Goal: Task Accomplishment & Management: Manage account settings

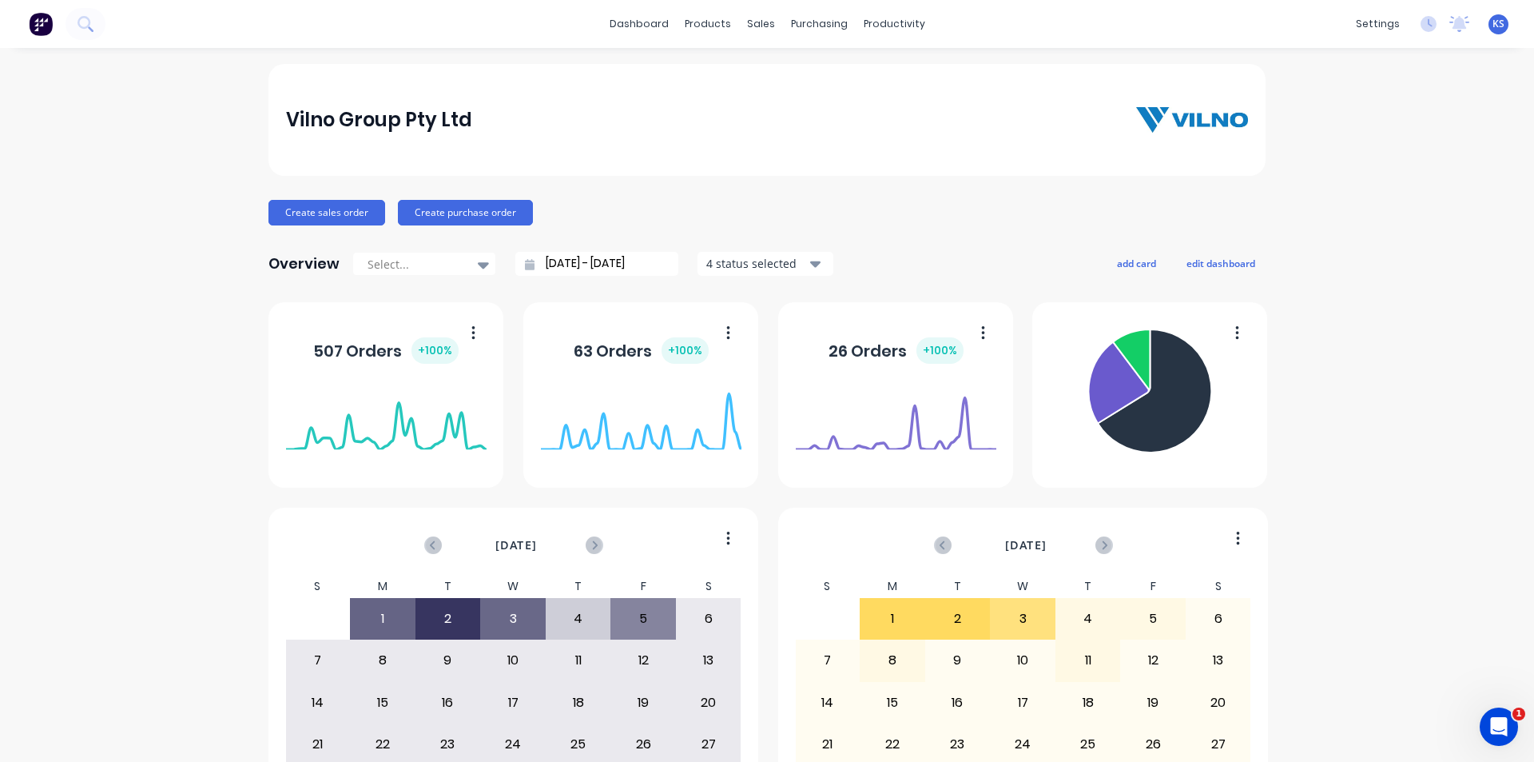
click at [909, 83] on div "Vilno Group Pty Ltd" at bounding box center [767, 120] width 997 height 112
click at [771, 104] on div "Vilno Group Pty Ltd" at bounding box center [767, 120] width 963 height 32
click at [784, 78] on div "Vilno Group Pty Ltd" at bounding box center [767, 120] width 997 height 112
click at [709, 94] on div "Vilno Group Pty Ltd" at bounding box center [767, 120] width 997 height 112
click at [519, 60] on div "dashboard products sales purchasing productivity dashboard products Product Cat…" at bounding box center [767, 381] width 1534 height 762
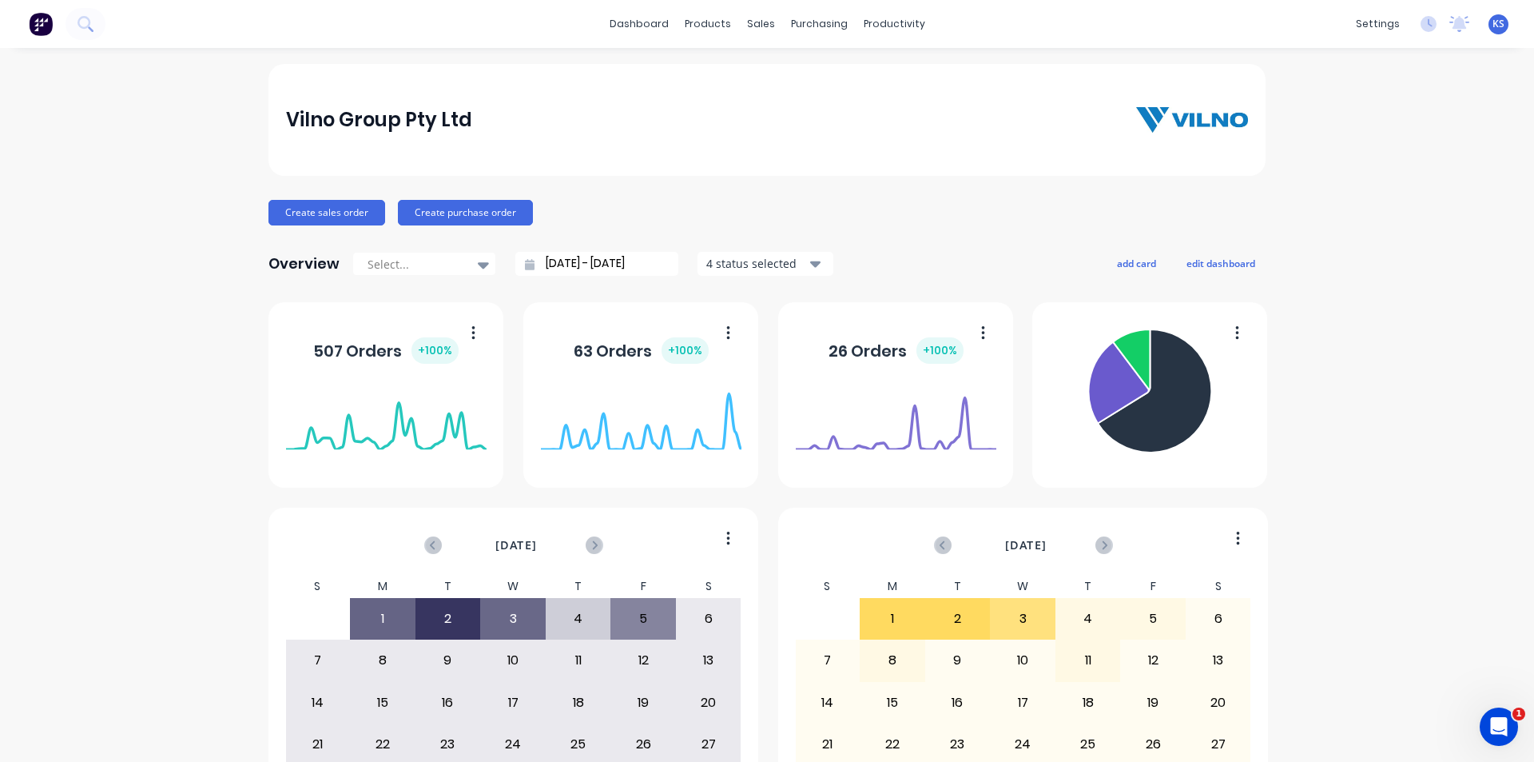
click at [519, 31] on div "dashboard products sales purchasing productivity dashboard products Product Cat…" at bounding box center [767, 24] width 1534 height 48
click at [536, 18] on div "dashboard products sales purchasing productivity dashboard products Product Cat…" at bounding box center [767, 24] width 1534 height 48
click at [559, 31] on div "dashboard products sales purchasing productivity dashboard products Product Cat…" at bounding box center [767, 24] width 1534 height 48
click at [807, 76] on div "Sales Orders" at bounding box center [815, 77] width 66 height 14
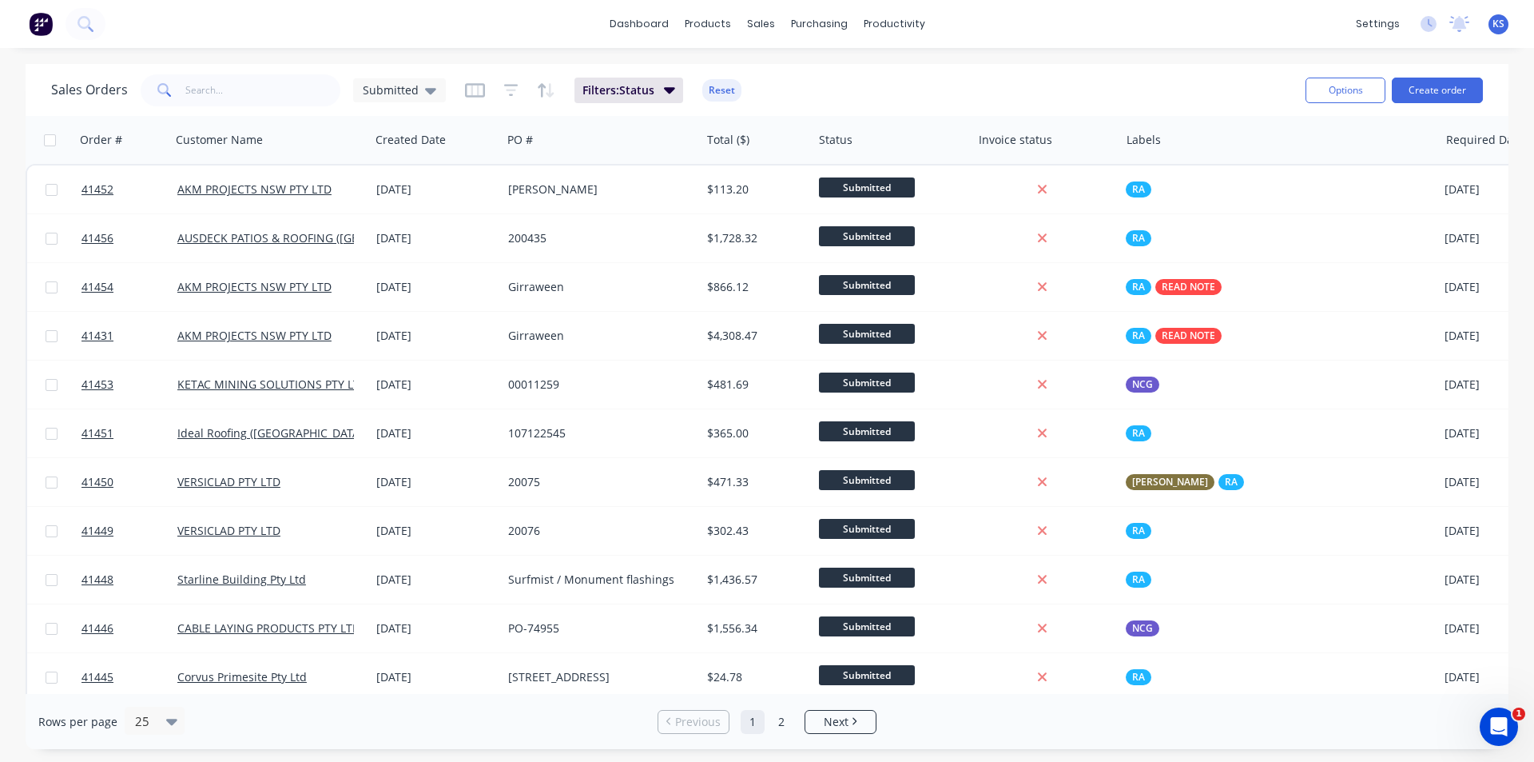
click at [722, 92] on button "Reset" at bounding box center [721, 90] width 39 height 22
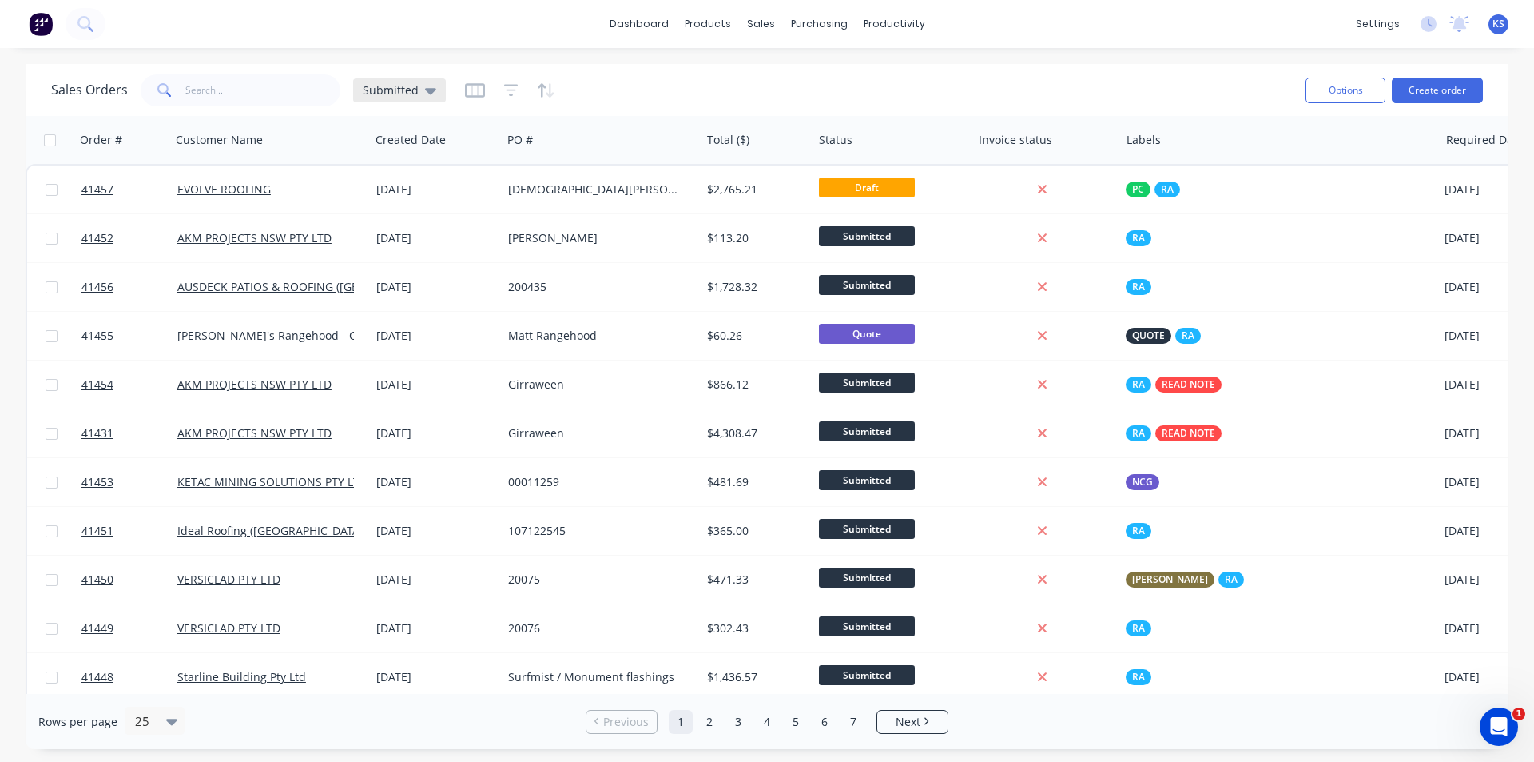
click at [419, 91] on div "Submitted" at bounding box center [400, 90] width 74 height 14
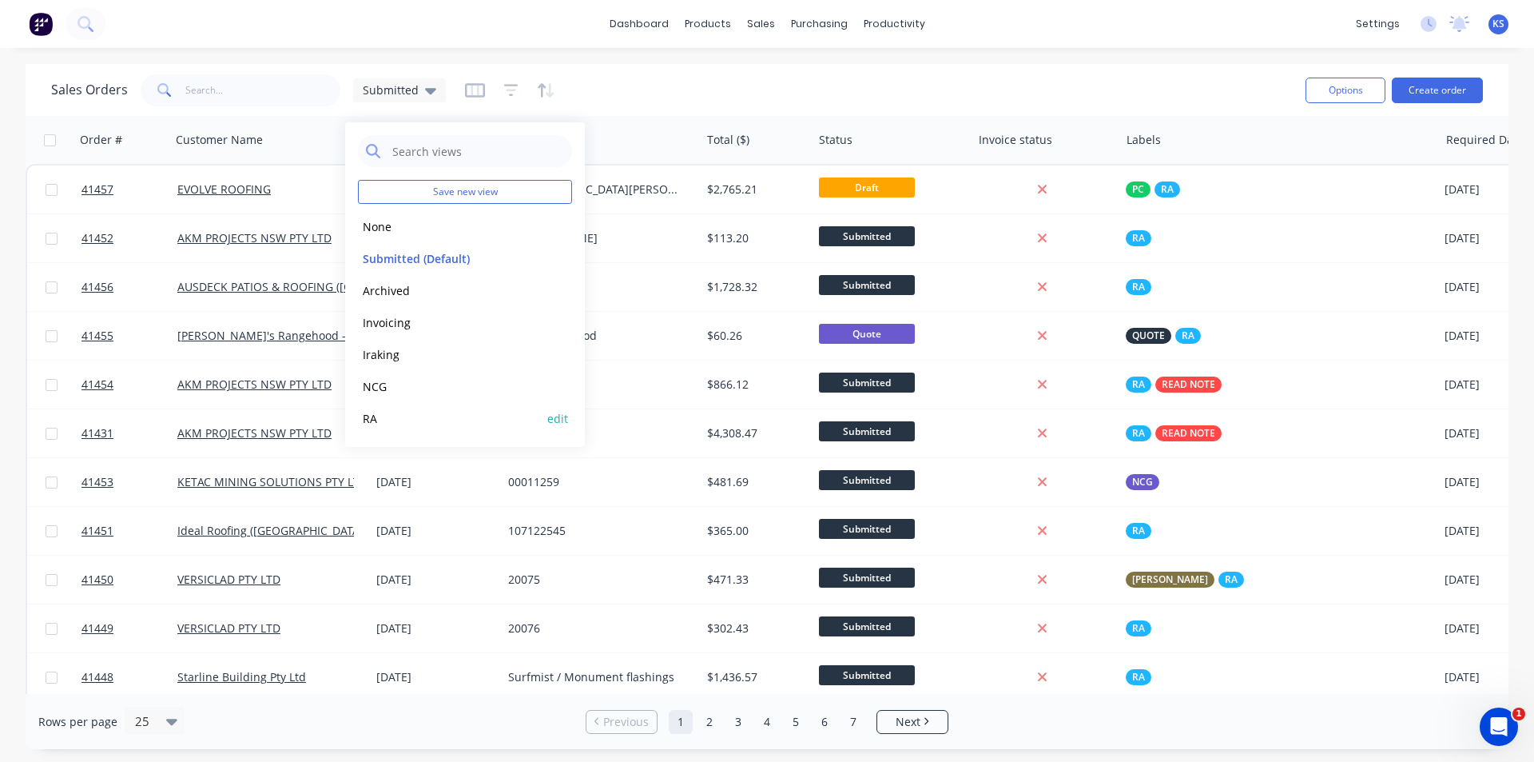
click at [433, 415] on button "RA" at bounding box center [449, 418] width 182 height 18
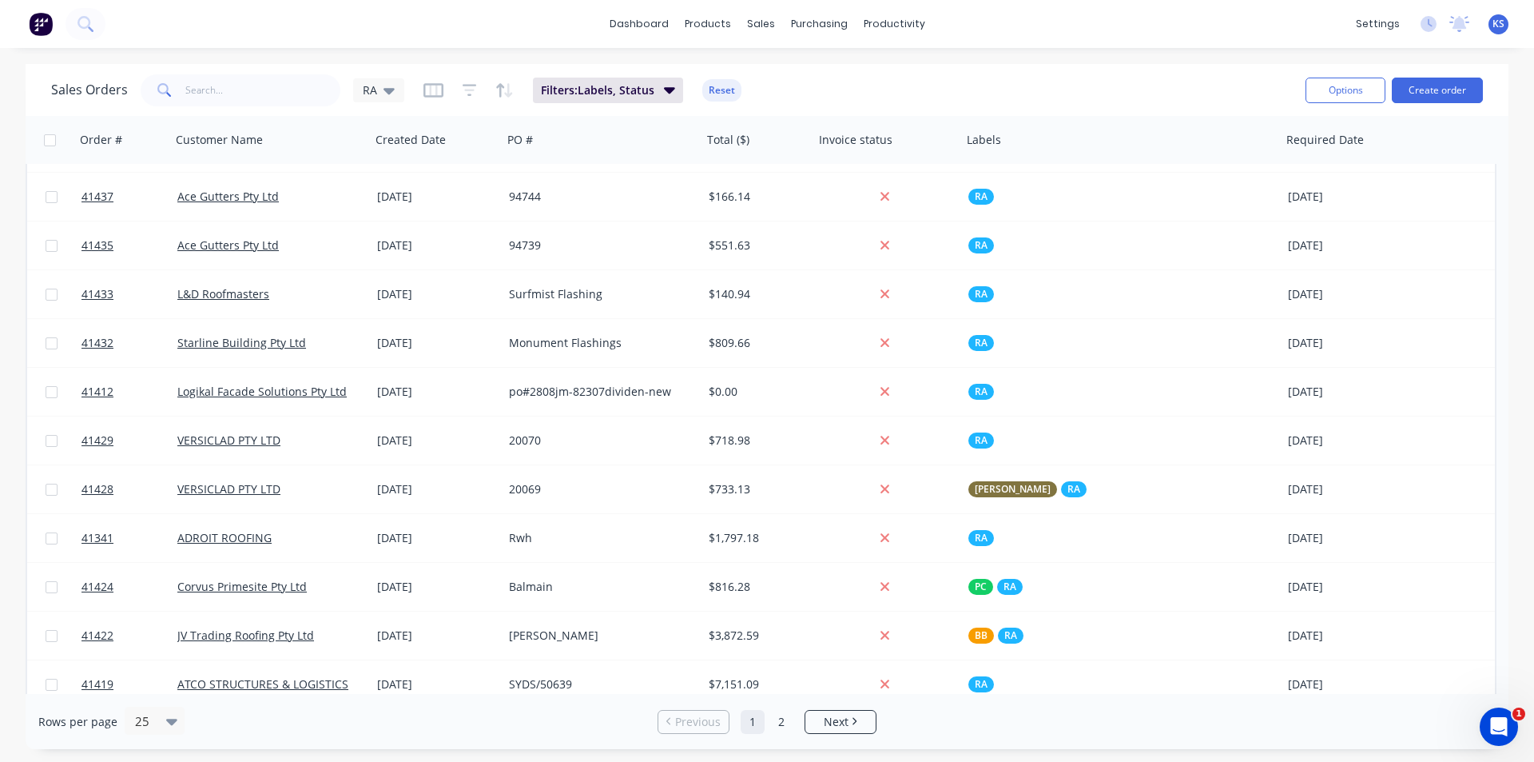
scroll to position [689, 0]
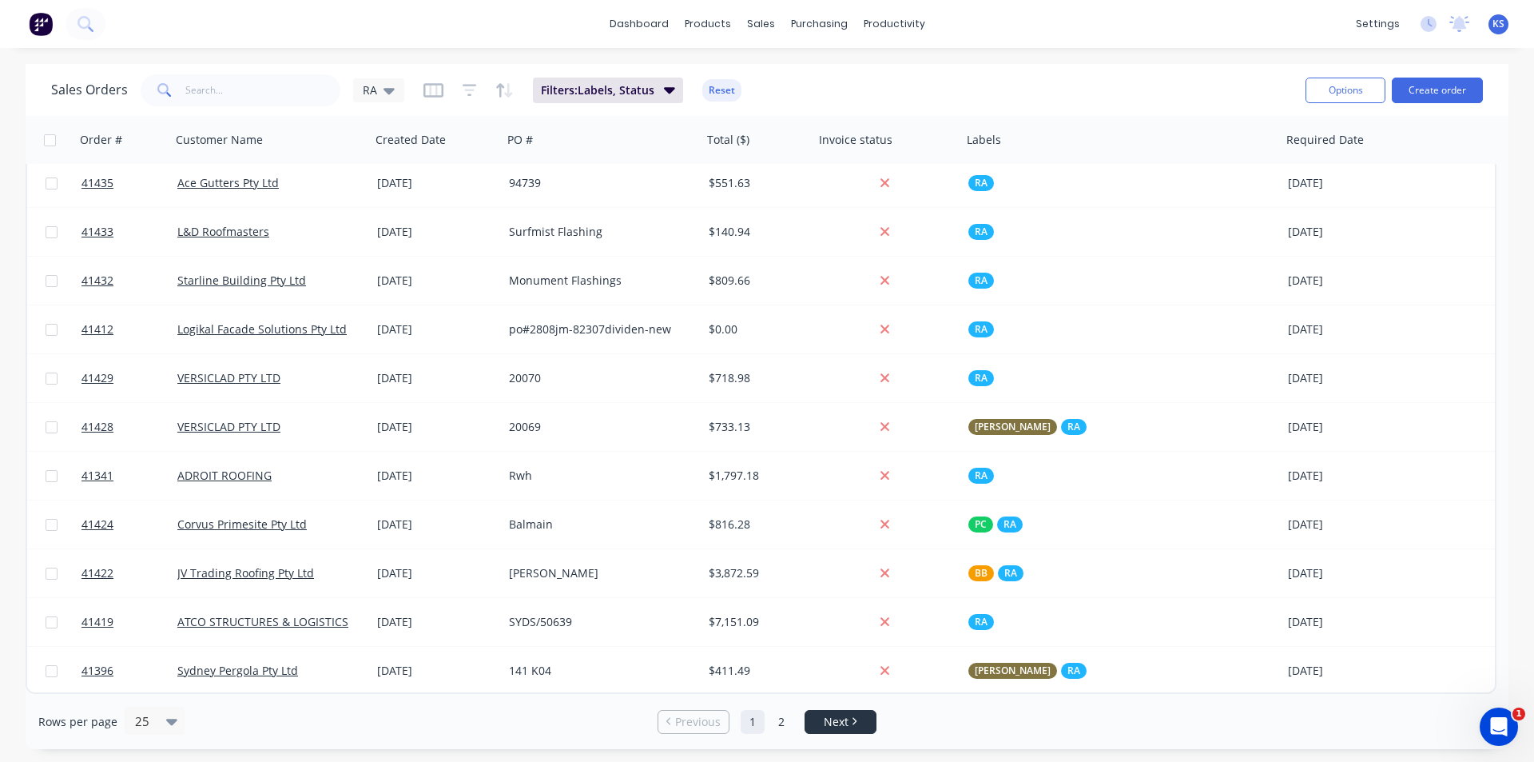
click at [835, 728] on span "Next" at bounding box center [836, 722] width 25 height 16
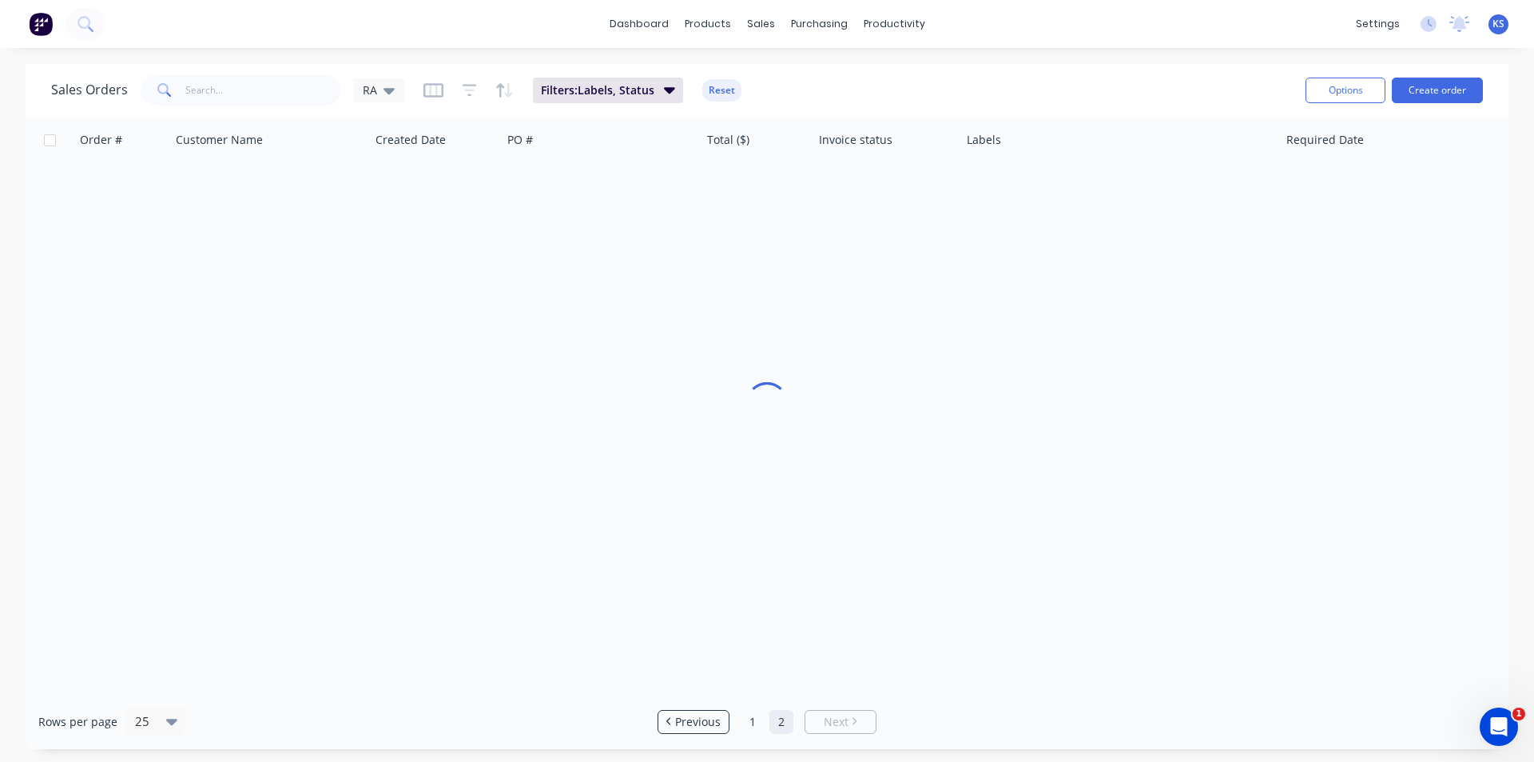
scroll to position [0, 0]
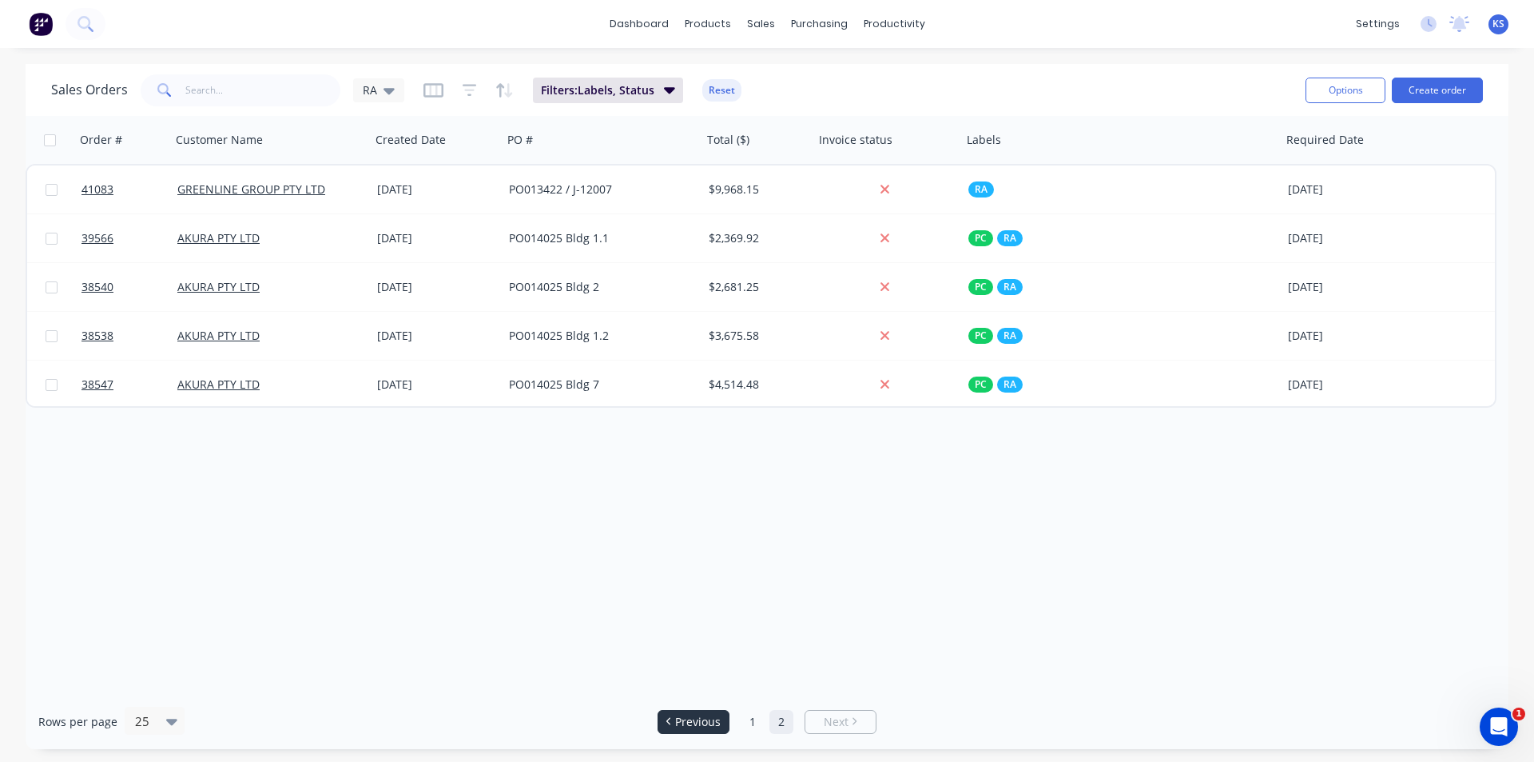
click at [680, 726] on span "Previous" at bounding box center [698, 722] width 46 height 16
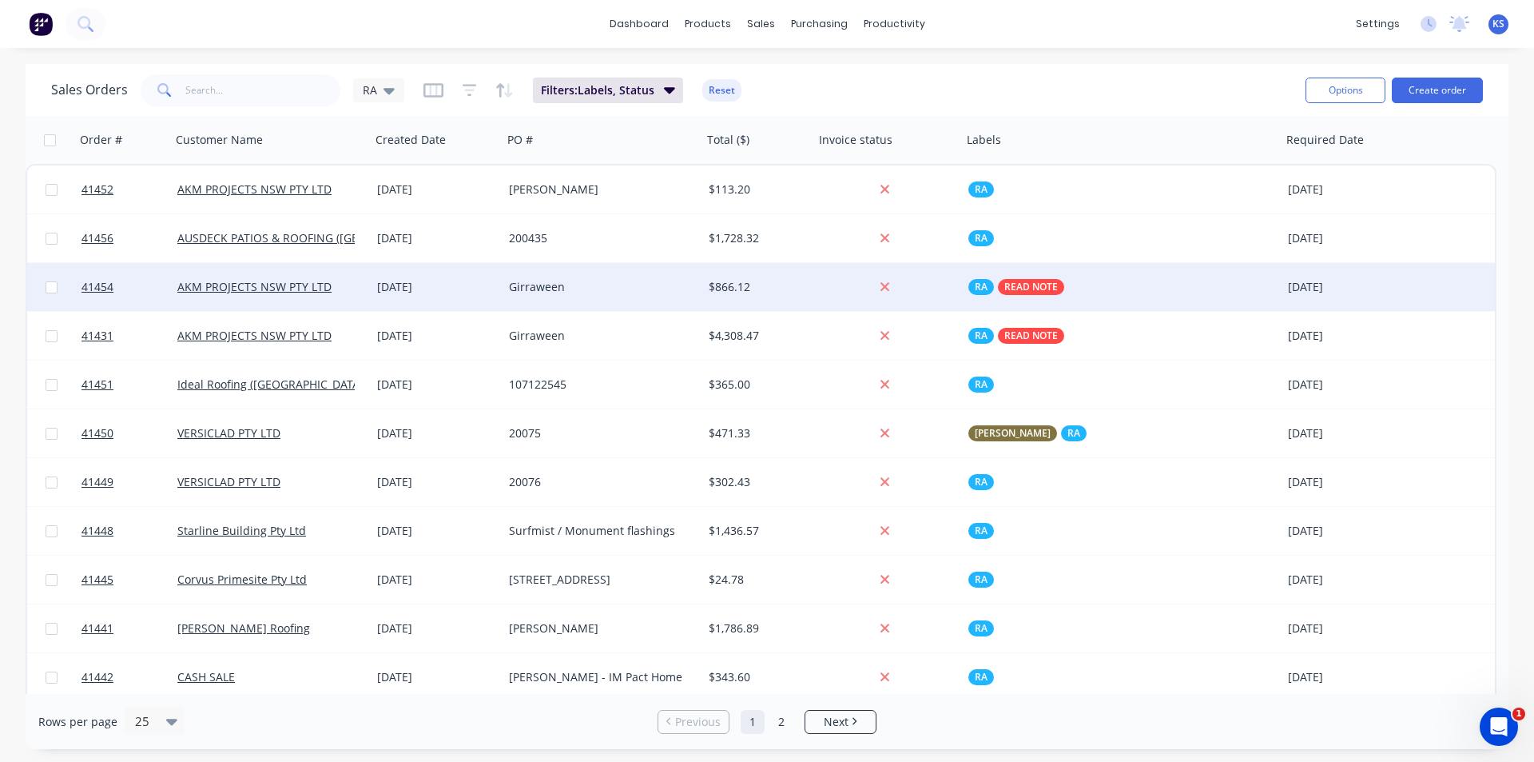
click at [618, 292] on div "Girraween" at bounding box center [597, 287] width 177 height 16
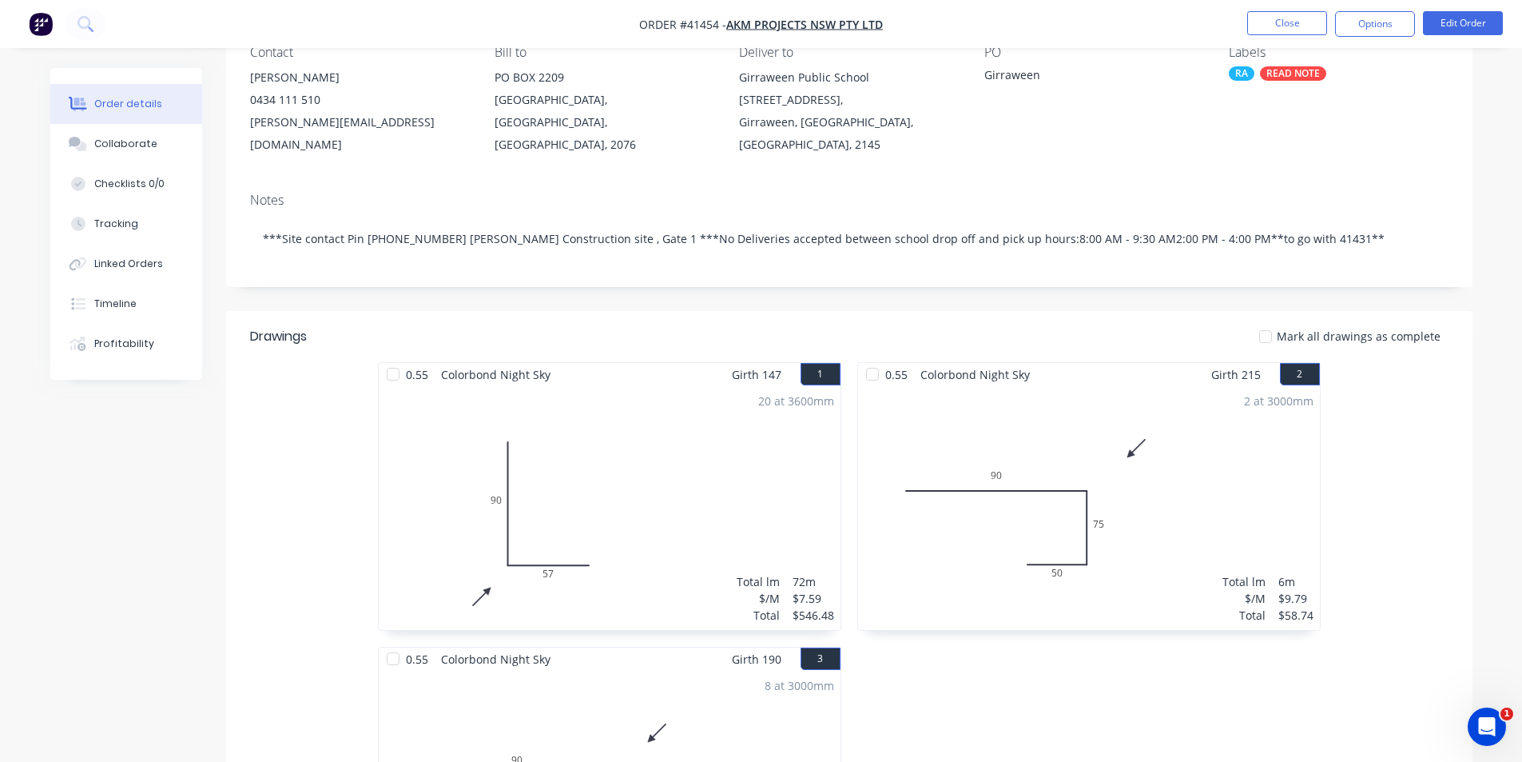
scroll to position [80, 0]
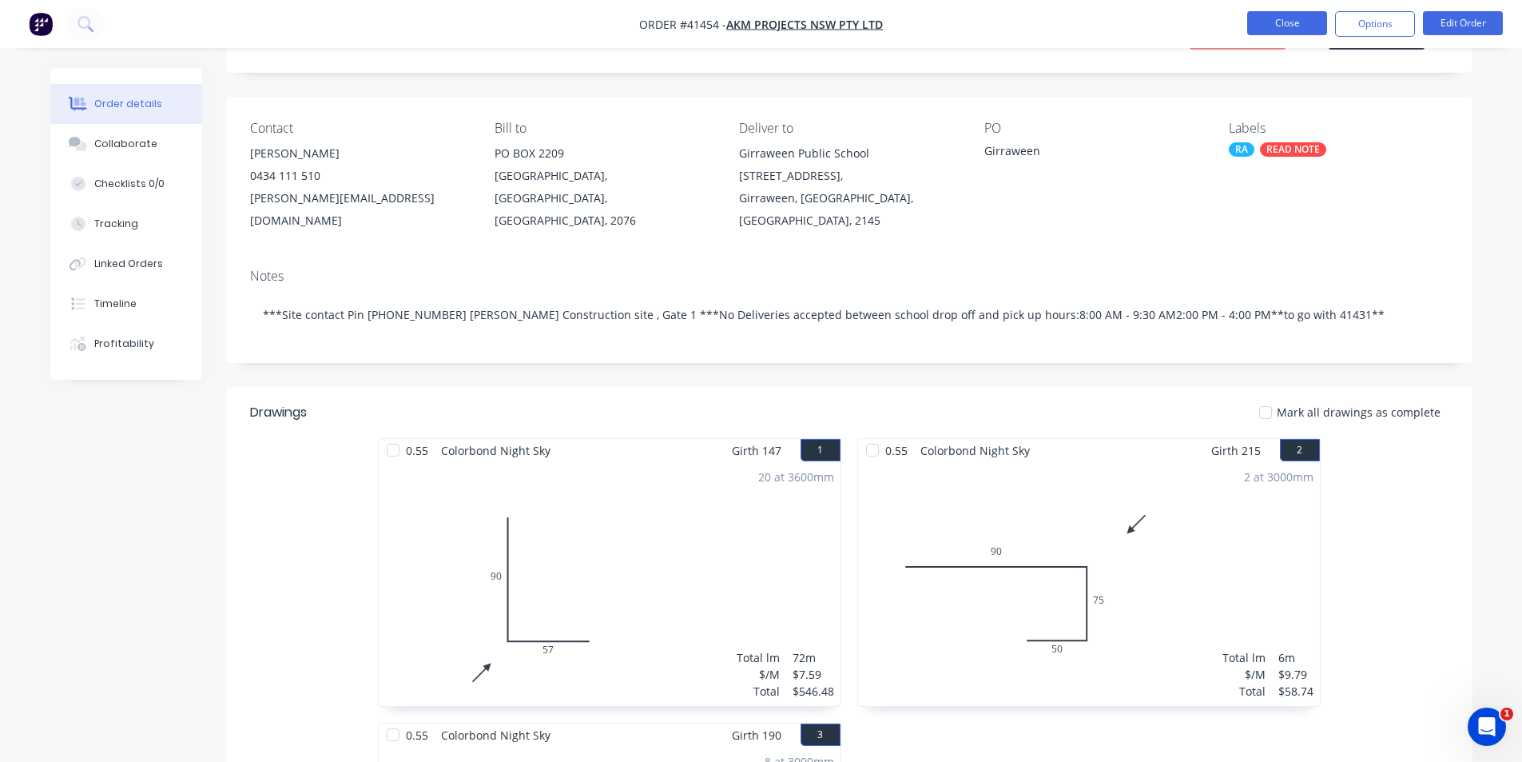
click at [1288, 26] on button "Close" at bounding box center [1287, 23] width 80 height 24
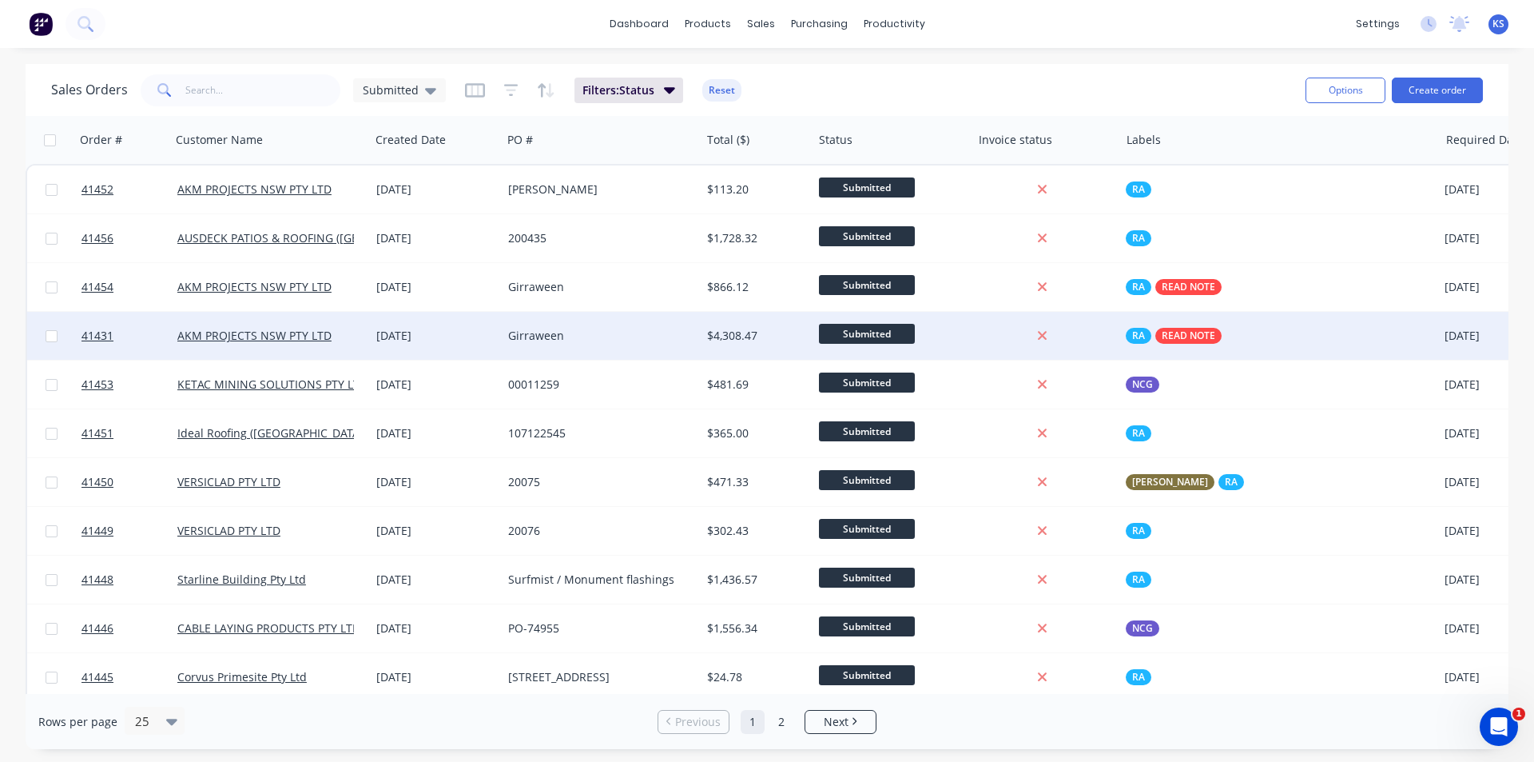
click at [593, 336] on div "Girraween" at bounding box center [596, 336] width 177 height 16
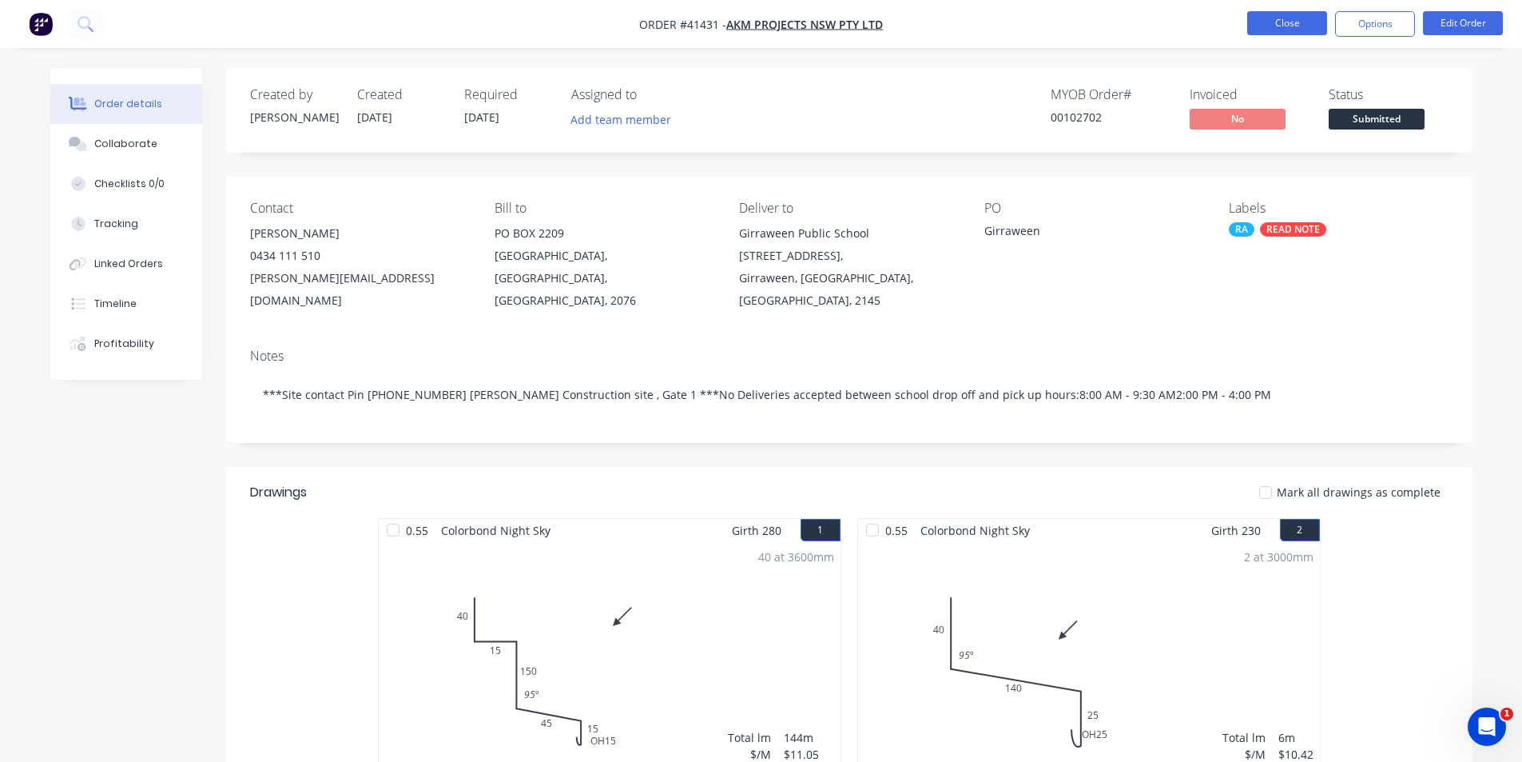
click at [1267, 23] on button "Close" at bounding box center [1287, 23] width 80 height 24
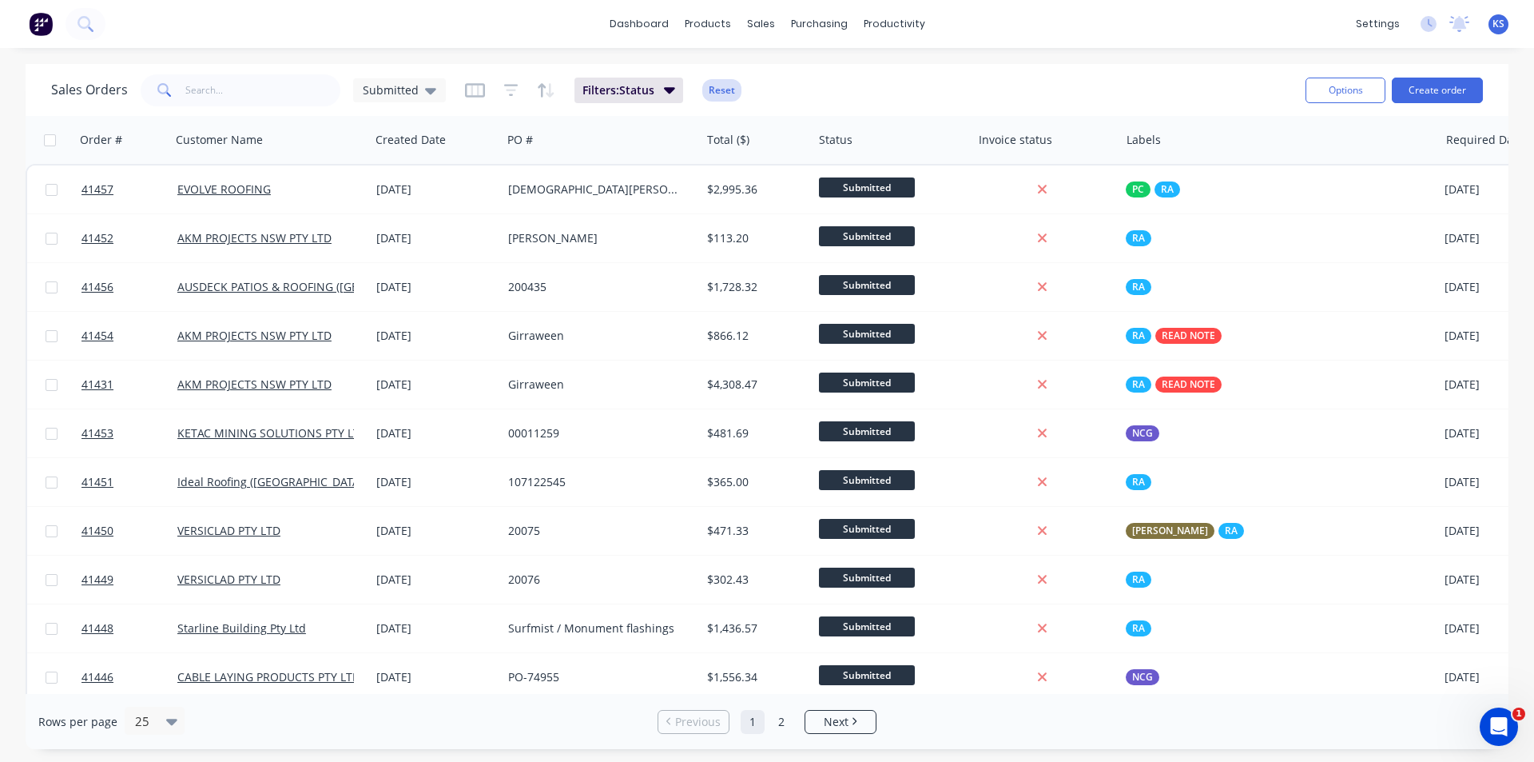
click at [715, 90] on button "Reset" at bounding box center [721, 90] width 39 height 22
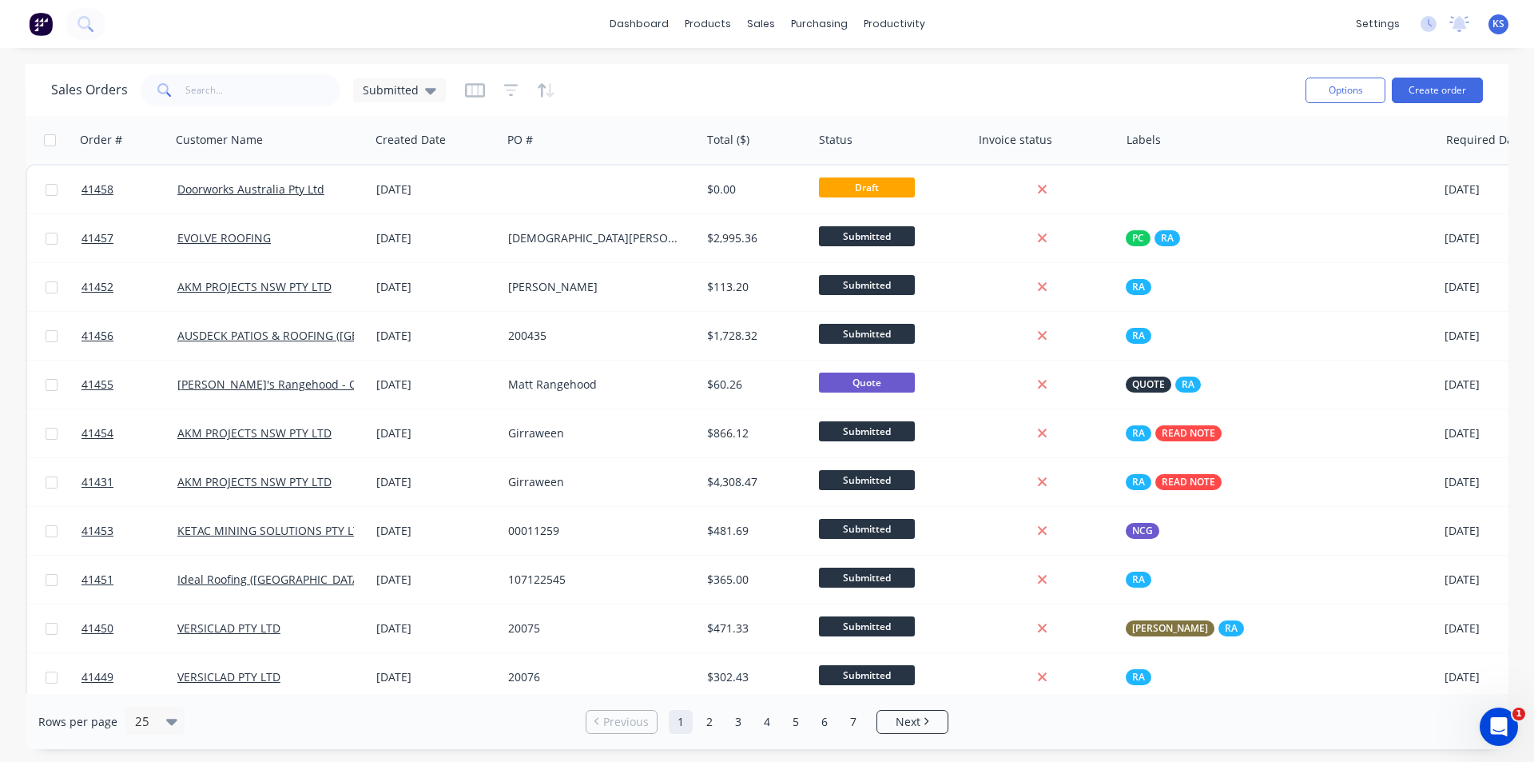
click at [662, 93] on div "Sales Orders Submitted" at bounding box center [672, 89] width 1242 height 39
click at [329, 35] on div "dashboard products sales purchasing productivity dashboard products Product Cat…" at bounding box center [767, 24] width 1534 height 48
click at [614, 65] on div "Sales Orders Submitted Options Create order" at bounding box center [767, 90] width 1483 height 52
click at [1442, 82] on button "Create order" at bounding box center [1437, 91] width 91 height 26
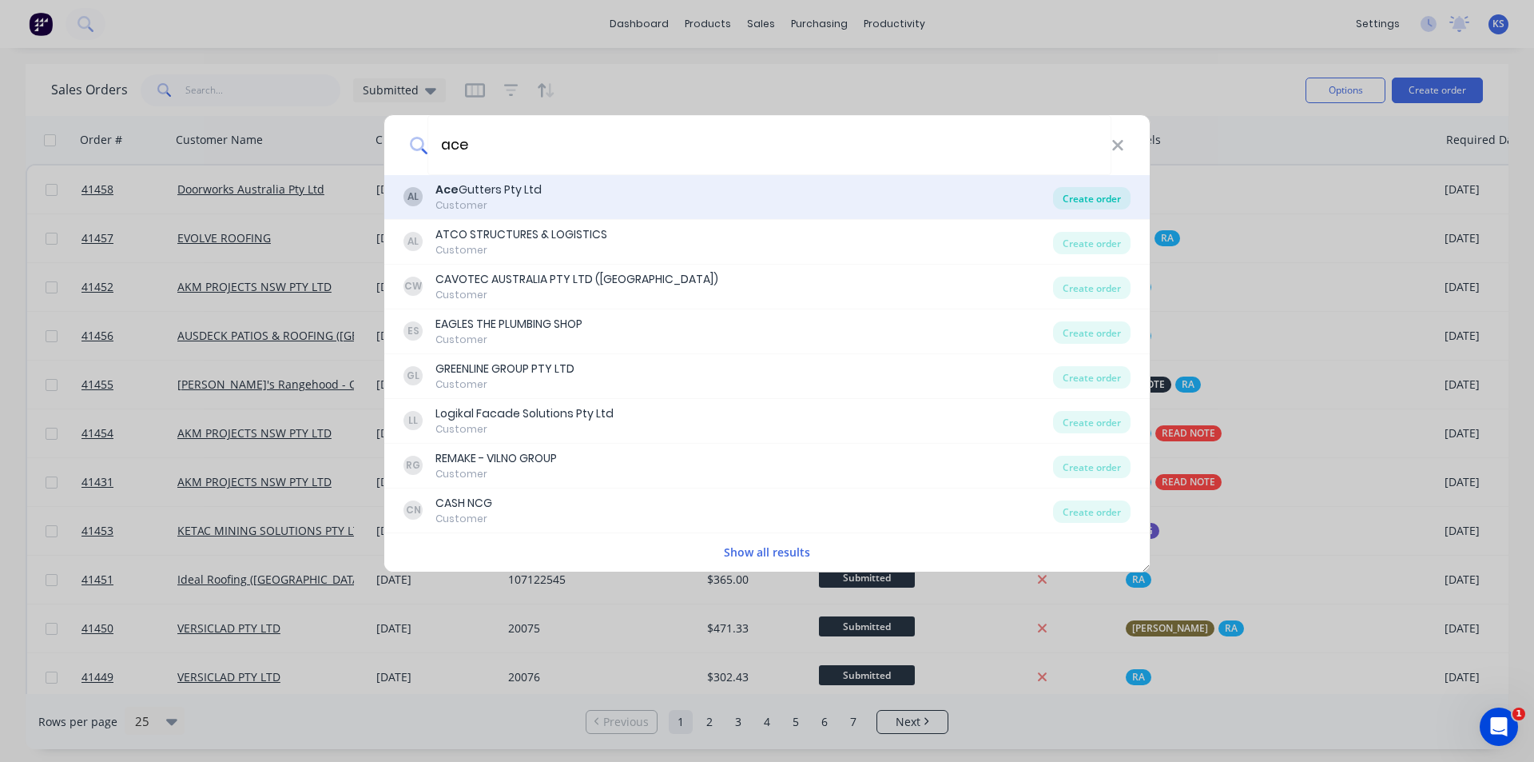
type input "ace"
click at [1080, 197] on div "Create order" at bounding box center [1092, 198] width 78 height 22
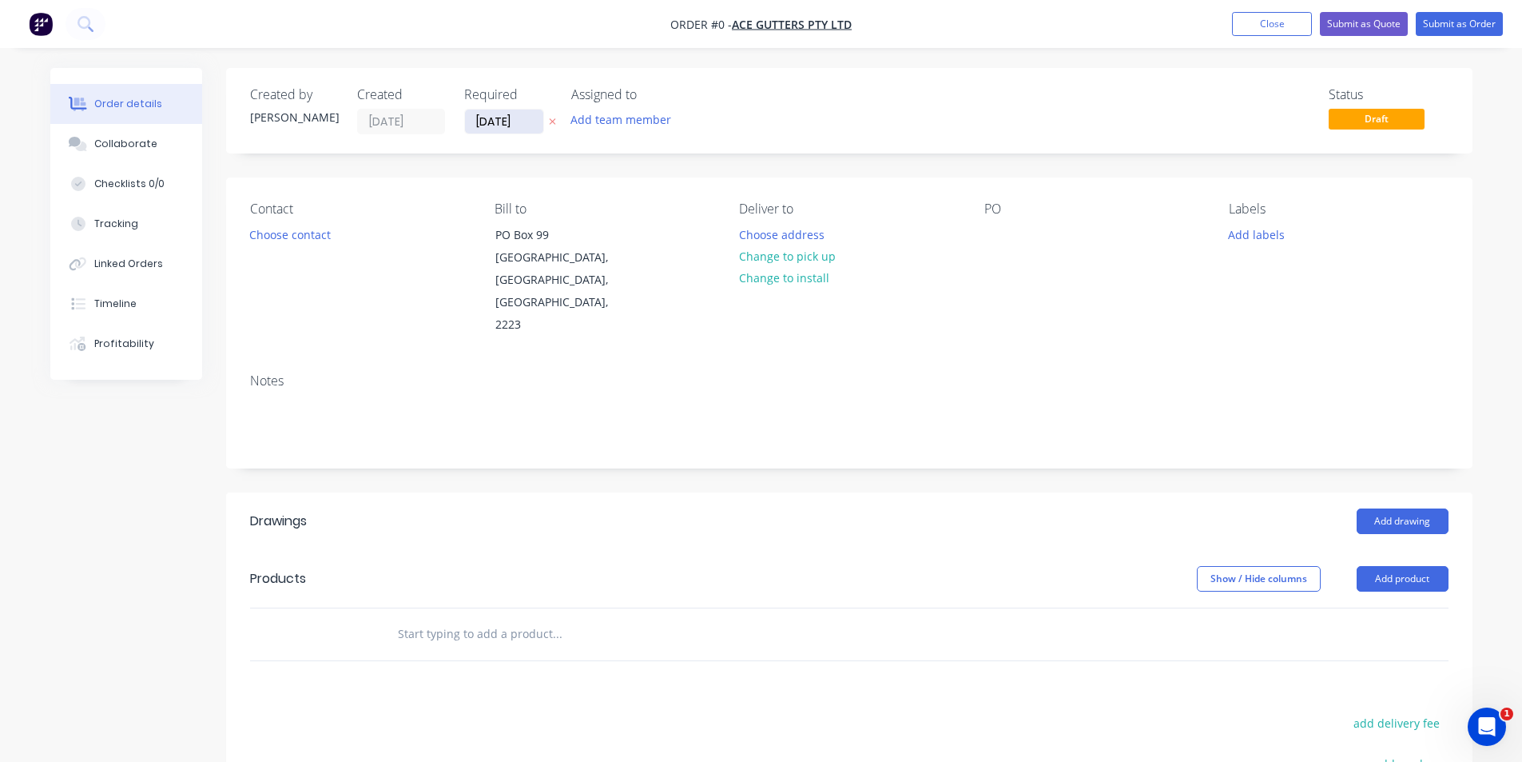
click at [515, 126] on input "02/09/25" at bounding box center [504, 121] width 78 height 24
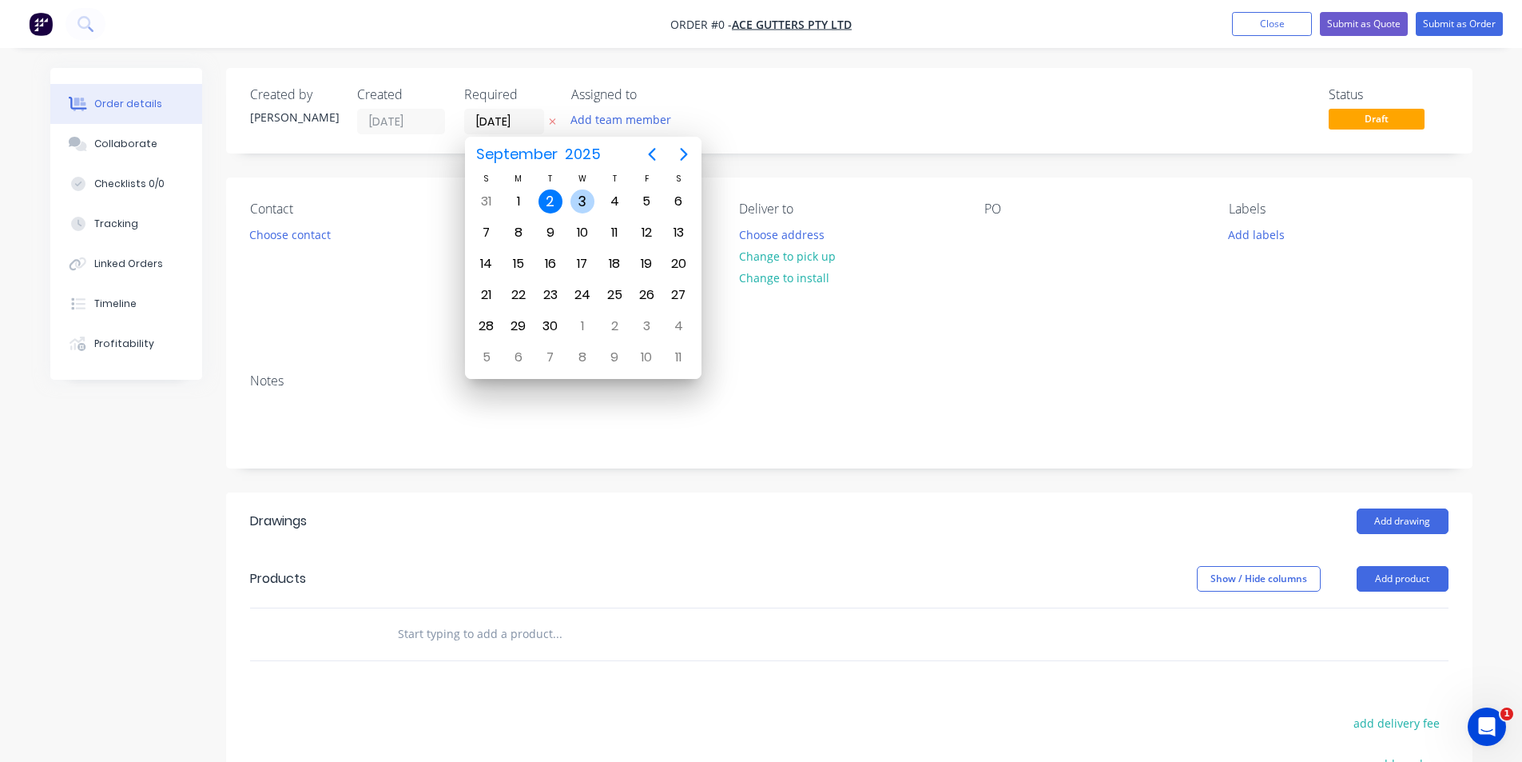
click at [585, 206] on div "3" at bounding box center [583, 201] width 24 height 24
type input "03/09/25"
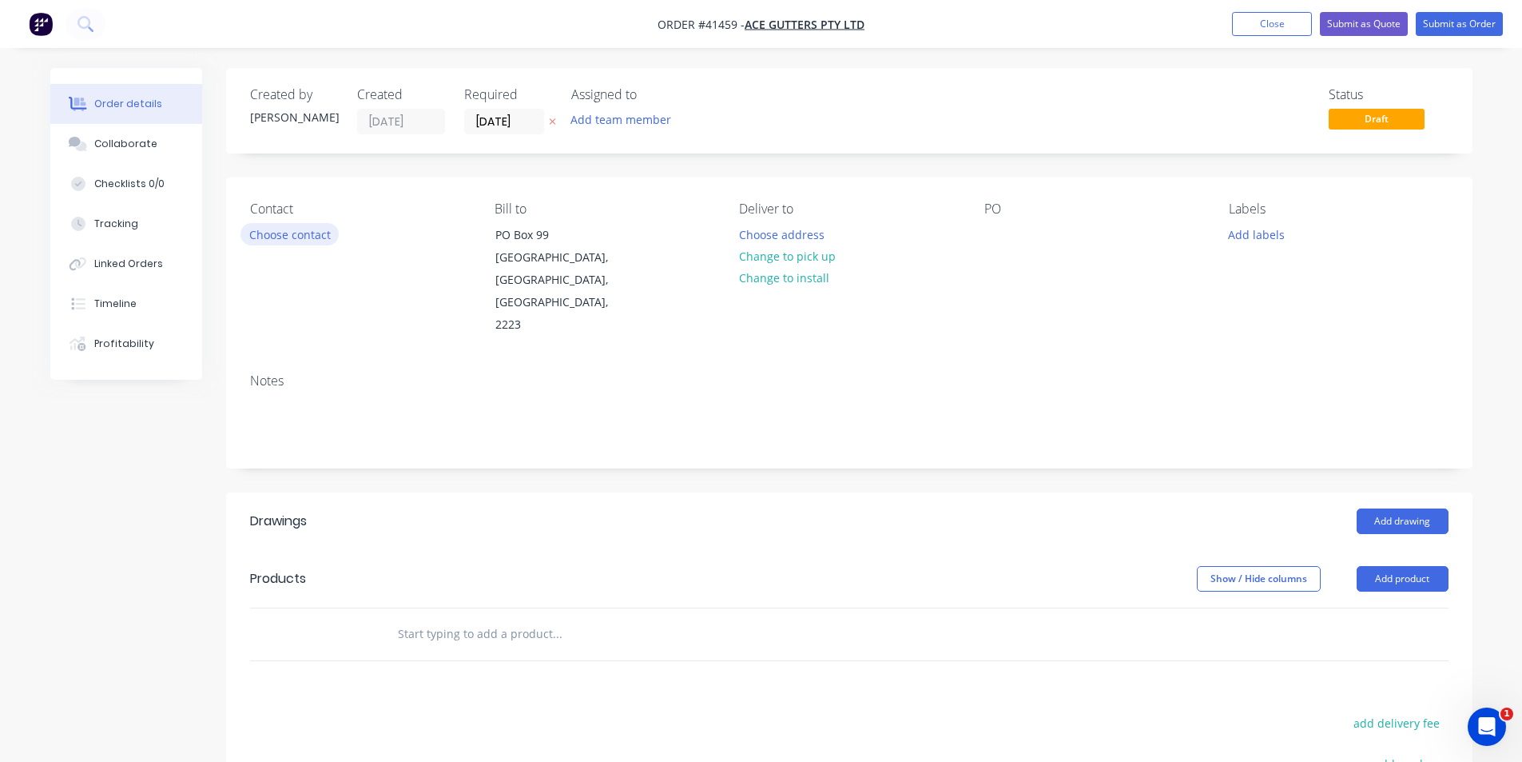
click at [282, 235] on button "Choose contact" at bounding box center [290, 234] width 98 height 22
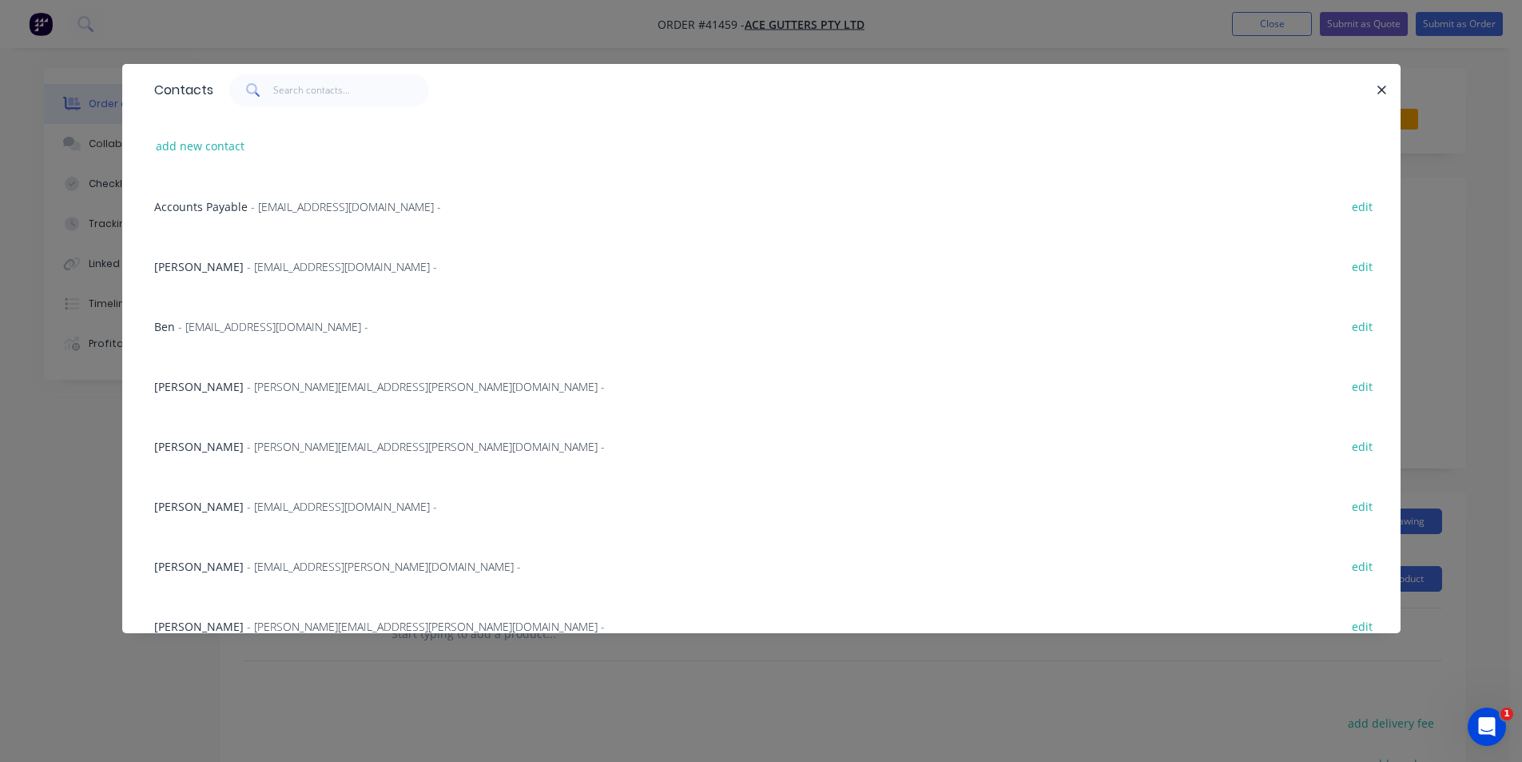
click at [240, 319] on span "- ben.delicata@acegutters.com.au -" at bounding box center [273, 326] width 190 height 15
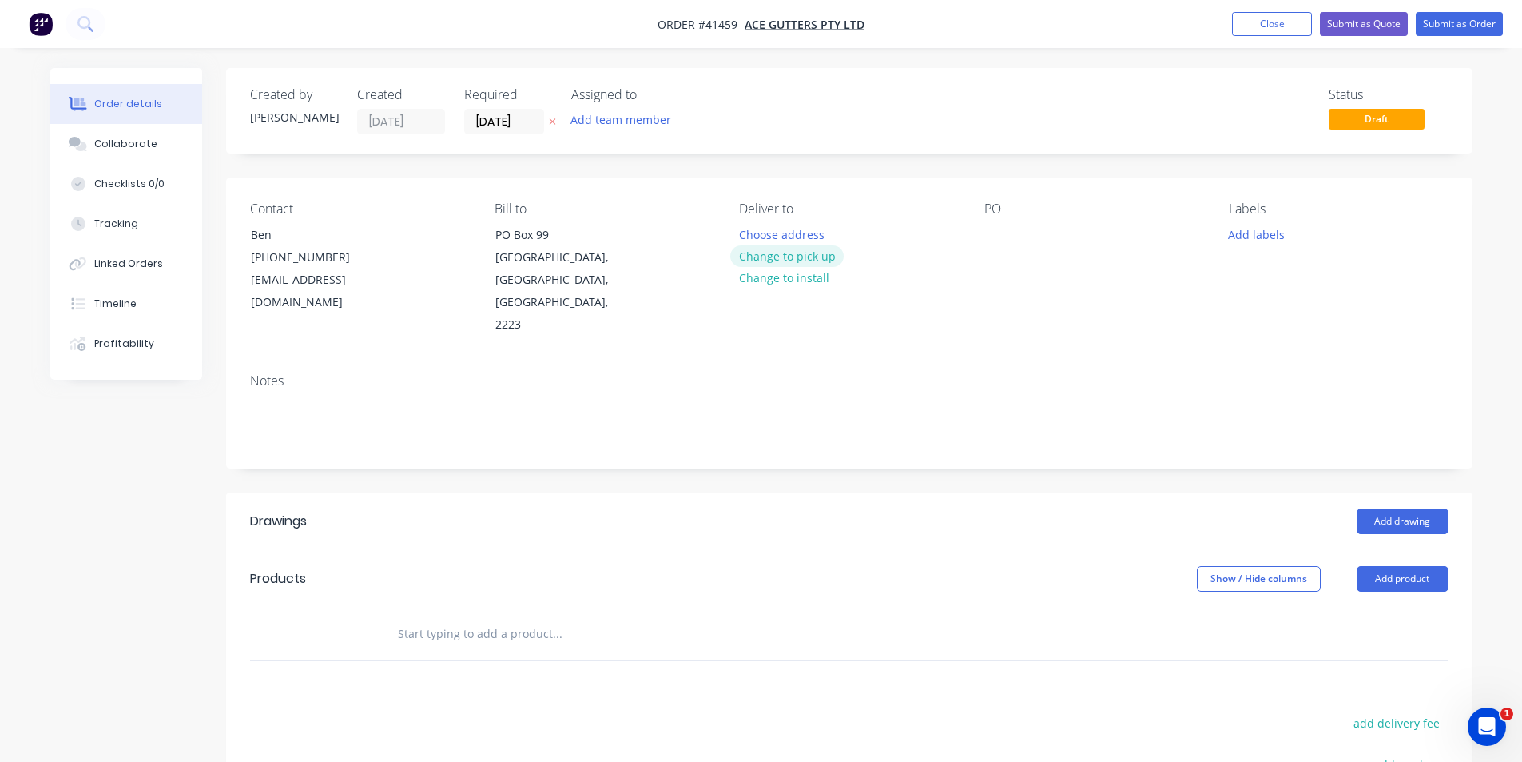
click at [782, 261] on button "Change to pick up" at bounding box center [786, 256] width 113 height 22
click at [991, 240] on div at bounding box center [998, 234] width 26 height 23
click at [1233, 232] on button "Add labels" at bounding box center [1257, 234] width 74 height 22
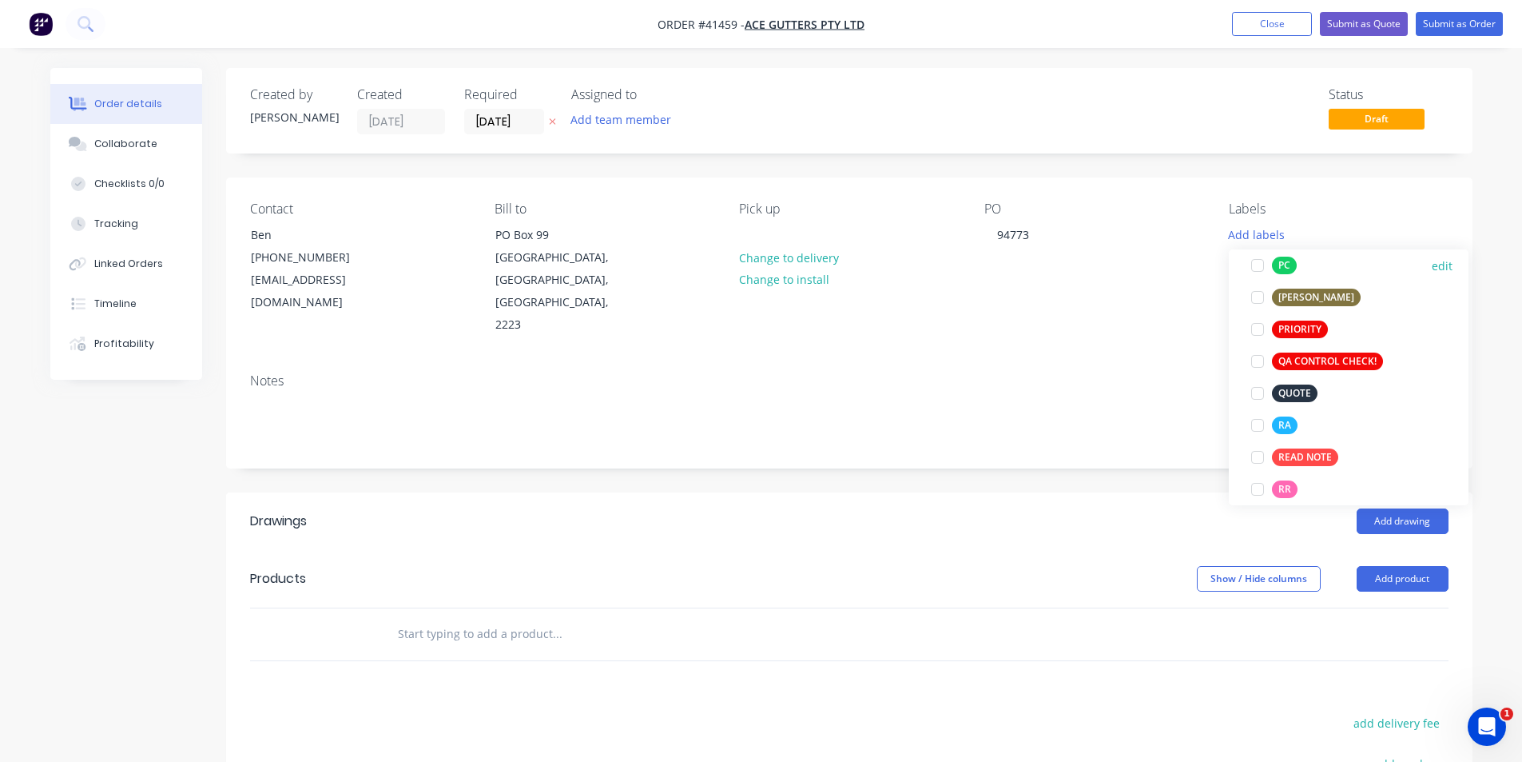
click at [1261, 268] on div at bounding box center [1258, 265] width 32 height 32
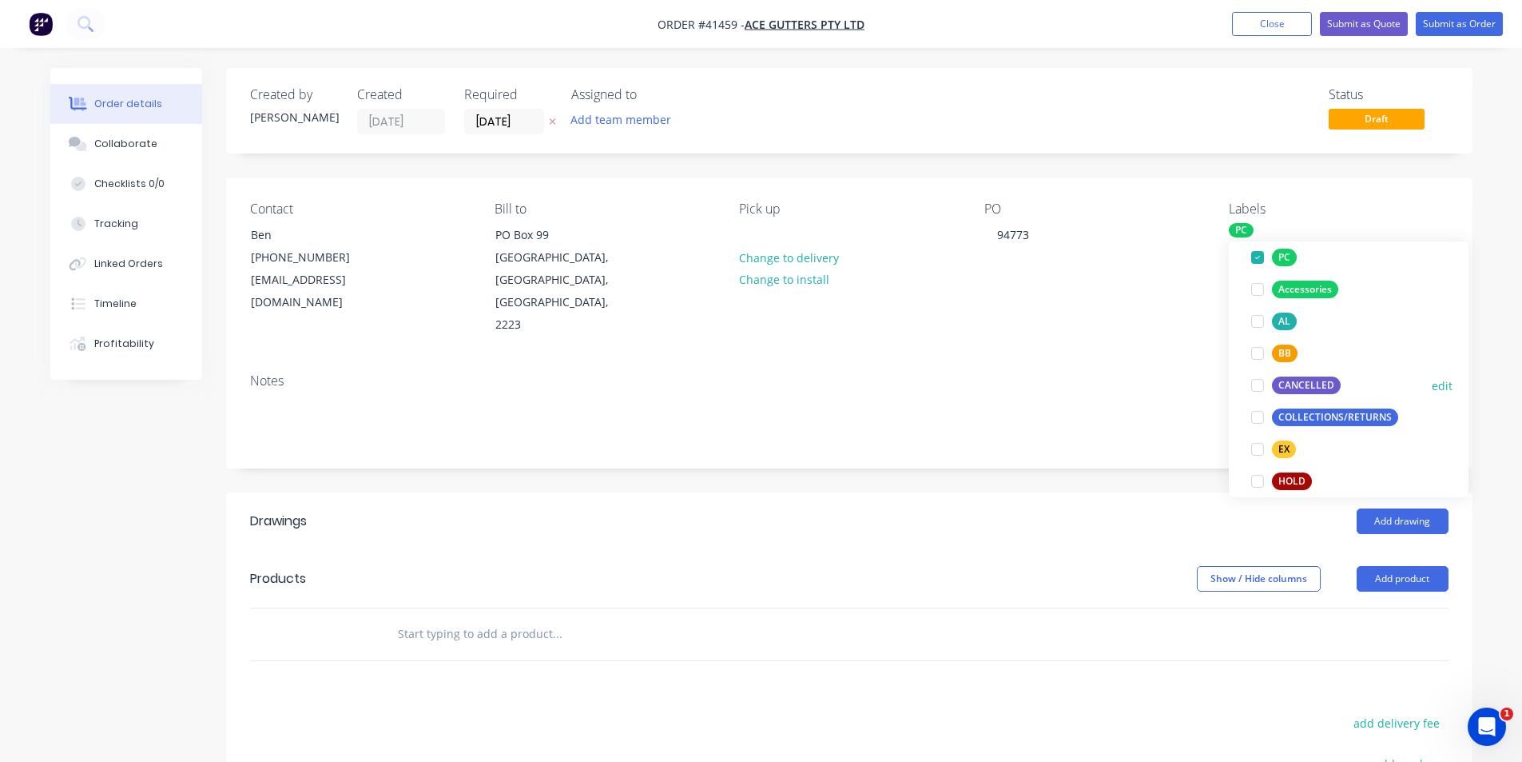
scroll to position [511, 0]
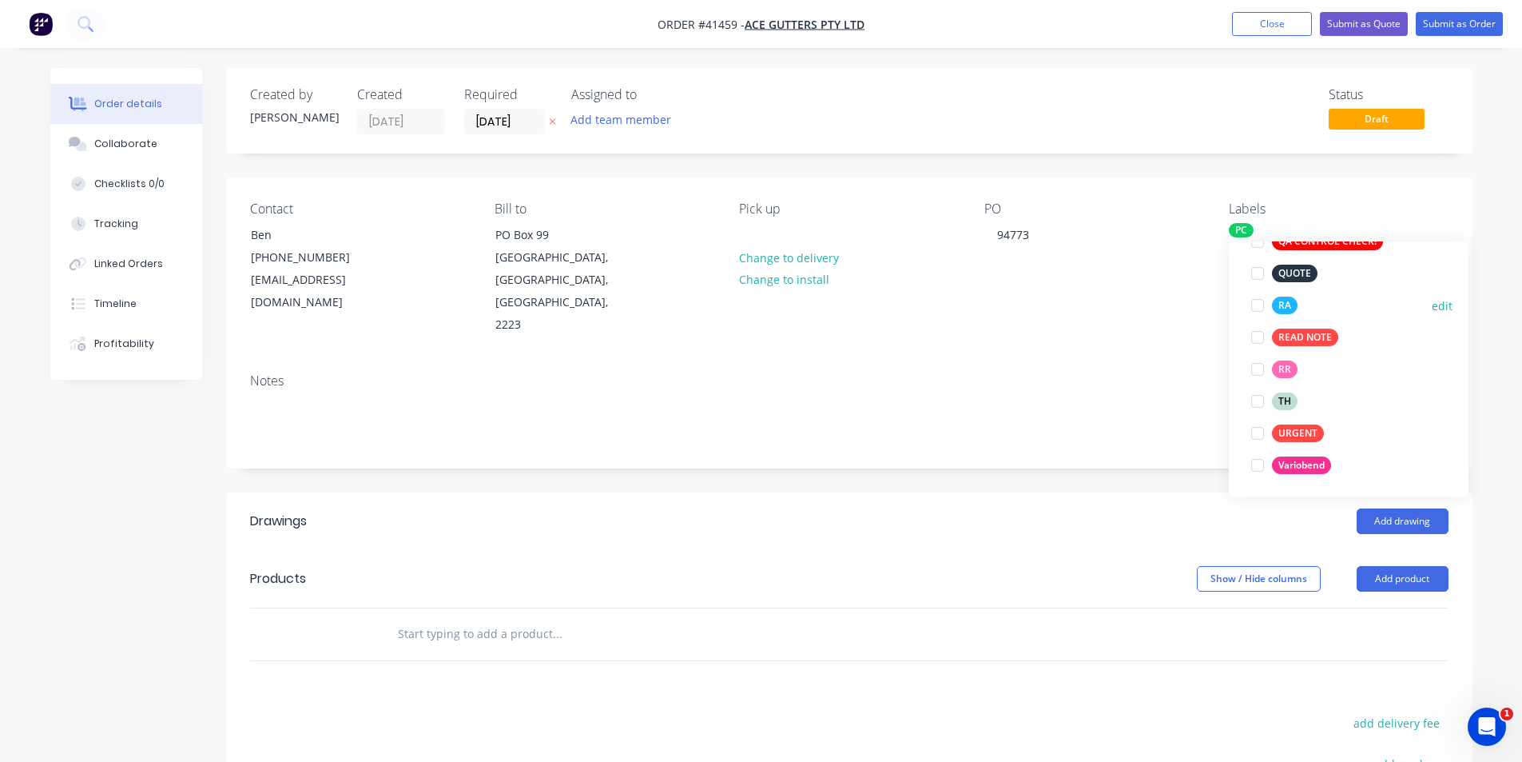
click at [1256, 305] on div at bounding box center [1258, 305] width 32 height 32
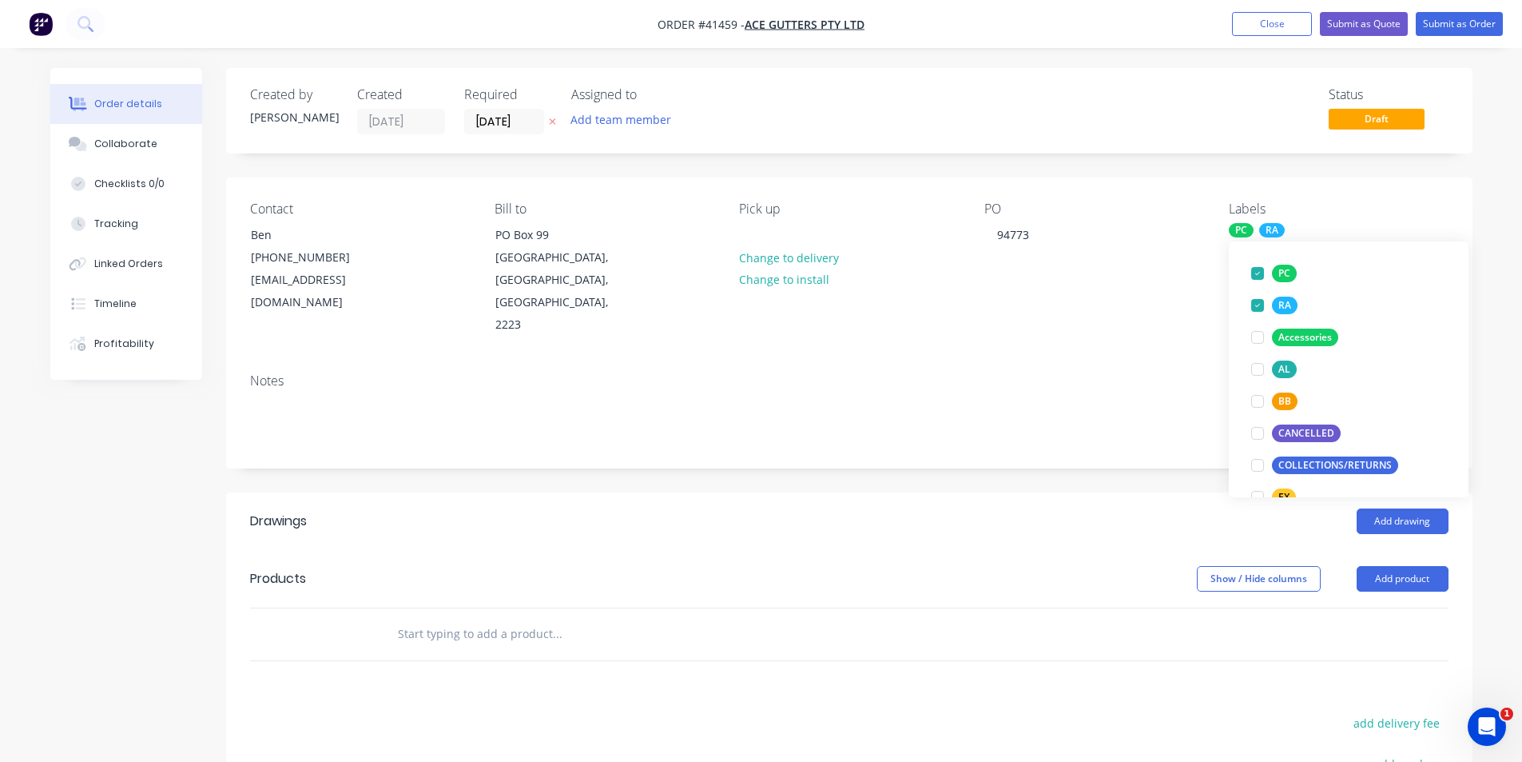
click at [1166, 405] on div "Notes" at bounding box center [849, 413] width 1247 height 107
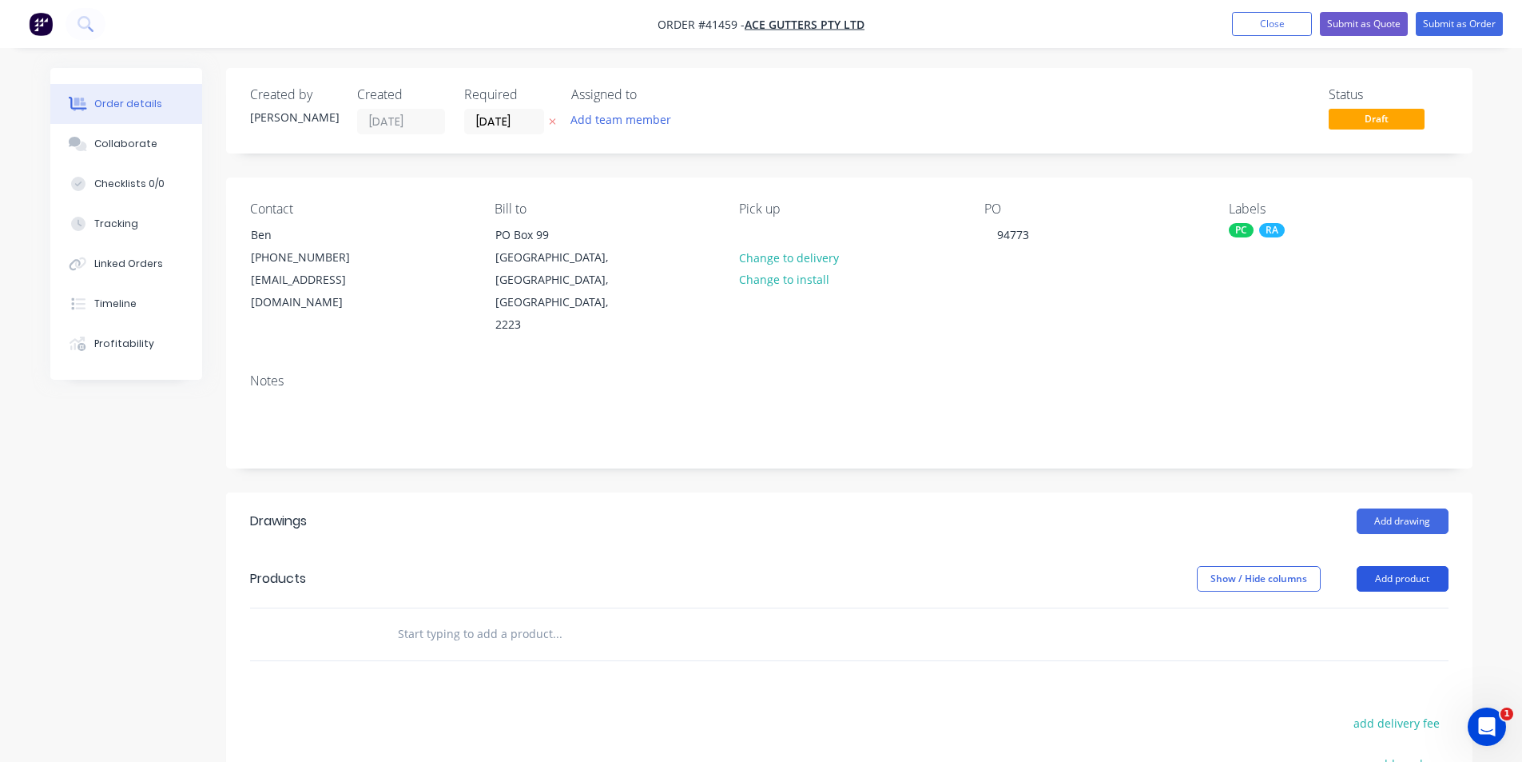
click at [1386, 566] on button "Add product" at bounding box center [1403, 579] width 92 height 26
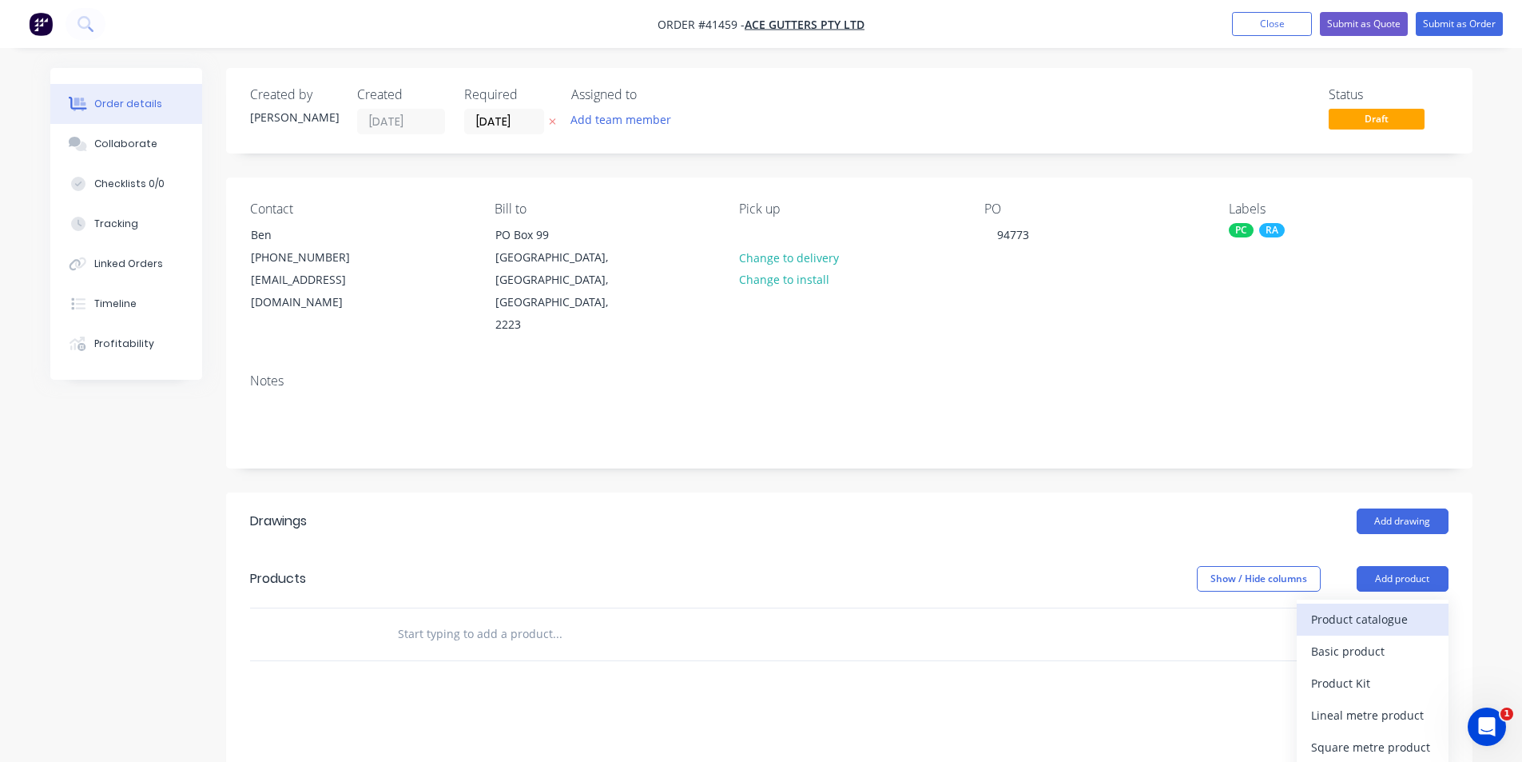
click at [1381, 607] on div "Product catalogue" at bounding box center [1372, 618] width 123 height 23
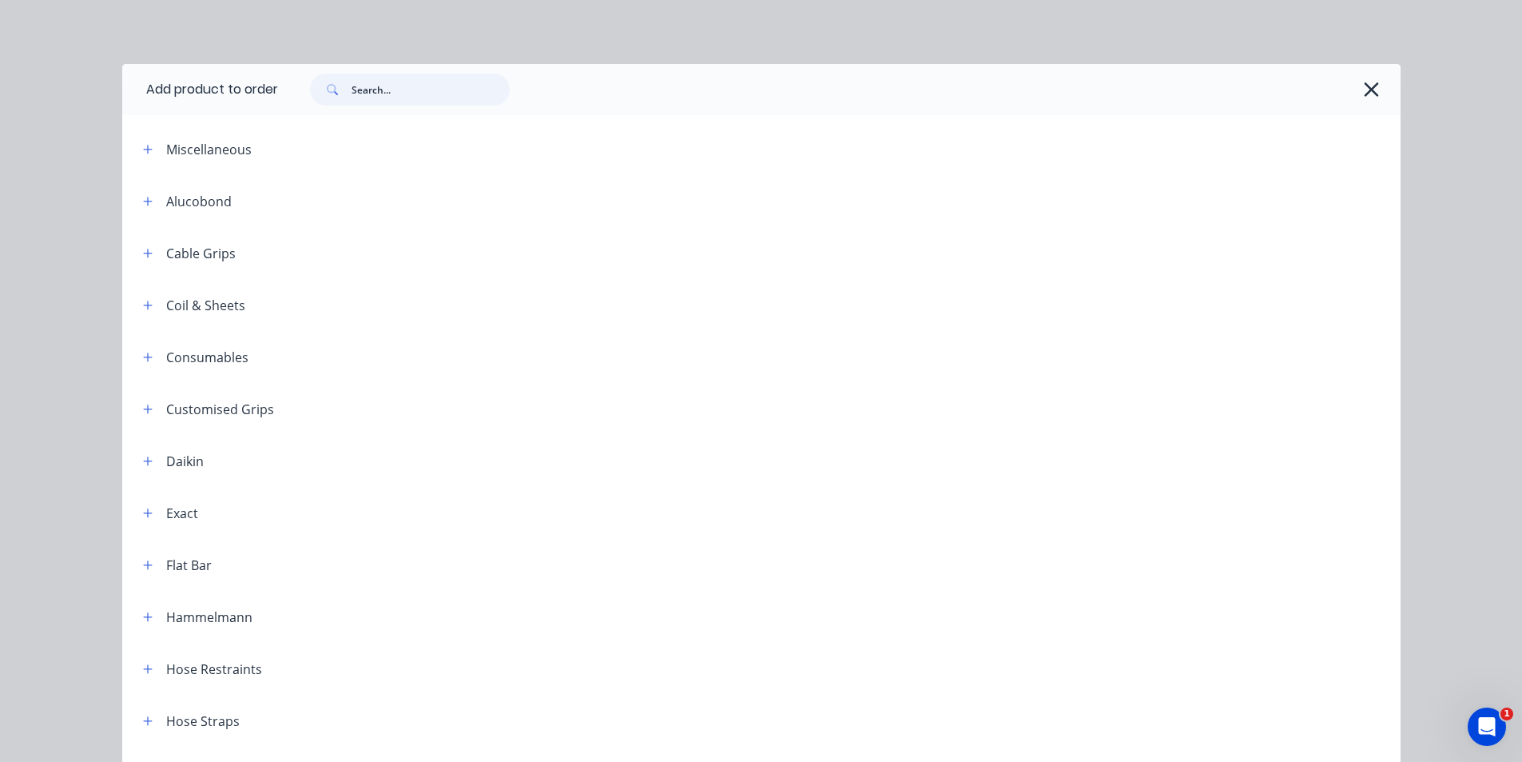
click at [373, 100] on input "text" at bounding box center [431, 90] width 158 height 32
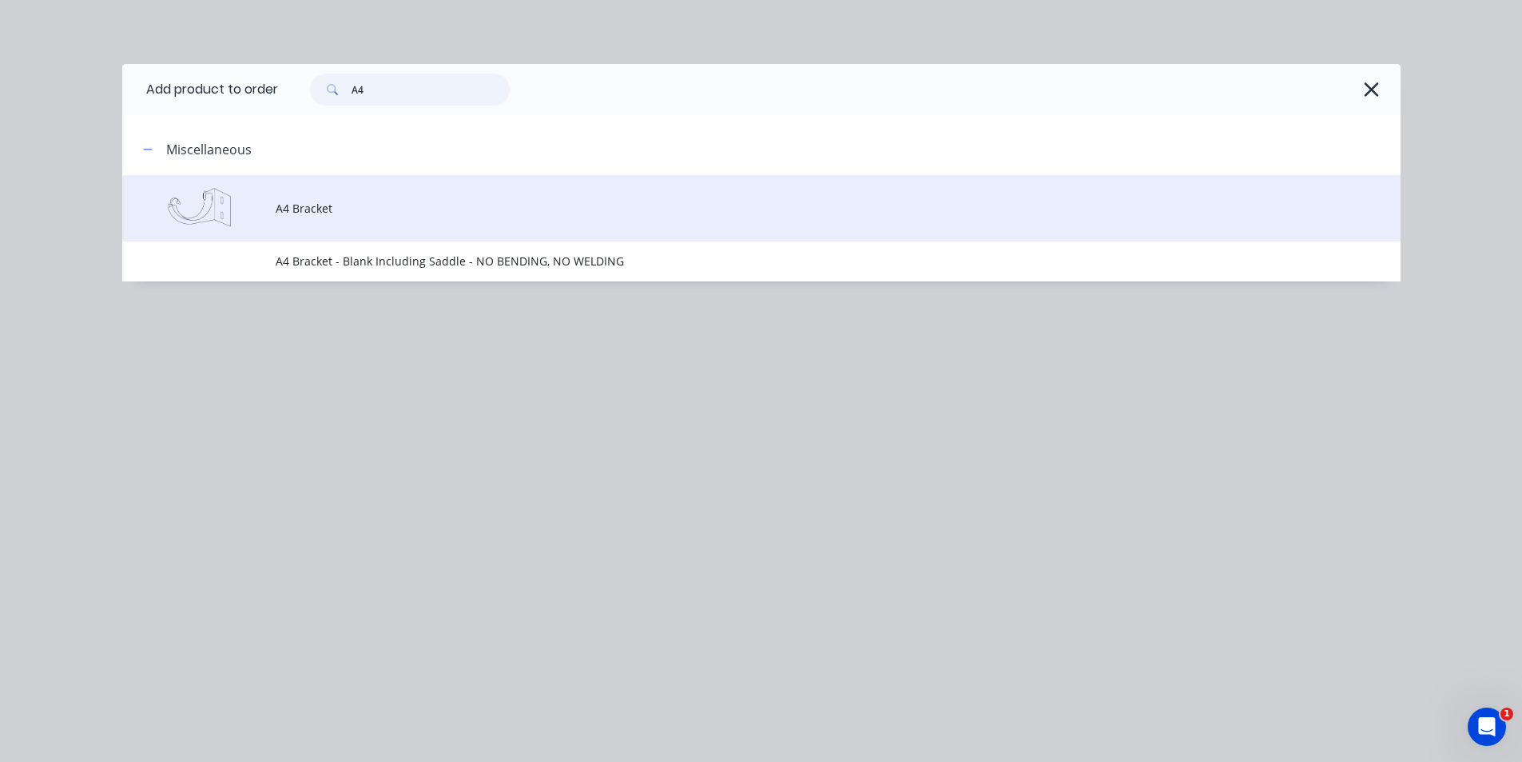
type input "A4"
click at [322, 216] on span "A4 Bracket" at bounding box center [726, 208] width 900 height 17
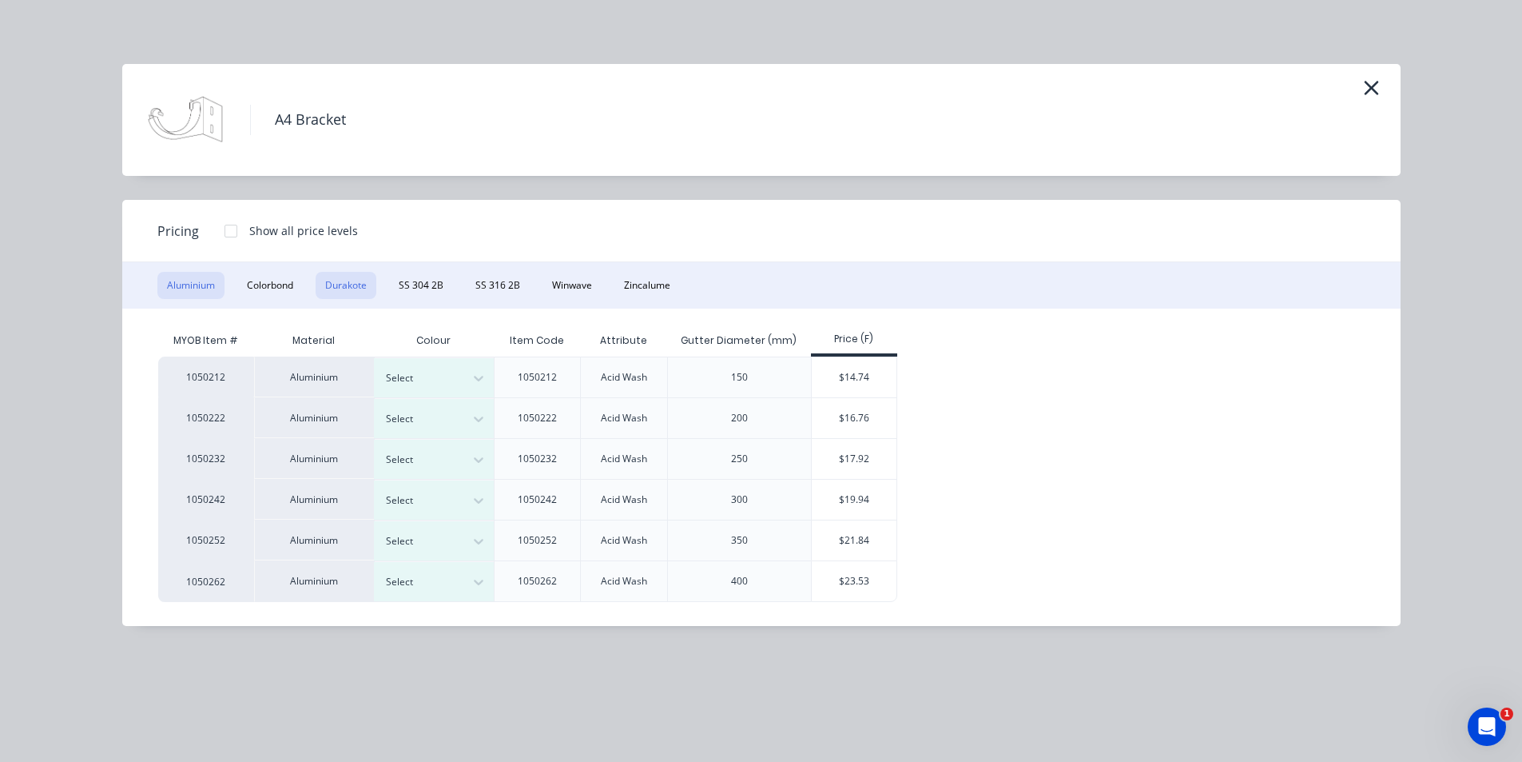
click at [347, 288] on button "Durakote" at bounding box center [346, 285] width 61 height 27
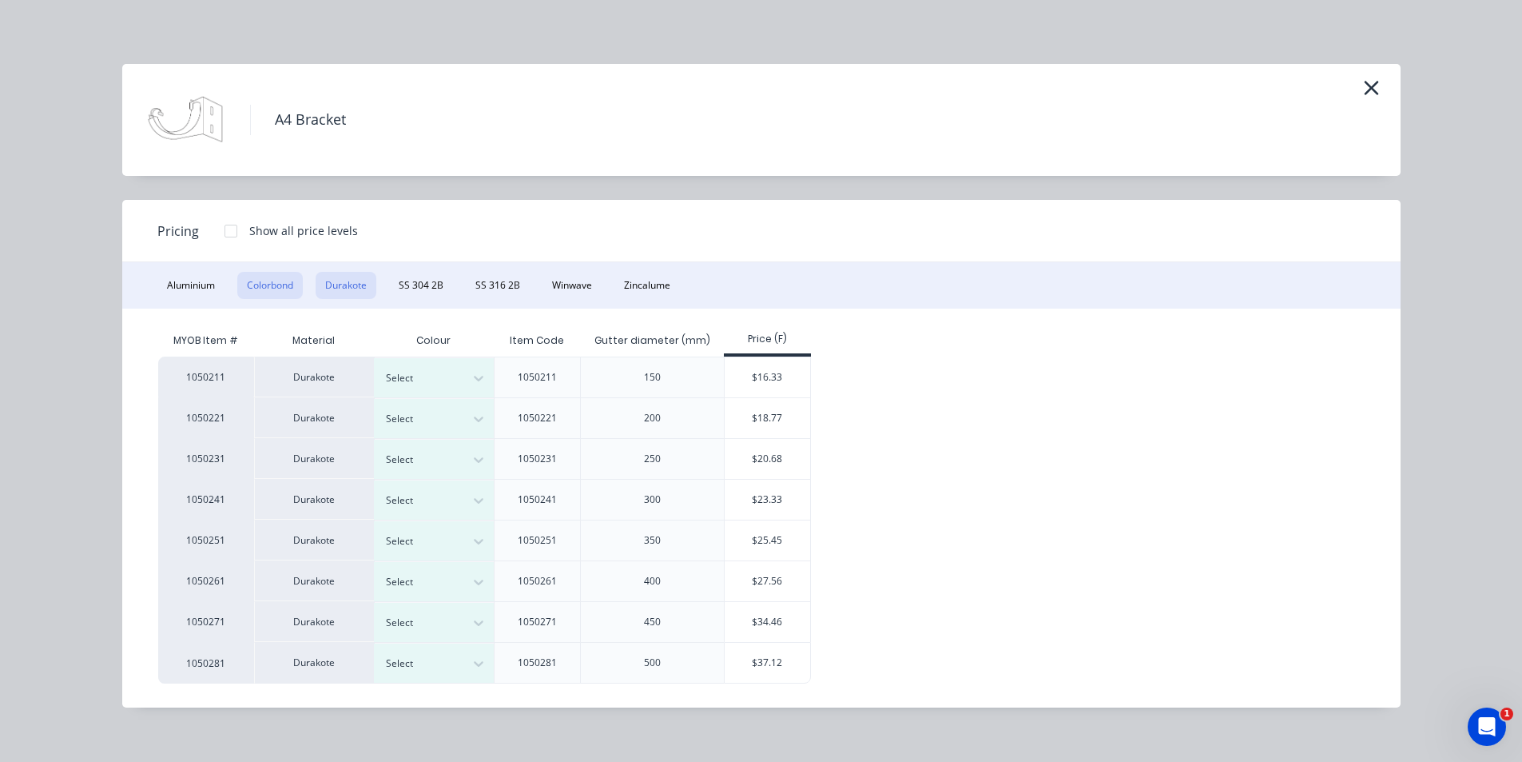
click at [284, 288] on button "Colorbond" at bounding box center [270, 285] width 66 height 27
click at [428, 377] on div at bounding box center [422, 378] width 72 height 18
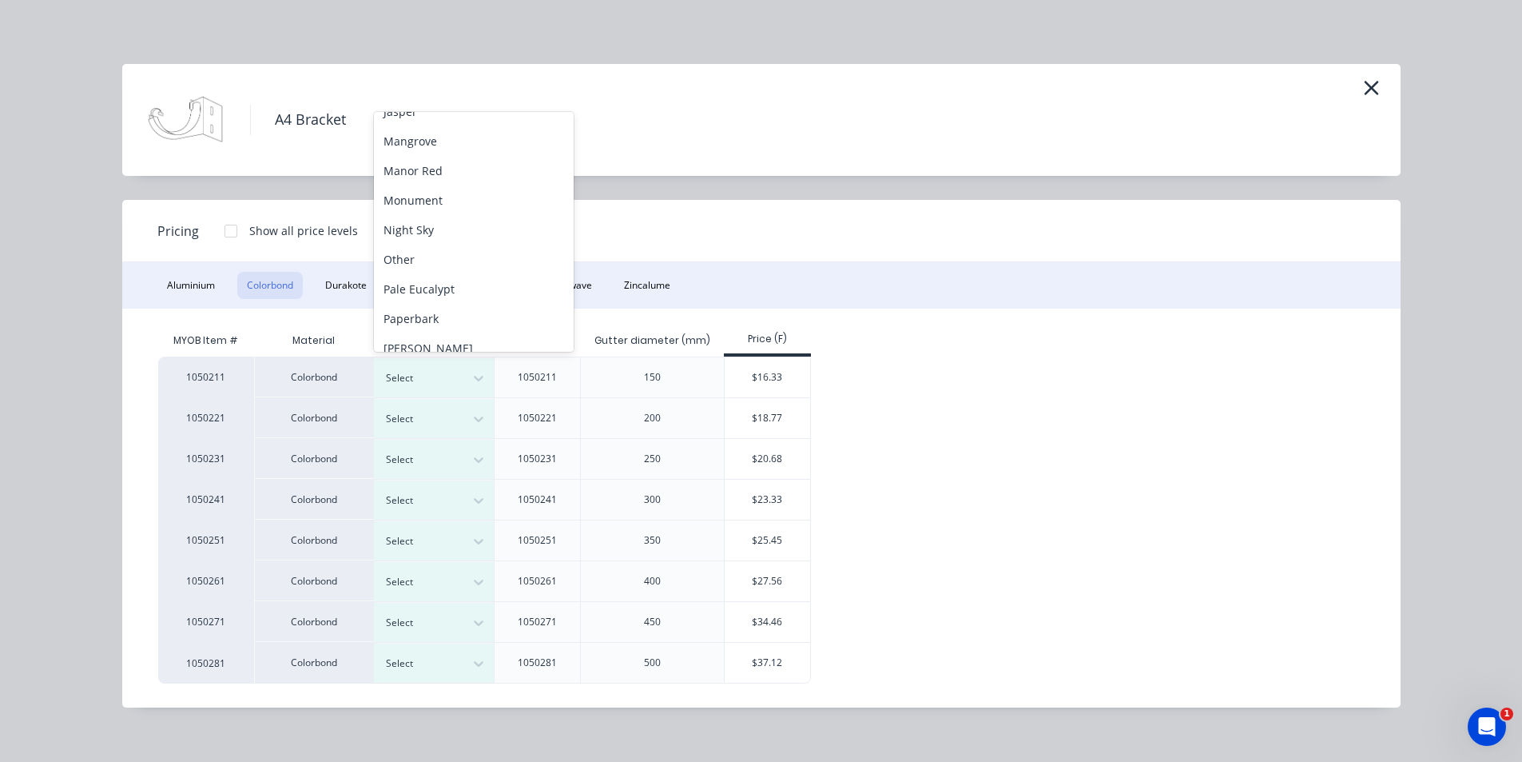
scroll to position [359, 0]
click at [451, 164] on div "Manor Red" at bounding box center [474, 156] width 200 height 30
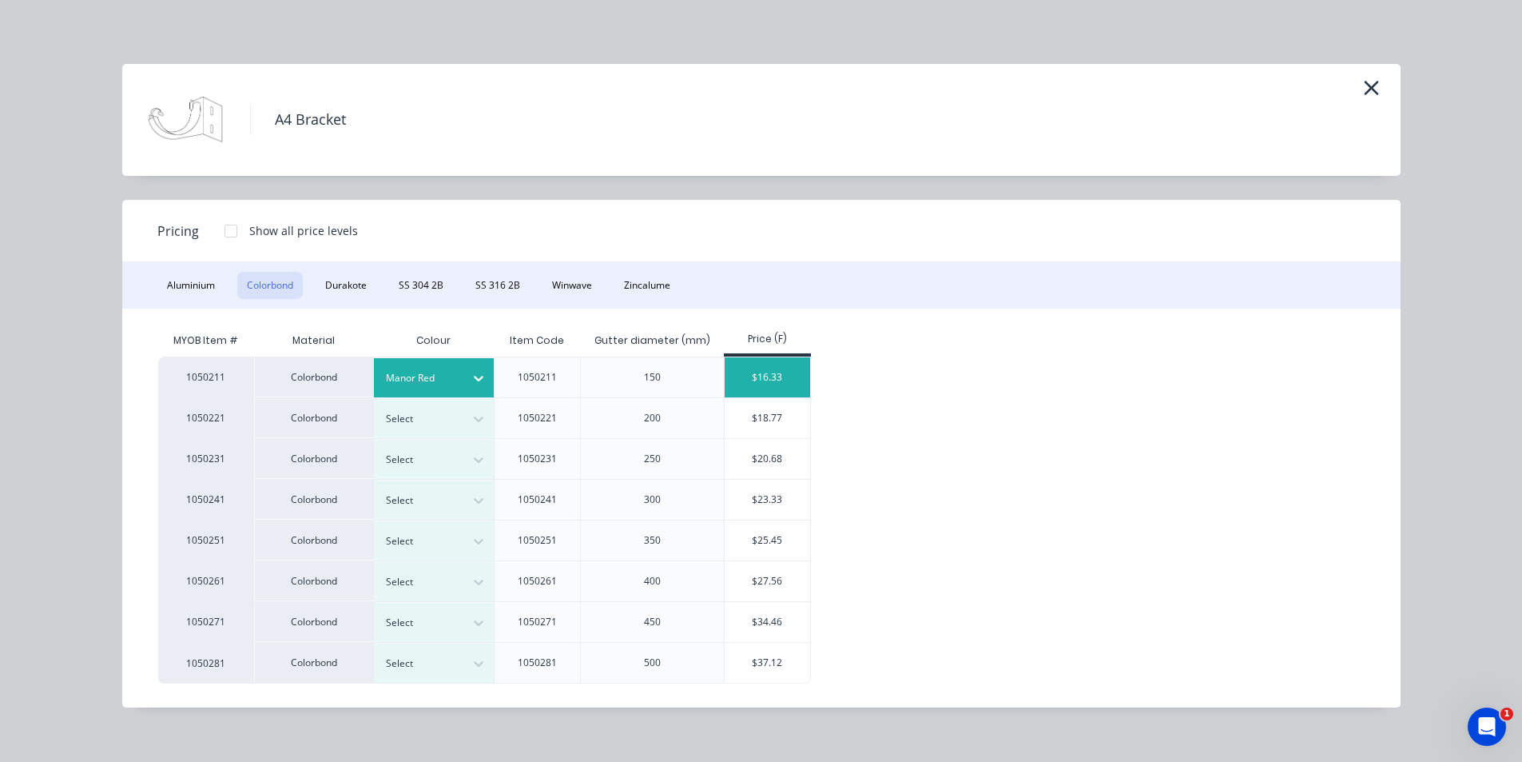
click at [762, 374] on div "$16.33" at bounding box center [768, 377] width 86 height 40
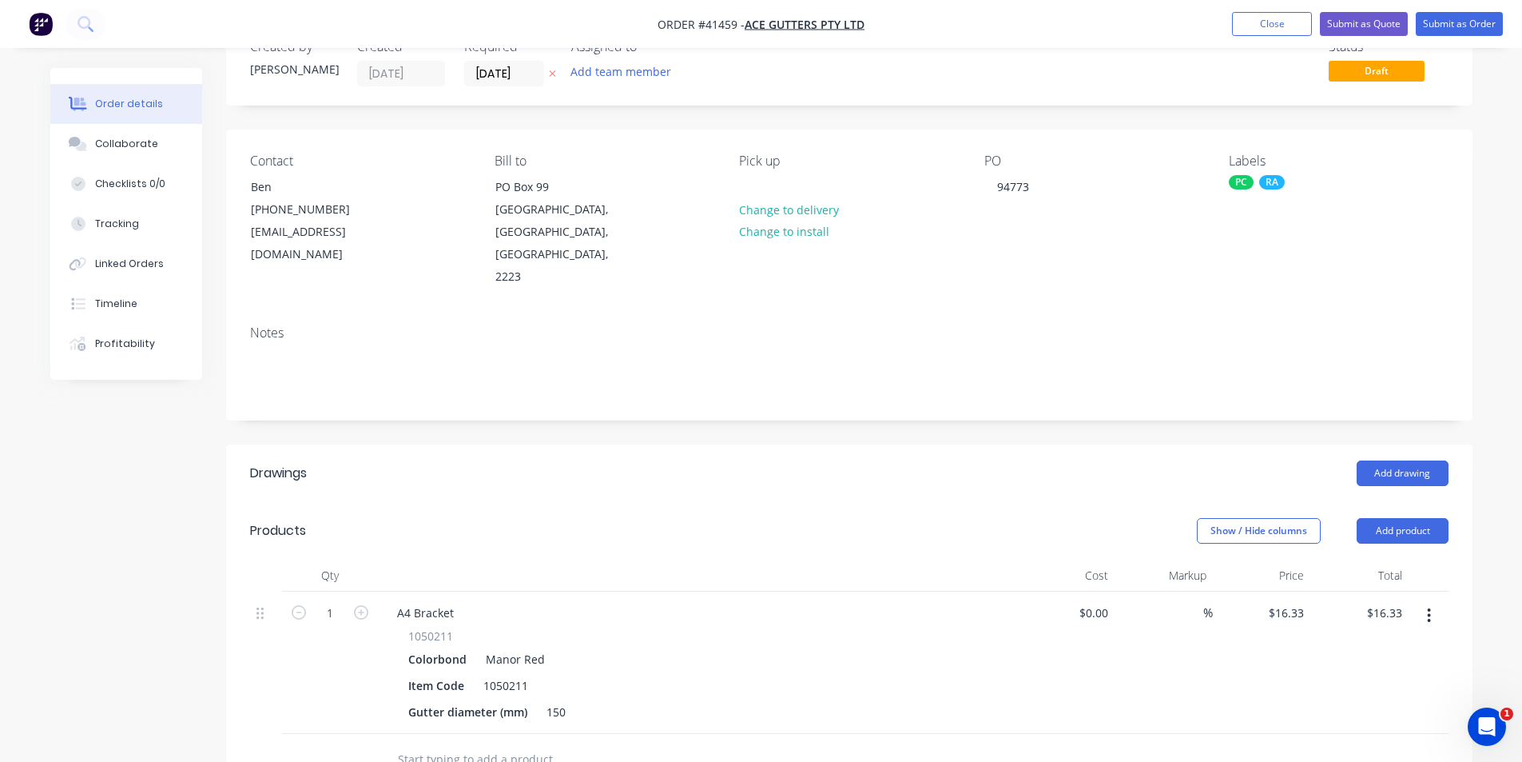
scroll to position [160, 0]
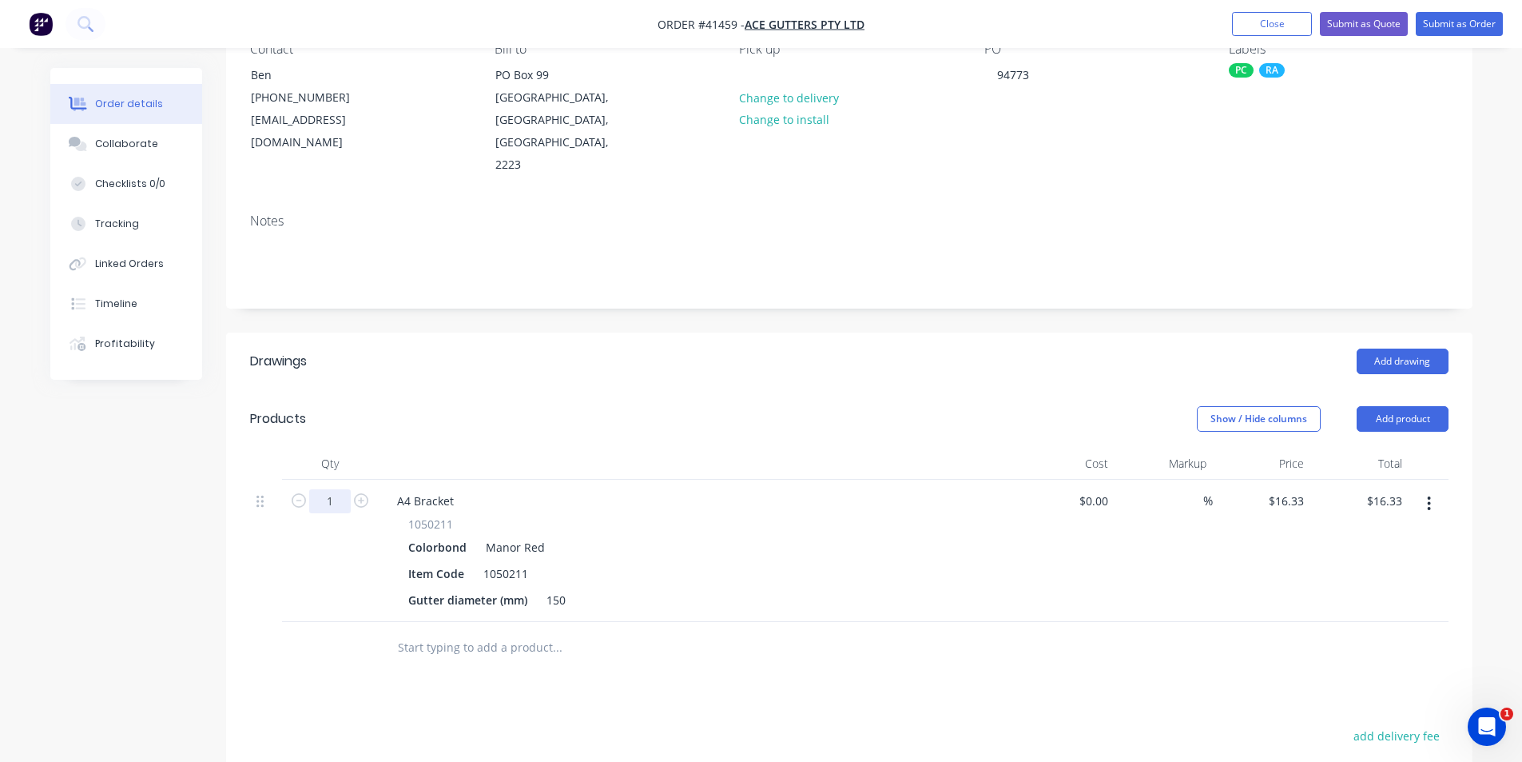
click at [328, 489] on input "1" at bounding box center [330, 501] width 42 height 24
type input "3"
type input "$48.99"
click at [810, 332] on header "Drawings Add drawing" at bounding box center [849, 361] width 1247 height 58
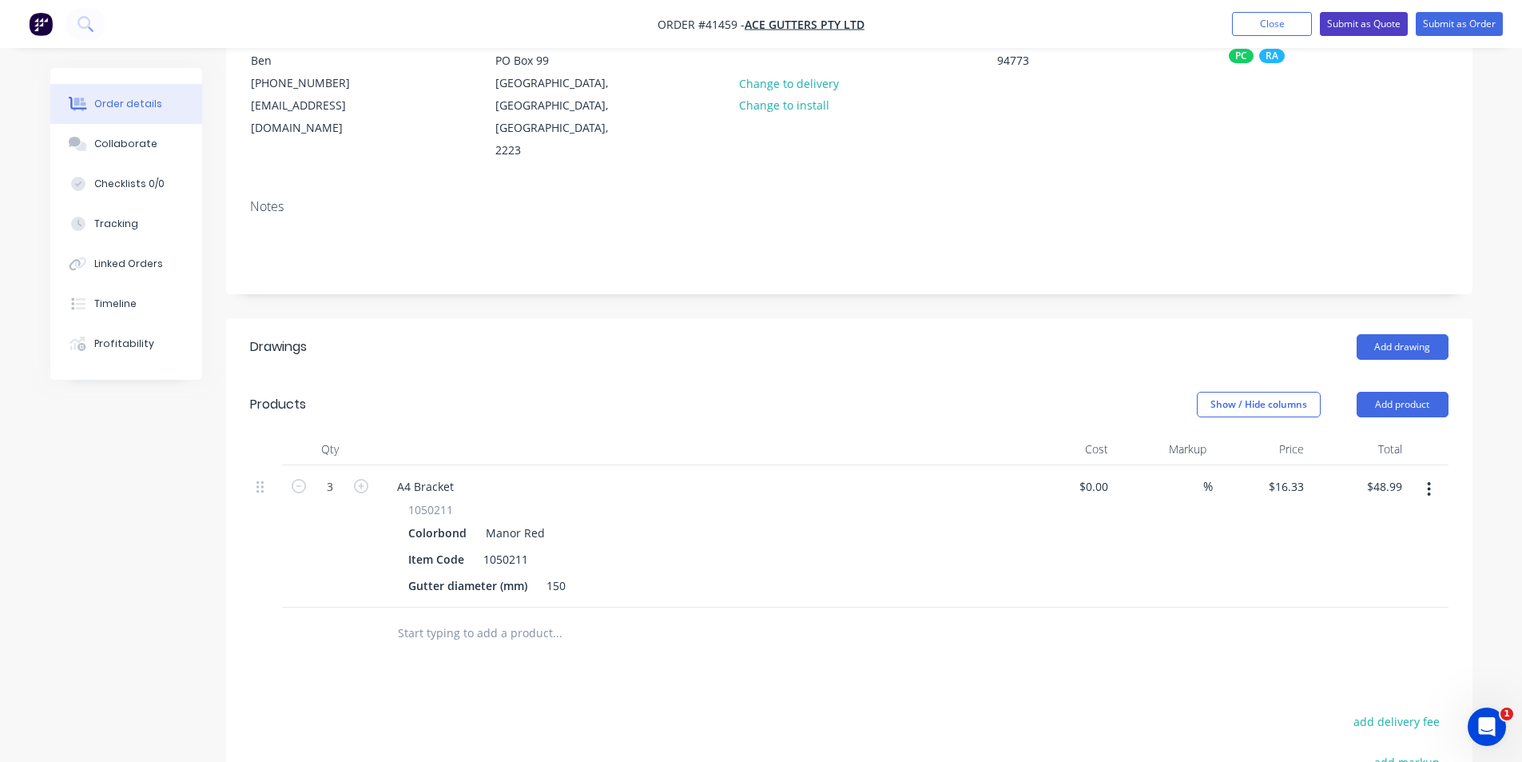
scroll to position [0, 0]
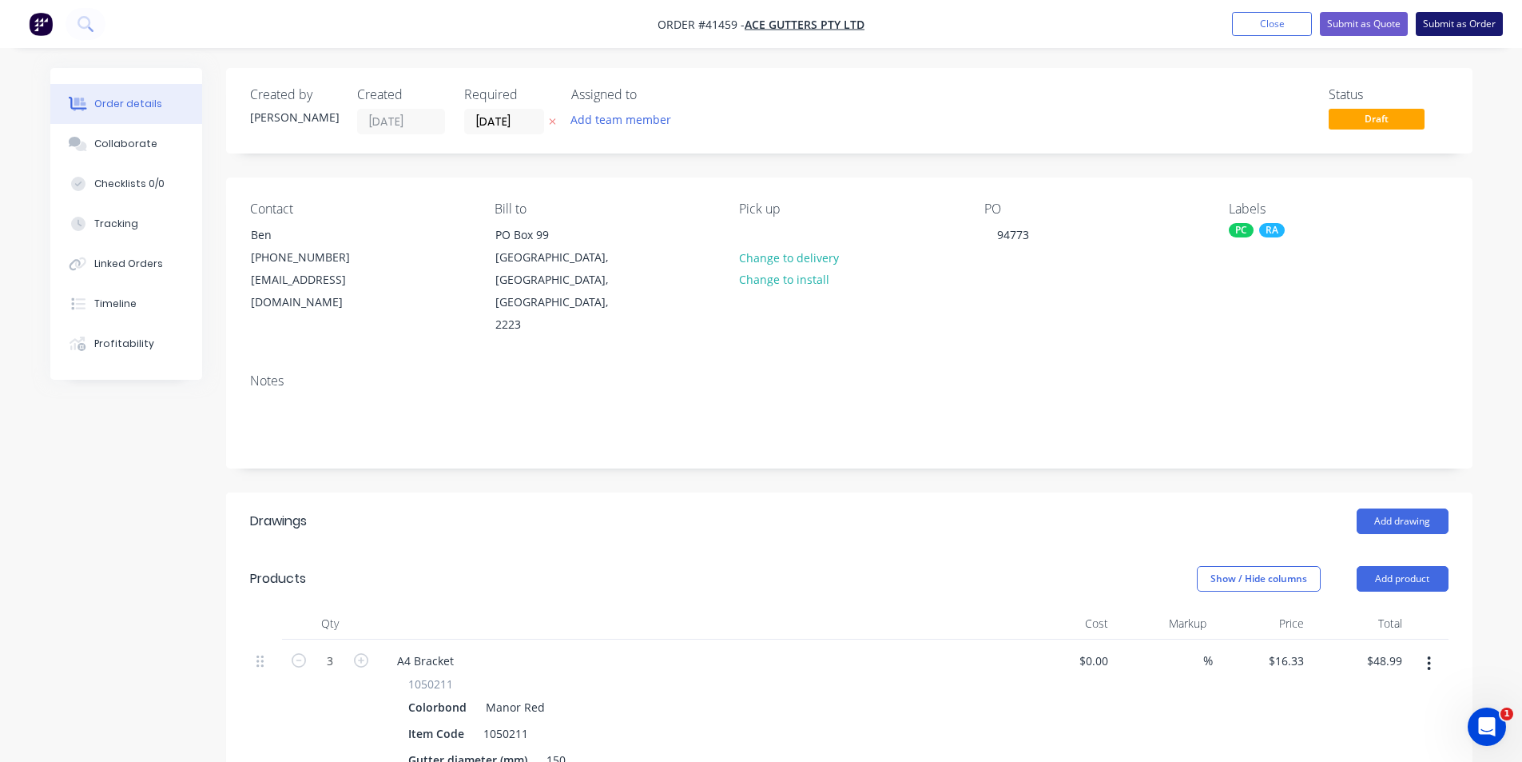
click at [1475, 23] on button "Submit as Order" at bounding box center [1459, 24] width 87 height 24
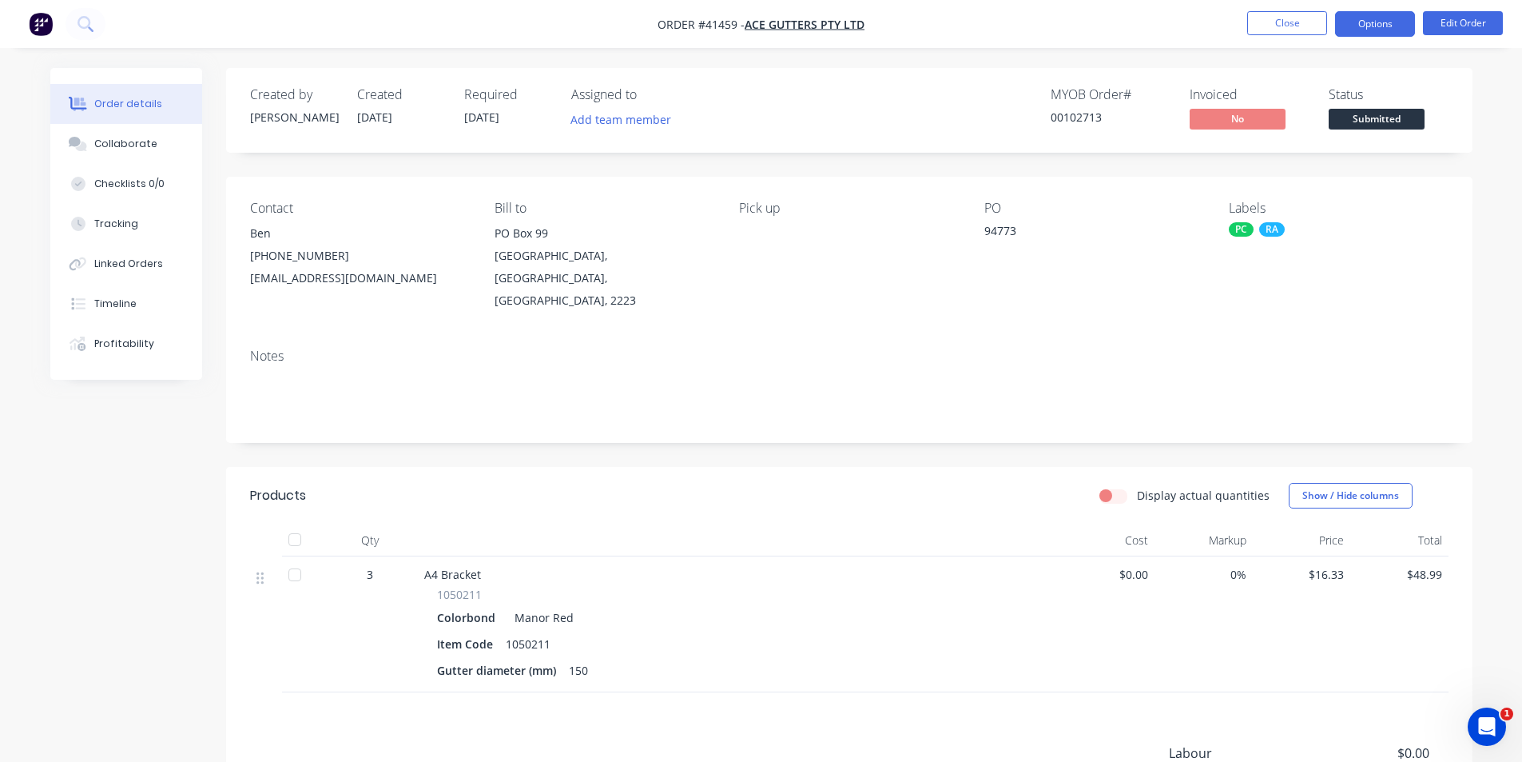
click at [1384, 26] on button "Options" at bounding box center [1375, 24] width 80 height 26
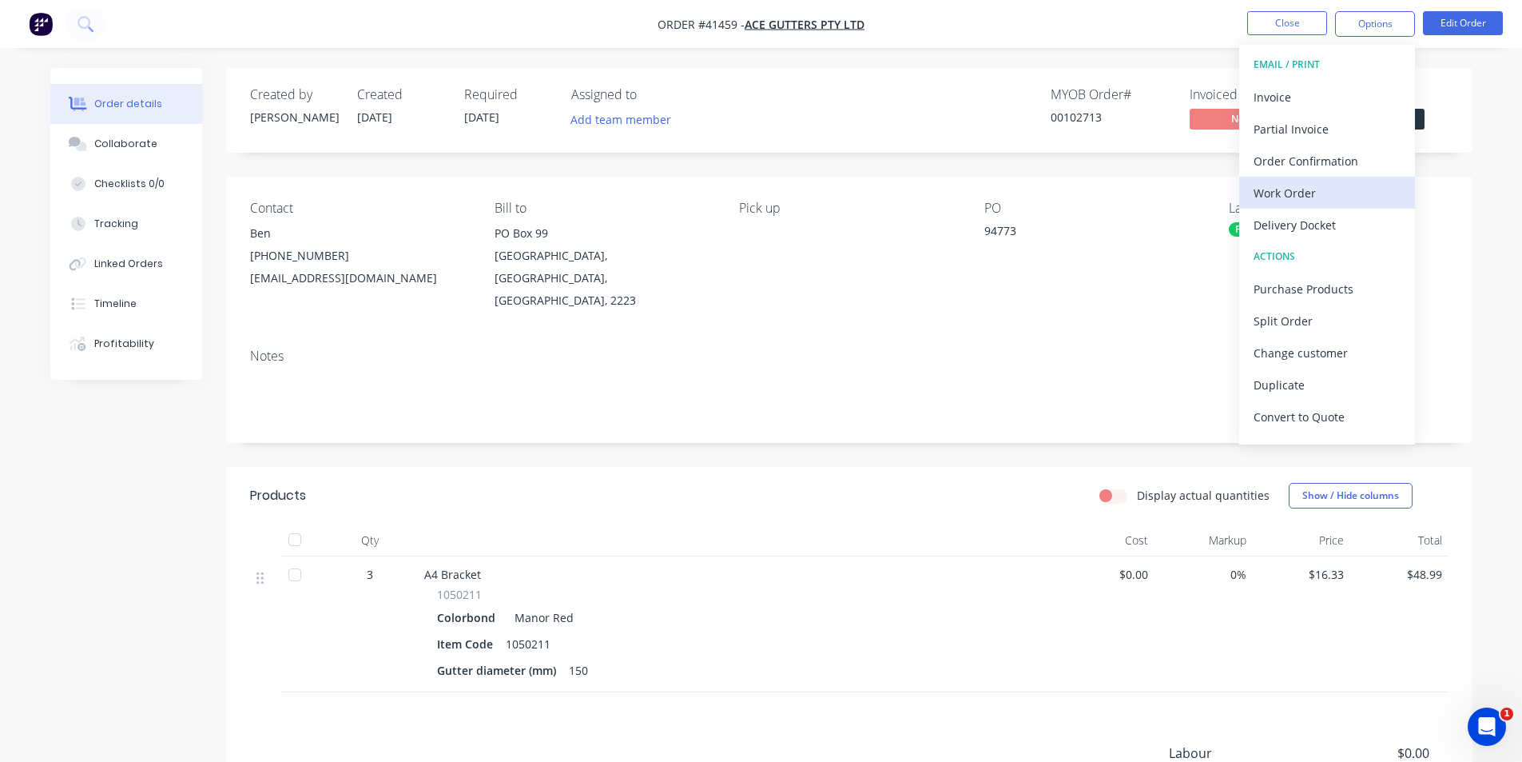
click at [1302, 189] on div "Work Order" at bounding box center [1327, 192] width 147 height 23
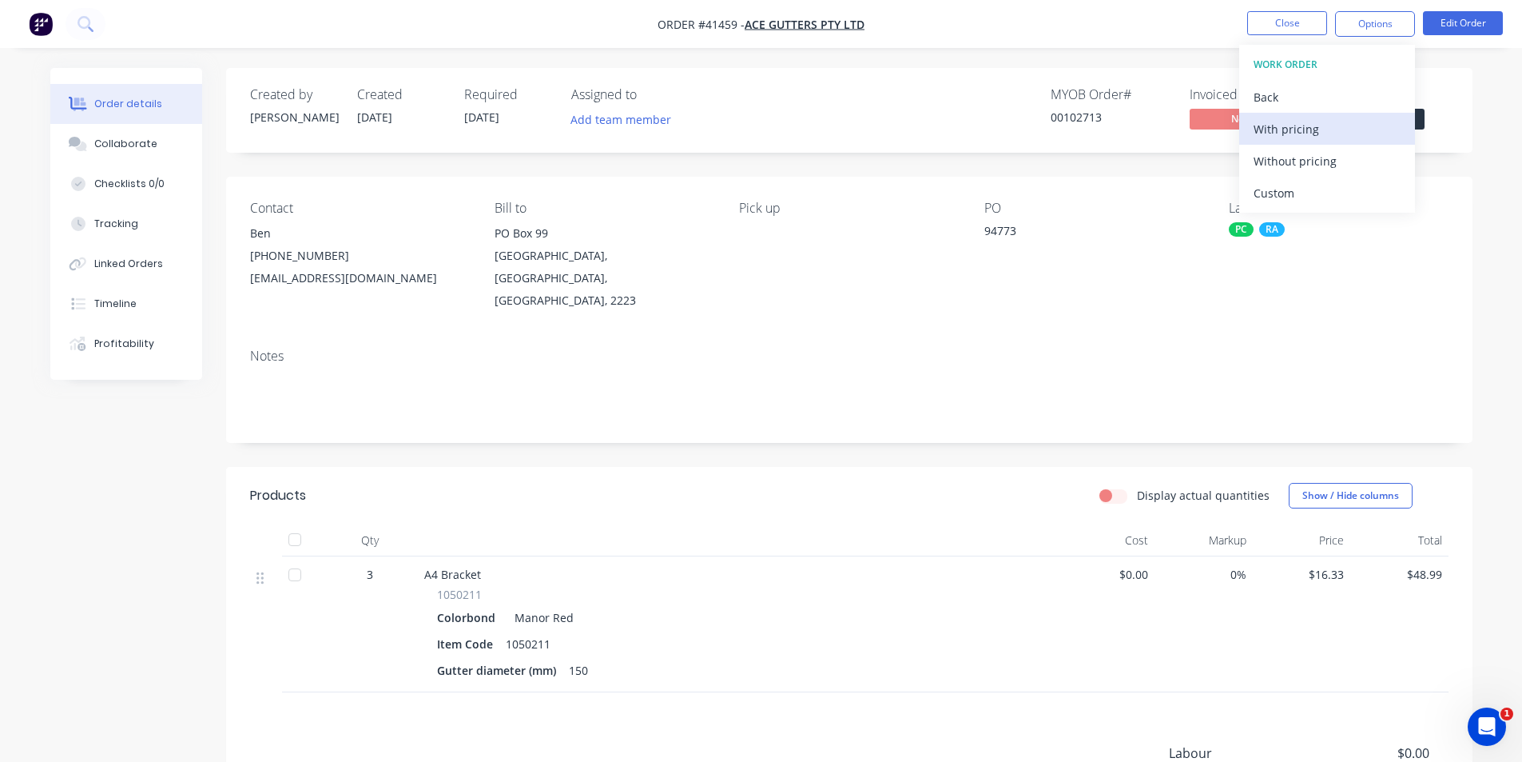
click at [1307, 129] on div "With pricing" at bounding box center [1327, 128] width 147 height 23
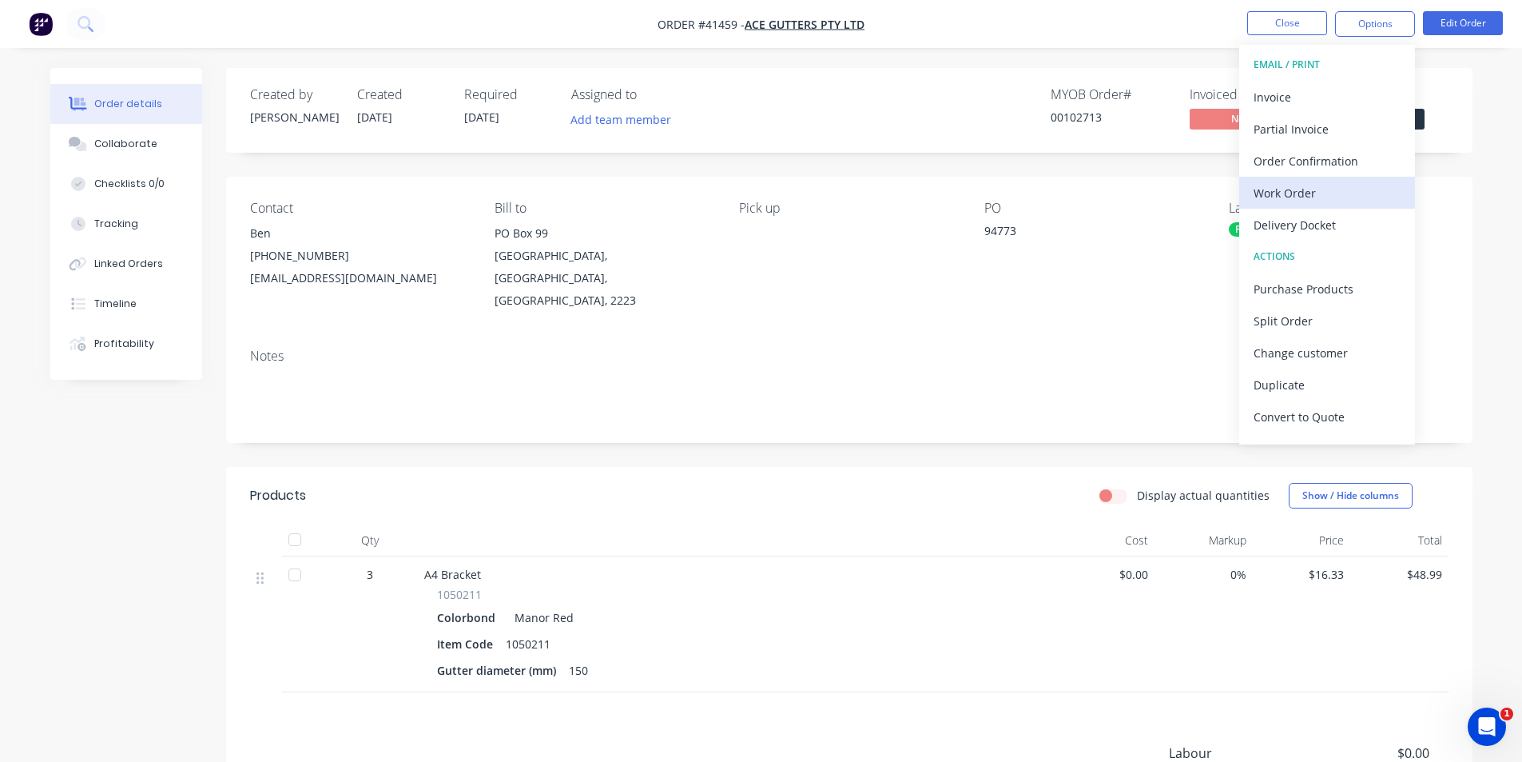
click at [1302, 184] on div "Work Order" at bounding box center [1327, 192] width 147 height 23
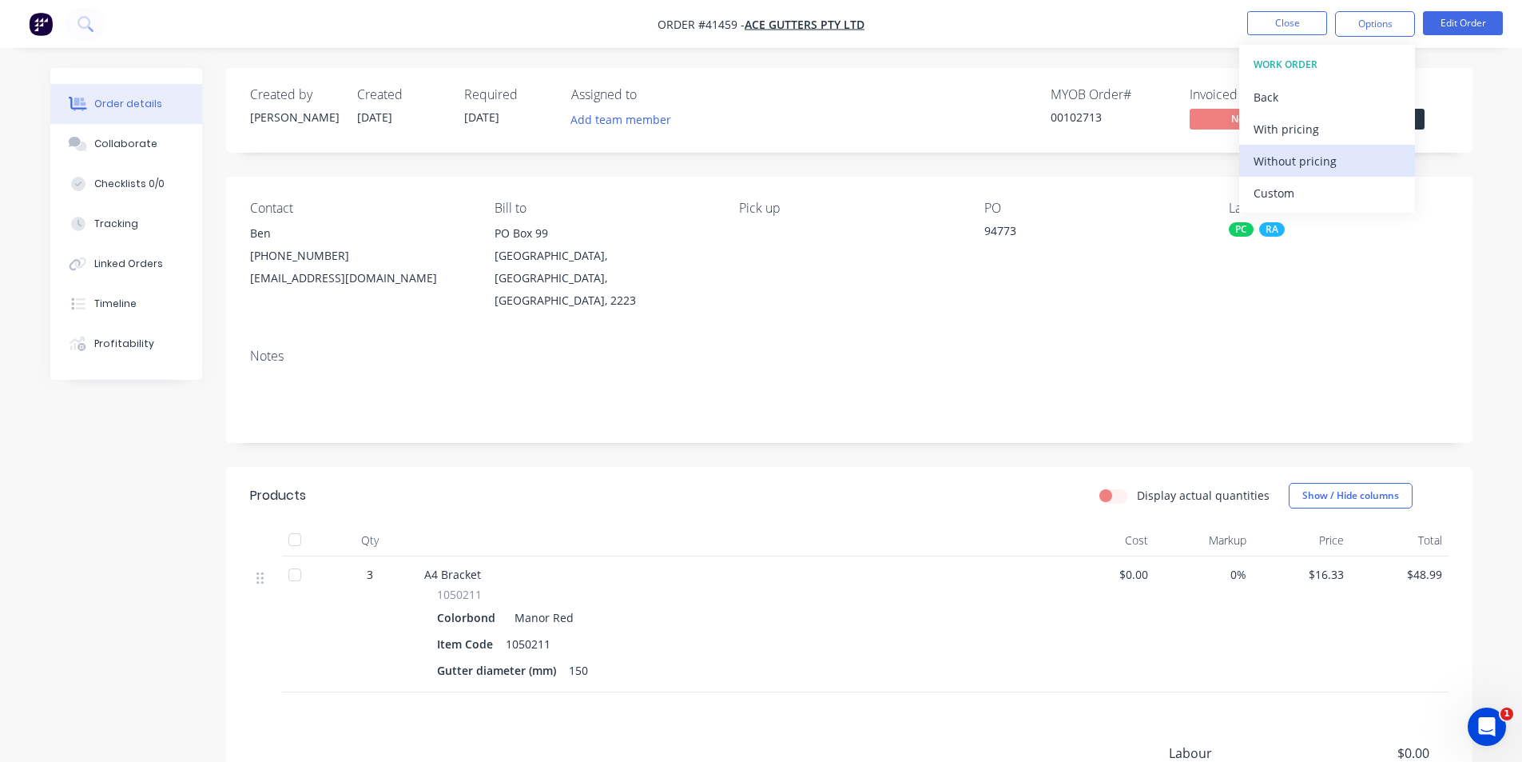
click at [1313, 173] on button "Without pricing" at bounding box center [1327, 161] width 176 height 32
click at [982, 113] on div "MYOB Order # 00102713 Invoiced No Status Submitted" at bounding box center [1090, 110] width 718 height 46
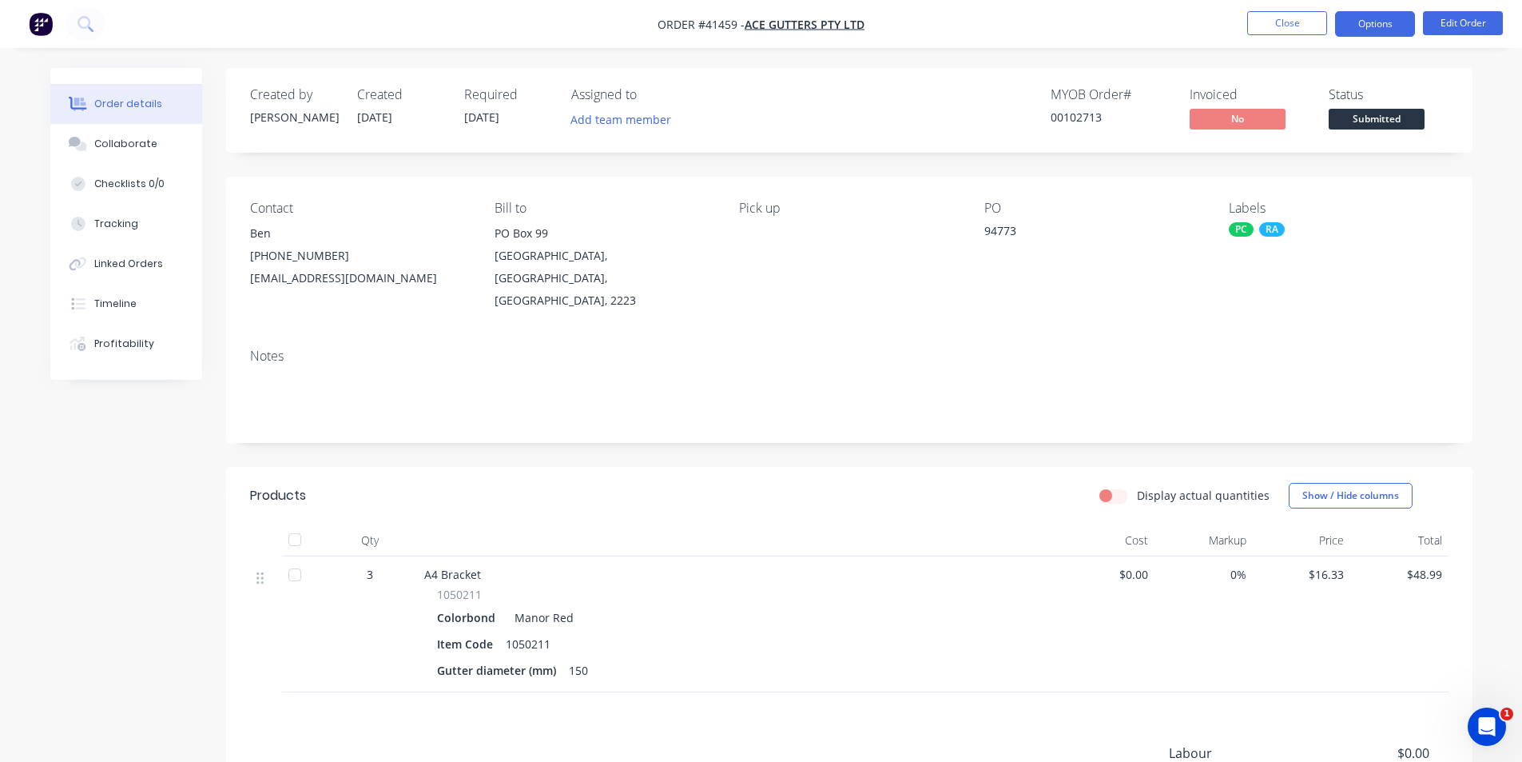
click at [1362, 31] on button "Options" at bounding box center [1375, 24] width 80 height 26
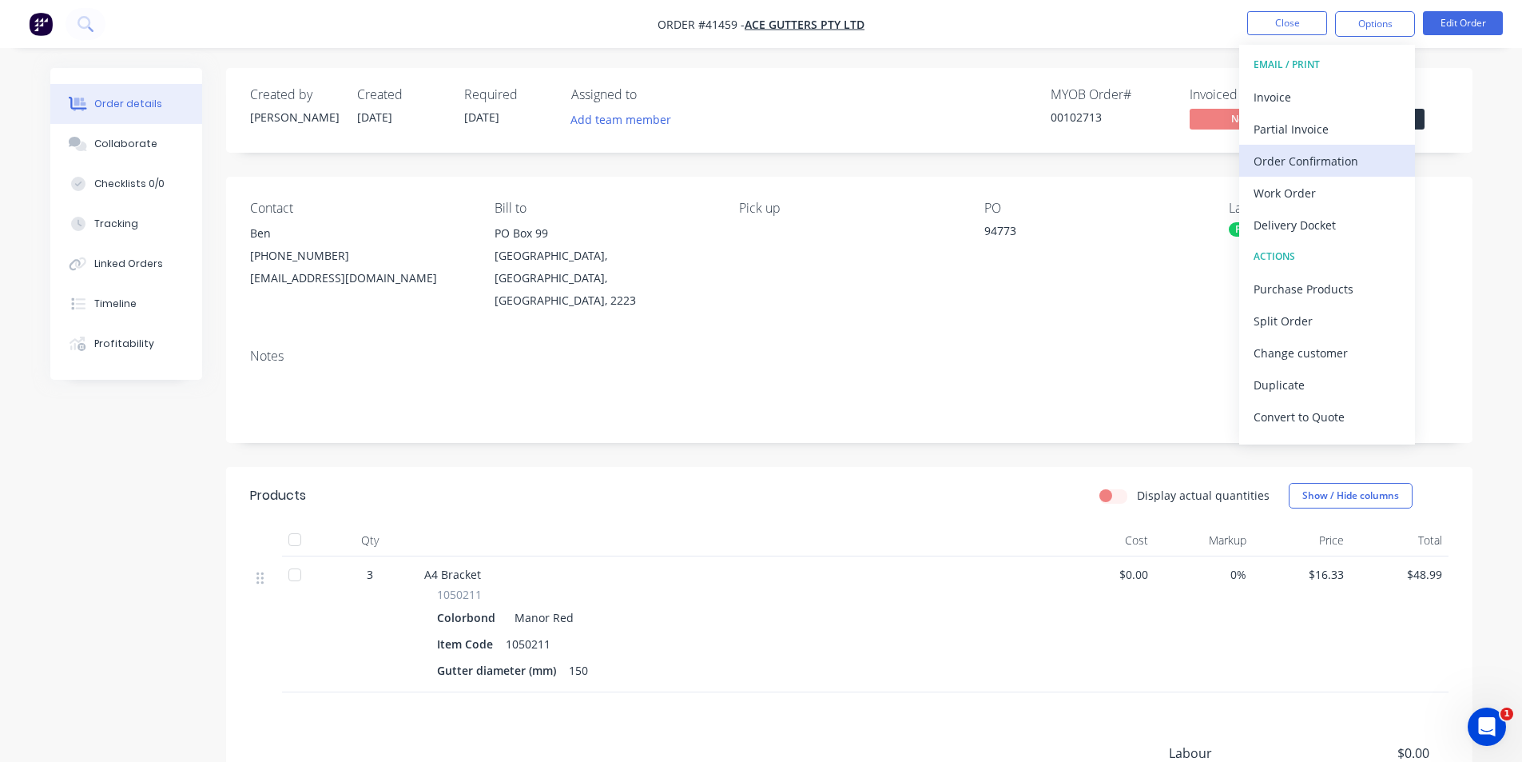
click at [1333, 164] on div "Order Confirmation" at bounding box center [1327, 160] width 147 height 23
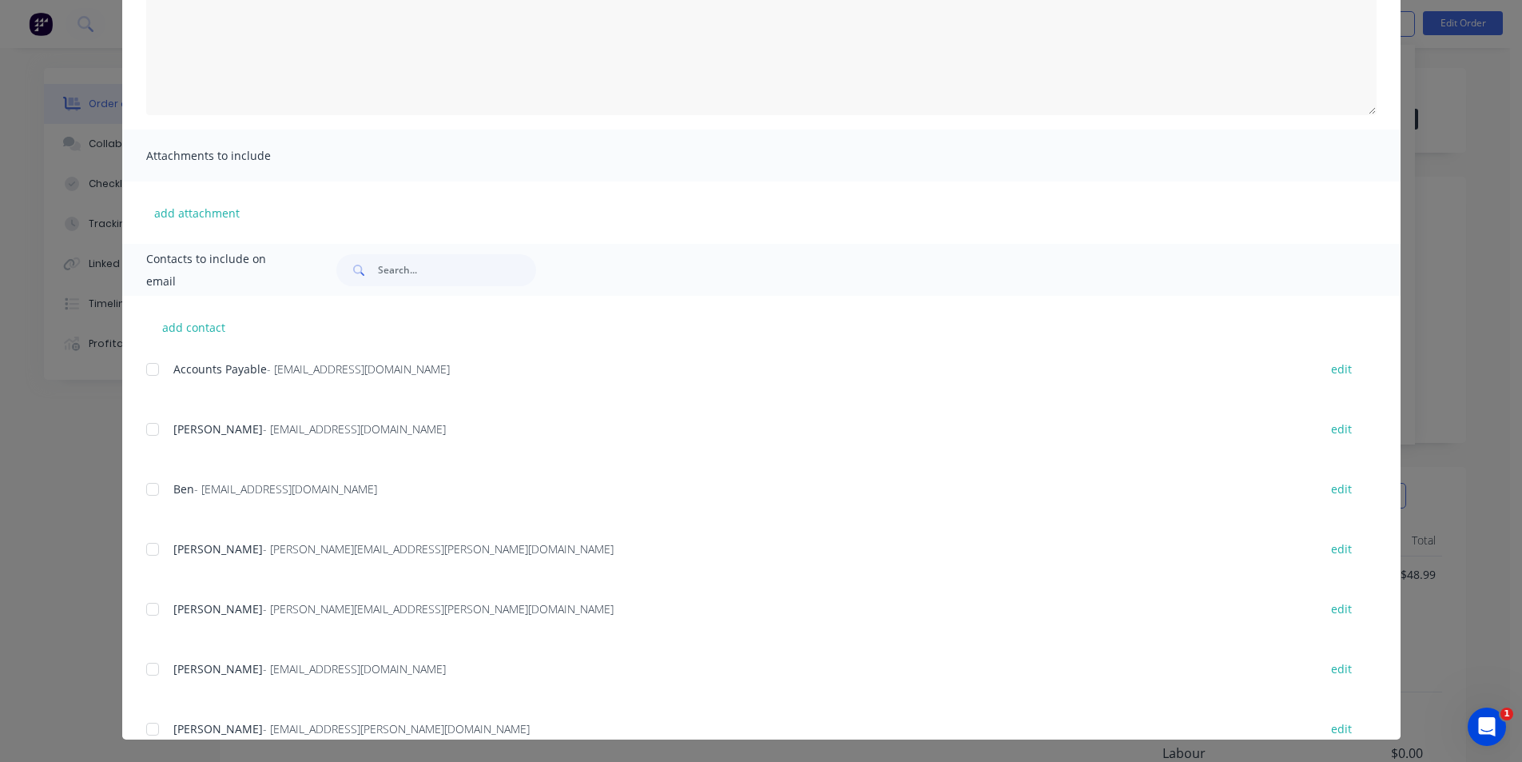
click at [142, 482] on div at bounding box center [153, 489] width 32 height 32
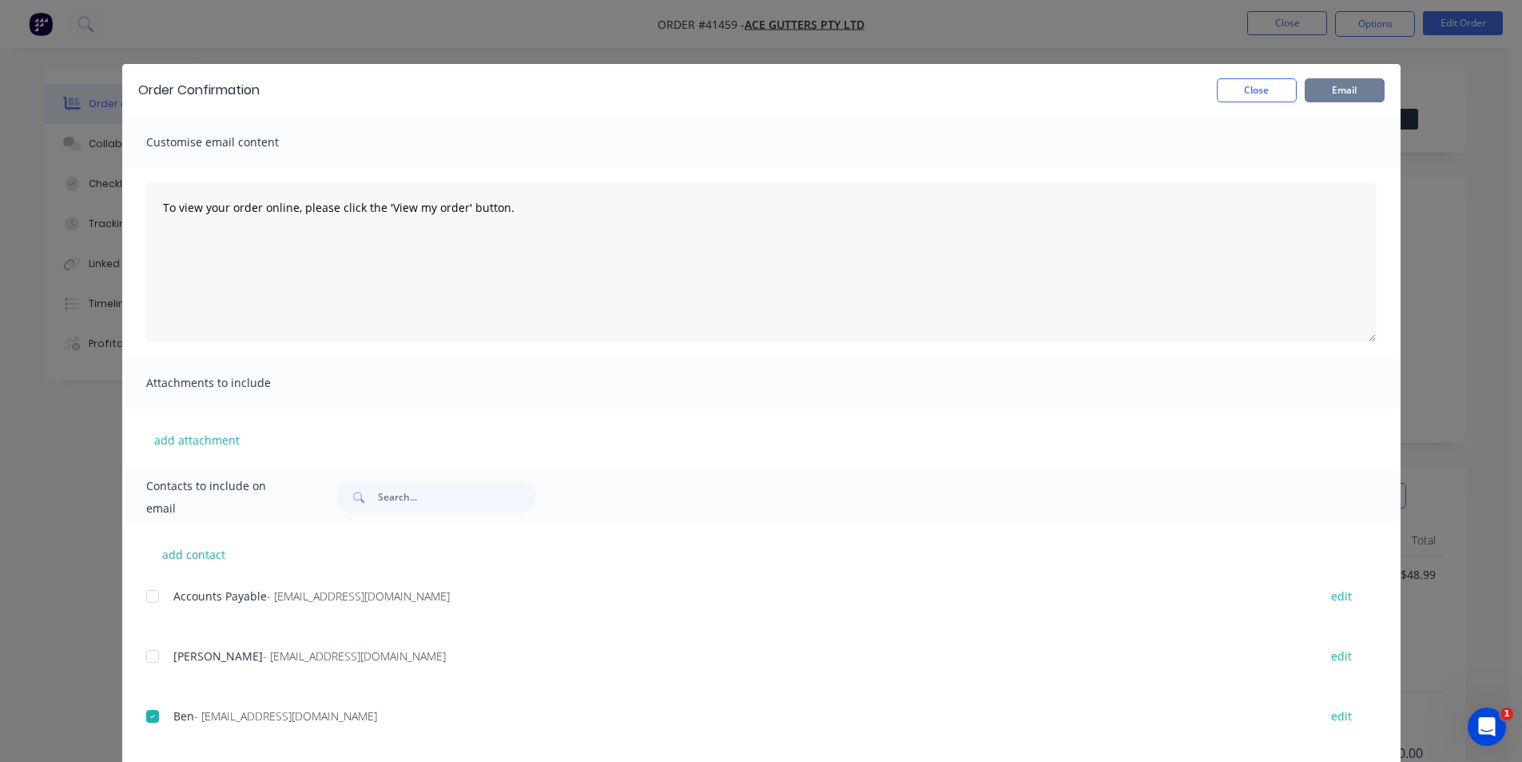
click at [1307, 88] on button "Email" at bounding box center [1345, 90] width 80 height 24
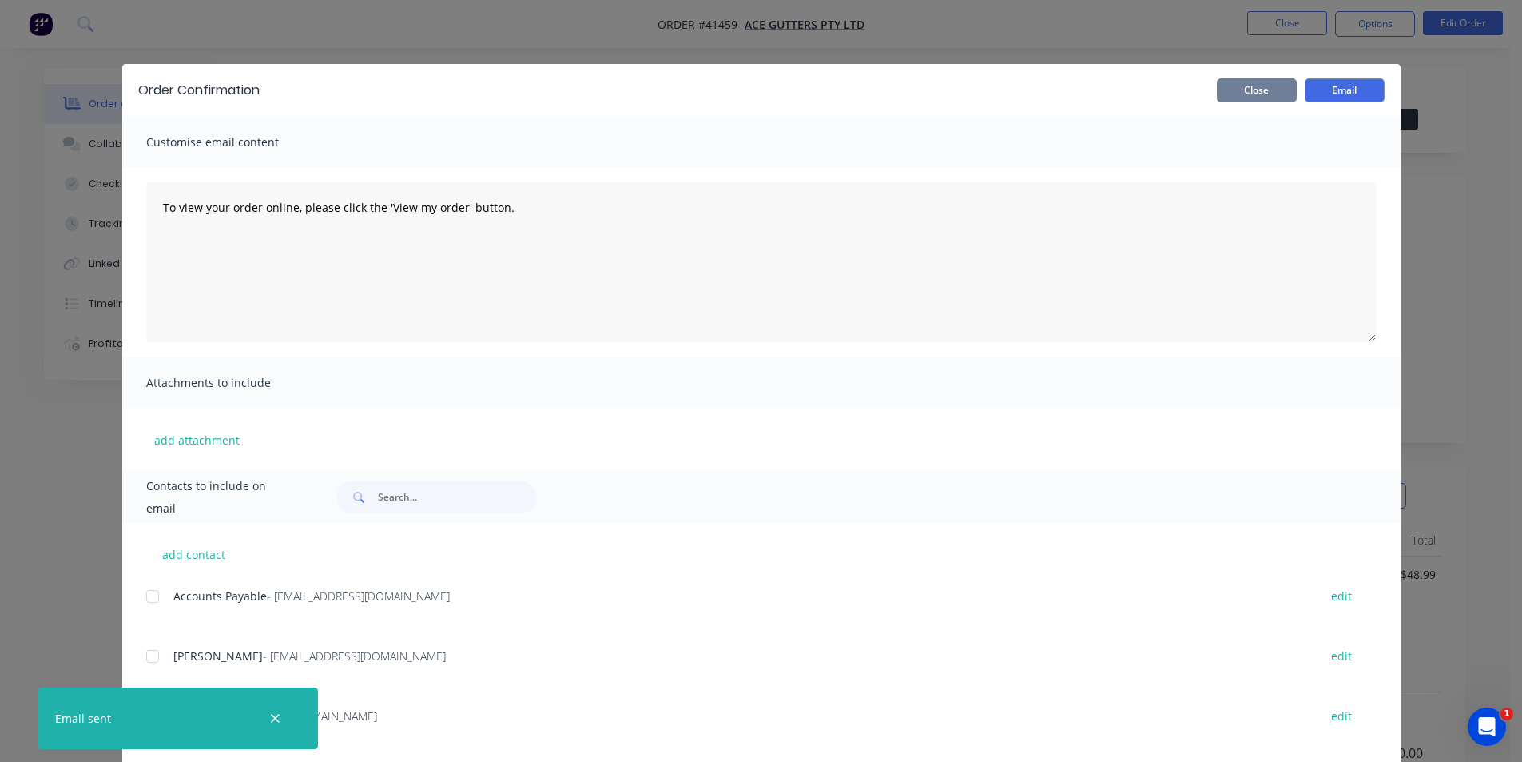
click at [1255, 89] on button "Close" at bounding box center [1257, 90] width 80 height 24
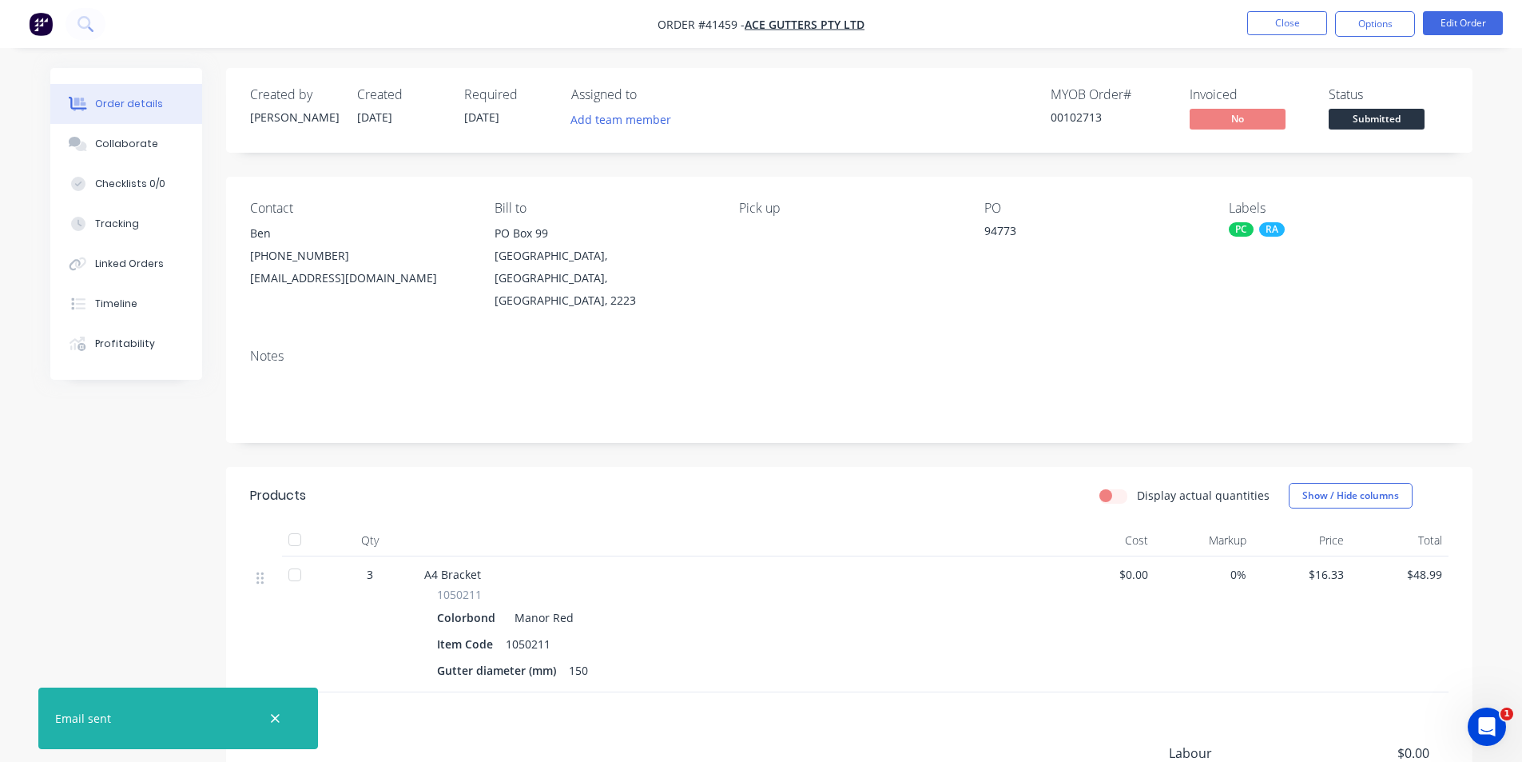
click at [1132, 34] on nav "Order #41459 - Ace Gutters Pty Ltd Close Options Edit Order" at bounding box center [761, 24] width 1522 height 48
click at [275, 718] on icon "button" at bounding box center [275, 718] width 9 height 9
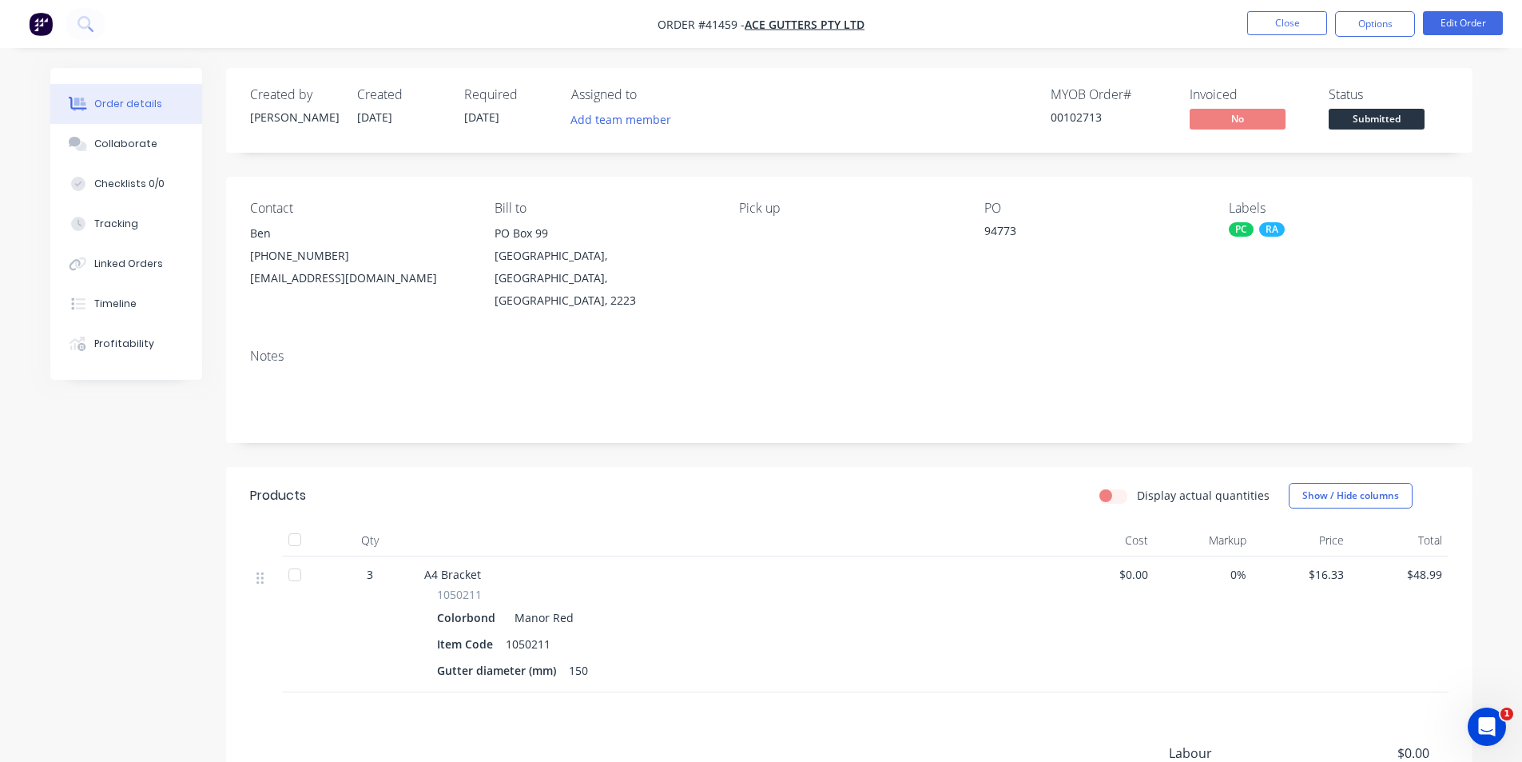
click at [825, 137] on div "Created by Kendall Created 02/09/25 Required 03/09/25 Assigned to Add team memb…" at bounding box center [849, 110] width 1247 height 85
click at [1116, 15] on nav "Order #41459 - Ace Gutters Pty Ltd Close Options Edit Order" at bounding box center [761, 24] width 1522 height 48
click at [1134, 30] on nav "Order #41459 - Ace Gutters Pty Ltd Close Options Edit Order" at bounding box center [761, 24] width 1522 height 48
click at [166, 162] on button "Collaborate" at bounding box center [126, 144] width 152 height 40
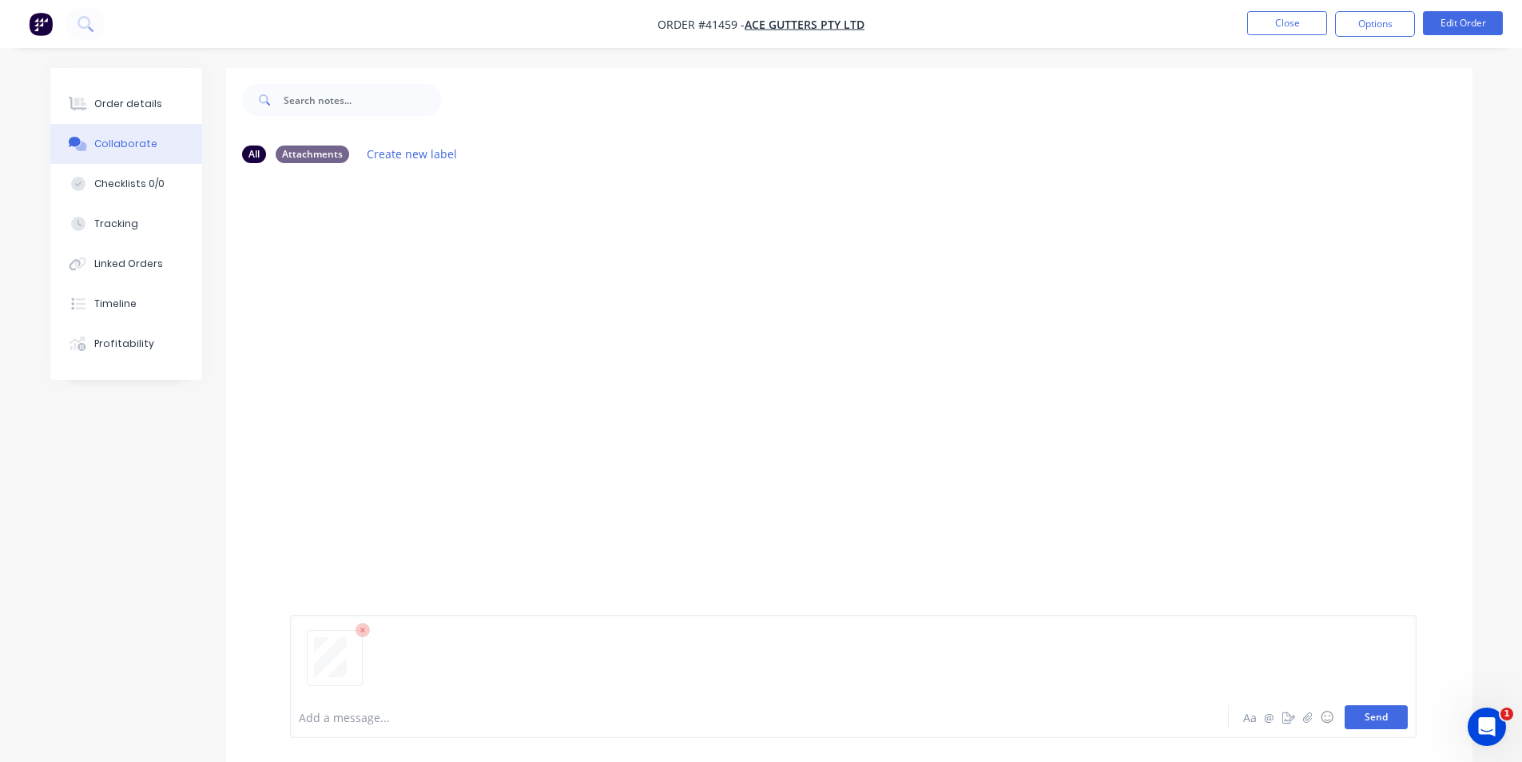
click at [1361, 713] on button "Send" at bounding box center [1376, 717] width 63 height 24
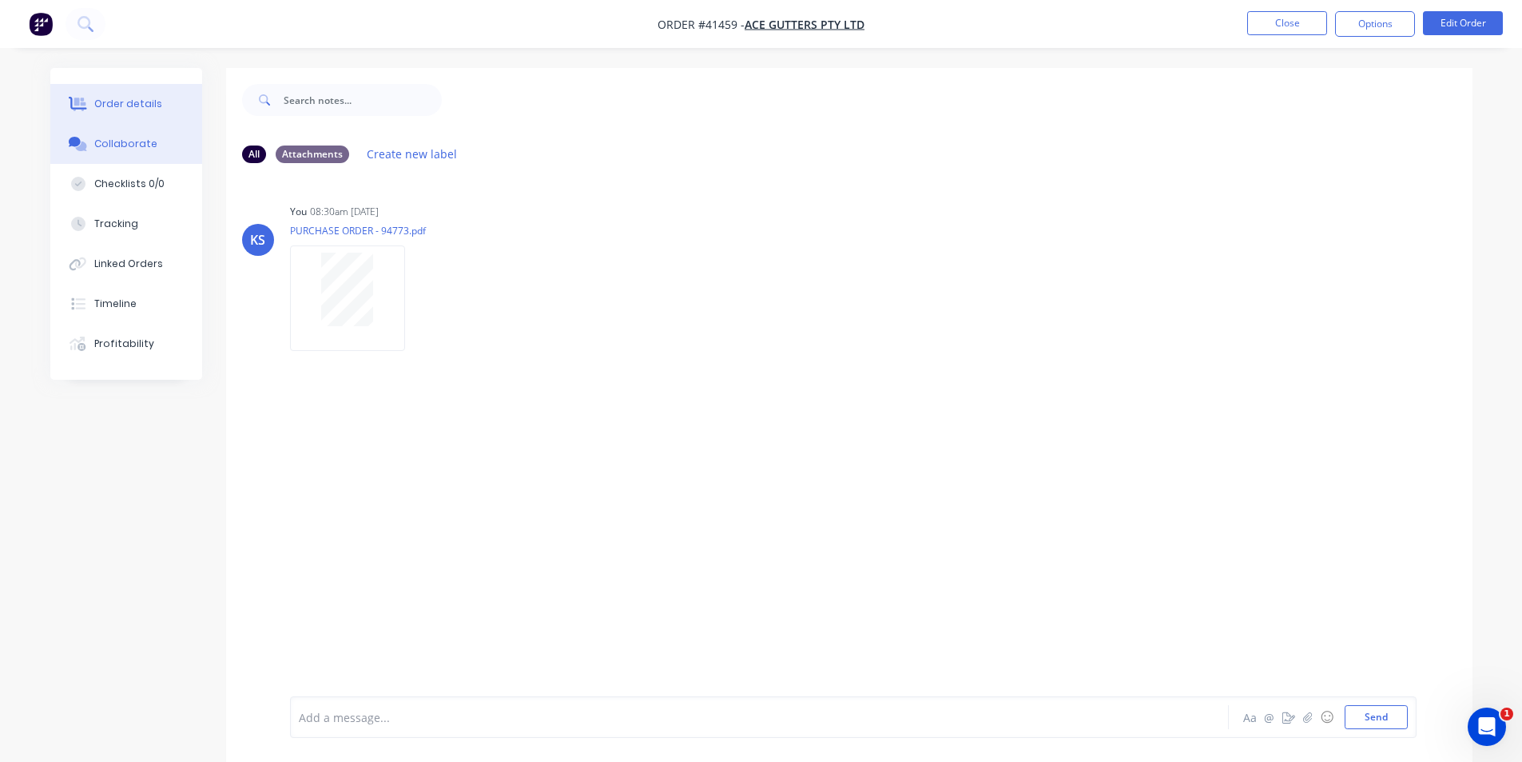
drag, startPoint x: 149, startPoint y: 106, endPoint x: 169, endPoint y: 104, distance: 20.1
click at [150, 106] on div "Order details" at bounding box center [128, 104] width 68 height 14
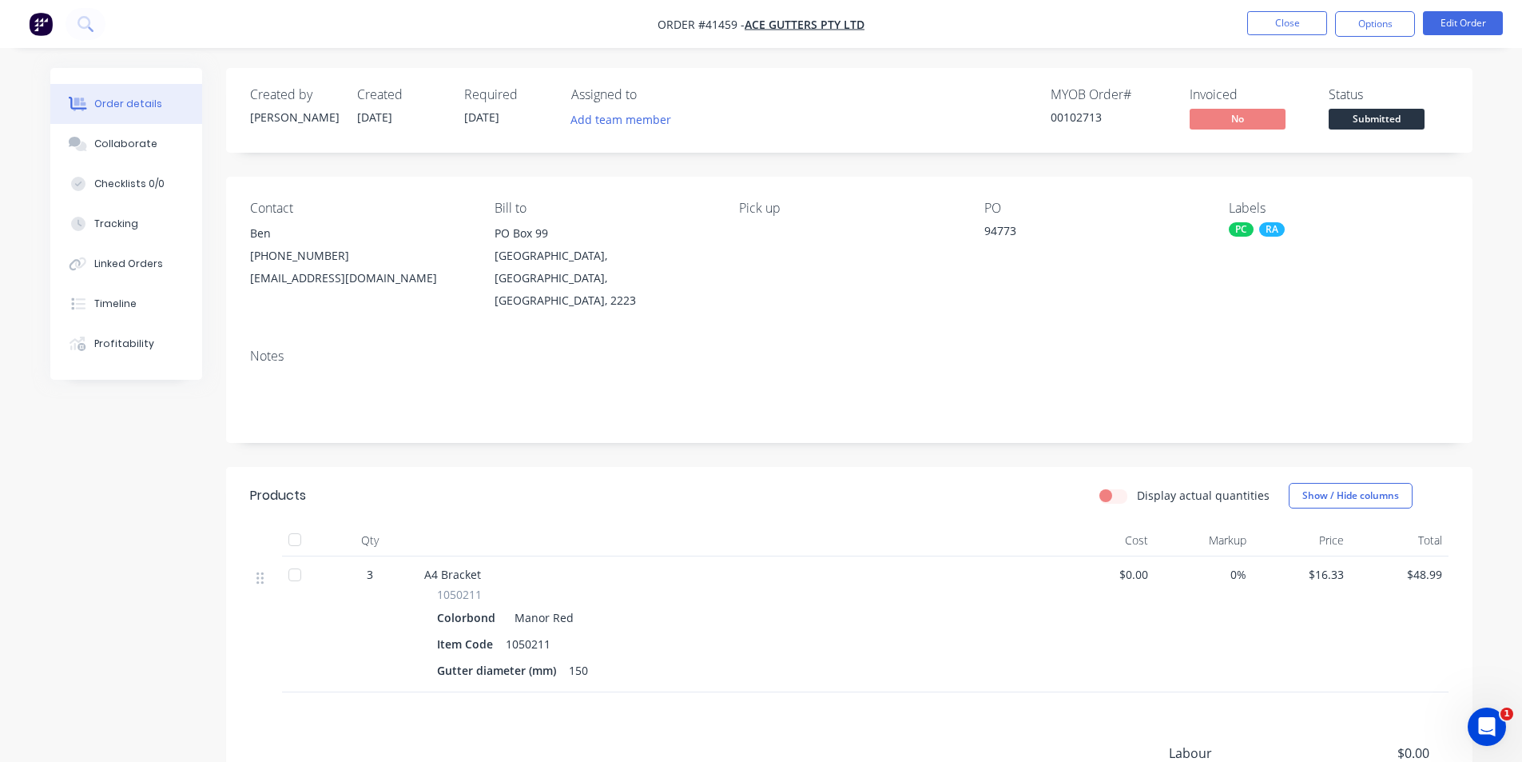
click at [946, 61] on div "Order details Collaborate Checklists 0/0 Tracking Linked Orders Timeline Profit…" at bounding box center [761, 488] width 1522 height 977
click at [1113, 6] on nav "Order #41459 - Ace Gutters Pty Ltd Close Options Edit Order" at bounding box center [761, 24] width 1522 height 48
click at [1289, 16] on button "Close" at bounding box center [1287, 23] width 80 height 24
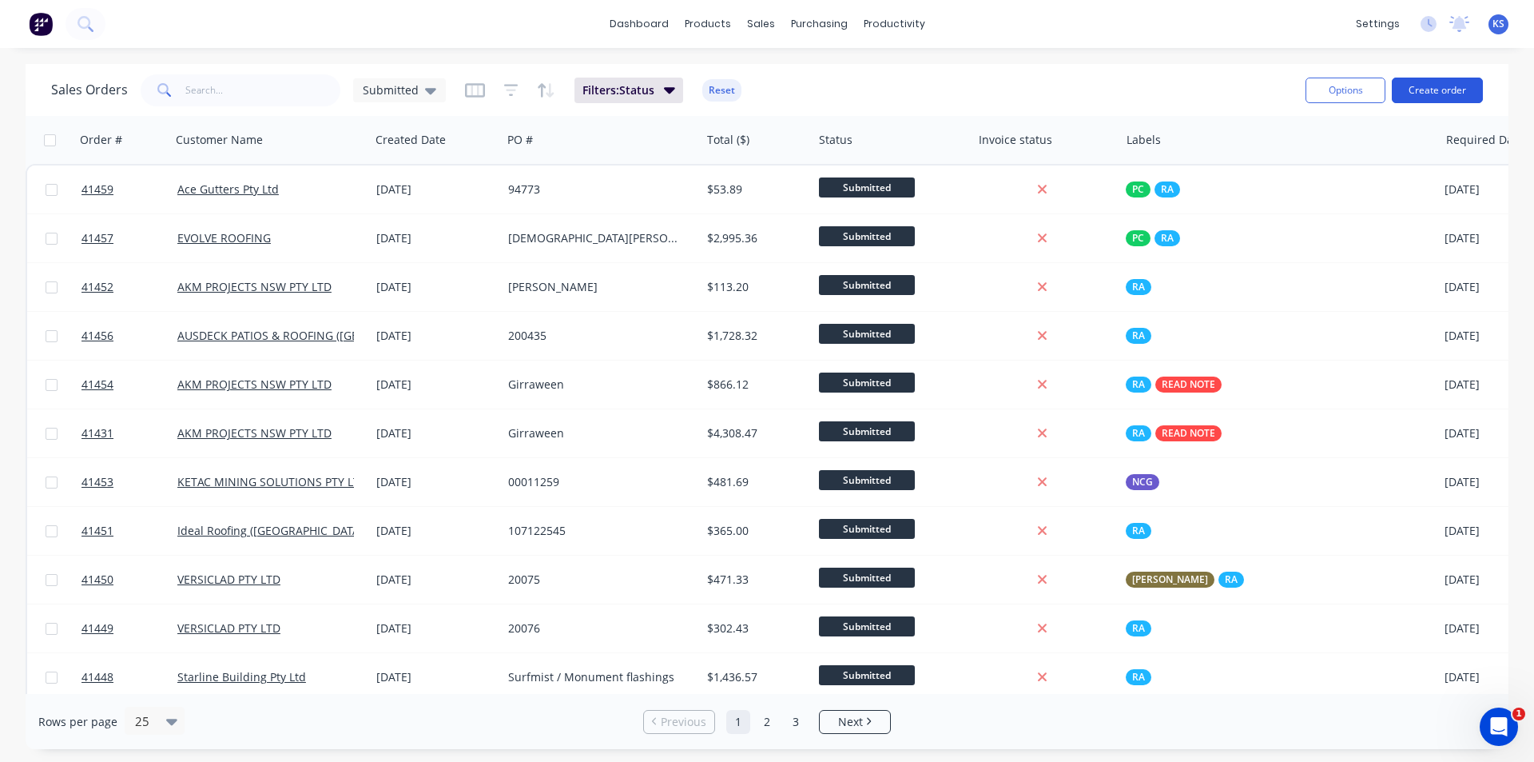
click at [1422, 89] on button "Create order" at bounding box center [1437, 91] width 91 height 26
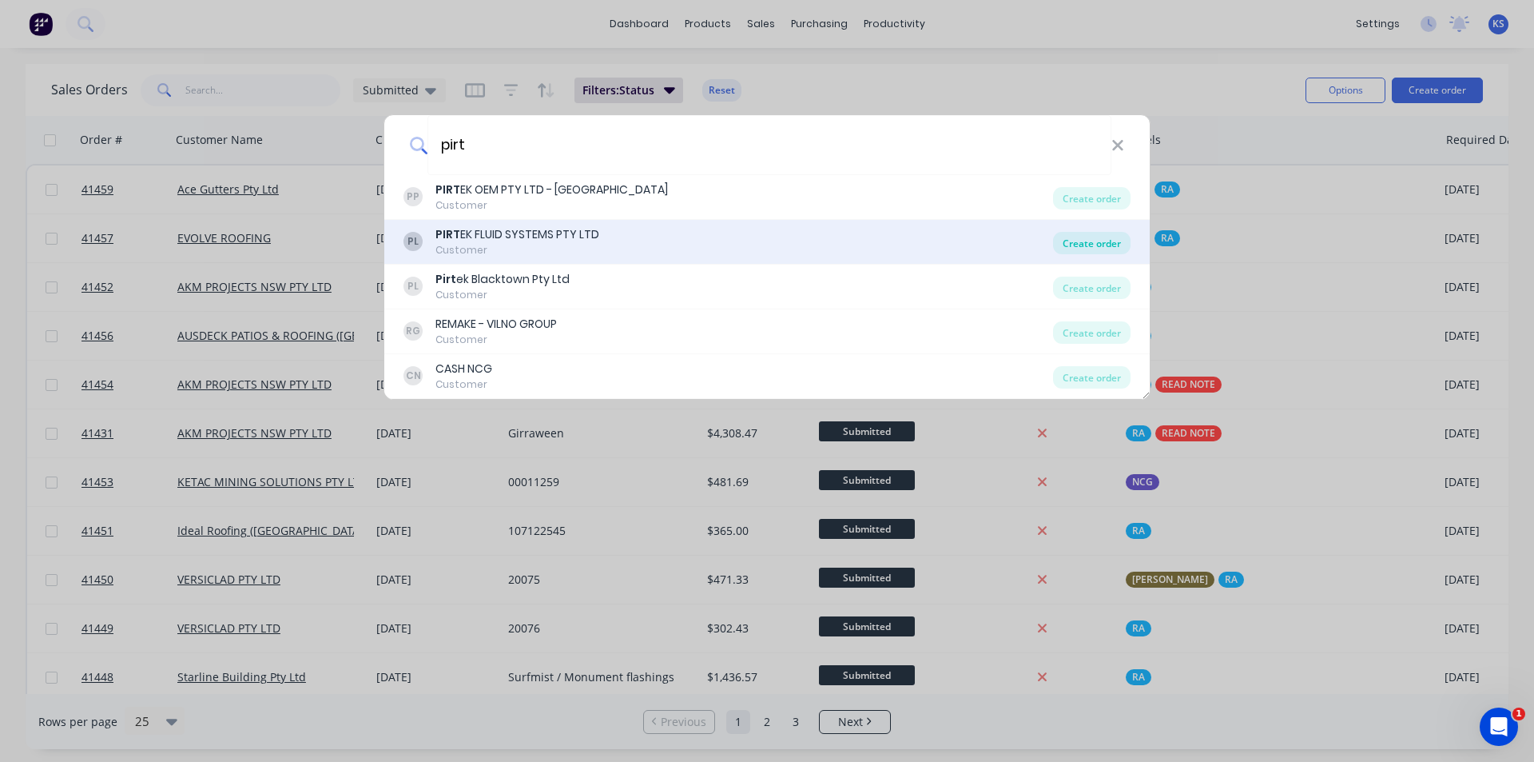
type input "pirt"
click at [1088, 248] on div "Create order" at bounding box center [1092, 243] width 78 height 22
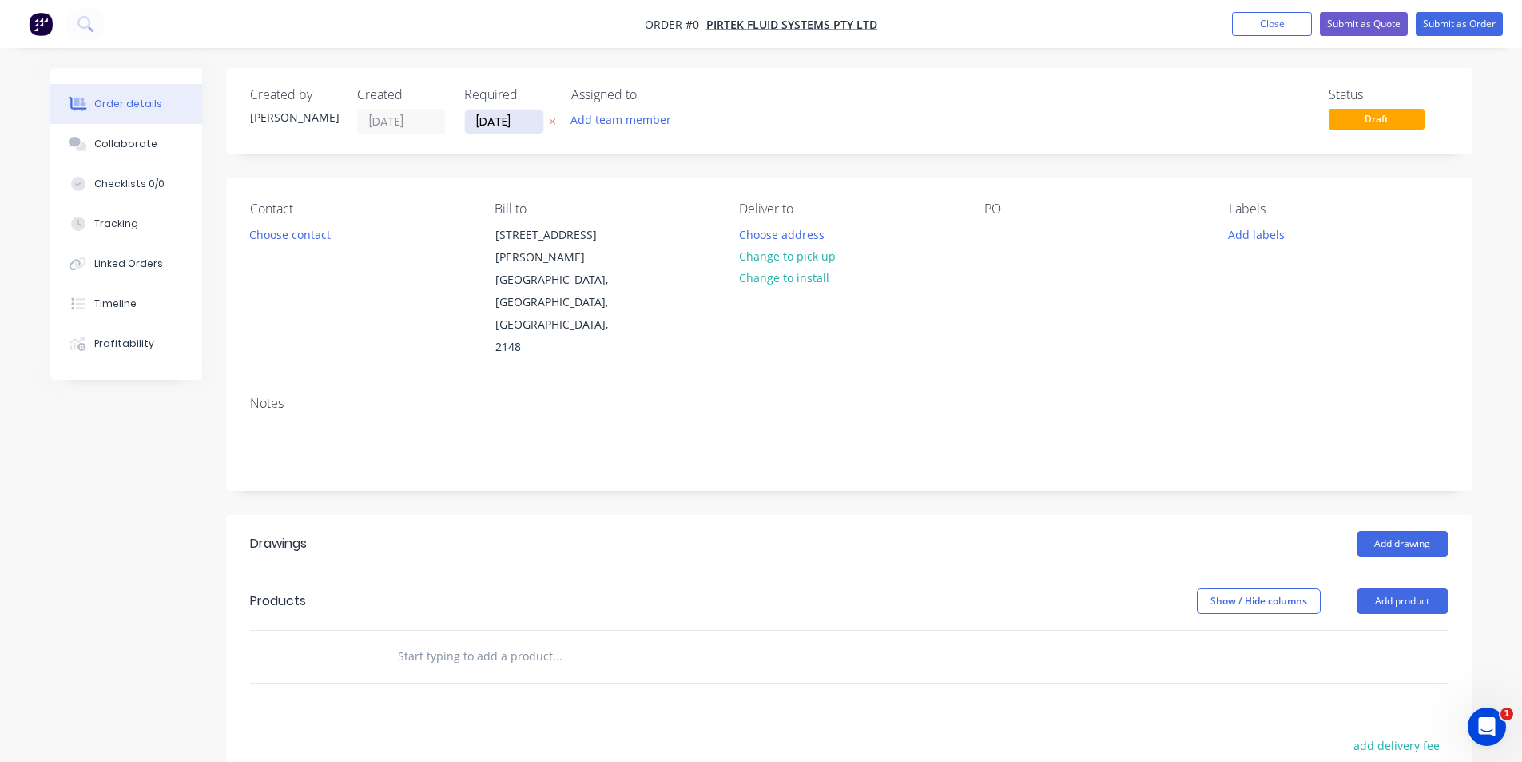
click at [509, 119] on input "[DATE]" at bounding box center [504, 121] width 78 height 24
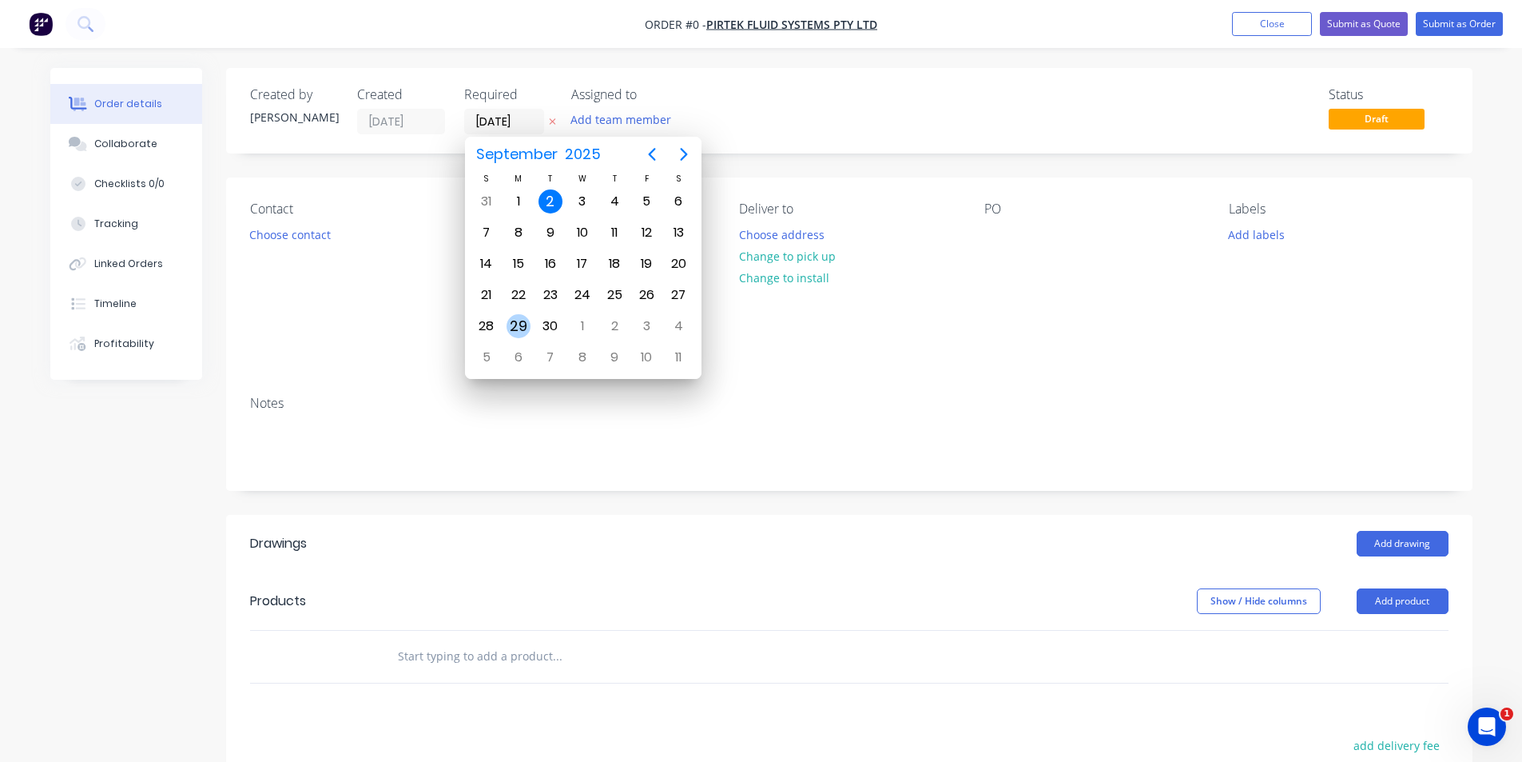
click at [519, 331] on div "29" at bounding box center [519, 326] width 24 height 24
type input "[DATE]"
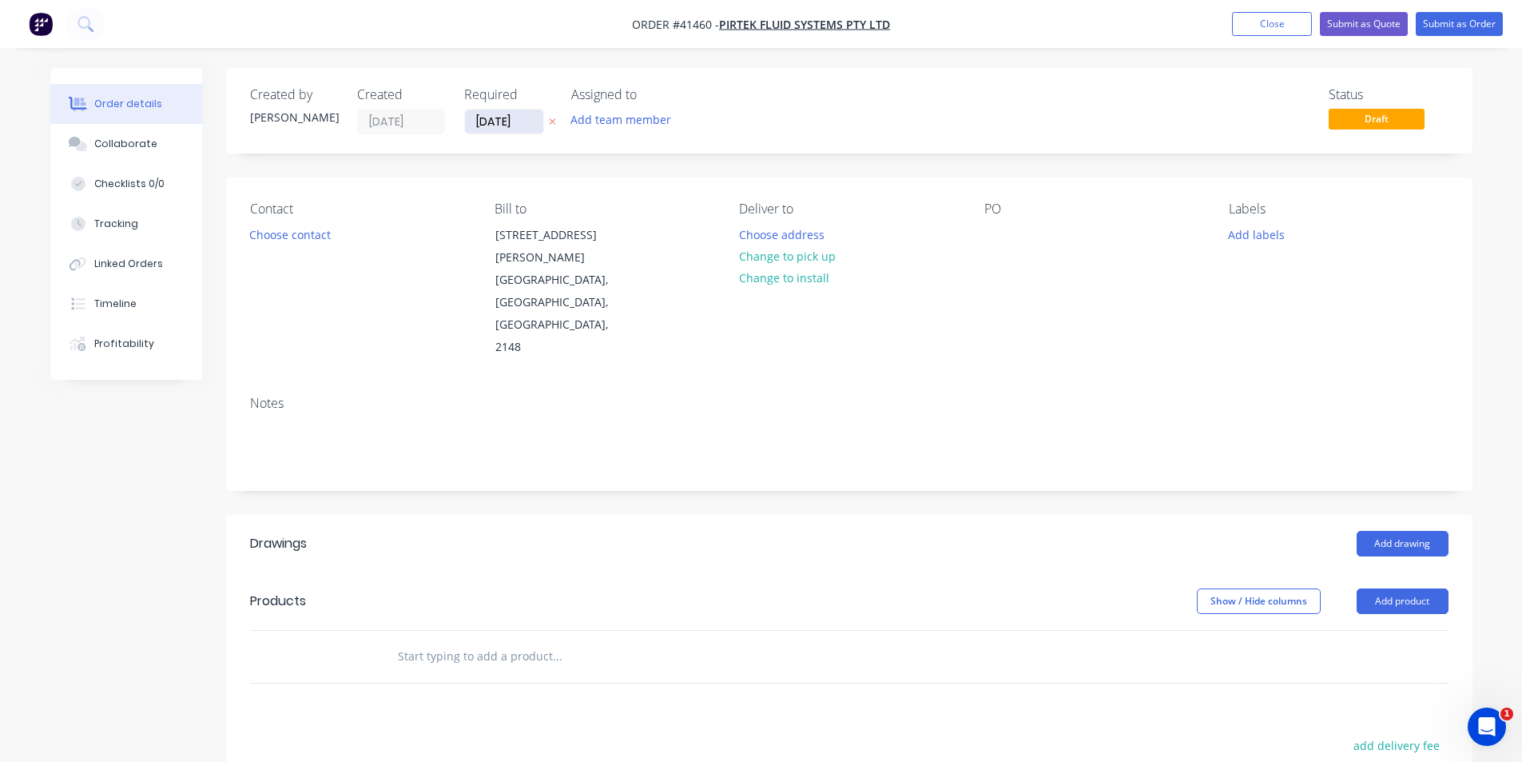
click at [503, 121] on input "[DATE]" at bounding box center [504, 121] width 78 height 24
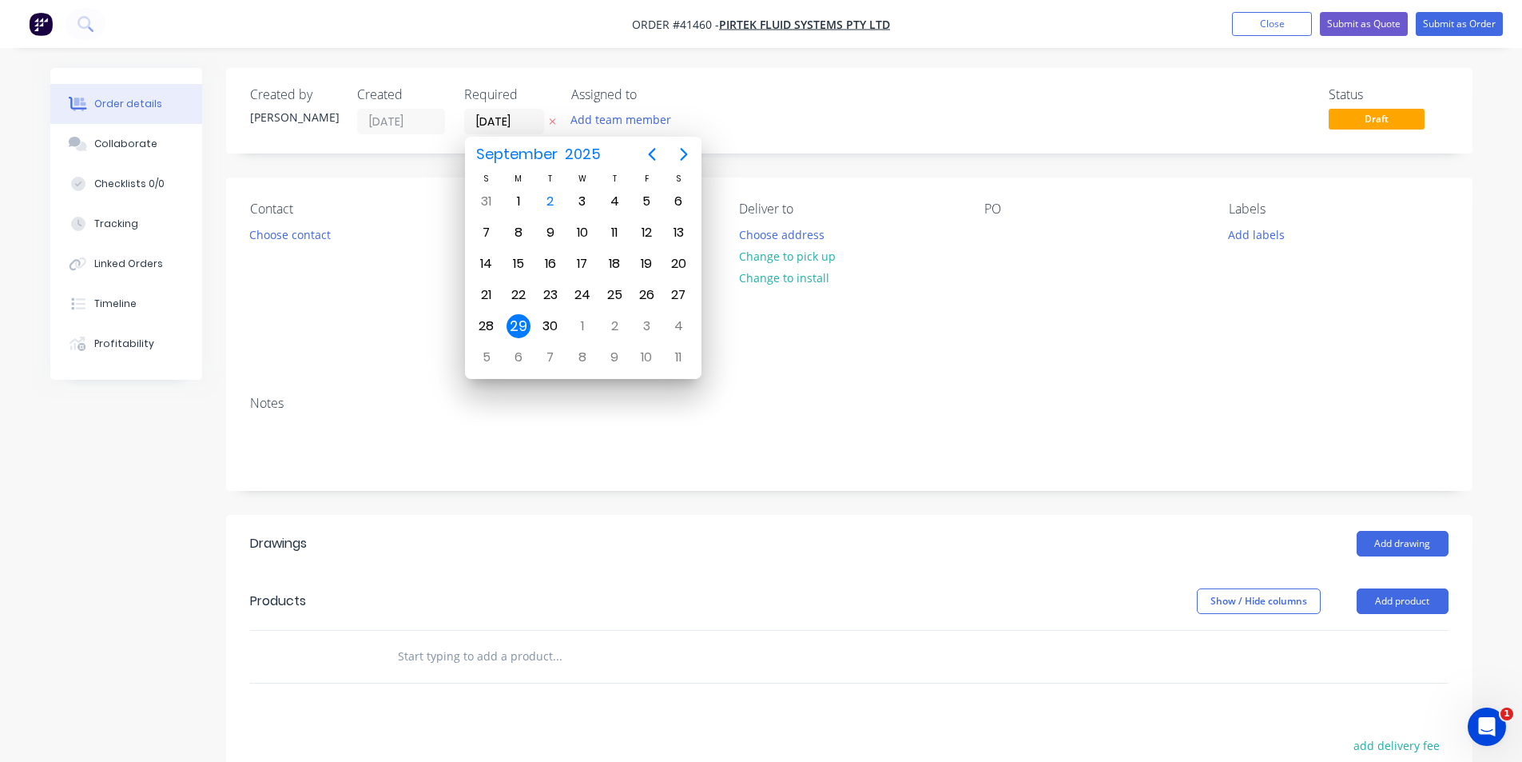
click at [521, 328] on div "29" at bounding box center [519, 326] width 24 height 24
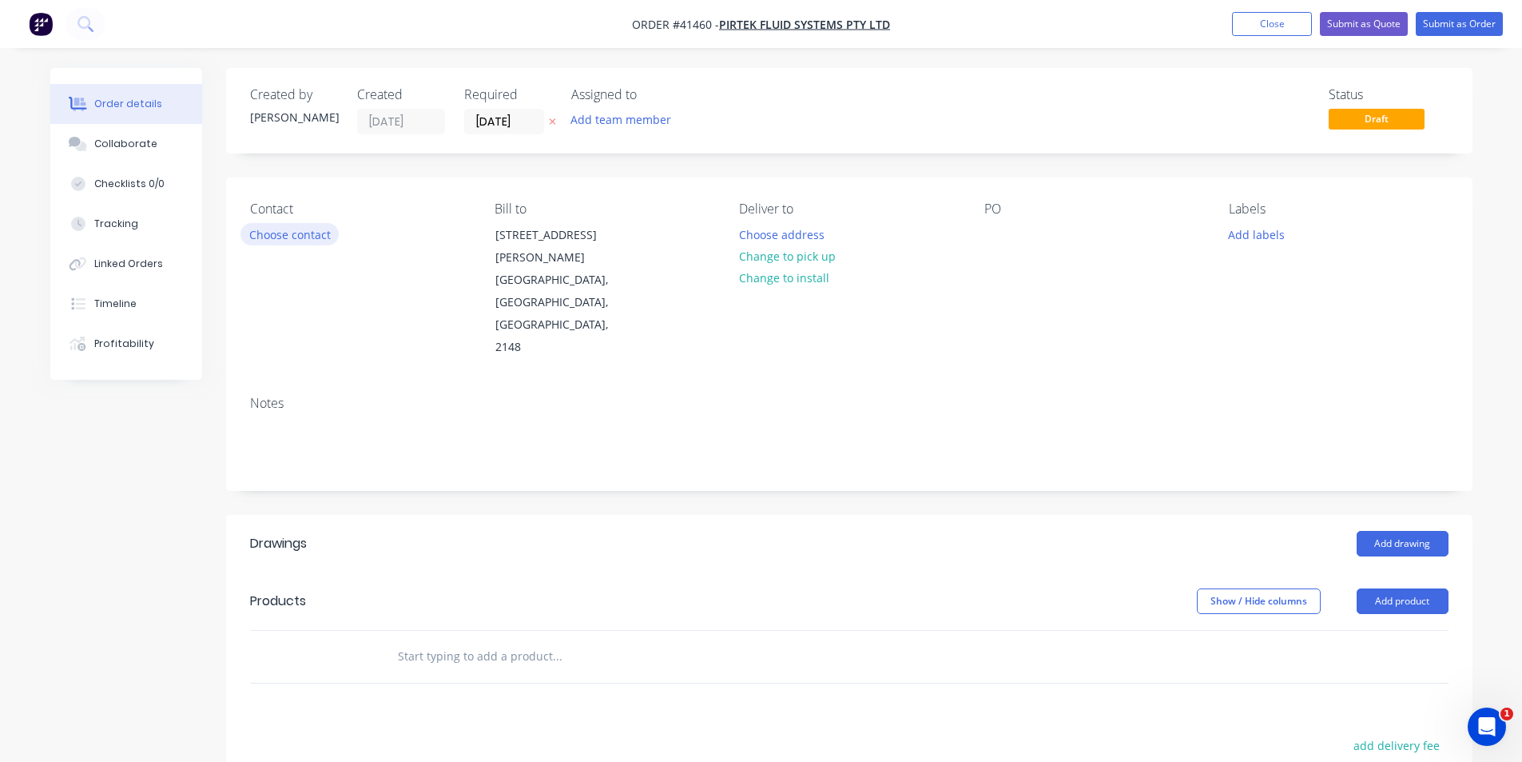
click at [291, 229] on button "Choose contact" at bounding box center [290, 234] width 98 height 22
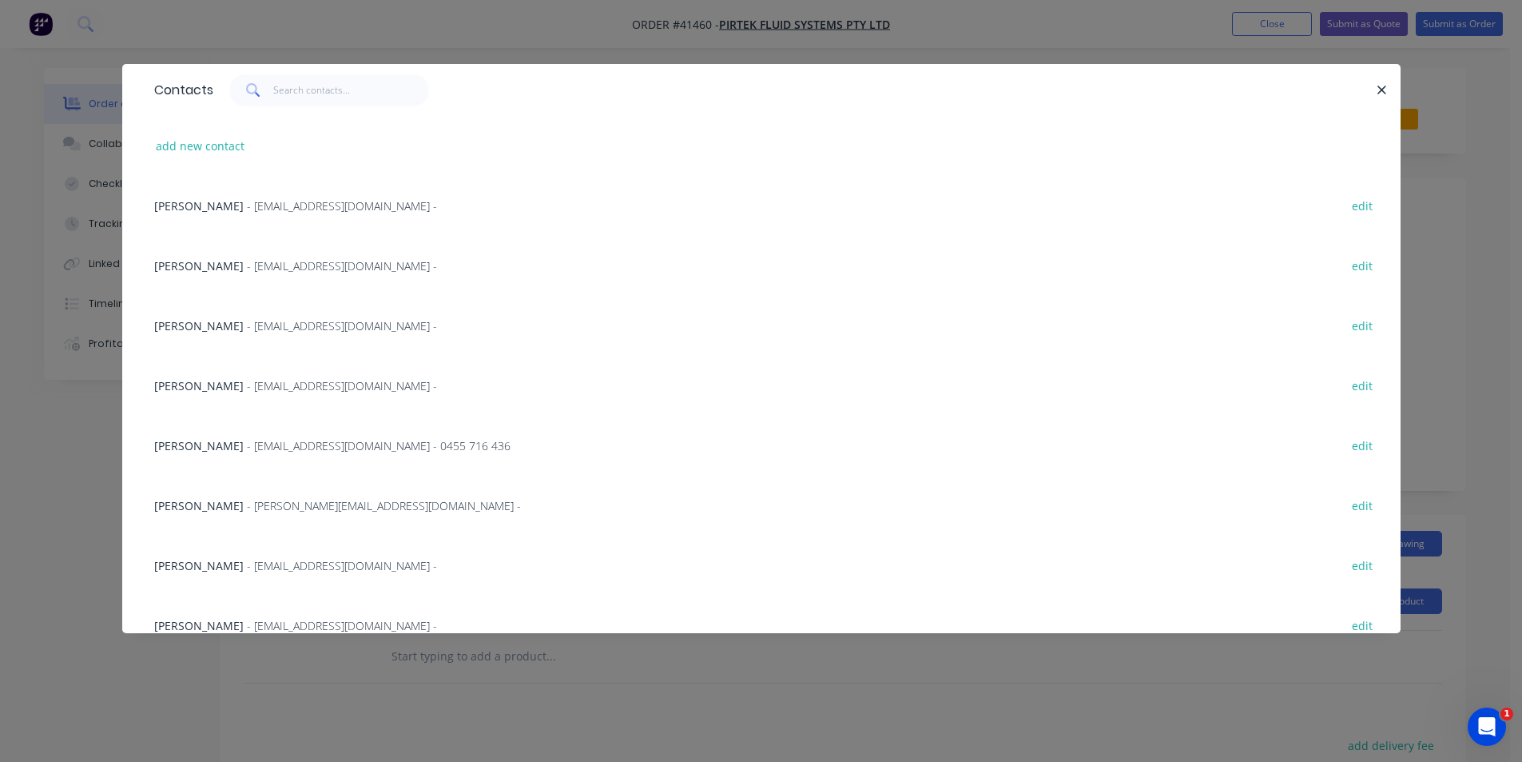
scroll to position [382, 0]
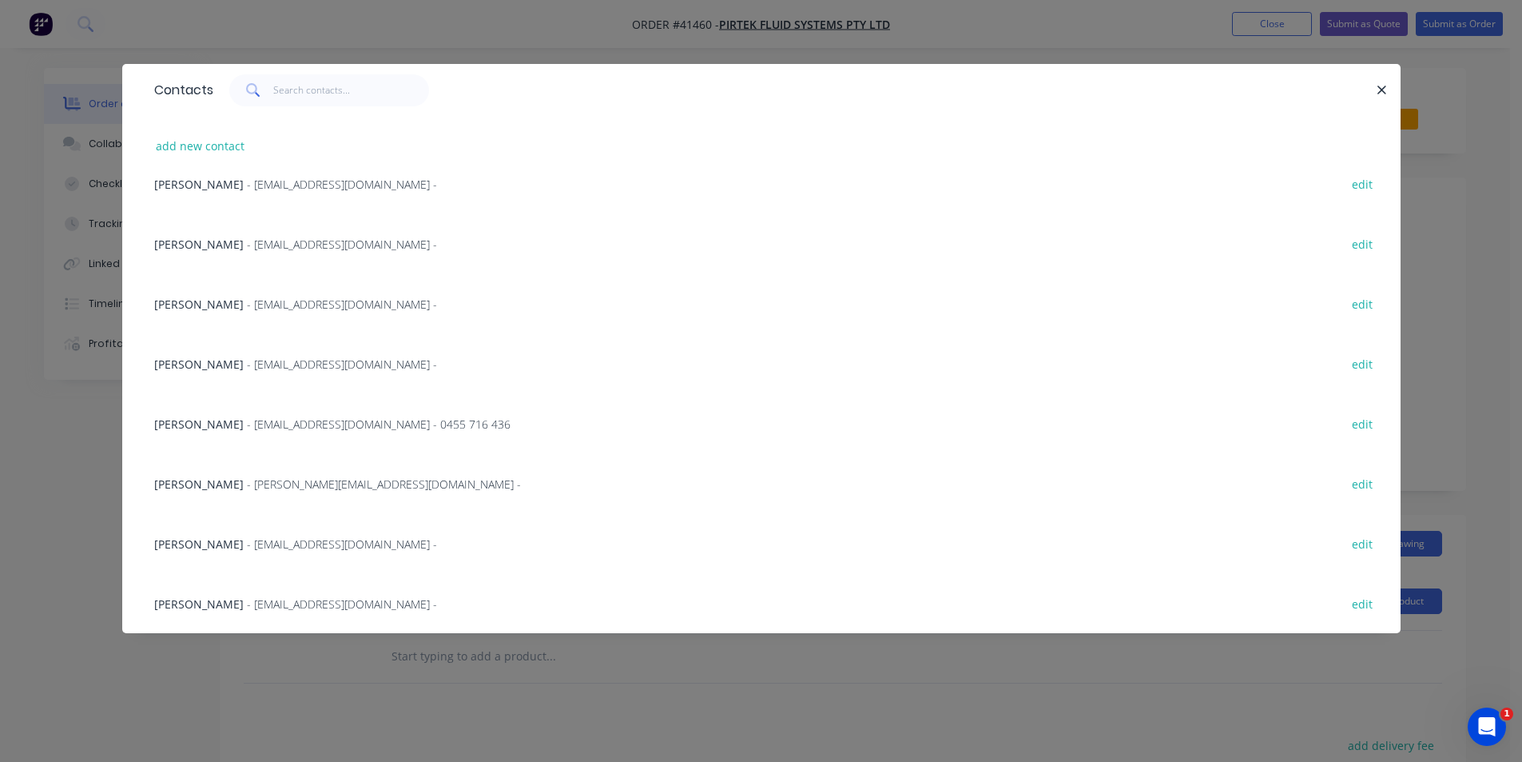
click at [278, 607] on span "- DKirkwood@pirtek.com.au -" at bounding box center [342, 603] width 190 height 15
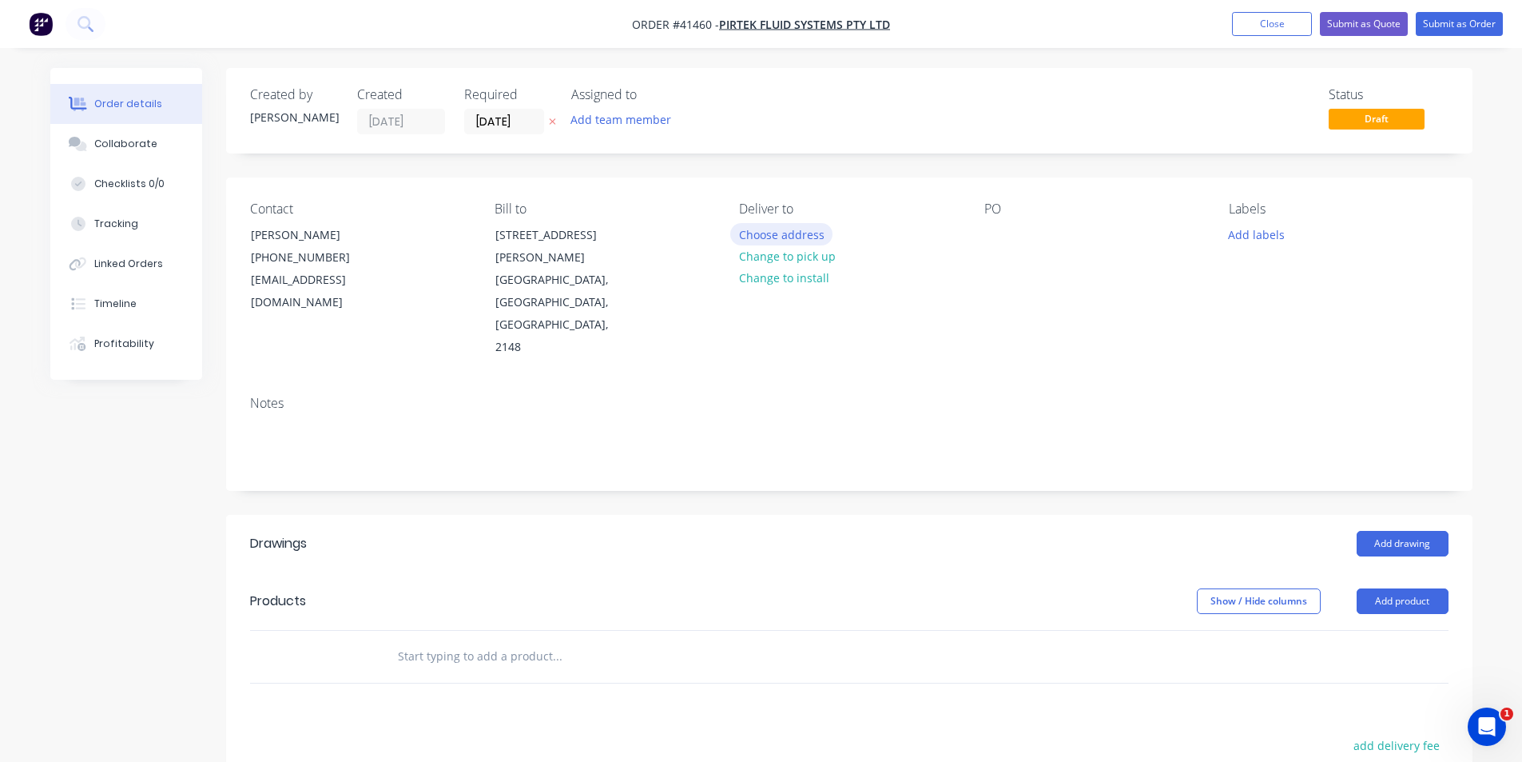
click at [786, 233] on button "Choose address" at bounding box center [781, 234] width 102 height 22
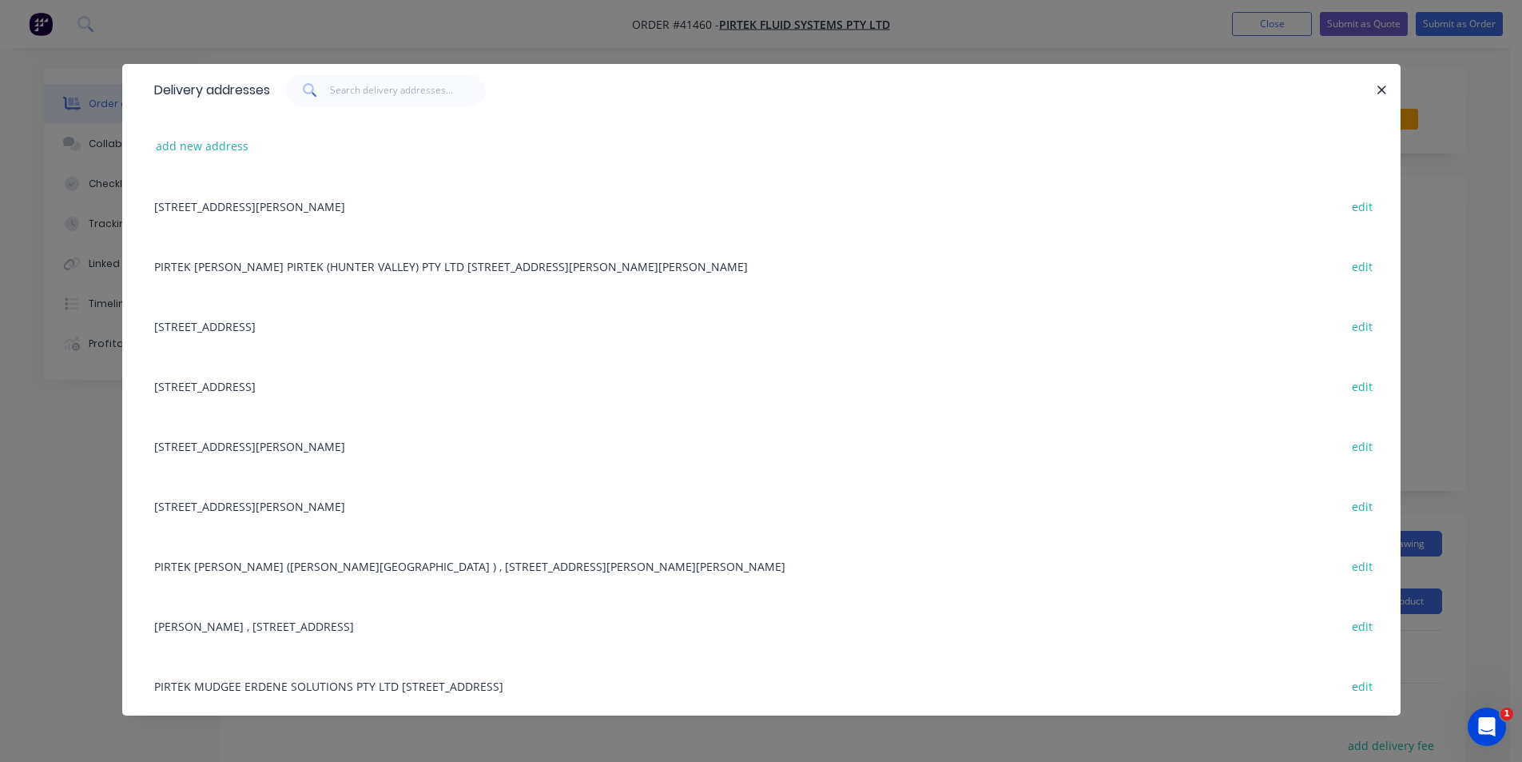
click at [262, 207] on div "3-7 GARLING RD, KINGS PARK, New South Wales, Australia, 2148 edit" at bounding box center [761, 206] width 1231 height 60
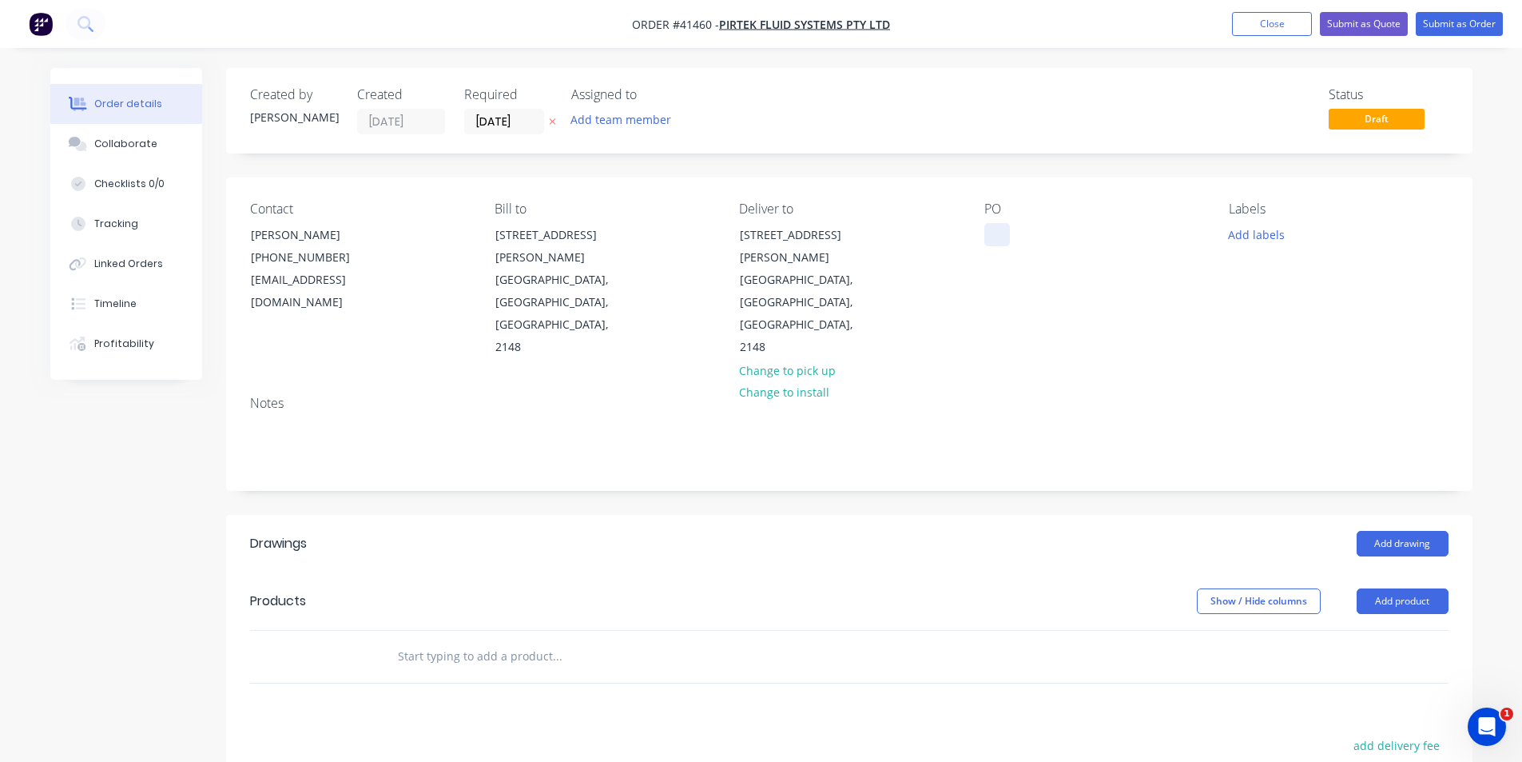
click at [1003, 236] on div at bounding box center [998, 234] width 26 height 23
click at [1275, 240] on button "Add labels" at bounding box center [1257, 234] width 74 height 22
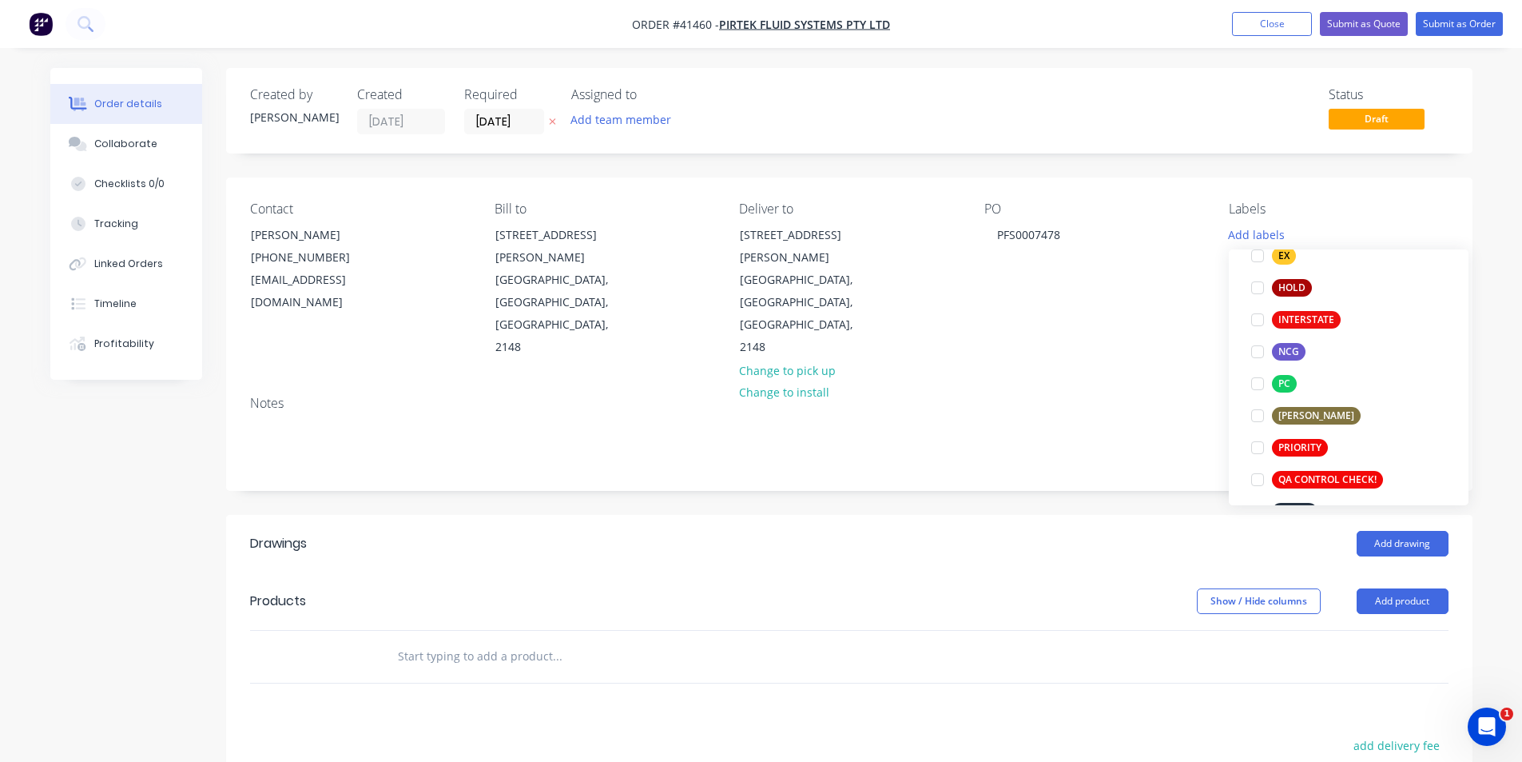
scroll to position [320, 0]
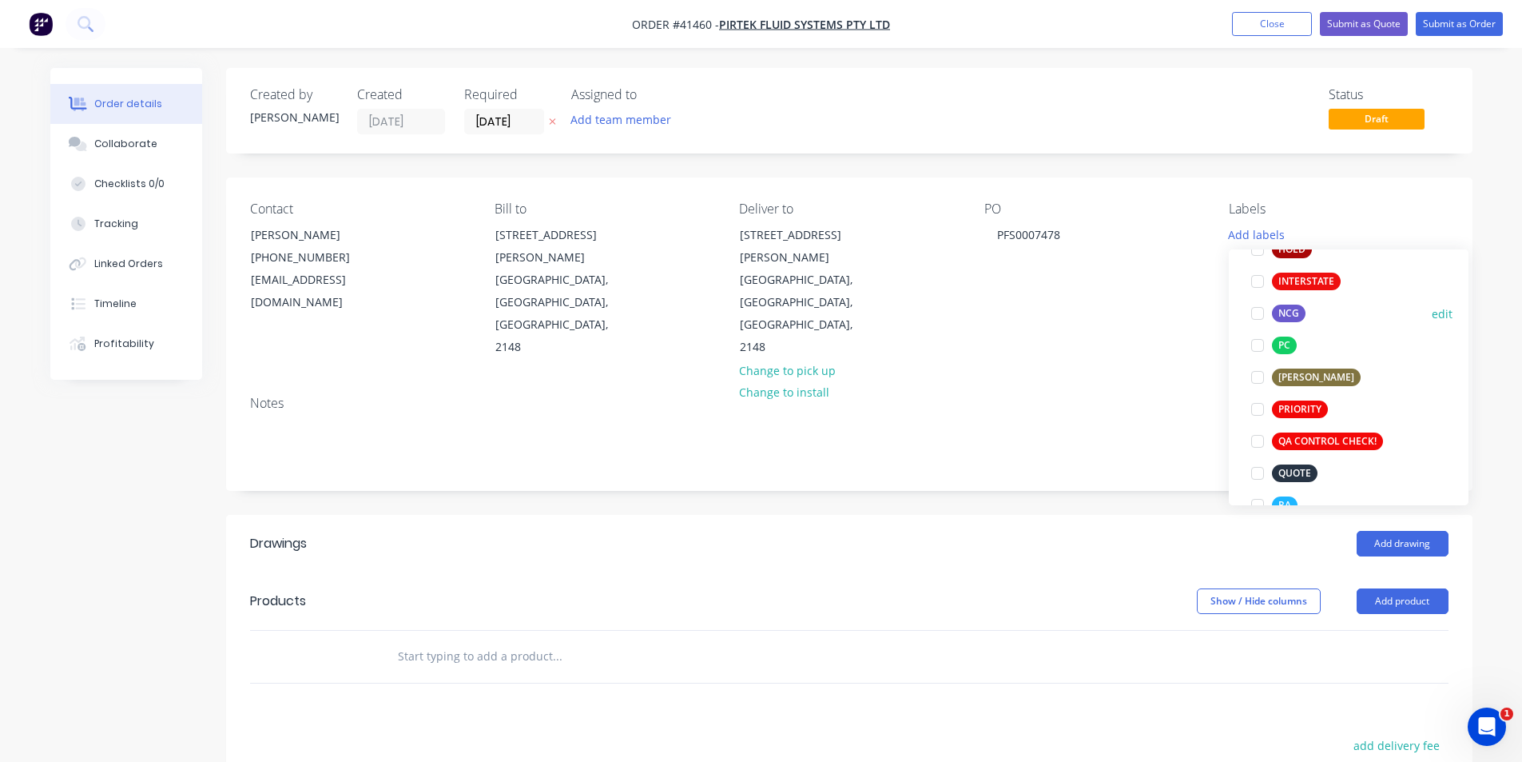
click at [1255, 316] on div at bounding box center [1258, 313] width 32 height 32
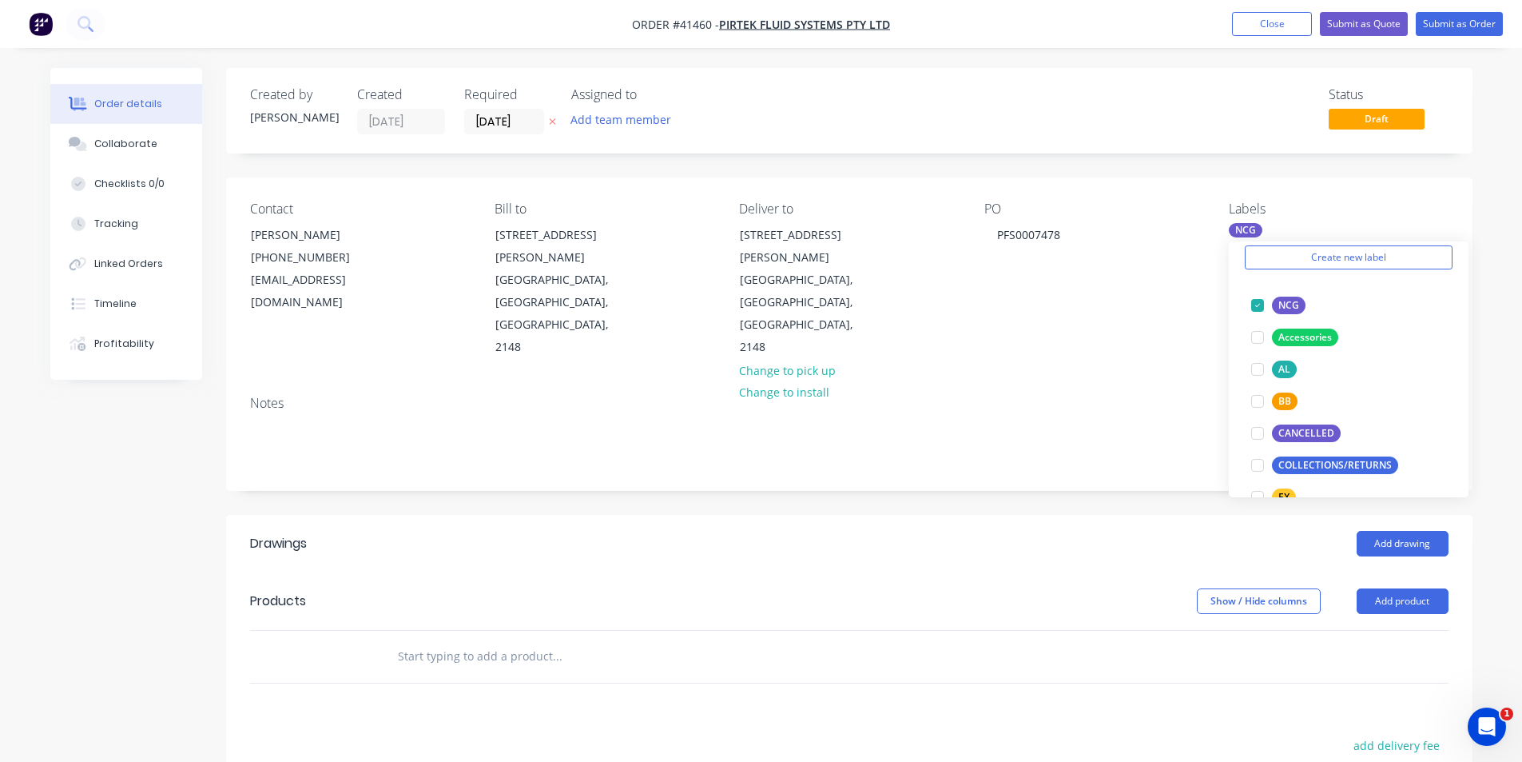
click at [1013, 572] on header "Products Show / Hide columns Add product" at bounding box center [849, 601] width 1247 height 58
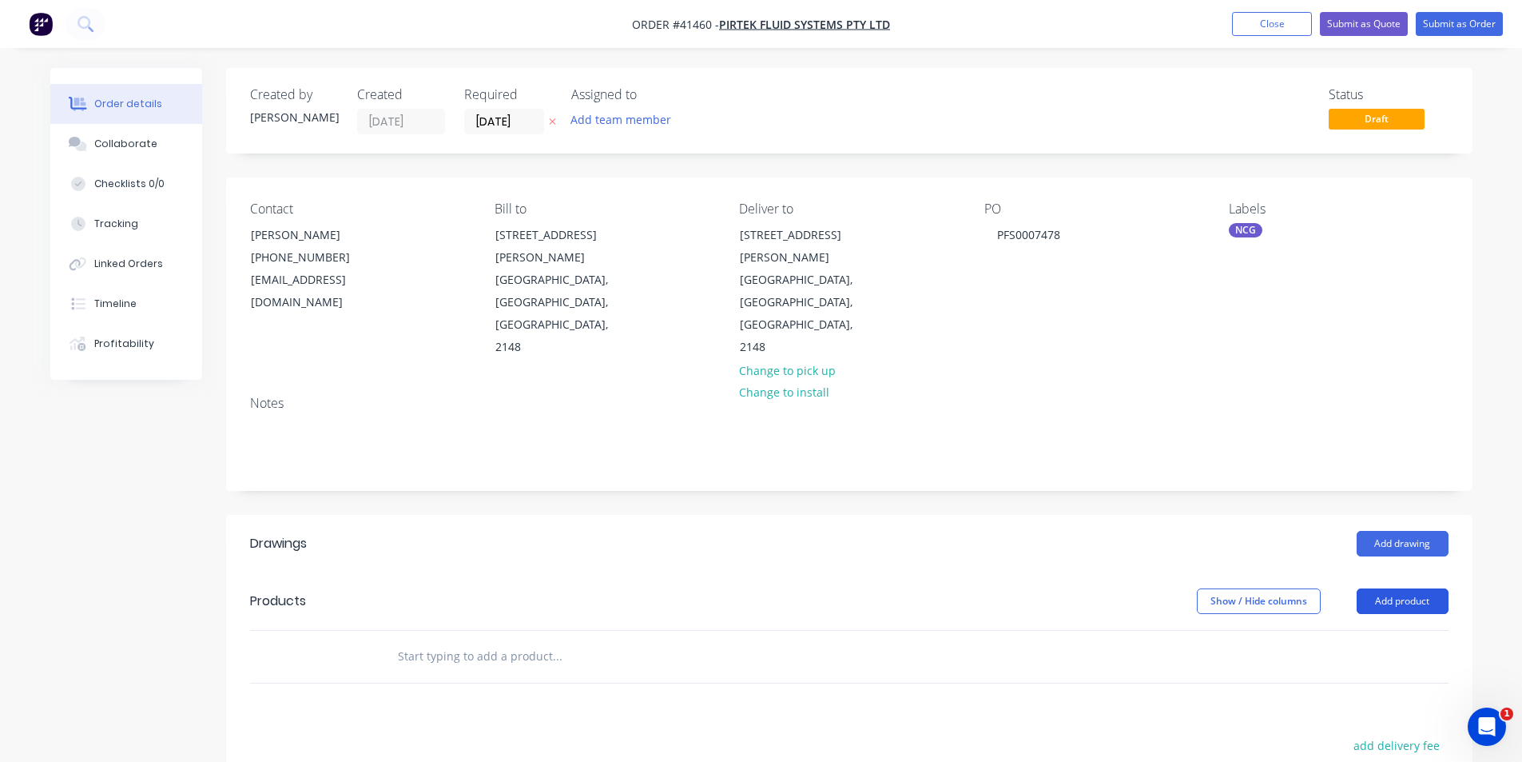
click at [1397, 588] on button "Add product" at bounding box center [1403, 601] width 92 height 26
click at [1398, 630] on div "Product catalogue" at bounding box center [1372, 641] width 123 height 23
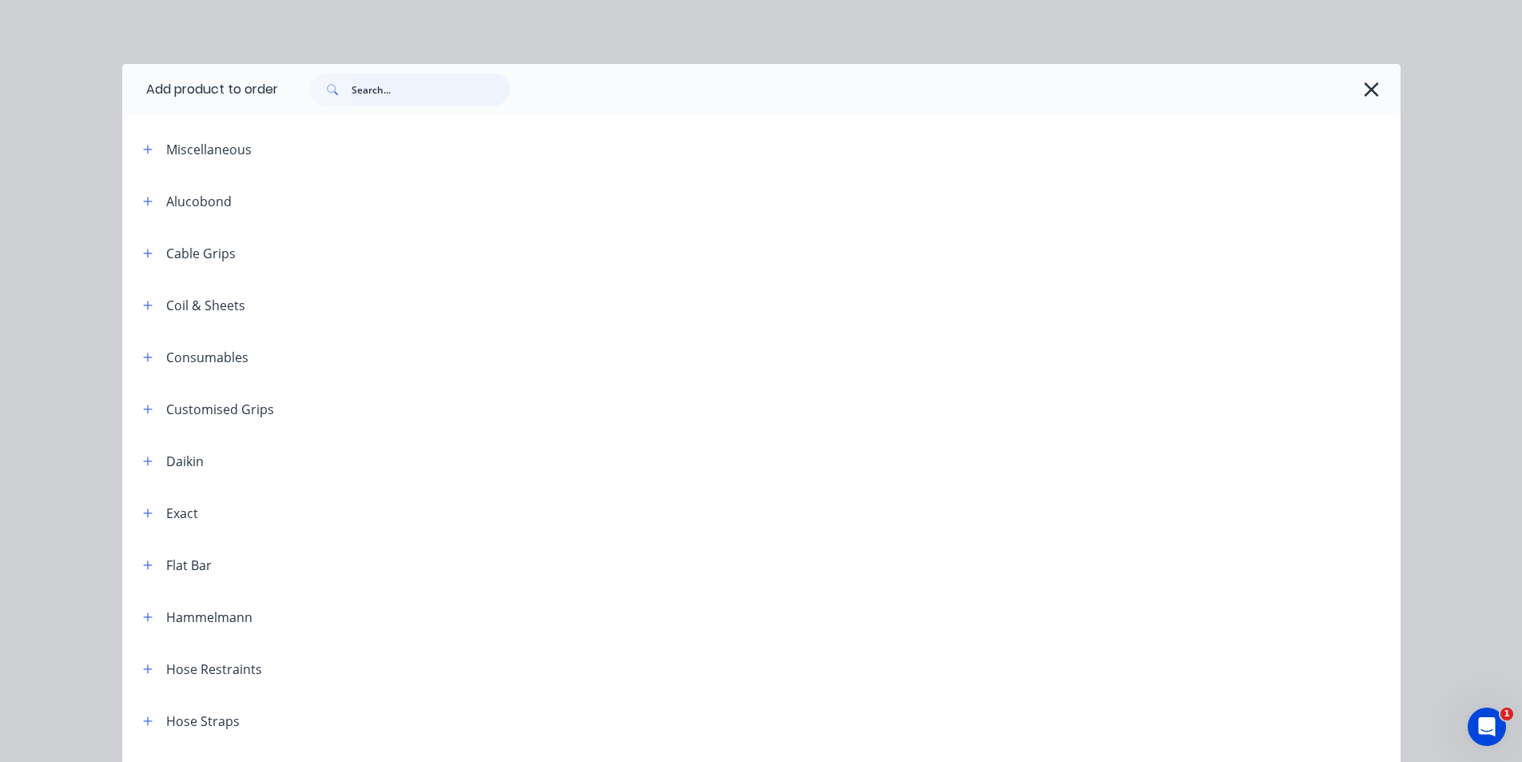
click at [391, 88] on input "text" at bounding box center [431, 90] width 158 height 32
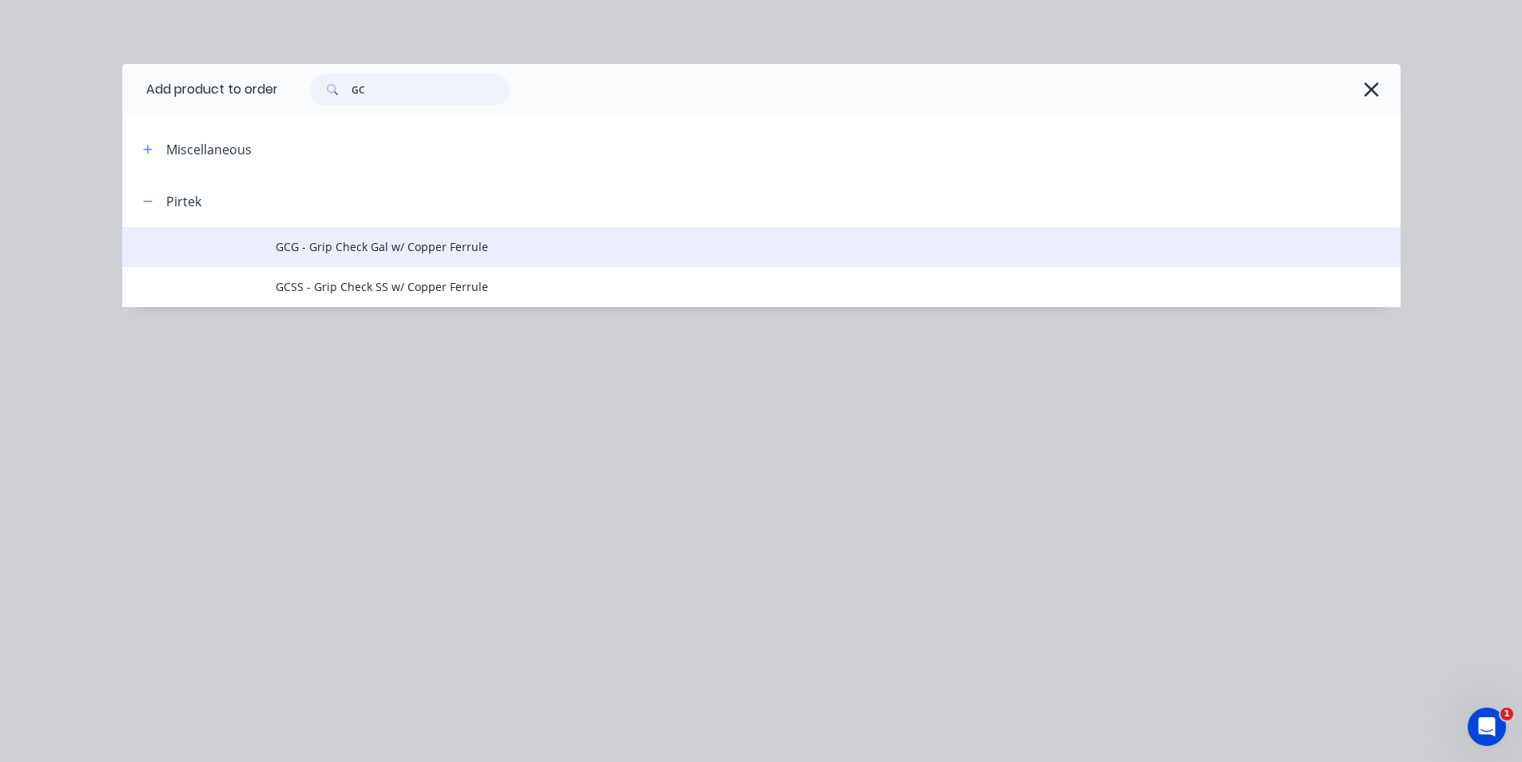
type input "GC"
click at [419, 249] on span "GCG - Grip Check Gal w/ Copper Ferrule" at bounding box center [726, 246] width 900 height 17
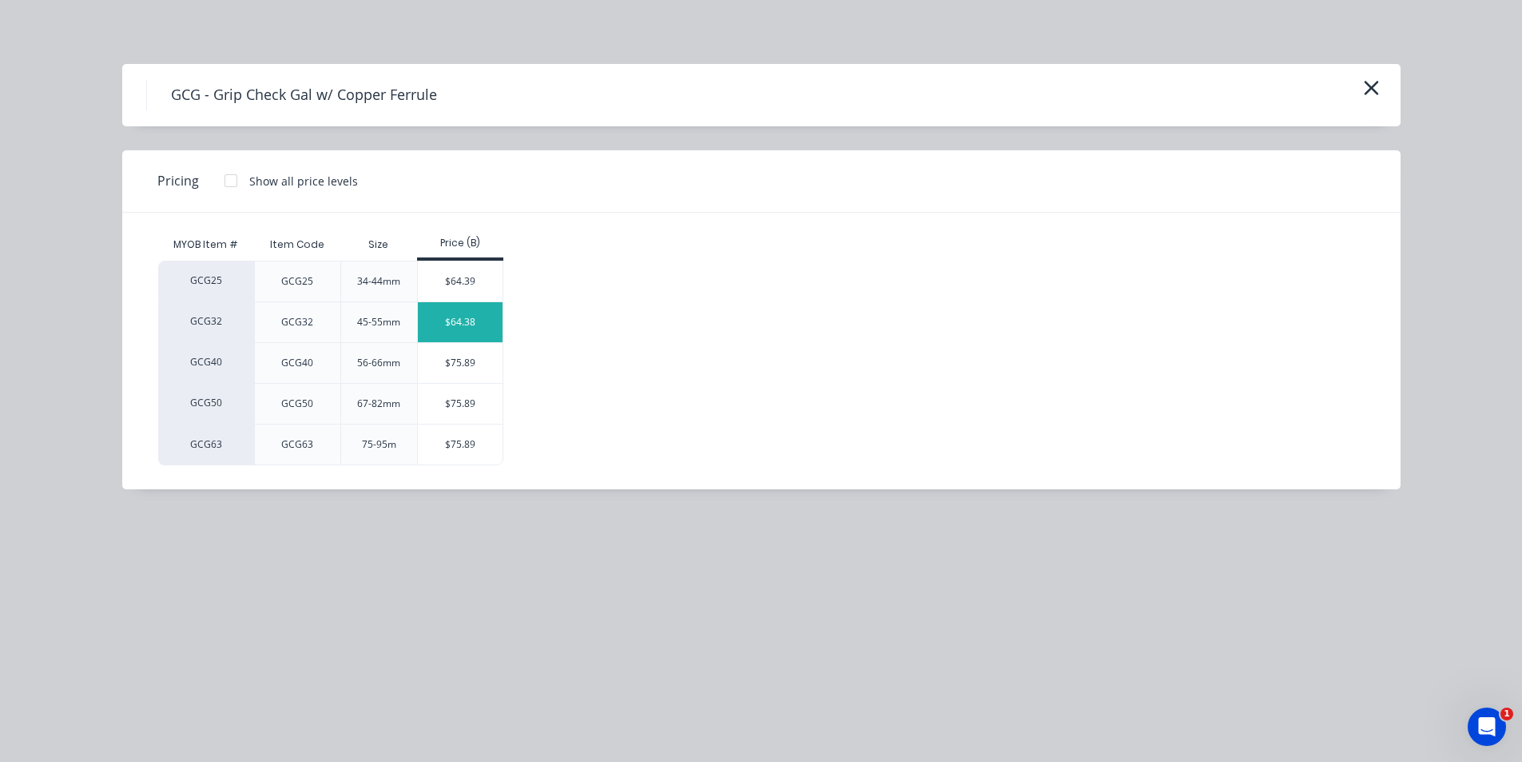
click at [450, 322] on div "$64.38" at bounding box center [461, 322] width 86 height 40
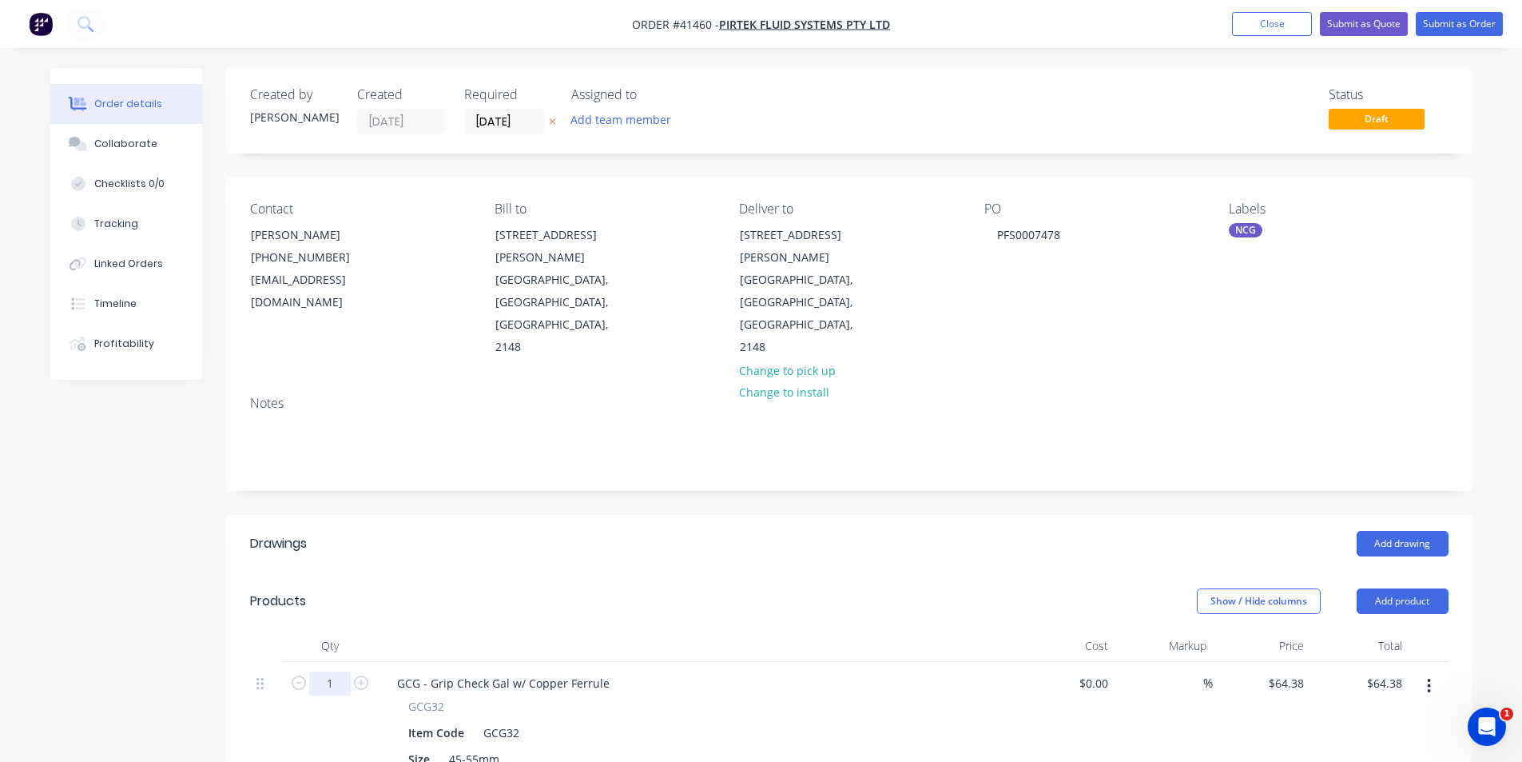
click at [334, 671] on input "1" at bounding box center [330, 683] width 42 height 24
type input "20"
type input "$1,287.60"
click at [601, 531] on div "Add drawing" at bounding box center [976, 544] width 944 height 26
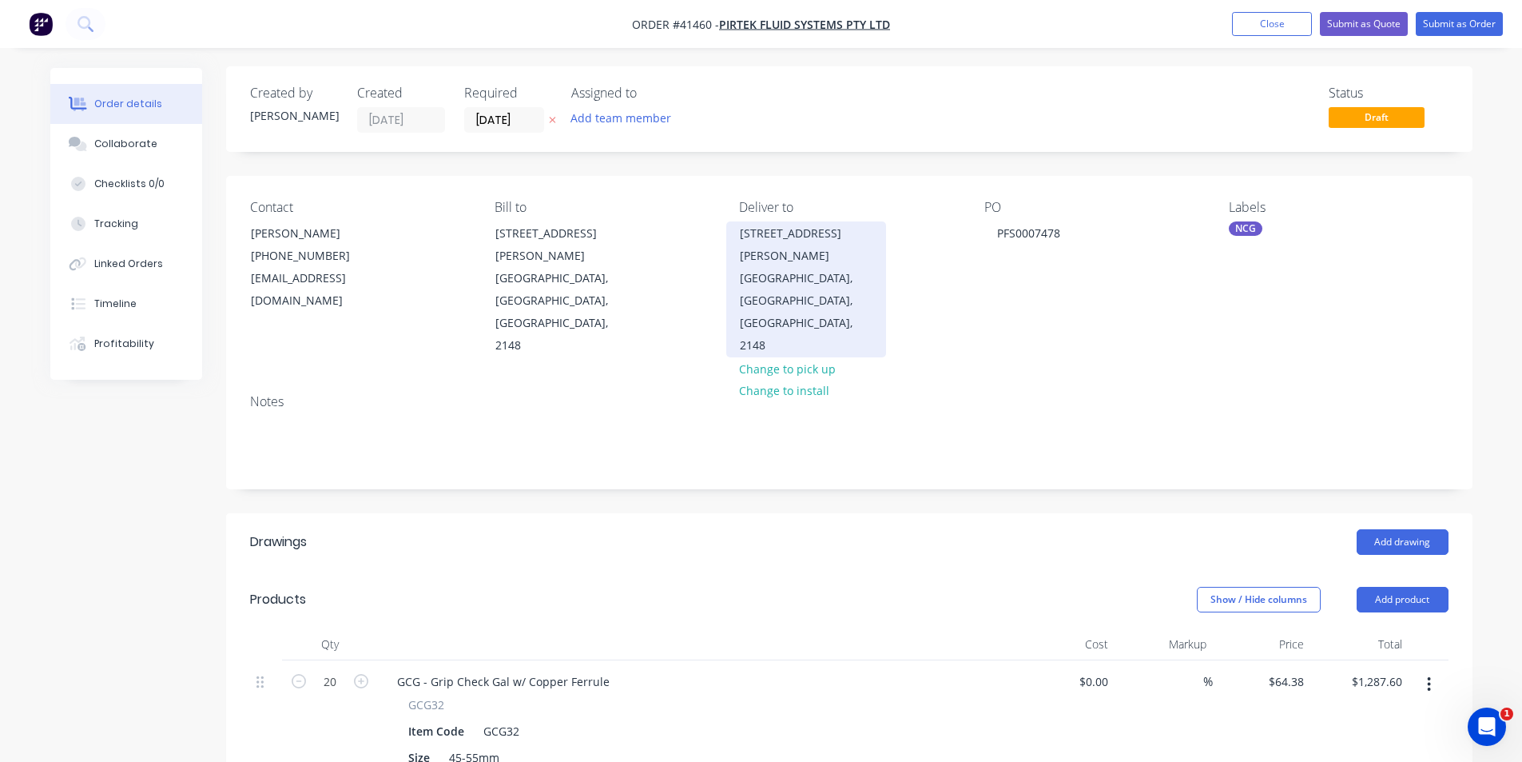
scroll to position [0, 0]
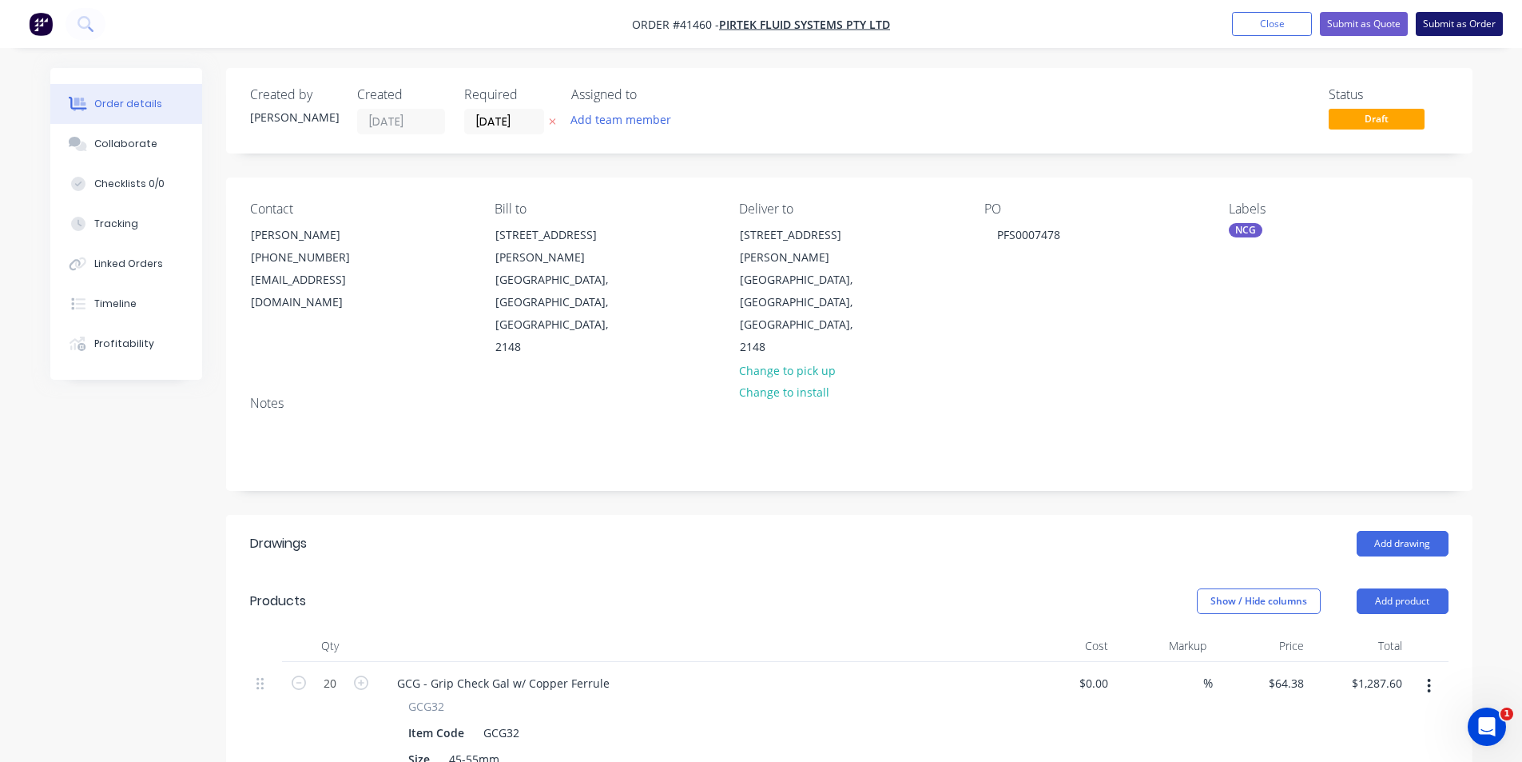
click at [1457, 18] on button "Submit as Order" at bounding box center [1459, 24] width 87 height 24
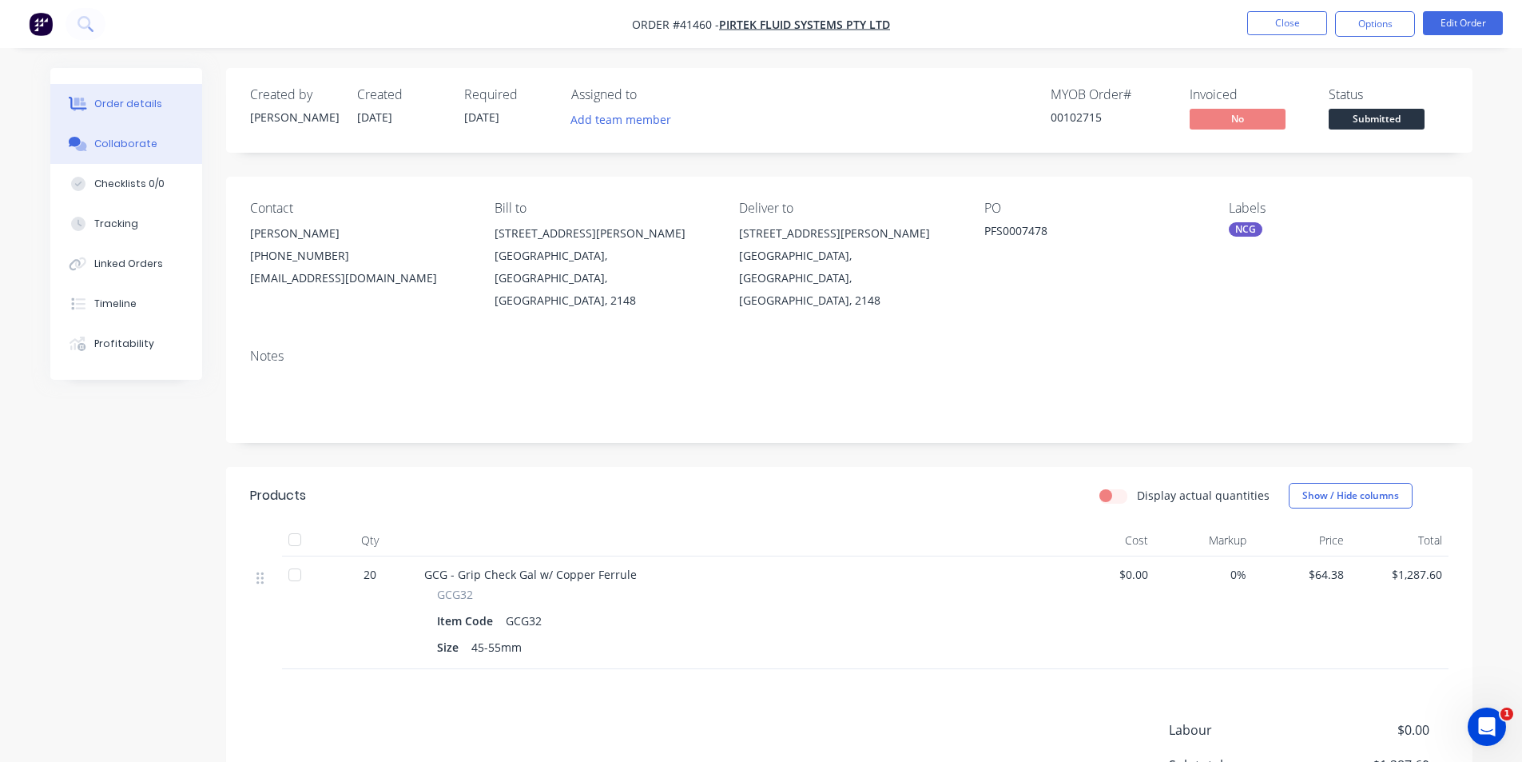
click at [130, 141] on div "Collaborate" at bounding box center [125, 144] width 63 height 14
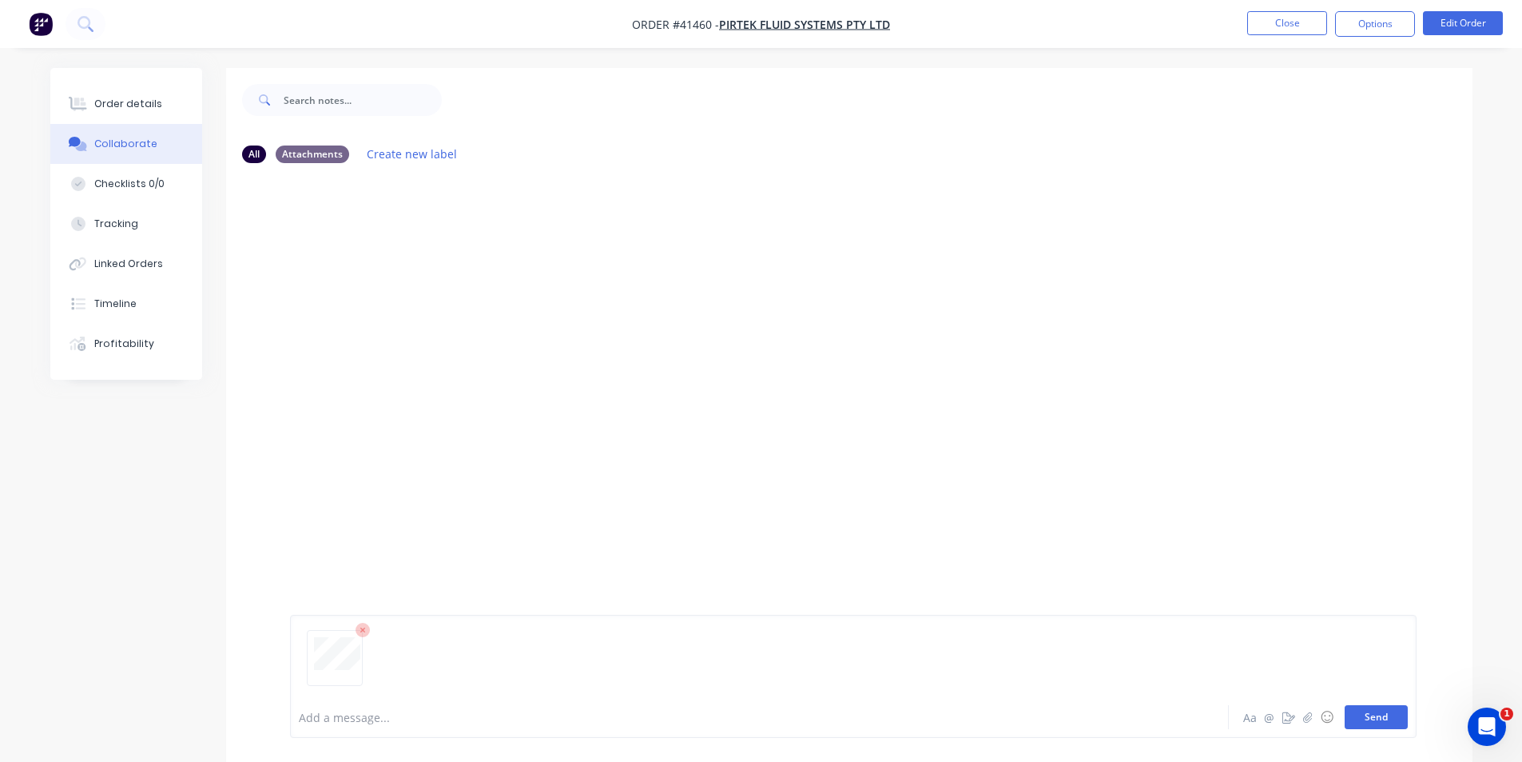
click at [1382, 713] on button "Send" at bounding box center [1376, 717] width 63 height 24
click at [162, 113] on button "Order details" at bounding box center [126, 104] width 152 height 40
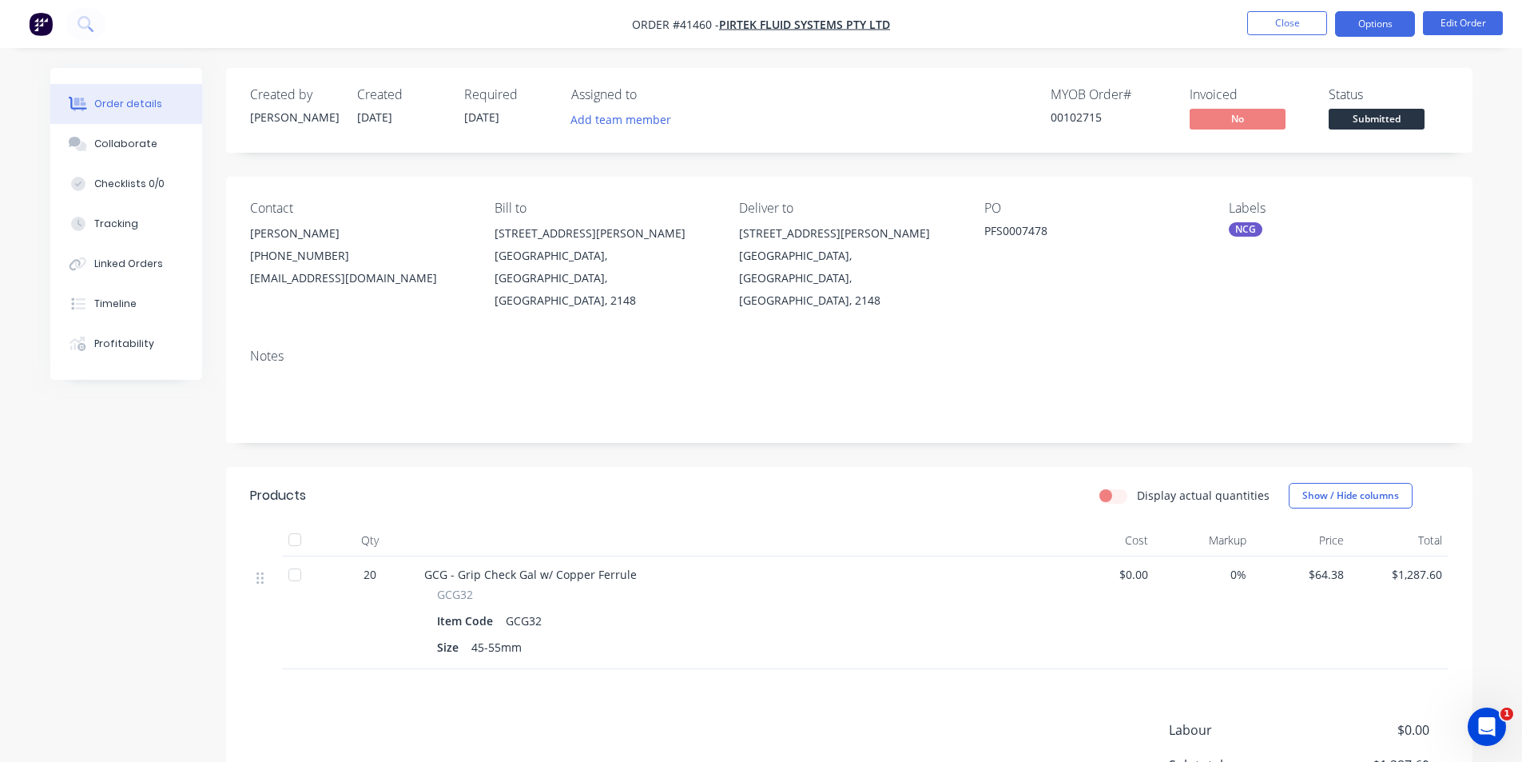
click at [1364, 25] on button "Options" at bounding box center [1375, 24] width 80 height 26
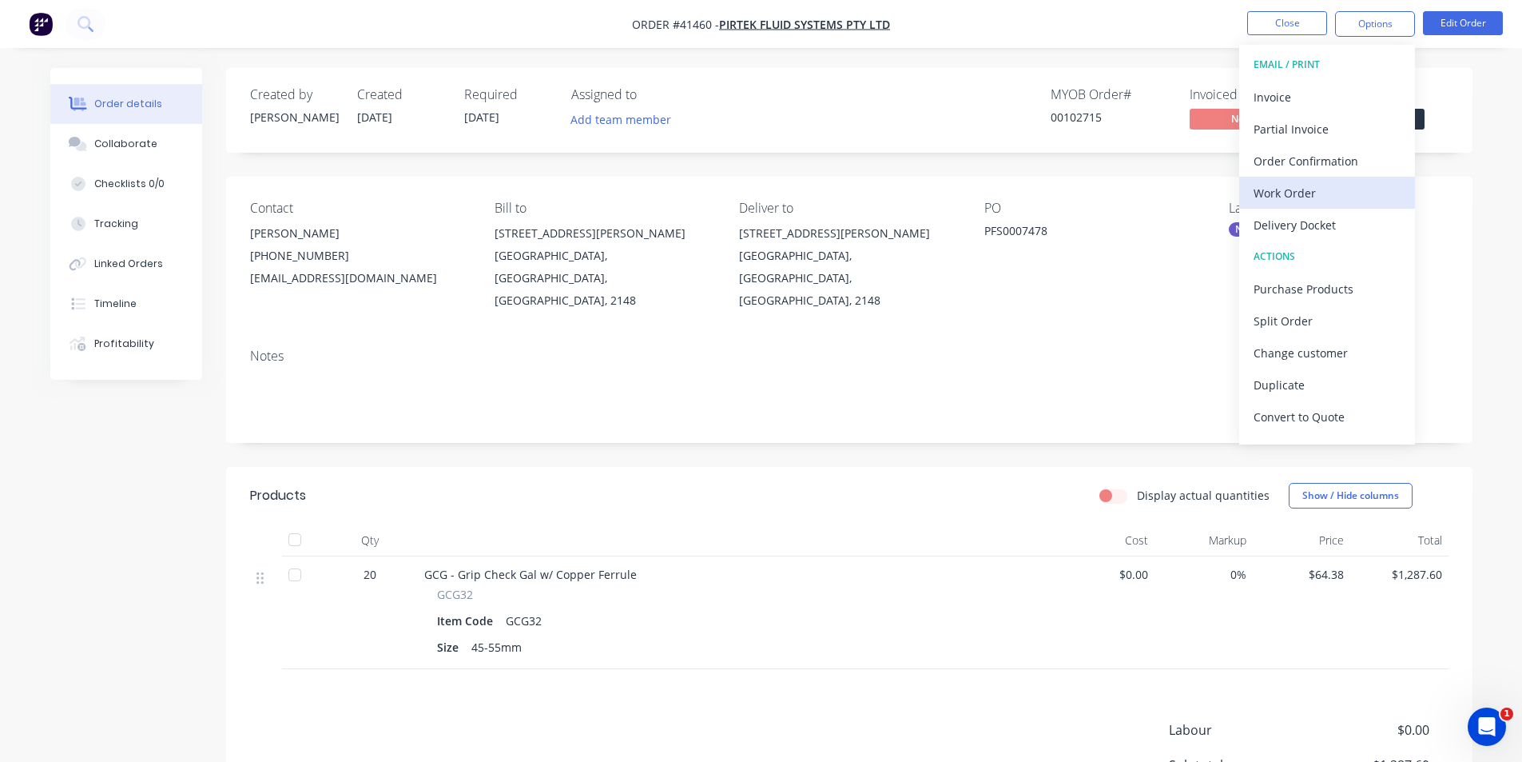
click at [1293, 185] on div "Work Order" at bounding box center [1327, 192] width 147 height 23
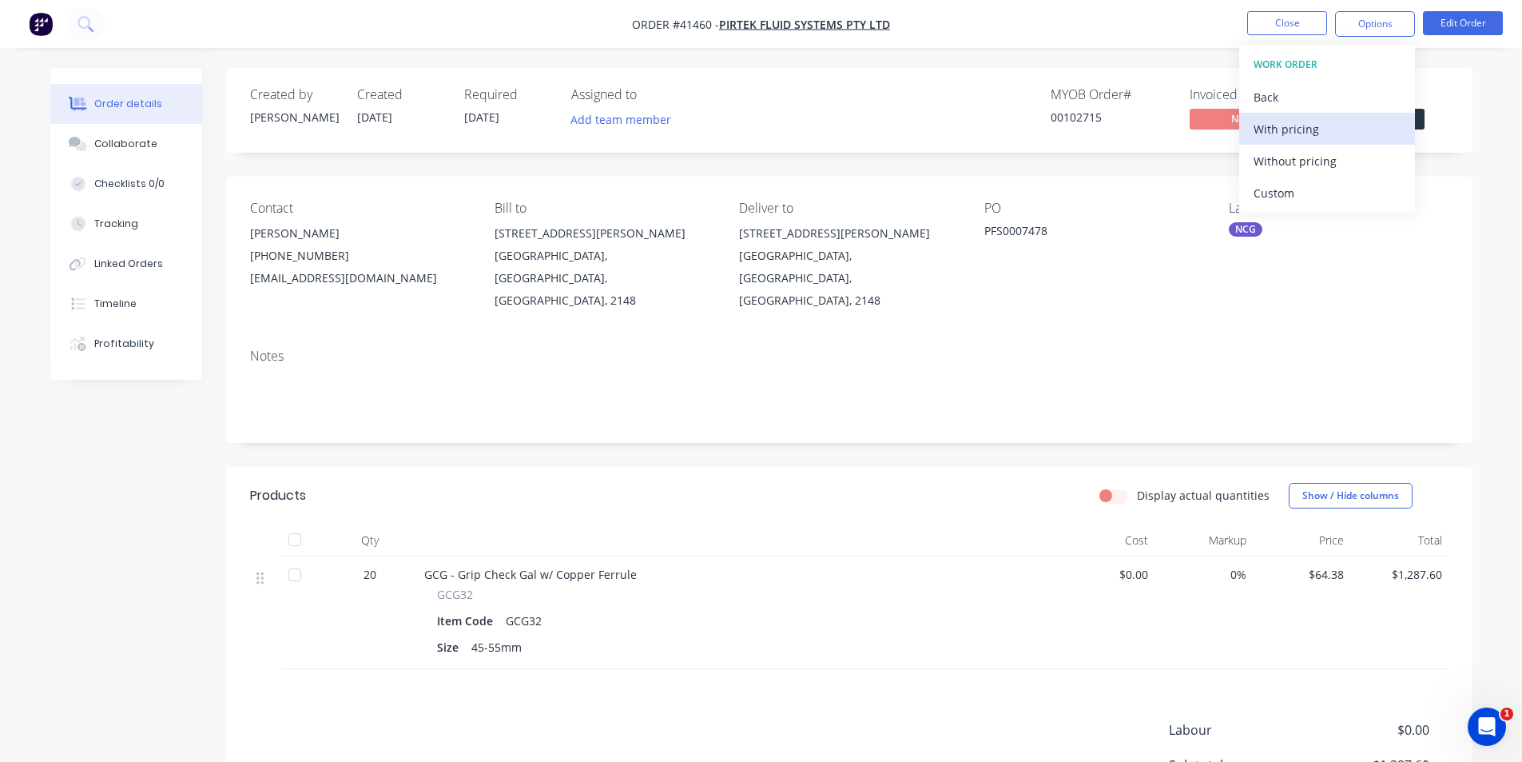
click at [1313, 141] on button "With pricing" at bounding box center [1327, 129] width 176 height 32
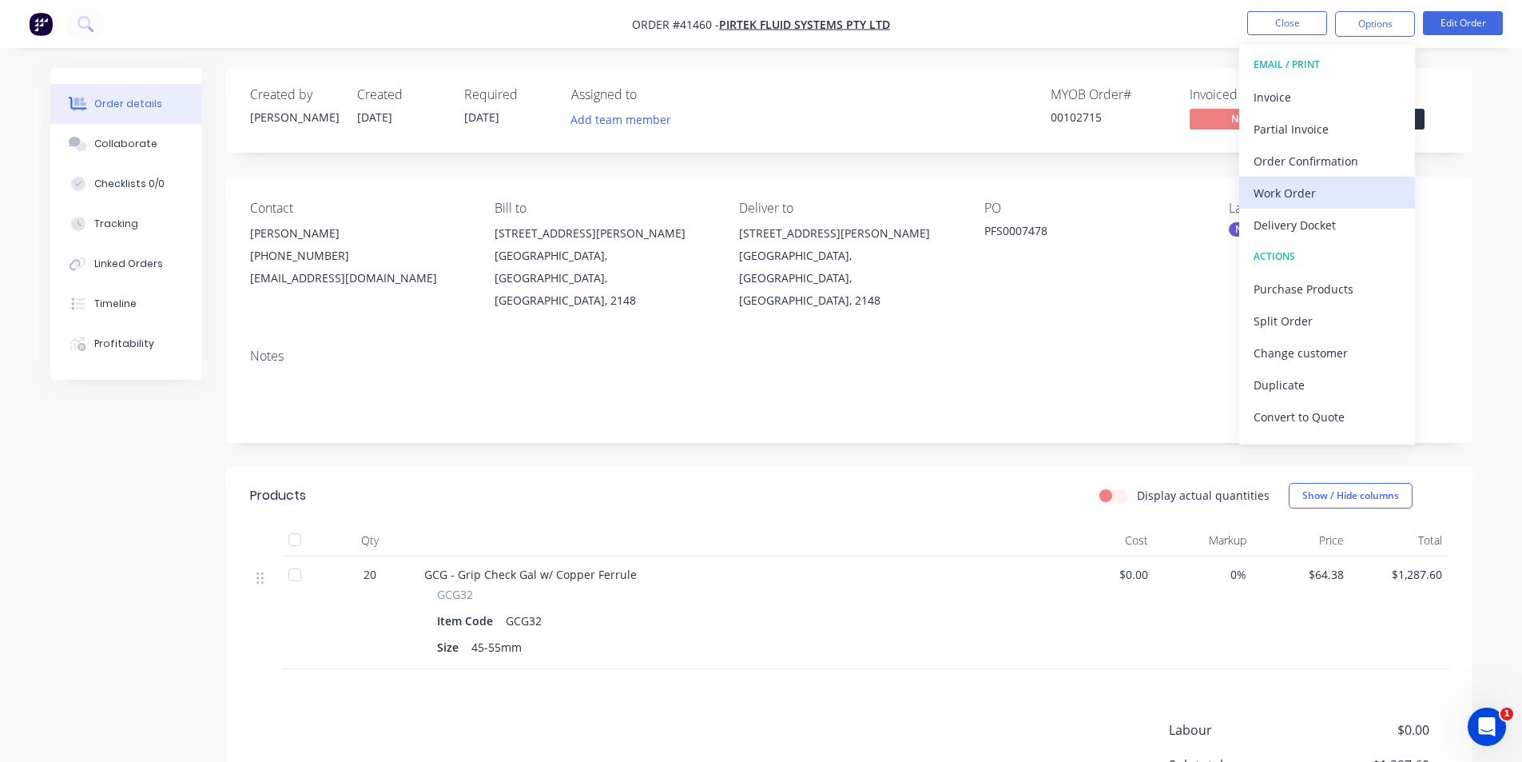
click at [1315, 196] on div "Work Order" at bounding box center [1327, 192] width 147 height 23
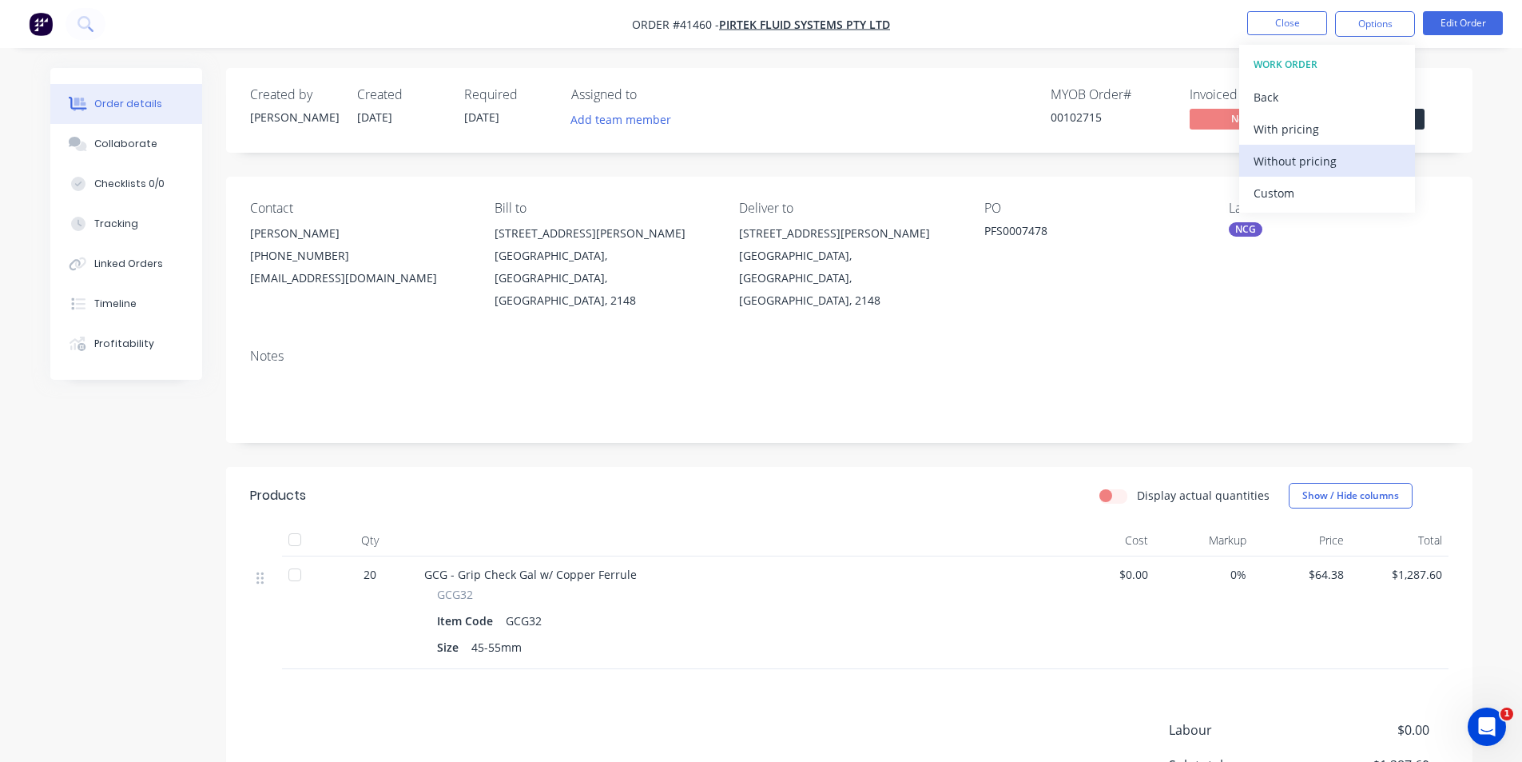
click at [1317, 169] on div "Without pricing" at bounding box center [1327, 160] width 147 height 23
click at [1350, 170] on div "Order Confirmation" at bounding box center [1327, 160] width 147 height 23
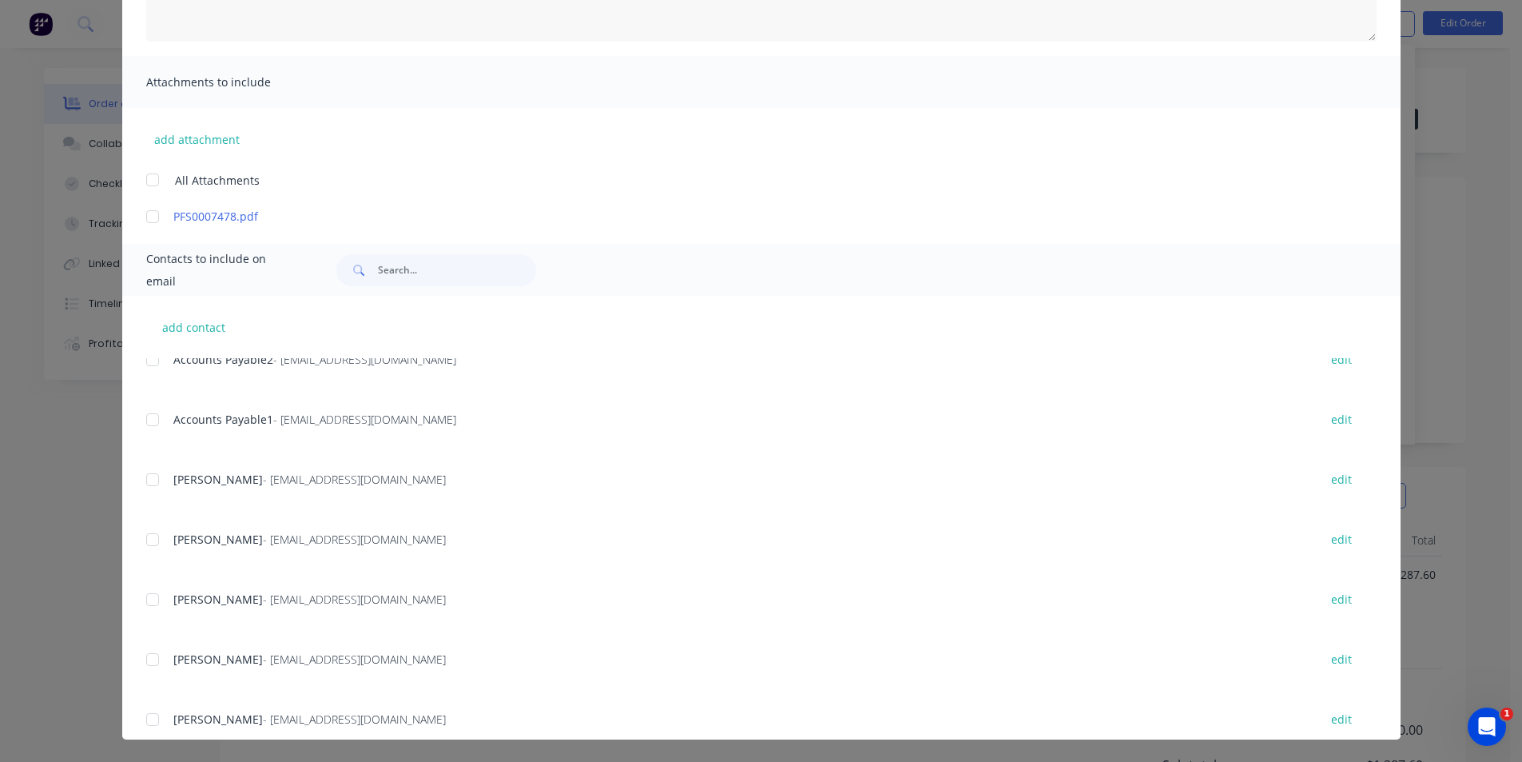
scroll to position [458, 0]
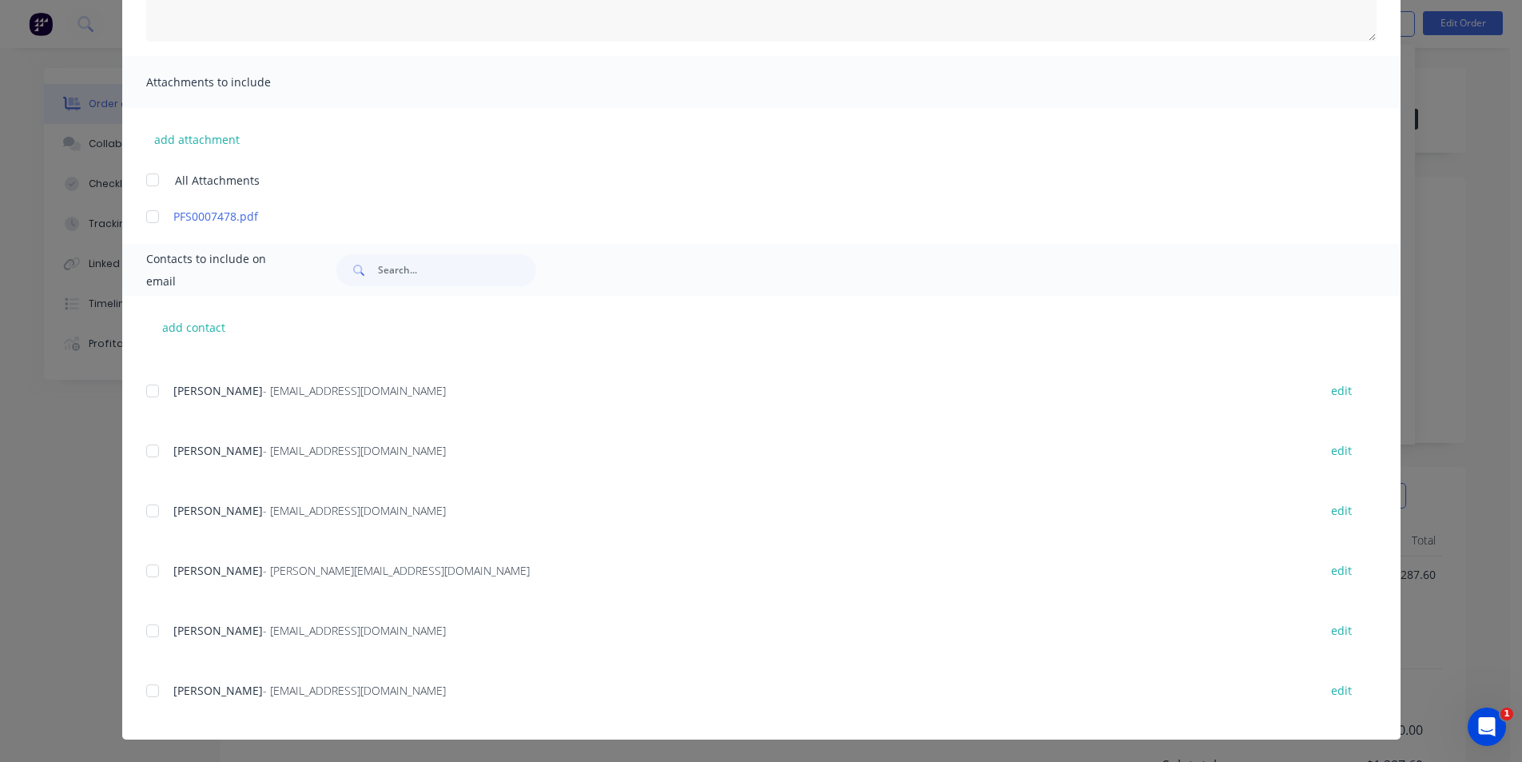
click at [147, 694] on div at bounding box center [153, 690] width 32 height 32
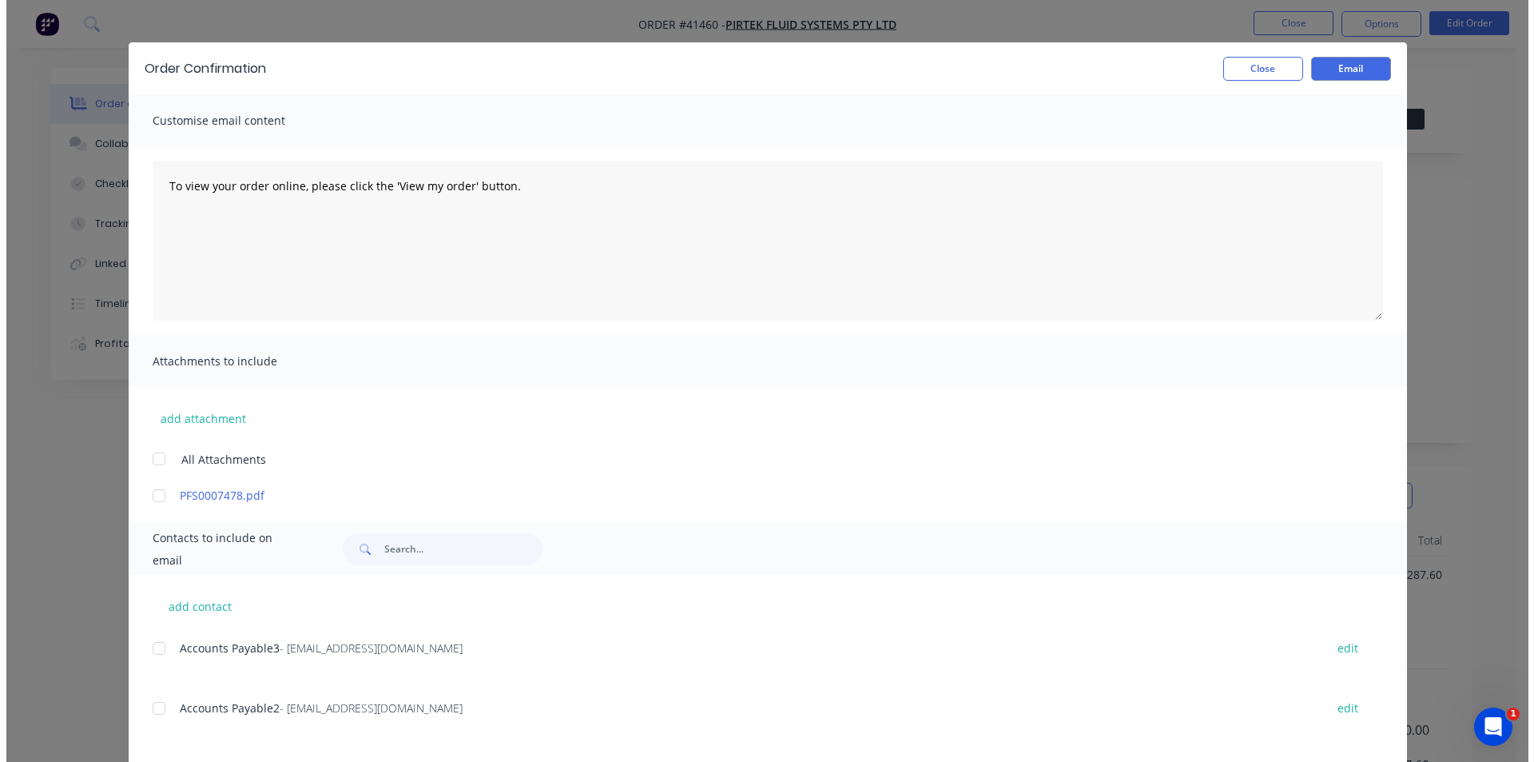
scroll to position [0, 0]
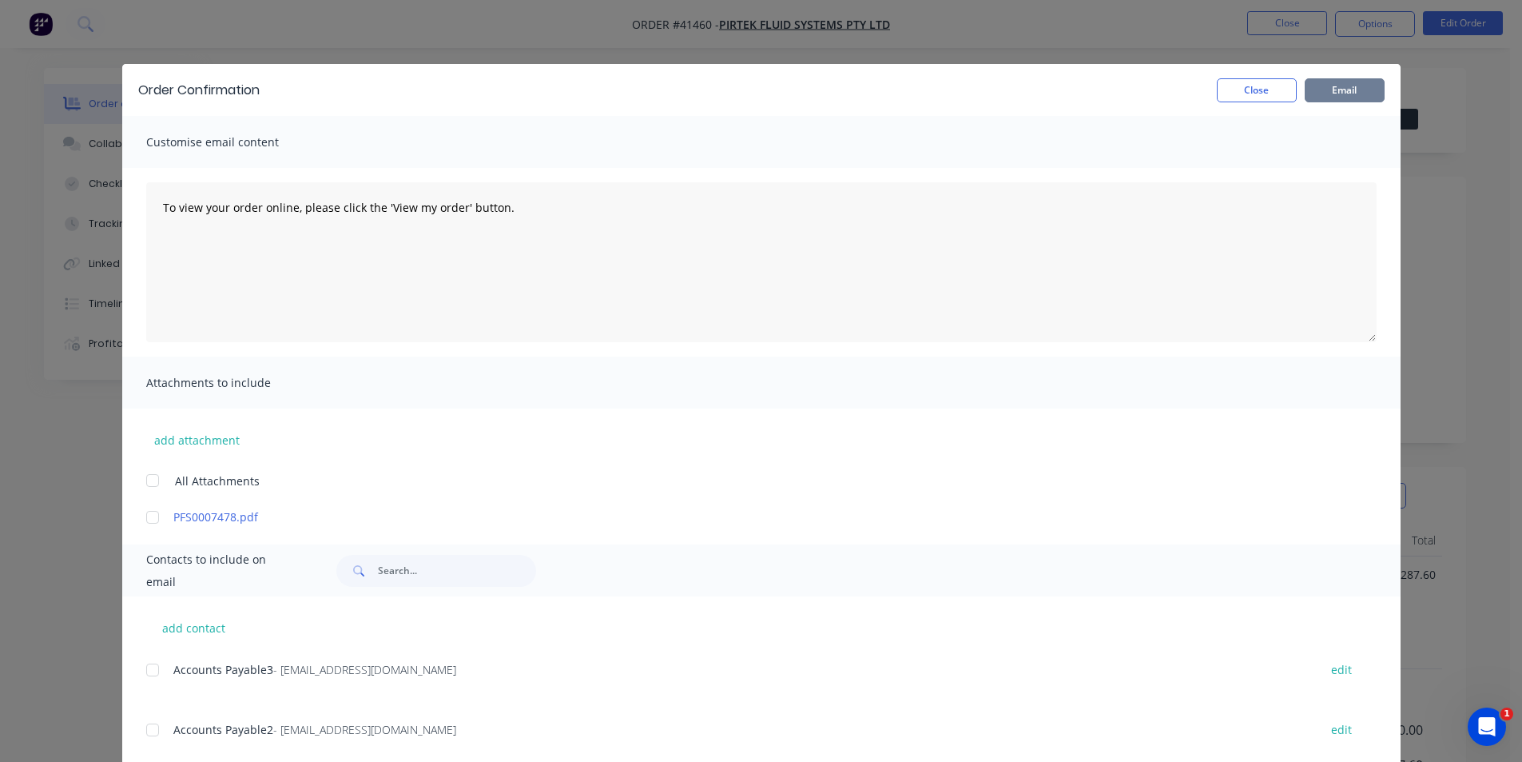
click at [1339, 91] on button "Email" at bounding box center [1345, 90] width 80 height 24
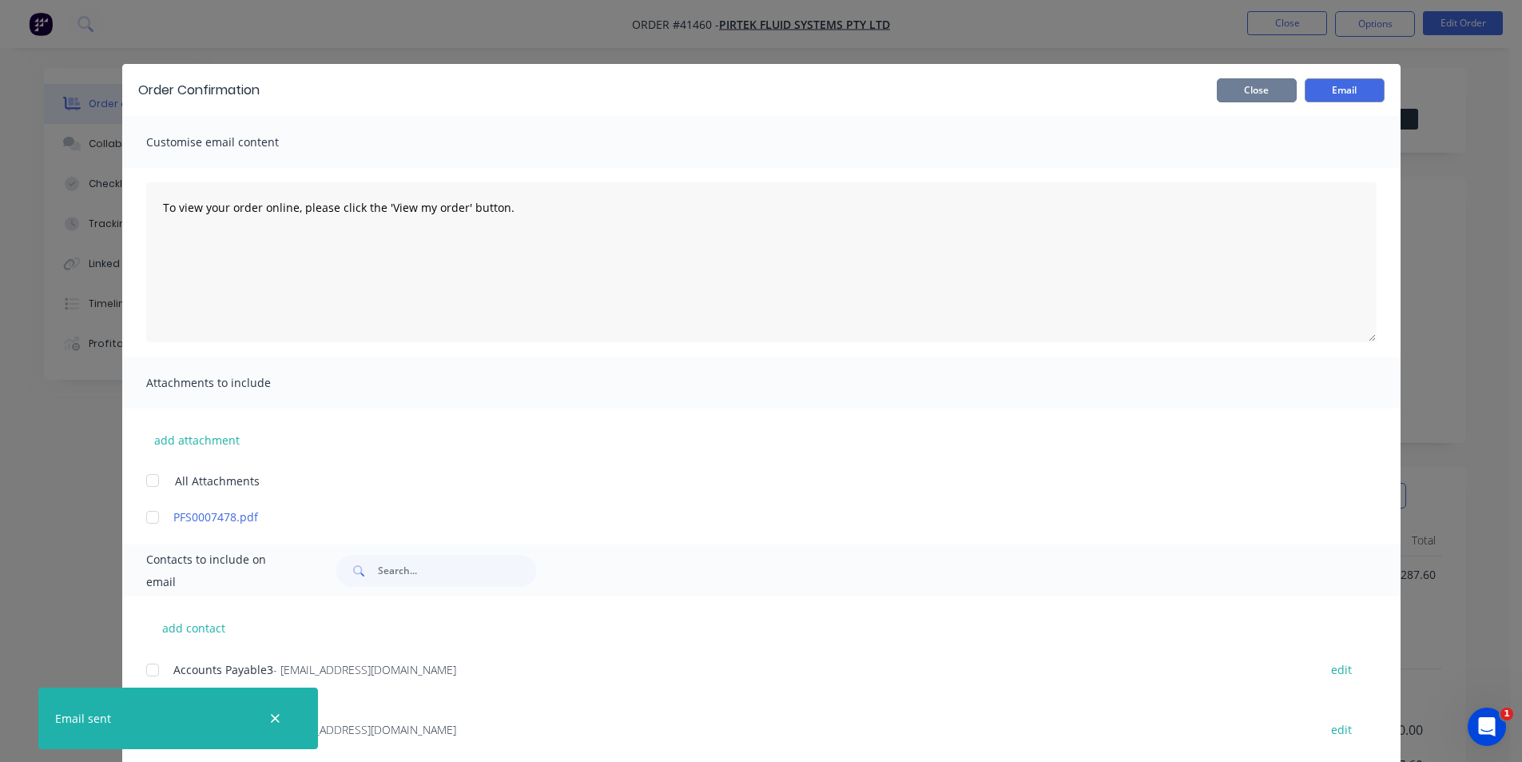
drag, startPoint x: 1243, startPoint y: 96, endPoint x: 1234, endPoint y: 95, distance: 9.6
click at [1243, 95] on button "Close" at bounding box center [1257, 90] width 80 height 24
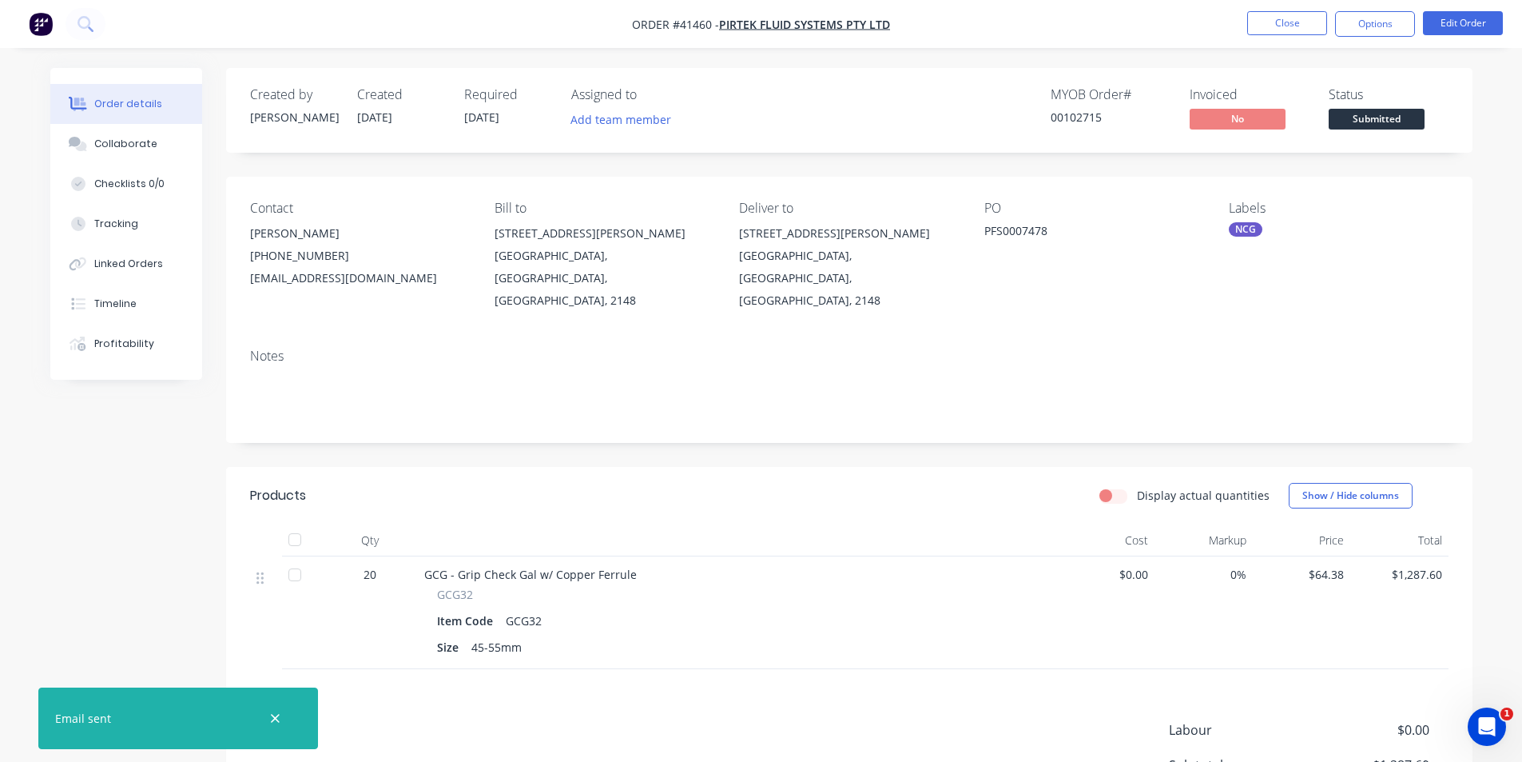
click at [941, 102] on div "MYOB Order # 00102715 Invoiced No Status Submitted" at bounding box center [1090, 110] width 718 height 46
click at [1288, 25] on button "Close" at bounding box center [1287, 23] width 80 height 24
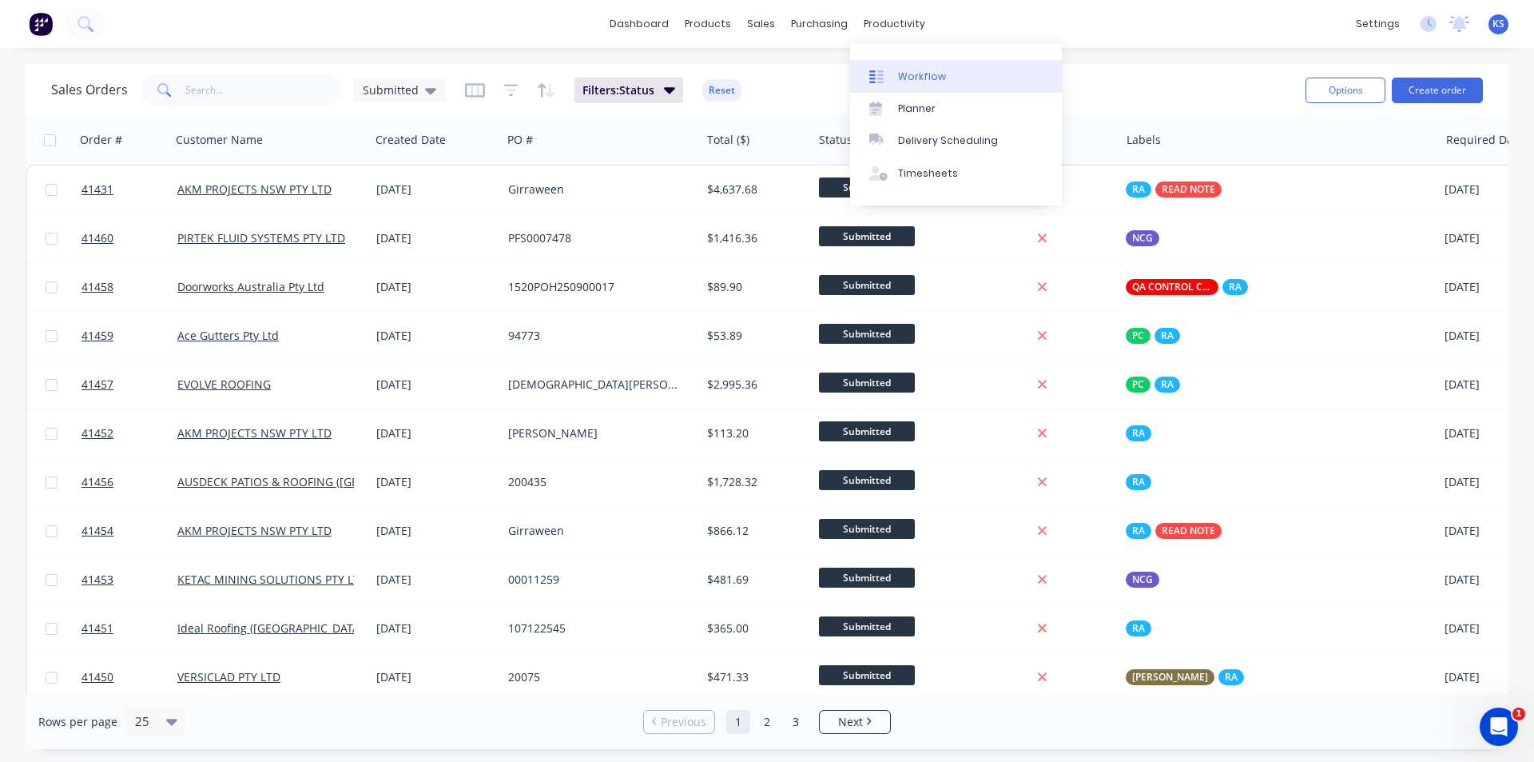
click at [898, 80] on div "Workflow" at bounding box center [922, 77] width 48 height 14
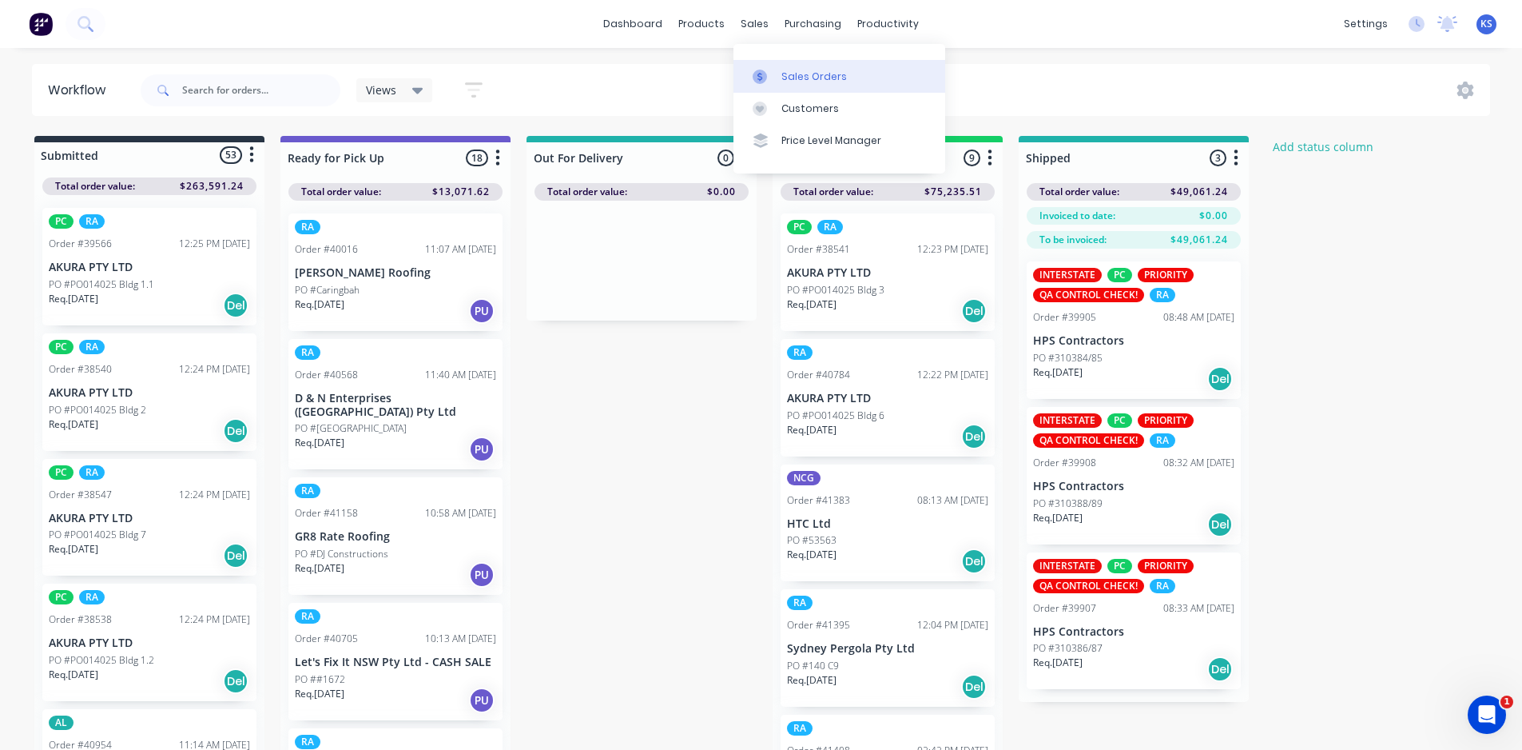
click at [805, 69] on link "Sales Orders" at bounding box center [840, 76] width 212 height 32
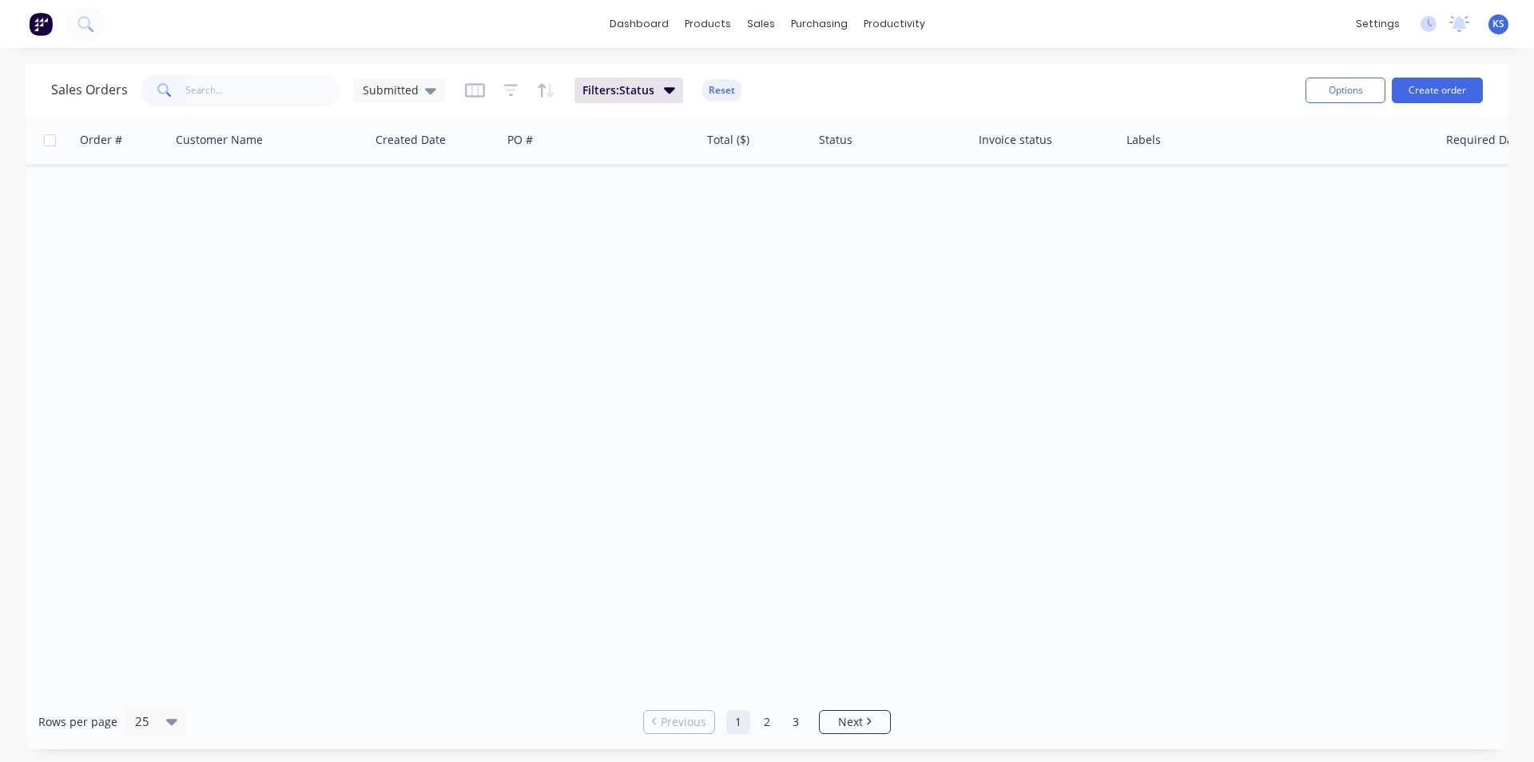
click at [237, 92] on input "text" at bounding box center [263, 90] width 156 height 32
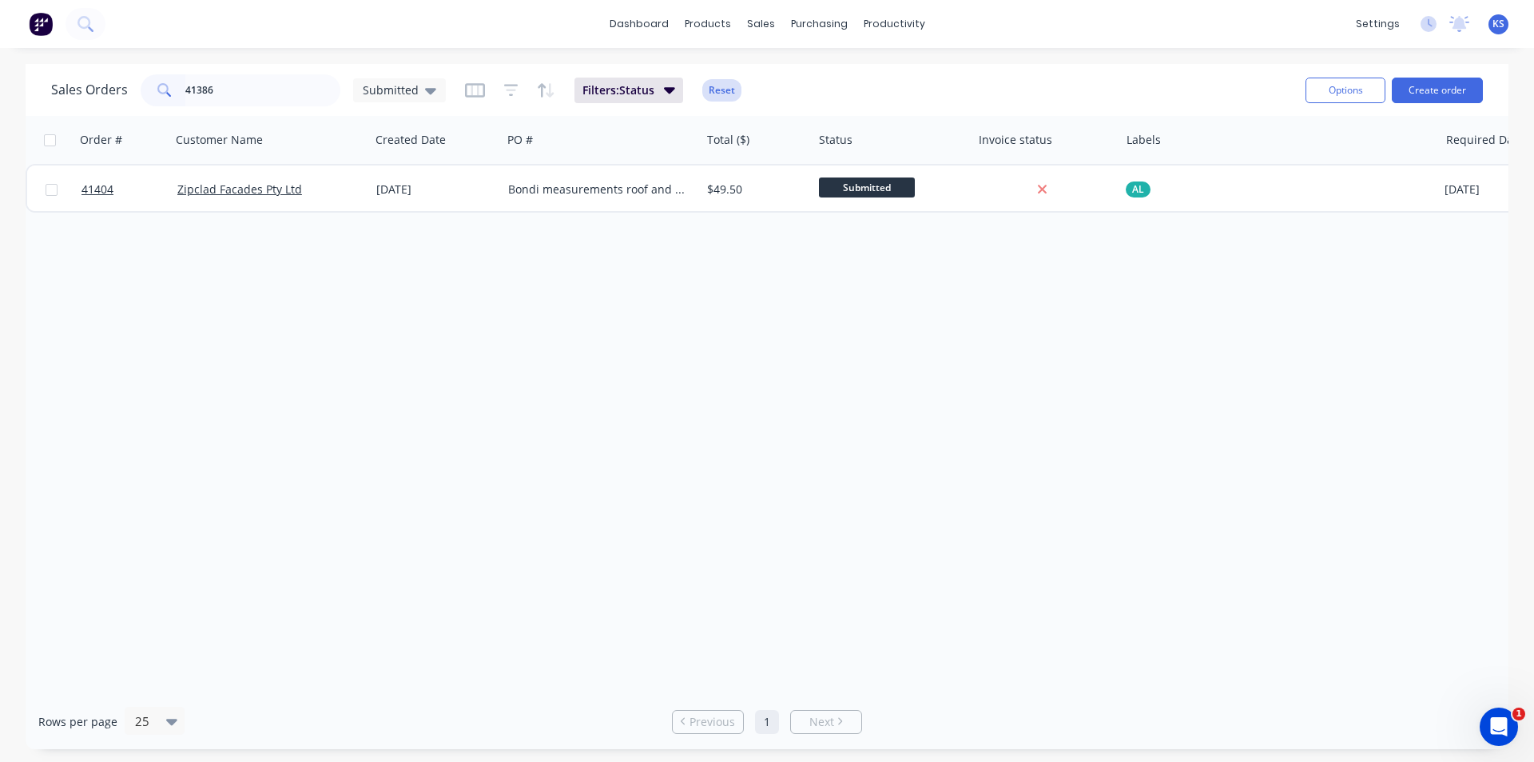
type input "41386"
click at [734, 92] on button "Reset" at bounding box center [721, 90] width 39 height 22
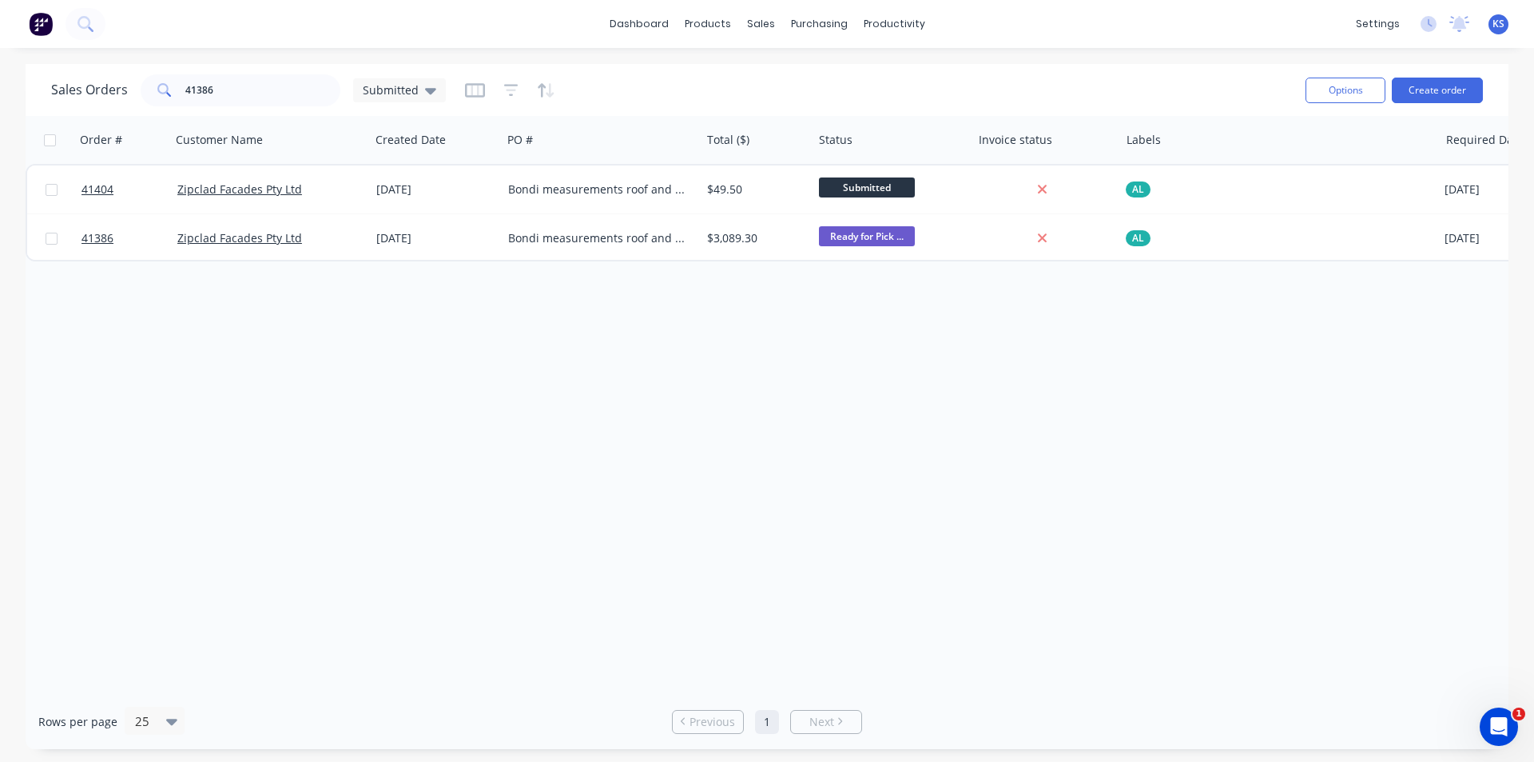
click at [644, 400] on div "Order # Customer Name Created Date PO # Total ($) Status Invoice status Labels …" at bounding box center [767, 405] width 1483 height 578
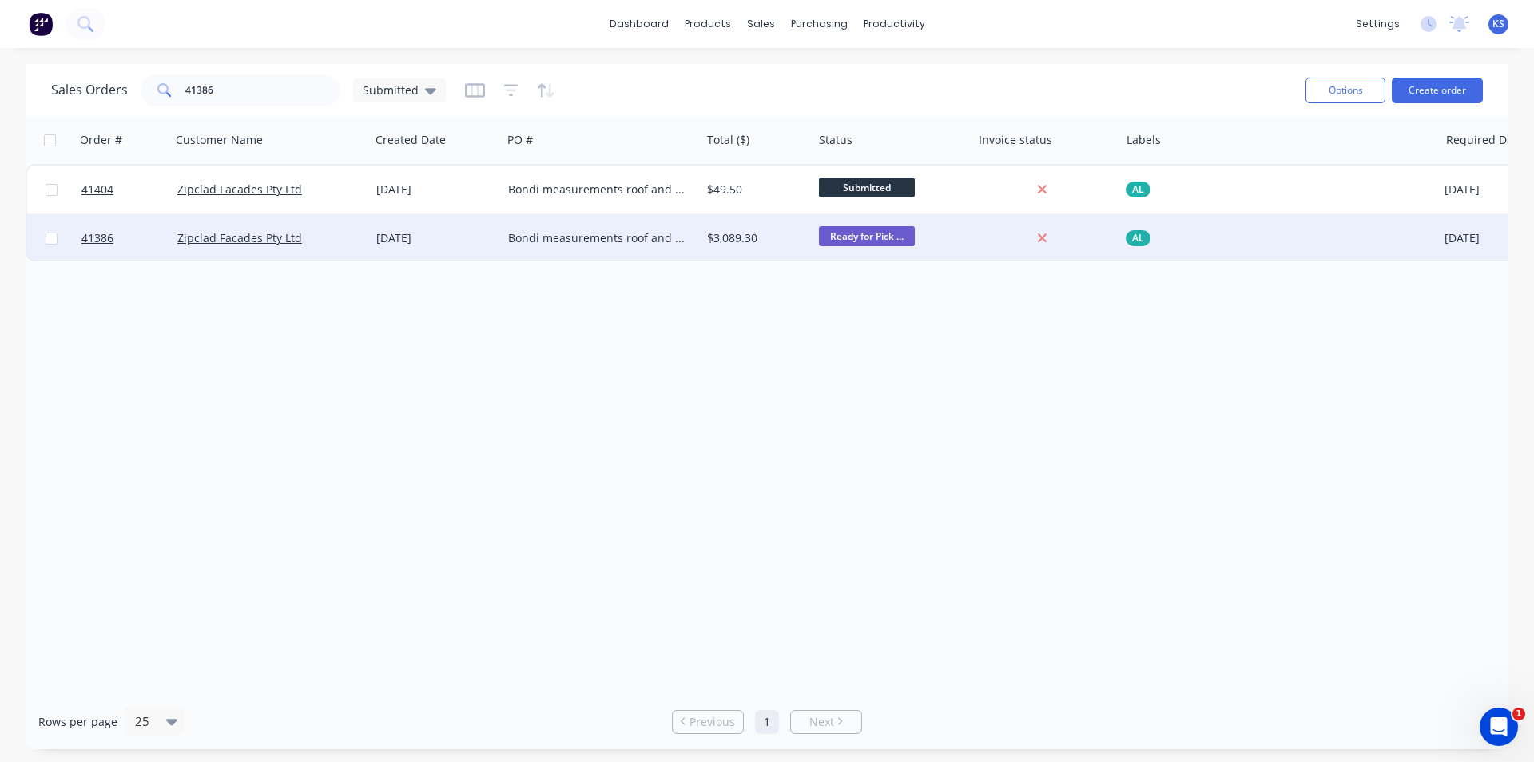
click at [639, 235] on div "Bondi measurements roof and L8" at bounding box center [596, 238] width 177 height 16
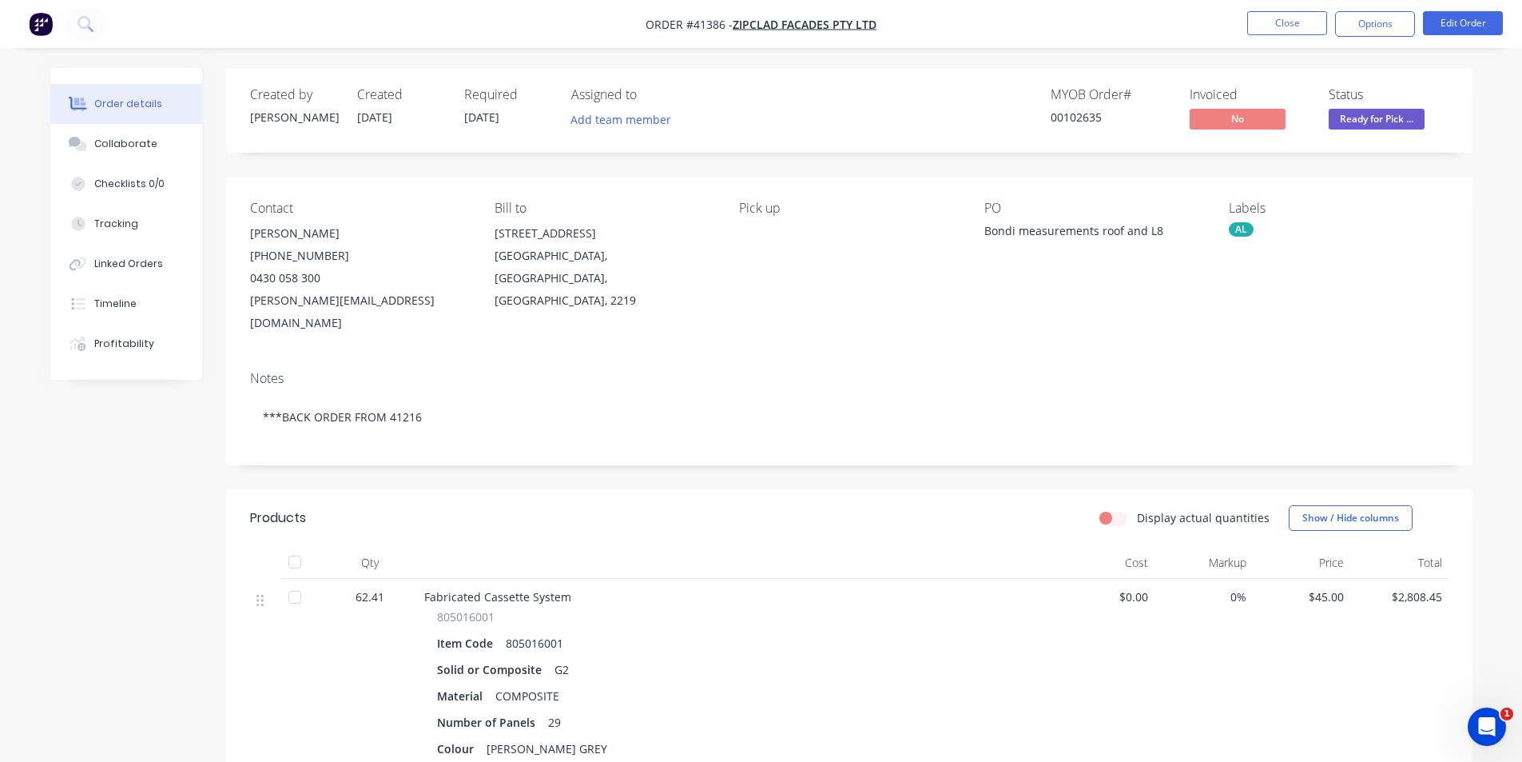
click at [134, 415] on div "Created by Angela Created 28/08/25 Required 28/08/25 Assigned to Add team membe…" at bounding box center [761, 574] width 1422 height 1013
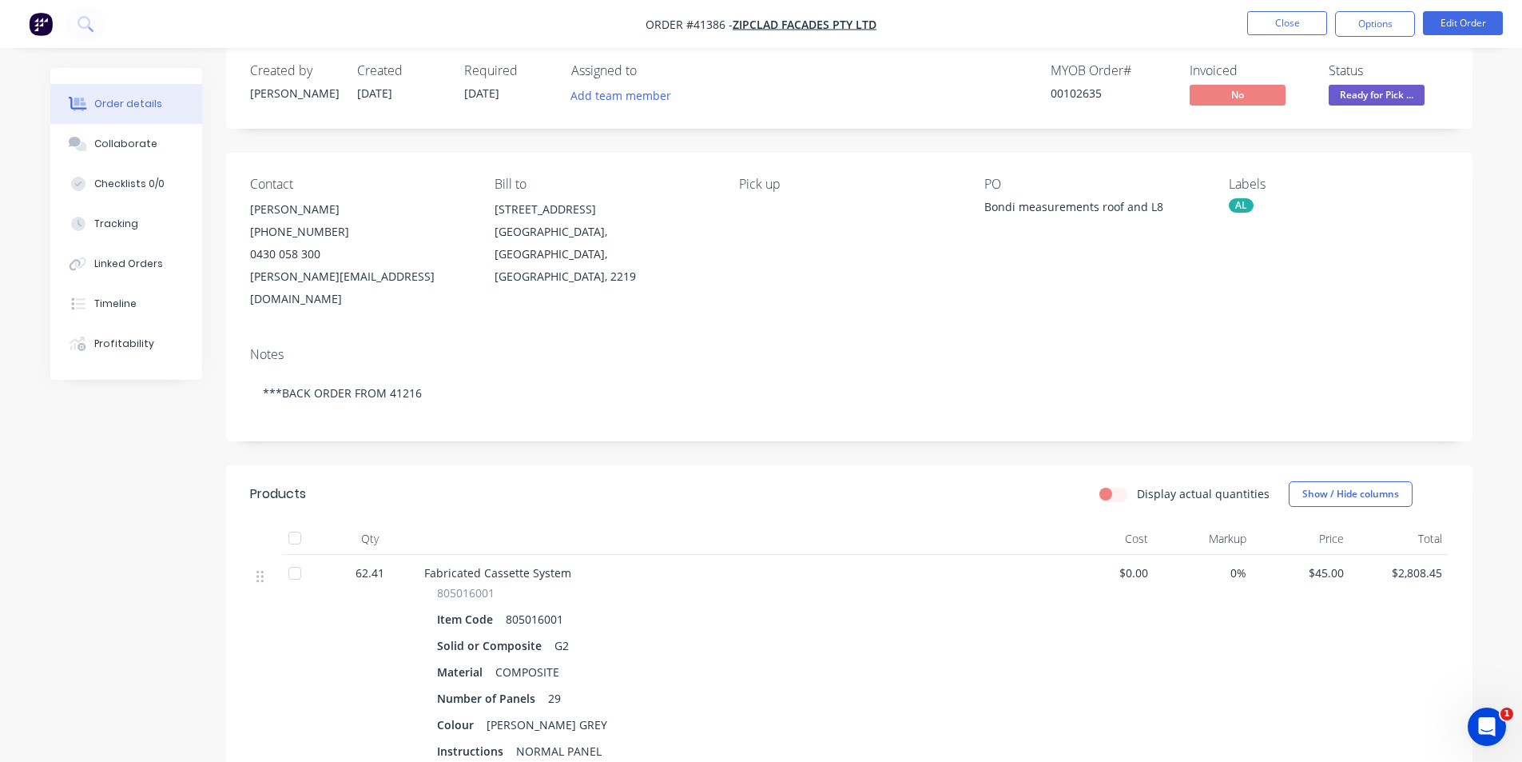
scroll to position [314, 0]
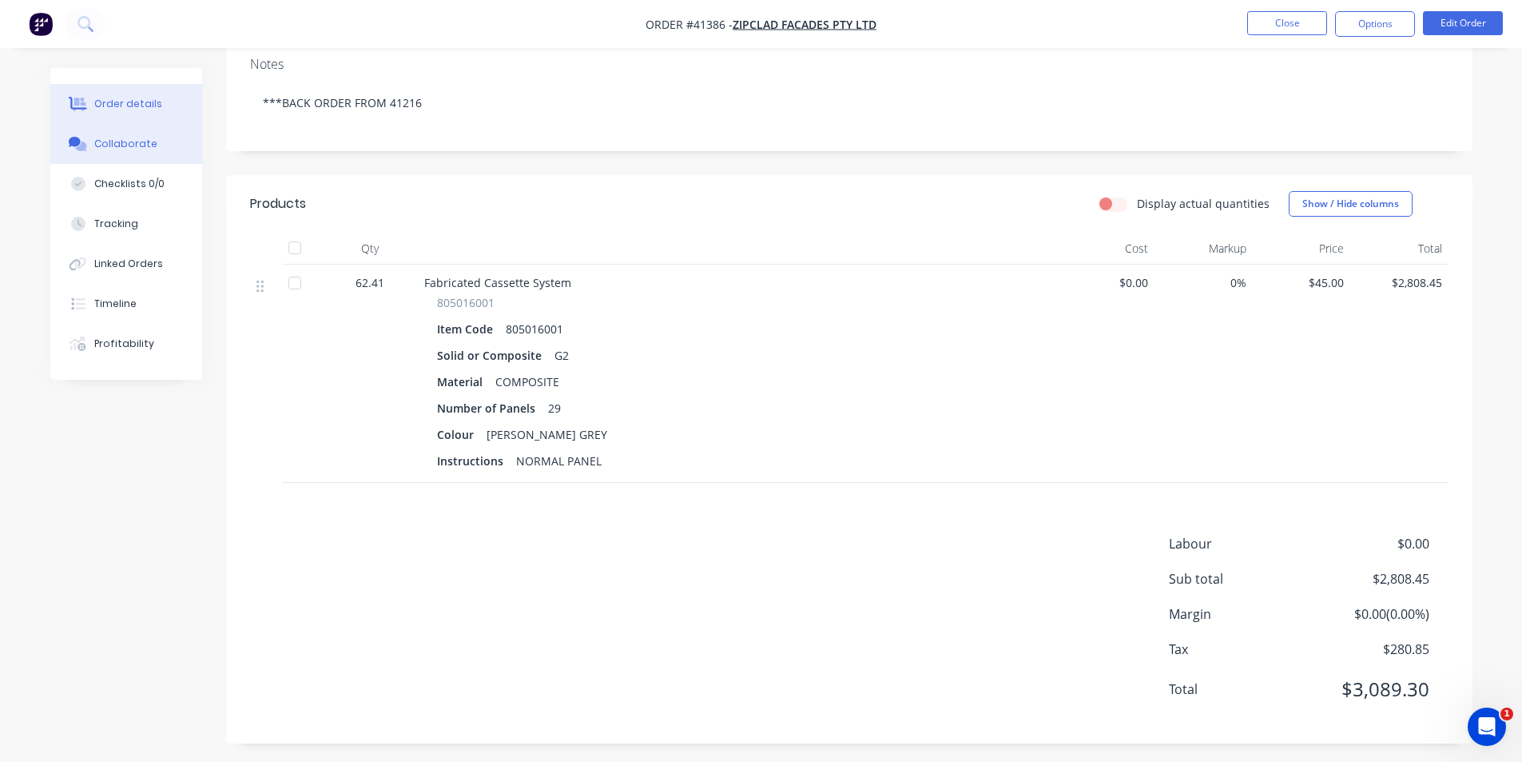
click at [135, 157] on button "Collaborate" at bounding box center [126, 144] width 152 height 40
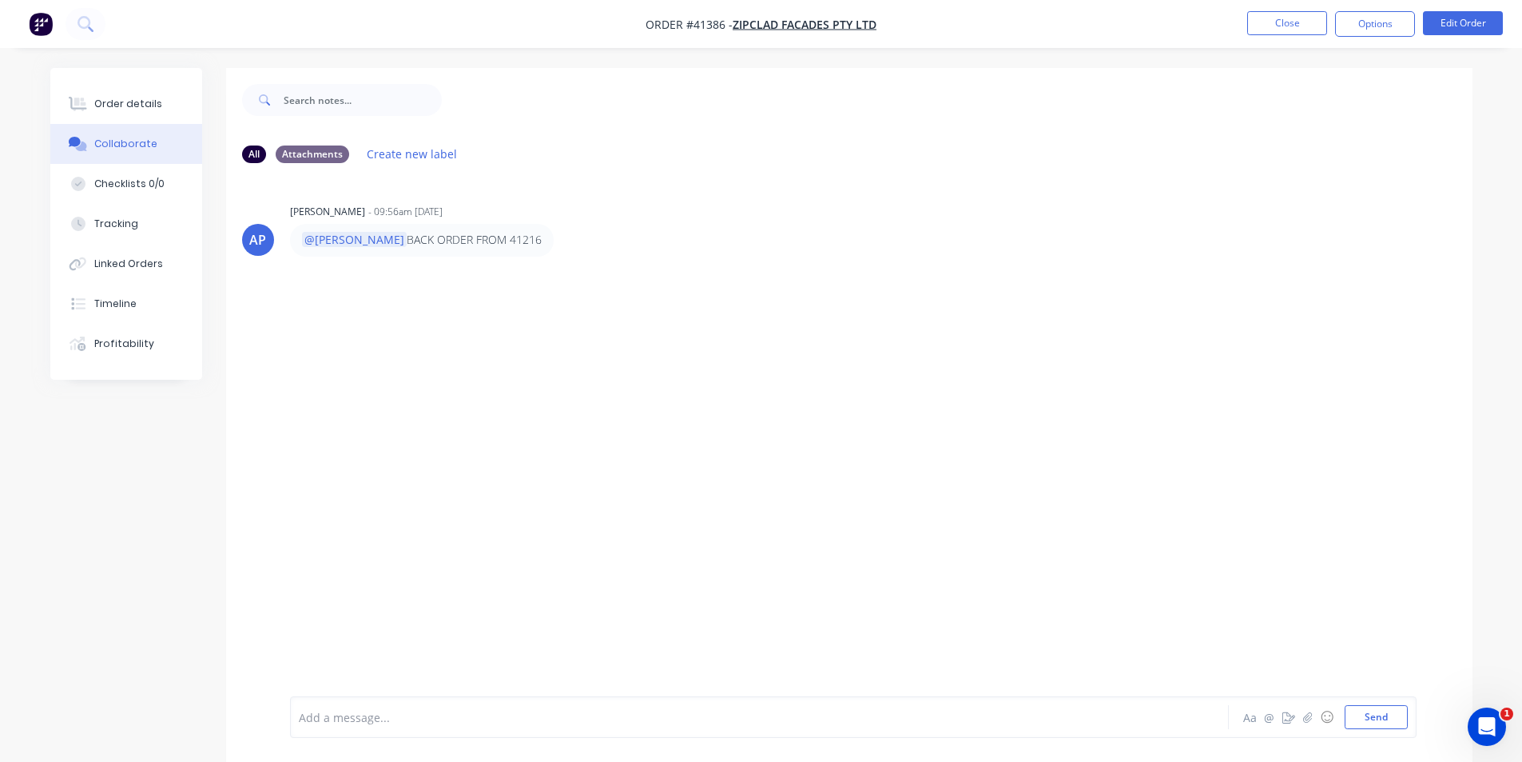
click at [152, 145] on button "Collaborate" at bounding box center [126, 144] width 152 height 40
click at [116, 100] on div "Order details" at bounding box center [128, 104] width 68 height 14
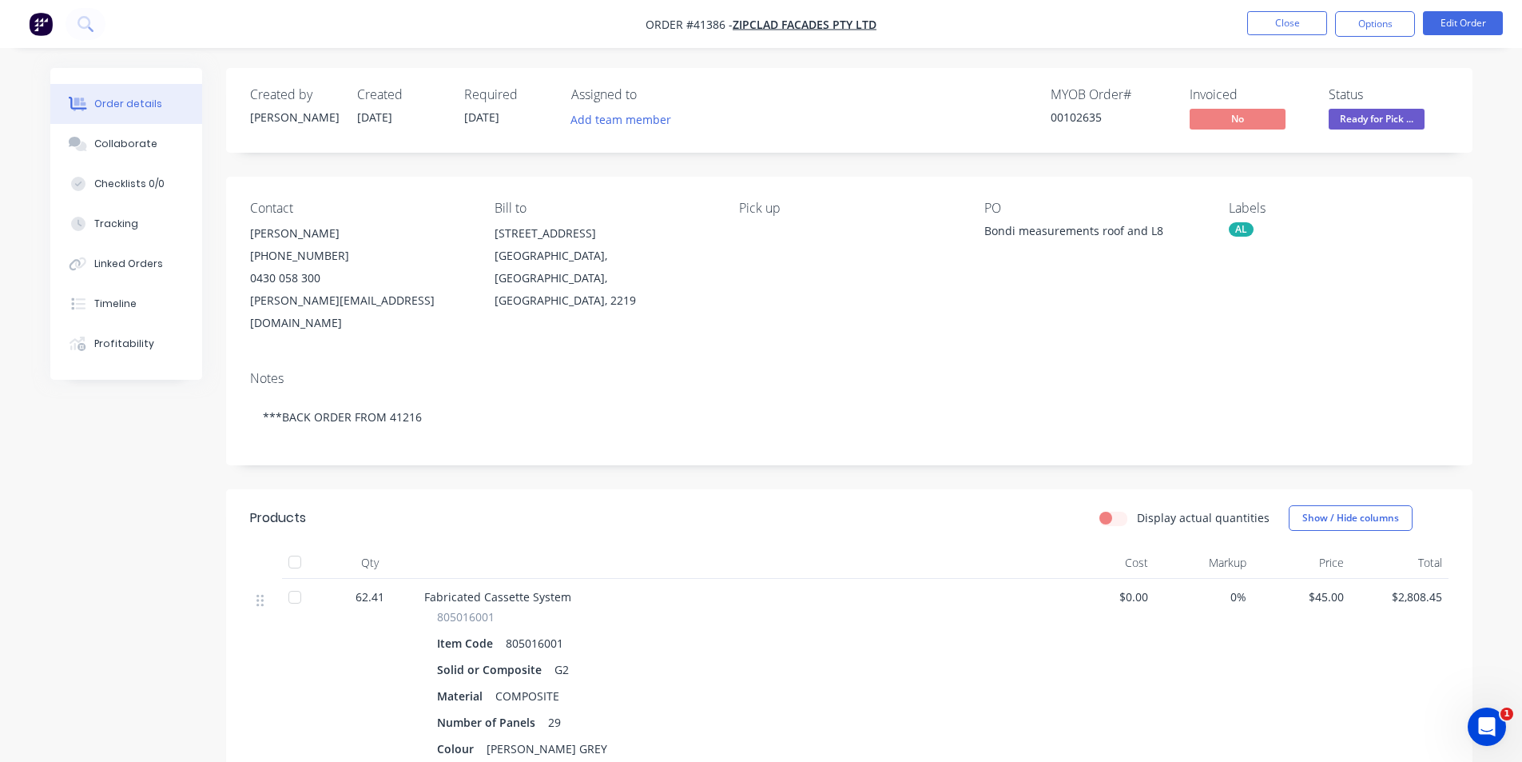
click at [909, 547] on div at bounding box center [737, 563] width 639 height 32
click at [1301, 22] on button "Close" at bounding box center [1287, 23] width 80 height 24
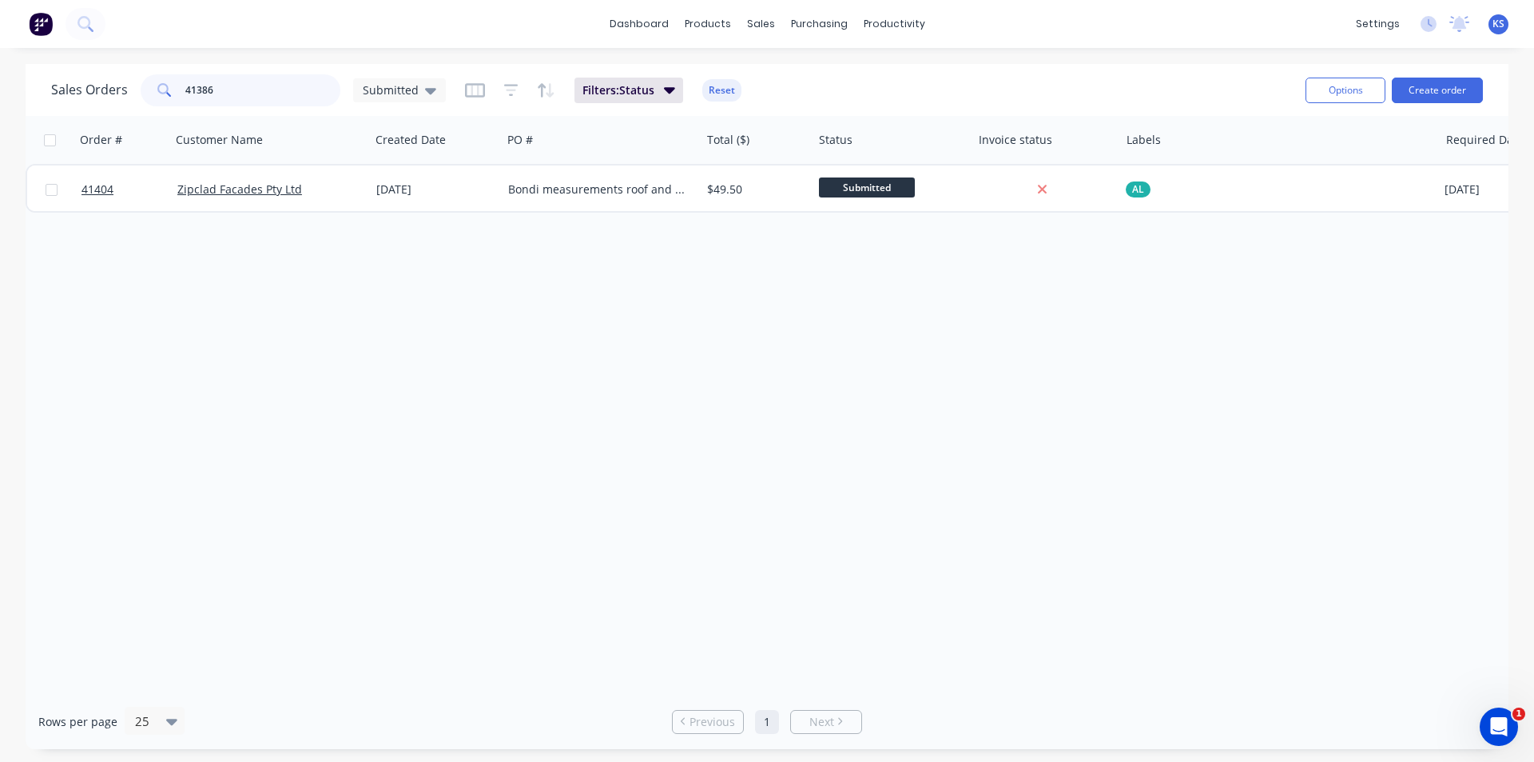
drag, startPoint x: 228, startPoint y: 85, endPoint x: 78, endPoint y: 85, distance: 150.2
click at [78, 85] on div "Sales Orders 41386 Submitted" at bounding box center [248, 90] width 395 height 32
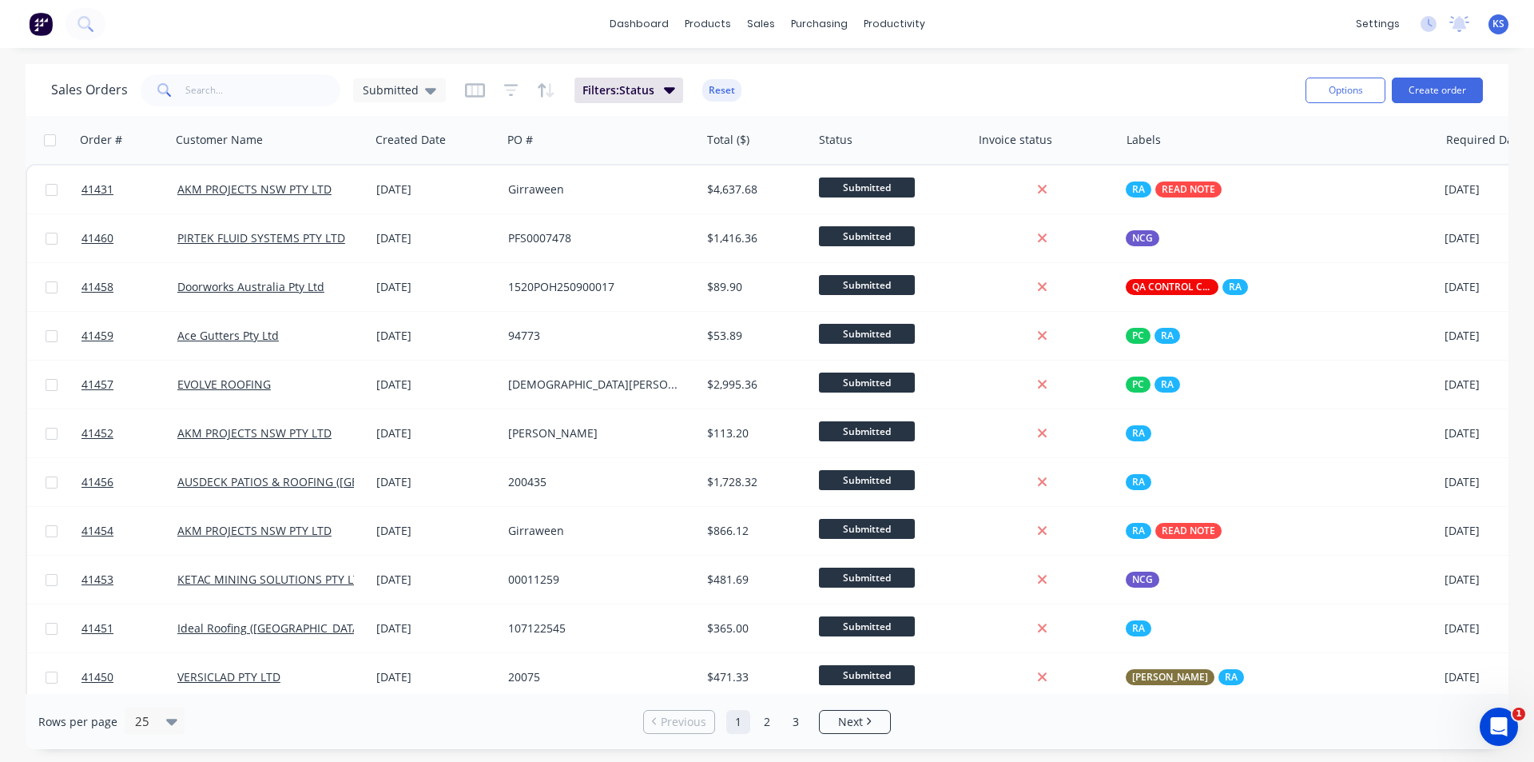
click at [1109, 77] on div "Sales Orders Submitted Filters: Status Reset" at bounding box center [672, 89] width 1242 height 39
click at [707, 90] on button "Reset" at bounding box center [721, 90] width 39 height 22
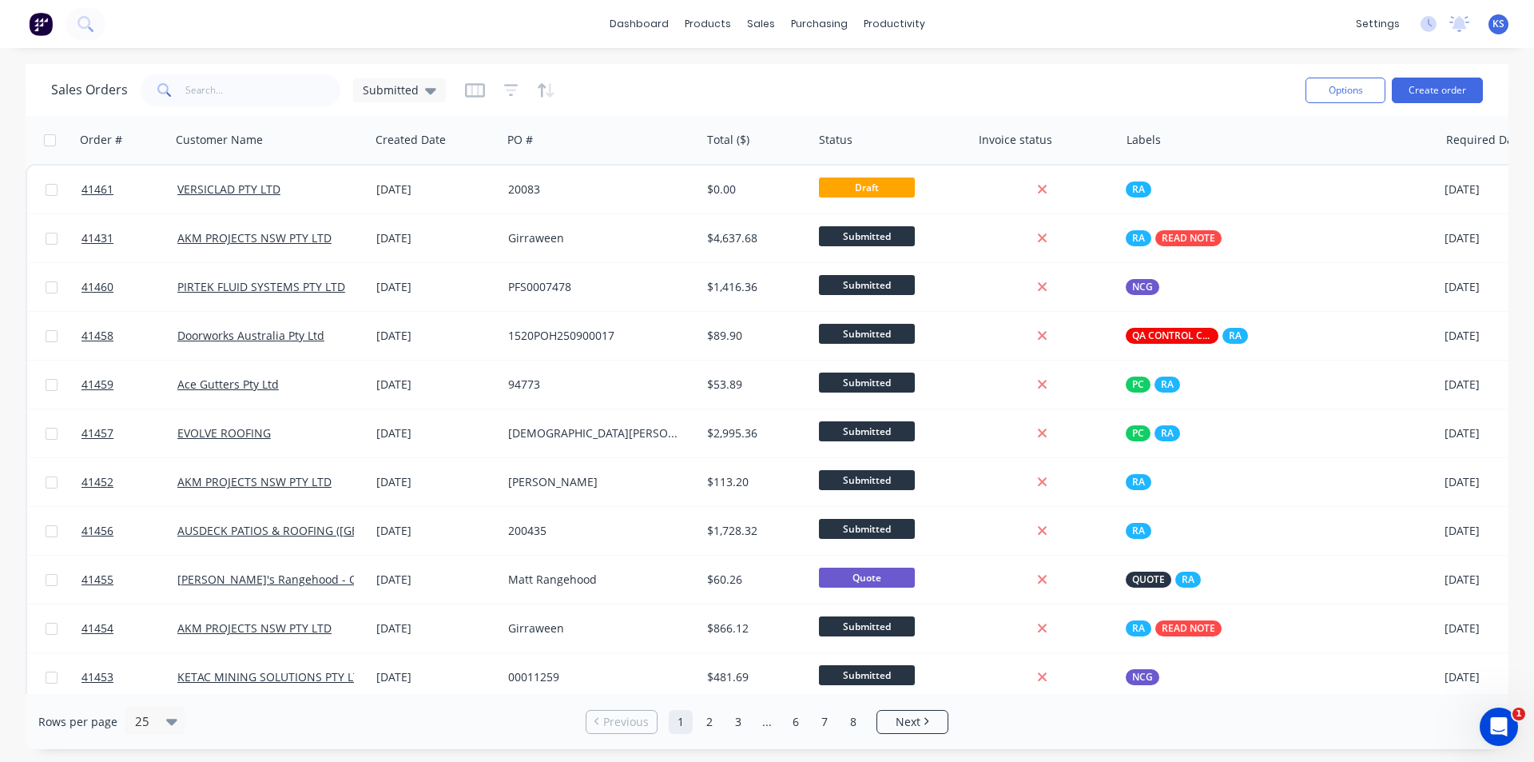
click at [837, 90] on div "Sales Orders Submitted" at bounding box center [672, 89] width 1242 height 39
click at [1447, 94] on button "Create order" at bounding box center [1437, 91] width 91 height 26
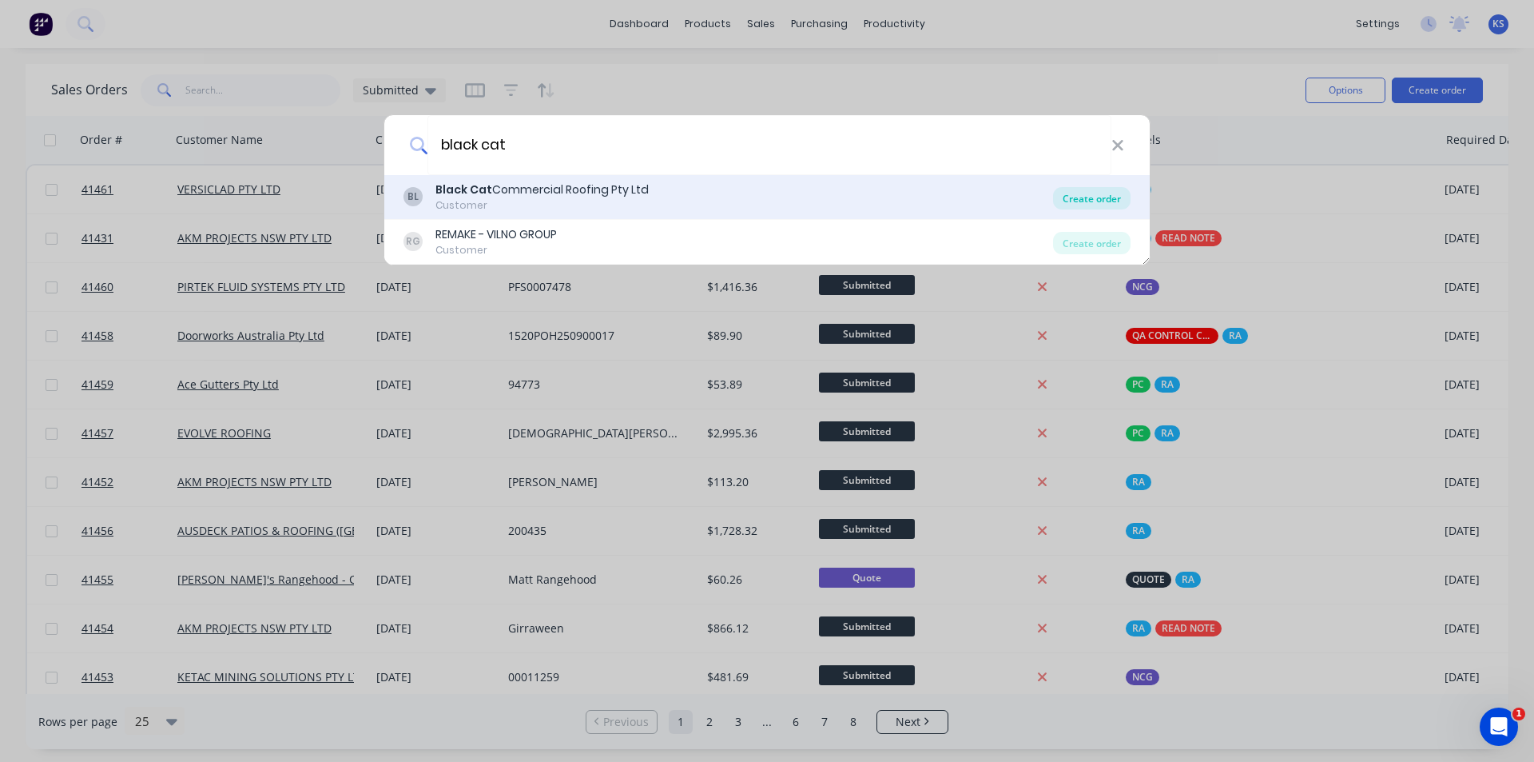
type input "black cat"
click at [1108, 201] on div "Create order" at bounding box center [1092, 198] width 78 height 22
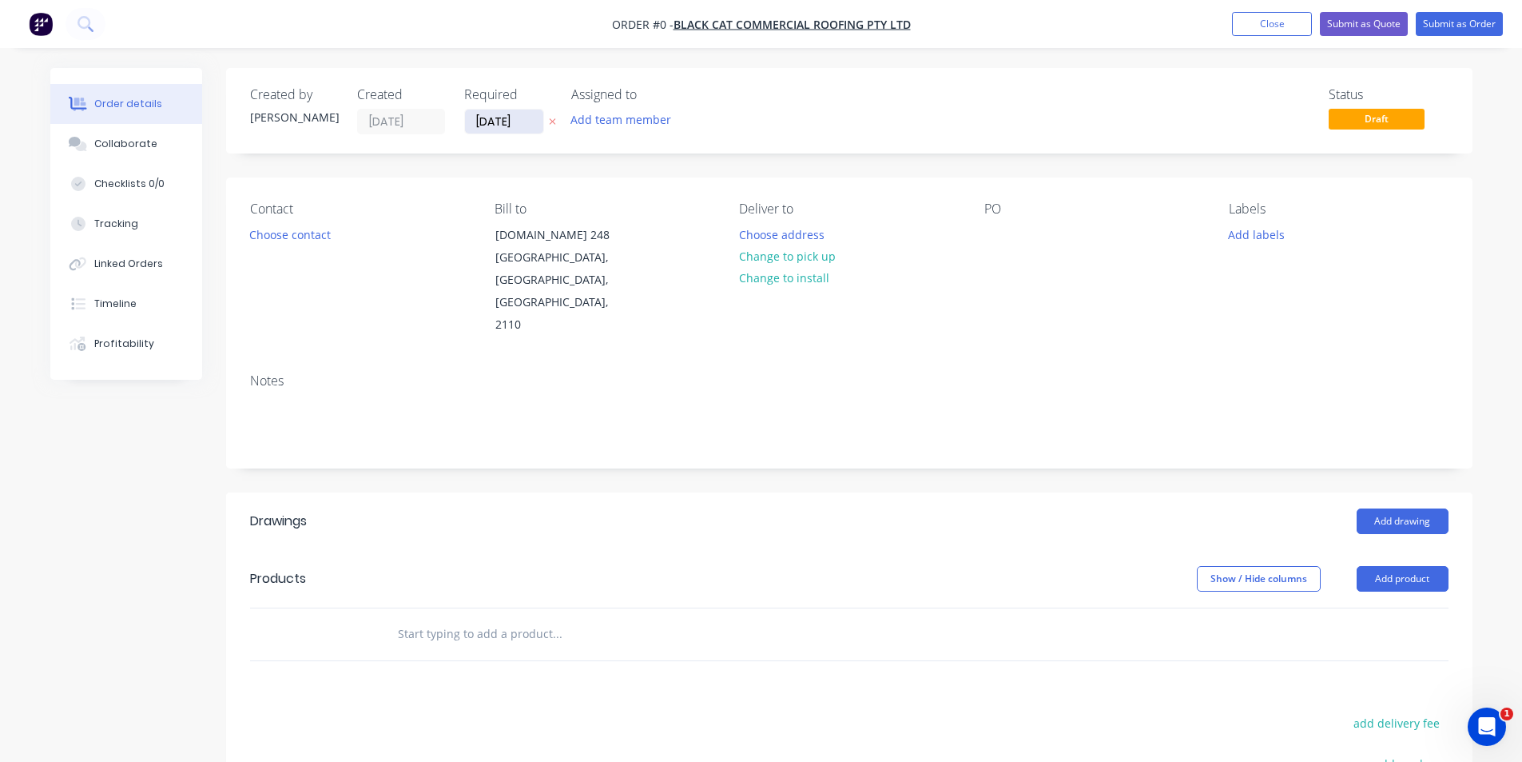
click at [524, 128] on input "02/09/25" at bounding box center [504, 121] width 78 height 24
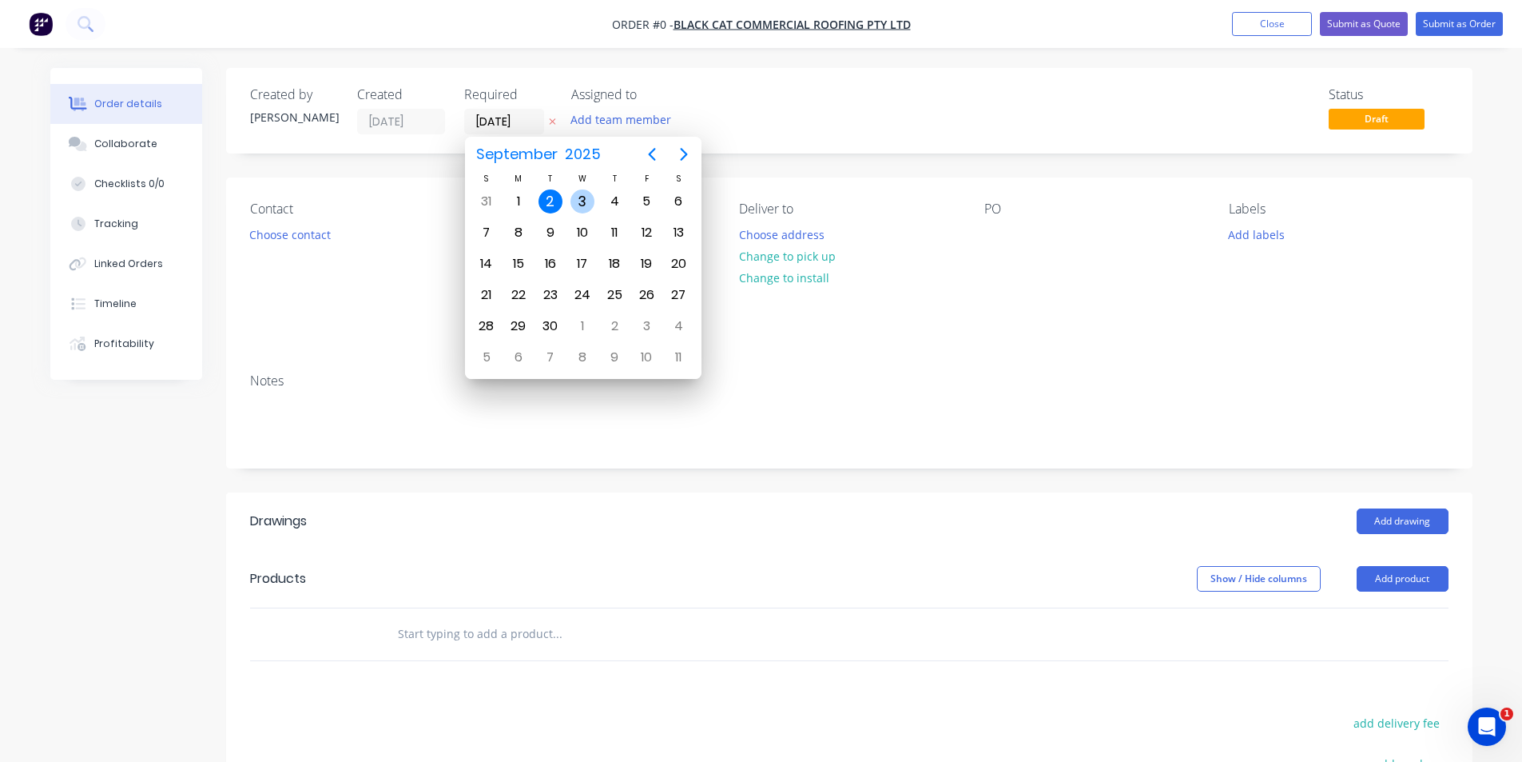
click at [578, 199] on div "3" at bounding box center [583, 201] width 24 height 24
type input "03/09/25"
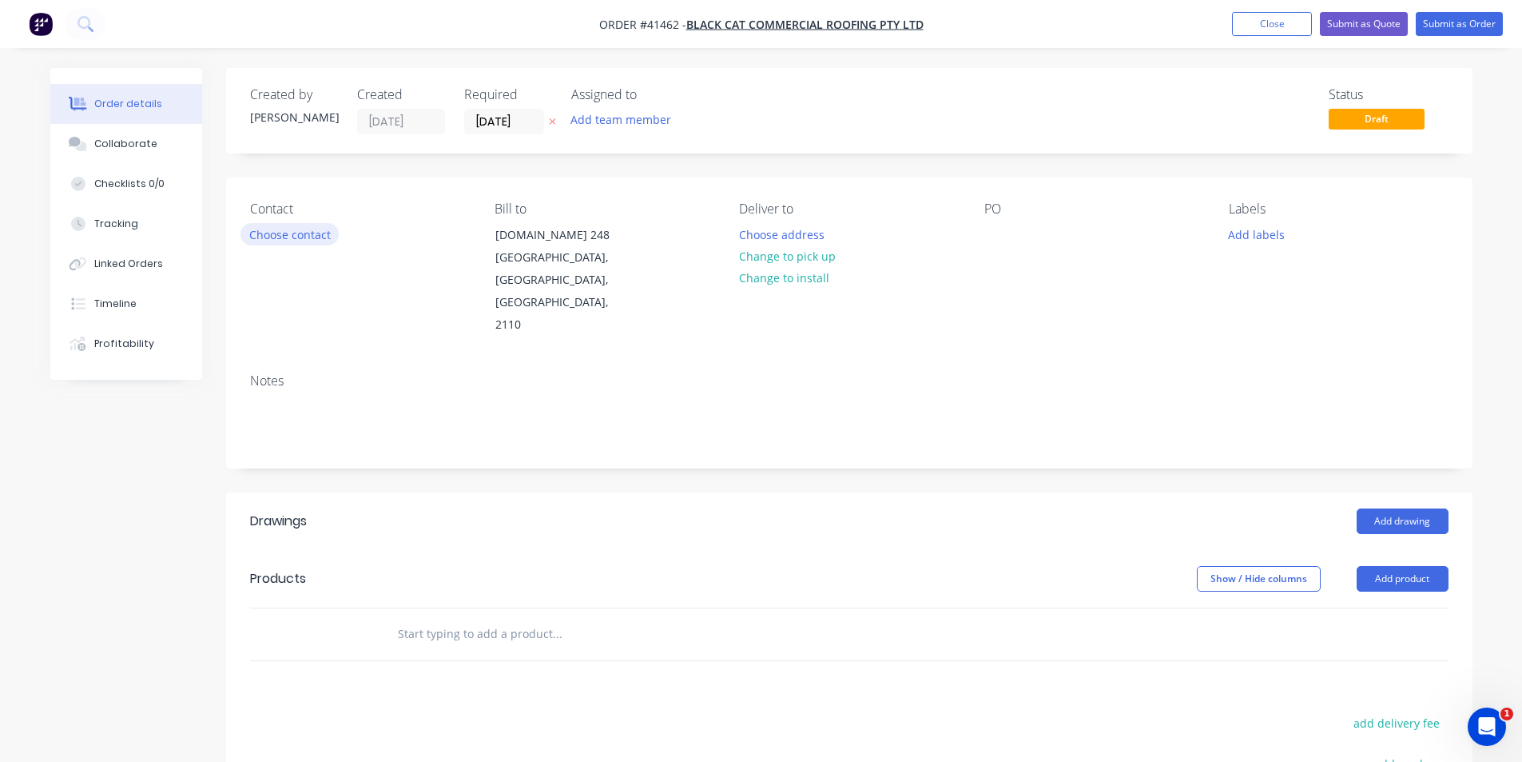
click at [283, 237] on button "Choose contact" at bounding box center [290, 234] width 98 height 22
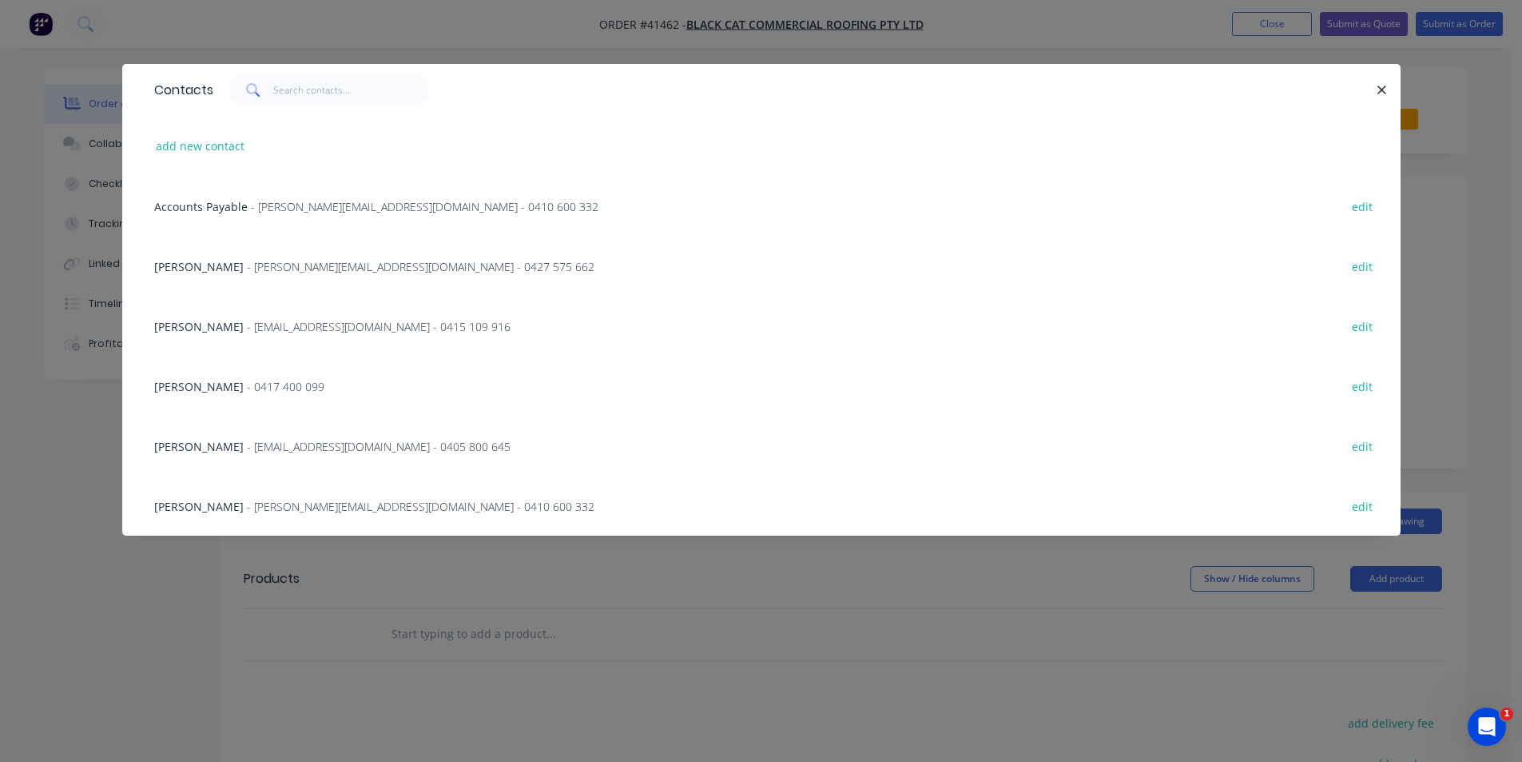
click at [226, 455] on div "WILL THOMPSON - WILLTSON@GMAIL.COM - 0405 800 645 edit" at bounding box center [761, 446] width 1231 height 60
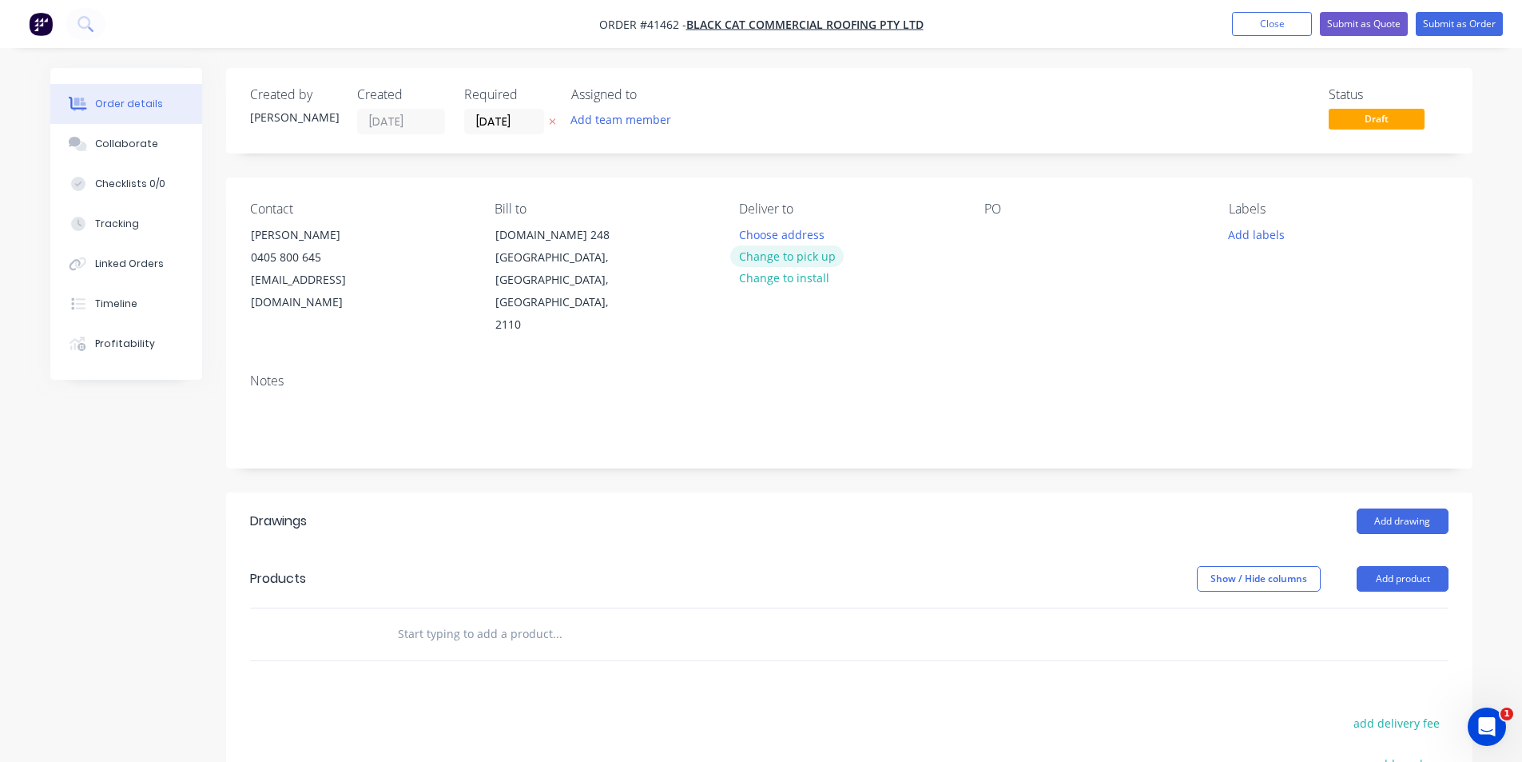
click at [791, 260] on button "Change to pick up" at bounding box center [786, 256] width 113 height 22
click at [750, 233] on div at bounding box center [752, 234] width 26 height 23
click at [996, 233] on div at bounding box center [998, 234] width 26 height 23
click at [1269, 235] on button "Add labels" at bounding box center [1257, 234] width 74 height 22
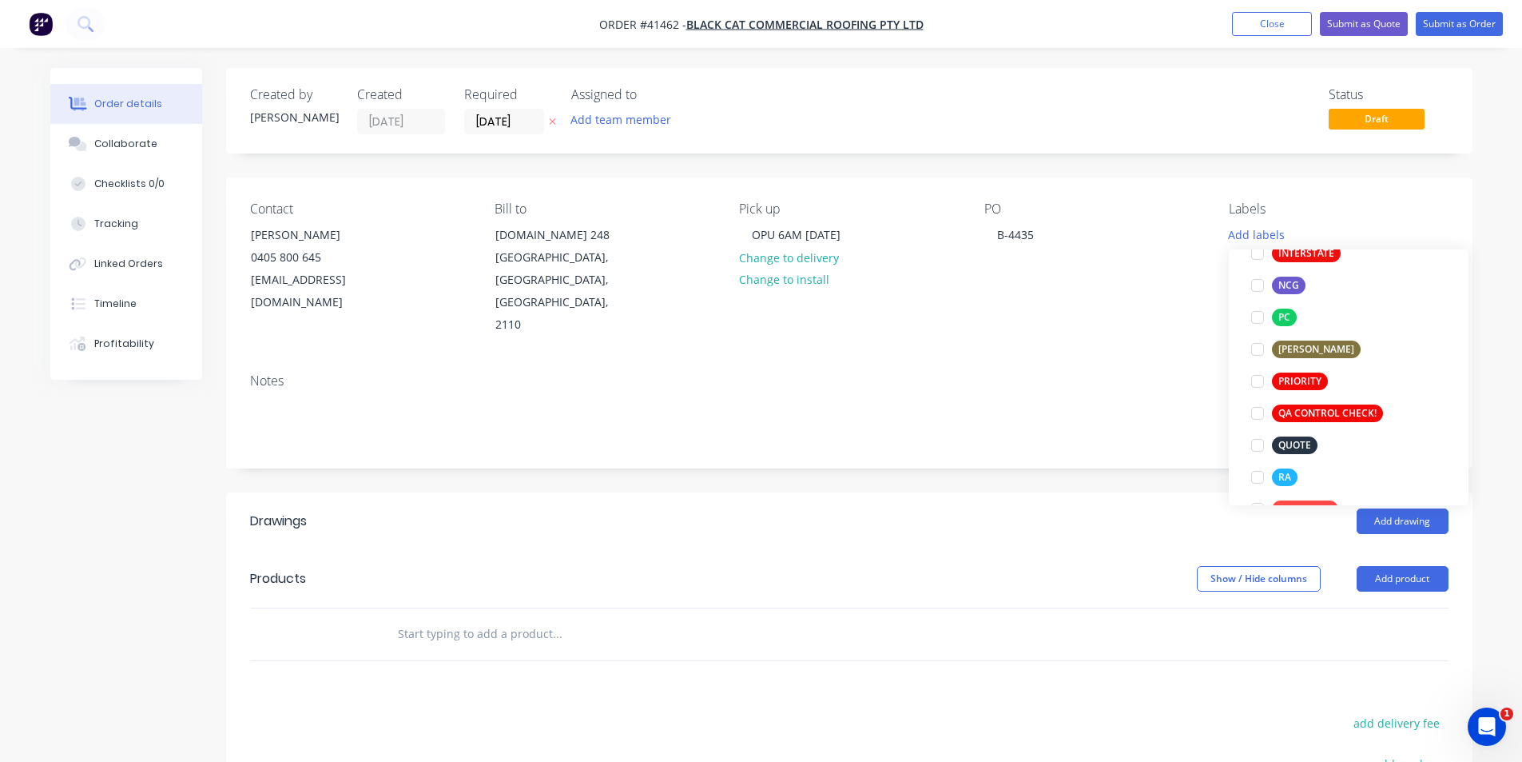
scroll to position [511, 0]
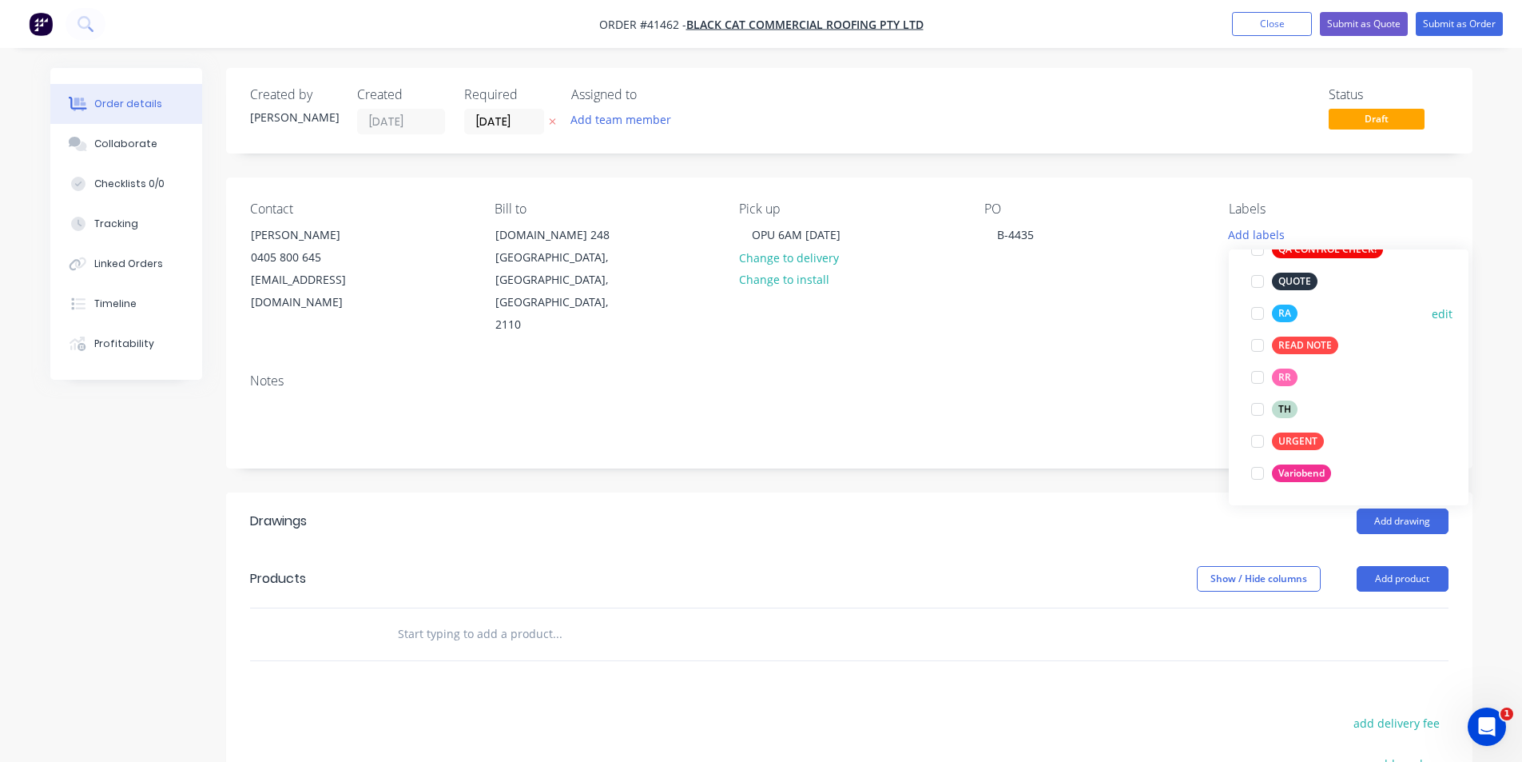
click at [1259, 312] on div at bounding box center [1258, 313] width 32 height 32
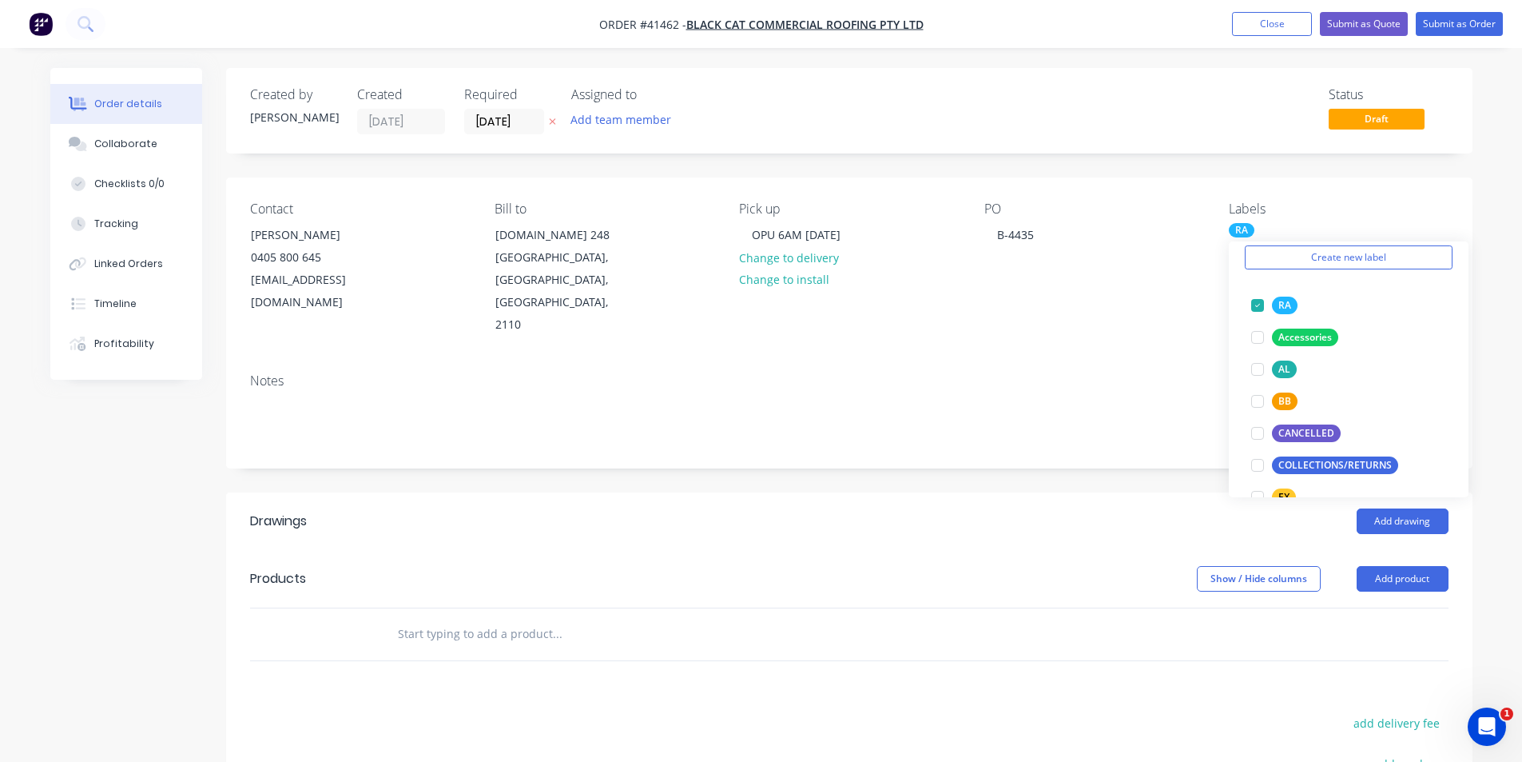
click at [1066, 508] on div "Add drawing" at bounding box center [976, 521] width 944 height 26
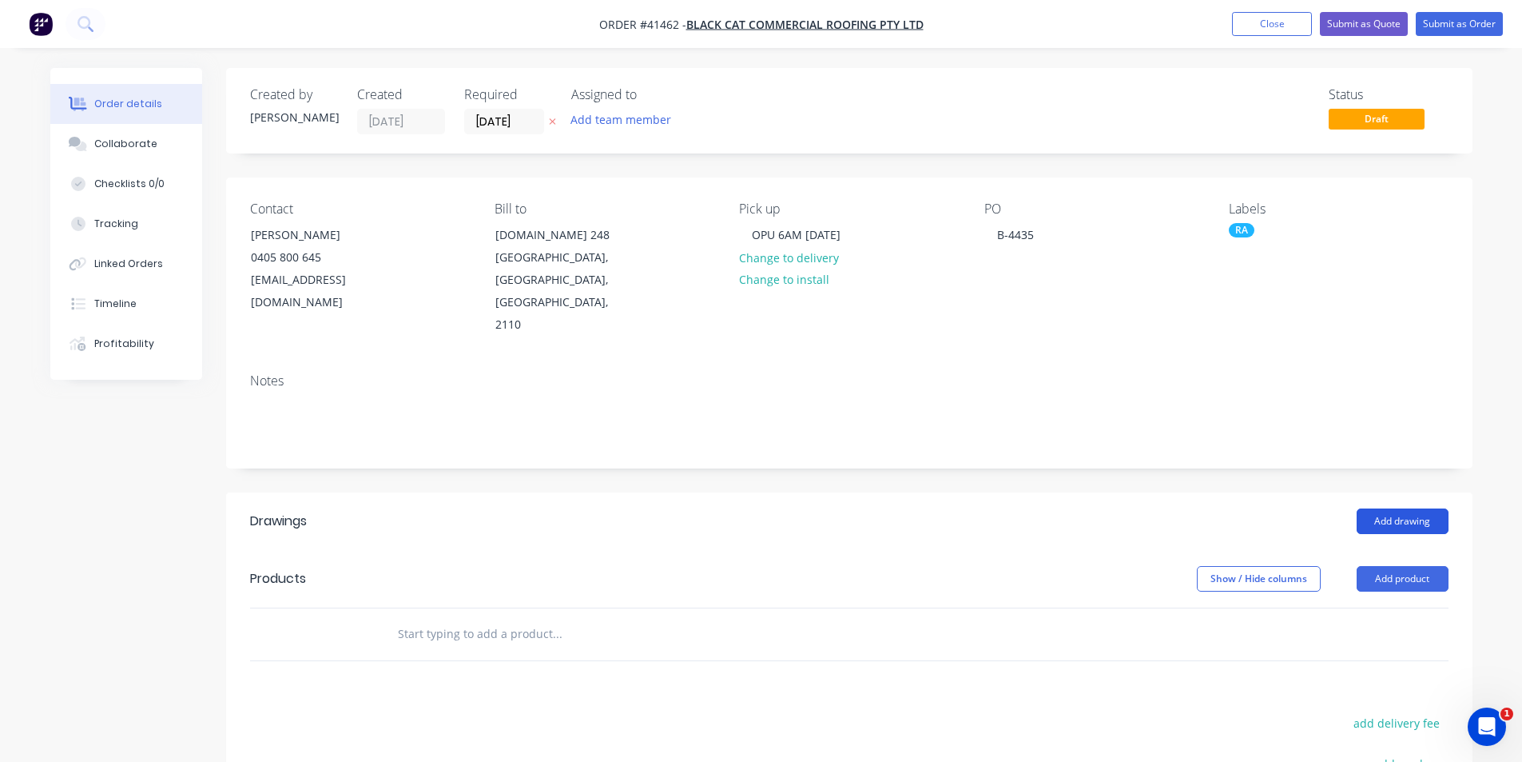
click at [1397, 508] on button "Add drawing" at bounding box center [1403, 521] width 92 height 26
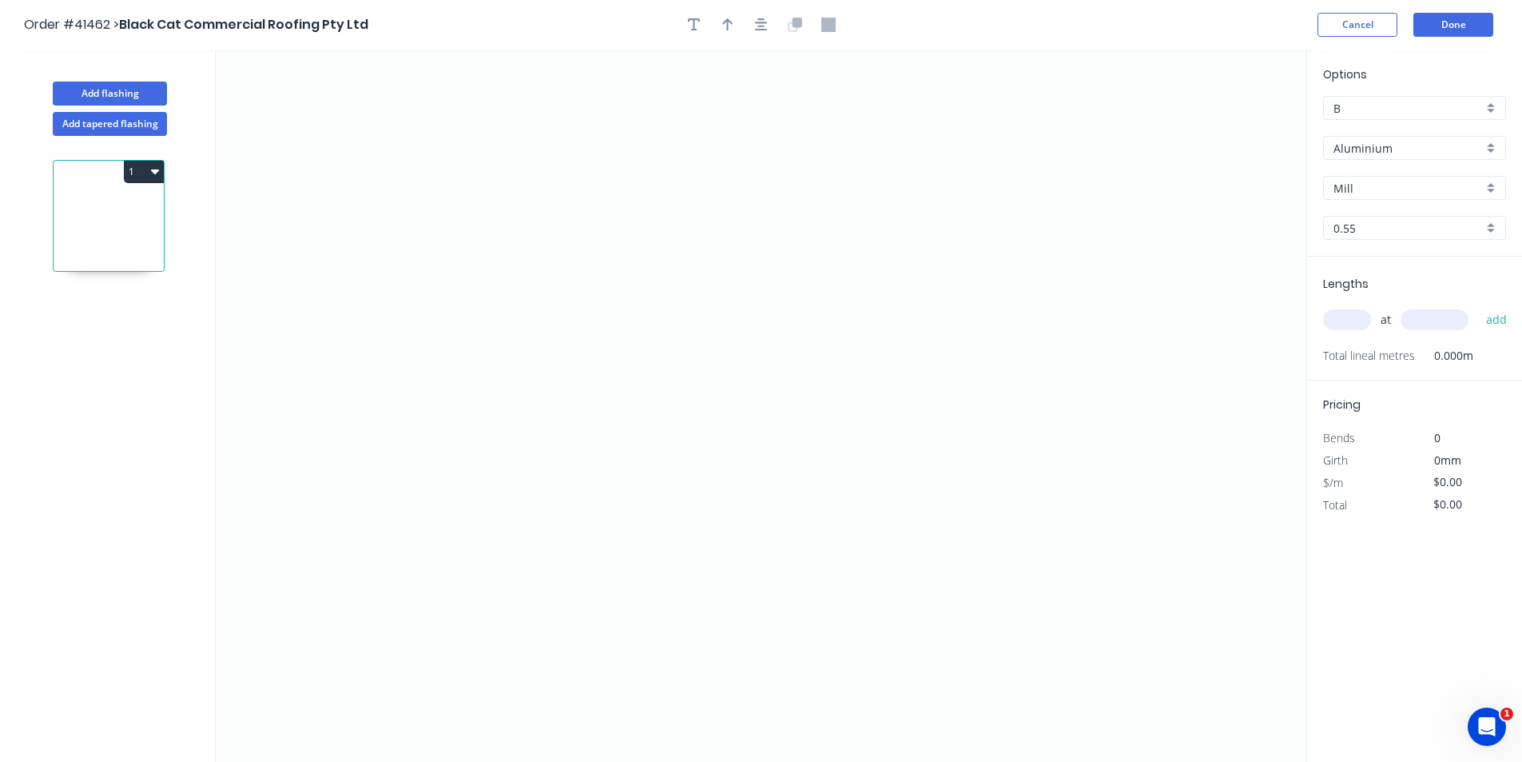
click at [1400, 154] on input "Aluminium" at bounding box center [1408, 148] width 149 height 17
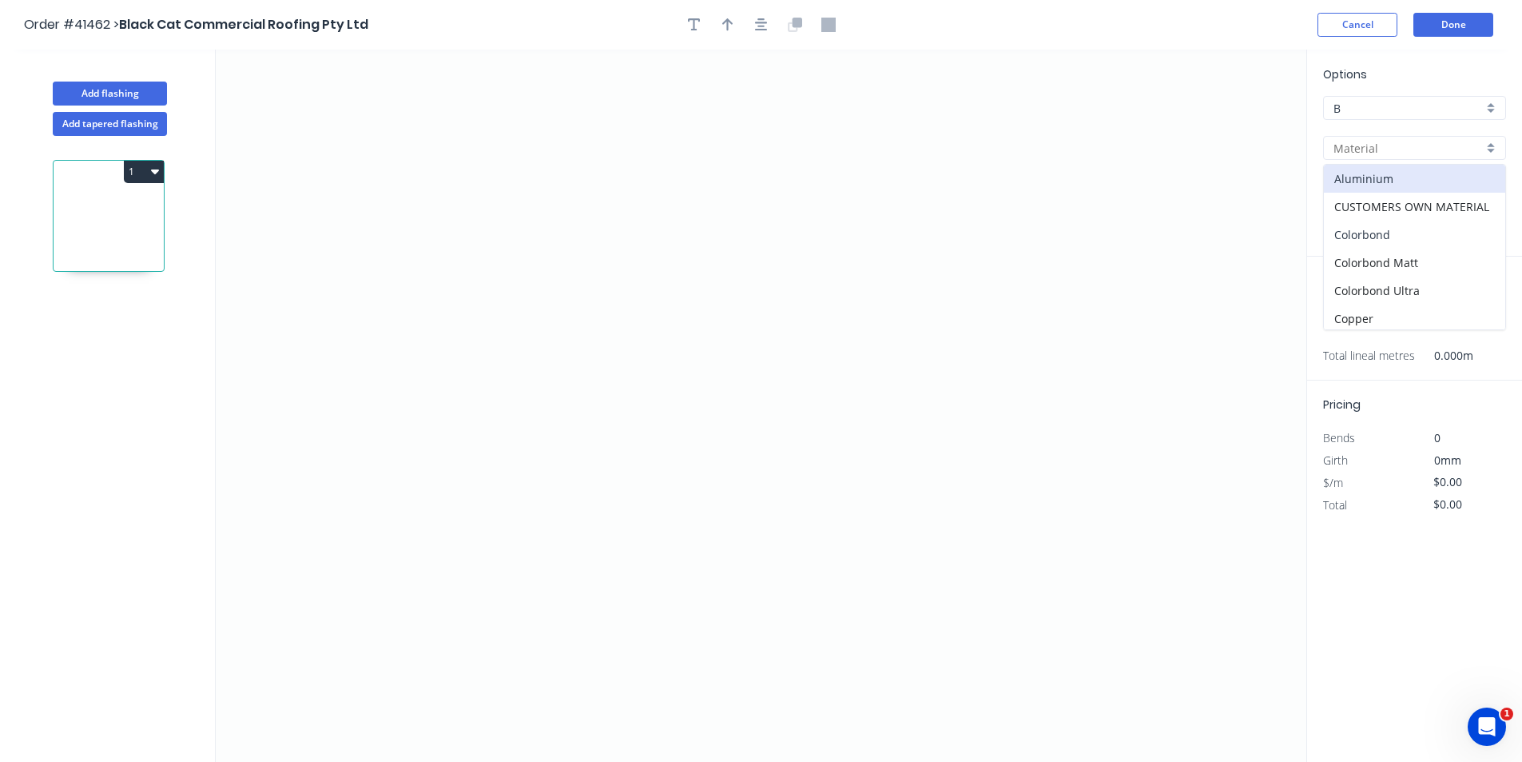
click at [1402, 233] on div "Colorbond" at bounding box center [1414, 235] width 181 height 28
type input "Colorbond"
type input "Basalt"
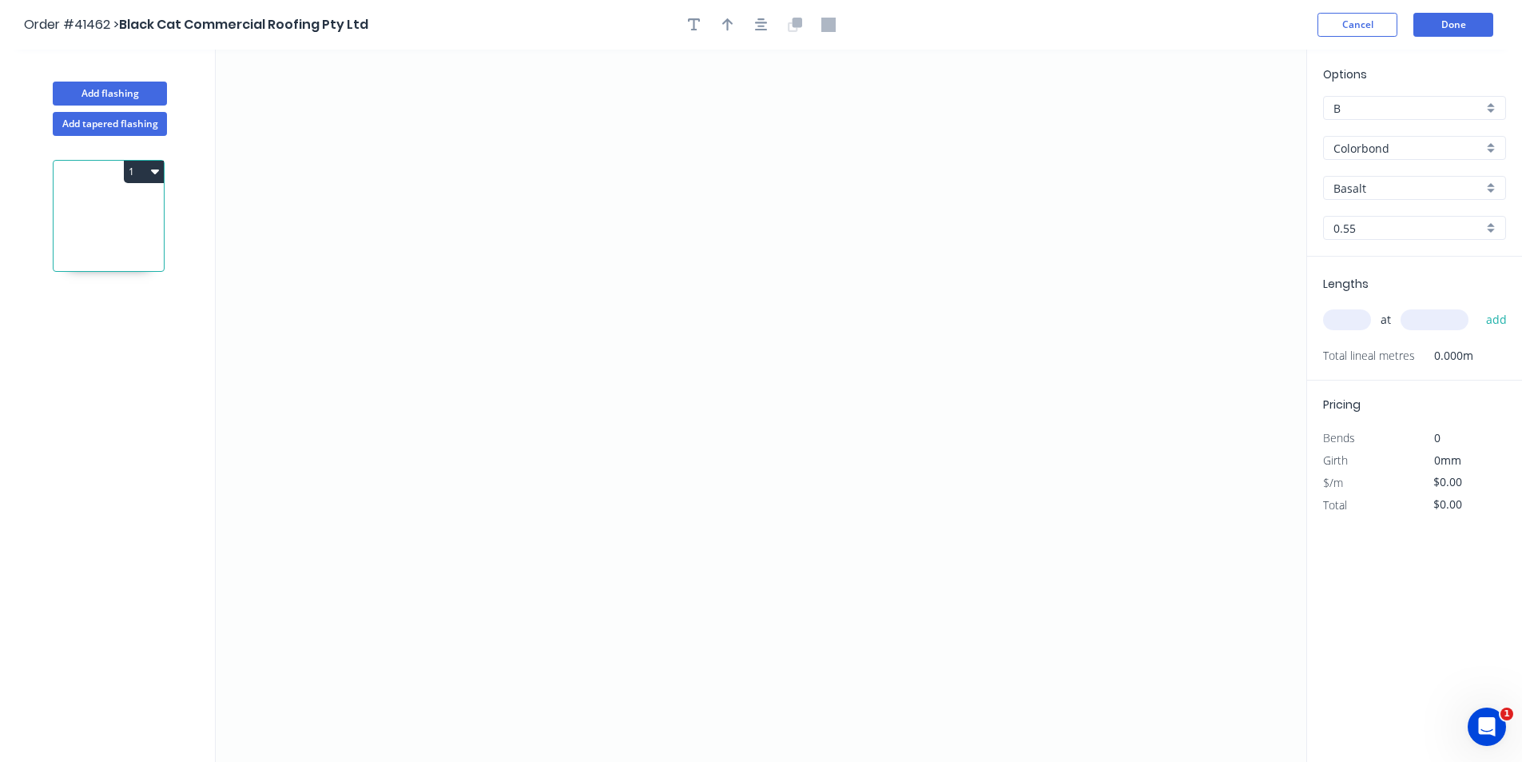
click at [1410, 193] on input "Basalt" at bounding box center [1408, 188] width 149 height 17
click at [1404, 334] on div "Jasper" at bounding box center [1414, 338] width 181 height 28
type input "Jasper"
click at [1350, 322] on input "text" at bounding box center [1347, 319] width 48 height 21
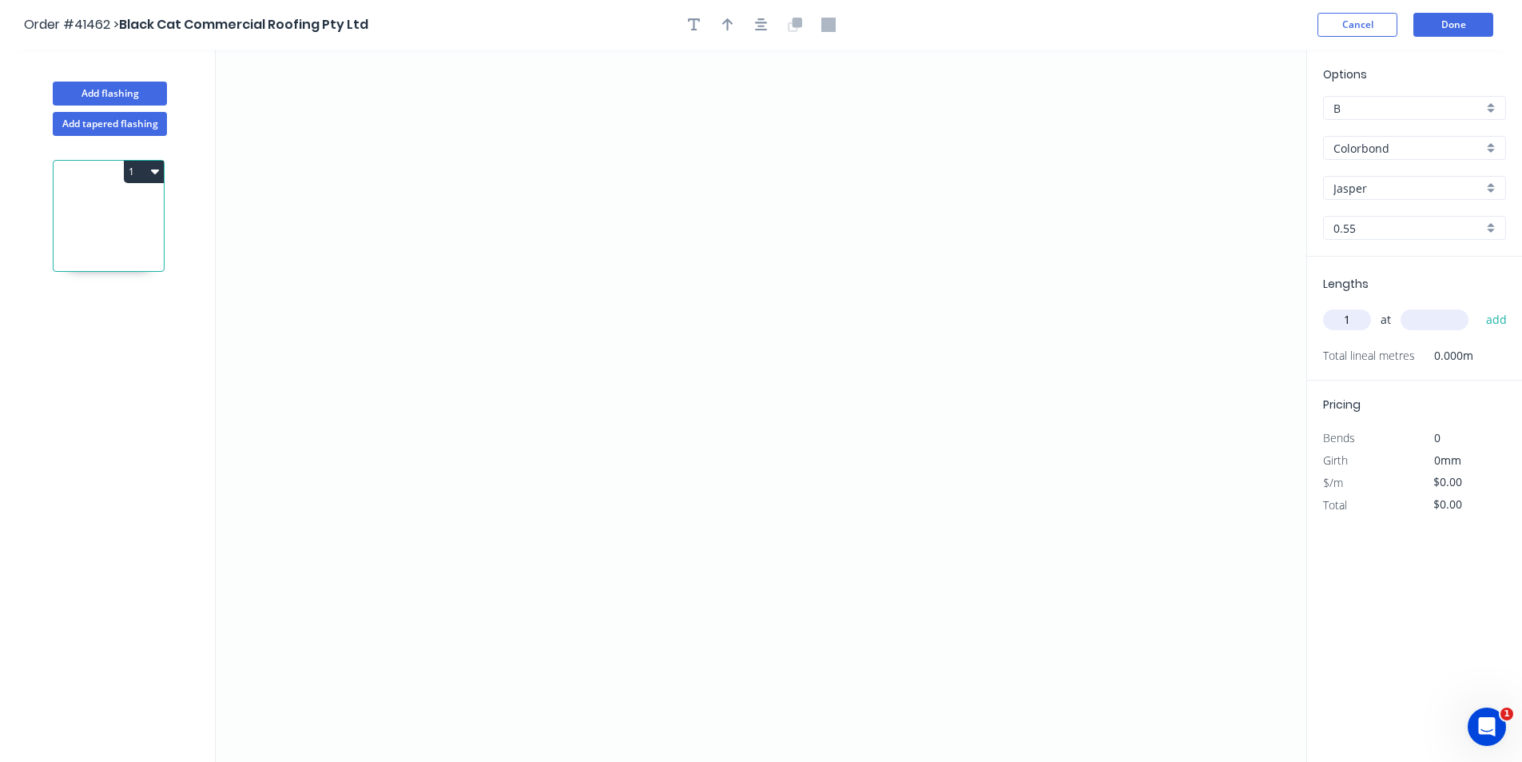
type input "1"
type input "1000"
click at [1478, 306] on button "add" at bounding box center [1497, 319] width 38 height 27
click at [499, 425] on icon "0" at bounding box center [761, 406] width 1091 height 712
click at [503, 338] on icon "0" at bounding box center [761, 406] width 1091 height 712
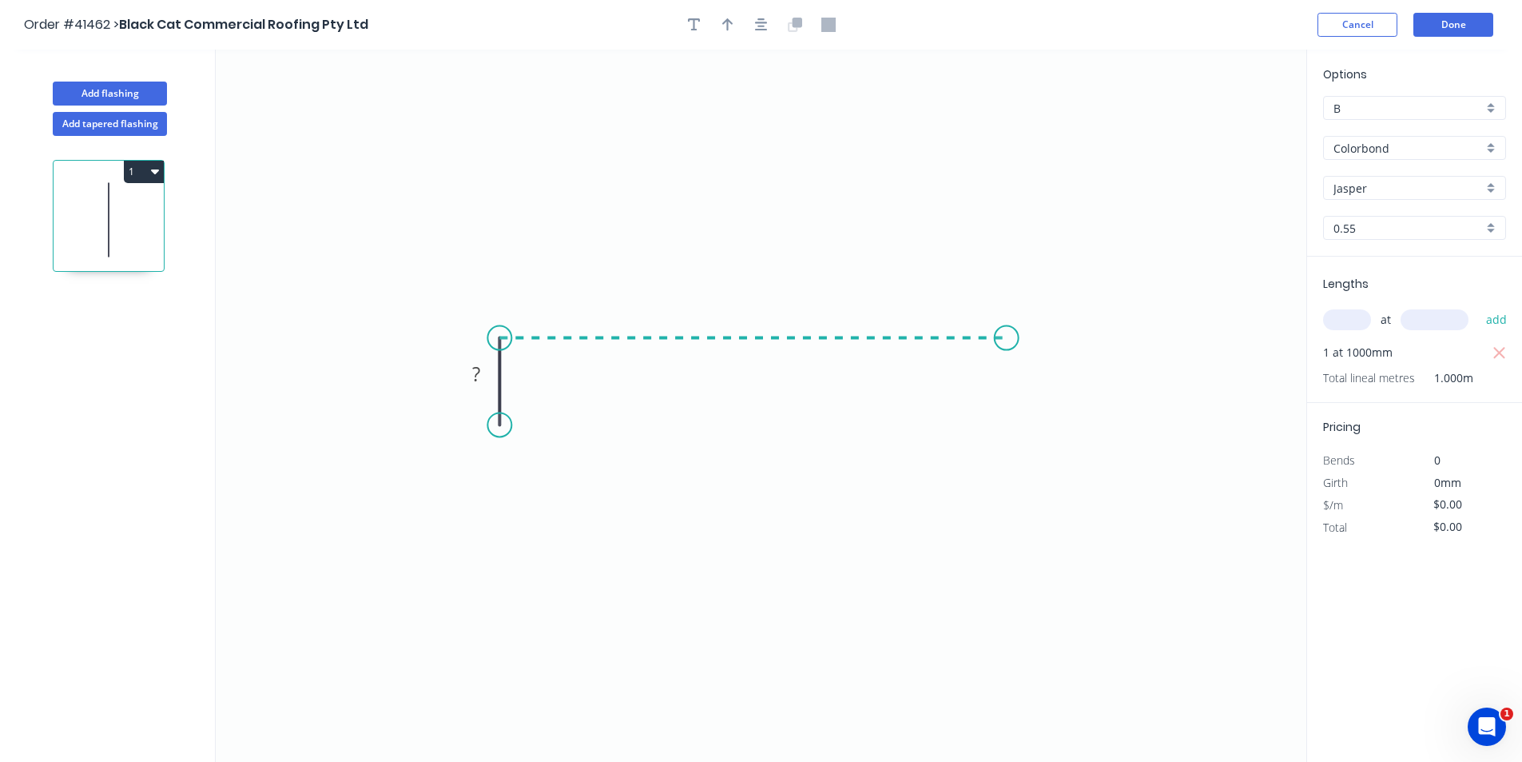
click at [1007, 341] on icon "0 ?" at bounding box center [761, 406] width 1091 height 712
click at [1003, 421] on icon "0 ? ?" at bounding box center [761, 406] width 1091 height 712
click at [1003, 421] on circle at bounding box center [1007, 420] width 24 height 24
click at [764, 25] on icon "button" at bounding box center [761, 25] width 13 height 14
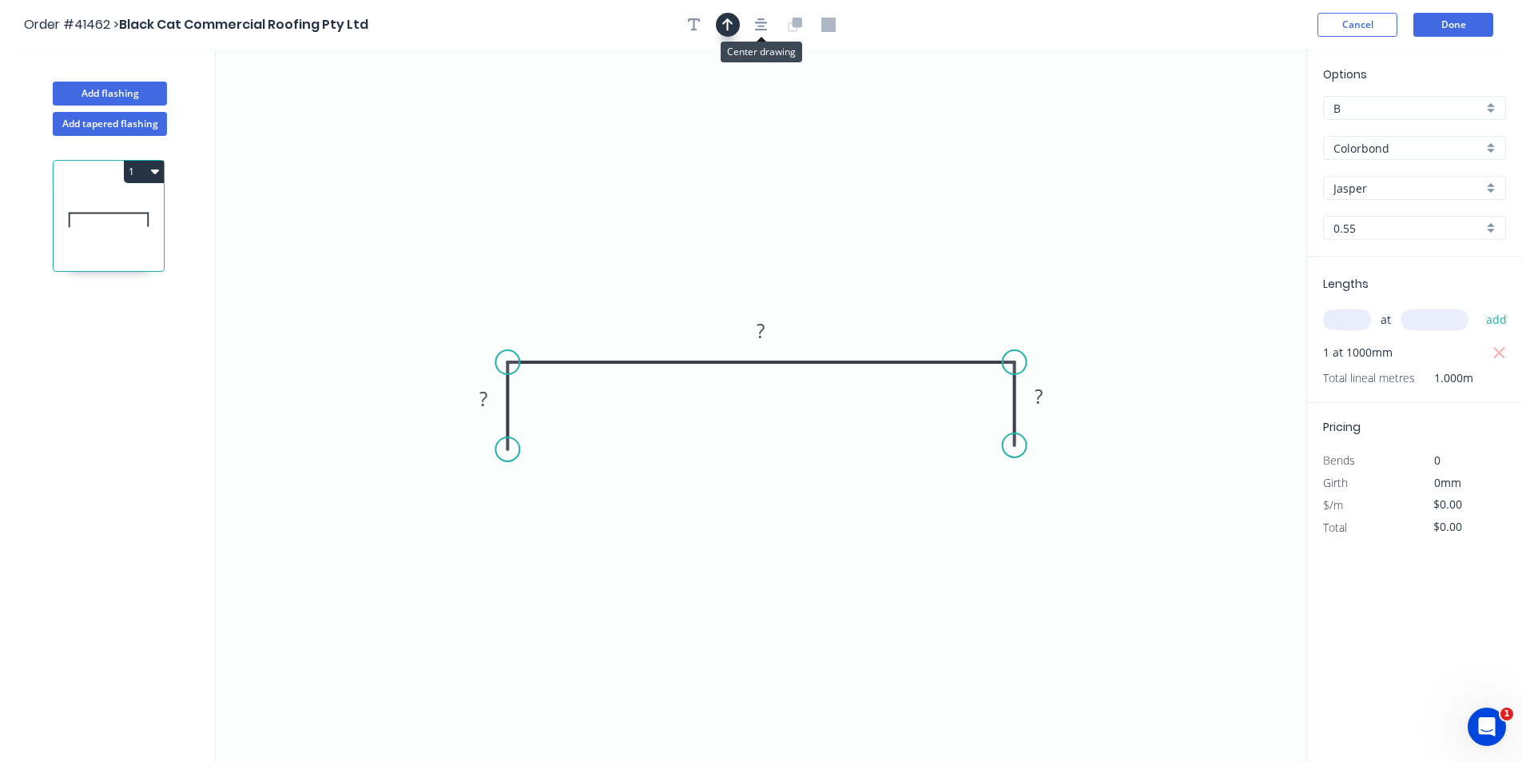
click at [721, 28] on button "button" at bounding box center [728, 25] width 24 height 24
drag, startPoint x: 1229, startPoint y: 129, endPoint x: 913, endPoint y: 216, distance: 328.2
click at [961, 184] on icon at bounding box center [968, 158] width 14 height 51
click at [491, 400] on rect at bounding box center [483, 399] width 32 height 22
type input "$12.32"
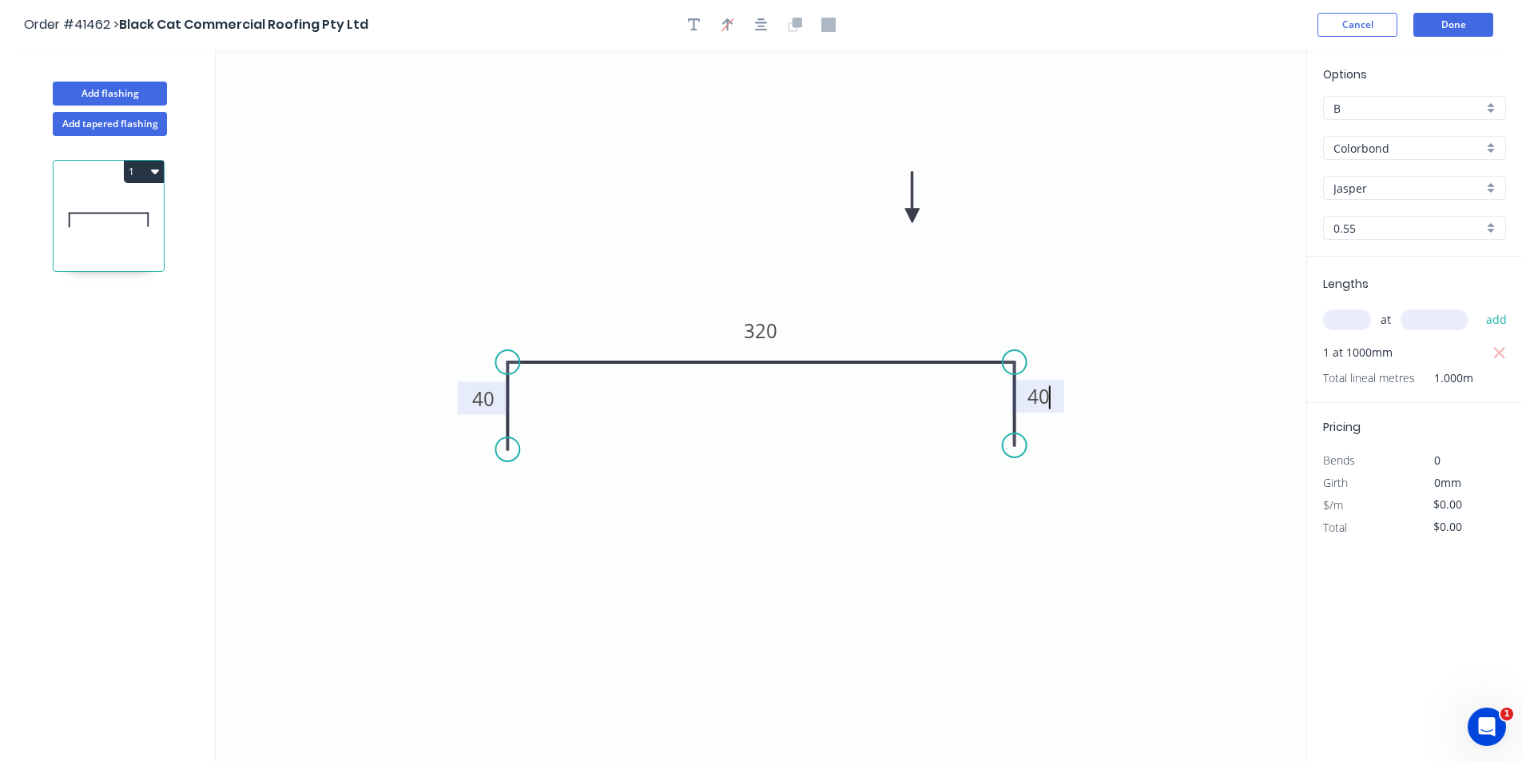
type input "$12.32"
click at [1449, 22] on button "Done" at bounding box center [1454, 25] width 80 height 24
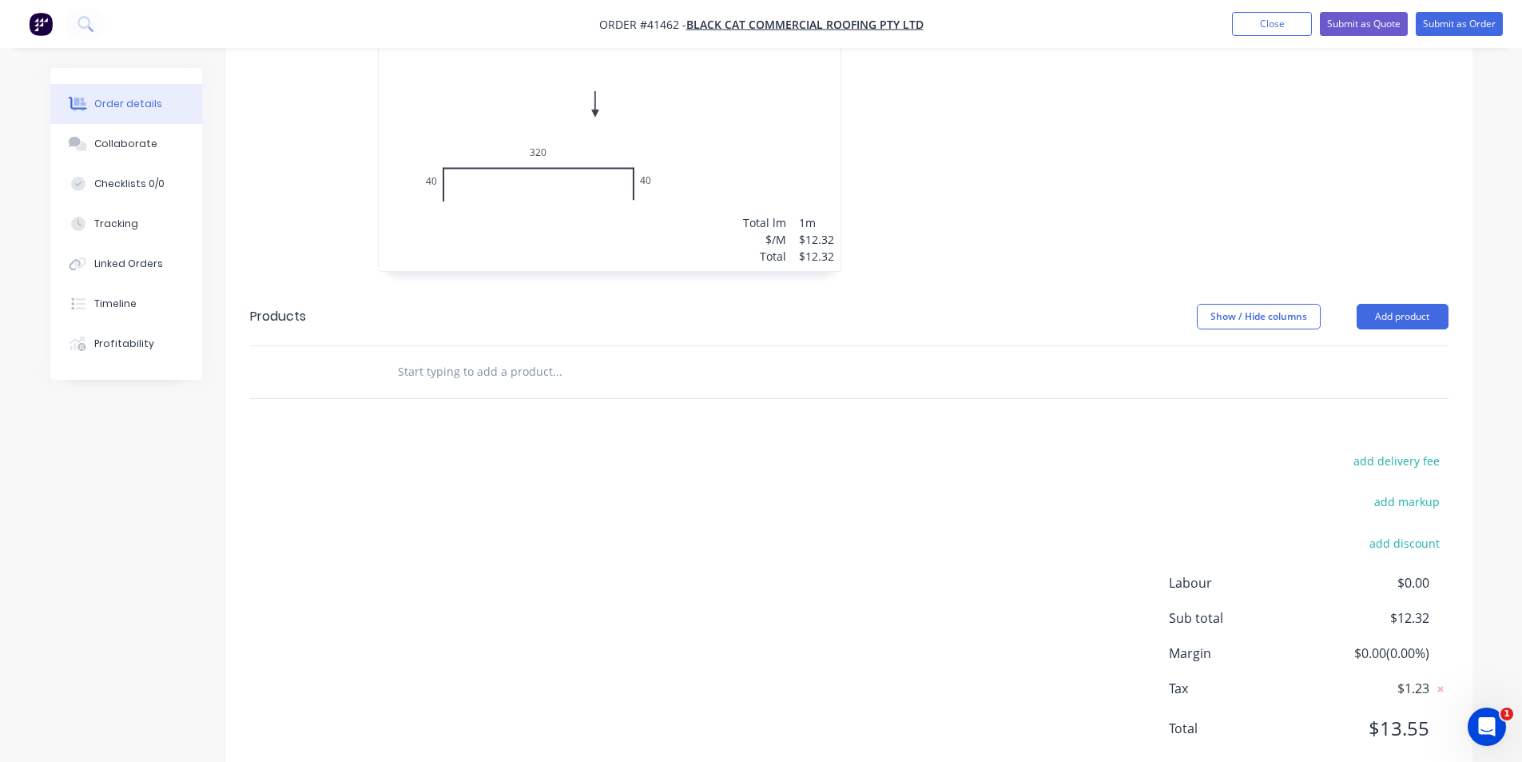
scroll to position [147, 0]
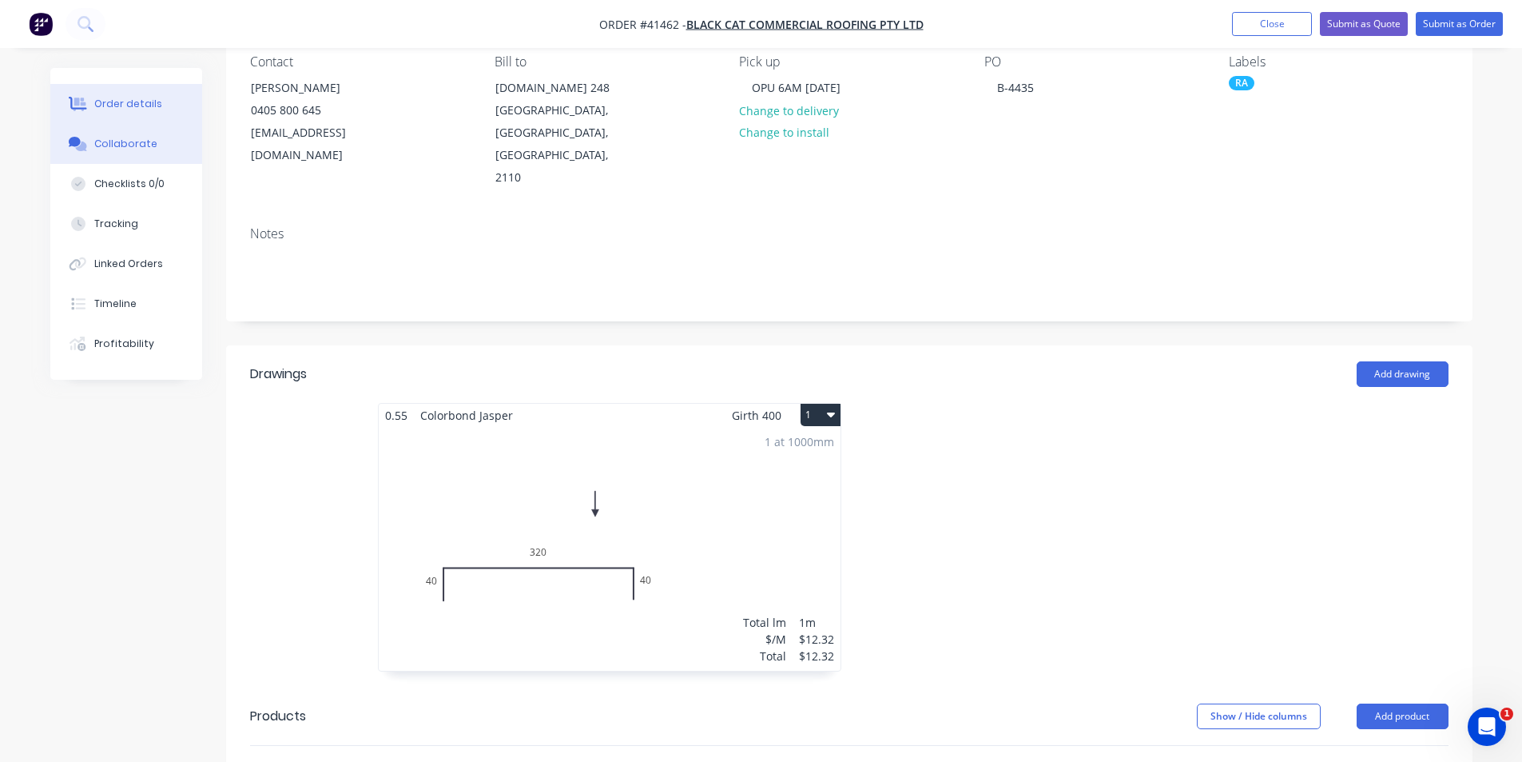
click at [128, 137] on div "Collaborate" at bounding box center [125, 144] width 63 height 14
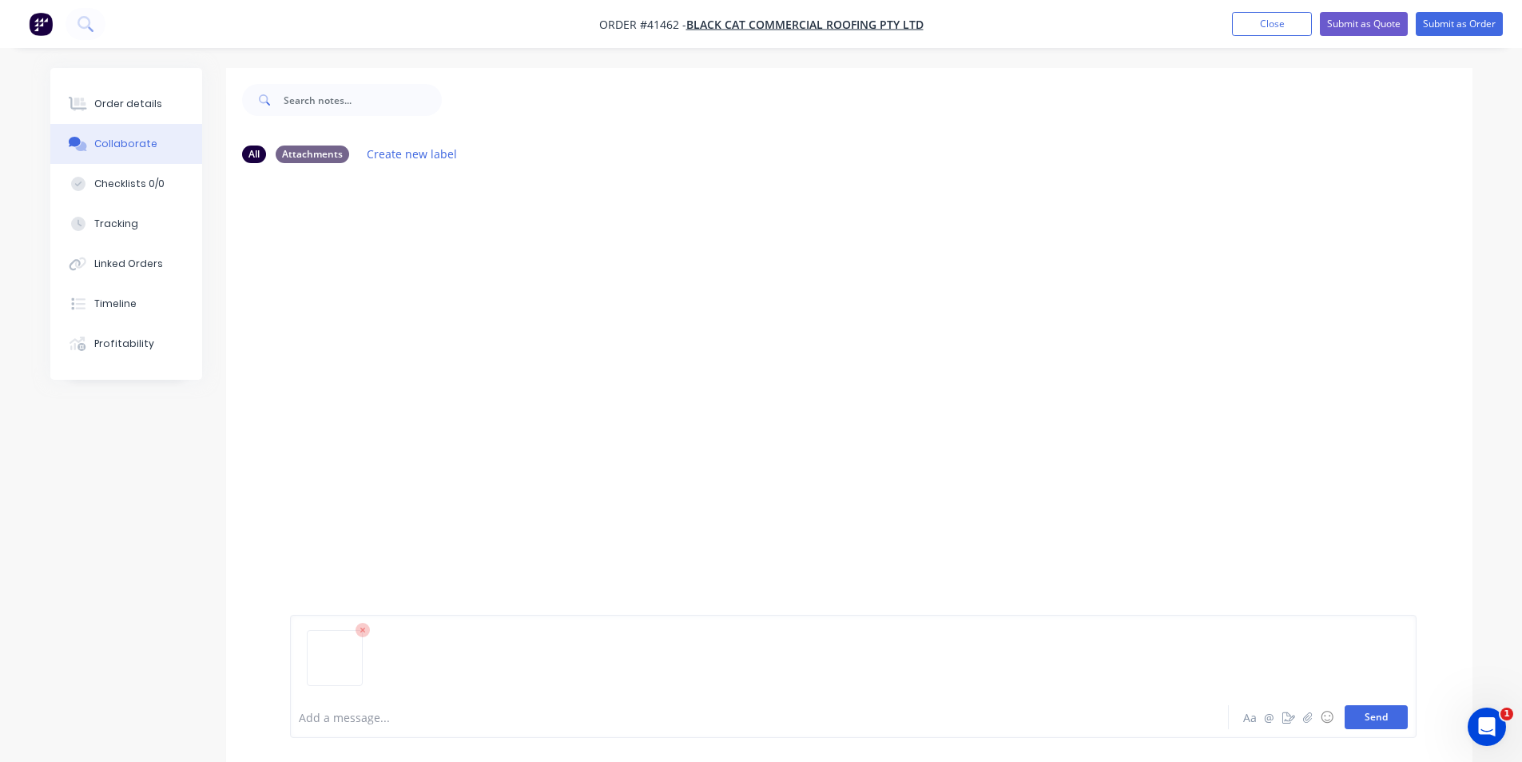
click at [1387, 714] on button "Send" at bounding box center [1376, 717] width 63 height 24
click at [128, 93] on button "Order details" at bounding box center [126, 104] width 152 height 40
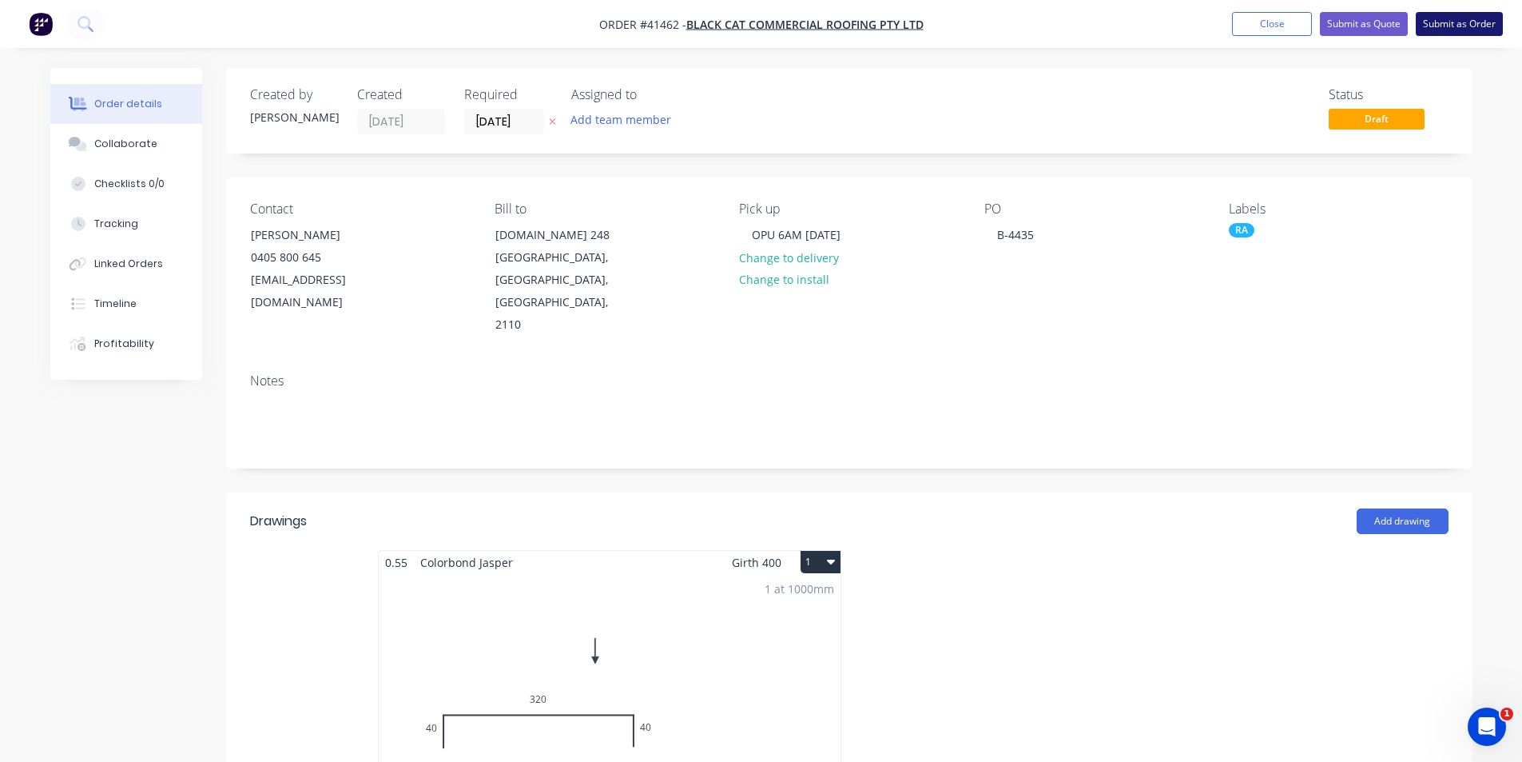
click at [1461, 20] on button "Submit as Order" at bounding box center [1459, 24] width 87 height 24
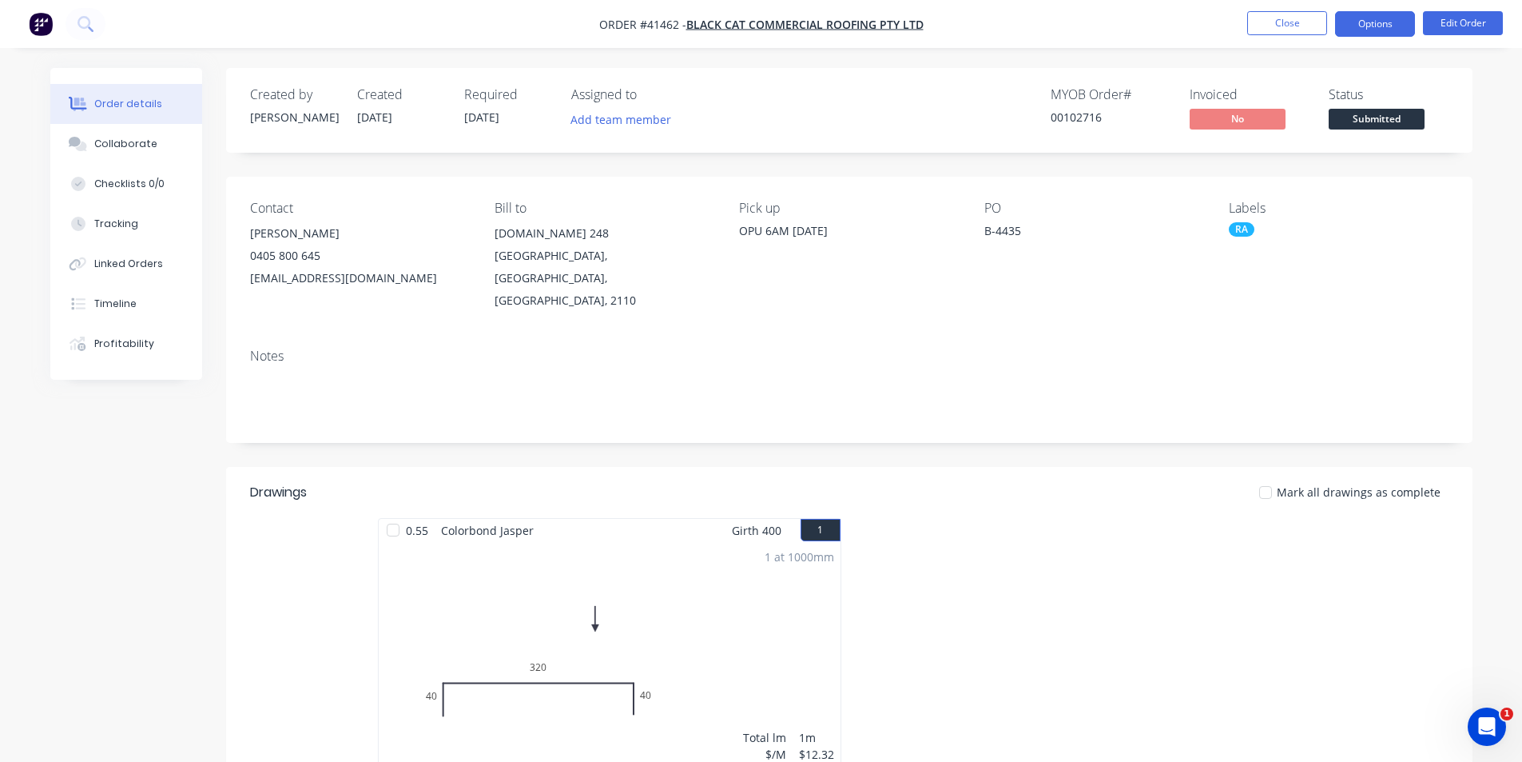
click at [1351, 29] on button "Options" at bounding box center [1375, 24] width 80 height 26
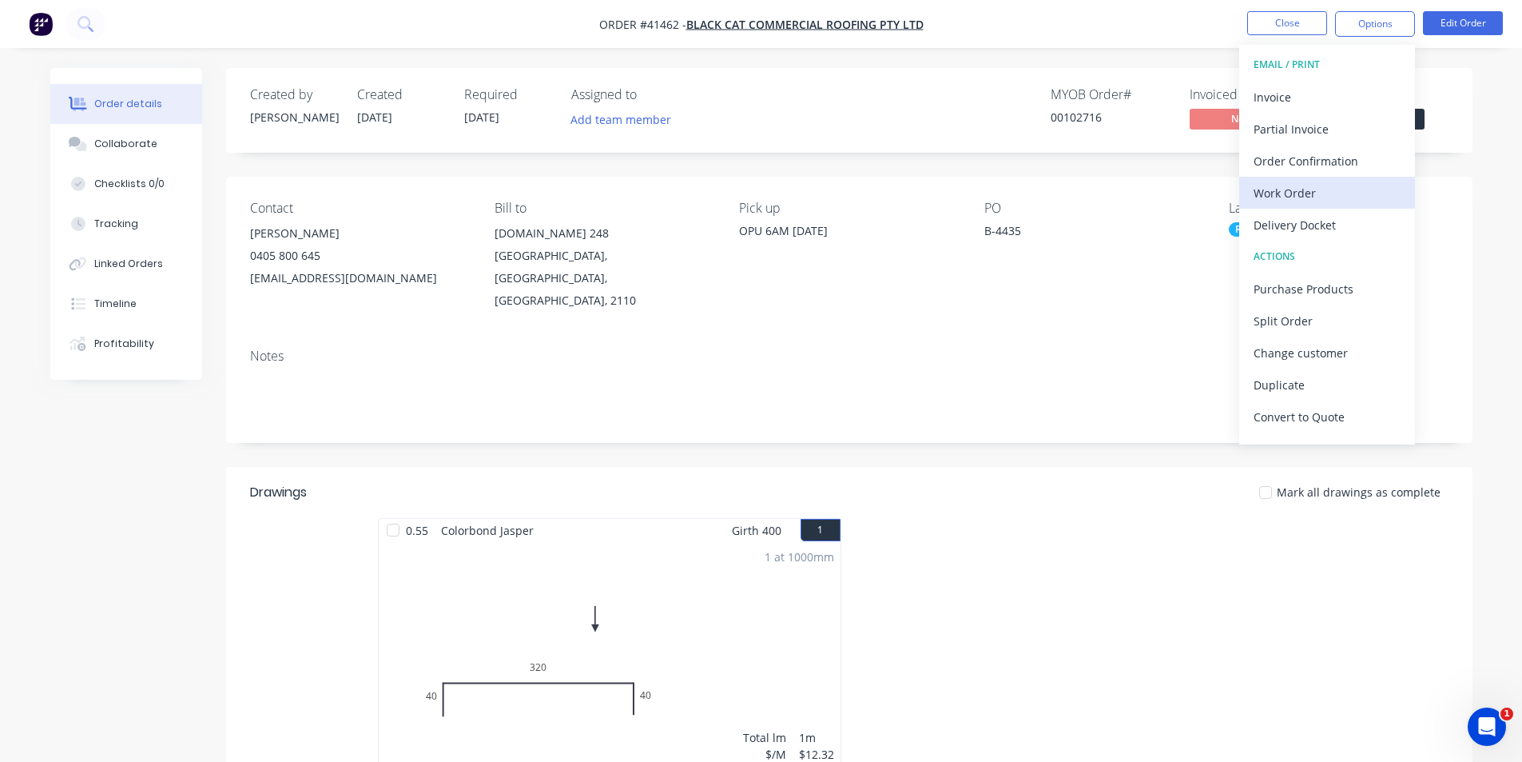
click at [1299, 193] on div "Work Order" at bounding box center [1327, 192] width 147 height 23
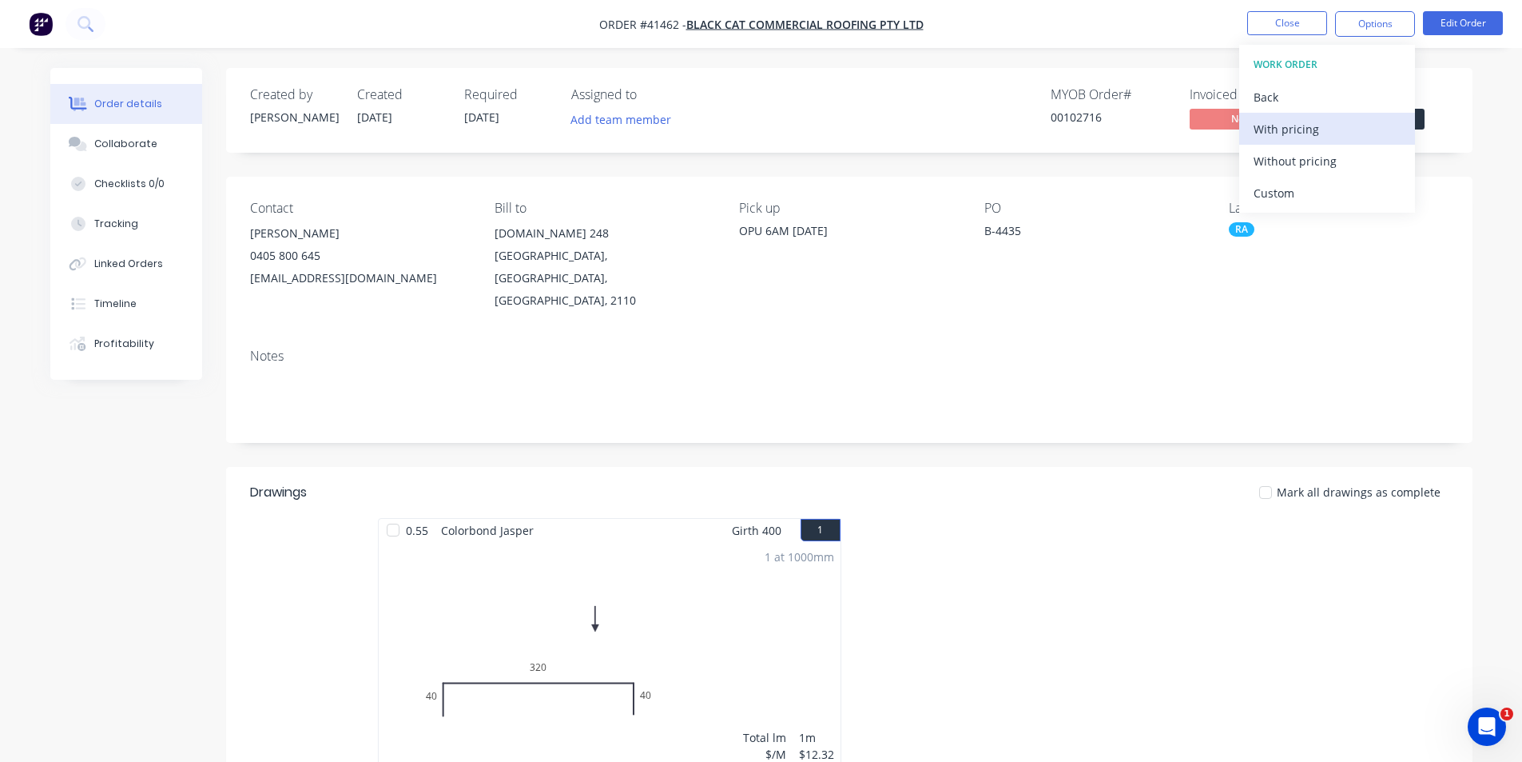
click at [1313, 133] on div "With pricing" at bounding box center [1327, 128] width 147 height 23
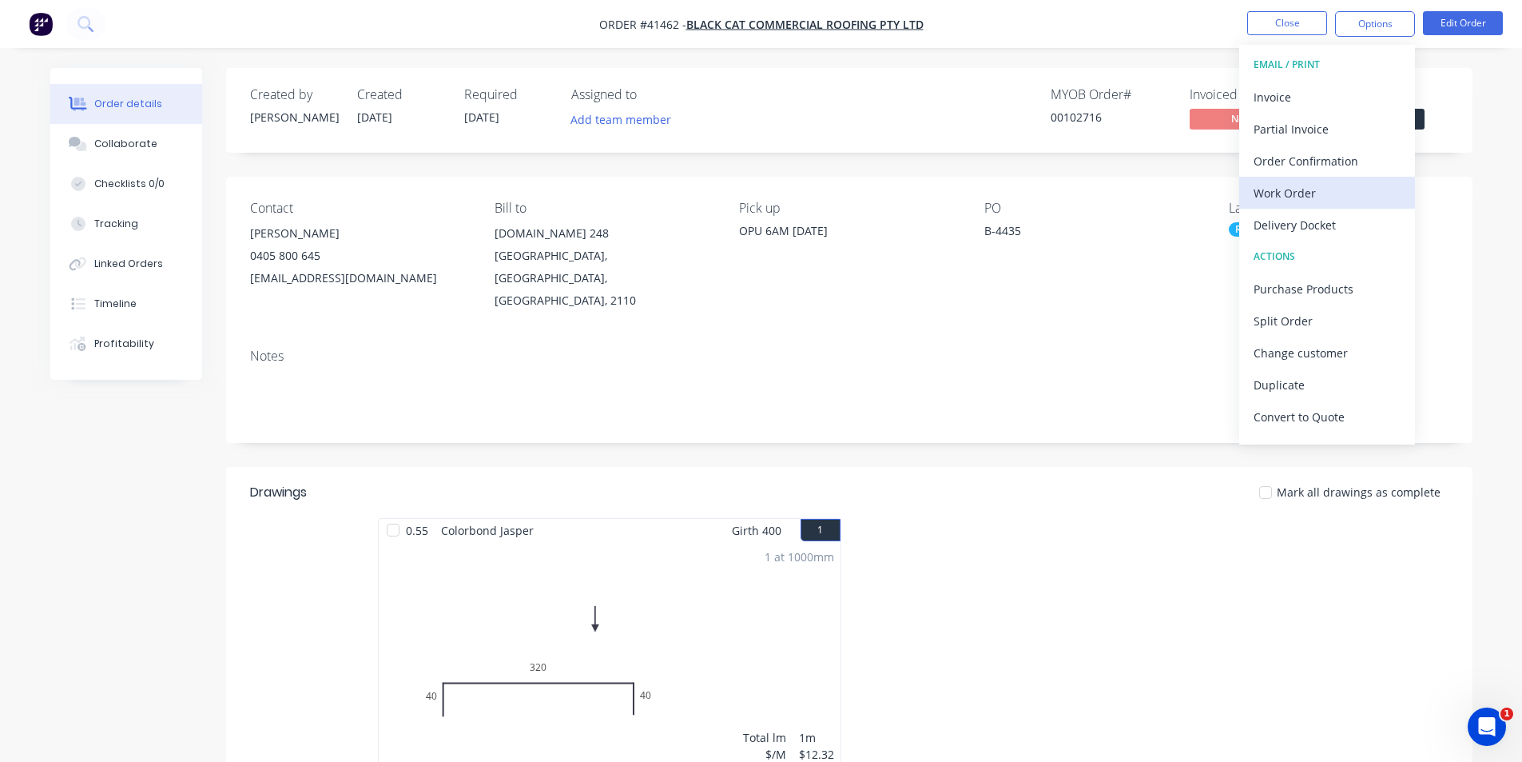
click at [1321, 197] on div "Work Order" at bounding box center [1327, 192] width 147 height 23
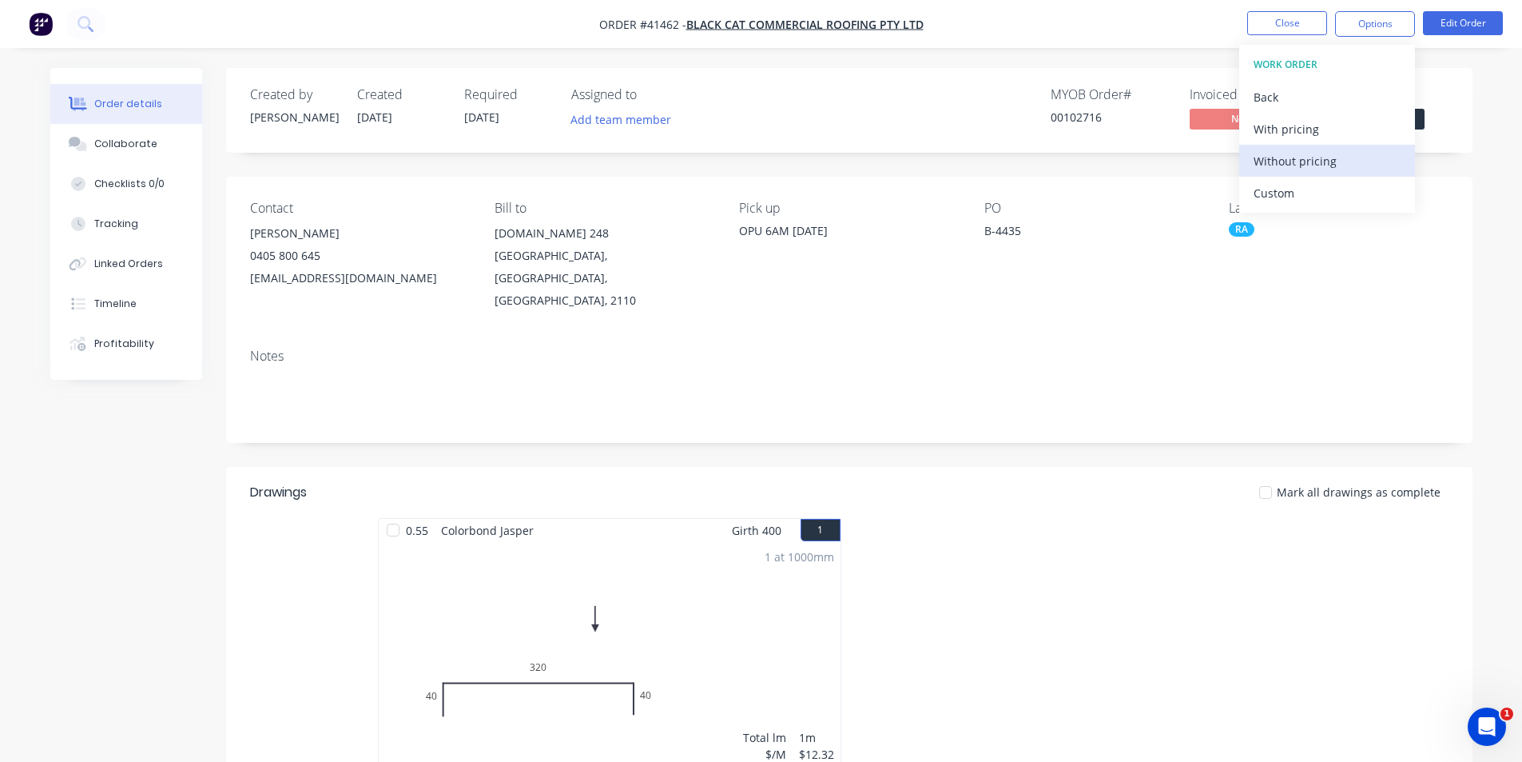
click at [1329, 160] on div "Without pricing" at bounding box center [1327, 160] width 147 height 23
click at [1000, 47] on nav "Order #41462 - Black Cat Commercial Roofing Pty Ltd Close Options EMAIL / PRINT…" at bounding box center [761, 24] width 1522 height 48
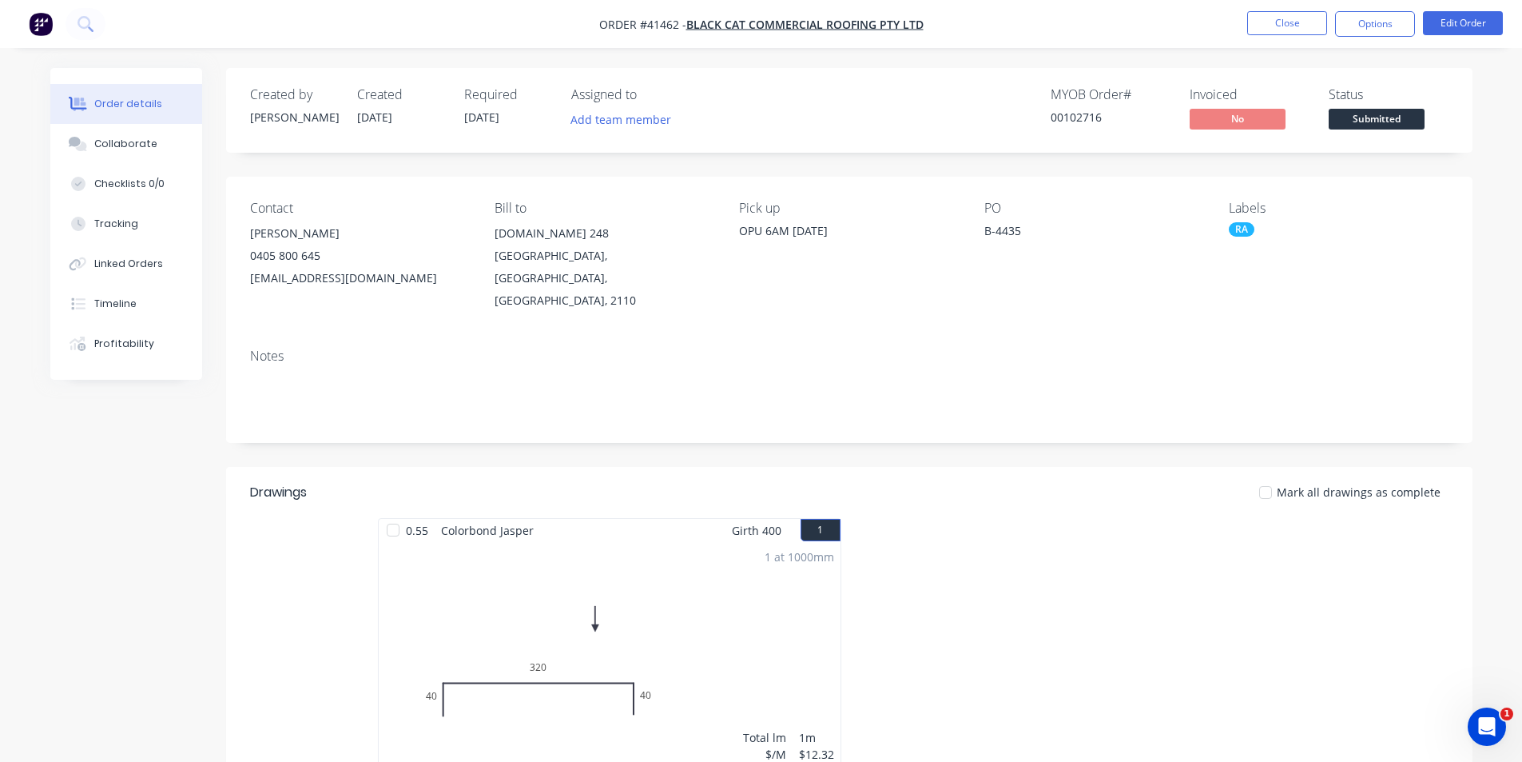
click at [1103, 518] on div at bounding box center [1088, 660] width 479 height 284
click at [942, 491] on header "Drawings Mark all drawings as complete" at bounding box center [849, 492] width 1247 height 51
click at [919, 518] on div at bounding box center [1088, 660] width 479 height 284
click at [900, 518] on div at bounding box center [1088, 660] width 479 height 284
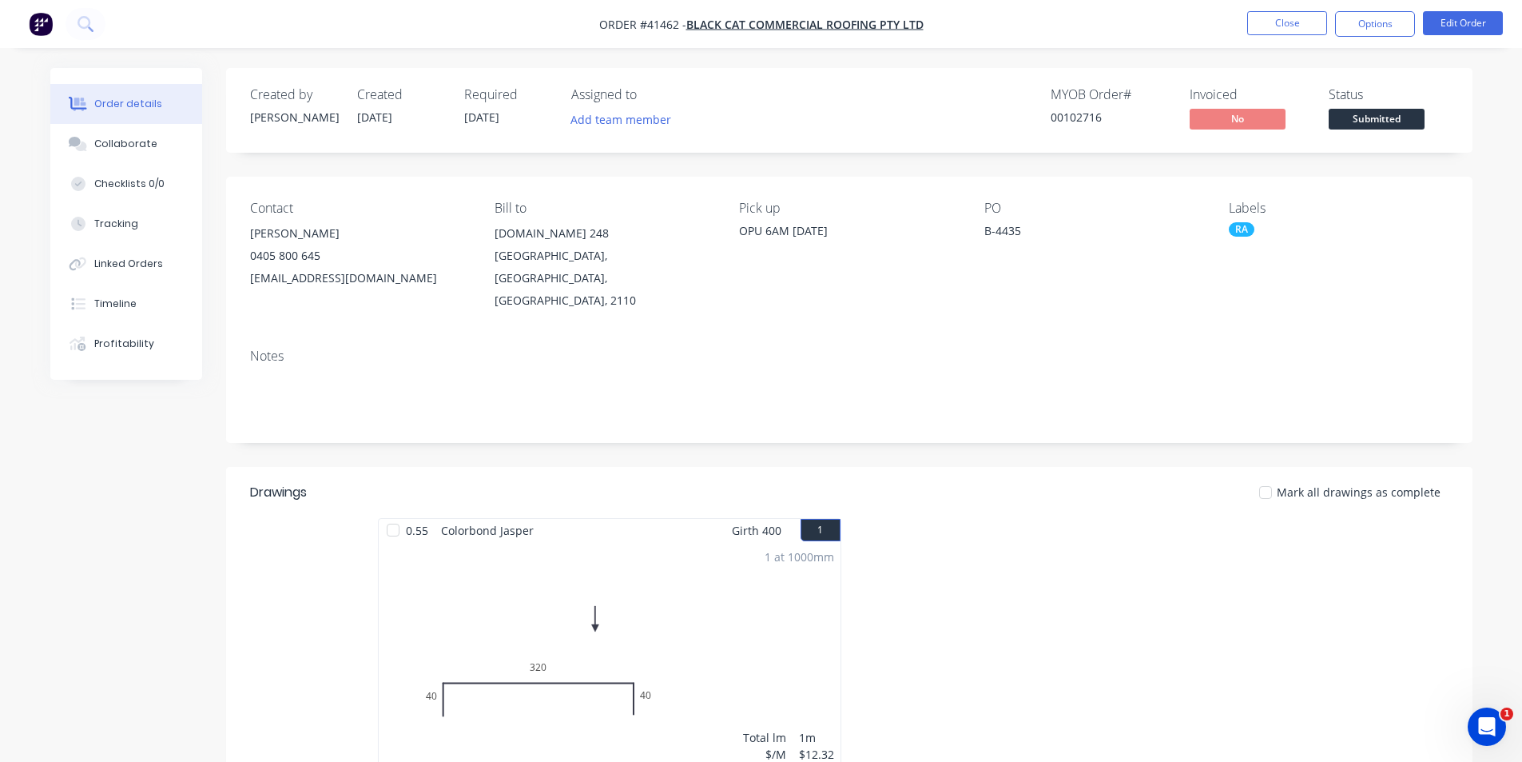
click at [900, 518] on div at bounding box center [1088, 660] width 479 height 284
click at [894, 518] on div at bounding box center [1088, 660] width 479 height 284
click at [1112, 17] on nav "Order #41462 - Black Cat Commercial Roofing Pty Ltd Close Options Edit Order" at bounding box center [761, 24] width 1522 height 48
click at [1193, 43] on nav "Order #41462 - Black Cat Commercial Roofing Pty Ltd Close Options Edit Order" at bounding box center [761, 24] width 1522 height 48
click at [1165, 34] on nav "Order #41462 - Black Cat Commercial Roofing Pty Ltd Close Options Edit Order" at bounding box center [761, 24] width 1522 height 48
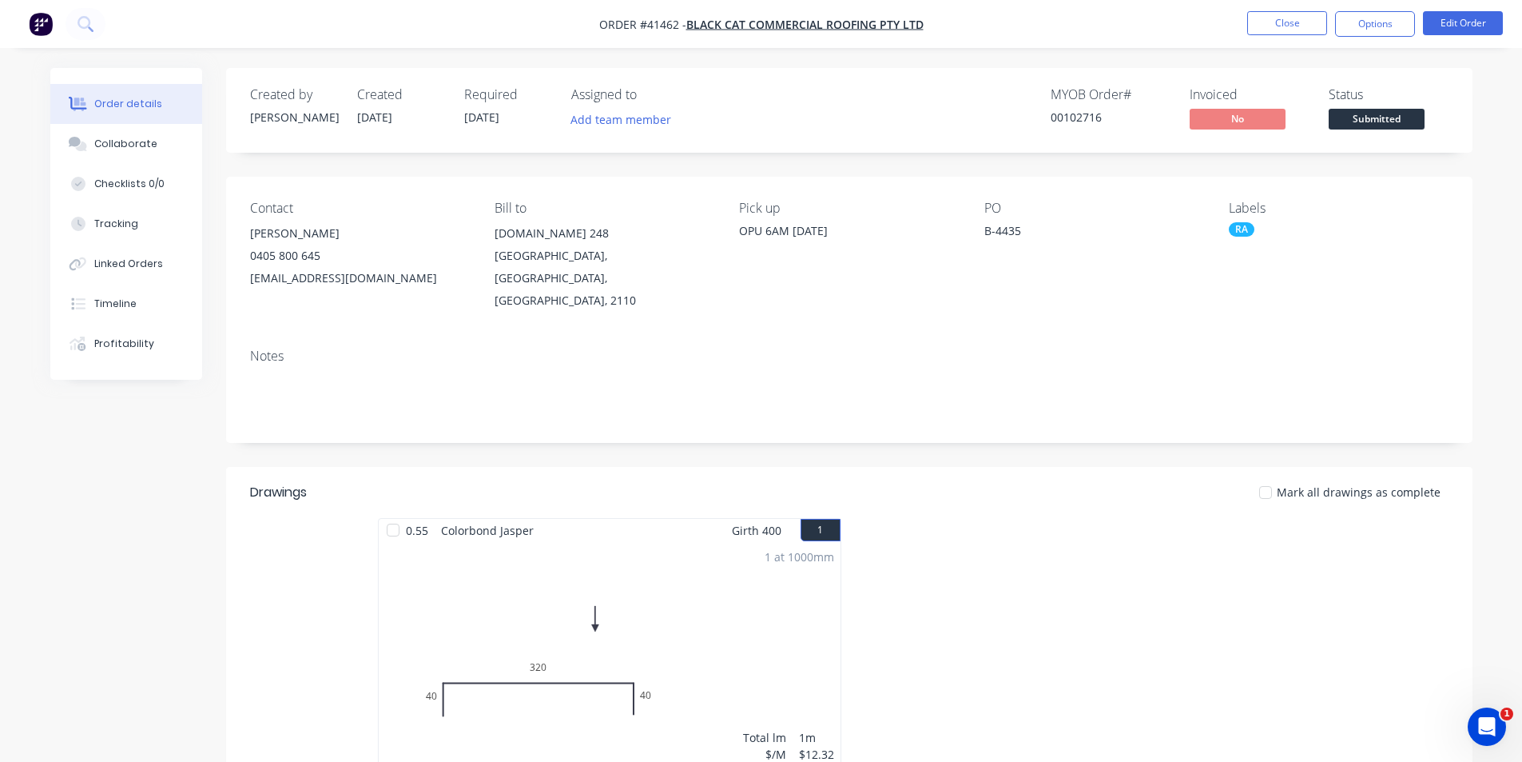
click at [1087, 26] on nav "Order #41462 - Black Cat Commercial Roofing Pty Ltd Close Options Edit Order" at bounding box center [761, 24] width 1522 height 48
click at [145, 299] on button "Timeline" at bounding box center [126, 304] width 152 height 40
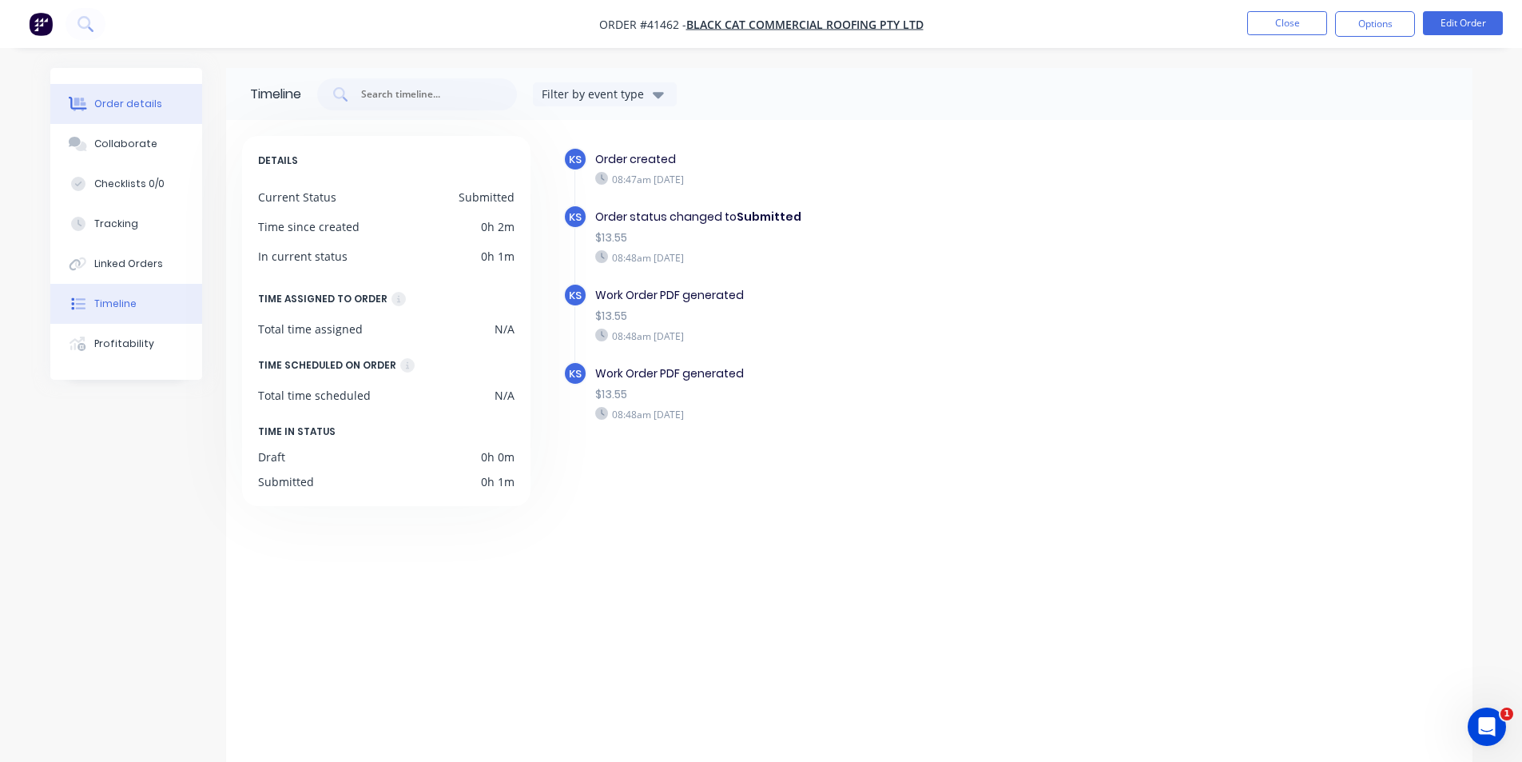
click at [149, 116] on button "Order details" at bounding box center [126, 104] width 152 height 40
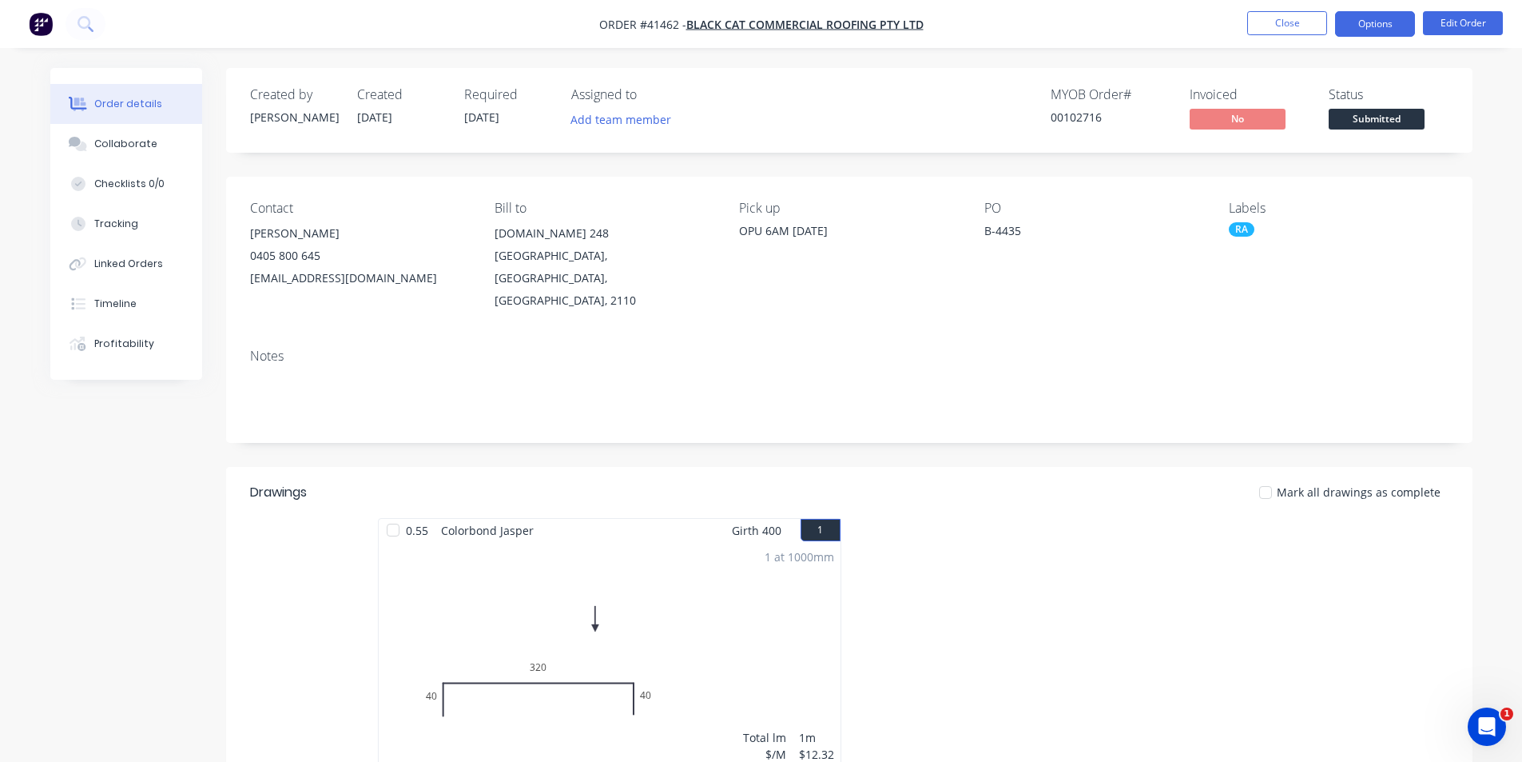
click at [1356, 30] on button "Options" at bounding box center [1375, 24] width 80 height 26
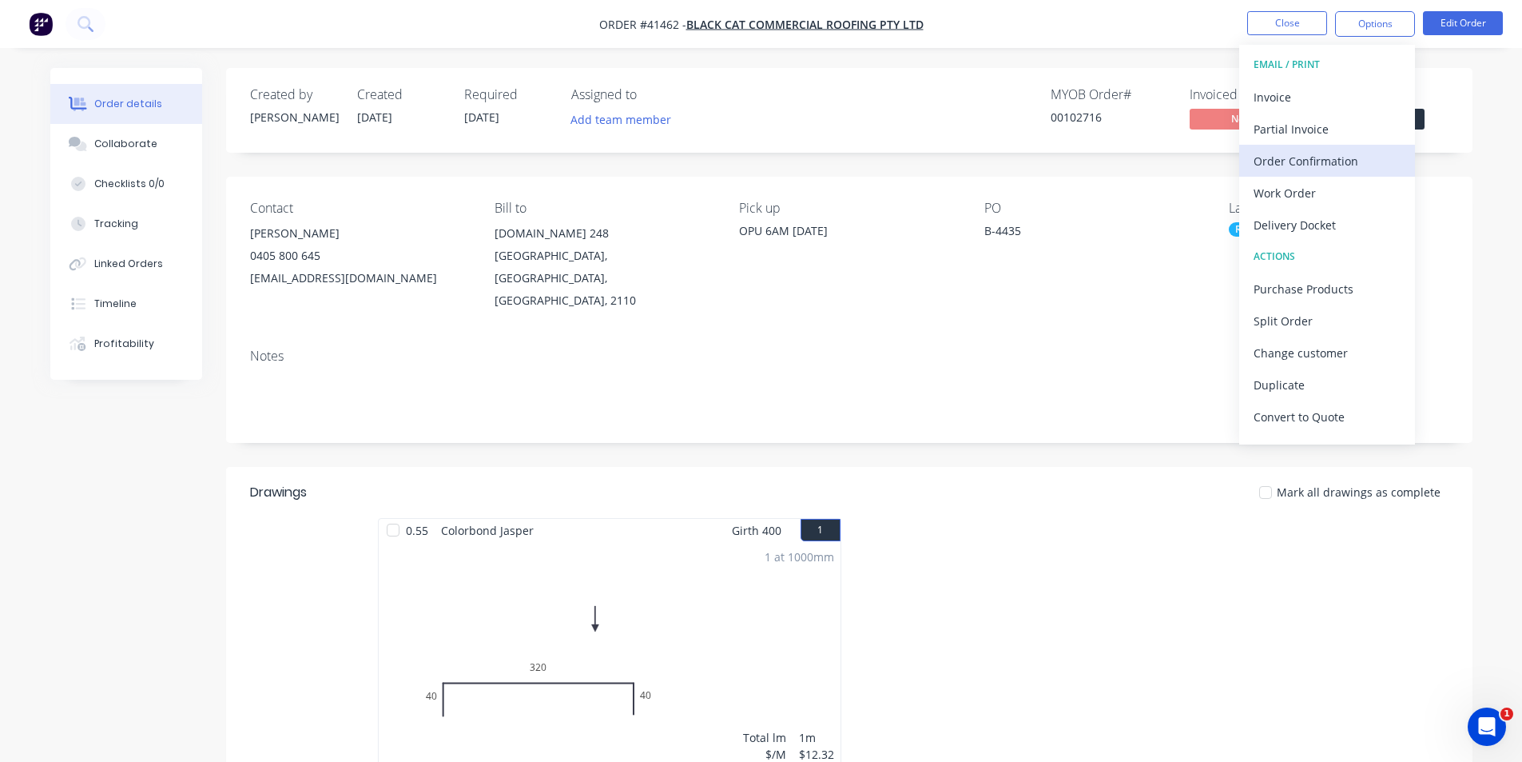
click at [1318, 156] on div "Order Confirmation" at bounding box center [1327, 160] width 147 height 23
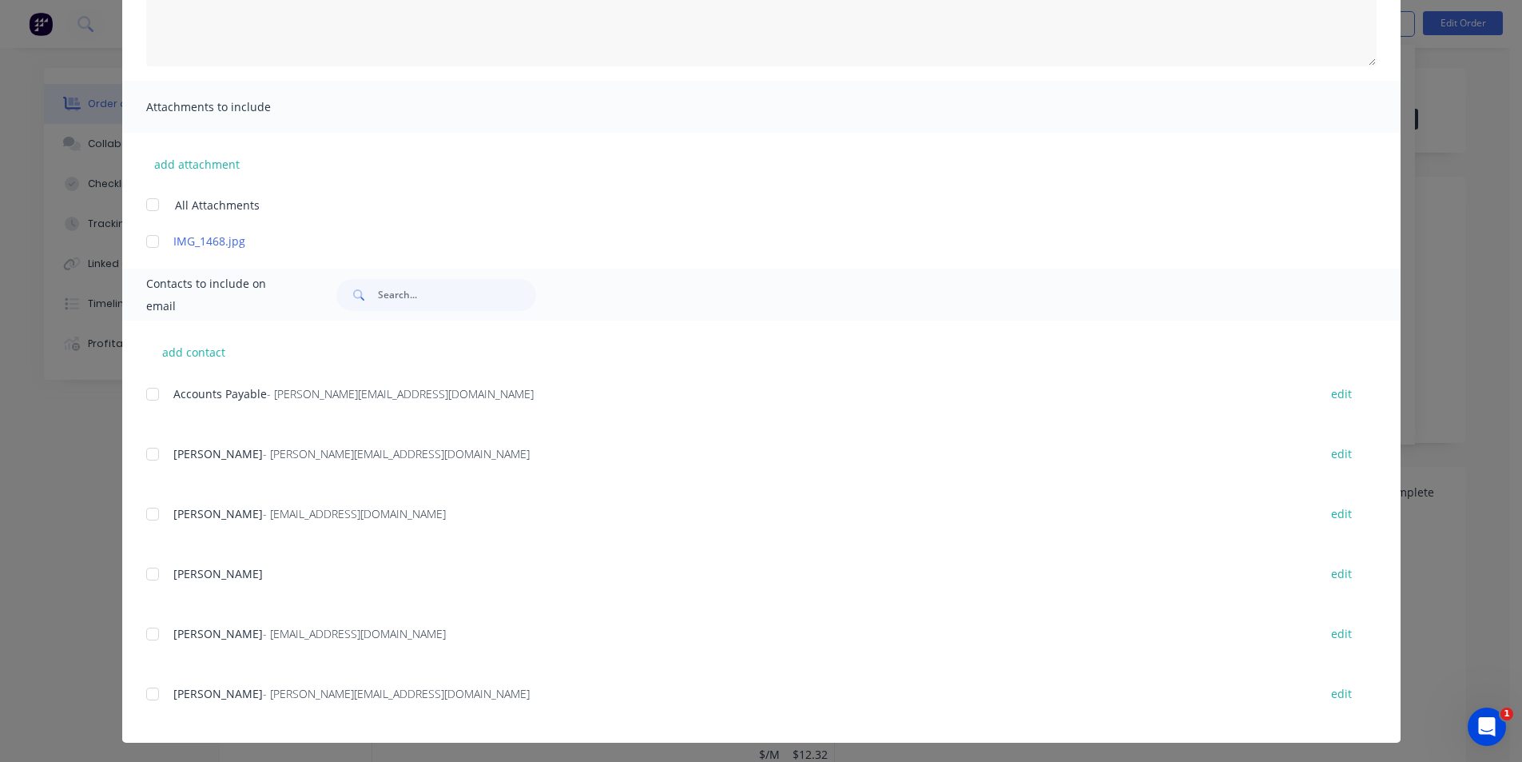
scroll to position [279, 0]
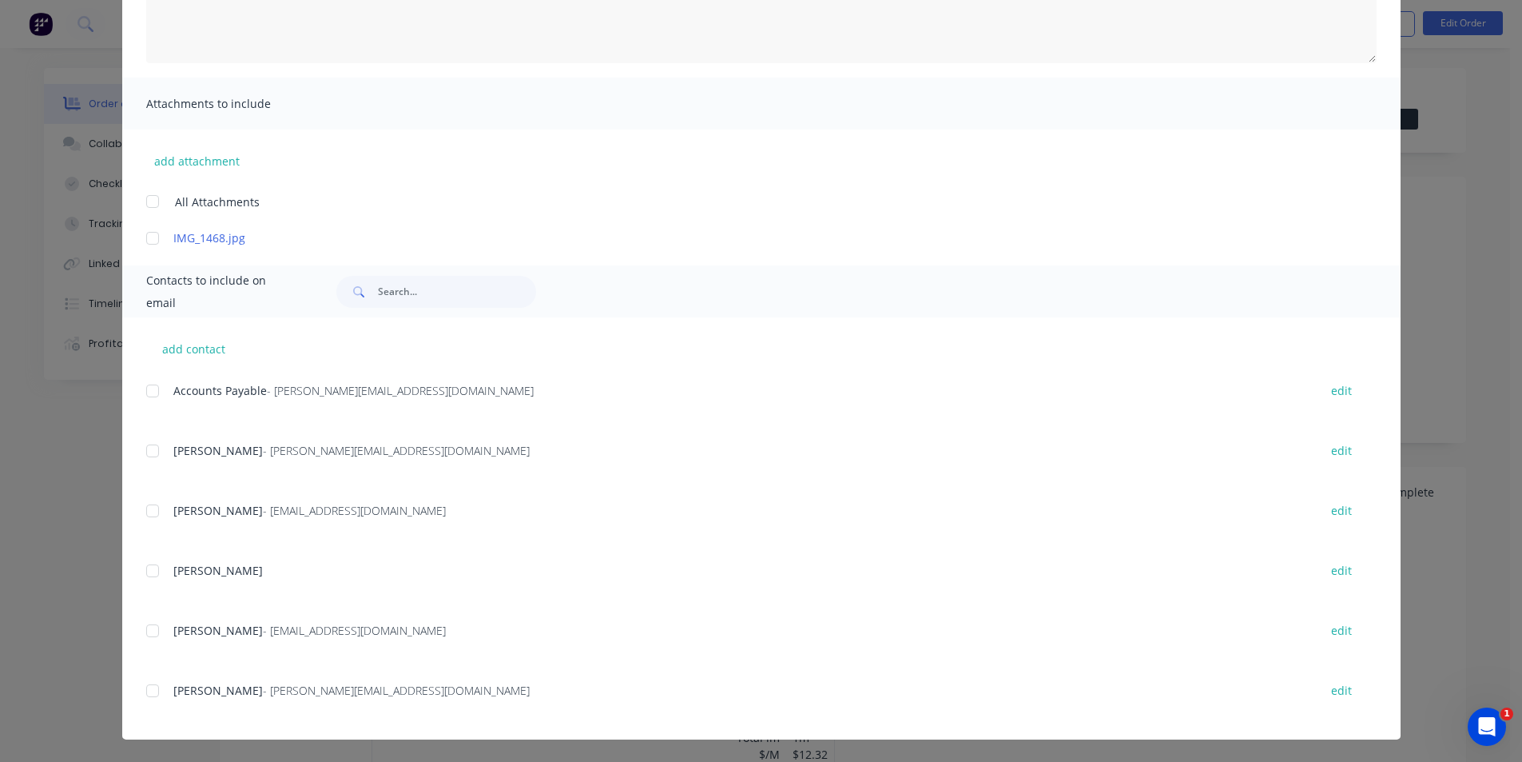
click at [149, 630] on div at bounding box center [153, 631] width 32 height 32
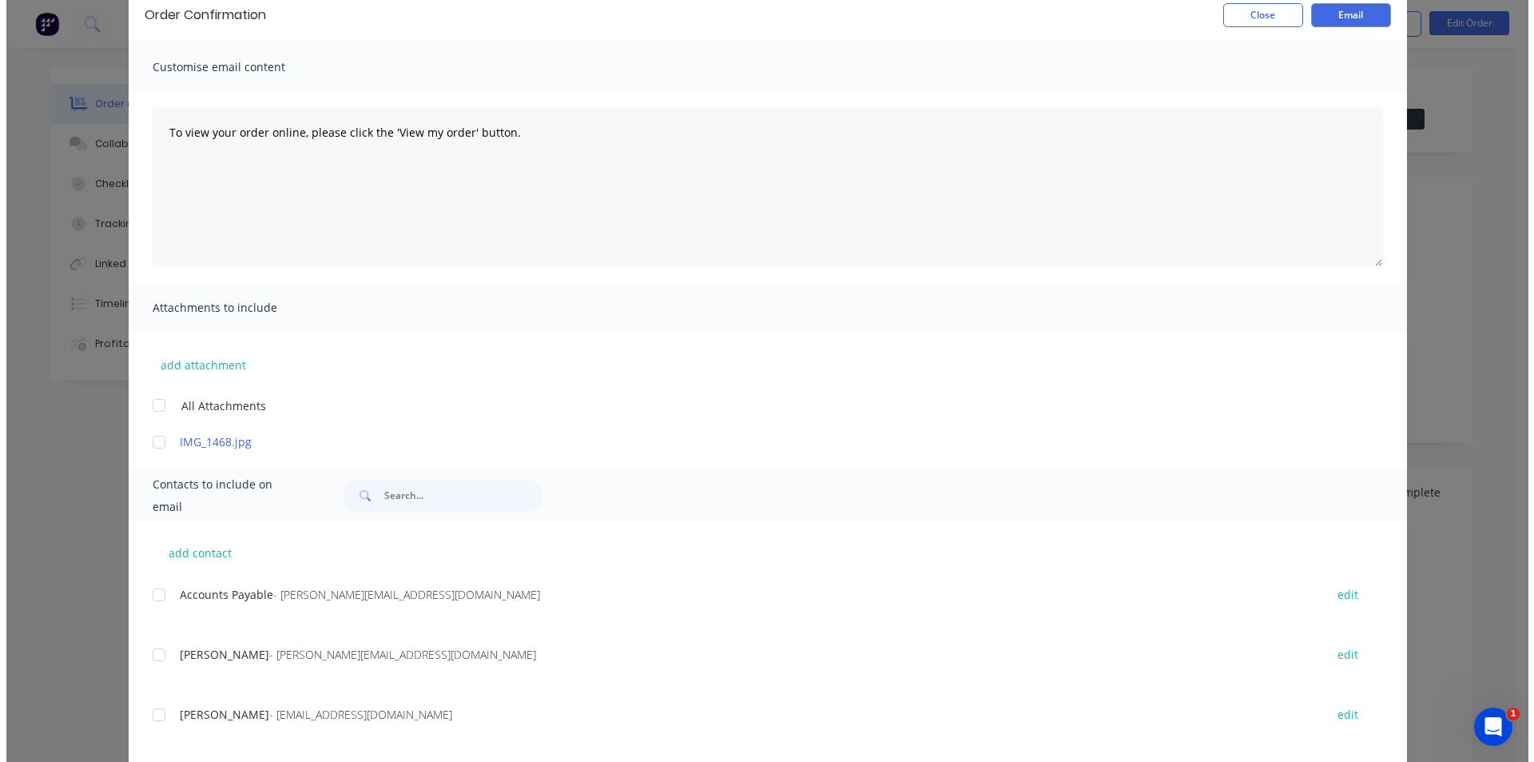
scroll to position [0, 0]
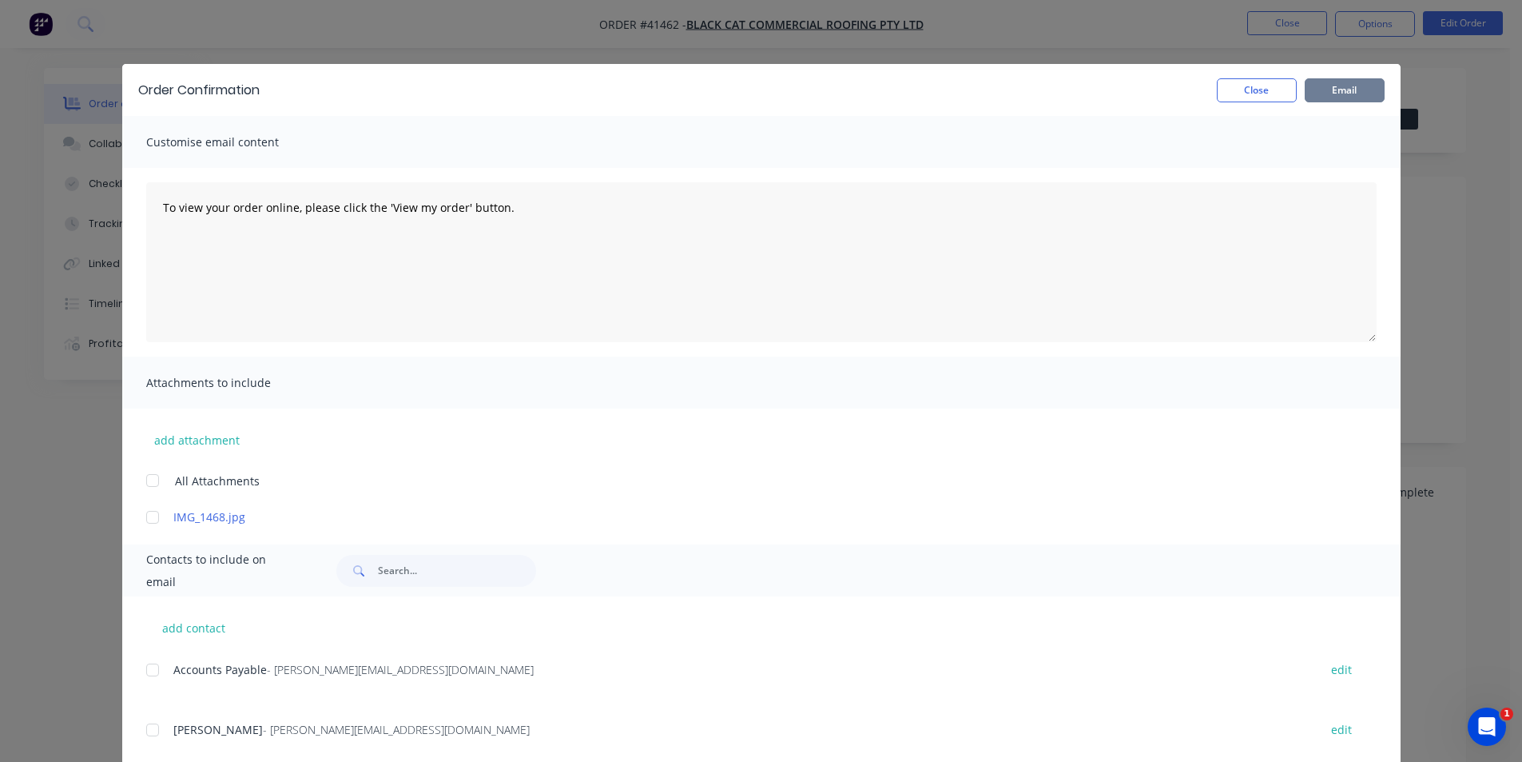
click at [1307, 93] on button "Email" at bounding box center [1345, 90] width 80 height 24
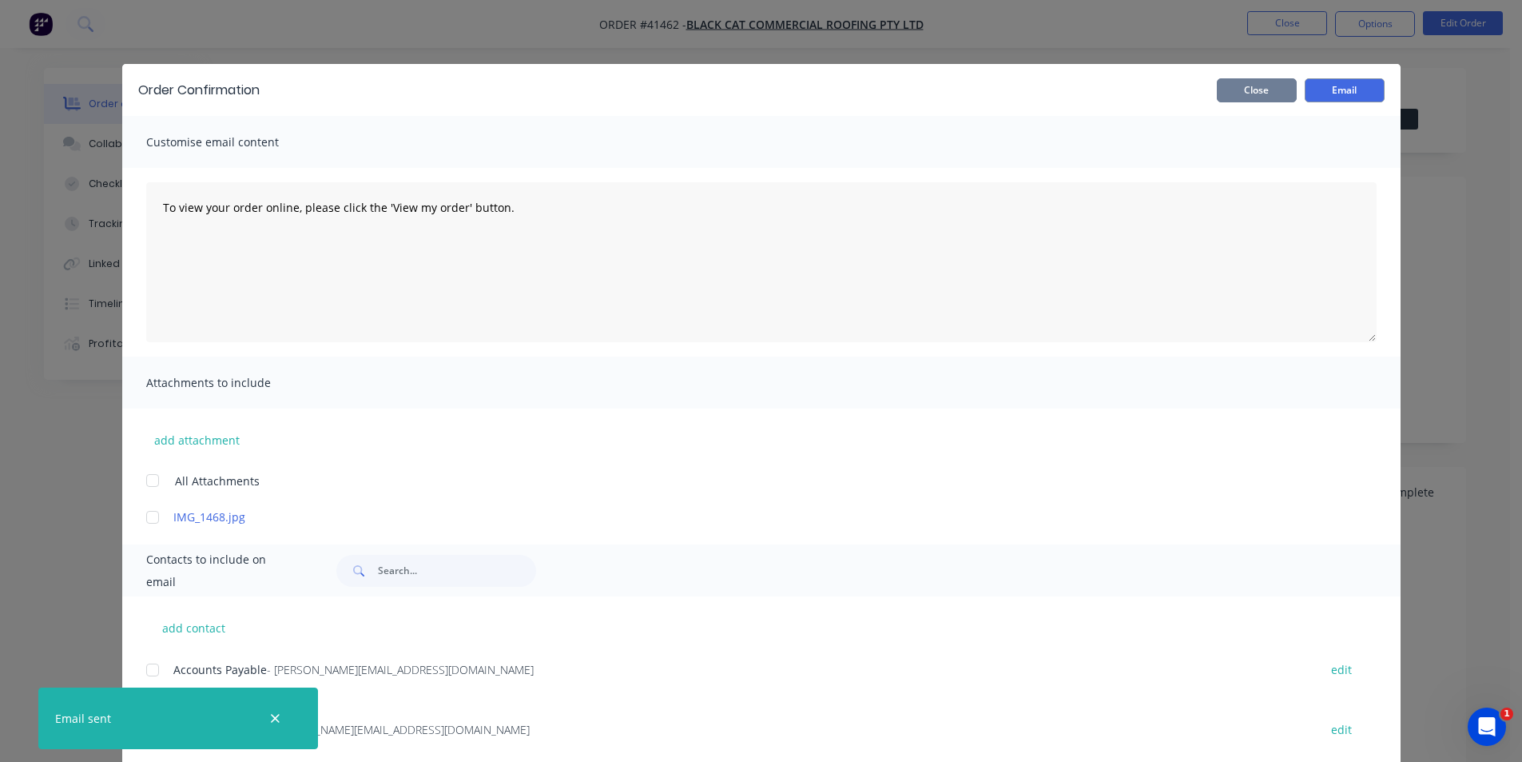
click at [1258, 96] on button "Close" at bounding box center [1257, 90] width 80 height 24
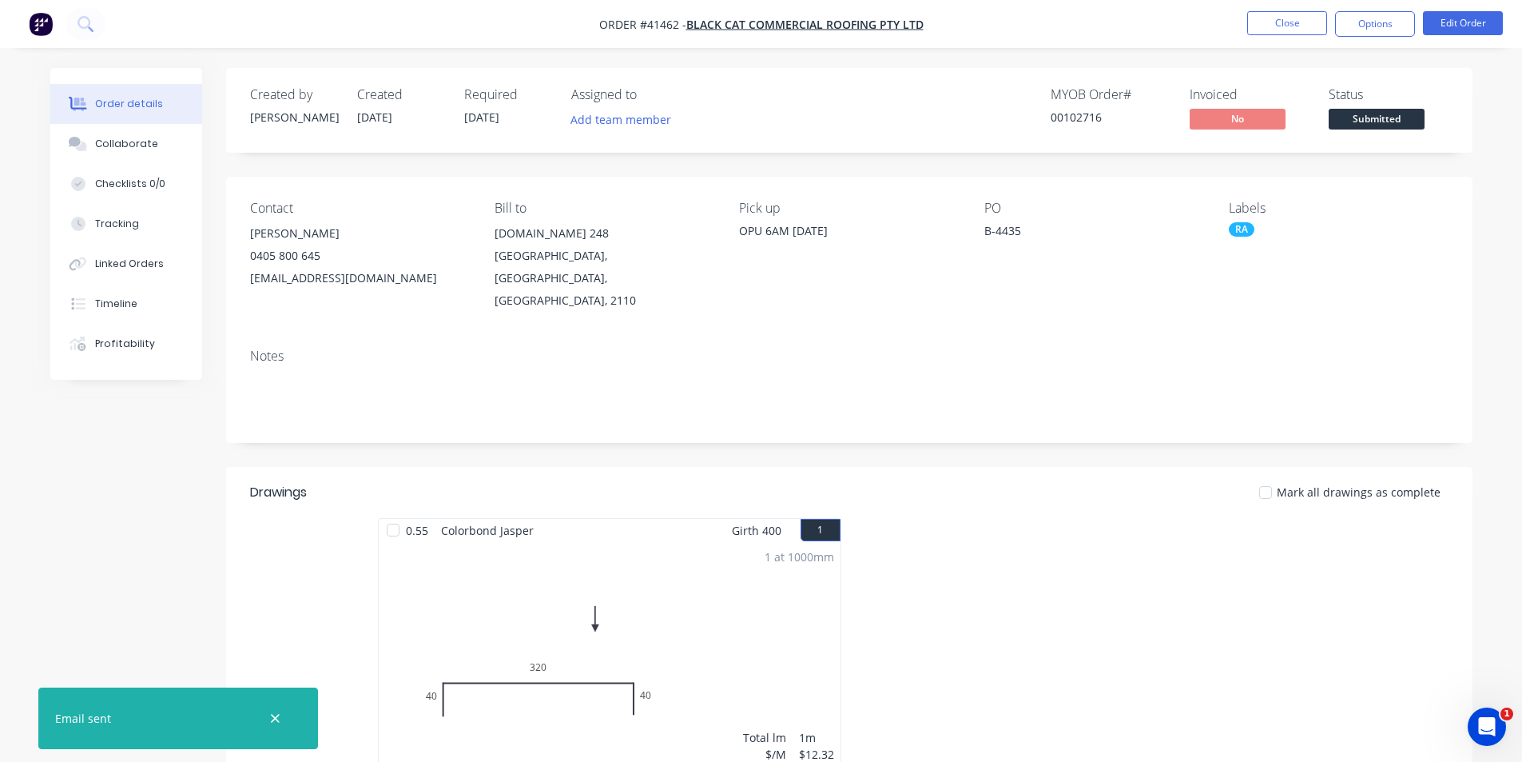
click at [1169, 16] on nav "Order #41462 - Black Cat Commercial Roofing Pty Ltd Close Options Edit Order" at bounding box center [761, 24] width 1522 height 48
click at [1290, 20] on button "Close" at bounding box center [1287, 23] width 80 height 24
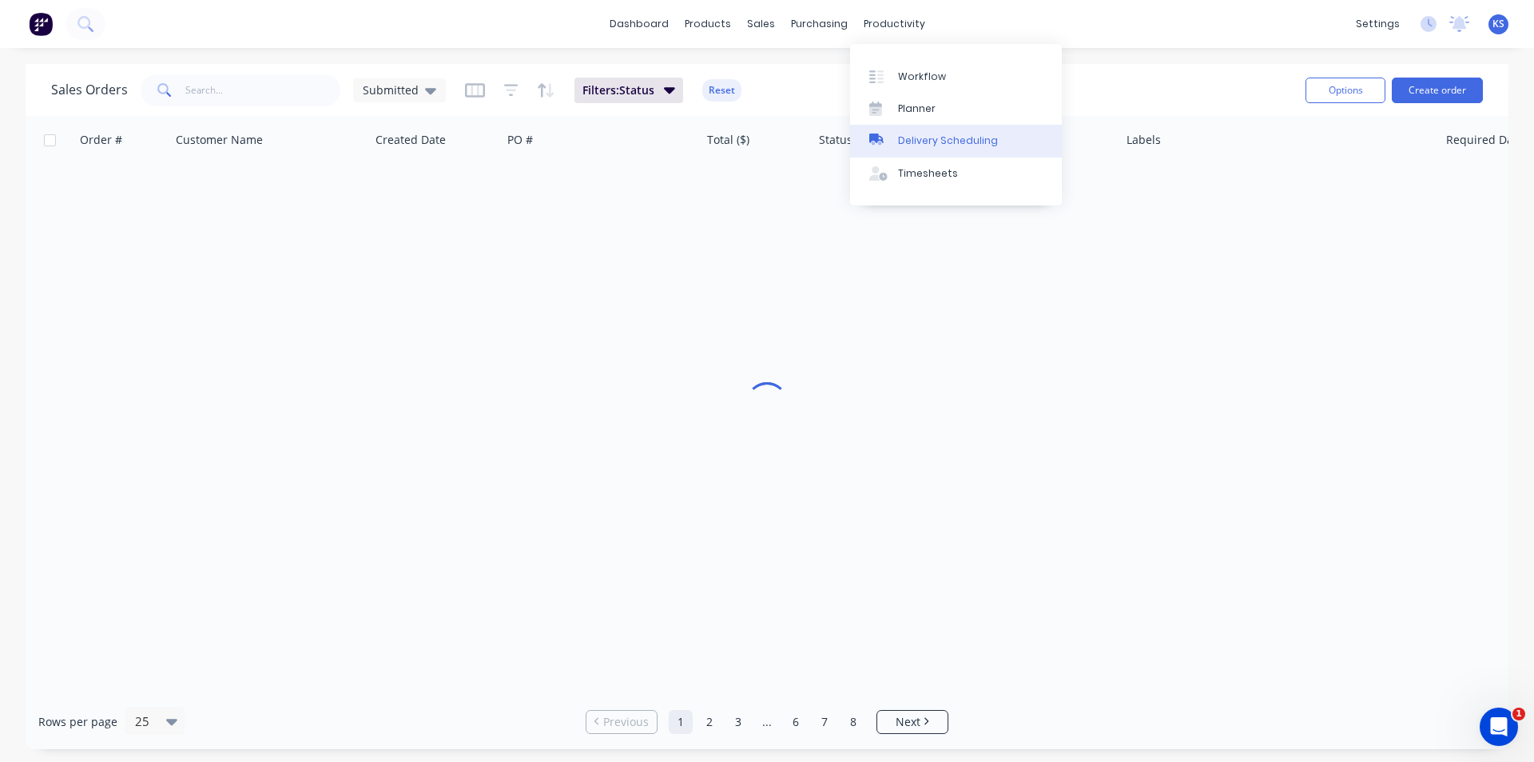
click at [951, 148] on div "Delivery Scheduling" at bounding box center [948, 140] width 100 height 14
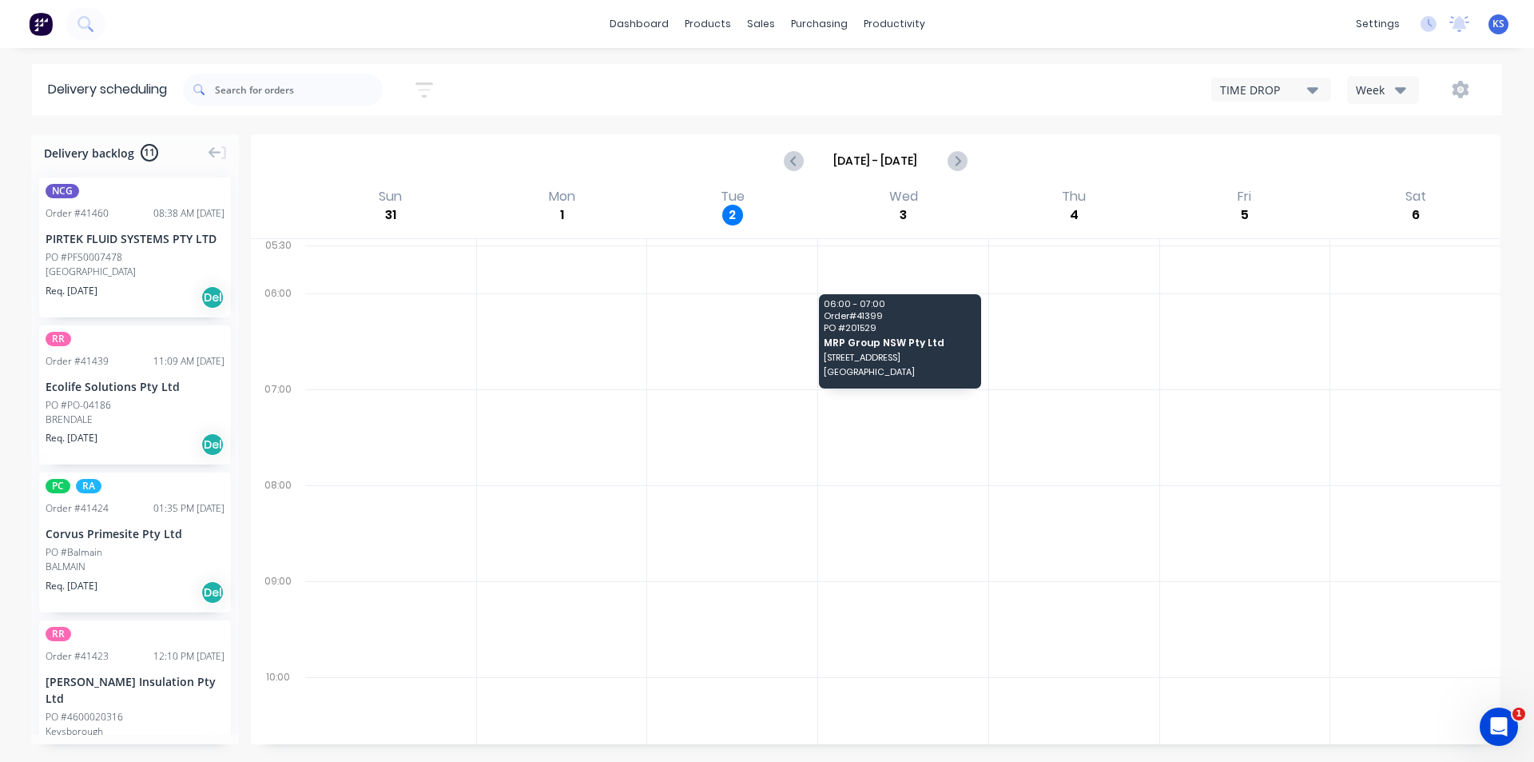
click at [1052, 75] on div "TIME DROP Week" at bounding box center [1157, 89] width 660 height 29
click at [945, 87] on div "TIME DROP Week" at bounding box center [1157, 89] width 660 height 29
click at [747, 80] on div "Sort by Most recent Created date Required date Order number Customer name Most …" at bounding box center [842, 89] width 1319 height 45
click at [607, 116] on div "Delivery scheduling Sort by Most recent Created date Required date Order number…" at bounding box center [767, 413] width 1534 height 698
click at [807, 112] on div "Customers" at bounding box center [816, 108] width 58 height 14
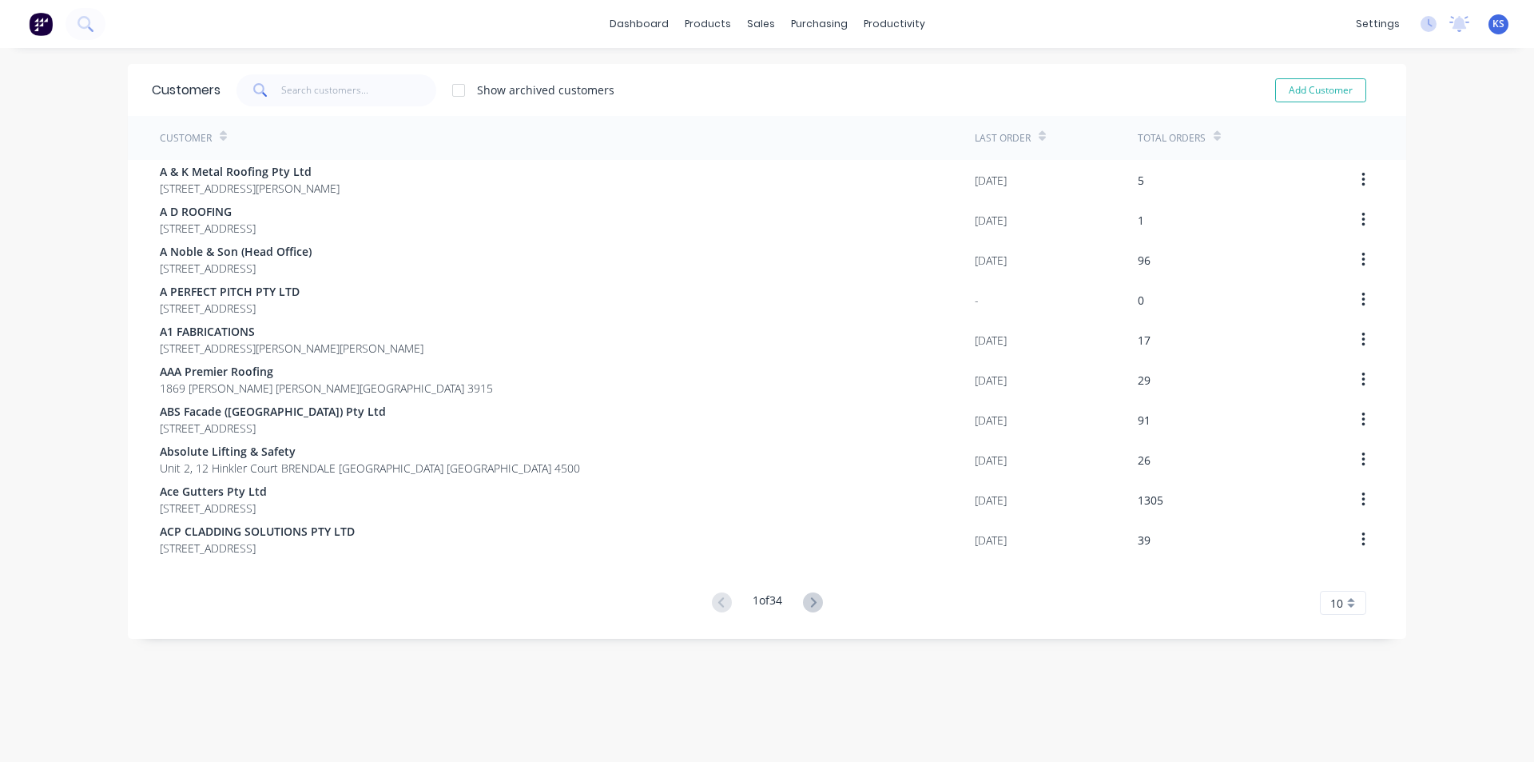
click at [825, 75] on div "Show archived customers Add Customer" at bounding box center [802, 90] width 1162 height 32
click at [369, 93] on input "text" at bounding box center [359, 90] width 156 height 32
click at [837, 109] on link "Customers" at bounding box center [840, 109] width 212 height 32
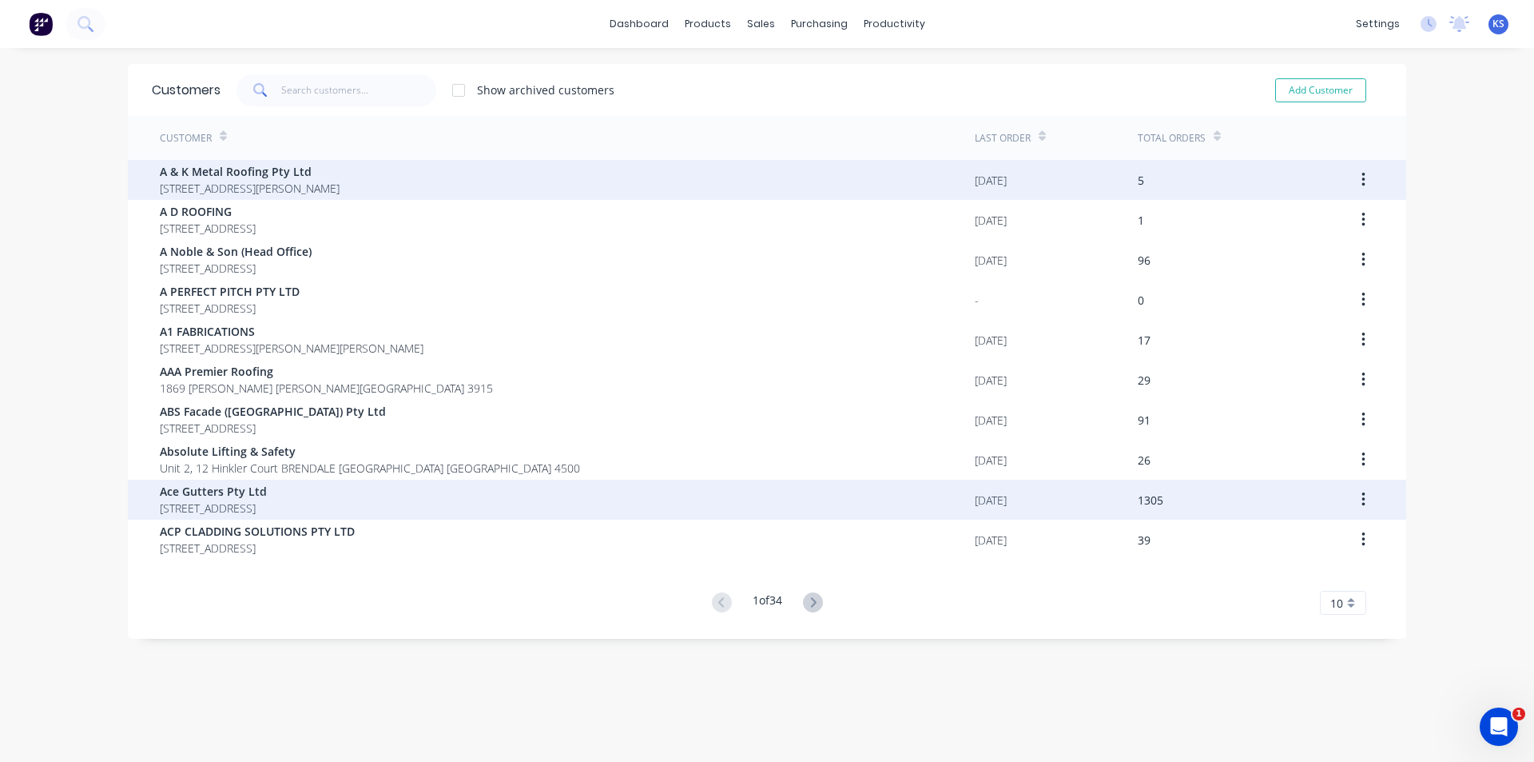
click at [242, 511] on span "PO Box 99 MORTDALE New South Wales Australia 2223" at bounding box center [213, 507] width 107 height 17
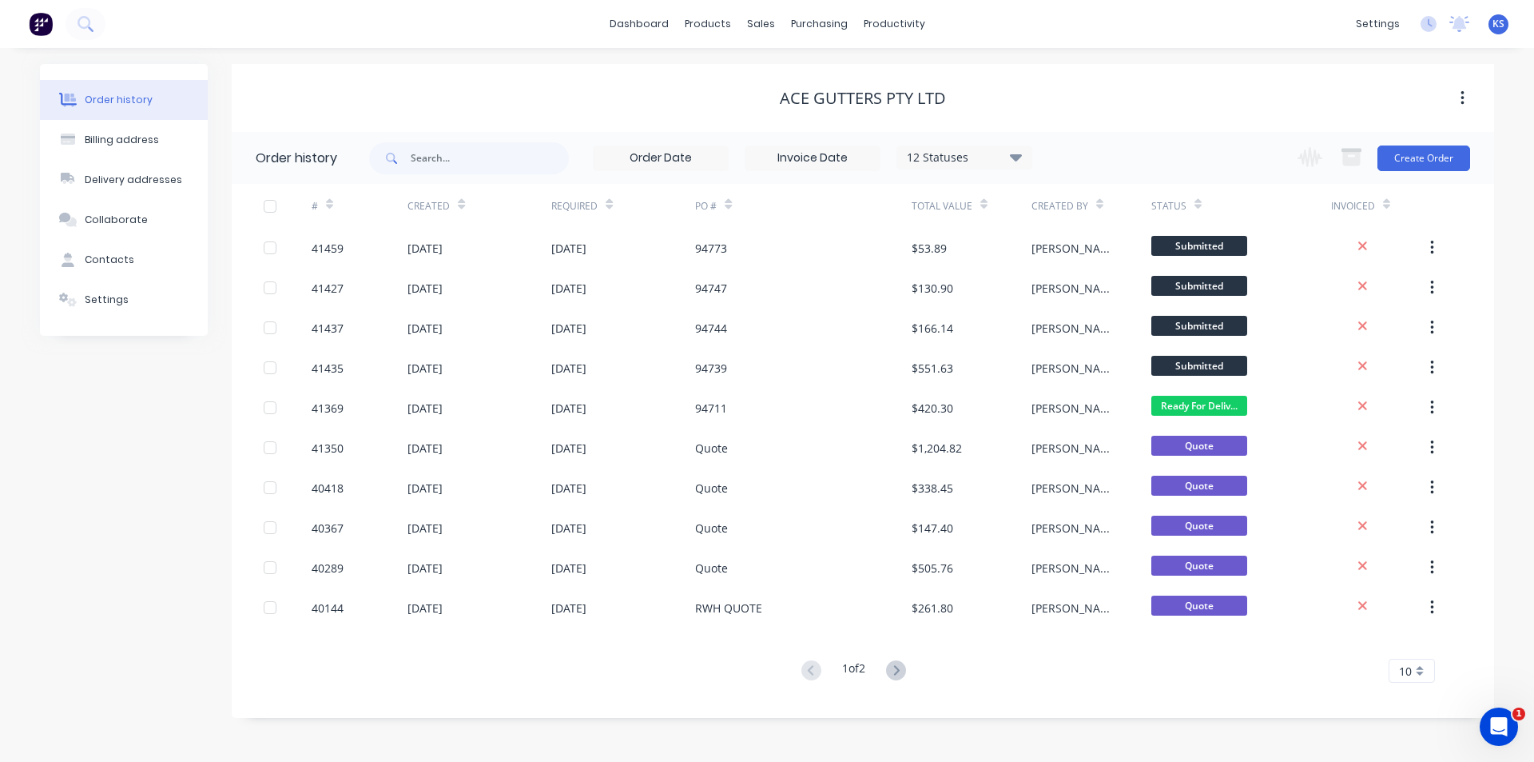
click at [992, 153] on div "12 Statuses" at bounding box center [964, 158] width 134 height 18
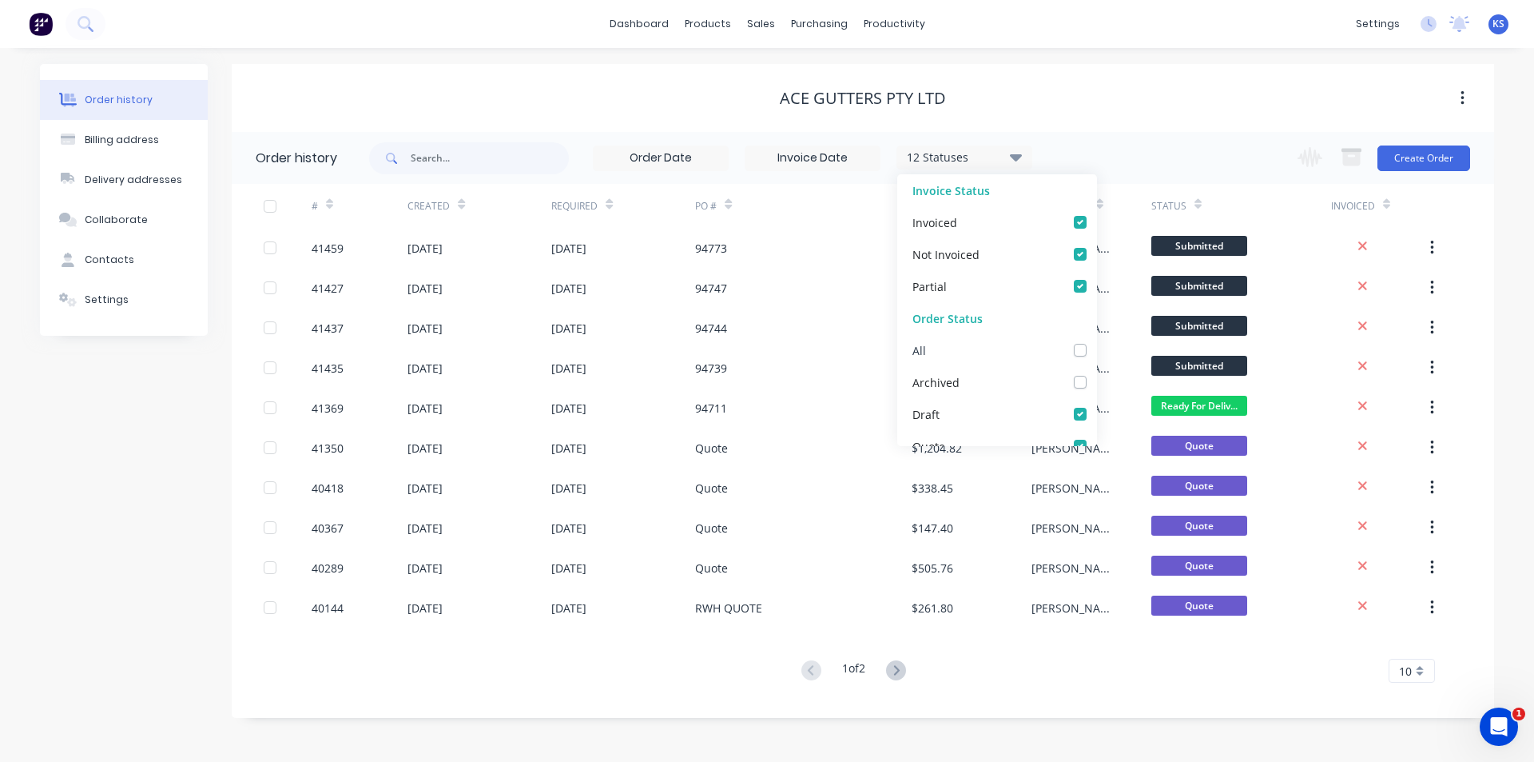
click at [1096, 341] on label at bounding box center [1096, 341] width 0 height 0
click at [1096, 347] on input "checkbox" at bounding box center [1102, 348] width 13 height 15
checkbox input "true"
click at [458, 162] on input "text" at bounding box center [490, 158] width 158 height 32
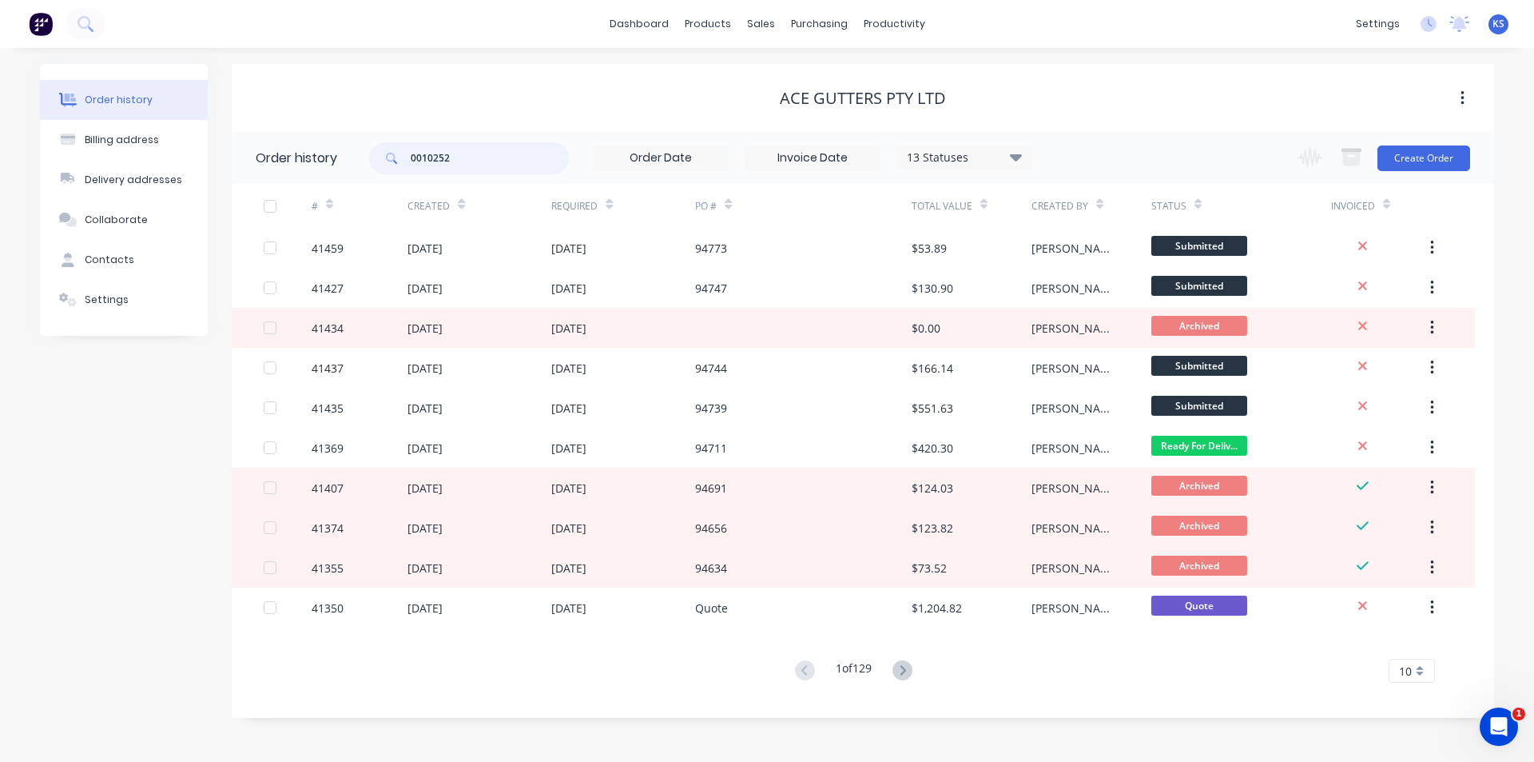
type input "00102528"
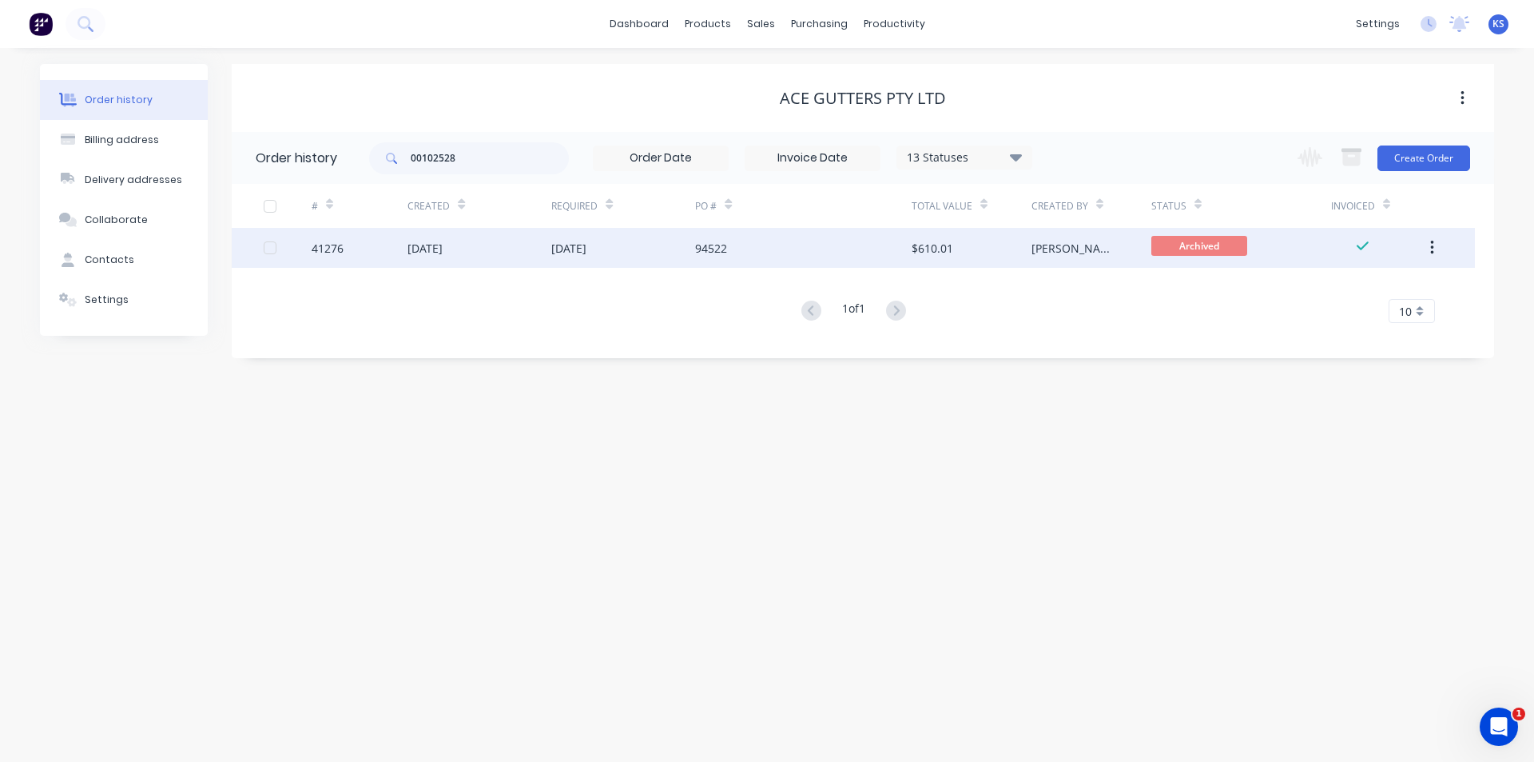
click at [713, 258] on div "94522" at bounding box center [803, 248] width 216 height 40
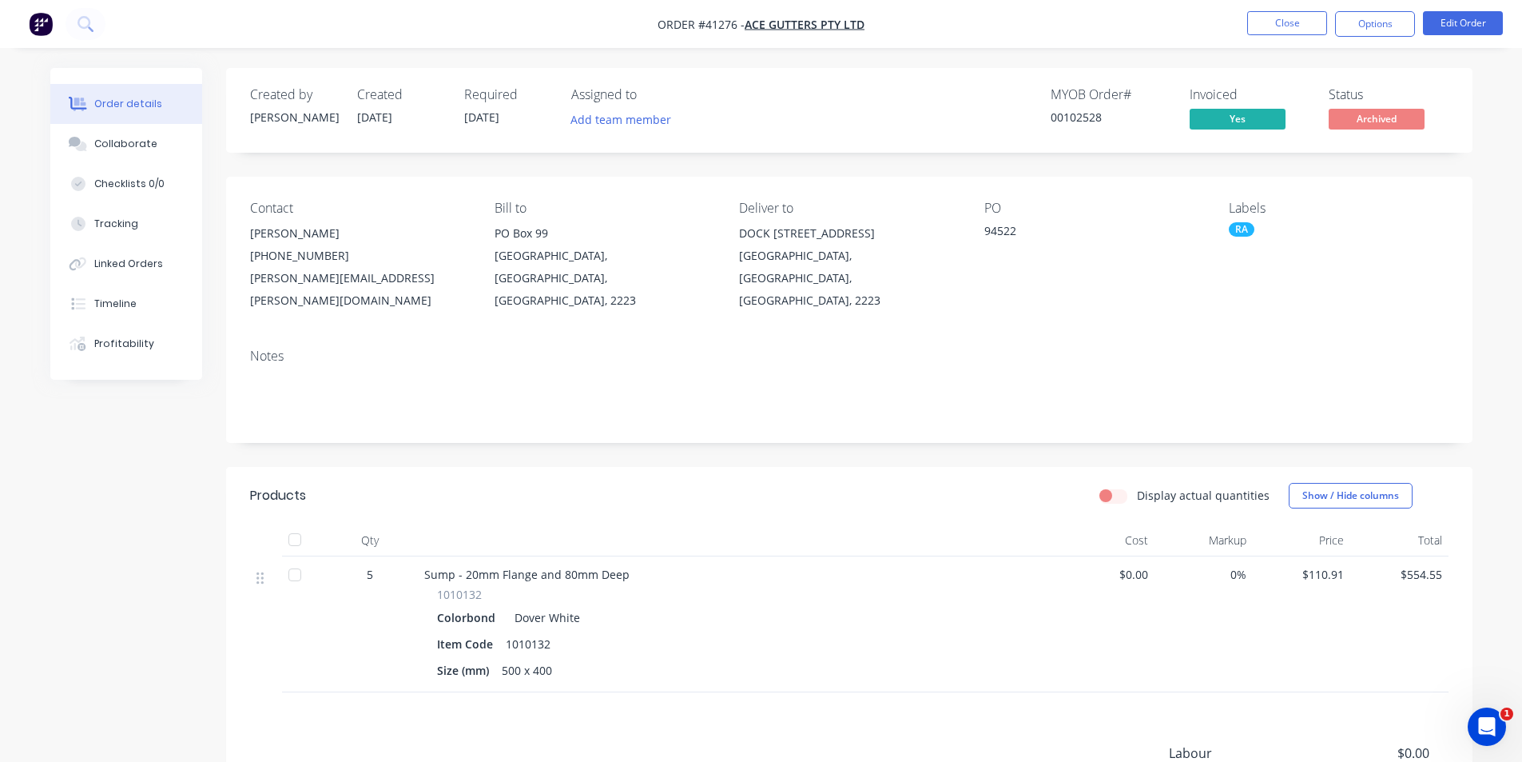
click at [814, 492] on header "Products Display actual quantities Show / Hide columns" at bounding box center [849, 496] width 1247 height 58
click at [141, 145] on div "Collaborate" at bounding box center [125, 144] width 63 height 14
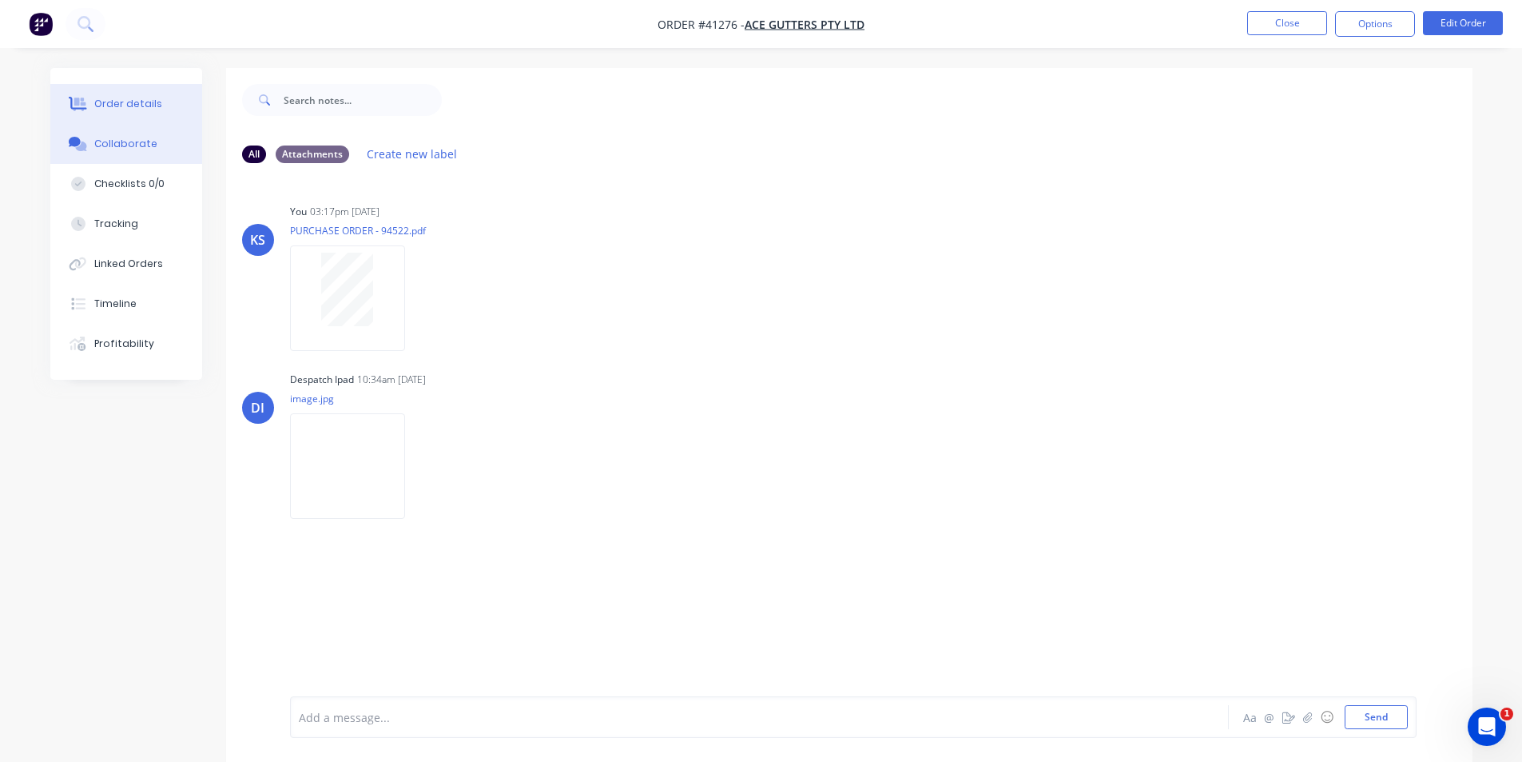
click at [88, 94] on button "Order details" at bounding box center [126, 104] width 152 height 40
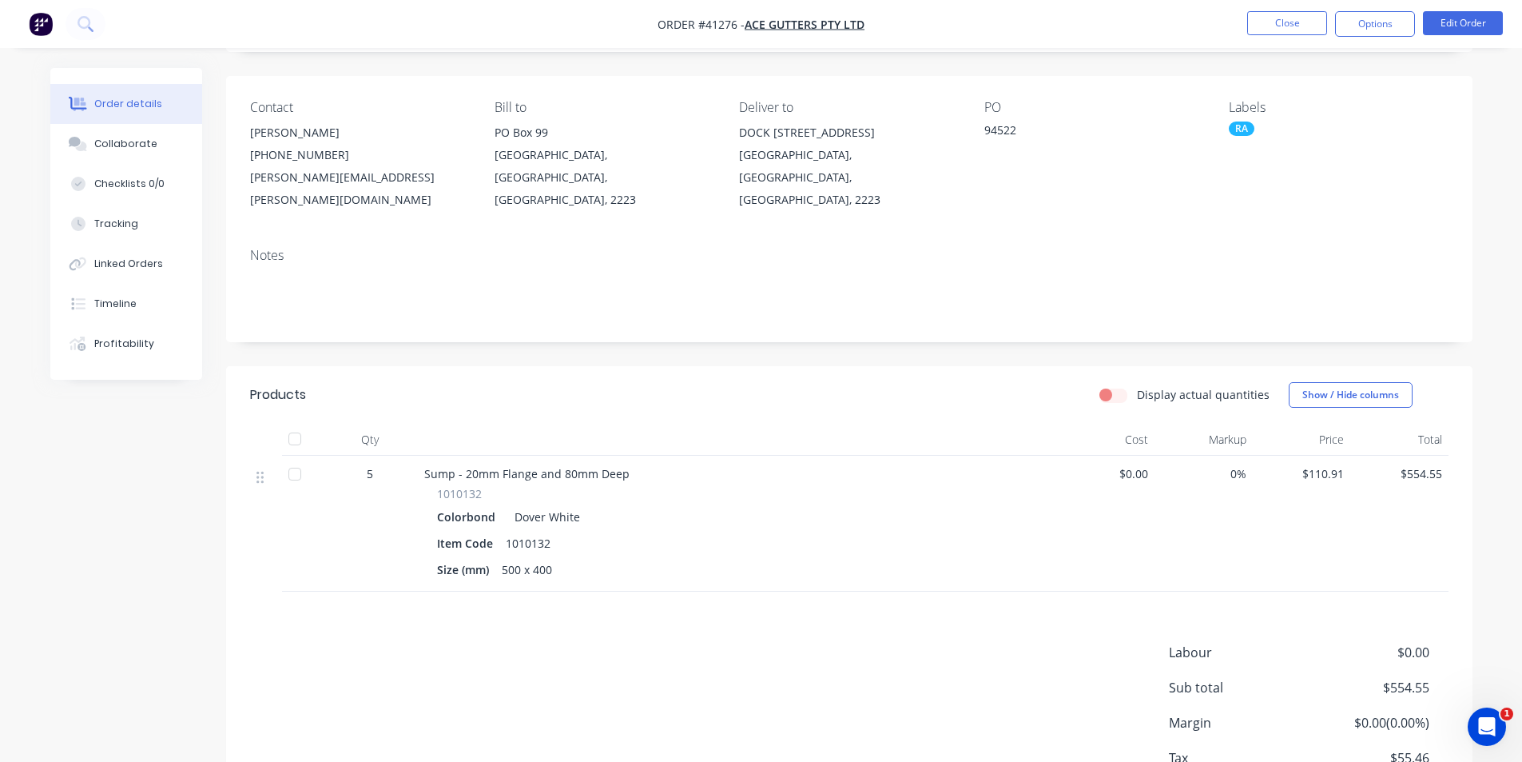
scroll to position [160, 0]
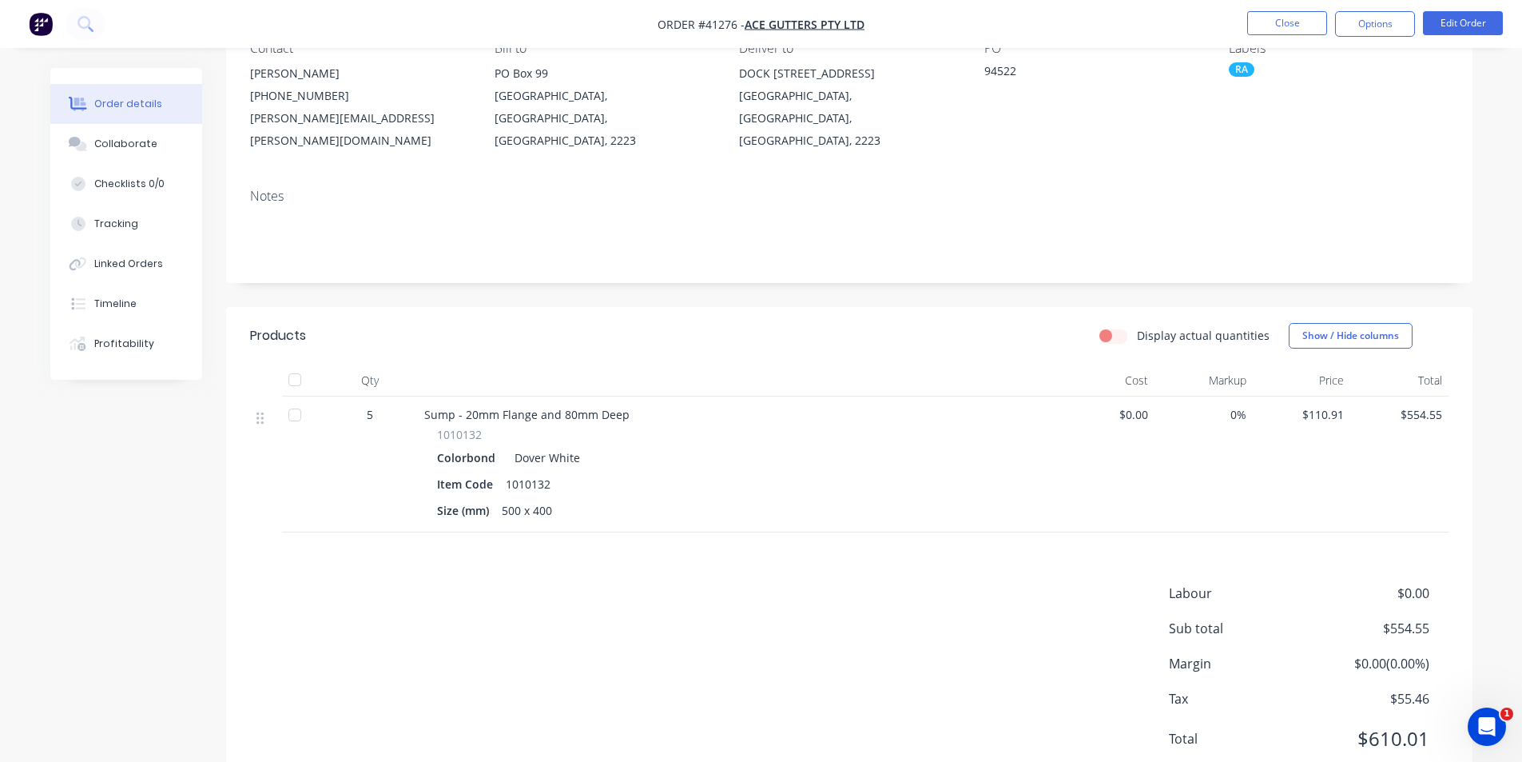
click at [845, 323] on div "Display actual quantities Show / Hide columns" at bounding box center [976, 336] width 944 height 26
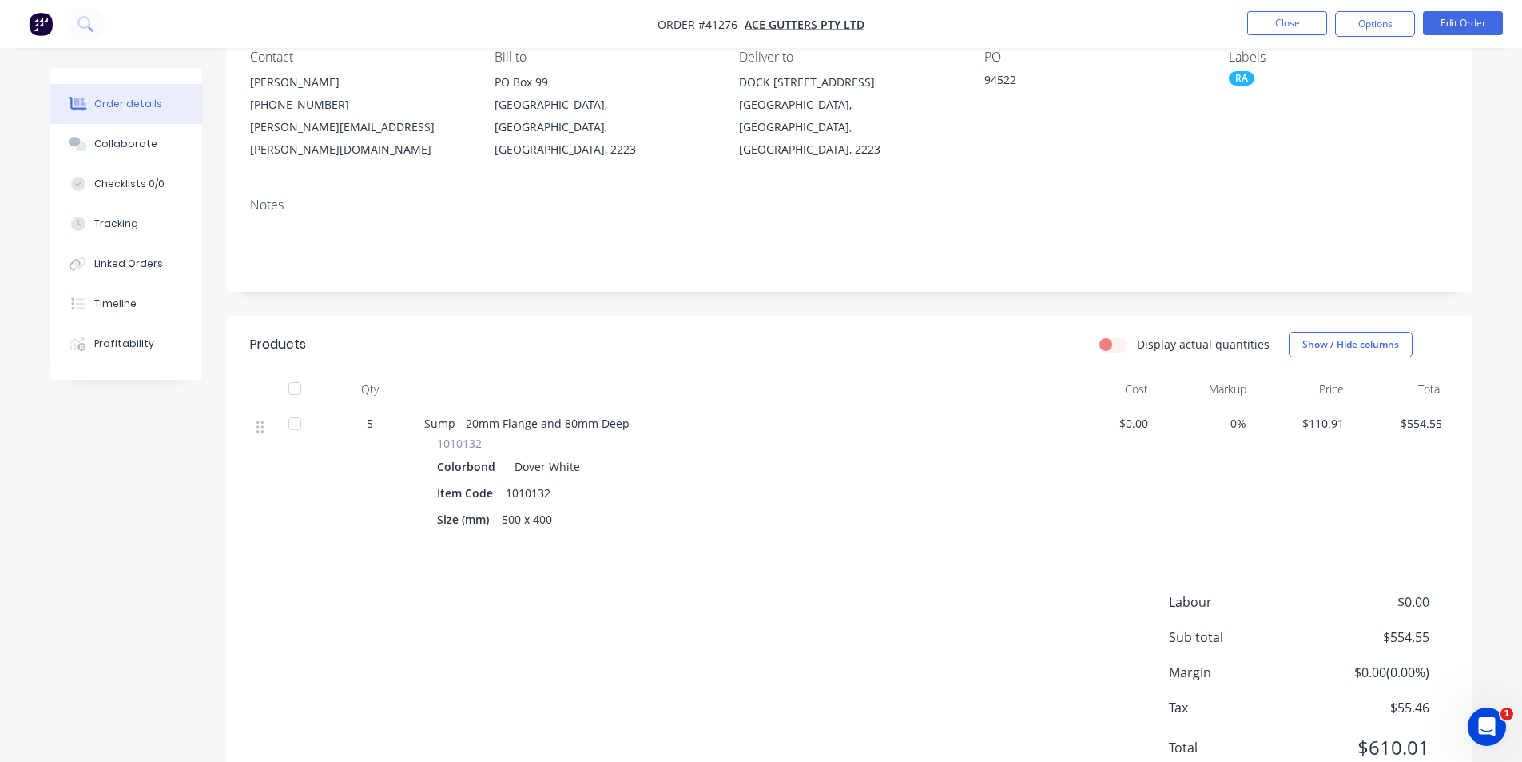
scroll to position [113, 0]
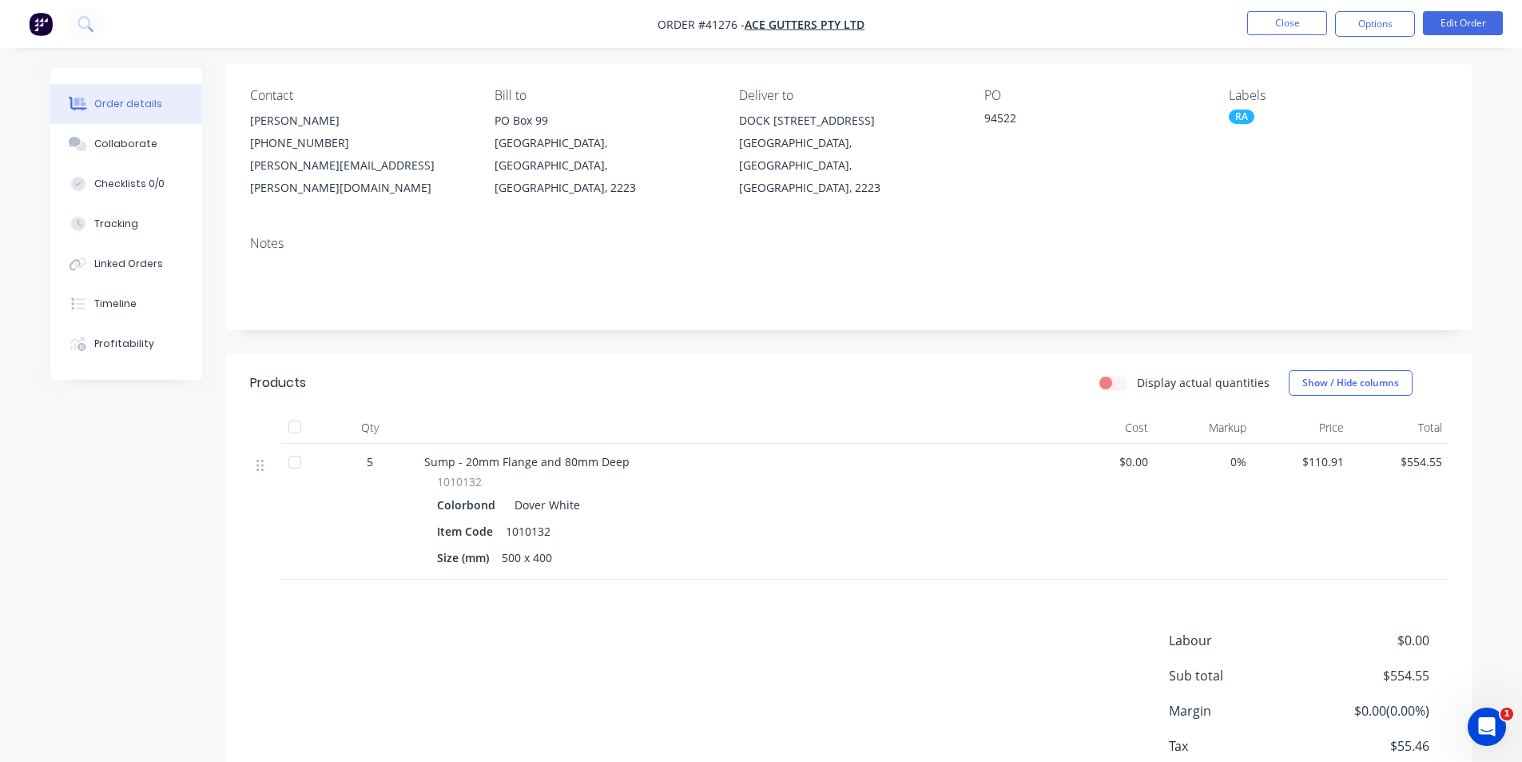
click at [872, 385] on header "Products Display actual quantities Show / Hide columns" at bounding box center [849, 383] width 1247 height 58
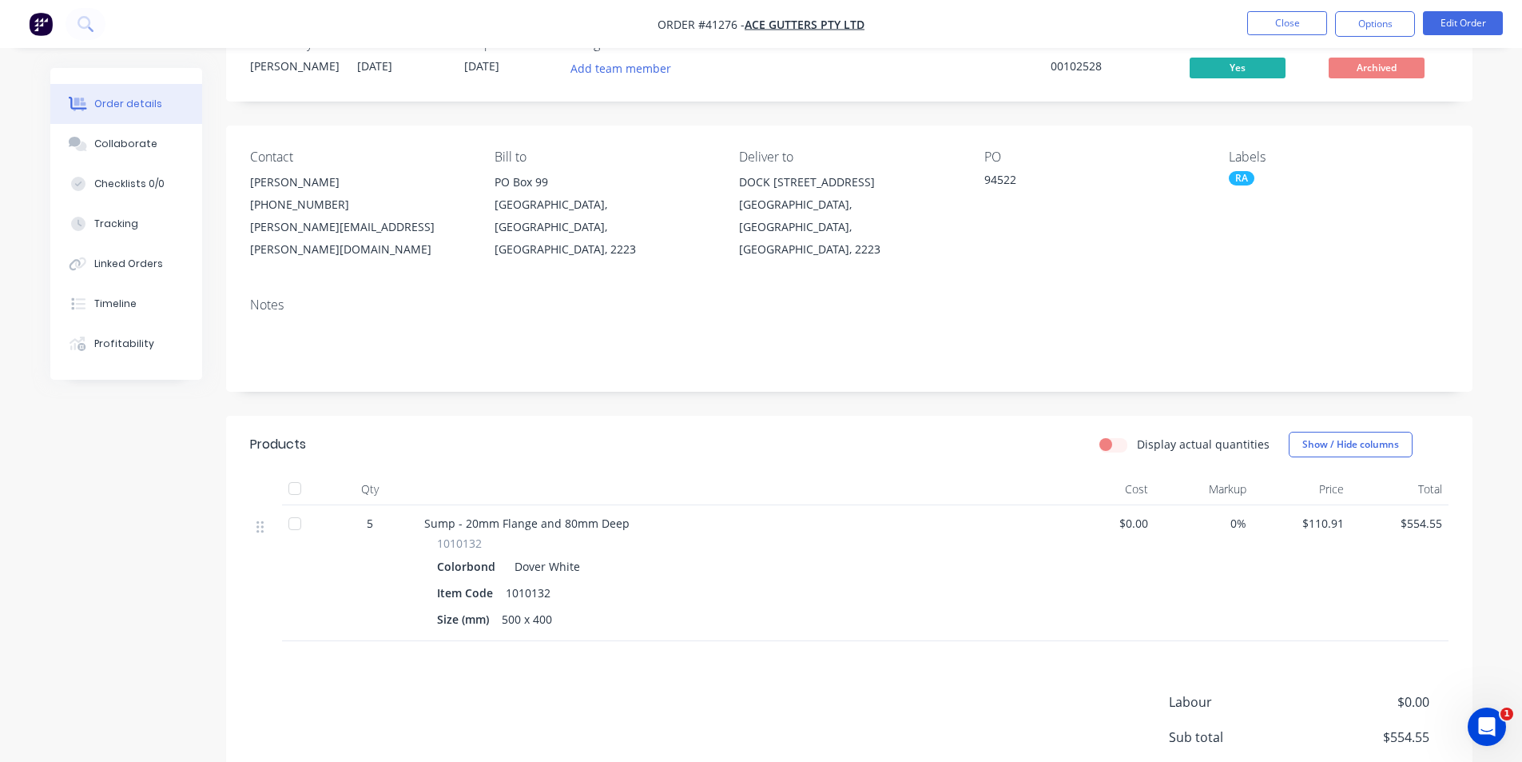
scroll to position [0, 0]
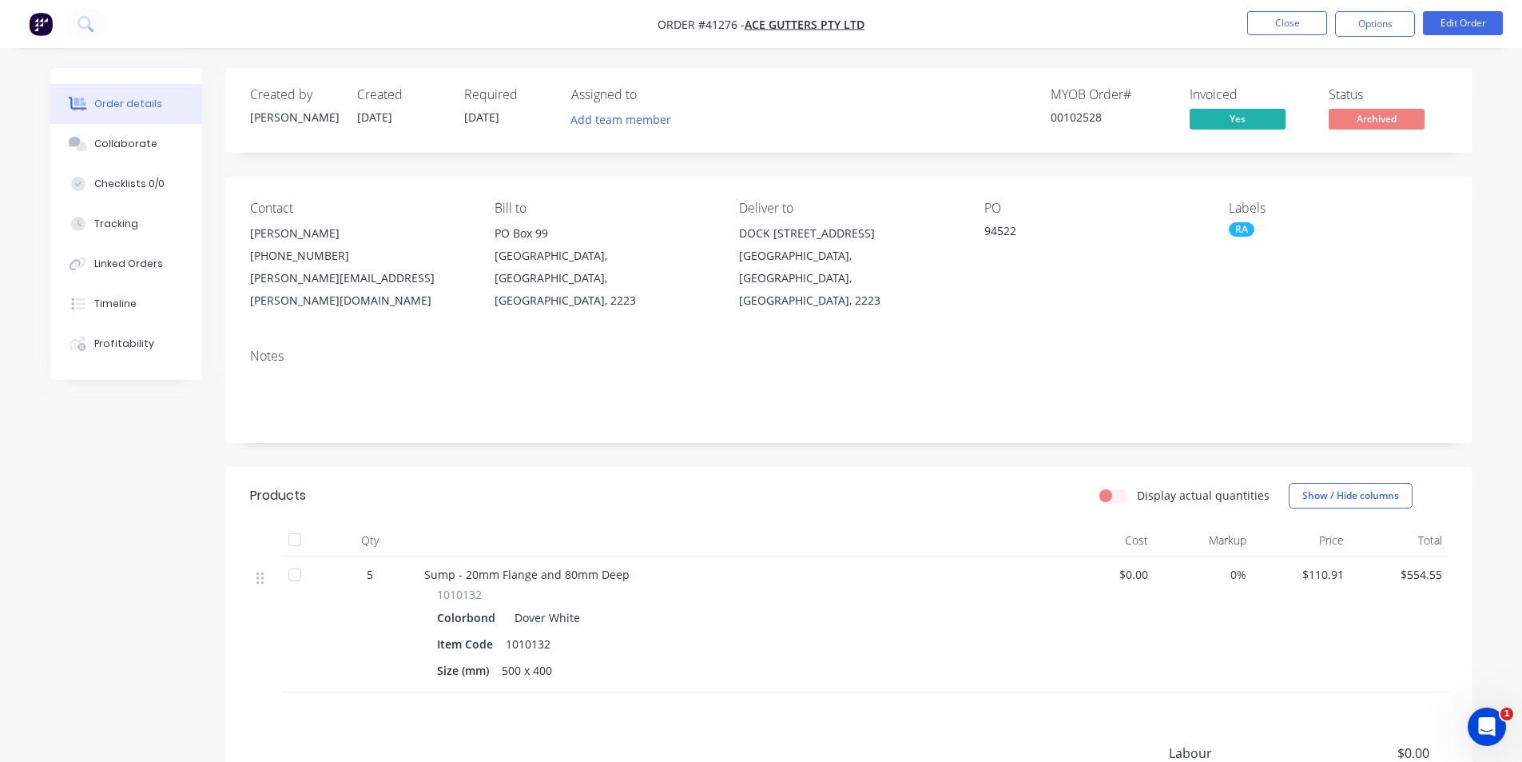
click at [718, 524] on div at bounding box center [737, 540] width 639 height 32
click at [901, 489] on header "Products Display actual quantities Show / Hide columns" at bounding box center [849, 496] width 1247 height 58
click at [833, 496] on header "Products Display actual quantities Show / Hide columns" at bounding box center [849, 496] width 1247 height 58
click at [887, 483] on div "Display actual quantities Show / Hide columns" at bounding box center [976, 496] width 944 height 26
click at [809, 491] on header "Products Display actual quantities Show / Hide columns" at bounding box center [849, 496] width 1247 height 58
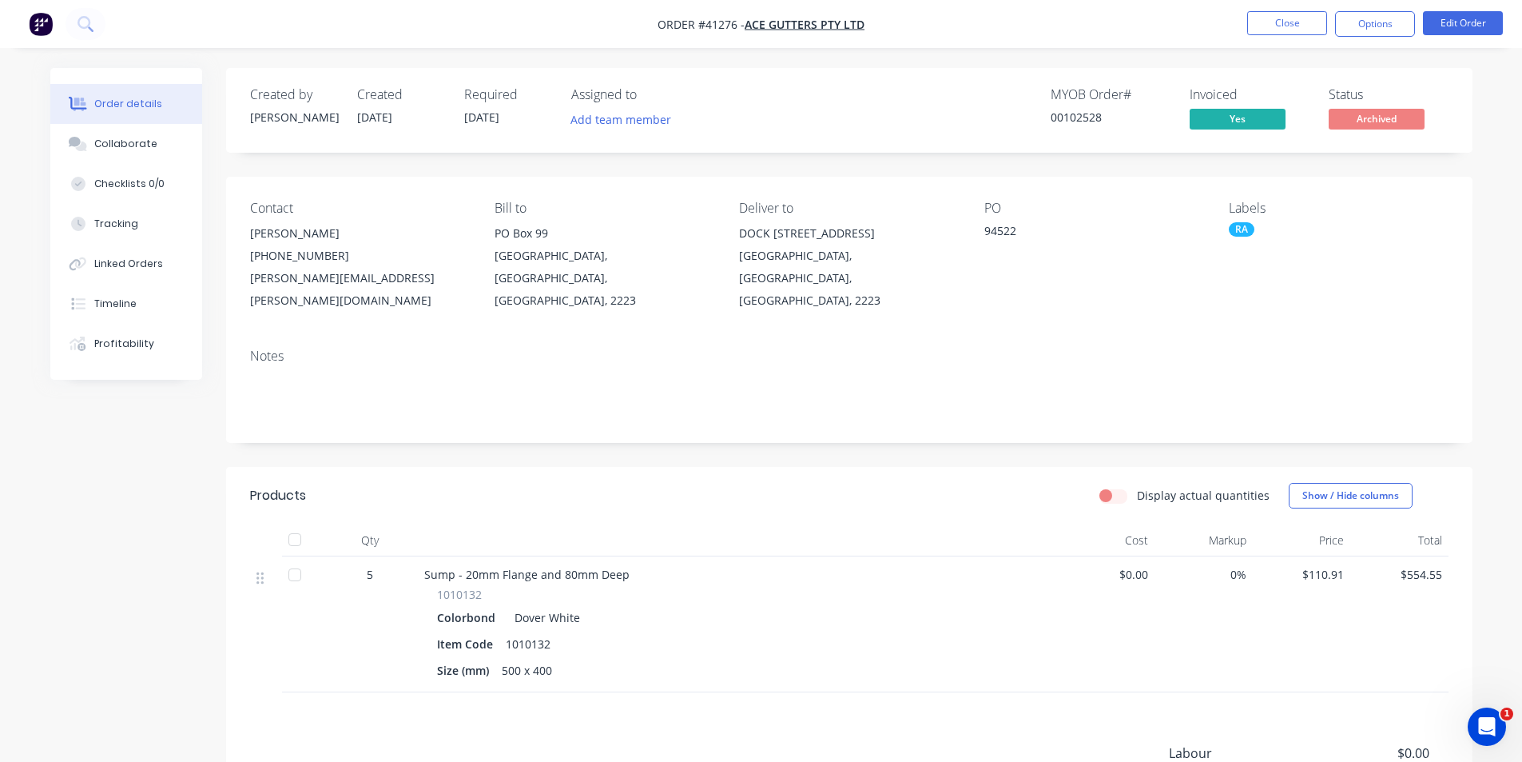
click at [1006, 491] on header "Products Display actual quantities Show / Hide columns" at bounding box center [849, 496] width 1247 height 58
click at [740, 483] on div "Display actual quantities Show / Hide columns" at bounding box center [976, 496] width 944 height 26
click at [901, 493] on header "Products Display actual quantities Show / Hide columns" at bounding box center [849, 496] width 1247 height 58
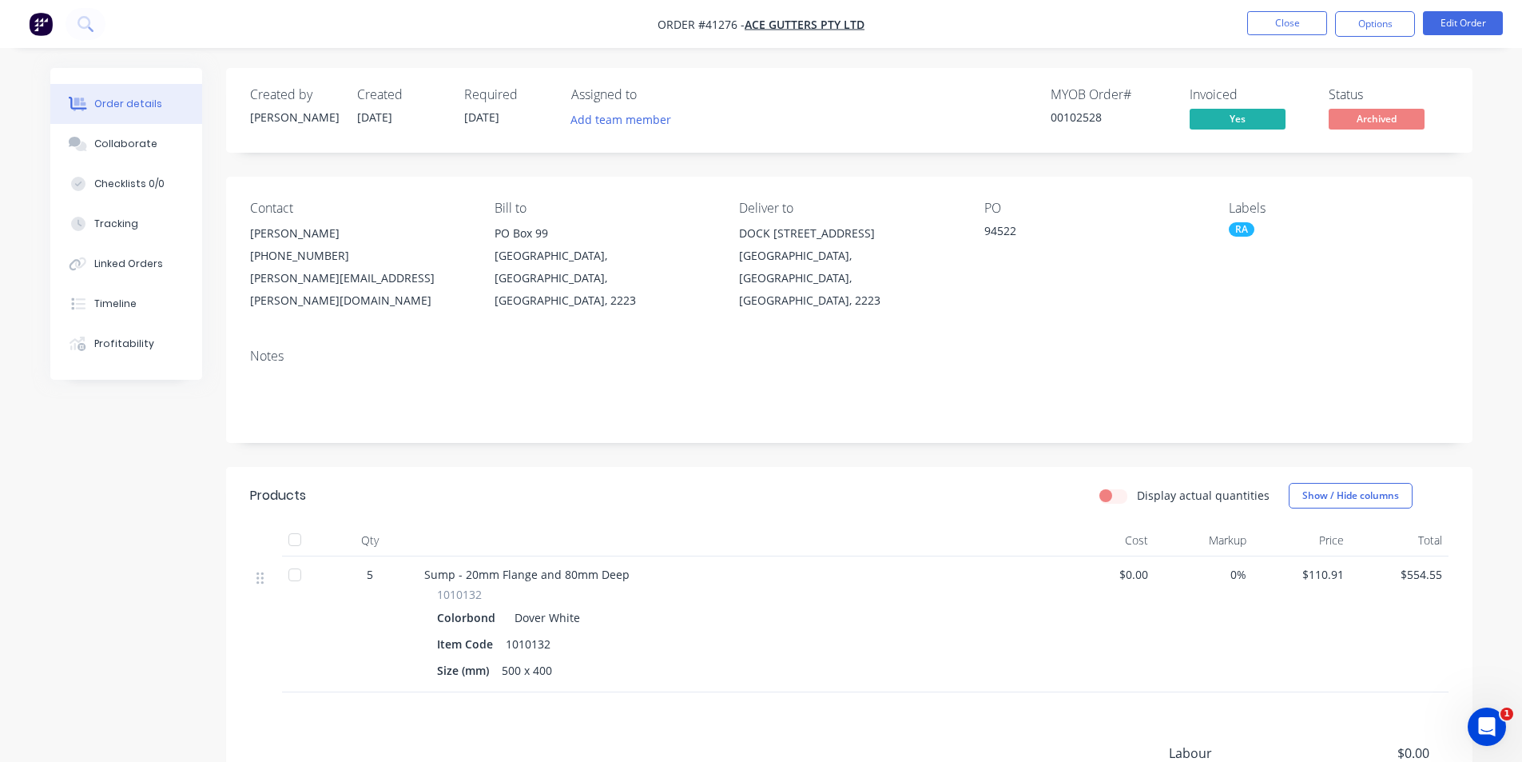
click at [901, 493] on header "Products Display actual quantities Show / Hide columns" at bounding box center [849, 496] width 1247 height 58
click at [1153, 17] on nav "Order #41276 - Ace Gutters Pty Ltd Close Options Edit Order" at bounding box center [761, 24] width 1522 height 48
click at [144, 138] on div "Collaborate" at bounding box center [125, 144] width 63 height 14
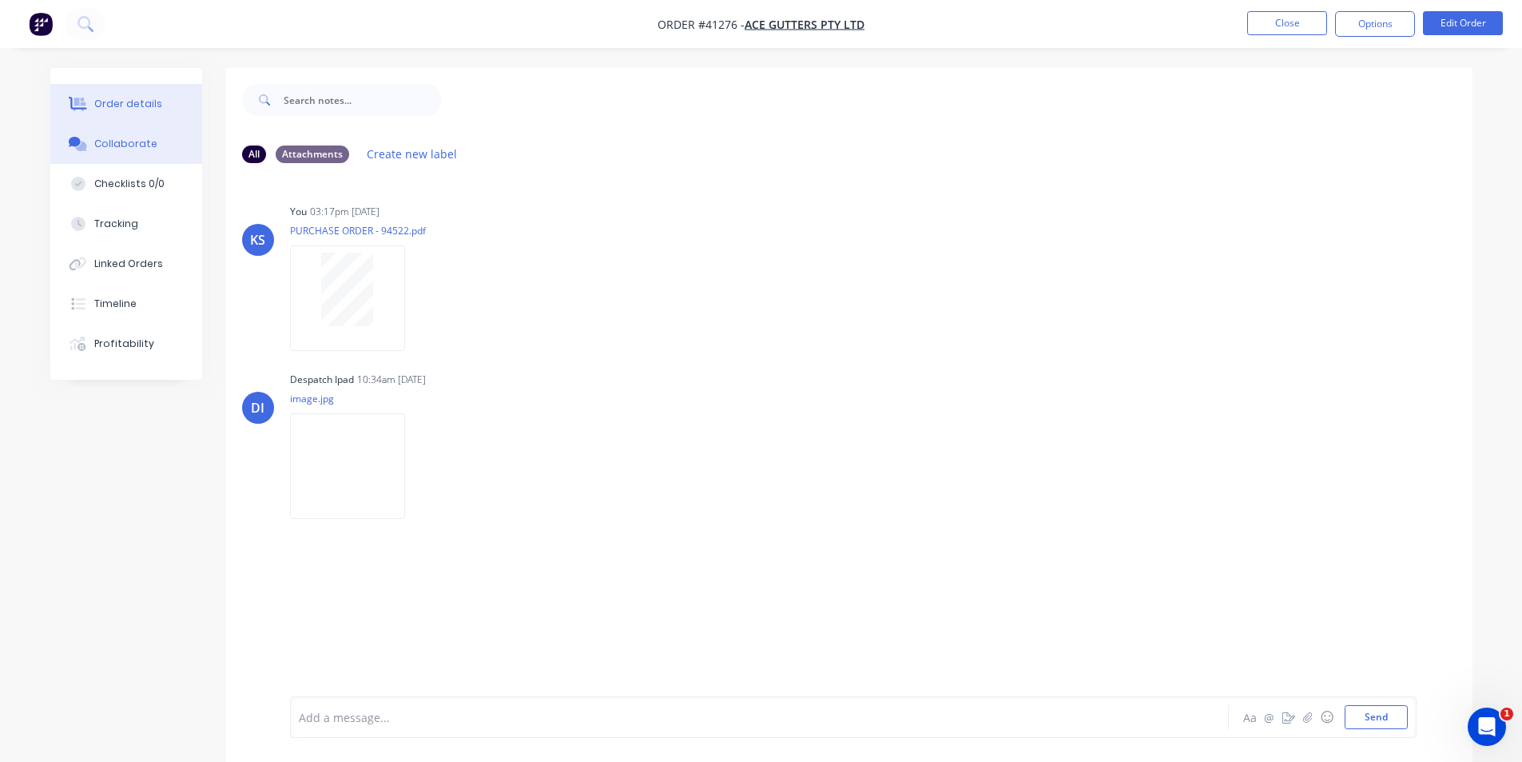
click at [156, 102] on div "Order details" at bounding box center [128, 104] width 68 height 14
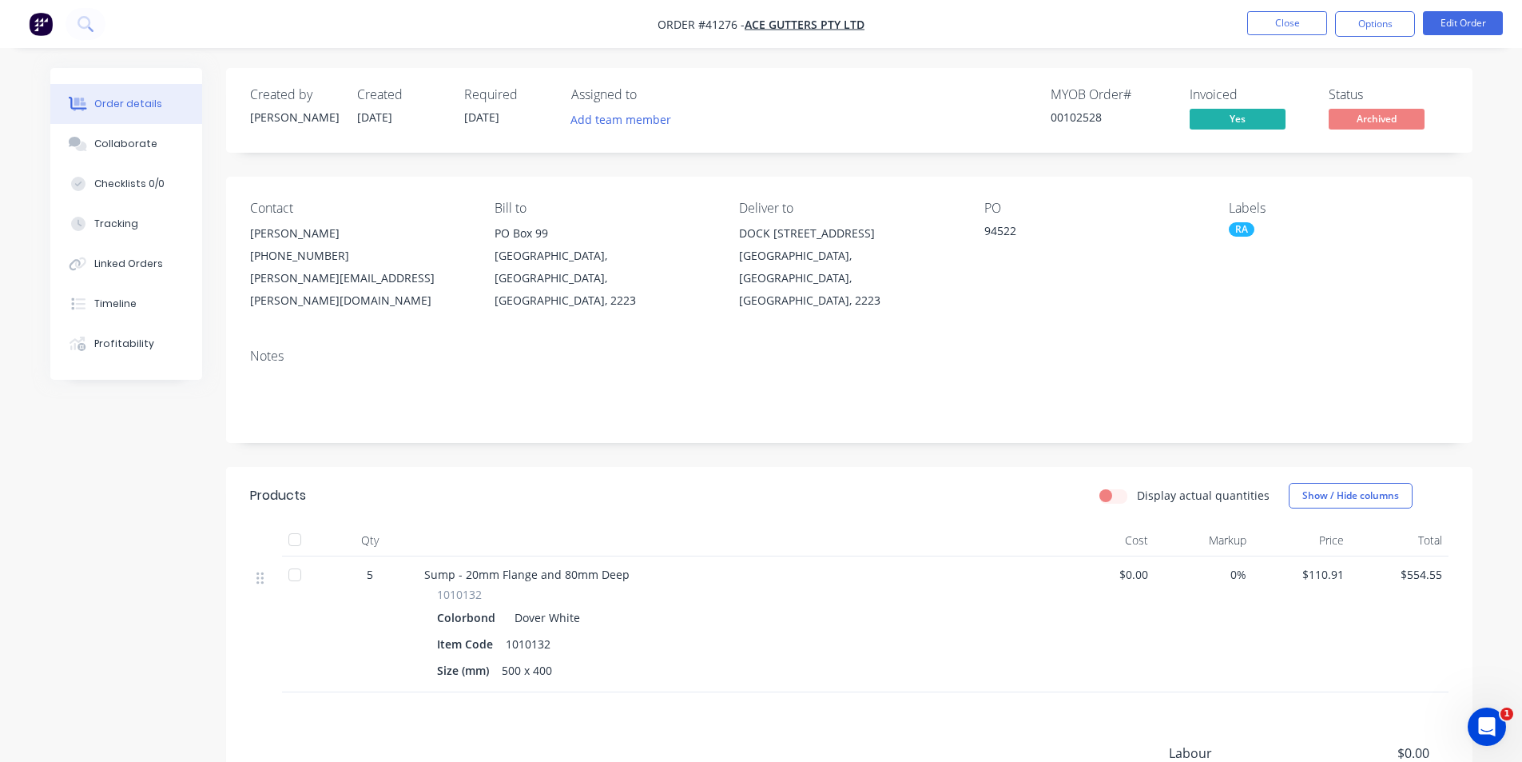
drag, startPoint x: 993, startPoint y: 74, endPoint x: 996, endPoint y: 62, distance: 11.4
click at [995, 74] on div "Created by Kendall Created 21/08/25 Required 26/08/25 Assigned to Add team memb…" at bounding box center [849, 110] width 1247 height 85
click at [898, 483] on div "Display actual quantities Show / Hide columns" at bounding box center [976, 496] width 944 height 26
click at [999, 68] on div "Created by Kendall Created 21/08/25 Required 26/08/25 Assigned to Add team memb…" at bounding box center [849, 110] width 1247 height 85
click at [1282, 20] on button "Close" at bounding box center [1287, 23] width 80 height 24
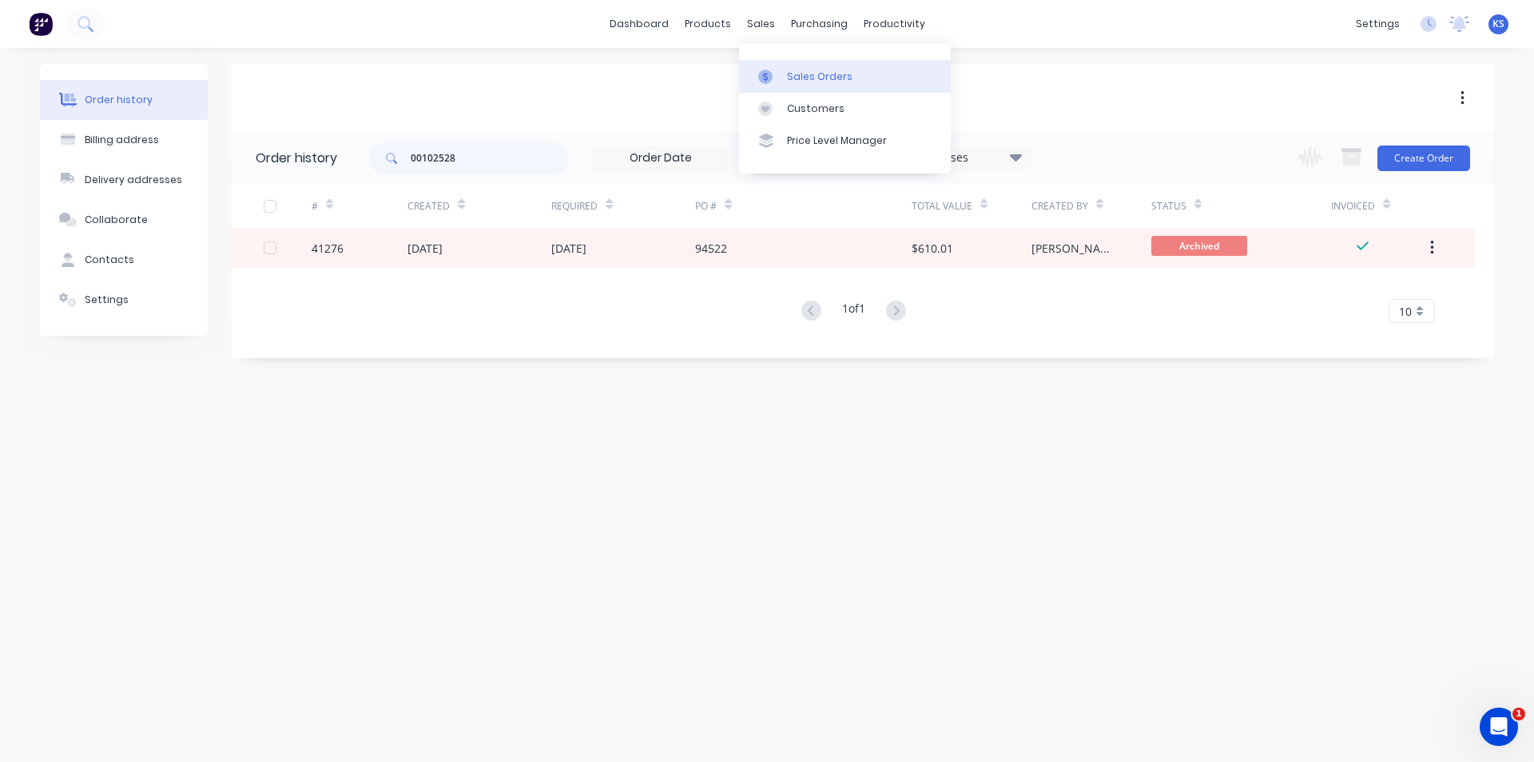
click at [809, 78] on div "Sales Orders" at bounding box center [820, 77] width 66 height 14
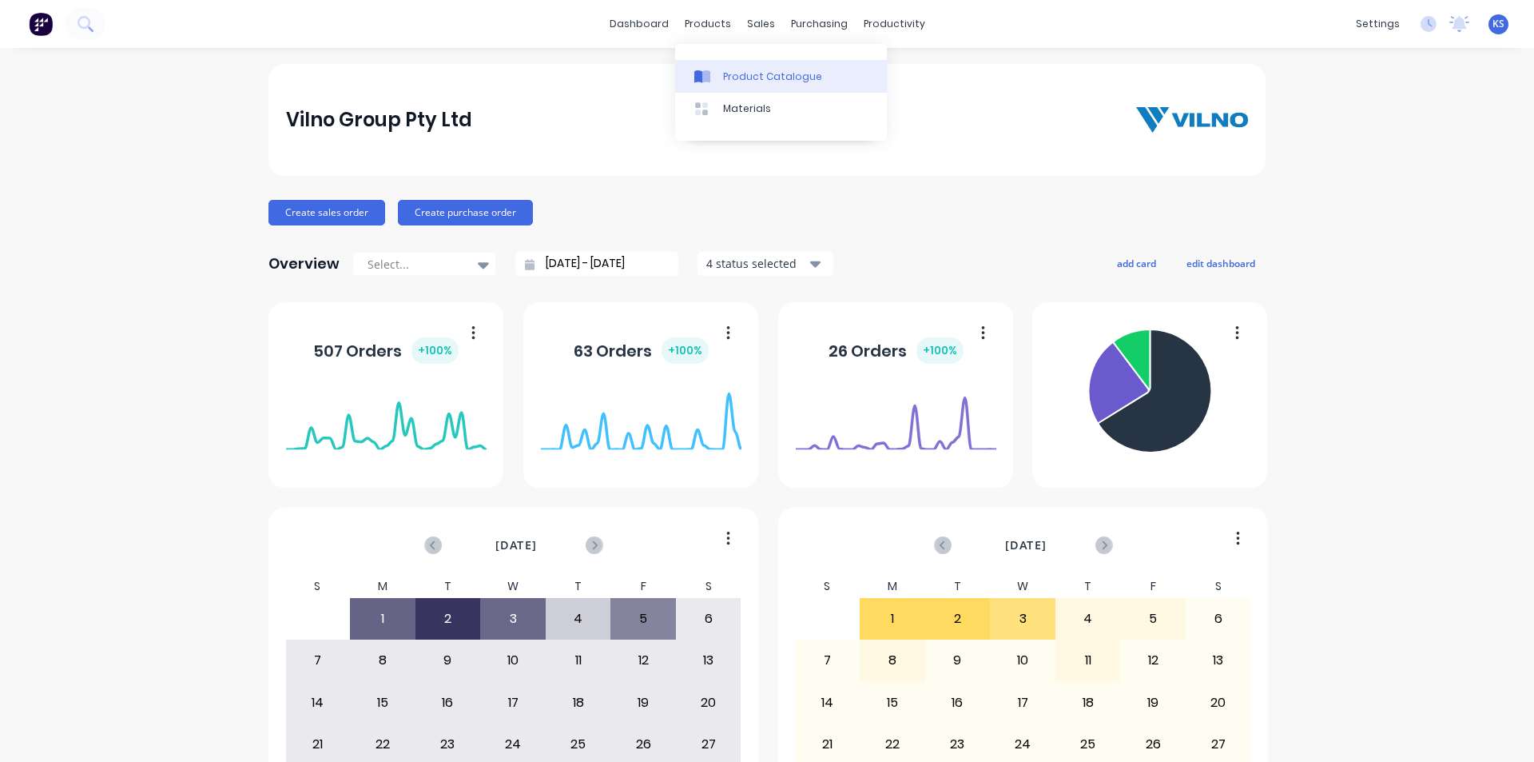
click at [759, 82] on div "Product Catalogue" at bounding box center [772, 77] width 99 height 14
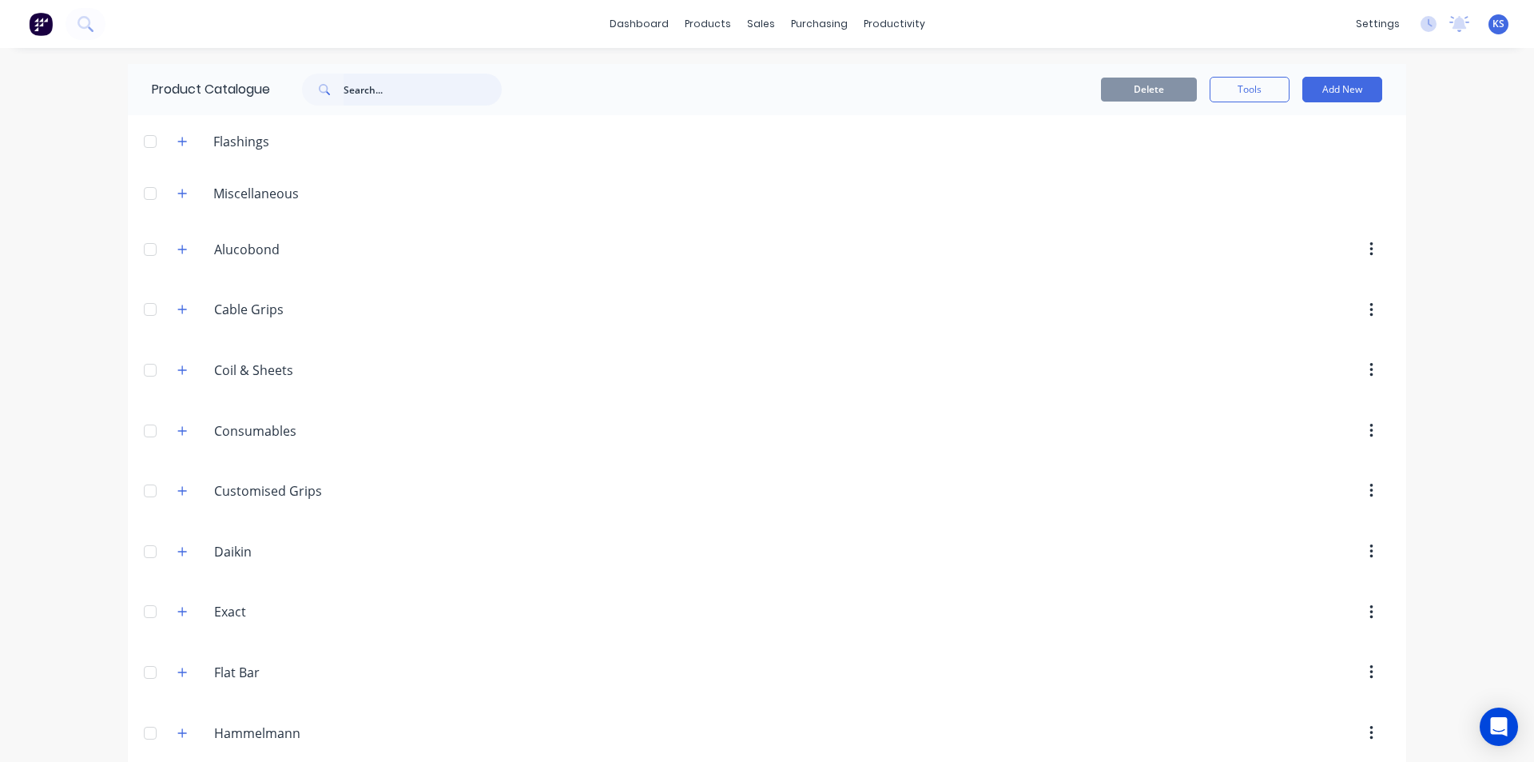
click at [377, 93] on input "text" at bounding box center [423, 90] width 158 height 32
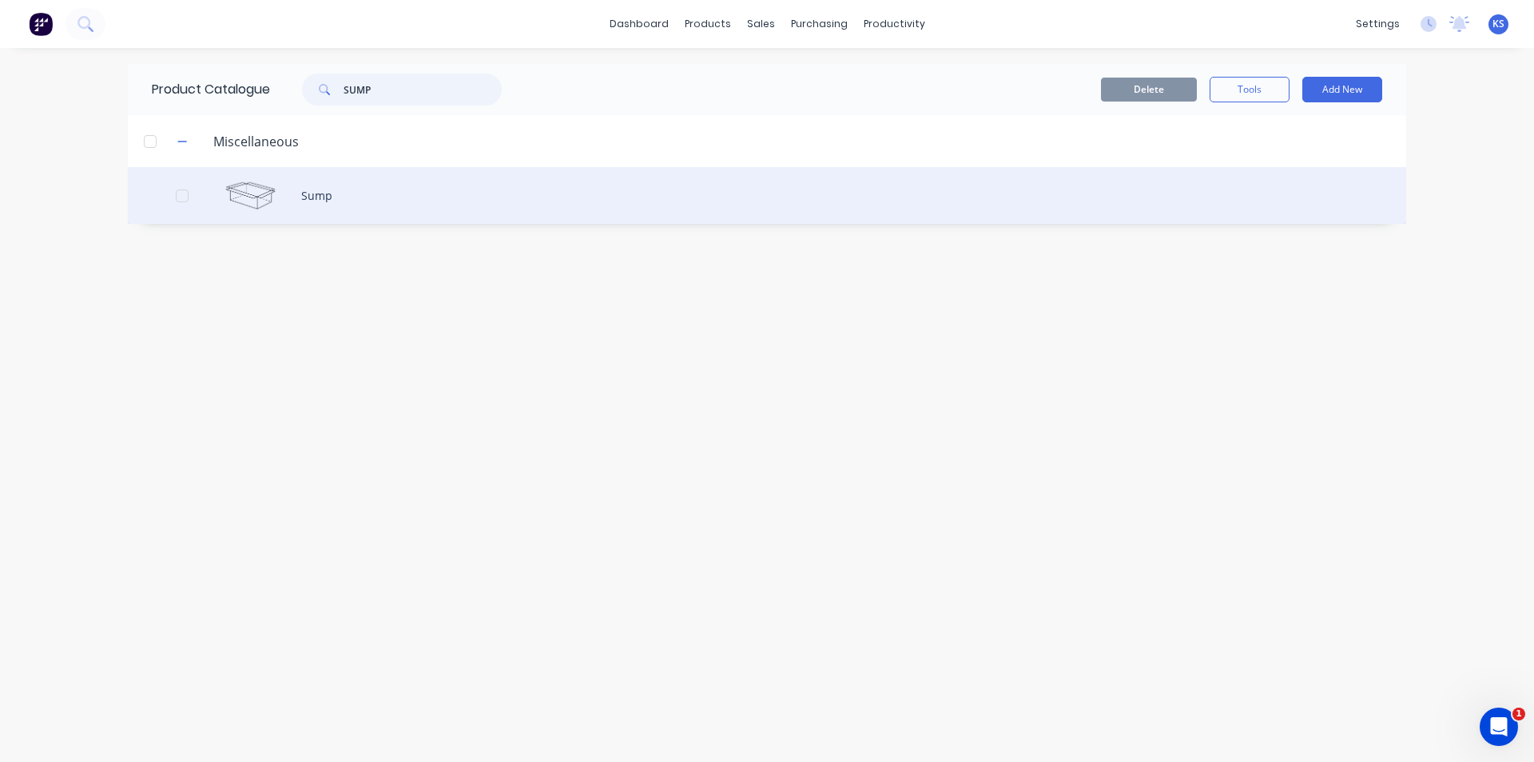
type input "SUMP"
click at [370, 201] on div "Sump" at bounding box center [767, 195] width 1279 height 57
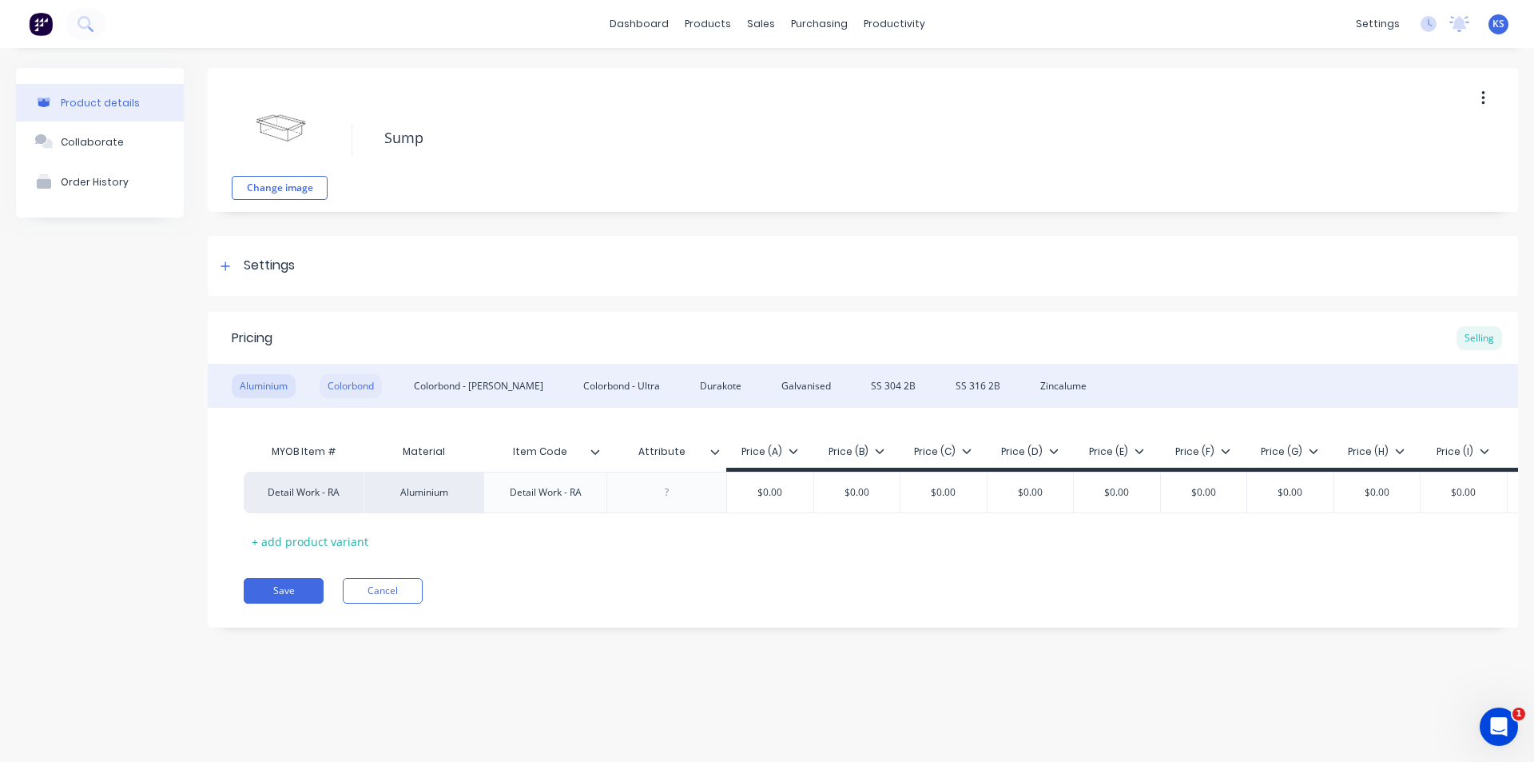
click at [354, 388] on div "Colorbond" at bounding box center [351, 386] width 62 height 24
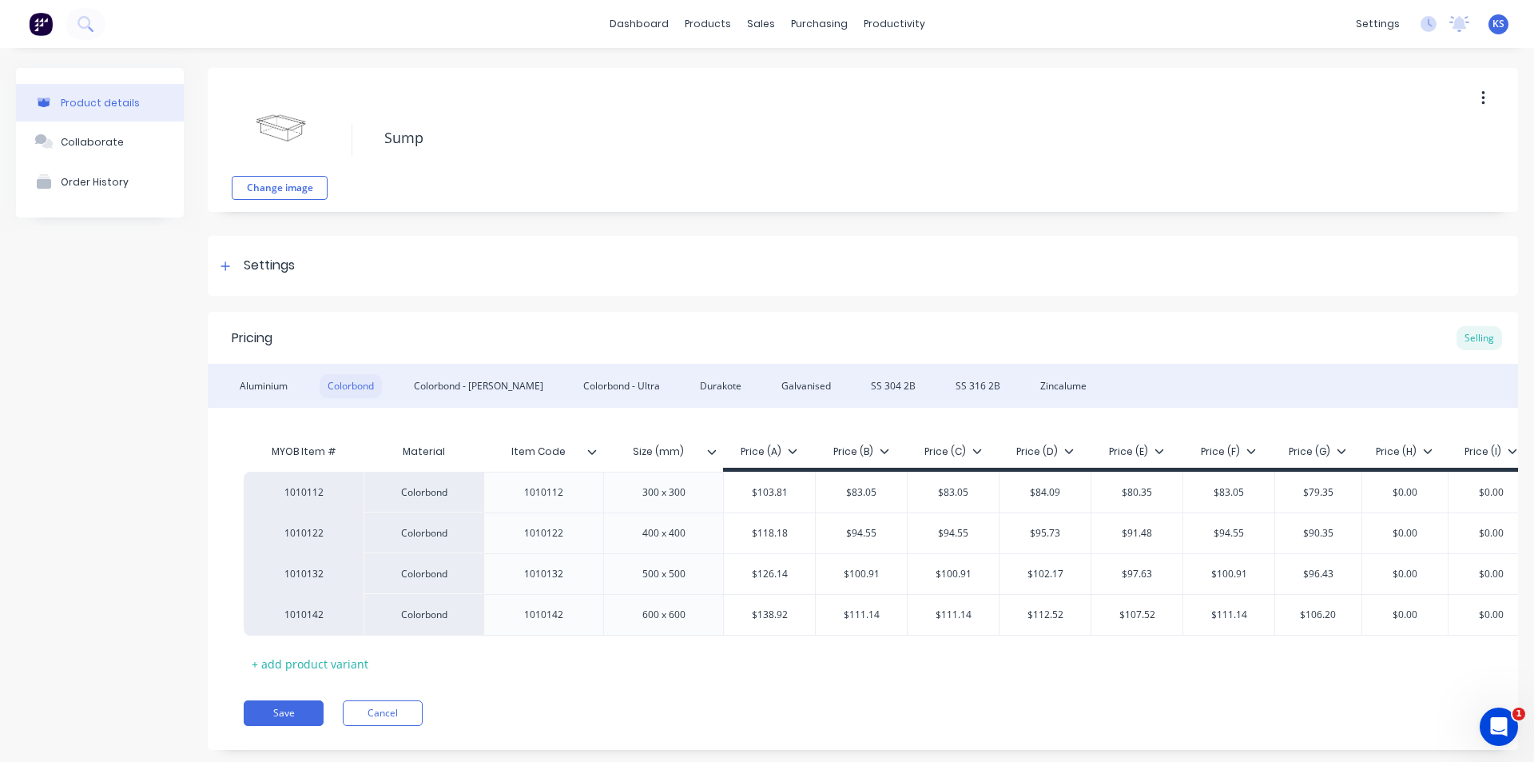
type textarea "x"
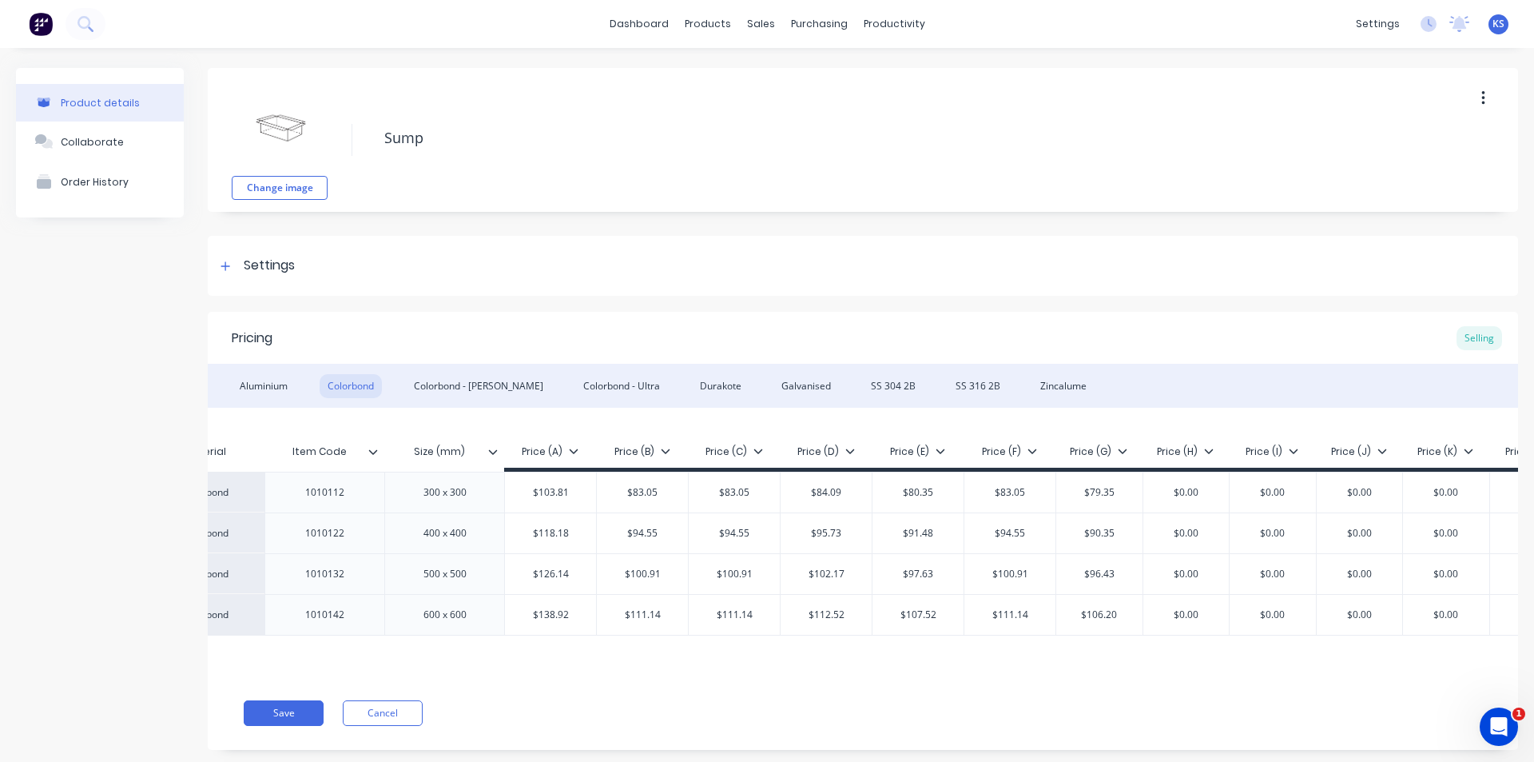
scroll to position [0, 221]
click at [1007, 577] on input "$100.91" at bounding box center [1008, 574] width 91 height 14
type input "$1"
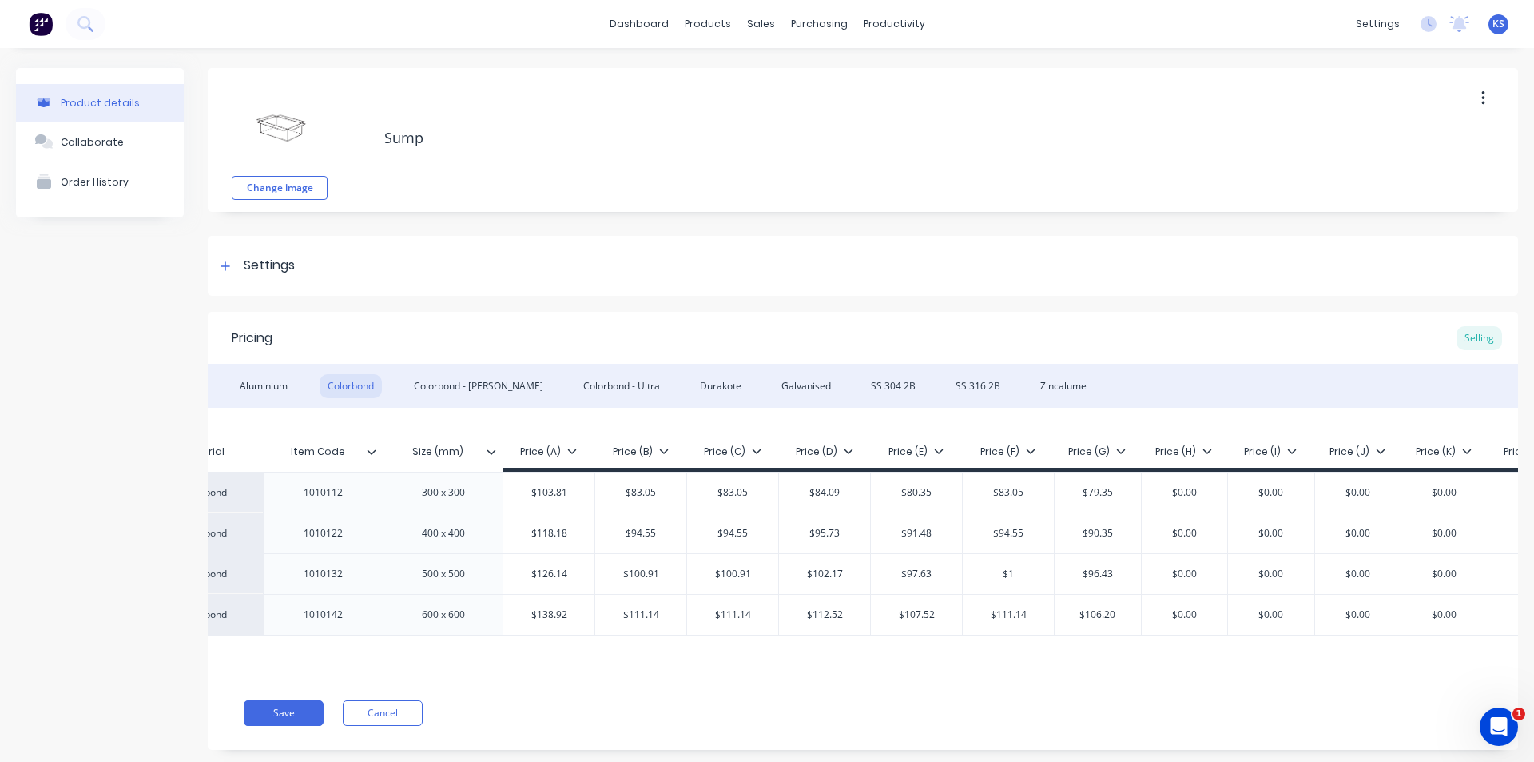
type textarea "x"
type input "$11"
type textarea "x"
type input "$110"
type textarea "x"
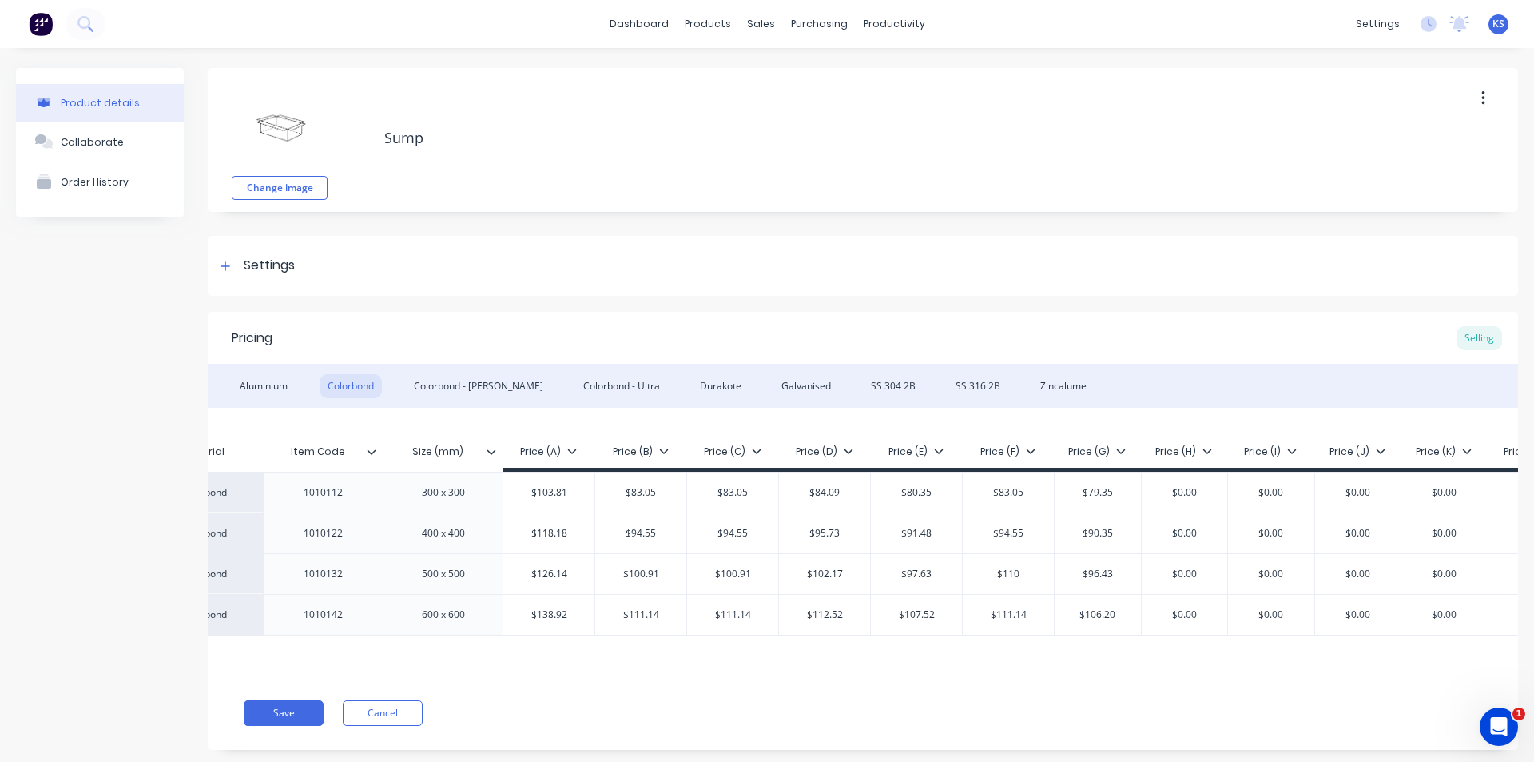
type input "$110."
type textarea "x"
type input "$110.9"
type textarea "x"
type input "$110.91"
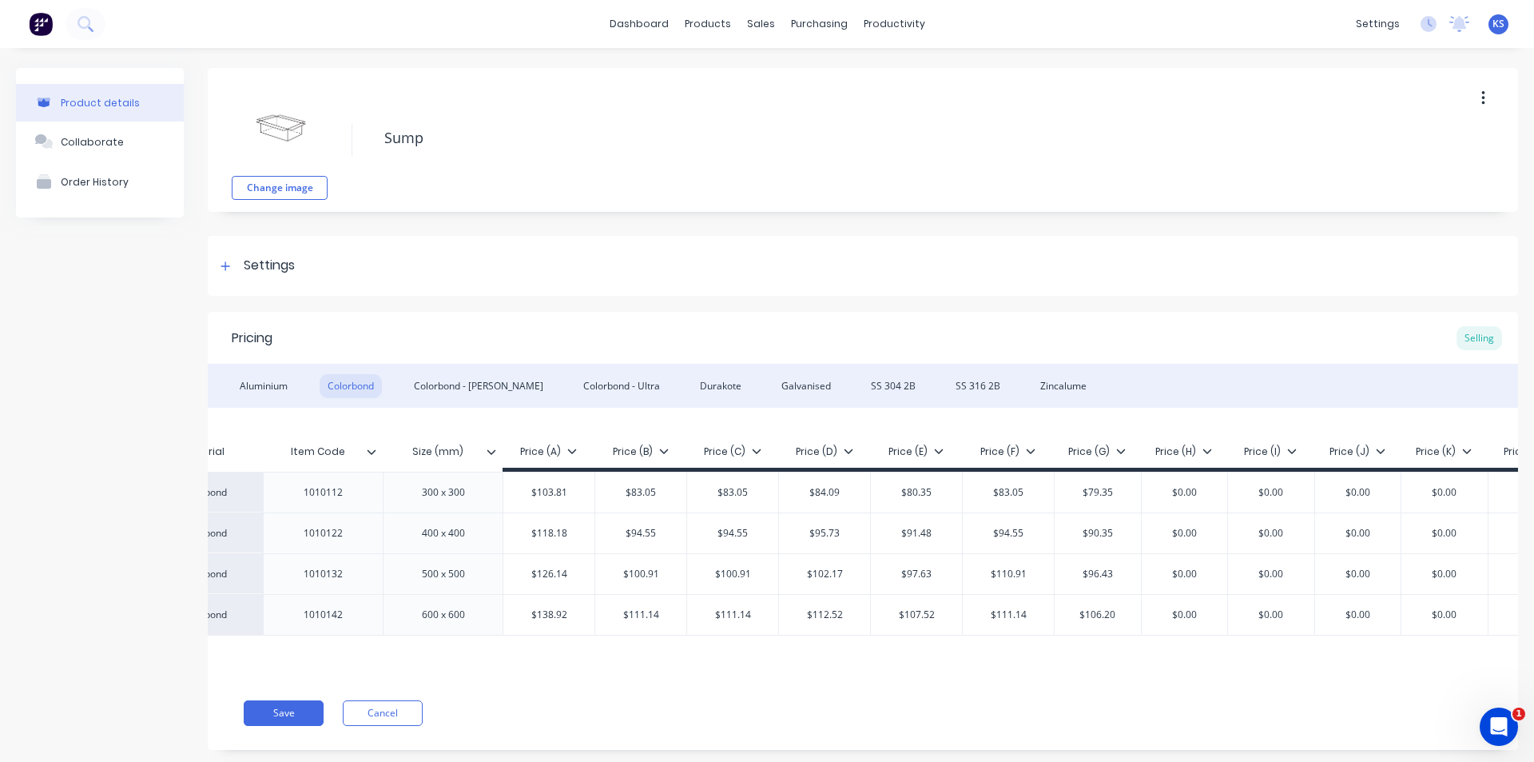
type input "$96.43"
click at [287, 722] on button "Save" at bounding box center [284, 713] width 80 height 26
type textarea "x"
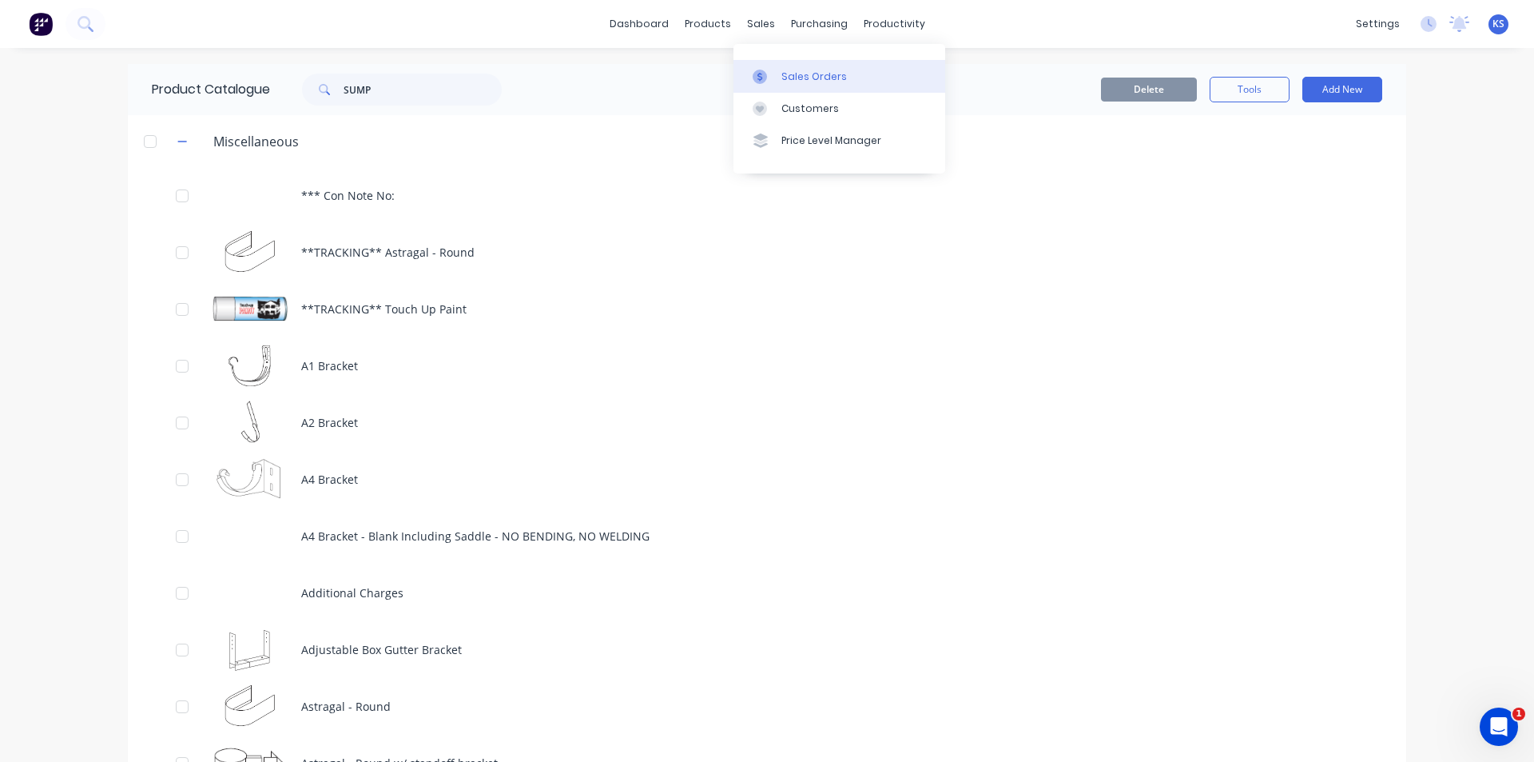
click at [810, 78] on div "Sales Orders" at bounding box center [815, 77] width 66 height 14
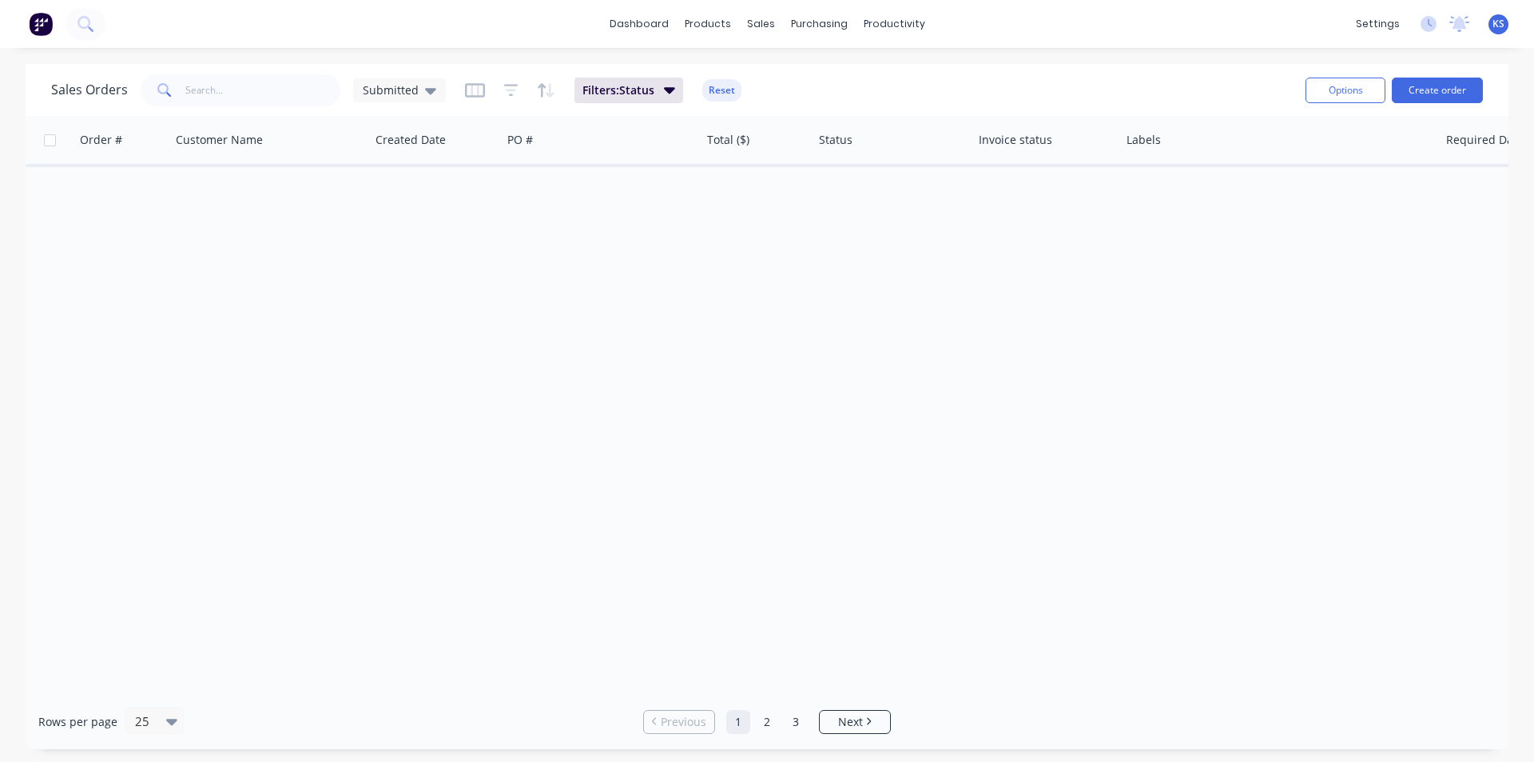
click at [722, 89] on button "Reset" at bounding box center [721, 90] width 39 height 22
click at [881, 85] on div "Sales Orders Submitted" at bounding box center [672, 89] width 1242 height 39
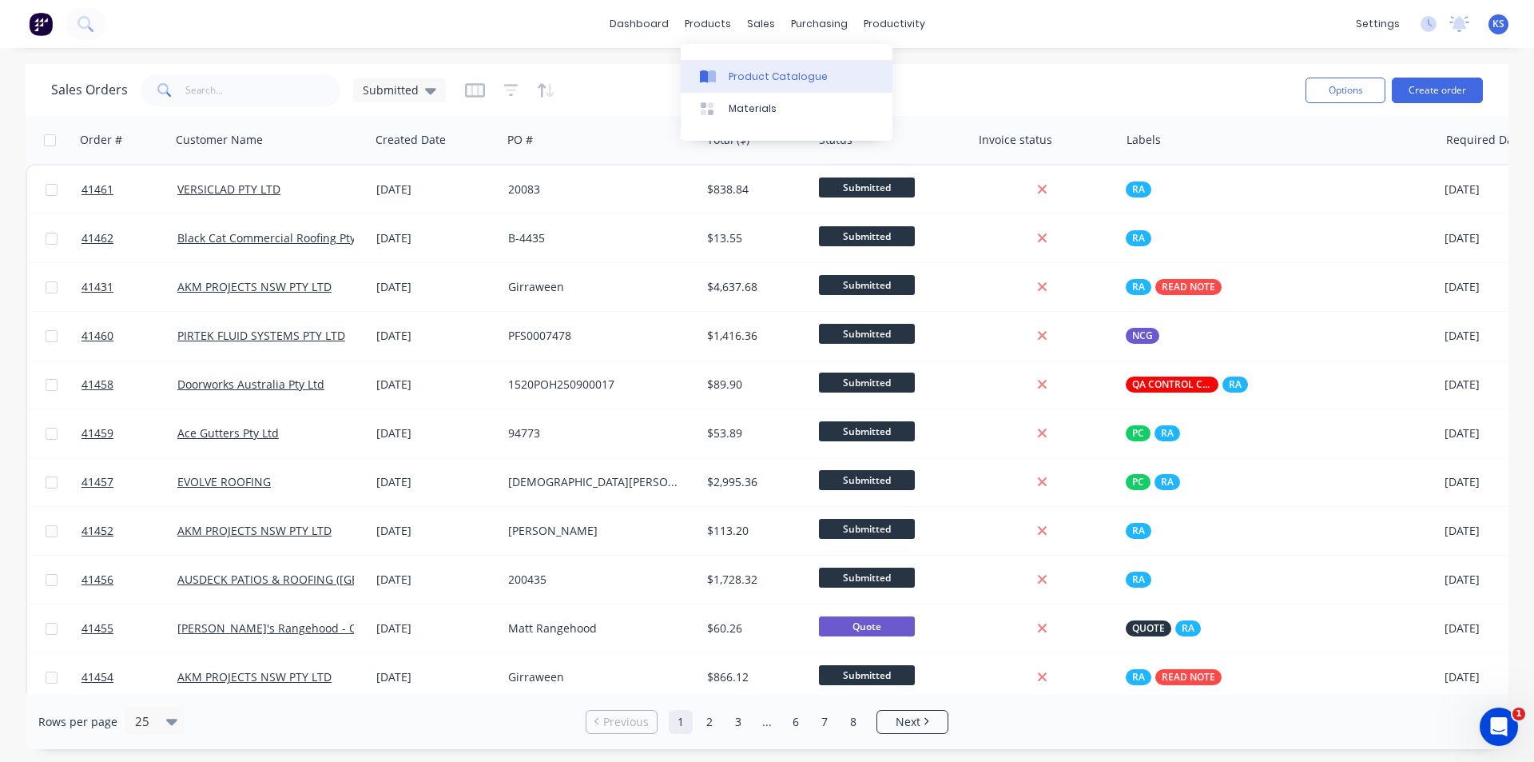
click at [784, 77] on div "Product Catalogue" at bounding box center [778, 77] width 99 height 14
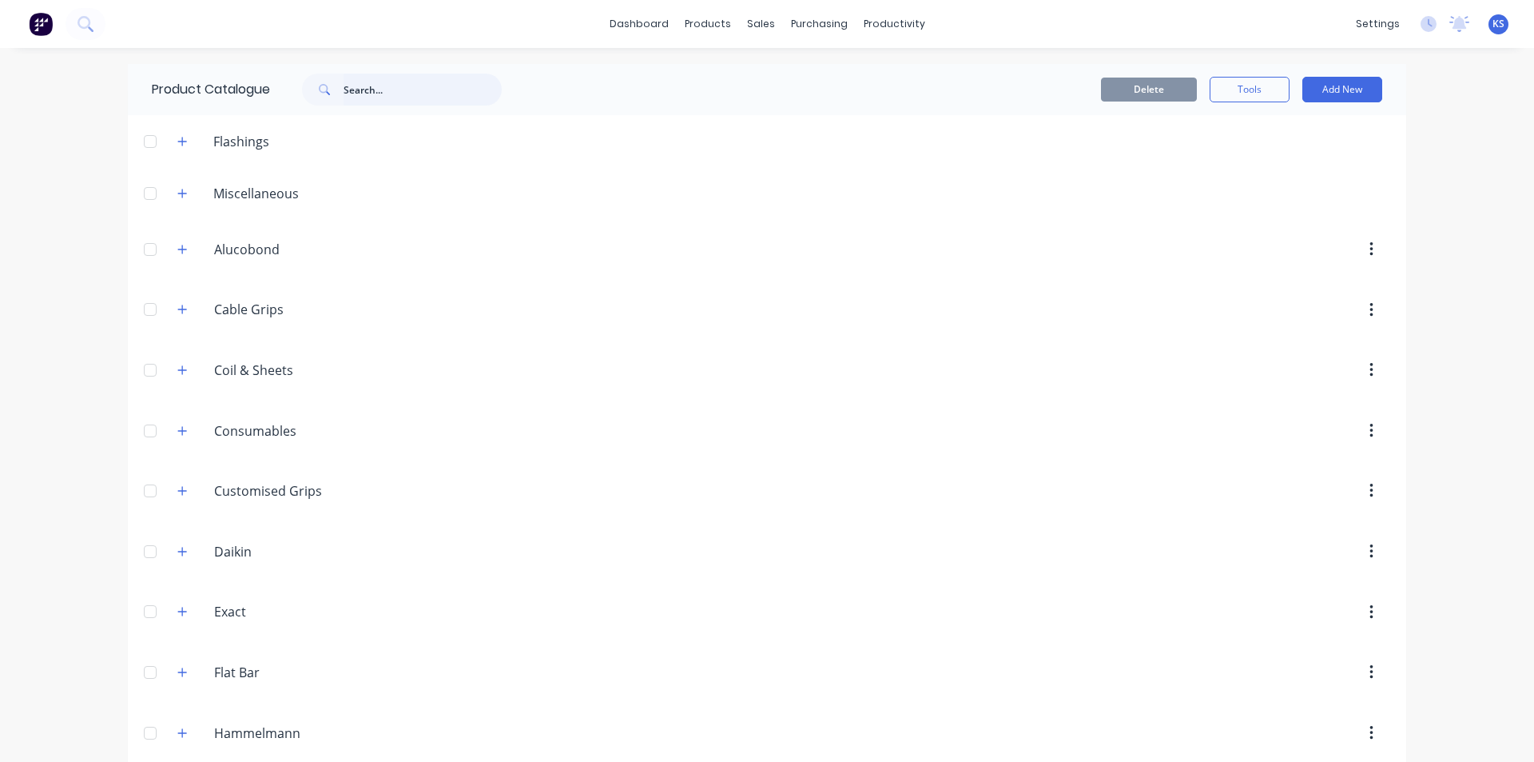
click at [372, 91] on input "text" at bounding box center [423, 90] width 158 height 32
type input "SUMP"
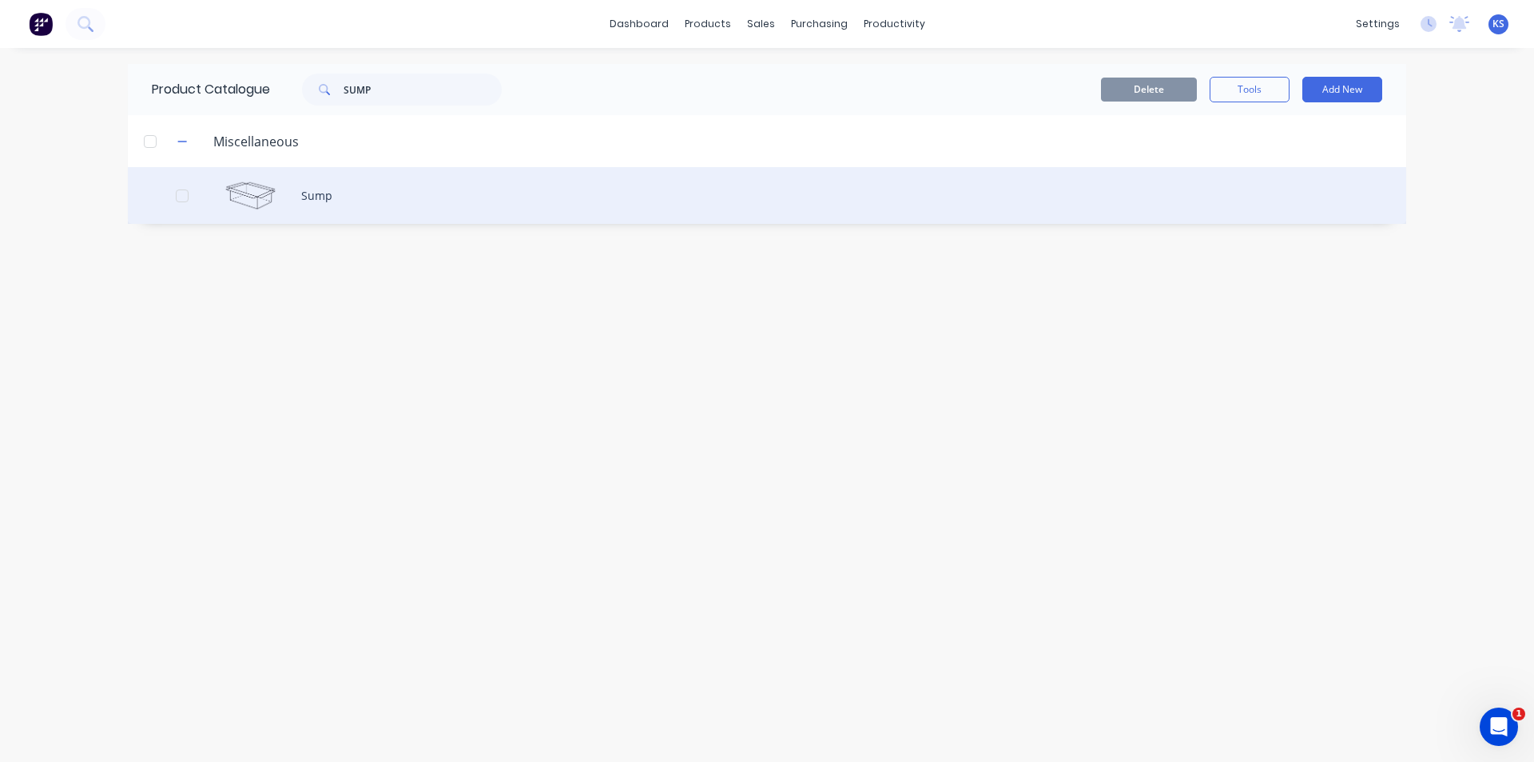
click at [337, 205] on div "Sump" at bounding box center [767, 195] width 1279 height 57
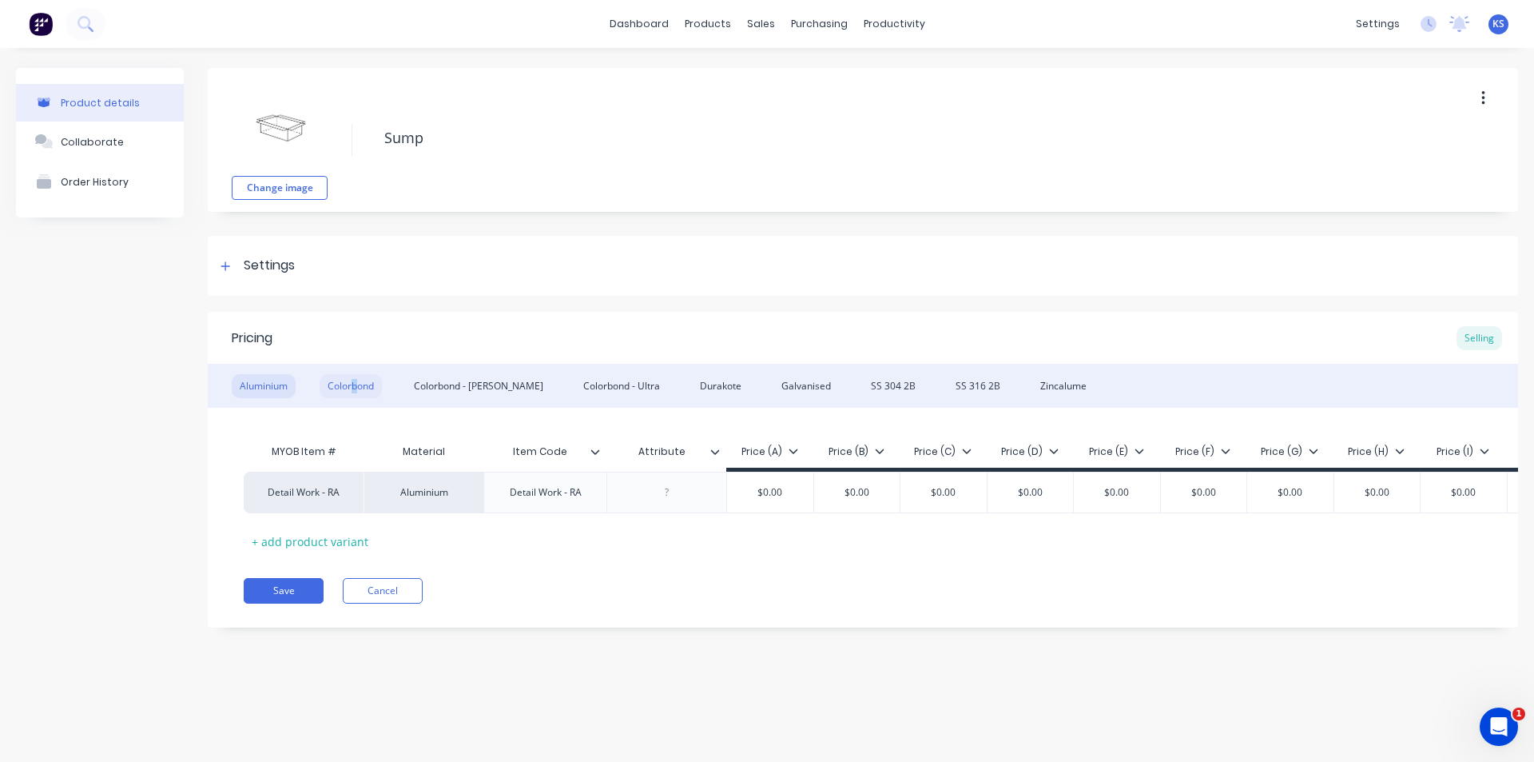
click at [356, 384] on div "Colorbond" at bounding box center [351, 386] width 62 height 24
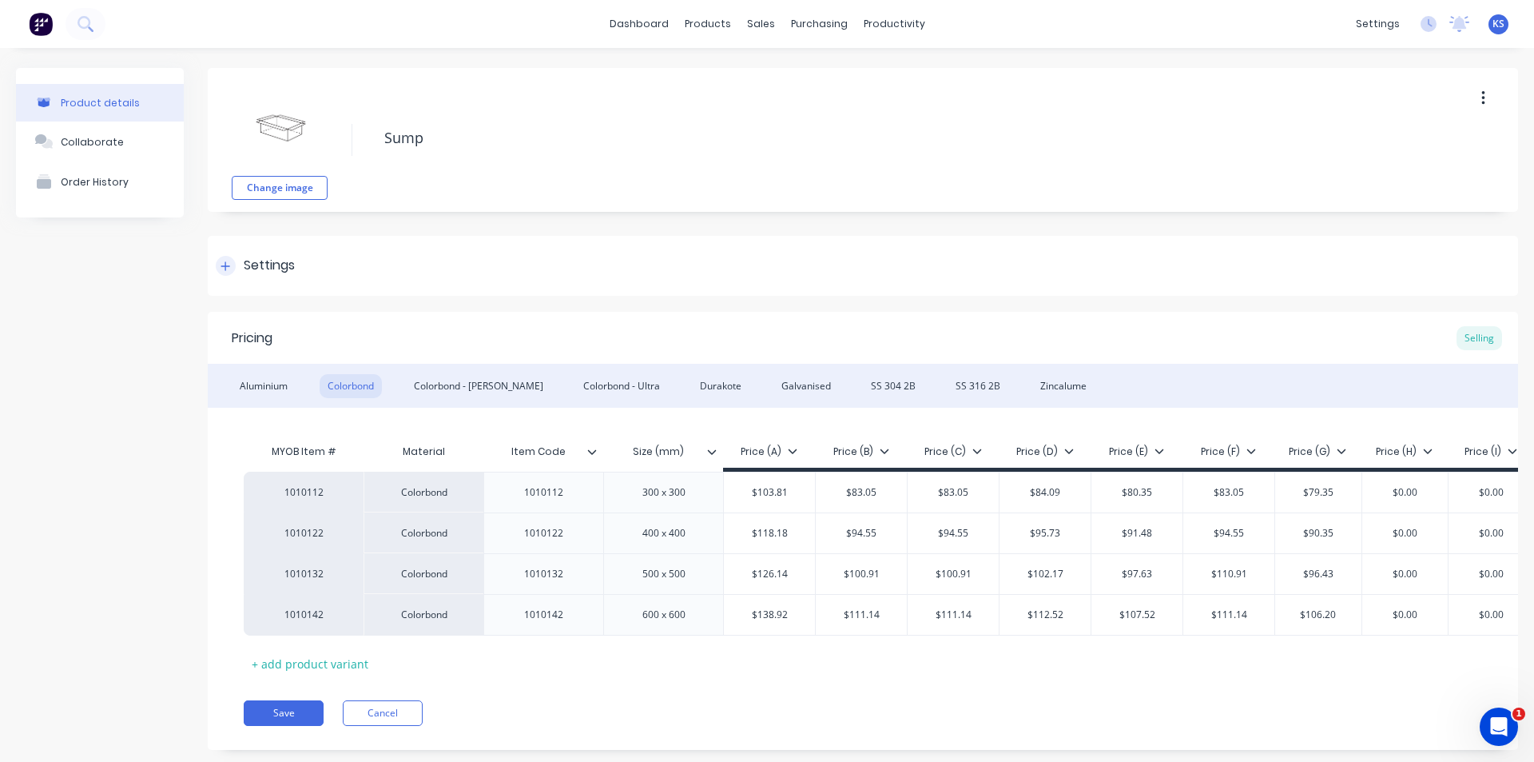
click at [480, 252] on div "Settings" at bounding box center [863, 266] width 1311 height 60
type textarea "x"
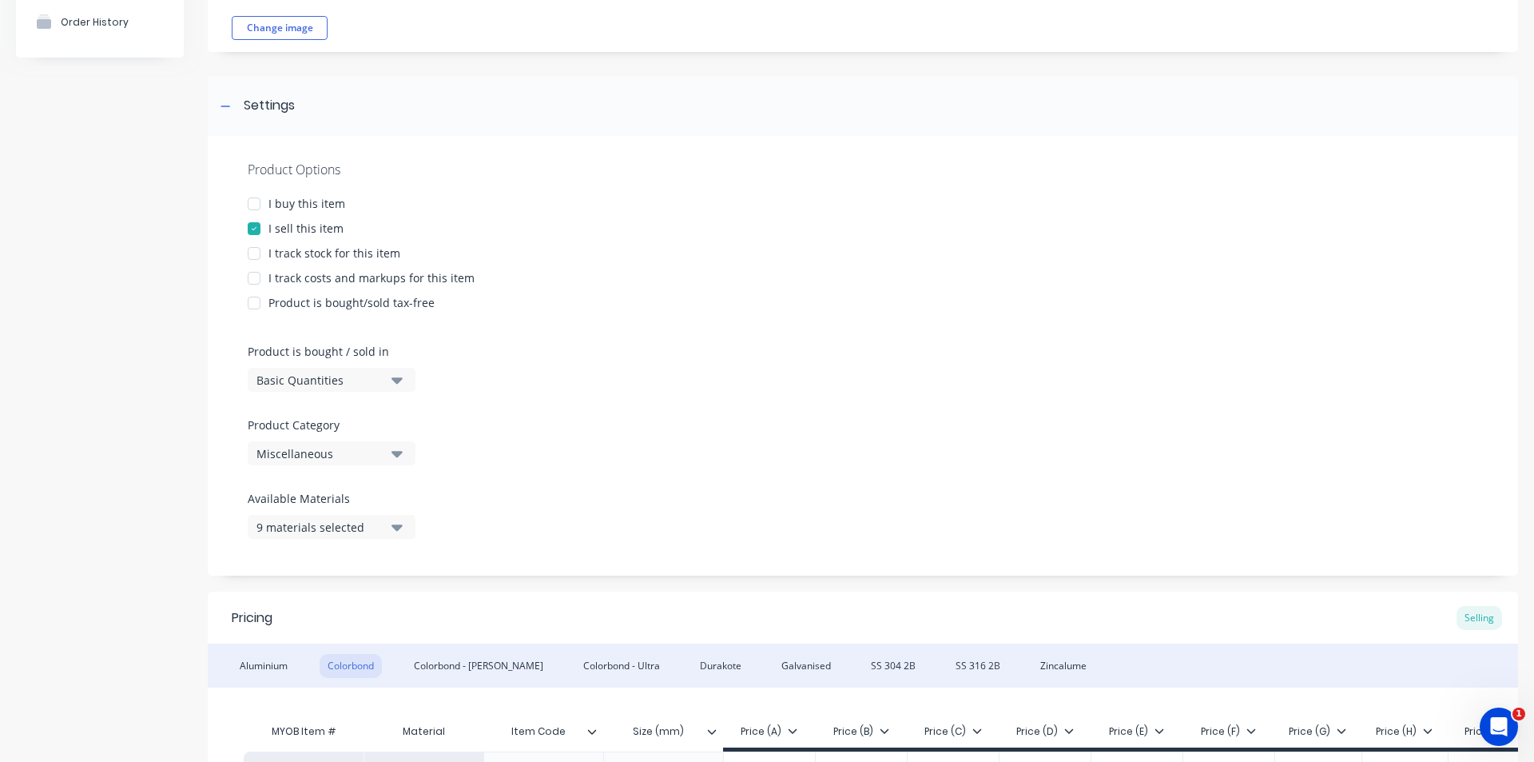
scroll to position [479, 0]
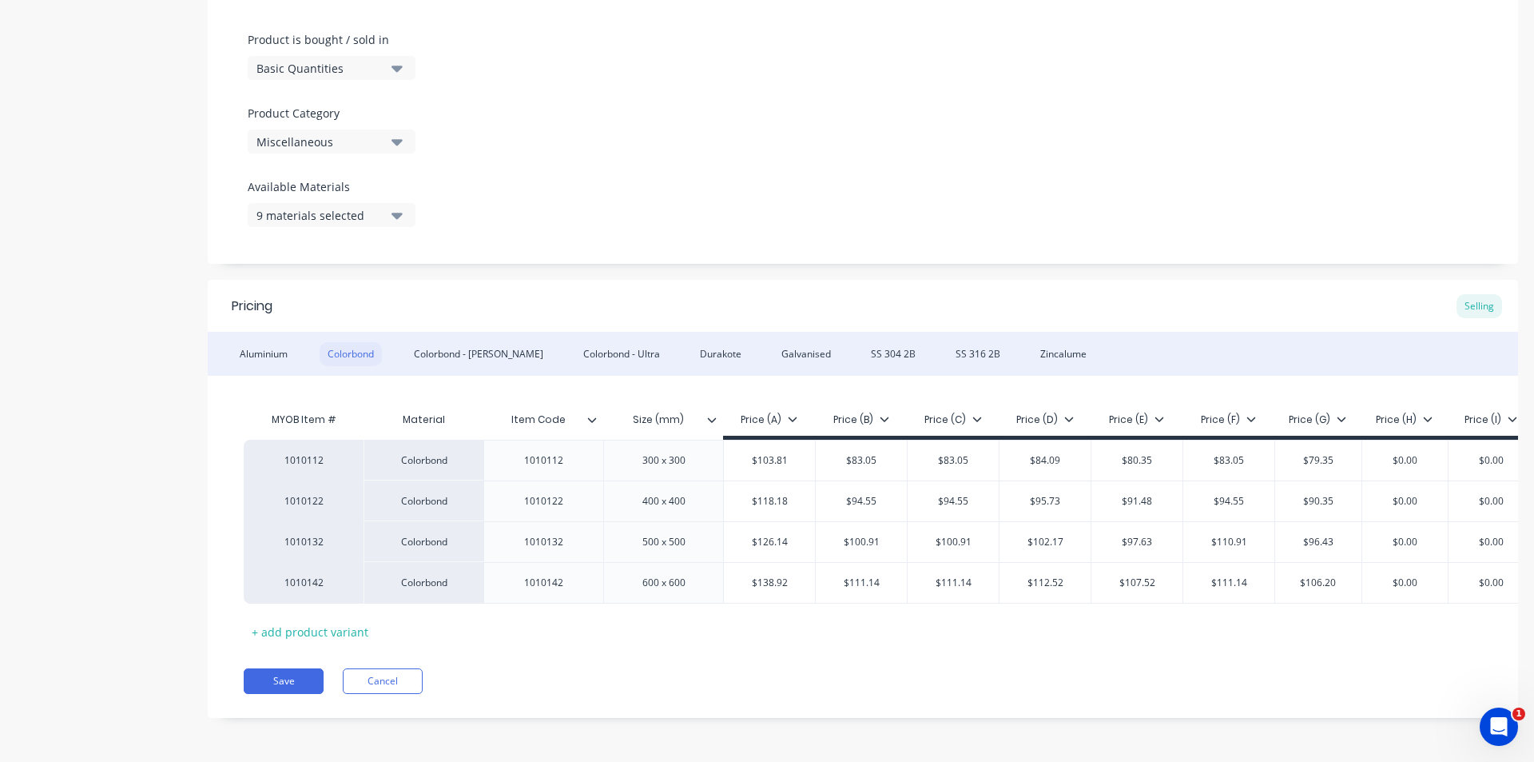
click at [356, 344] on div "Colorbond" at bounding box center [351, 354] width 62 height 24
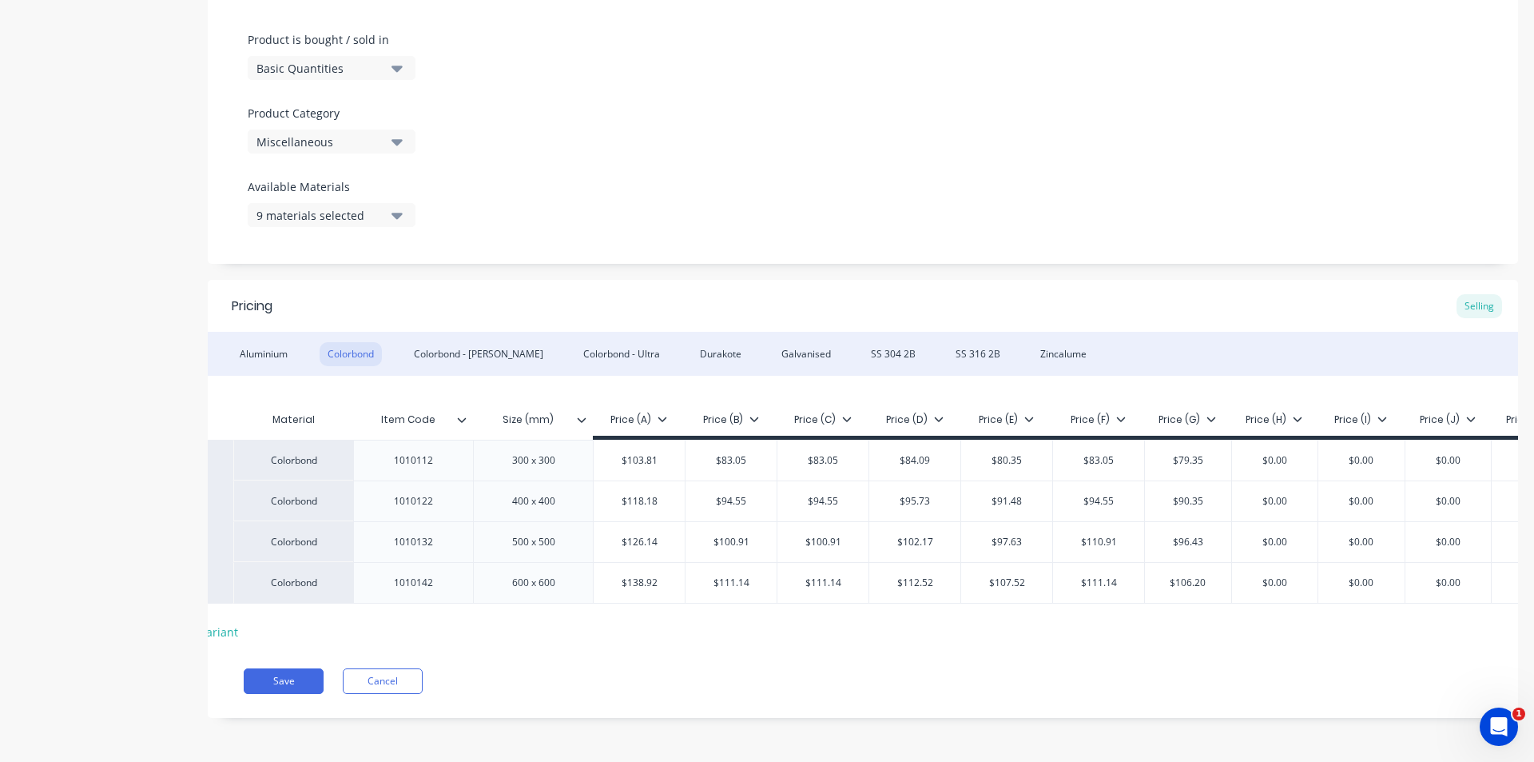
scroll to position [0, 168]
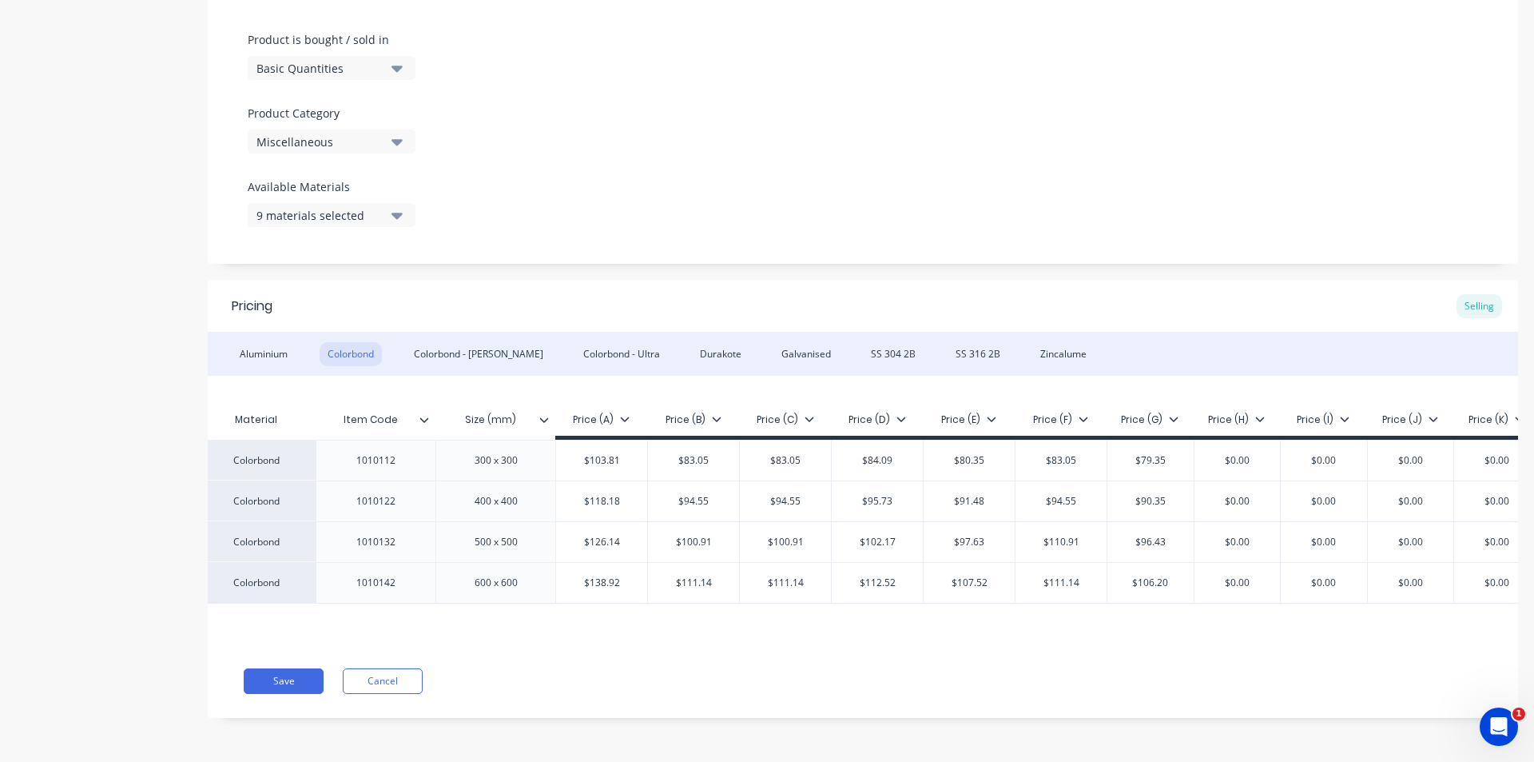
click at [1062, 539] on input "$110.91" at bounding box center [1061, 542] width 91 height 14
type input "$1"
type textarea "x"
type input "$10"
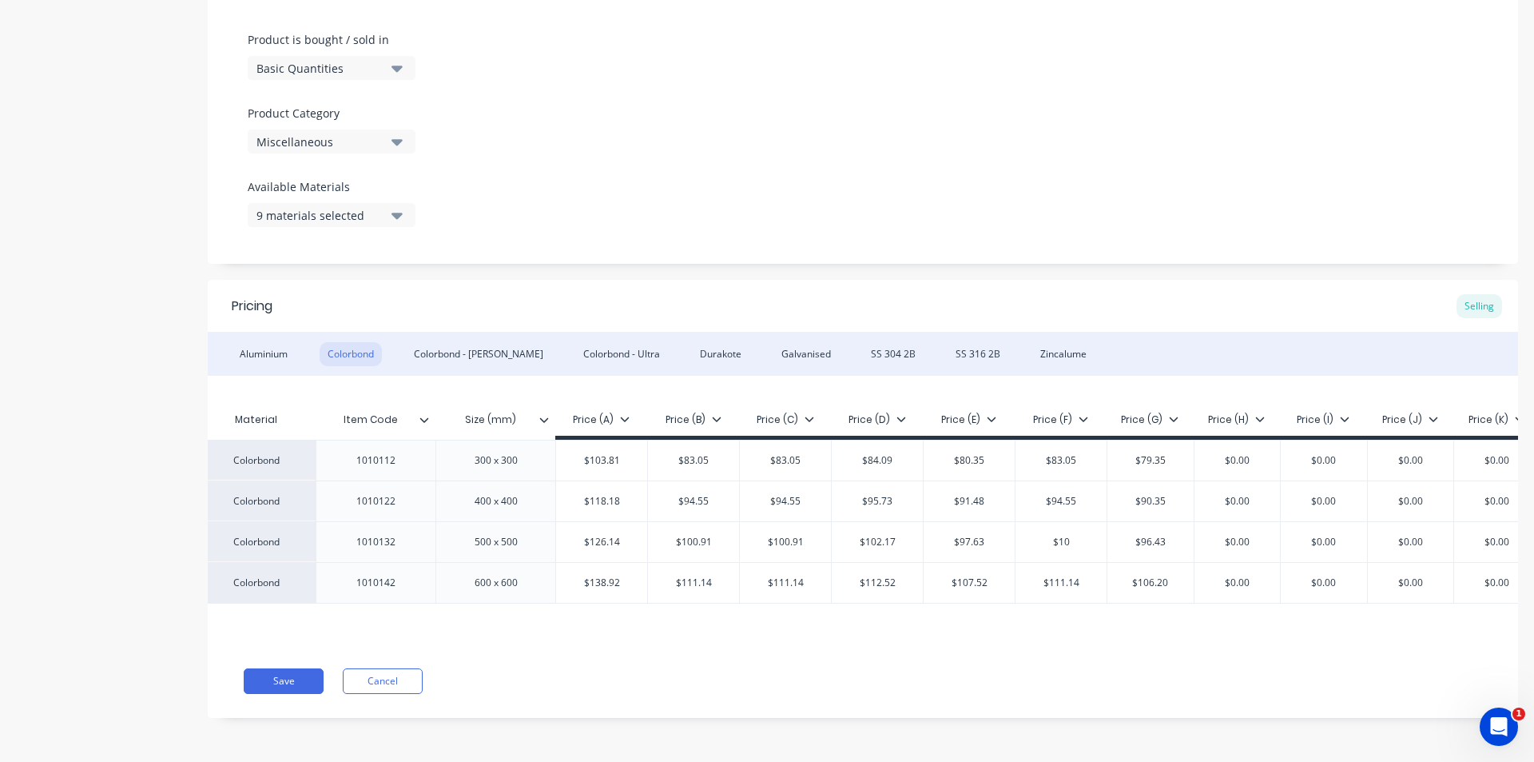
type textarea "x"
type input "$100"
type textarea "x"
type input "$100.9"
type textarea "x"
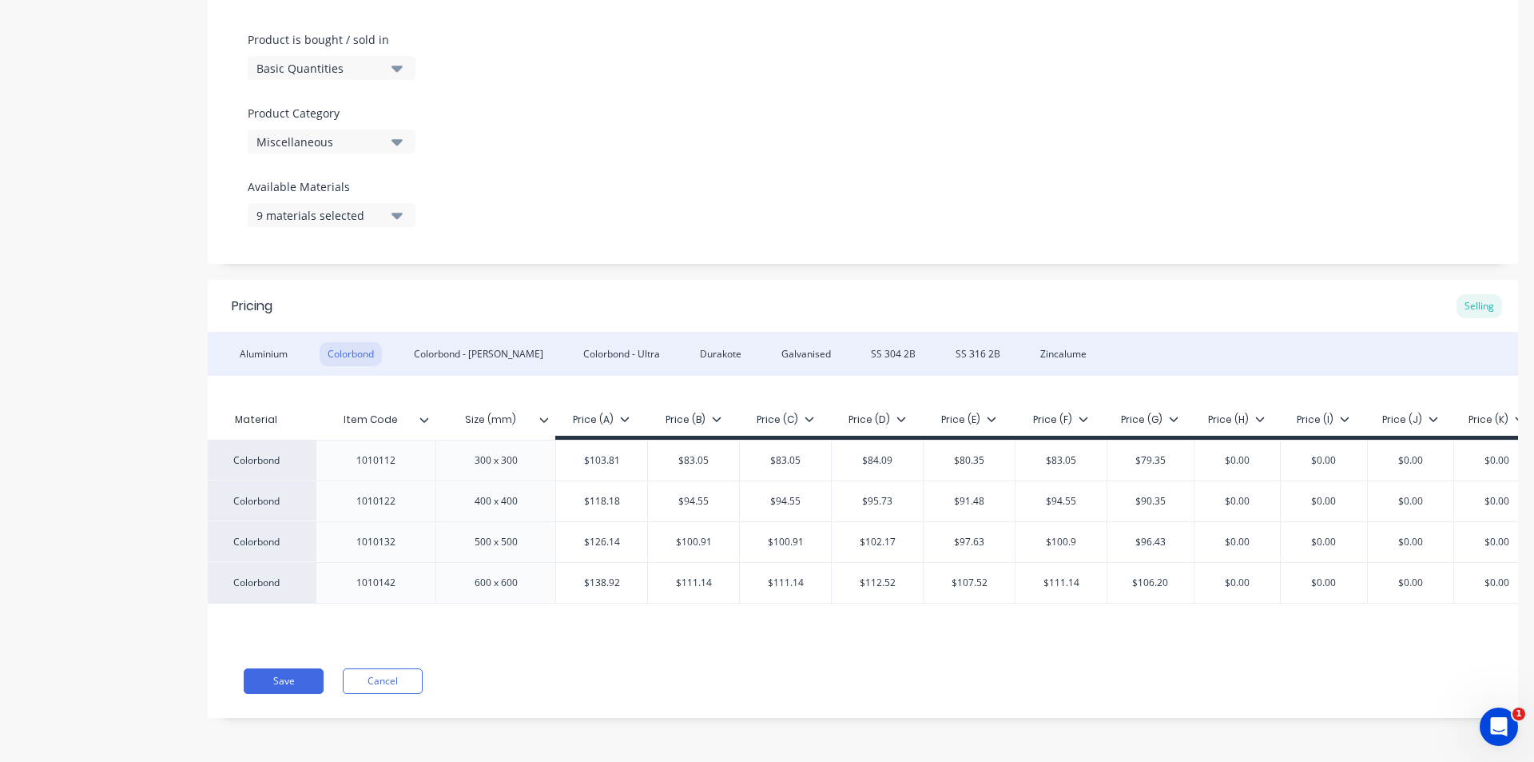
type input "$100.91"
type textarea "x"
type input "$100.91"
type input "$96.43"
click at [272, 682] on button "Save" at bounding box center [284, 681] width 80 height 26
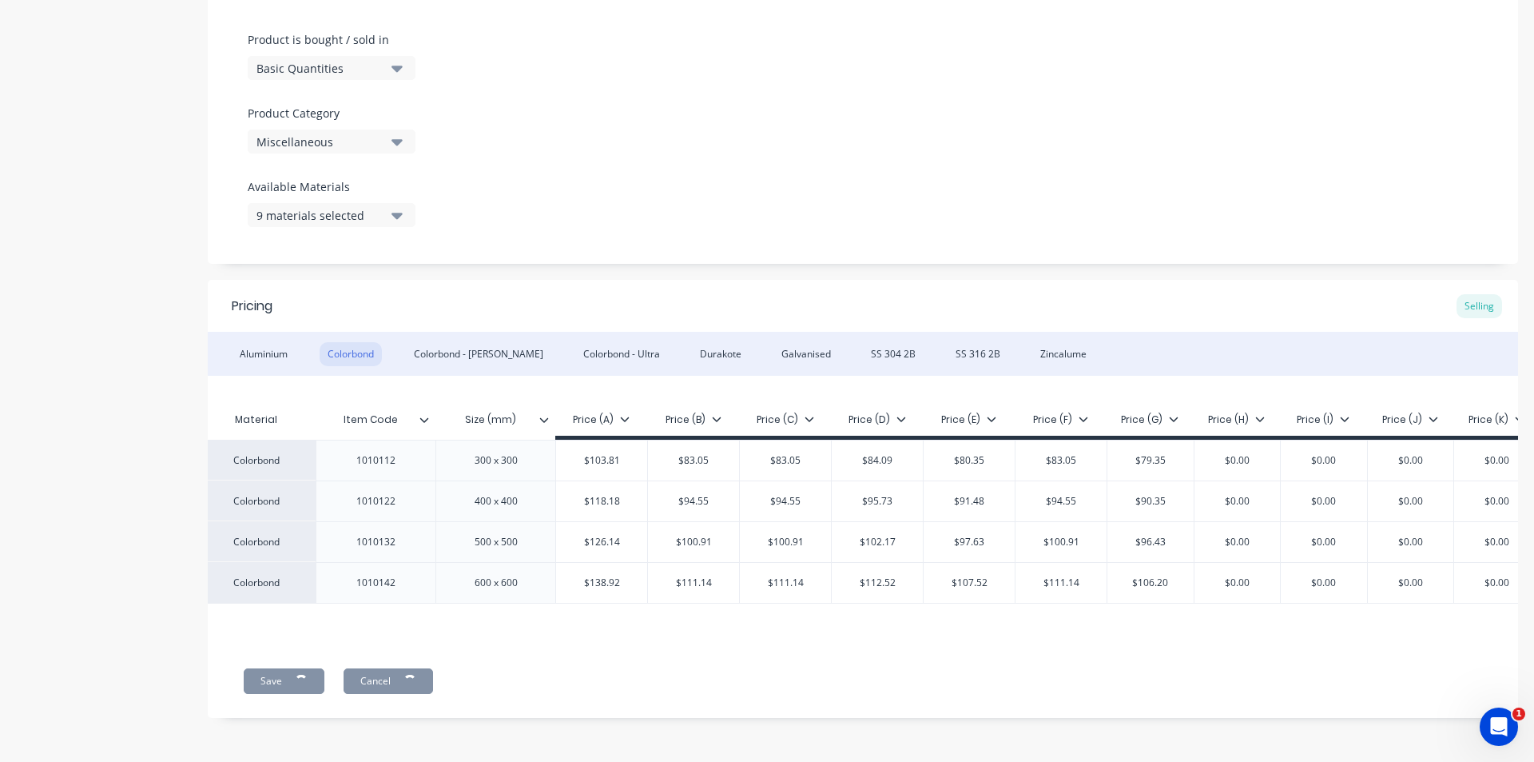
type textarea "x"
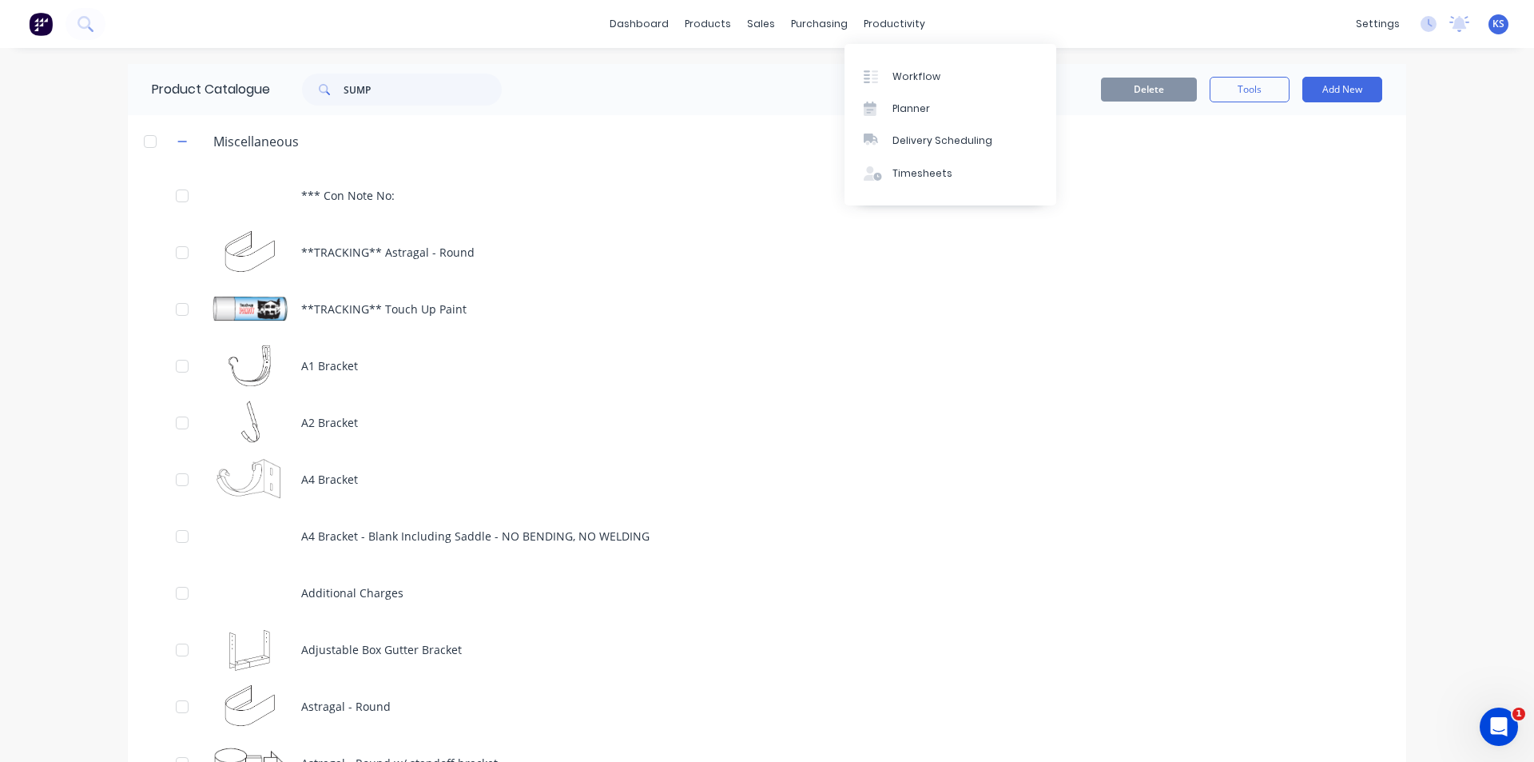
click at [735, 84] on div "Delete Tools Add New" at bounding box center [962, 90] width 841 height 26
click at [970, 144] on div "Delivery Scheduling" at bounding box center [943, 140] width 100 height 14
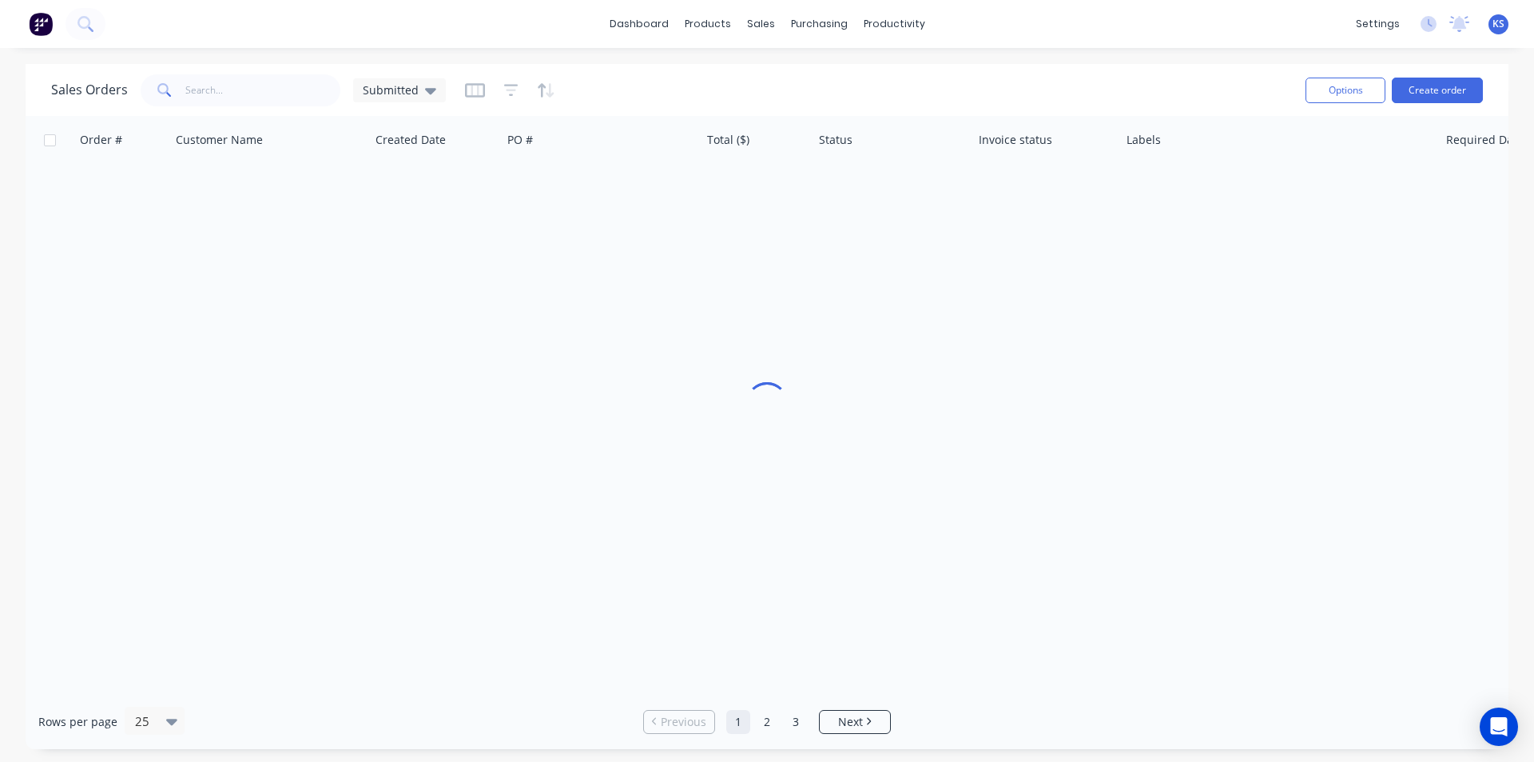
click at [887, 69] on div "Sales Orders Submitted Options Create order" at bounding box center [767, 90] width 1483 height 52
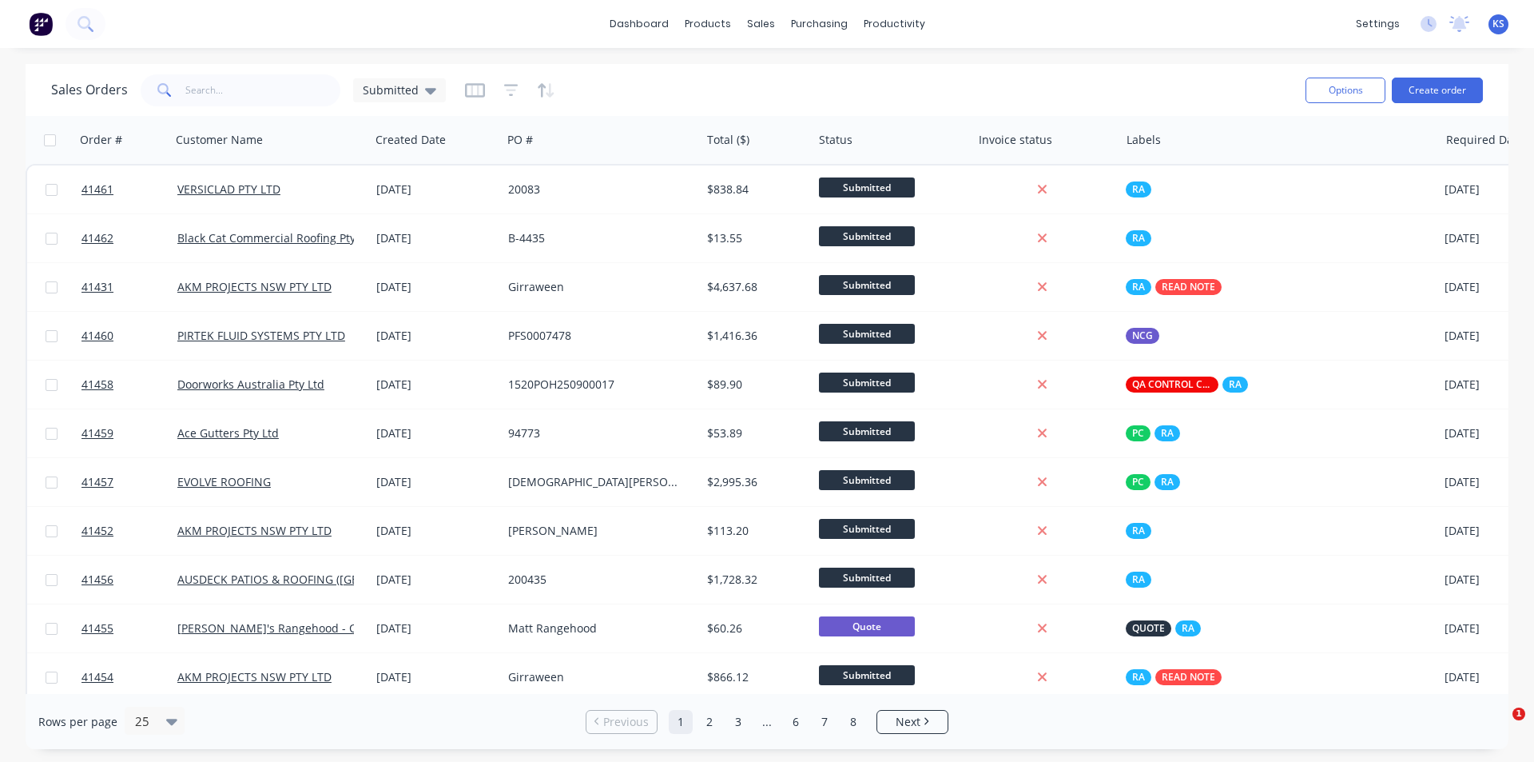
click at [640, 90] on div "Sales Orders Submitted" at bounding box center [672, 89] width 1242 height 39
click at [668, 101] on div "Sales Orders Submitted" at bounding box center [672, 89] width 1242 height 39
click at [652, 98] on div "Sales Orders Submitted" at bounding box center [672, 89] width 1242 height 39
click at [1426, 82] on button "Create order" at bounding box center [1437, 91] width 91 height 26
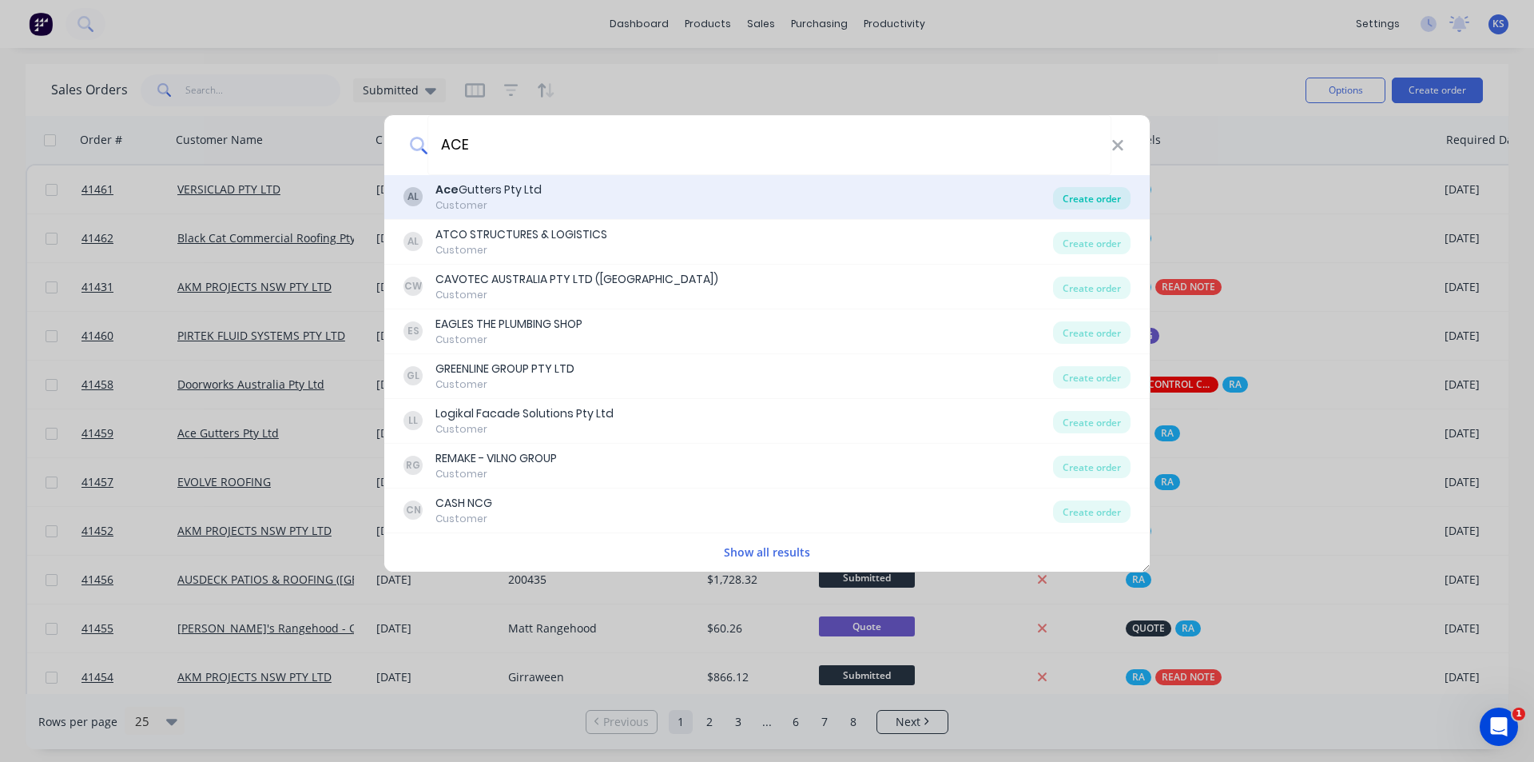
type input "ACE"
click at [1100, 194] on div "Create order" at bounding box center [1092, 198] width 78 height 22
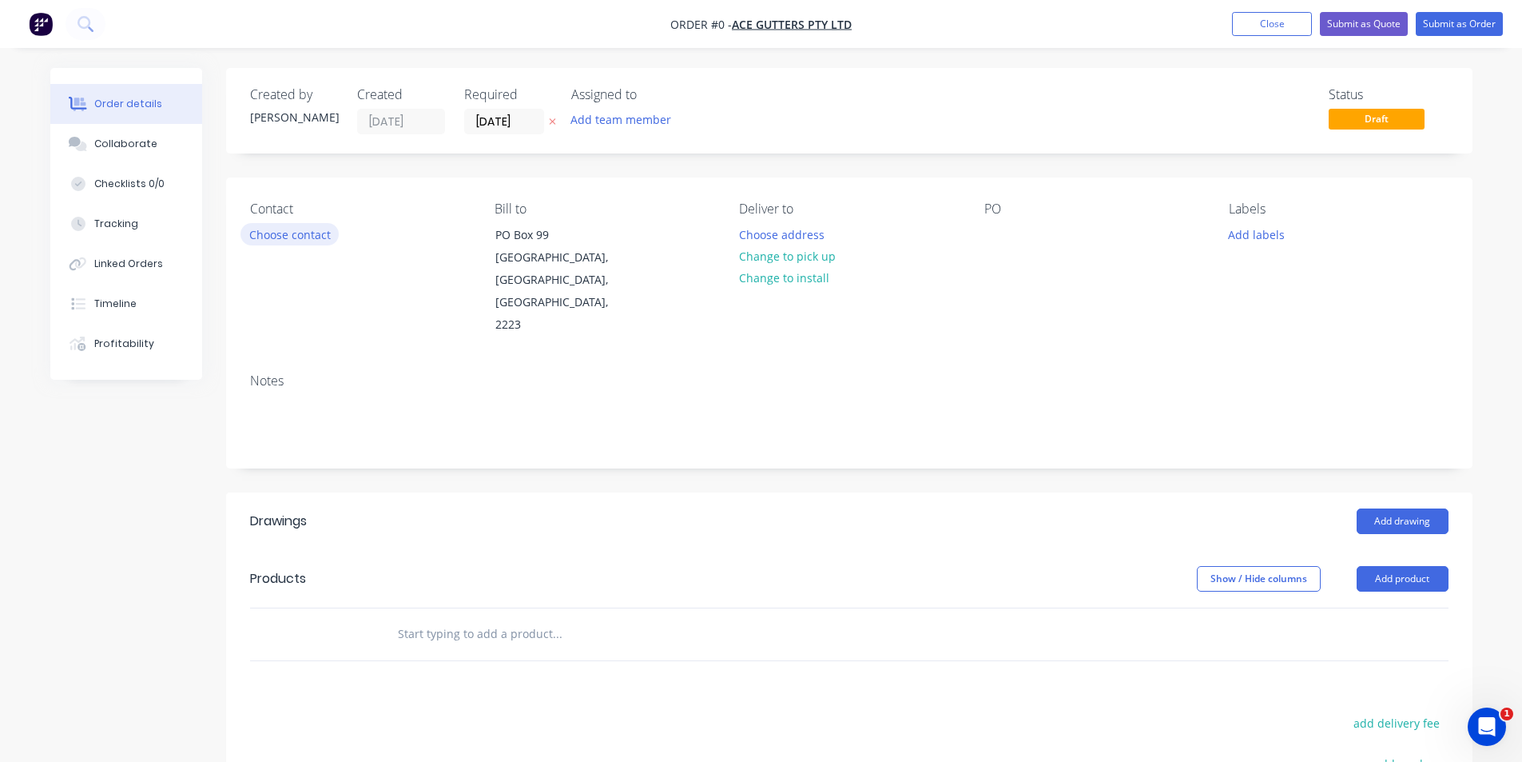
click at [286, 245] on button "Choose contact" at bounding box center [290, 234] width 98 height 22
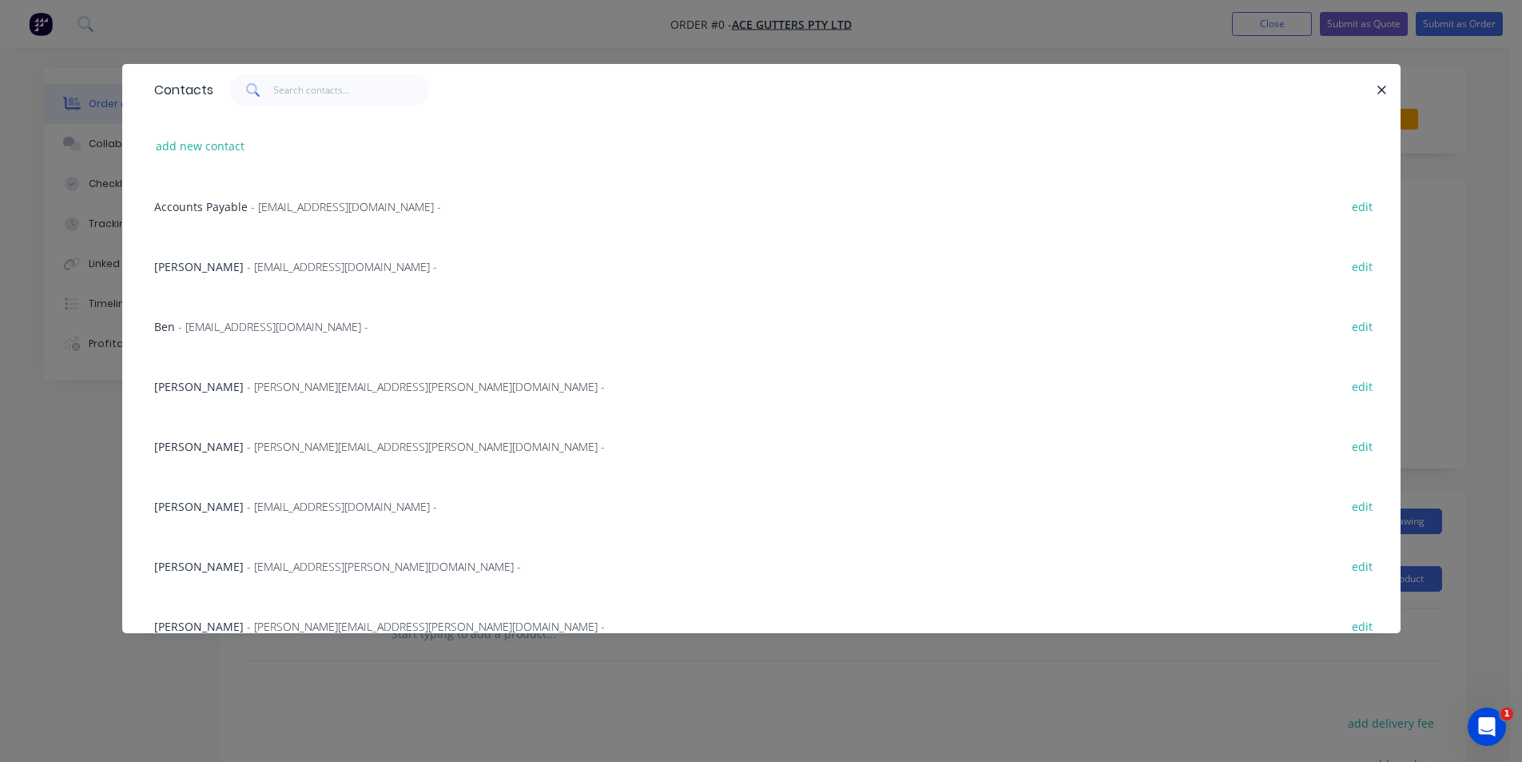
click at [255, 328] on span "- ben.delicata@acegutters.com.au -" at bounding box center [273, 326] width 190 height 15
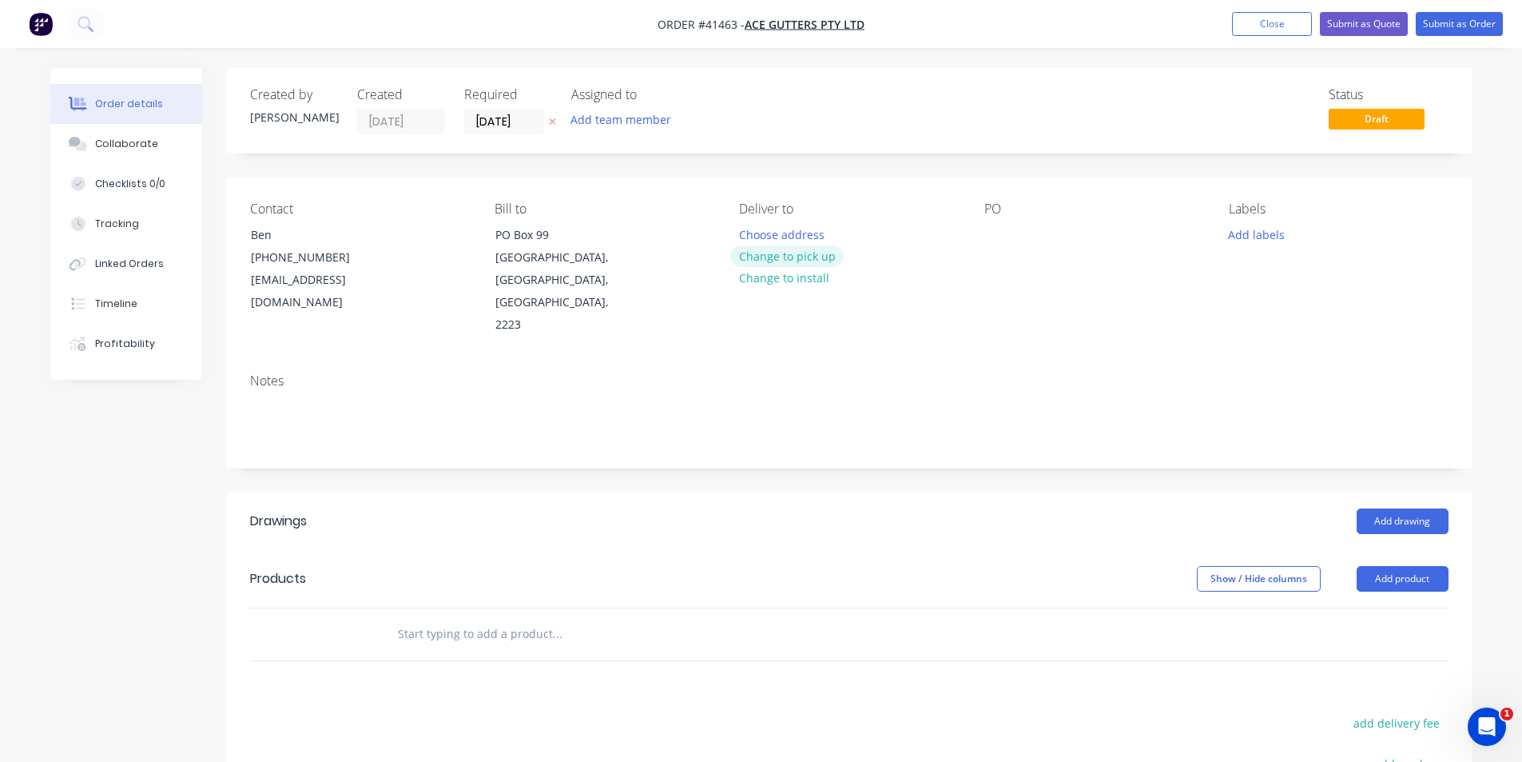
click at [793, 257] on button "Change to pick up" at bounding box center [786, 256] width 113 height 22
click at [994, 230] on div at bounding box center [998, 234] width 26 height 23
click at [1252, 234] on button "Add labels" at bounding box center [1257, 234] width 74 height 22
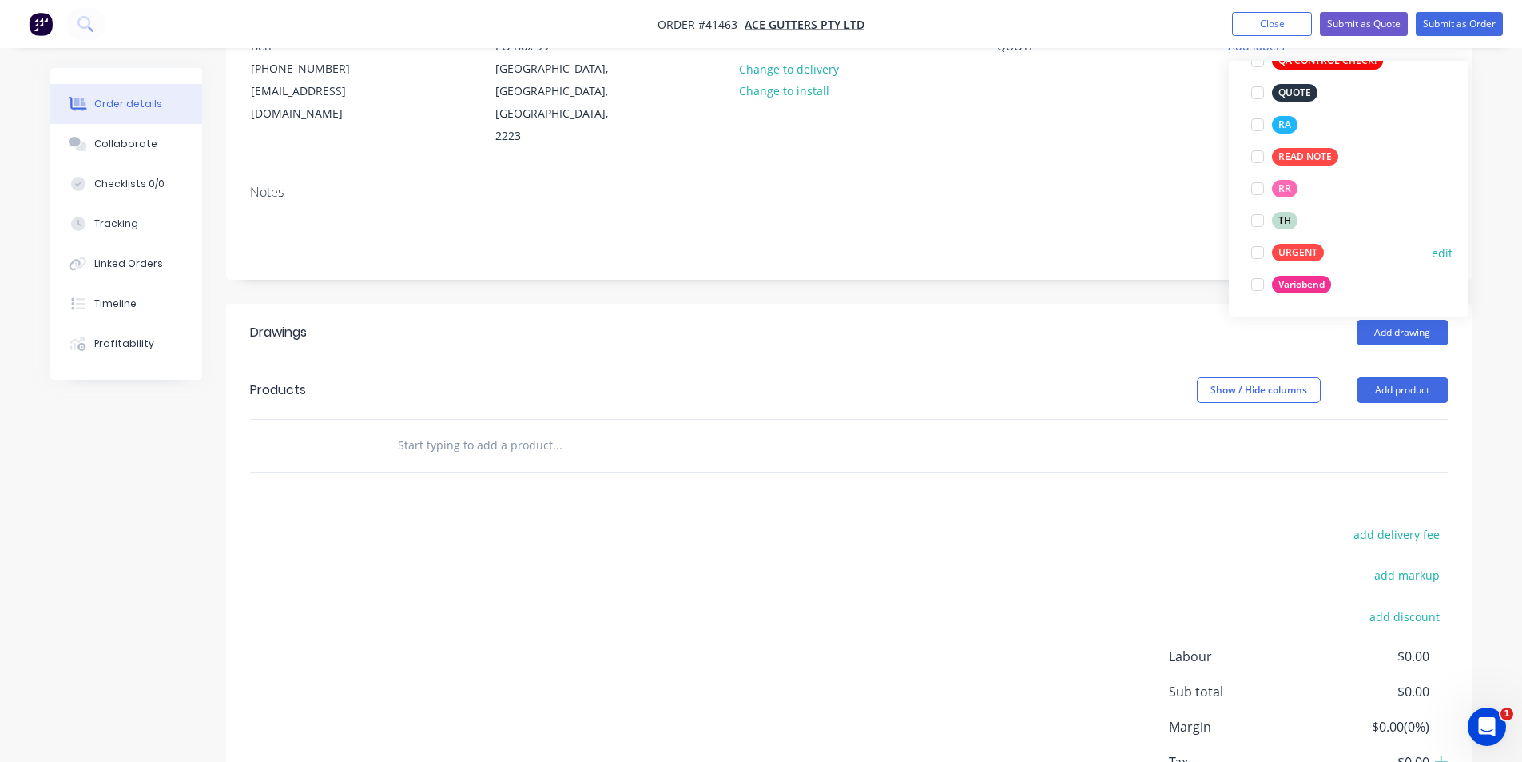
scroll to position [240, 0]
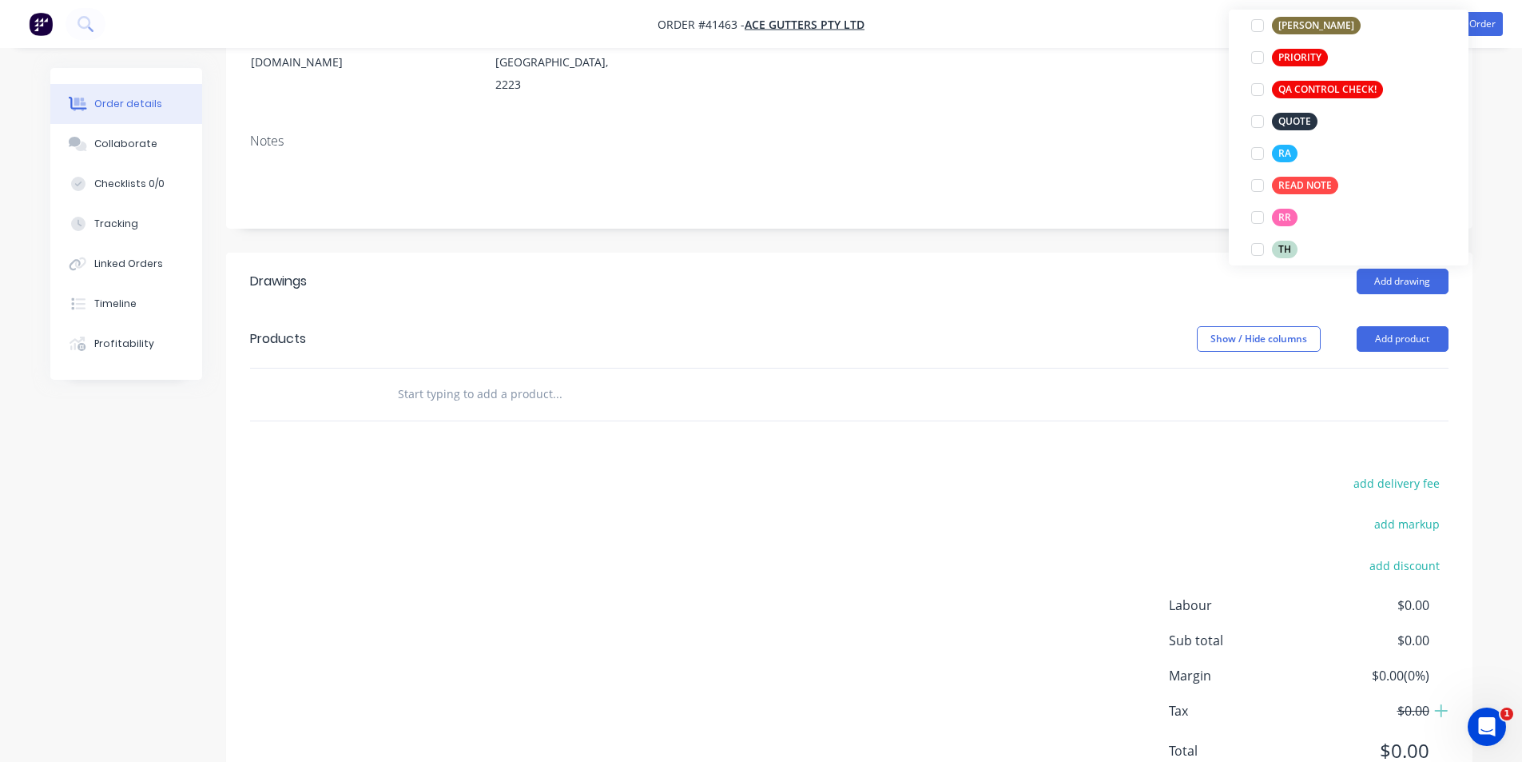
click at [1261, 122] on div at bounding box center [1258, 121] width 32 height 32
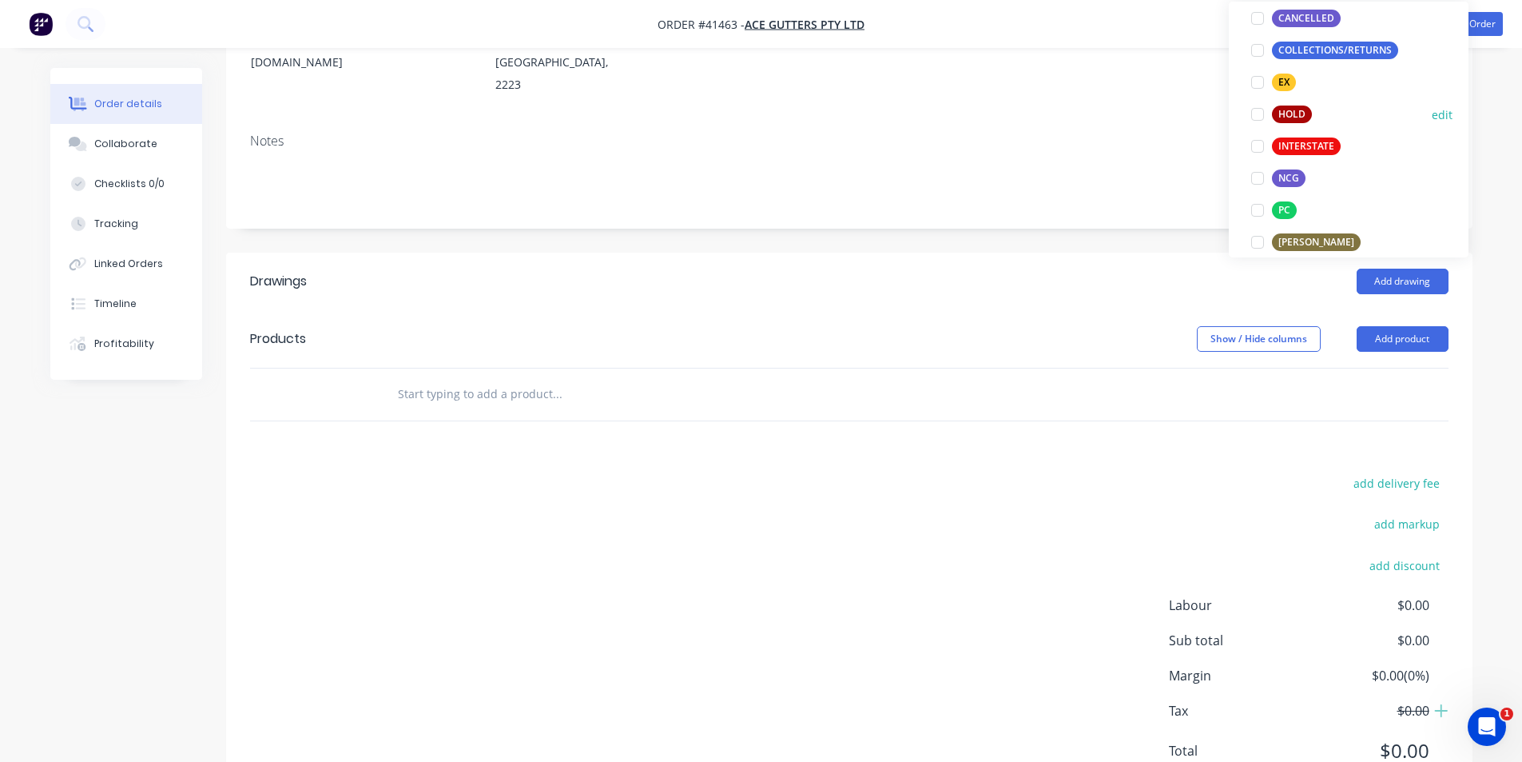
scroll to position [336, 0]
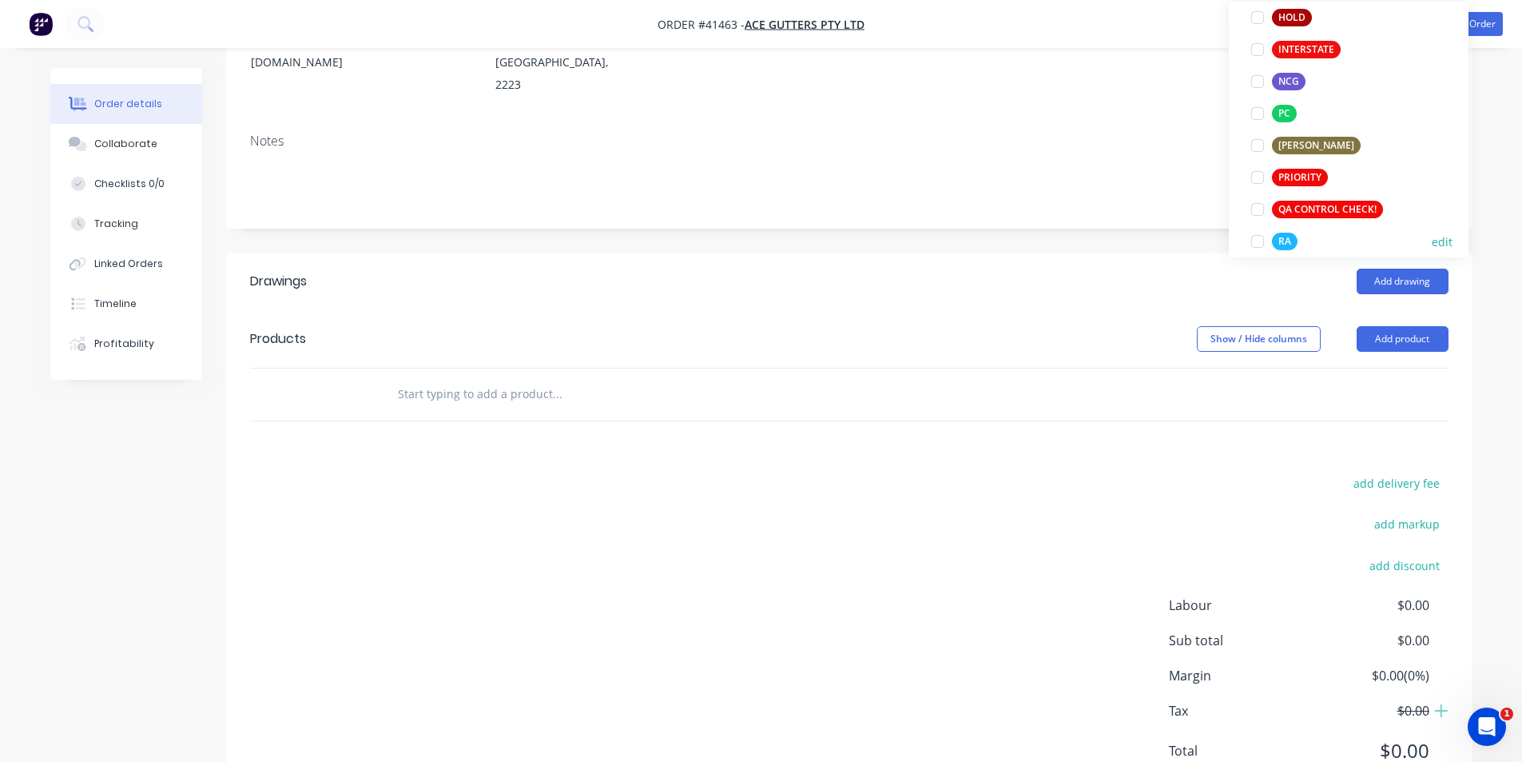
click at [1255, 240] on div at bounding box center [1258, 241] width 32 height 32
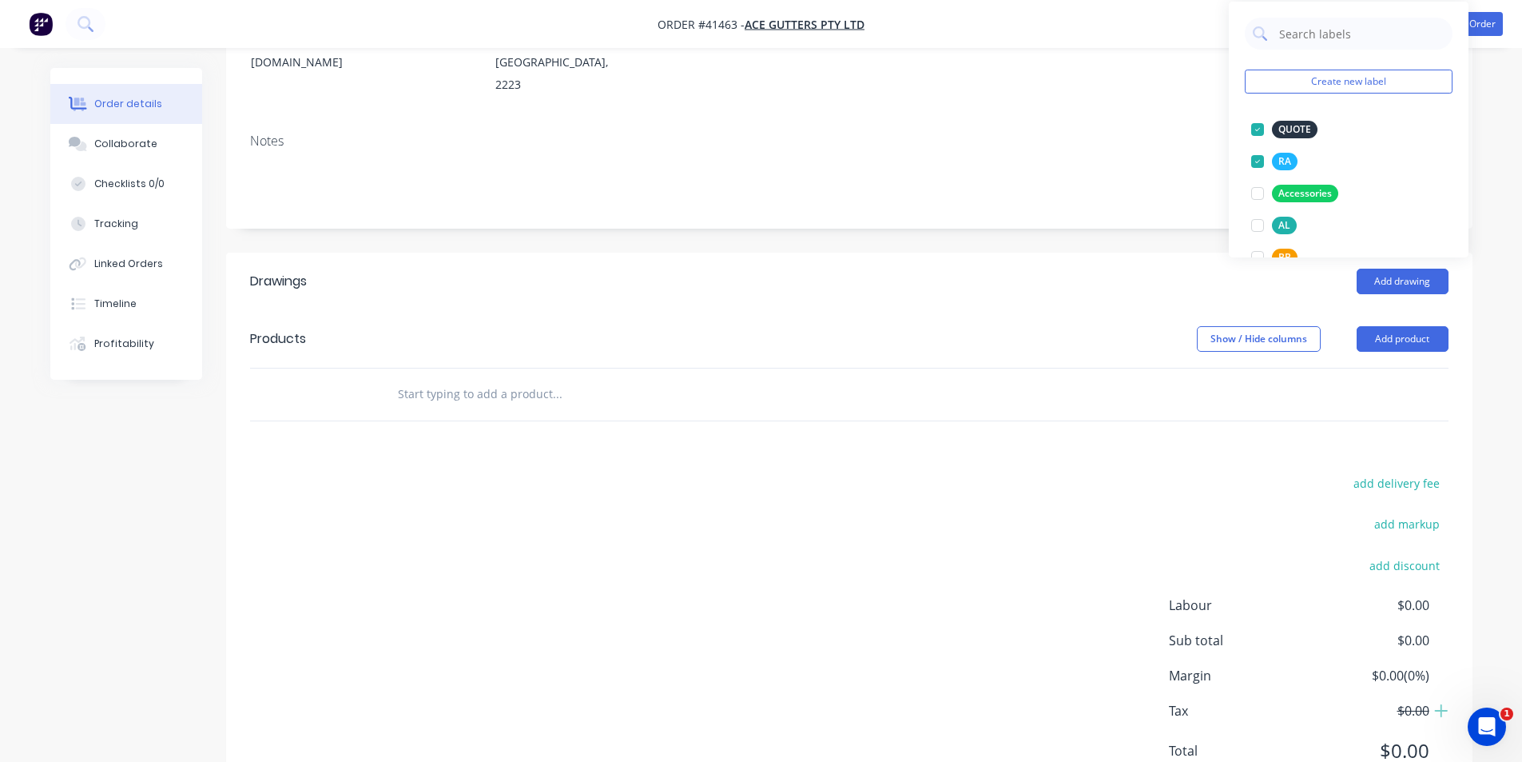
click at [1068, 253] on header "Drawings Add drawing" at bounding box center [849, 282] width 1247 height 58
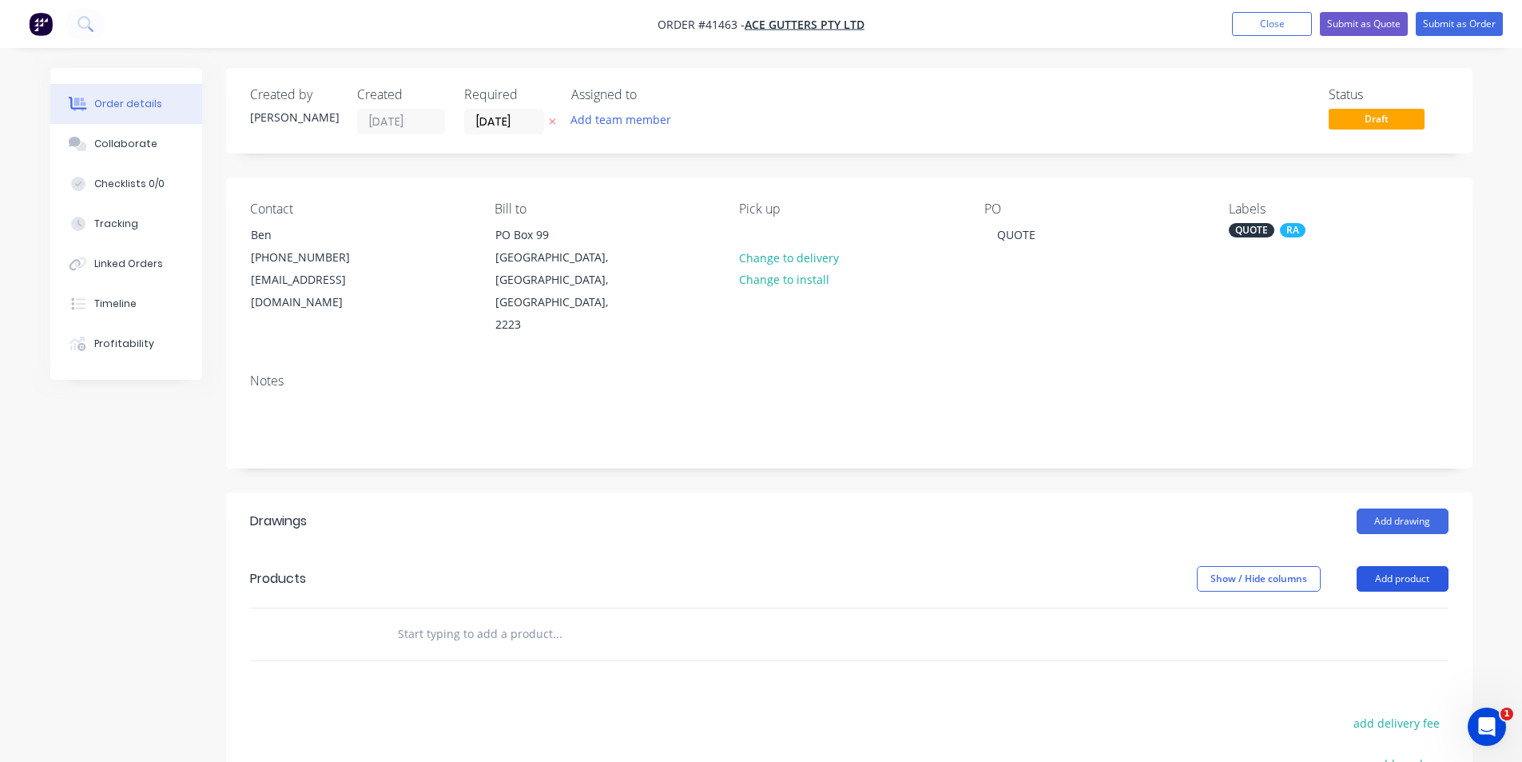
click at [1398, 566] on button "Add product" at bounding box center [1403, 579] width 92 height 26
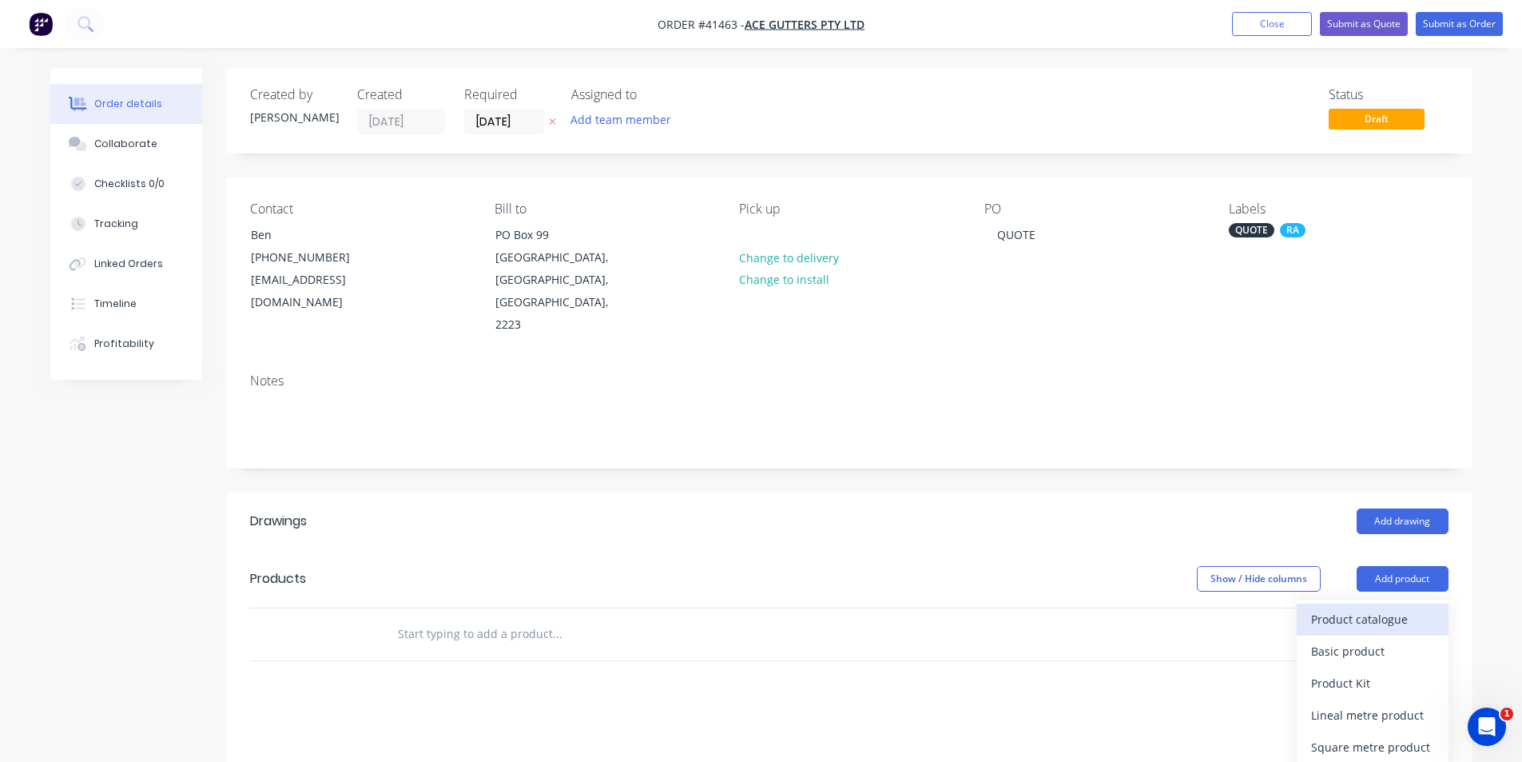
click at [1358, 607] on div "Product catalogue" at bounding box center [1372, 618] width 123 height 23
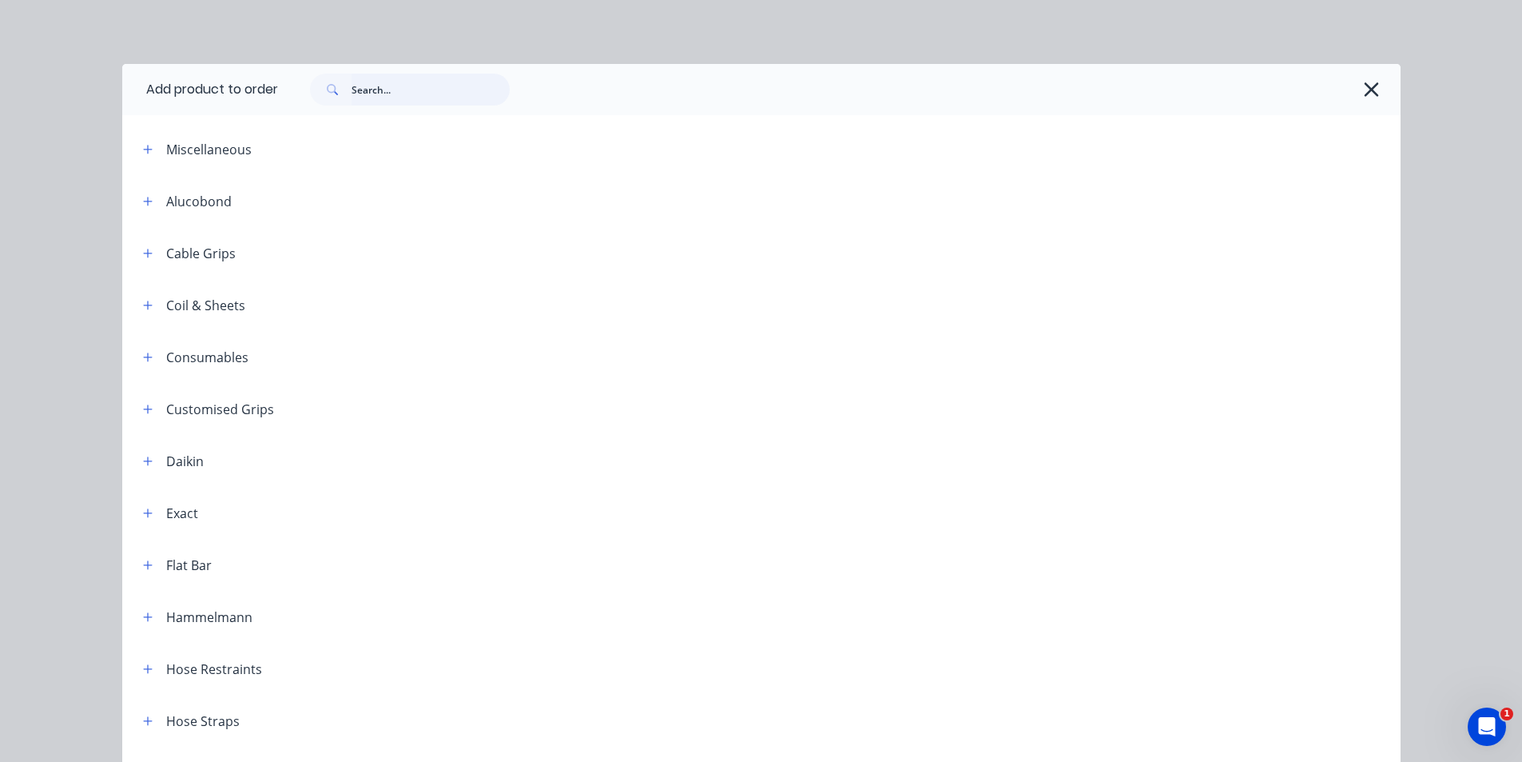
click at [417, 86] on input "text" at bounding box center [431, 90] width 158 height 32
type input "DET"
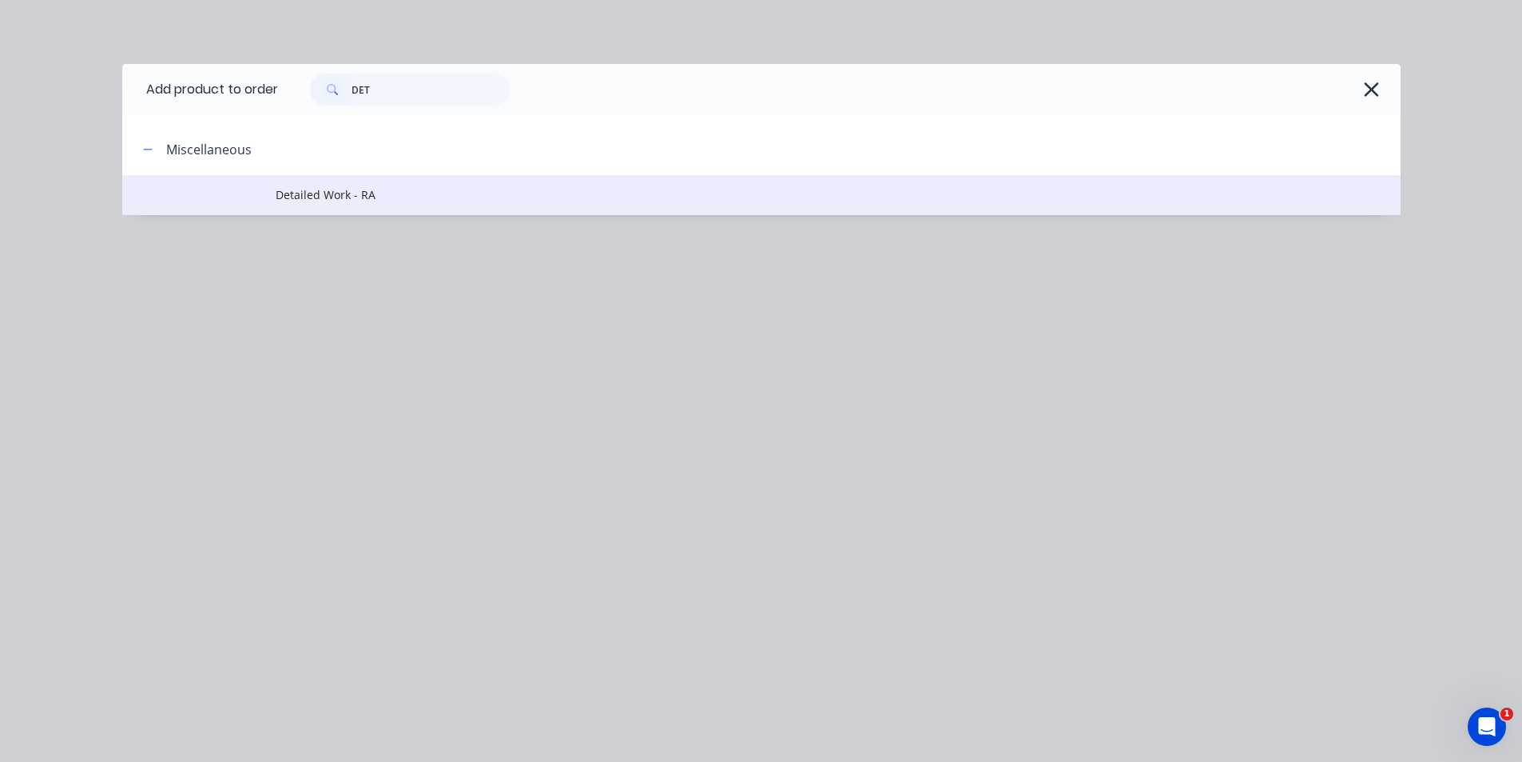
click at [373, 199] on span "Detailed Work - RA" at bounding box center [726, 194] width 900 height 17
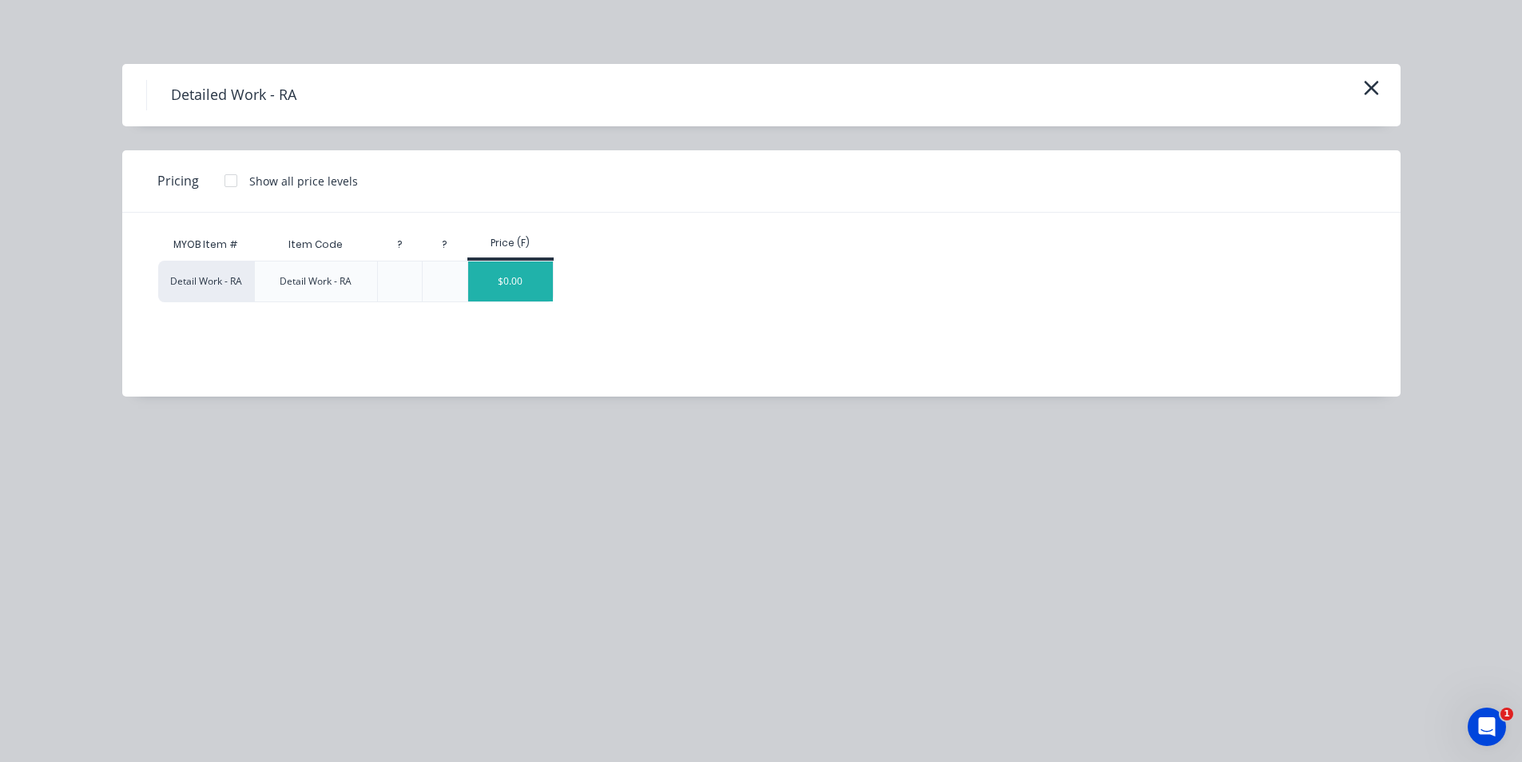
click at [524, 278] on div "$0.00" at bounding box center [511, 281] width 86 height 40
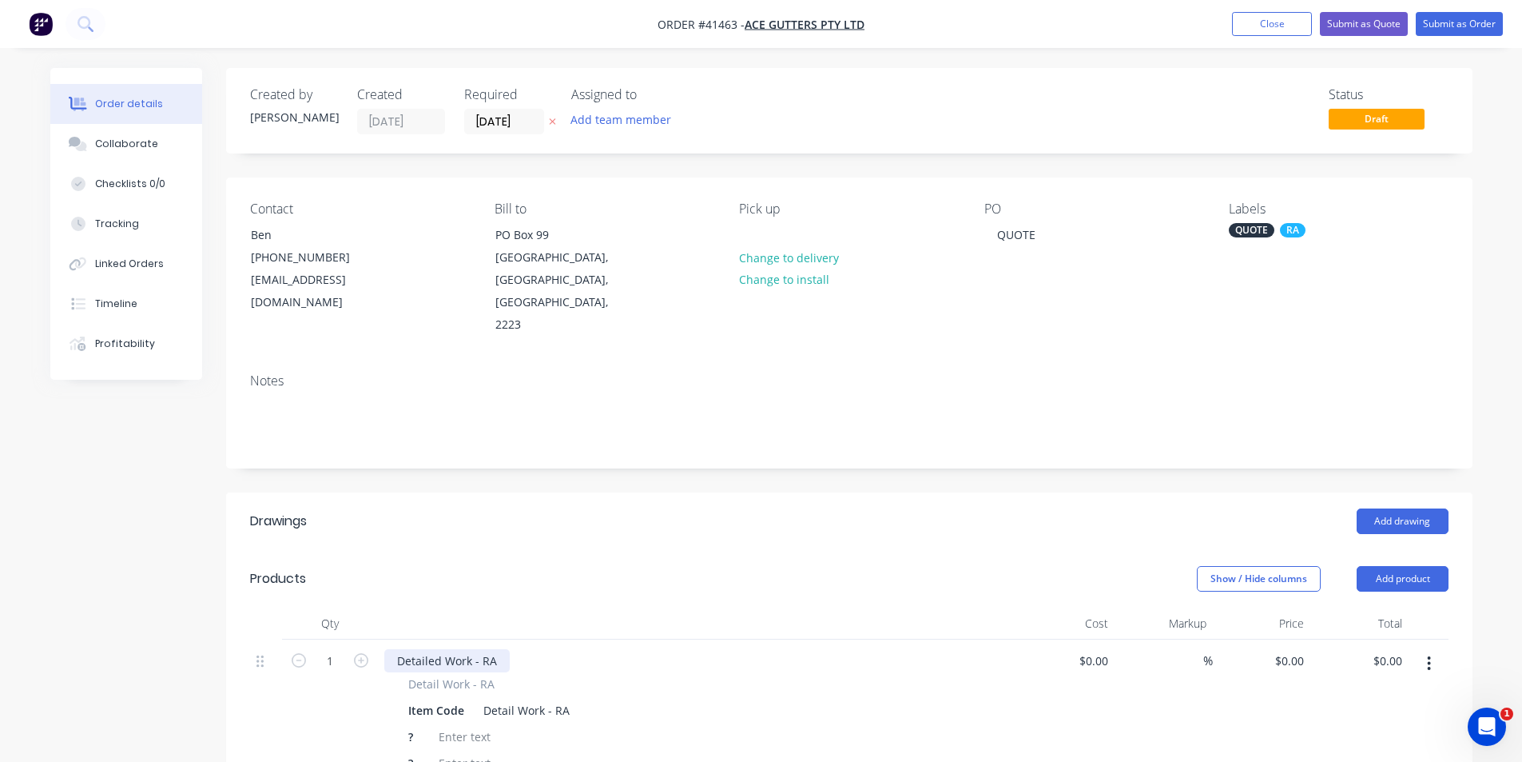
click at [435, 649] on div "Detailed Work - RA" at bounding box center [446, 660] width 125 height 23
click at [434, 649] on div "Detailed Work - RA" at bounding box center [446, 660] width 125 height 23
click at [425, 698] on div "Item Code" at bounding box center [436, 709] width 69 height 23
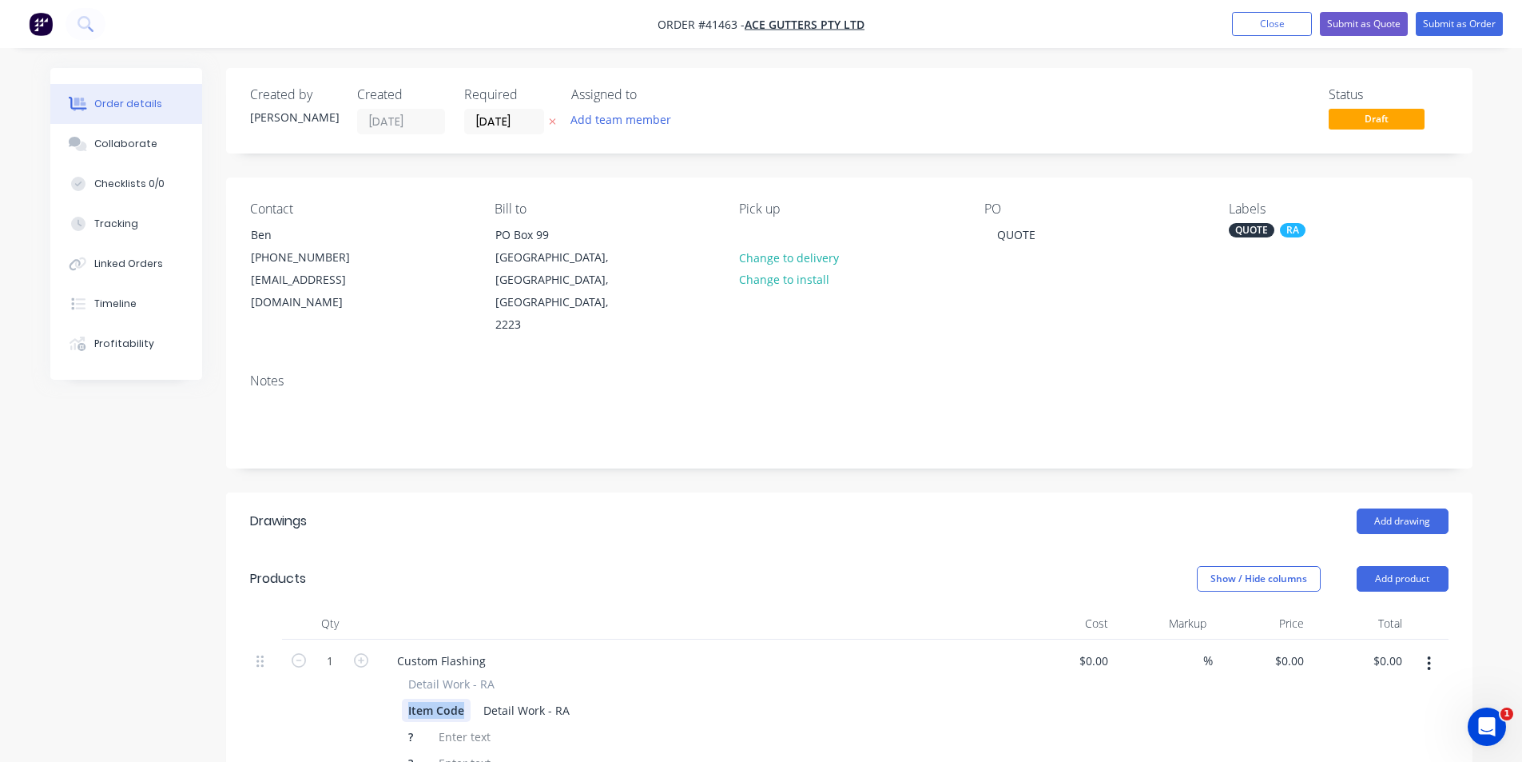
click at [425, 698] on div "Item Code" at bounding box center [436, 709] width 69 height 23
click at [490, 698] on div "Detail Work - RA" at bounding box center [516, 709] width 99 height 23
click at [411, 725] on div "?" at bounding box center [414, 736] width 24 height 23
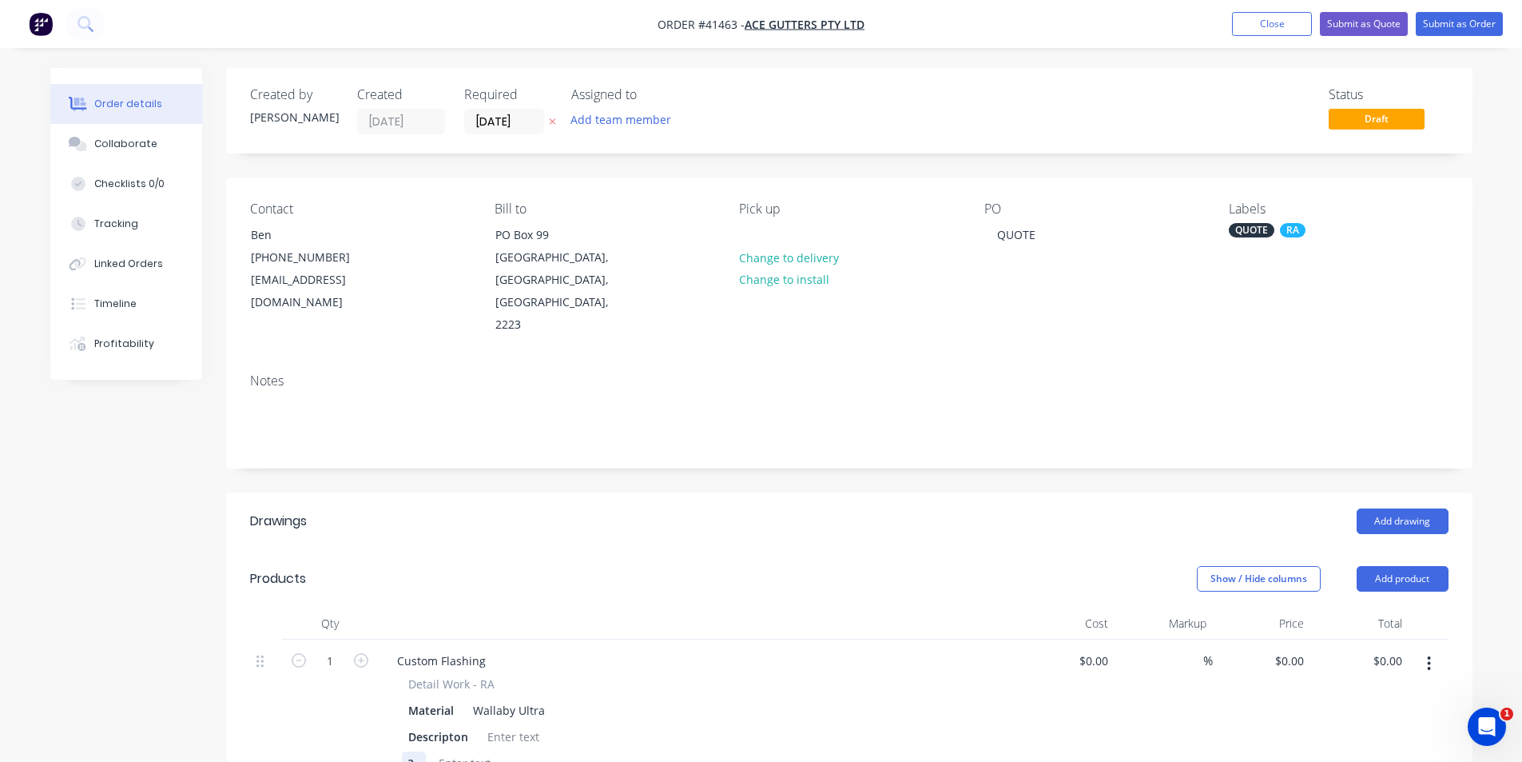
click at [420, 751] on div "?" at bounding box center [414, 762] width 24 height 23
click at [519, 725] on div at bounding box center [513, 736] width 65 height 23
click at [441, 725] on div "Descripton" at bounding box center [438, 736] width 73 height 23
click at [440, 725] on div "Descripton" at bounding box center [438, 736] width 73 height 23
click at [503, 725] on div at bounding box center [516, 736] width 65 height 23
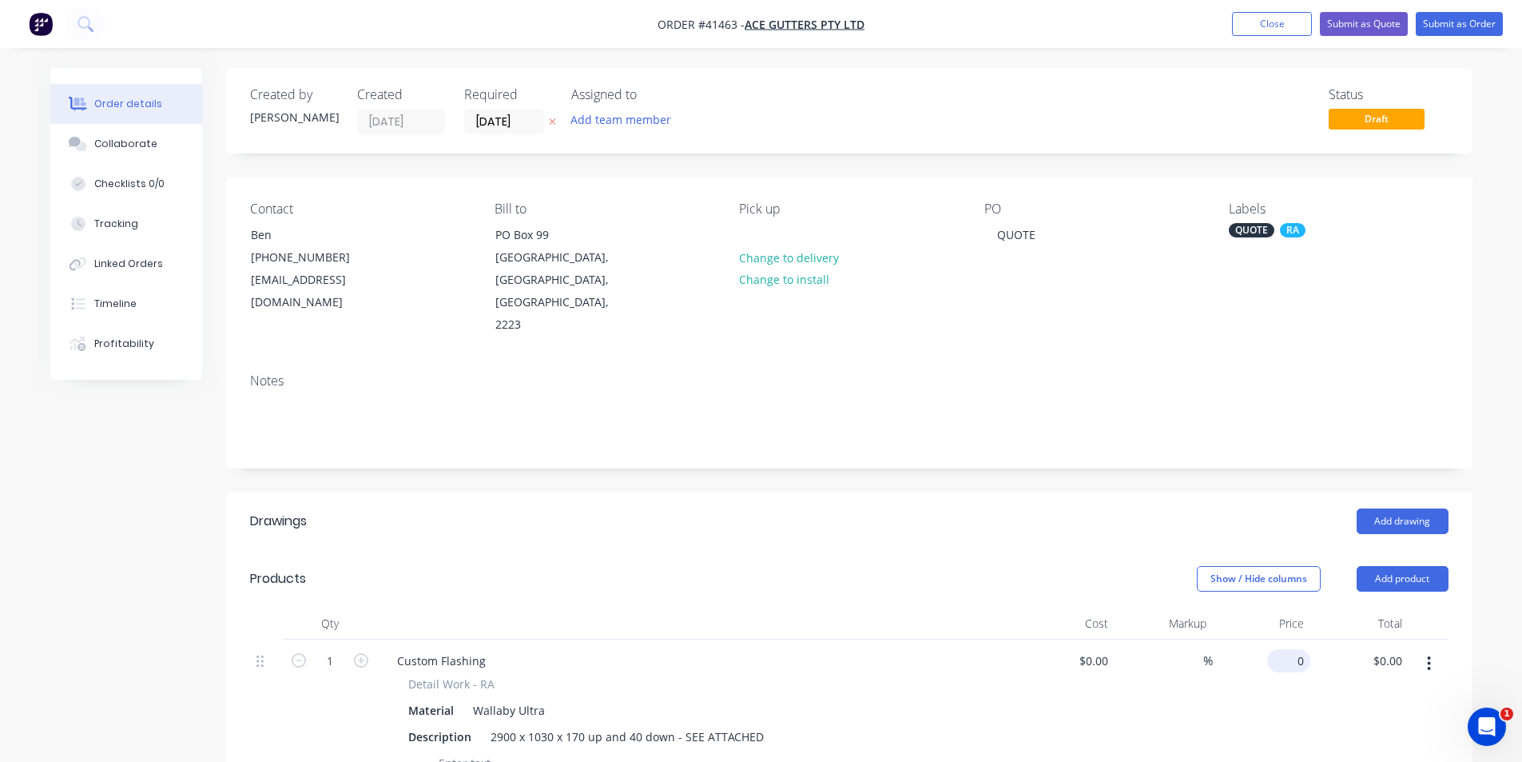
click at [1293, 649] on input "0" at bounding box center [1292, 660] width 37 height 23
type input "$132.69"
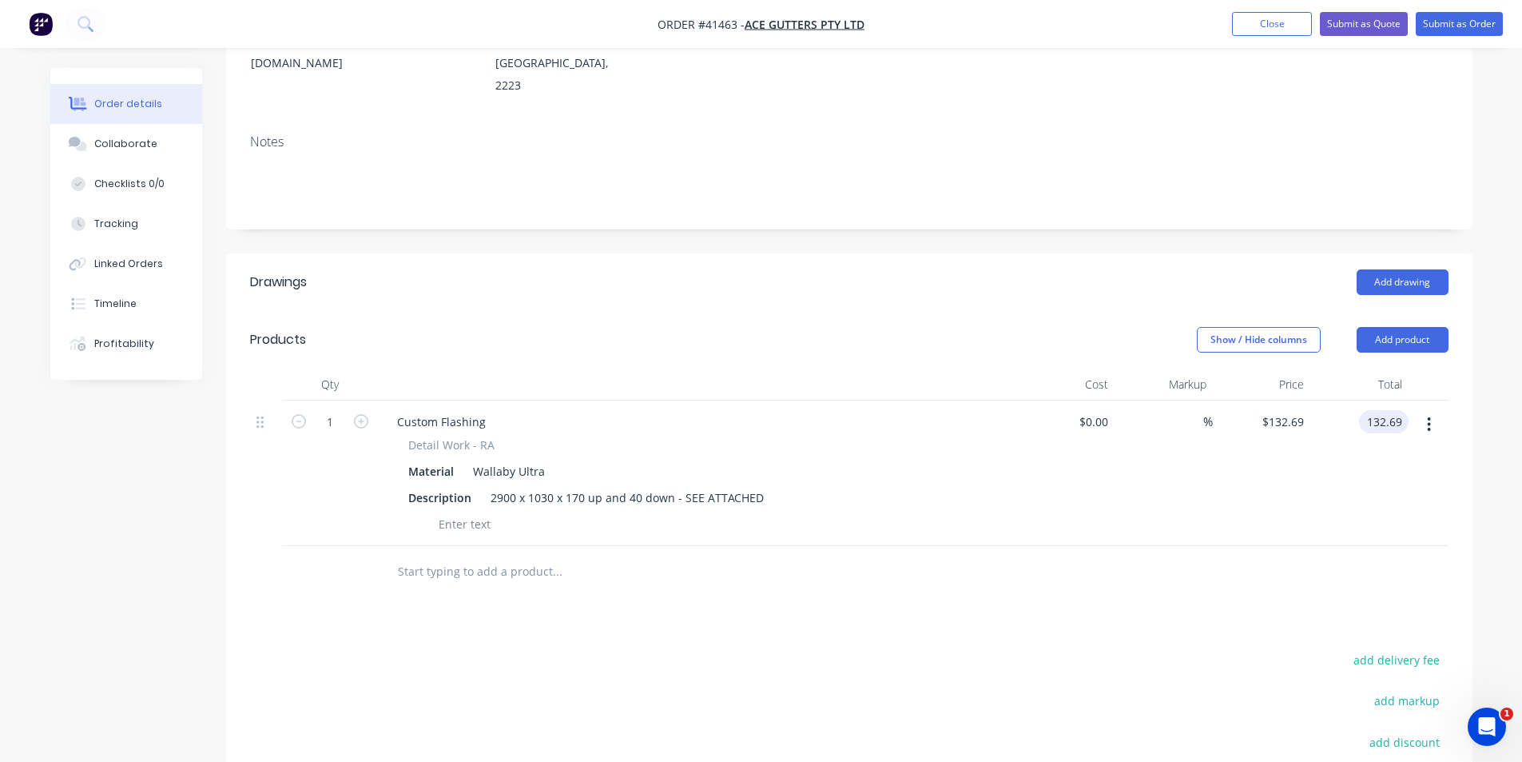
scroll to position [118, 0]
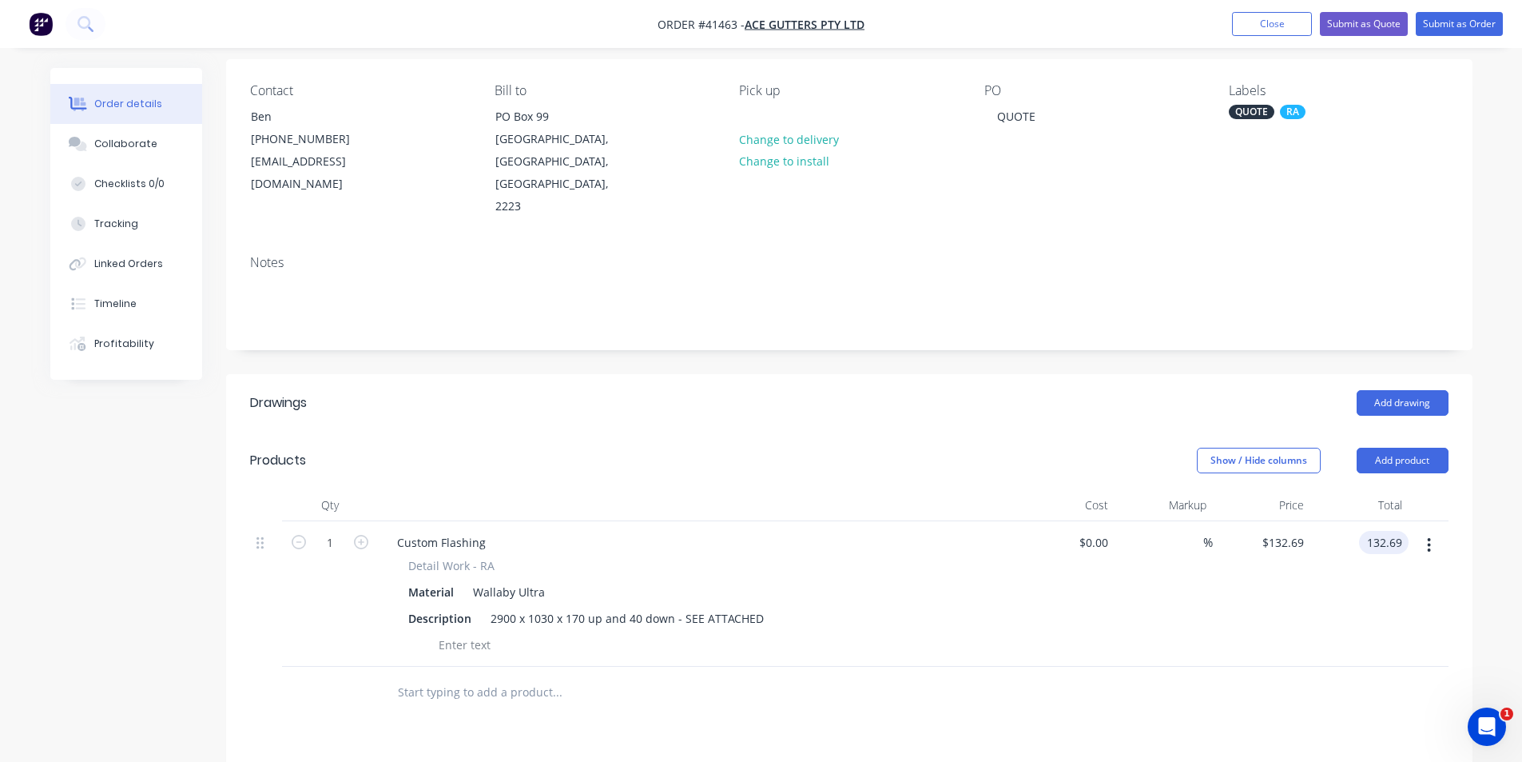
type input "$132.69"
click at [1010, 448] on div "Show / Hide columns Add product" at bounding box center [976, 461] width 944 height 26
click at [1355, 26] on button "Submit as Quote" at bounding box center [1364, 24] width 88 height 24
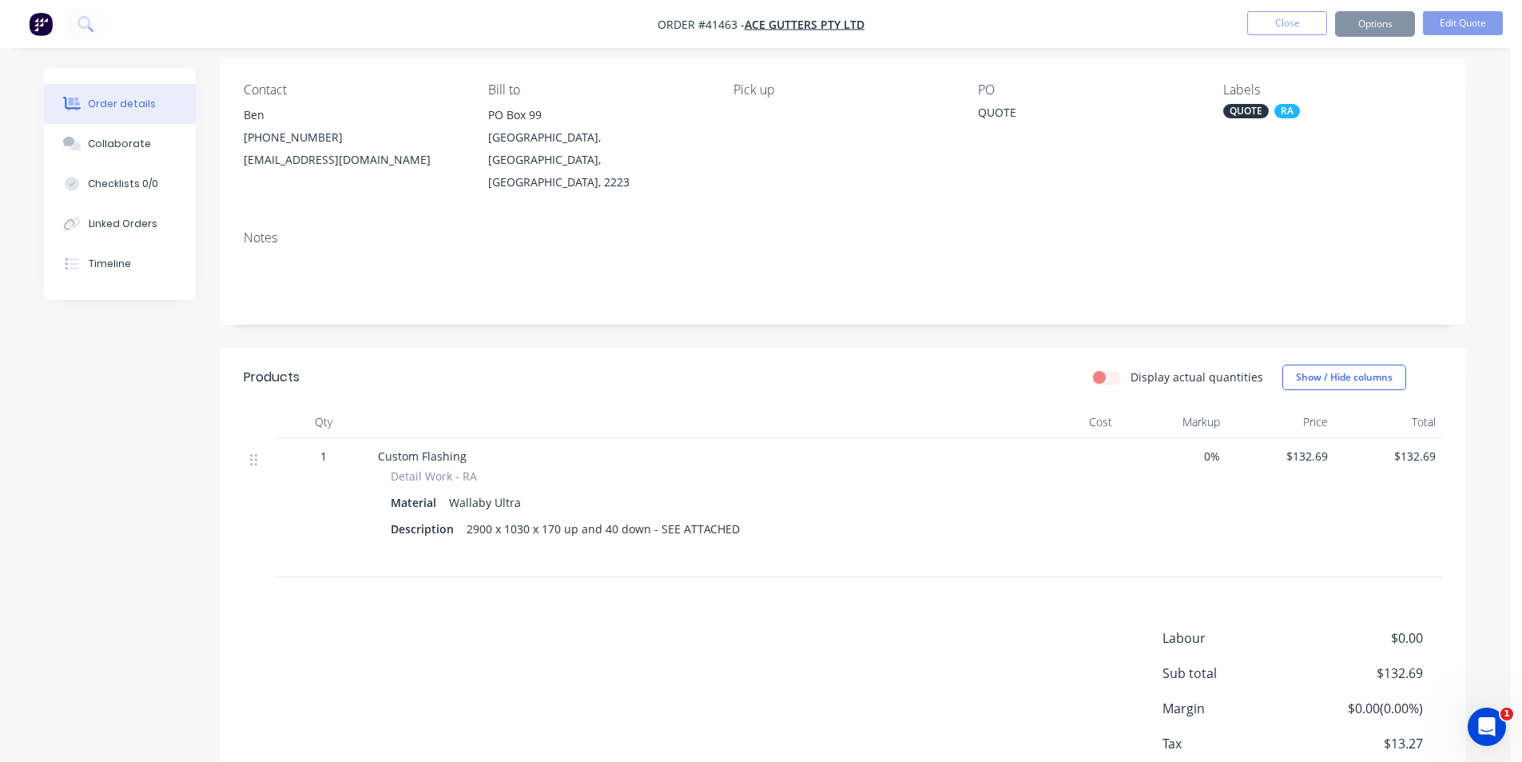
scroll to position [0, 0]
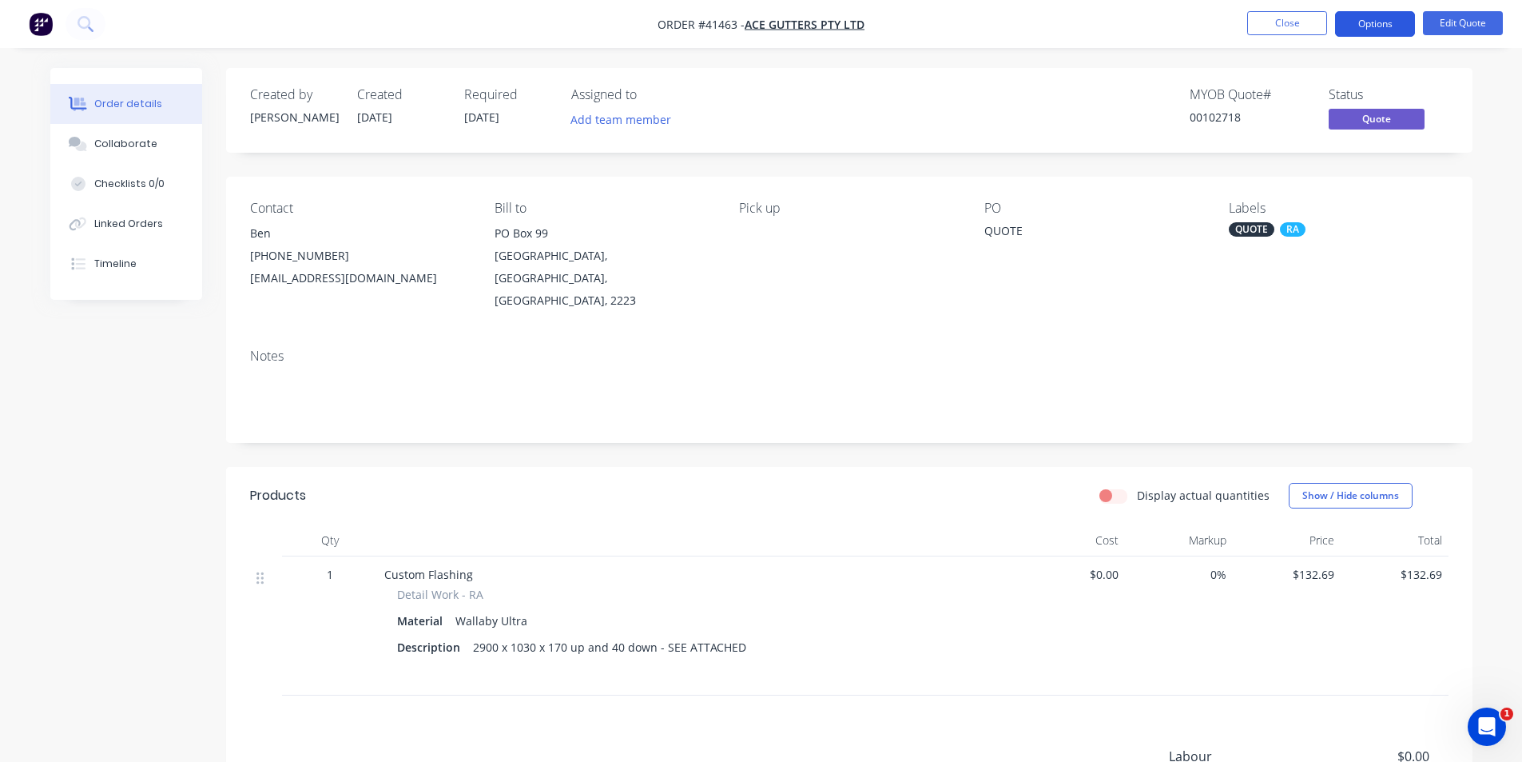
click at [1376, 24] on button "Options" at bounding box center [1375, 24] width 80 height 26
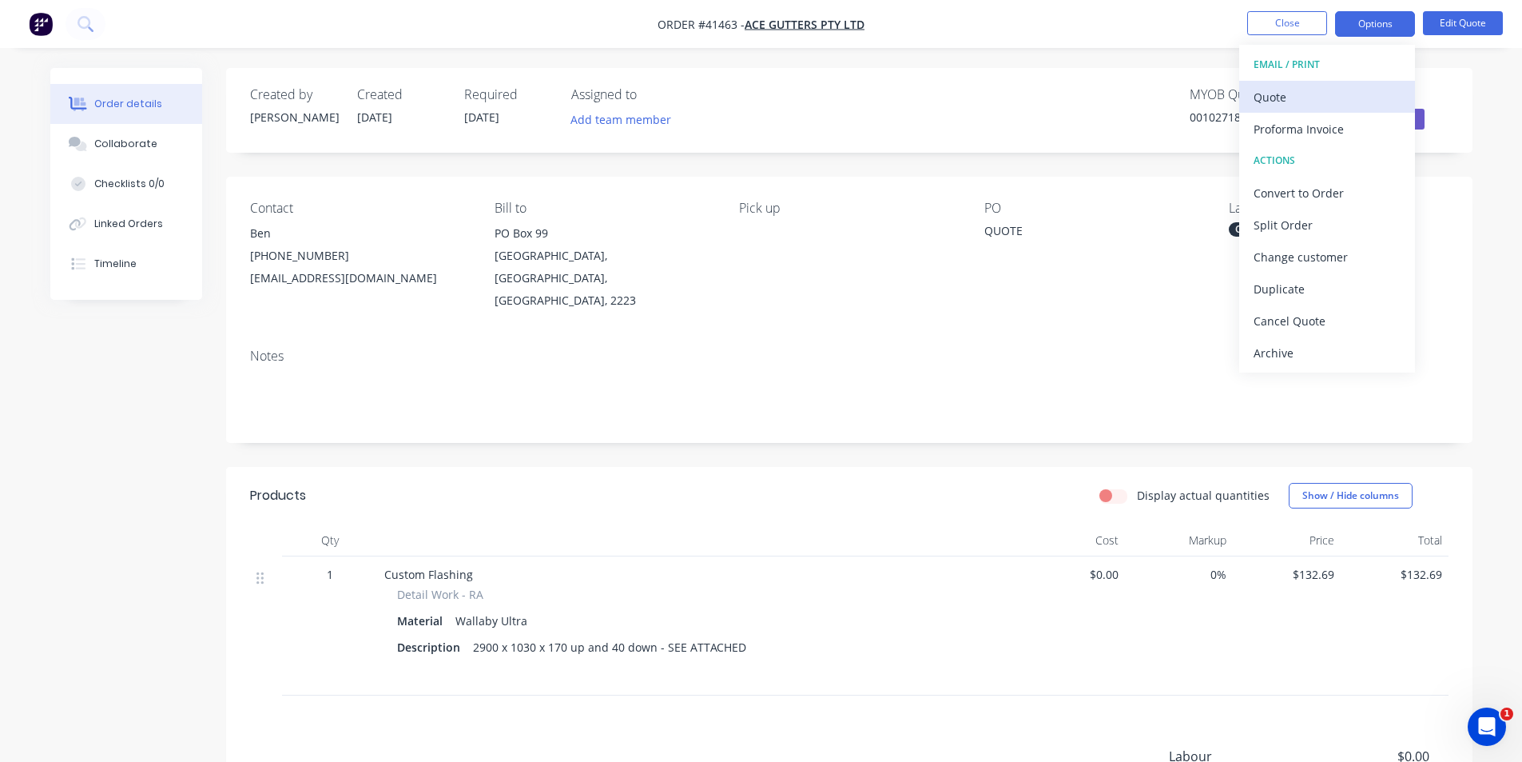
click at [1322, 103] on div "Quote" at bounding box center [1327, 97] width 147 height 23
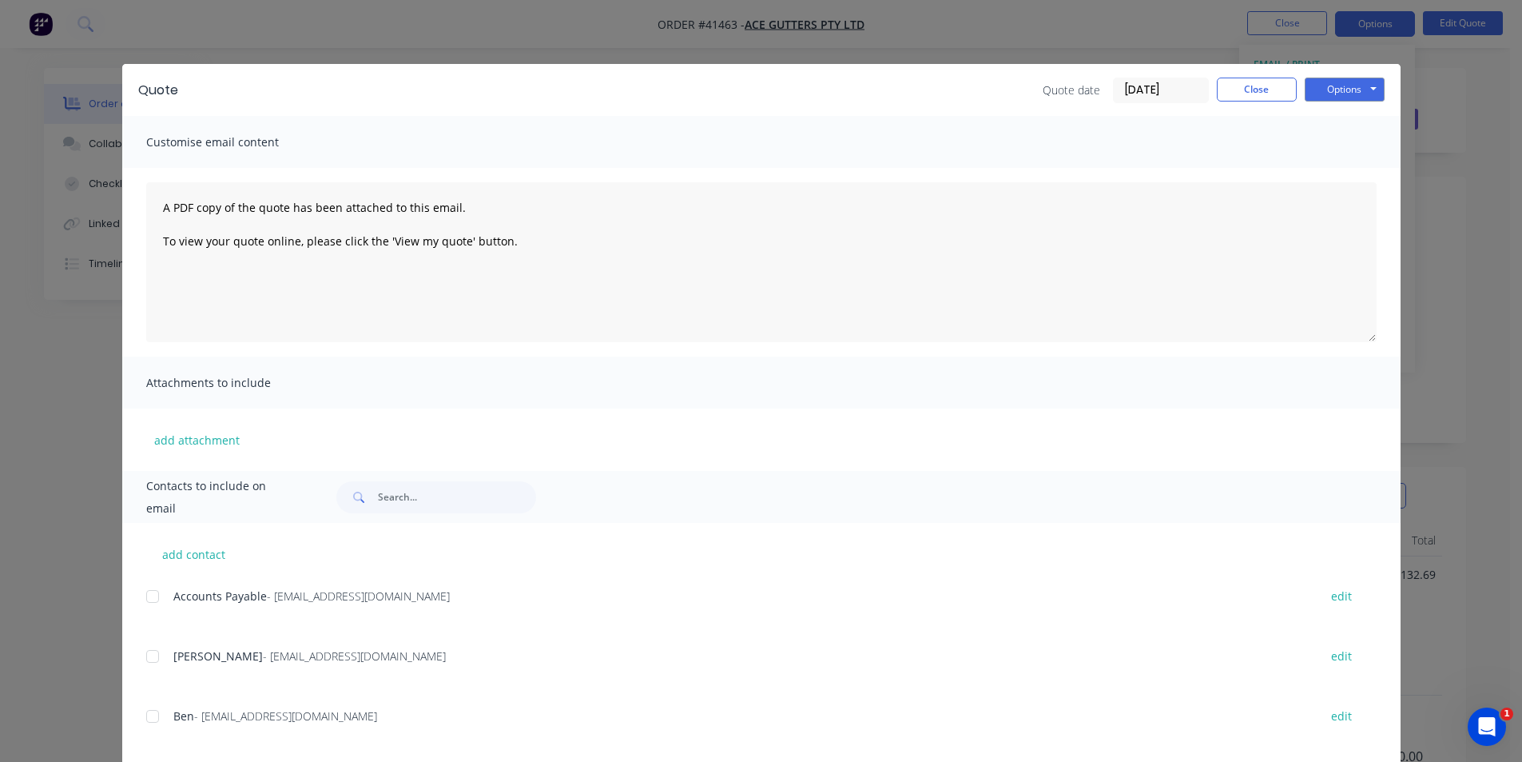
click at [145, 715] on div at bounding box center [153, 716] width 32 height 32
click at [1365, 98] on button "Options" at bounding box center [1345, 90] width 80 height 24
click at [1354, 172] on button "Email" at bounding box center [1356, 170] width 102 height 26
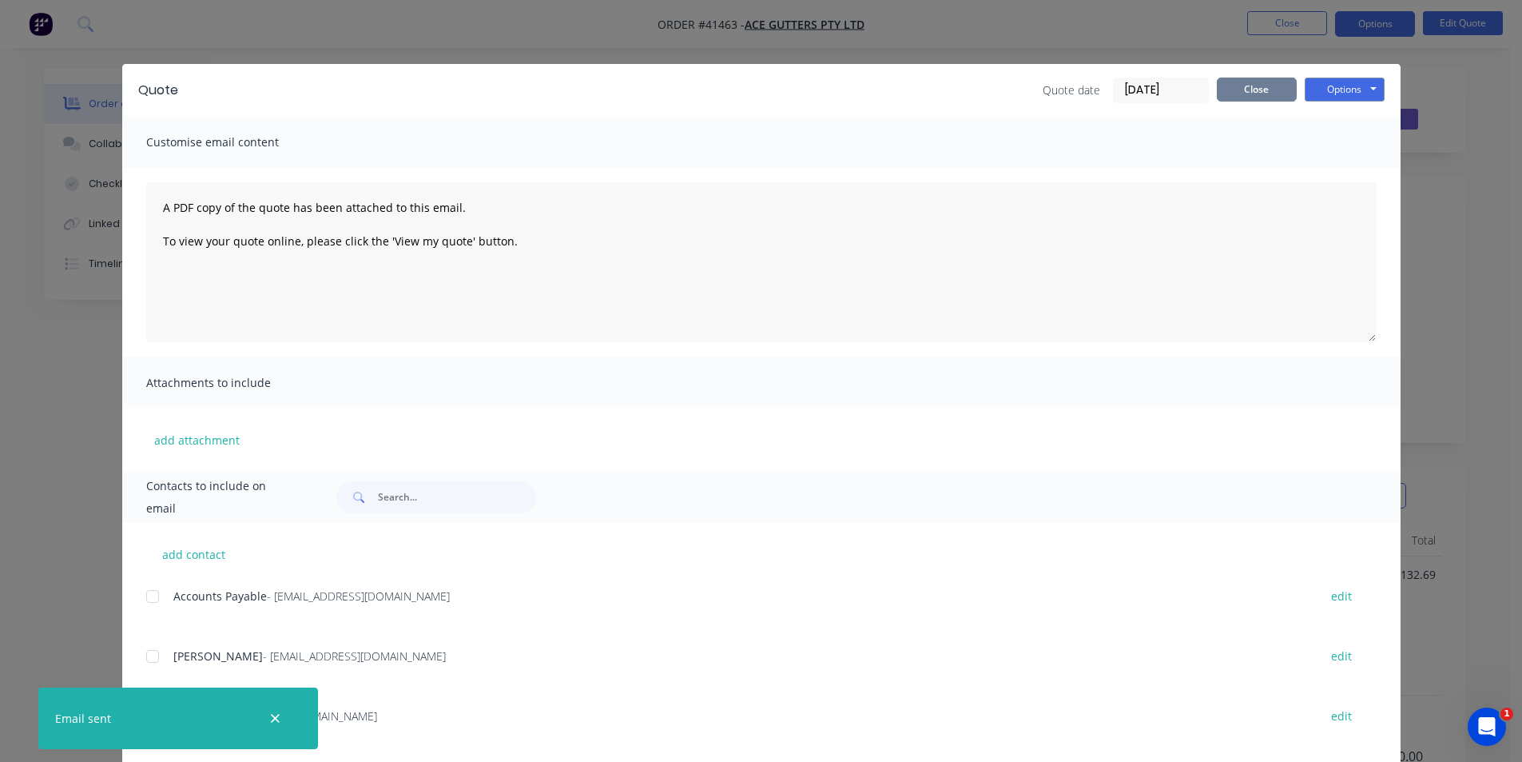
click at [1255, 92] on button "Close" at bounding box center [1257, 90] width 80 height 24
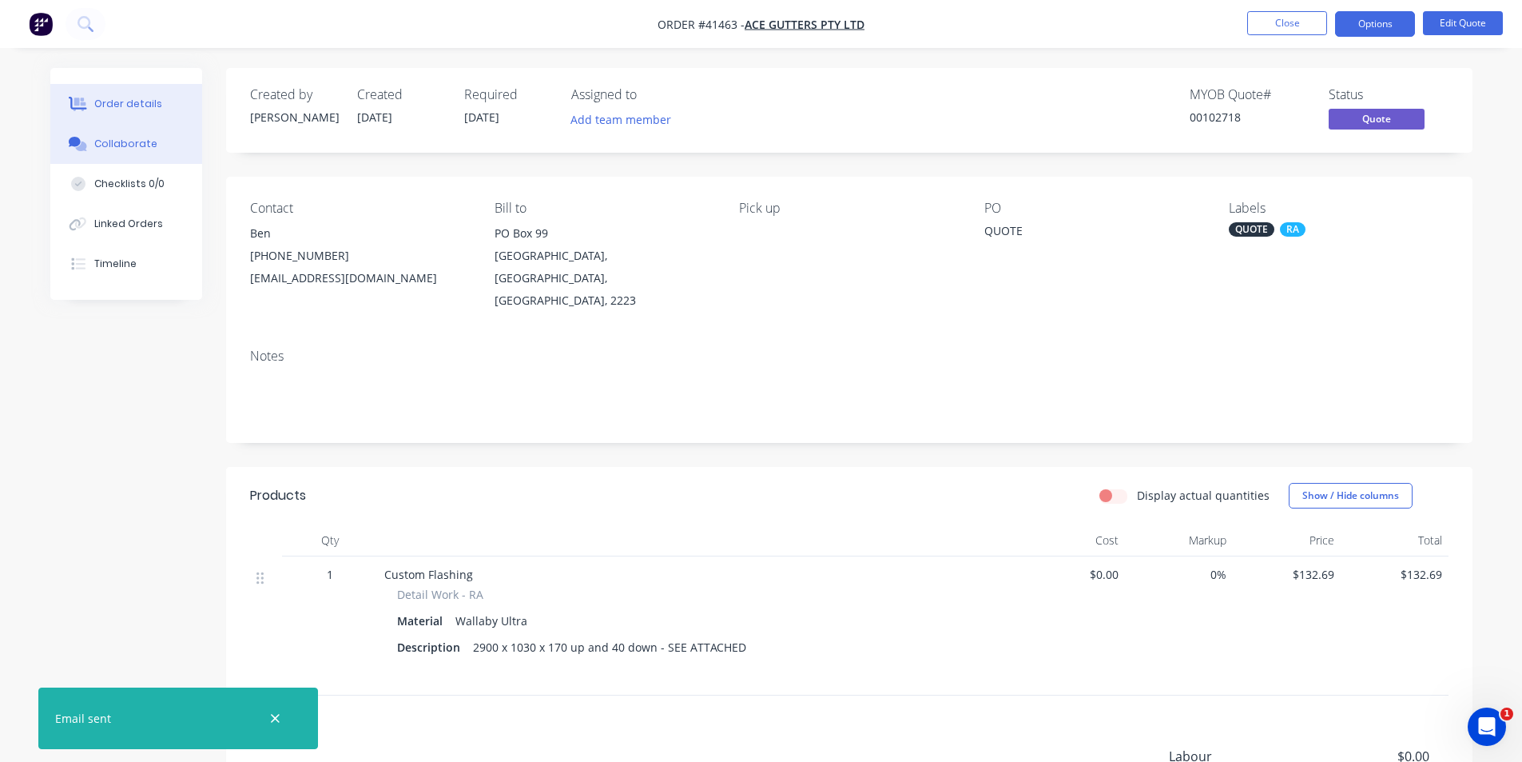
click at [133, 141] on div "Collaborate" at bounding box center [125, 144] width 63 height 14
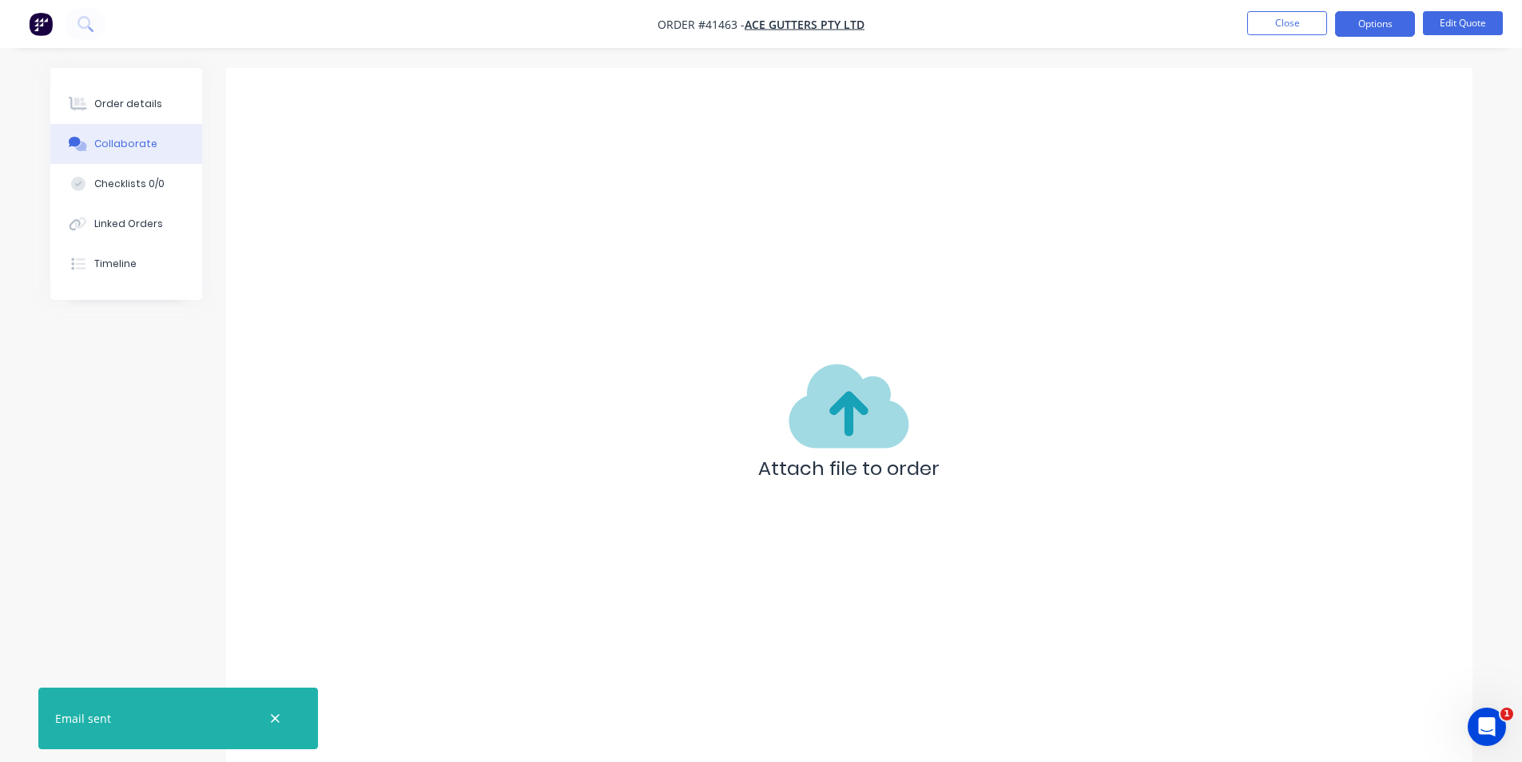
scroll to position [24, 0]
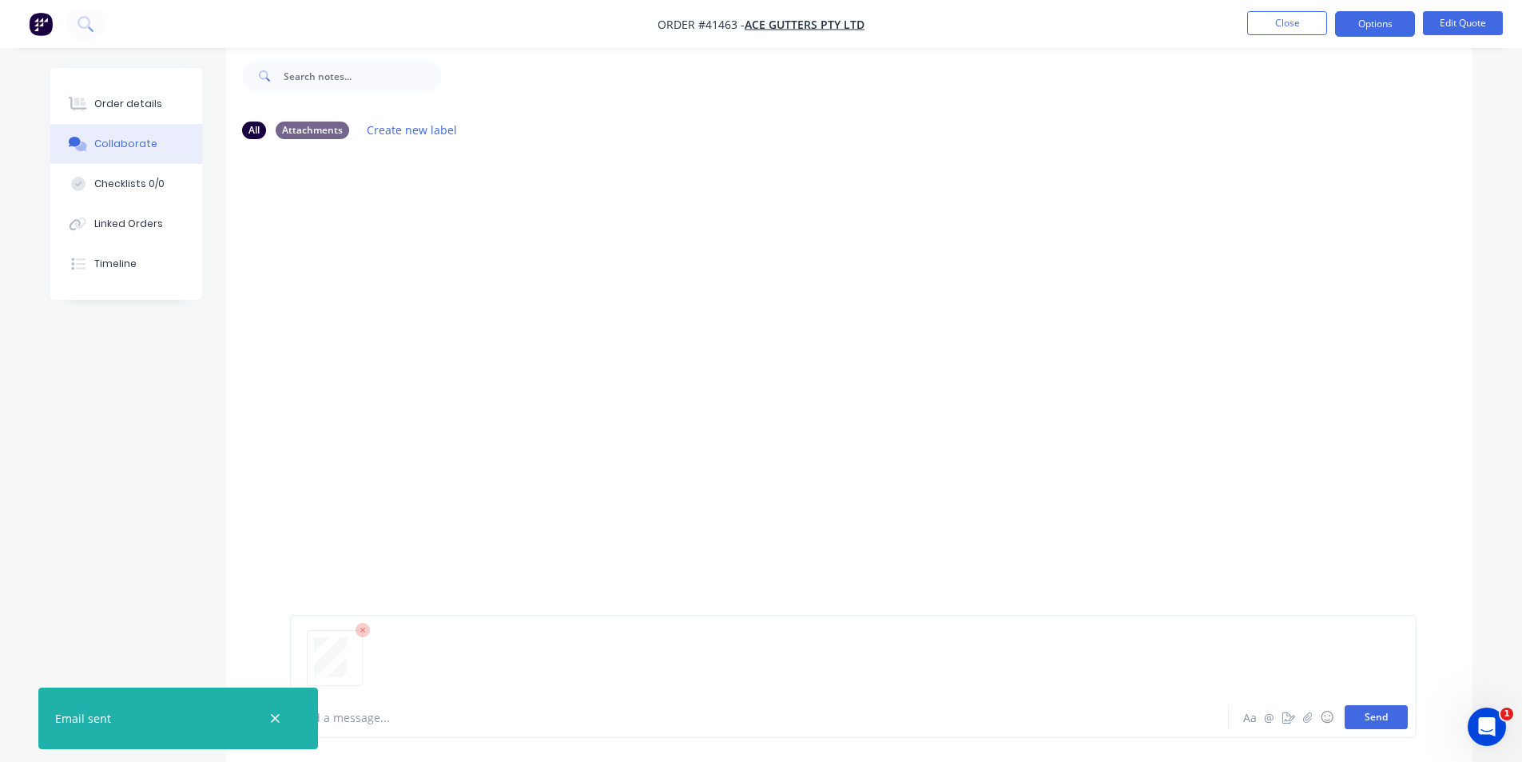
click at [1372, 717] on button "Send" at bounding box center [1376, 717] width 63 height 24
drag, startPoint x: 1150, startPoint y: 36, endPoint x: 1142, endPoint y: 37, distance: 8.0
click at [1150, 36] on nav "Order #41463 - Ace Gutters Pty Ltd Close Options Edit Quote" at bounding box center [761, 24] width 1522 height 48
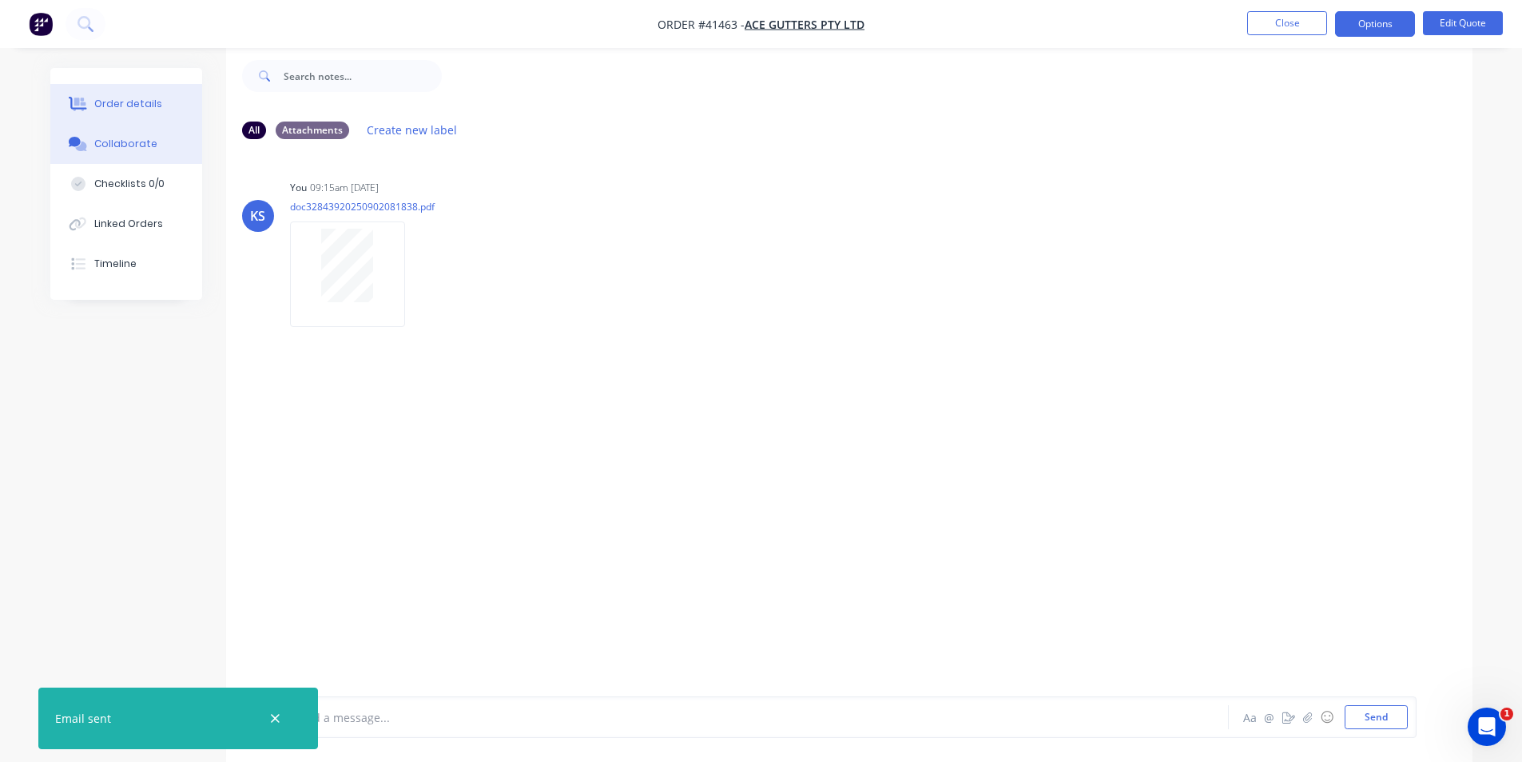
click at [121, 113] on button "Order details" at bounding box center [126, 104] width 152 height 40
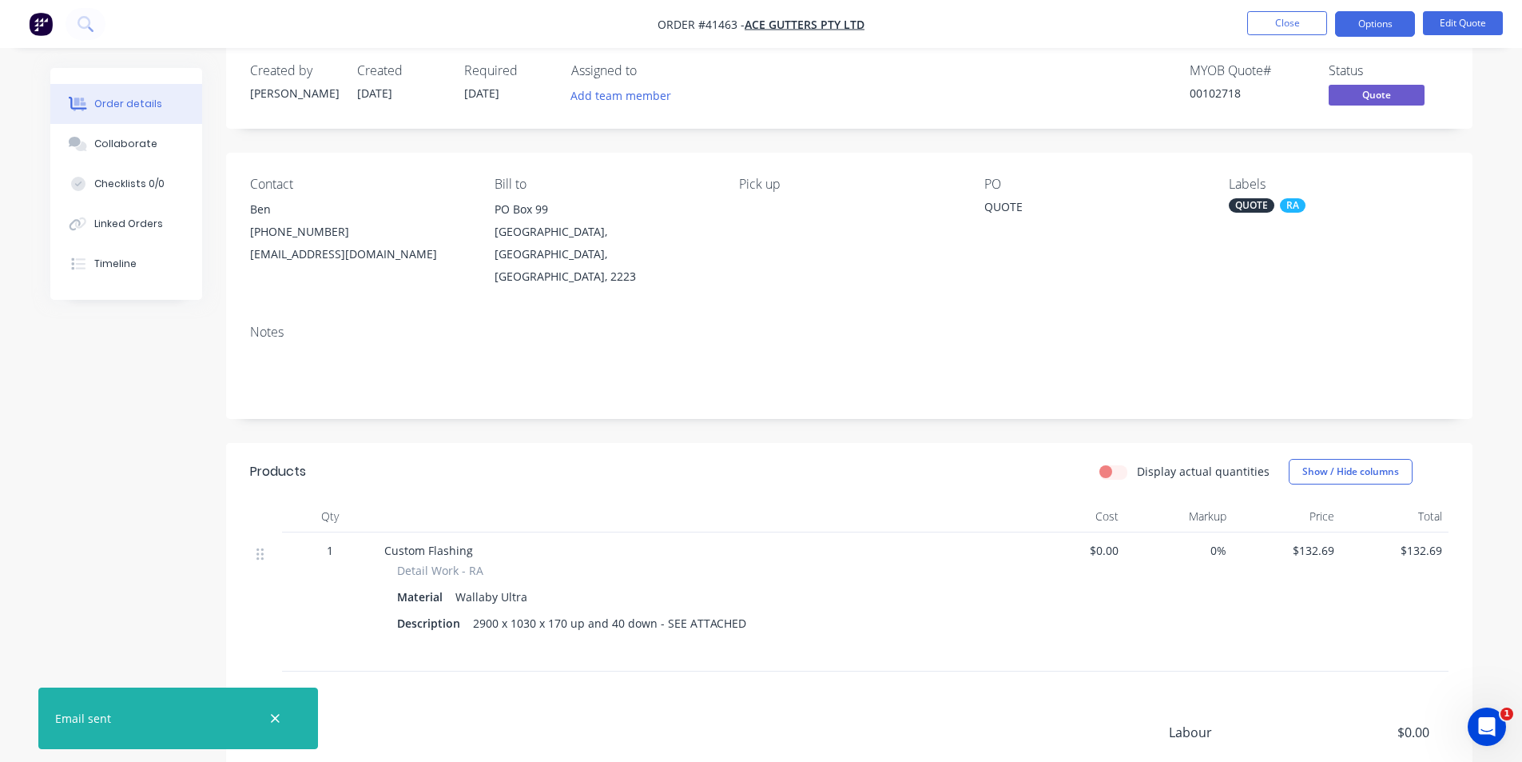
click at [893, 55] on div "Created by Kendall Created 02/09/25 Required 02/09/25 Assigned to Add team memb…" at bounding box center [849, 86] width 1247 height 85
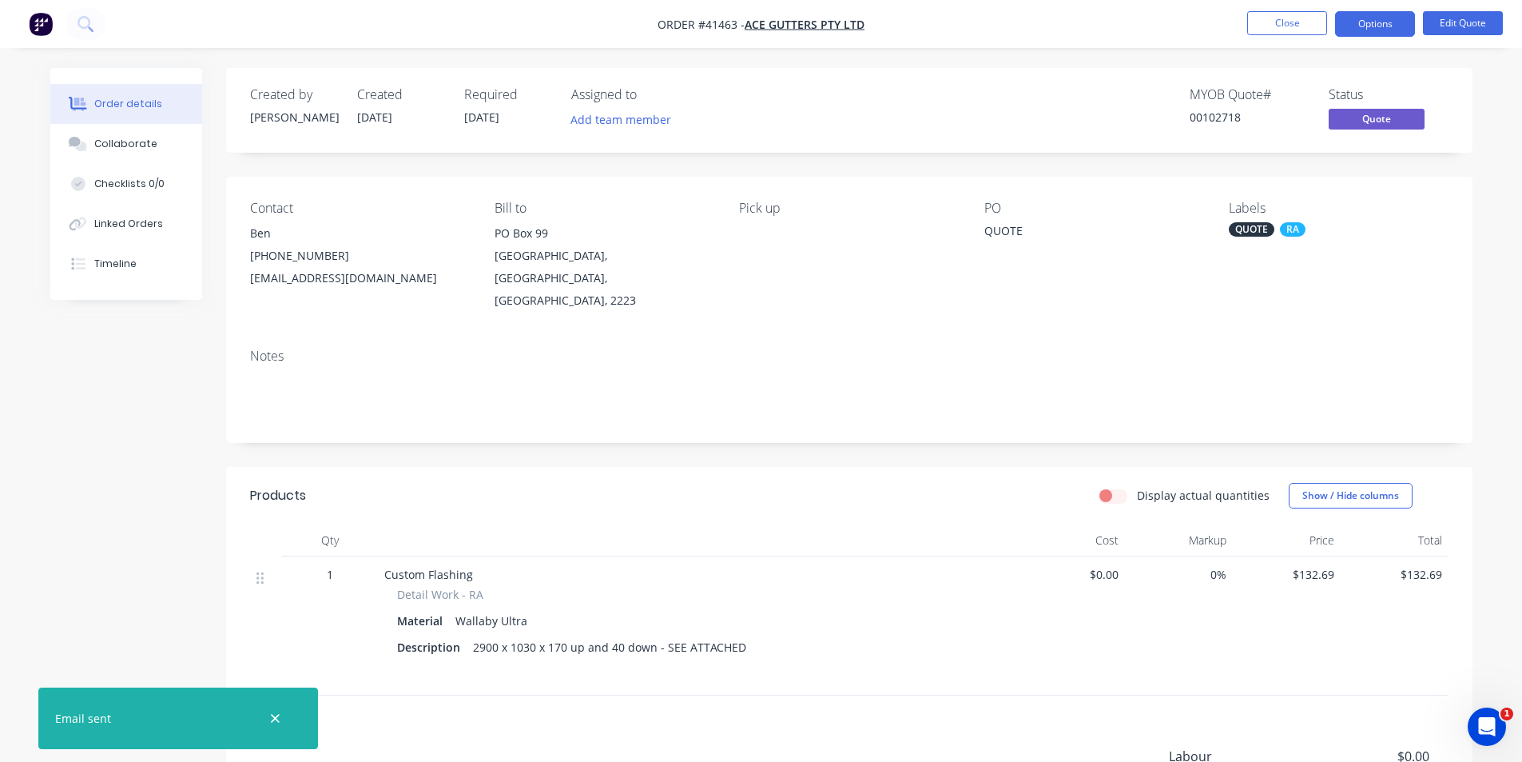
click at [1080, 14] on nav "Order #41463 - Ace Gutters Pty Ltd Close Options Edit Quote" at bounding box center [761, 24] width 1522 height 48
click at [137, 121] on button "Order details" at bounding box center [126, 104] width 152 height 40
click at [132, 145] on div "Collaborate" at bounding box center [125, 144] width 63 height 14
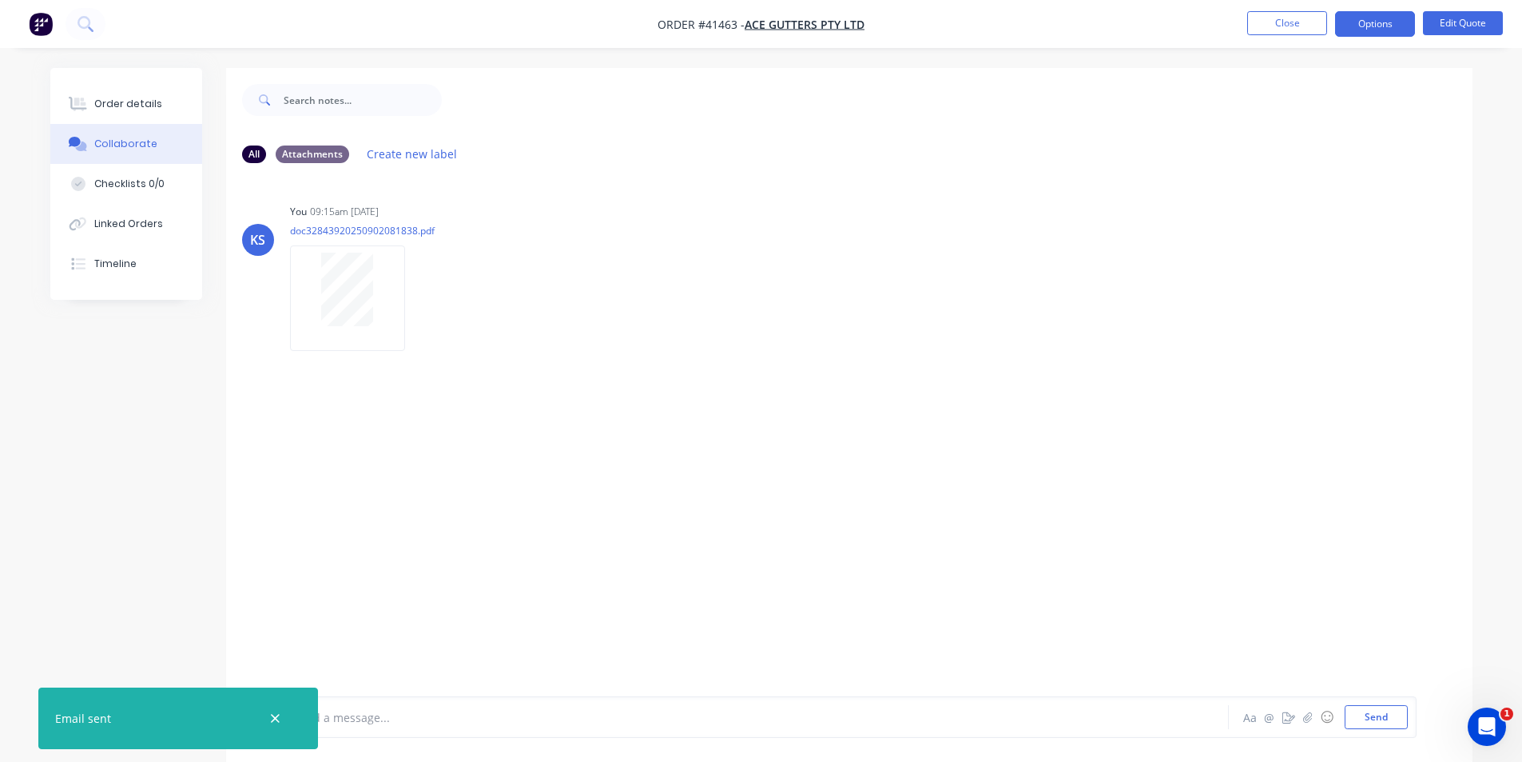
click at [646, 84] on div at bounding box center [957, 100] width 1031 height 64
click at [130, 116] on button "Order details" at bounding box center [126, 104] width 152 height 40
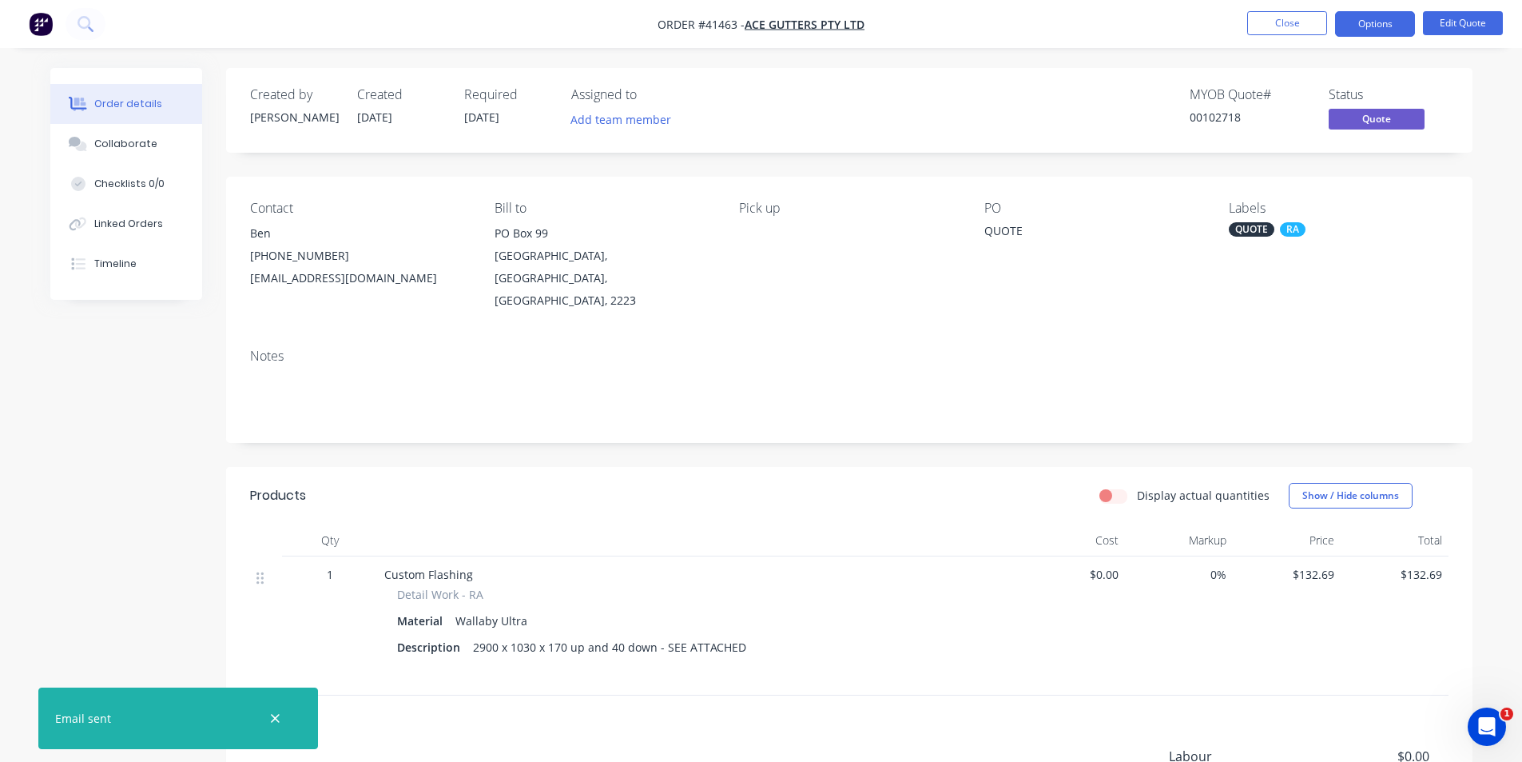
click at [939, 49] on div "Order details Collaborate Checklists 0/0 Linked Orders Timeline Order details C…" at bounding box center [761, 490] width 1522 height 980
click at [927, 97] on div "MYOB Quote # 00102718 Status Quote" at bounding box center [1090, 110] width 718 height 46
click at [1314, 25] on button "Close" at bounding box center [1287, 23] width 80 height 24
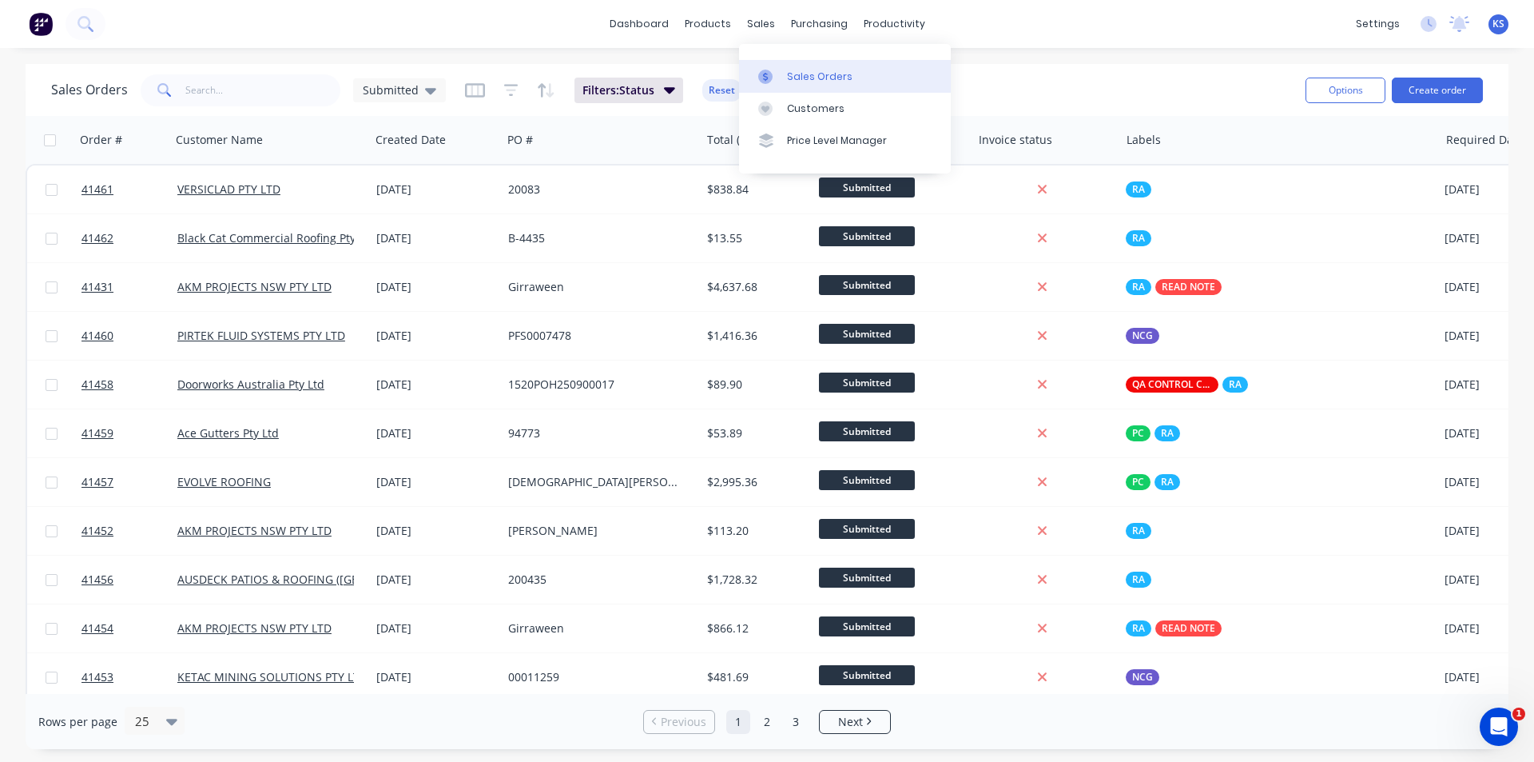
click at [814, 79] on div "Sales Orders" at bounding box center [820, 77] width 66 height 14
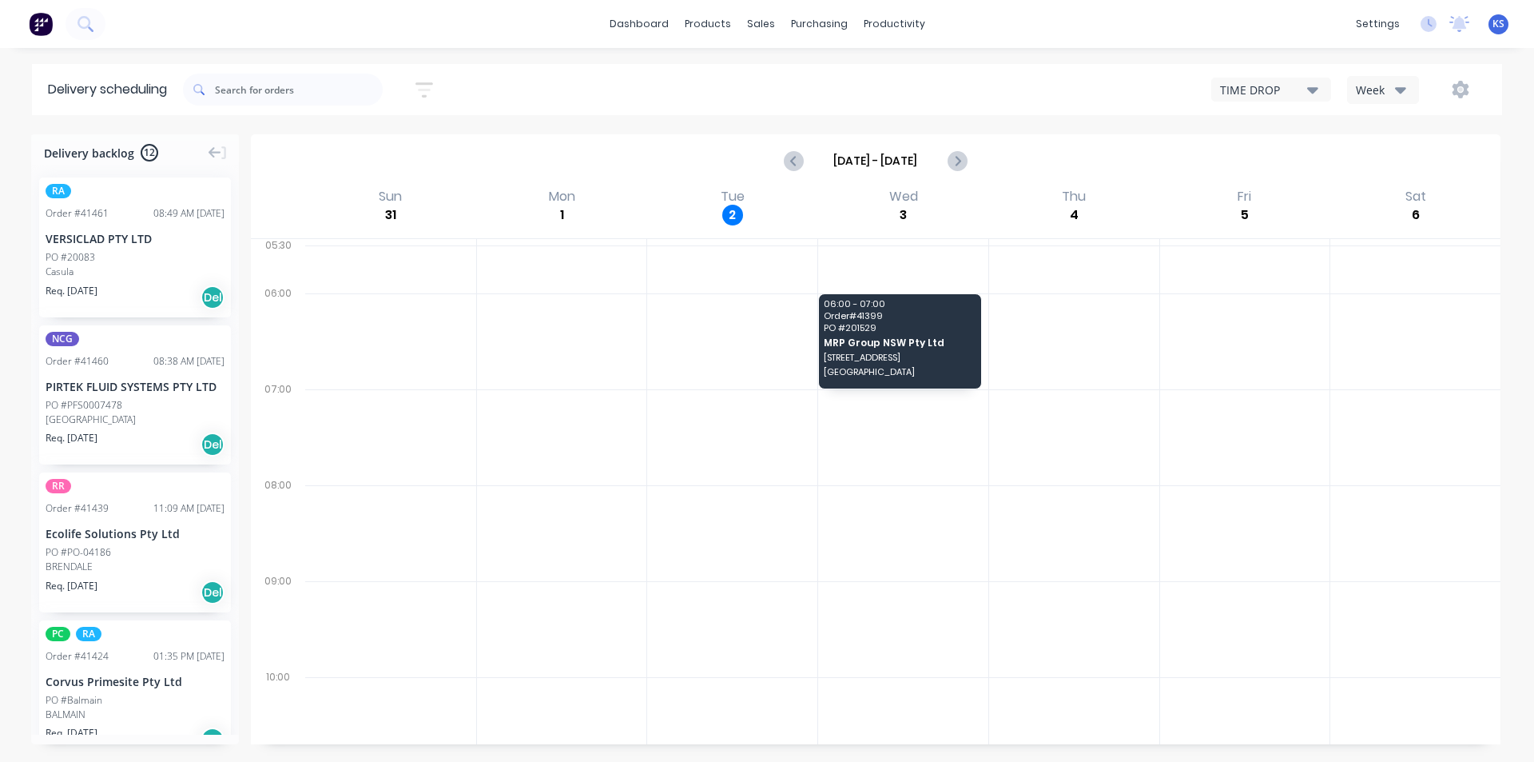
click at [1386, 98] on button "Week" at bounding box center [1383, 90] width 72 height 28
click at [1411, 165] on div "Vehicle" at bounding box center [1427, 164] width 158 height 32
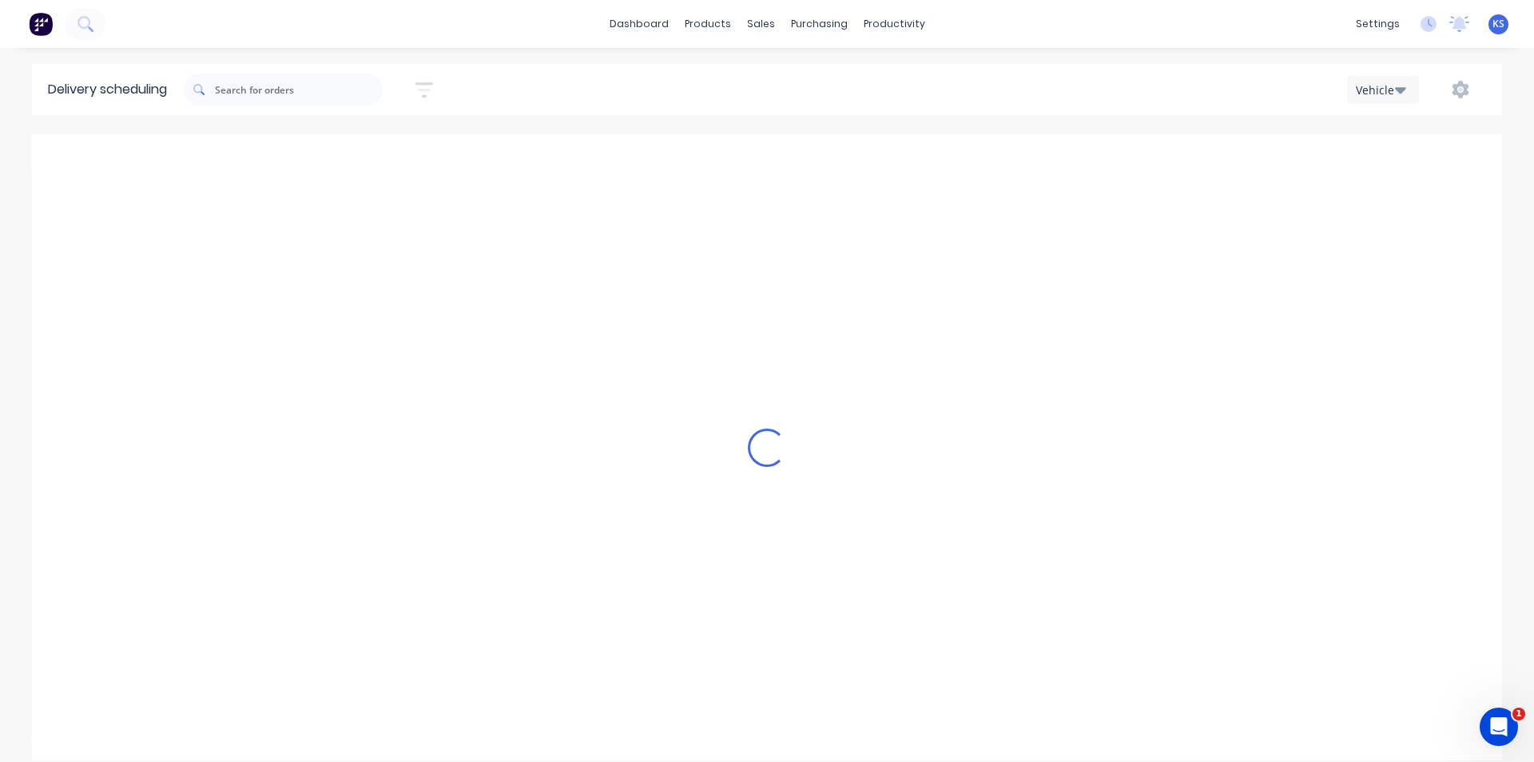
scroll to position [0, 1]
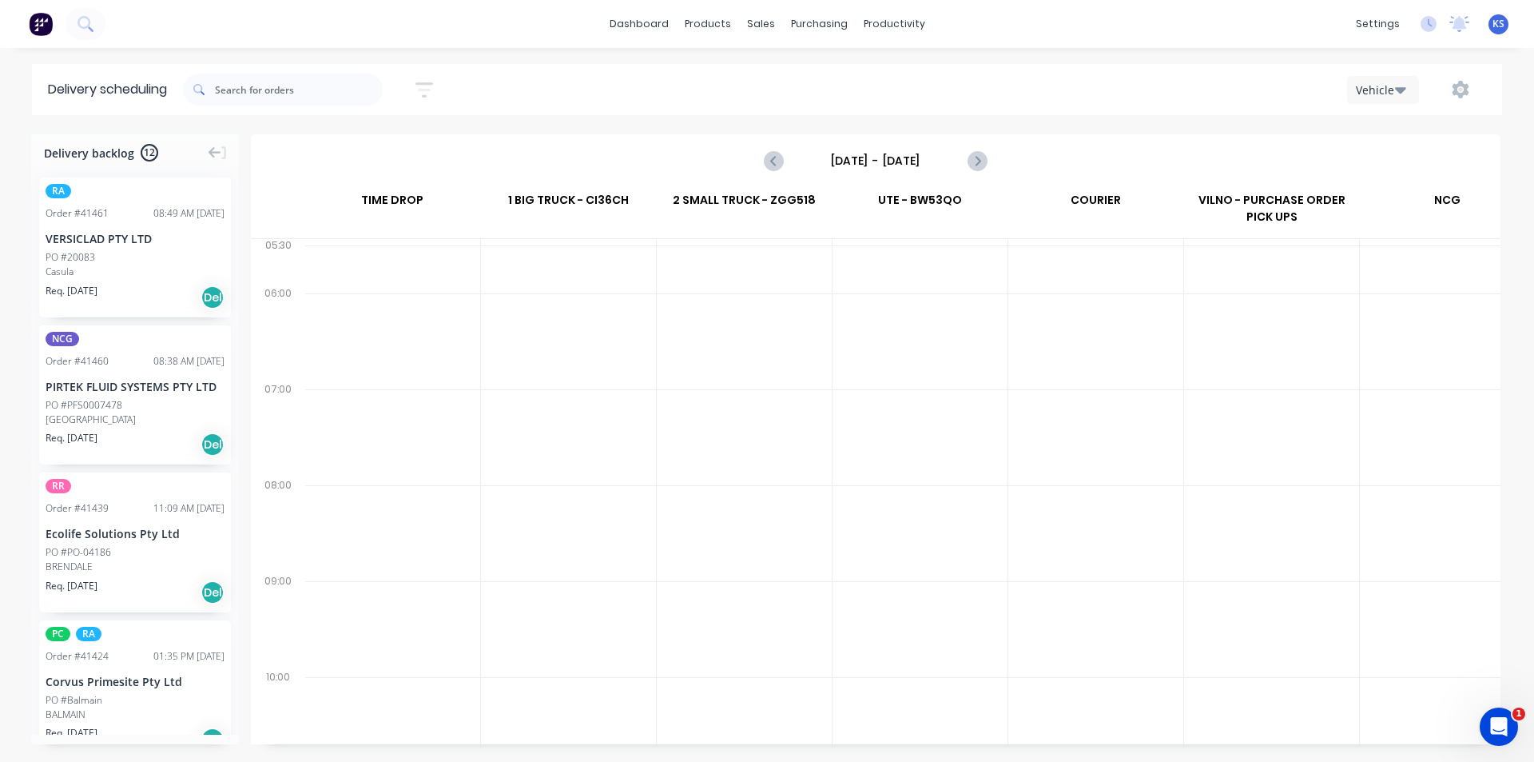
drag, startPoint x: 891, startPoint y: 160, endPoint x: 978, endPoint y: 322, distance: 184.1
click at [891, 161] on input "[DATE] - [DATE]" at bounding box center [876, 161] width 158 height 24
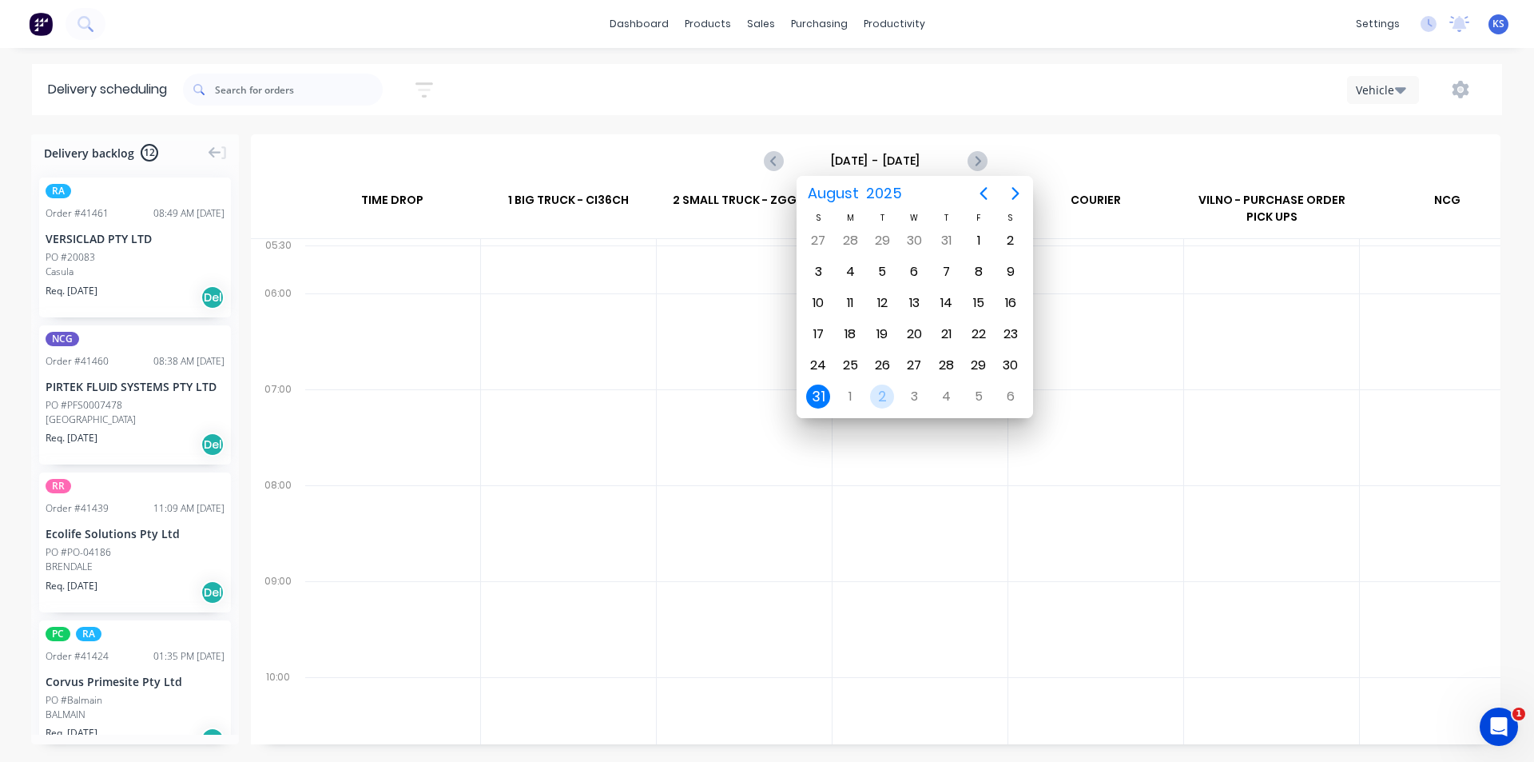
click at [881, 404] on div "2" at bounding box center [882, 396] width 24 height 24
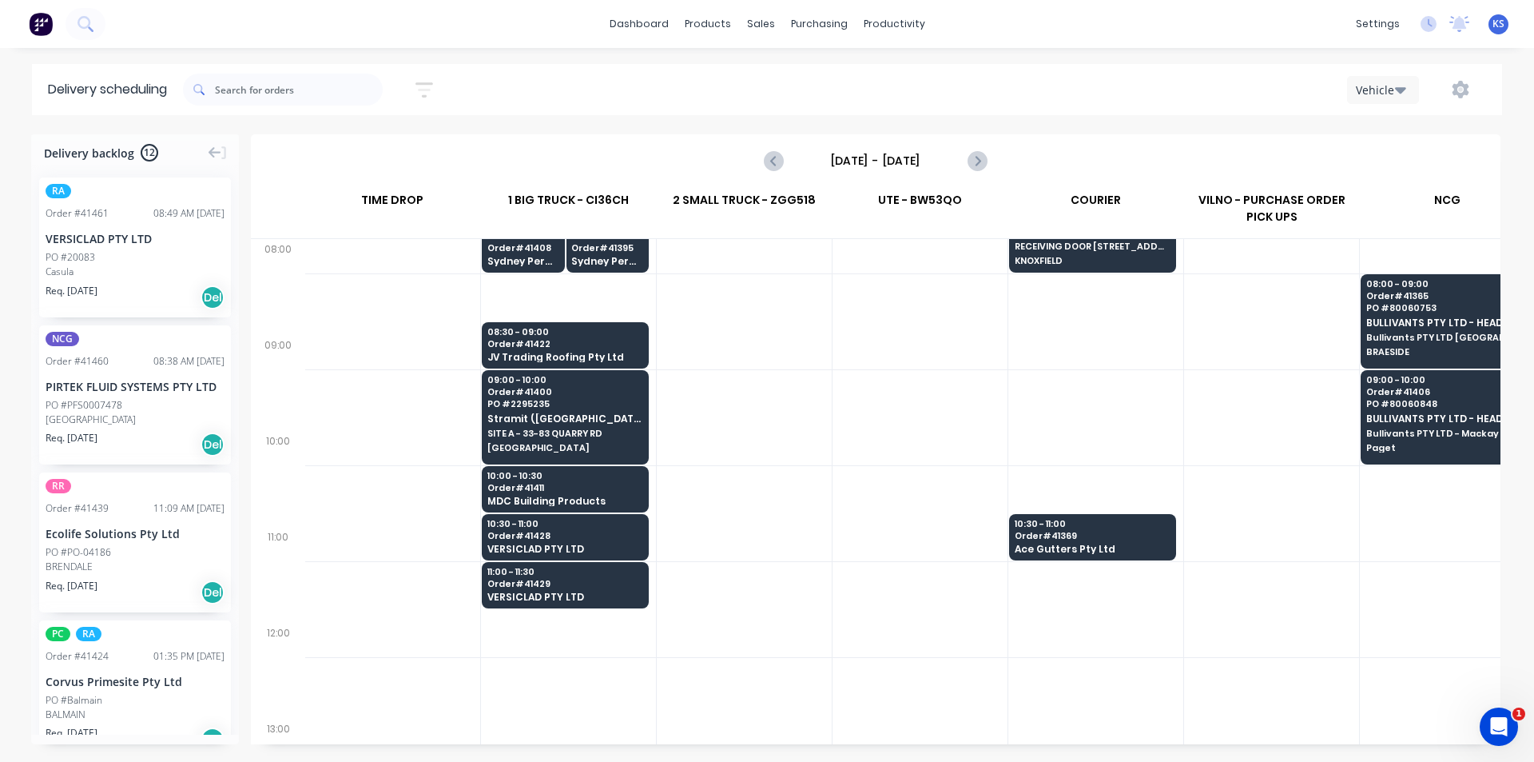
scroll to position [240, 1]
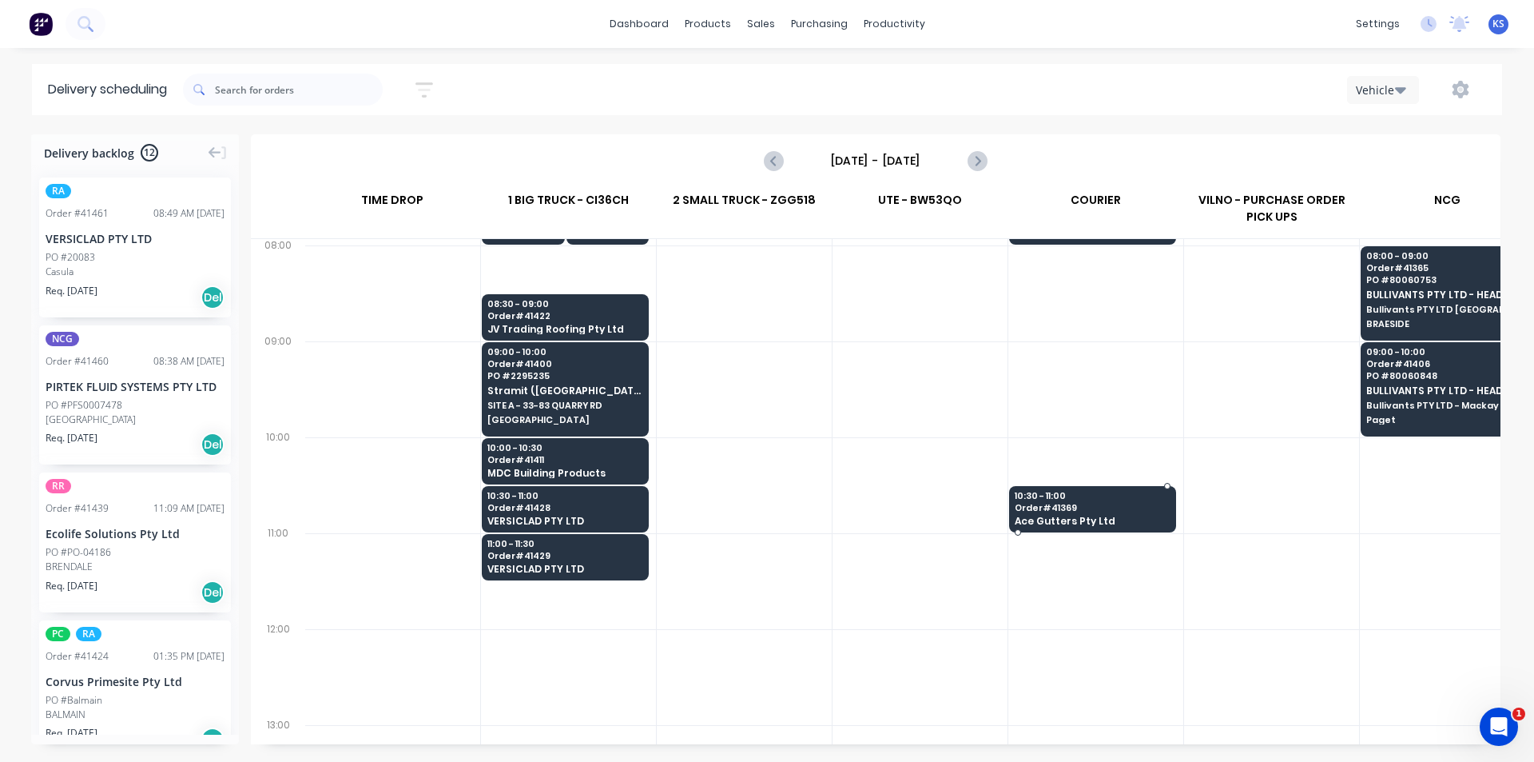
click at [1064, 504] on span "Order # 41369" at bounding box center [1092, 508] width 155 height 10
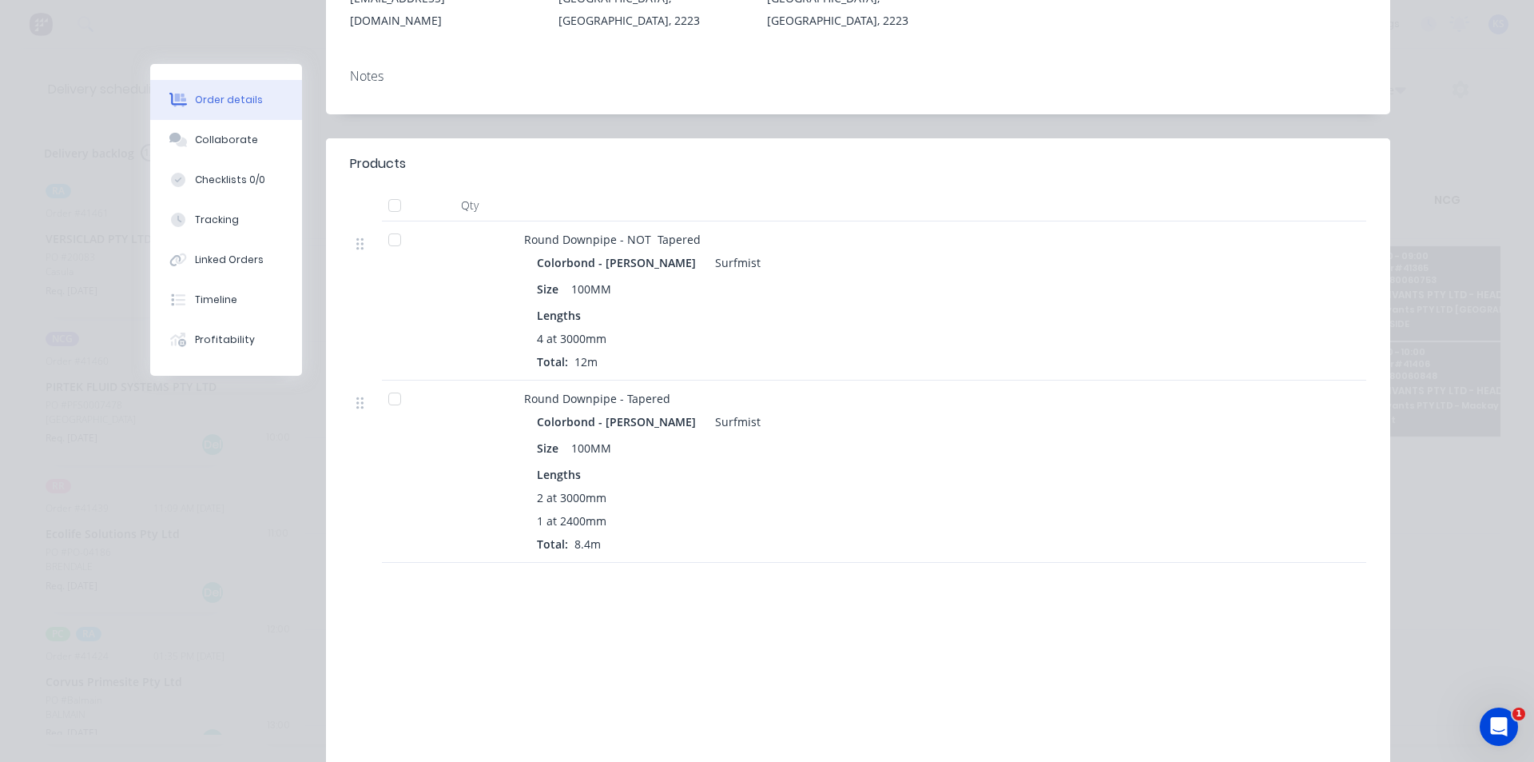
scroll to position [160, 0]
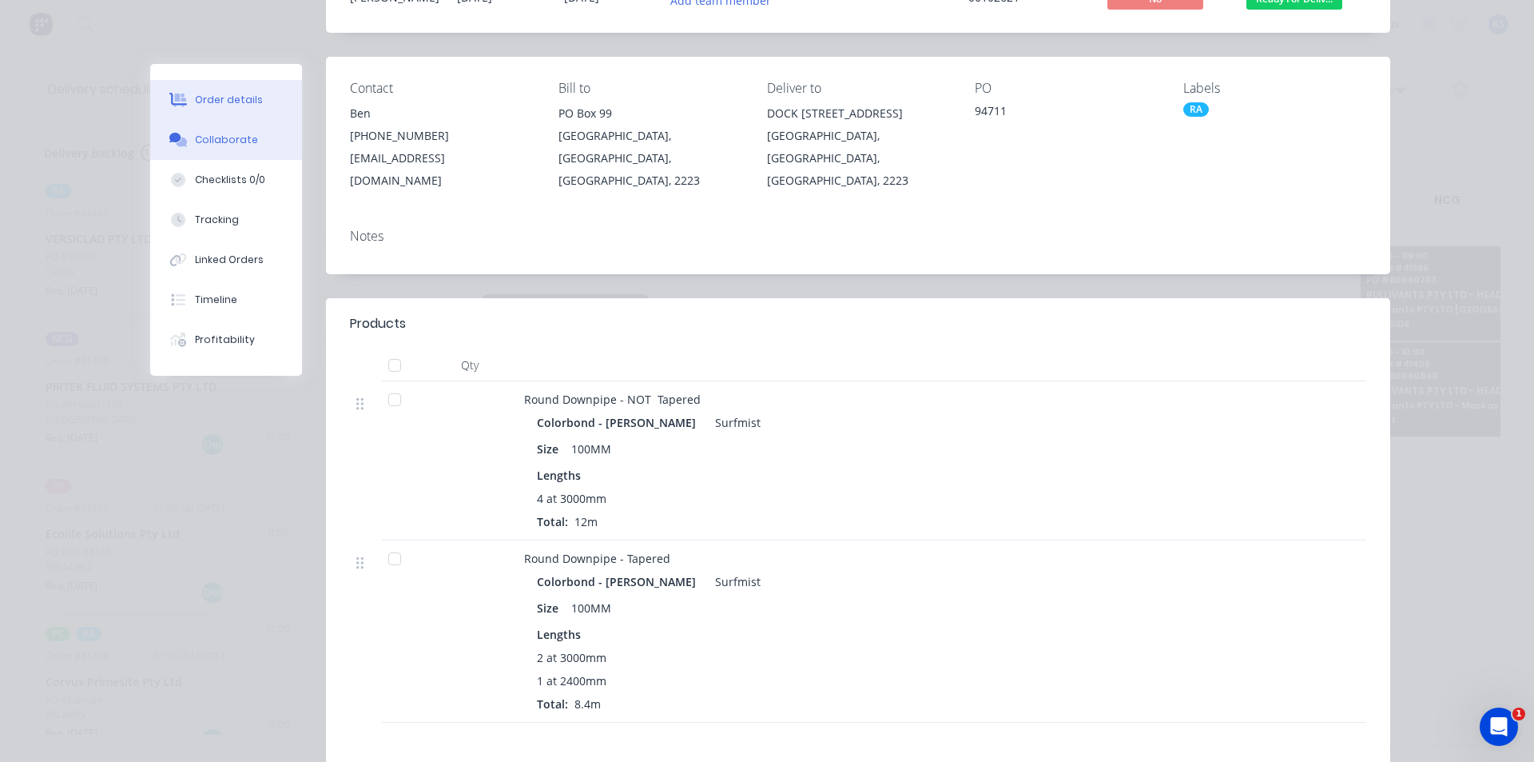
click at [225, 139] on div "Collaborate" at bounding box center [226, 140] width 63 height 14
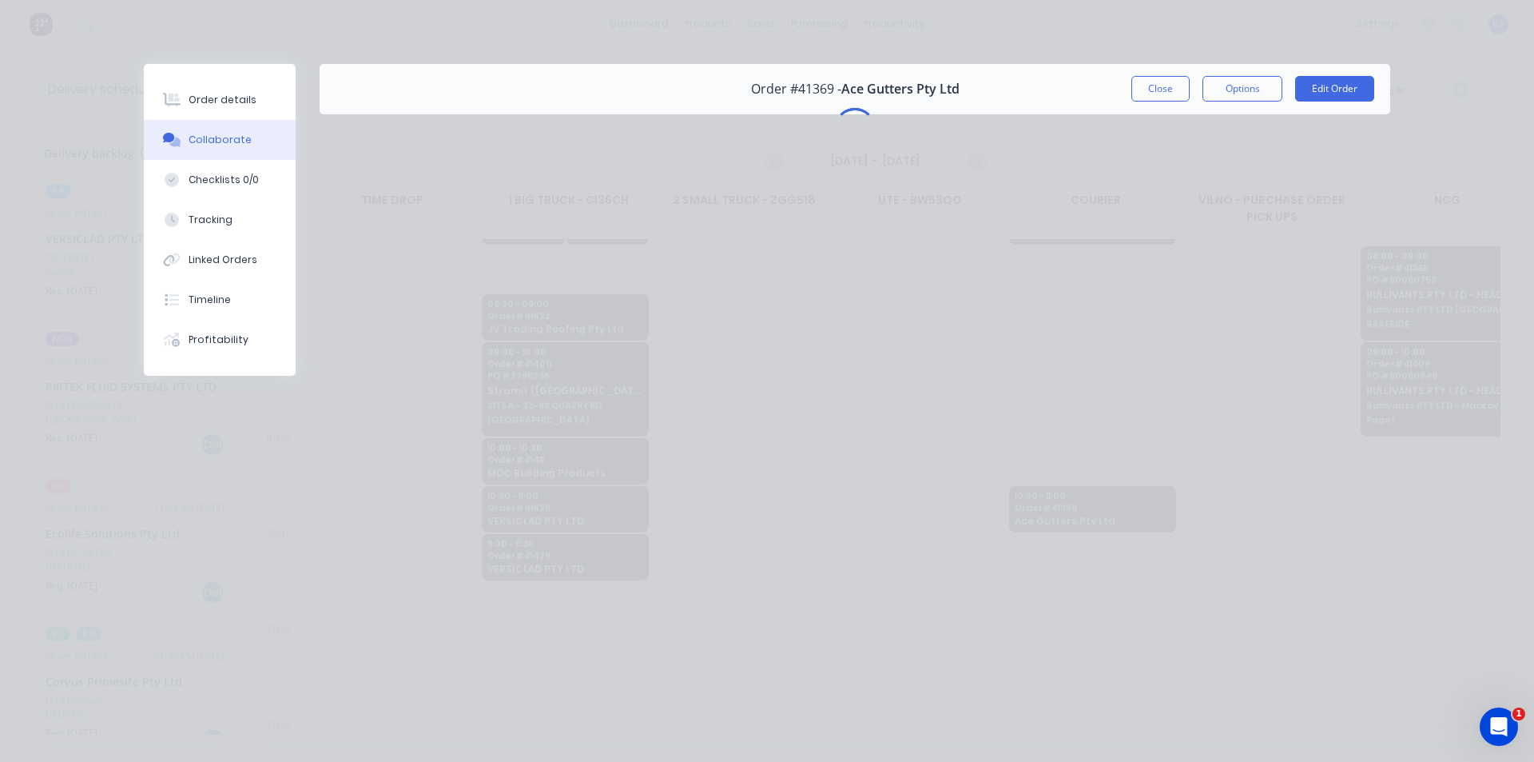
scroll to position [0, 0]
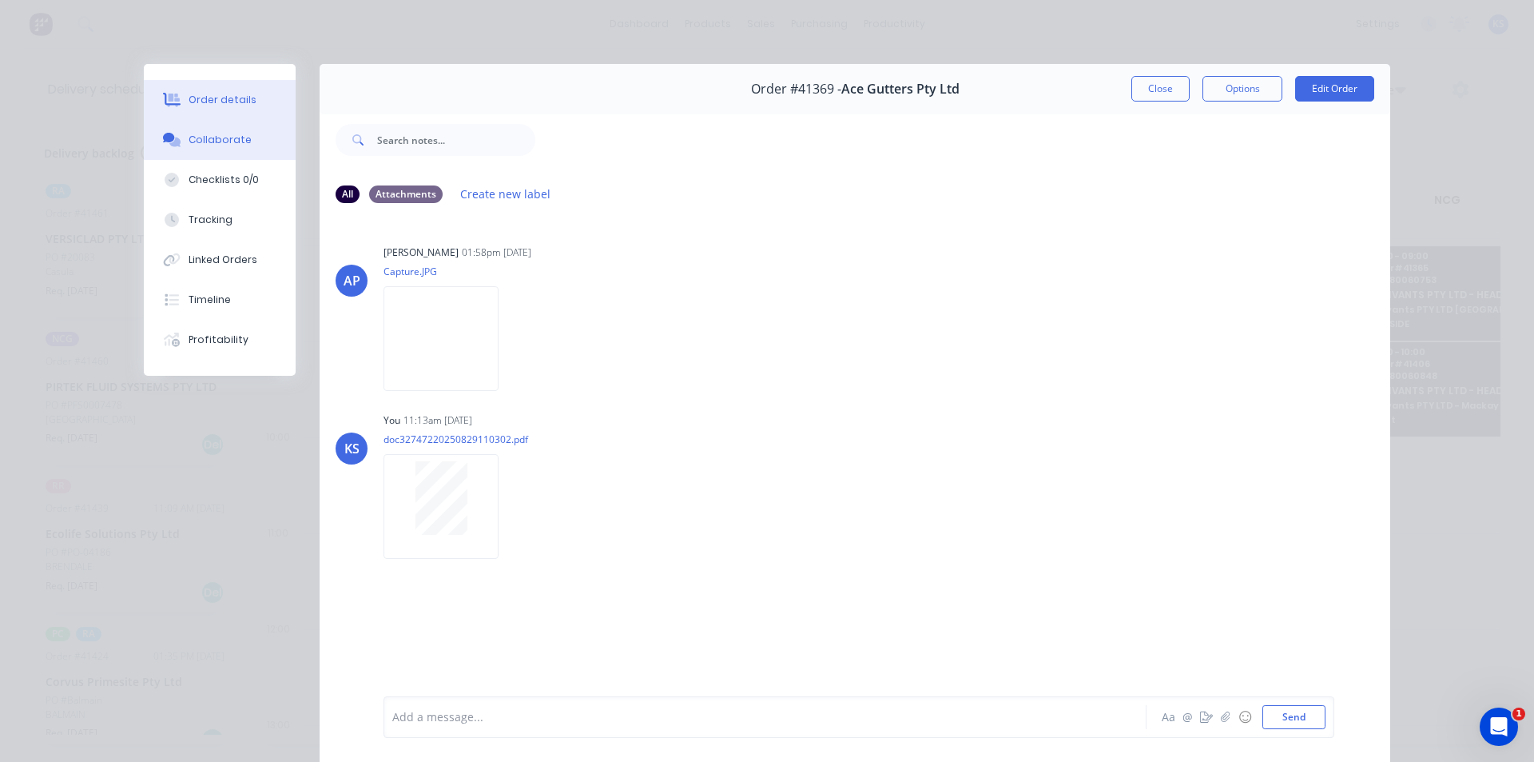
click at [236, 97] on div "Order details" at bounding box center [223, 100] width 68 height 14
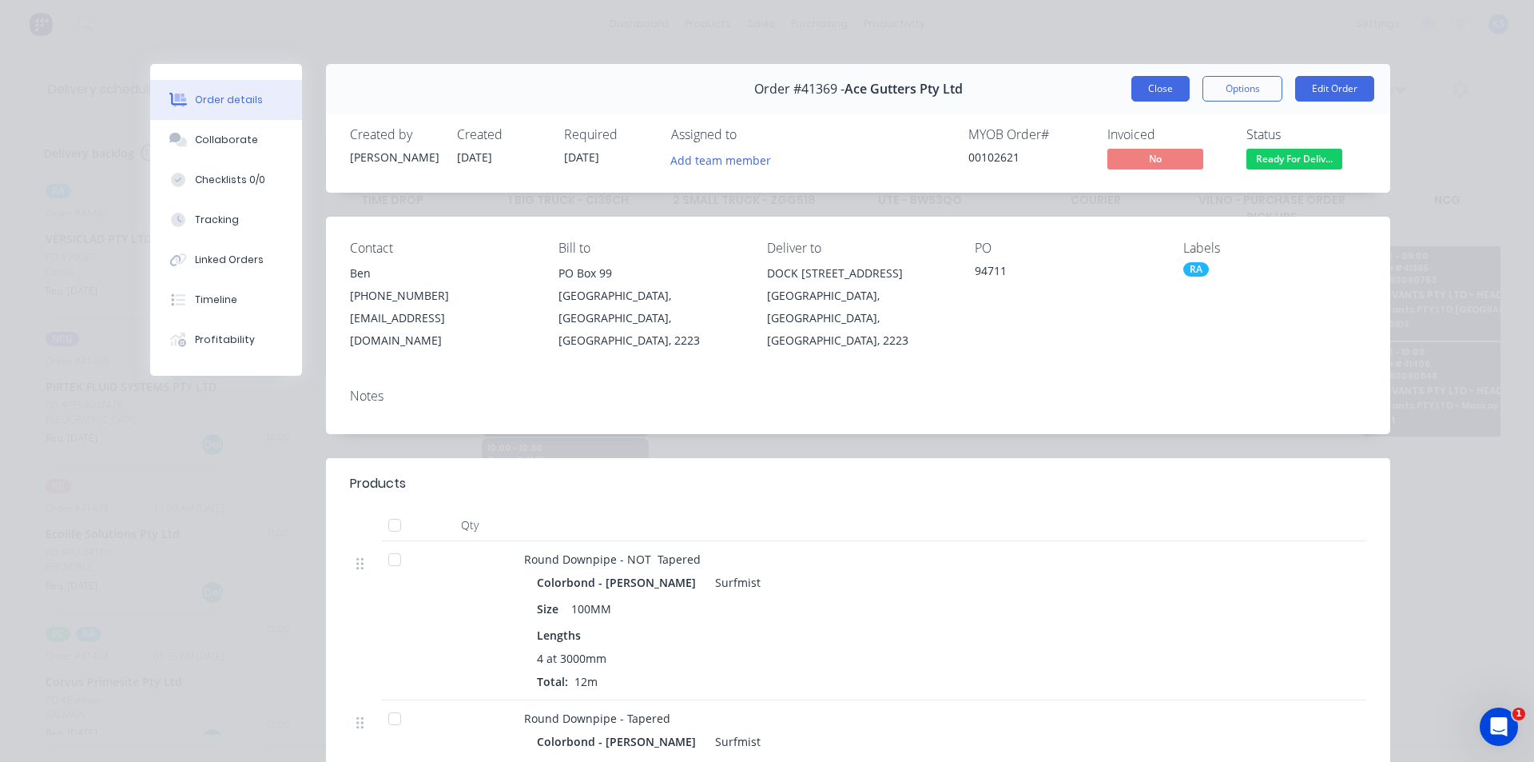
click at [1144, 91] on button "Close" at bounding box center [1161, 89] width 58 height 26
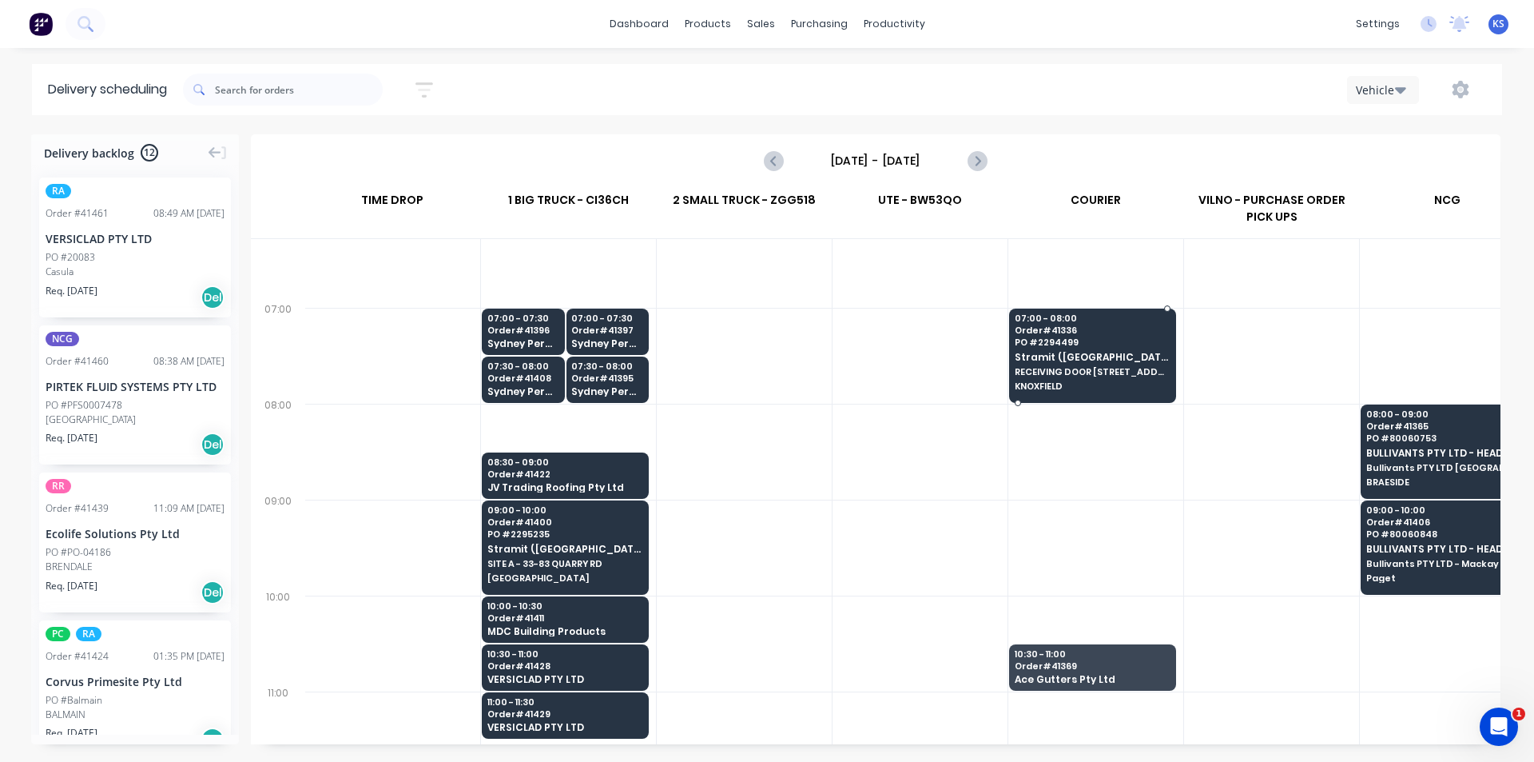
scroll to position [80, 1]
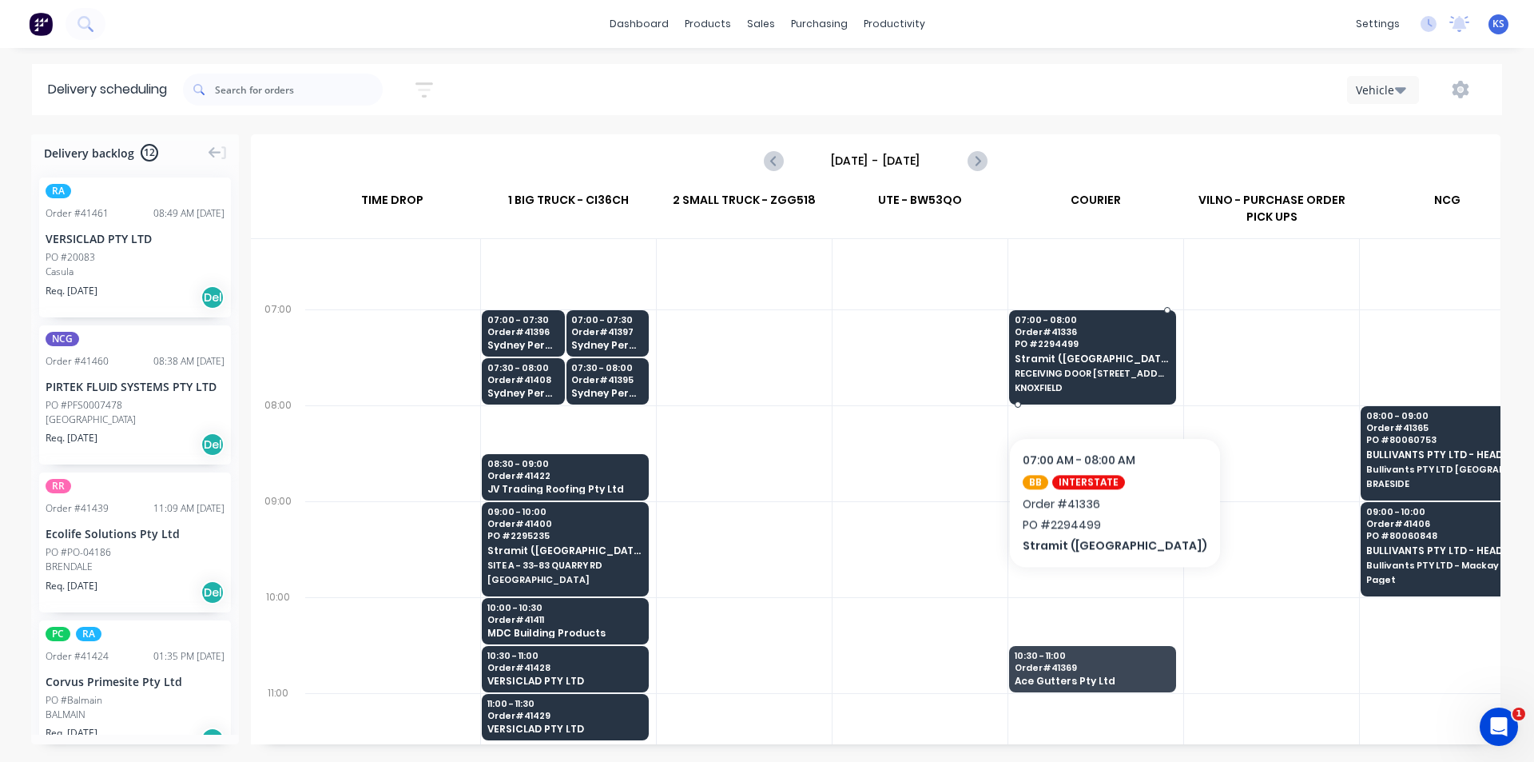
click at [1099, 375] on span "RECEIVING DOOR [STREET_ADDRESS]" at bounding box center [1092, 373] width 155 height 10
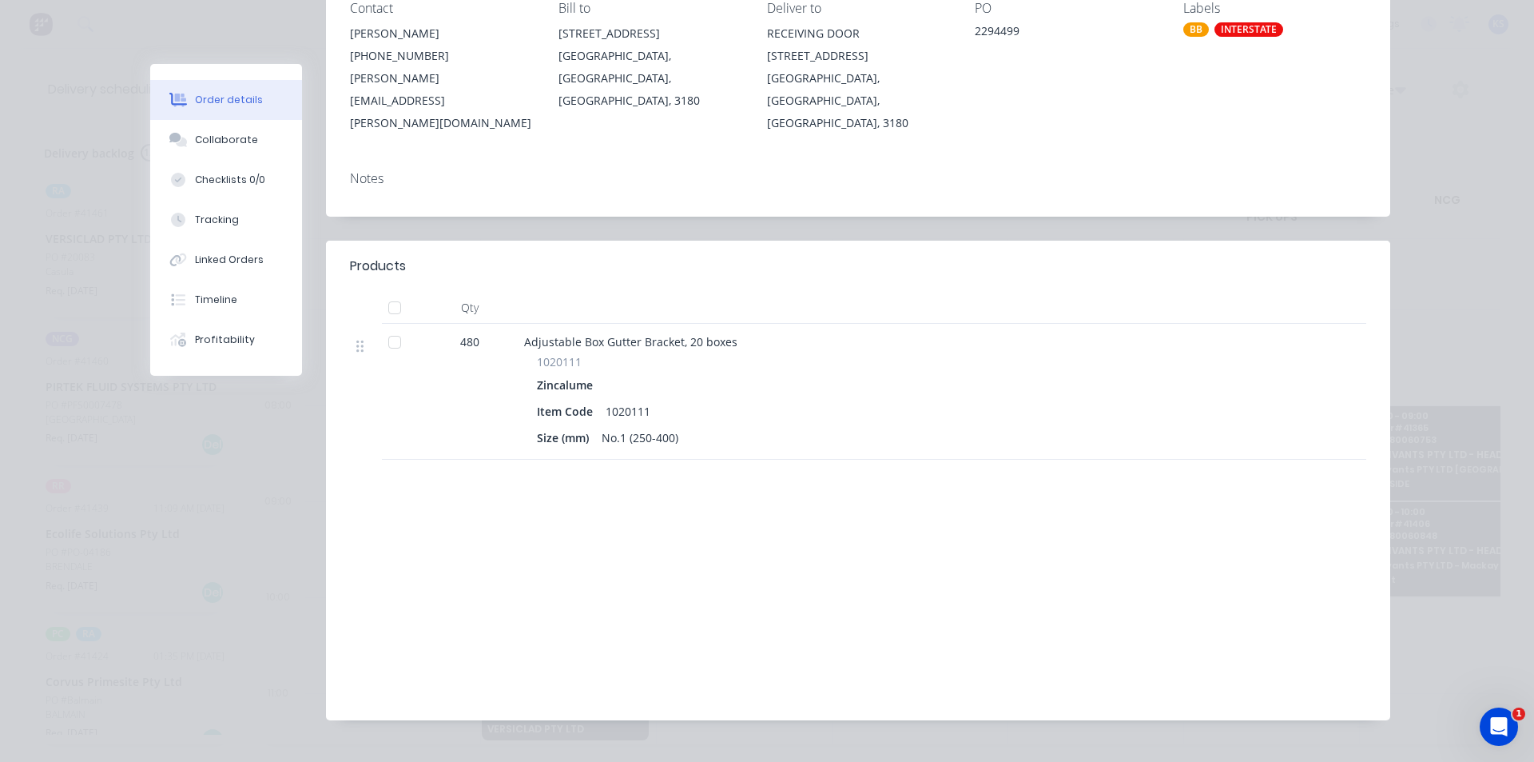
scroll to position [0, 0]
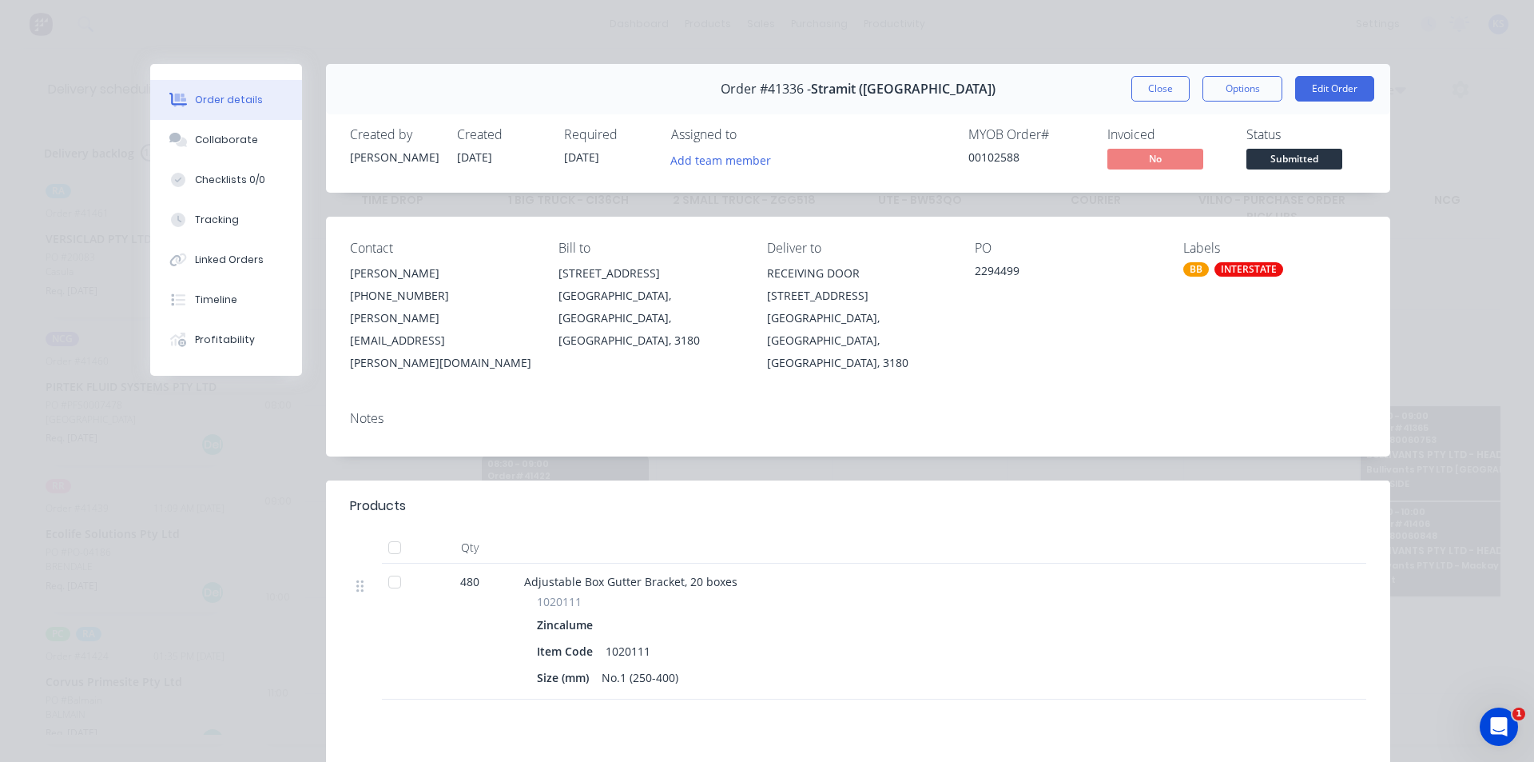
click at [1090, 84] on div "Order #41336 - Stramit ([GEOGRAPHIC_DATA]) Close Options Edit Order" at bounding box center [858, 89] width 1064 height 50
click at [1145, 84] on button "Close" at bounding box center [1161, 89] width 58 height 26
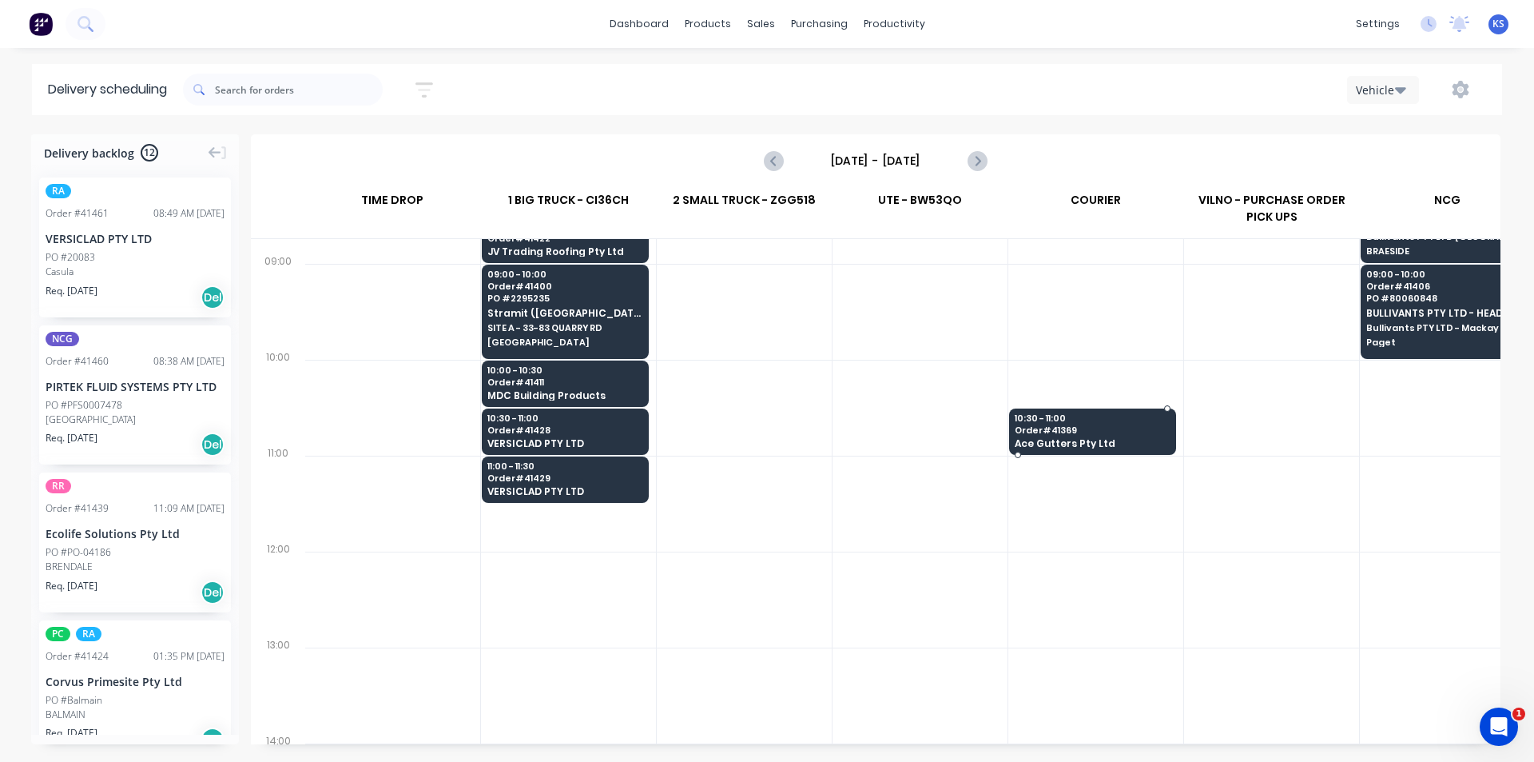
scroll to position [320, 1]
click at [660, 99] on div "Sort by Most recent Created date Required date Order number Customer name Most …" at bounding box center [842, 89] width 1319 height 45
click at [684, 82] on div "Sort by Most recent Created date Required date Order number Customer name Most …" at bounding box center [842, 89] width 1319 height 45
click at [1080, 90] on div "Vehicle" at bounding box center [1157, 89] width 660 height 29
click at [1104, 86] on div "Vehicle" at bounding box center [1157, 89] width 660 height 29
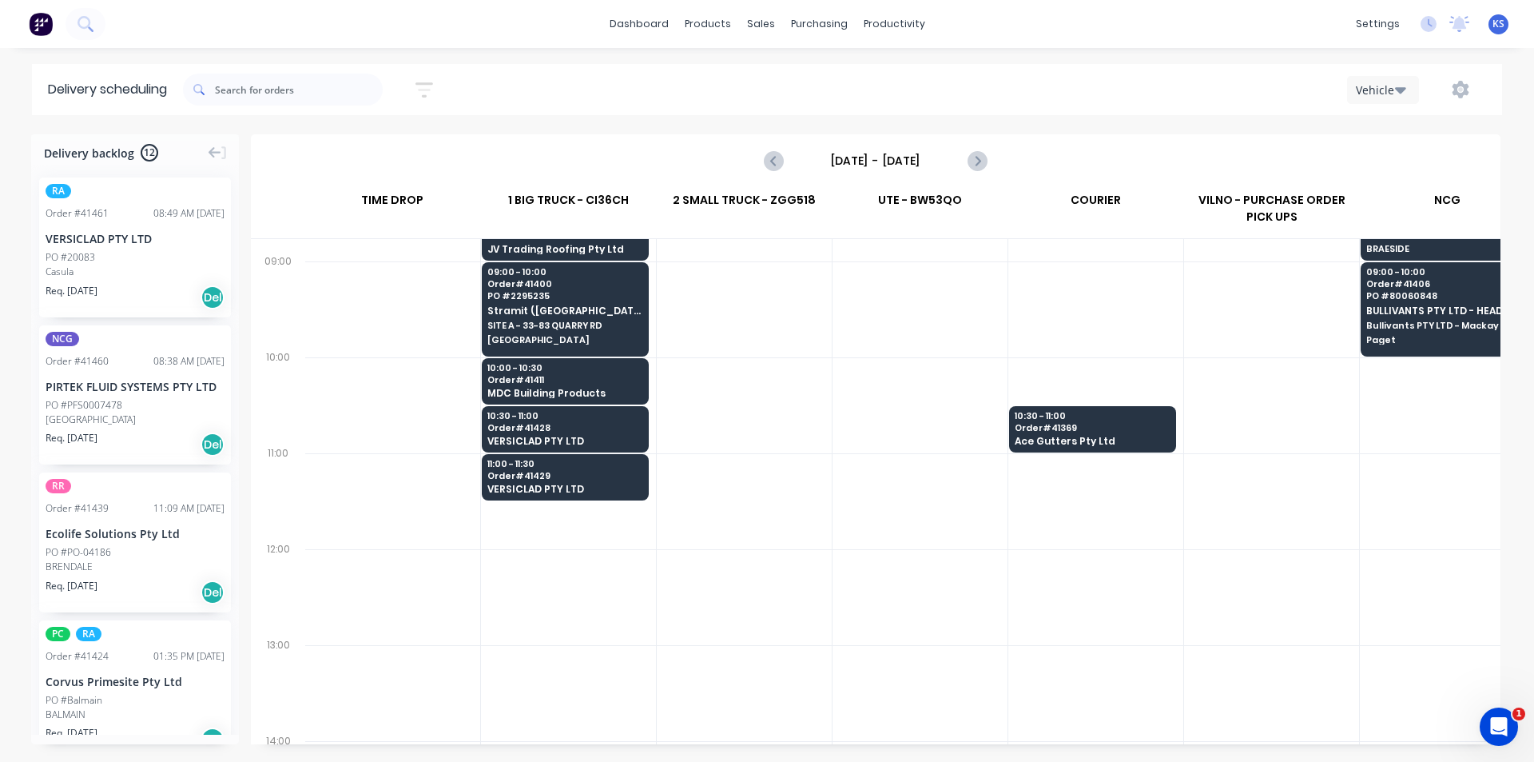
click at [581, 86] on div "Sort by Most recent Created date Required date Order number Customer name Most …" at bounding box center [842, 89] width 1319 height 45
click at [655, 92] on div "Sort by Most recent Created date Required date Order number Customer name Most …" at bounding box center [842, 89] width 1319 height 45
click at [675, 97] on div "Sort by Most recent Created date Required date Order number Customer name Most …" at bounding box center [842, 89] width 1319 height 45
click at [1124, 74] on div "Sort by Most recent Created date Required date Order number Customer name Most …" at bounding box center [842, 89] width 1319 height 45
click at [1068, 169] on div "Tuesday - 02/09/25" at bounding box center [876, 161] width 1247 height 50
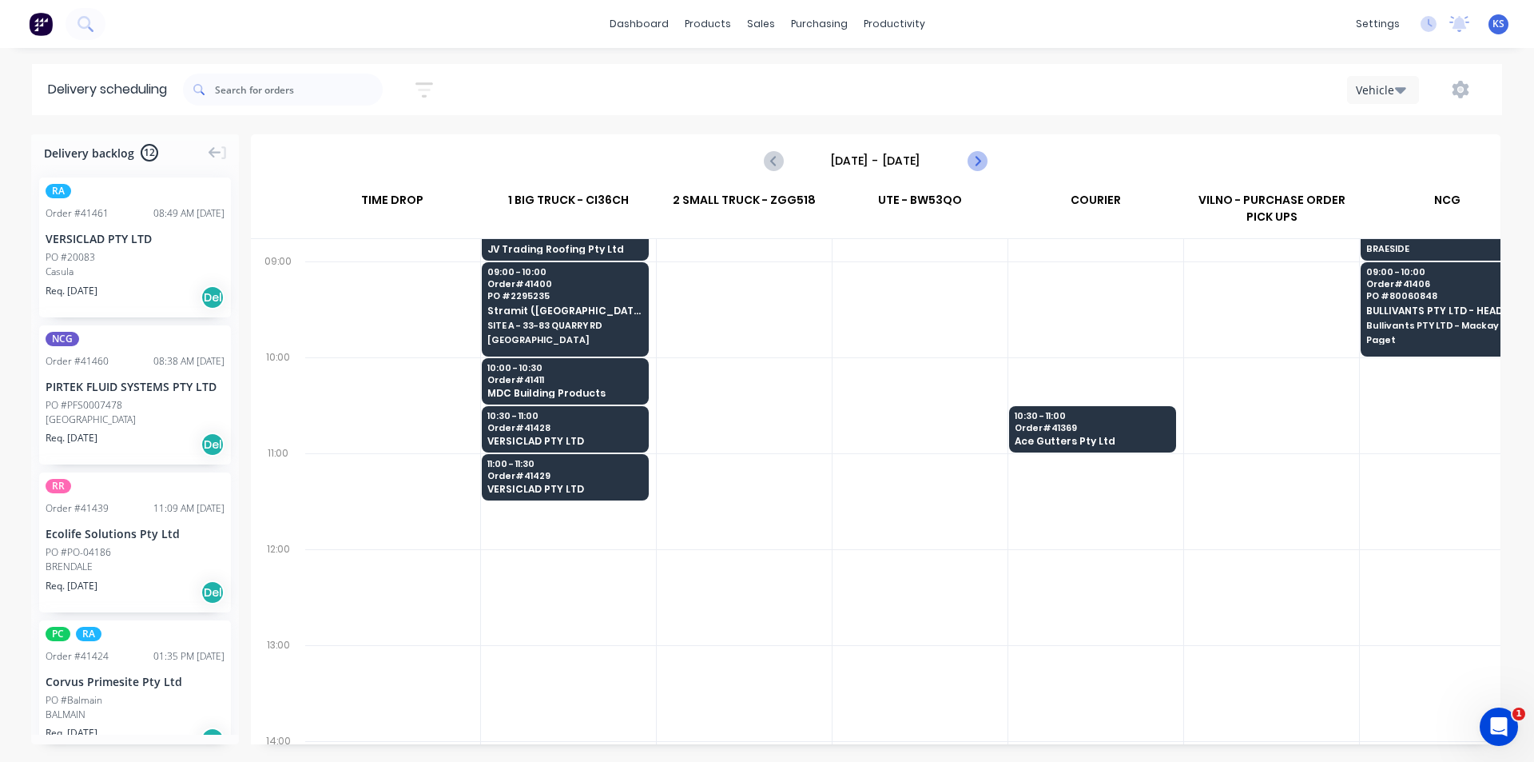
click at [991, 161] on button "Next page" at bounding box center [977, 161] width 32 height 32
type input "Wednesday - 03/09/25"
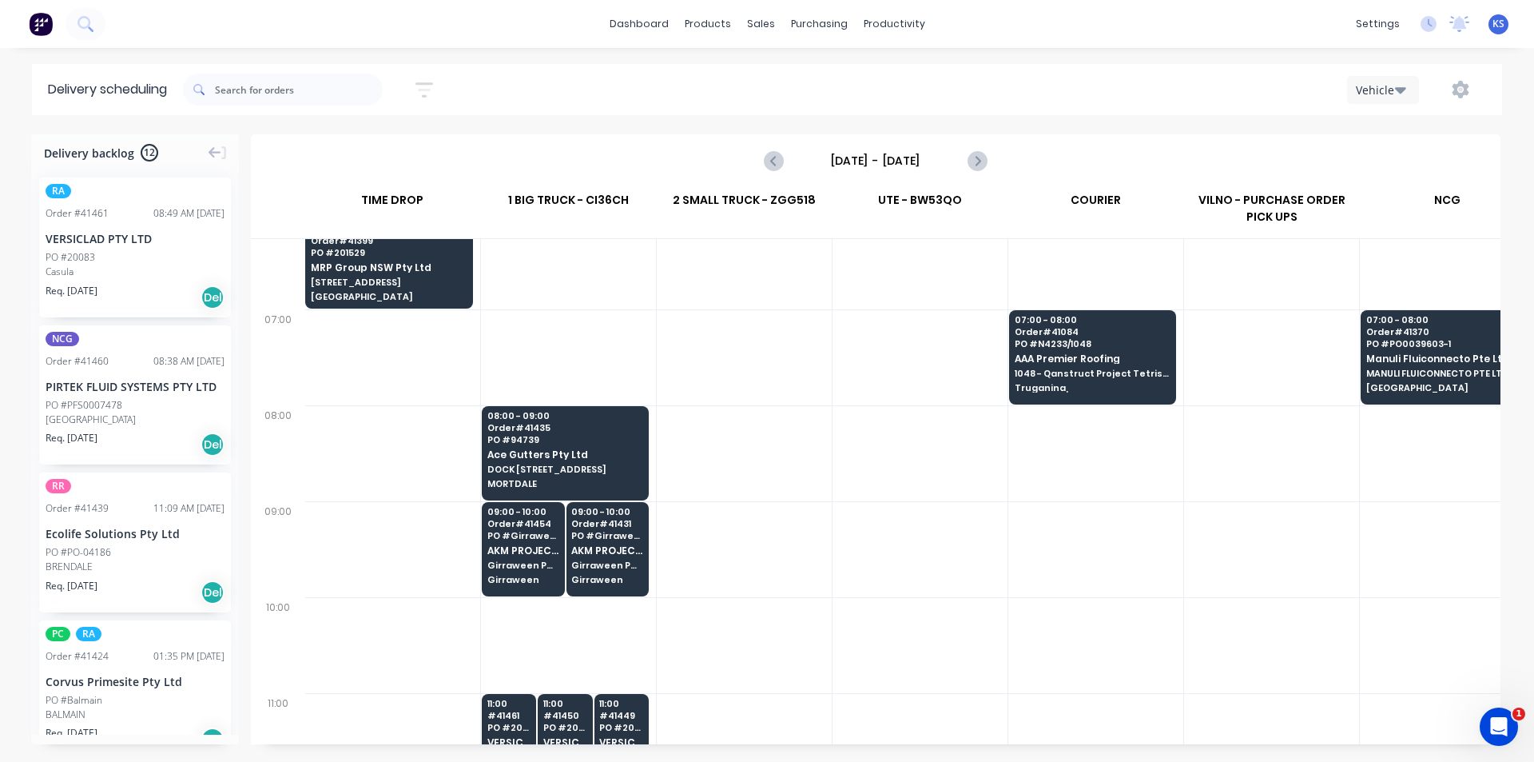
scroll to position [0, 1]
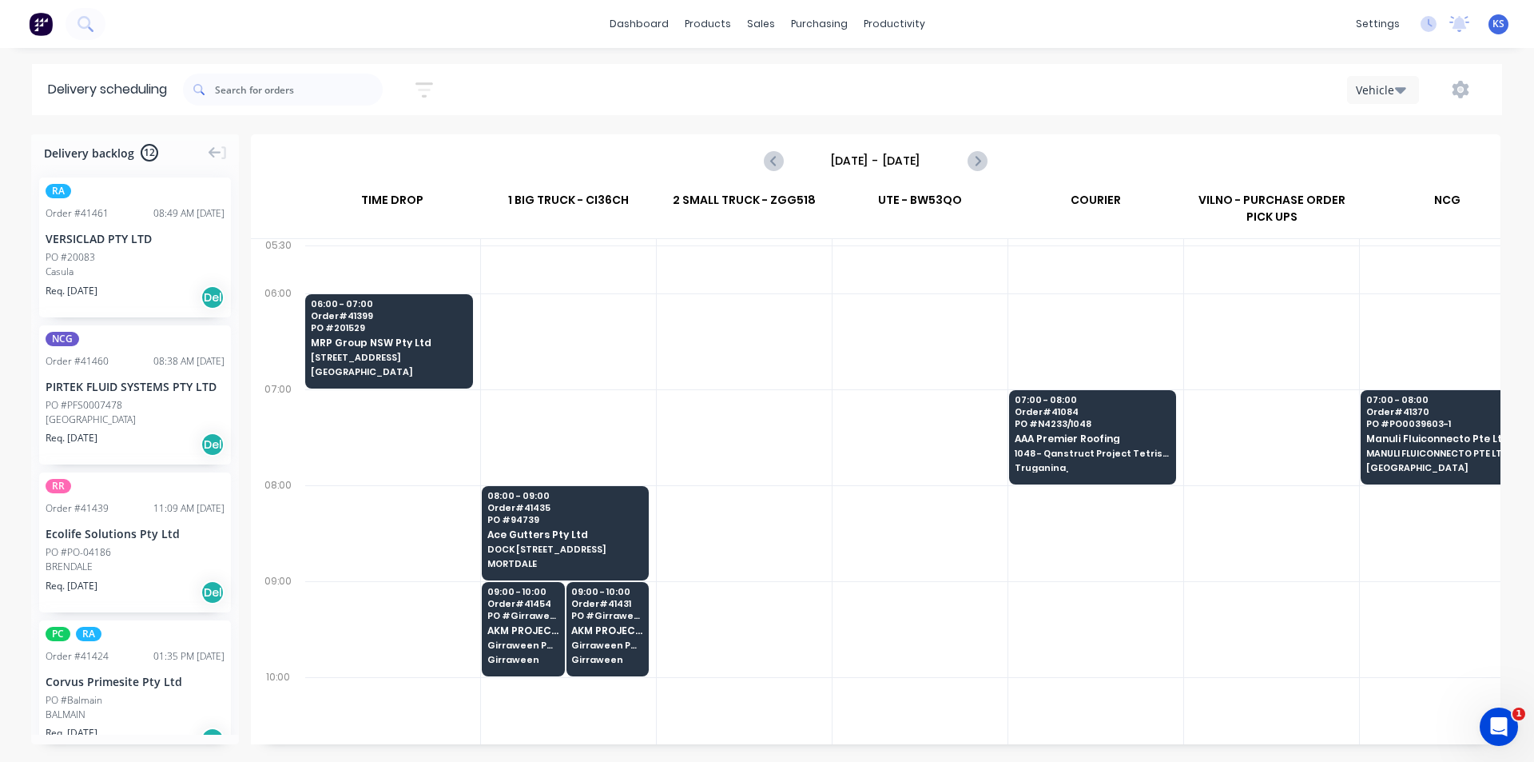
click at [995, 109] on div "Sort by Most recent Created date Required date Order number Customer name Most …" at bounding box center [842, 89] width 1319 height 45
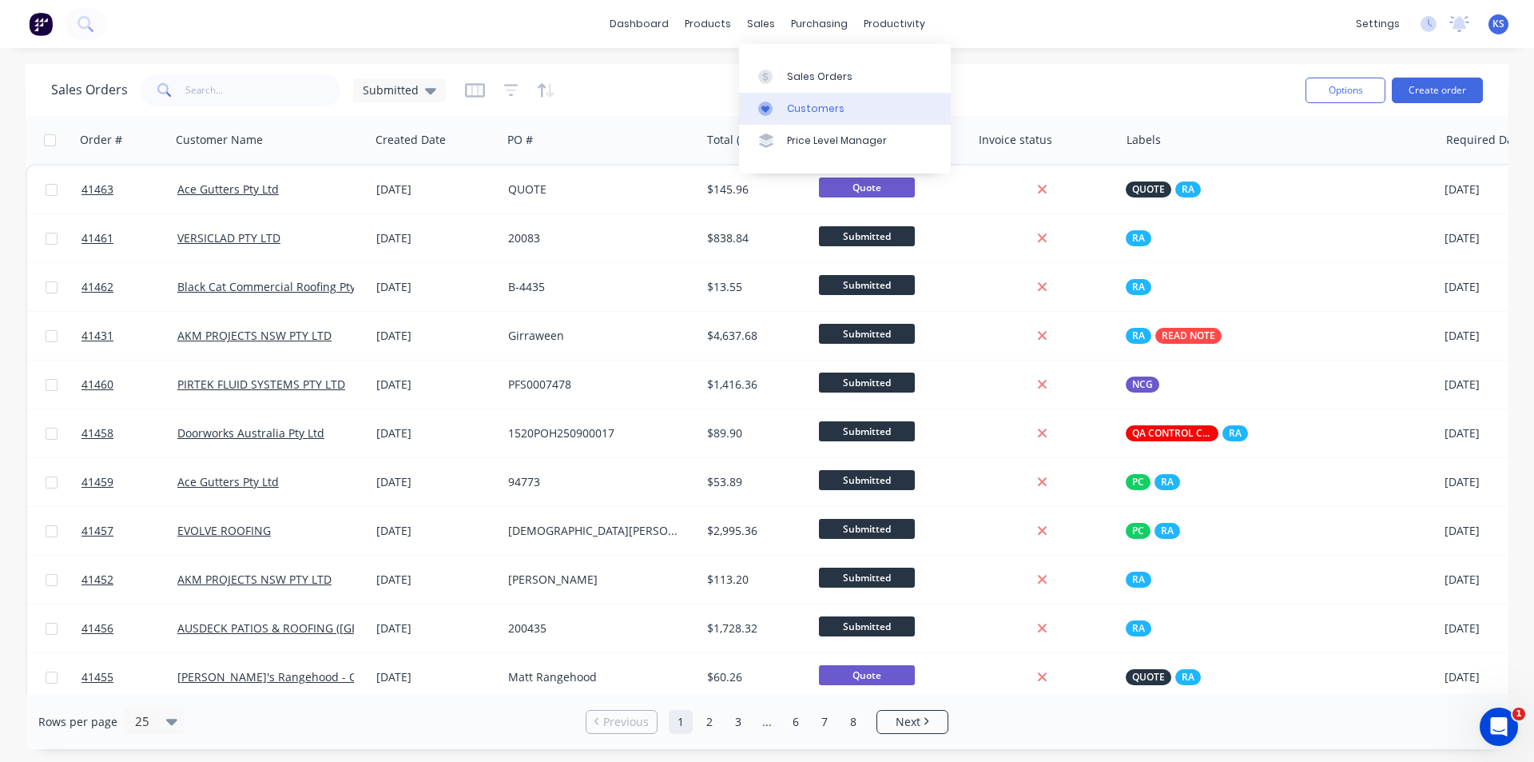
click at [804, 104] on div "Customers" at bounding box center [816, 108] width 58 height 14
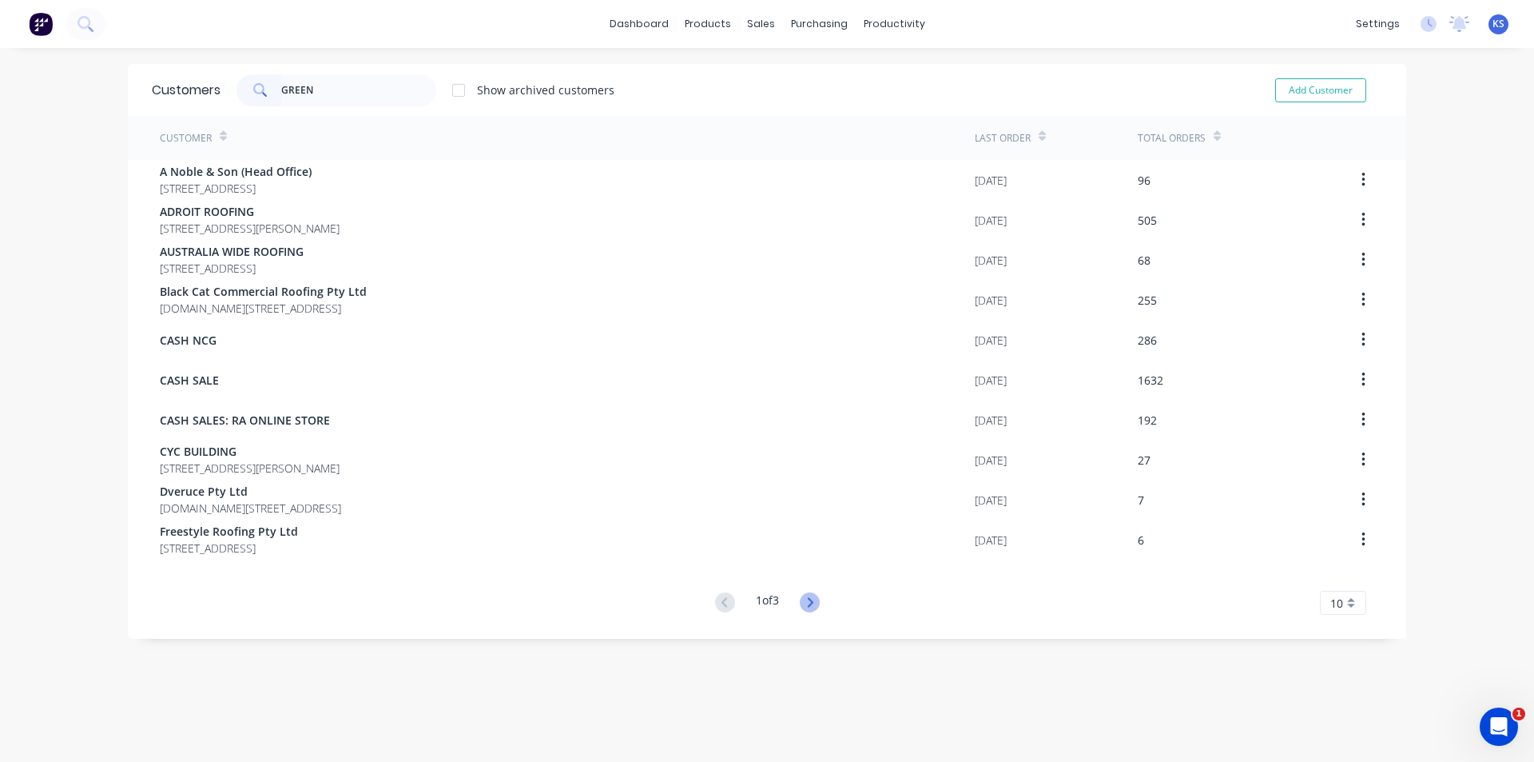
type input "GREEN"
click at [807, 605] on icon at bounding box center [810, 602] width 6 height 10
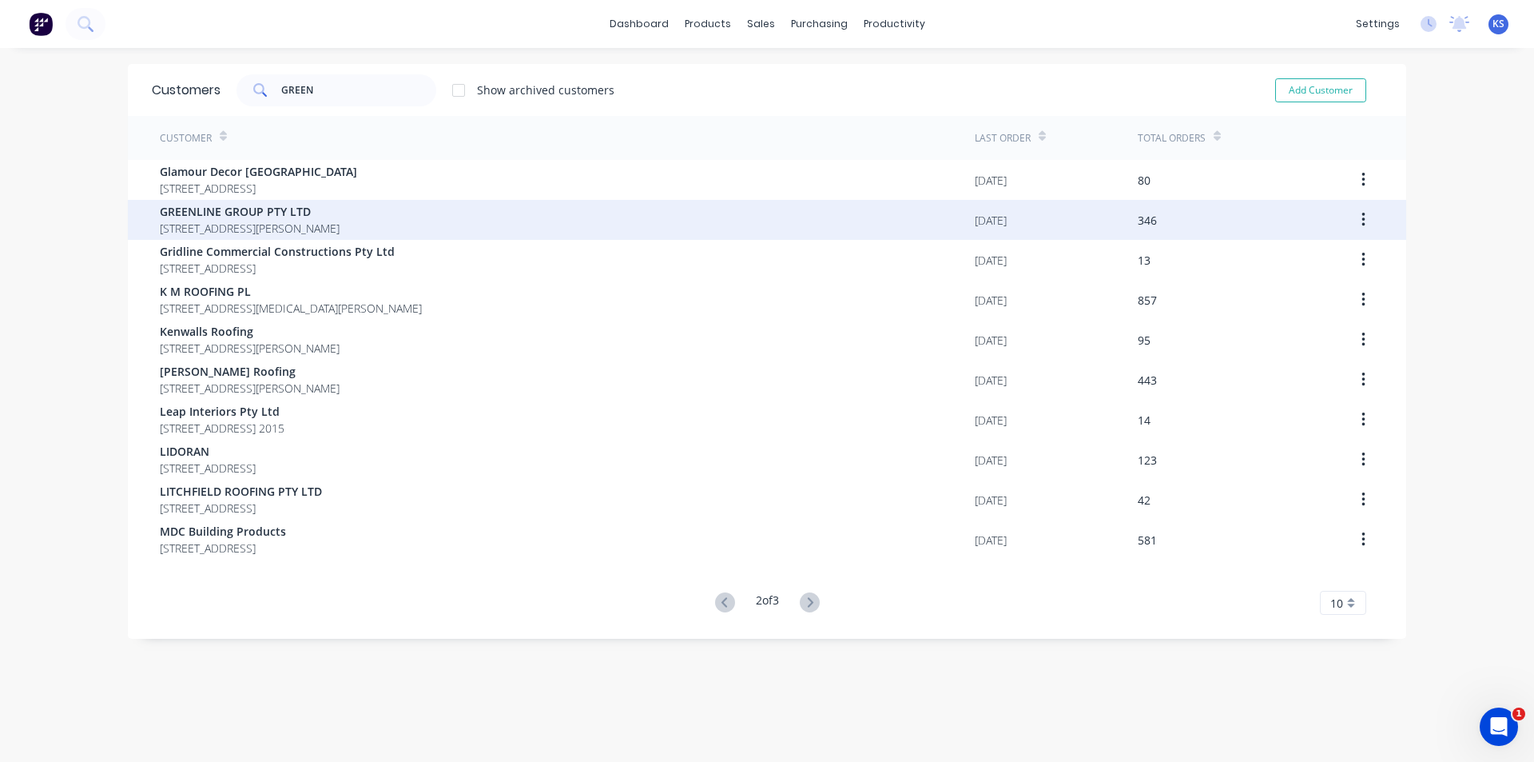
click at [236, 221] on span "3 Dangar Pl East Wagga Wagga New South Wales Australia 2650" at bounding box center [250, 228] width 180 height 17
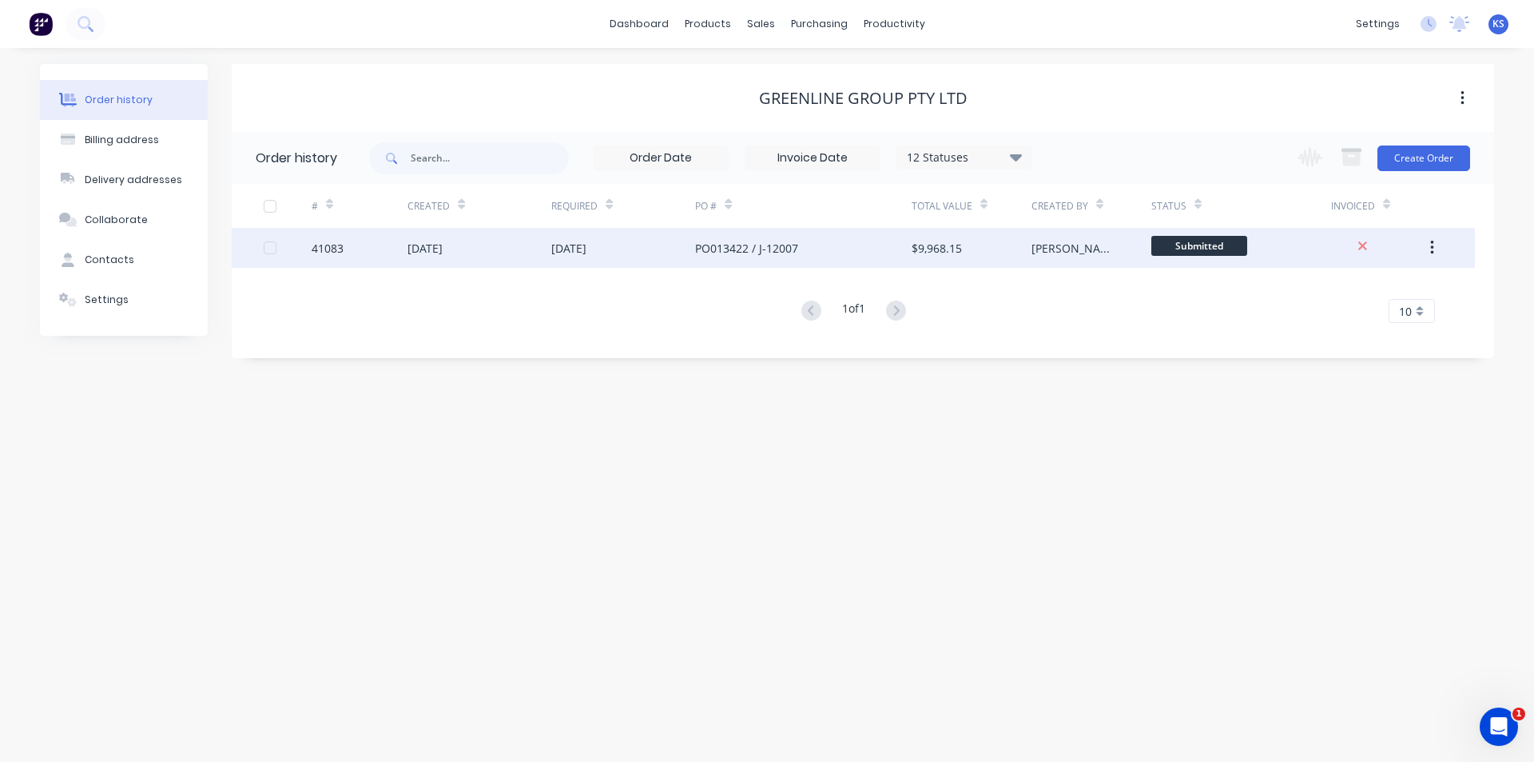
click at [568, 245] on div "03 Sep 2025" at bounding box center [568, 248] width 35 height 17
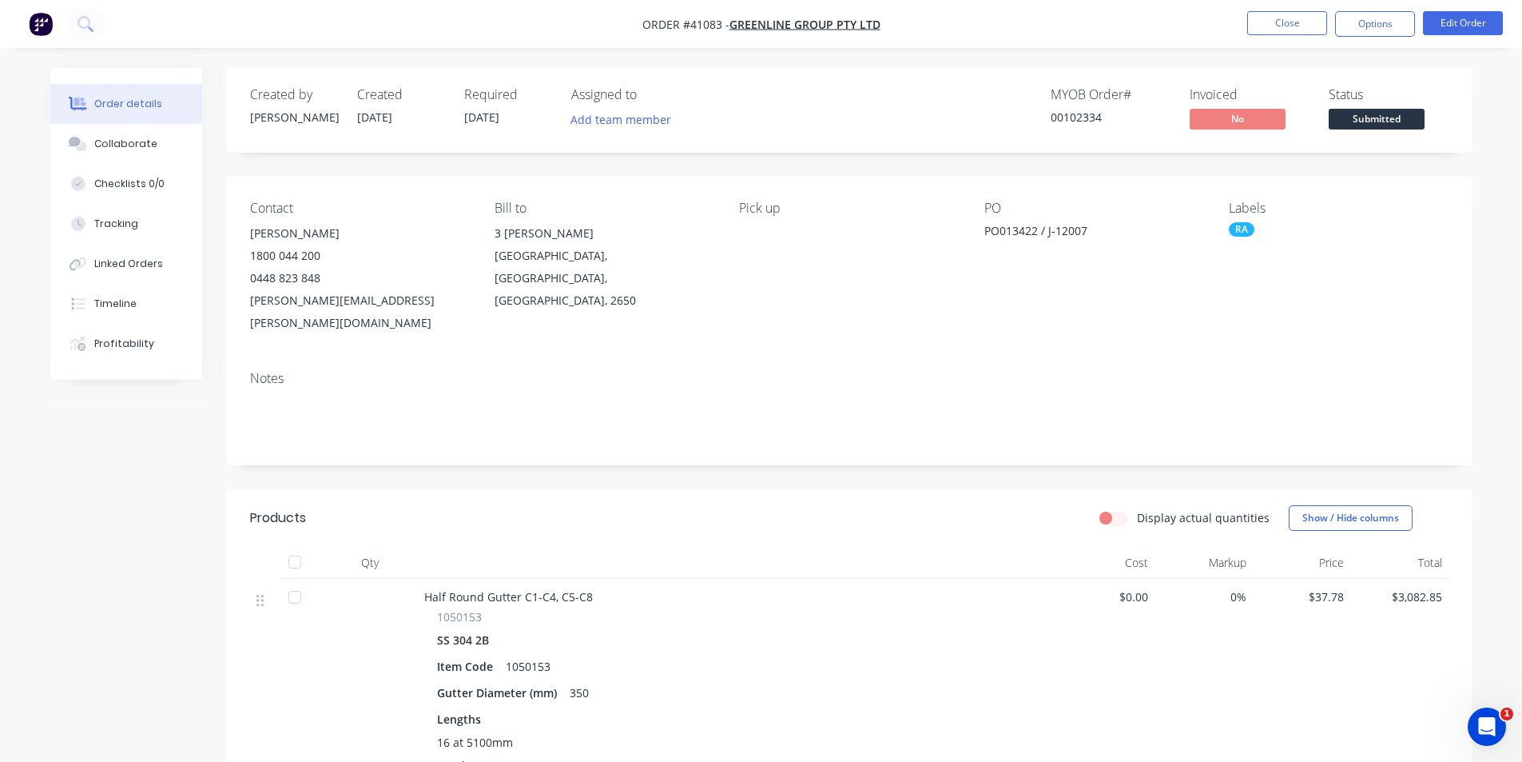
click at [958, 131] on div "MYOB Order # 00102334 Invoiced No Status Submitted" at bounding box center [1090, 110] width 718 height 46
click at [1008, 27] on nav "Order #41083 - GREENLINE GROUP PTY LTD Close Options Edit Order" at bounding box center [761, 24] width 1522 height 48
drag, startPoint x: 901, startPoint y: 106, endPoint x: 981, endPoint y: 10, distance: 125.3
click at [901, 106] on div "MYOB Order # 00102334 Invoiced No Status Submitted" at bounding box center [1090, 110] width 718 height 46
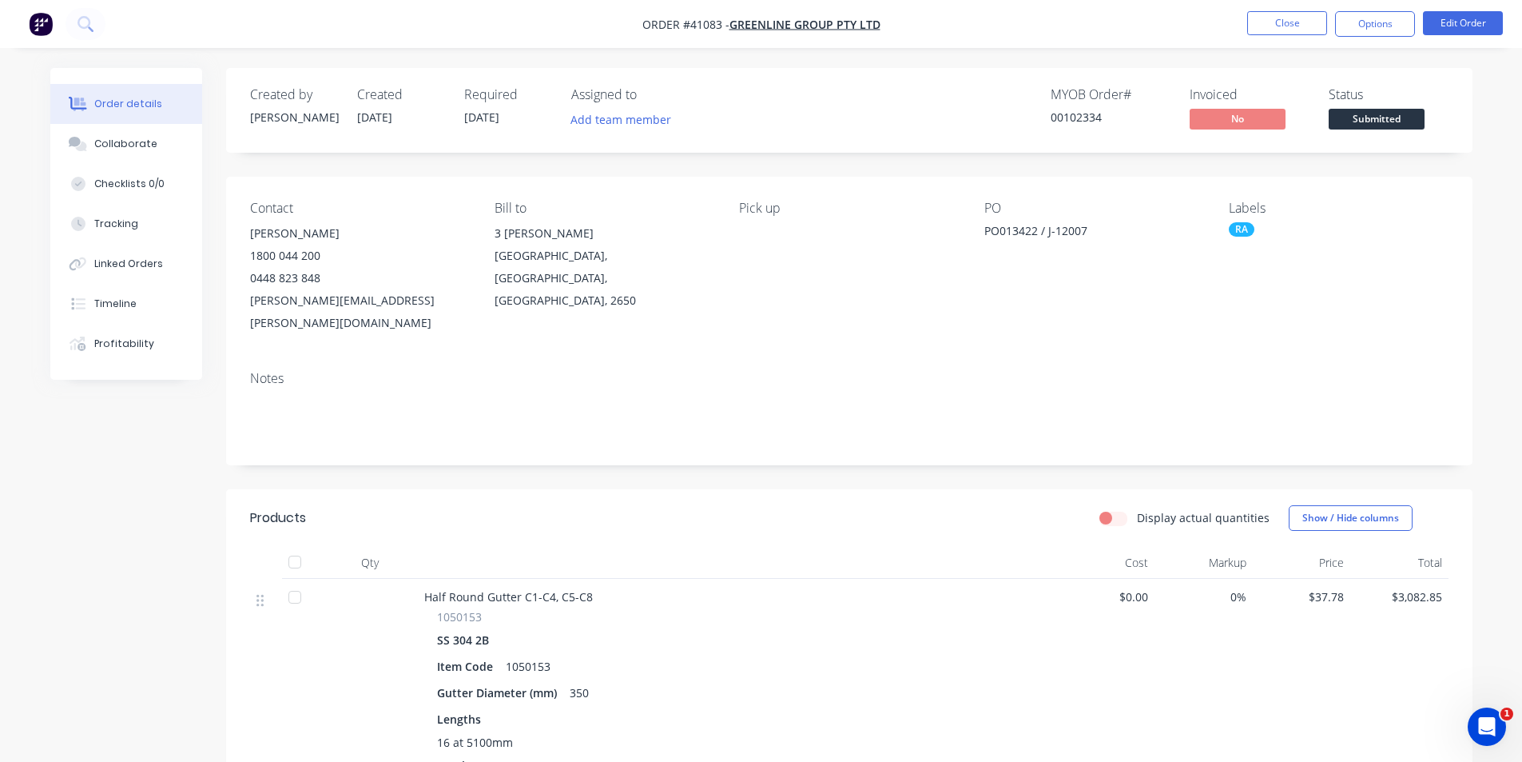
click at [915, 109] on div "MYOB Order # 00102334 Invoiced No Status Submitted" at bounding box center [1090, 110] width 718 height 46
click at [941, 93] on div "MYOB Order # 00102334 Invoiced No Status Submitted" at bounding box center [1090, 110] width 718 height 46
click at [1272, 8] on nav "Order #41083 - GREENLINE GROUP PTY LTD Close Options Edit Order" at bounding box center [761, 24] width 1522 height 48
click at [1262, 20] on button "Close" at bounding box center [1287, 23] width 80 height 24
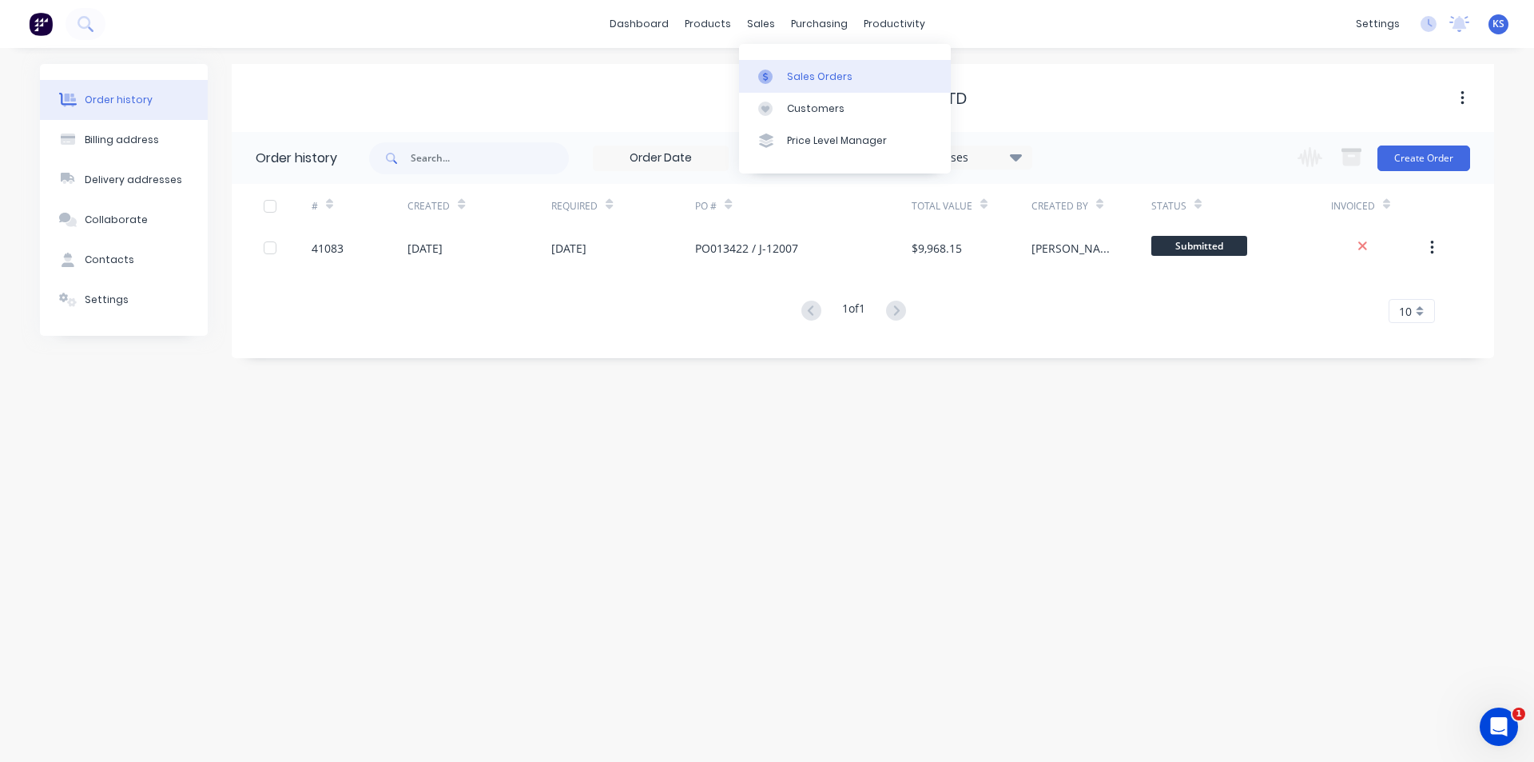
click at [807, 86] on link "Sales Orders" at bounding box center [845, 76] width 212 height 32
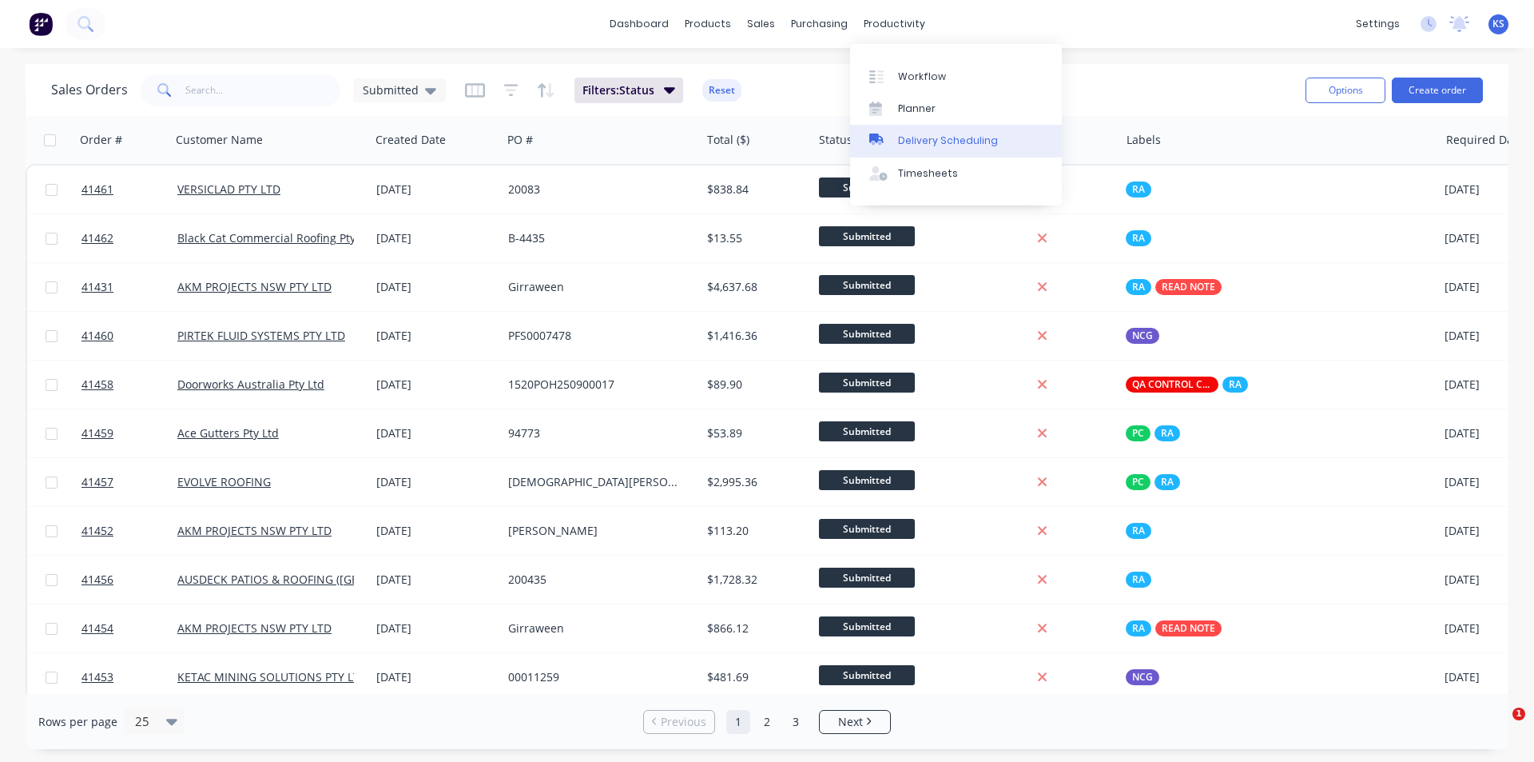
click at [944, 145] on div "Delivery Scheduling" at bounding box center [948, 140] width 100 height 14
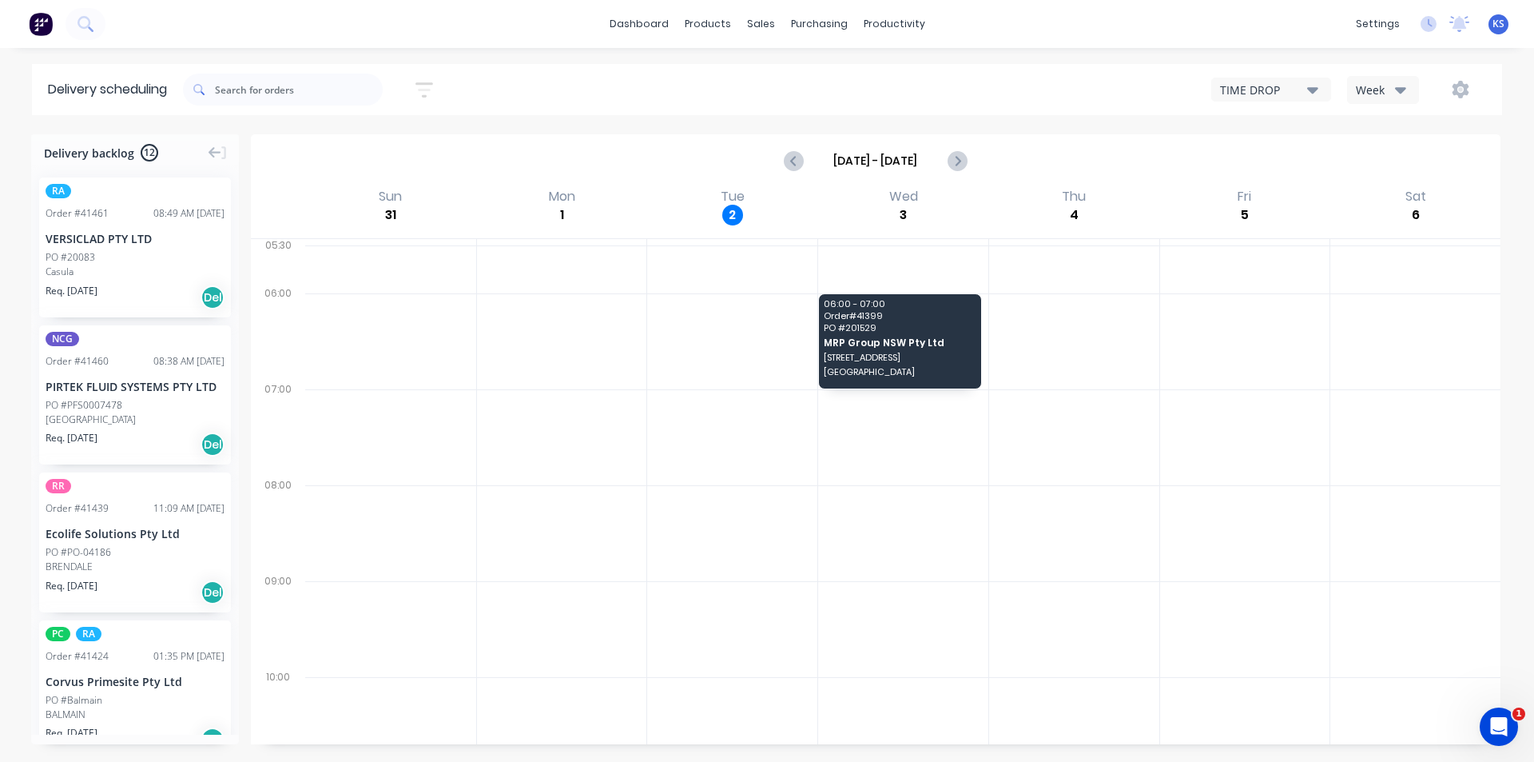
click at [1386, 82] on div "Week" at bounding box center [1379, 90] width 46 height 17
click at [1384, 163] on div "Vehicle" at bounding box center [1427, 164] width 158 height 32
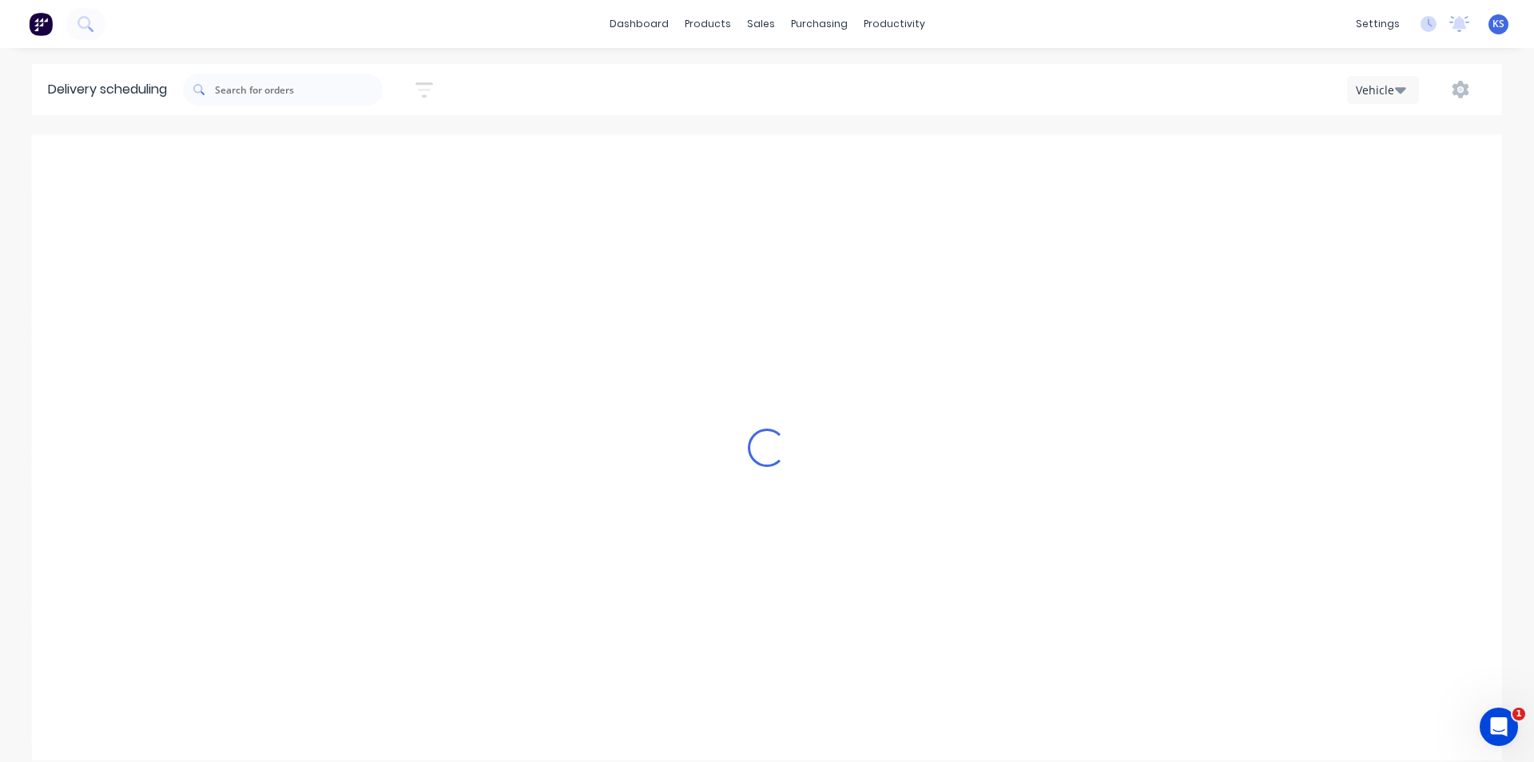
scroll to position [0, 1]
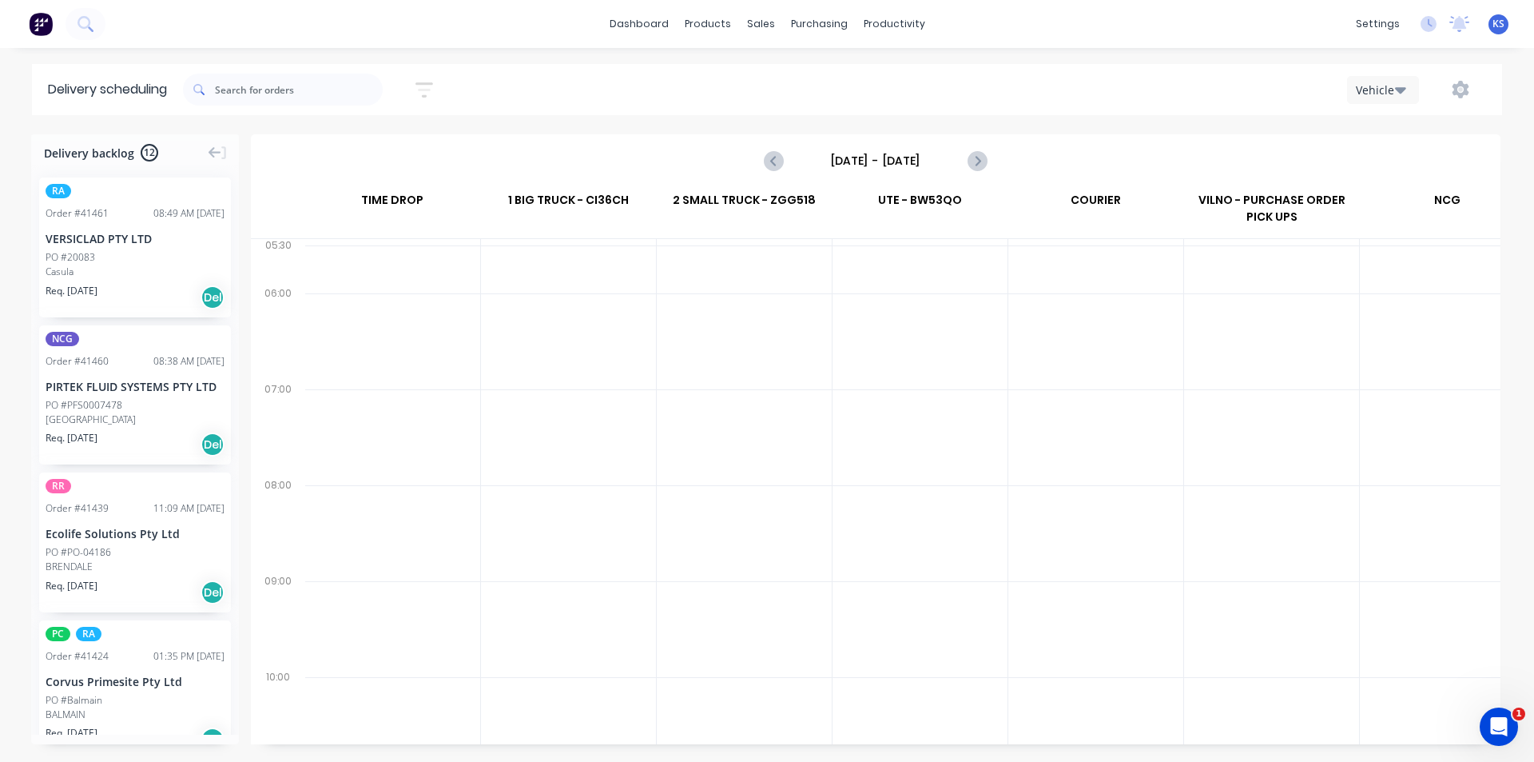
click at [901, 163] on input "[DATE] - [DATE]" at bounding box center [876, 161] width 158 height 24
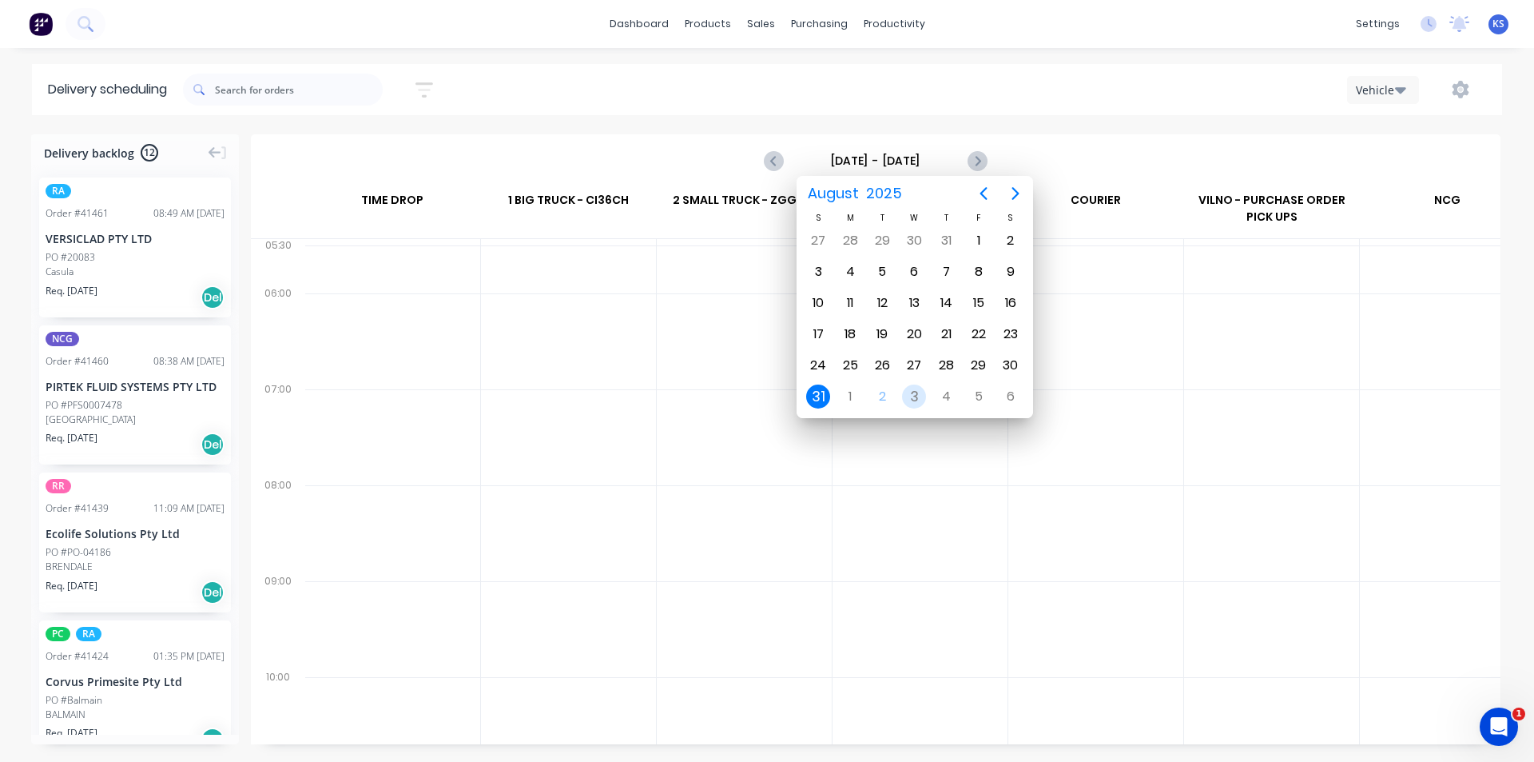
click at [910, 399] on div "3" at bounding box center [914, 396] width 24 height 24
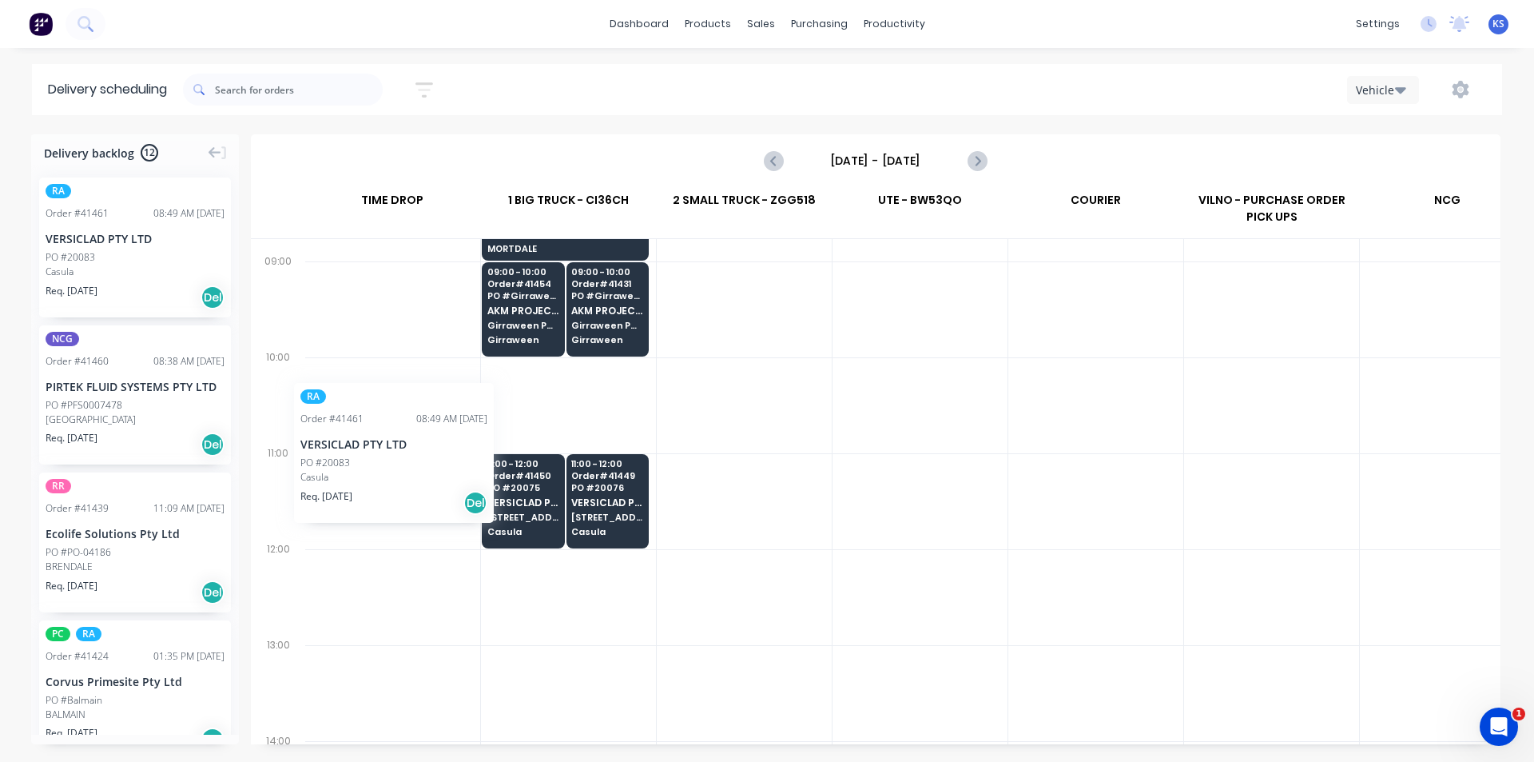
scroll to position [320, 0]
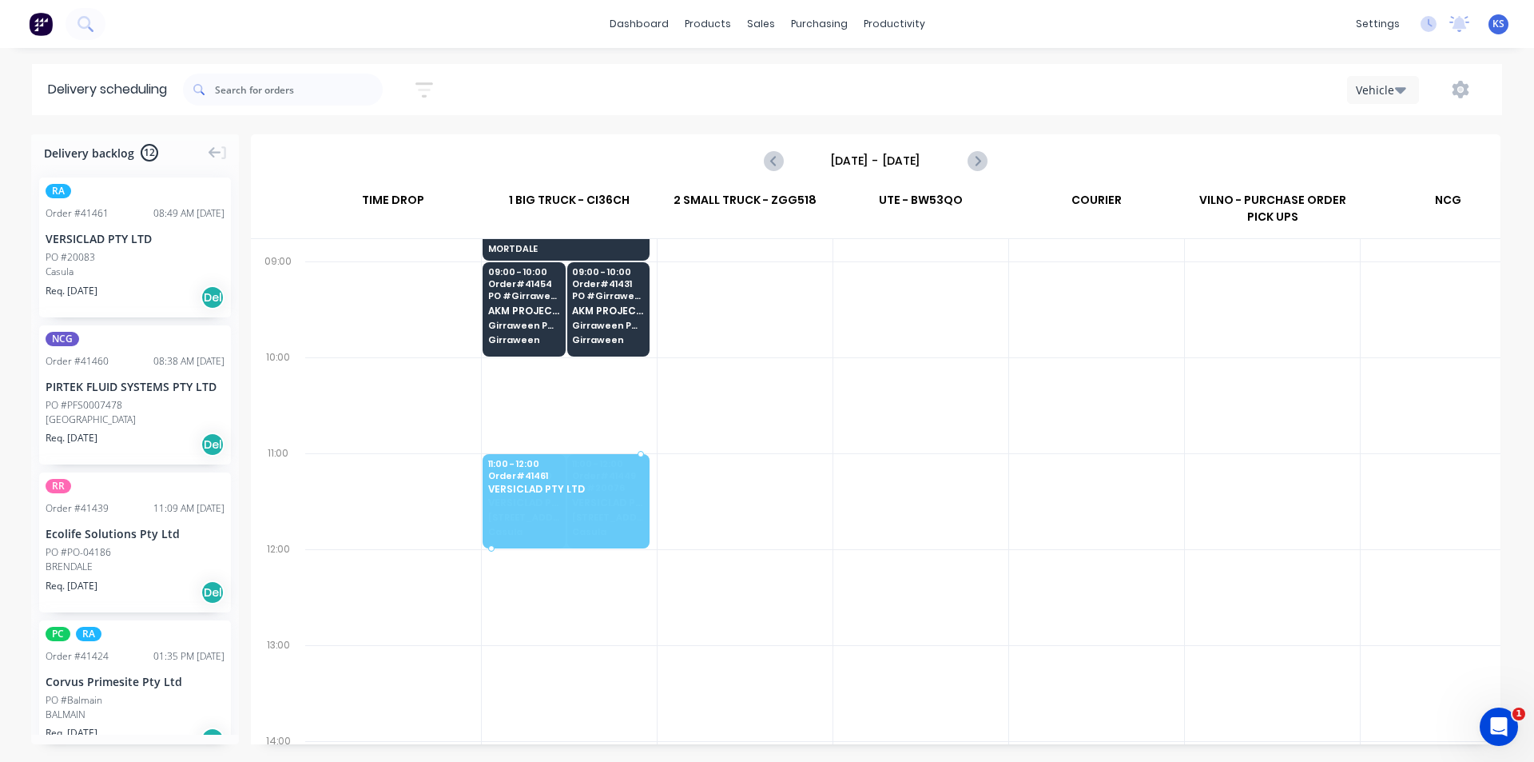
drag, startPoint x: 90, startPoint y: 272, endPoint x: 539, endPoint y: 479, distance: 494.2
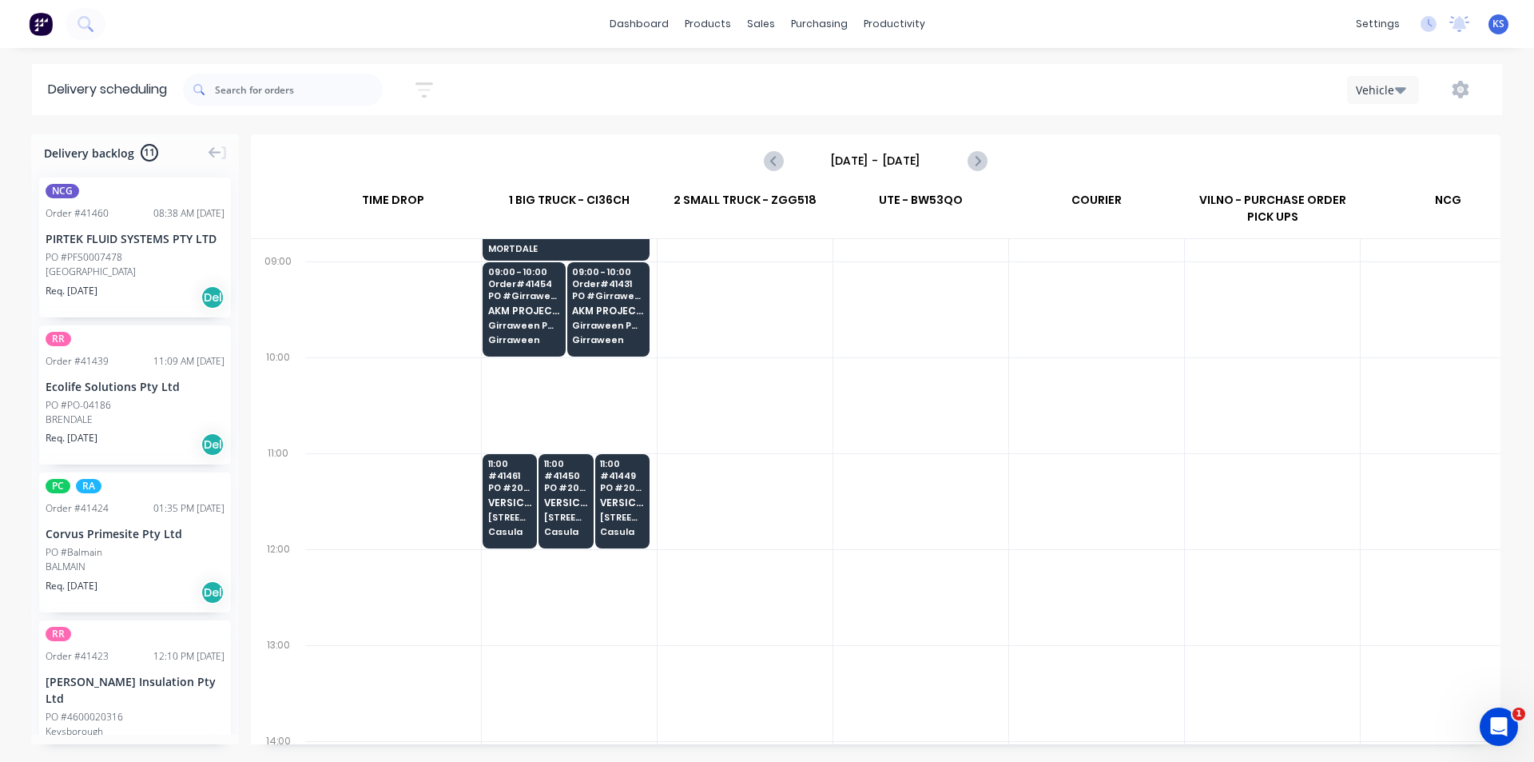
click at [114, 292] on div "Req. 29/09/25 Del" at bounding box center [135, 297] width 179 height 27
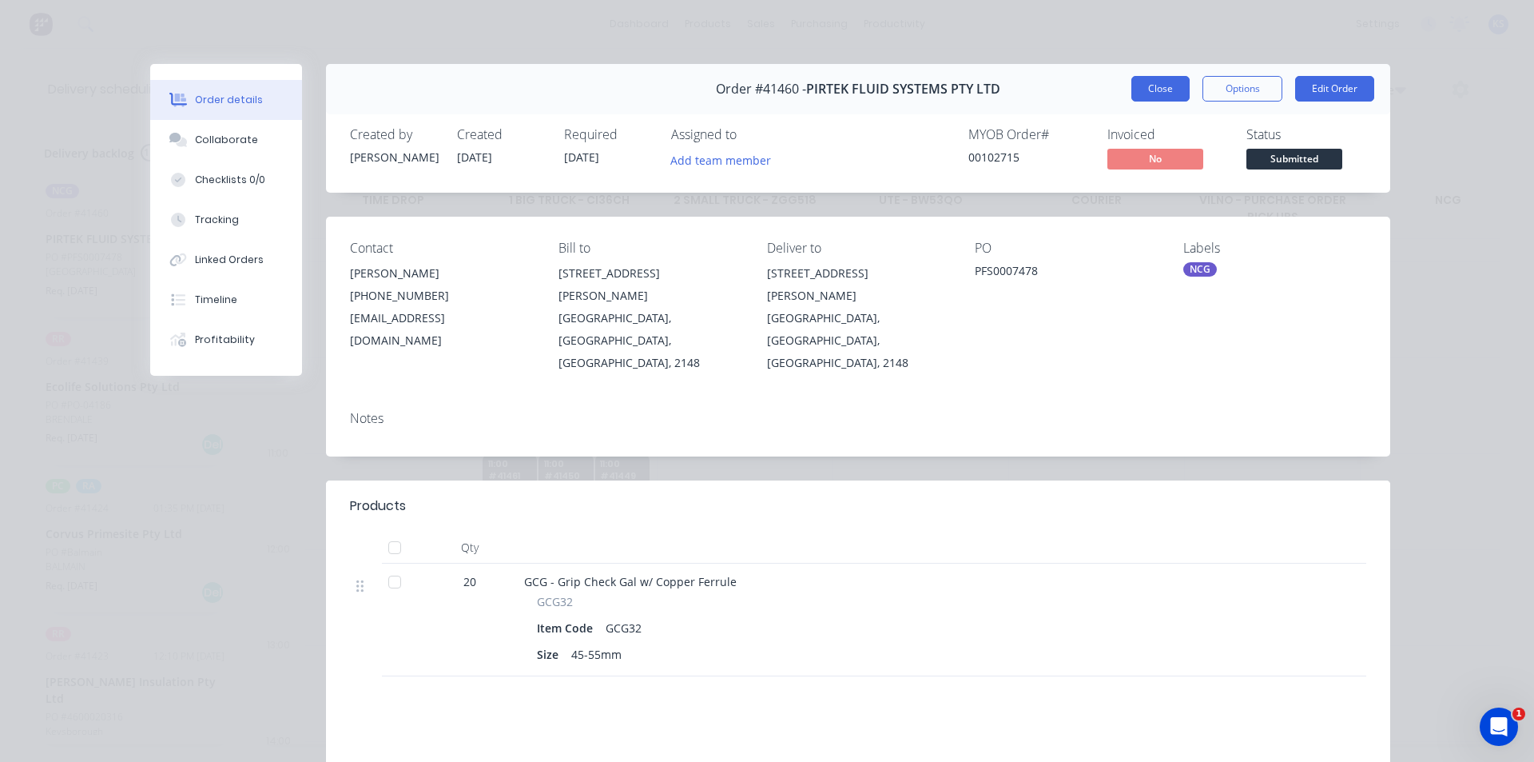
click at [1165, 92] on button "Close" at bounding box center [1161, 89] width 58 height 26
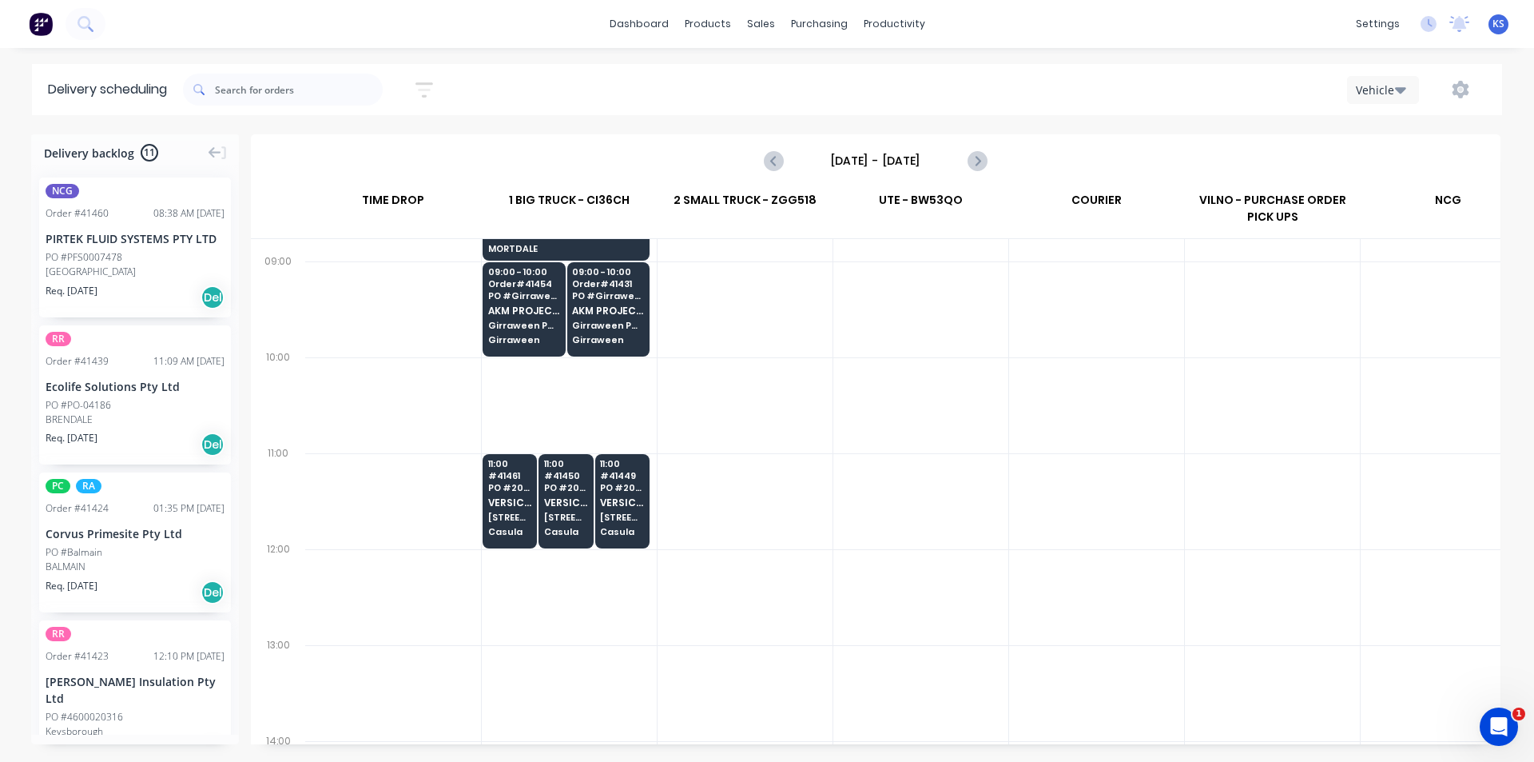
click at [921, 160] on input "[DATE] - [DATE]" at bounding box center [876, 161] width 158 height 24
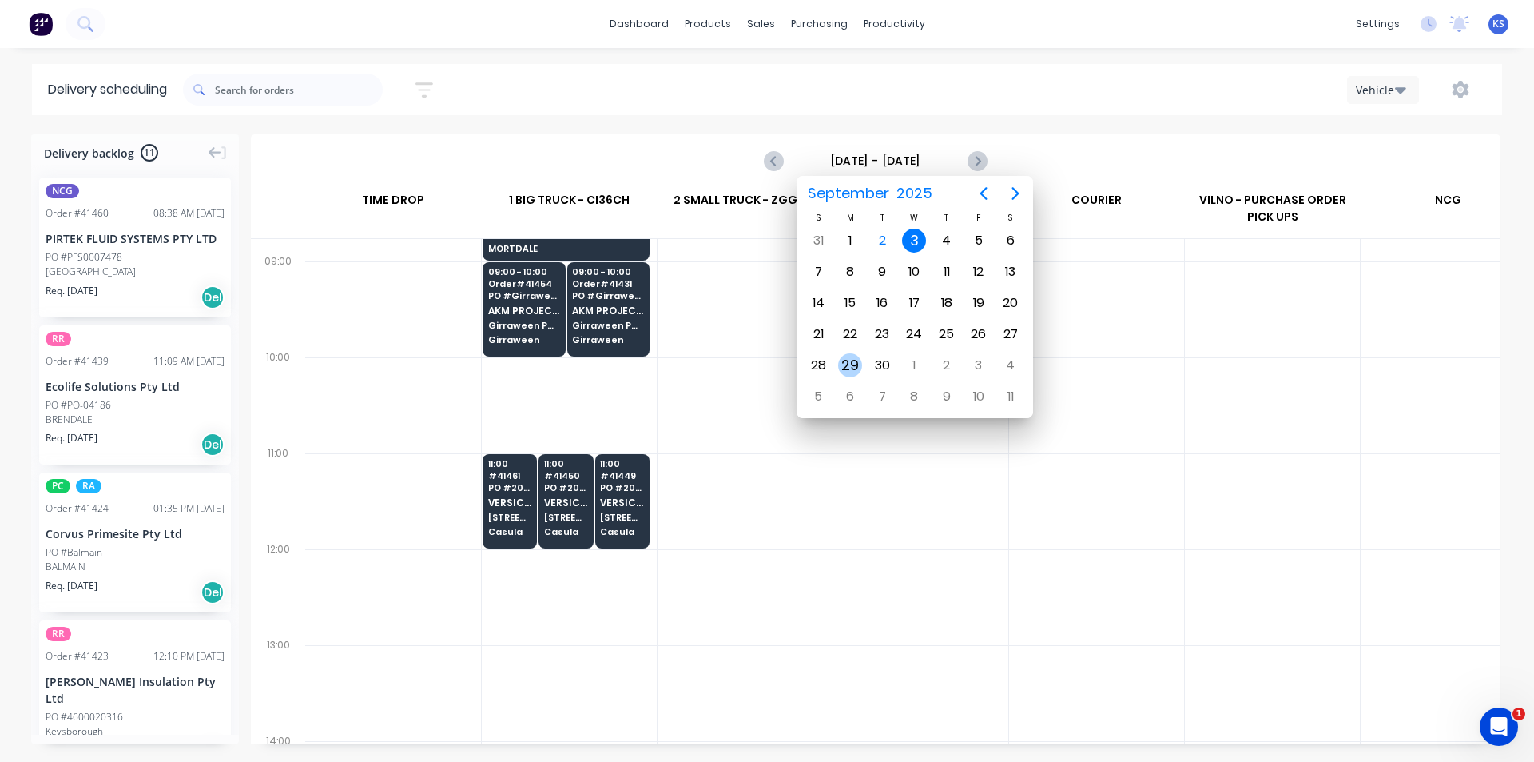
click at [851, 360] on div "29" at bounding box center [850, 365] width 24 height 24
type input "Monday - 29/09/25"
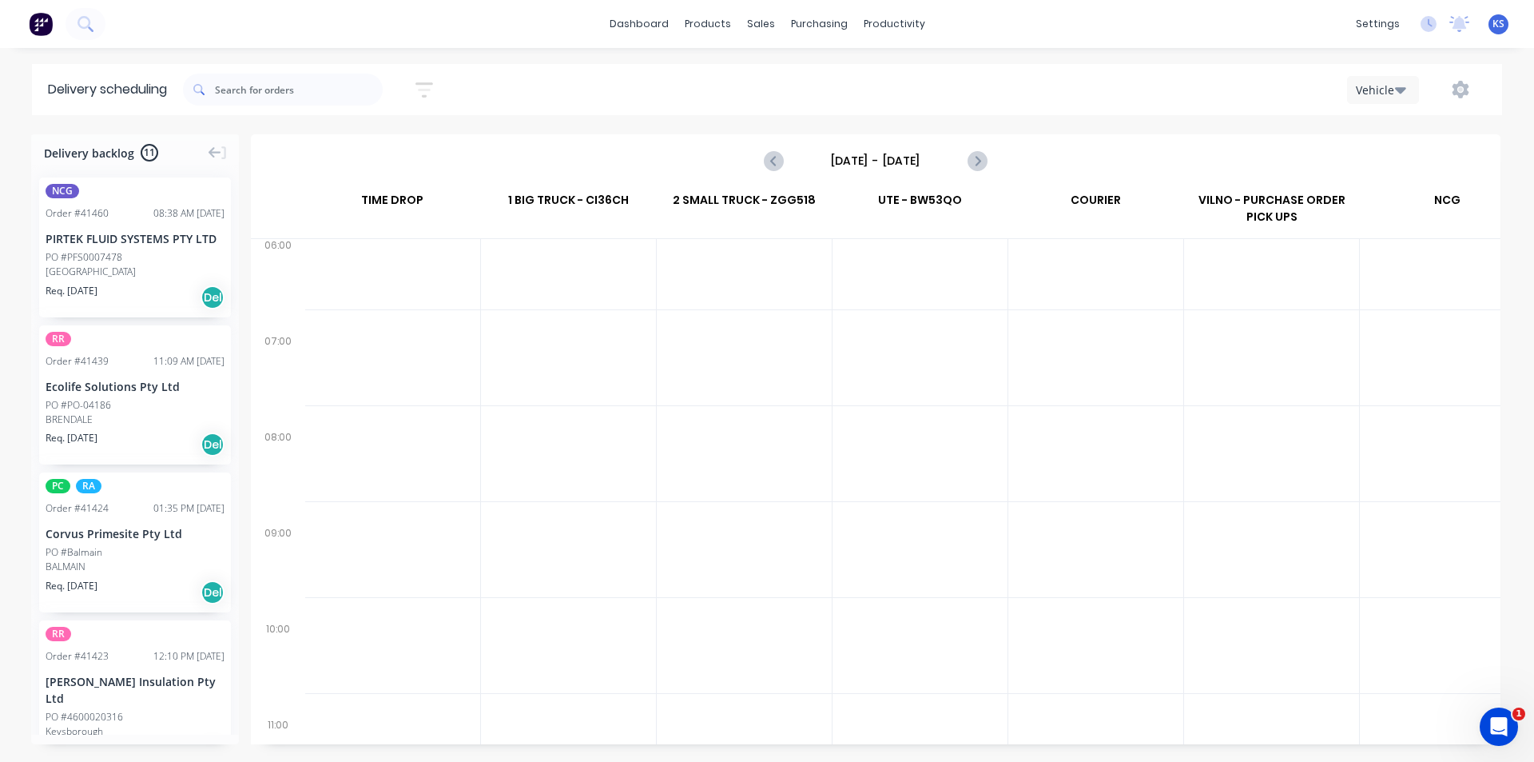
scroll to position [0, 1]
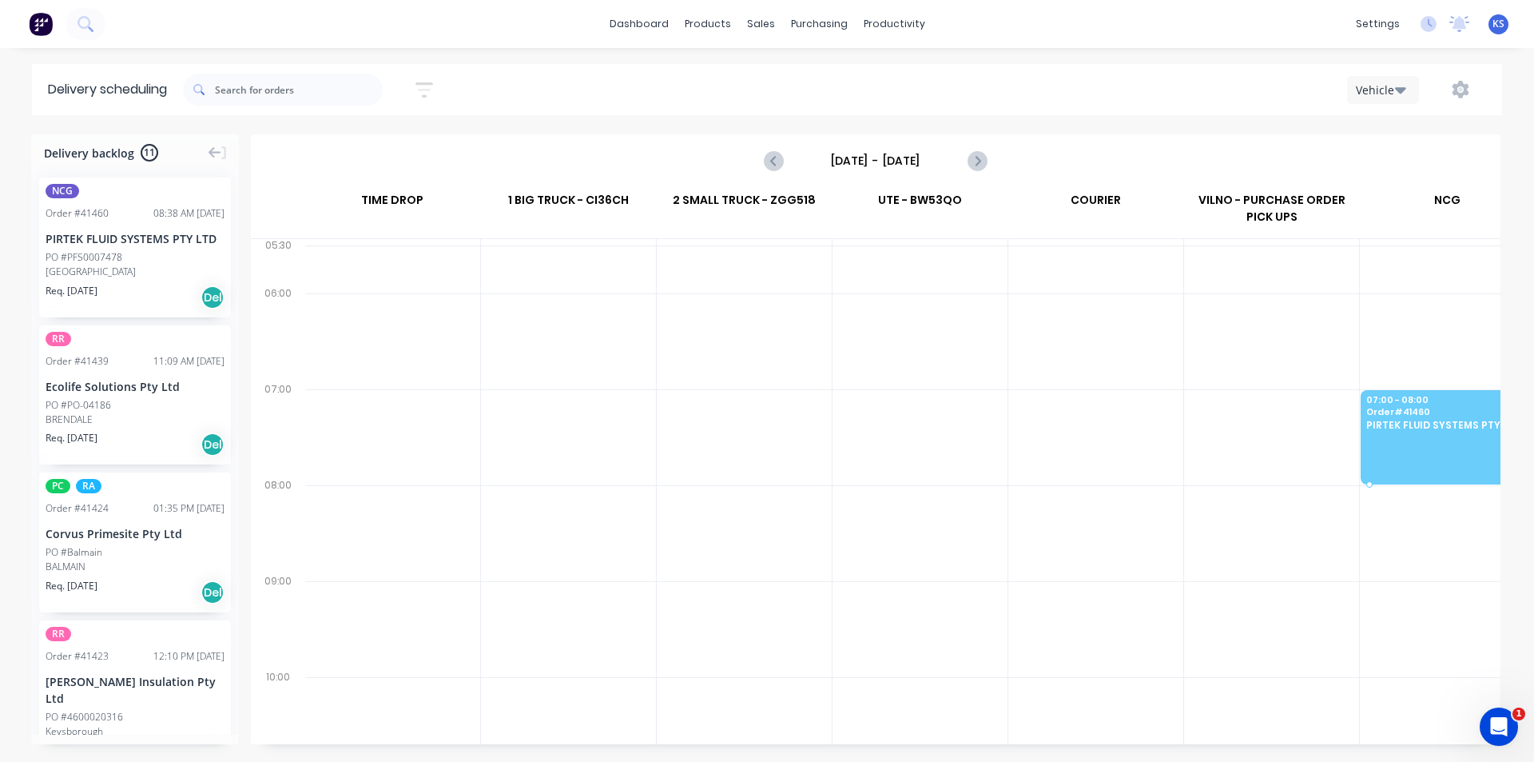
drag, startPoint x: 96, startPoint y: 243, endPoint x: 1474, endPoint y: 418, distance: 1388.7
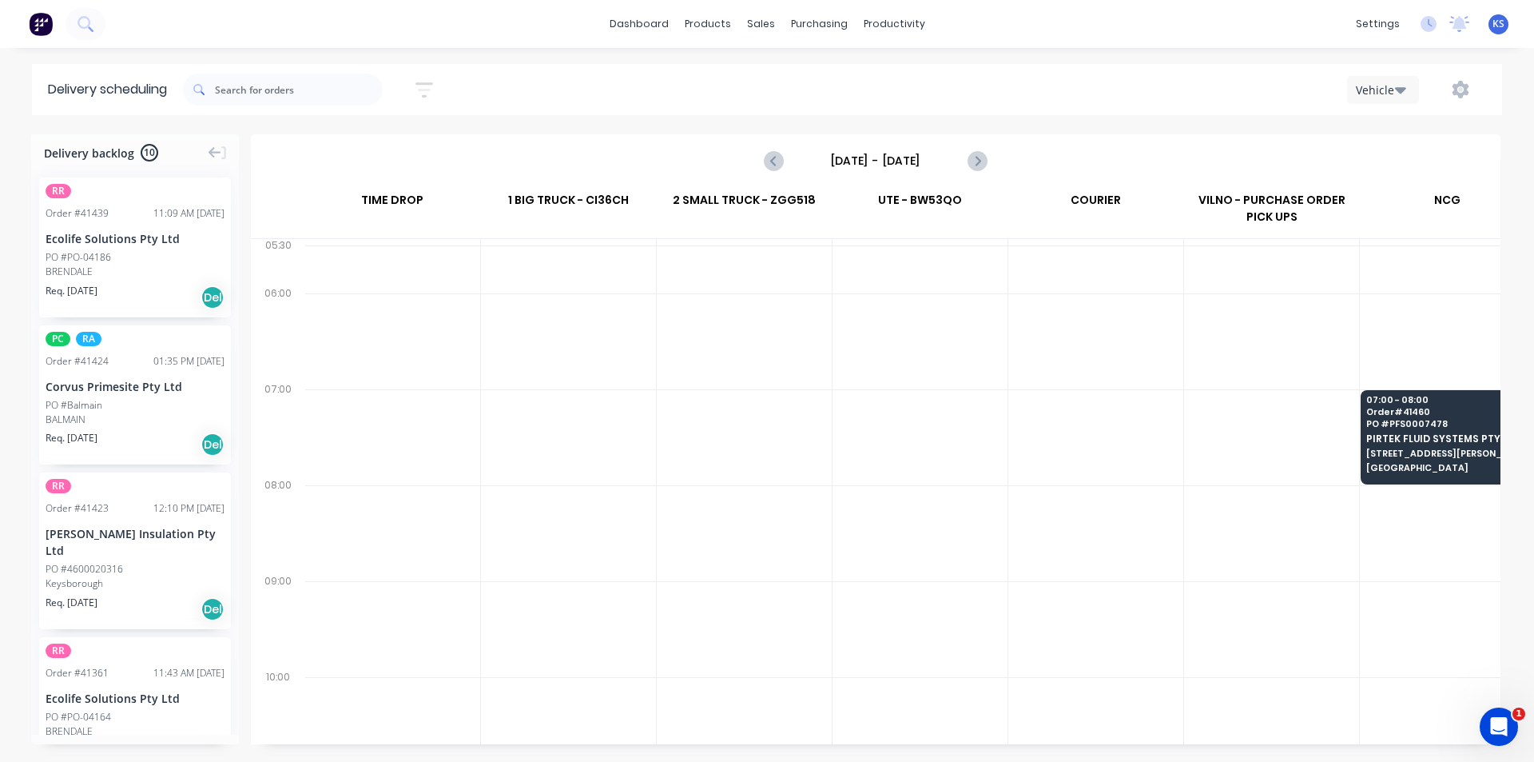
click at [910, 161] on input "Monday - 29/09/25" at bounding box center [876, 161] width 158 height 24
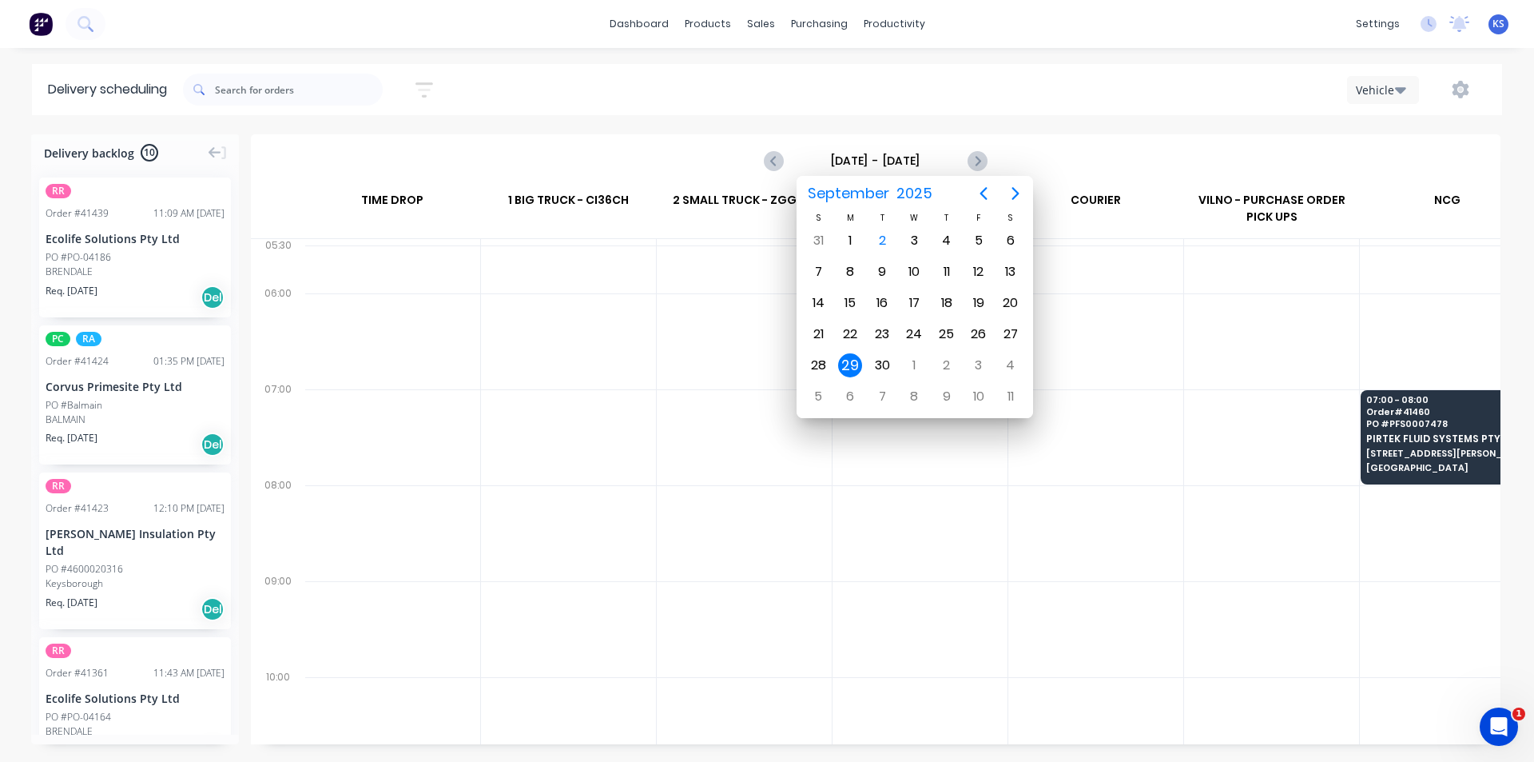
click at [615, 99] on div "Sort by Most recent Created date Required date Order number Customer name Most …" at bounding box center [842, 89] width 1319 height 45
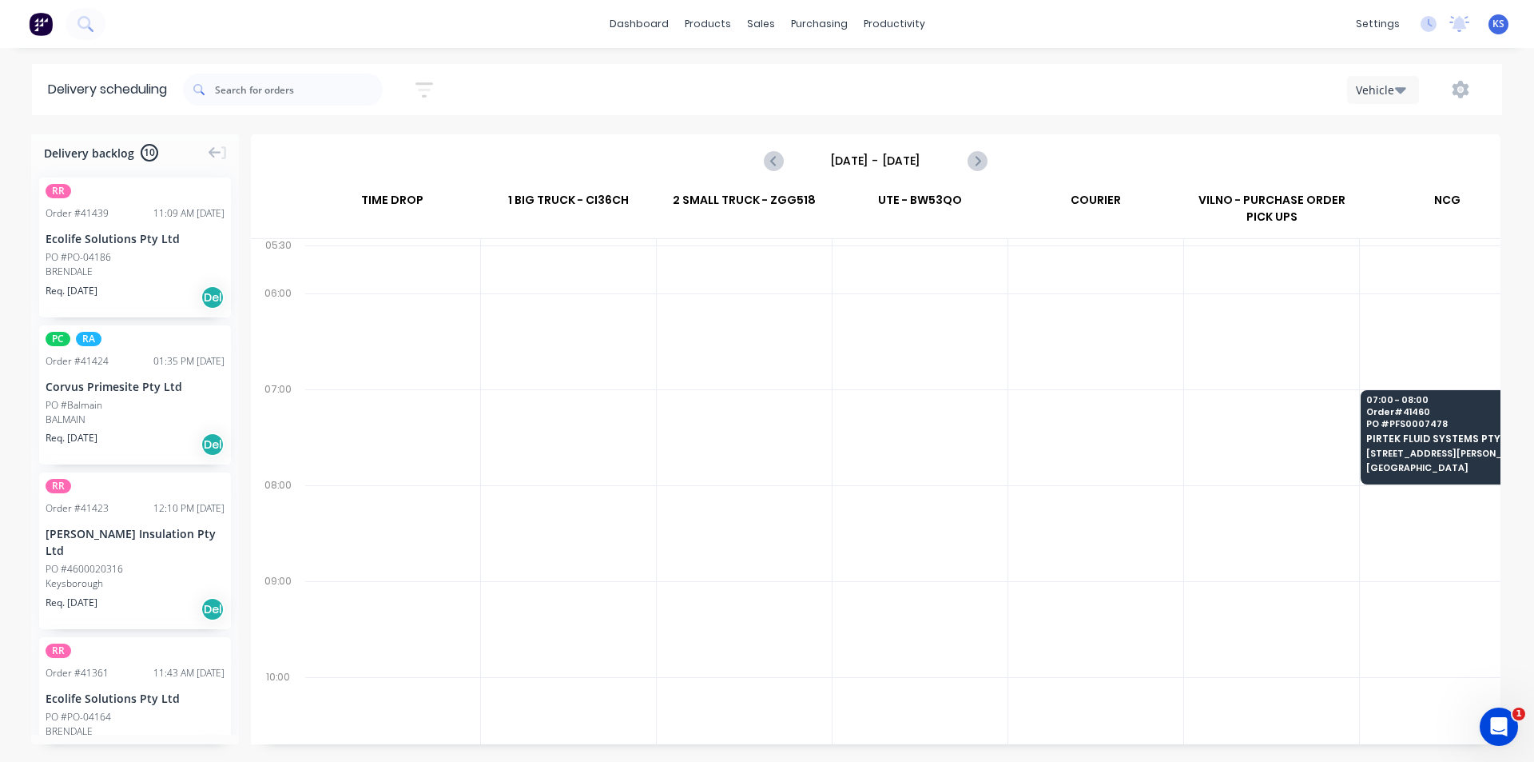
click at [112, 404] on div "PO #Balmain" at bounding box center [135, 405] width 179 height 14
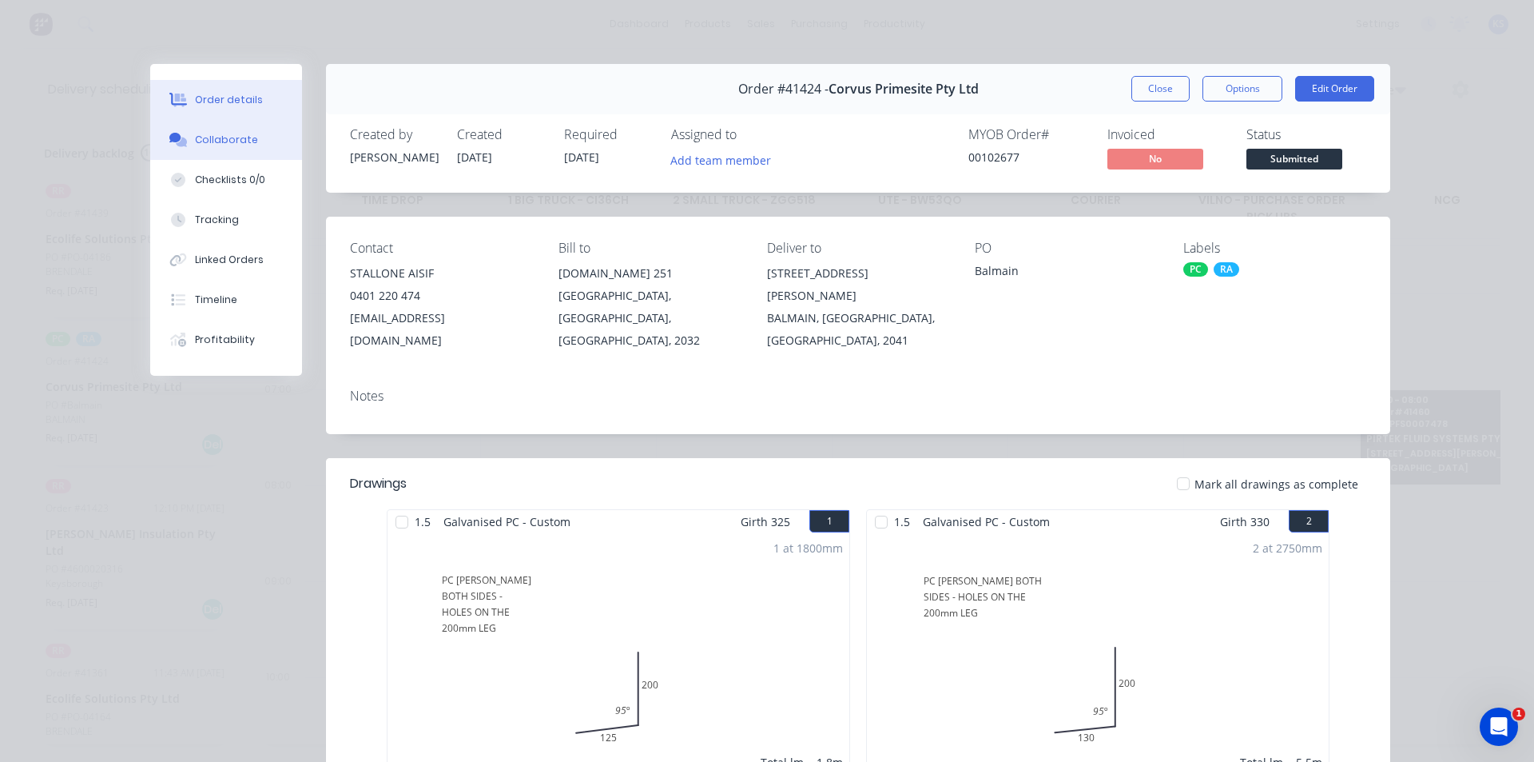
click at [217, 146] on button "Collaborate" at bounding box center [226, 140] width 152 height 40
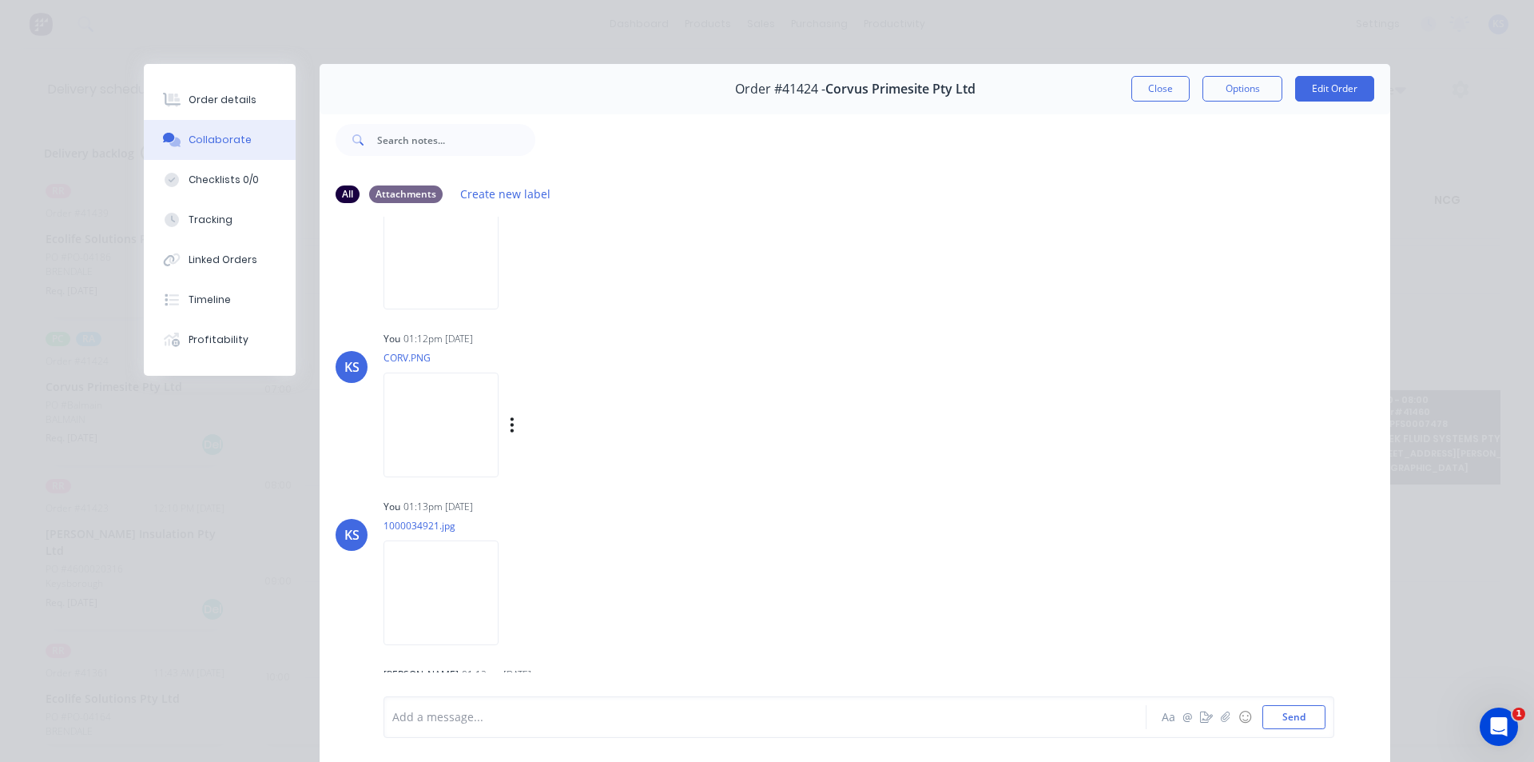
scroll to position [208, 0]
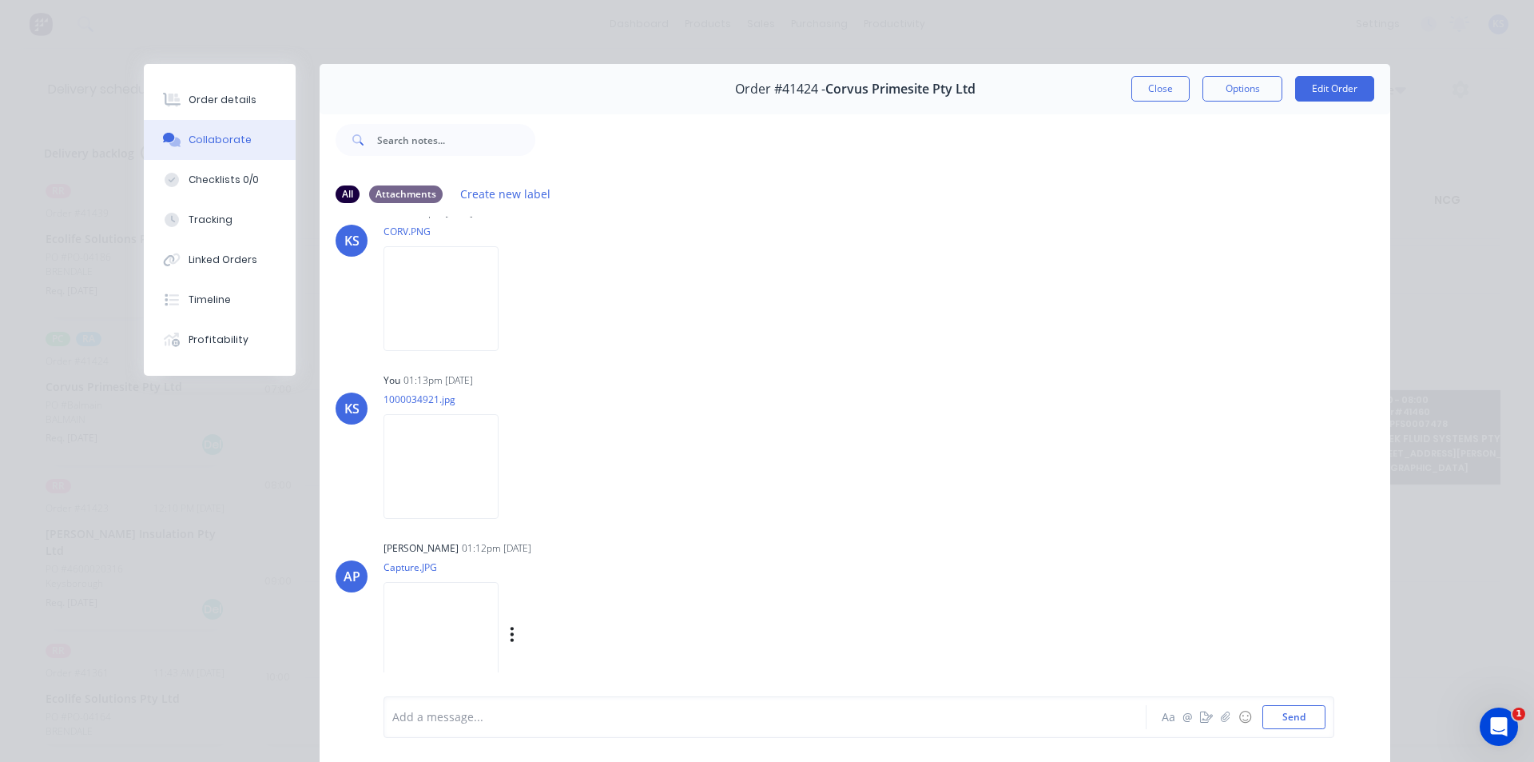
click at [483, 608] on img at bounding box center [441, 634] width 115 height 105
click at [181, 98] on button "Order details" at bounding box center [220, 100] width 152 height 40
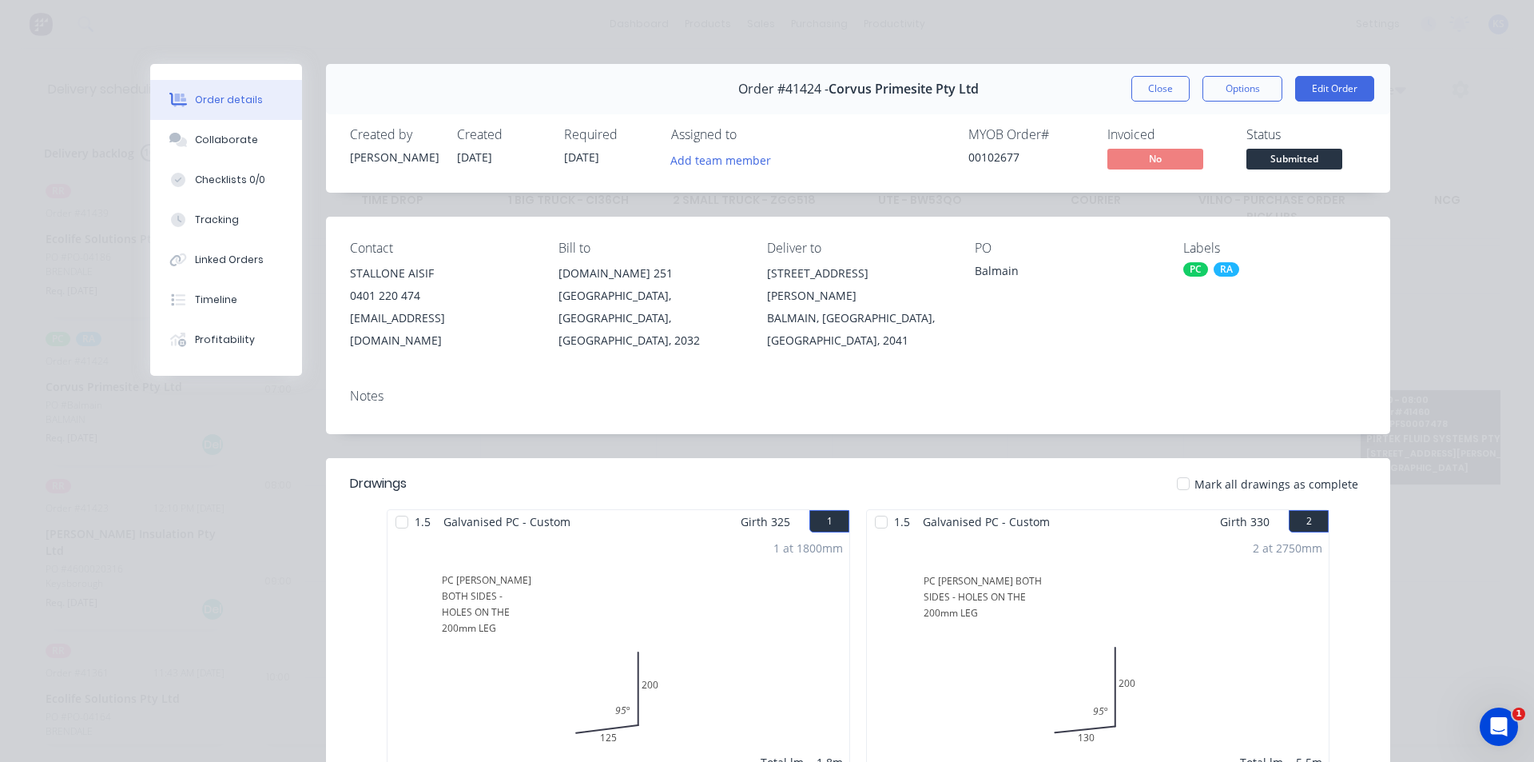
click at [1461, 161] on div "Order details Collaborate Checklists 0/0 Tracking Linked Orders Timeline Profit…" at bounding box center [767, 381] width 1534 height 762
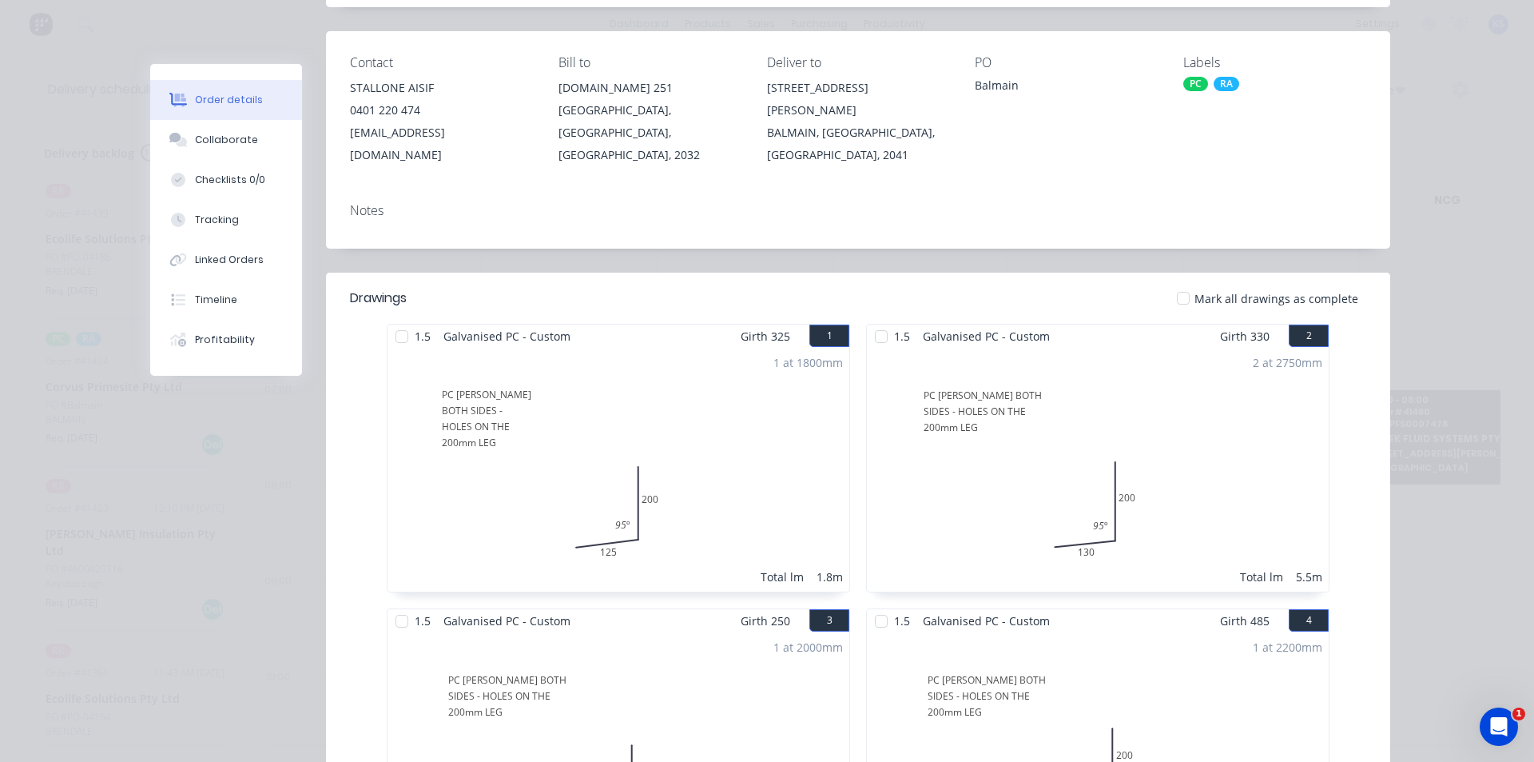
scroll to position [0, 0]
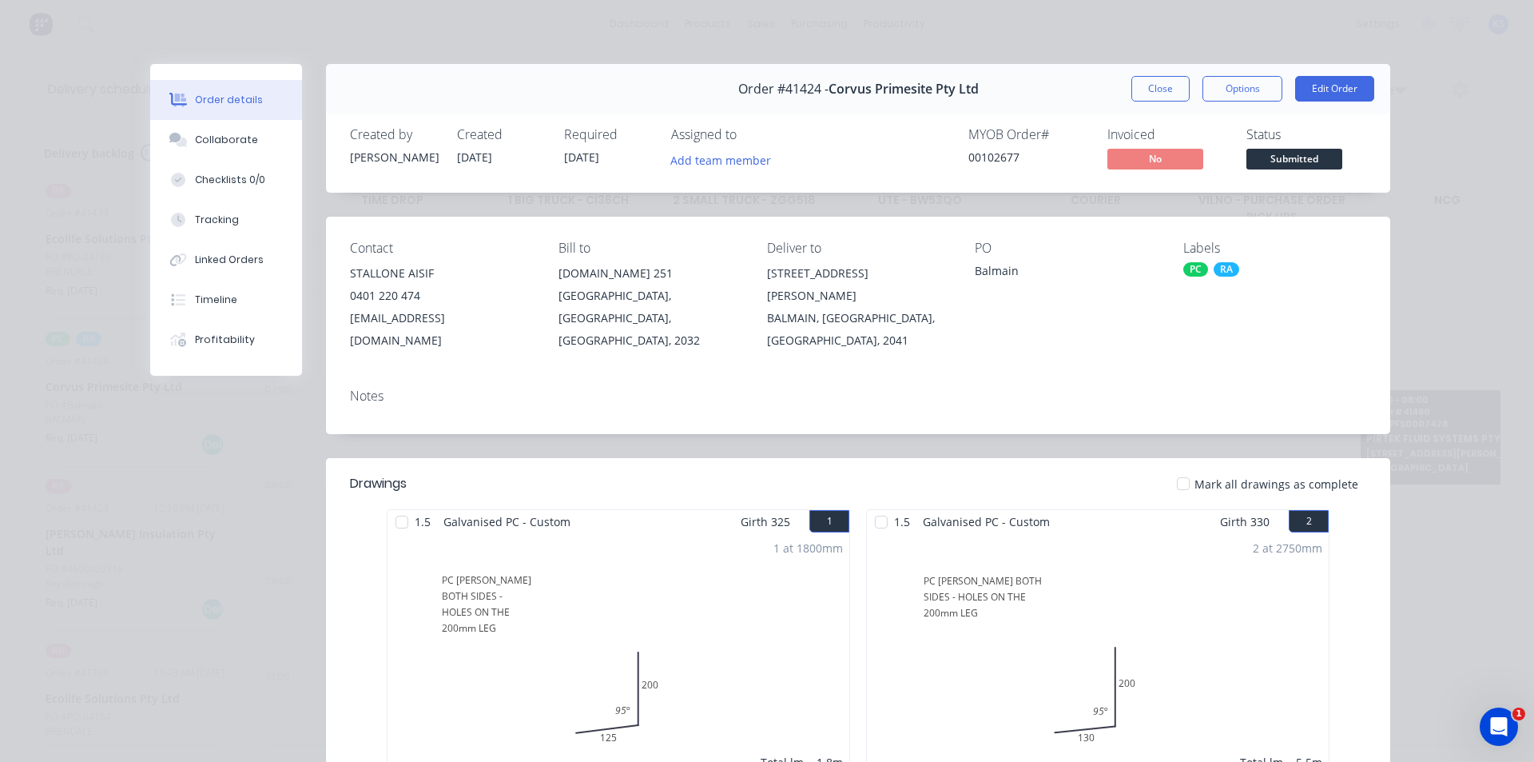
click at [1186, 97] on div "Close Options Edit Order" at bounding box center [1253, 89] width 243 height 26
click at [1164, 87] on button "Close" at bounding box center [1161, 89] width 58 height 26
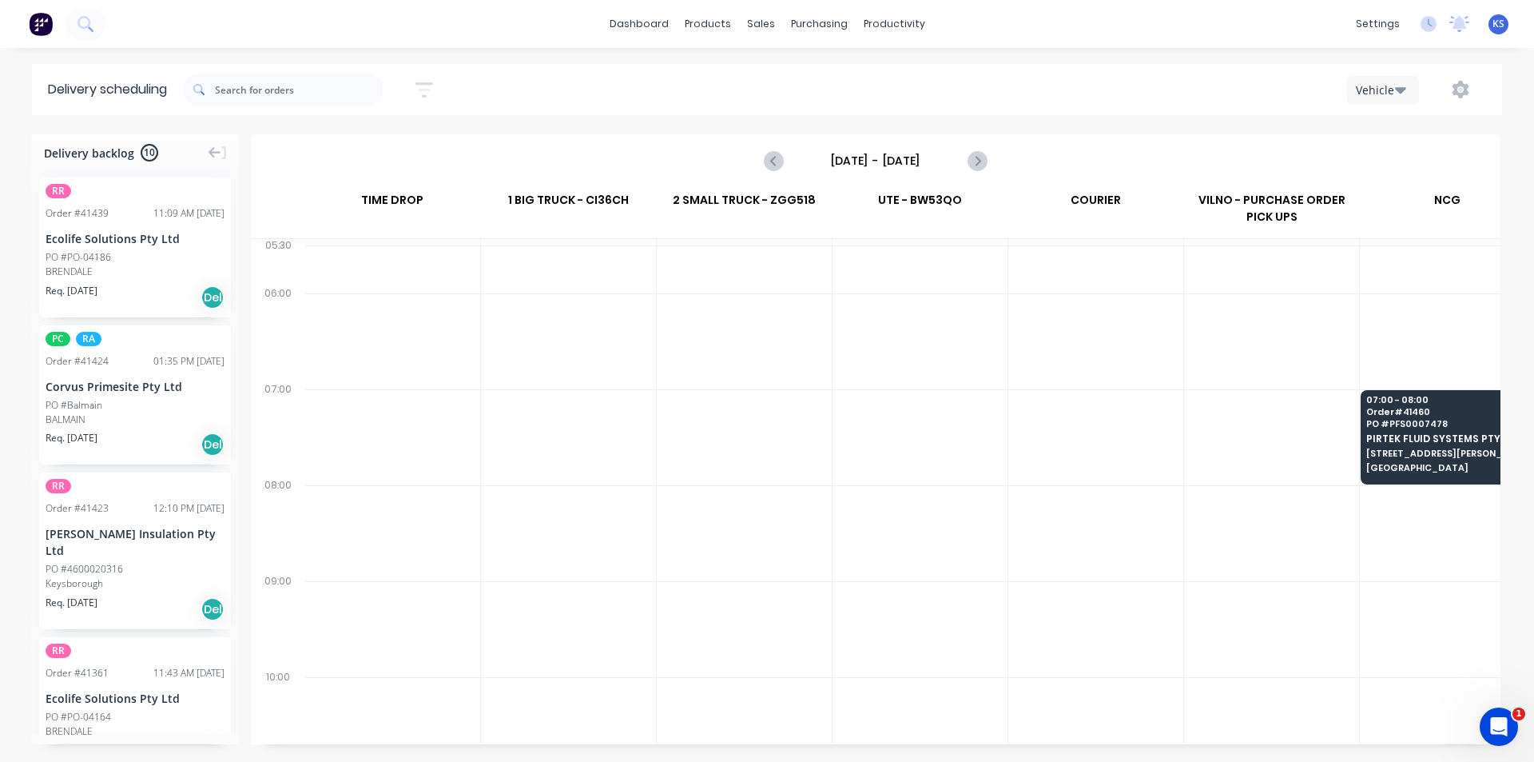
click at [1085, 125] on div "Delivery scheduling Sort by Most recent Created date Required date Order number…" at bounding box center [767, 413] width 1534 height 698
click at [1072, 152] on div "Monday - 29/09/25" at bounding box center [876, 161] width 1247 height 50
click at [1120, 131] on div "Delivery scheduling Sort by Most recent Created date Required date Order number…" at bounding box center [767, 413] width 1534 height 698
click at [1097, 151] on div "Monday - 29/09/25" at bounding box center [876, 161] width 1247 height 50
click at [1154, 101] on div "Vehicle" at bounding box center [1157, 89] width 660 height 29
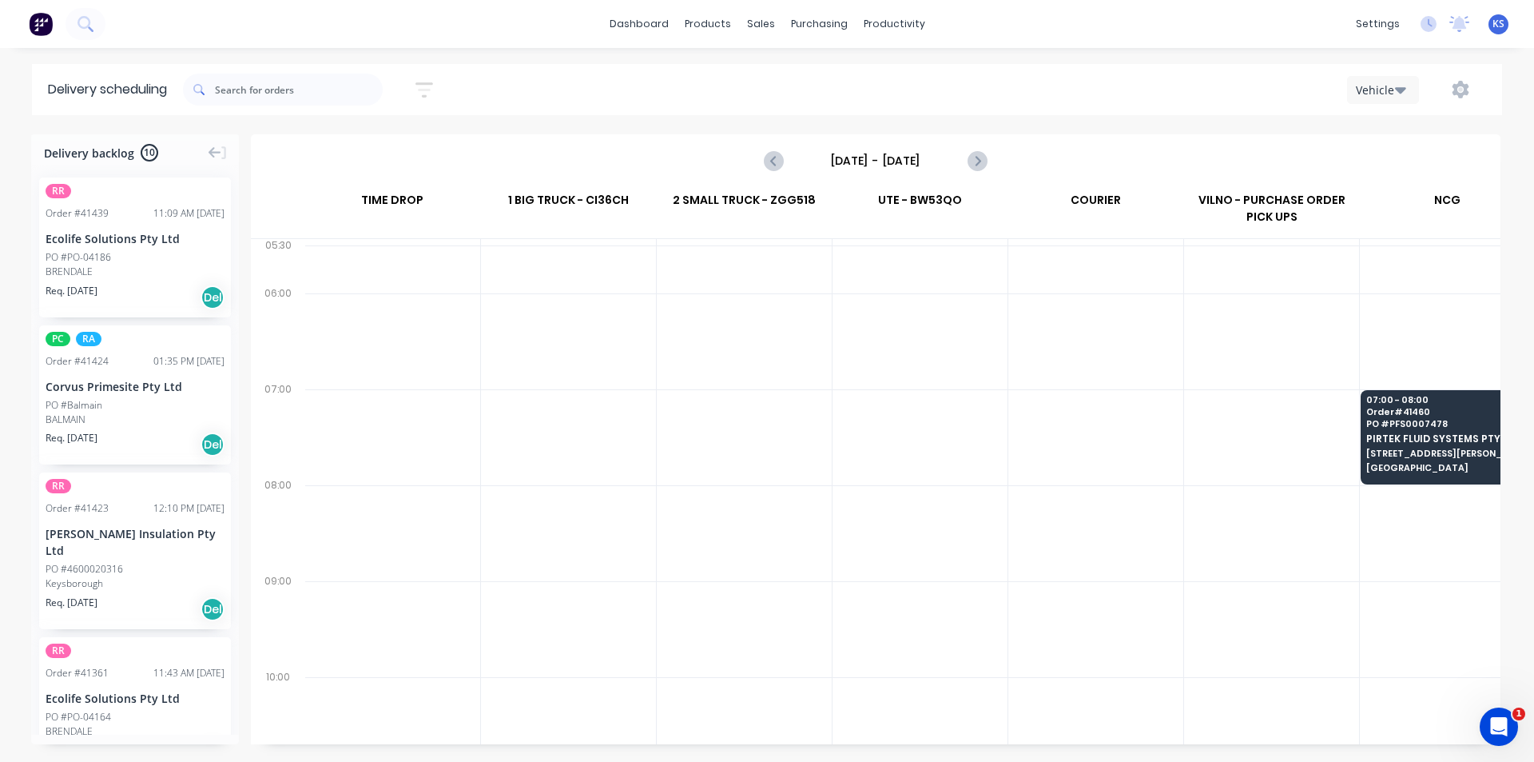
click at [980, 109] on div "Sort by Most recent Created date Required date Order number Customer name Most …" at bounding box center [842, 89] width 1319 height 45
click at [809, 84] on link "Sales Orders" at bounding box center [845, 76] width 212 height 32
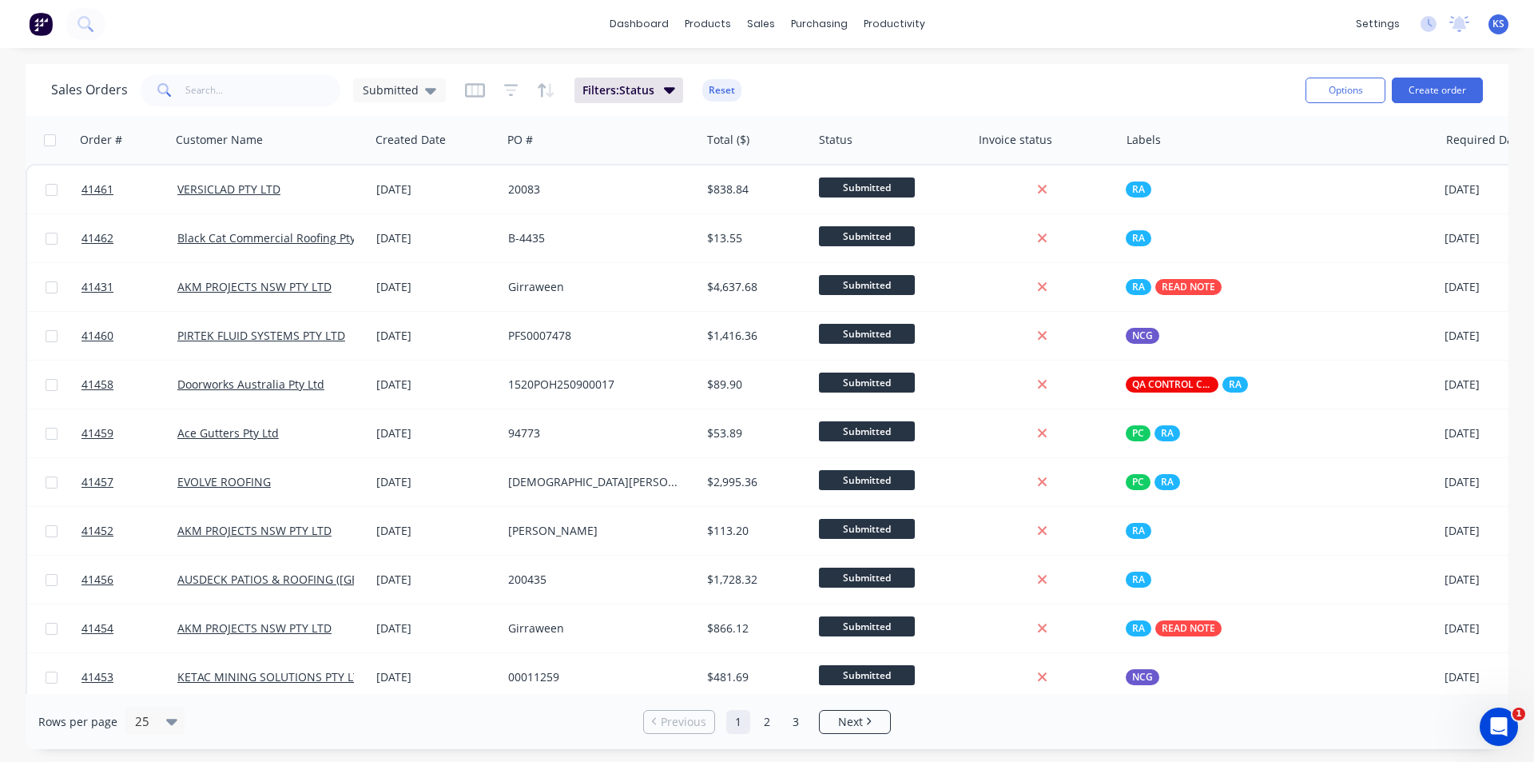
scroll to position [217, 0]
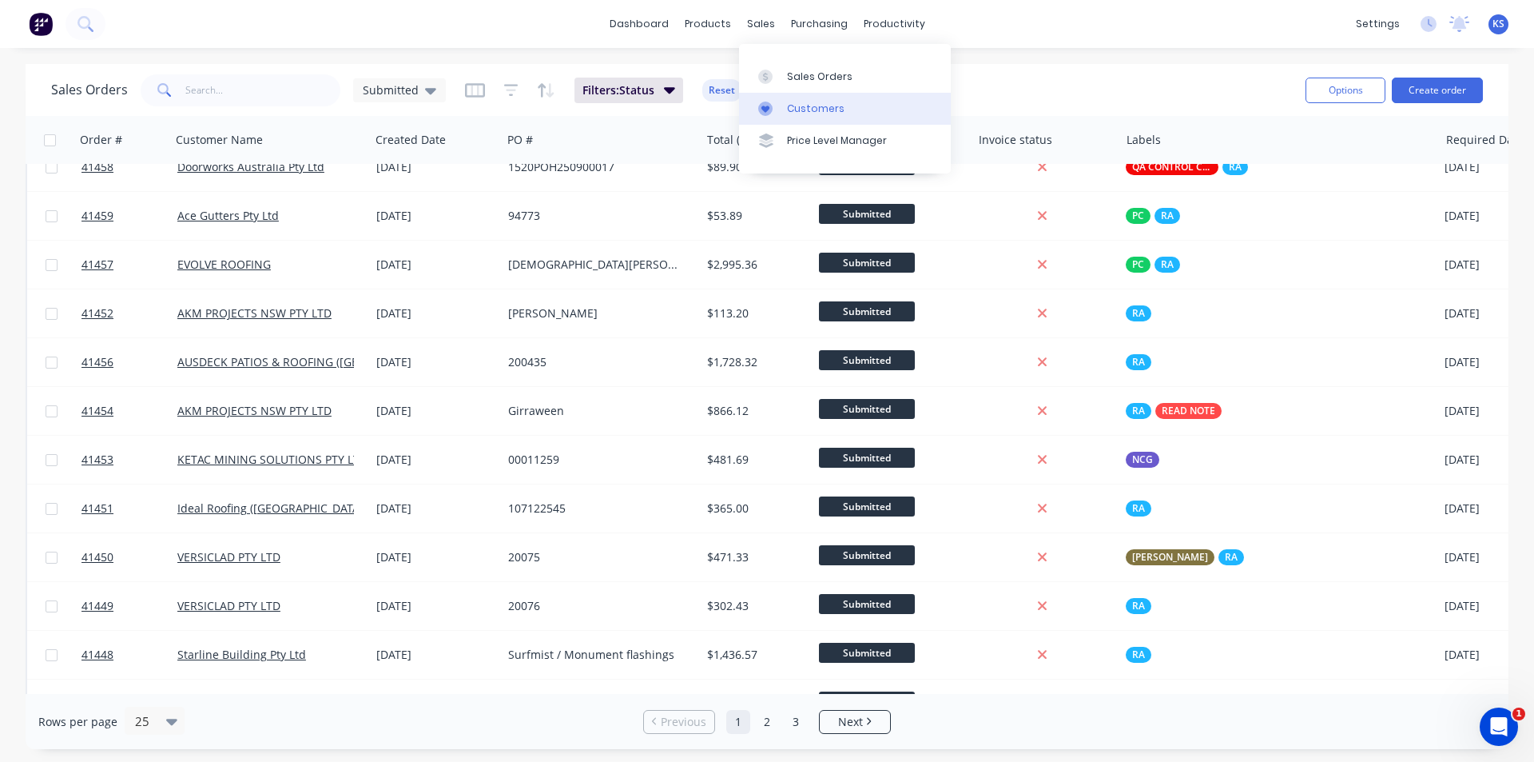
click at [813, 106] on div "Customers" at bounding box center [816, 108] width 58 height 14
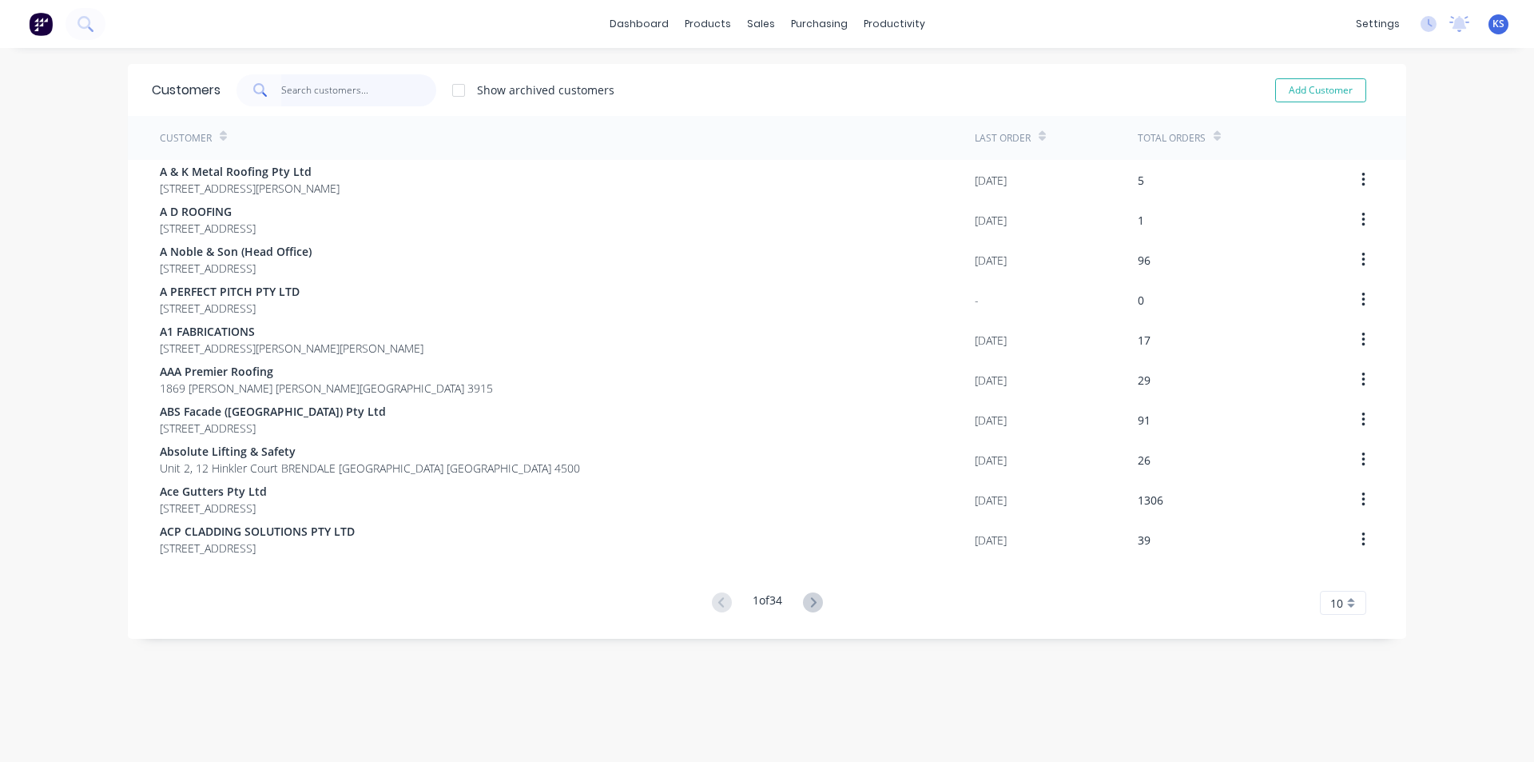
click at [312, 90] on input "text" at bounding box center [359, 90] width 156 height 32
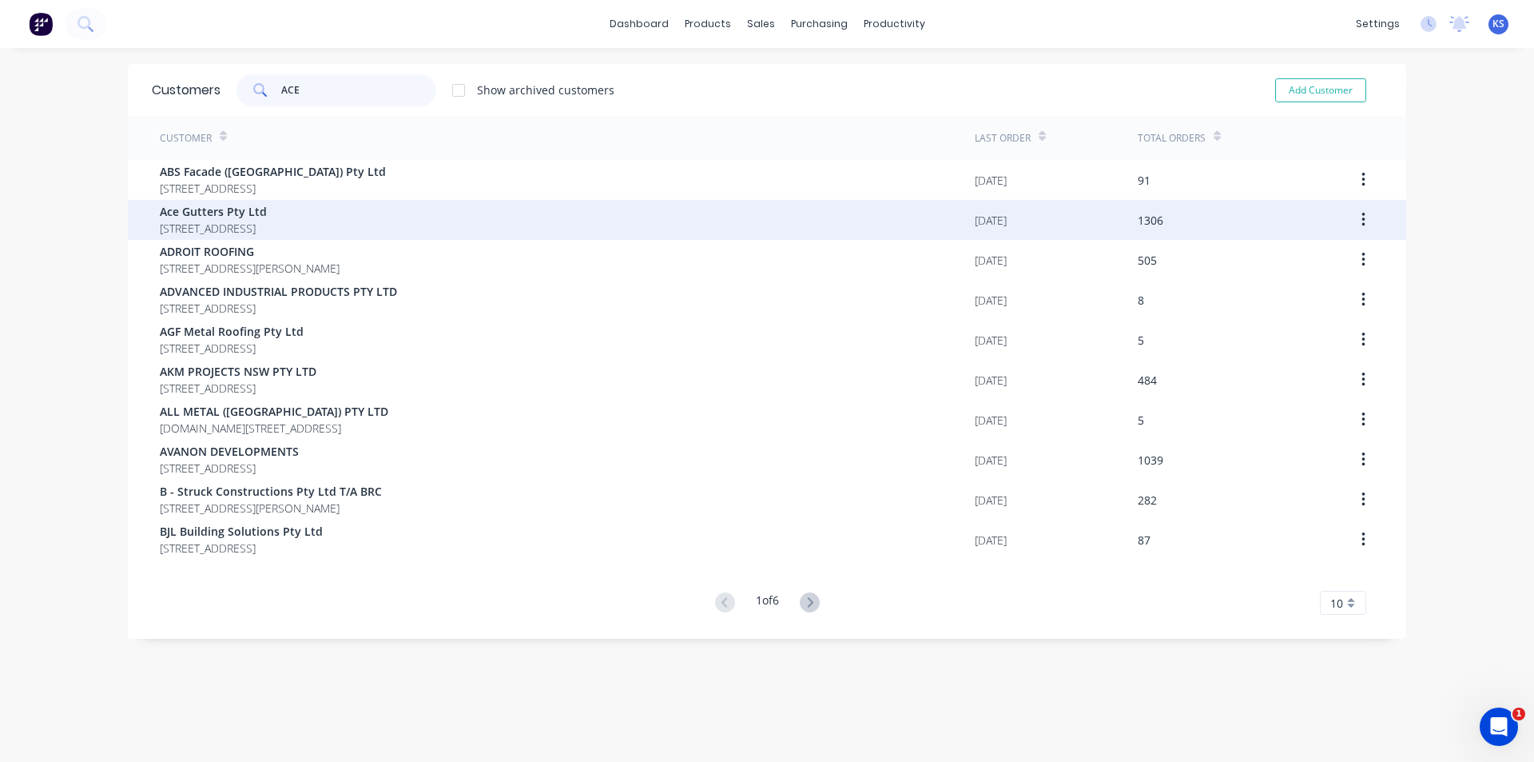
type input "ACE"
click at [253, 227] on span "[STREET_ADDRESS]" at bounding box center [213, 228] width 107 height 17
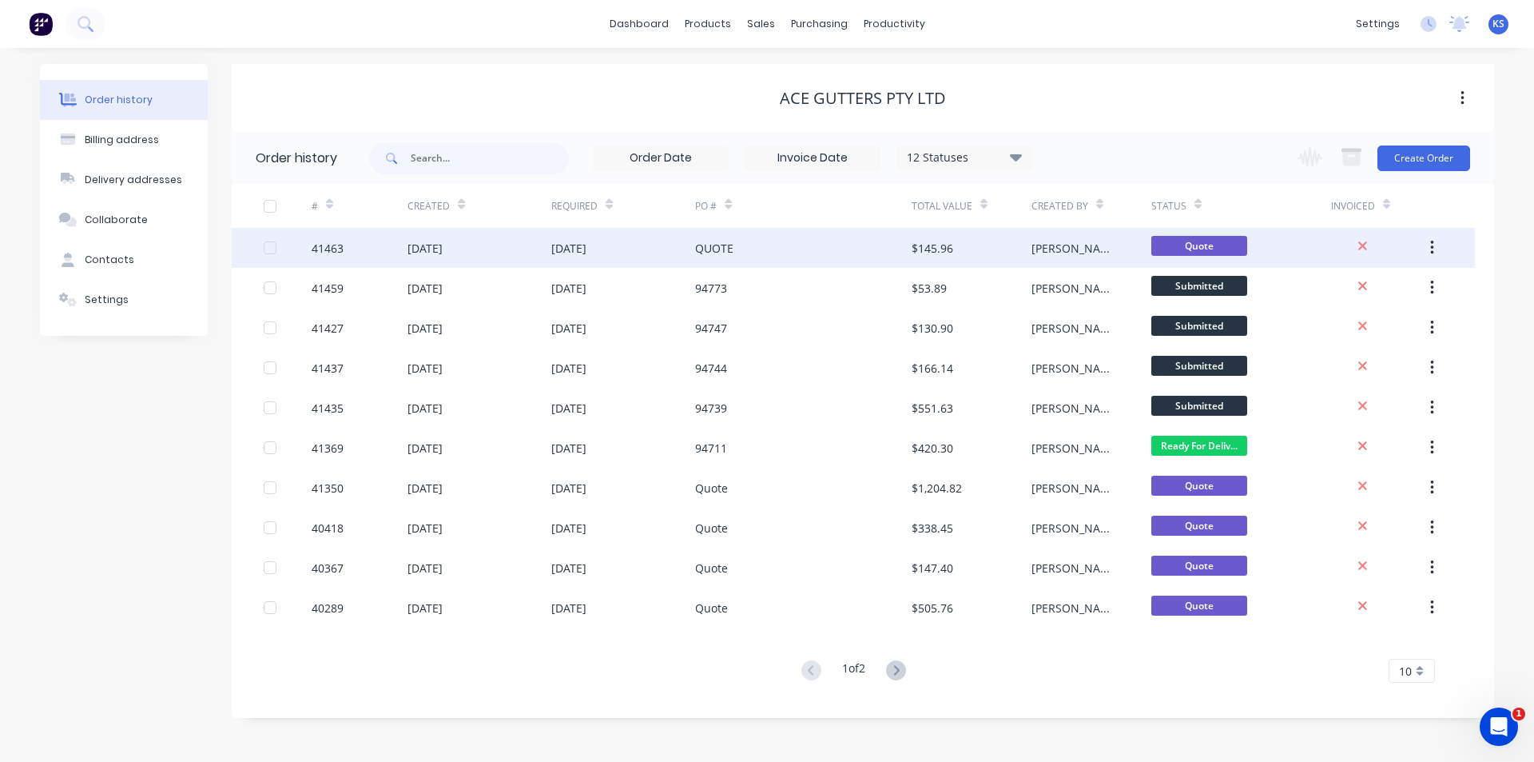
click at [818, 255] on div "QUOTE" at bounding box center [803, 248] width 216 height 40
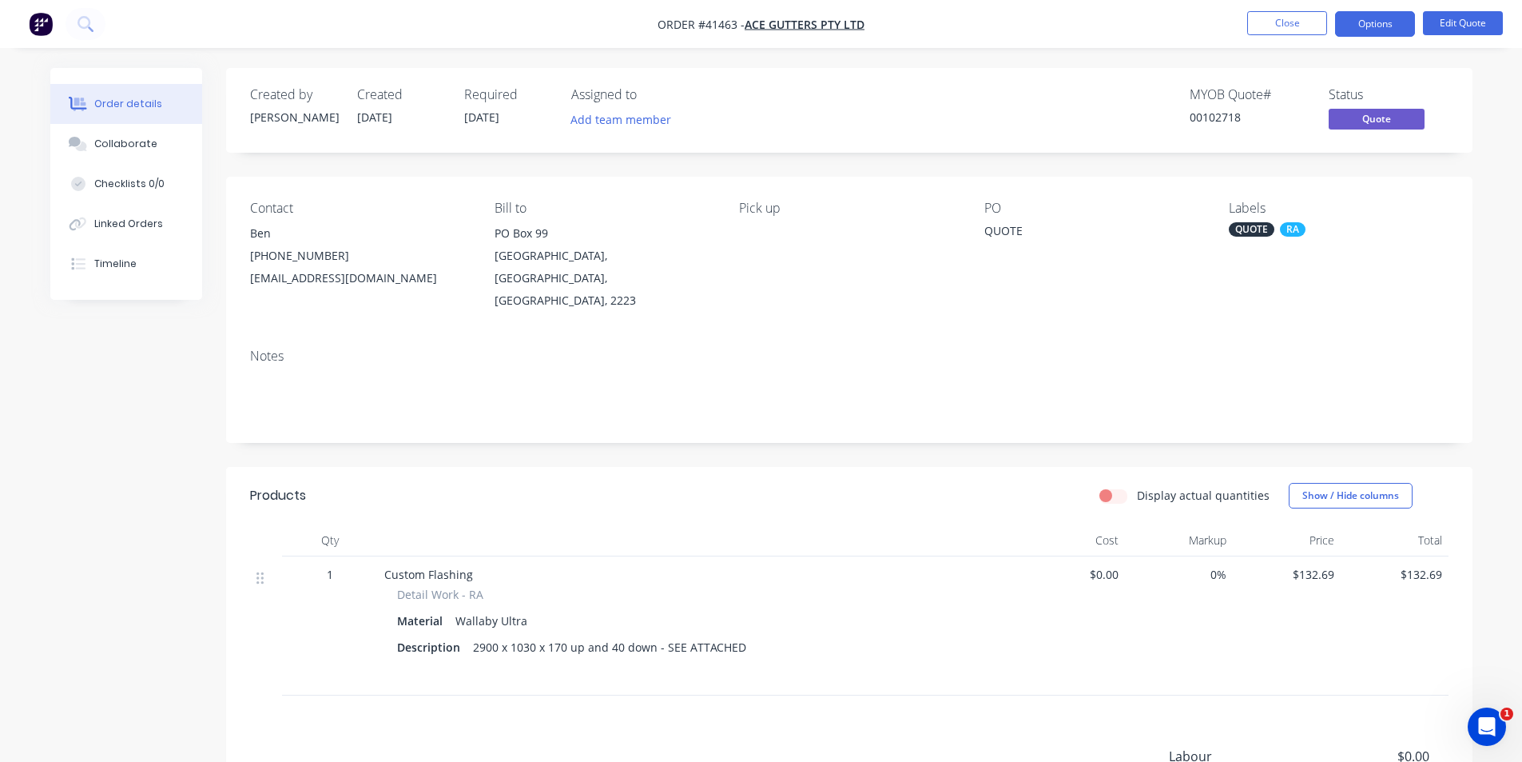
click at [1258, 229] on div "QUOTE" at bounding box center [1252, 229] width 46 height 14
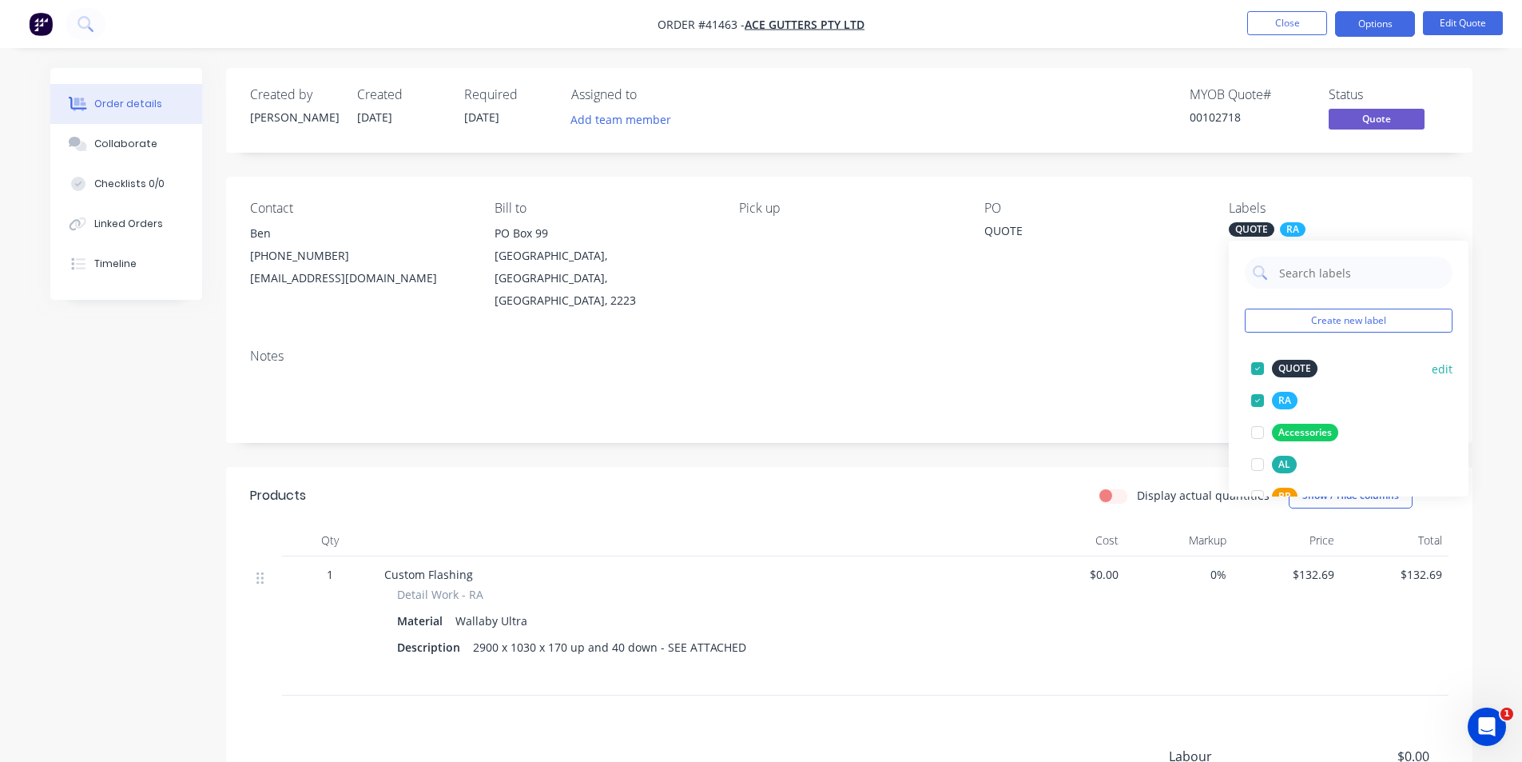
click at [1258, 368] on div at bounding box center [1258, 368] width 32 height 32
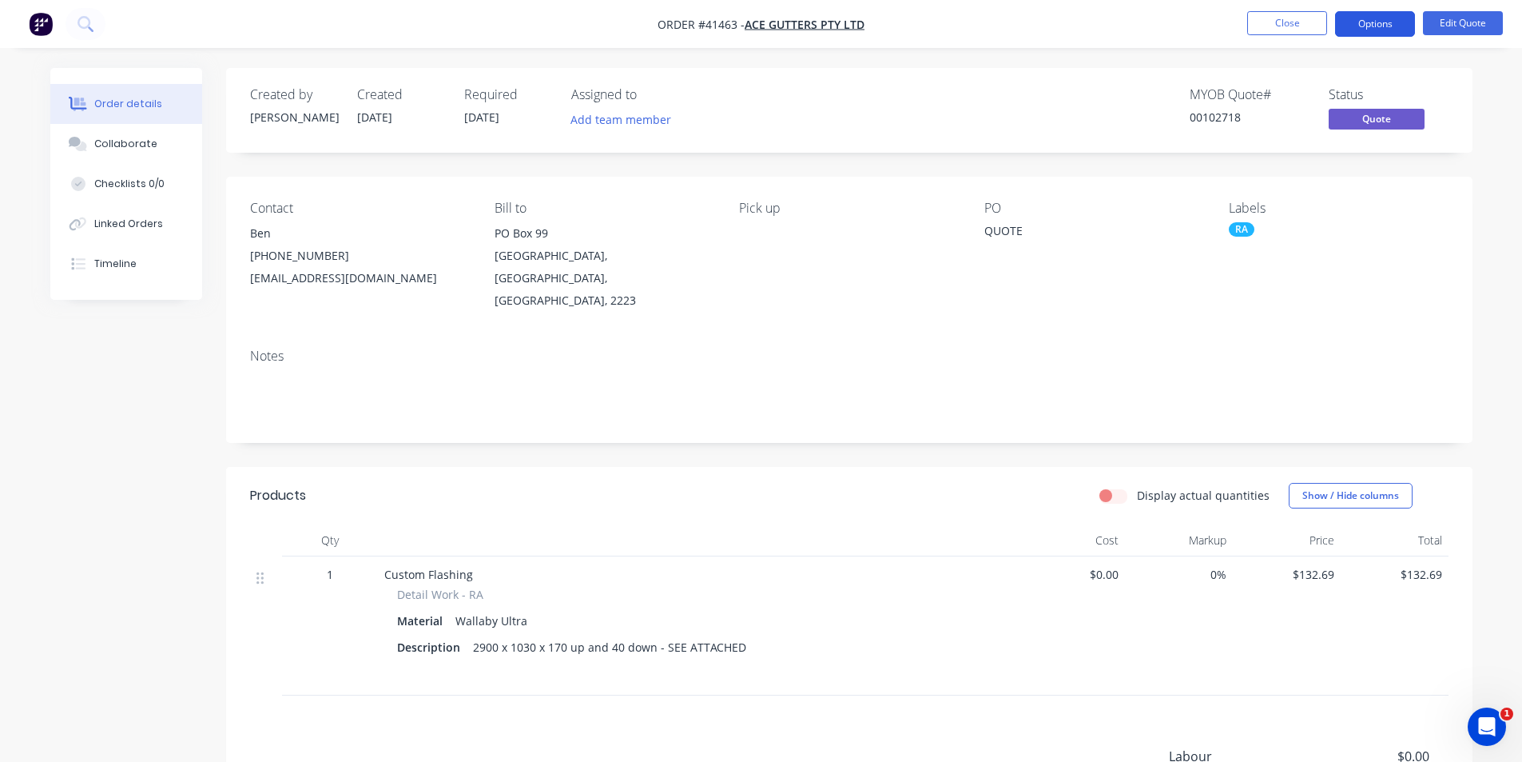
click at [1378, 31] on button "Options" at bounding box center [1375, 24] width 80 height 26
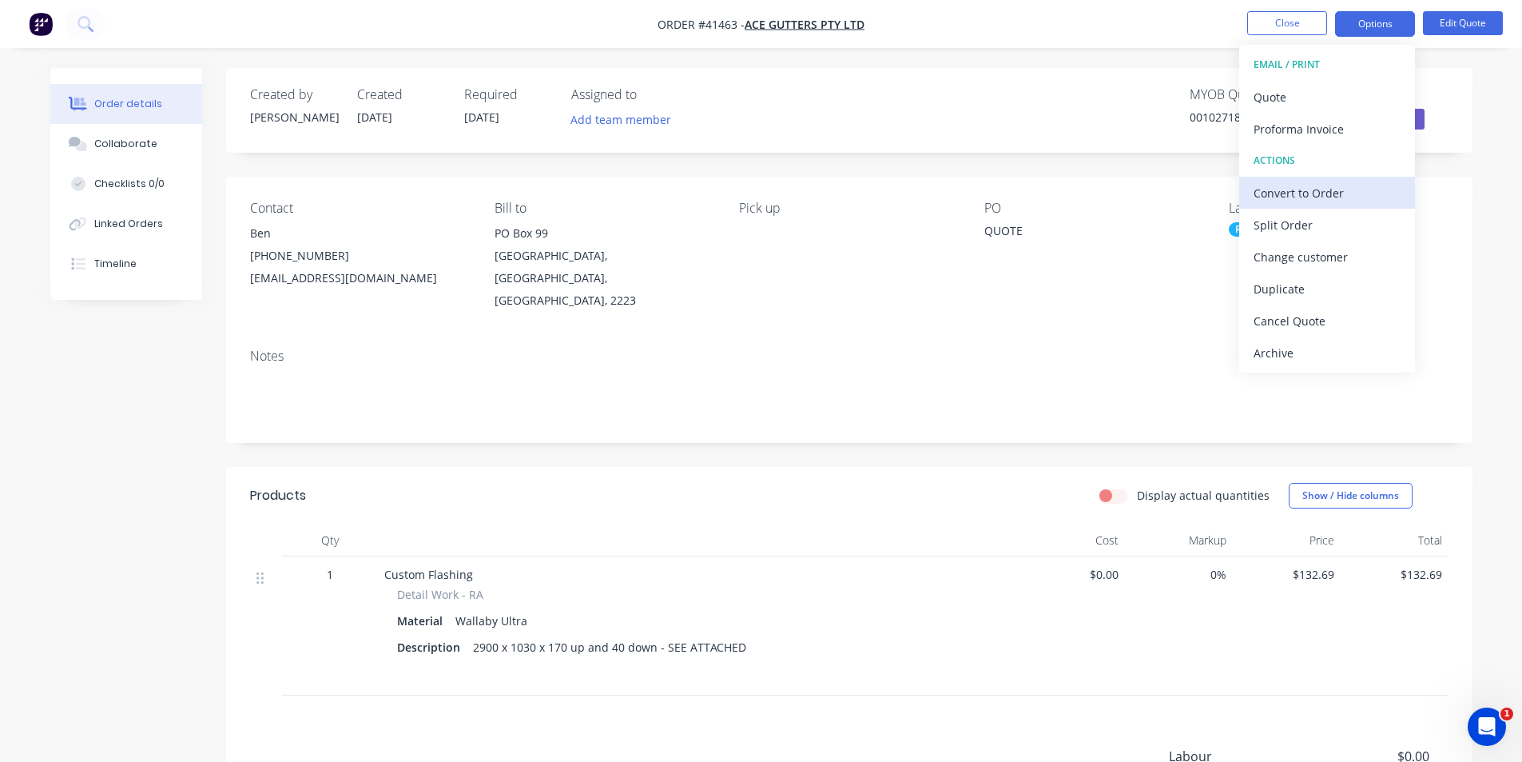
click at [1337, 187] on div "Convert to Order" at bounding box center [1327, 192] width 147 height 23
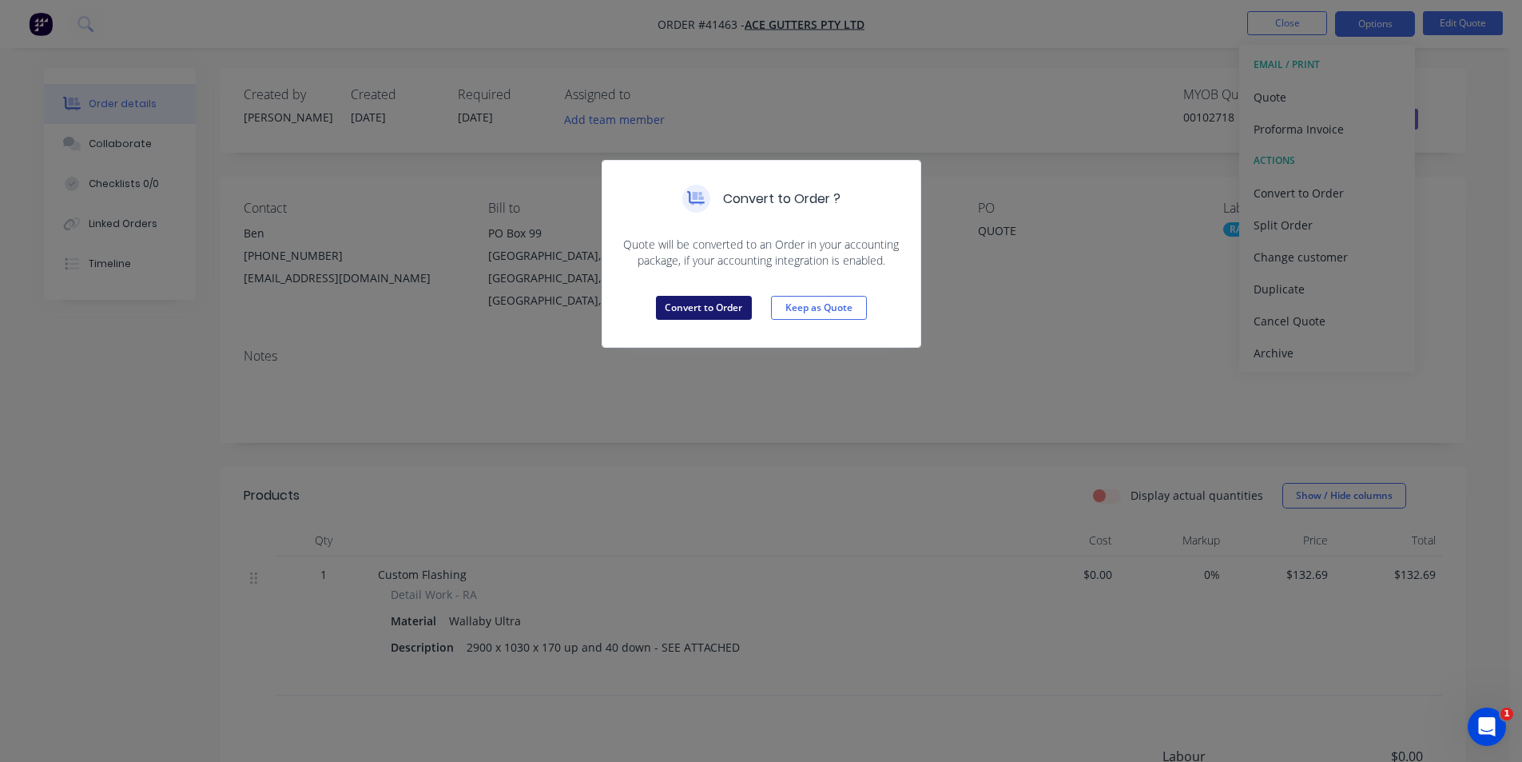
click at [705, 305] on button "Convert to Order" at bounding box center [704, 308] width 96 height 24
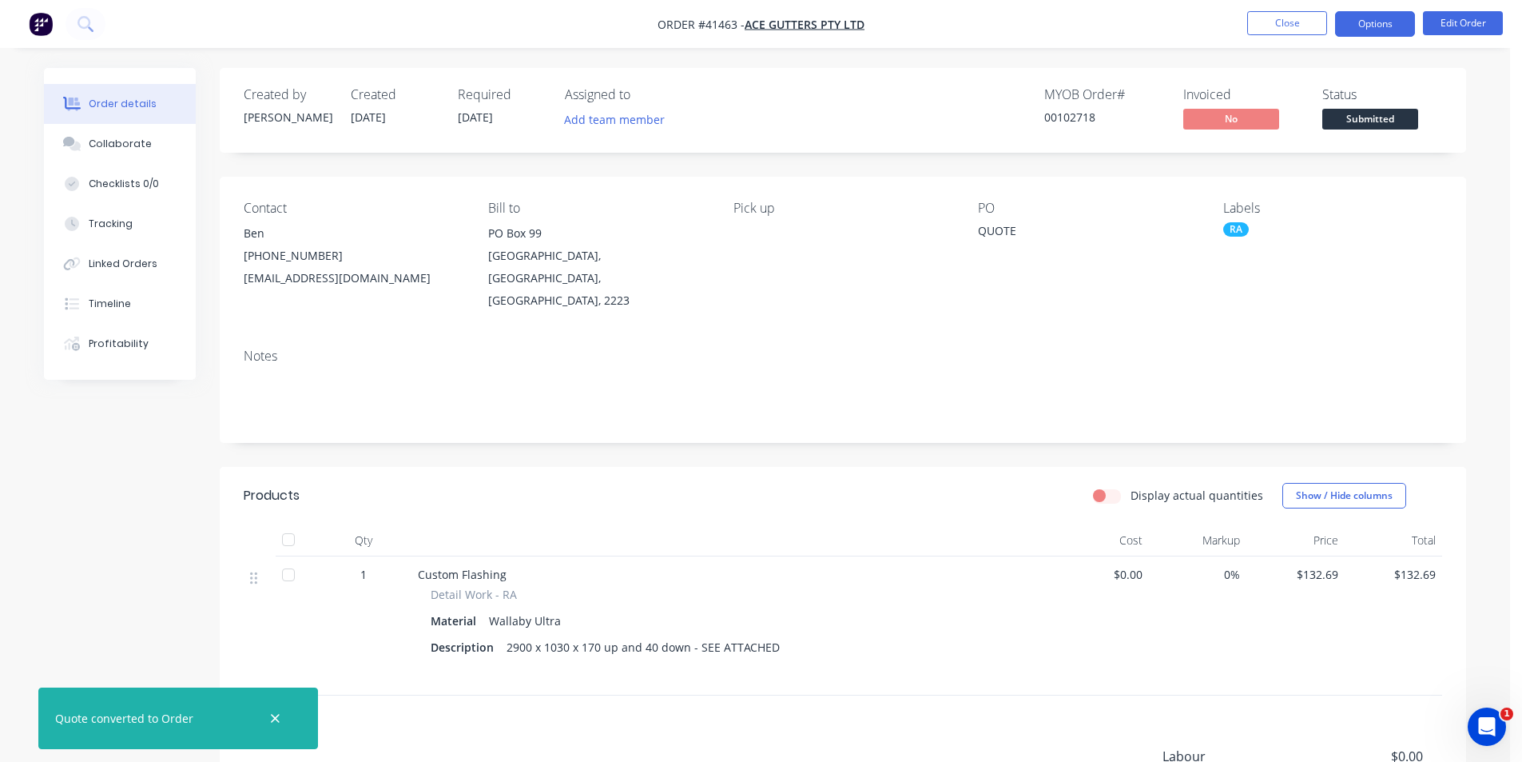
click at [1345, 23] on button "Options" at bounding box center [1375, 24] width 80 height 26
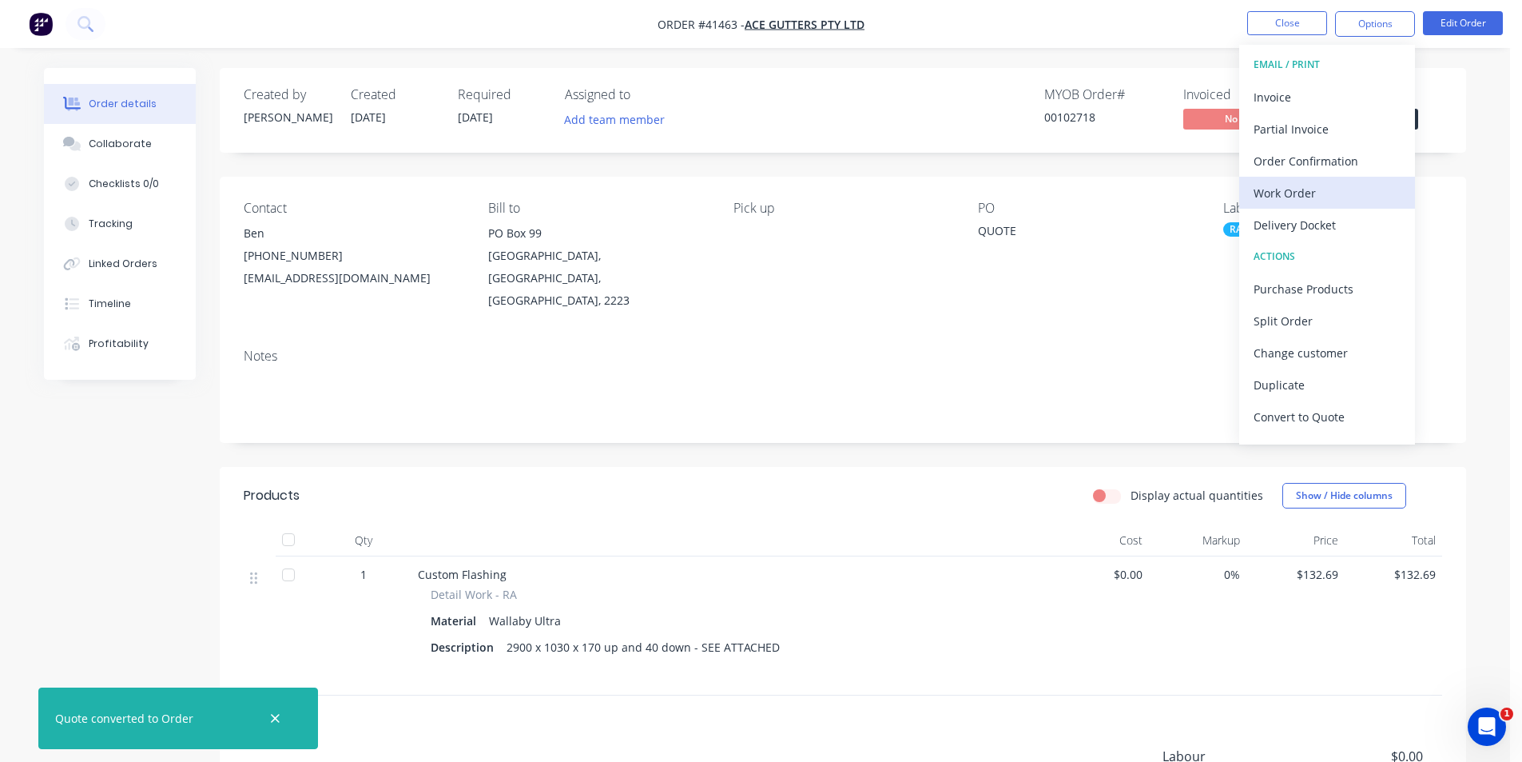
click at [1333, 182] on div "Work Order" at bounding box center [1327, 192] width 147 height 23
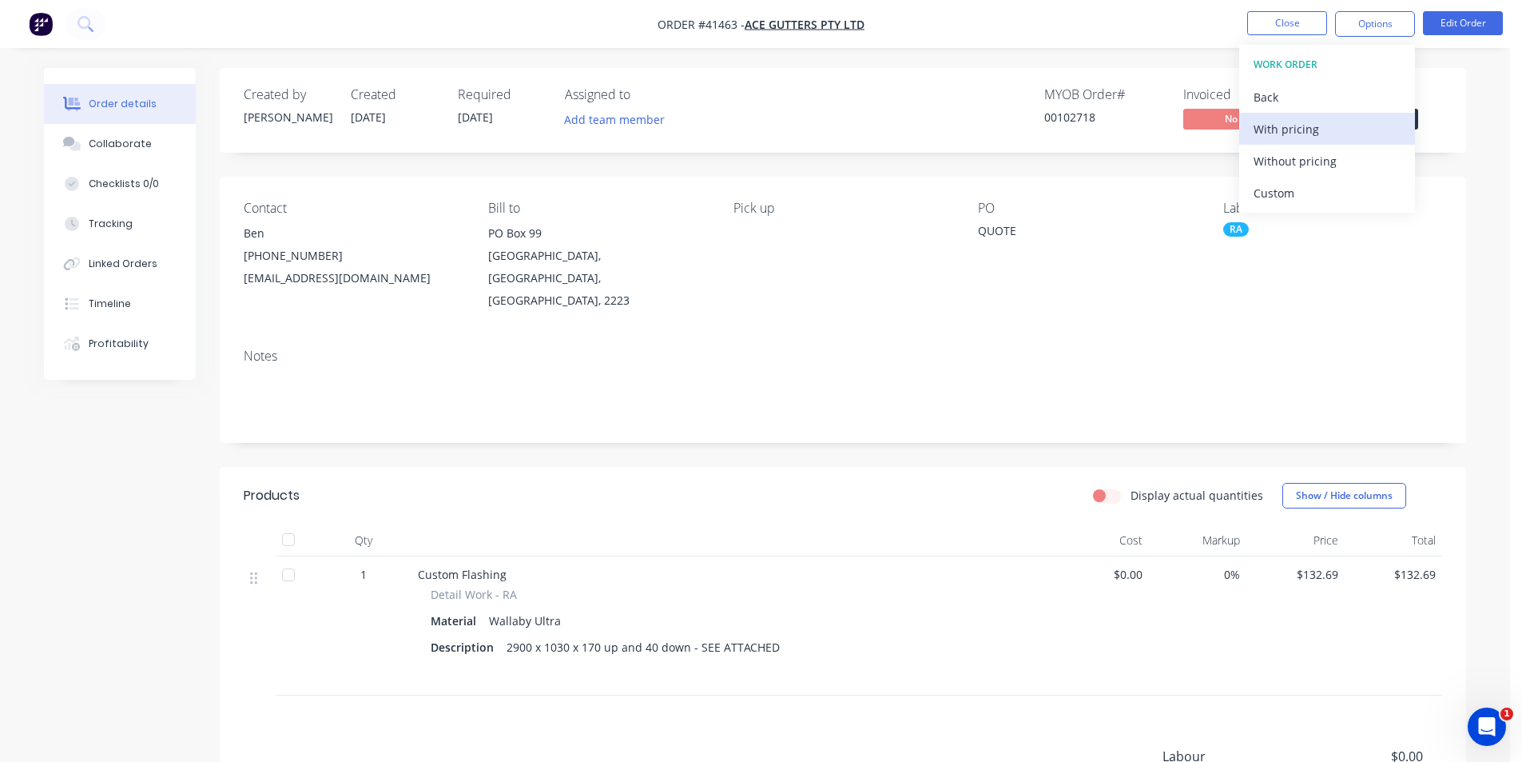
click at [1320, 123] on div "With pricing" at bounding box center [1327, 128] width 147 height 23
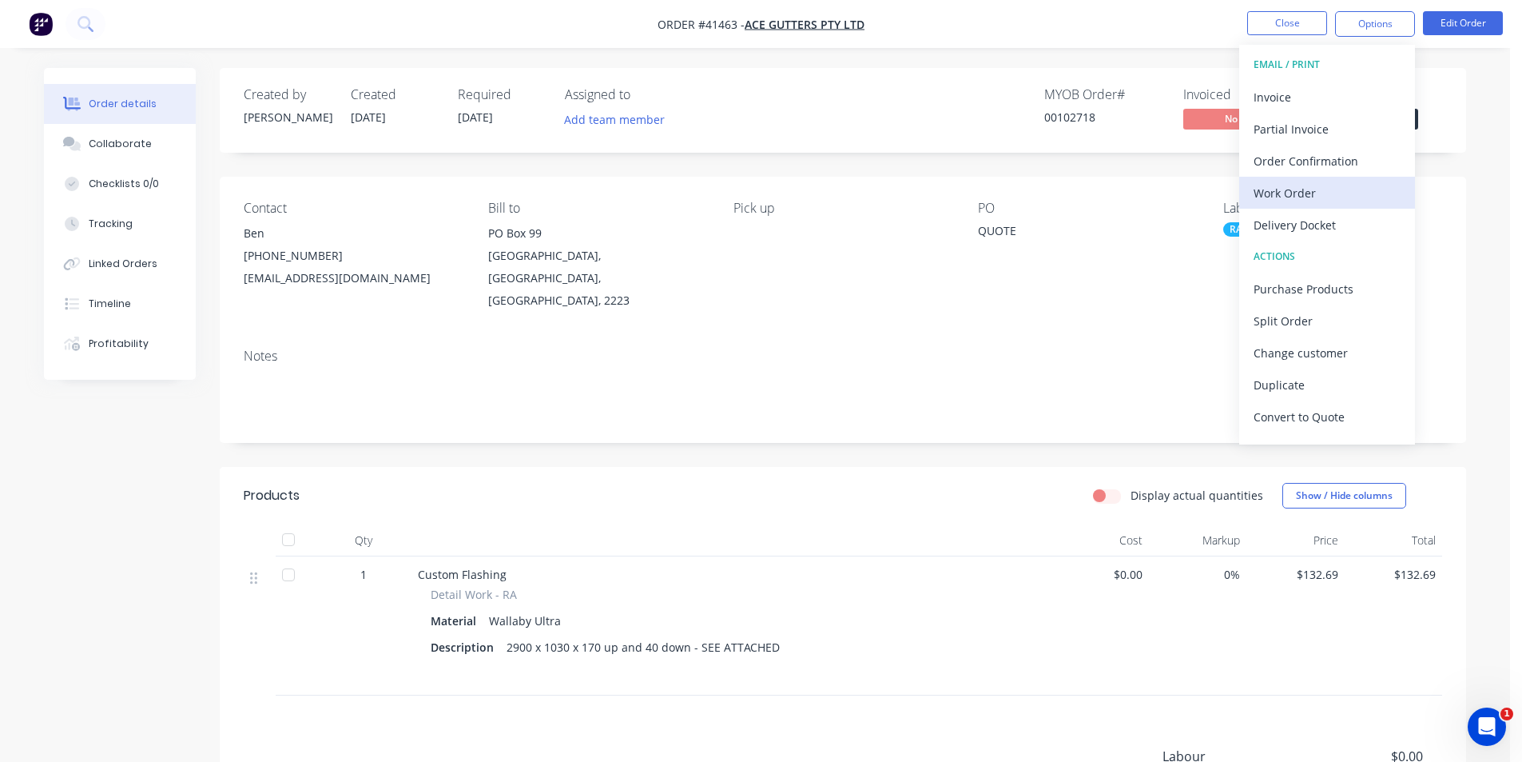
click at [1289, 195] on div "Work Order" at bounding box center [1327, 192] width 147 height 23
click at [1299, 157] on div "Without pricing" at bounding box center [1327, 160] width 147 height 23
click at [903, 131] on div "MYOB Order # 00102718 Invoiced No Status Submitted" at bounding box center [1084, 110] width 718 height 46
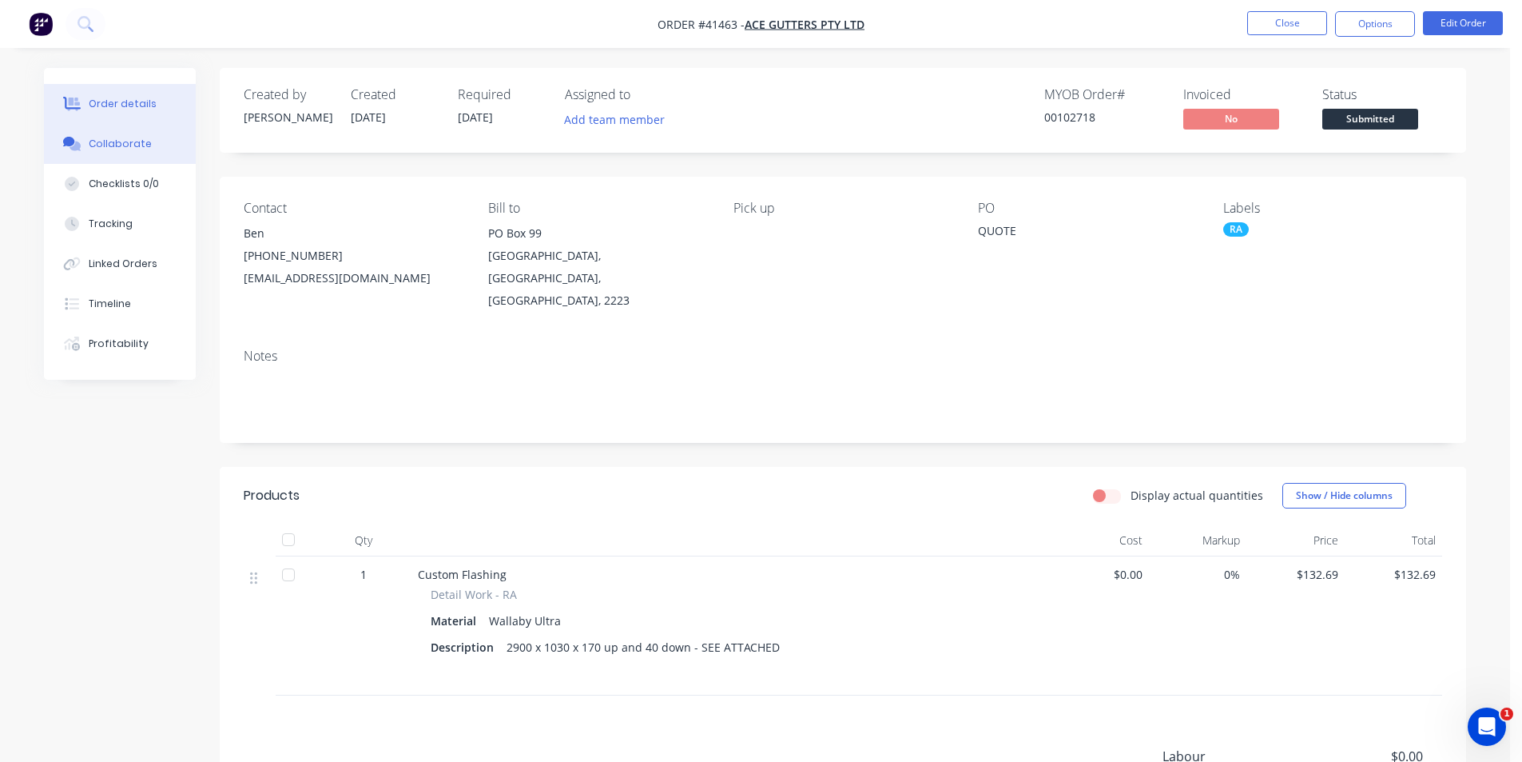
click at [126, 145] on div "Collaborate" at bounding box center [120, 144] width 63 height 14
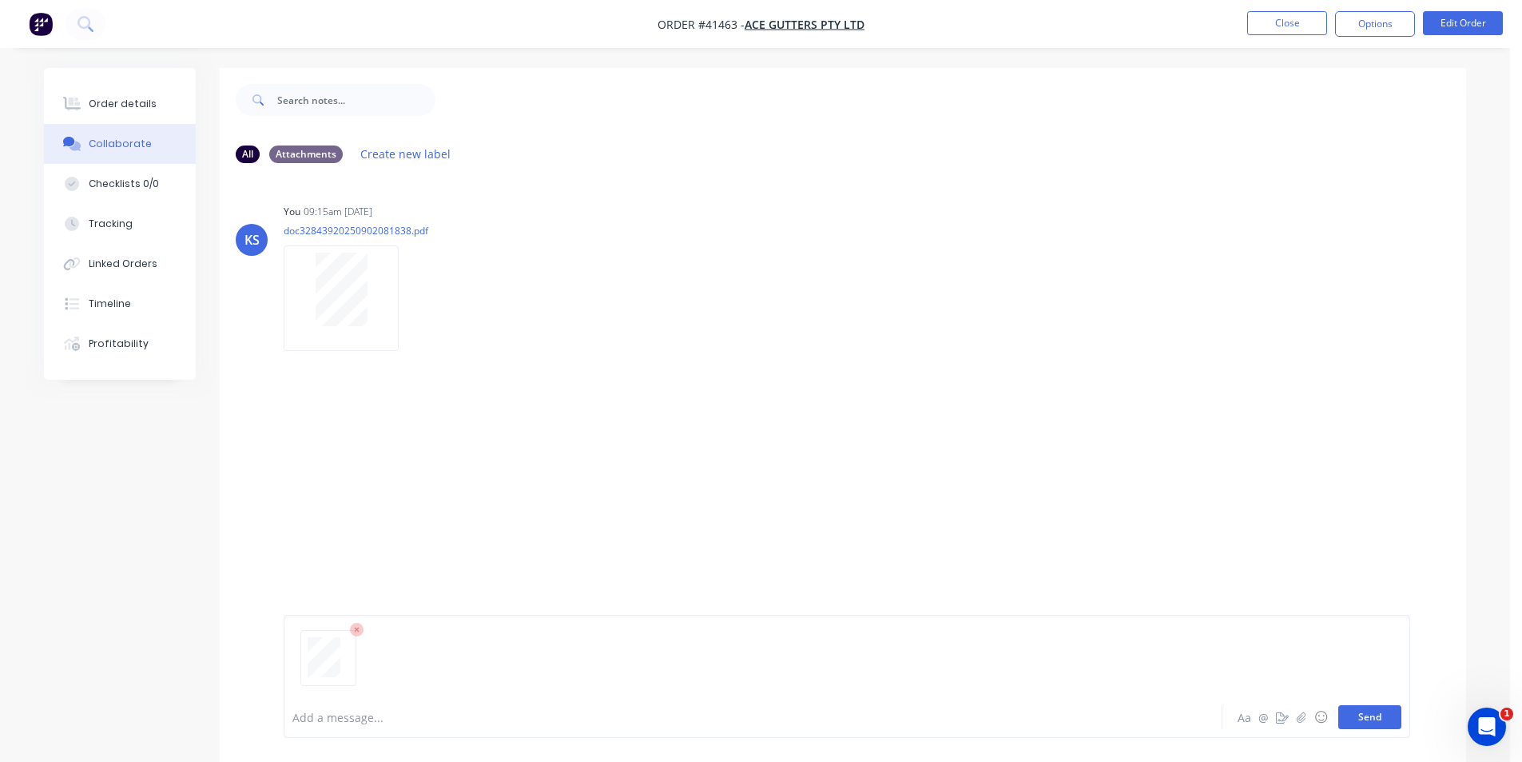
click at [1368, 712] on button "Send" at bounding box center [1370, 717] width 63 height 24
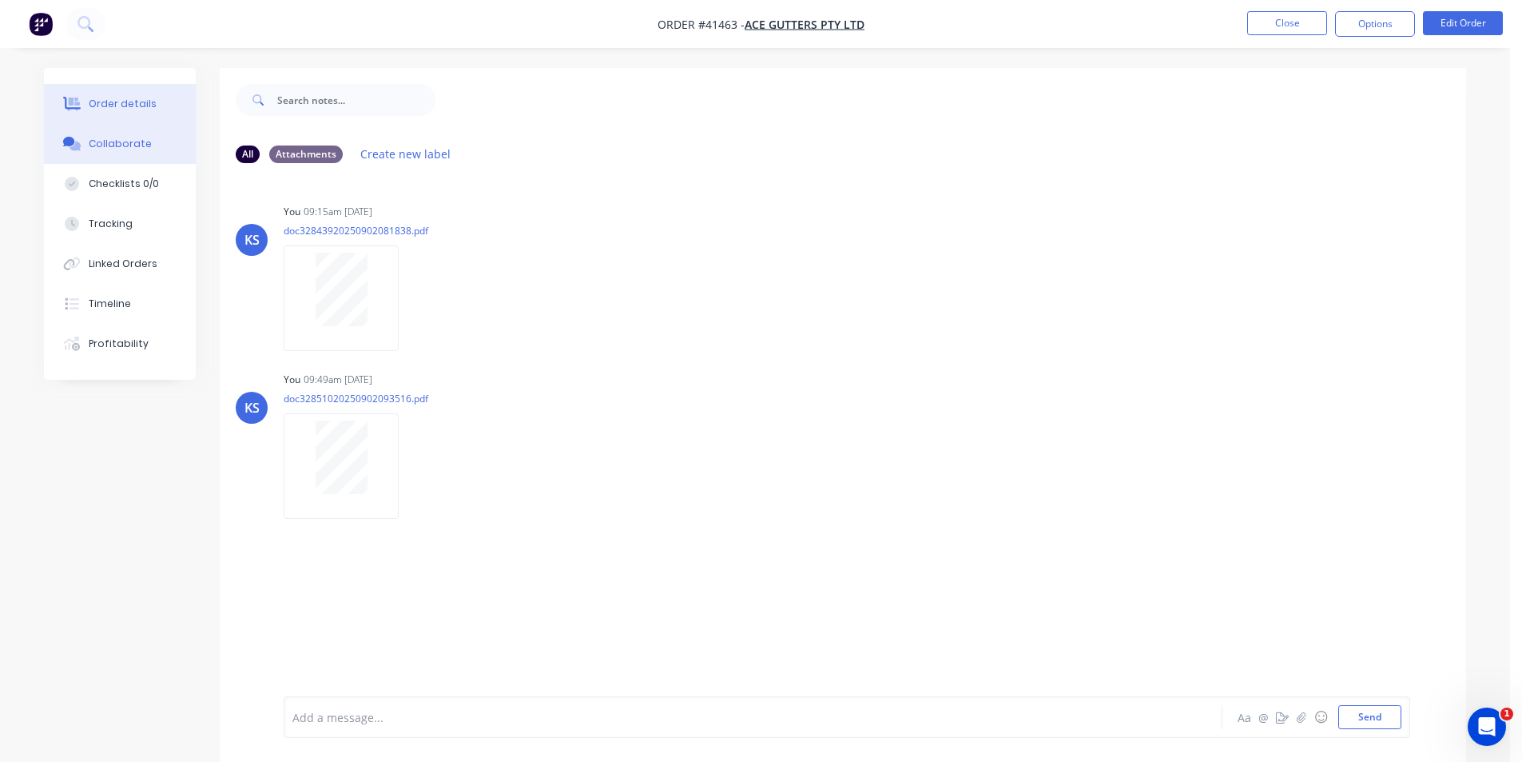
click at [89, 99] on div "Order details" at bounding box center [123, 104] width 68 height 14
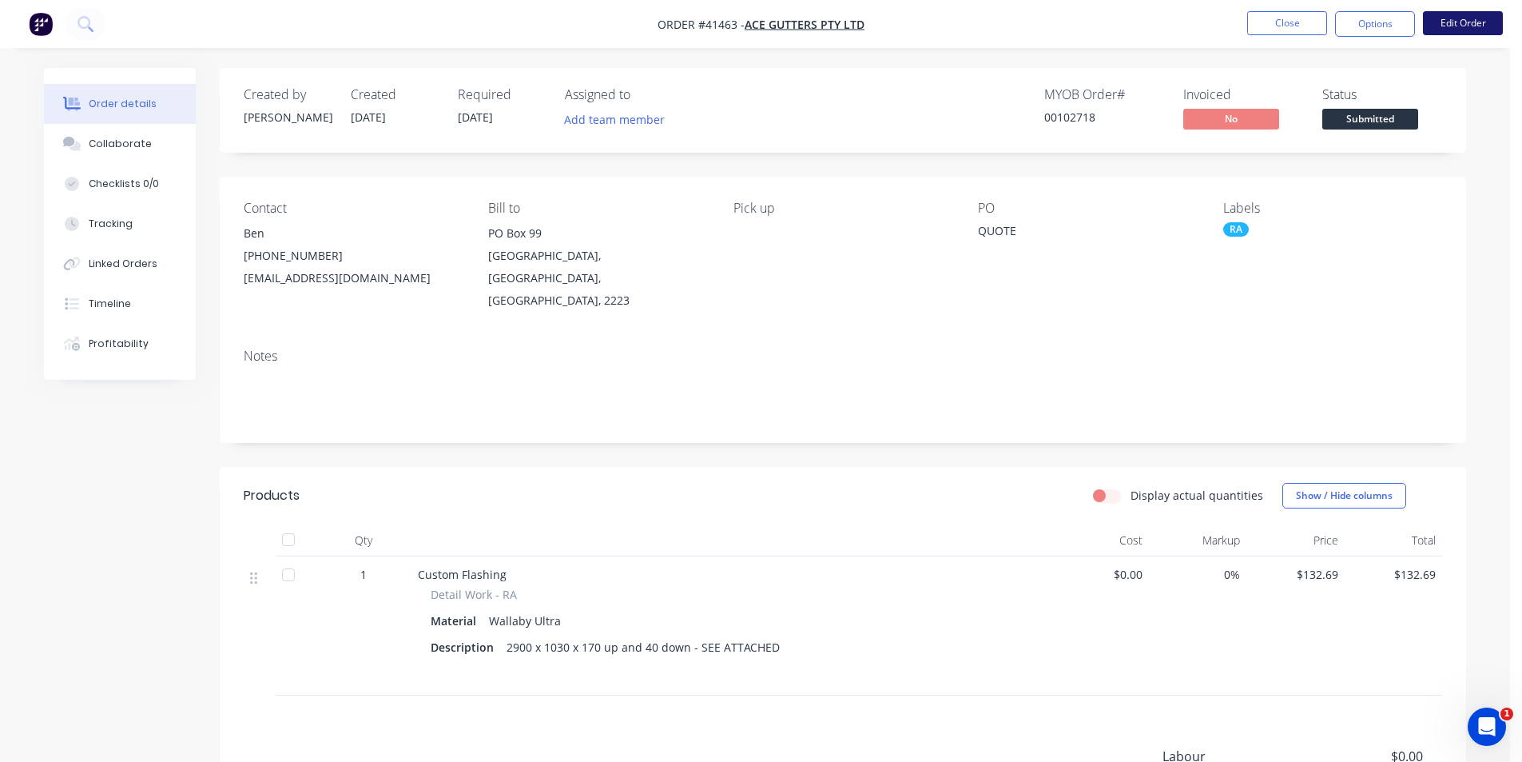
click at [1429, 19] on button "Edit Order" at bounding box center [1463, 23] width 80 height 24
click at [1455, 28] on div "Edit Order ? Order’s status will be changed to ‘Draft’, and order will not be v…" at bounding box center [761, 381] width 1522 height 762
click at [1480, 23] on button "Edit Order" at bounding box center [1463, 23] width 80 height 24
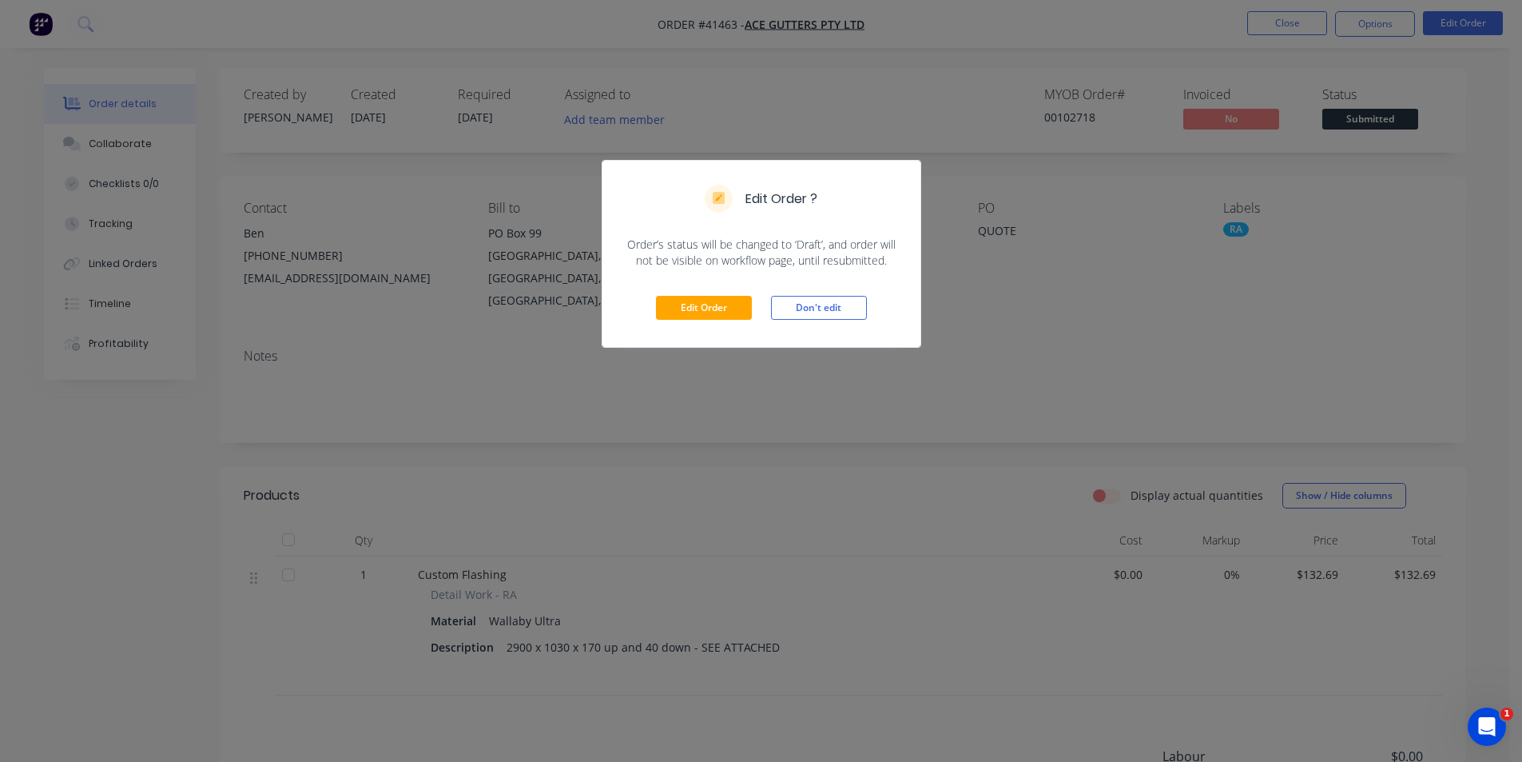
click at [722, 288] on div "Edit Order Don't edit" at bounding box center [762, 308] width 318 height 78
click at [701, 312] on button "Edit Order" at bounding box center [704, 308] width 96 height 24
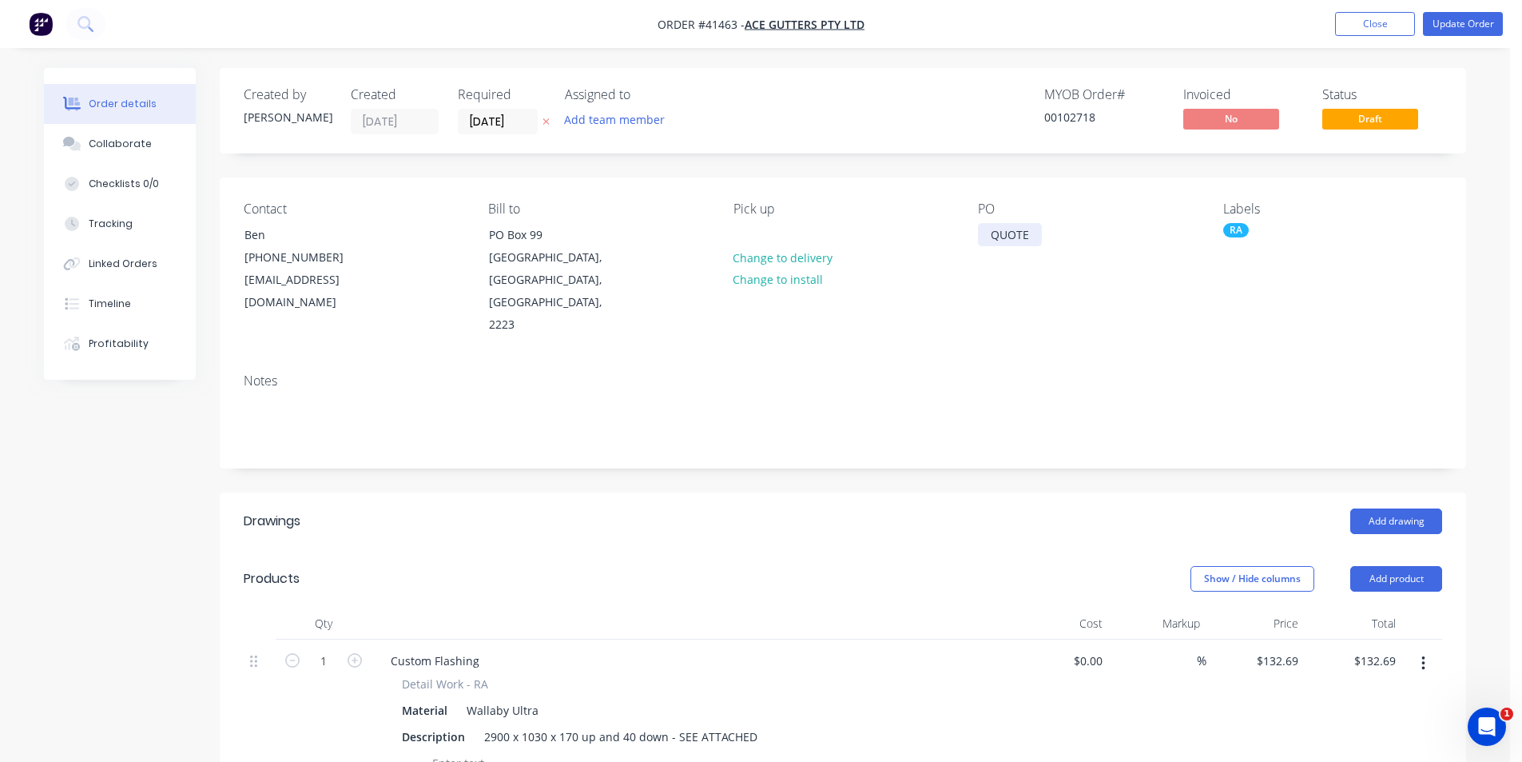
click at [1011, 233] on div "QUOTE" at bounding box center [1010, 234] width 64 height 23
click at [1462, 26] on button "Update Order" at bounding box center [1463, 24] width 80 height 24
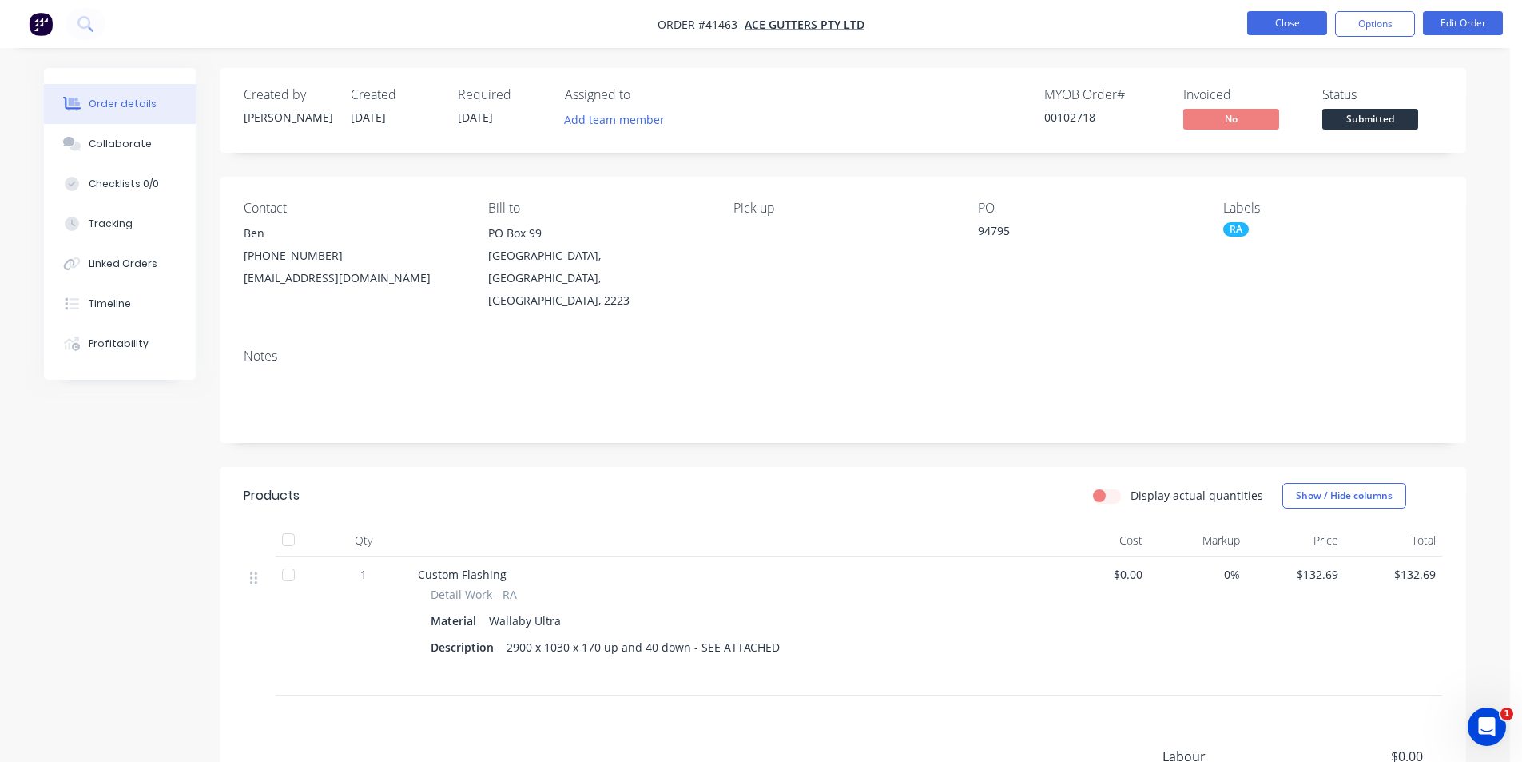
click at [1271, 16] on button "Close" at bounding box center [1287, 23] width 80 height 24
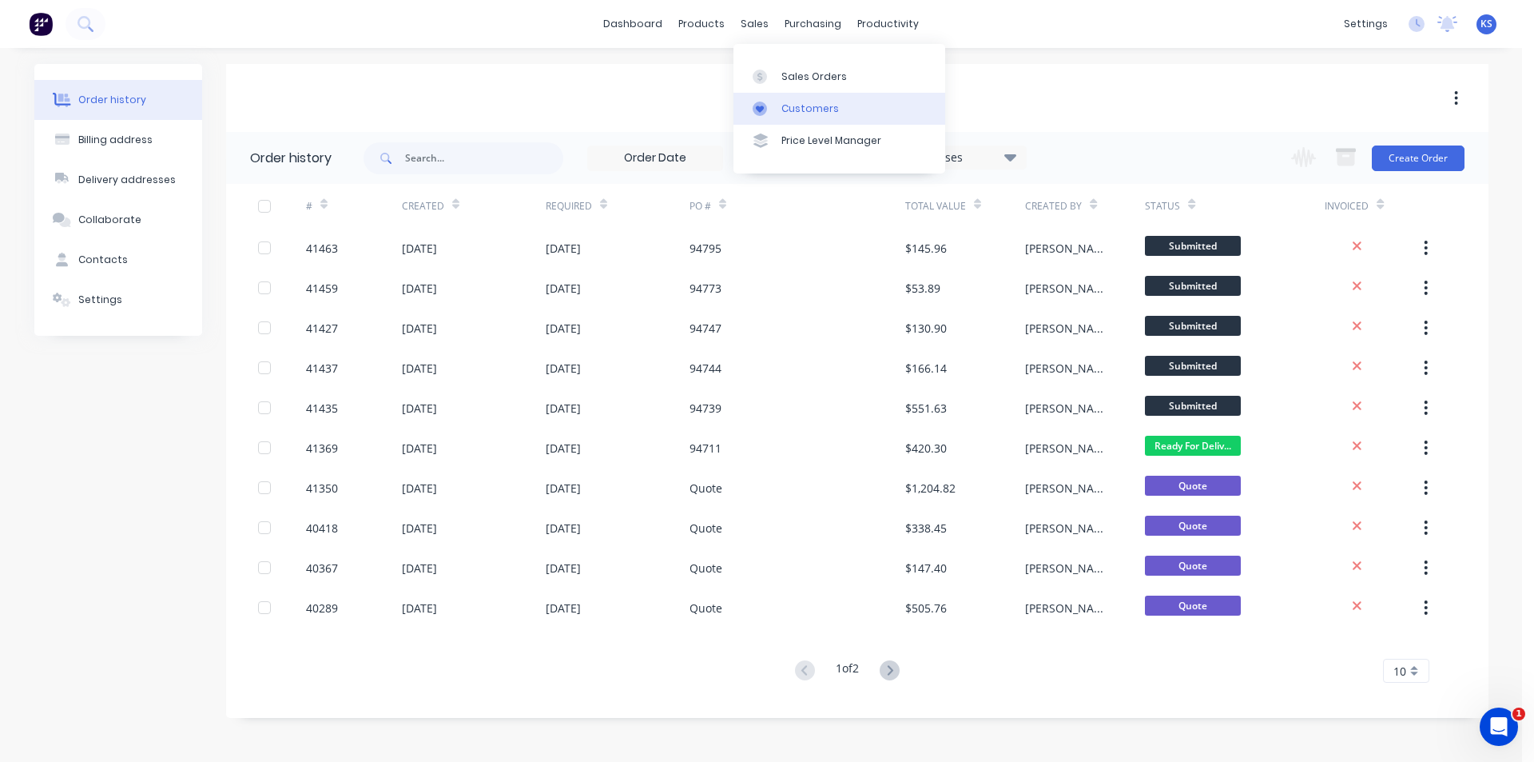
click at [816, 115] on div "Customers" at bounding box center [811, 108] width 58 height 14
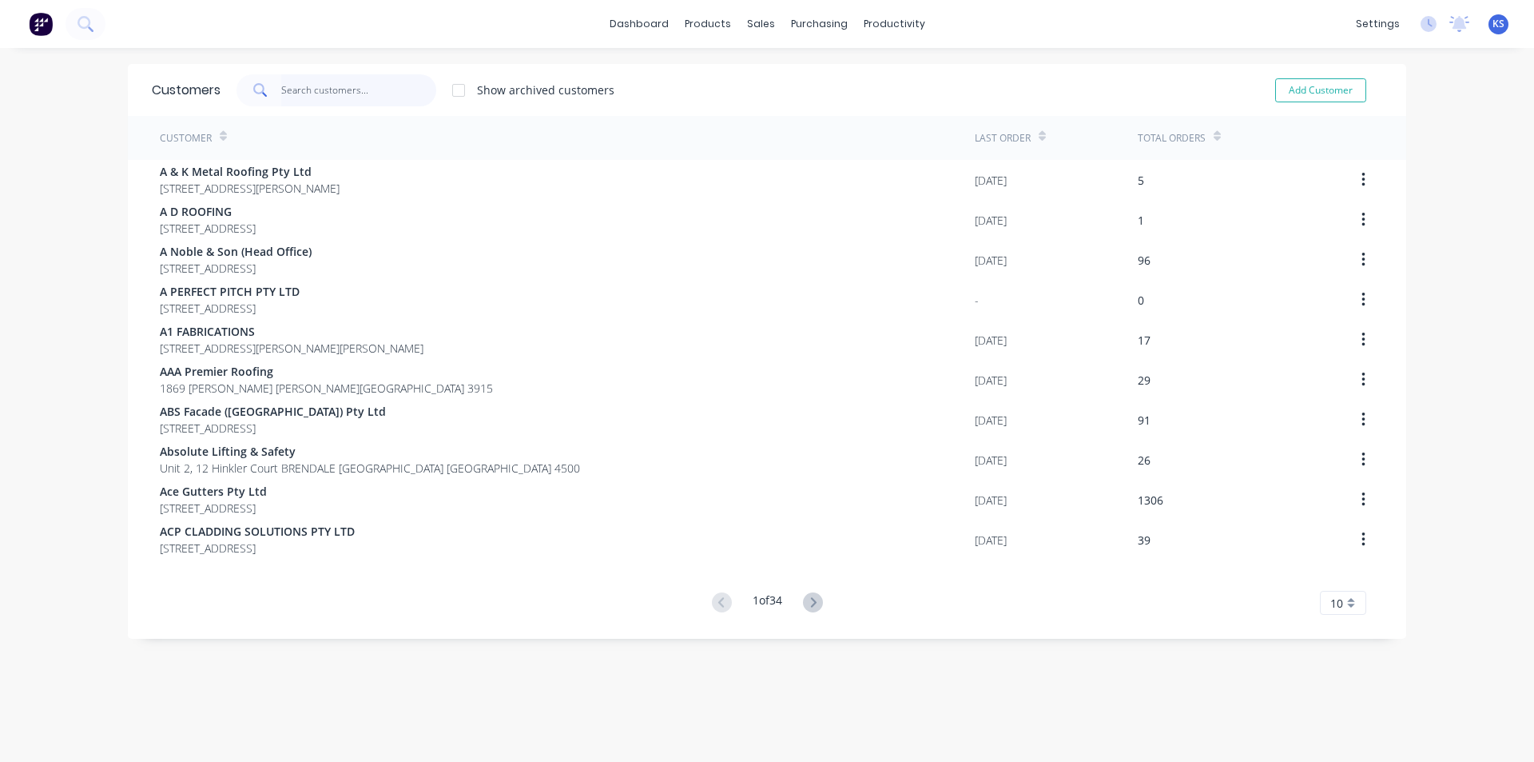
click at [301, 93] on input "text" at bounding box center [359, 90] width 156 height 32
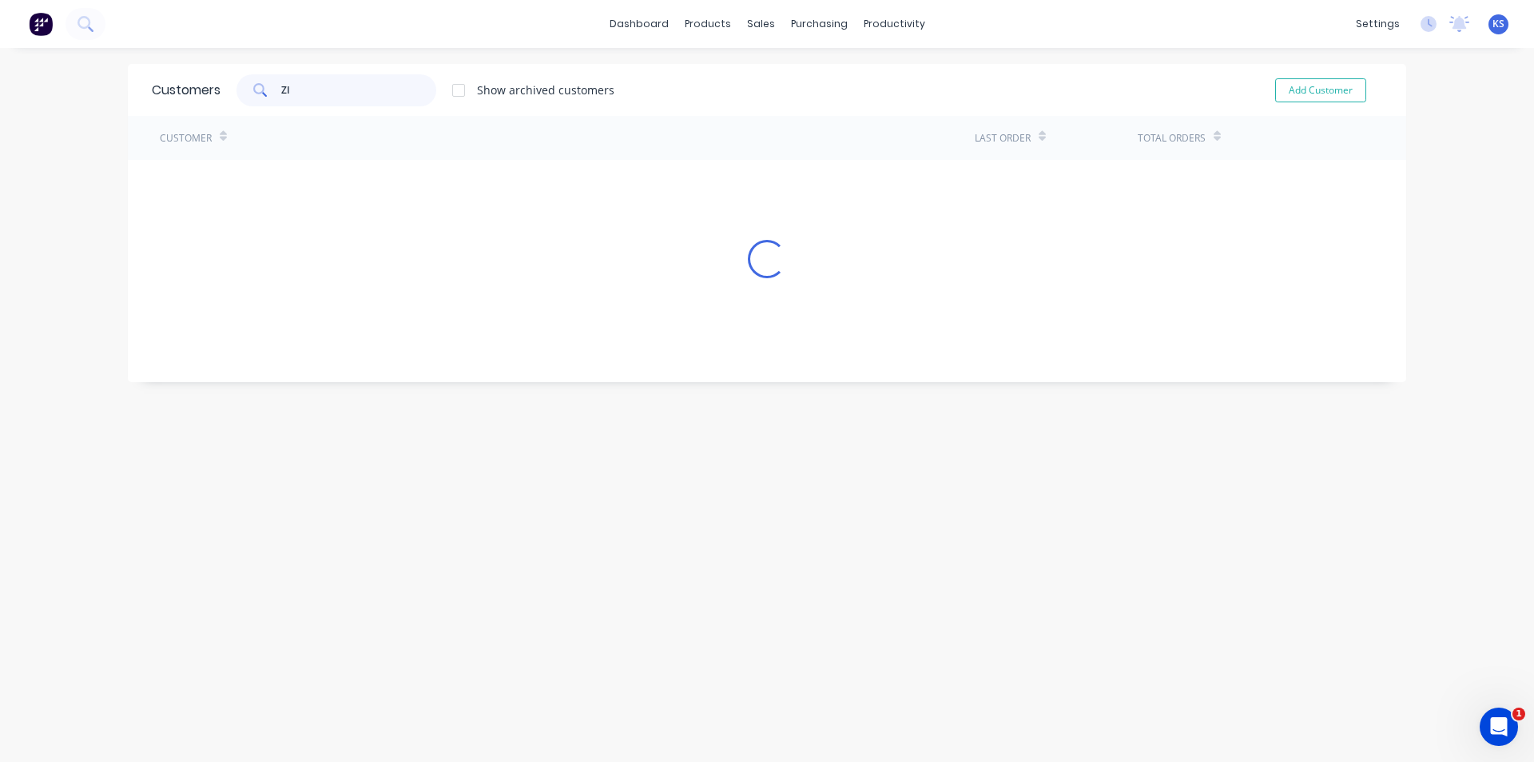
type input "ZIP"
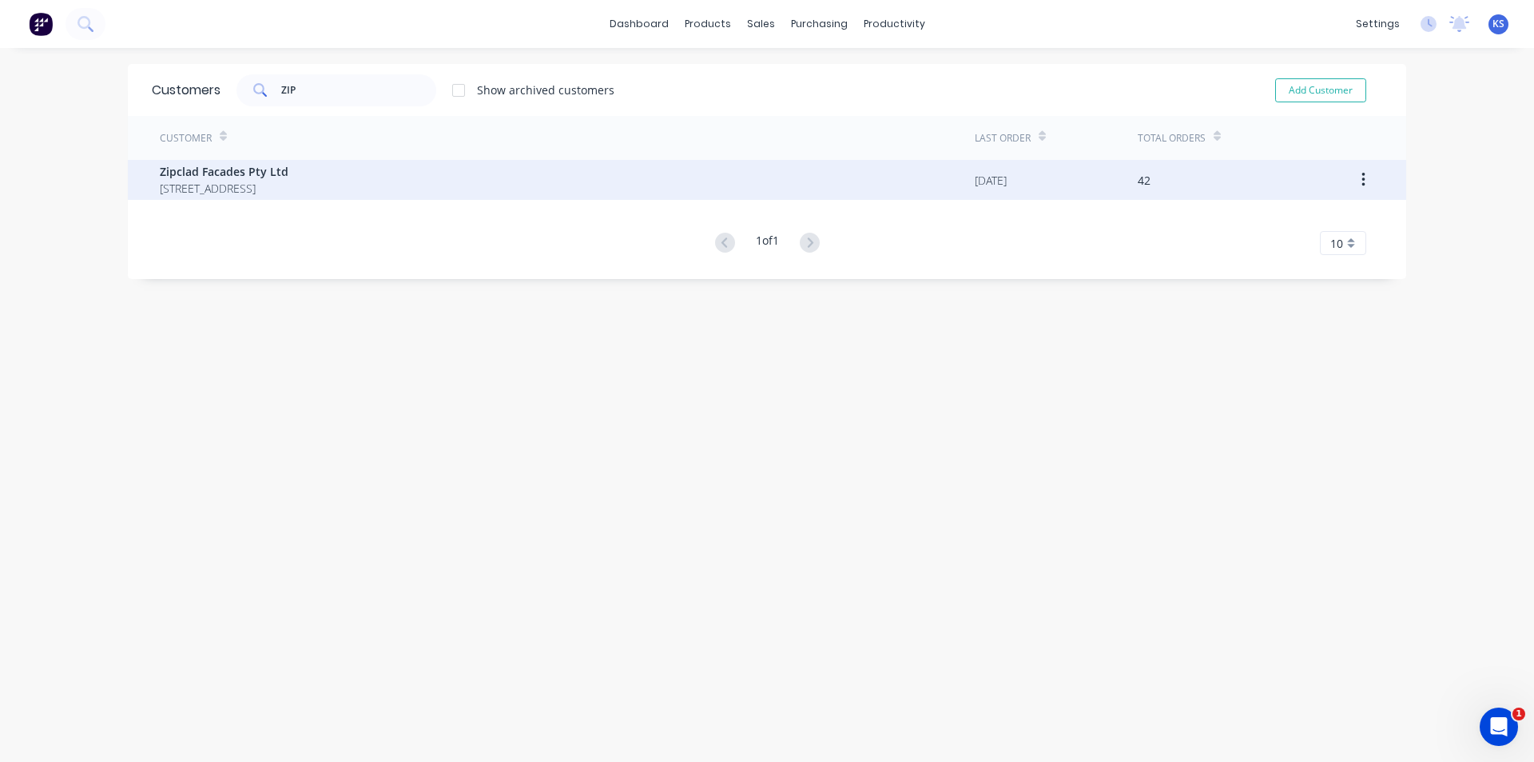
click at [287, 181] on span "[STREET_ADDRESS]" at bounding box center [224, 188] width 129 height 17
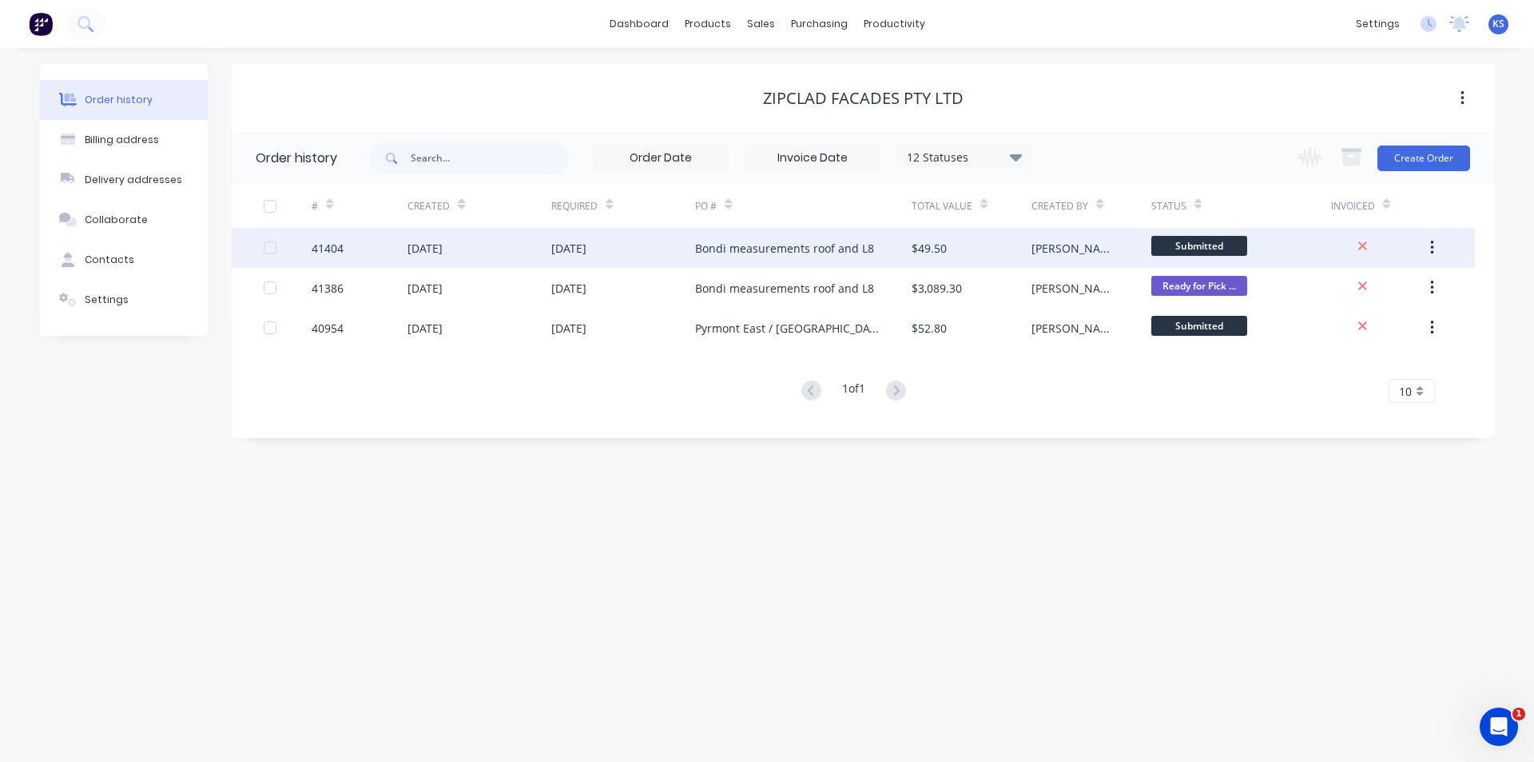
click at [443, 248] on div "28 Aug 2025" at bounding box center [425, 248] width 35 height 17
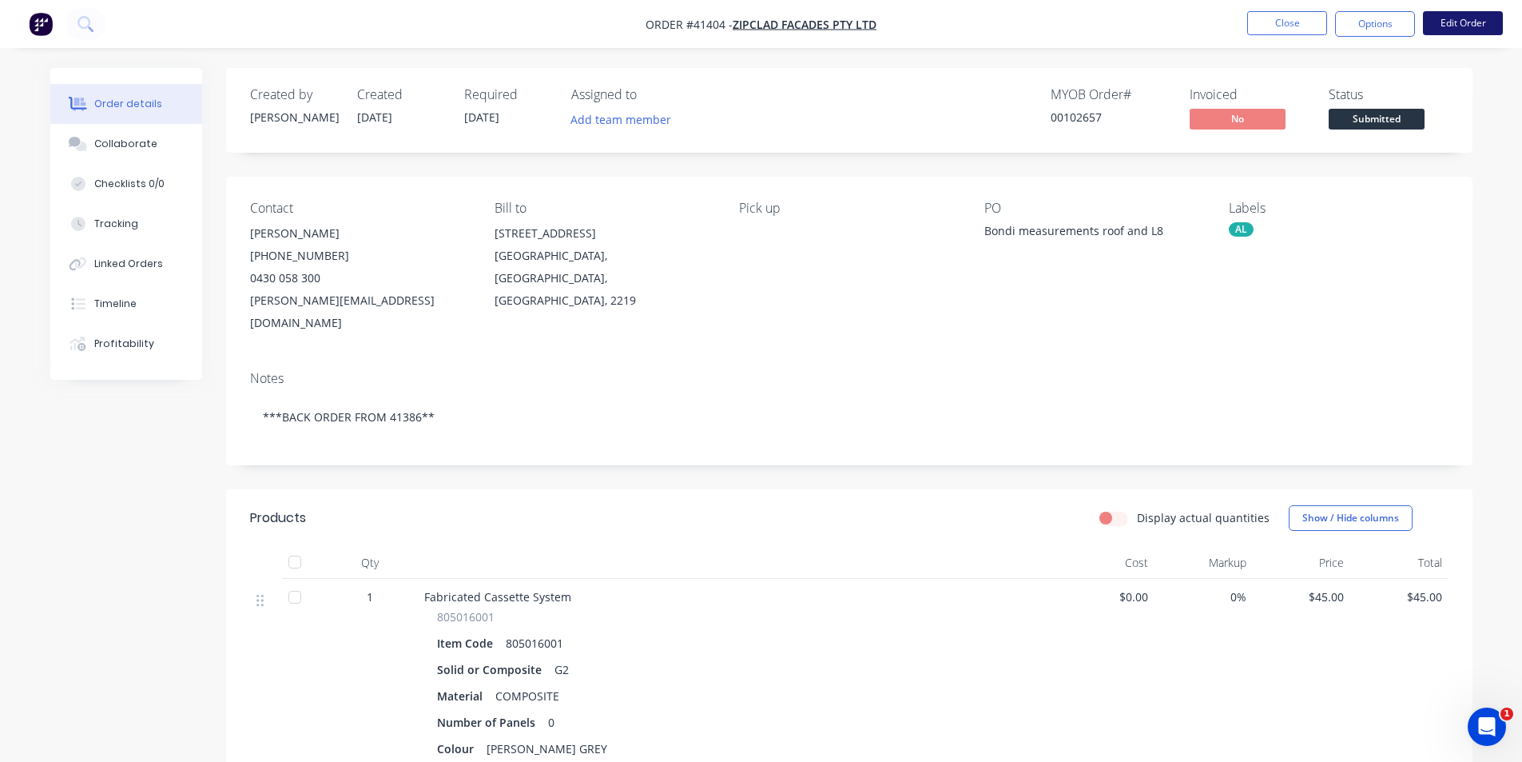
click at [1473, 27] on button "Edit Order" at bounding box center [1463, 23] width 80 height 24
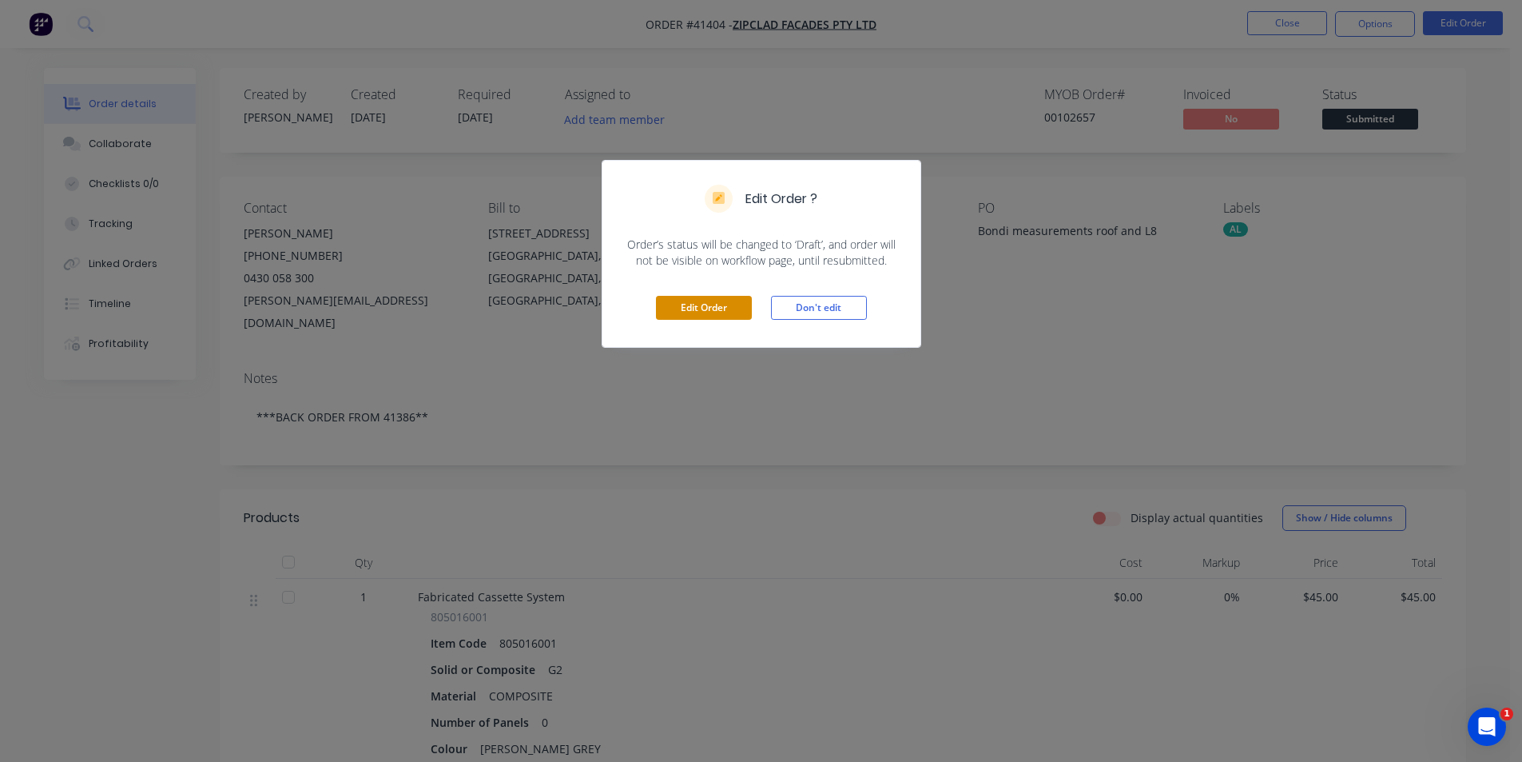
click at [684, 308] on button "Edit Order" at bounding box center [704, 308] width 96 height 24
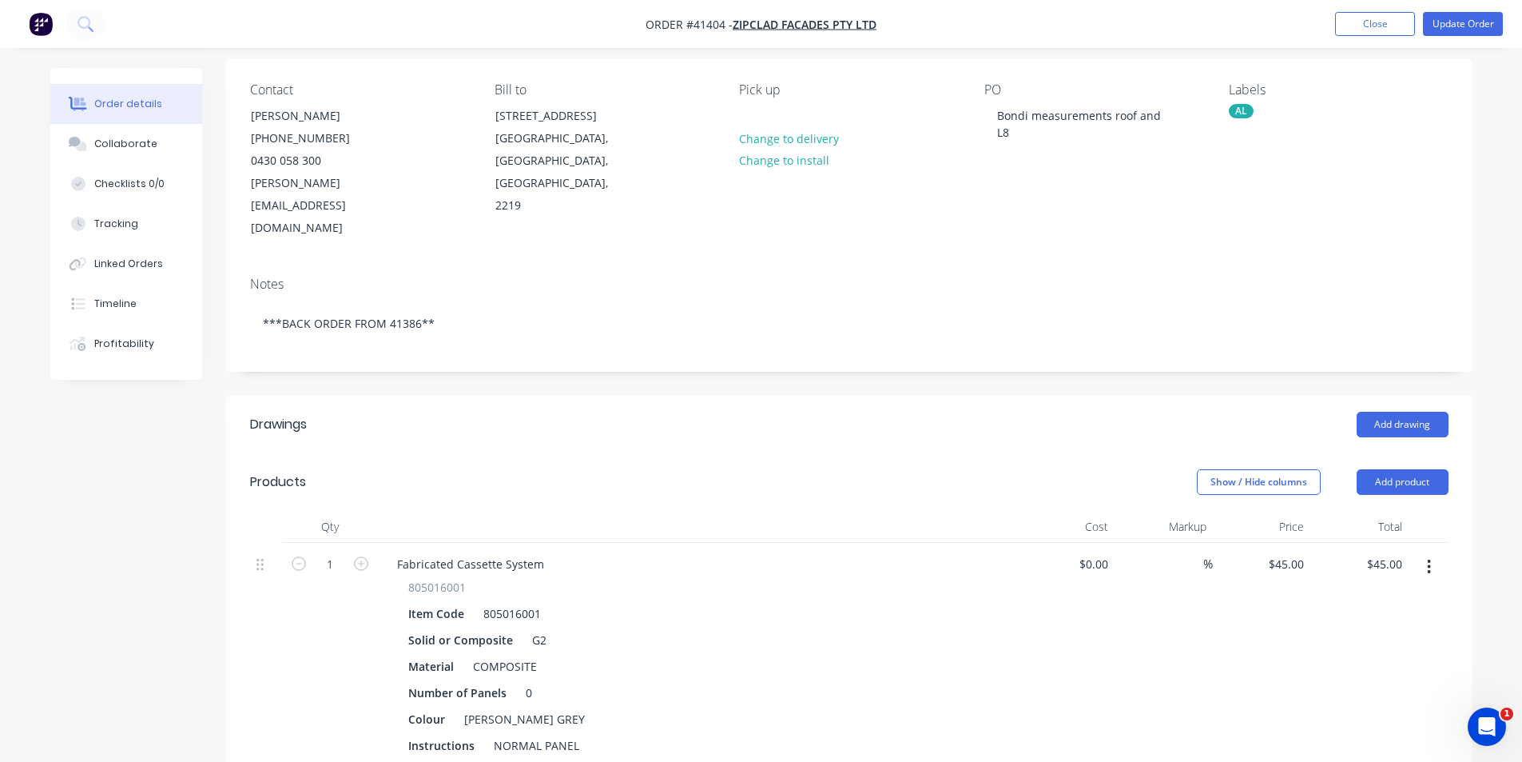
scroll to position [240, 0]
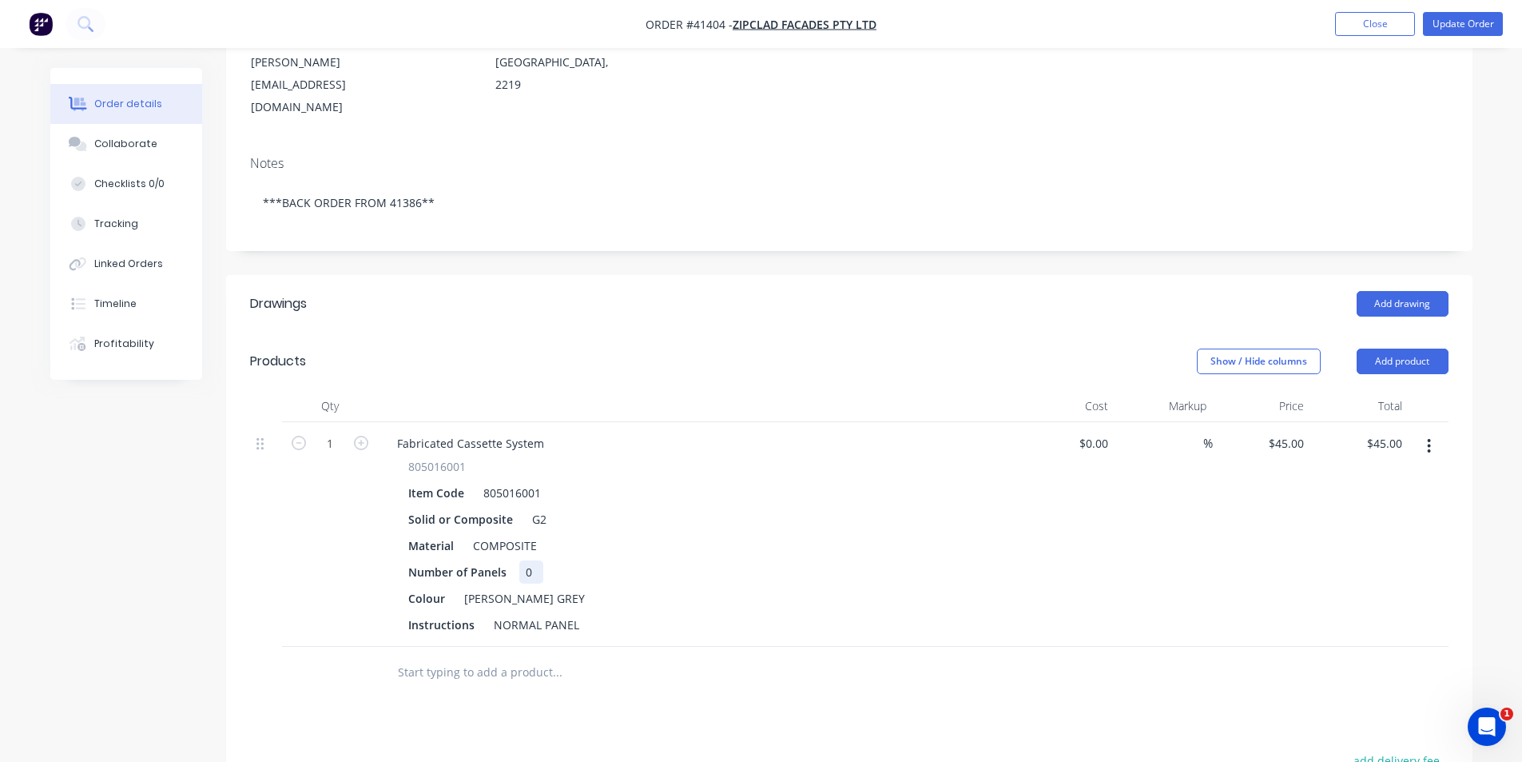
click at [532, 560] on div "0" at bounding box center [531, 571] width 24 height 23
click at [344, 432] on input "1" at bounding box center [330, 444] width 42 height 24
type input "62.02"
type input "$2,790.90"
click at [598, 348] on div "Show / Hide columns Add product" at bounding box center [976, 361] width 944 height 26
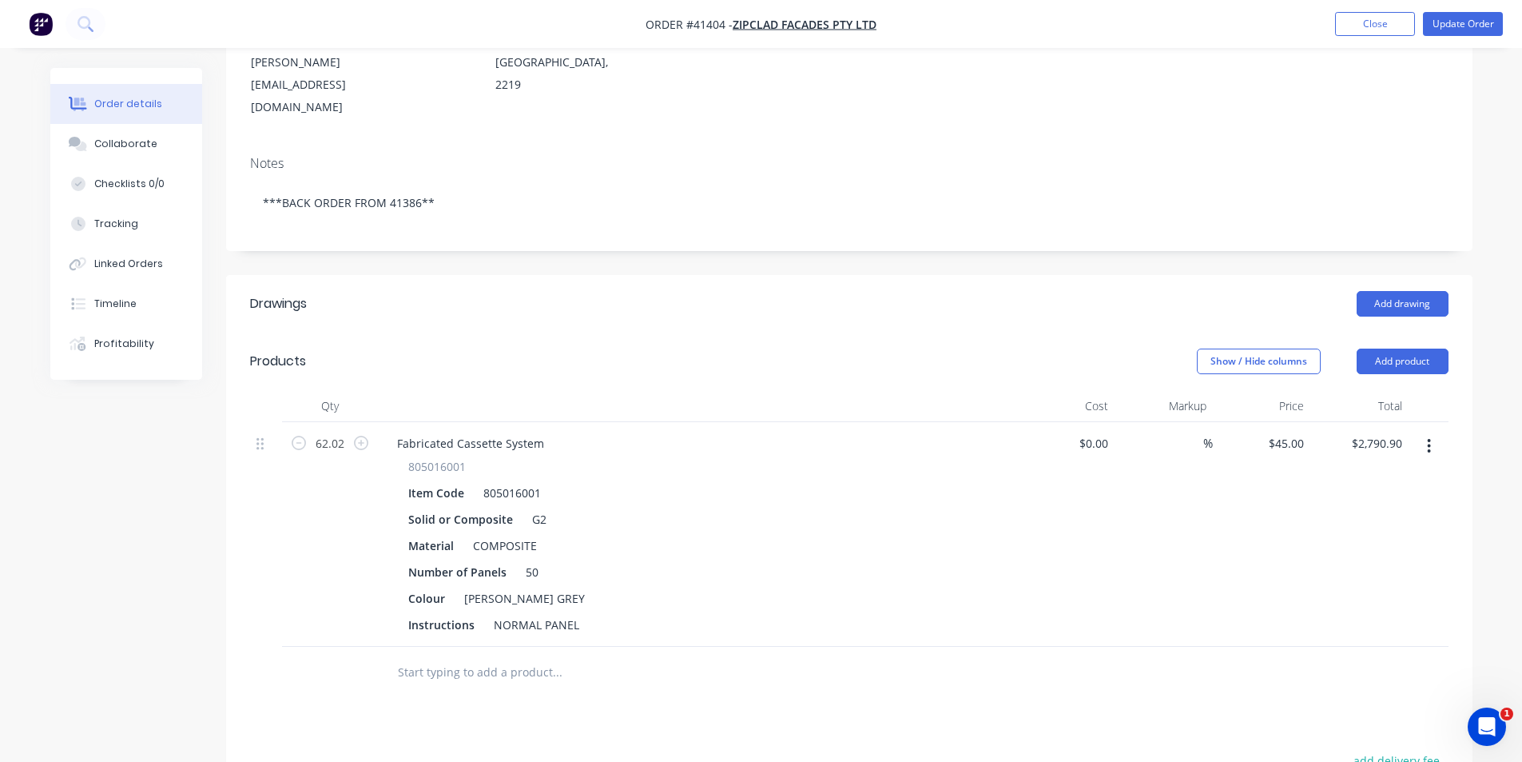
scroll to position [0, 0]
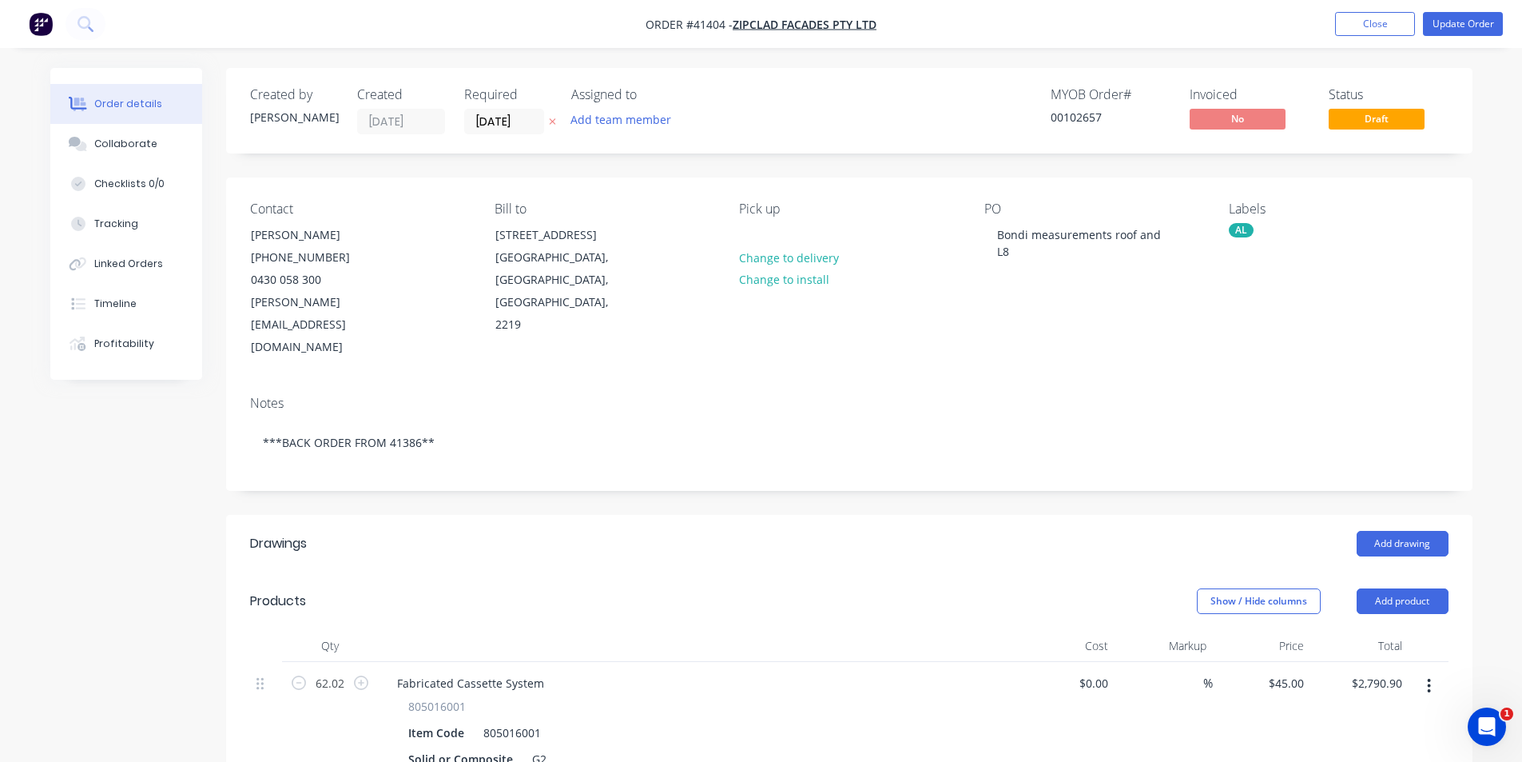
click at [784, 588] on div "Show / Hide columns Add product" at bounding box center [976, 601] width 944 height 26
click at [1476, 29] on button "Update Order" at bounding box center [1463, 24] width 80 height 24
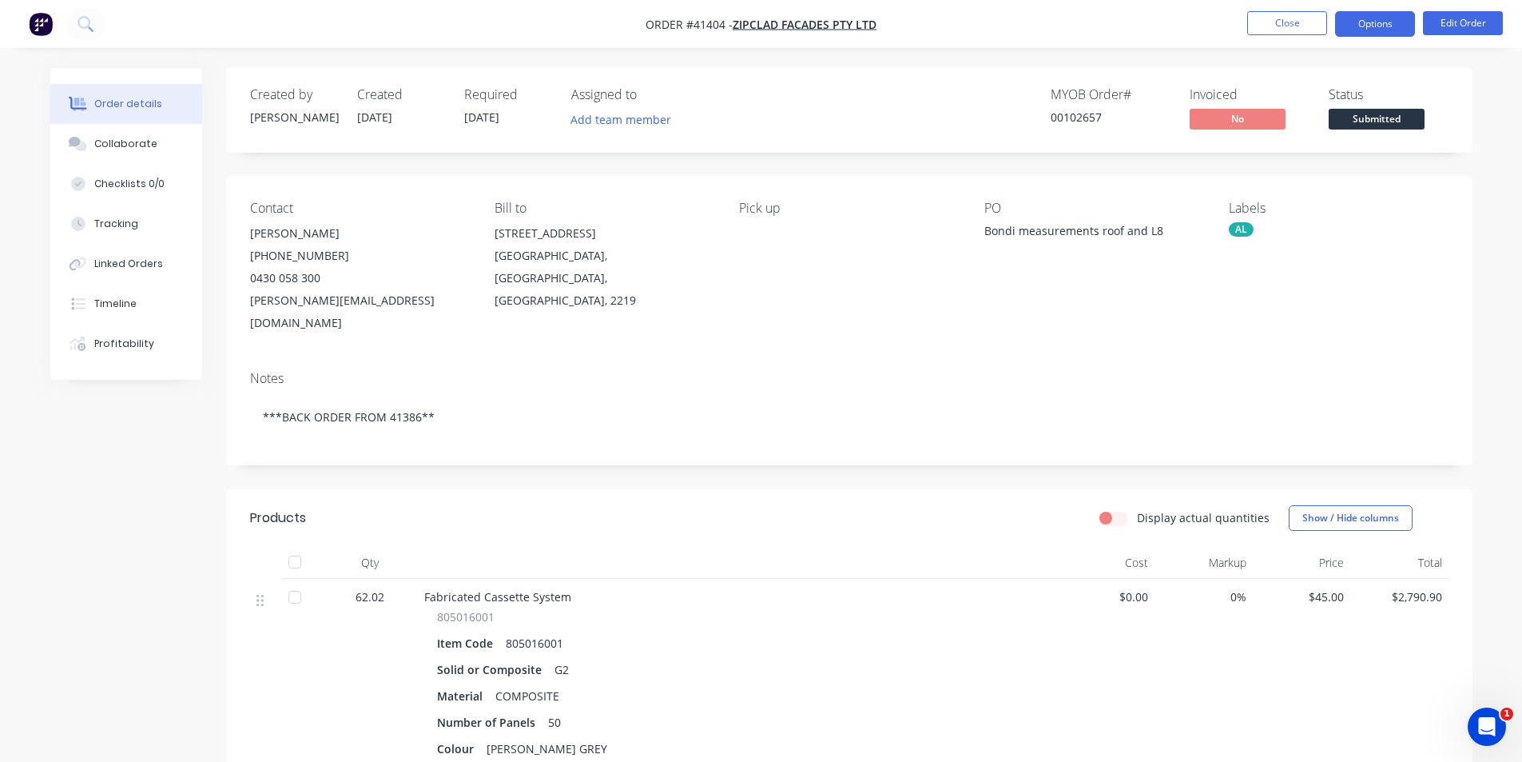
click at [1382, 25] on button "Options" at bounding box center [1375, 24] width 80 height 26
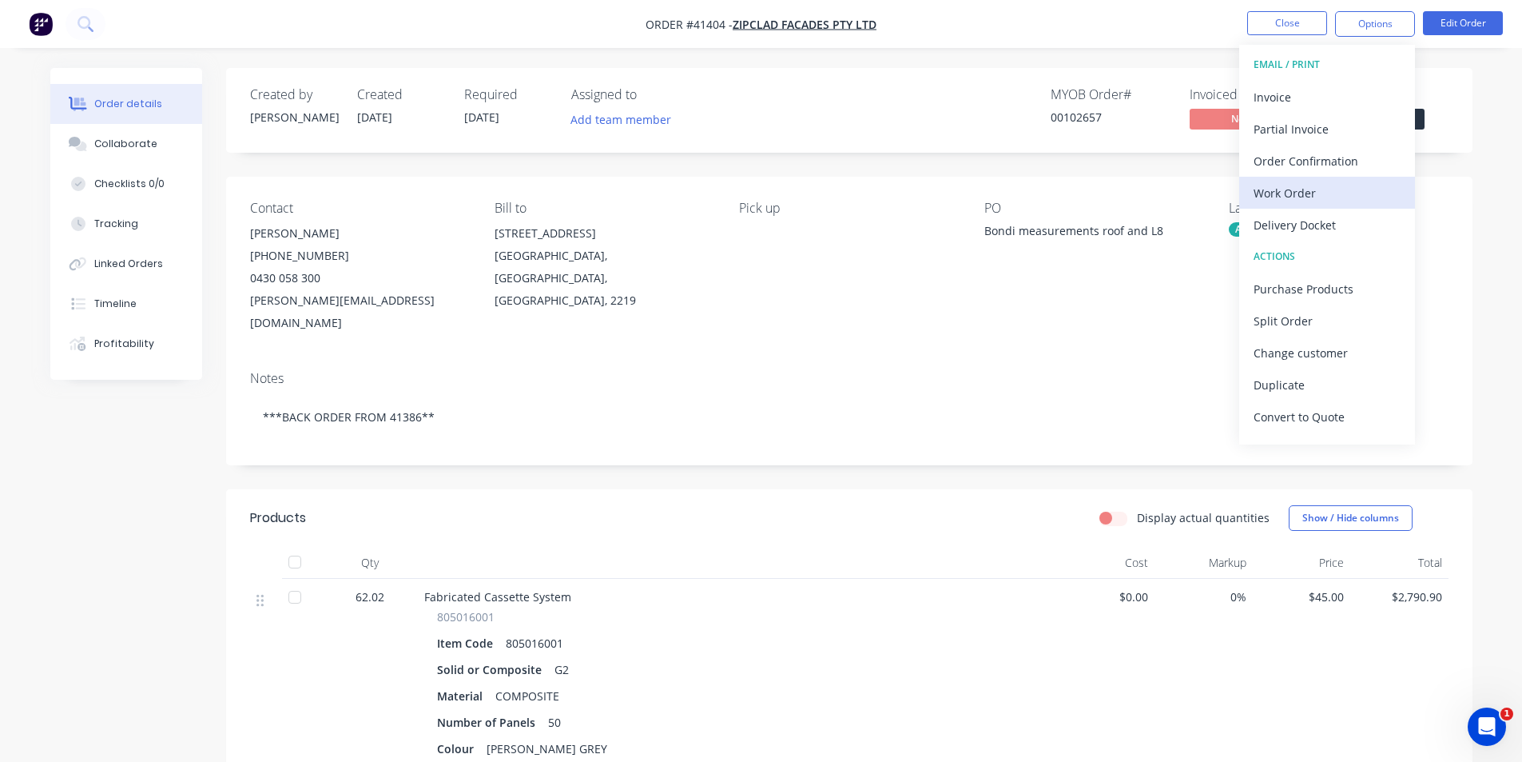
click at [1311, 182] on div "Work Order" at bounding box center [1327, 192] width 147 height 23
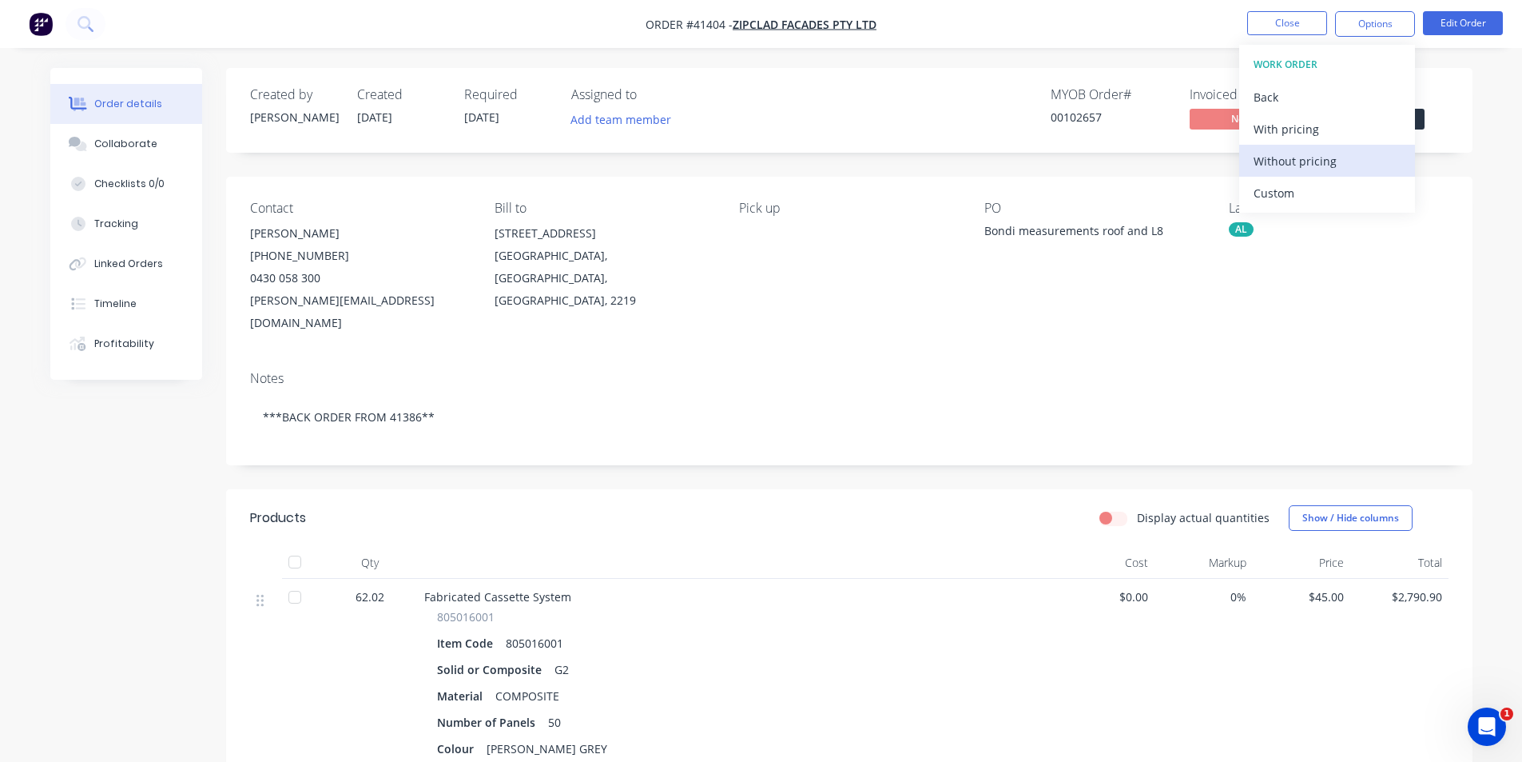
click at [1315, 164] on div "Without pricing" at bounding box center [1327, 160] width 147 height 23
drag, startPoint x: 896, startPoint y: 103, endPoint x: 1211, endPoint y: 34, distance: 322.4
click at [896, 104] on div "MYOB Order # 00102657 Invoiced No Status Submitted" at bounding box center [1090, 110] width 718 height 46
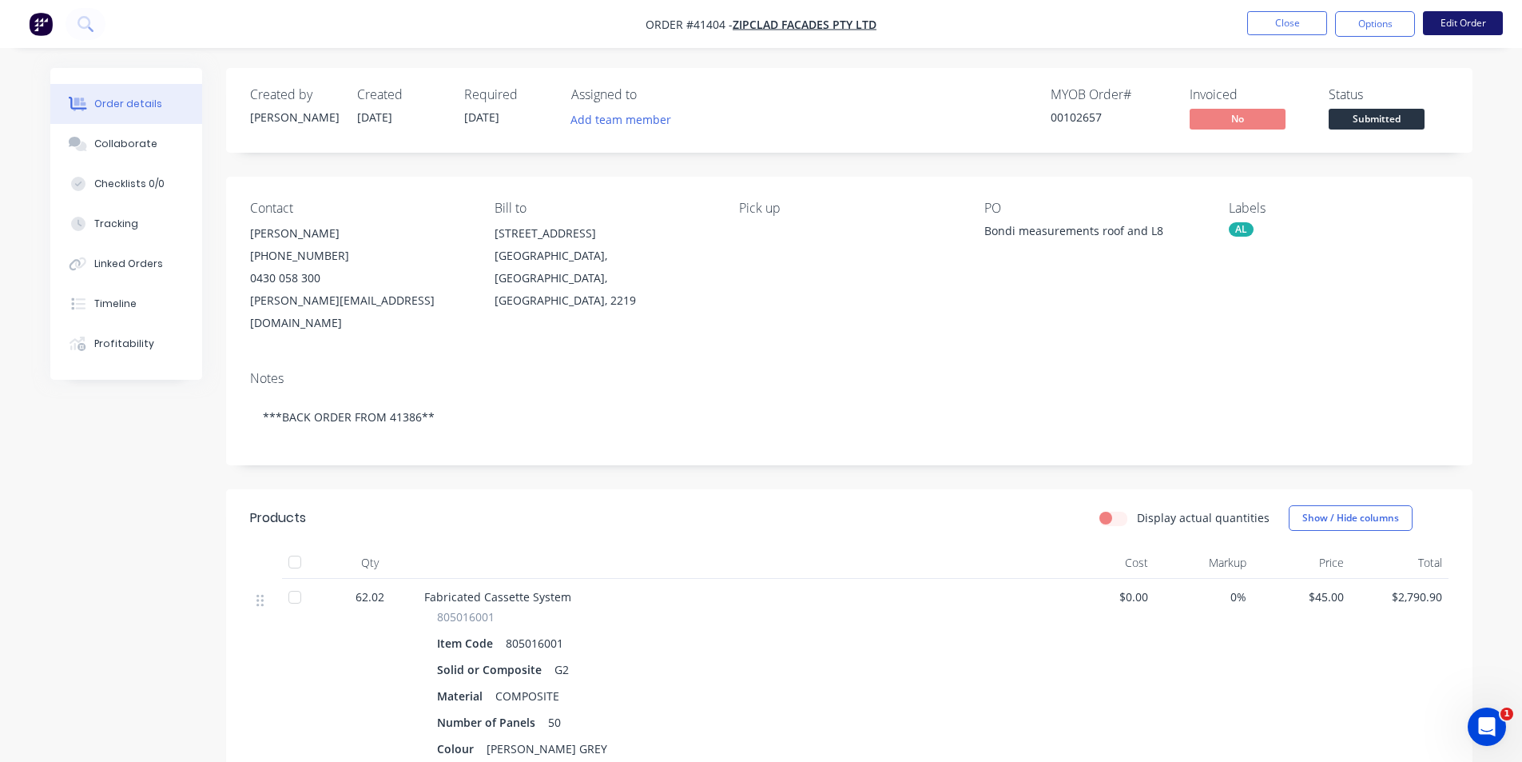
click at [1468, 26] on button "Edit Order" at bounding box center [1463, 23] width 80 height 24
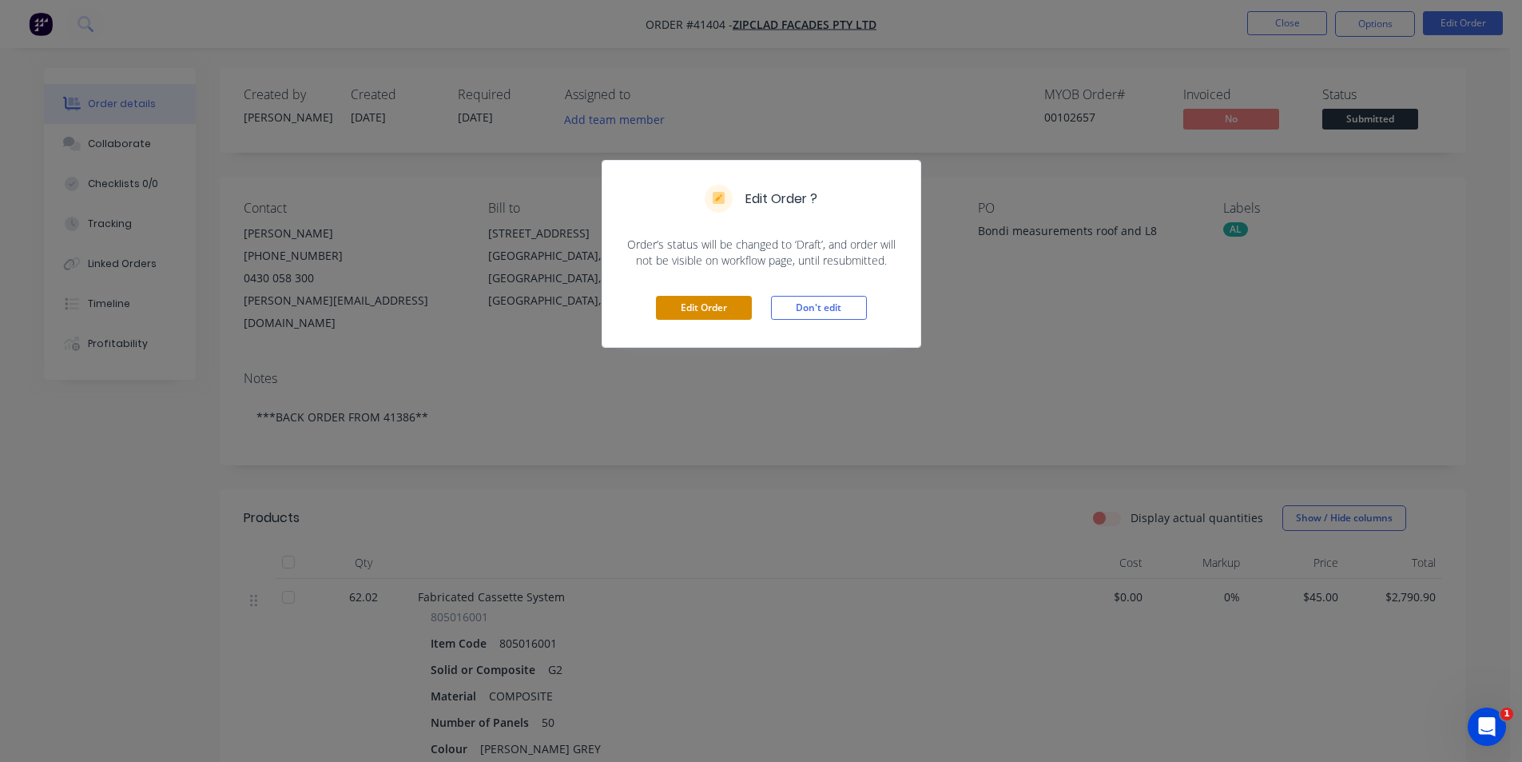
click at [718, 314] on button "Edit Order" at bounding box center [704, 308] width 96 height 24
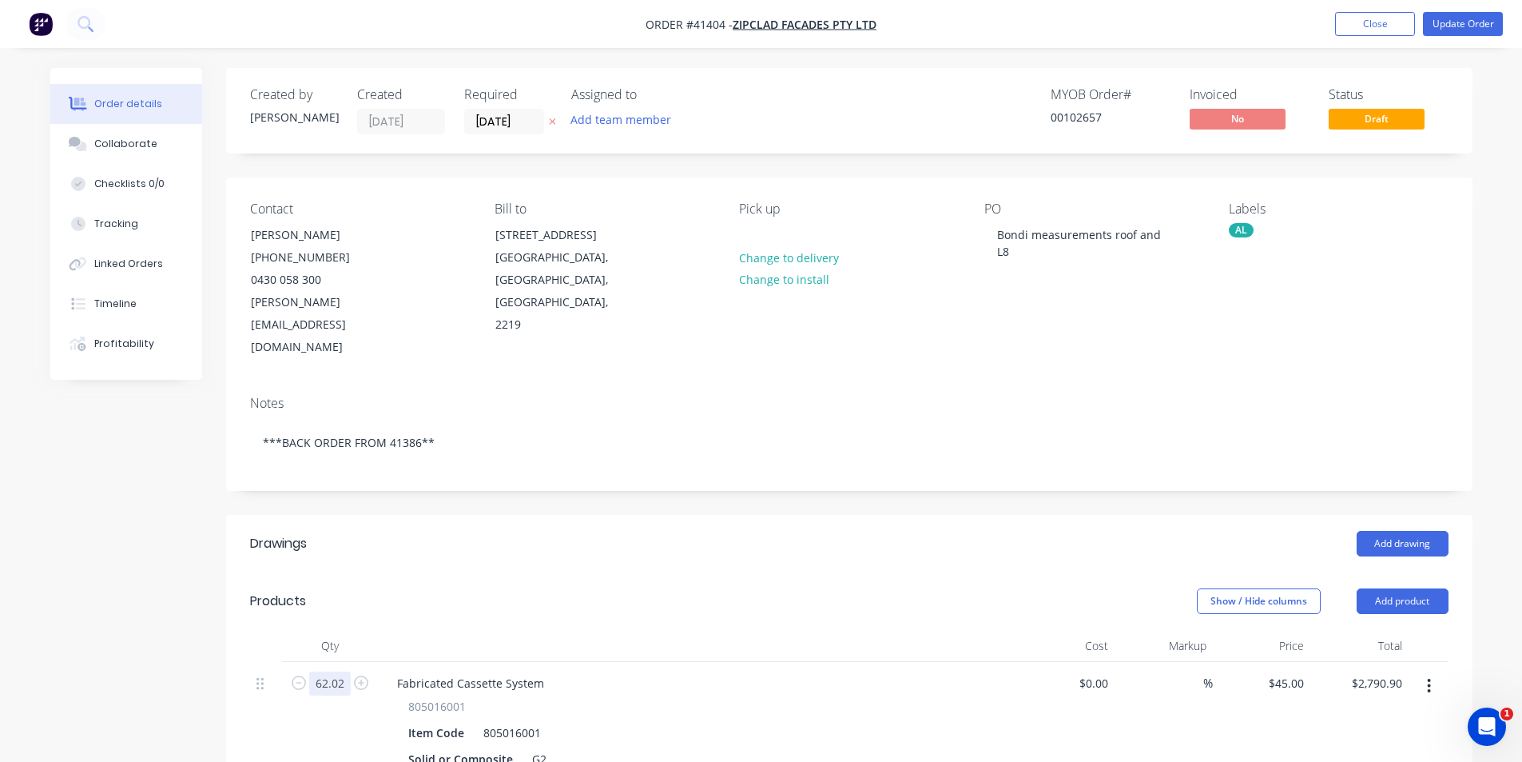
click at [327, 671] on input "62.02" at bounding box center [330, 683] width 42 height 24
type input "63.82"
type input "$2,871.90"
click at [745, 572] on header "Products Show / Hide columns Add product" at bounding box center [849, 601] width 1247 height 58
click at [1459, 24] on button "Update Order" at bounding box center [1463, 24] width 80 height 24
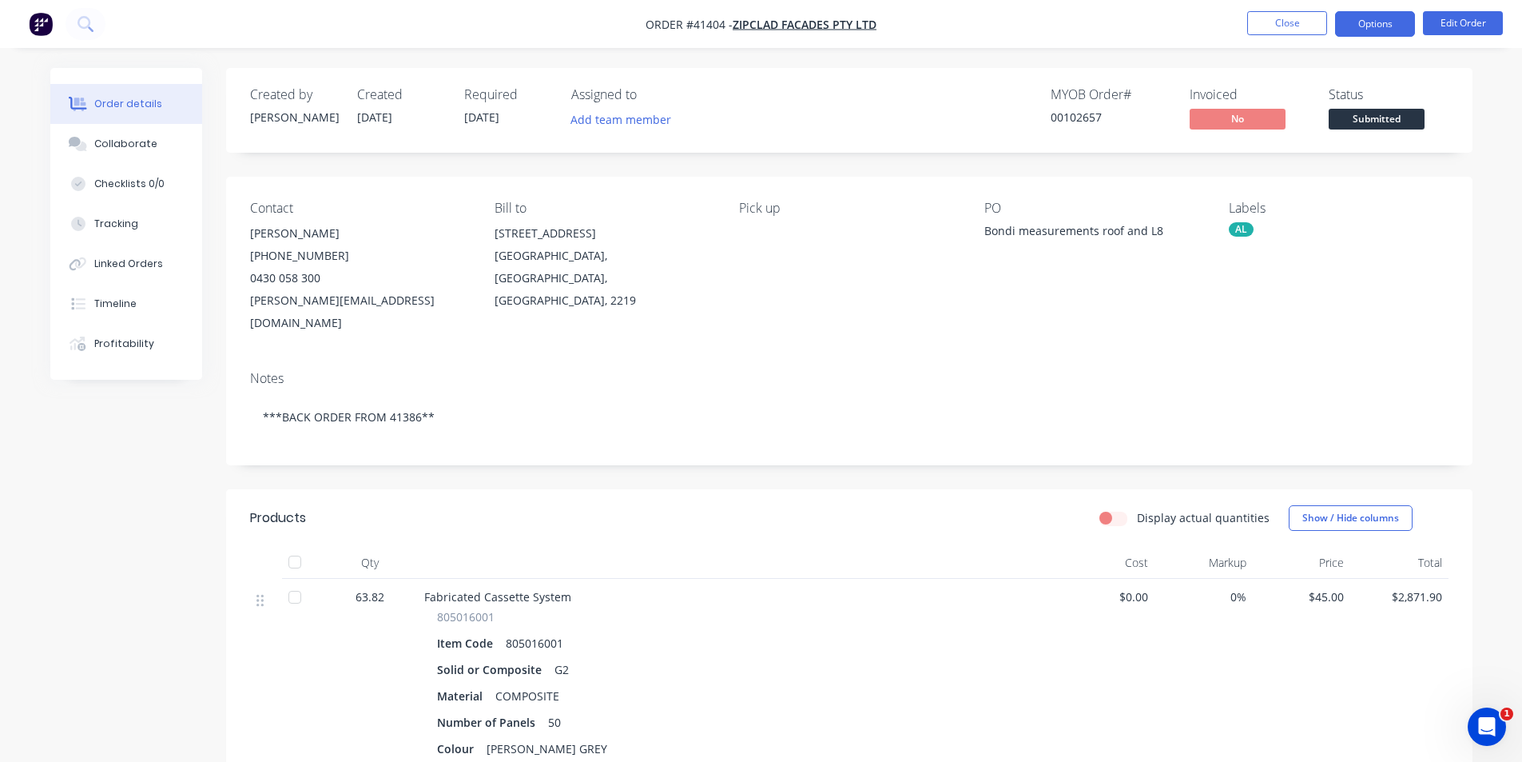
click at [1370, 27] on button "Options" at bounding box center [1375, 24] width 80 height 26
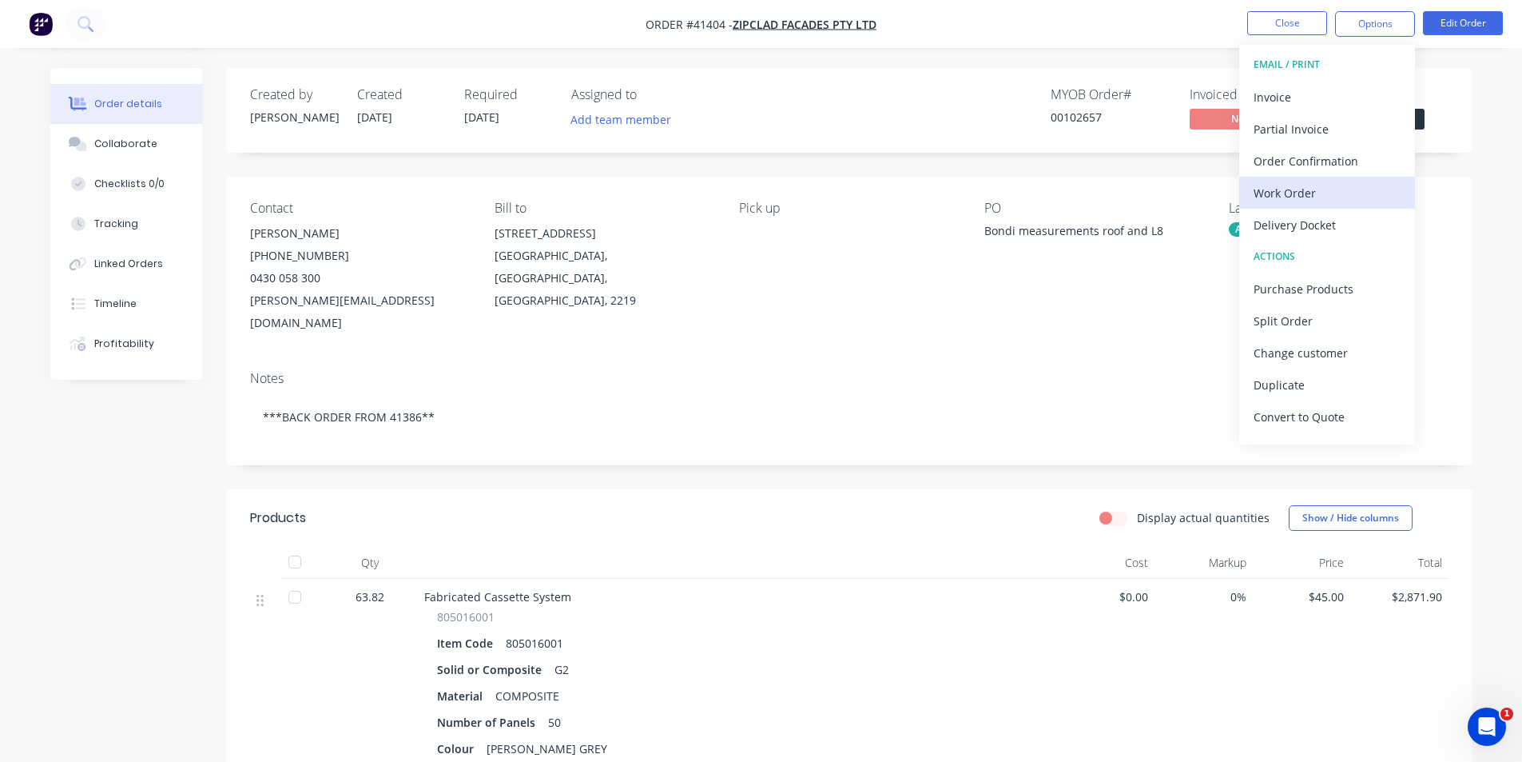
click at [1304, 204] on div "Work Order" at bounding box center [1327, 192] width 147 height 23
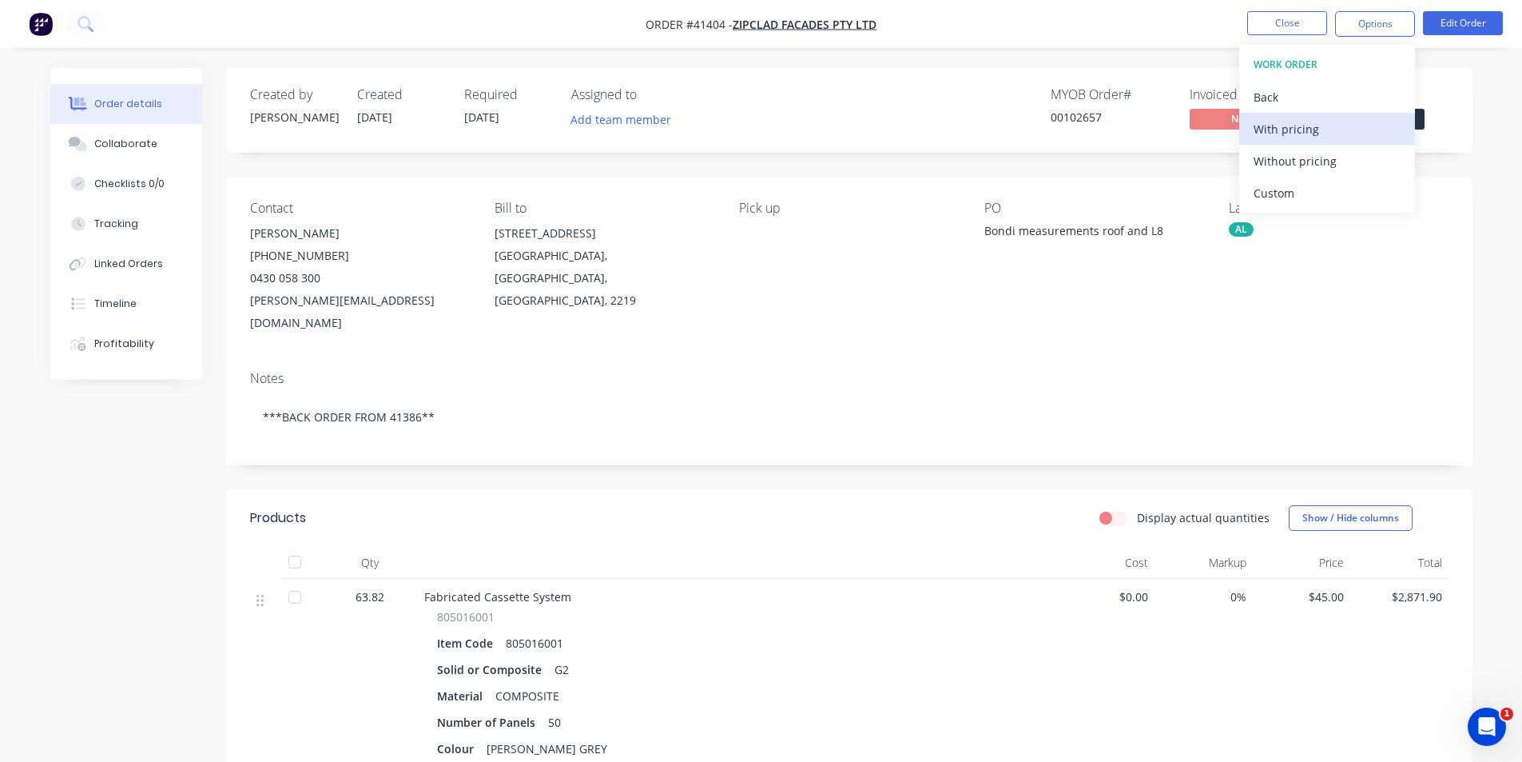
click at [1318, 120] on div "With pricing" at bounding box center [1327, 128] width 147 height 23
click at [1020, 39] on nav "Order #41404 - Zipclad Facades Pty Ltd Close Options EMAIL / PRINT Invoice Part…" at bounding box center [761, 24] width 1522 height 48
click at [894, 161] on div "Created by Angela Created 28/08/25 Required 01/09/25 Assigned to Add team membe…" at bounding box center [849, 562] width 1247 height 989
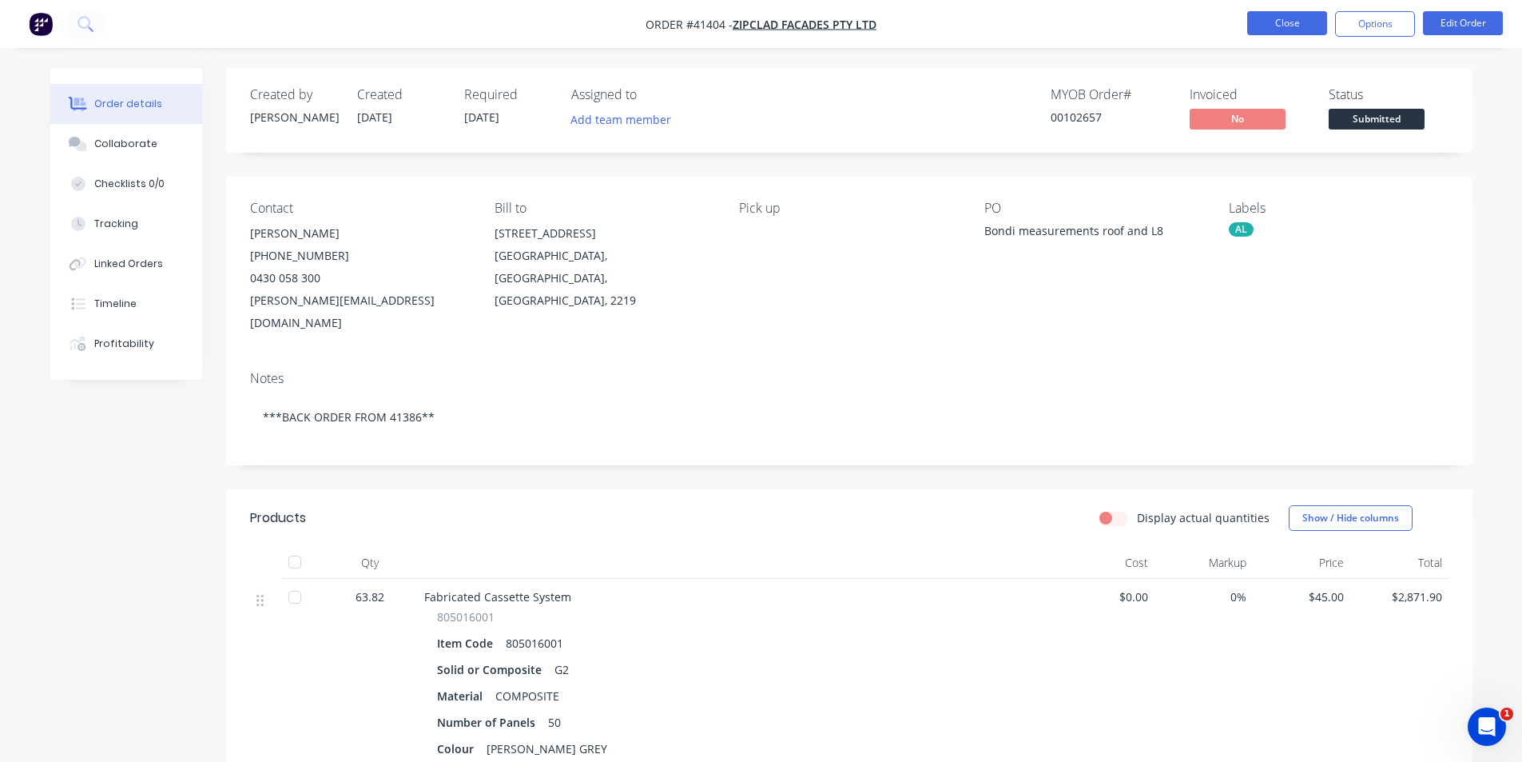
click at [1298, 22] on button "Close" at bounding box center [1287, 23] width 80 height 24
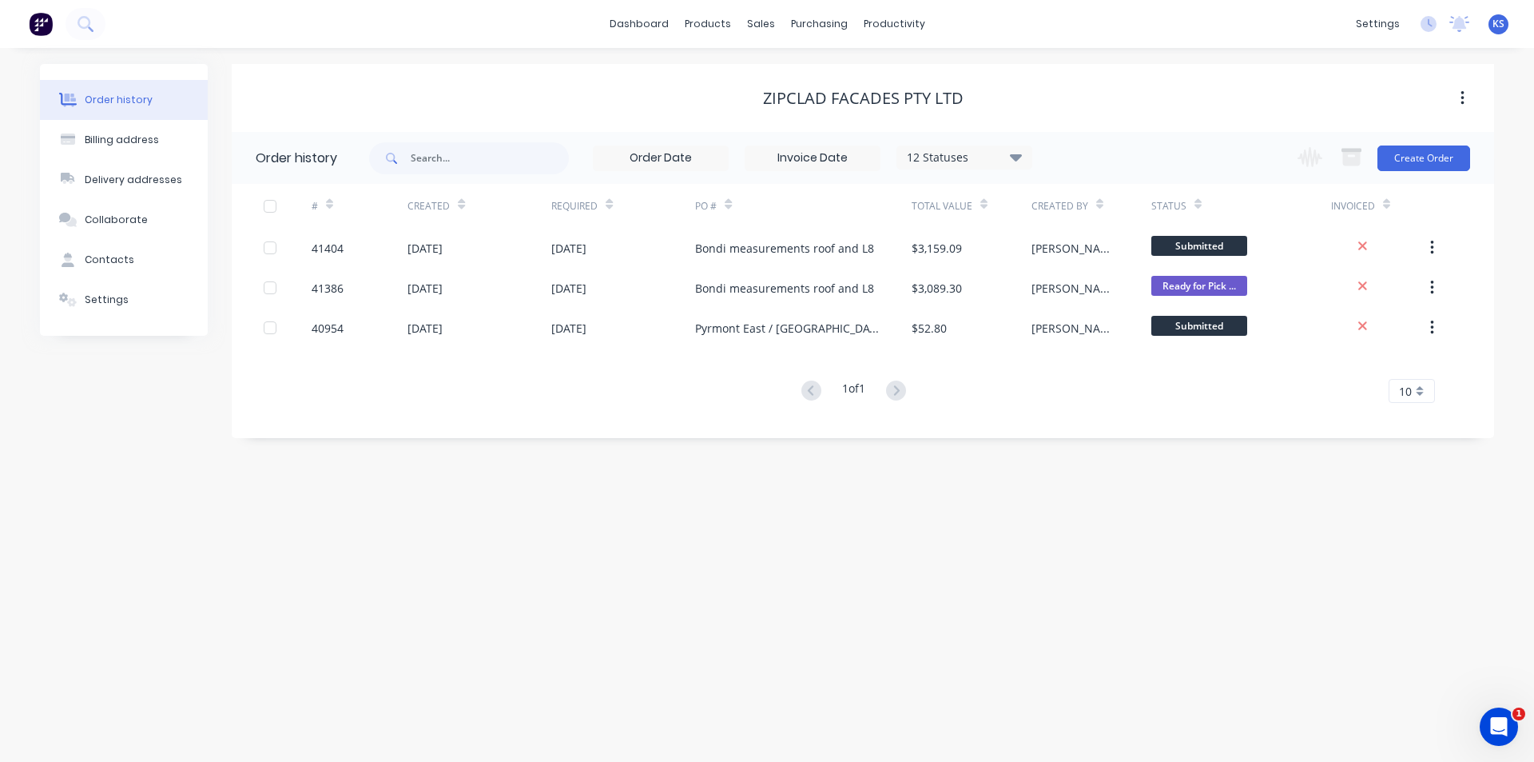
click at [1092, 93] on div "Zipclad Facades Pty Ltd" at bounding box center [863, 98] width 1263 height 19
click at [1412, 156] on button "Create Order" at bounding box center [1424, 158] width 93 height 26
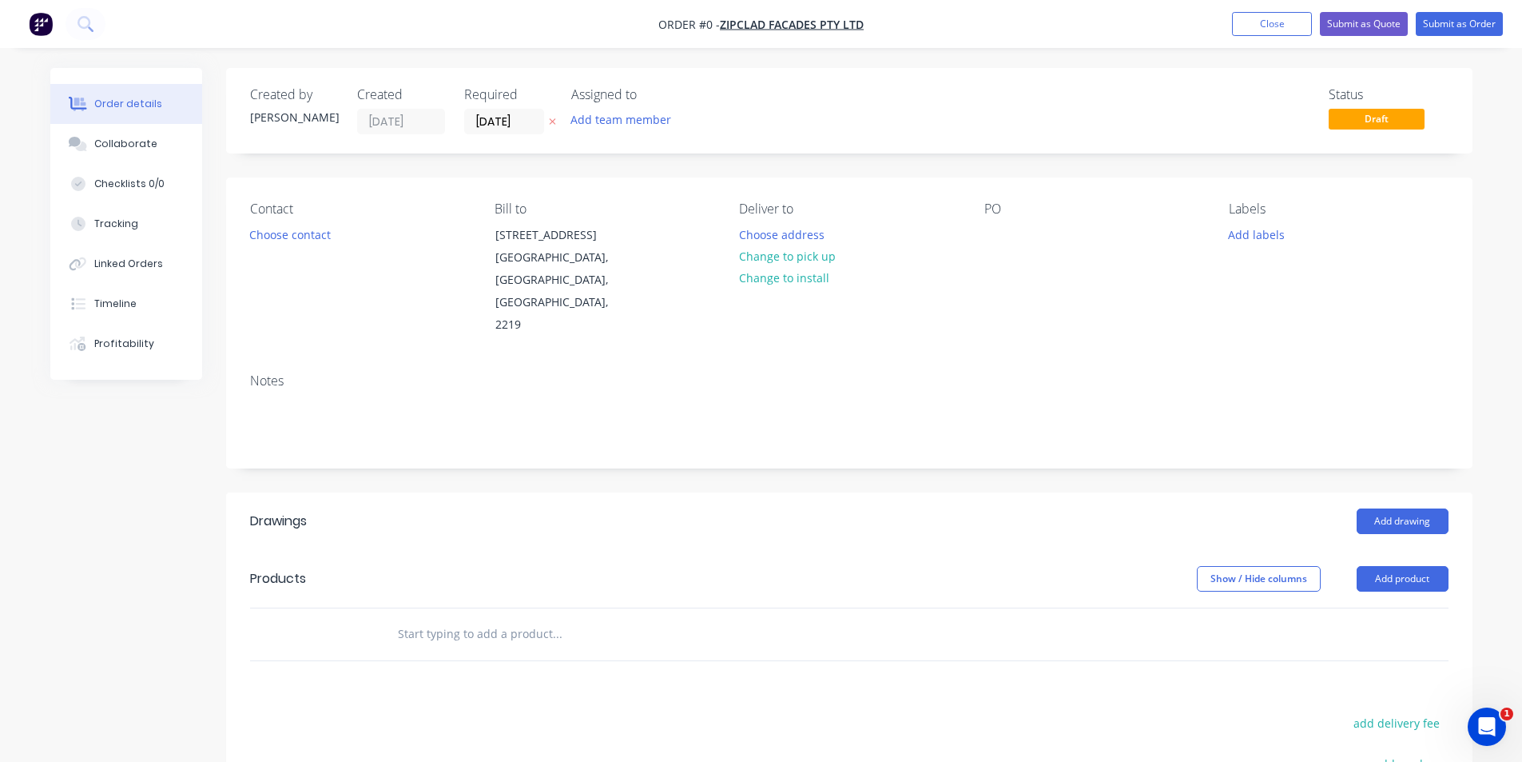
click at [804, 127] on div "Status Draft" at bounding box center [1090, 110] width 718 height 47
click at [309, 229] on button "Choose contact" at bounding box center [290, 234] width 98 height 22
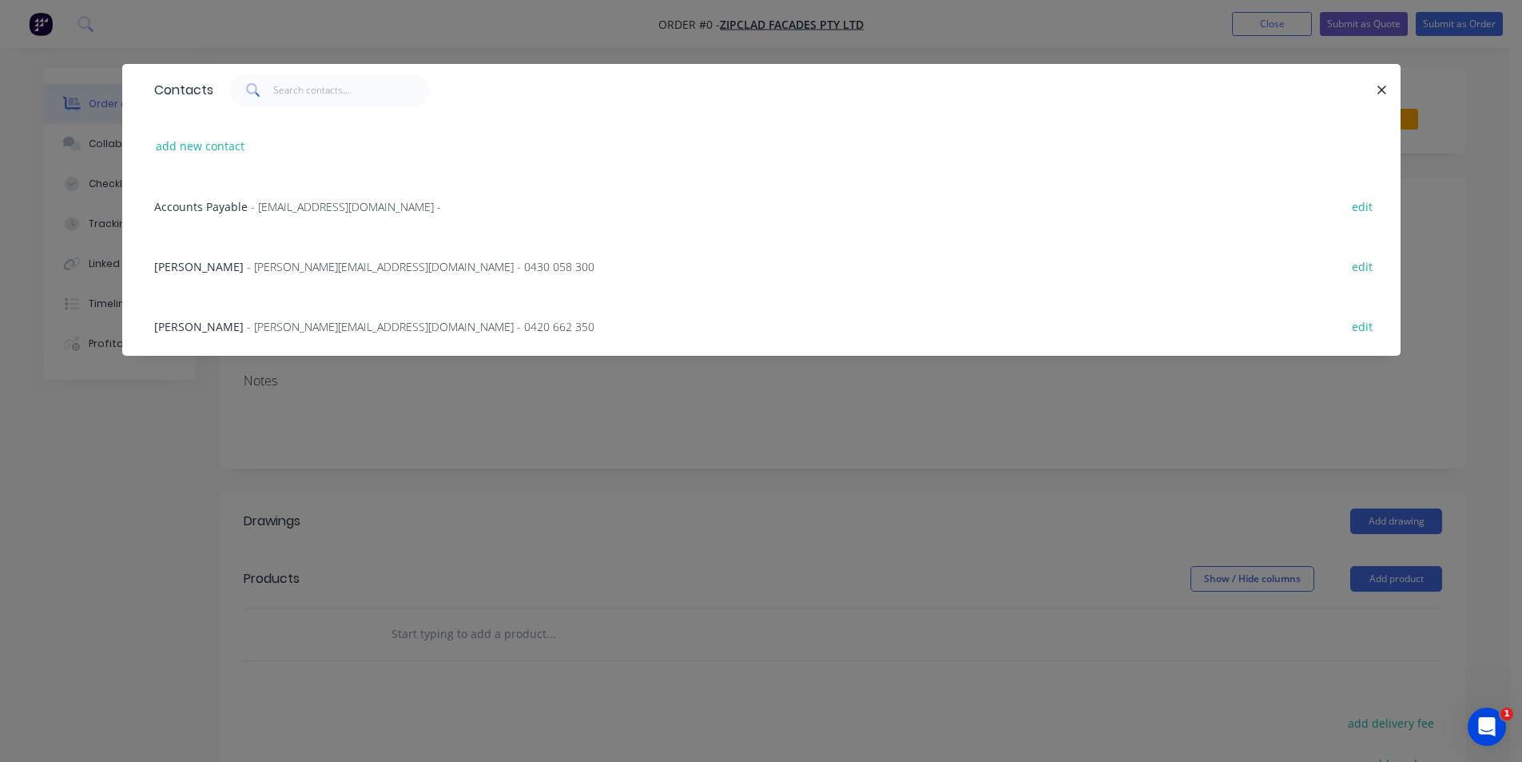
click at [251, 265] on div "Kristian Milosevski - kristian@zipclad.com.au - 0430 058 300" at bounding box center [374, 266] width 440 height 17
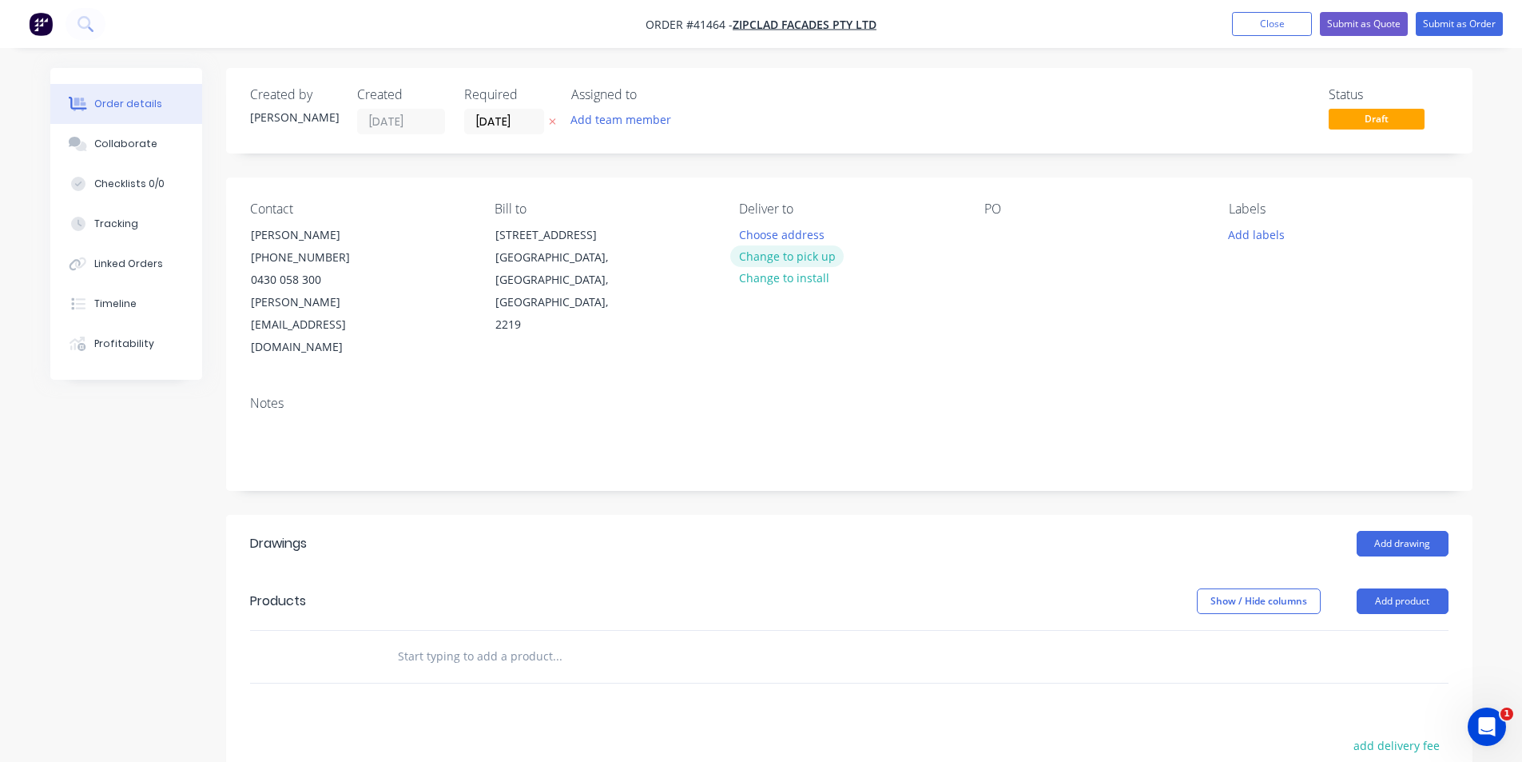
click at [787, 253] on button "Change to pick up" at bounding box center [786, 256] width 113 height 22
click at [1000, 234] on div at bounding box center [998, 234] width 26 height 23
click at [1256, 236] on button "Add labels" at bounding box center [1257, 234] width 74 height 22
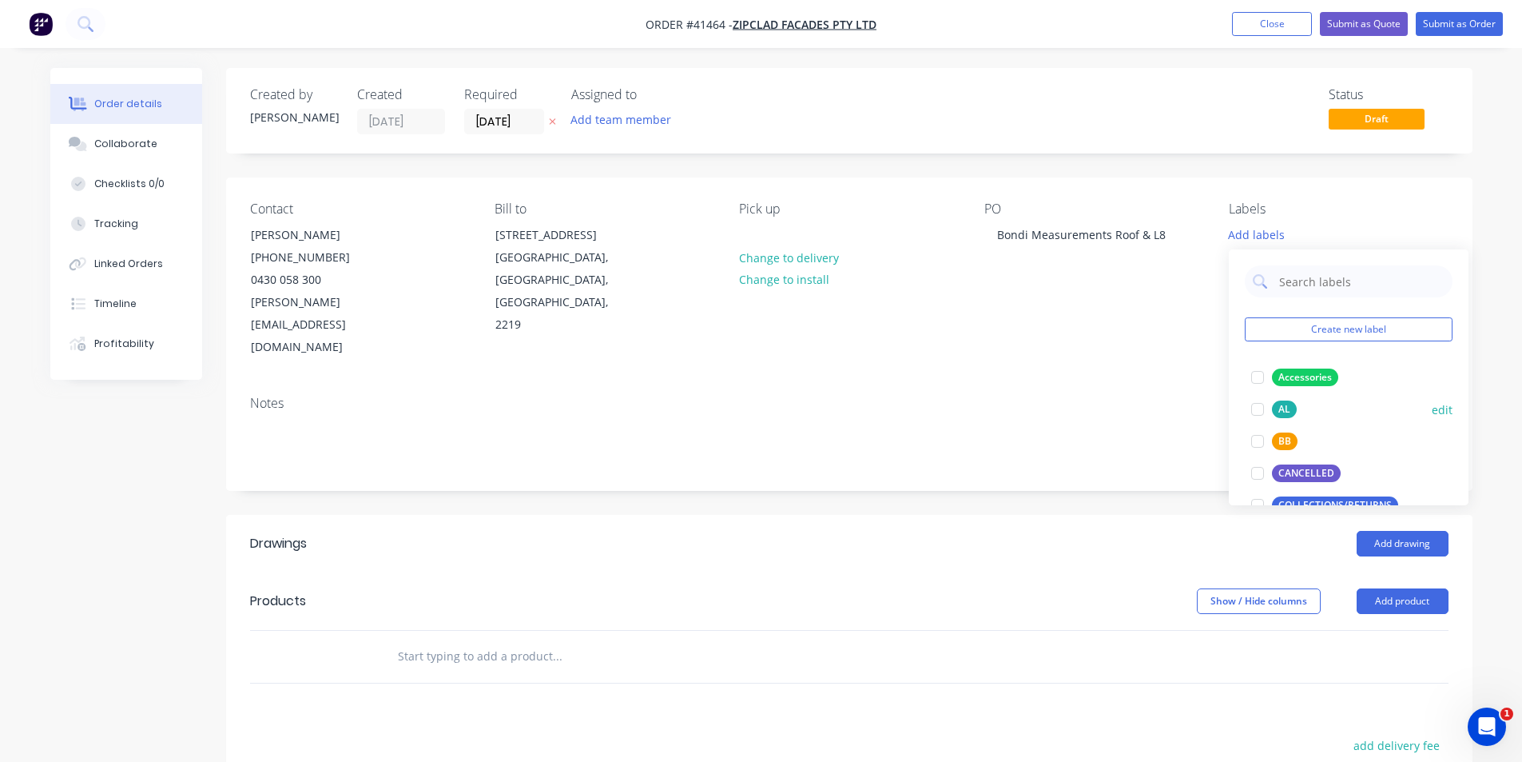
click at [1256, 410] on div at bounding box center [1258, 409] width 32 height 32
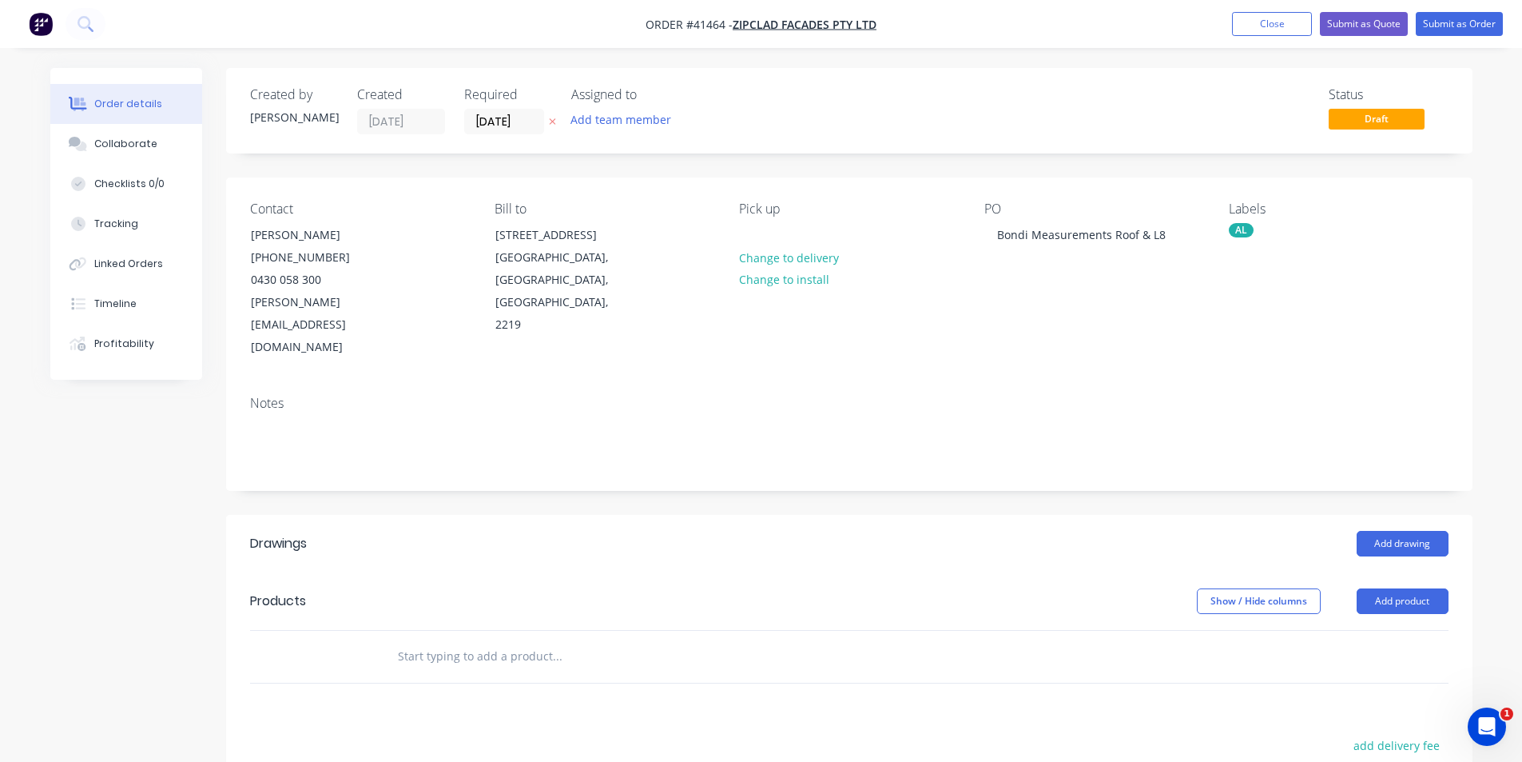
click at [1063, 515] on header "Drawings Add drawing" at bounding box center [849, 544] width 1247 height 58
click at [678, 531] on div "Add drawing" at bounding box center [976, 544] width 944 height 26
click at [1425, 588] on button "Add product" at bounding box center [1403, 601] width 92 height 26
click at [1398, 630] on div "Product catalogue" at bounding box center [1372, 641] width 123 height 23
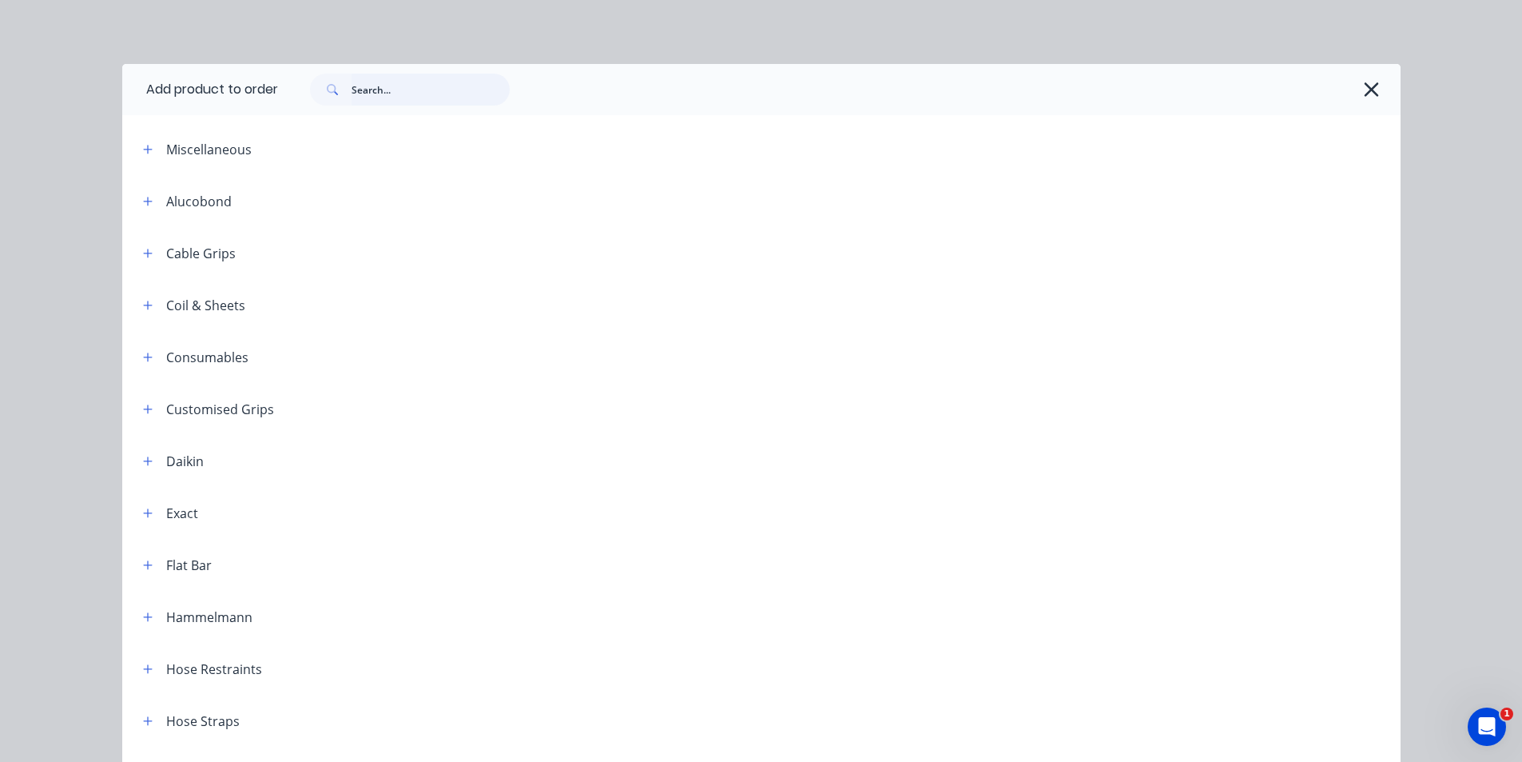
click at [448, 101] on input "text" at bounding box center [431, 90] width 158 height 32
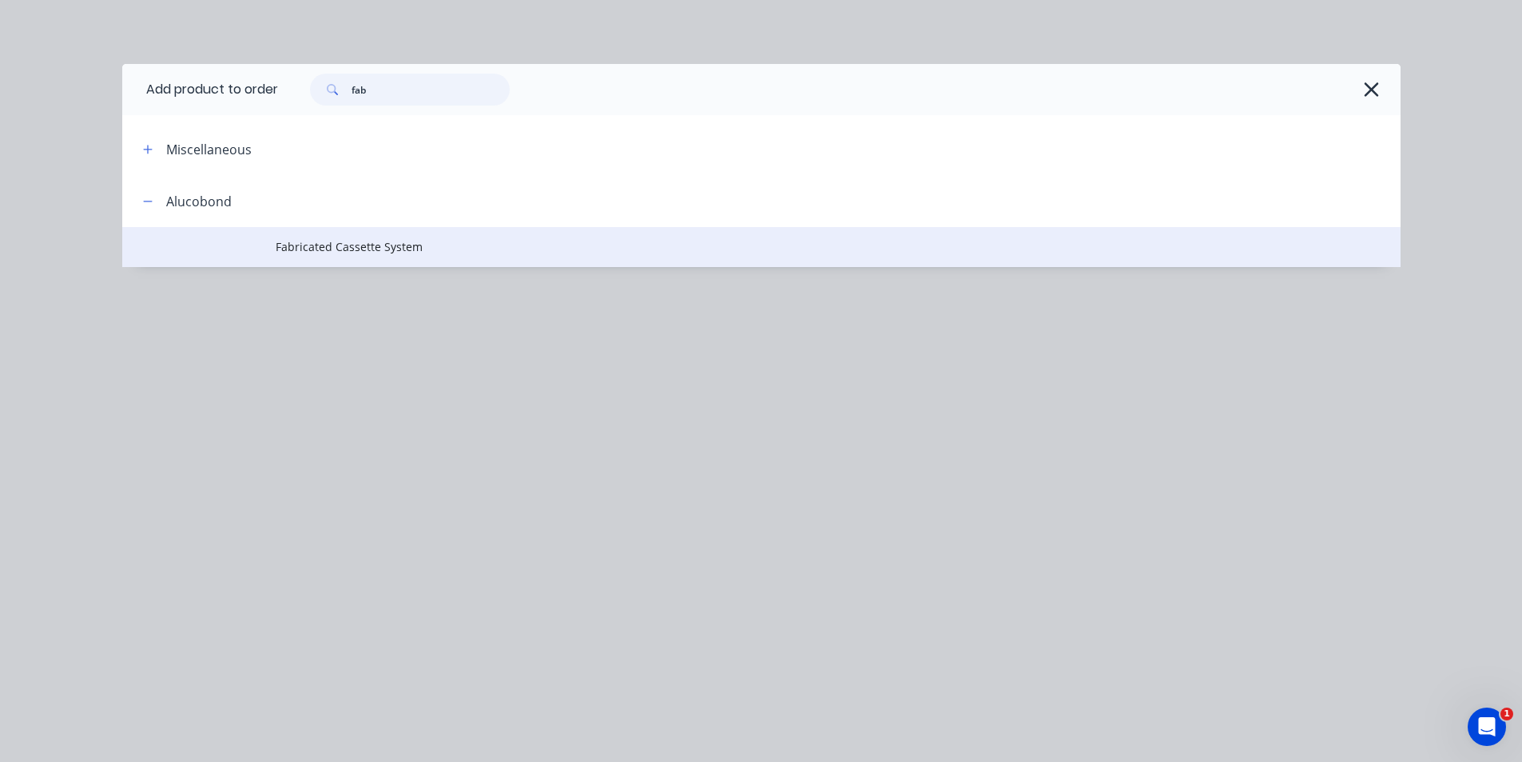
type input "fab"
click at [407, 240] on span "Fabricated Cassette System" at bounding box center [726, 246] width 900 height 17
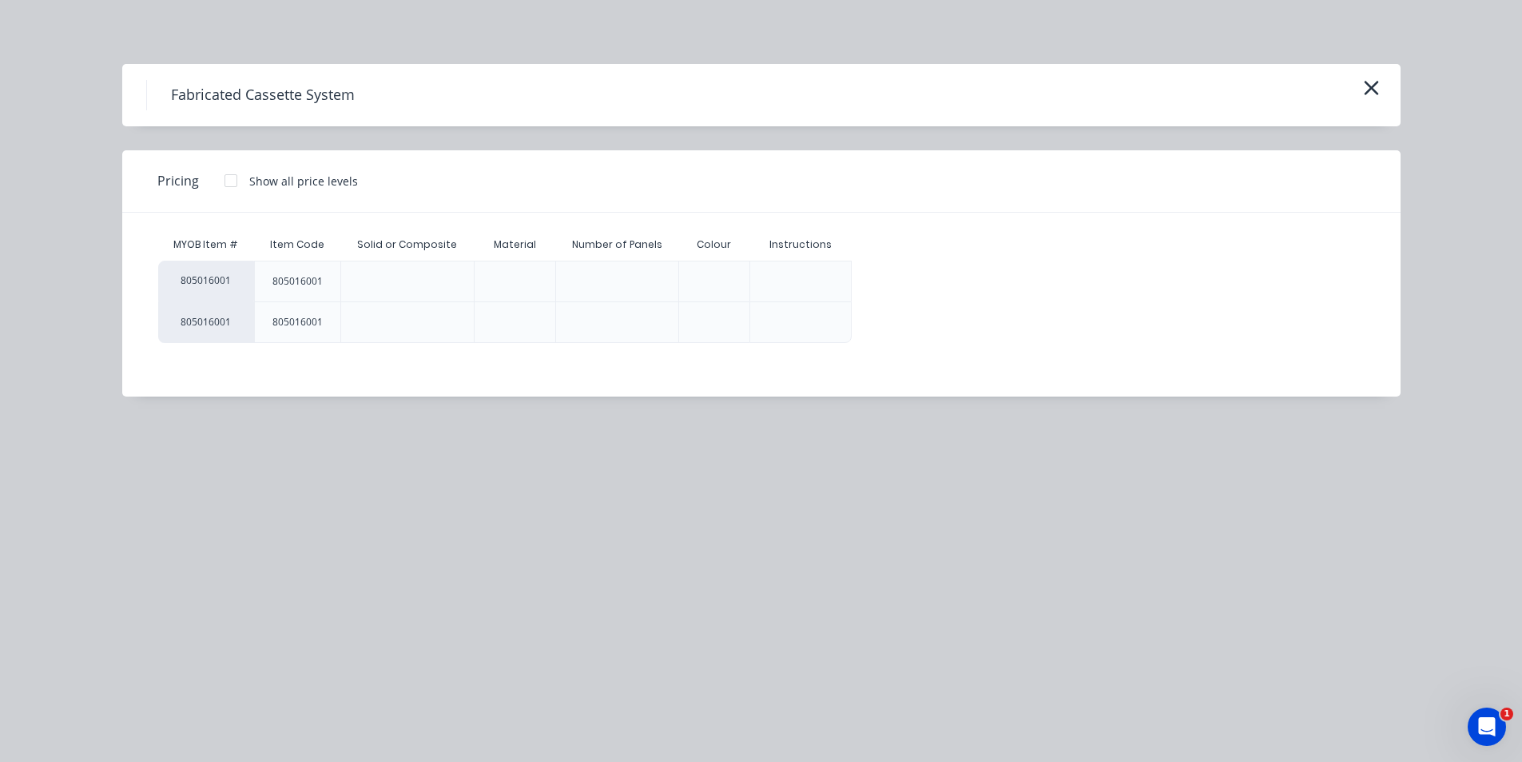
click at [228, 178] on div at bounding box center [231, 181] width 32 height 32
click at [917, 288] on div "$0.00" at bounding box center [896, 281] width 86 height 40
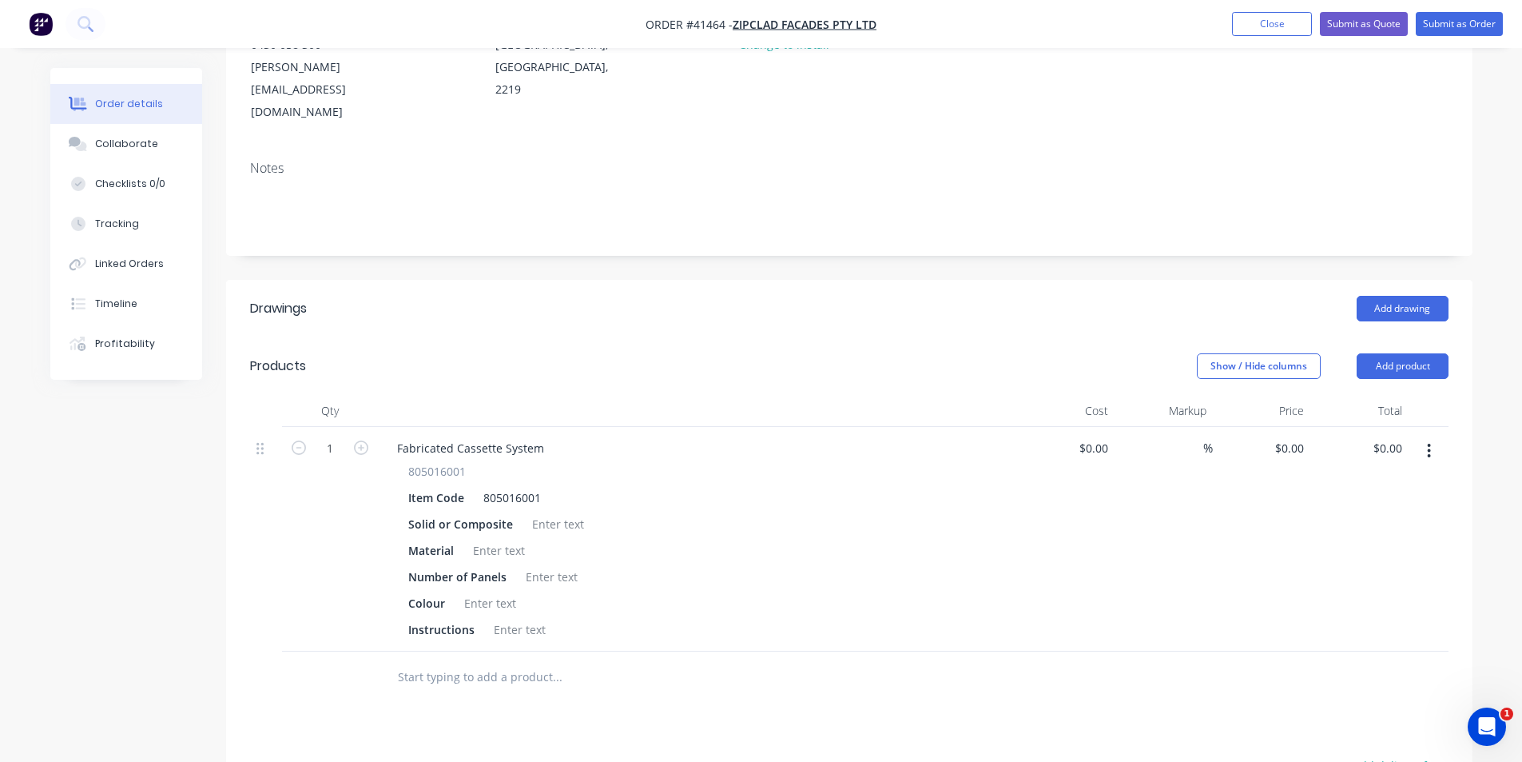
scroll to position [240, 0]
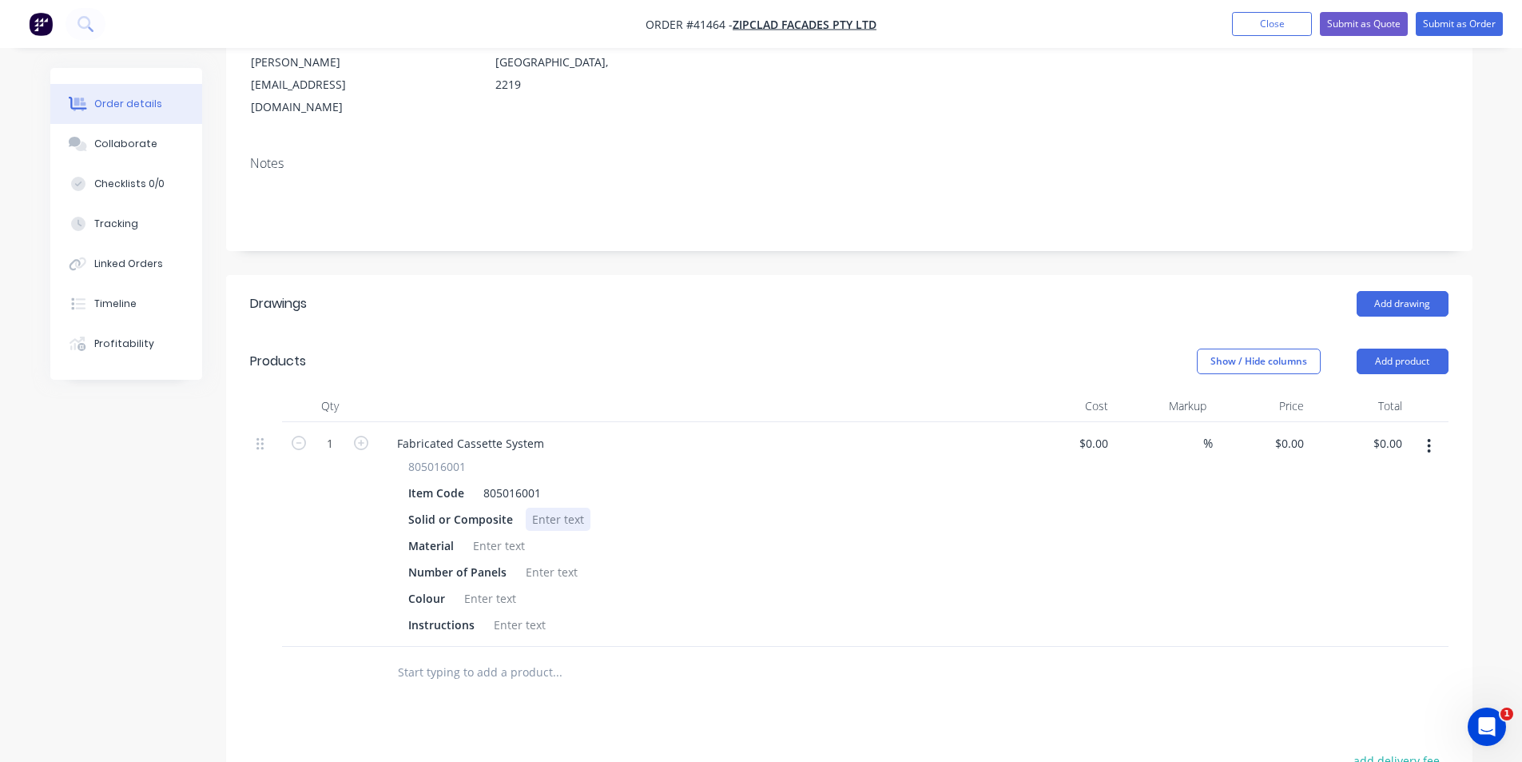
click at [547, 507] on div at bounding box center [558, 518] width 65 height 23
click at [499, 534] on div at bounding box center [499, 545] width 65 height 23
click at [474, 587] on div at bounding box center [490, 598] width 65 height 23
click at [517, 613] on div at bounding box center [519, 624] width 65 height 23
type input "$0.00"
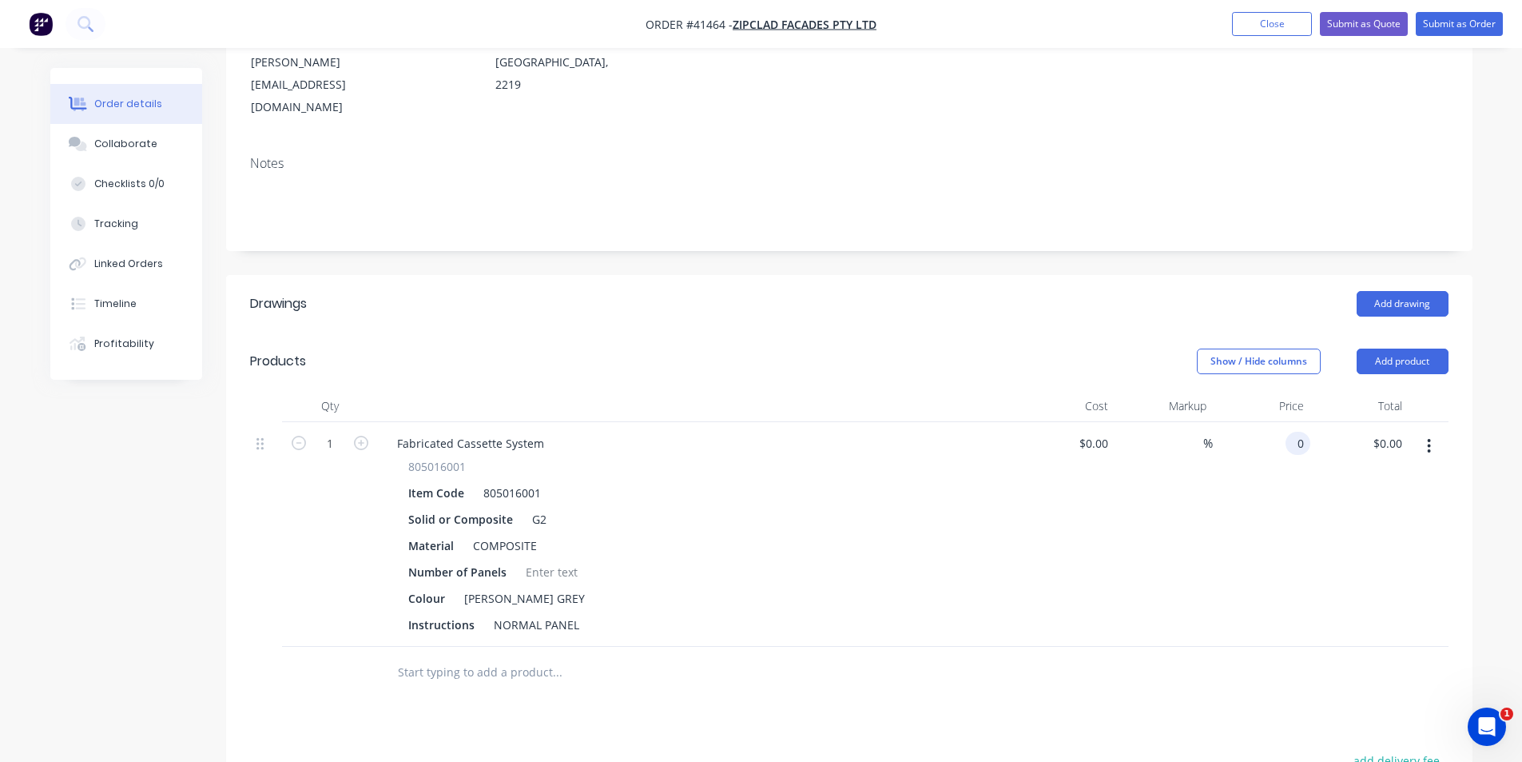
click at [1291, 432] on div "0 0" at bounding box center [1298, 443] width 25 height 23
type input "$45.00"
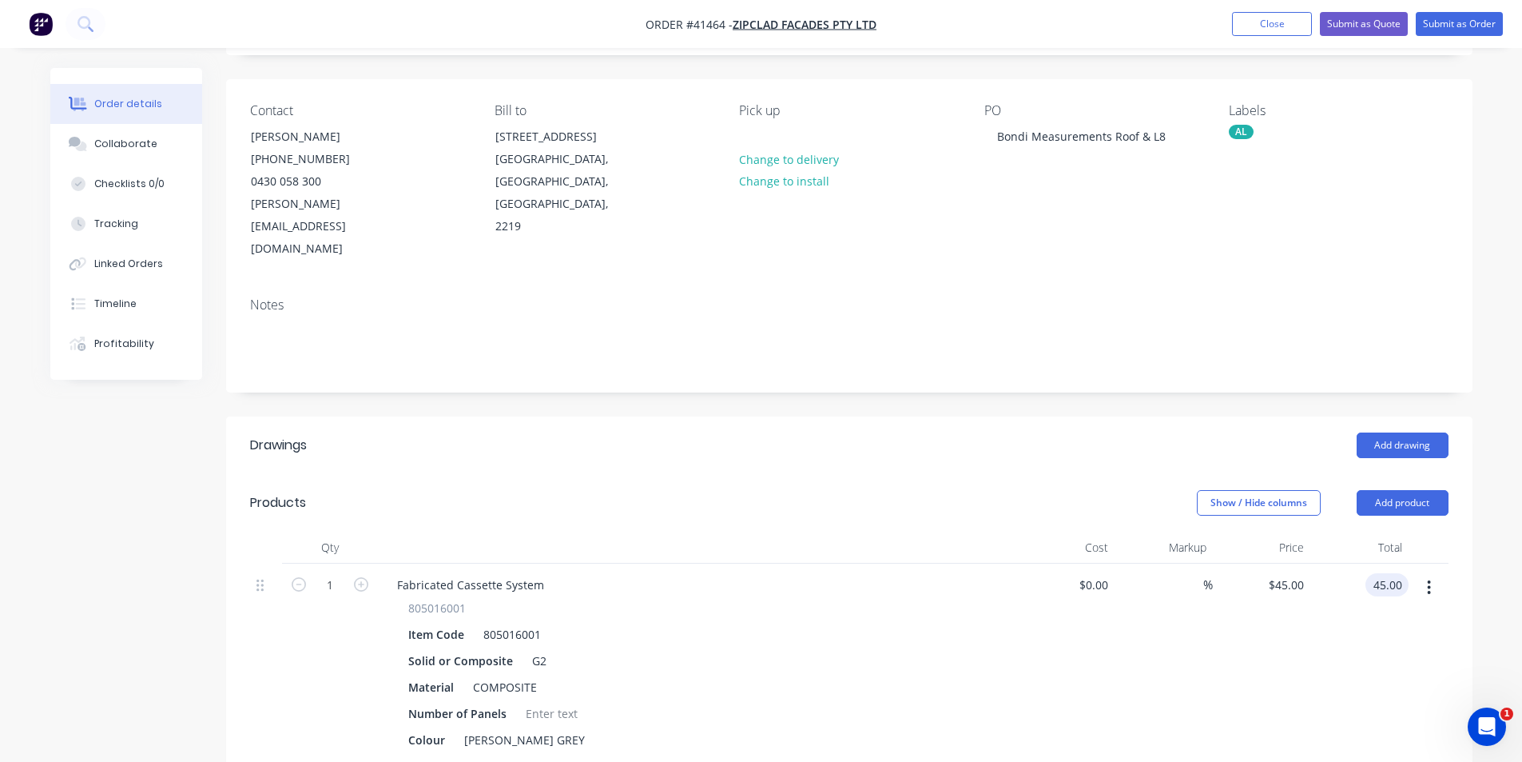
scroll to position [0, 0]
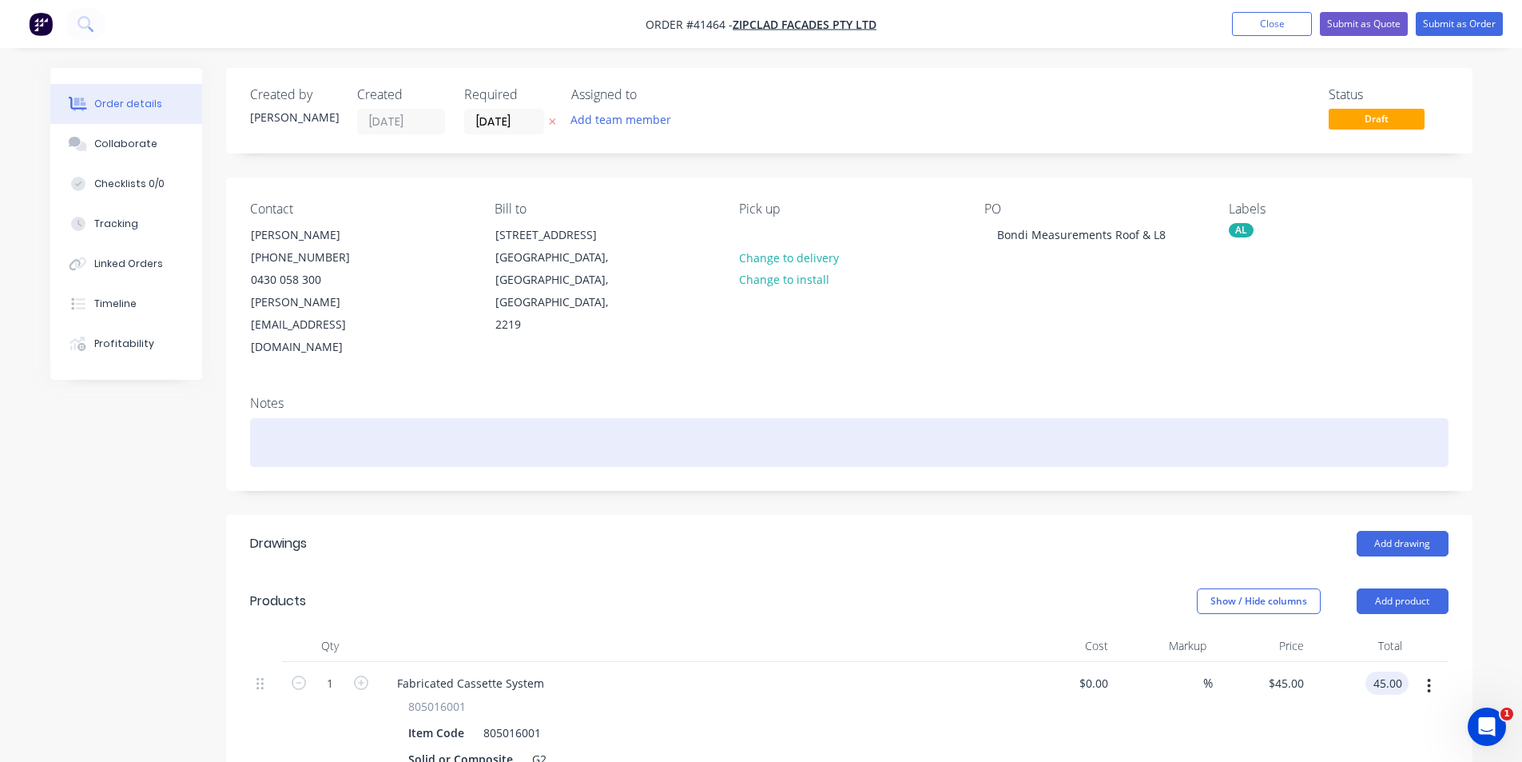
type input "$45.00"
click at [316, 418] on div at bounding box center [849, 442] width 1199 height 49
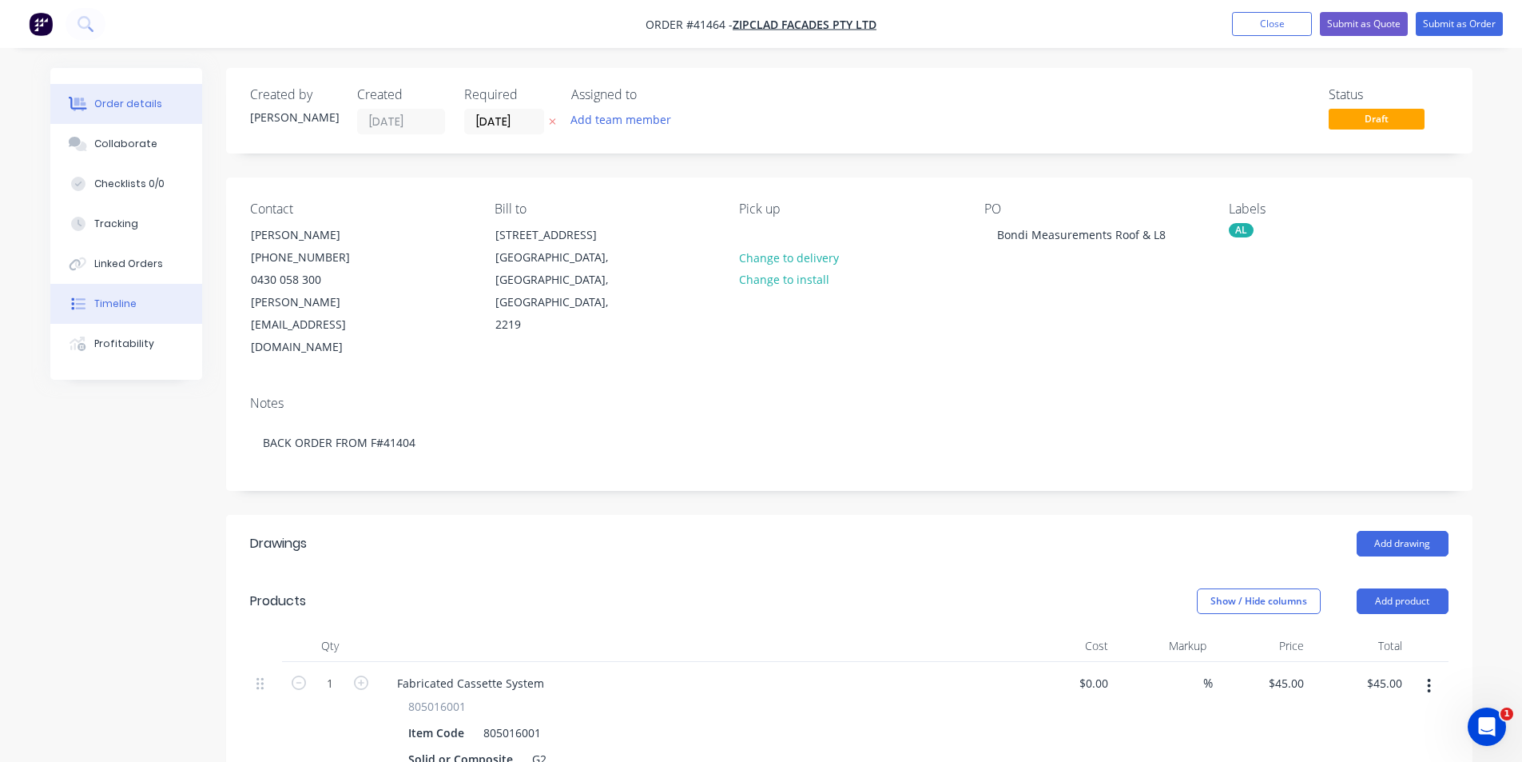
click at [132, 313] on button "Timeline" at bounding box center [126, 304] width 152 height 40
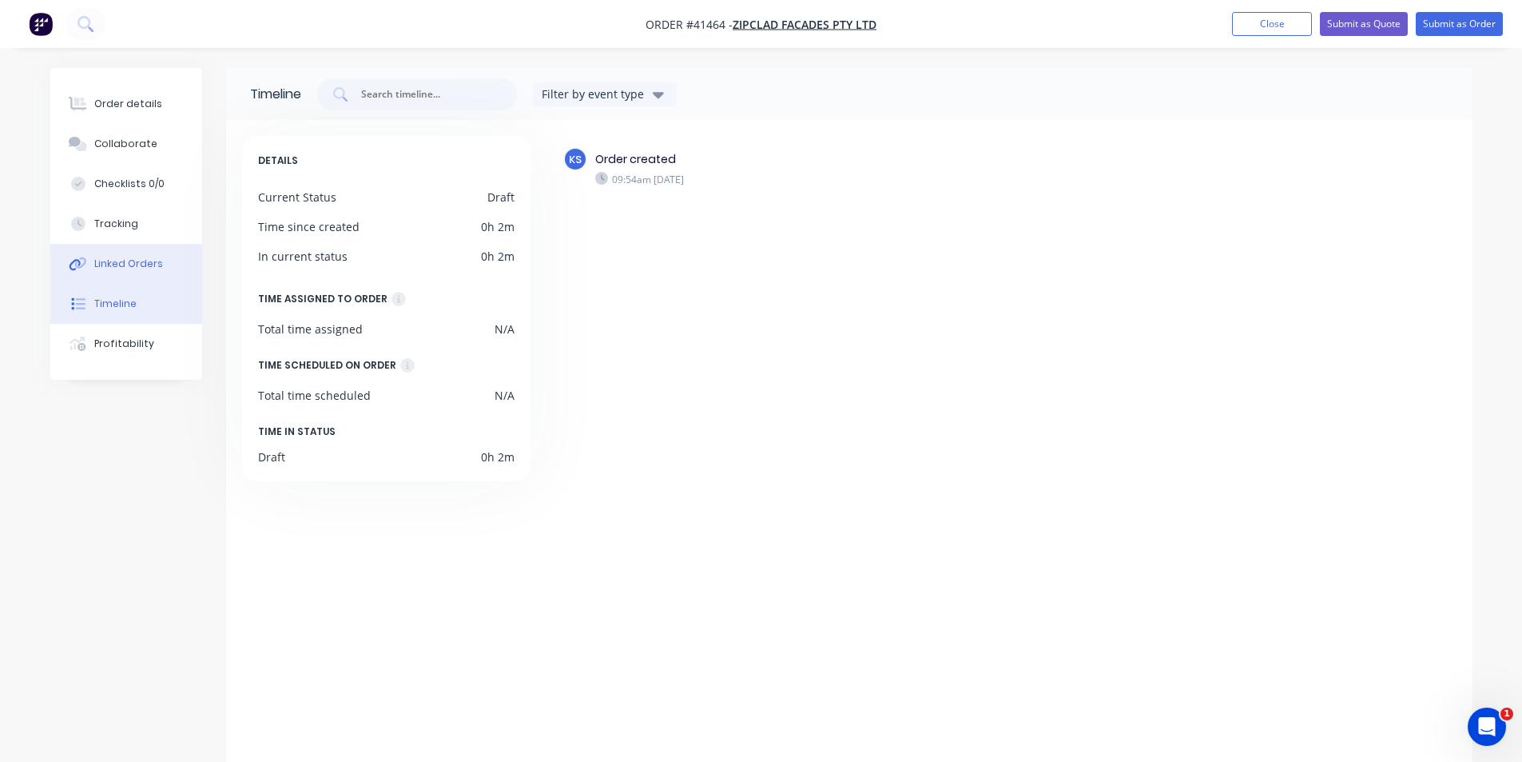
click at [133, 269] on div "Linked Orders" at bounding box center [128, 264] width 69 height 14
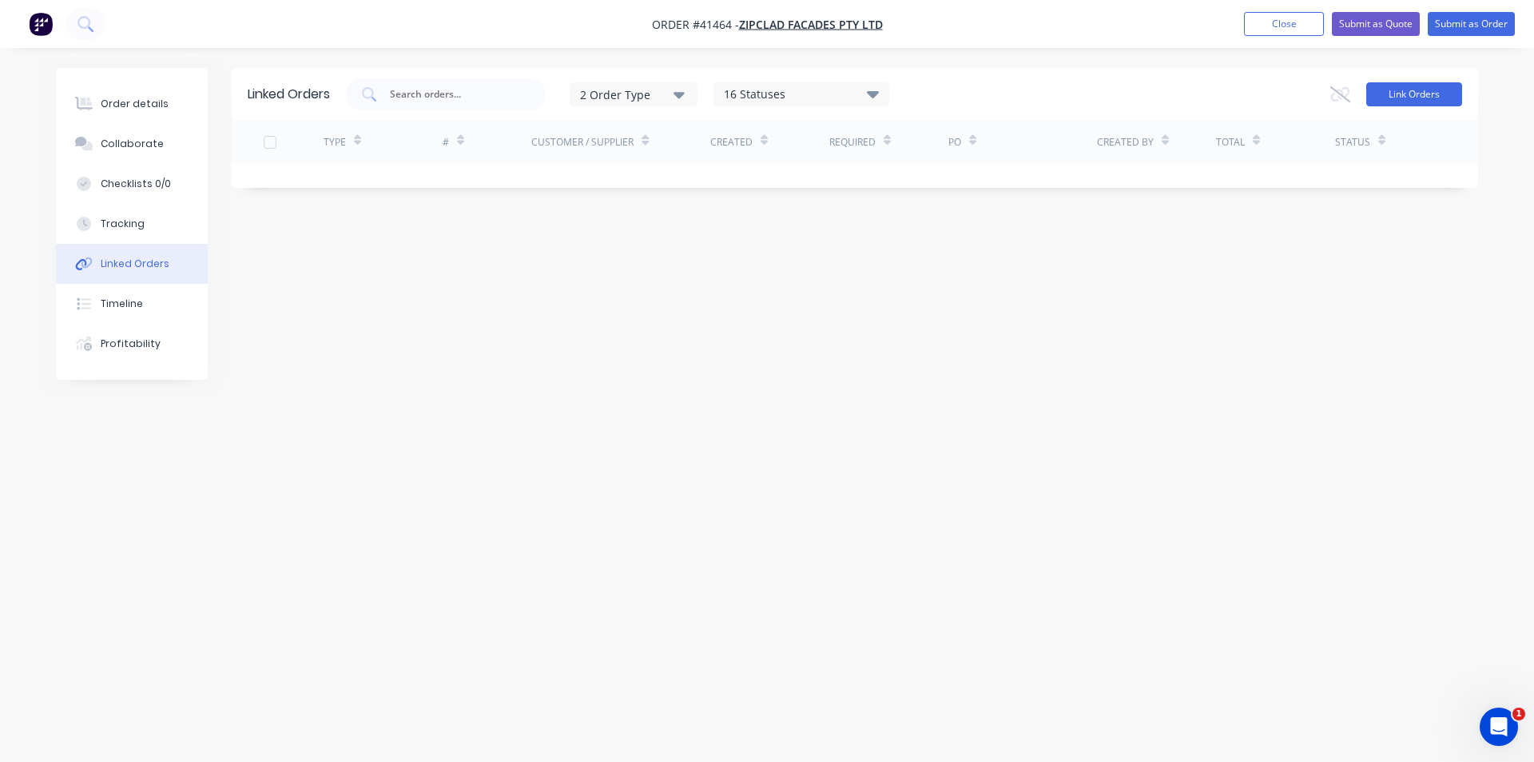
click at [1382, 87] on button "Link Orders" at bounding box center [1414, 94] width 96 height 24
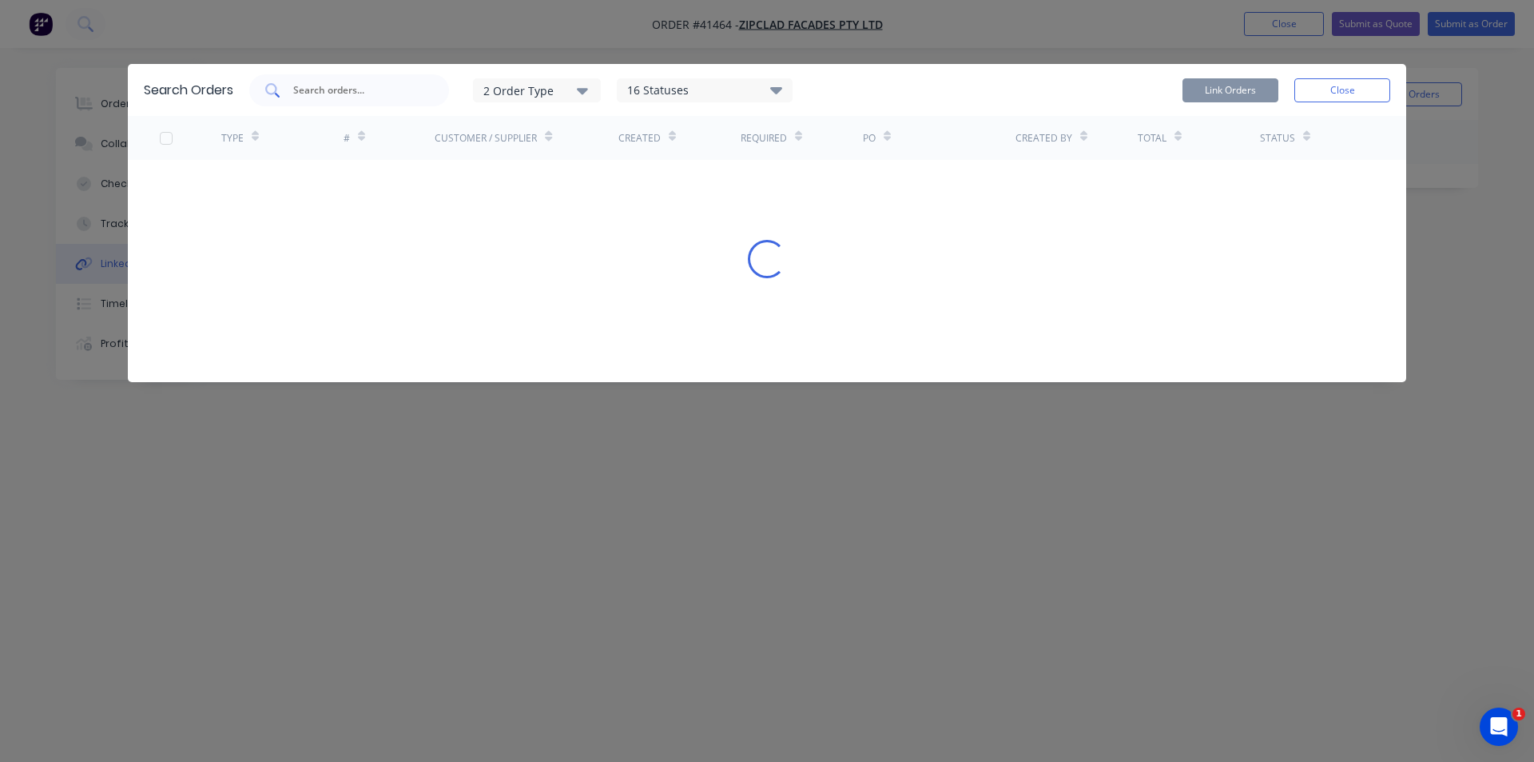
click at [349, 88] on input "text" at bounding box center [358, 90] width 133 height 16
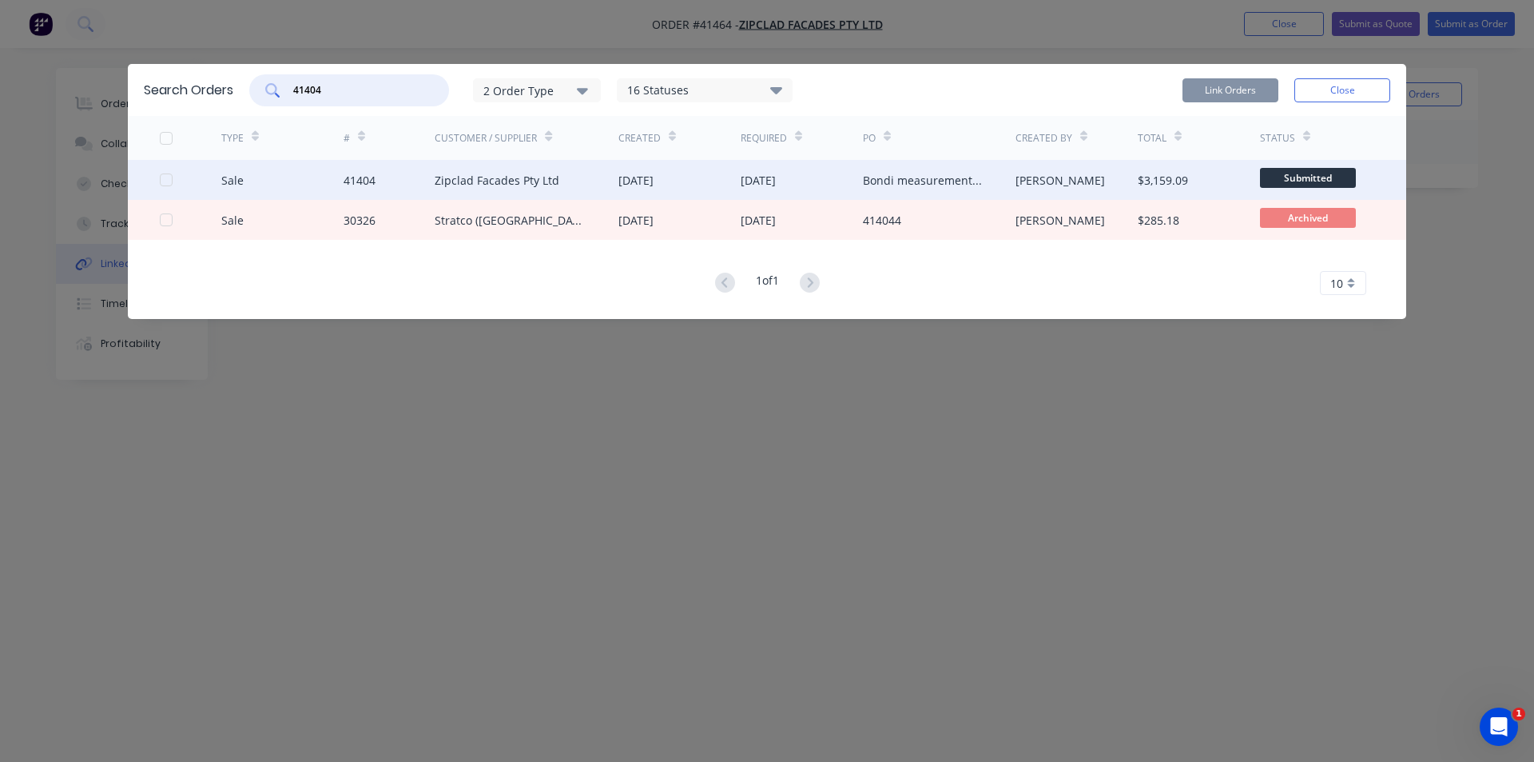
click at [165, 181] on div at bounding box center [166, 180] width 32 height 32
type input "41404"
click at [1222, 89] on button "Link Orders" at bounding box center [1231, 90] width 96 height 24
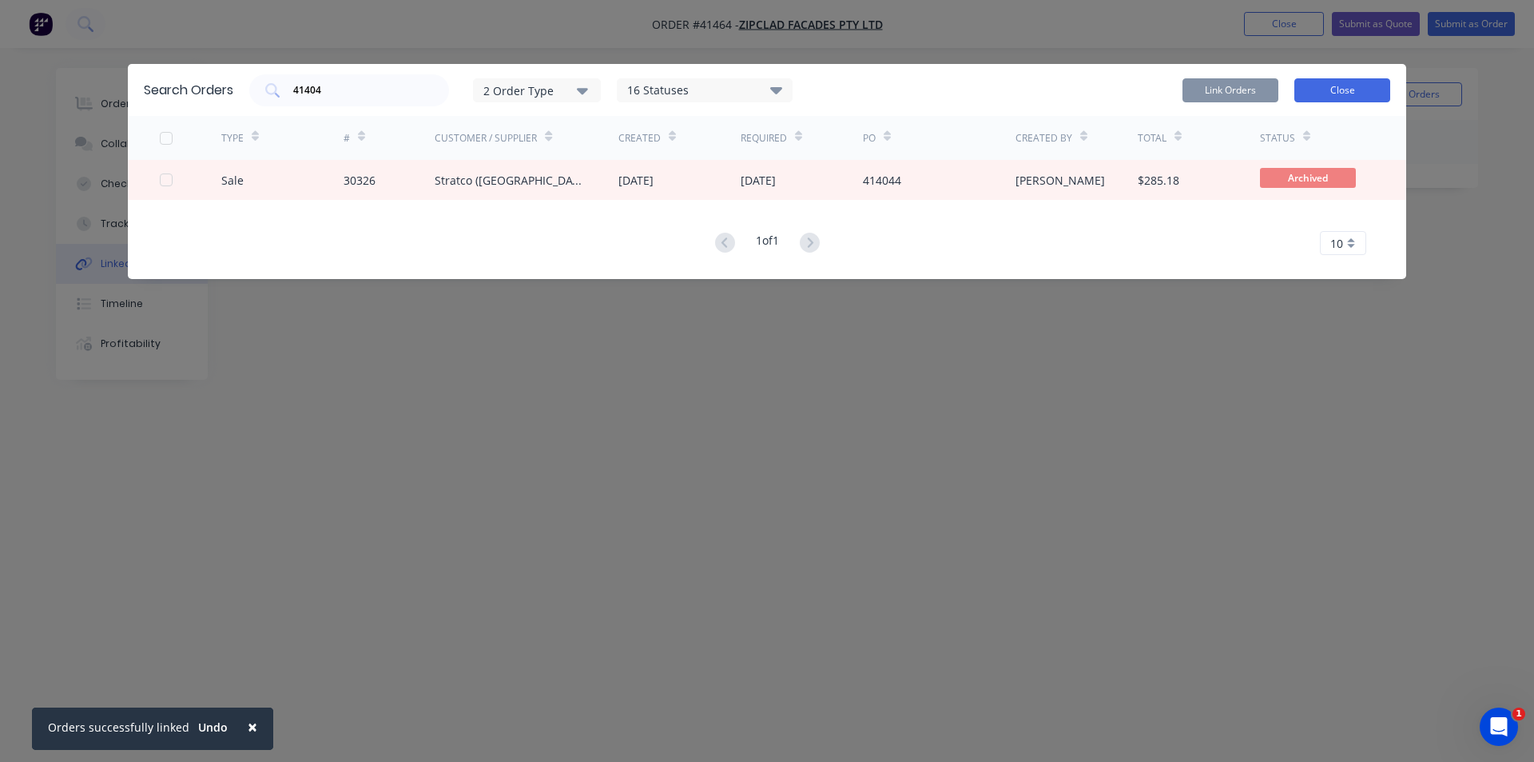
click at [1330, 97] on button "Close" at bounding box center [1343, 90] width 96 height 24
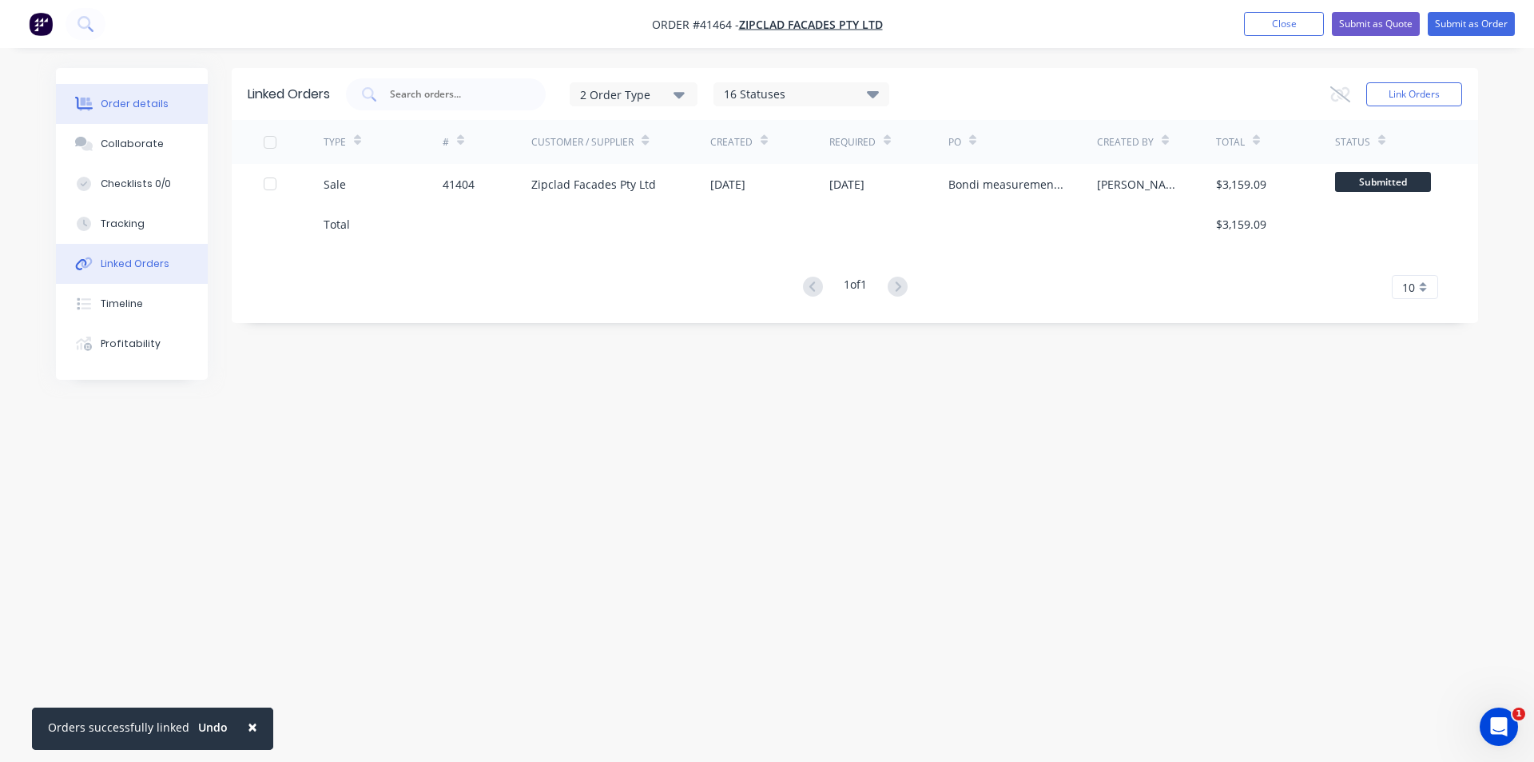
click at [135, 105] on div "Order details" at bounding box center [135, 104] width 68 height 14
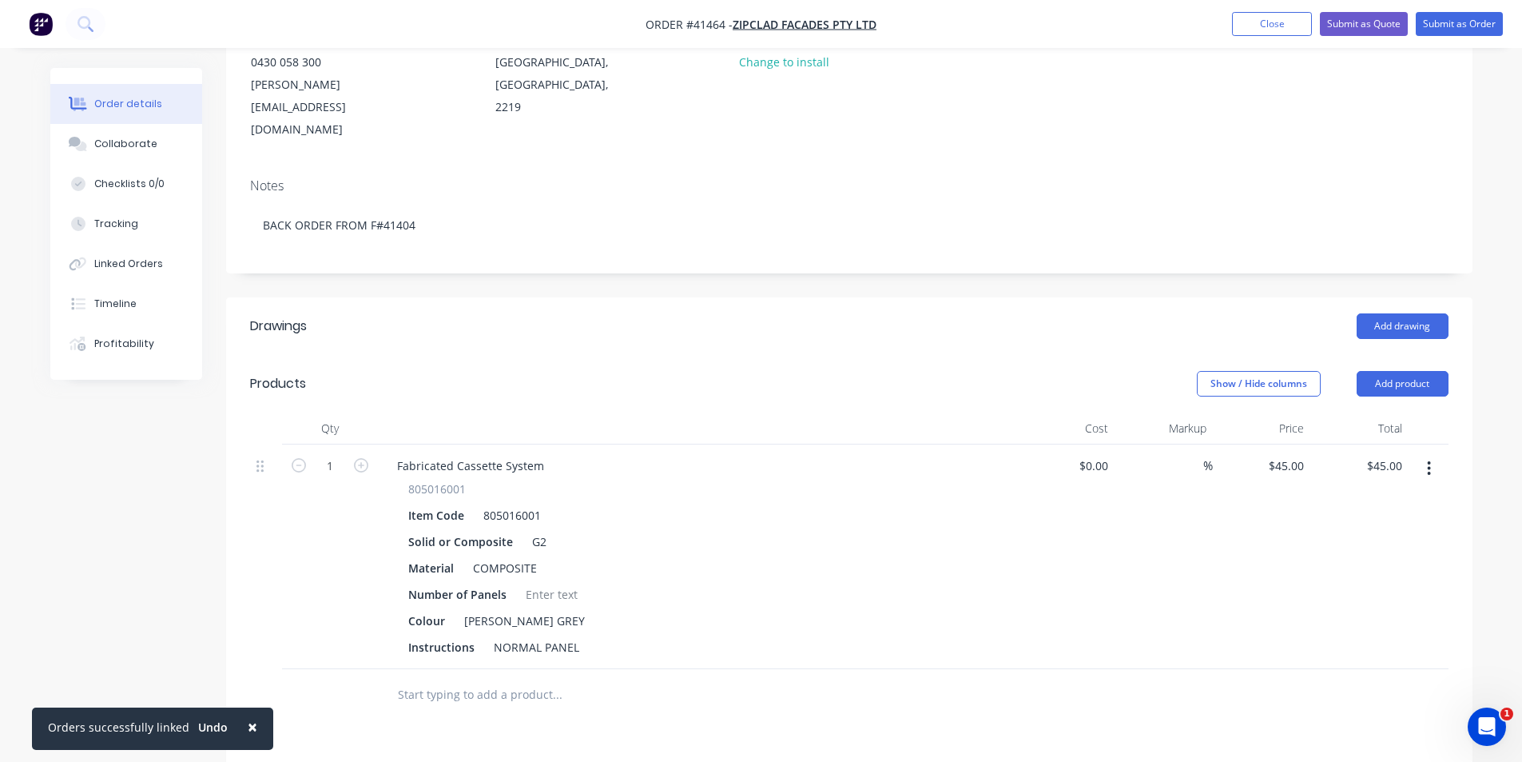
scroll to position [140, 0]
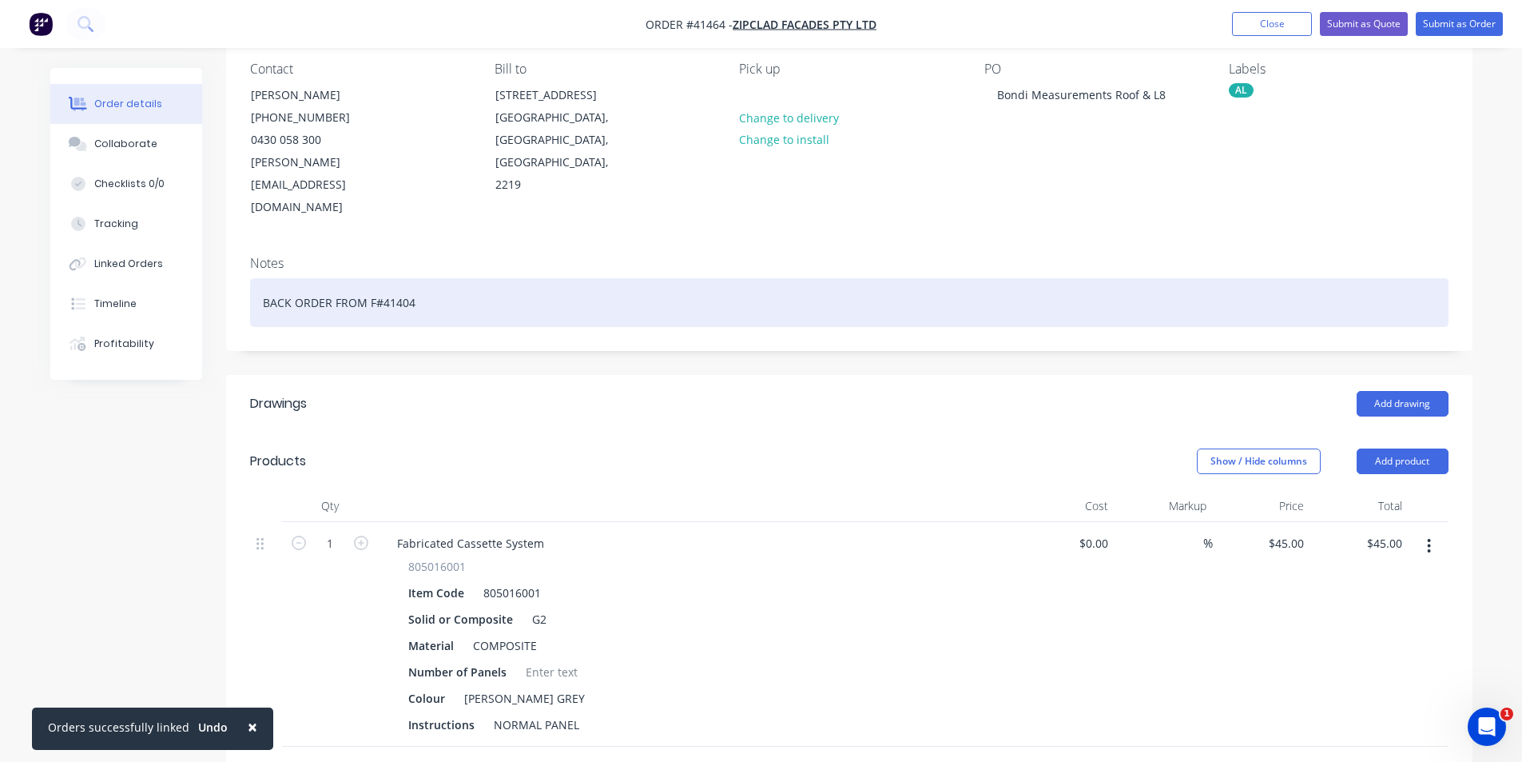
click at [452, 278] on div "BACK ORDER FROM F#41404" at bounding box center [849, 302] width 1199 height 49
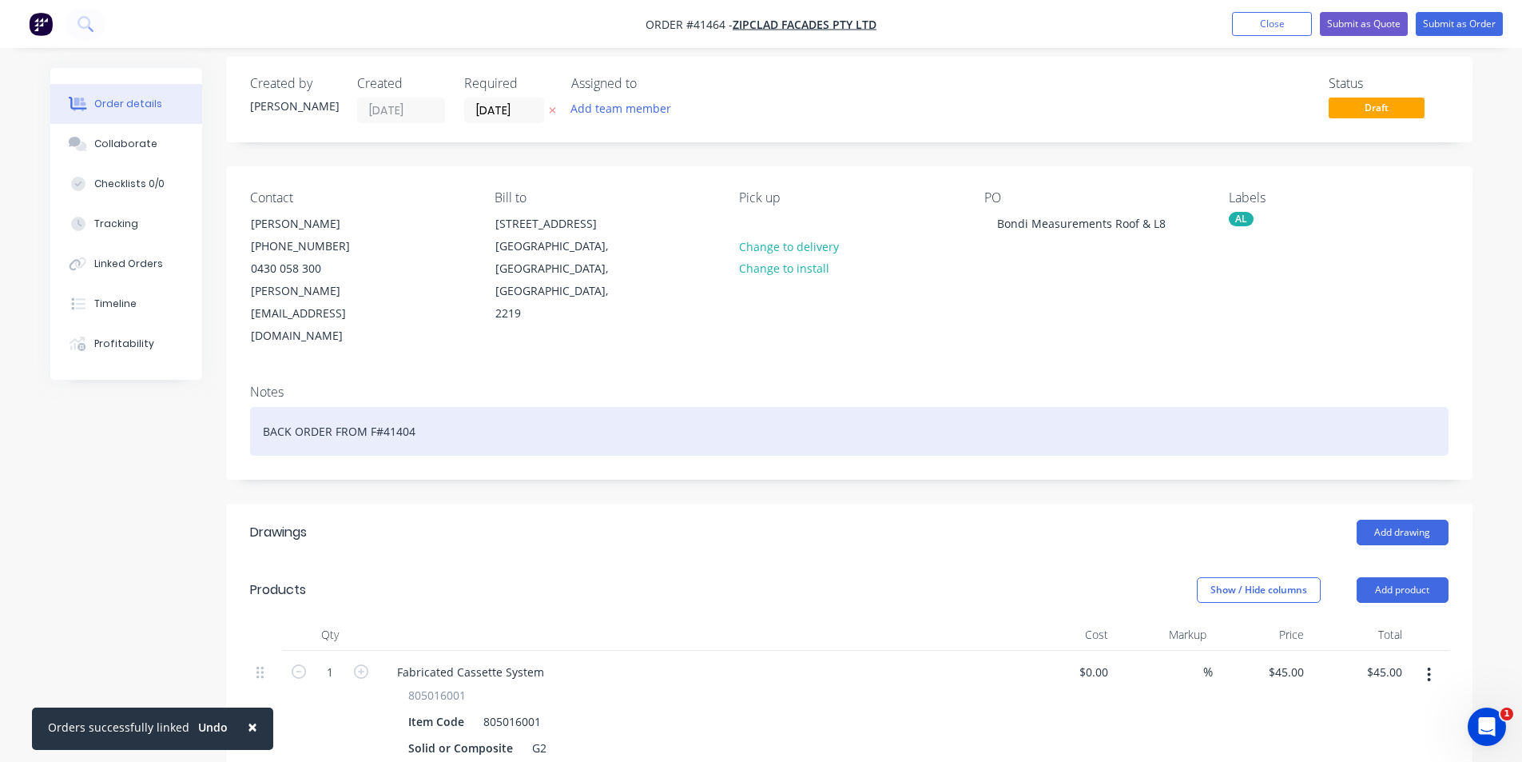
scroll to position [0, 0]
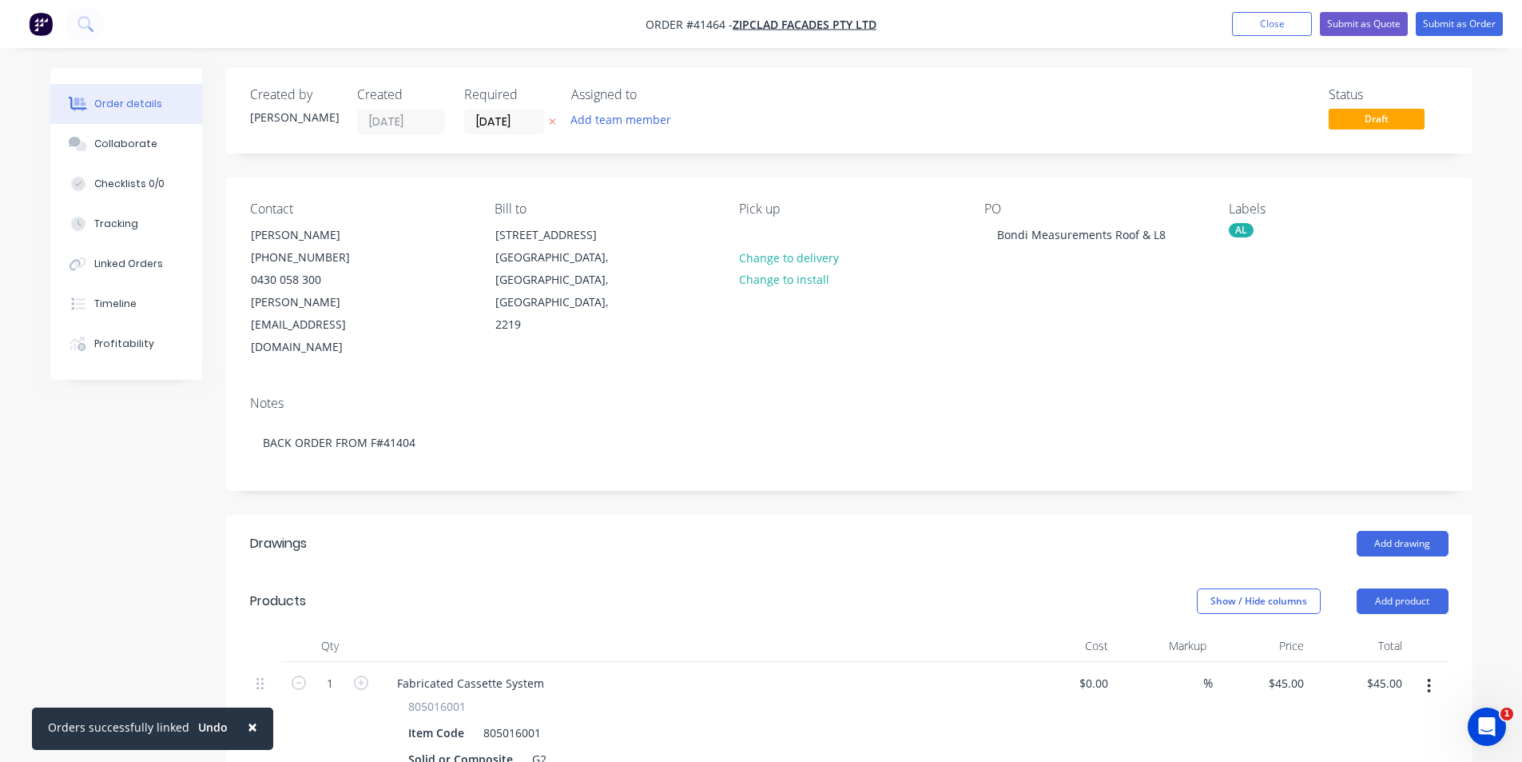
click at [798, 572] on header "Products Show / Hide columns Add product" at bounding box center [849, 601] width 1247 height 58
click at [69, 153] on button "Collaborate" at bounding box center [126, 144] width 152 height 40
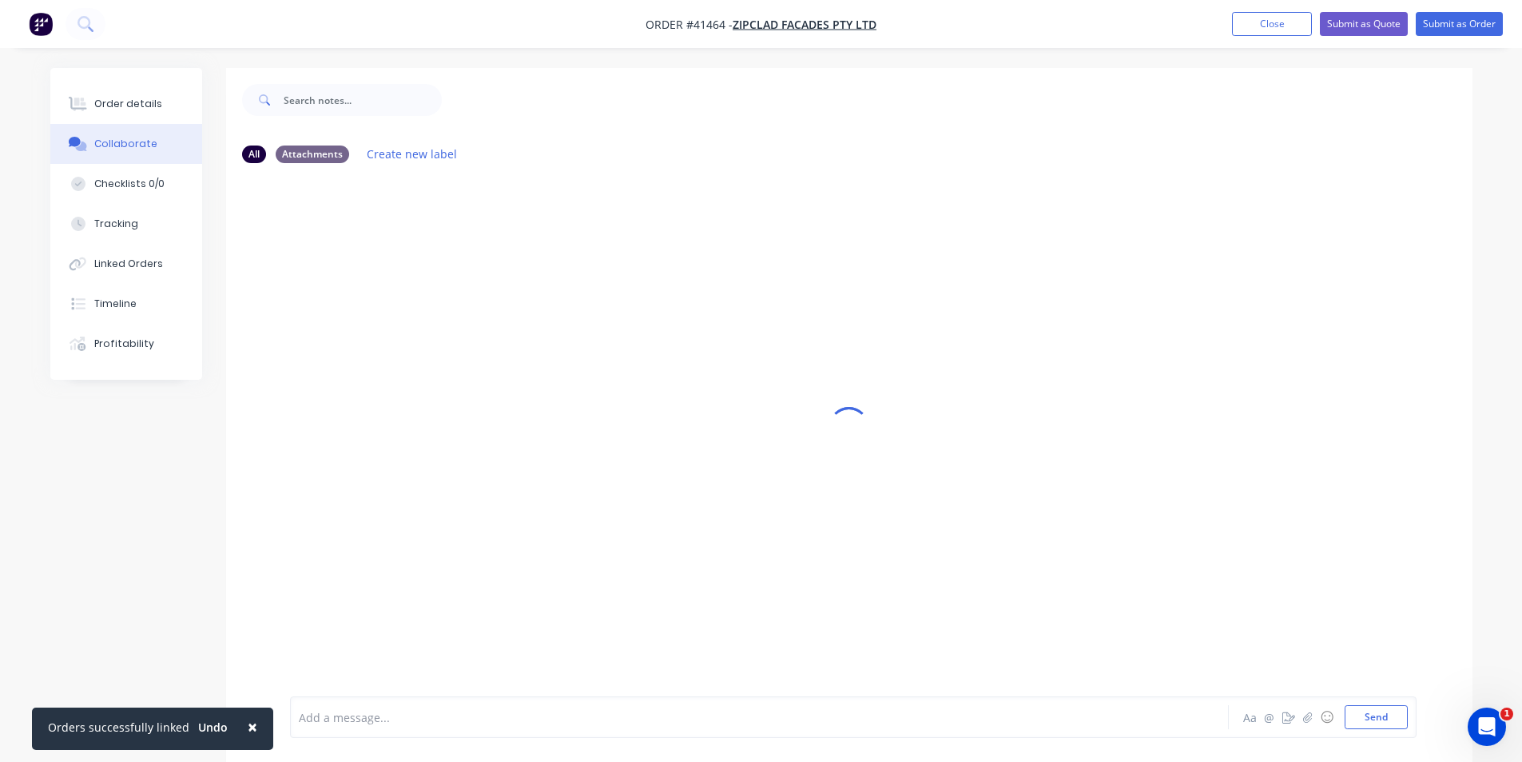
drag, startPoint x: 173, startPoint y: 102, endPoint x: 223, endPoint y: 101, distance: 50.4
click at [173, 101] on button "Order details" at bounding box center [126, 104] width 152 height 40
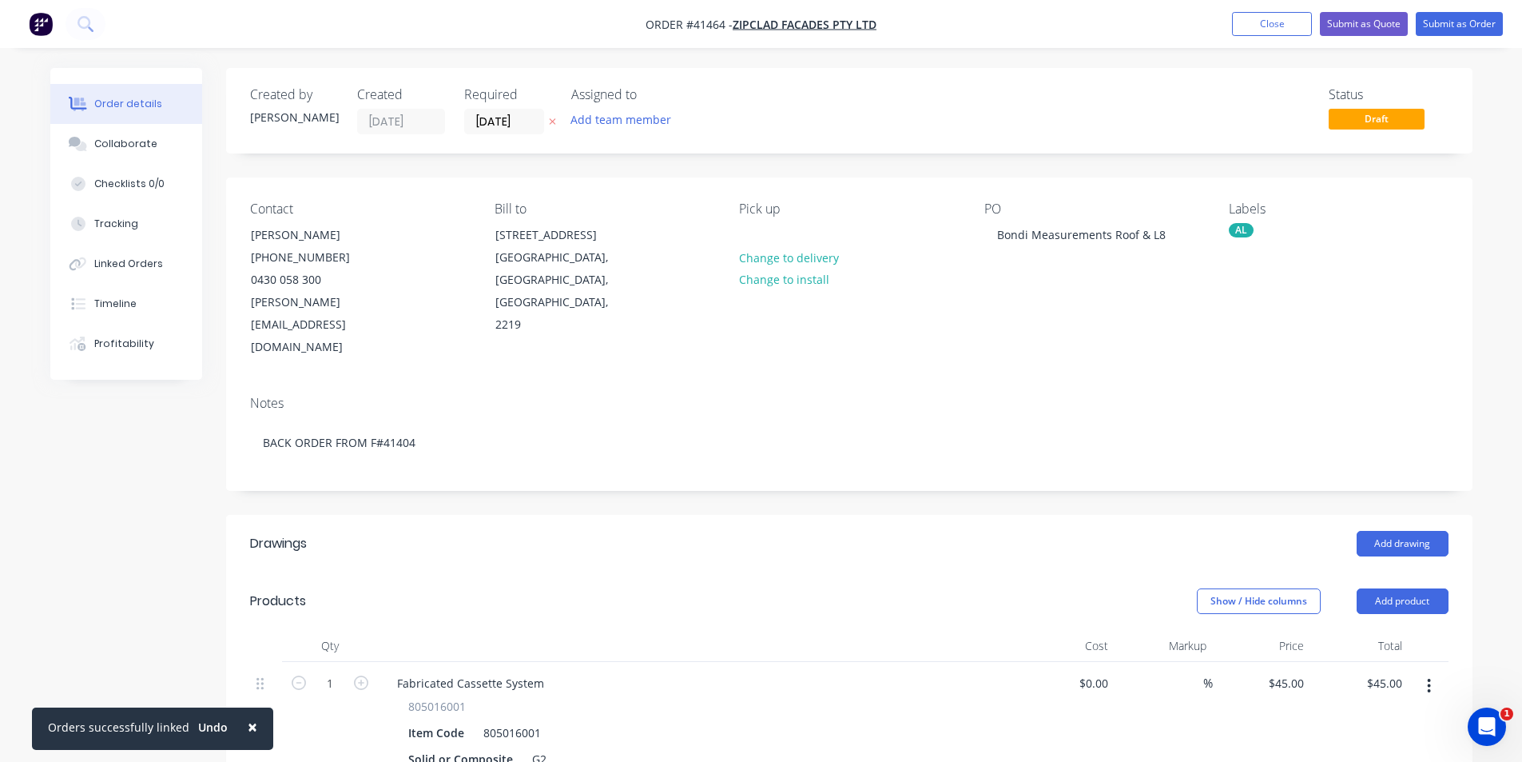
click at [934, 97] on div "Status Draft" at bounding box center [1090, 110] width 718 height 47
click at [149, 138] on div "Collaborate" at bounding box center [125, 144] width 63 height 14
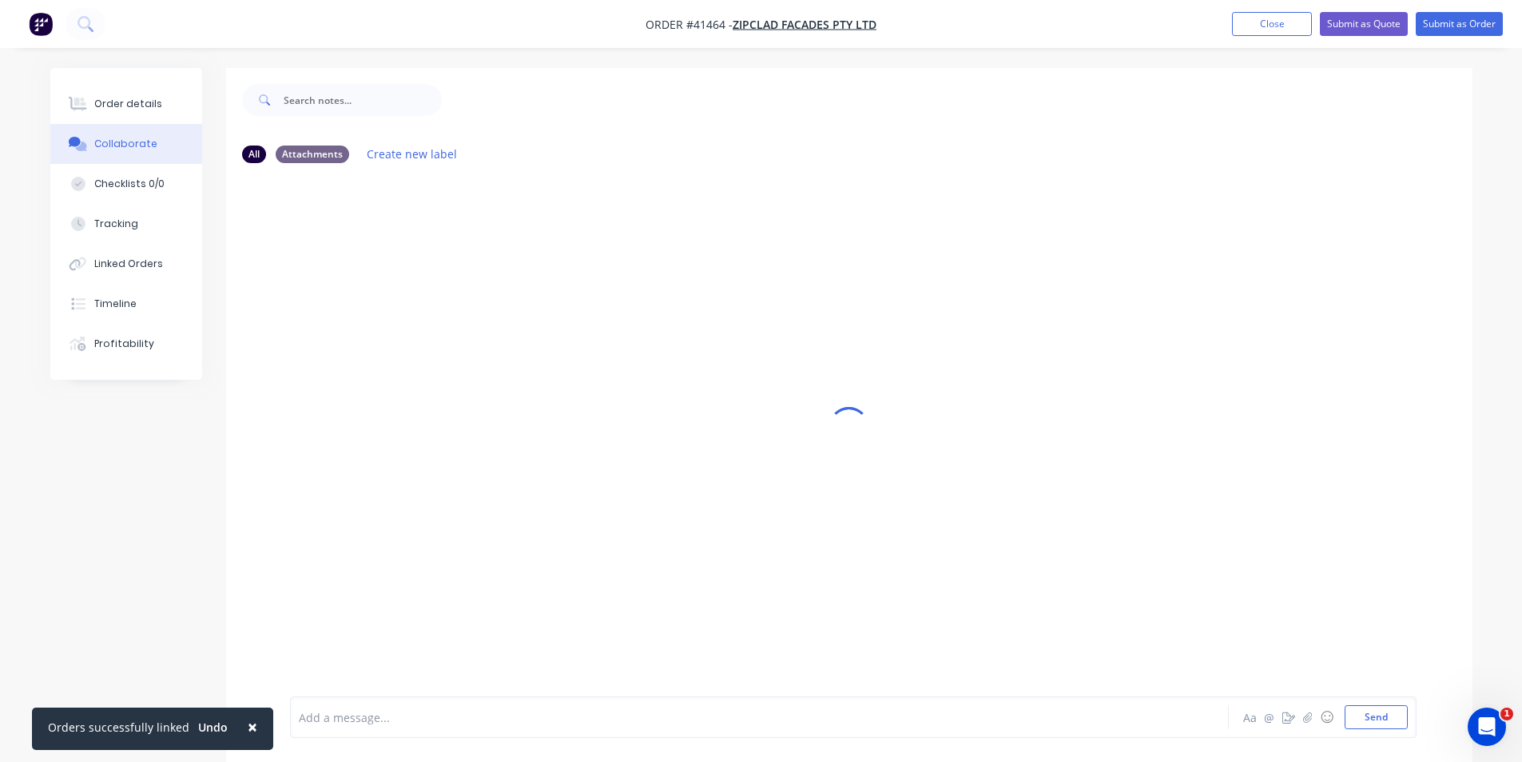
click at [535, 700] on div "Add a message... Aa @ ☺ Send" at bounding box center [853, 717] width 1127 height 42
click at [521, 709] on div at bounding box center [715, 717] width 831 height 17
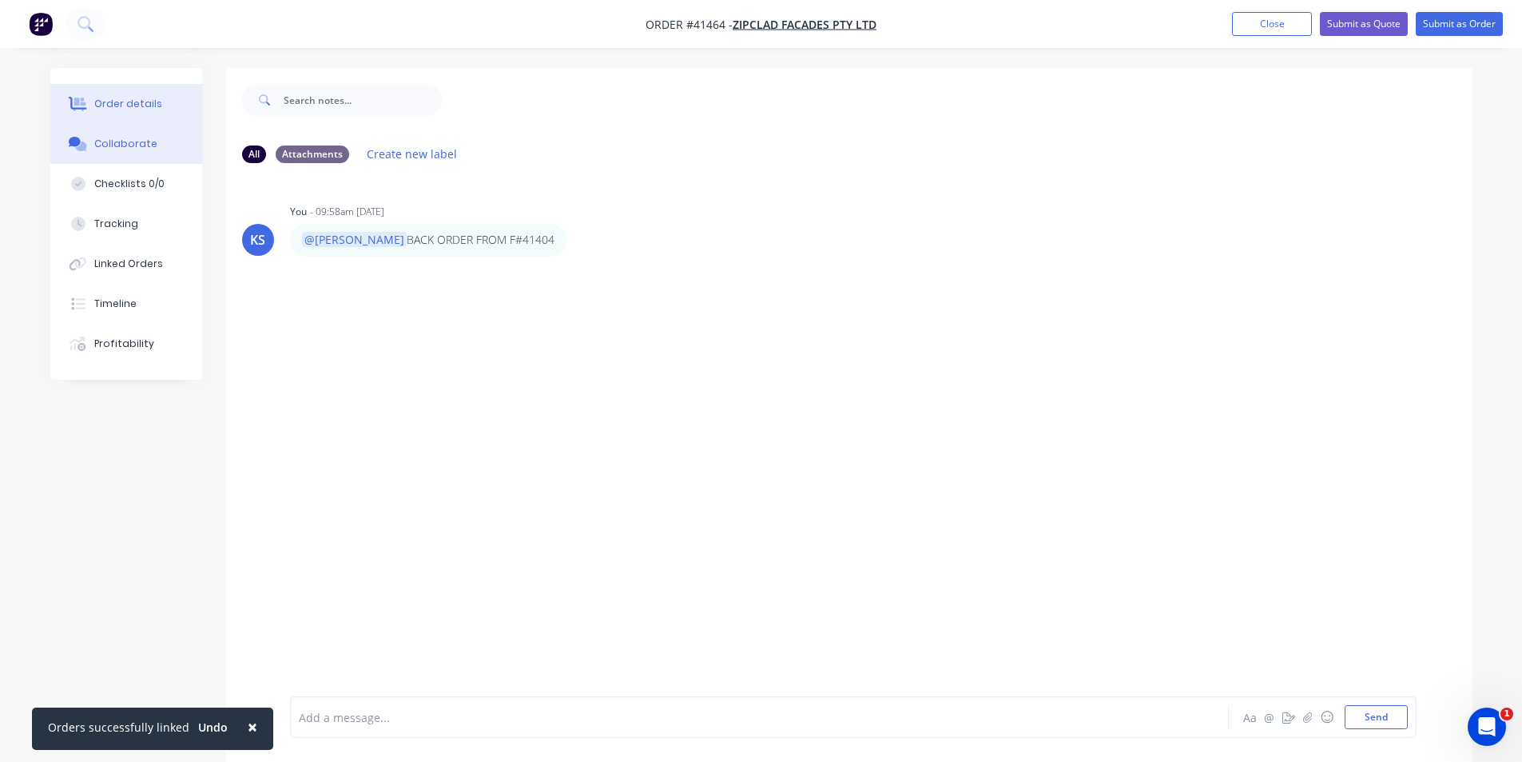
click at [165, 97] on button "Order details" at bounding box center [126, 104] width 152 height 40
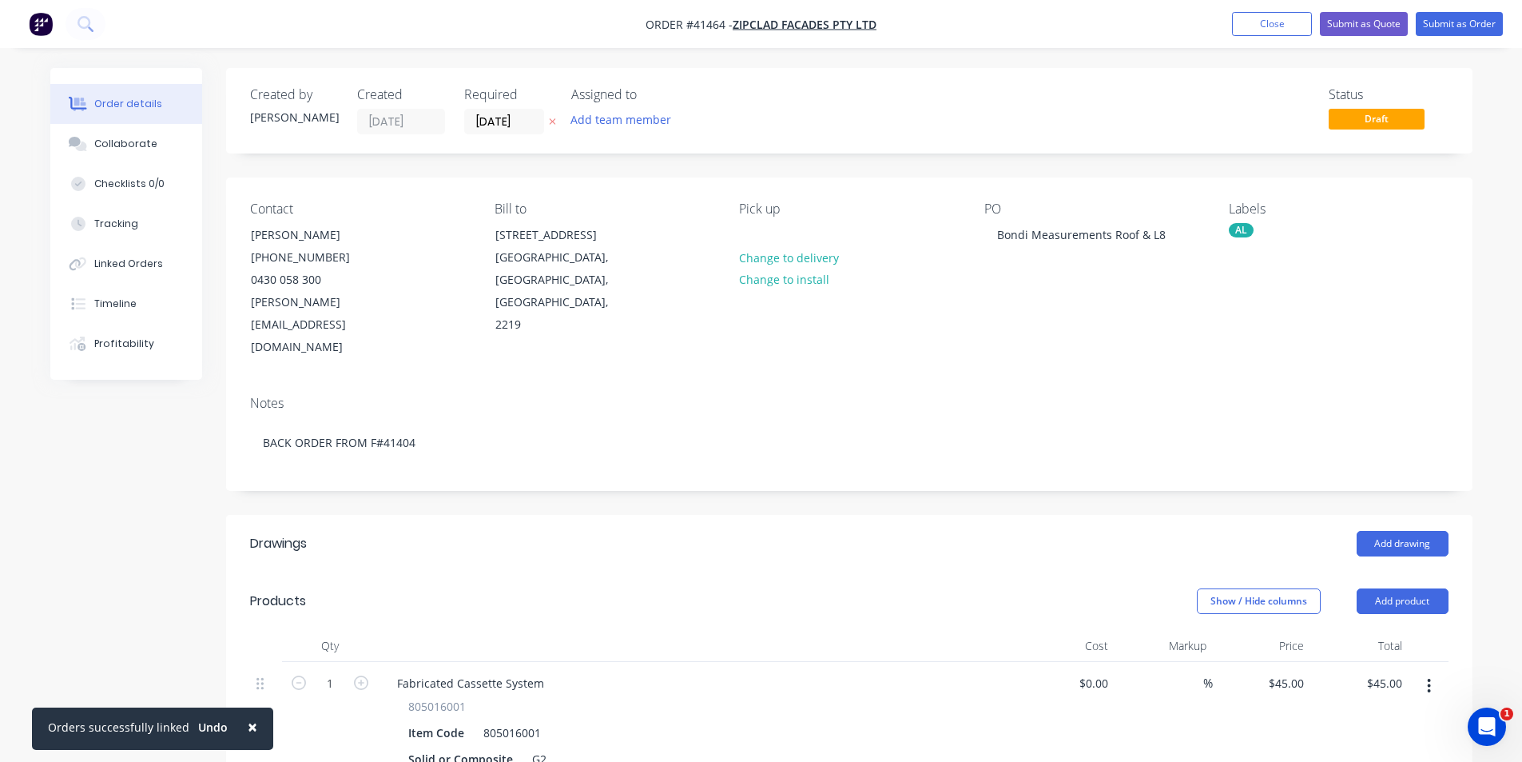
click at [1108, 46] on nav "Order #41464 - Zipclad Facades Pty Ltd Add product Close Submit as Quote Submit…" at bounding box center [761, 24] width 1522 height 48
click at [1452, 32] on button "Submit as Order" at bounding box center [1459, 24] width 87 height 24
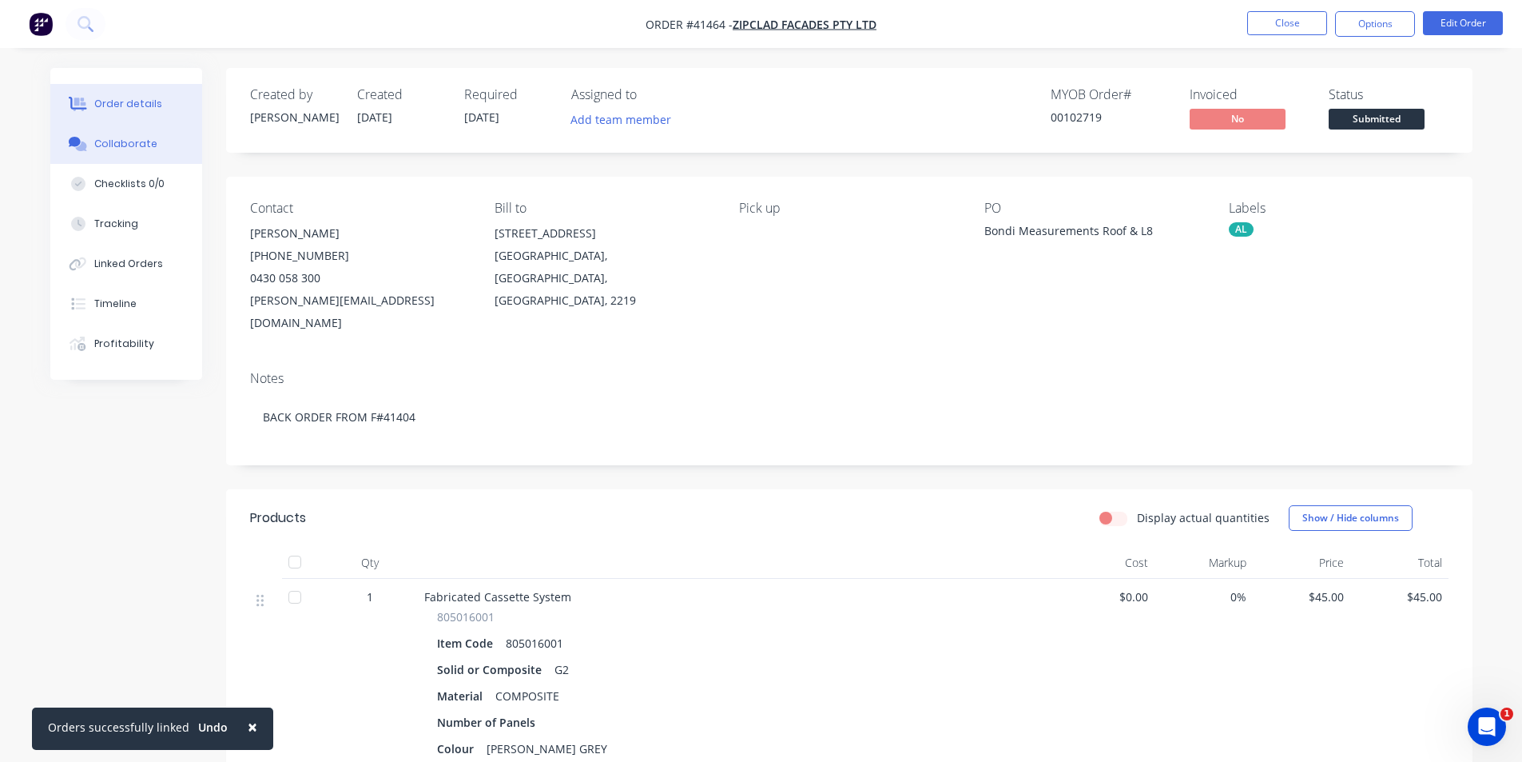
click at [149, 156] on button "Collaborate" at bounding box center [126, 144] width 152 height 40
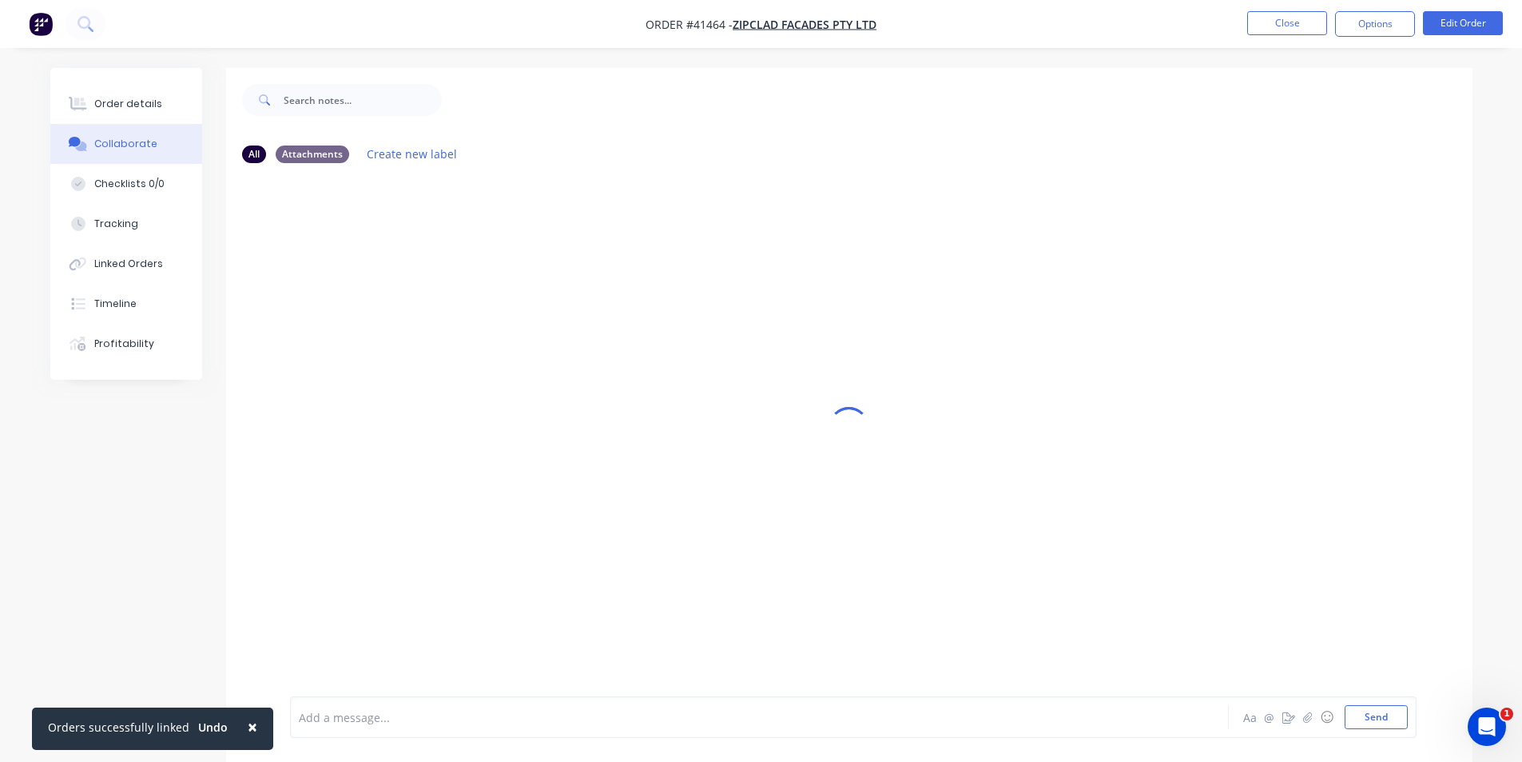
click at [510, 719] on div at bounding box center [715, 717] width 831 height 17
click at [1275, 21] on button "Close" at bounding box center [1287, 23] width 80 height 24
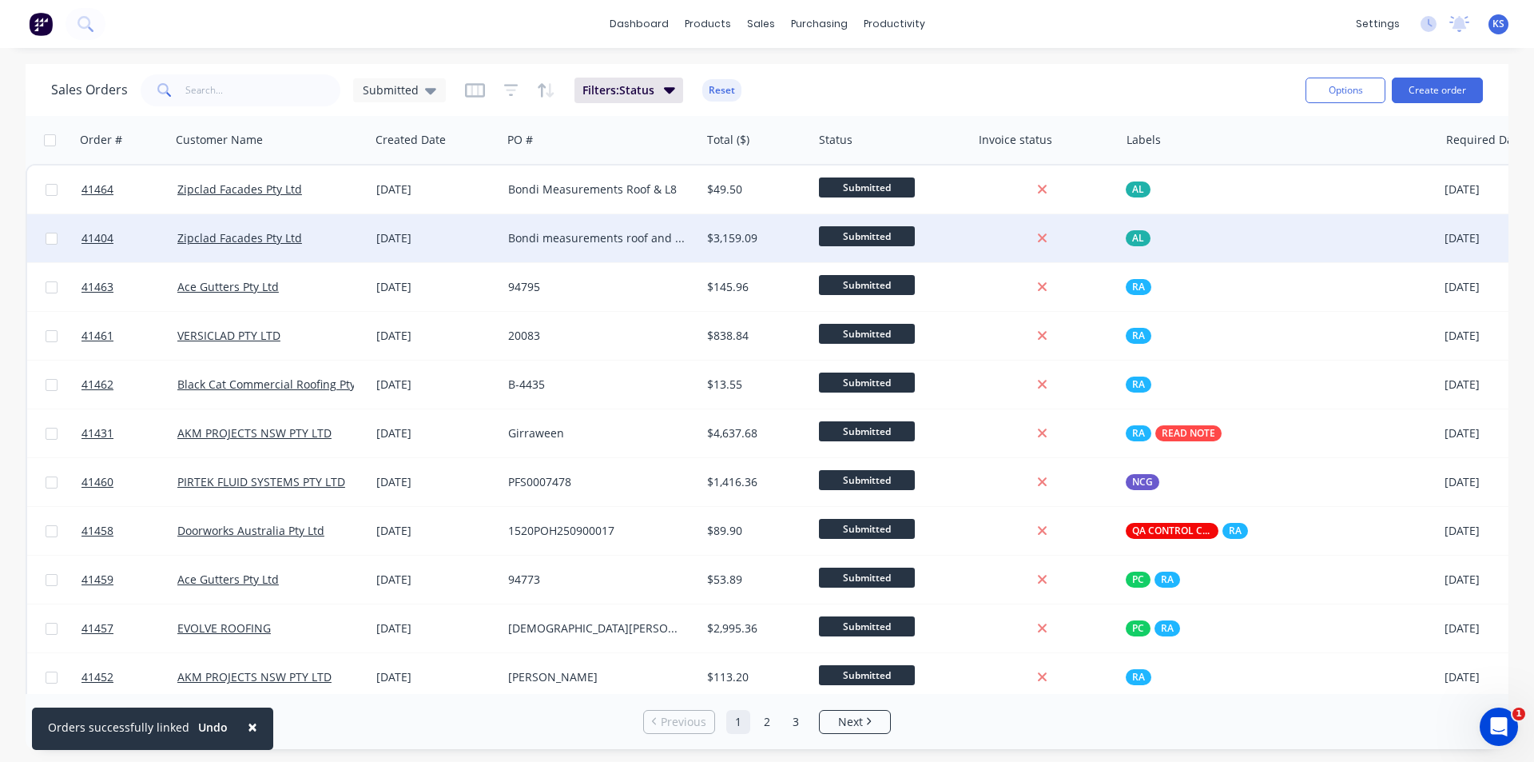
click at [328, 241] on div "Zipclad Facades Pty Ltd" at bounding box center [265, 238] width 177 height 16
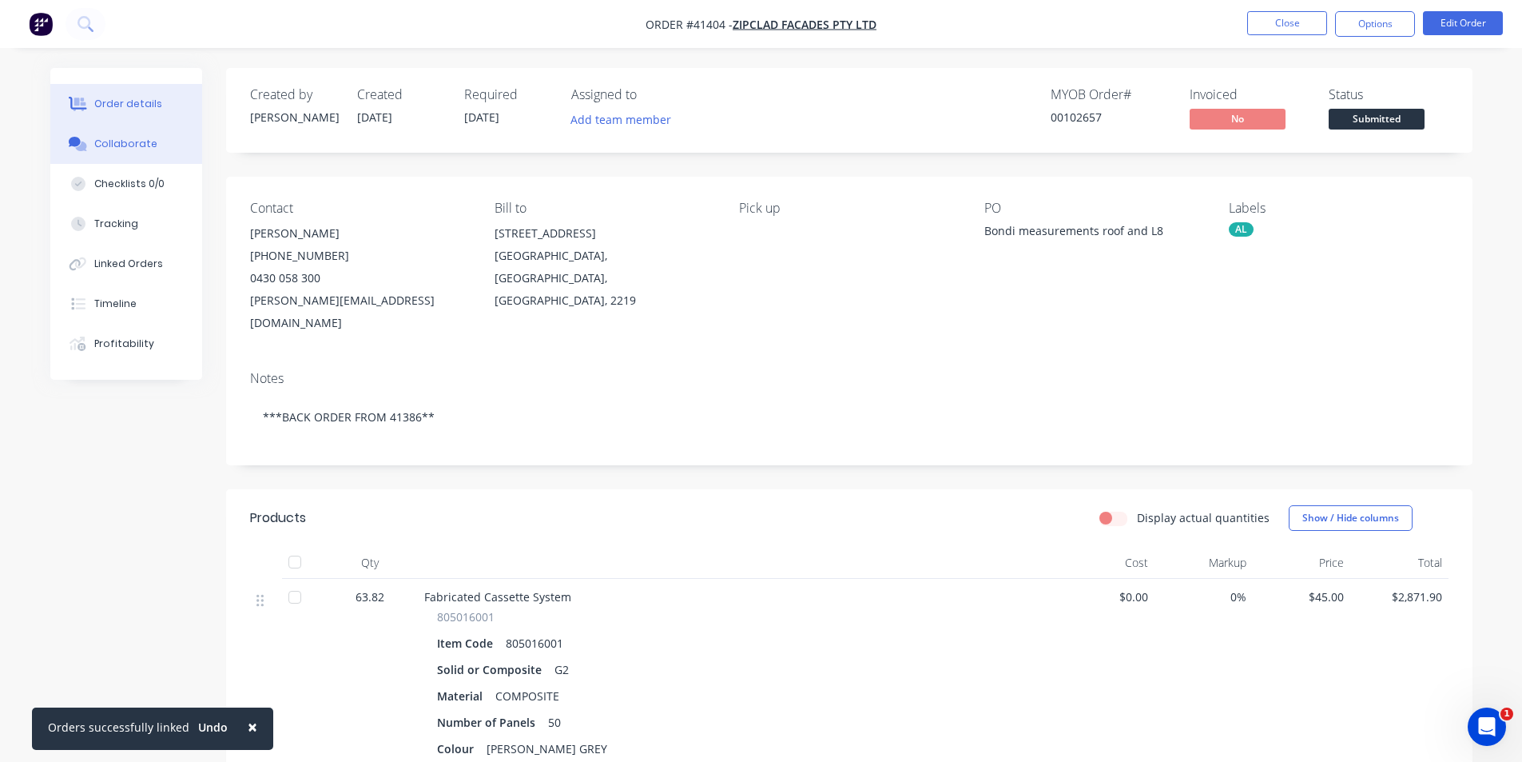
click at [129, 134] on button "Collaborate" at bounding box center [126, 144] width 152 height 40
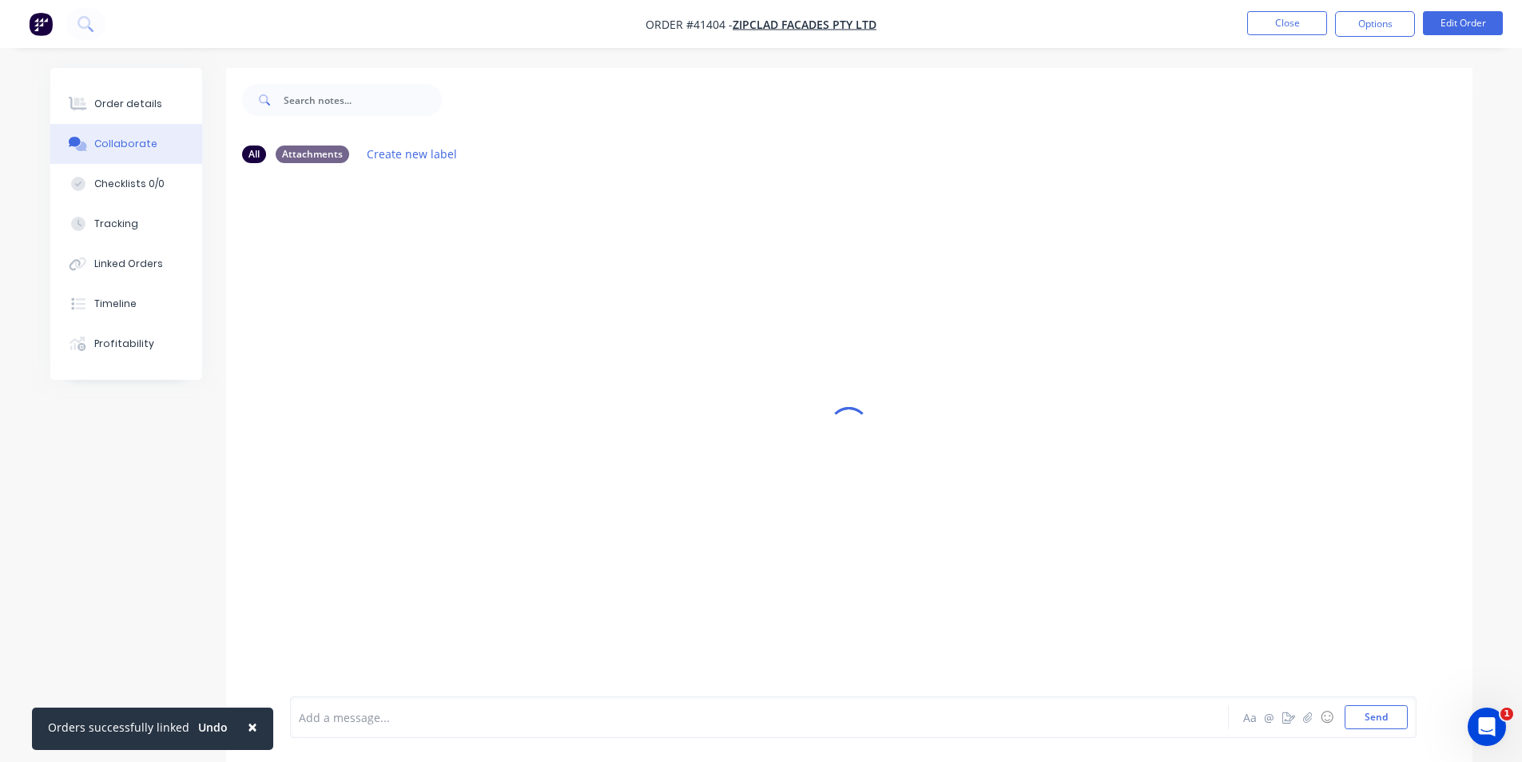
click at [371, 709] on div at bounding box center [715, 717] width 831 height 17
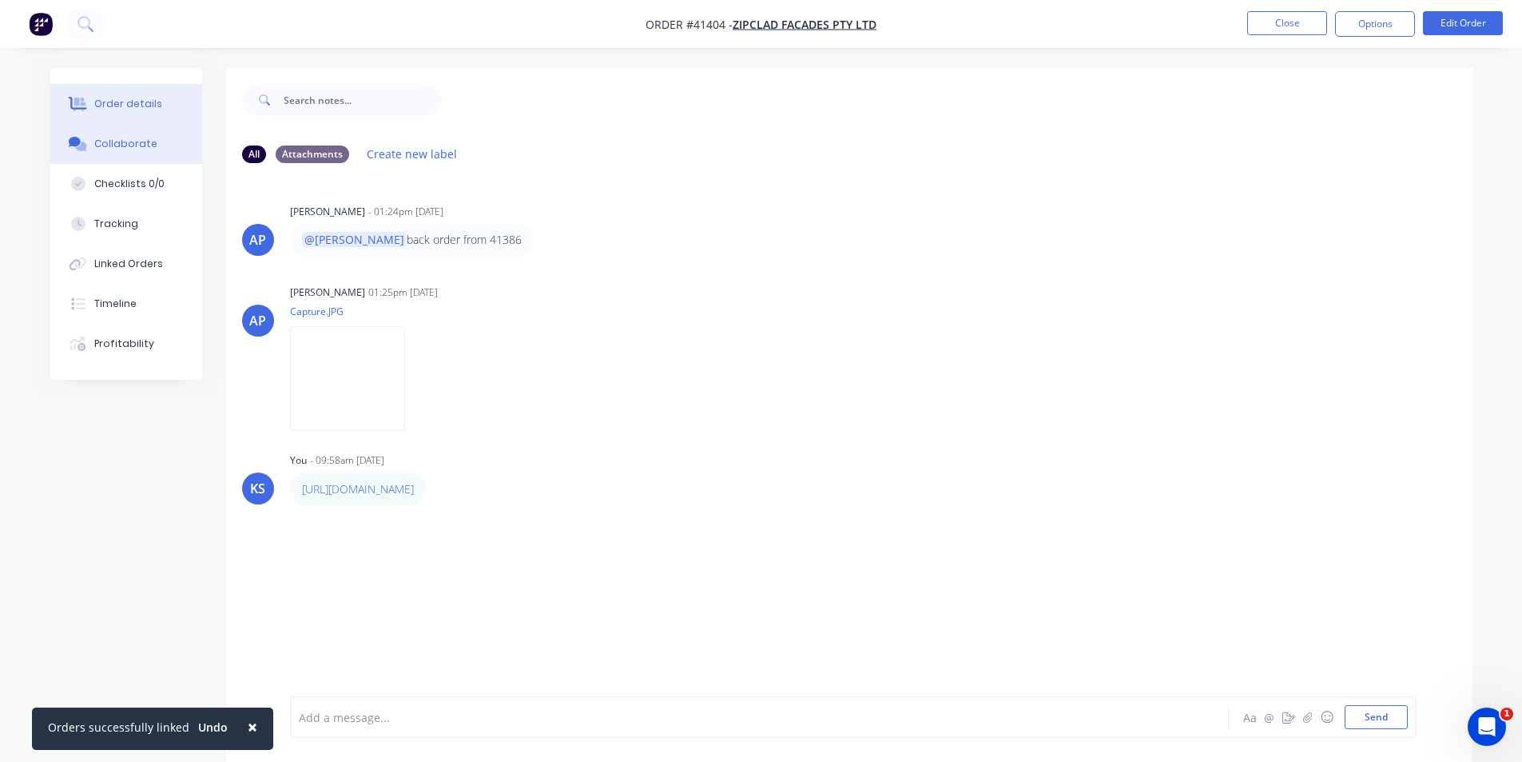
click at [160, 98] on button "Order details" at bounding box center [126, 104] width 152 height 40
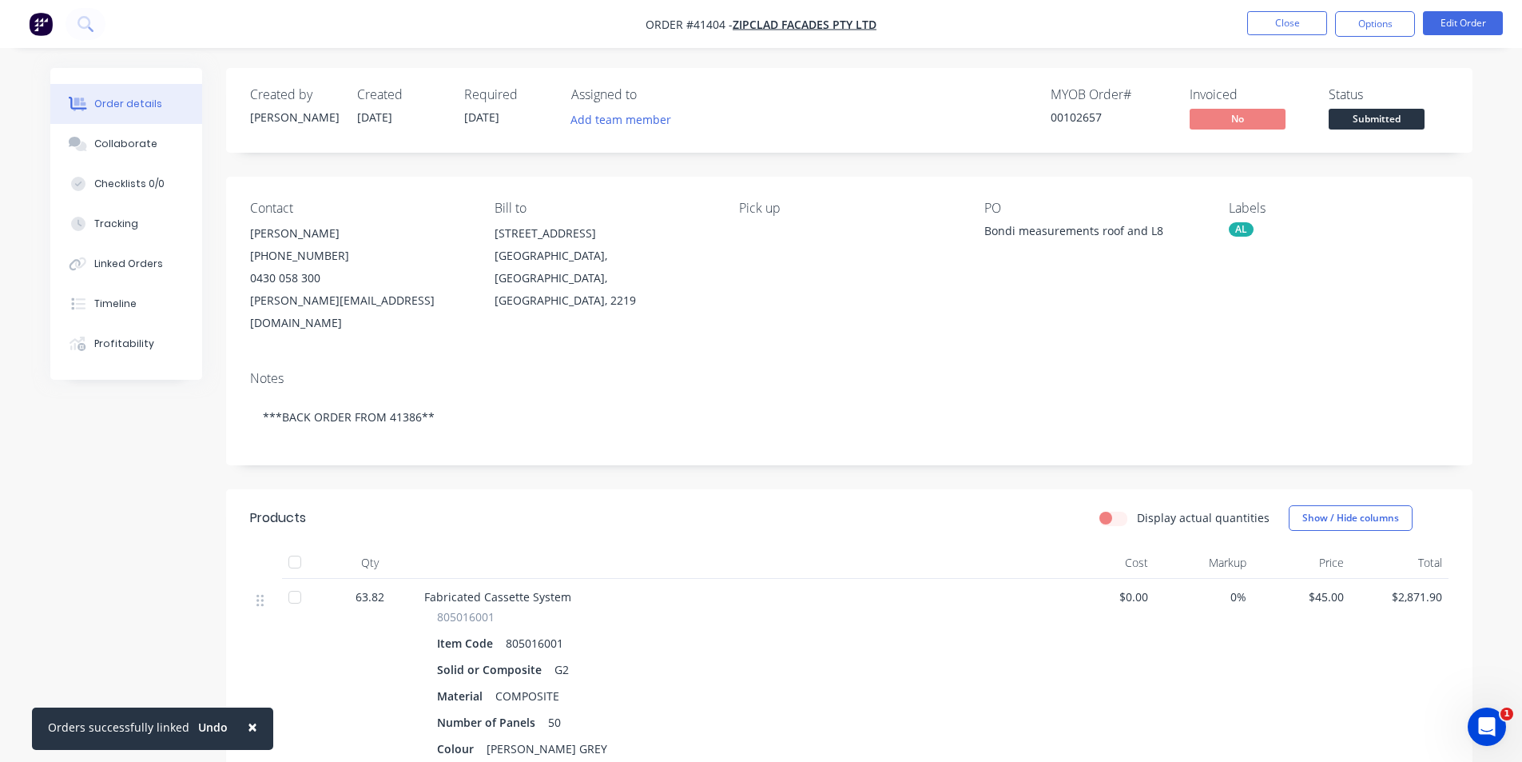
click at [1032, 55] on div "Order details Collaborate Checklists 0/0 Tracking Linked Orders Timeline Profit…" at bounding box center [761, 540] width 1522 height 1081
click at [1351, 124] on span "Submitted" at bounding box center [1377, 119] width 96 height 20
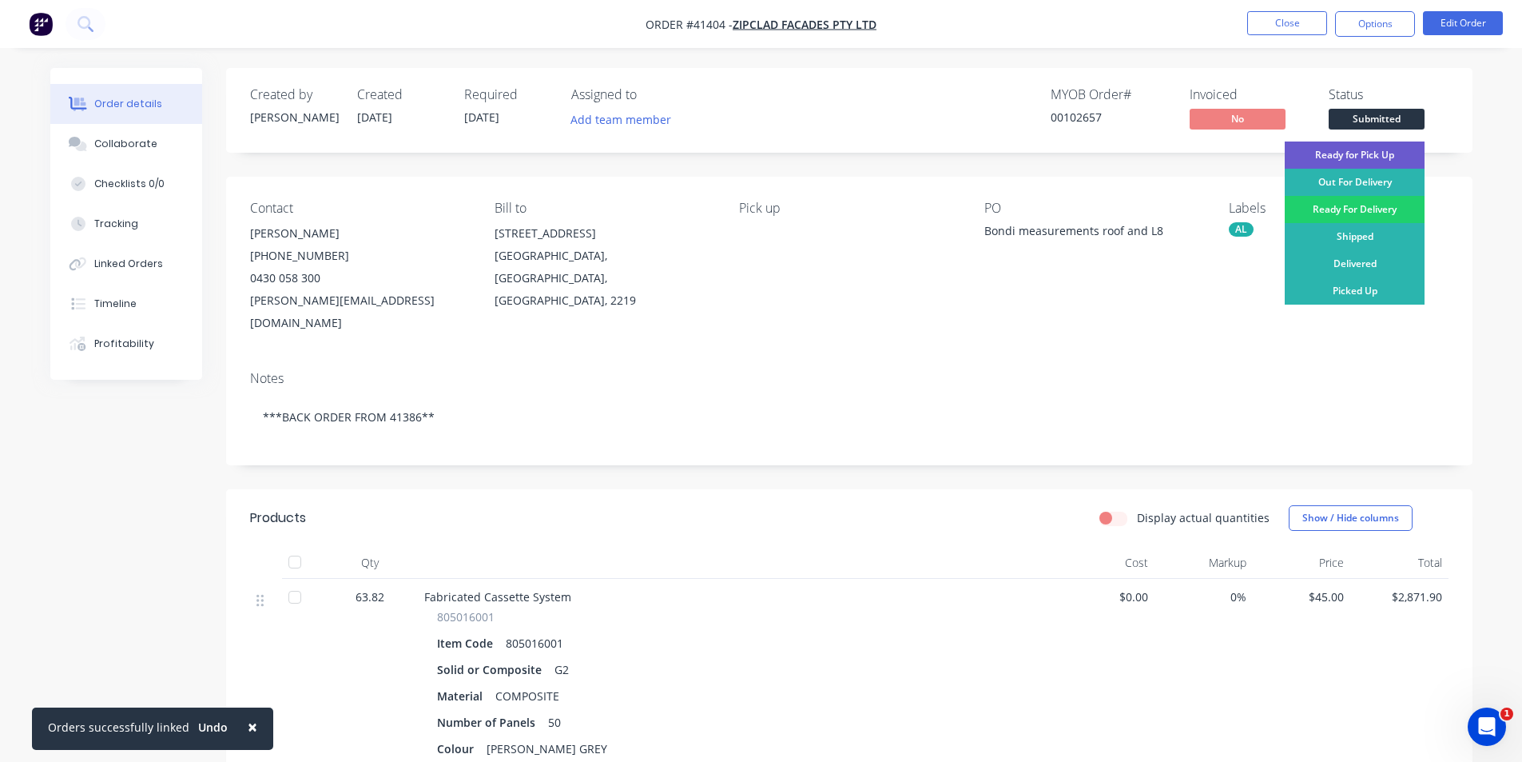
click at [1353, 157] on div "Ready for Pick Up" at bounding box center [1355, 154] width 140 height 27
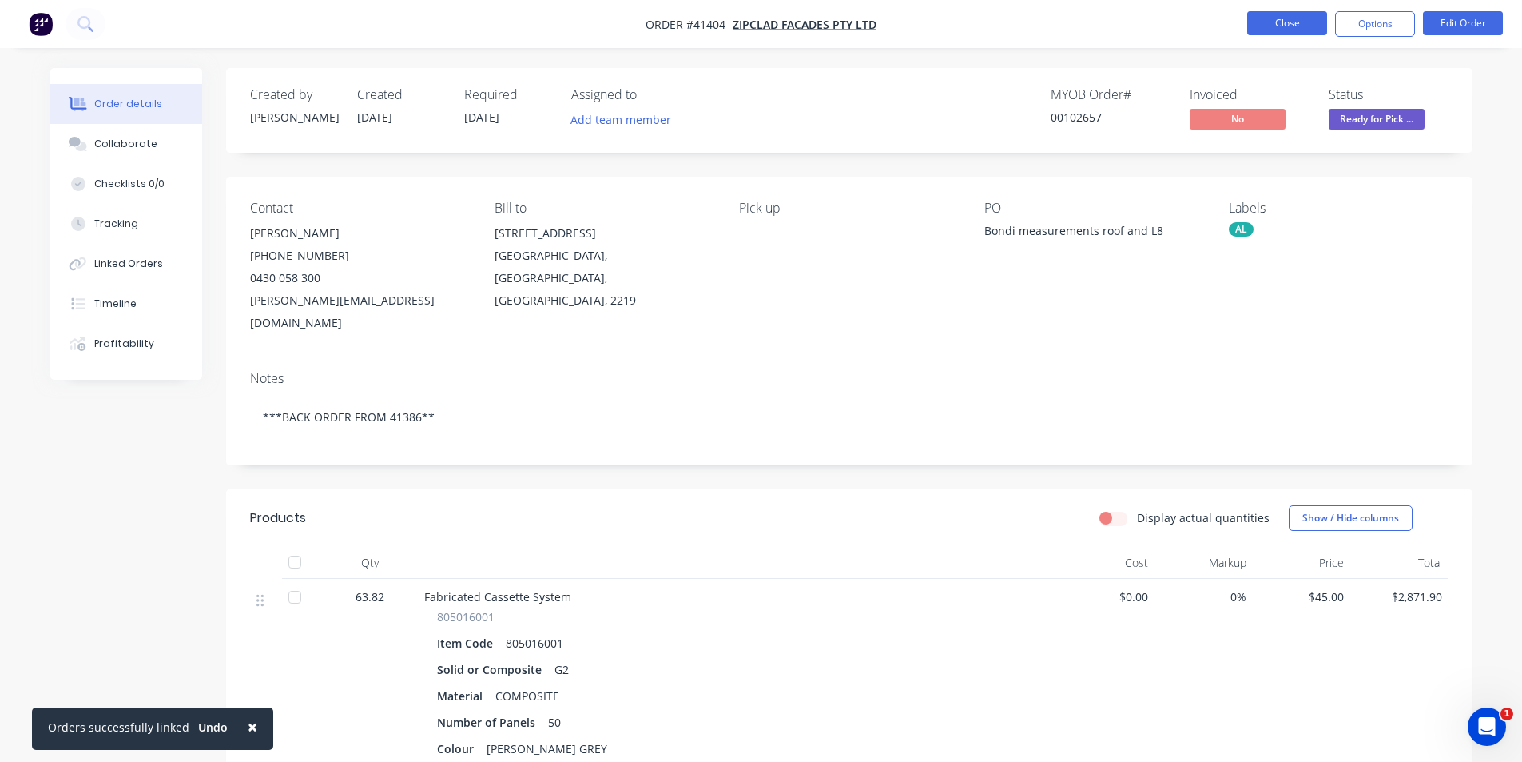
click at [1271, 23] on button "Close" at bounding box center [1287, 23] width 80 height 24
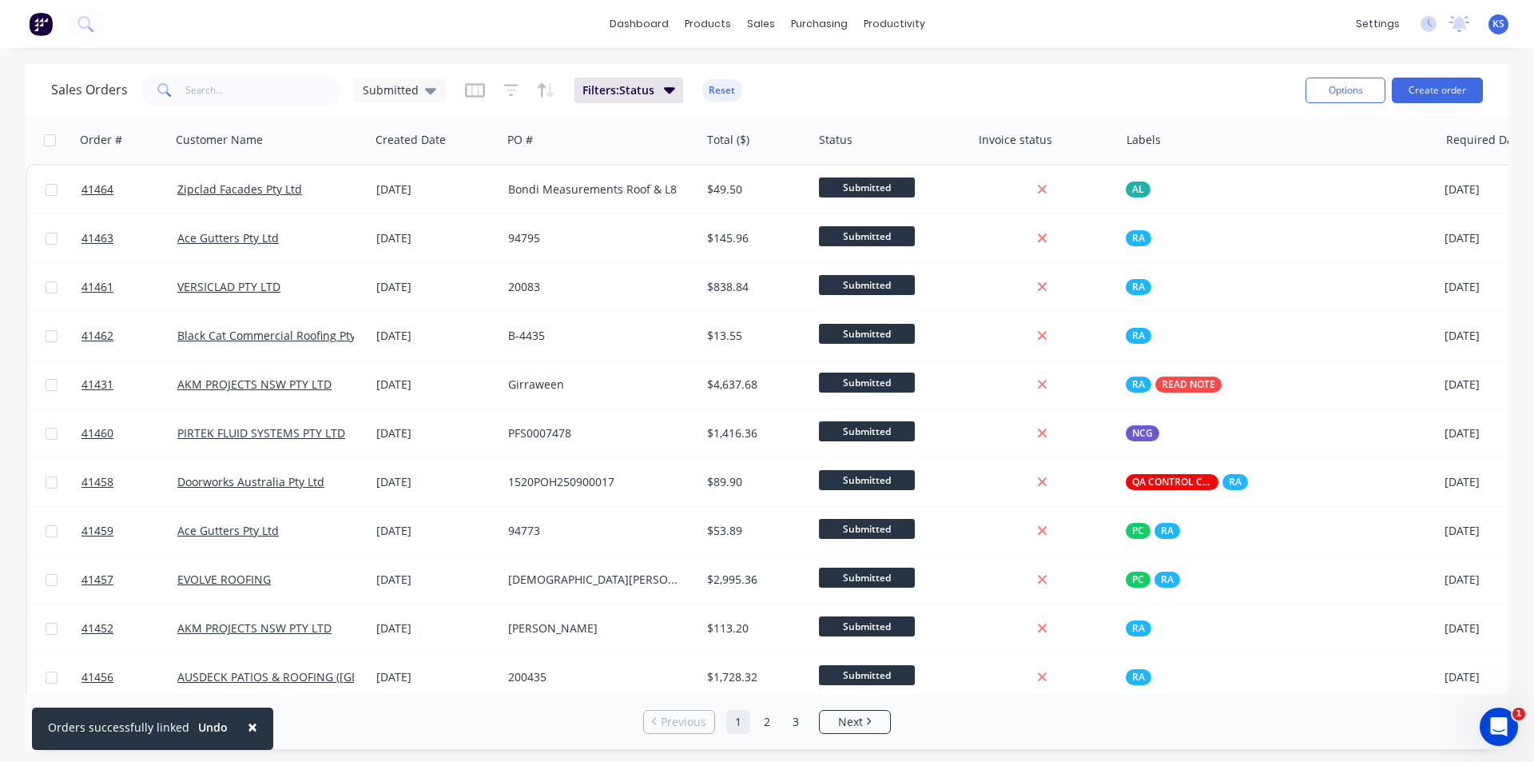
click at [1060, 66] on div "Sales Orders Submitted Filters: Status Reset Options Create order" at bounding box center [767, 90] width 1483 height 52
click at [1448, 93] on button "Create order" at bounding box center [1437, 91] width 91 height 26
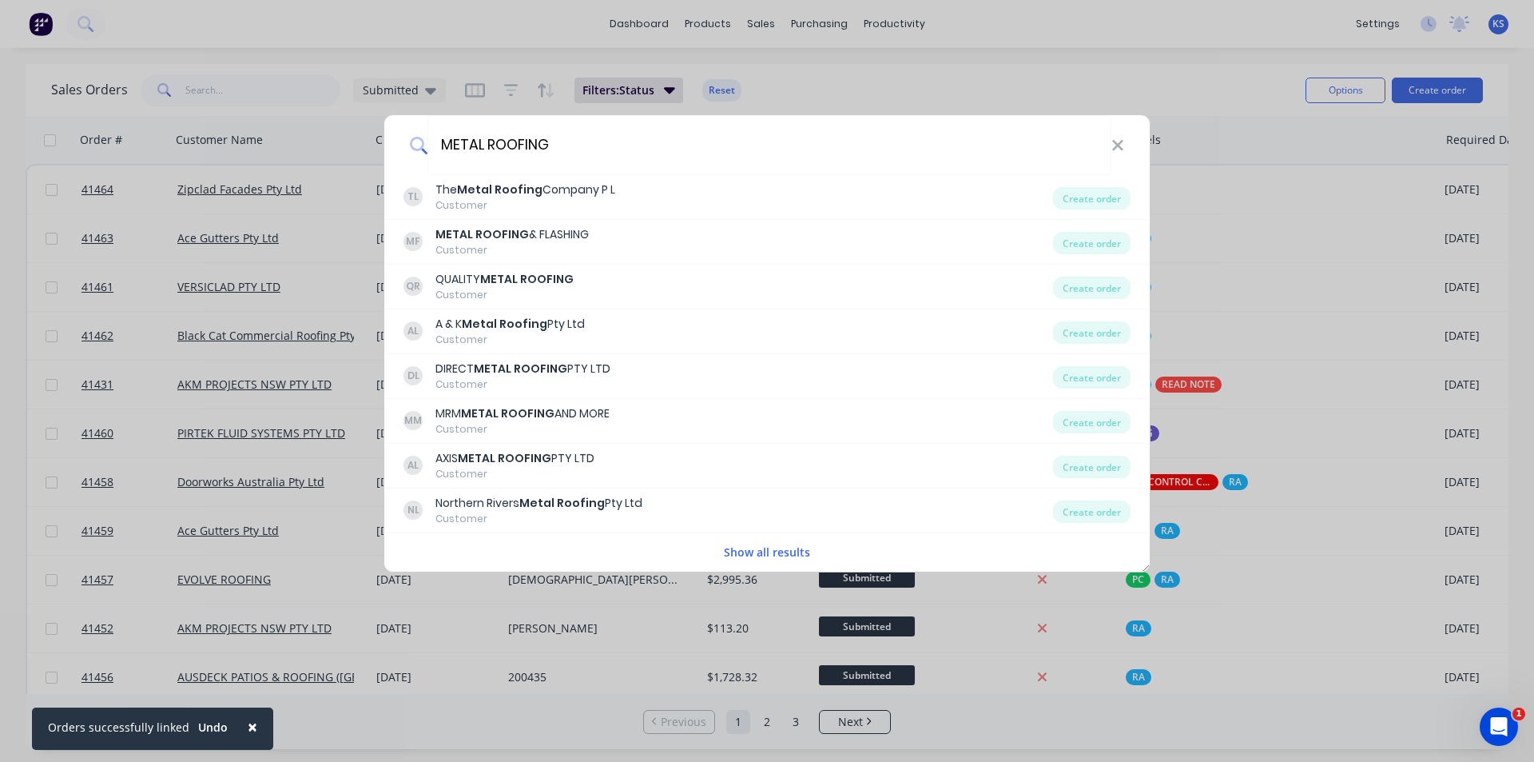
type input "METAL ROOFING"
click at [788, 547] on button "Show all results" at bounding box center [767, 552] width 96 height 18
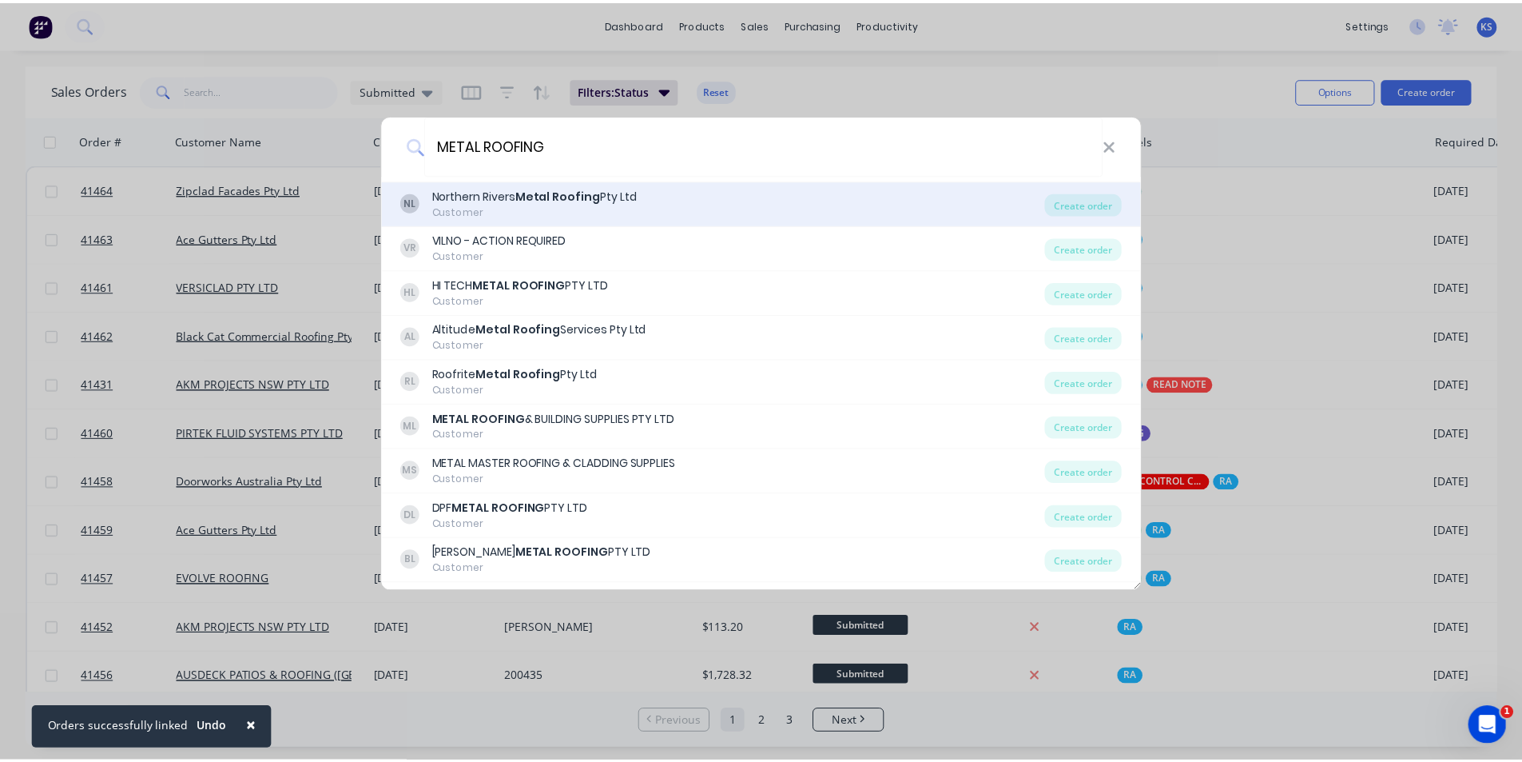
scroll to position [320, 0]
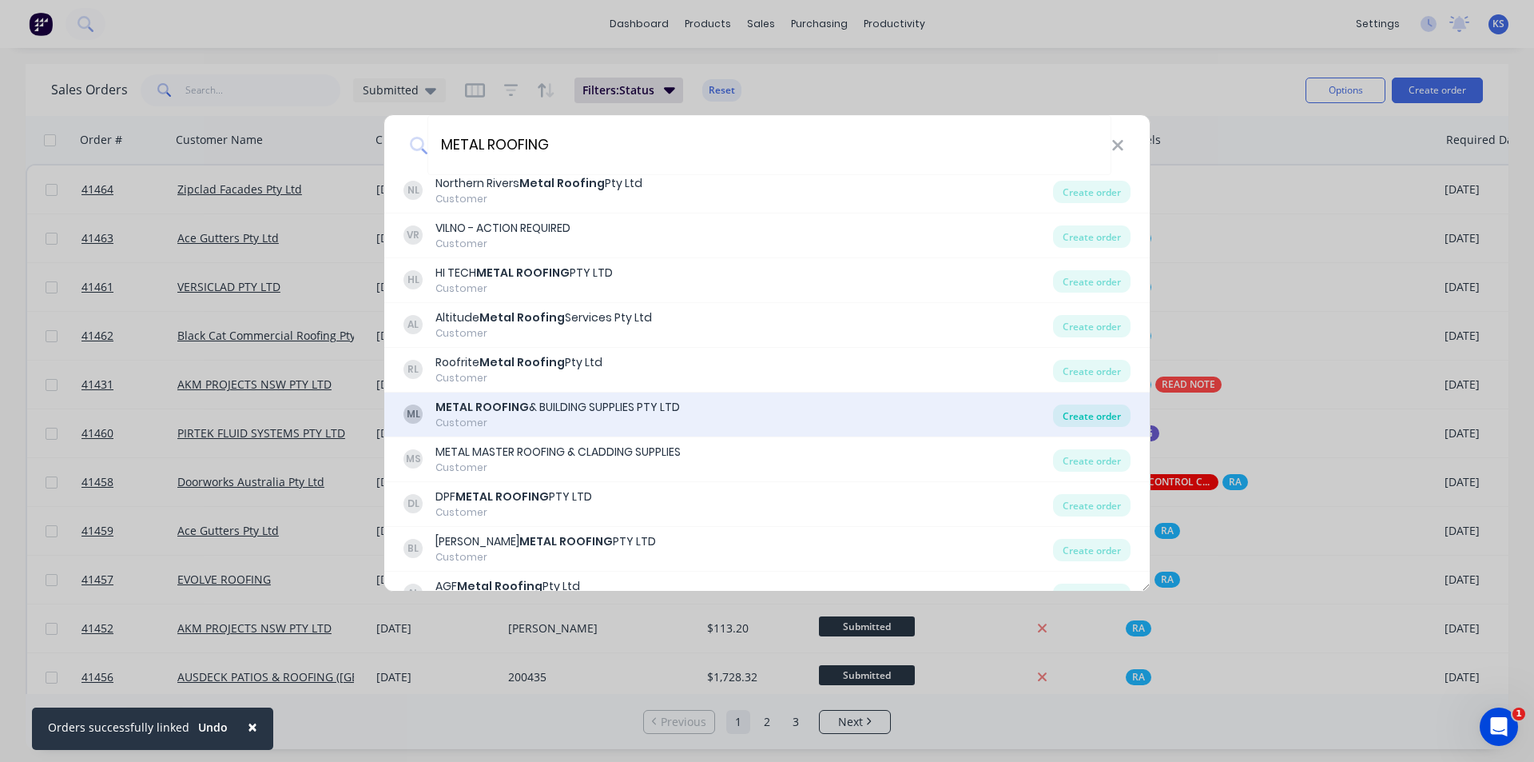
click at [1069, 416] on div "Create order" at bounding box center [1092, 415] width 78 height 22
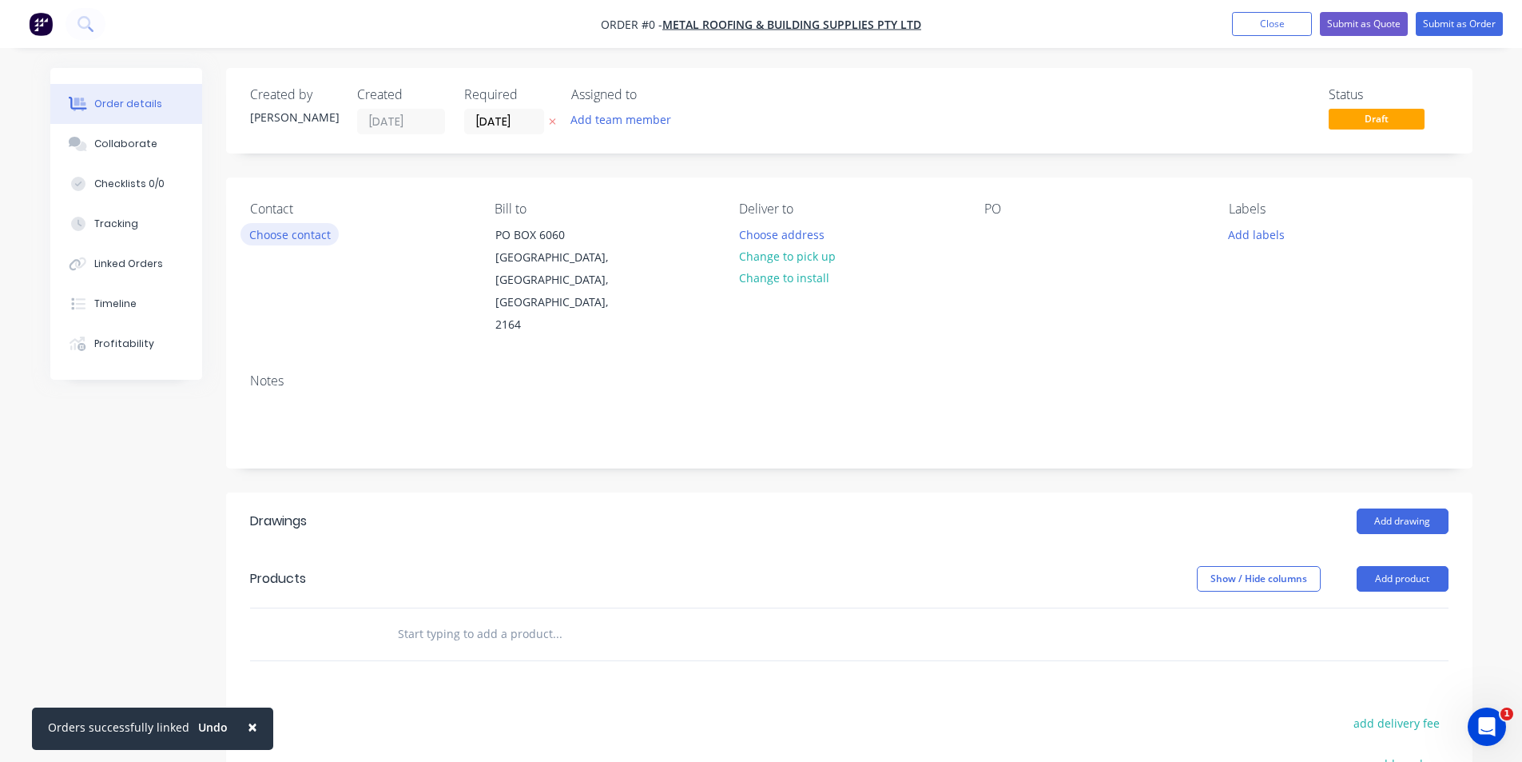
click at [317, 234] on button "Choose contact" at bounding box center [290, 234] width 98 height 22
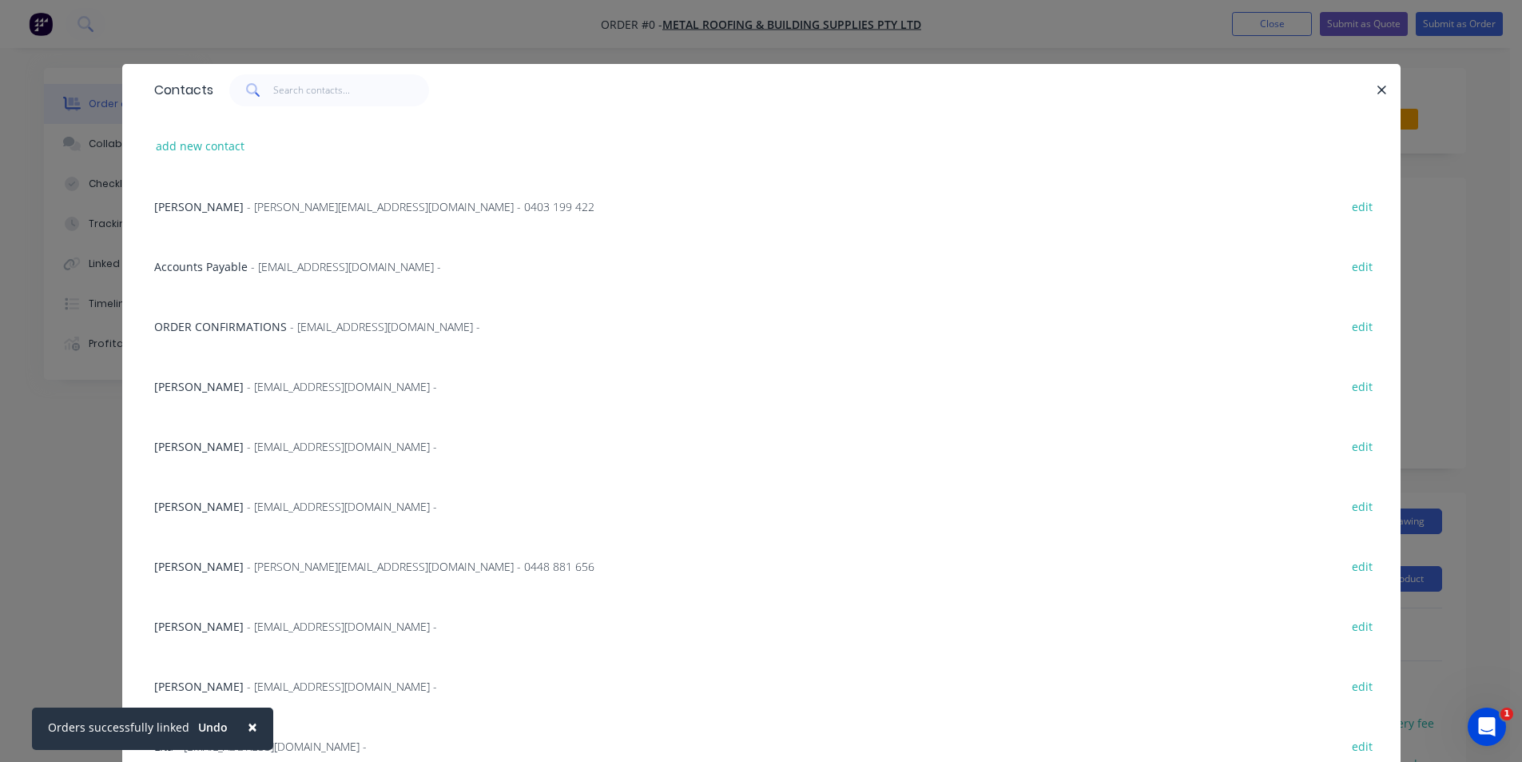
click at [255, 389] on span "- ceaser_fabian@mrbsupplies.com -" at bounding box center [342, 386] width 190 height 15
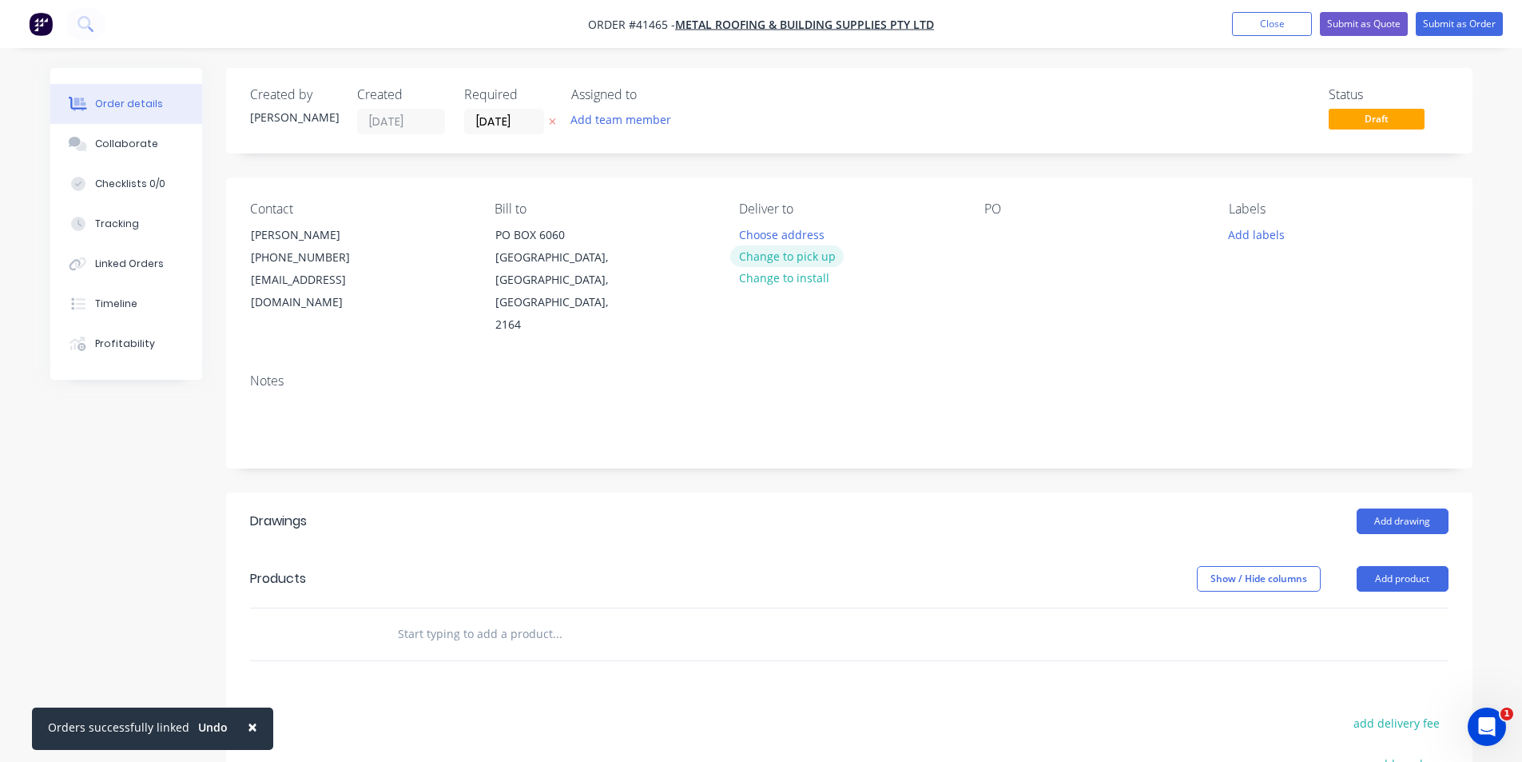
click at [779, 261] on button "Change to pick up" at bounding box center [786, 256] width 113 height 22
click at [1000, 237] on div at bounding box center [998, 234] width 26 height 23
click at [1237, 237] on button "Add labels" at bounding box center [1257, 234] width 74 height 22
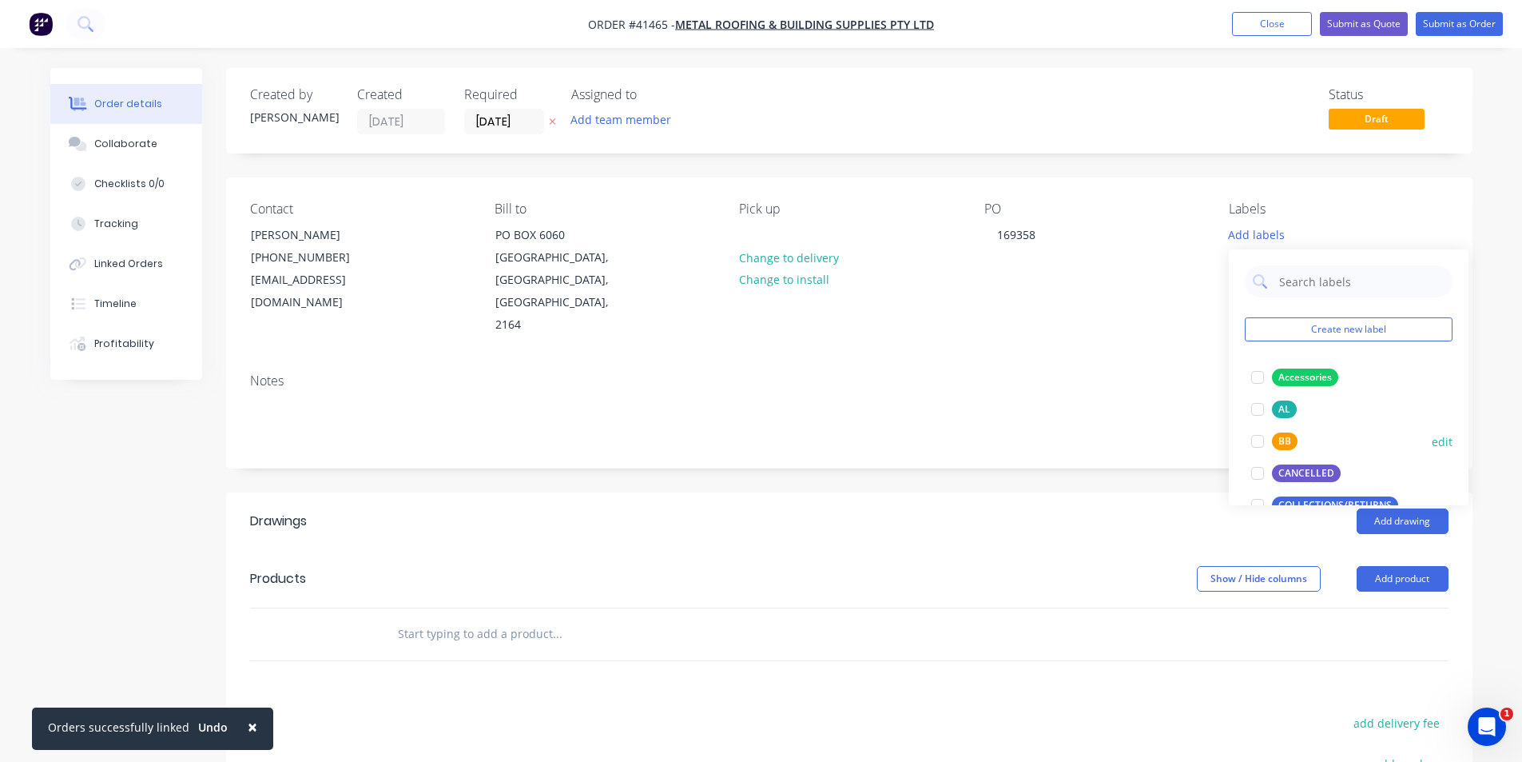
click at [1259, 441] on div at bounding box center [1258, 441] width 32 height 32
click at [989, 519] on header "Drawings Add drawing" at bounding box center [849, 521] width 1247 height 58
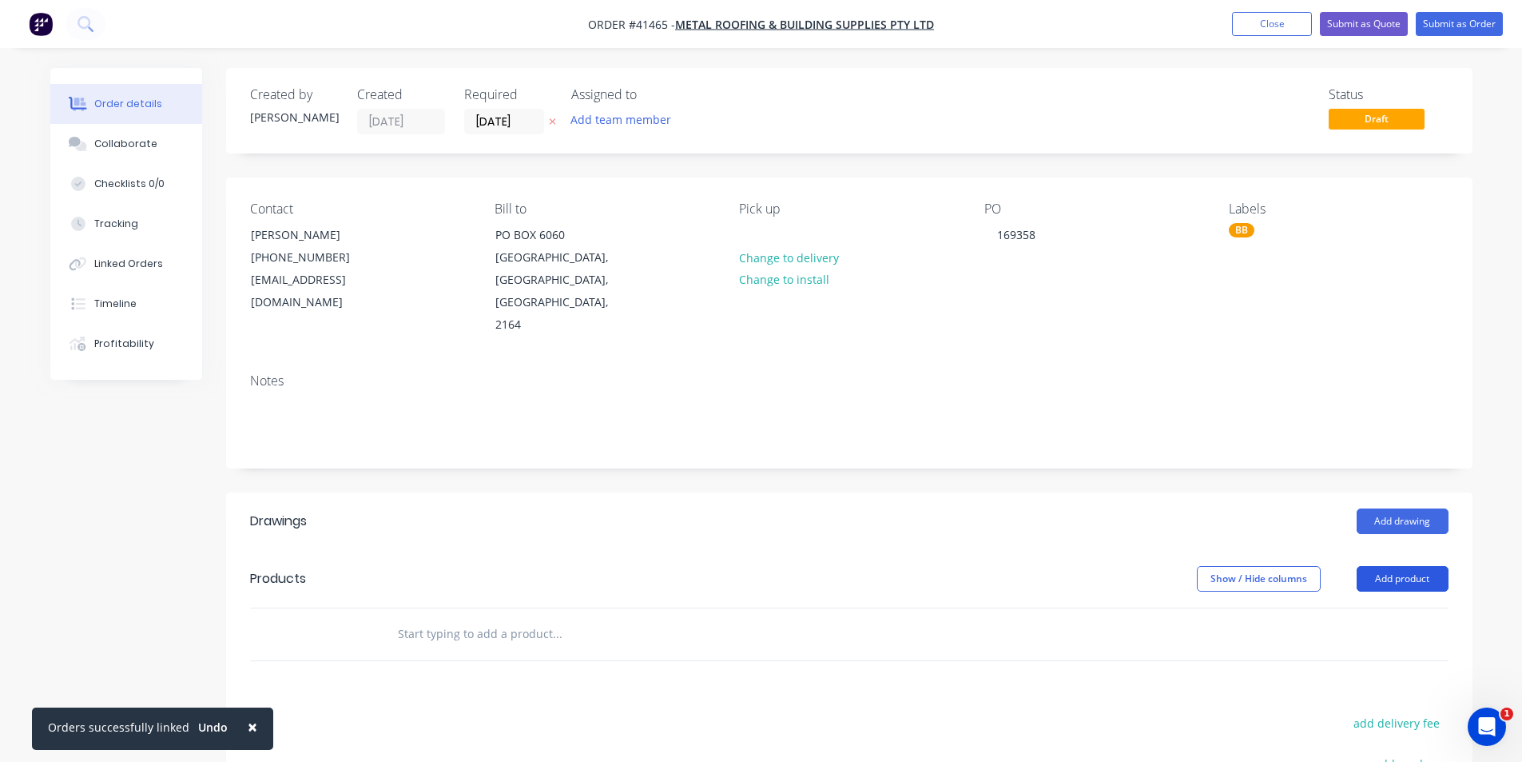
click at [1422, 566] on button "Add product" at bounding box center [1403, 579] width 92 height 26
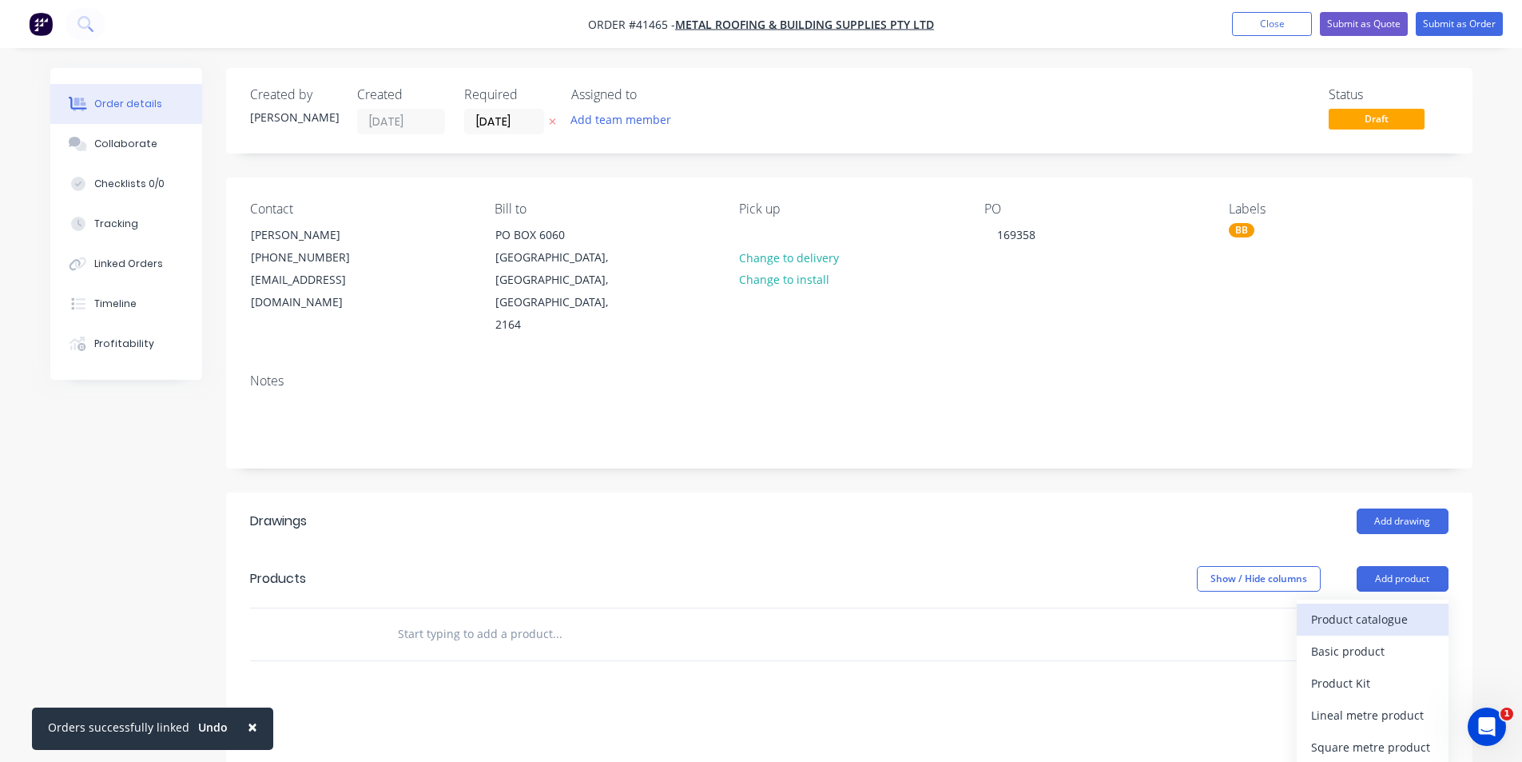
click at [1392, 607] on div "Product catalogue" at bounding box center [1372, 618] width 123 height 23
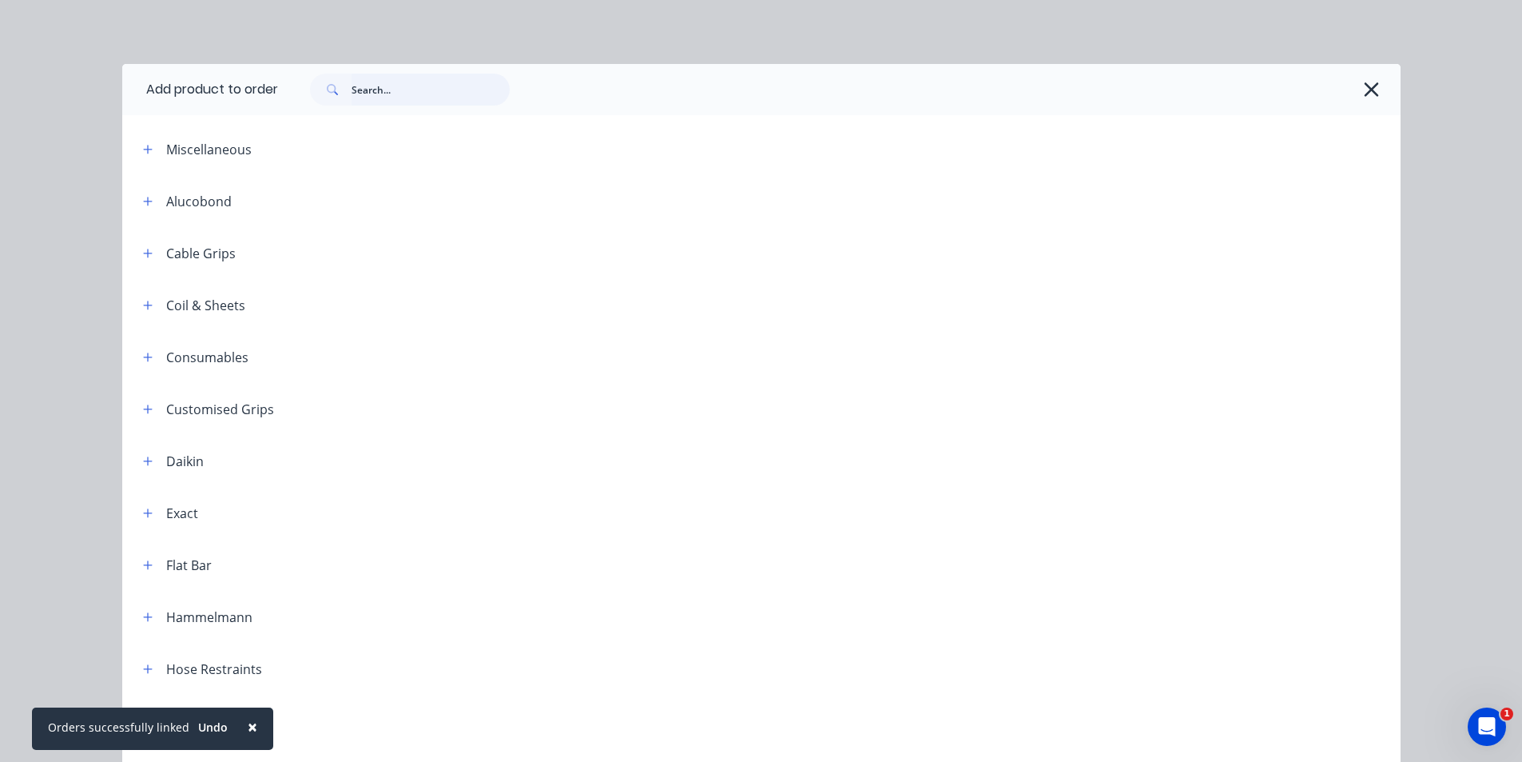
click at [460, 104] on input "text" at bounding box center [431, 90] width 158 height 32
type input "BOX"
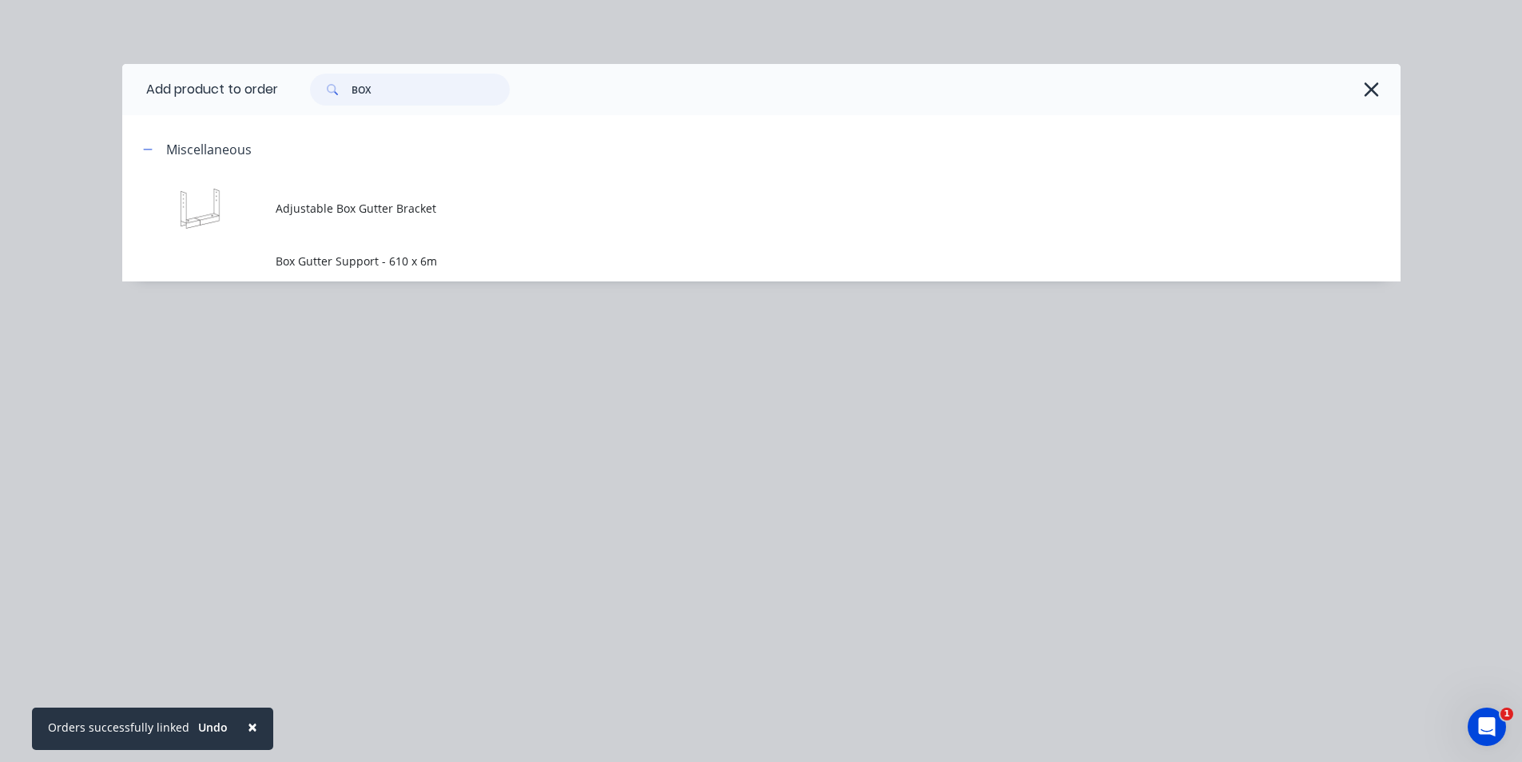
drag, startPoint x: 404, startPoint y: 93, endPoint x: 274, endPoint y: 78, distance: 130.4
click at [274, 78] on header "Add product to order BOX" at bounding box center [761, 89] width 1279 height 51
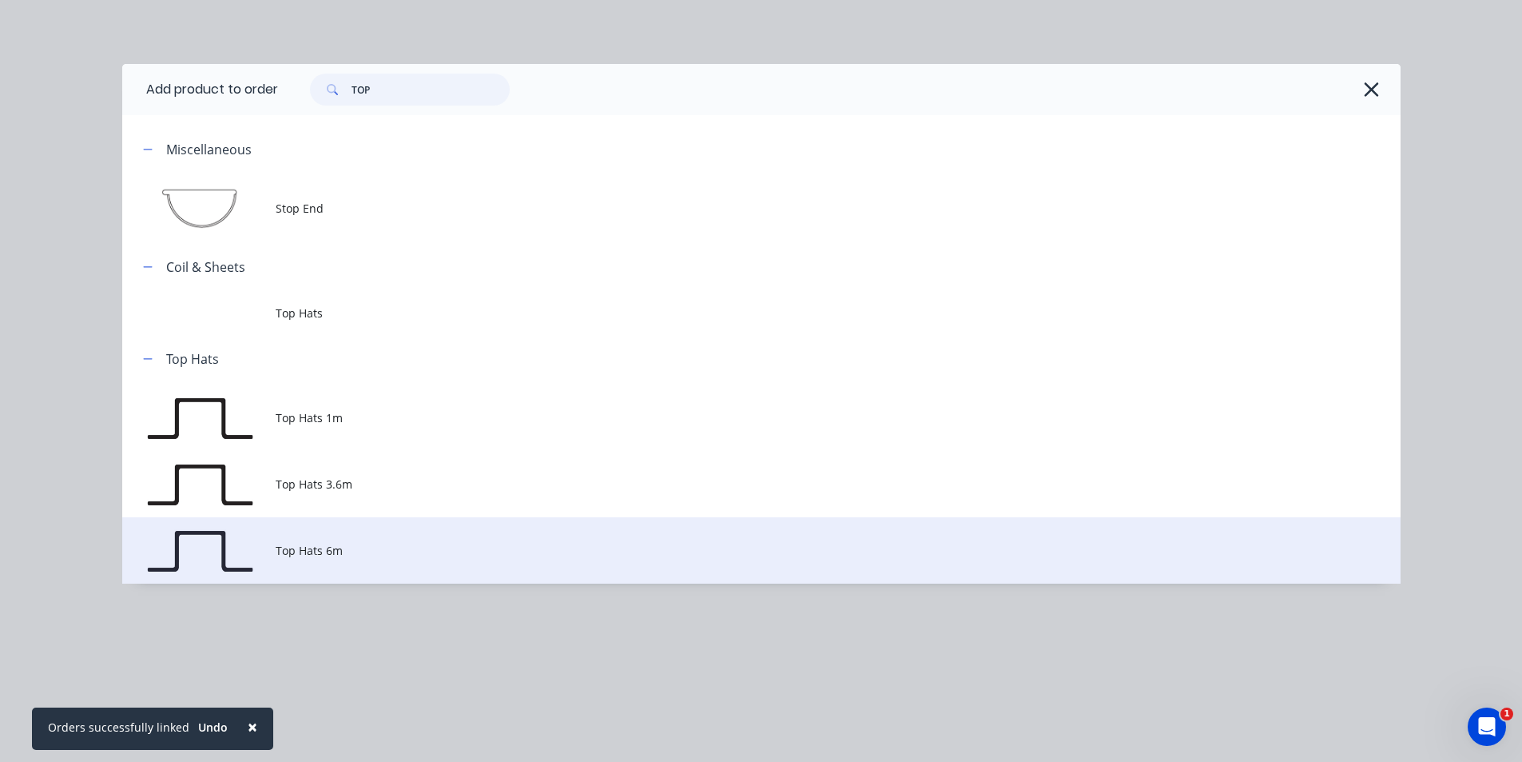
type input "TOP"
click at [375, 553] on span "Top Hats 6m" at bounding box center [726, 550] width 900 height 17
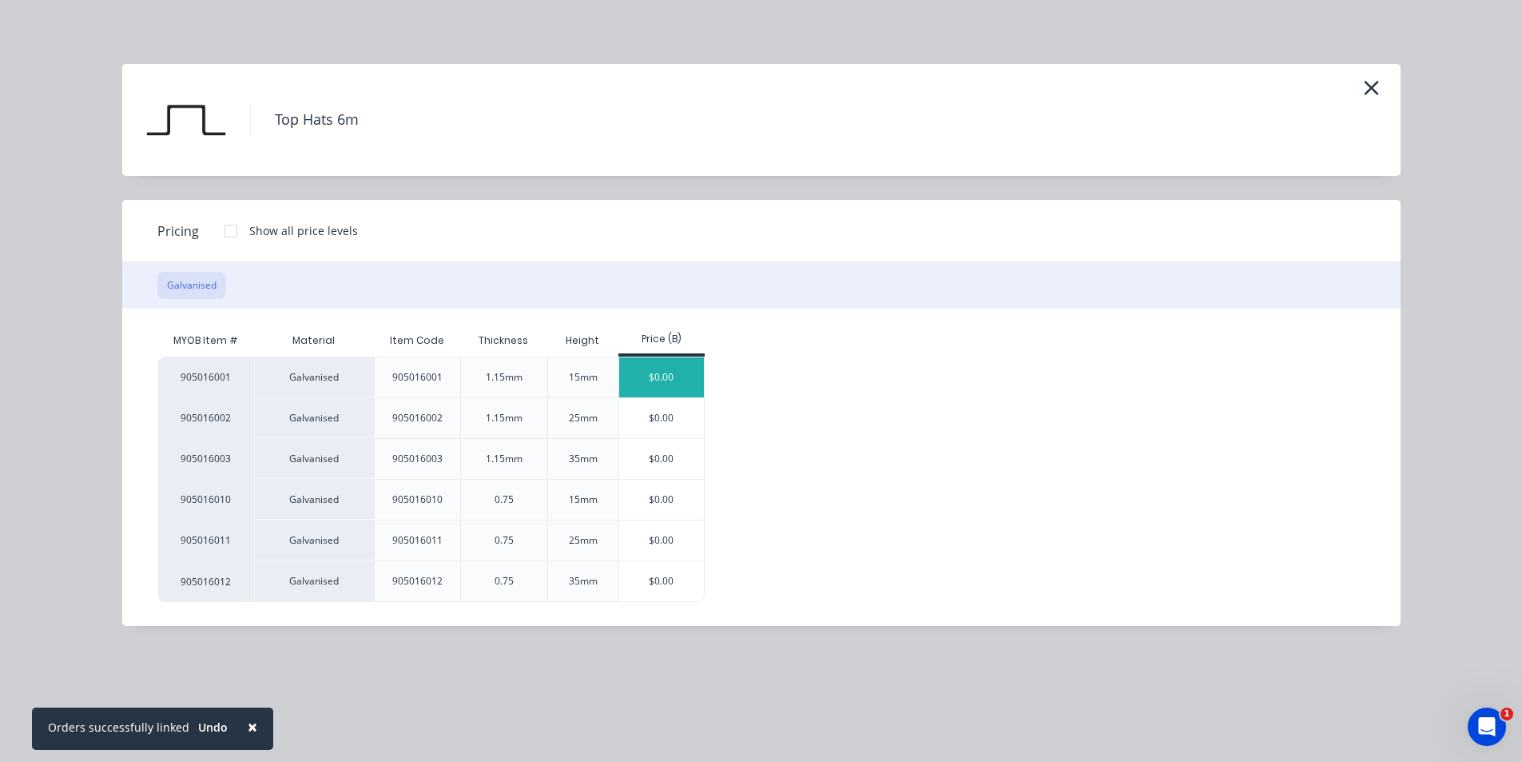
click at [678, 379] on div "$0.00" at bounding box center [662, 377] width 86 height 40
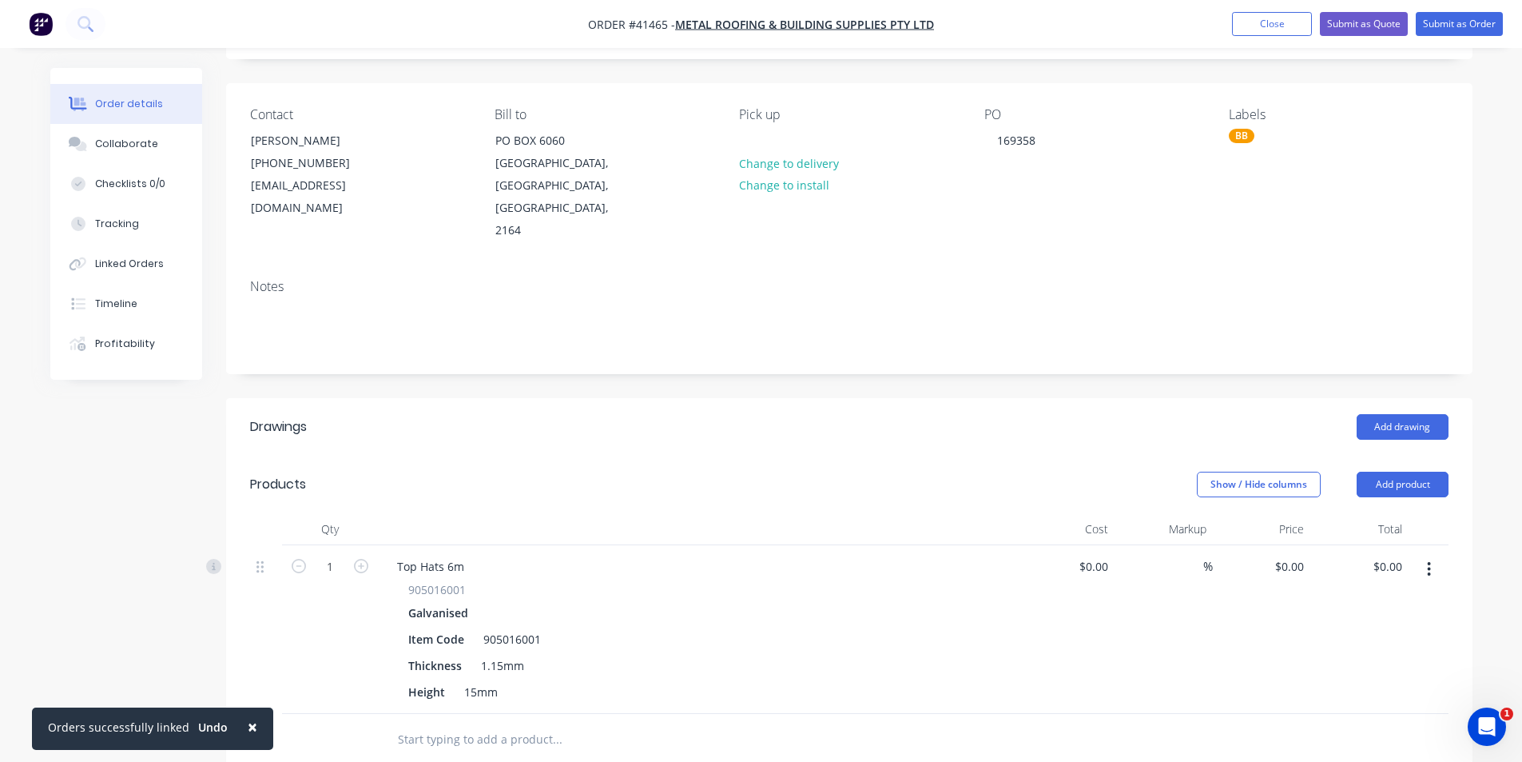
scroll to position [240, 0]
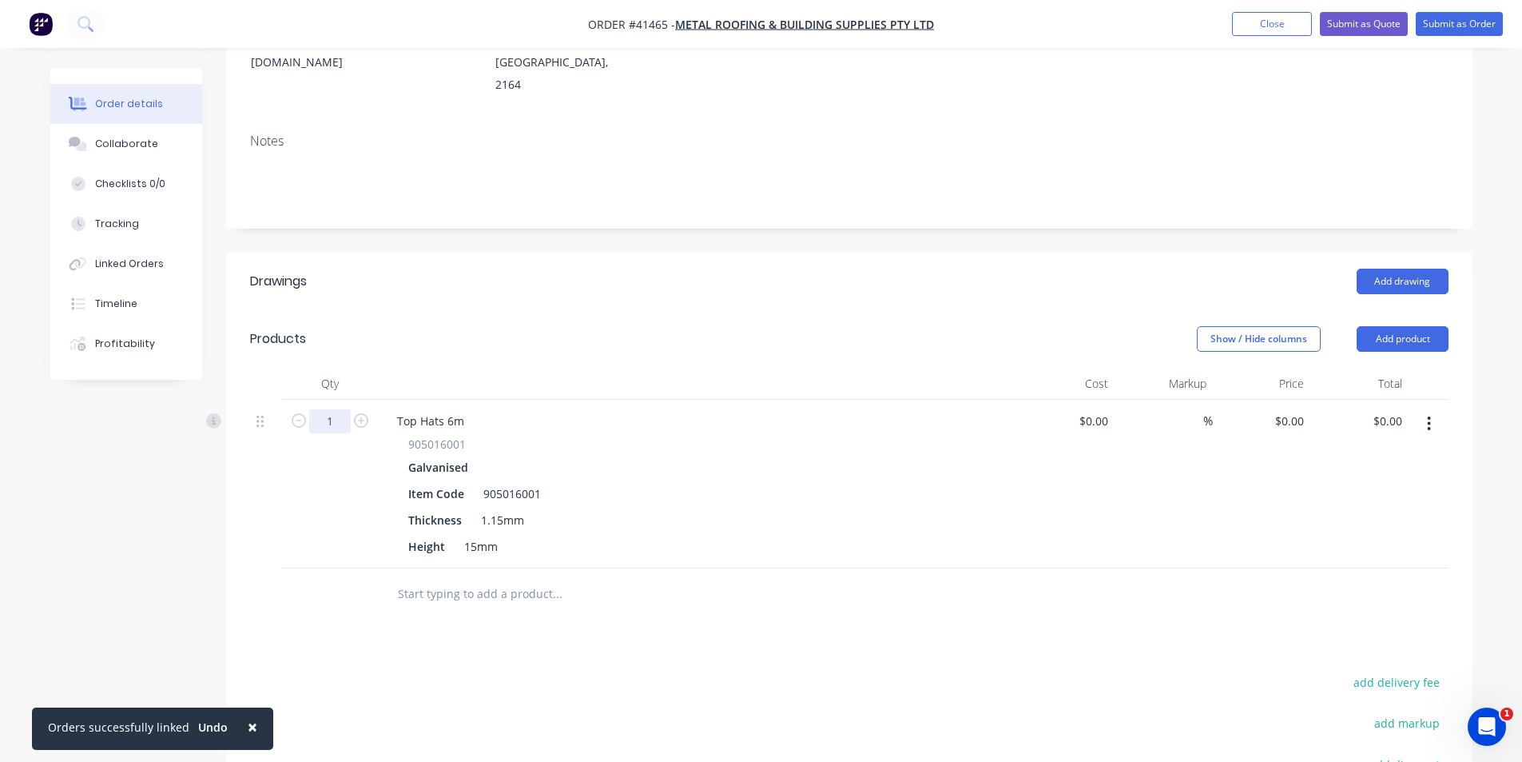
click at [328, 409] on input "1" at bounding box center [330, 421] width 42 height 24
type input "50"
click at [1378, 326] on button "Add product" at bounding box center [1403, 339] width 92 height 26
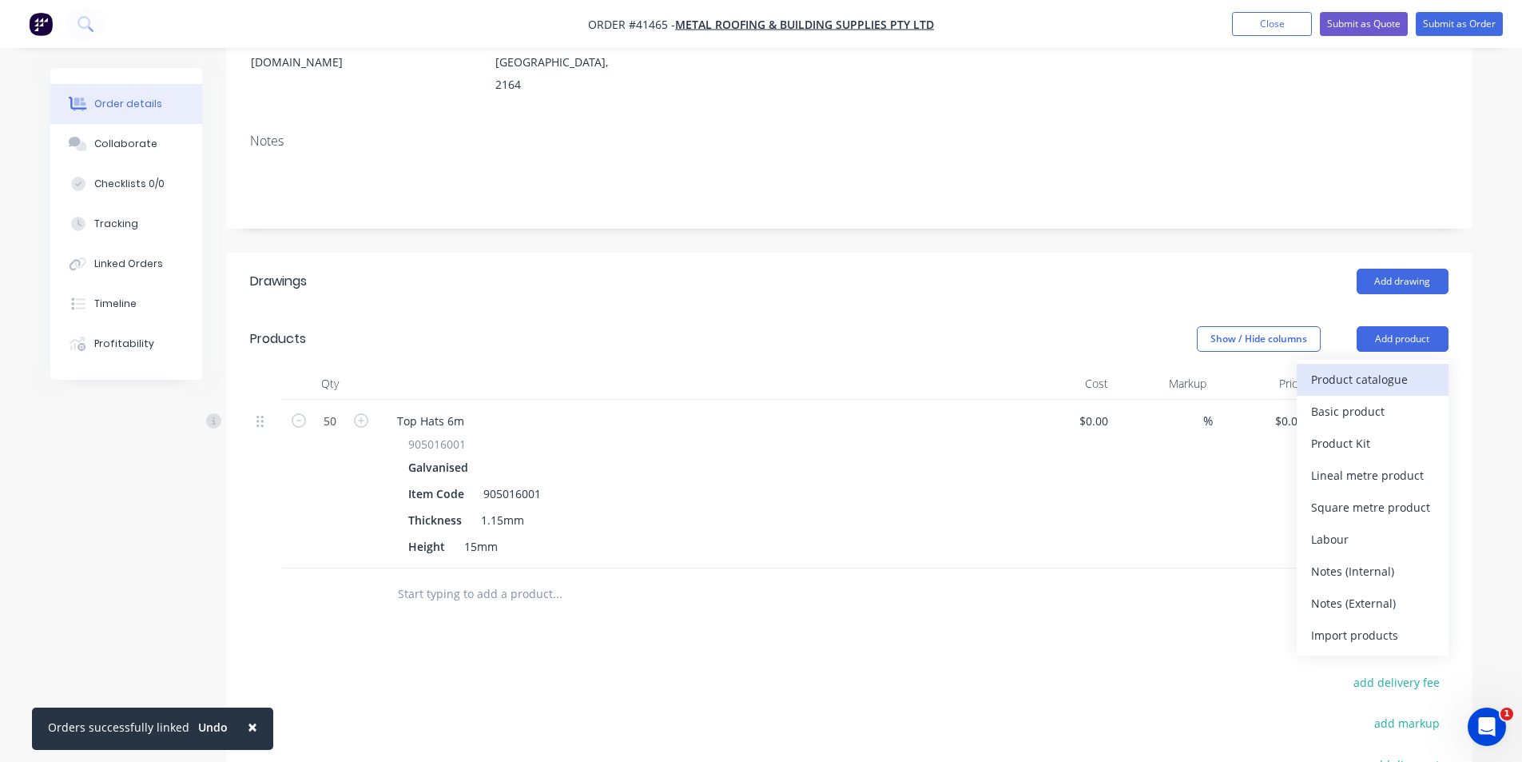
click at [1394, 368] on div "Product catalogue" at bounding box center [1372, 379] width 123 height 23
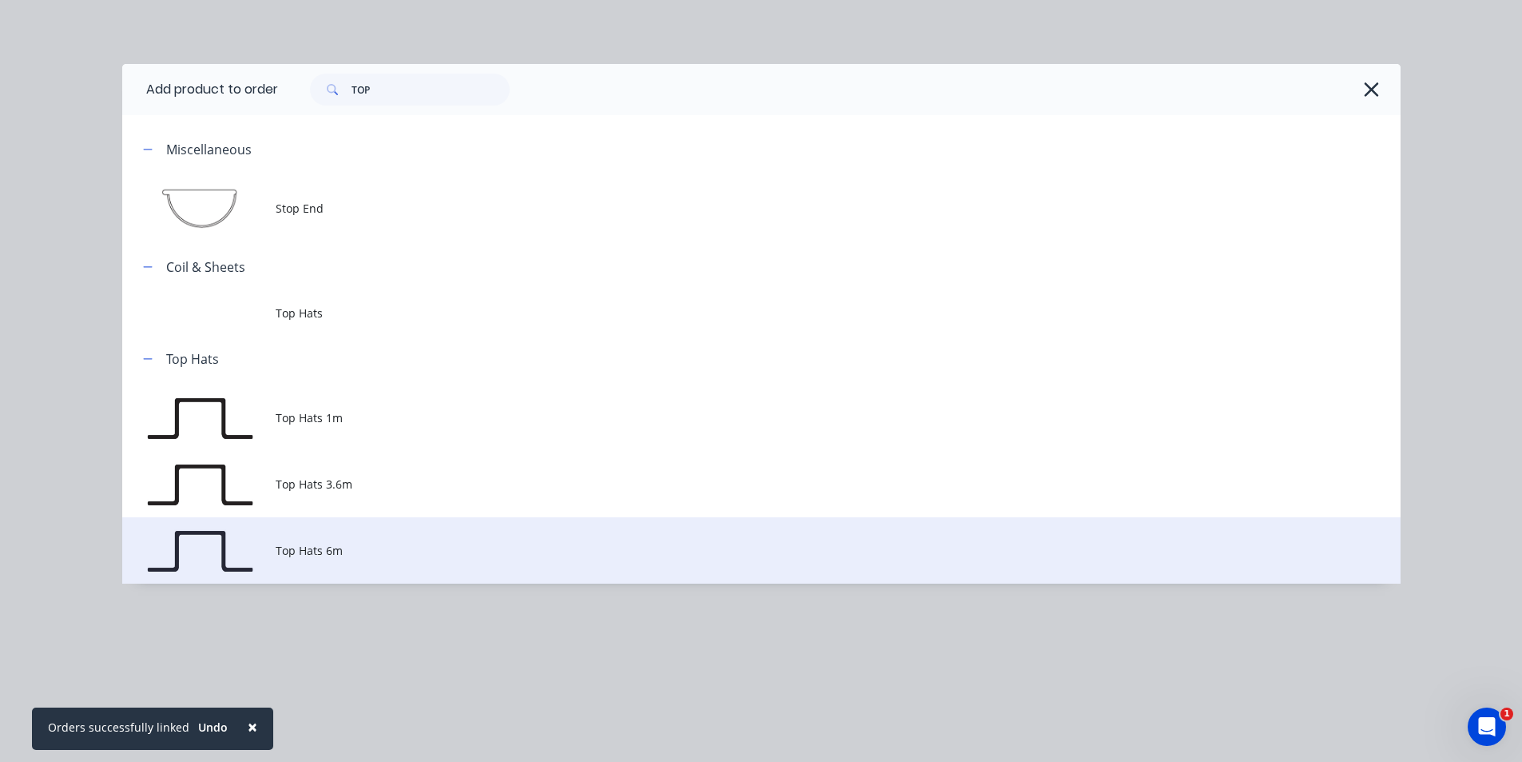
click at [384, 557] on span "Top Hats 6m" at bounding box center [726, 550] width 900 height 17
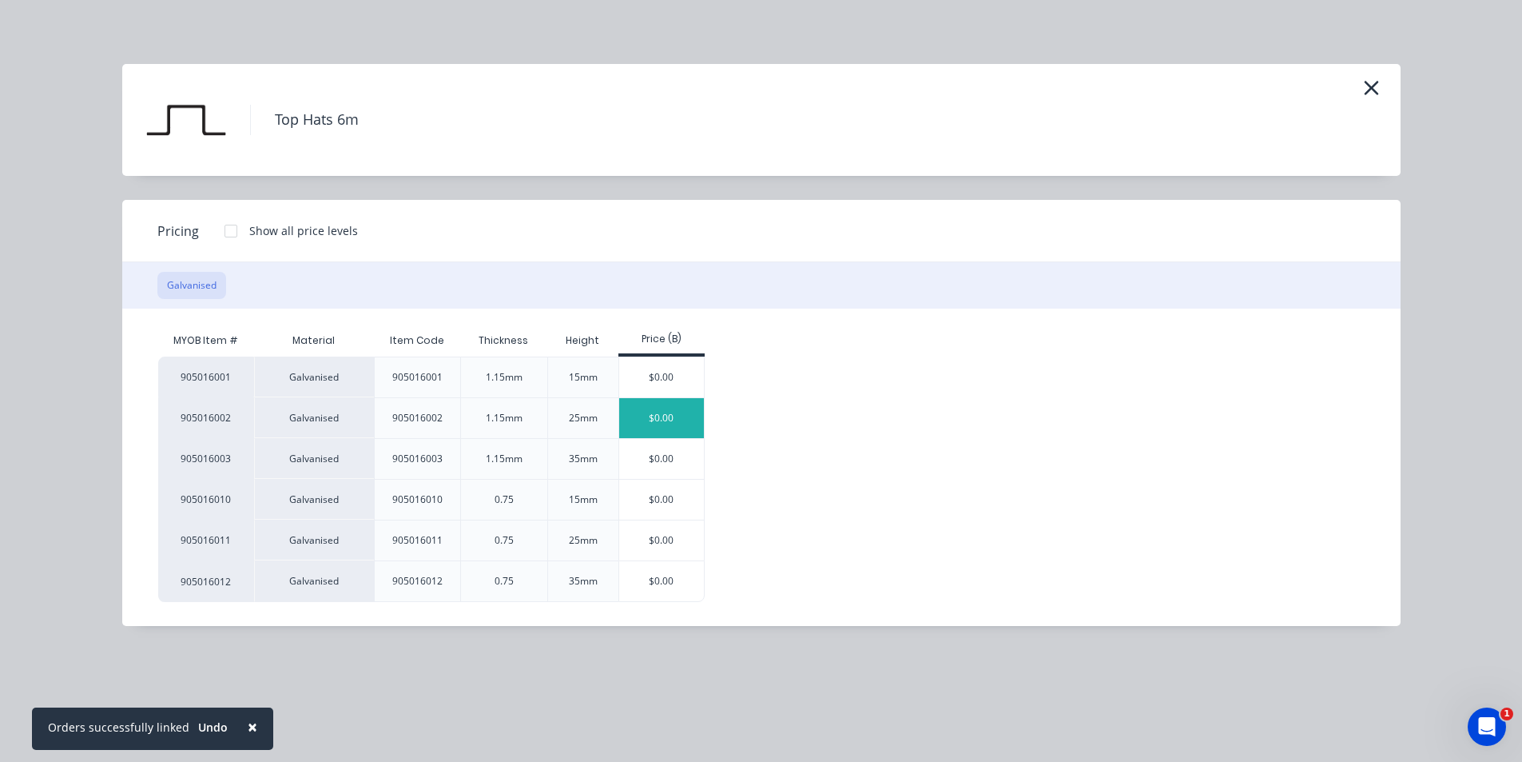
click at [666, 417] on div "$0.00" at bounding box center [662, 418] width 86 height 40
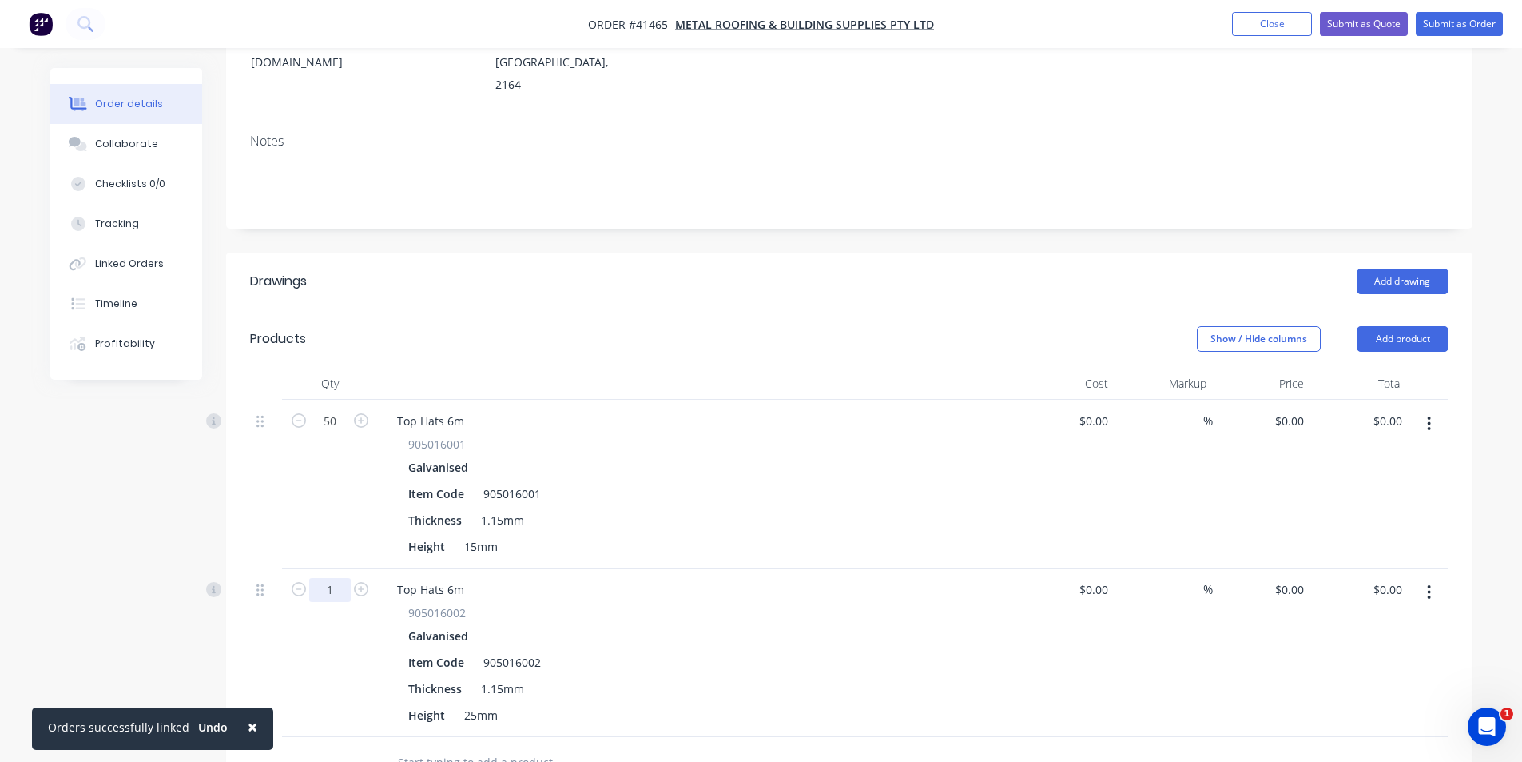
click at [339, 433] on input "1" at bounding box center [330, 421] width 42 height 24
type input "100"
click at [786, 269] on div "Add drawing" at bounding box center [976, 282] width 944 height 26
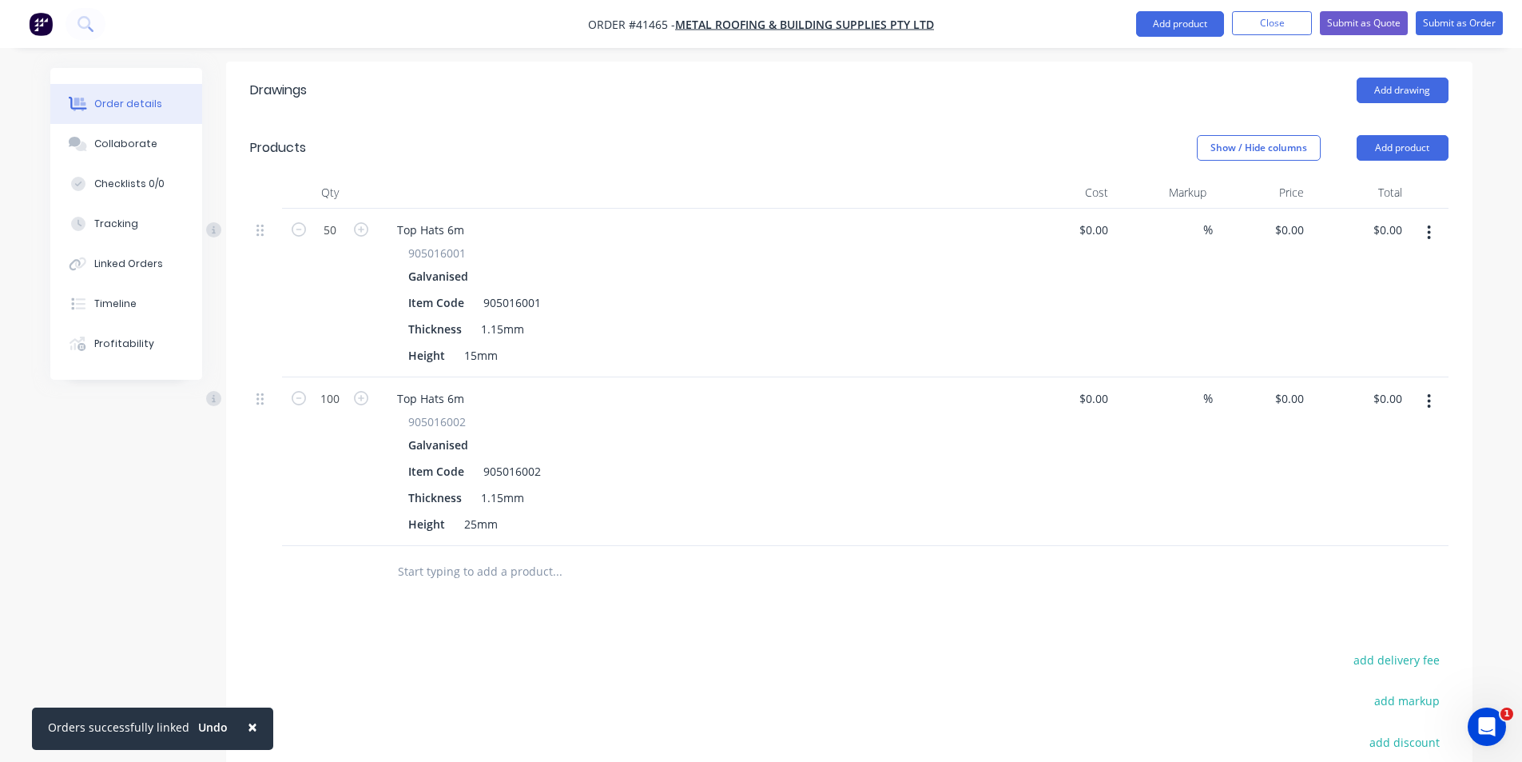
scroll to position [412, 0]
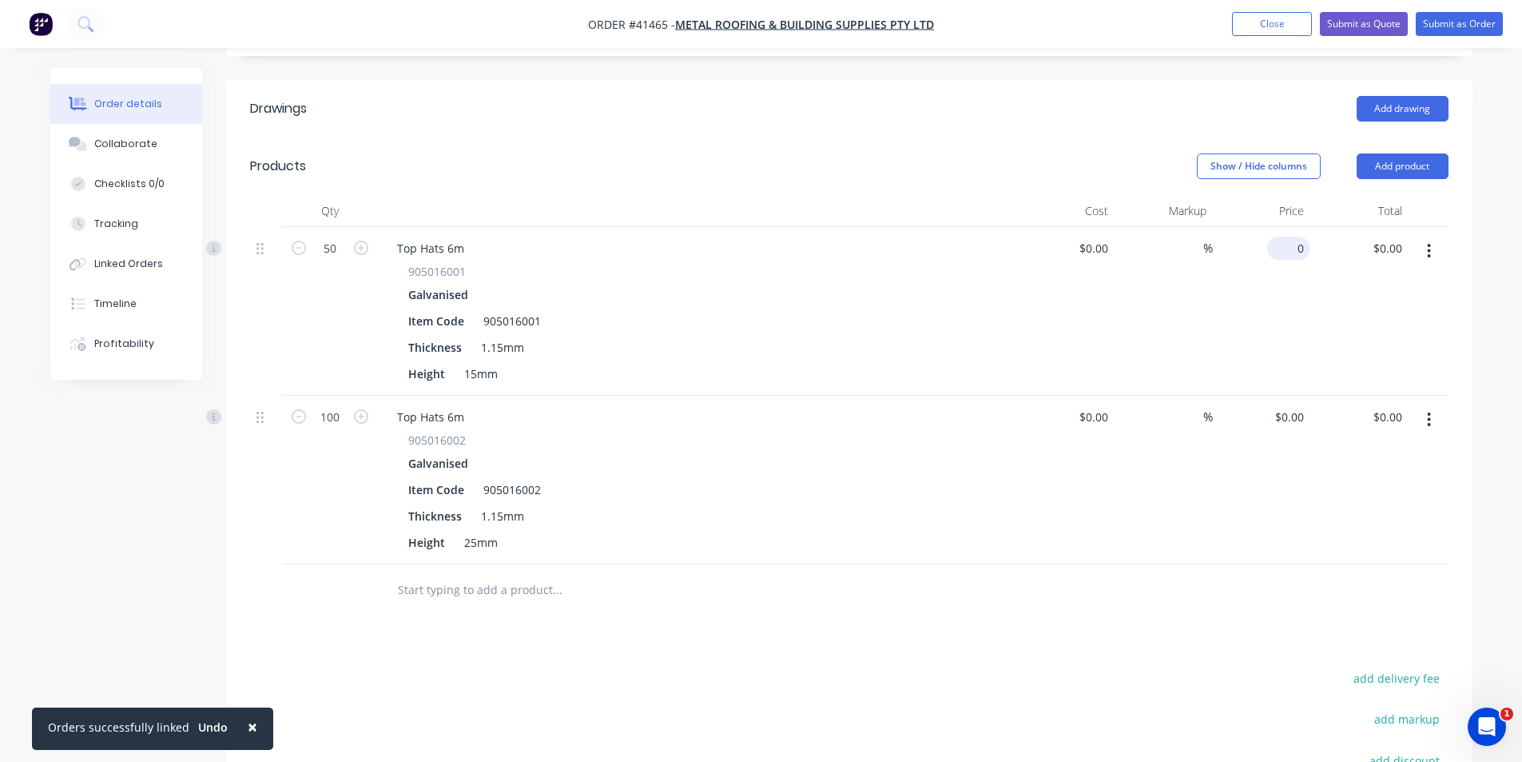
click at [1303, 237] on input "0" at bounding box center [1292, 248] width 37 height 23
type input "$19.75"
type input "$987.50"
click at [1291, 405] on div "0 $0.00" at bounding box center [1288, 416] width 43 height 23
type input "$24.32"
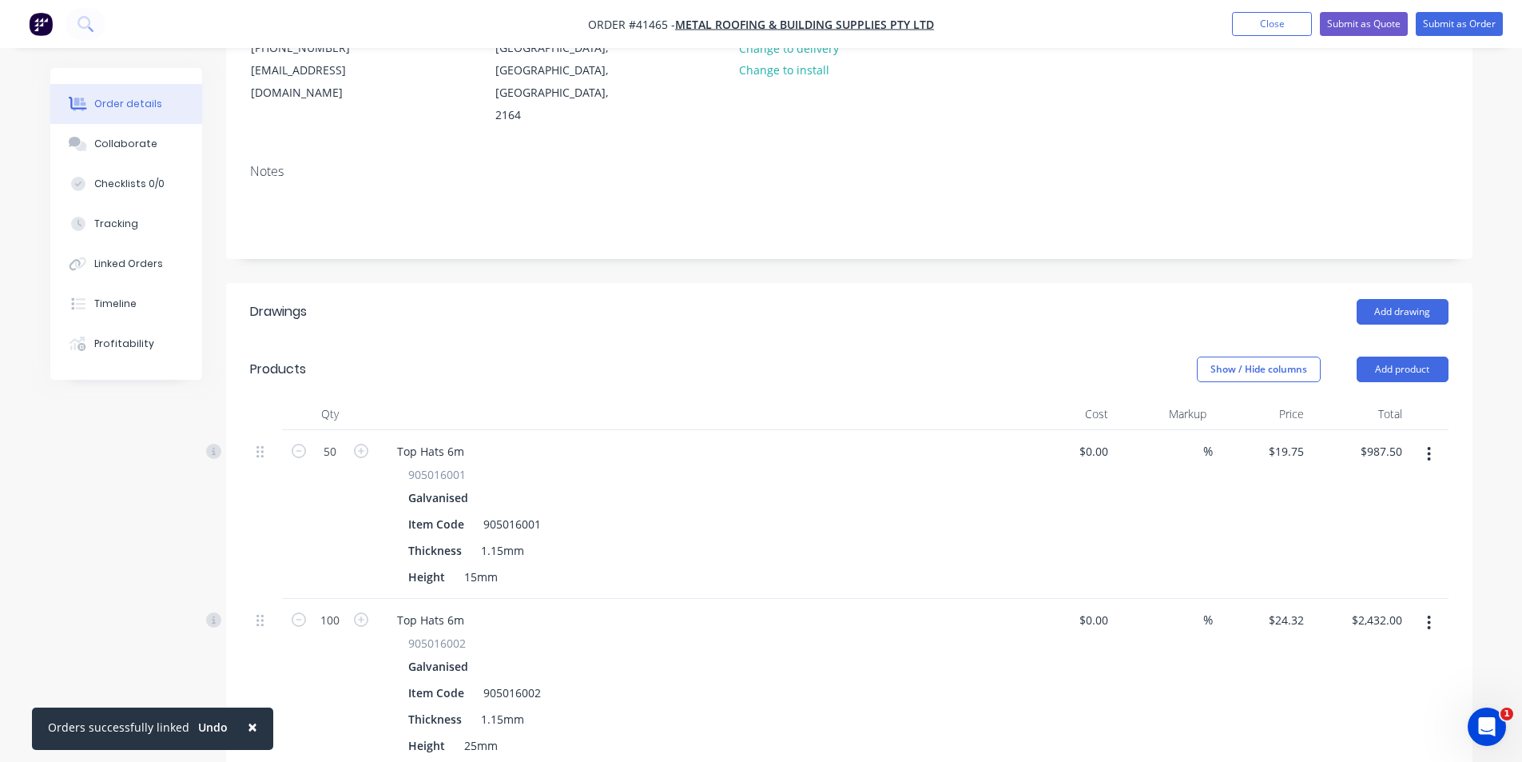
scroll to position [93, 0]
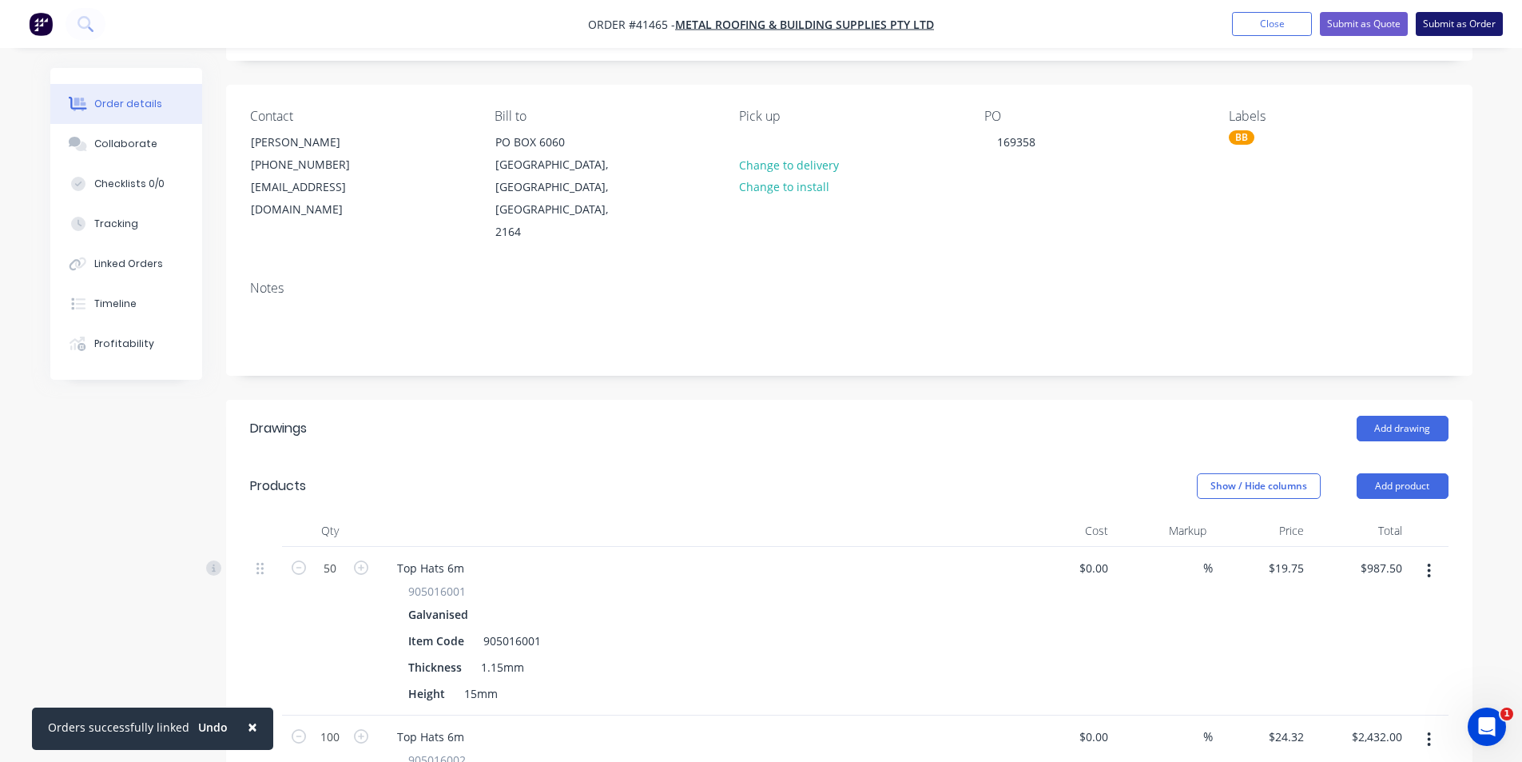
type input "2432.00"
click at [1465, 24] on button "Submit as Order" at bounding box center [1459, 24] width 87 height 24
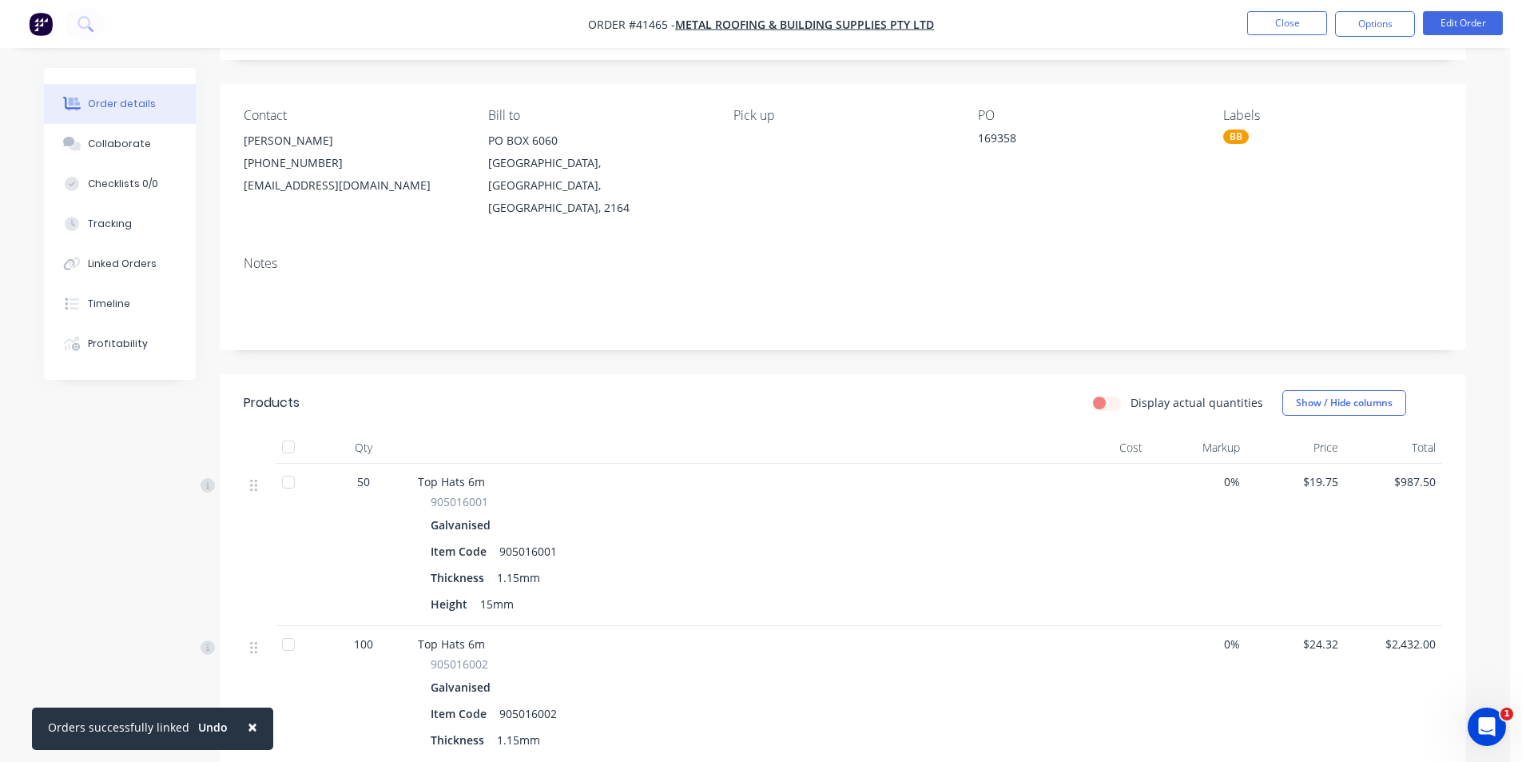
scroll to position [0, 0]
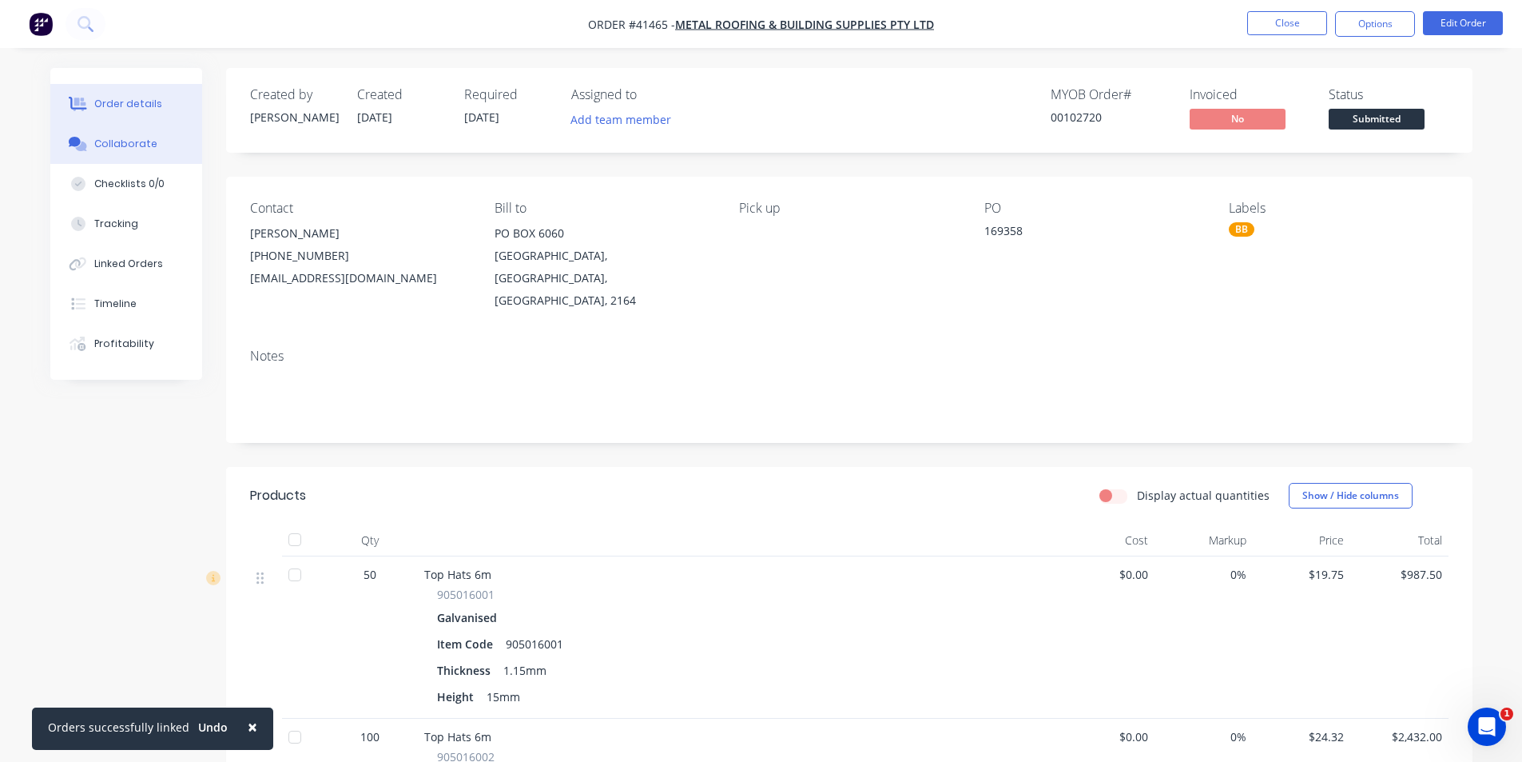
click at [135, 143] on div "Collaborate" at bounding box center [125, 144] width 63 height 14
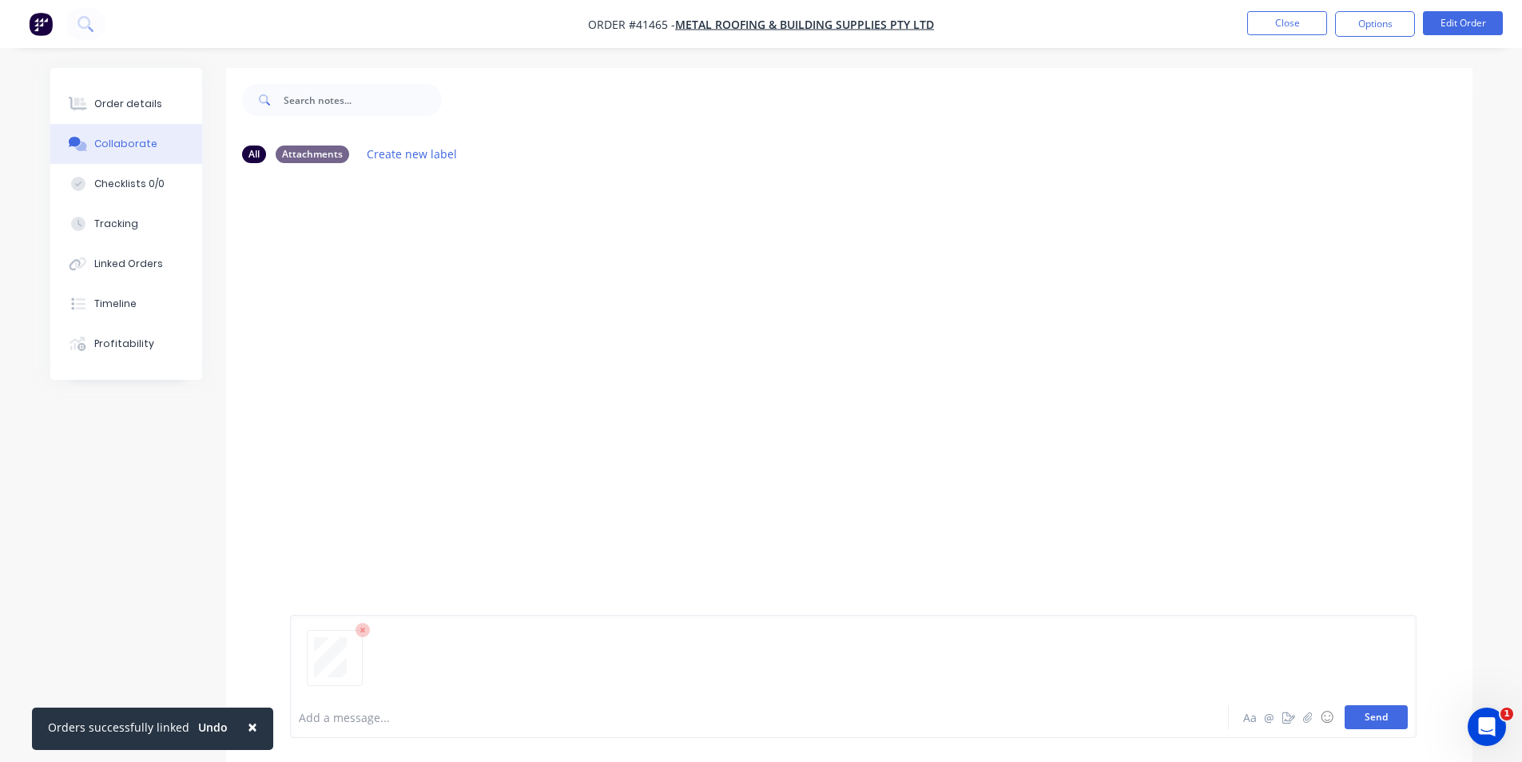
click at [1386, 726] on button "Send" at bounding box center [1376, 717] width 63 height 24
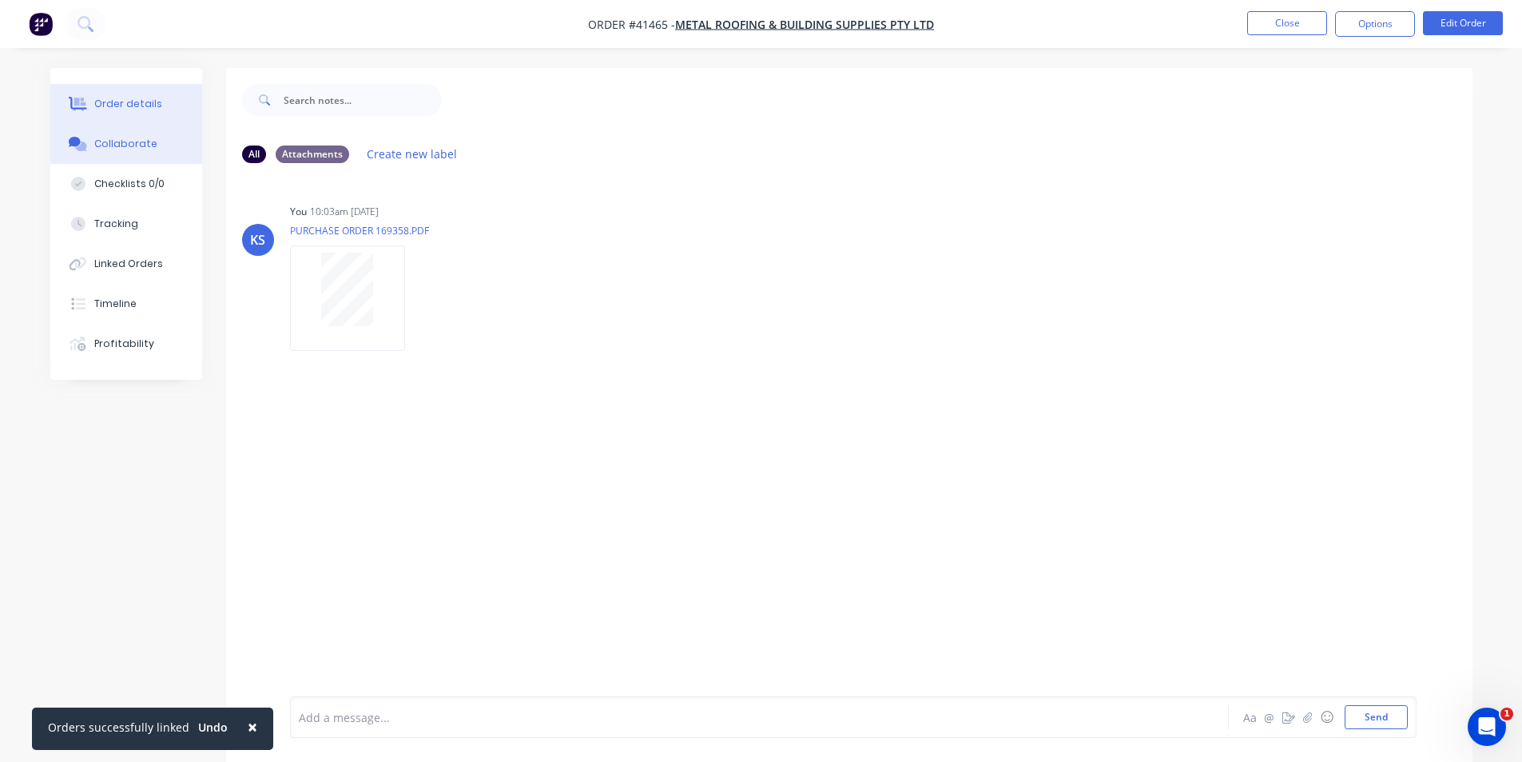
click at [108, 107] on div "Order details" at bounding box center [128, 104] width 68 height 14
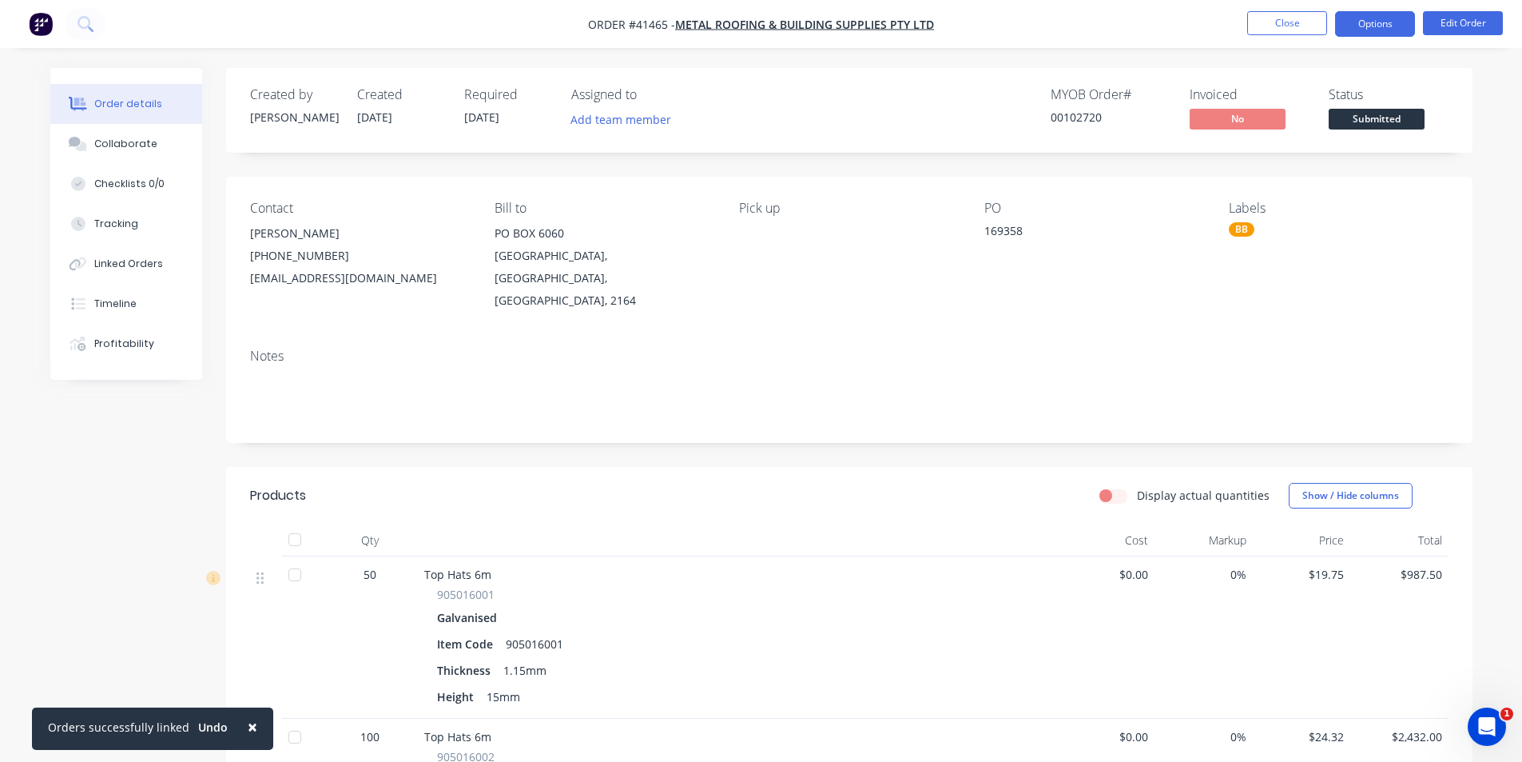
click at [1385, 14] on button "Options" at bounding box center [1375, 24] width 80 height 26
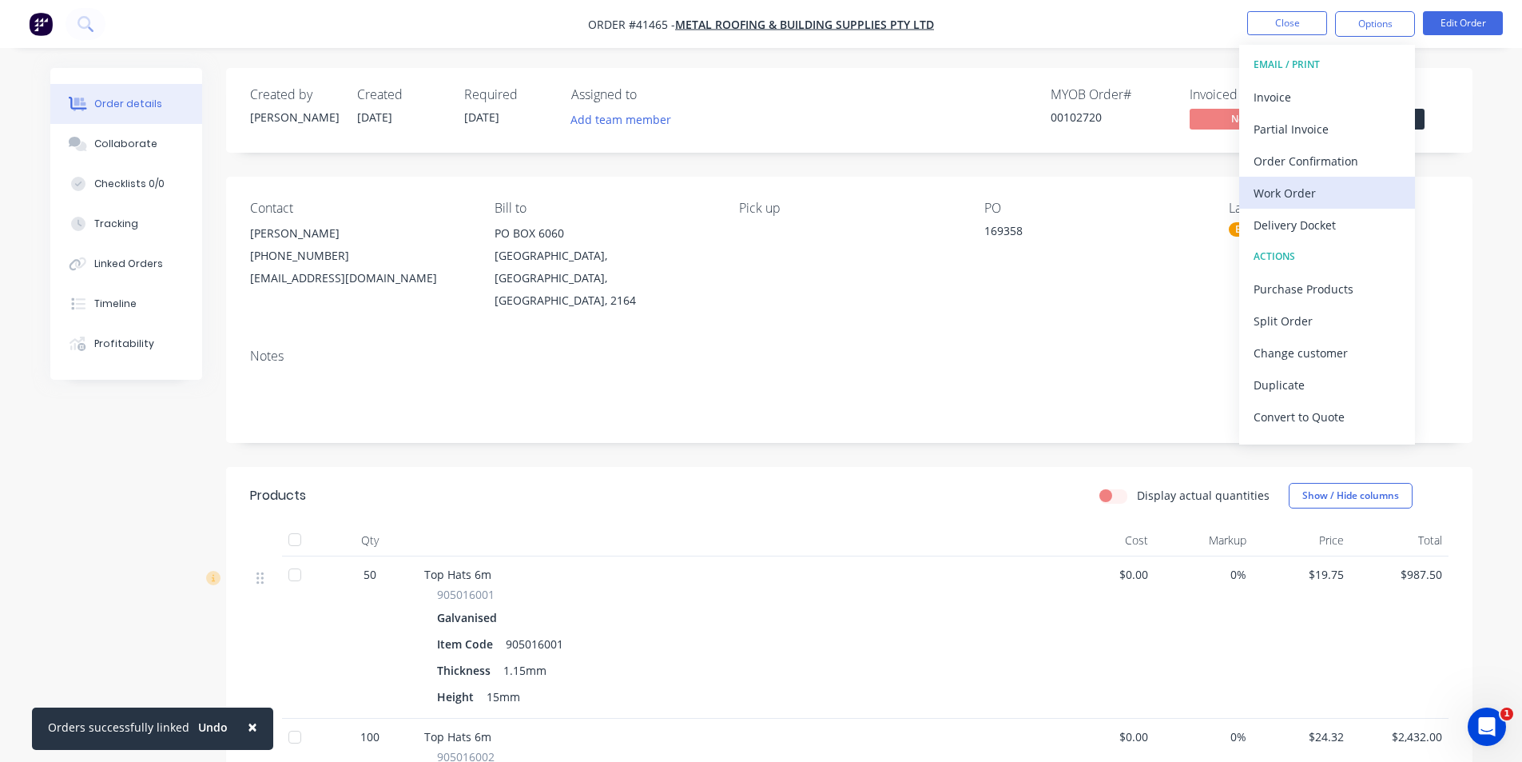
click at [1316, 189] on div "Work Order" at bounding box center [1327, 192] width 147 height 23
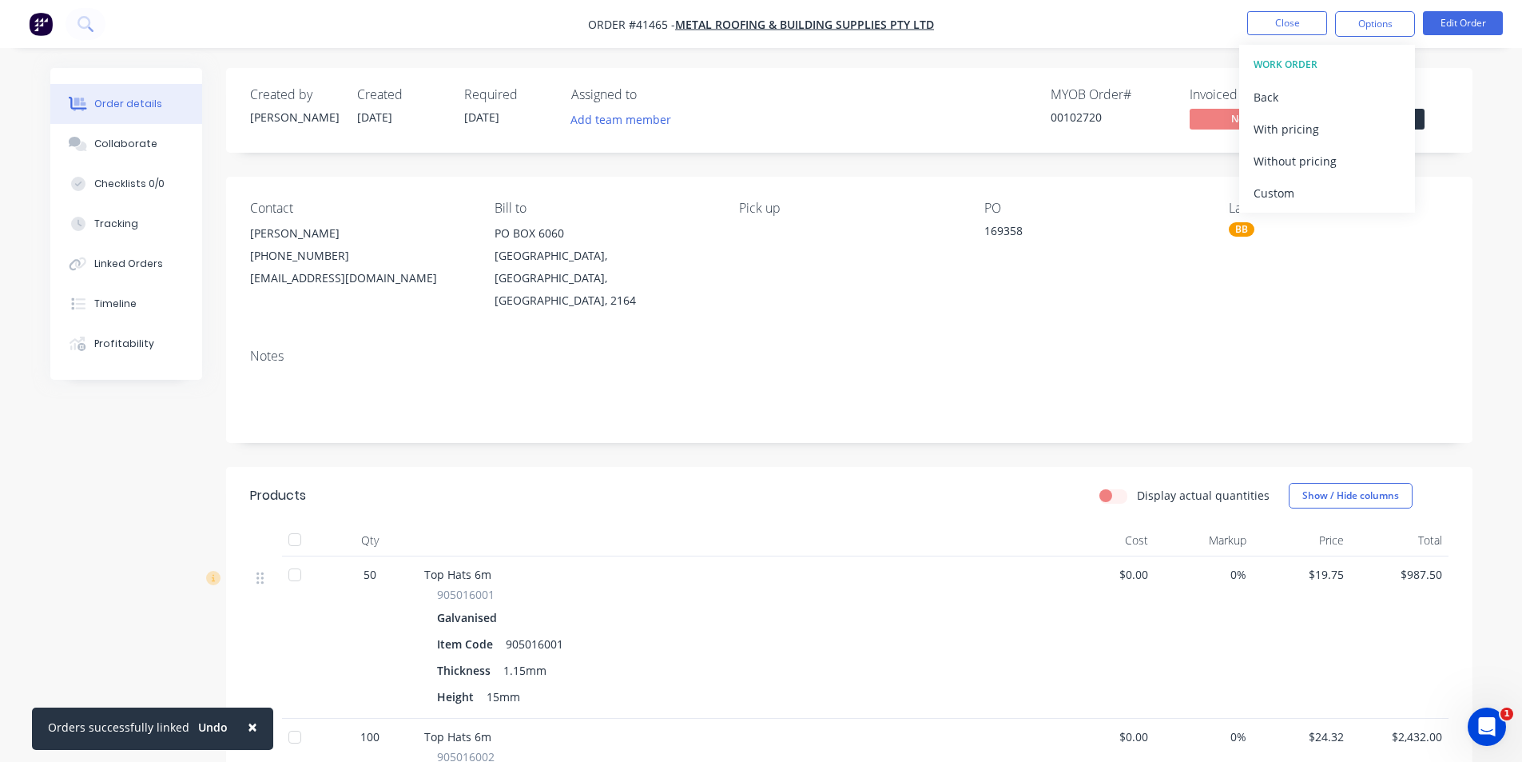
click at [1319, 130] on div "With pricing" at bounding box center [1327, 128] width 147 height 23
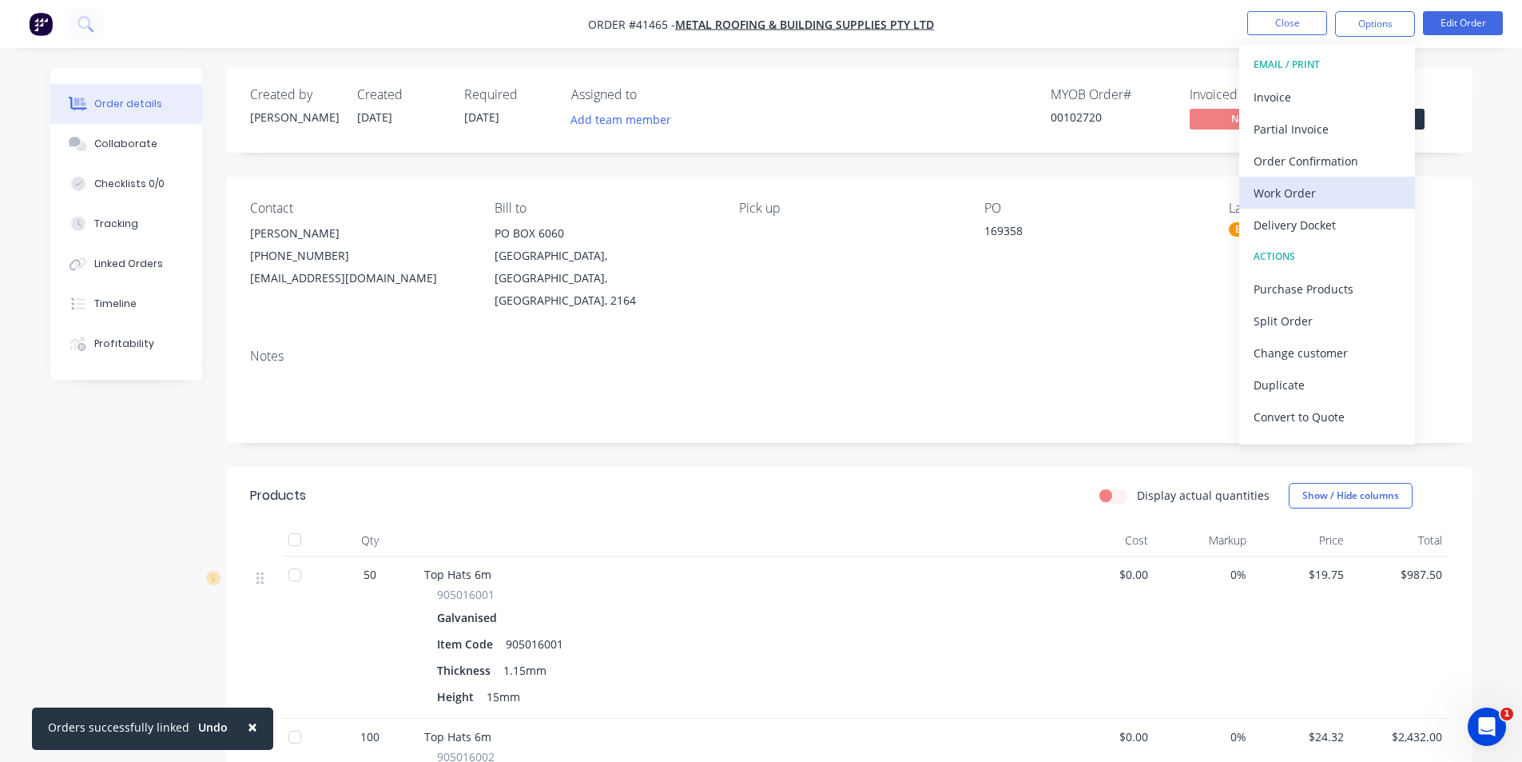
click at [1313, 193] on div "Work Order" at bounding box center [1327, 192] width 147 height 23
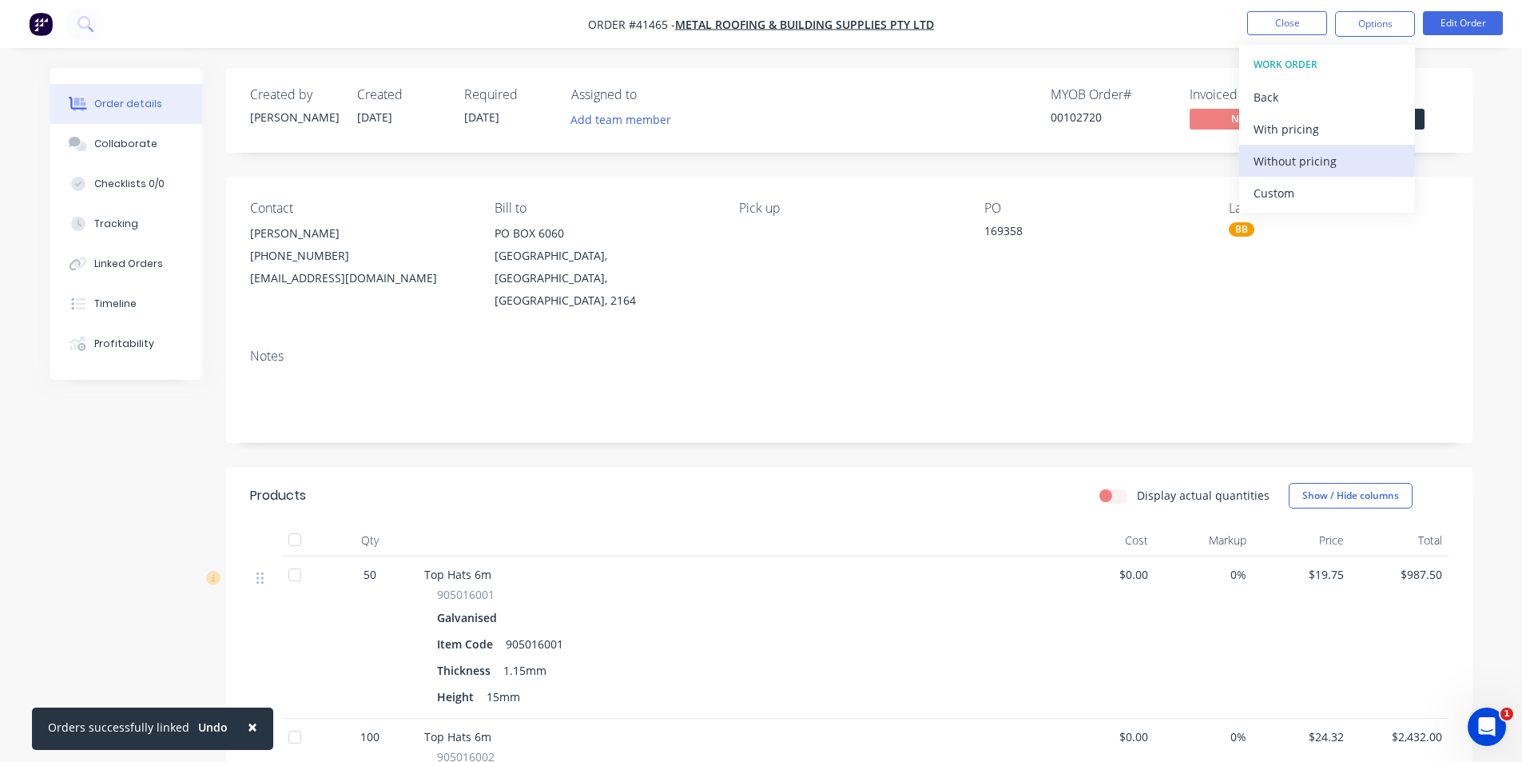
click at [1315, 169] on div "Without pricing" at bounding box center [1327, 160] width 147 height 23
click at [1338, 157] on div "Order Confirmation" at bounding box center [1327, 160] width 147 height 23
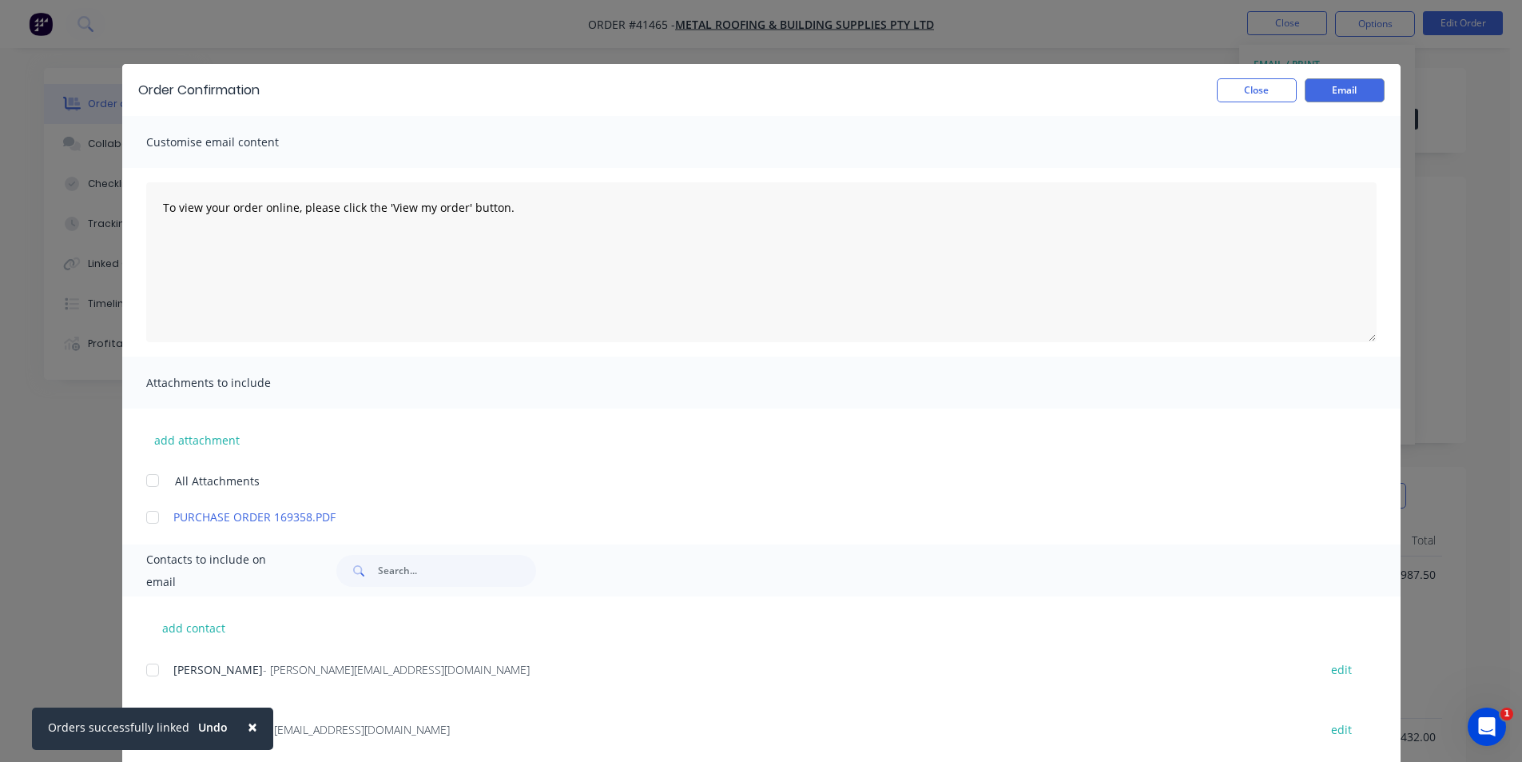
scroll to position [160, 0]
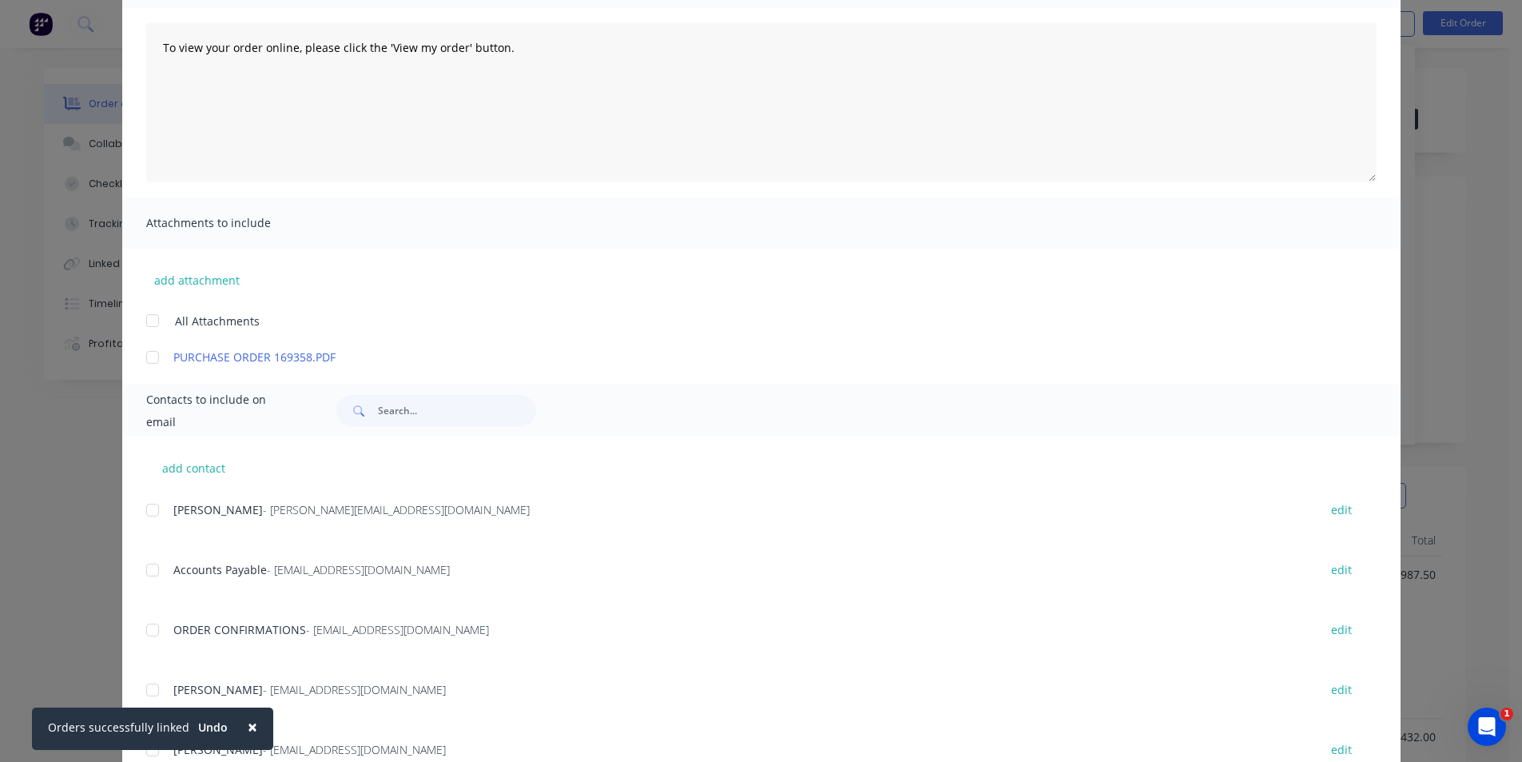
click at [153, 691] on div at bounding box center [153, 690] width 32 height 32
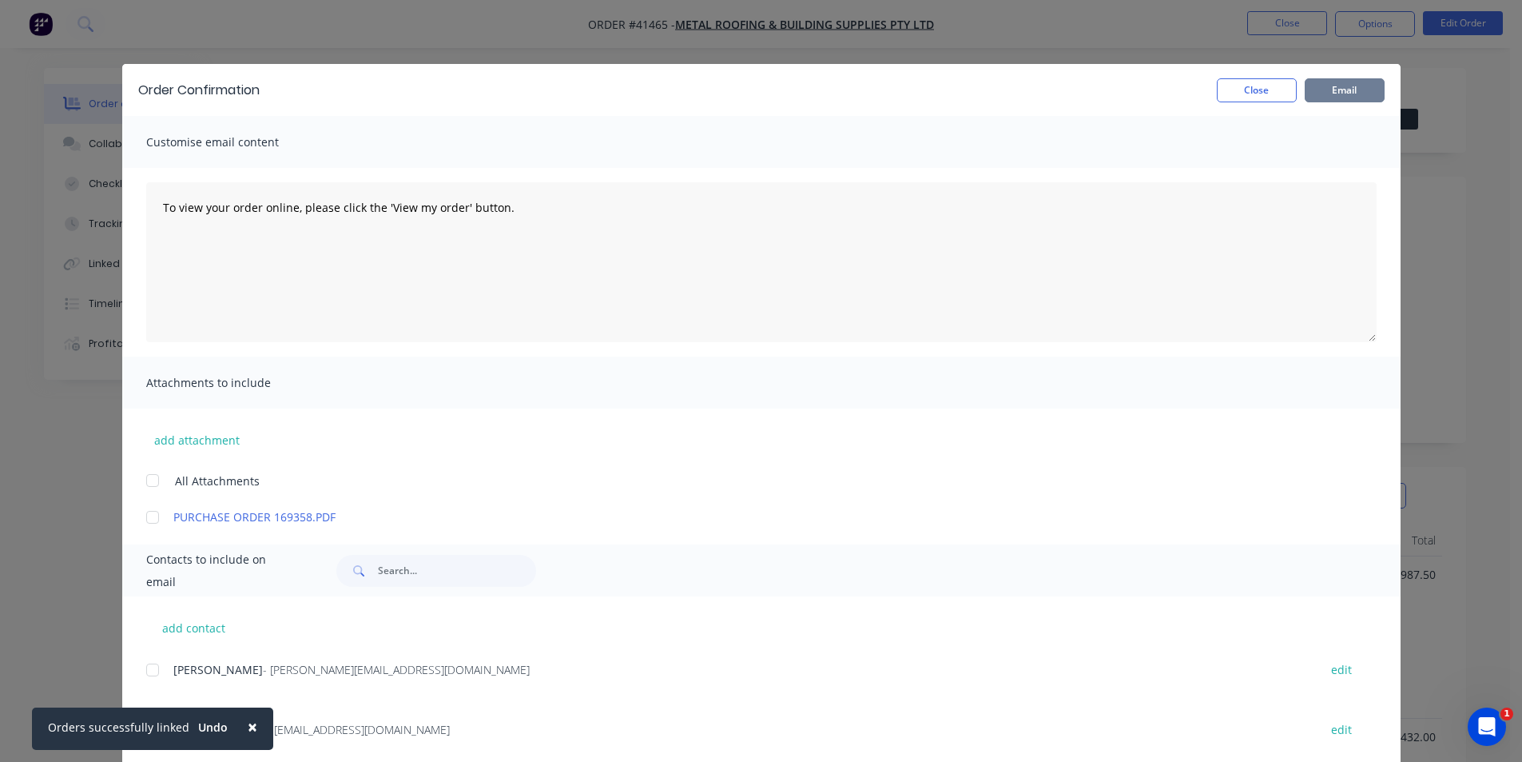
click at [1352, 94] on button "Email" at bounding box center [1345, 90] width 80 height 24
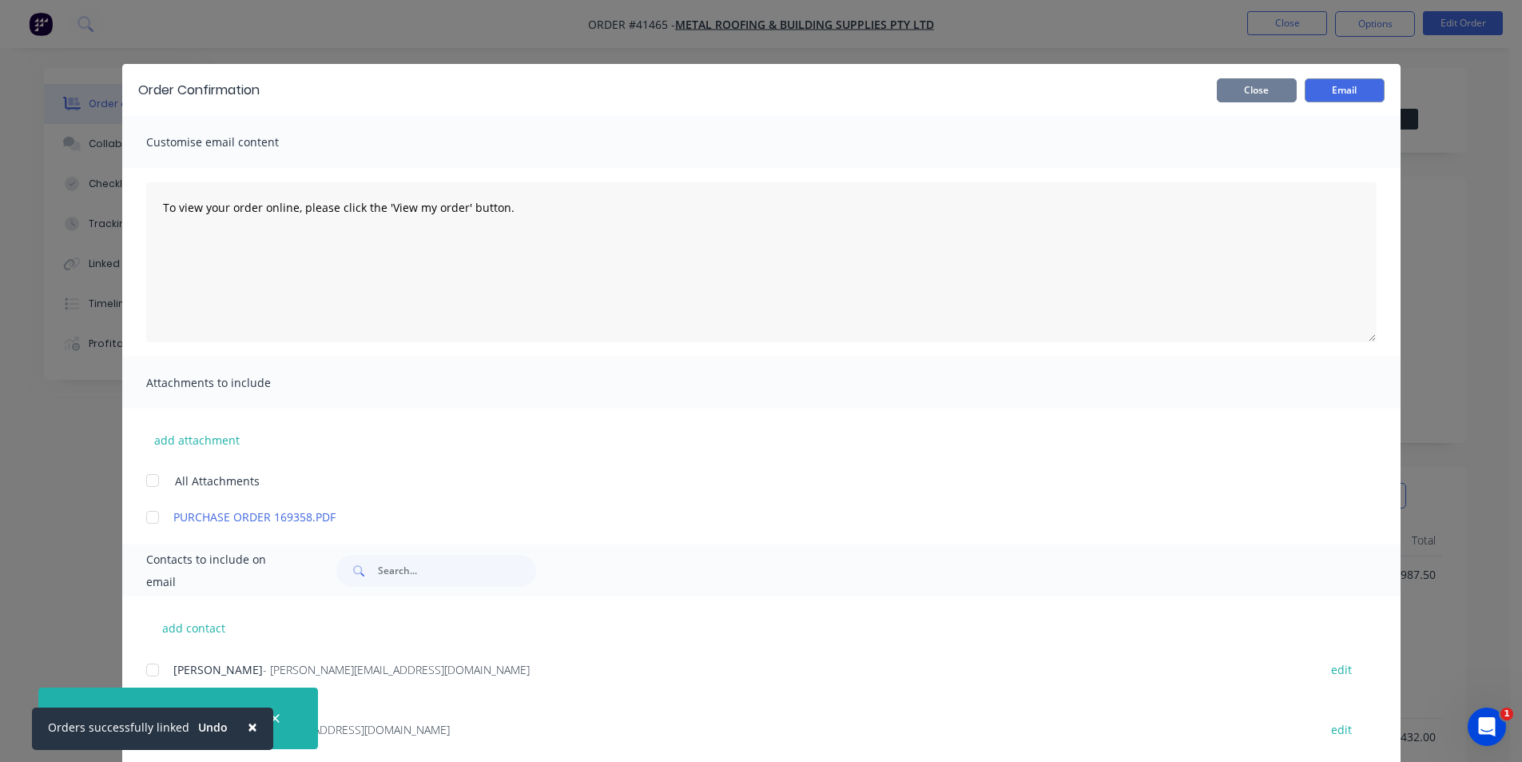
click at [1229, 86] on button "Close" at bounding box center [1257, 90] width 80 height 24
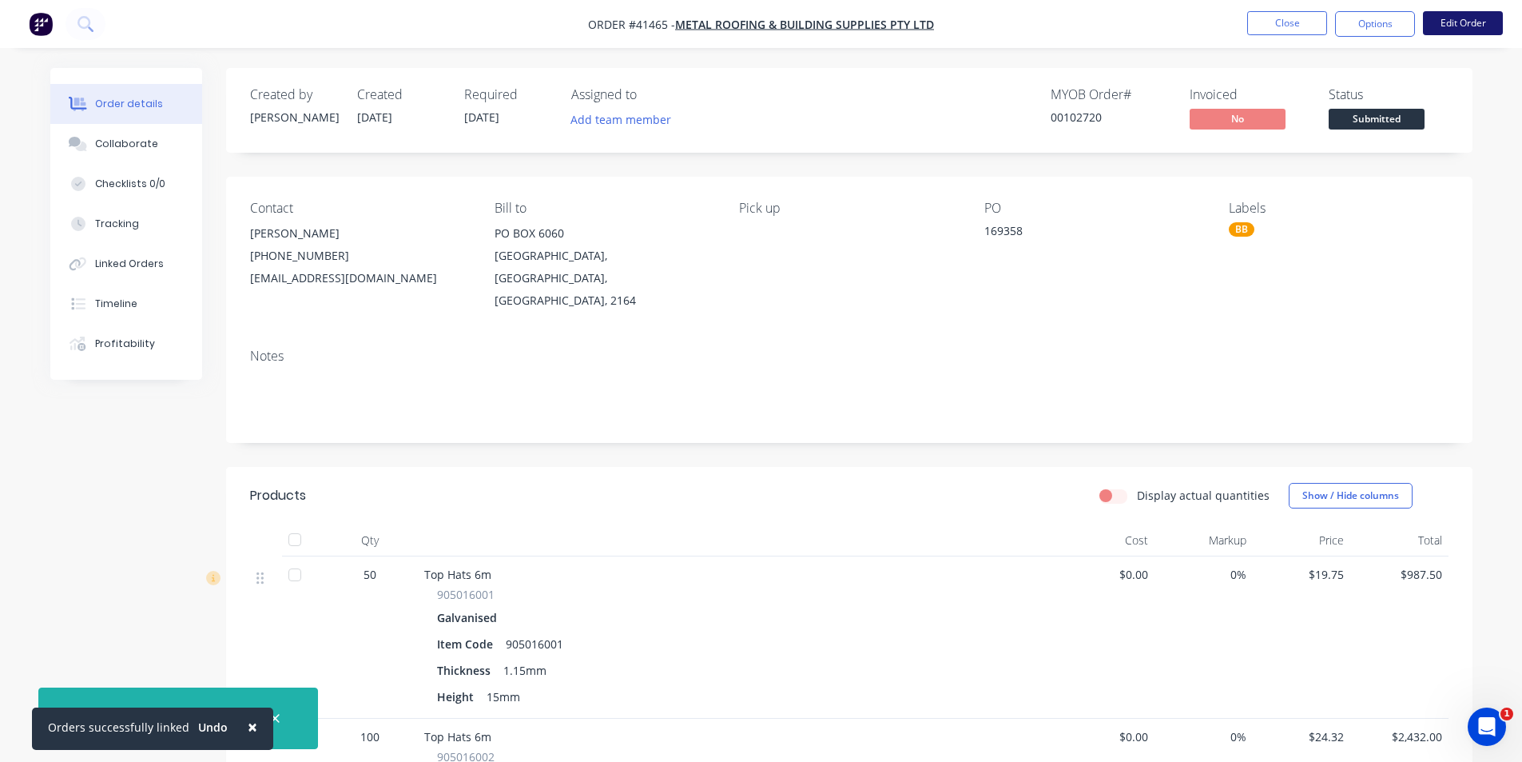
click at [1452, 19] on button "Edit Order" at bounding box center [1463, 23] width 80 height 24
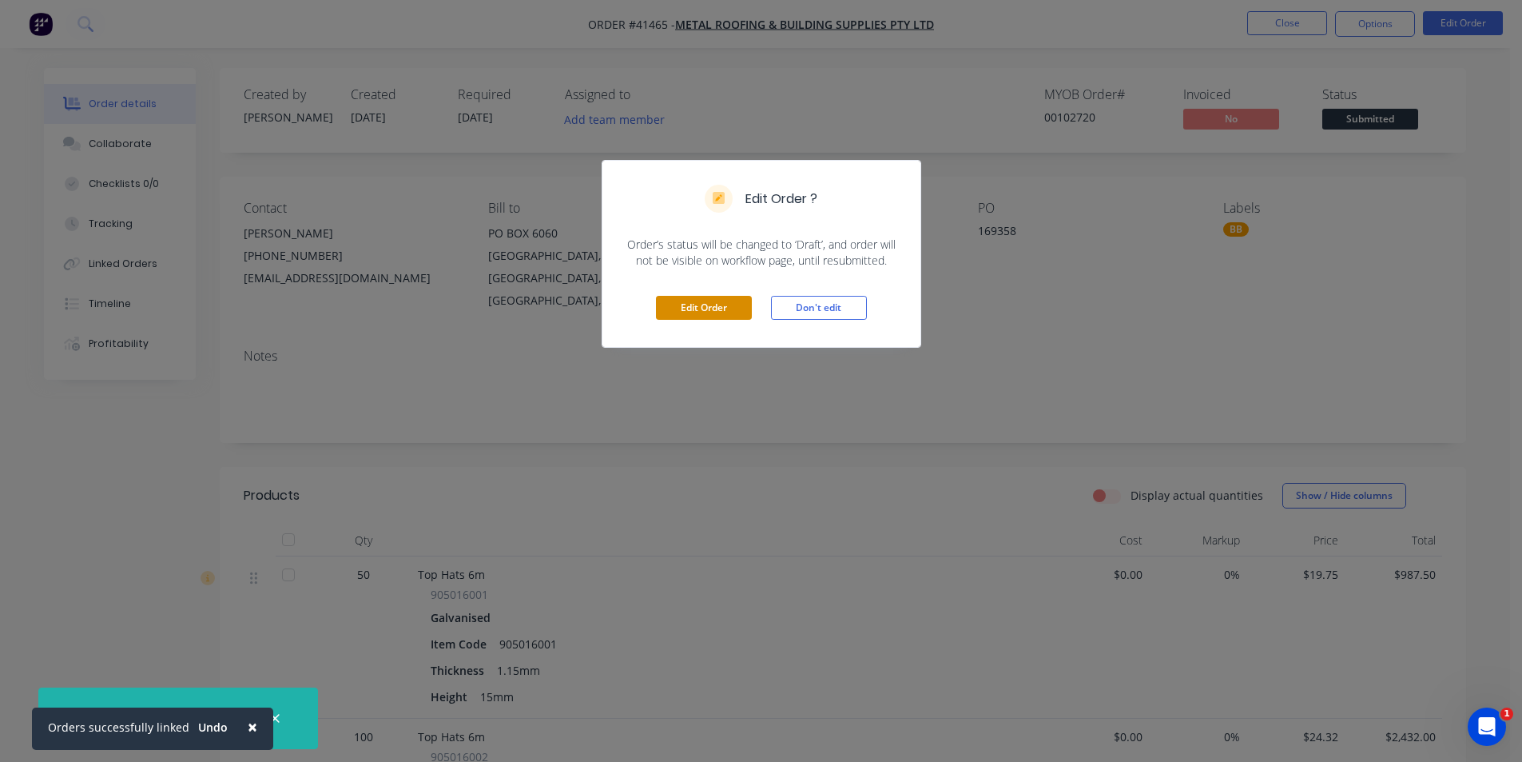
click at [697, 316] on button "Edit Order" at bounding box center [704, 308] width 96 height 24
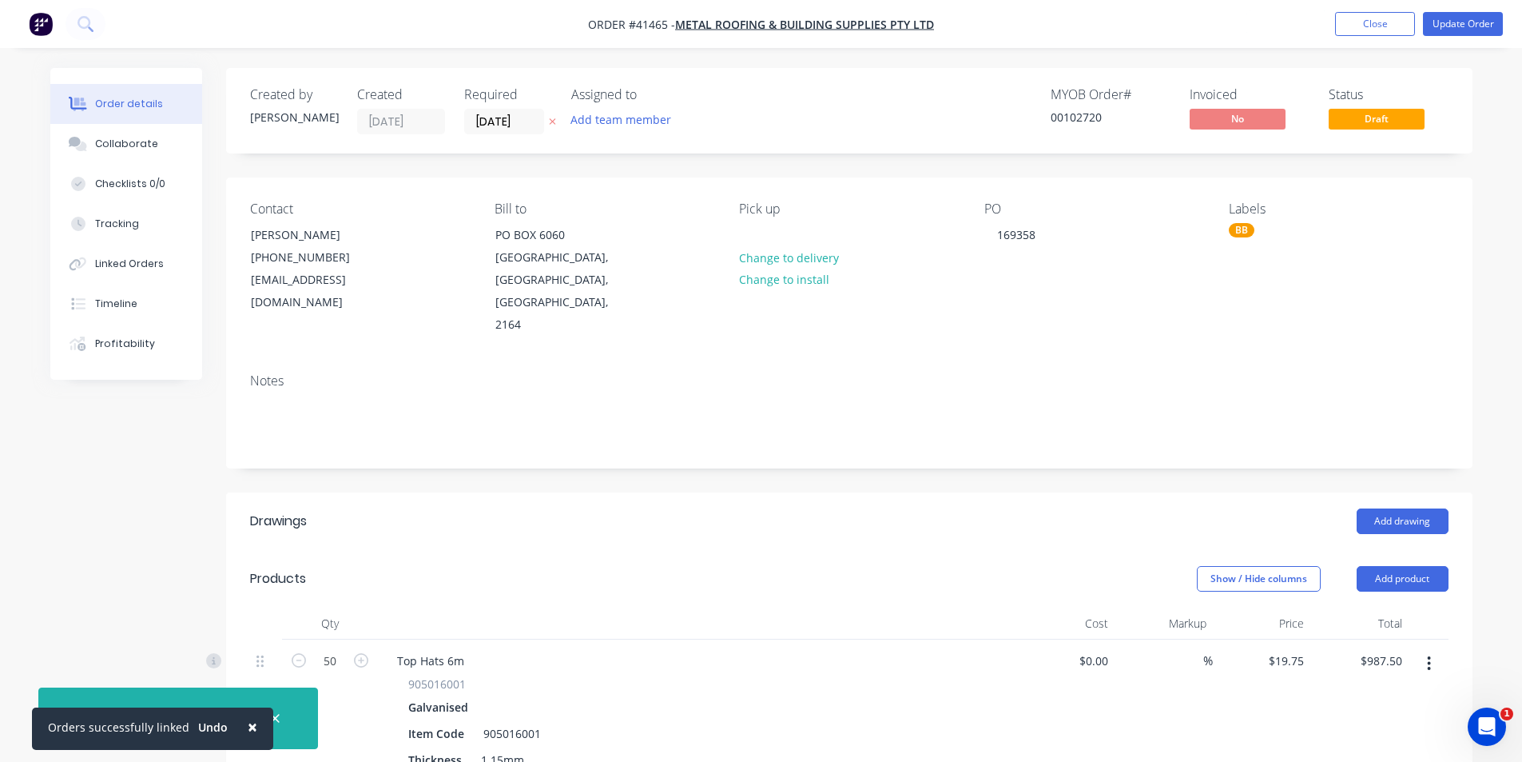
scroll to position [320, 0]
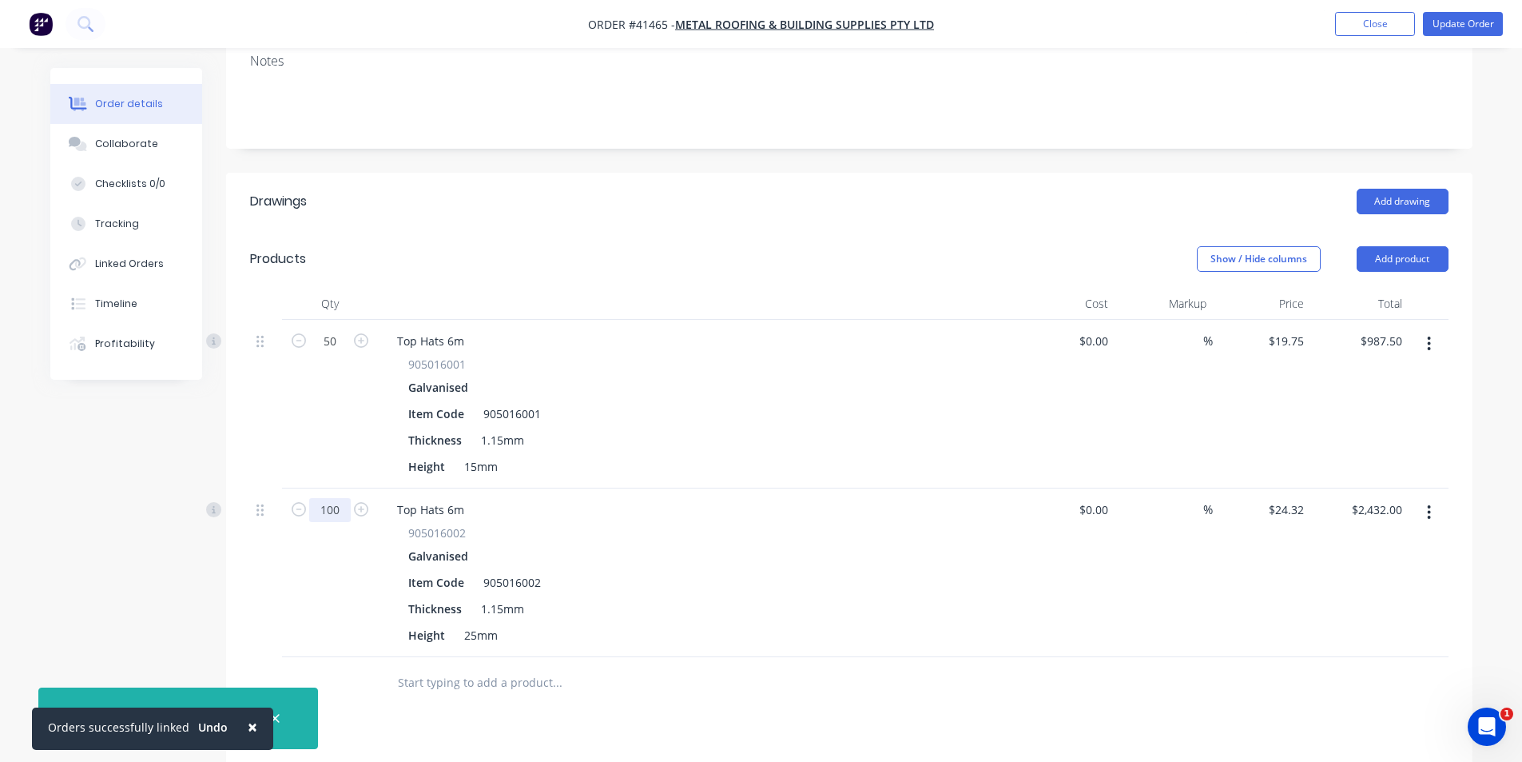
click at [336, 353] on input "100" at bounding box center [330, 341] width 42 height 24
type input "150"
type input "$3,648.00"
click at [1008, 687] on div "Drawings Add drawing Products Show / Hide columns Add product Qty Cost Markup P…" at bounding box center [849, 633] width 1247 height 920
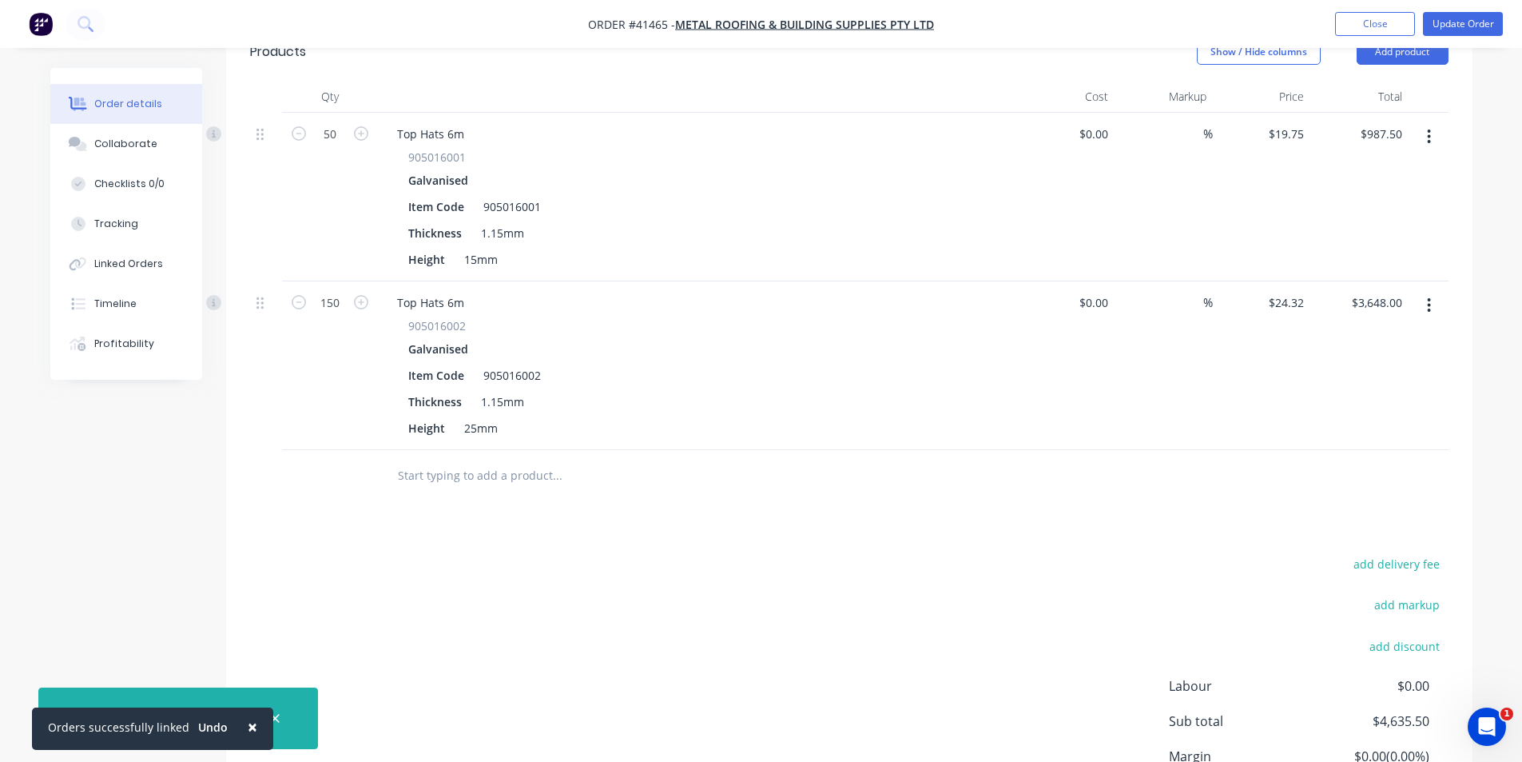
scroll to position [400, 0]
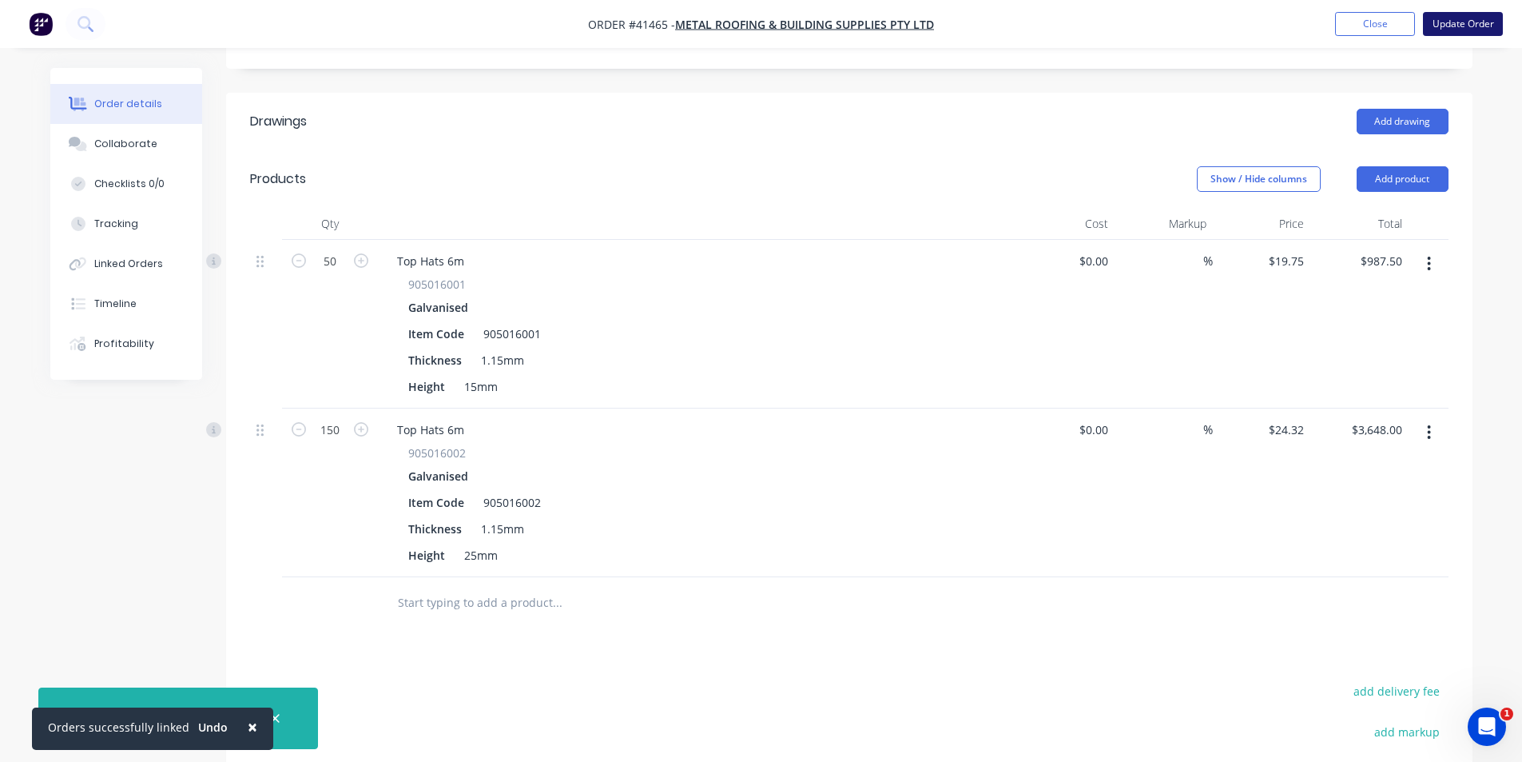
click at [1468, 18] on button "Update Order" at bounding box center [1463, 24] width 80 height 24
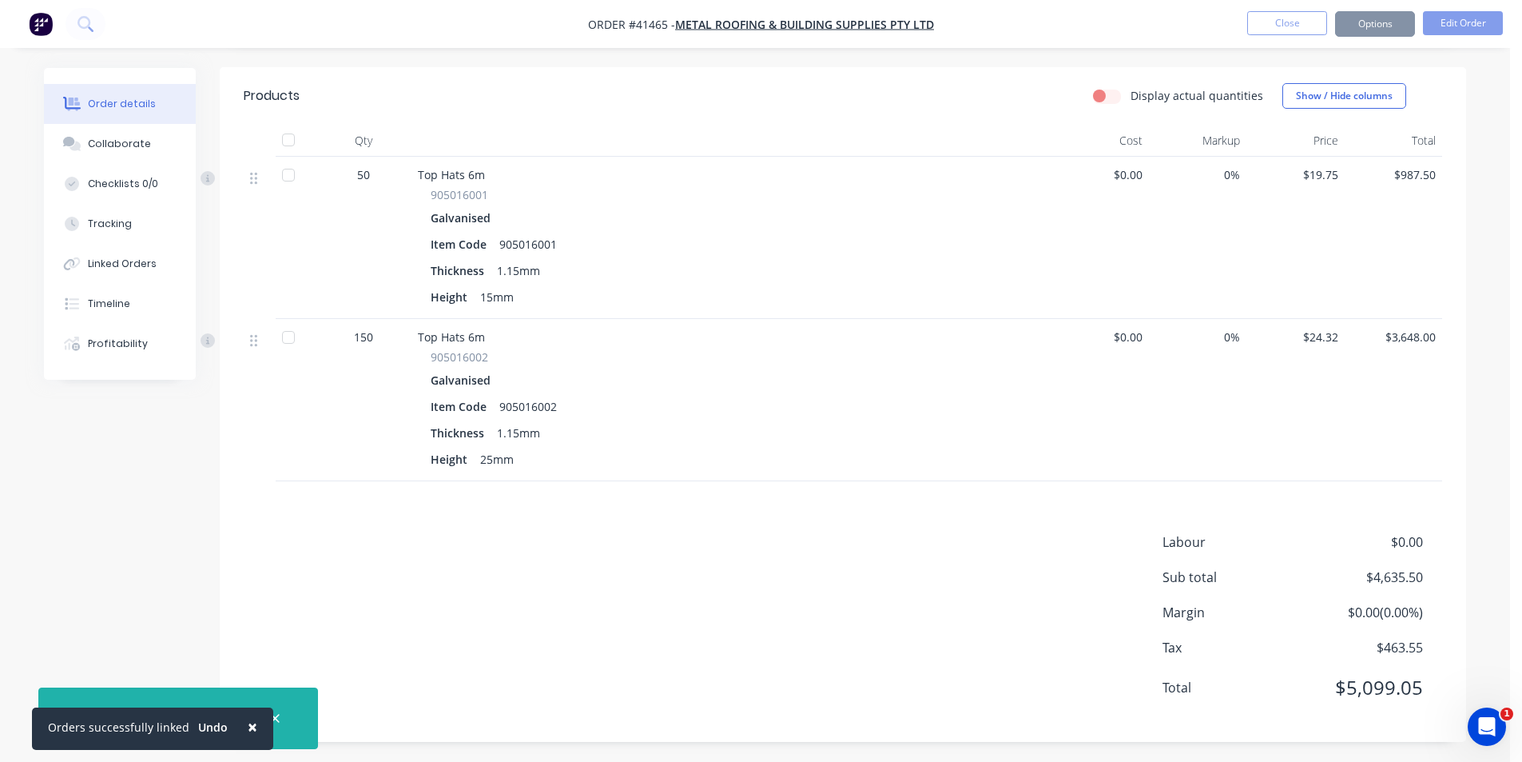
scroll to position [0, 0]
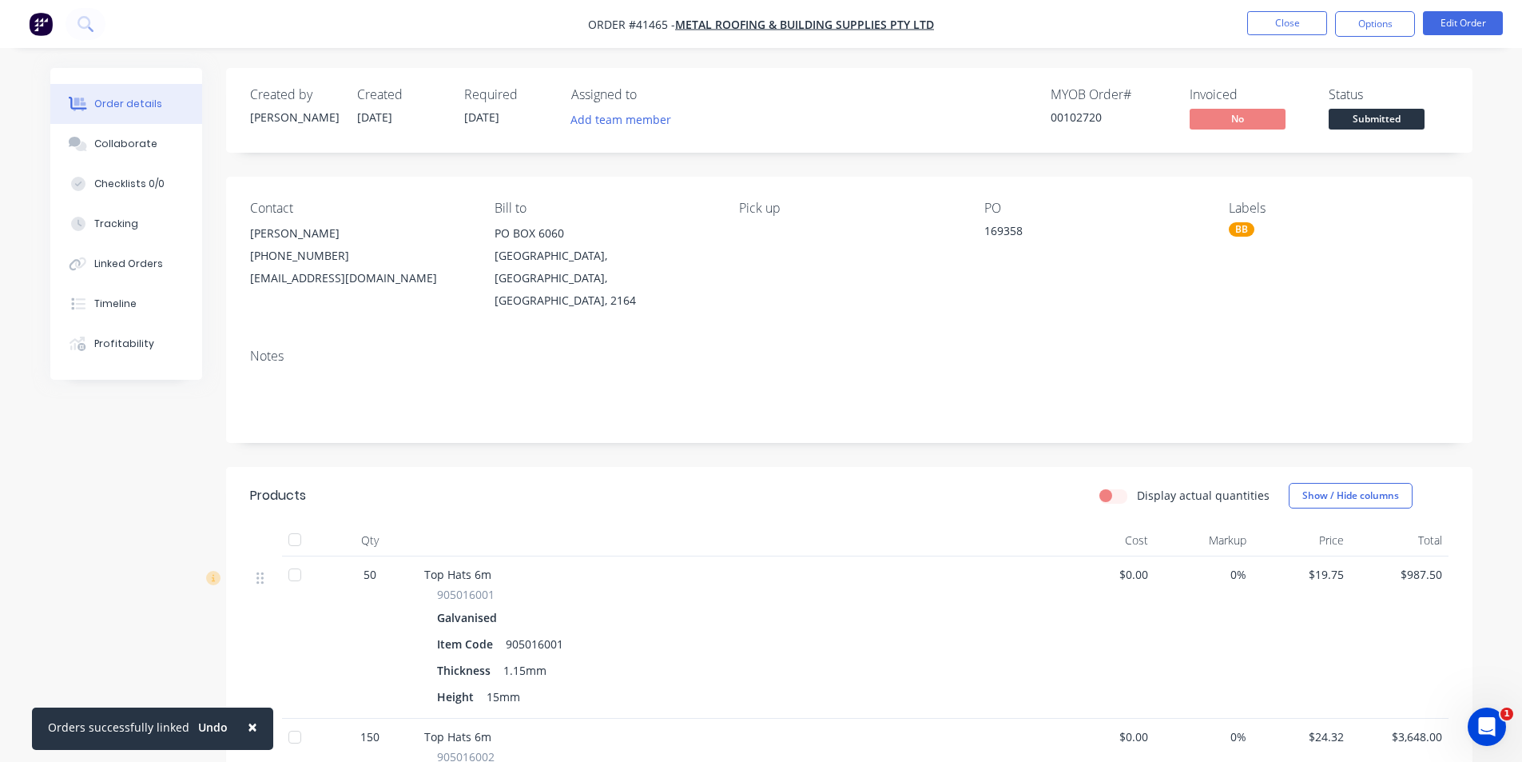
drag, startPoint x: 126, startPoint y: 145, endPoint x: 316, endPoint y: 133, distance: 190.6
click at [126, 145] on div "Collaborate" at bounding box center [125, 144] width 63 height 14
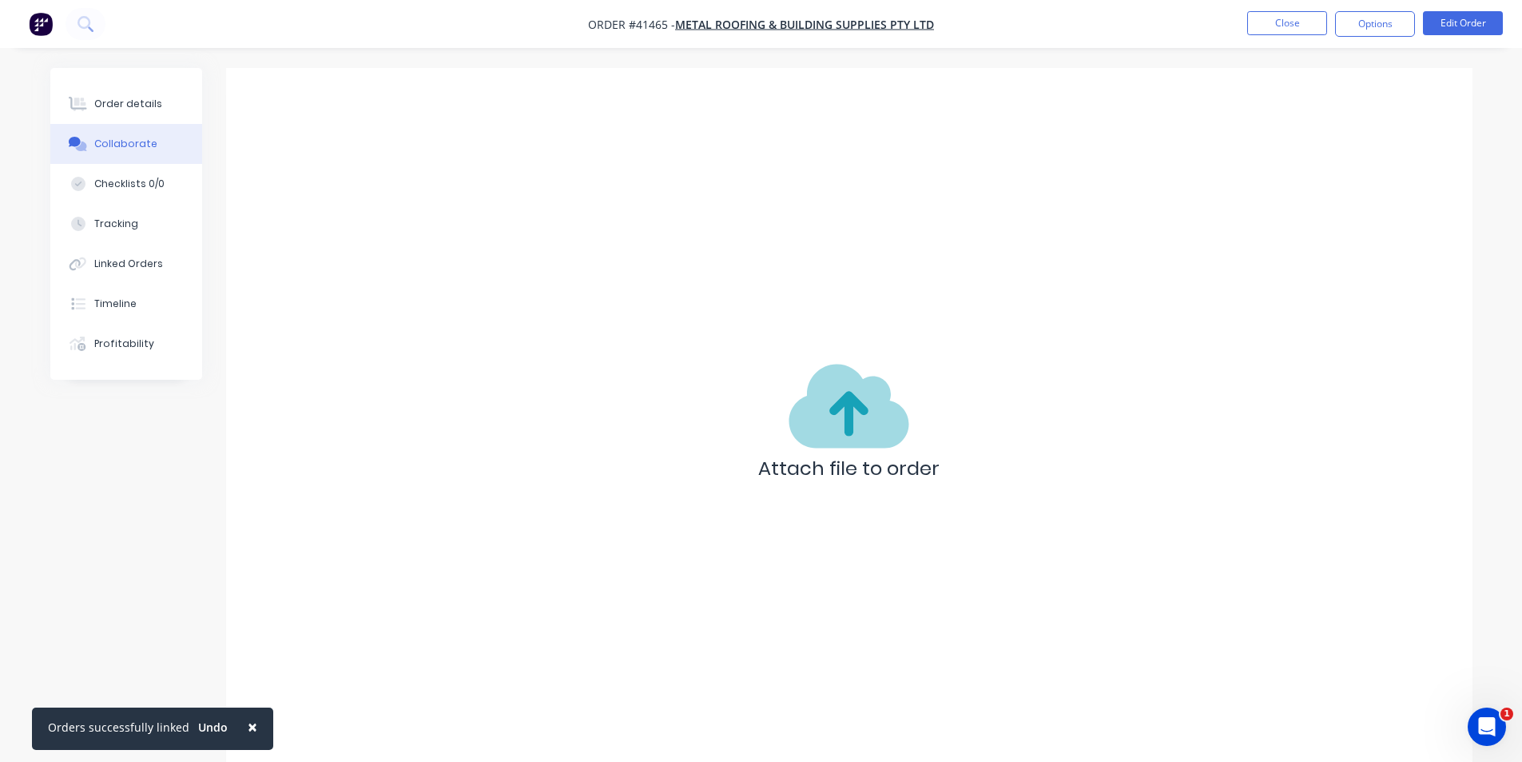
scroll to position [3, 0]
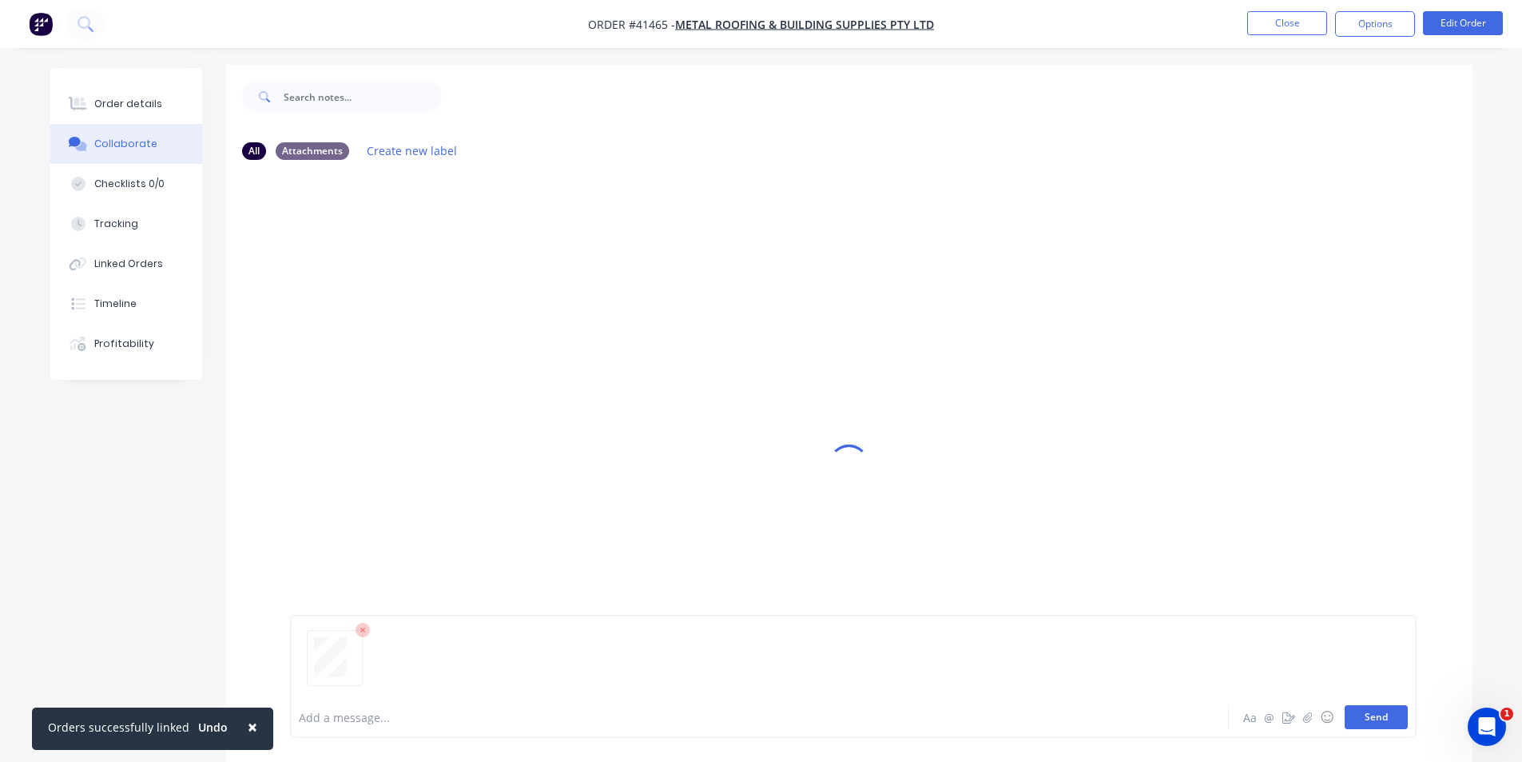
click at [1372, 718] on button "Send" at bounding box center [1376, 717] width 63 height 24
click at [116, 100] on div "Order details" at bounding box center [128, 104] width 68 height 14
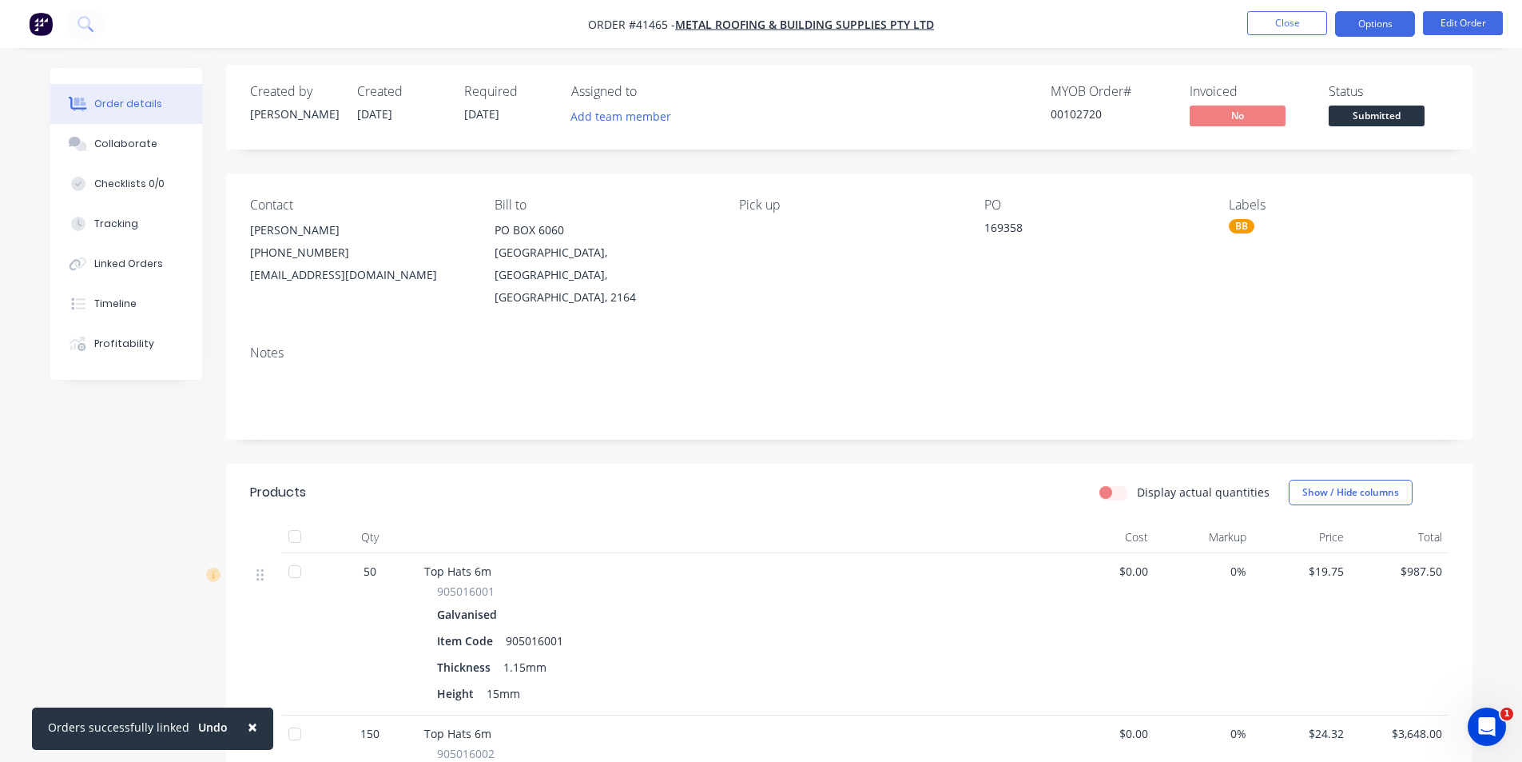
click at [1390, 25] on button "Options" at bounding box center [1375, 24] width 80 height 26
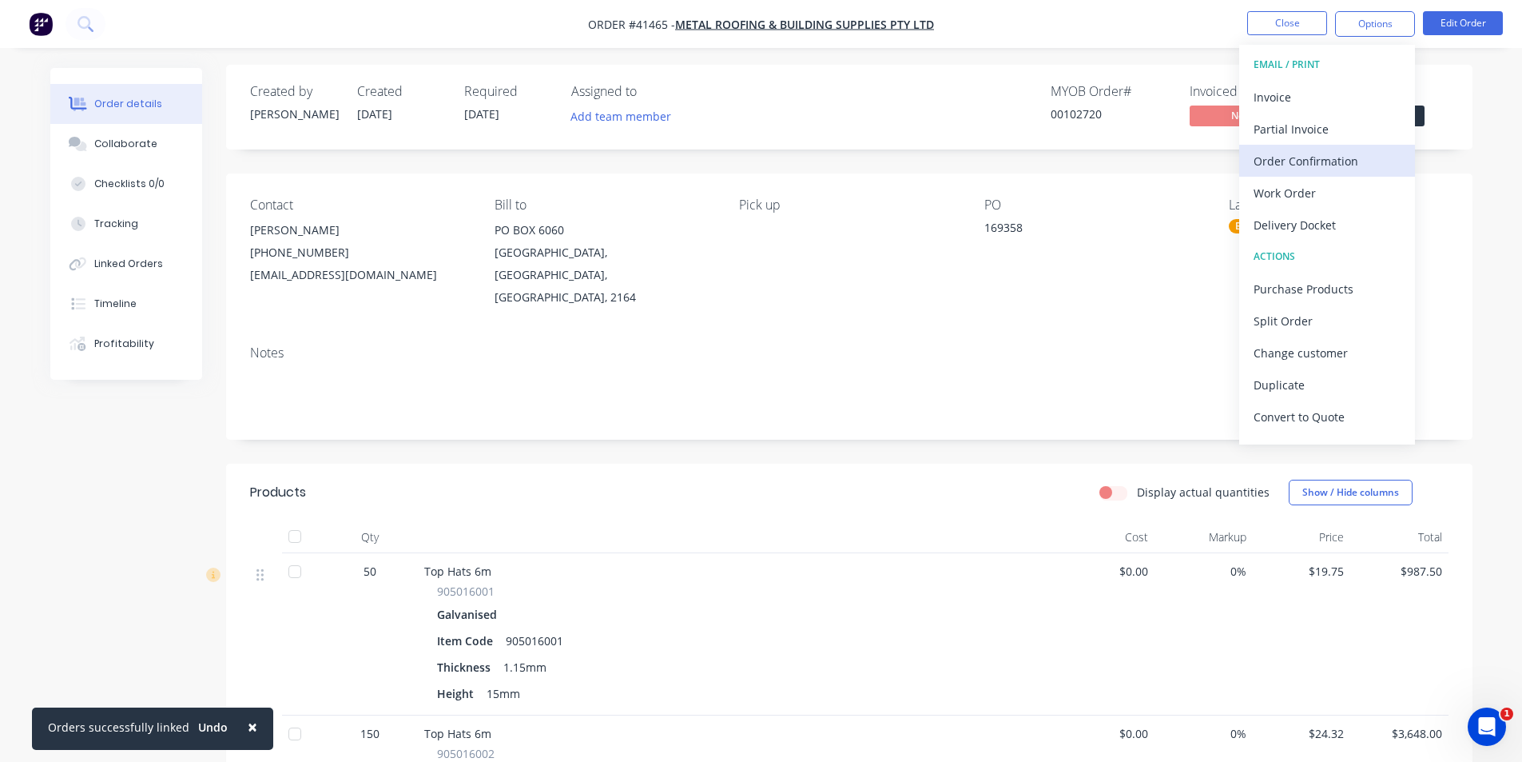
click at [1329, 154] on div "Order Confirmation" at bounding box center [1327, 160] width 147 height 23
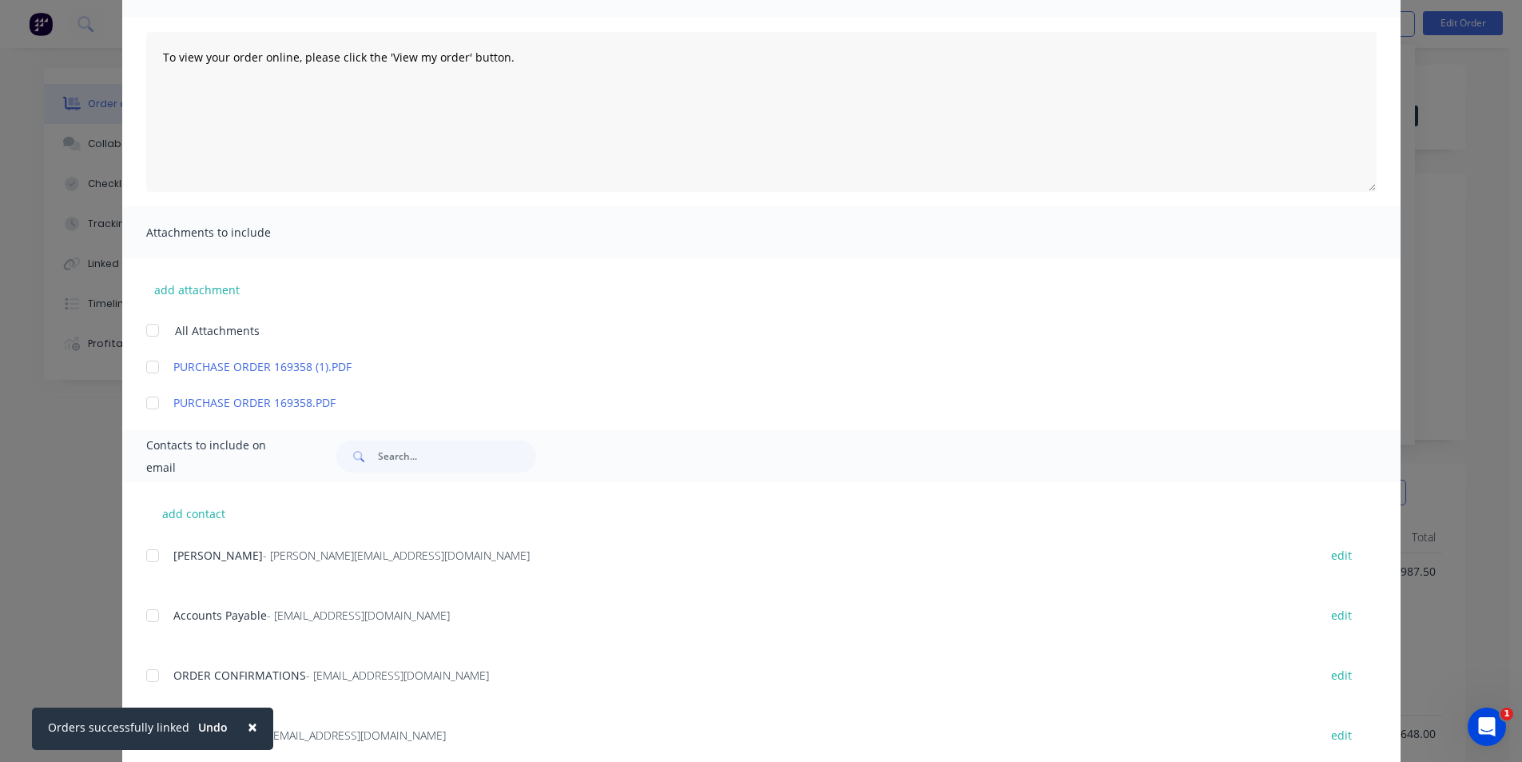
scroll to position [479, 0]
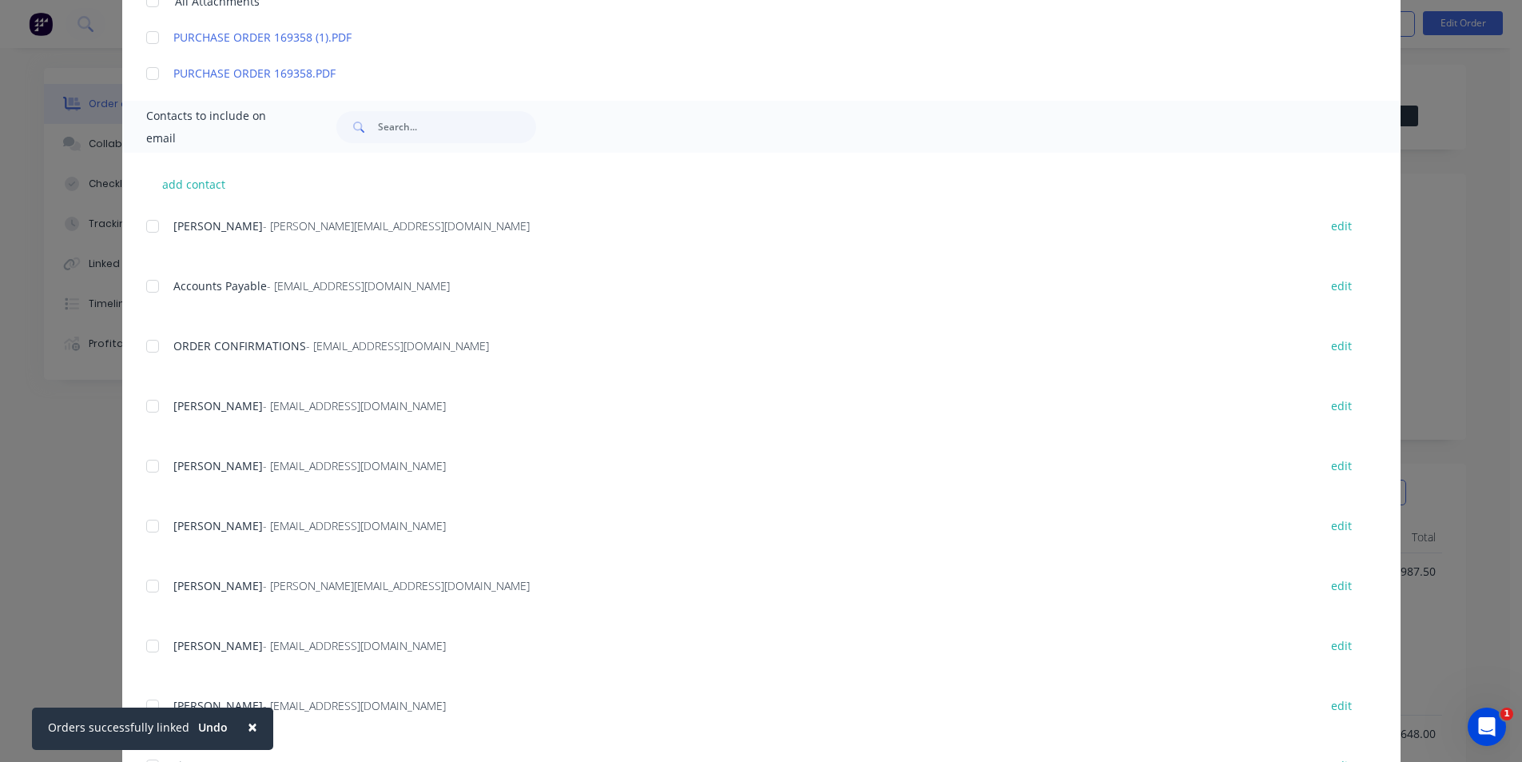
click at [142, 403] on div at bounding box center [153, 406] width 32 height 32
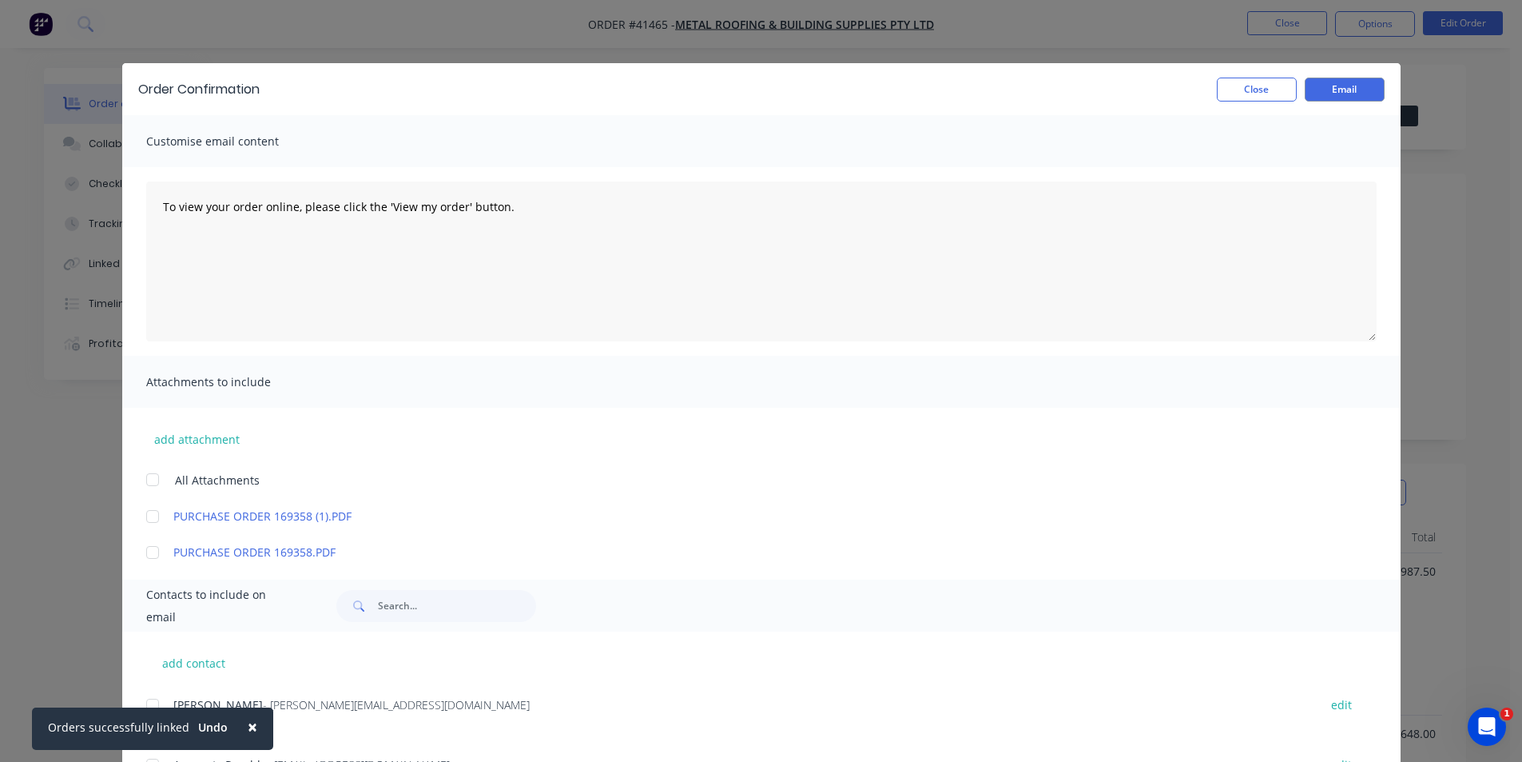
scroll to position [0, 0]
click at [1331, 96] on button "Email" at bounding box center [1345, 90] width 80 height 24
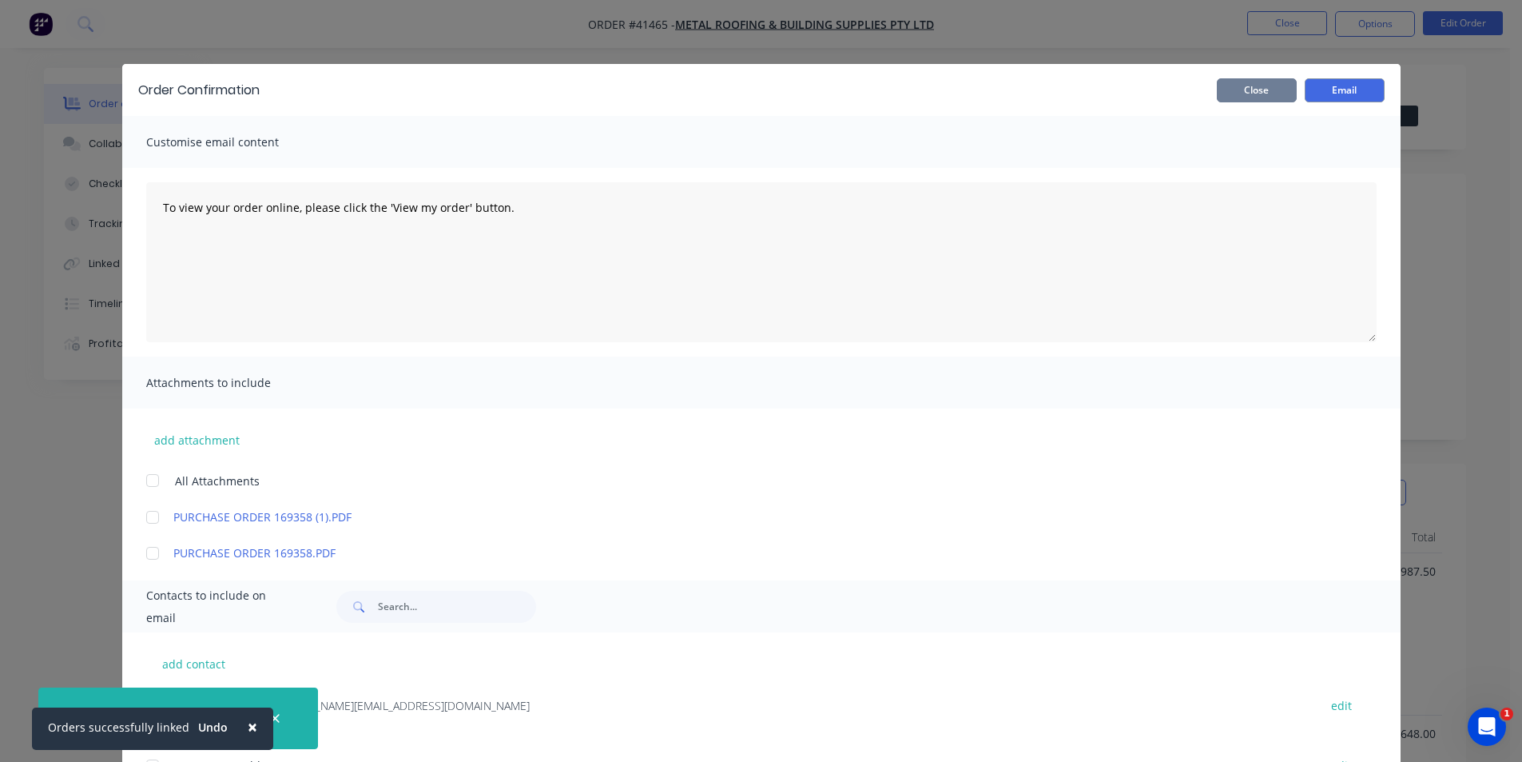
click at [1246, 89] on button "Close" at bounding box center [1257, 90] width 80 height 24
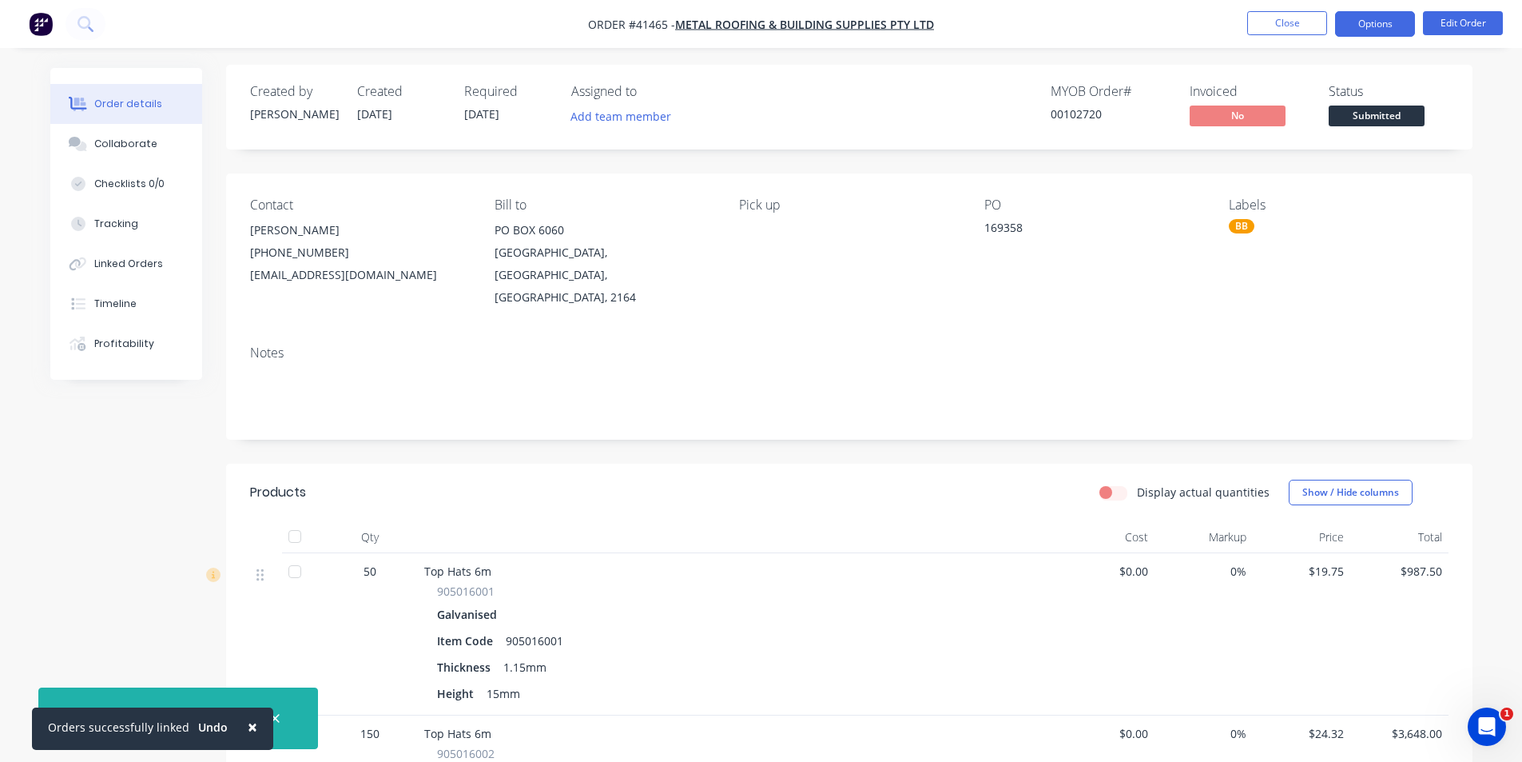
click at [1360, 34] on button "Options" at bounding box center [1375, 24] width 80 height 26
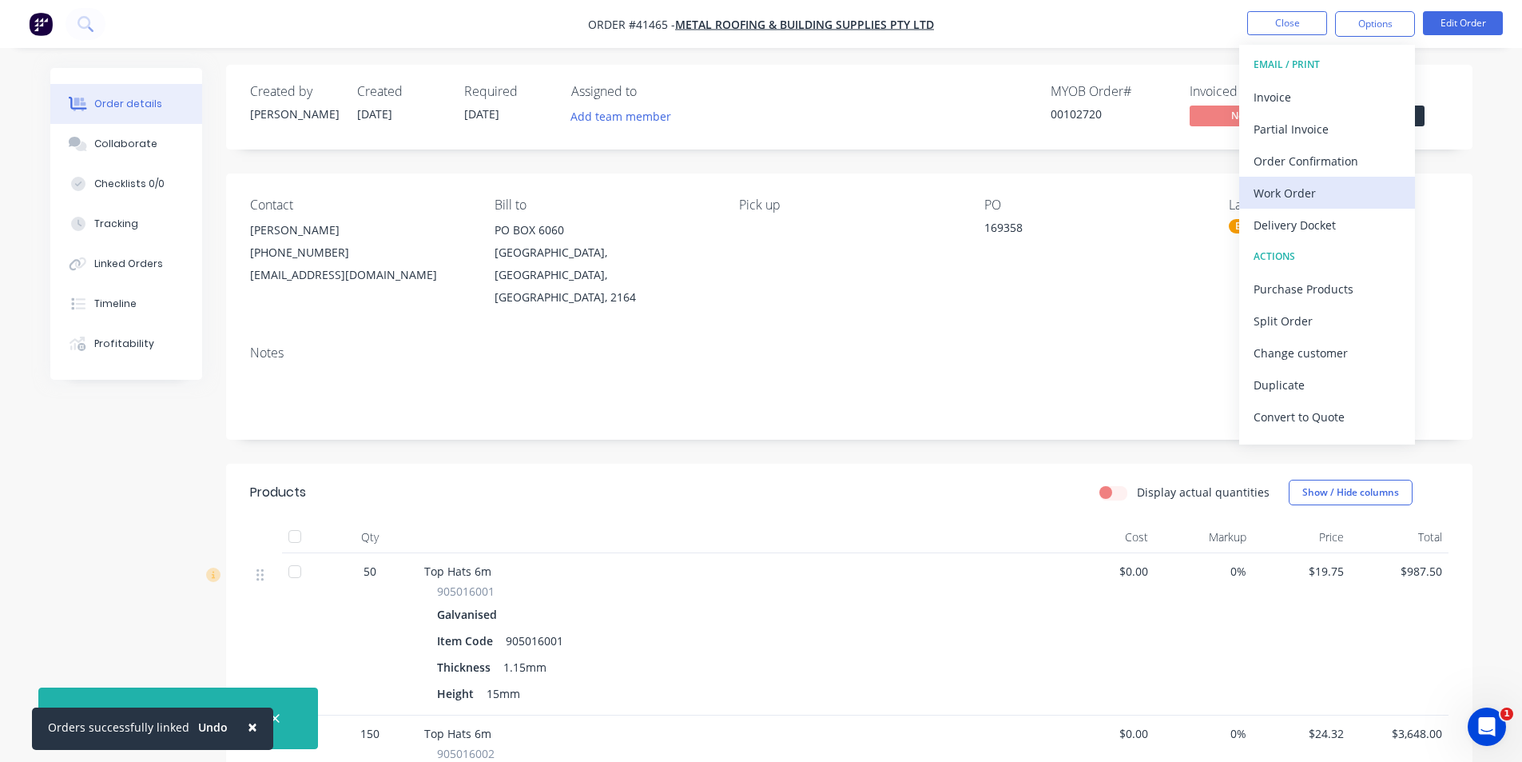
click at [1278, 193] on div "Work Order" at bounding box center [1327, 192] width 147 height 23
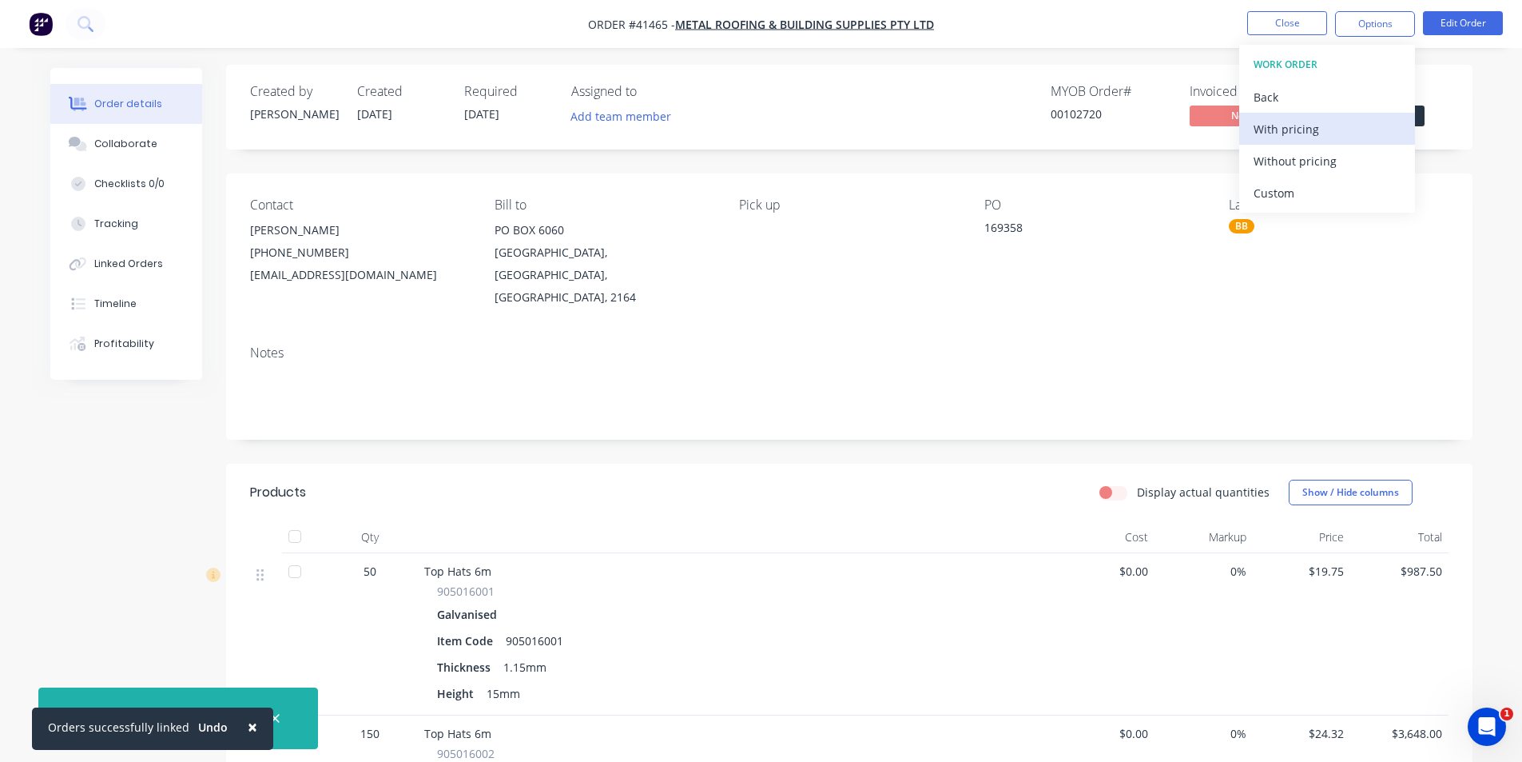
click at [1311, 129] on div "With pricing" at bounding box center [1327, 128] width 147 height 23
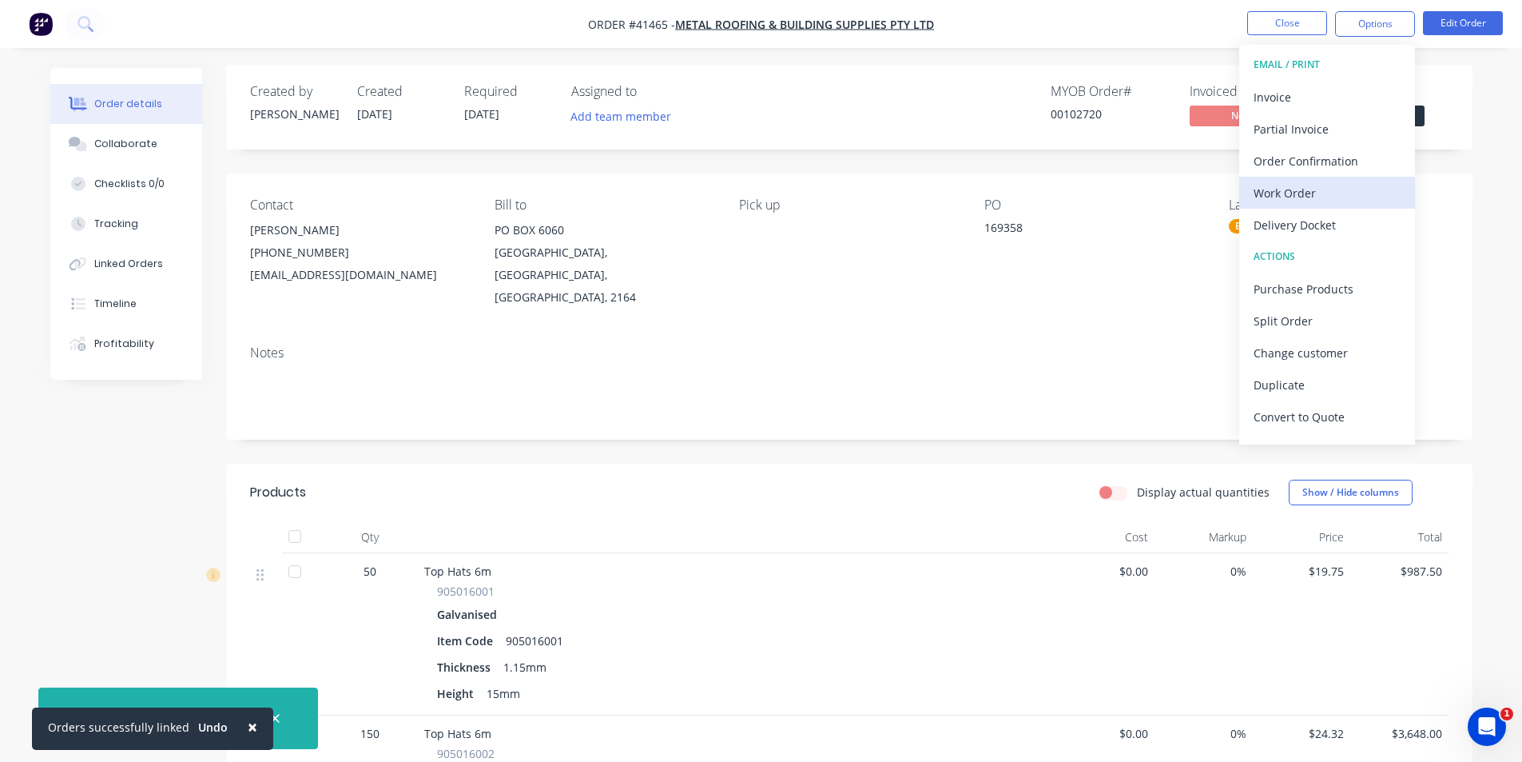
click at [1280, 192] on div "Work Order" at bounding box center [1327, 192] width 147 height 23
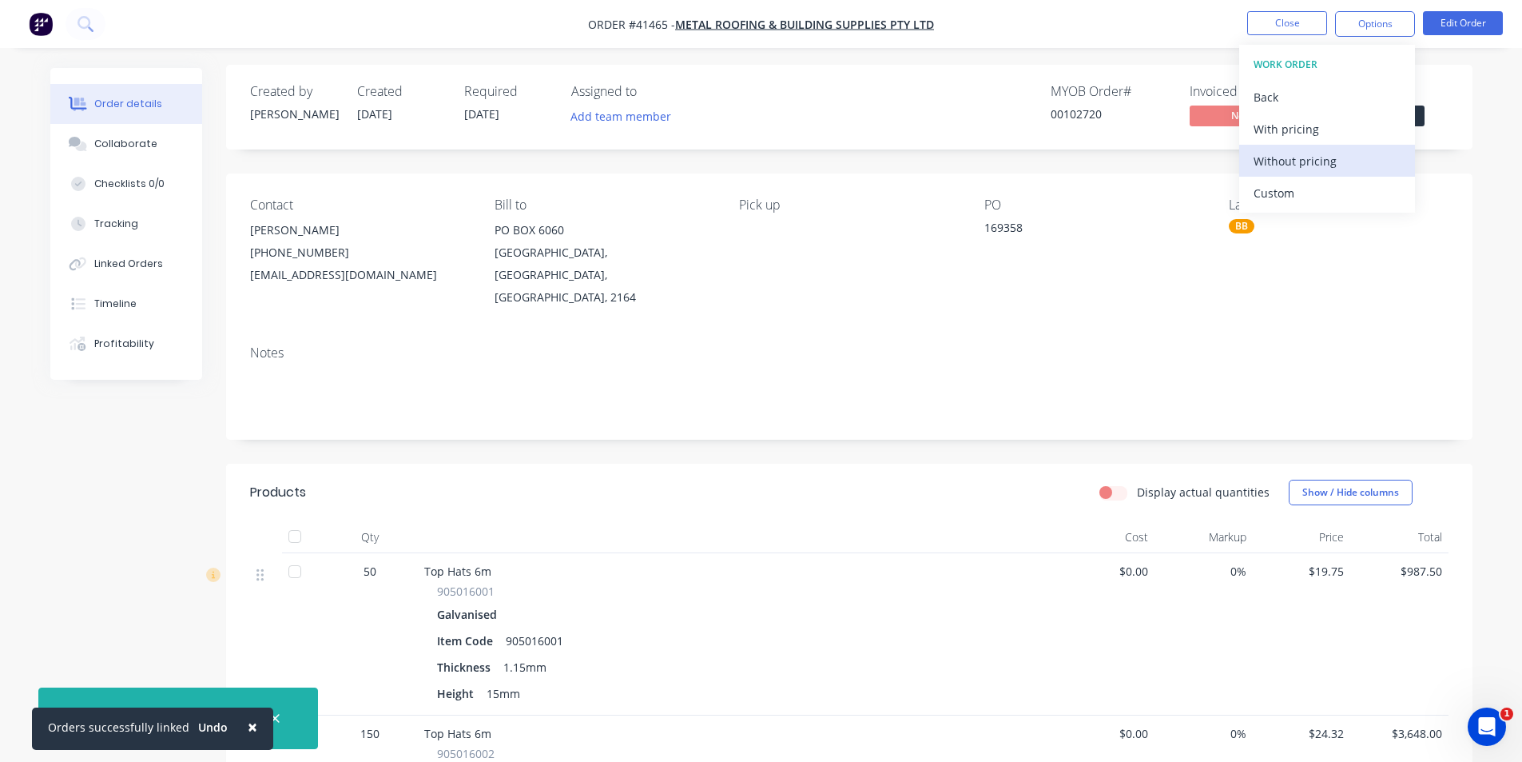
click at [1296, 163] on div "Without pricing" at bounding box center [1327, 160] width 147 height 23
click at [1140, 41] on nav "Order #41465 - METAL ROOFING & BUILDING SUPPLIES PTY LTD Close Options EMAIL / …" at bounding box center [761, 24] width 1522 height 48
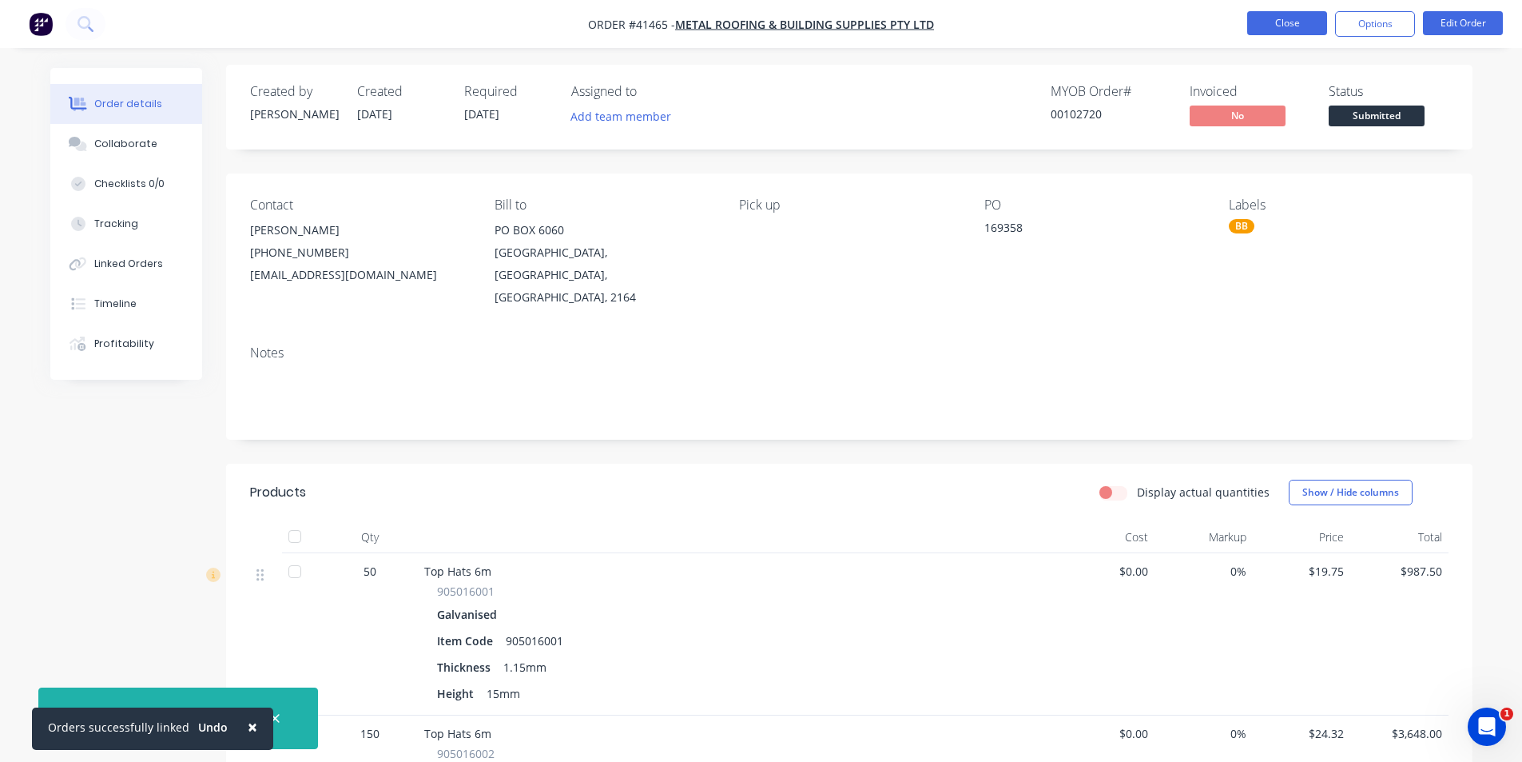
click at [1267, 18] on button "Close" at bounding box center [1287, 23] width 80 height 24
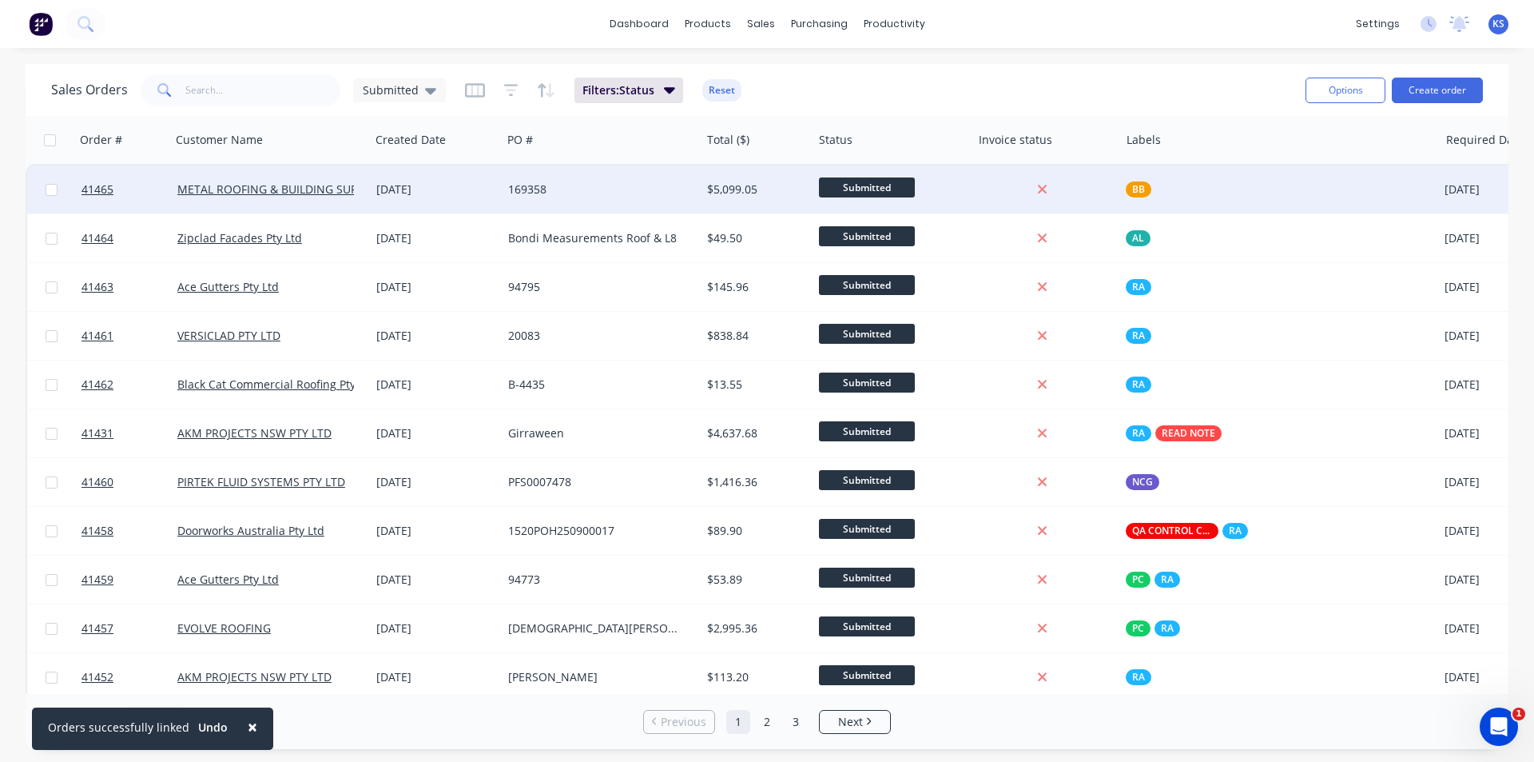
click at [595, 182] on div "169358" at bounding box center [596, 189] width 177 height 16
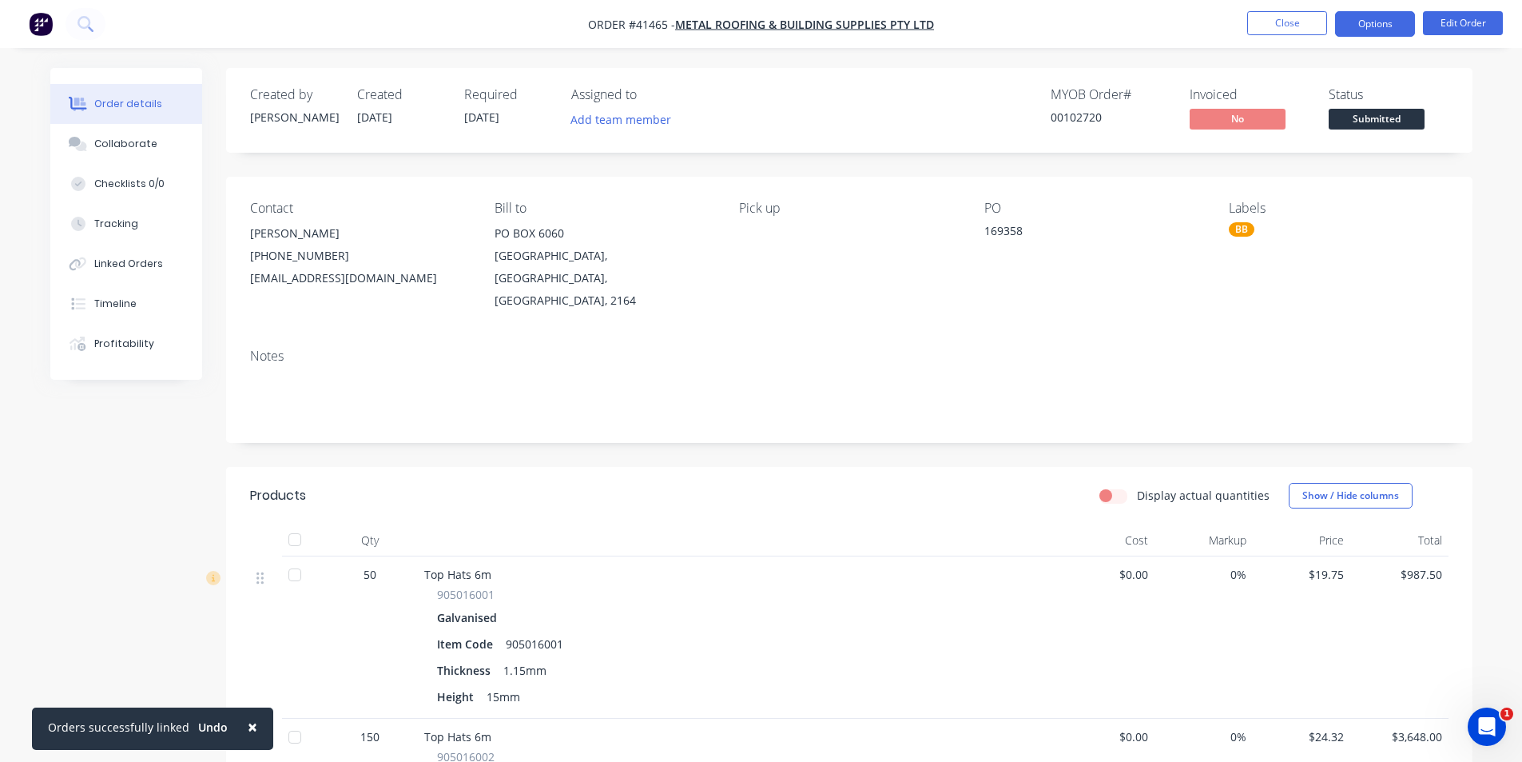
click at [1367, 25] on button "Options" at bounding box center [1375, 24] width 80 height 26
drag, startPoint x: 666, startPoint y: 25, endPoint x: 560, endPoint y: 25, distance: 106.3
click at [560, 25] on nav "Order #41465 - METAL ROOFING & BUILDING SUPPLIES PTY LTD Close Options Edit Ord…" at bounding box center [761, 24] width 1522 height 48
copy span "Order #41465"
click at [1374, 17] on button "Options" at bounding box center [1375, 24] width 80 height 26
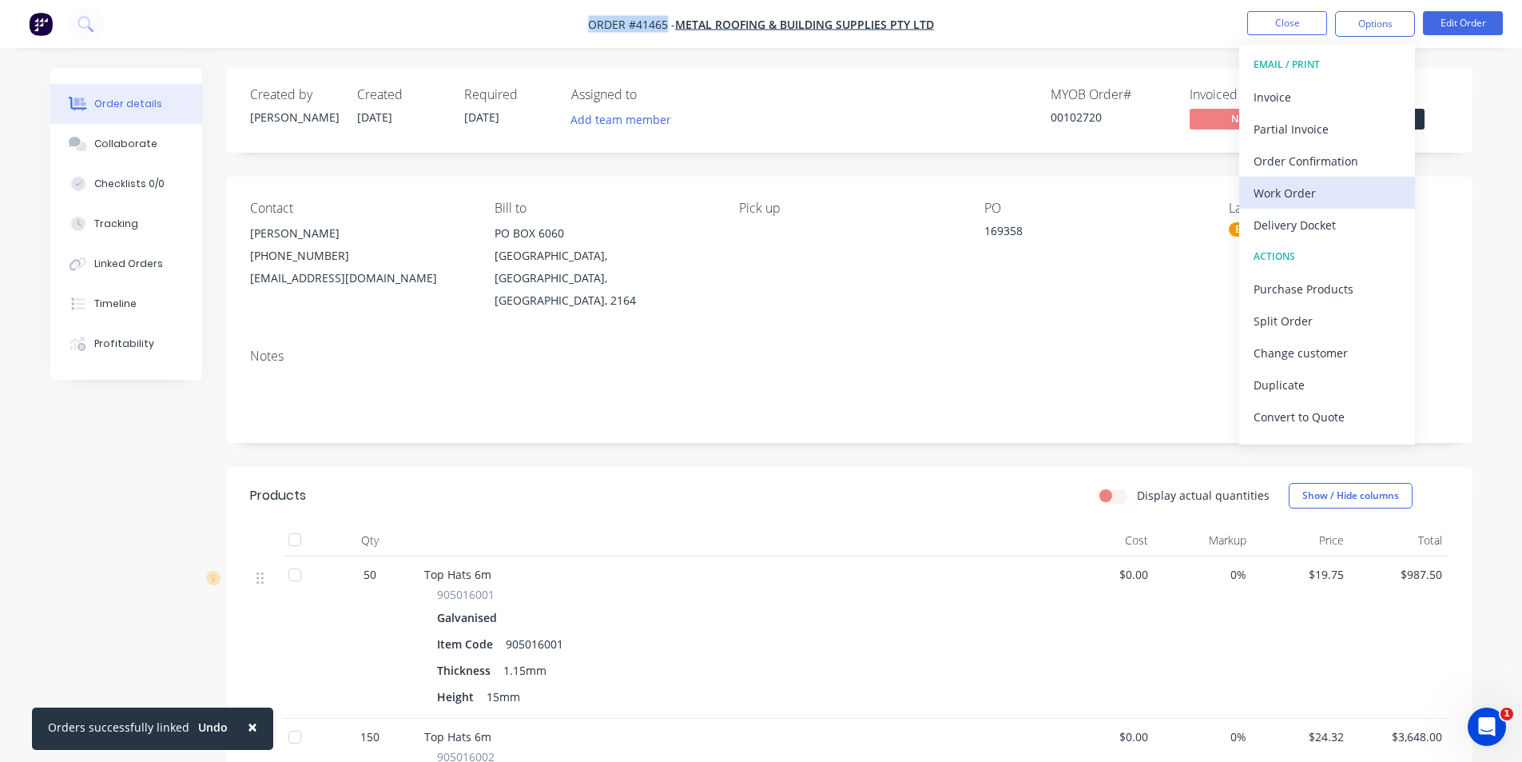
click at [1321, 187] on div "Work Order" at bounding box center [1327, 192] width 147 height 23
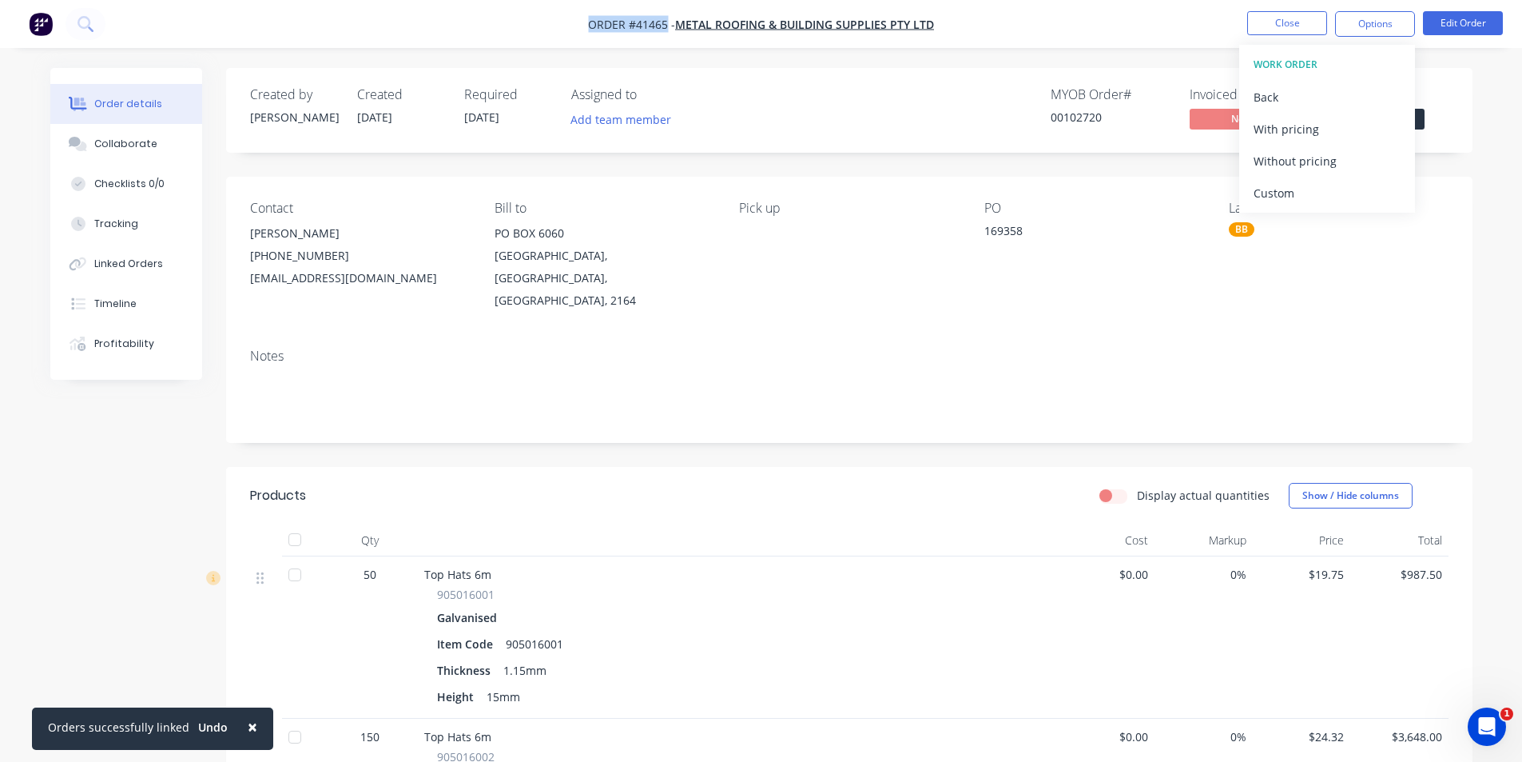
click at [1330, 161] on div "Without pricing" at bounding box center [1327, 160] width 147 height 23
click at [858, 137] on div "Created by Kendall Created 02/09/25 Required 02/09/25 Assigned to Add team memb…" at bounding box center [849, 110] width 1247 height 85
click at [949, 122] on div "MYOB Order # 00102720 Invoiced No Status Submitted" at bounding box center [1090, 110] width 718 height 46
click at [791, 85] on div "Created by Kendall Created 02/09/25 Required 02/09/25 Assigned to Add team memb…" at bounding box center [849, 110] width 1247 height 85
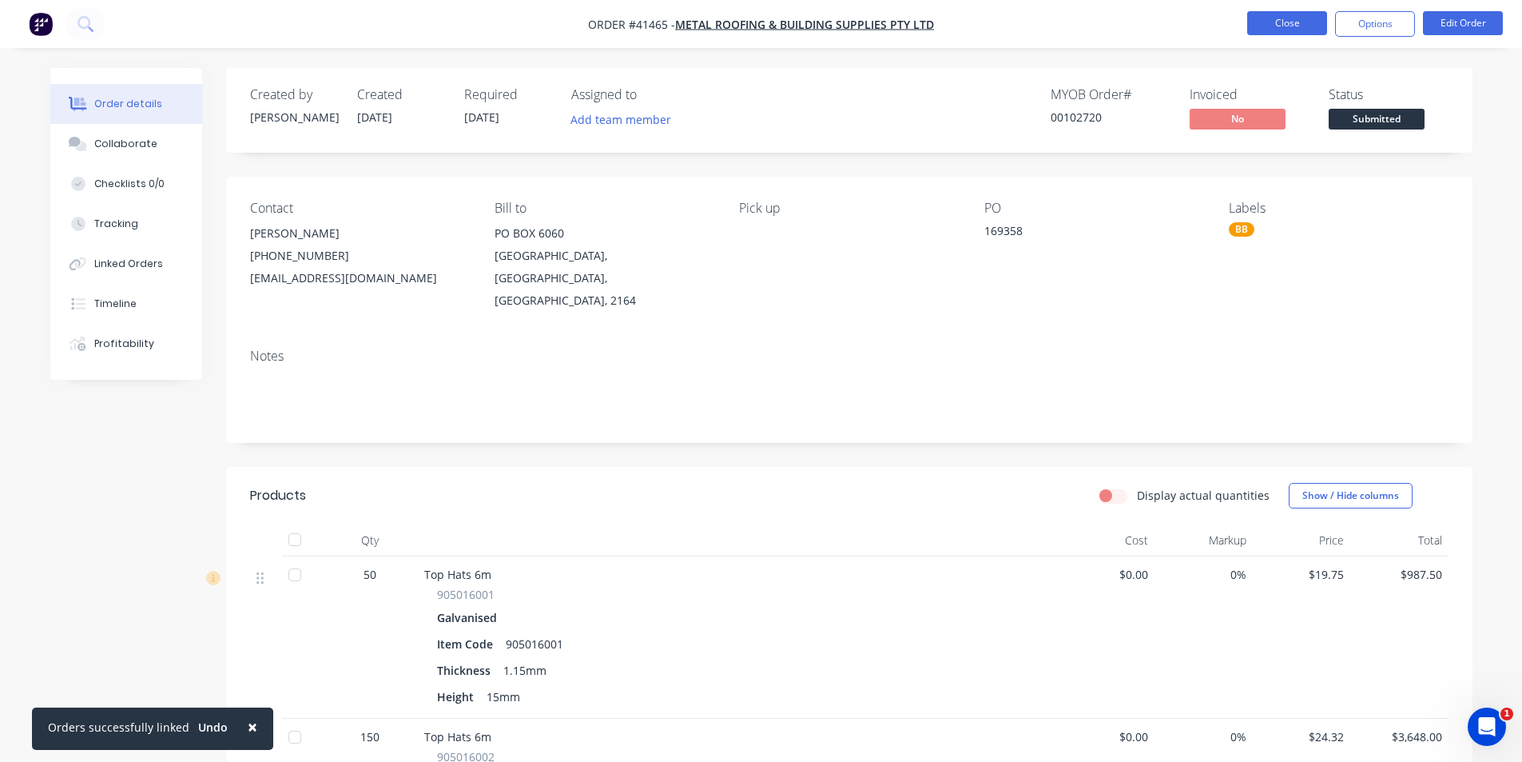
click at [1290, 27] on button "Close" at bounding box center [1287, 23] width 80 height 24
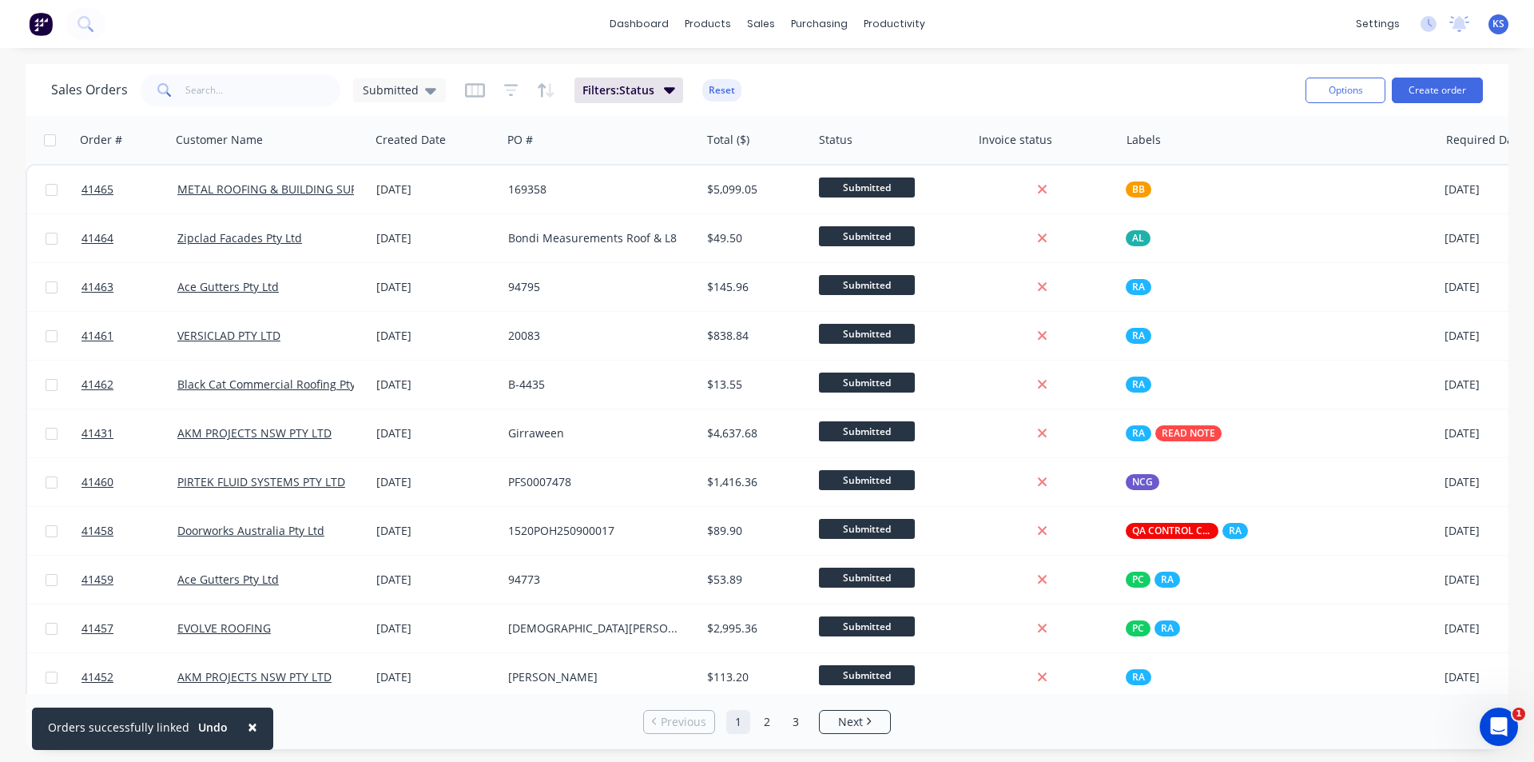
click at [1016, 62] on div "× Orders successfully linked Undo dashboard products sales purchasing productiv…" at bounding box center [767, 381] width 1534 height 762
click at [712, 93] on button "Reset" at bounding box center [721, 90] width 39 height 22
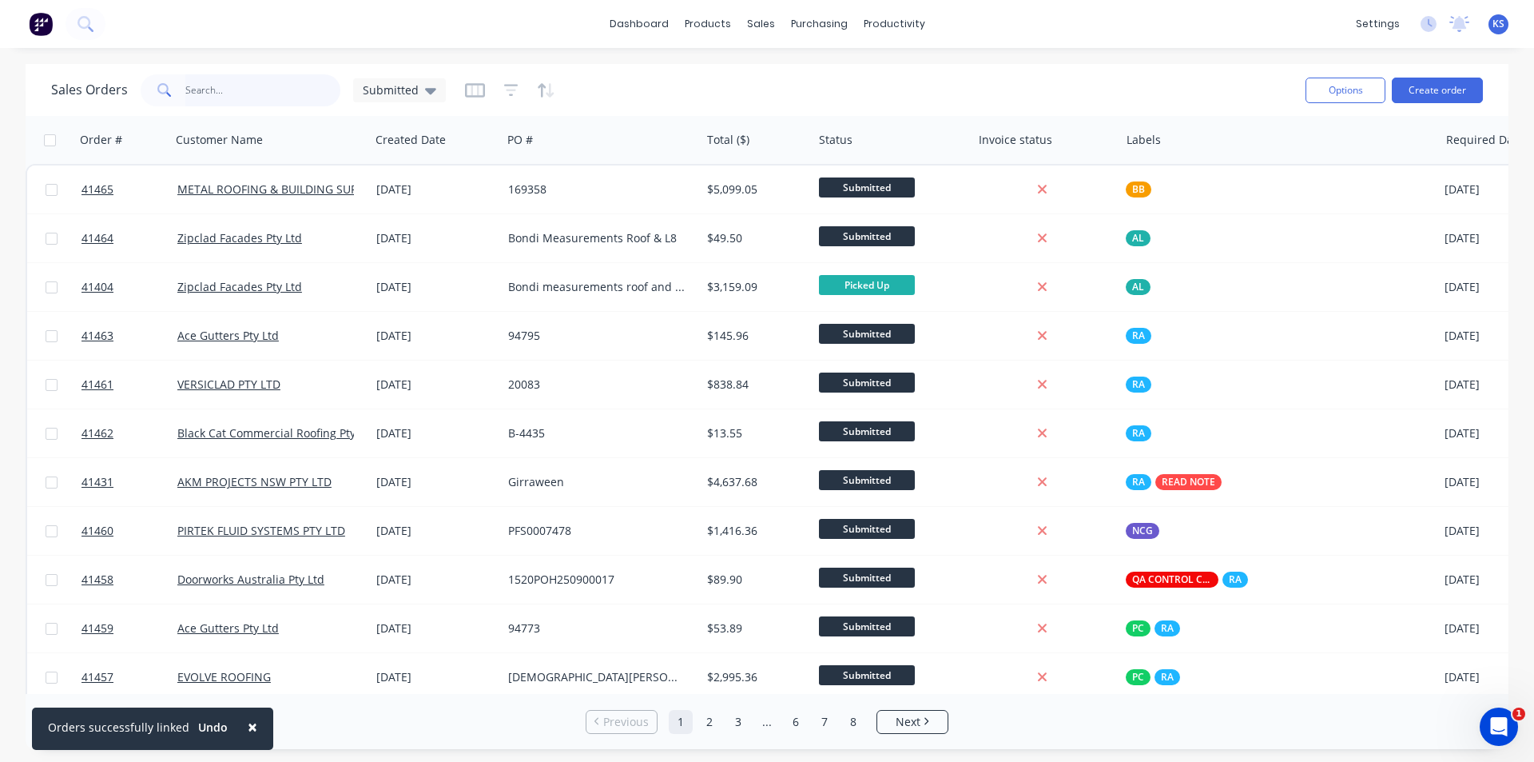
click at [229, 97] on input "text" at bounding box center [263, 90] width 156 height 32
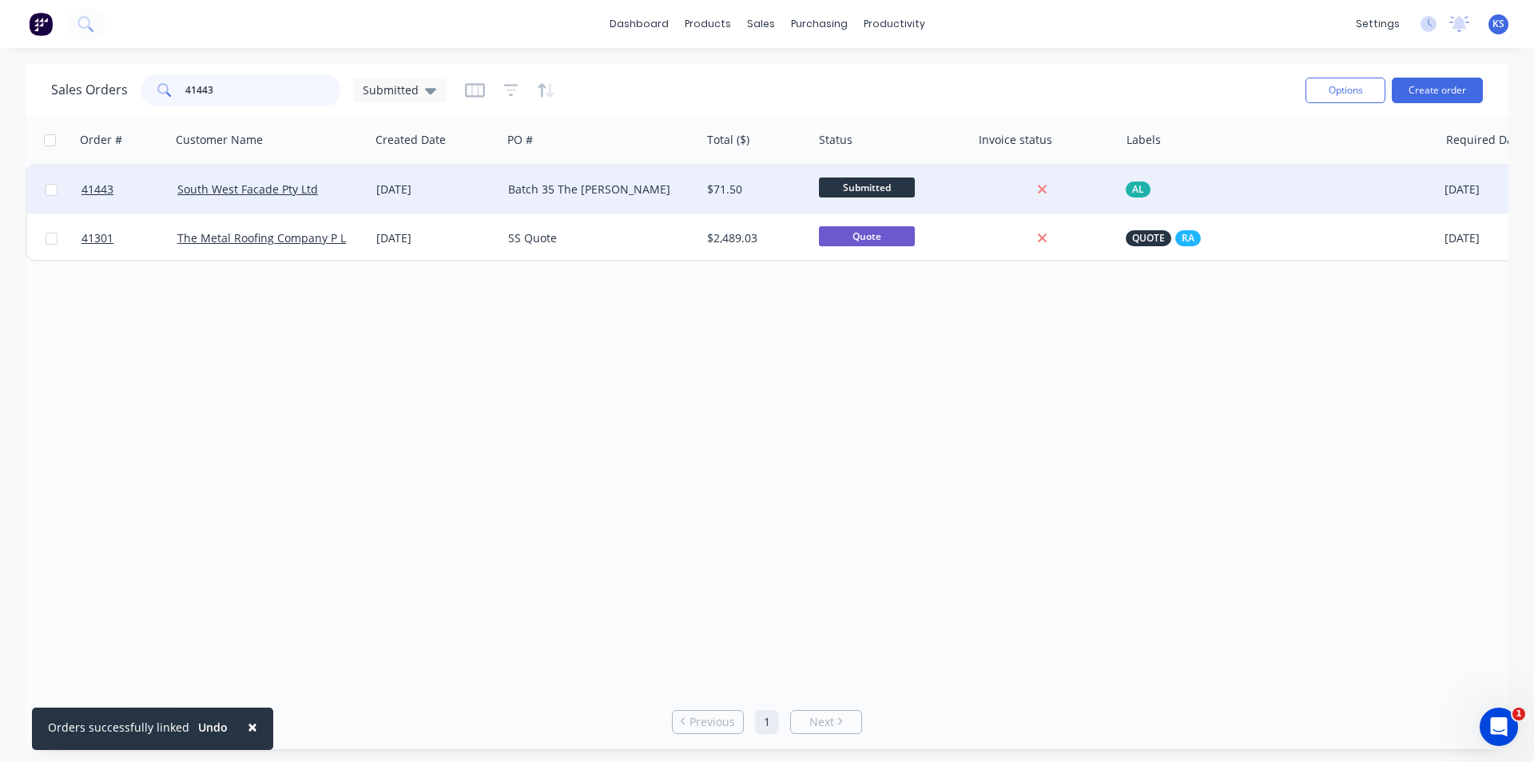
type input "41443"
click at [655, 183] on div "Batch 35 The [PERSON_NAME]" at bounding box center [596, 189] width 177 height 16
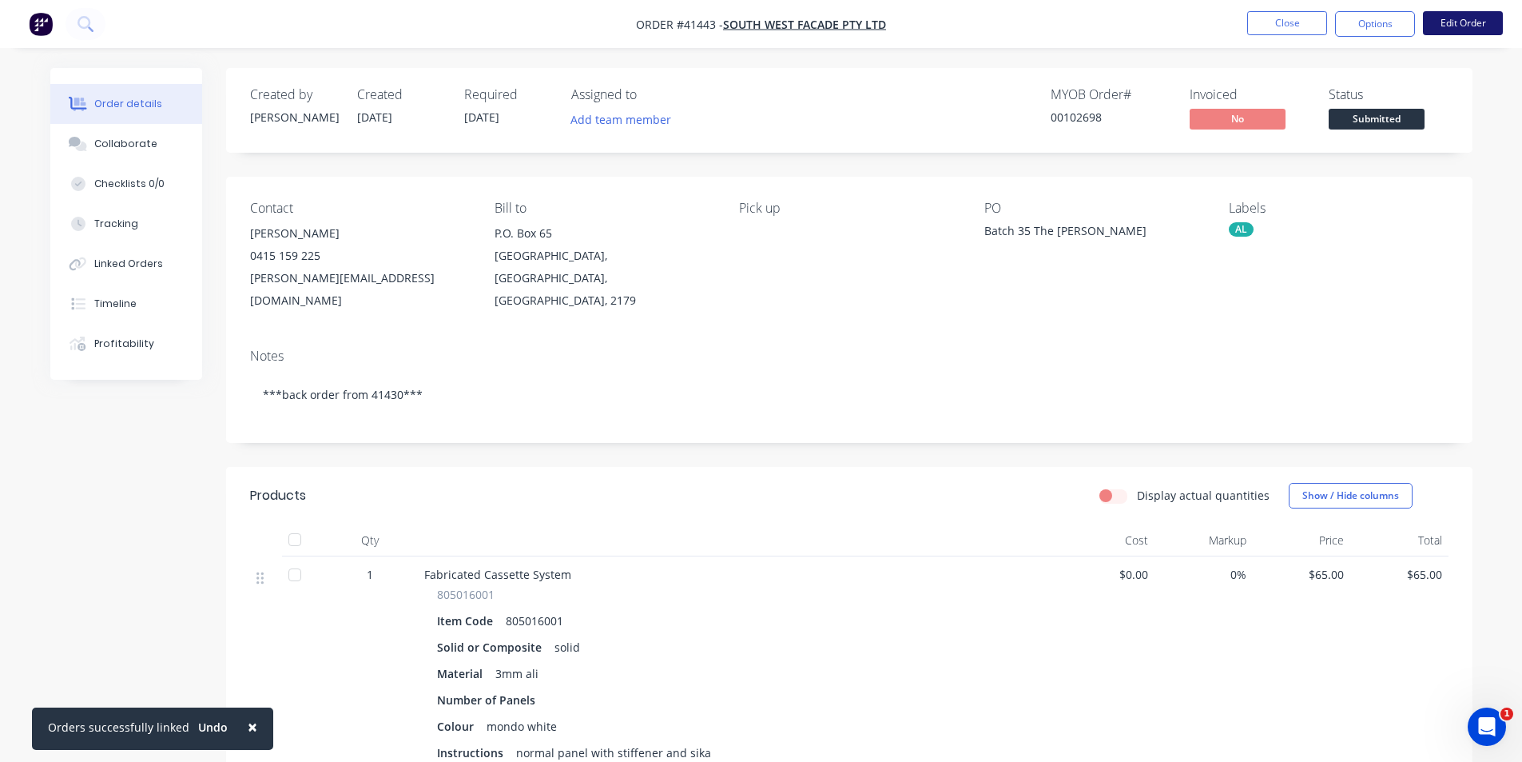
click at [1449, 29] on button "Edit Order" at bounding box center [1463, 23] width 80 height 24
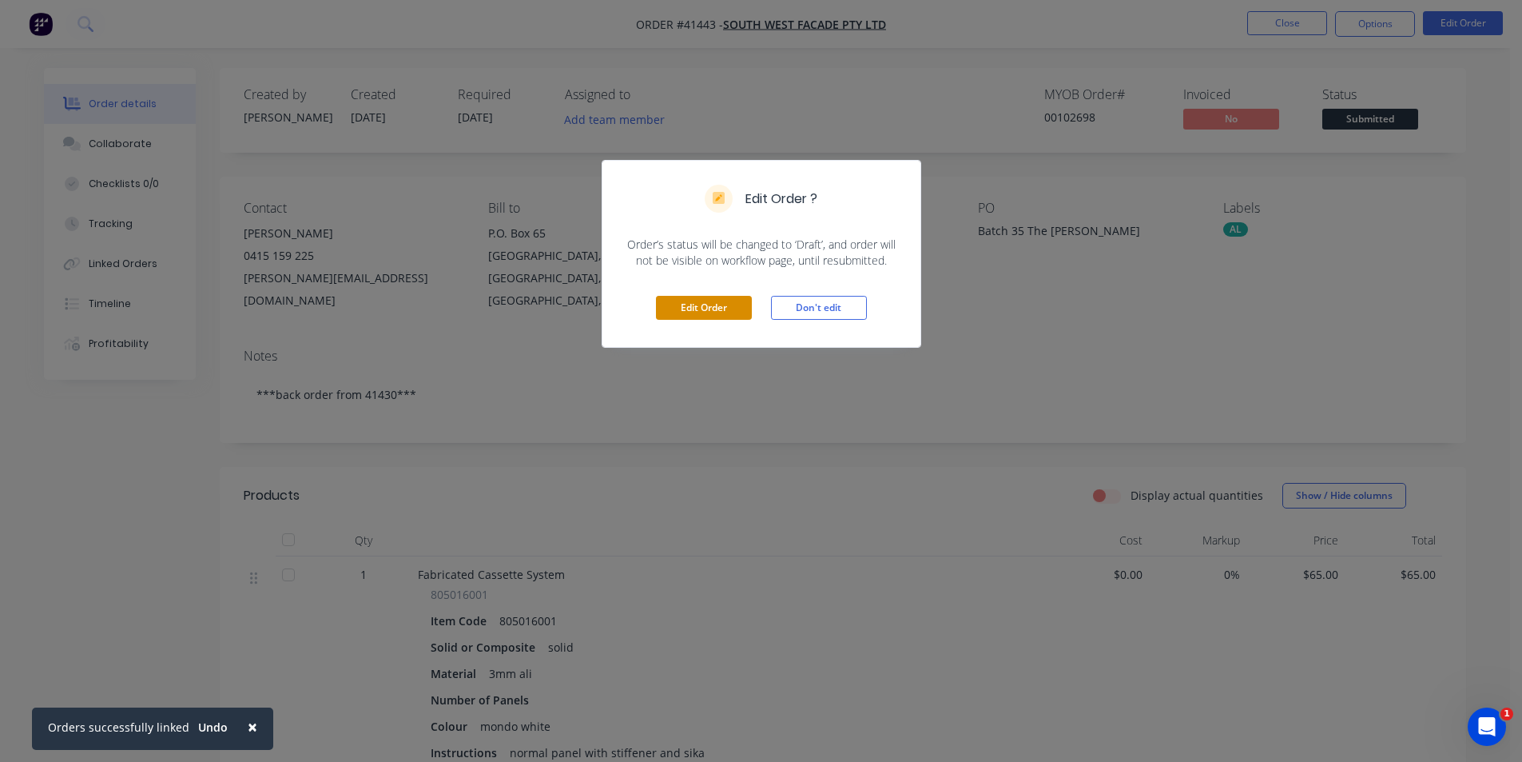
click at [671, 320] on button "Edit Order" at bounding box center [704, 308] width 96 height 24
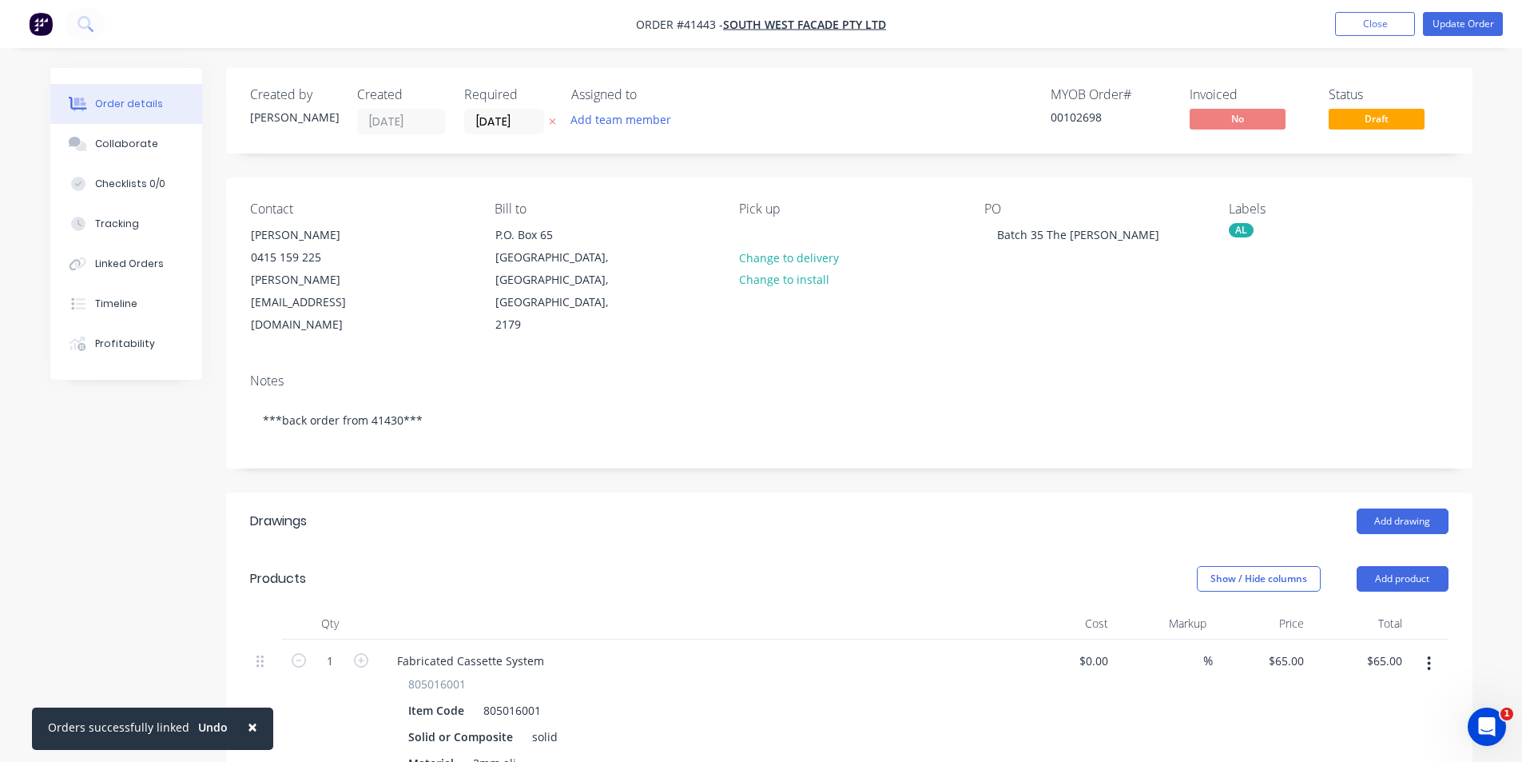
scroll to position [240, 0]
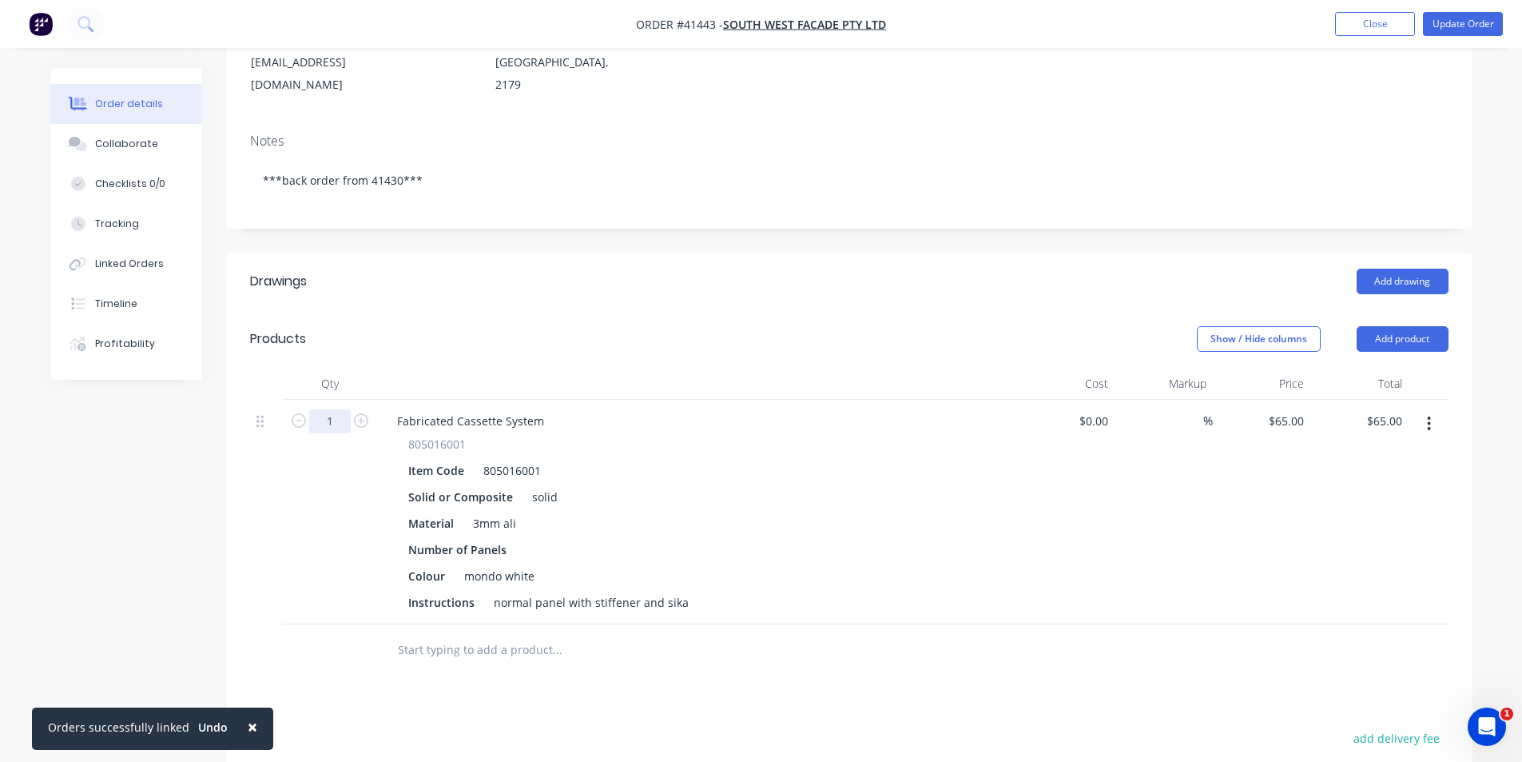
click at [333, 409] on input "1" at bounding box center [330, 421] width 42 height 24
type input "4.35"
type input "$282.75"
click at [529, 538] on div at bounding box center [531, 549] width 24 height 23
click at [763, 670] on div "Drawings Add drawing Products Show / Hide columns Add product Qty Cost Markup P…" at bounding box center [849, 656] width 1247 height 807
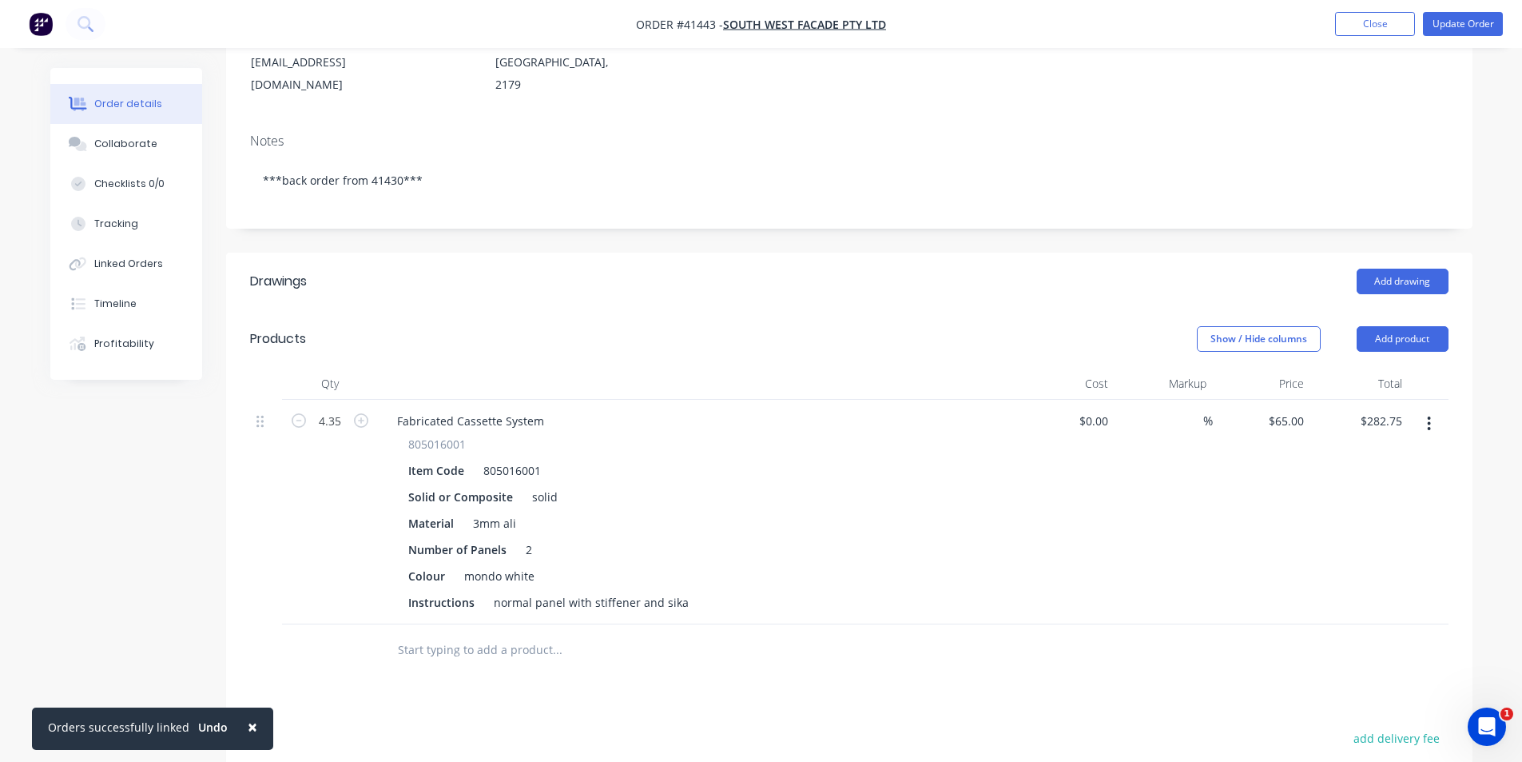
click at [845, 326] on div "Show / Hide columns Add product" at bounding box center [976, 339] width 944 height 26
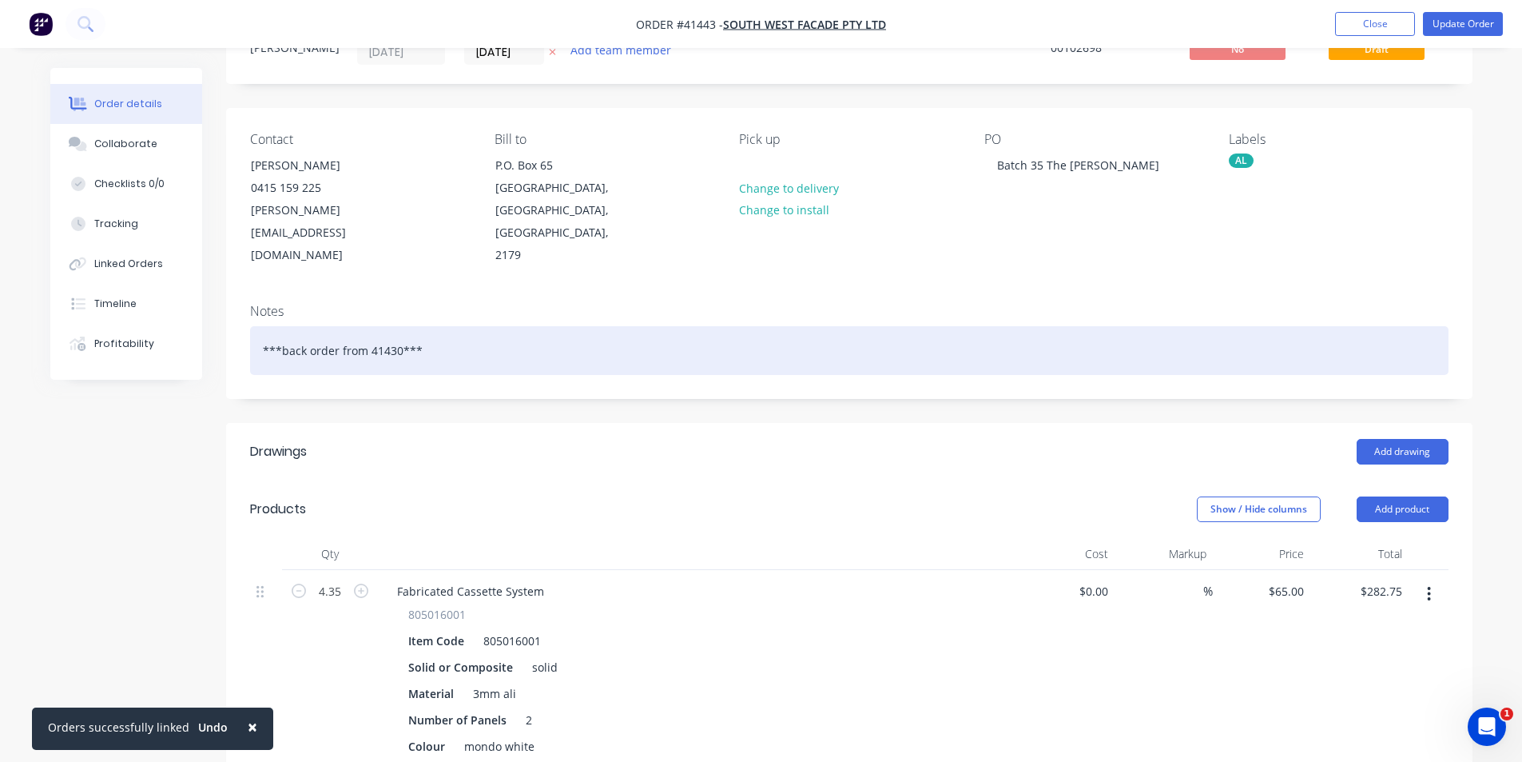
scroll to position [0, 0]
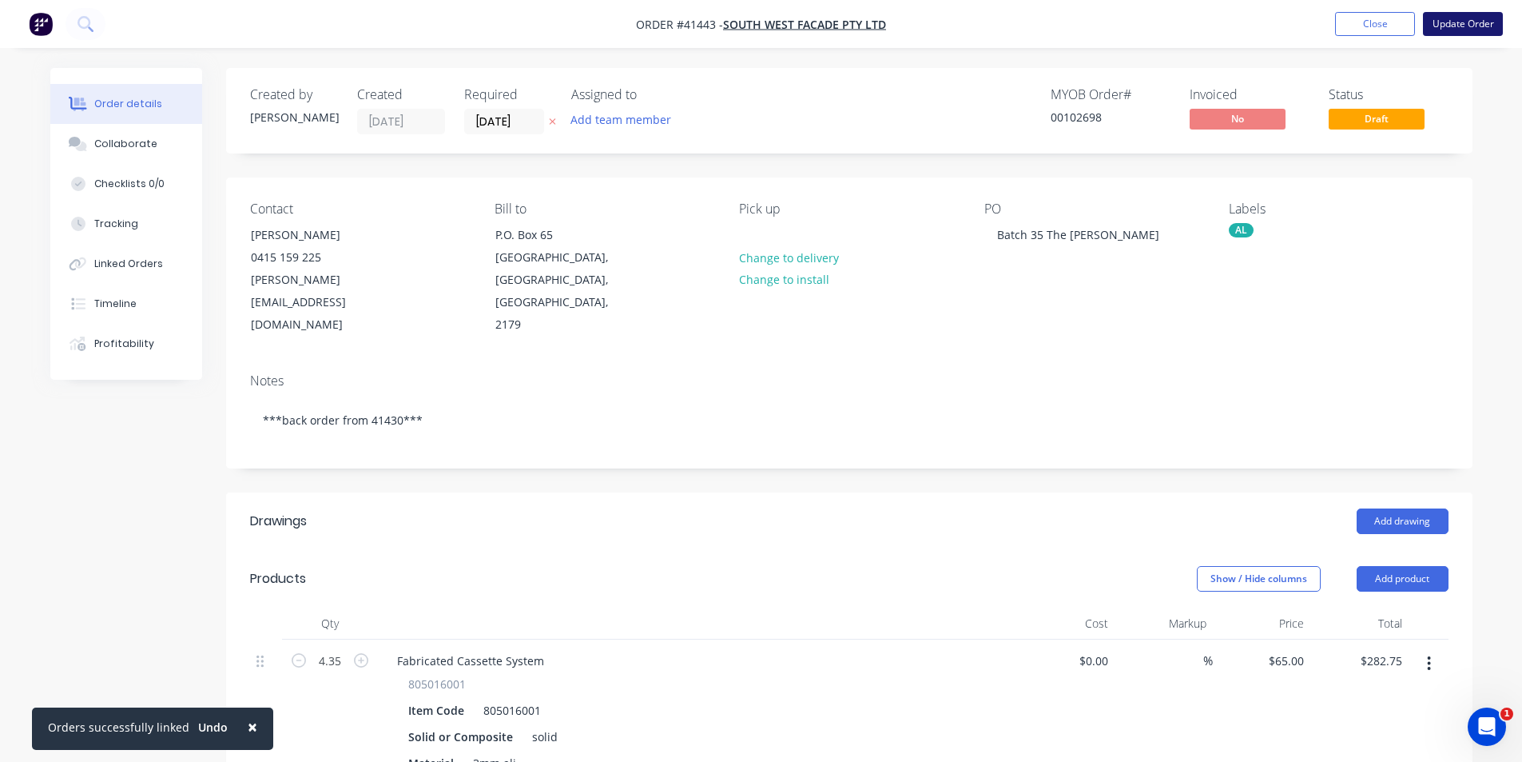
click at [1446, 18] on button "Update Order" at bounding box center [1463, 24] width 80 height 24
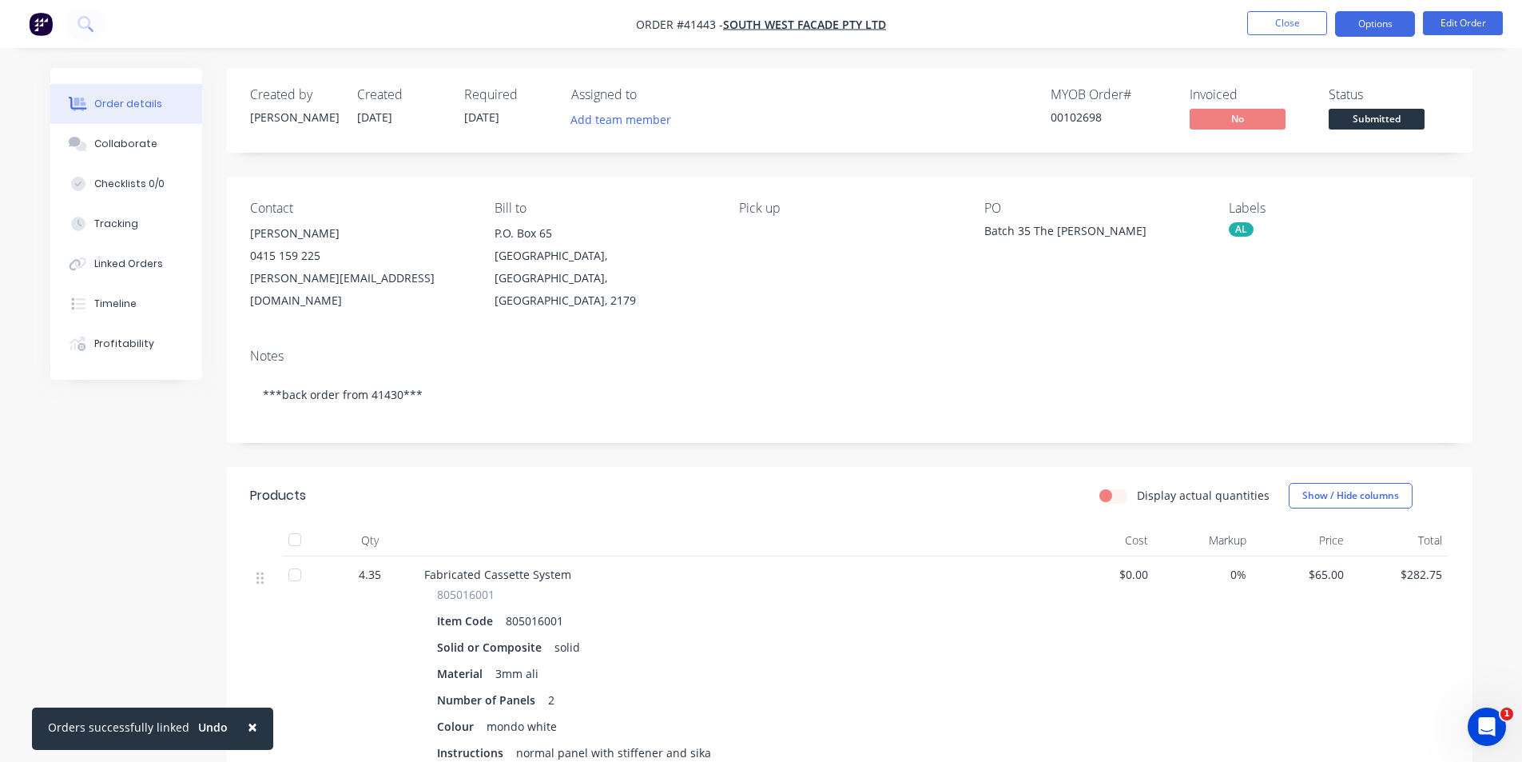
click at [1367, 34] on button "Options" at bounding box center [1375, 24] width 80 height 26
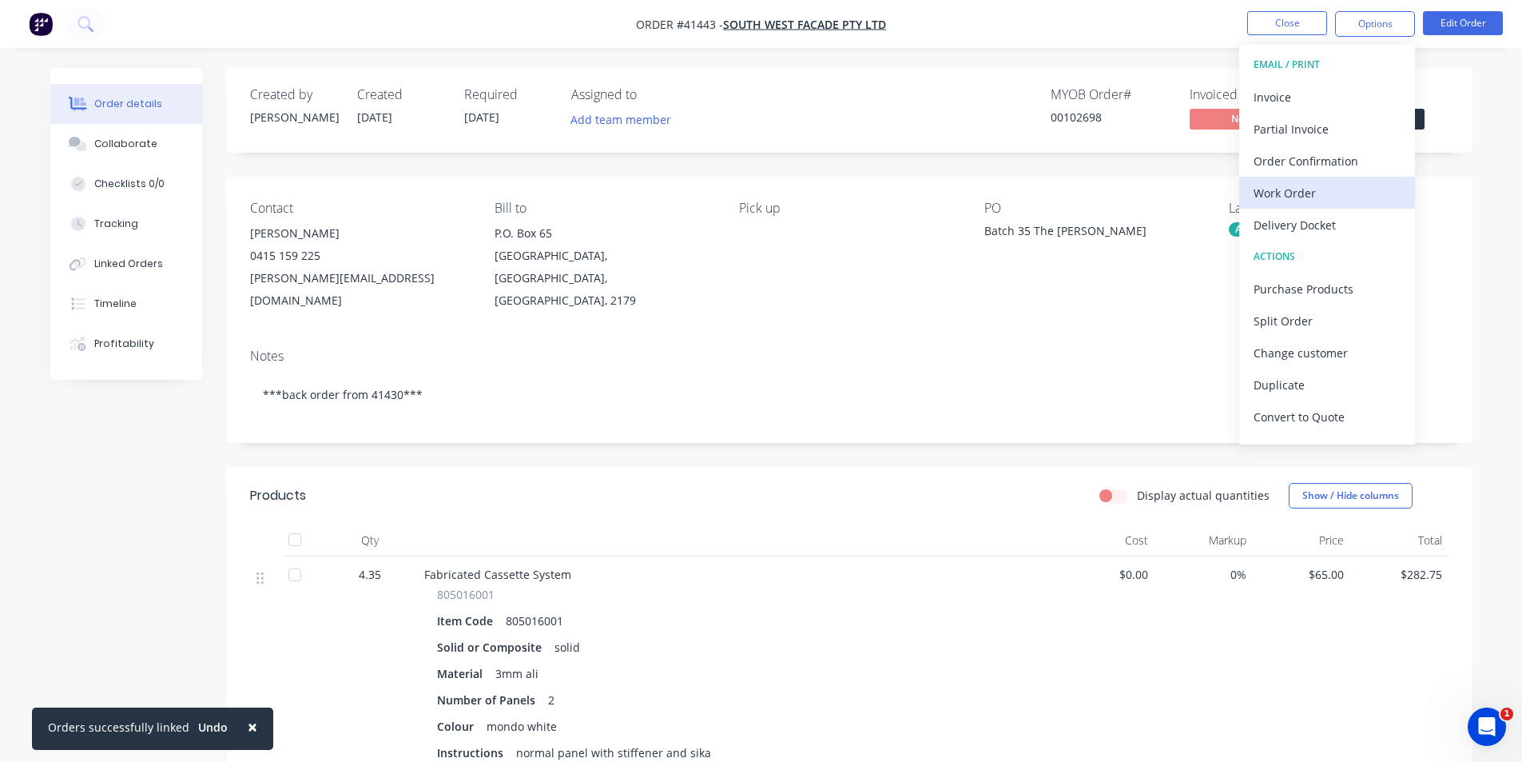
click at [1325, 192] on div "Work Order" at bounding box center [1327, 192] width 147 height 23
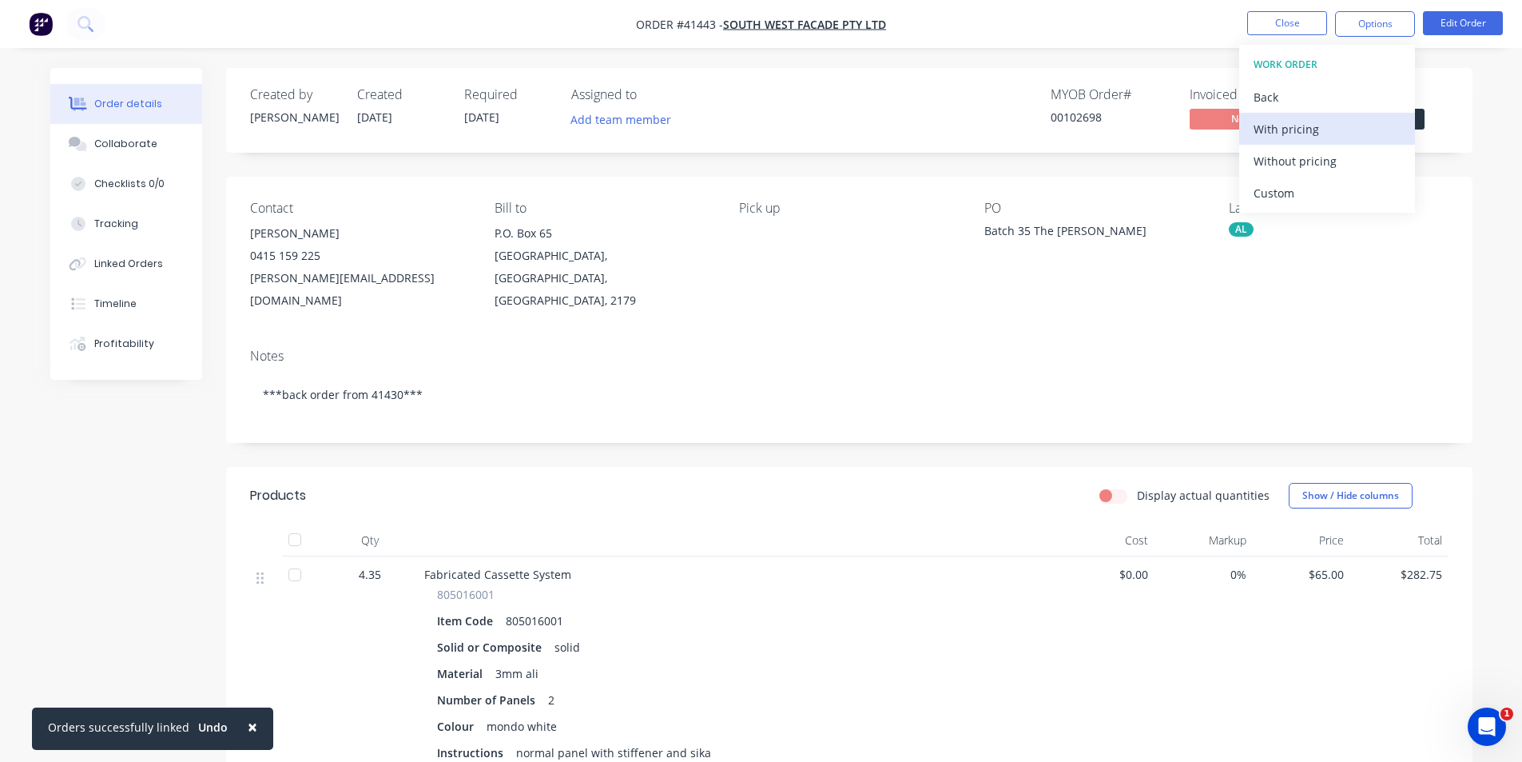
click at [1322, 133] on div "With pricing" at bounding box center [1327, 128] width 147 height 23
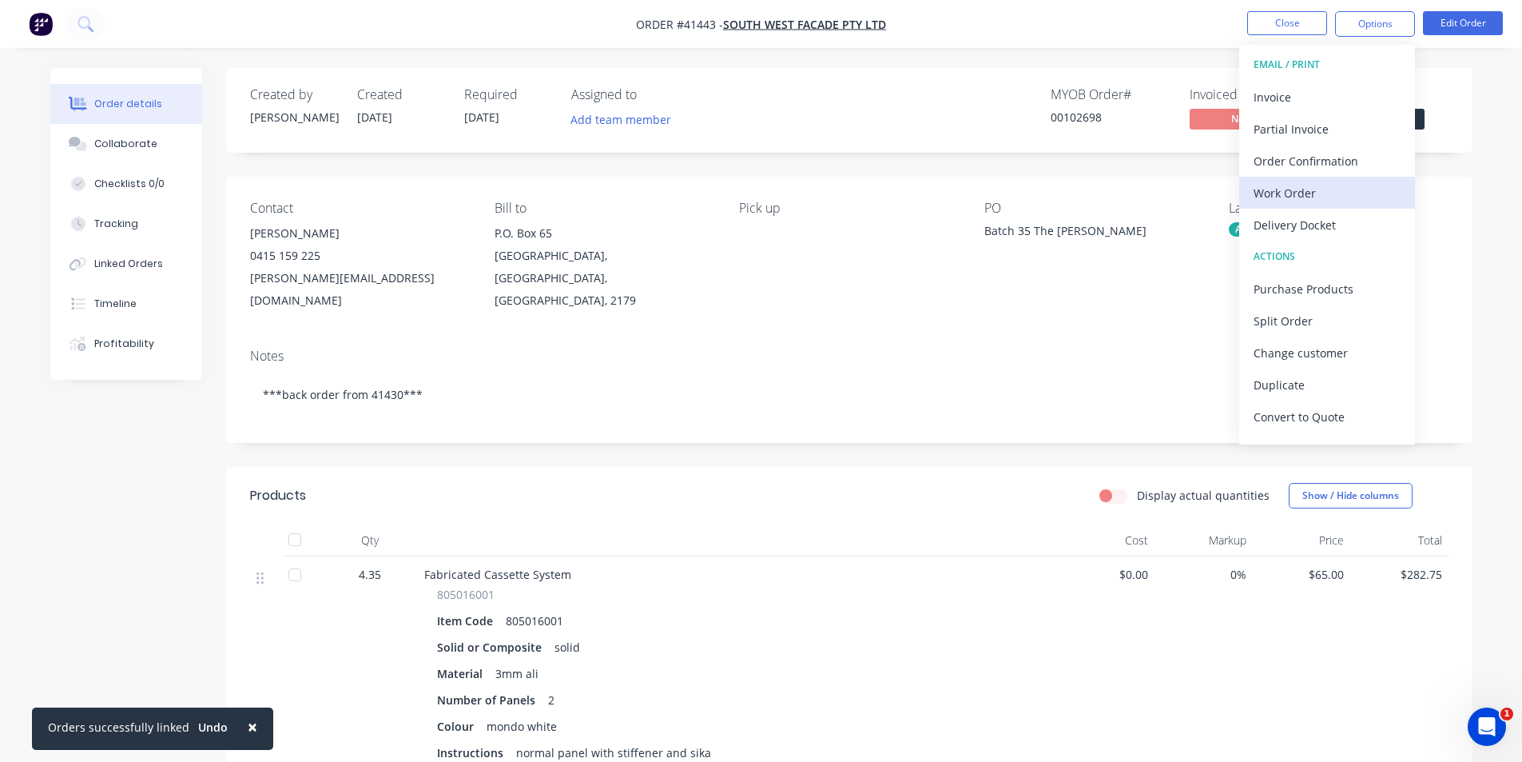
click at [1296, 198] on div "Work Order" at bounding box center [1327, 192] width 147 height 23
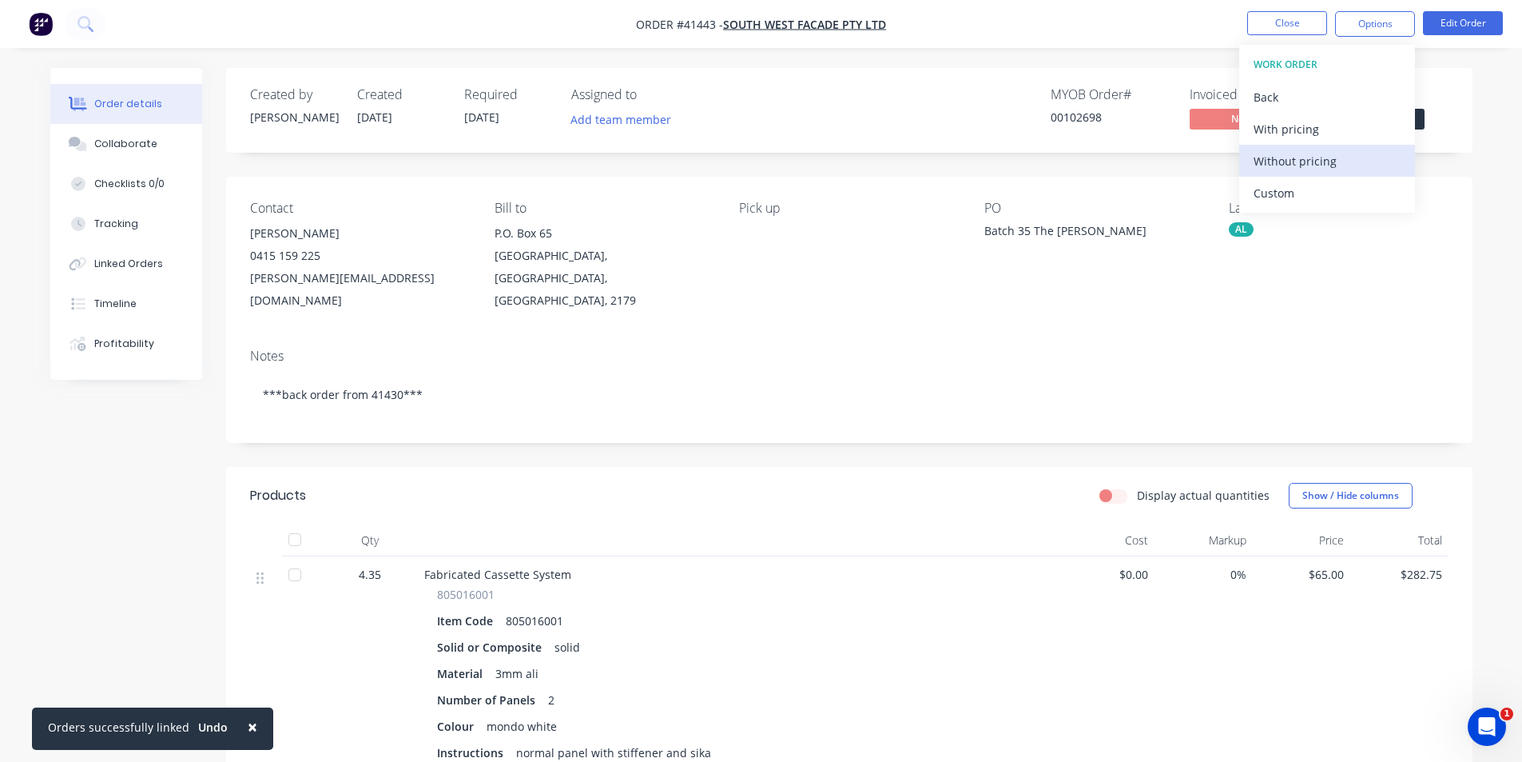
click at [1309, 169] on div "Without pricing" at bounding box center [1327, 160] width 147 height 23
click at [925, 82] on div "Created by Angela Created 01/09/25 Required 03/09/25 Assigned to Add team membe…" at bounding box center [849, 110] width 1247 height 85
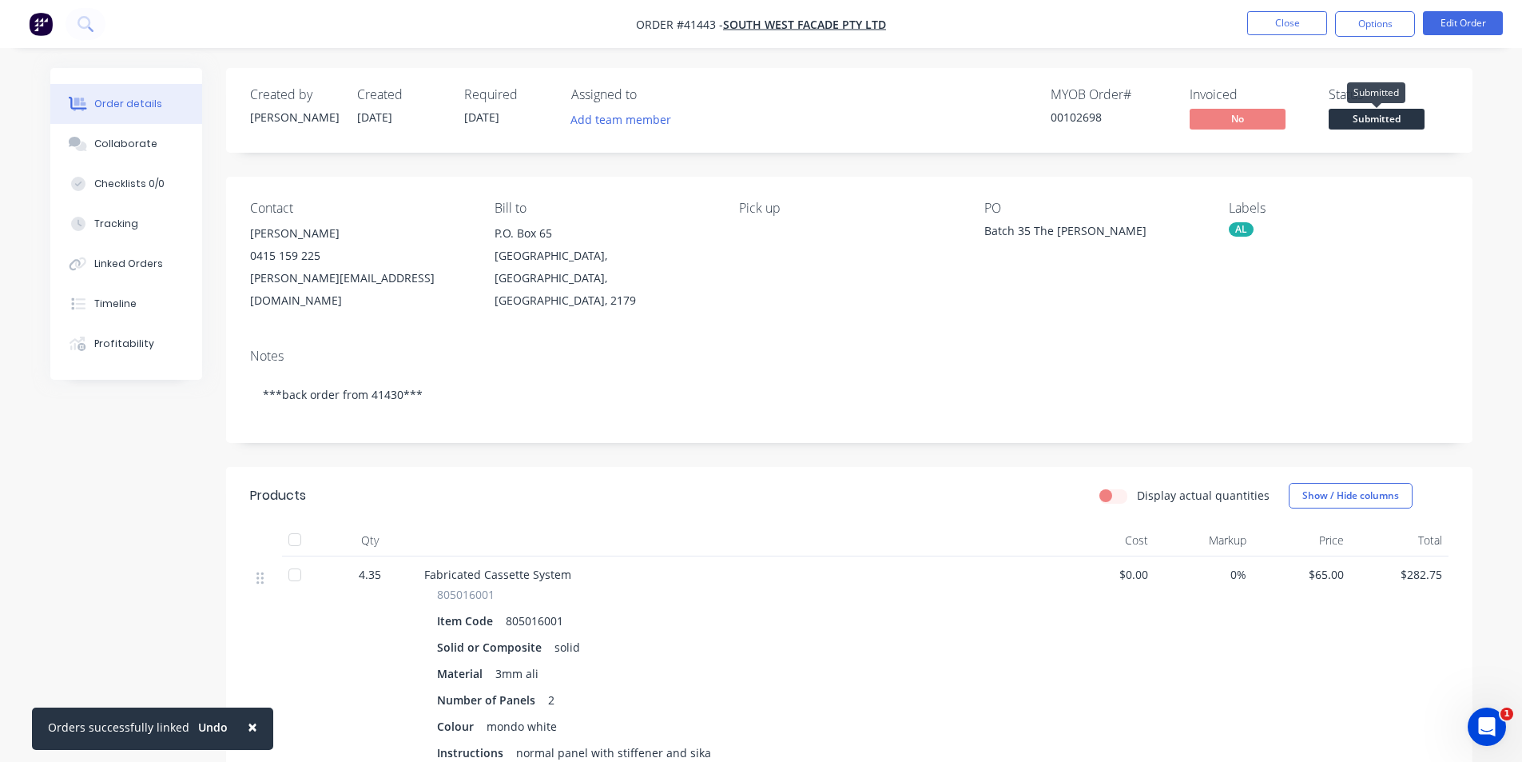
click at [1367, 125] on span "Submitted" at bounding box center [1377, 119] width 96 height 20
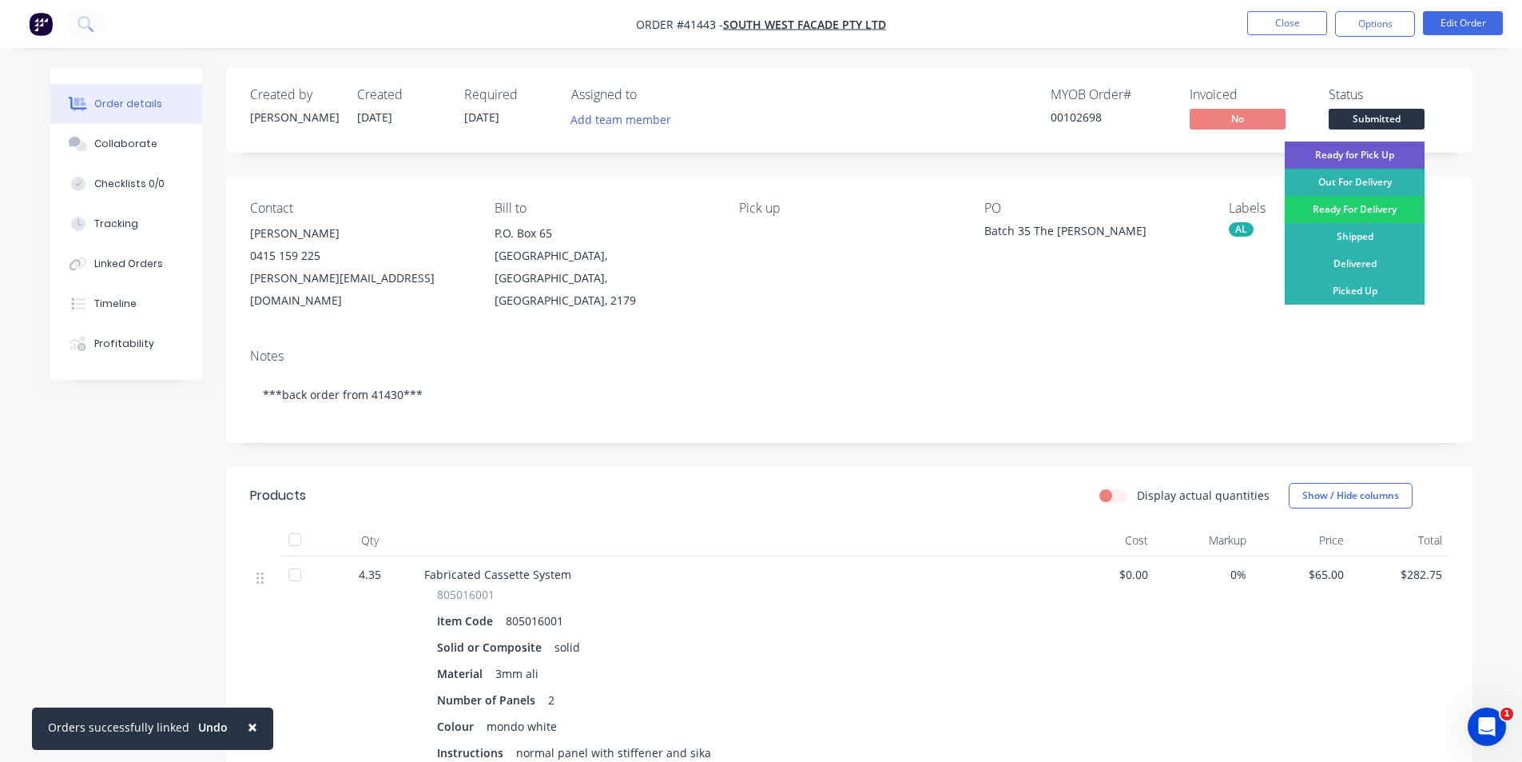
click at [1386, 155] on div "Ready for Pick Up" at bounding box center [1355, 154] width 140 height 27
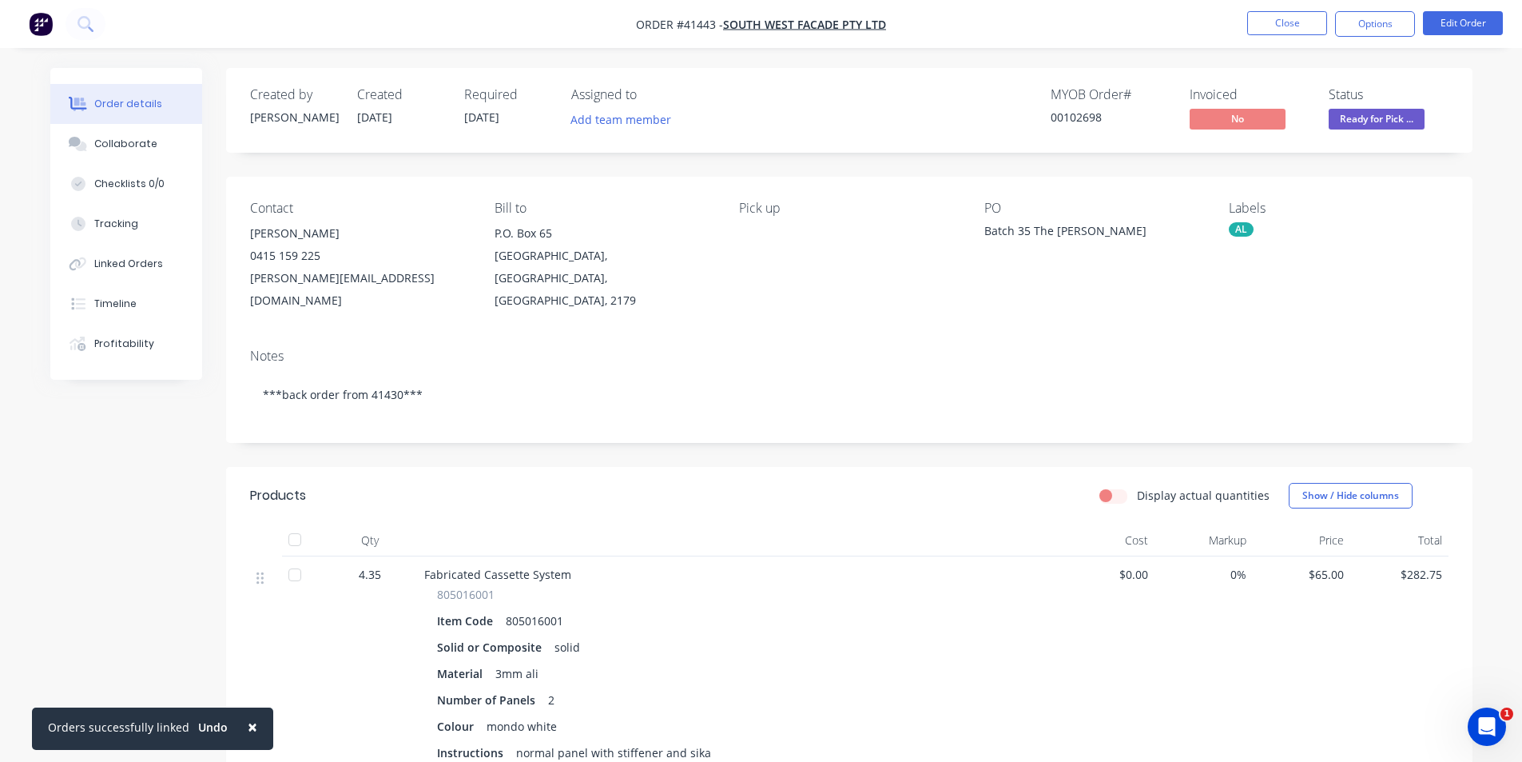
click at [921, 348] on div "Notes" at bounding box center [849, 355] width 1199 height 15
click at [130, 140] on div "Collaborate" at bounding box center [125, 144] width 63 height 14
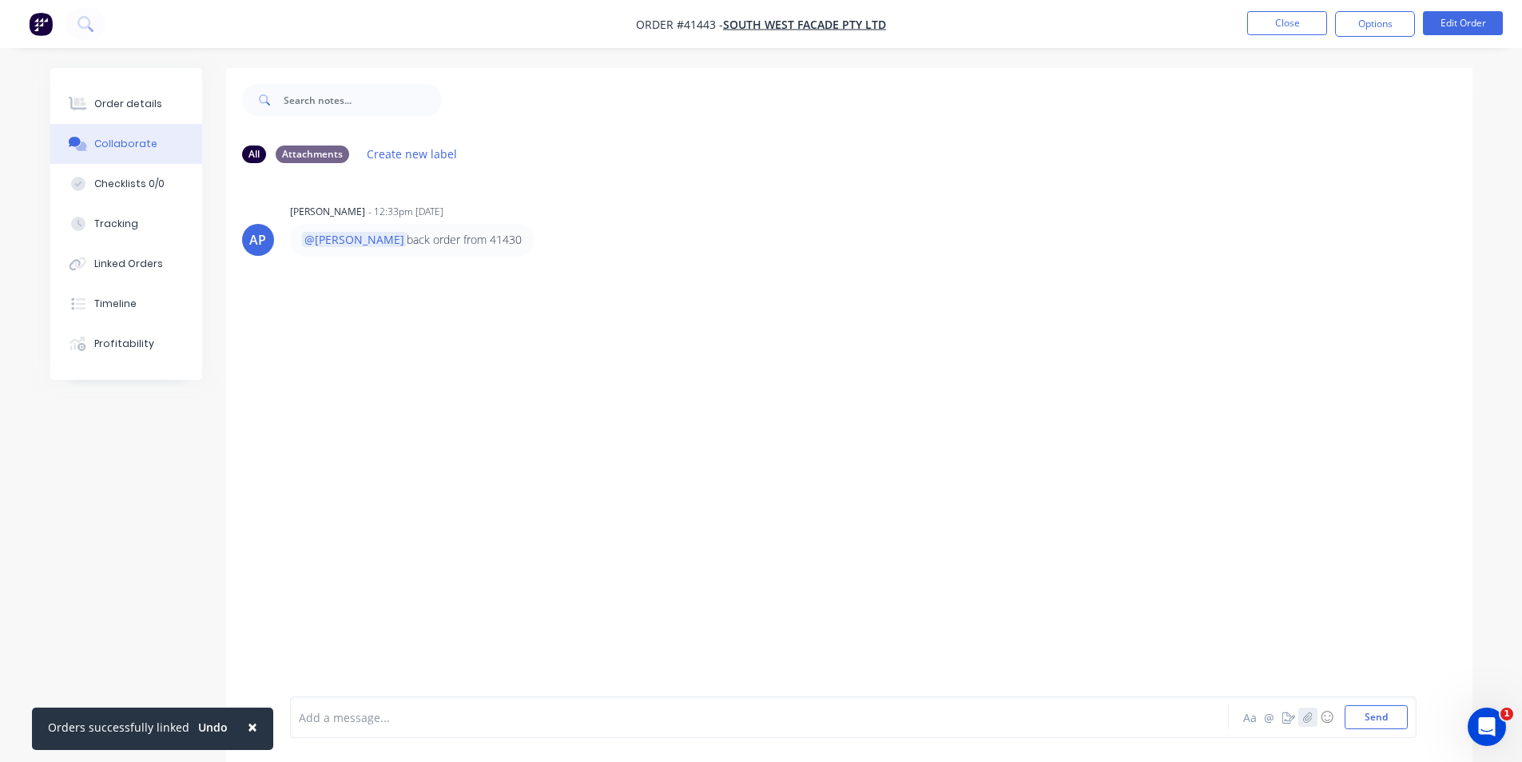
click at [1304, 721] on icon "button" at bounding box center [1308, 716] width 10 height 11
click at [1359, 719] on button "Send" at bounding box center [1376, 717] width 63 height 24
click at [103, 101] on div "Order details" at bounding box center [128, 104] width 68 height 14
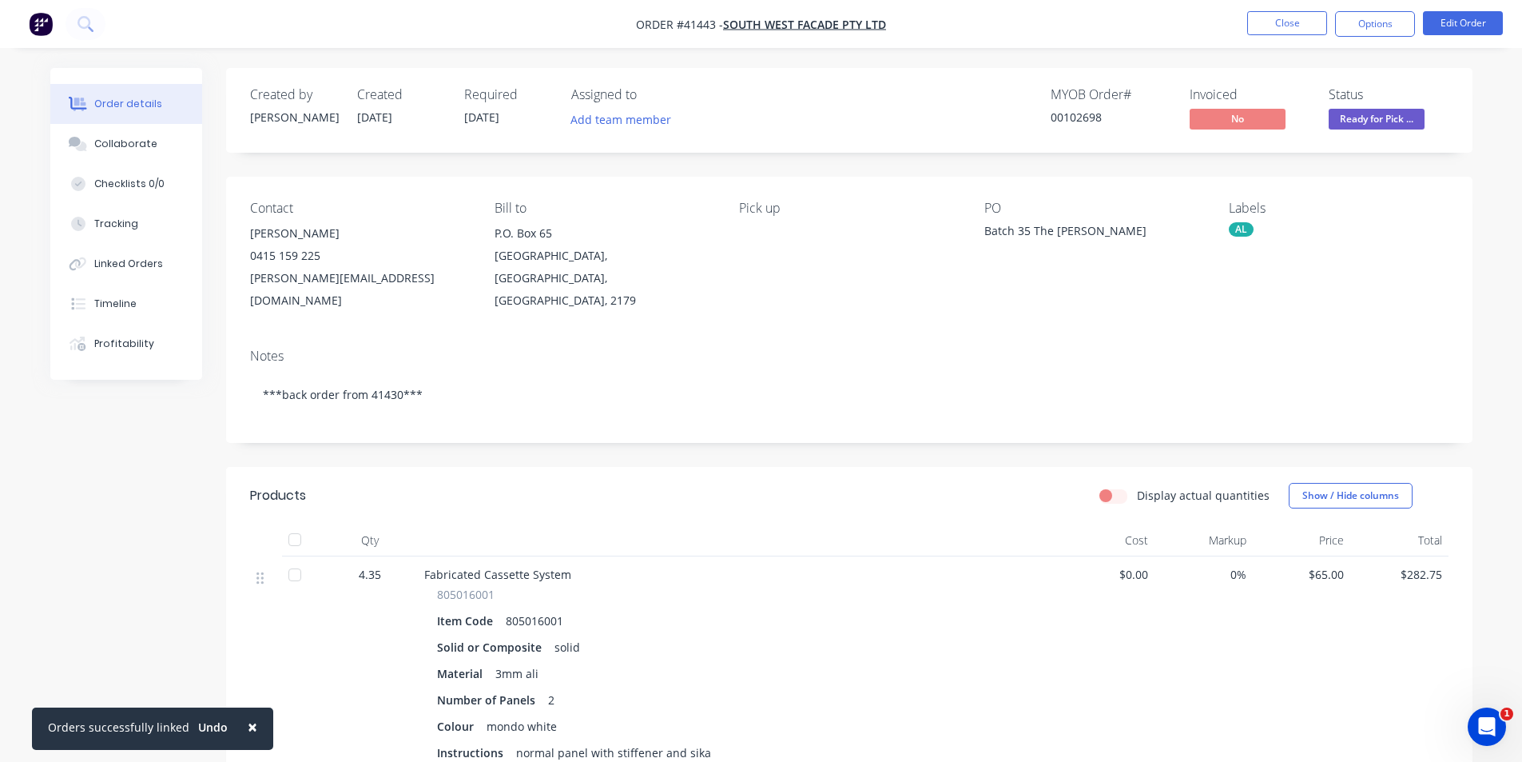
click at [1068, 18] on nav "Order #41443 - South West Facade Pty Ltd Close Options Edit Order" at bounding box center [761, 24] width 1522 height 48
click at [1304, 17] on button "Close" at bounding box center [1287, 23] width 80 height 24
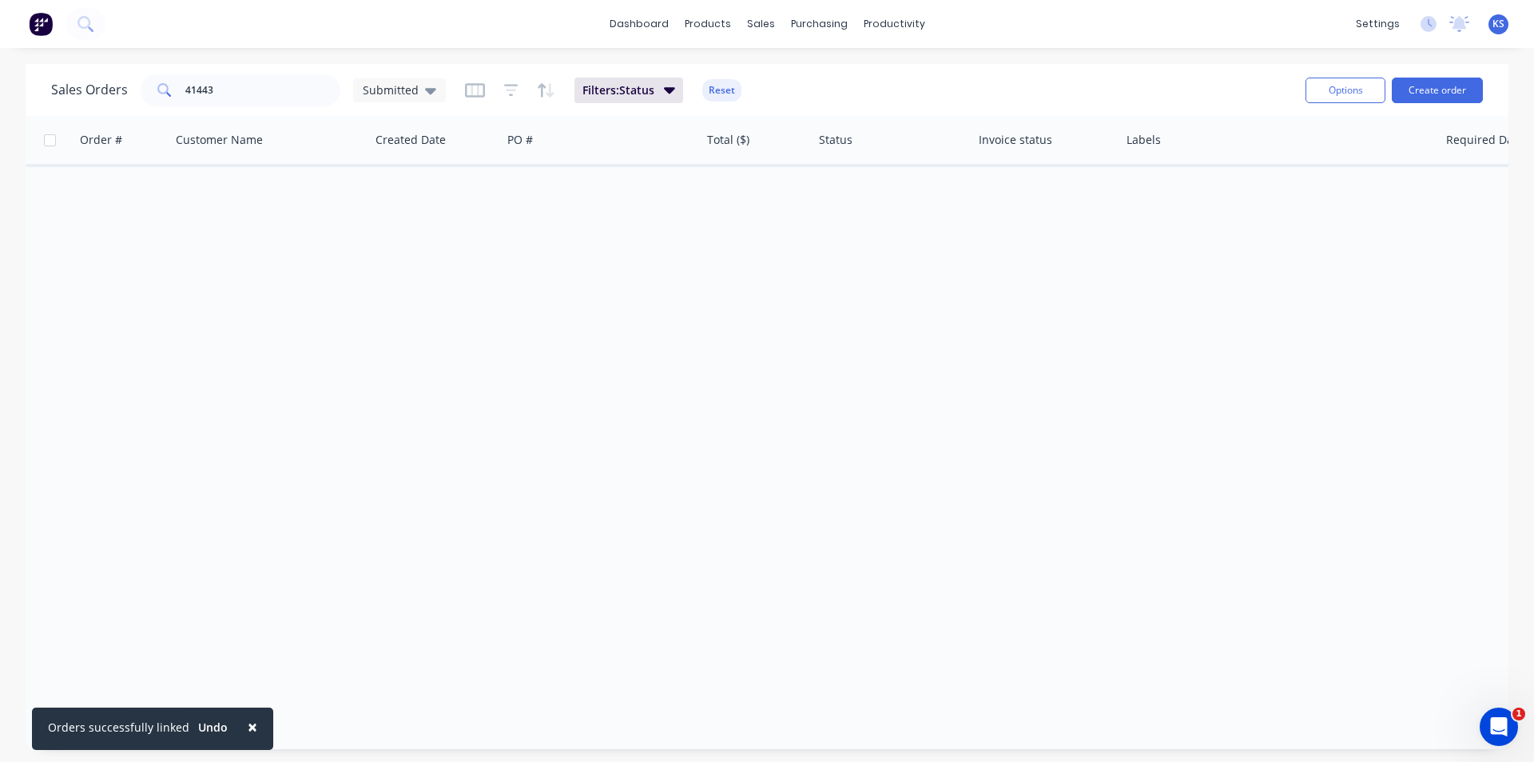
click at [721, 92] on button "Reset" at bounding box center [721, 90] width 39 height 22
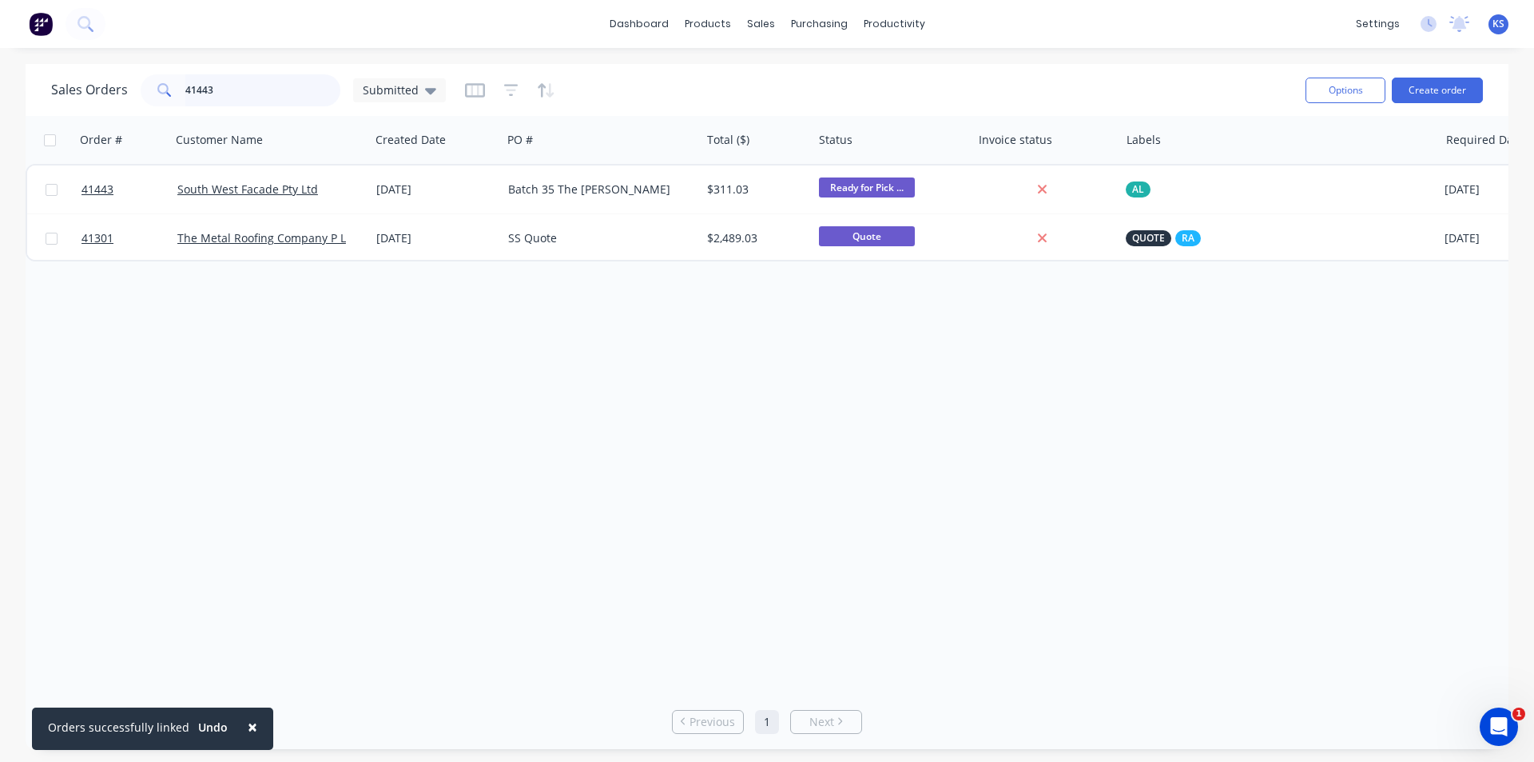
drag, startPoint x: 234, startPoint y: 85, endPoint x: 4, endPoint y: 89, distance: 230.2
click at [4, 89] on div "Sales Orders 41443 Submitted Options Create order Order # Customer Name Created…" at bounding box center [767, 406] width 1534 height 685
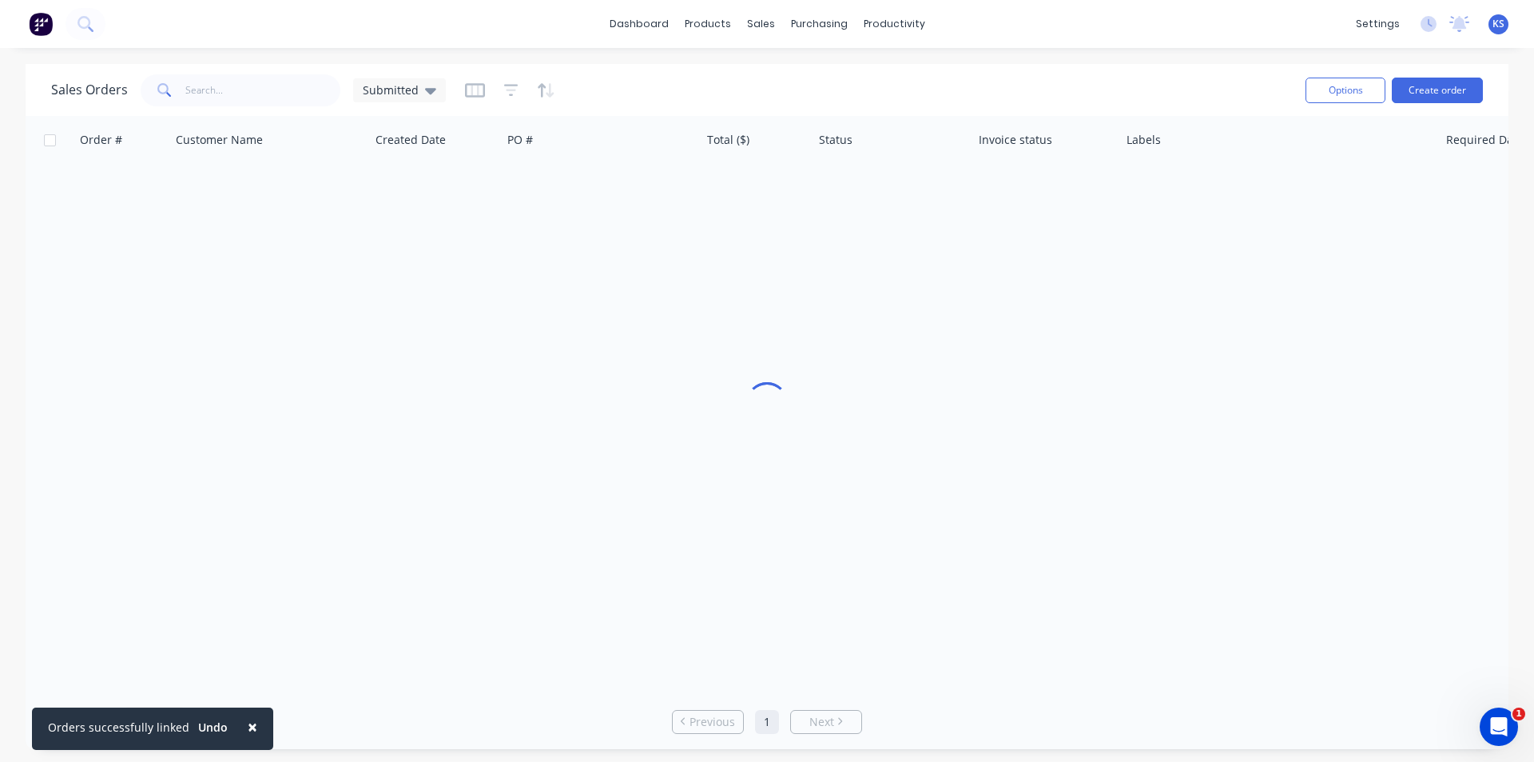
click at [642, 82] on div "Sales Orders Submitted" at bounding box center [672, 89] width 1242 height 39
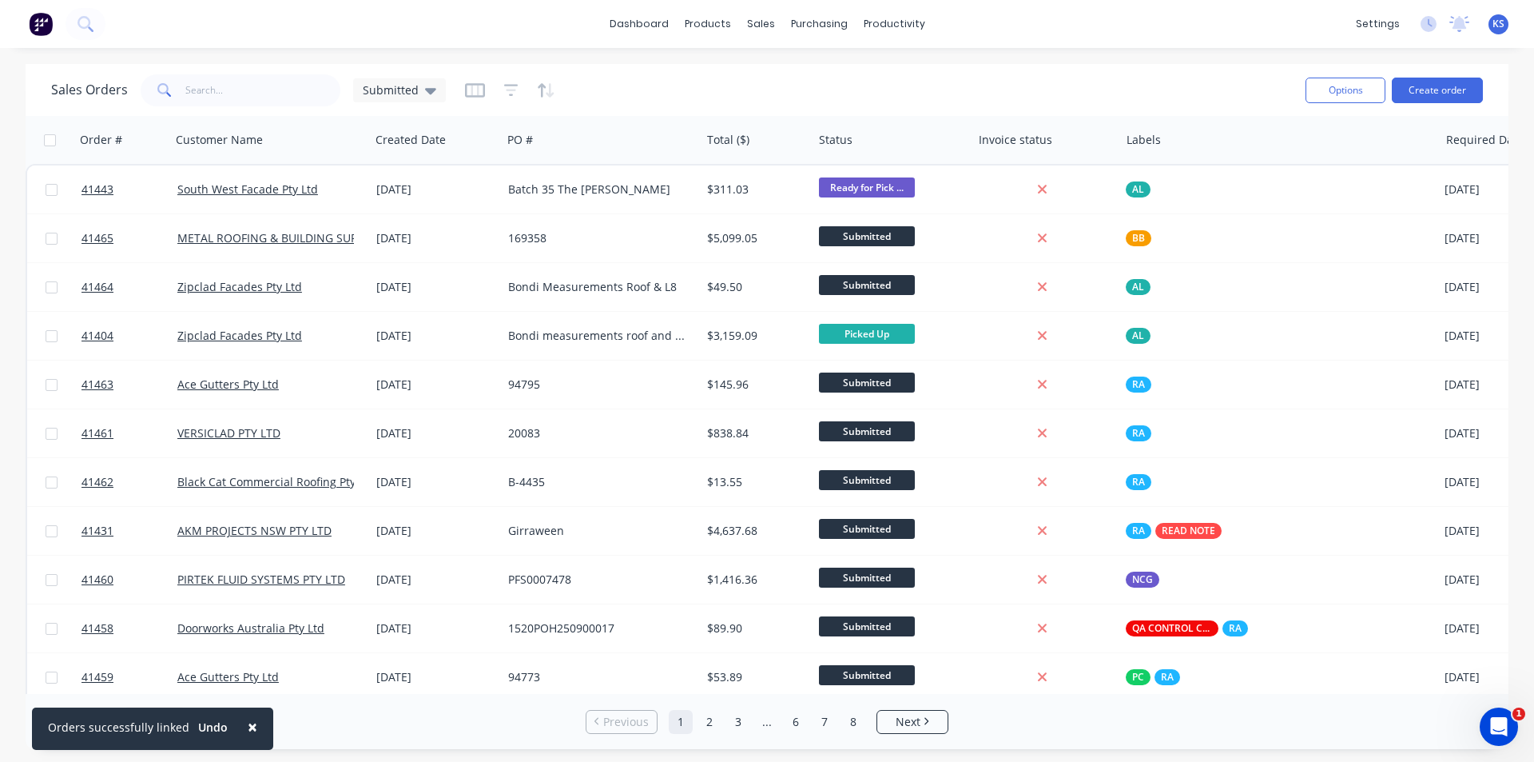
click at [712, 62] on div "× Orders successfully linked Undo dashboard products sales purchasing productiv…" at bounding box center [767, 381] width 1534 height 762
click at [792, 82] on div "Sales Orders Submitted" at bounding box center [672, 89] width 1242 height 39
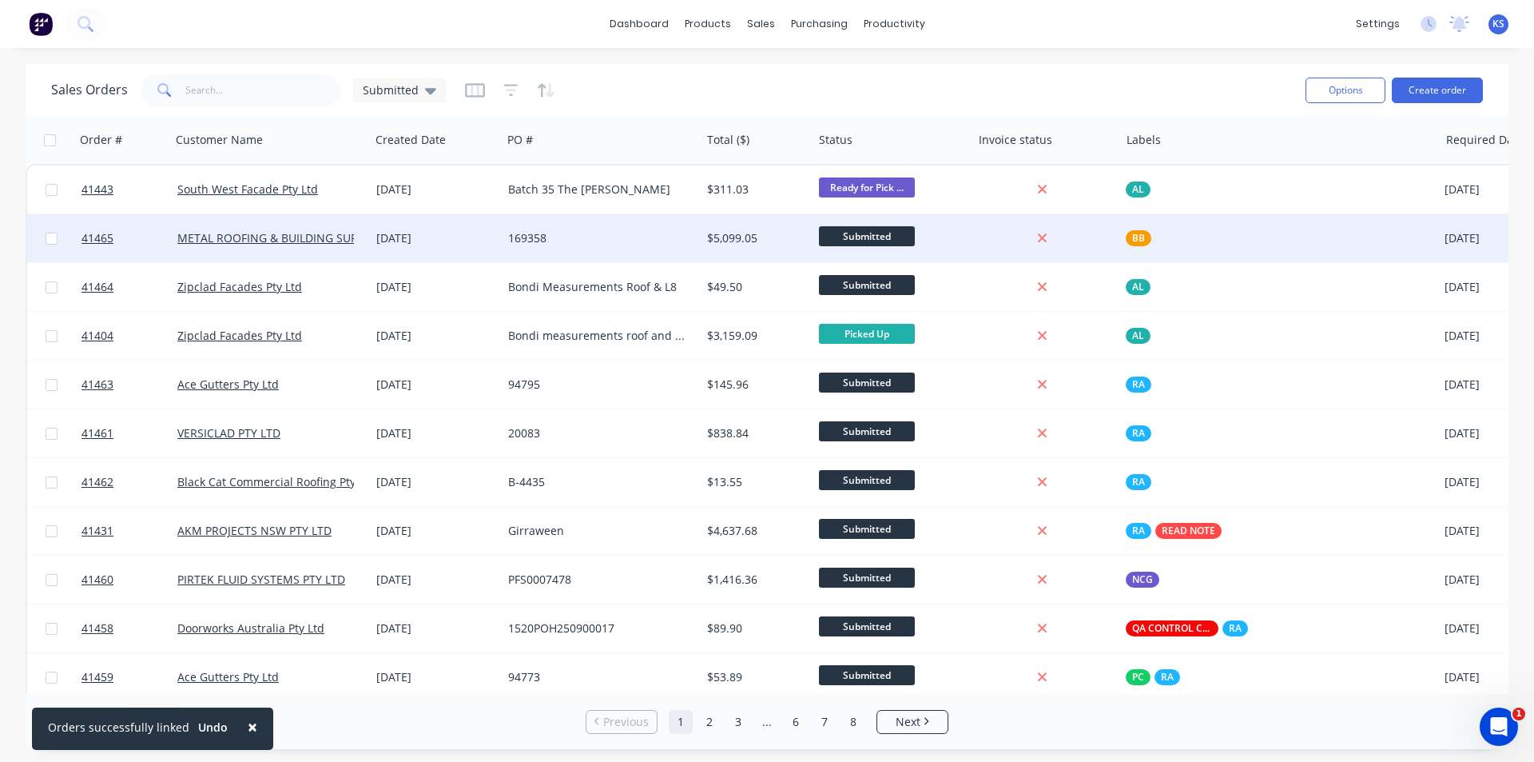
click at [558, 240] on div "169358" at bounding box center [596, 238] width 177 height 16
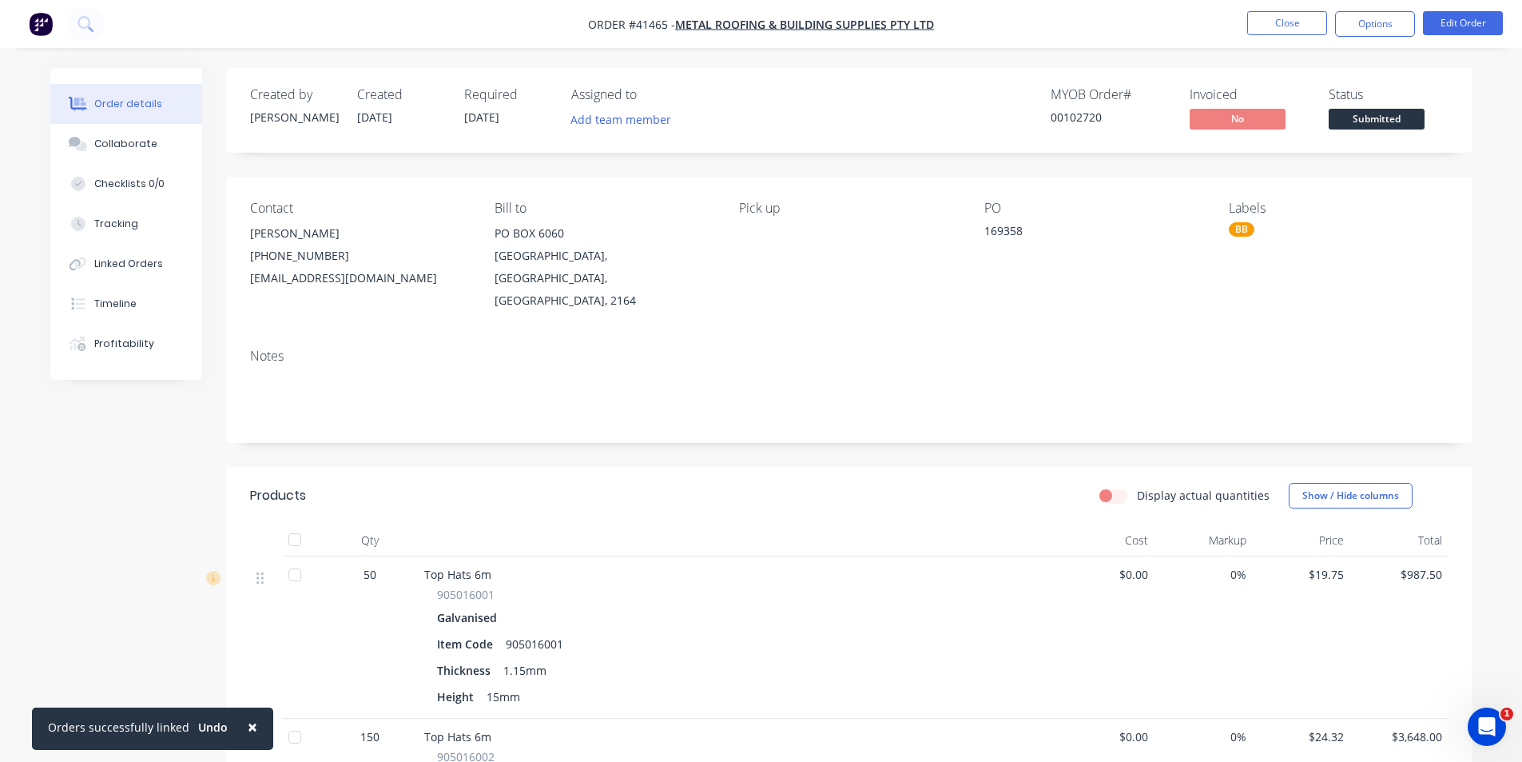
click at [1242, 233] on div "BB" at bounding box center [1242, 229] width 26 height 14
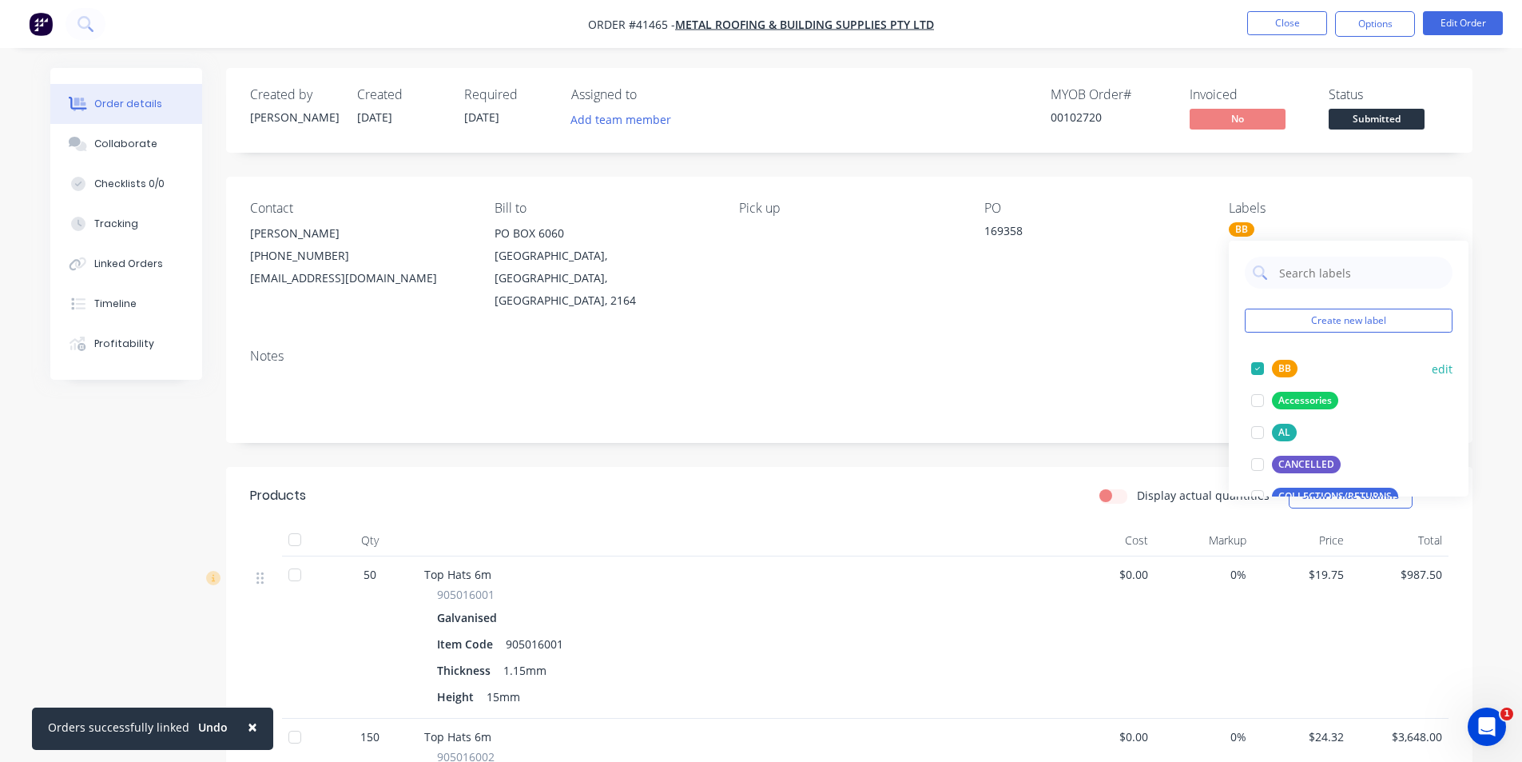
click at [1254, 367] on div at bounding box center [1258, 368] width 32 height 32
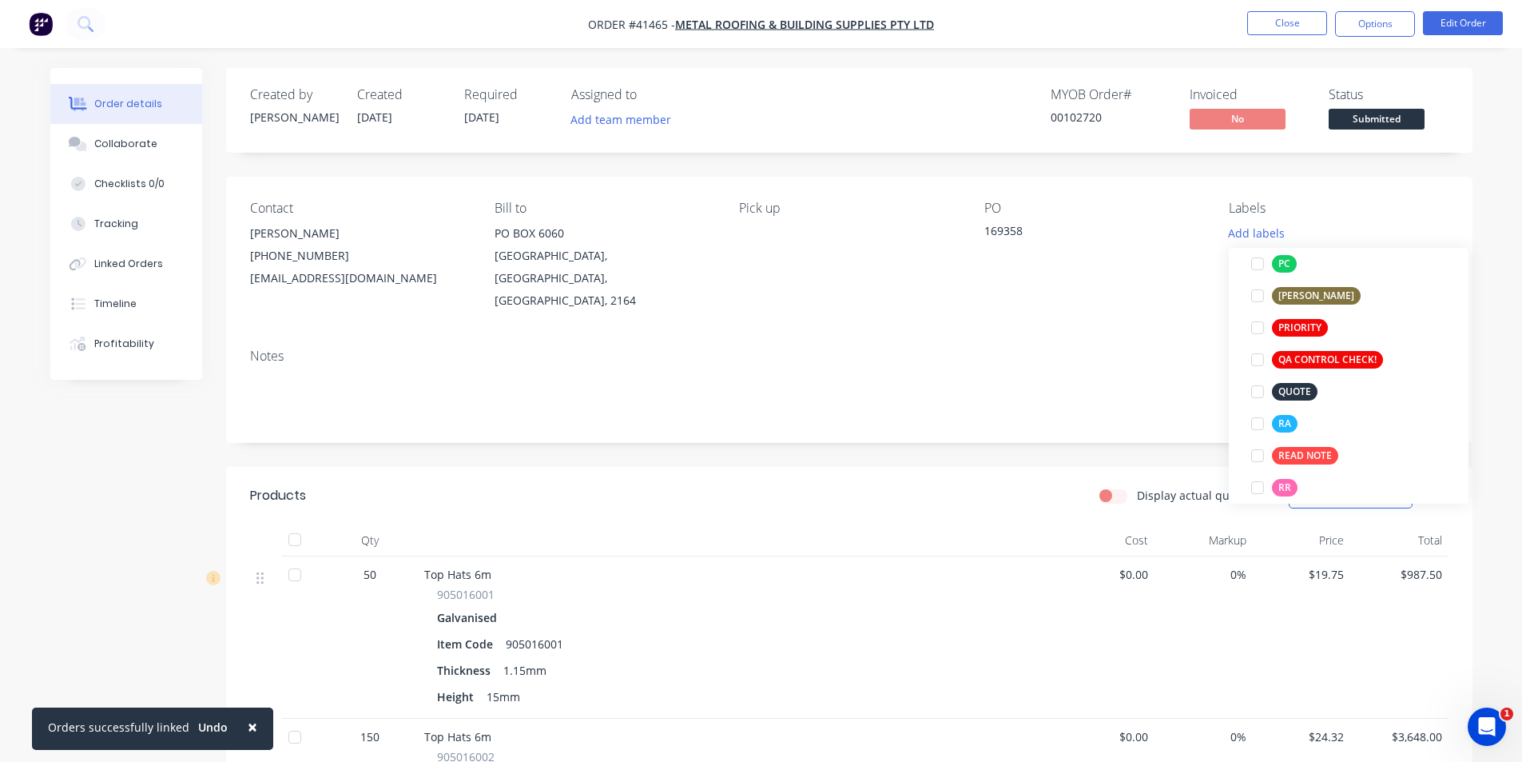
scroll to position [511, 0]
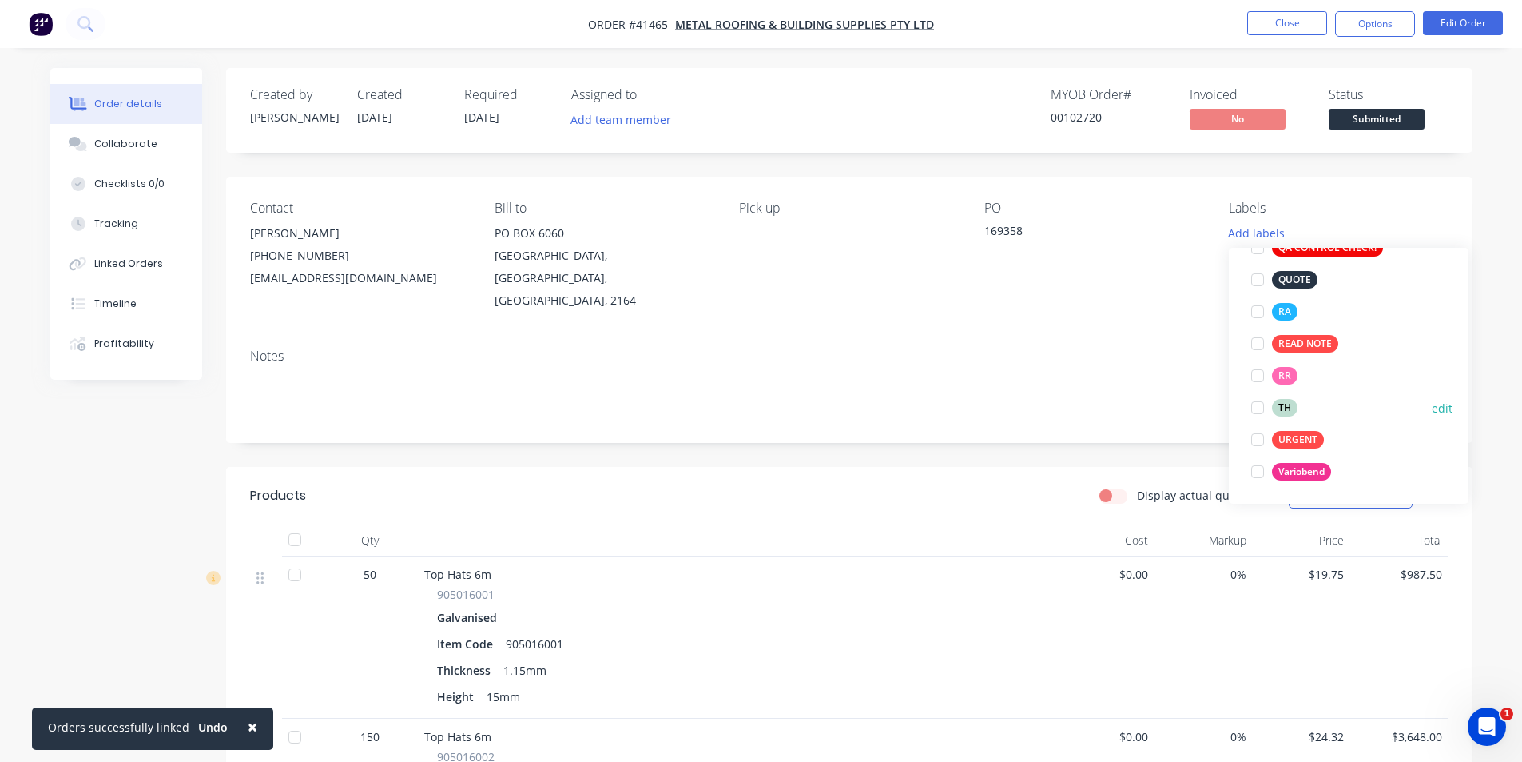
click at [1255, 409] on div at bounding box center [1258, 408] width 32 height 32
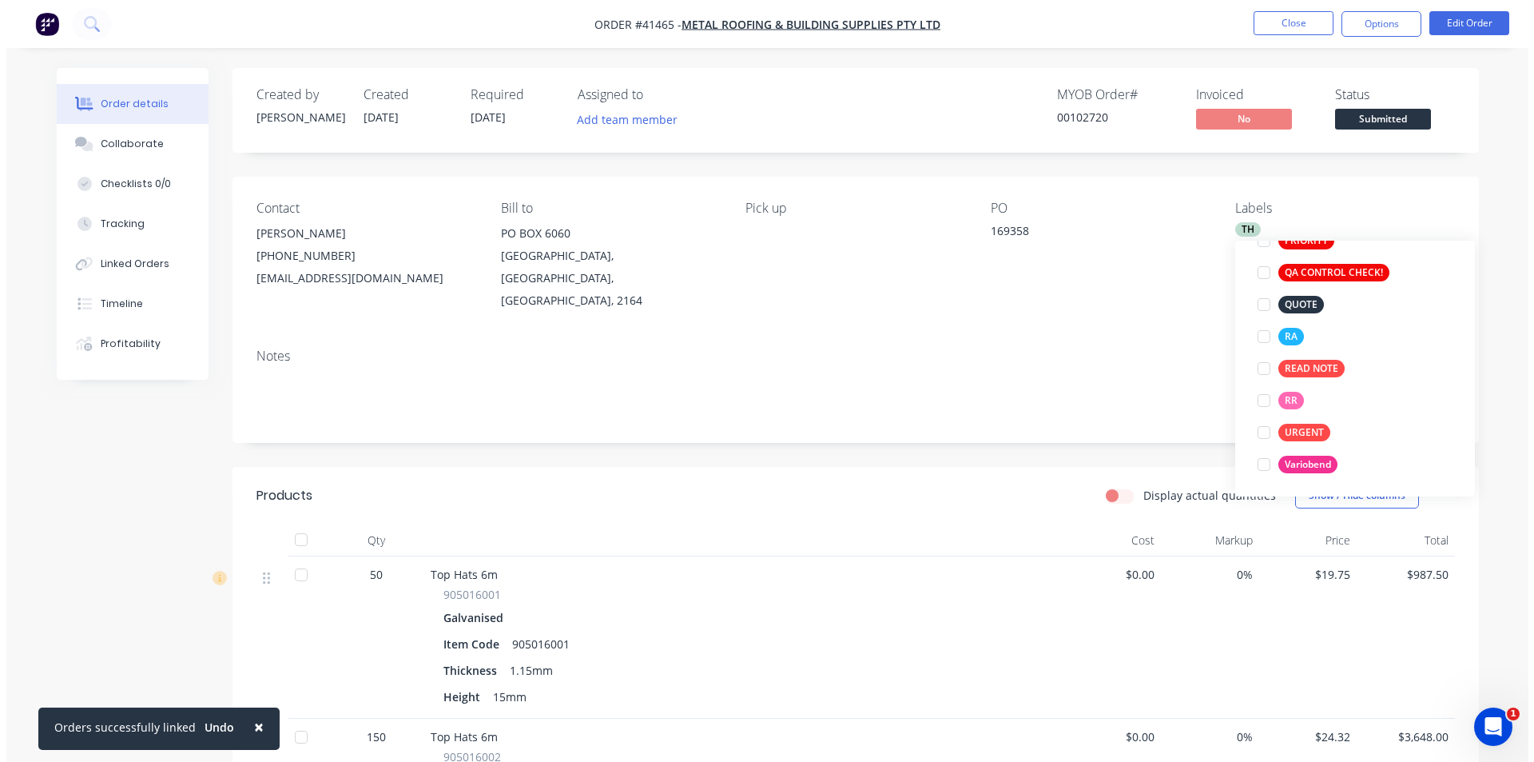
scroll to position [0, 0]
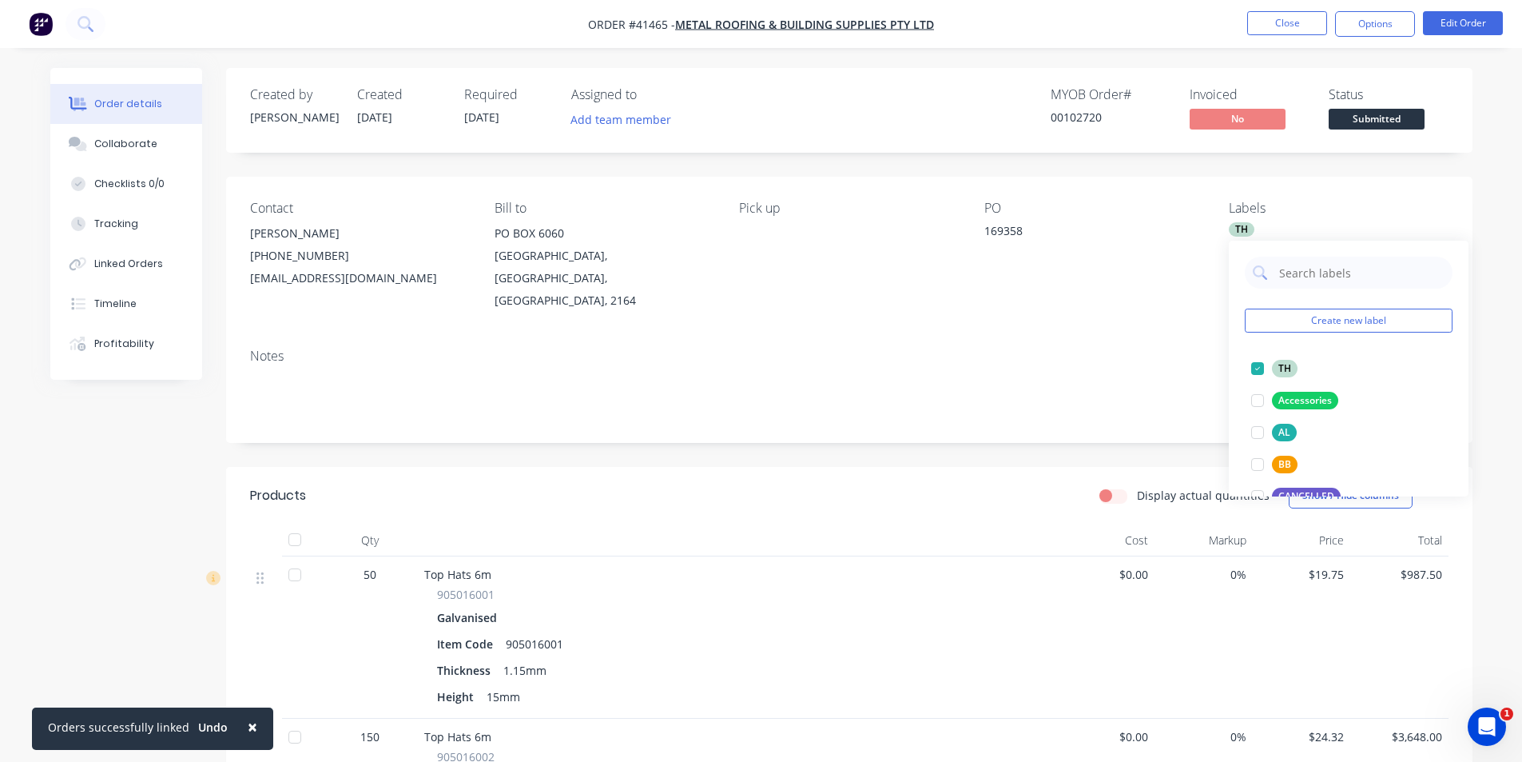
click at [979, 404] on div "Notes" at bounding box center [849, 389] width 1247 height 107
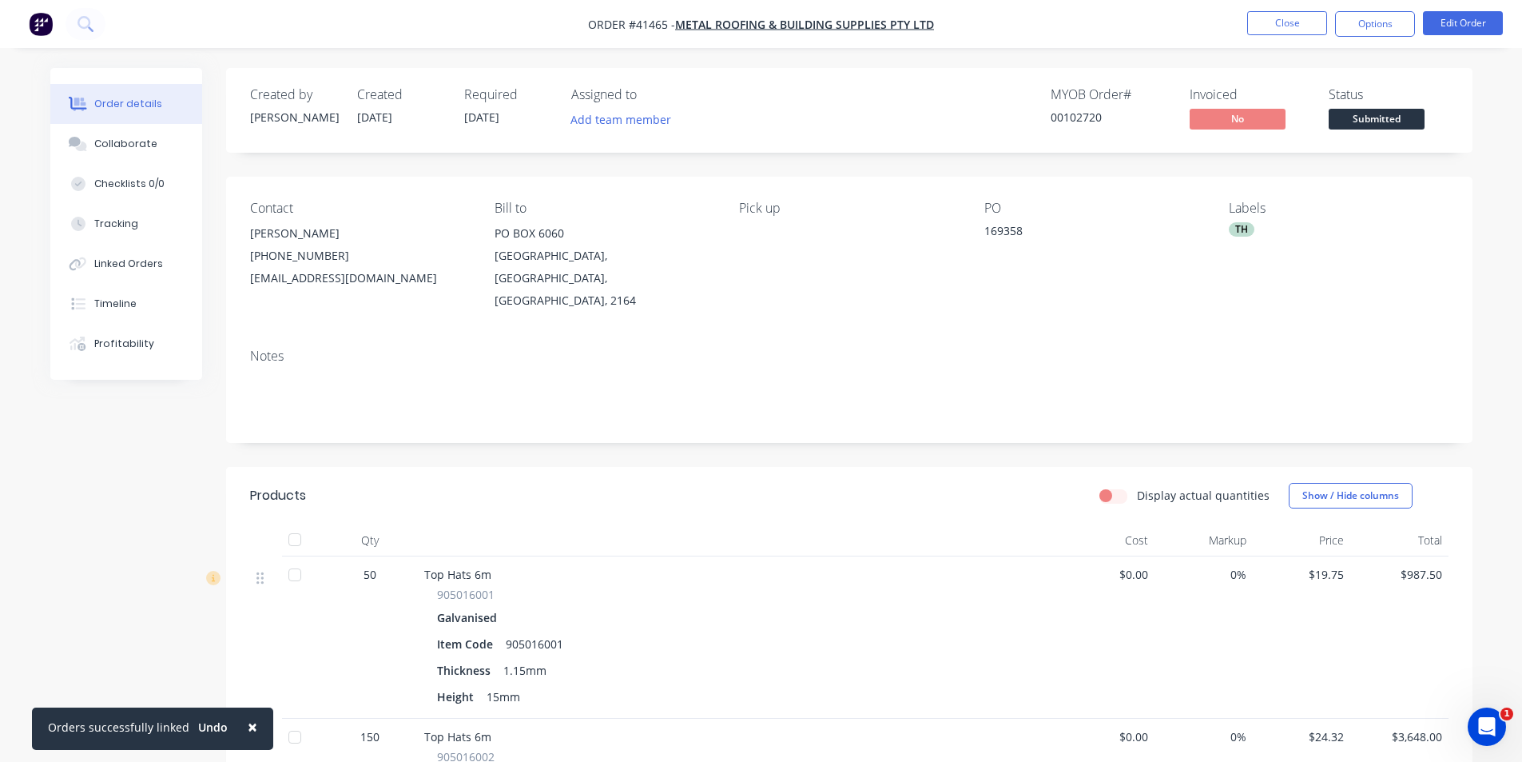
click at [888, 494] on header "Products Display actual quantities Show / Hide columns" at bounding box center [849, 496] width 1247 height 58
click at [1144, 30] on nav "Order #41465 - METAL ROOFING & BUILDING SUPPLIES PTY LTD Close Options Edit Ord…" at bounding box center [761, 24] width 1522 height 48
click at [1287, 30] on button "Close" at bounding box center [1287, 23] width 80 height 24
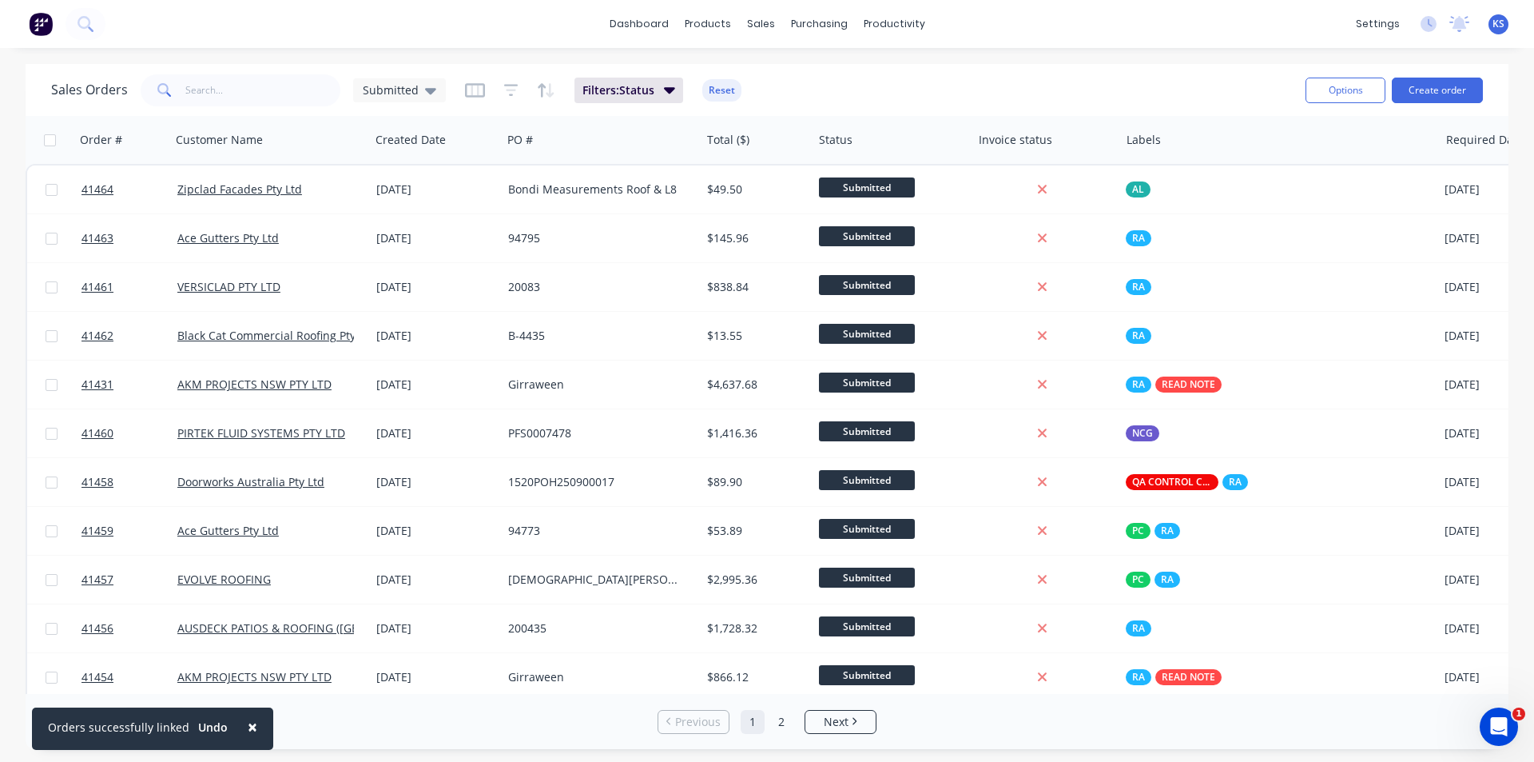
click at [786, 98] on div "Sales Orders Submitted Filters: Status Reset" at bounding box center [672, 89] width 1242 height 39
click at [832, 107] on div "Customers" at bounding box center [816, 108] width 58 height 14
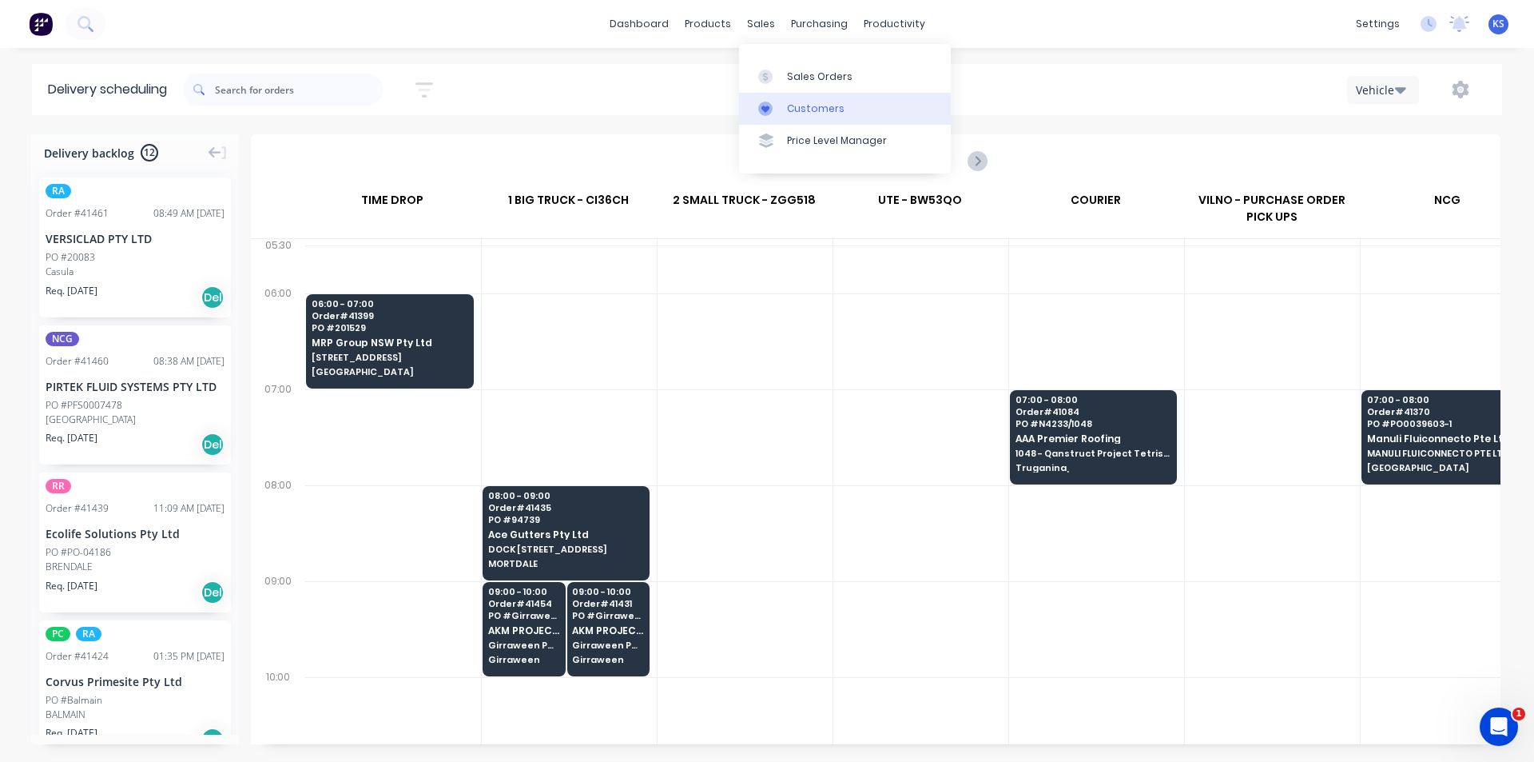
scroll to position [0, 1]
click at [824, 105] on div "Customers" at bounding box center [816, 108] width 58 height 14
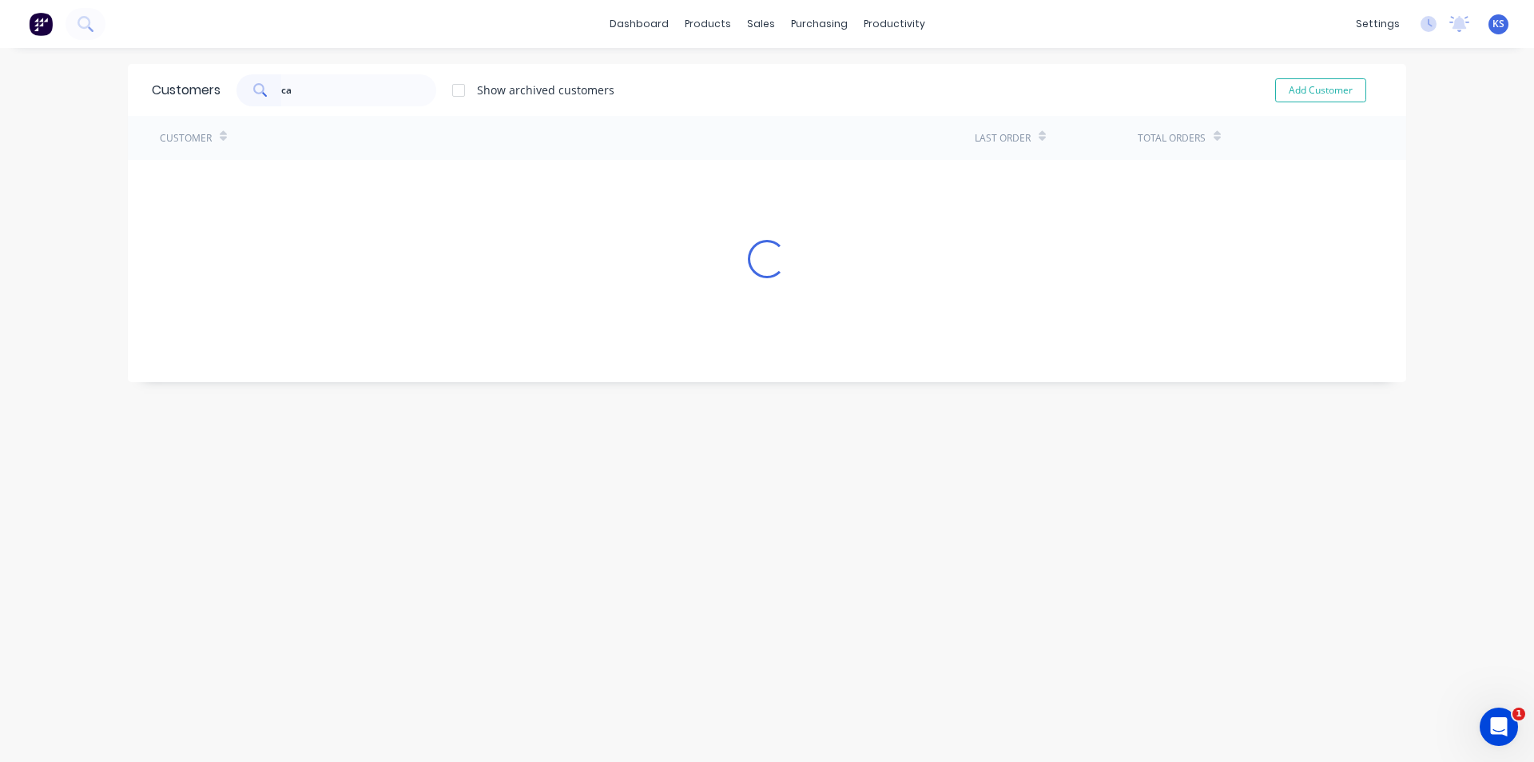
type input "c"
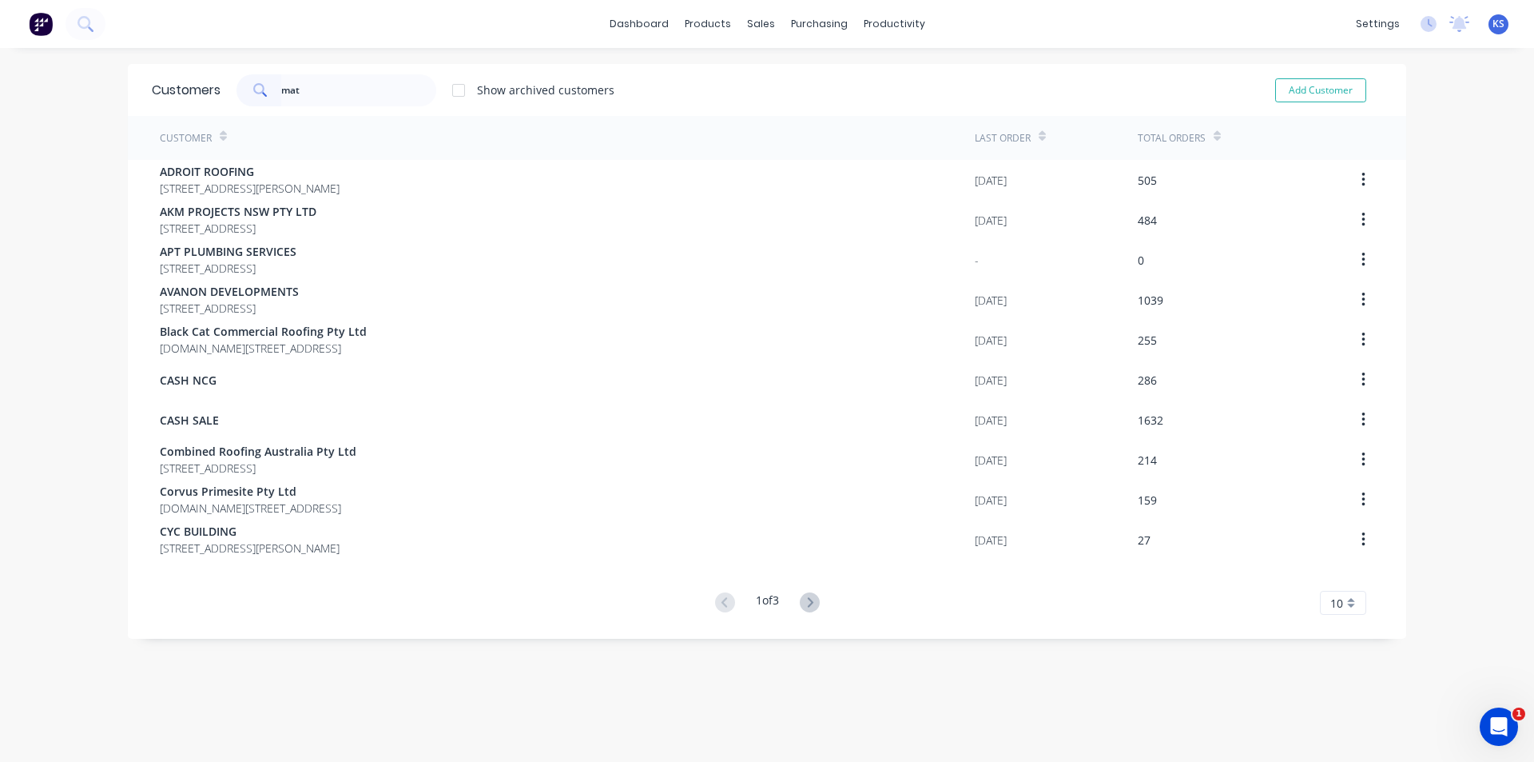
click at [345, 92] on input "mat" at bounding box center [359, 90] width 156 height 32
type input "m"
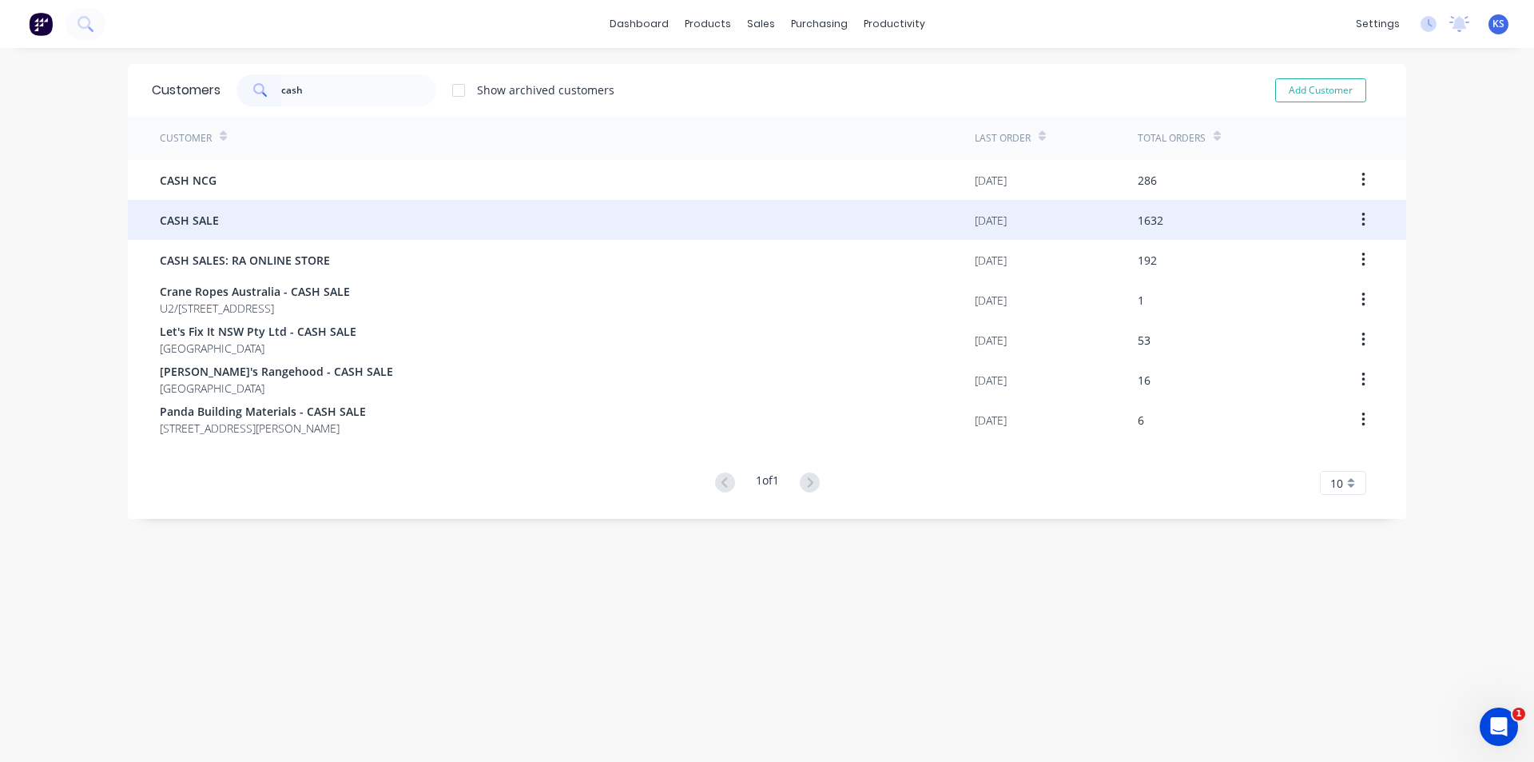
type input "cash"
click at [279, 209] on div "CASH SALE" at bounding box center [567, 220] width 815 height 40
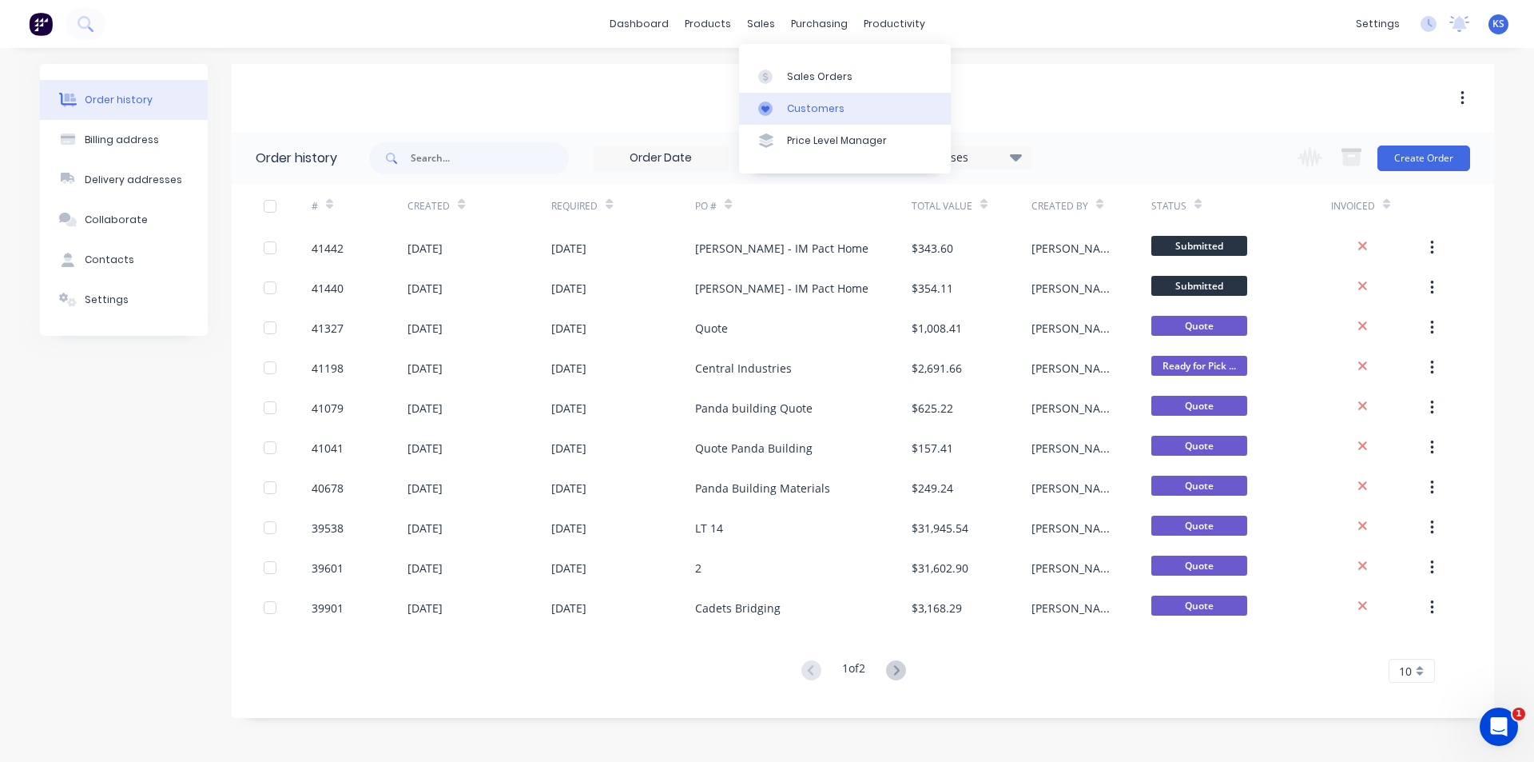
click at [813, 109] on div "Customers" at bounding box center [816, 108] width 58 height 14
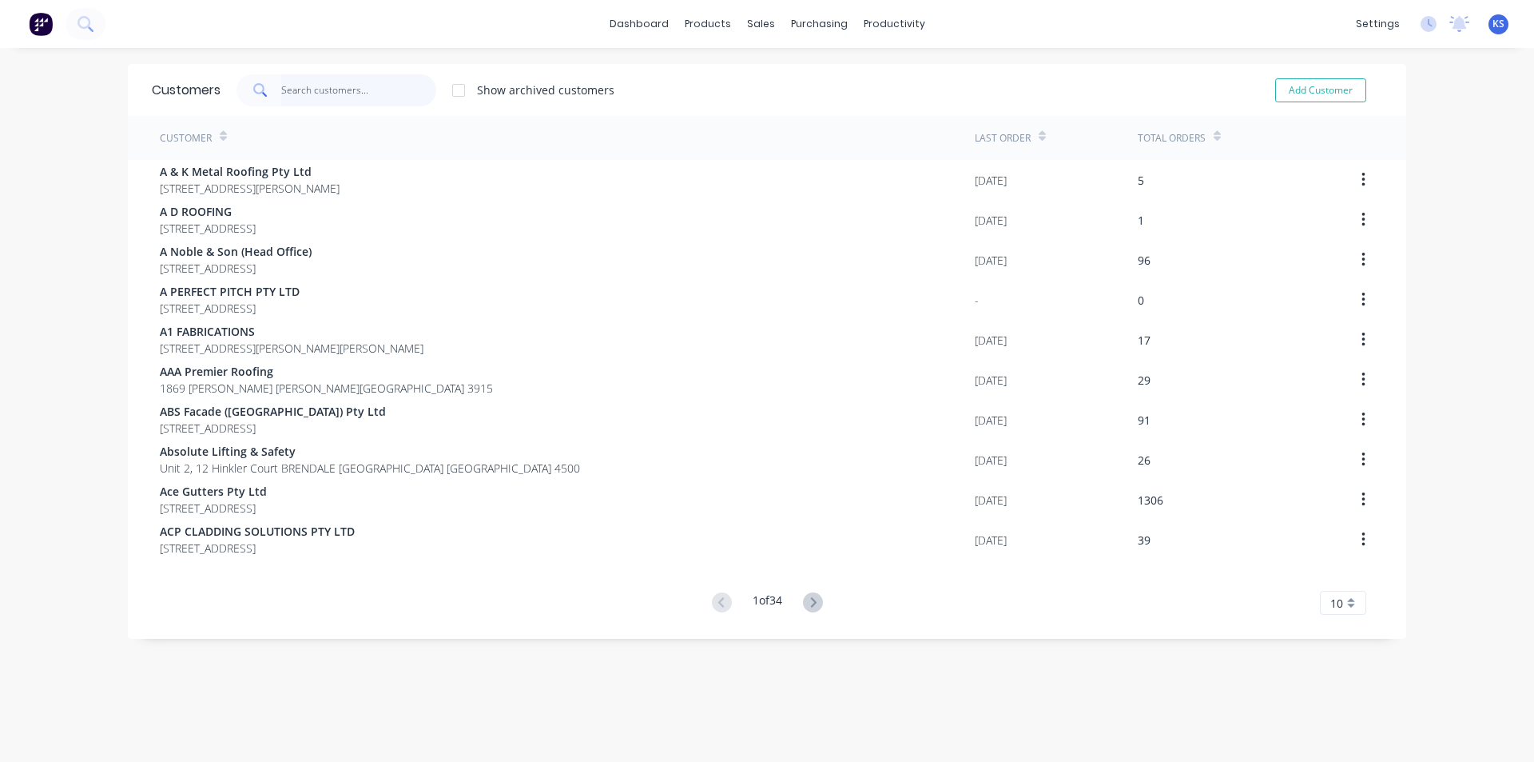
click at [383, 93] on input "text" at bounding box center [359, 90] width 156 height 32
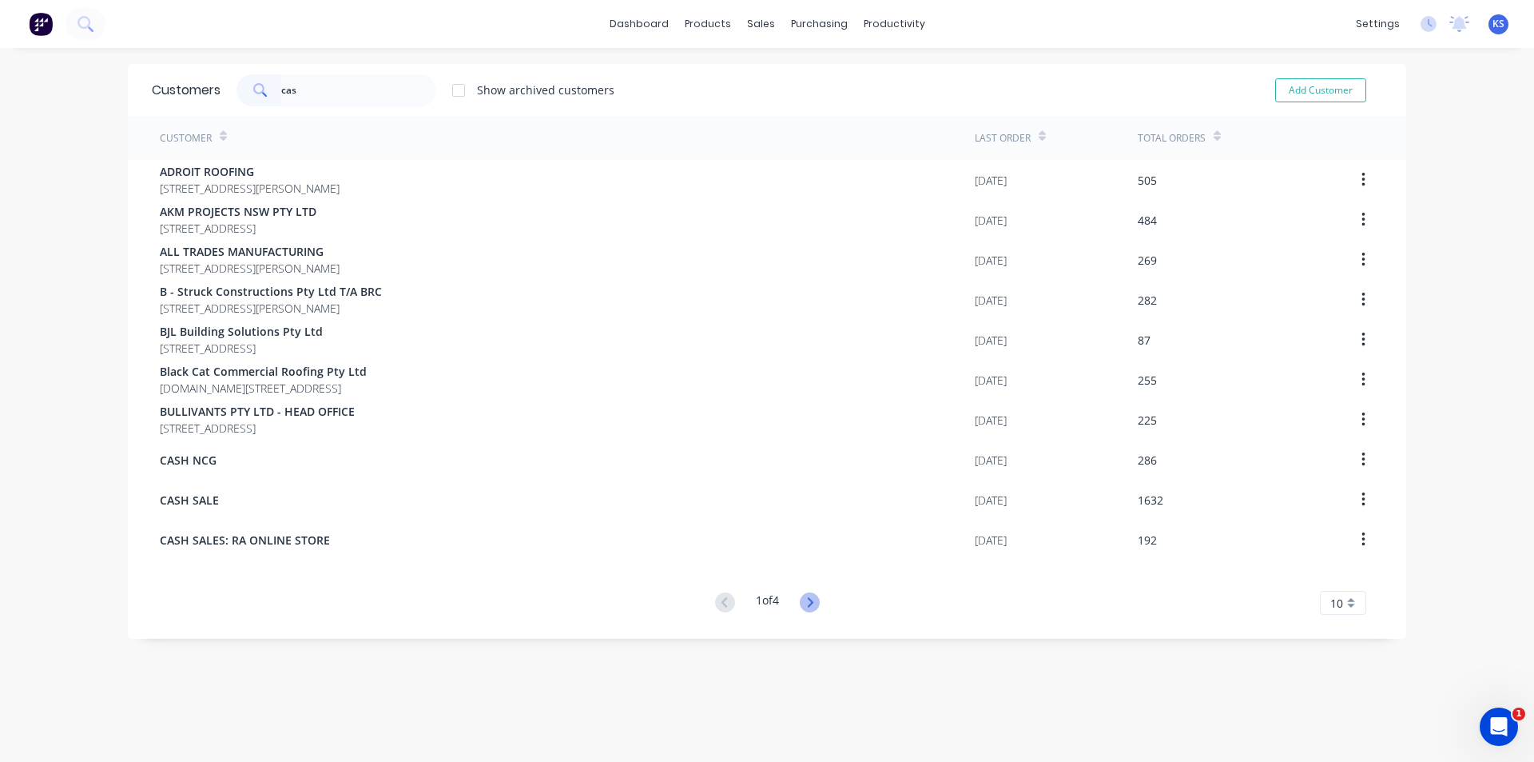
click at [809, 607] on icon at bounding box center [810, 602] width 20 height 20
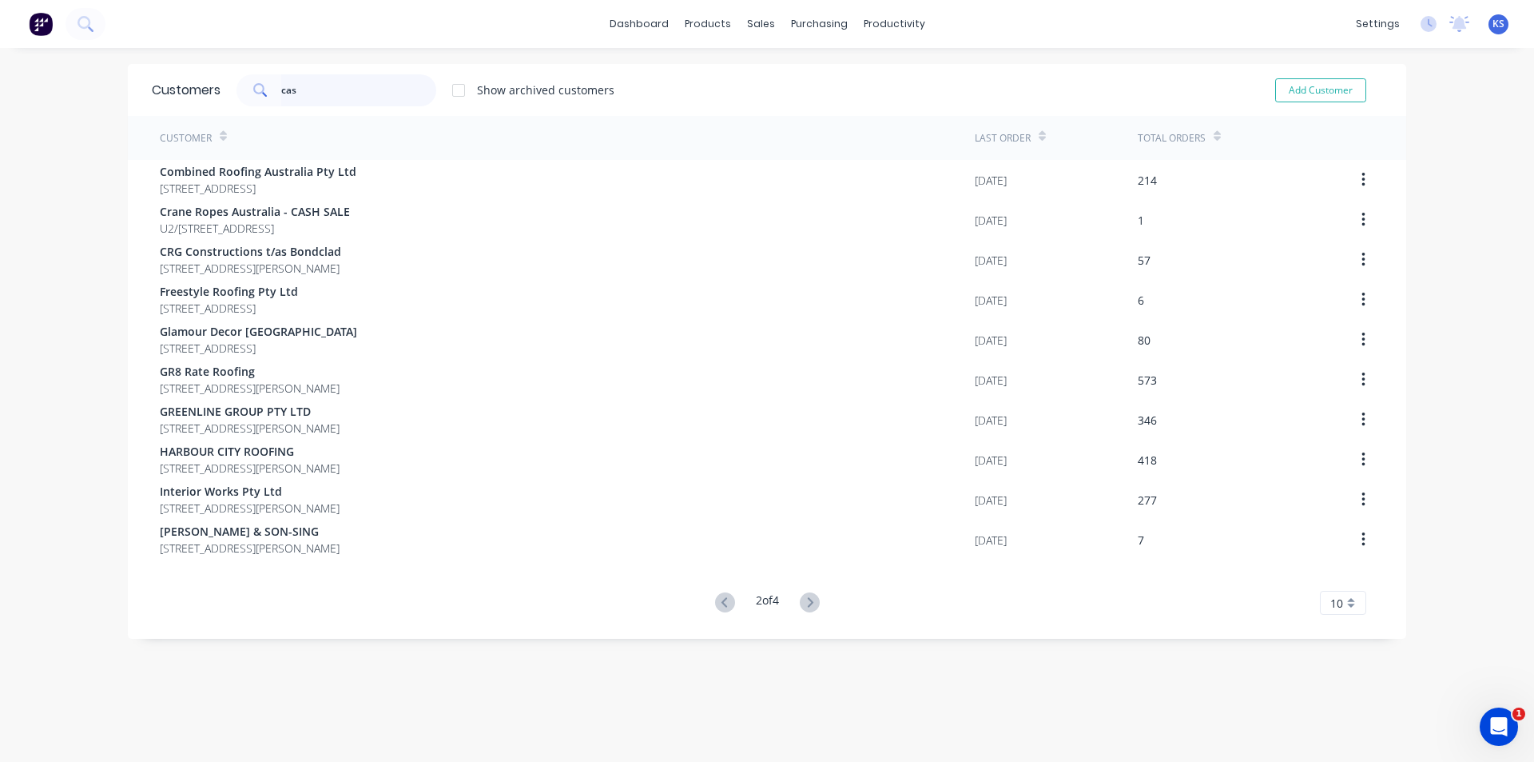
click at [322, 94] on input "cas" at bounding box center [359, 90] width 156 height 32
type input "cash"
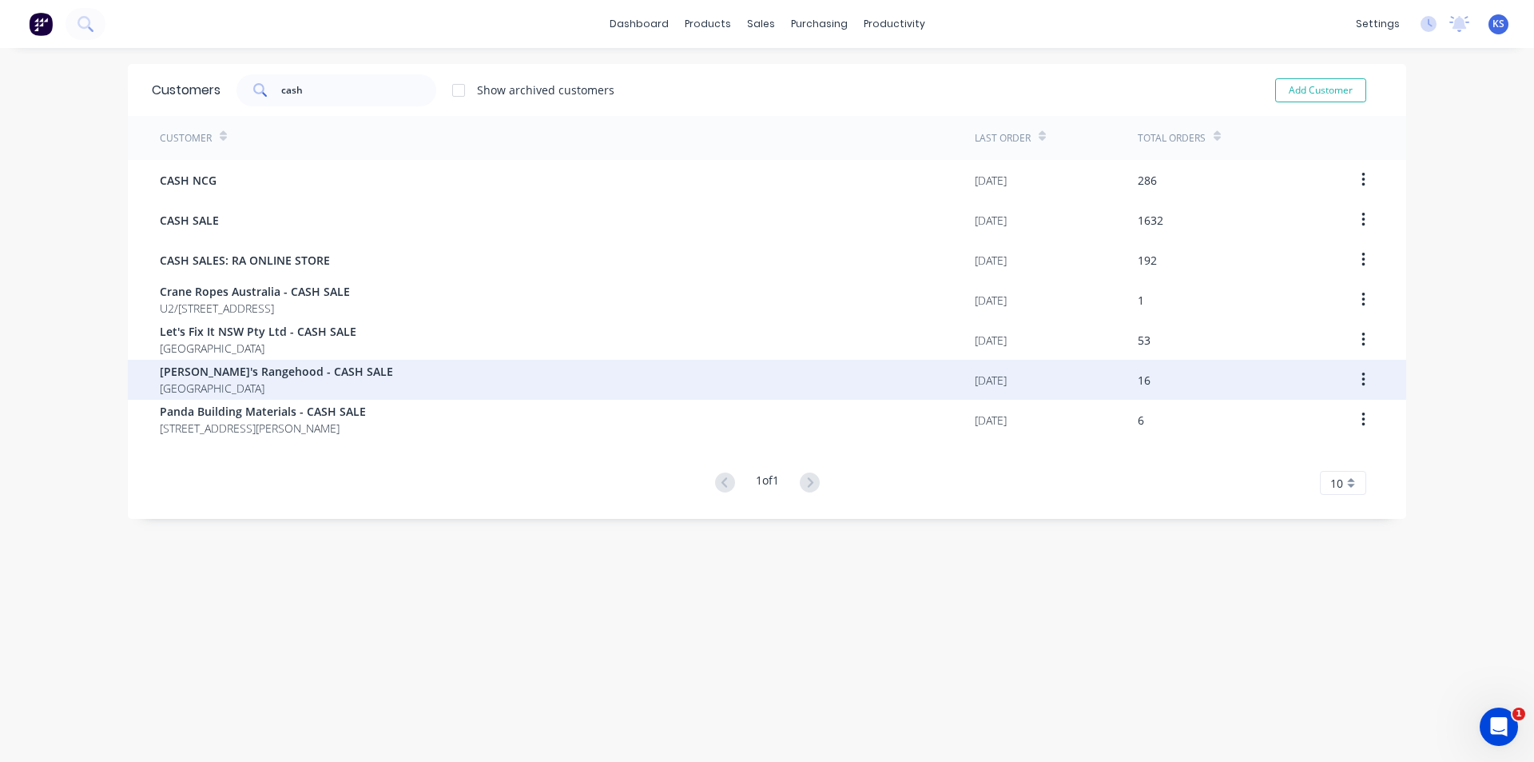
click at [249, 379] on span "[PERSON_NAME]'s Rangehood - CASH SALE" at bounding box center [276, 371] width 233 height 17
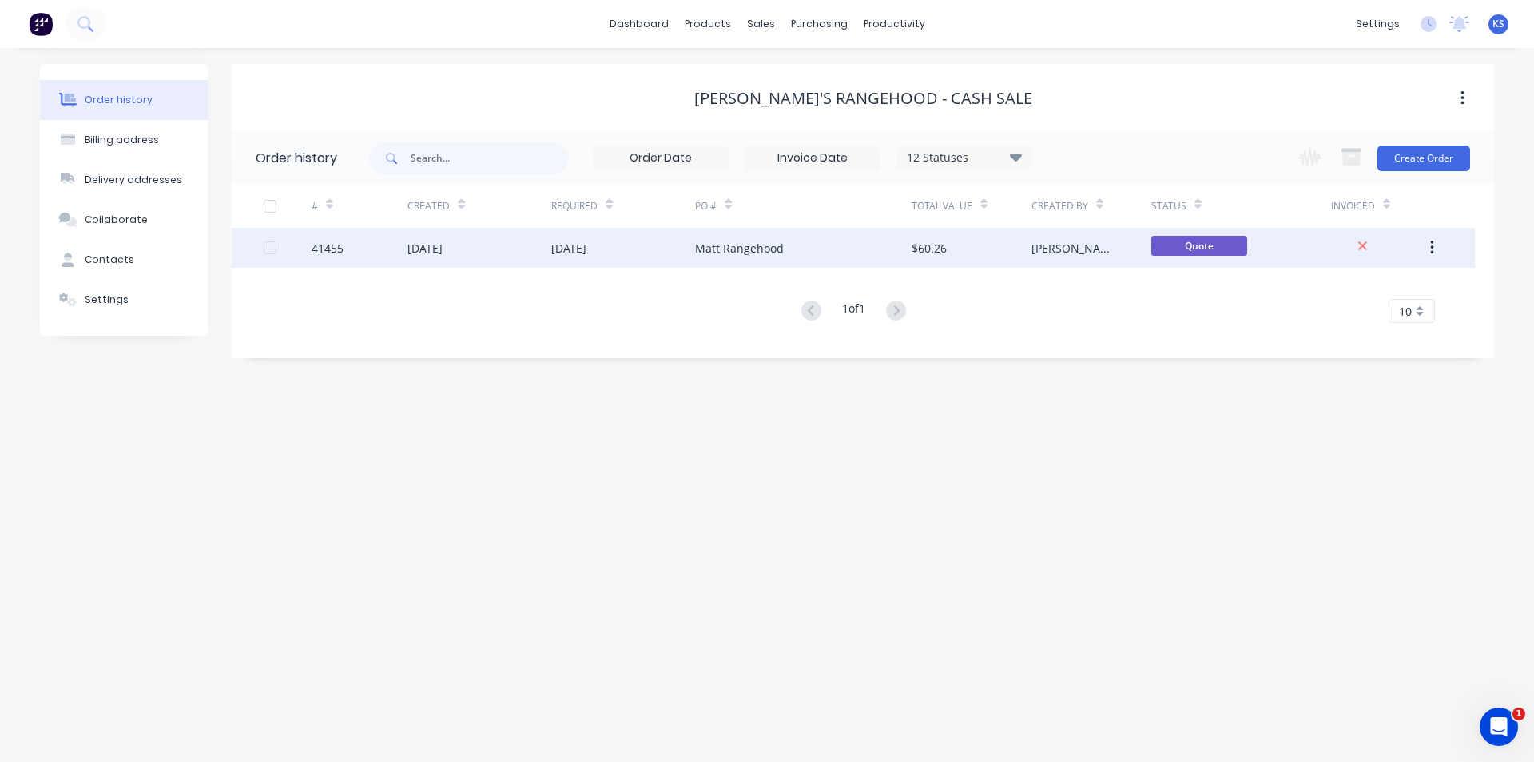
click at [631, 257] on div "[DATE]" at bounding box center [623, 248] width 144 height 40
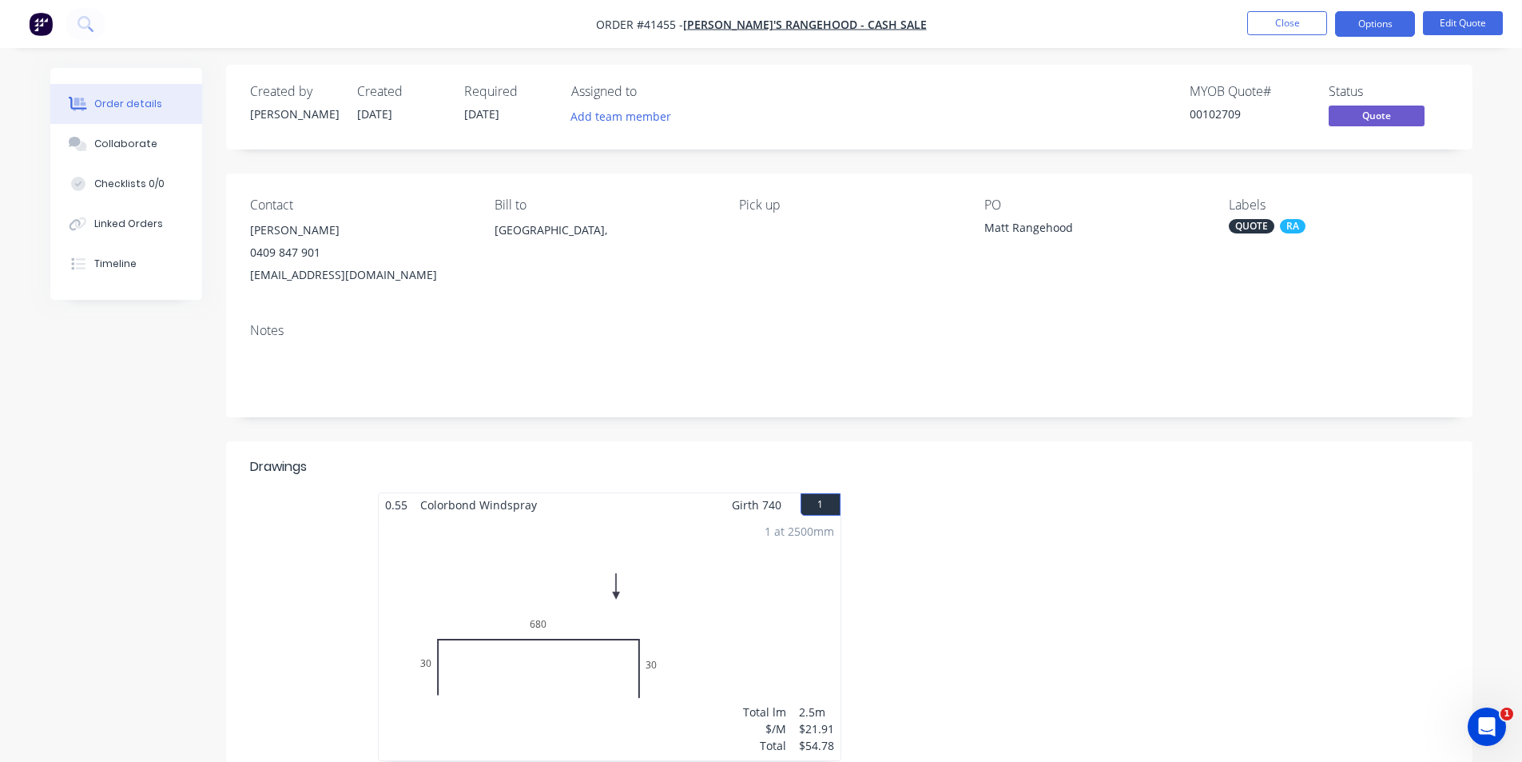
scroll to position [303, 0]
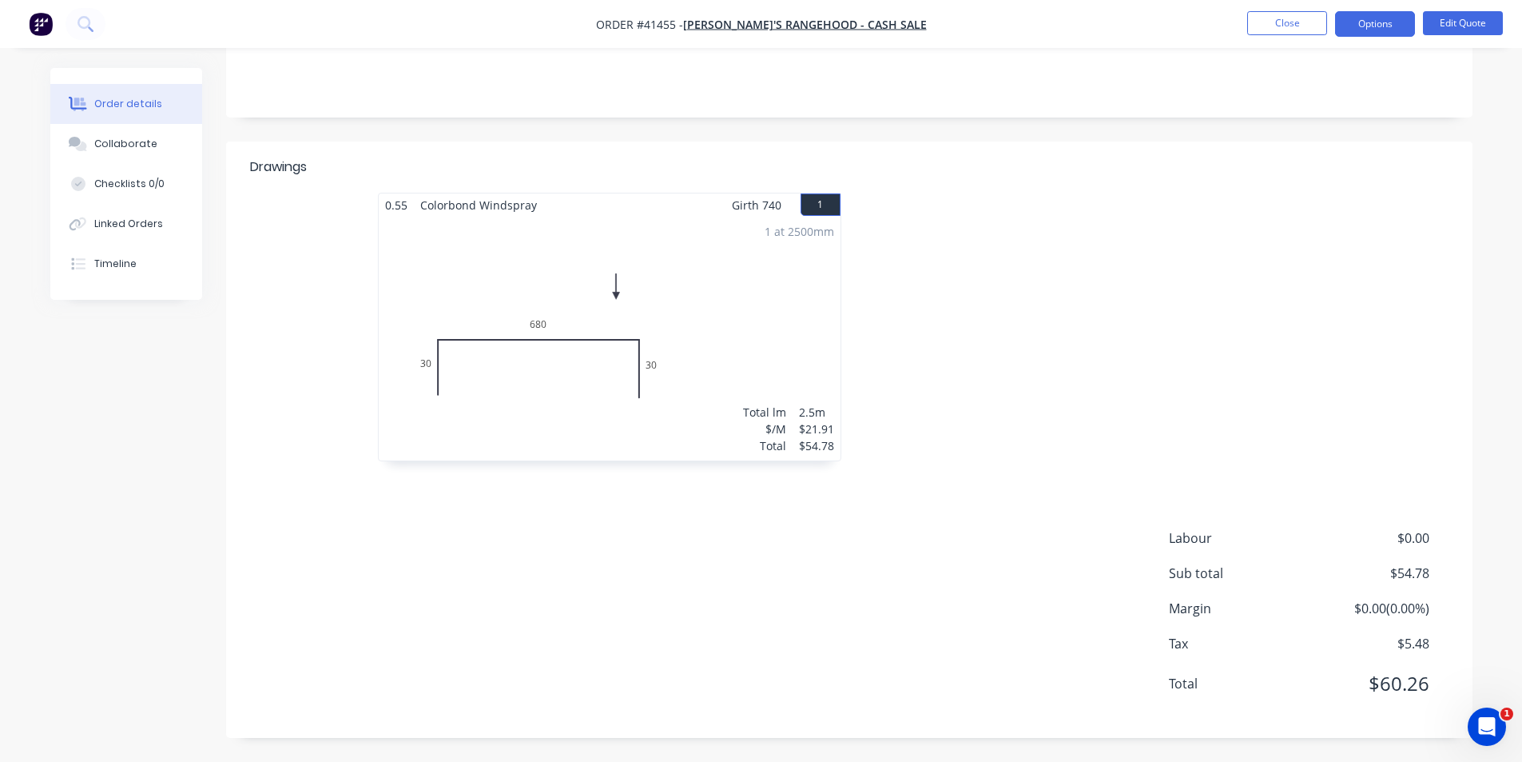
click at [1032, 408] on div at bounding box center [1088, 335] width 479 height 284
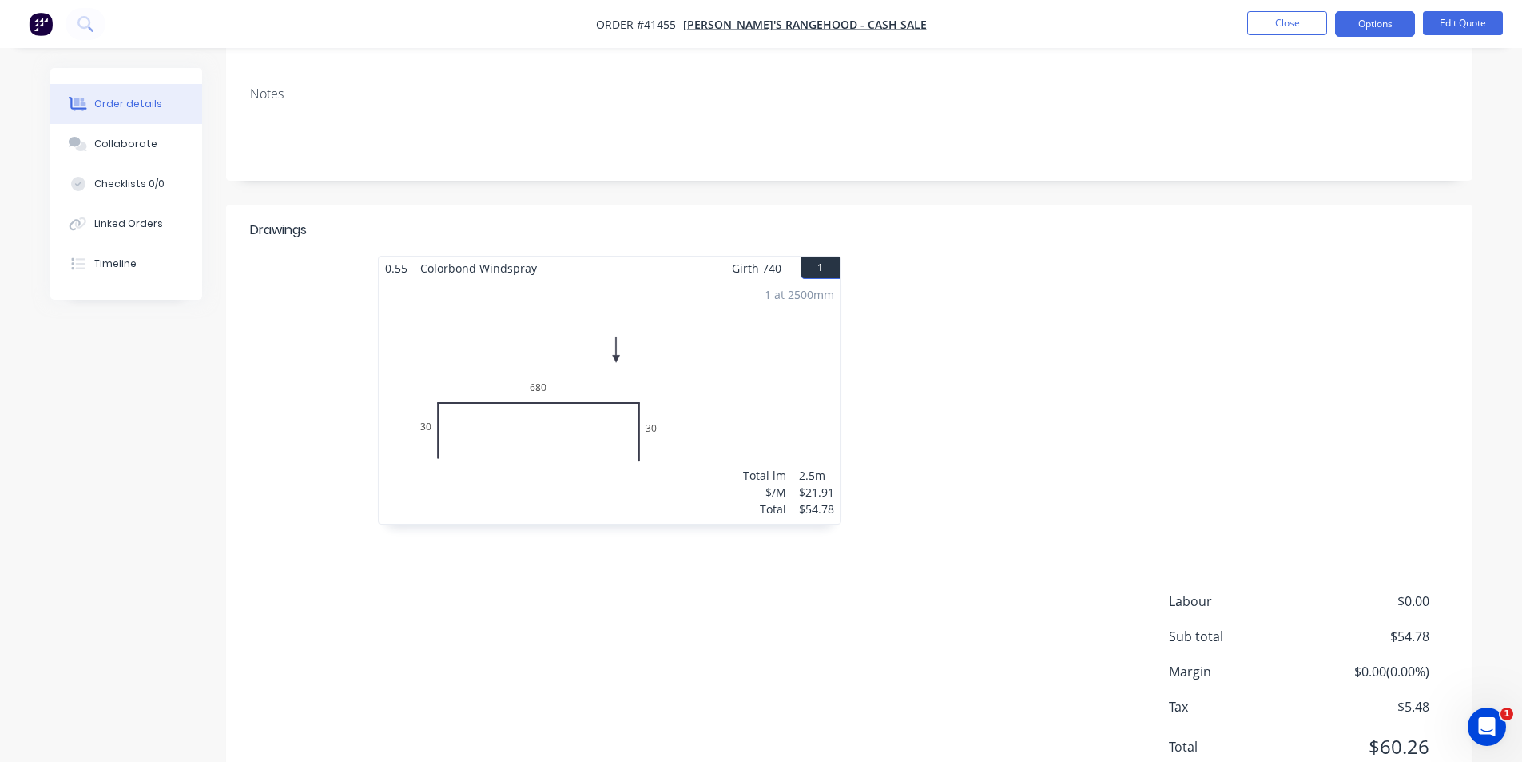
scroll to position [0, 0]
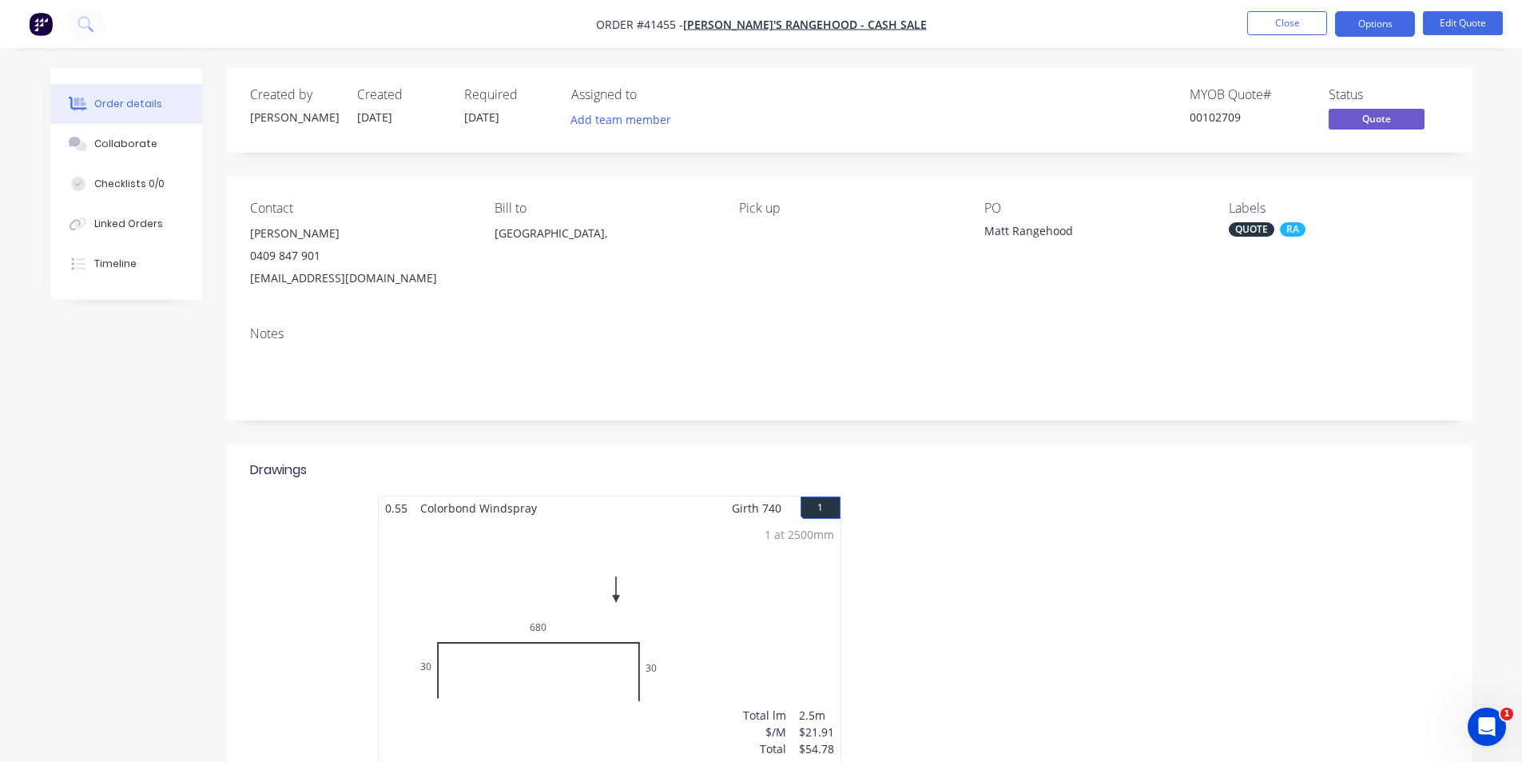
click at [996, 536] on div at bounding box center [1088, 637] width 479 height 284
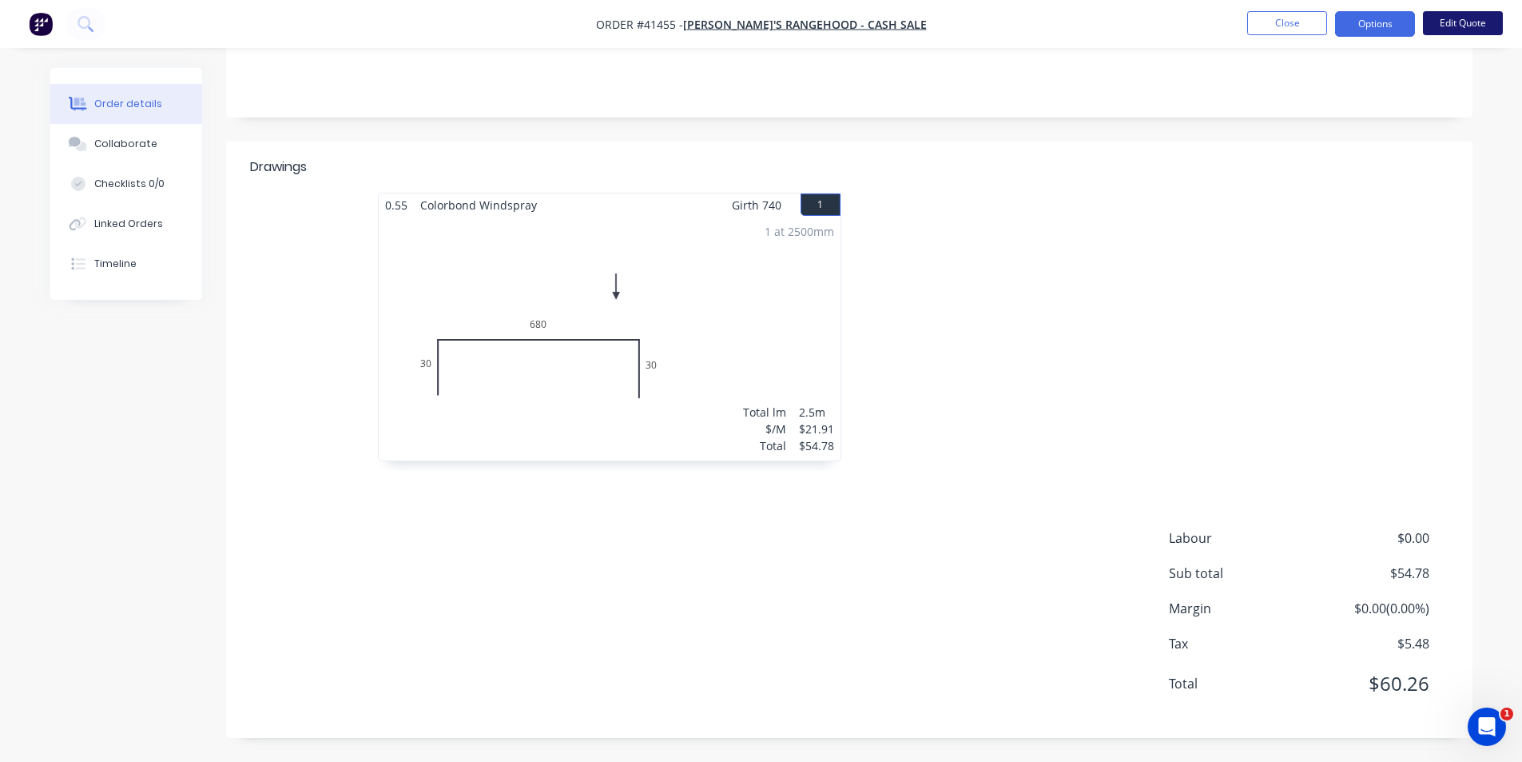
click at [1456, 22] on button "Edit Quote" at bounding box center [1463, 23] width 80 height 24
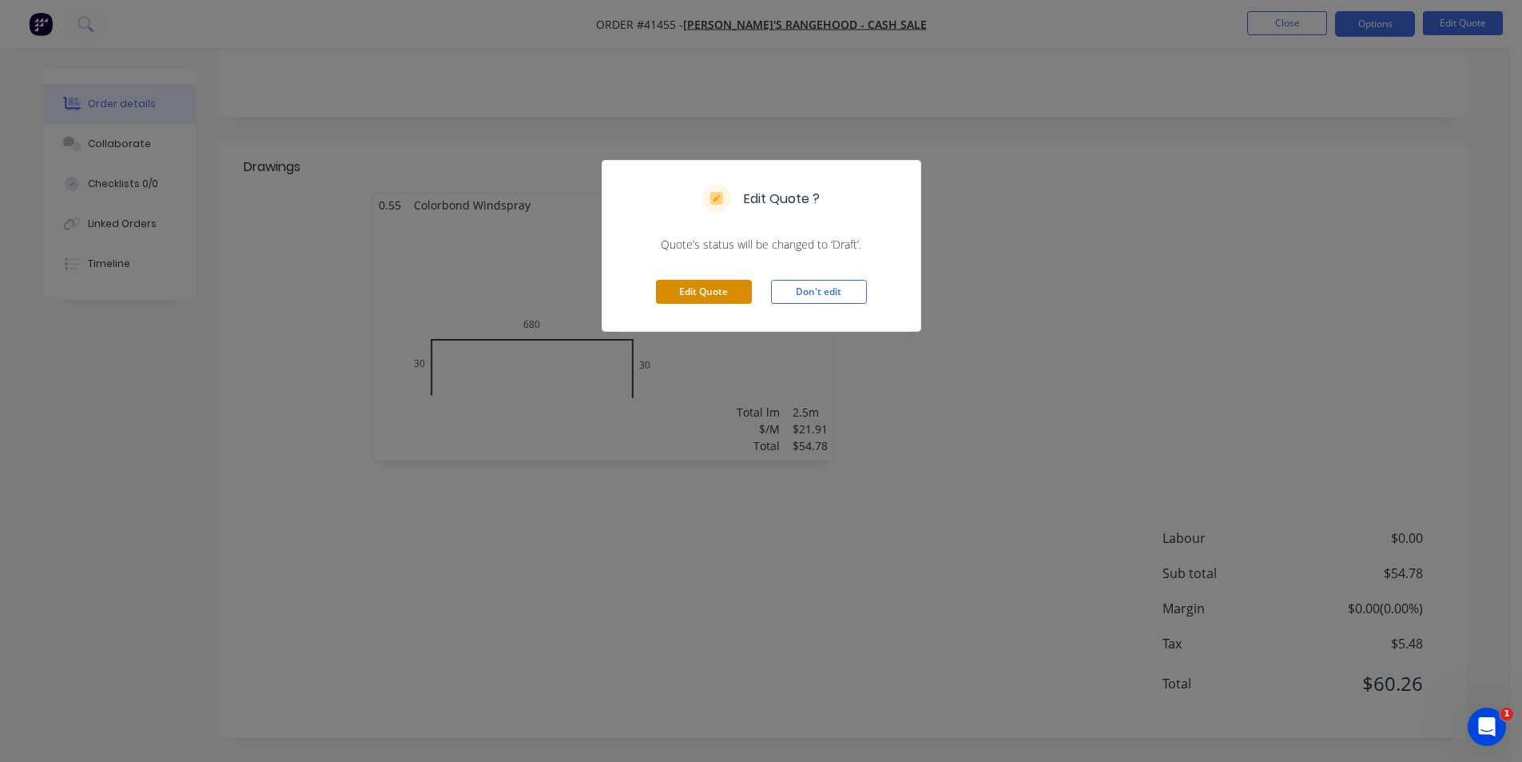
click at [706, 296] on button "Edit Quote" at bounding box center [704, 292] width 96 height 24
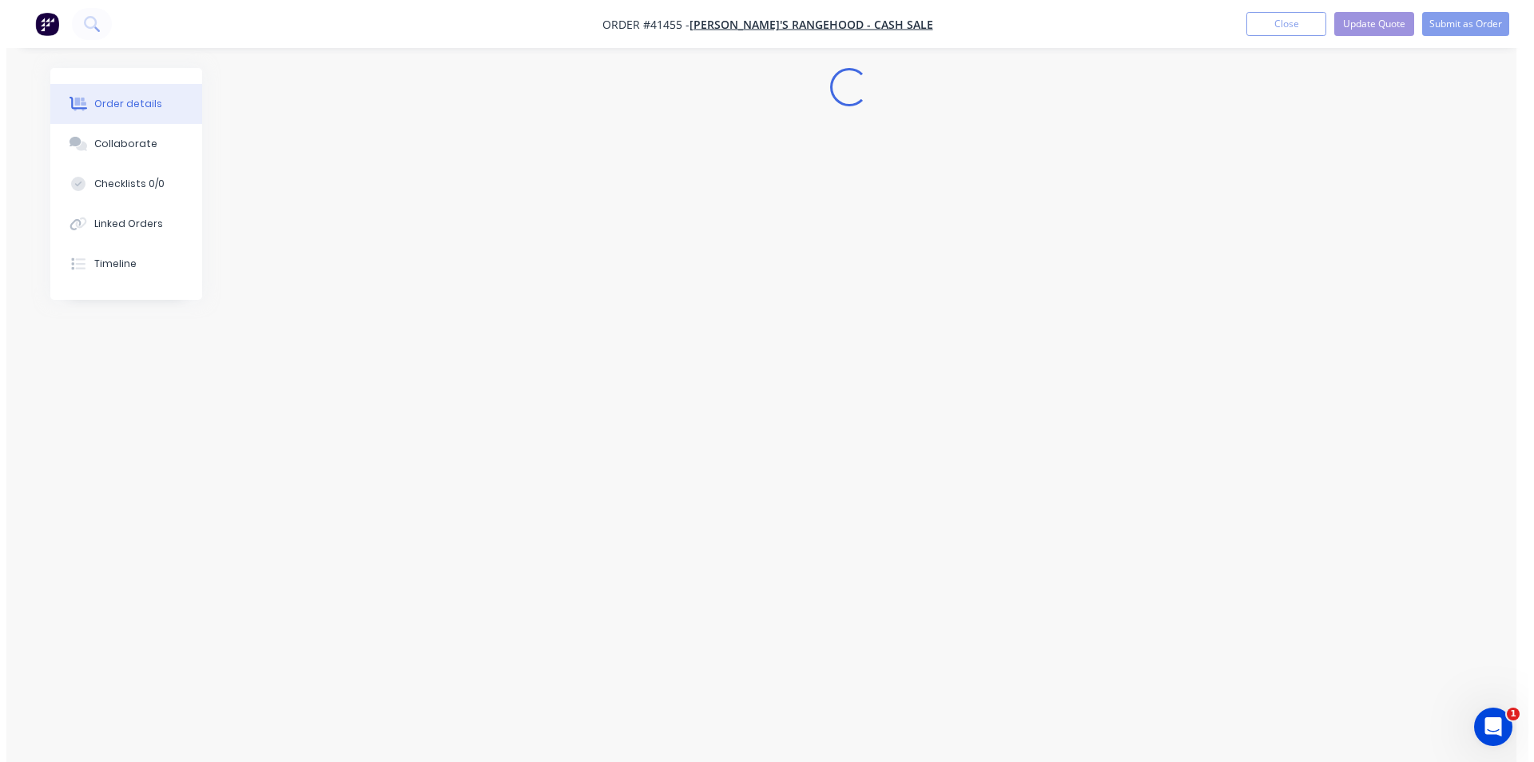
scroll to position [0, 0]
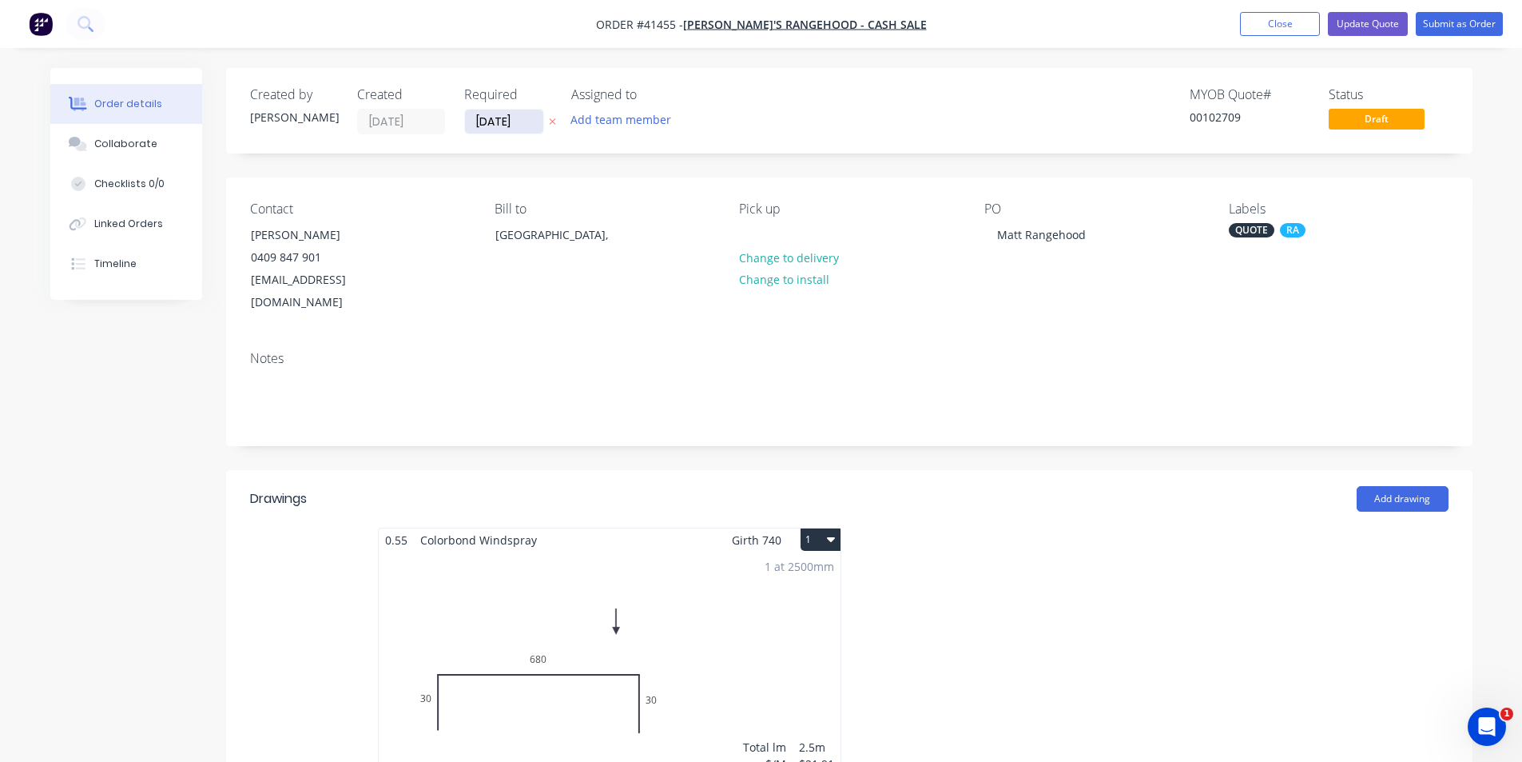
click at [503, 122] on input "[DATE]" at bounding box center [504, 121] width 78 height 24
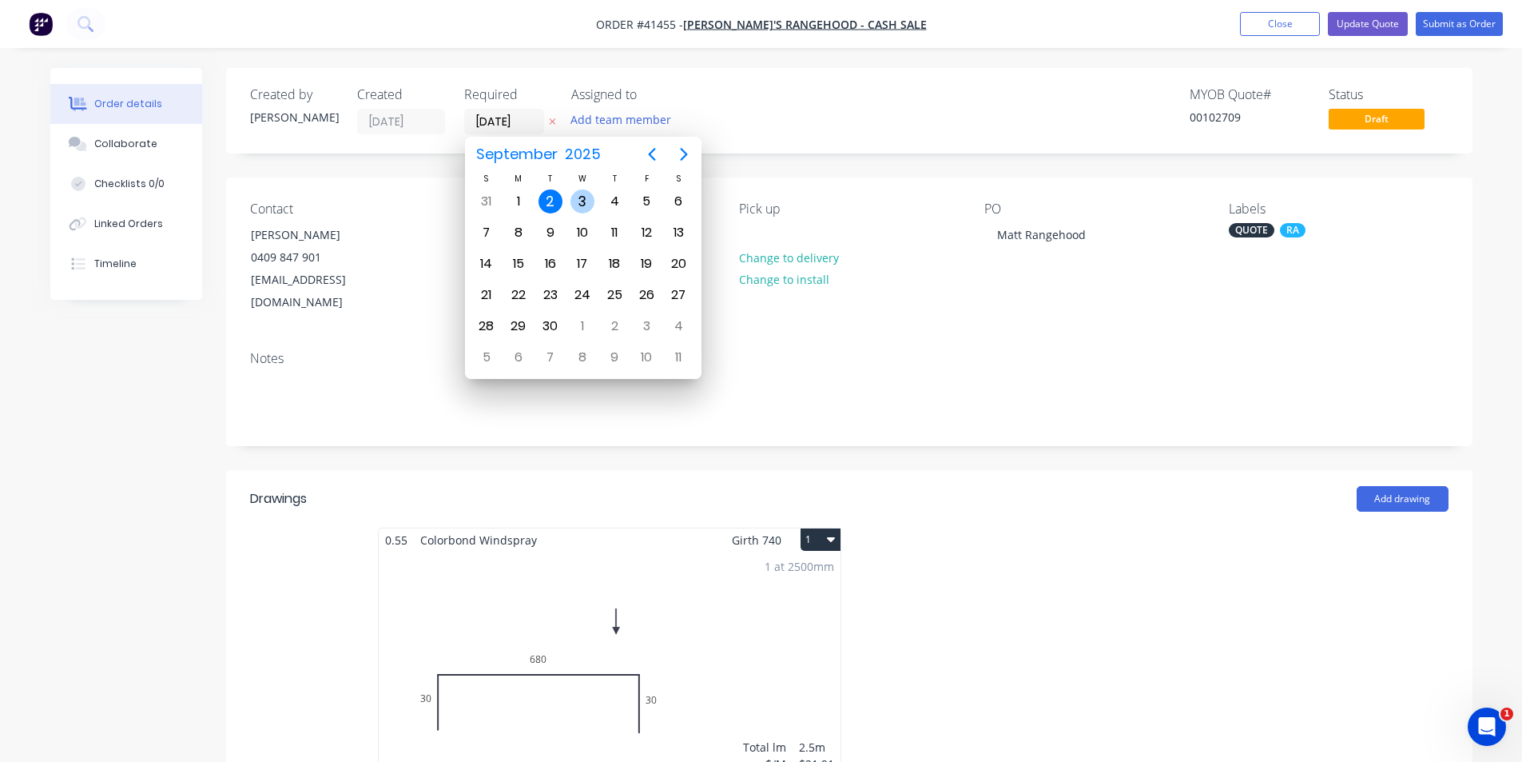
click at [583, 197] on div "3" at bounding box center [583, 201] width 24 height 24
type input "[DATE]"
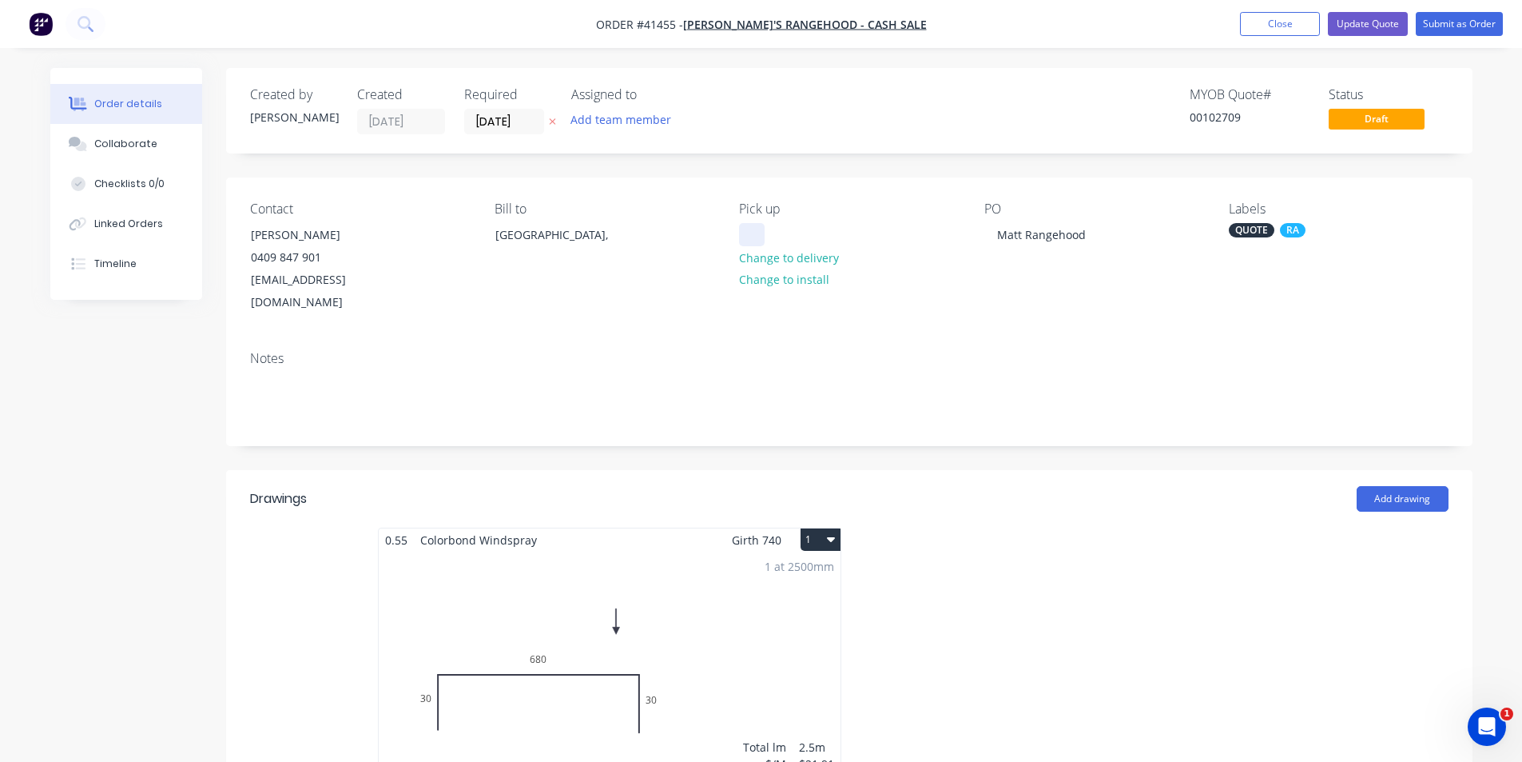
click at [758, 230] on div at bounding box center [752, 234] width 26 height 23
click at [1454, 22] on button "Submit as Order" at bounding box center [1459, 24] width 87 height 24
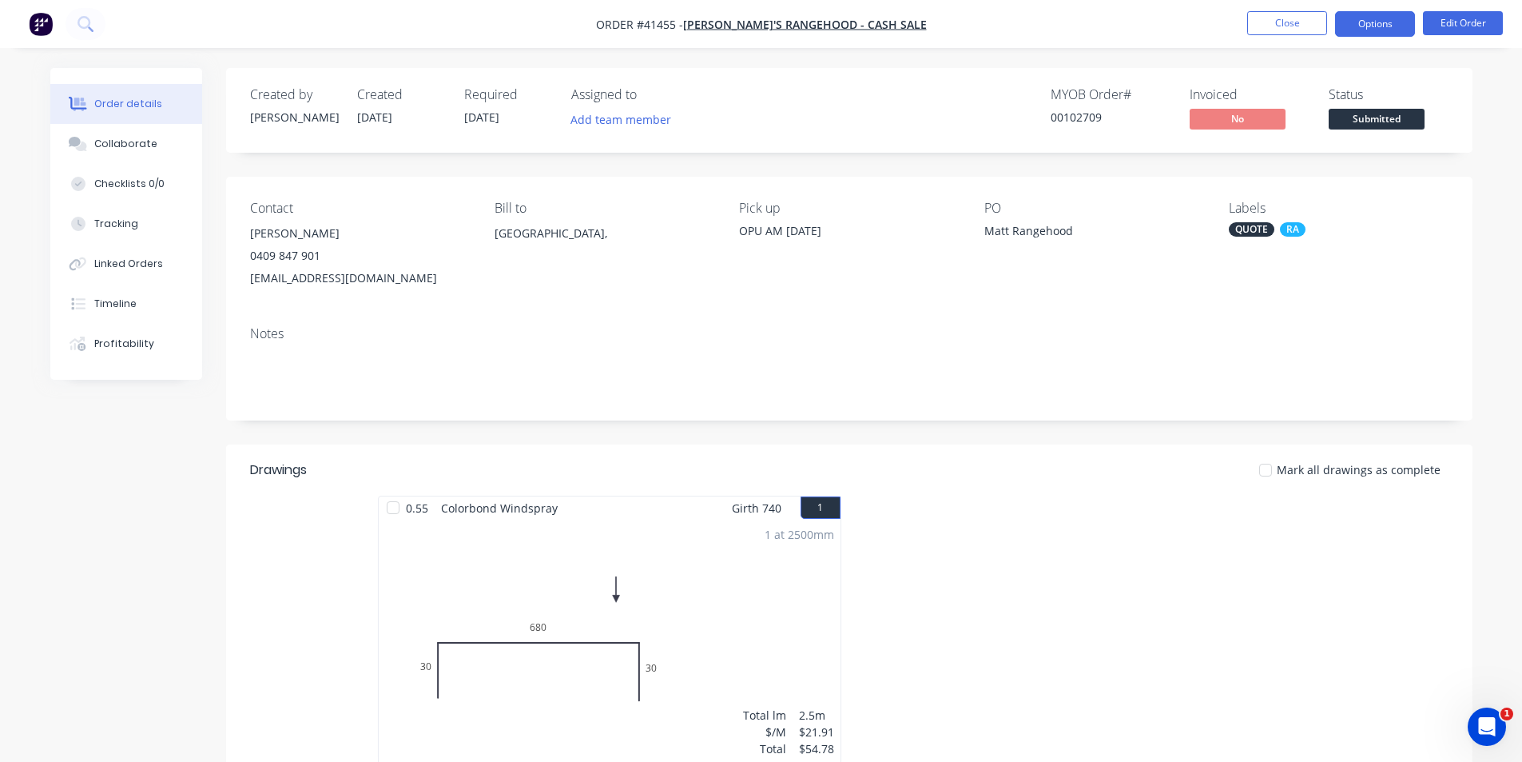
click at [1378, 15] on button "Options" at bounding box center [1375, 24] width 80 height 26
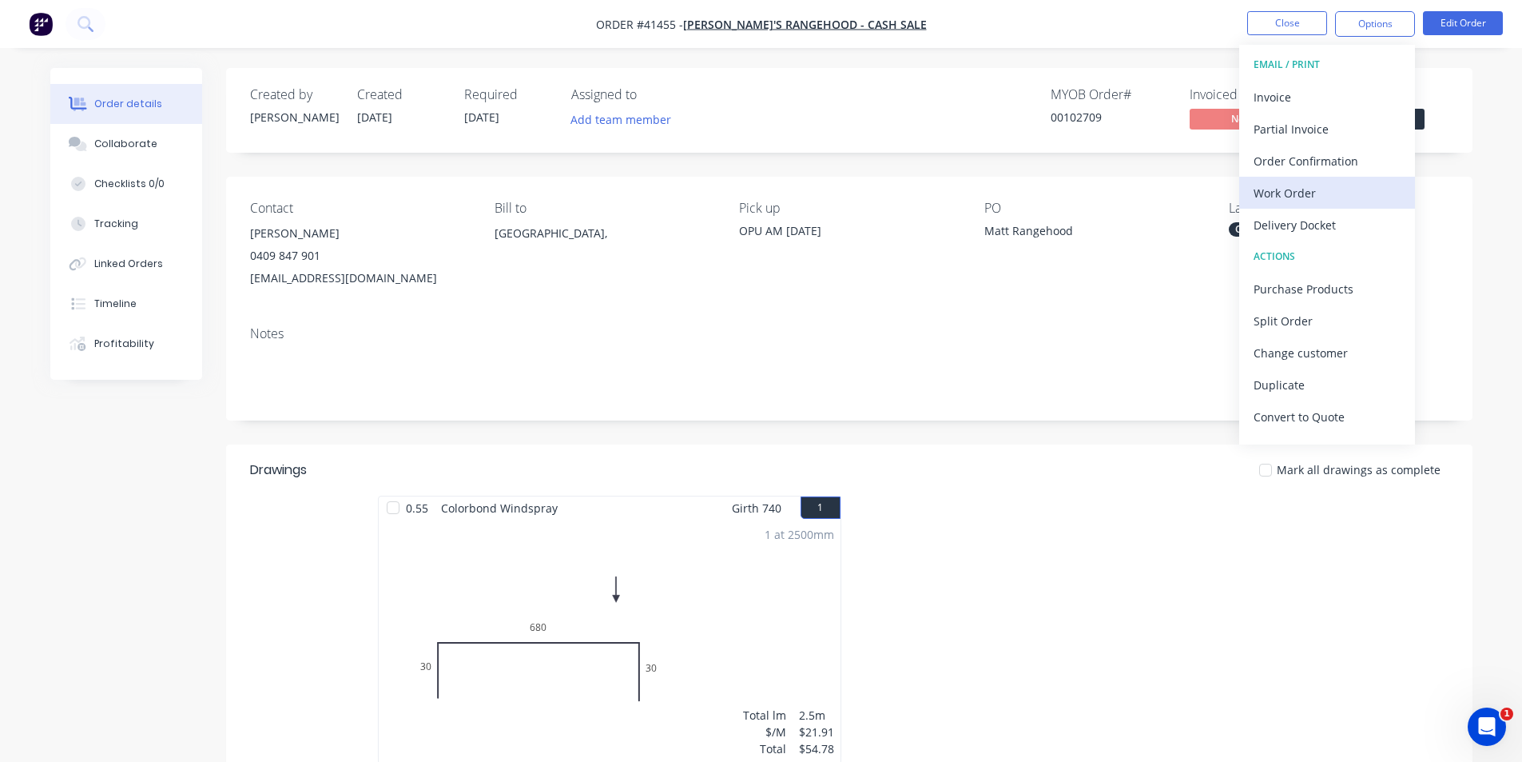
click at [1294, 199] on div "Work Order" at bounding box center [1327, 192] width 147 height 23
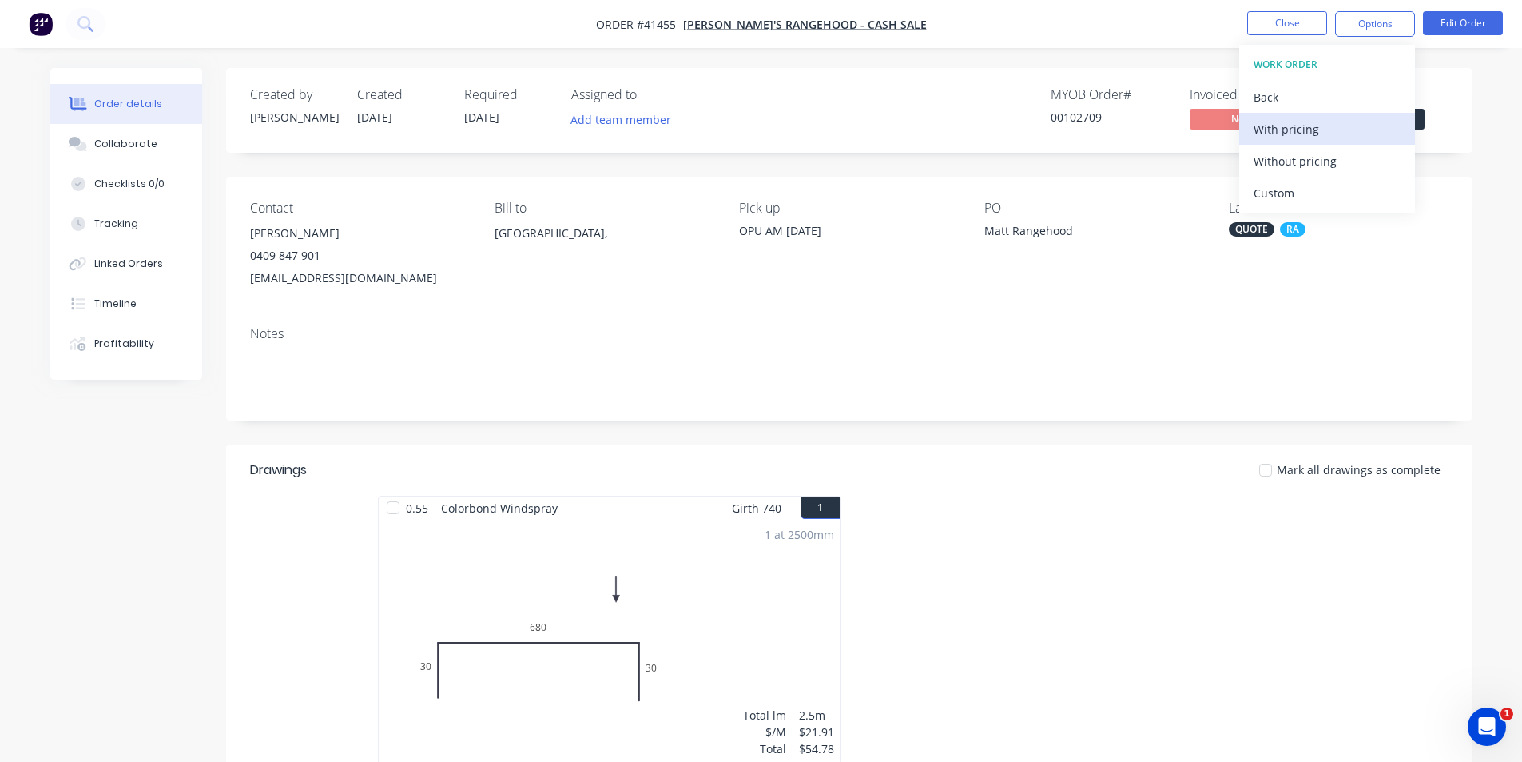
click at [1306, 131] on div "With pricing" at bounding box center [1327, 128] width 147 height 23
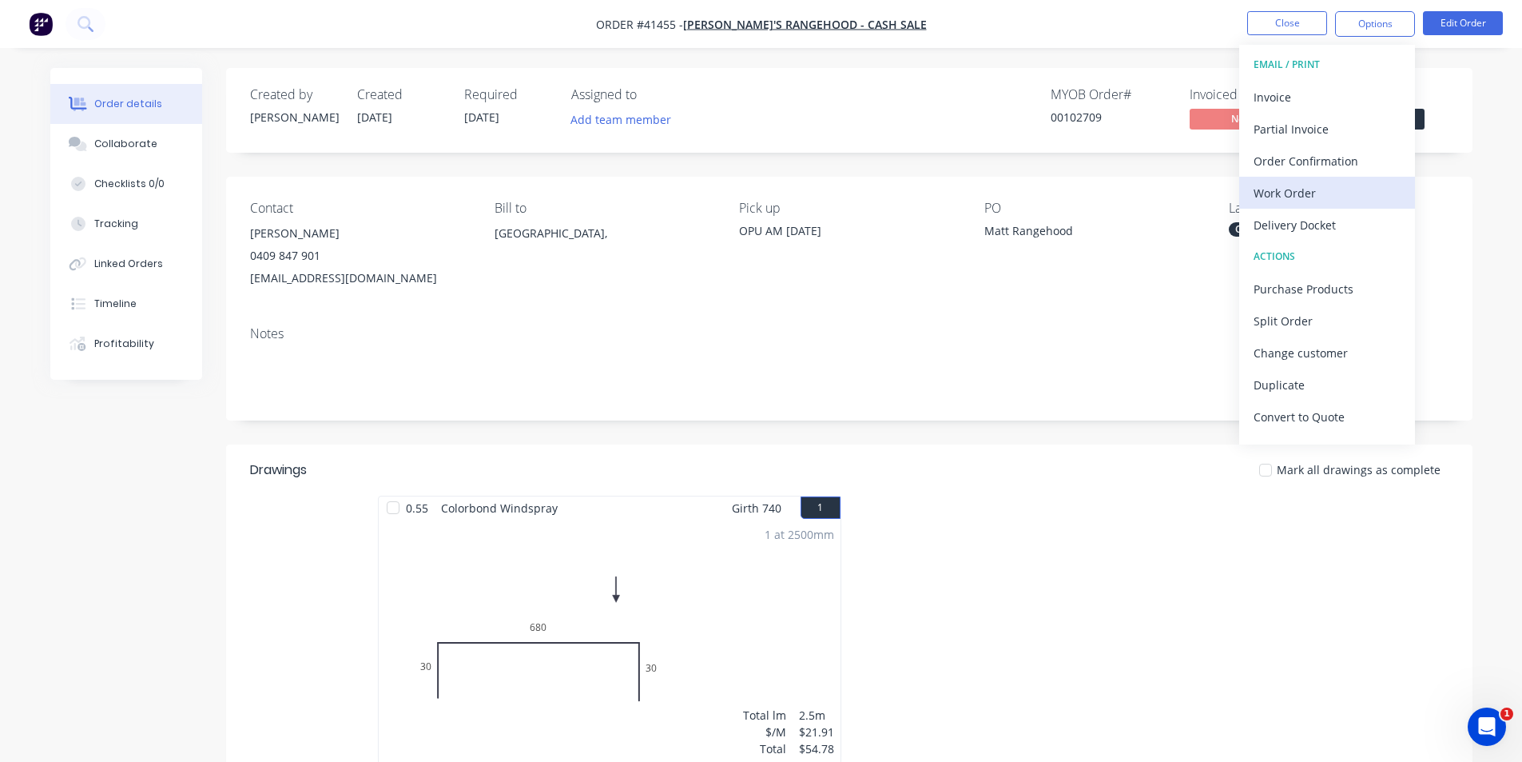
click at [1281, 198] on div "Work Order" at bounding box center [1327, 192] width 147 height 23
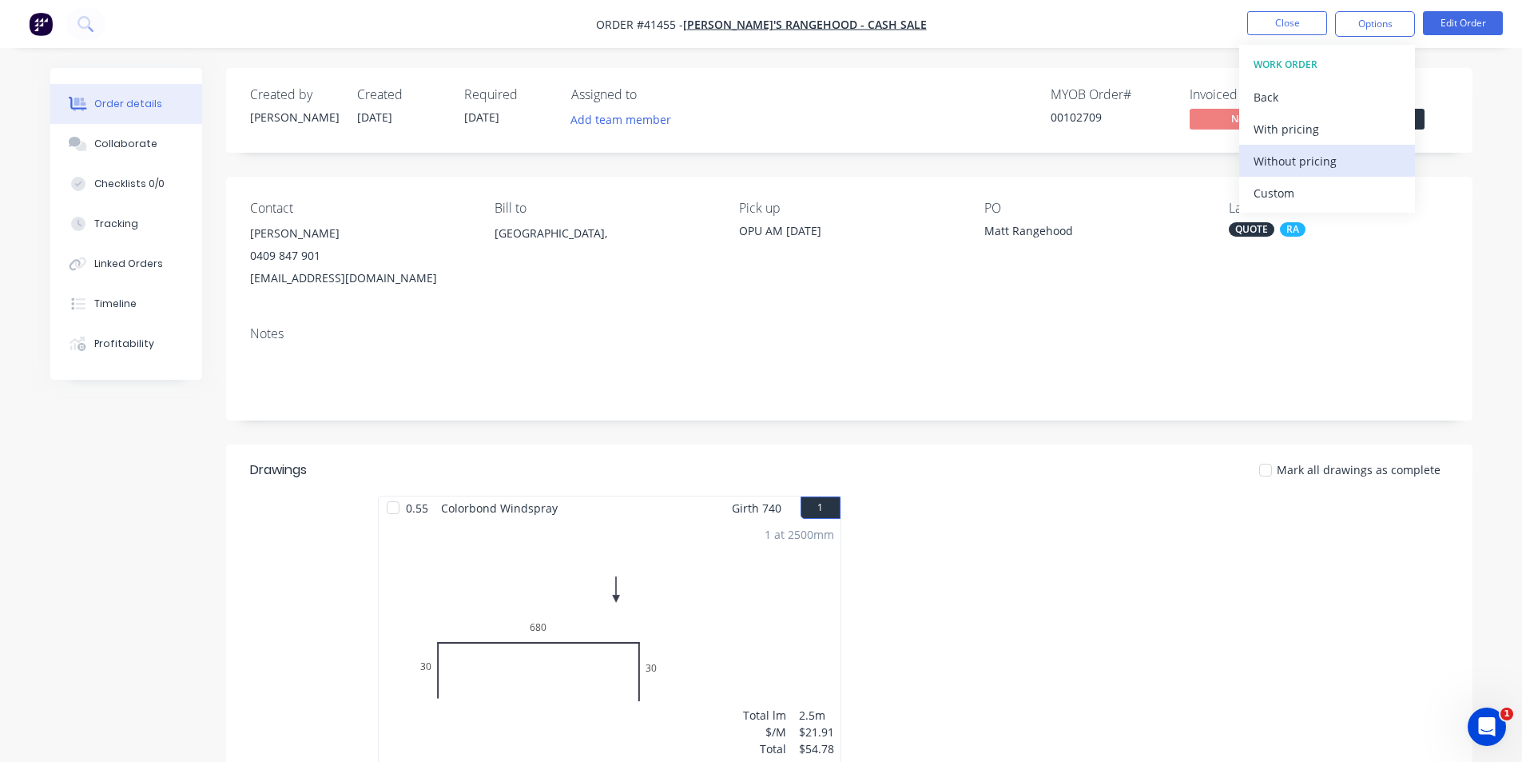
click at [1298, 151] on div "Without pricing" at bounding box center [1327, 160] width 147 height 23
click at [1352, 166] on div "Order Confirmation" at bounding box center [1327, 160] width 147 height 23
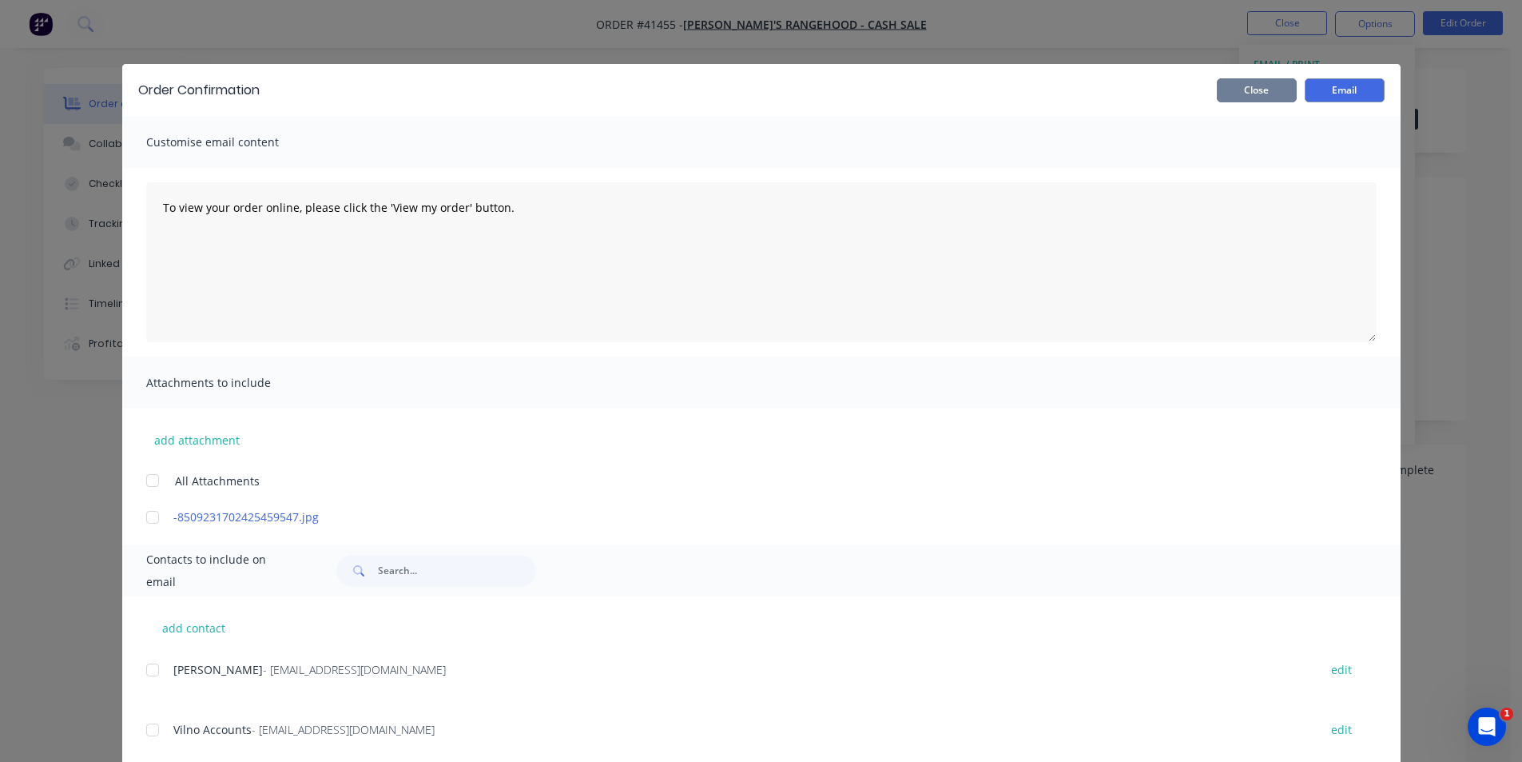
click at [1243, 96] on button "Close" at bounding box center [1257, 90] width 80 height 24
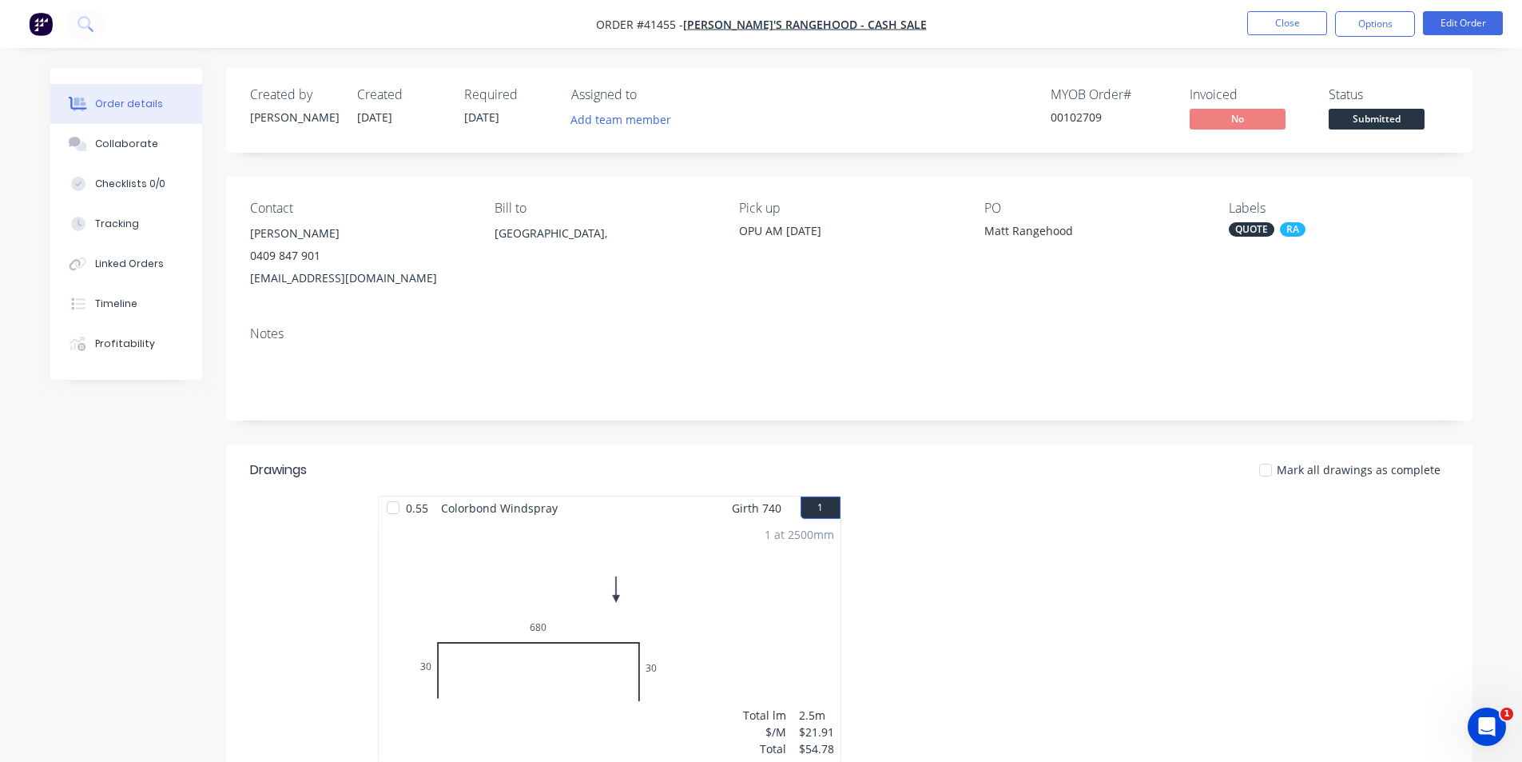
click at [1185, 30] on nav "Order #41455 - Matt's Rangehood - CASH SALE Close Options Edit Order" at bounding box center [761, 24] width 1522 height 48
click at [1274, 22] on button "Close" at bounding box center [1287, 23] width 80 height 24
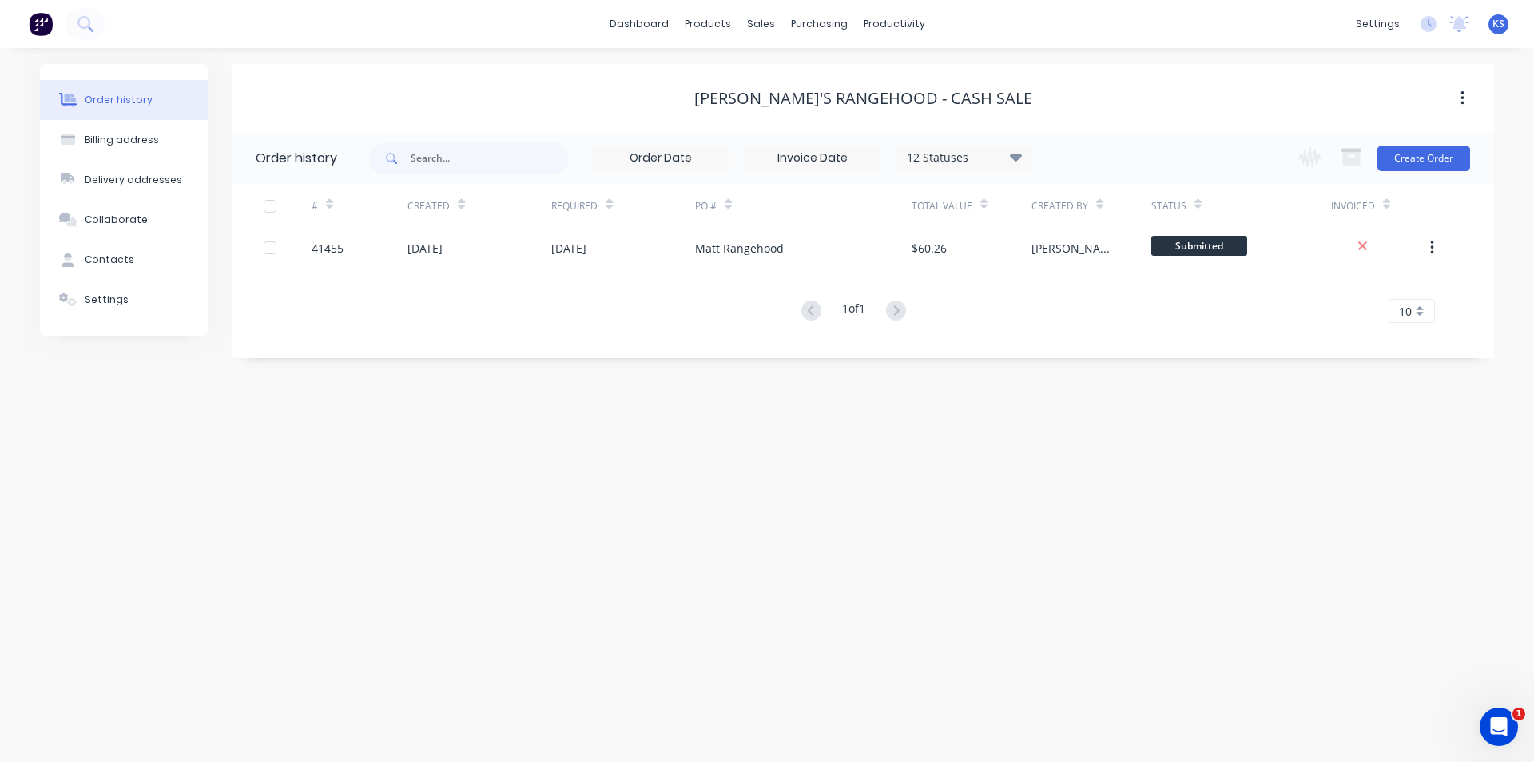
click at [1095, 90] on div "[PERSON_NAME]'s Rangehood - CASH SALE" at bounding box center [863, 98] width 1263 height 19
click at [1088, 106] on div "[PERSON_NAME]'s Rangehood - CASH SALE" at bounding box center [863, 98] width 1263 height 19
click at [786, 67] on link "Sales Orders" at bounding box center [845, 76] width 212 height 32
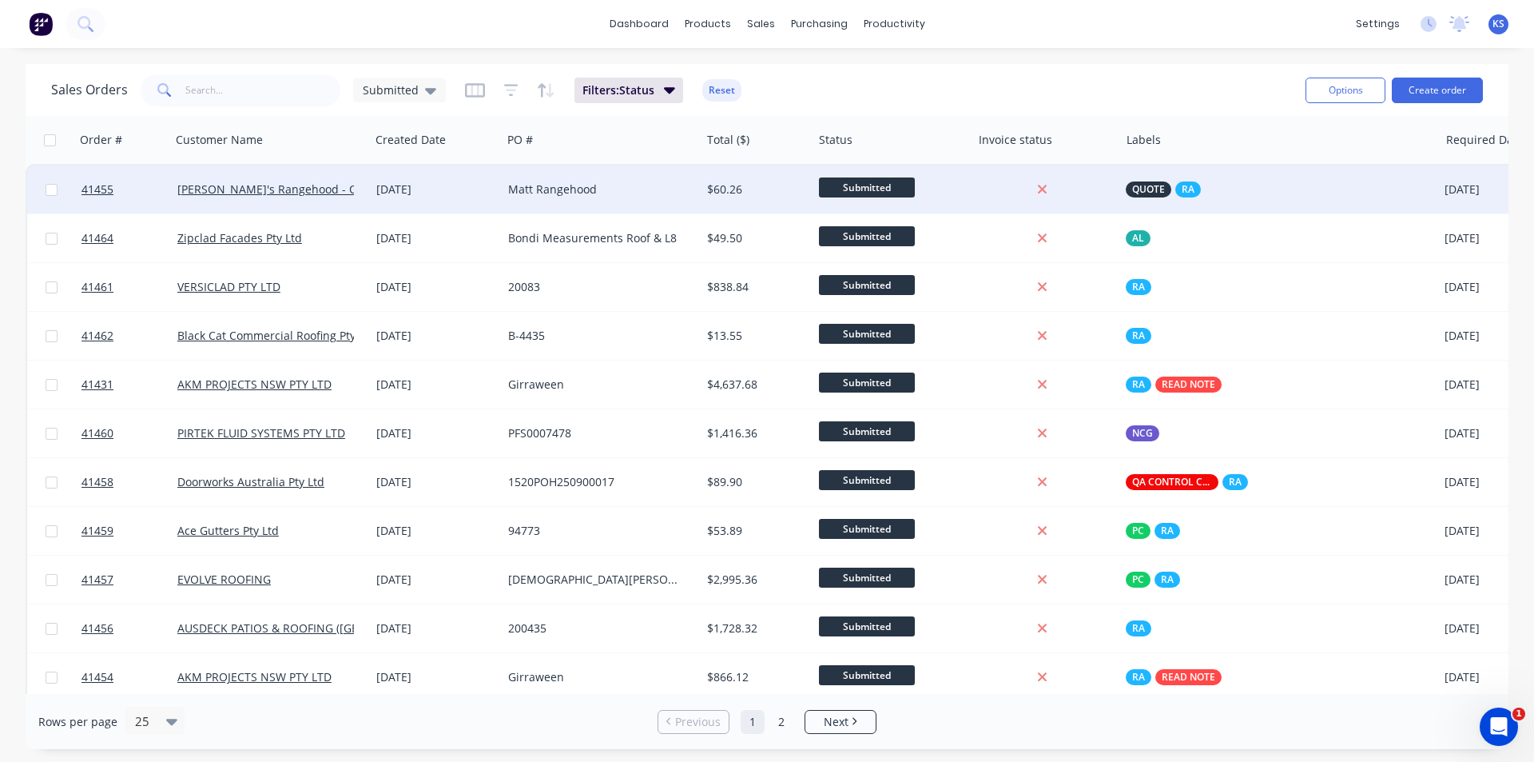
click at [1257, 183] on div "QUOTE RA" at bounding box center [1271, 189] width 291 height 16
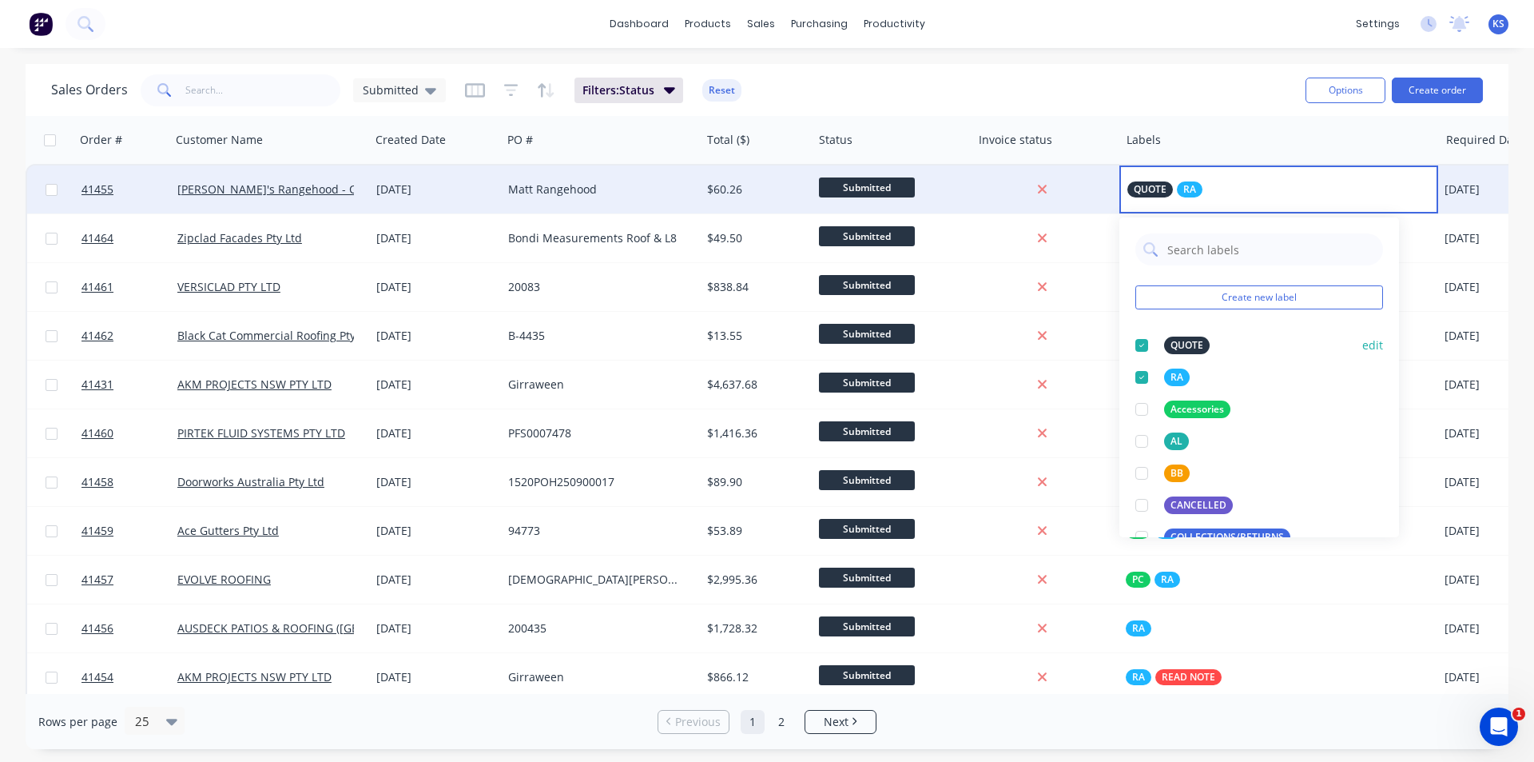
click at [1140, 346] on div at bounding box center [1142, 345] width 32 height 32
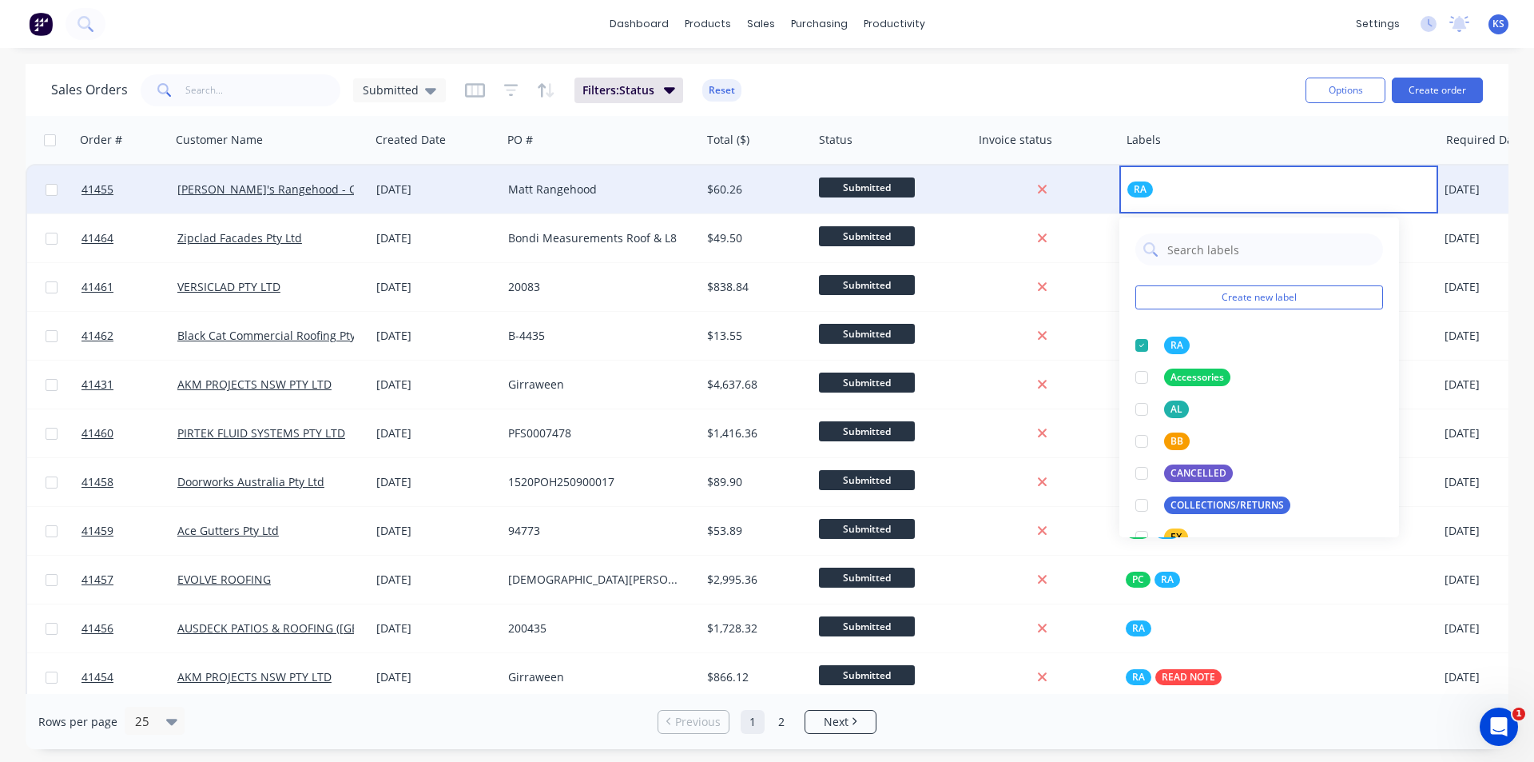
click at [1159, 71] on div "Sales Orders Submitted Filters: Status Reset" at bounding box center [672, 89] width 1242 height 39
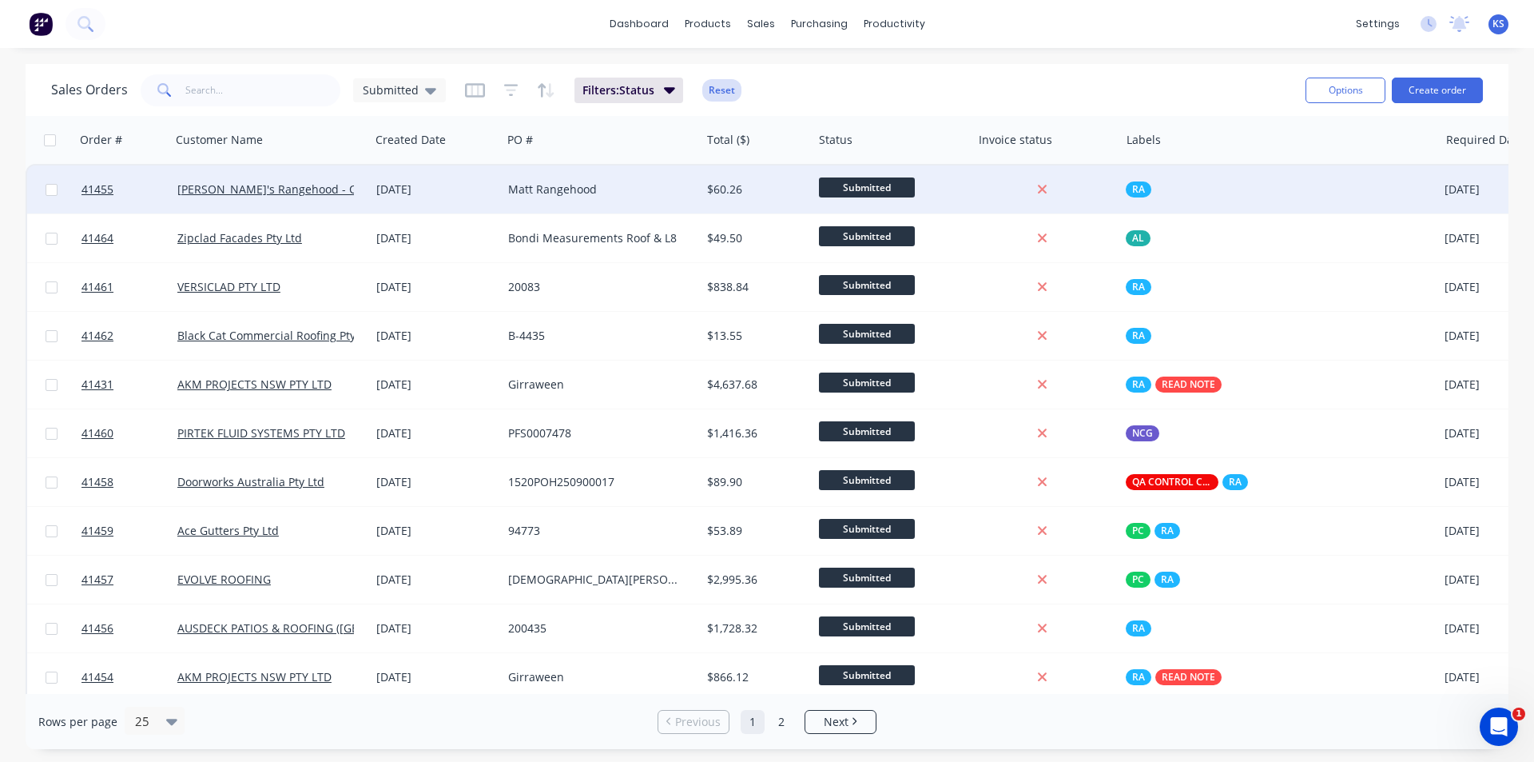
click at [724, 92] on button "Reset" at bounding box center [721, 90] width 39 height 22
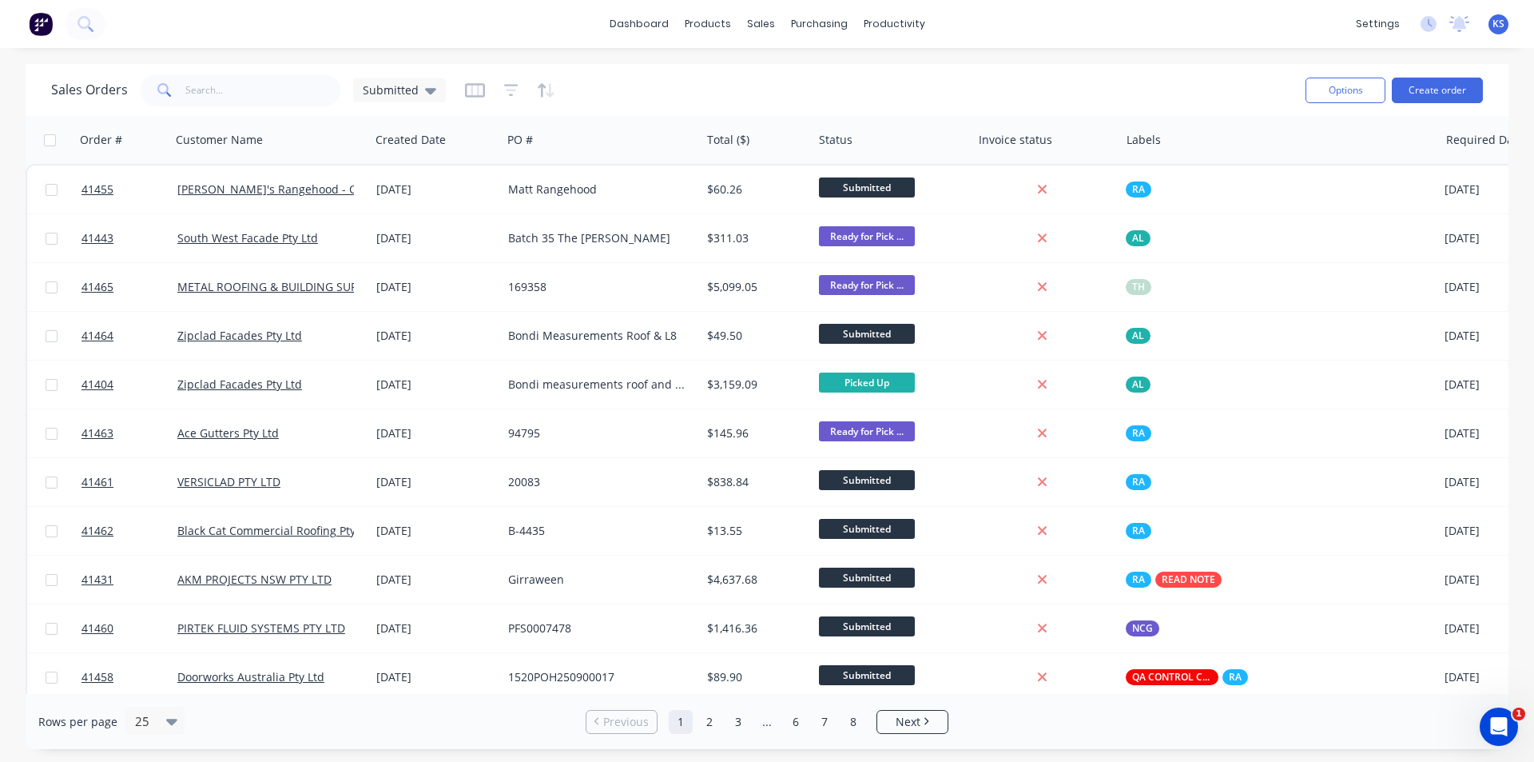
click at [924, 78] on div "Sales Orders Submitted" at bounding box center [672, 89] width 1242 height 39
click at [954, 86] on div "Sales Orders Submitted" at bounding box center [672, 89] width 1242 height 39
click at [1048, 87] on div "Sales Orders Submitted" at bounding box center [672, 89] width 1242 height 39
click at [1448, 88] on button "Create order" at bounding box center [1437, 91] width 91 height 26
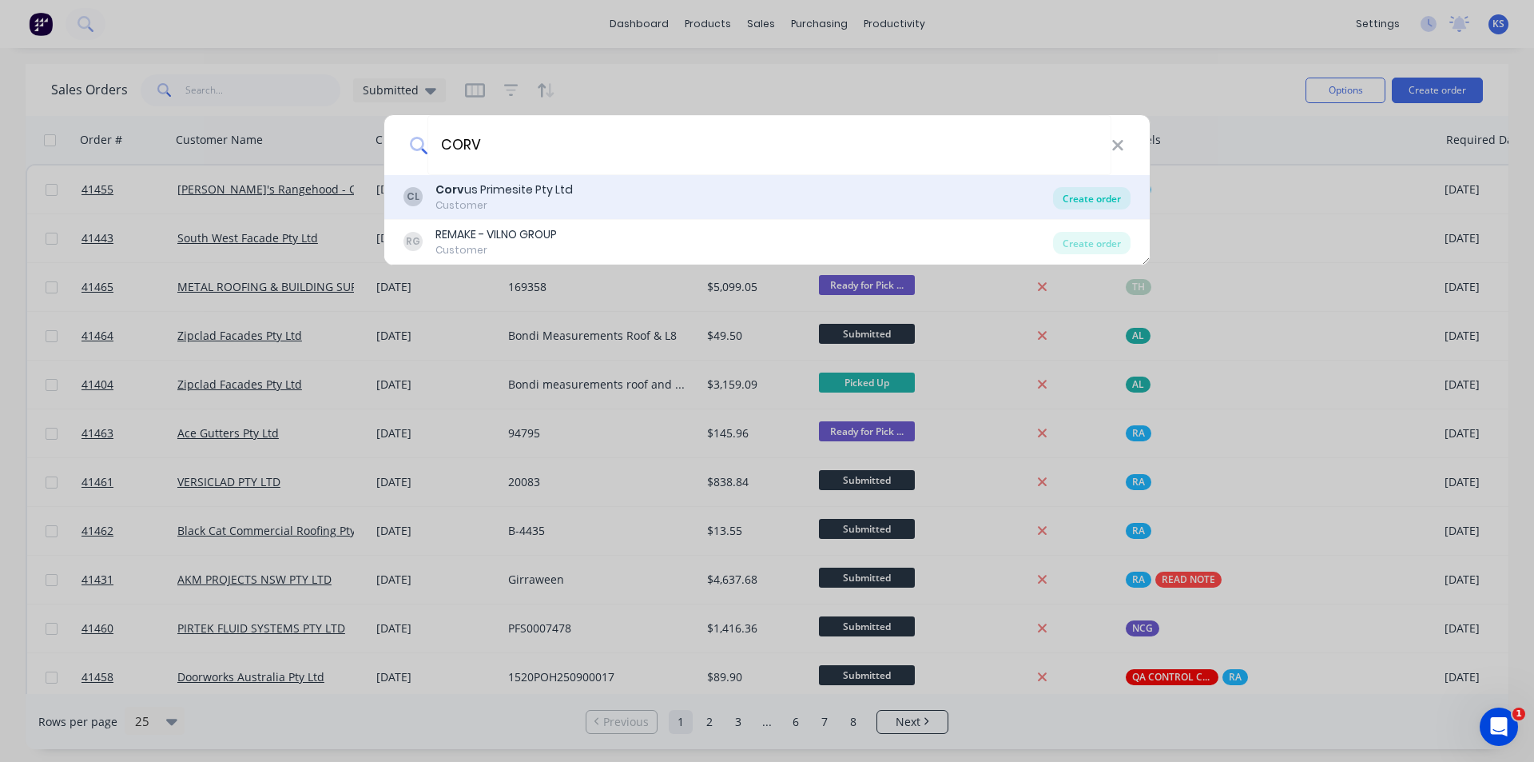
type input "CORV"
click at [1088, 201] on div "Create order" at bounding box center [1092, 198] width 78 height 22
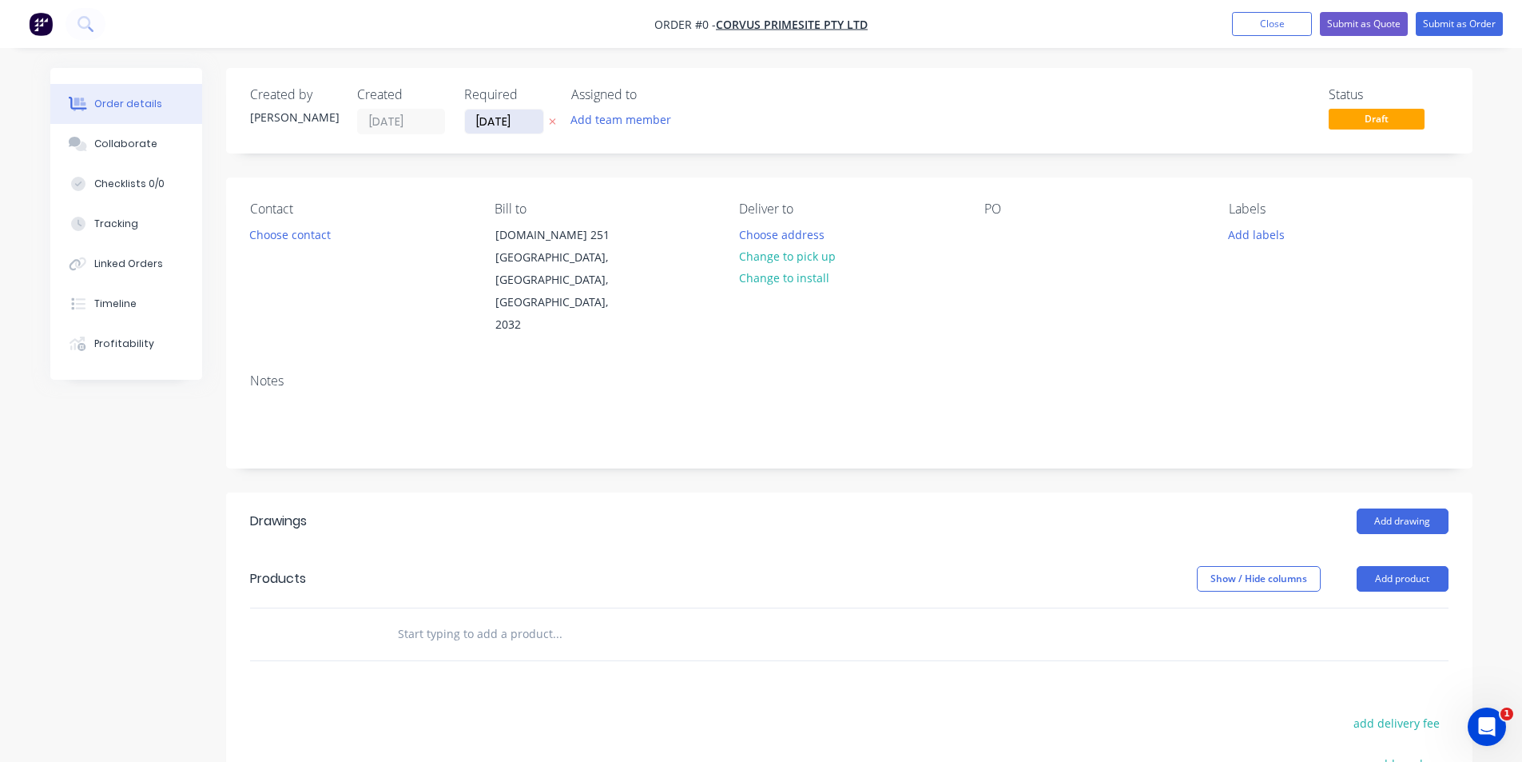
click at [503, 129] on input "[DATE]" at bounding box center [504, 121] width 78 height 24
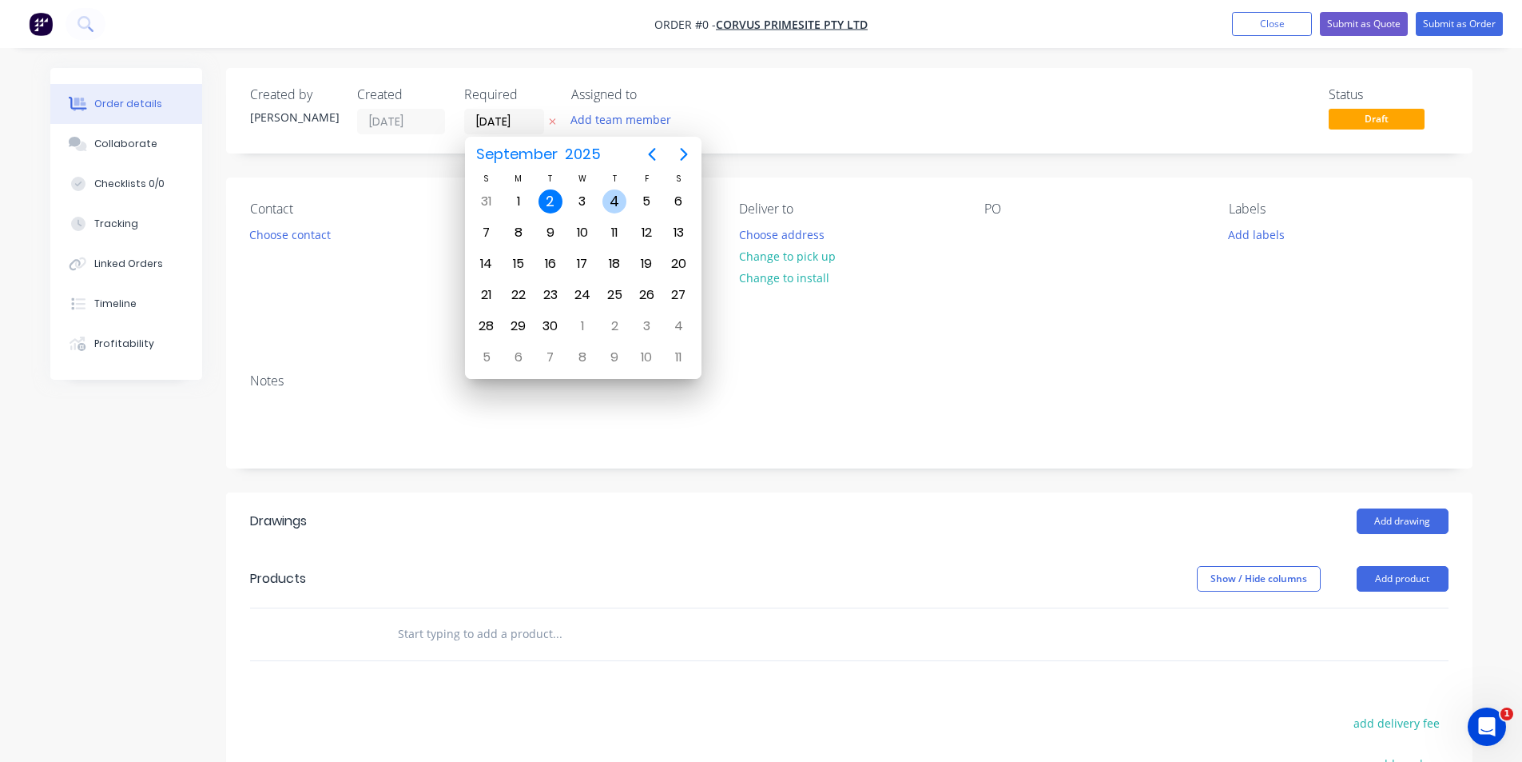
click at [617, 205] on div "4" at bounding box center [615, 201] width 24 height 24
type input "04/09/25"
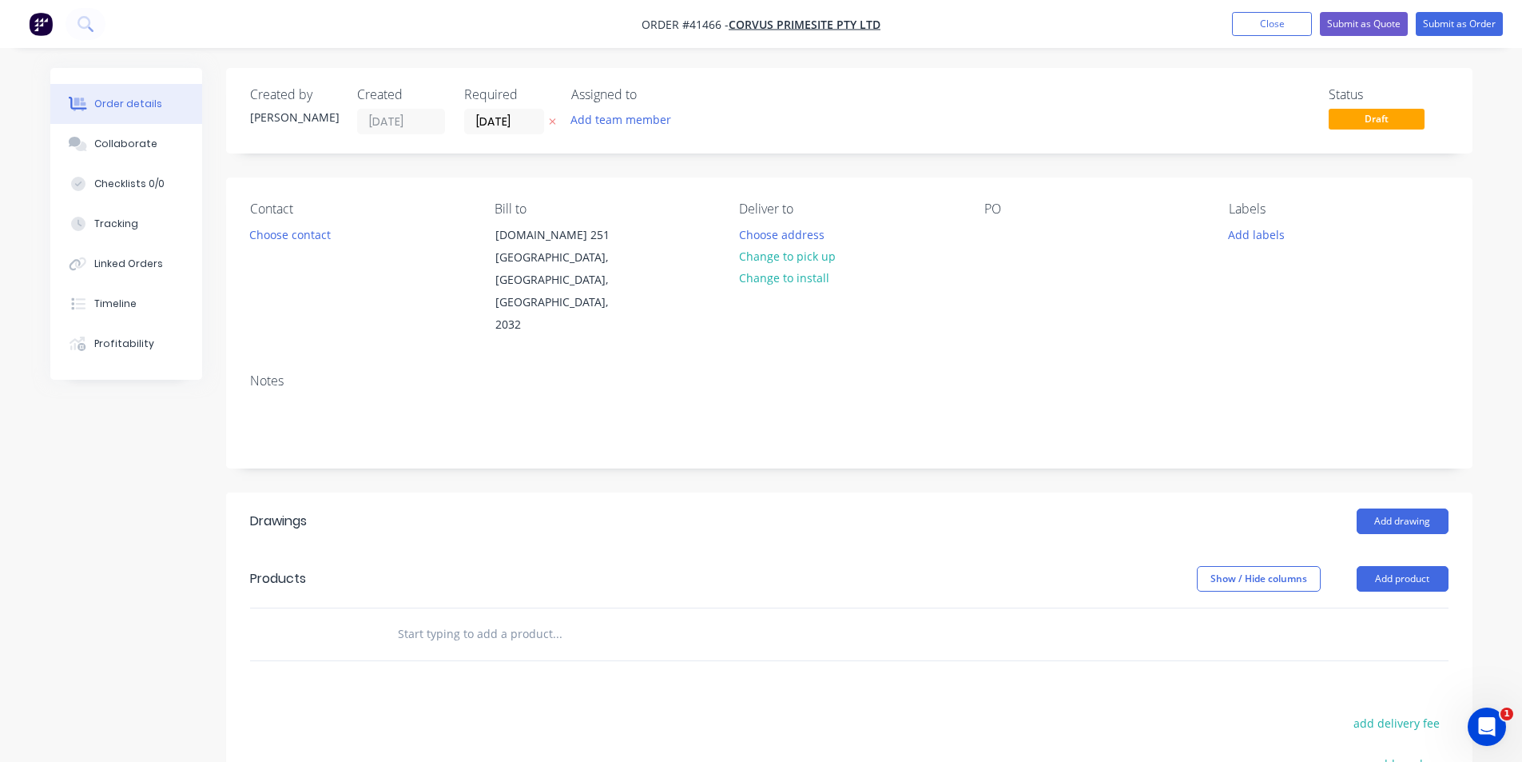
click at [269, 242] on button "Choose contact" at bounding box center [290, 234] width 98 height 22
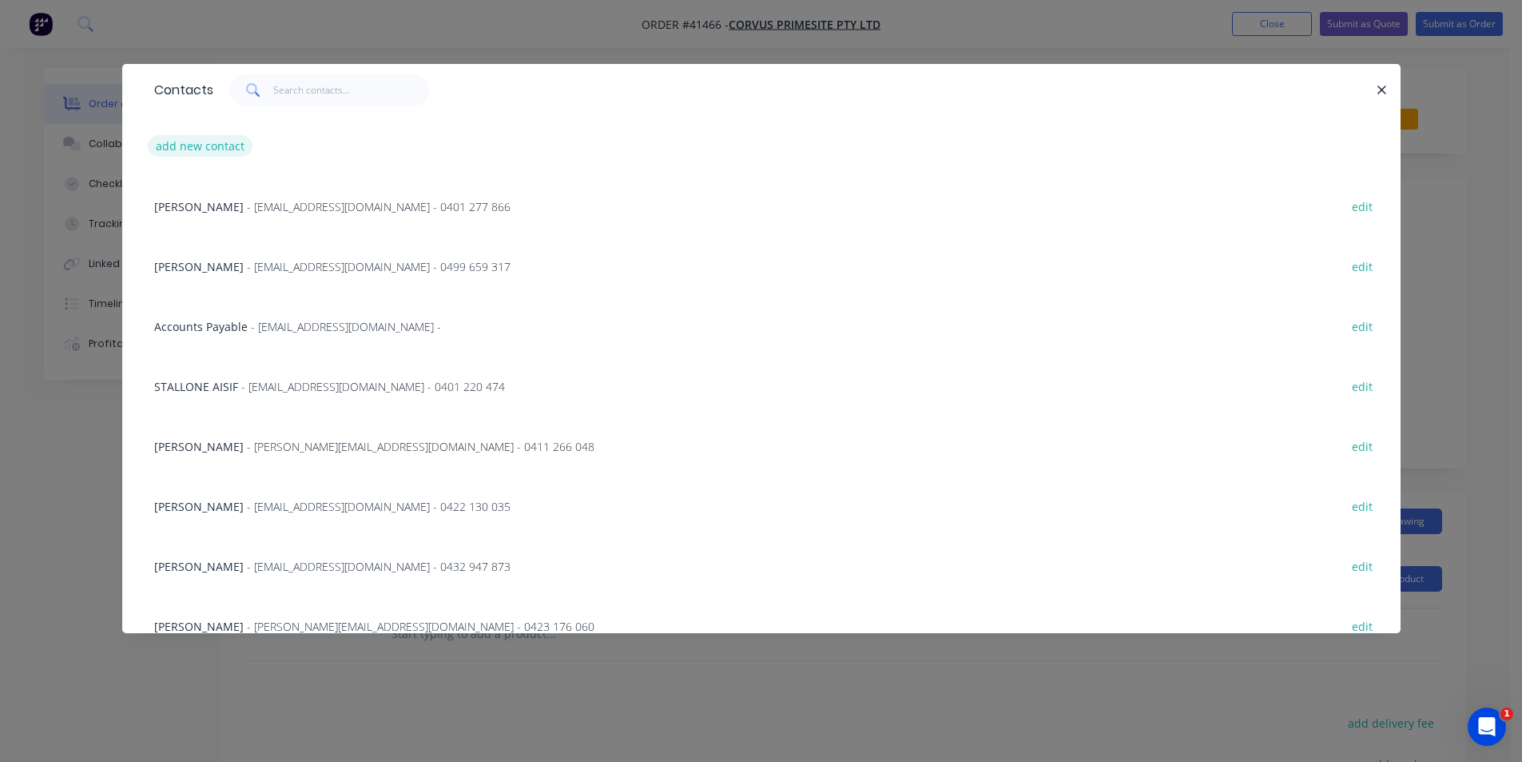
click at [172, 138] on button "add new contact" at bounding box center [200, 146] width 105 height 22
select select "AU"
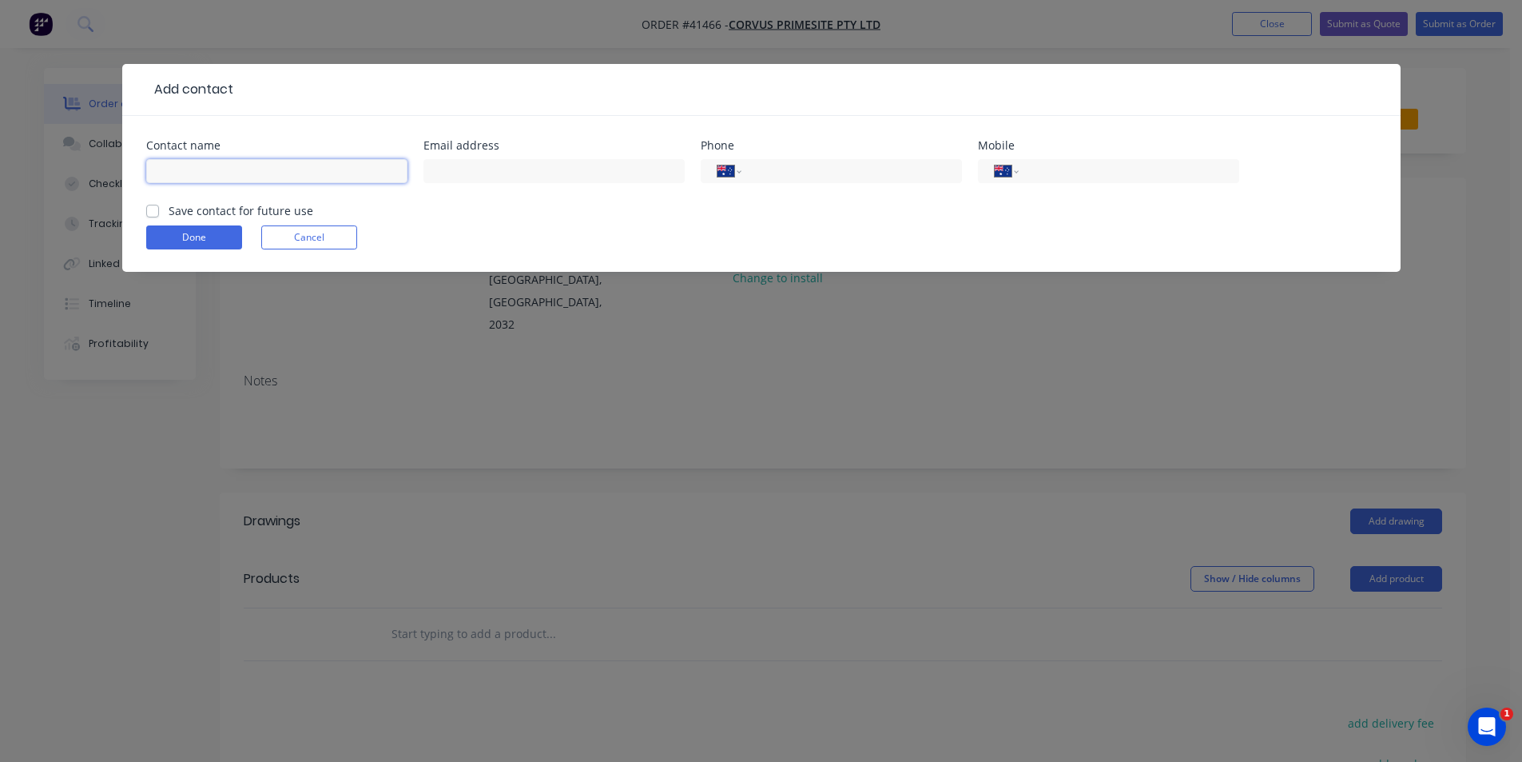
click at [324, 177] on input "text" at bounding box center [276, 171] width 261 height 24
type input "Matt Sernig"
click at [606, 174] on input "text" at bounding box center [554, 171] width 261 height 24
paste input "matt@corvusprimesite.com.au"
type input "matt@corvusprimesite.com.au"
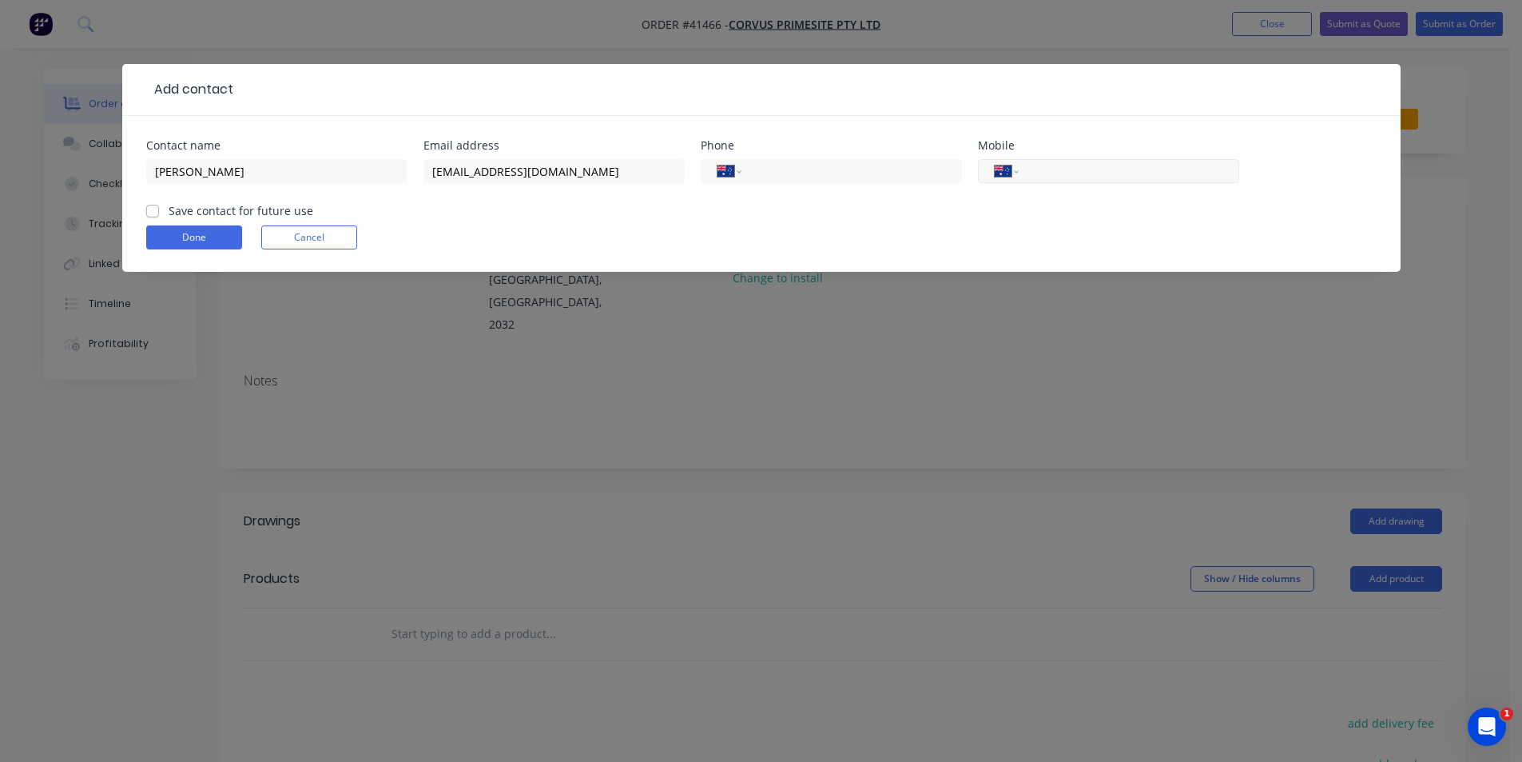
click at [1047, 168] on input "tel" at bounding box center [1126, 171] width 192 height 18
paste input "0439 339 441"
type input "0439 339 441"
click at [169, 209] on label "Save contact for future use" at bounding box center [241, 210] width 145 height 17
click at [152, 209] on input "Save contact for future use" at bounding box center [152, 209] width 13 height 15
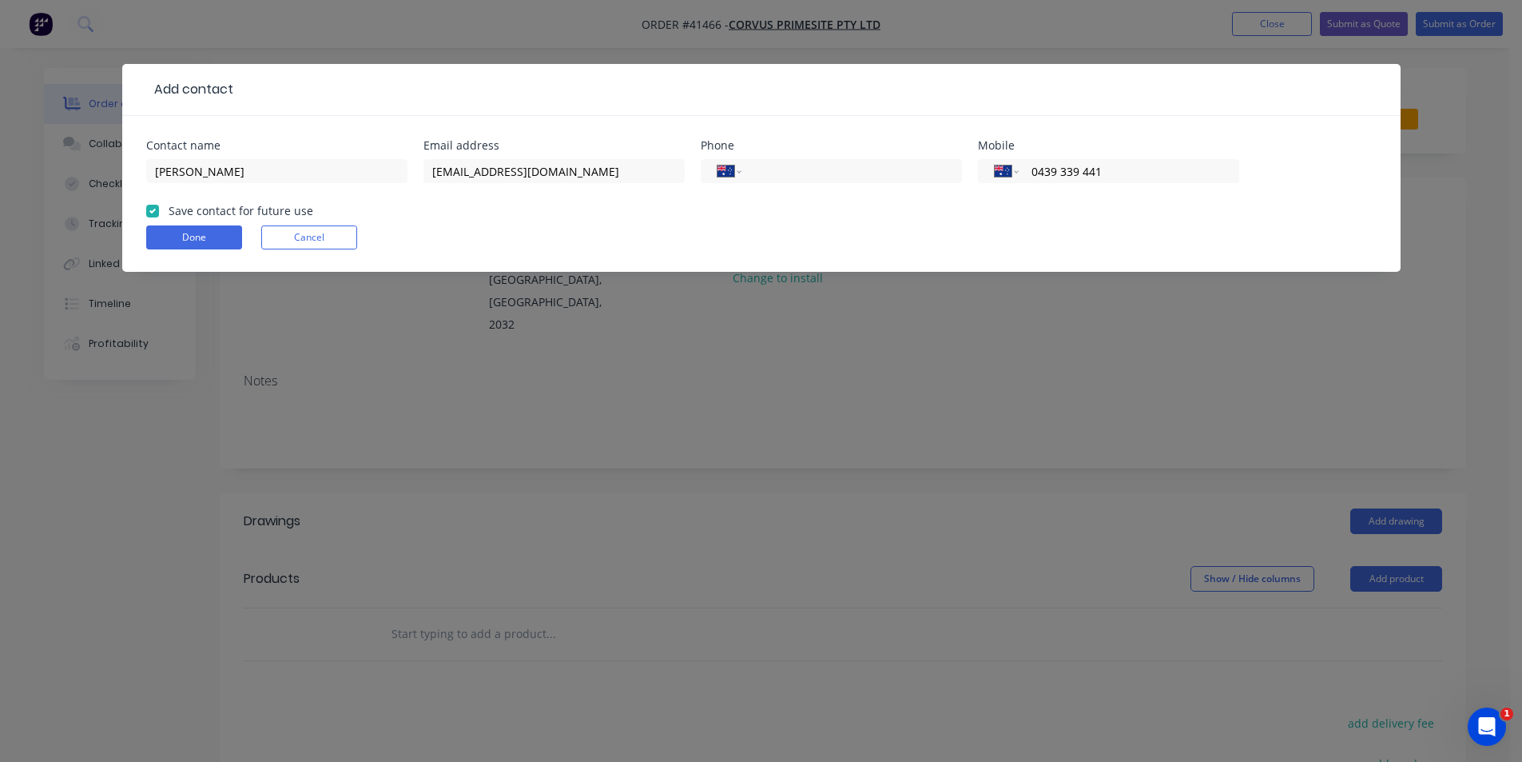
checkbox input "true"
click at [209, 241] on button "Done" at bounding box center [194, 237] width 96 height 24
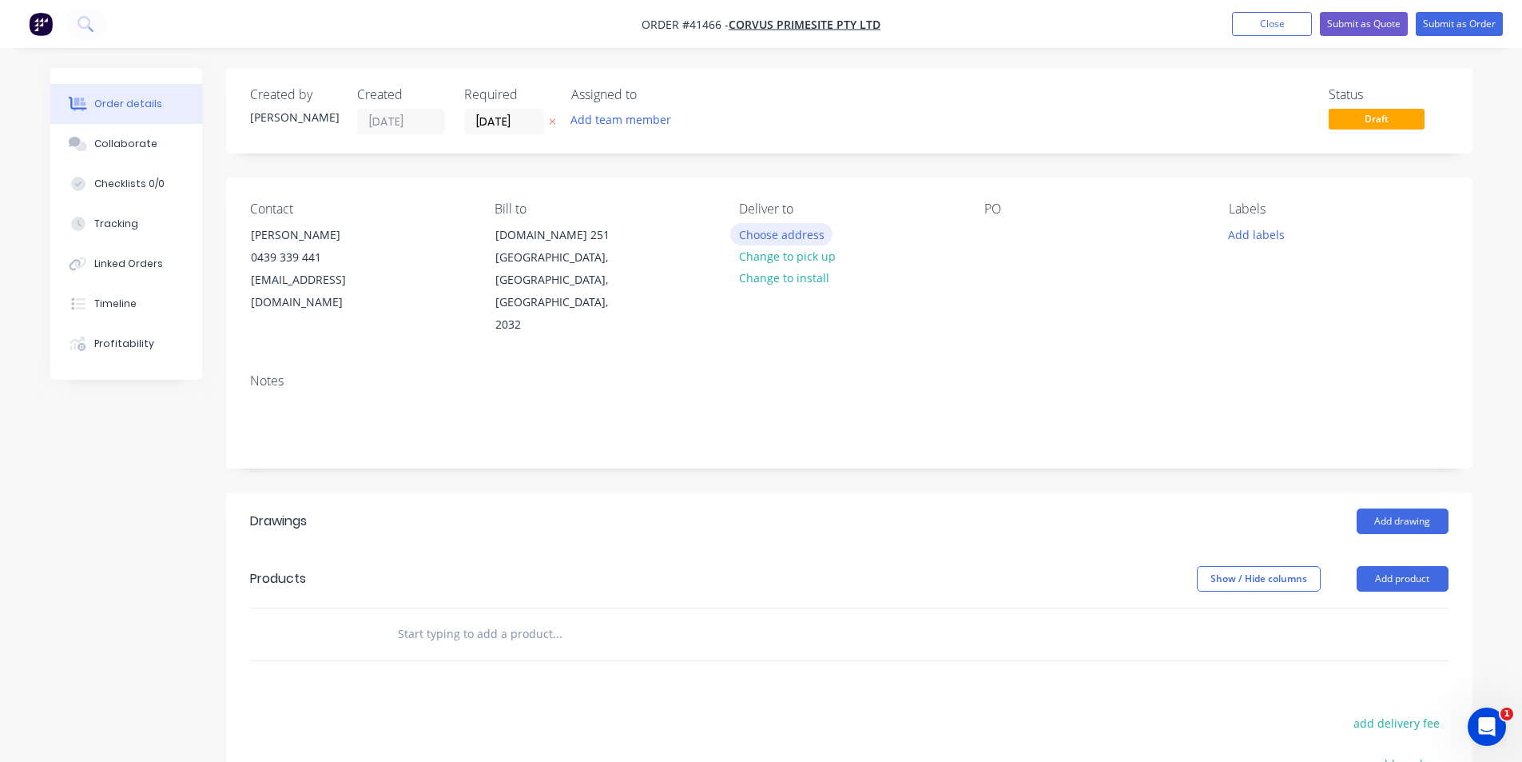
click at [774, 234] on button "Choose address" at bounding box center [781, 234] width 102 height 22
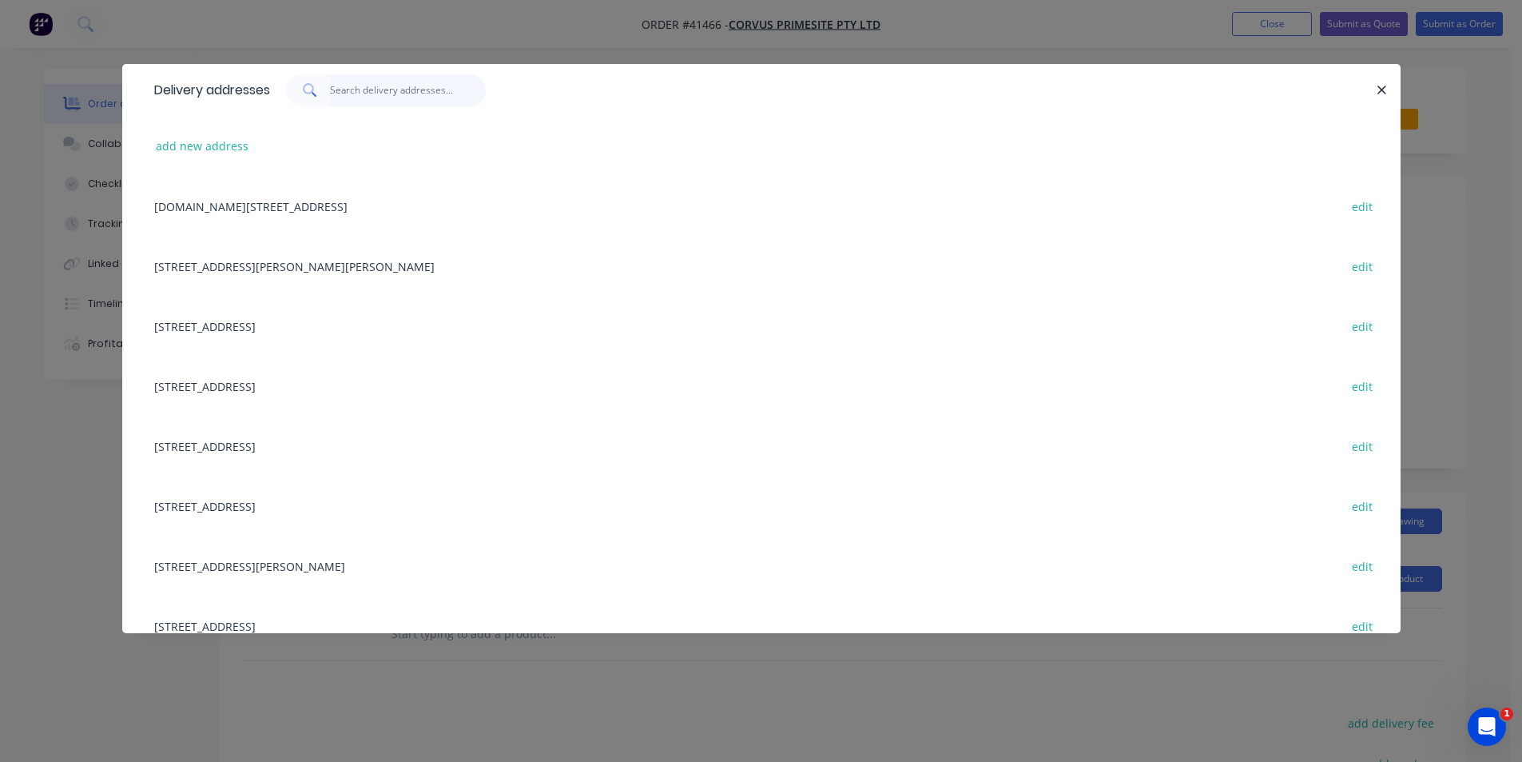
click at [411, 100] on input "text" at bounding box center [408, 90] width 156 height 32
click at [355, 93] on input "text" at bounding box center [408, 90] width 156 height 32
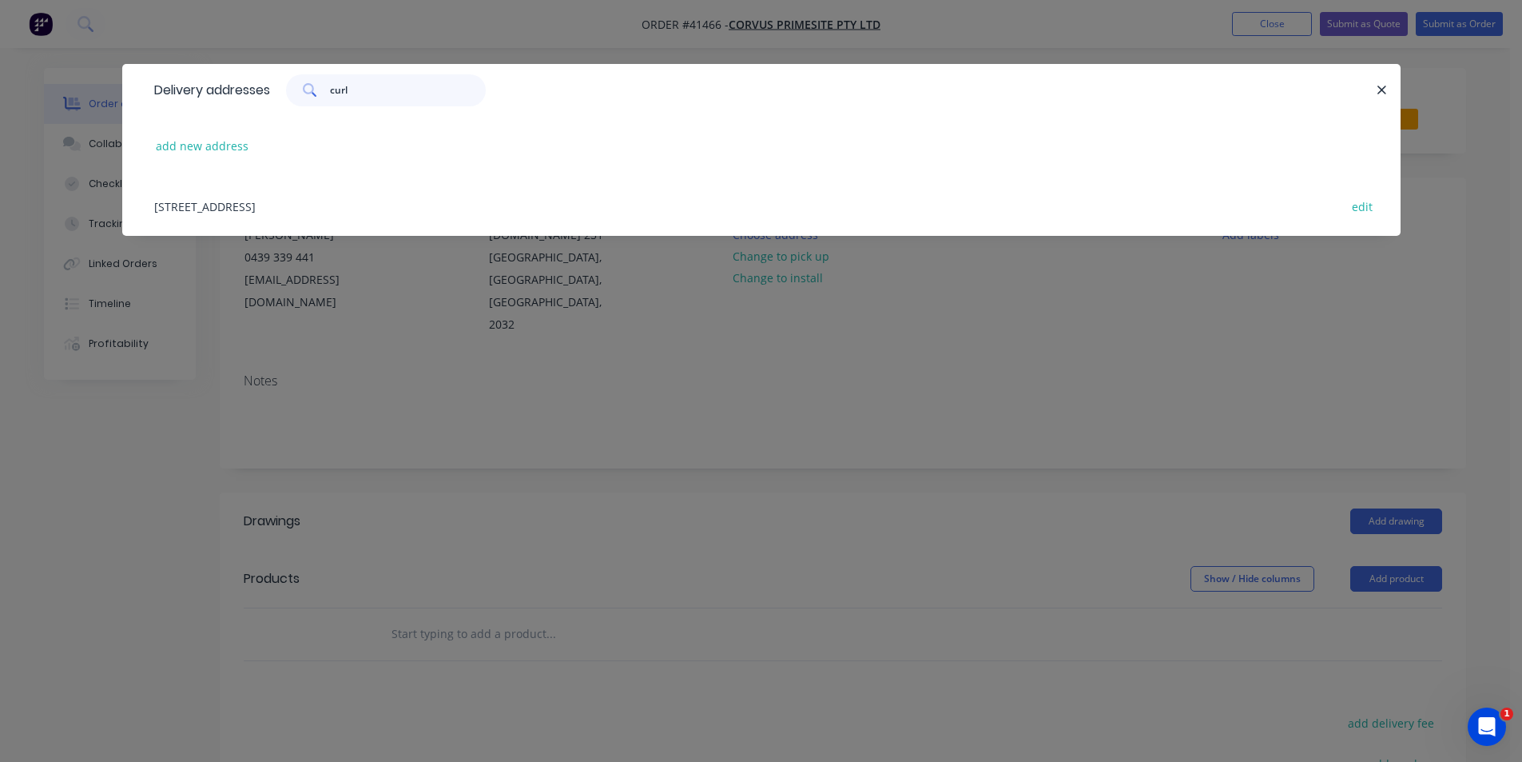
type input "curl"
click at [362, 203] on div "50 Headland Rd, North Curl Curl, New South Wales, Australia, 2099 edit" at bounding box center [761, 206] width 1231 height 60
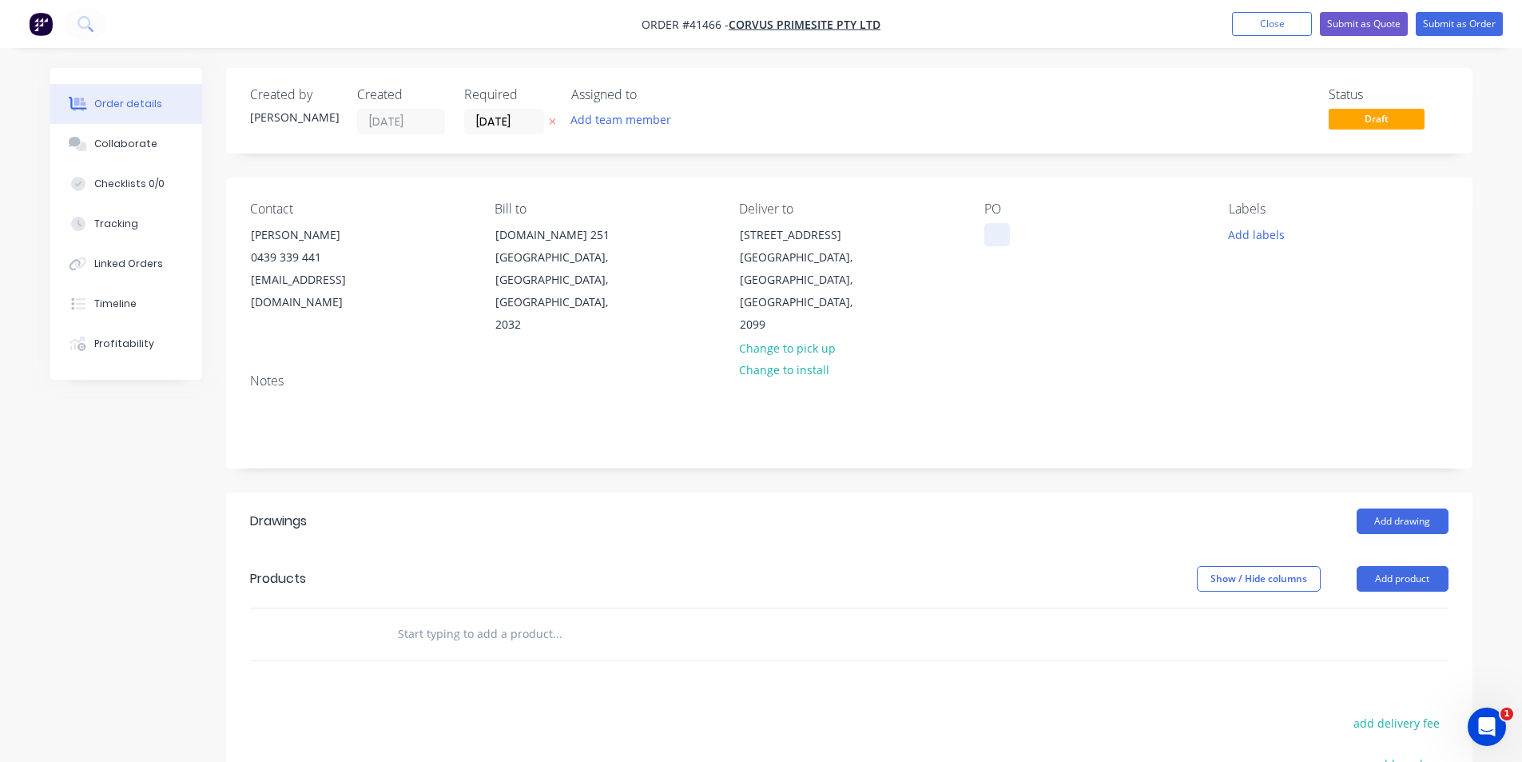
click at [994, 241] on div at bounding box center [998, 234] width 26 height 23
click at [1256, 239] on button "Add labels" at bounding box center [1257, 234] width 74 height 22
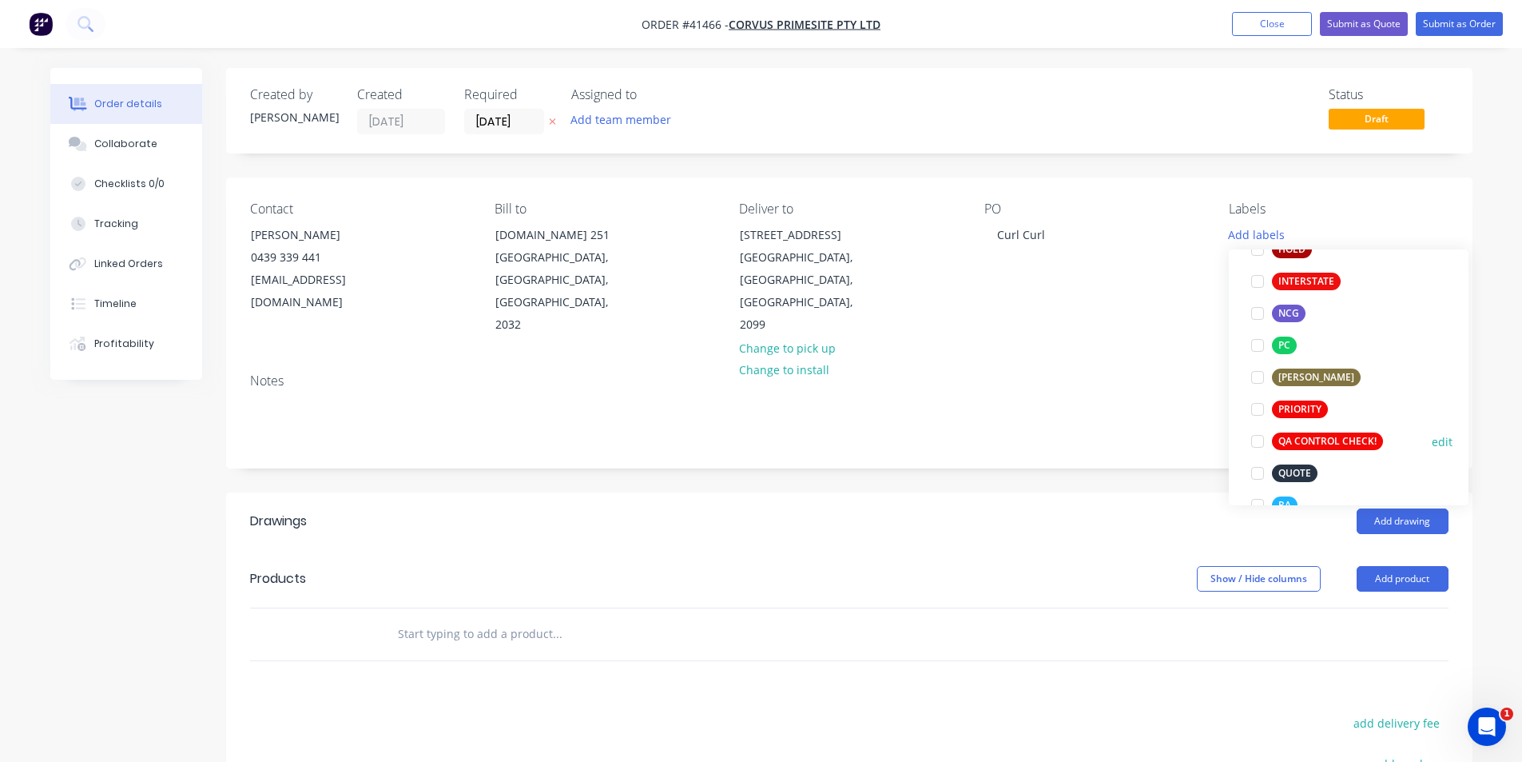
scroll to position [479, 0]
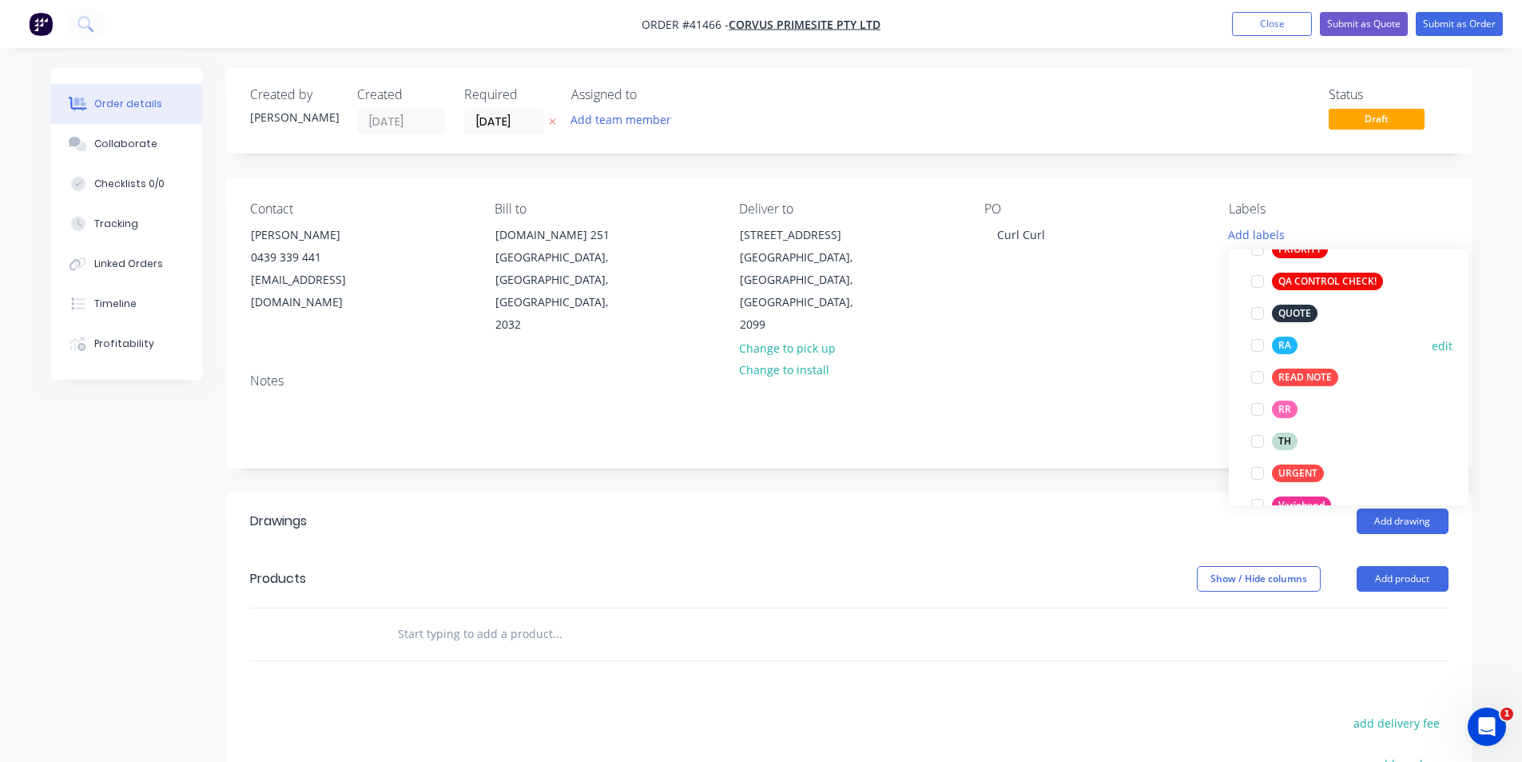
click at [1261, 348] on div at bounding box center [1258, 345] width 32 height 32
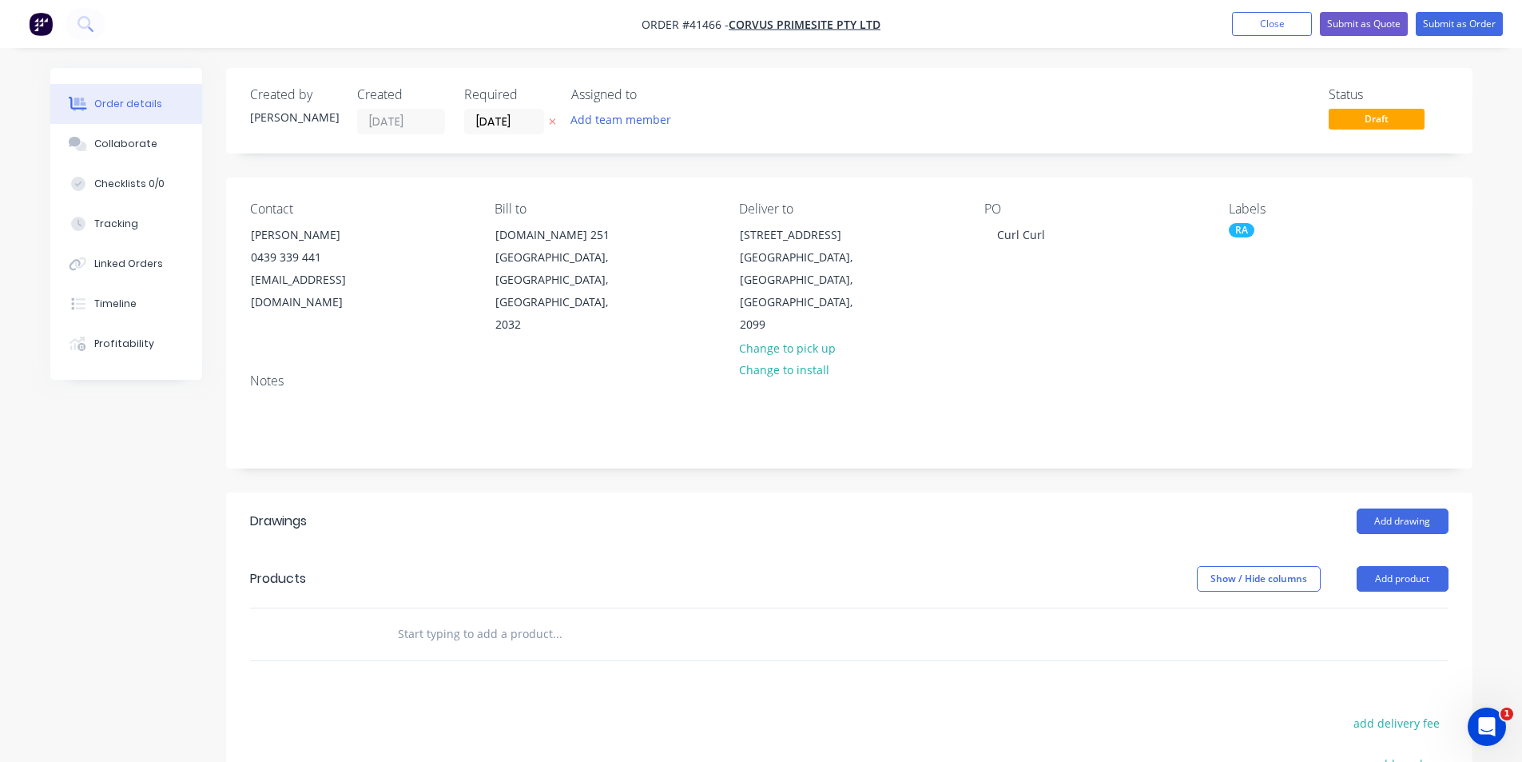
click at [1023, 508] on div "Add drawing" at bounding box center [976, 521] width 944 height 26
click at [1397, 508] on button "Add drawing" at bounding box center [1403, 521] width 92 height 26
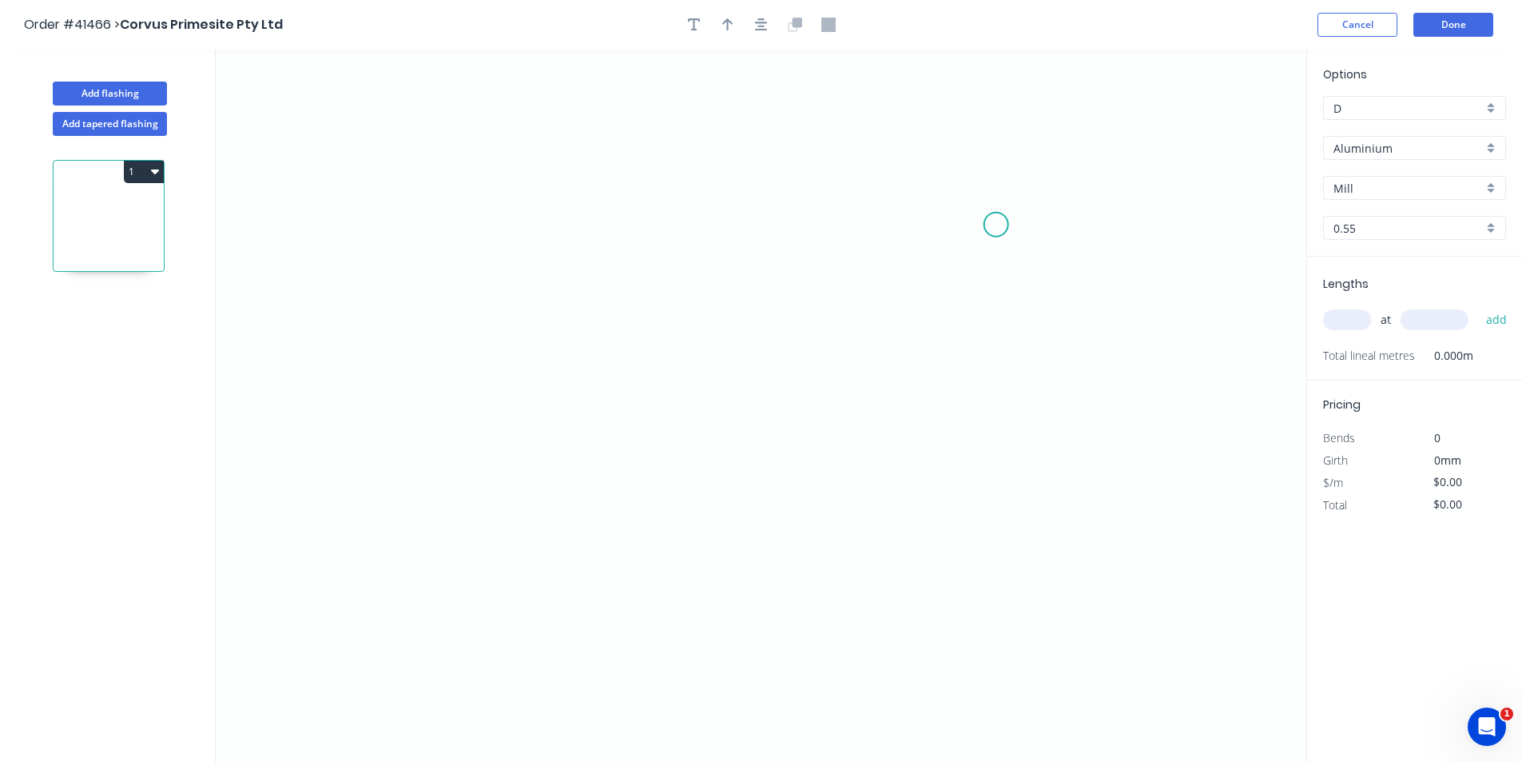
click at [996, 225] on icon "0" at bounding box center [761, 406] width 1091 height 712
click at [388, 226] on icon "0" at bounding box center [761, 406] width 1091 height 712
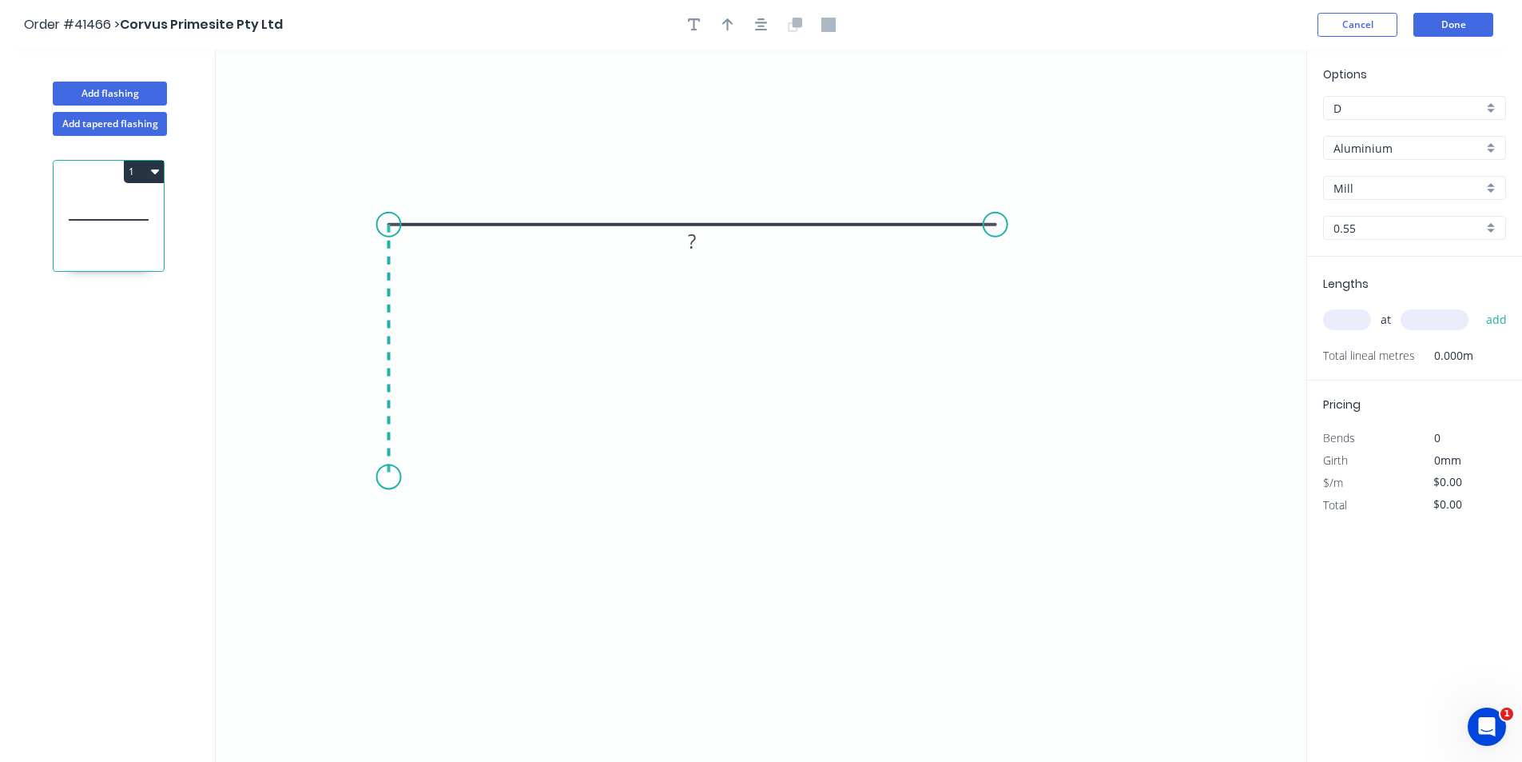
click at [396, 477] on icon "0 ?" at bounding box center [761, 406] width 1091 height 712
click at [458, 475] on icon "0 ? ?" at bounding box center [761, 406] width 1091 height 712
click at [455, 568] on icon "0 ? ? ?" at bounding box center [761, 406] width 1091 height 712
click at [455, 568] on circle at bounding box center [458, 567] width 24 height 24
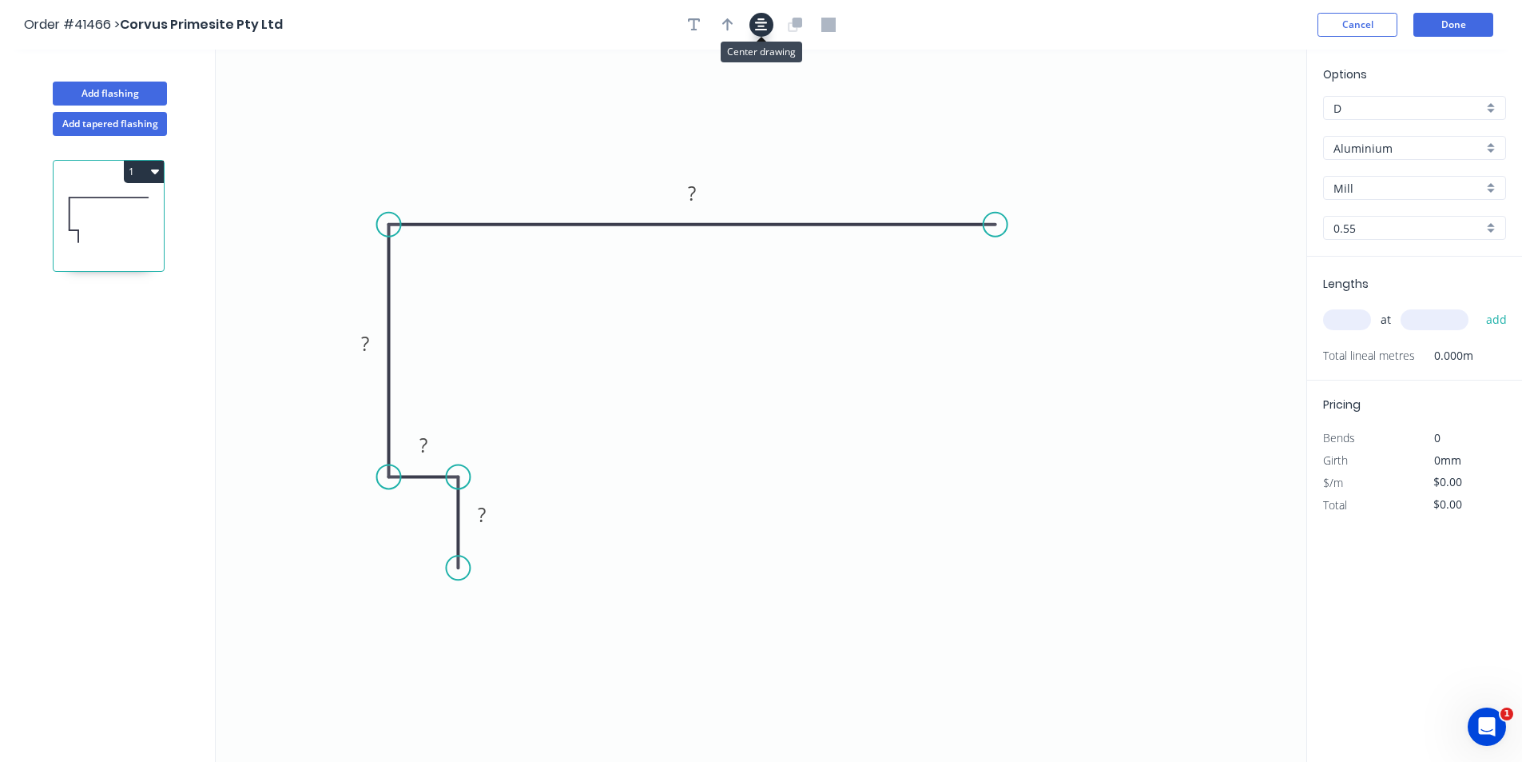
click at [758, 27] on icon "button" at bounding box center [761, 25] width 13 height 14
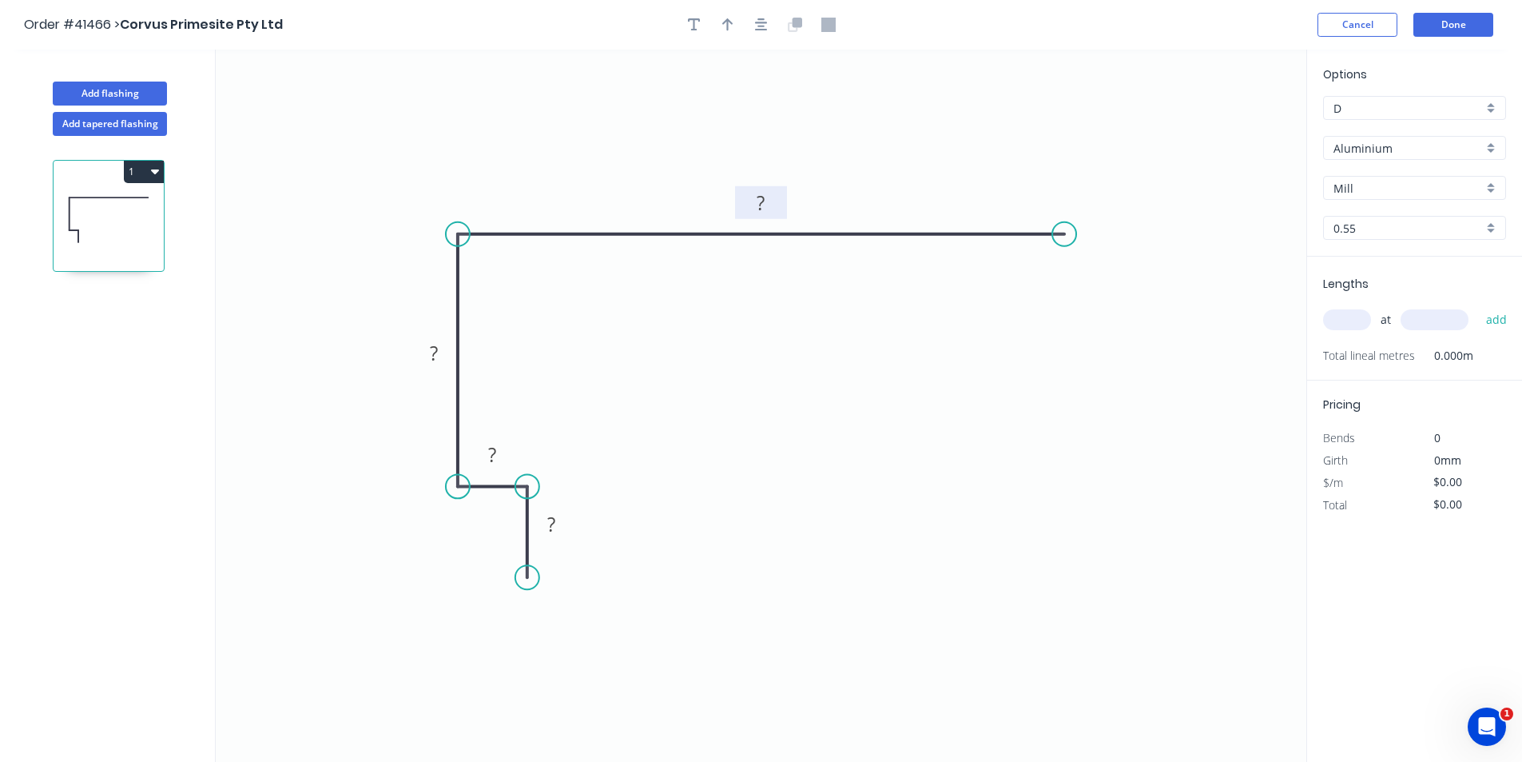
click at [768, 201] on rect at bounding box center [762, 204] width 32 height 22
type input "$26.68"
click at [1354, 328] on input "text" at bounding box center [1347, 319] width 48 height 21
type input "2"
type input "1330"
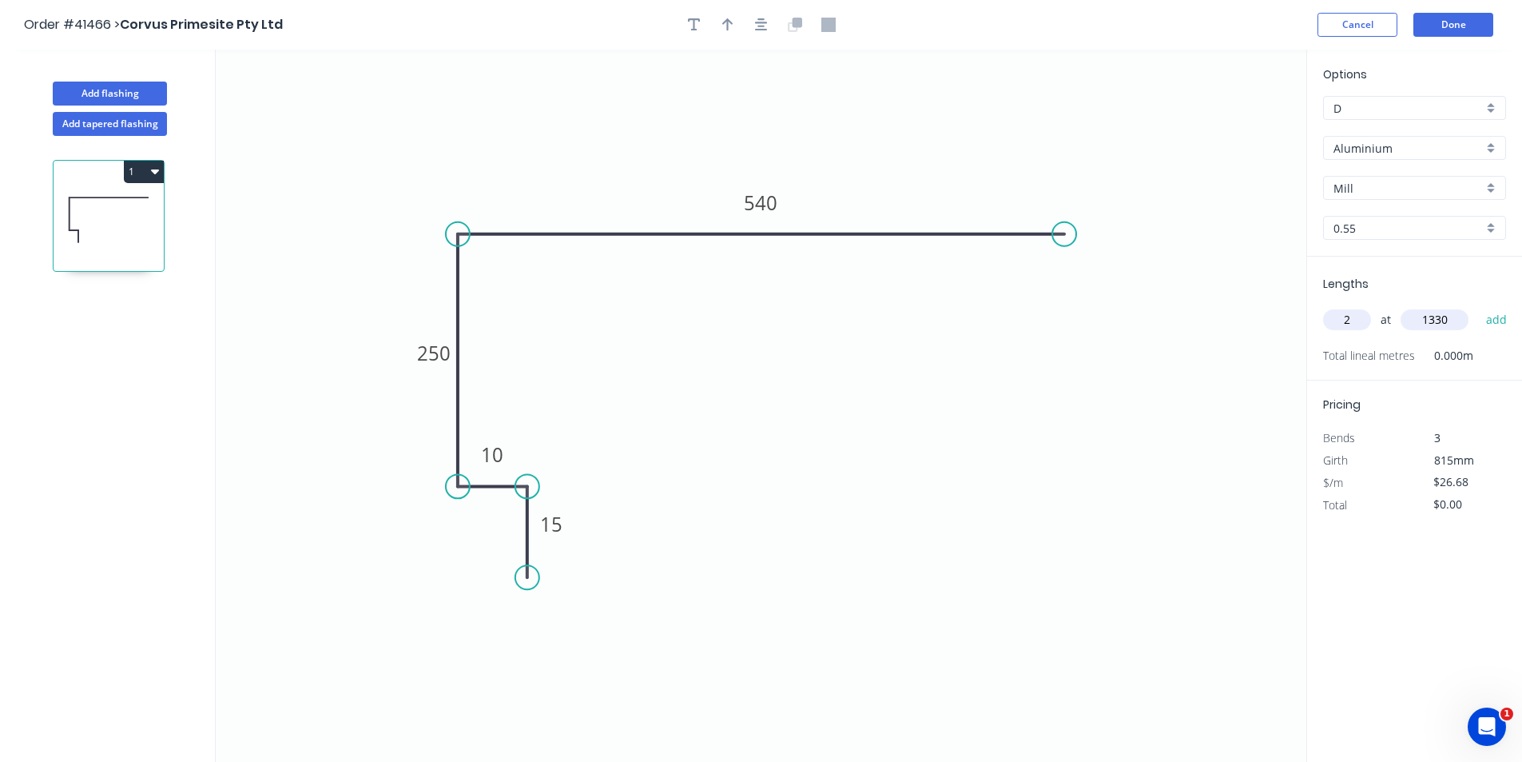
click at [1478, 306] on button "add" at bounding box center [1497, 319] width 38 height 27
type input "$70.97"
click at [1452, 18] on button "Done" at bounding box center [1454, 25] width 80 height 24
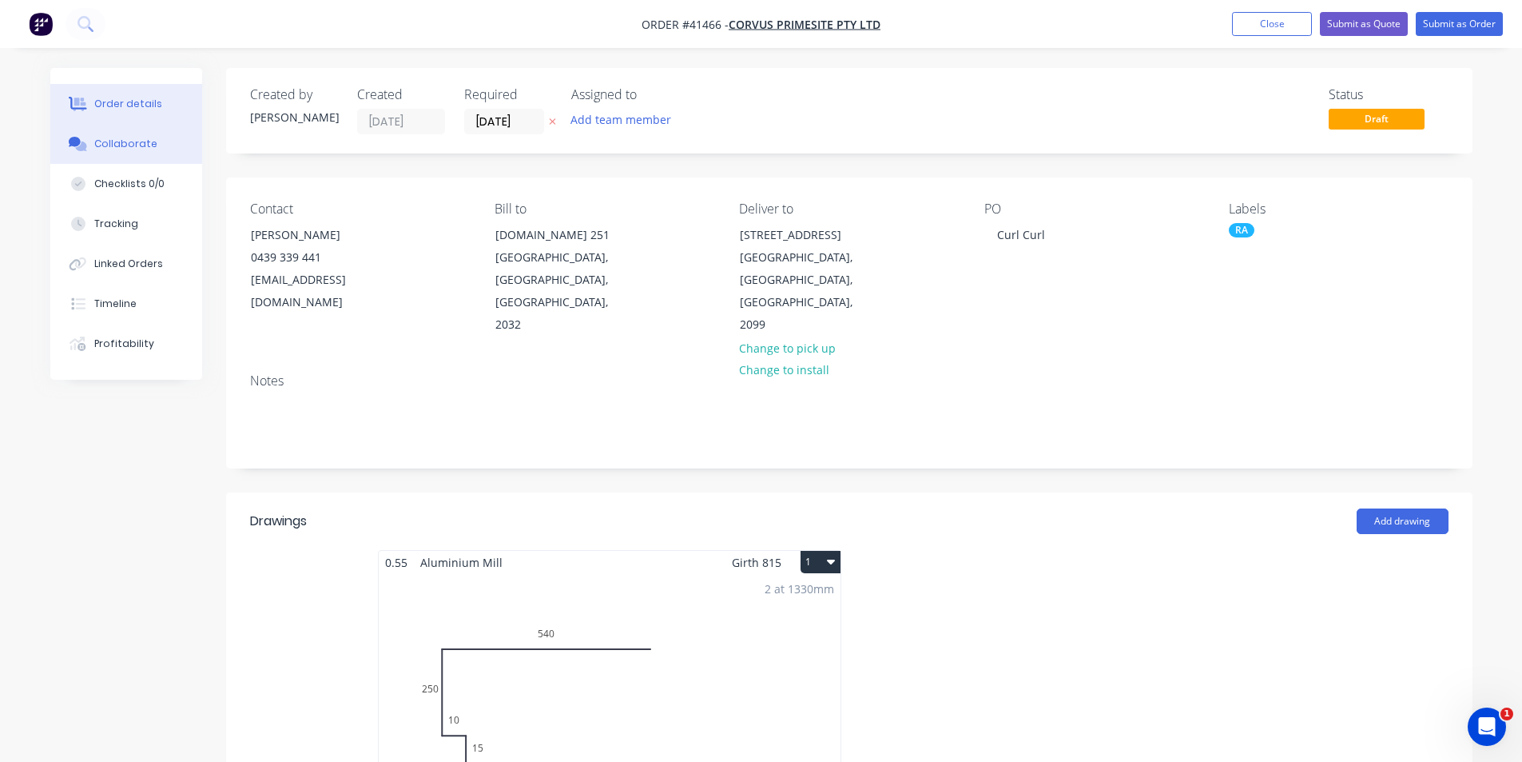
click at [101, 141] on div "Collaborate" at bounding box center [125, 144] width 63 height 14
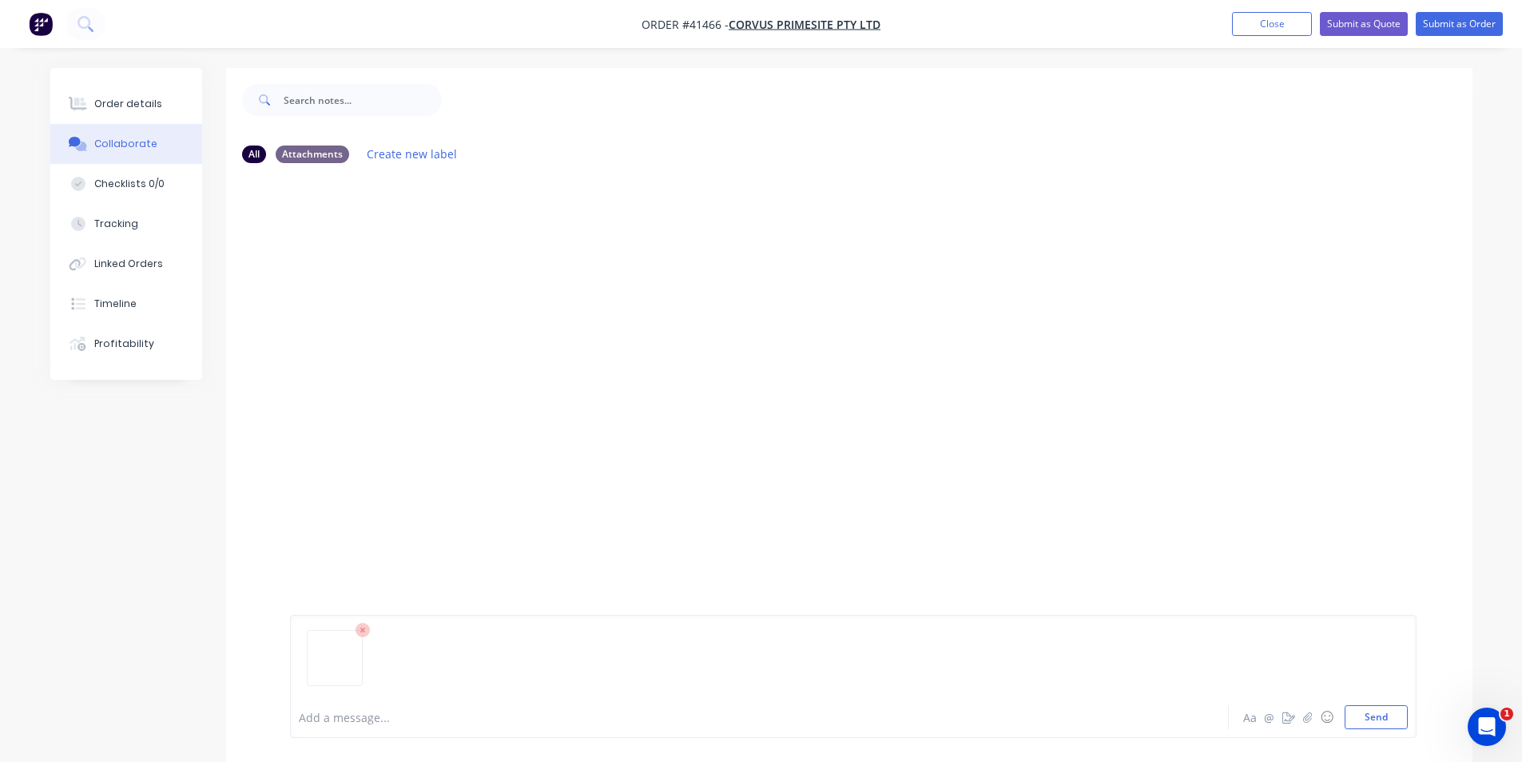
drag, startPoint x: 1380, startPoint y: 716, endPoint x: 1307, endPoint y: 621, distance: 120.2
click at [1380, 716] on button "Send" at bounding box center [1376, 717] width 63 height 24
click at [157, 108] on button "Order details" at bounding box center [126, 104] width 152 height 40
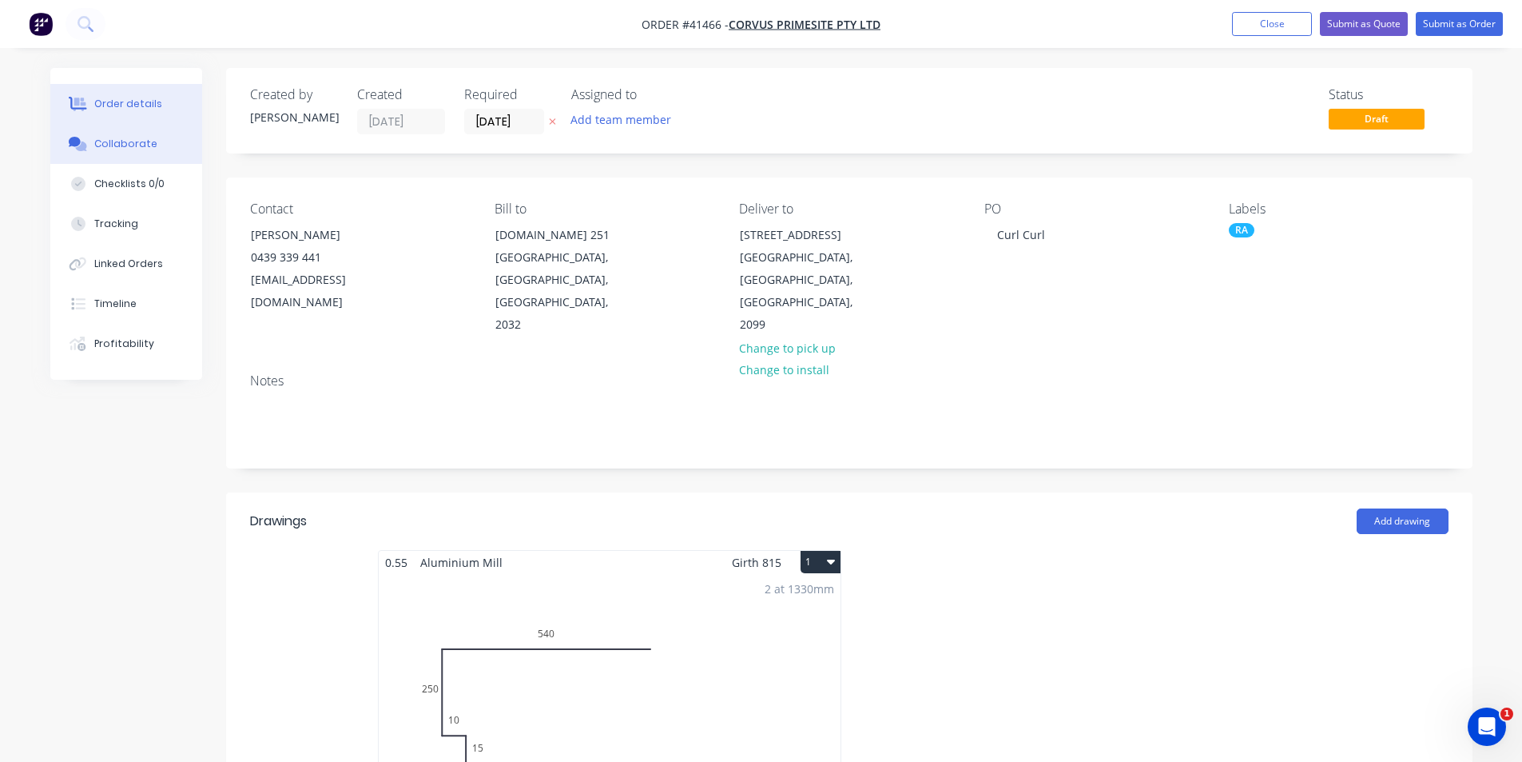
click at [143, 153] on button "Collaborate" at bounding box center [126, 144] width 152 height 40
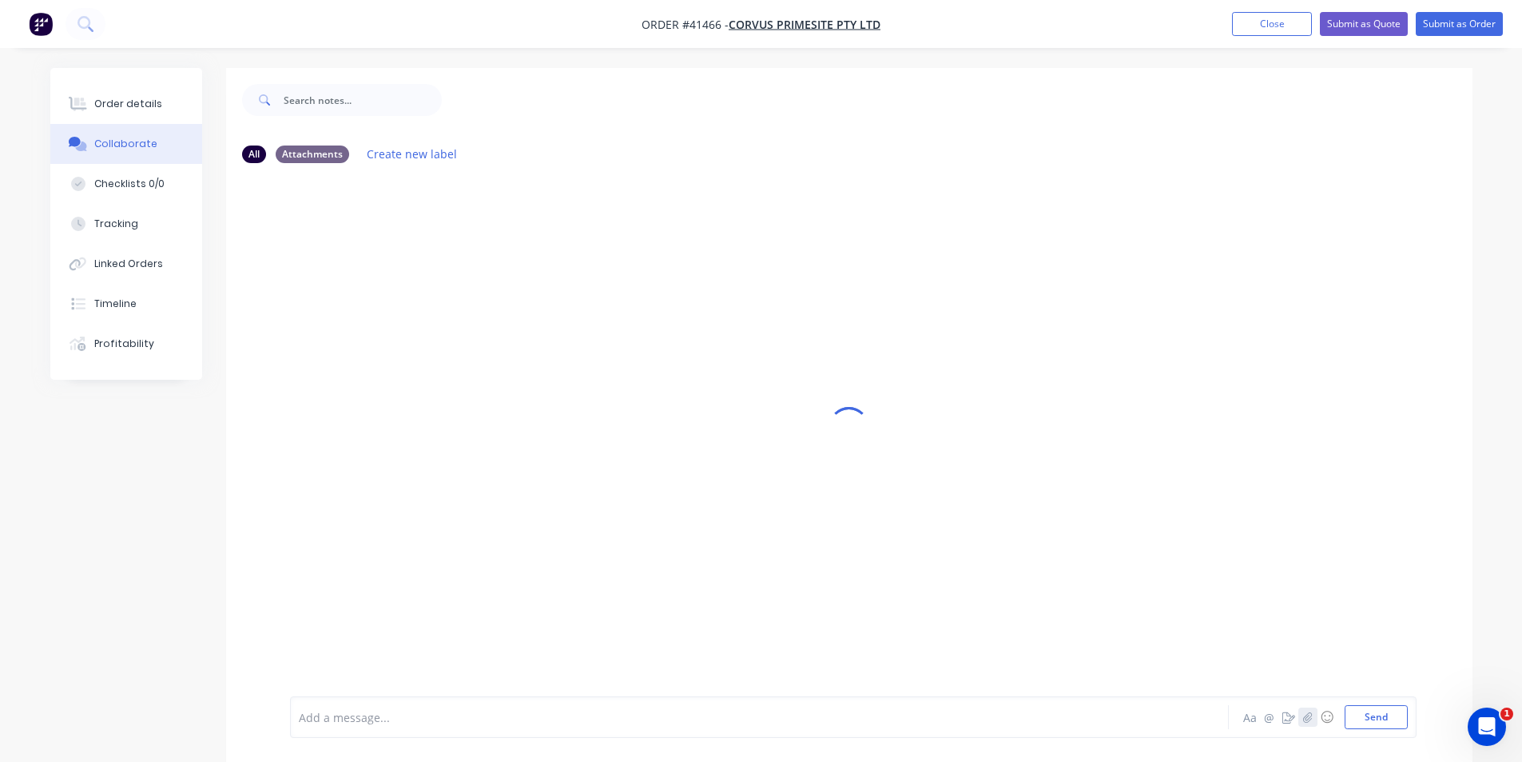
click at [1311, 718] on icon "button" at bounding box center [1307, 716] width 9 height 10
click at [1374, 721] on button "Send" at bounding box center [1376, 717] width 63 height 24
click at [656, 567] on div "KS You 11:19am 02/09/25 20250902_103449.jpg Labels Download Delete KS You 11:19…" at bounding box center [849, 436] width 1247 height 520
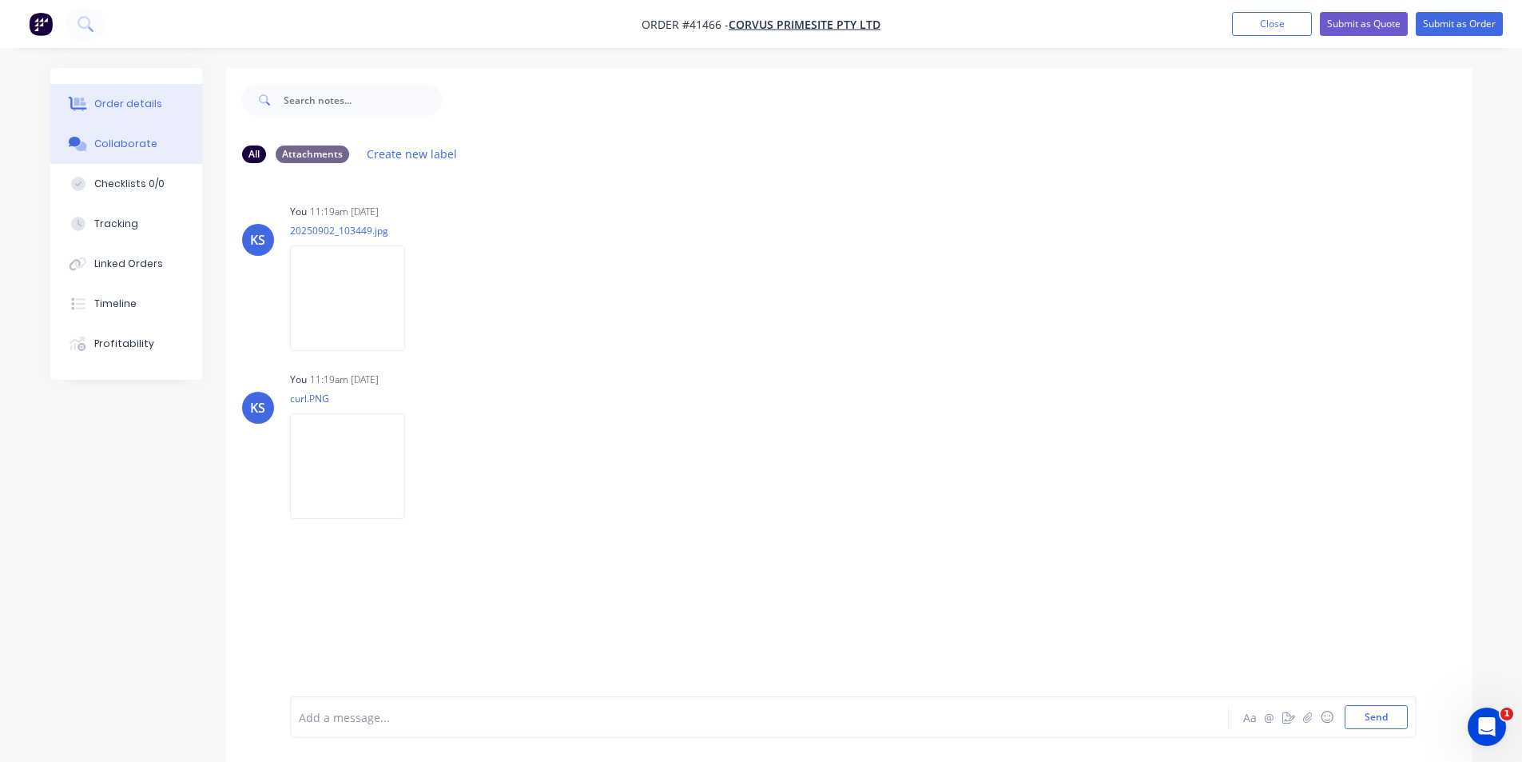
click at [122, 98] on div "Order details" at bounding box center [128, 104] width 68 height 14
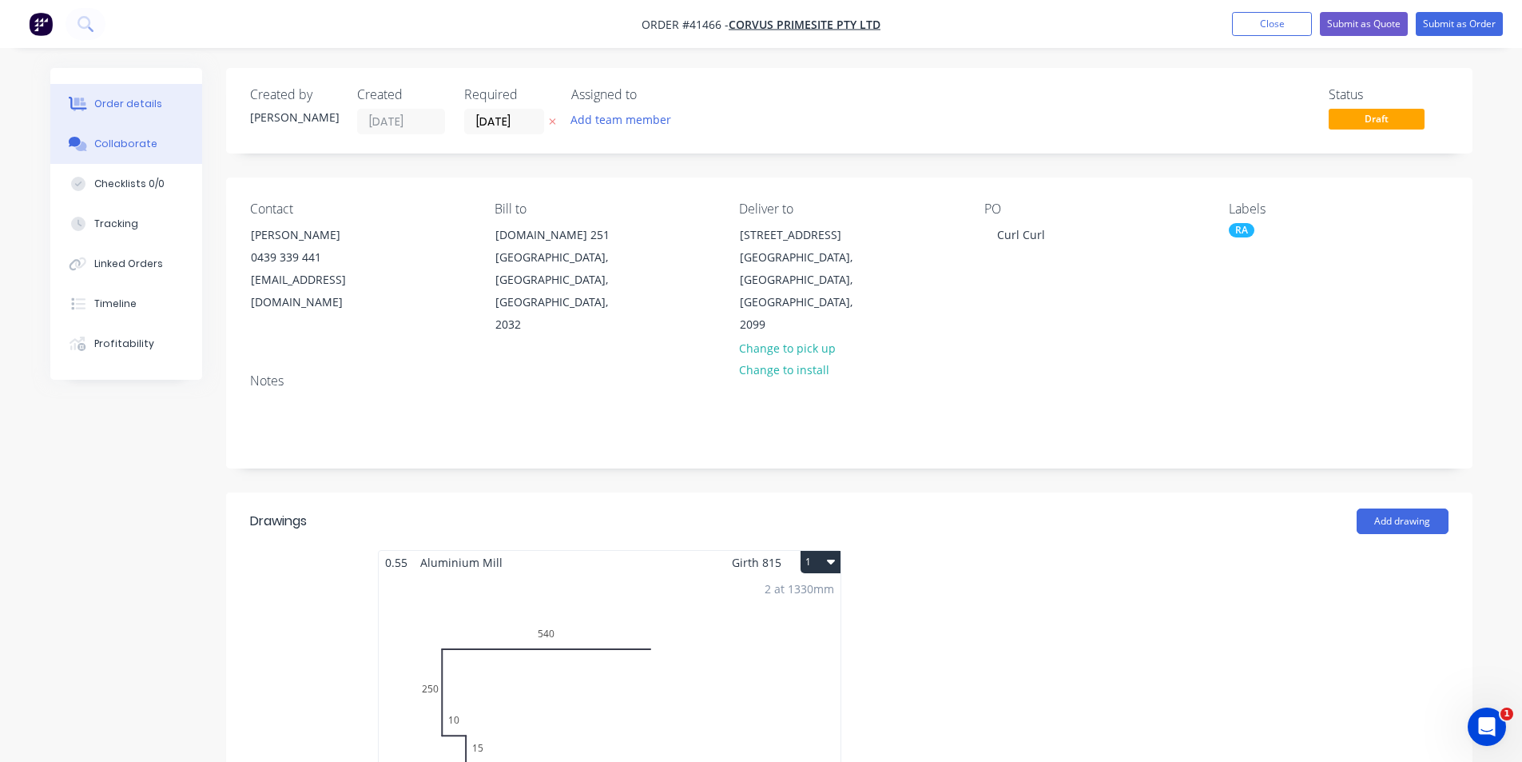
click at [153, 148] on button "Collaborate" at bounding box center [126, 144] width 152 height 40
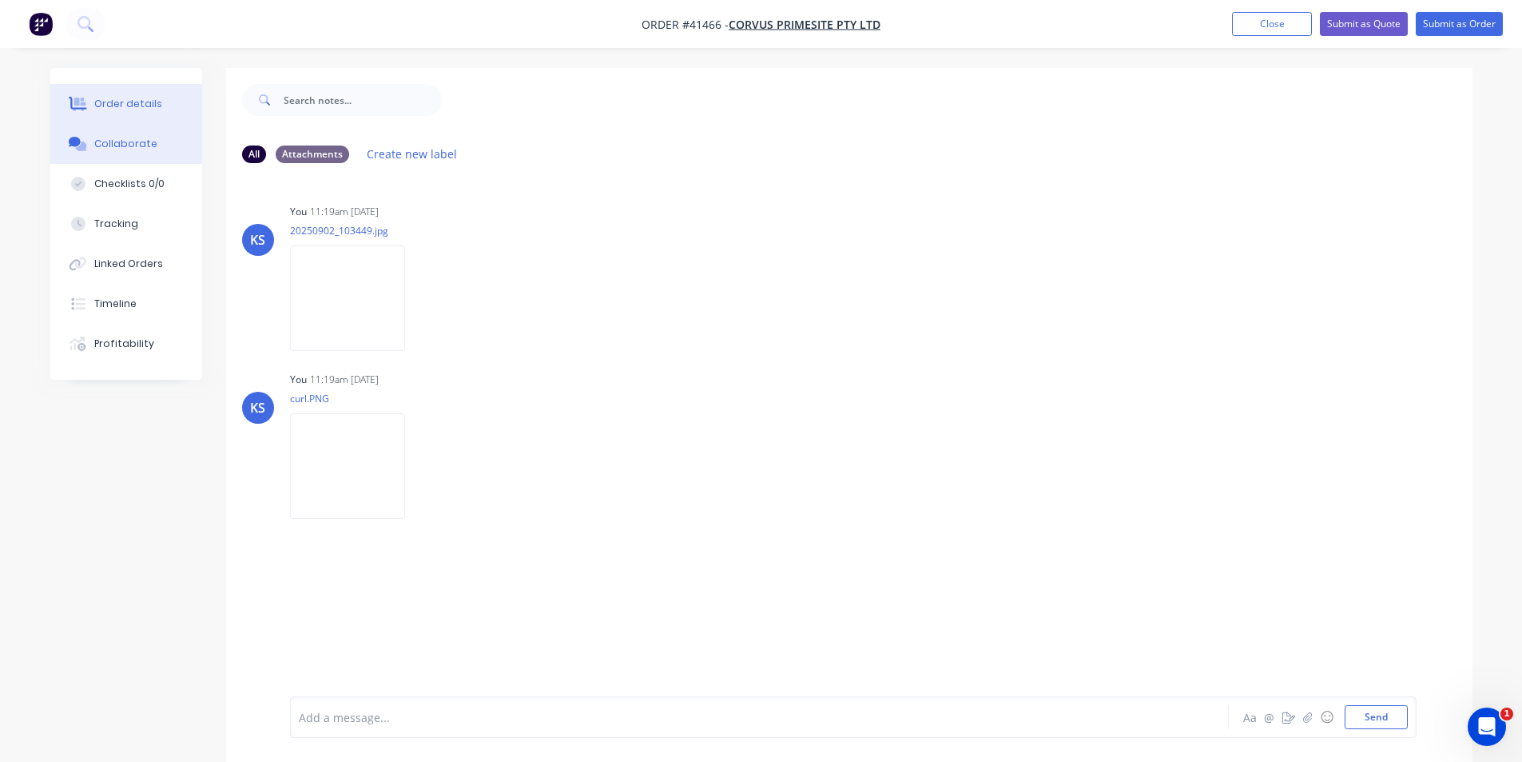
click at [132, 101] on div "Order details" at bounding box center [128, 104] width 68 height 14
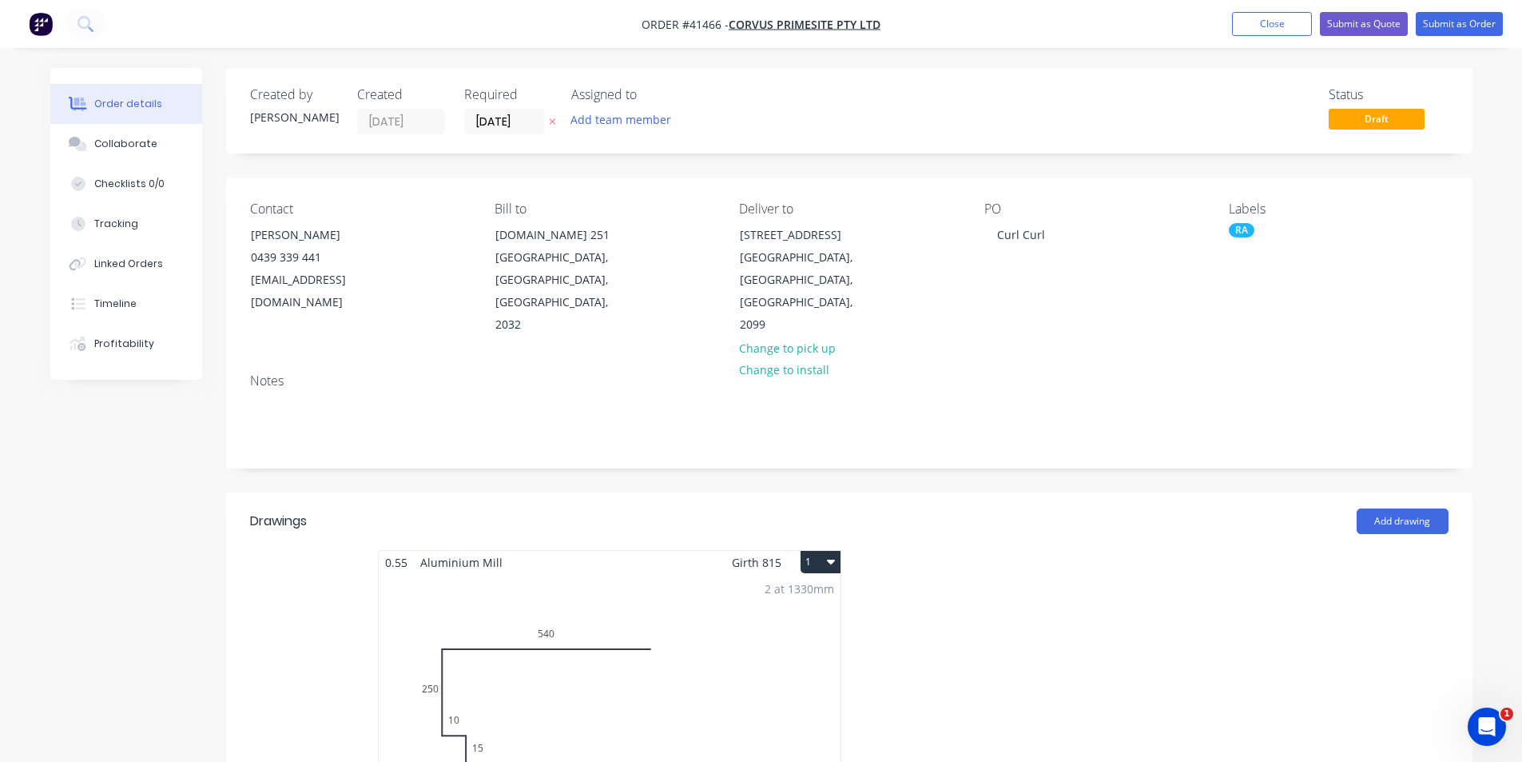
click at [1077, 43] on nav "Order #41466 - Corvus Primesite Pty Ltd Add product Close Submit as Quote Submi…" at bounding box center [761, 24] width 1522 height 48
click at [1261, 14] on button "Close" at bounding box center [1272, 24] width 80 height 24
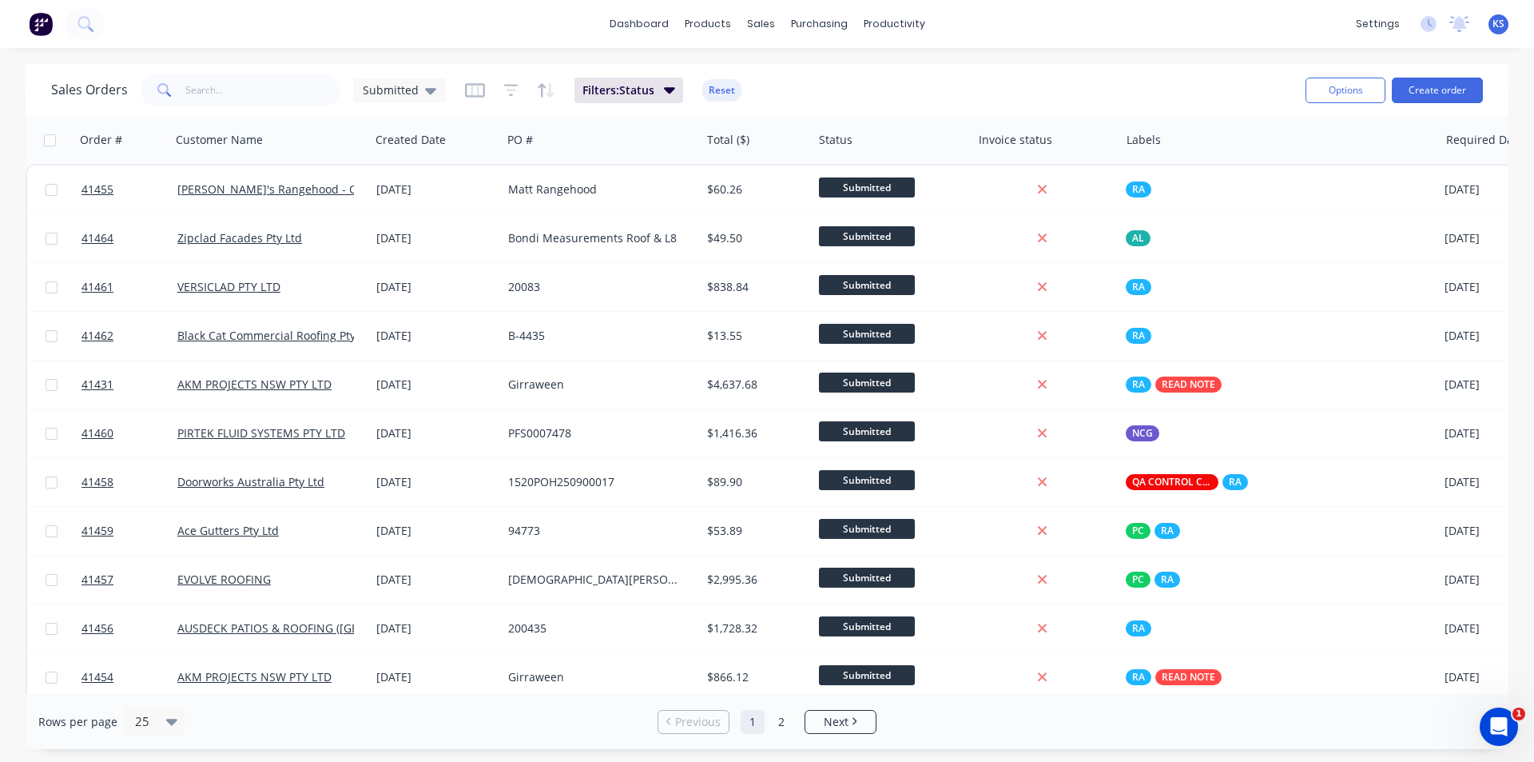
click at [1175, 74] on div "Sales Orders Submitted Filters: Status Reset" at bounding box center [672, 89] width 1242 height 39
click at [1455, 91] on button "Create order" at bounding box center [1437, 91] width 91 height 26
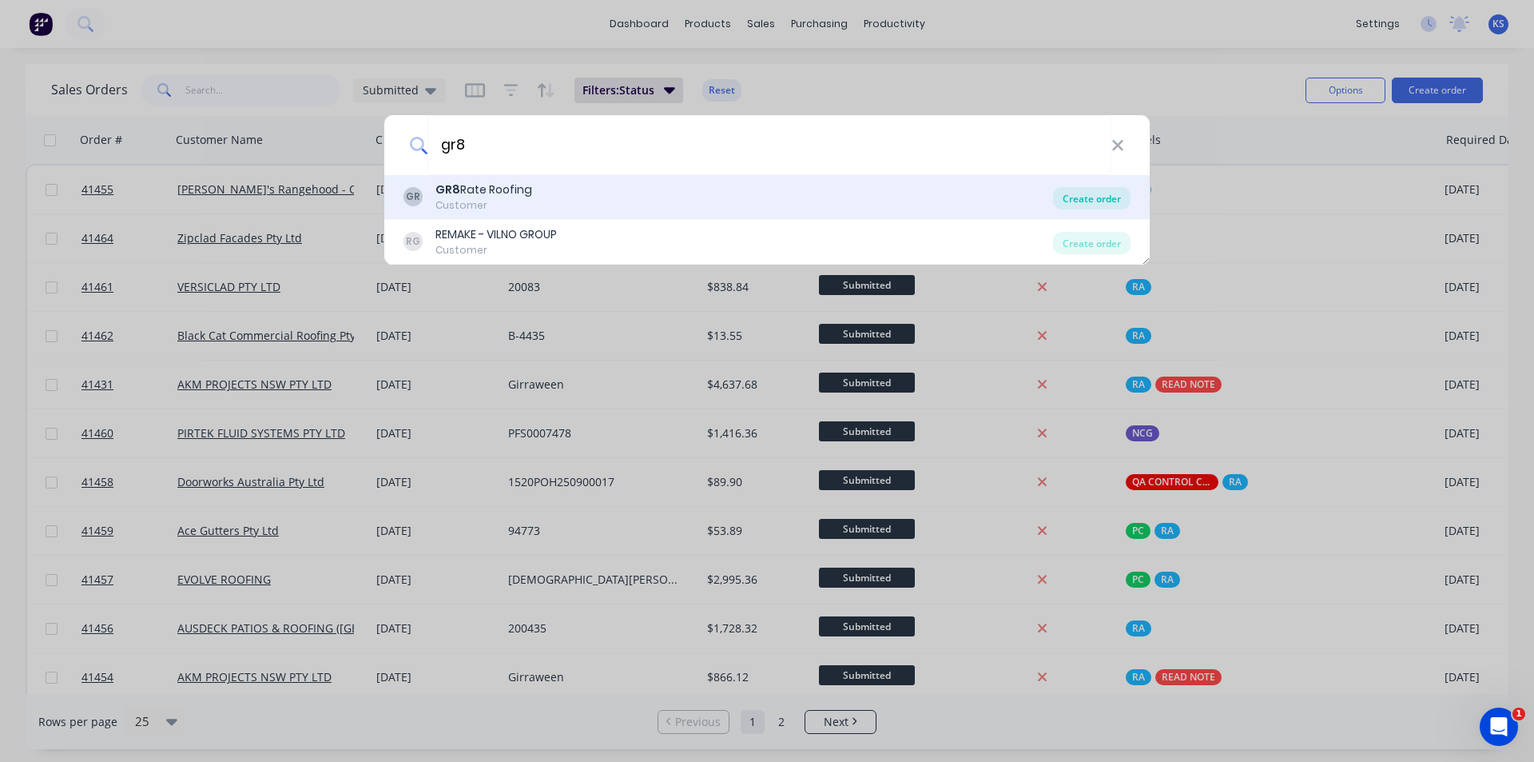
type input "gr8"
click at [1084, 205] on div "Create order" at bounding box center [1092, 198] width 78 height 22
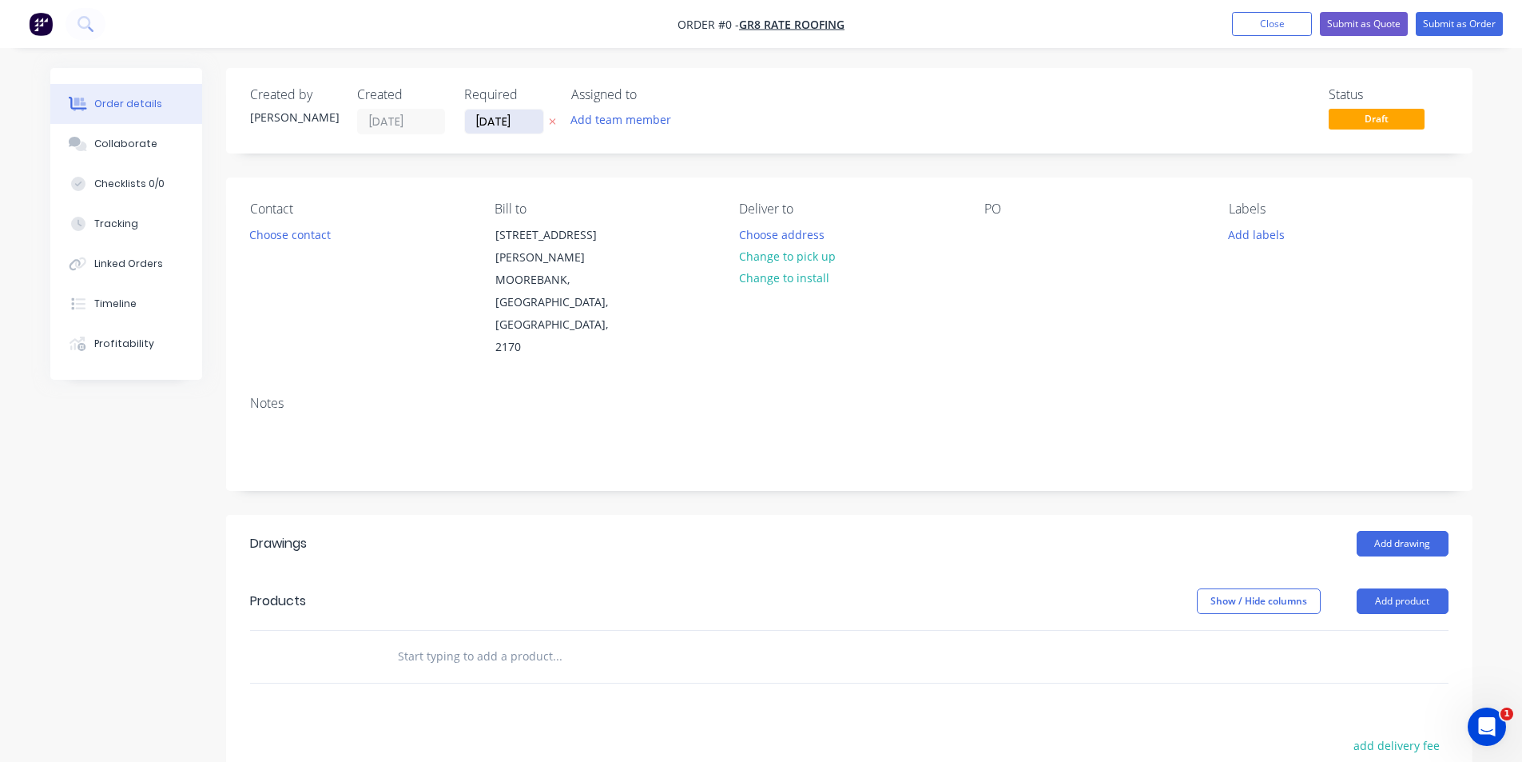
click at [486, 120] on input "[DATE]" at bounding box center [504, 121] width 78 height 24
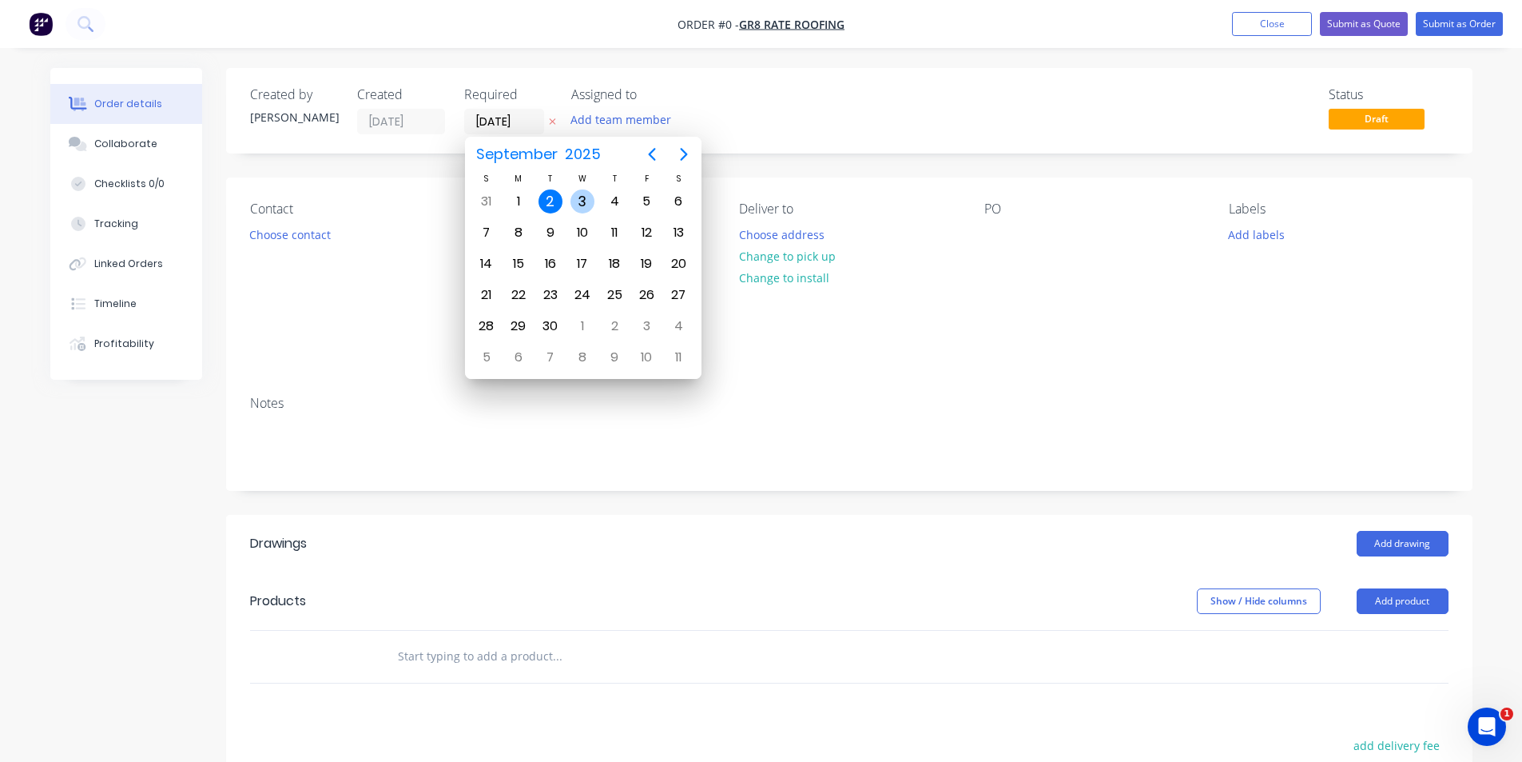
click at [587, 201] on div "3" at bounding box center [583, 201] width 24 height 24
type input "[DATE]"
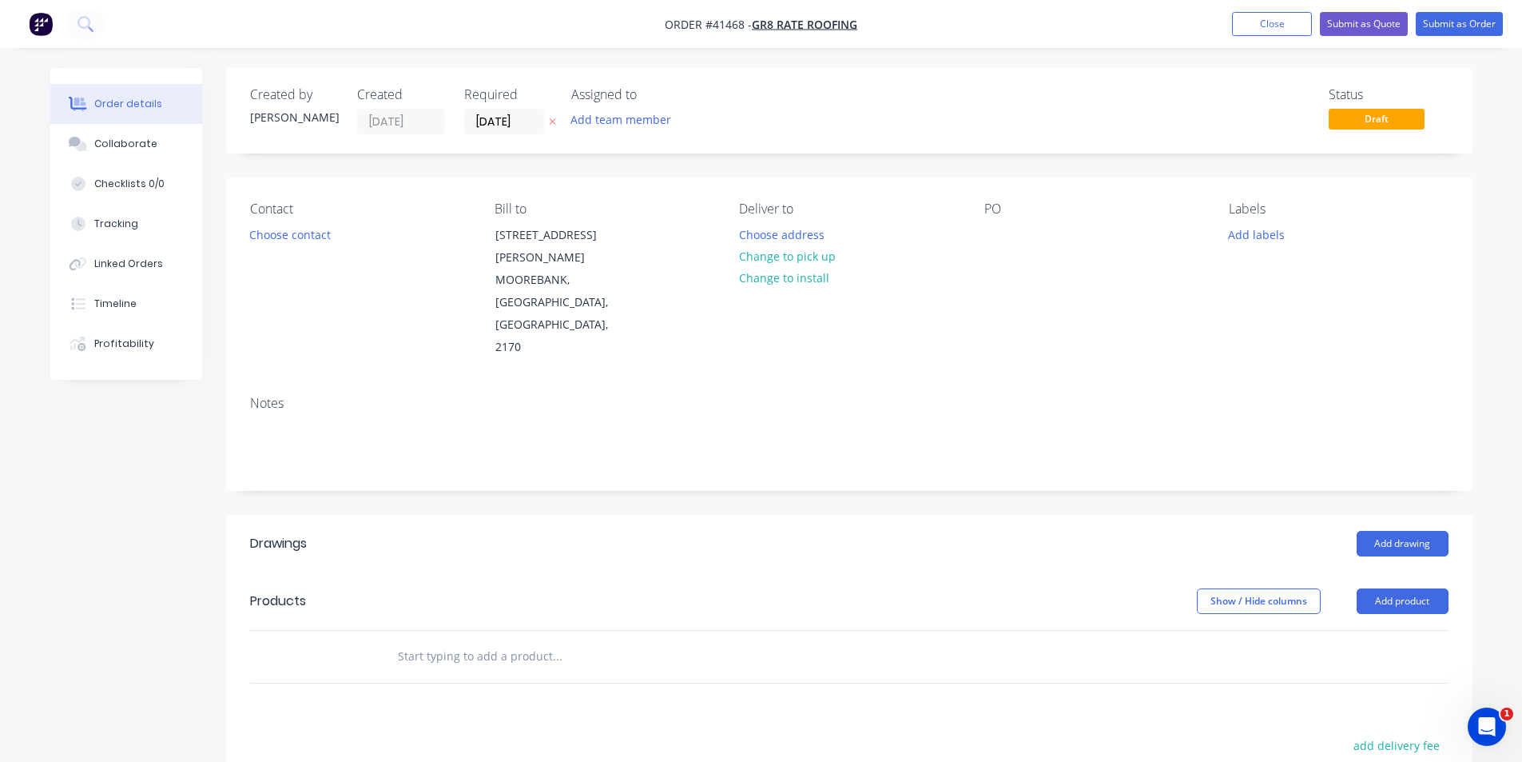
click at [296, 243] on button "Choose contact" at bounding box center [290, 234] width 98 height 22
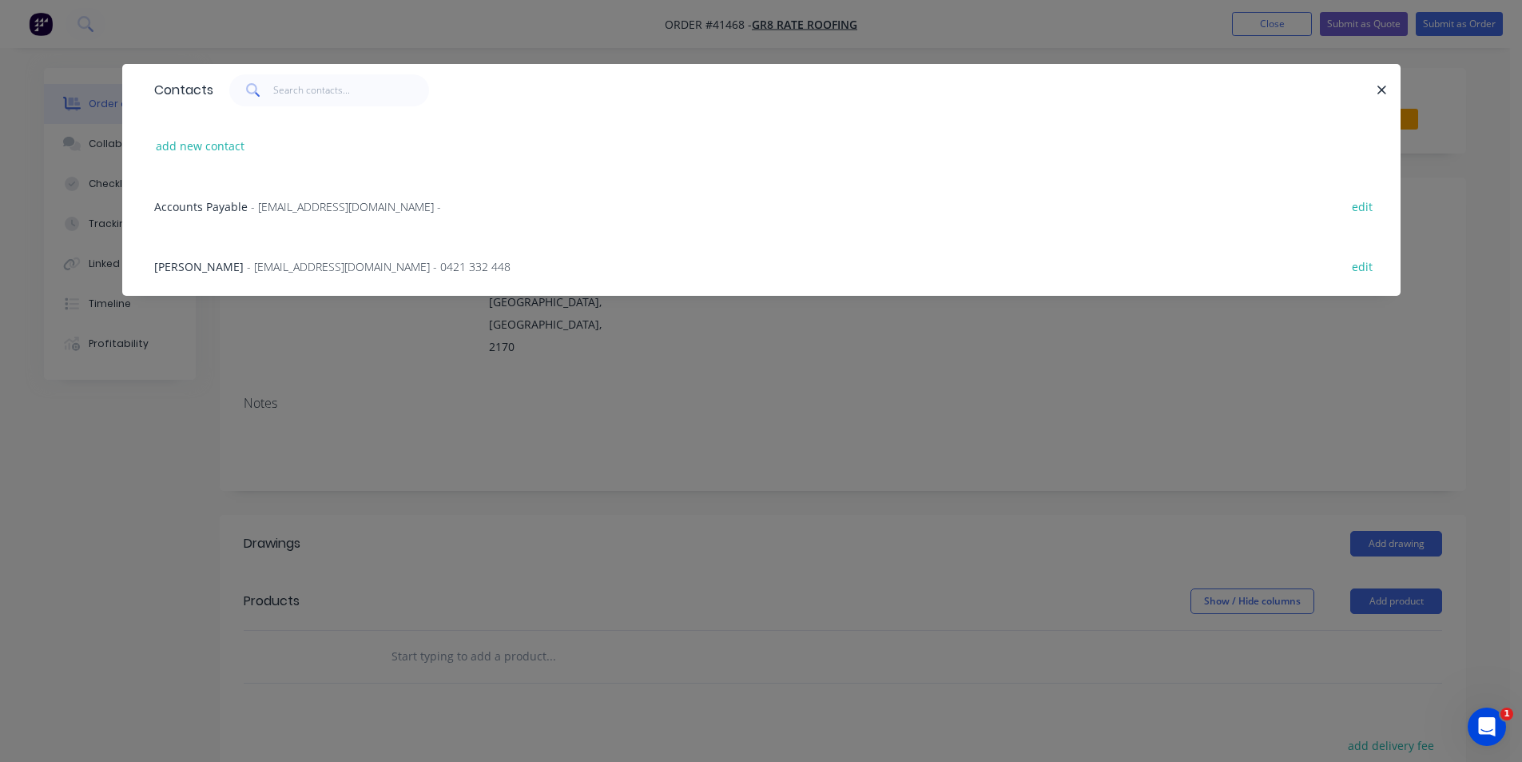
click at [254, 265] on span "- office@gr8rateroofing.com.au - 0421 332 448" at bounding box center [379, 266] width 264 height 15
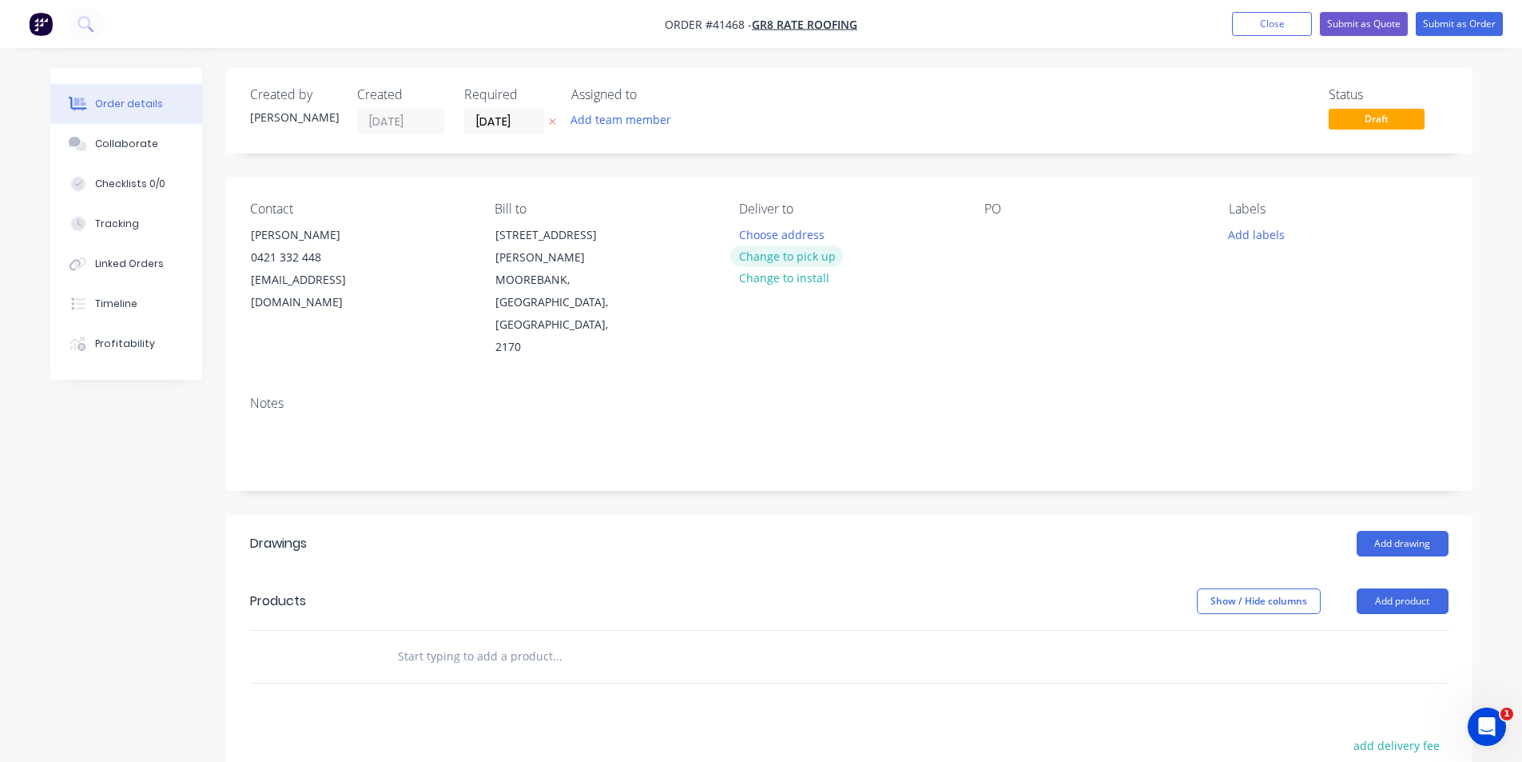
click at [790, 257] on button "Change to pick up" at bounding box center [786, 256] width 113 height 22
click at [996, 235] on div at bounding box center [998, 234] width 26 height 23
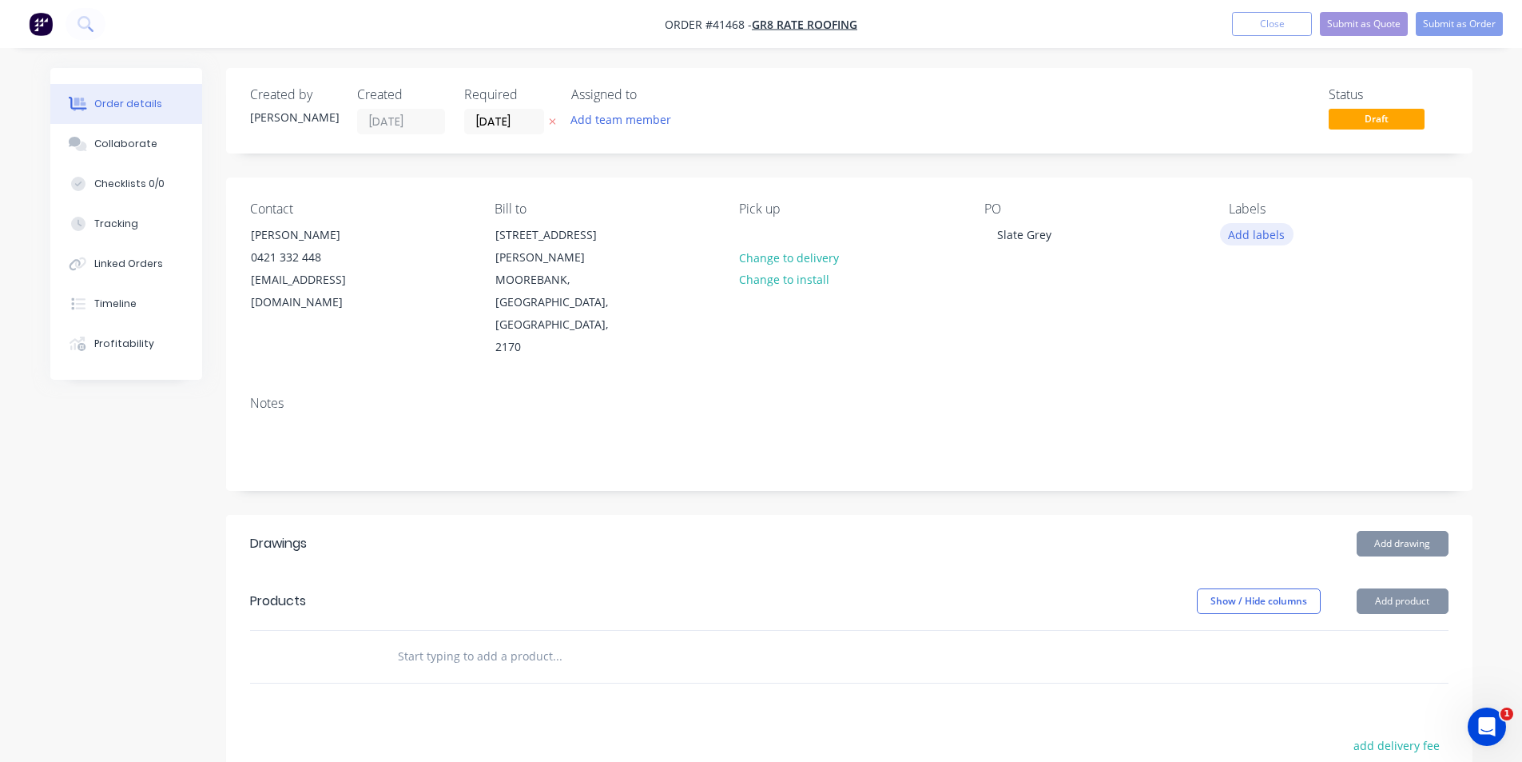
click at [1231, 229] on button "Add labels" at bounding box center [1257, 234] width 74 height 22
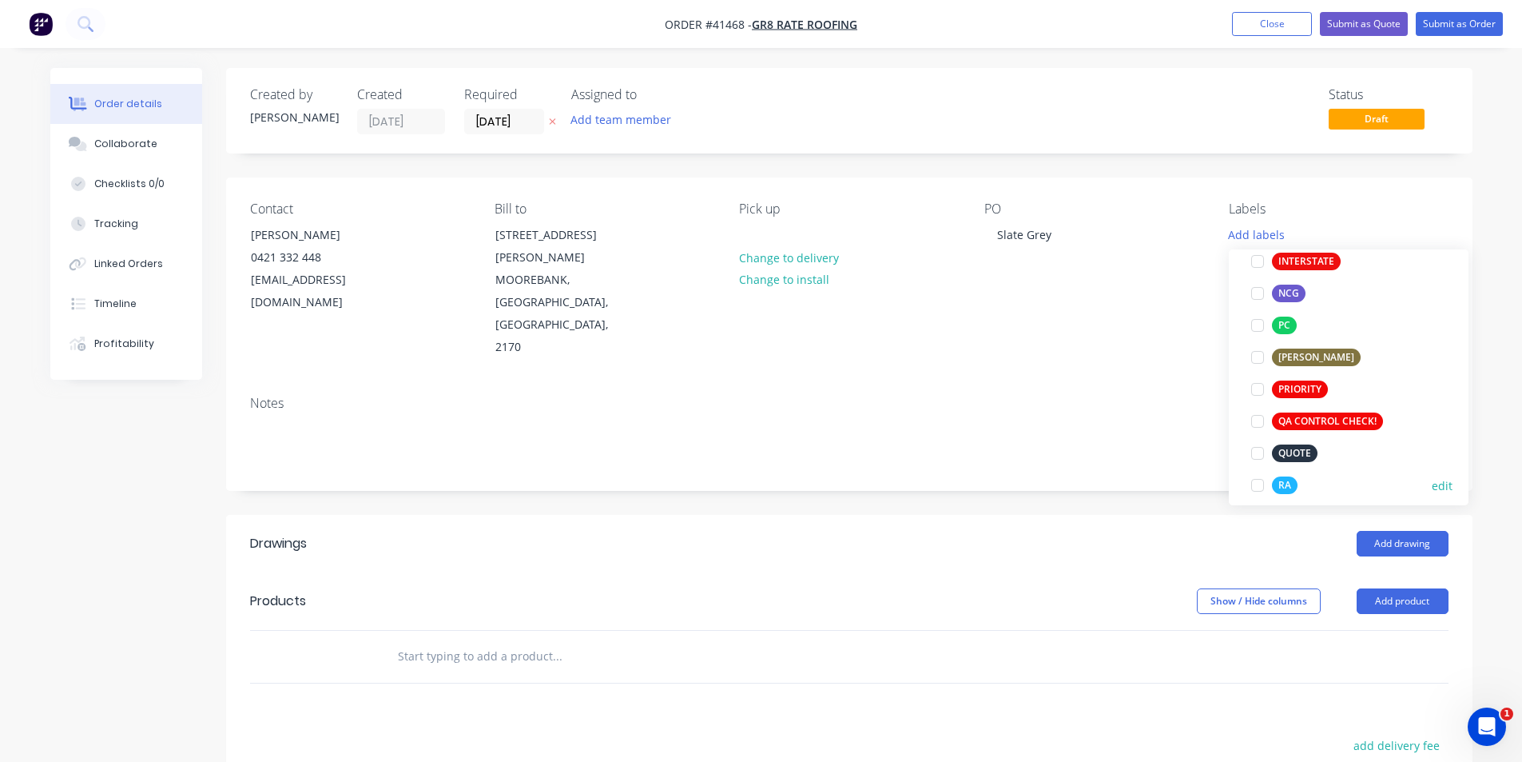
scroll to position [400, 0]
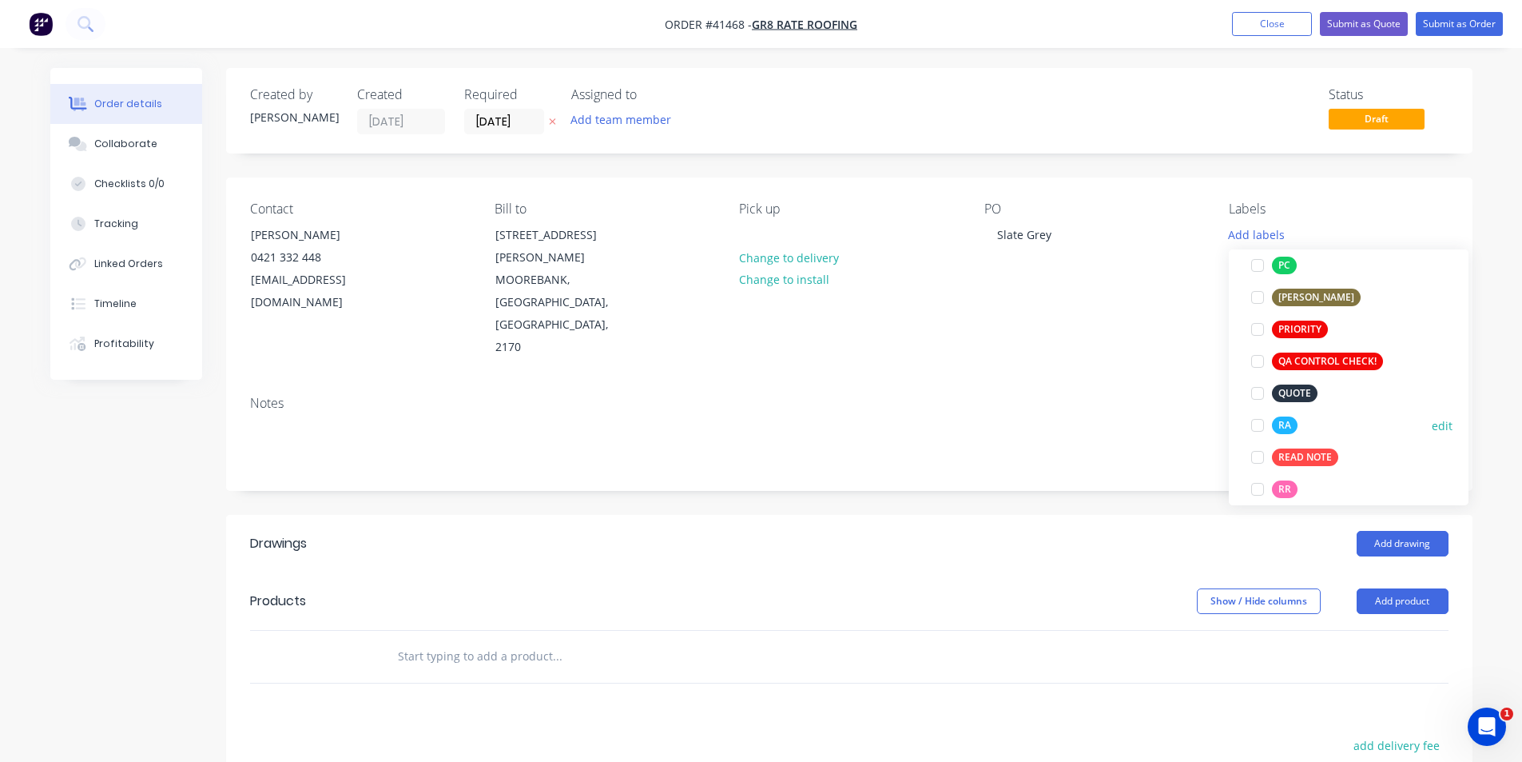
click at [1256, 427] on div at bounding box center [1258, 425] width 32 height 32
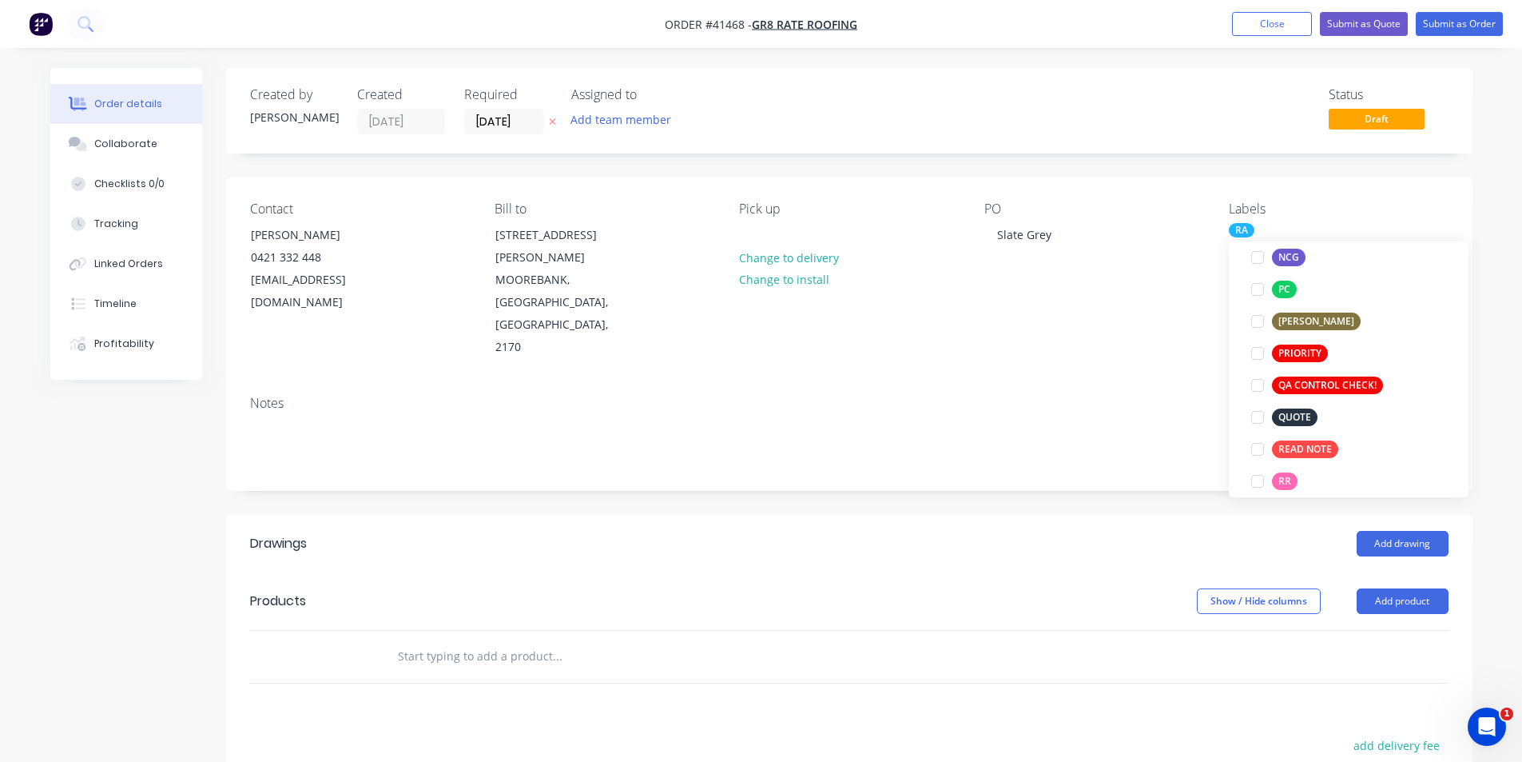
scroll to position [0, 0]
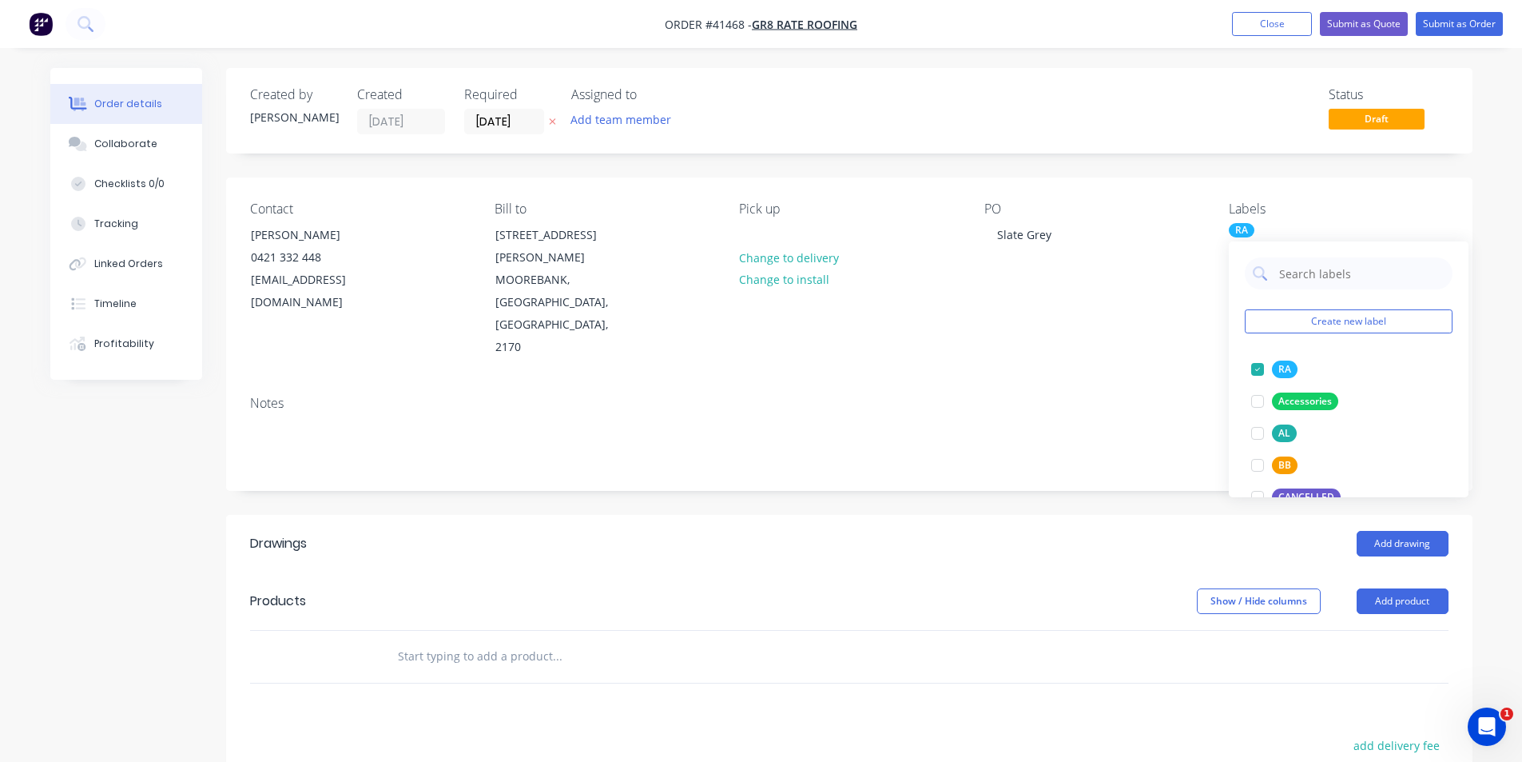
click at [1079, 515] on header "Drawings Add drawing" at bounding box center [849, 544] width 1247 height 58
click at [1419, 531] on button "Add drawing" at bounding box center [1403, 544] width 92 height 26
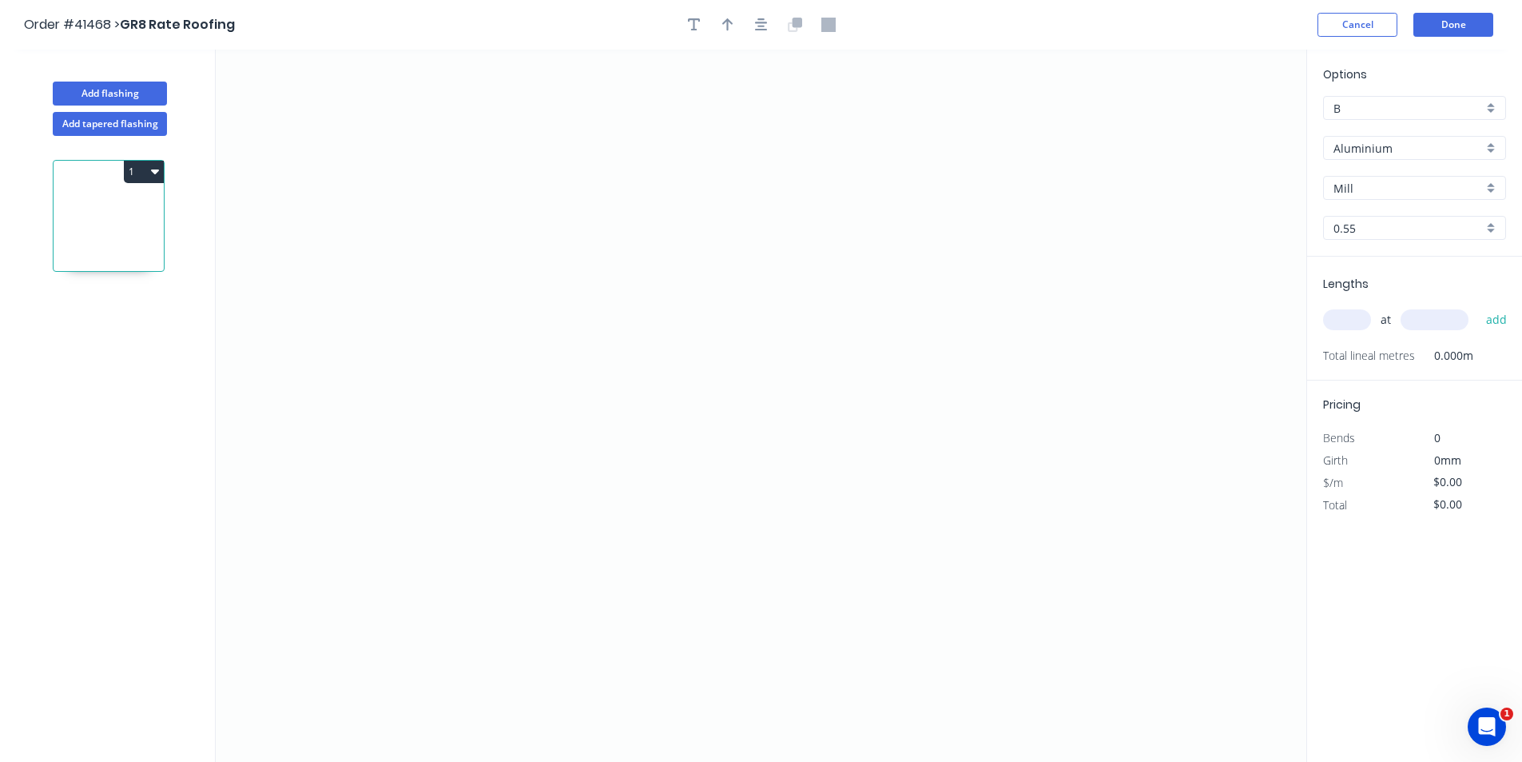
drag, startPoint x: 1405, startPoint y: 145, endPoint x: 1406, endPoint y: 161, distance: 16.0
click at [1405, 145] on input "Aluminium" at bounding box center [1408, 148] width 149 height 17
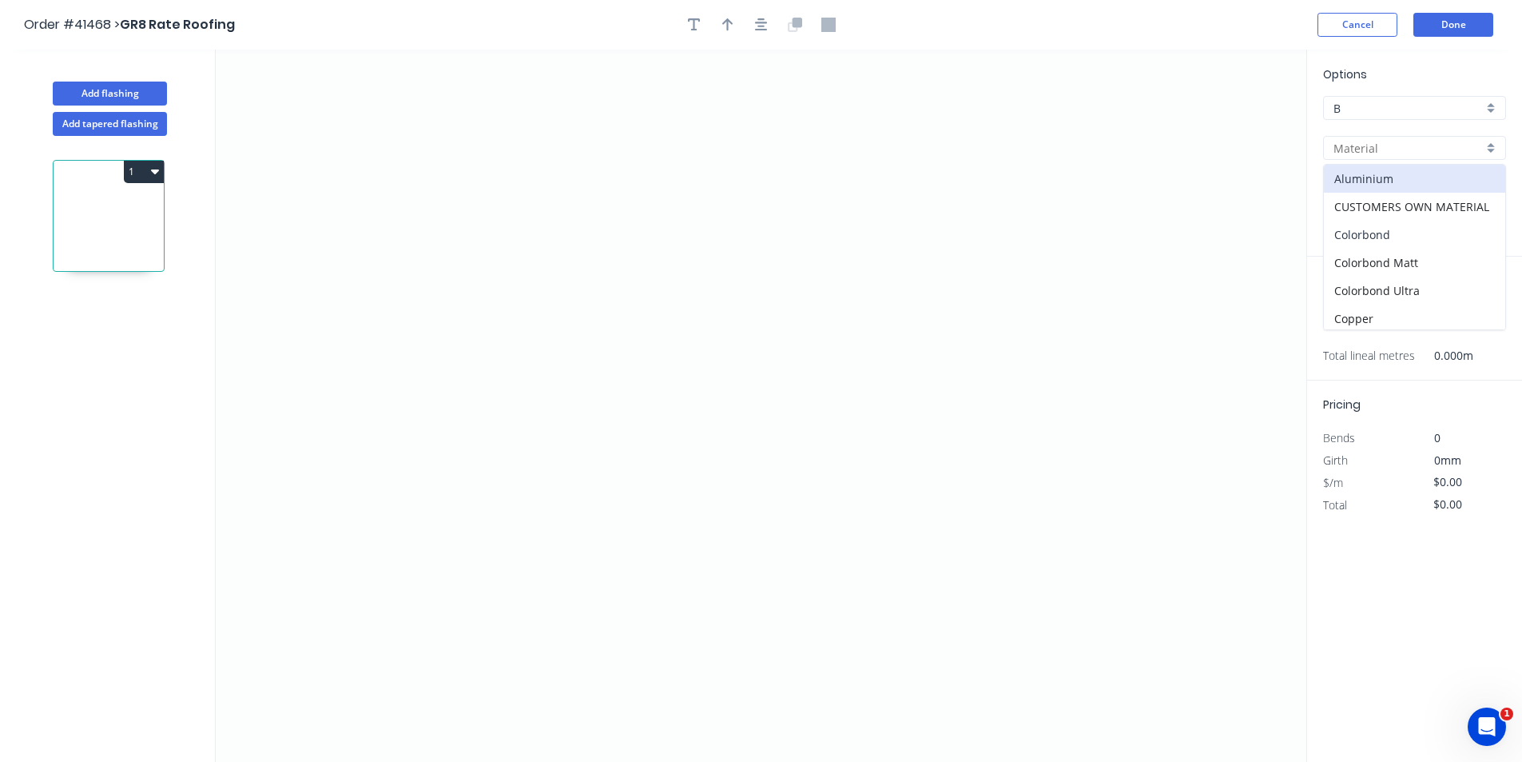
click at [1384, 226] on div "Colorbond" at bounding box center [1414, 235] width 181 height 28
type input "Colorbond"
type input "Basalt"
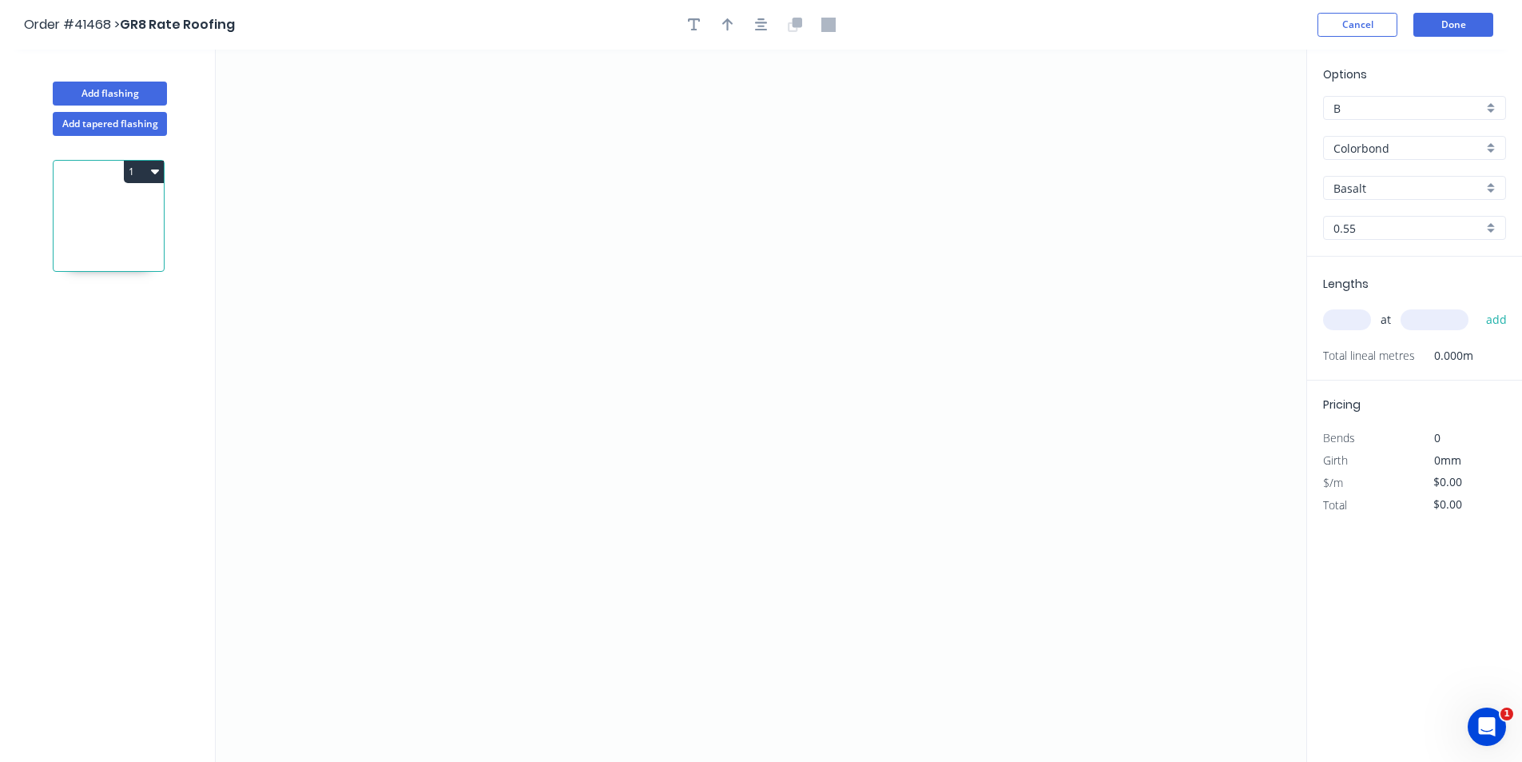
click at [1380, 193] on input "Basalt" at bounding box center [1408, 188] width 149 height 17
click at [1396, 352] on div "Woodland Grey" at bounding box center [1414, 354] width 181 height 28
type input "Woodland Grey"
click at [1353, 321] on input "text" at bounding box center [1347, 319] width 48 height 21
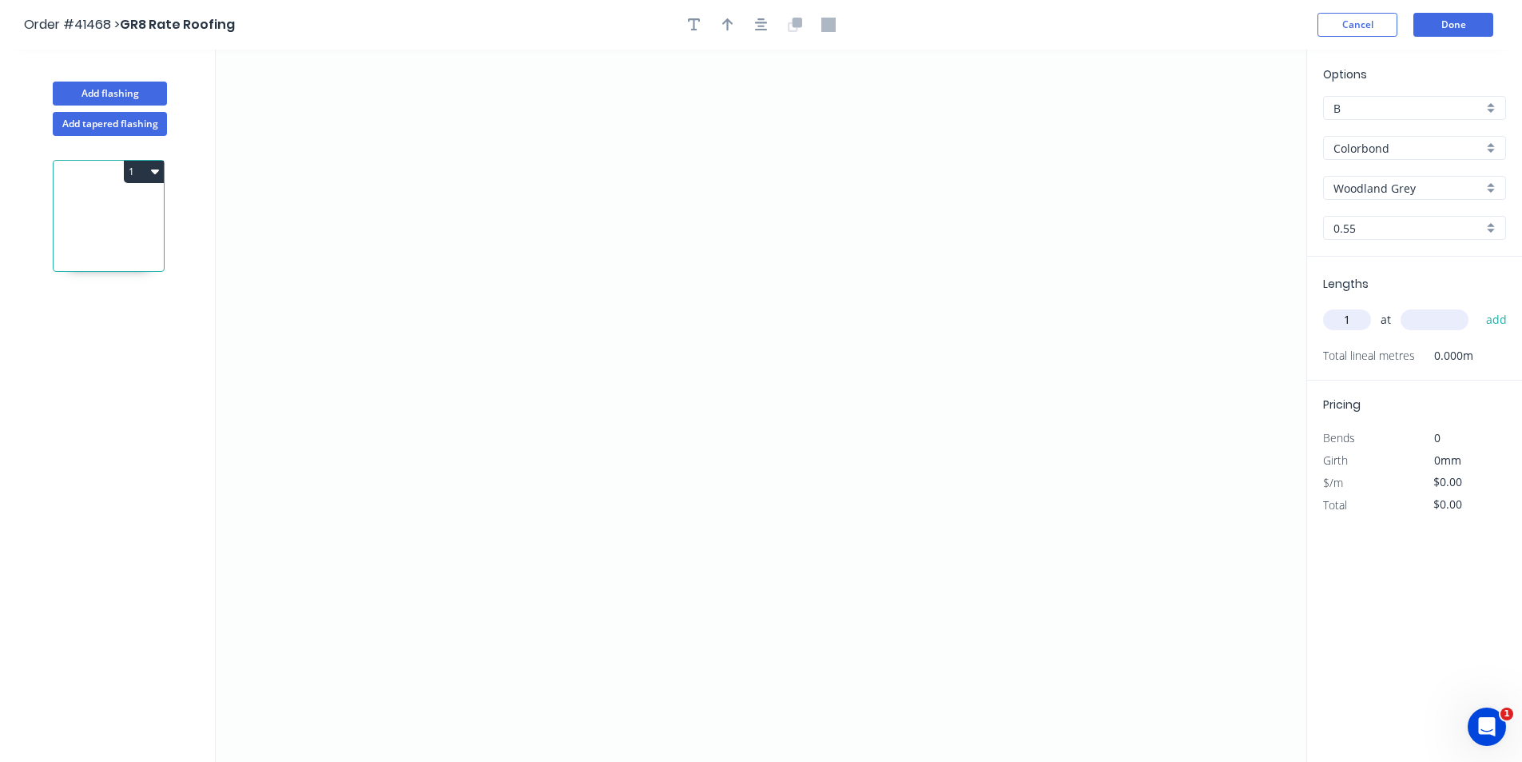
type input "1"
type input "4000"
click at [1478, 306] on button "add" at bounding box center [1497, 319] width 38 height 27
click at [534, 375] on icon "0" at bounding box center [761, 406] width 1091 height 712
click at [531, 316] on icon "0" at bounding box center [761, 406] width 1091 height 712
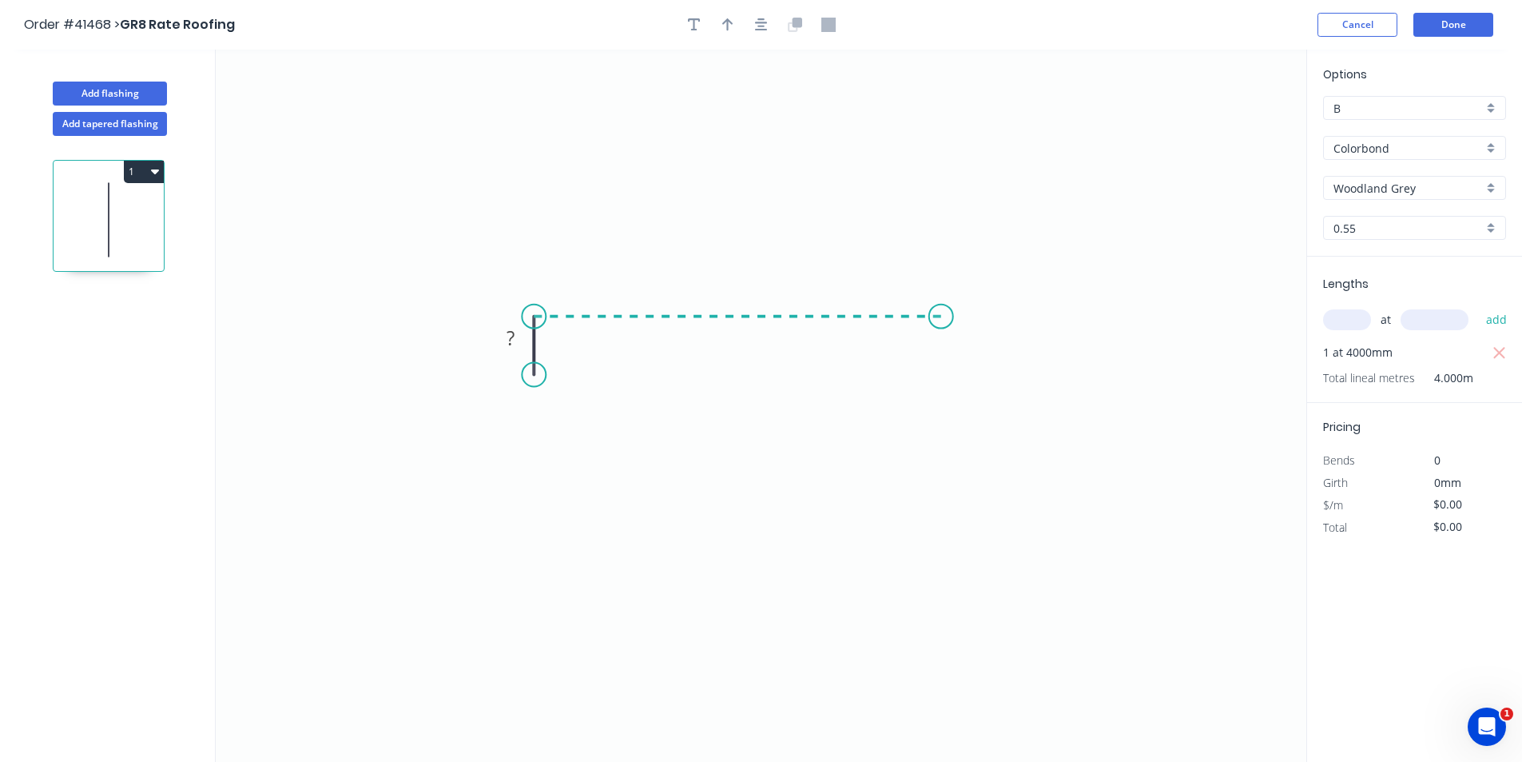
click at [941, 316] on icon "0 ?" at bounding box center [761, 406] width 1091 height 712
click at [941, 370] on icon "0 ? ?" at bounding box center [761, 406] width 1091 height 712
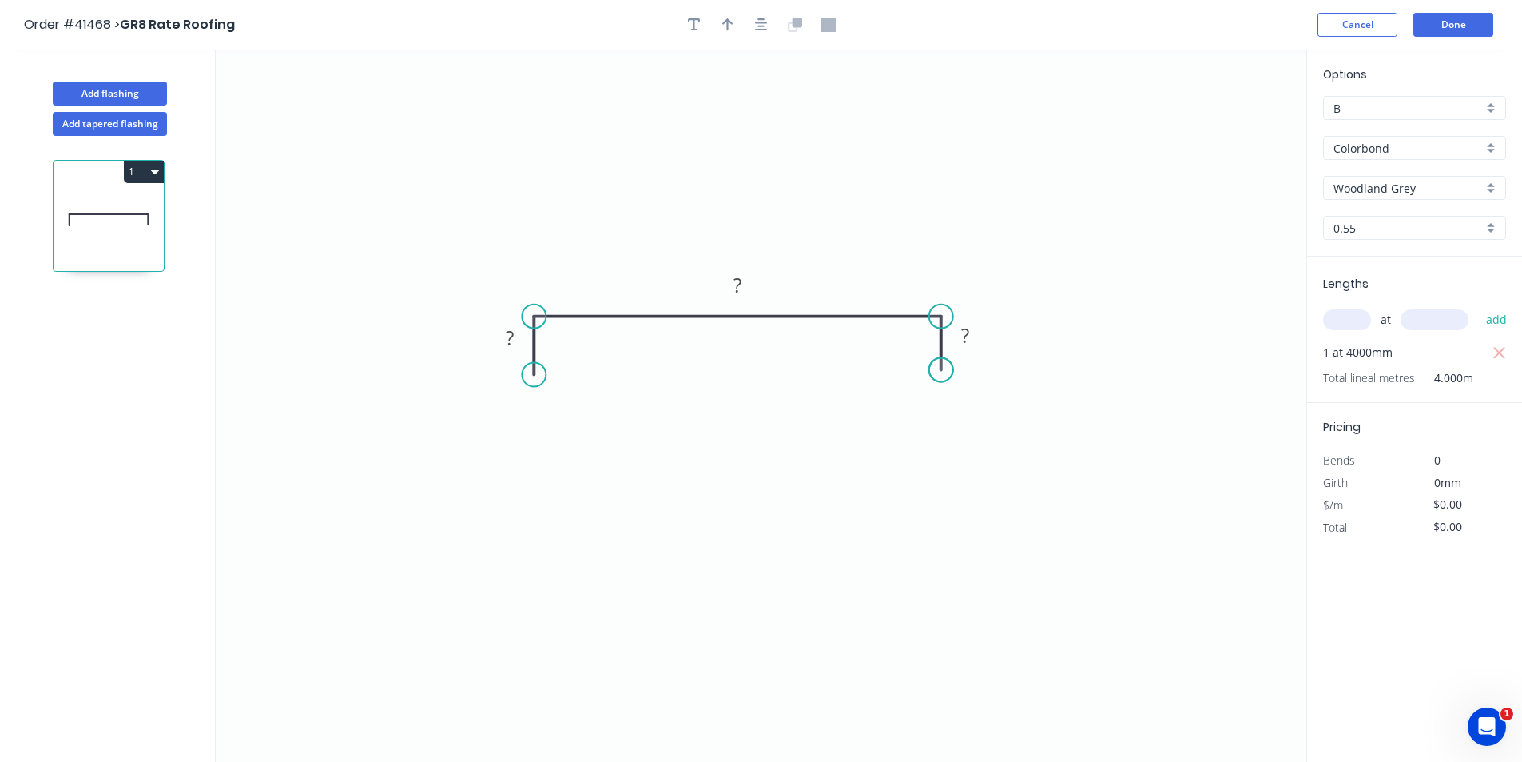
click at [941, 370] on circle at bounding box center [941, 370] width 24 height 24
click at [758, 27] on icon "button" at bounding box center [761, 24] width 13 height 13
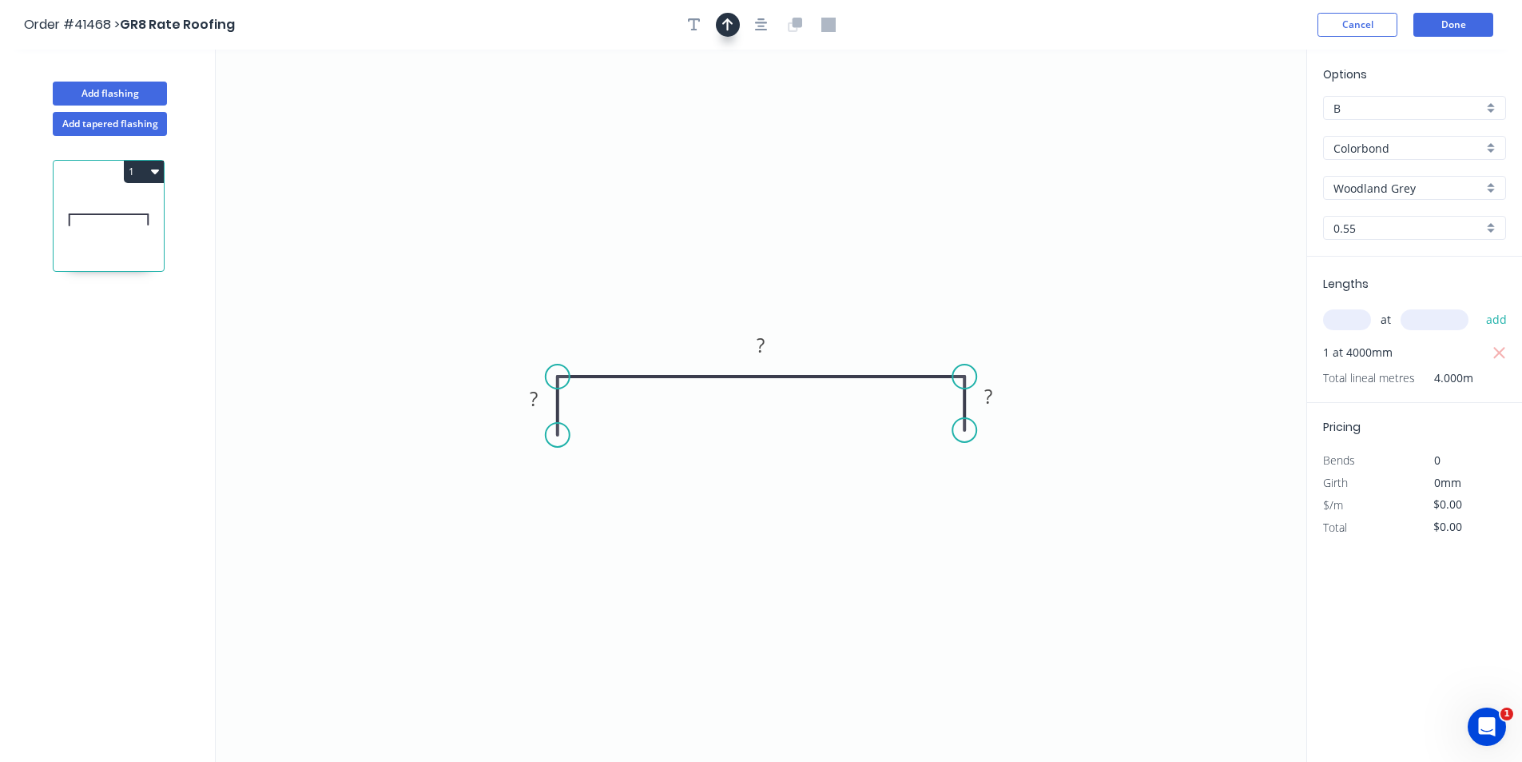
click at [730, 26] on icon "button" at bounding box center [727, 25] width 11 height 14
drag, startPoint x: 1224, startPoint y: 126, endPoint x: 905, endPoint y: 226, distance: 334.9
click at [905, 226] on icon at bounding box center [904, 207] width 14 height 51
click at [542, 403] on rect at bounding box center [534, 399] width 32 height 22
type input "$12.32"
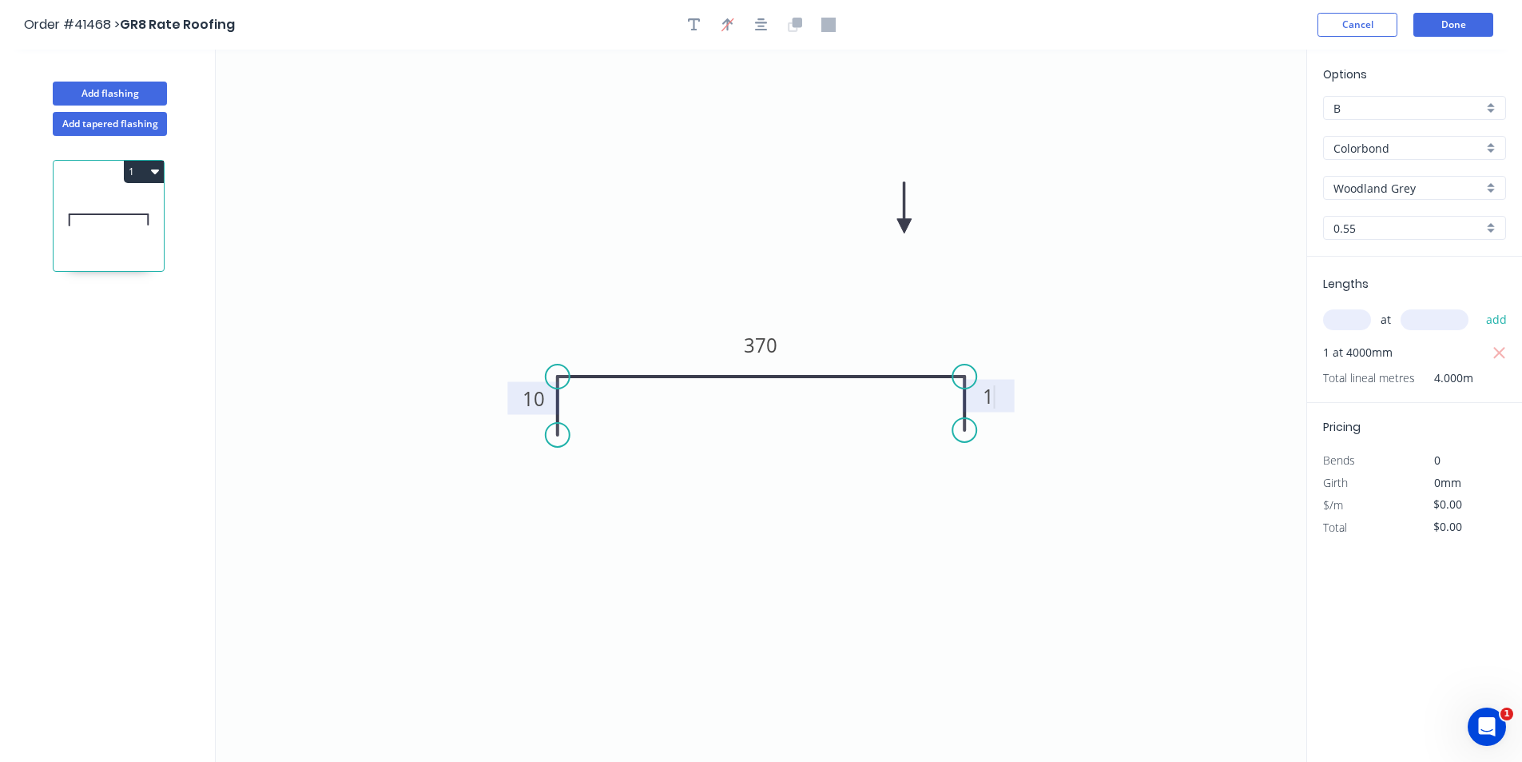
type input "$49.28"
click at [1455, 19] on button "Done" at bounding box center [1454, 25] width 80 height 24
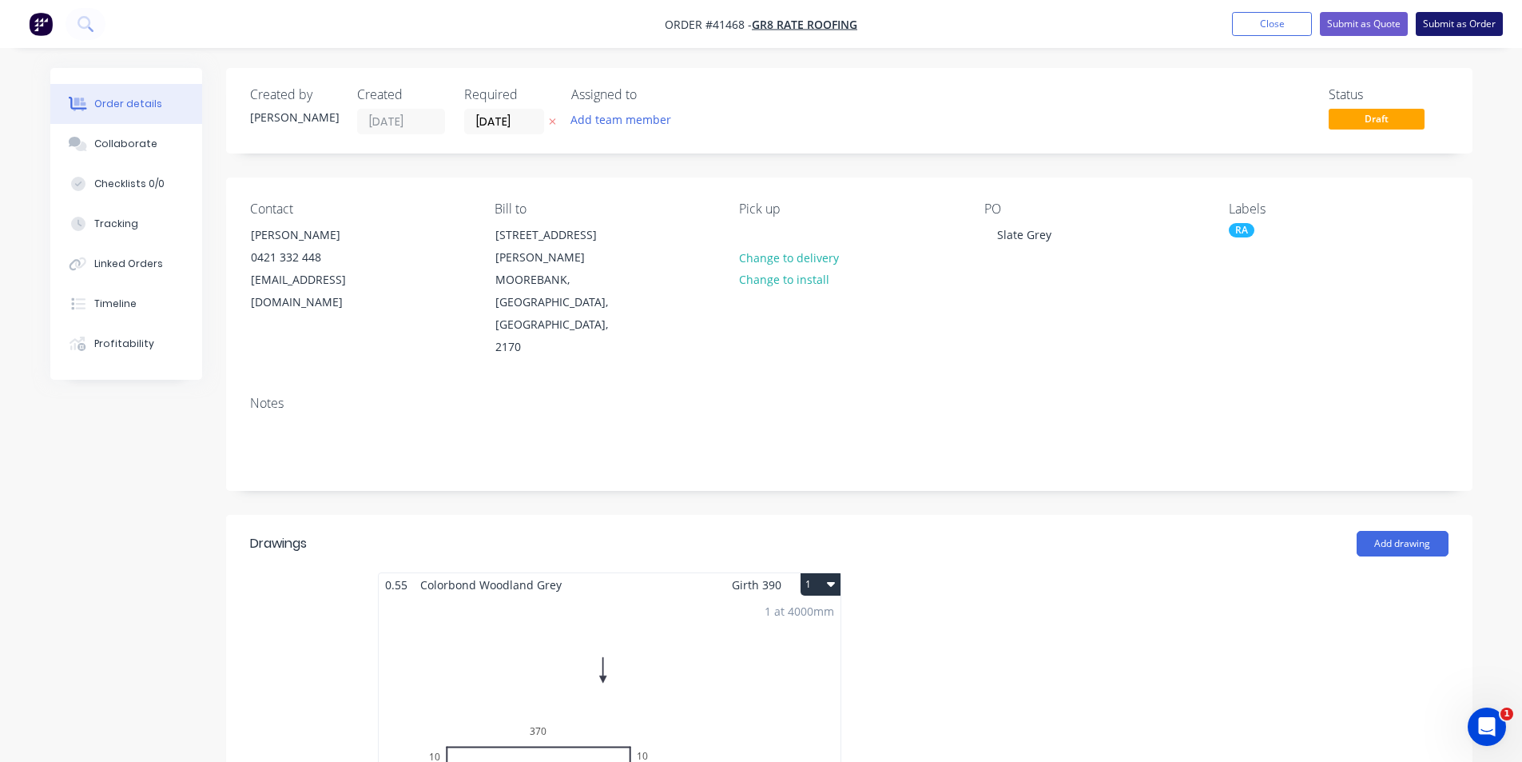
click at [1445, 26] on button "Submit as Order" at bounding box center [1459, 24] width 87 height 24
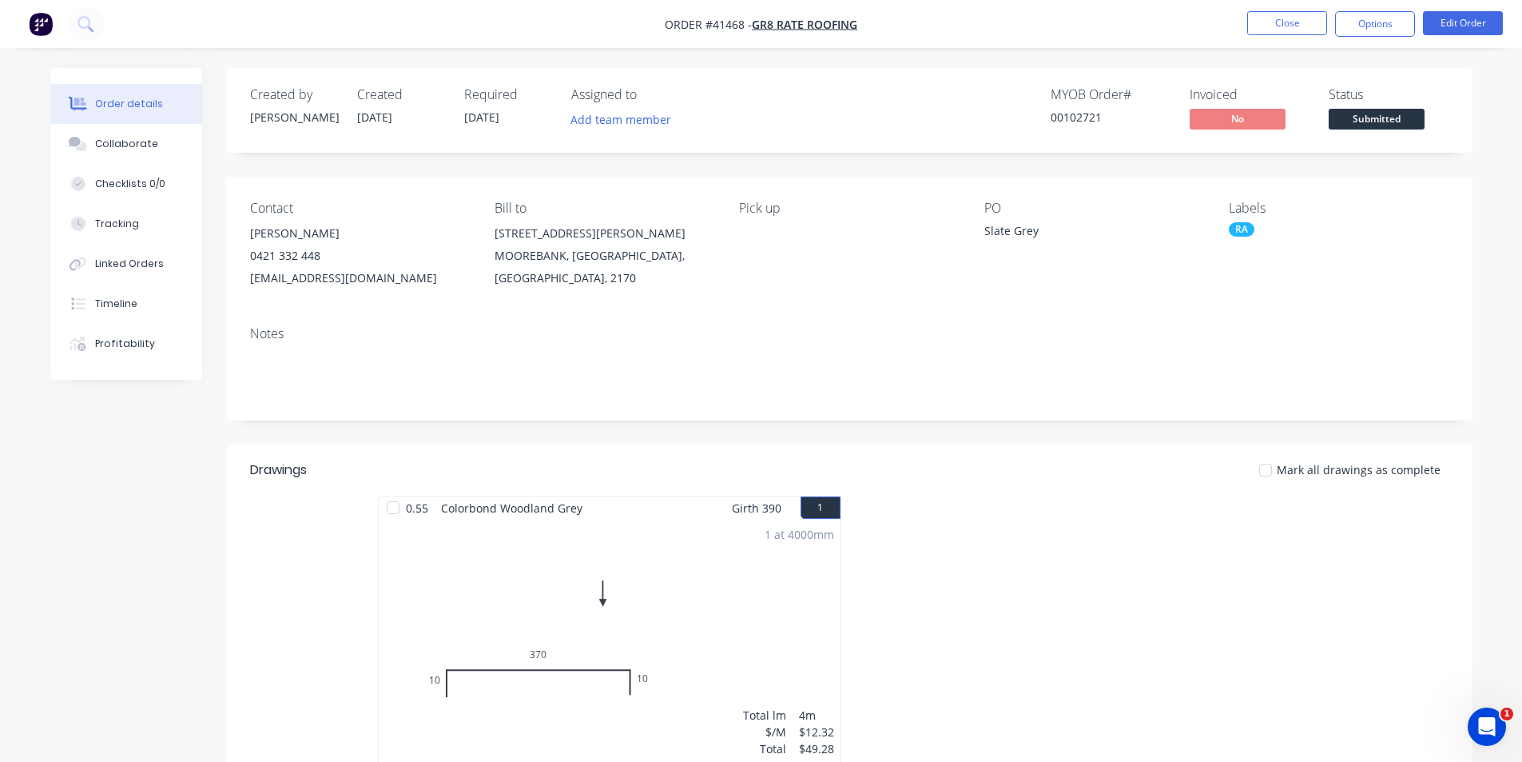
click at [129, 146] on div "Collaborate" at bounding box center [125, 144] width 63 height 14
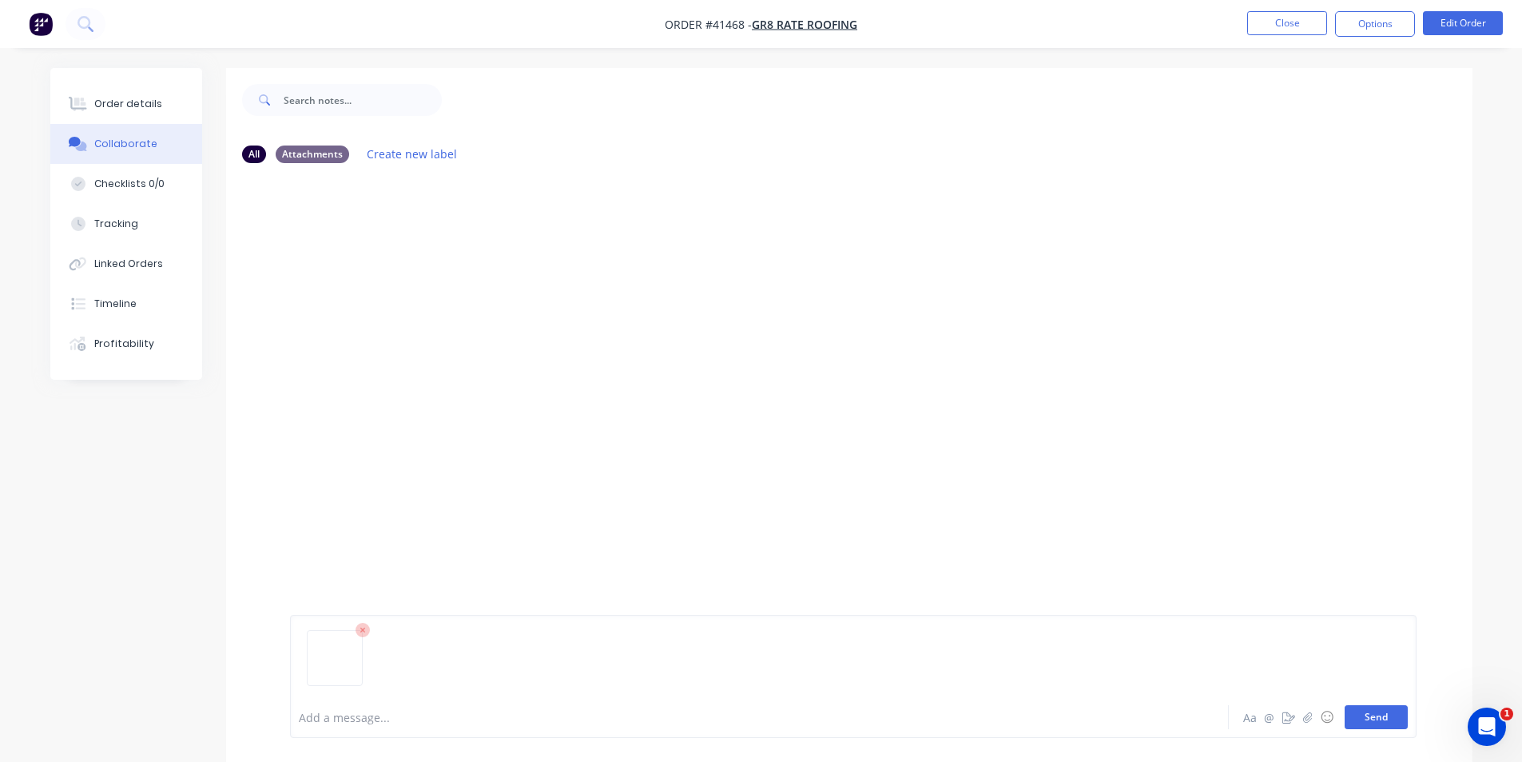
click at [1374, 715] on button "Send" at bounding box center [1376, 717] width 63 height 24
drag, startPoint x: 150, startPoint y: 107, endPoint x: 183, endPoint y: 101, distance: 33.2
click at [150, 107] on div "Order details" at bounding box center [128, 104] width 68 height 14
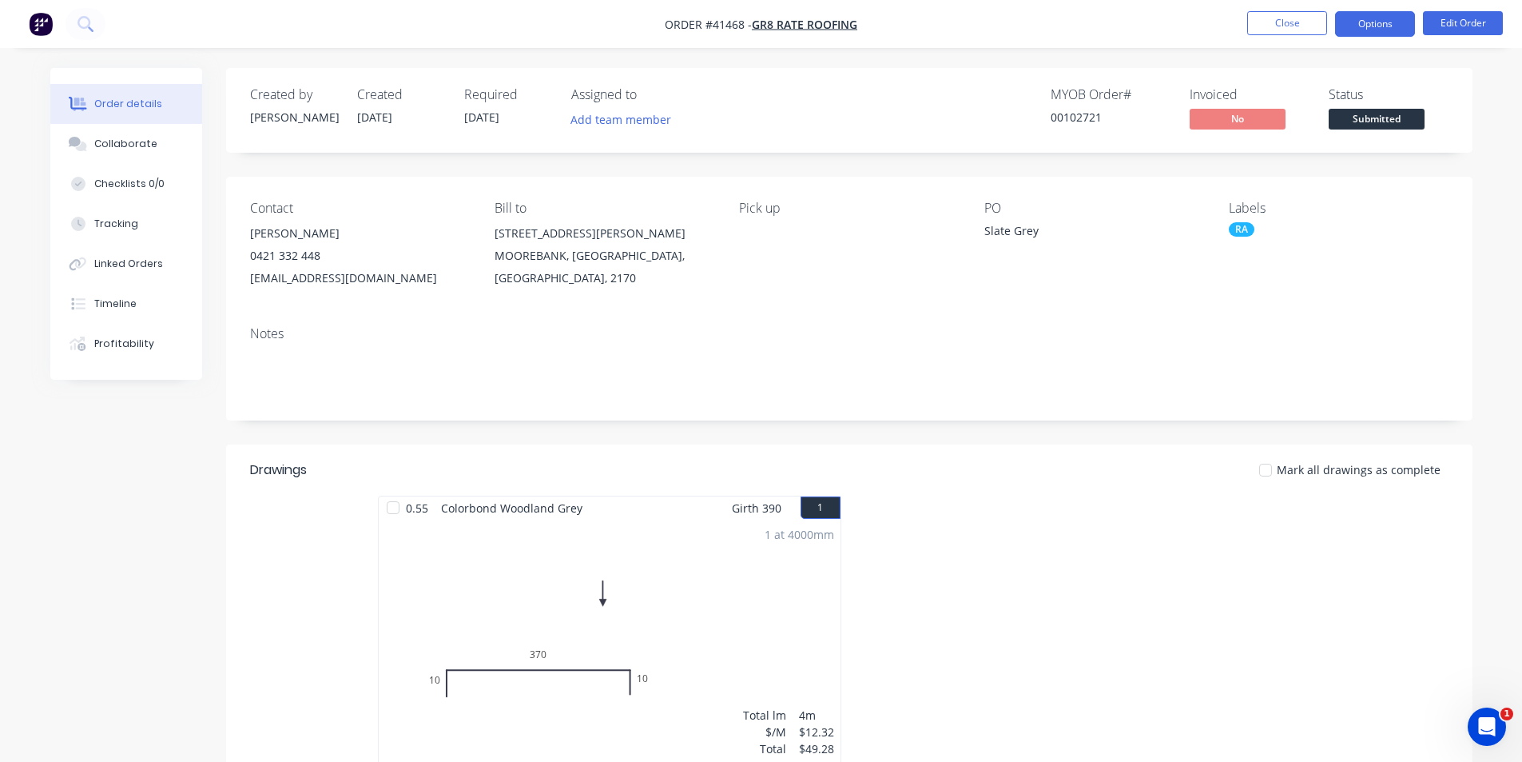
click at [1387, 24] on button "Options" at bounding box center [1375, 24] width 80 height 26
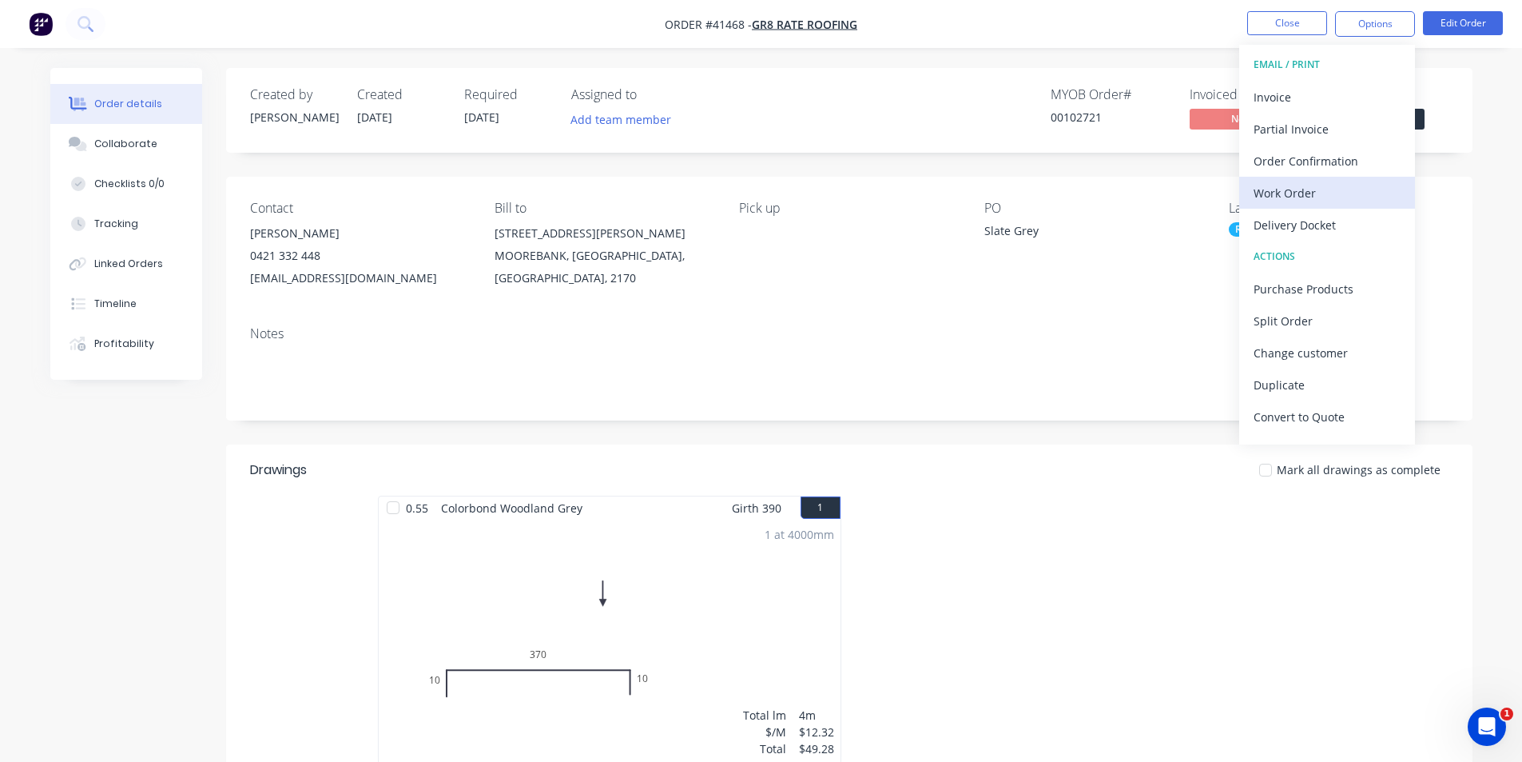
click at [1327, 188] on div "Work Order" at bounding box center [1327, 192] width 147 height 23
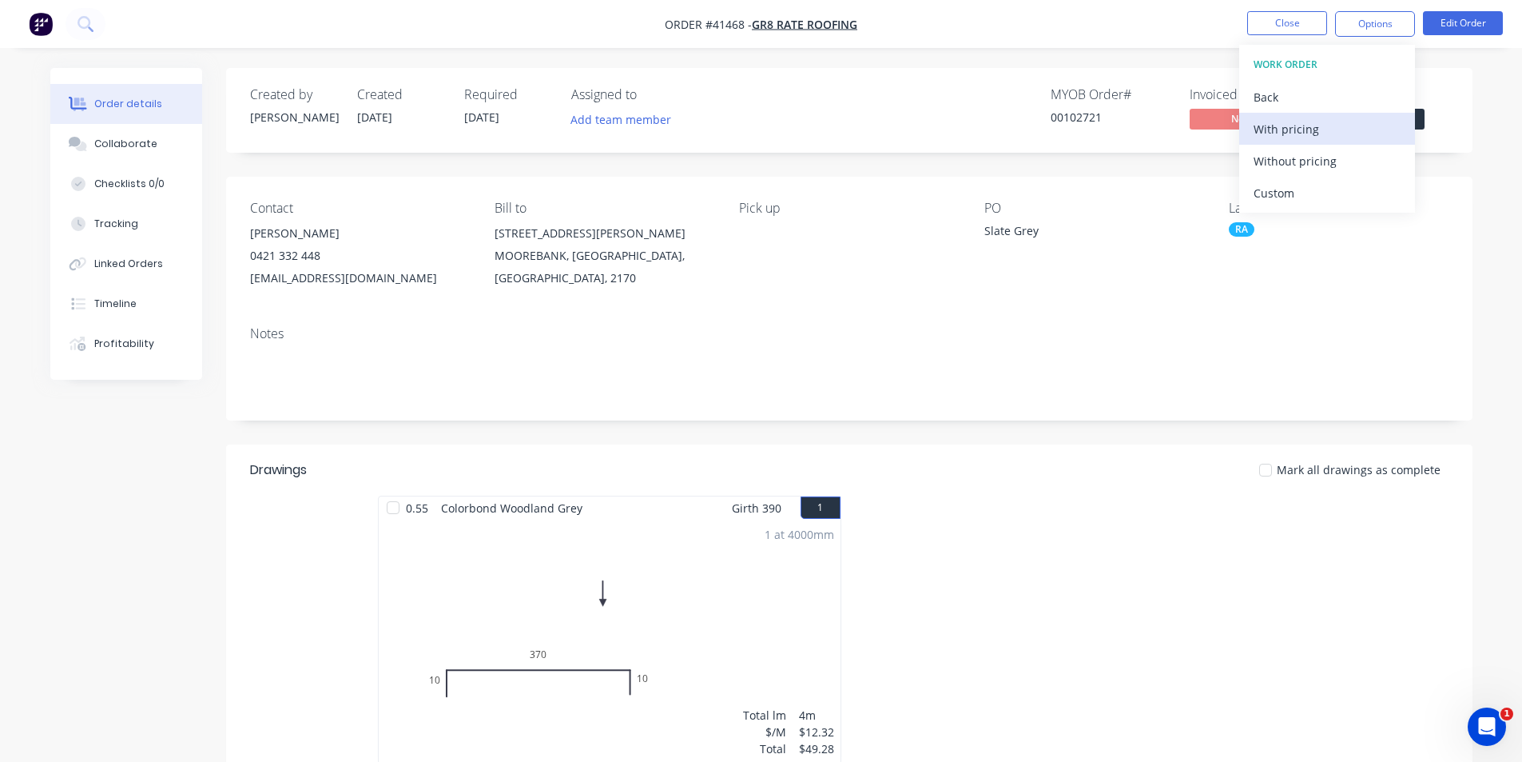
click at [1281, 132] on div "With pricing" at bounding box center [1327, 128] width 147 height 23
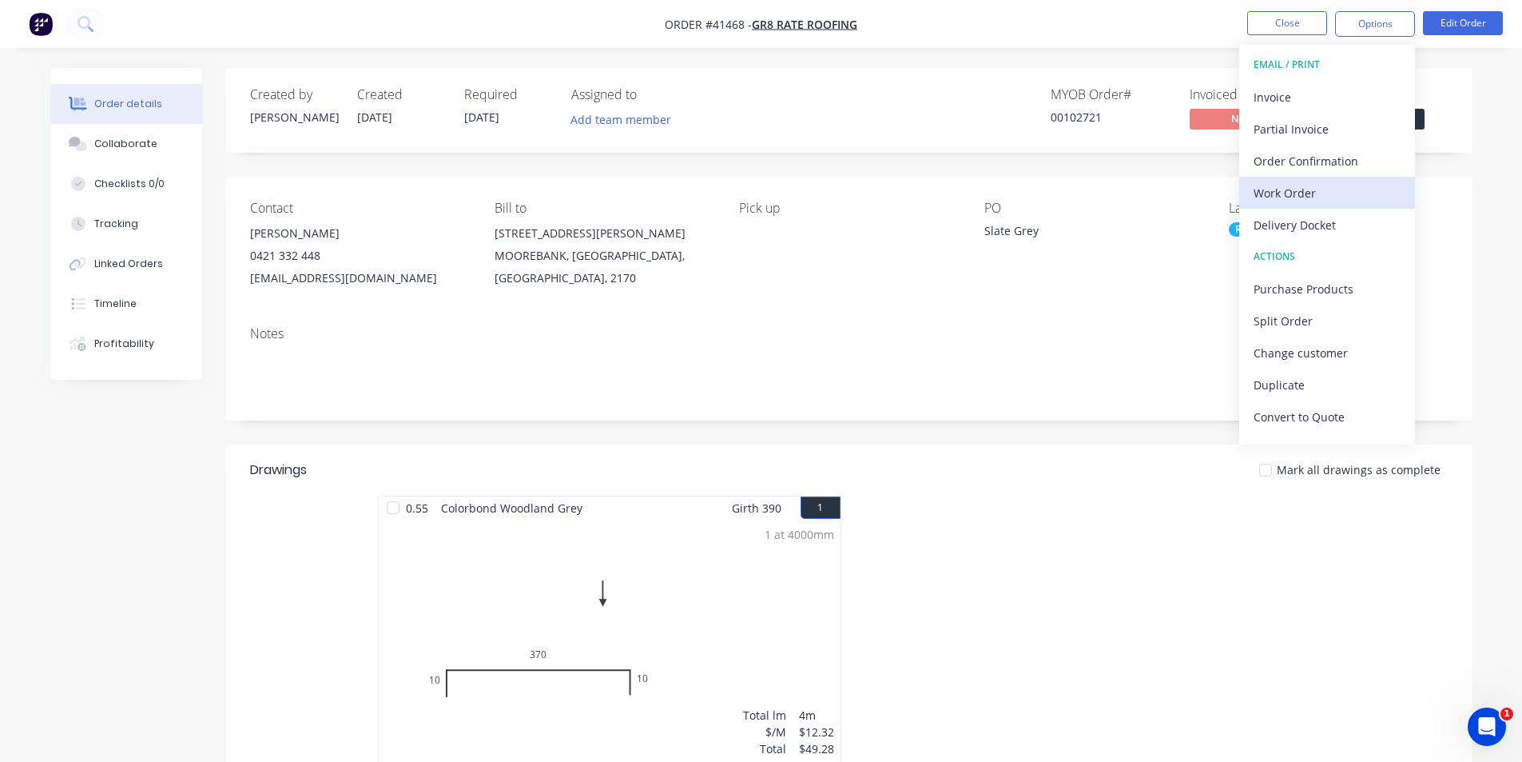
click at [1291, 193] on div "Work Order" at bounding box center [1327, 192] width 147 height 23
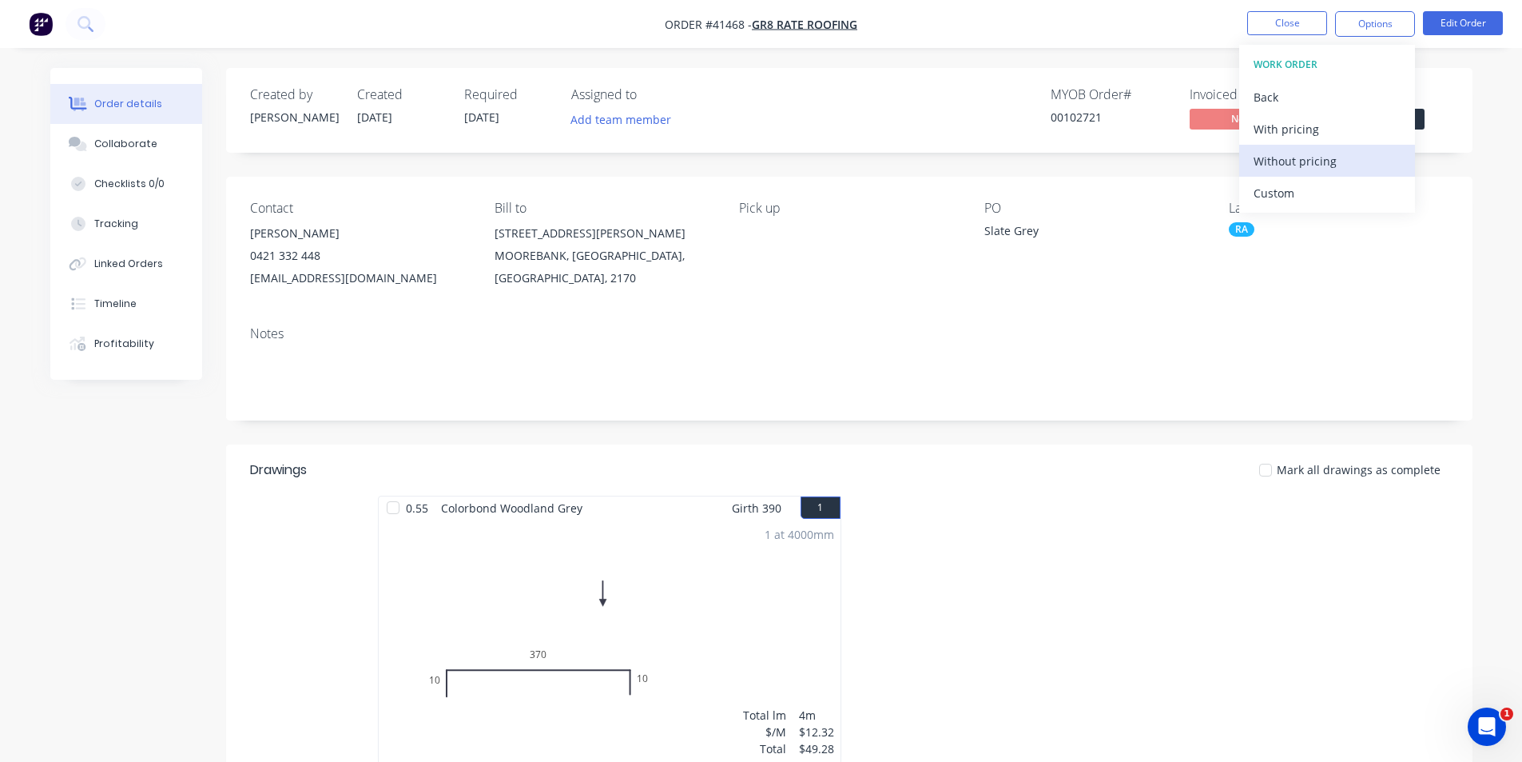
click at [1292, 165] on div "Without pricing" at bounding box center [1327, 160] width 147 height 23
click at [1011, 463] on div "Mark all drawings as complete" at bounding box center [976, 469] width 944 height 17
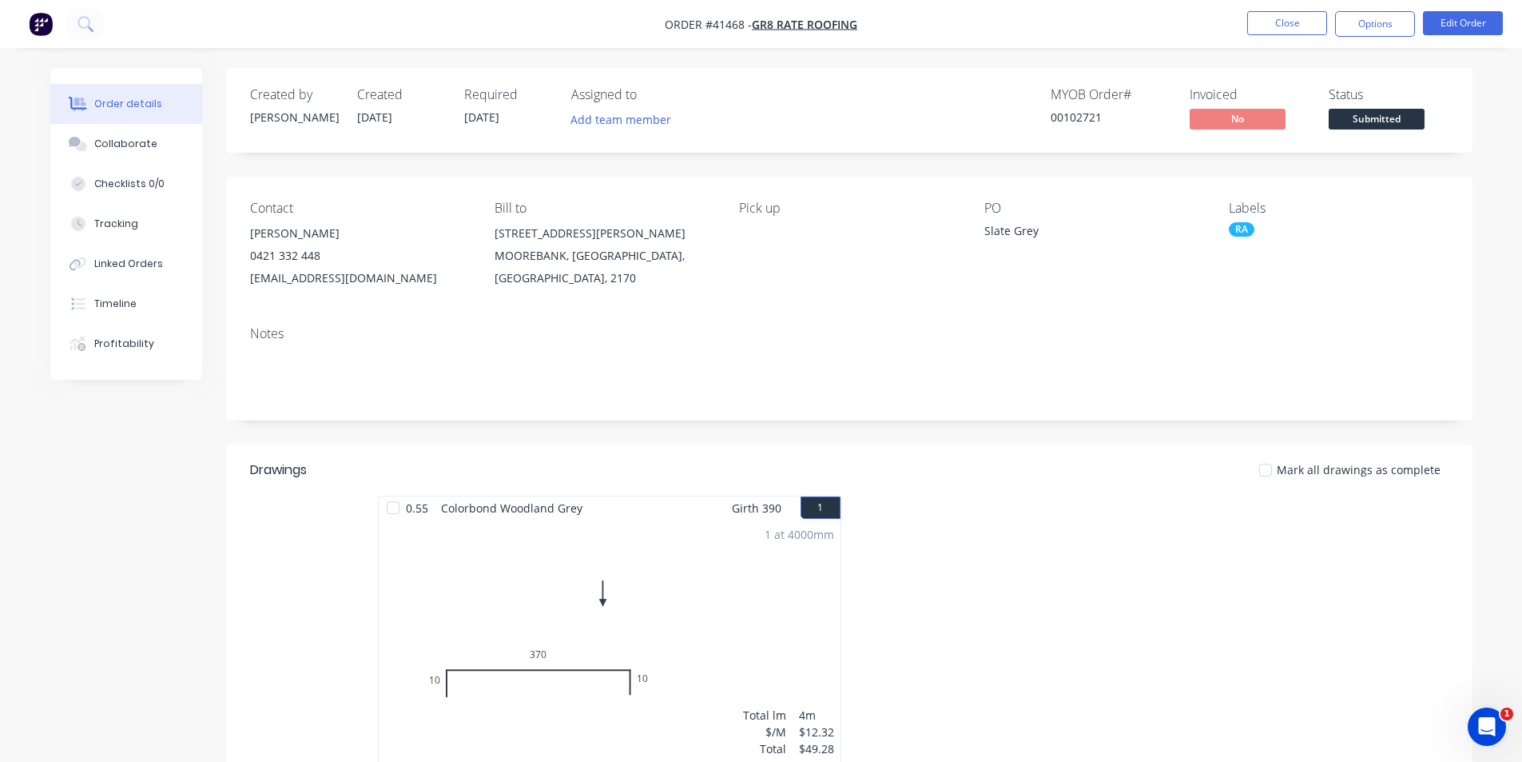
click at [921, 488] on header "Drawings Mark all drawings as complete" at bounding box center [849, 469] width 1247 height 51
click at [888, 495] on div at bounding box center [1088, 637] width 479 height 284
click at [869, 502] on div at bounding box center [1088, 637] width 479 height 284
click at [953, 30] on nav "Order #41468 - GR8 Rate Roofing Close Options Edit Order" at bounding box center [761, 24] width 1522 height 48
click at [865, 497] on div at bounding box center [1088, 637] width 479 height 284
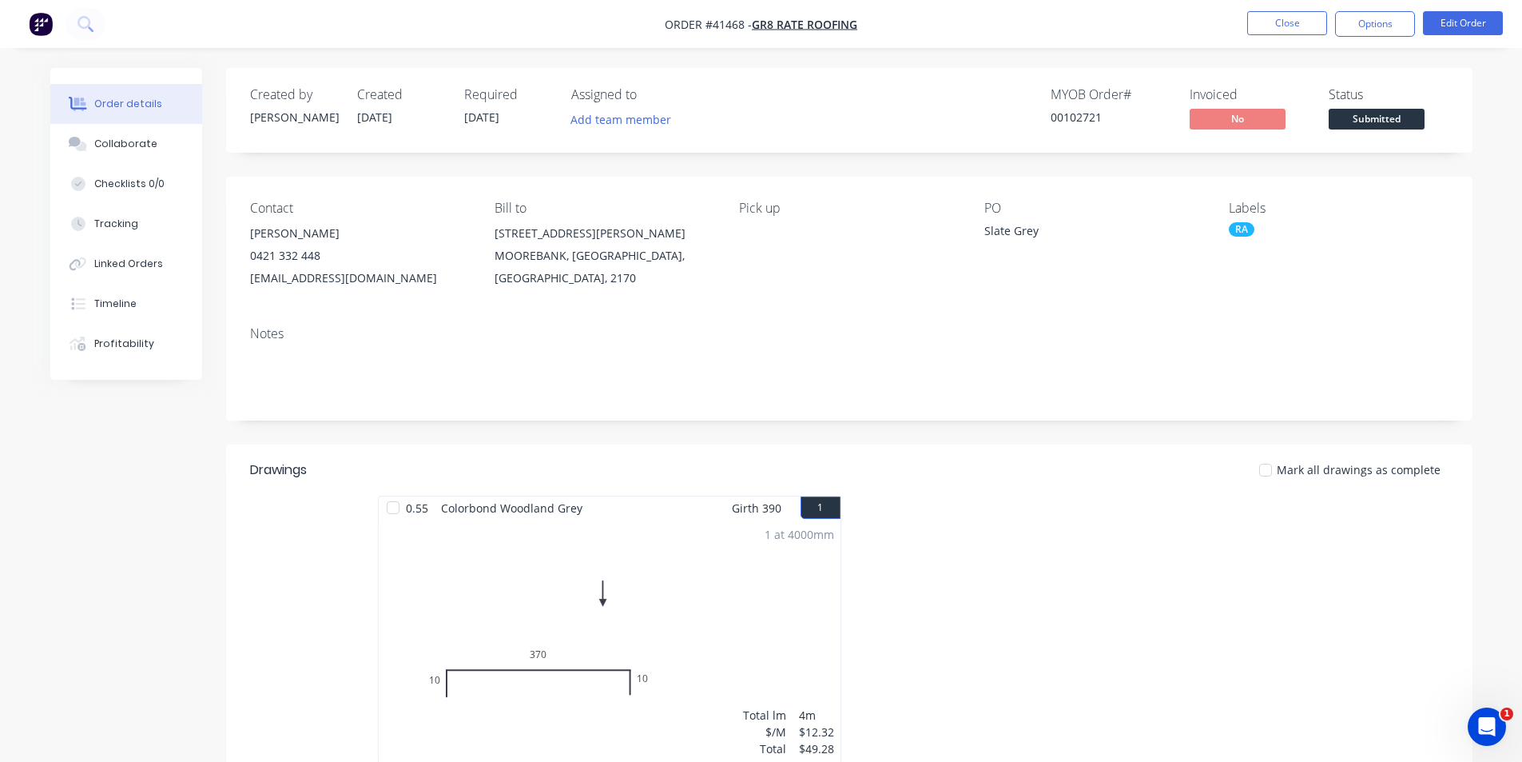
click at [865, 497] on div at bounding box center [1088, 637] width 479 height 284
click at [962, 21] on nav "Order #41468 - GR8 Rate Roofing Close Options Edit Order" at bounding box center [761, 24] width 1522 height 48
click at [1405, 22] on button "Options" at bounding box center [1375, 24] width 80 height 26
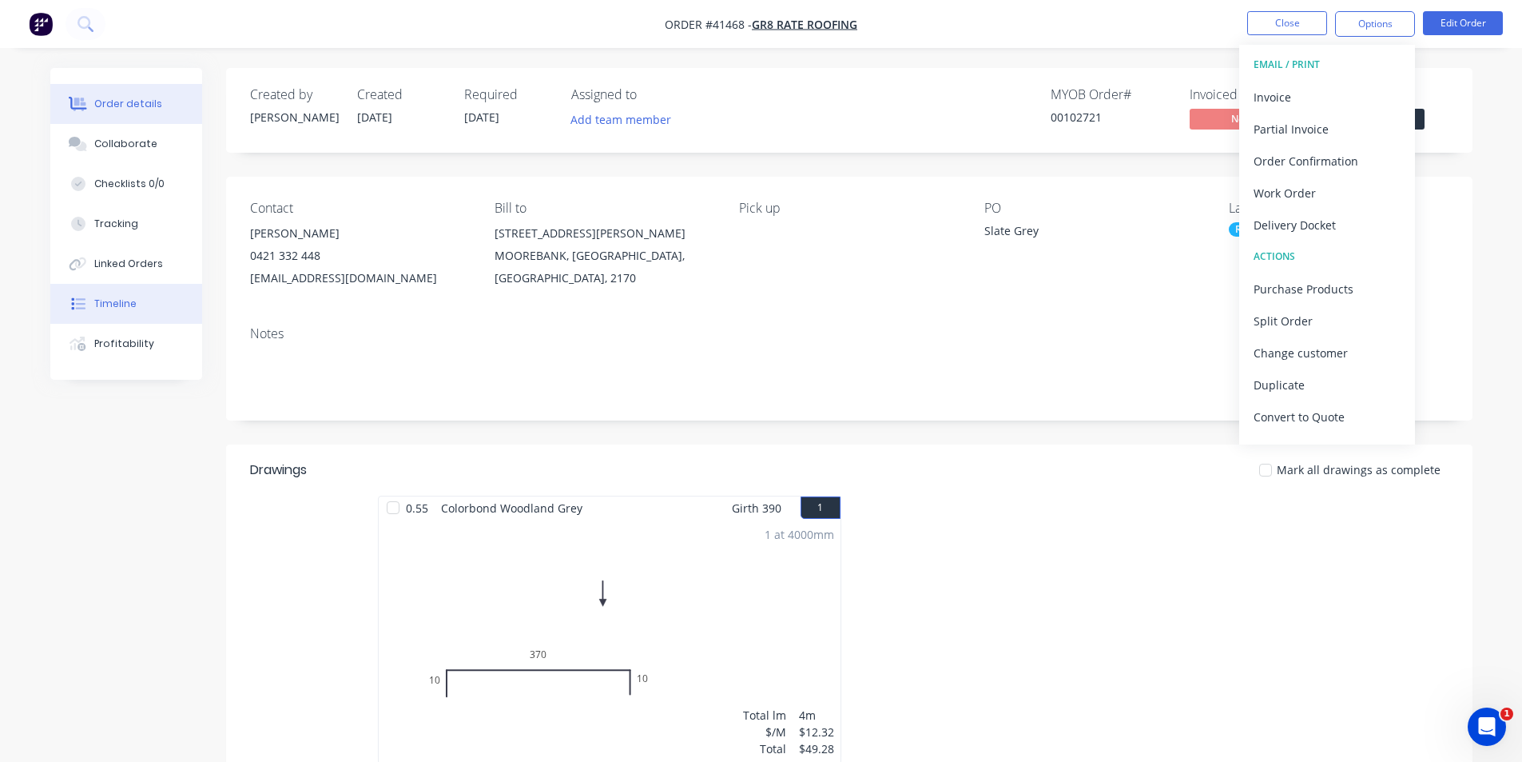
click at [145, 296] on button "Timeline" at bounding box center [126, 304] width 152 height 40
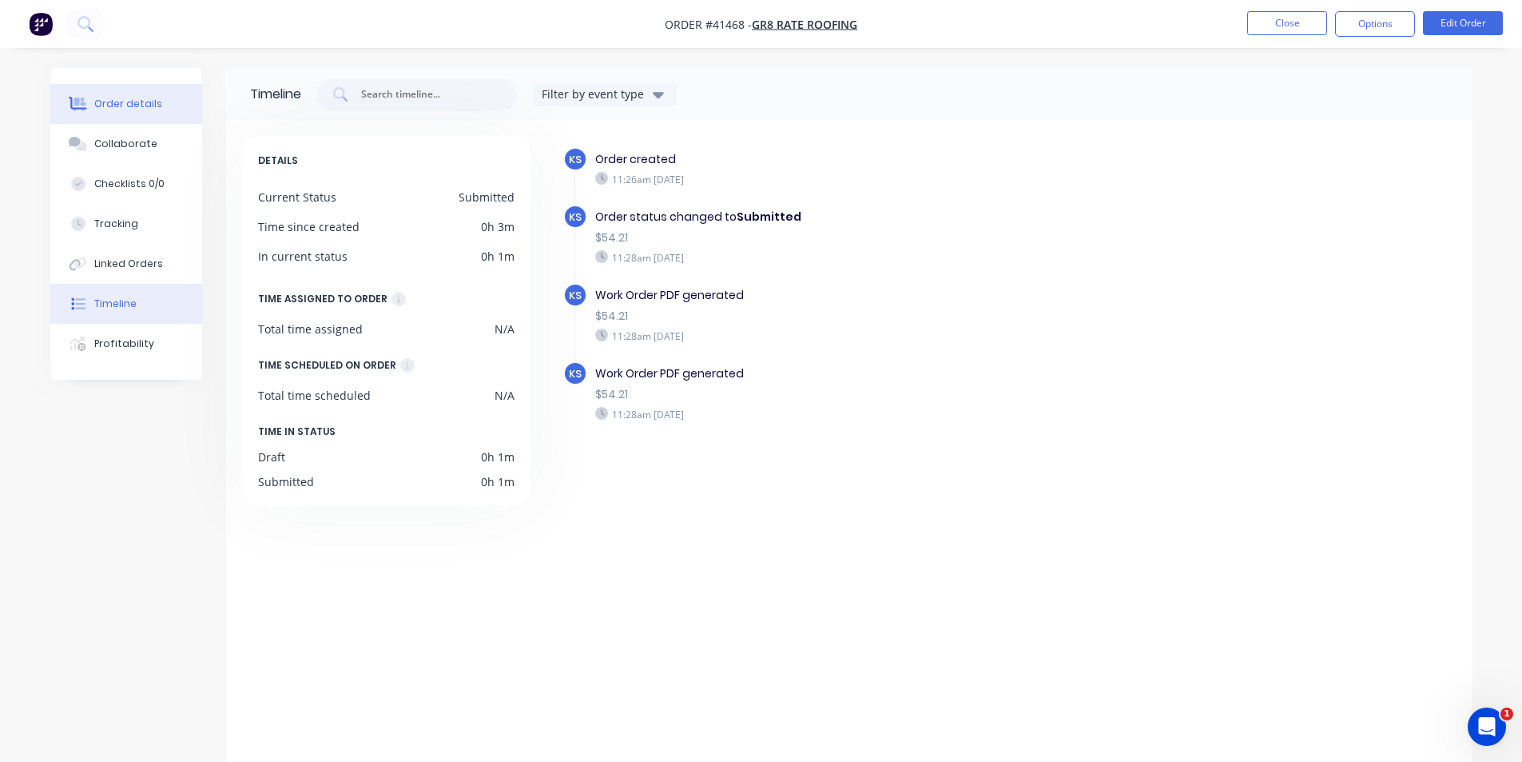
click at [141, 105] on div "Order details" at bounding box center [128, 104] width 68 height 14
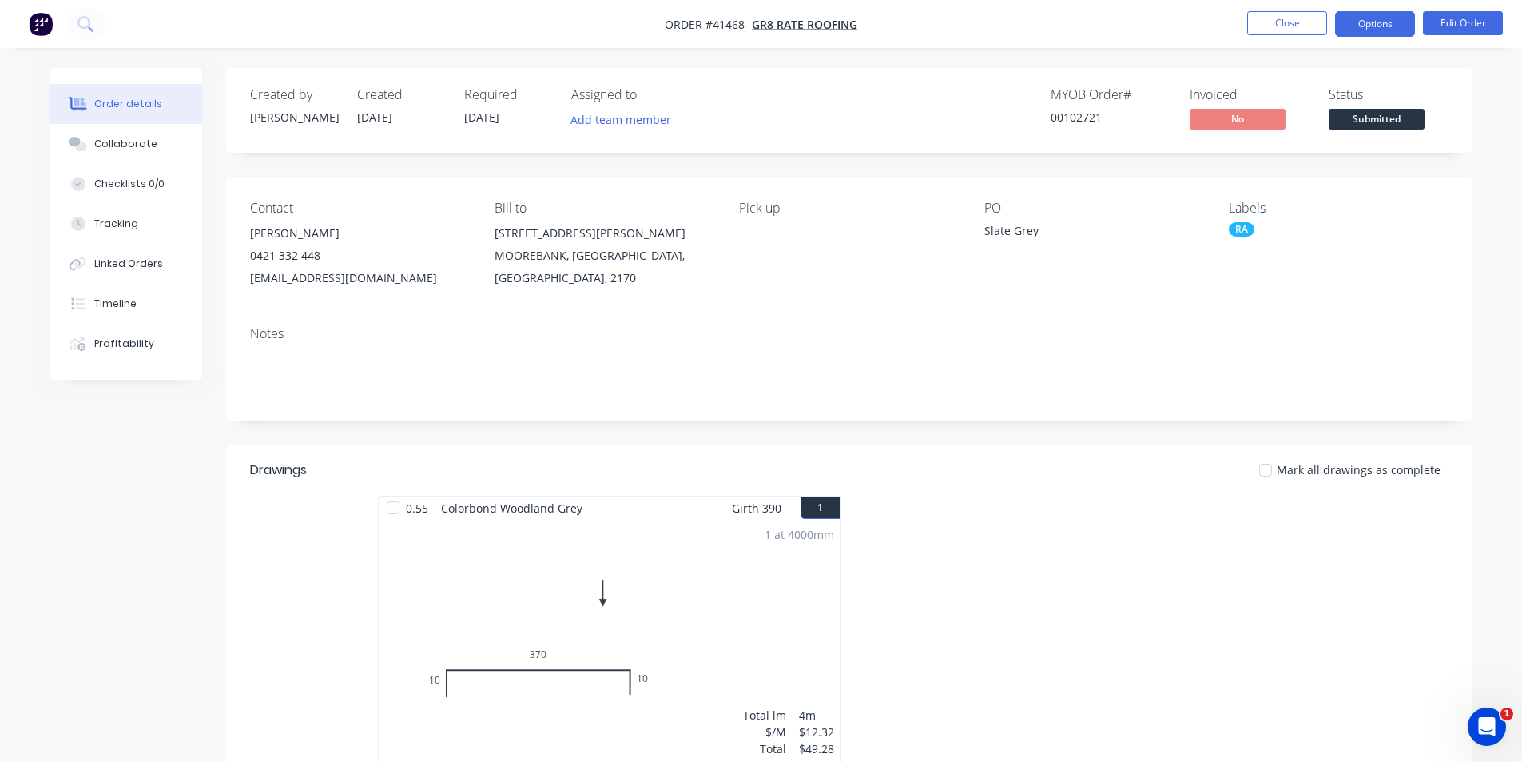
click at [1373, 29] on button "Options" at bounding box center [1375, 24] width 80 height 26
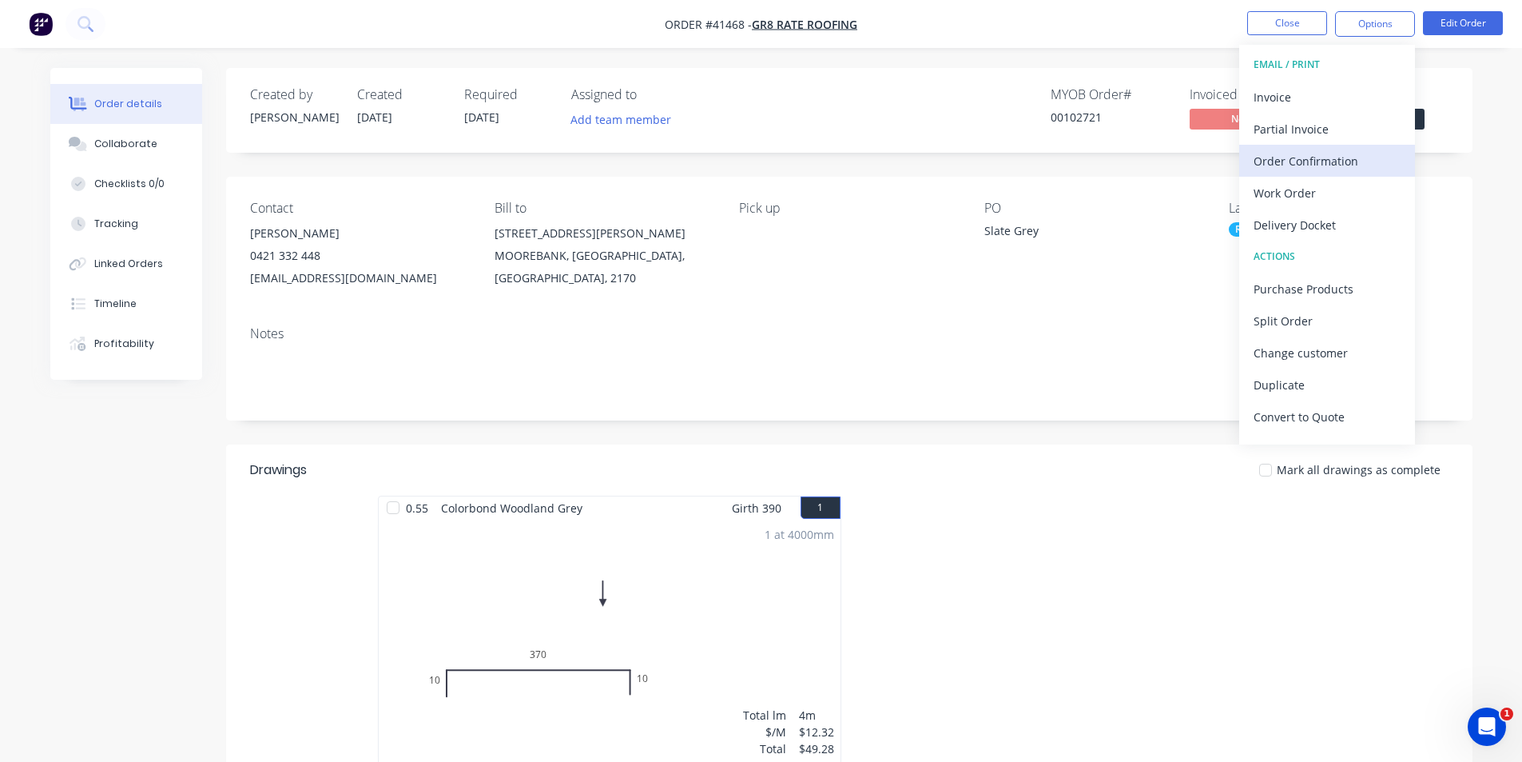
click at [1330, 172] on div "Order Confirmation" at bounding box center [1327, 160] width 147 height 23
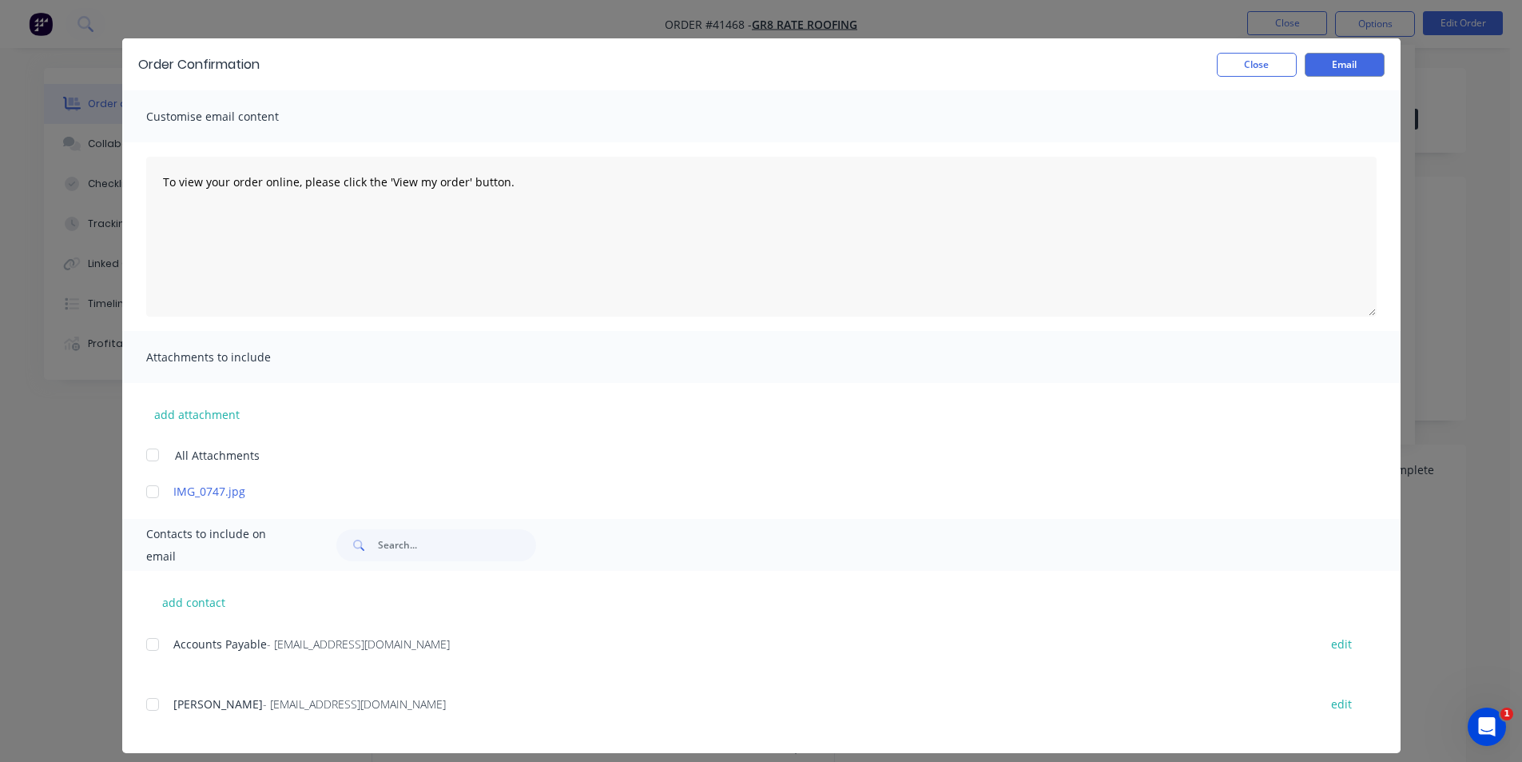
scroll to position [39, 0]
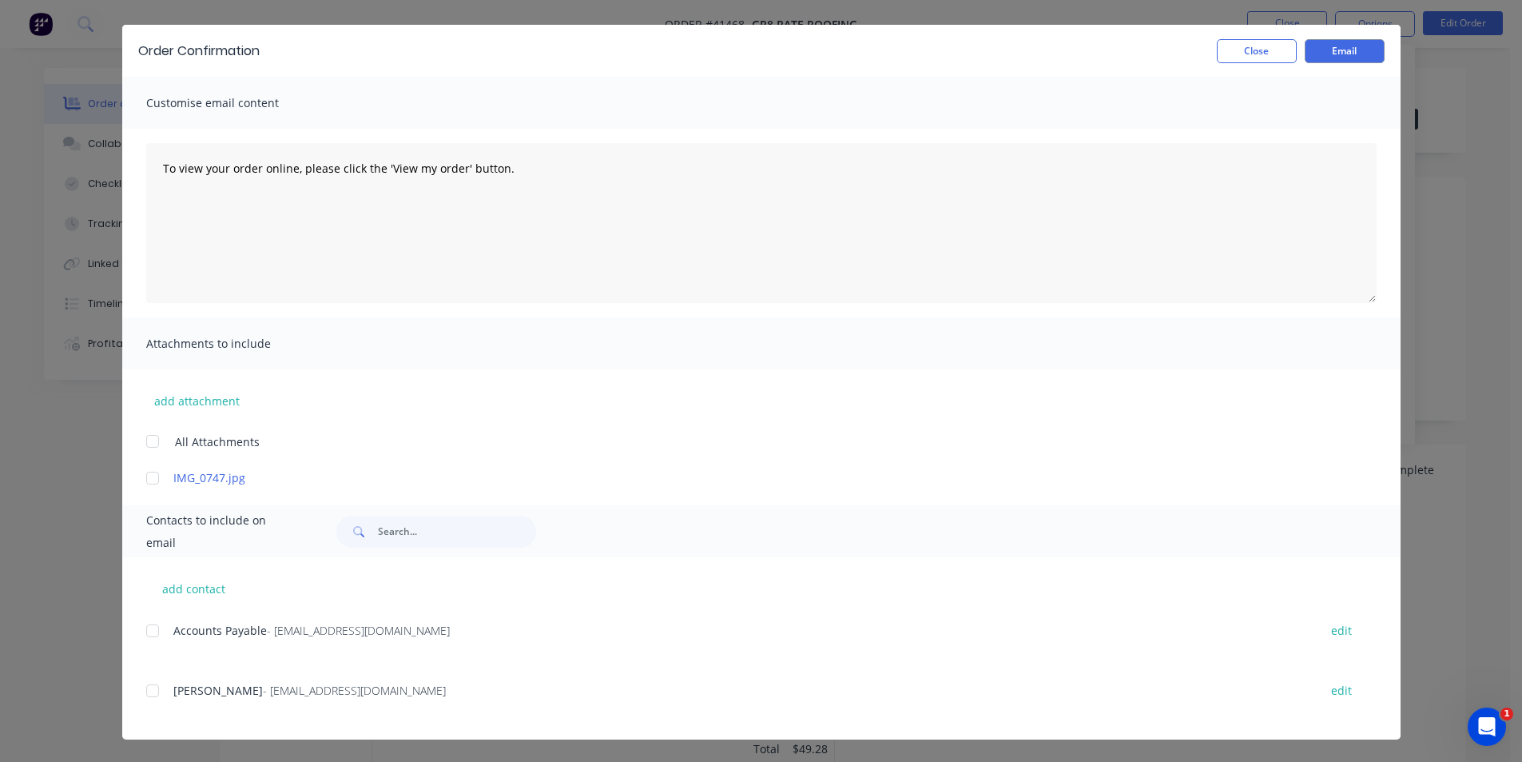
click at [140, 690] on div at bounding box center [153, 690] width 32 height 32
click at [1345, 57] on button "Email" at bounding box center [1345, 51] width 80 height 24
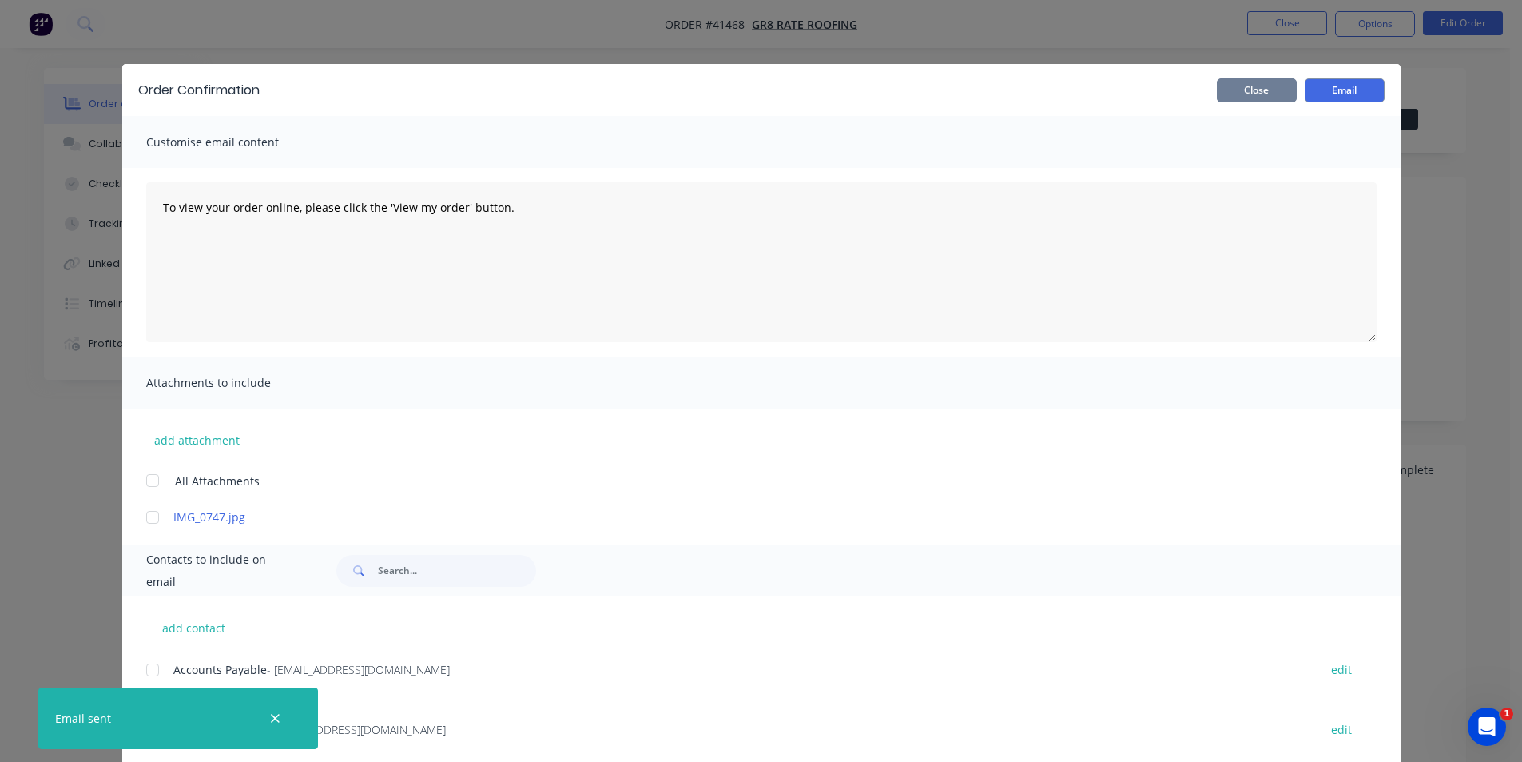
click at [1241, 93] on button "Close" at bounding box center [1257, 90] width 80 height 24
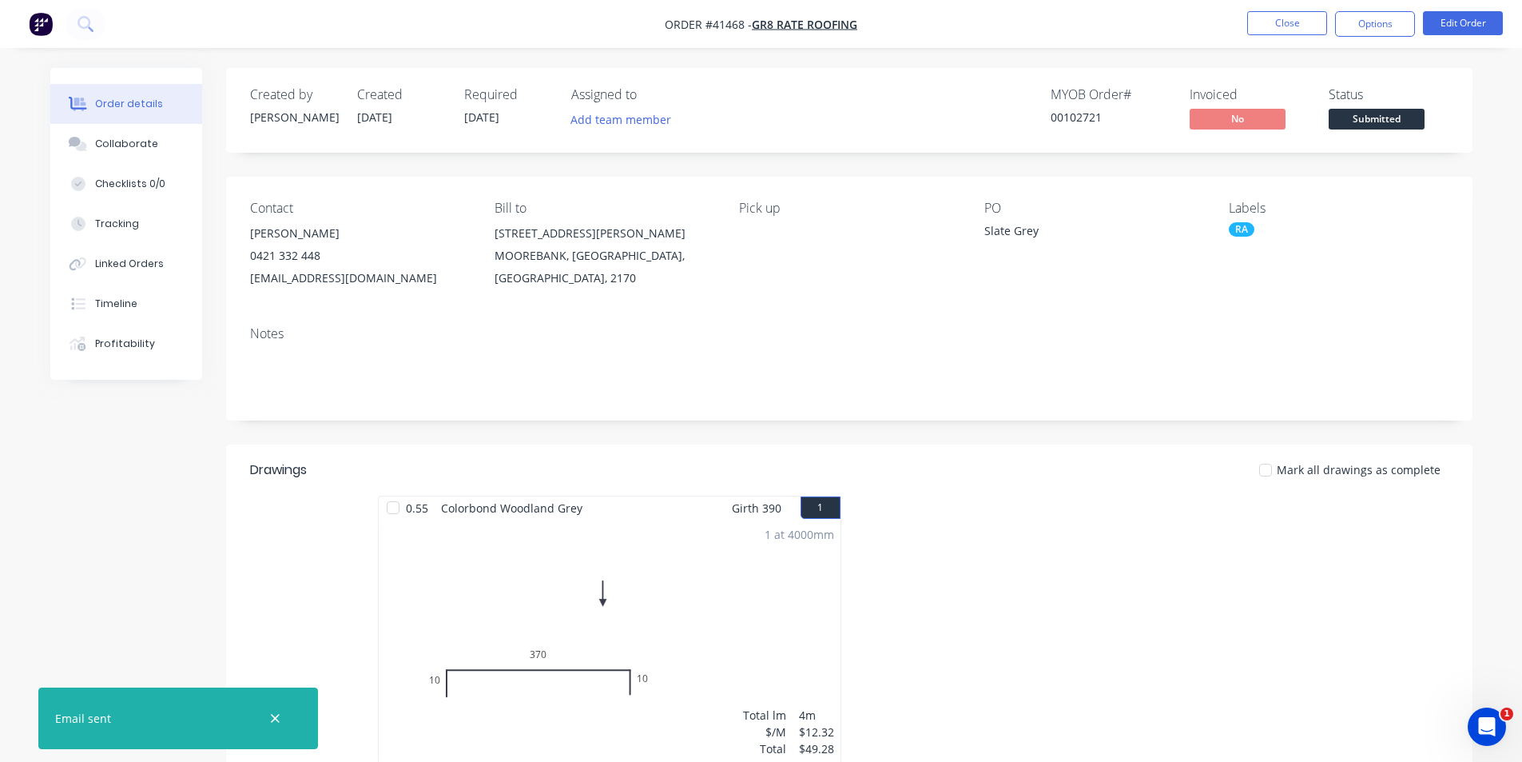
click at [1166, 38] on nav "Order #41468 - GR8 Rate Roofing Close Options Edit Order" at bounding box center [761, 24] width 1522 height 48
click at [1040, 39] on nav "Order #41468 - GR8 Rate Roofing Close Options Edit Order" at bounding box center [761, 24] width 1522 height 48
click at [1035, 37] on nav "Order #41468 - GR8 Rate Roofing Close Options Edit Order" at bounding box center [761, 24] width 1522 height 48
click at [1040, 28] on nav "Order #41468 - GR8 Rate Roofing Close Options Edit Order" at bounding box center [761, 24] width 1522 height 48
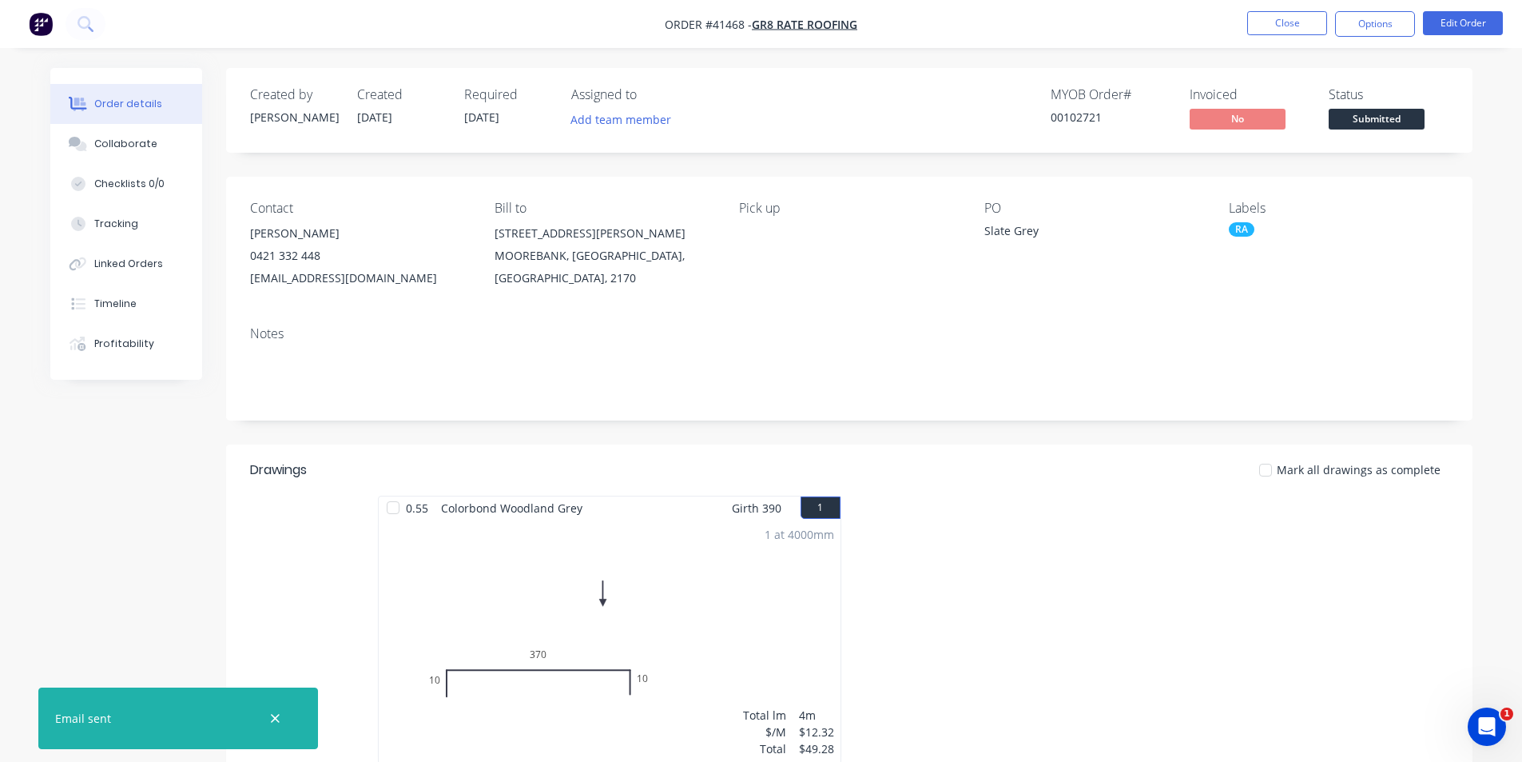
click at [930, 138] on div "Created by Kendall Created 02/09/25 Required 03/09/25 Assigned to Add team memb…" at bounding box center [849, 110] width 1247 height 85
click at [1287, 18] on button "Close" at bounding box center [1287, 23] width 80 height 24
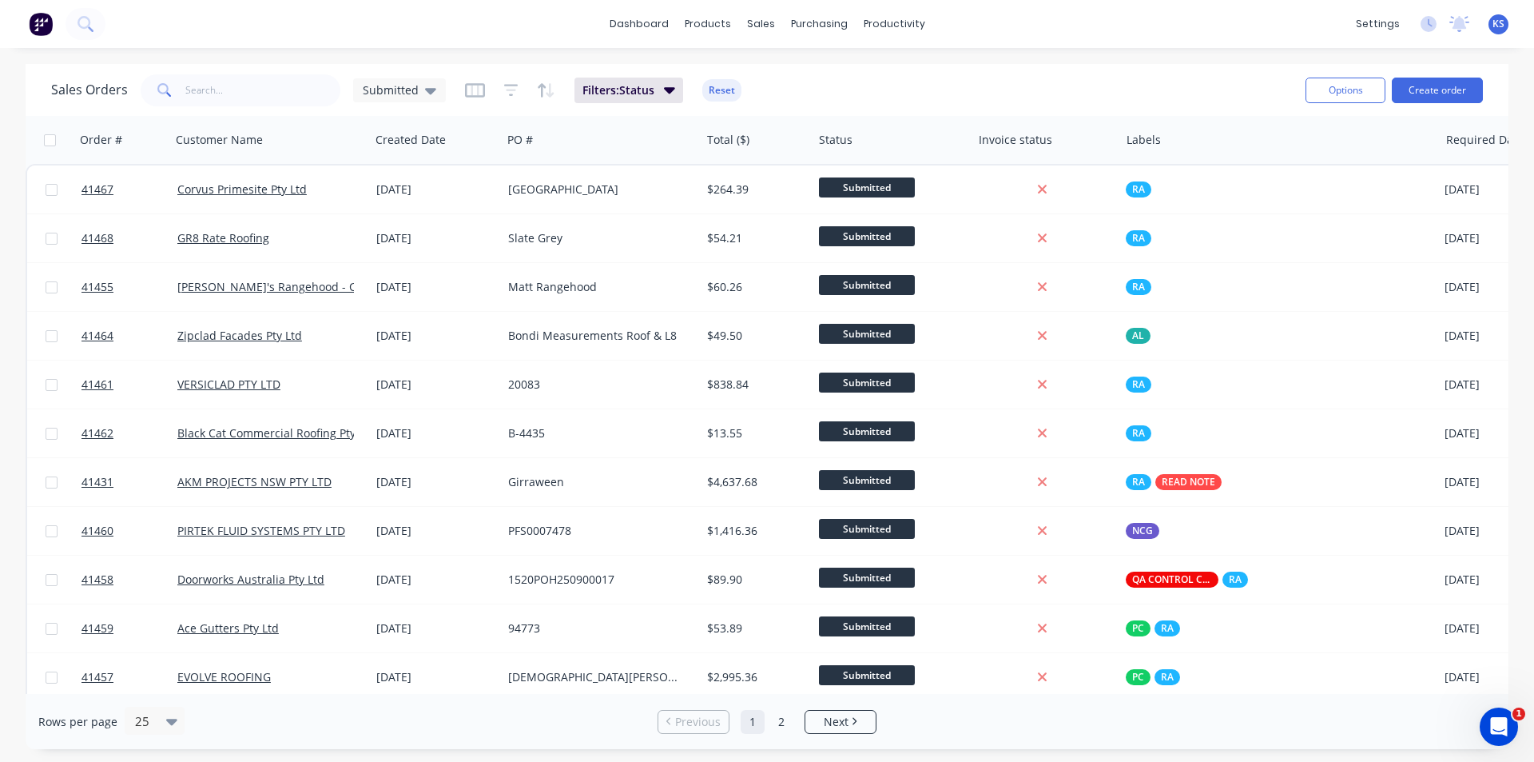
click at [982, 69] on div "Sales Orders Submitted Filters: Status Reset Options Create order" at bounding box center [767, 90] width 1483 height 52
click at [726, 93] on button "Reset" at bounding box center [721, 90] width 39 height 22
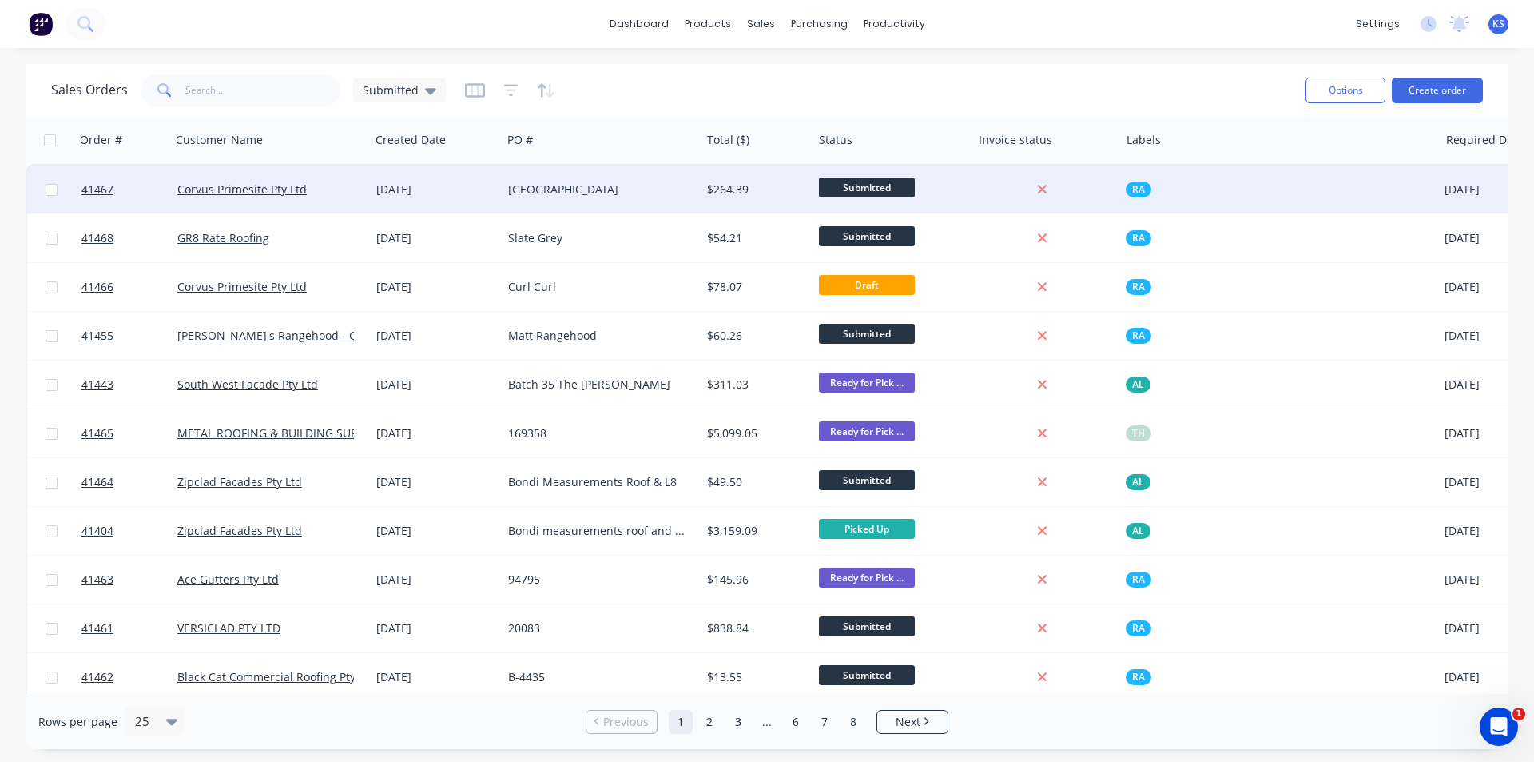
click at [642, 198] on div "Little Bay" at bounding box center [601, 189] width 199 height 48
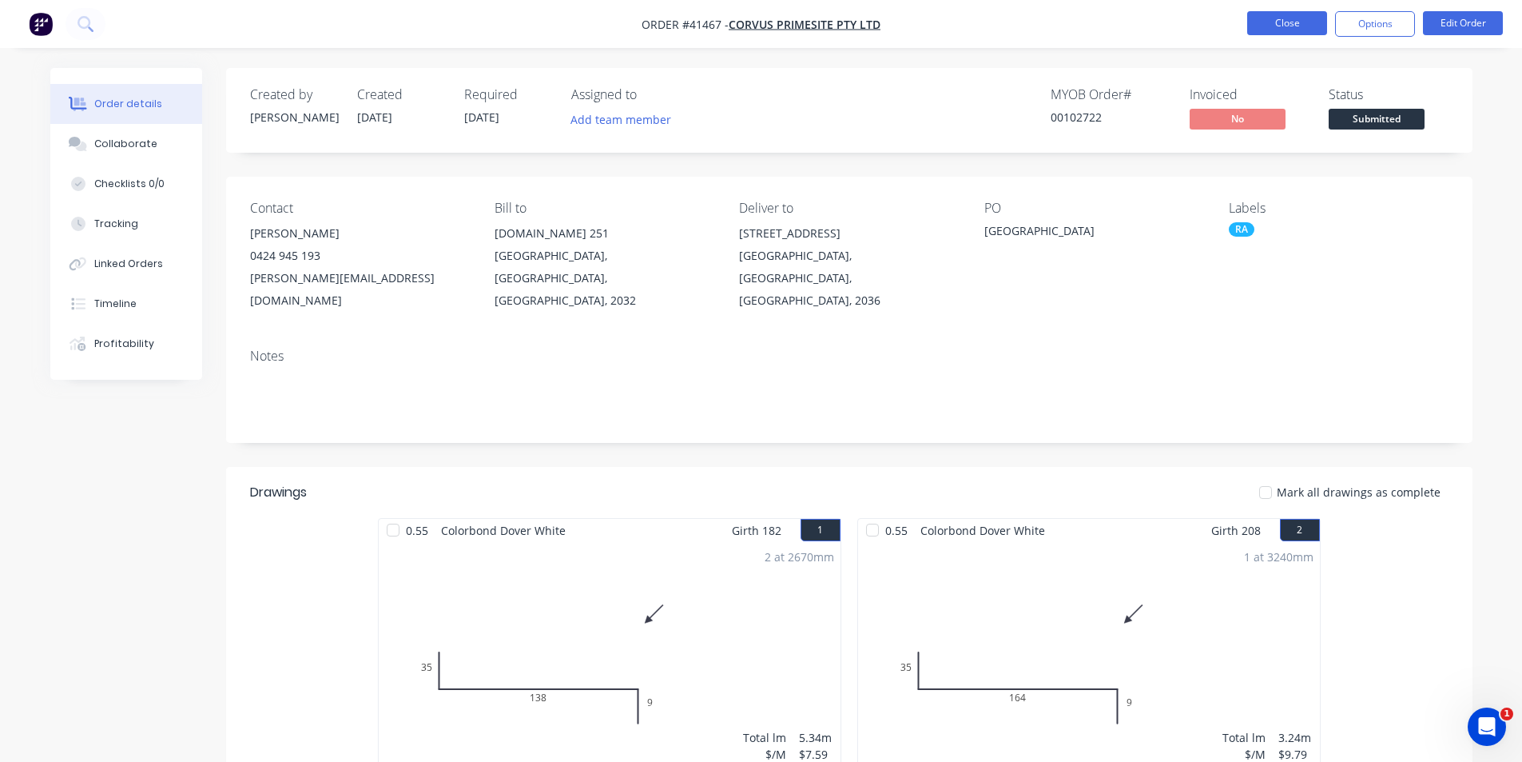
click at [1264, 18] on button "Close" at bounding box center [1287, 23] width 80 height 24
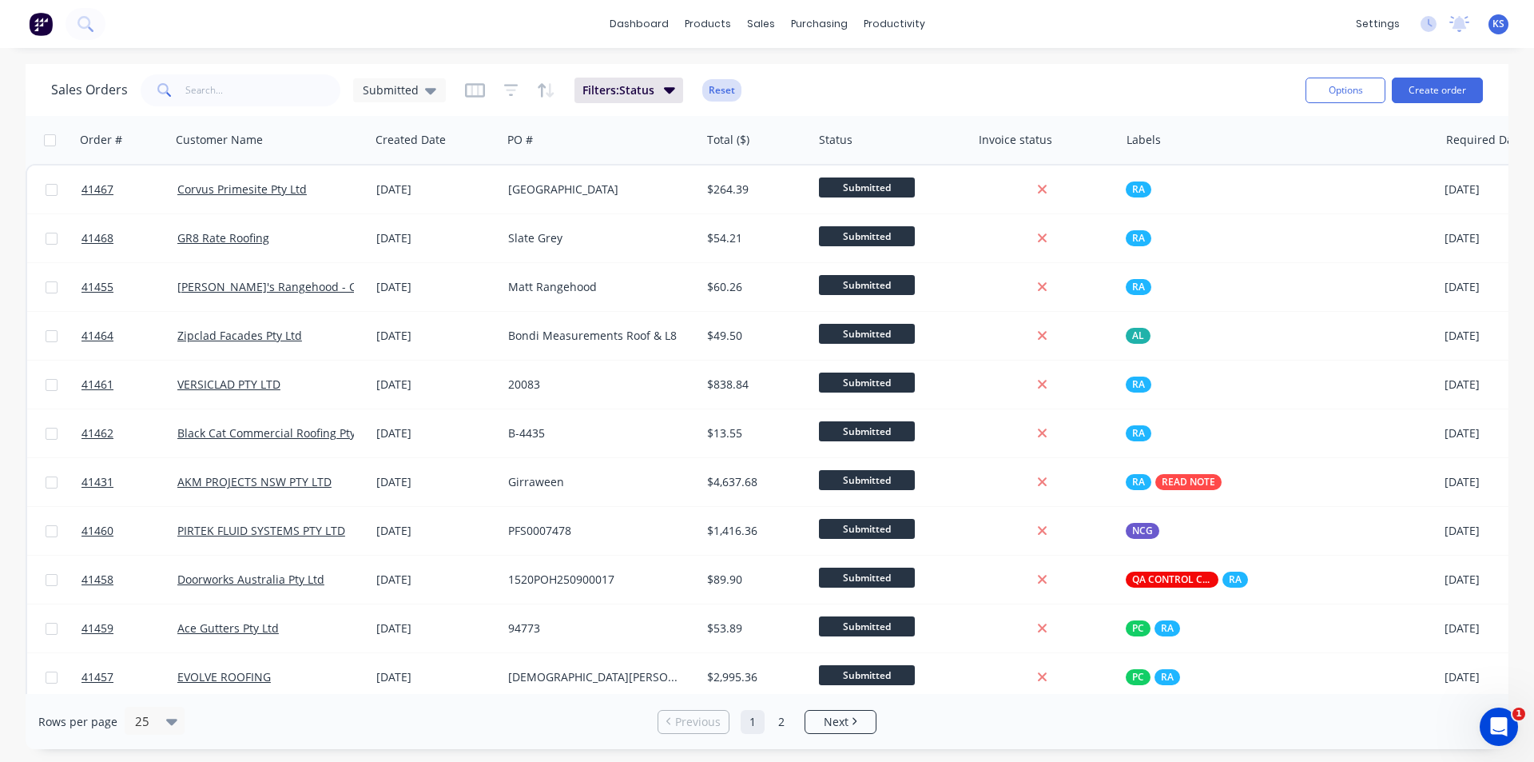
click at [719, 90] on button "Reset" at bounding box center [721, 90] width 39 height 22
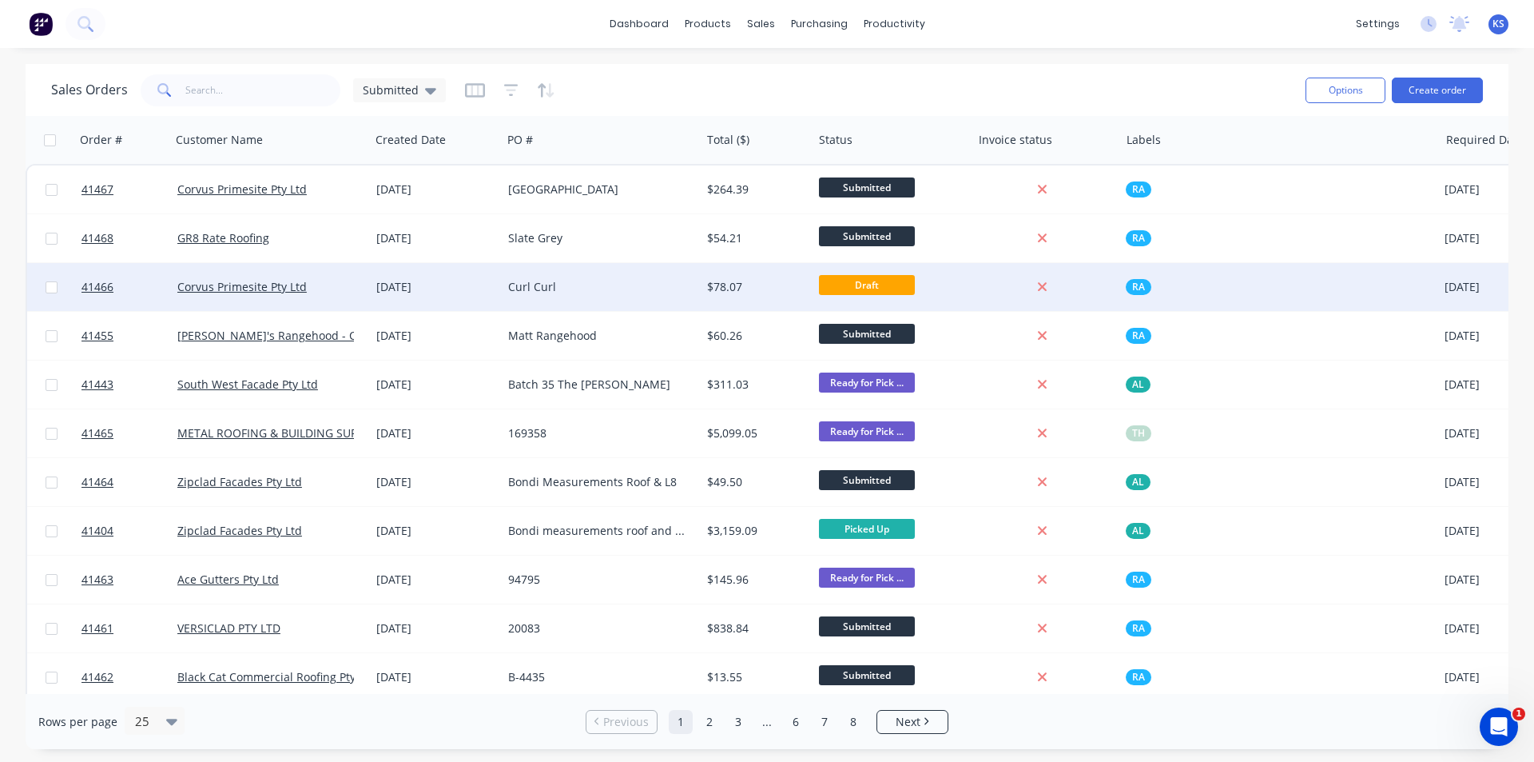
click at [658, 287] on div "Curl Curl" at bounding box center [596, 287] width 177 height 16
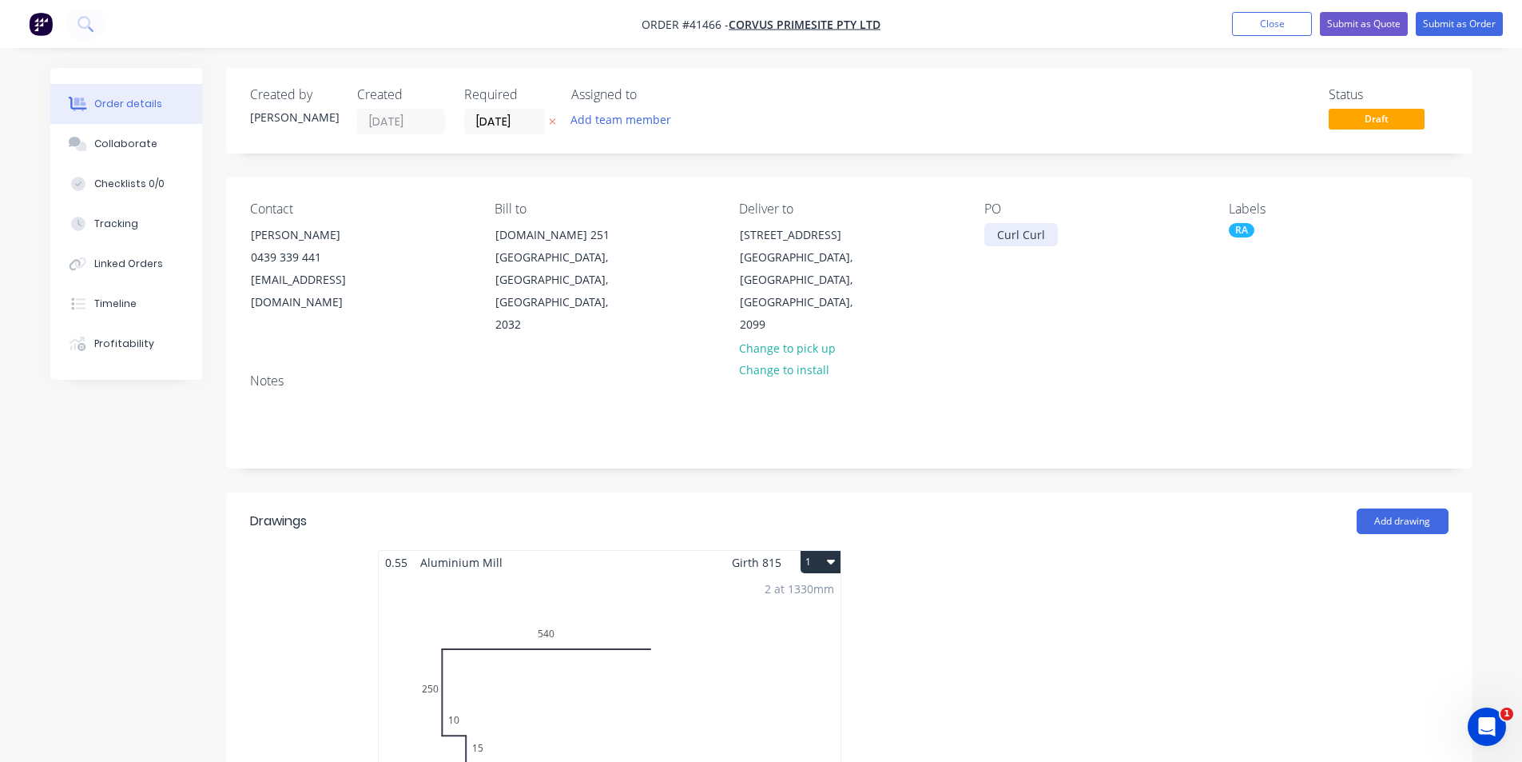
click at [993, 233] on div "Curl Curl" at bounding box center [1022, 234] width 74 height 23
click at [1040, 508] on div "Add drawing" at bounding box center [976, 521] width 944 height 26
click at [604, 672] on div "2 at 1330mm Total lm $/M Total 2.66m $26.68 $70.97" at bounding box center [610, 696] width 462 height 244
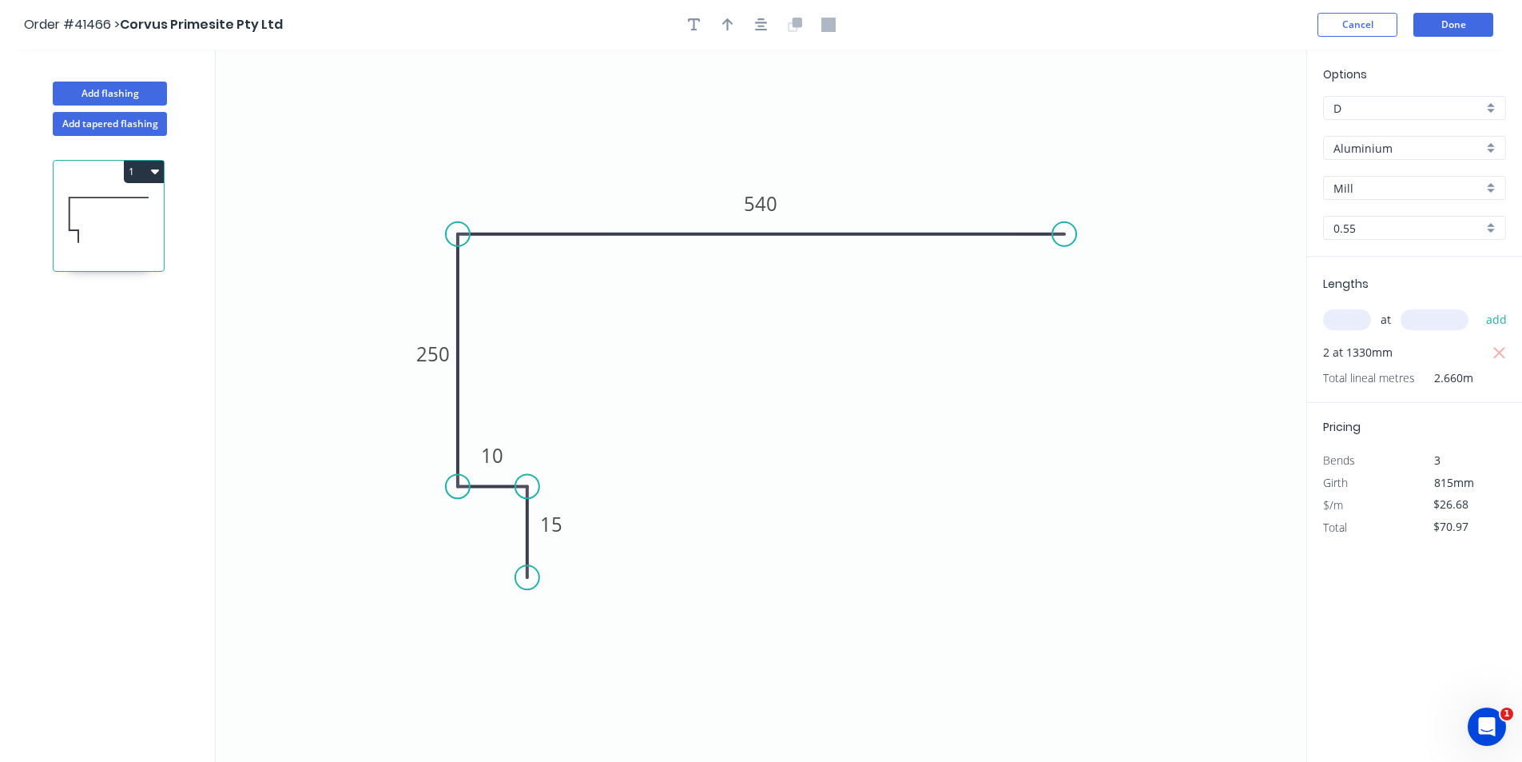
click at [1371, 153] on input "Aluminium" at bounding box center [1408, 148] width 149 height 17
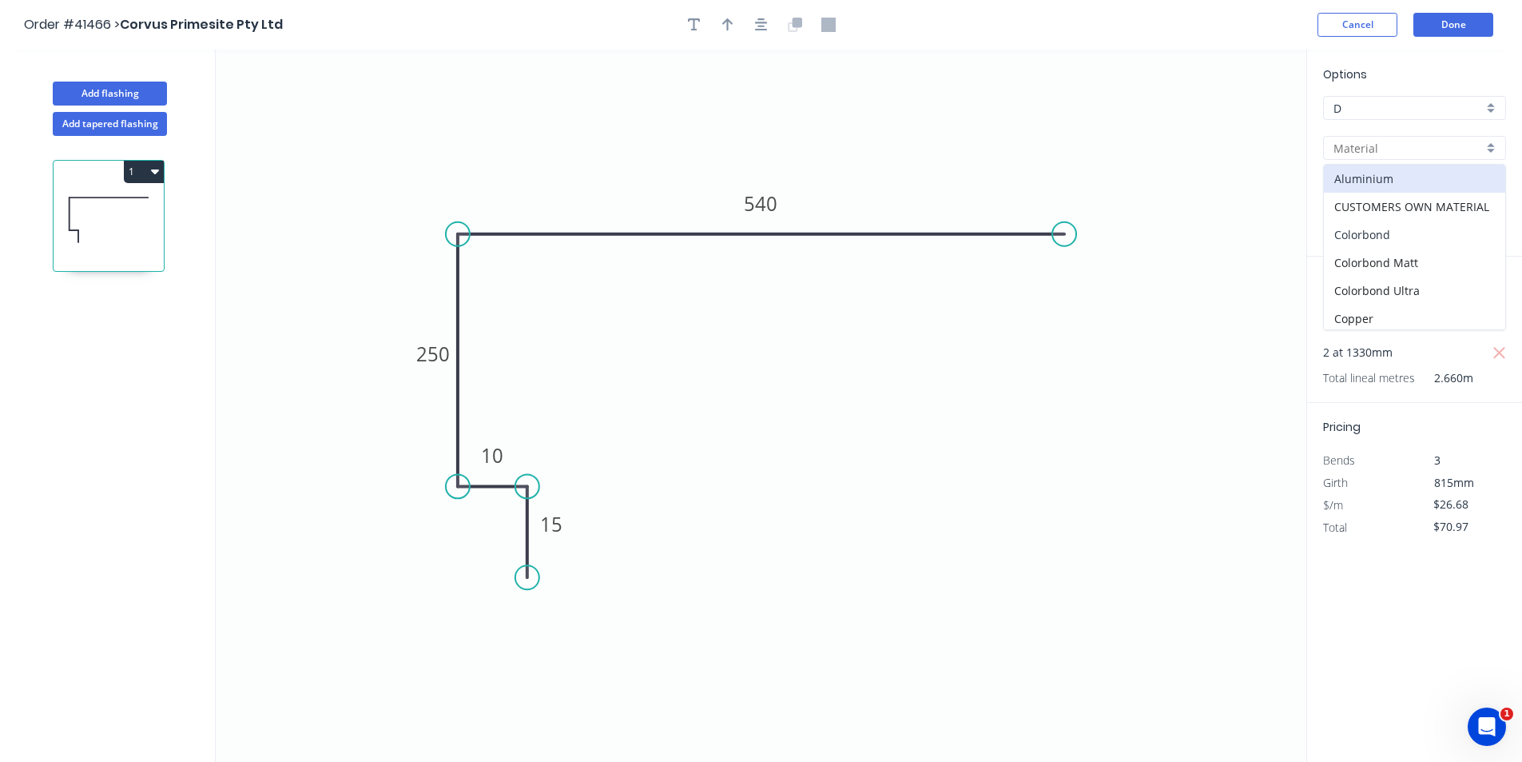
click at [1416, 246] on div "Colorbond" at bounding box center [1414, 235] width 181 height 28
type input "Colorbond"
type input "Basalt"
type input "$24.21"
type input "$64.40"
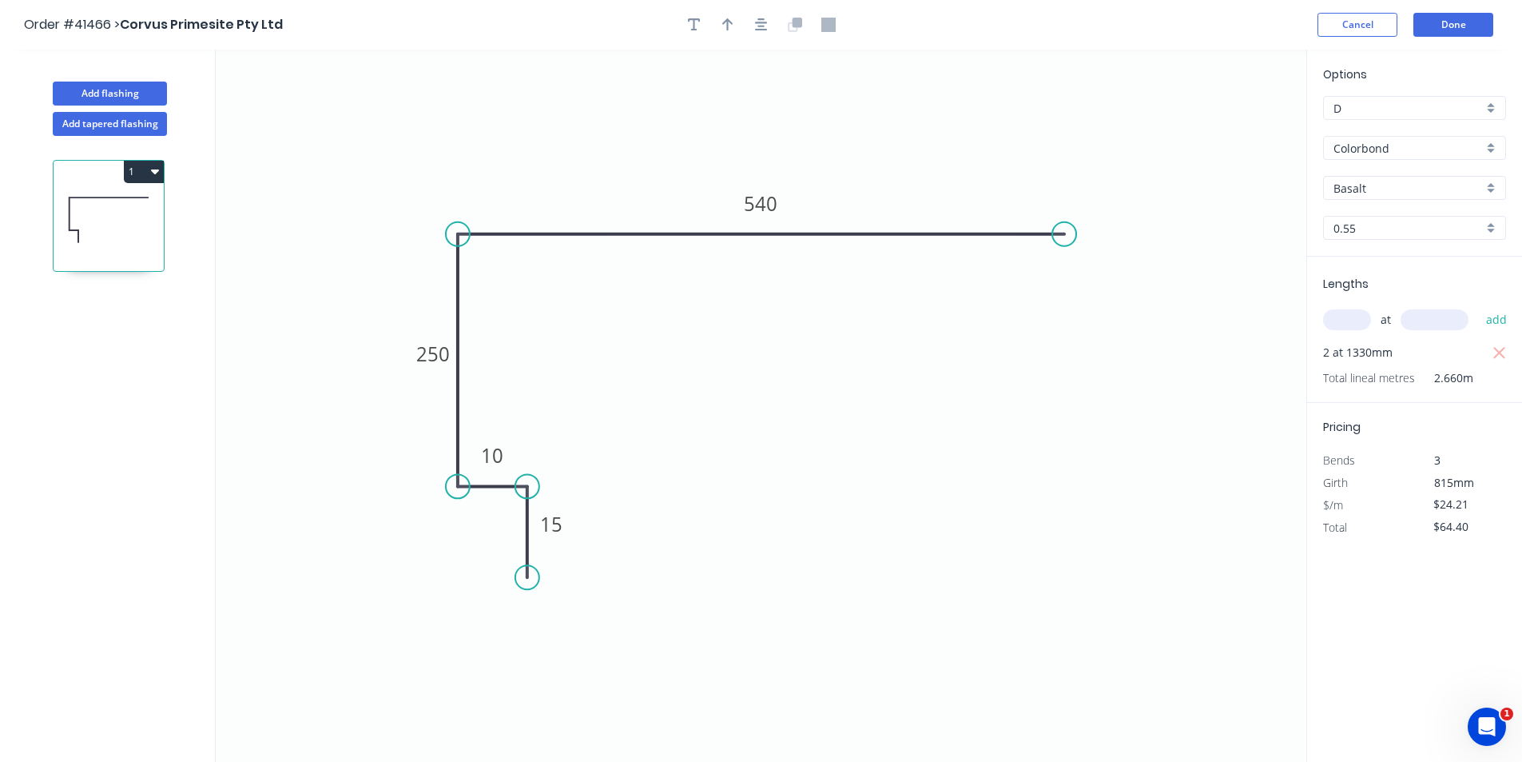
click at [1414, 193] on input "Basalt" at bounding box center [1408, 188] width 149 height 17
click at [1400, 320] on div "Monument" at bounding box center [1414, 314] width 181 height 28
type input "Monument"
click at [724, 20] on icon "button" at bounding box center [727, 25] width 11 height 14
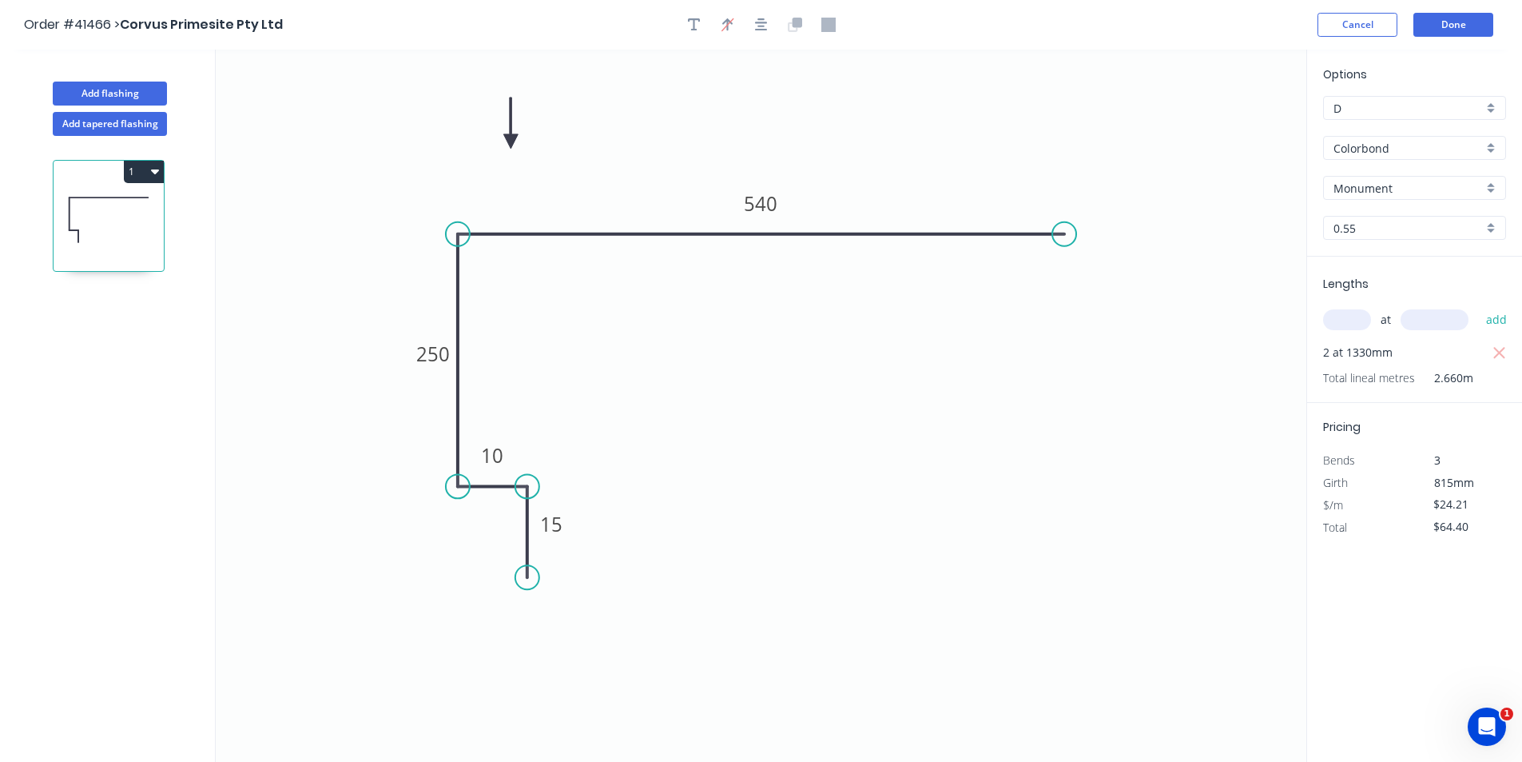
drag, startPoint x: 1228, startPoint y: 126, endPoint x: 511, endPoint y: 141, distance: 717.8
click at [511, 141] on icon at bounding box center [510, 122] width 14 height 51
click at [1450, 26] on button "Done" at bounding box center [1454, 25] width 80 height 24
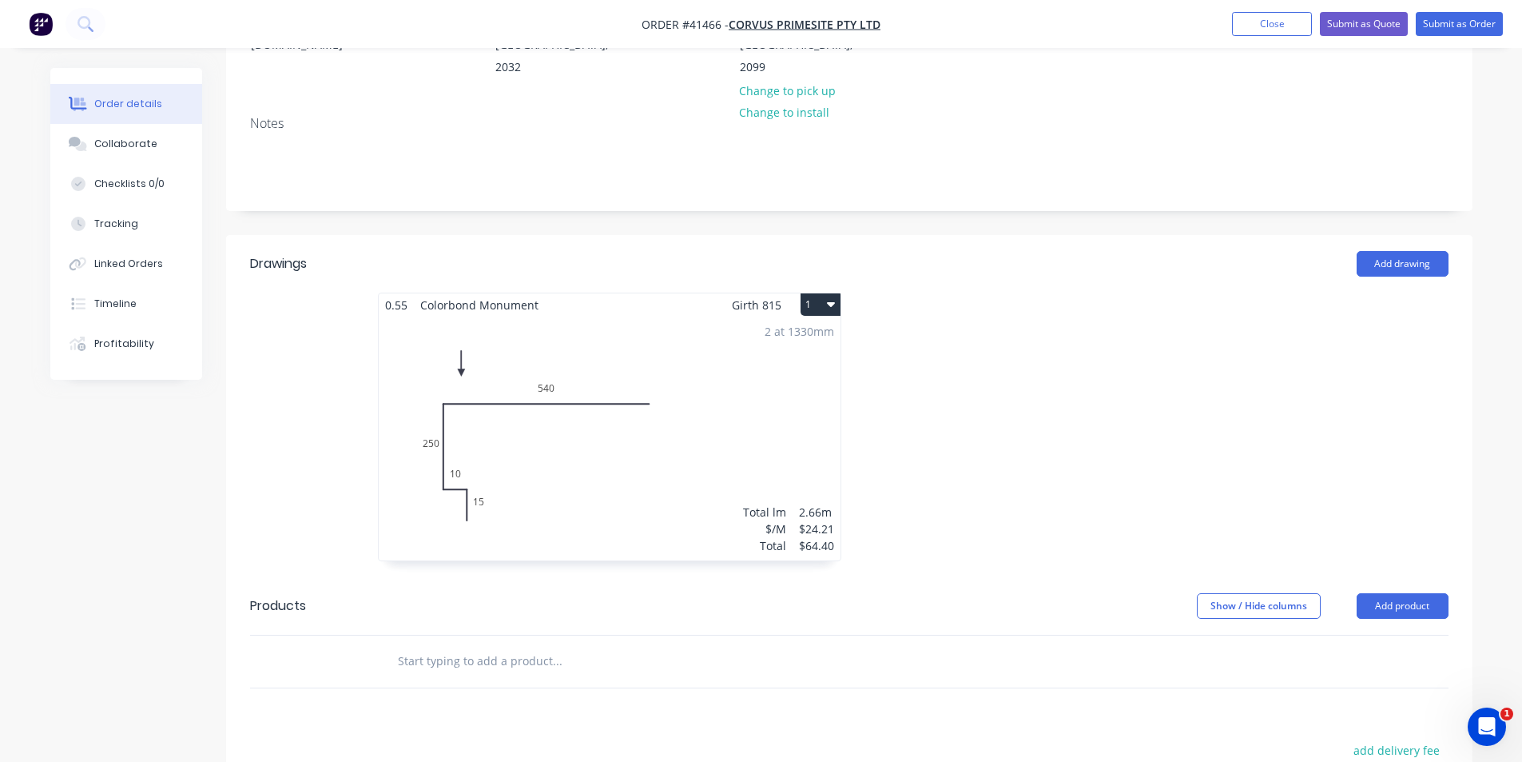
scroll to position [320, 0]
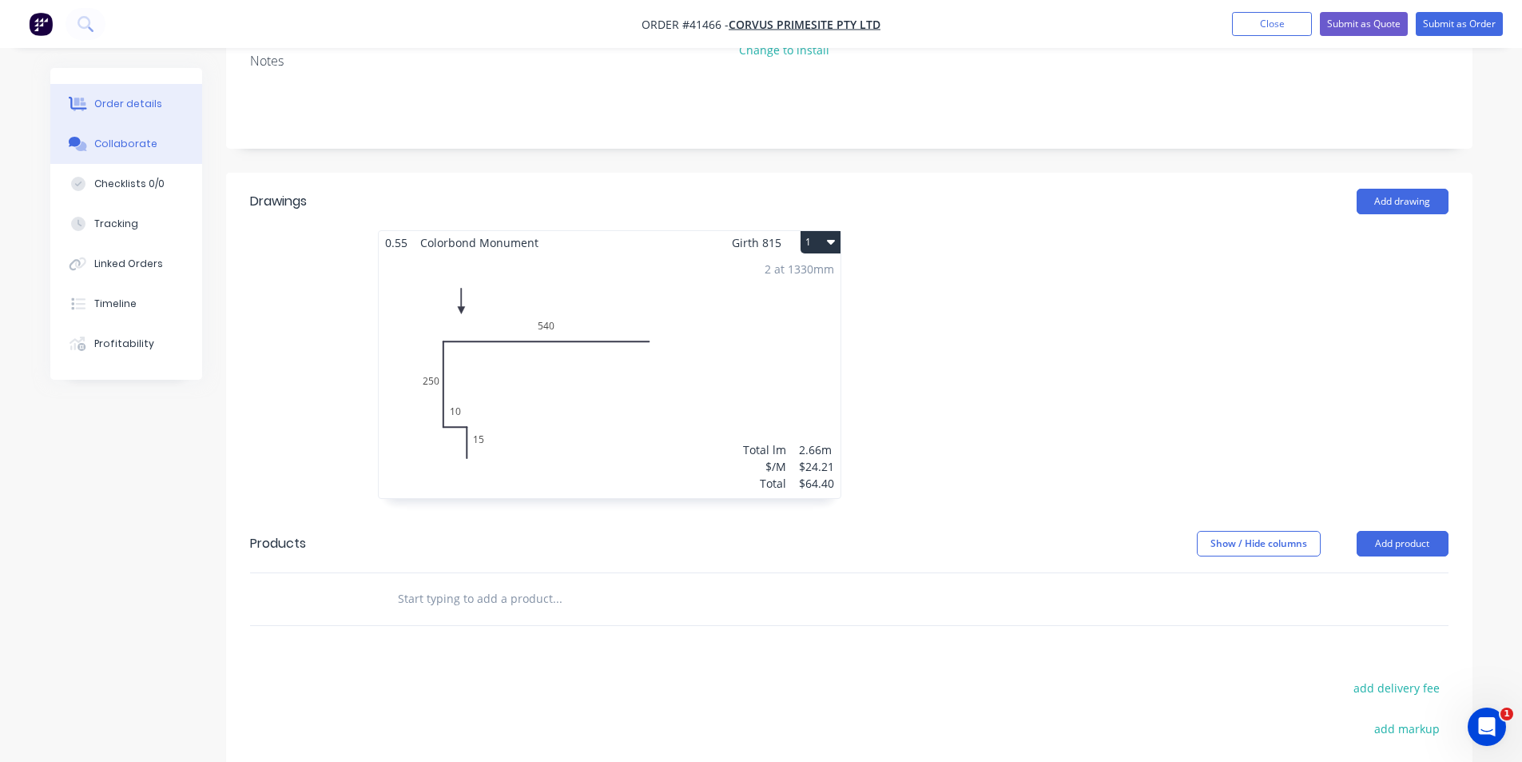
click at [173, 149] on button "Collaborate" at bounding box center [126, 144] width 152 height 40
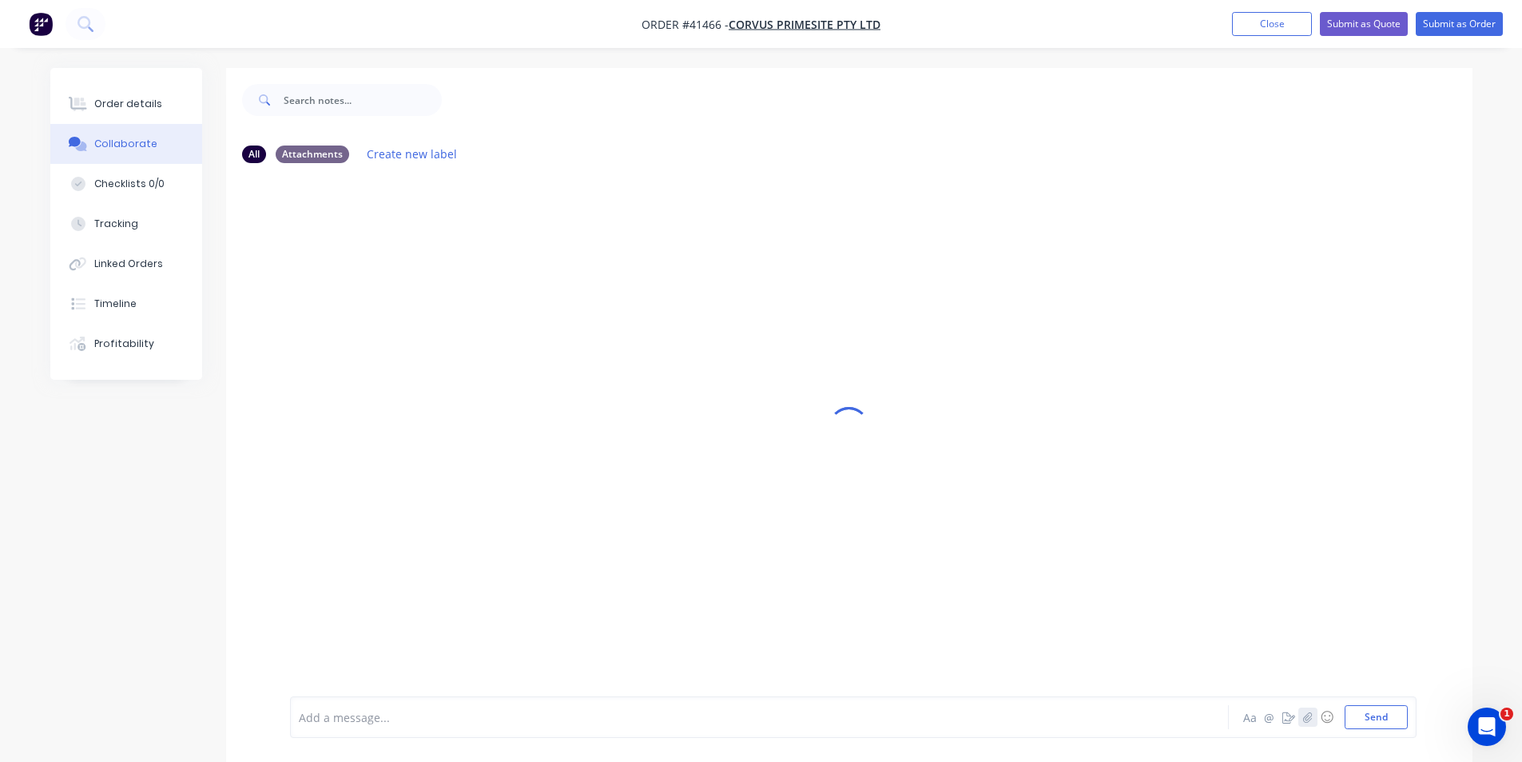
click at [1314, 717] on button "button" at bounding box center [1308, 716] width 19 height 19
click at [1358, 715] on button "Send" at bounding box center [1376, 717] width 63 height 24
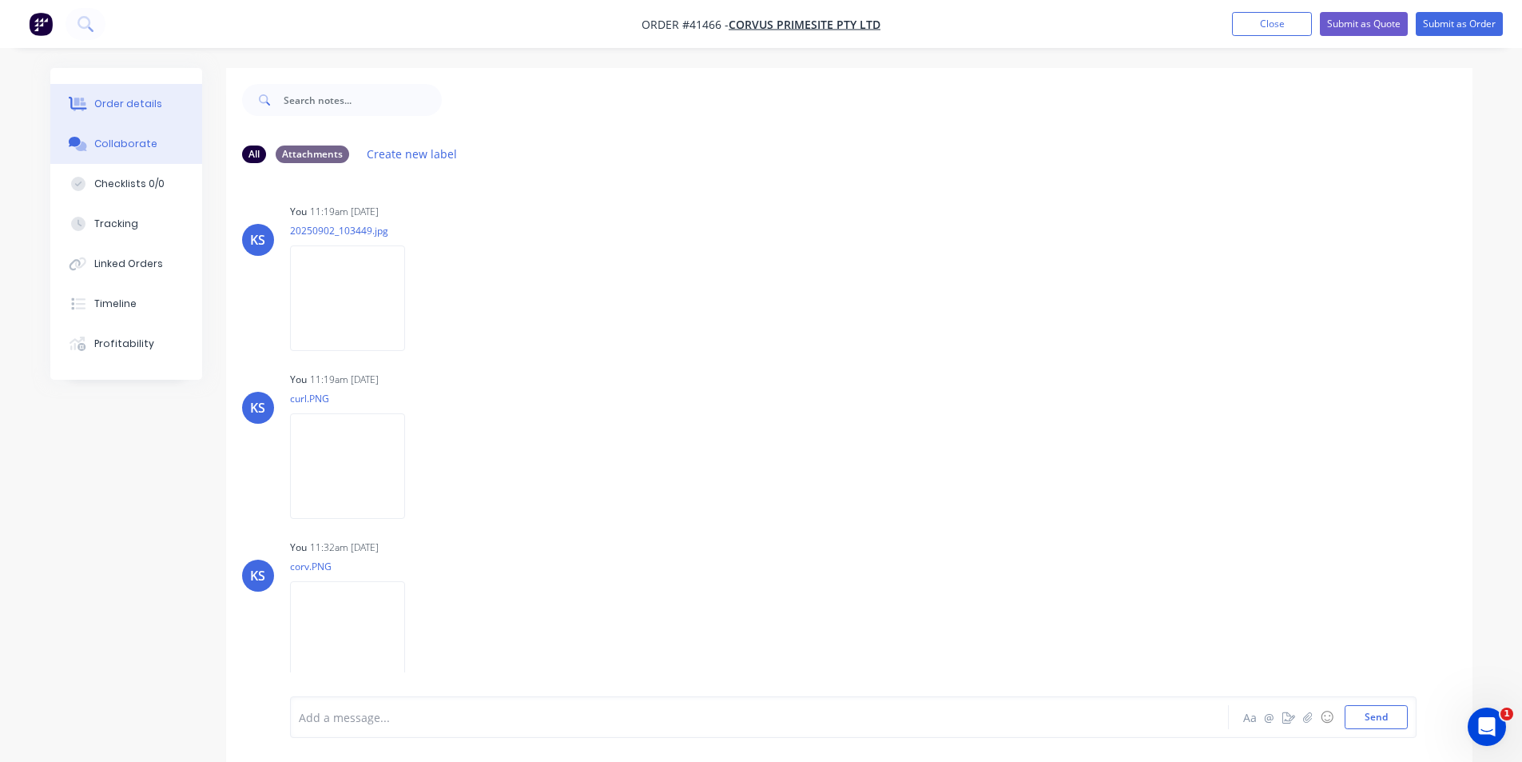
click at [120, 100] on div "Order details" at bounding box center [128, 104] width 68 height 14
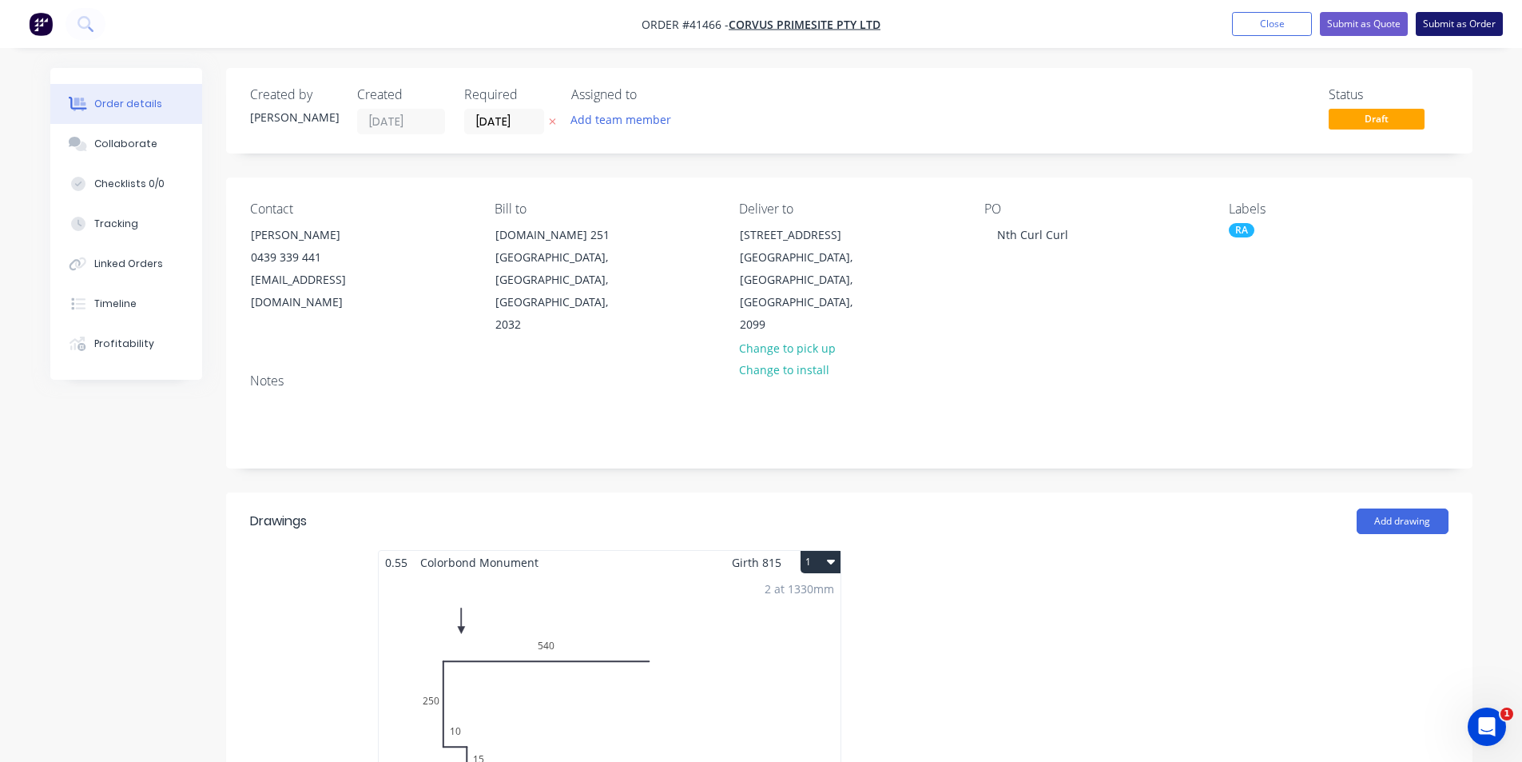
click at [1460, 29] on button "Submit as Order" at bounding box center [1459, 24] width 87 height 24
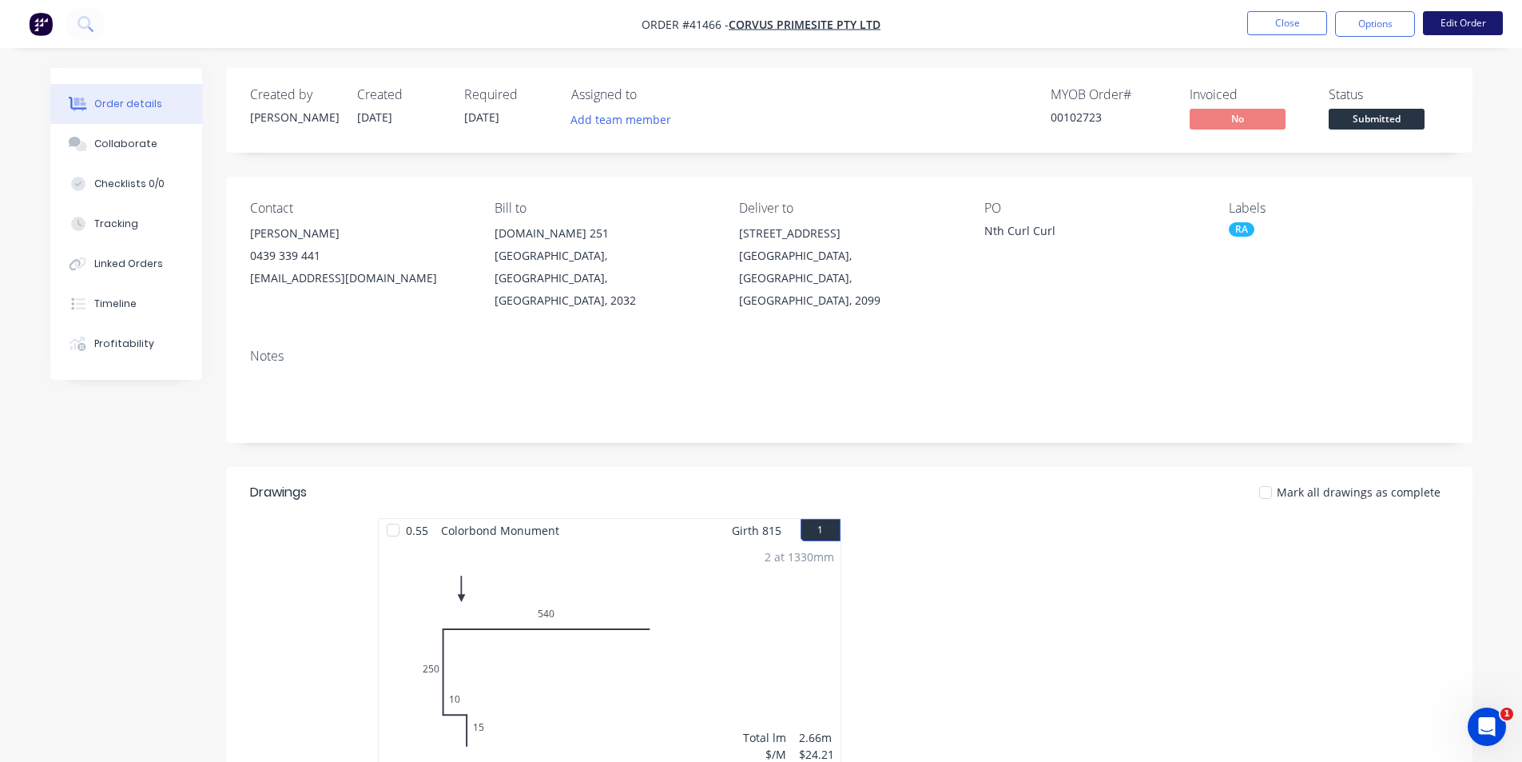
click at [1448, 14] on button "Edit Order" at bounding box center [1463, 23] width 80 height 24
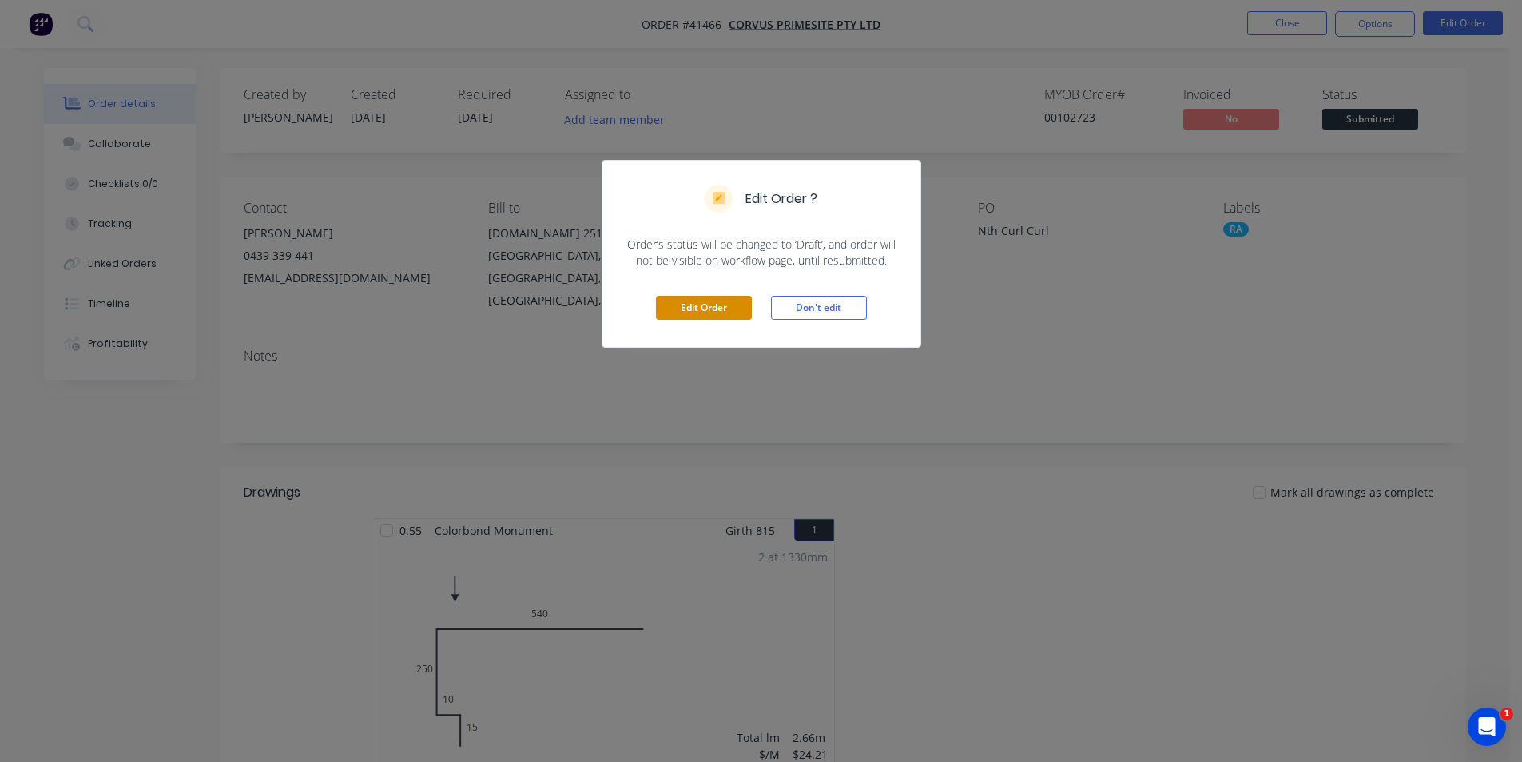
click at [730, 309] on button "Edit Order" at bounding box center [704, 308] width 96 height 24
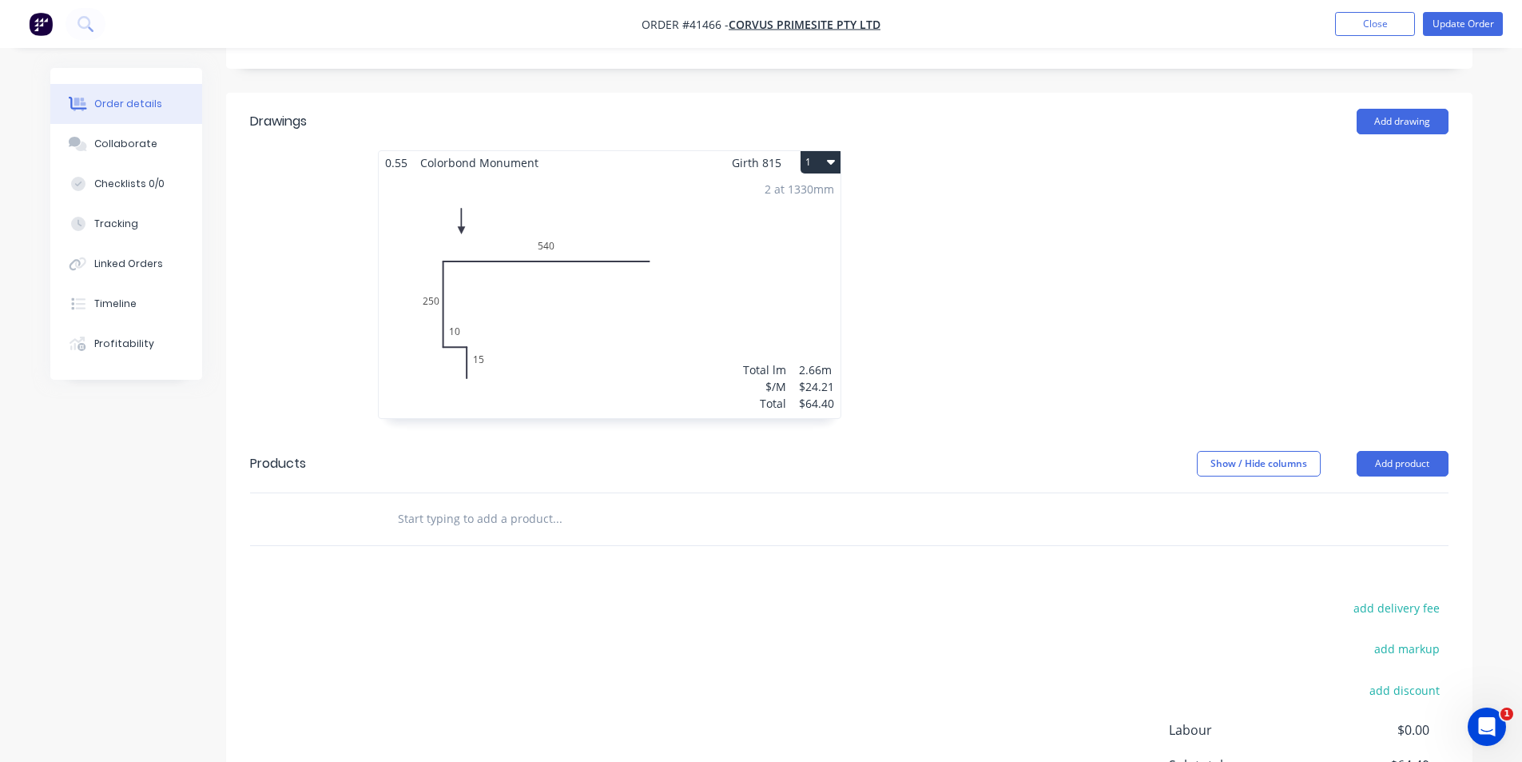
scroll to position [569, 0]
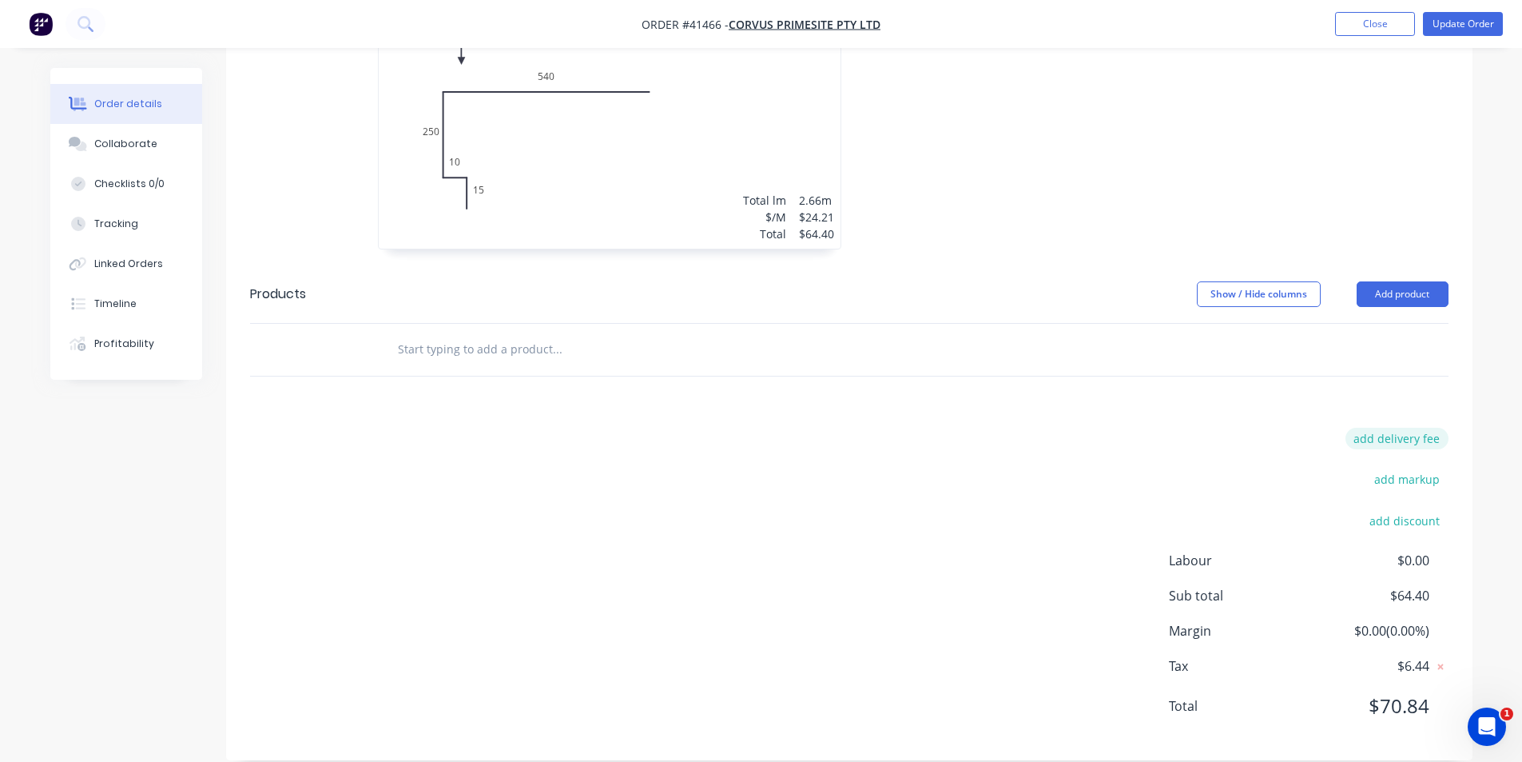
click at [1378, 428] on button "add delivery fee" at bounding box center [1397, 439] width 103 height 22
type input "140"
click input "submit" at bounding box center [0, 0] width 0 height 0
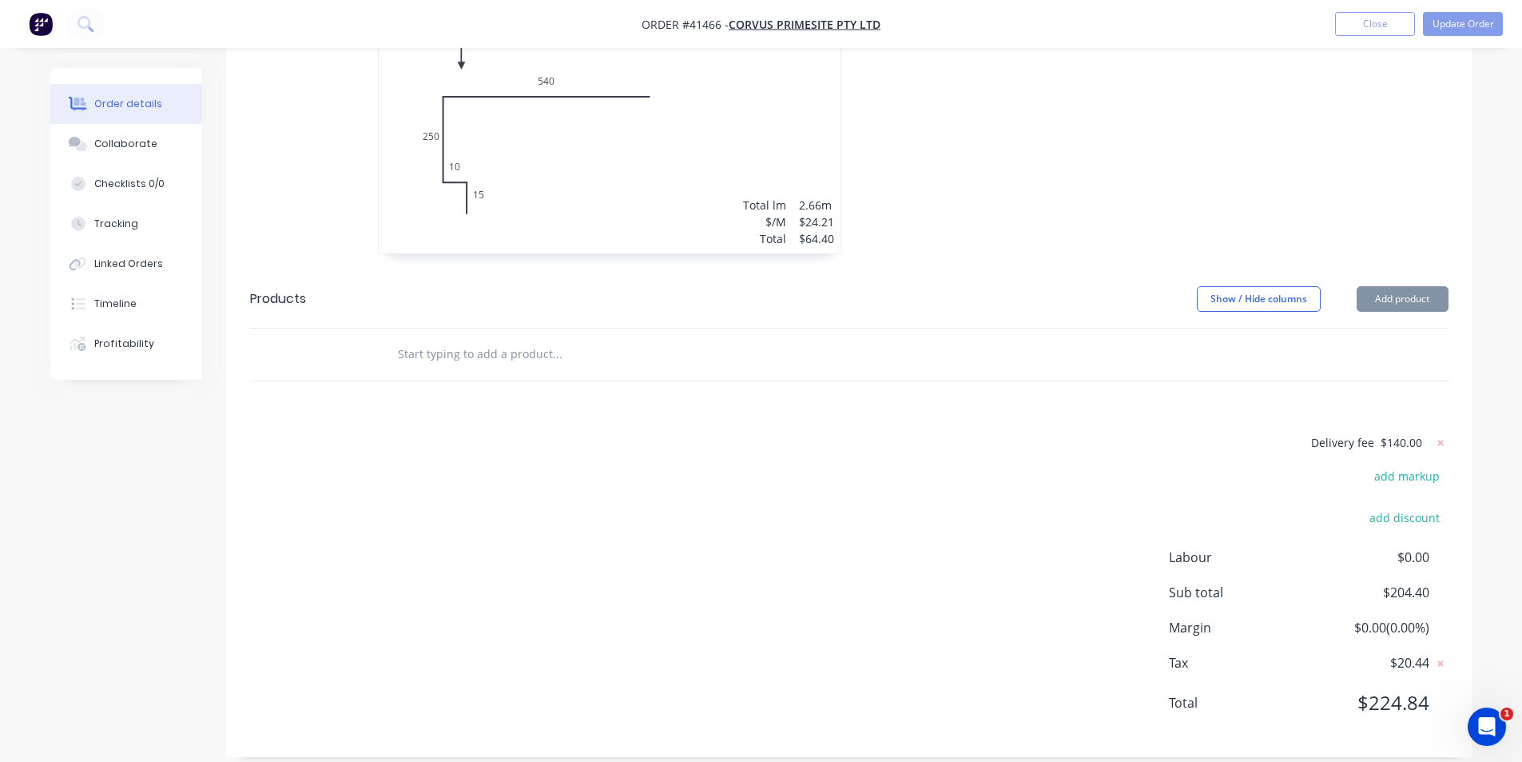
scroll to position [561, 0]
click at [1459, 23] on button "Update Order" at bounding box center [1463, 24] width 80 height 24
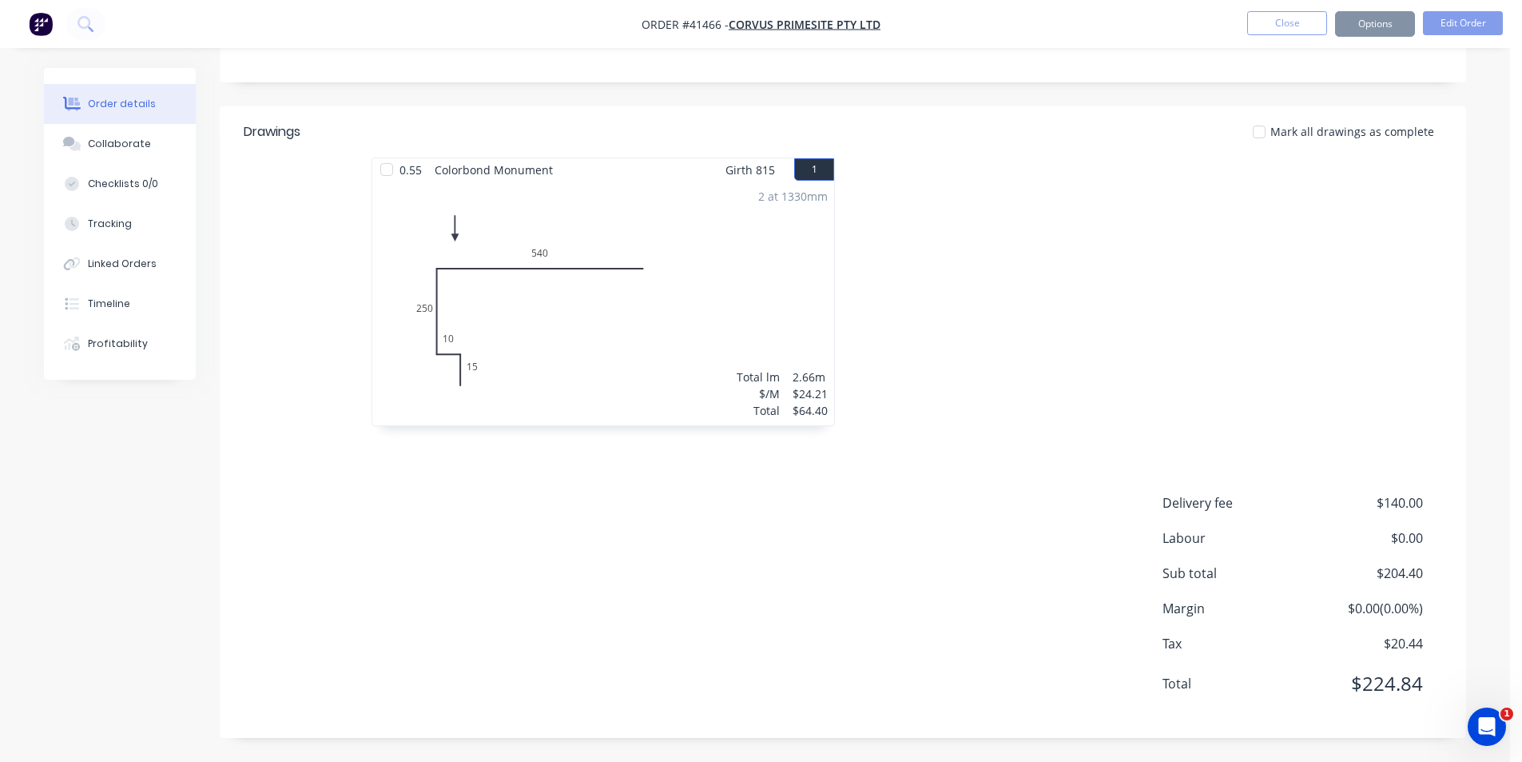
scroll to position [0, 0]
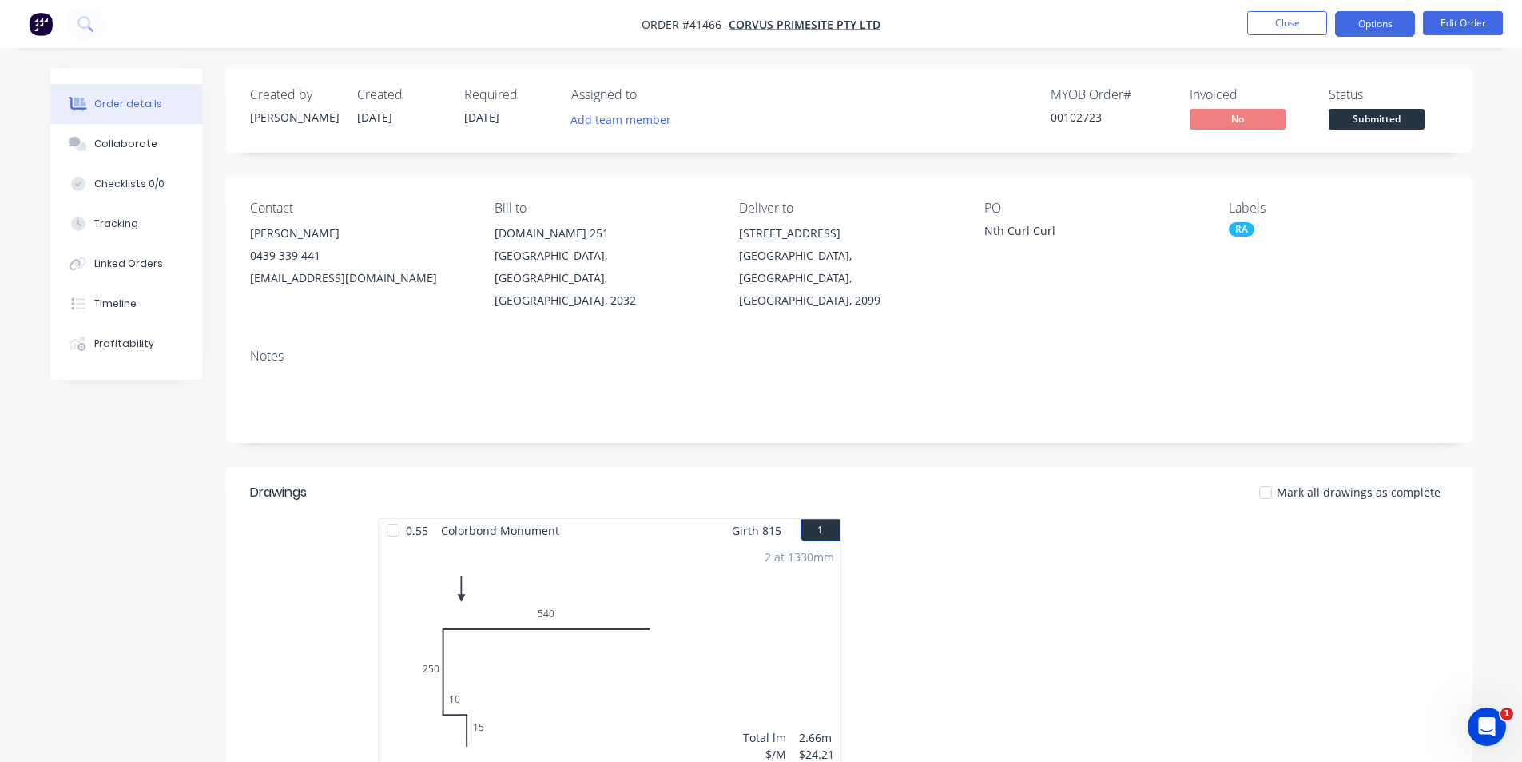
click at [1359, 16] on button "Options" at bounding box center [1375, 24] width 80 height 26
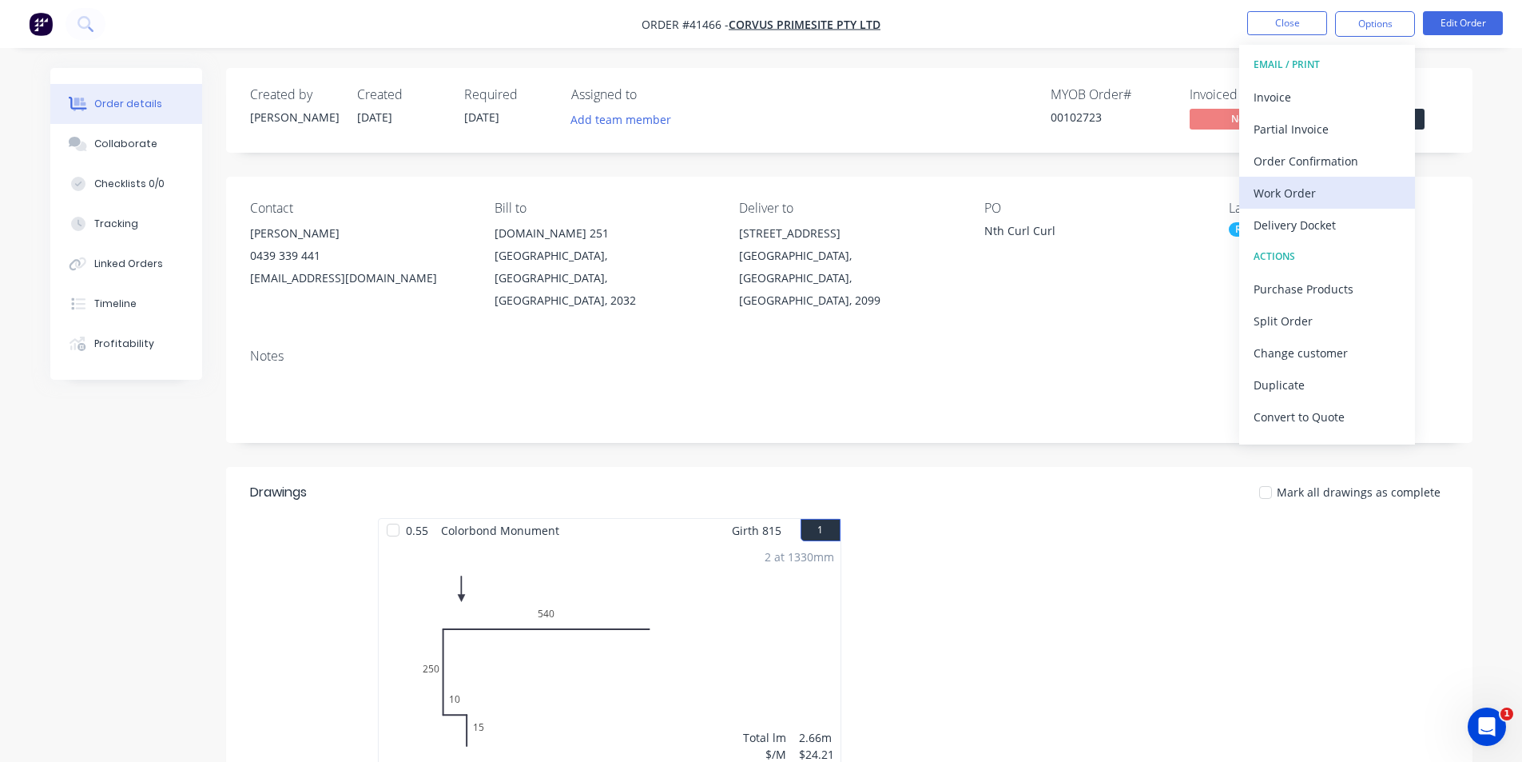
click at [1309, 183] on div "Work Order" at bounding box center [1327, 192] width 147 height 23
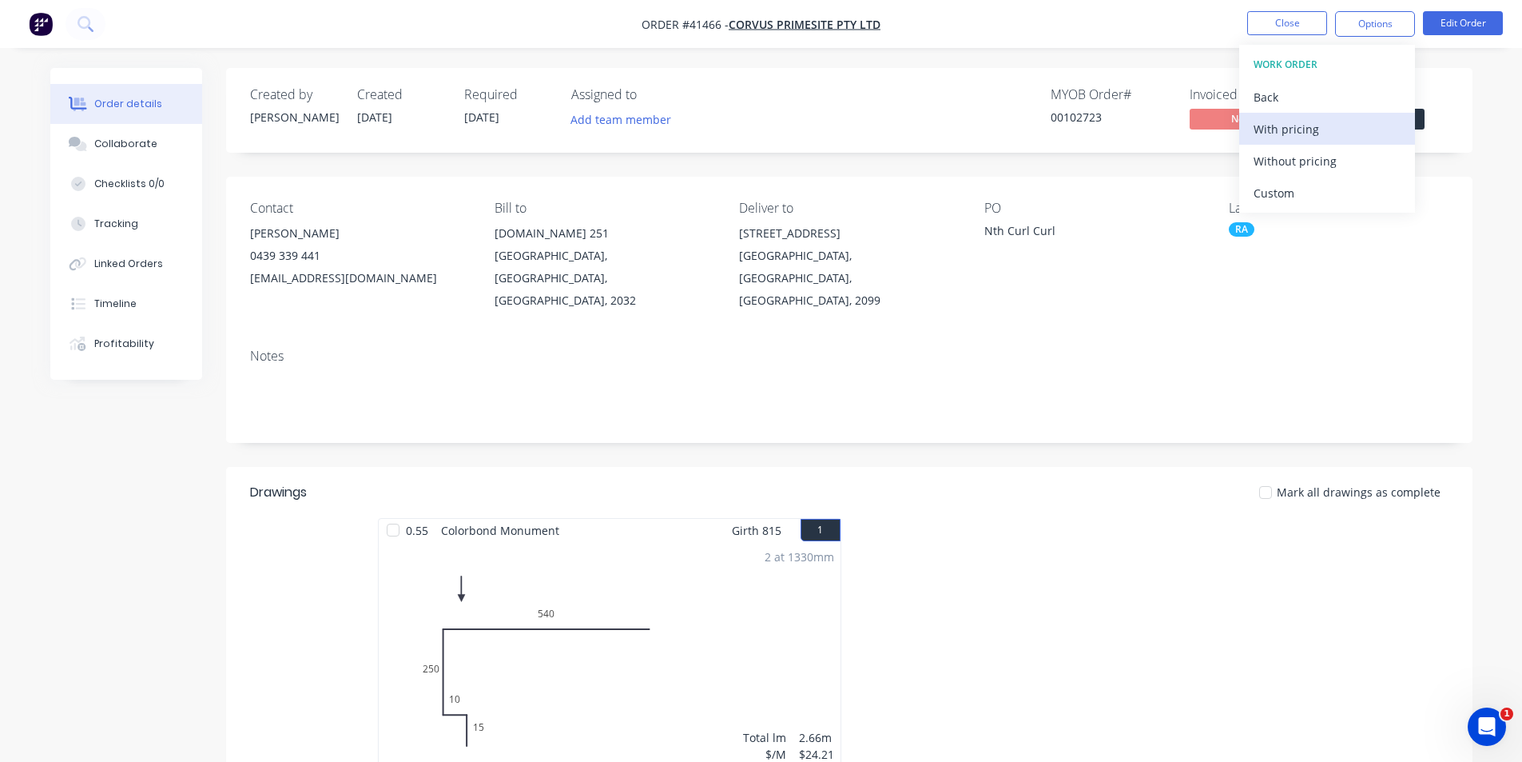
click at [1324, 133] on div "With pricing" at bounding box center [1327, 128] width 147 height 23
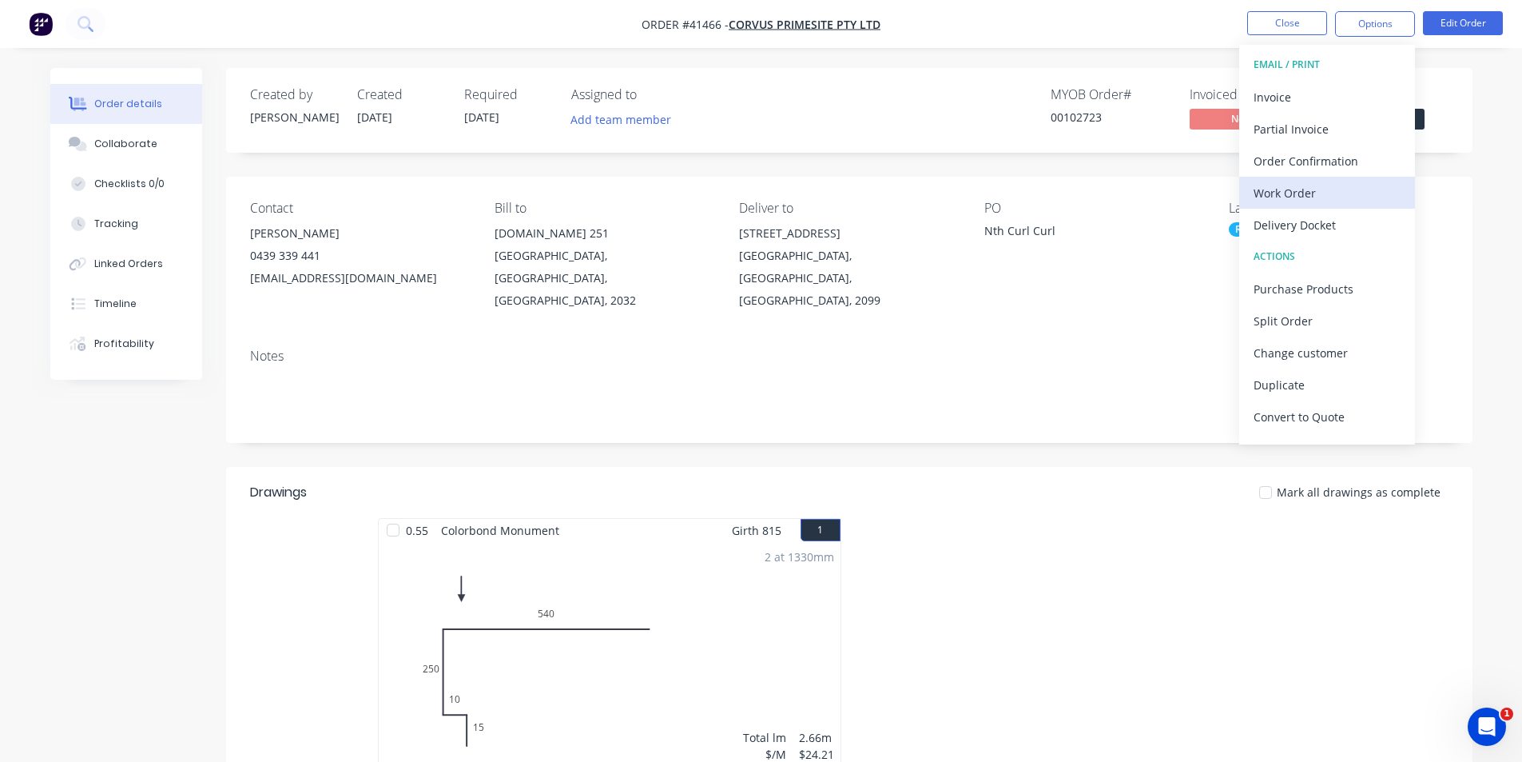
click at [1313, 196] on div "Work Order" at bounding box center [1327, 192] width 147 height 23
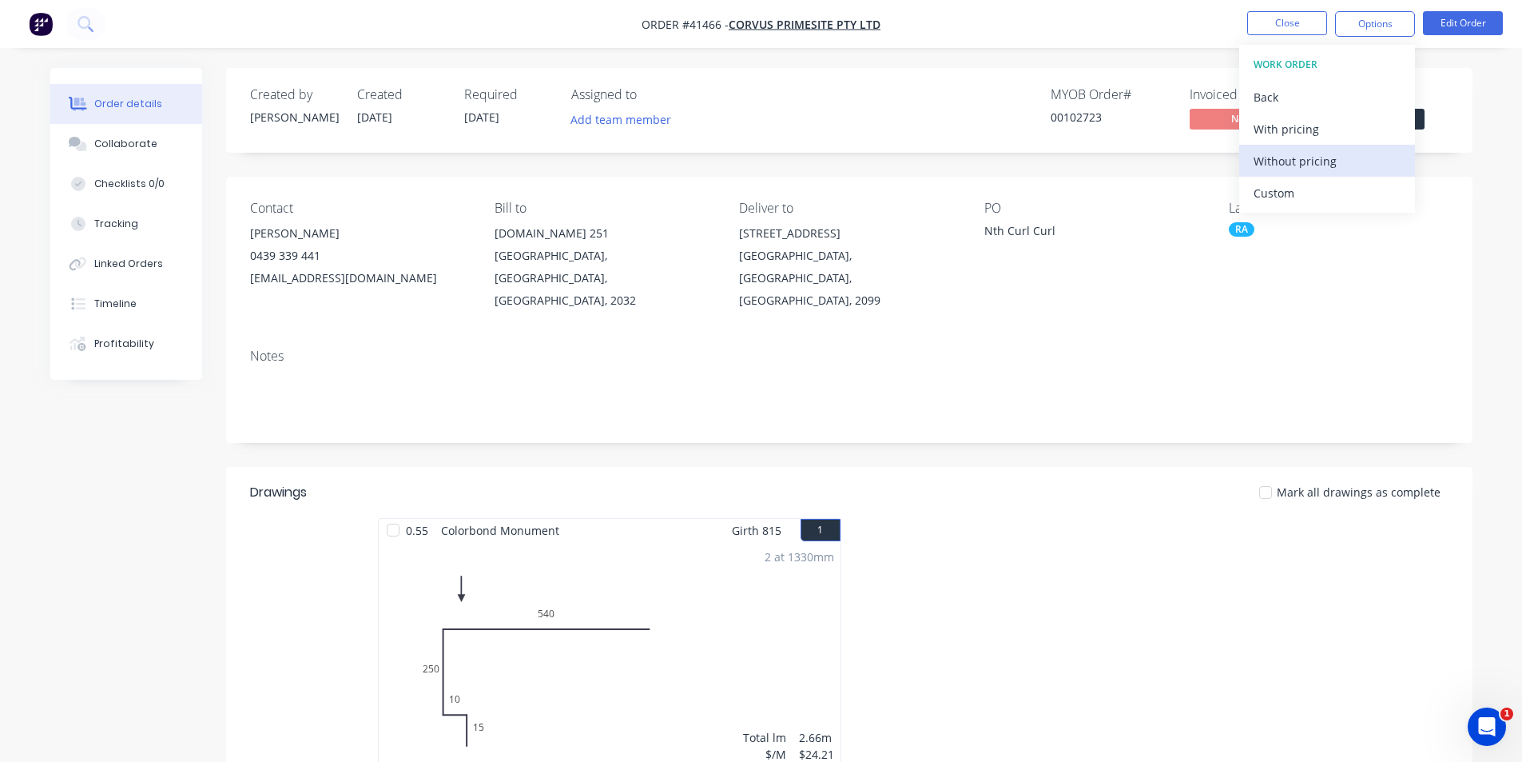
click at [1319, 157] on div "Without pricing" at bounding box center [1327, 160] width 147 height 23
click at [1292, 164] on div "Order Confirmation" at bounding box center [1327, 160] width 147 height 23
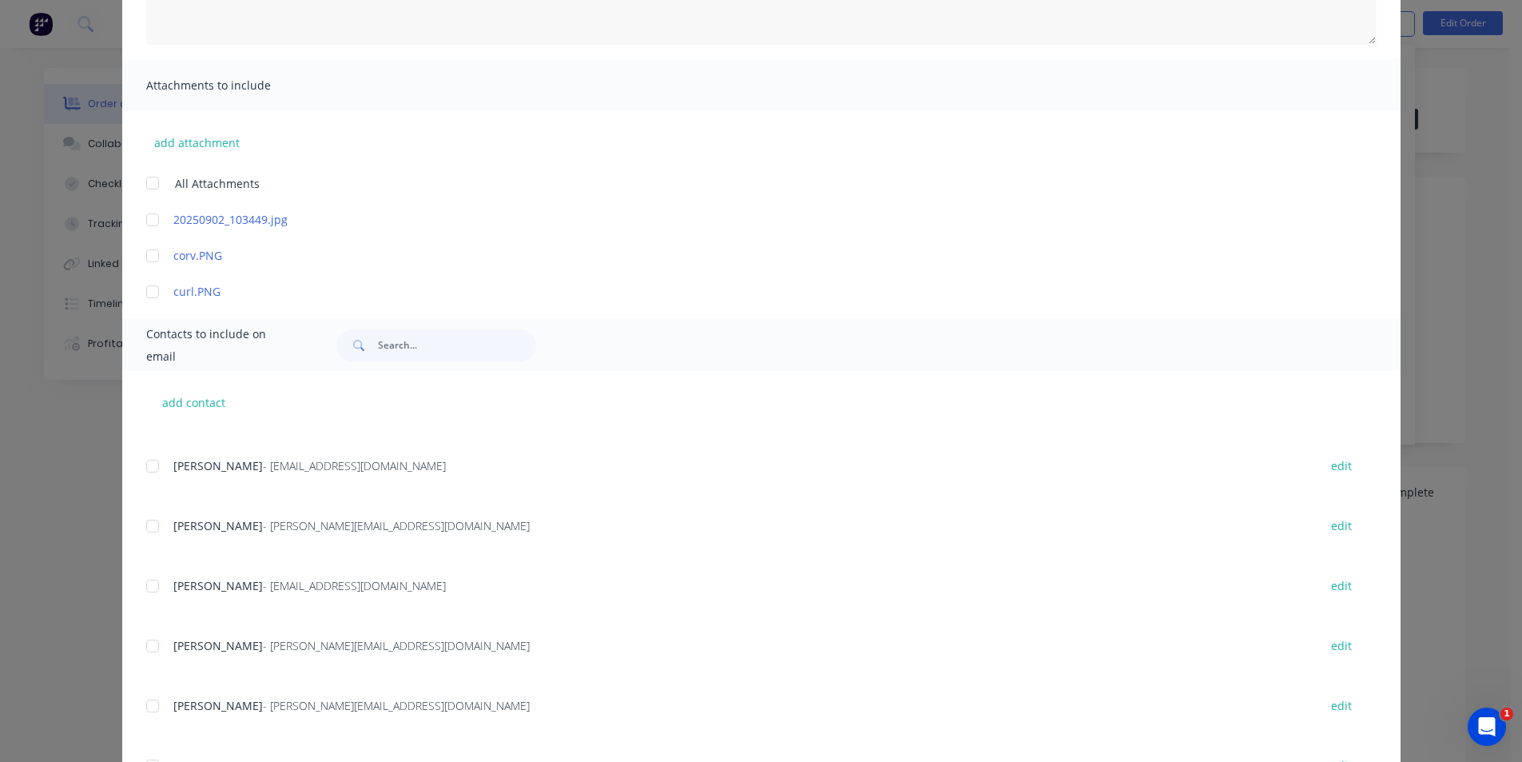
scroll to position [372, 0]
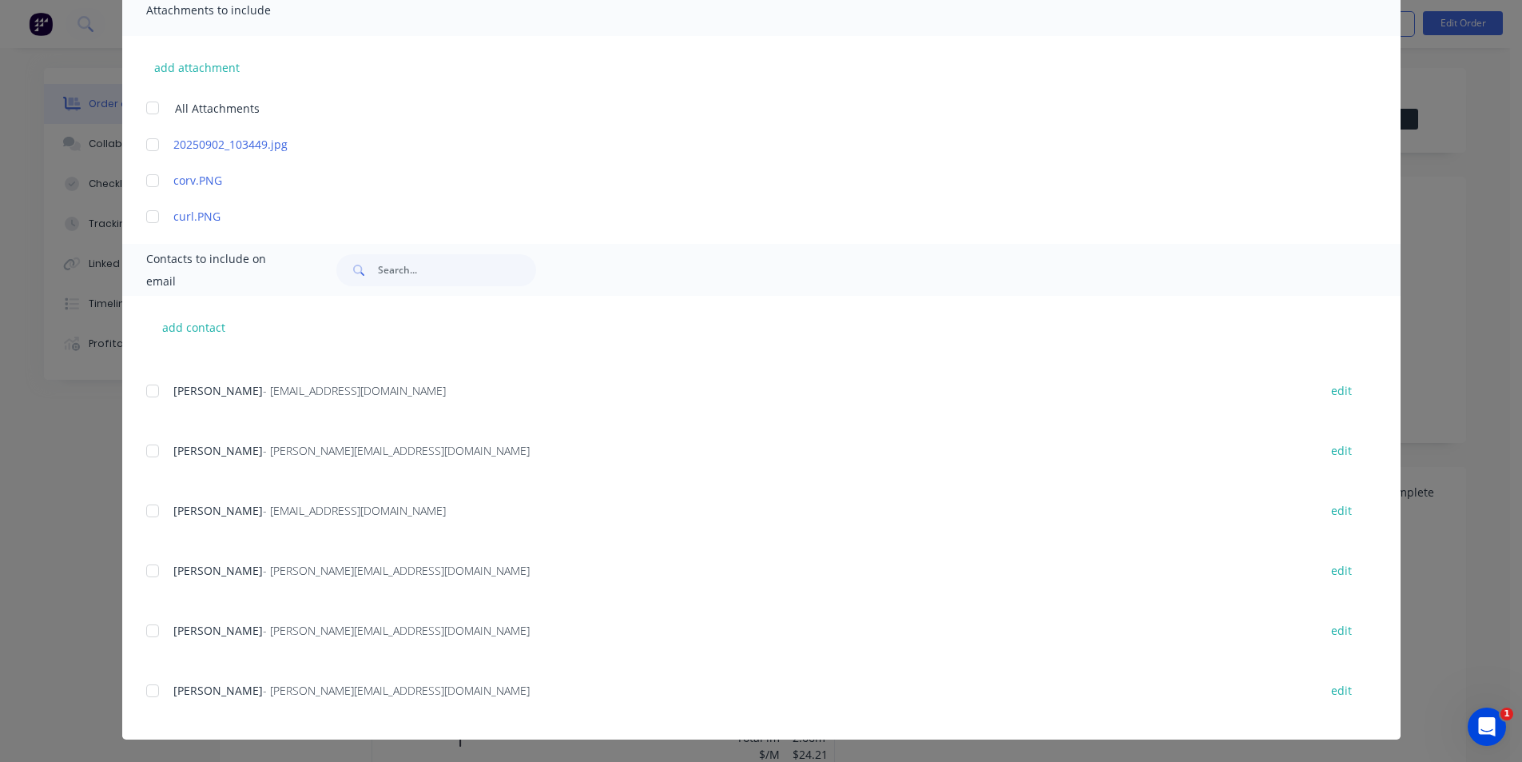
click at [145, 692] on div at bounding box center [153, 690] width 32 height 32
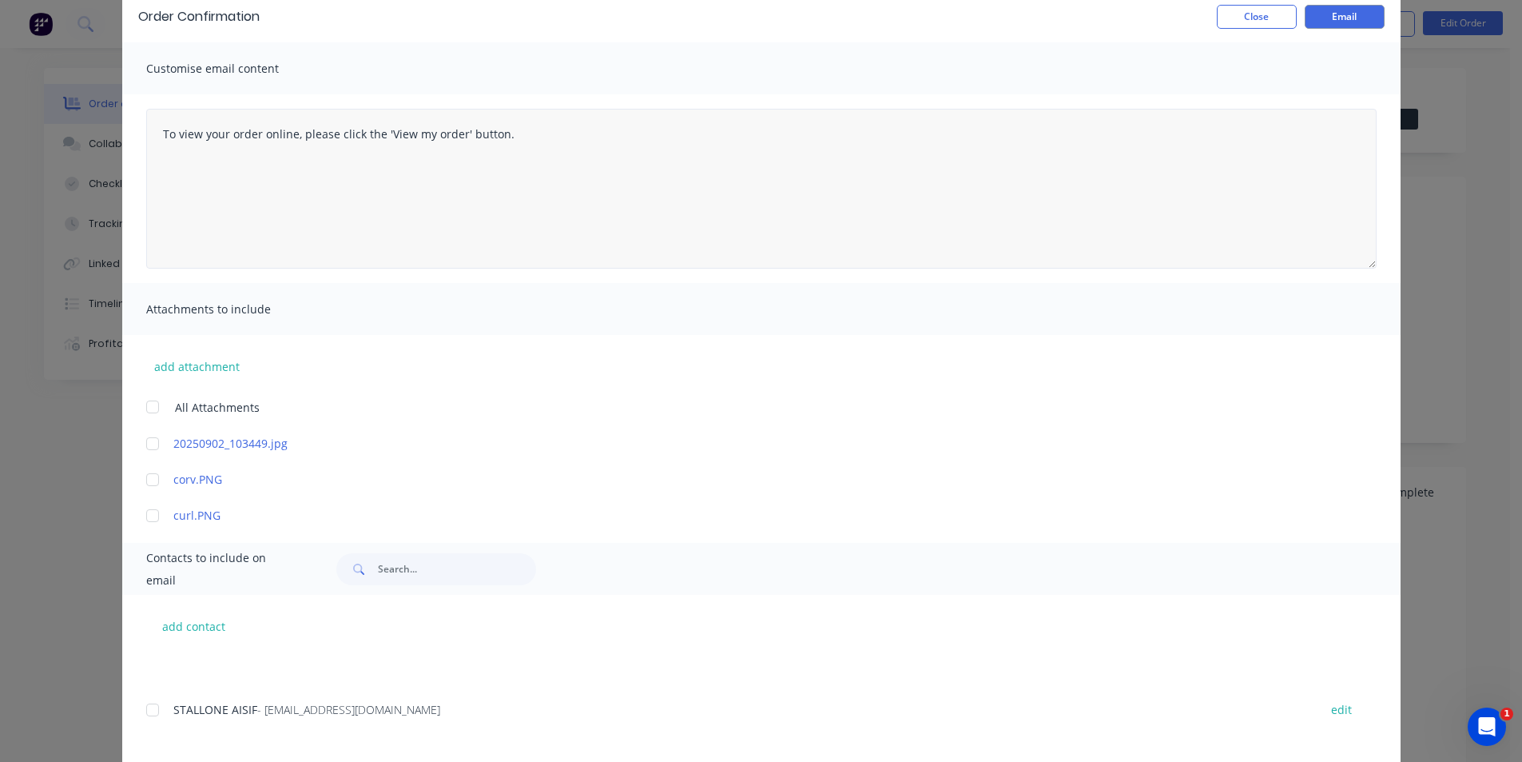
scroll to position [0, 0]
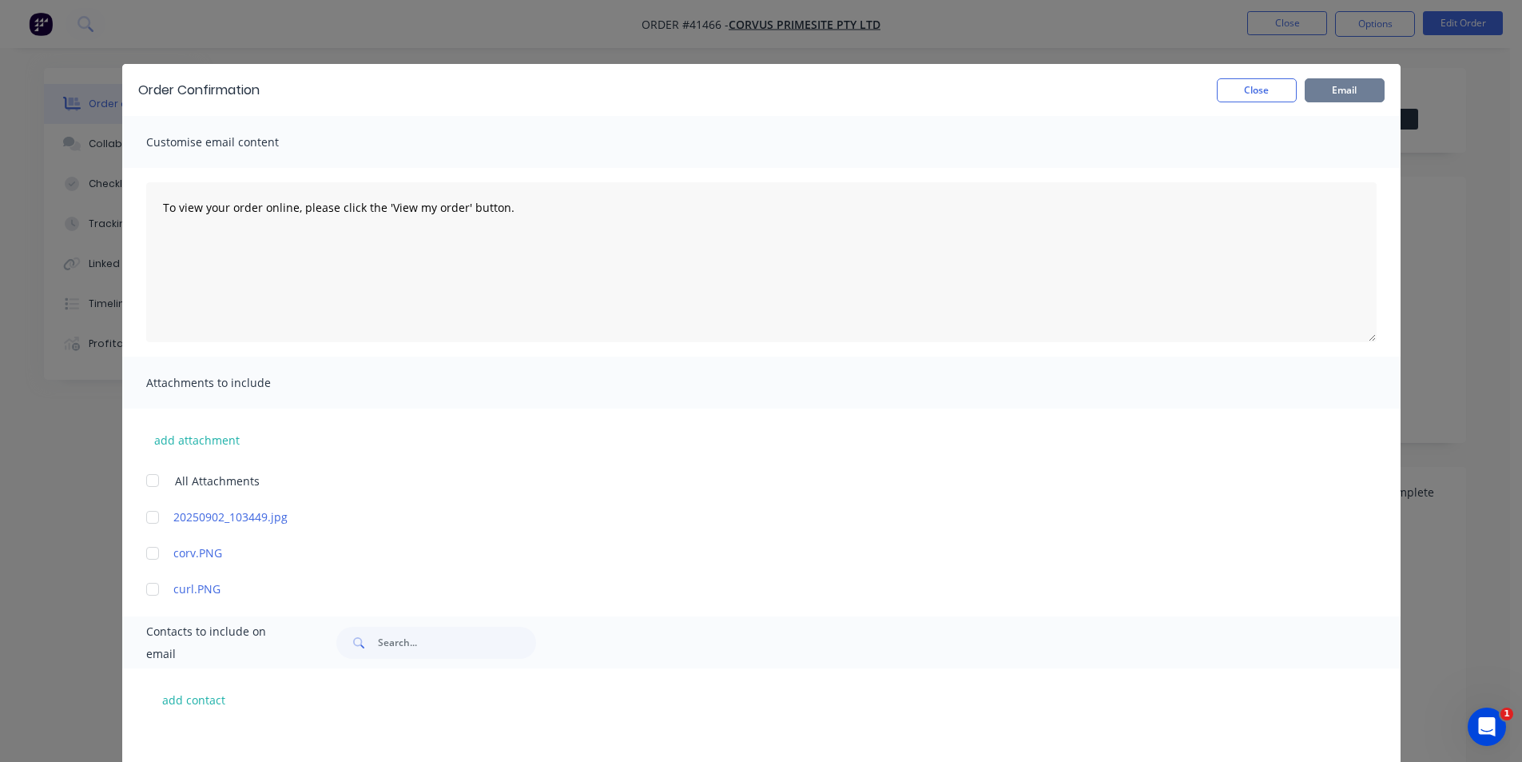
click at [1329, 90] on button "Email" at bounding box center [1345, 90] width 80 height 24
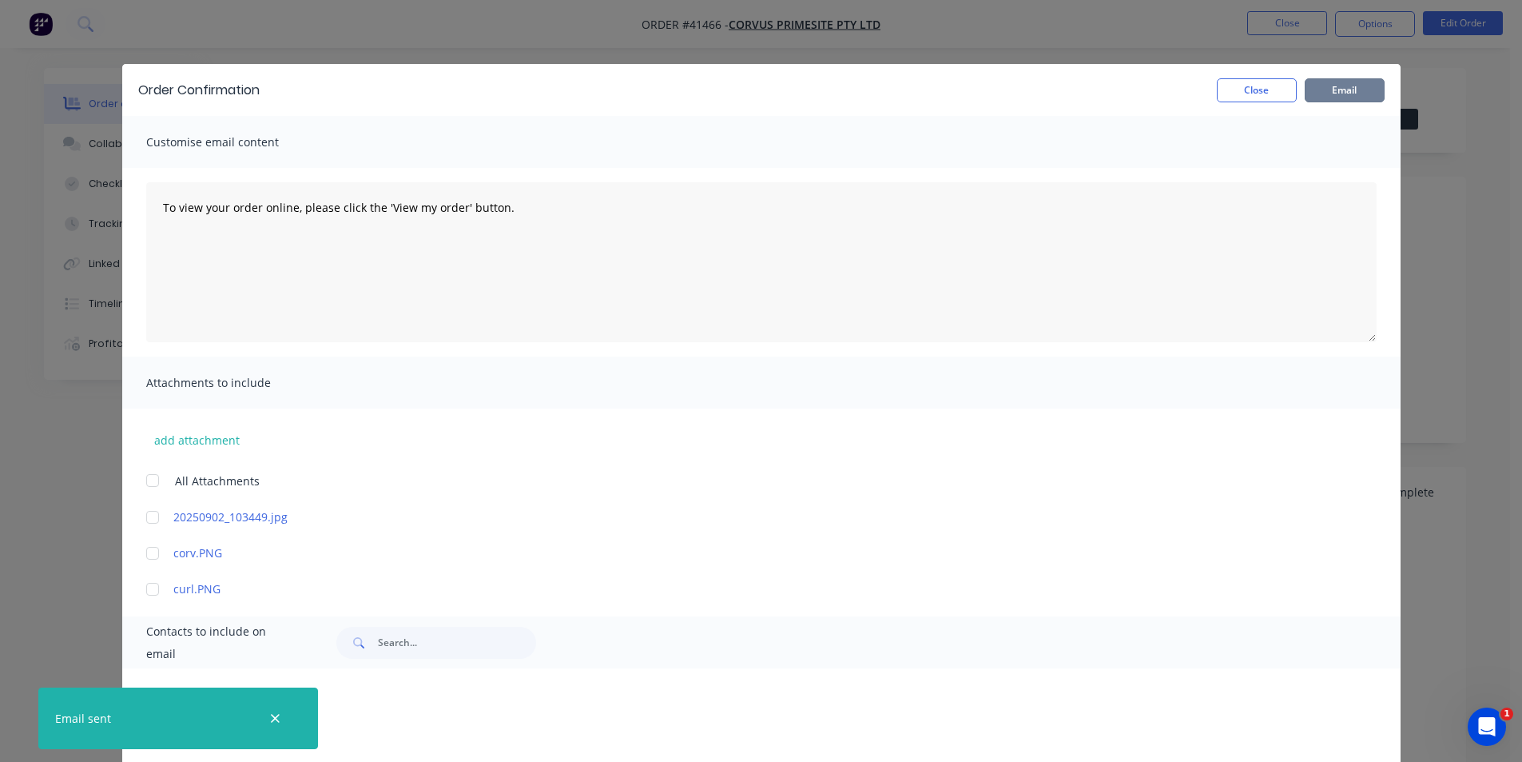
scroll to position [138, 0]
click at [1233, 90] on button "Close" at bounding box center [1257, 90] width 80 height 24
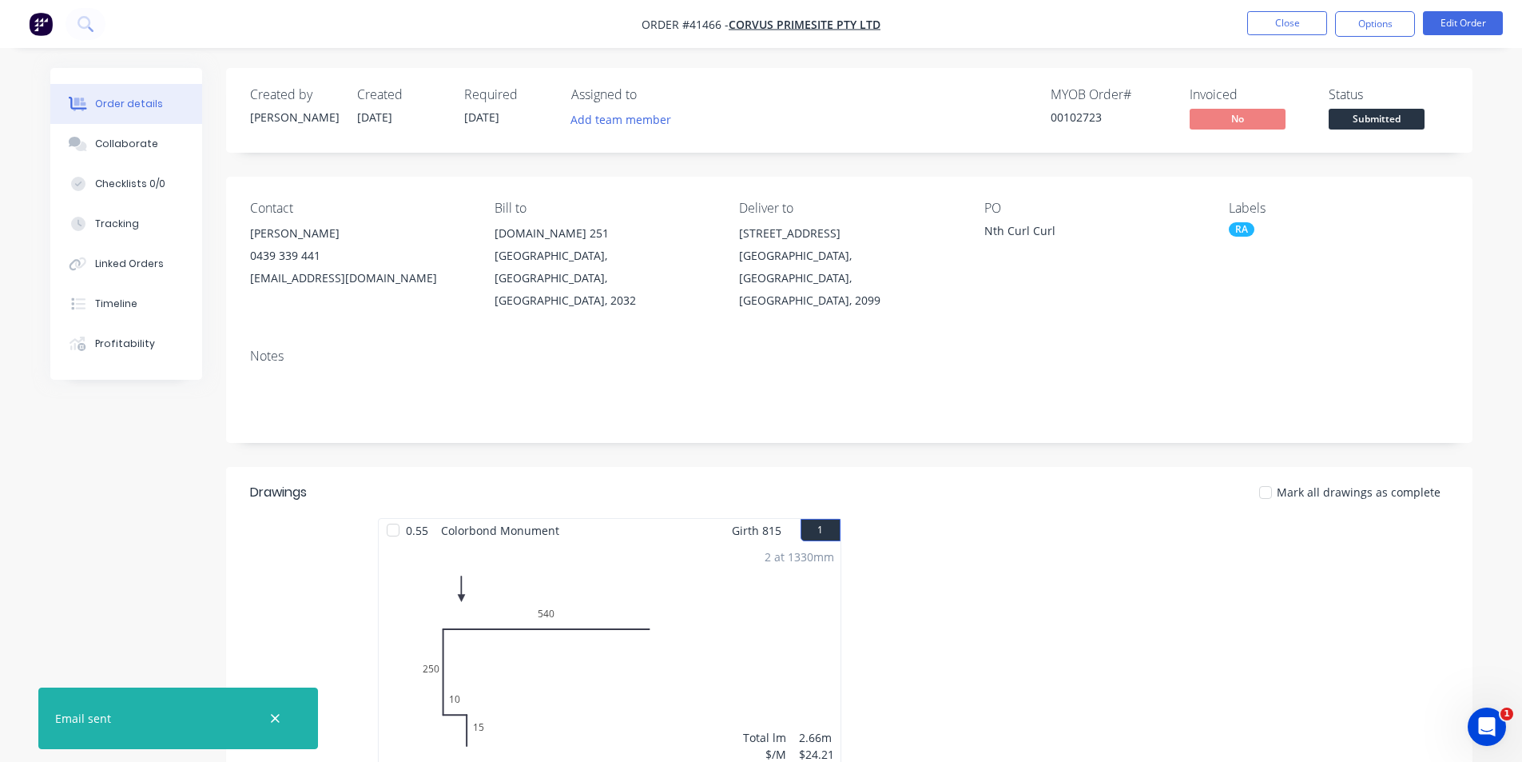
click at [1192, 26] on nav "Order #41466 - Corvus Primesite Pty Ltd Close Options Edit Order" at bounding box center [761, 24] width 1522 height 48
drag, startPoint x: 918, startPoint y: 38, endPoint x: 898, endPoint y: 52, distance: 24.2
click at [918, 38] on nav "Order #41466 - Corvus Primesite Pty Ltd Close Options Edit Order" at bounding box center [761, 24] width 1522 height 48
click at [273, 719] on icon "button" at bounding box center [275, 718] width 9 height 9
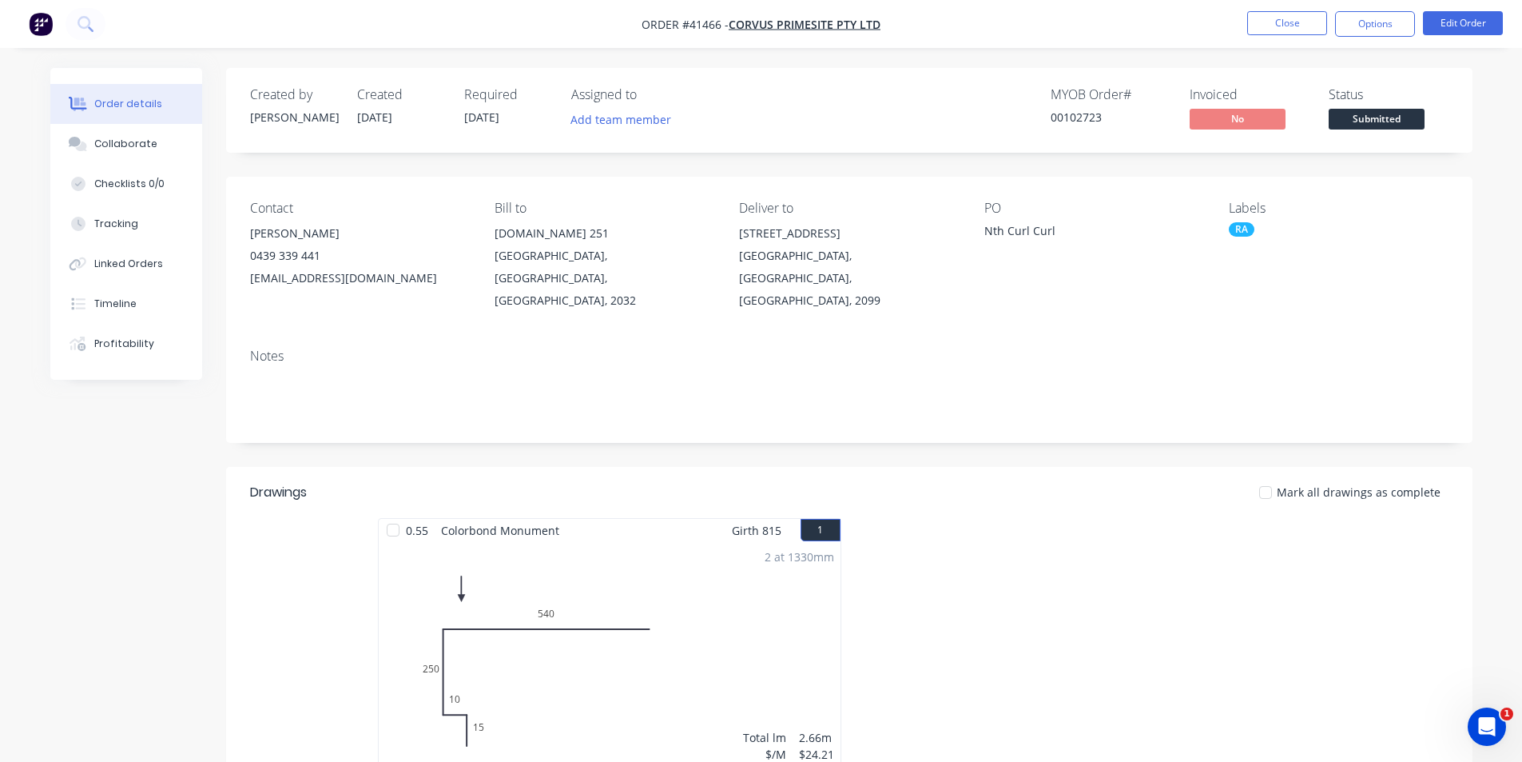
click at [937, 483] on div "Mark all drawings as complete" at bounding box center [976, 491] width 944 height 17
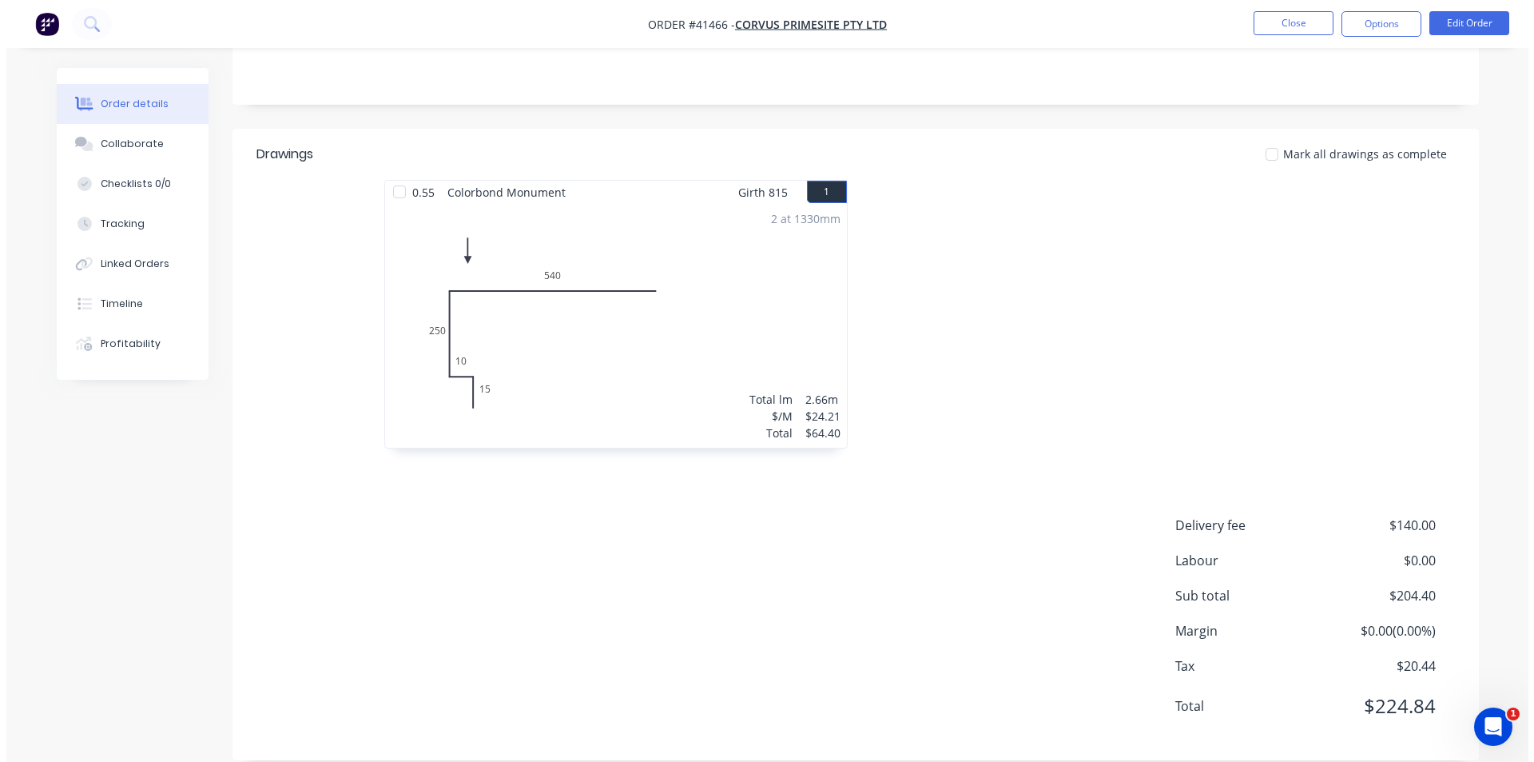
scroll to position [0, 0]
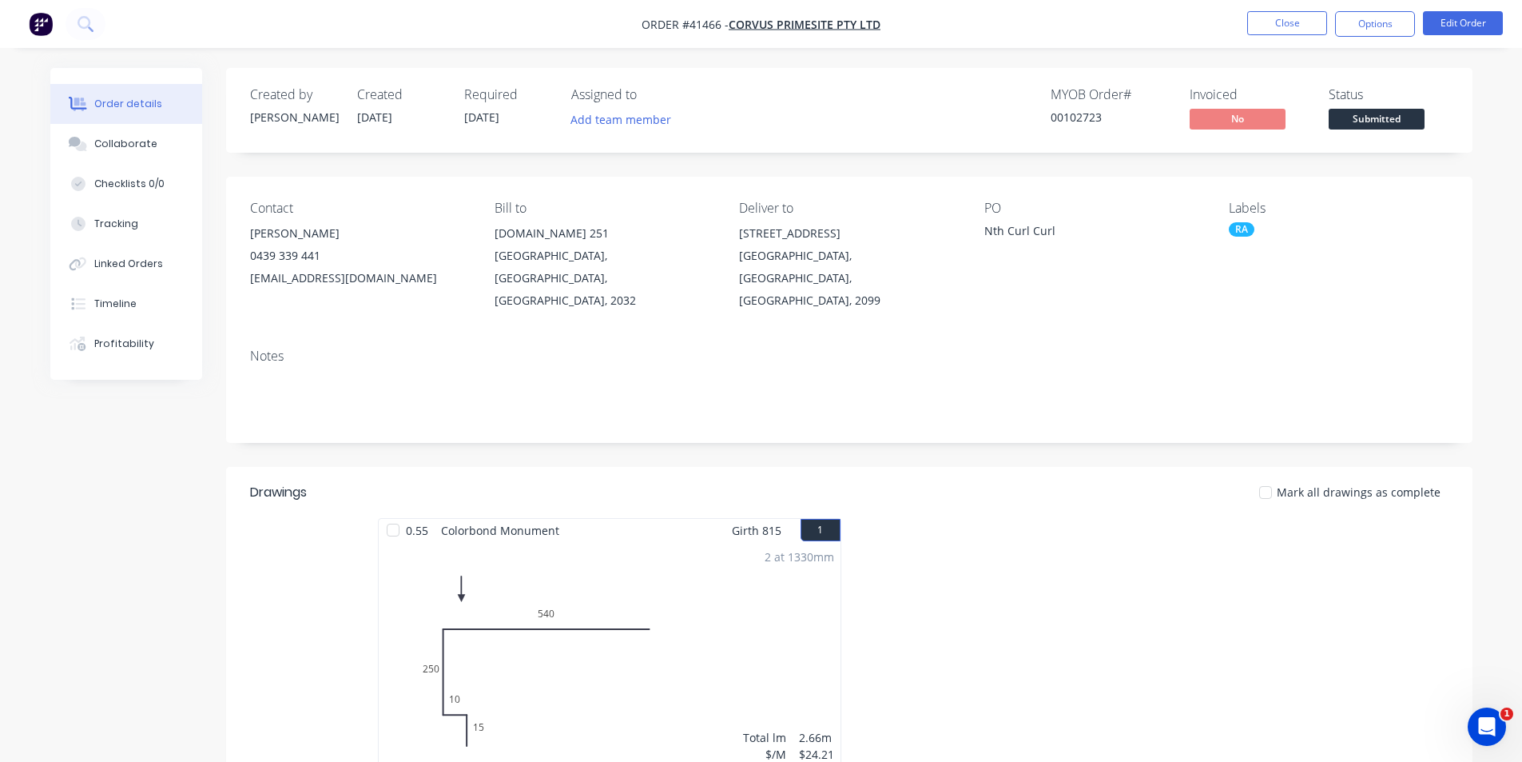
click at [907, 518] on div at bounding box center [1088, 660] width 479 height 284
click at [877, 483] on header "Drawings Mark all drawings as complete" at bounding box center [849, 492] width 1247 height 51
click at [874, 518] on div at bounding box center [1088, 660] width 479 height 284
click at [884, 519] on div at bounding box center [1088, 660] width 479 height 284
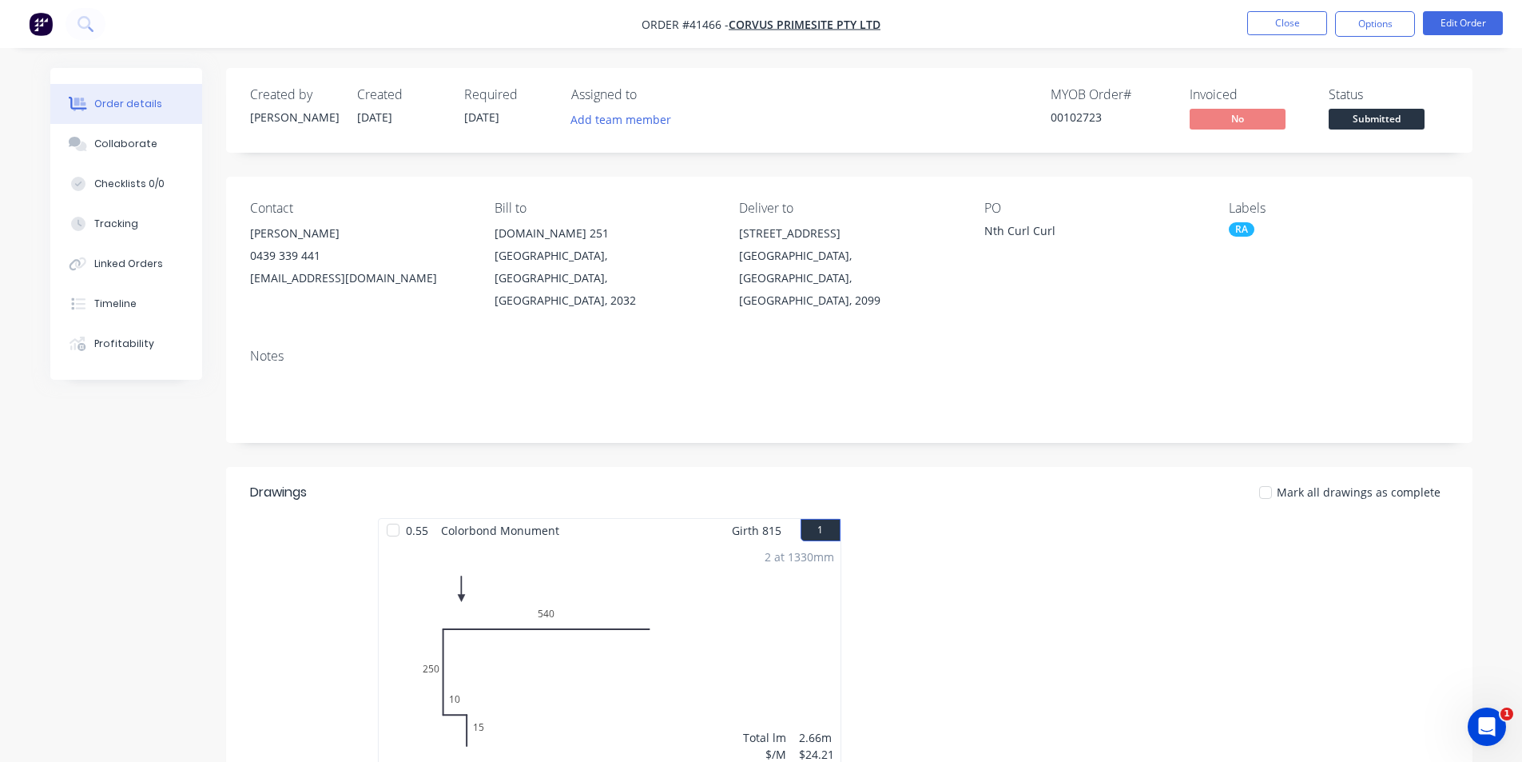
click at [885, 491] on header "Drawings Mark all drawings as complete" at bounding box center [849, 492] width 1247 height 51
click at [1299, 18] on button "Close" at bounding box center [1287, 23] width 80 height 24
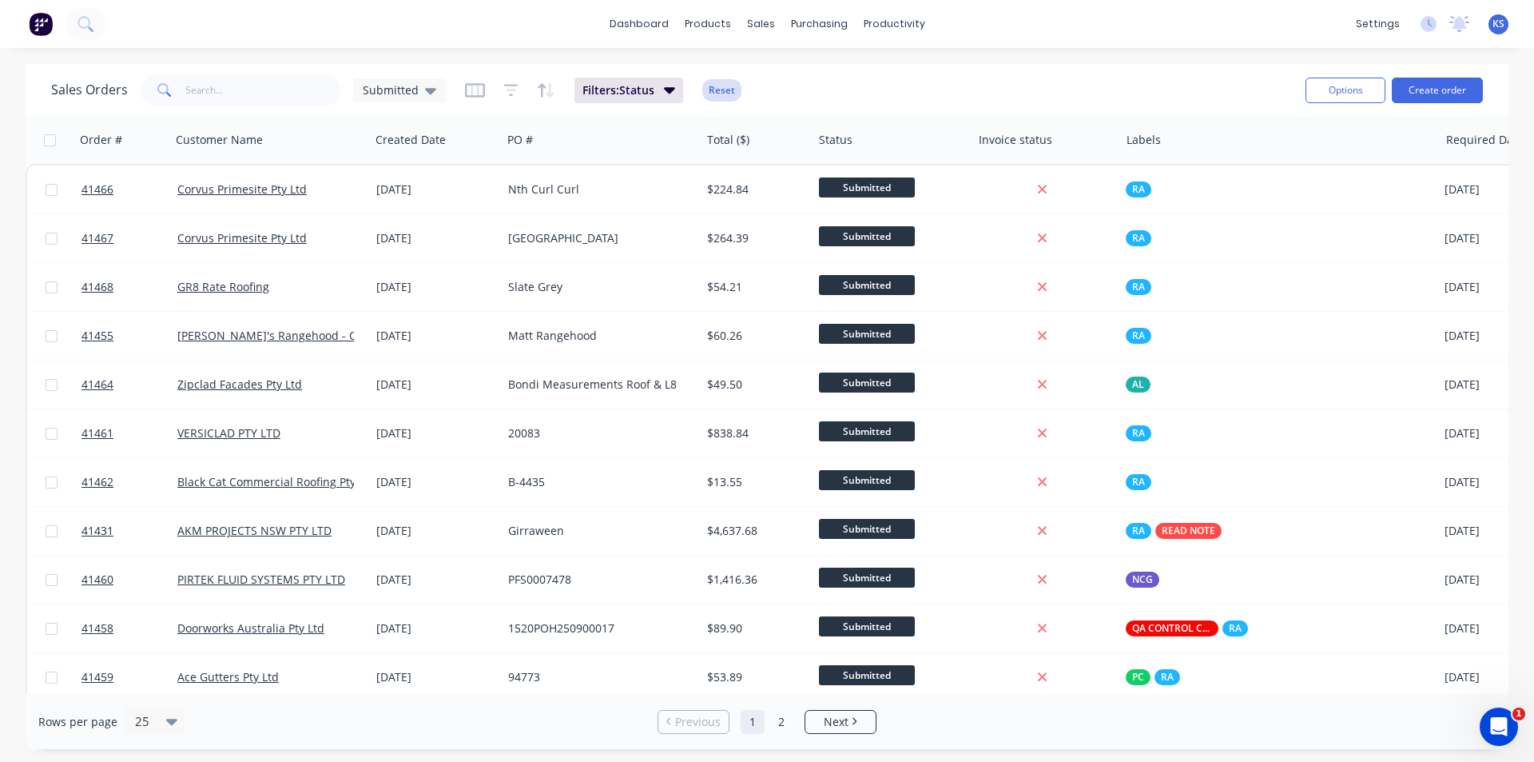
click at [725, 92] on button "Reset" at bounding box center [721, 90] width 39 height 22
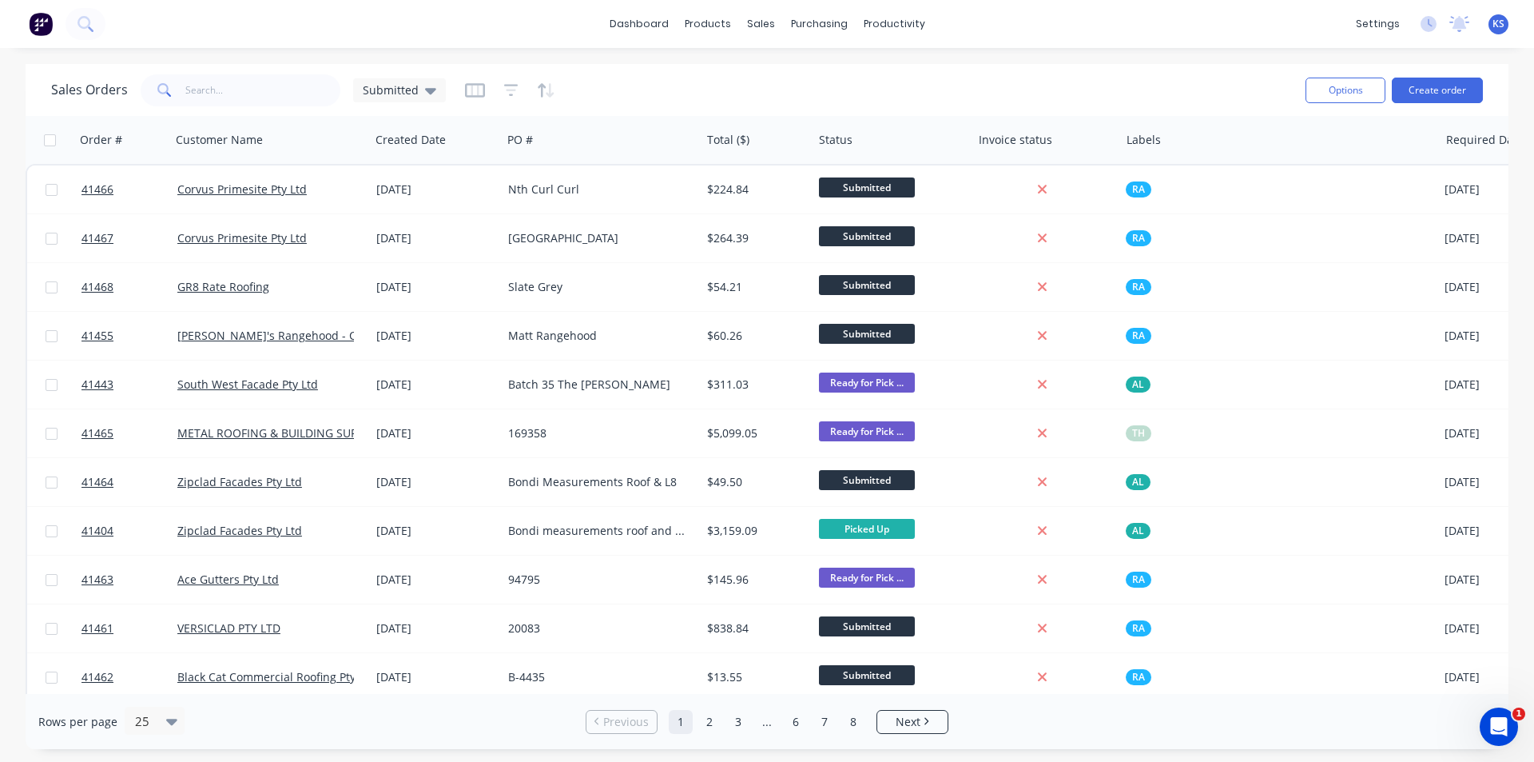
click at [838, 81] on div "Sales Orders Submitted" at bounding box center [672, 89] width 1242 height 39
click at [837, 94] on div "Sales Orders Submitted" at bounding box center [672, 89] width 1242 height 39
click at [977, 107] on div "Sales Orders Submitted" at bounding box center [672, 89] width 1242 height 39
click at [1189, 86] on div "Sales Orders Submitted" at bounding box center [672, 89] width 1242 height 39
click at [885, 75] on div "Purchase Orders" at bounding box center [871, 77] width 85 height 14
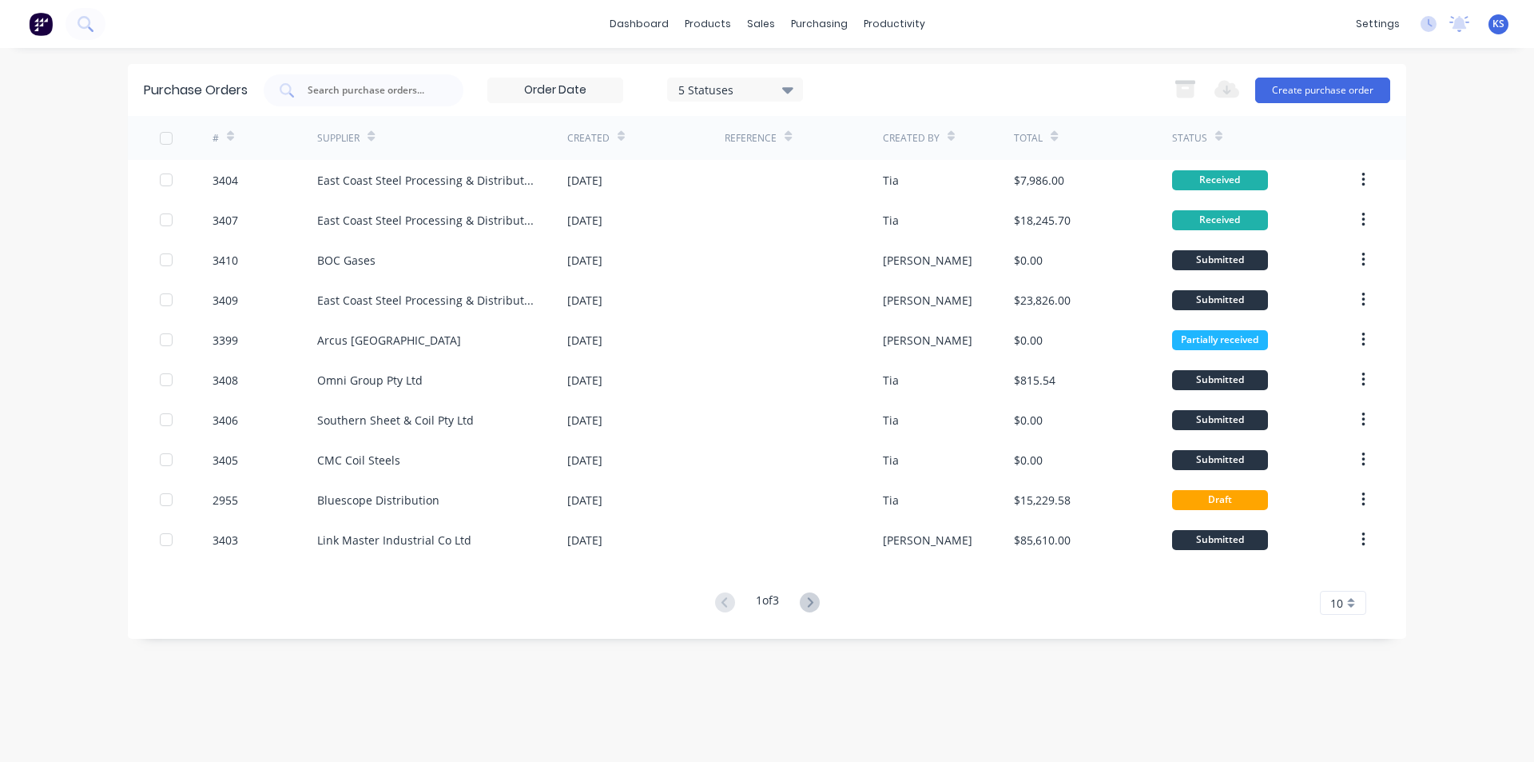
click at [1329, 98] on button "Create purchase order" at bounding box center [1322, 91] width 135 height 26
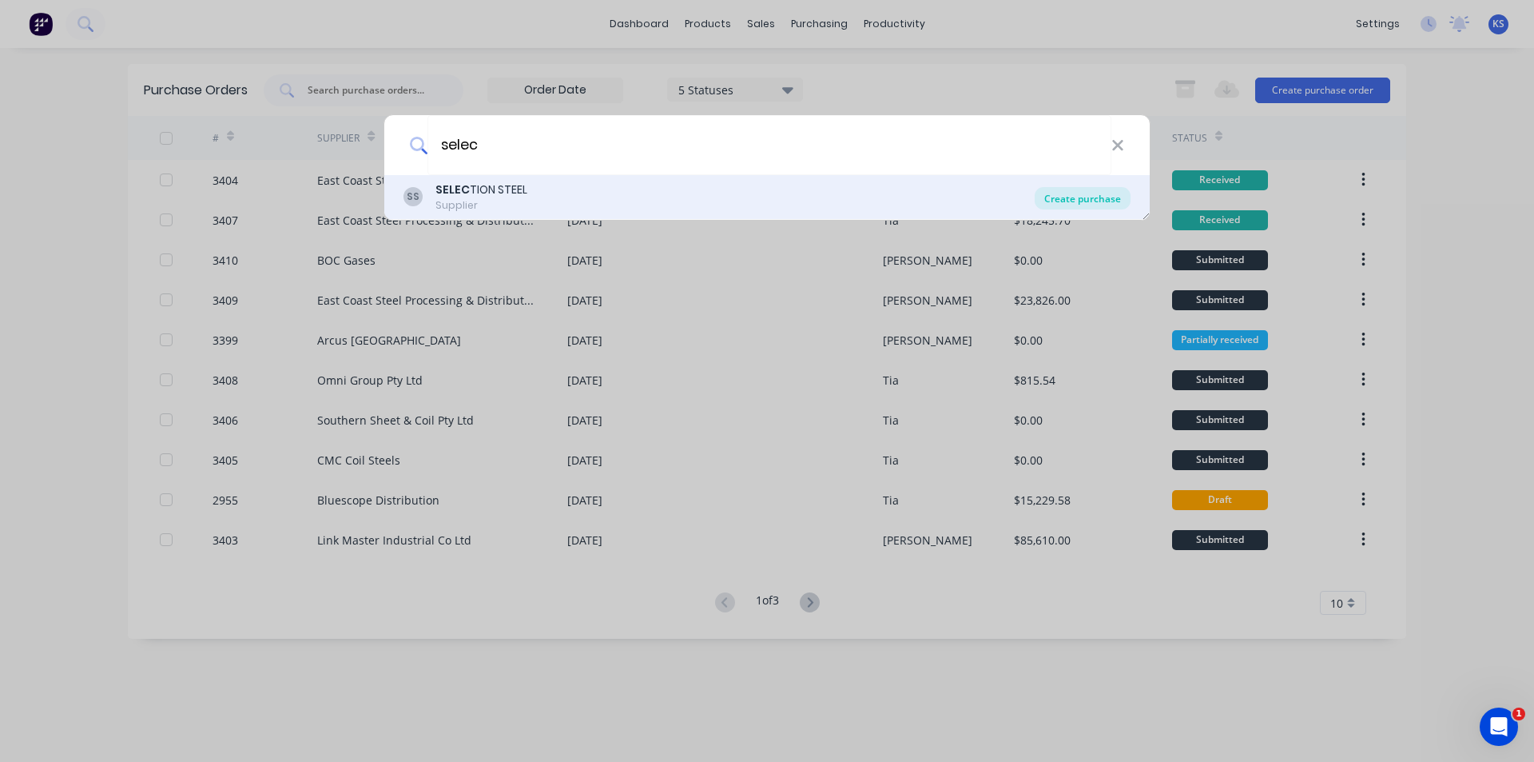
type input "selec"
click at [1093, 193] on div "Create purchase" at bounding box center [1083, 198] width 96 height 22
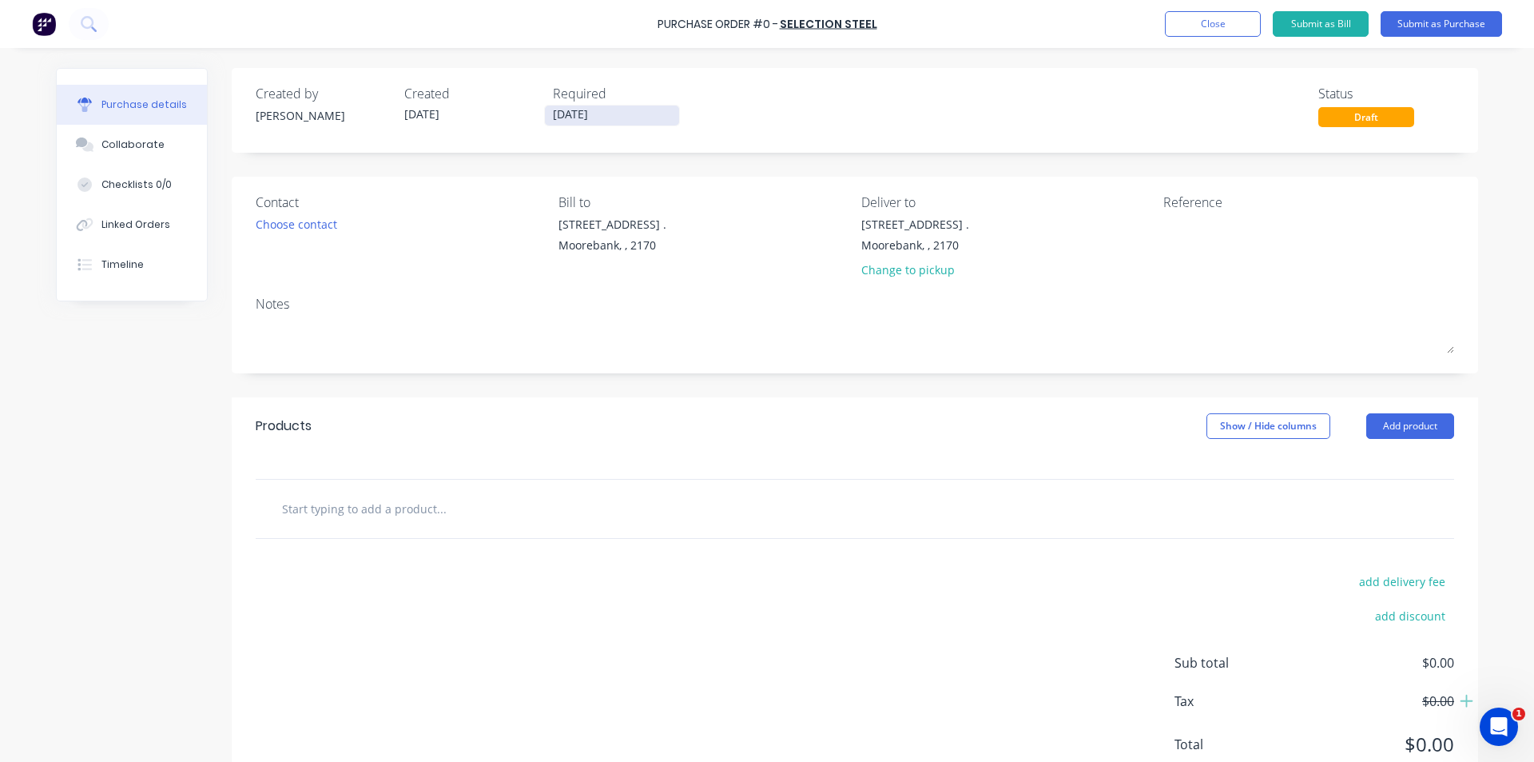
click at [557, 118] on input "[DATE]" at bounding box center [612, 115] width 134 height 20
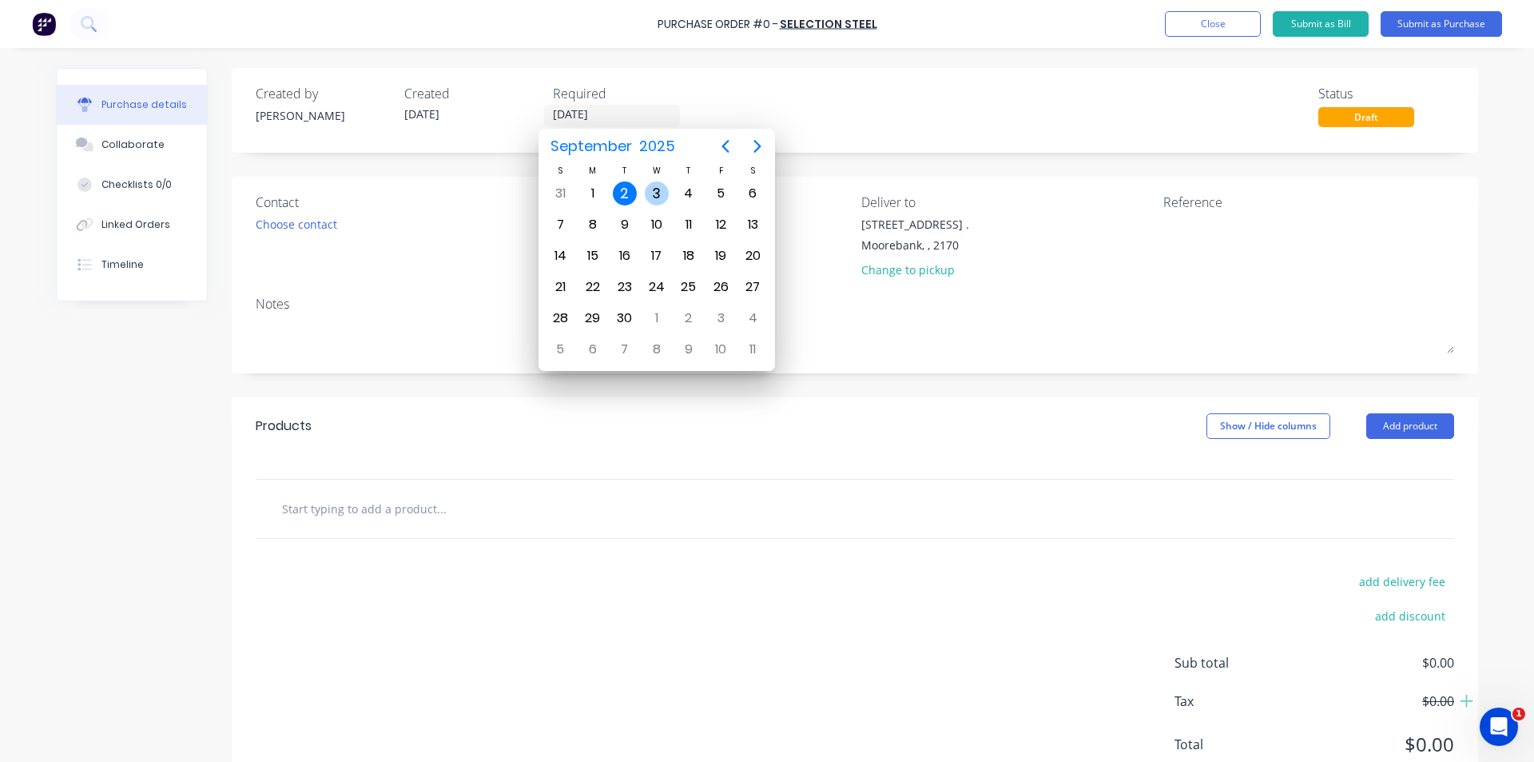
click at [658, 197] on div "3" at bounding box center [657, 193] width 24 height 24
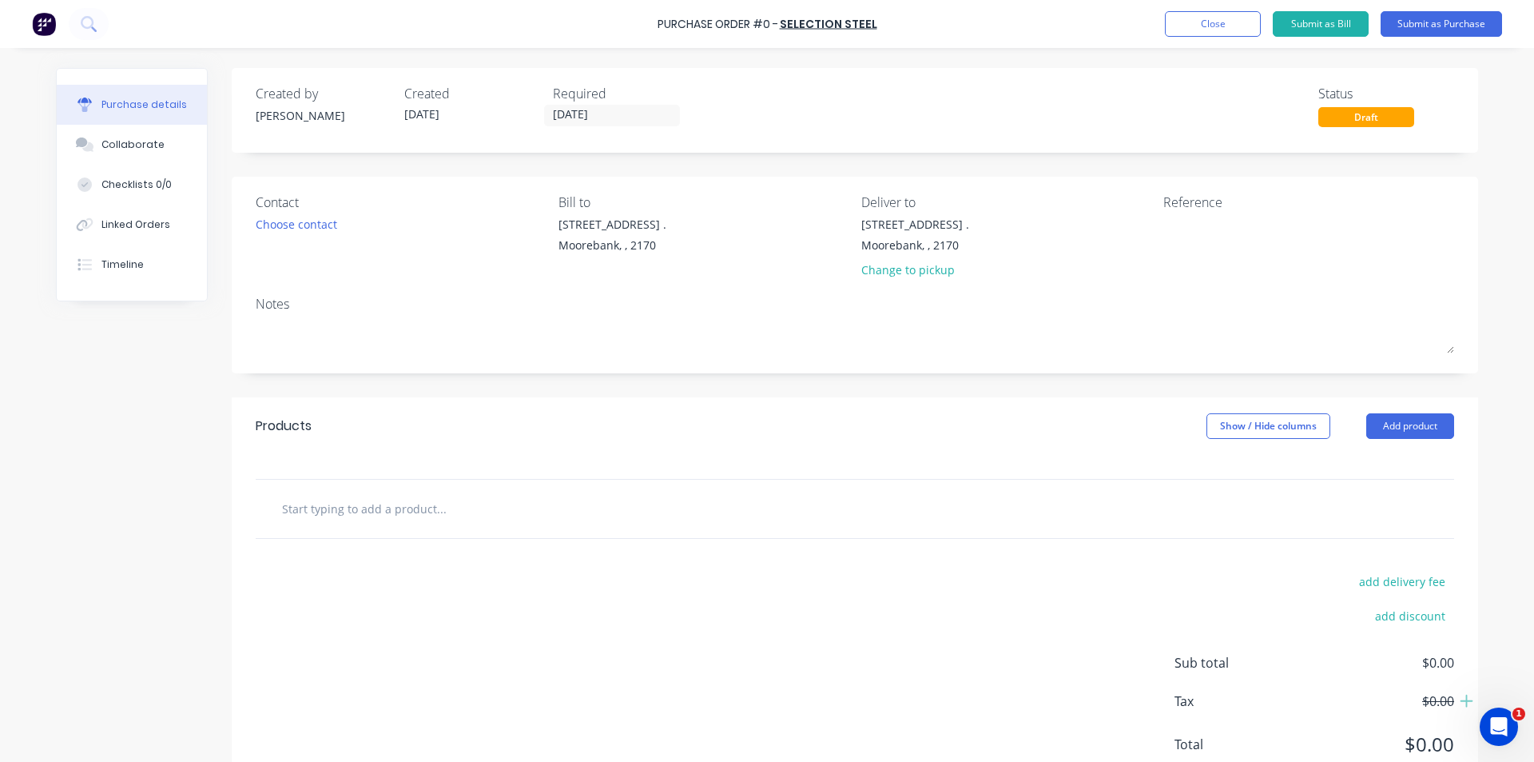
type input "[DATE]"
click at [323, 227] on div "Choose contact" at bounding box center [297, 224] width 82 height 17
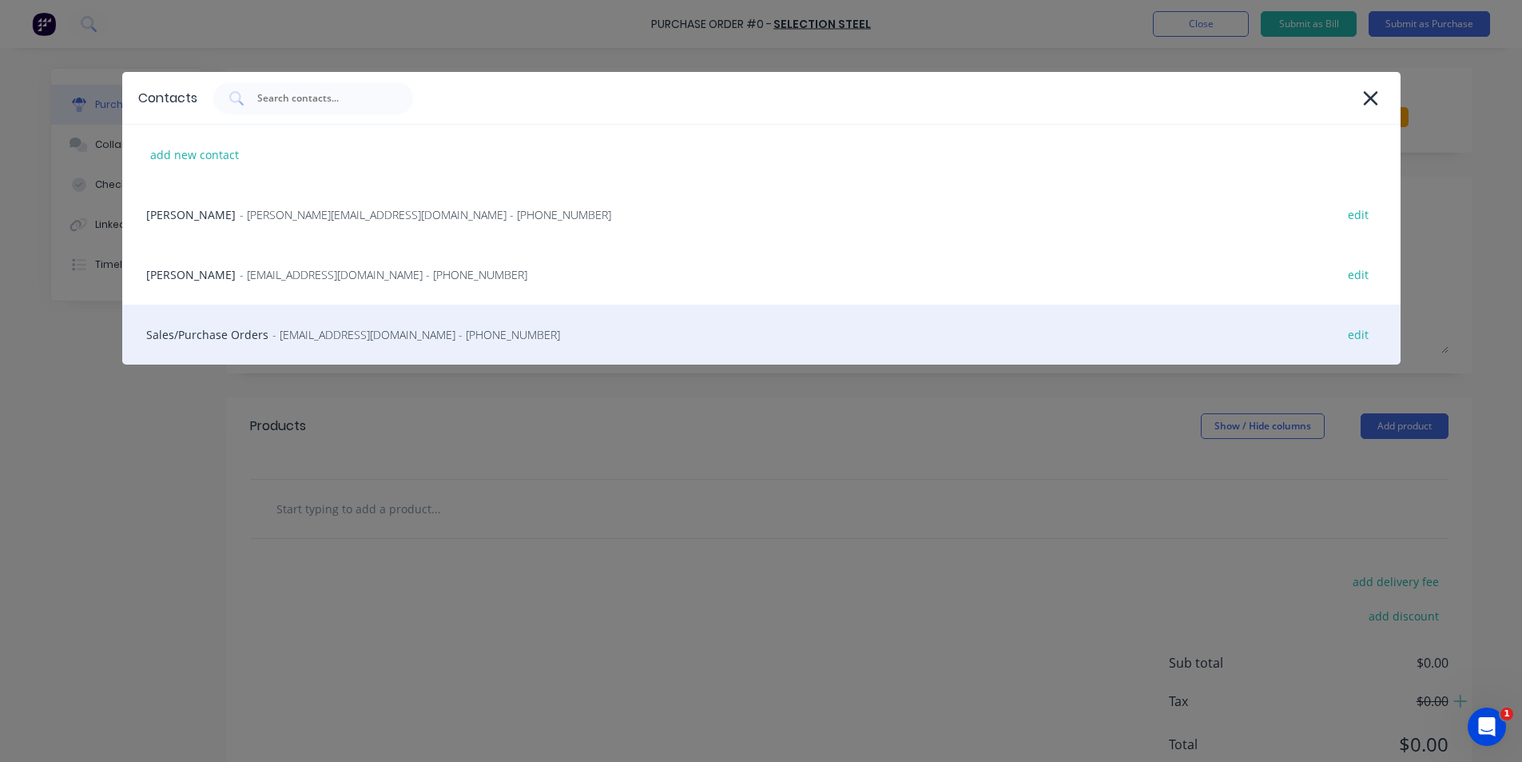
click at [214, 343] on div "Sales/Purchase Orders - [EMAIL_ADDRESS][DOMAIN_NAME] - [PHONE_NUMBER] edit" at bounding box center [761, 334] width 1279 height 60
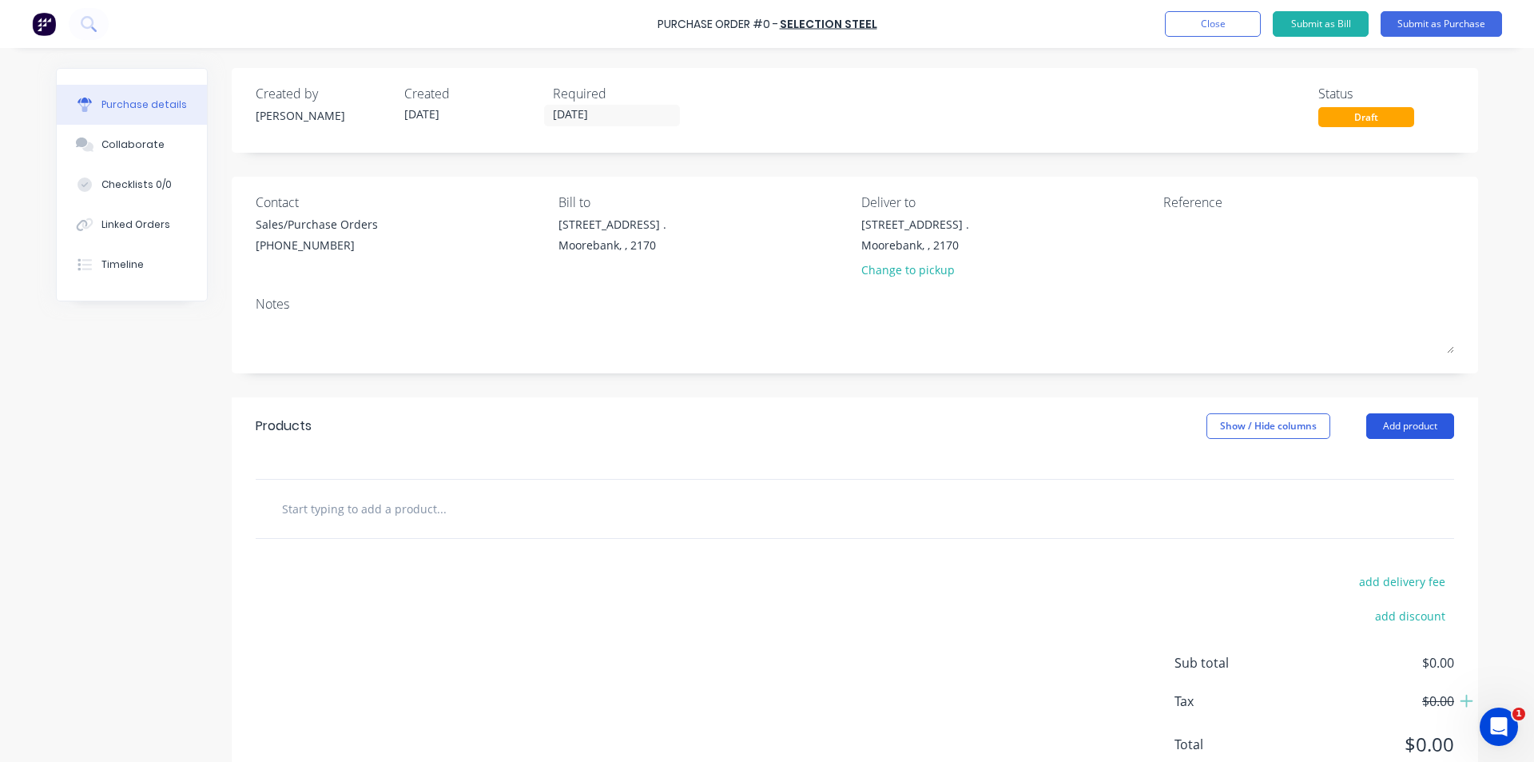
click at [1396, 428] on button "Add product" at bounding box center [1410, 426] width 88 height 26
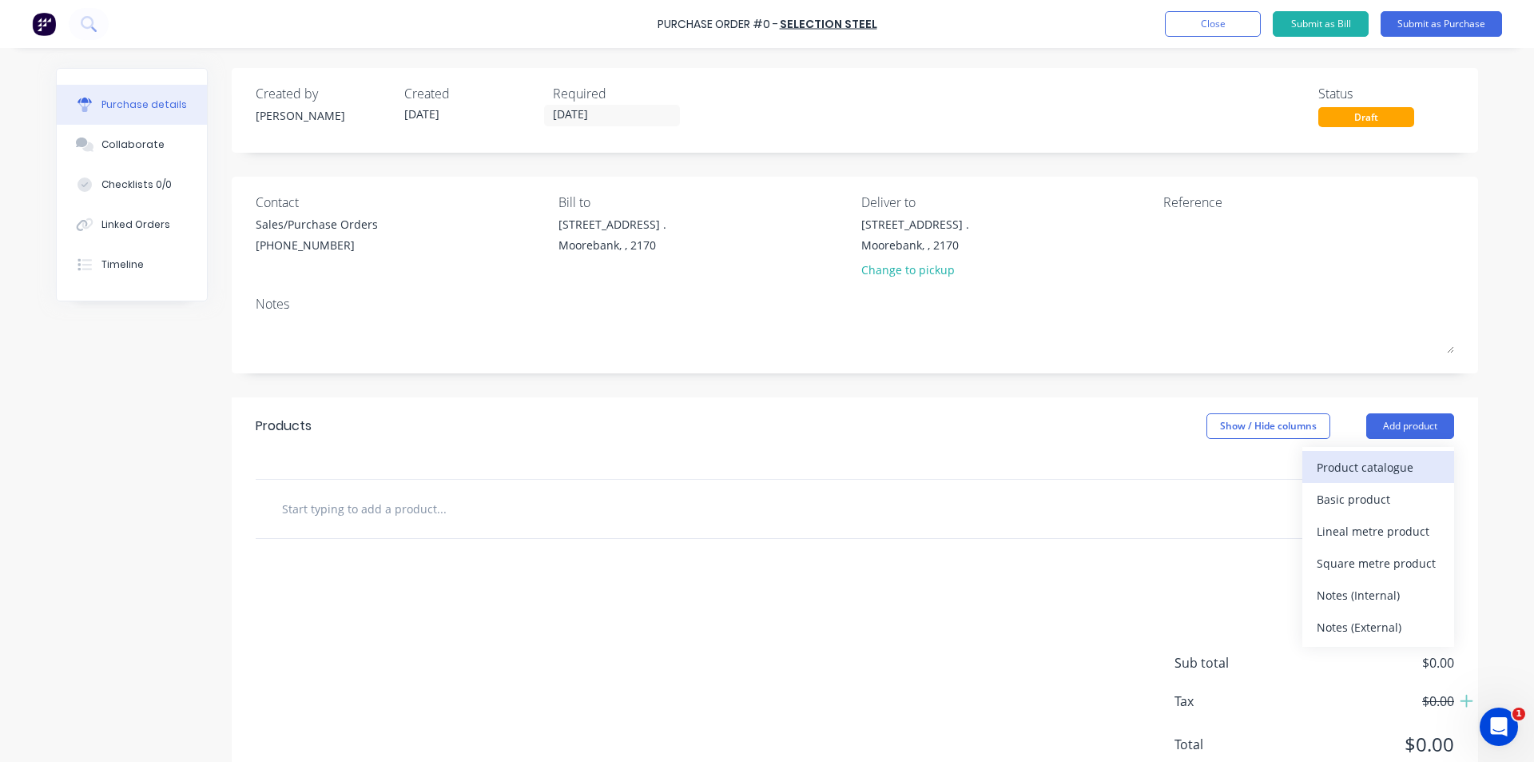
click at [1392, 466] on div "Product catalogue" at bounding box center [1378, 466] width 123 height 23
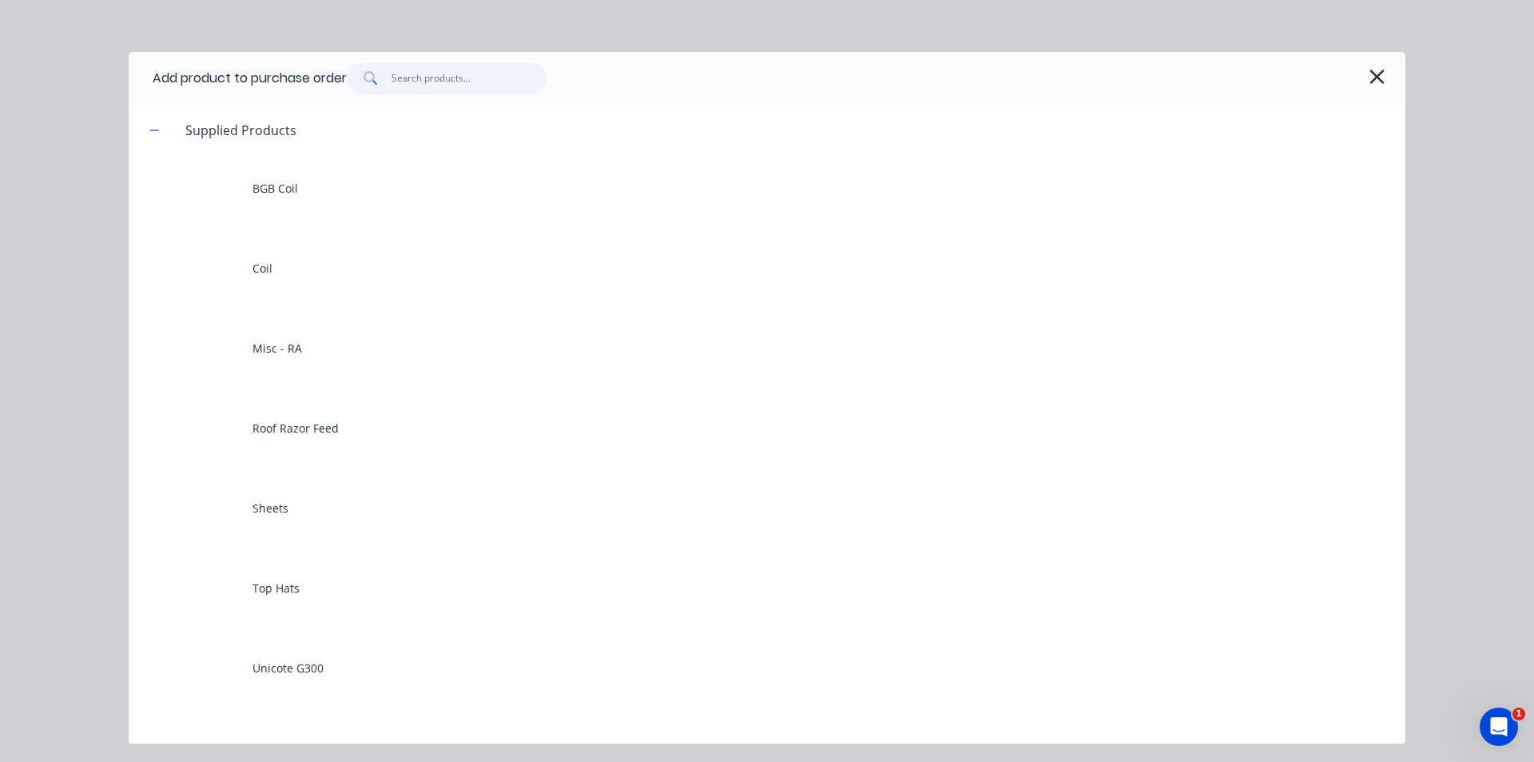
click at [500, 88] on input "text" at bounding box center [470, 78] width 156 height 32
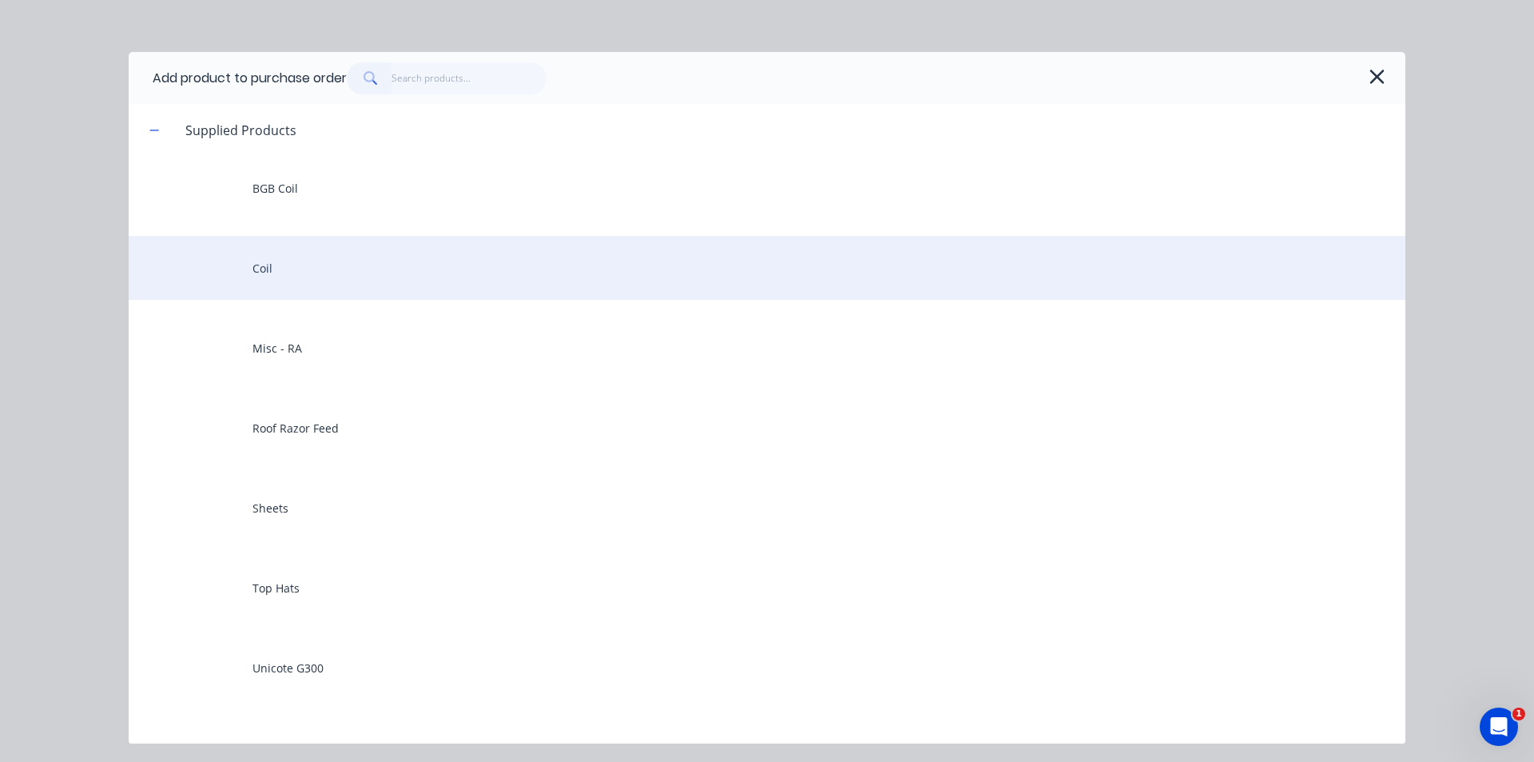
click at [391, 268] on div "Coil" at bounding box center [767, 268] width 1277 height 64
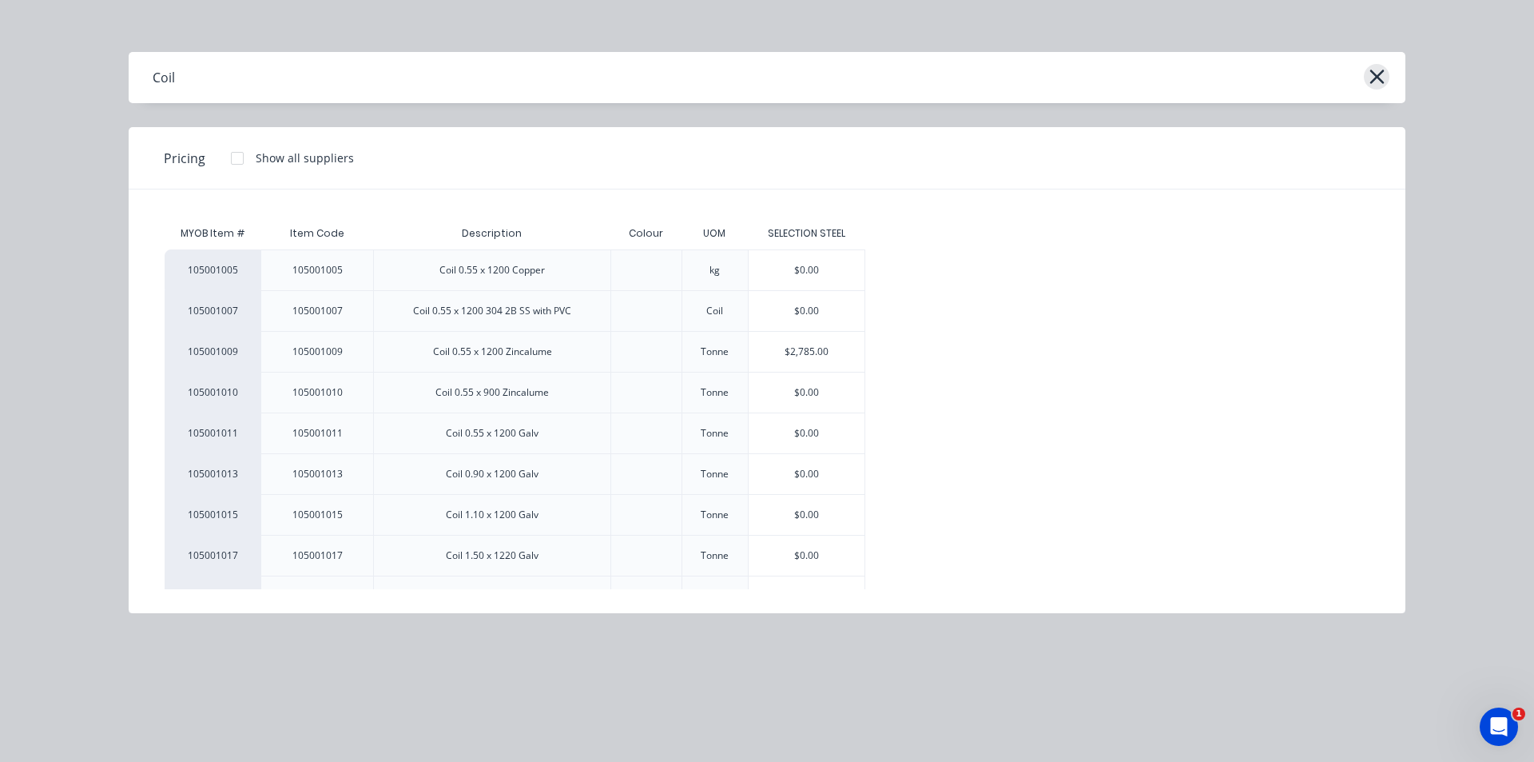
click at [1370, 66] on icon "button" at bounding box center [1377, 77] width 17 height 22
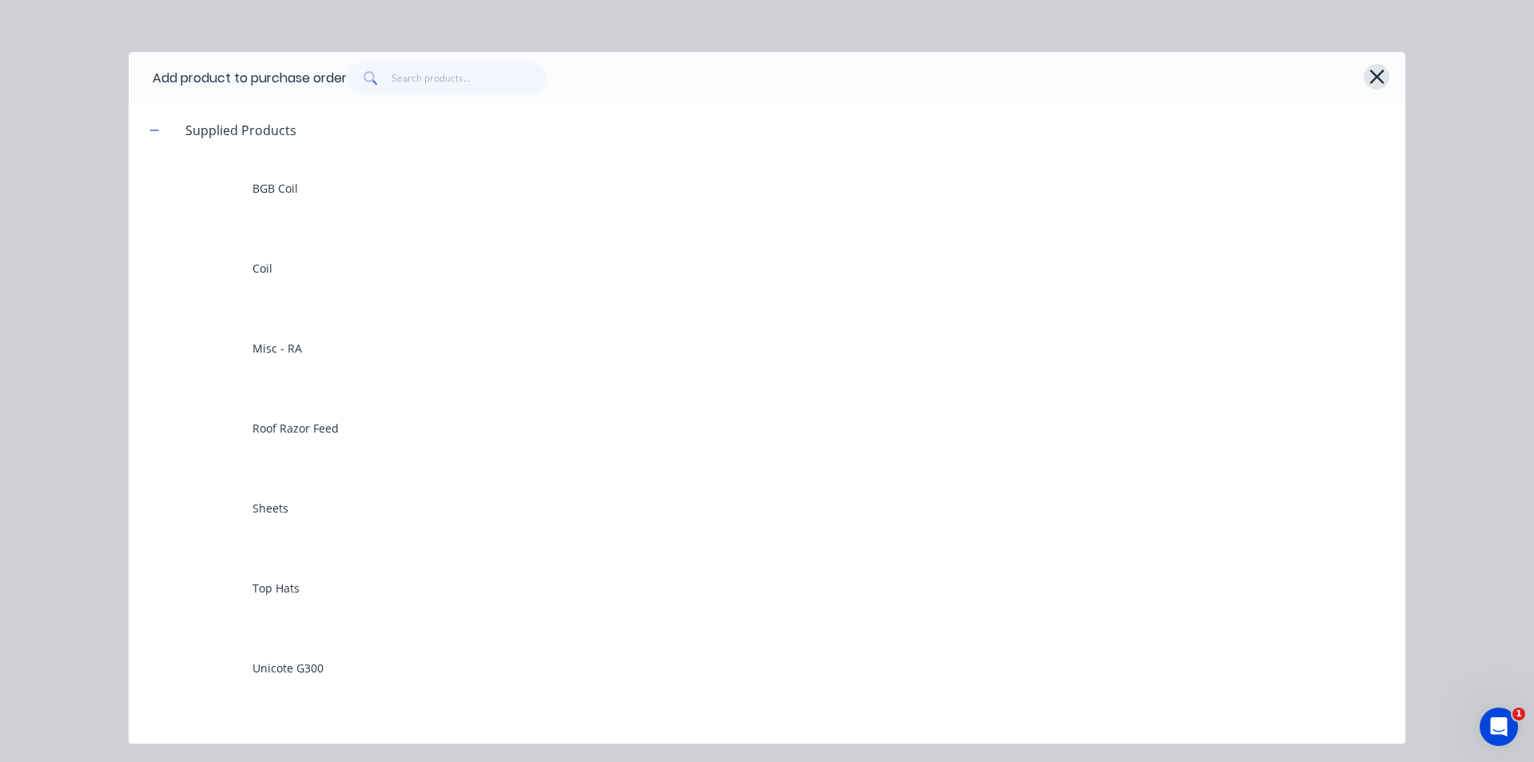
click at [1382, 80] on icon "button" at bounding box center [1377, 77] width 17 height 22
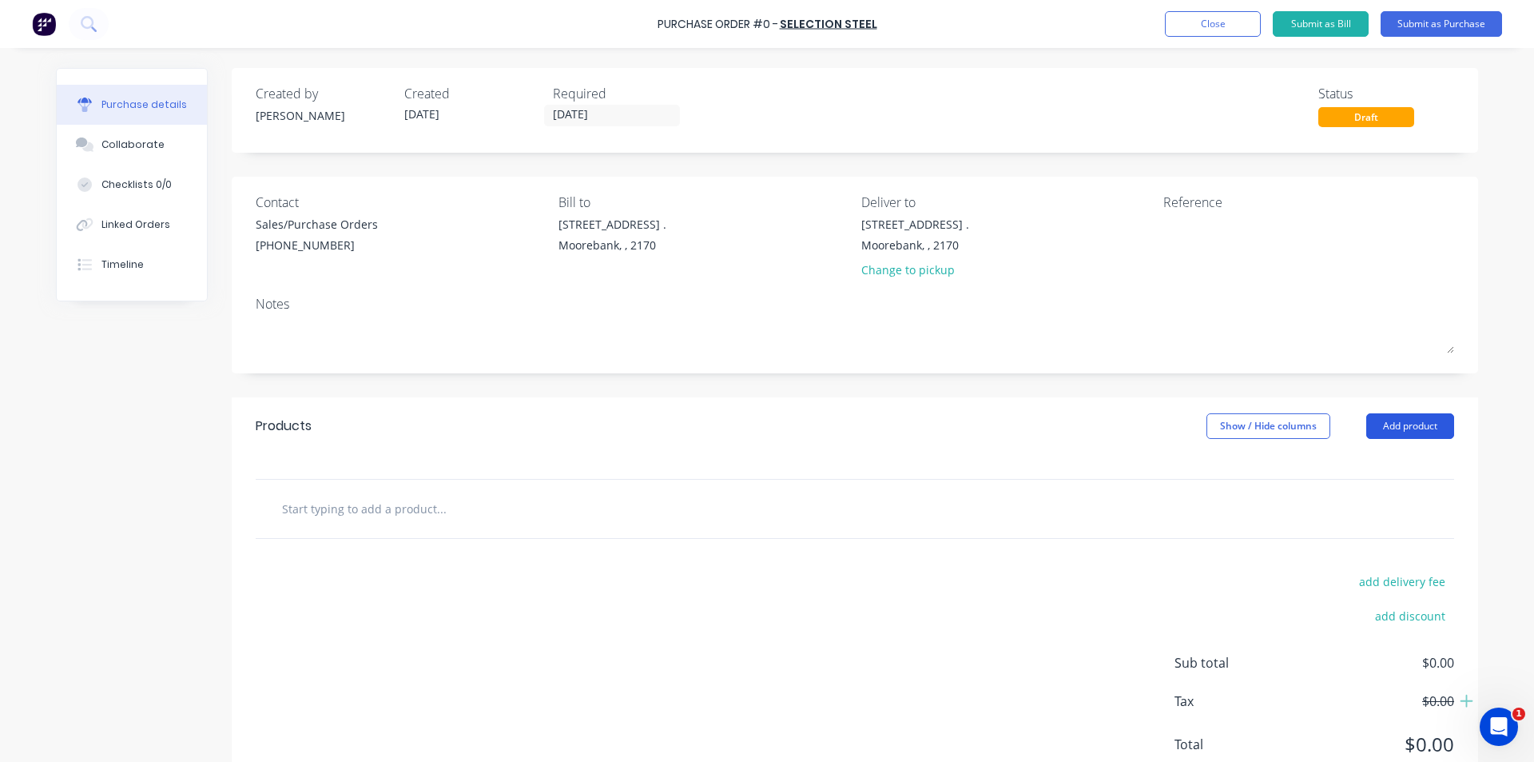
click at [1382, 427] on button "Add product" at bounding box center [1410, 426] width 88 height 26
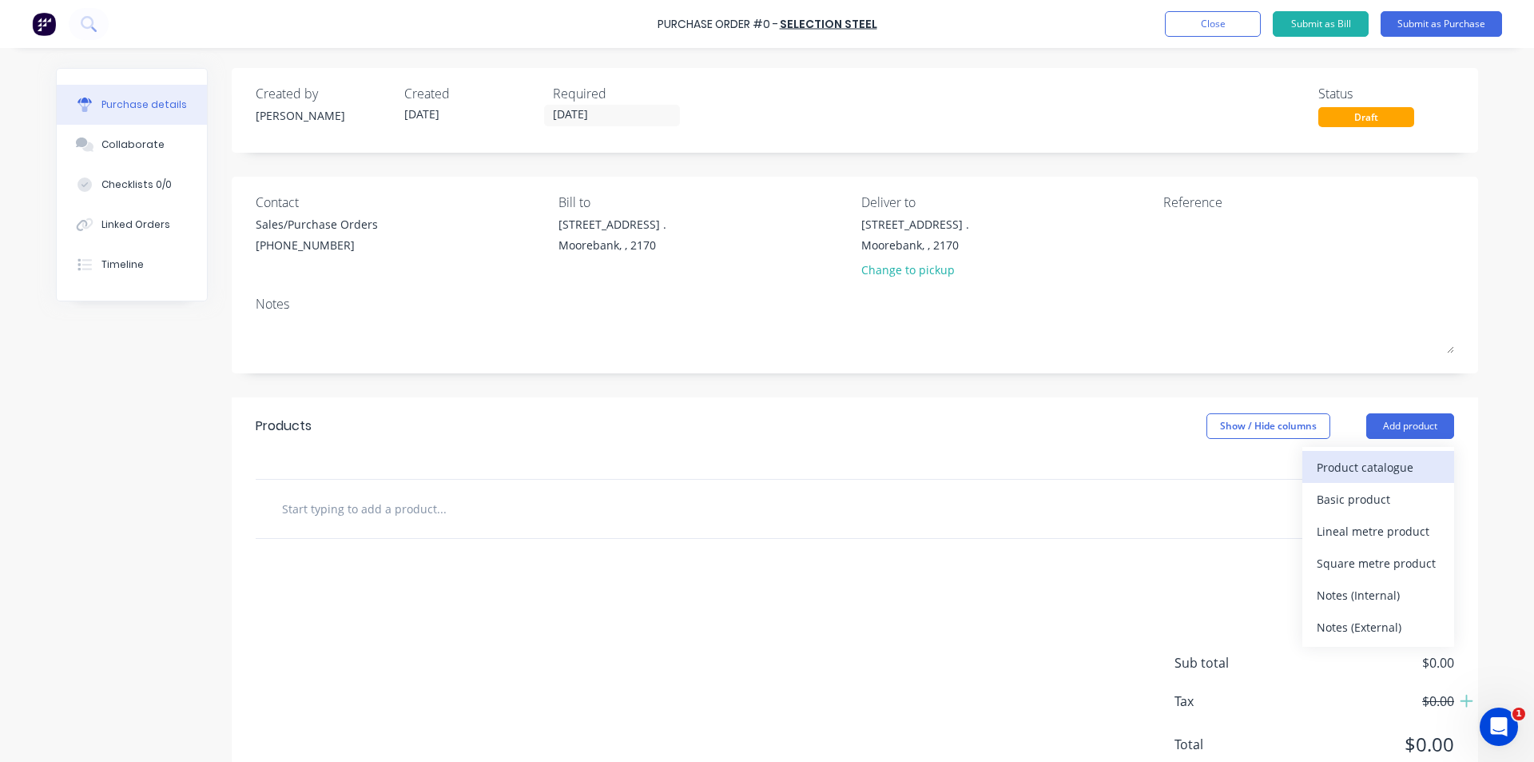
click at [1381, 452] on button "Product catalogue" at bounding box center [1379, 467] width 152 height 32
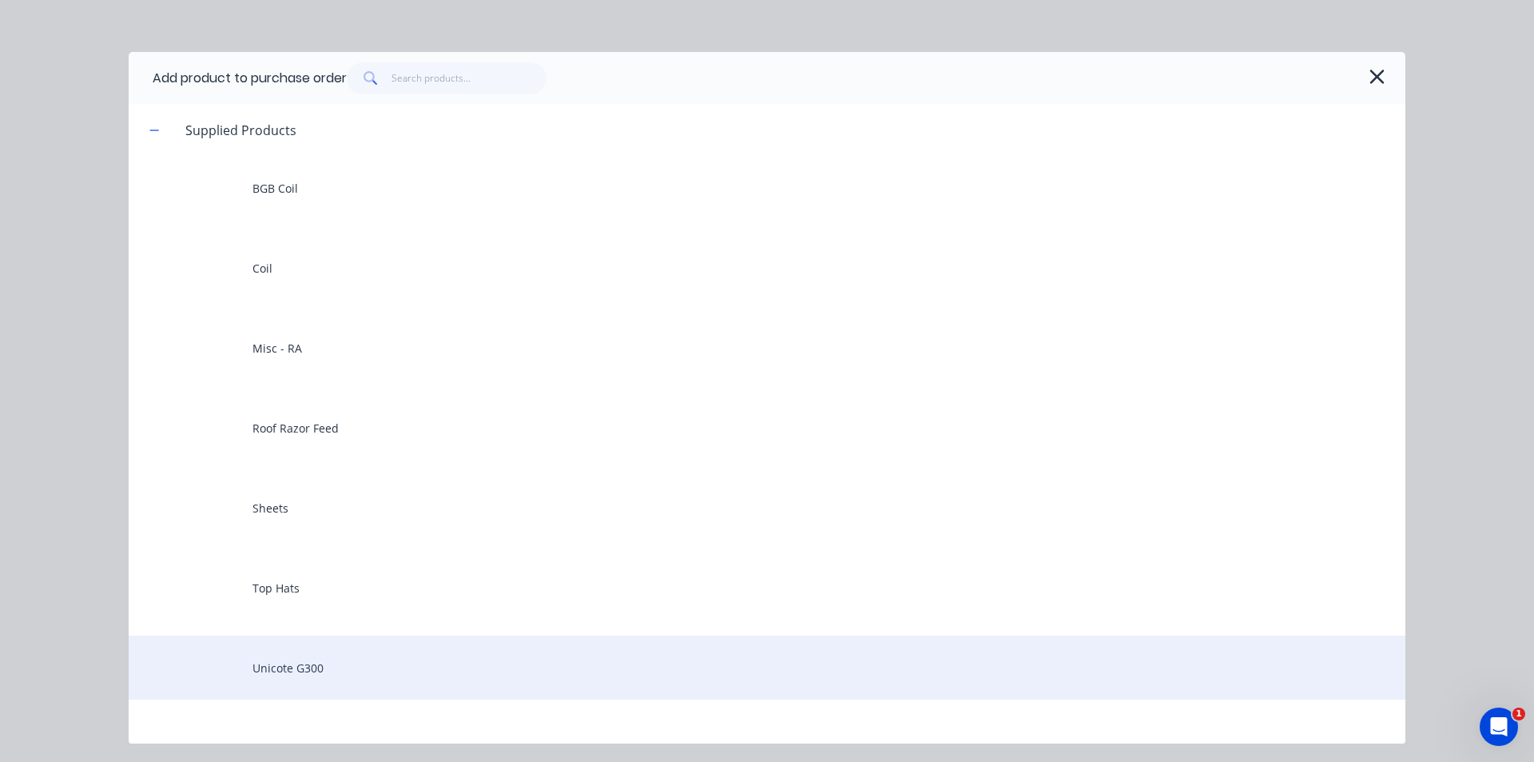
click at [411, 671] on div "Unicote G300" at bounding box center [767, 667] width 1277 height 64
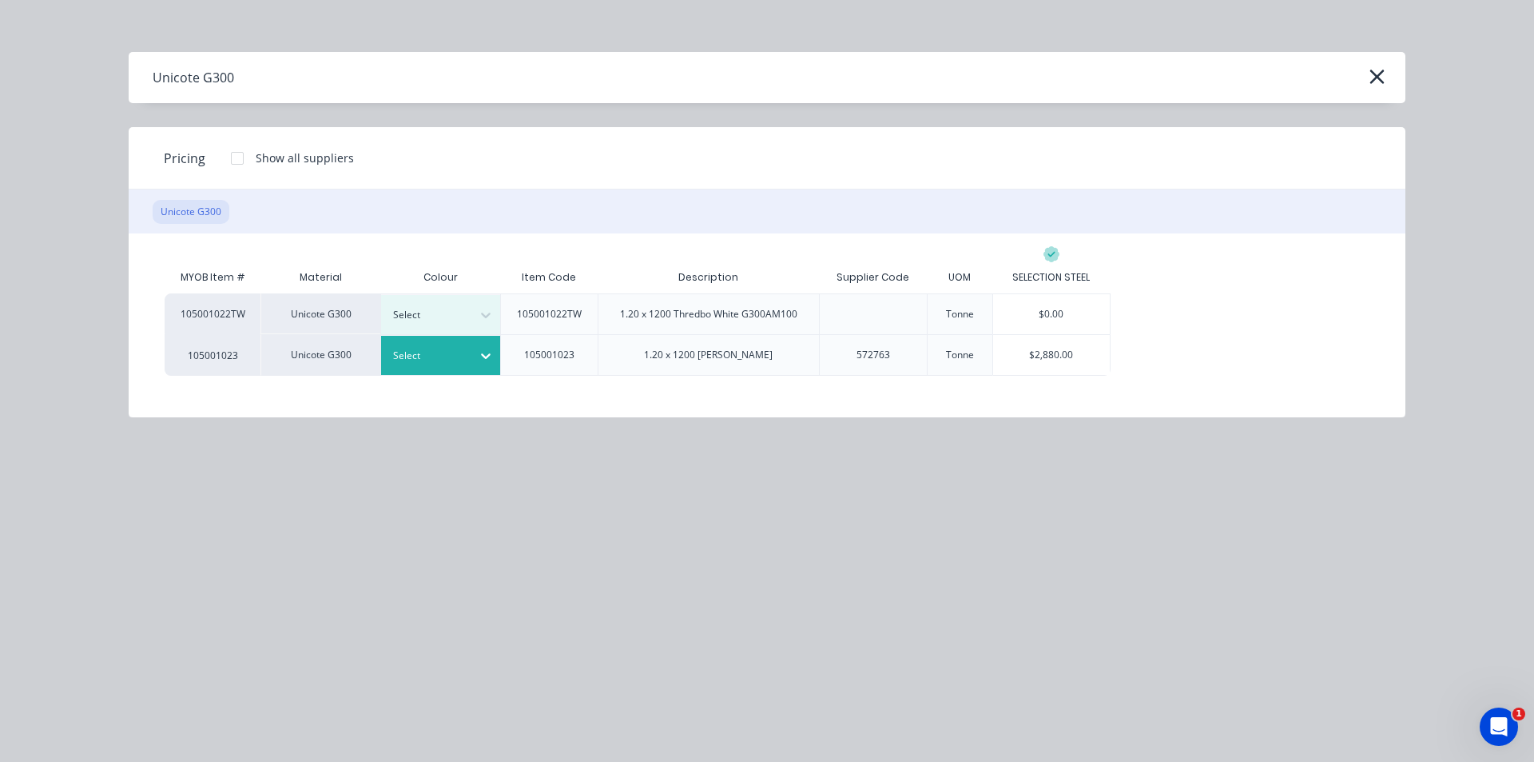
click at [442, 366] on div "Select" at bounding box center [441, 355] width 120 height 39
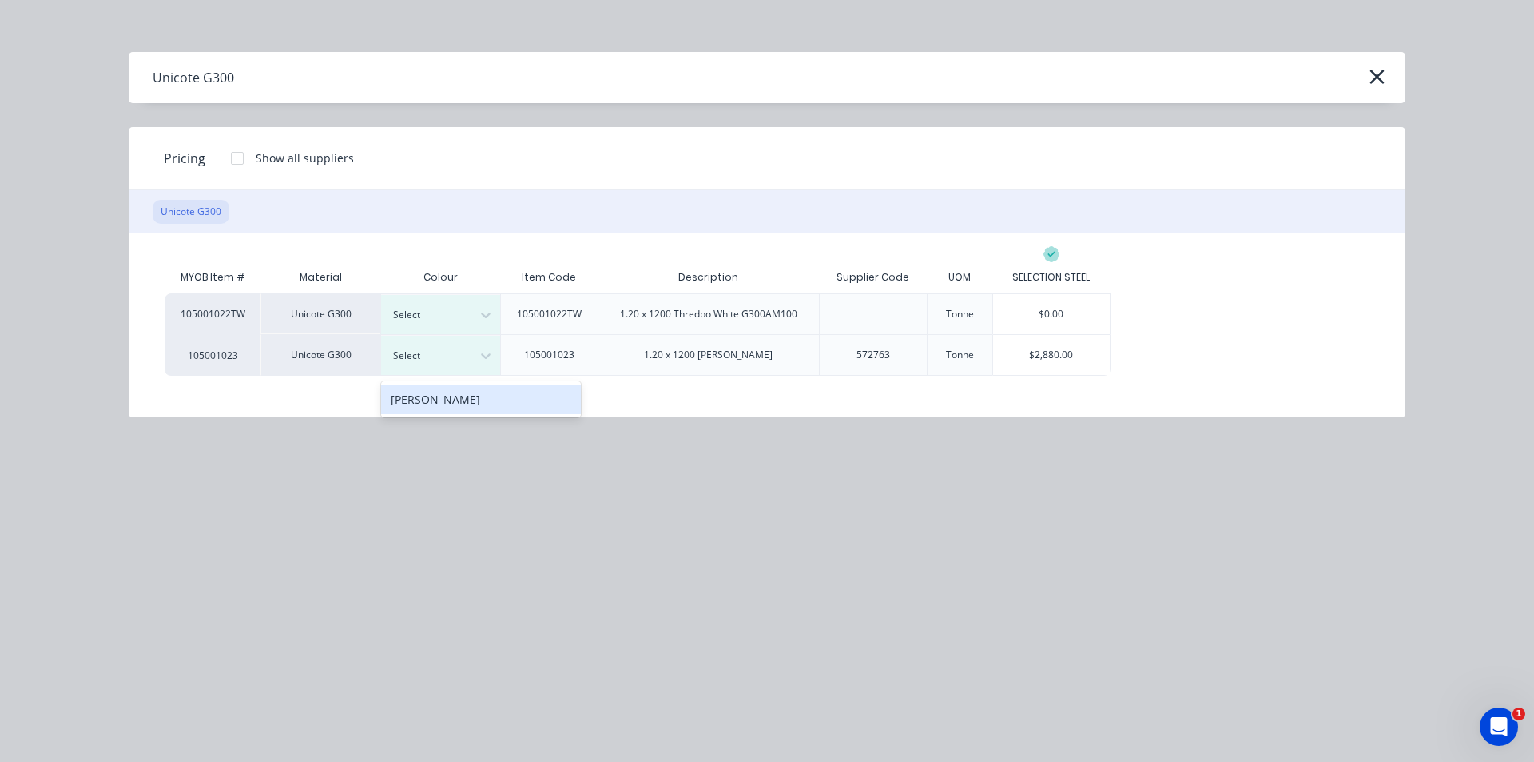
click at [441, 398] on div "PEARL WHITE" at bounding box center [481, 399] width 200 height 30
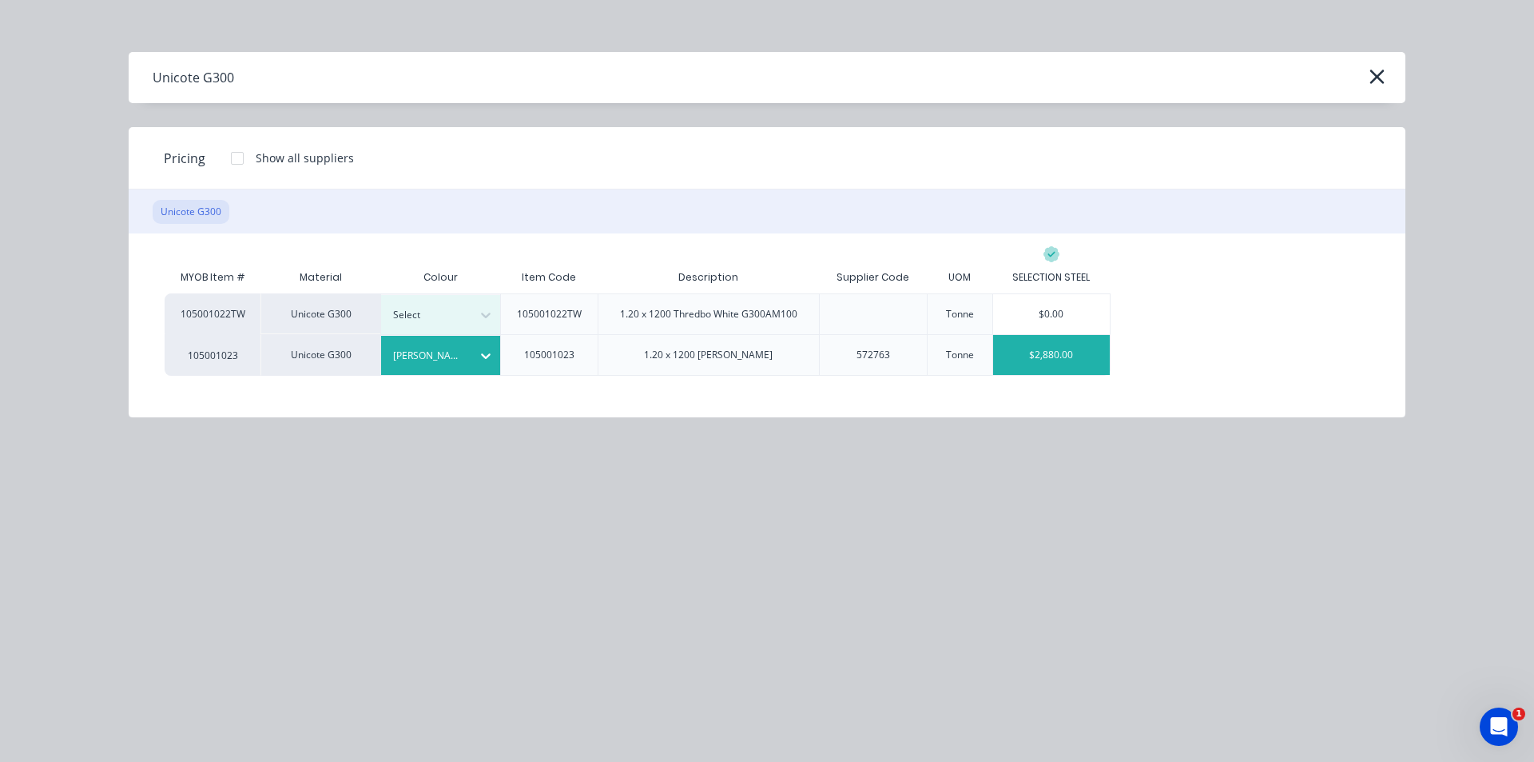
click at [1052, 358] on div "$2,880.00" at bounding box center [1051, 355] width 117 height 40
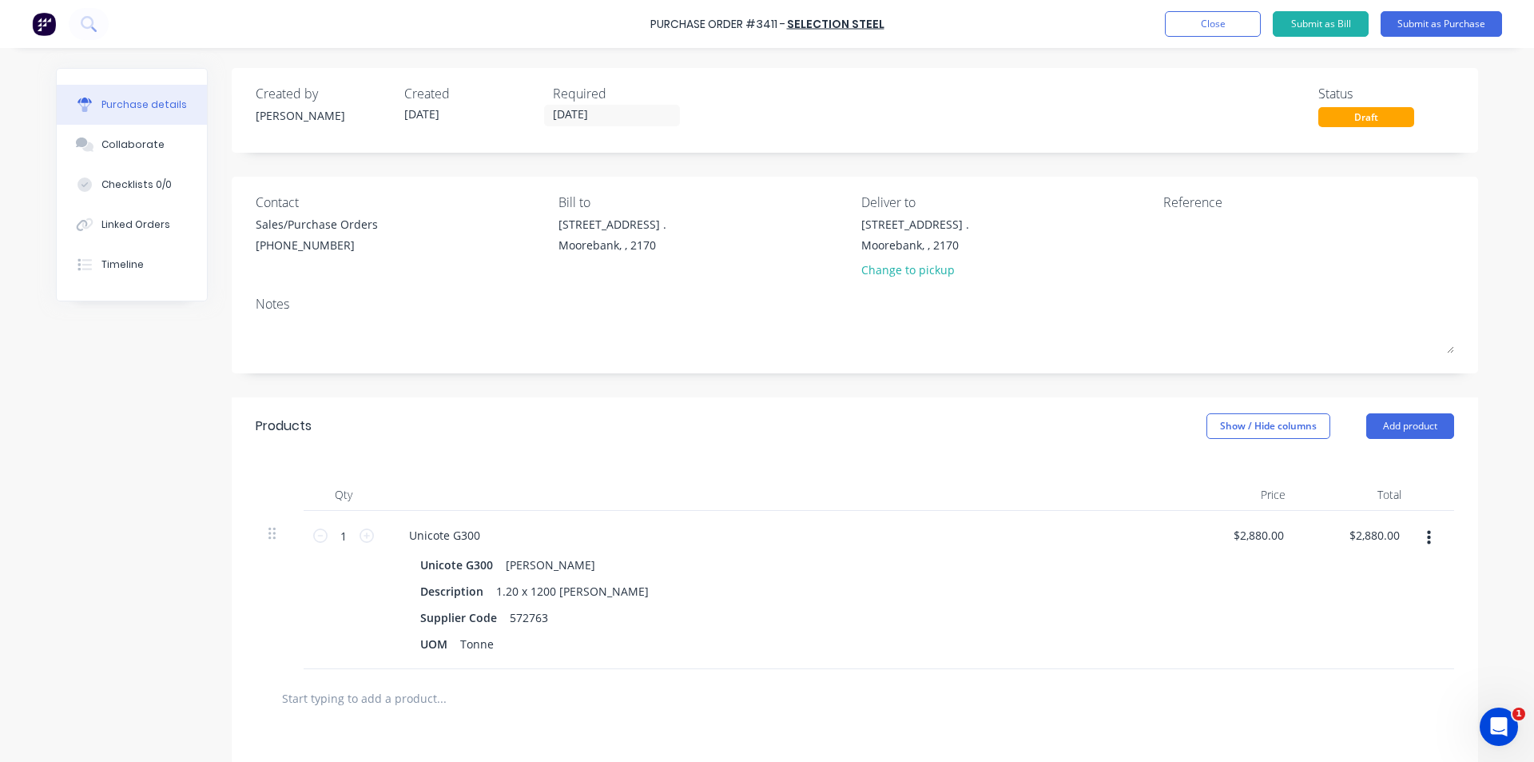
scroll to position [80, 0]
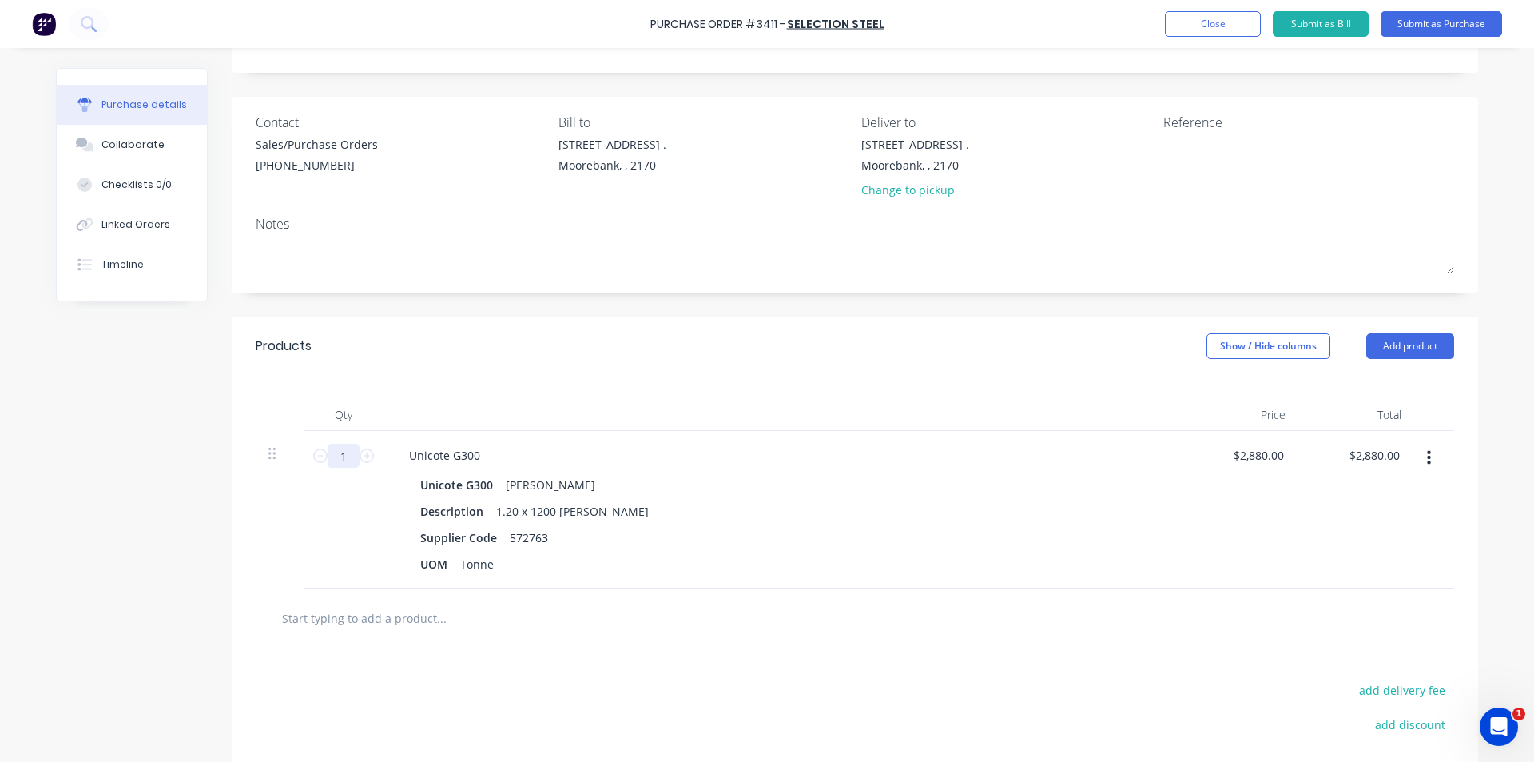
click at [348, 459] on input "1" at bounding box center [344, 456] width 32 height 24
type input "2"
type input "$5,760.00"
type input "2"
click at [475, 455] on div "Unicote G300" at bounding box center [444, 455] width 97 height 23
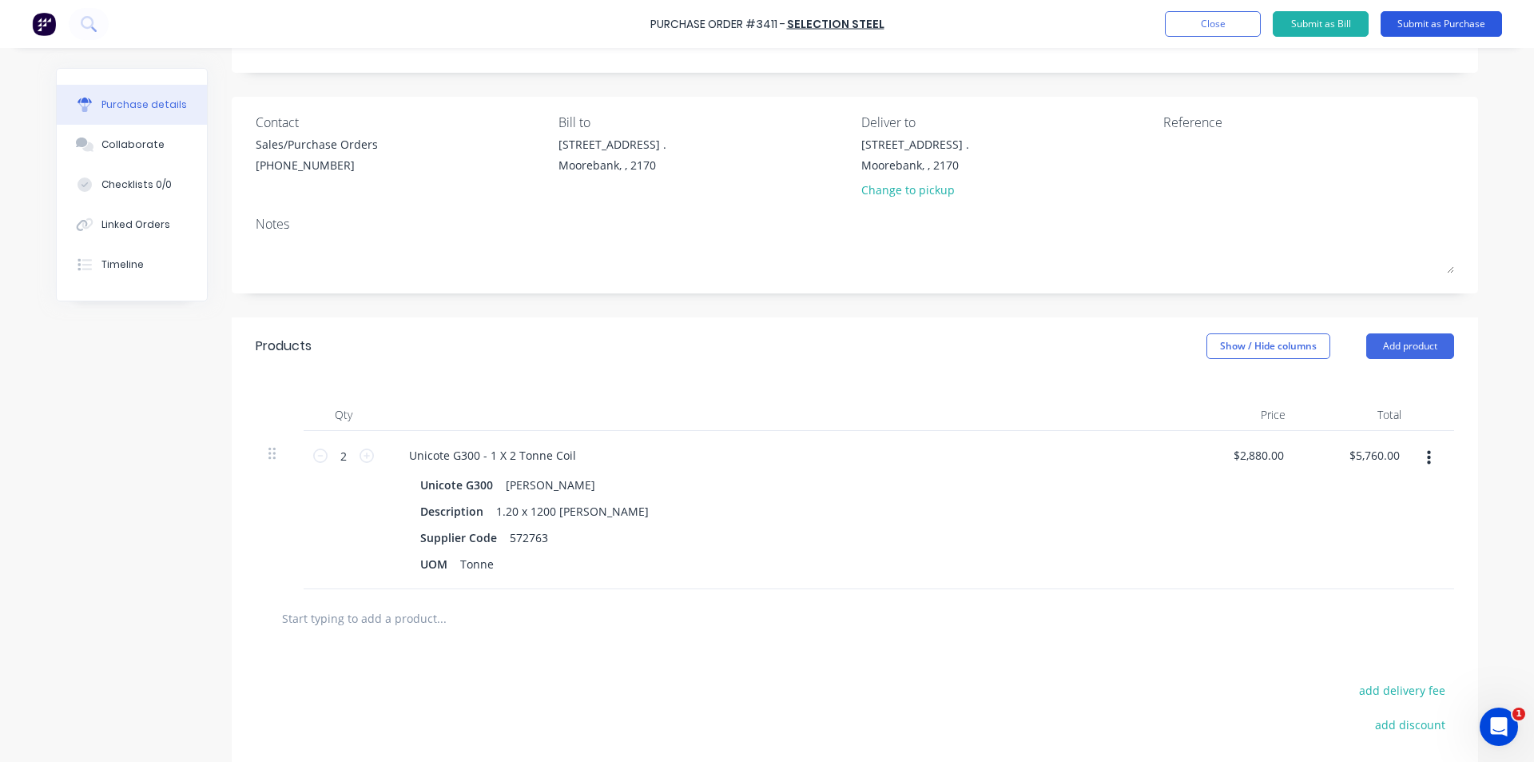
click at [1397, 28] on button "Submit as Purchase" at bounding box center [1441, 24] width 121 height 26
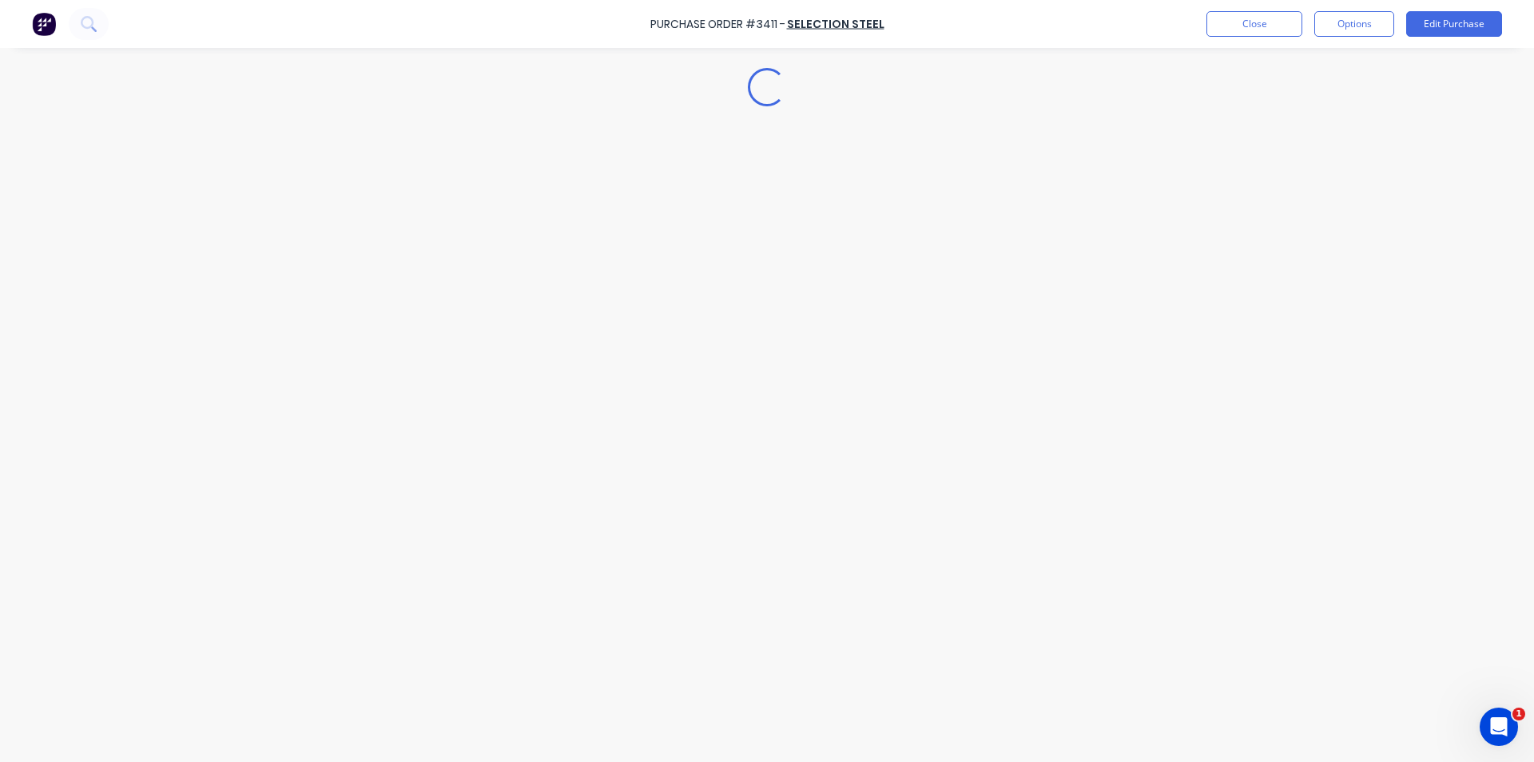
scroll to position [0, 0]
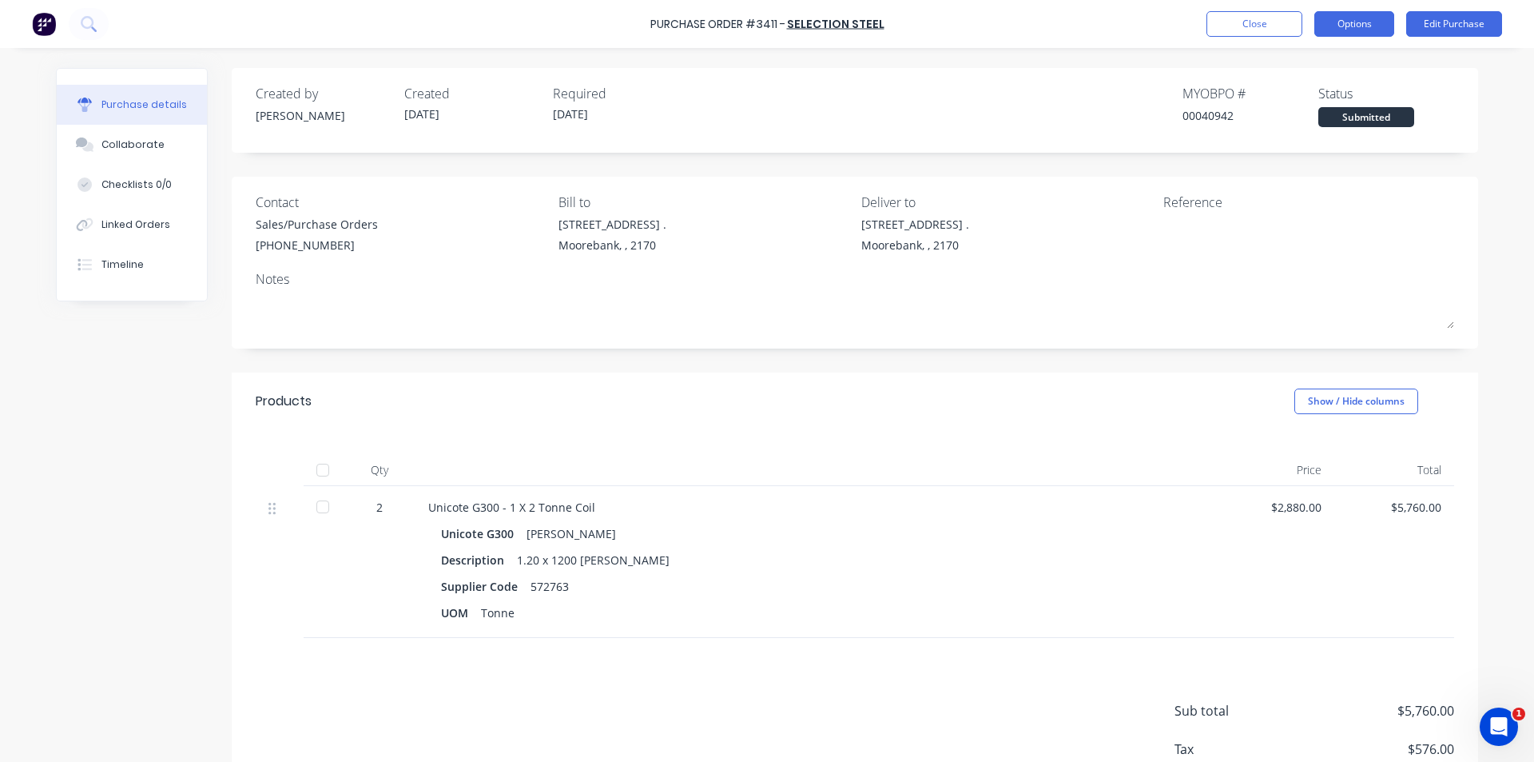
click at [1378, 24] on button "Options" at bounding box center [1355, 24] width 80 height 26
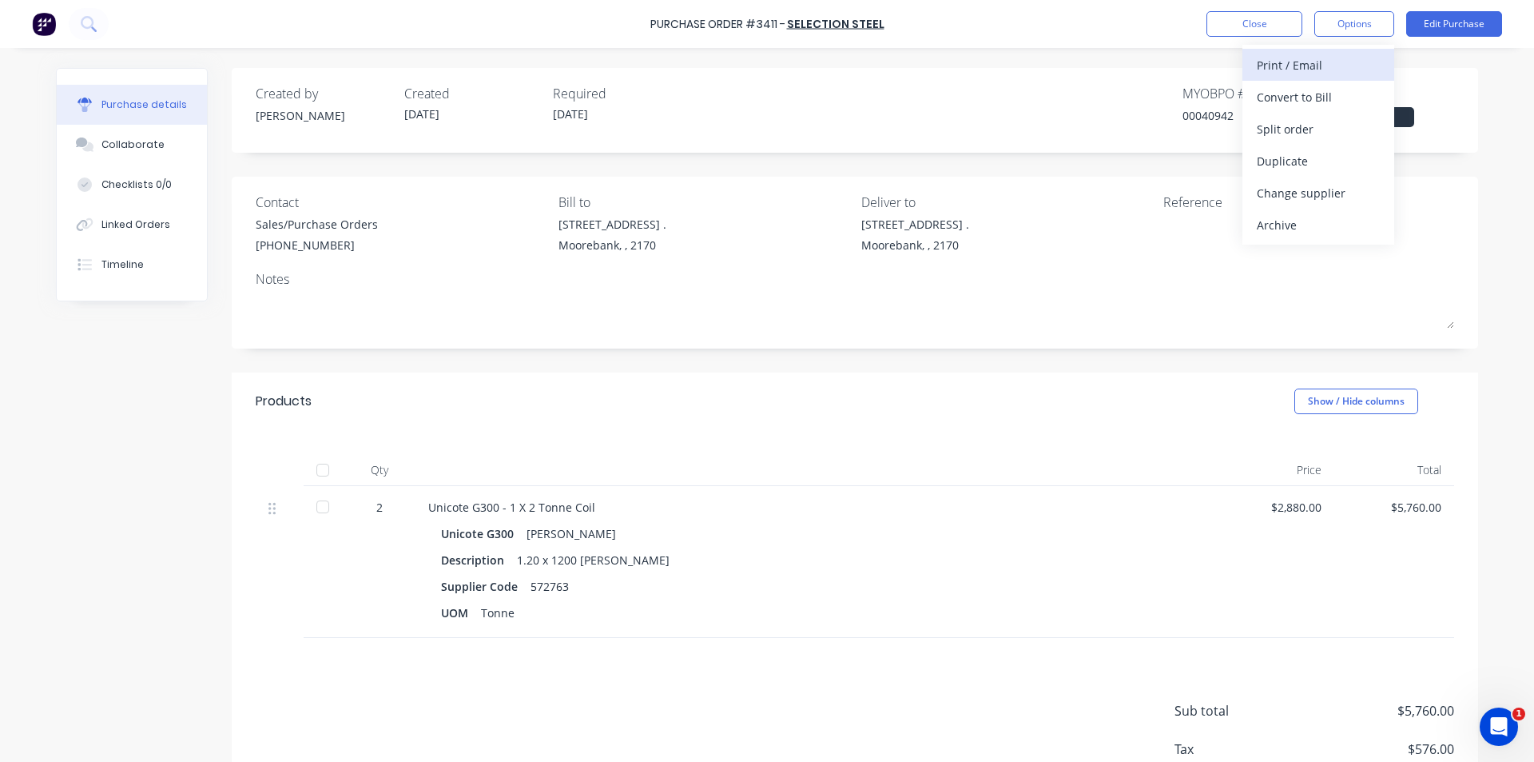
click at [1300, 75] on div "Print / Email" at bounding box center [1318, 65] width 123 height 23
click at [1296, 105] on div "With pricing" at bounding box center [1318, 97] width 123 height 23
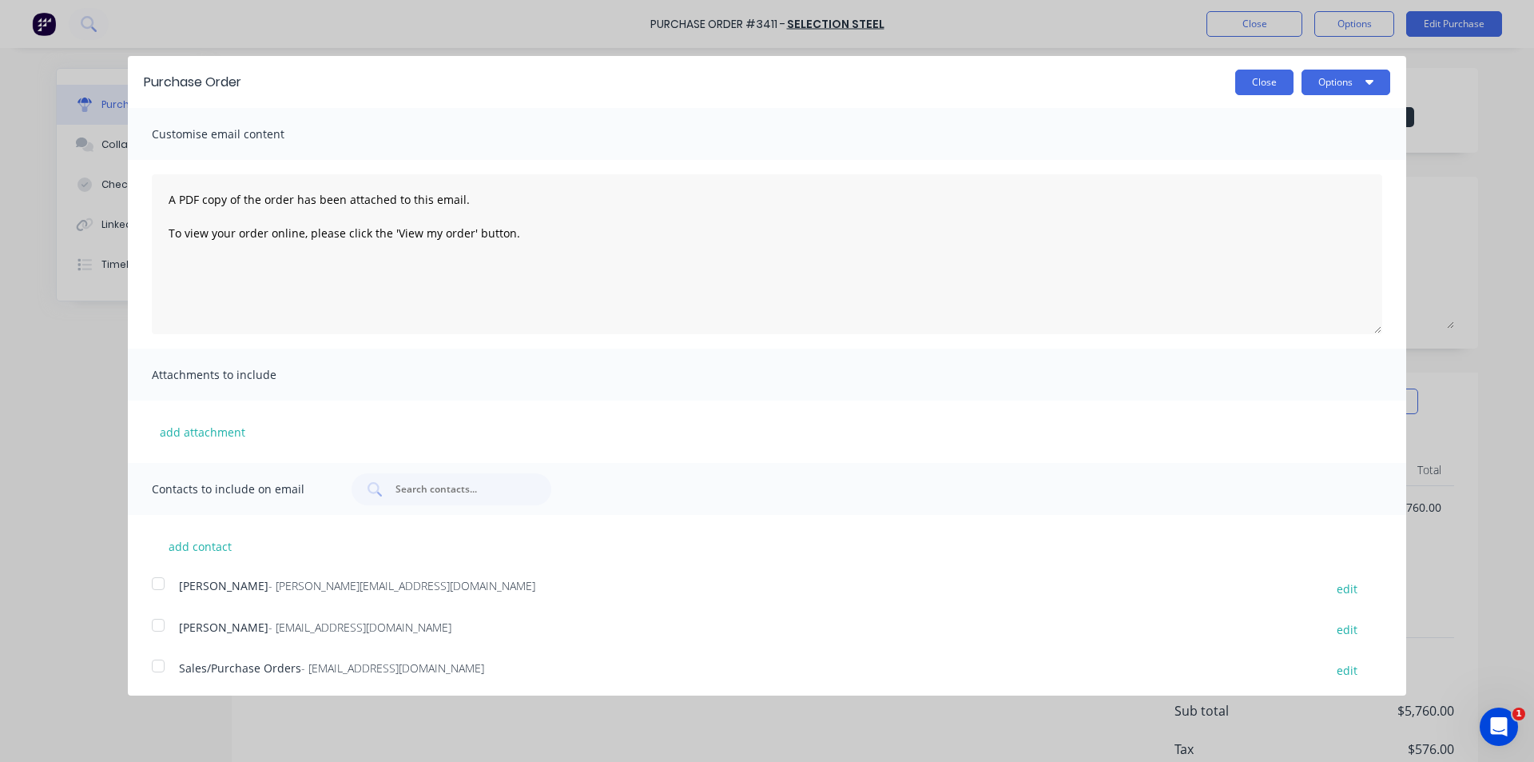
click at [1259, 84] on button "Close" at bounding box center [1264, 83] width 58 height 26
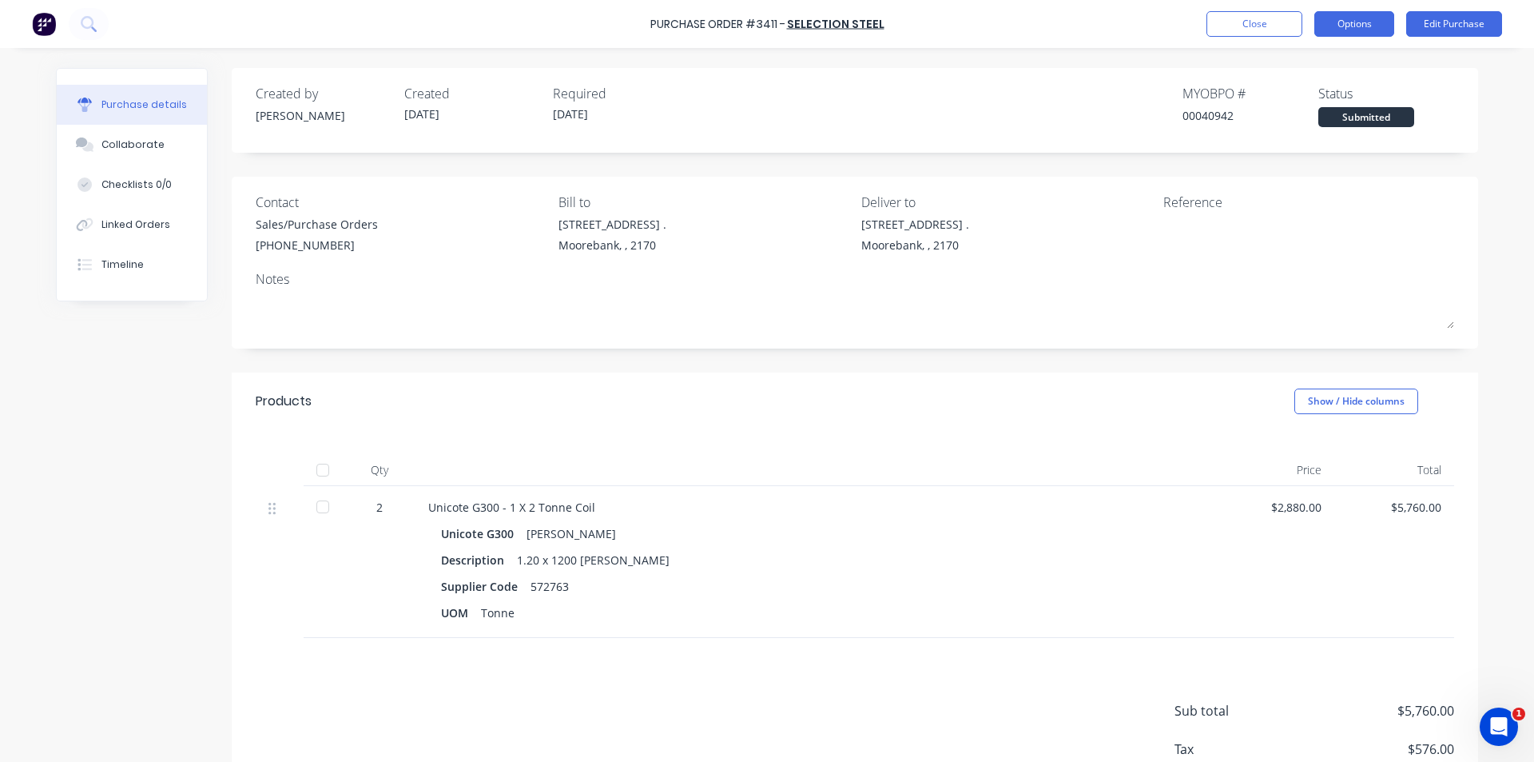
click at [1347, 31] on button "Options" at bounding box center [1355, 24] width 80 height 26
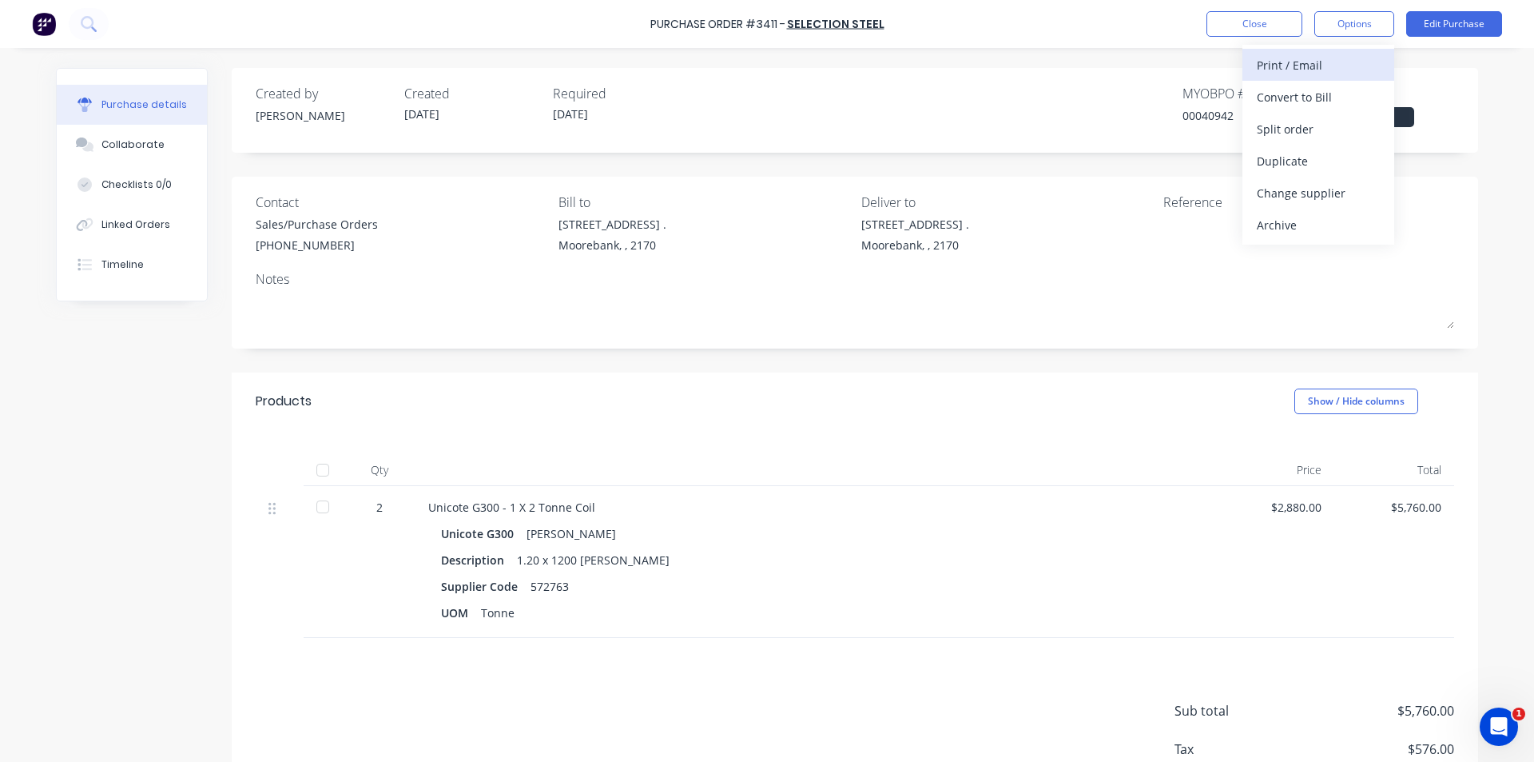
click at [1325, 65] on div "Print / Email" at bounding box center [1318, 65] width 123 height 23
click at [1324, 131] on div "Without pricing" at bounding box center [1318, 128] width 123 height 23
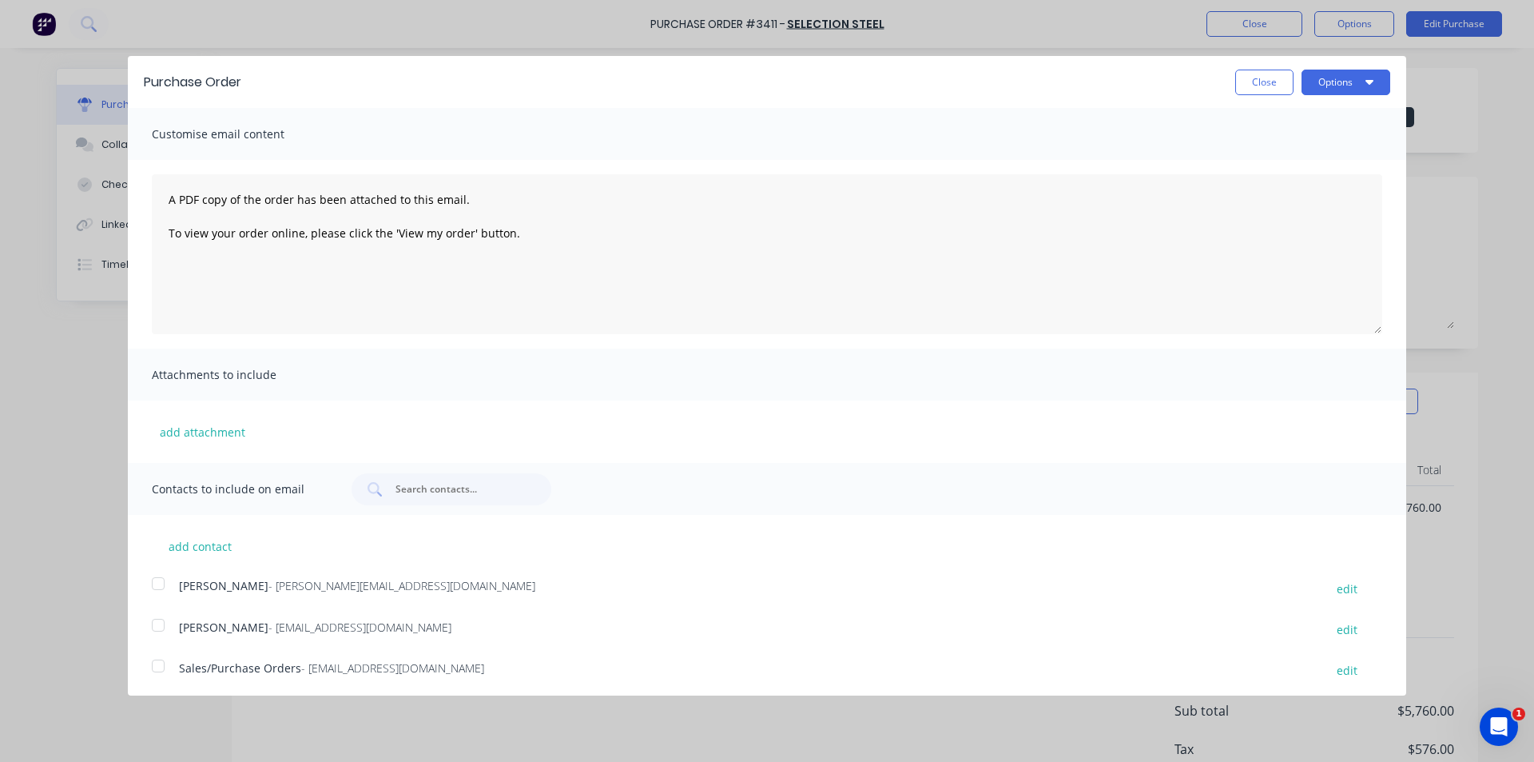
click at [154, 667] on div at bounding box center [158, 666] width 32 height 32
click at [1330, 91] on button "Options" at bounding box center [1346, 83] width 89 height 26
click at [1336, 142] on button "Email" at bounding box center [1315, 155] width 152 height 32
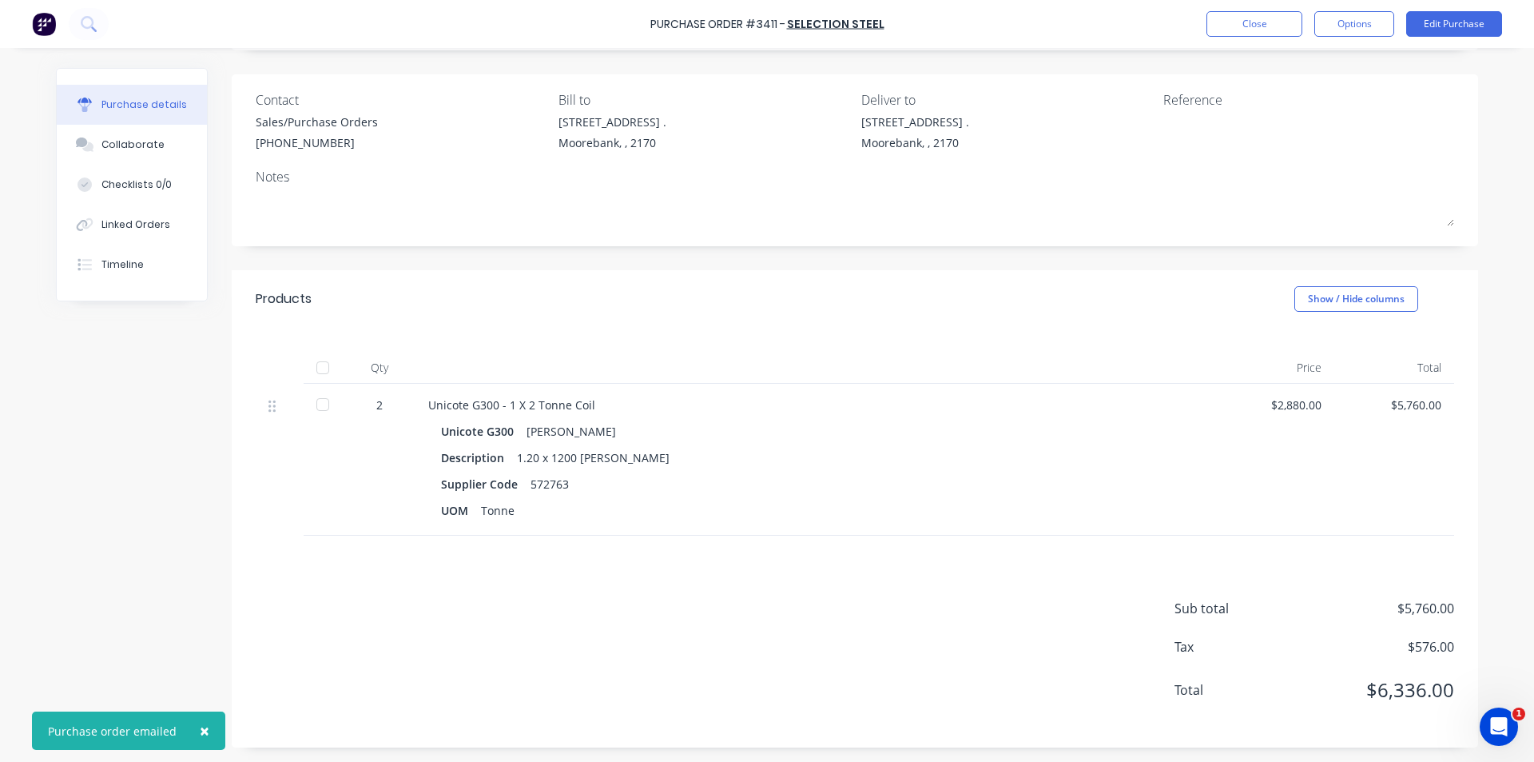
scroll to position [104, 0]
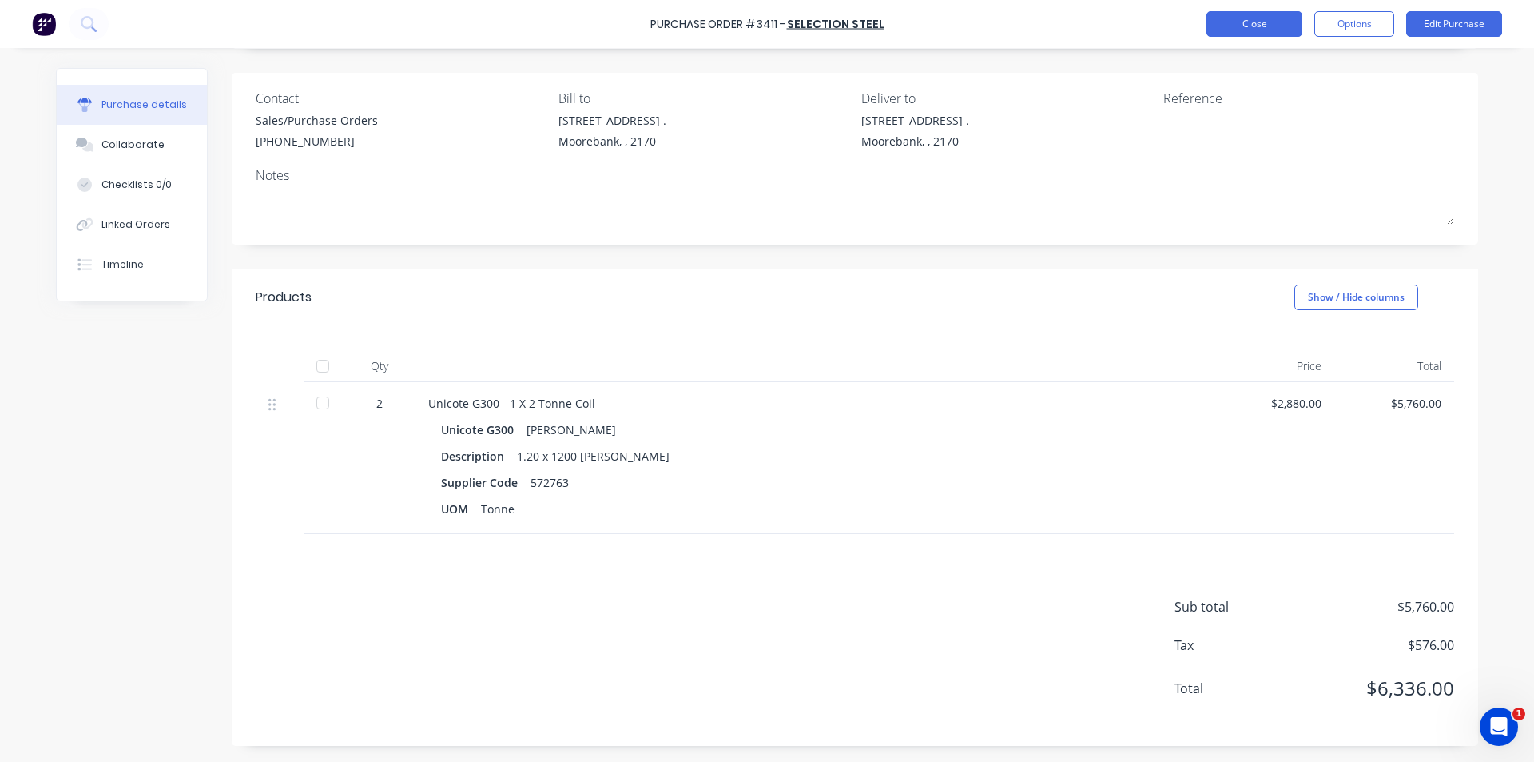
click at [1286, 26] on button "Close" at bounding box center [1255, 24] width 96 height 26
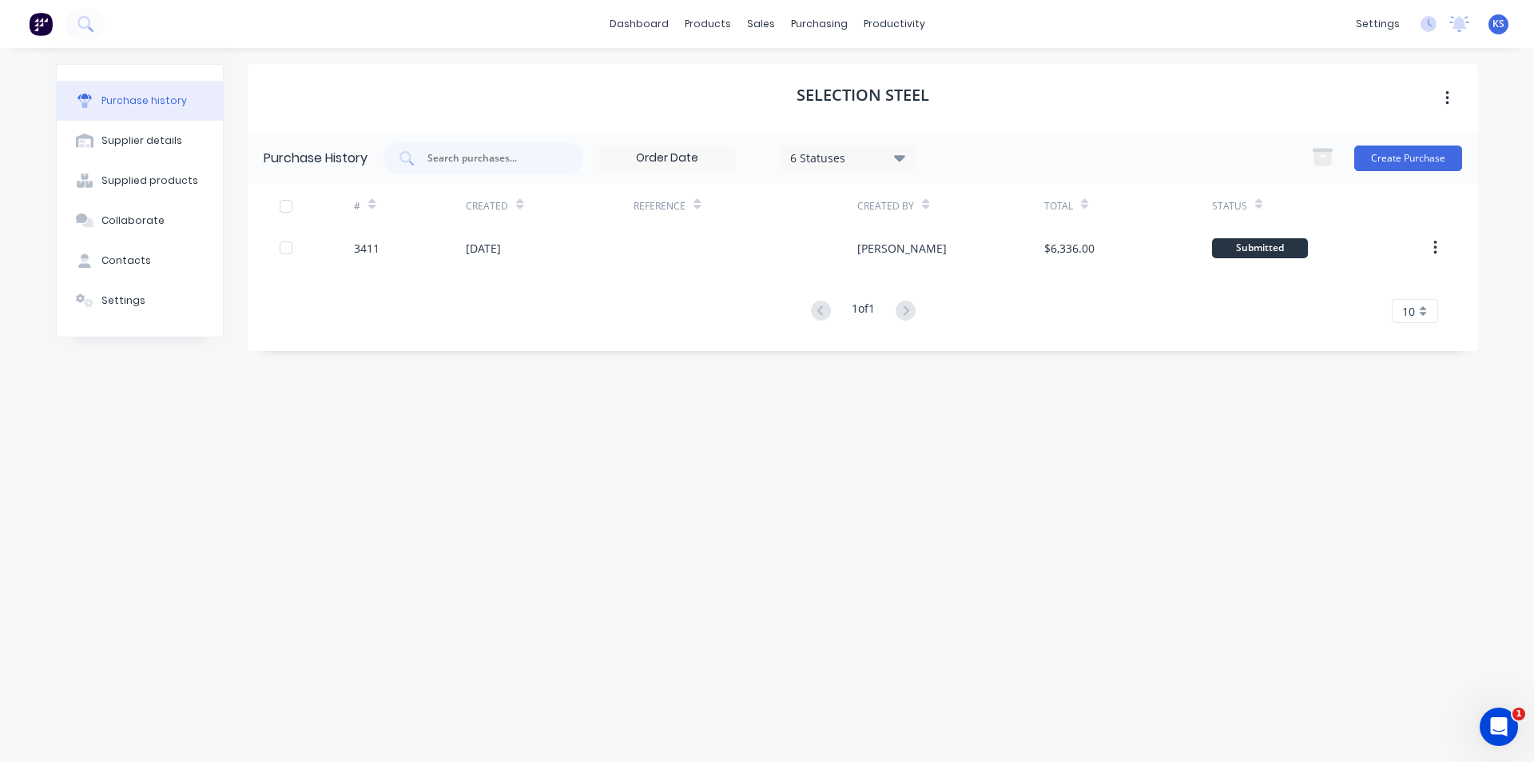
click at [1136, 96] on div "SELECTION STEEL" at bounding box center [863, 98] width 1231 height 68
click at [833, 63] on link "Purchase Orders" at bounding box center [887, 76] width 212 height 32
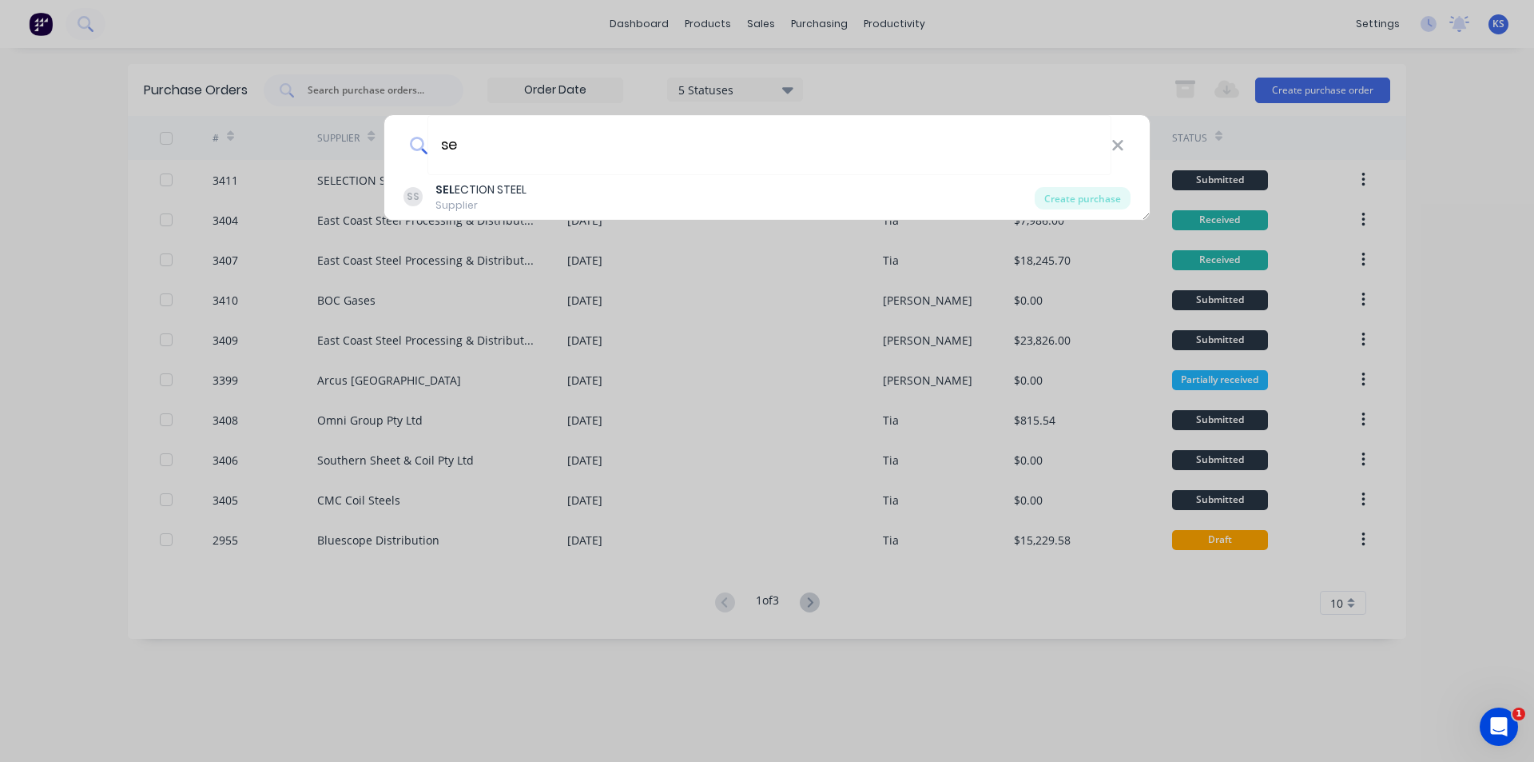
type input "s"
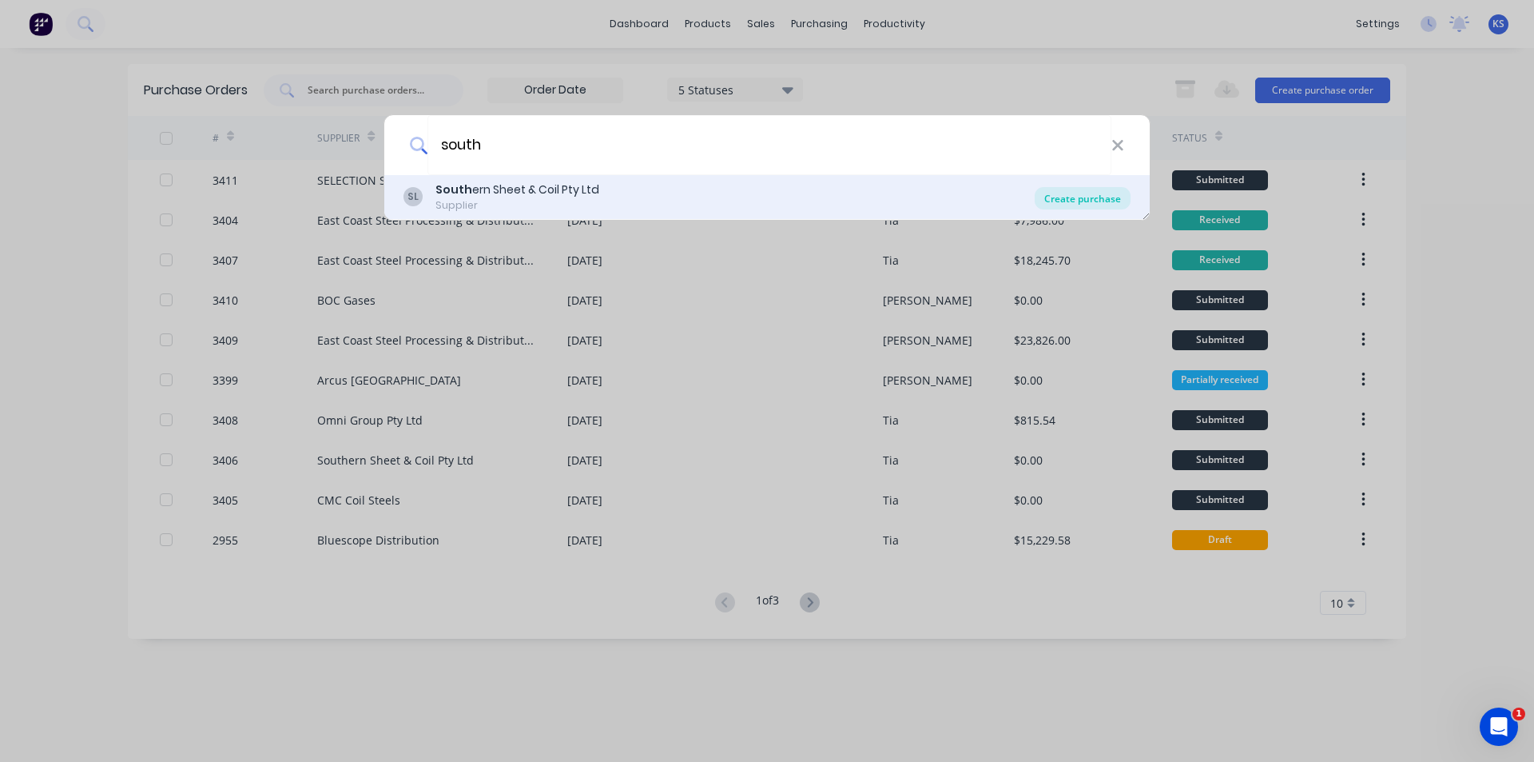
type input "south"
click at [1068, 197] on div "Create purchase" at bounding box center [1083, 198] width 96 height 22
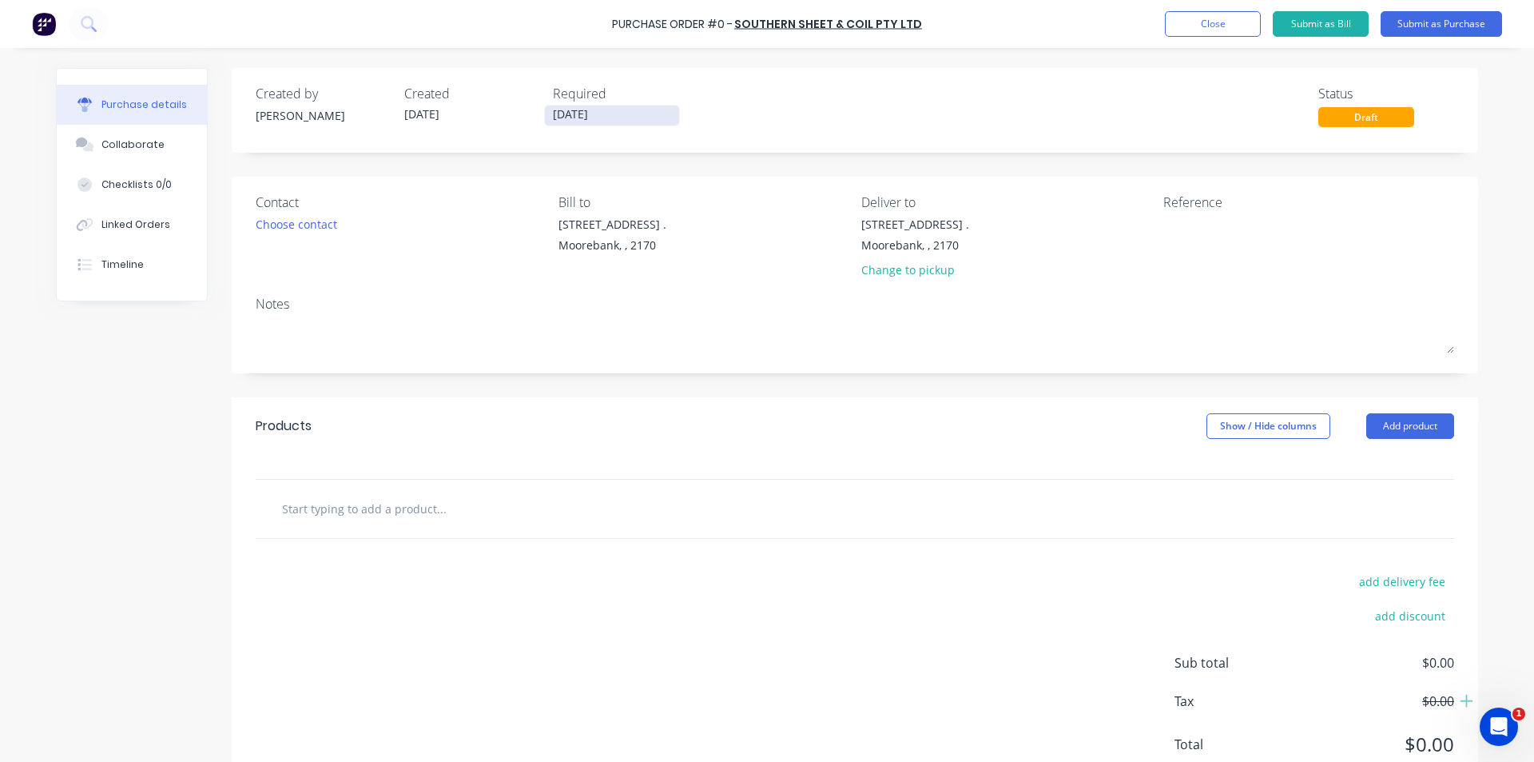
click at [571, 117] on input "[DATE]" at bounding box center [612, 115] width 134 height 20
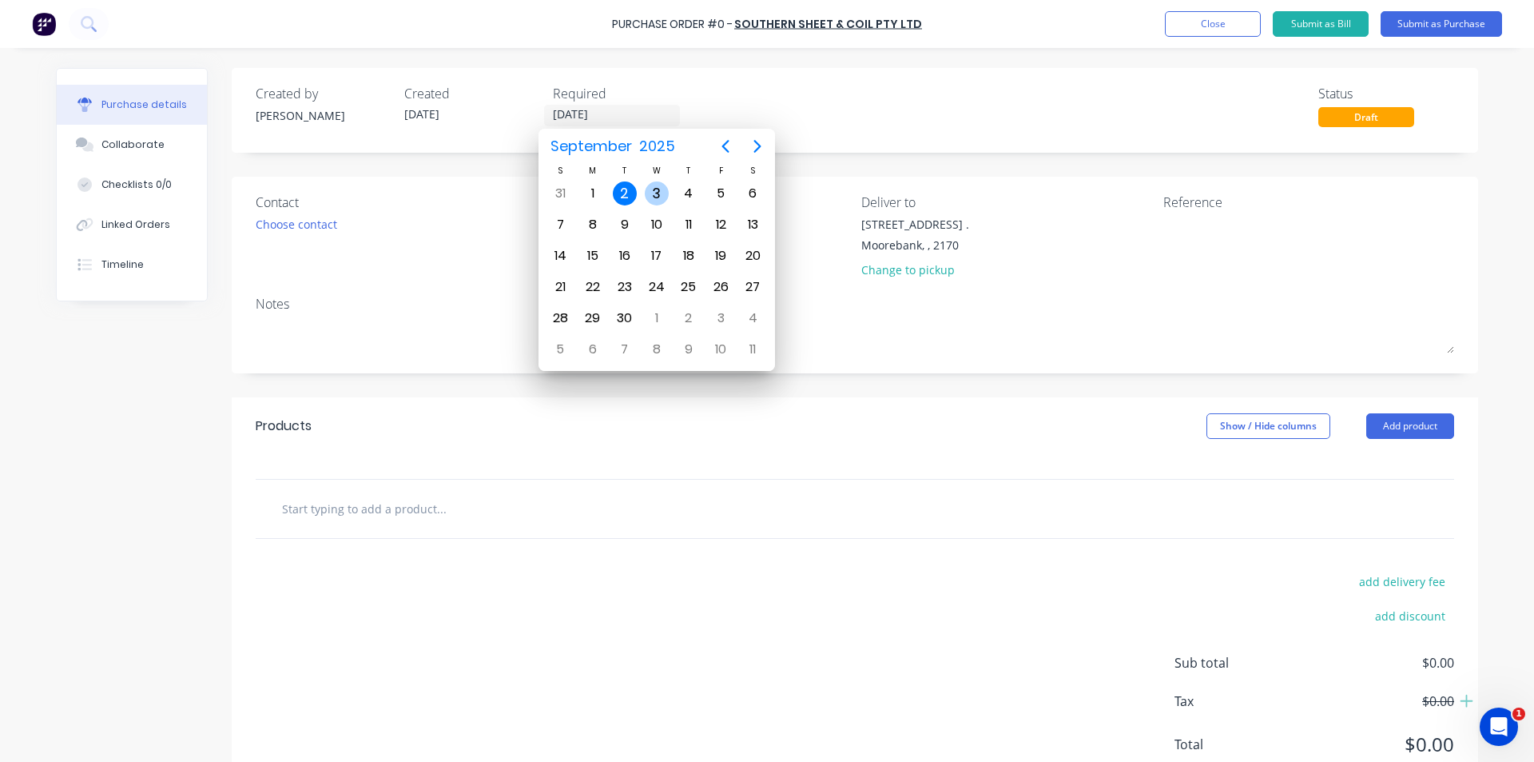
click at [654, 190] on div "3" at bounding box center [657, 193] width 24 height 24
type input "[DATE]"
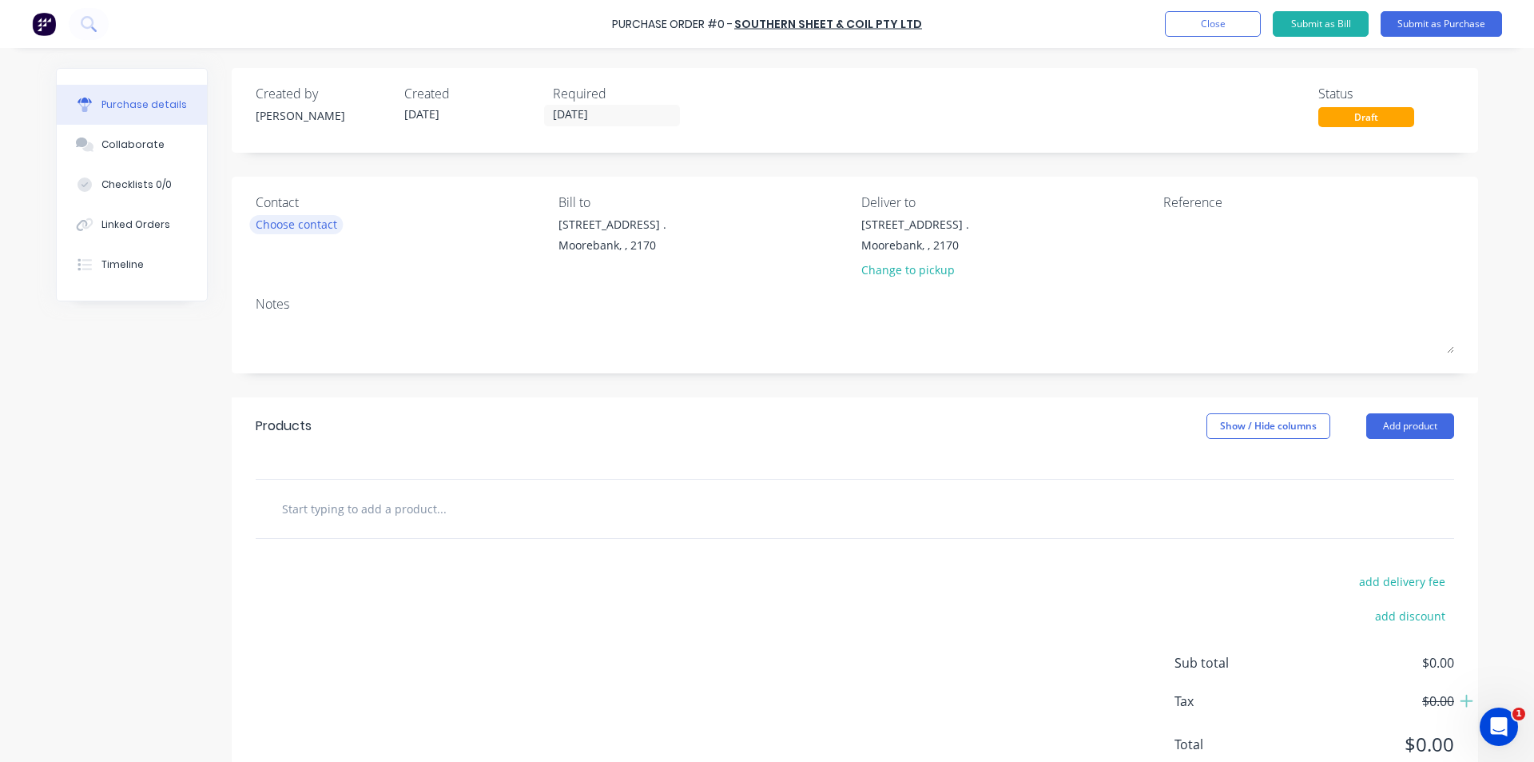
click at [298, 216] on div "Choose contact" at bounding box center [297, 224] width 82 height 17
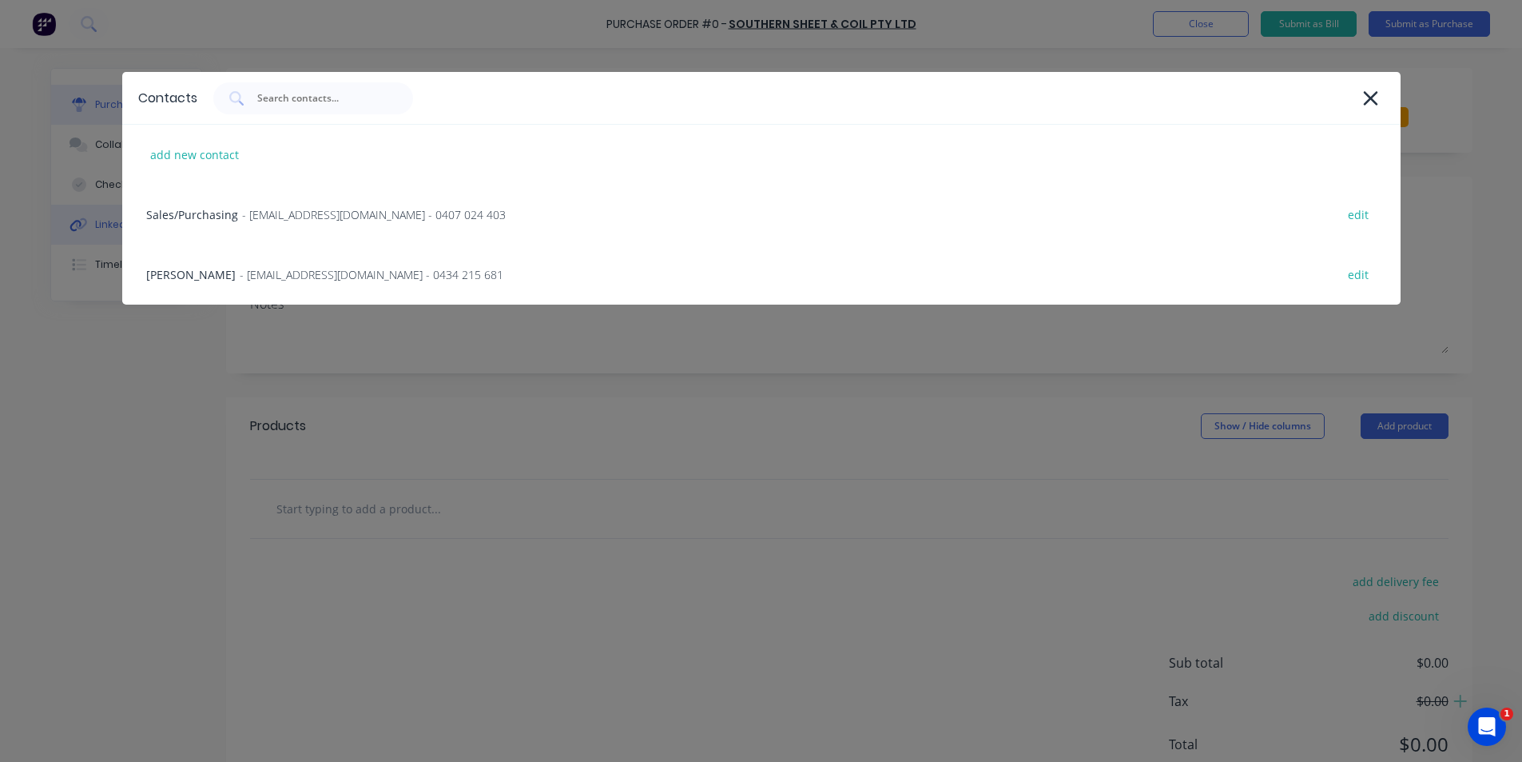
click at [199, 224] on div "Sales/Purchasing - [EMAIL_ADDRESS][DOMAIN_NAME] - 0407 024 403 edit" at bounding box center [761, 215] width 1279 height 60
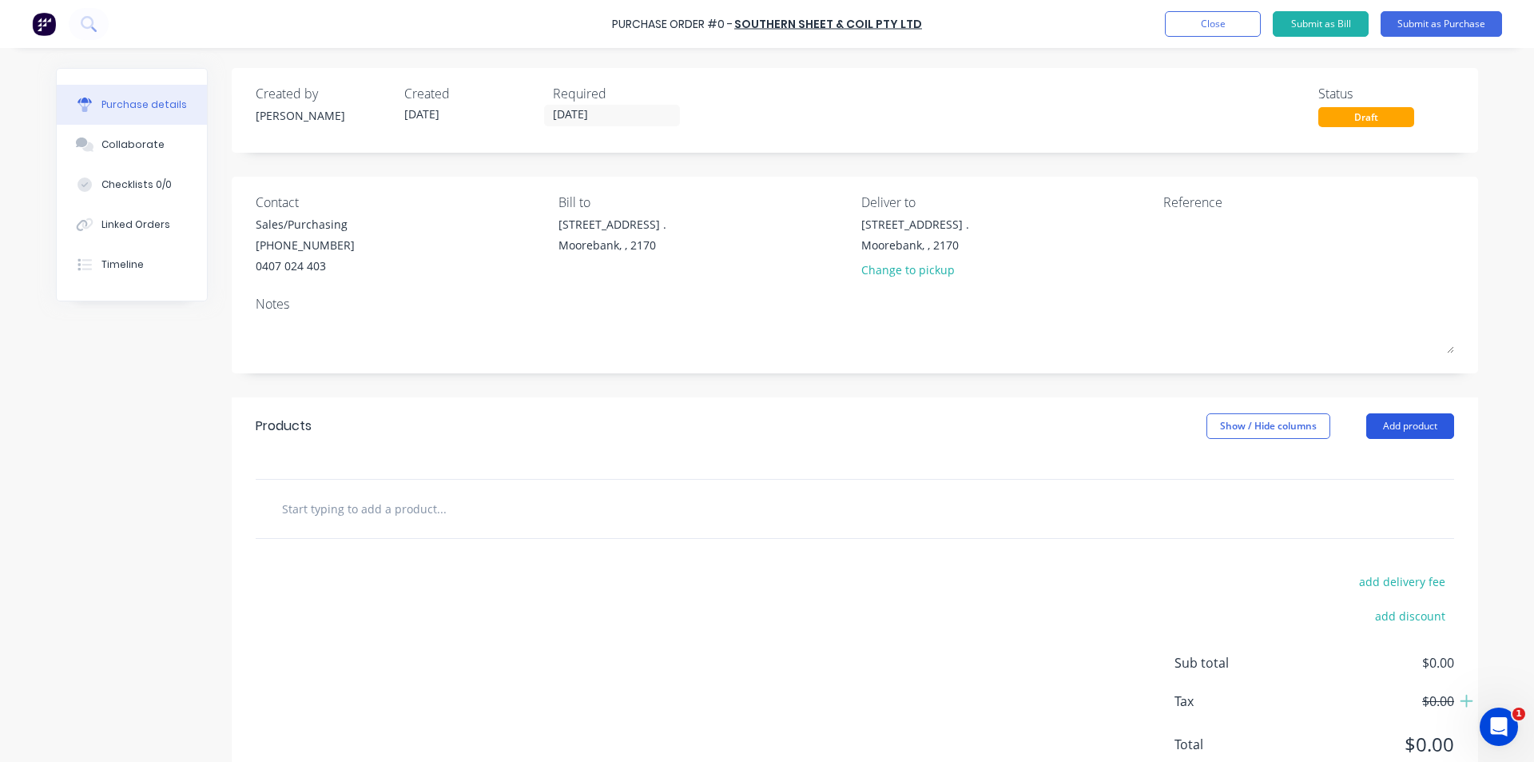
drag, startPoint x: 1429, startPoint y: 428, endPoint x: 1433, endPoint y: 438, distance: 10.4
click at [1429, 428] on button "Add product" at bounding box center [1410, 426] width 88 height 26
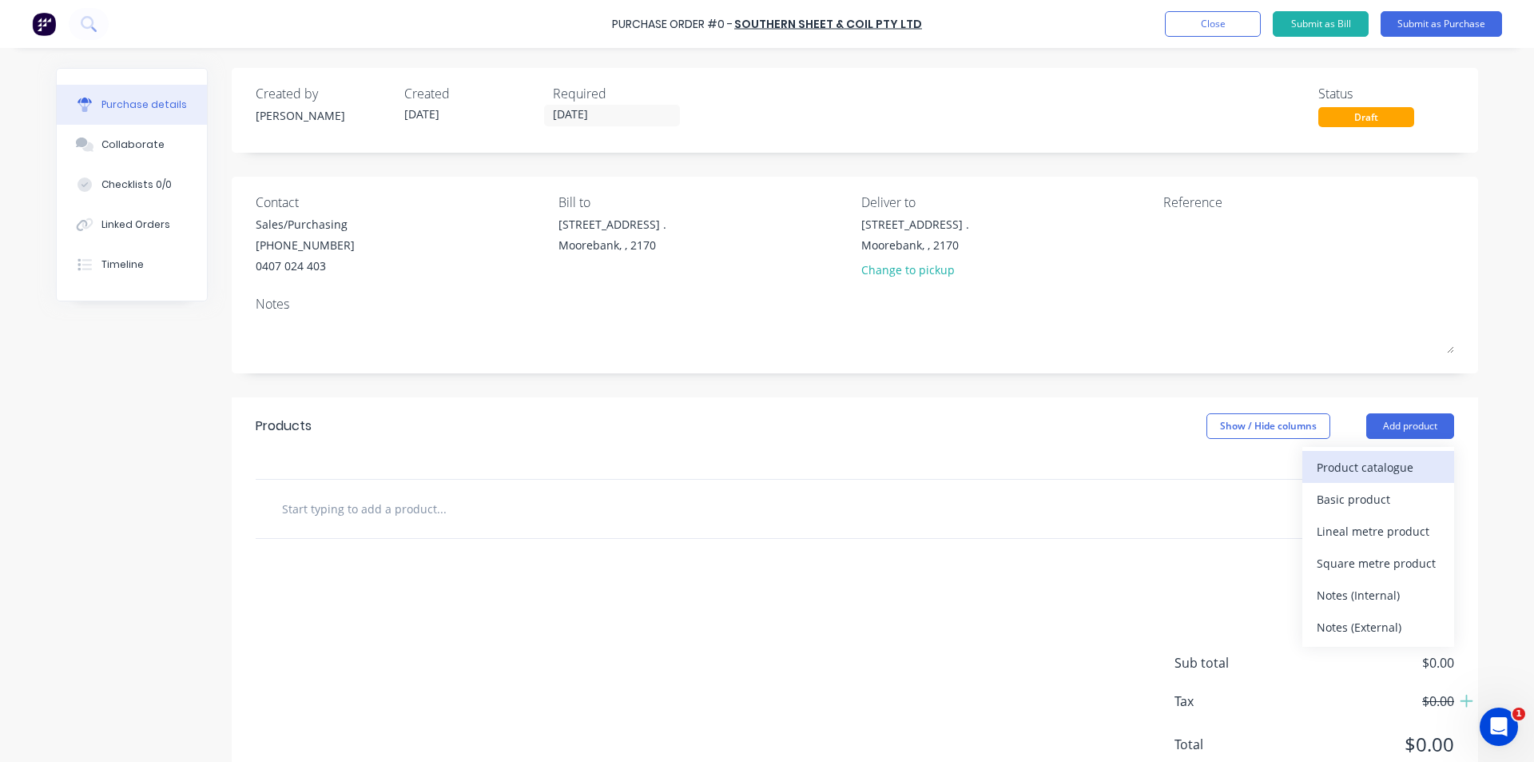
click at [1428, 463] on div "Product catalogue" at bounding box center [1378, 466] width 123 height 23
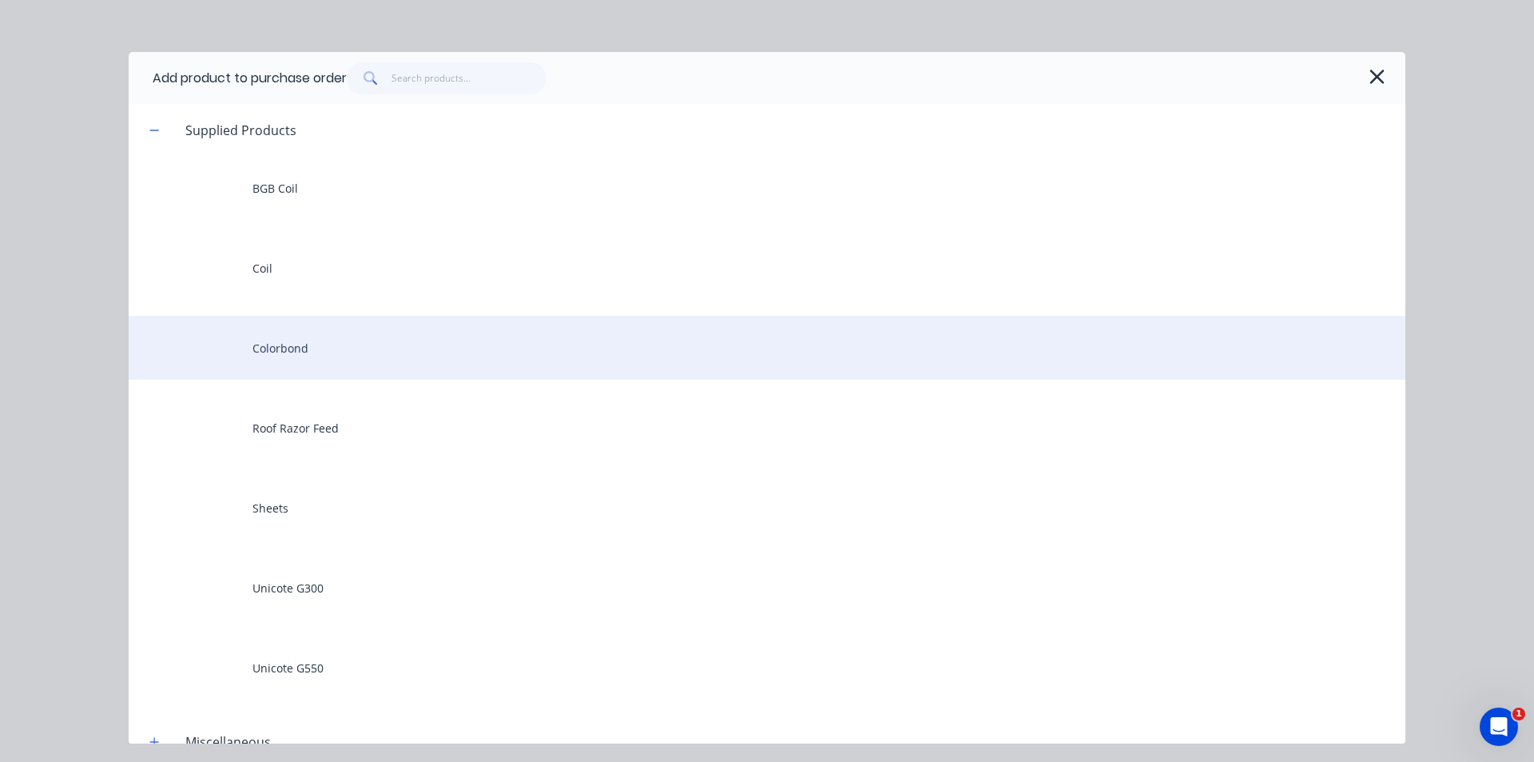
click at [388, 364] on div "Colorbond" at bounding box center [767, 348] width 1277 height 64
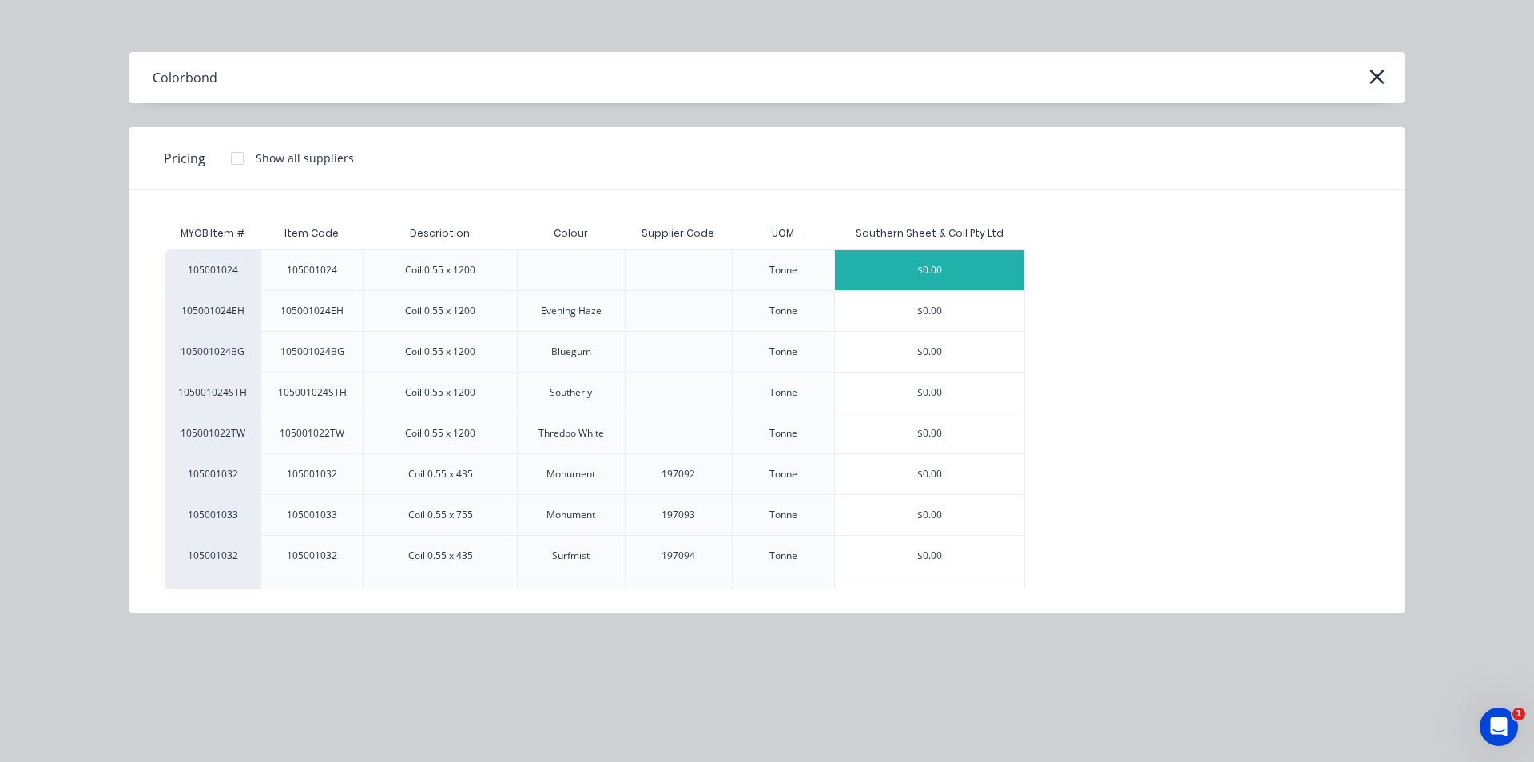
click at [952, 272] on div "$0.00" at bounding box center [929, 270] width 189 height 40
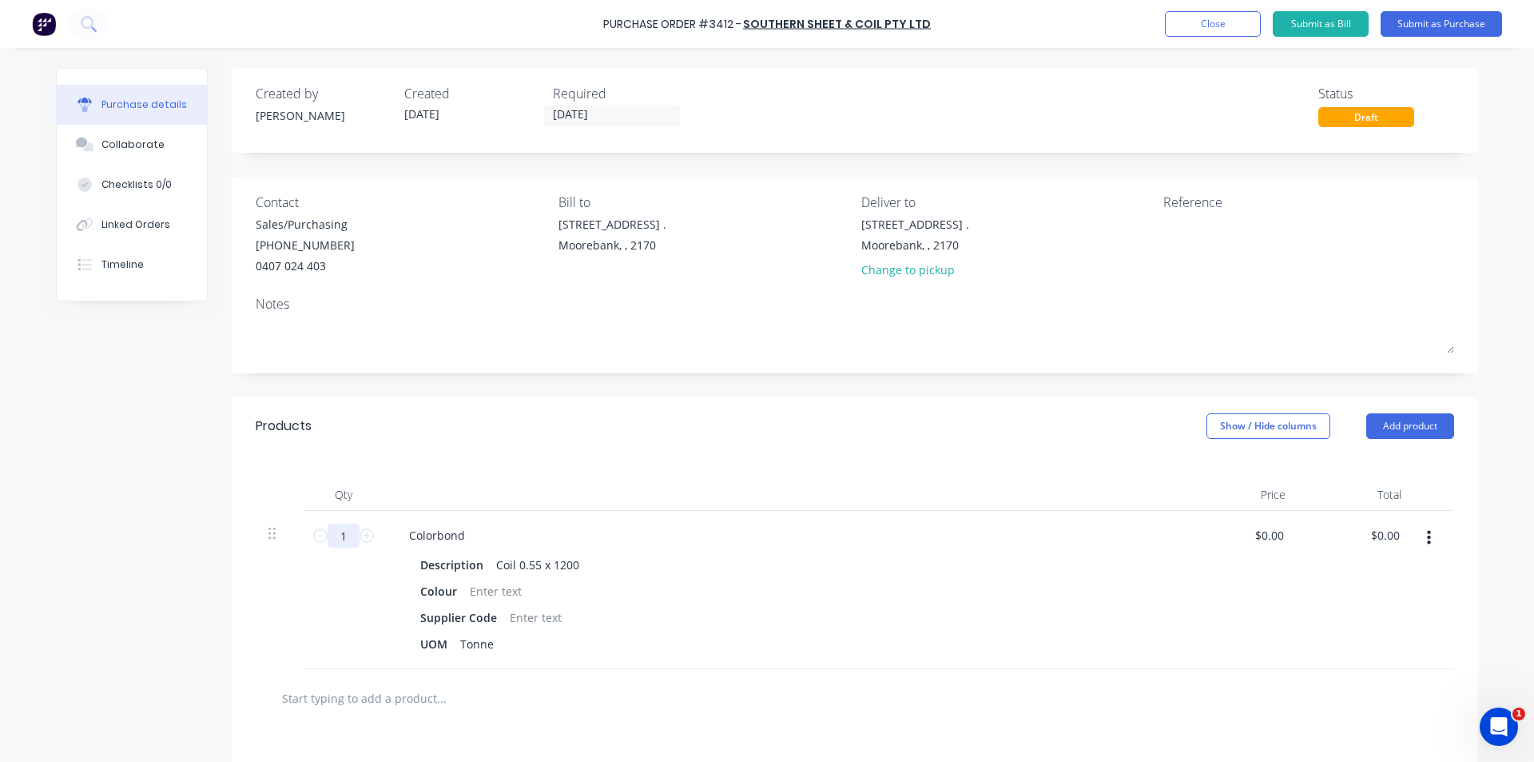
click at [342, 539] on input "1" at bounding box center [344, 535] width 32 height 24
type input "2"
click at [462, 541] on div "Colorbond" at bounding box center [437, 534] width 82 height 23
click at [481, 591] on div at bounding box center [495, 590] width 65 height 23
click at [473, 625] on div "Supplier Code" at bounding box center [459, 617] width 90 height 23
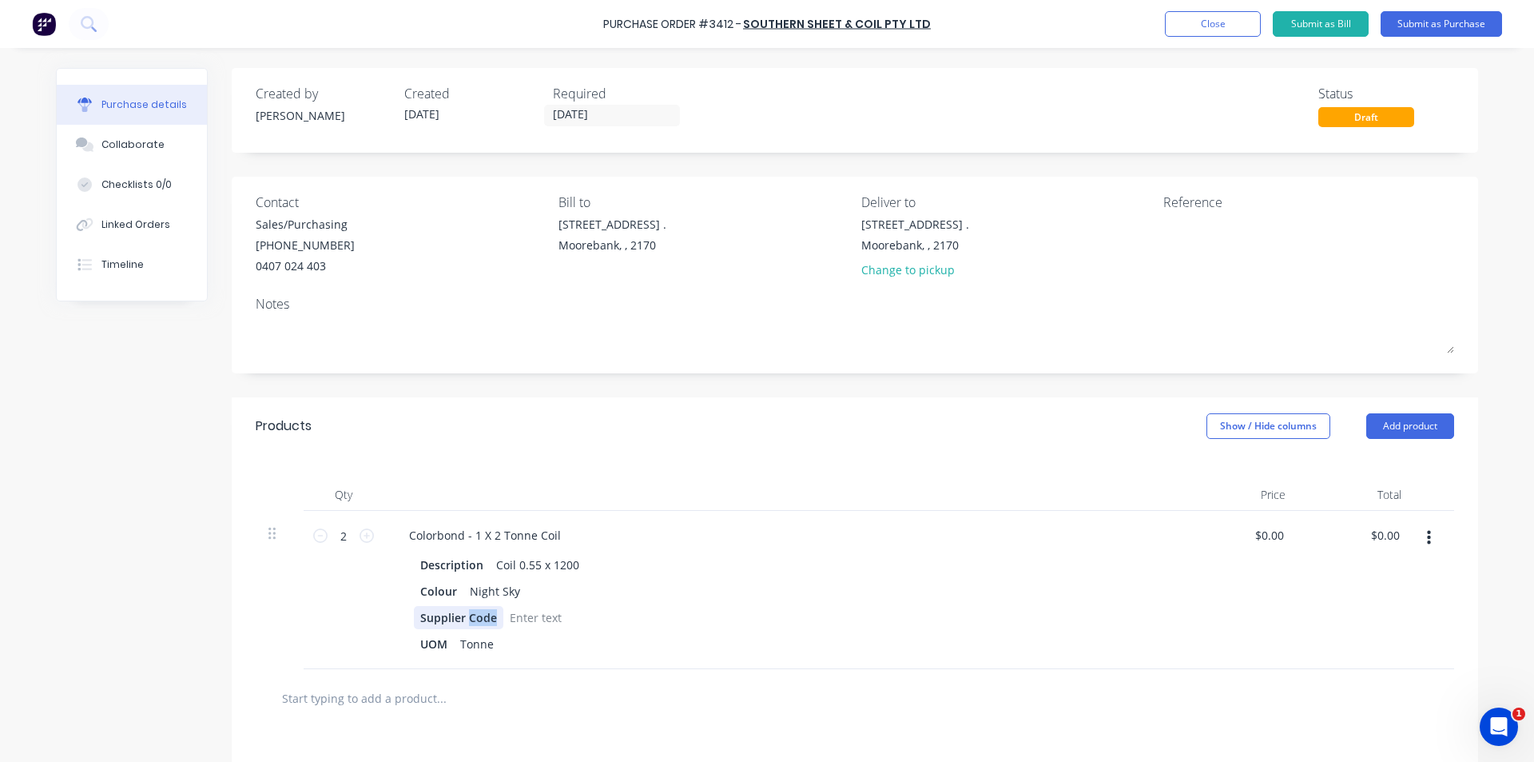
click at [473, 625] on div "Supplier Code" at bounding box center [459, 617] width 90 height 23
drag, startPoint x: 828, startPoint y: 474, endPoint x: 935, endPoint y: 468, distance: 107.2
click at [829, 474] on div "Qty Price Total 2 2 Colorbond - 1 X 2 Tonne Coil Description Coil 0.55 x 1200 C…" at bounding box center [855, 562] width 1247 height 214
click at [1414, 34] on button "Submit as Purchase" at bounding box center [1441, 24] width 121 height 26
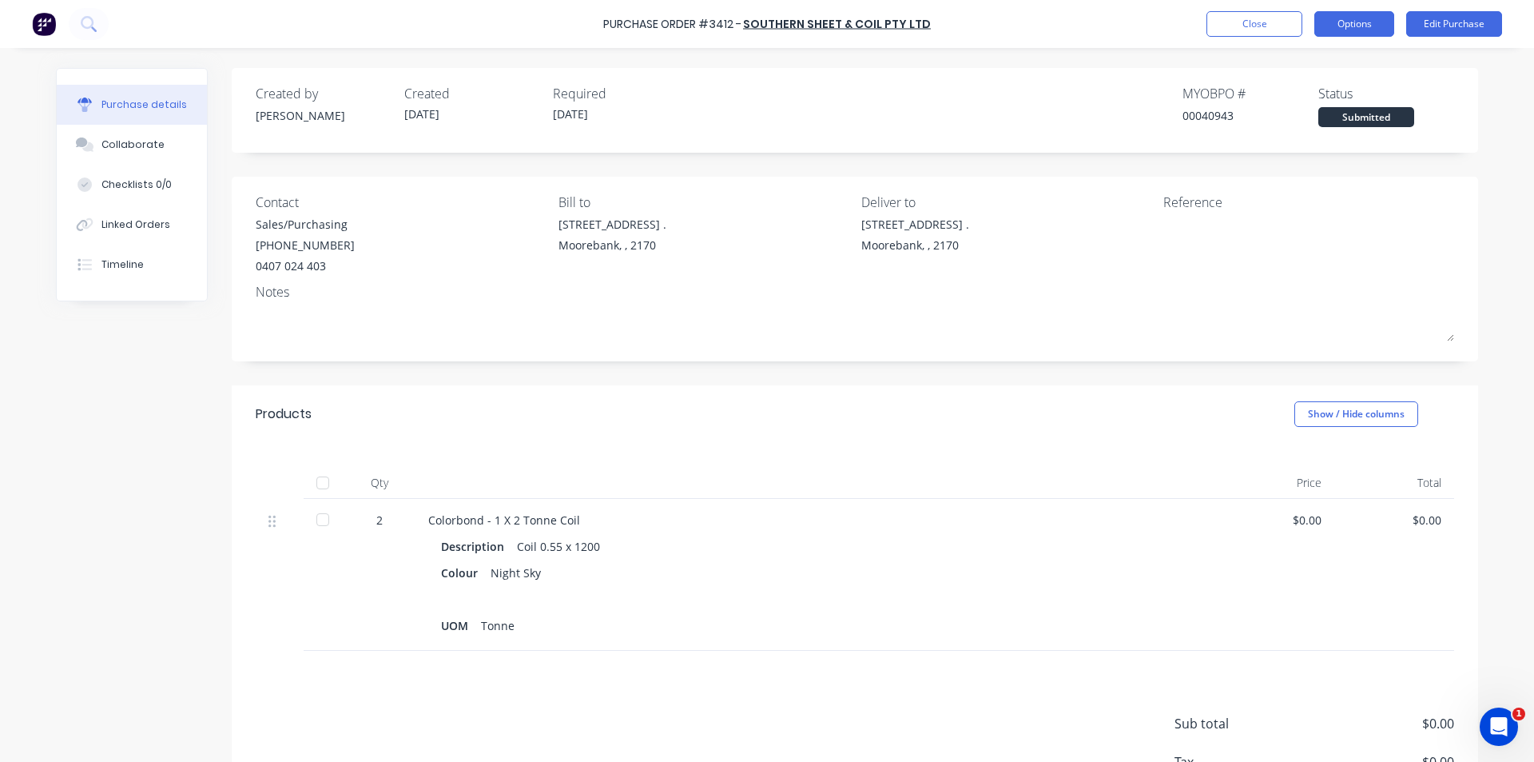
drag, startPoint x: 1340, startPoint y: 22, endPoint x: 1337, endPoint y: 36, distance: 14.0
click at [1340, 22] on button "Options" at bounding box center [1355, 24] width 80 height 26
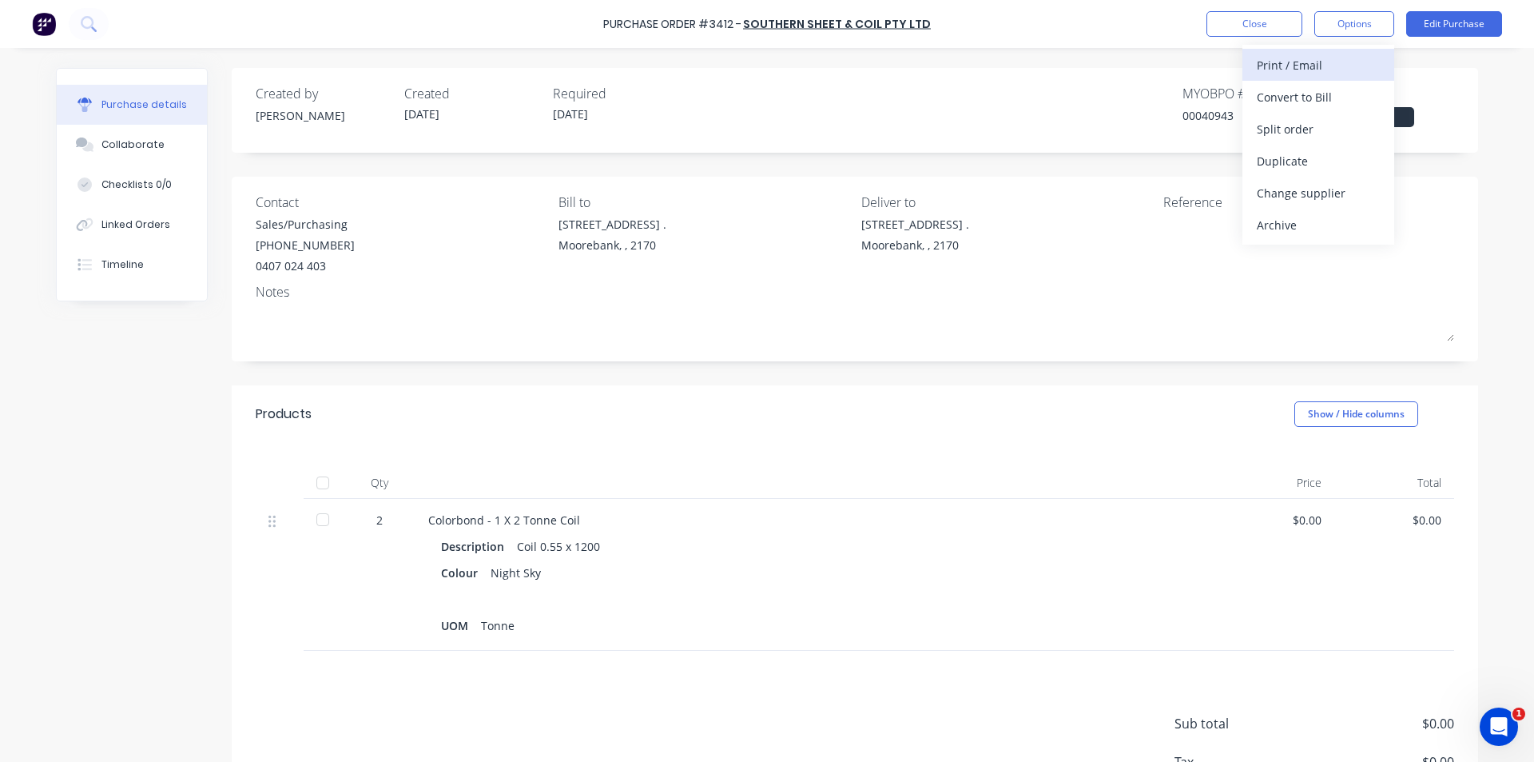
click at [1294, 71] on div "Print / Email" at bounding box center [1318, 65] width 123 height 23
click at [1310, 129] on div "Without pricing" at bounding box center [1318, 128] width 123 height 23
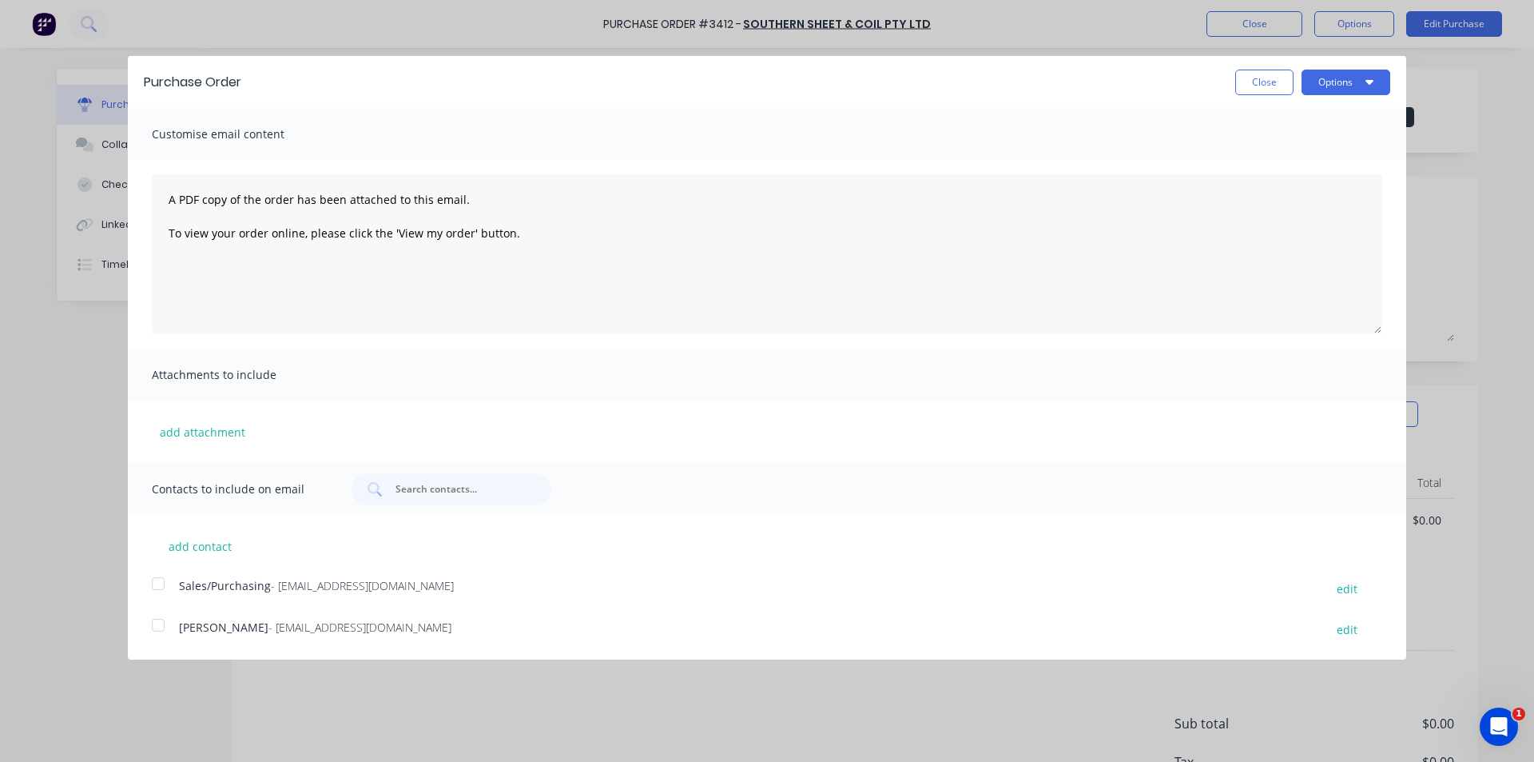
click at [156, 583] on div at bounding box center [158, 583] width 32 height 32
click at [1344, 74] on button "Options" at bounding box center [1346, 83] width 89 height 26
click at [1320, 155] on div "Email" at bounding box center [1314, 154] width 123 height 23
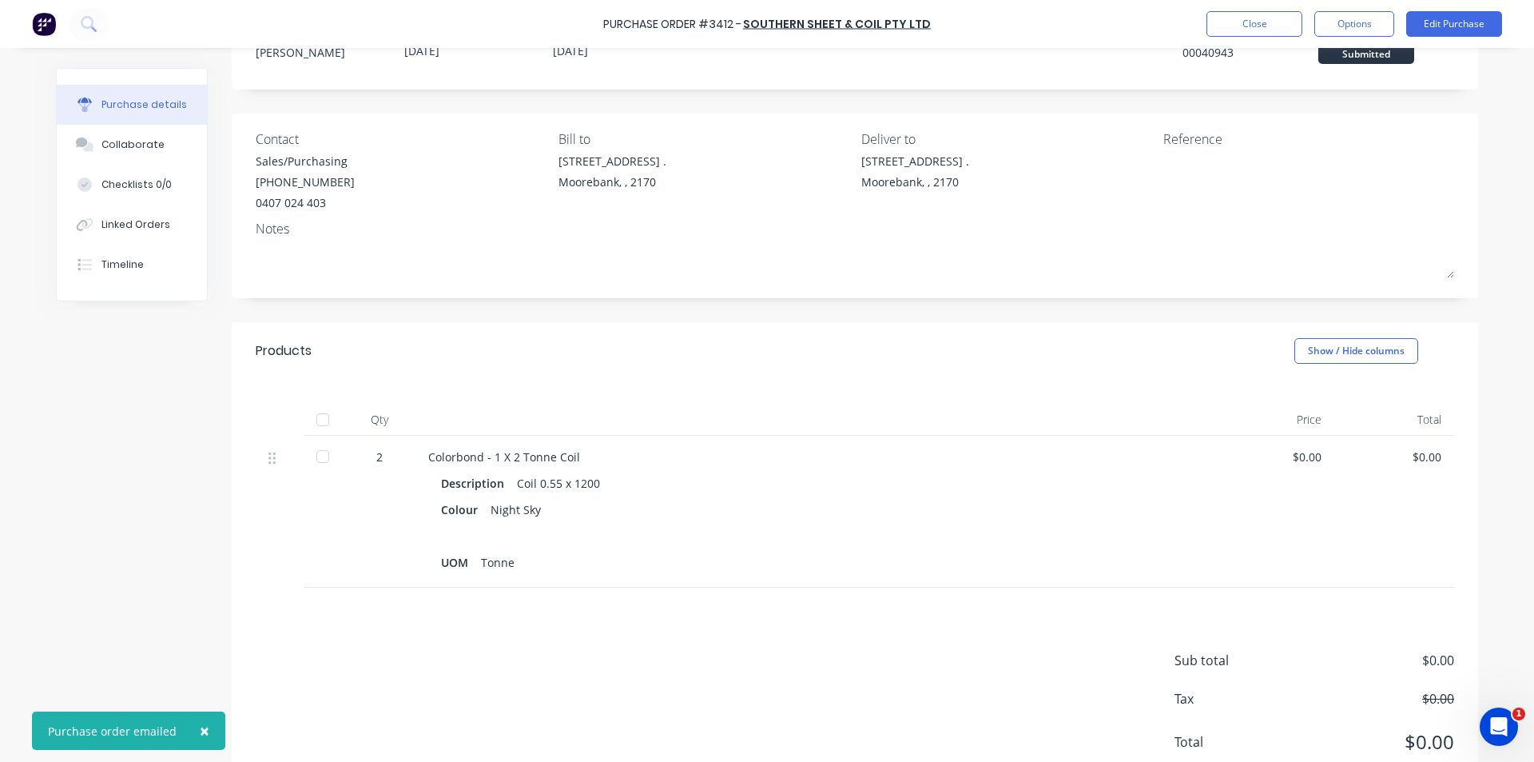
scroll to position [117, 0]
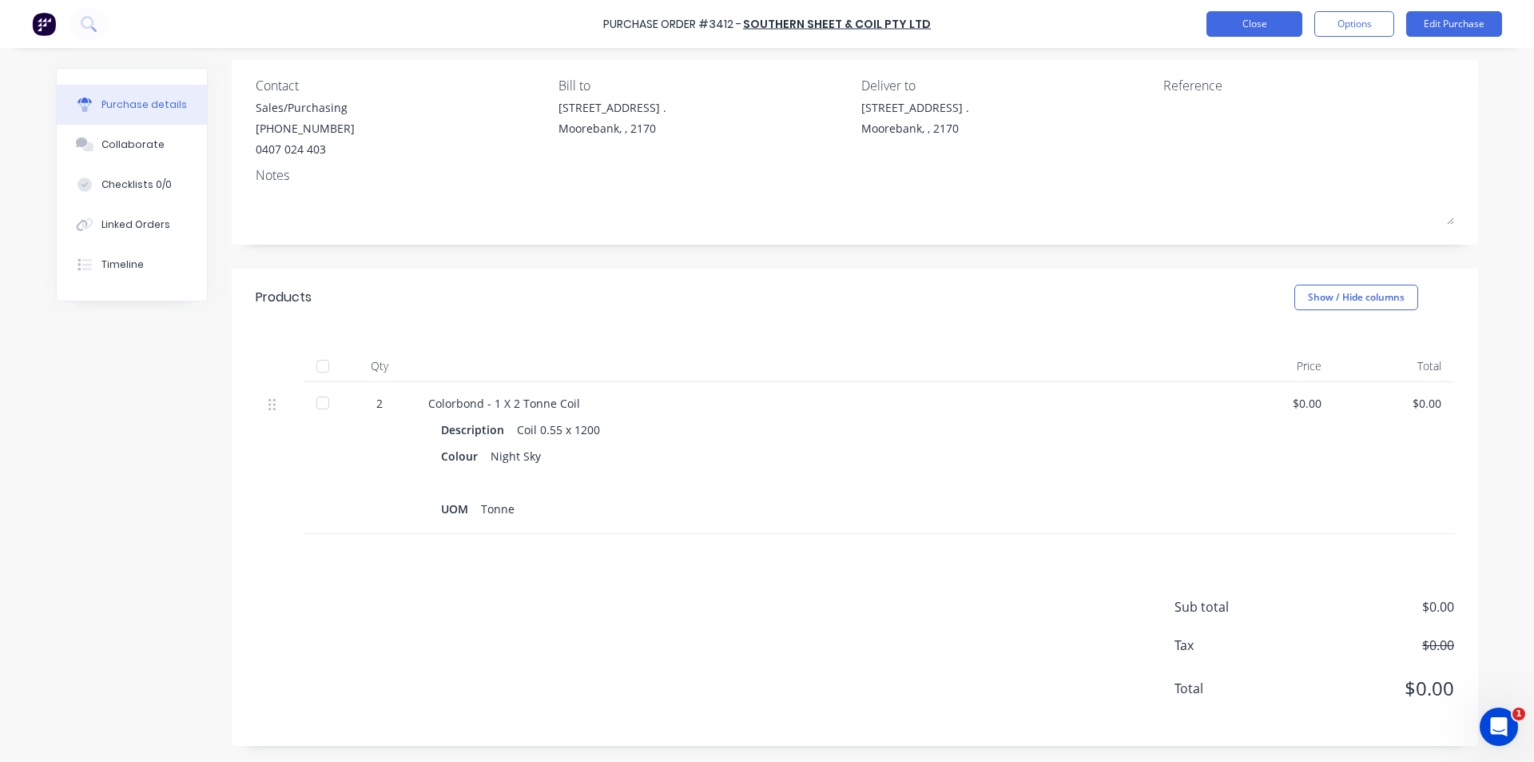
click at [1273, 29] on button "Close" at bounding box center [1255, 24] width 96 height 26
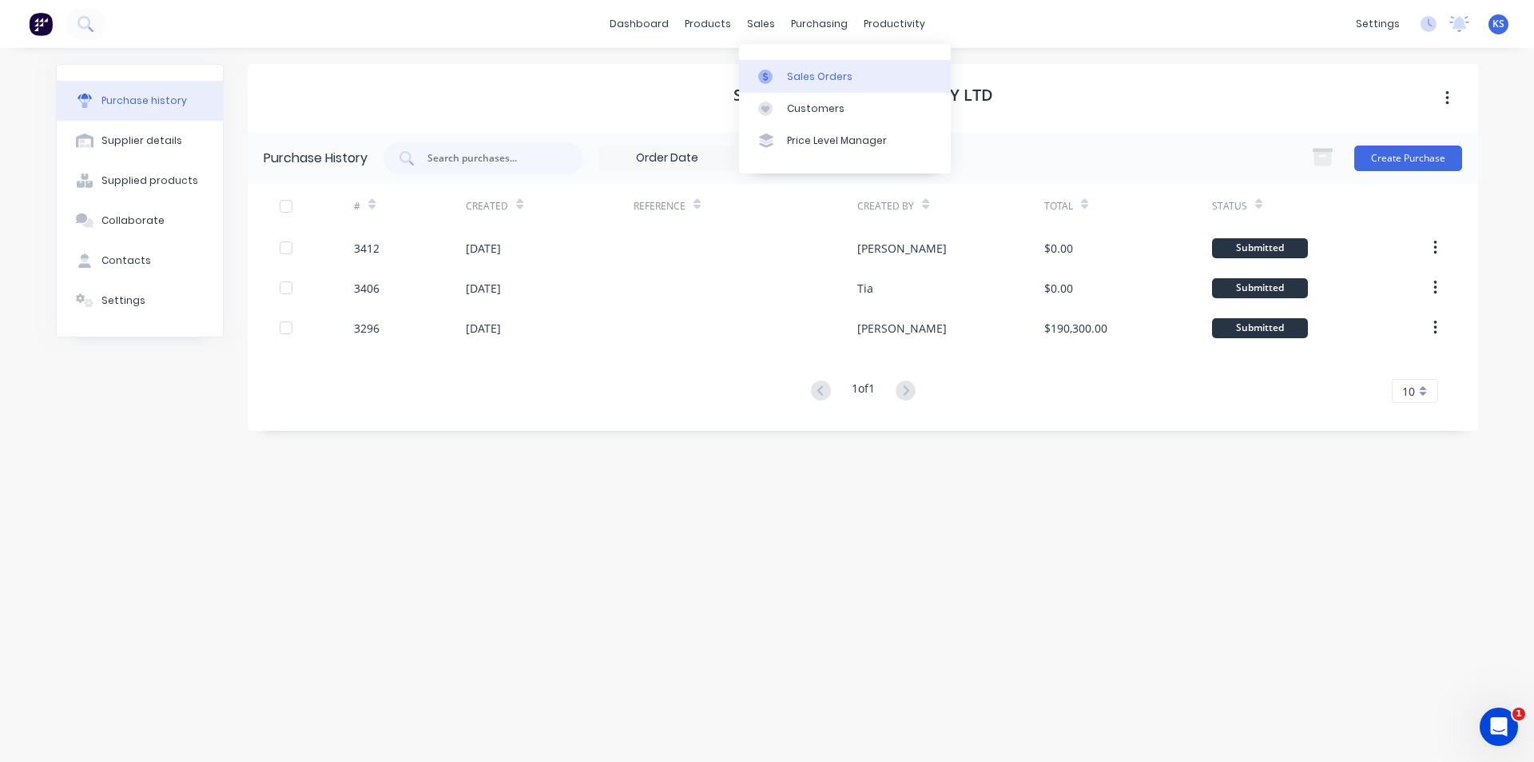
click at [791, 73] on div "Sales Orders" at bounding box center [820, 77] width 66 height 14
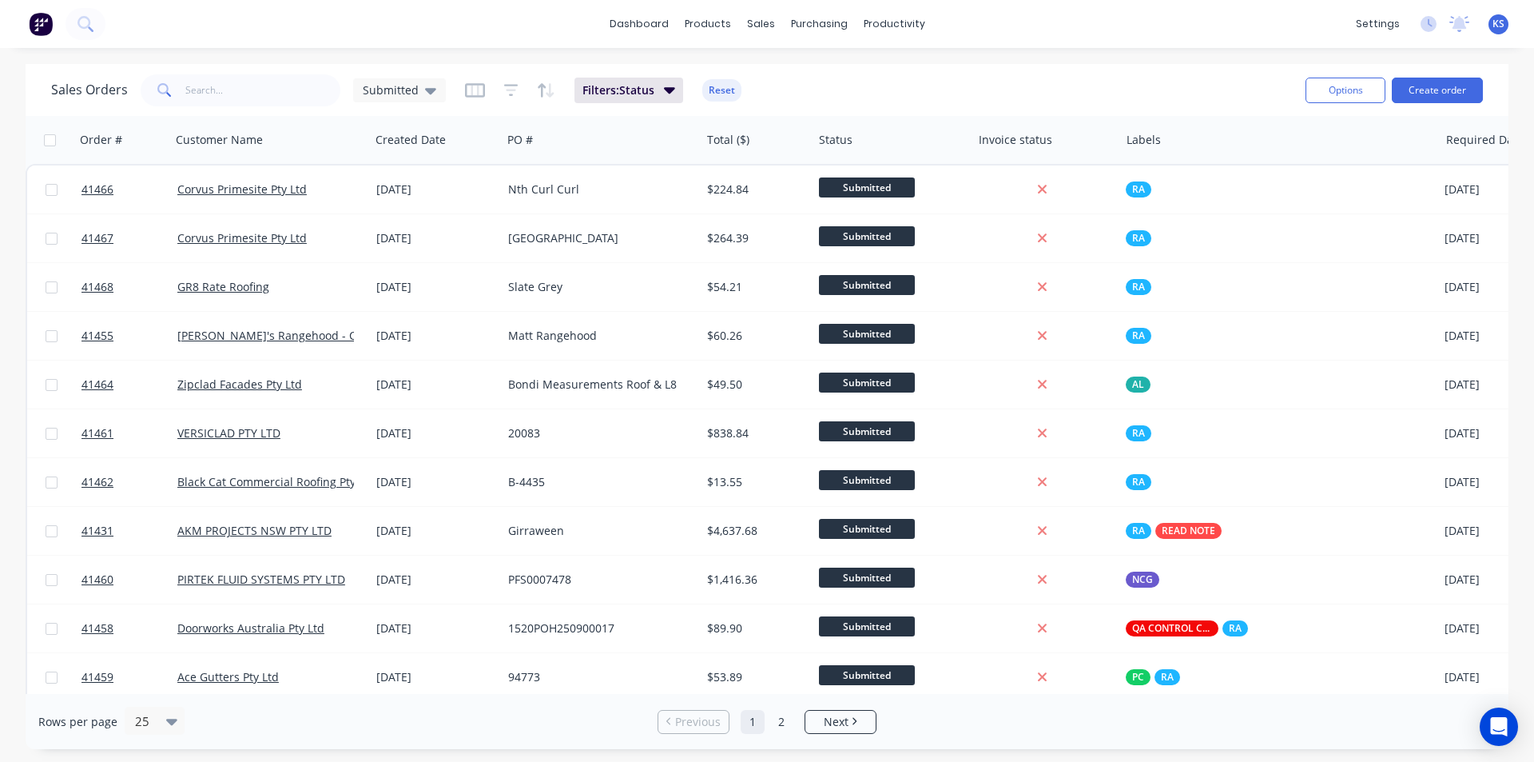
click at [722, 92] on button "Reset" at bounding box center [721, 90] width 39 height 22
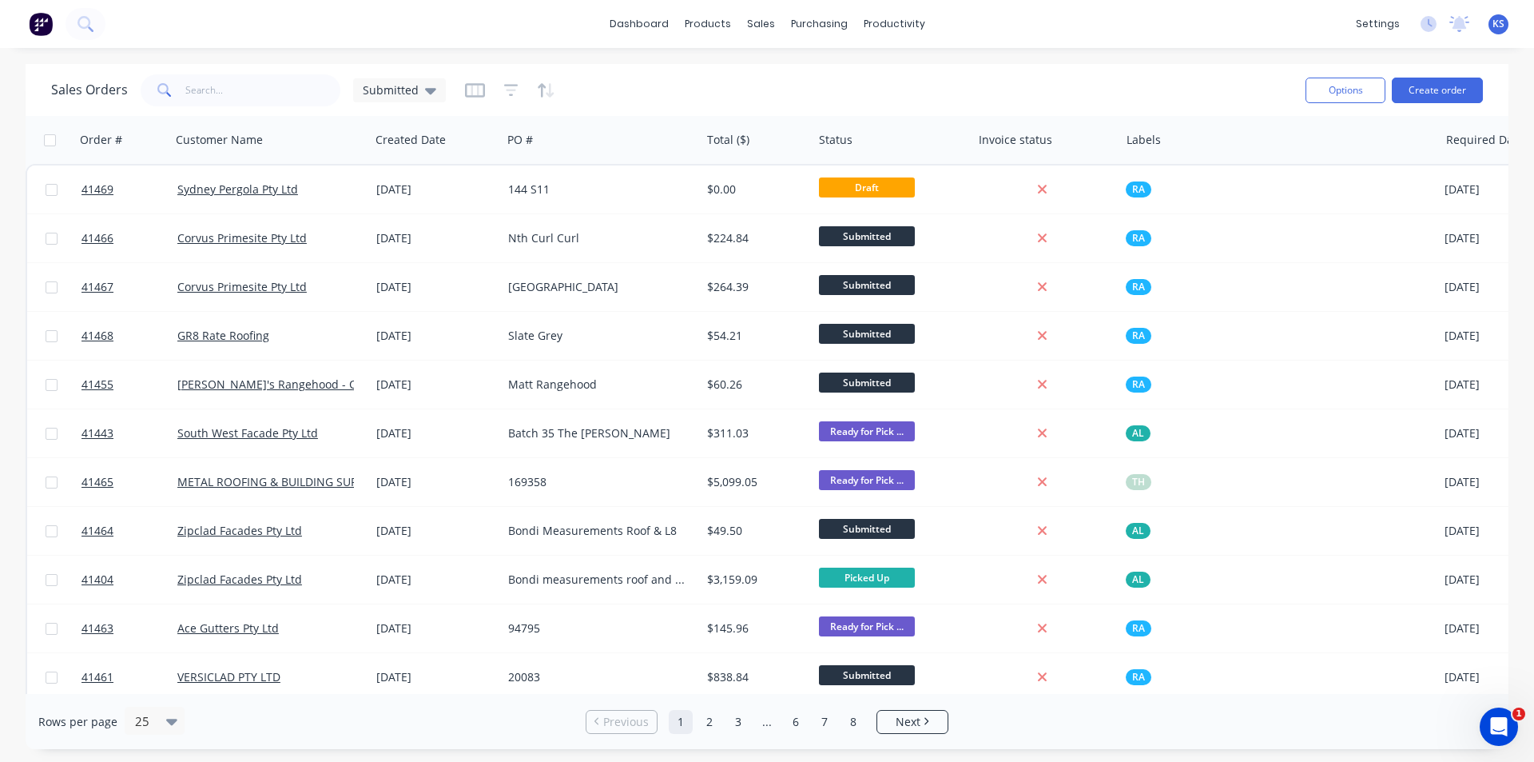
drag, startPoint x: 901, startPoint y: 101, endPoint x: 864, endPoint y: 74, distance: 45.7
click at [901, 101] on div "Sales Orders Submitted" at bounding box center [672, 89] width 1242 height 39
click at [854, 70] on div "Purchase Orders" at bounding box center [871, 77] width 85 height 14
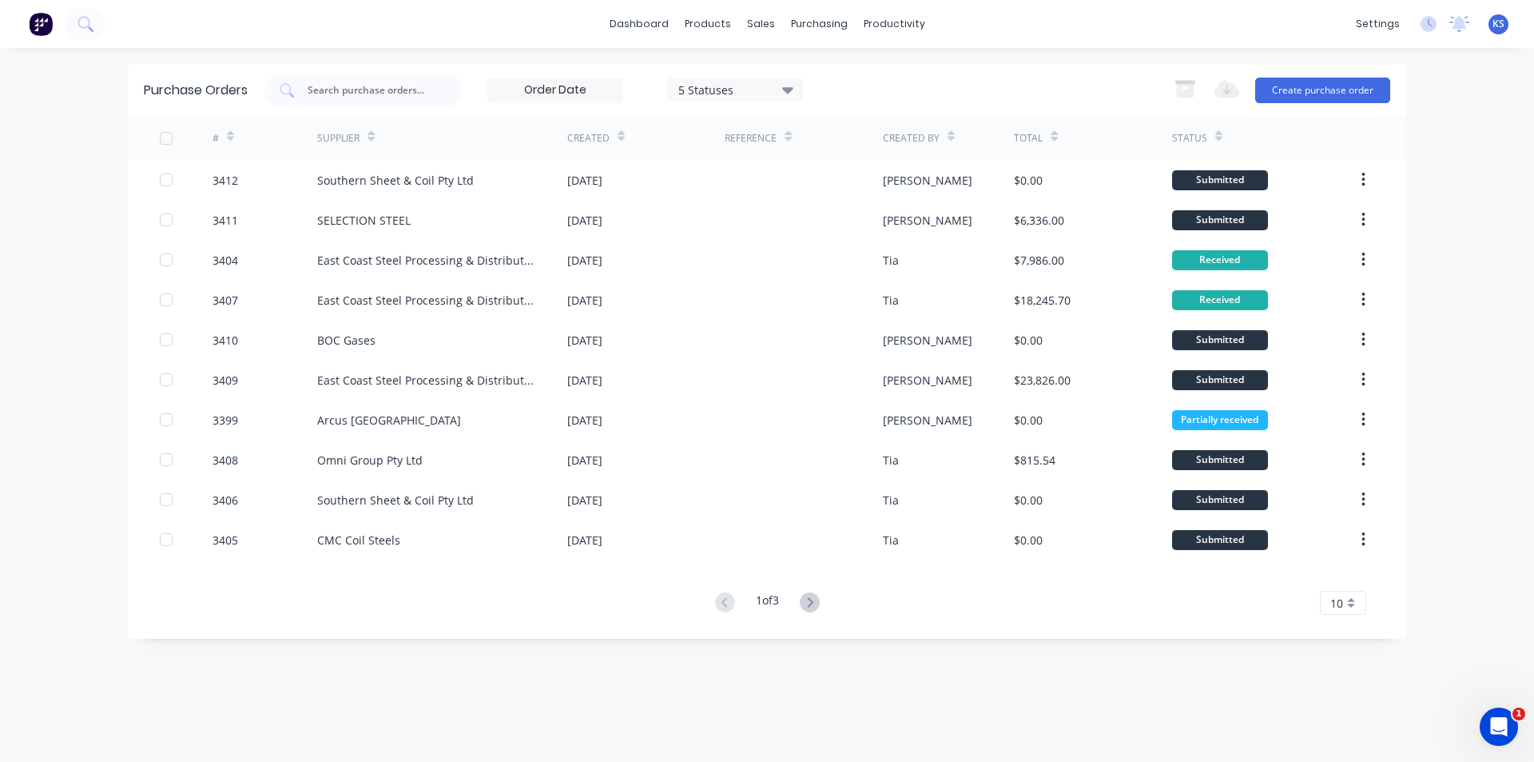
click at [928, 100] on div "5 Statuses 5 Statuses Export to Excel (XLSX) Create purchase order" at bounding box center [827, 90] width 1127 height 32
click at [902, 83] on div "5 Statuses 5 Statuses Export to Excel (XLSX) Create purchase order" at bounding box center [827, 90] width 1127 height 32
click at [903, 89] on div "5 Statuses 5 Statuses Export to Excel (XLSX) Create purchase order" at bounding box center [827, 90] width 1127 height 32
click at [852, 79] on div "Purchase Orders" at bounding box center [871, 77] width 85 height 14
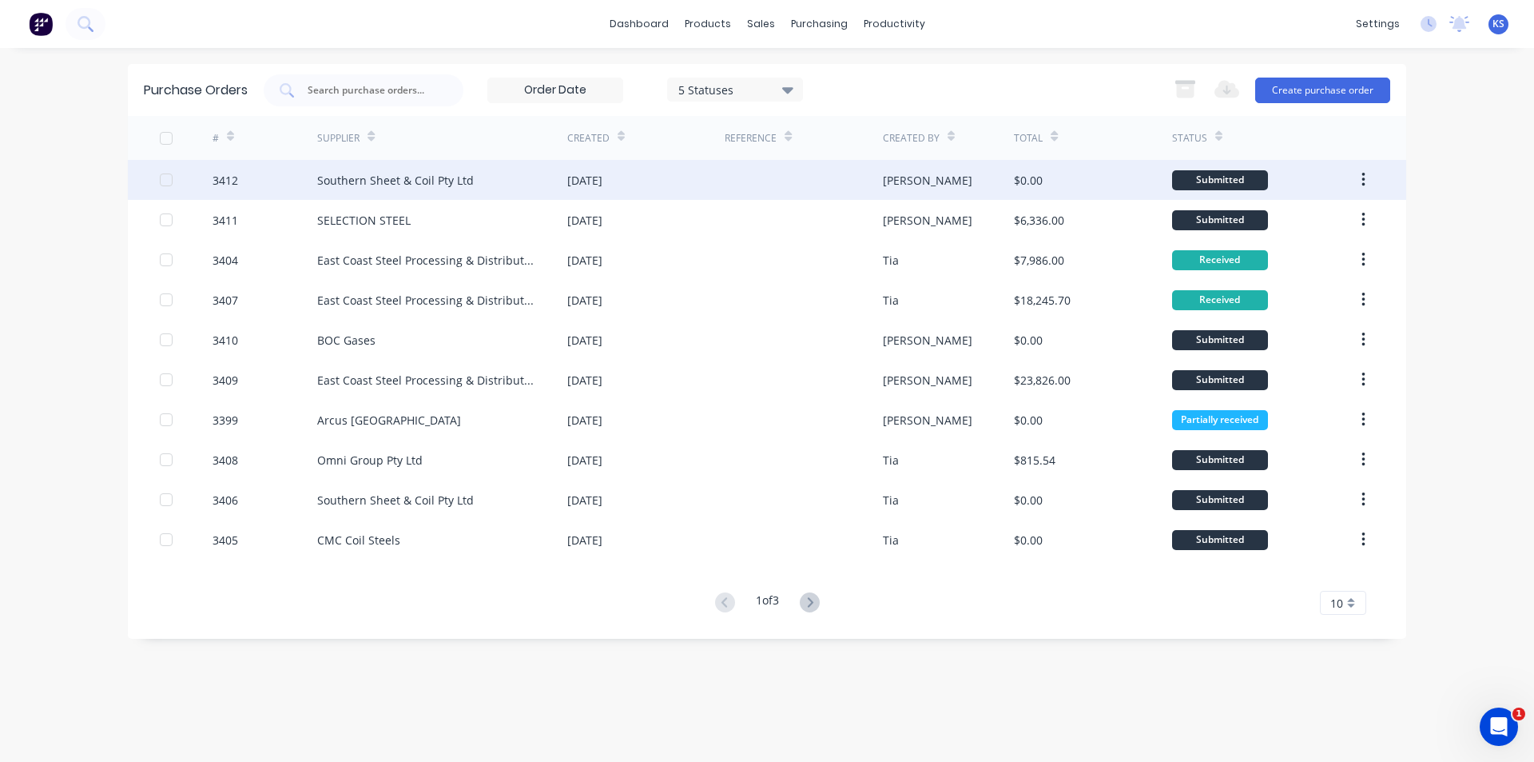
click at [650, 180] on div "[DATE]" at bounding box center [645, 180] width 157 height 40
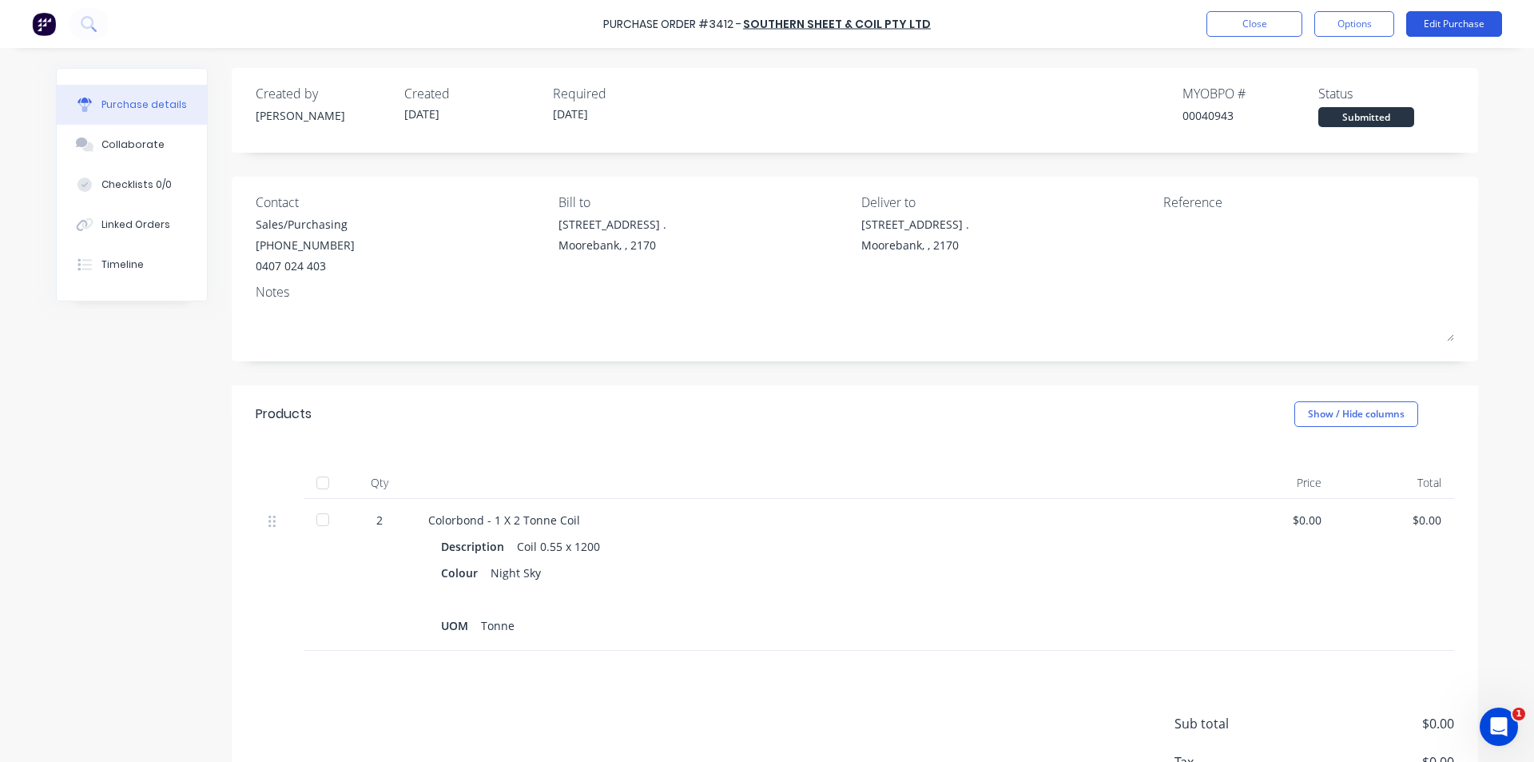
click at [1442, 27] on button "Edit Purchase" at bounding box center [1454, 24] width 96 height 26
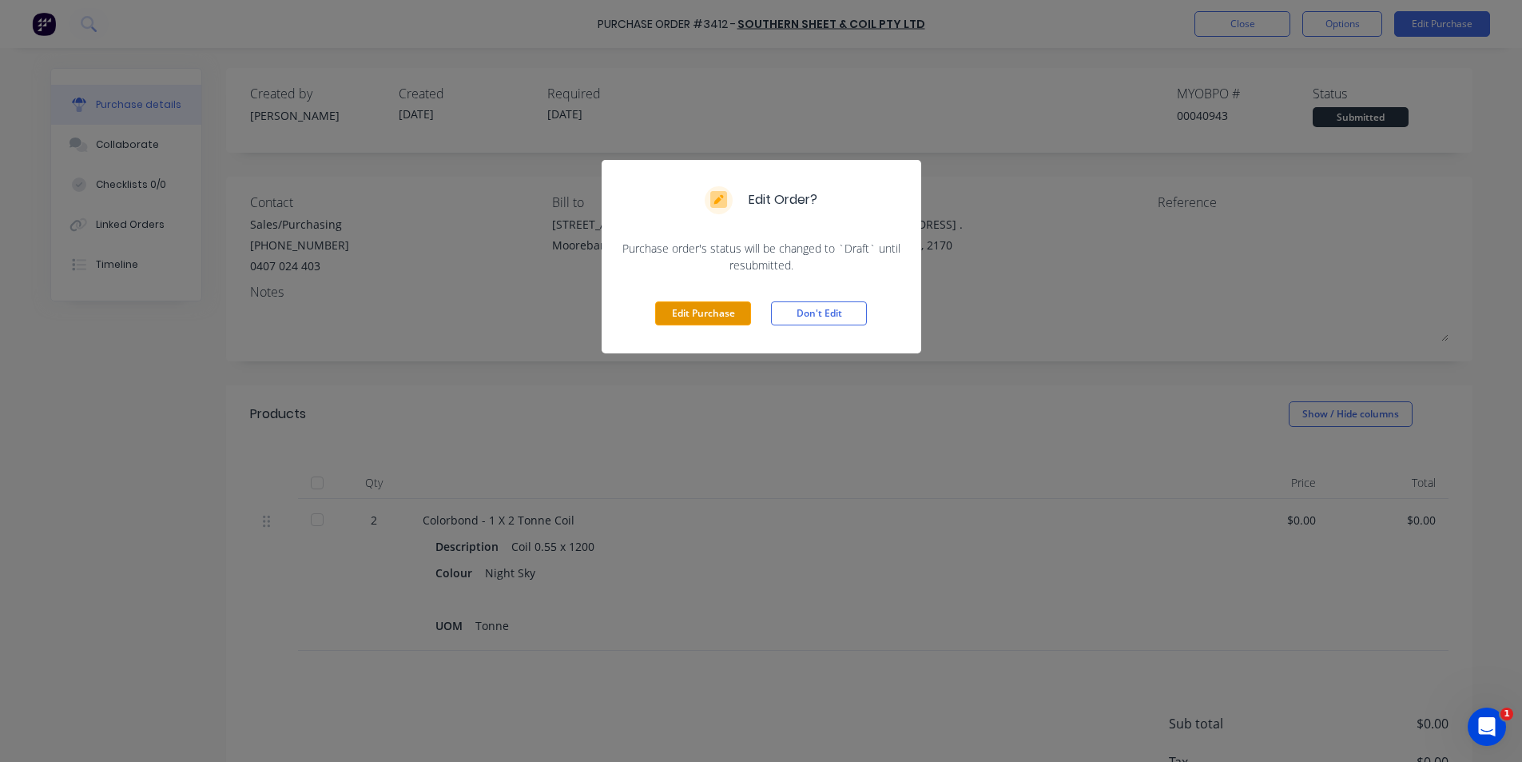
click at [702, 321] on button "Edit Purchase" at bounding box center [703, 313] width 96 height 24
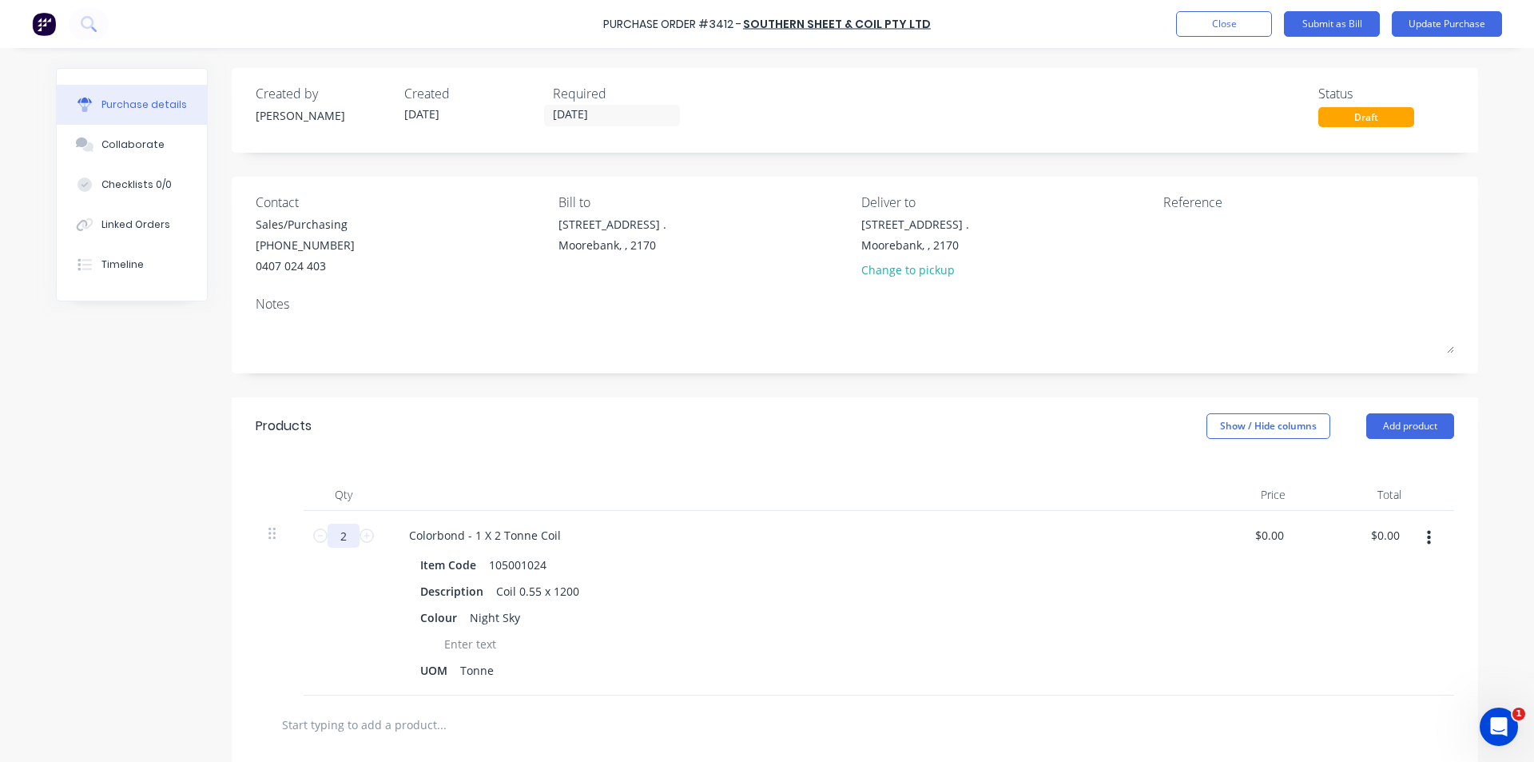
click at [338, 546] on input "2" at bounding box center [344, 535] width 32 height 24
type input "1.1"
click at [1431, 26] on button "Update Purchase" at bounding box center [1447, 24] width 110 height 26
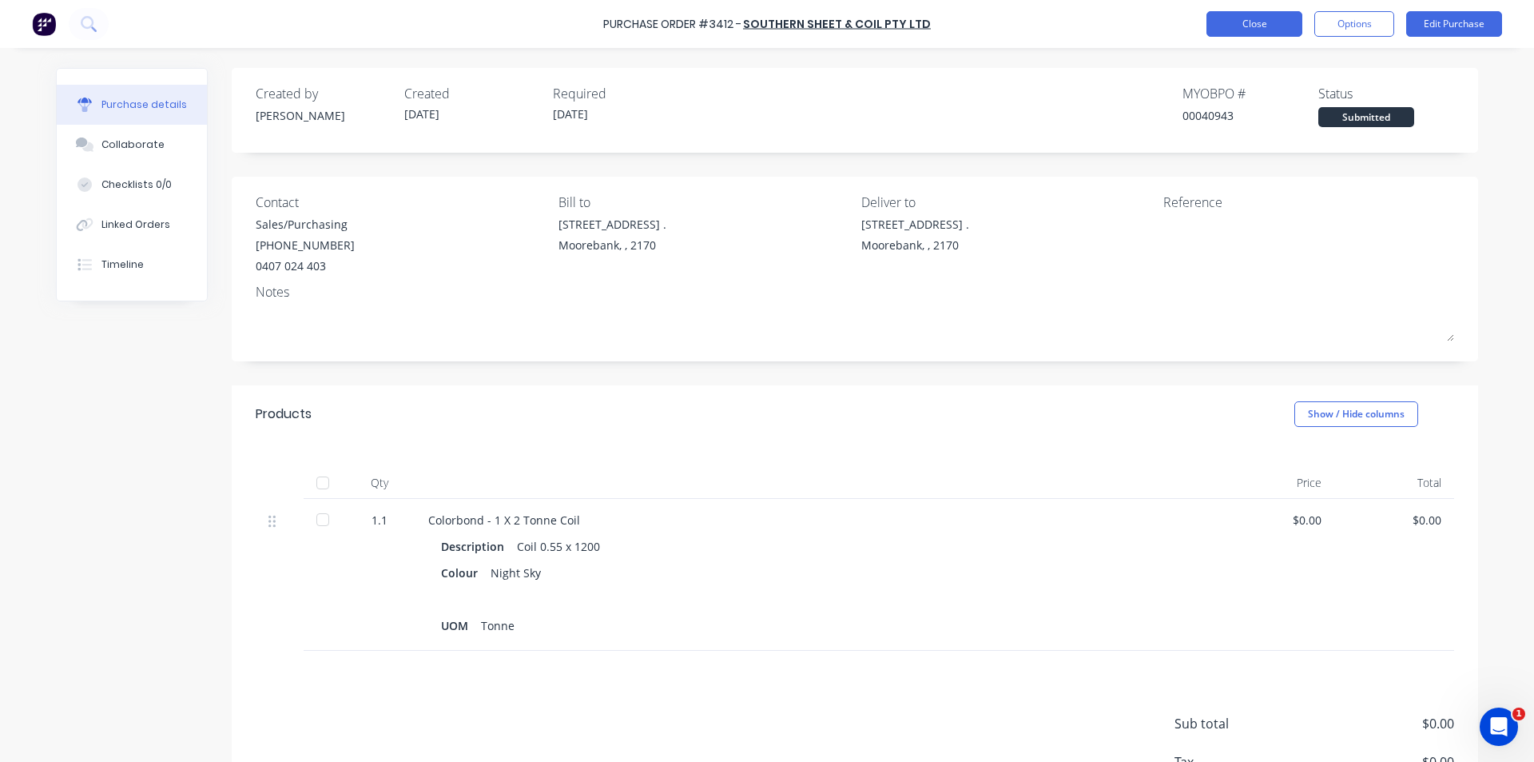
drag, startPoint x: 1229, startPoint y: 7, endPoint x: 1212, endPoint y: 33, distance: 30.6
click at [1229, 7] on div "Purchase Order #3412 - Southern Sheet & Coil Pty Ltd Close Options Edit Purchase" at bounding box center [767, 24] width 1534 height 48
click at [1212, 33] on button "Close" at bounding box center [1255, 24] width 96 height 26
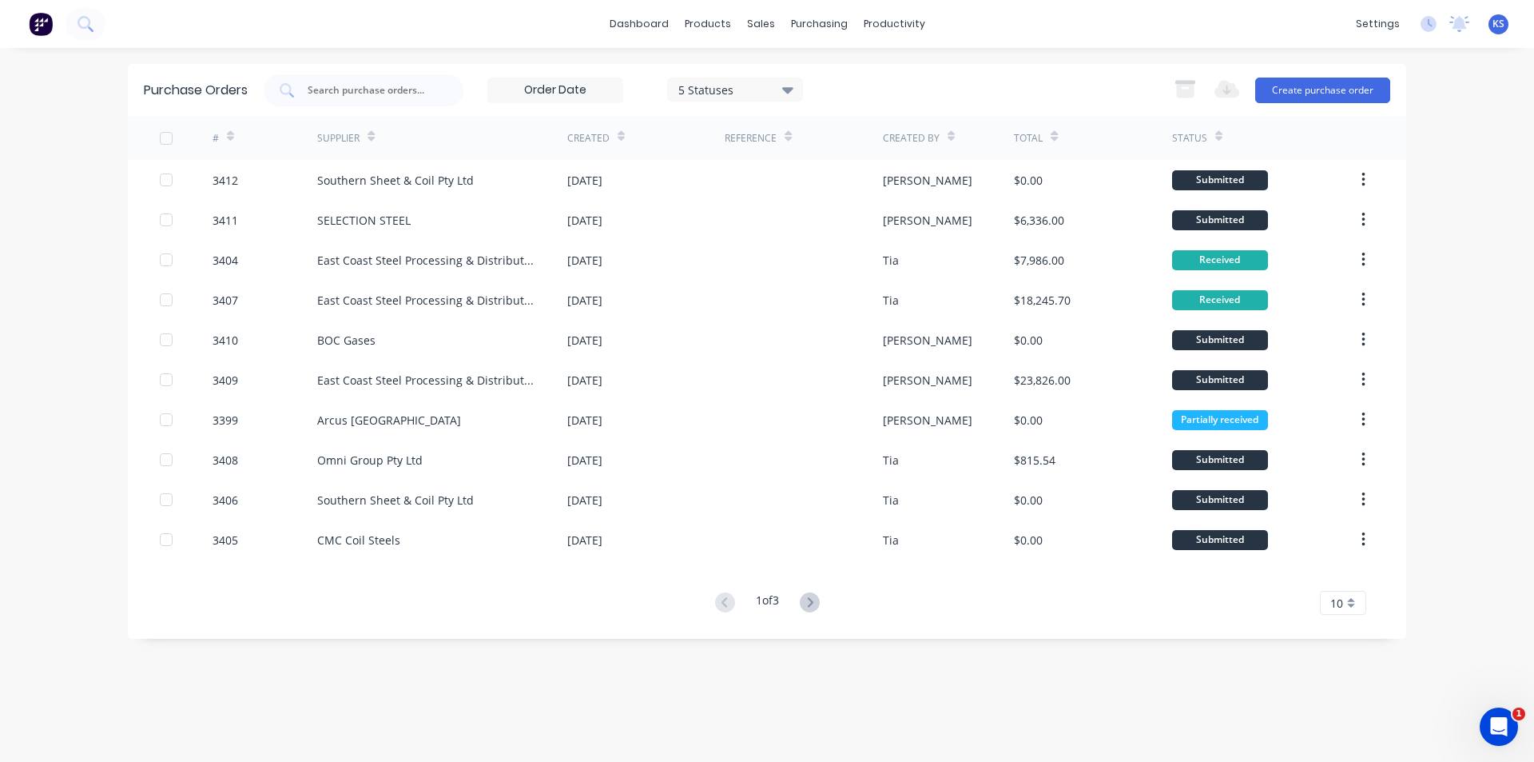
click at [861, 98] on div "5 Statuses 5 Statuses Export to Excel (XLSX) Create purchase order" at bounding box center [827, 90] width 1127 height 32
click at [818, 87] on link "Sales Orders" at bounding box center [845, 76] width 212 height 32
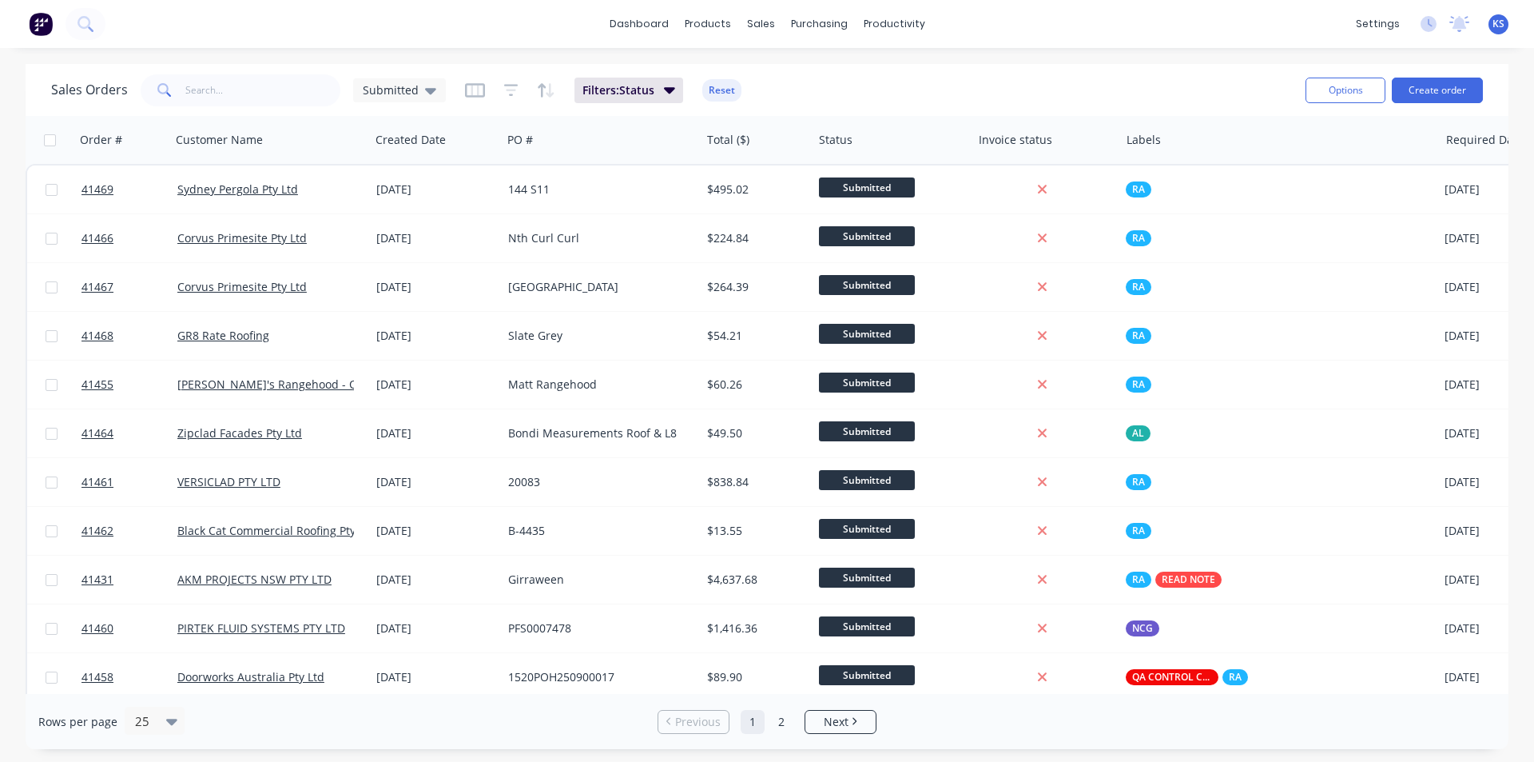
click at [1016, 75] on div "Sales Orders Submitted Filters: Status Reset" at bounding box center [672, 89] width 1242 height 39
click at [899, 81] on div "Sales Orders Submitted Filters: Status Reset" at bounding box center [672, 89] width 1242 height 39
click at [861, 101] on div "Sales Orders Submitted Filters: Status Reset" at bounding box center [672, 89] width 1242 height 39
click at [1026, 88] on div "Sales Orders Submitted Filters: Status Reset" at bounding box center [672, 89] width 1242 height 39
click at [962, 87] on div "Sales Orders Submitted Filters: Status Reset" at bounding box center [672, 89] width 1242 height 39
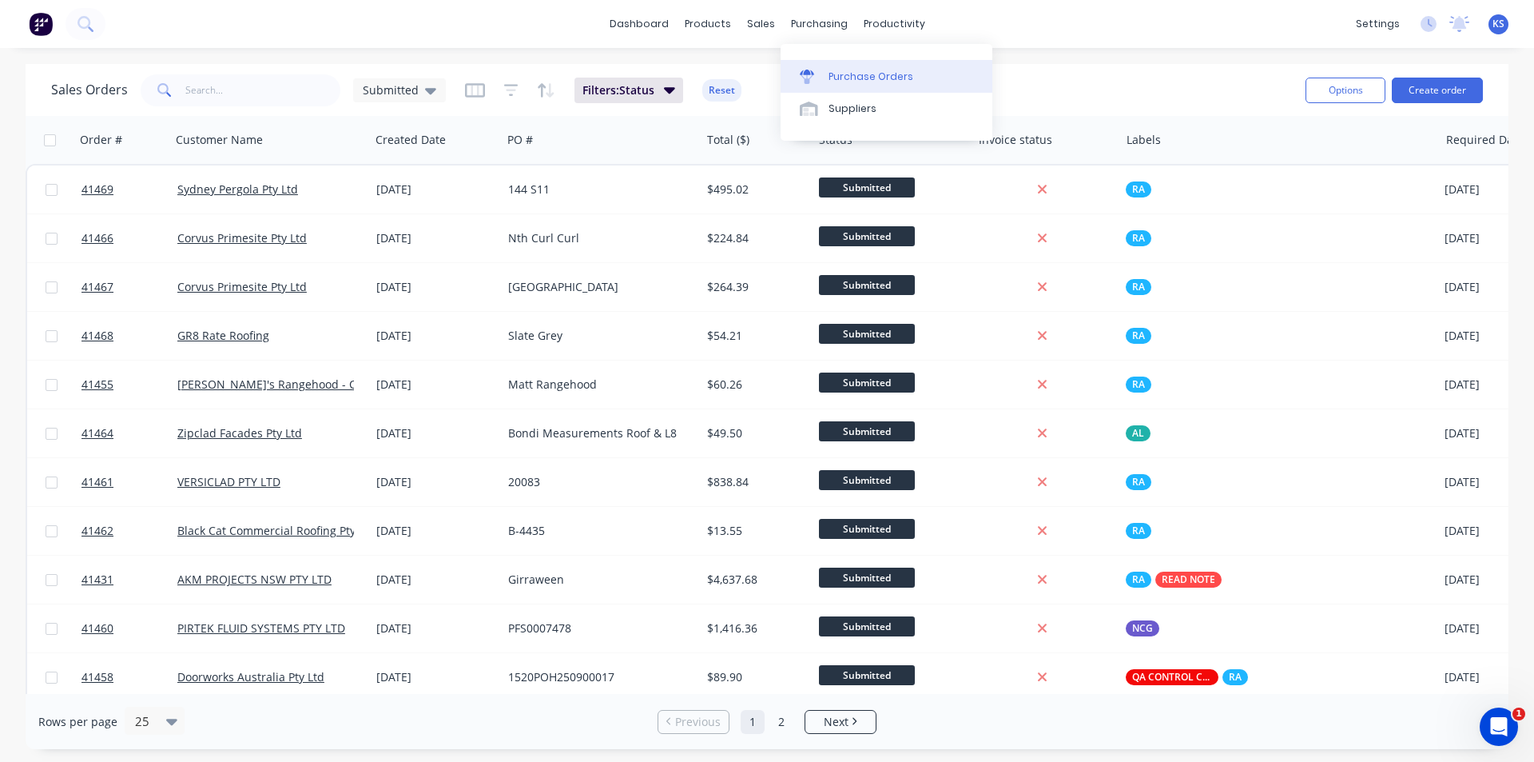
click at [864, 78] on div "Purchase Orders" at bounding box center [871, 77] width 85 height 14
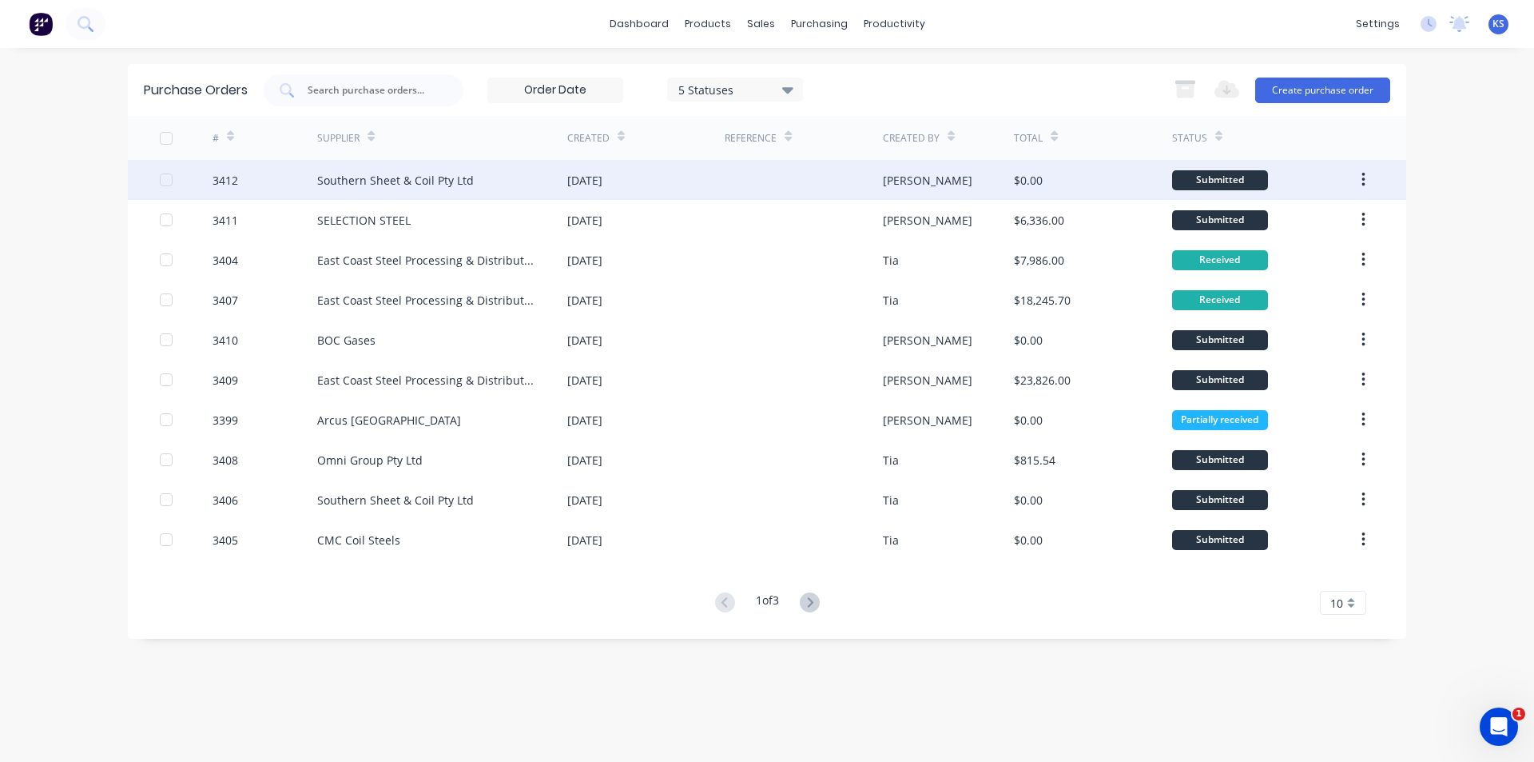
click at [491, 188] on div "Southern Sheet & Coil Pty Ltd" at bounding box center [442, 180] width 250 height 40
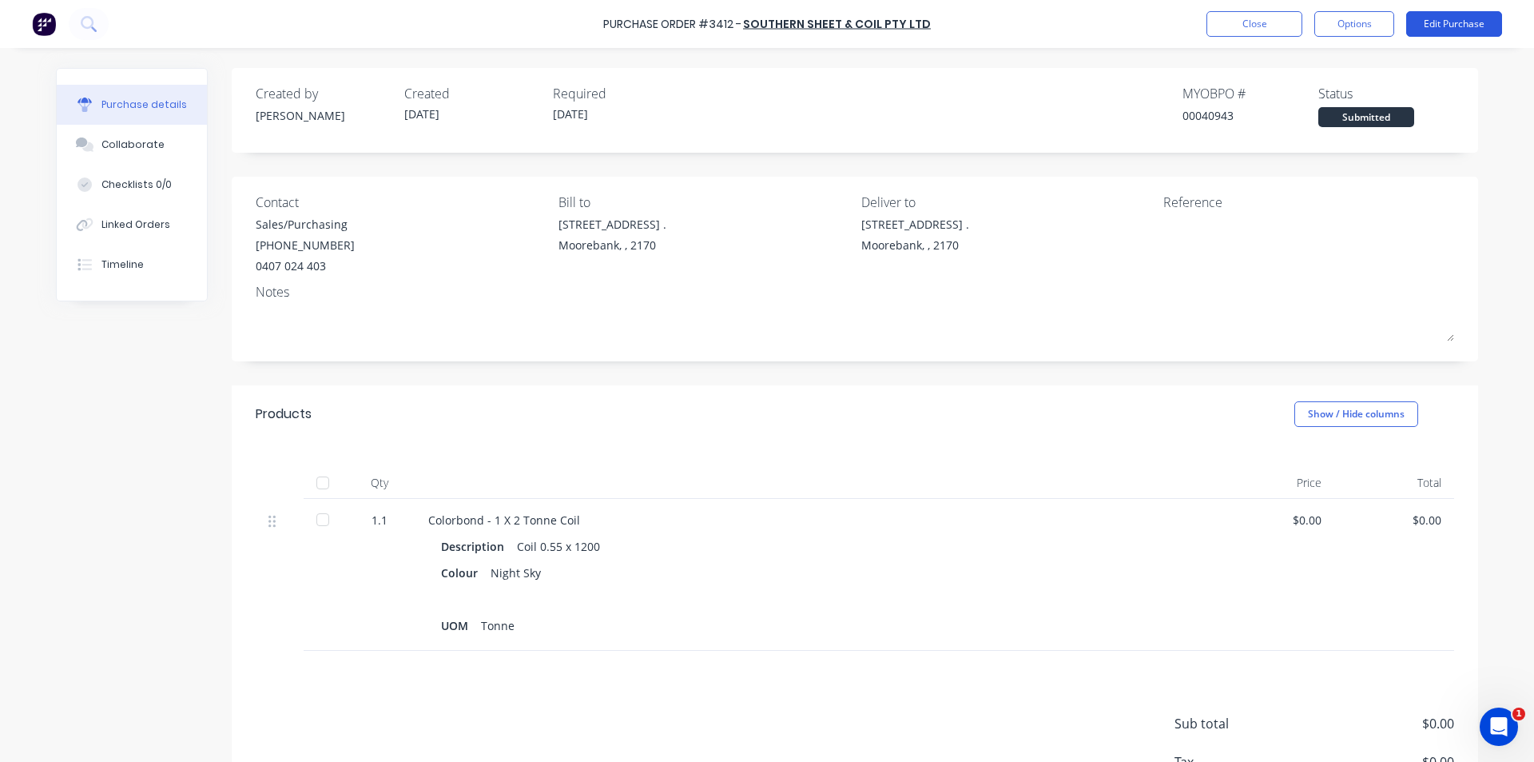
click at [1456, 22] on button "Edit Purchase" at bounding box center [1454, 24] width 96 height 26
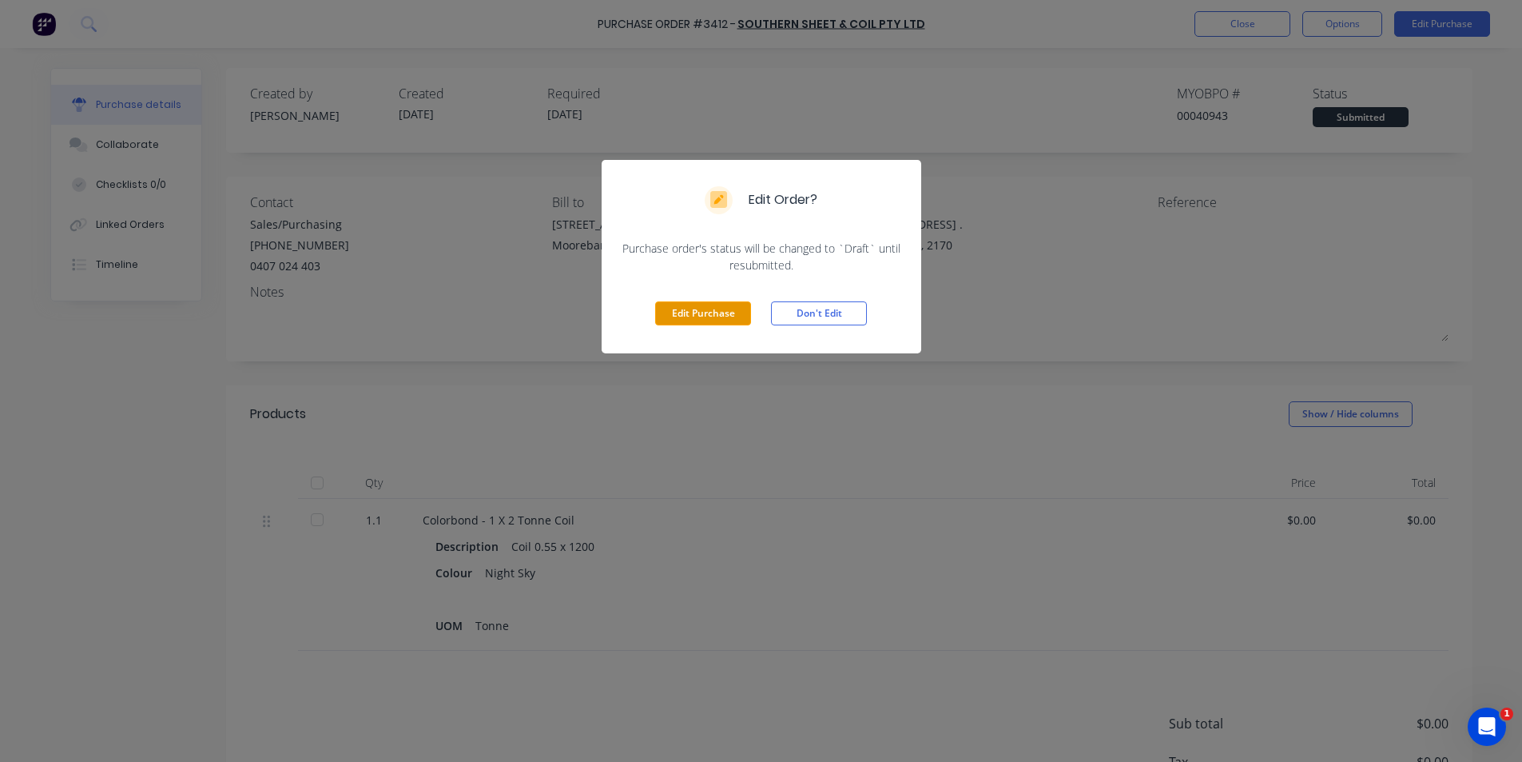
click at [694, 312] on button "Edit Purchase" at bounding box center [703, 313] width 96 height 24
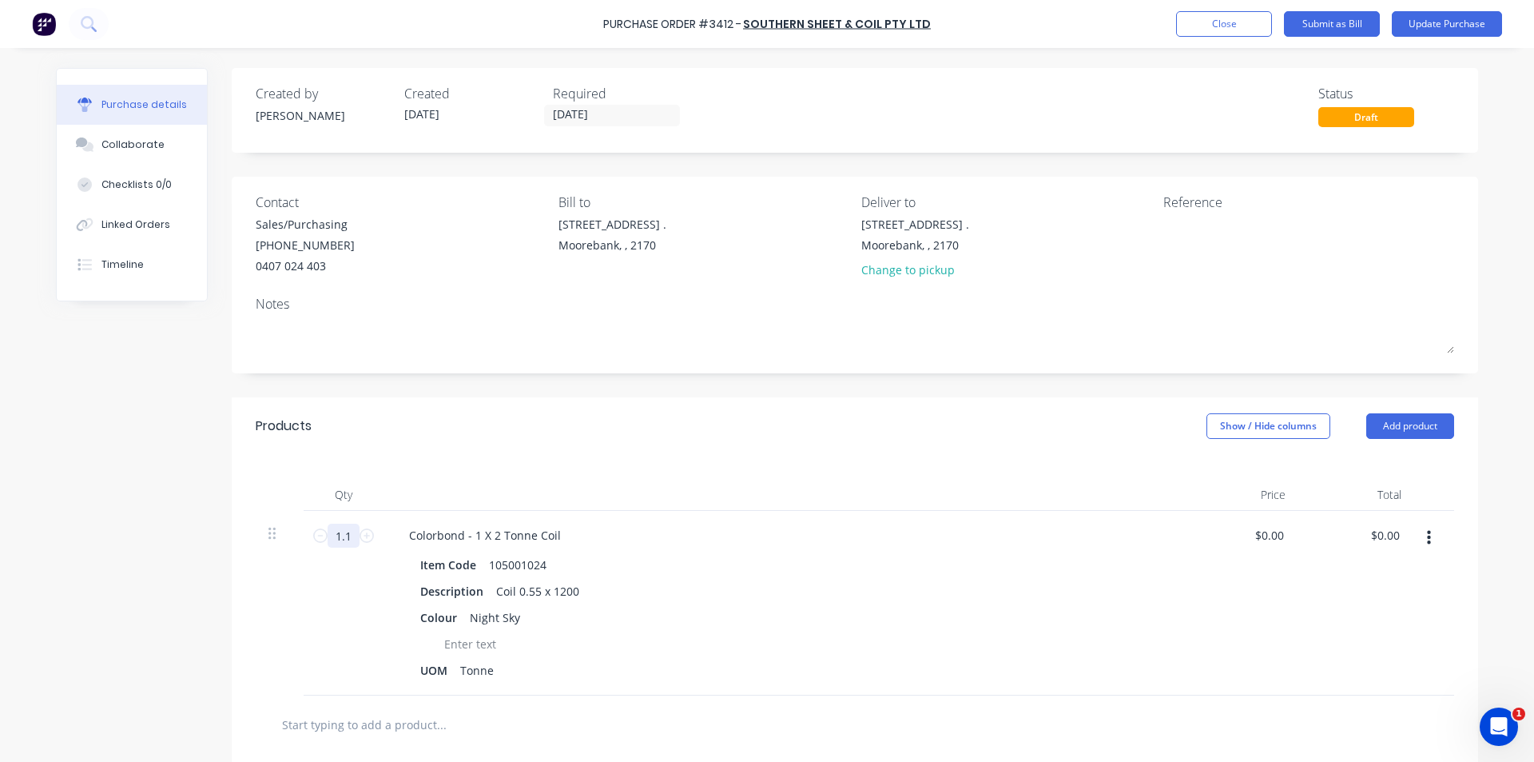
click at [341, 531] on input "1.1" at bounding box center [344, 535] width 32 height 24
type input "1.125"
click at [779, 499] on div at bounding box center [783, 495] width 799 height 32
click at [1271, 534] on input "0.0000" at bounding box center [1265, 534] width 43 height 23
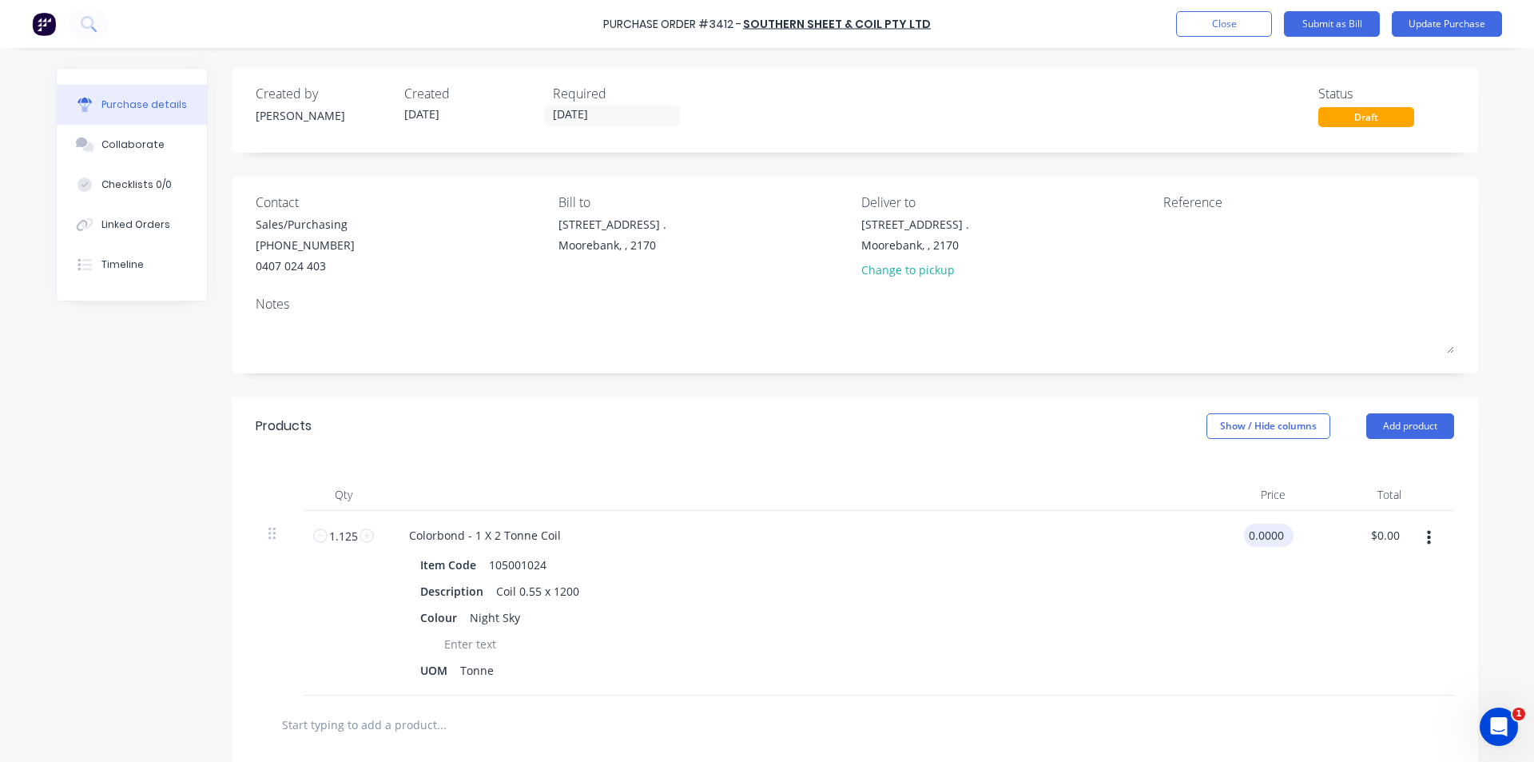
click at [1271, 534] on input "0.0000" at bounding box center [1265, 534] width 43 height 23
type input "$3,157.00"
type input "3551.63"
type input "$3,157.0044"
type input "$3,551.63"
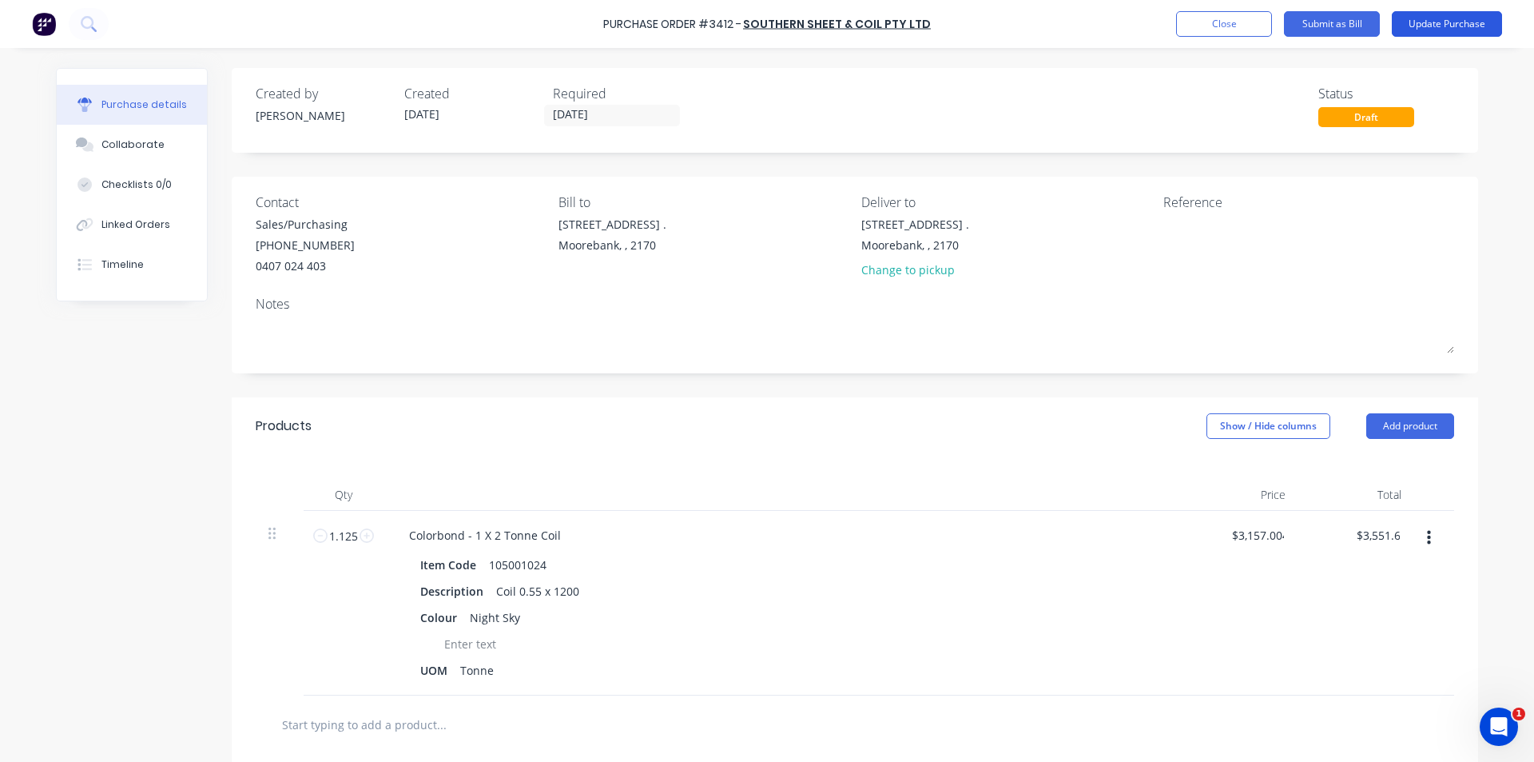
click at [1421, 18] on button "Update Purchase" at bounding box center [1447, 24] width 110 height 26
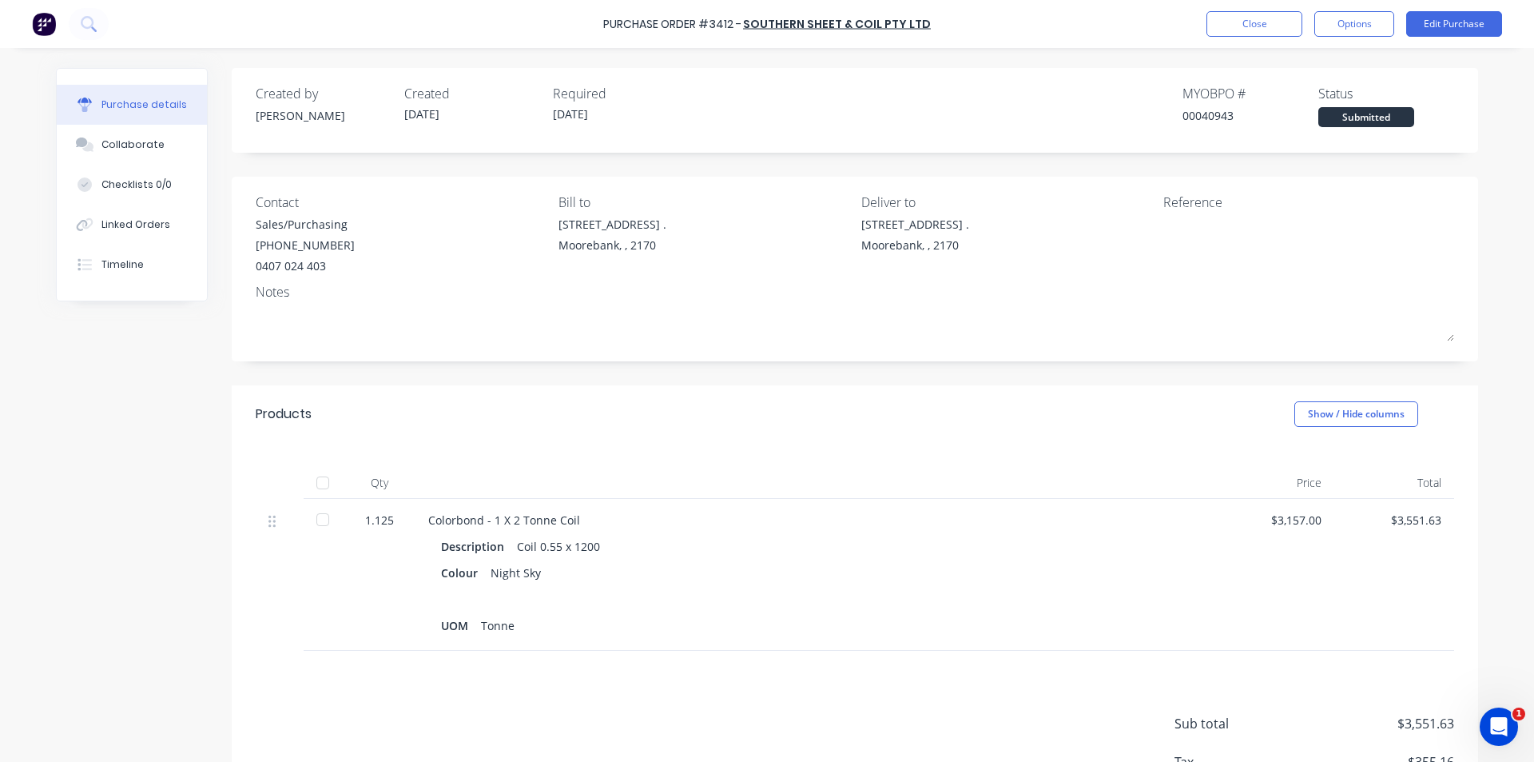
click at [1179, 57] on div "Purchase details Collaborate Checklists 0/0 Linked Orders Timeline Created by K…" at bounding box center [767, 357] width 1454 height 682
click at [1242, 32] on button "Close" at bounding box center [1255, 24] width 96 height 26
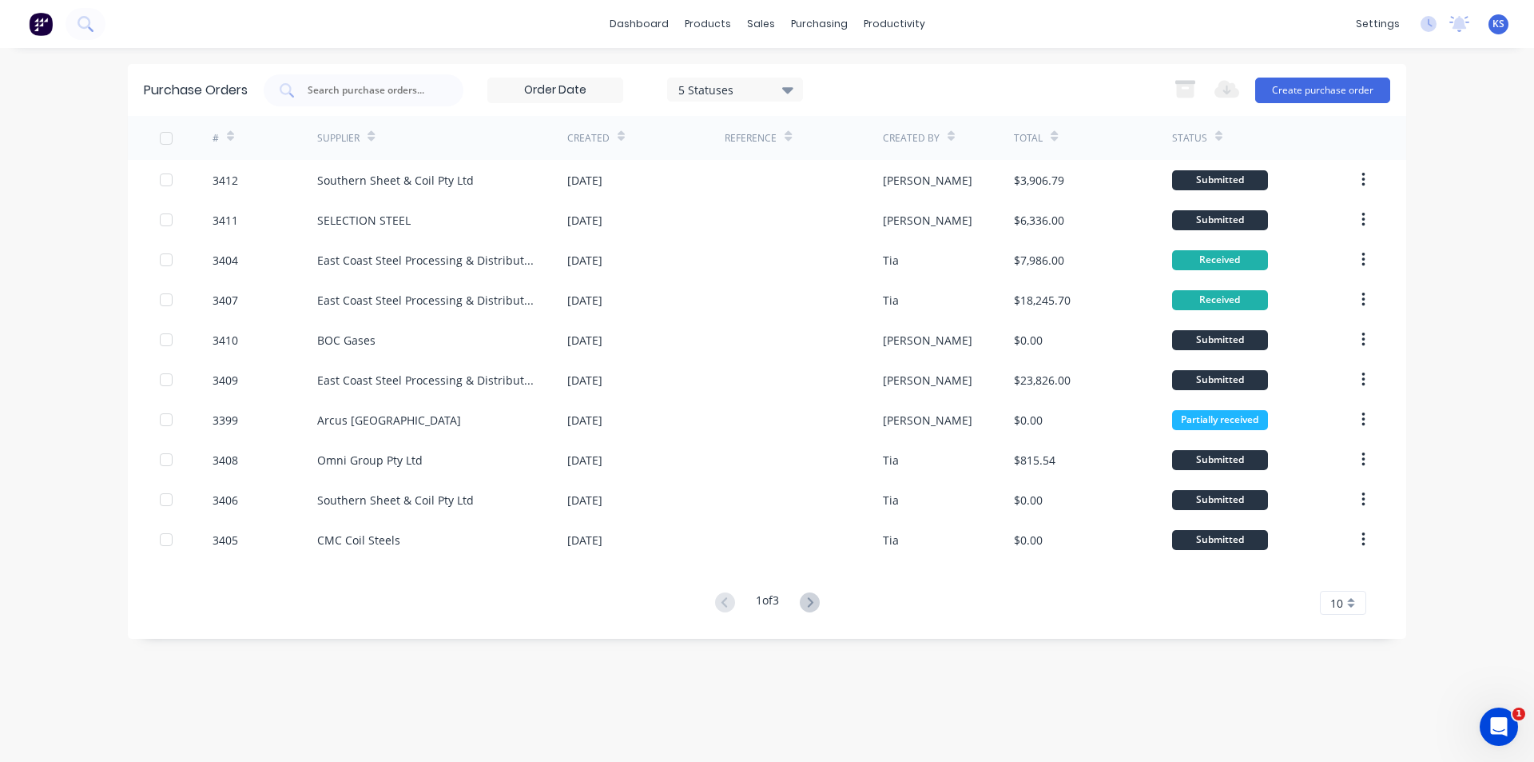
click at [844, 86] on div "5 Statuses 5 Statuses Export to Excel (XLSX) Create purchase order" at bounding box center [827, 90] width 1127 height 32
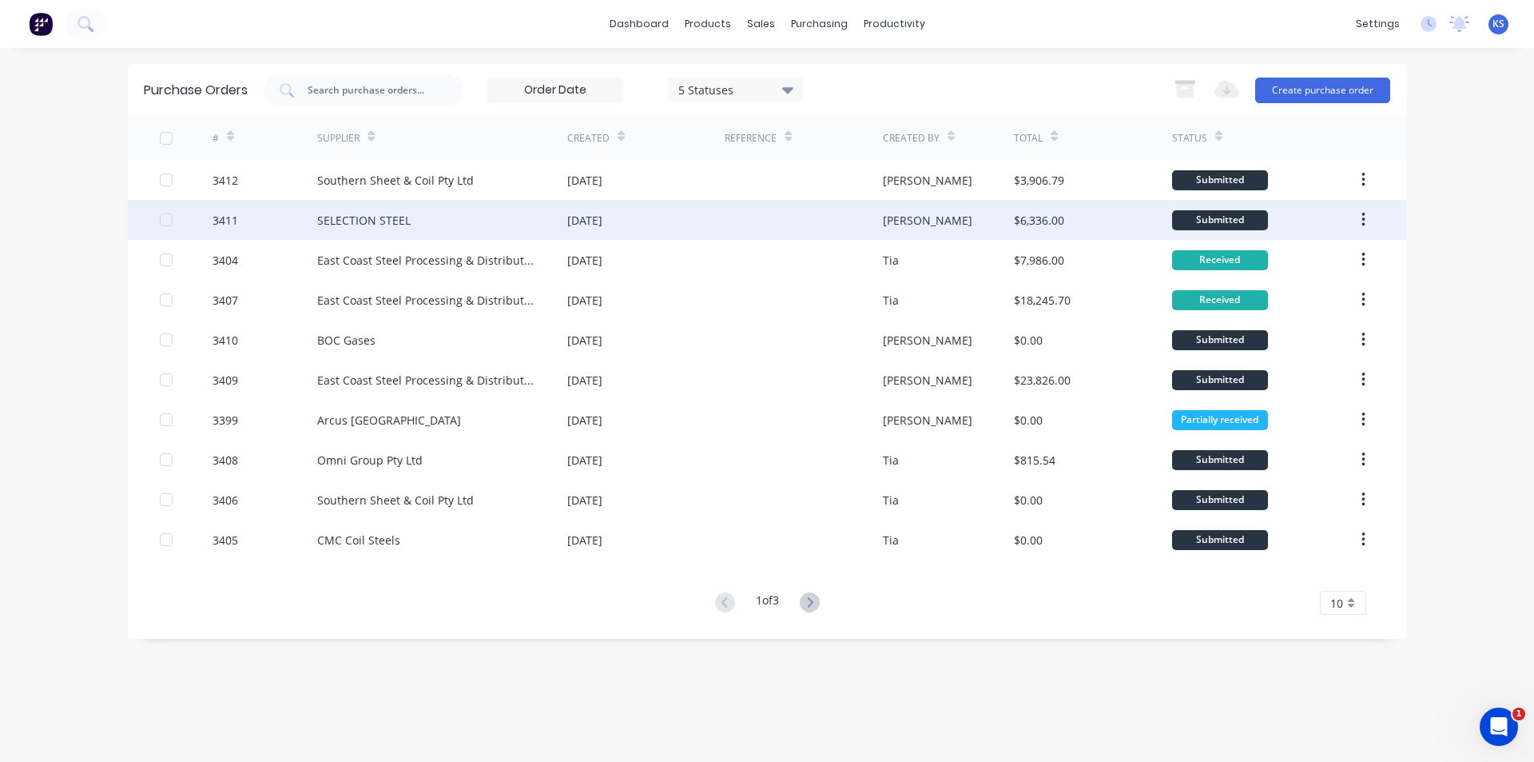
click at [478, 213] on div "SELECTION STEEL" at bounding box center [442, 220] width 250 height 40
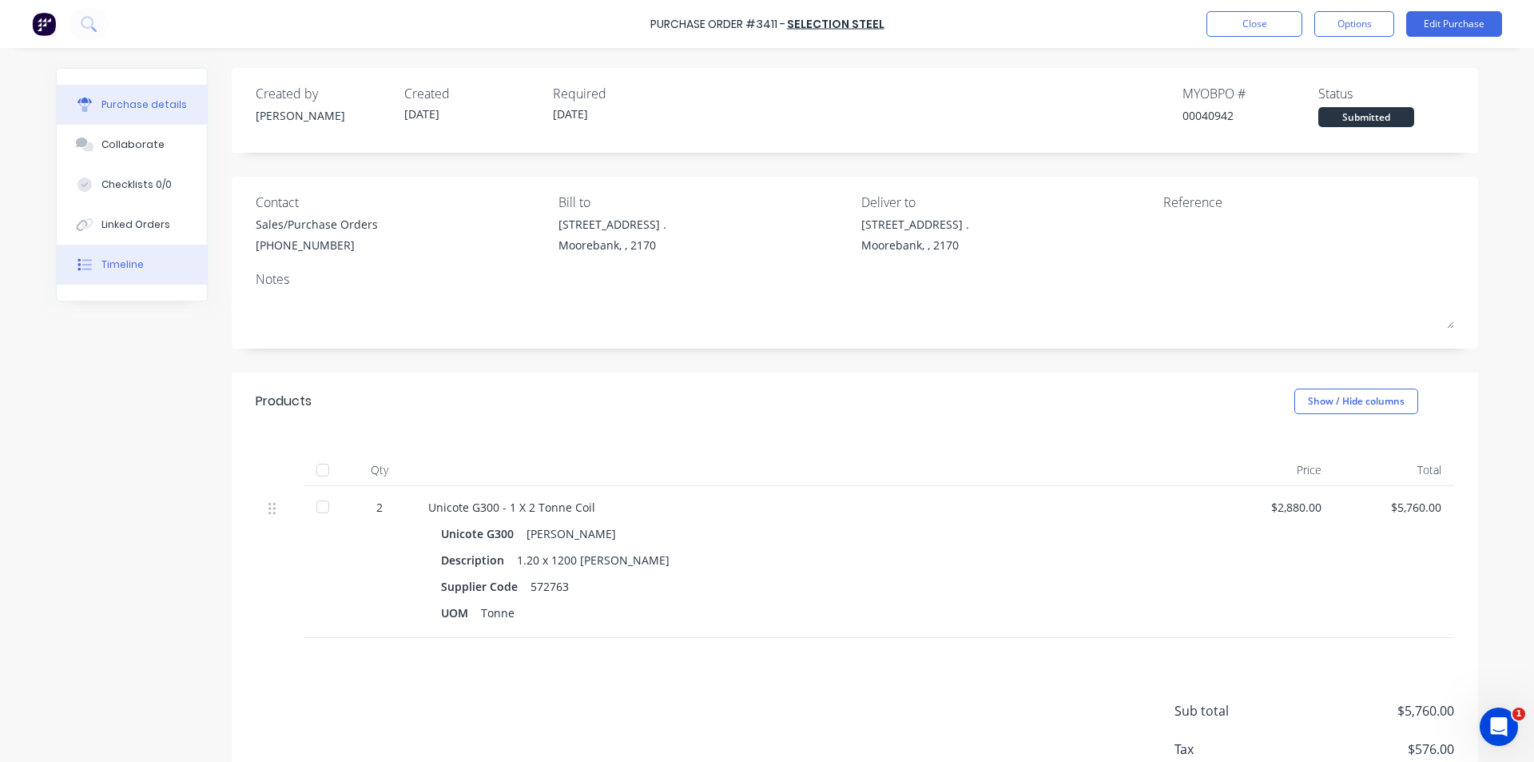
click at [173, 272] on button "Timeline" at bounding box center [132, 265] width 150 height 40
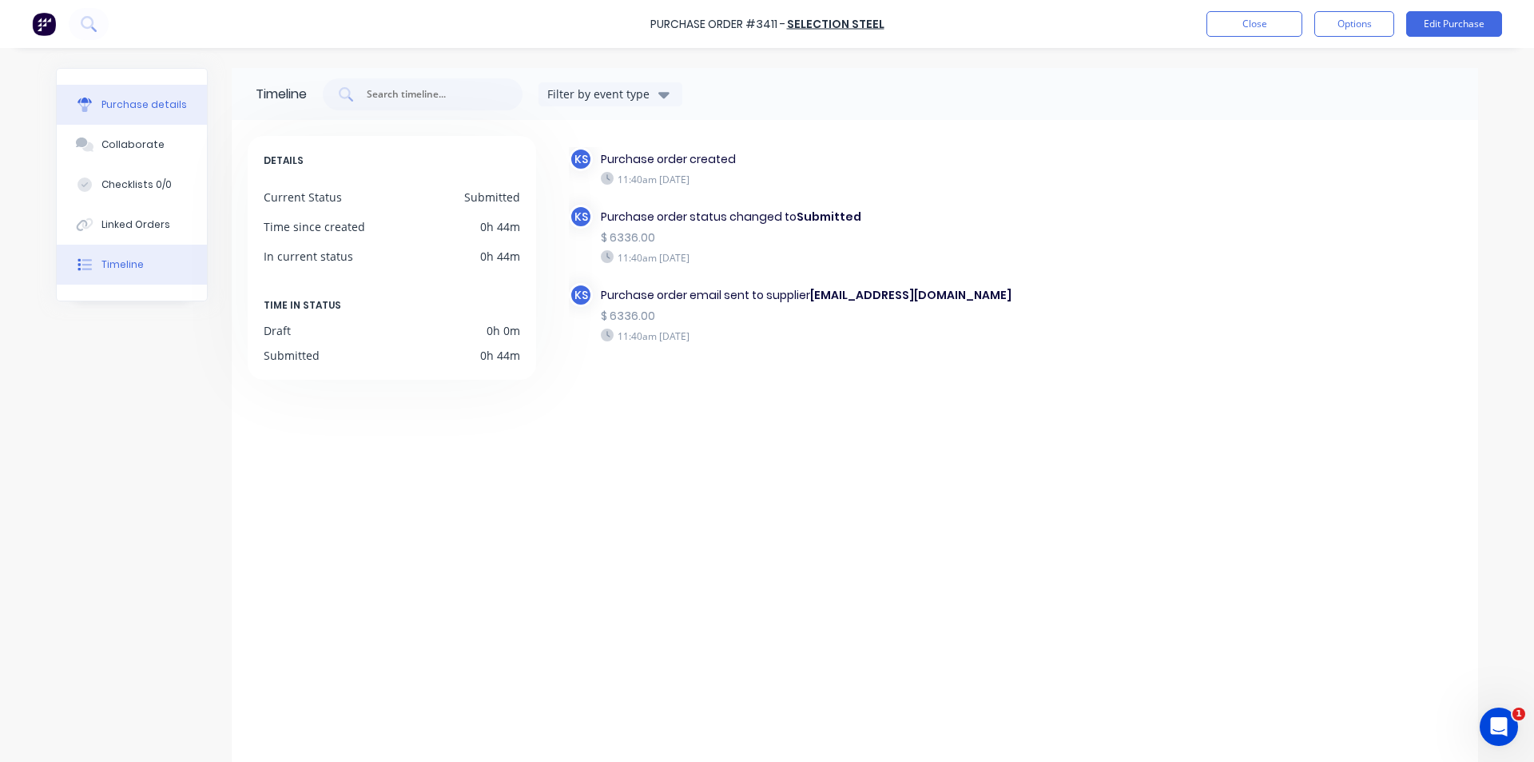
click at [105, 97] on button "Purchase details" at bounding box center [132, 105] width 150 height 40
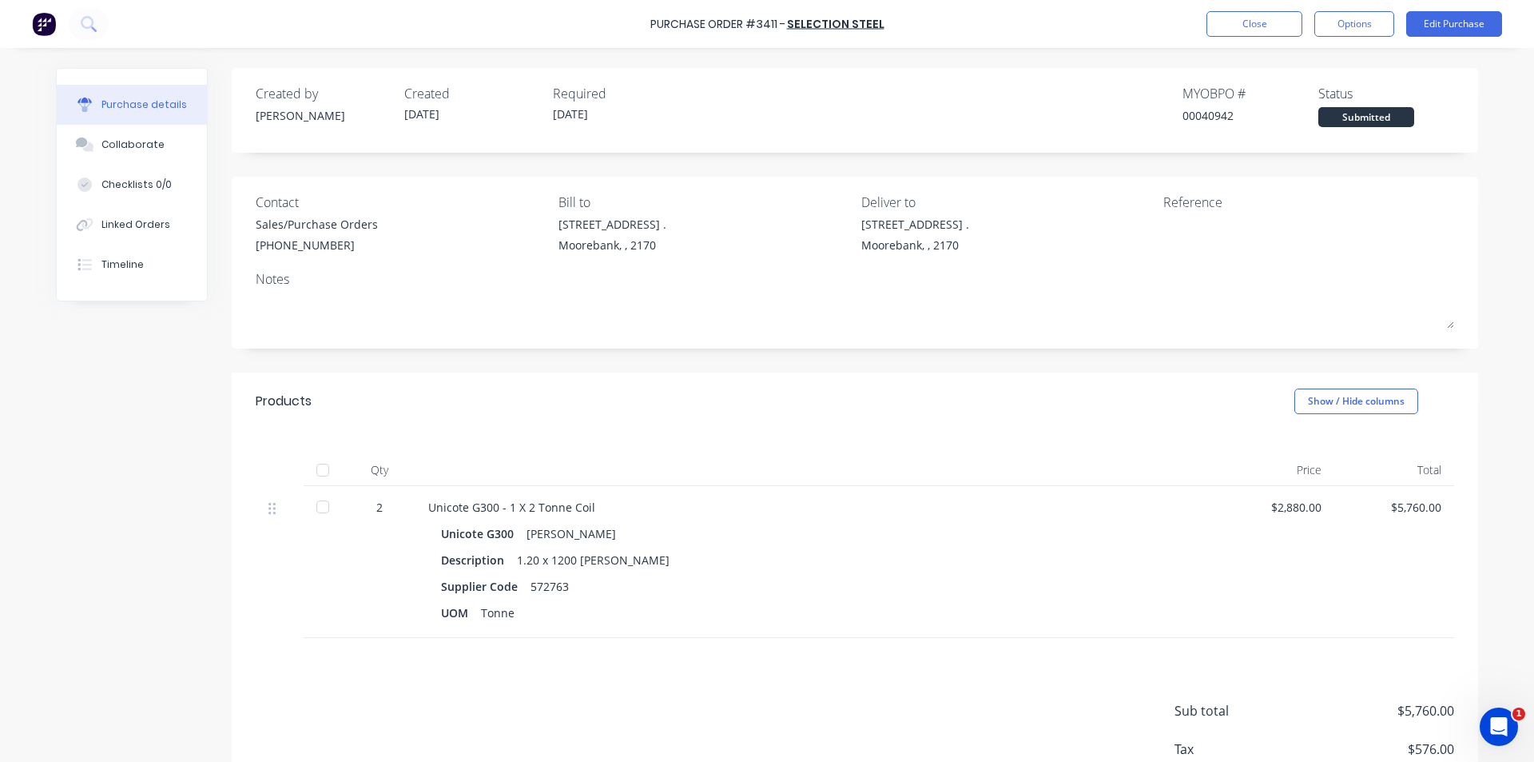
click at [1159, 4] on div "Purchase Order #3411 - SELECTION STEEL Close Options Edit Purchase" at bounding box center [767, 24] width 1534 height 48
click at [1240, 14] on button "Close" at bounding box center [1255, 24] width 96 height 26
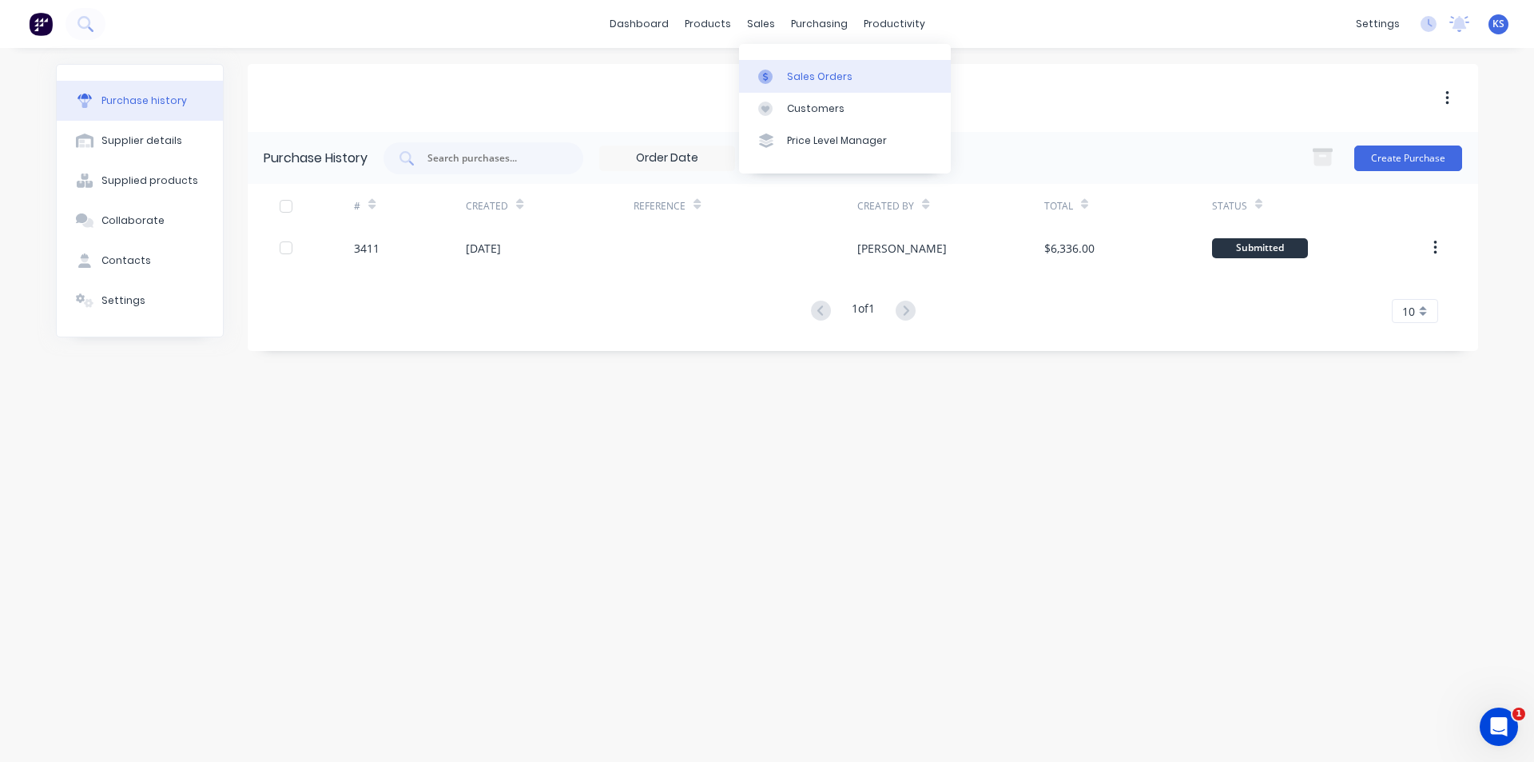
click at [824, 75] on div "Sales Orders" at bounding box center [820, 77] width 66 height 14
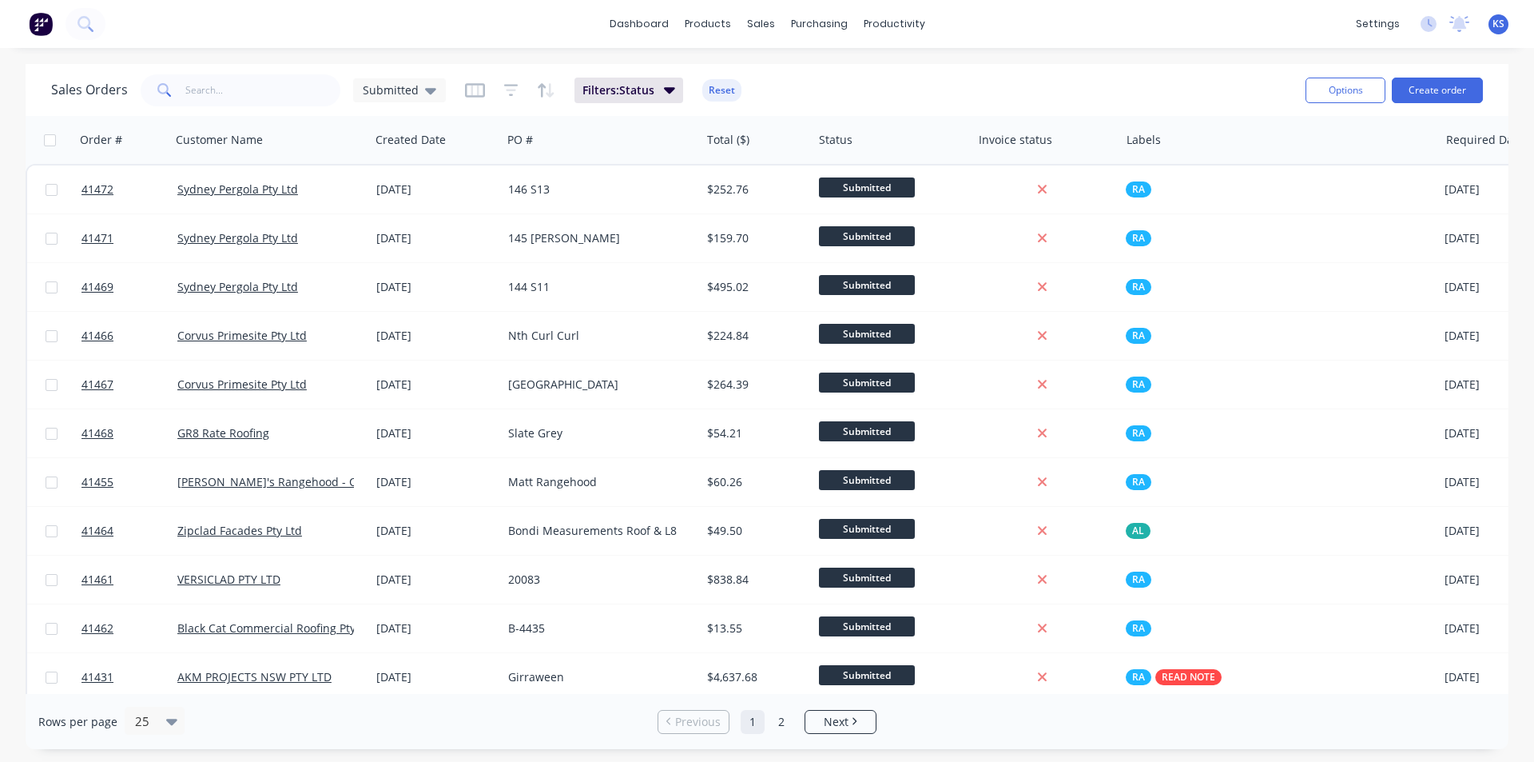
click at [979, 82] on div "Sales Orders Submitted Filters: Status Reset" at bounding box center [672, 89] width 1242 height 39
click at [721, 89] on button "Reset" at bounding box center [721, 90] width 39 height 22
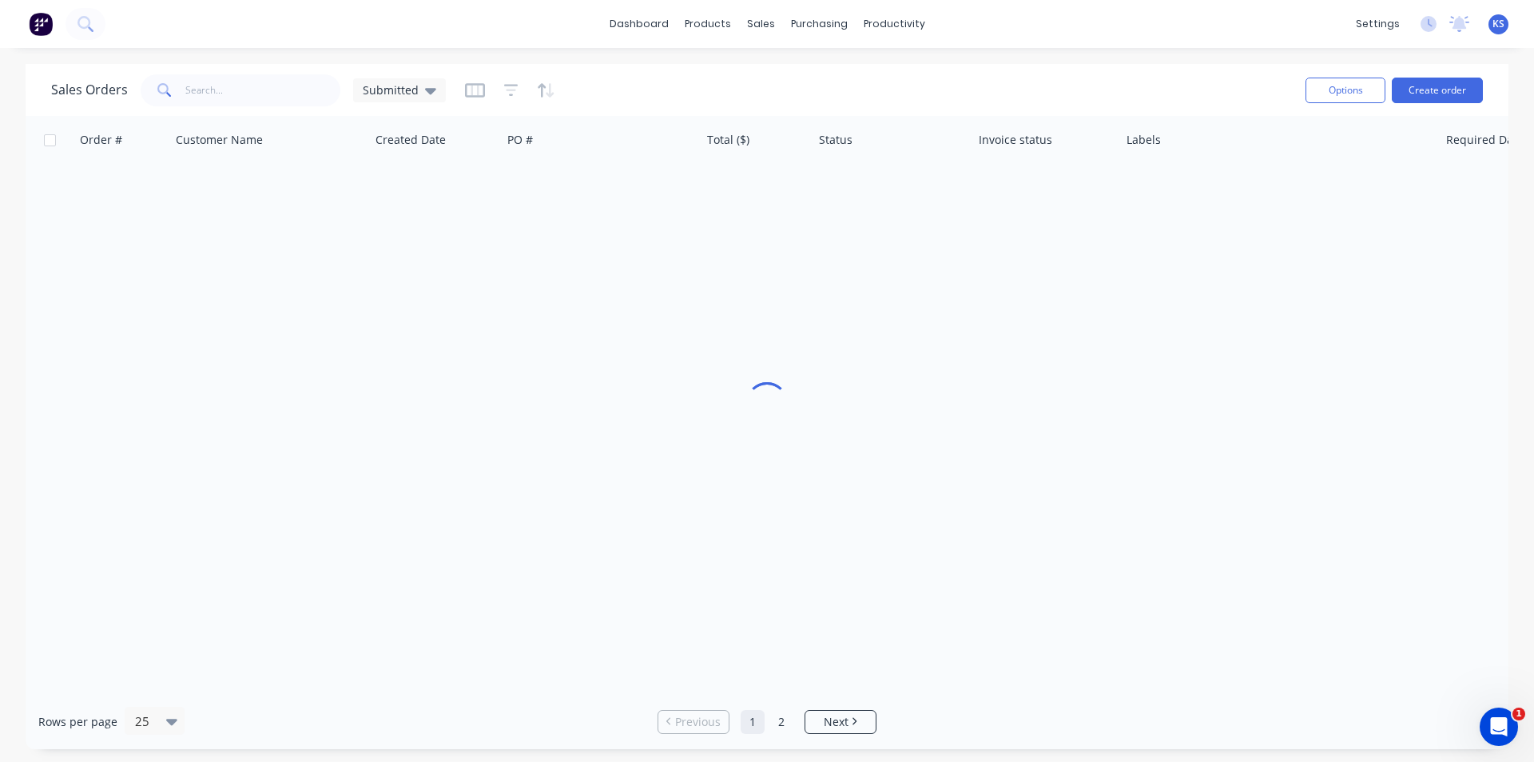
click at [908, 95] on div "Sales Orders Submitted" at bounding box center [672, 89] width 1242 height 39
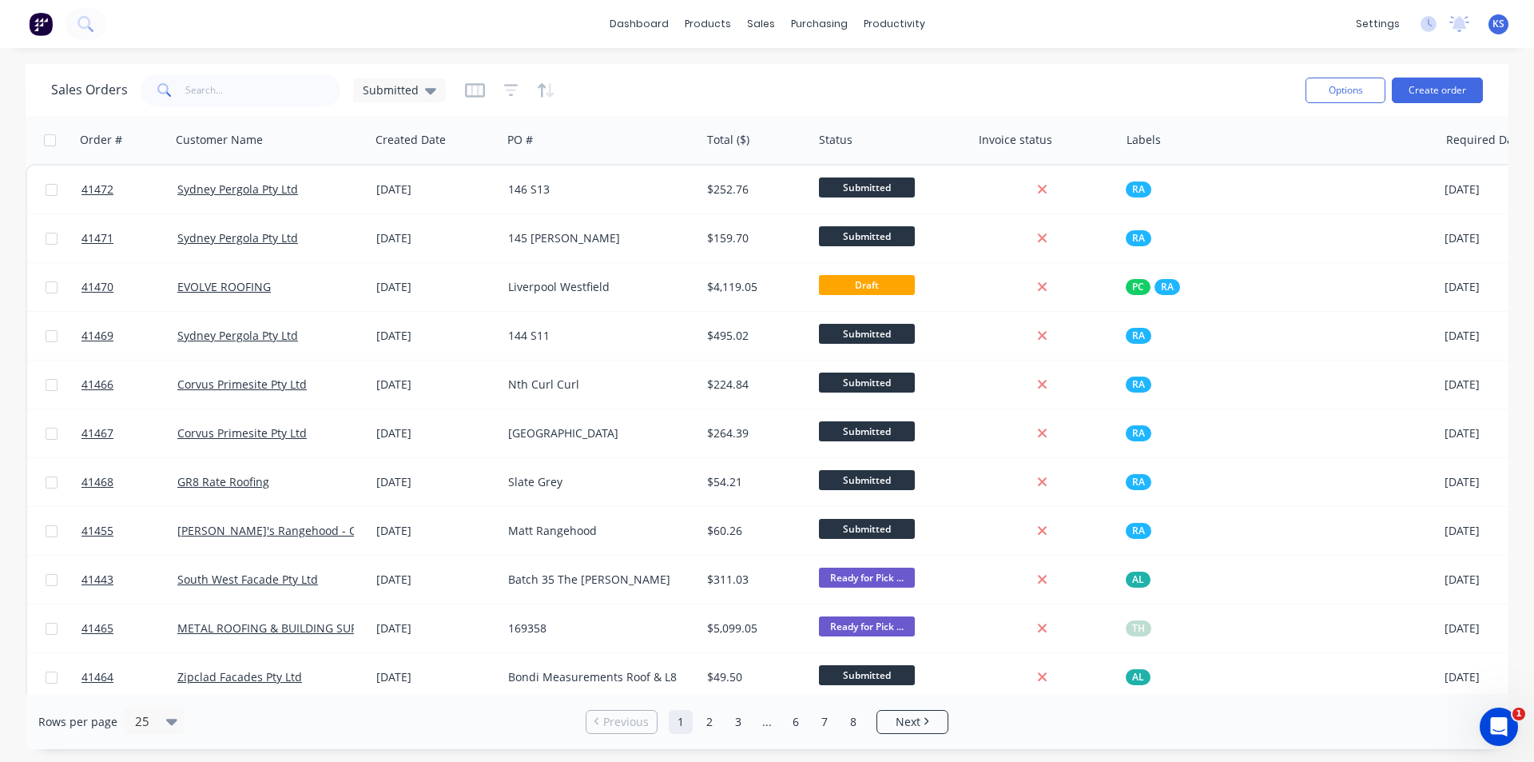
click at [994, 101] on div "Sales Orders Submitted" at bounding box center [672, 89] width 1242 height 39
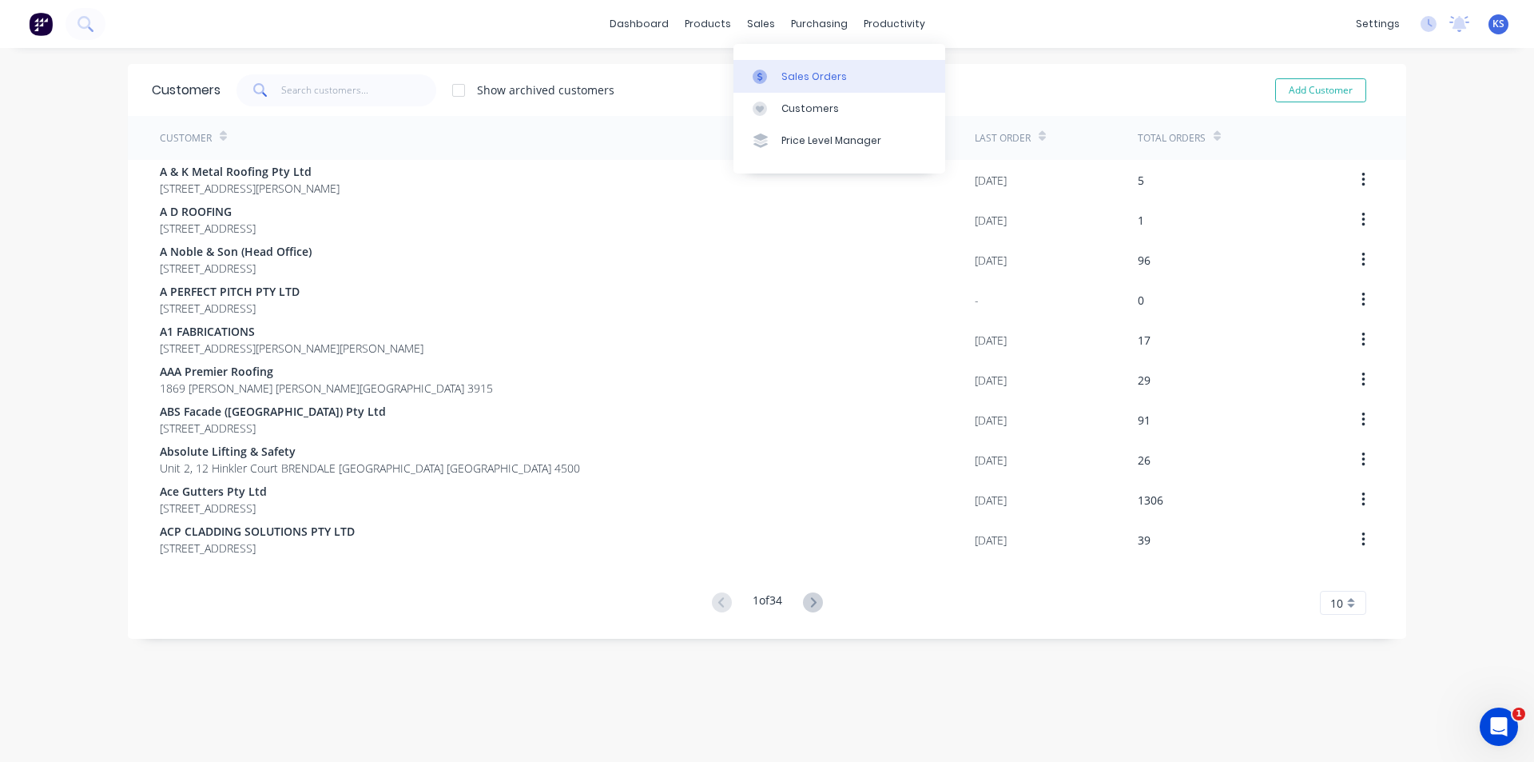
click at [807, 78] on div "Sales Orders" at bounding box center [815, 77] width 66 height 14
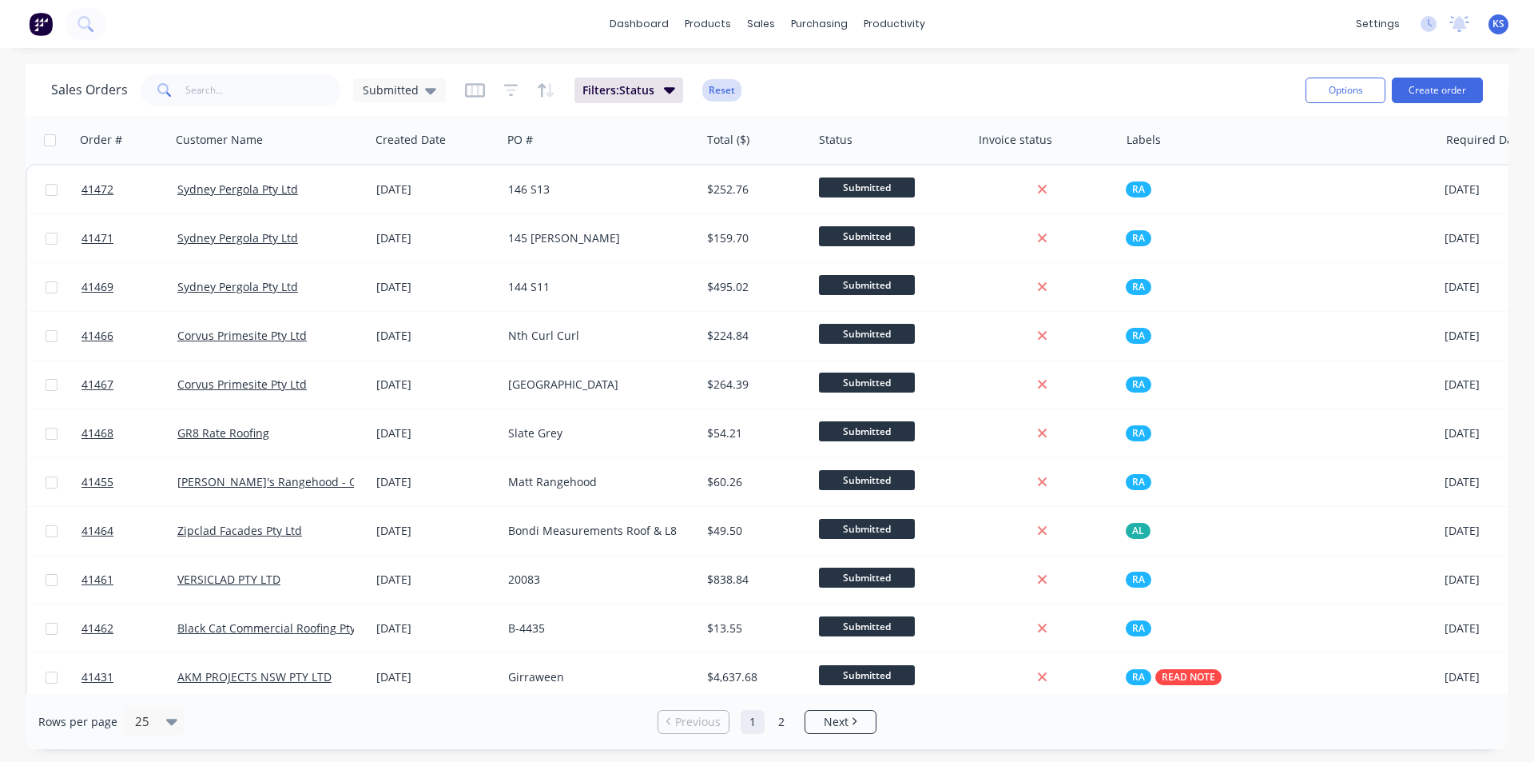
click at [722, 88] on button "Reset" at bounding box center [721, 90] width 39 height 22
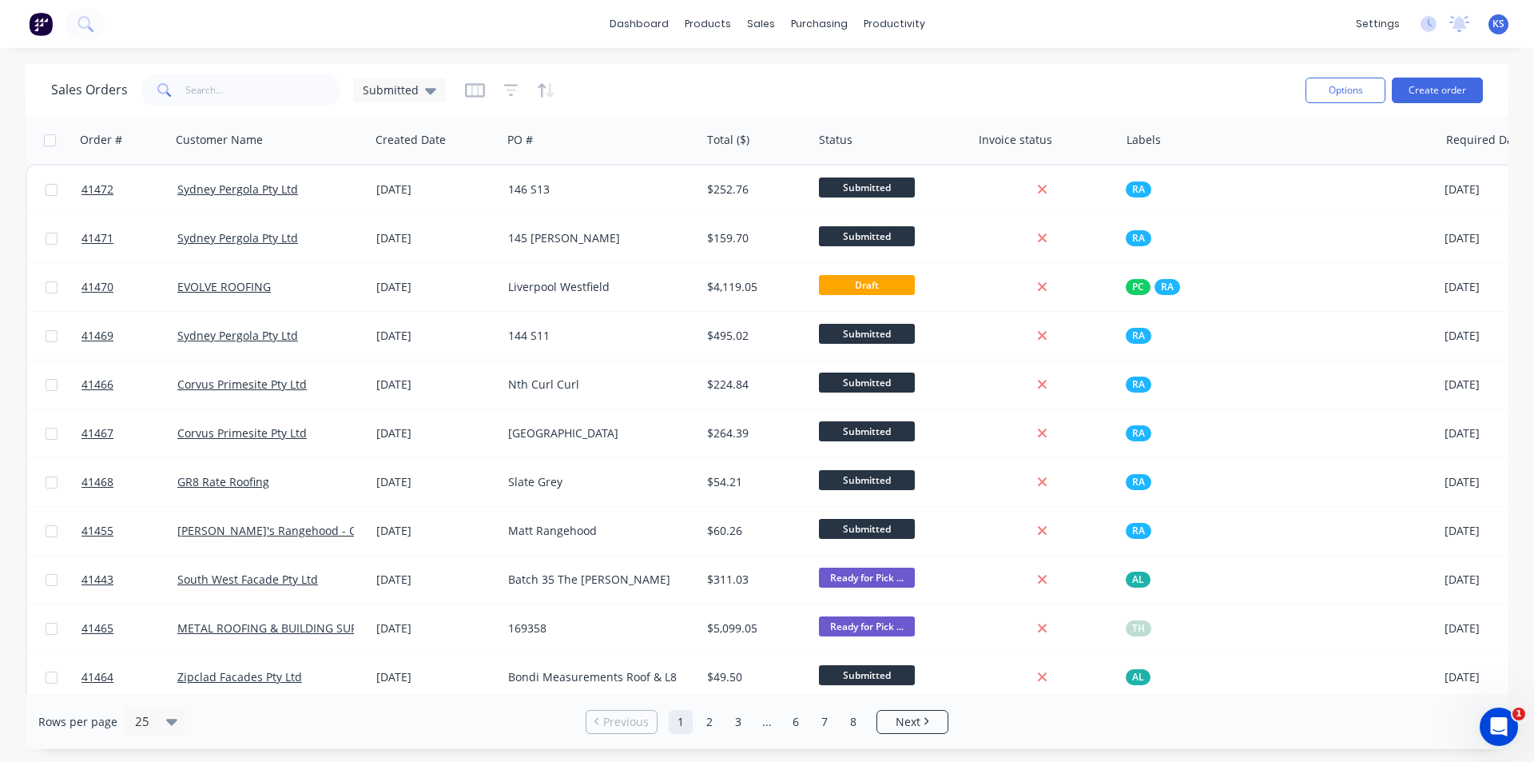
click at [750, 83] on div "Sales Orders Submitted" at bounding box center [672, 89] width 1242 height 39
click at [829, 109] on div "Customers" at bounding box center [816, 108] width 58 height 14
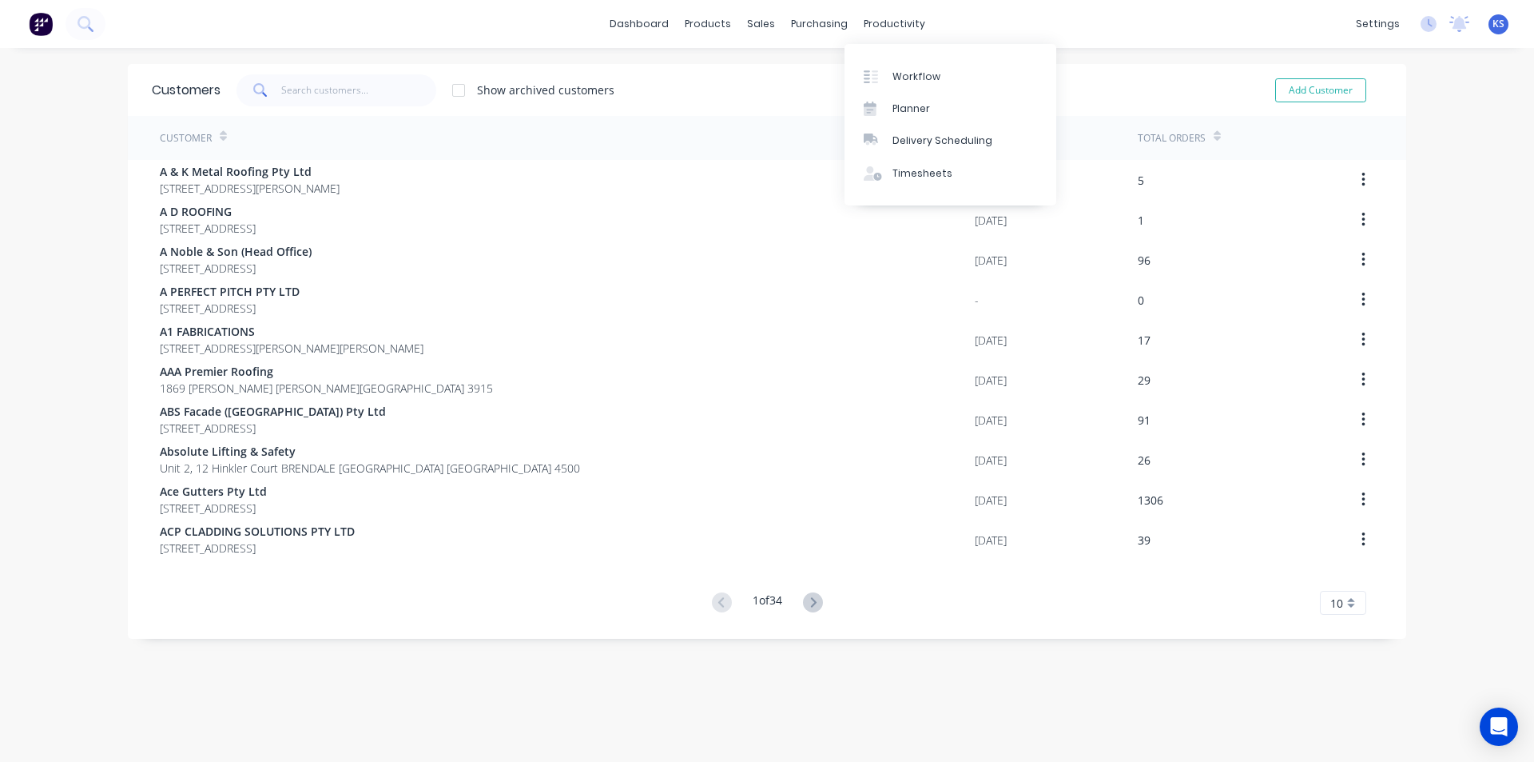
click at [794, 86] on div "Show archived customers Add Customer" at bounding box center [802, 90] width 1162 height 32
click at [709, 85] on div "Show archived customers Add Customer" at bounding box center [802, 90] width 1162 height 32
click at [702, 85] on div "Show archived customers Add Customer" at bounding box center [802, 90] width 1162 height 32
click at [904, 86] on div "Show archived customers Add Customer" at bounding box center [802, 90] width 1162 height 32
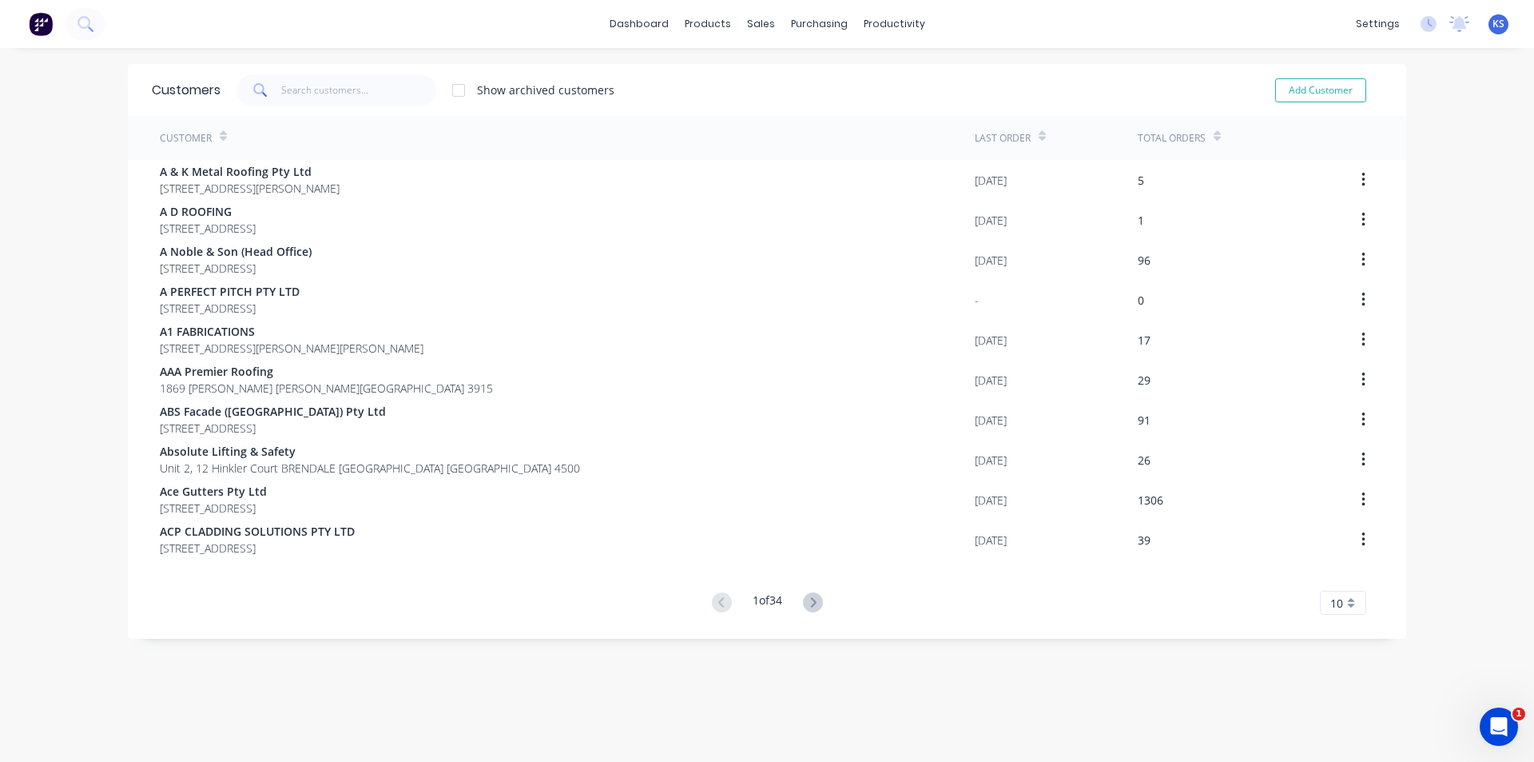
click at [726, 74] on div "Show archived customers Add Customer" at bounding box center [802, 90] width 1162 height 32
click at [773, 85] on div "Show archived customers Add Customer" at bounding box center [802, 90] width 1162 height 32
click at [781, 95] on div "Show archived customers Add Customer" at bounding box center [802, 90] width 1162 height 32
click at [738, 80] on div "Show archived customers Add Customer" at bounding box center [802, 90] width 1162 height 32
click at [756, 86] on div "Show archived customers Add Customer" at bounding box center [802, 90] width 1162 height 32
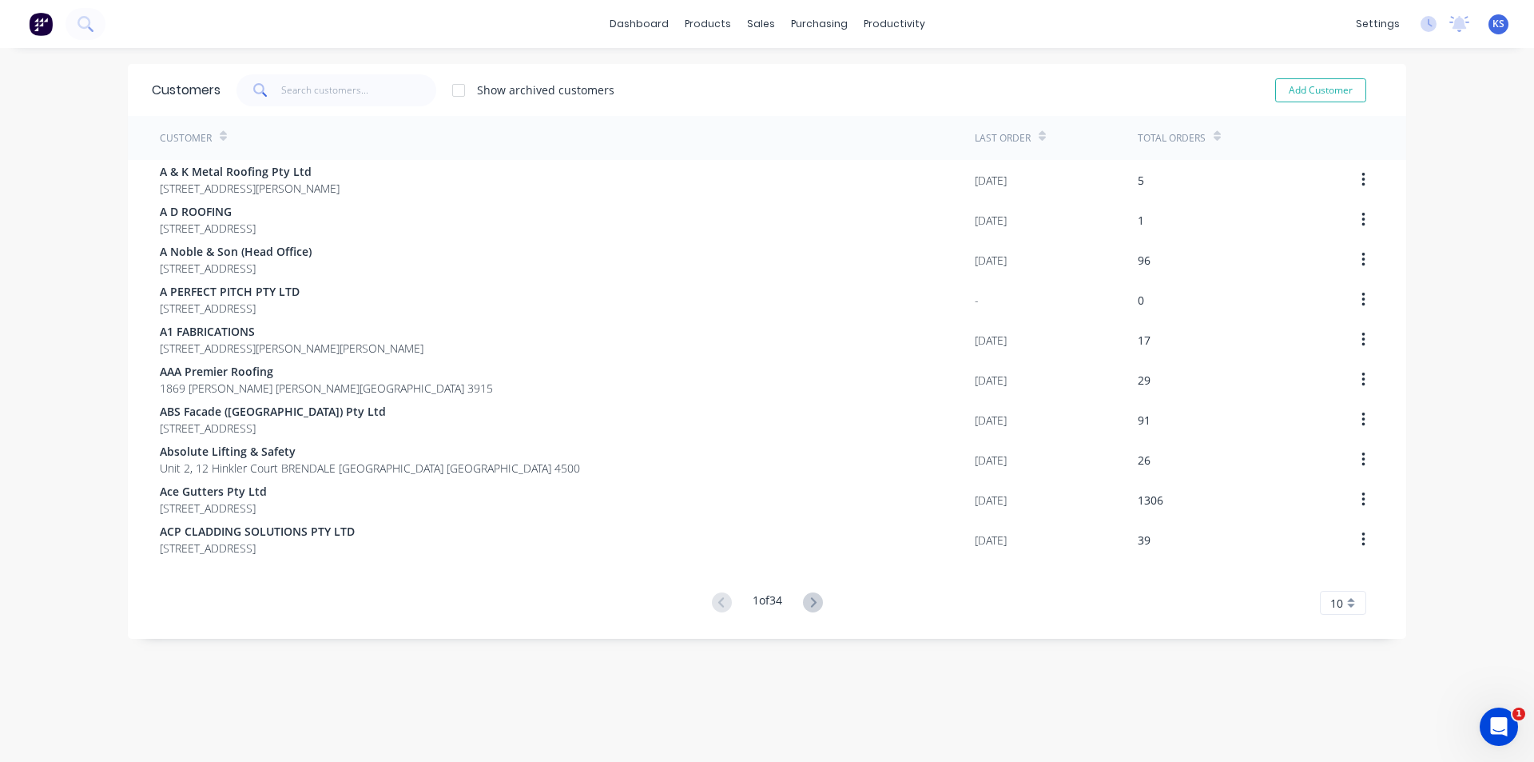
click at [756, 79] on div "Show archived customers Add Customer" at bounding box center [802, 90] width 1162 height 32
click at [746, 72] on div "Customers Show archived customers Add Customer" at bounding box center [767, 90] width 1279 height 52
click at [754, 76] on div "Show archived customers Add Customer" at bounding box center [802, 90] width 1162 height 32
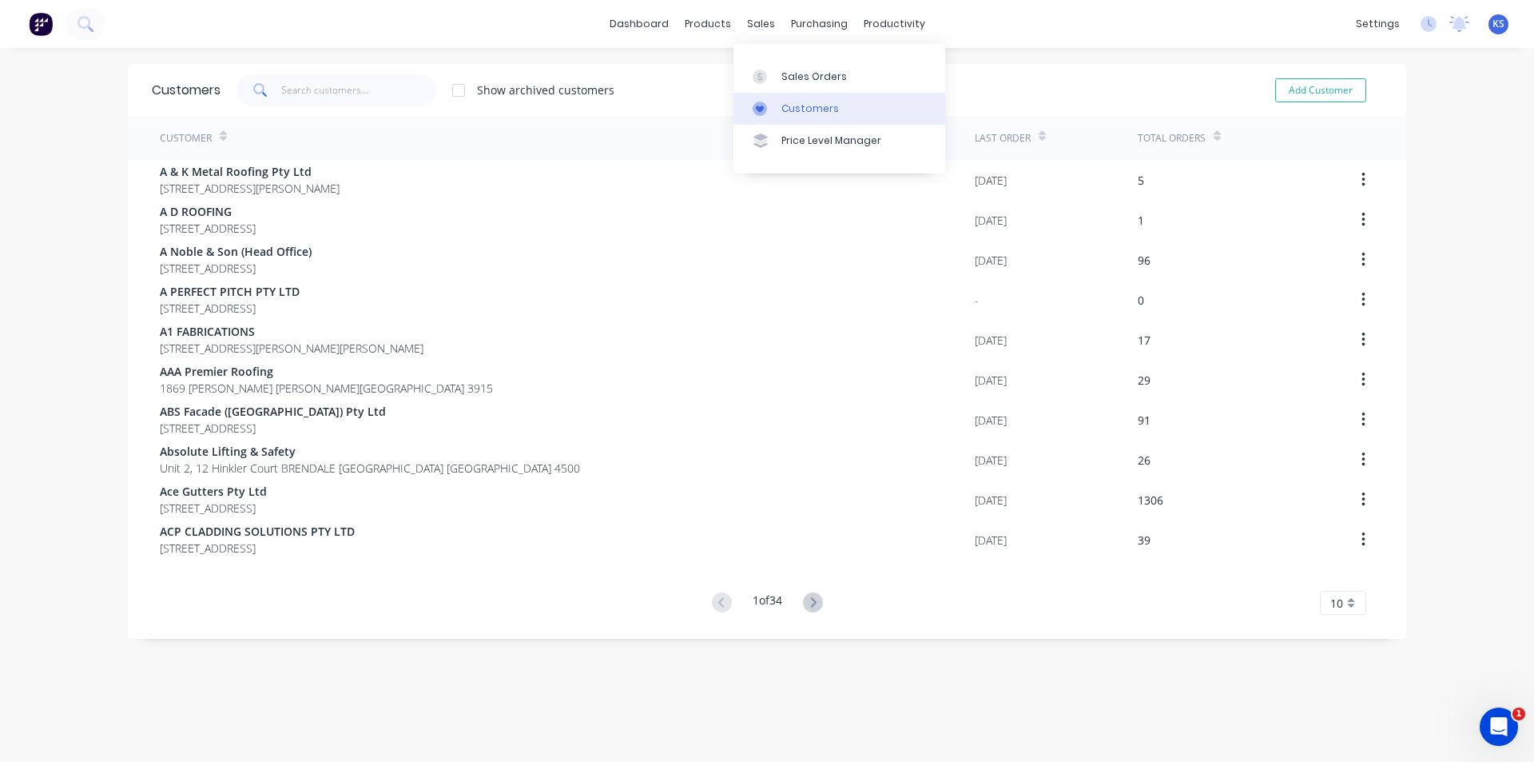
click at [826, 113] on div "Customers" at bounding box center [811, 108] width 58 height 14
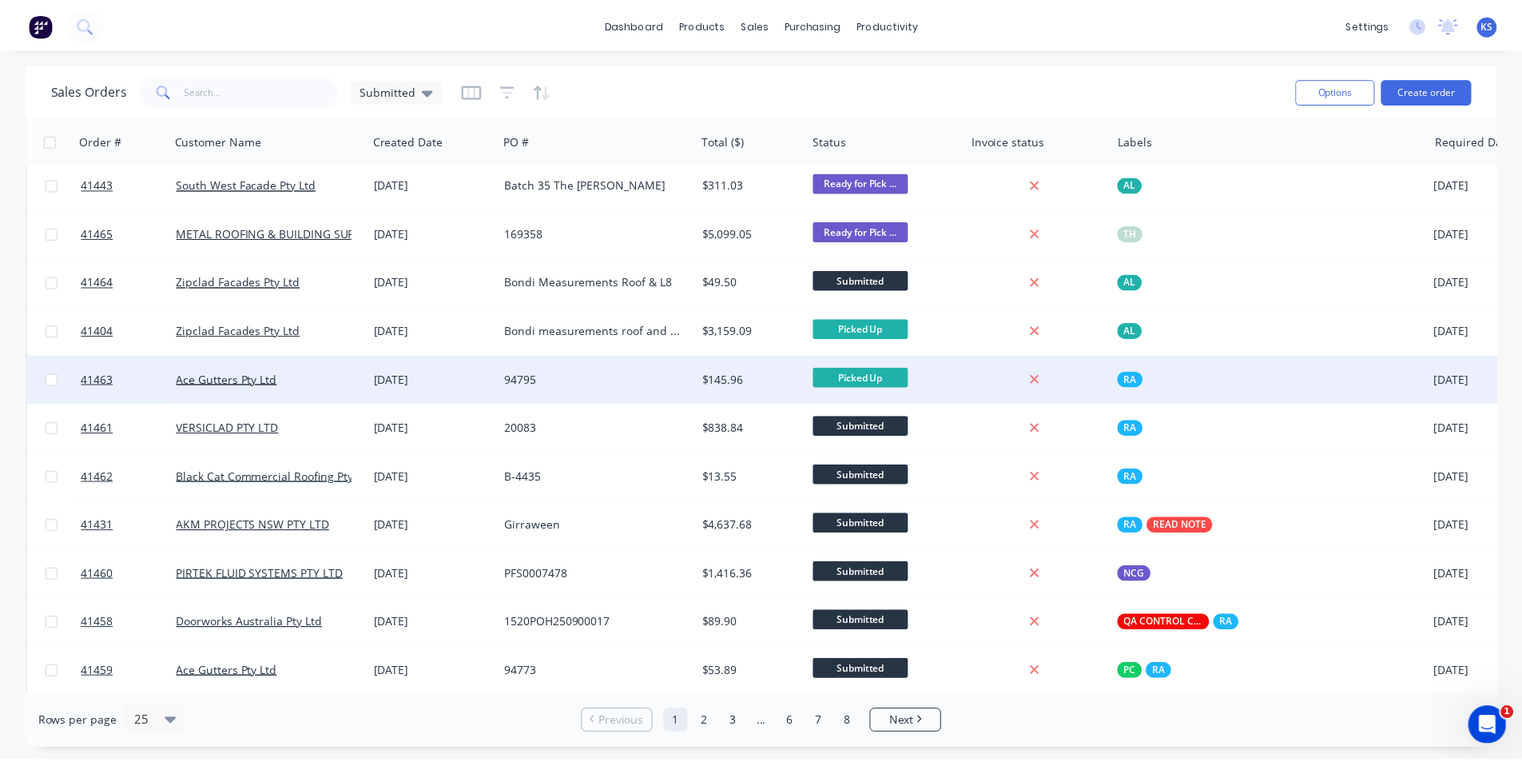
scroll to position [400, 0]
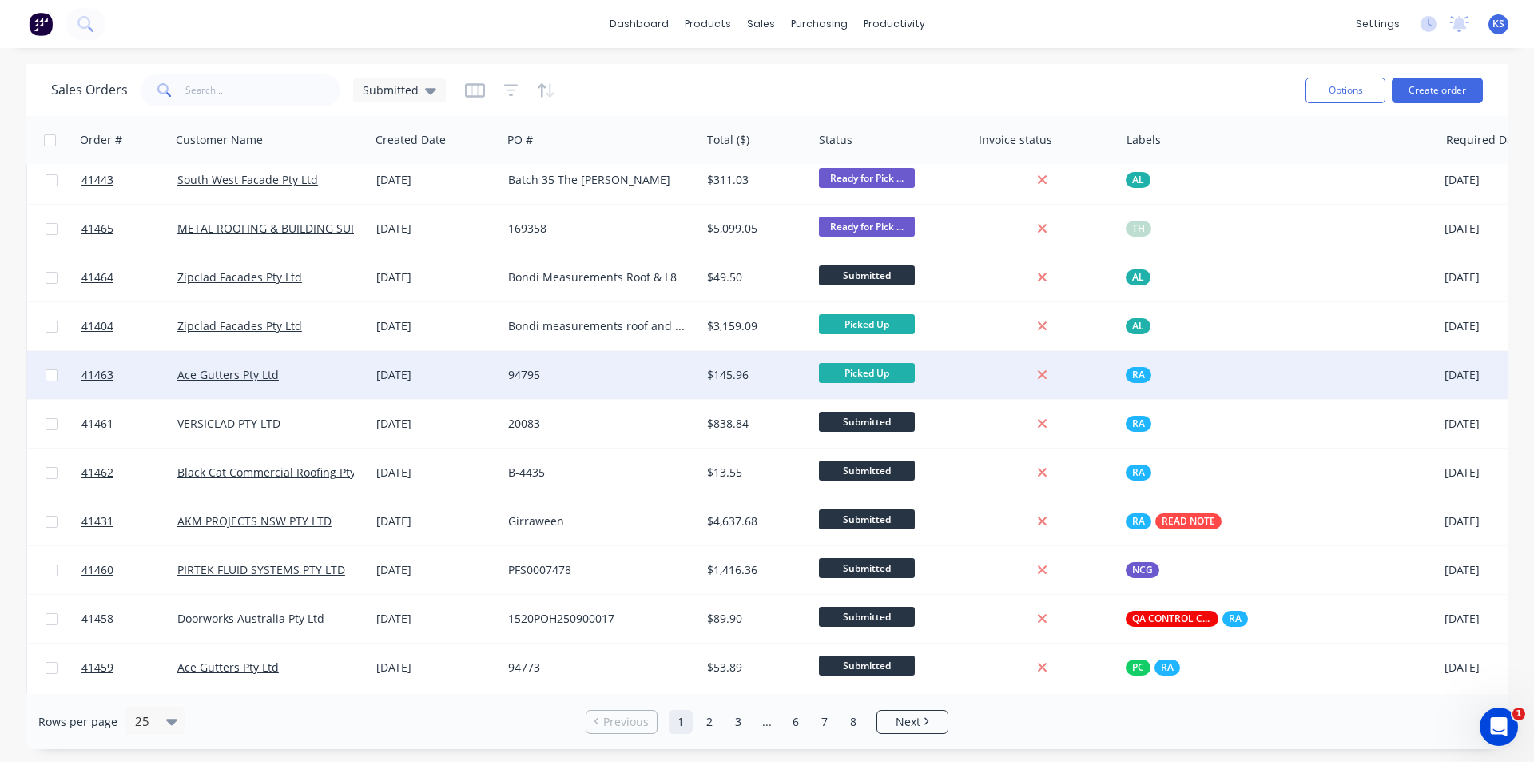
click at [614, 378] on div "94795" at bounding box center [596, 375] width 177 height 16
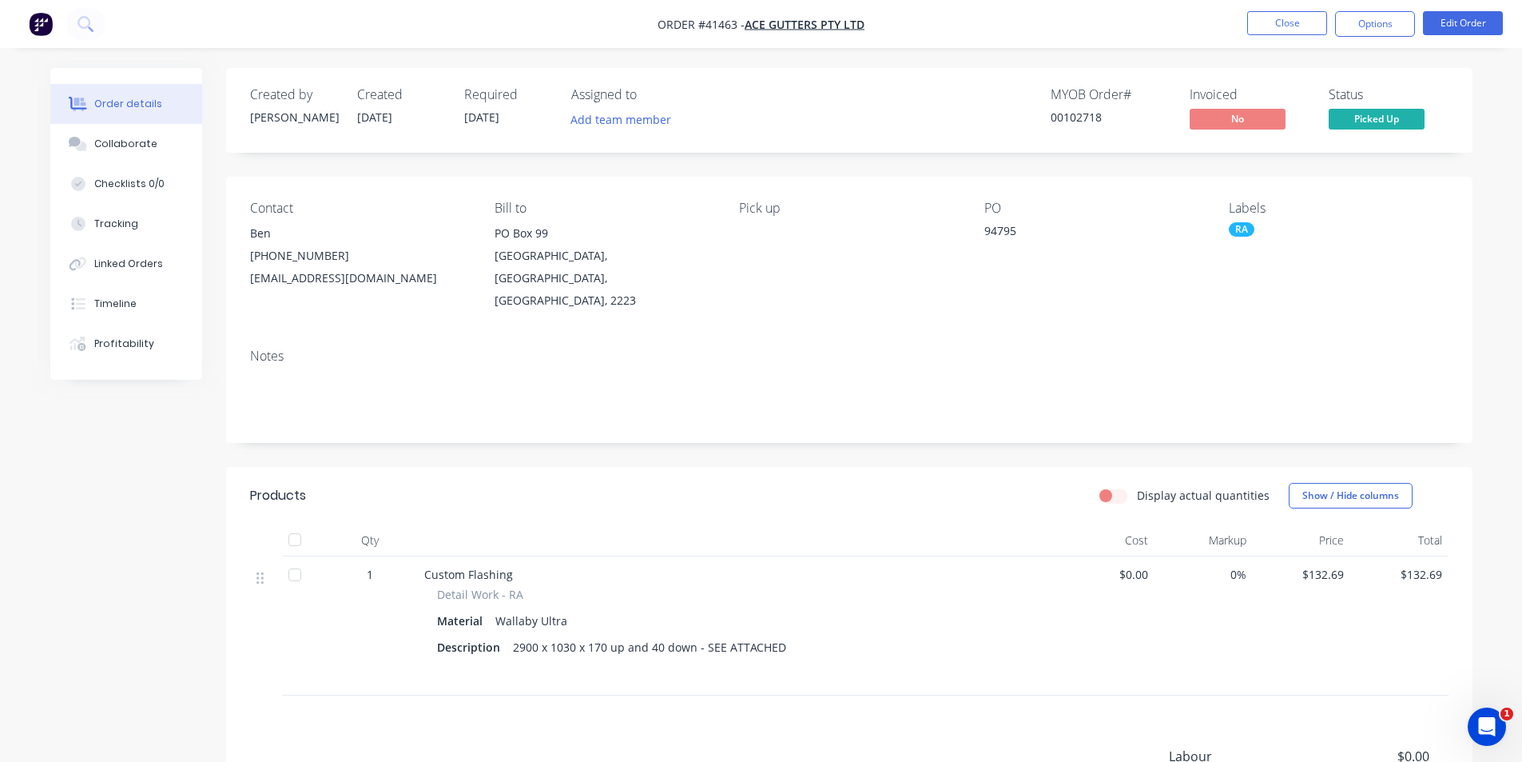
drag, startPoint x: 141, startPoint y: 139, endPoint x: 213, endPoint y: 145, distance: 72.2
click at [141, 139] on div "Collaborate" at bounding box center [125, 144] width 63 height 14
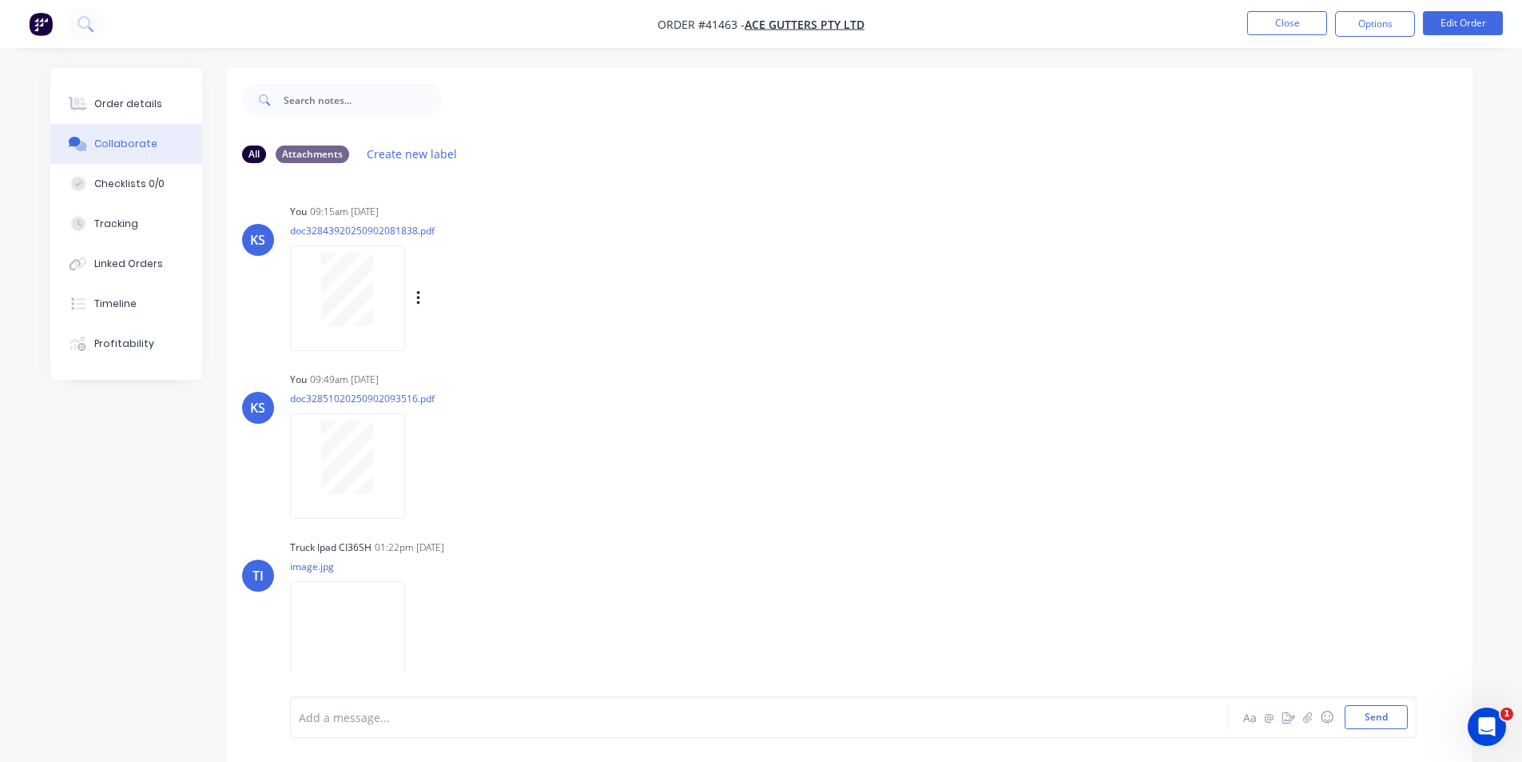
click at [555, 253] on div "Labels Download Delete" at bounding box center [436, 298] width 293 height 120
click at [145, 97] on button "Order details" at bounding box center [126, 104] width 152 height 40
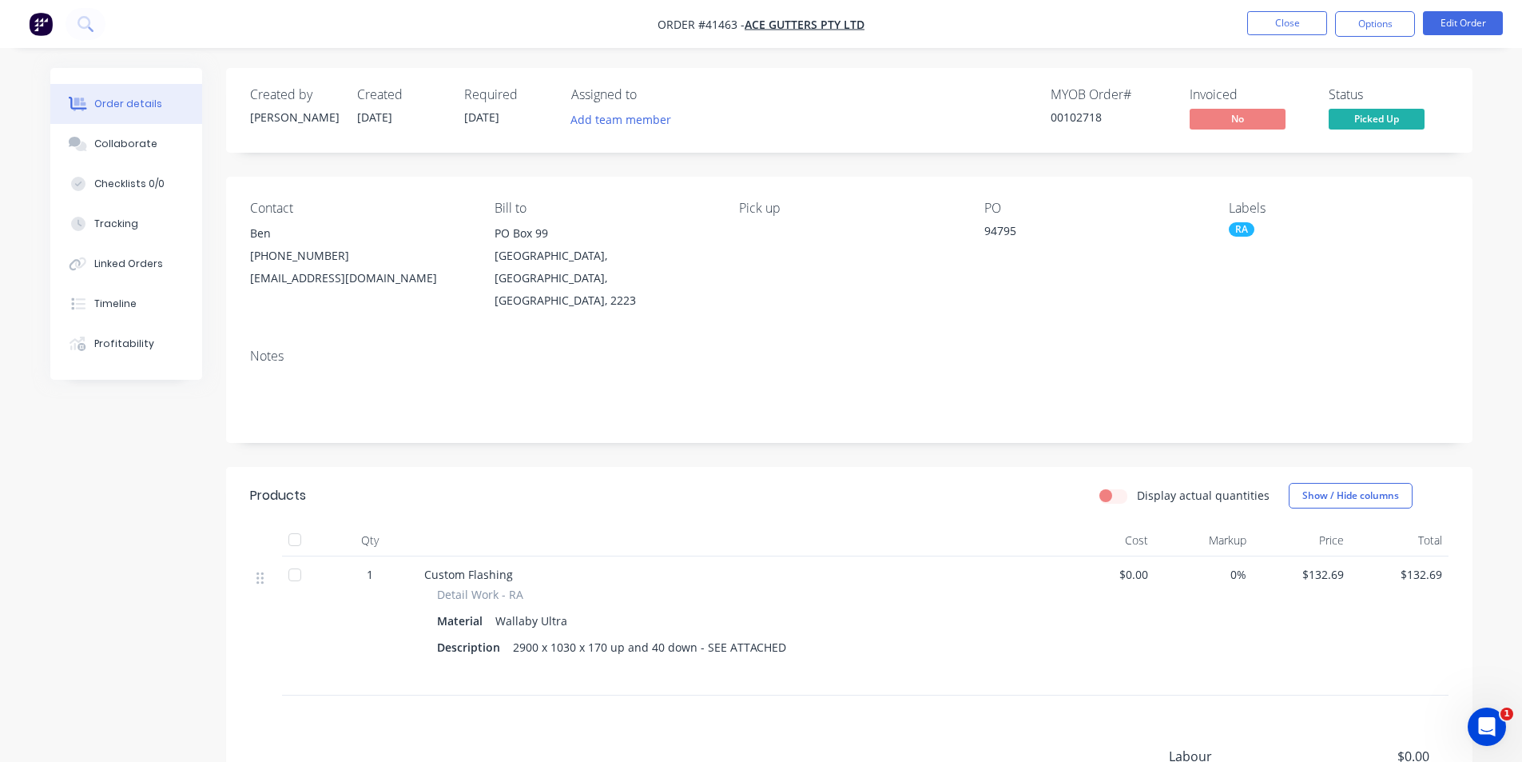
click at [889, 97] on div "MYOB Order # 00102718 Invoiced No Status Picked Up" at bounding box center [1090, 110] width 718 height 46
click at [1064, 53] on div "Order details Collaborate Checklists 0/0 Tracking Linked Orders Timeline Profit…" at bounding box center [761, 490] width 1522 height 980
click at [989, 58] on div "Order details Collaborate Checklists 0/0 Tracking Linked Orders Timeline Profit…" at bounding box center [761, 490] width 1522 height 980
click at [481, 567] on span "Custom Flashing" at bounding box center [468, 574] width 89 height 15
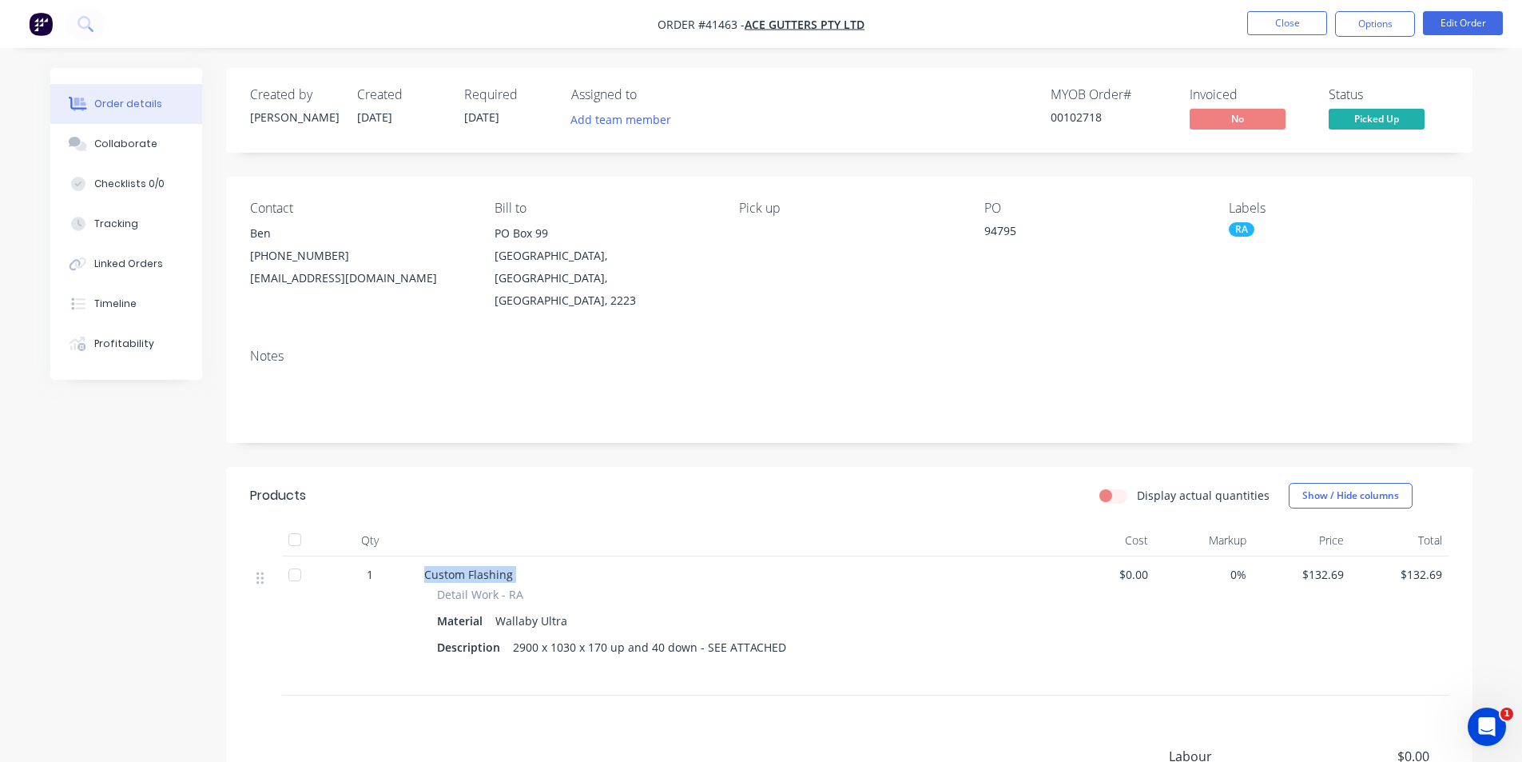
click at [481, 567] on span "Custom Flashing" at bounding box center [468, 574] width 89 height 15
copy span "Custom Flashing"
click at [622, 483] on div "Display actual quantities Show / Hide columns" at bounding box center [976, 496] width 944 height 26
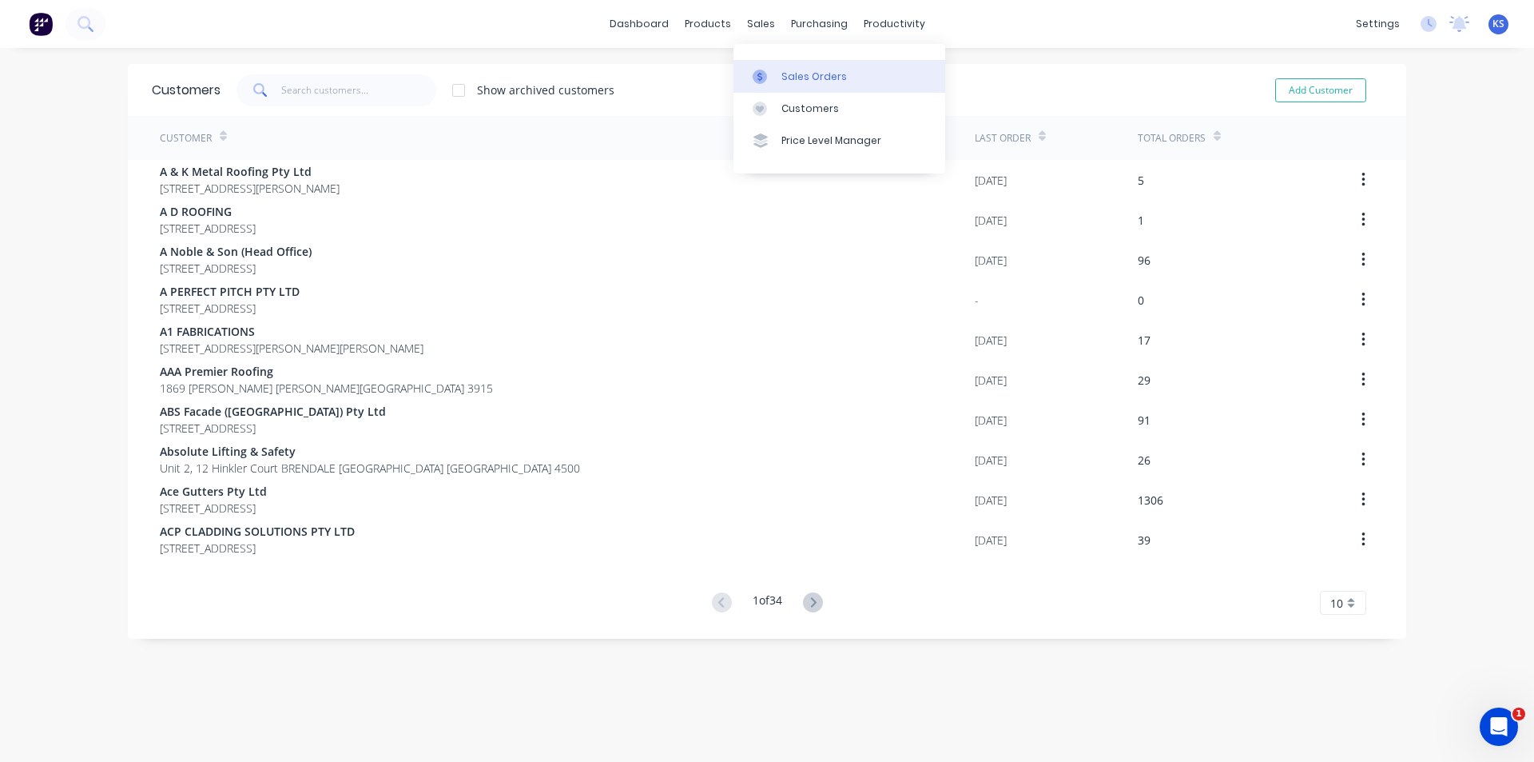
click at [841, 73] on div "Sales Orders" at bounding box center [815, 77] width 66 height 14
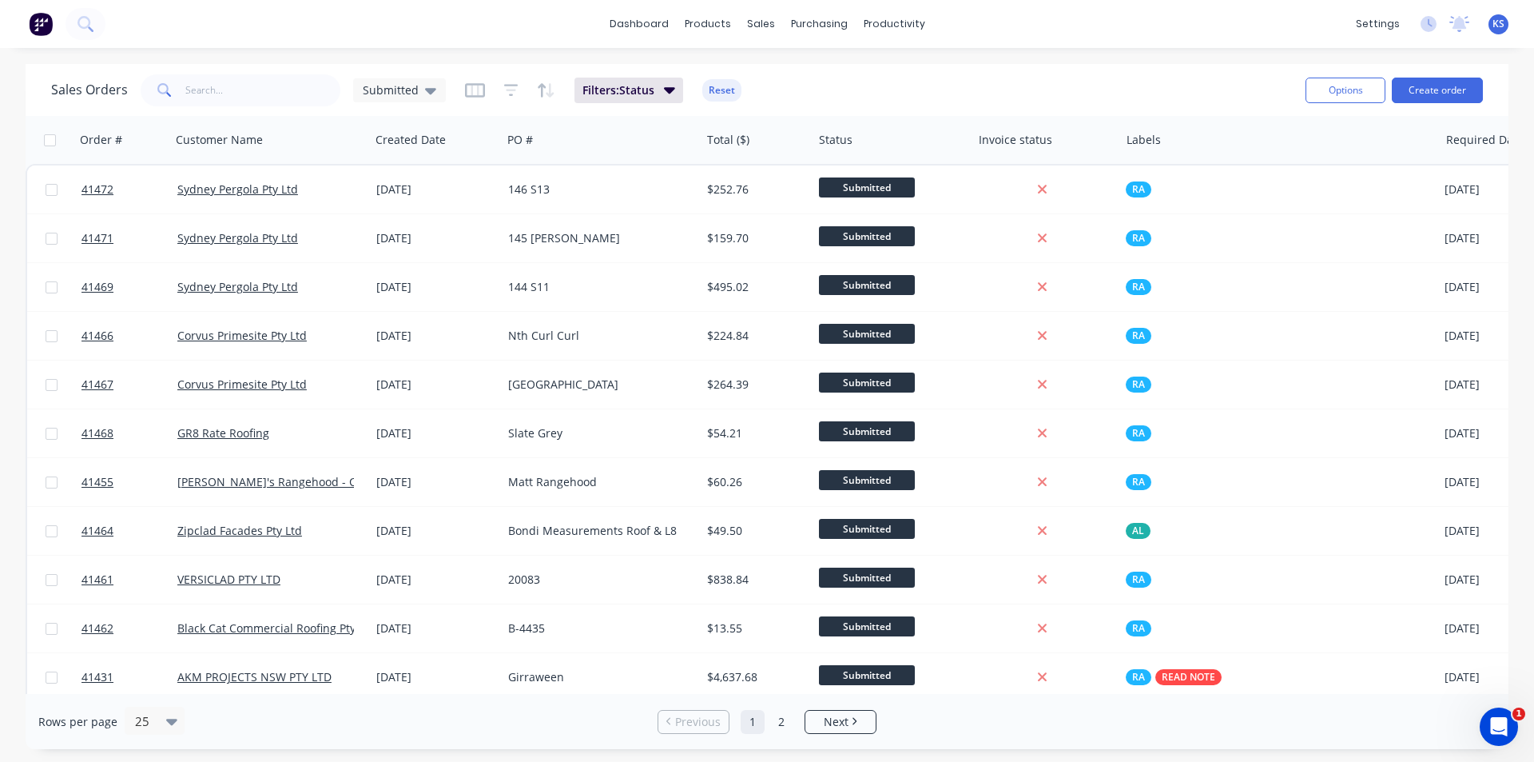
click at [1137, 85] on div "Sales Orders Submitted Filters: Status Reset" at bounding box center [672, 89] width 1242 height 39
click at [1456, 90] on button "Create order" at bounding box center [1437, 91] width 91 height 26
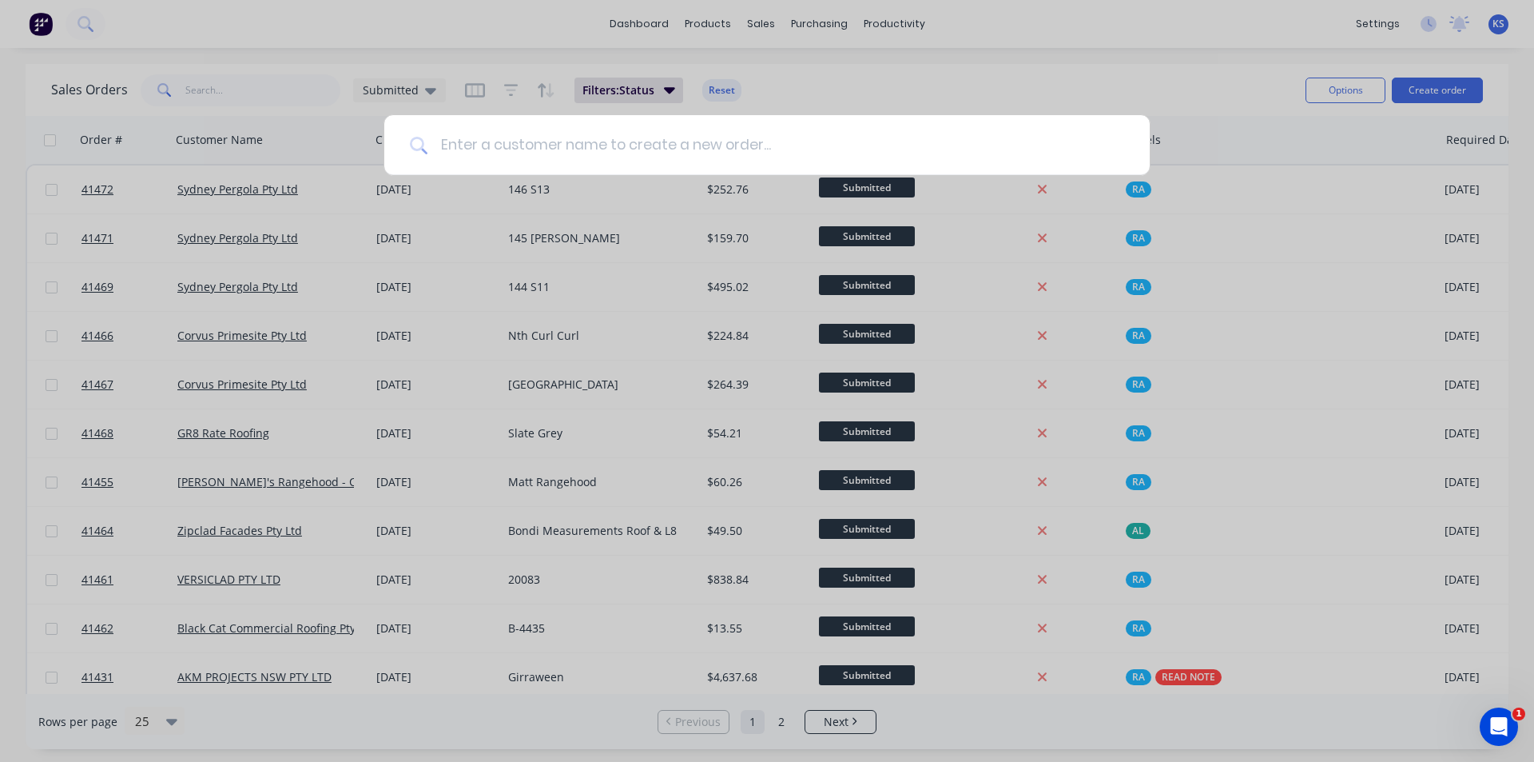
click at [574, 152] on input at bounding box center [776, 145] width 697 height 60
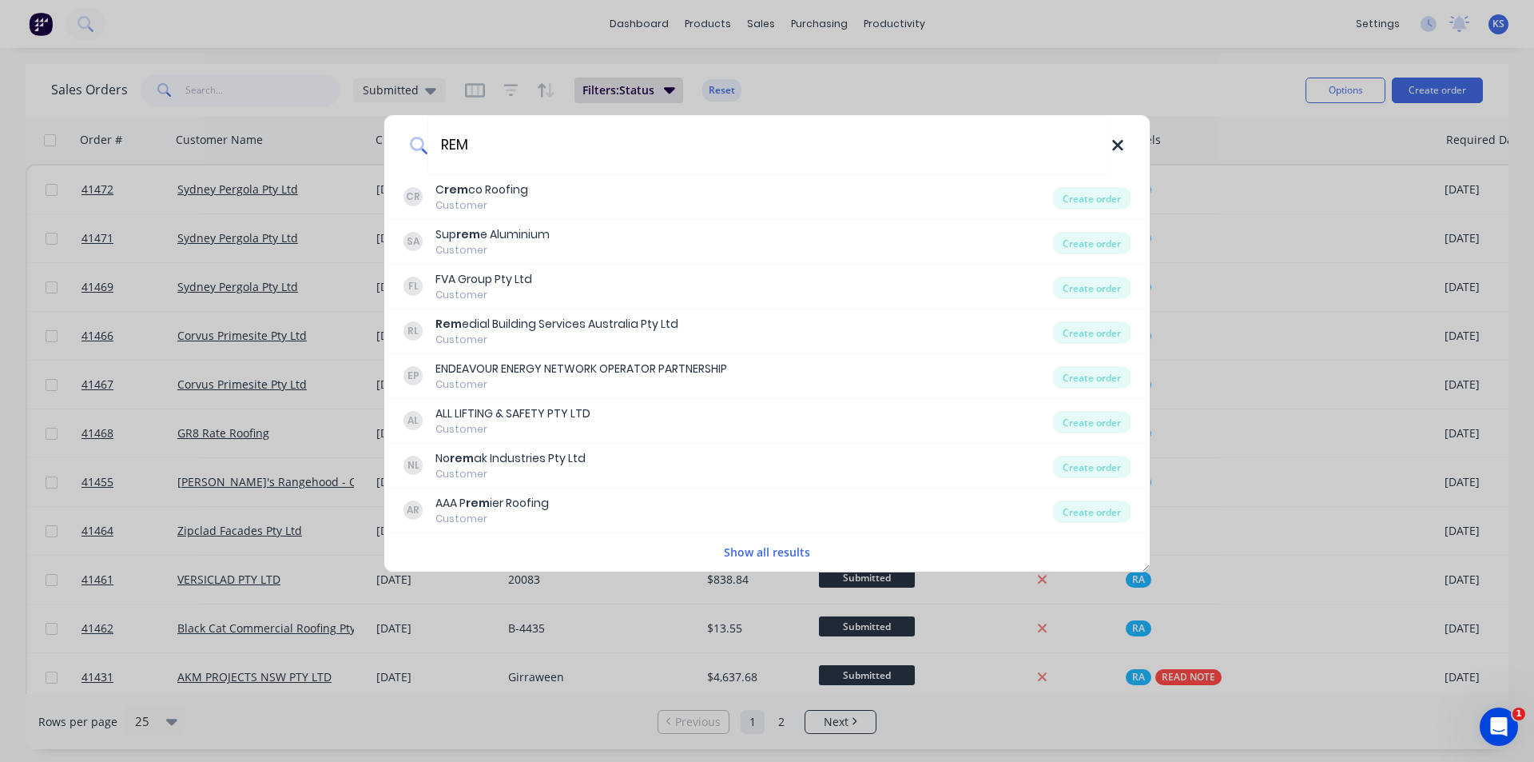
type input "REM"
click at [1120, 145] on icon at bounding box center [1117, 145] width 10 height 10
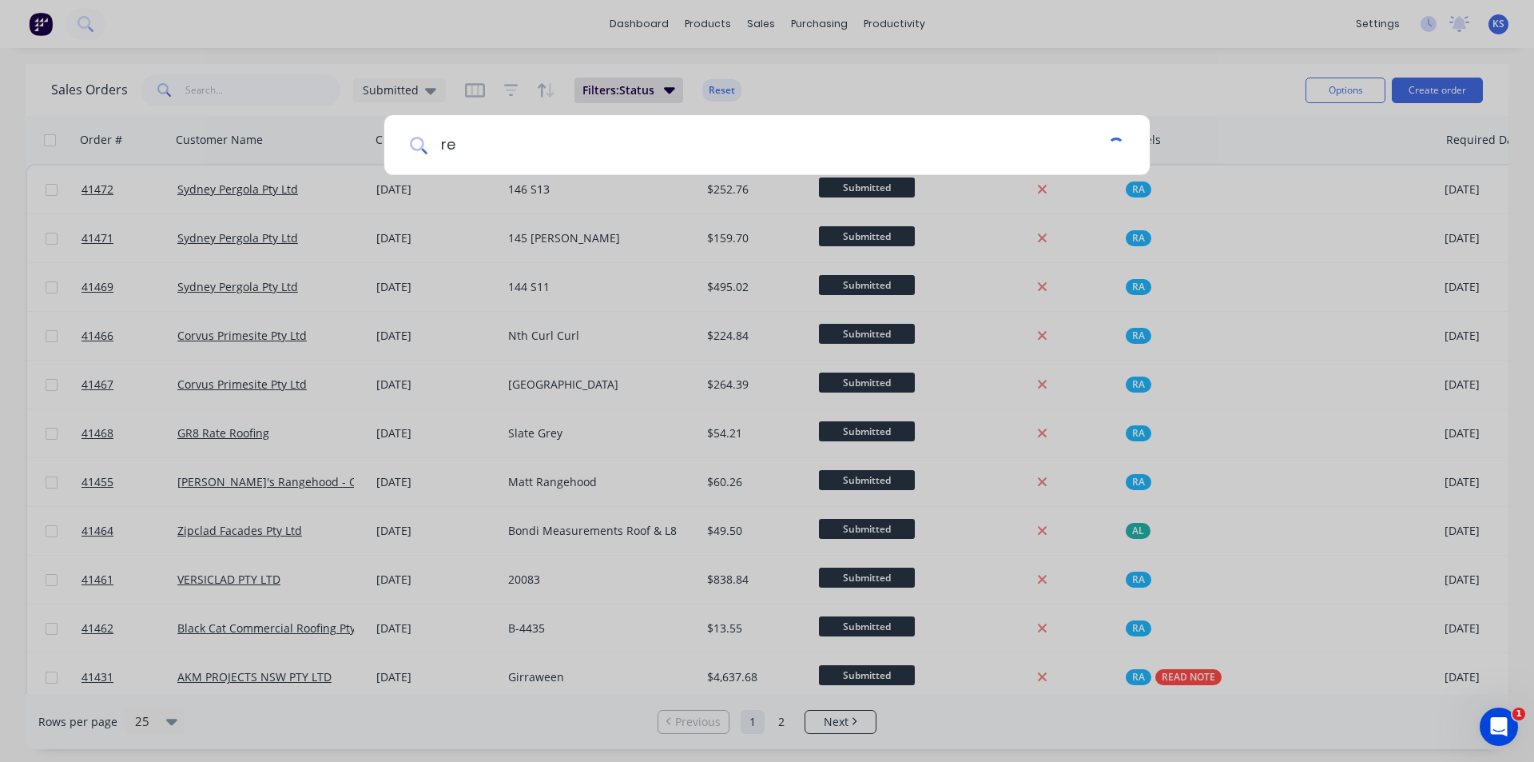
type input "r"
click at [494, 153] on input at bounding box center [776, 145] width 697 height 60
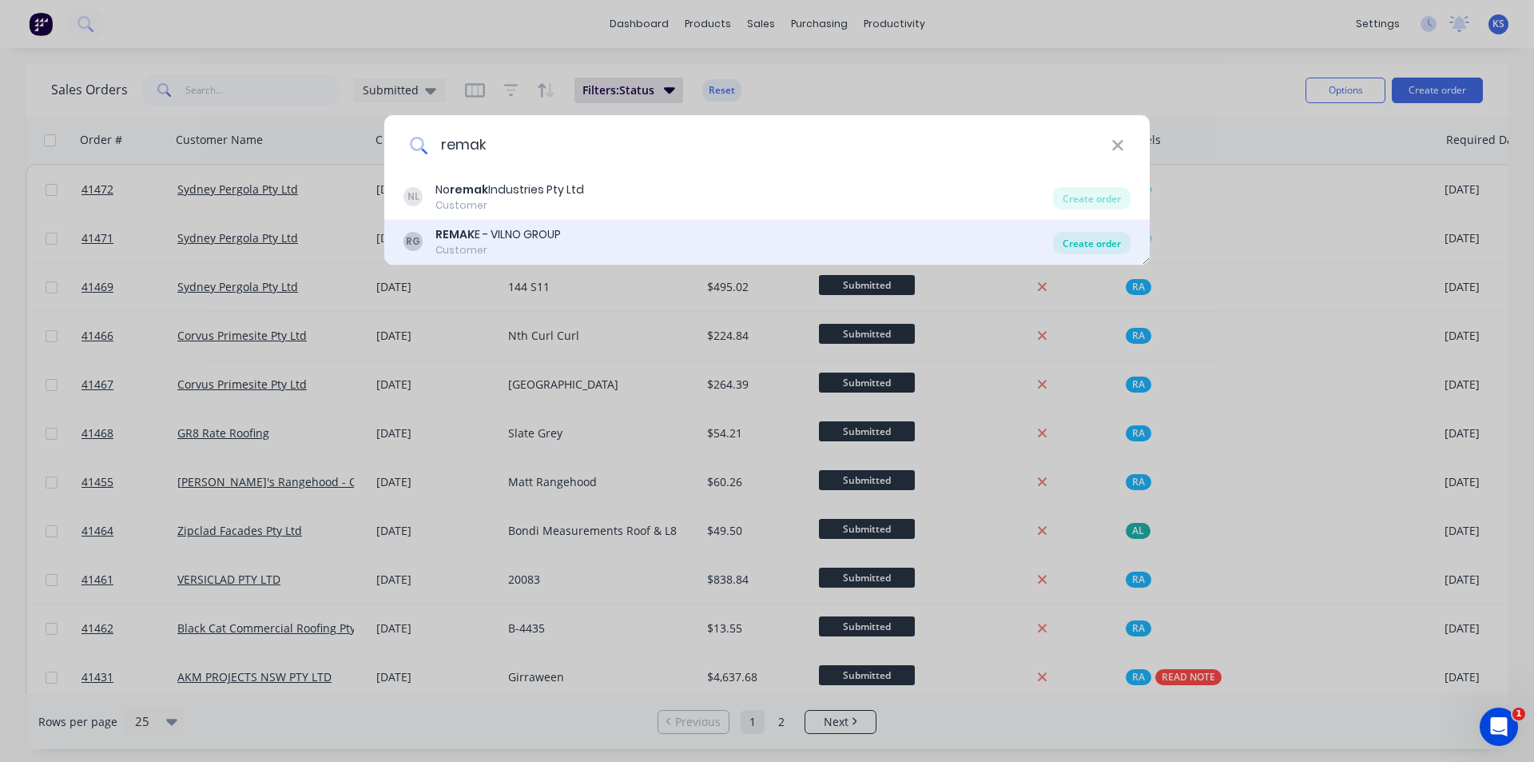
type input "remak"
click at [1107, 245] on div "Create order" at bounding box center [1092, 243] width 78 height 22
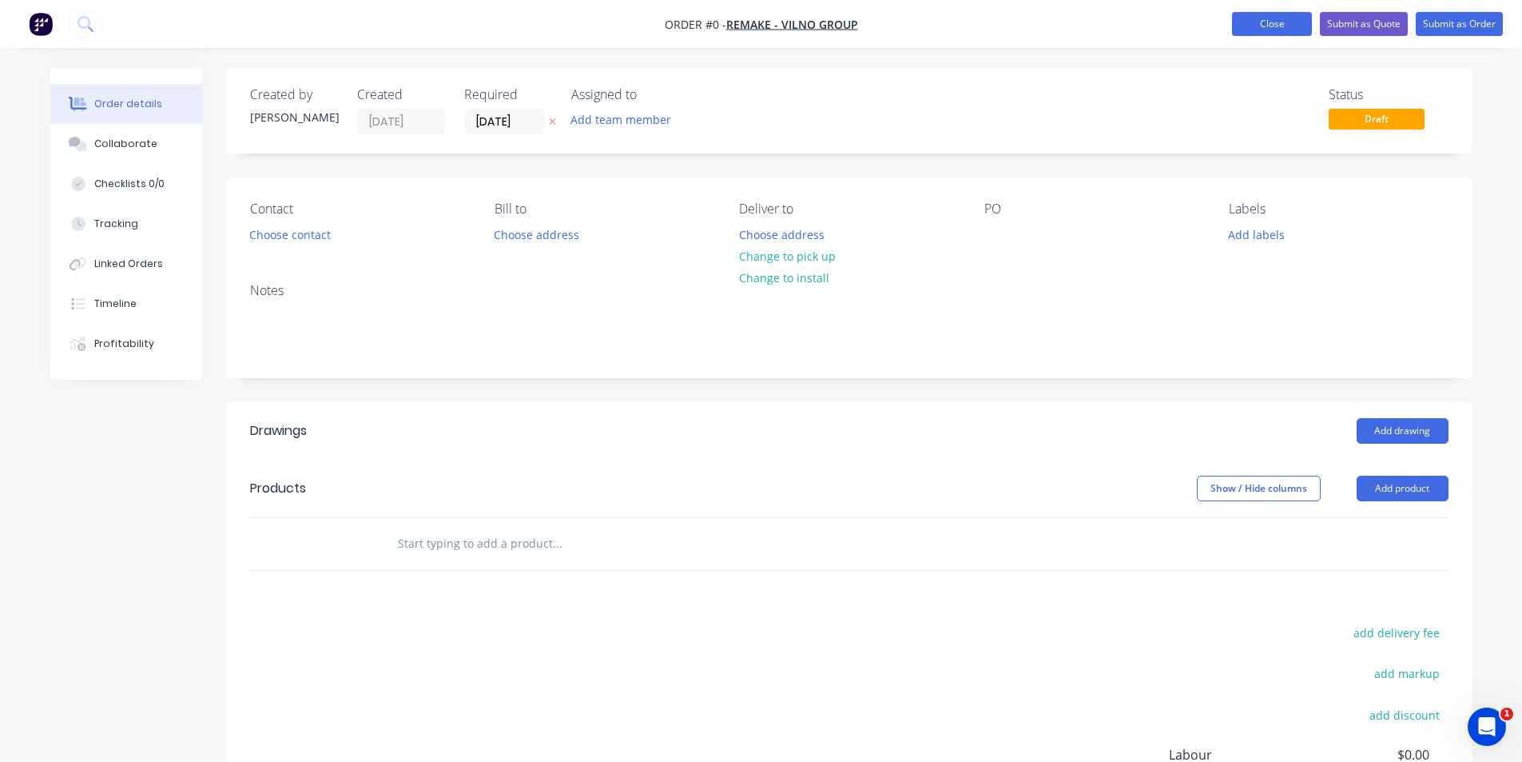
click at [1254, 26] on button "Close" at bounding box center [1272, 24] width 80 height 24
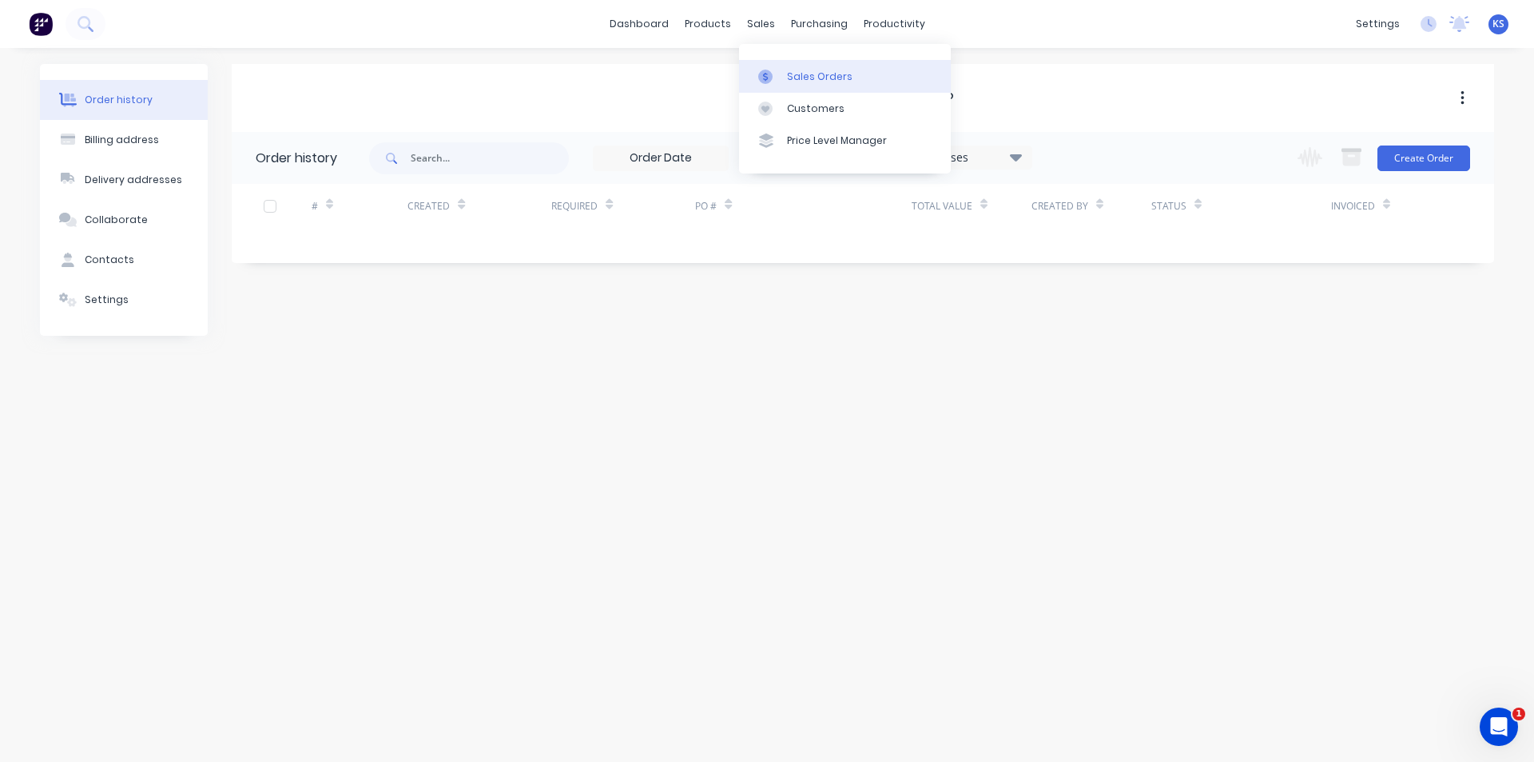
click at [802, 82] on div "Sales Orders" at bounding box center [820, 77] width 66 height 14
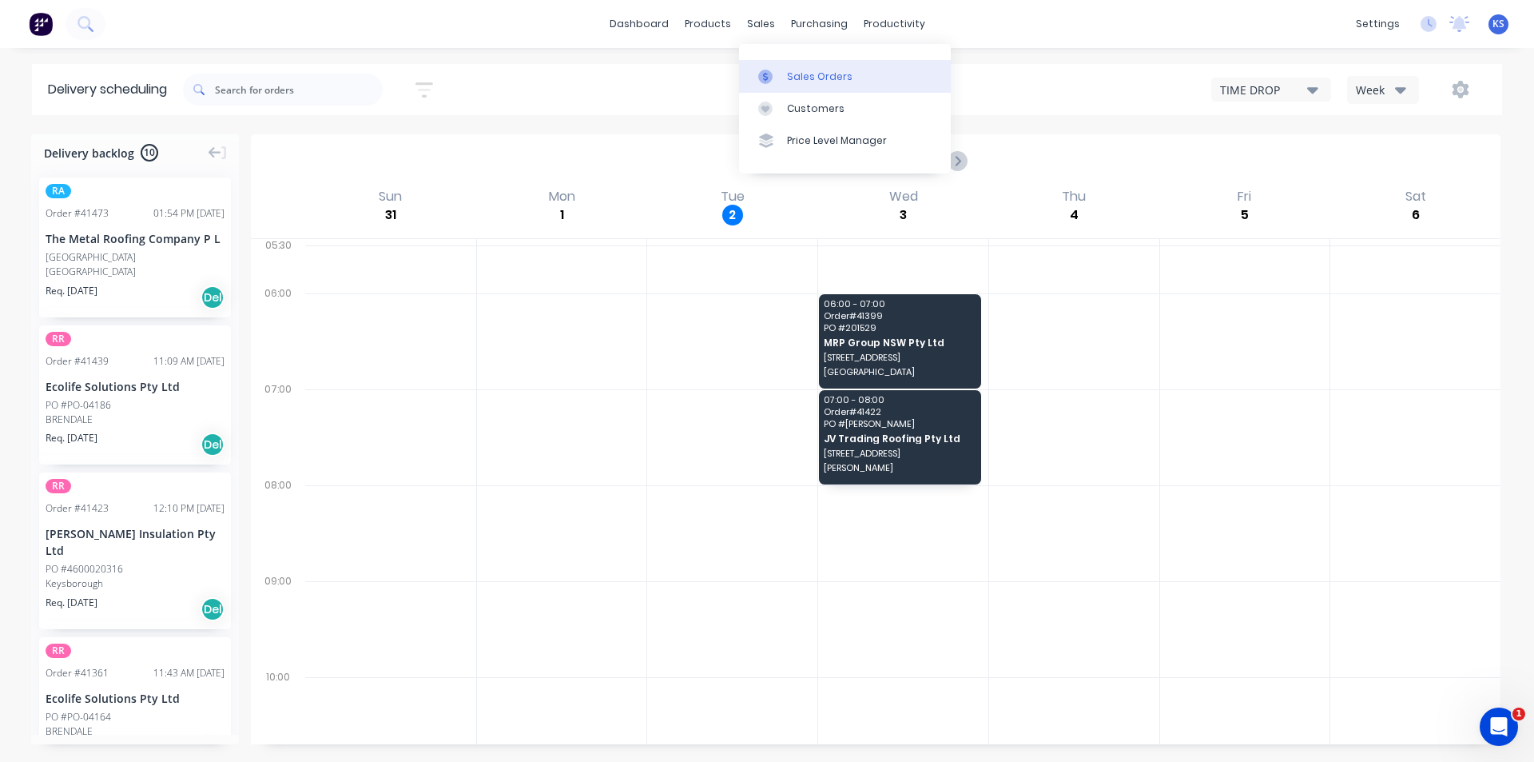
click at [829, 82] on div "Sales Orders" at bounding box center [820, 77] width 66 height 14
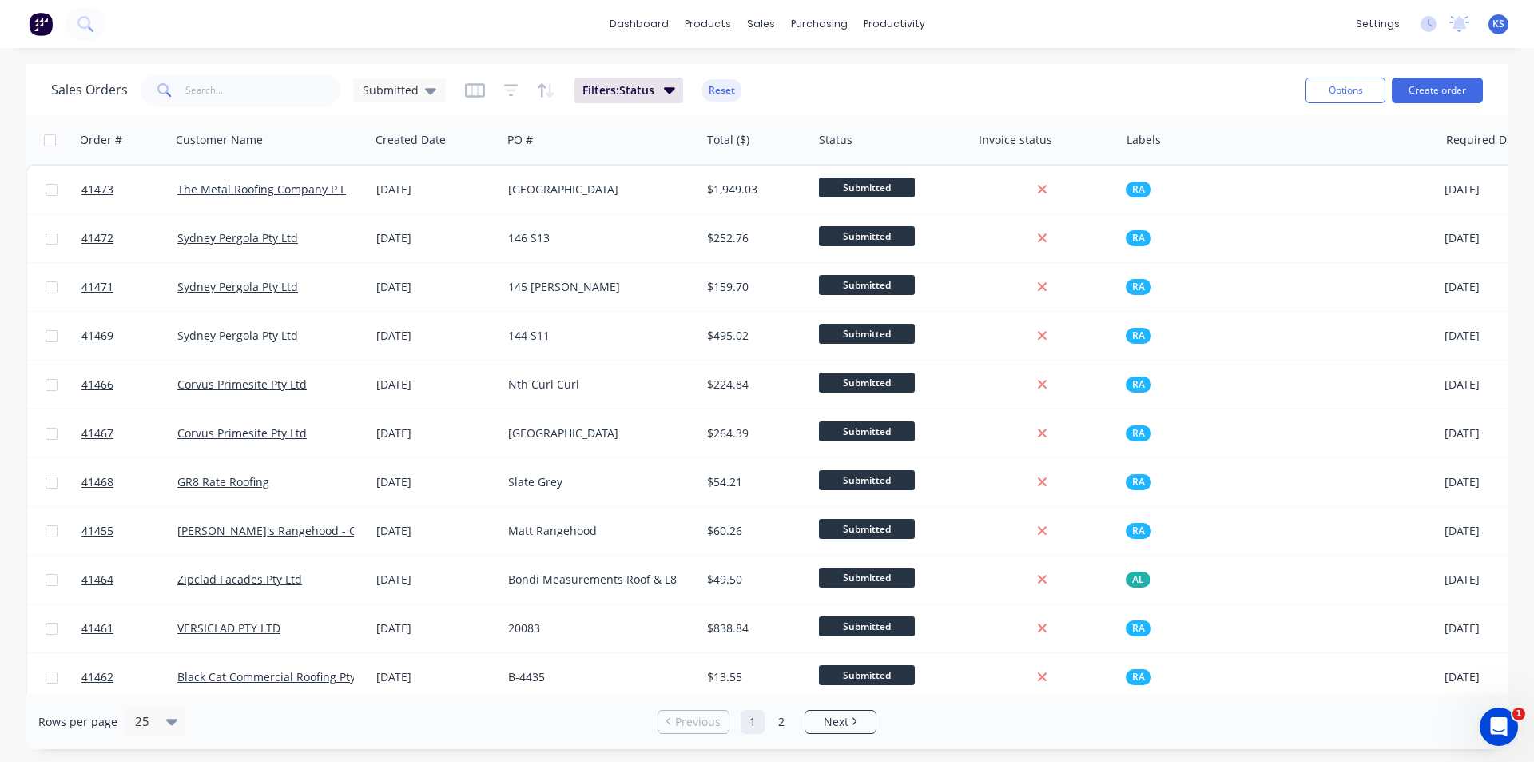
click at [533, 32] on div "dashboard products sales purchasing productivity dashboard products Product Cat…" at bounding box center [767, 24] width 1534 height 48
click at [702, 96] on button "Reset" at bounding box center [721, 90] width 39 height 22
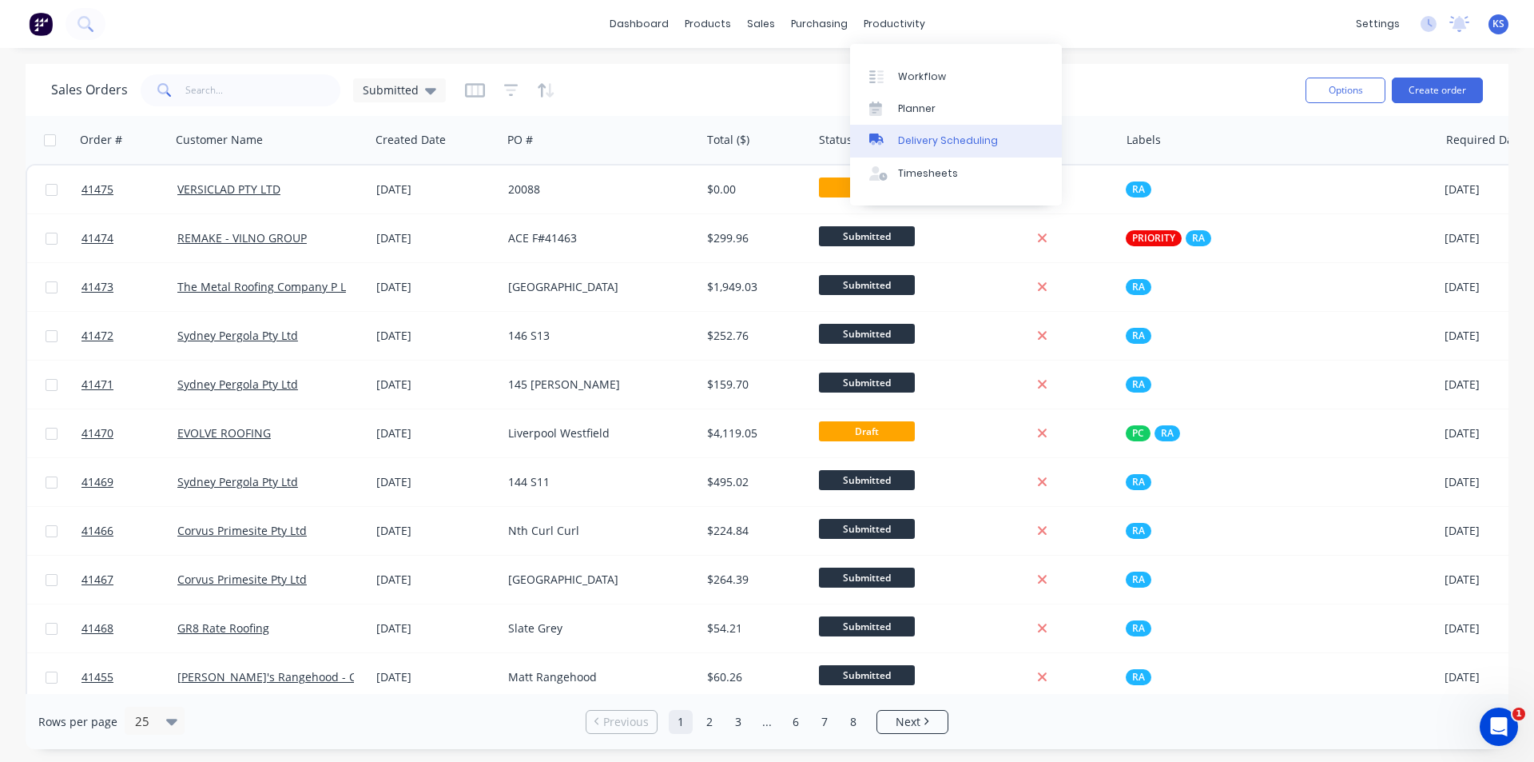
click at [952, 143] on div "Delivery Scheduling" at bounding box center [948, 140] width 100 height 14
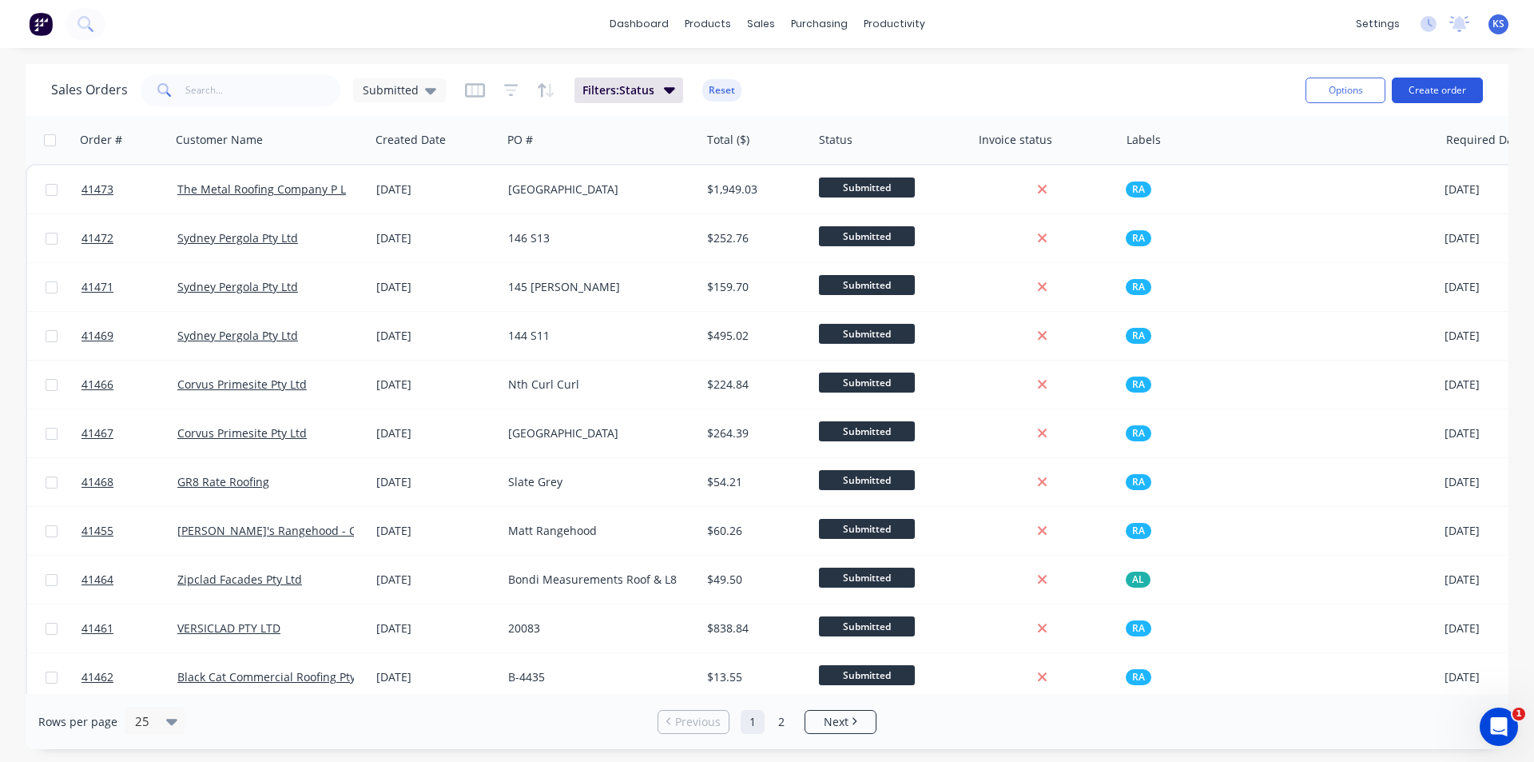
click at [1442, 94] on button "Create order" at bounding box center [1437, 91] width 91 height 26
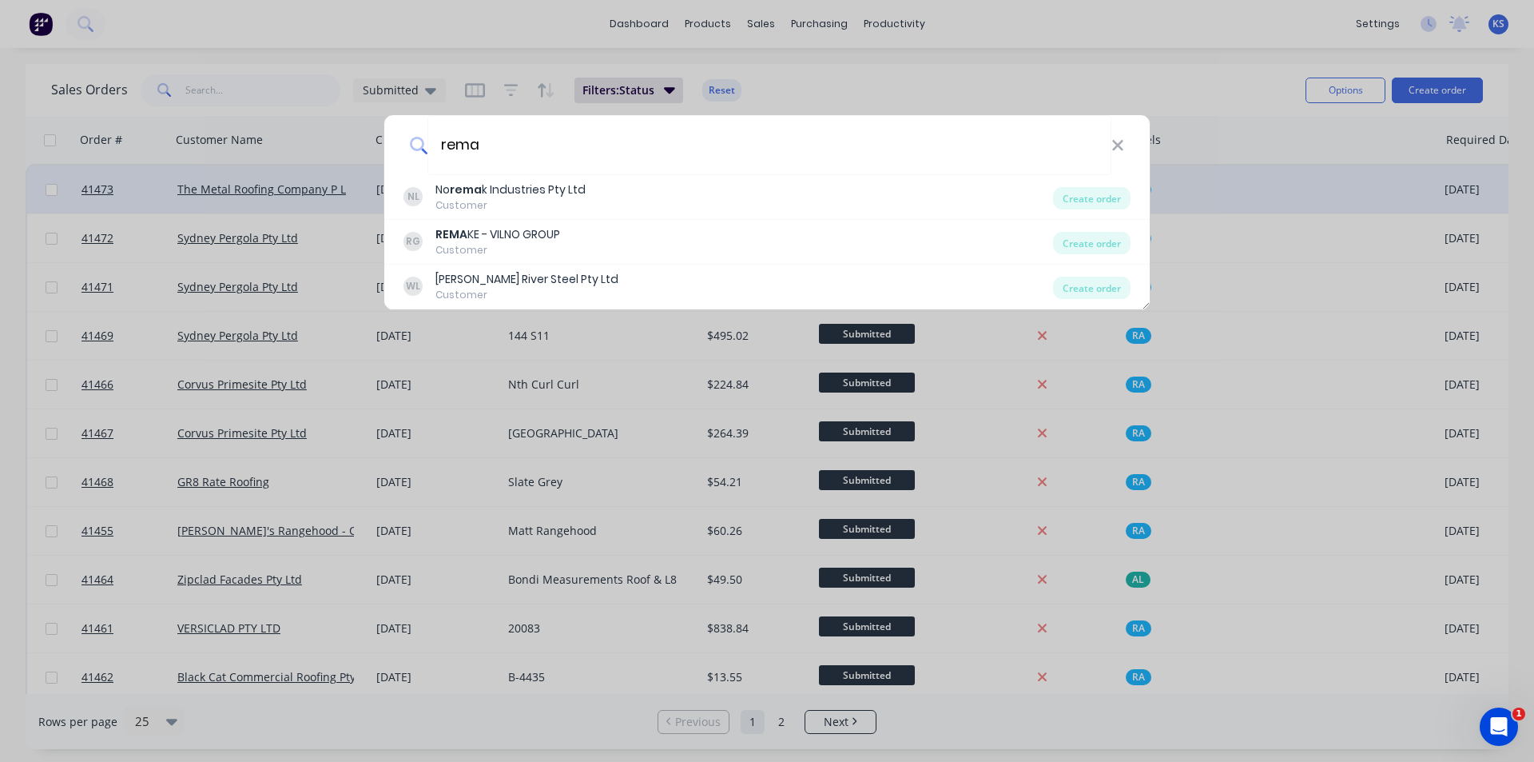
type input "rema"
click at [1104, 237] on div "Create order" at bounding box center [1092, 243] width 78 height 22
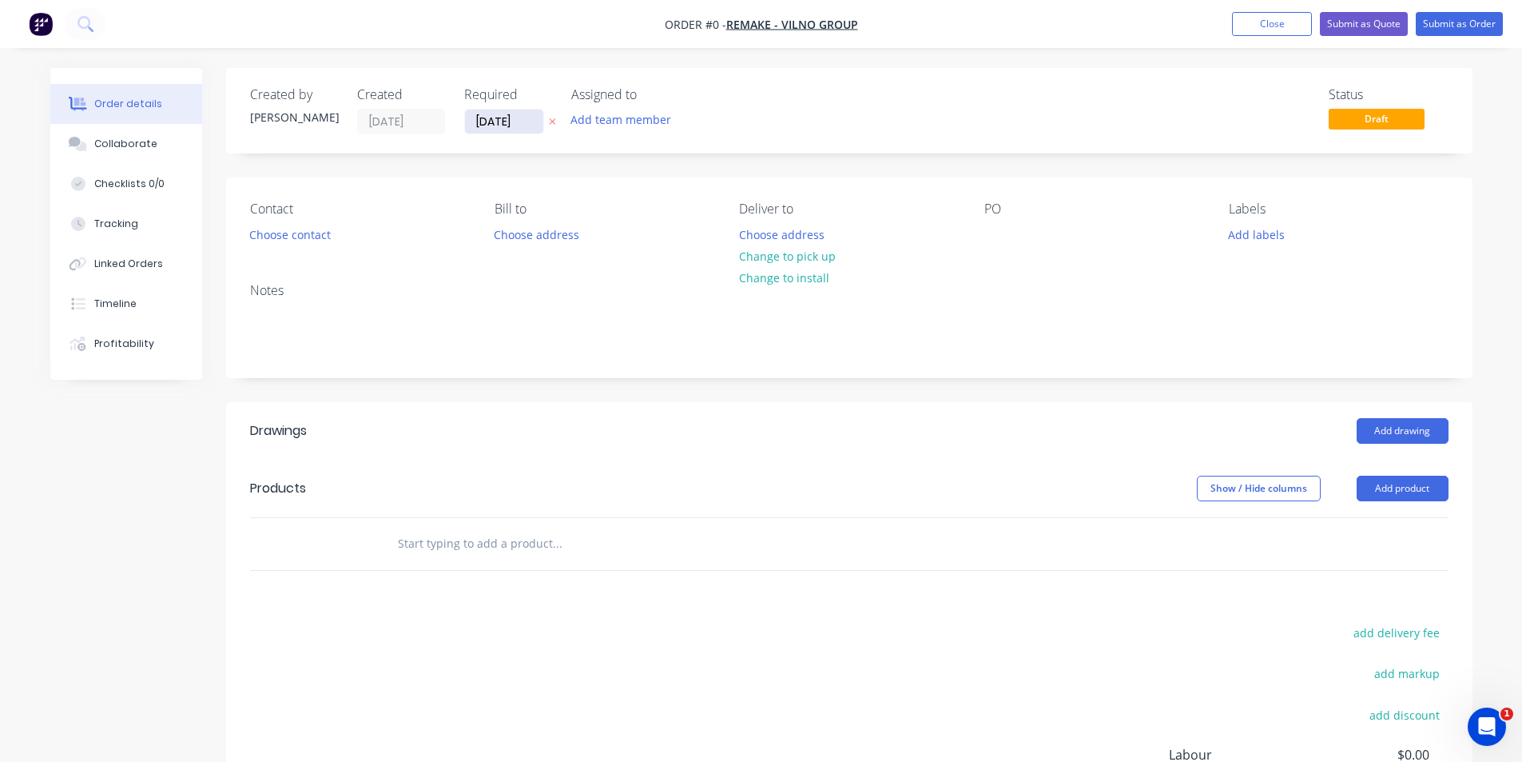
click at [495, 126] on input "[DATE]" at bounding box center [504, 121] width 78 height 24
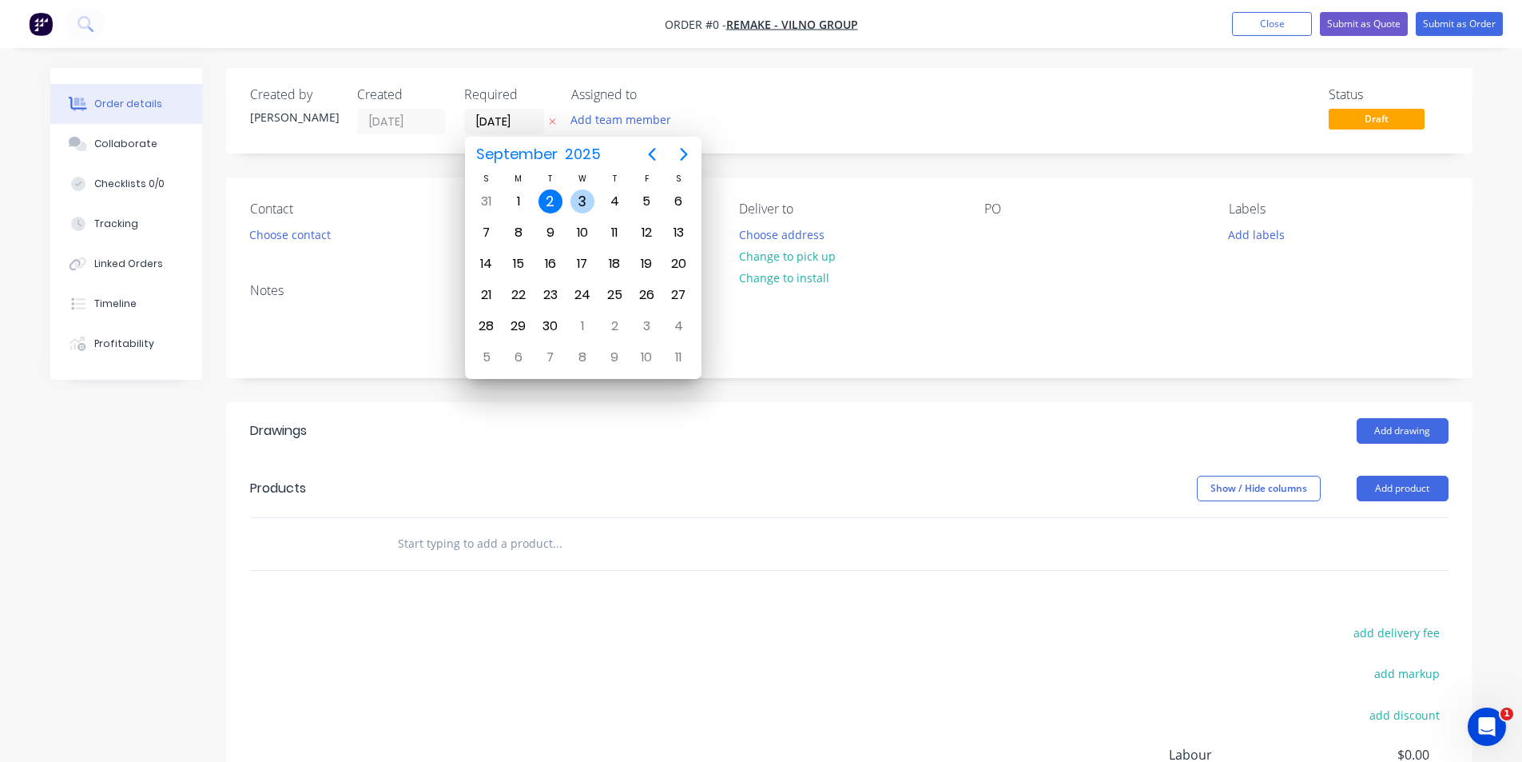
click at [581, 198] on div "3" at bounding box center [583, 201] width 24 height 24
type input "[DATE]"
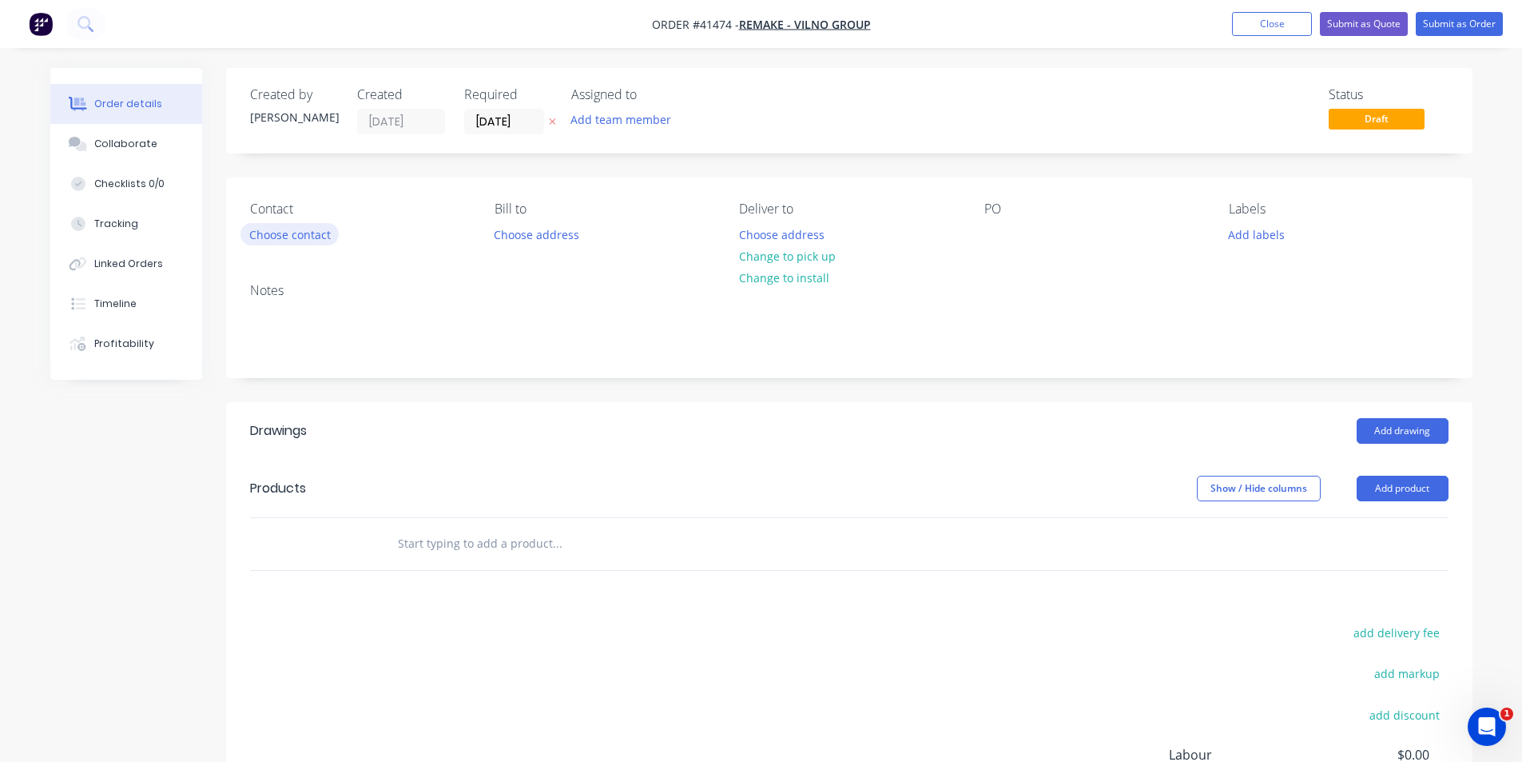
click at [300, 242] on button "Choose contact" at bounding box center [290, 234] width 98 height 22
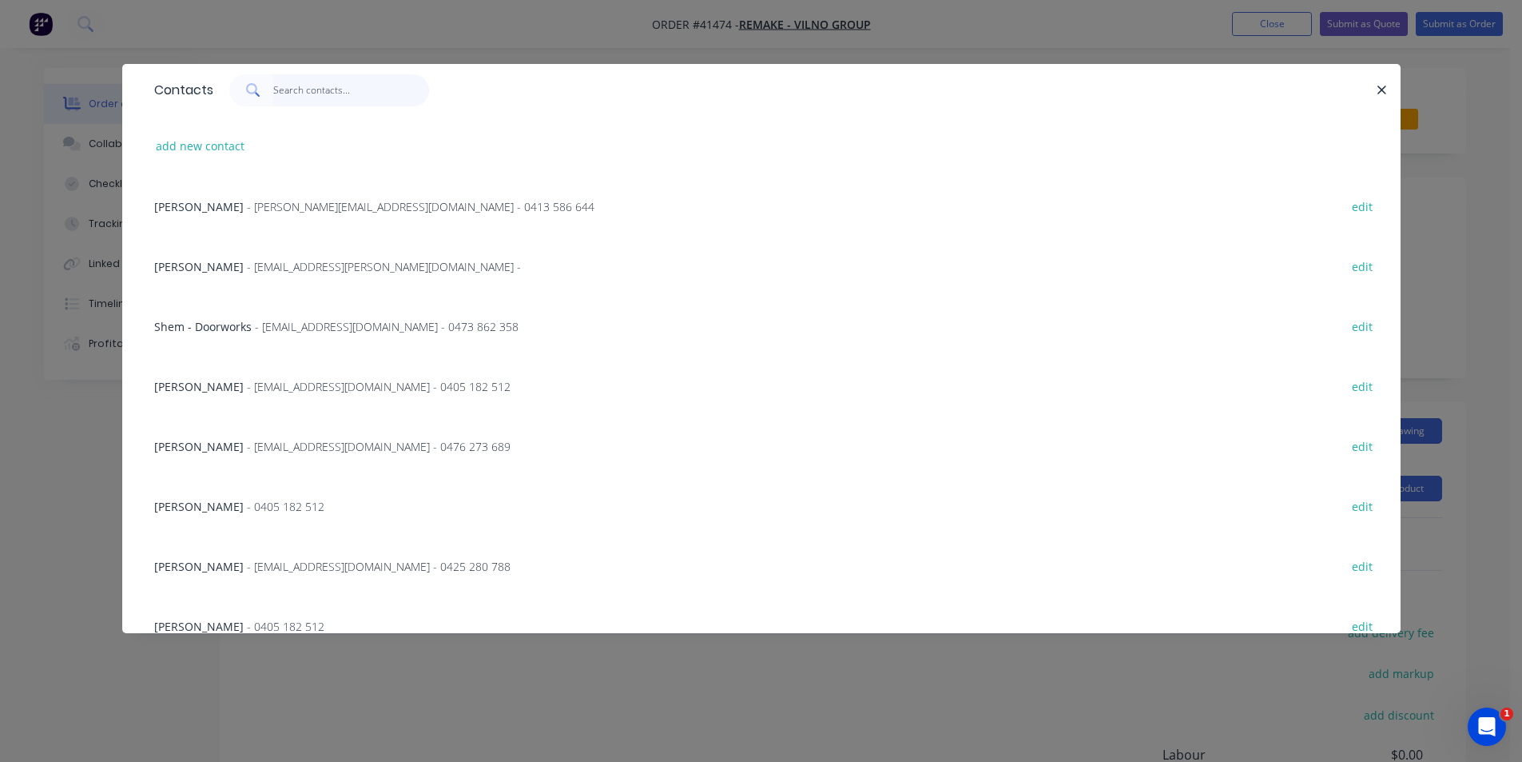
click at [336, 92] on input "text" at bounding box center [351, 90] width 156 height 32
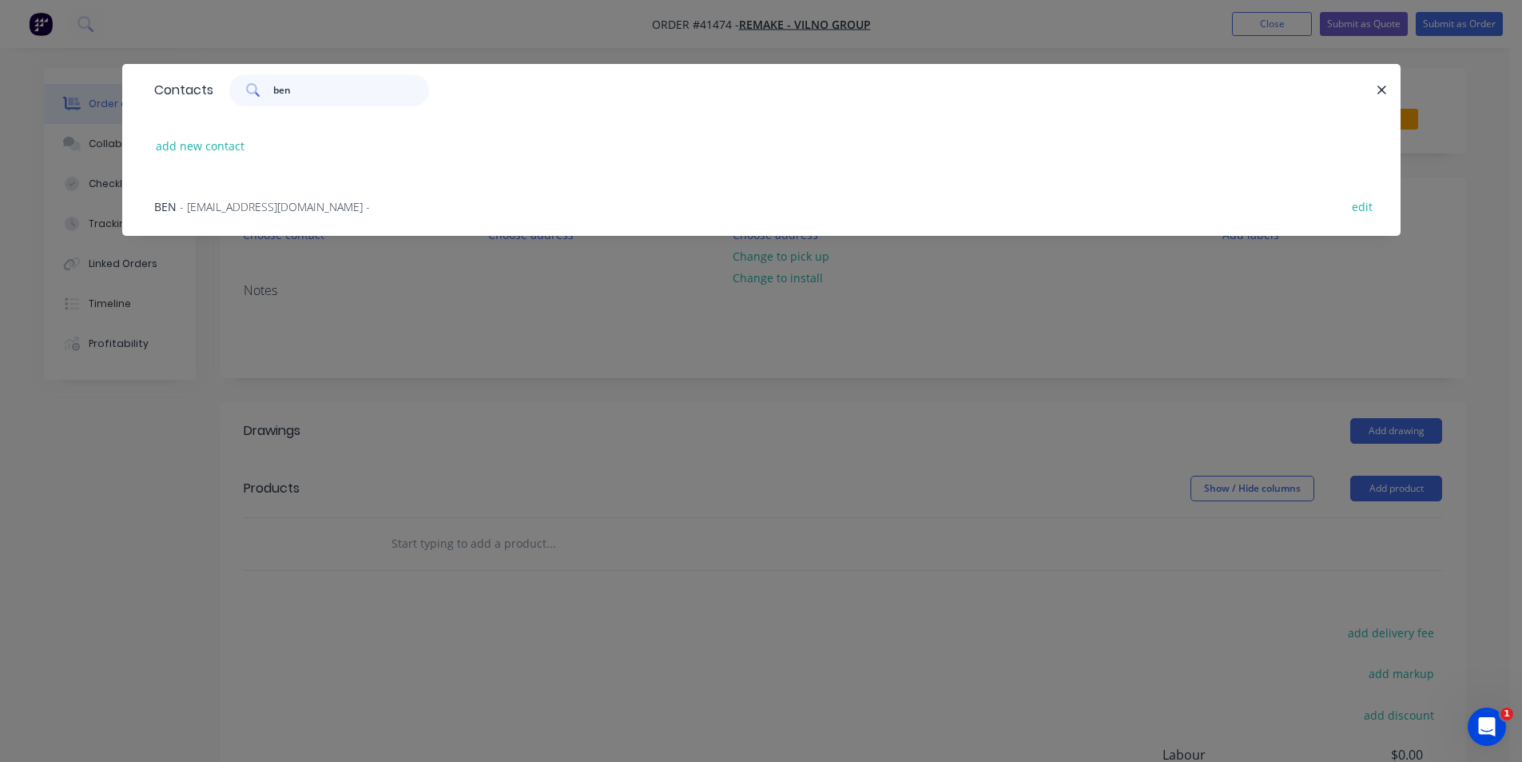
type input "ben"
click at [302, 213] on span "- ben.delicata@acegutters.com.au -" at bounding box center [275, 206] width 190 height 15
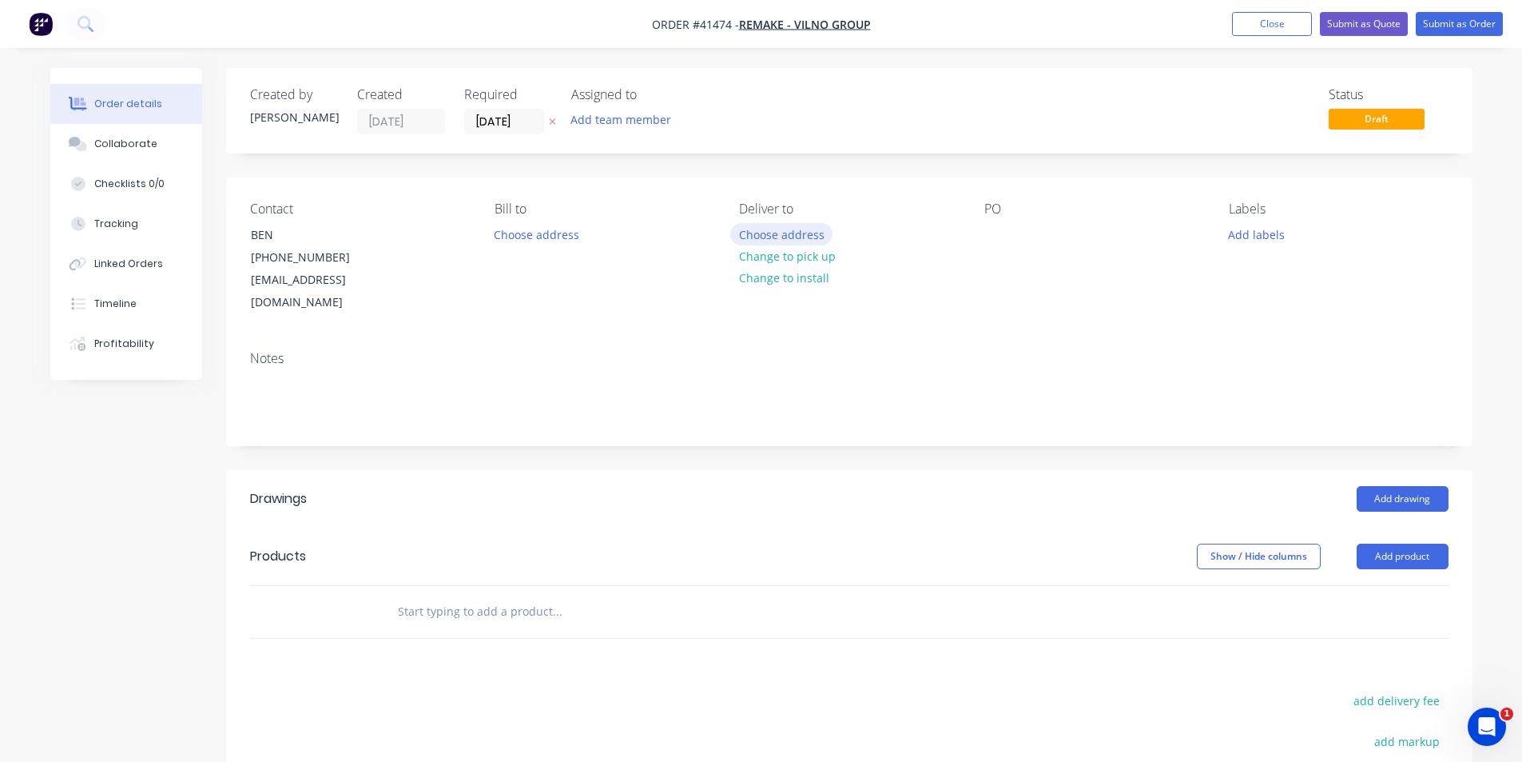
click at [791, 233] on button "Choose address" at bounding box center [781, 234] width 102 height 22
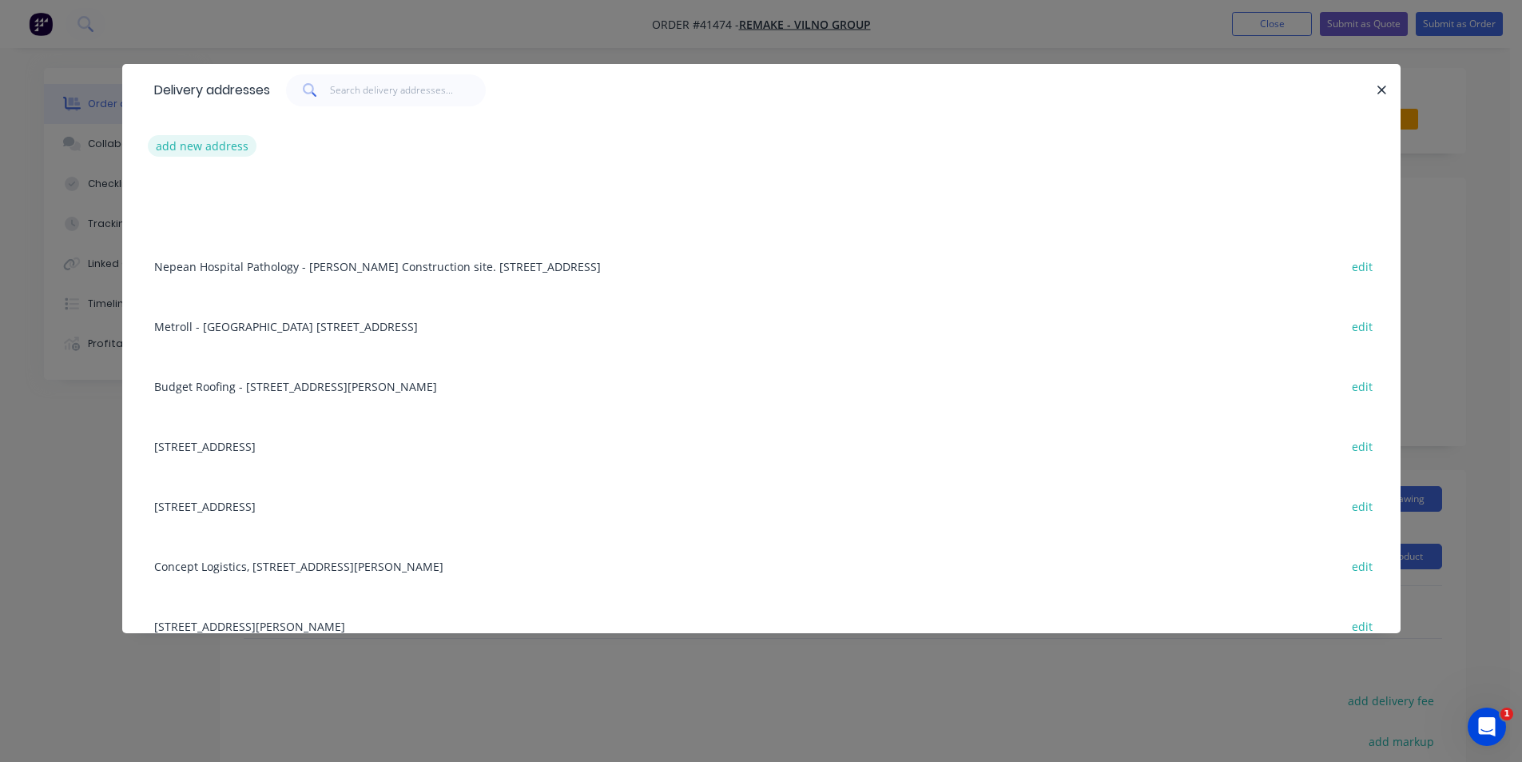
click at [216, 145] on button "add new address" at bounding box center [202, 146] width 109 height 22
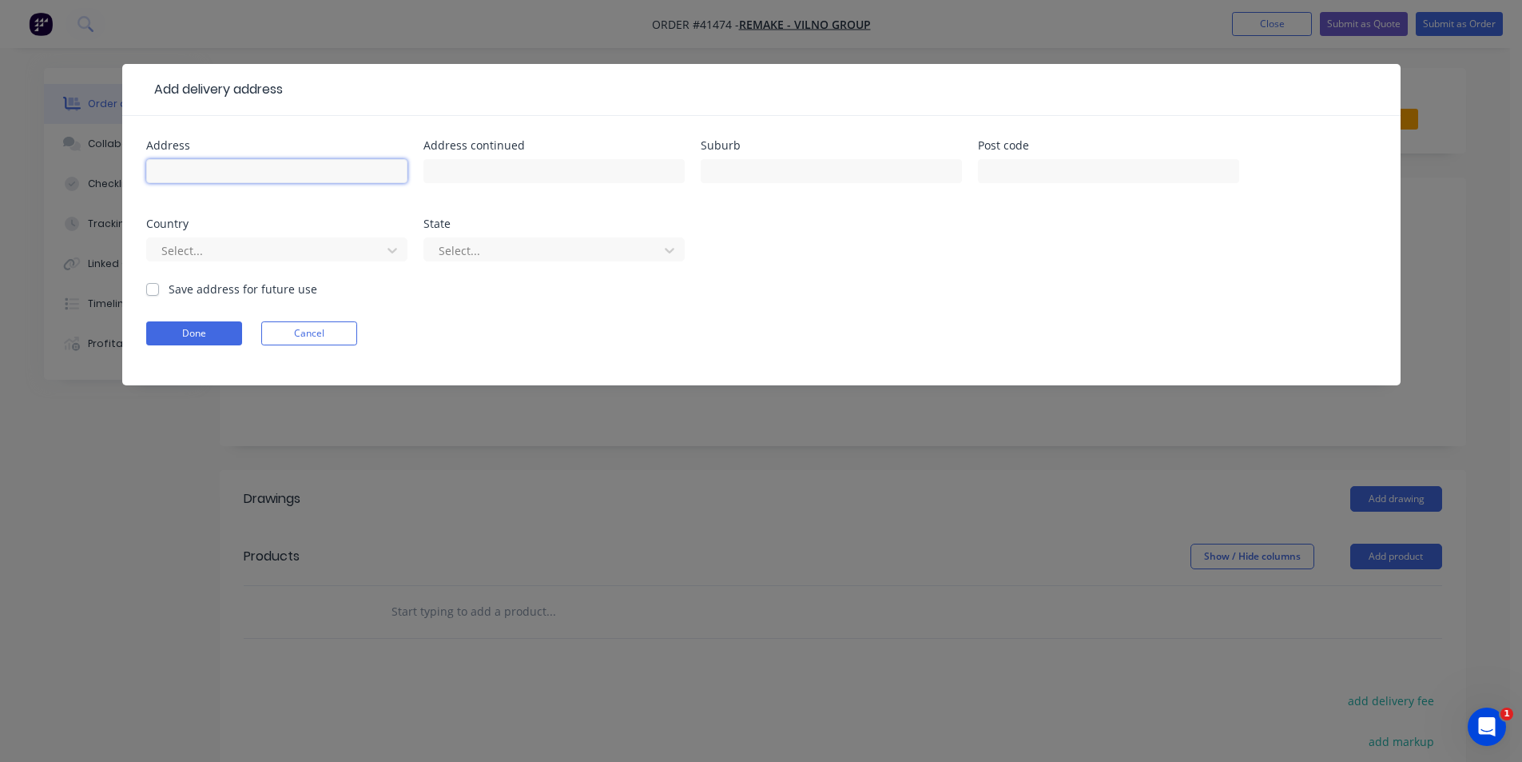
click at [272, 167] on input "text" at bounding box center [276, 171] width 261 height 24
click at [269, 164] on input "text" at bounding box center [276, 171] width 261 height 24
type input "41 Walmer St"
type input "Sans Souci"
click at [292, 253] on div at bounding box center [266, 251] width 213 height 20
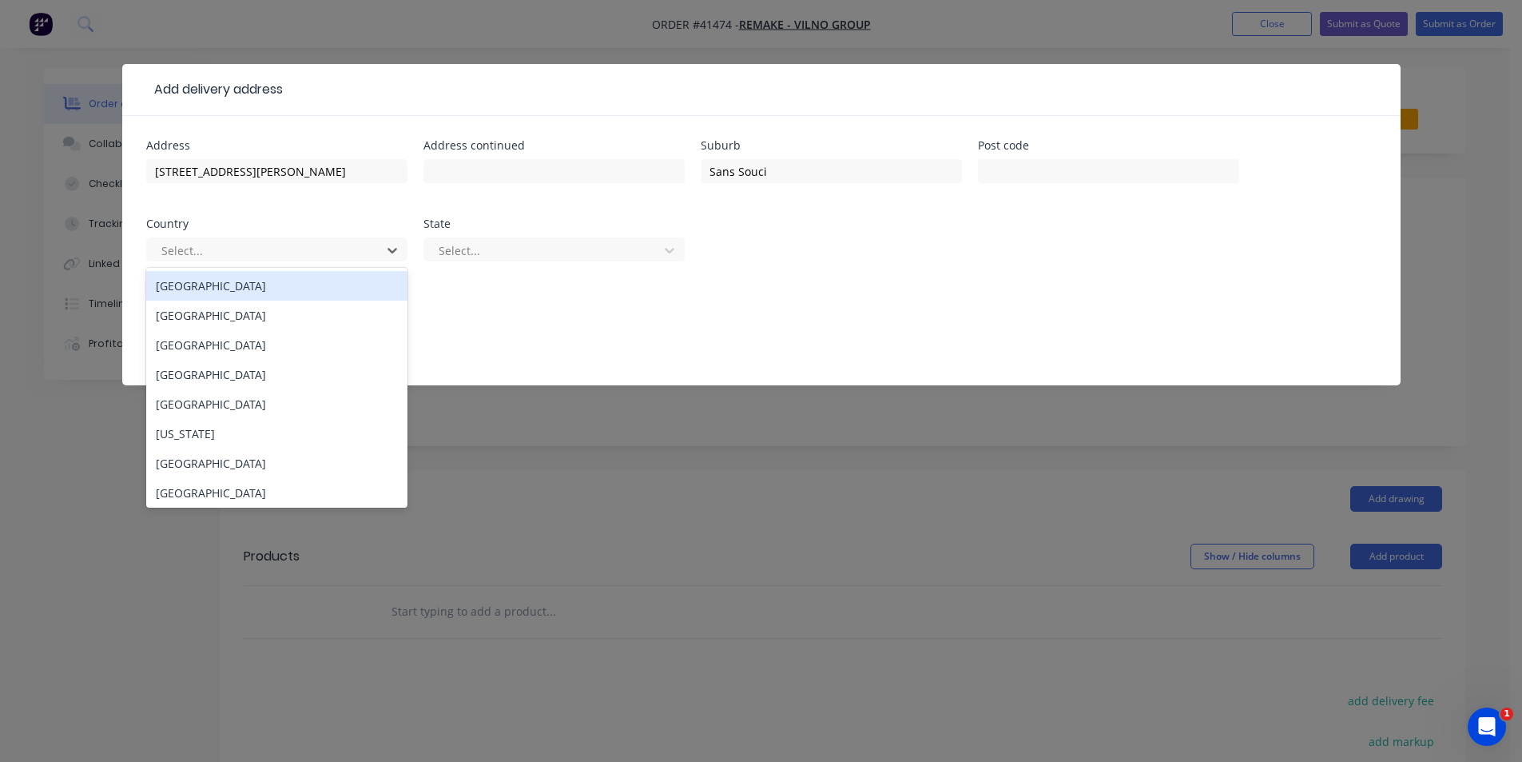
click at [245, 286] on div "Australia" at bounding box center [276, 286] width 261 height 30
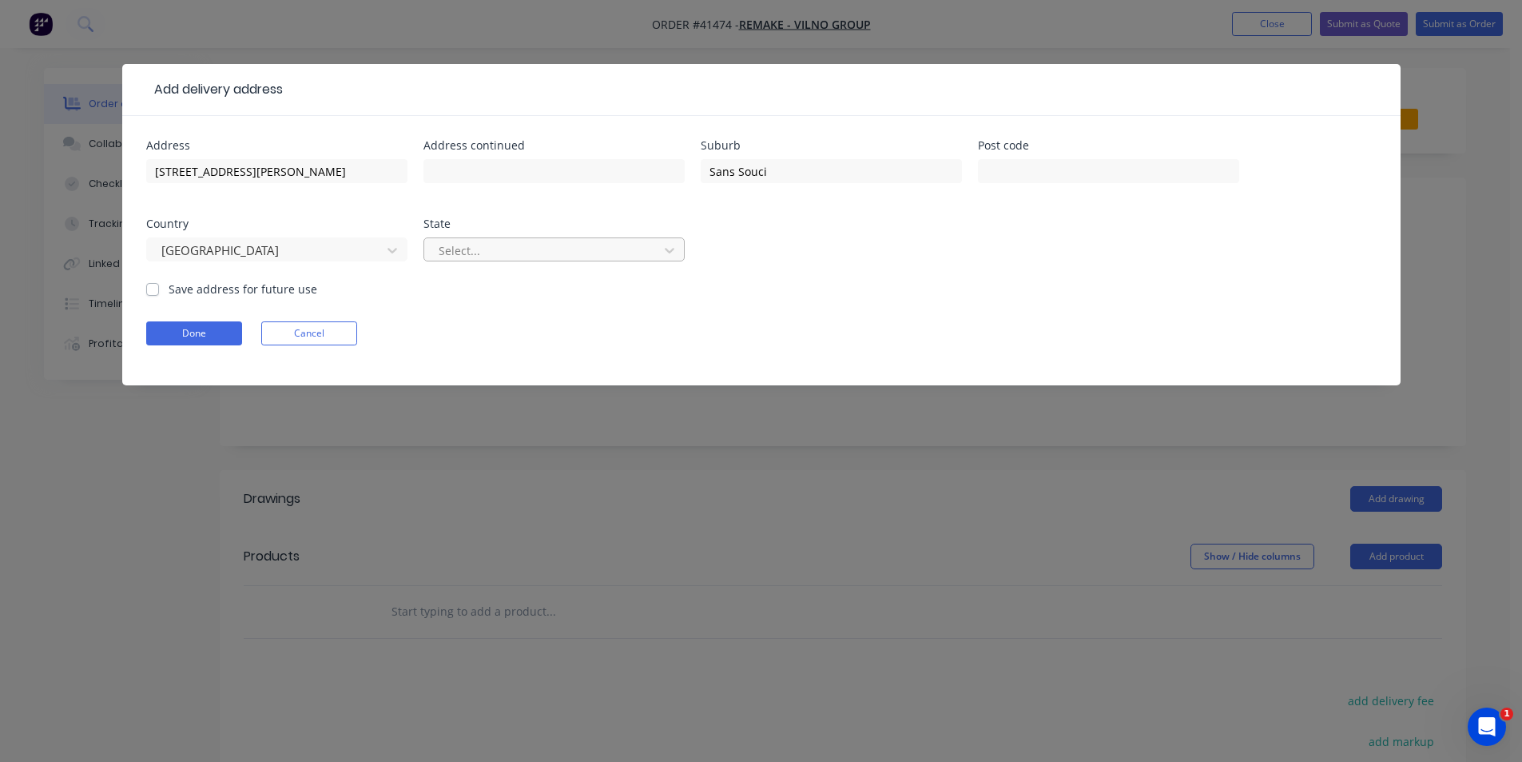
click at [468, 247] on div at bounding box center [543, 251] width 213 height 20
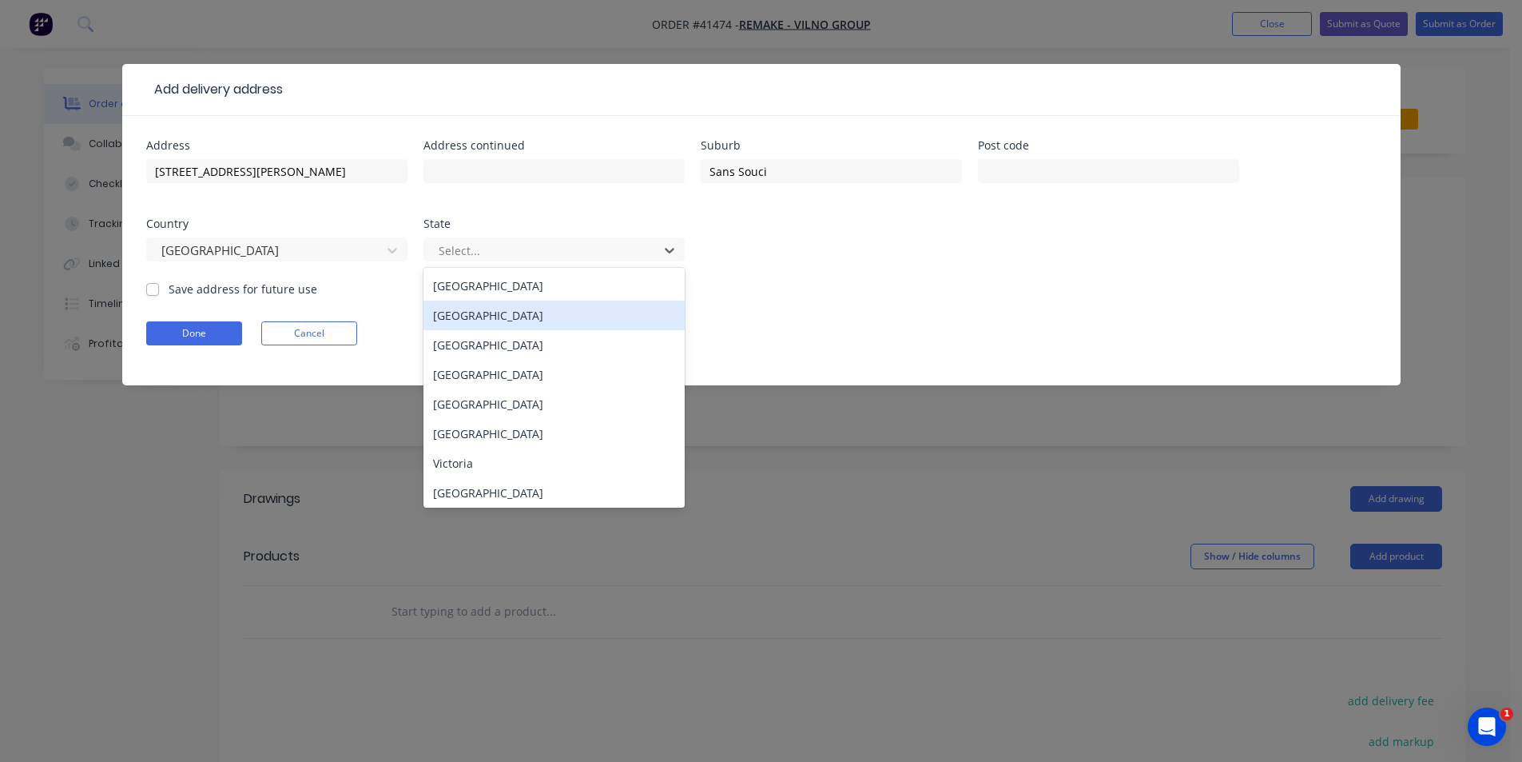
click at [471, 326] on div "New South Wales" at bounding box center [554, 315] width 261 height 30
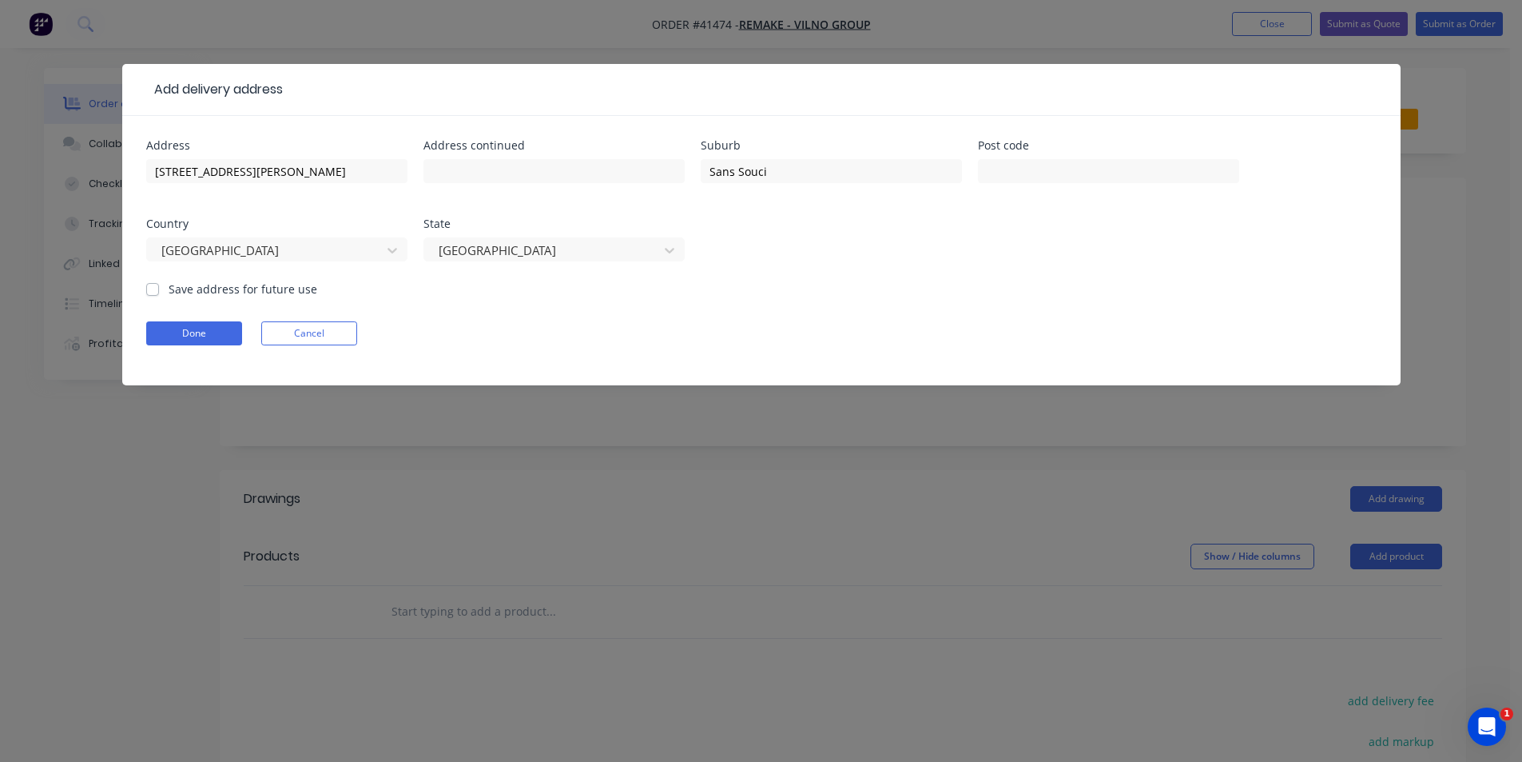
click at [169, 290] on label "Save address for future use" at bounding box center [243, 288] width 149 height 17
click at [157, 290] on input "Save address for future use" at bounding box center [152, 287] width 13 height 15
click at [169, 290] on label "Save address for future use" at bounding box center [243, 288] width 149 height 17
click at [154, 290] on input "Save address for future use" at bounding box center [152, 287] width 13 height 15
checkbox input "false"
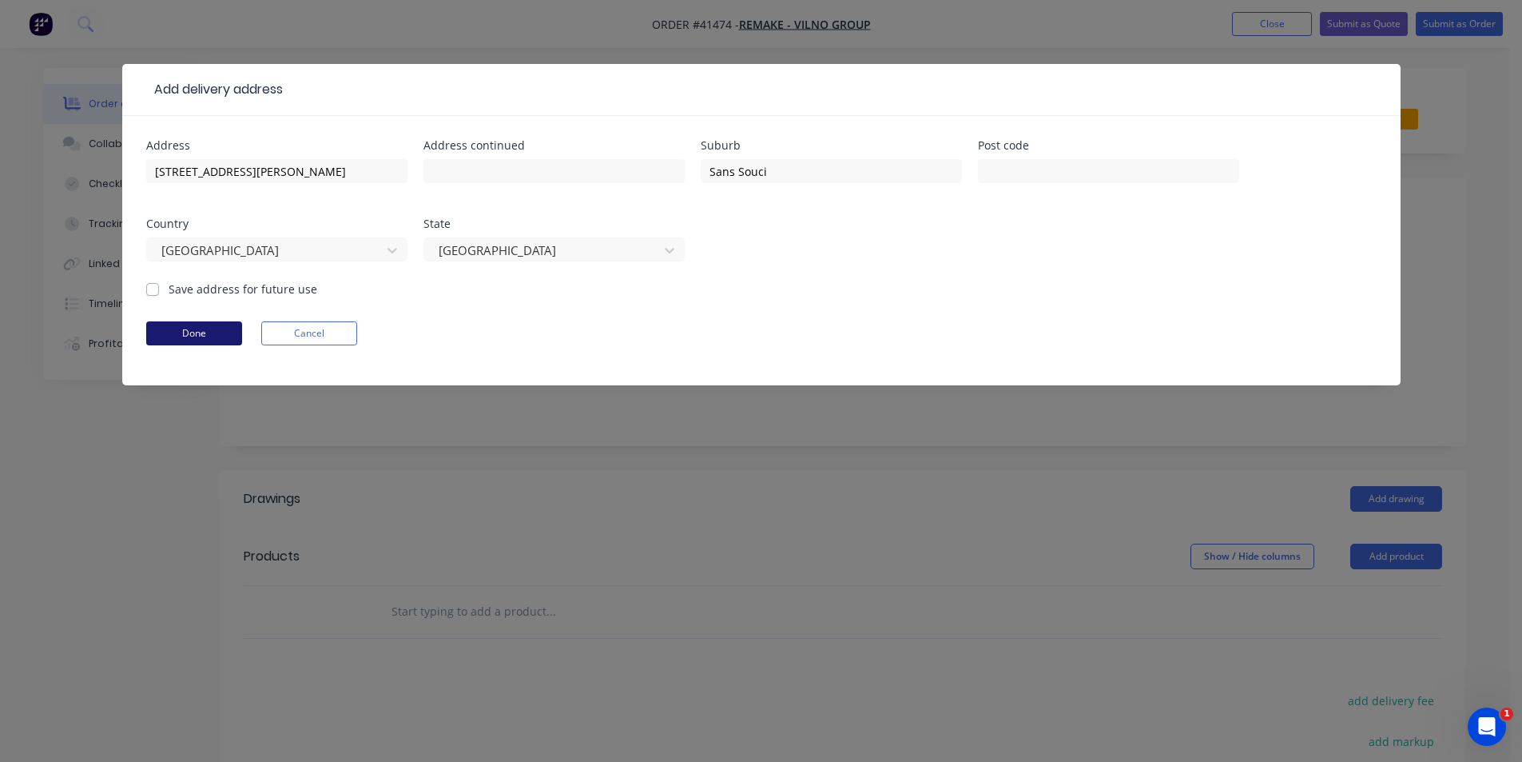
click at [221, 337] on button "Done" at bounding box center [194, 333] width 96 height 24
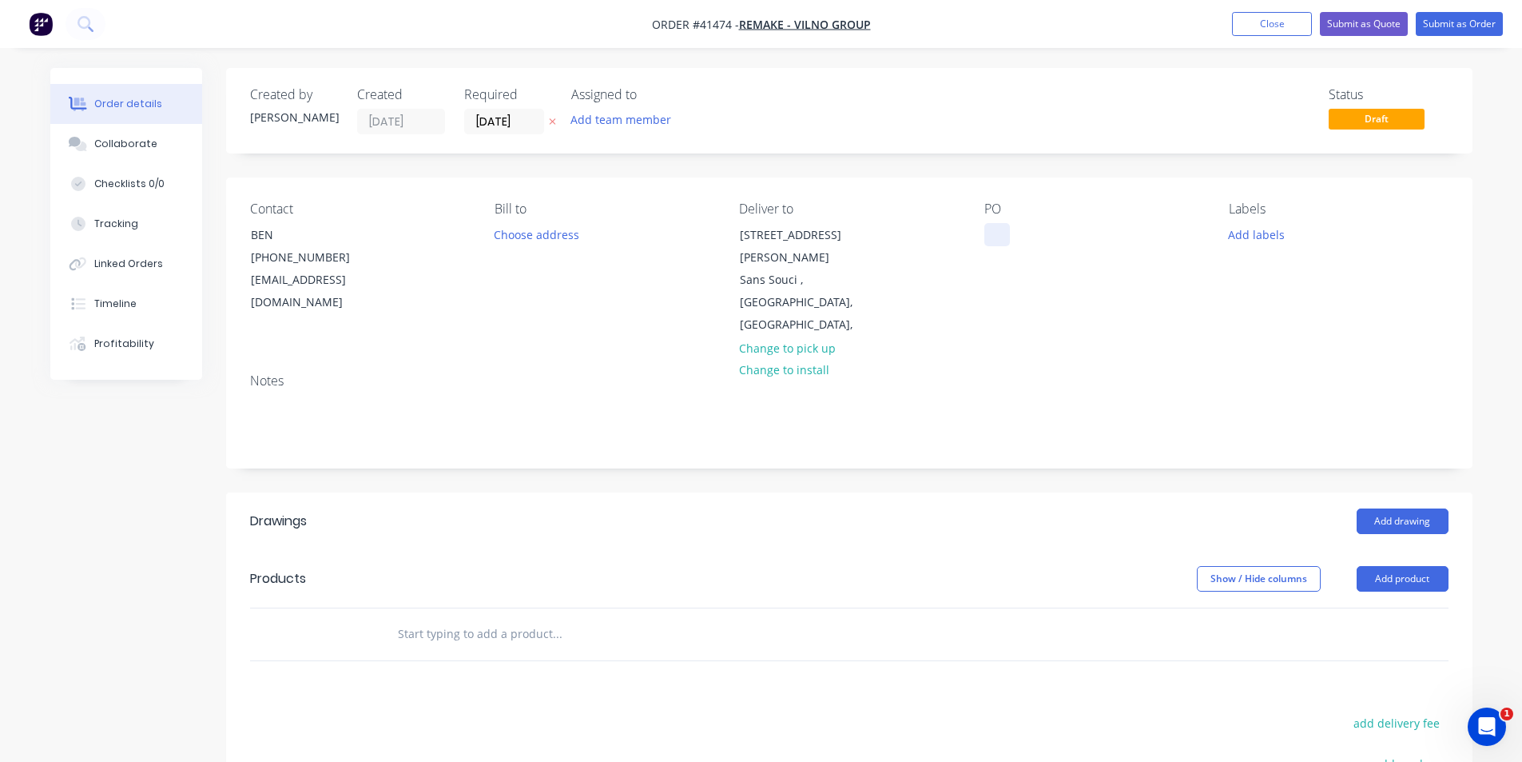
click at [1000, 230] on div at bounding box center [998, 234] width 26 height 23
click at [1038, 237] on div "ACE F#" at bounding box center [1016, 234] width 62 height 23
click at [1261, 240] on button "Add labels" at bounding box center [1257, 234] width 74 height 22
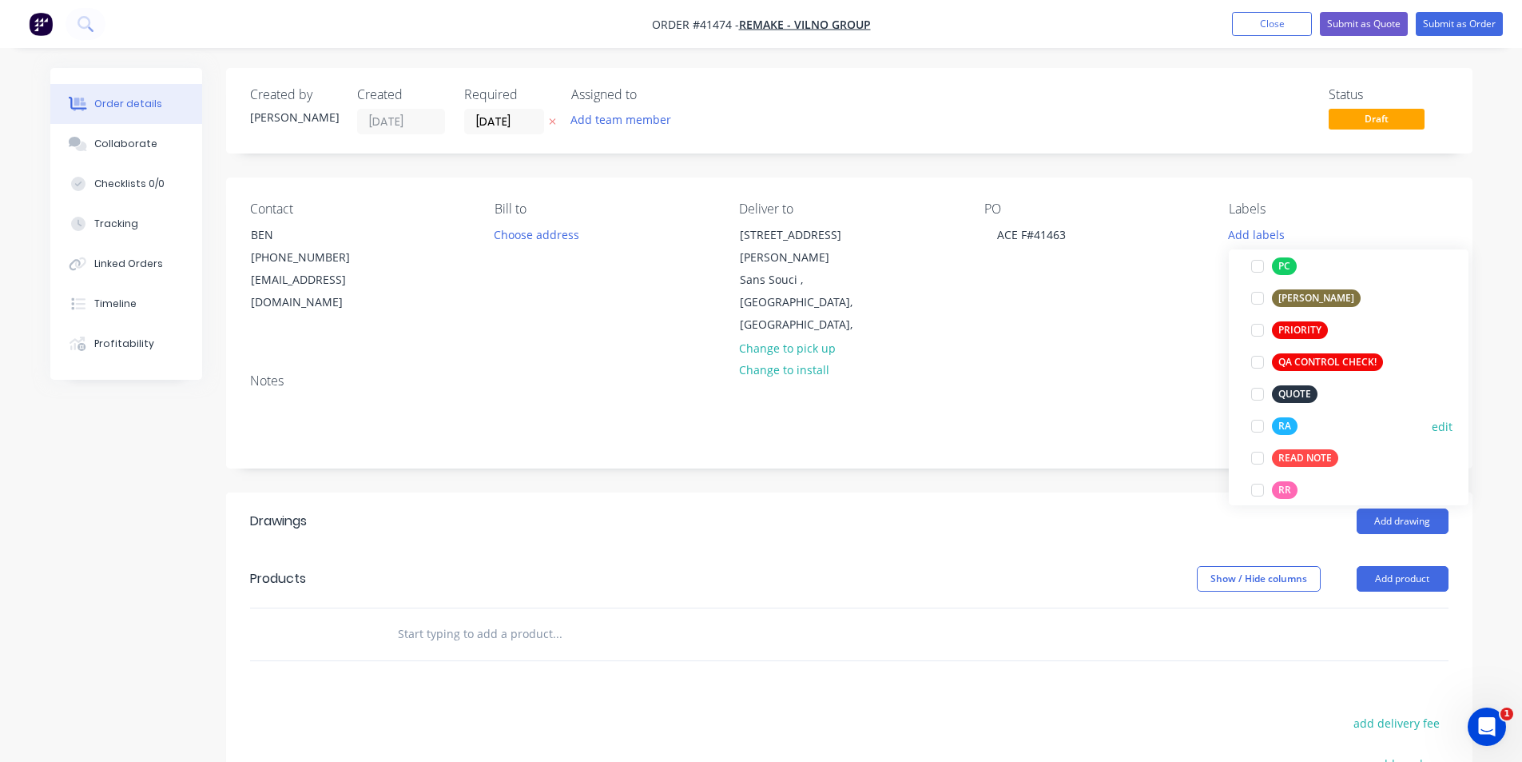
scroll to position [400, 0]
click at [1263, 425] on div at bounding box center [1258, 425] width 32 height 32
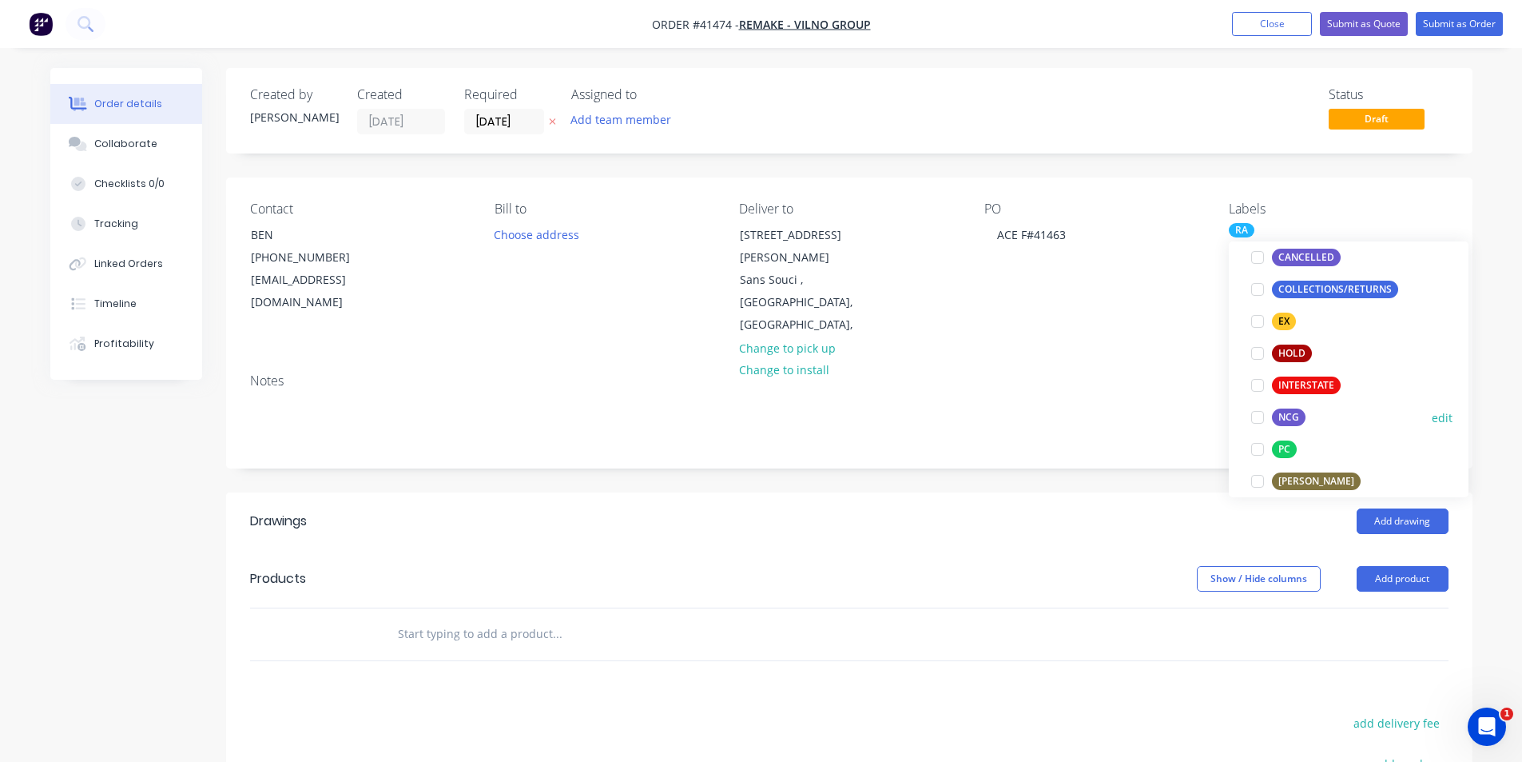
scroll to position [320, 0]
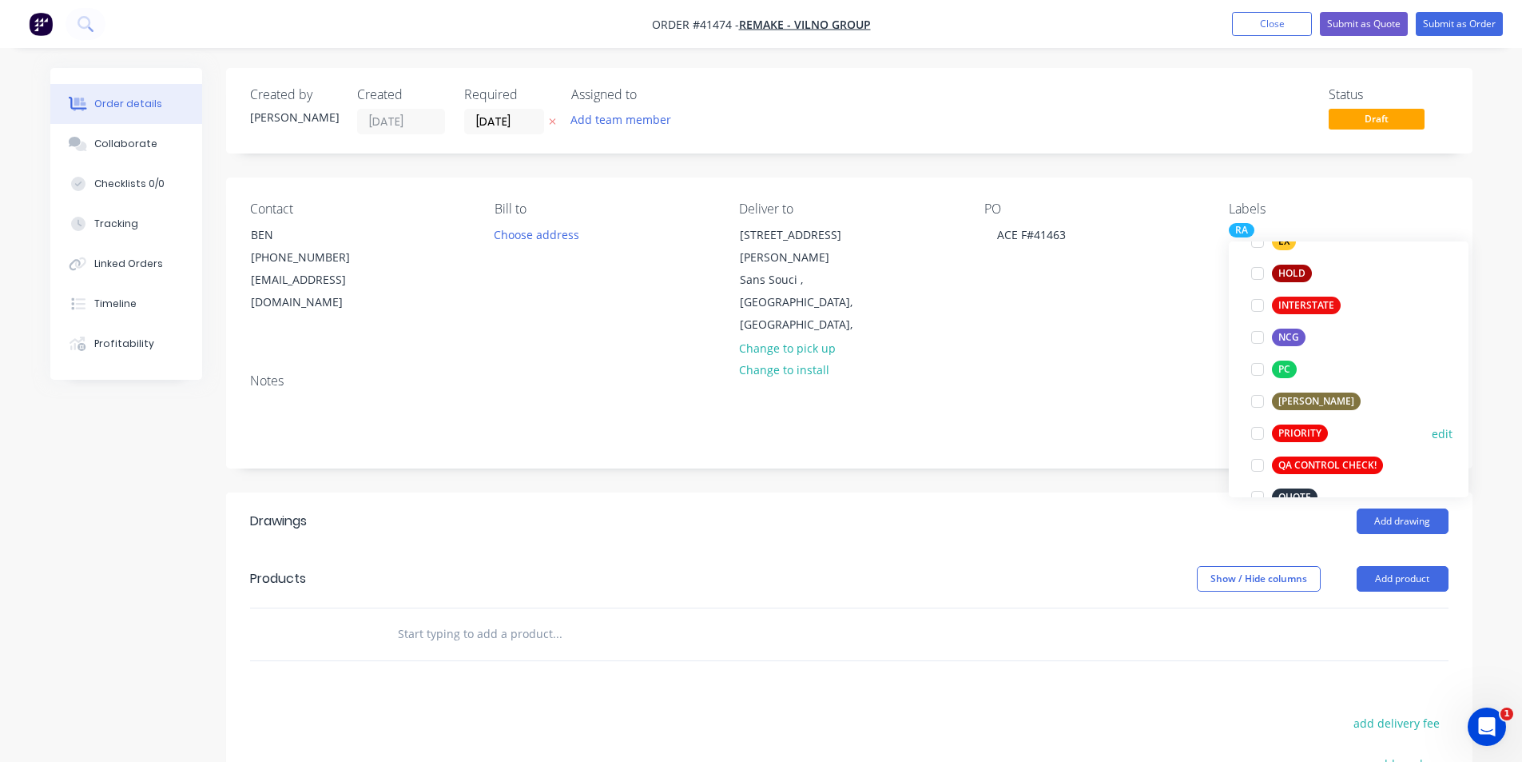
click at [1259, 432] on div at bounding box center [1258, 433] width 32 height 32
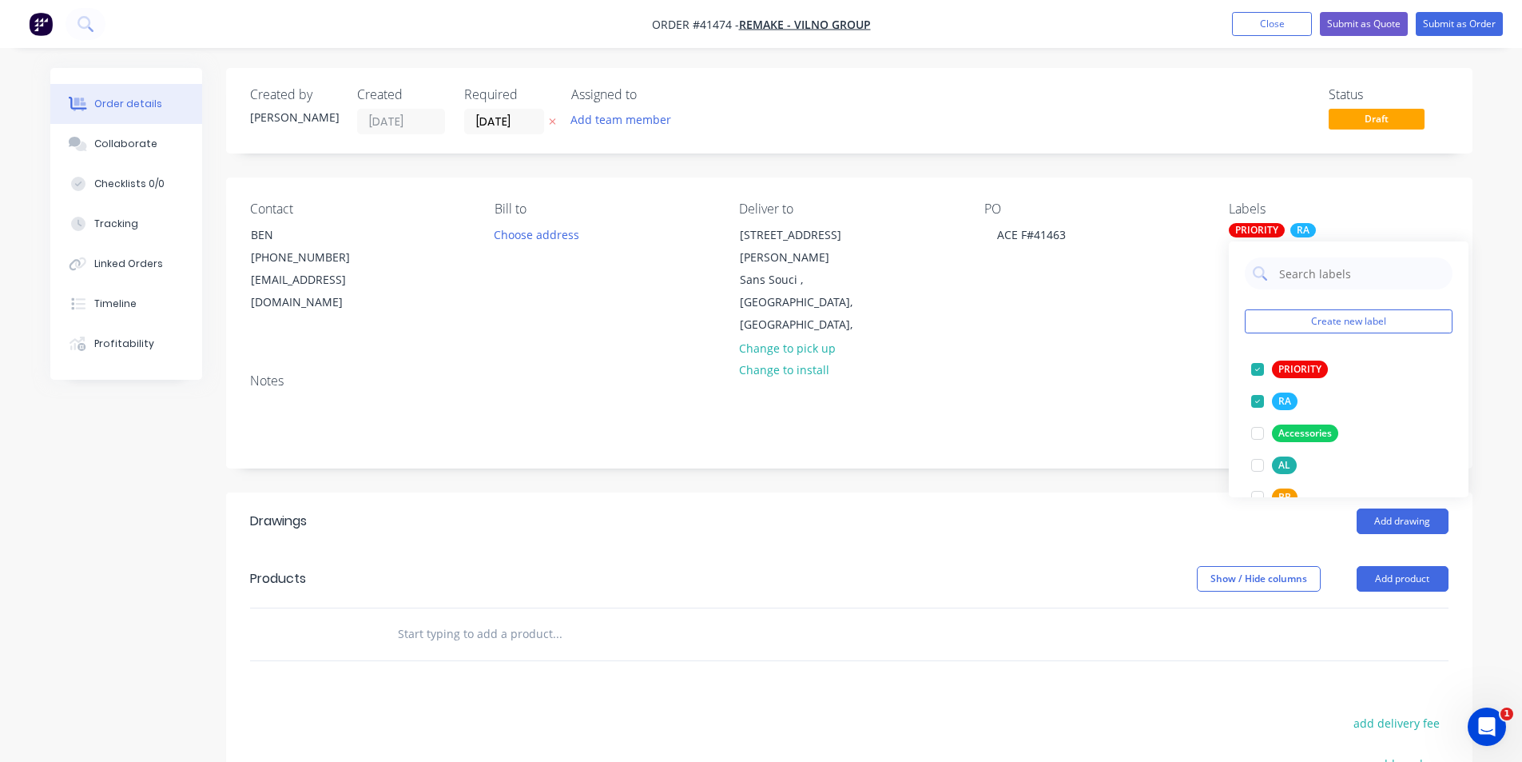
click at [1026, 508] on div "Add drawing" at bounding box center [976, 521] width 944 height 26
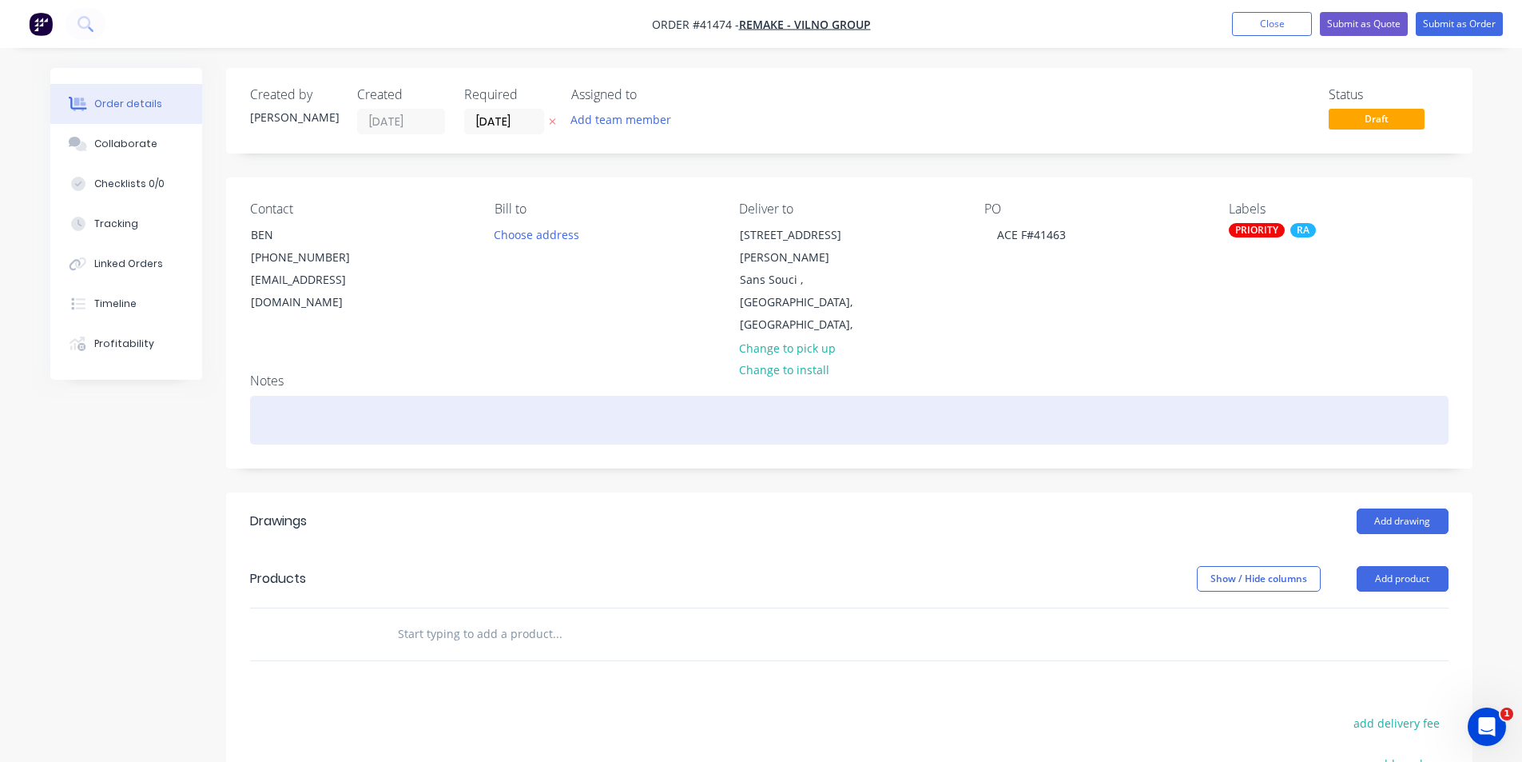
click at [357, 396] on div at bounding box center [849, 420] width 1199 height 49
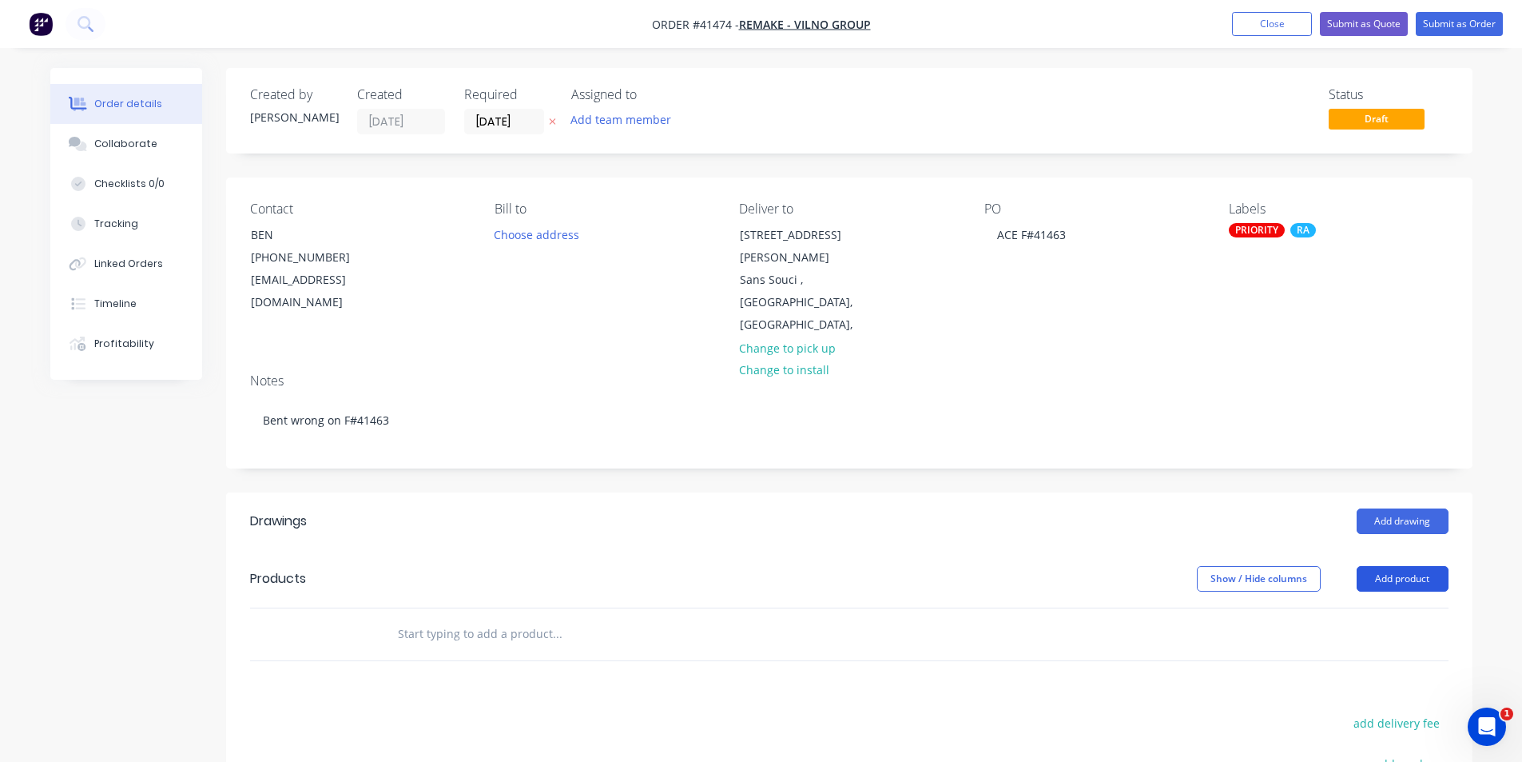
click at [1397, 566] on button "Add product" at bounding box center [1403, 579] width 92 height 26
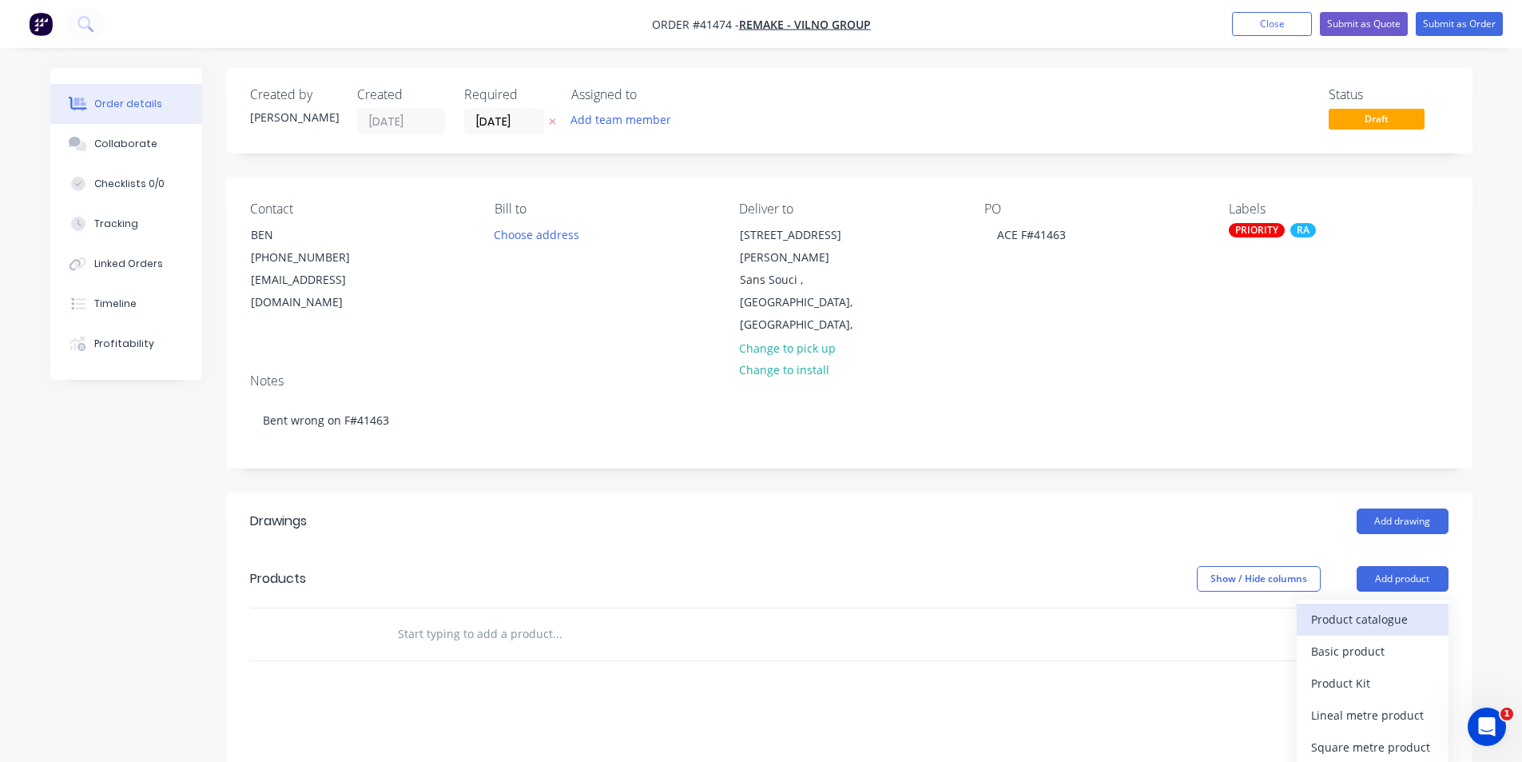
click at [1393, 607] on div "Product catalogue" at bounding box center [1372, 618] width 123 height 23
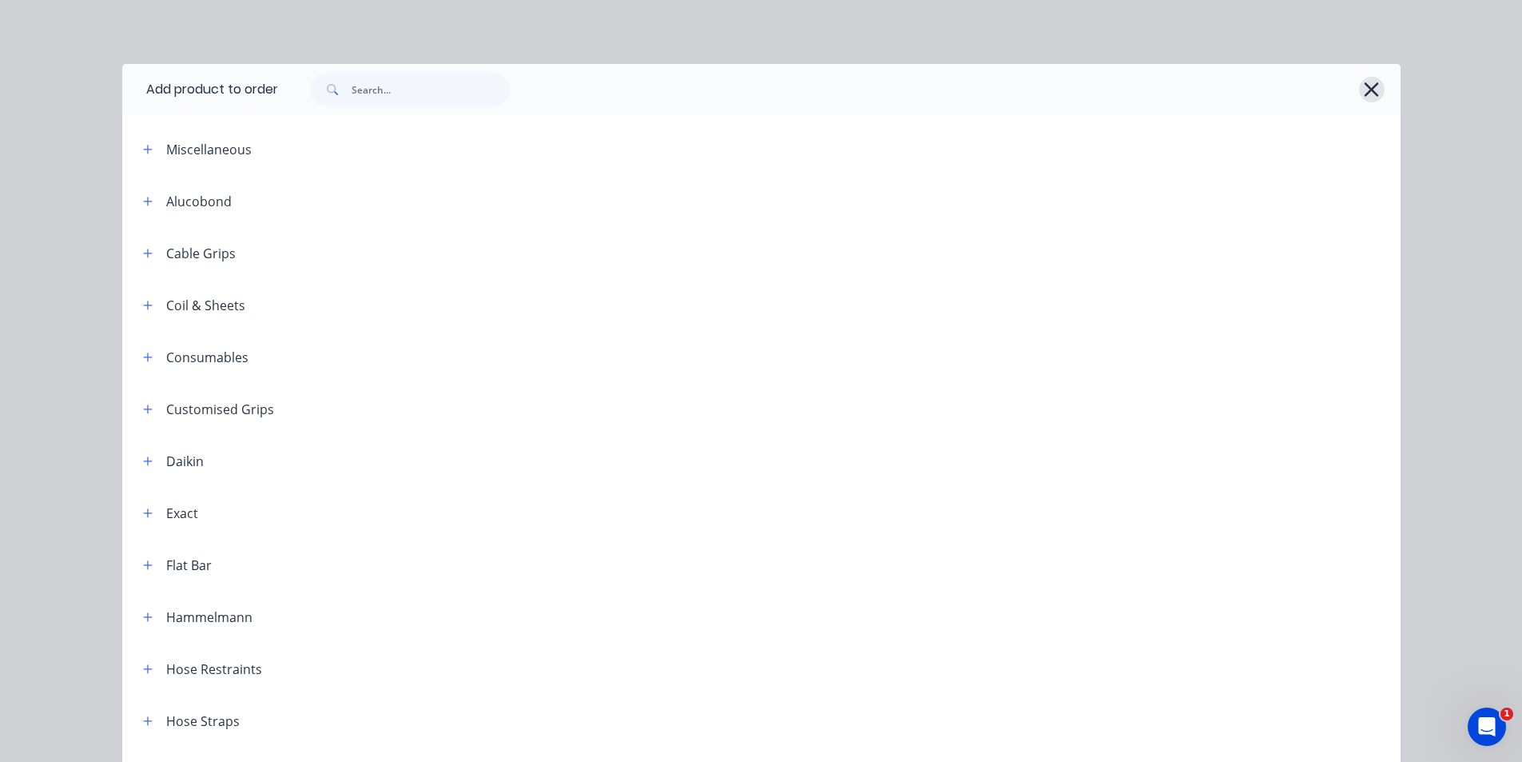
click at [1363, 89] on icon "button" at bounding box center [1371, 89] width 17 height 22
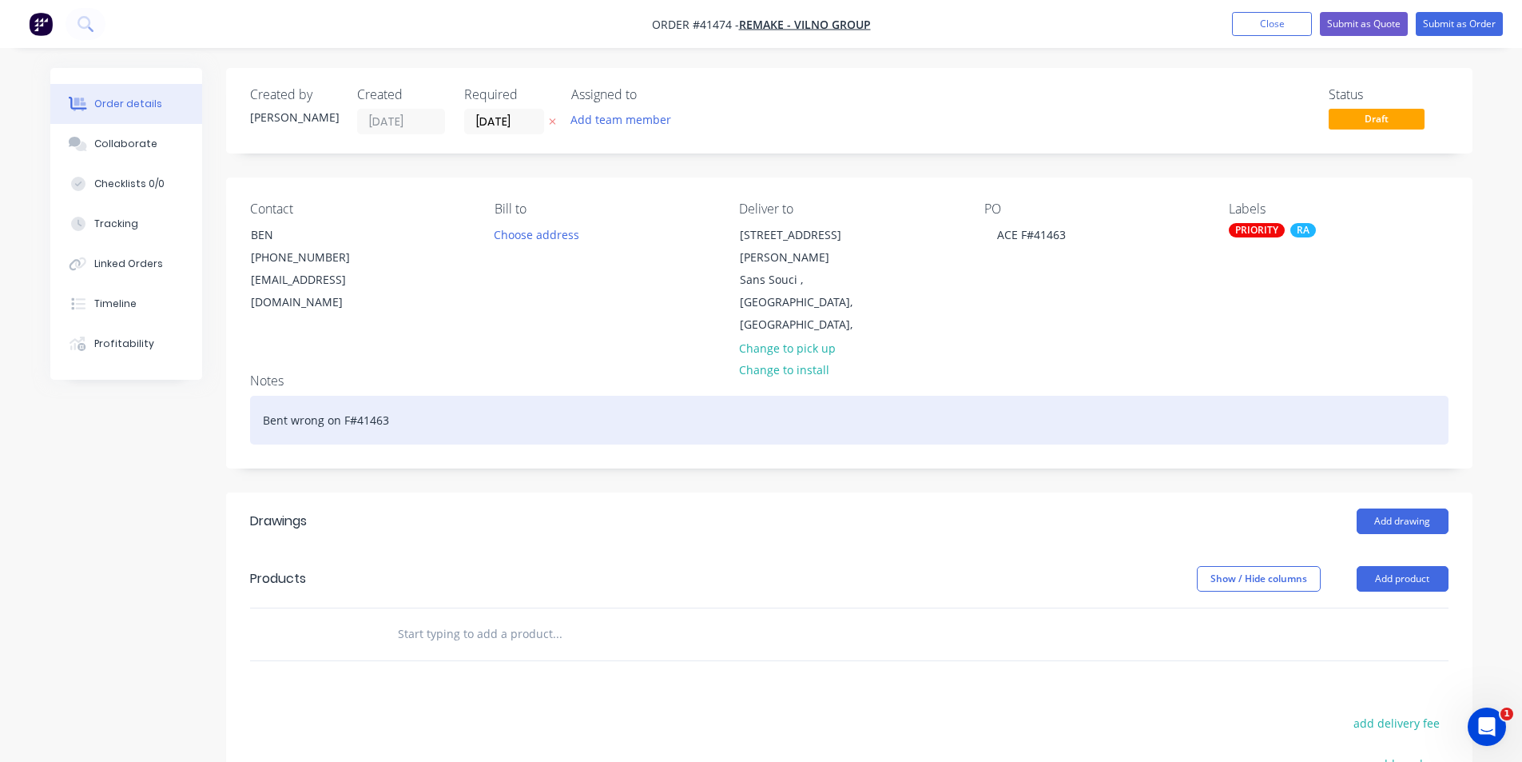
click at [423, 396] on div "Bent wrong on F#41463" at bounding box center [849, 420] width 1199 height 49
click at [566, 396] on div "Bent wrong on F#41463 - Site Contact Ali 0403 569 906" at bounding box center [849, 420] width 1199 height 49
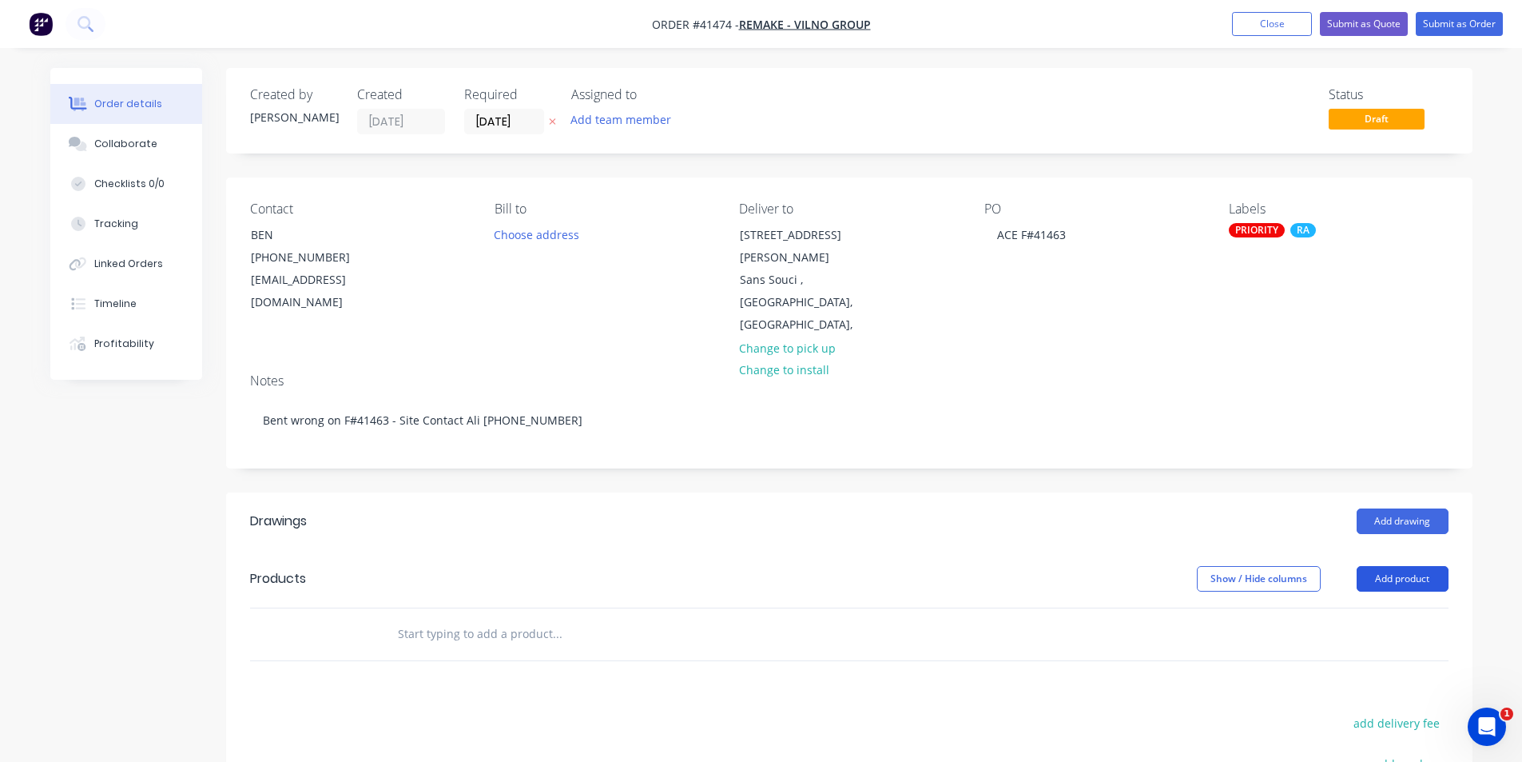
click at [1397, 566] on button "Add product" at bounding box center [1403, 579] width 92 height 26
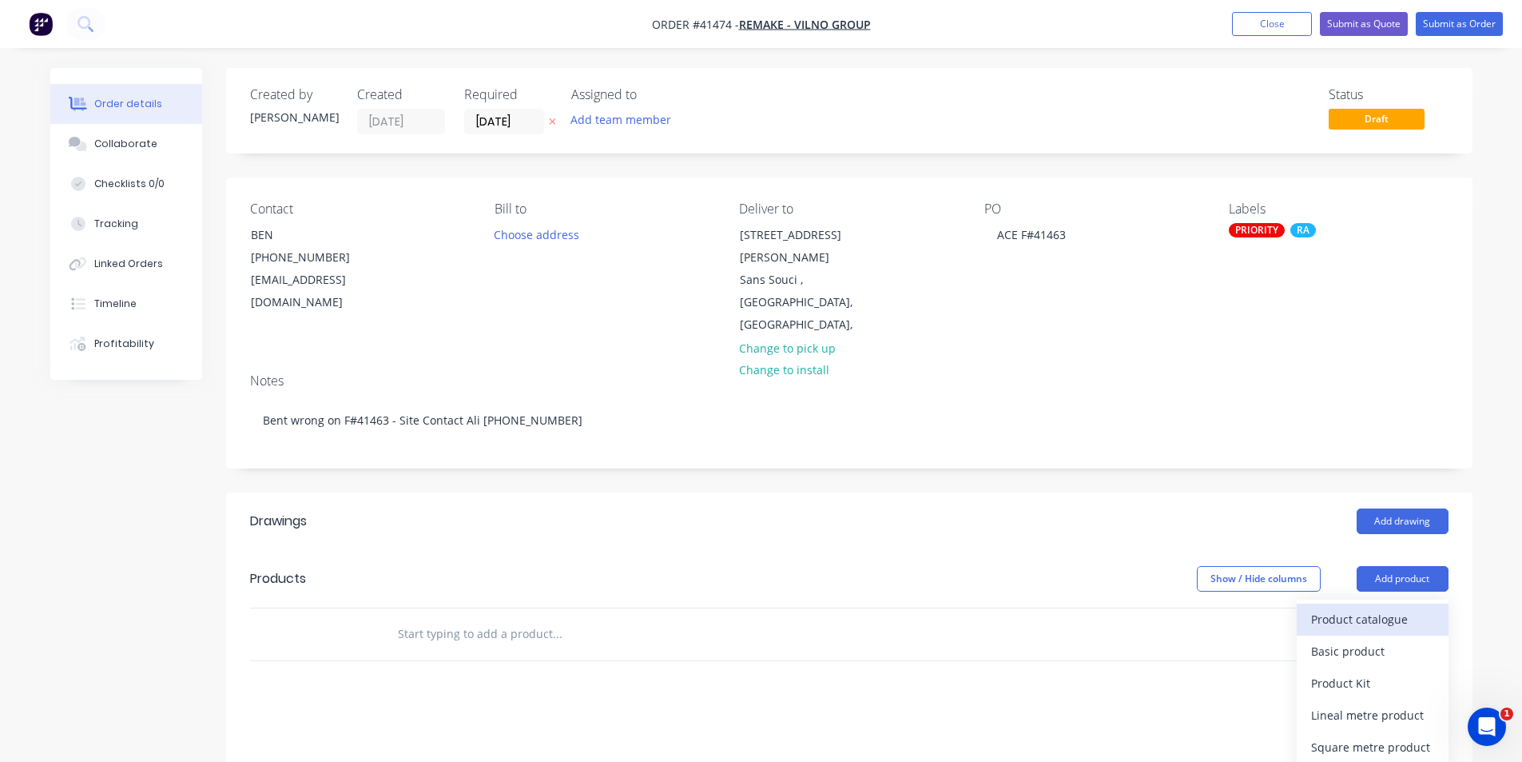
click at [1380, 607] on div "Product catalogue" at bounding box center [1372, 618] width 123 height 23
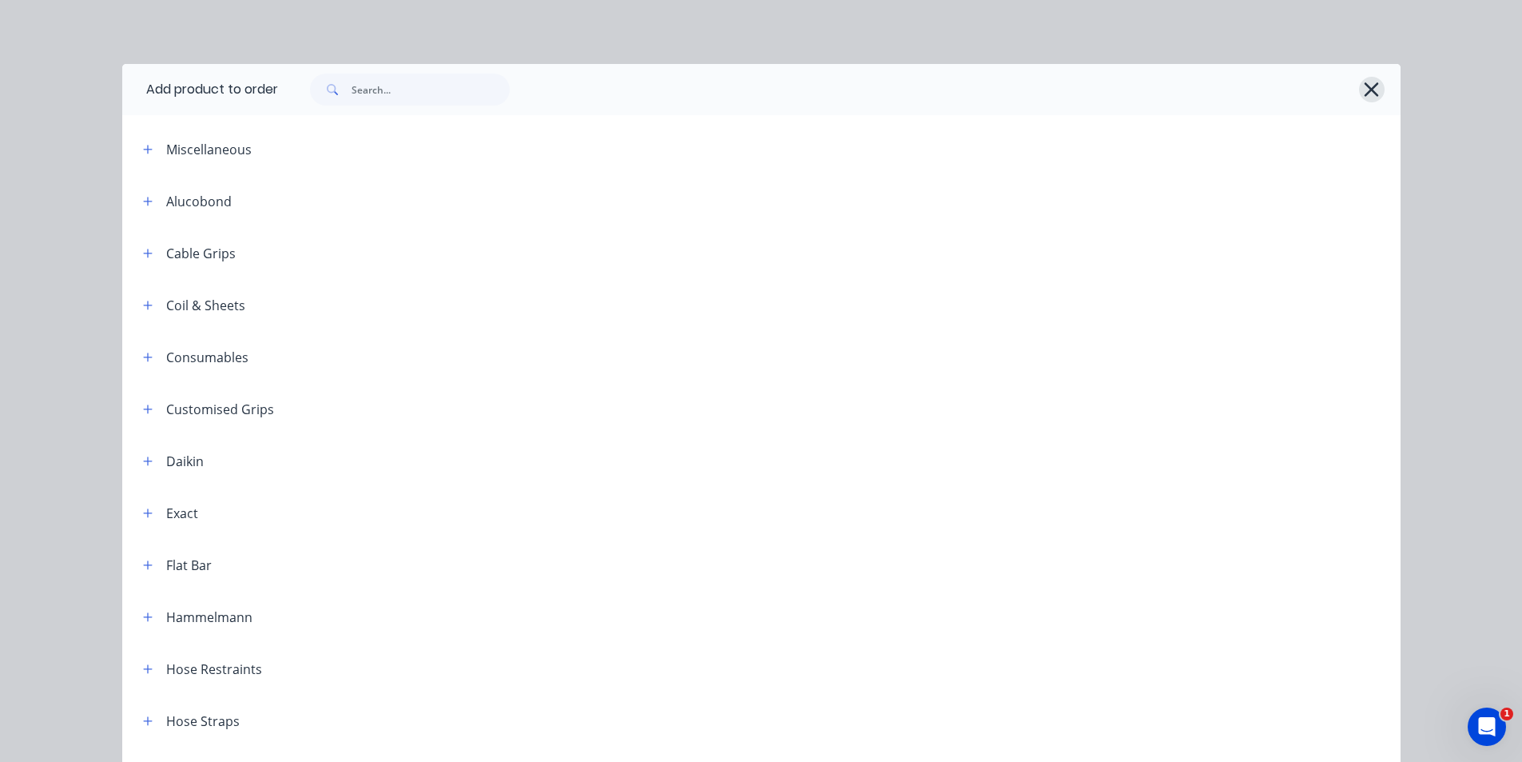
click at [1365, 86] on icon "button" at bounding box center [1371, 89] width 17 height 22
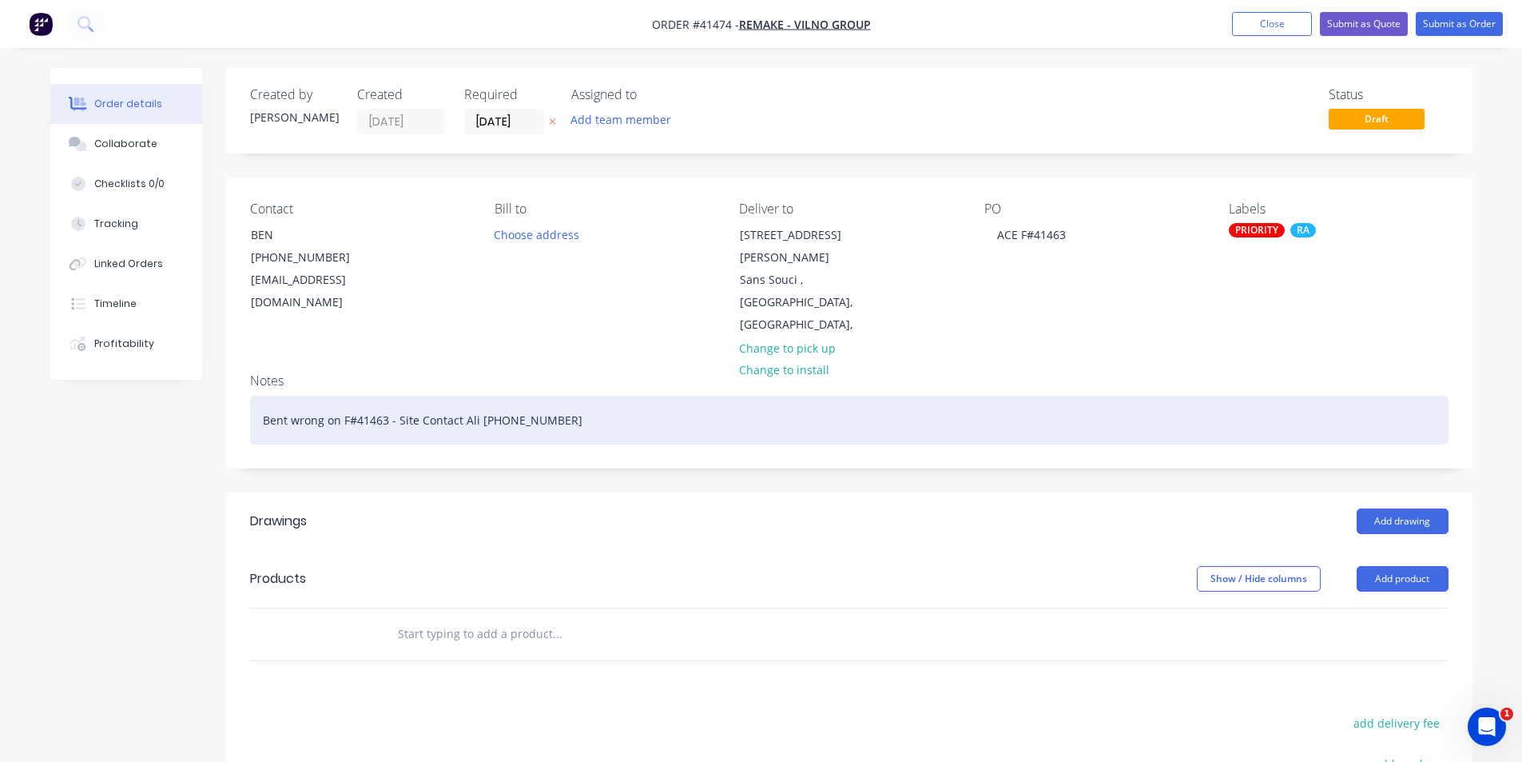
click at [629, 396] on div "Bent wrong on F#41463 - Site Contact Ali 0403 569 906" at bounding box center [849, 420] width 1199 height 49
click at [559, 396] on div "Bent wrong on F#41463 - Site Contact Ali 0403 569 906 - 9AM DELIVERY" at bounding box center [849, 420] width 1199 height 49
click at [679, 396] on div "Bent wrong on F#41463 - Site Contact Ali 0403 569 906 - *** 9AM DELIVERY" at bounding box center [849, 420] width 1199 height 49
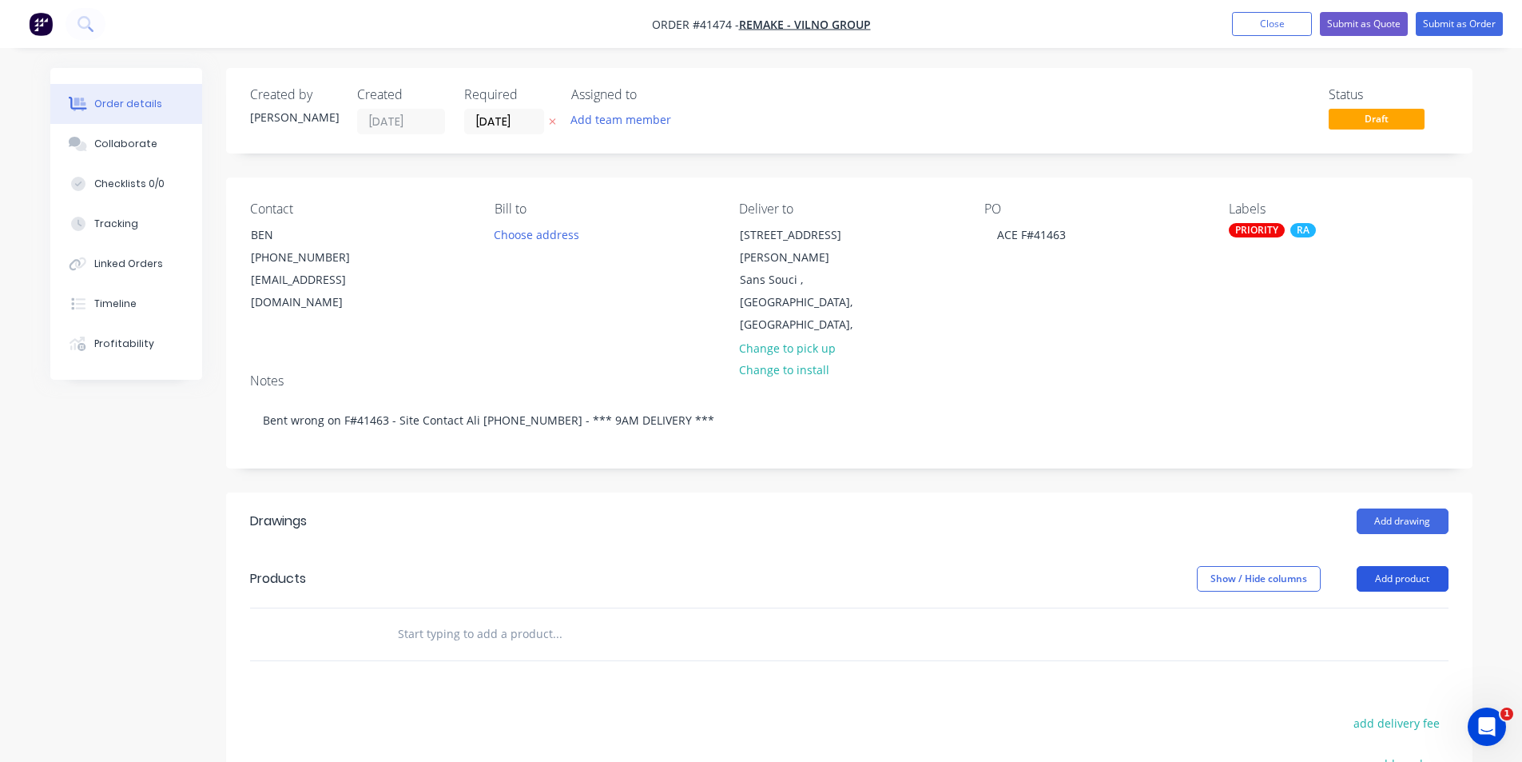
click at [1396, 566] on button "Add product" at bounding box center [1403, 579] width 92 height 26
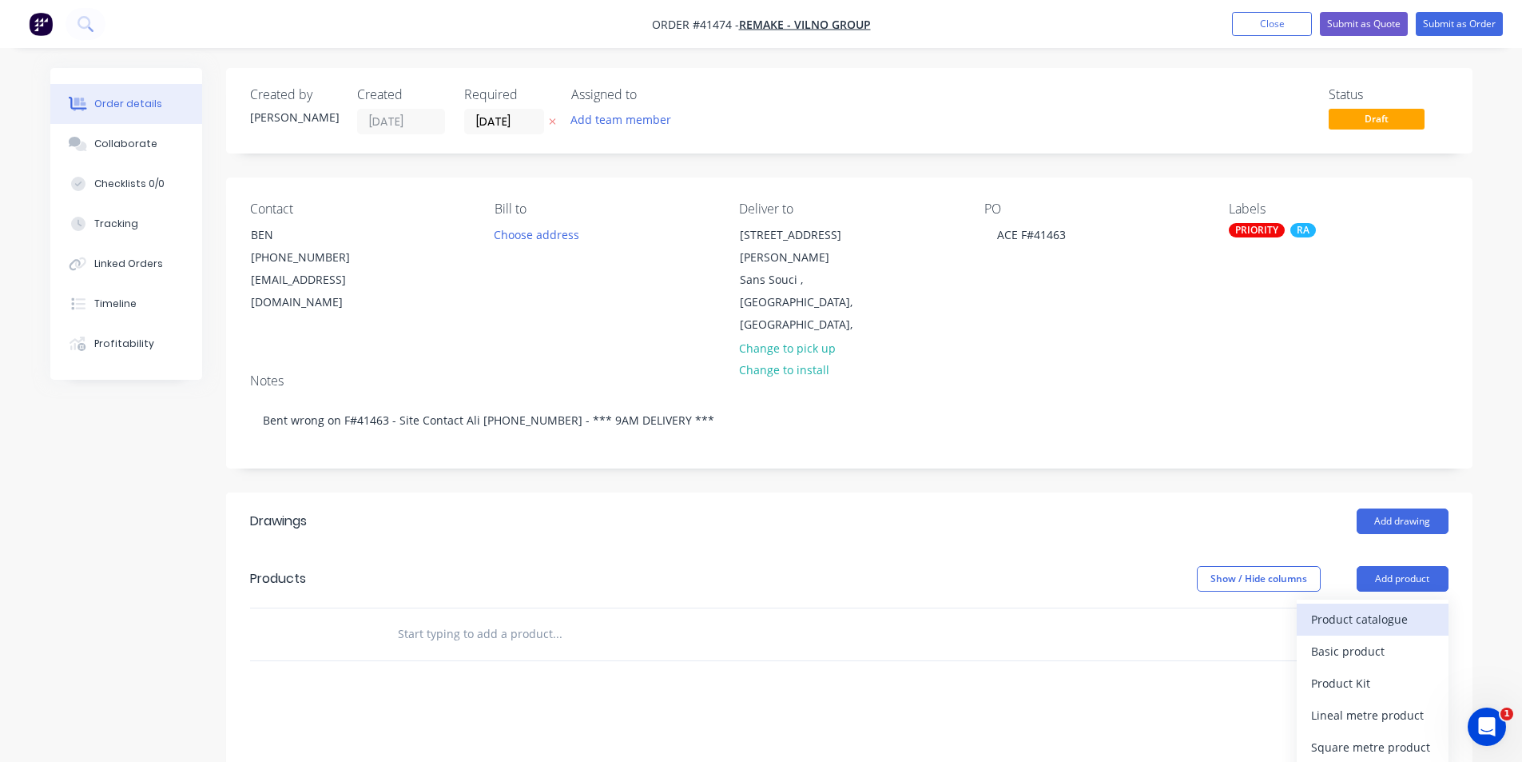
click at [1378, 607] on div "Product catalogue" at bounding box center [1372, 618] width 123 height 23
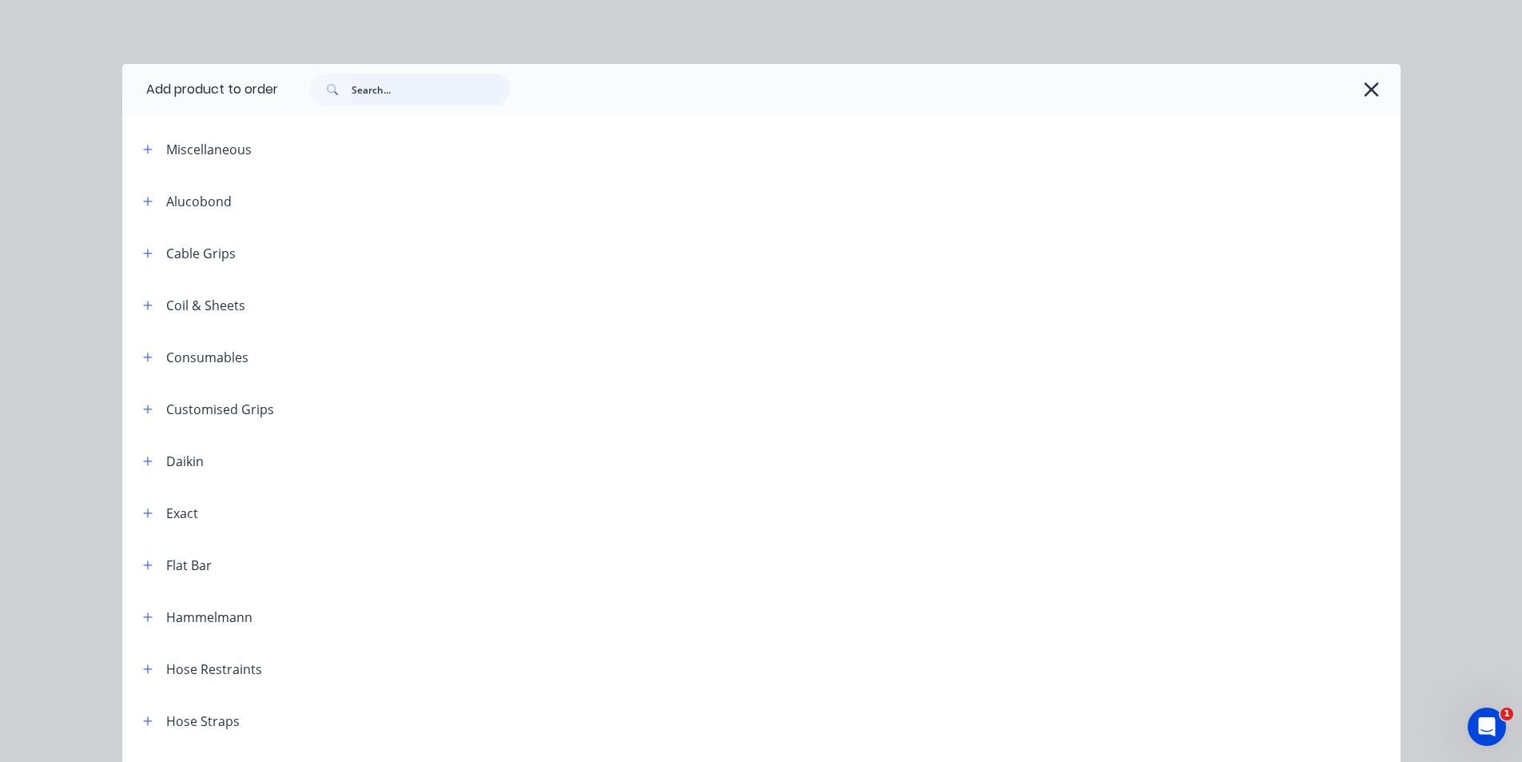
click at [392, 93] on input "text" at bounding box center [431, 90] width 158 height 32
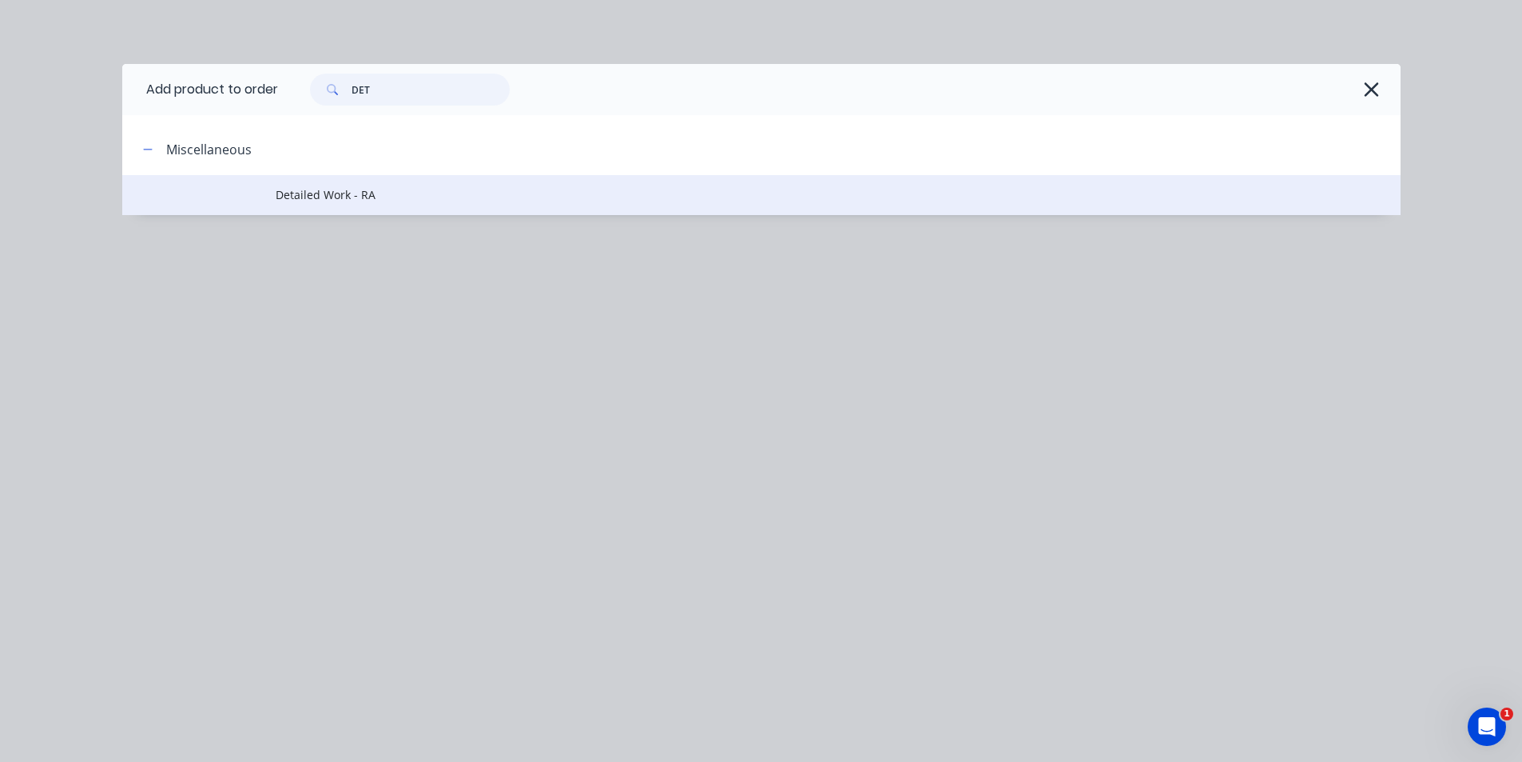
type input "DET"
click at [436, 194] on span "Detailed Work - RA" at bounding box center [726, 194] width 900 height 17
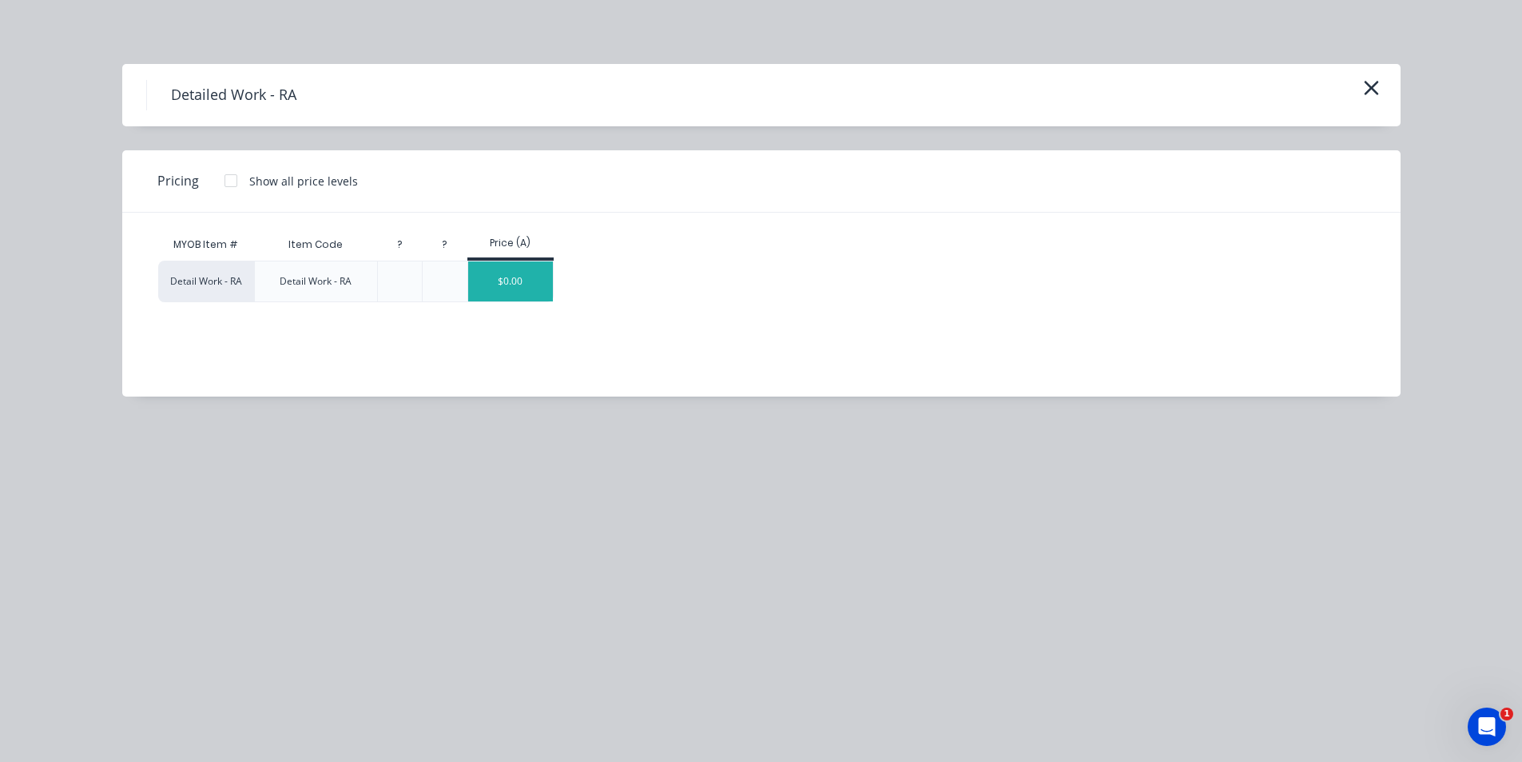
click at [522, 282] on div "$0.00" at bounding box center [511, 281] width 86 height 40
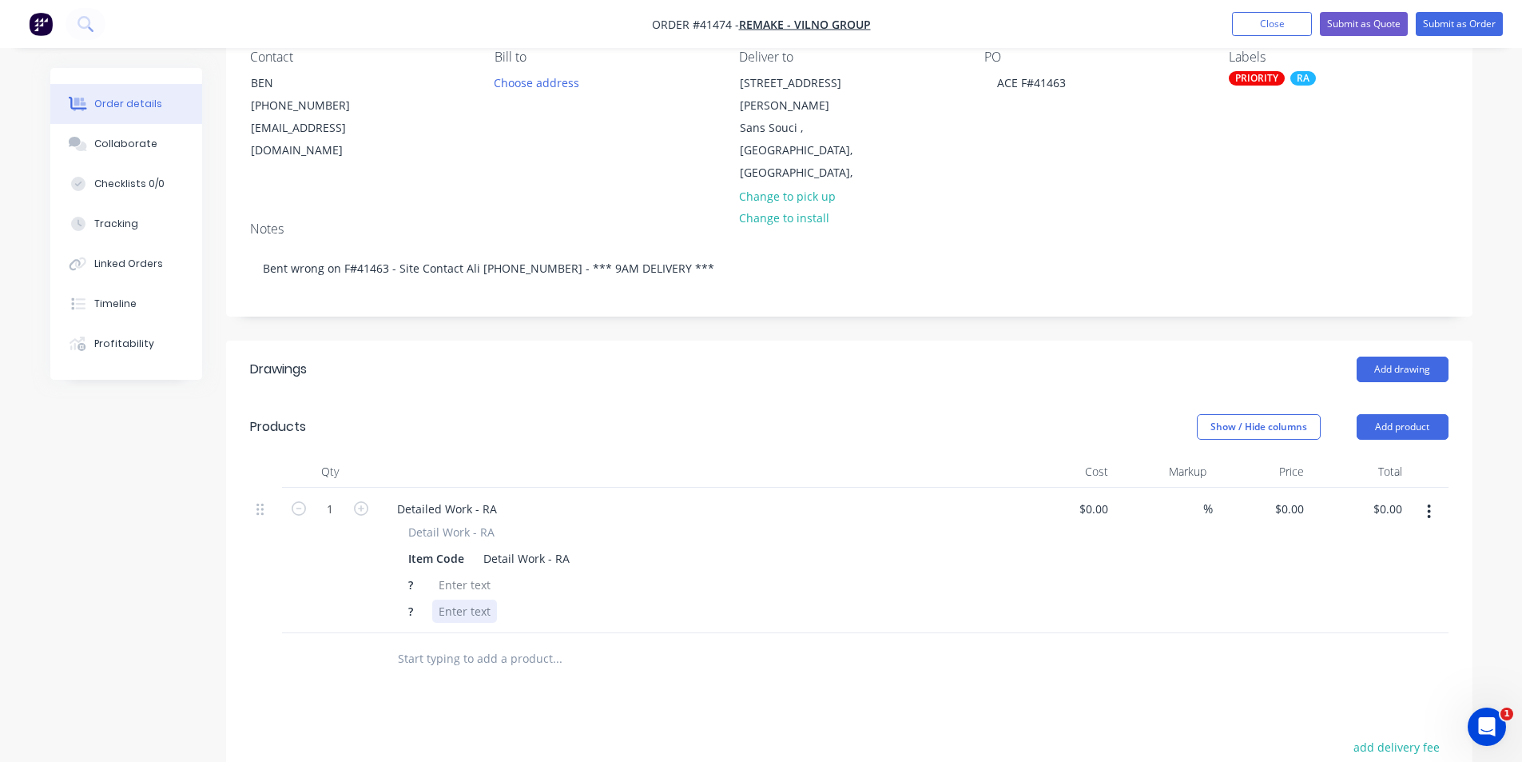
scroll to position [240, 0]
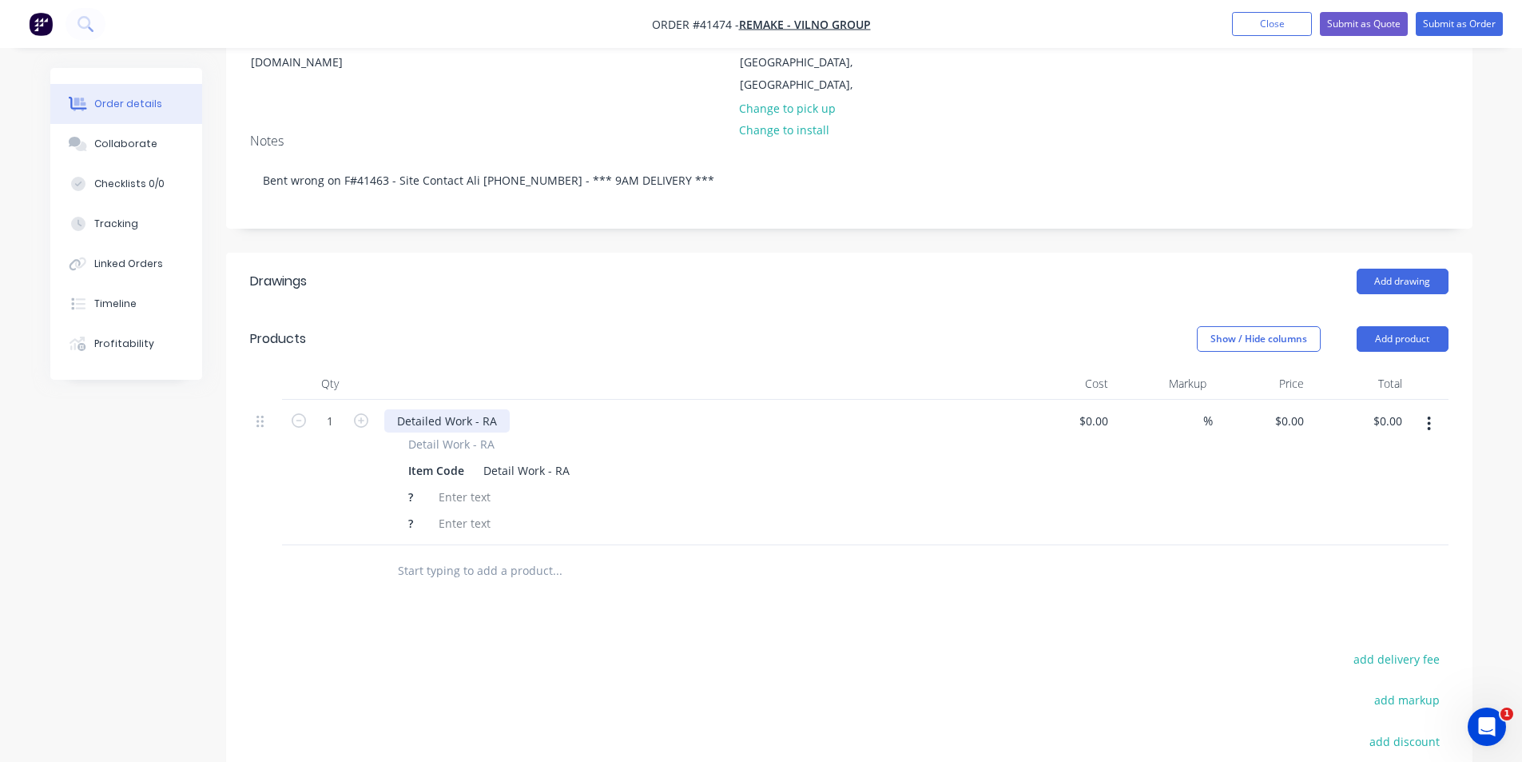
click at [483, 409] on div "Detailed Work - RA" at bounding box center [446, 420] width 125 height 23
paste div
click at [412, 459] on div "Item Code" at bounding box center [436, 470] width 69 height 23
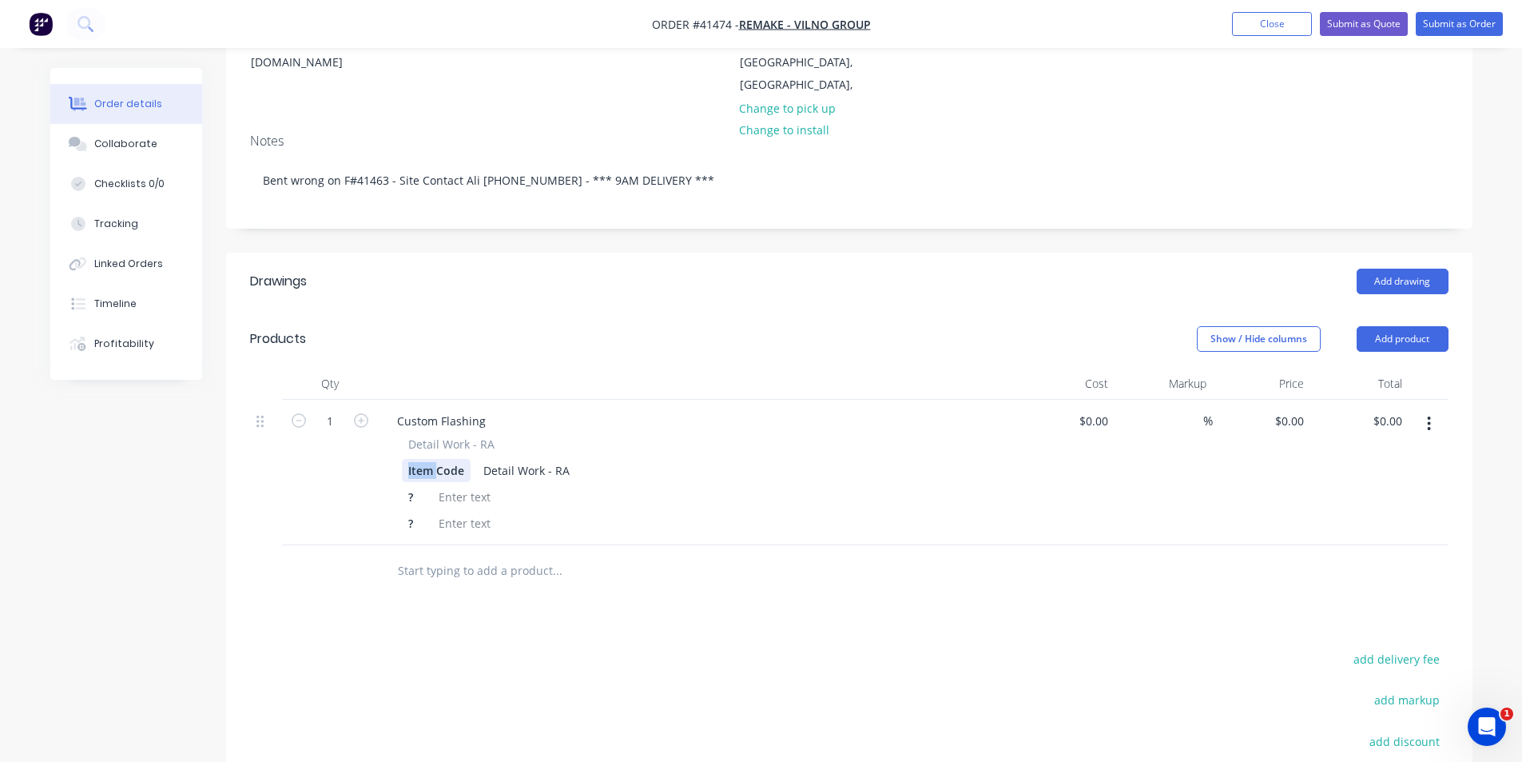
click at [412, 459] on div "Item Code" at bounding box center [436, 470] width 69 height 23
click at [490, 459] on div "Detail Work - RA" at bounding box center [516, 470] width 99 height 23
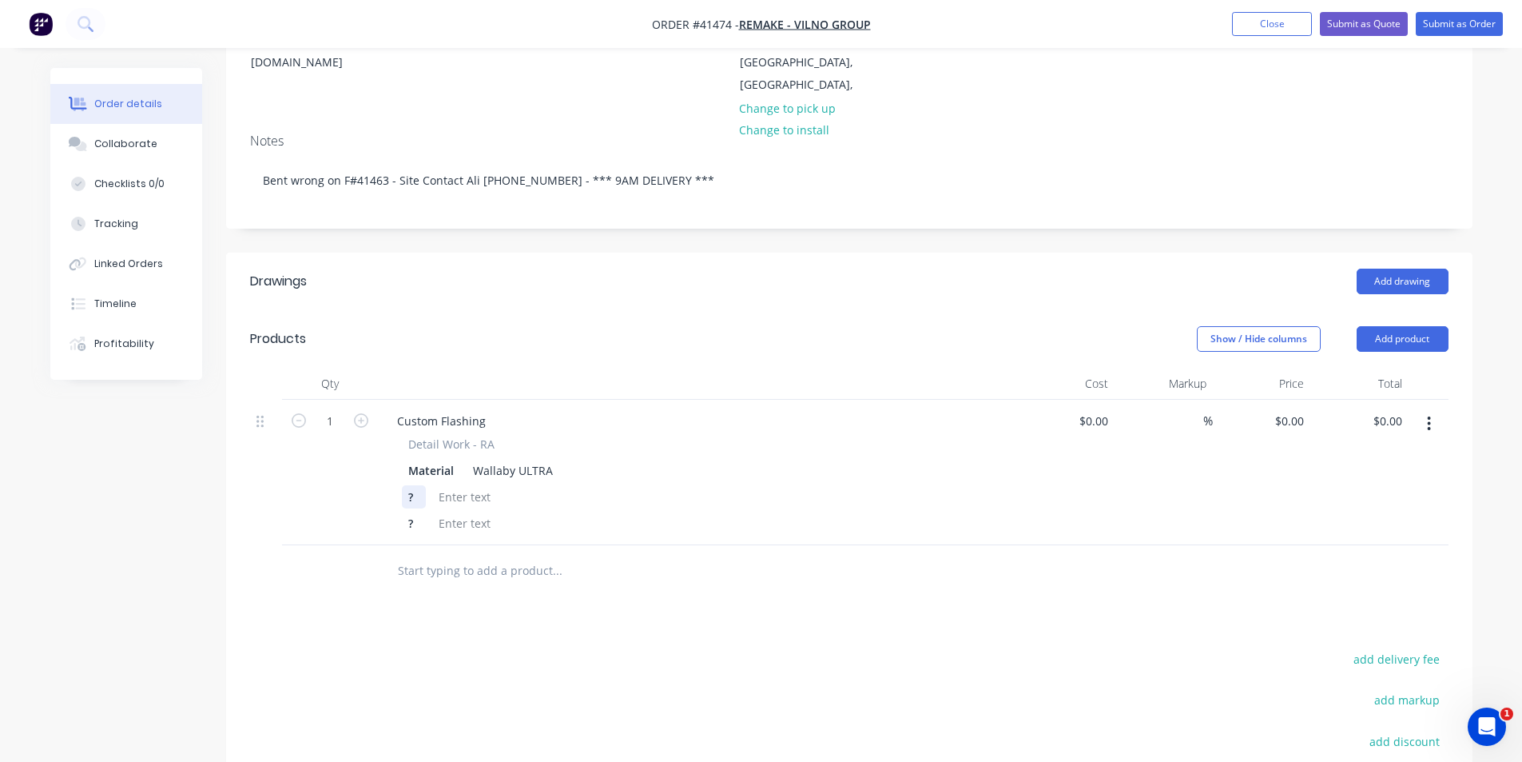
click at [417, 485] on div "?" at bounding box center [414, 496] width 24 height 23
click at [1287, 409] on div "0 $0.00" at bounding box center [1288, 420] width 43 height 23
type input "$132.69"
click at [1372, 648] on button "add delivery fee" at bounding box center [1397, 659] width 103 height 22
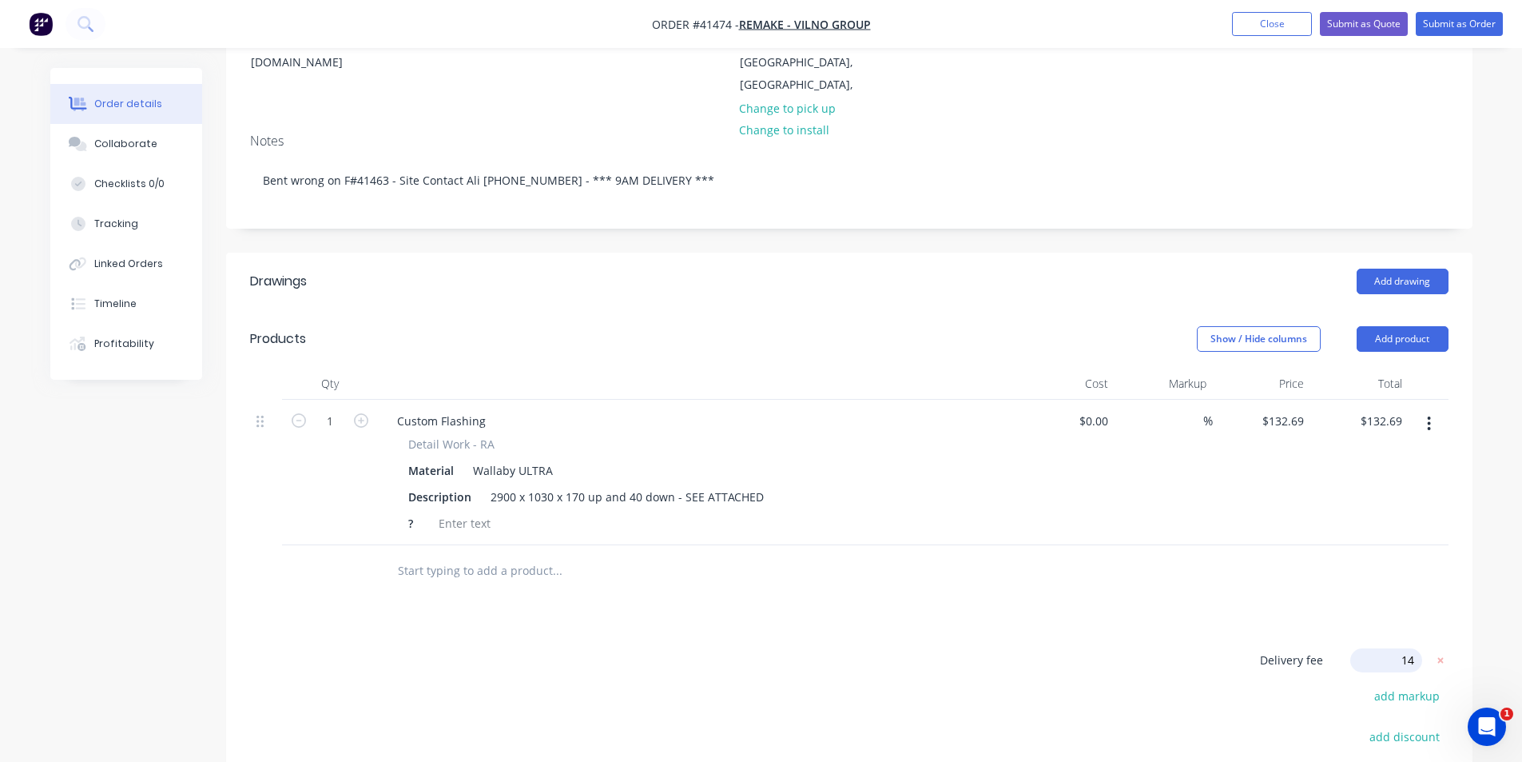
type input "140"
click input "submit" at bounding box center [0, 0] width 0 height 0
click at [784, 606] on div "Drawings Add drawing Products Show / Hide columns Add product Qty Cost Markup P…" at bounding box center [849, 613] width 1247 height 720
click at [420, 511] on div "?" at bounding box center [414, 522] width 24 height 23
click at [721, 561] on div "Drawings Add drawing Products Show / Hide columns Add product Qty Cost Markup P…" at bounding box center [849, 613] width 1247 height 720
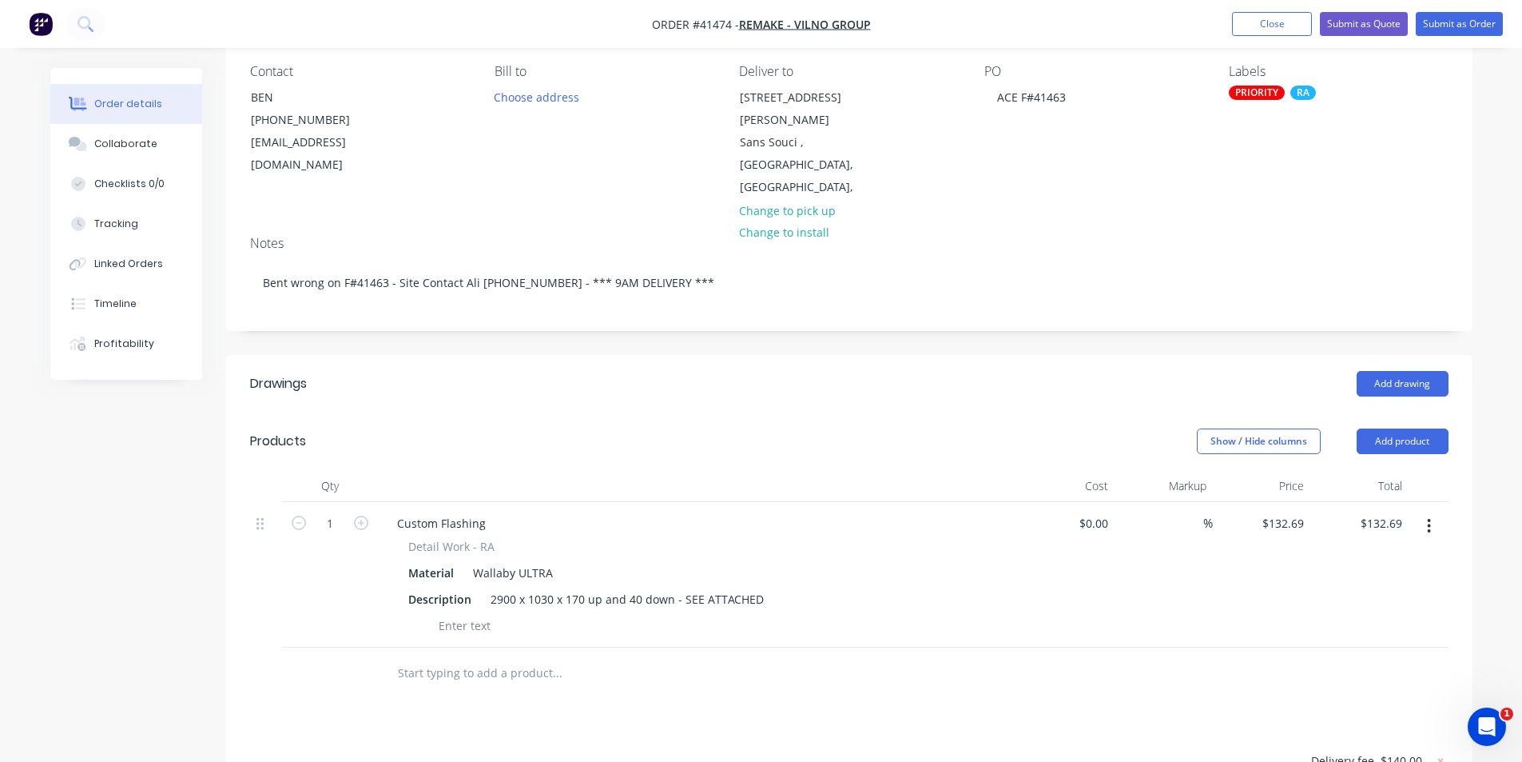
scroll to position [0, 0]
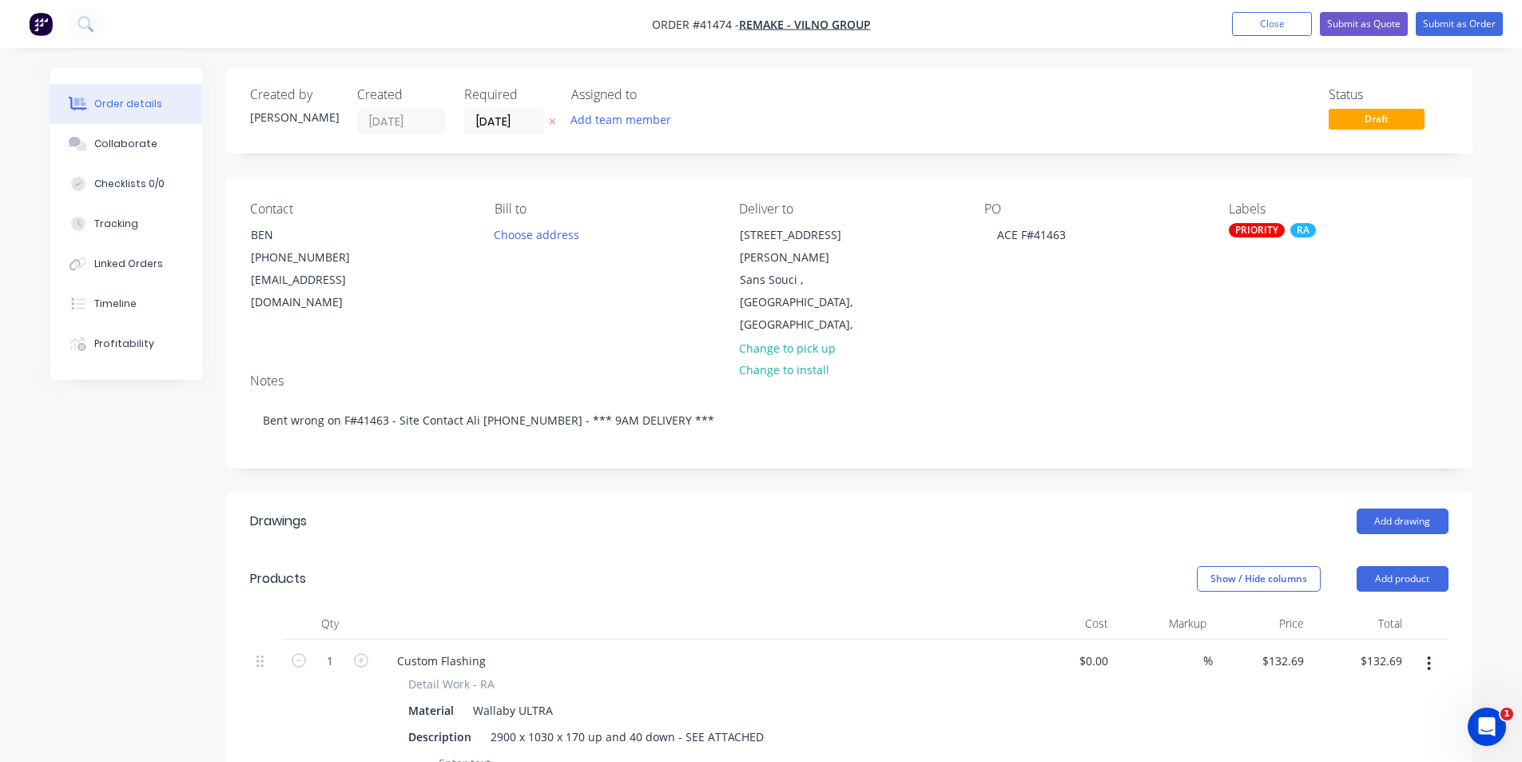
click at [833, 566] on div "Show / Hide columns Add product" at bounding box center [976, 579] width 944 height 26
click at [1438, 30] on button "Submit as Order" at bounding box center [1459, 24] width 87 height 24
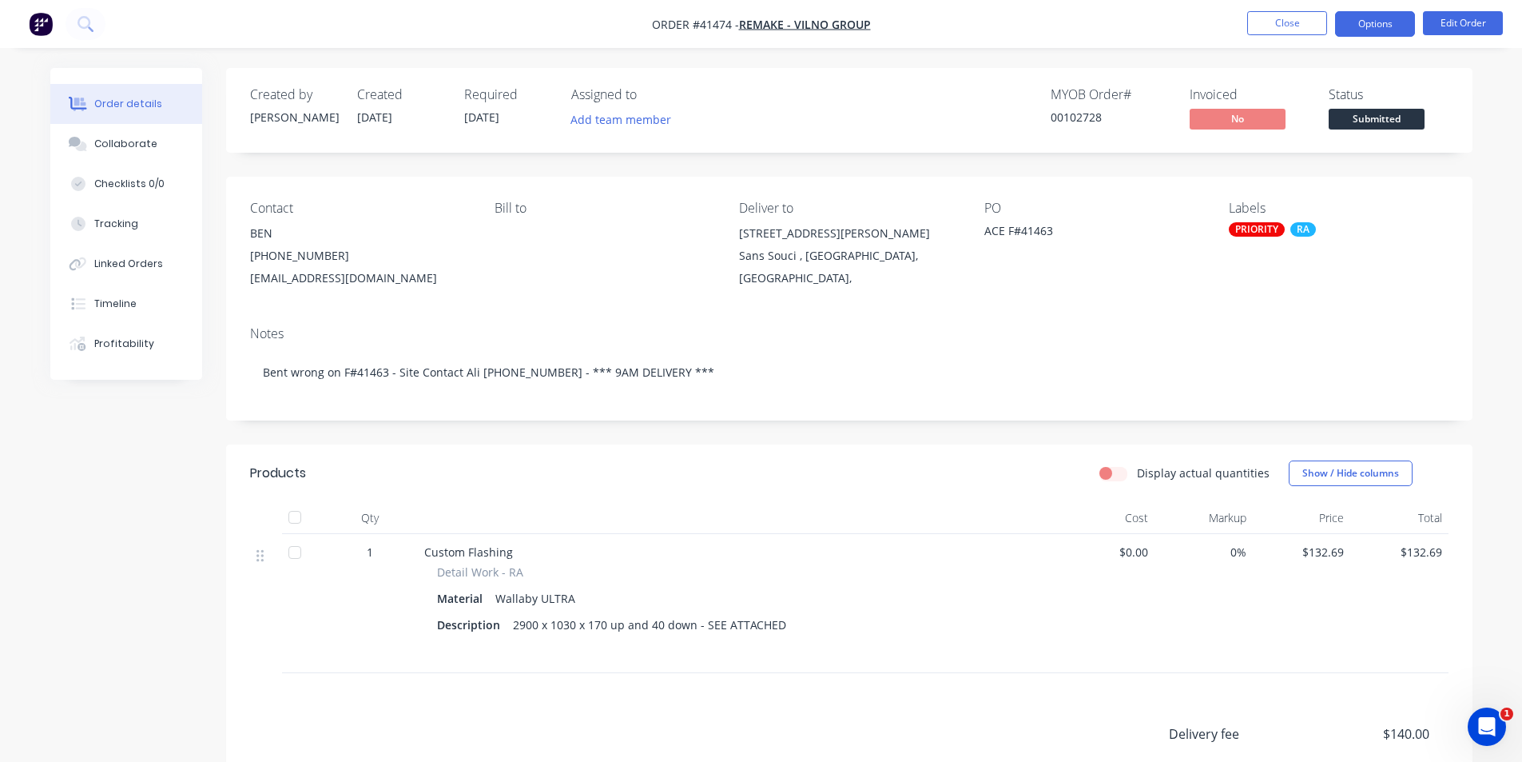
click at [1367, 23] on button "Options" at bounding box center [1375, 24] width 80 height 26
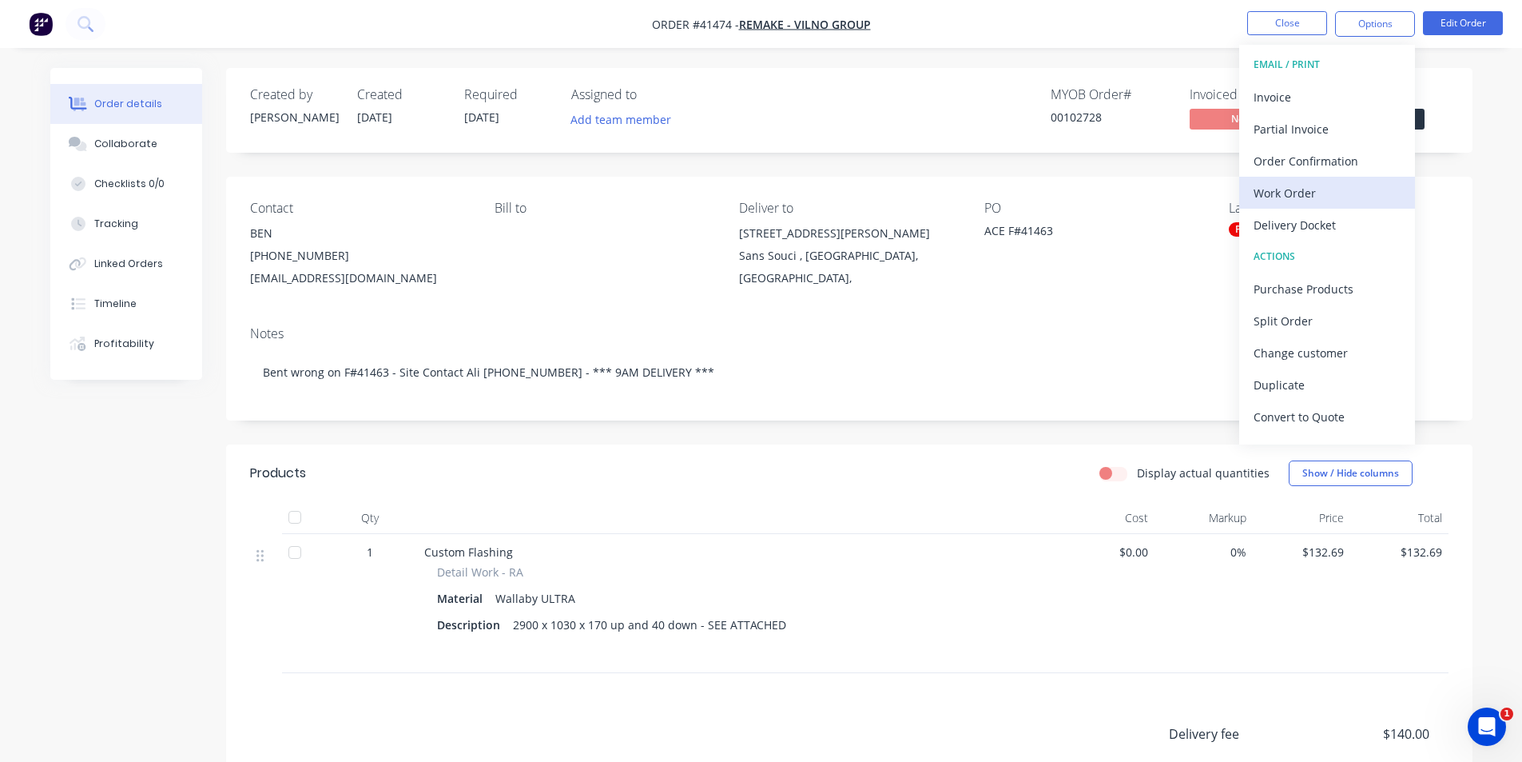
click at [1303, 198] on div "Work Order" at bounding box center [1327, 192] width 147 height 23
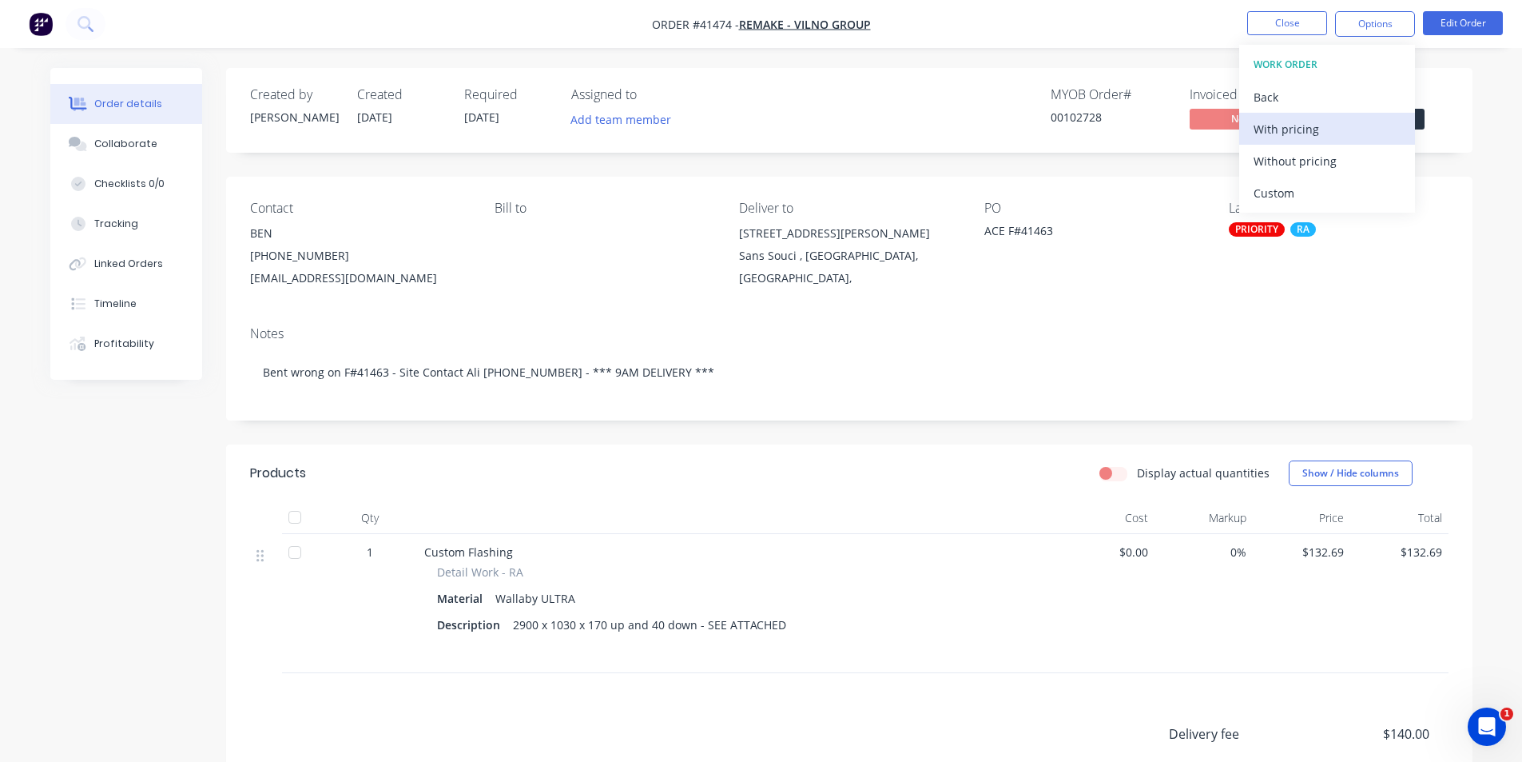
click at [1306, 128] on div "With pricing" at bounding box center [1327, 128] width 147 height 23
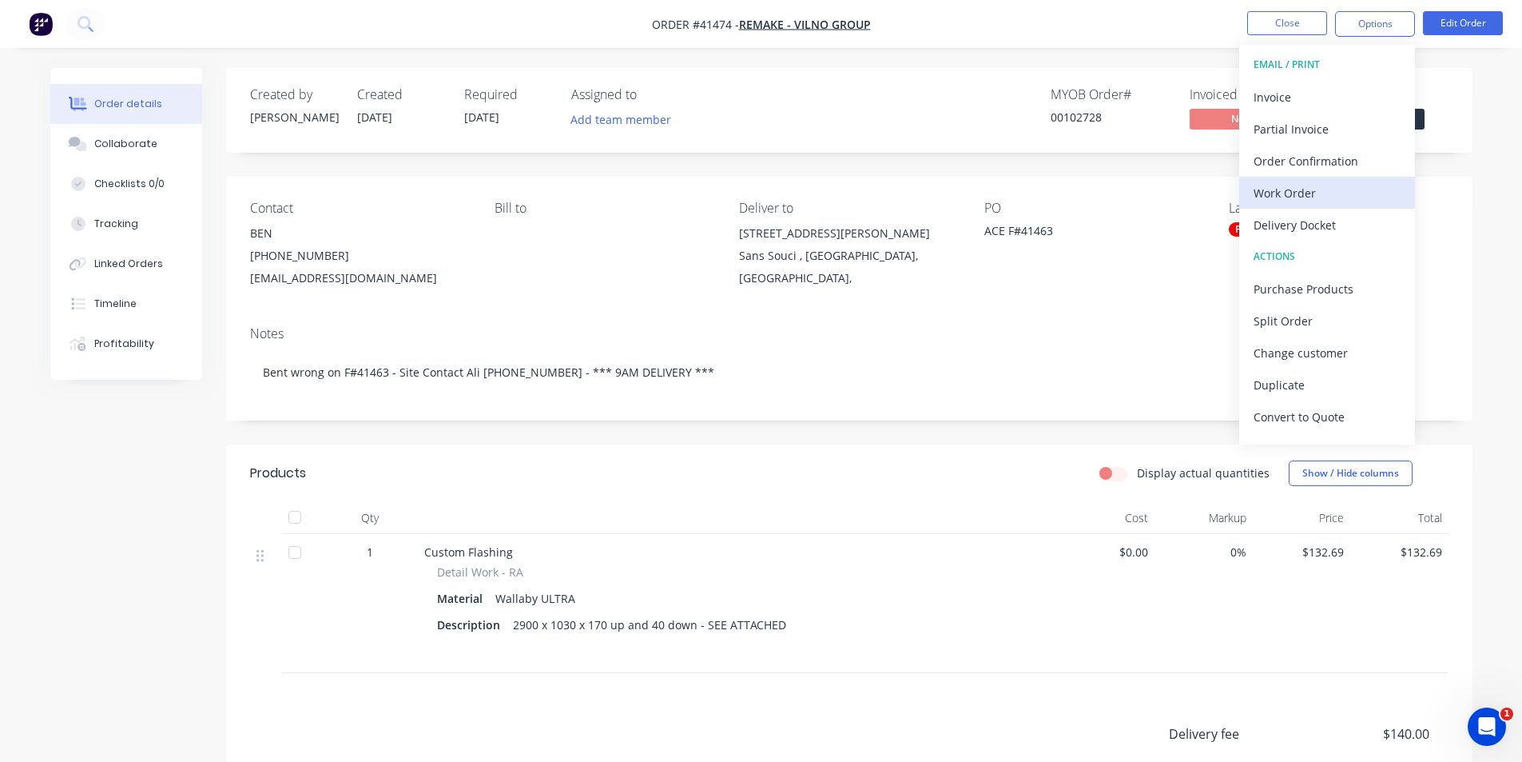
click at [1298, 192] on div "Work Order" at bounding box center [1327, 192] width 147 height 23
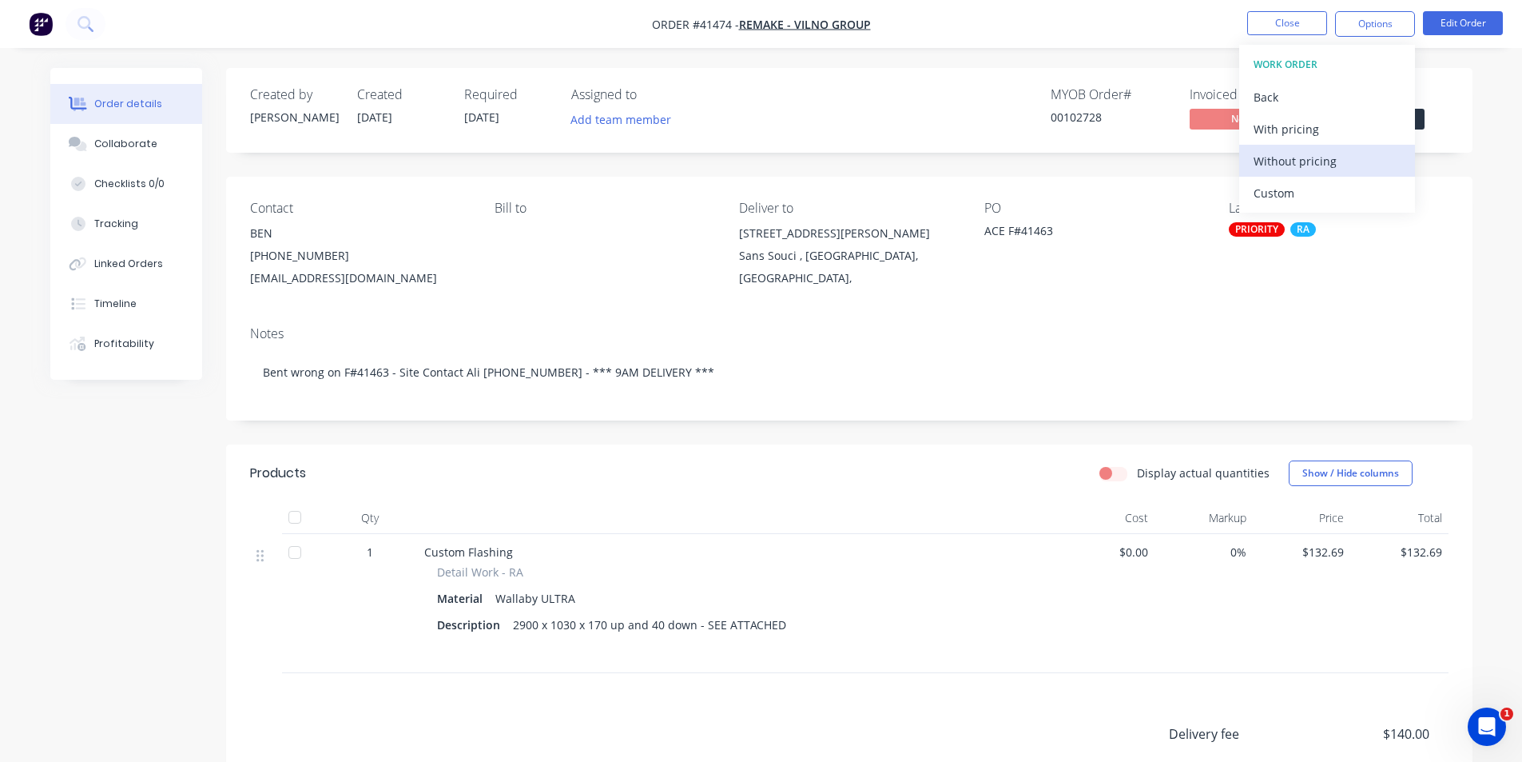
click at [1295, 159] on div "Without pricing" at bounding box center [1327, 160] width 147 height 23
click at [822, 124] on div "MYOB Order # 00102728 Invoiced No Status Submitted" at bounding box center [1090, 110] width 718 height 46
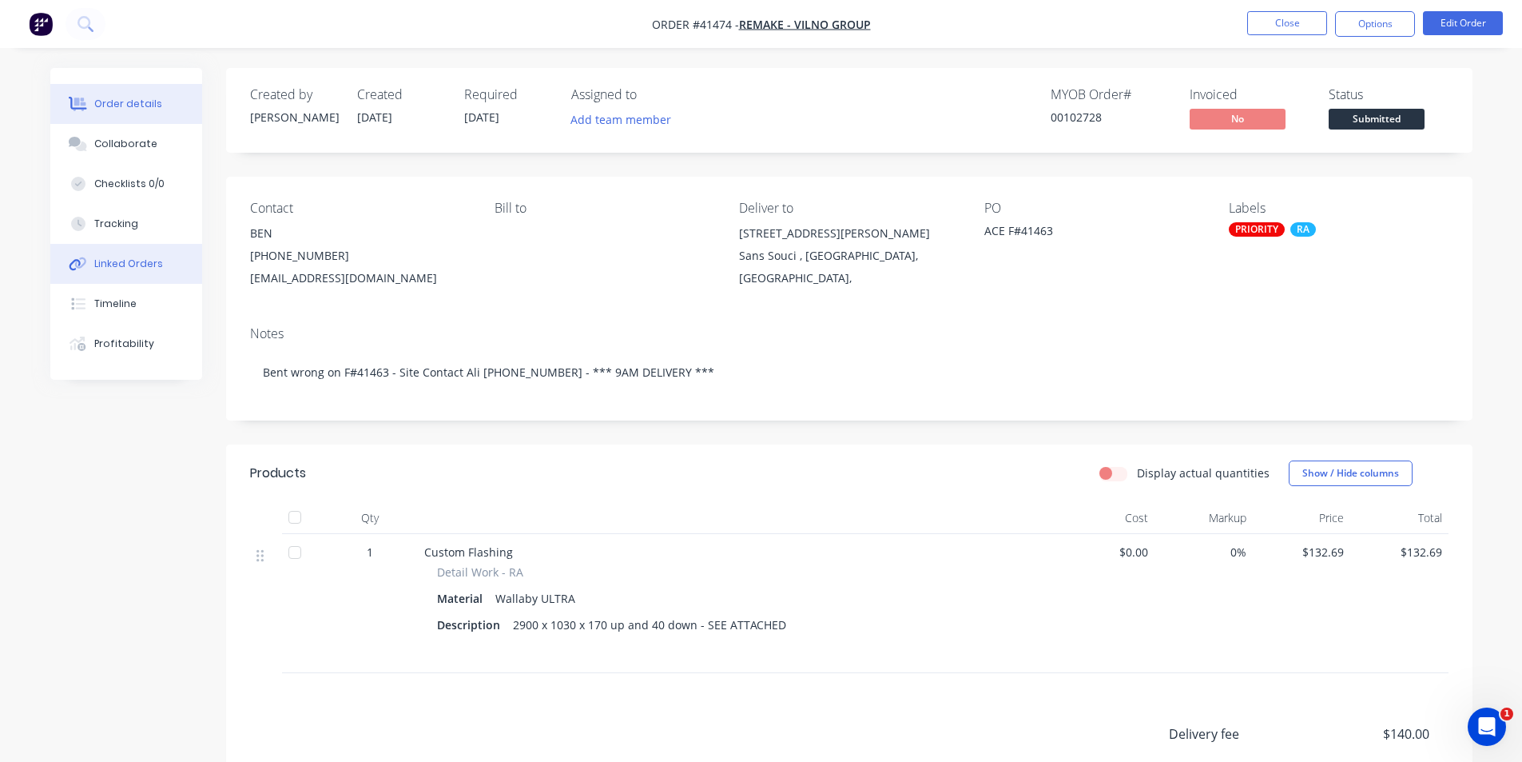
click at [125, 266] on div "Linked Orders" at bounding box center [128, 264] width 69 height 14
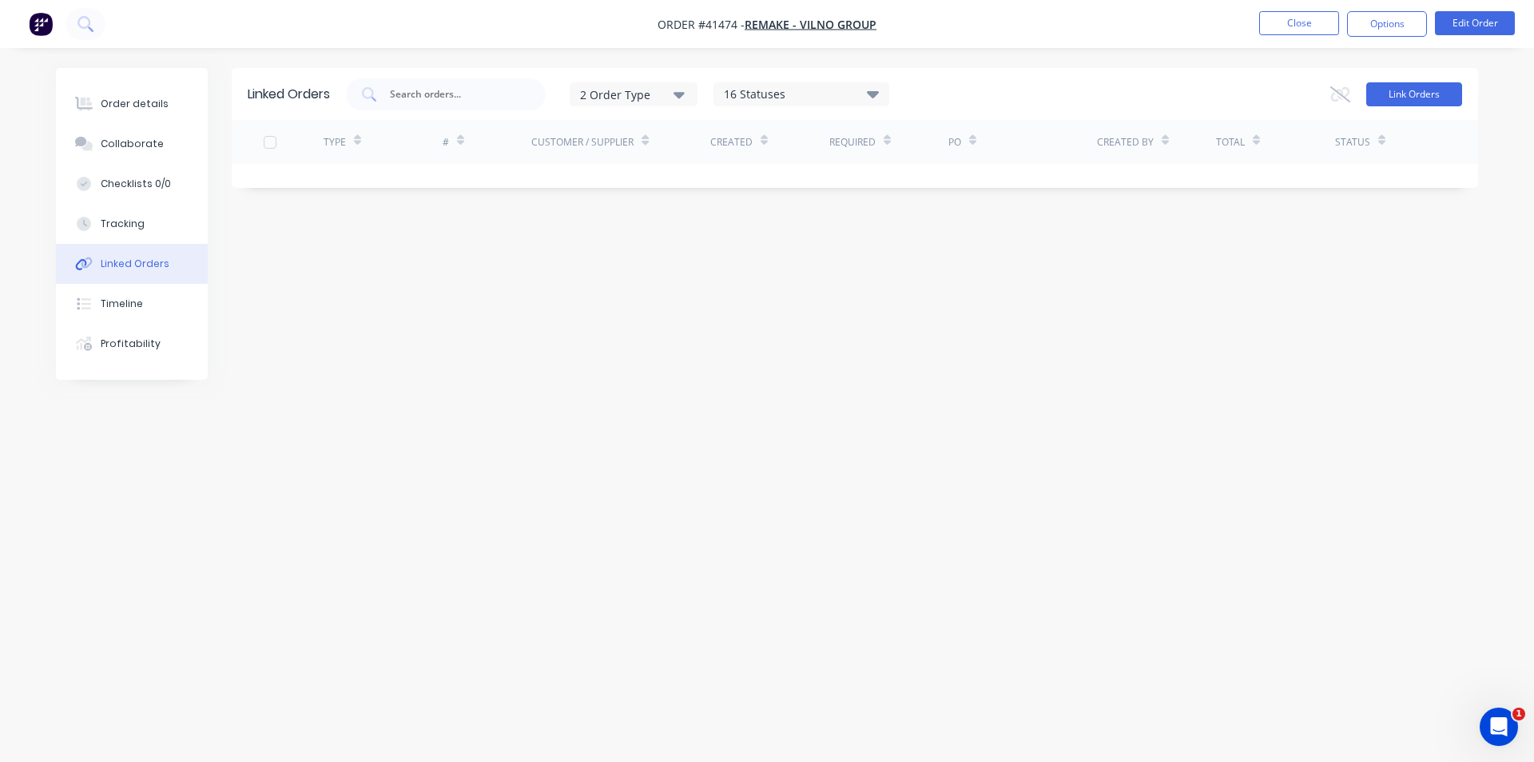
click at [1440, 92] on button "Link Orders" at bounding box center [1414, 94] width 96 height 24
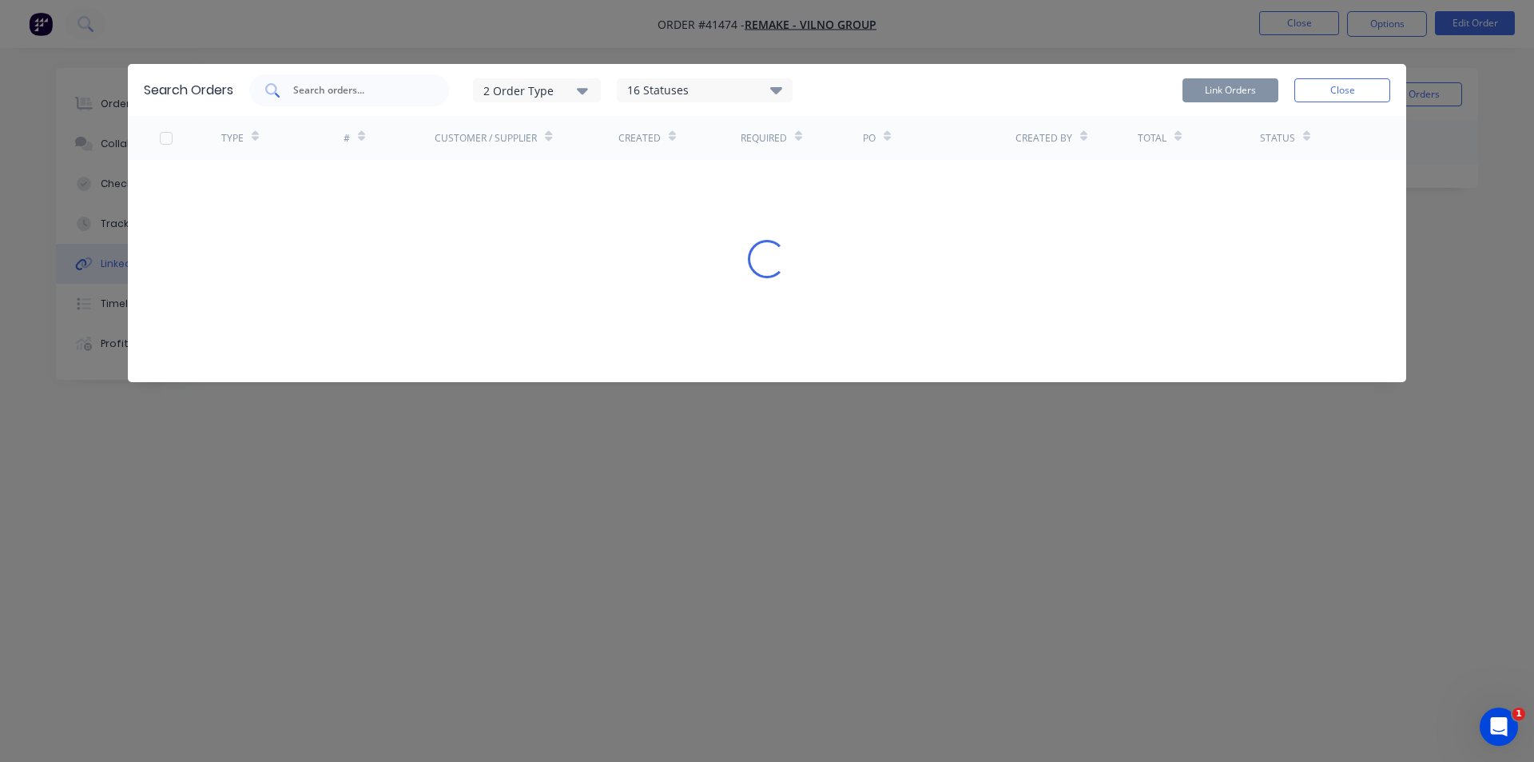
click at [360, 88] on input "text" at bounding box center [358, 90] width 133 height 16
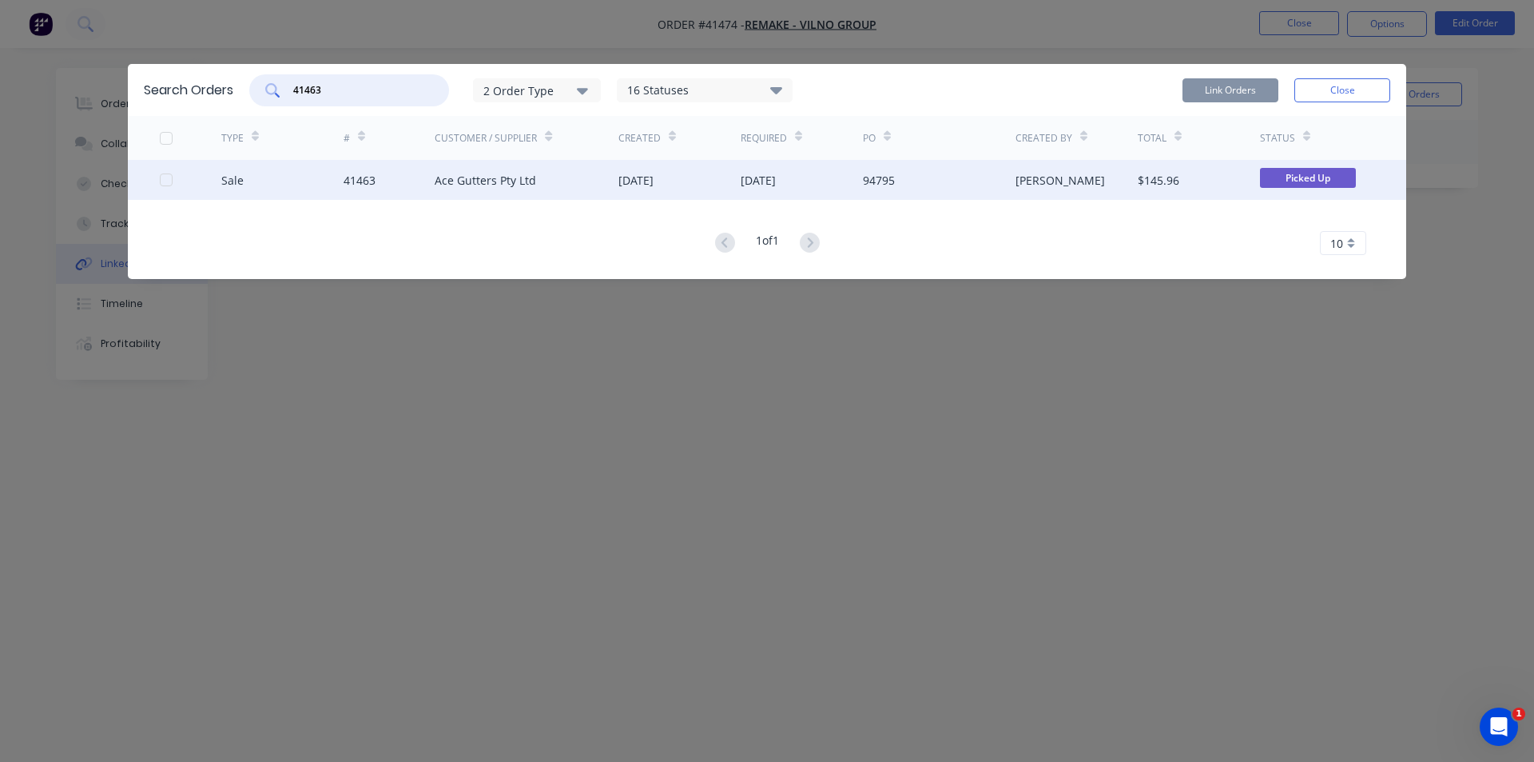
type input "41463"
click at [497, 177] on div "Ace Gutters Pty Ltd" at bounding box center [485, 180] width 101 height 17
click at [169, 179] on div at bounding box center [166, 180] width 32 height 32
click at [1226, 93] on button "Link Orders" at bounding box center [1231, 90] width 96 height 24
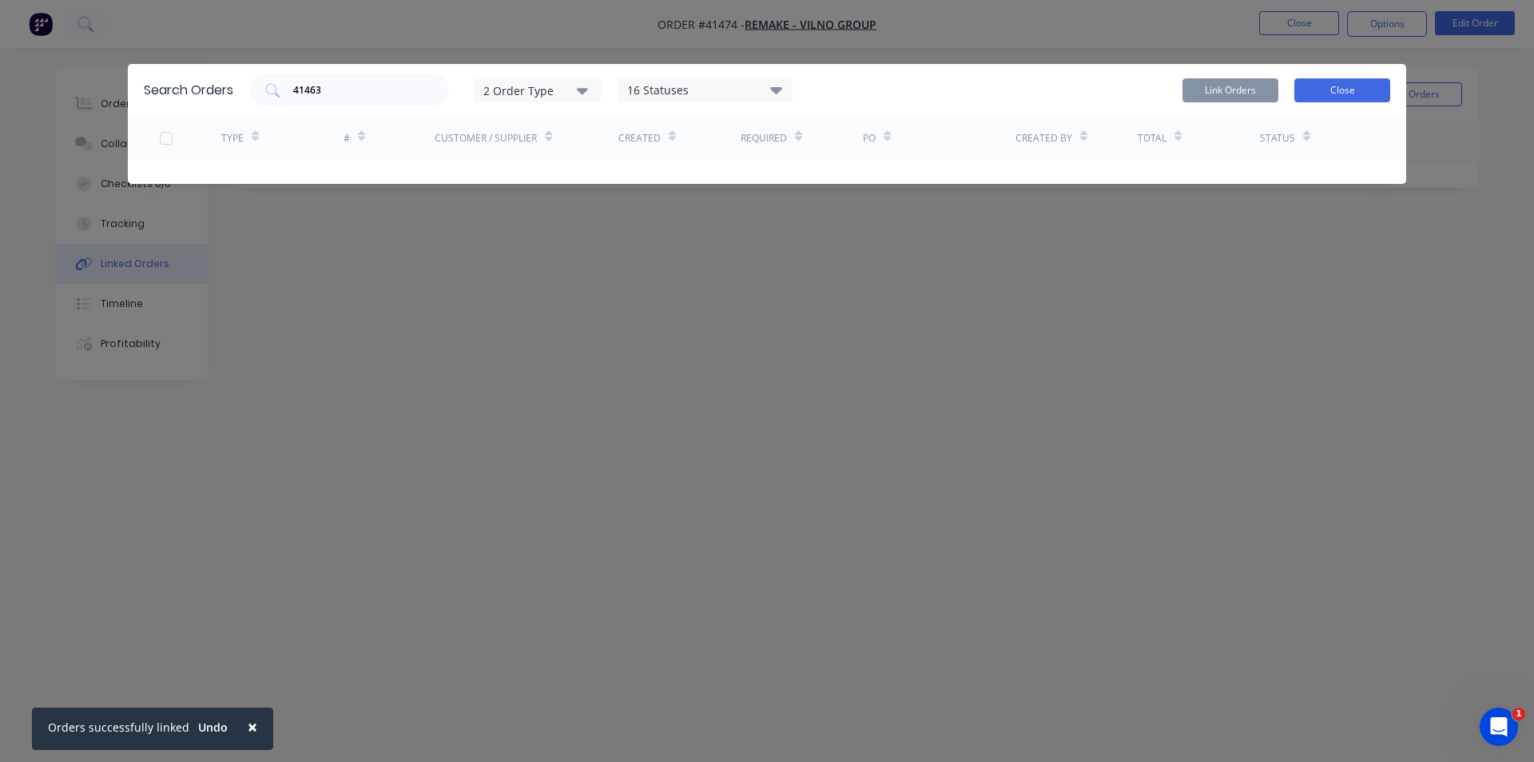
click at [1341, 93] on button "Close" at bounding box center [1343, 90] width 96 height 24
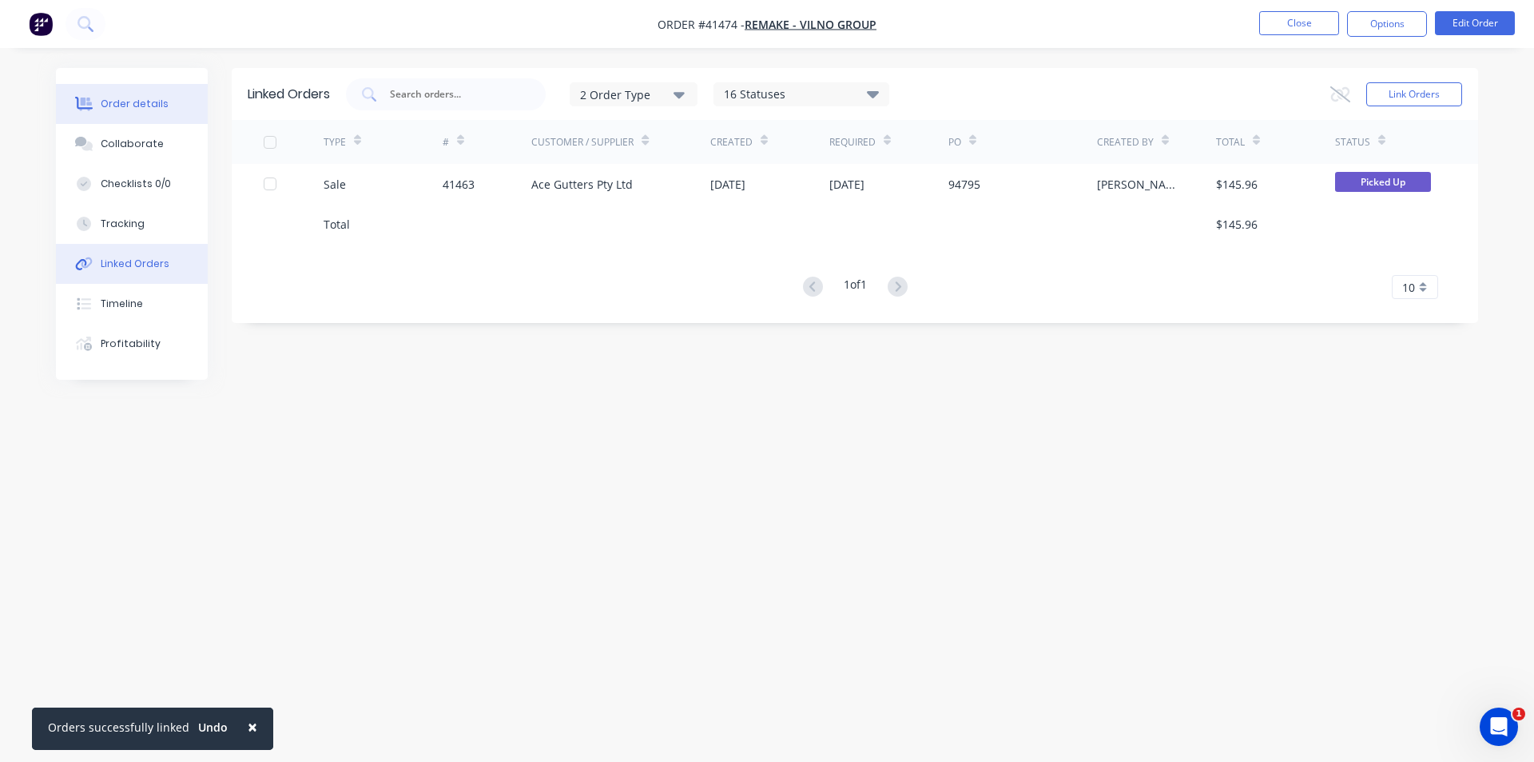
click at [101, 109] on div "Order details" at bounding box center [135, 104] width 68 height 14
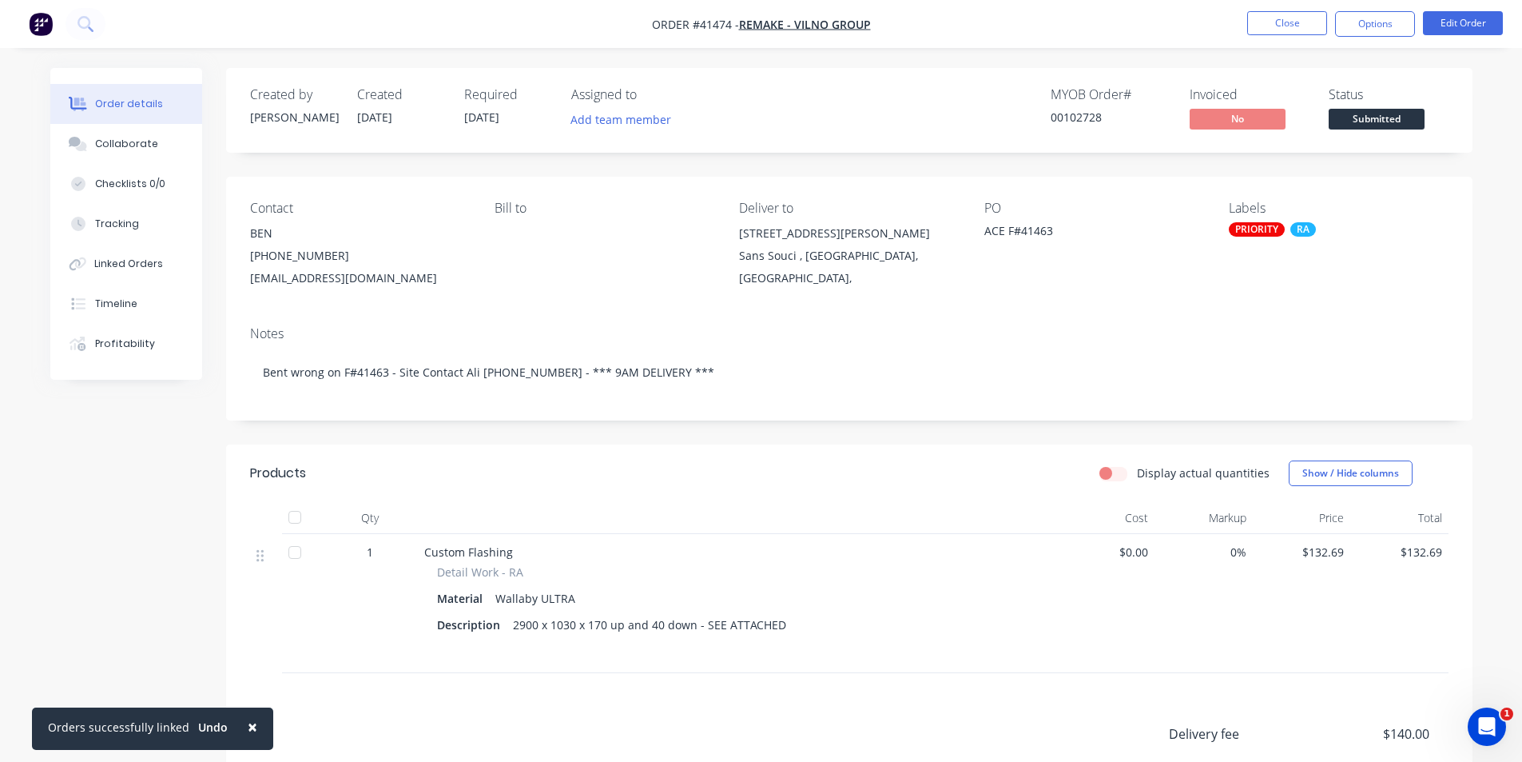
click at [872, 134] on div "Created by Kendall Created 02/09/25 Required 03/09/25 Assigned to Add team memb…" at bounding box center [849, 110] width 1247 height 85
drag, startPoint x: 805, startPoint y: 482, endPoint x: 847, endPoint y: 439, distance: 60.5
click at [806, 483] on div "Display actual quantities Show / Hide columns" at bounding box center [976, 473] width 944 height 26
click at [1092, 36] on nav "Order #41474 - REMAKE - VILNO GROUP Close Options Edit Order" at bounding box center [761, 24] width 1522 height 48
click at [1287, 15] on button "Close" at bounding box center [1287, 23] width 80 height 24
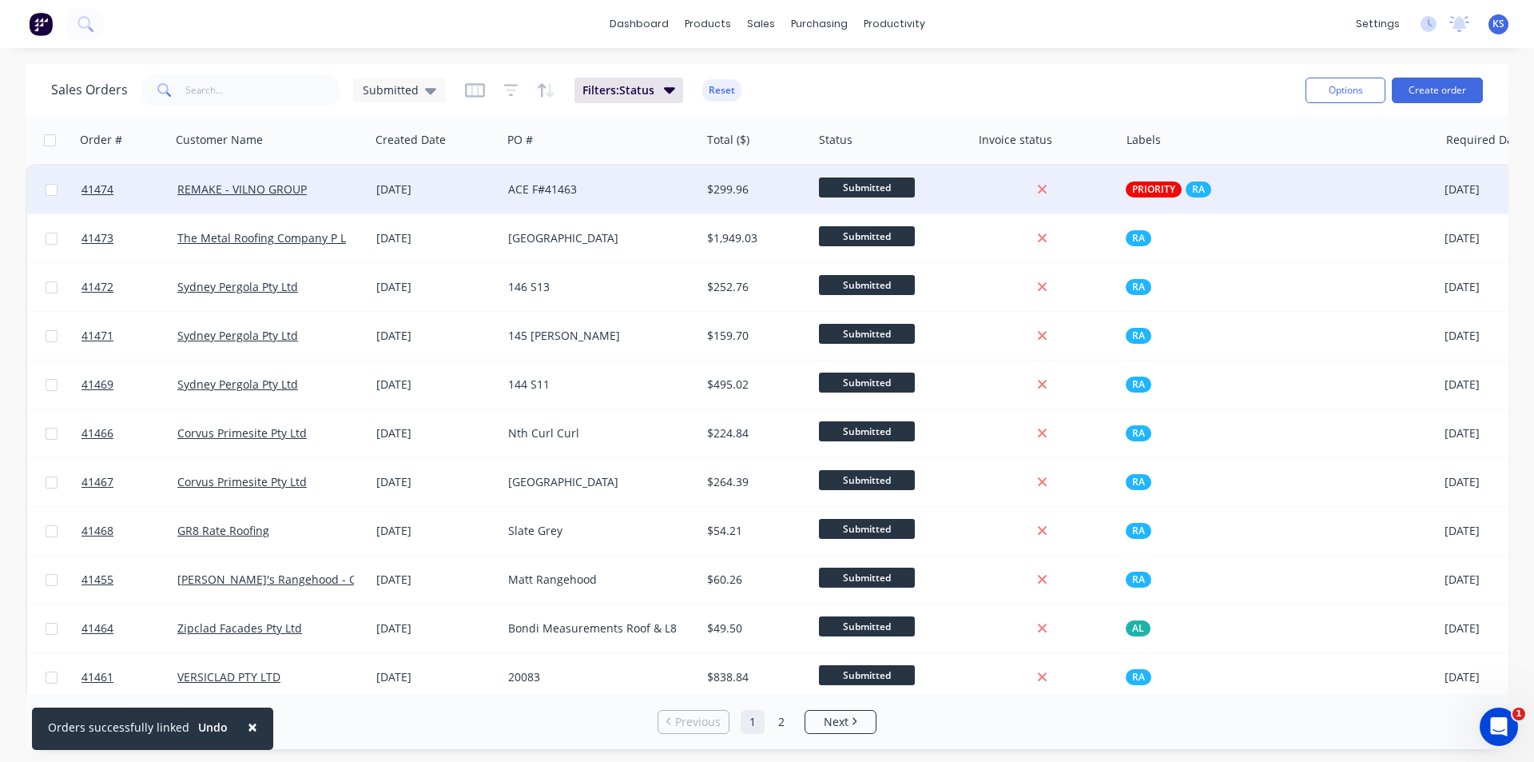
click at [636, 184] on div "ACE F#41463" at bounding box center [596, 189] width 177 height 16
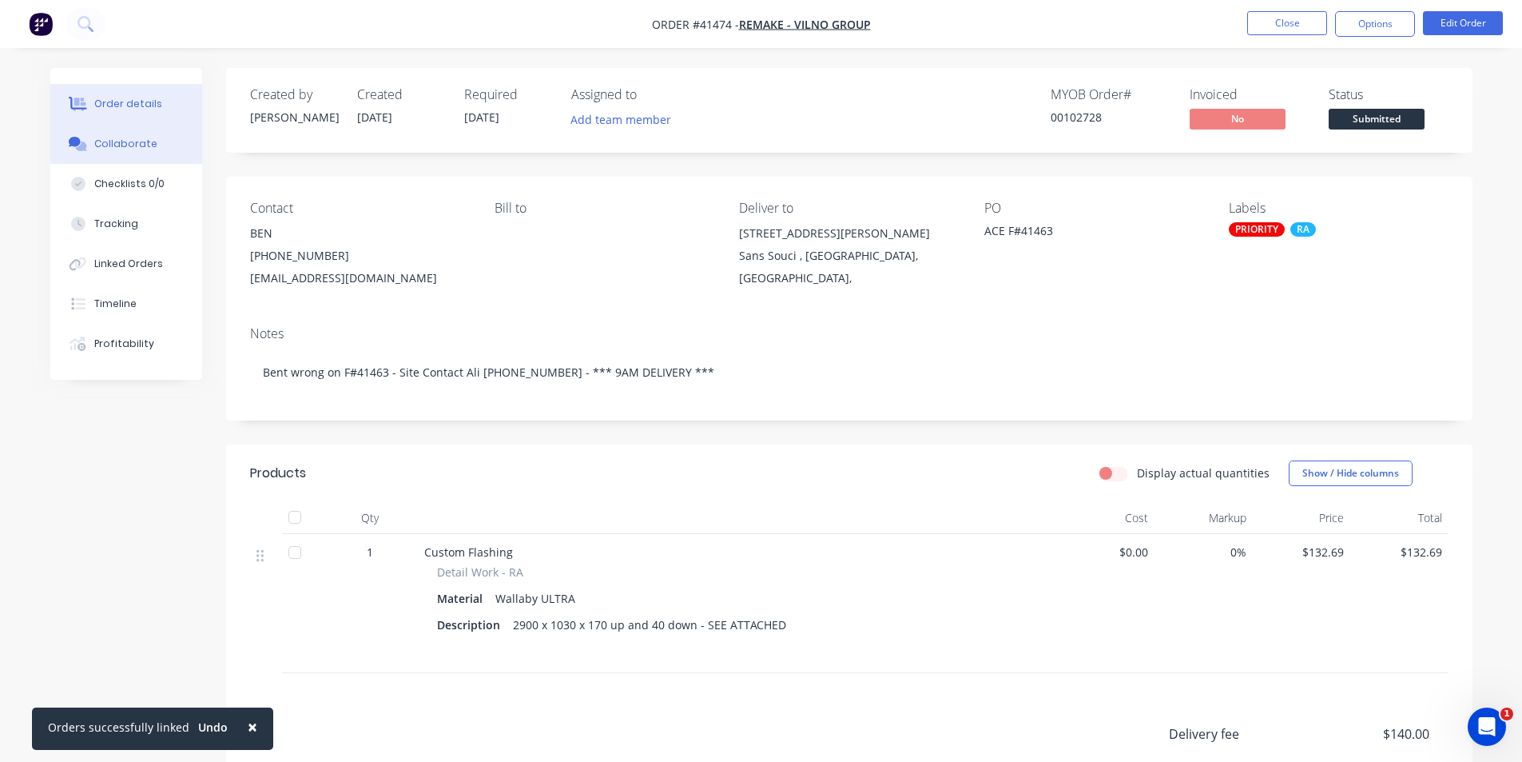
click at [125, 140] on div "Collaborate" at bounding box center [125, 144] width 63 height 14
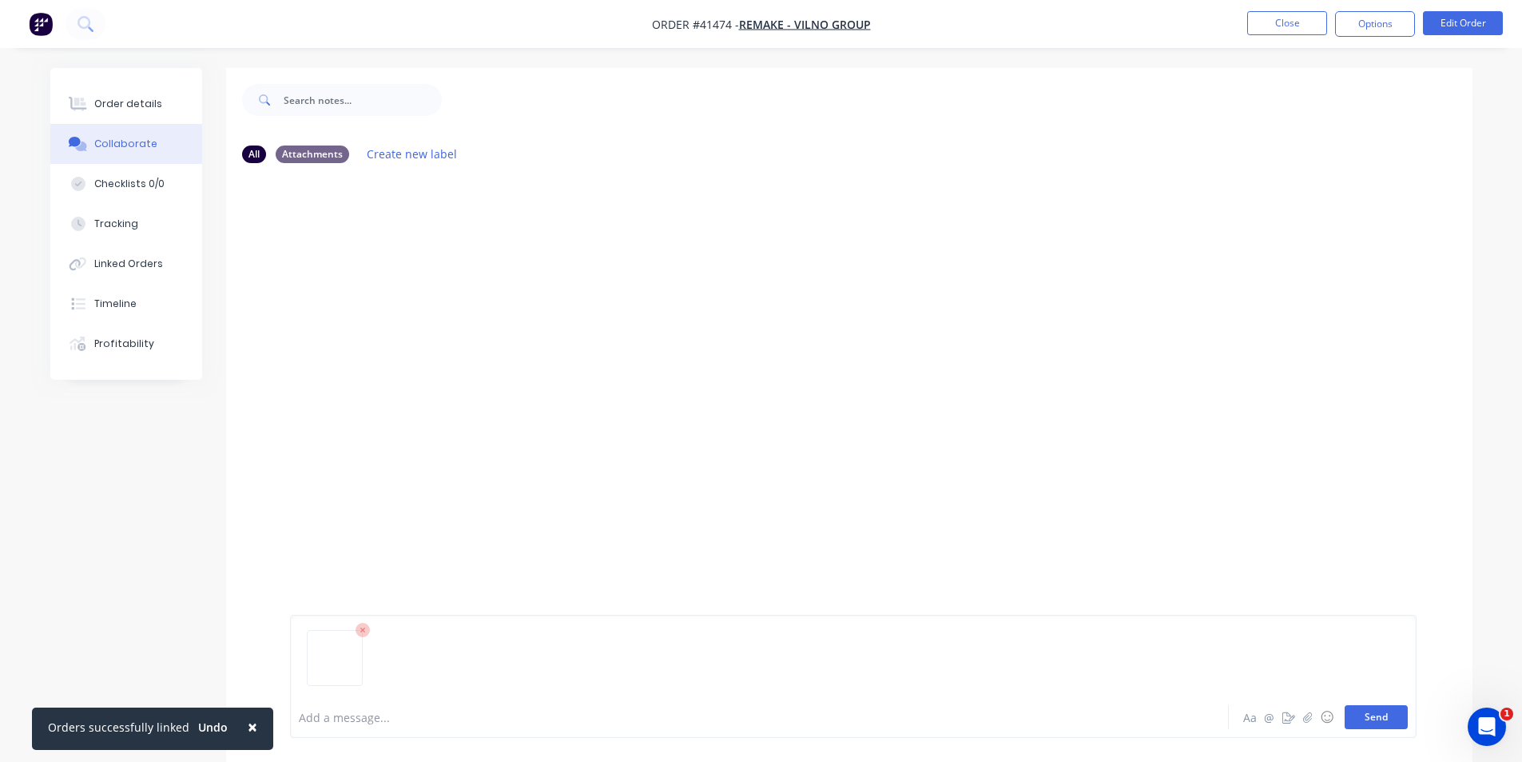
click at [1382, 714] on button "Send" at bounding box center [1376, 717] width 63 height 24
click at [1370, 710] on button "Send" at bounding box center [1376, 717] width 63 height 24
click at [1394, 716] on button "Send" at bounding box center [1376, 717] width 63 height 24
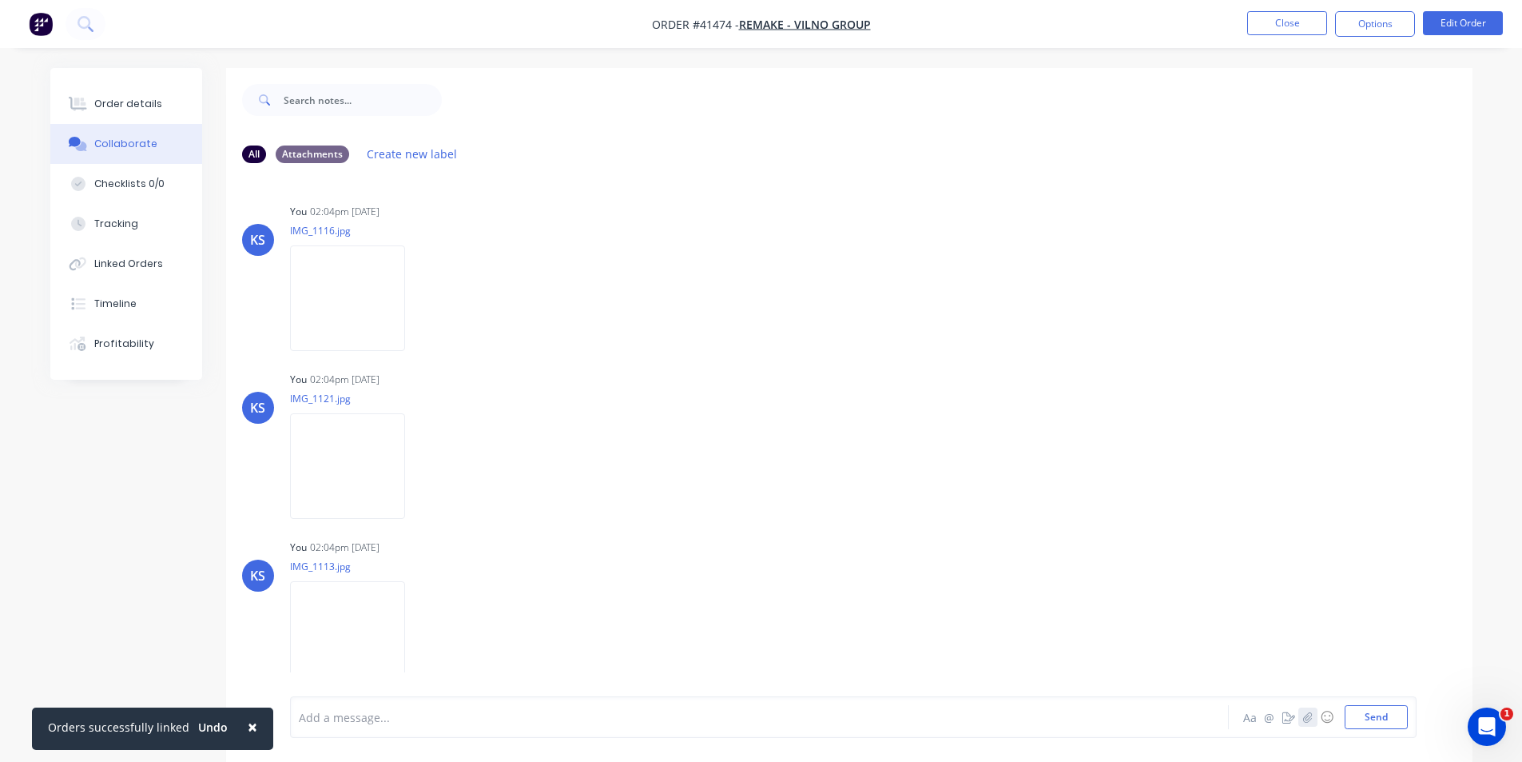
click at [1303, 715] on icon "button" at bounding box center [1308, 716] width 10 height 11
click at [1383, 711] on button "Send" at bounding box center [1376, 717] width 63 height 24
click at [1303, 718] on icon "button" at bounding box center [1308, 716] width 10 height 11
click at [1387, 719] on button "Send" at bounding box center [1376, 717] width 63 height 24
click at [125, 109] on div "Order details" at bounding box center [128, 104] width 68 height 14
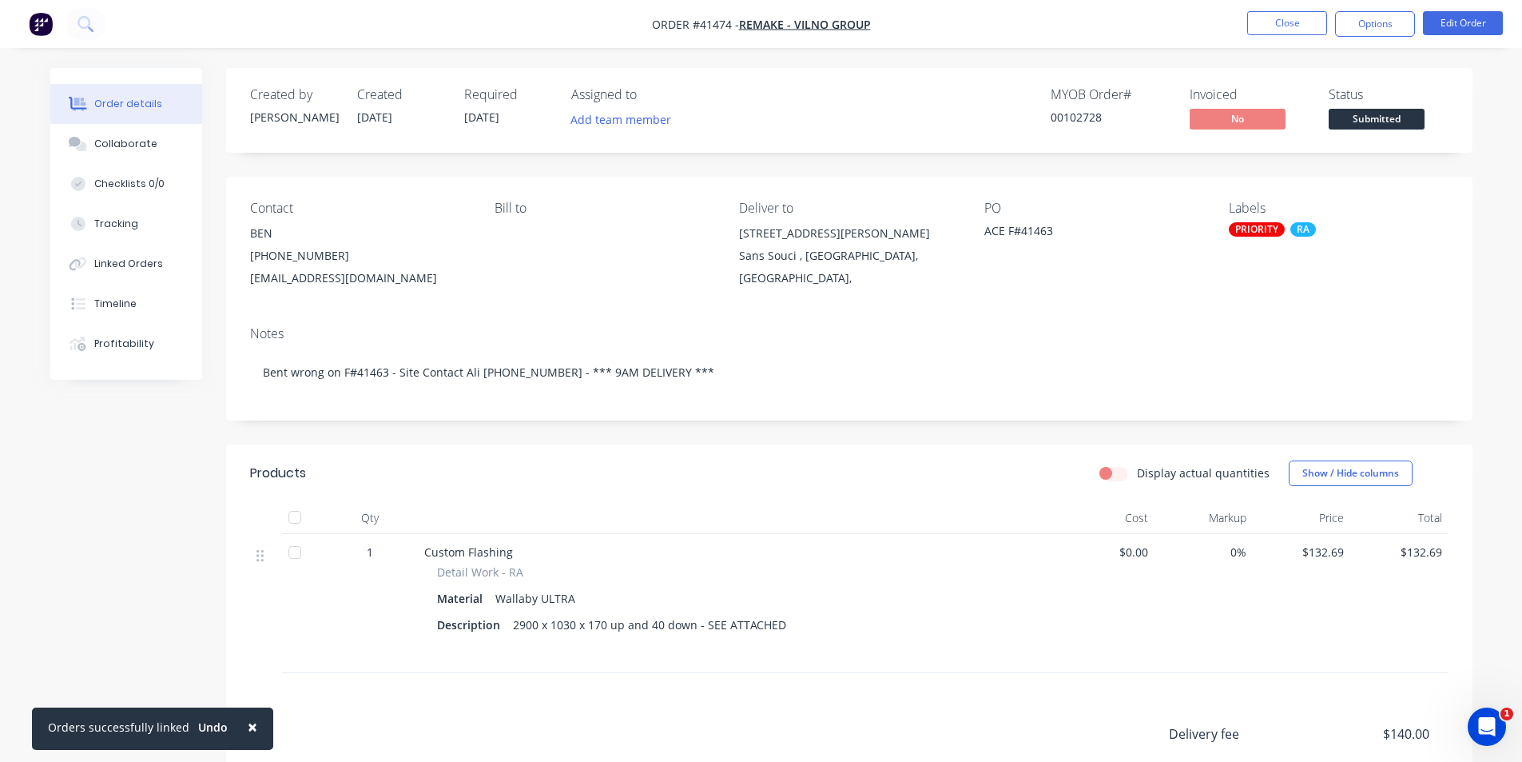
click at [842, 105] on div "MYOB Order # 00102728 Invoiced No Status Submitted" at bounding box center [1090, 110] width 718 height 46
drag, startPoint x: 858, startPoint y: 65, endPoint x: 1267, endPoint y: 26, distance: 410.2
click at [858, 65] on div "Order details Collaborate Checklists 0/0 Tracking Linked Orders Timeline Profit…" at bounding box center [761, 496] width 1522 height 992
click at [1267, 25] on button "Close" at bounding box center [1287, 23] width 80 height 24
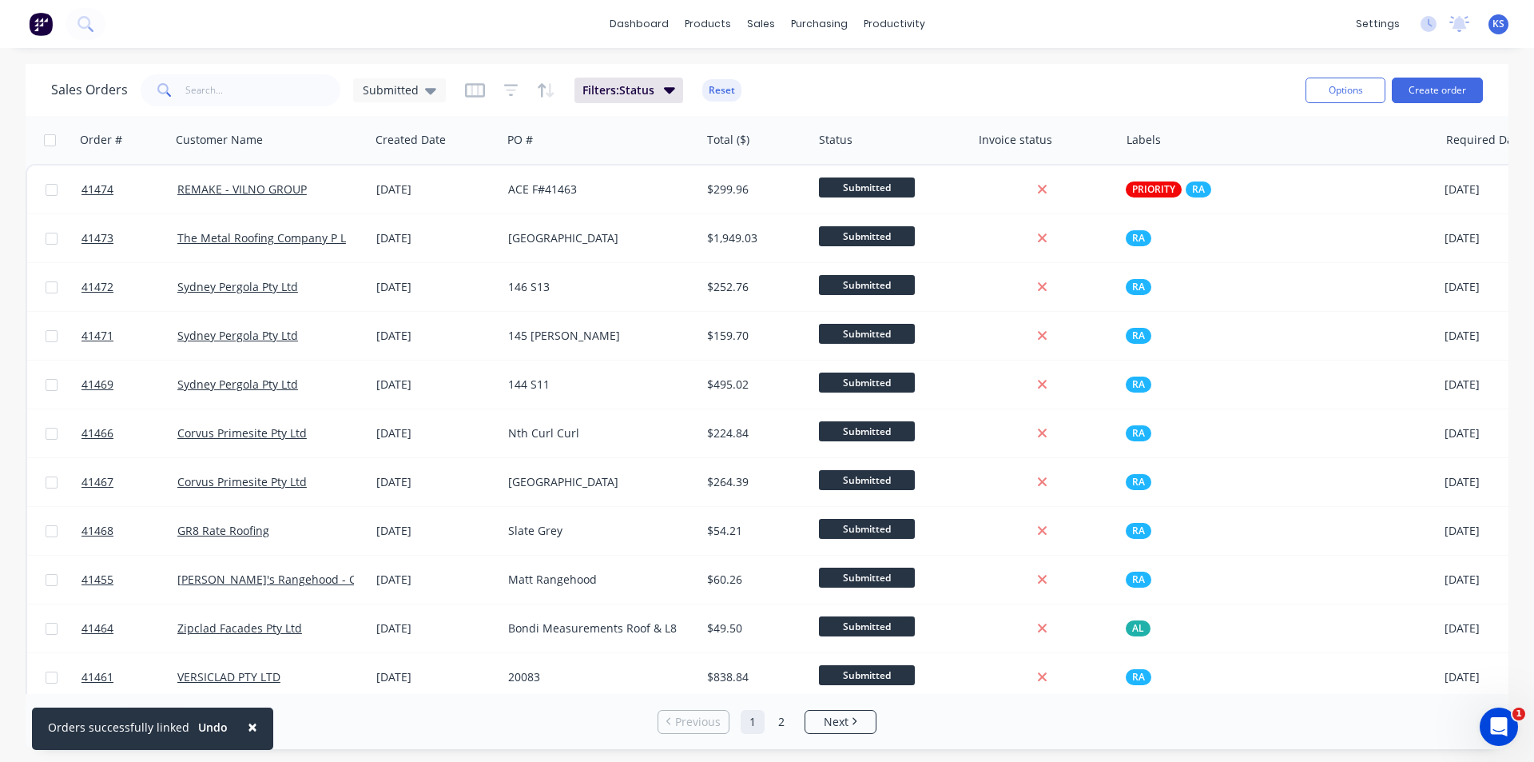
click at [977, 104] on div "Sales Orders Submitted Filters: Status Reset" at bounding box center [672, 89] width 1242 height 39
click at [726, 87] on button "Reset" at bounding box center [721, 90] width 39 height 22
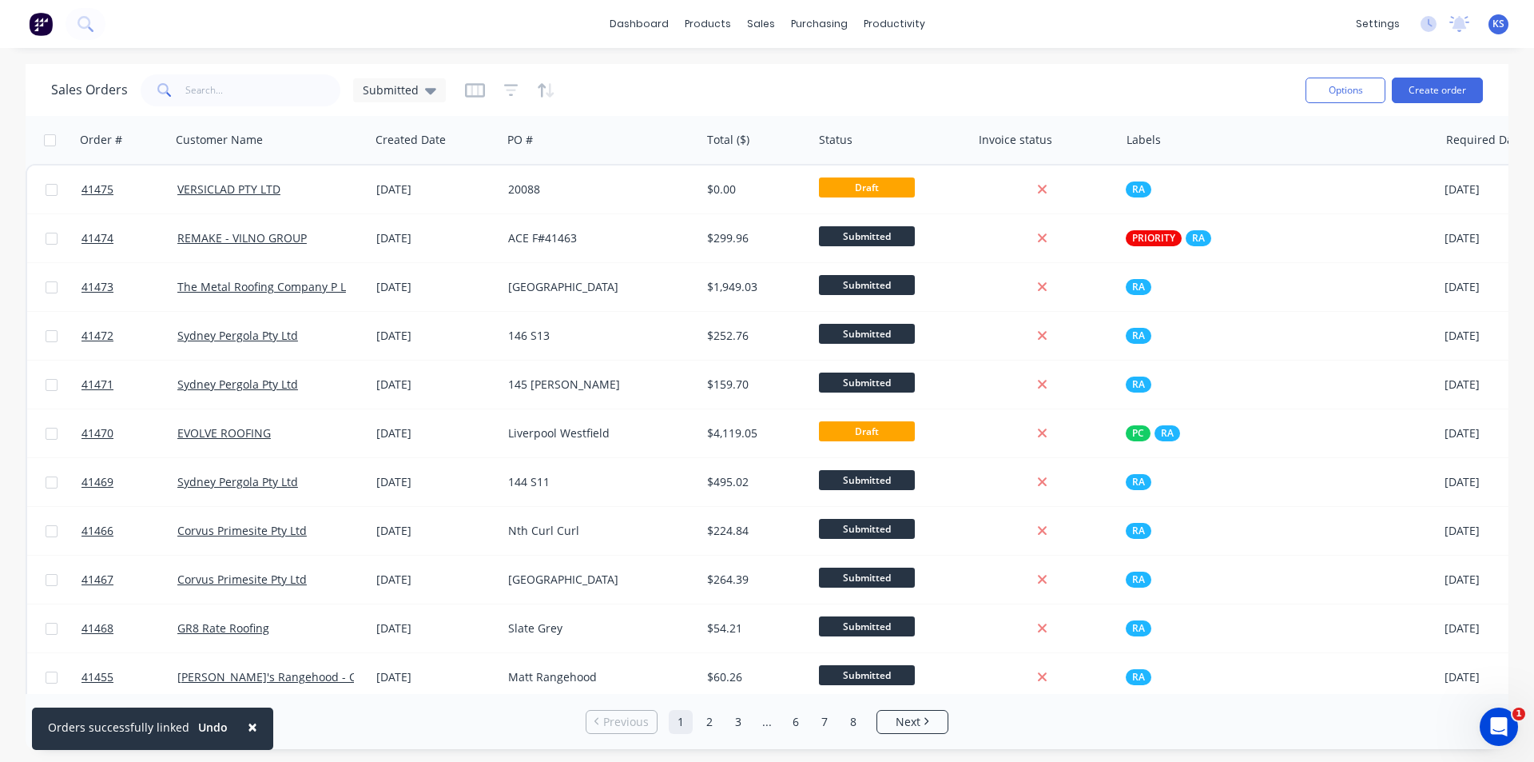
click at [1171, 70] on div "Sales Orders Submitted Options Create order" at bounding box center [767, 90] width 1483 height 52
click at [973, 71] on div "Sales Orders Submitted" at bounding box center [672, 89] width 1242 height 39
click at [1449, 93] on button "Create order" at bounding box center [1437, 91] width 91 height 26
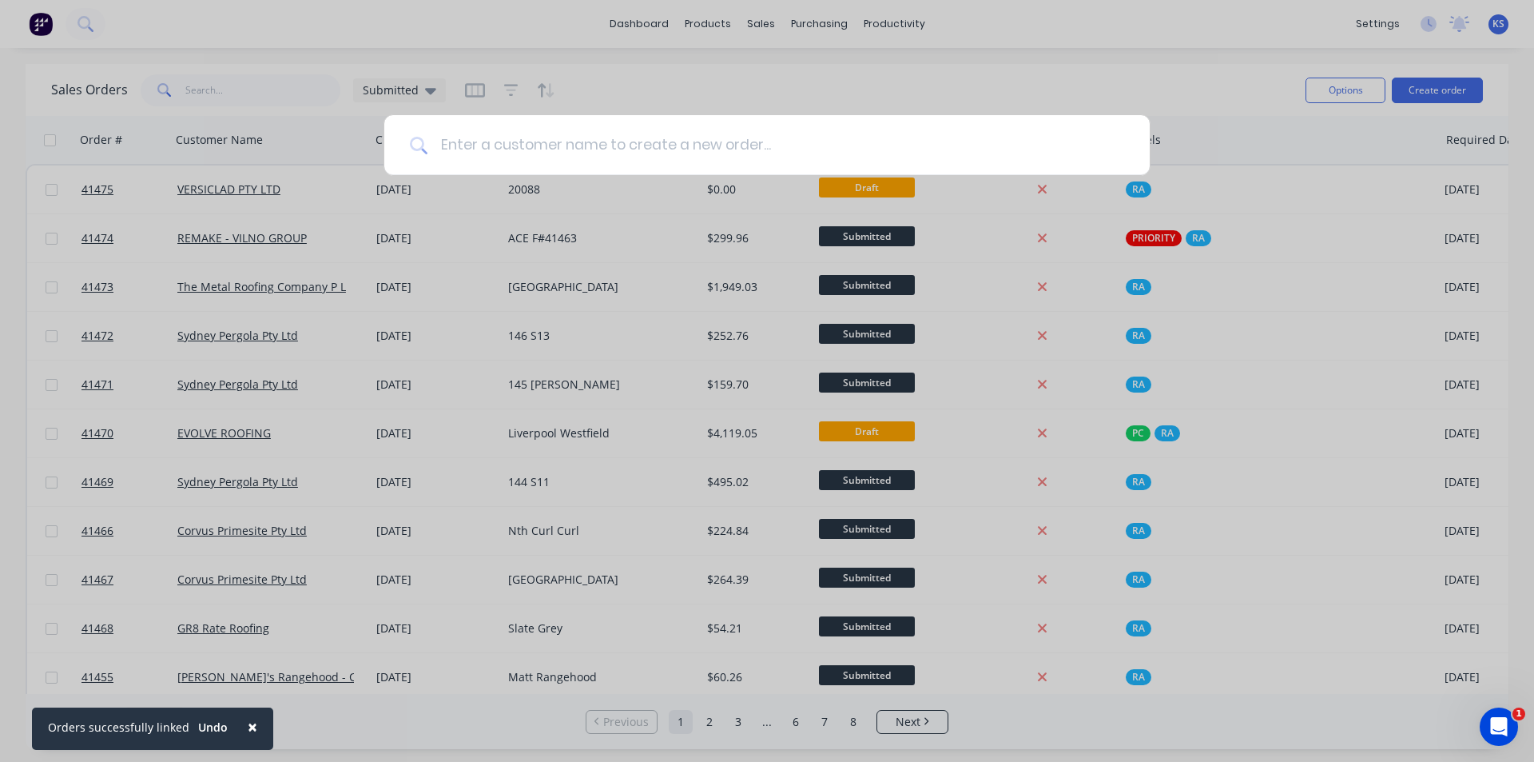
click at [501, 143] on input at bounding box center [776, 145] width 697 height 60
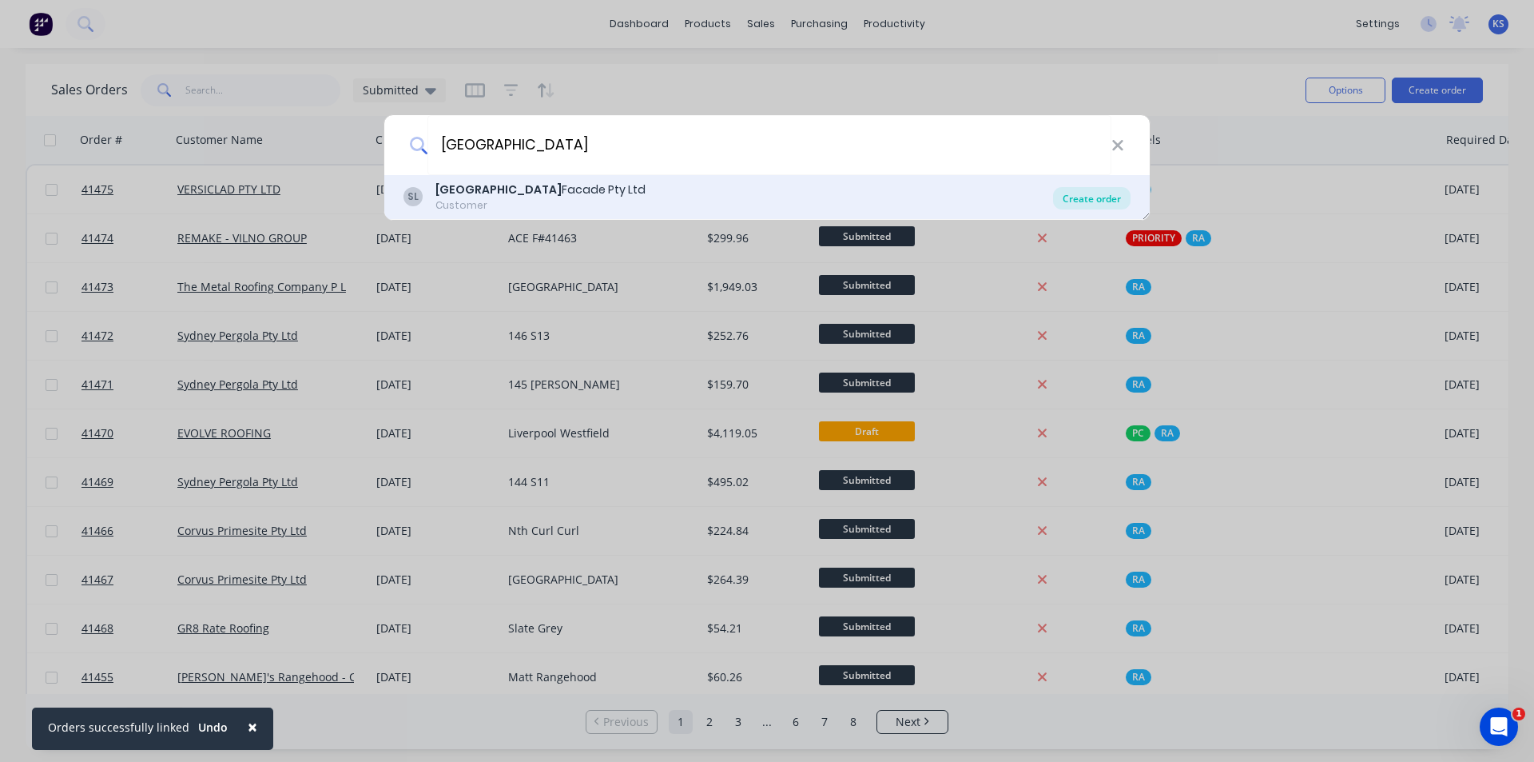
type input "south west"
click at [1069, 194] on div "Create order" at bounding box center [1092, 198] width 78 height 22
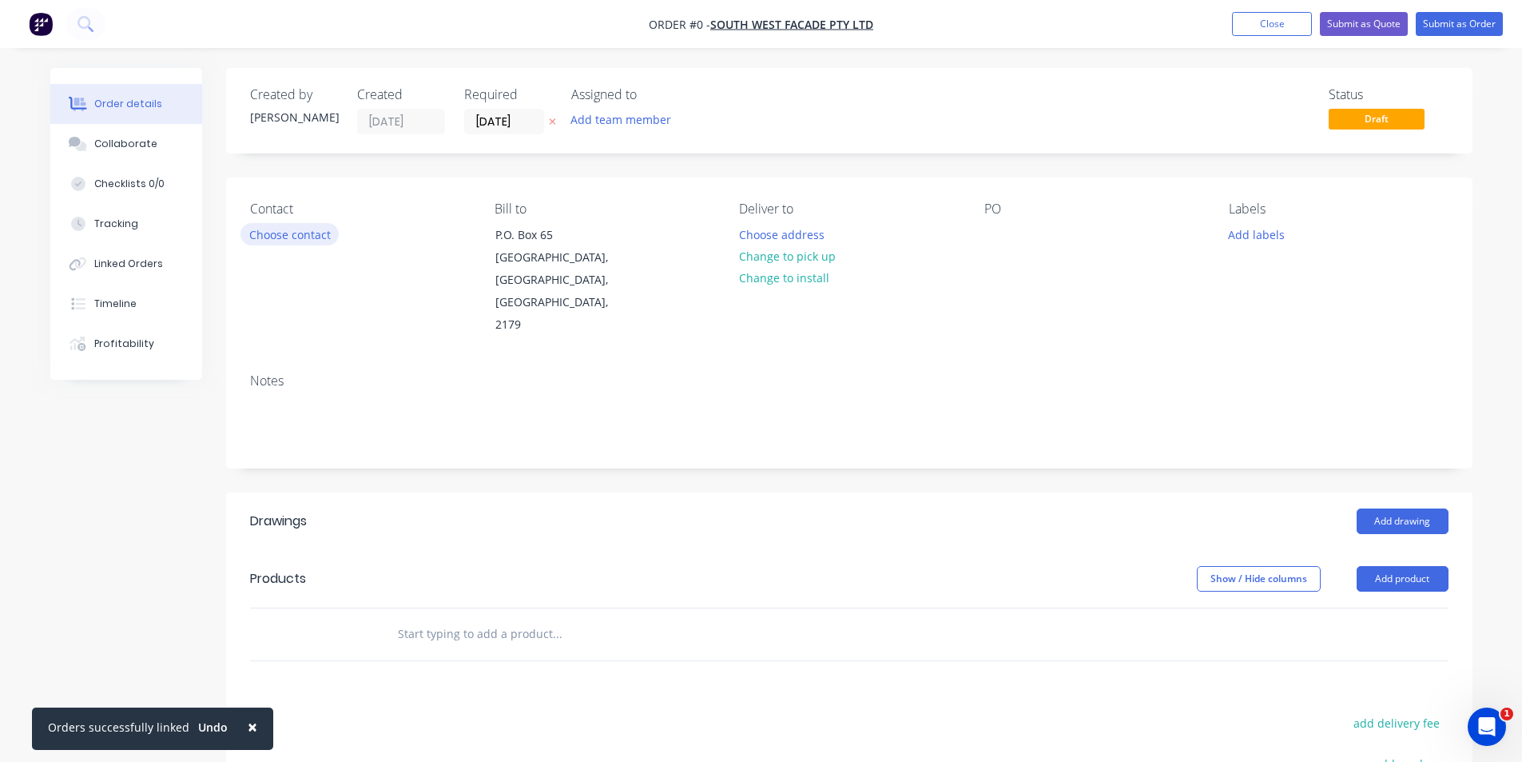
click at [261, 237] on button "Choose contact" at bounding box center [290, 234] width 98 height 22
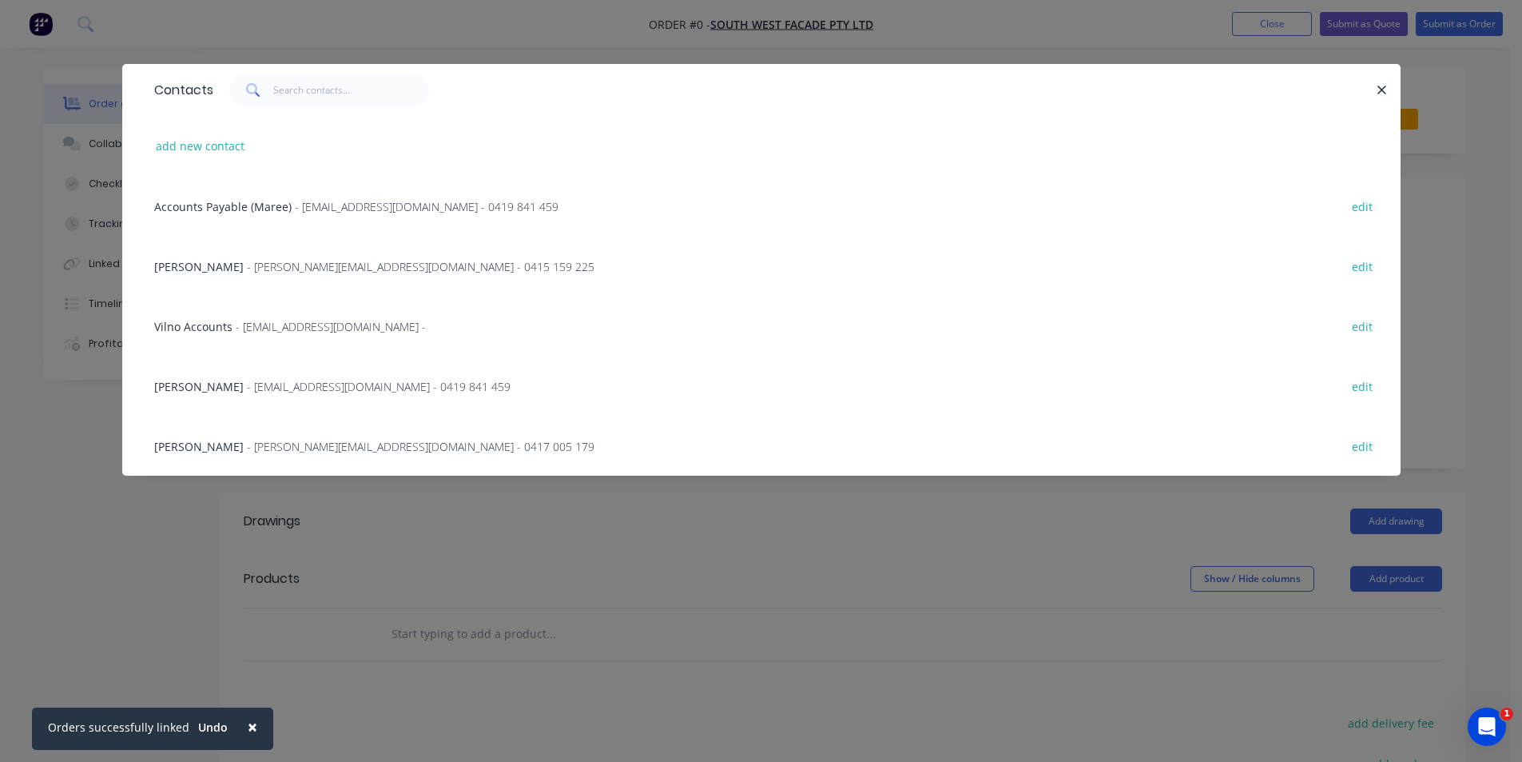
click at [228, 265] on span "GRAHAM SARGENT" at bounding box center [199, 266] width 90 height 15
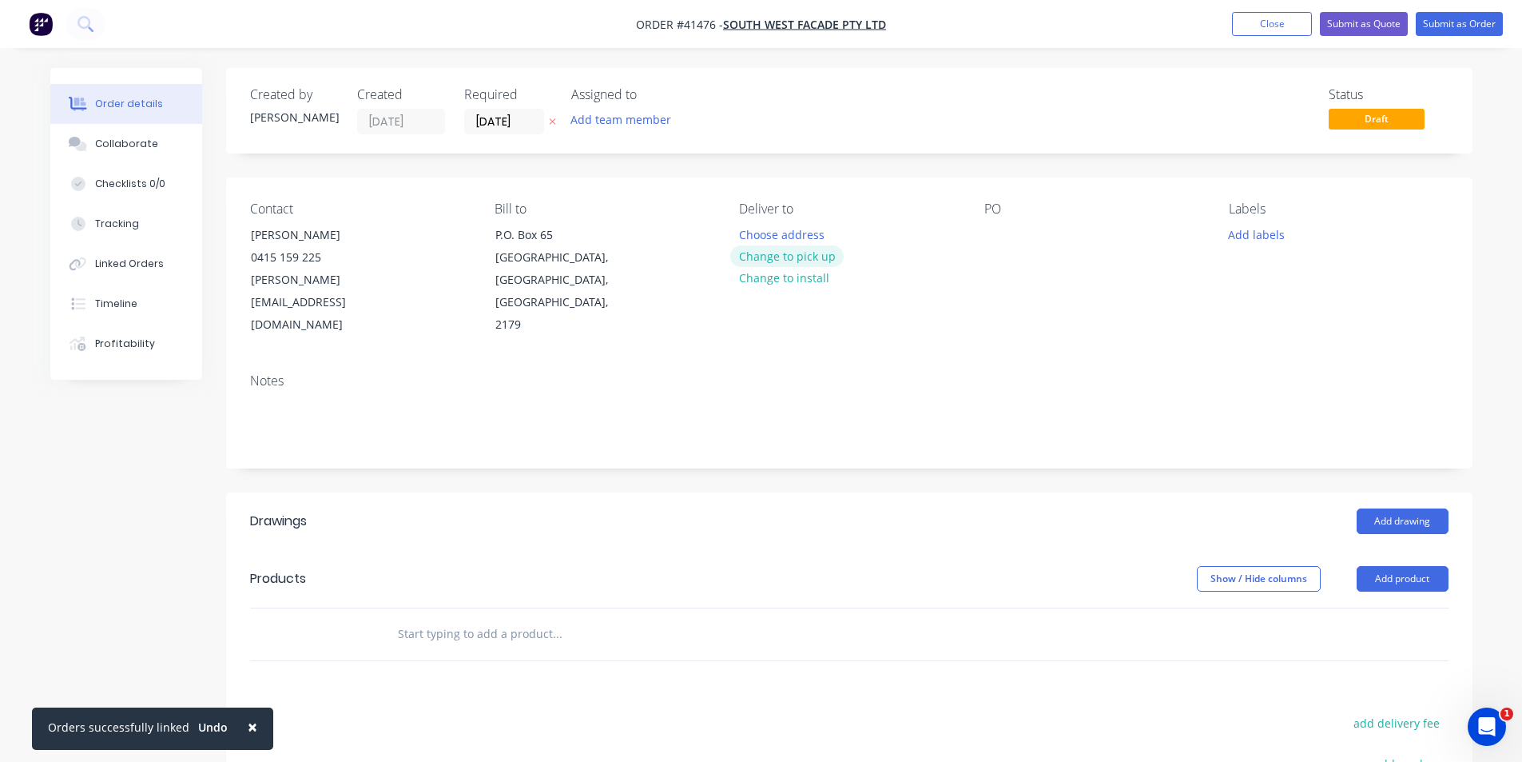
click at [770, 257] on button "Change to pick up" at bounding box center [786, 256] width 113 height 22
click at [1003, 234] on div at bounding box center [998, 234] width 26 height 23
click at [1275, 241] on button "Add labels" at bounding box center [1257, 234] width 74 height 22
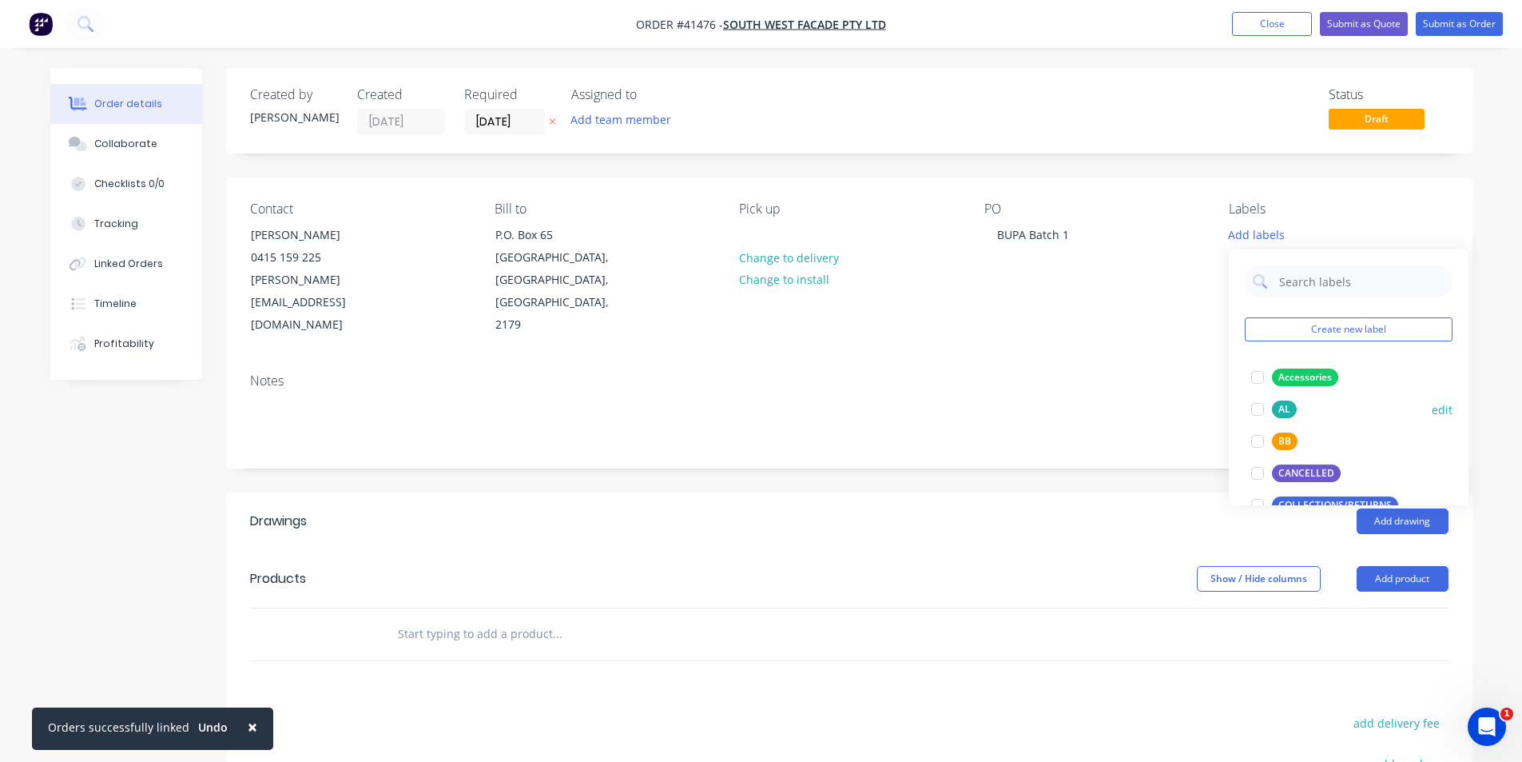
click at [1253, 408] on div at bounding box center [1258, 409] width 32 height 32
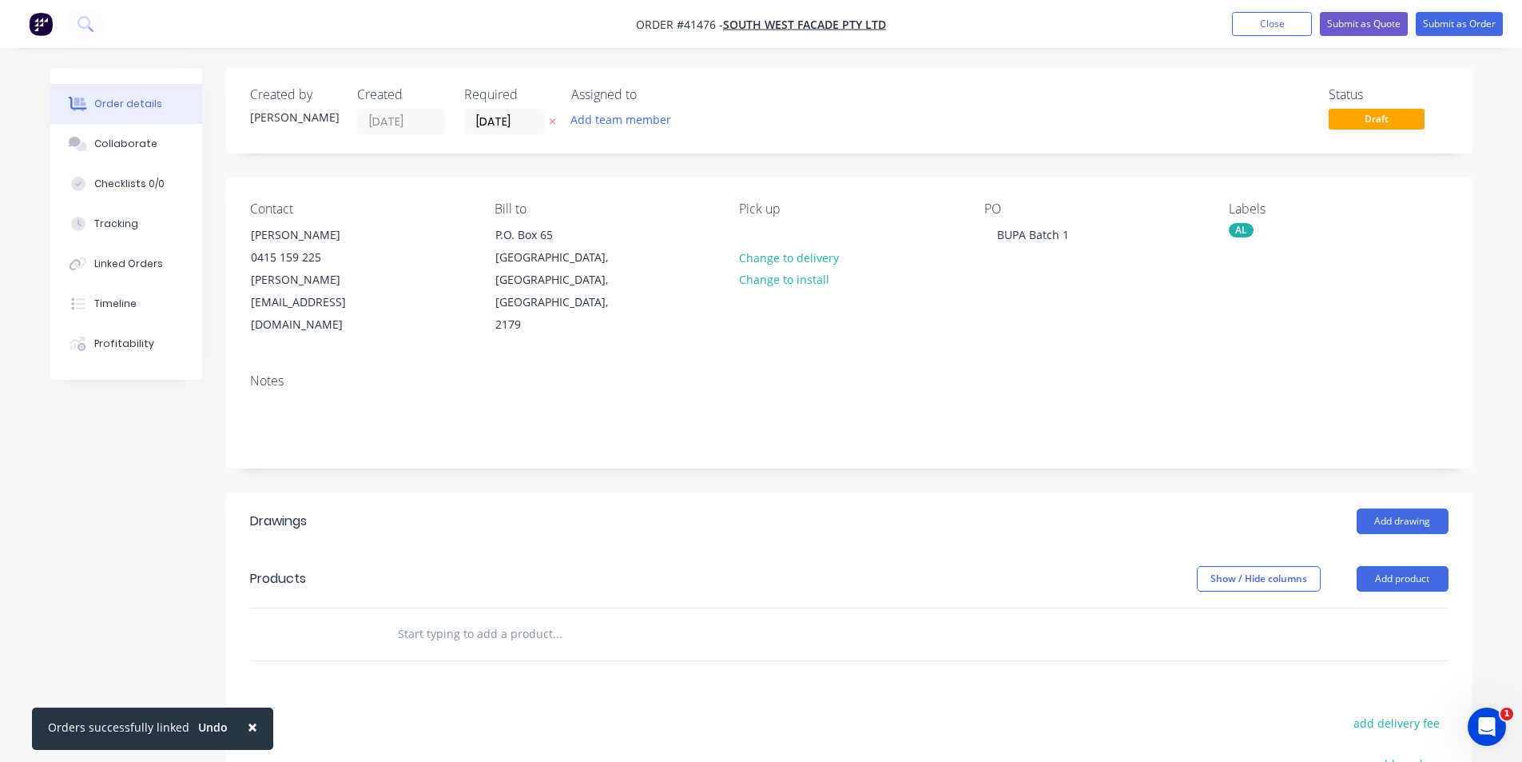
click at [1151, 492] on header "Drawings Add drawing" at bounding box center [849, 521] width 1247 height 58
click at [1377, 566] on button "Add product" at bounding box center [1403, 579] width 92 height 26
click at [1379, 607] on div "Product catalogue" at bounding box center [1372, 618] width 123 height 23
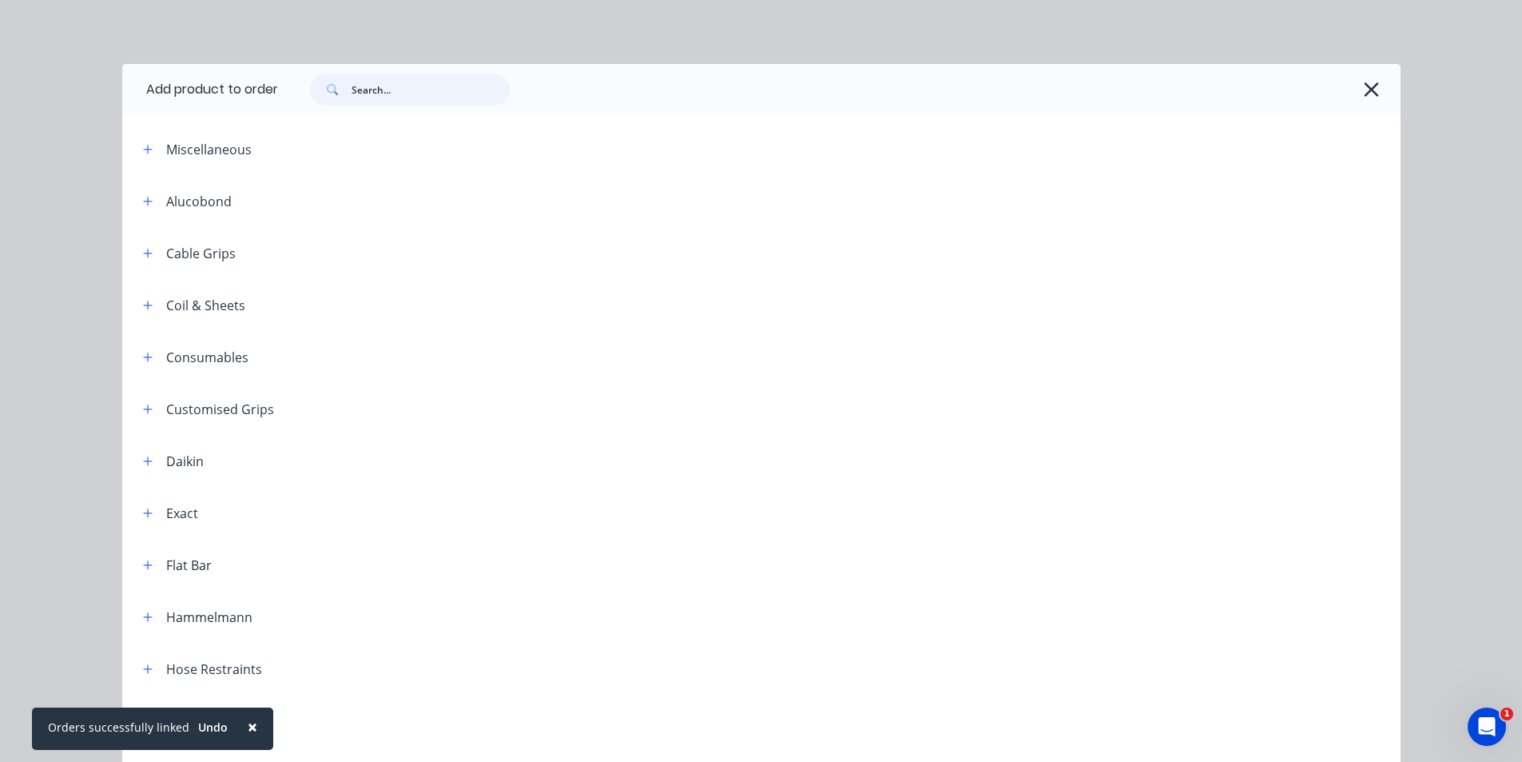
click at [389, 86] on input "text" at bounding box center [431, 90] width 158 height 32
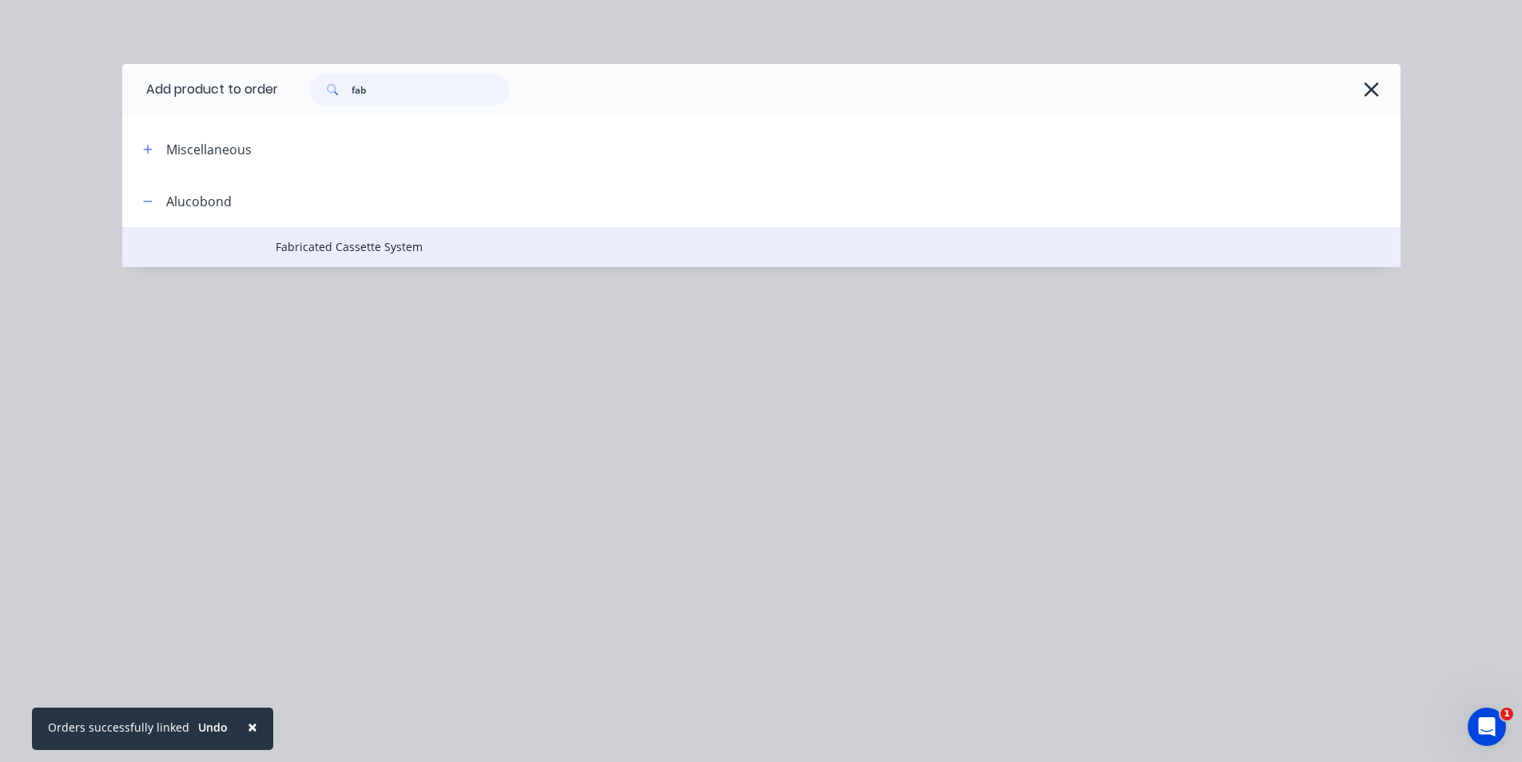
type input "fab"
click at [364, 239] on span "Fabricated Cassette System" at bounding box center [726, 246] width 900 height 17
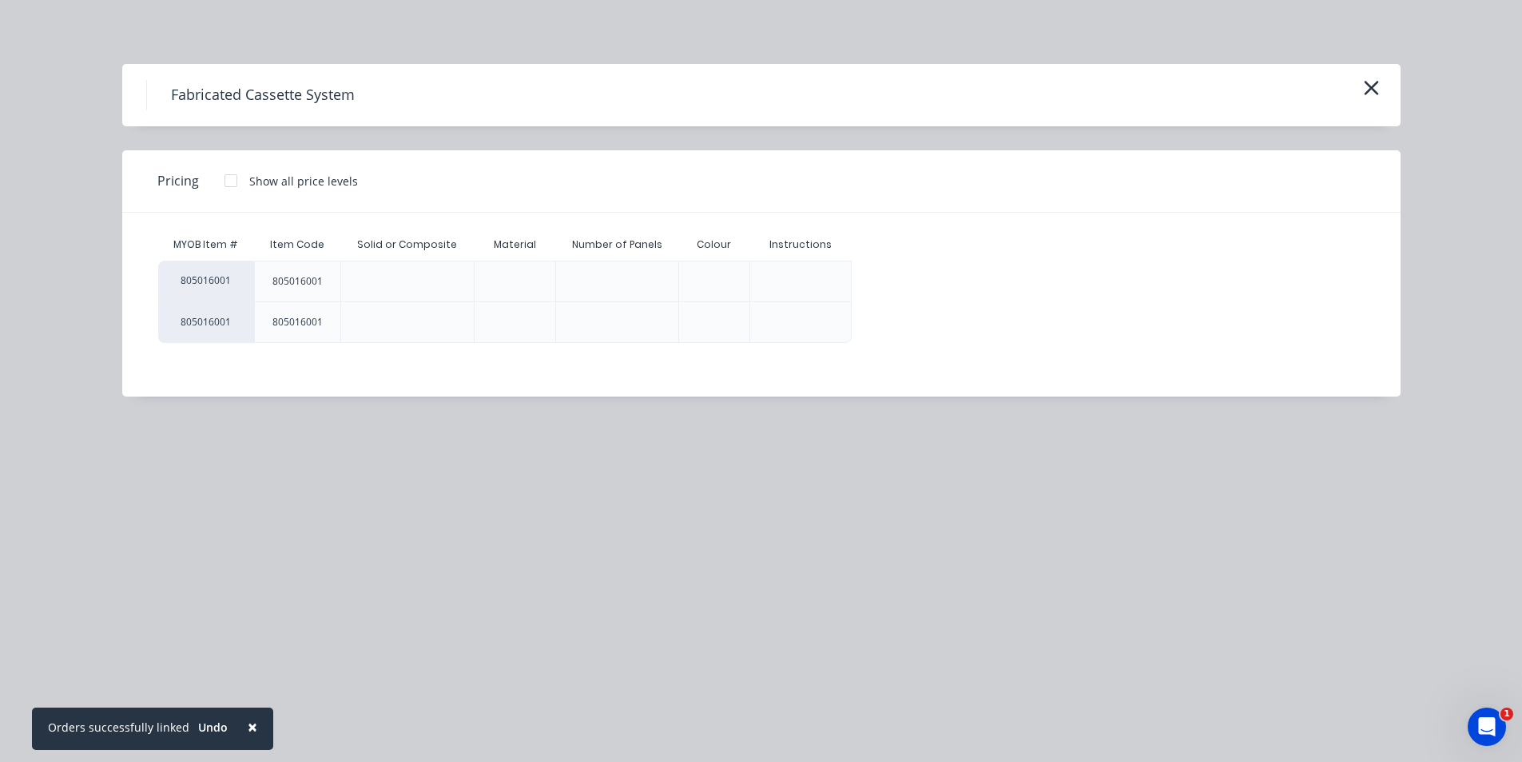
click at [224, 179] on div at bounding box center [231, 181] width 32 height 32
click at [879, 268] on div "$0.00" at bounding box center [896, 281] width 86 height 40
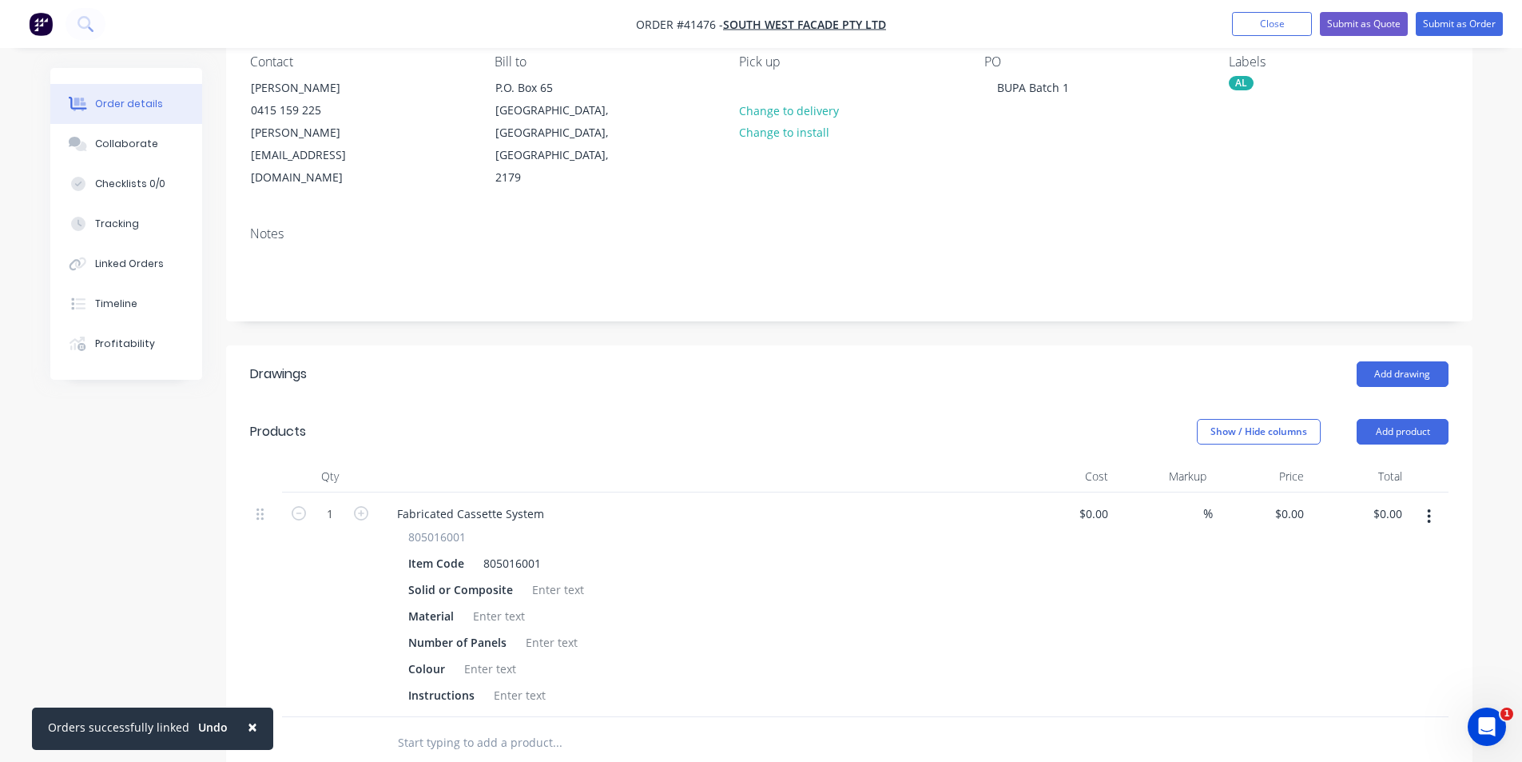
scroll to position [517, 0]
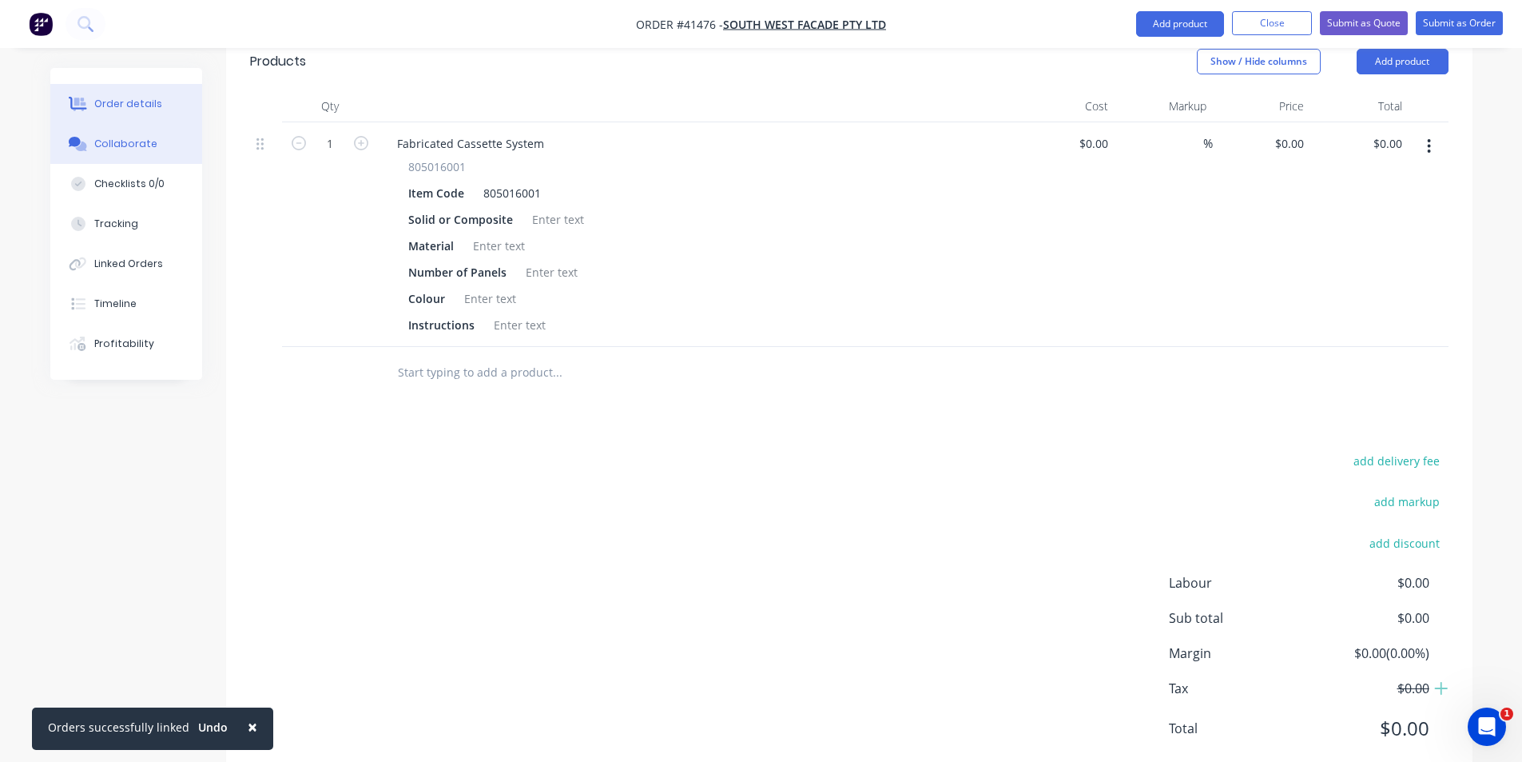
click at [168, 143] on button "Collaborate" at bounding box center [126, 144] width 152 height 40
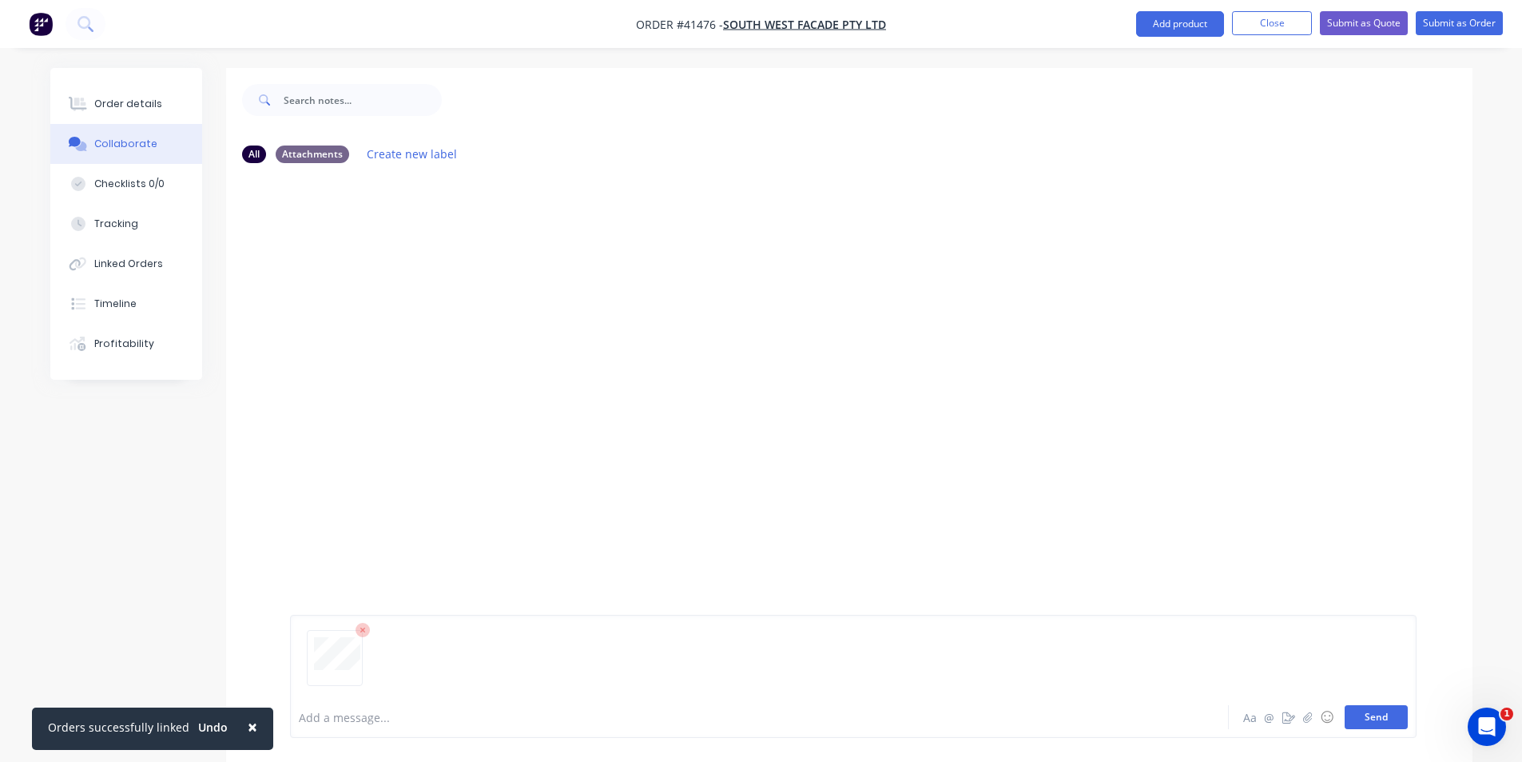
click at [1386, 721] on button "Send" at bounding box center [1376, 717] width 63 height 24
click at [384, 711] on div at bounding box center [715, 717] width 831 height 17
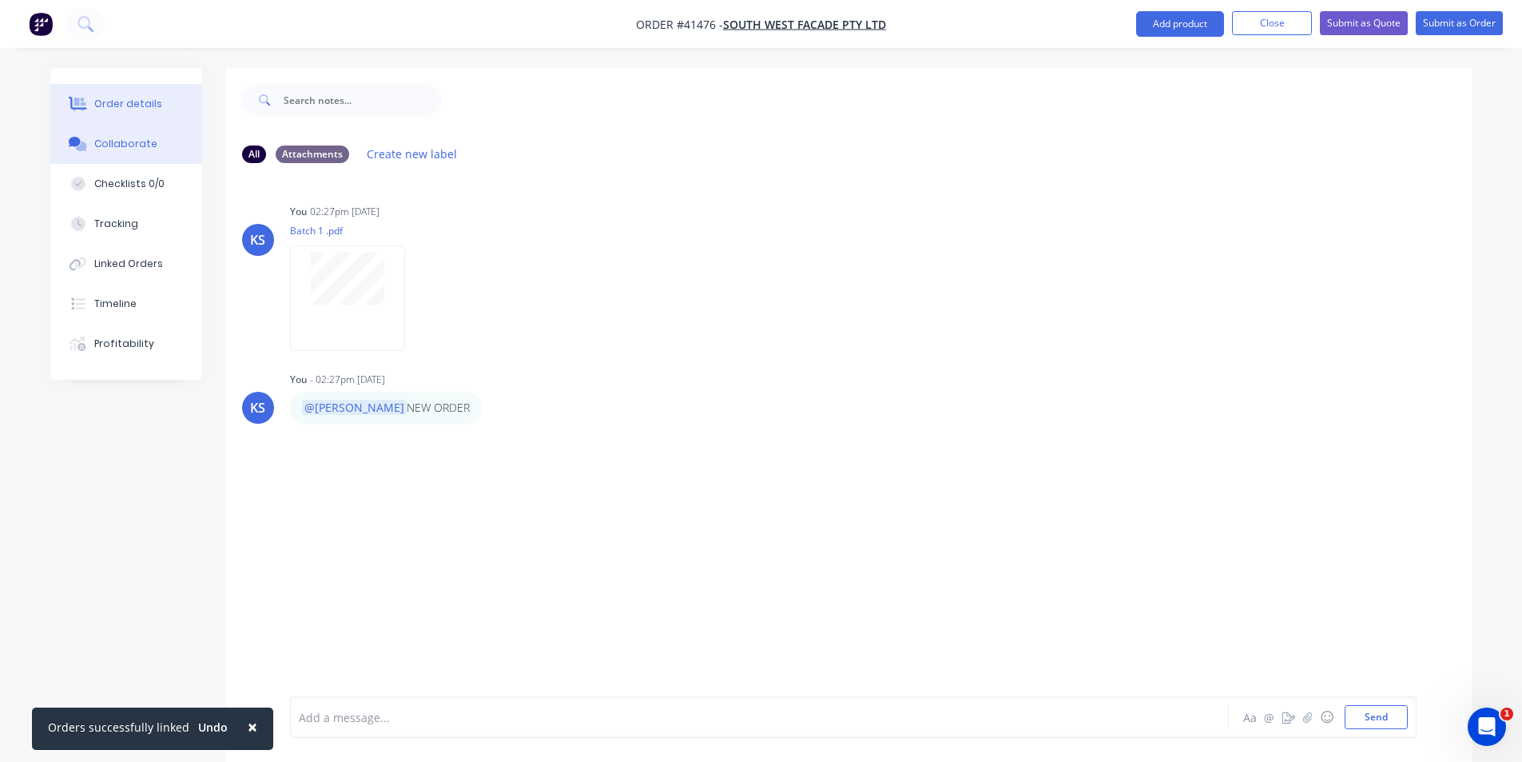
click at [173, 99] on button "Order details" at bounding box center [126, 104] width 152 height 40
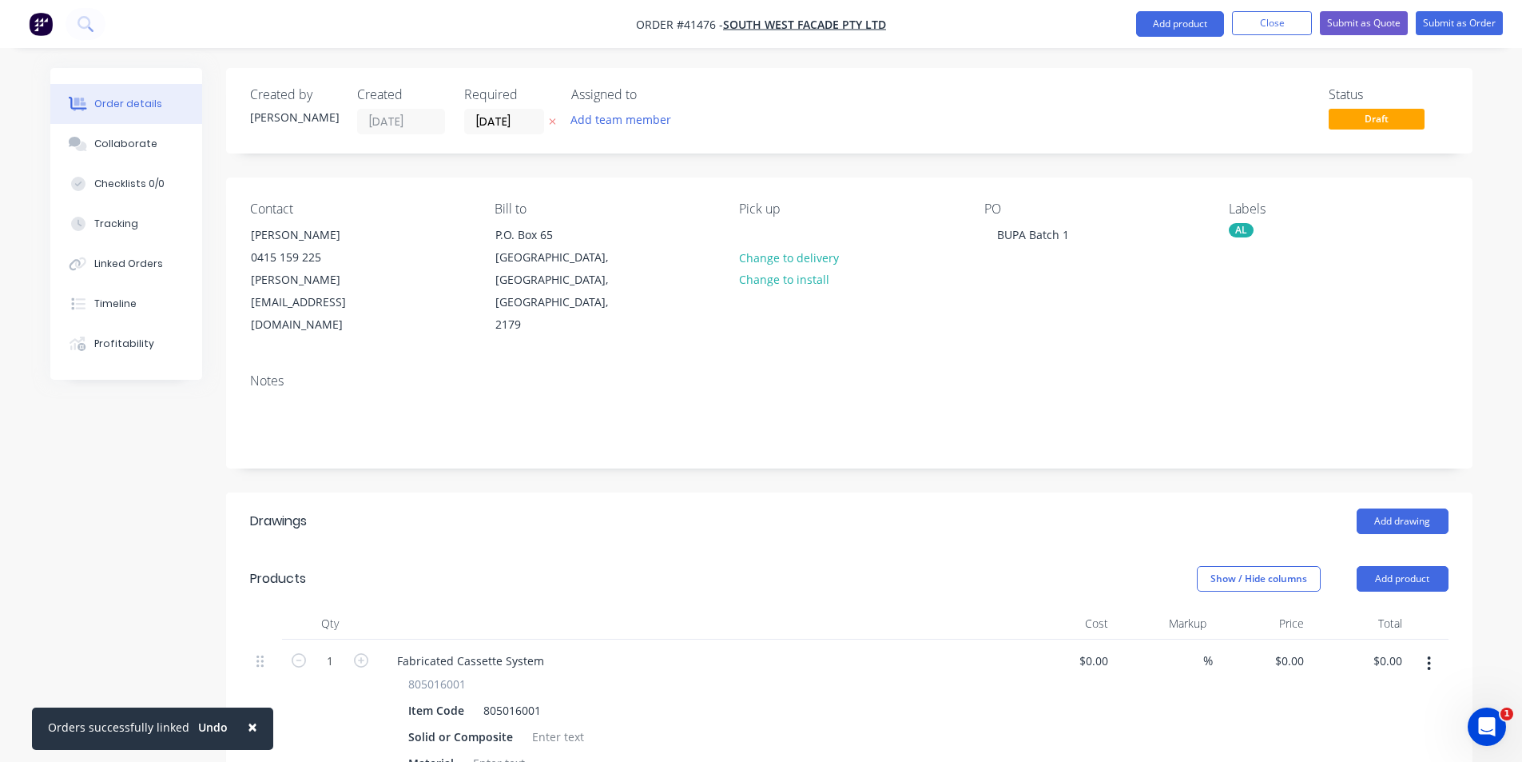
click at [899, 74] on div "Created by Kendall Created 02/09/25 Required 02/09/25 Assigned to Add team memb…" at bounding box center [849, 111] width 1247 height 86
click at [1273, 26] on button "Close" at bounding box center [1272, 23] width 80 height 24
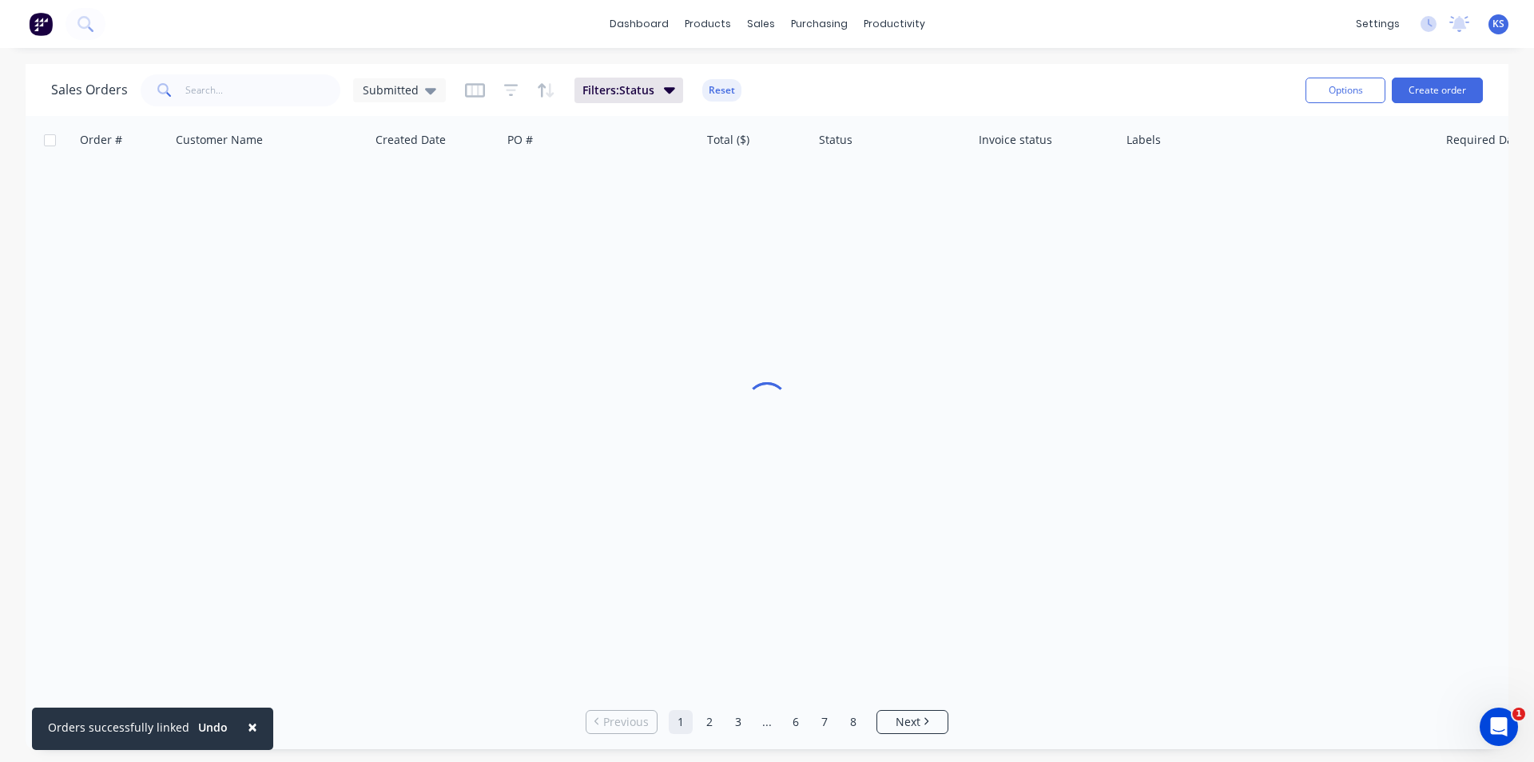
click at [1186, 73] on div "Sales Orders Submitted Filters: Status Reset" at bounding box center [672, 89] width 1242 height 39
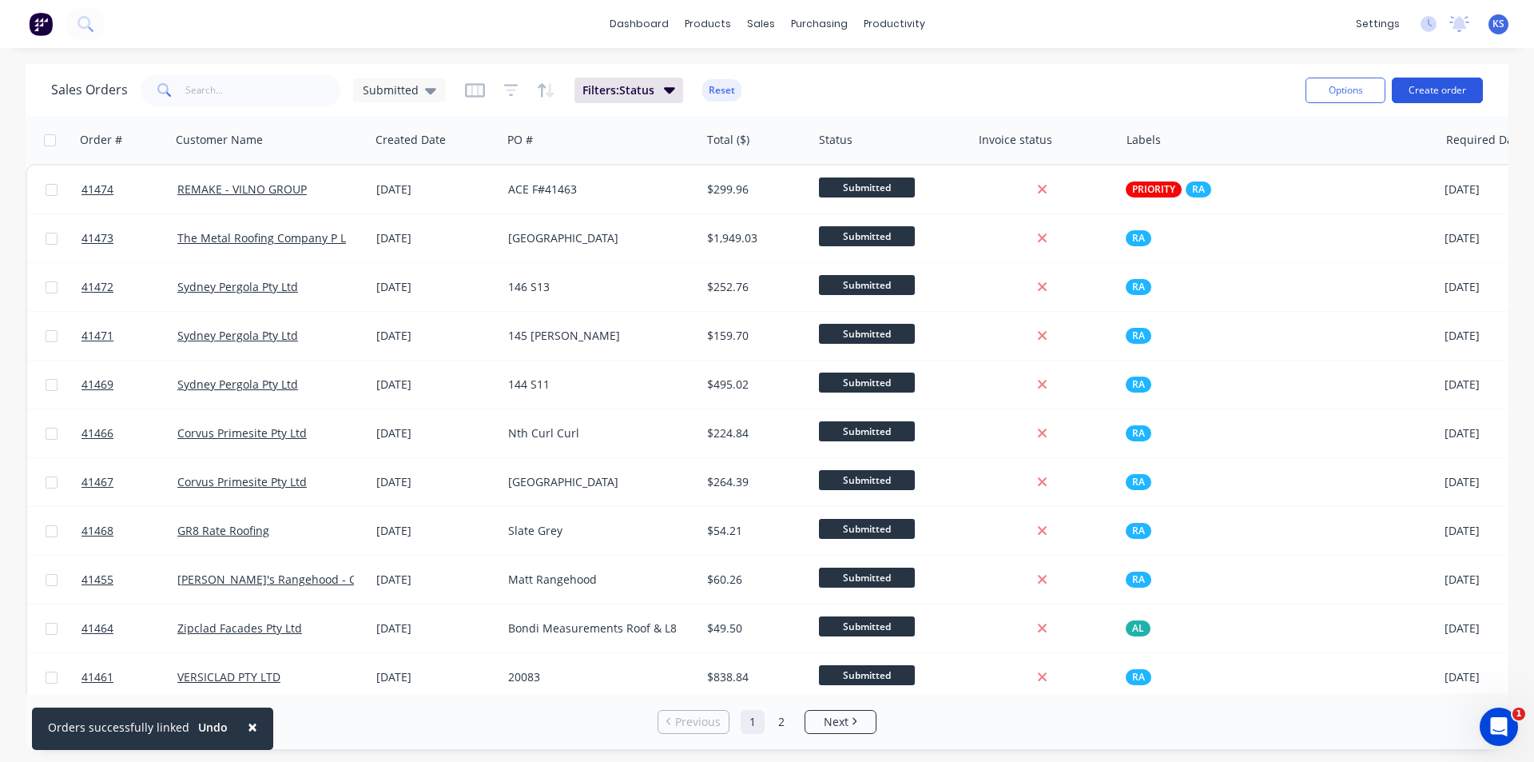
click at [1434, 82] on button "Create order" at bounding box center [1437, 91] width 91 height 26
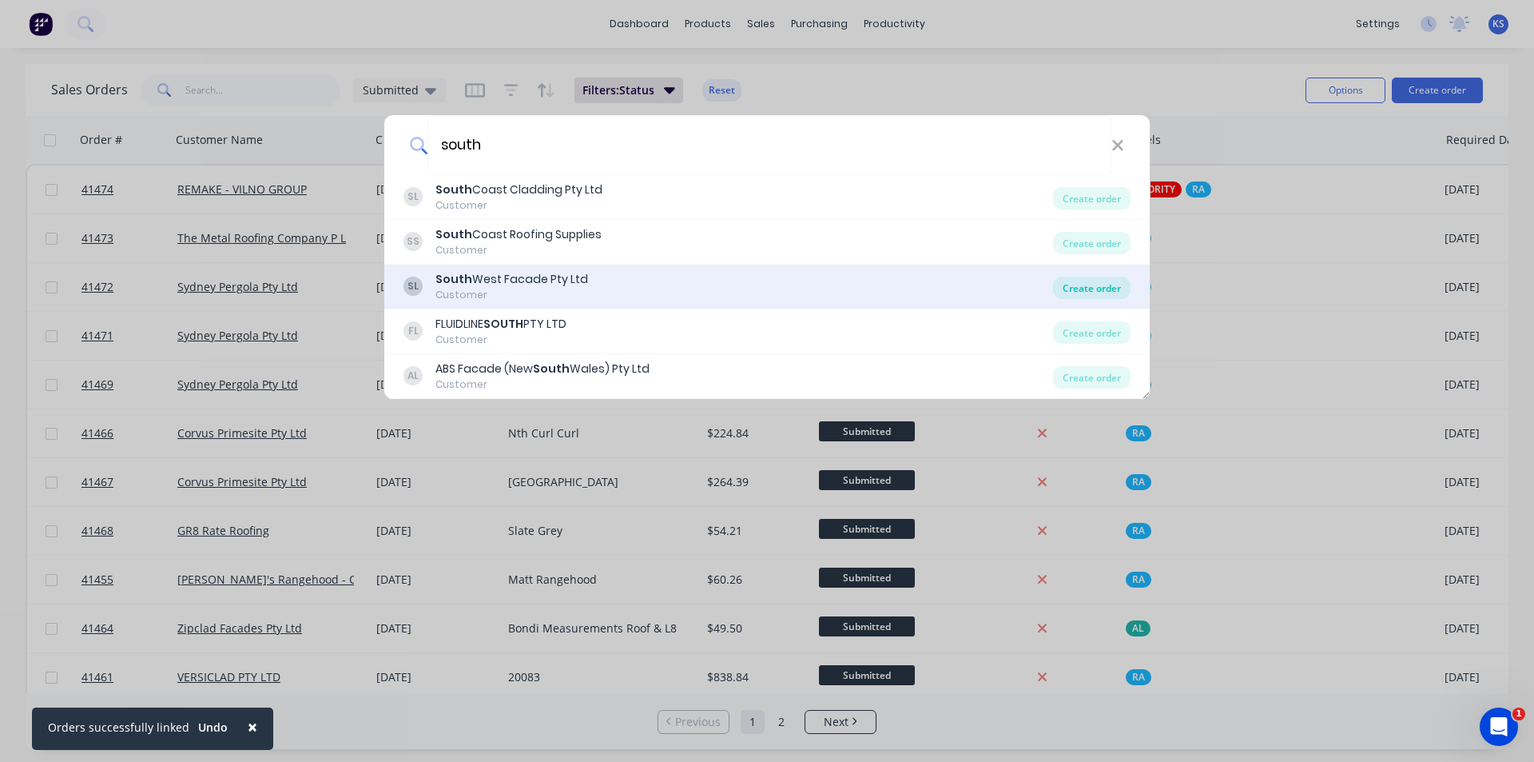
type input "south"
click at [1092, 281] on div "Create order" at bounding box center [1092, 287] width 78 height 22
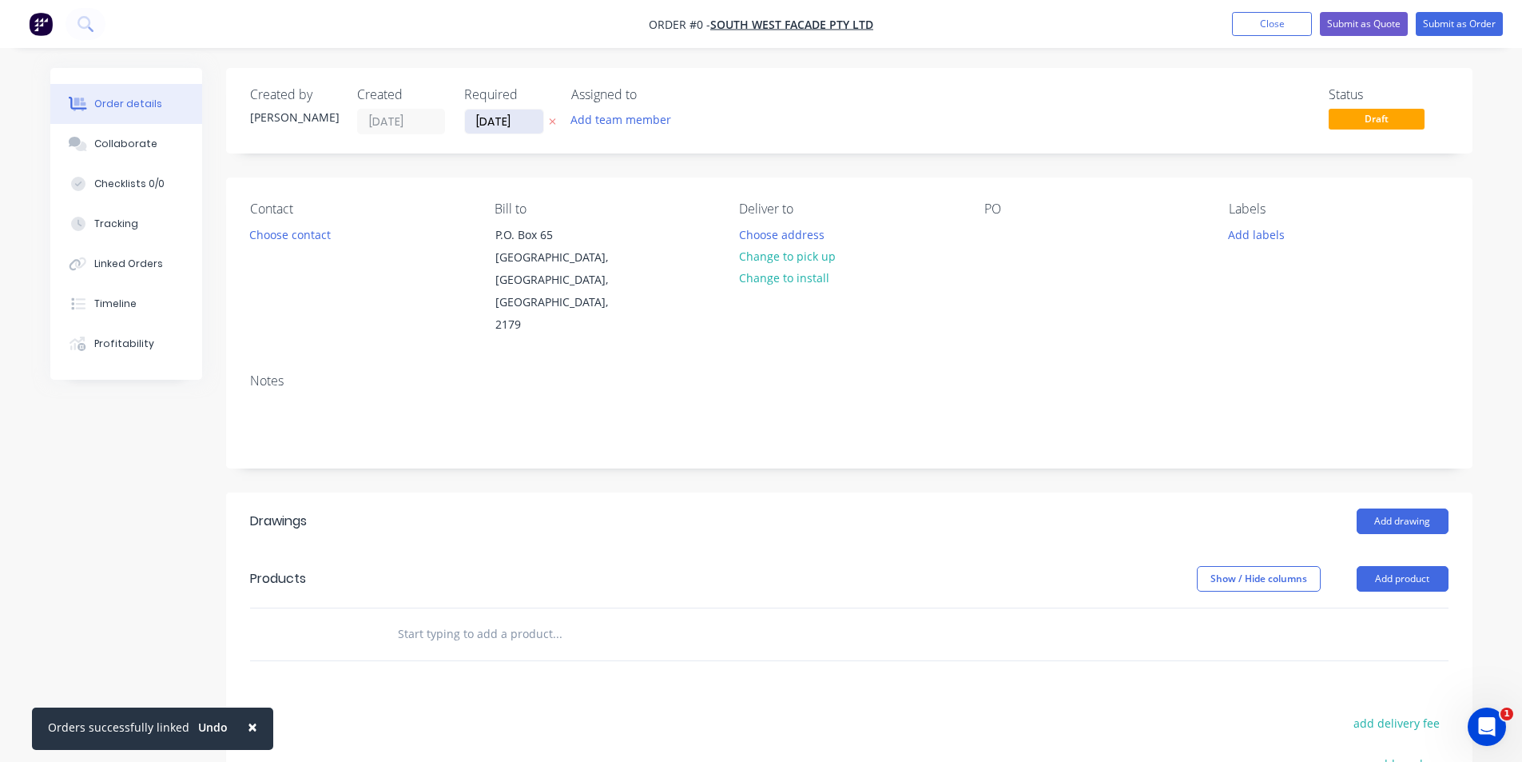
click at [511, 118] on input "[DATE]" at bounding box center [504, 121] width 78 height 24
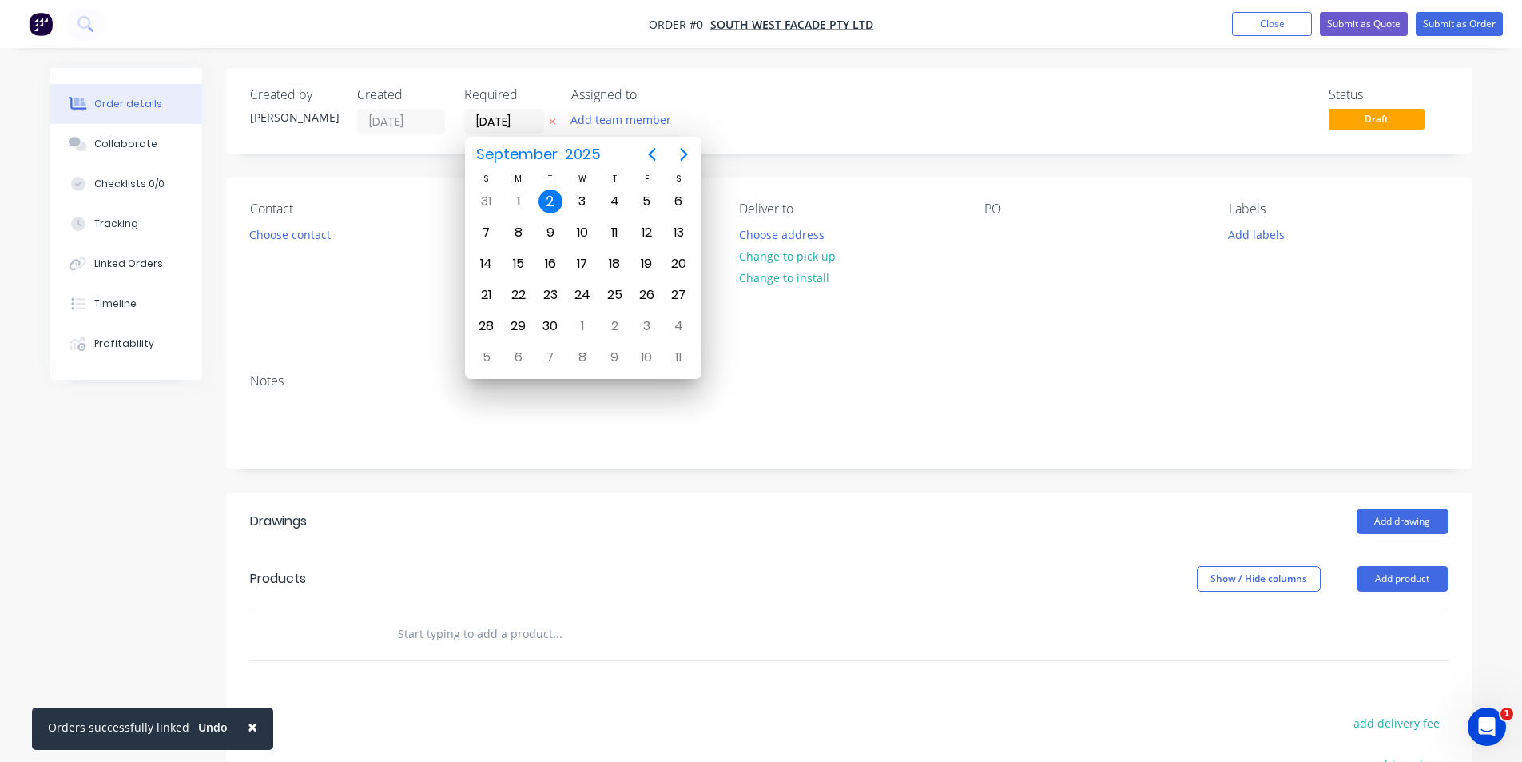
click at [550, 198] on div "2" at bounding box center [551, 201] width 24 height 24
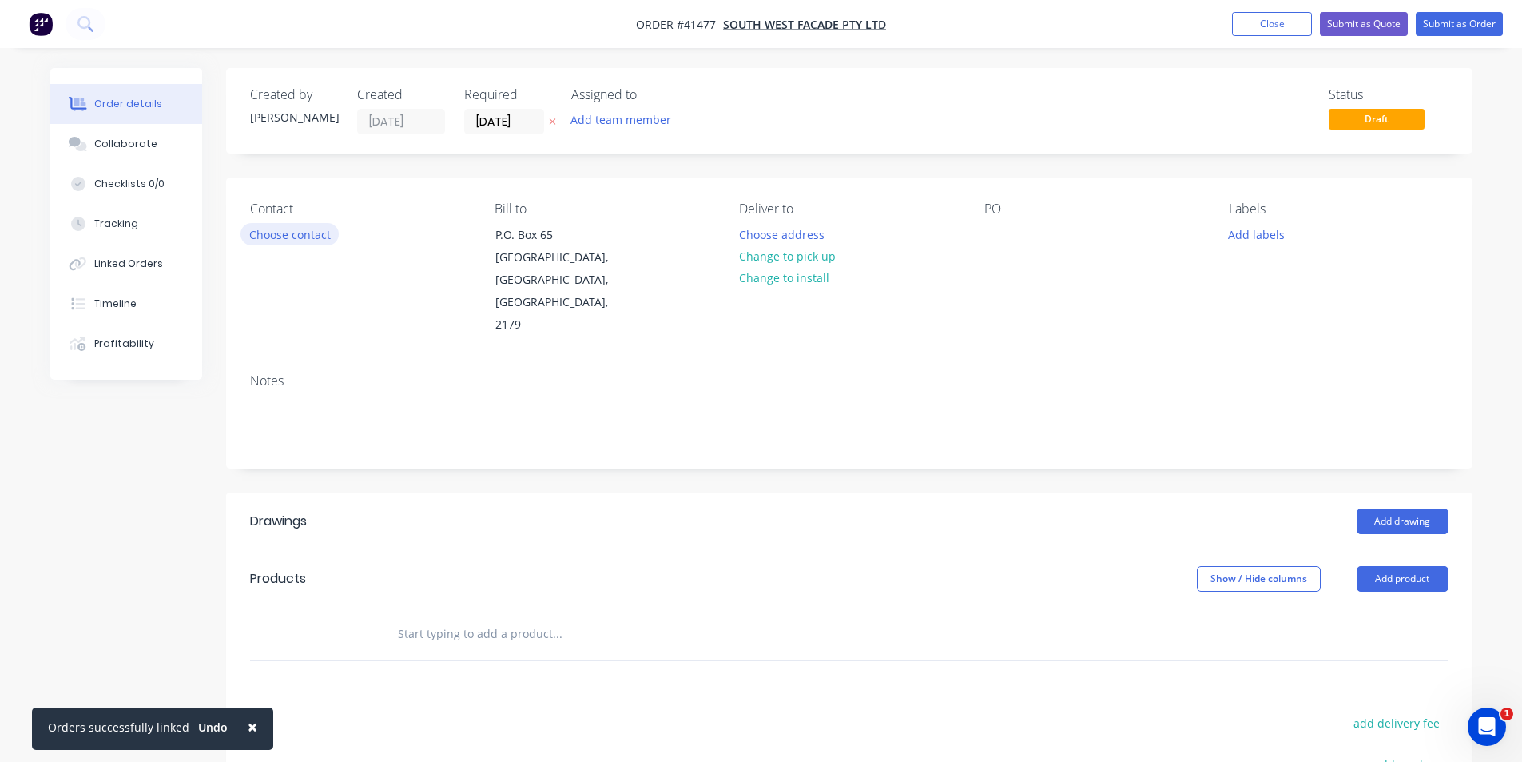
click at [312, 242] on button "Choose contact" at bounding box center [290, 234] width 98 height 22
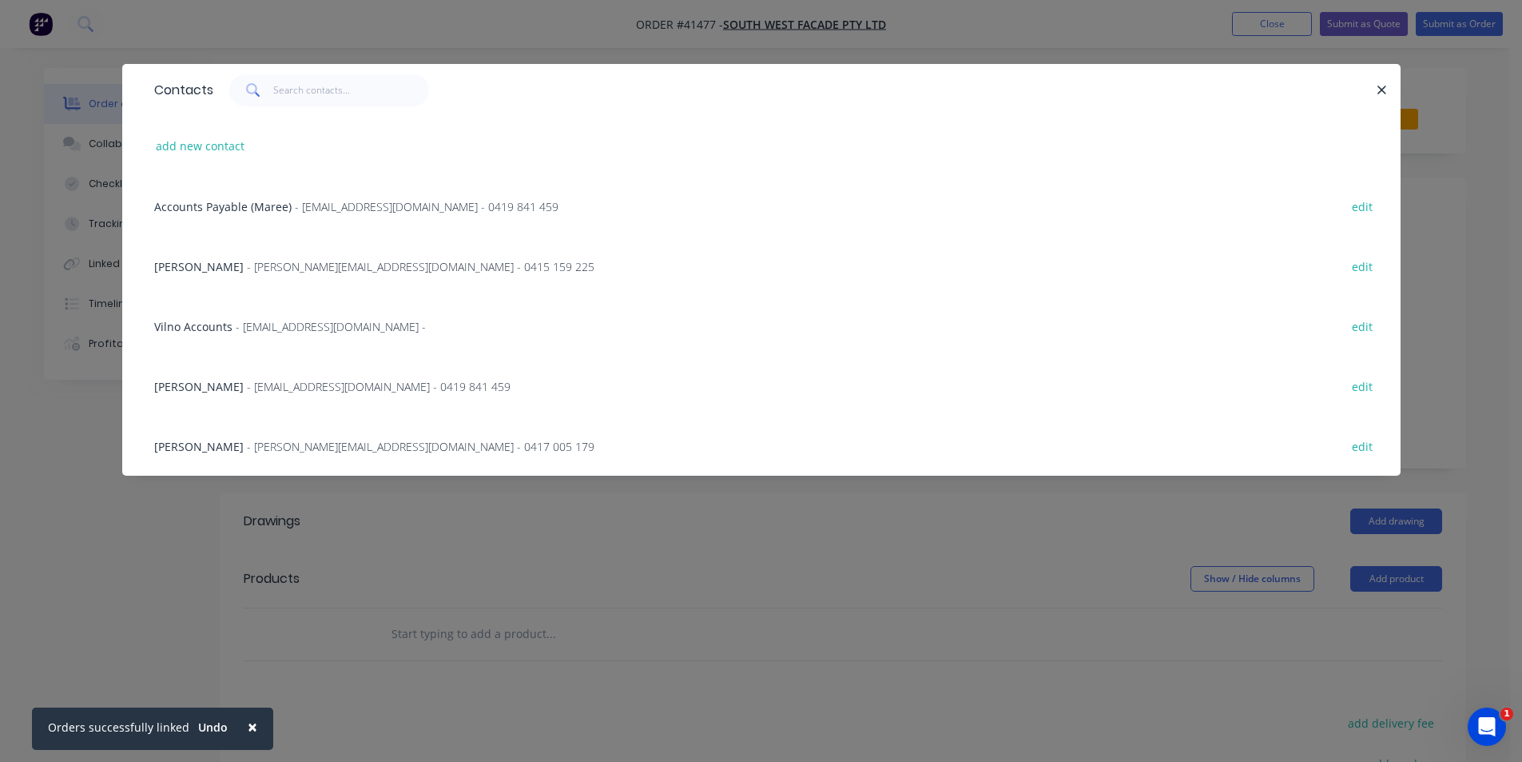
click at [267, 269] on span "- graham@swfacades.com - 0415 159 225" at bounding box center [421, 266] width 348 height 15
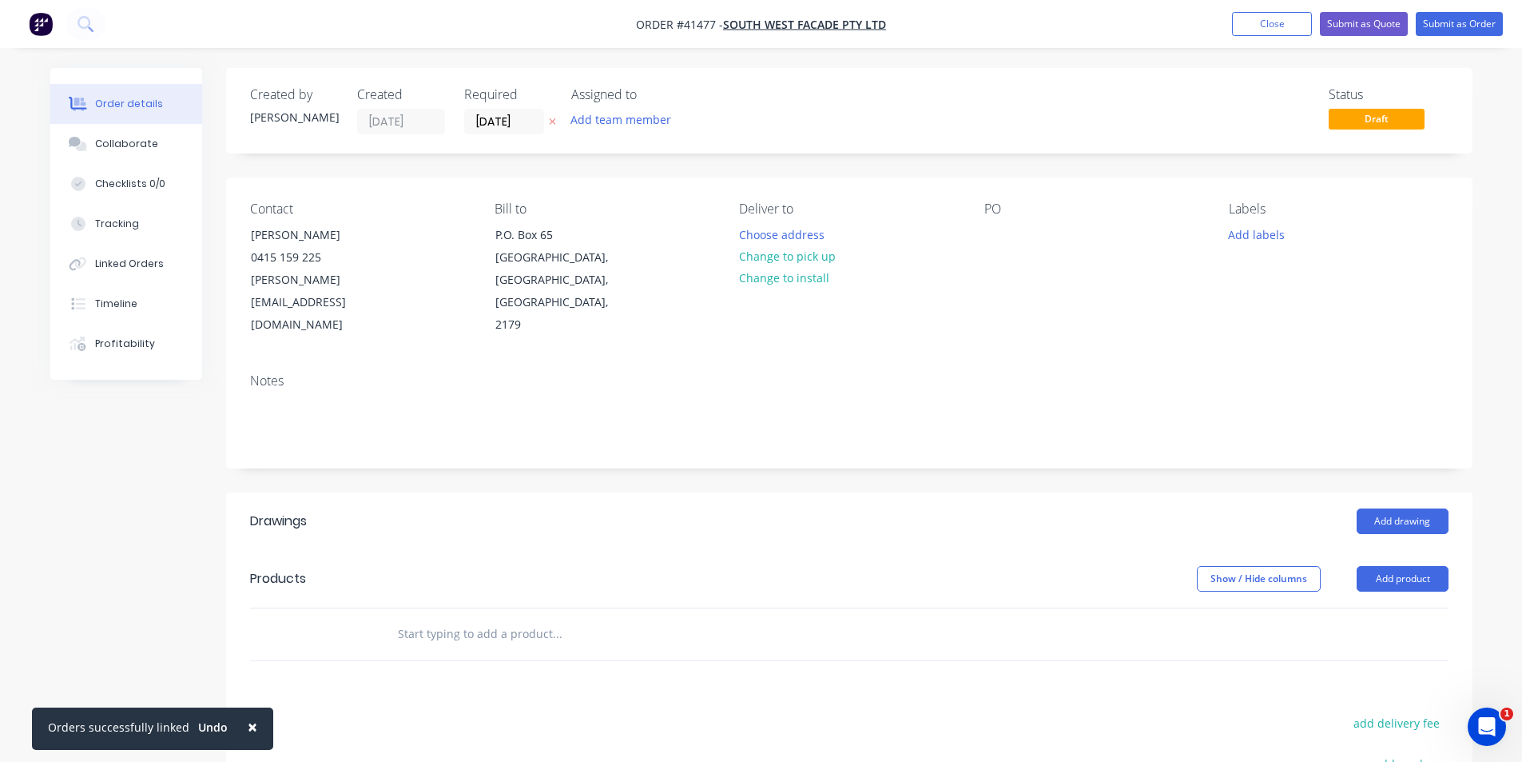
drag, startPoint x: 759, startPoint y: 251, endPoint x: 962, endPoint y: 241, distance: 203.2
click at [760, 251] on button "Change to pick up" at bounding box center [786, 256] width 113 height 22
click at [1000, 241] on div at bounding box center [998, 234] width 26 height 23
click at [1258, 236] on button "Add labels" at bounding box center [1257, 234] width 74 height 22
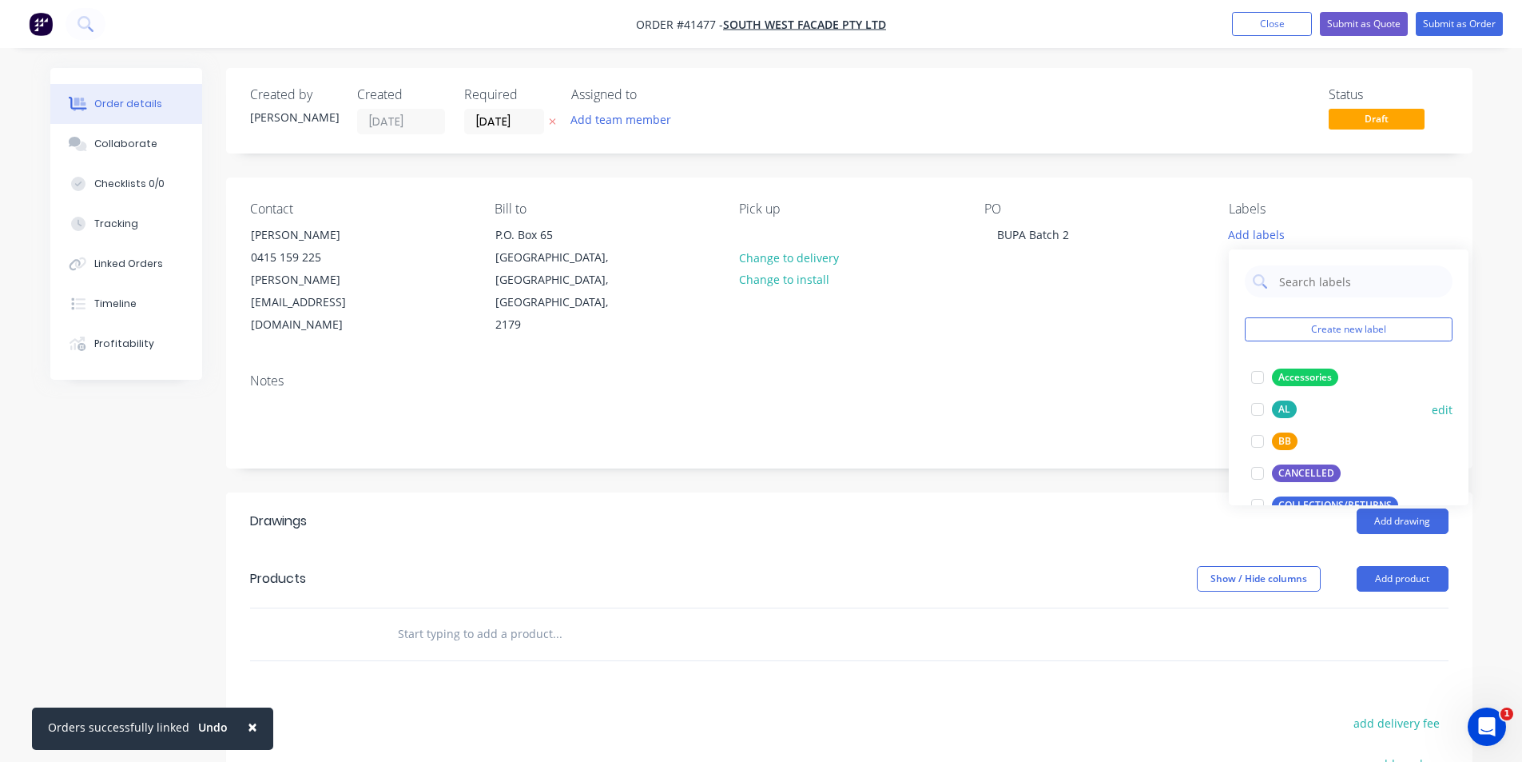
click at [1255, 414] on div at bounding box center [1258, 409] width 32 height 32
click at [1052, 508] on div "Add drawing" at bounding box center [976, 521] width 944 height 26
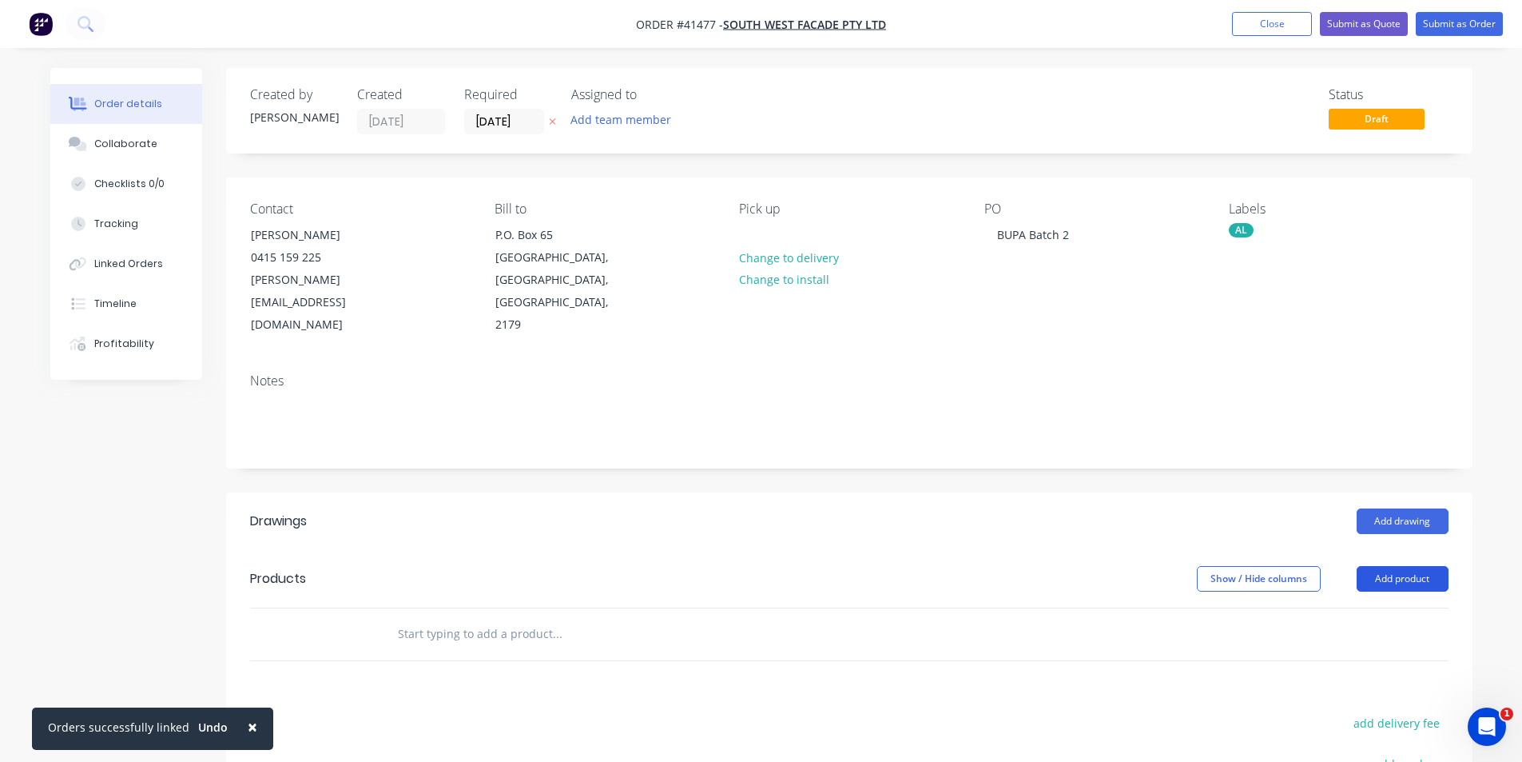
click at [1386, 566] on button "Add product" at bounding box center [1403, 579] width 92 height 26
click at [1383, 607] on div "Product catalogue" at bounding box center [1372, 618] width 123 height 23
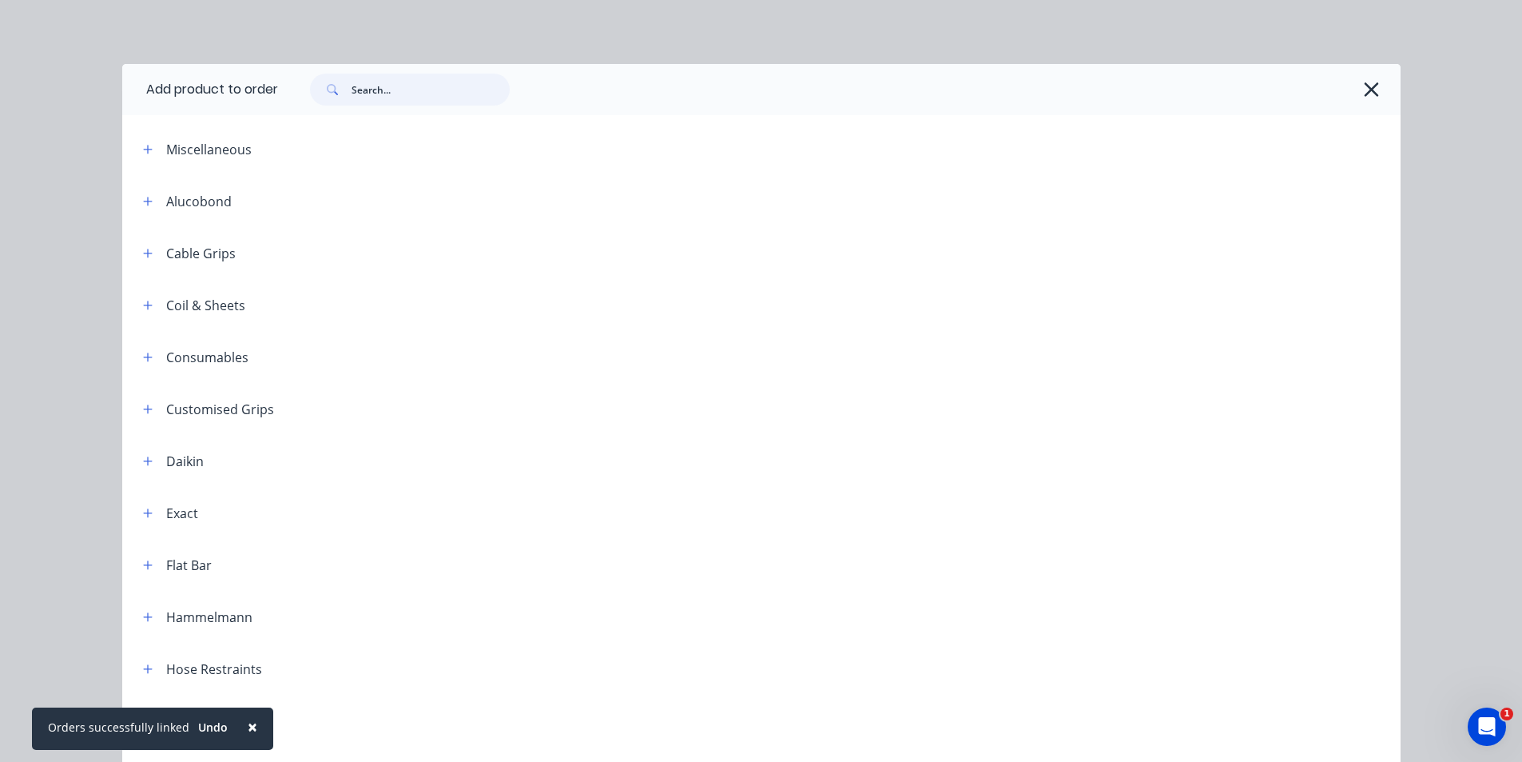
click at [402, 96] on input "text" at bounding box center [431, 90] width 158 height 32
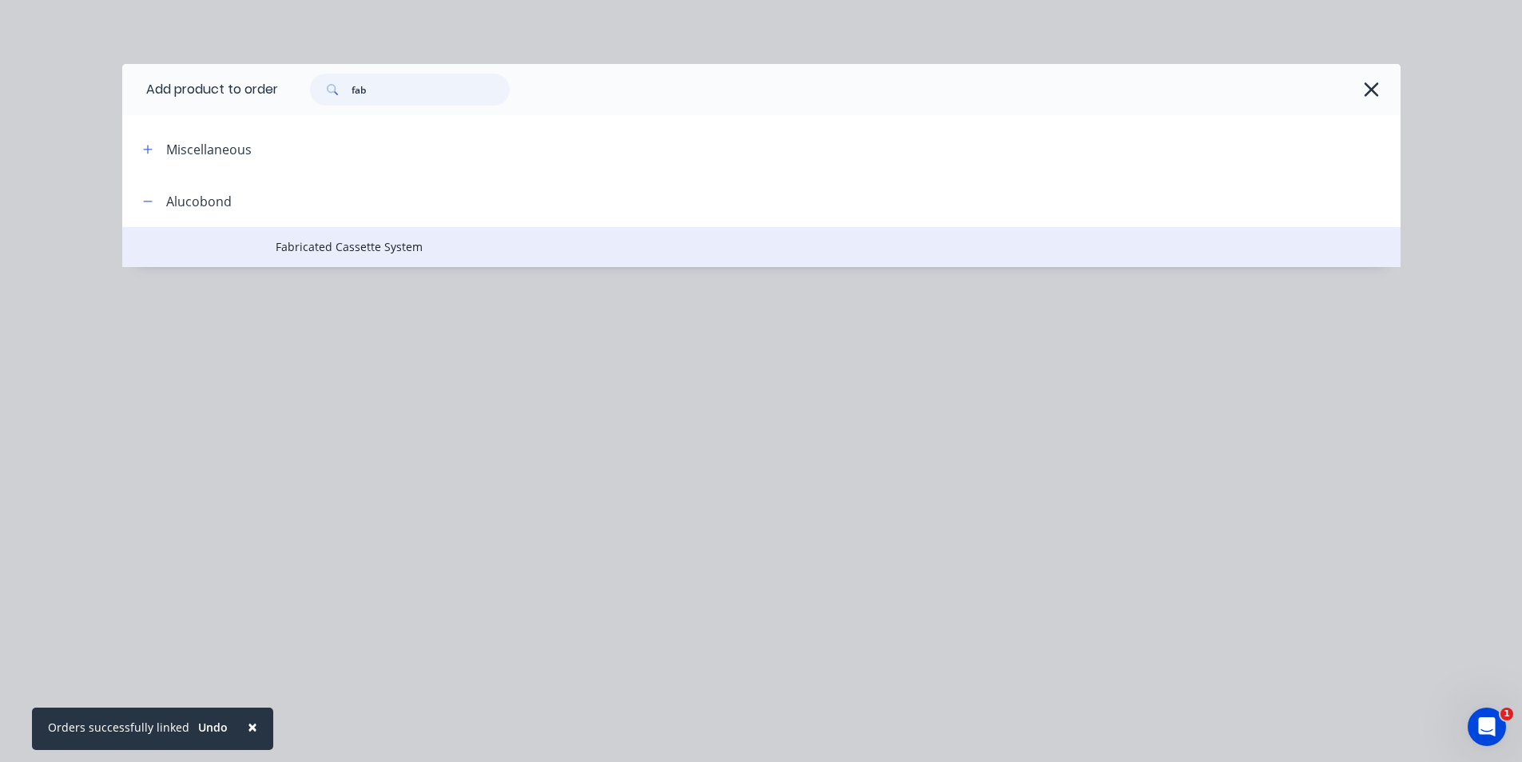
type input "fab"
click at [404, 248] on span "Fabricated Cassette System" at bounding box center [726, 246] width 900 height 17
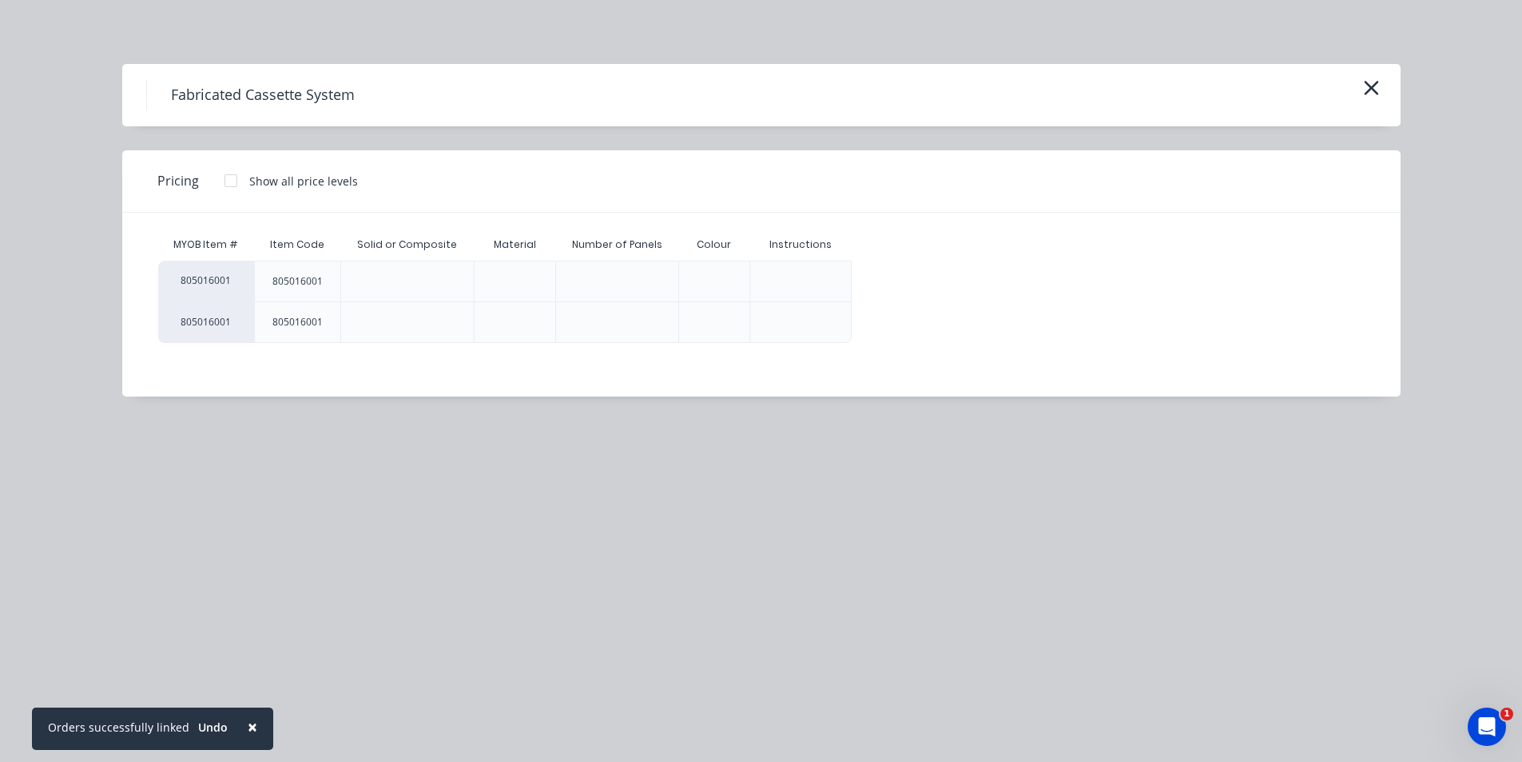
click at [233, 181] on div at bounding box center [231, 181] width 32 height 32
click at [922, 284] on div "$0.00" at bounding box center [896, 281] width 86 height 40
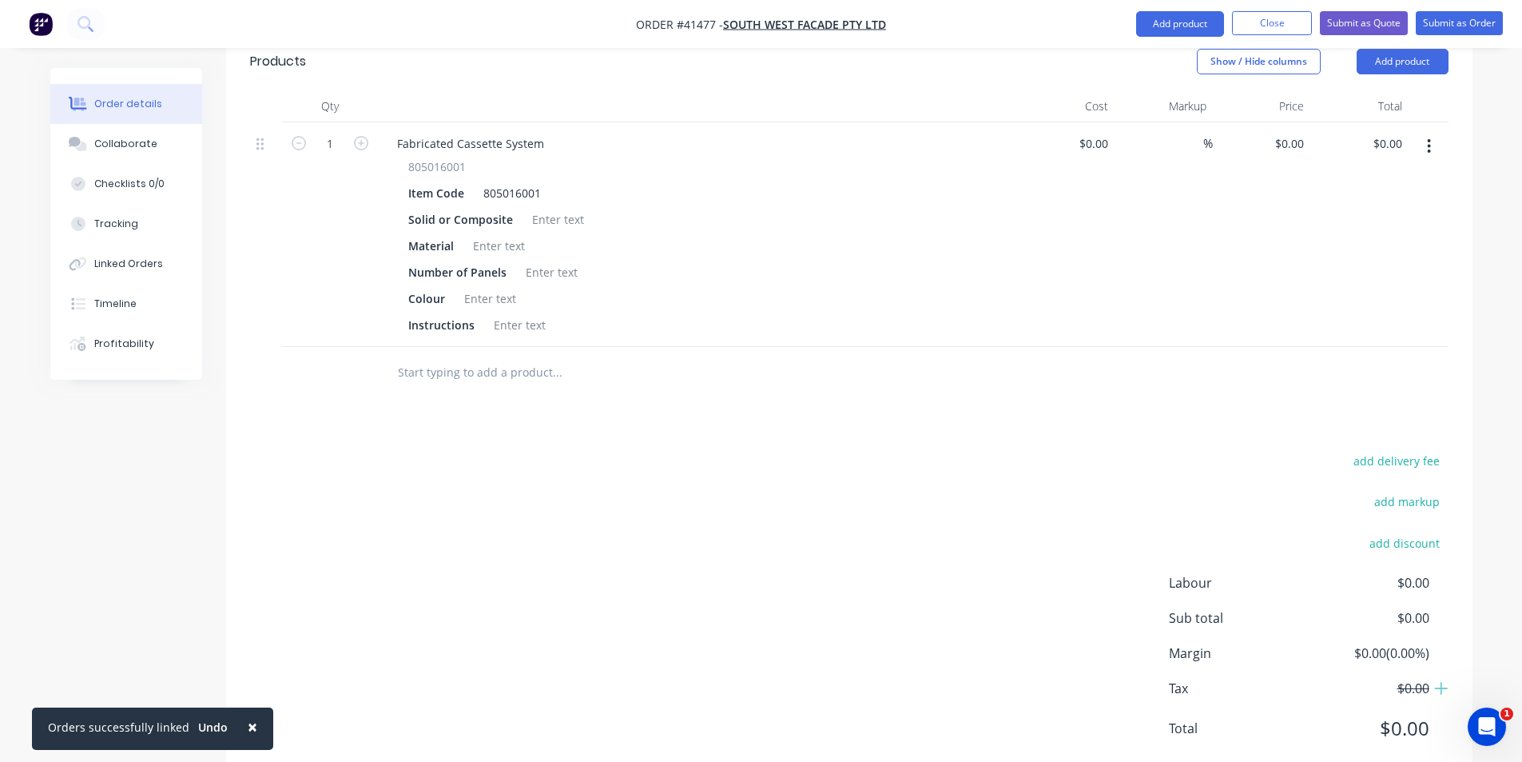
click at [752, 536] on div "add delivery fee add markup add discount Labour $0.00 Sub total $0.00 Margin $0…" at bounding box center [849, 604] width 1199 height 308
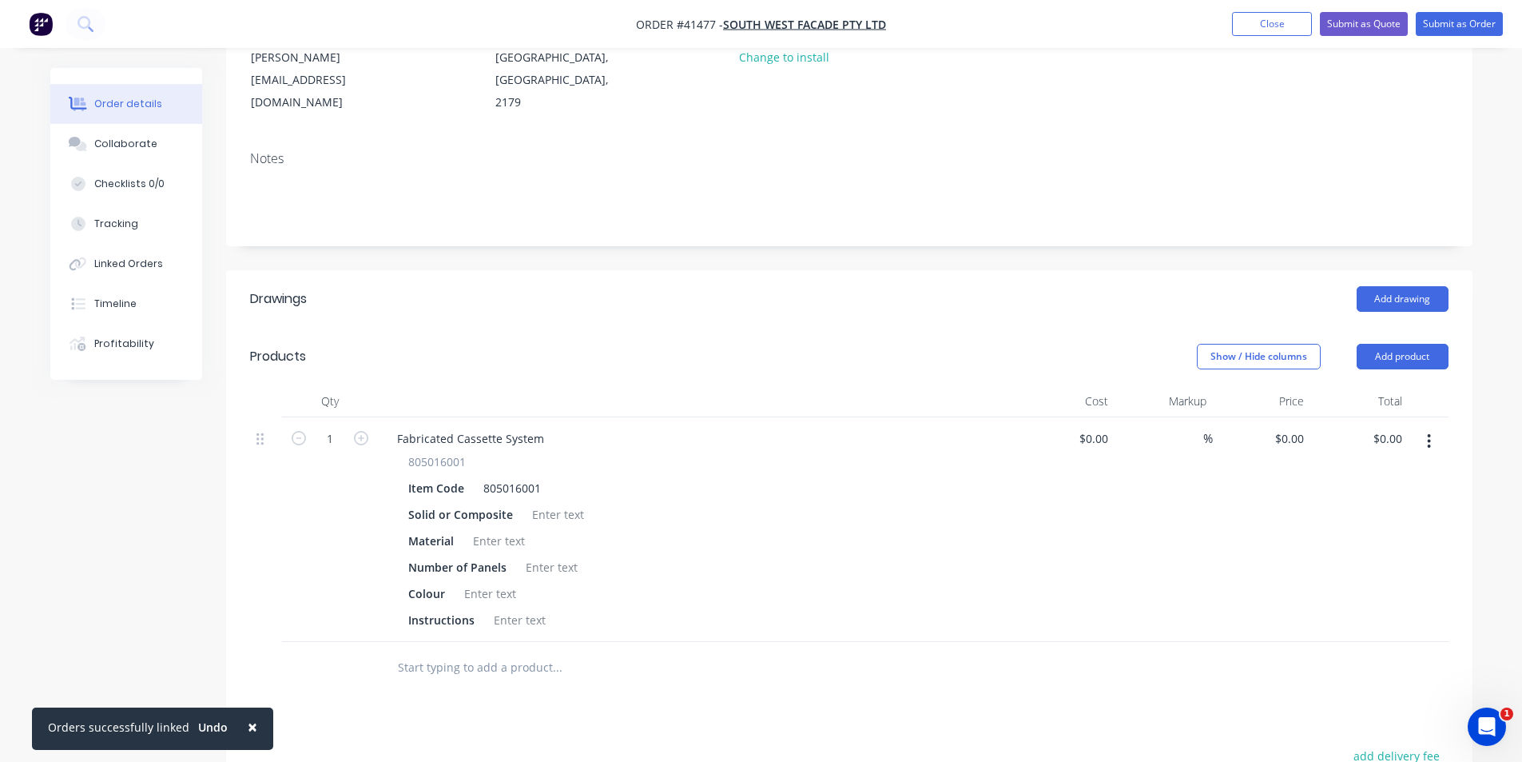
scroll to position [117, 0]
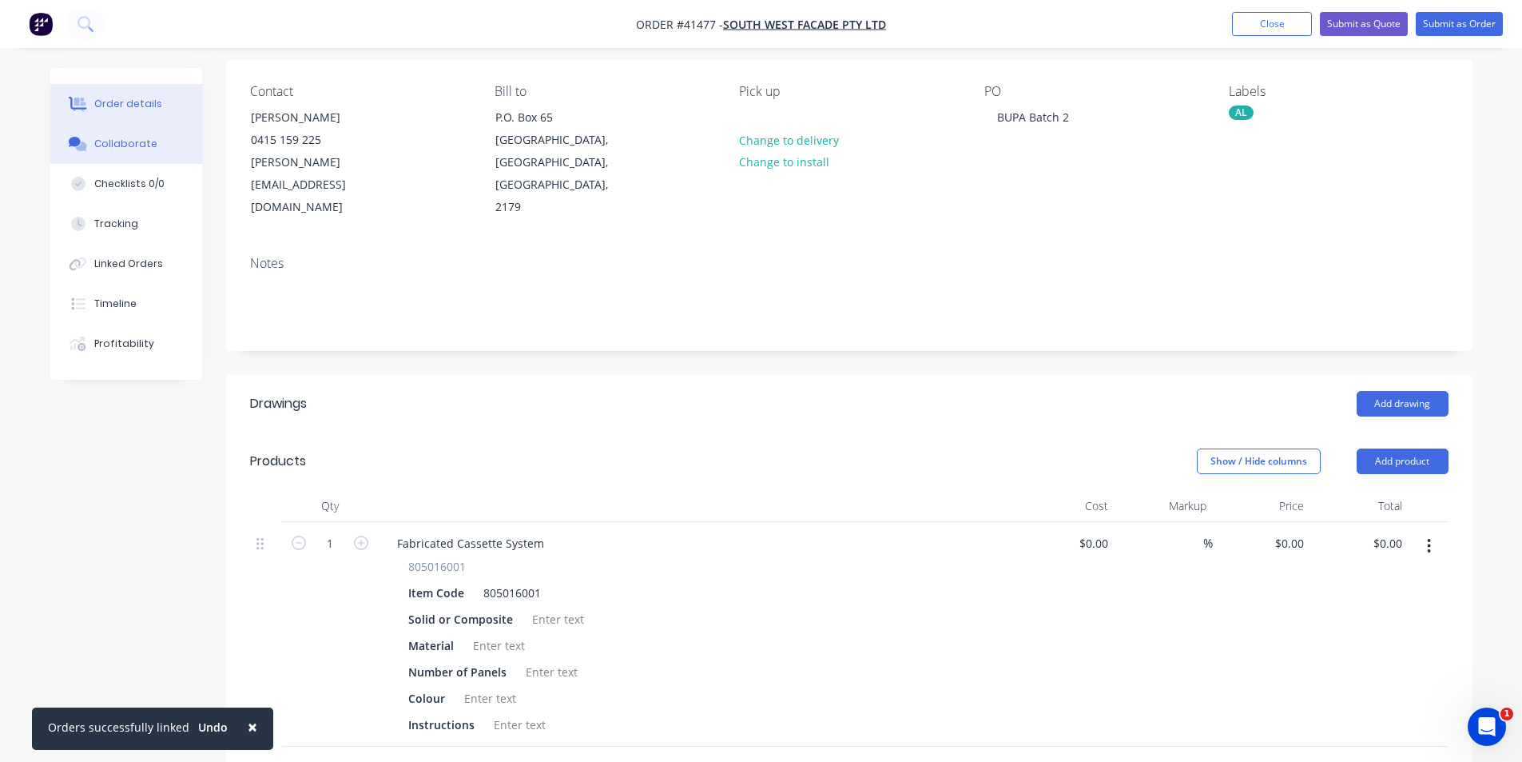
click at [140, 139] on div "Collaborate" at bounding box center [125, 144] width 63 height 14
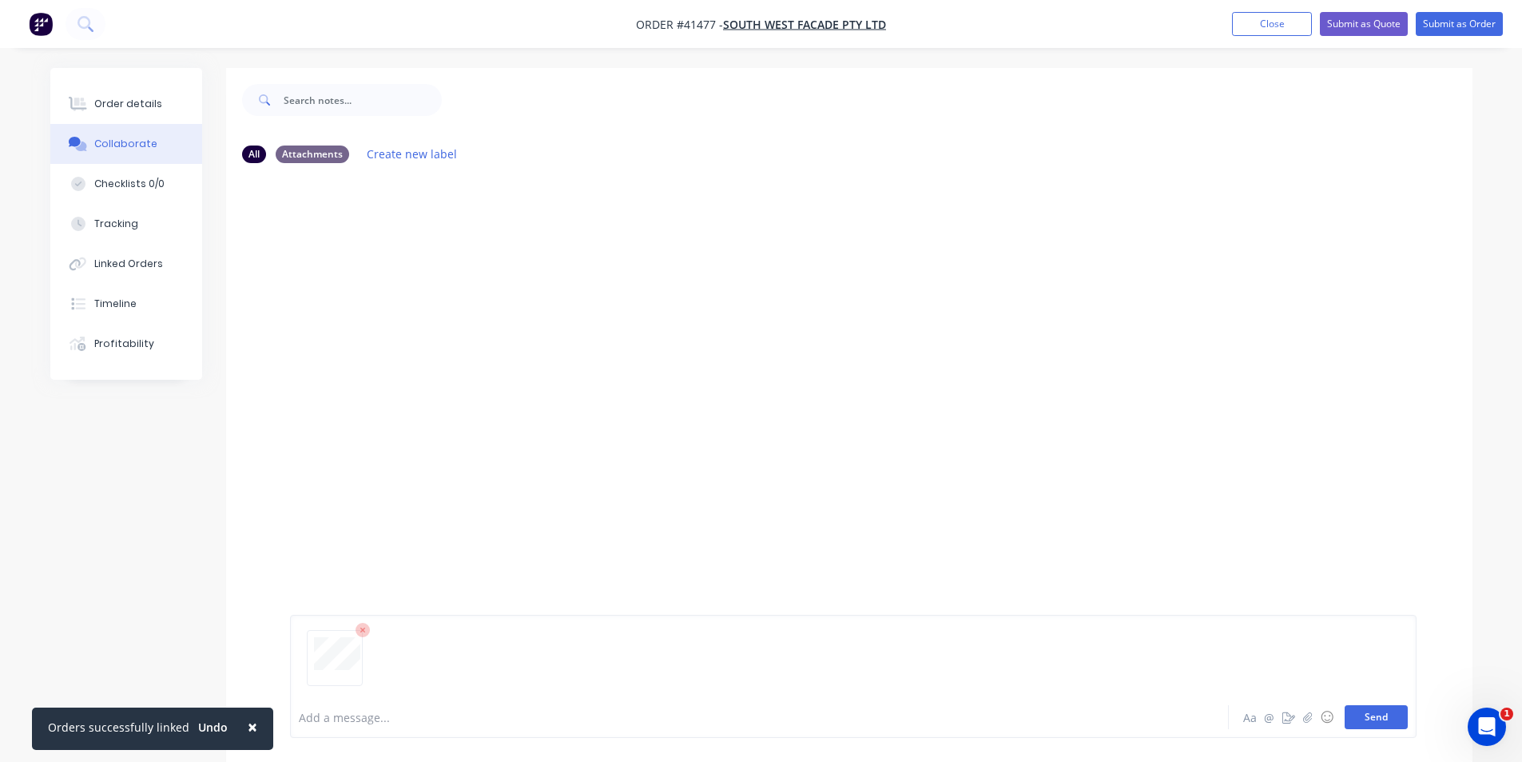
click at [1363, 716] on button "Send" at bounding box center [1376, 717] width 63 height 24
click at [377, 714] on div at bounding box center [715, 717] width 831 height 17
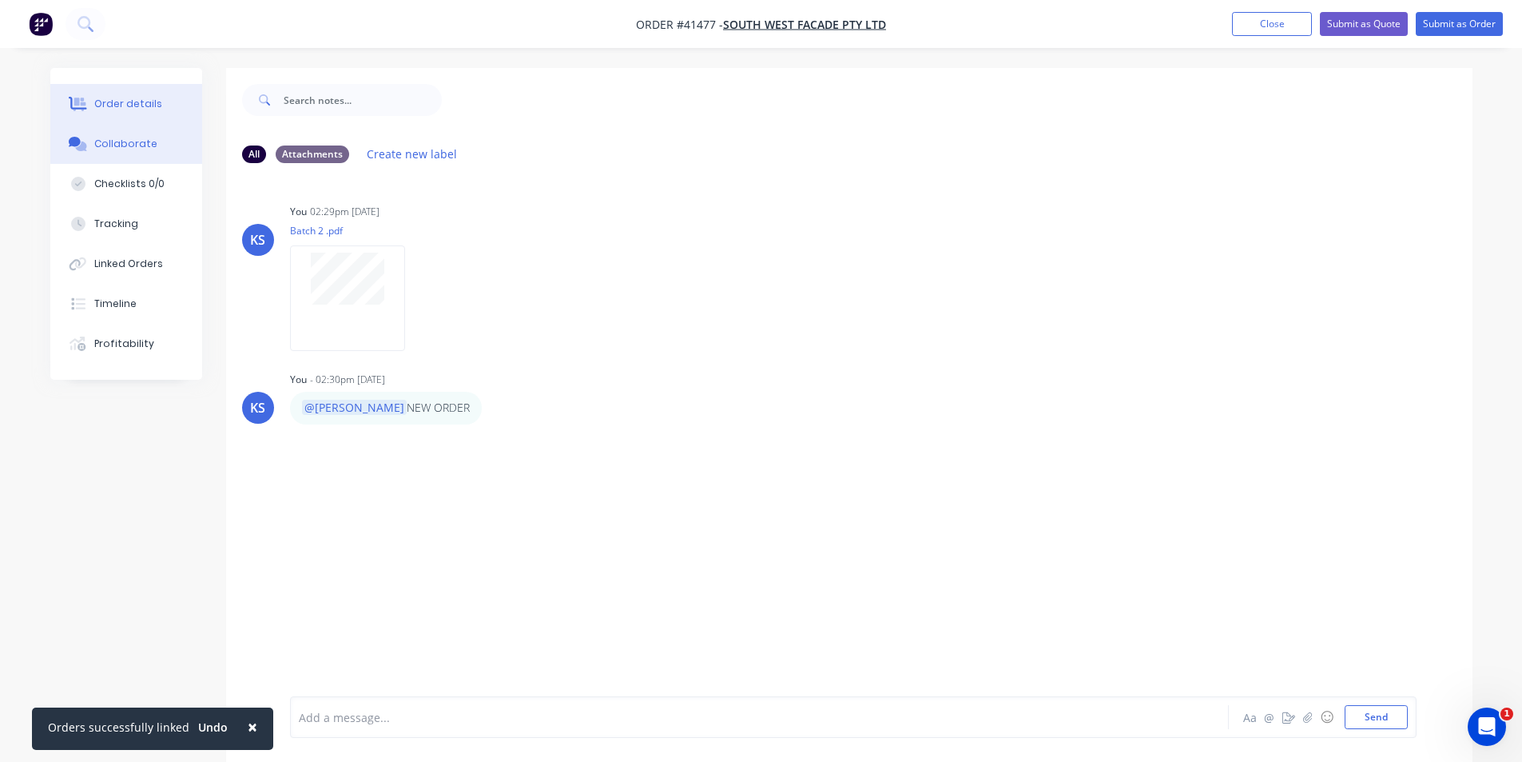
click at [150, 102] on div "Order details" at bounding box center [128, 104] width 68 height 14
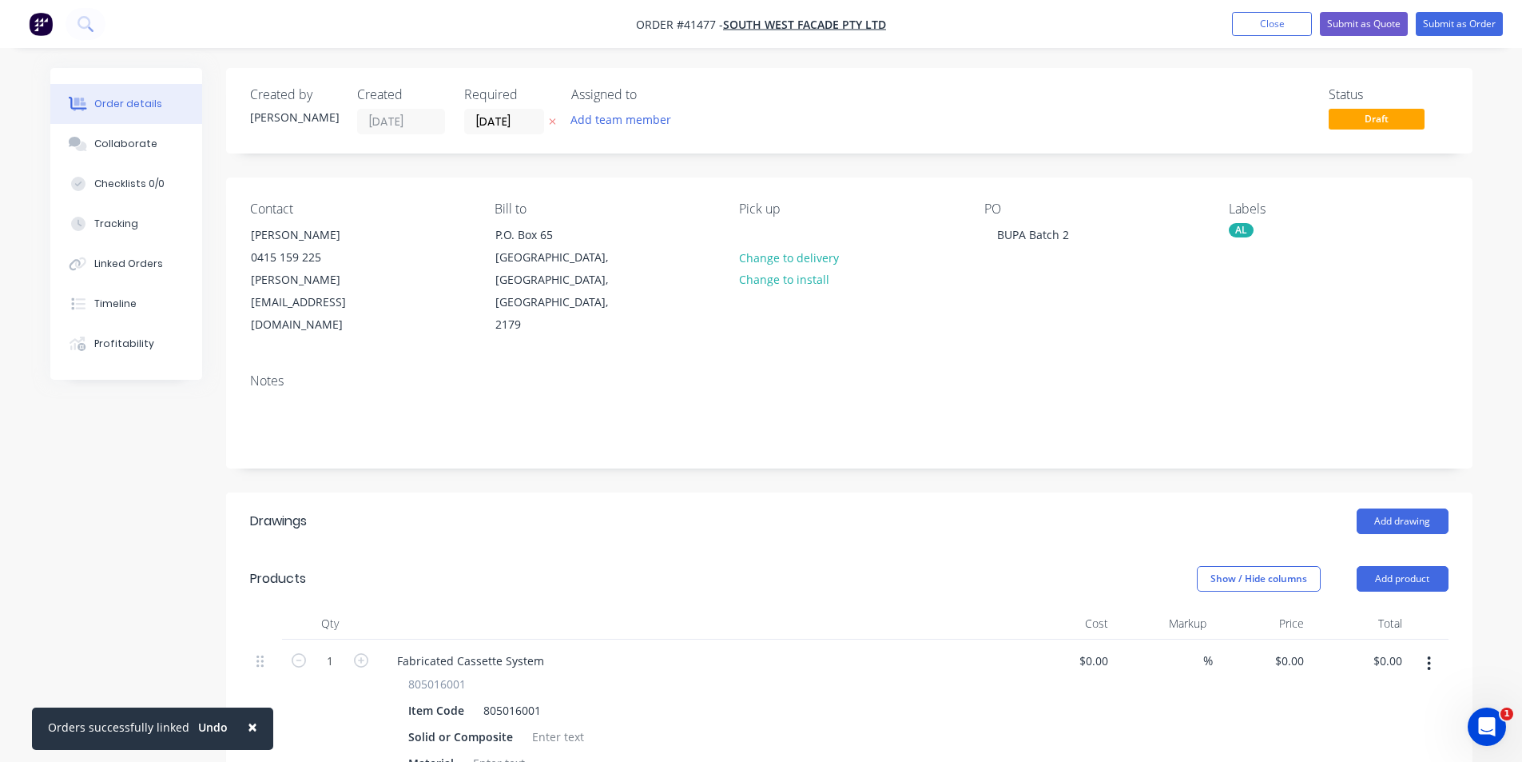
click at [1095, 40] on nav "Order #41477 - South West Facade Pty Ltd Add product Close Submit as Quote Subm…" at bounding box center [761, 24] width 1522 height 48
click at [1253, 27] on button "Close" at bounding box center [1272, 24] width 80 height 24
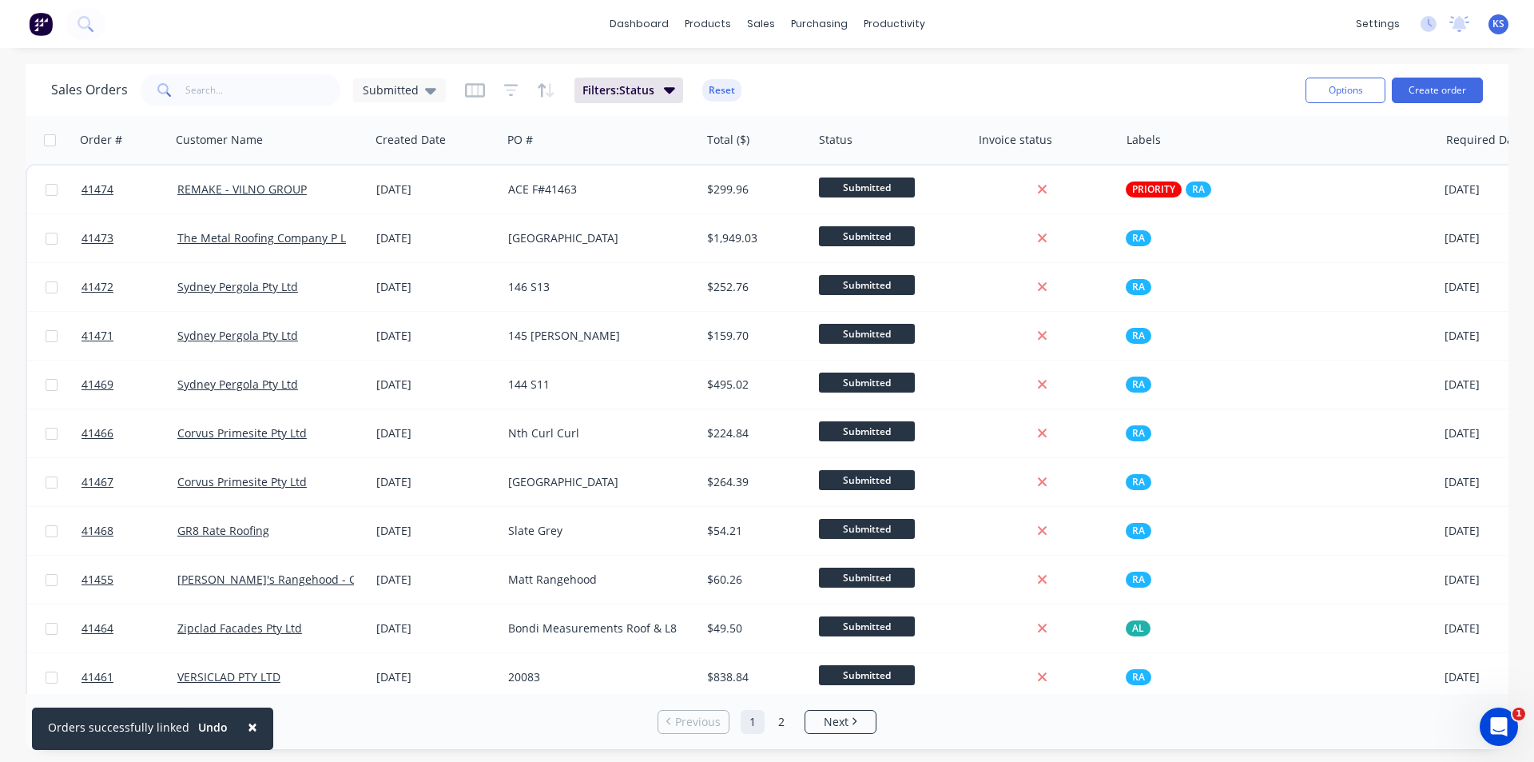
click at [746, 93] on div "Sales Orders Submitted Filters: Status Reset" at bounding box center [672, 89] width 1242 height 39
click at [710, 92] on button "Reset" at bounding box center [721, 90] width 39 height 22
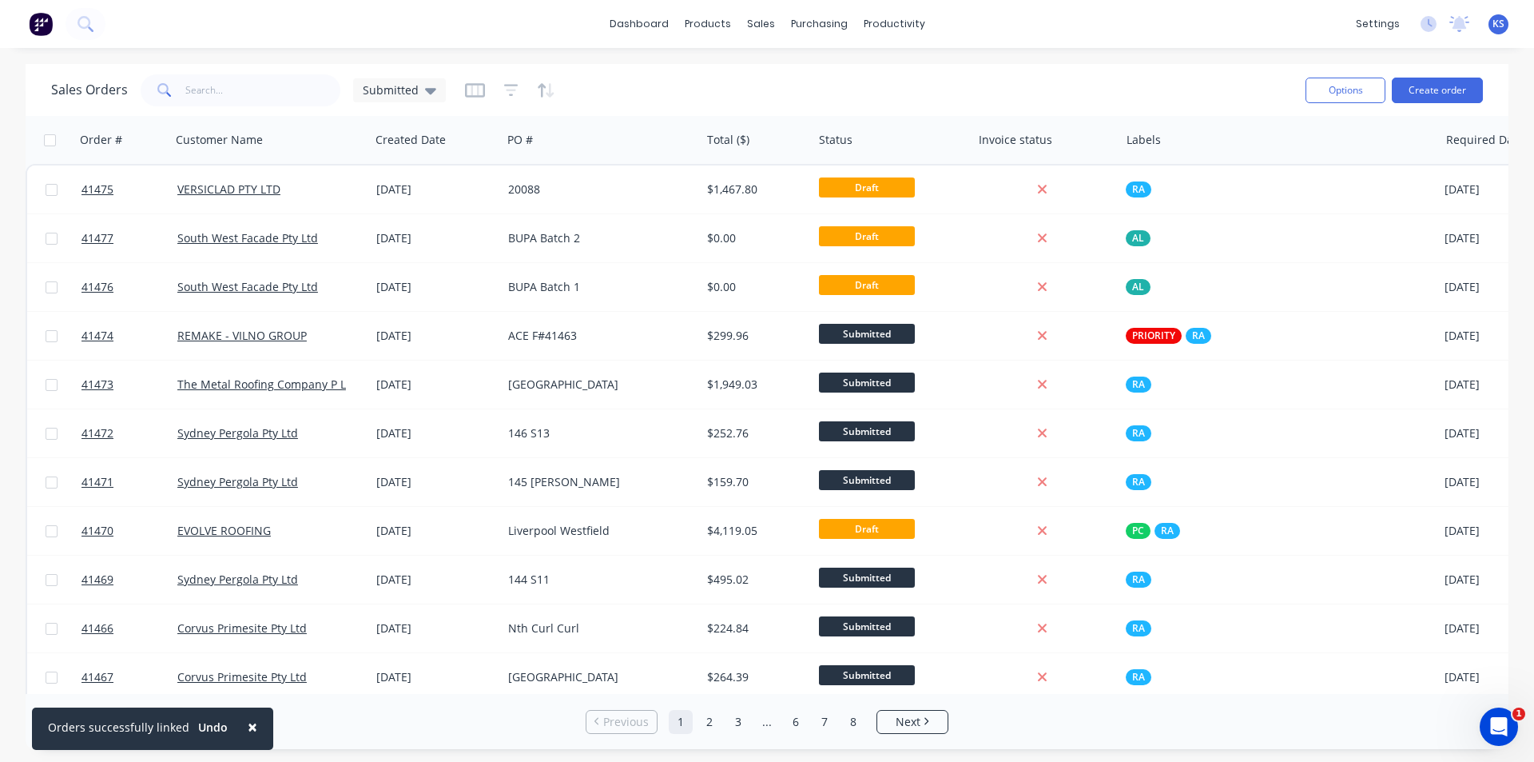
click at [739, 86] on div "Sales Orders Submitted" at bounding box center [672, 89] width 1242 height 39
click at [798, 76] on div "Sales Orders" at bounding box center [820, 77] width 66 height 14
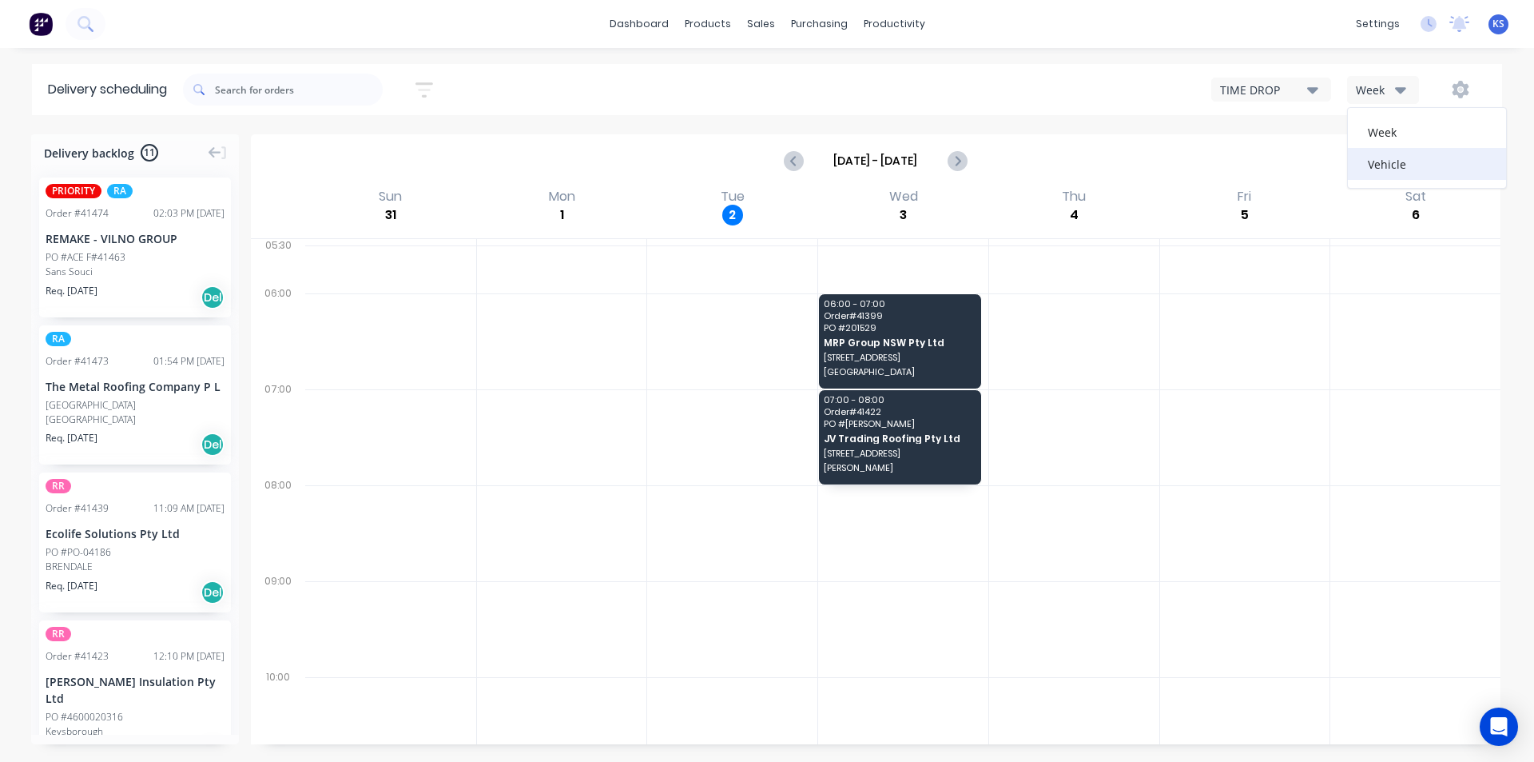
click at [1402, 169] on div "Vehicle" at bounding box center [1427, 164] width 158 height 32
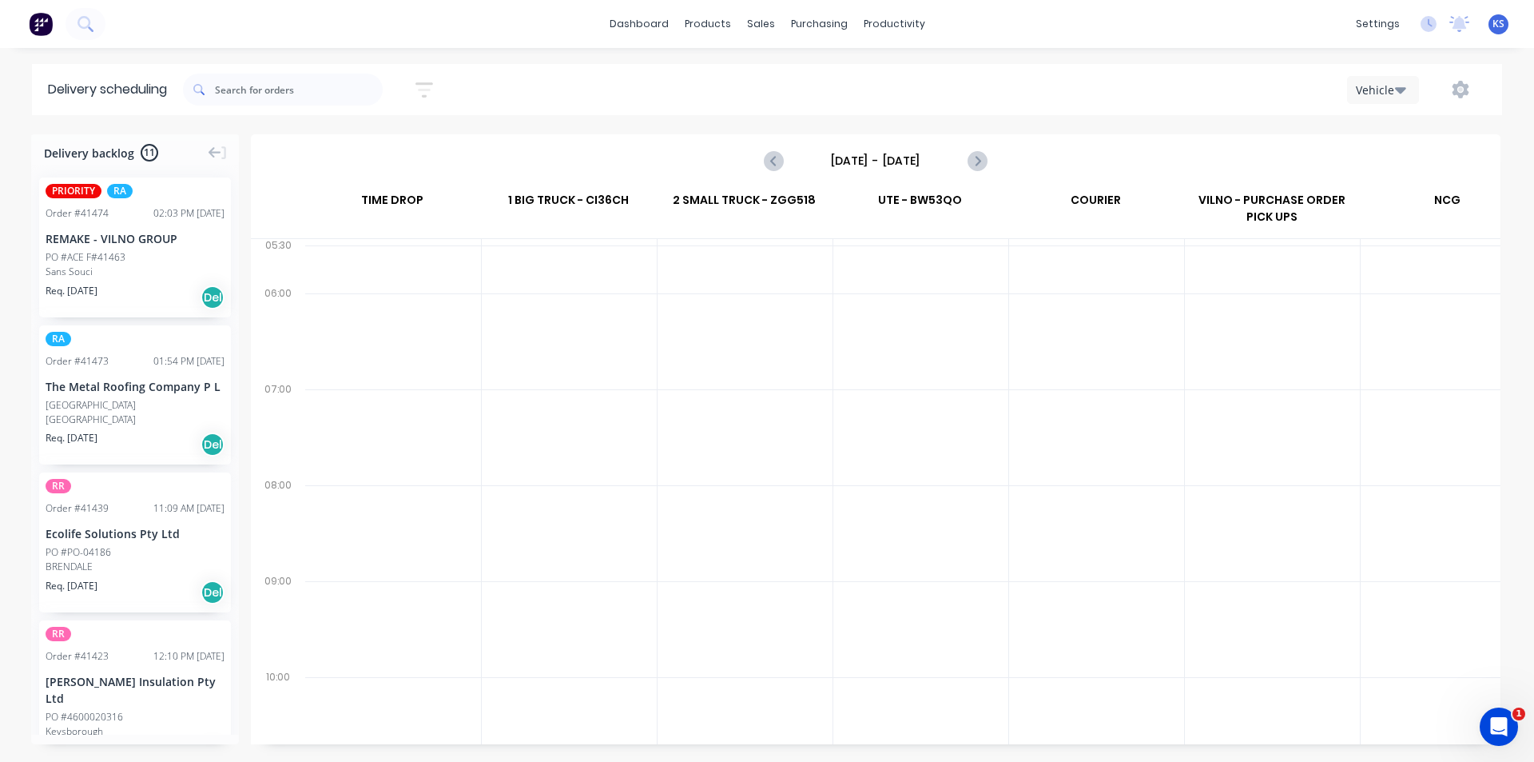
scroll to position [0, 1]
click at [898, 163] on input "[DATE] - [DATE]" at bounding box center [876, 161] width 158 height 24
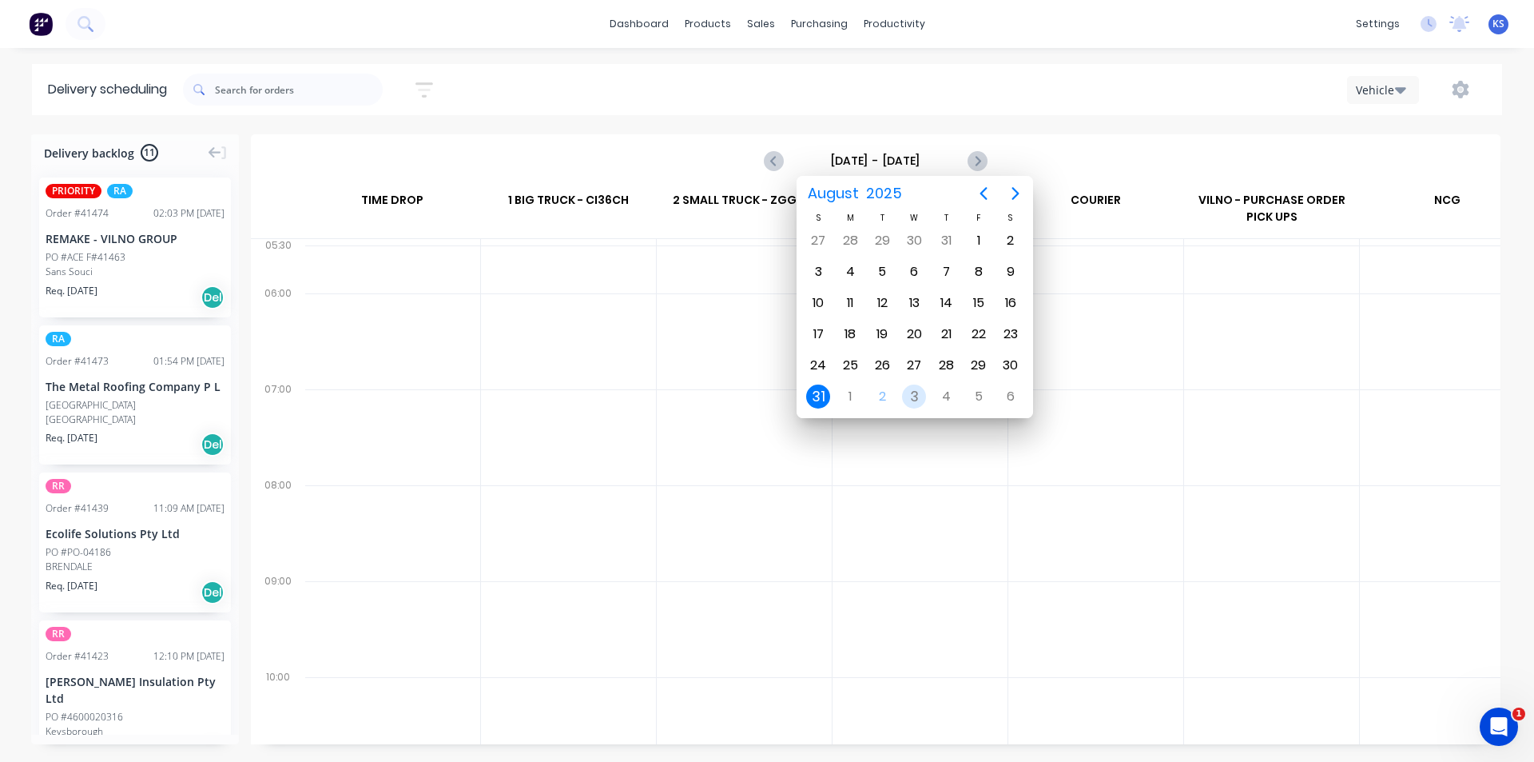
click at [919, 399] on div "3" at bounding box center [914, 396] width 24 height 24
type input "Wednesday - 03/09/25"
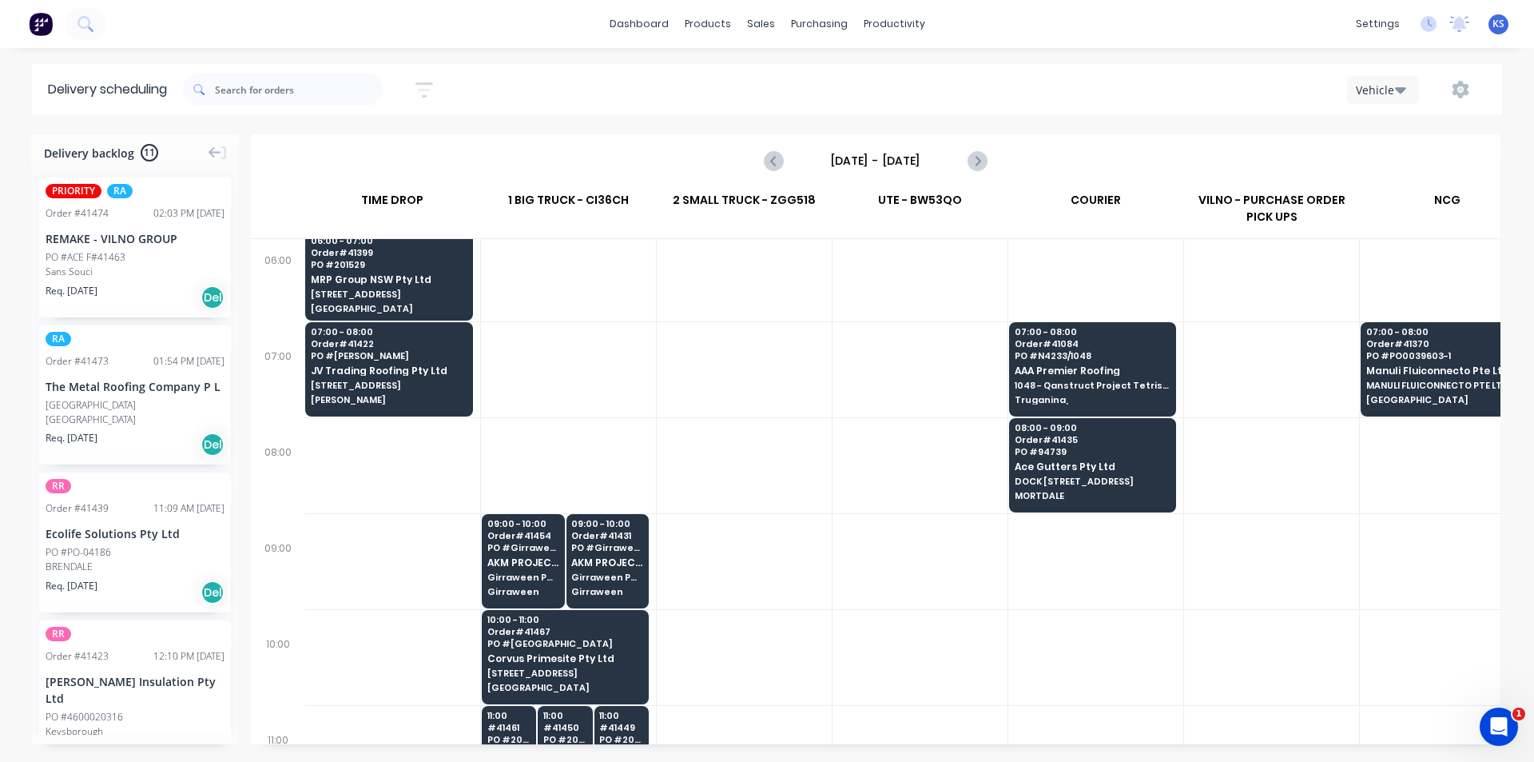
scroll to position [160, 1]
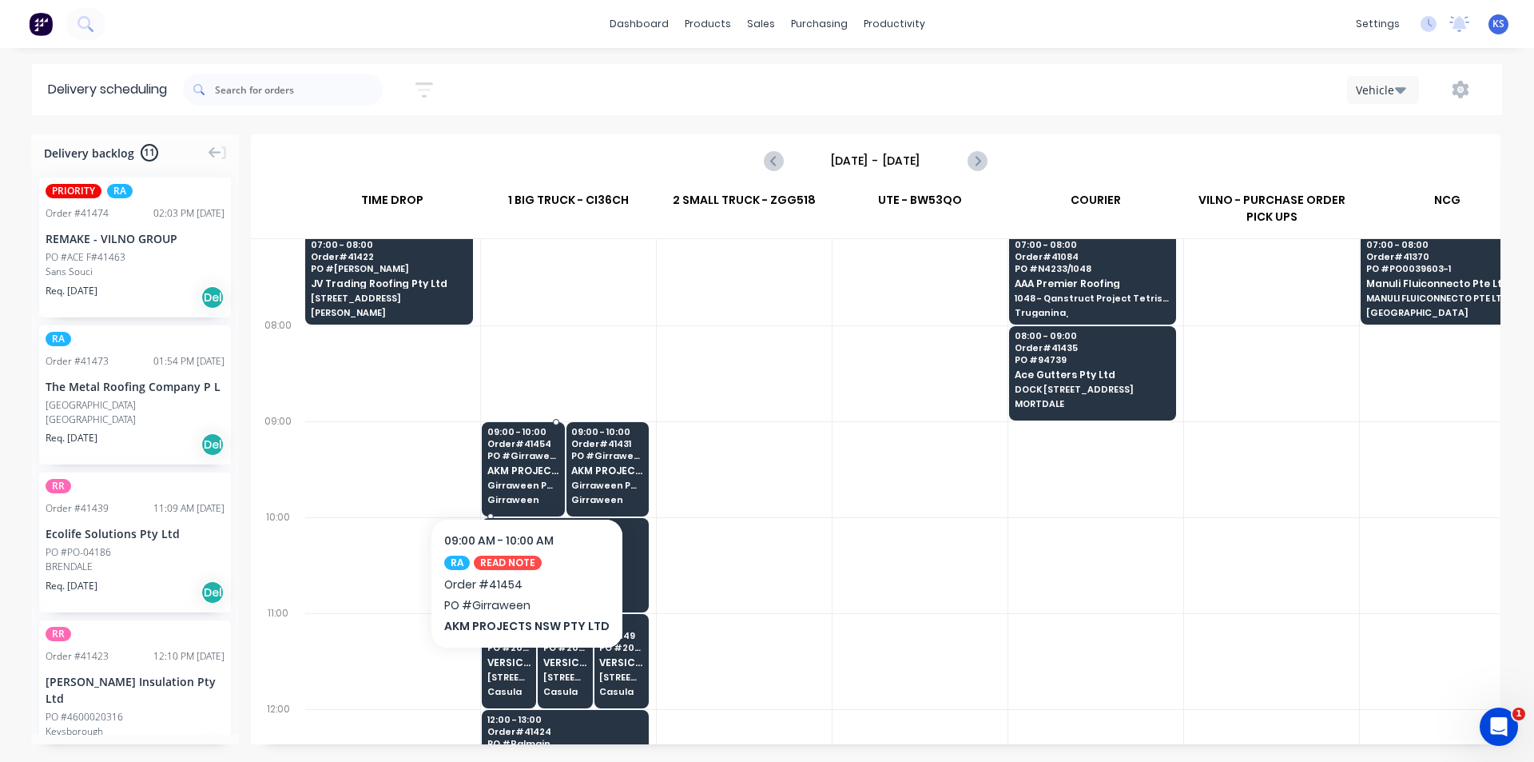
click at [515, 476] on div "09:00 - 10:00 Order # 41454 PO # Girraween AKM PROJECTS NSW PTY LTD Girraween P…" at bounding box center [524, 467] width 82 height 90
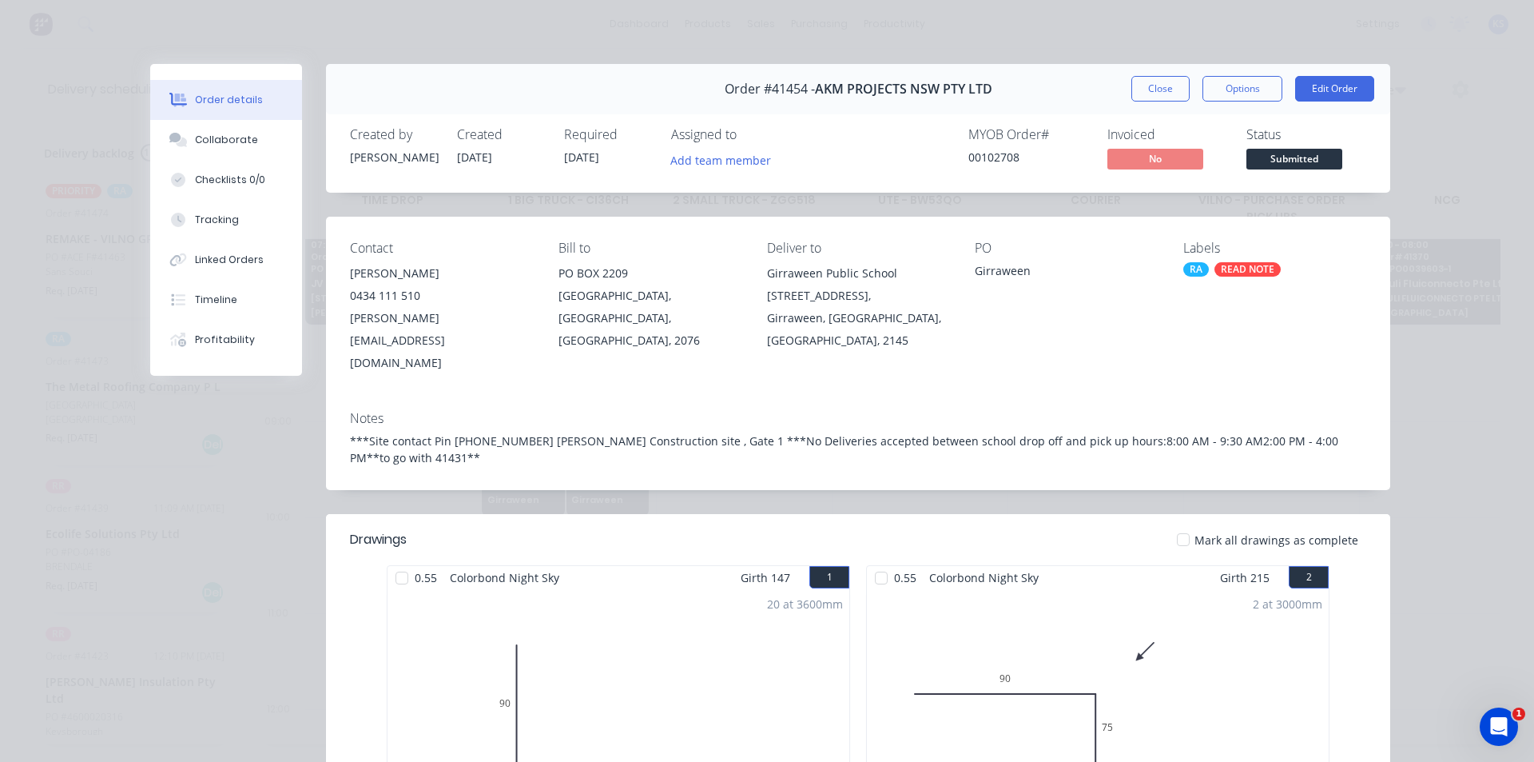
click at [1223, 46] on div "Order details Collaborate Checklists 0/0 Tracking Linked Orders Timeline Profit…" at bounding box center [767, 381] width 1534 height 762
click at [1161, 83] on button "Close" at bounding box center [1161, 89] width 58 height 26
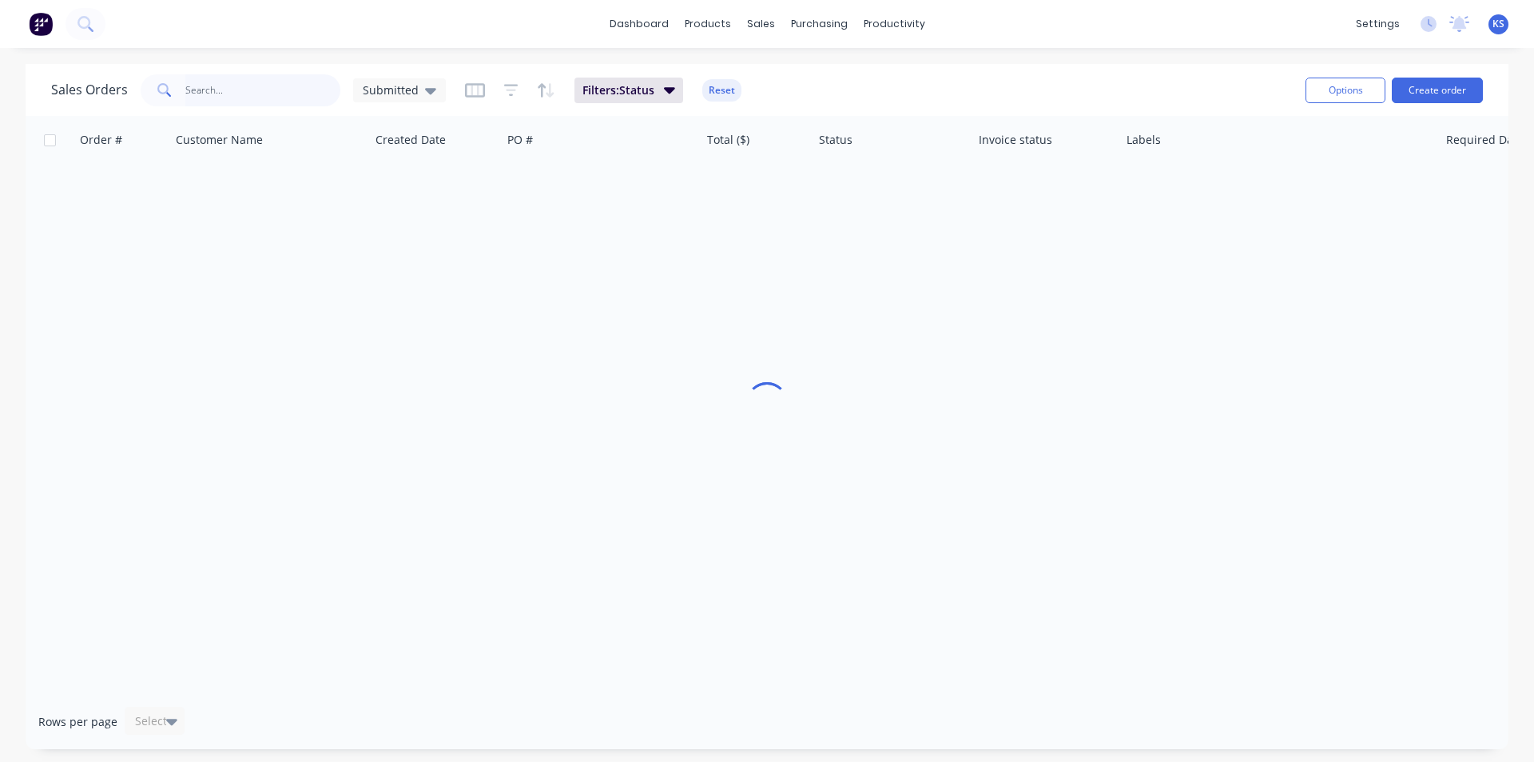
click at [279, 94] on input "text" at bounding box center [263, 90] width 156 height 32
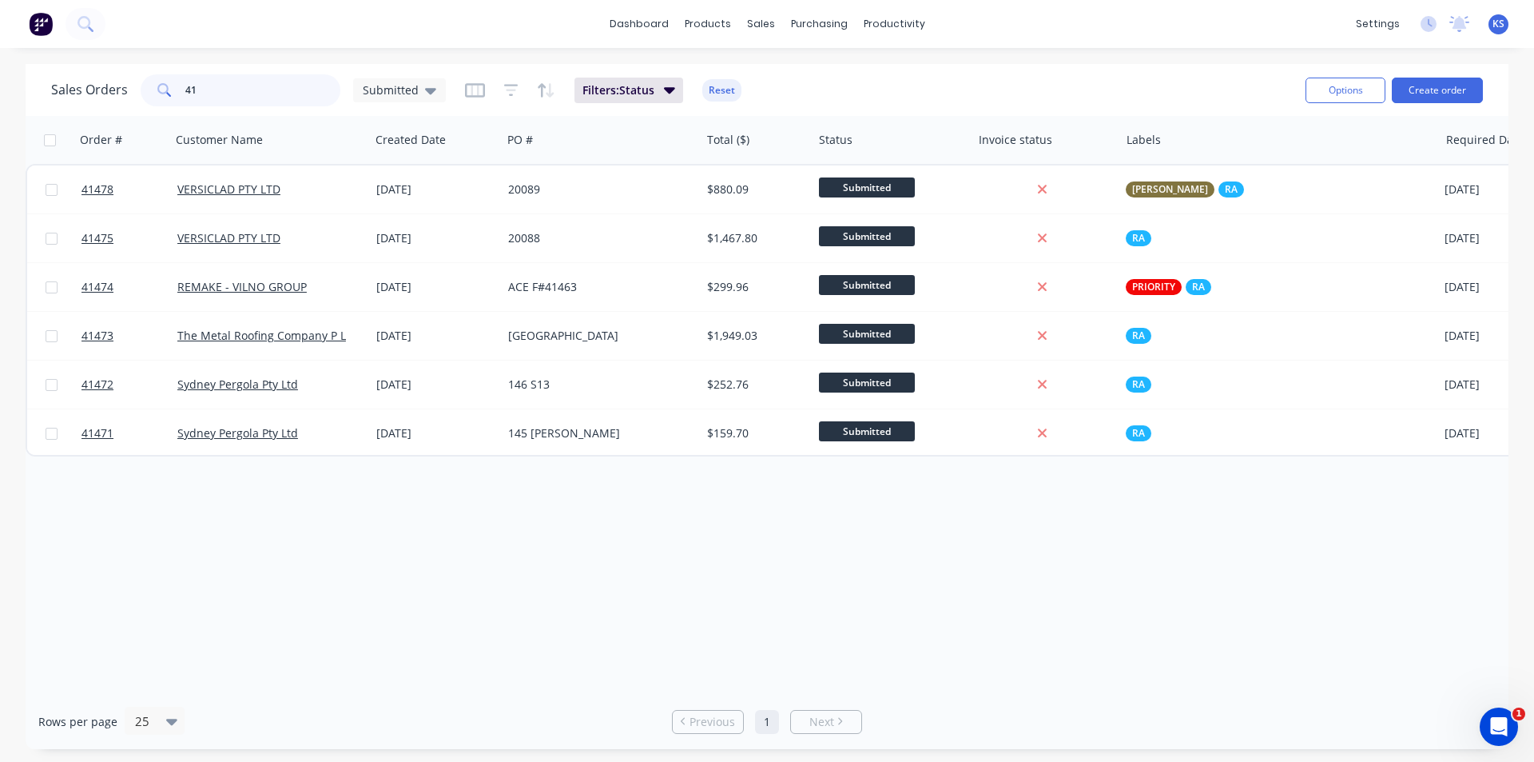
type input "4"
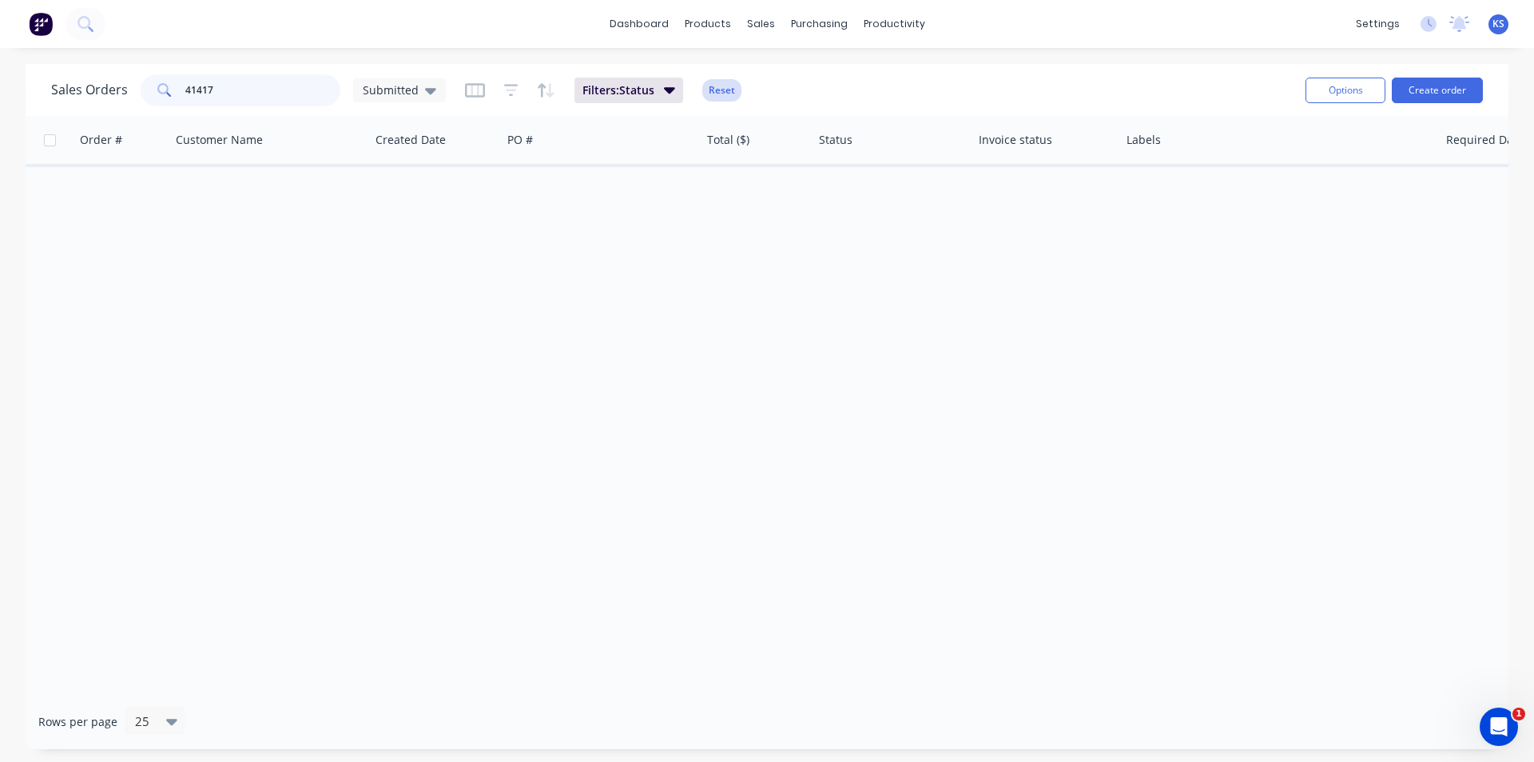
type input "41417"
click at [735, 95] on button "Reset" at bounding box center [721, 90] width 39 height 22
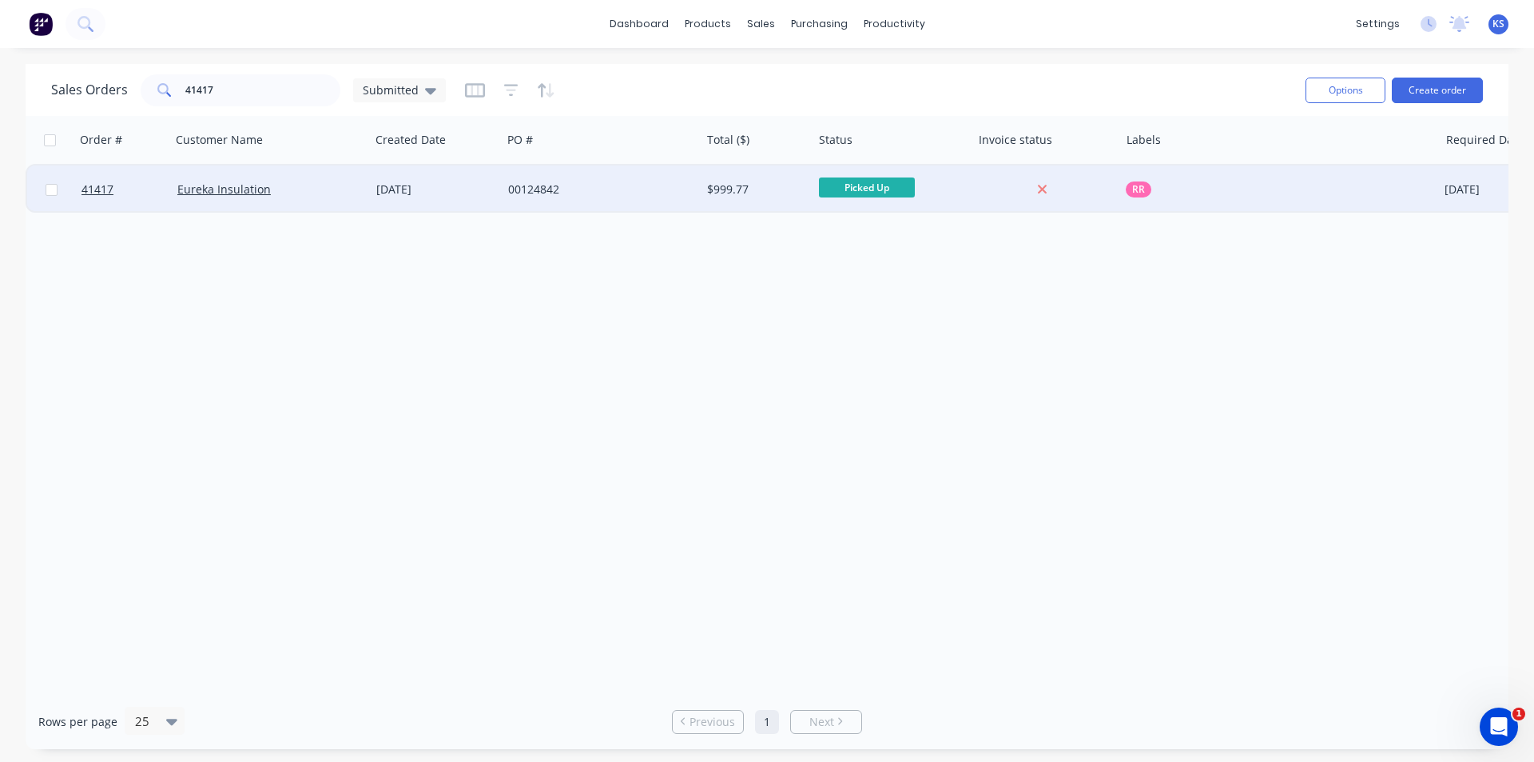
click at [607, 184] on div "00124842" at bounding box center [596, 189] width 177 height 16
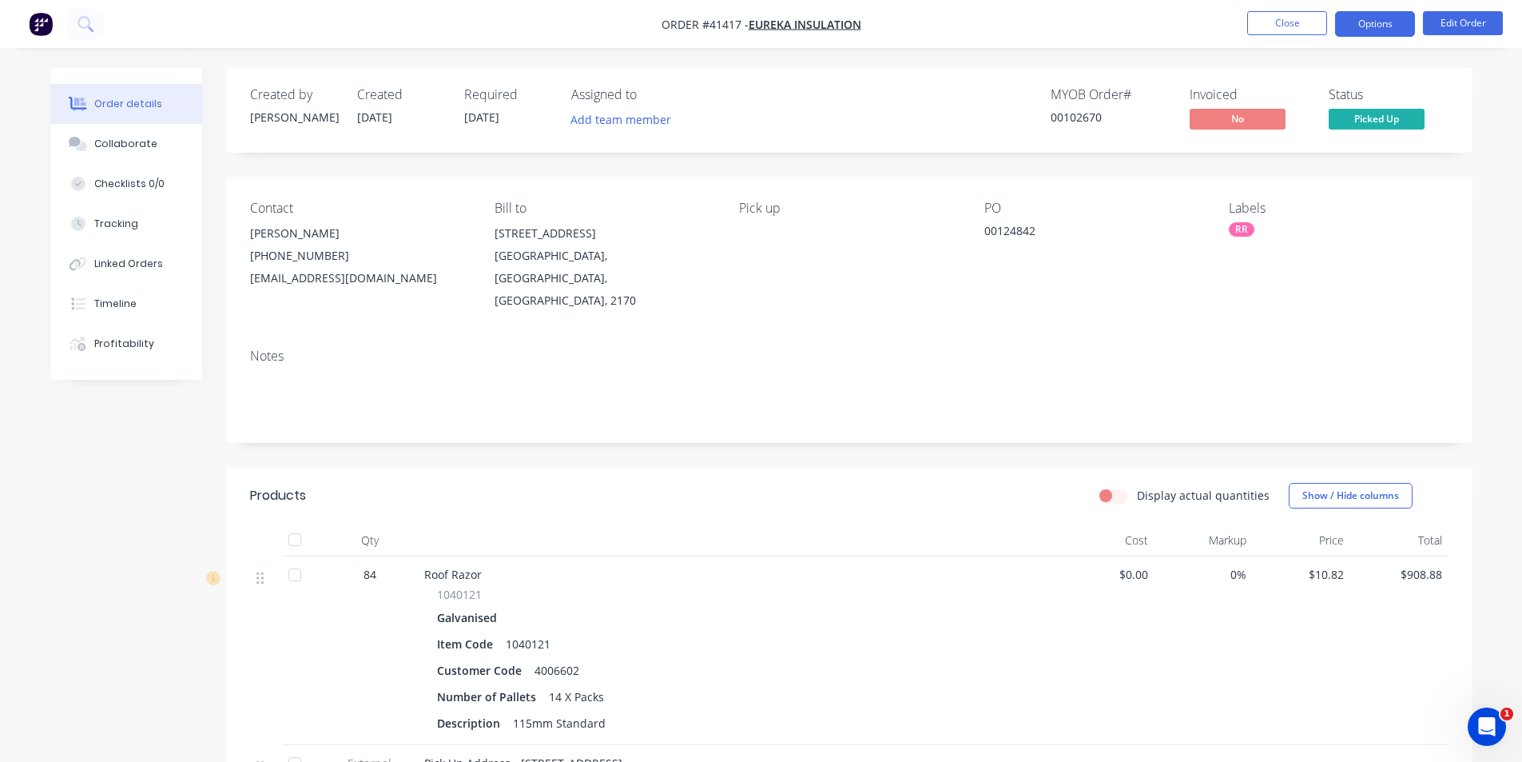
click at [1355, 22] on button "Options" at bounding box center [1375, 24] width 80 height 26
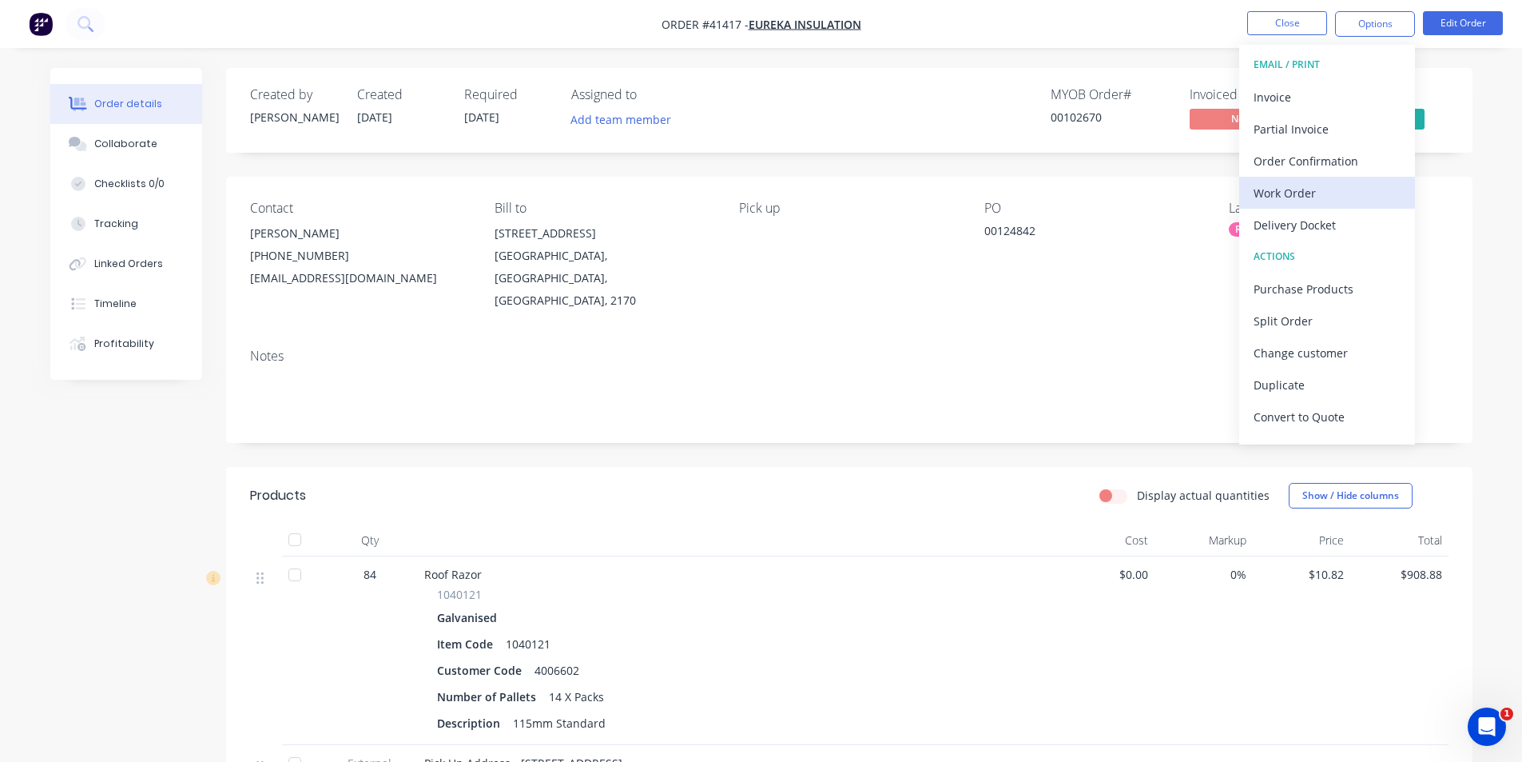
click at [1309, 189] on div "Work Order" at bounding box center [1327, 192] width 147 height 23
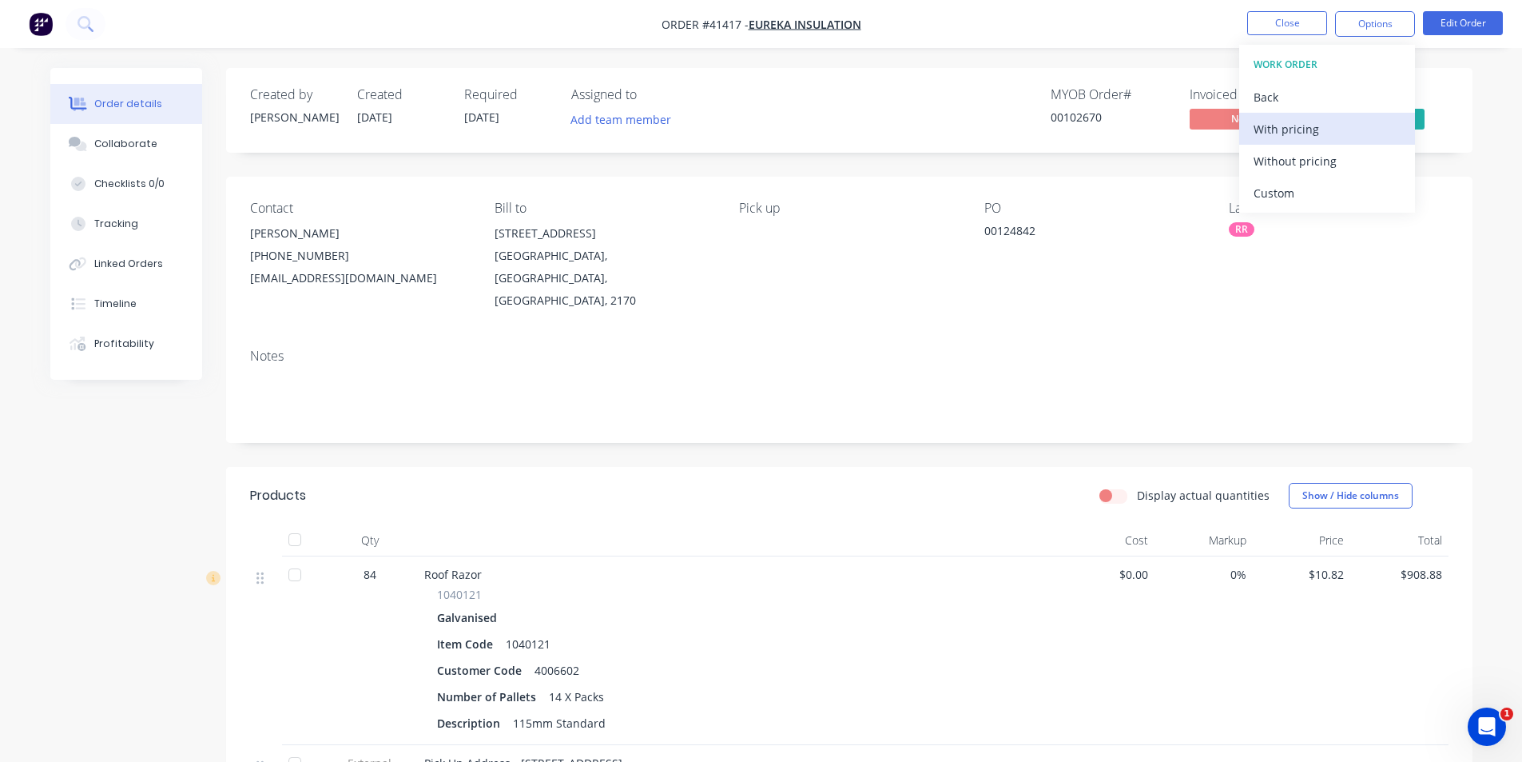
click at [1320, 133] on div "With pricing" at bounding box center [1327, 128] width 147 height 23
click at [917, 108] on div "MYOB Order # 00102670 Invoiced No Status Picked Up" at bounding box center [1090, 110] width 718 height 46
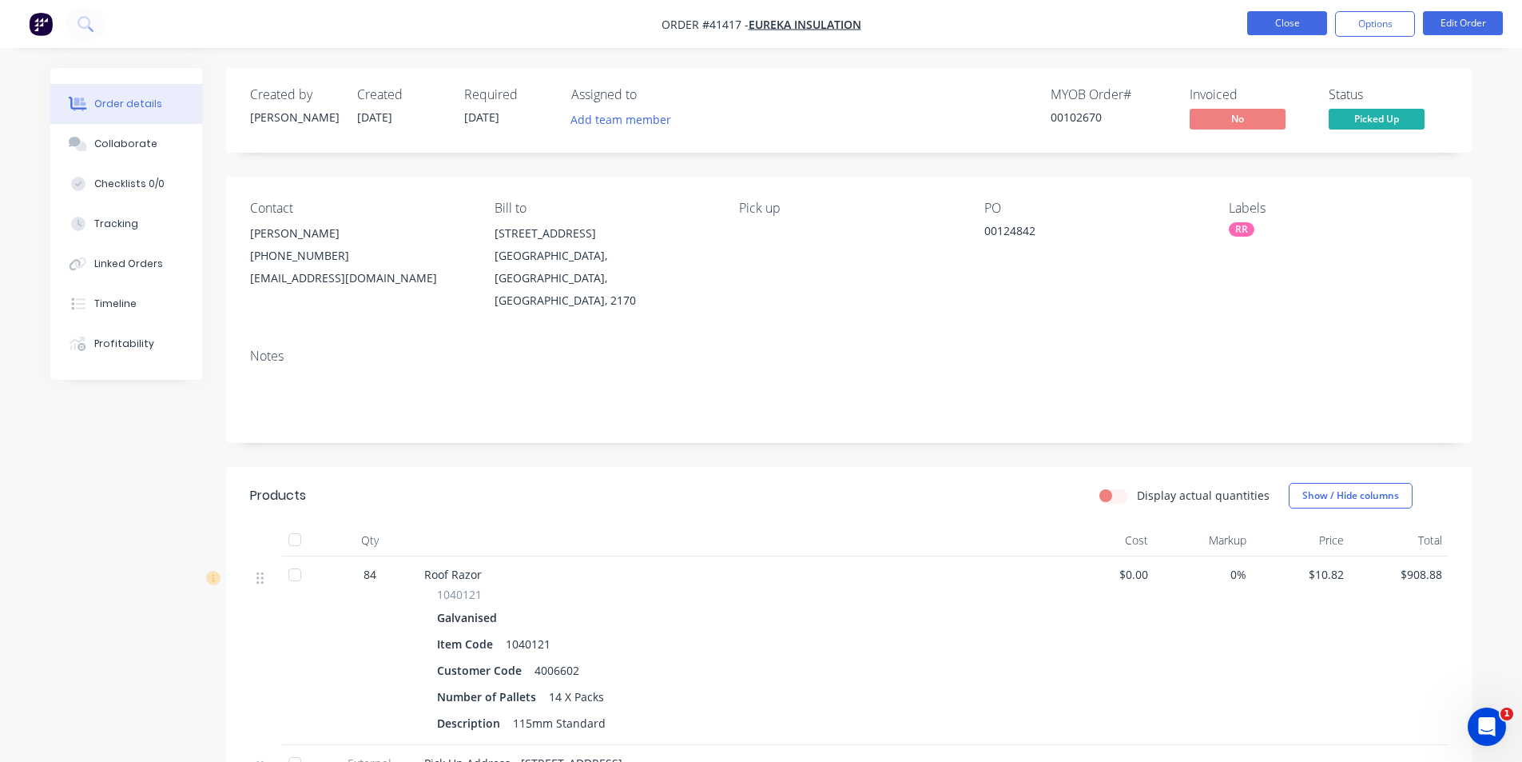
click at [1264, 25] on button "Close" at bounding box center [1287, 23] width 80 height 24
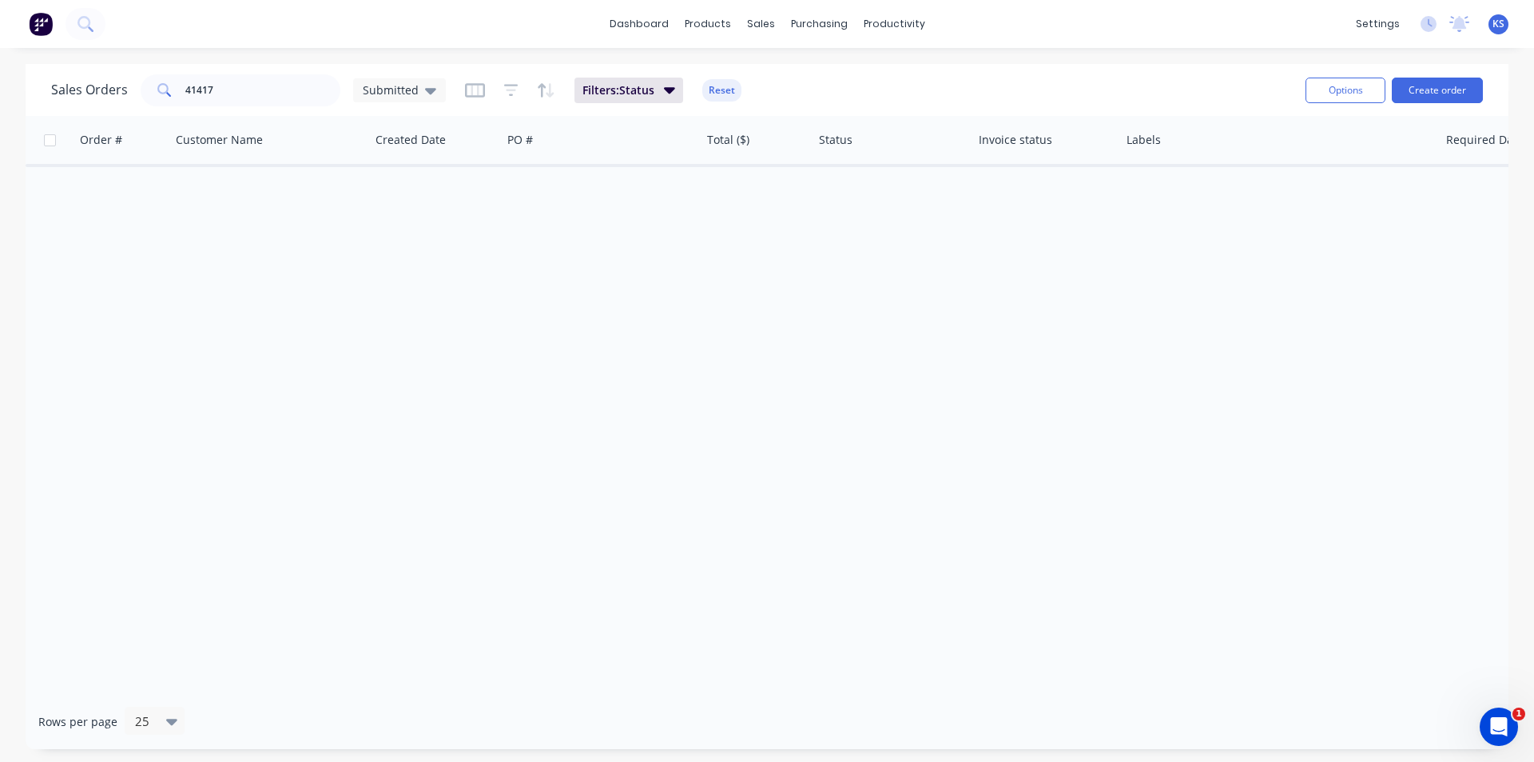
click at [714, 92] on button "Reset" at bounding box center [721, 90] width 39 height 22
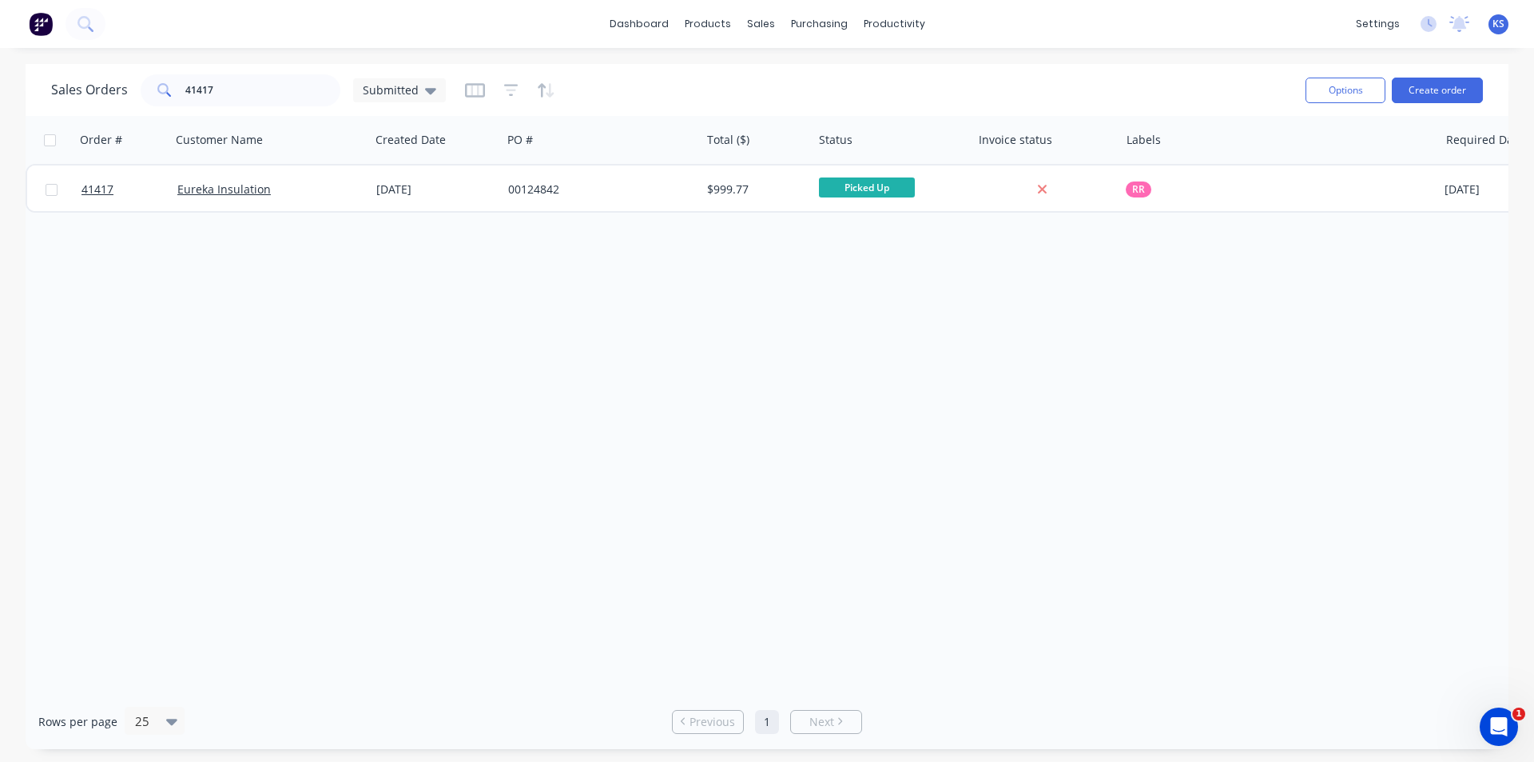
click at [969, 82] on div "Sales Orders 41417 Submitted" at bounding box center [672, 89] width 1242 height 39
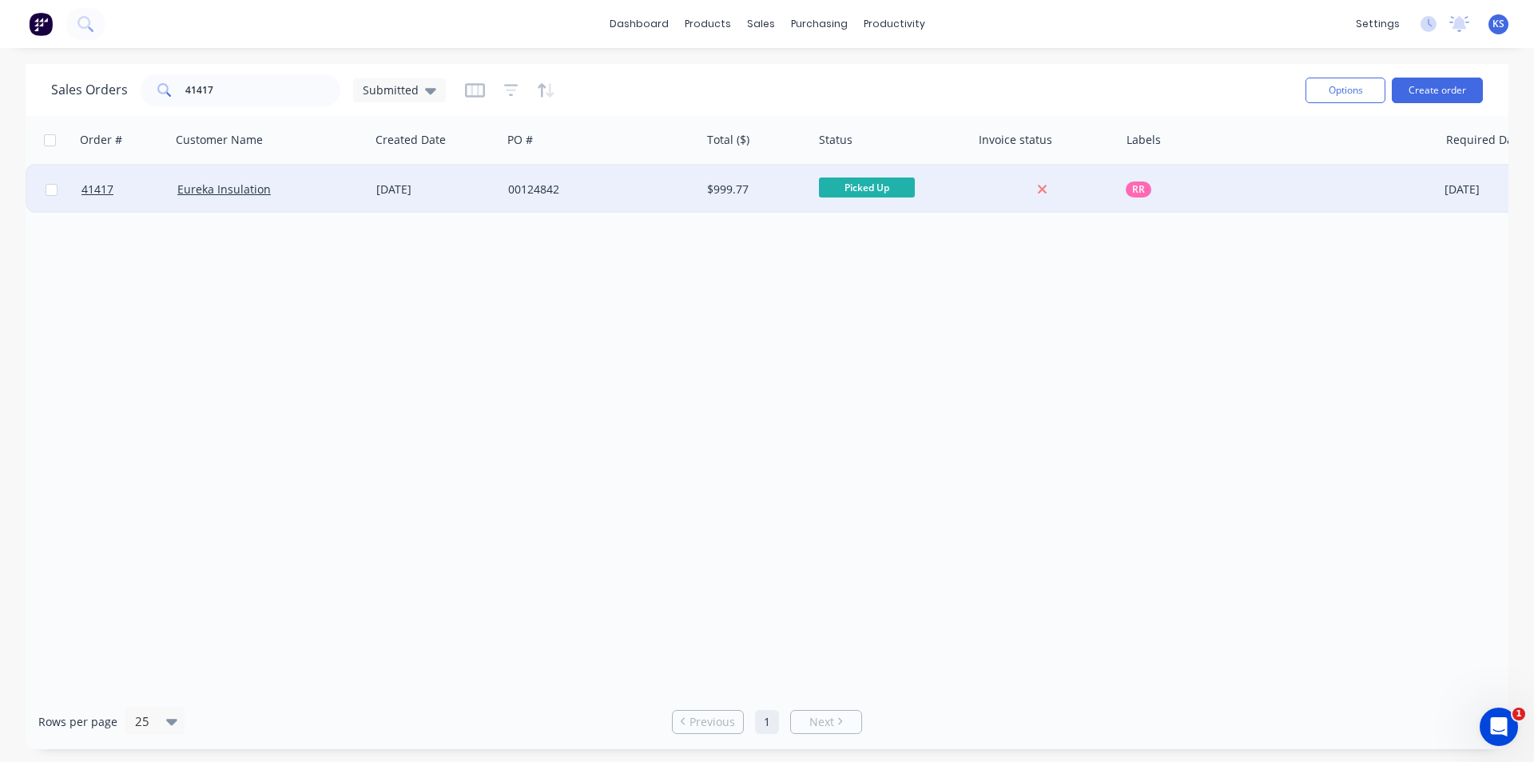
click at [476, 189] on div "[DATE]" at bounding box center [435, 189] width 119 height 16
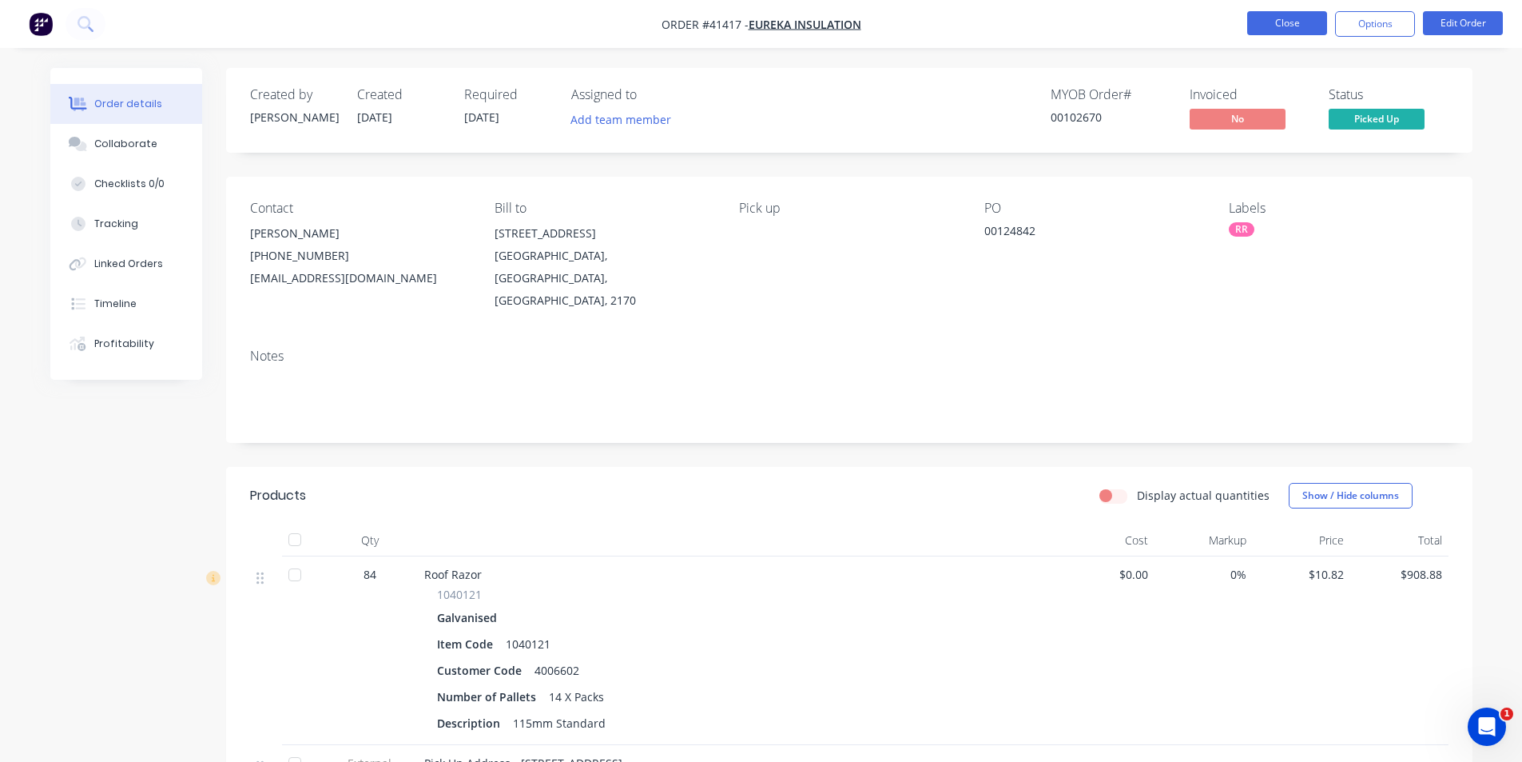
click at [1302, 25] on button "Close" at bounding box center [1287, 23] width 80 height 24
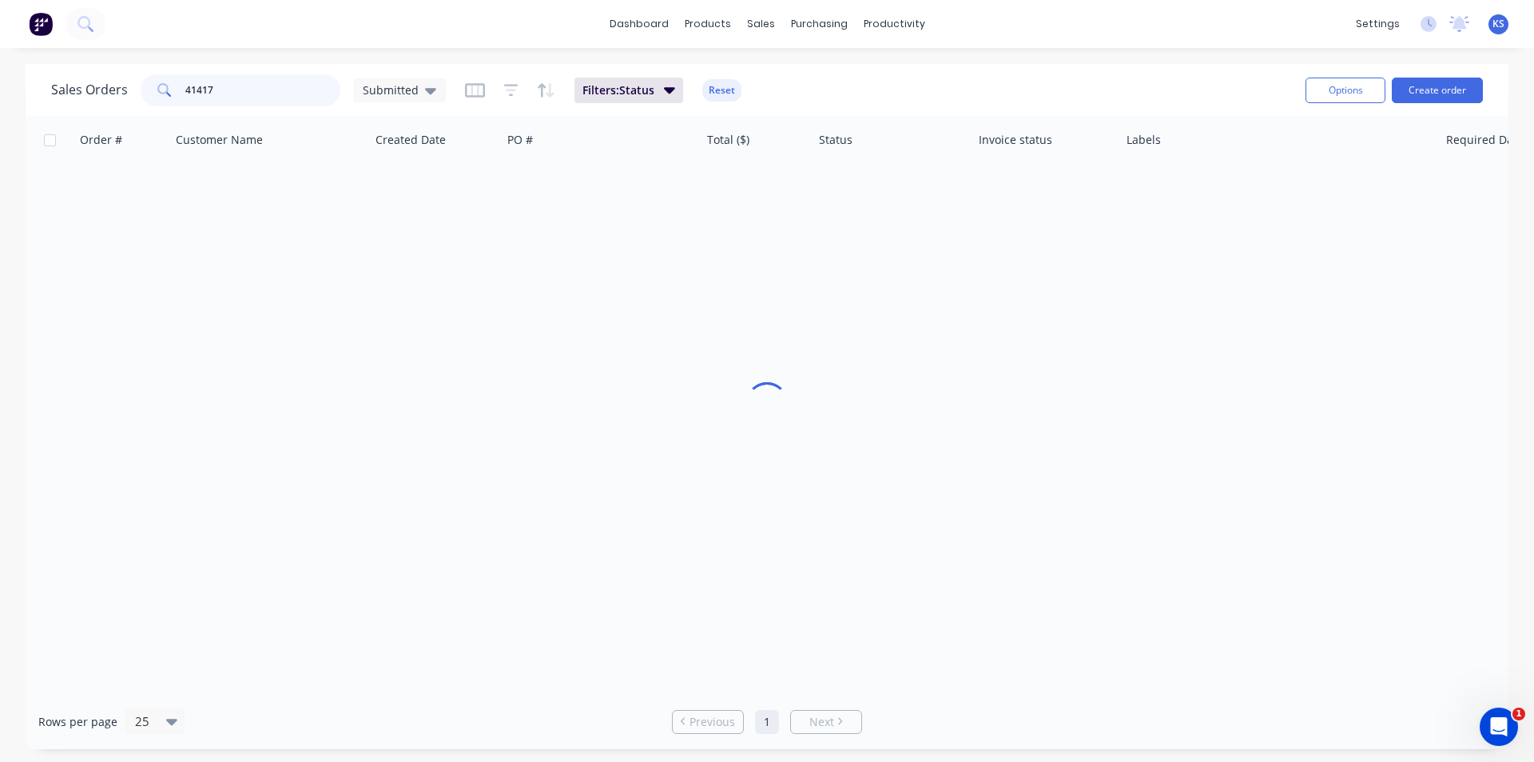
drag, startPoint x: 252, startPoint y: 91, endPoint x: 0, endPoint y: 86, distance: 251.8
click at [0, 86] on div "Sales Orders 41417 Submitted Filters: Status Reset Options Create order Order #…" at bounding box center [767, 406] width 1534 height 685
type input "41418"
click at [735, 90] on button "Reset" at bounding box center [721, 90] width 39 height 22
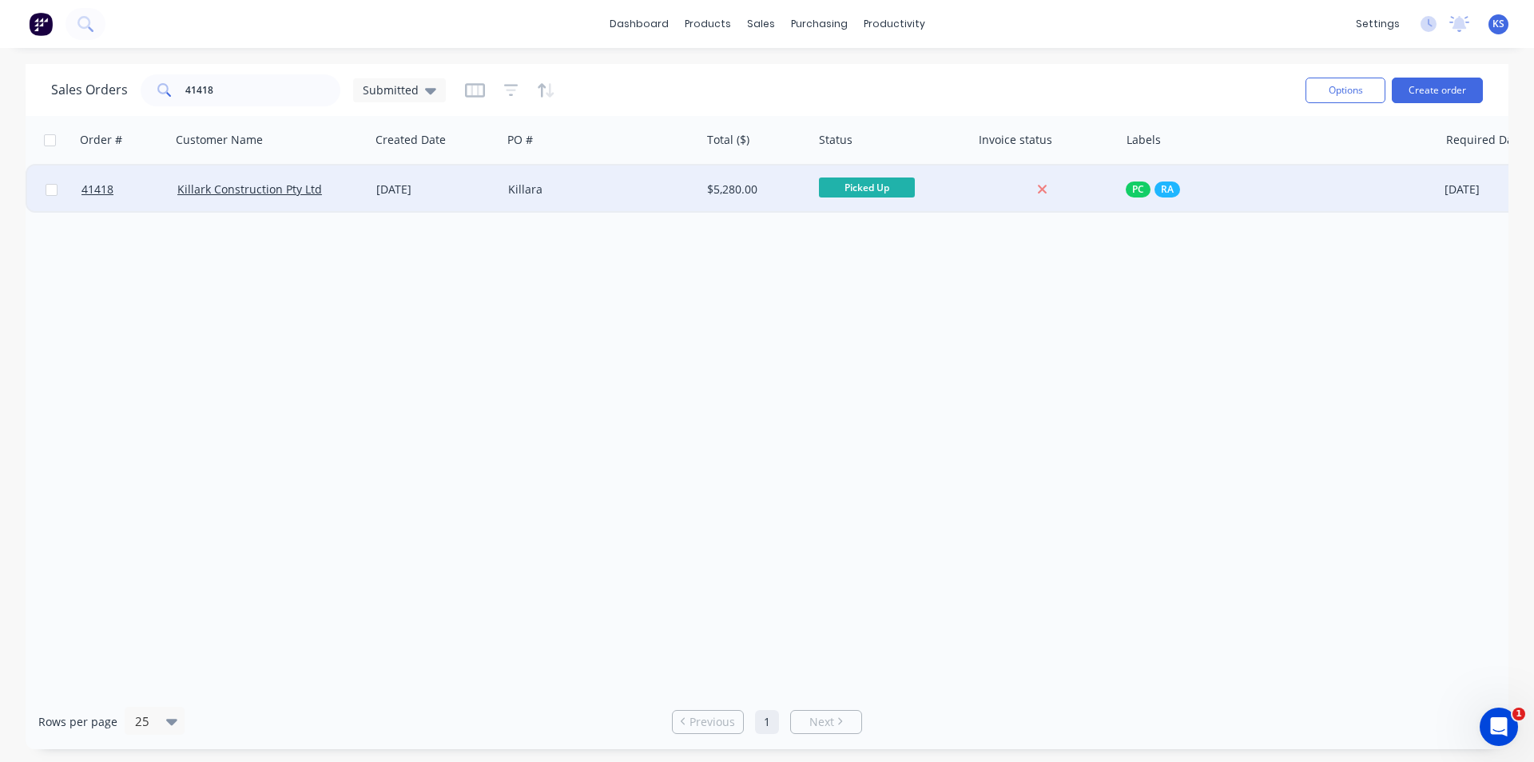
click at [630, 193] on div "Killara" at bounding box center [596, 189] width 177 height 16
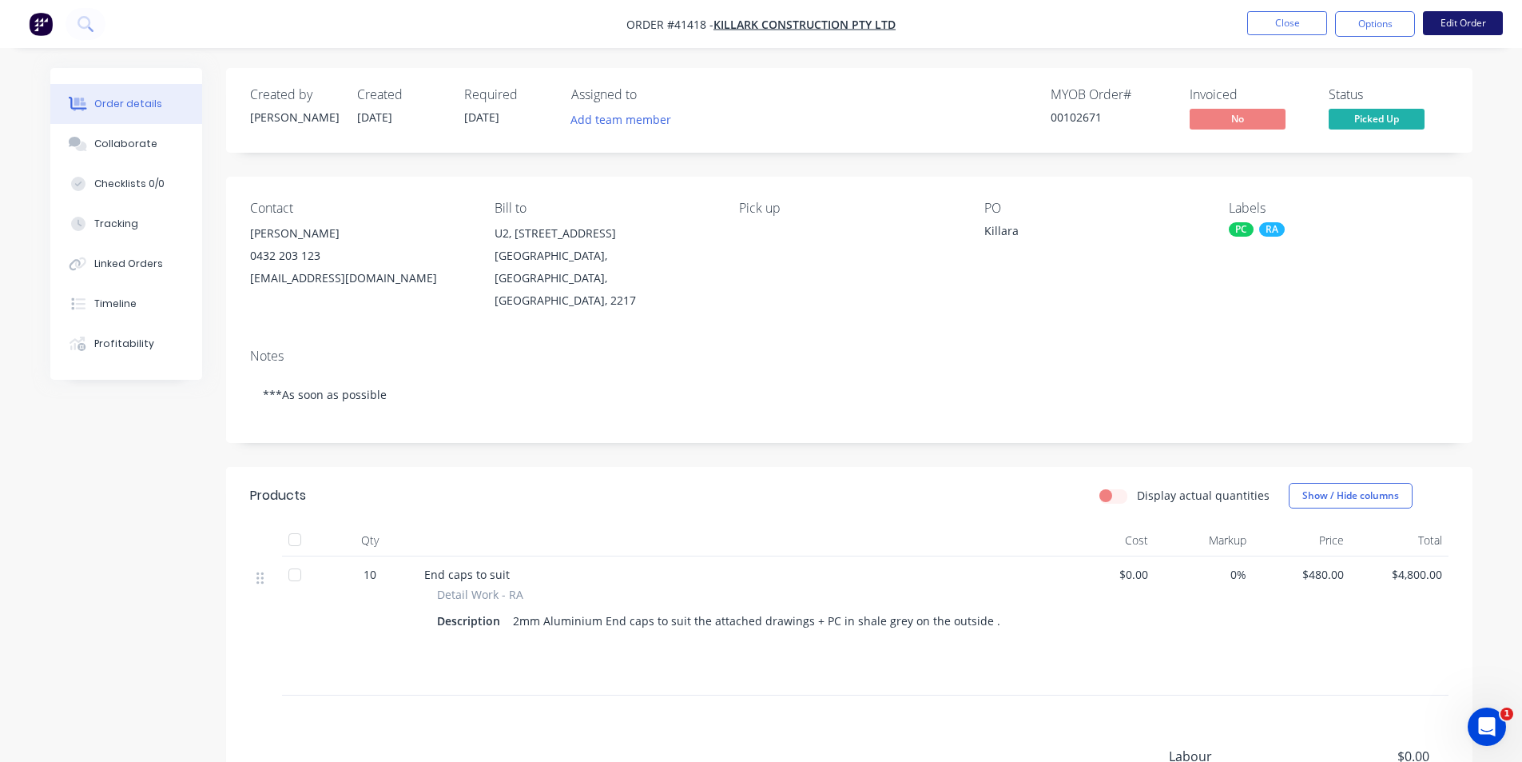
click at [1450, 19] on button "Edit Order" at bounding box center [1463, 23] width 80 height 24
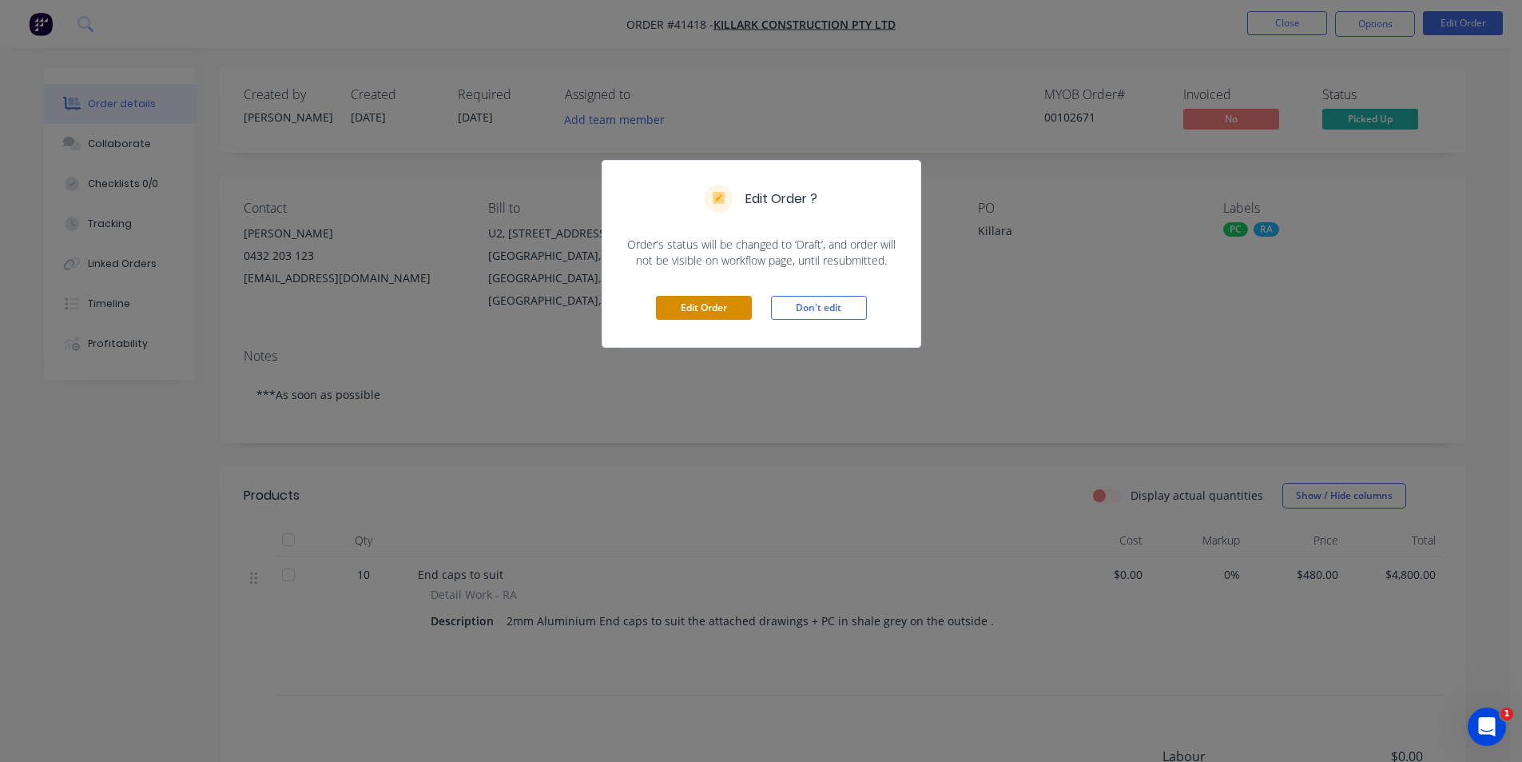
click at [698, 300] on button "Edit Order" at bounding box center [704, 308] width 96 height 24
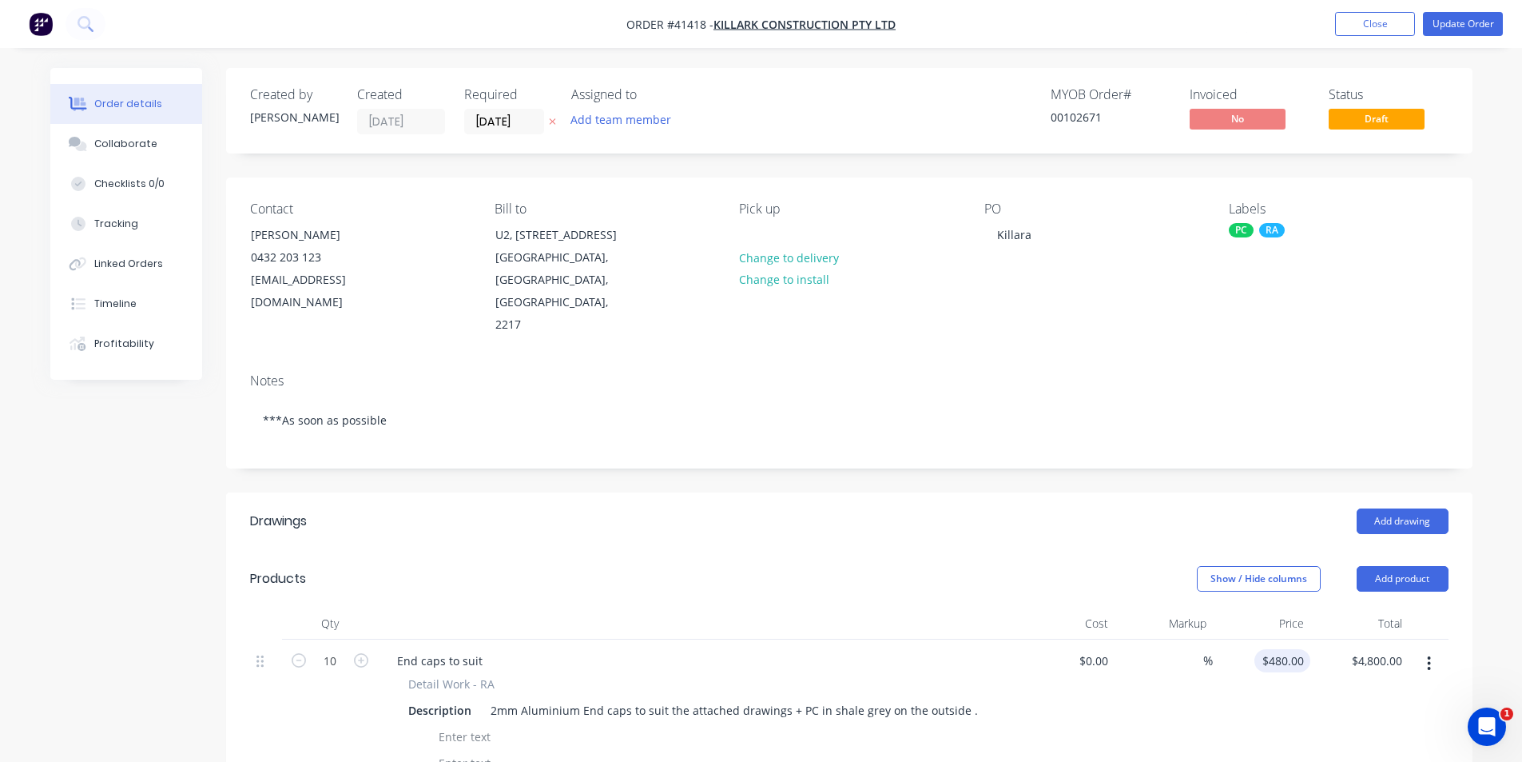
type input "480"
click at [1293, 649] on input "480" at bounding box center [1286, 660] width 50 height 23
type input "$0.00"
click at [1390, 649] on input "0.00" at bounding box center [1379, 660] width 58 height 23
type input "480"
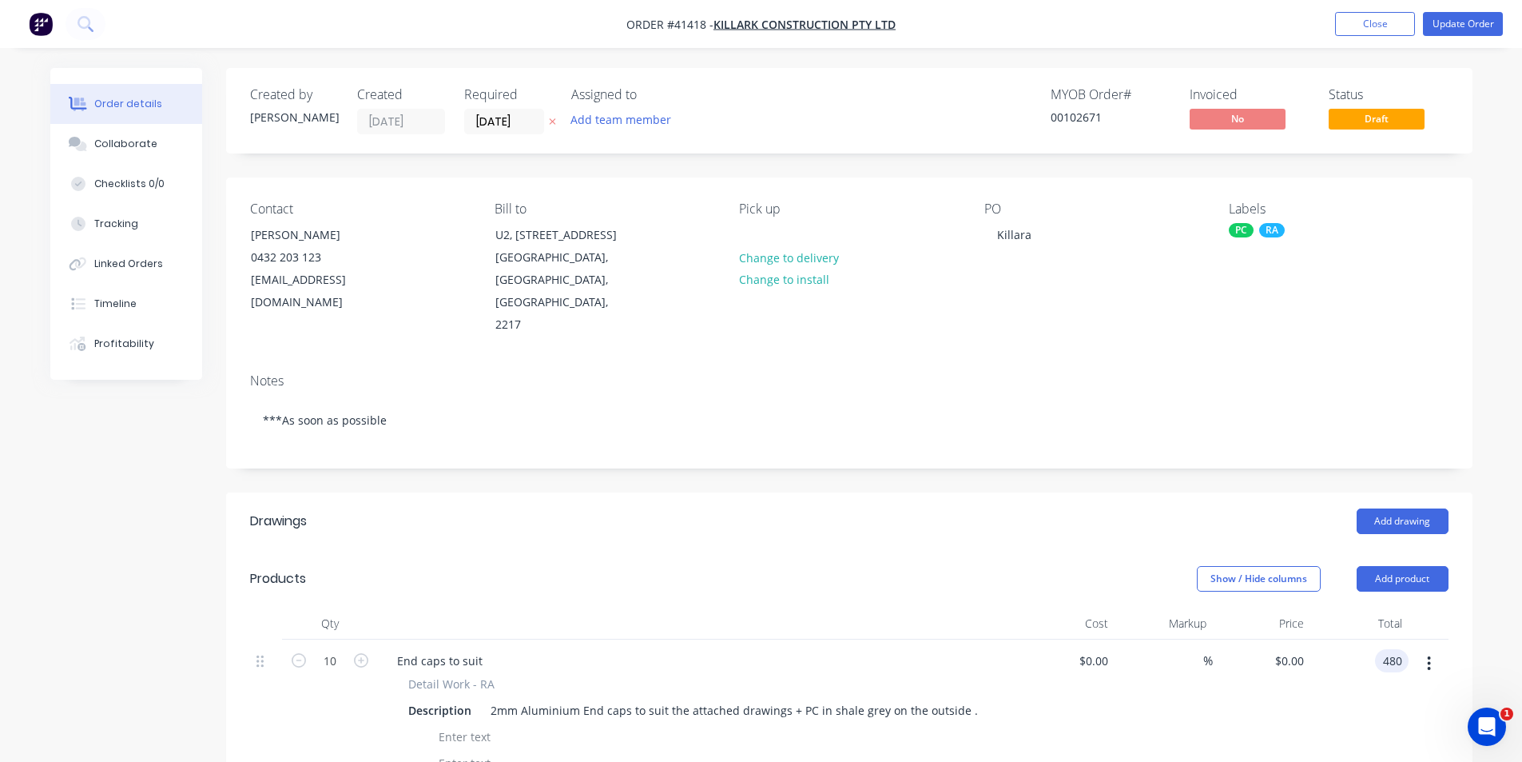
type input "$48.00"
type input "$480.00"
click at [889, 508] on div "Add drawing" at bounding box center [976, 521] width 944 height 26
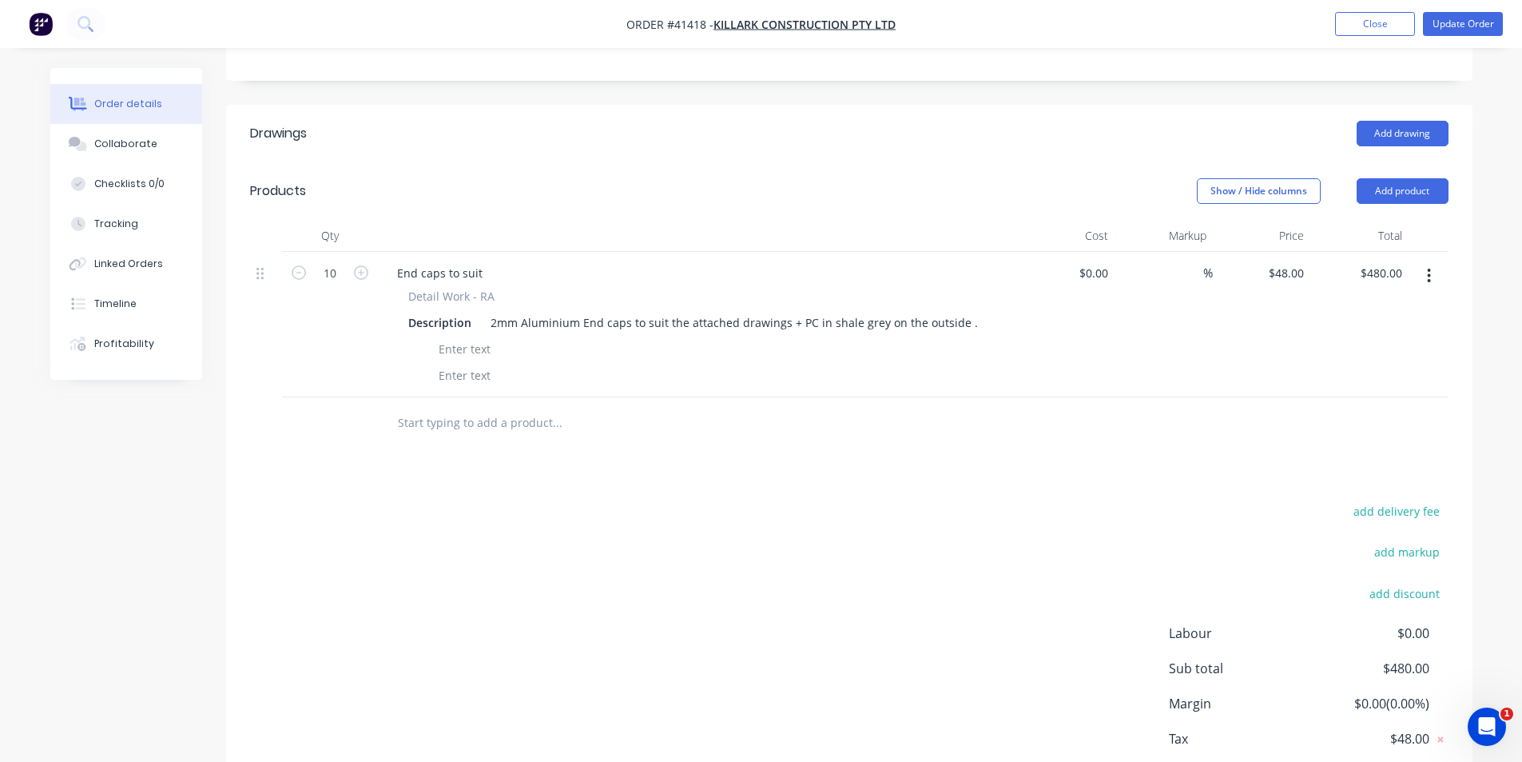
scroll to position [438, 0]
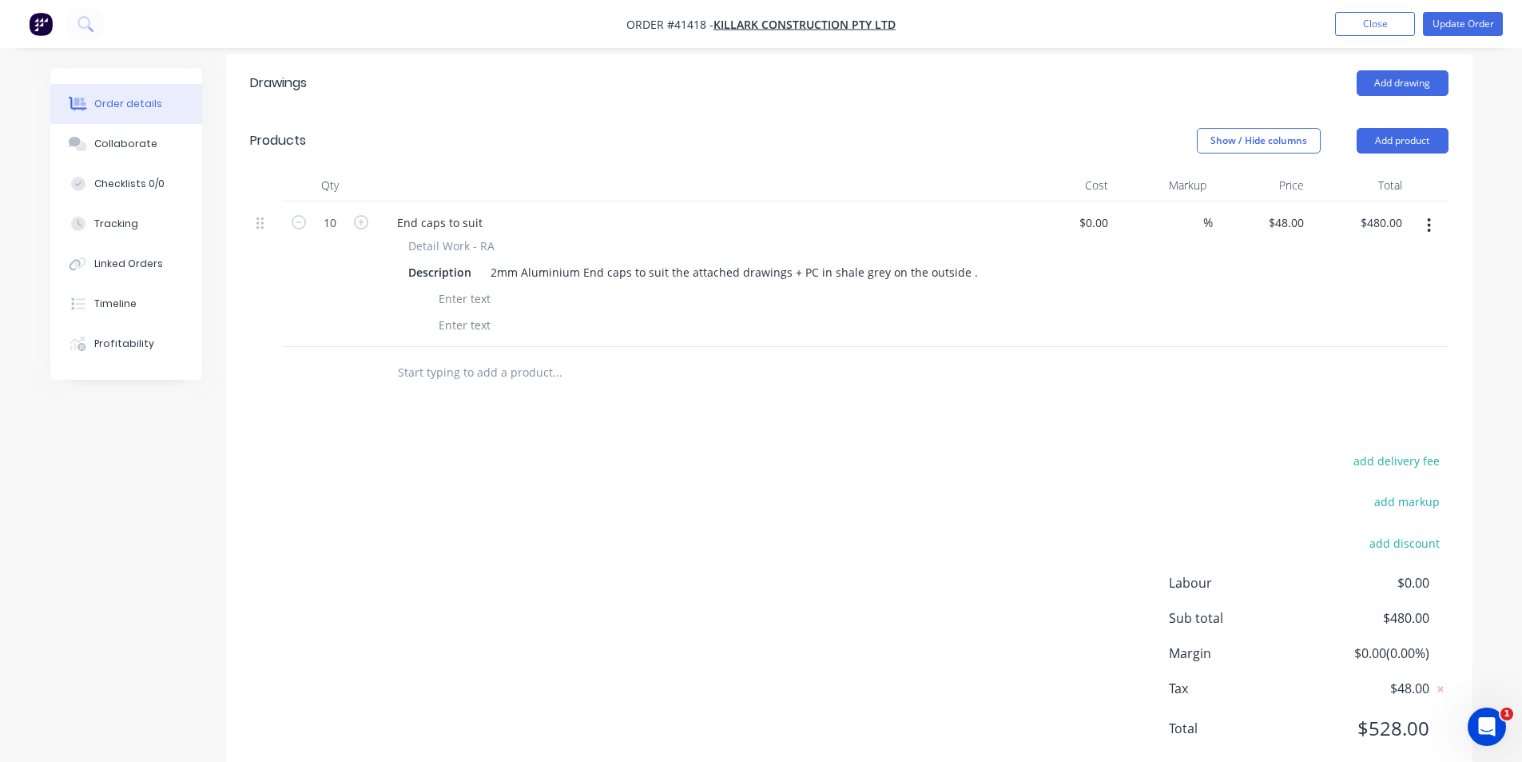
click at [928, 619] on div "add delivery fee add markup add discount Labour $0.00 Sub total $480.00 Margin …" at bounding box center [849, 604] width 1199 height 308
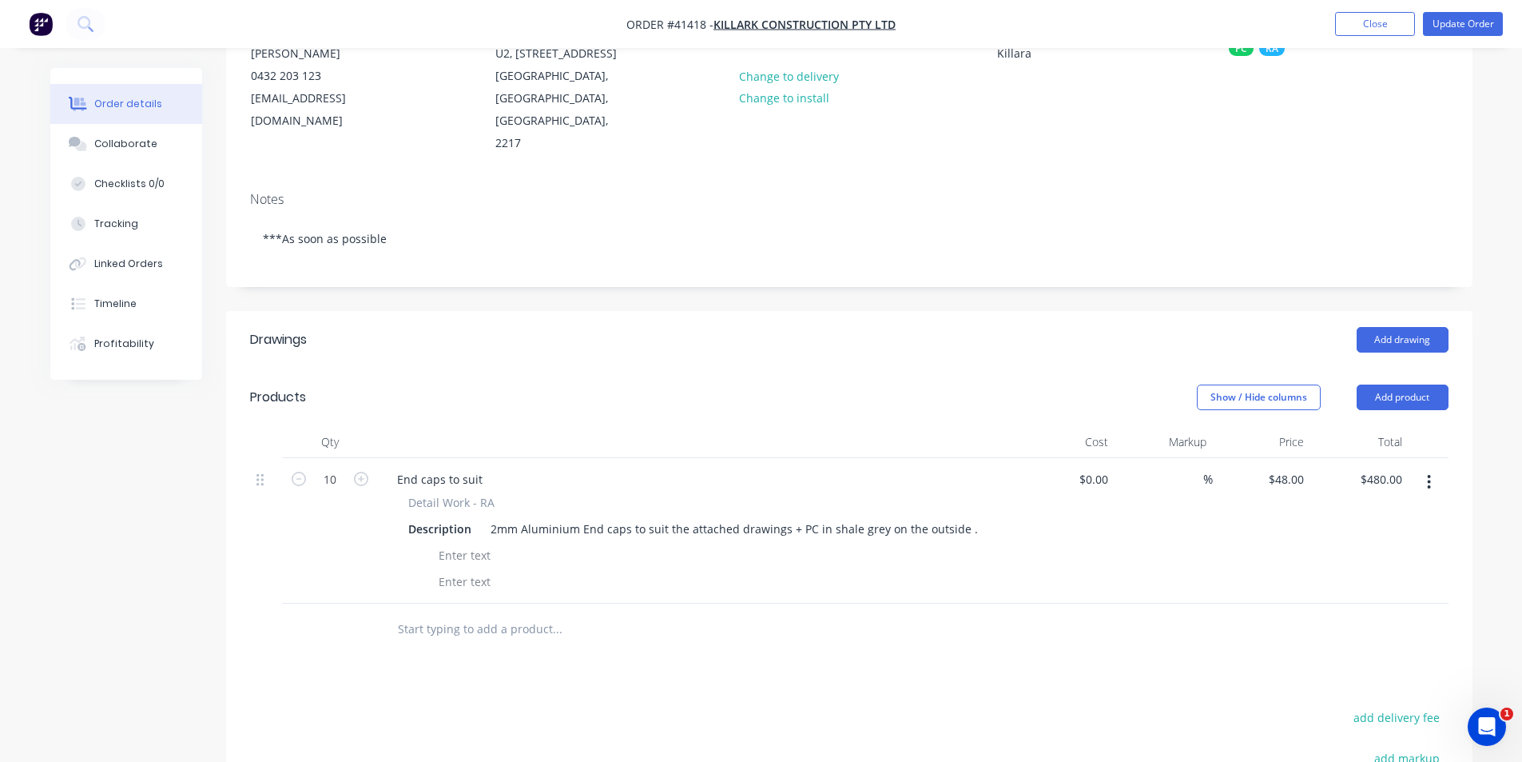
scroll to position [118, 0]
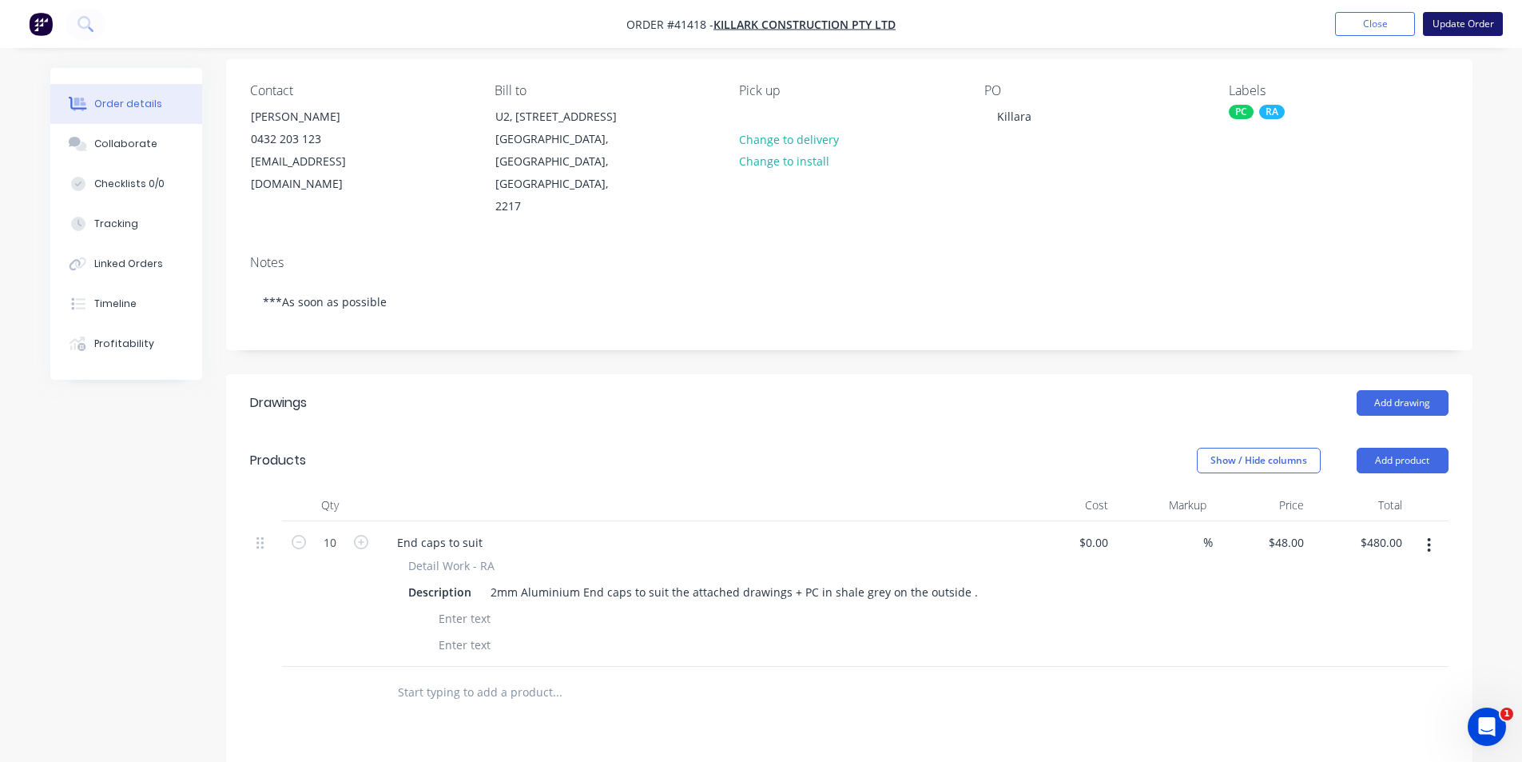
click at [1451, 30] on button "Update Order" at bounding box center [1463, 24] width 80 height 24
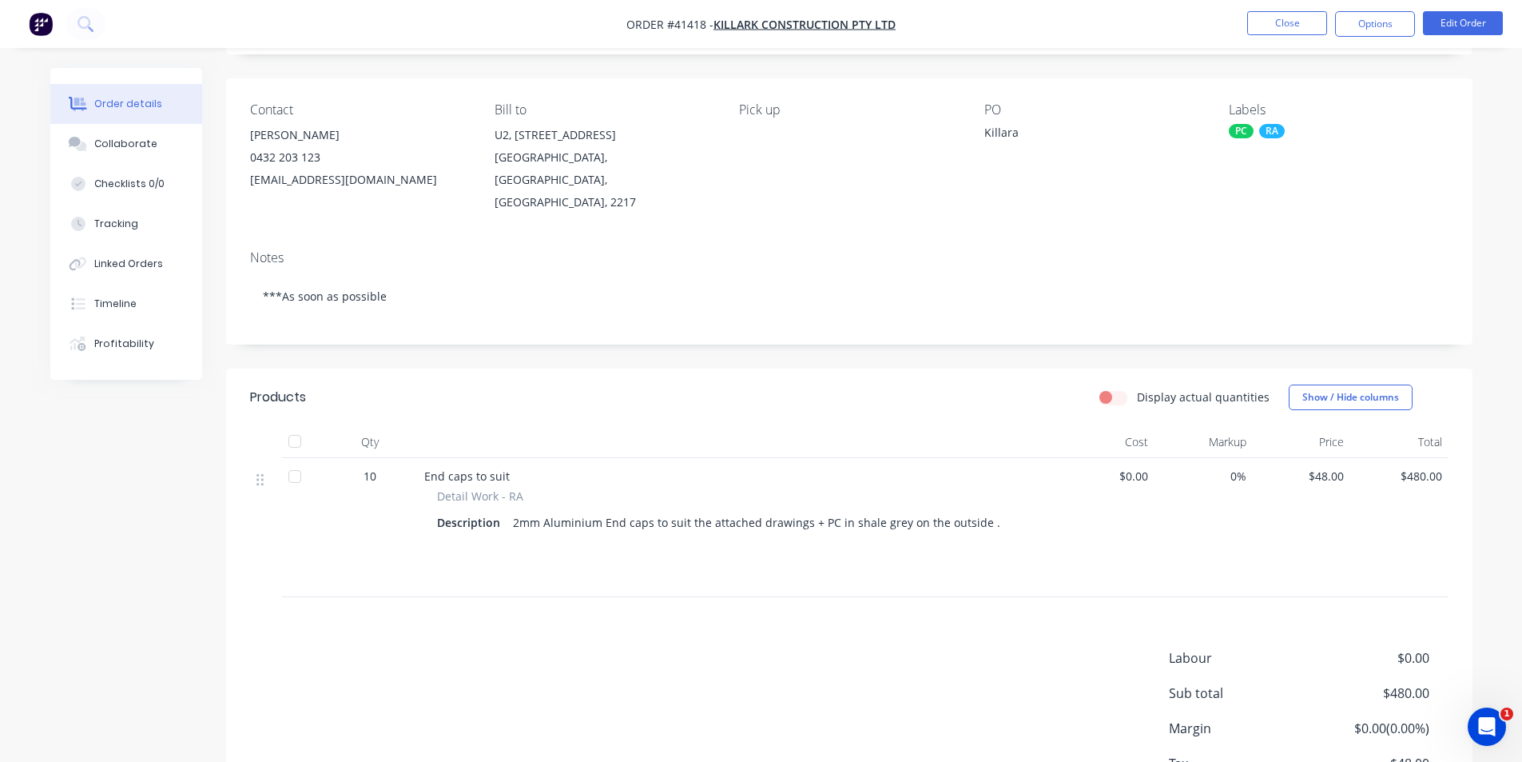
scroll to position [0, 0]
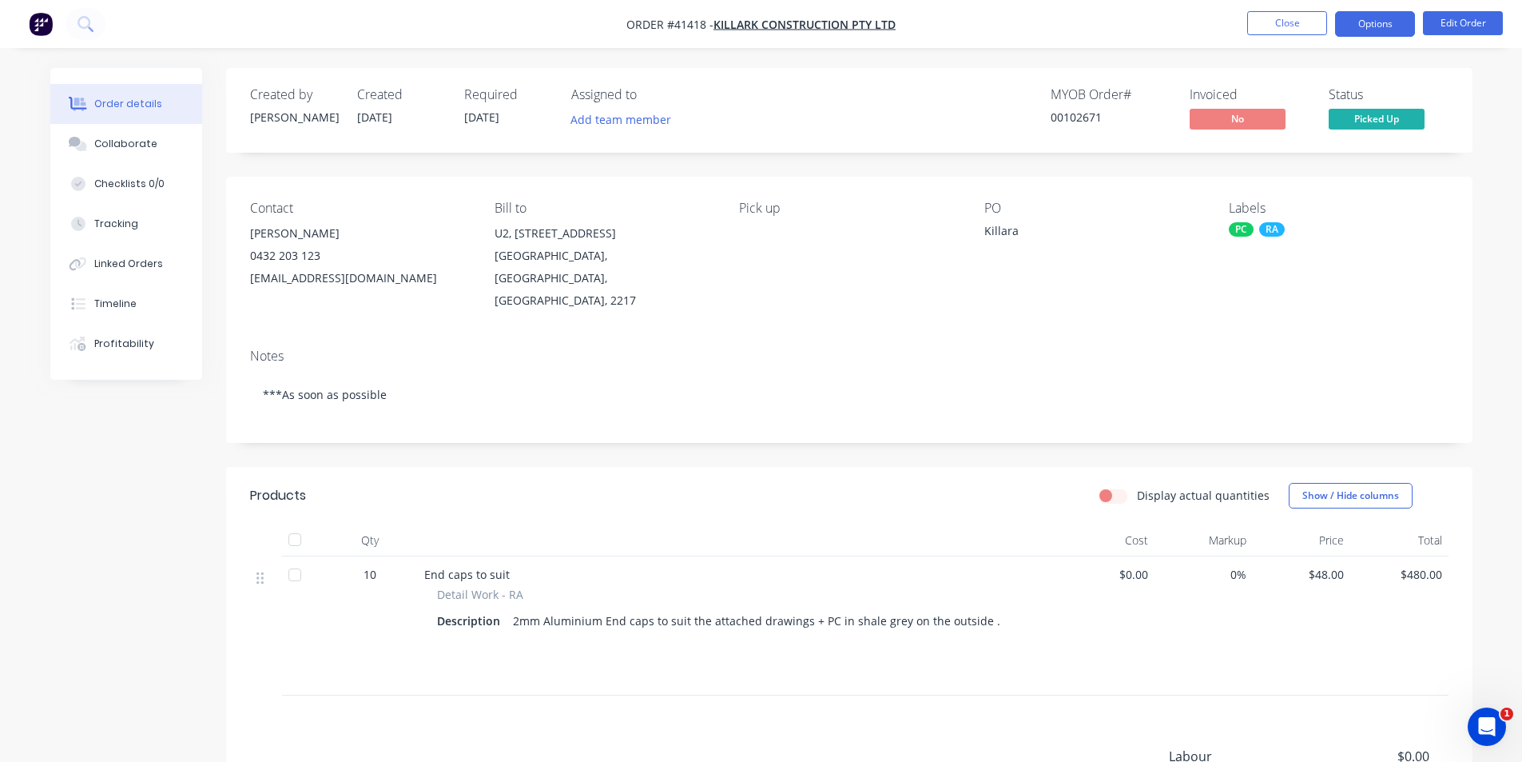
click at [1369, 32] on button "Options" at bounding box center [1375, 24] width 80 height 26
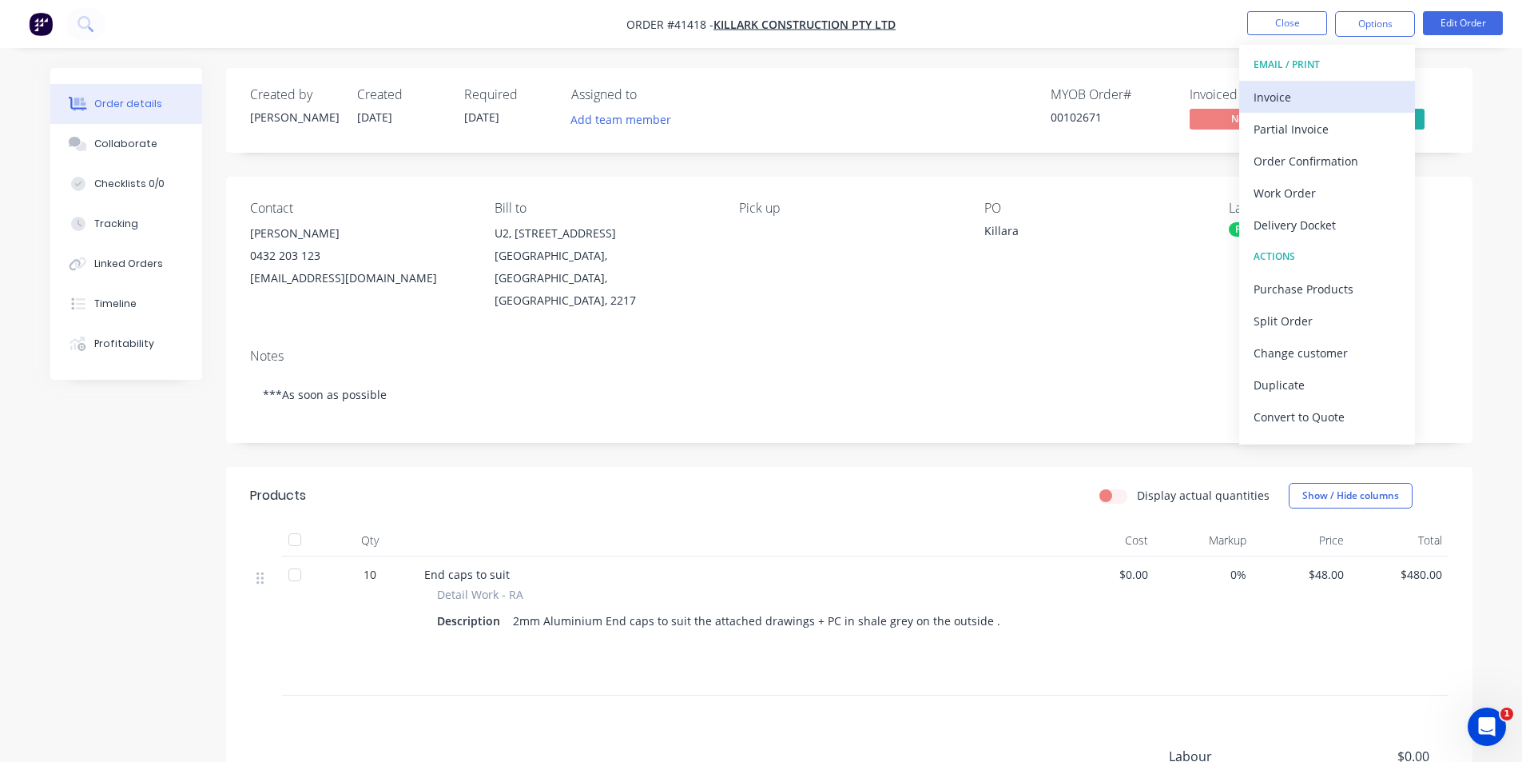
click at [1316, 93] on div "Invoice" at bounding box center [1327, 97] width 147 height 23
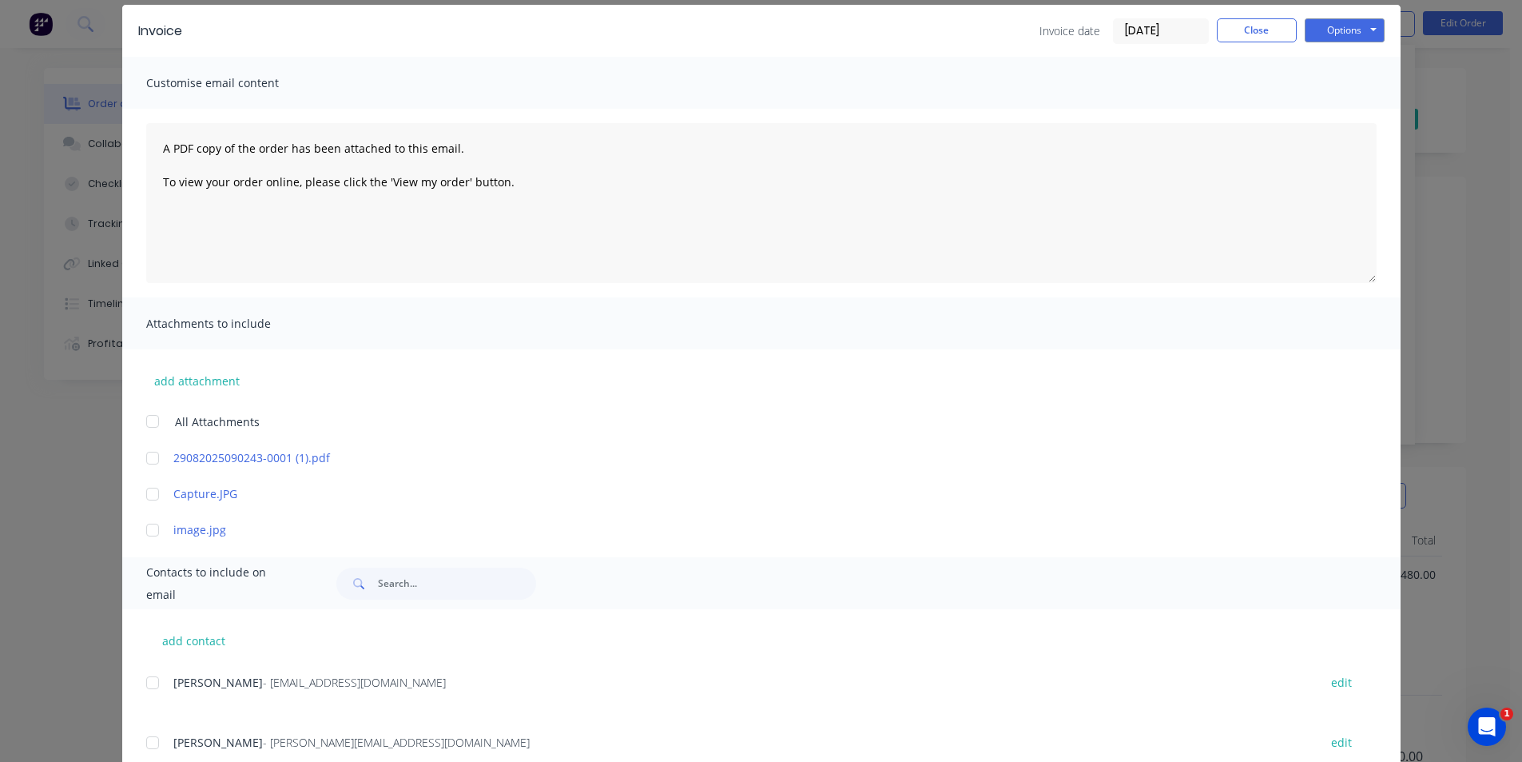
scroll to position [111, 0]
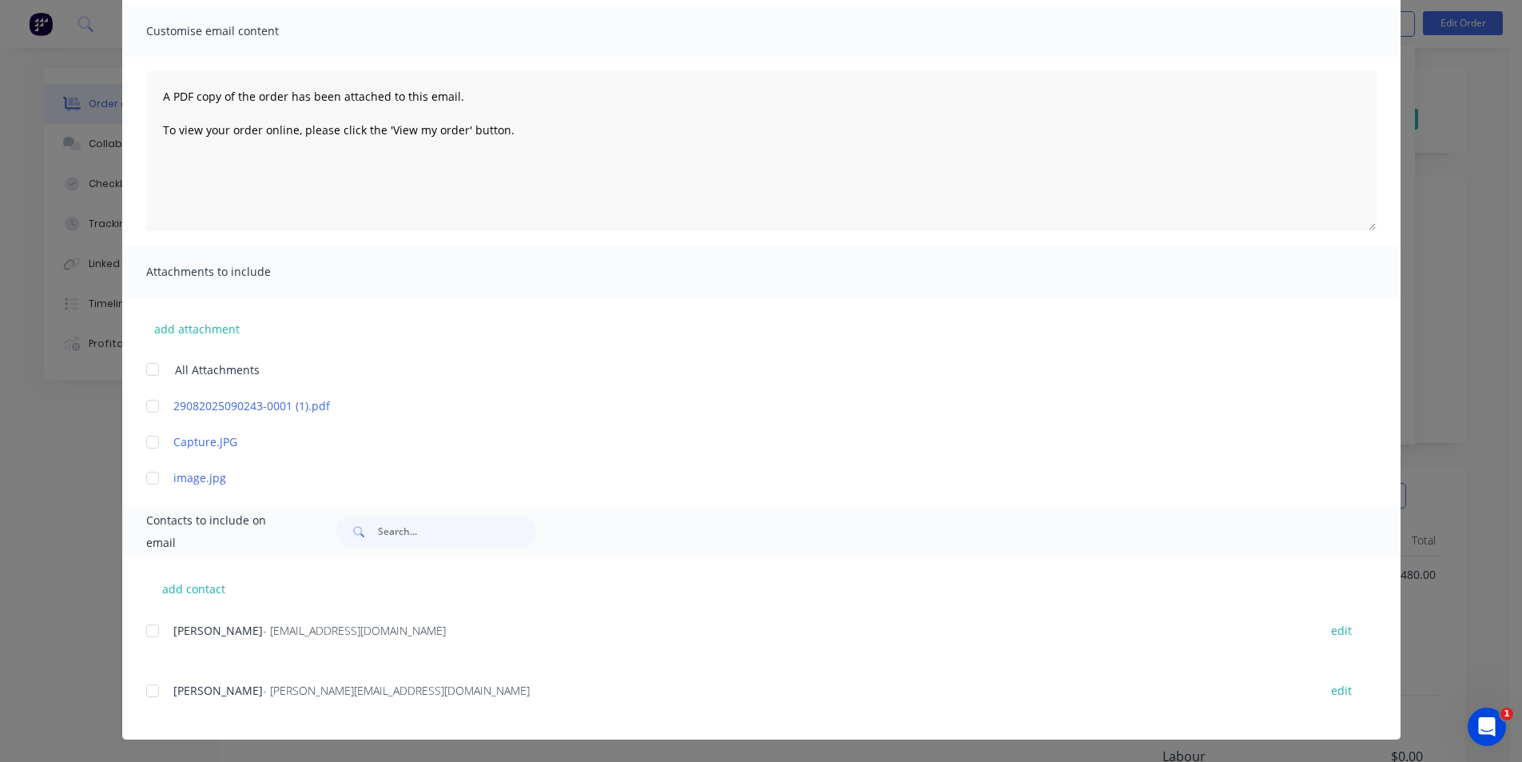
click at [148, 694] on div at bounding box center [153, 690] width 32 height 32
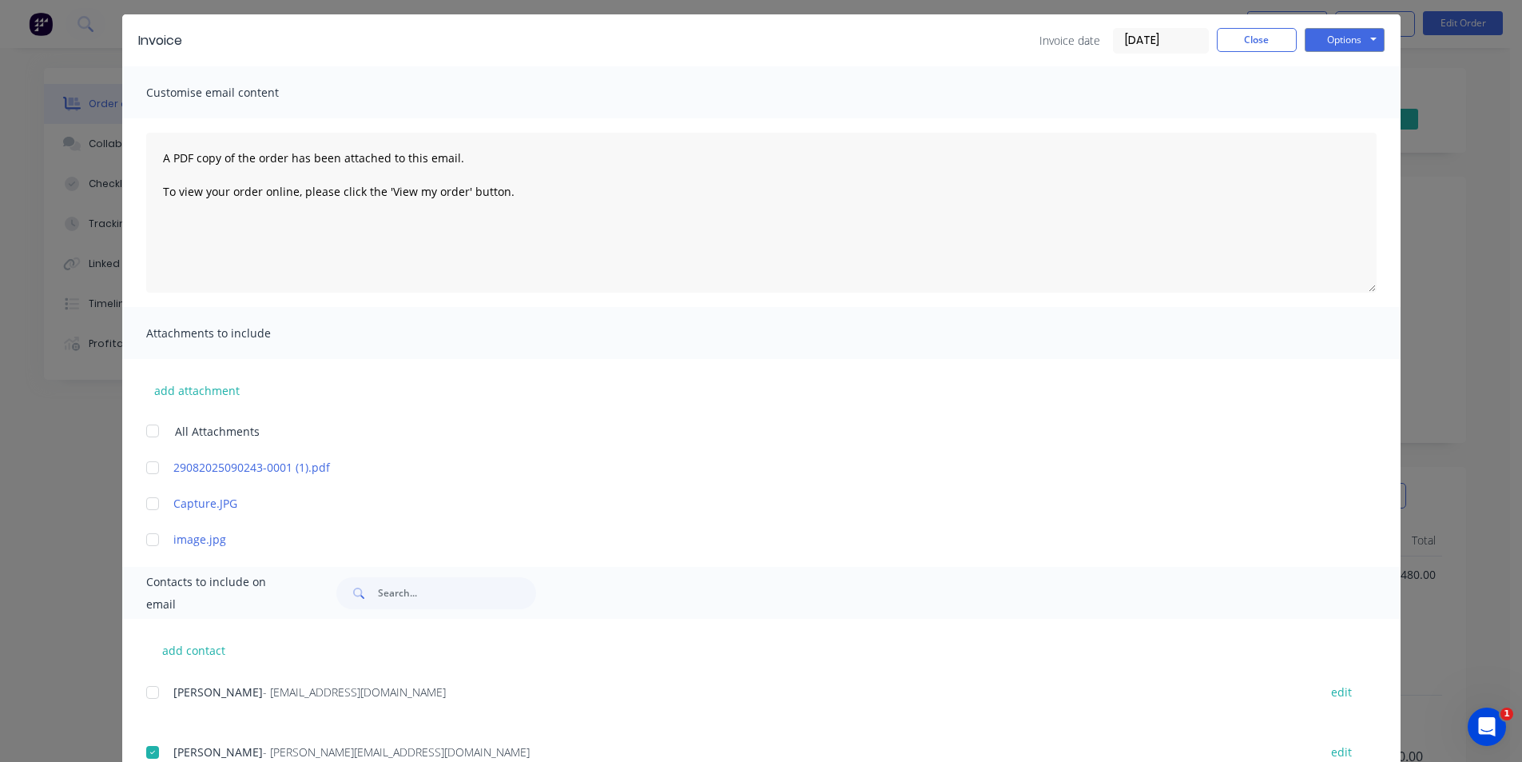
scroll to position [0, 0]
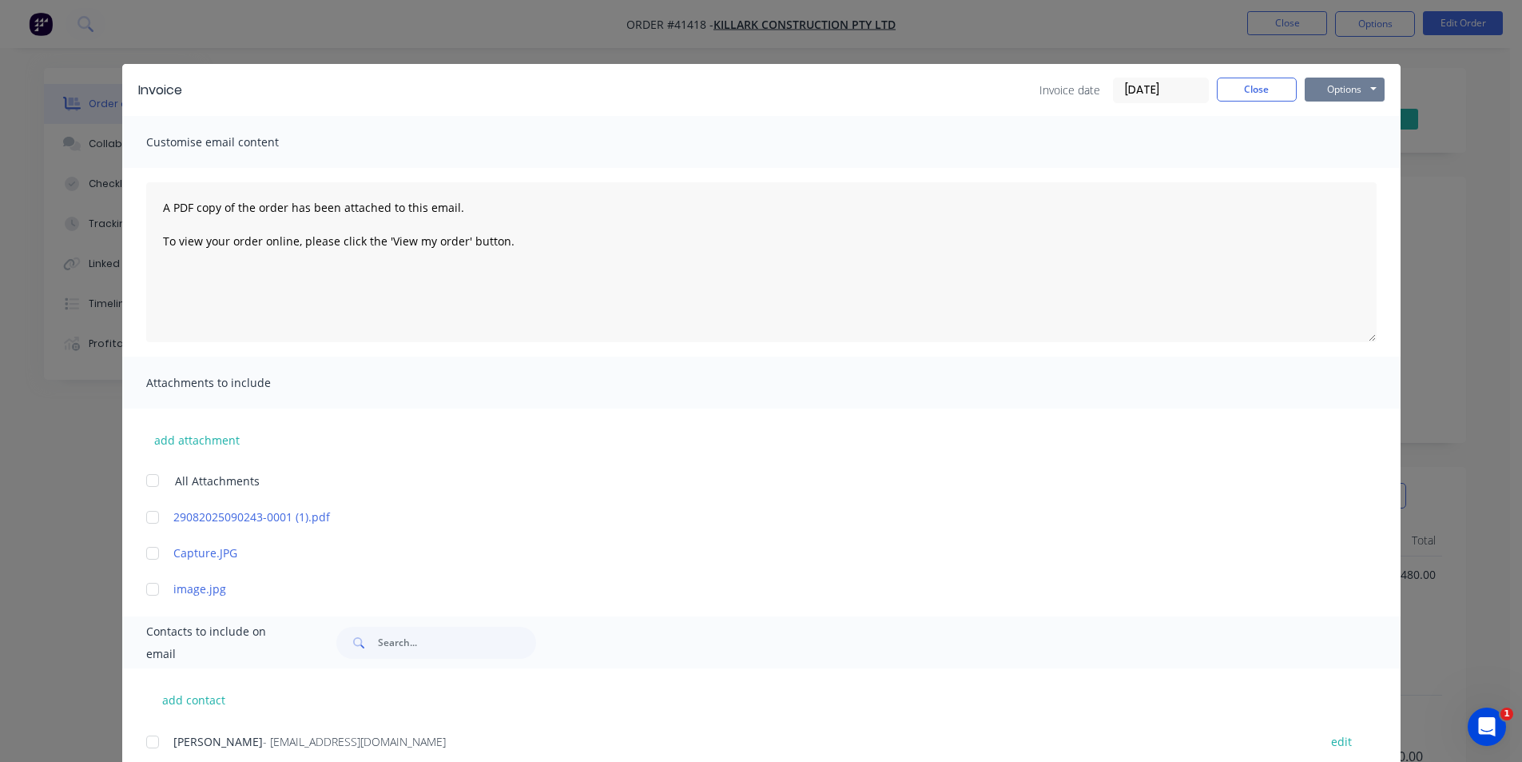
click at [1332, 98] on button "Options" at bounding box center [1345, 90] width 80 height 24
click at [1331, 174] on button "Email" at bounding box center [1356, 170] width 102 height 26
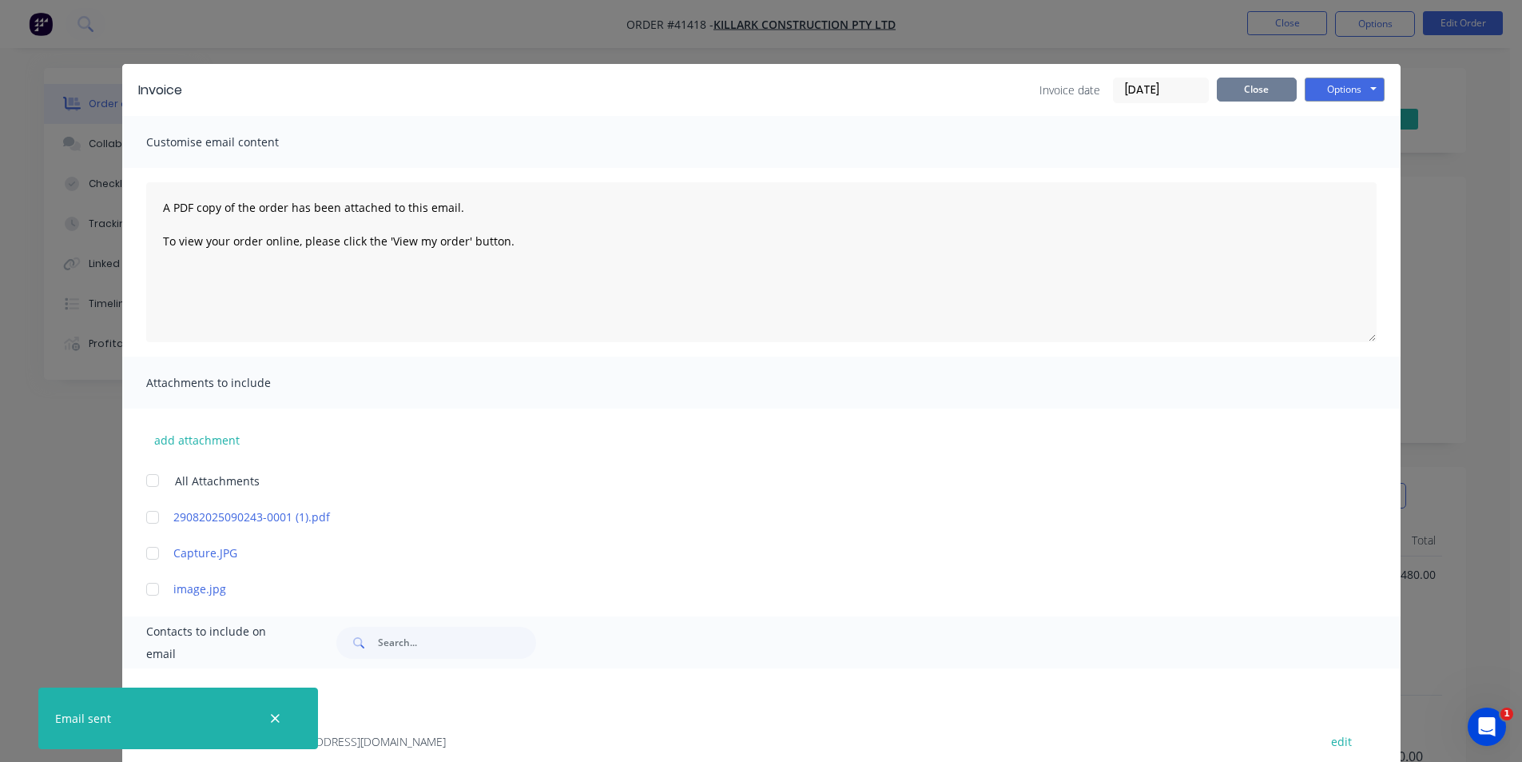
click at [1230, 94] on button "Close" at bounding box center [1257, 90] width 80 height 24
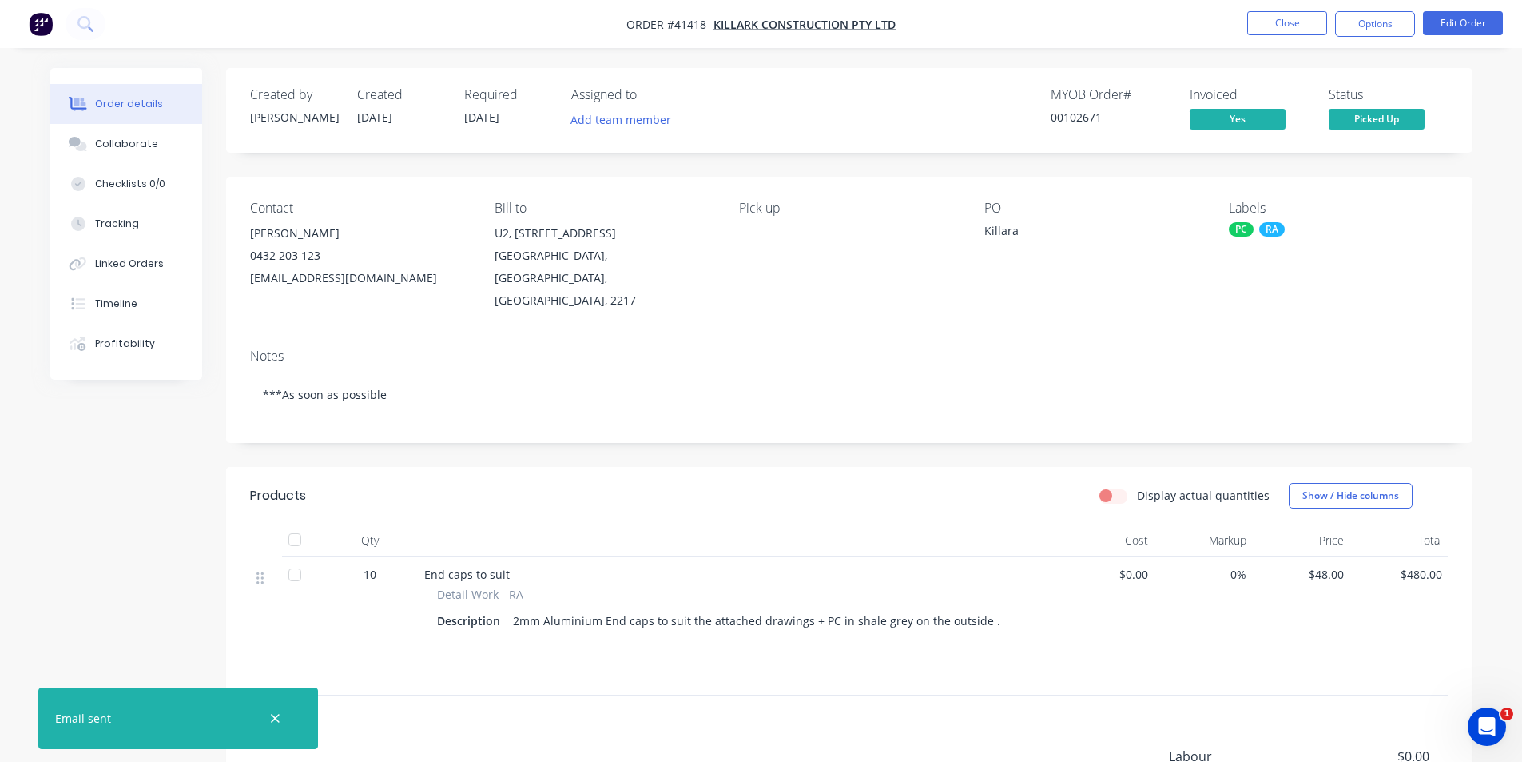
drag, startPoint x: 1348, startPoint y: 24, endPoint x: 1347, endPoint y: 37, distance: 12.8
click at [1348, 23] on button "Options" at bounding box center [1375, 24] width 80 height 26
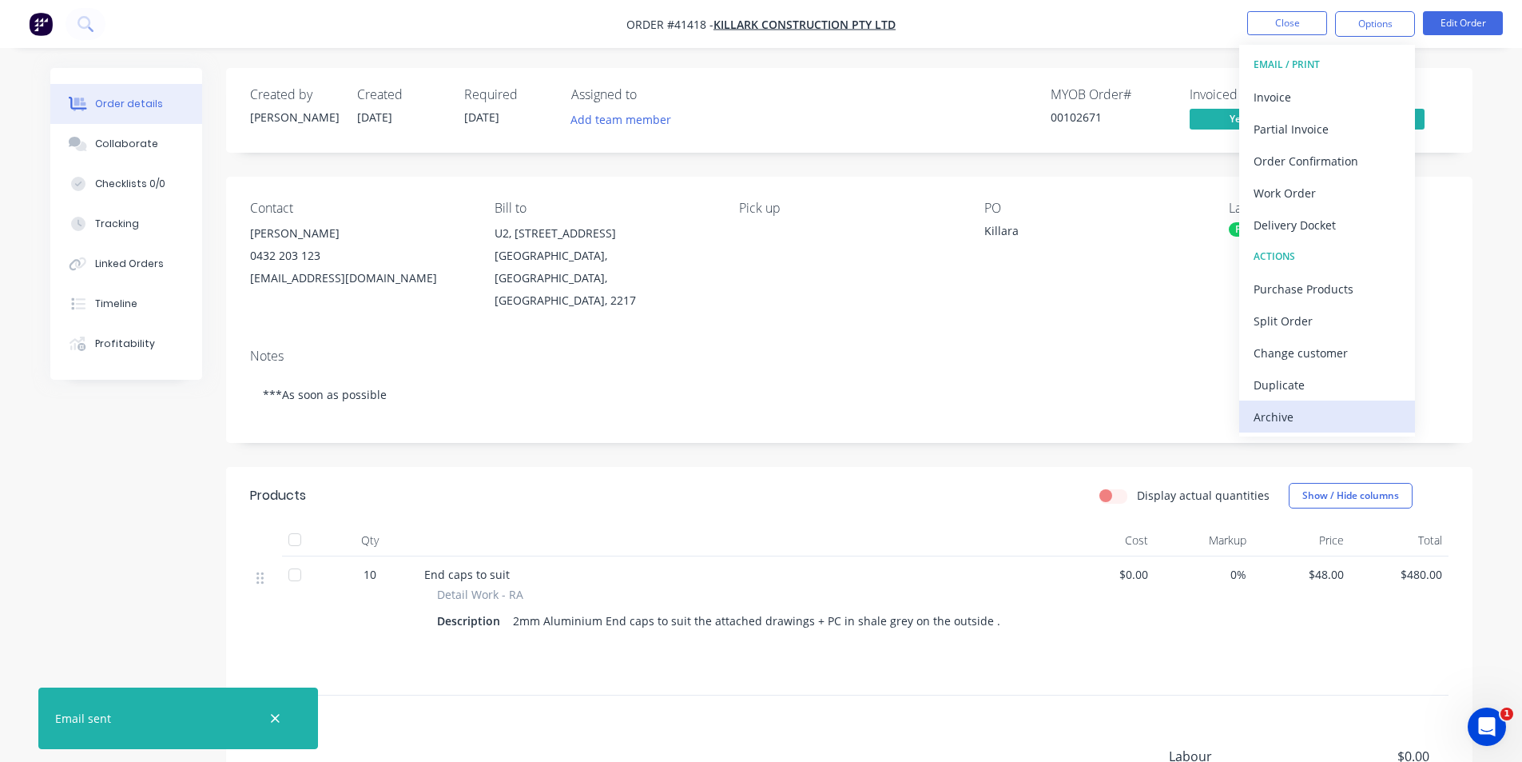
click at [1335, 410] on div "Archive" at bounding box center [1327, 416] width 147 height 23
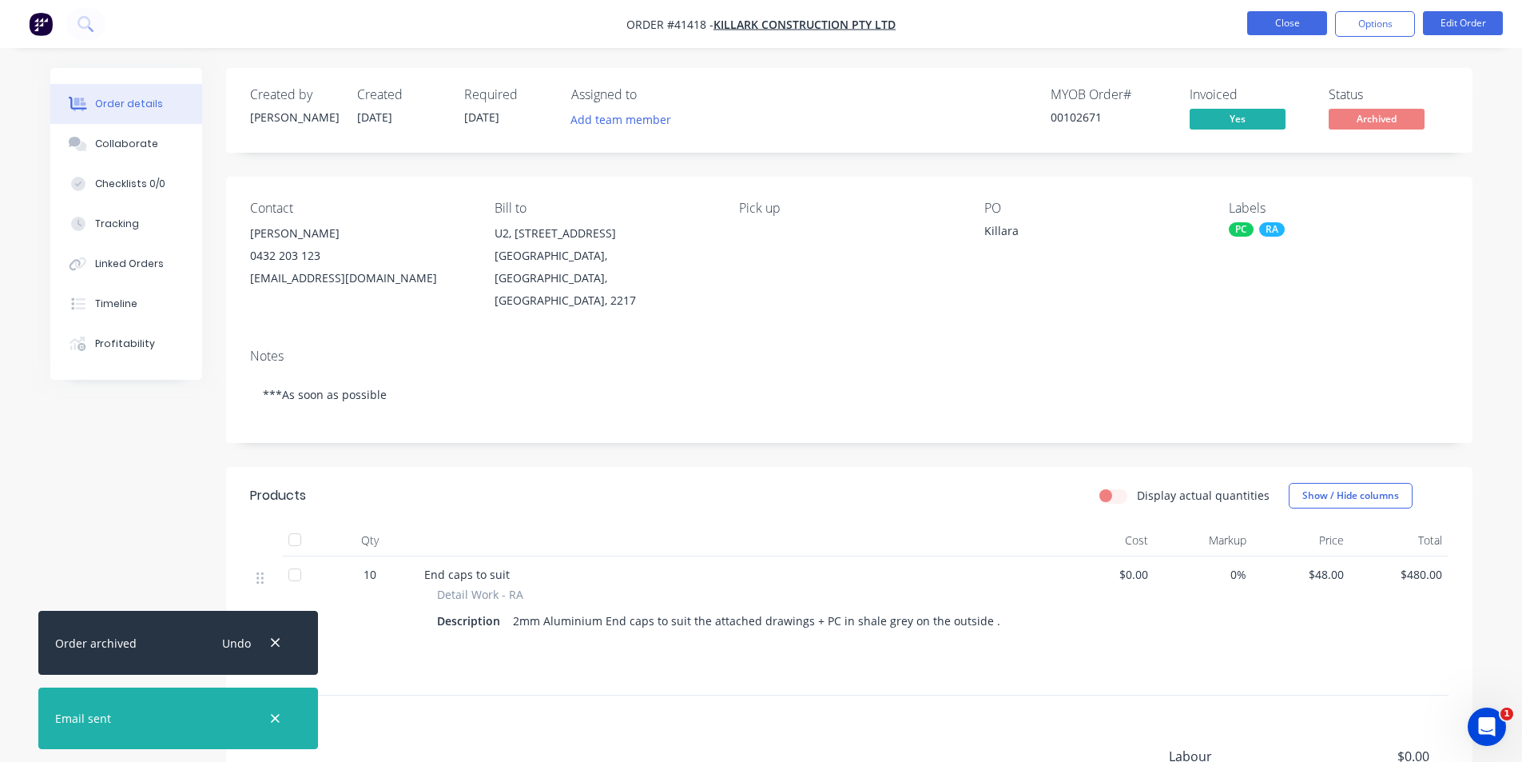
click at [1288, 18] on button "Close" at bounding box center [1287, 23] width 80 height 24
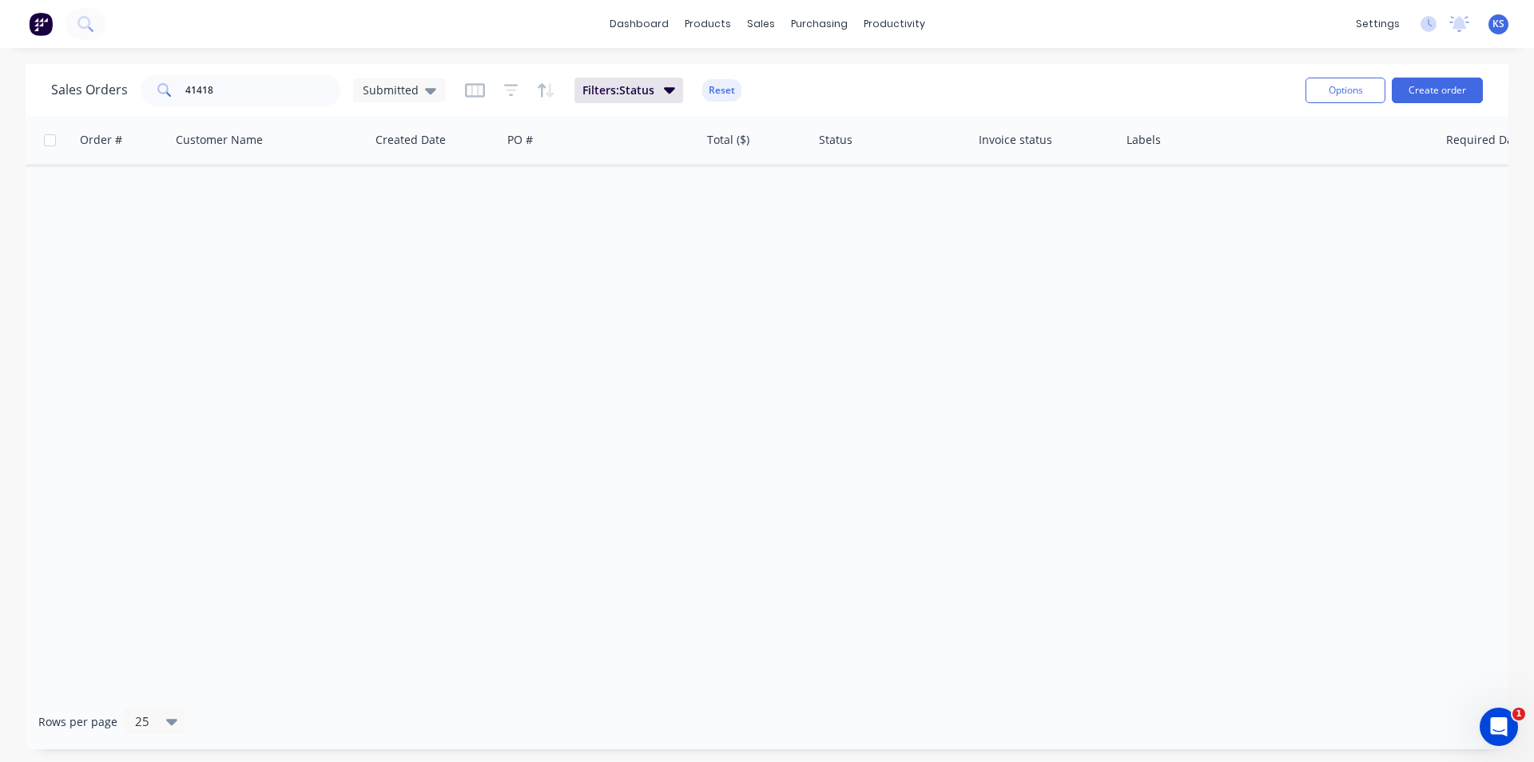
click at [1132, 94] on div "Sales Orders 41418 Submitted Filters: Status Reset" at bounding box center [672, 89] width 1242 height 39
click at [1133, 91] on div "Sales Orders 41418 Submitted Filters: Status Reset" at bounding box center [672, 89] width 1242 height 39
drag, startPoint x: 728, startPoint y: 93, endPoint x: 708, endPoint y: 100, distance: 21.0
click at [728, 93] on button "Reset" at bounding box center [721, 90] width 39 height 22
drag, startPoint x: 249, startPoint y: 80, endPoint x: 157, endPoint y: 85, distance: 92.8
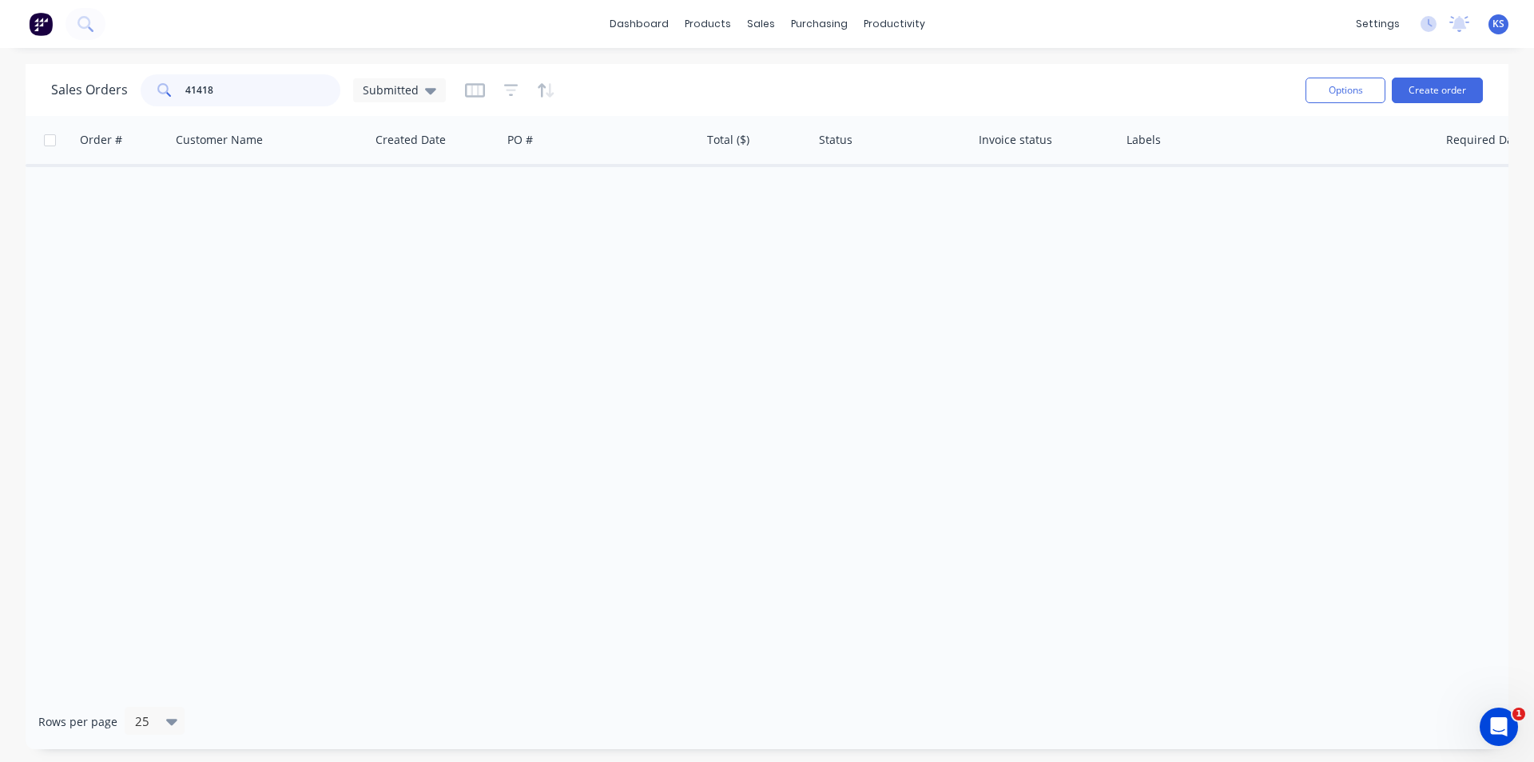
click at [157, 85] on div "41418" at bounding box center [241, 90] width 200 height 32
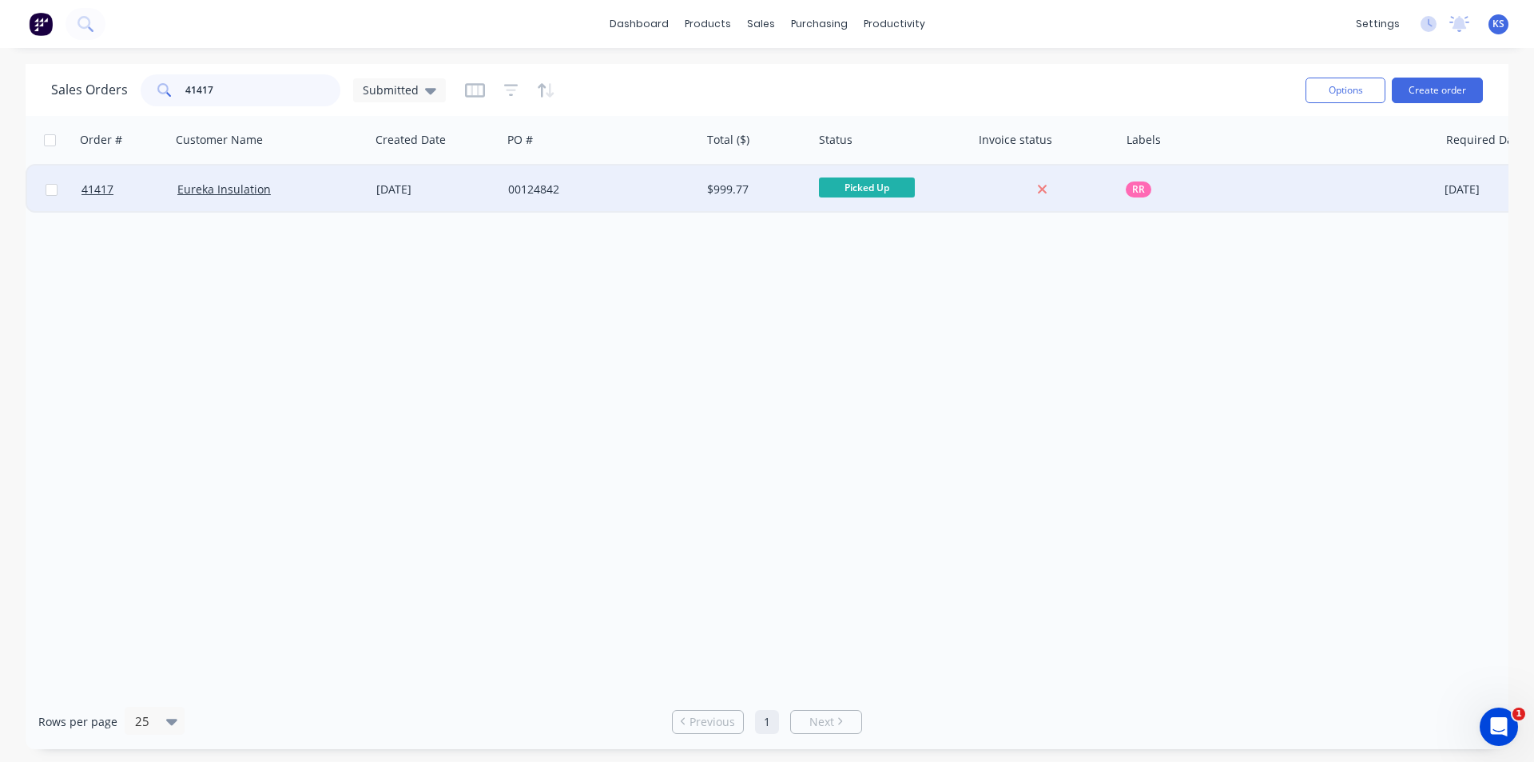
type input "41417"
click at [337, 184] on div "Eureka Insulation" at bounding box center [265, 189] width 177 height 16
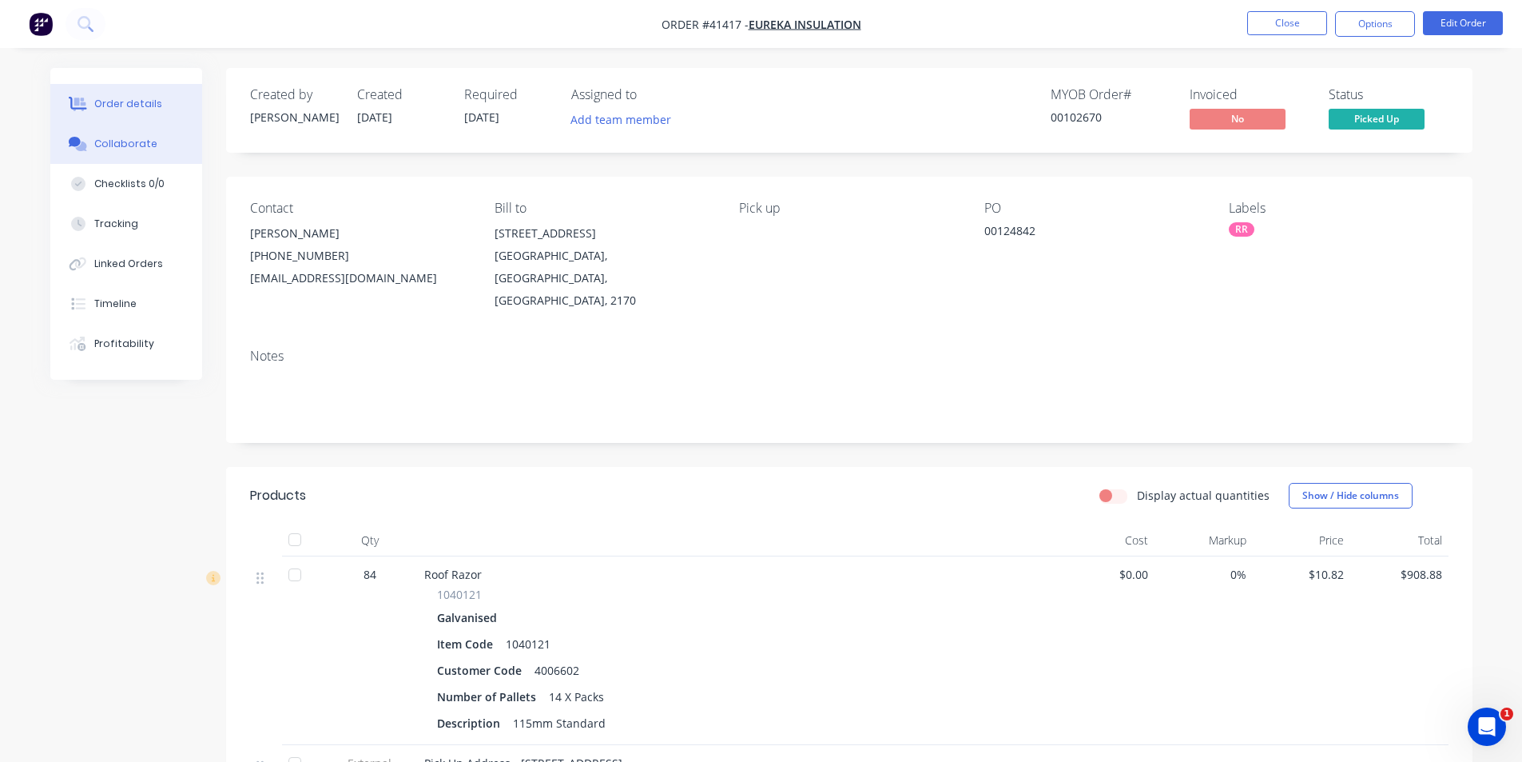
click at [102, 143] on div "Collaborate" at bounding box center [125, 144] width 63 height 14
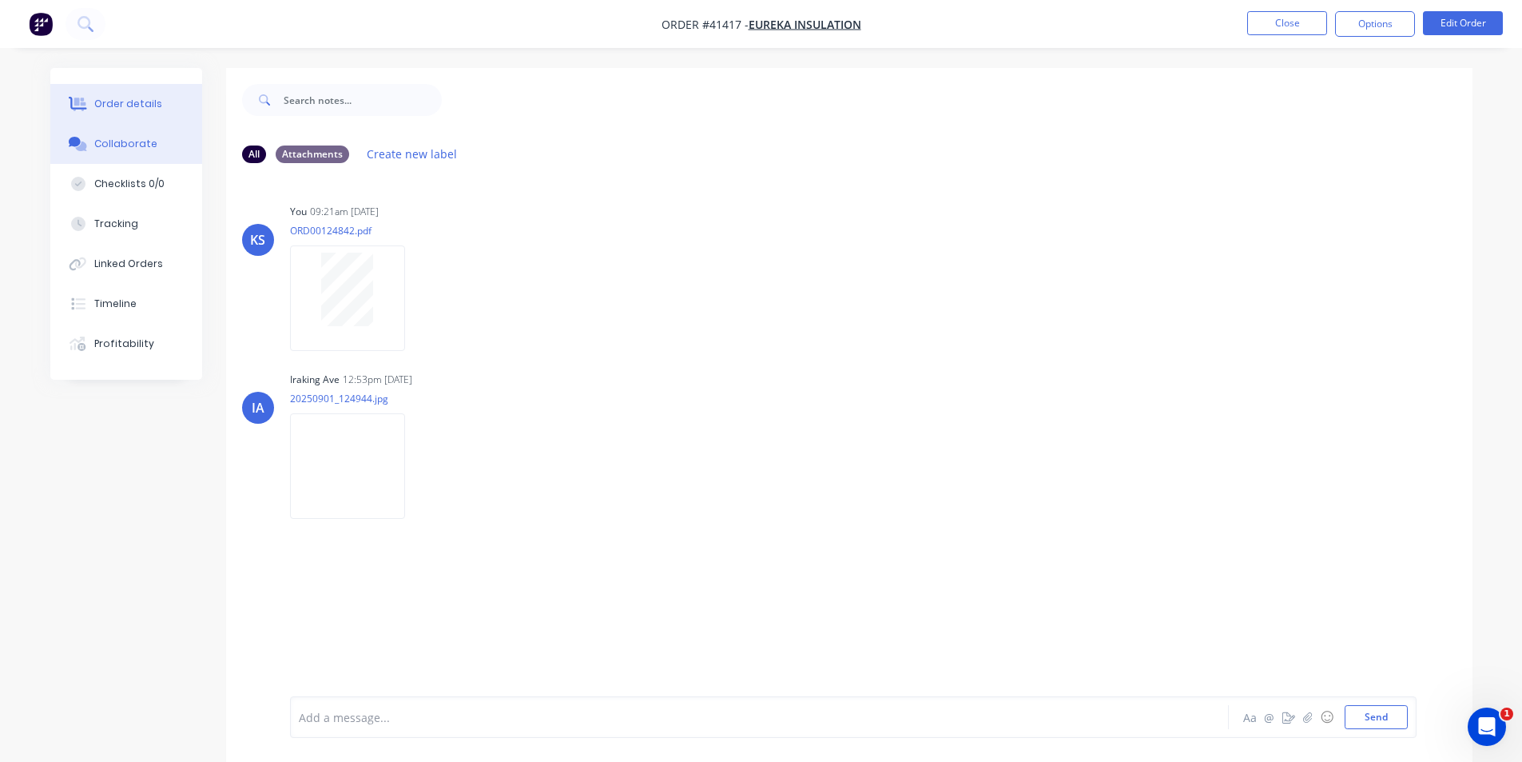
click at [155, 117] on button "Order details" at bounding box center [126, 104] width 152 height 40
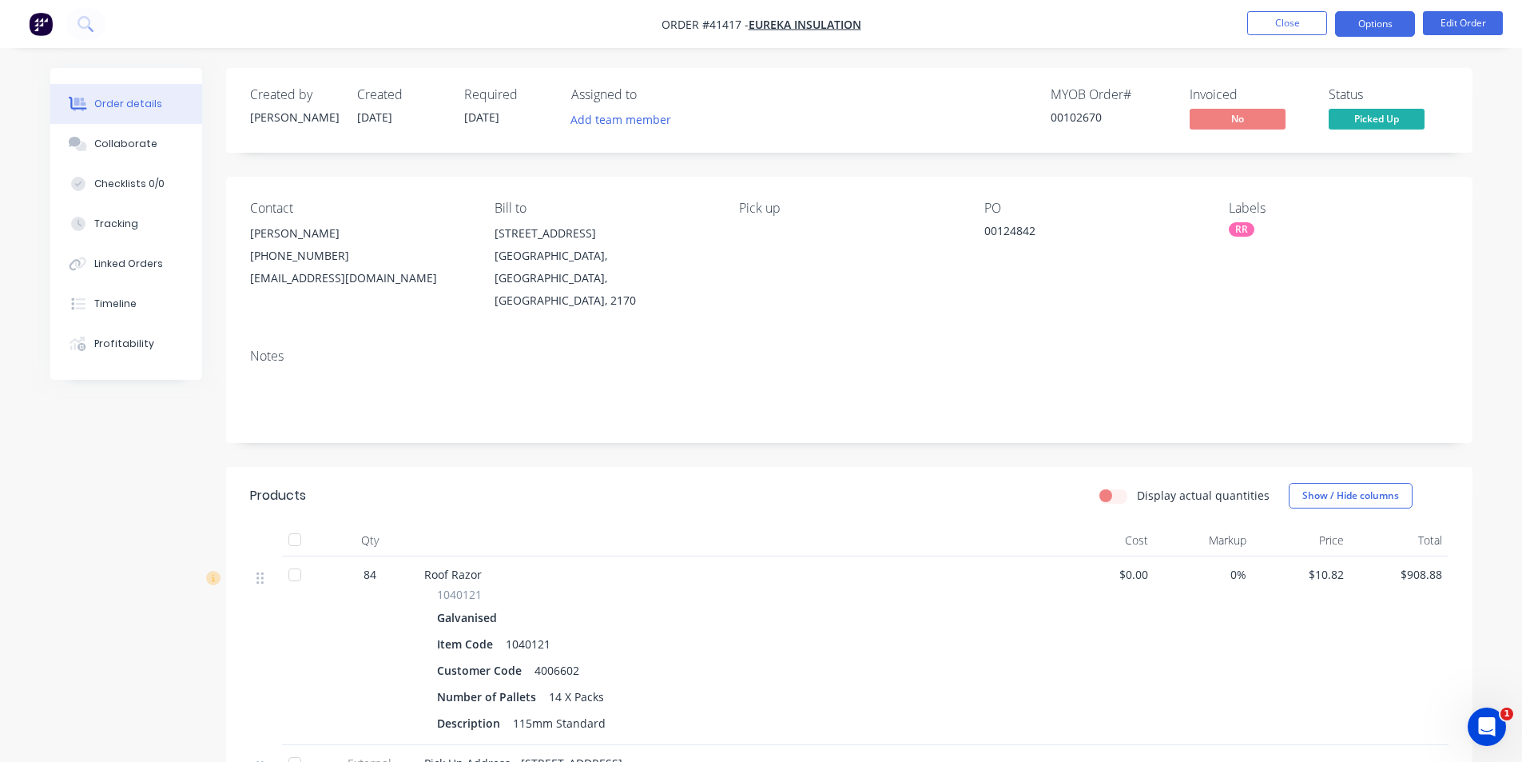
click at [1354, 29] on button "Options" at bounding box center [1375, 24] width 80 height 26
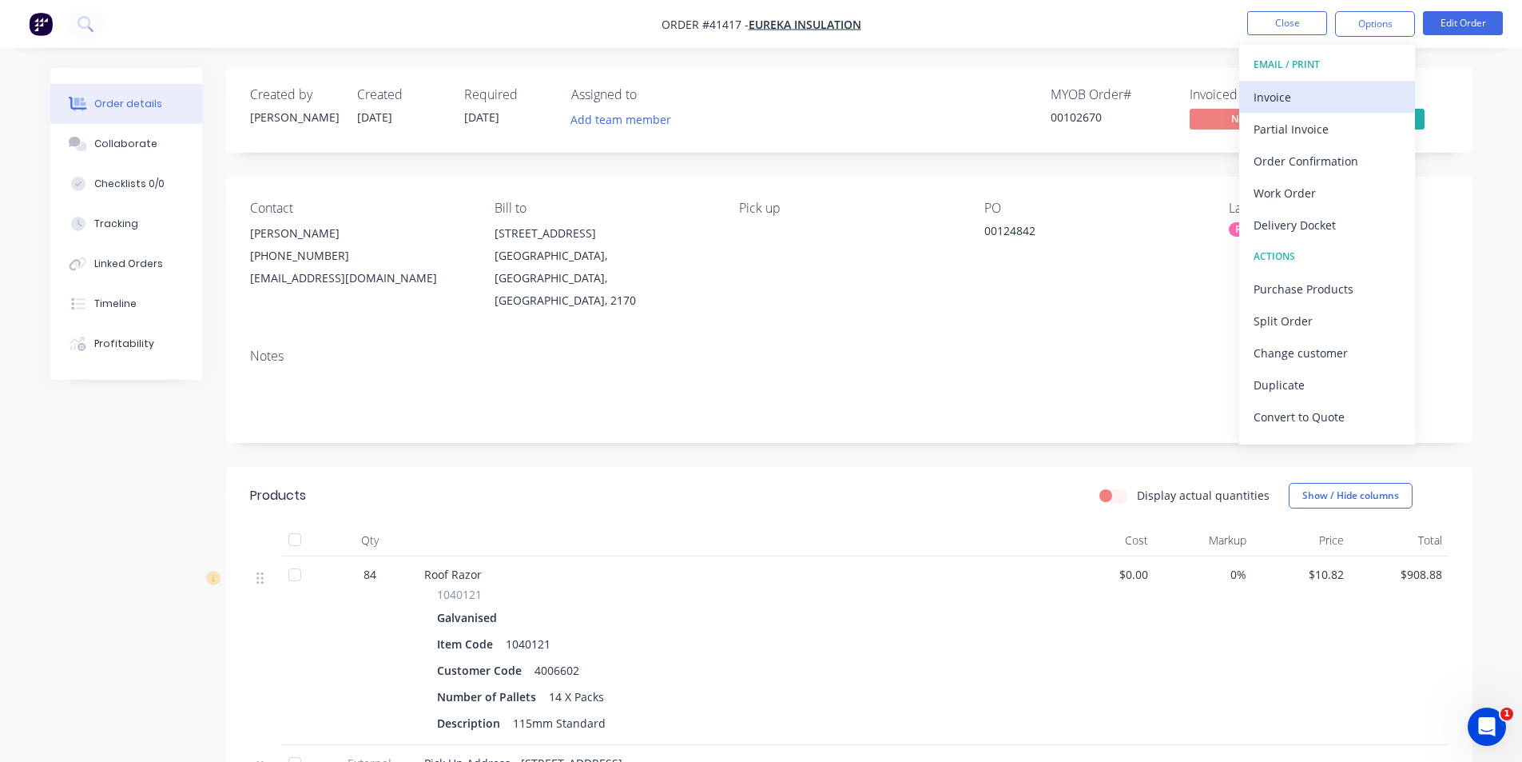
click at [1311, 89] on div "Invoice" at bounding box center [1327, 97] width 147 height 23
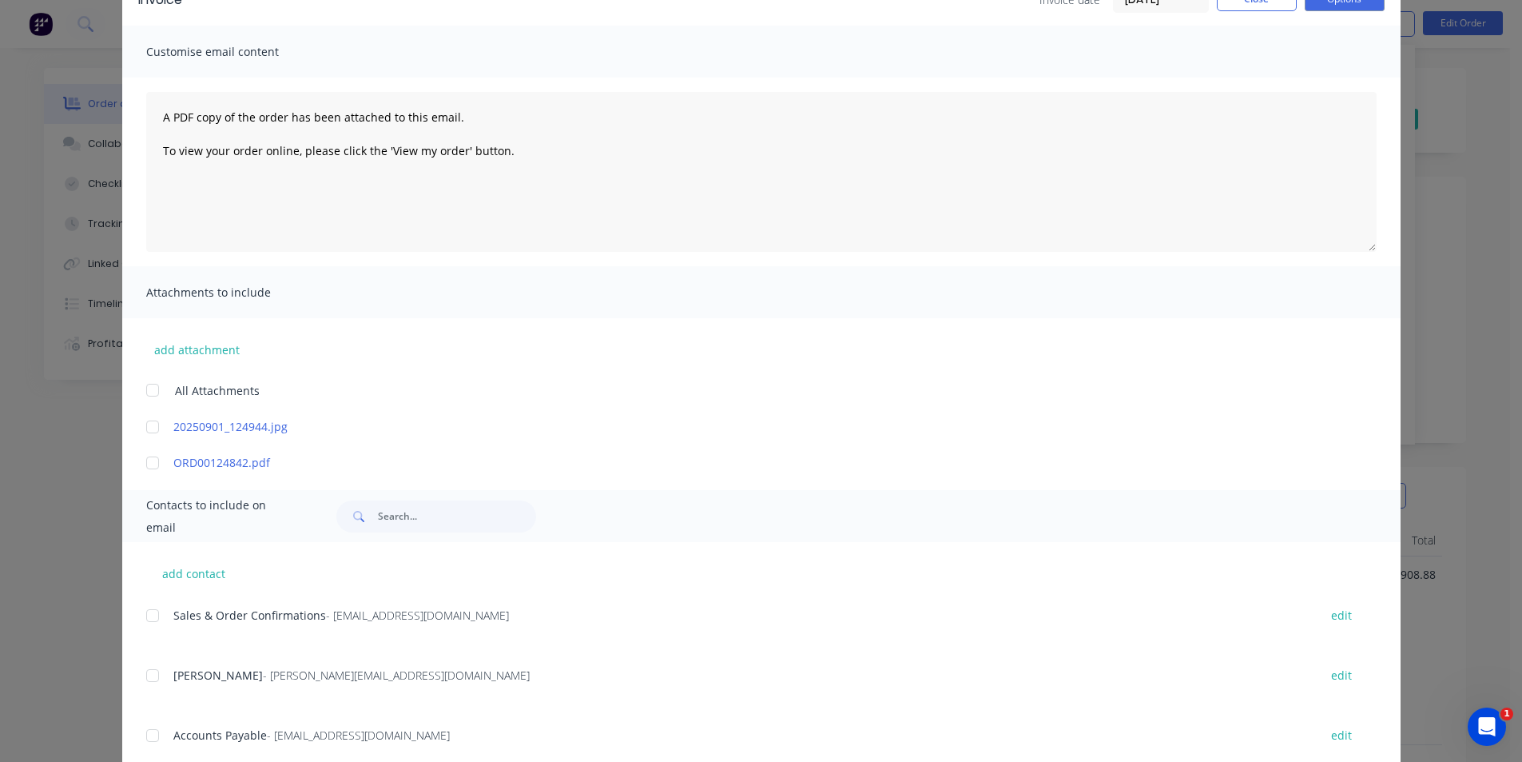
scroll to position [195, 0]
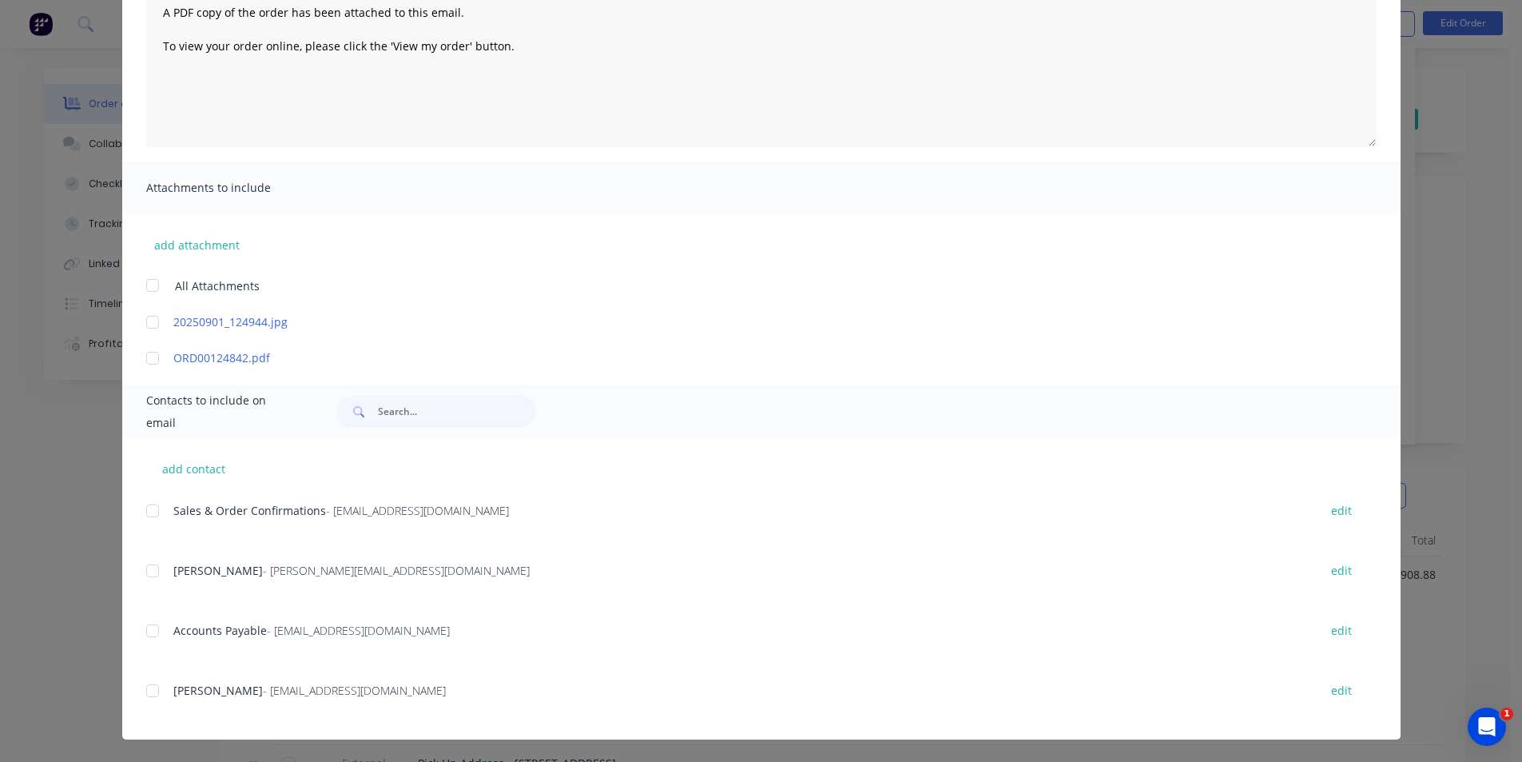
click at [143, 631] on div at bounding box center [153, 631] width 32 height 32
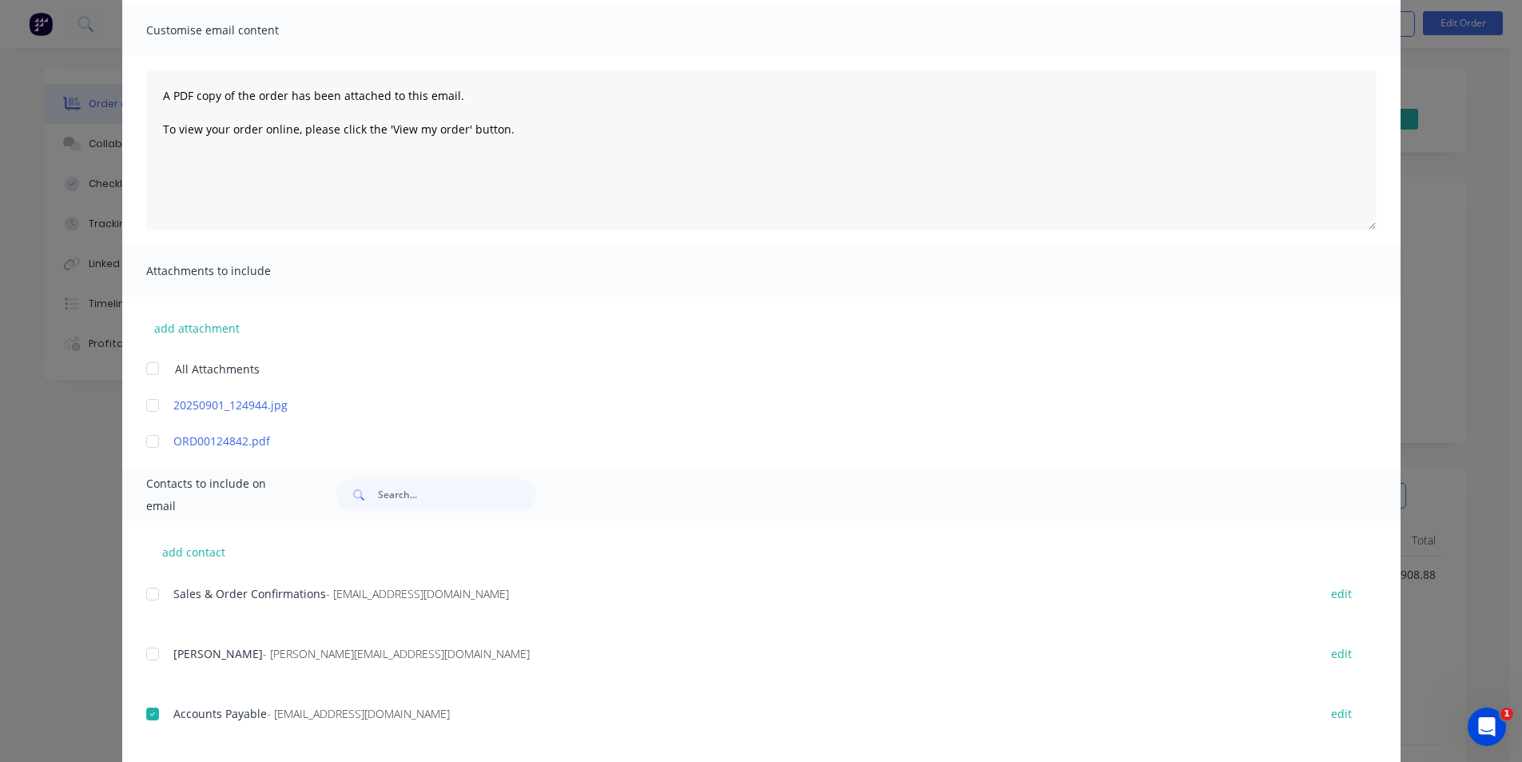
scroll to position [0, 0]
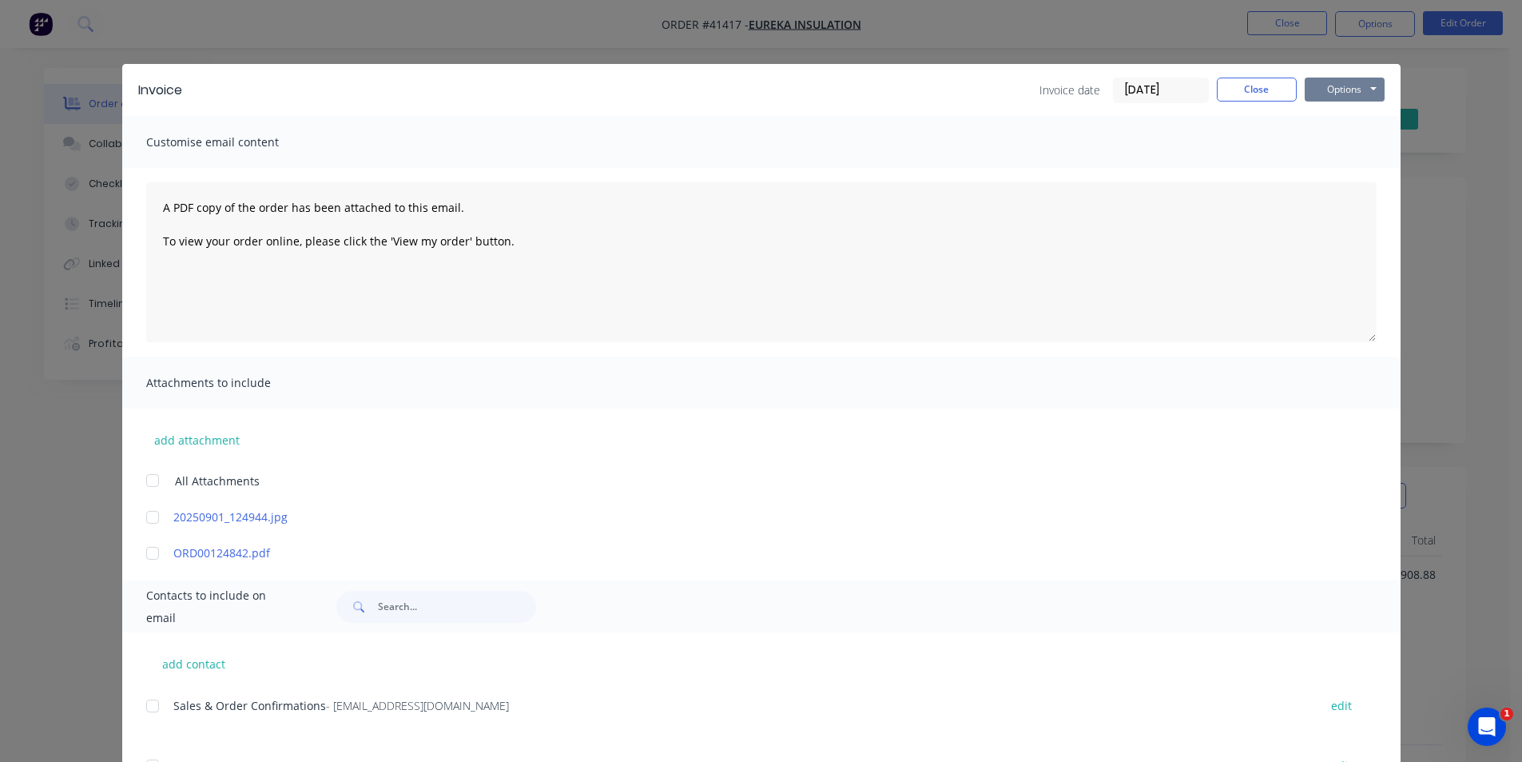
click at [1325, 81] on button "Options" at bounding box center [1345, 90] width 80 height 24
click at [1337, 176] on button "Email" at bounding box center [1356, 170] width 102 height 26
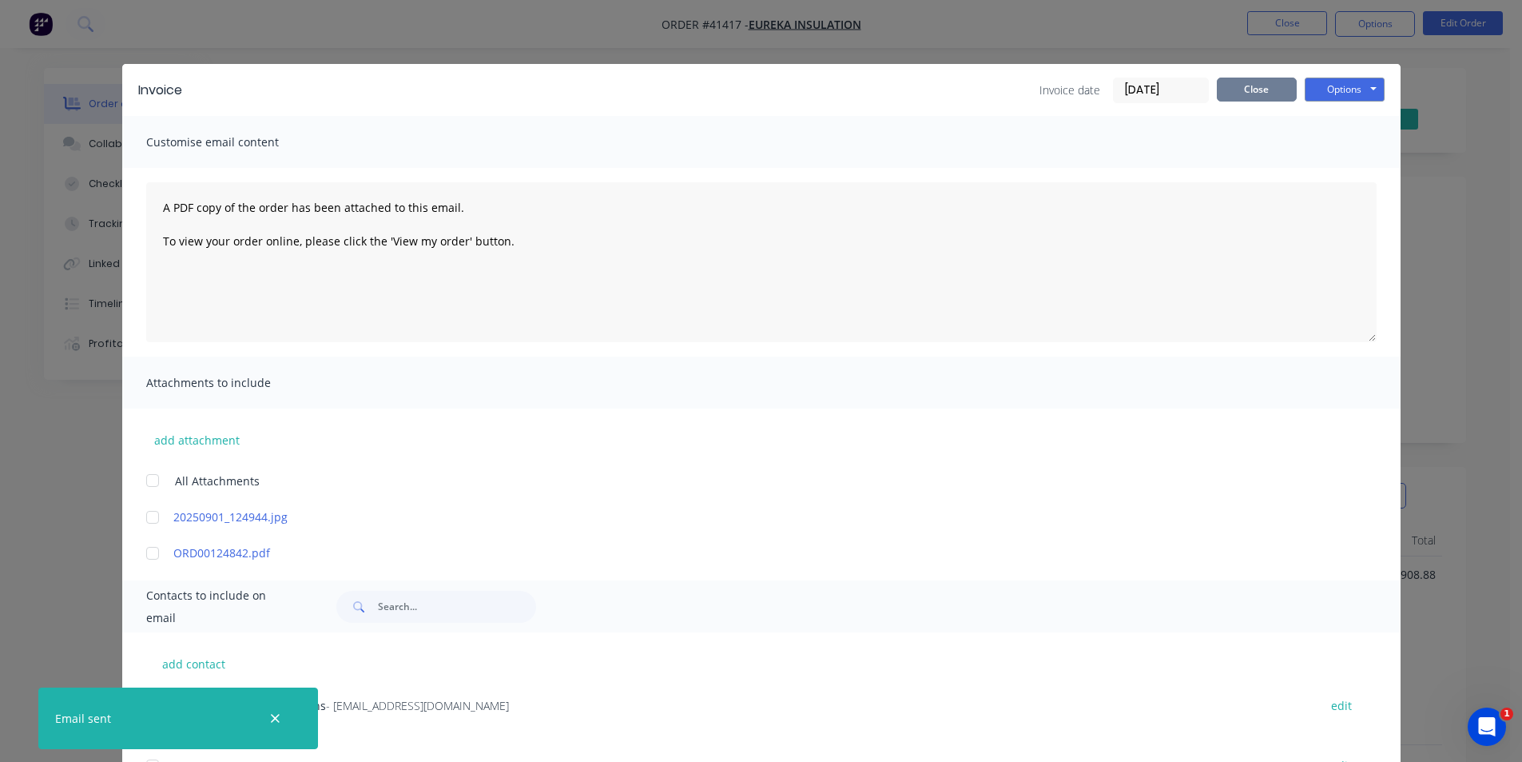
click at [1263, 82] on button "Close" at bounding box center [1257, 90] width 80 height 24
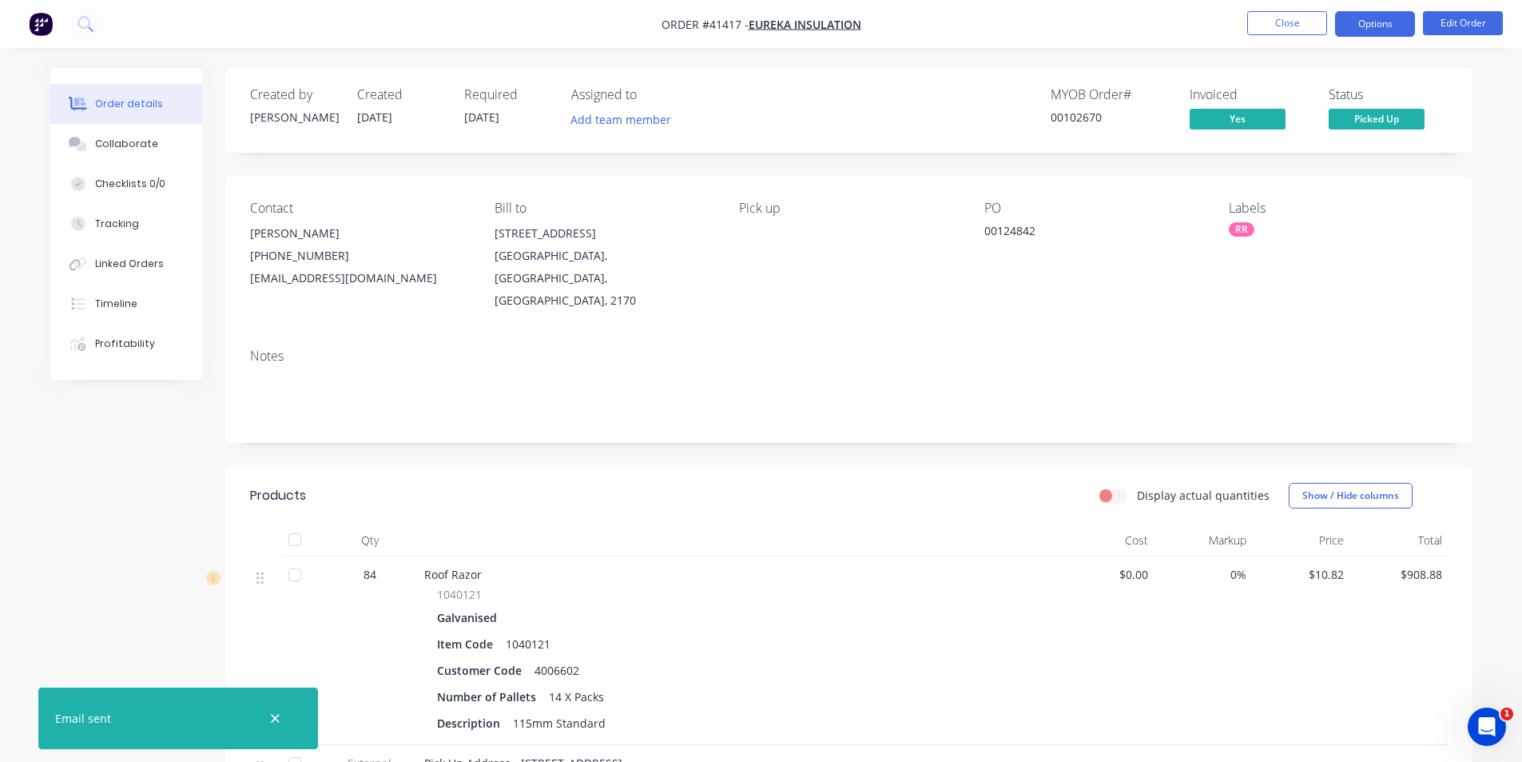
click at [1359, 19] on button "Options" at bounding box center [1375, 24] width 80 height 26
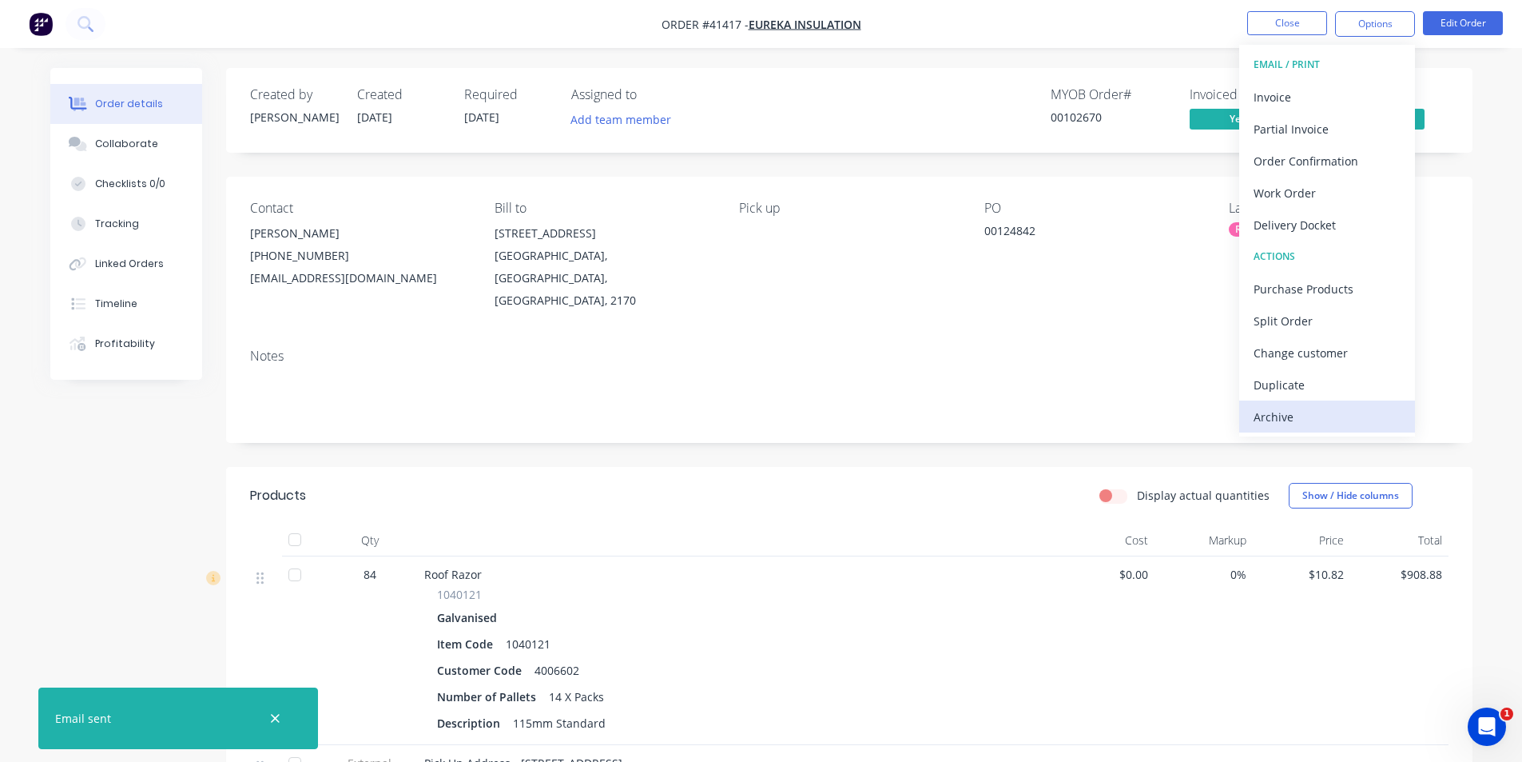
click at [1336, 408] on div "Archive" at bounding box center [1327, 416] width 147 height 23
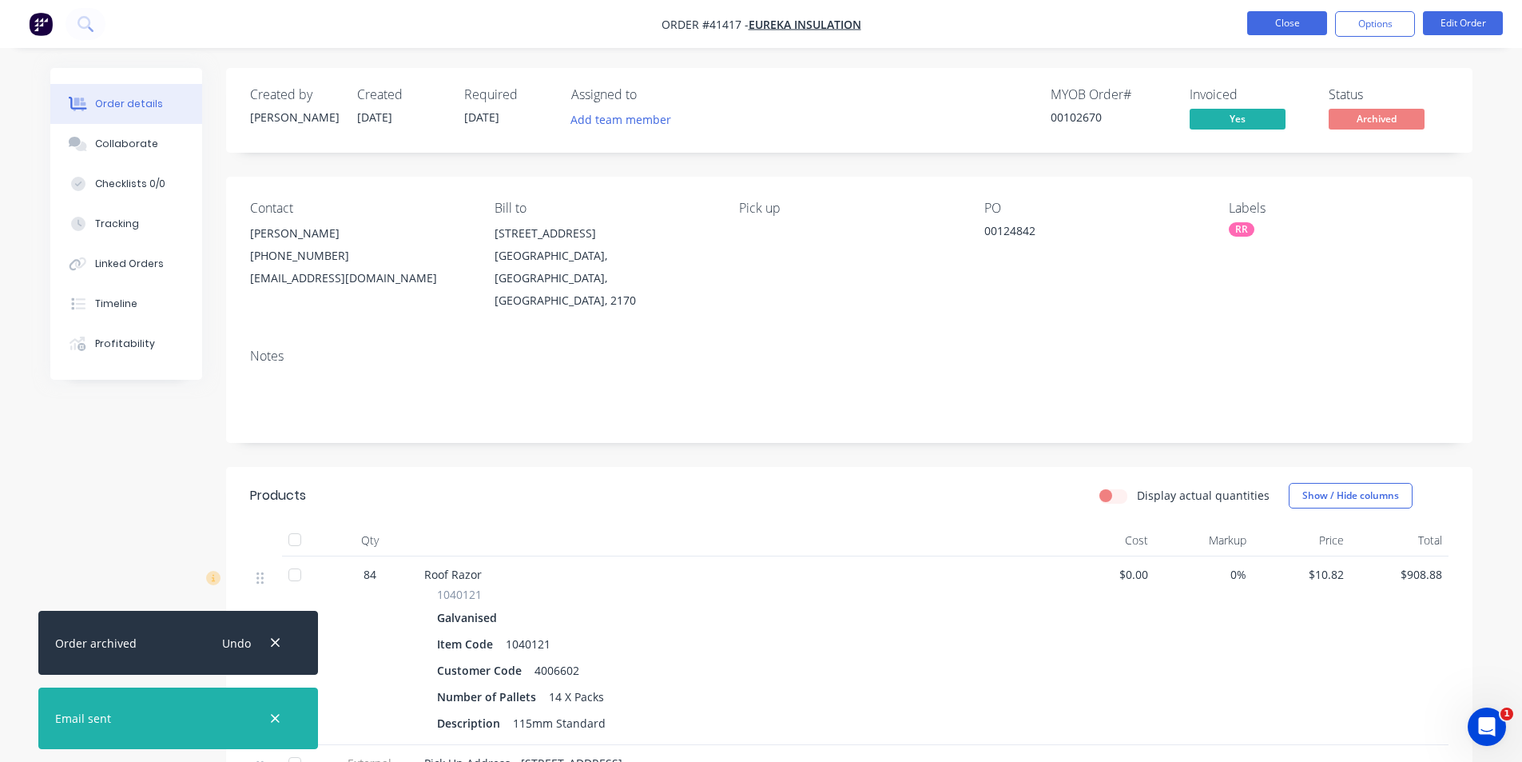
click at [1283, 19] on button "Close" at bounding box center [1287, 23] width 80 height 24
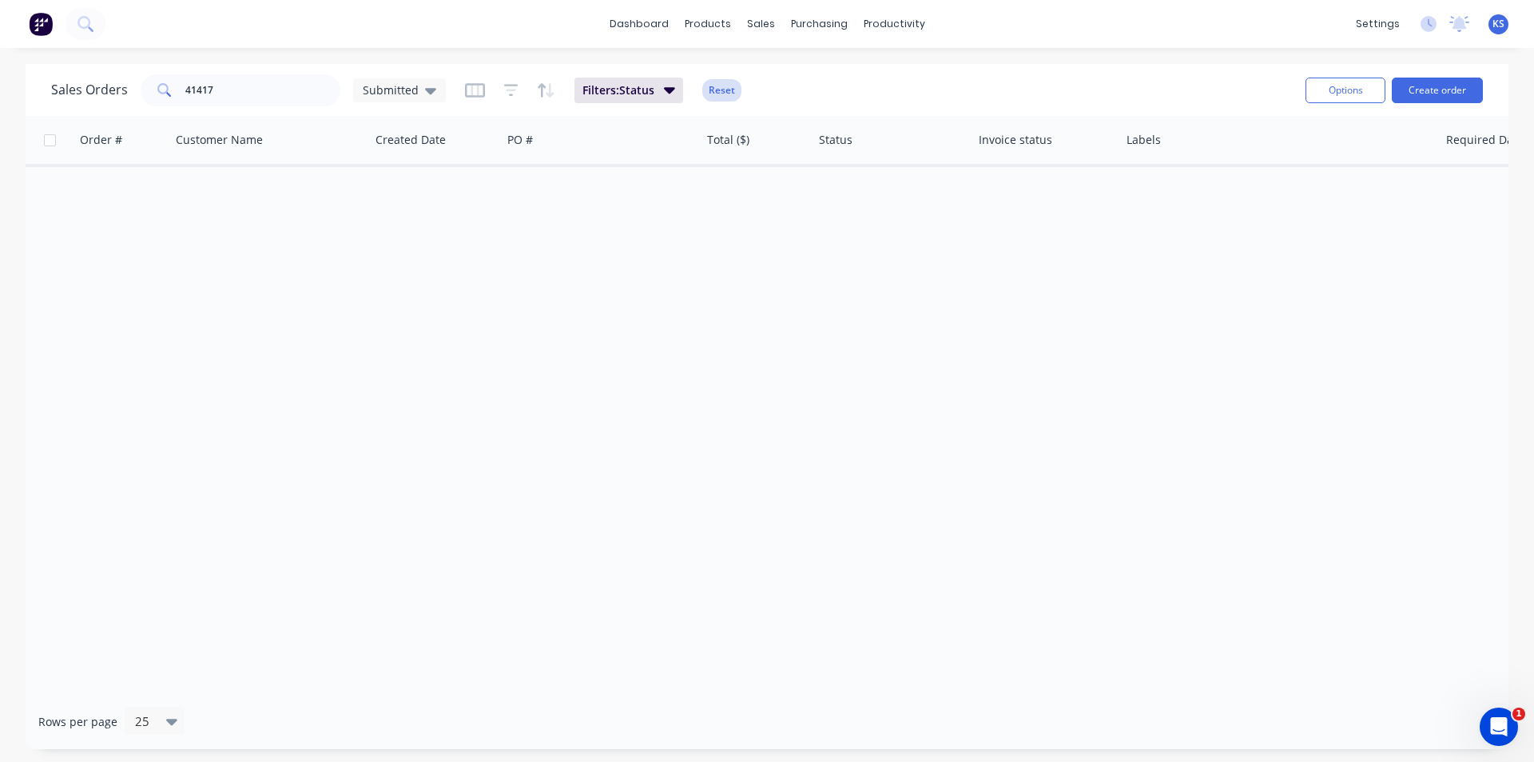
click at [723, 90] on button "Reset" at bounding box center [721, 90] width 39 height 22
drag, startPoint x: 261, startPoint y: 97, endPoint x: 129, endPoint y: 97, distance: 132.7
click at [129, 97] on div "Sales Orders 41417 Submitted" at bounding box center [248, 90] width 395 height 32
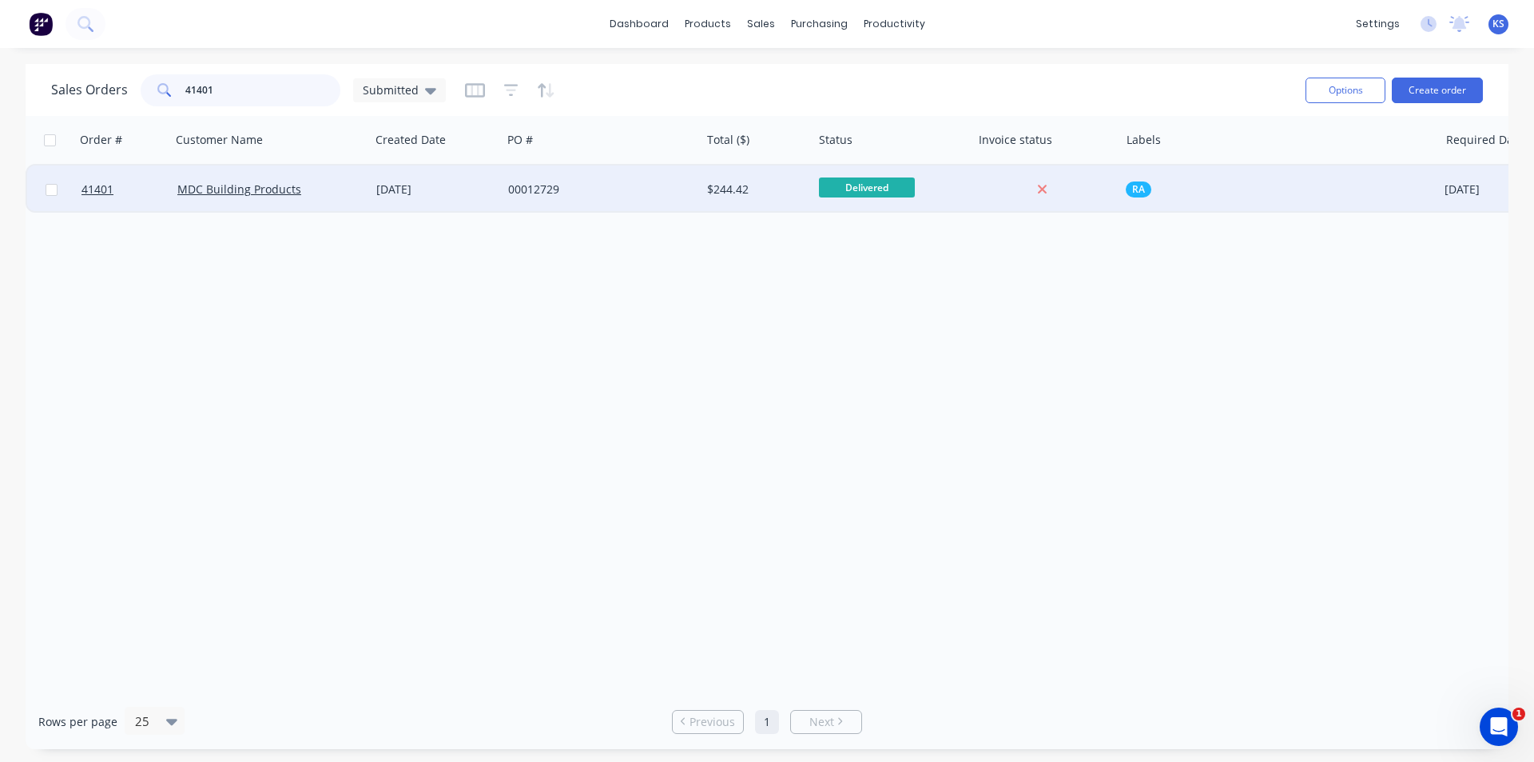
type input "41401"
click at [400, 177] on div "[DATE]" at bounding box center [436, 189] width 132 height 48
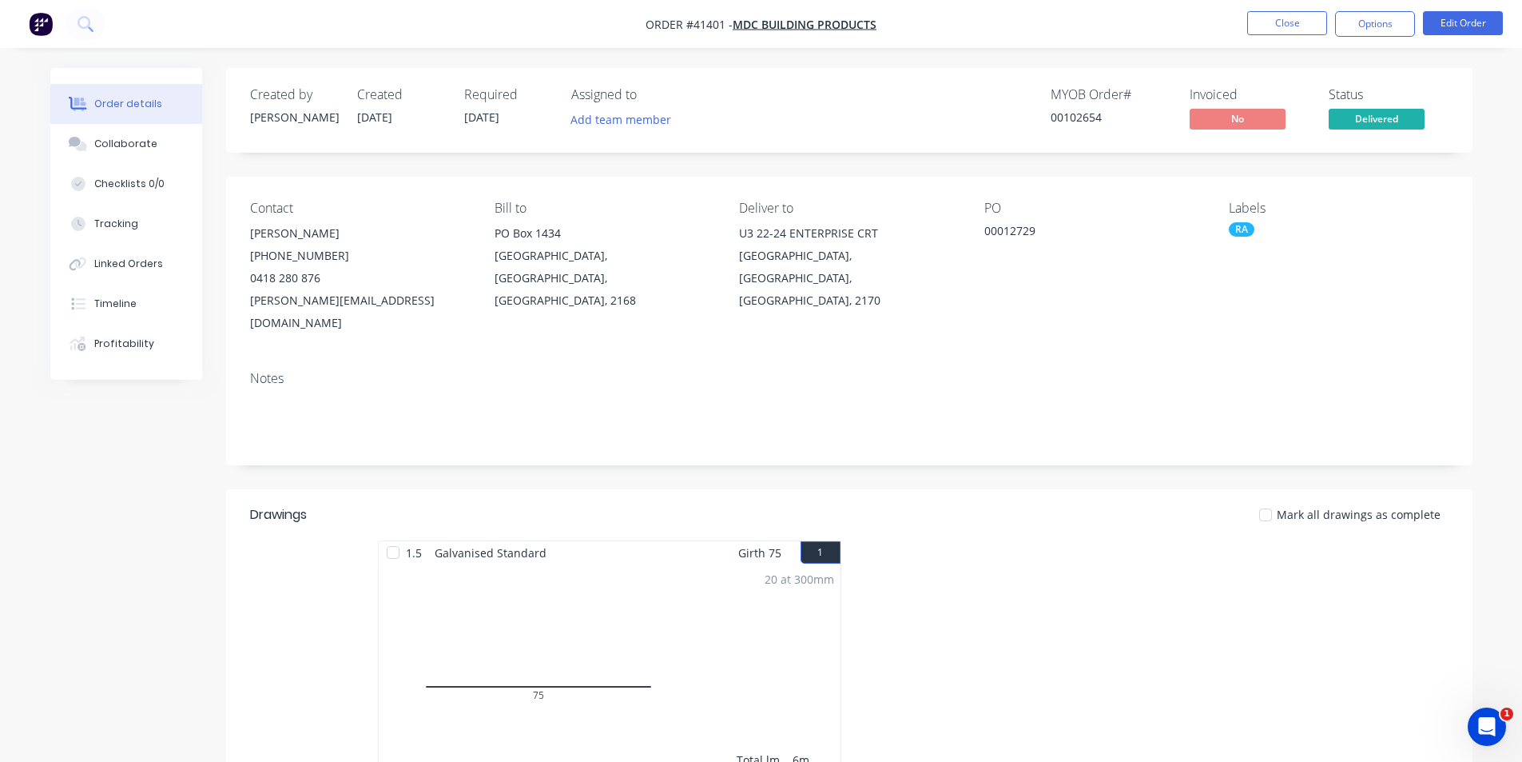
click at [1149, 505] on div "Mark all drawings as complete" at bounding box center [976, 514] width 944 height 19
click at [1366, 22] on button "Options" at bounding box center [1375, 24] width 80 height 26
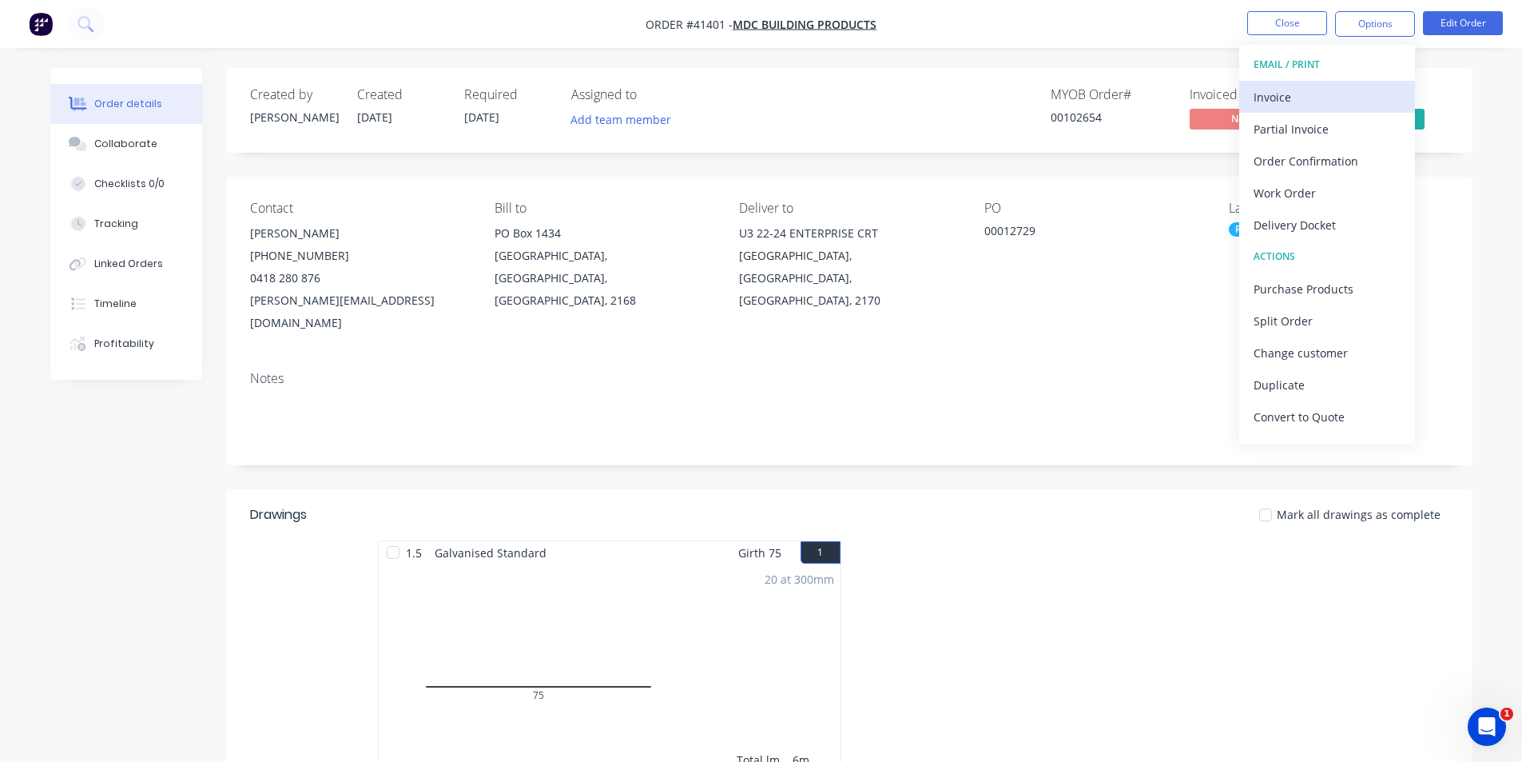
click at [1279, 93] on div "Invoice" at bounding box center [1327, 97] width 147 height 23
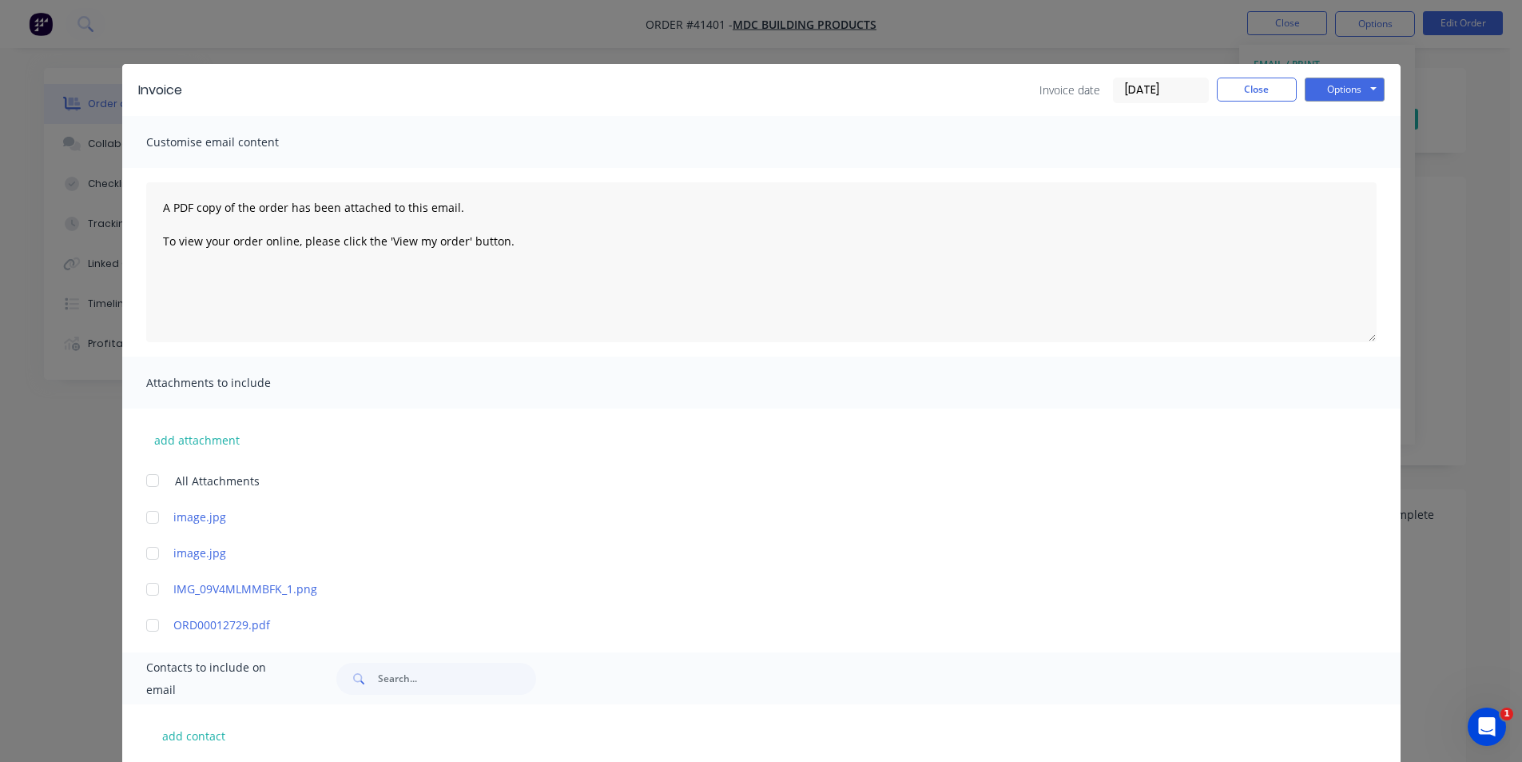
scroll to position [320, 0]
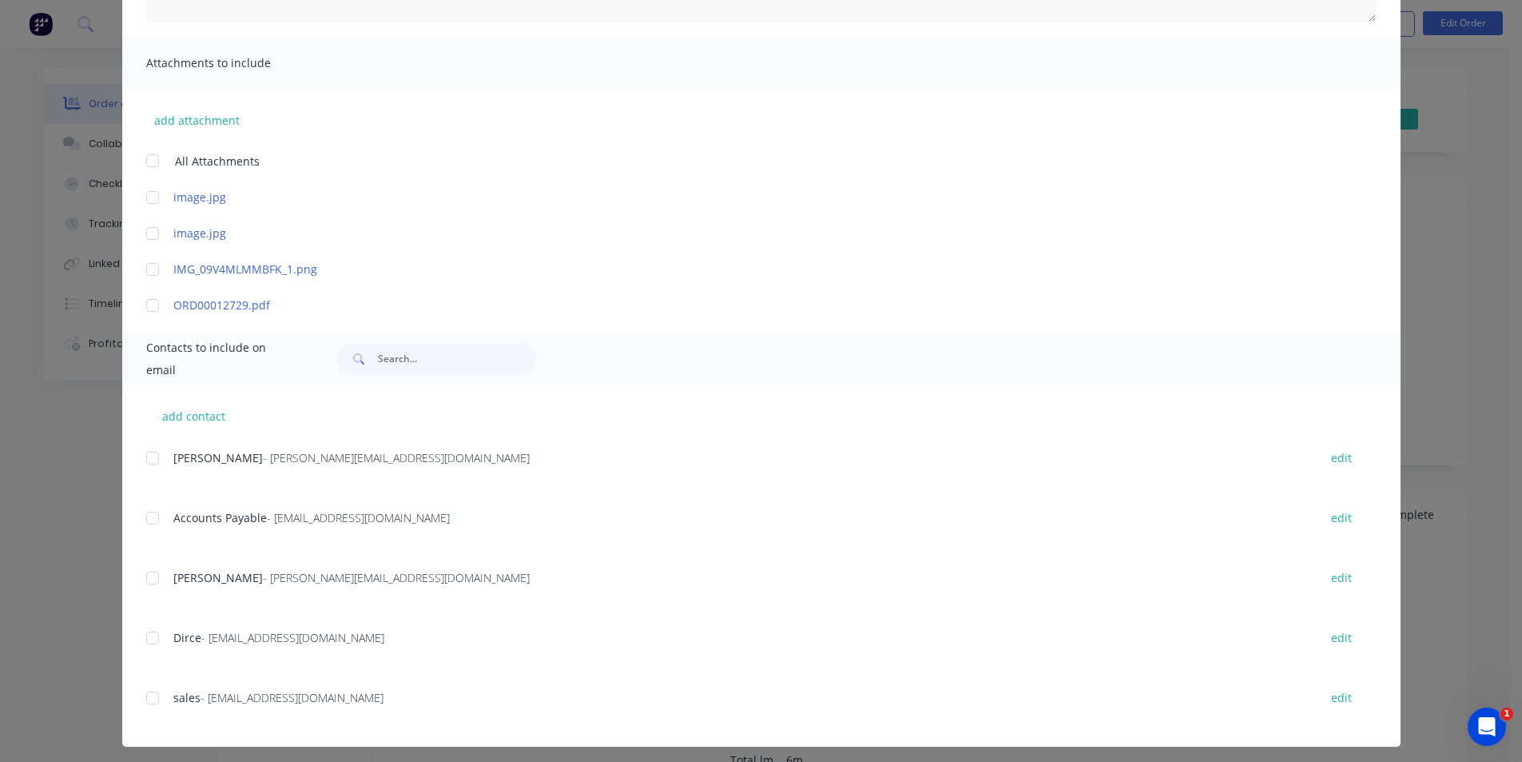
click at [145, 513] on div at bounding box center [153, 518] width 32 height 32
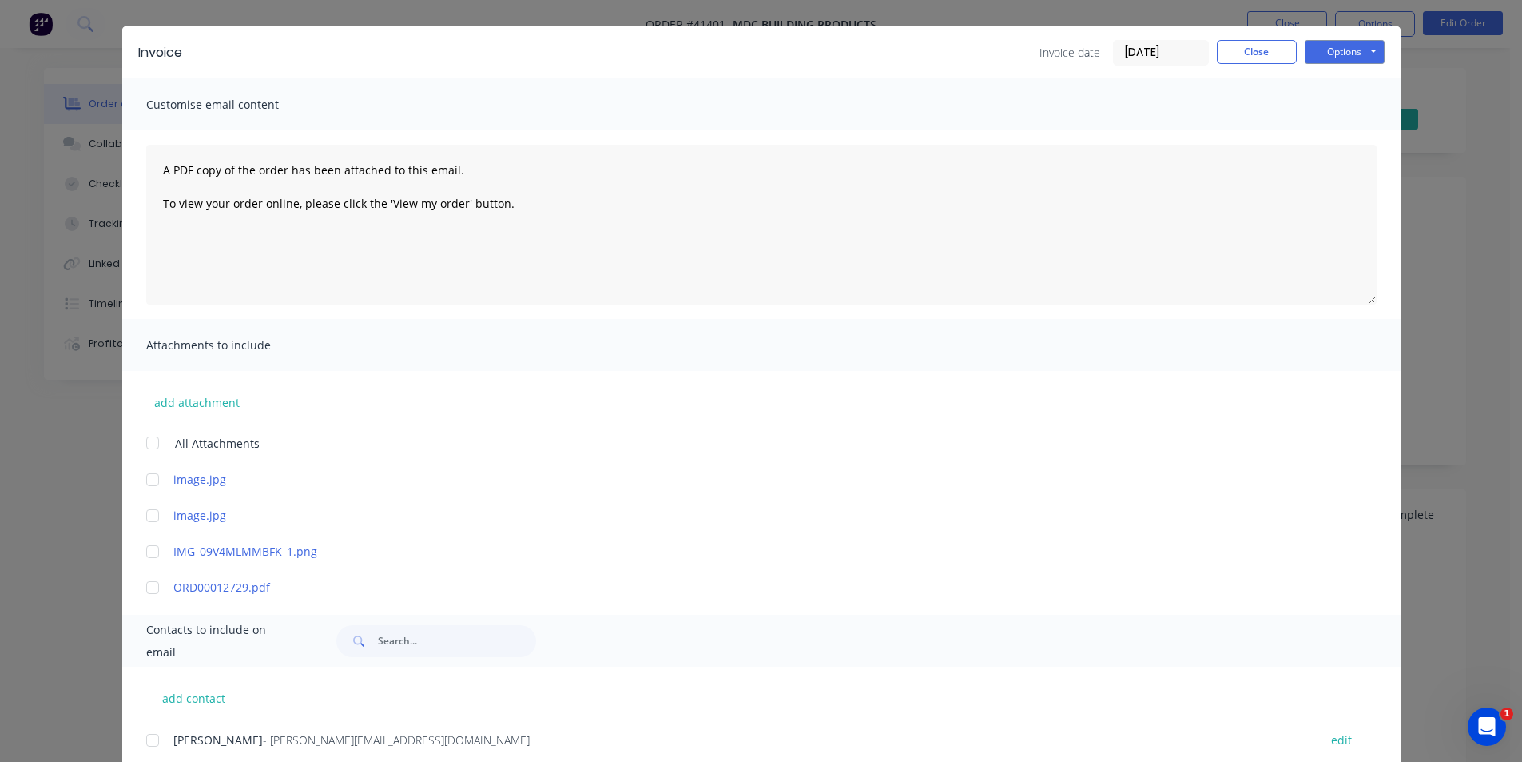
scroll to position [0, 0]
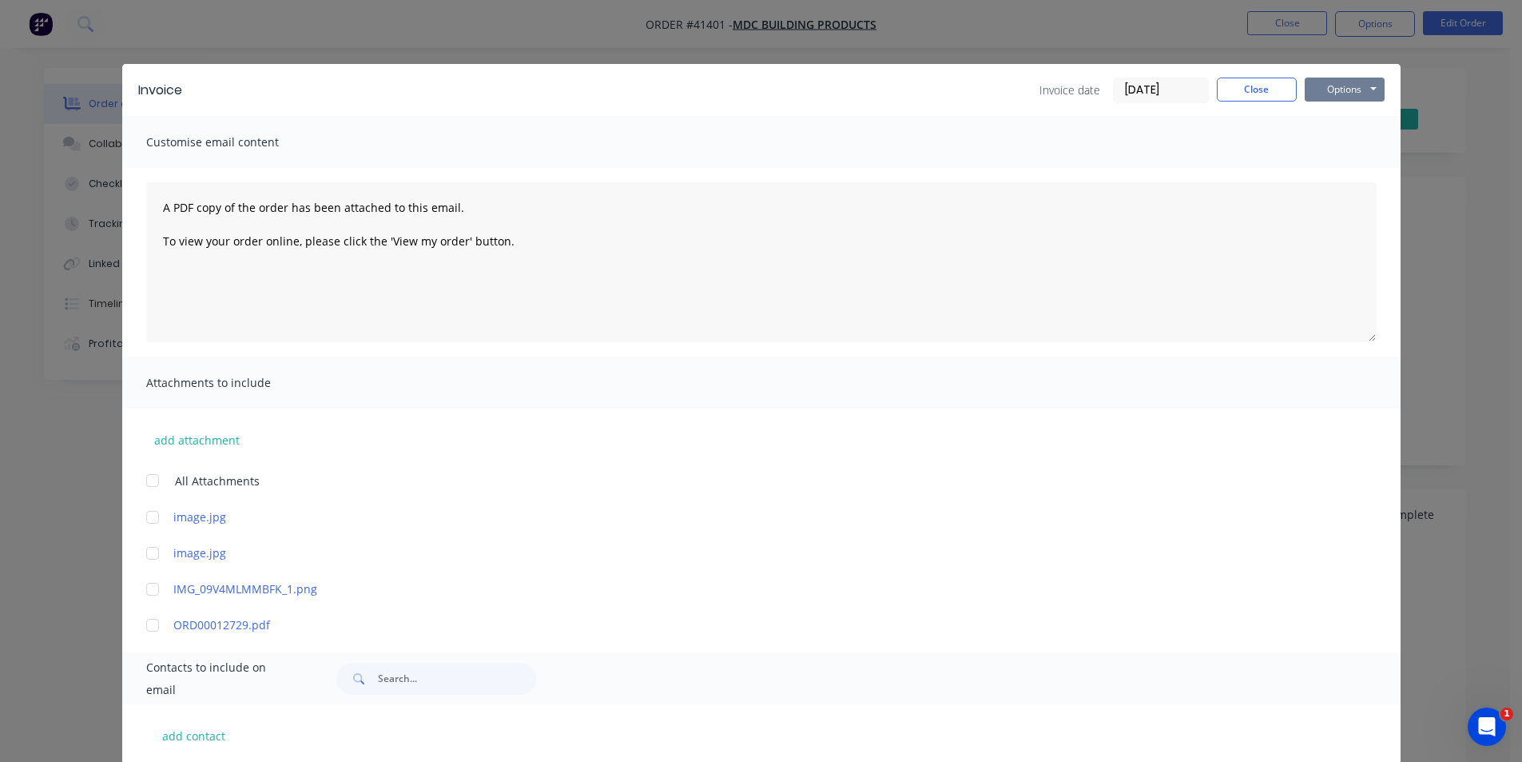
click at [1332, 88] on button "Options" at bounding box center [1345, 90] width 80 height 24
click at [1360, 173] on button "Email" at bounding box center [1356, 170] width 102 height 26
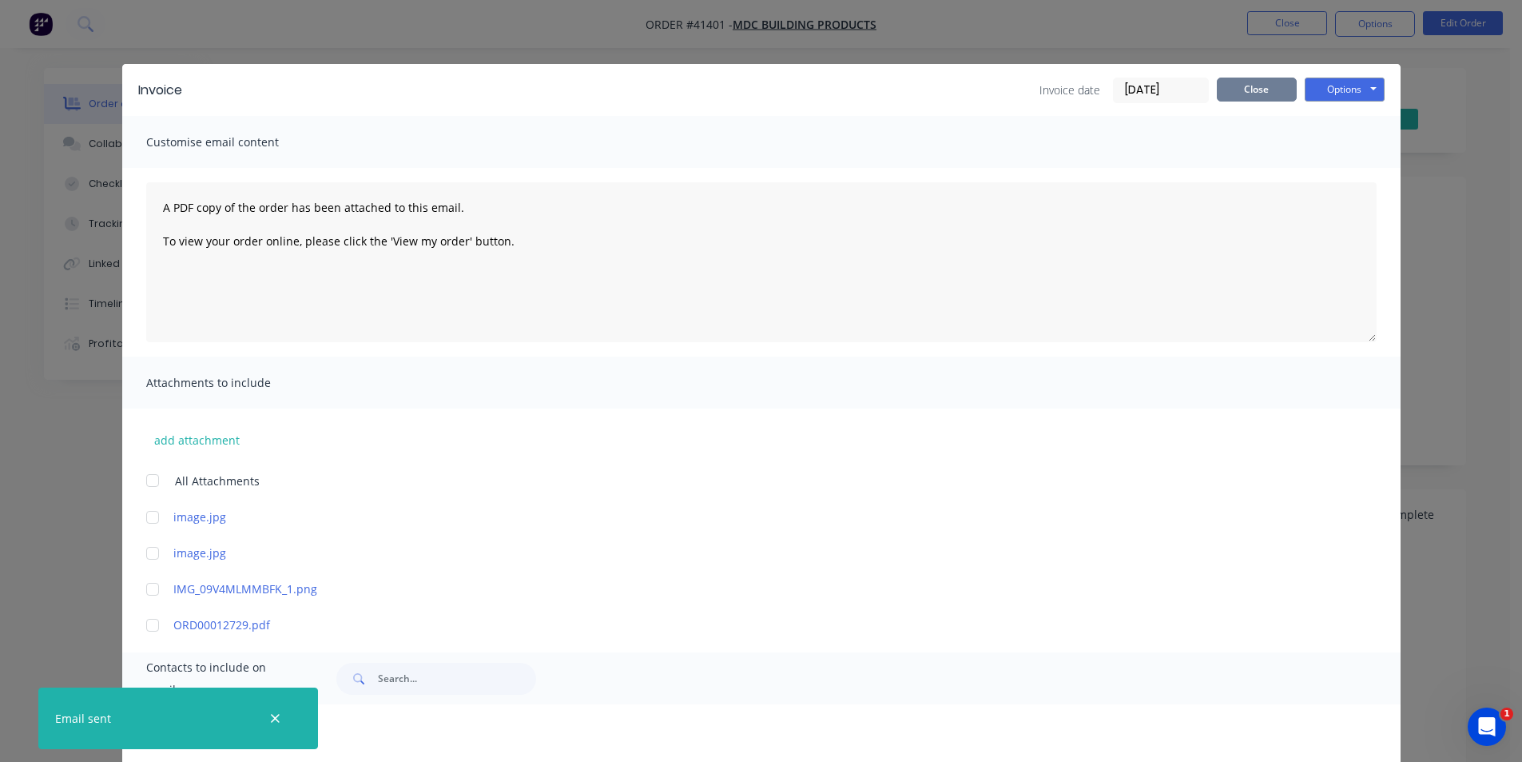
click at [1247, 86] on button "Close" at bounding box center [1257, 90] width 80 height 24
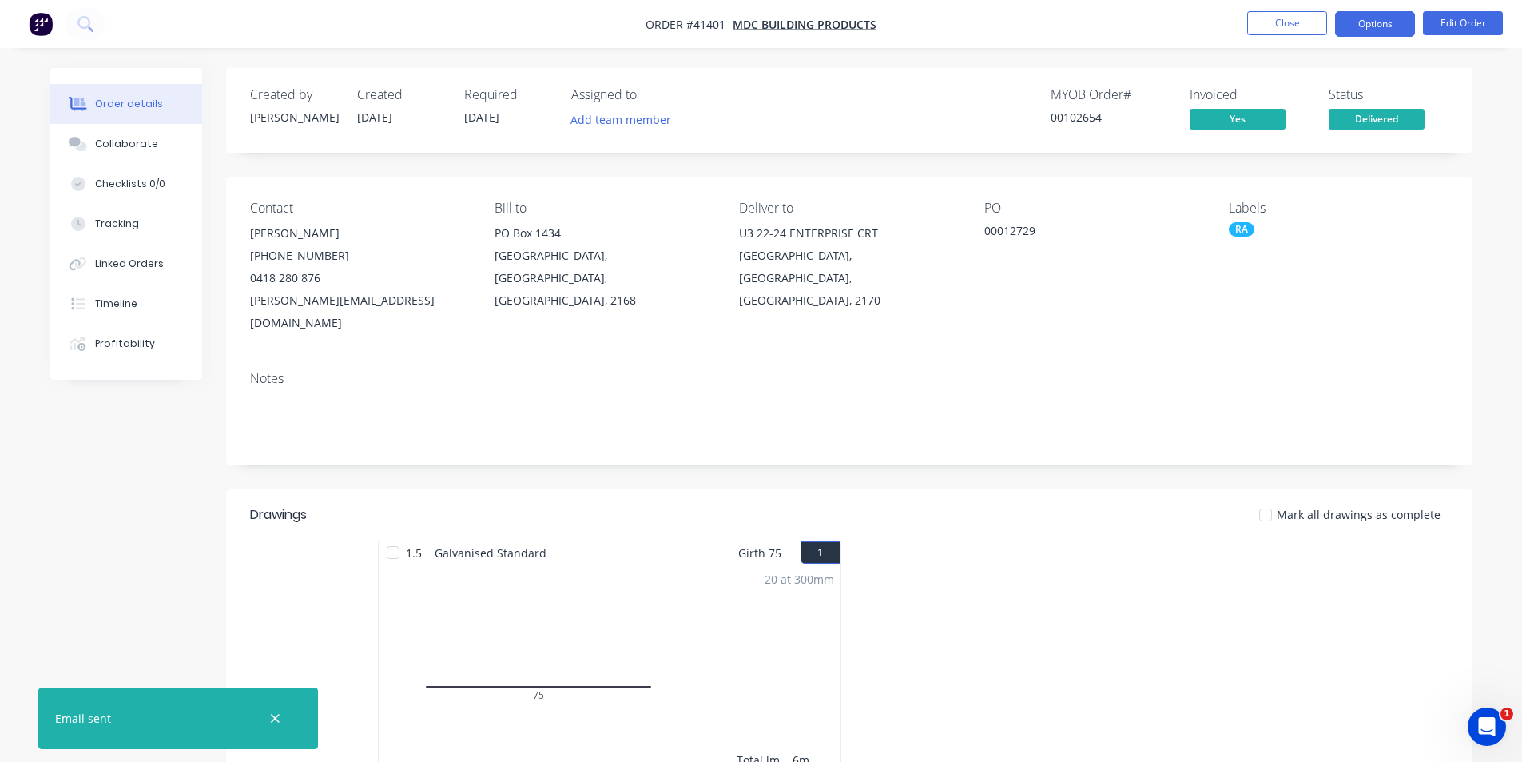
click at [1358, 19] on button "Options" at bounding box center [1375, 24] width 80 height 26
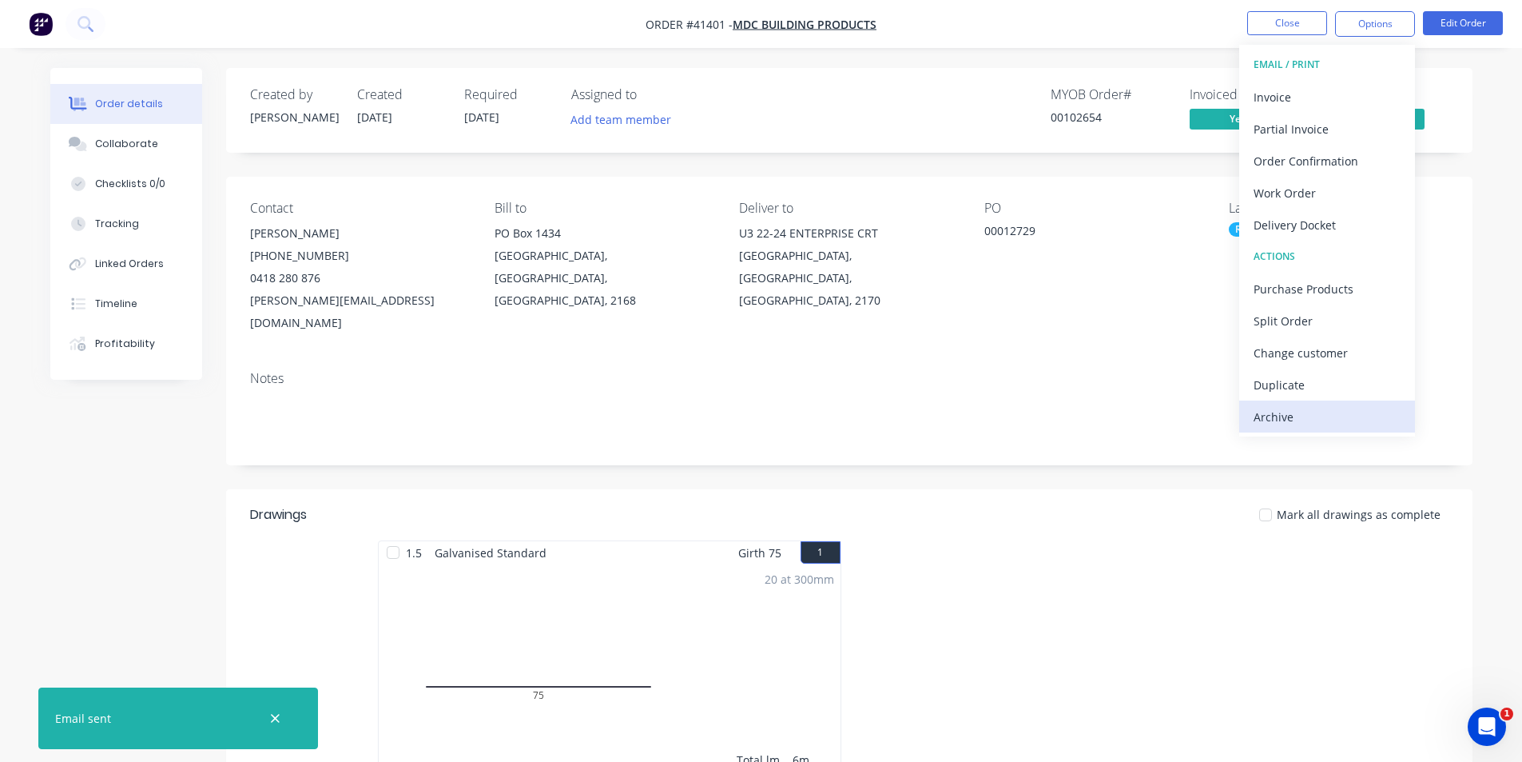
click at [1318, 411] on div "Archive" at bounding box center [1327, 416] width 147 height 23
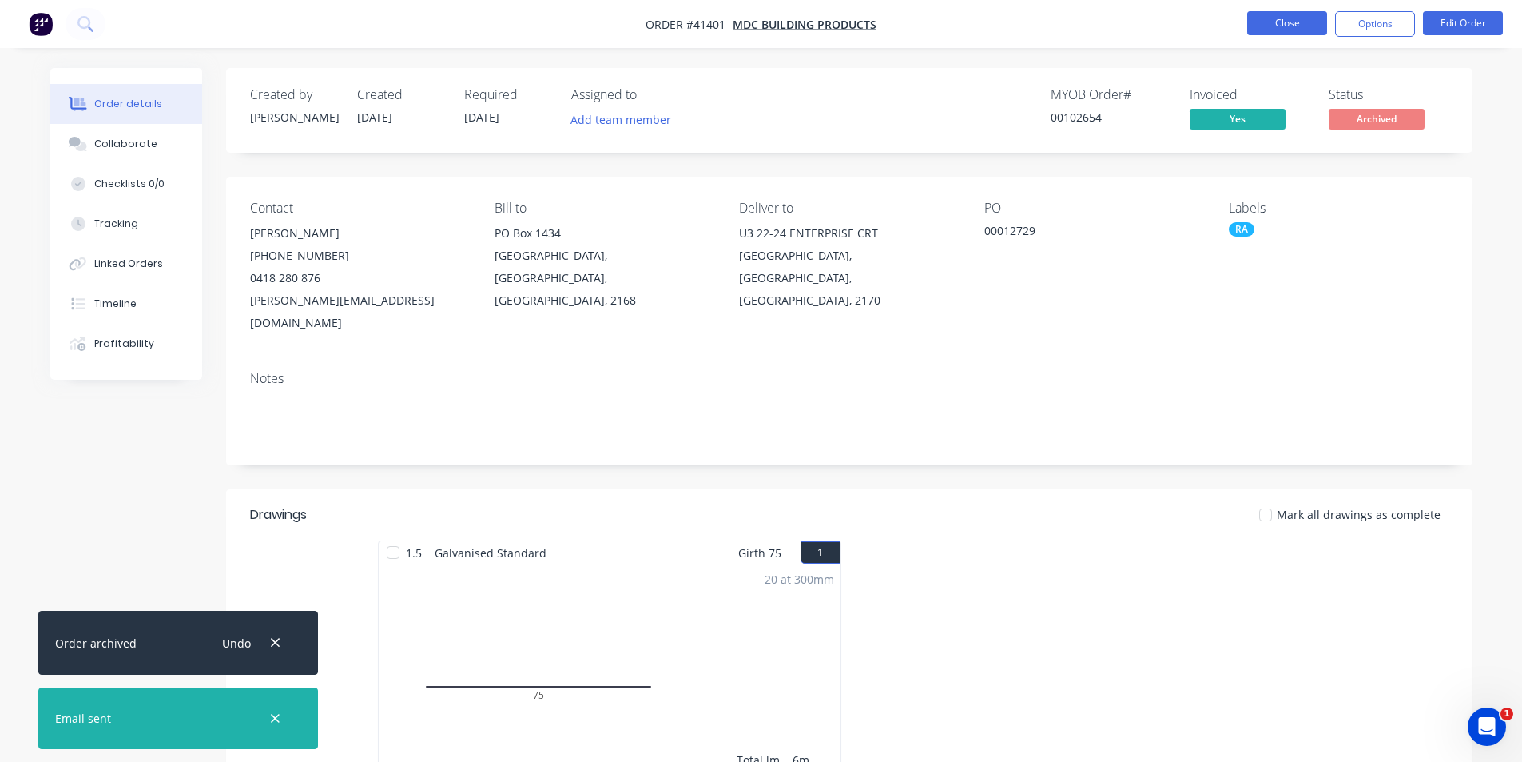
click at [1283, 20] on button "Close" at bounding box center [1287, 23] width 80 height 24
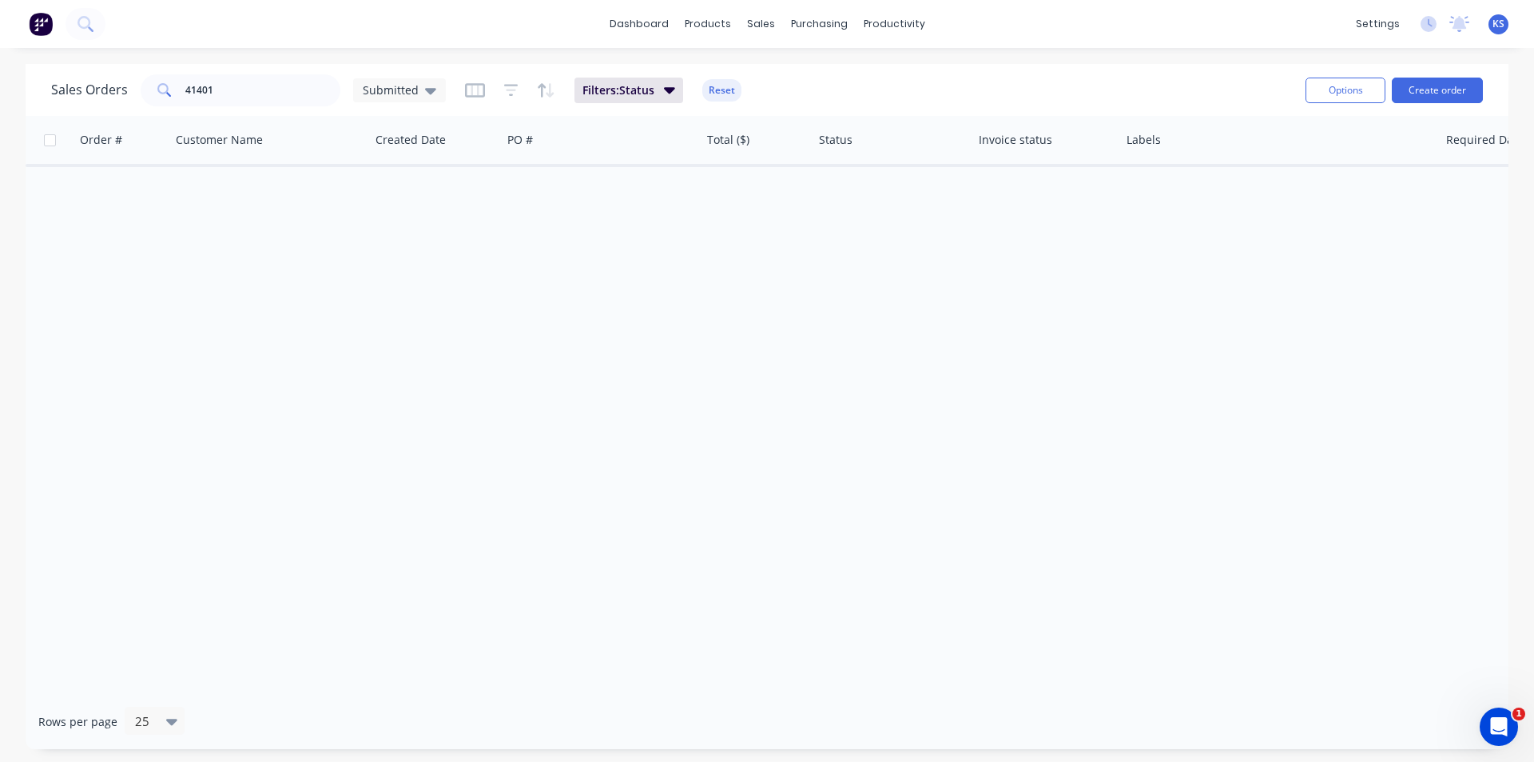
click at [725, 91] on button "Reset" at bounding box center [721, 90] width 39 height 22
drag, startPoint x: 281, startPoint y: 91, endPoint x: 73, endPoint y: 88, distance: 208.6
click at [73, 88] on div "Sales Orders 41401 Submitted" at bounding box center [248, 90] width 395 height 32
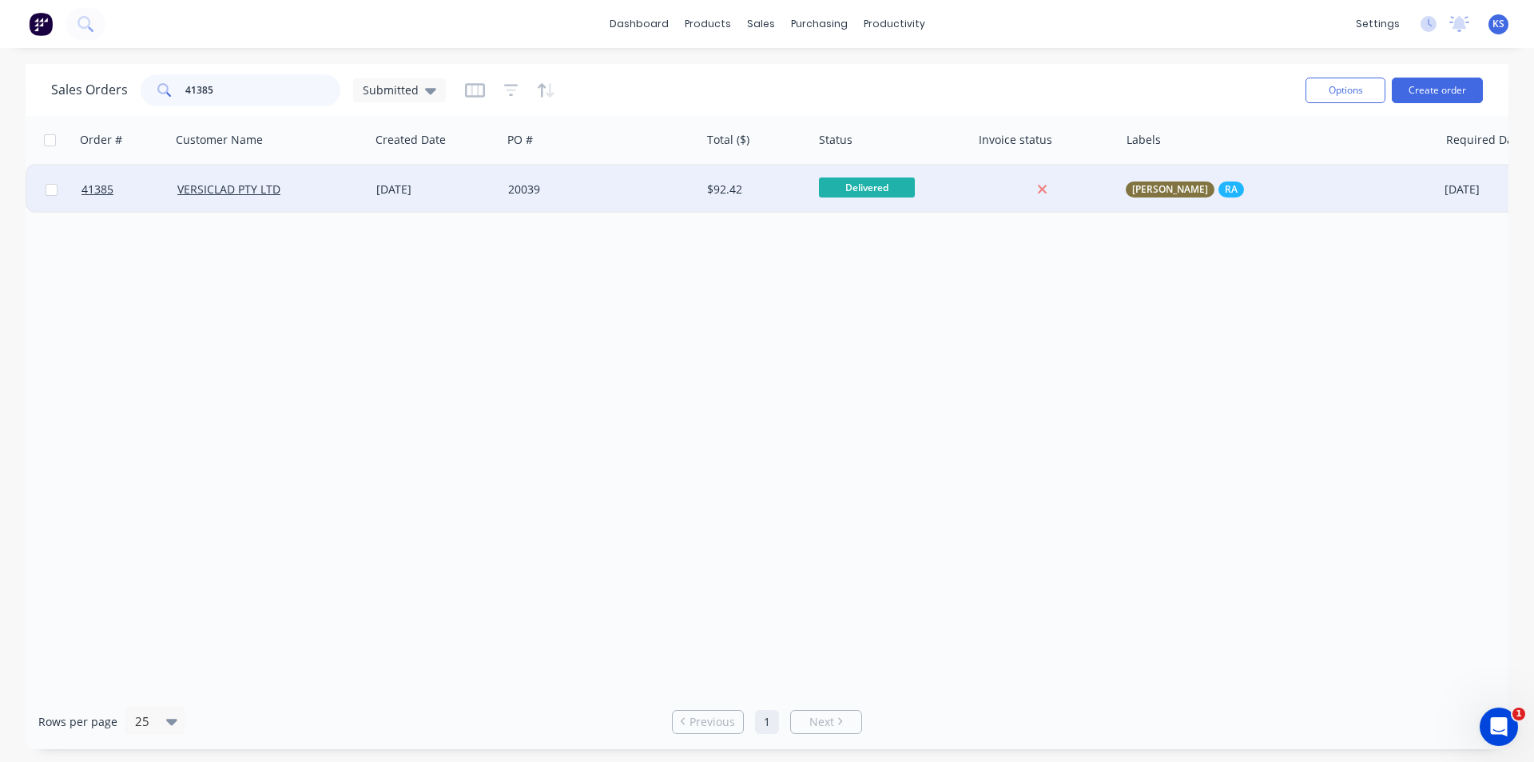
type input "41385"
click at [468, 185] on div "[DATE]" at bounding box center [435, 189] width 119 height 16
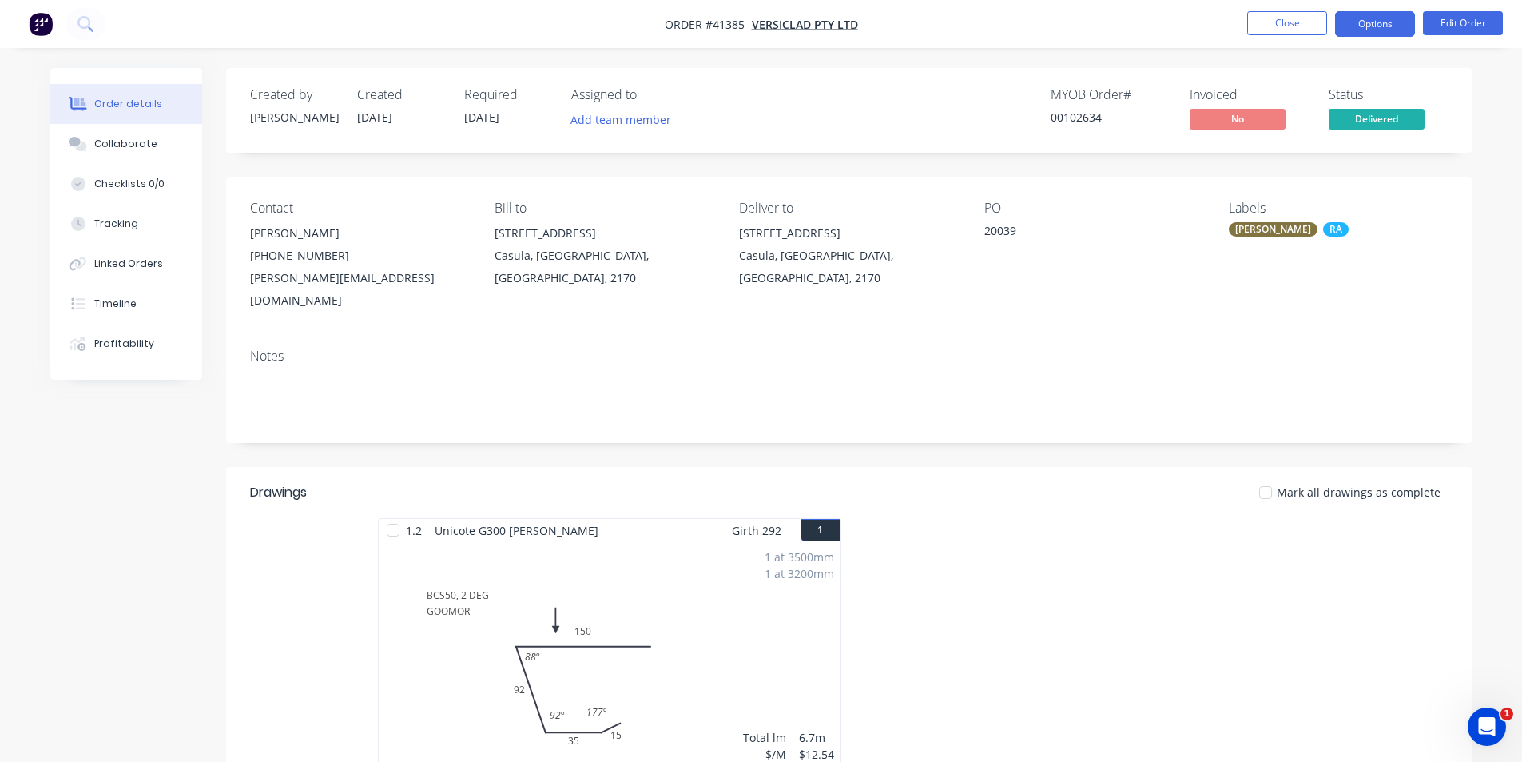
click at [1381, 20] on button "Options" at bounding box center [1375, 24] width 80 height 26
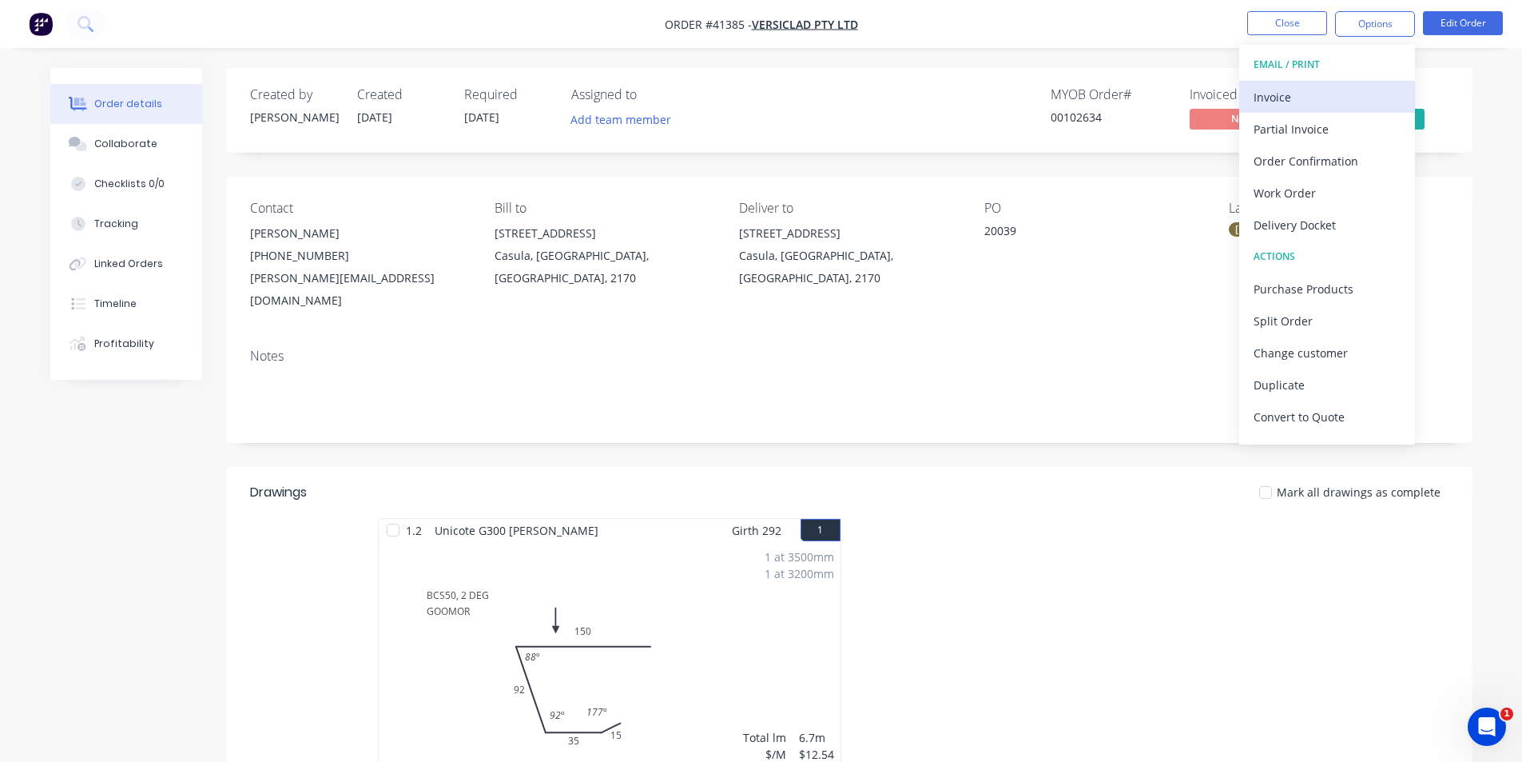
click at [1295, 89] on div "Invoice" at bounding box center [1327, 97] width 147 height 23
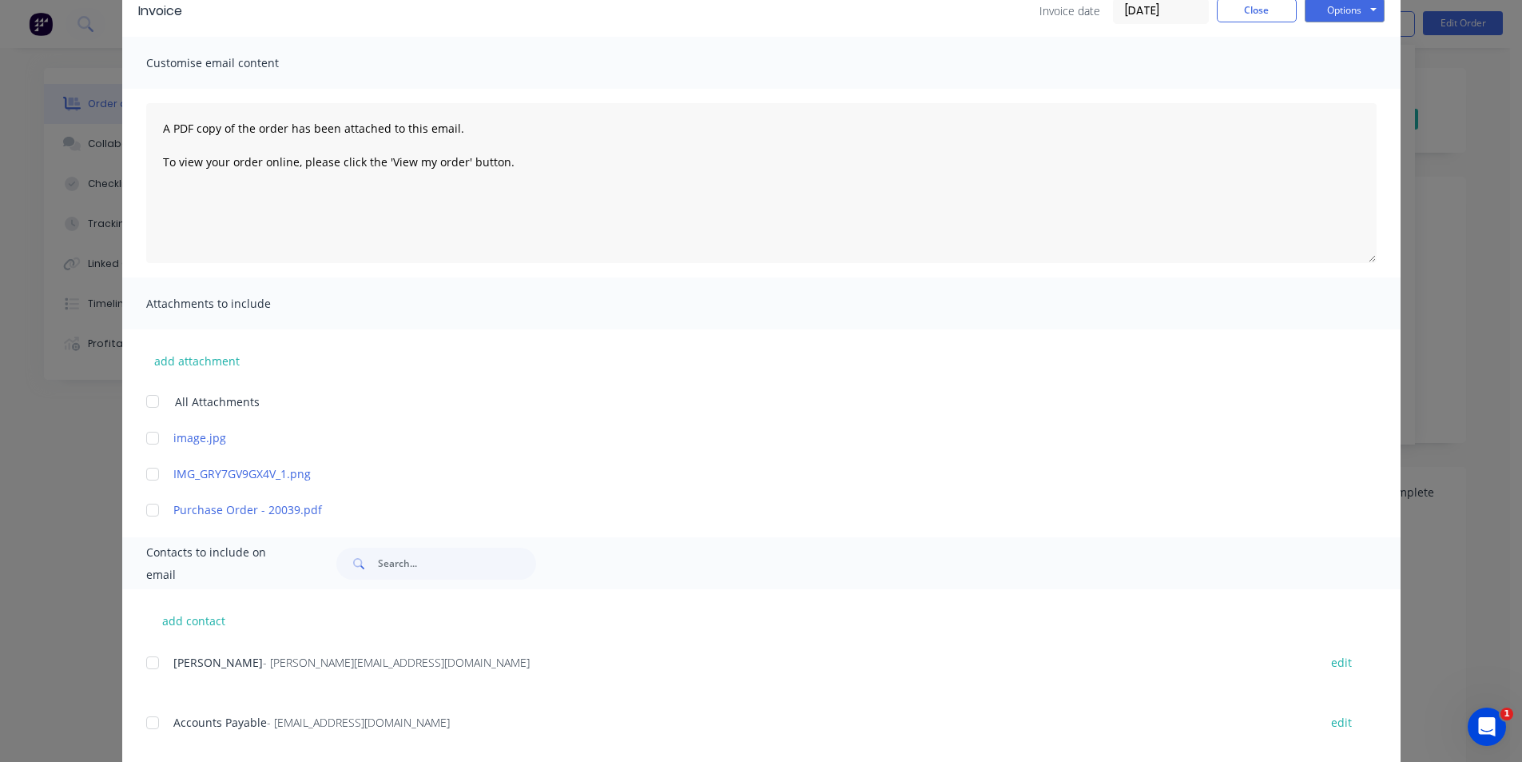
scroll to position [240, 0]
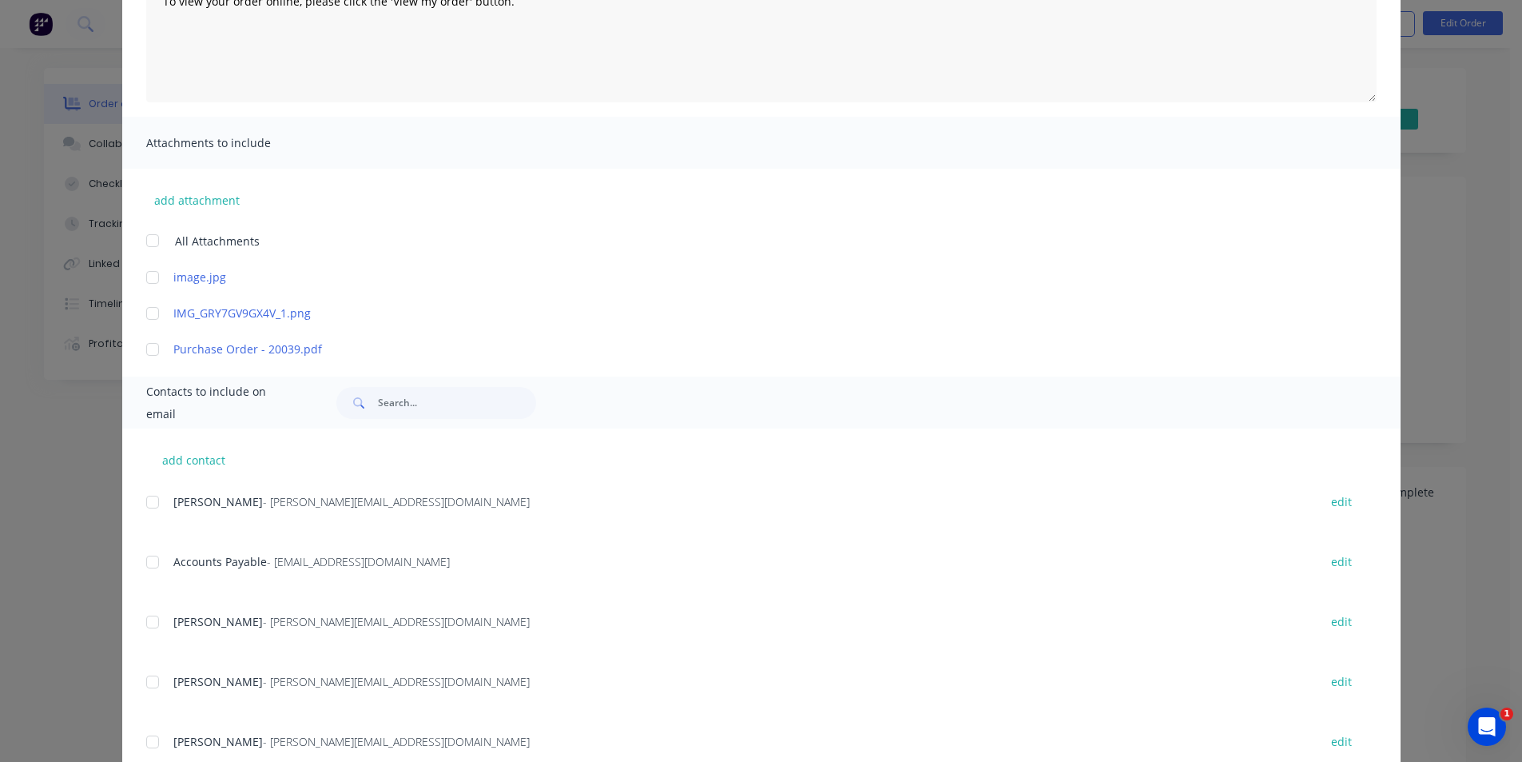
click at [149, 559] on div at bounding box center [153, 562] width 32 height 32
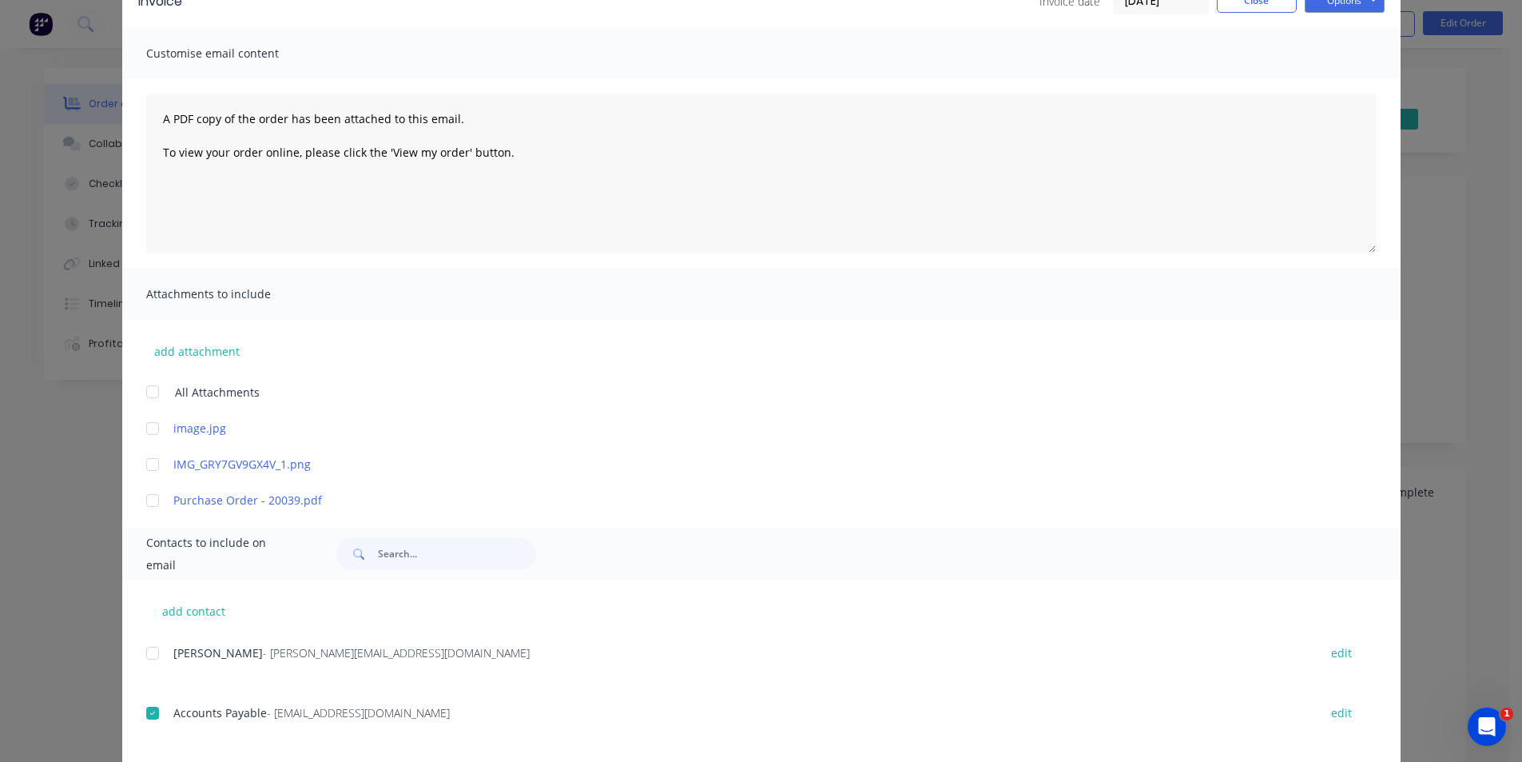
scroll to position [0, 0]
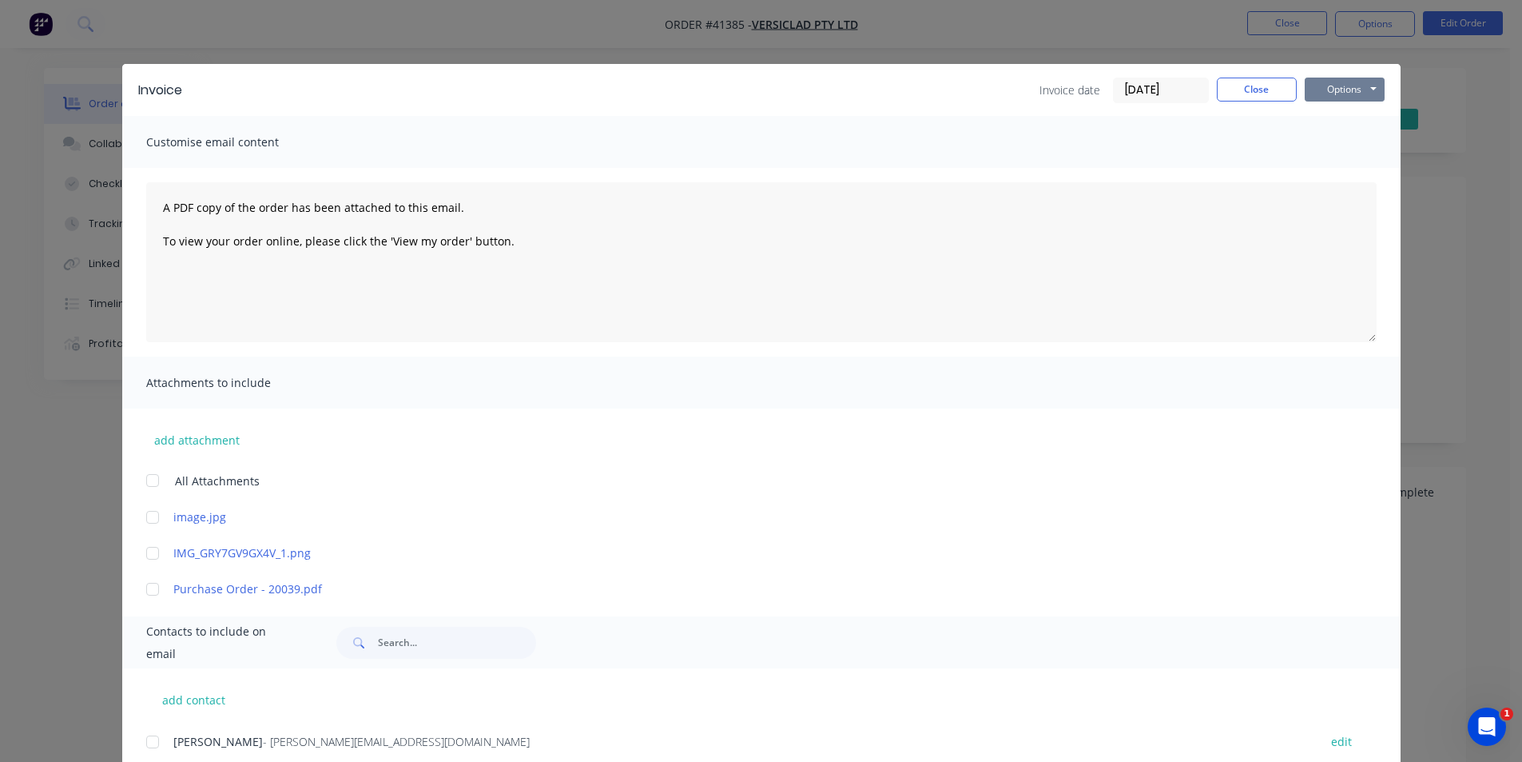
click at [1341, 81] on button "Options" at bounding box center [1345, 90] width 80 height 24
click at [1362, 164] on button "Email" at bounding box center [1356, 170] width 102 height 26
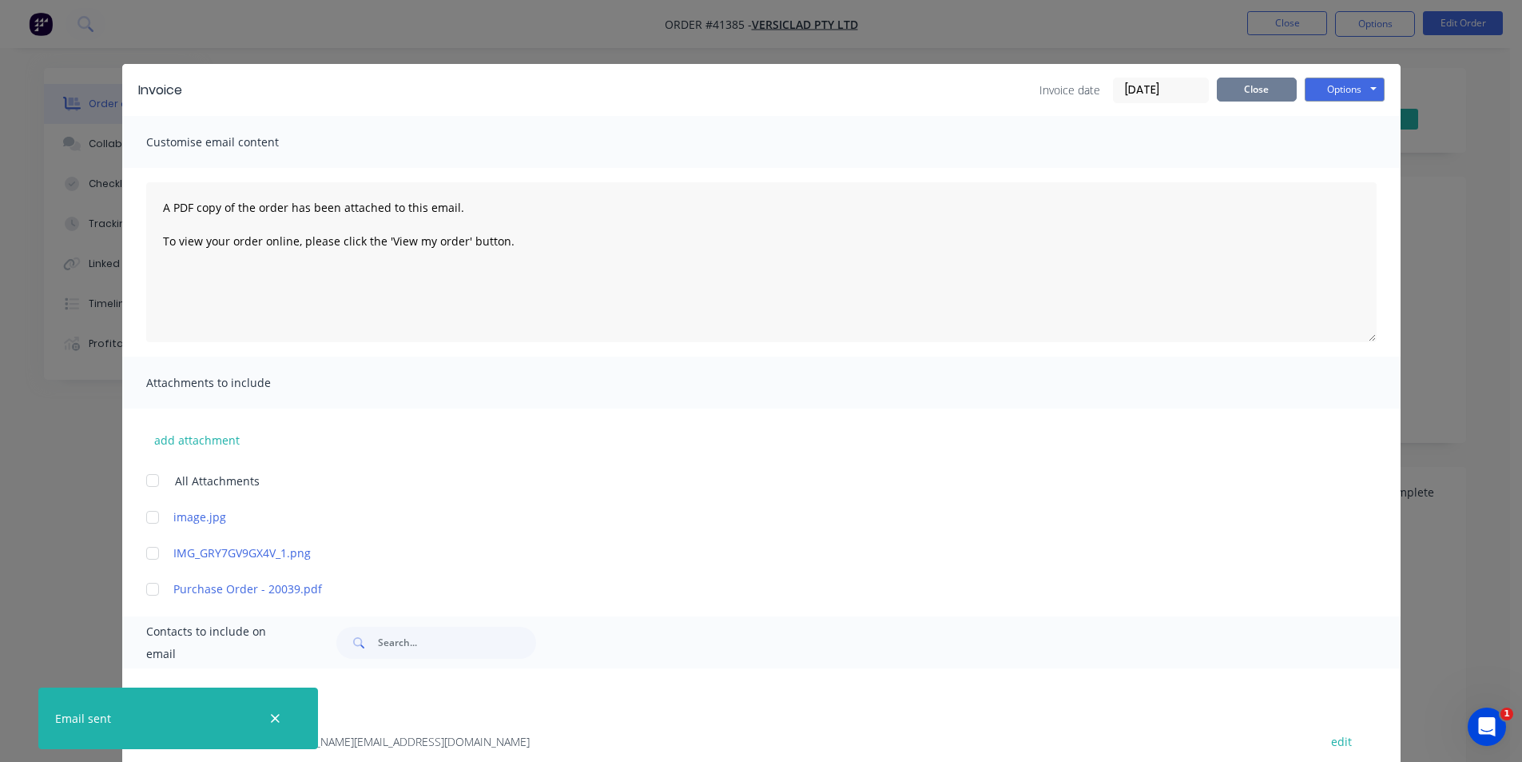
click at [1267, 90] on button "Close" at bounding box center [1257, 90] width 80 height 24
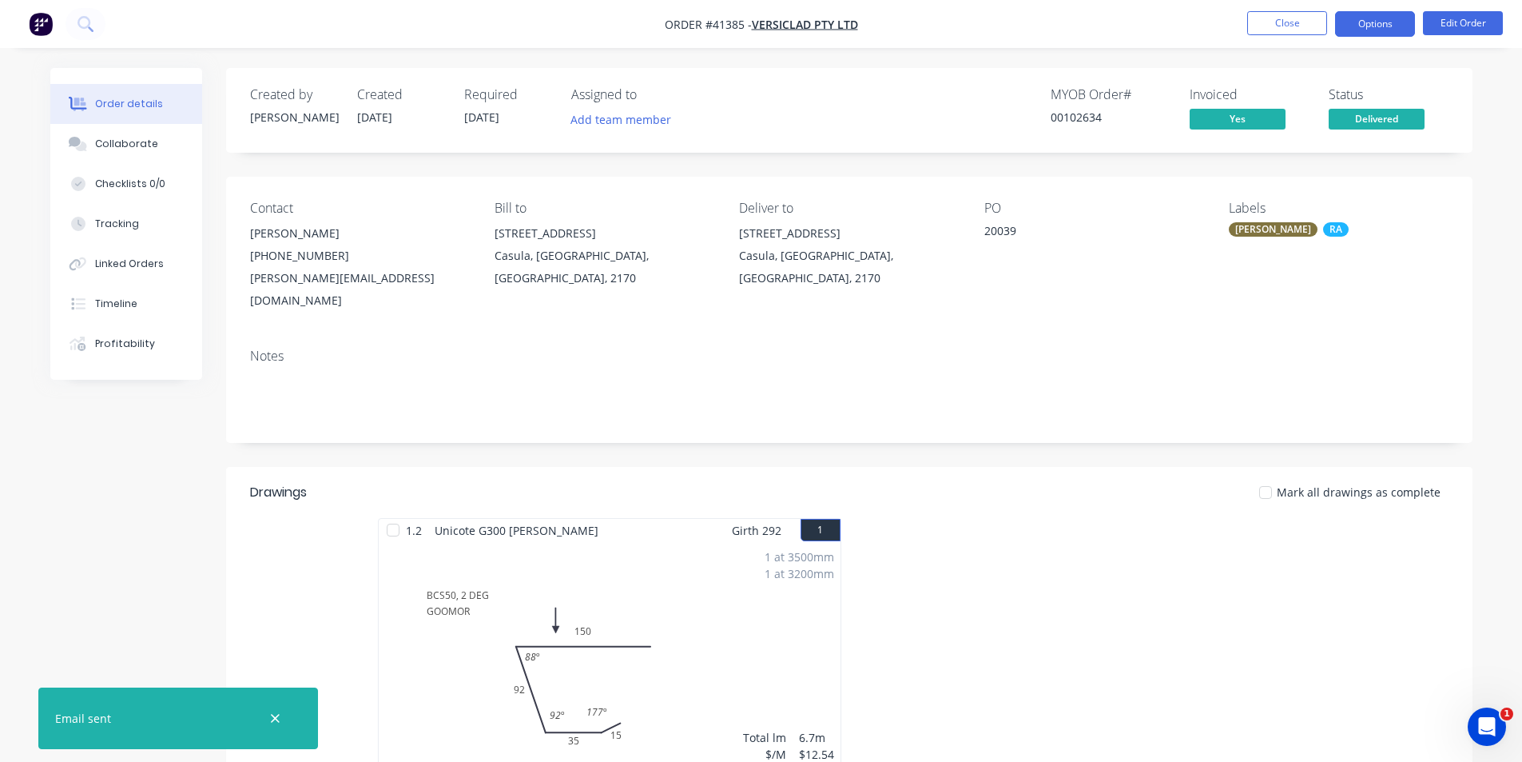
click at [1380, 25] on button "Options" at bounding box center [1375, 24] width 80 height 26
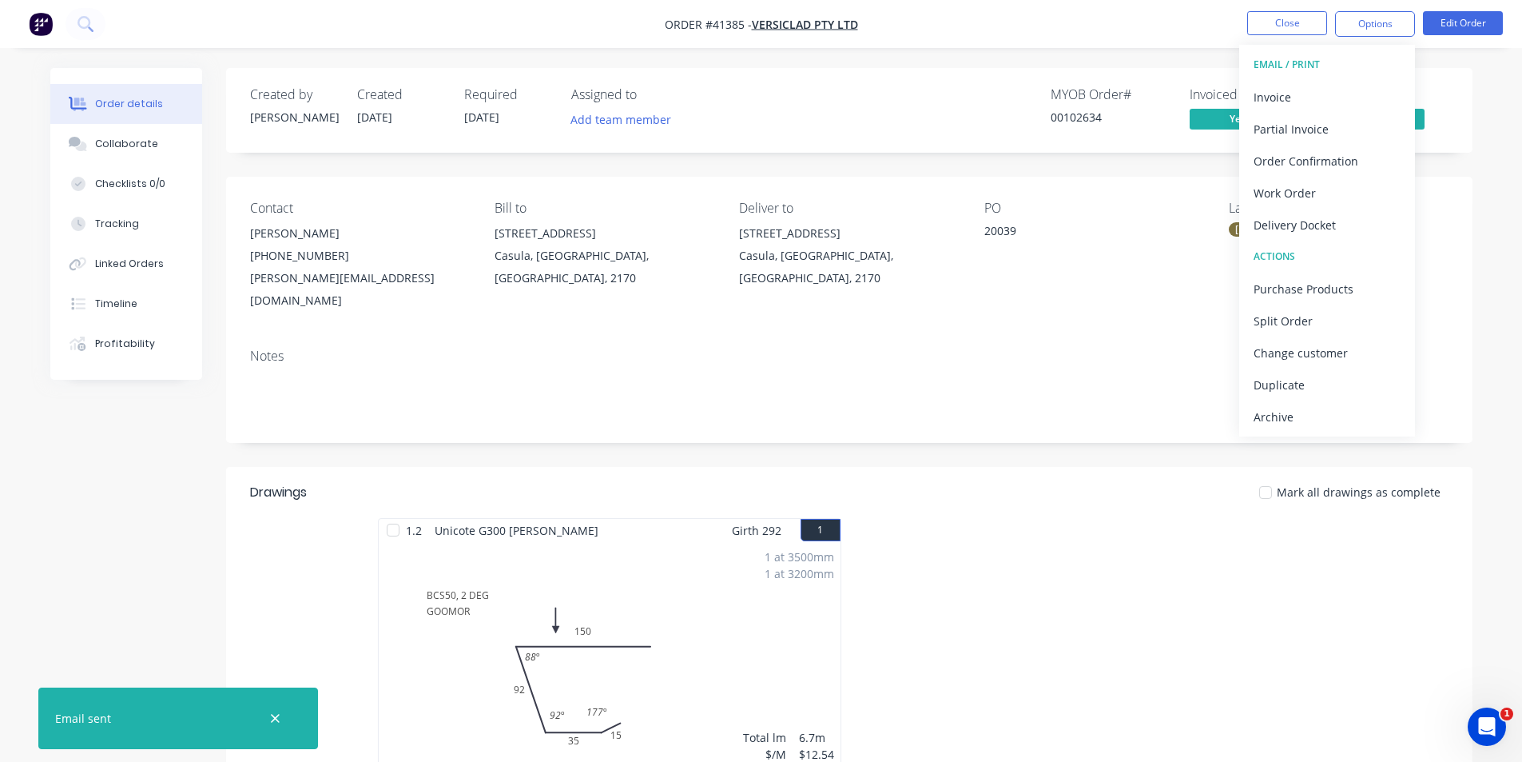
click at [1310, 417] on div "Archive" at bounding box center [1327, 416] width 147 height 23
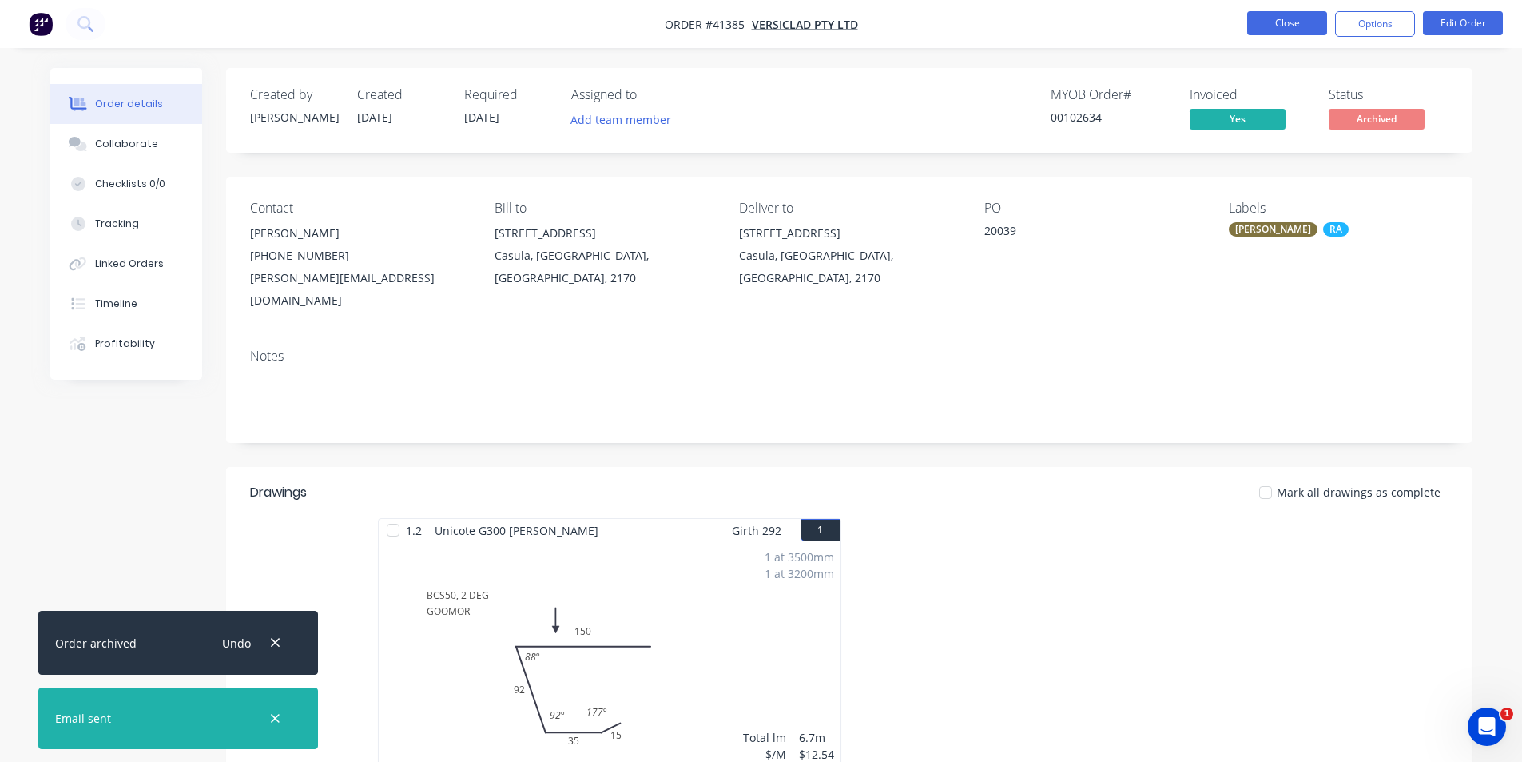
click at [1268, 19] on button "Close" at bounding box center [1287, 23] width 80 height 24
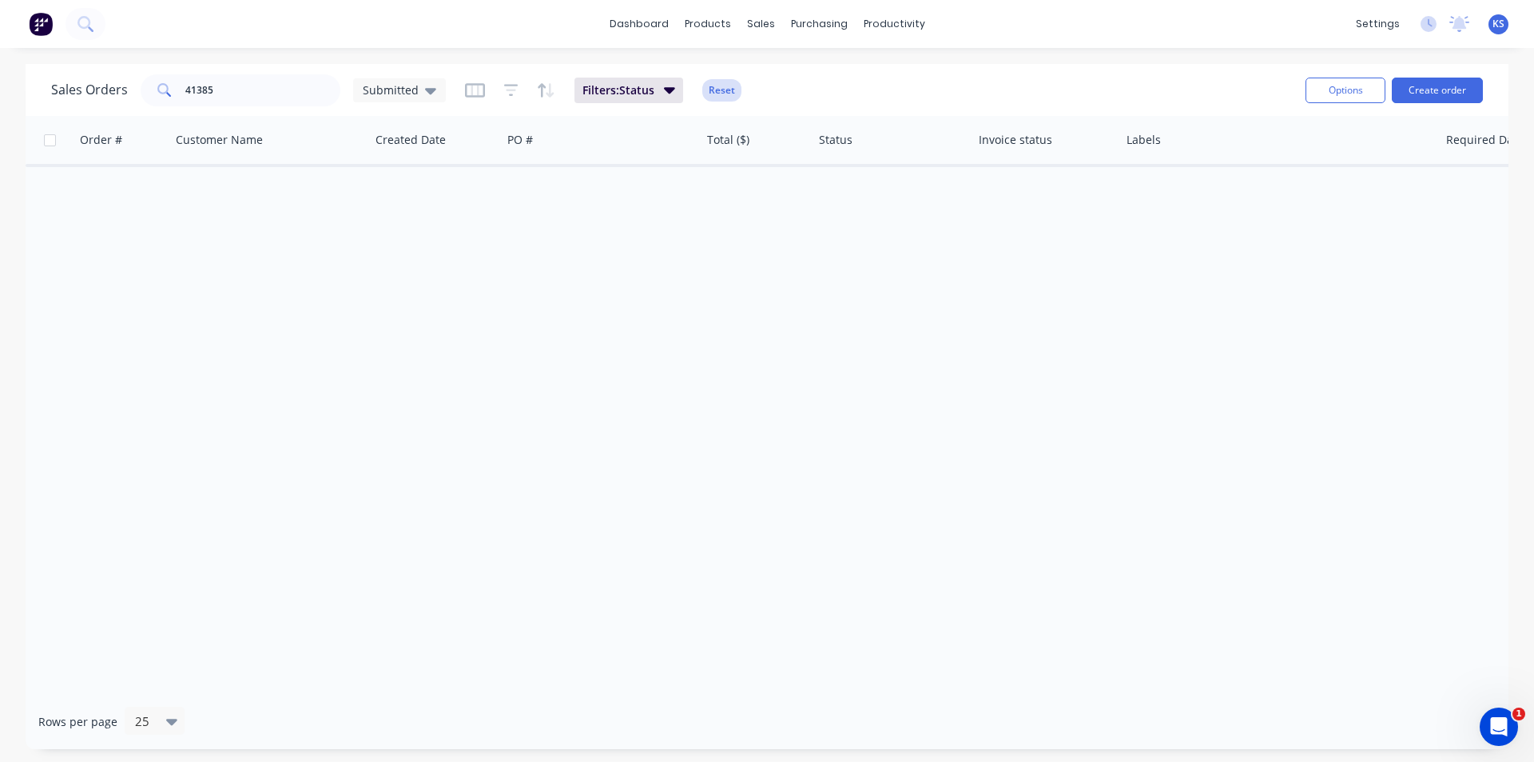
click at [730, 93] on button "Reset" at bounding box center [721, 90] width 39 height 22
drag, startPoint x: 257, startPoint y: 96, endPoint x: 89, endPoint y: 93, distance: 167.8
click at [89, 93] on div "Sales Orders 41385 Submitted" at bounding box center [248, 90] width 395 height 32
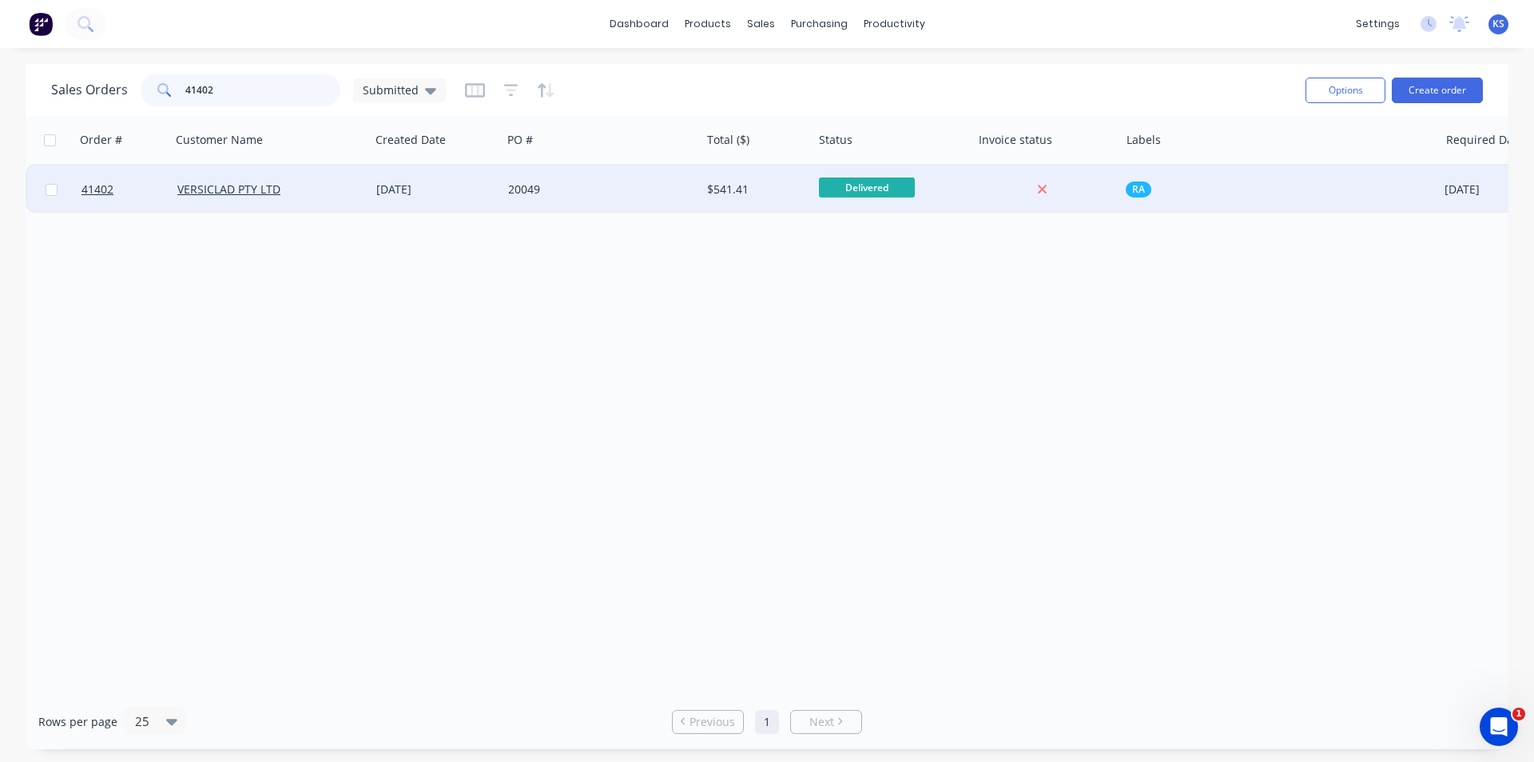
type input "41402"
click at [579, 181] on div "20049" at bounding box center [601, 189] width 199 height 48
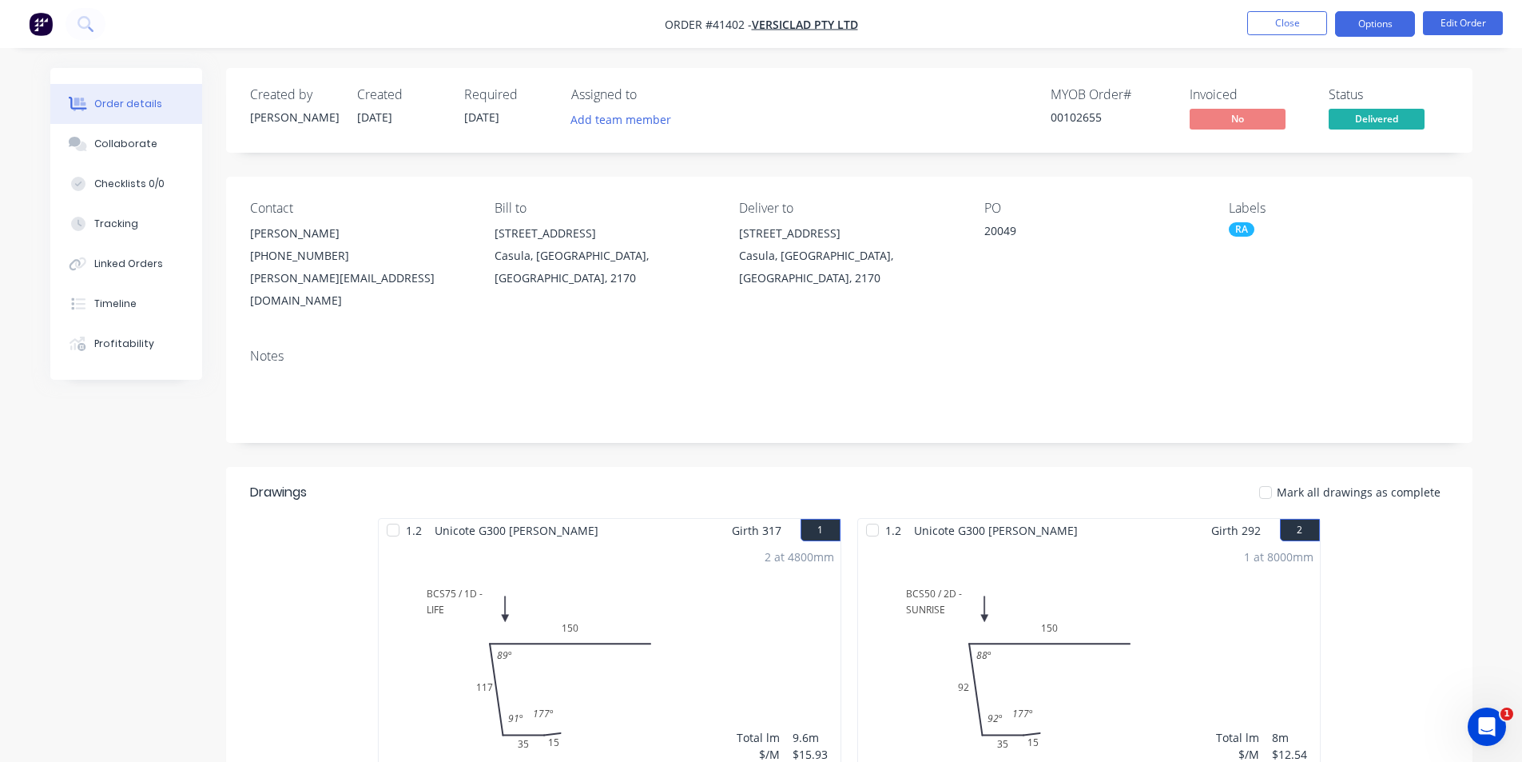
click at [1386, 25] on button "Options" at bounding box center [1375, 24] width 80 height 26
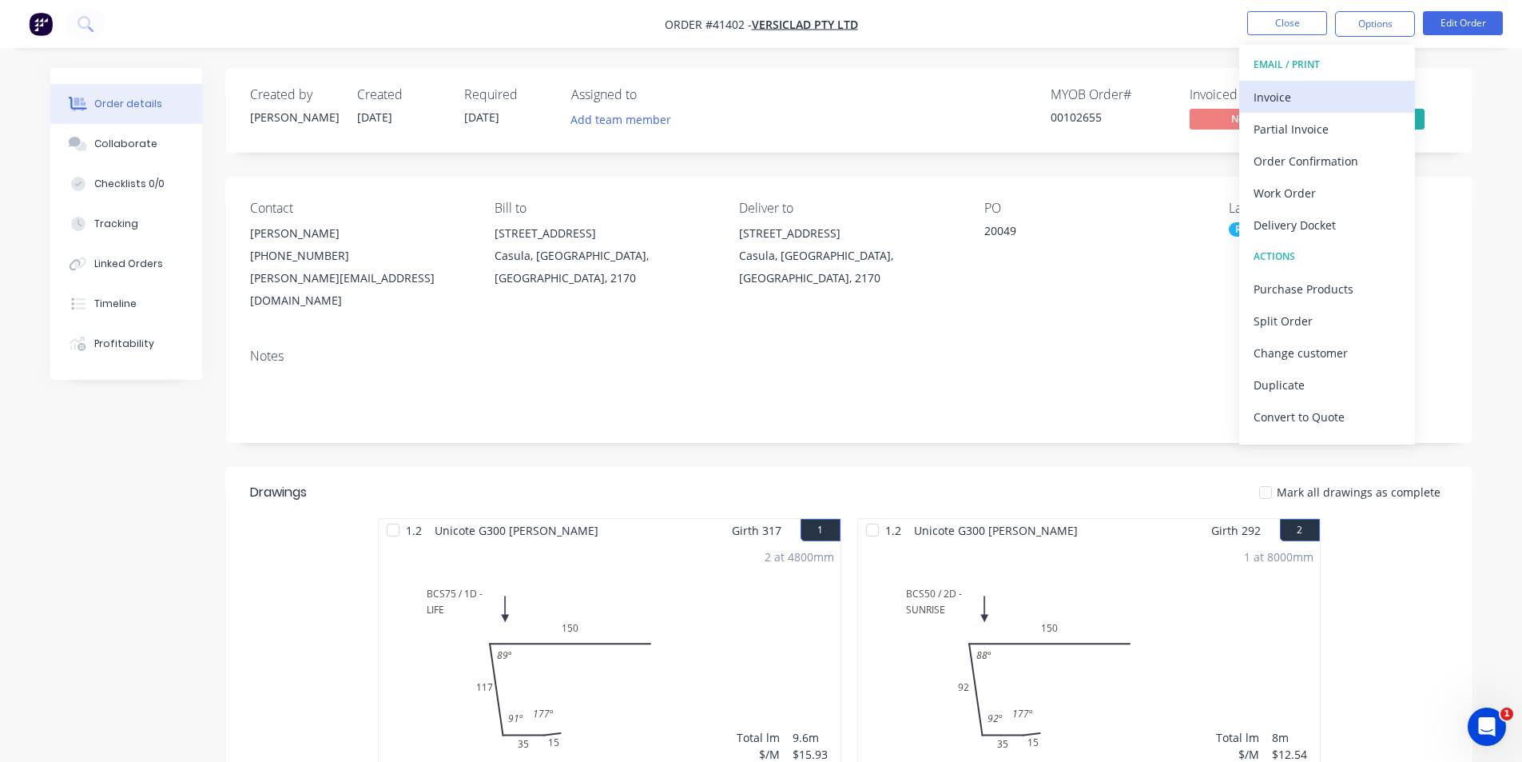
click at [1321, 91] on div "Invoice" at bounding box center [1327, 97] width 147 height 23
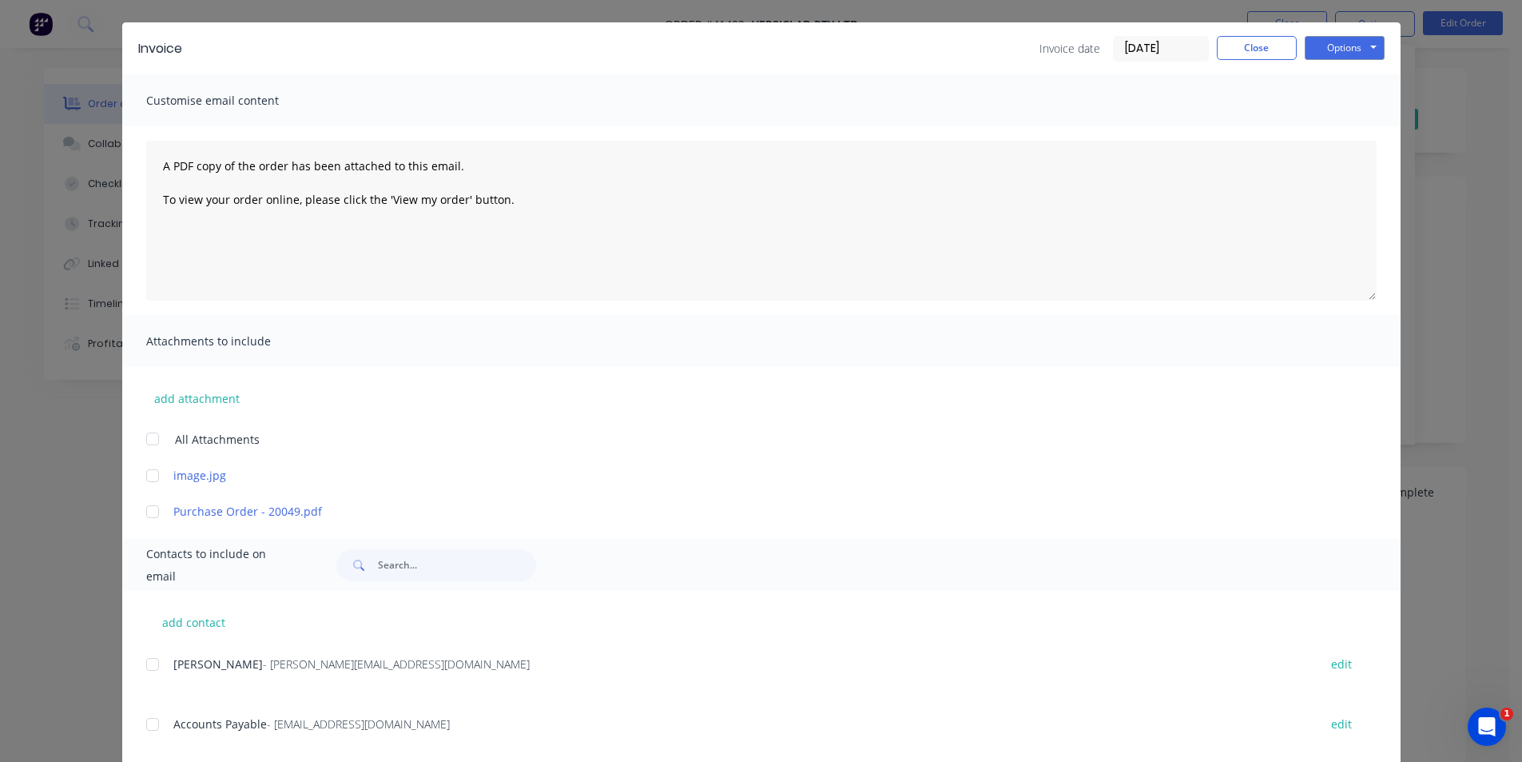
scroll to position [240, 0]
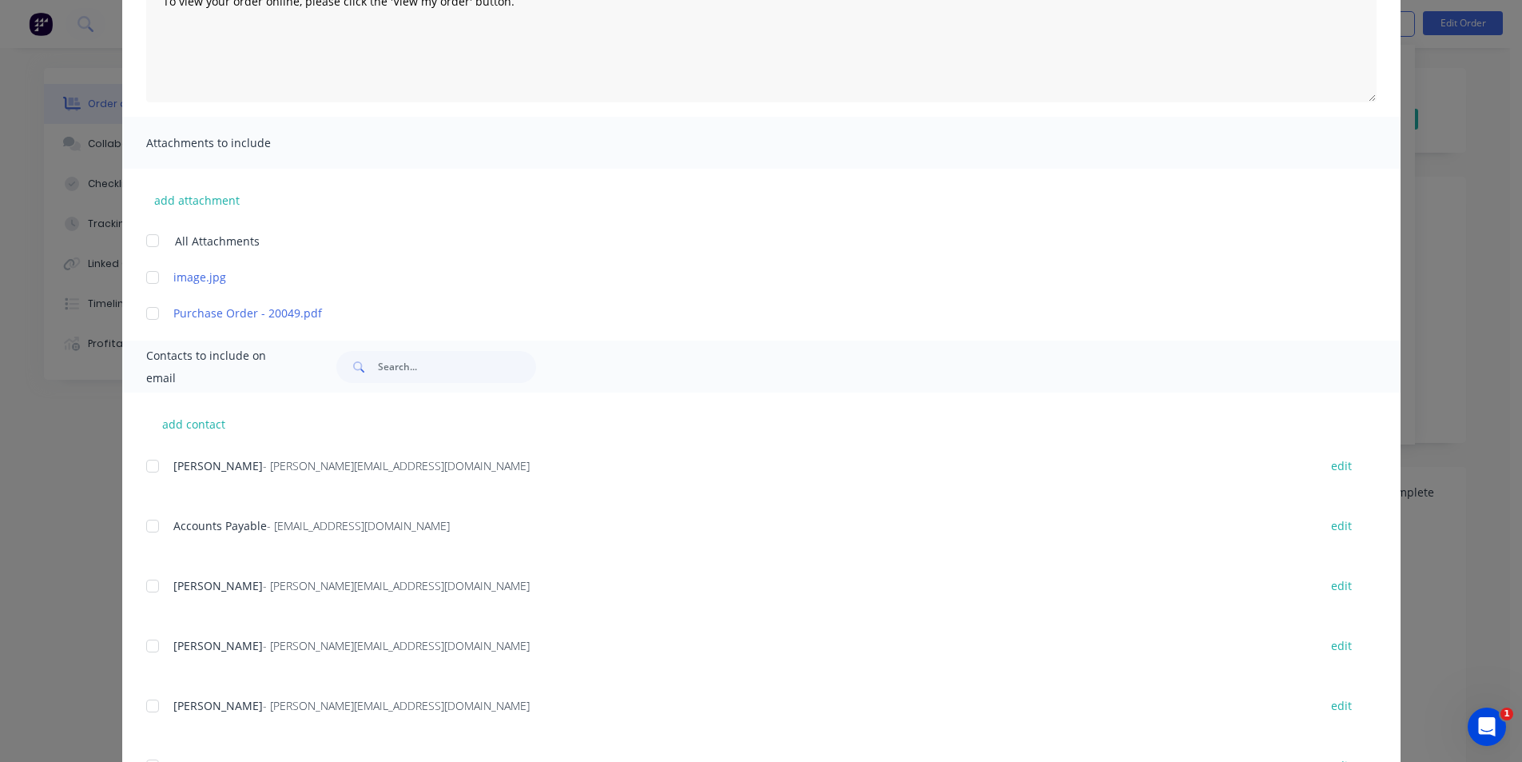
click at [145, 523] on div at bounding box center [153, 526] width 32 height 32
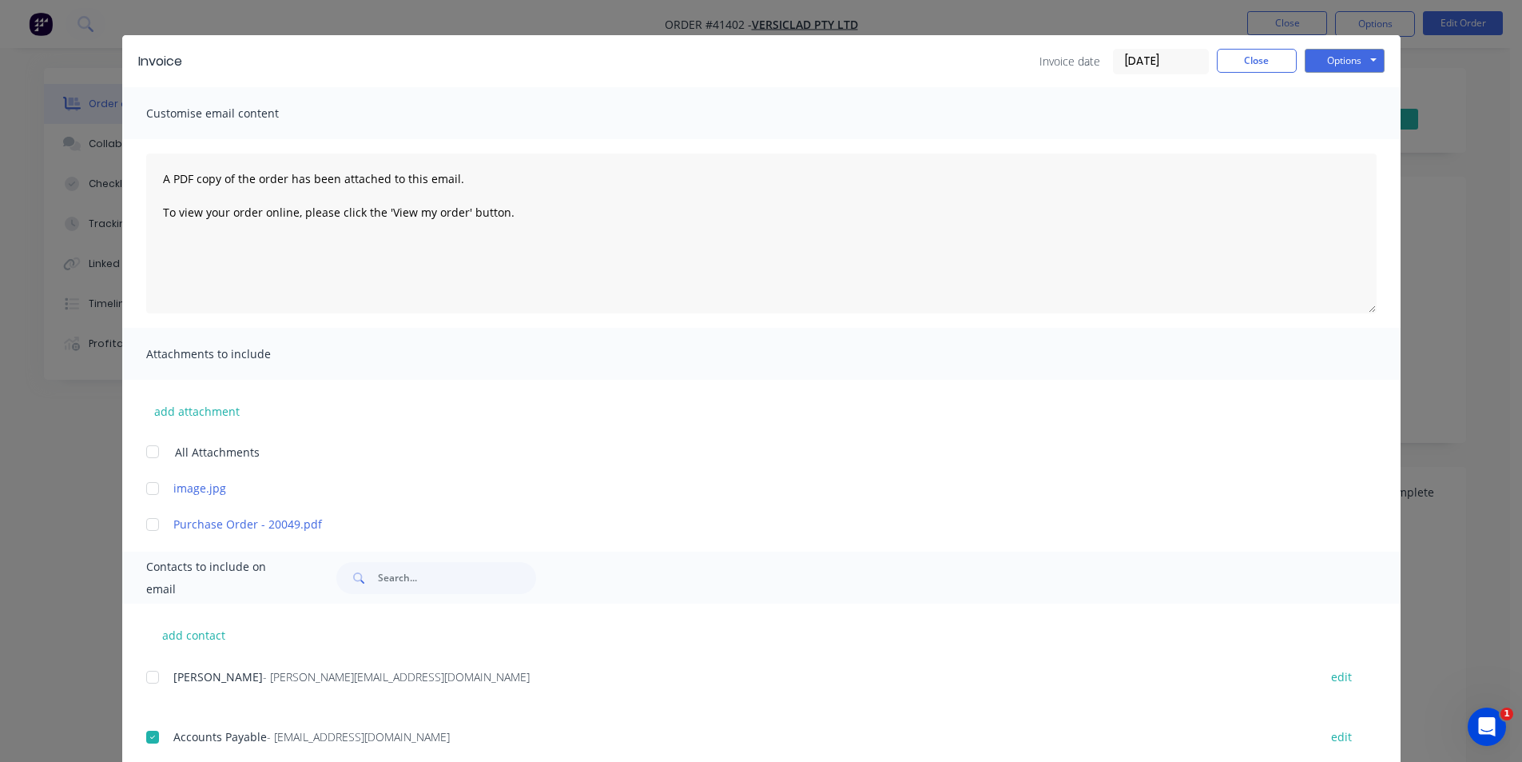
scroll to position [0, 0]
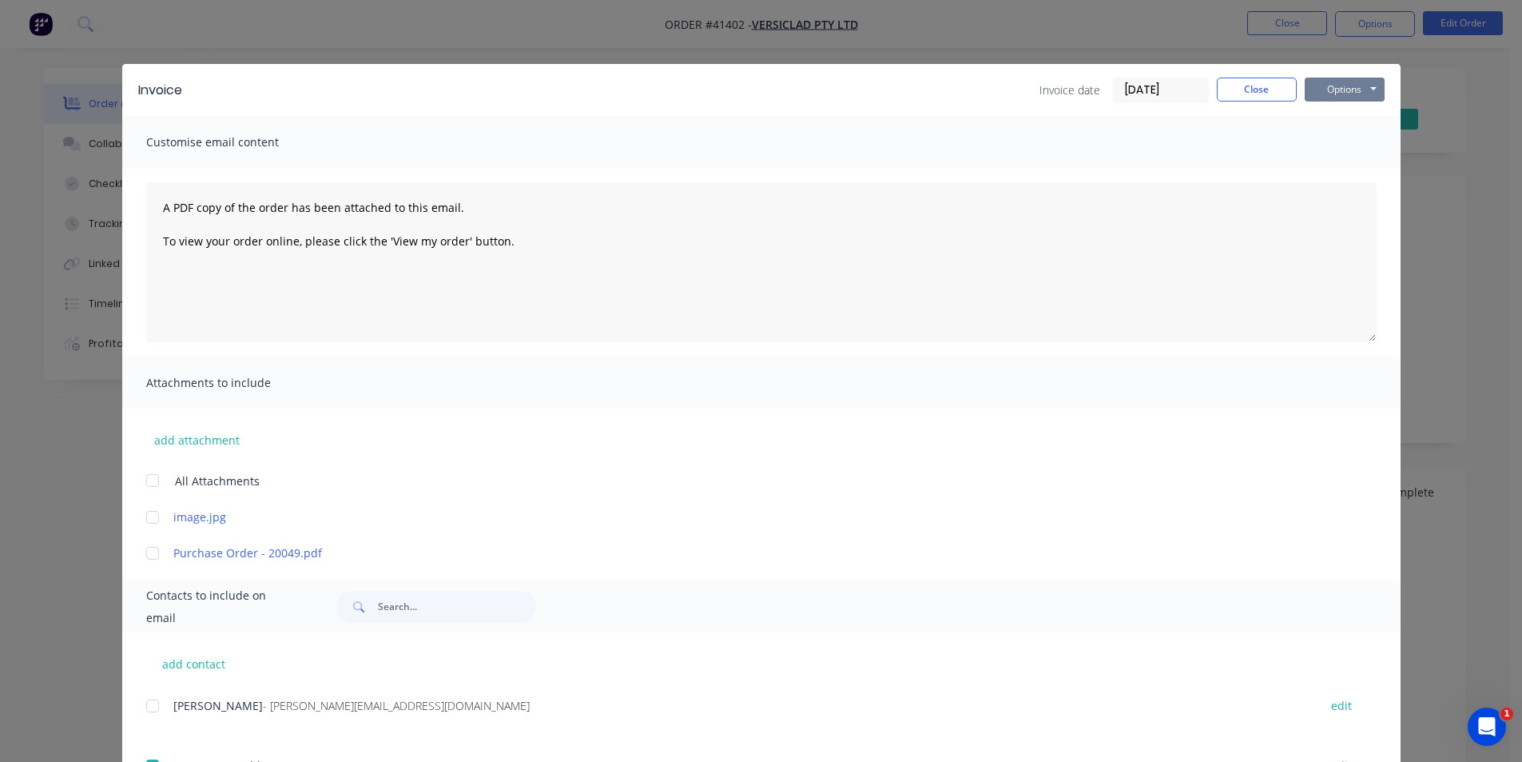
click at [1321, 98] on button "Options" at bounding box center [1345, 90] width 80 height 24
click at [1346, 169] on button "Email" at bounding box center [1356, 170] width 102 height 26
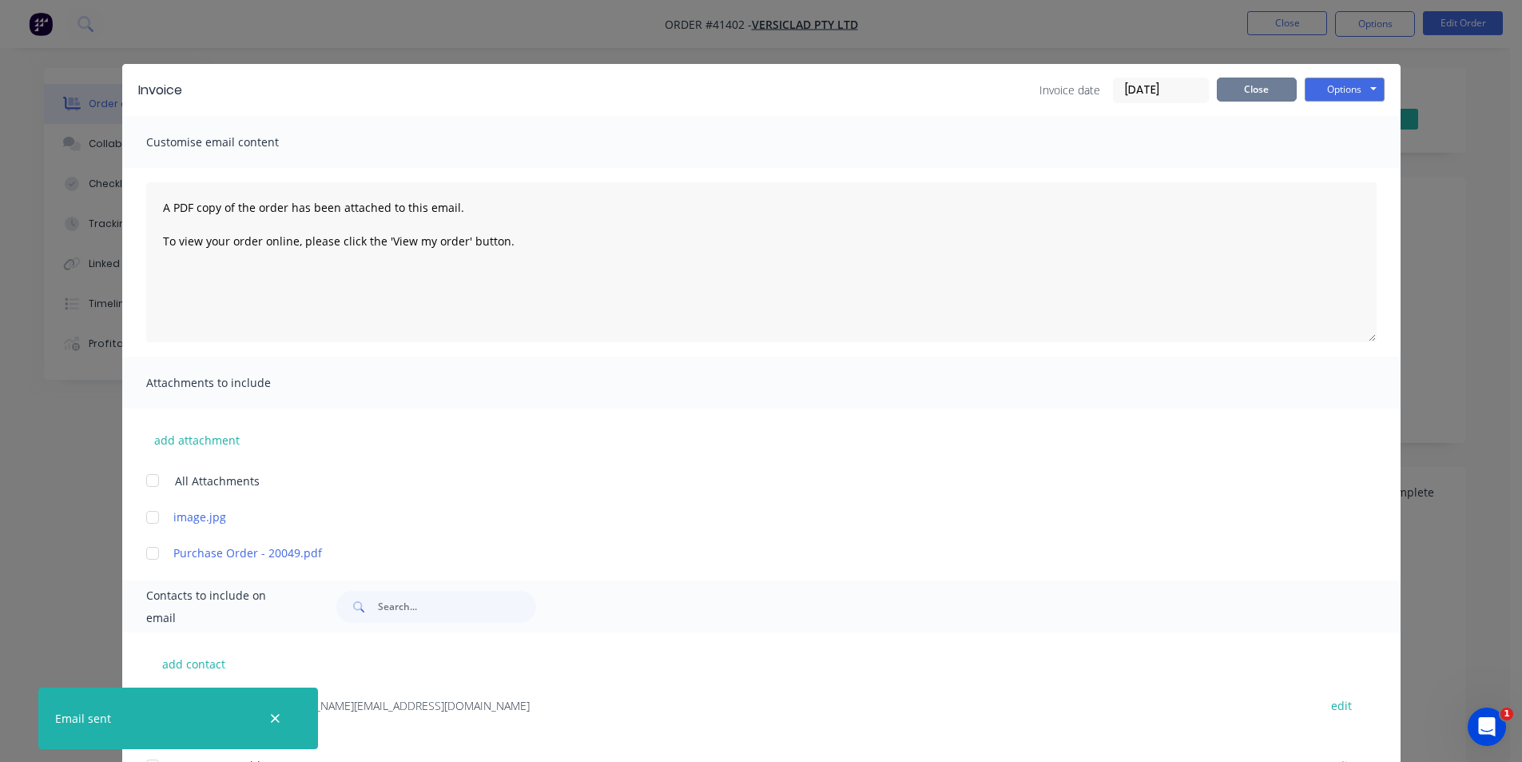
click at [1263, 94] on button "Close" at bounding box center [1257, 90] width 80 height 24
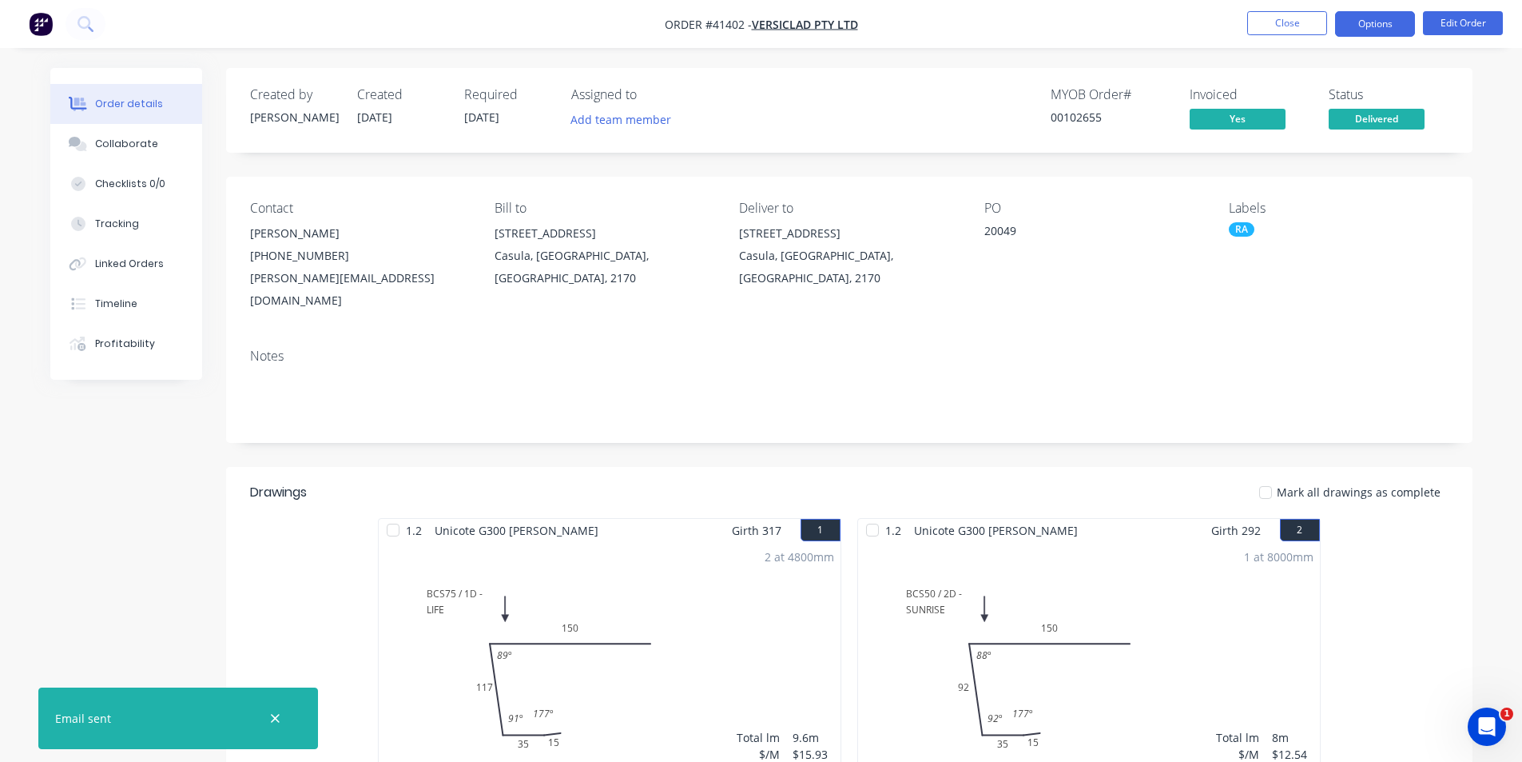
click at [1348, 24] on button "Options" at bounding box center [1375, 24] width 80 height 26
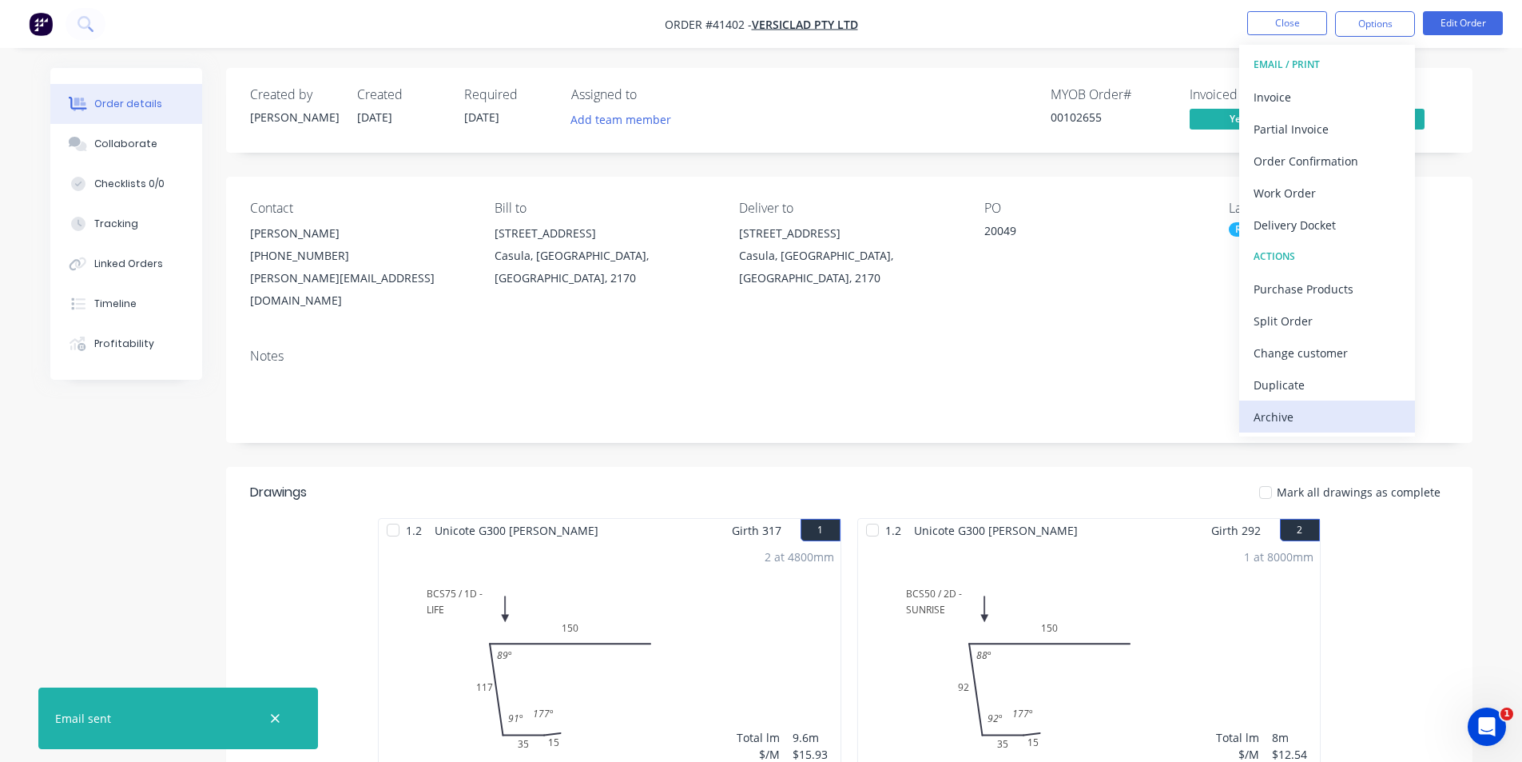
click at [1303, 416] on div "Archive" at bounding box center [1327, 416] width 147 height 23
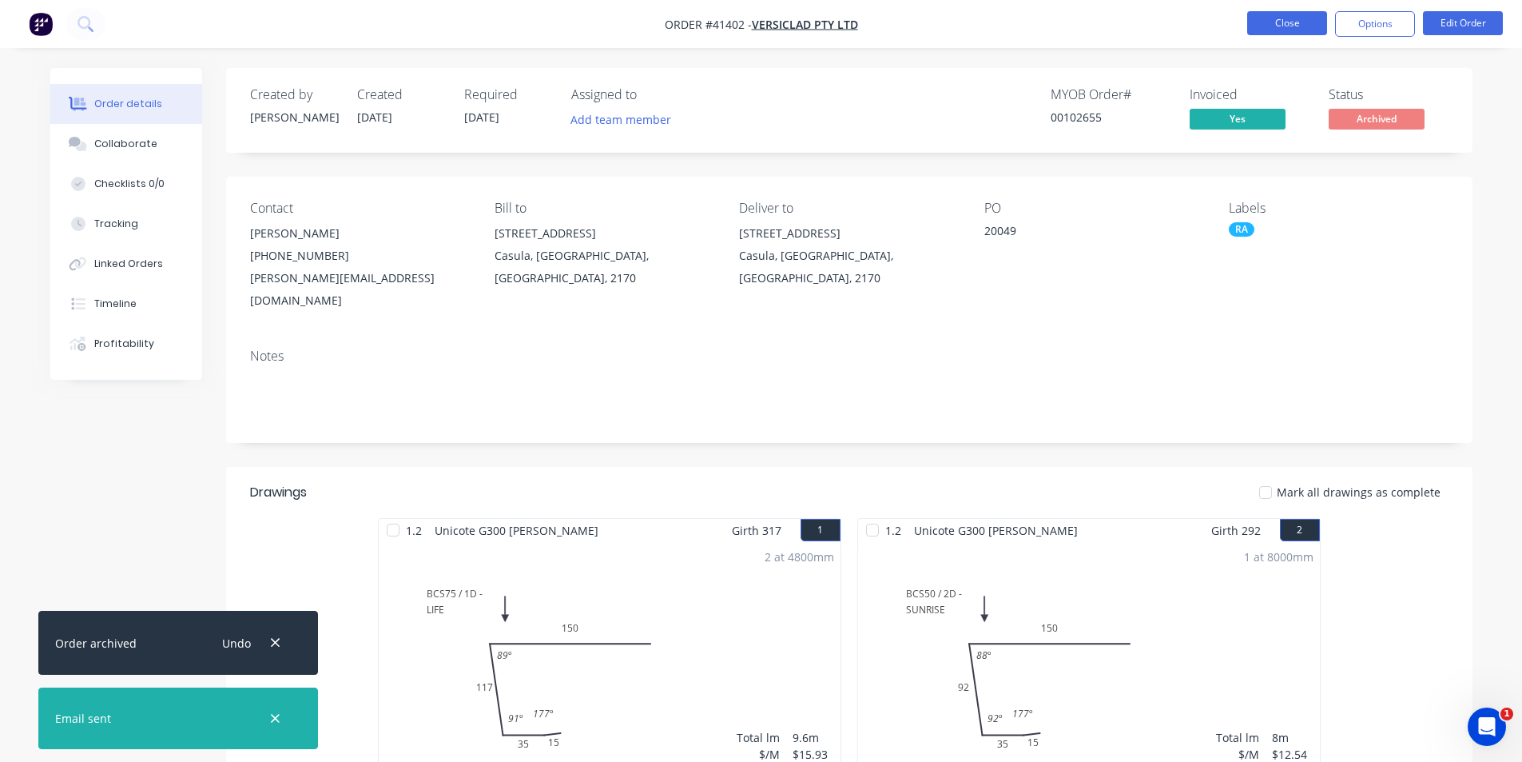
click at [1275, 20] on button "Close" at bounding box center [1287, 23] width 80 height 24
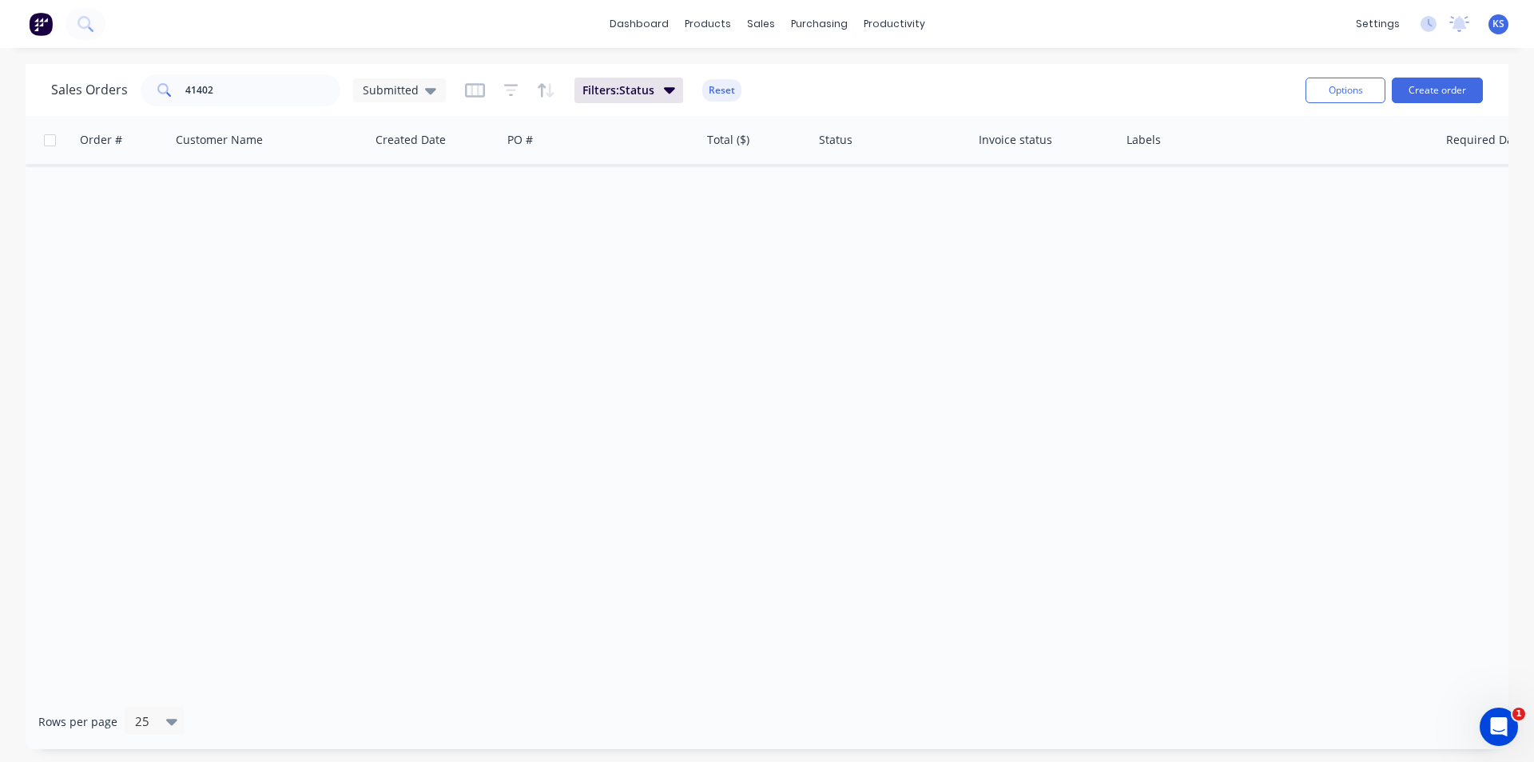
click at [719, 89] on button "Reset" at bounding box center [721, 90] width 39 height 22
drag, startPoint x: 233, startPoint y: 87, endPoint x: 79, endPoint y: 78, distance: 154.5
click at [80, 78] on div "Sales Orders 41402 Submitted" at bounding box center [248, 90] width 395 height 32
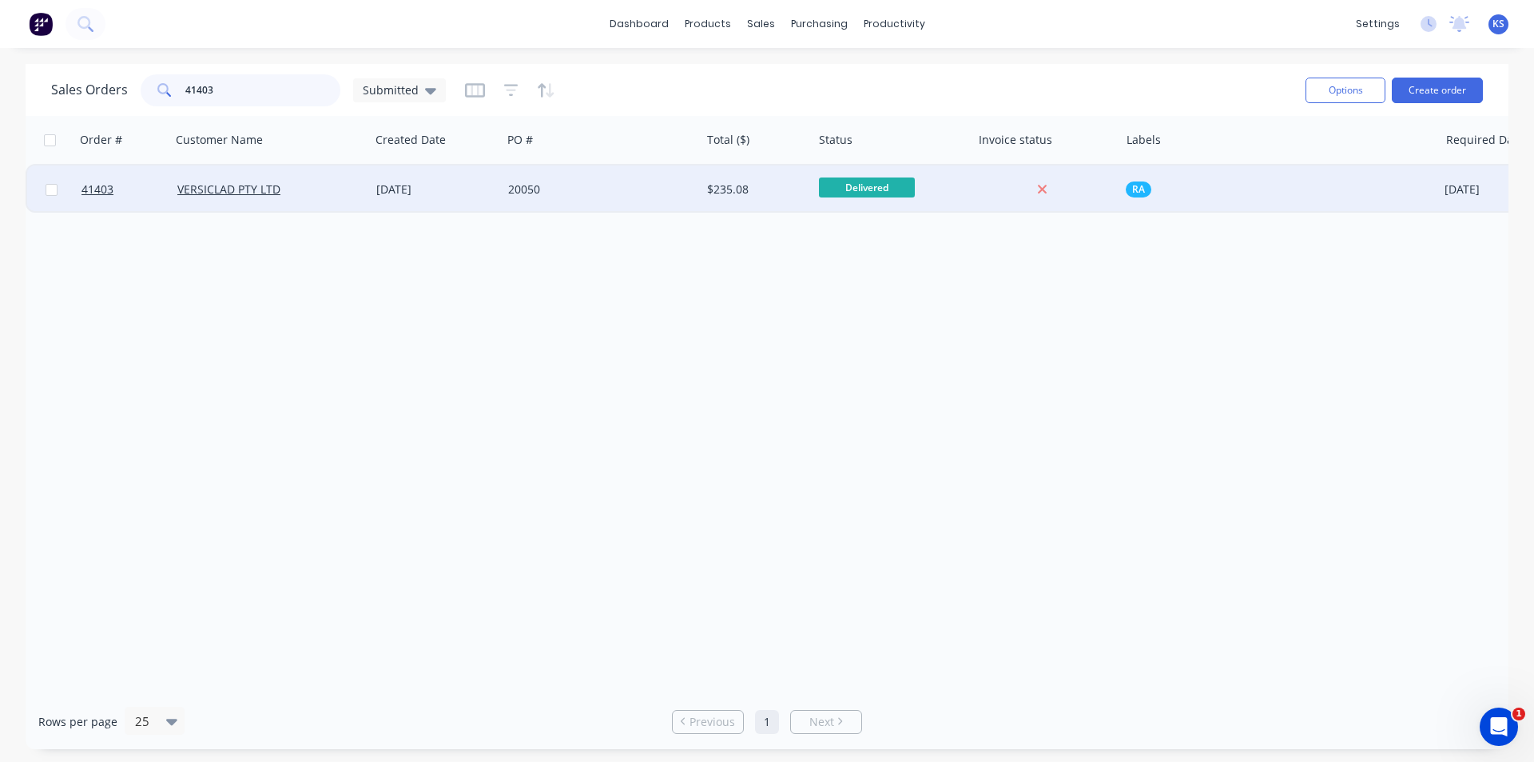
type input "41403"
click at [478, 199] on div "[DATE]" at bounding box center [436, 189] width 132 height 48
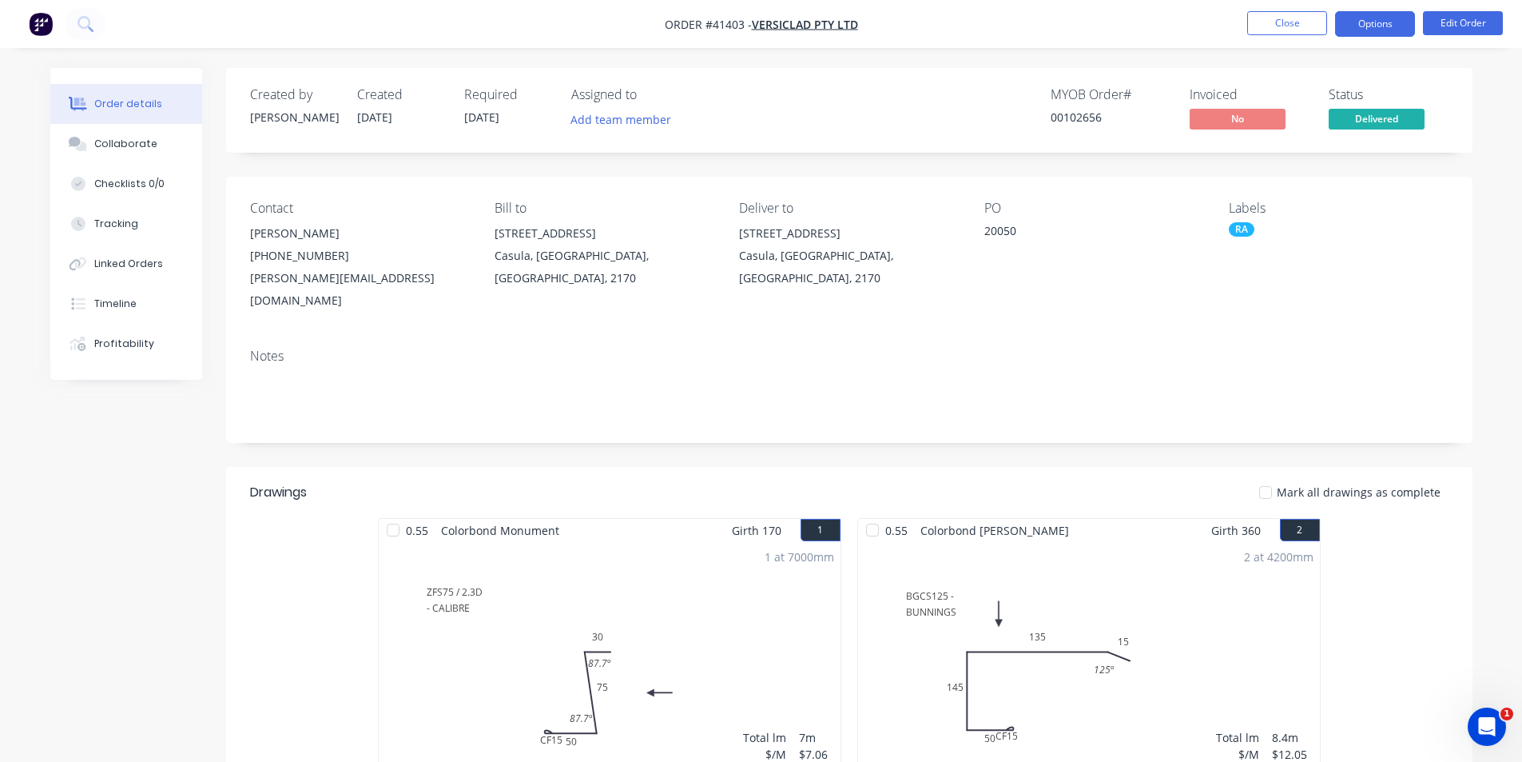
click at [1383, 30] on button "Options" at bounding box center [1375, 24] width 80 height 26
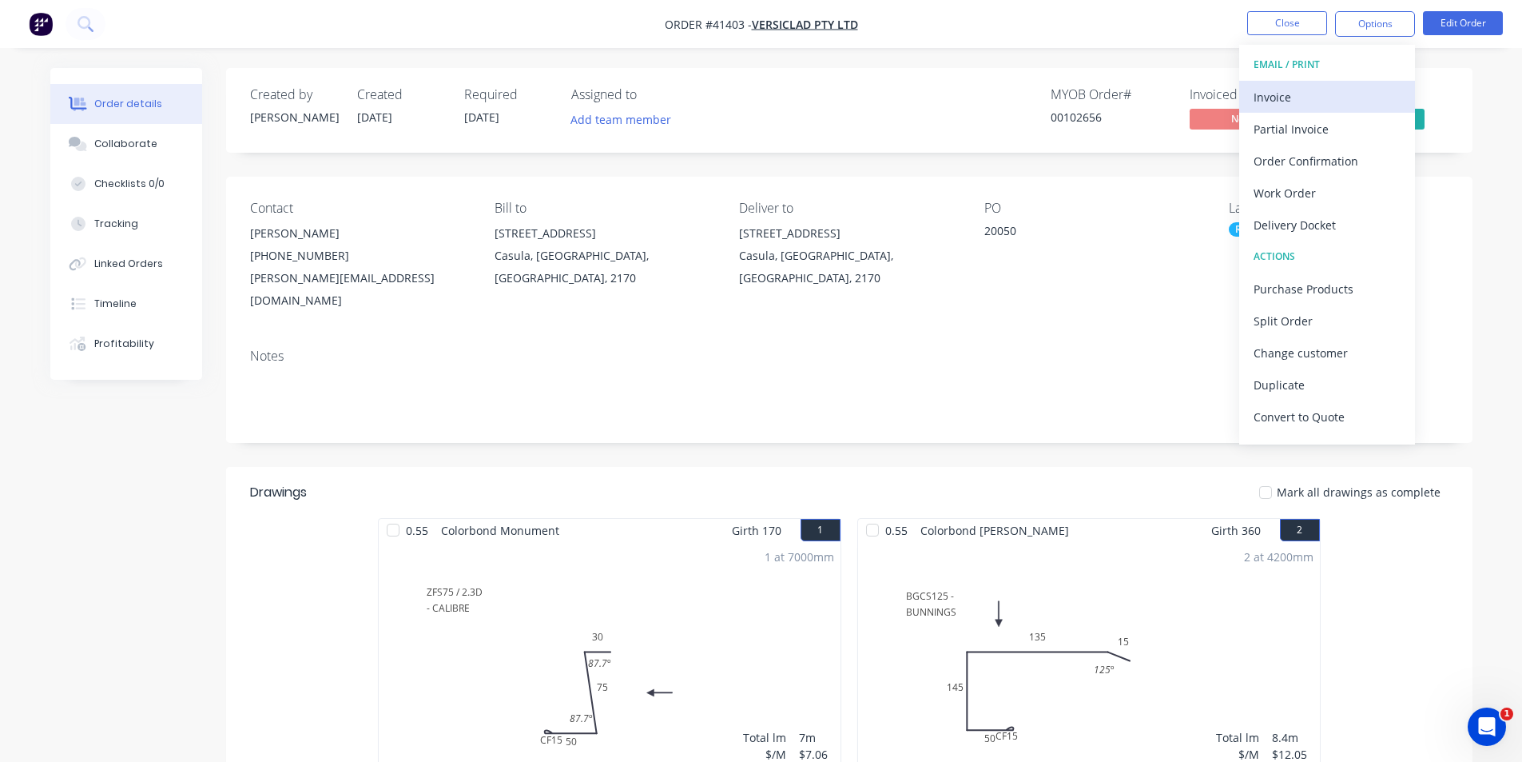
click at [1360, 100] on div "Invoice" at bounding box center [1327, 97] width 147 height 23
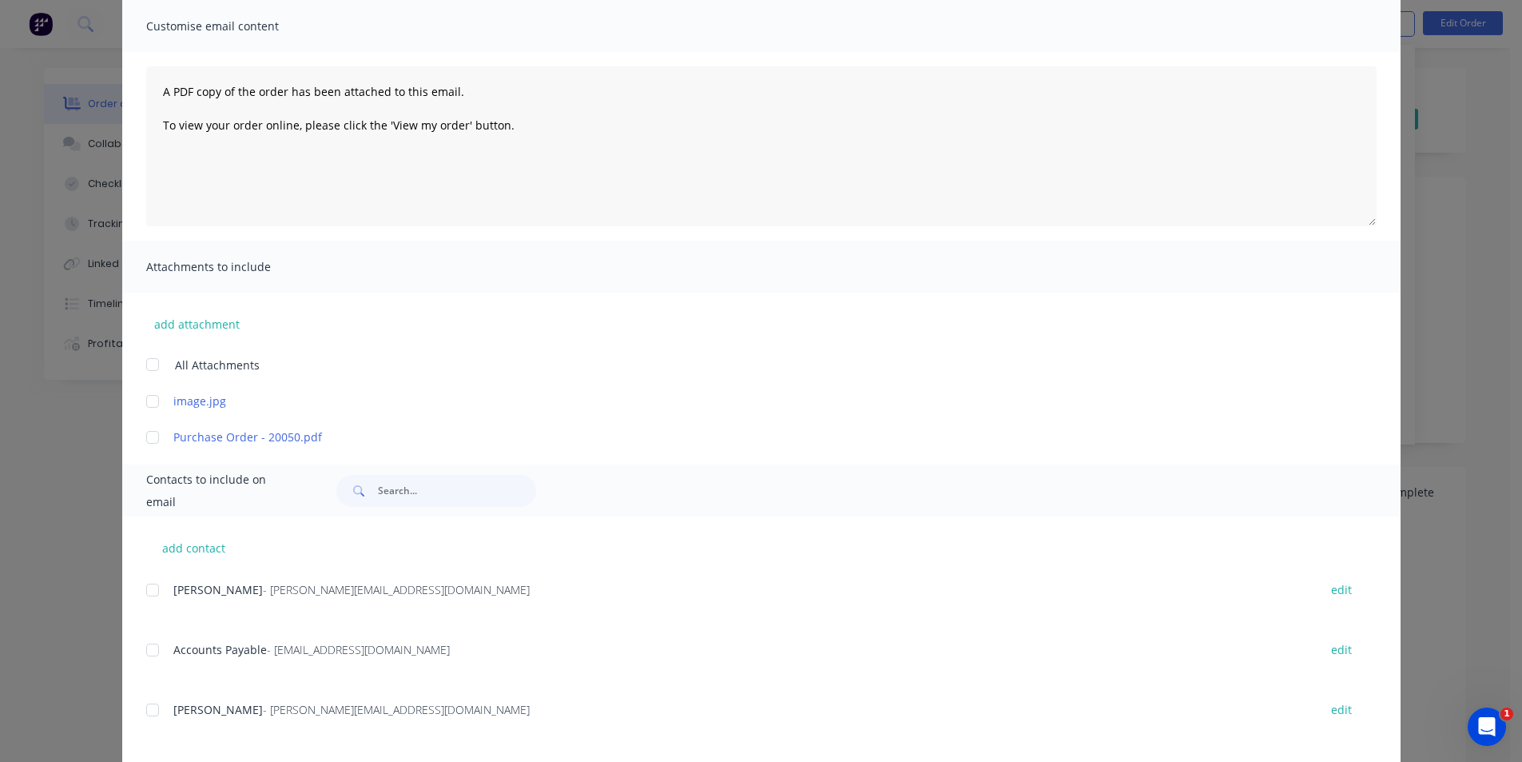
scroll to position [240, 0]
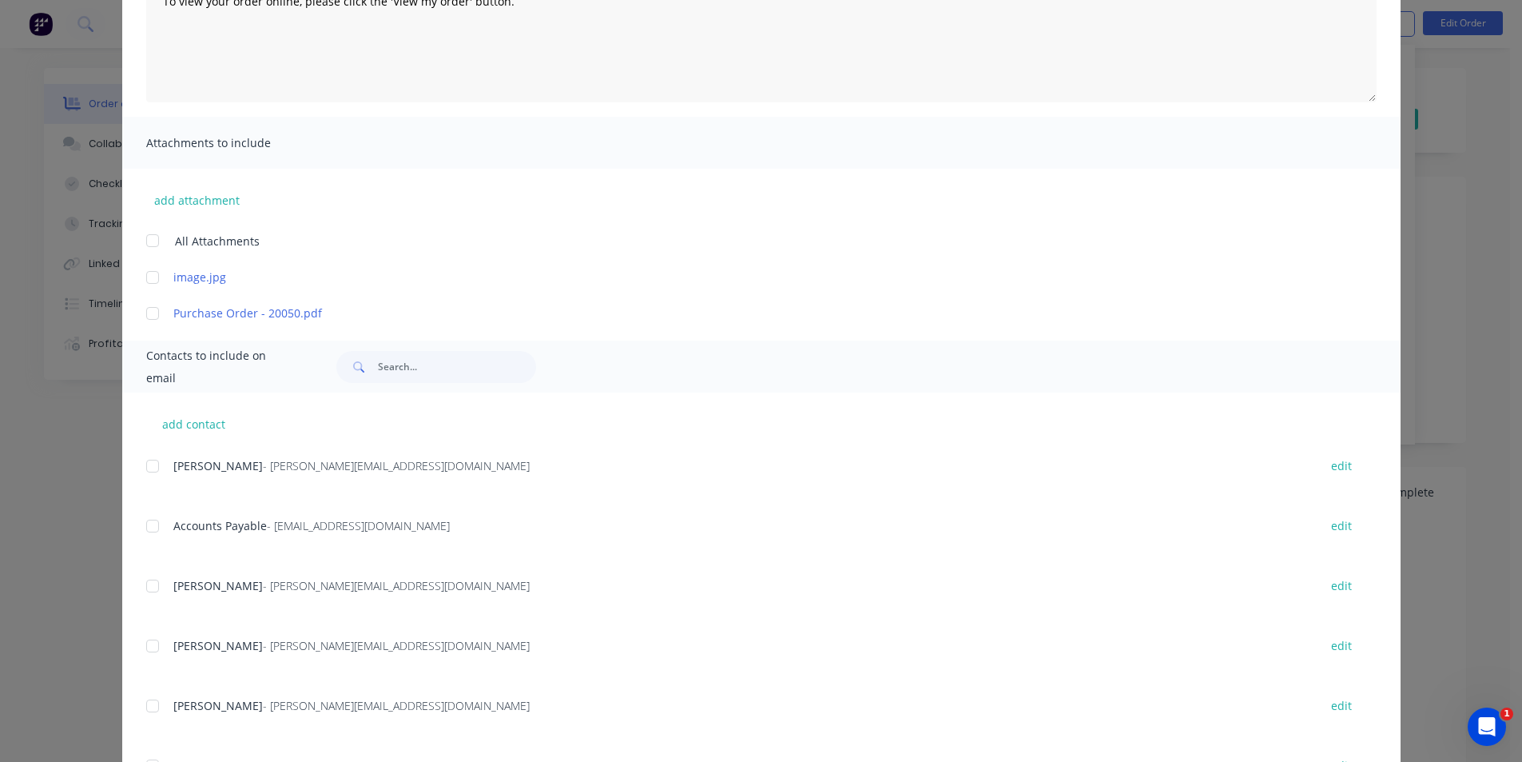
click at [146, 523] on div at bounding box center [153, 526] width 32 height 32
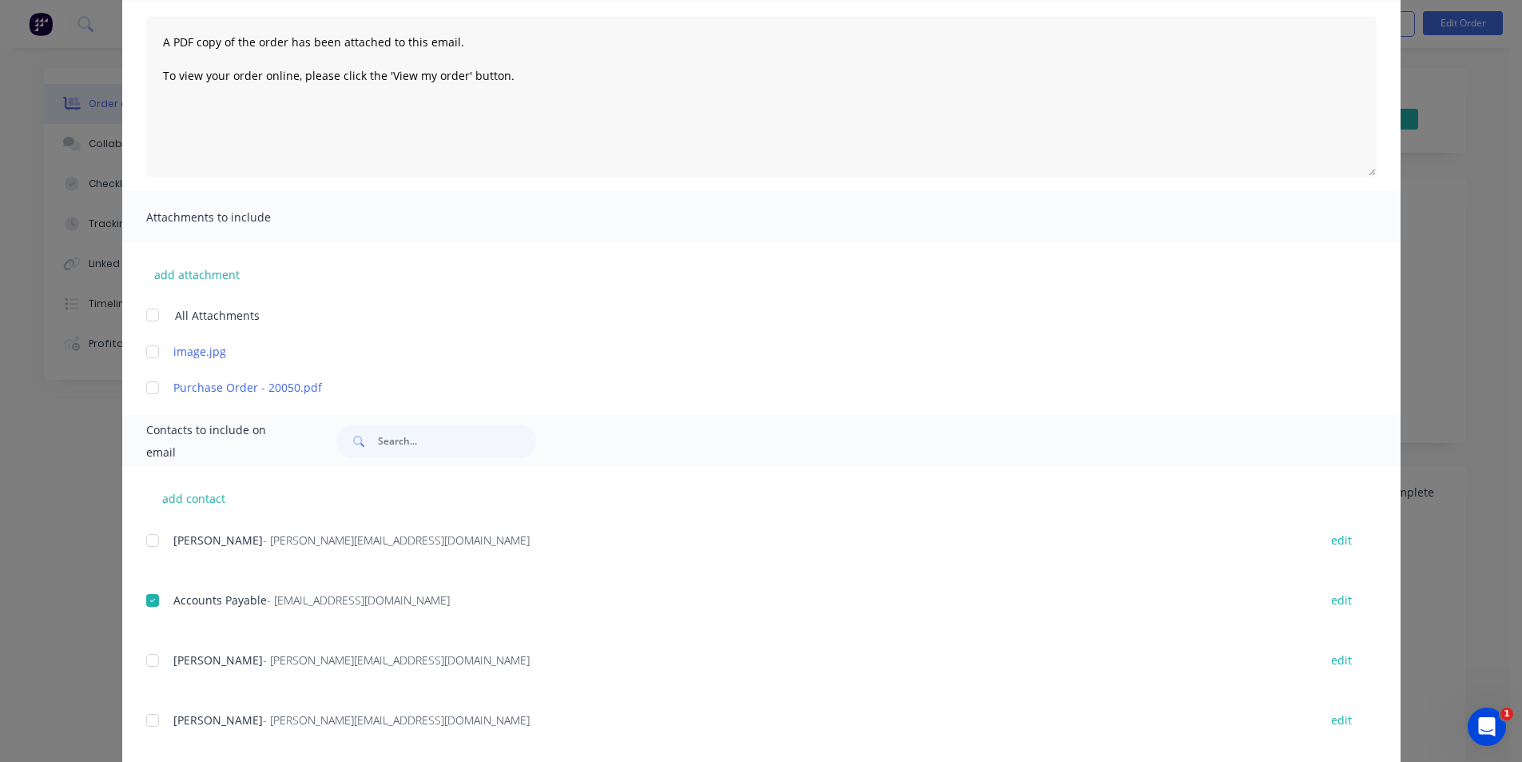
scroll to position [0, 0]
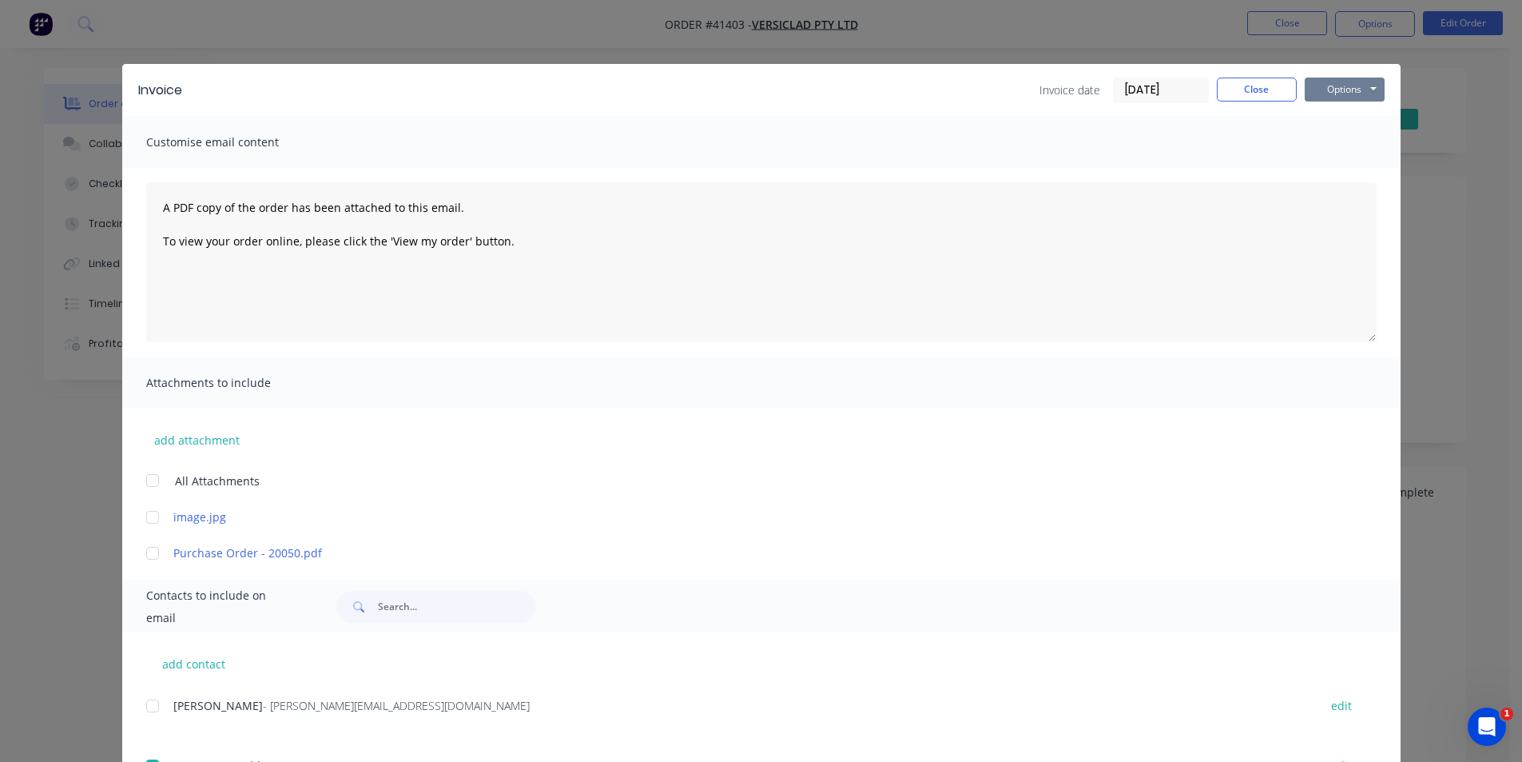
click at [1342, 93] on button "Options" at bounding box center [1345, 90] width 80 height 24
click at [1356, 171] on button "Email" at bounding box center [1356, 170] width 102 height 26
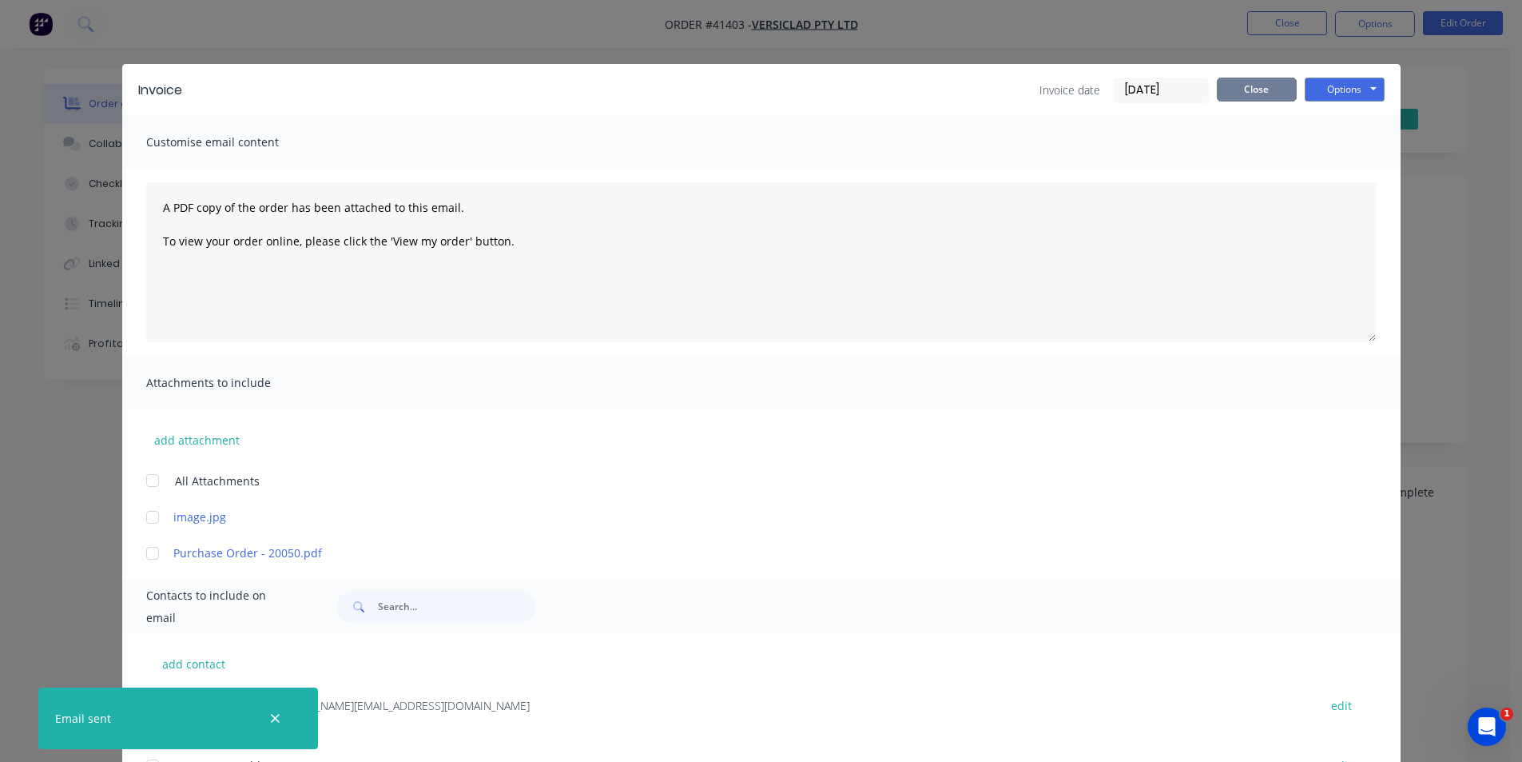
click at [1239, 90] on button "Close" at bounding box center [1257, 90] width 80 height 24
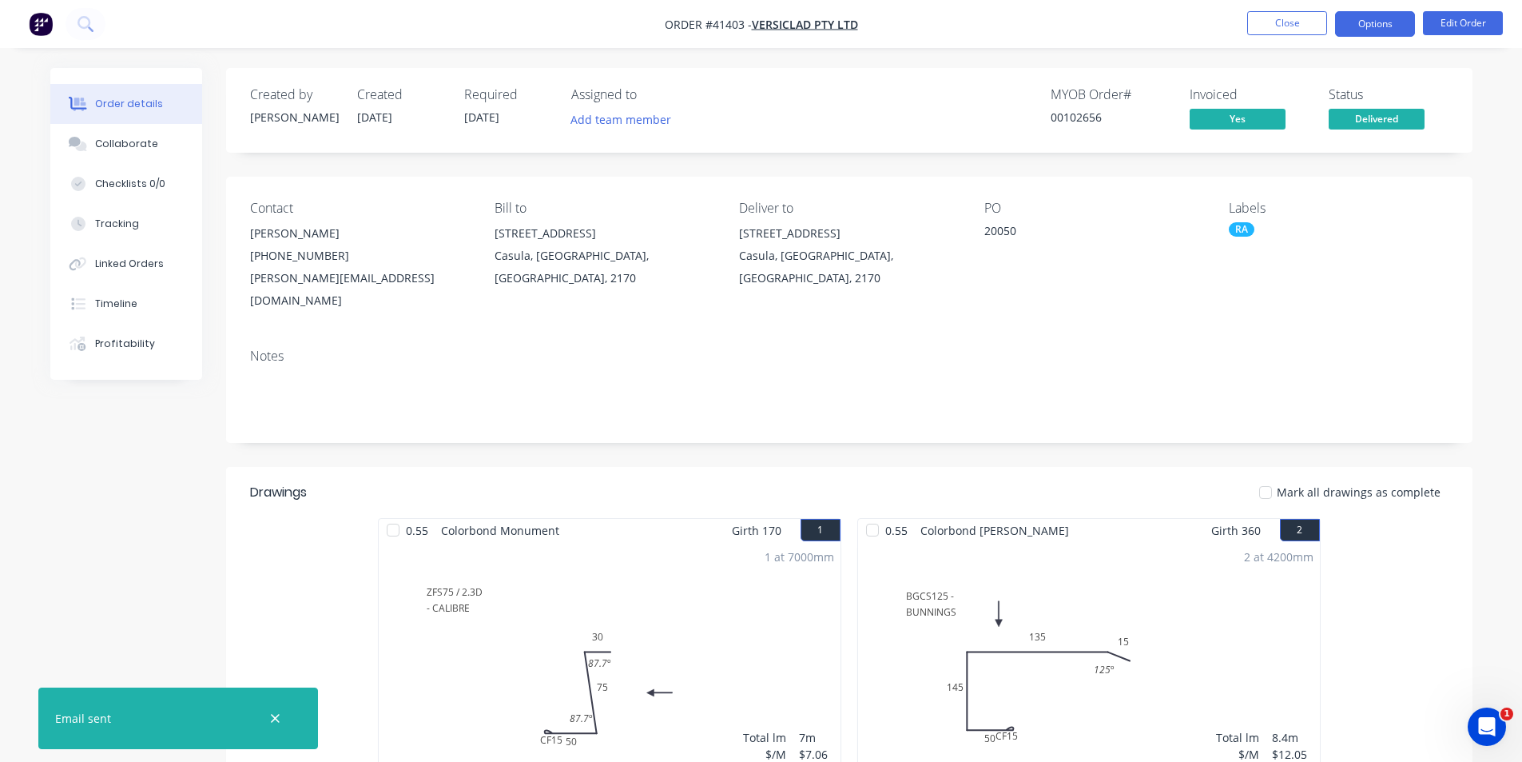
click at [1367, 22] on button "Options" at bounding box center [1375, 24] width 80 height 26
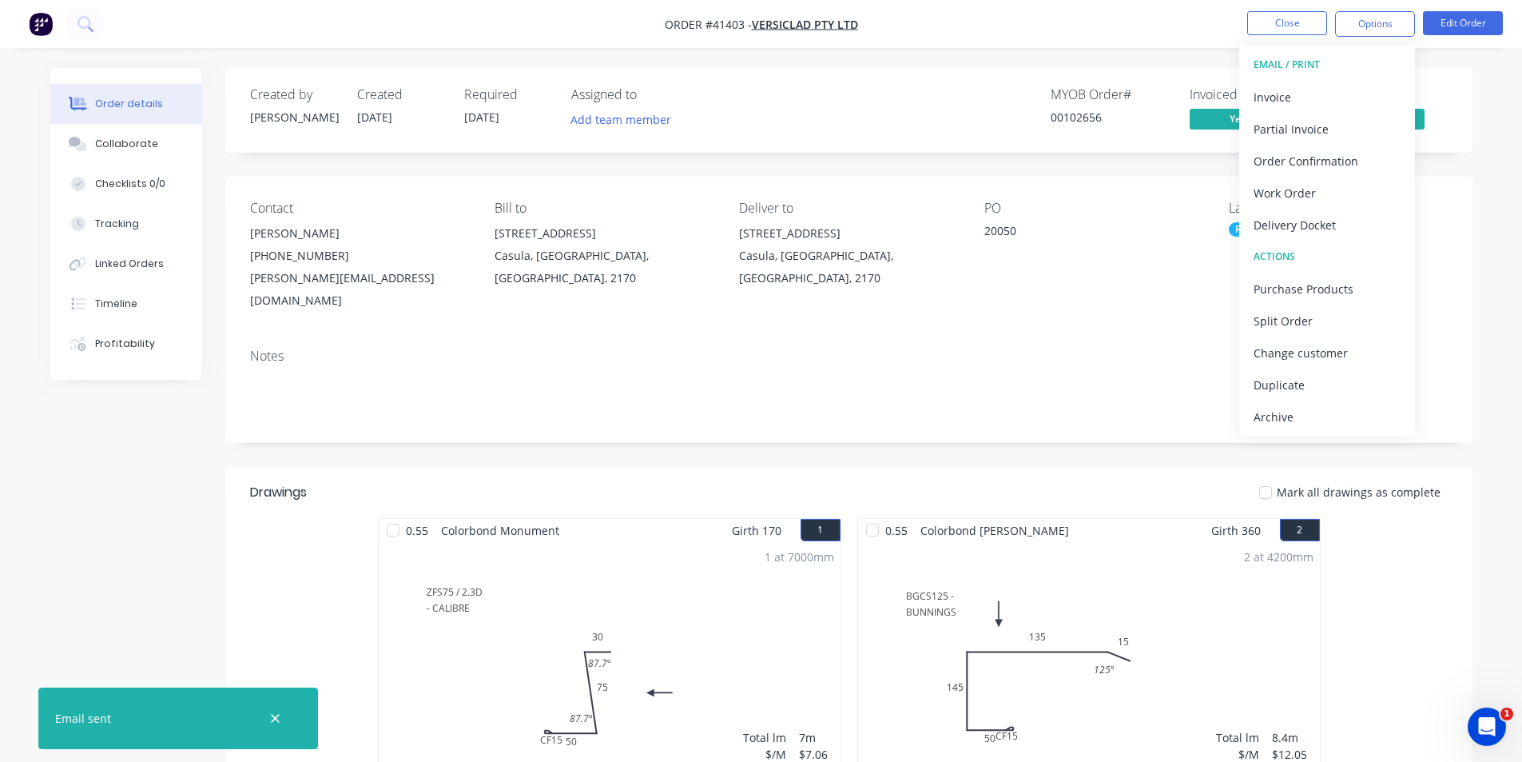
click at [1291, 416] on div "Archive" at bounding box center [1327, 416] width 147 height 23
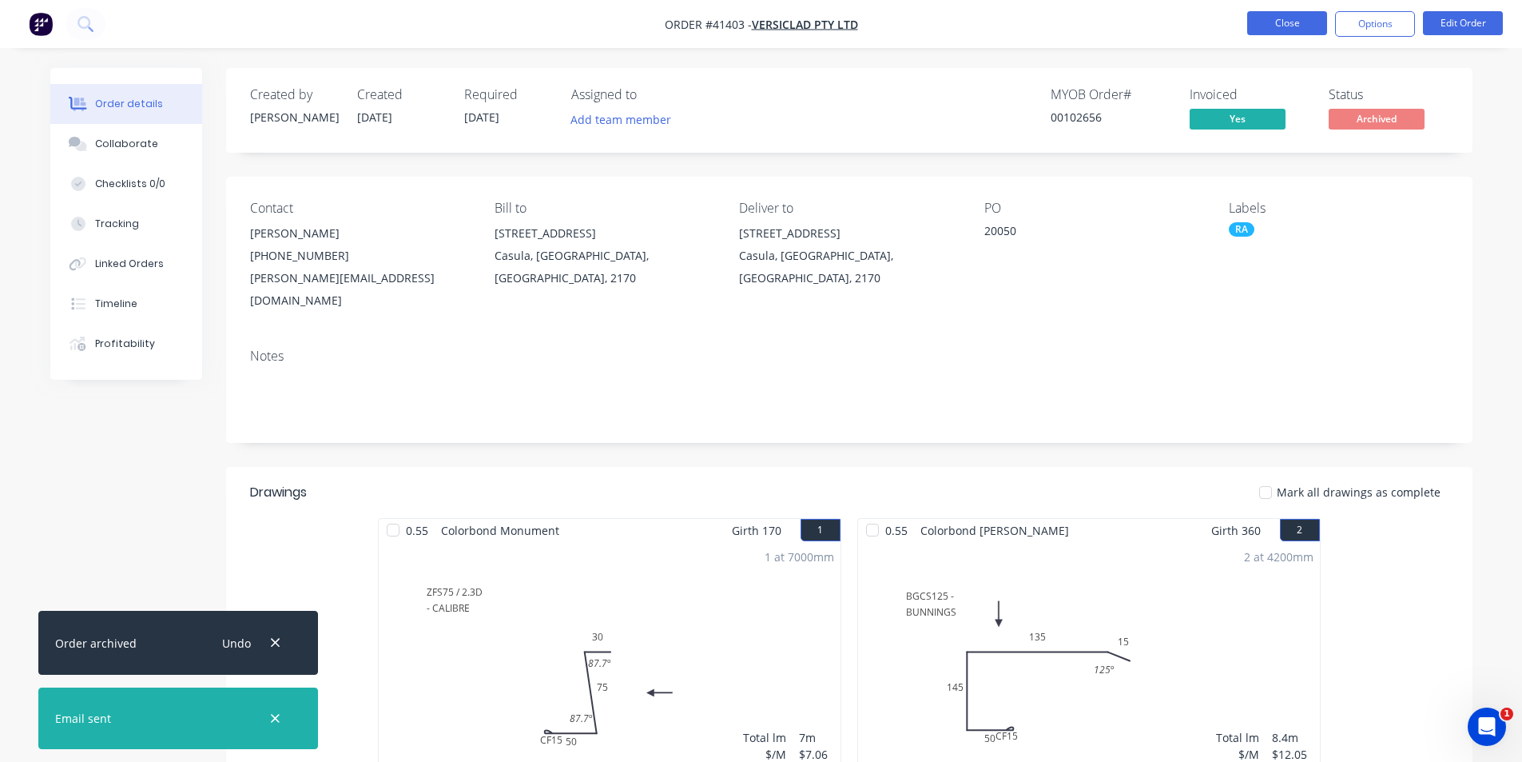
click at [1276, 23] on button "Close" at bounding box center [1287, 23] width 80 height 24
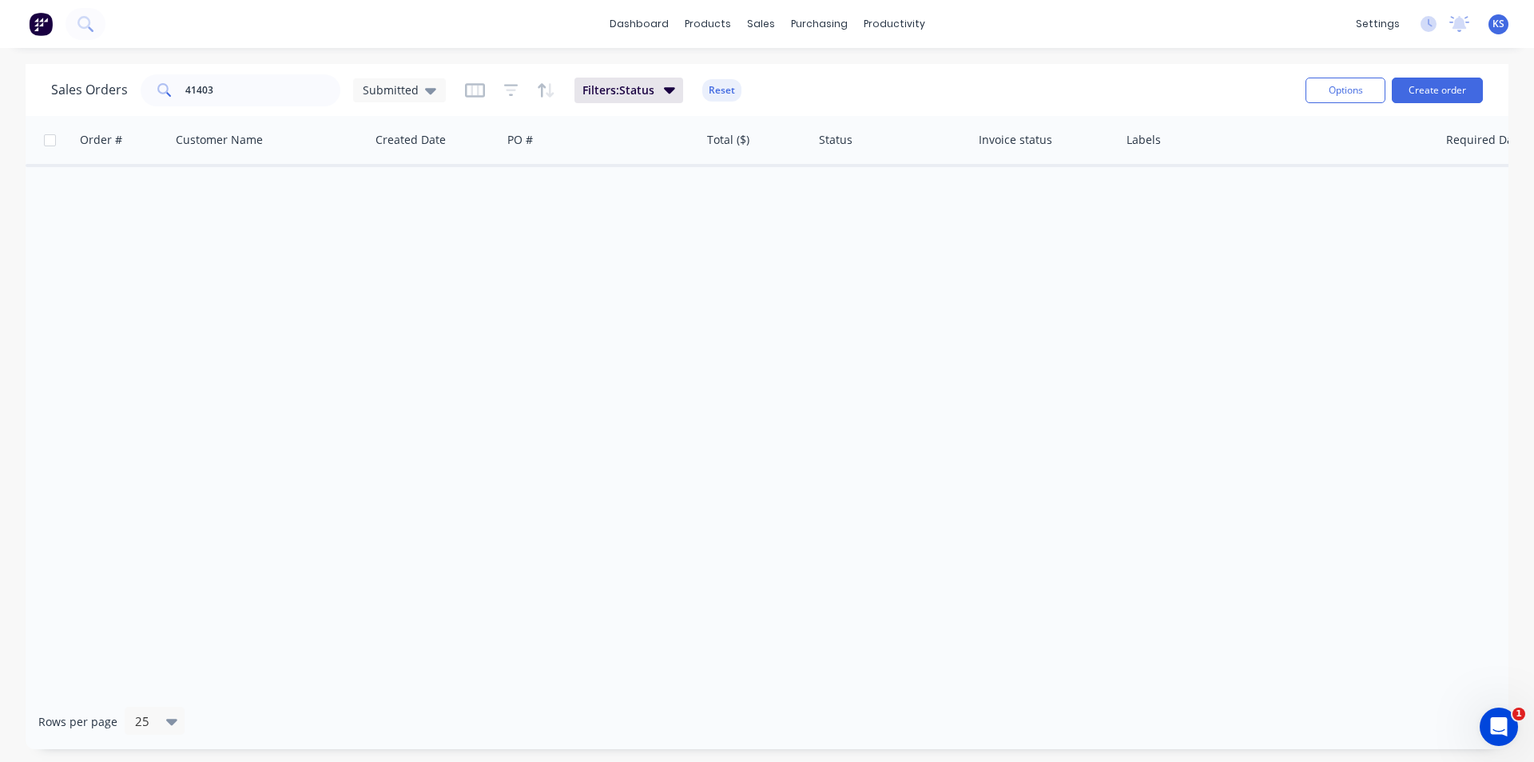
click at [724, 79] on button "Reset" at bounding box center [721, 90] width 39 height 22
drag, startPoint x: 248, startPoint y: 82, endPoint x: 99, endPoint y: 82, distance: 148.6
click at [124, 84] on div "Sales Orders 41403 Submitted" at bounding box center [248, 90] width 395 height 32
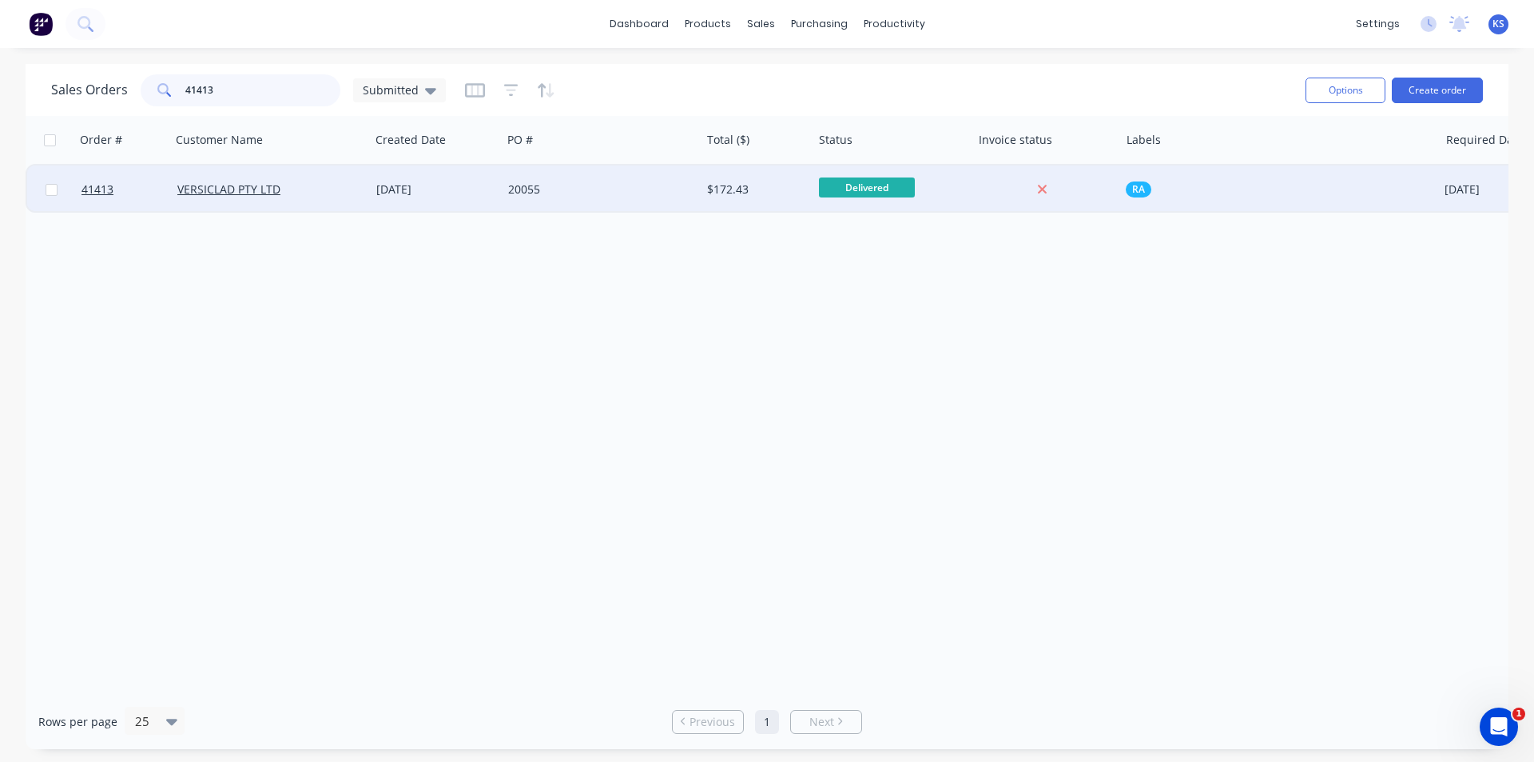
type input "41413"
click at [577, 174] on div "20055" at bounding box center [601, 189] width 199 height 48
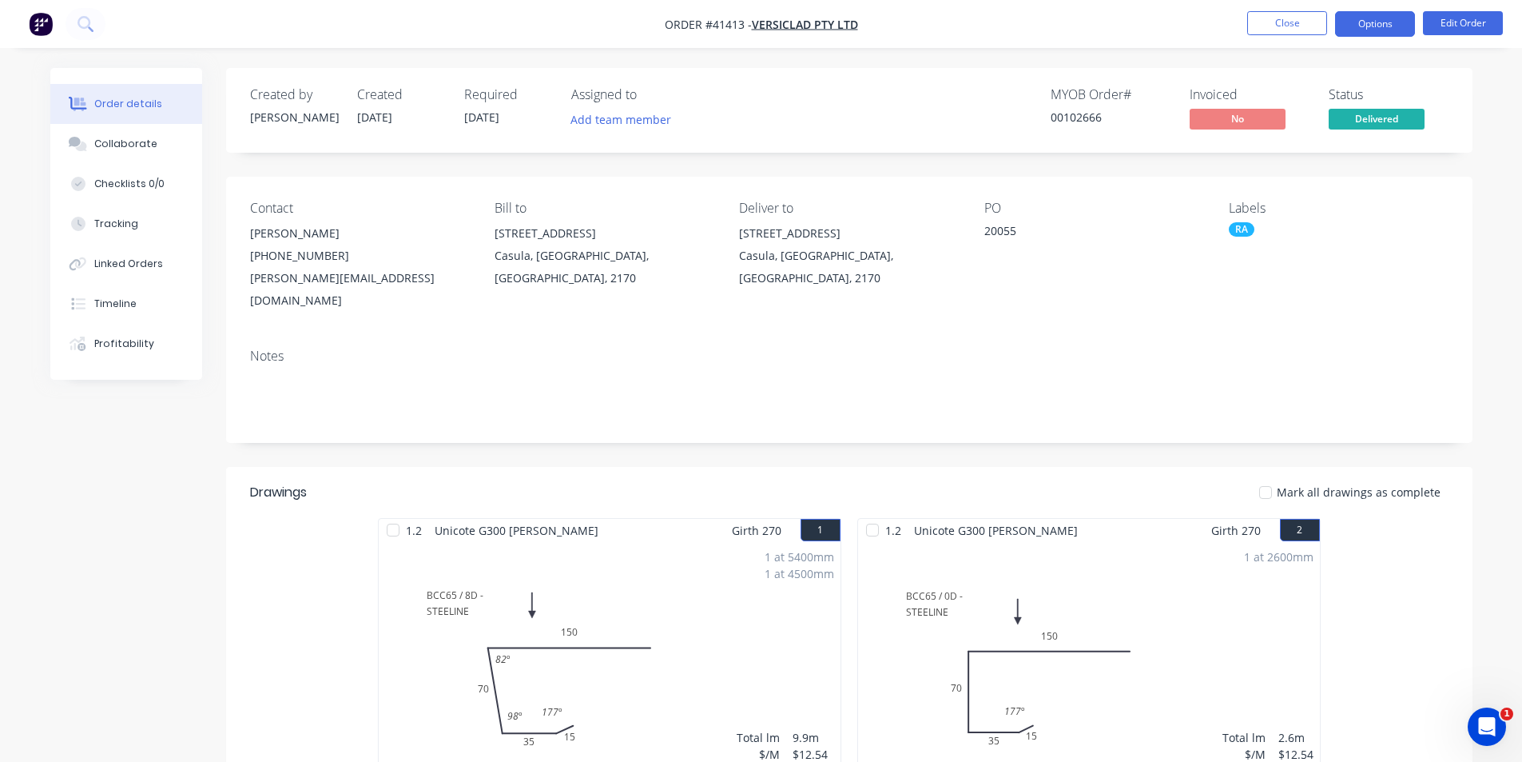
click at [1374, 28] on button "Options" at bounding box center [1375, 24] width 80 height 26
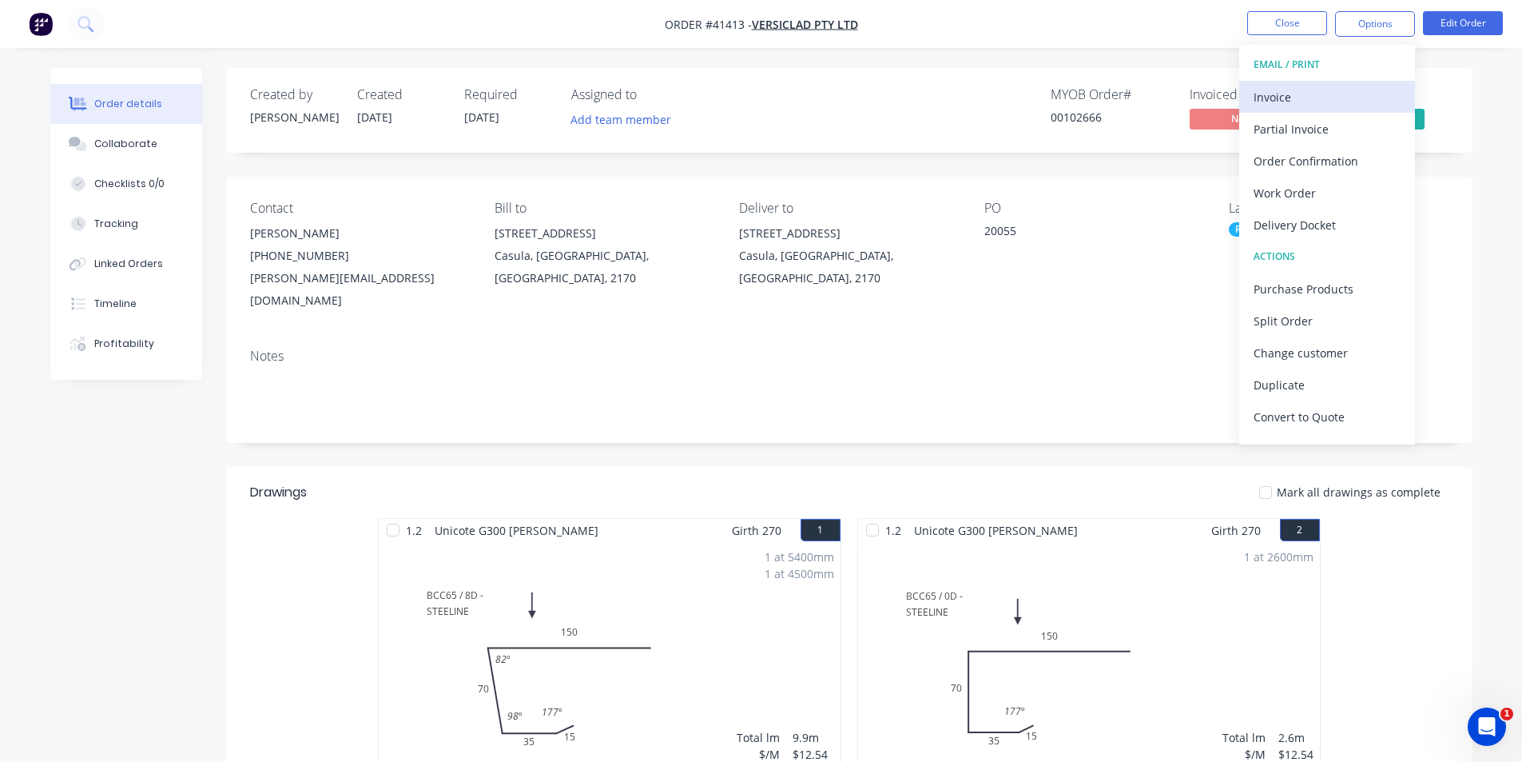
click at [1319, 95] on div "Invoice" at bounding box center [1327, 97] width 147 height 23
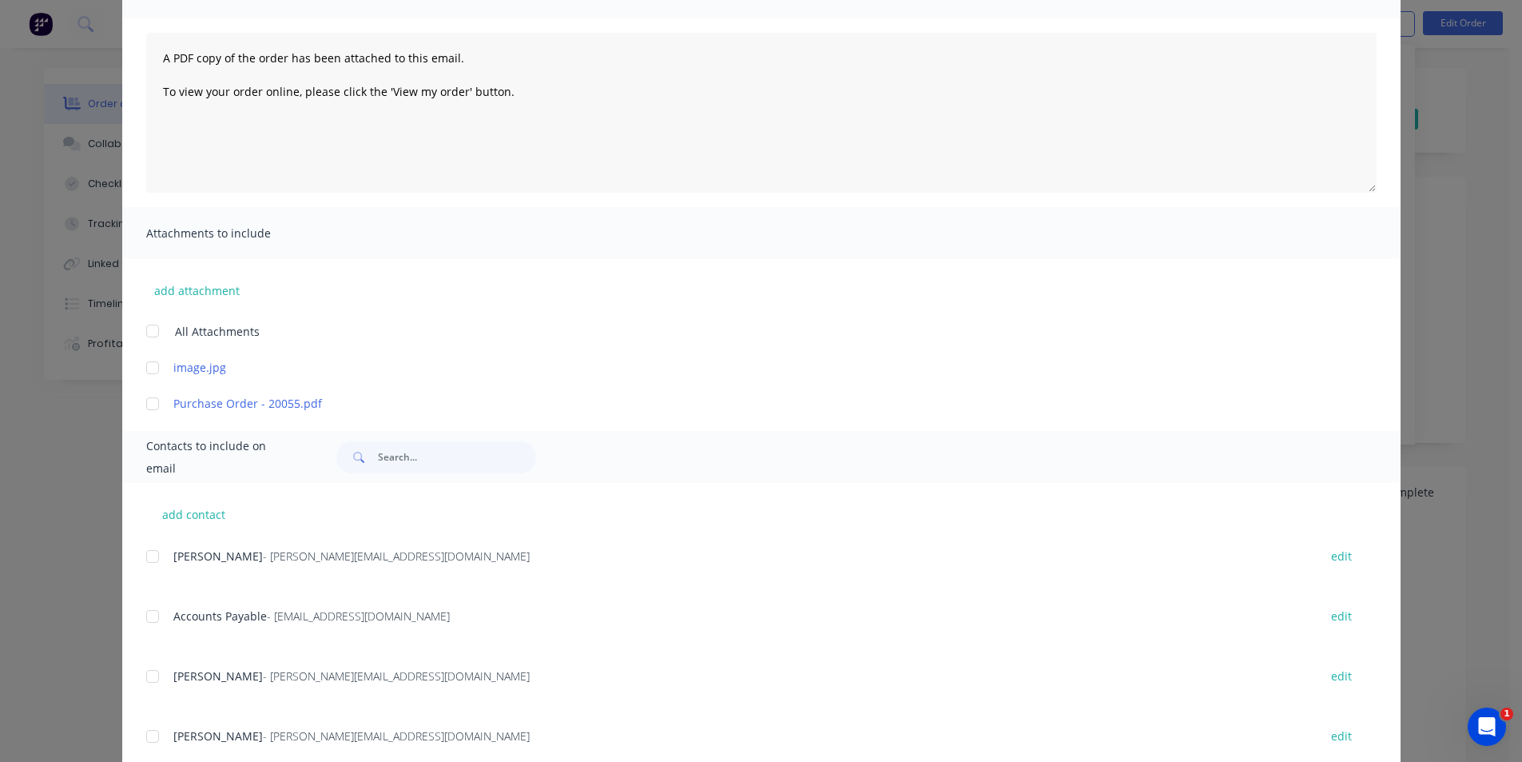
scroll to position [375, 0]
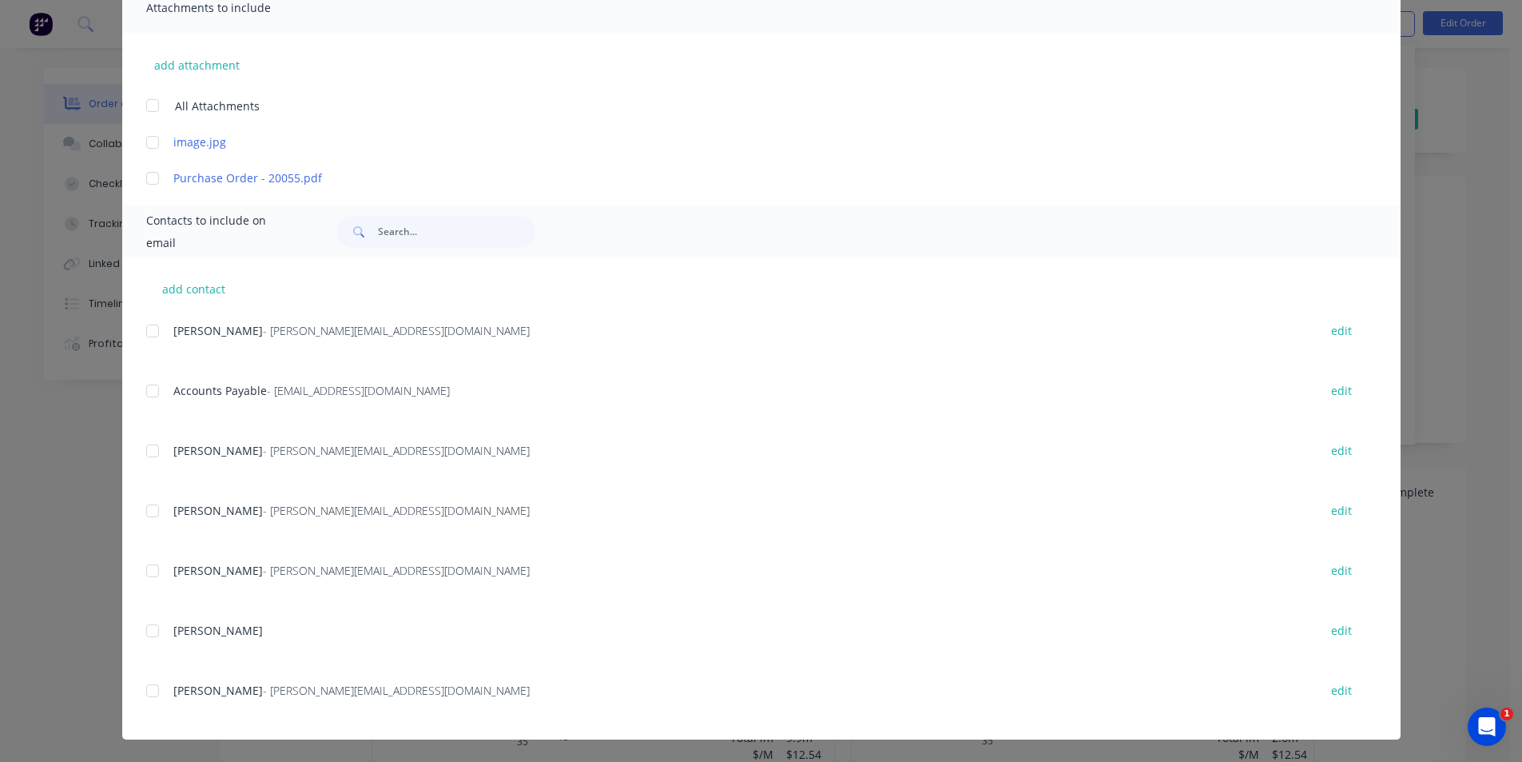
click at [143, 388] on div at bounding box center [153, 391] width 32 height 32
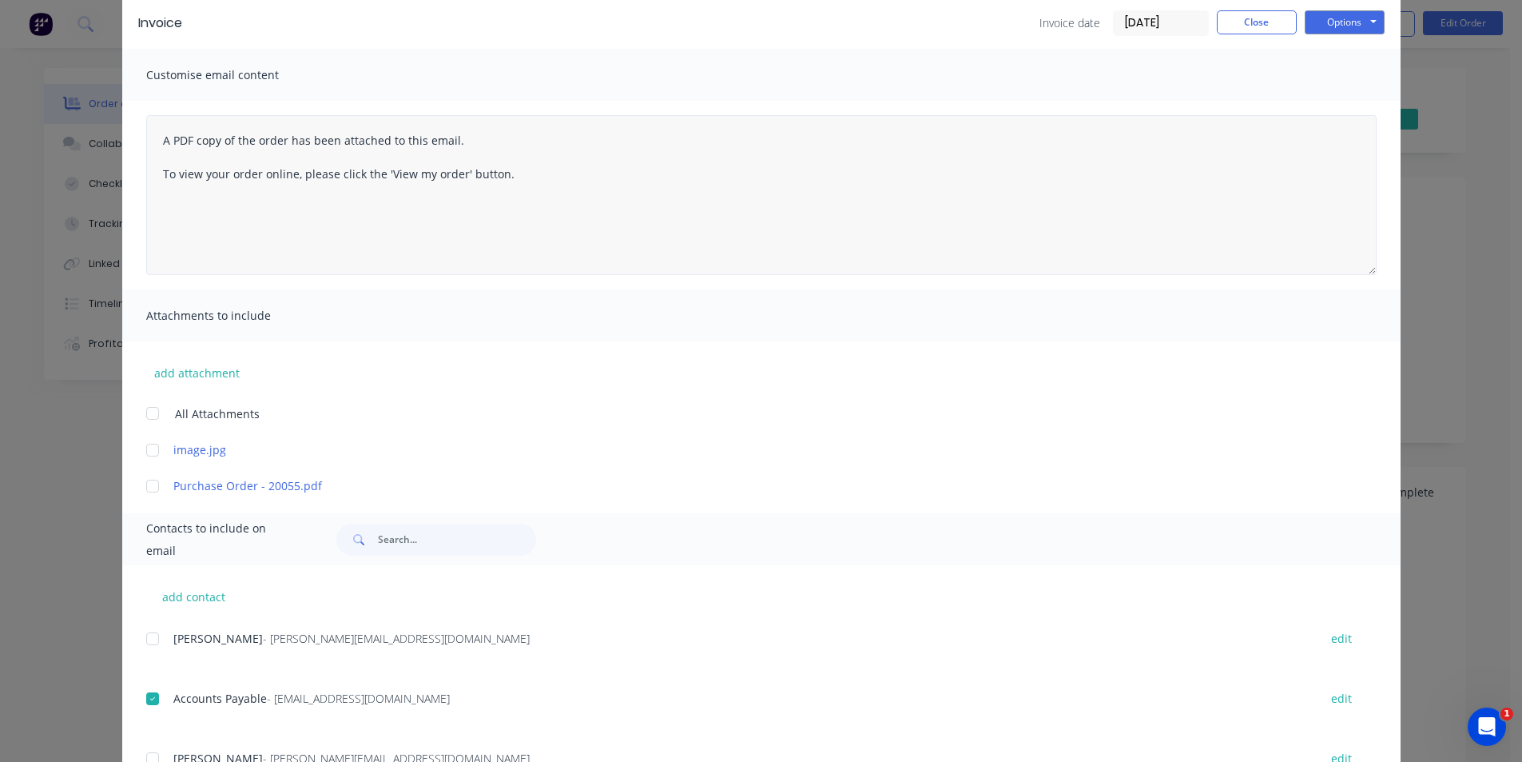
scroll to position [0, 0]
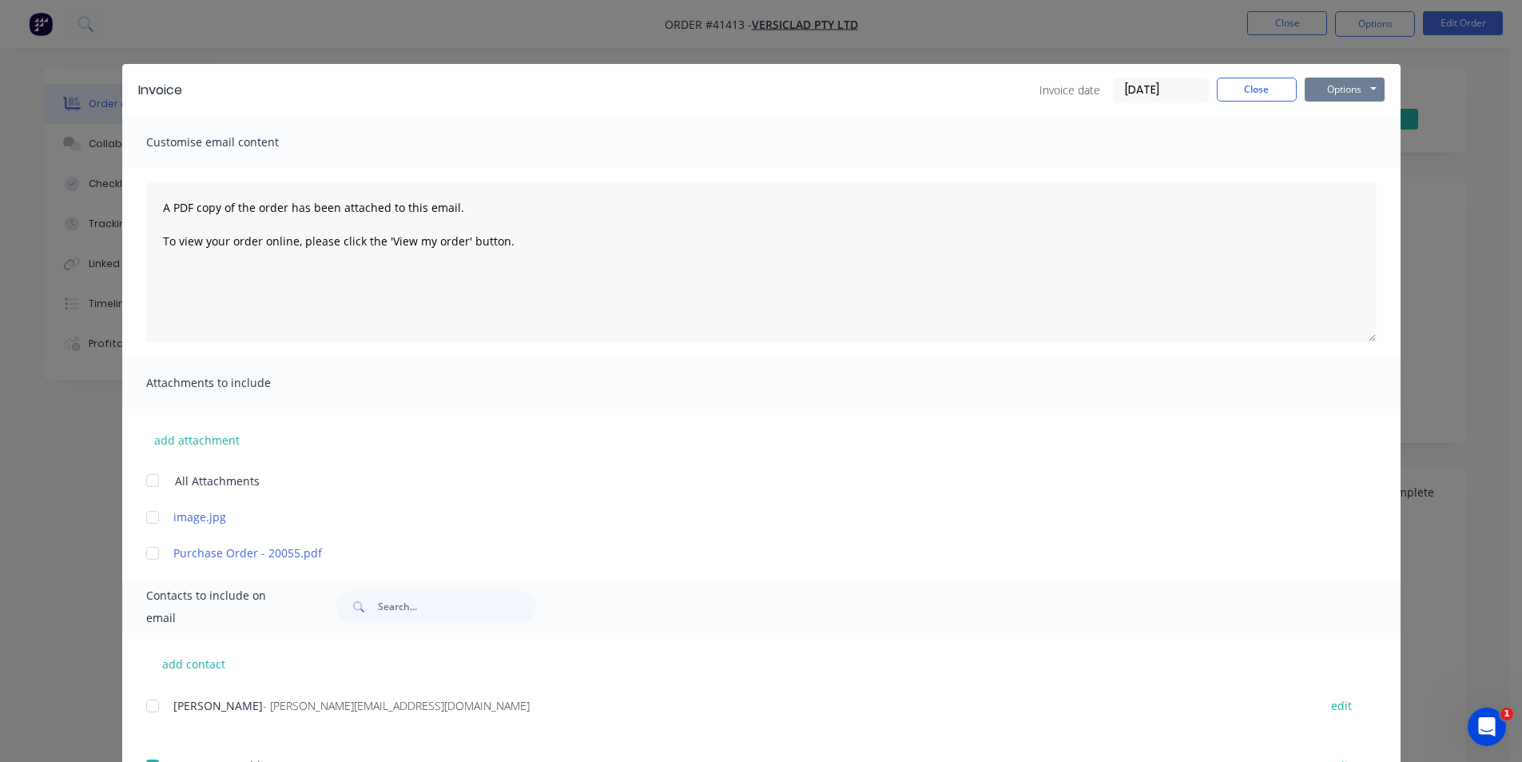
click at [1354, 91] on button "Options" at bounding box center [1345, 90] width 80 height 24
click at [1353, 175] on button "Email" at bounding box center [1356, 170] width 102 height 26
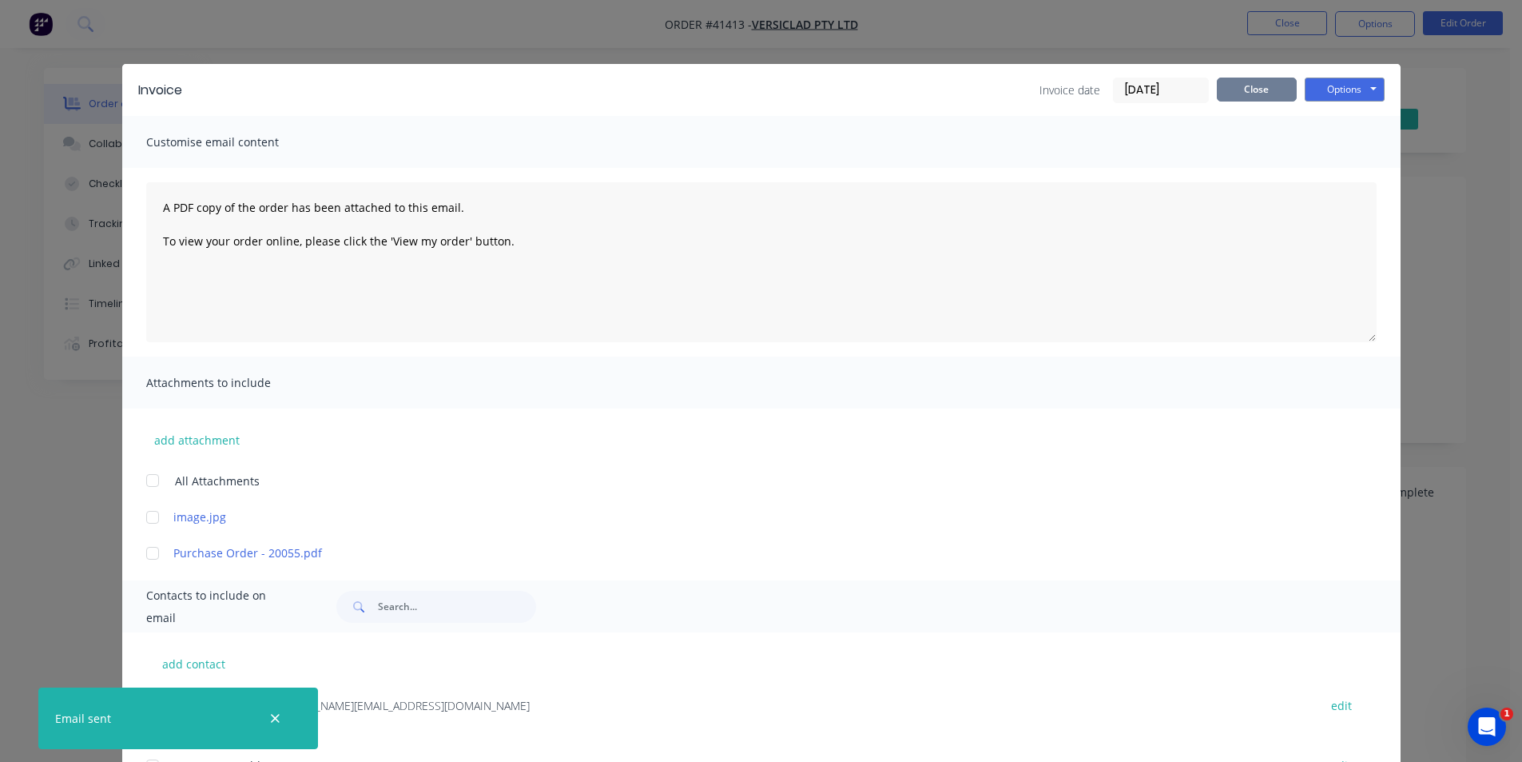
click at [1271, 87] on button "Close" at bounding box center [1257, 90] width 80 height 24
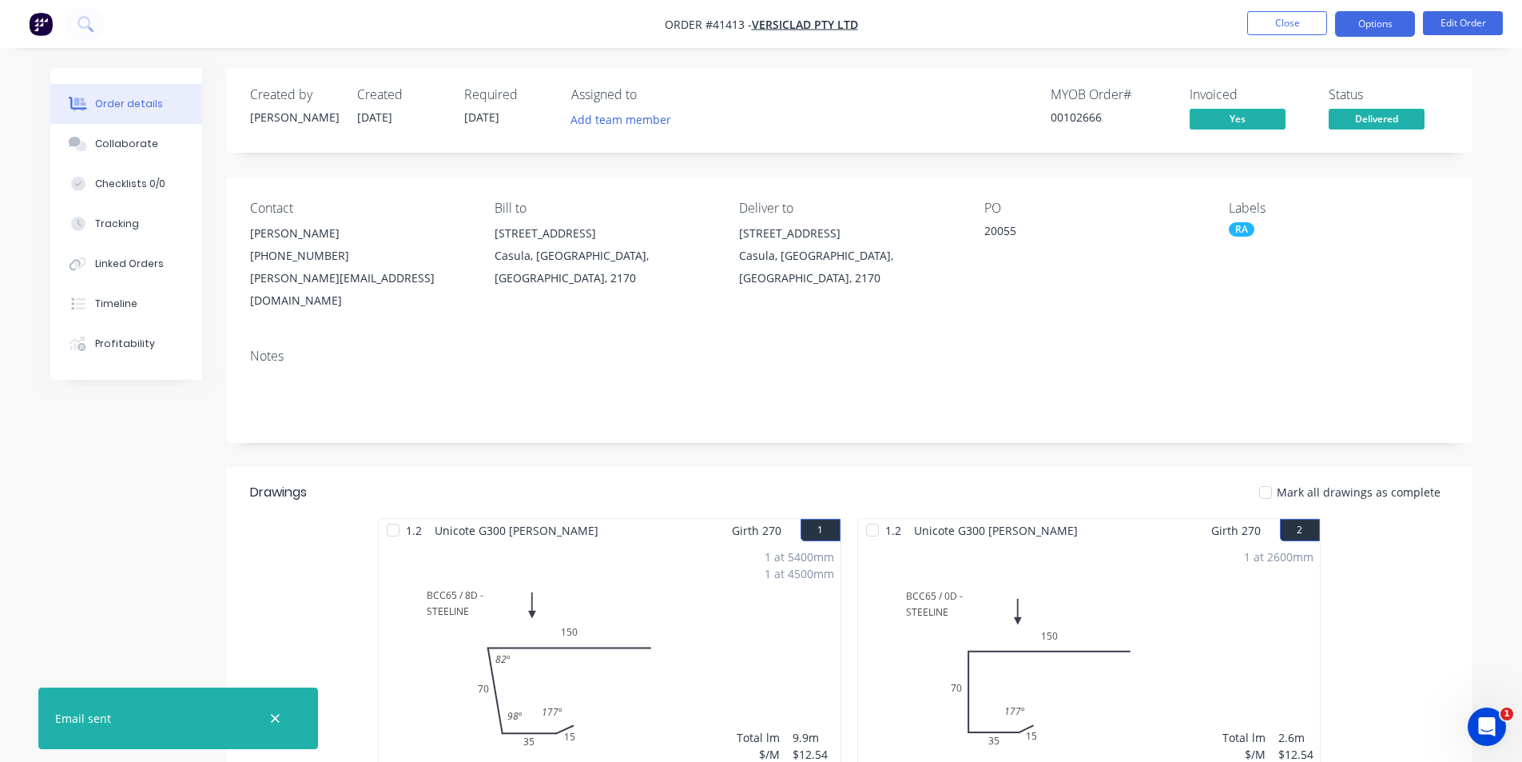
click at [1358, 25] on button "Options" at bounding box center [1375, 24] width 80 height 26
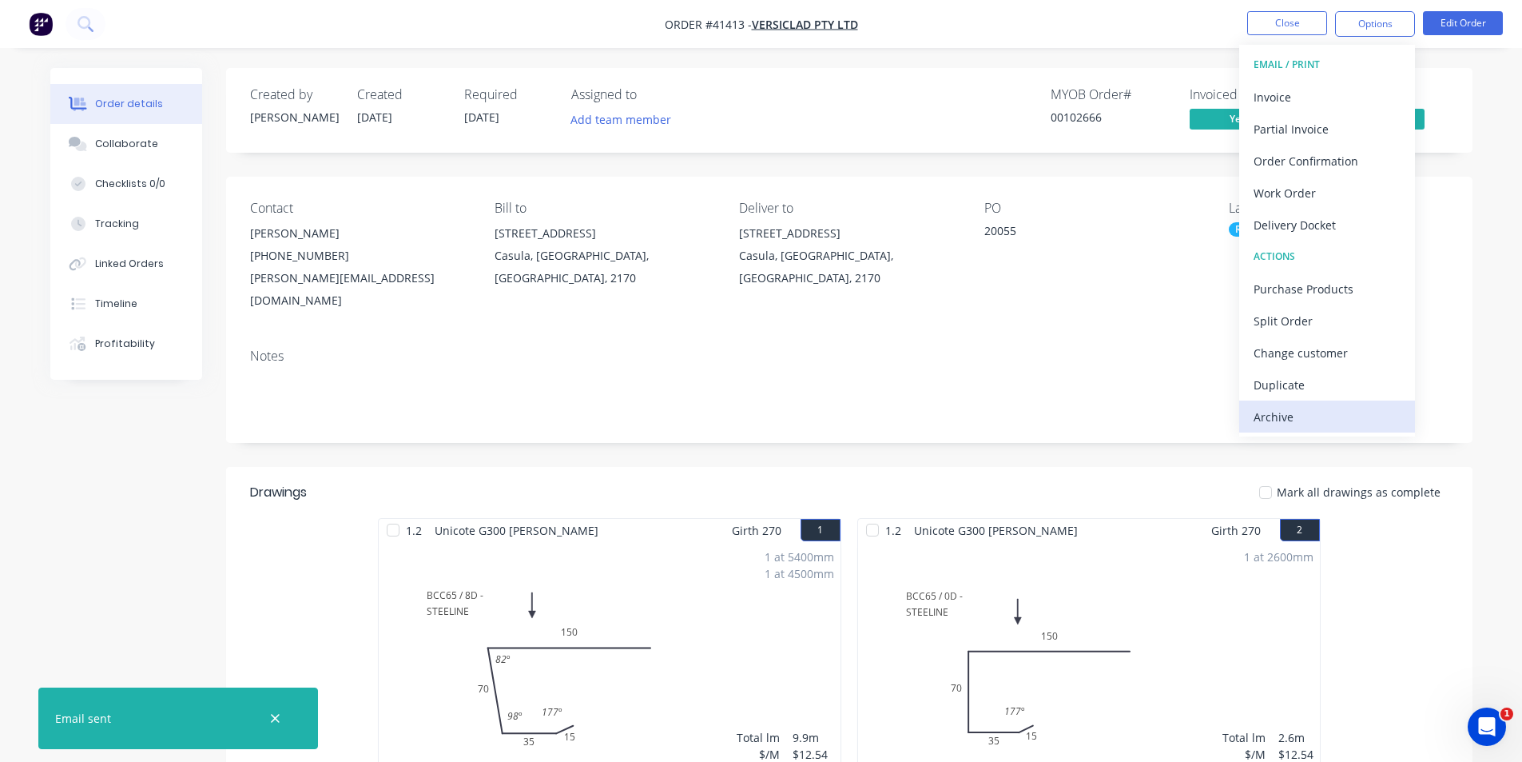
click at [1331, 410] on div "Archive" at bounding box center [1327, 416] width 147 height 23
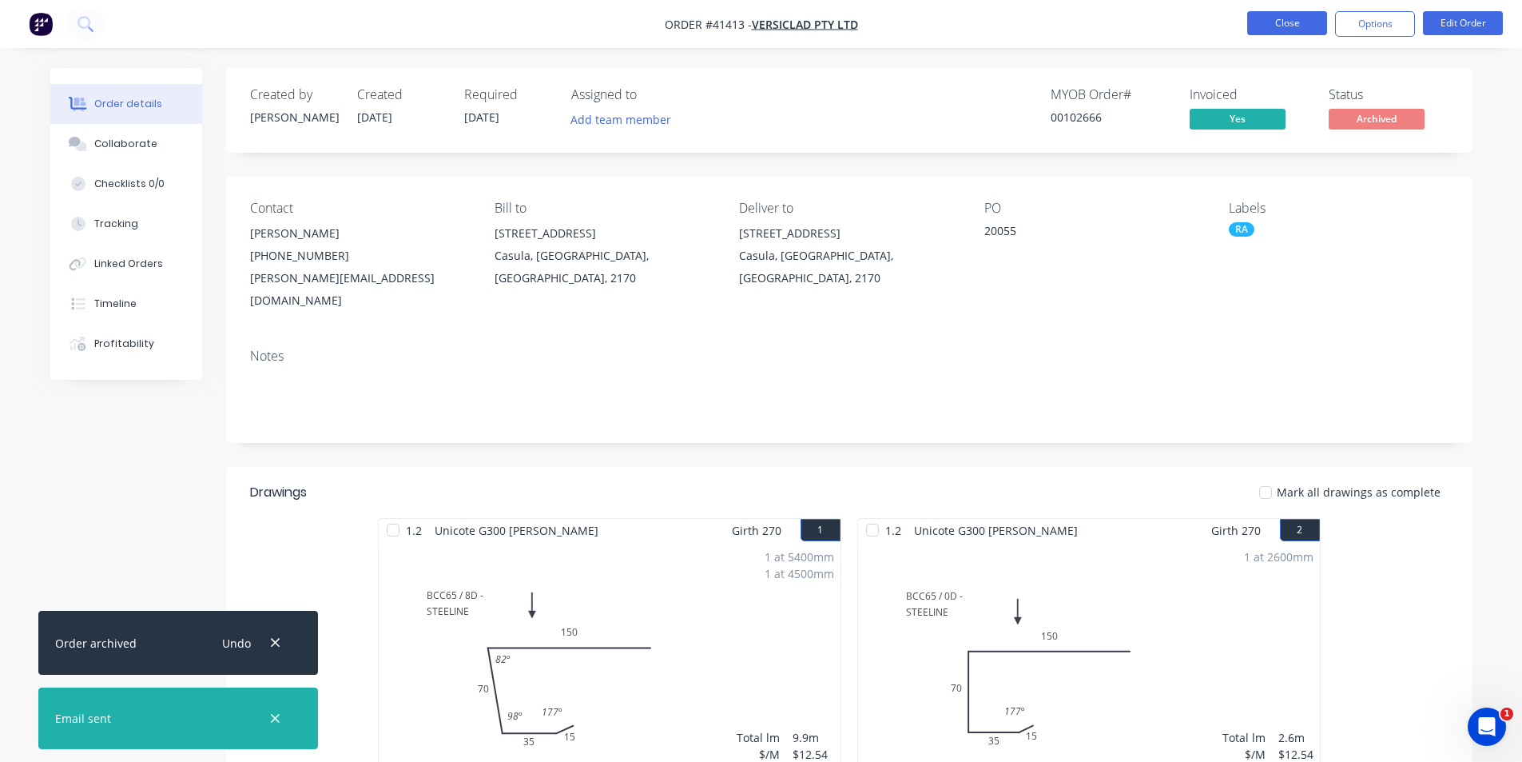
click at [1273, 27] on button "Close" at bounding box center [1287, 23] width 80 height 24
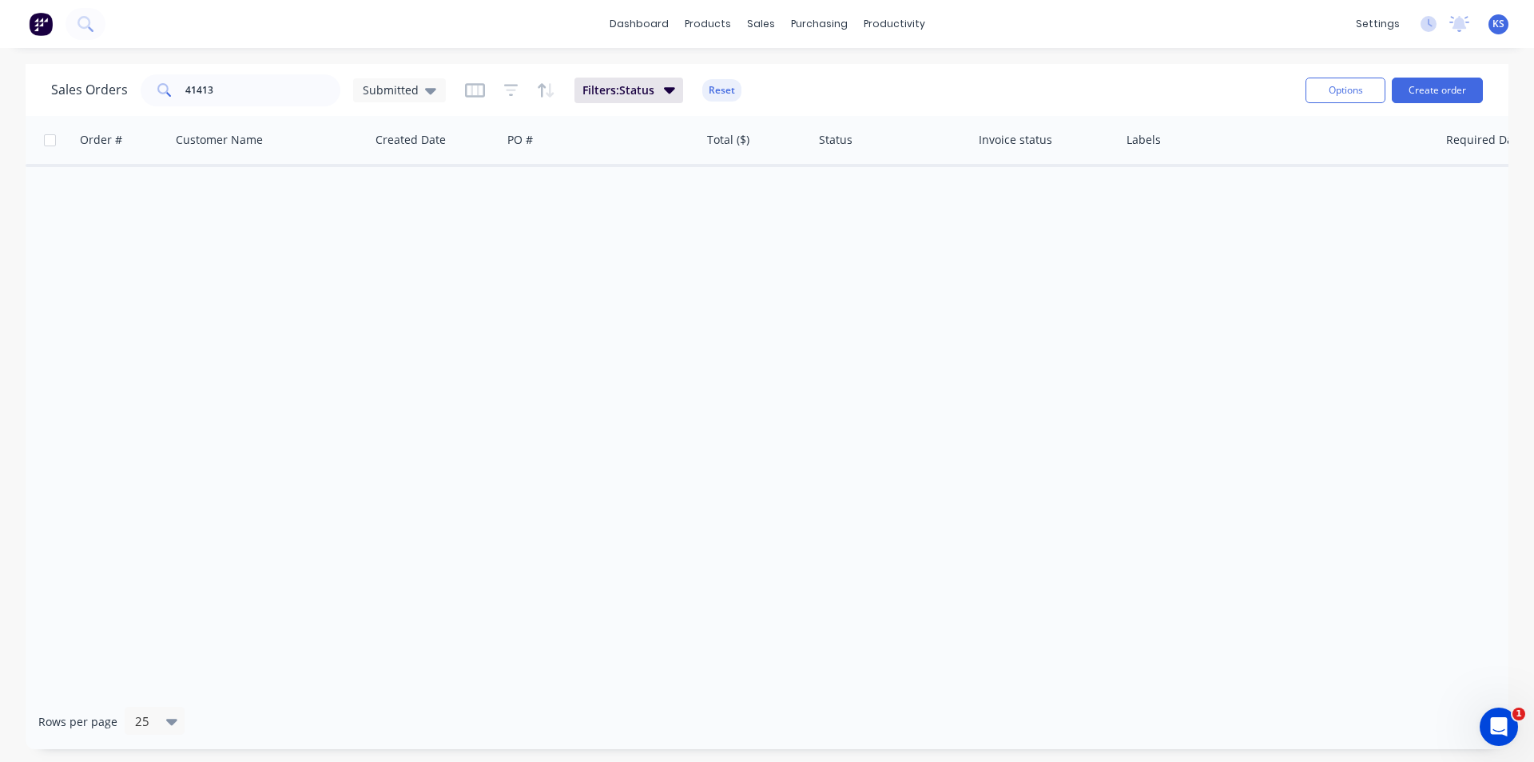
click at [736, 94] on button "Reset" at bounding box center [721, 90] width 39 height 22
drag, startPoint x: 257, startPoint y: 93, endPoint x: 70, endPoint y: 88, distance: 187.1
click at [75, 91] on div "Sales Orders 41413 Submitted" at bounding box center [248, 90] width 395 height 32
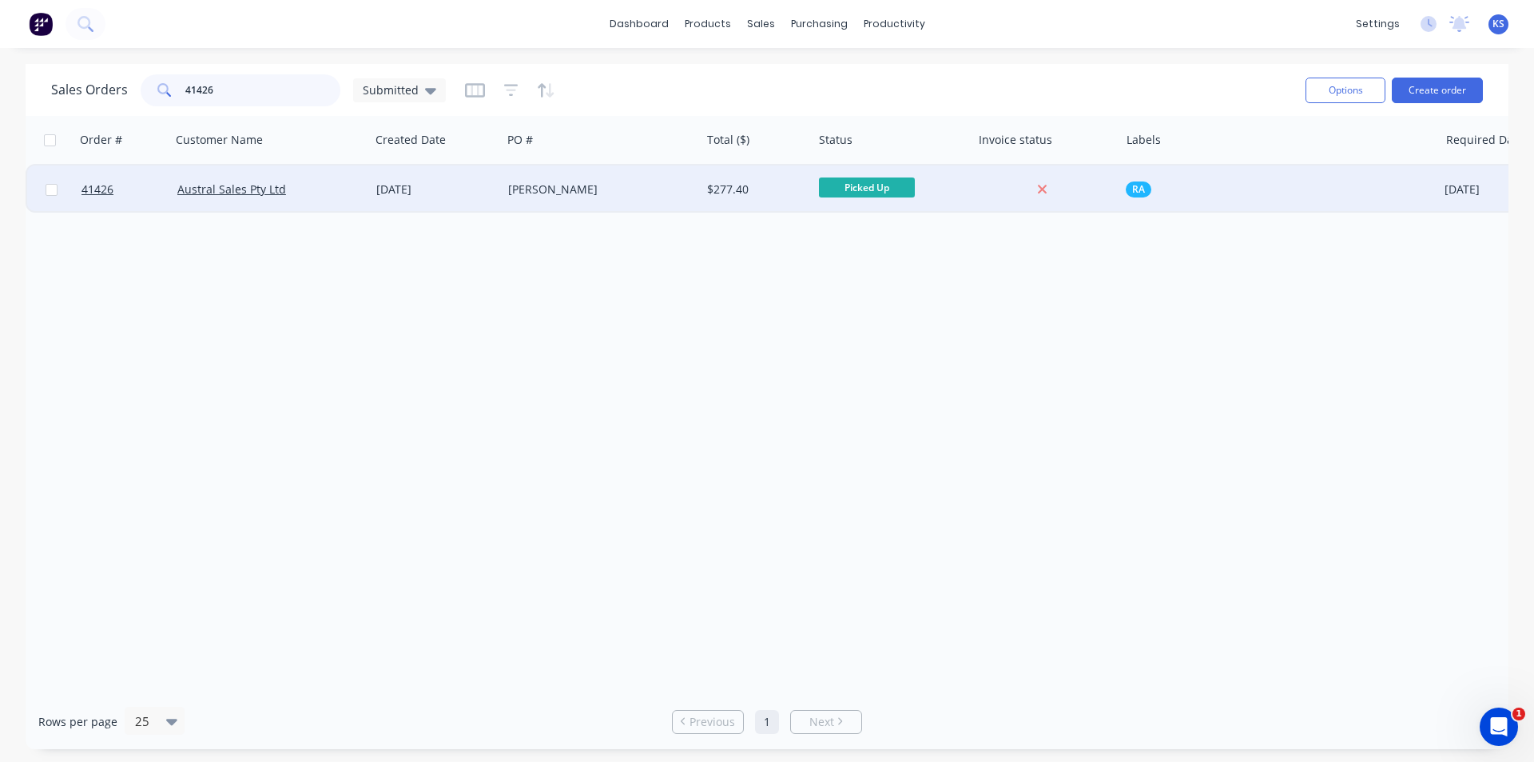
type input "41426"
click at [593, 189] on div "[PERSON_NAME]" at bounding box center [596, 189] width 177 height 16
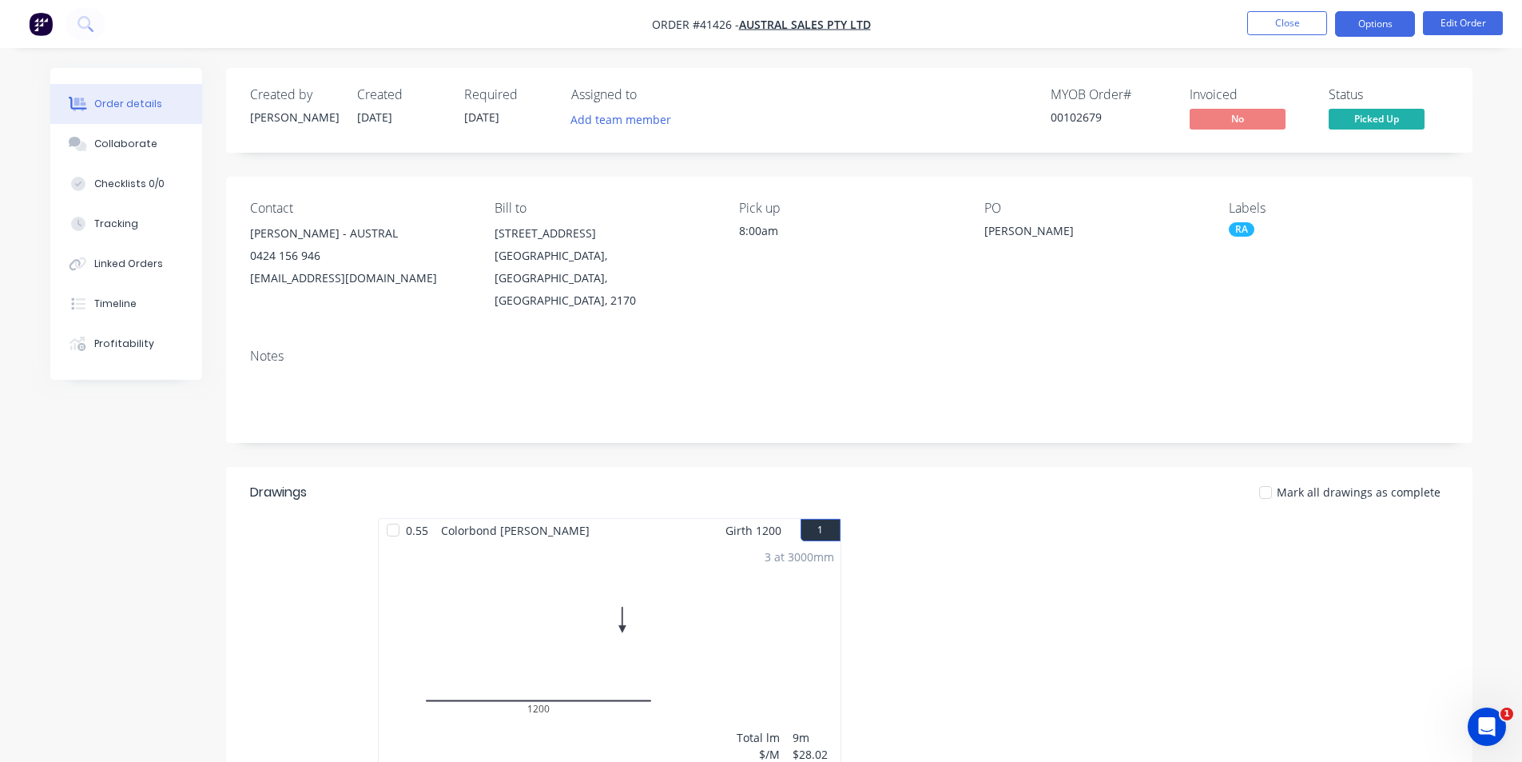
click at [1386, 23] on button "Options" at bounding box center [1375, 24] width 80 height 26
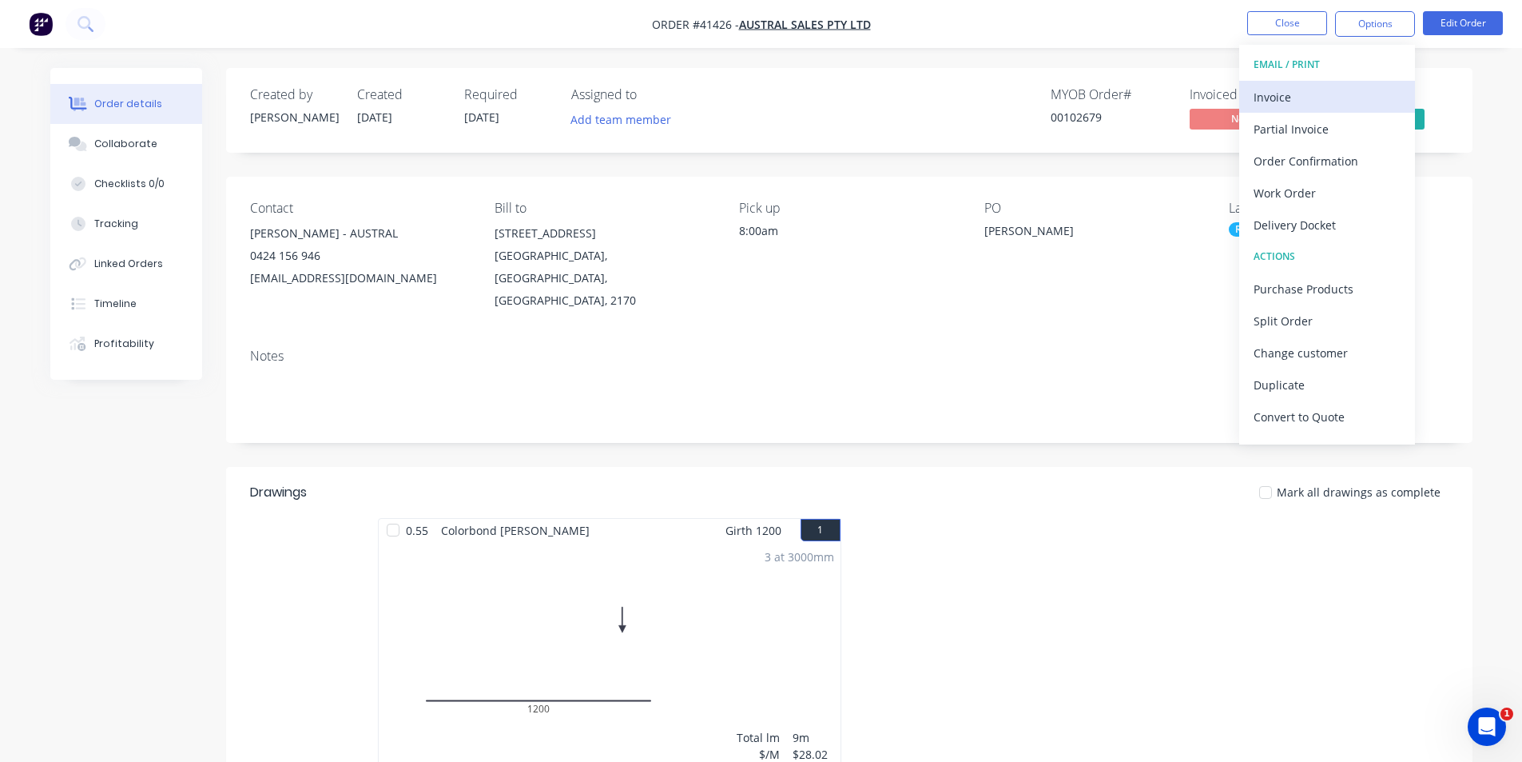
click at [1339, 93] on div "Invoice" at bounding box center [1327, 97] width 147 height 23
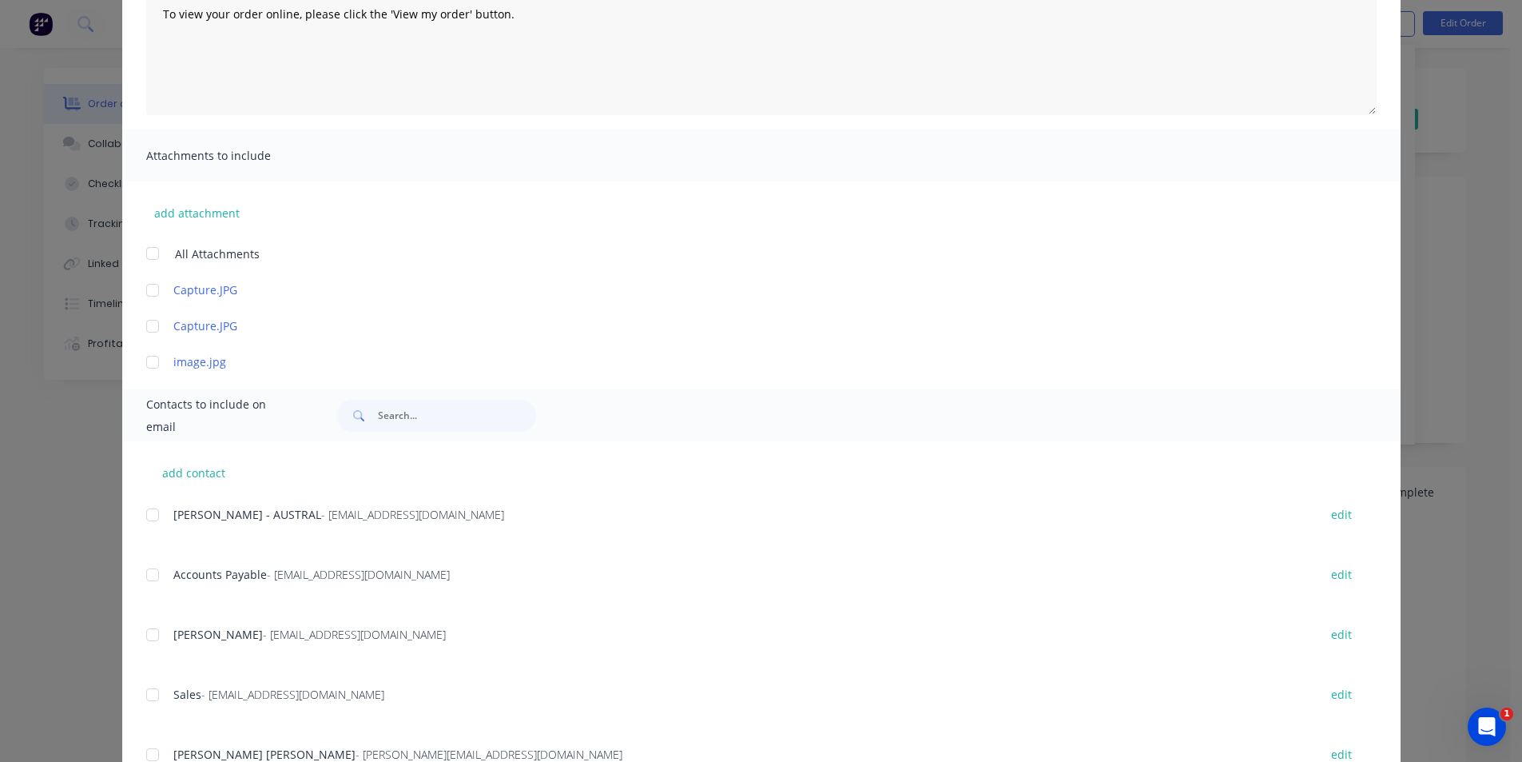
scroll to position [291, 0]
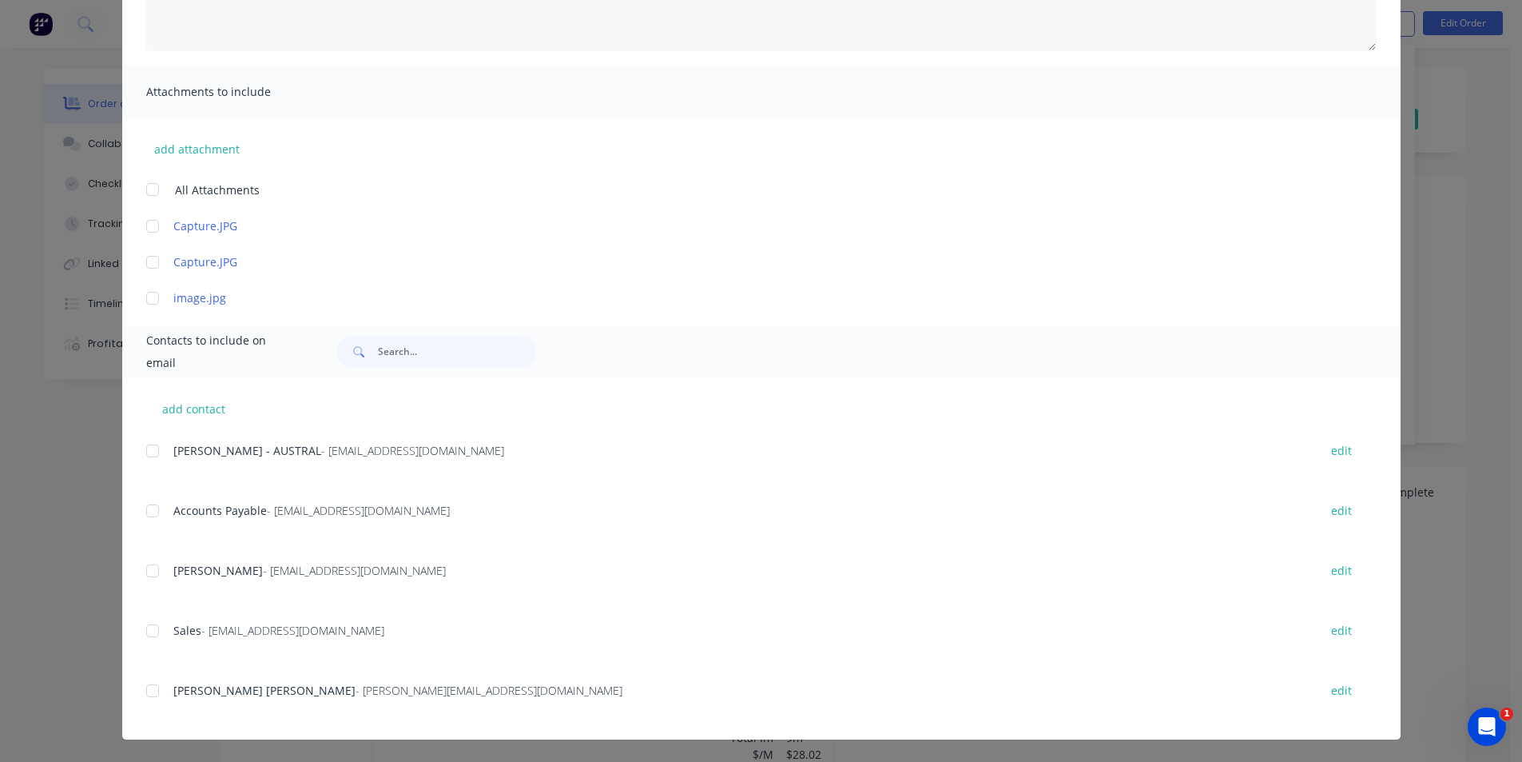
click at [144, 509] on div at bounding box center [153, 511] width 32 height 32
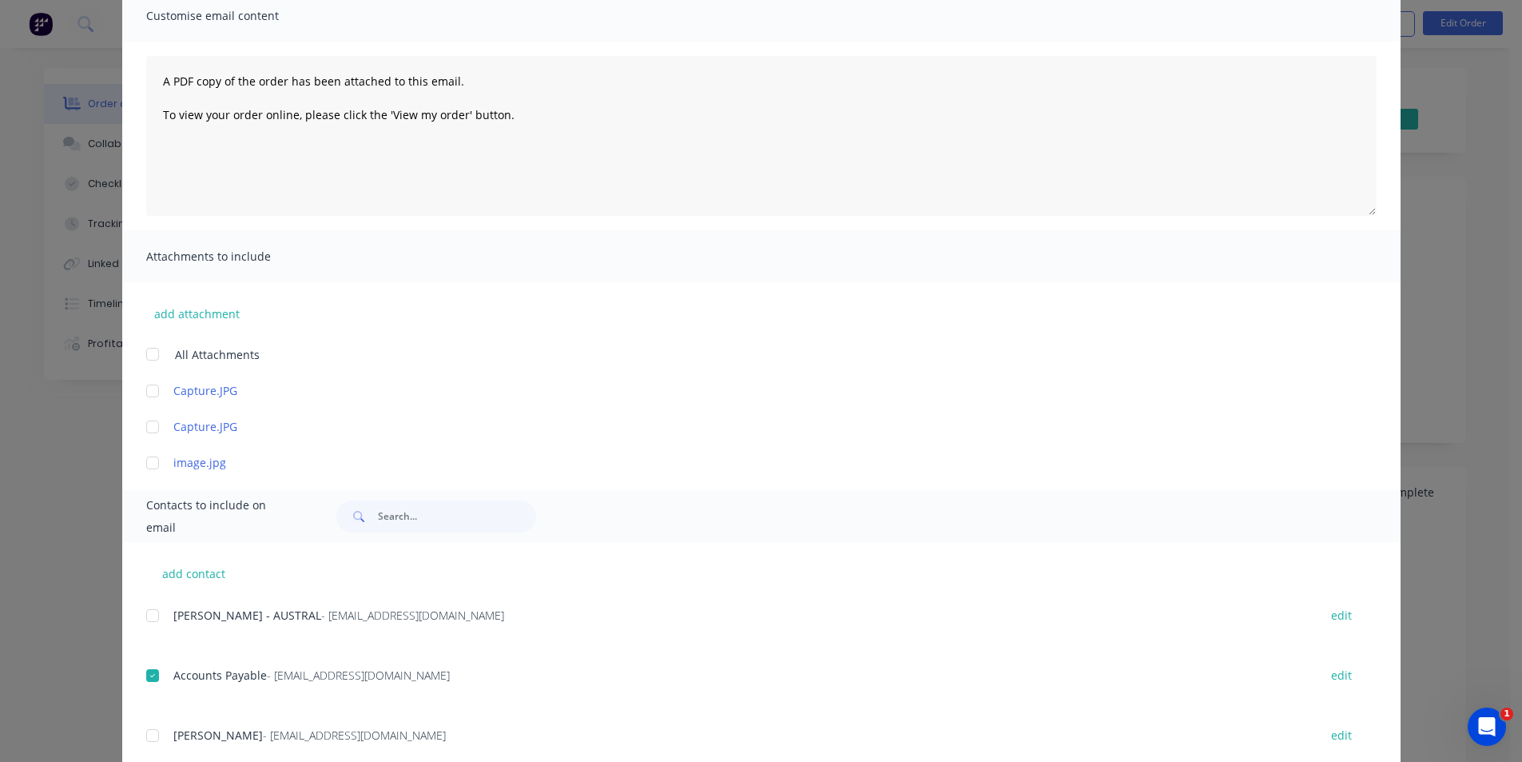
scroll to position [0, 0]
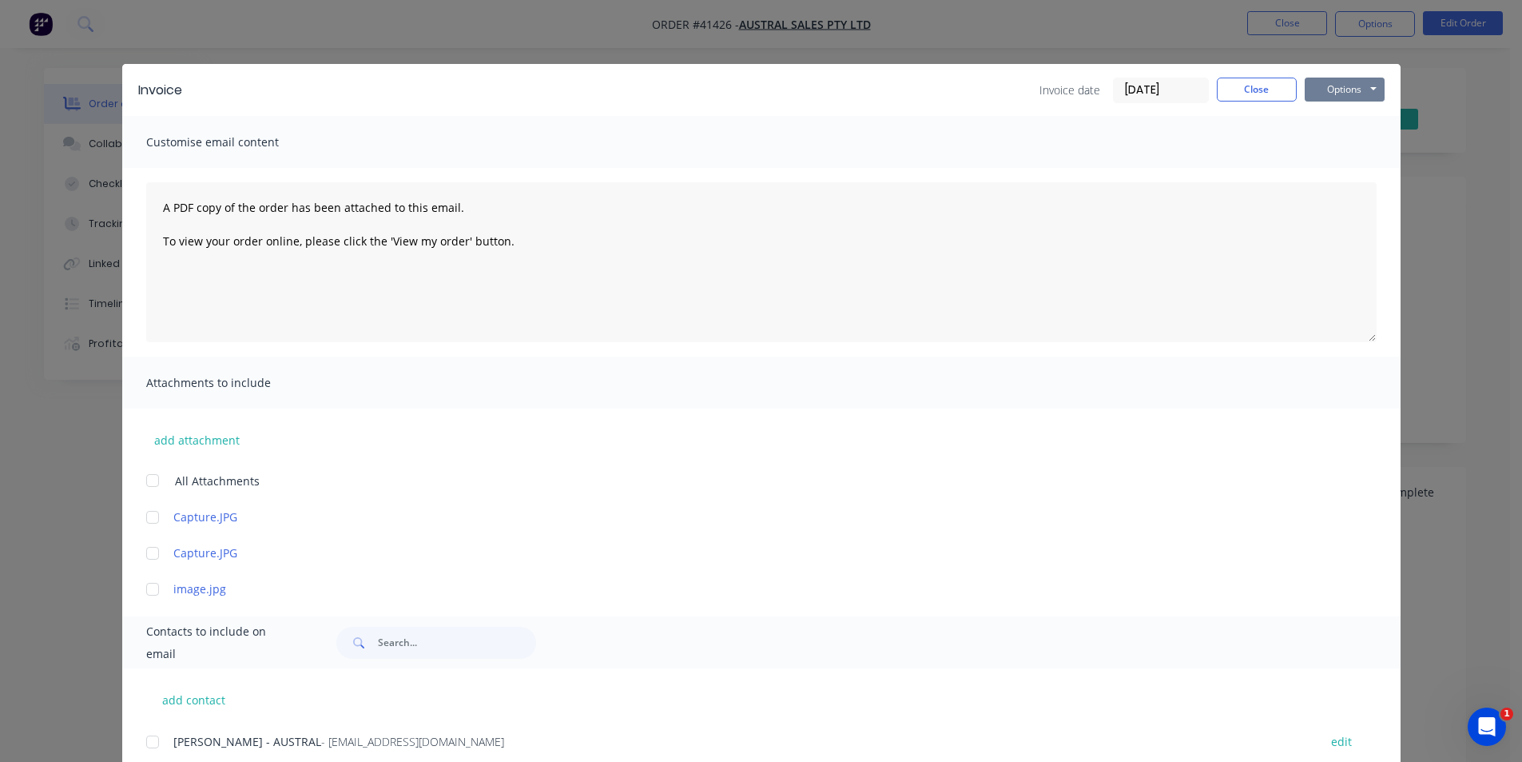
click at [1338, 91] on button "Options" at bounding box center [1345, 90] width 80 height 24
click at [1354, 176] on button "Email" at bounding box center [1356, 170] width 102 height 26
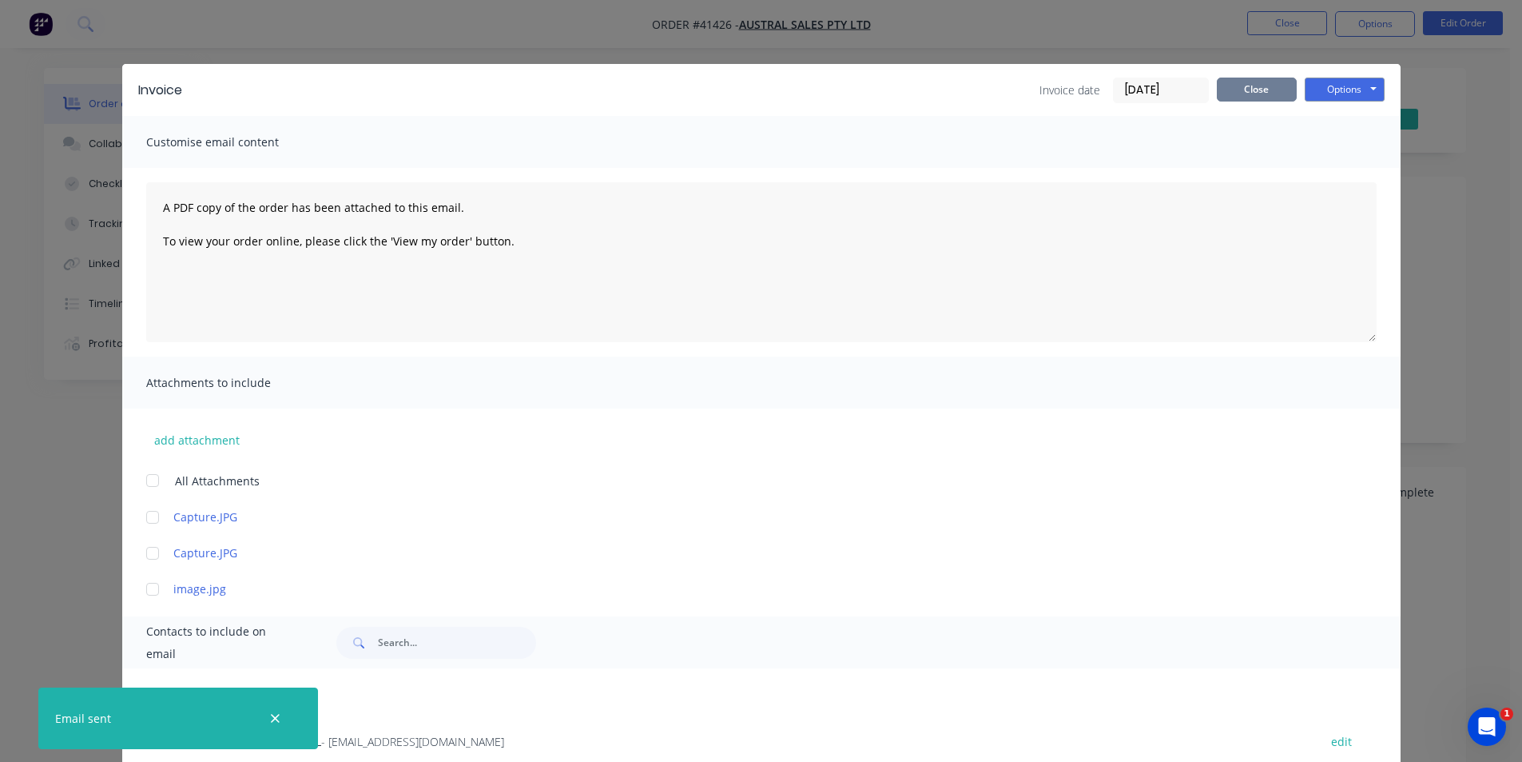
click at [1261, 96] on button "Close" at bounding box center [1257, 90] width 80 height 24
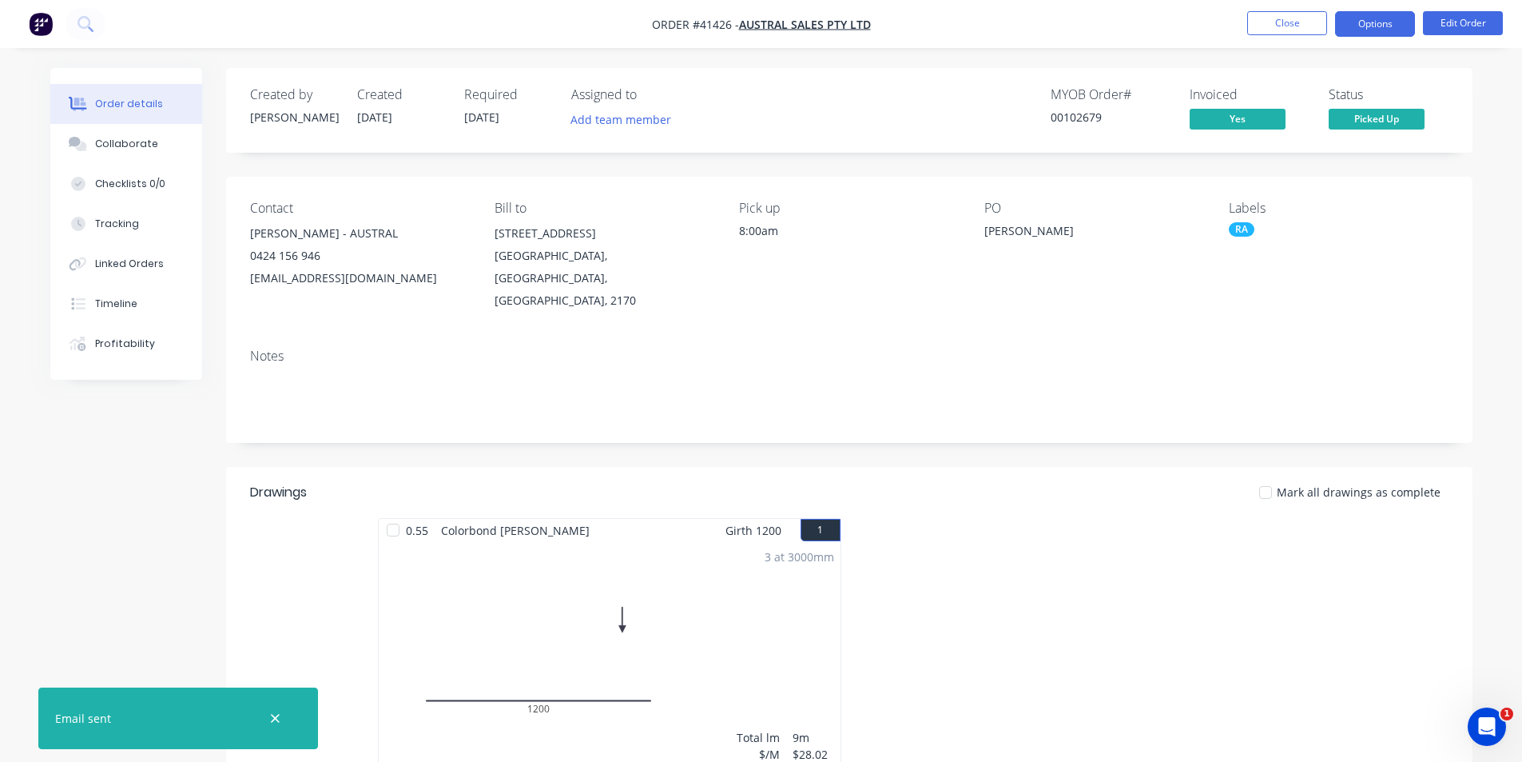
click at [1363, 22] on button "Options" at bounding box center [1375, 24] width 80 height 26
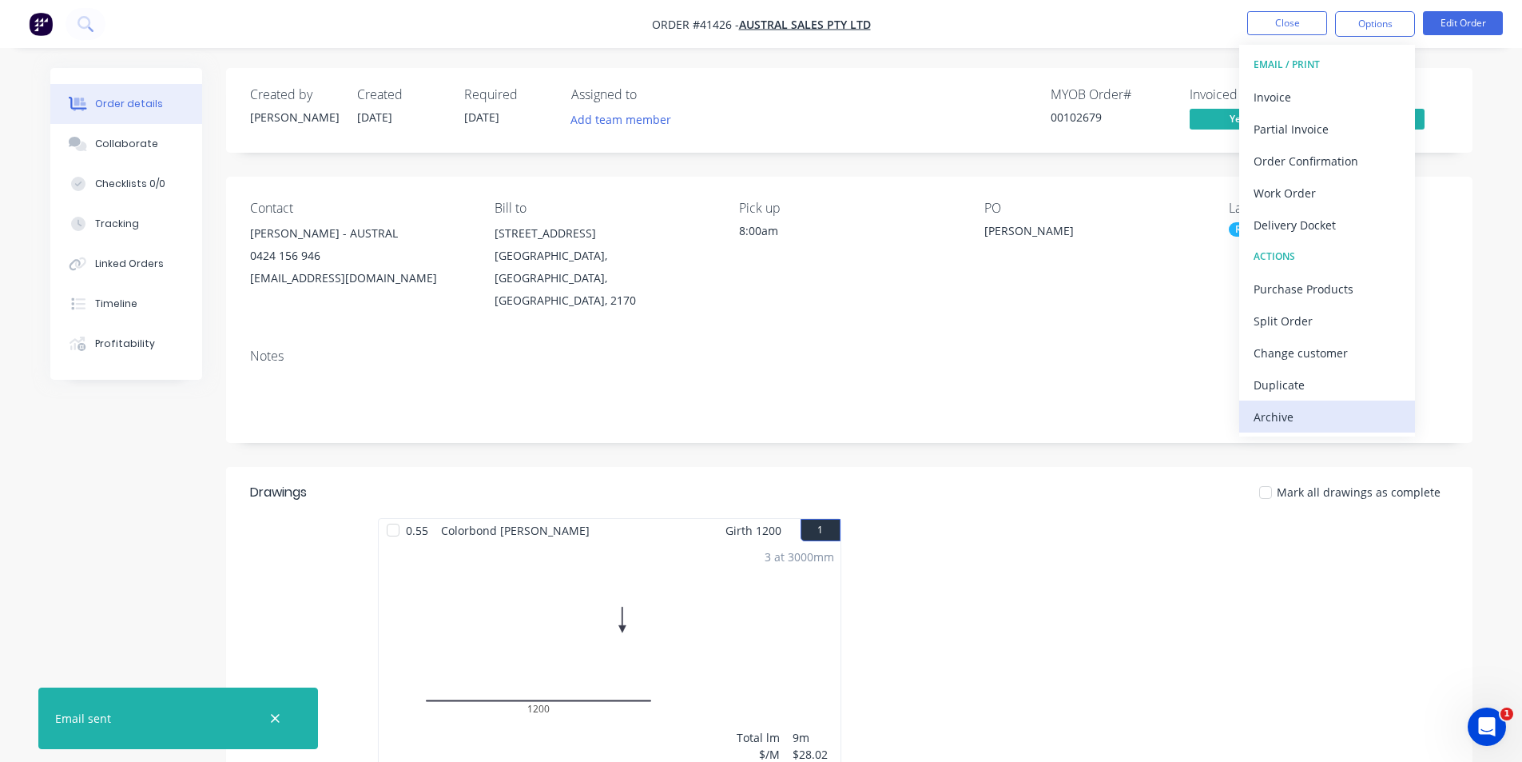
click at [1318, 414] on div "Archive" at bounding box center [1327, 416] width 147 height 23
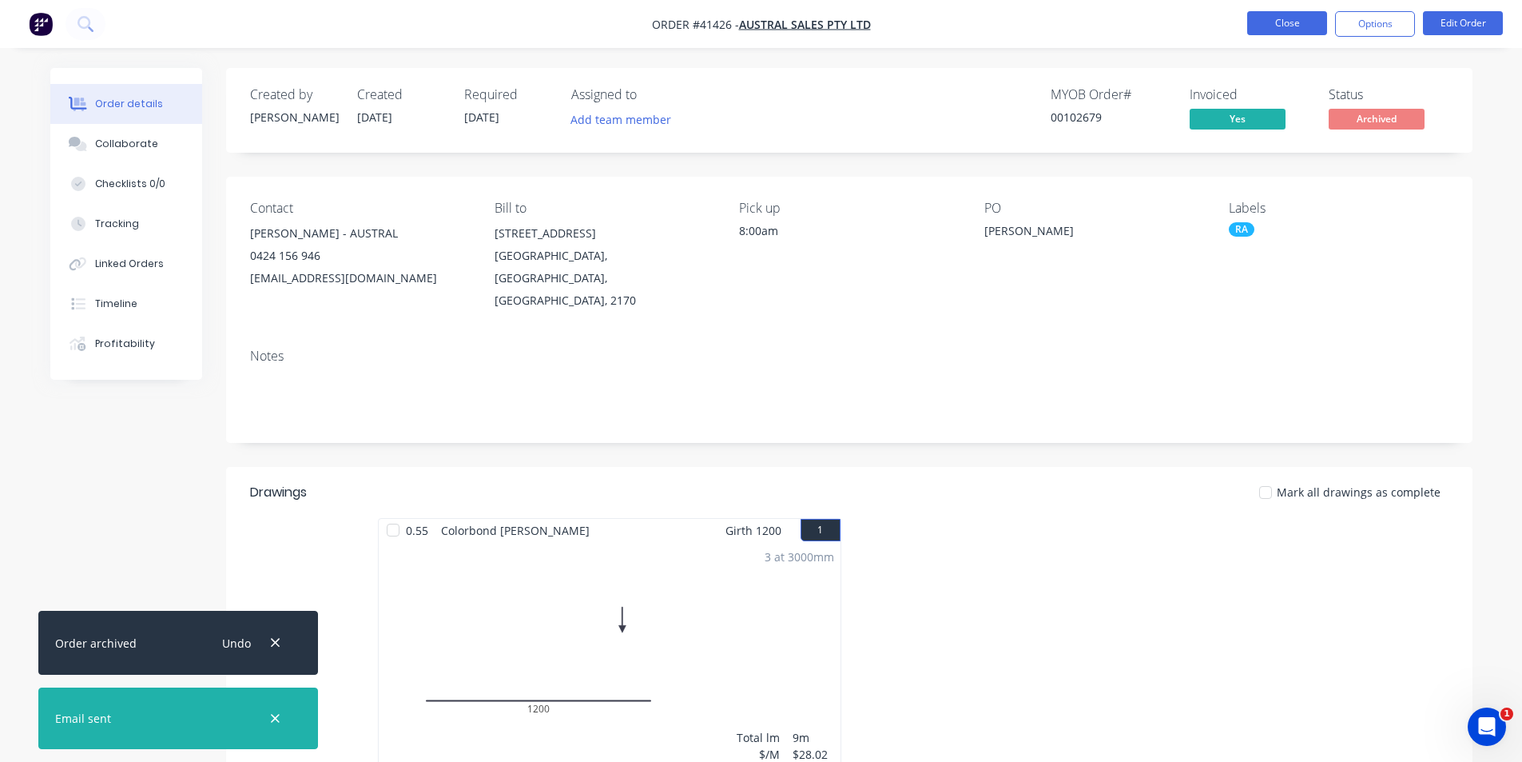
click at [1263, 26] on button "Close" at bounding box center [1287, 23] width 80 height 24
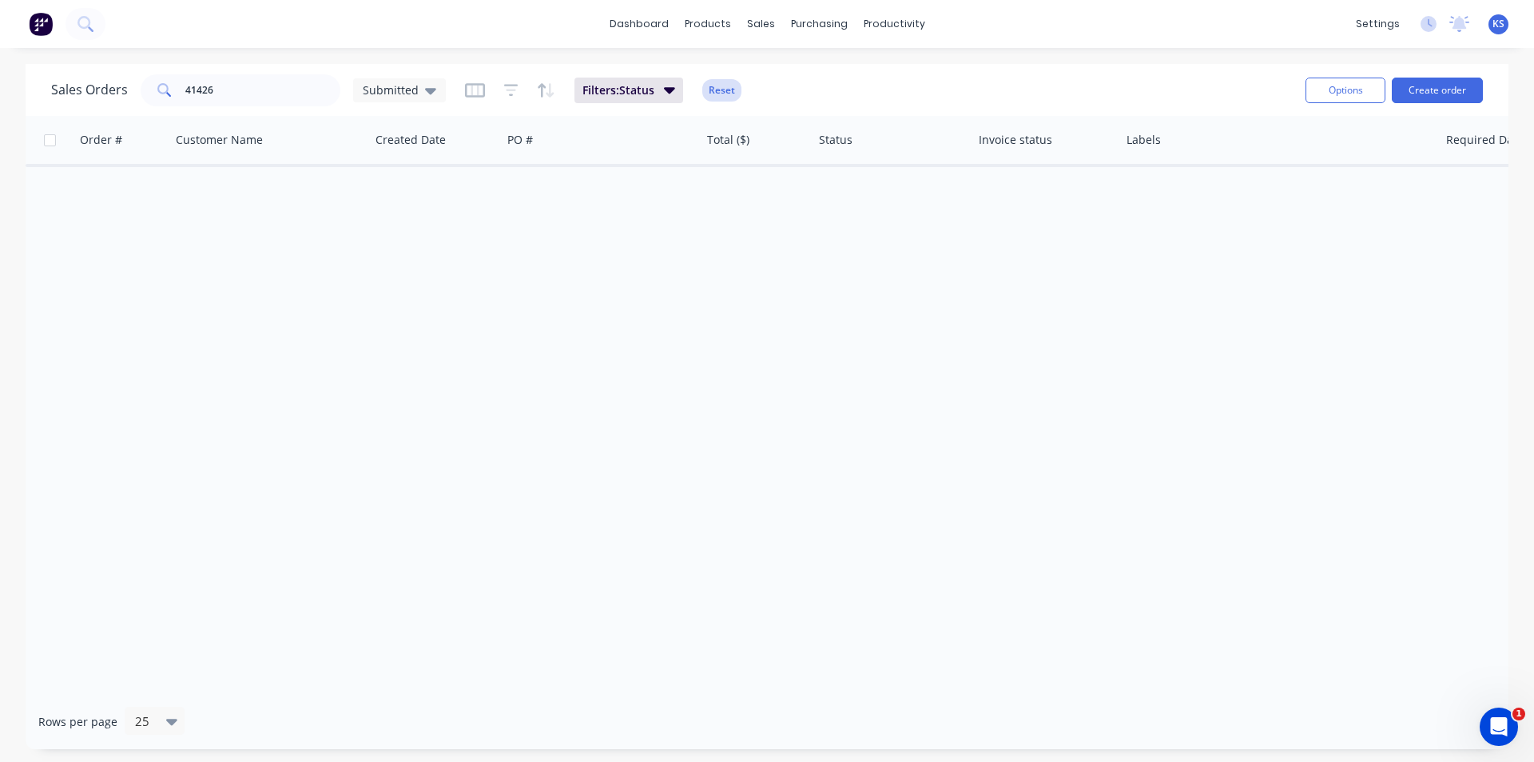
click at [716, 89] on button "Reset" at bounding box center [721, 90] width 39 height 22
drag, startPoint x: 296, startPoint y: 86, endPoint x: 86, endPoint y: 82, distance: 211.0
click at [90, 82] on div "Sales Orders 41426 Submitted" at bounding box center [248, 90] width 395 height 32
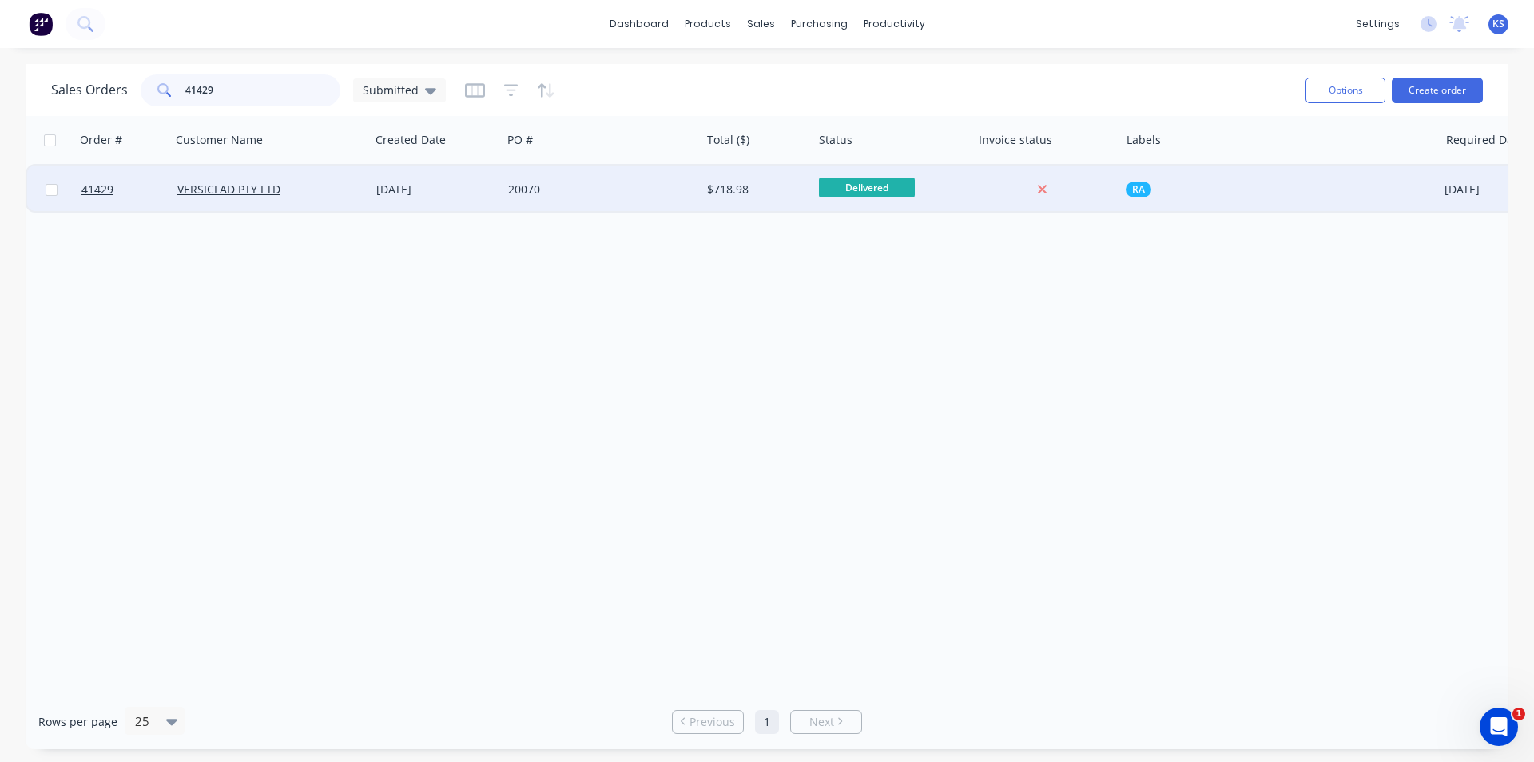
type input "41429"
click at [334, 189] on div "VERSICLAD PTY LTD" at bounding box center [265, 189] width 177 height 16
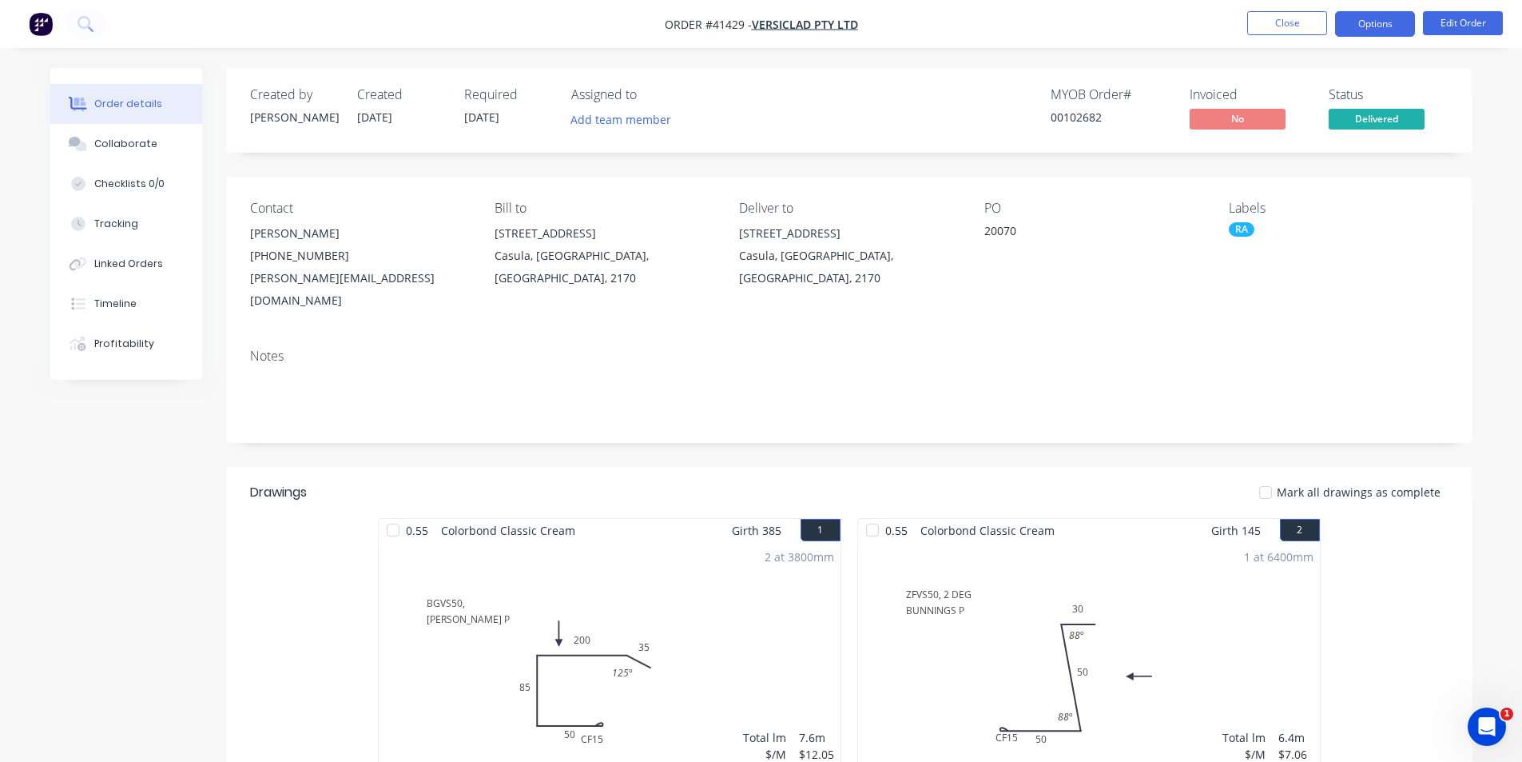
click at [1357, 22] on button "Options" at bounding box center [1375, 24] width 80 height 26
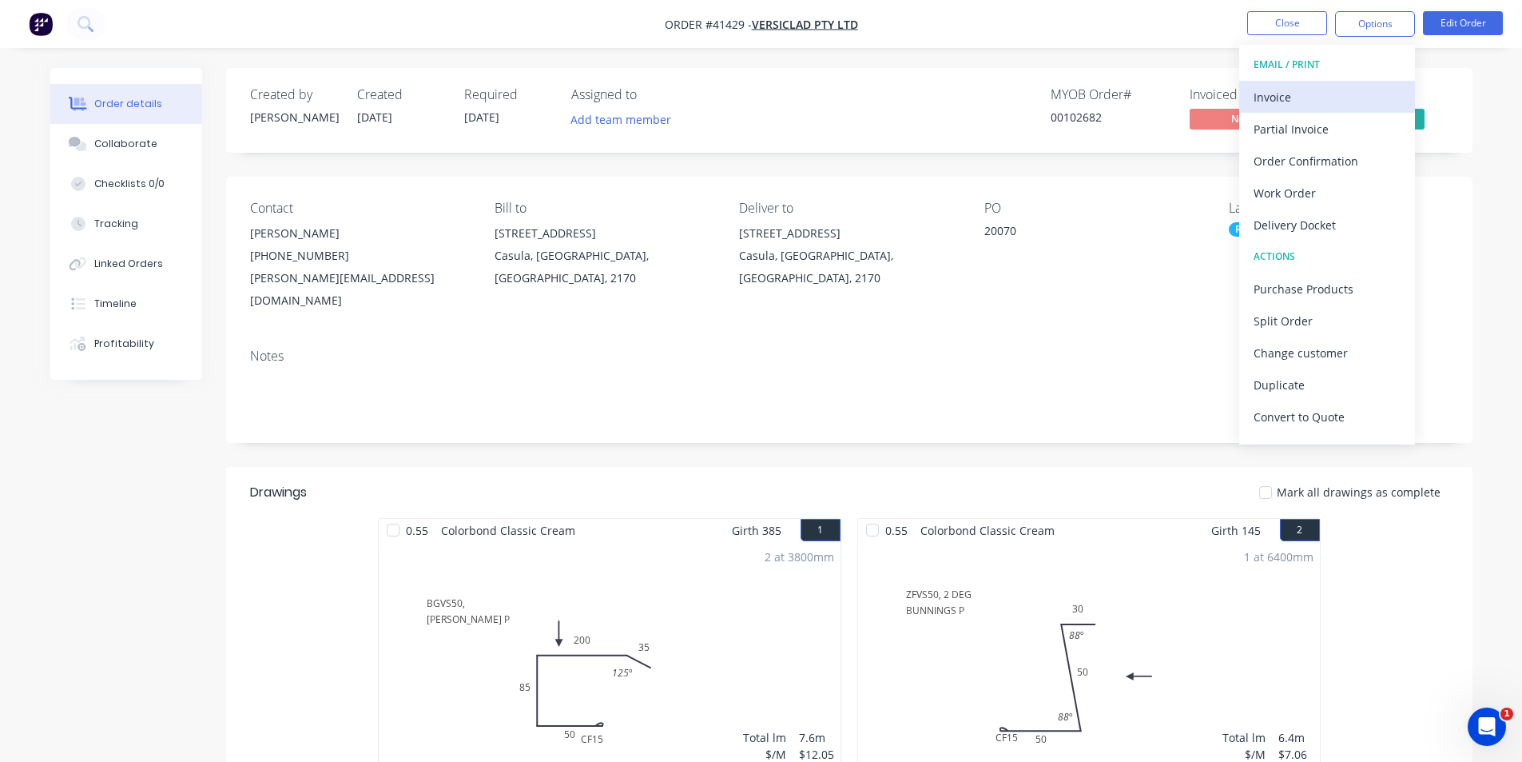
click at [1298, 101] on div "Invoice" at bounding box center [1327, 97] width 147 height 23
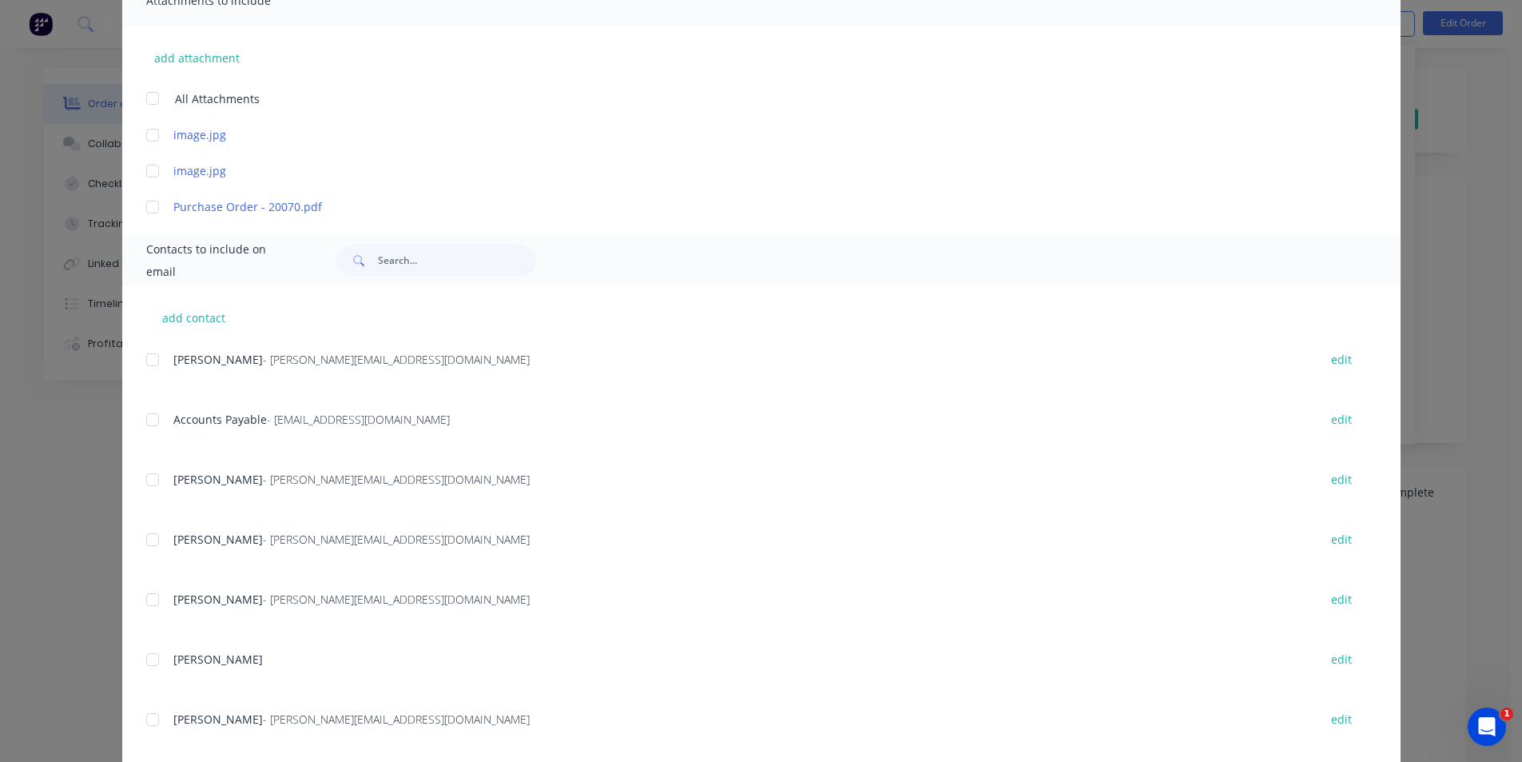
scroll to position [400, 0]
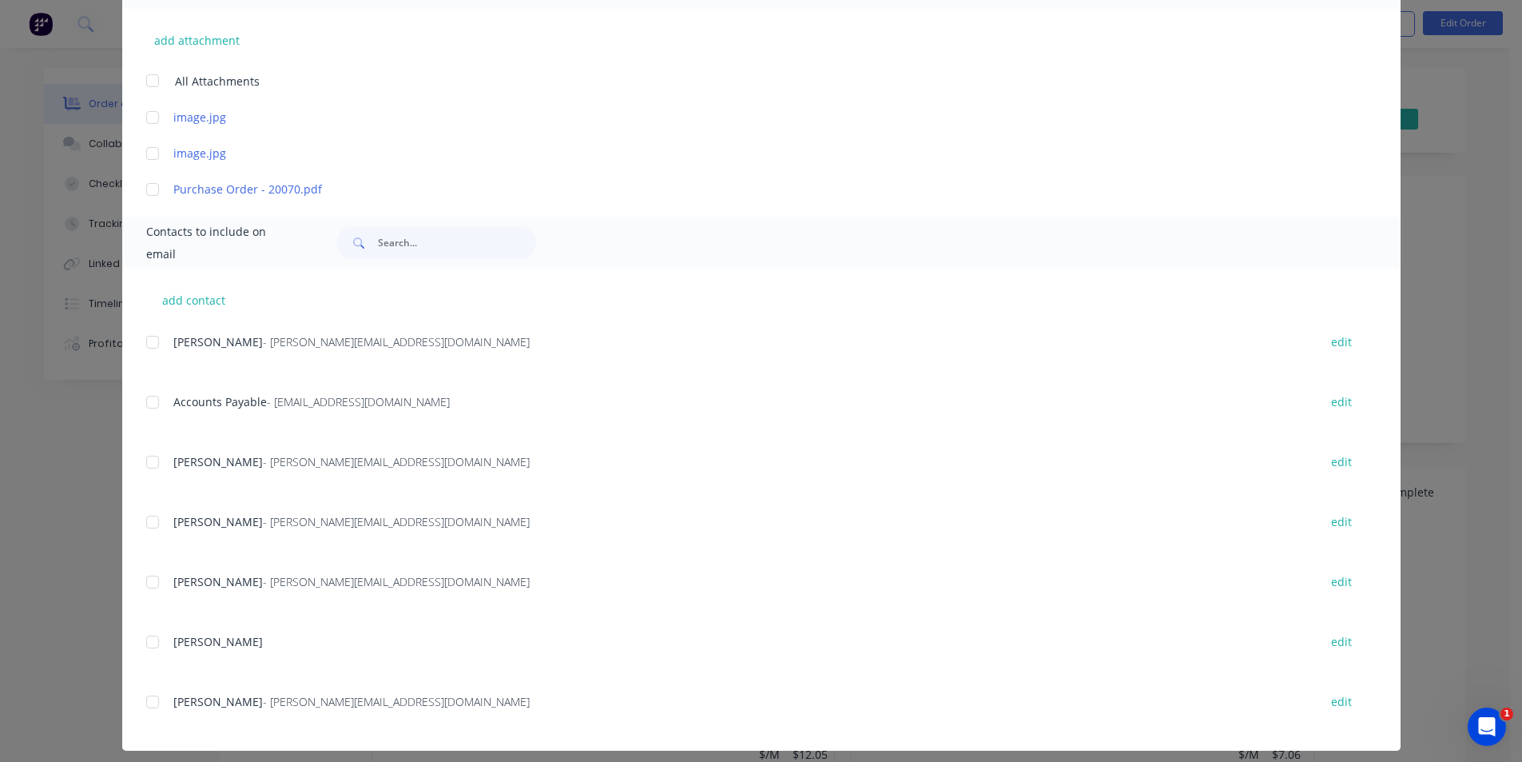
click at [148, 398] on div at bounding box center [153, 402] width 32 height 32
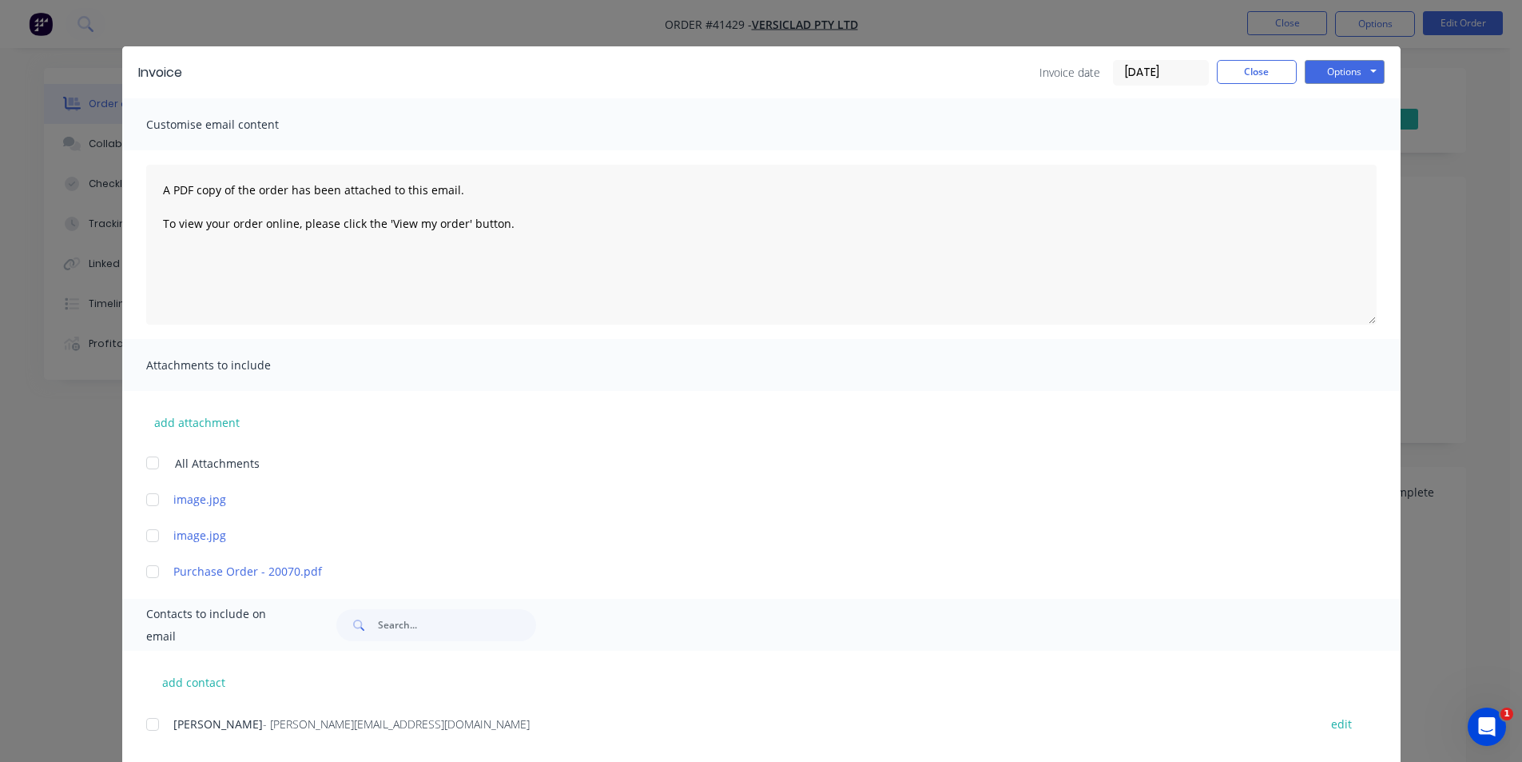
scroll to position [0, 0]
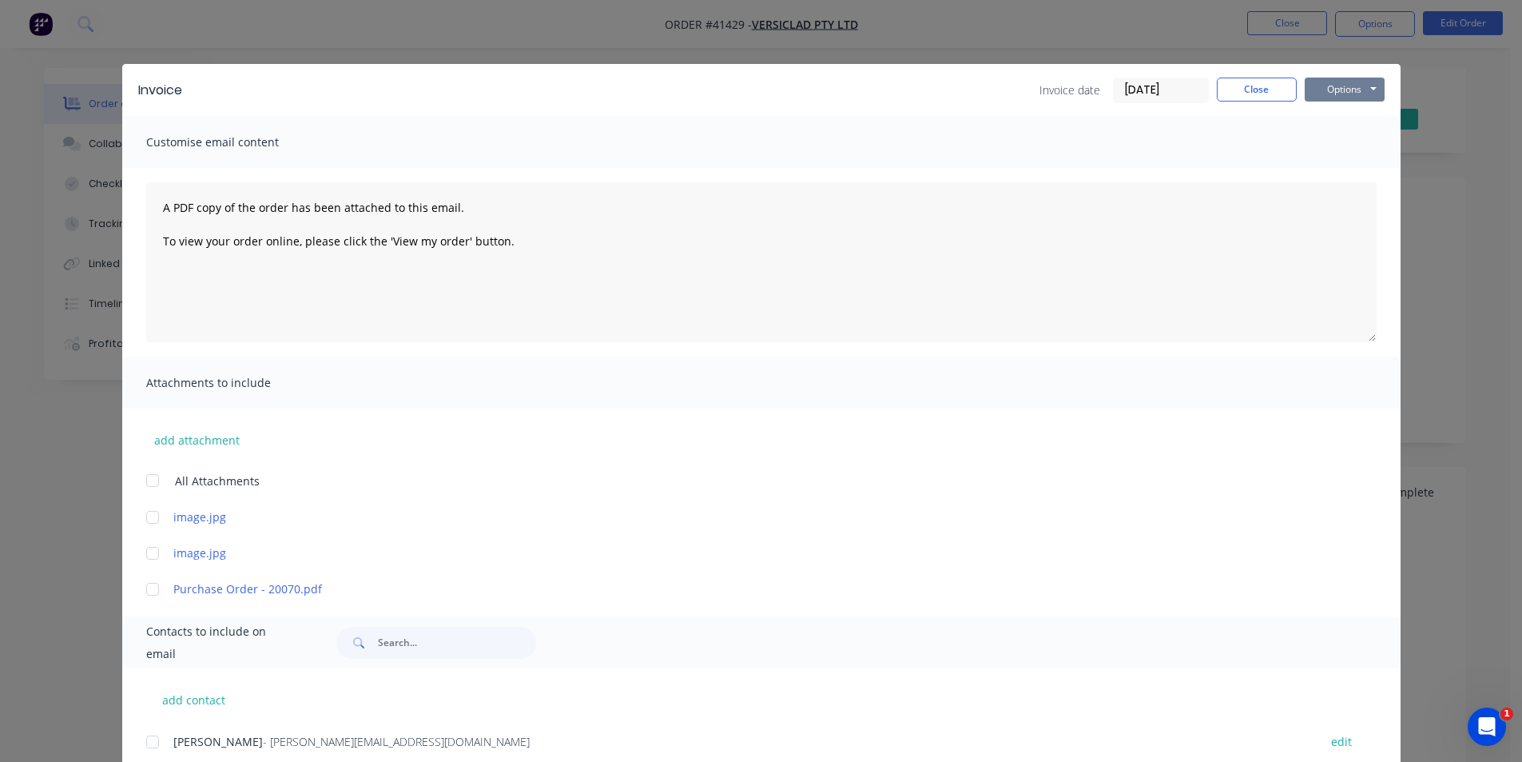
click at [1339, 90] on button "Options" at bounding box center [1345, 90] width 80 height 24
click at [1355, 170] on button "Email" at bounding box center [1356, 170] width 102 height 26
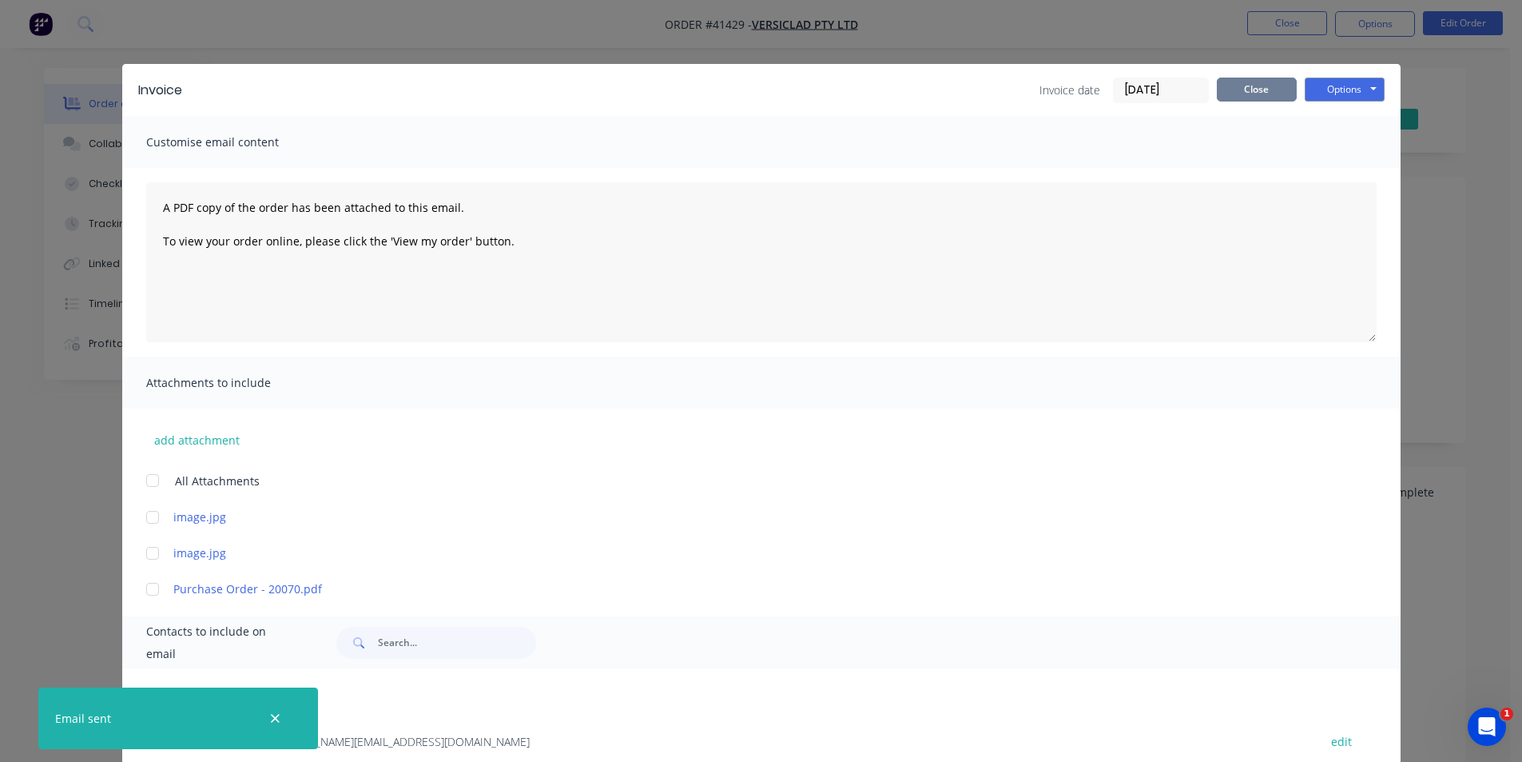
click at [1227, 86] on button "Close" at bounding box center [1257, 90] width 80 height 24
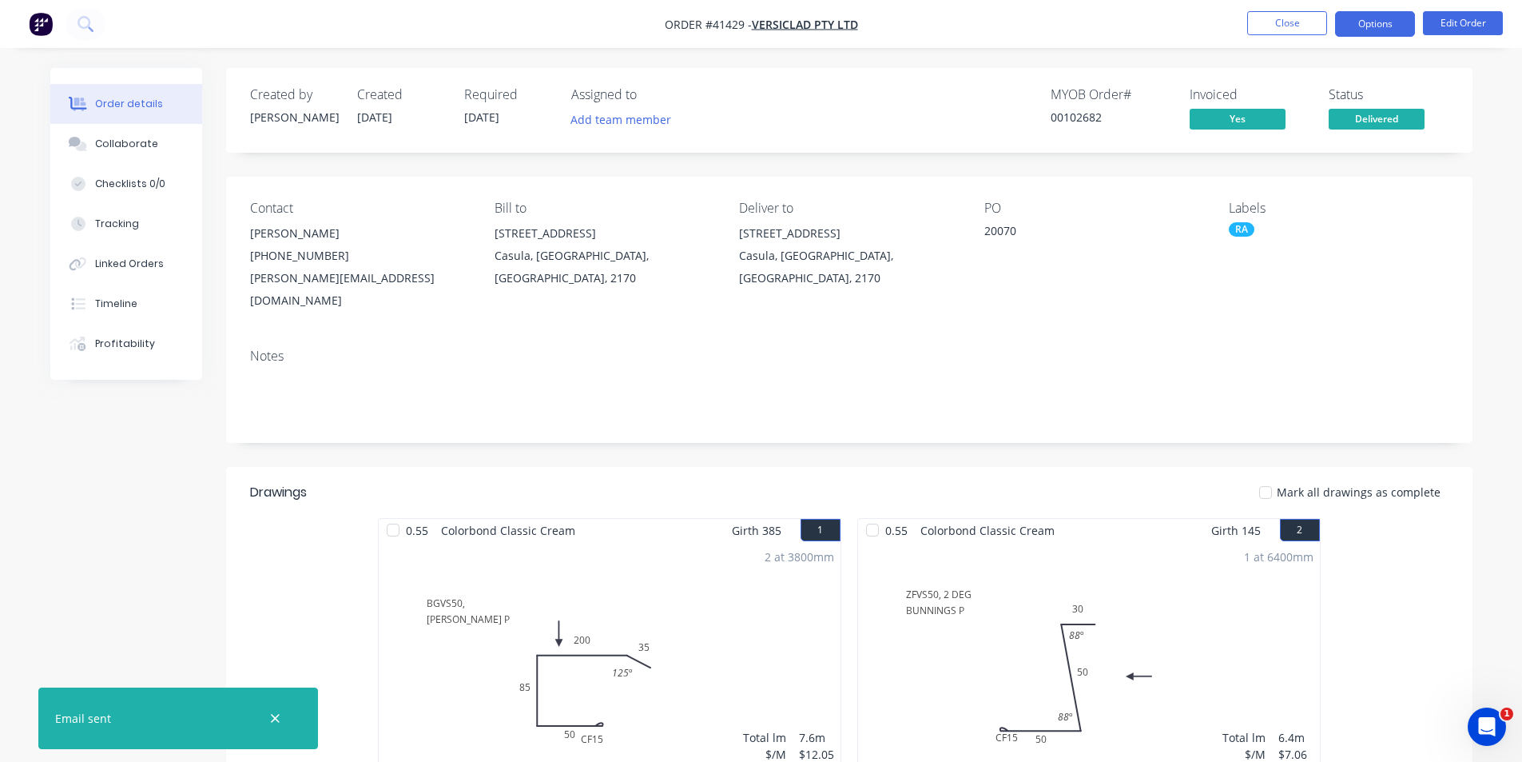
click at [1390, 26] on button "Options" at bounding box center [1375, 24] width 80 height 26
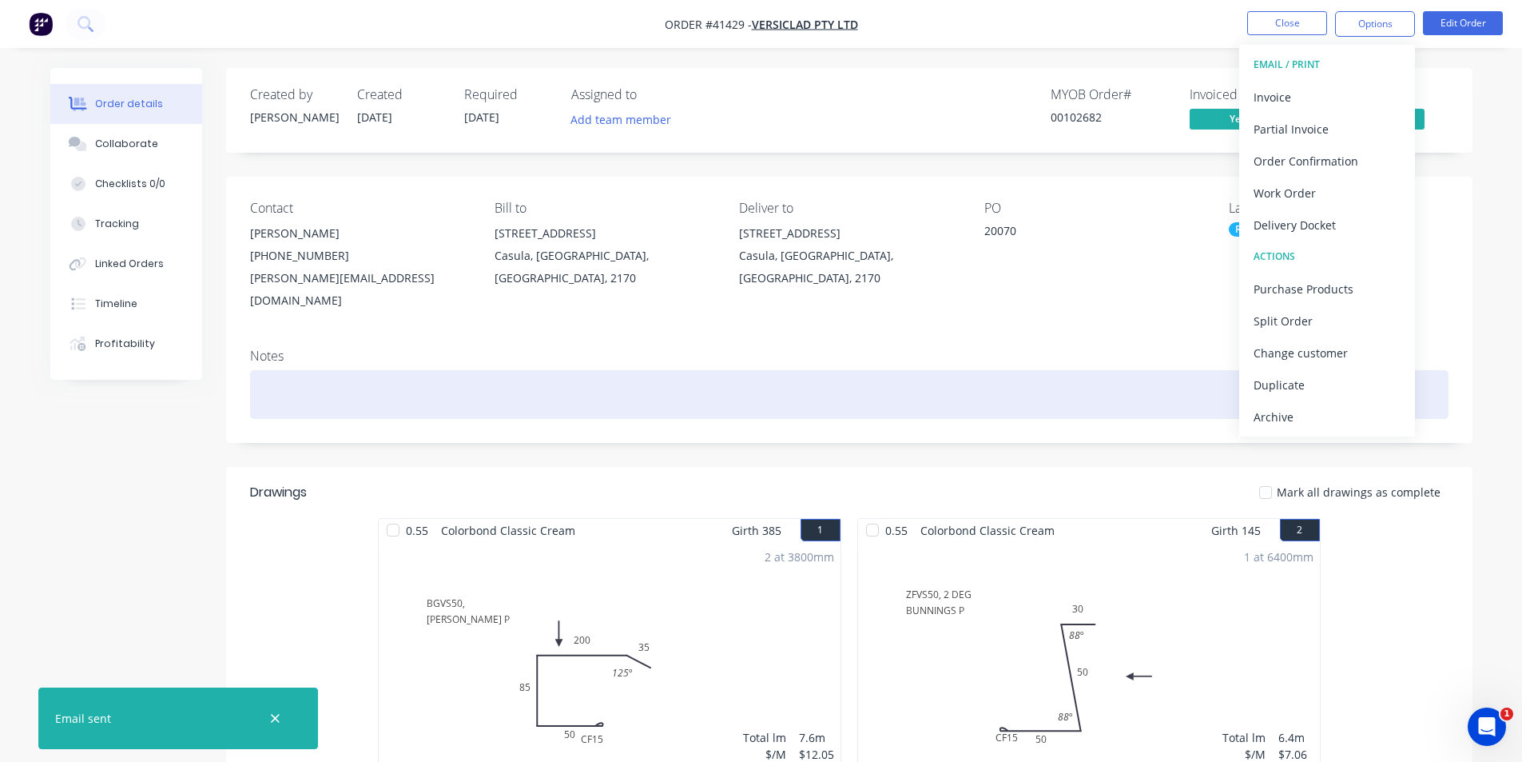
click at [1283, 417] on div "Archive" at bounding box center [1327, 416] width 147 height 23
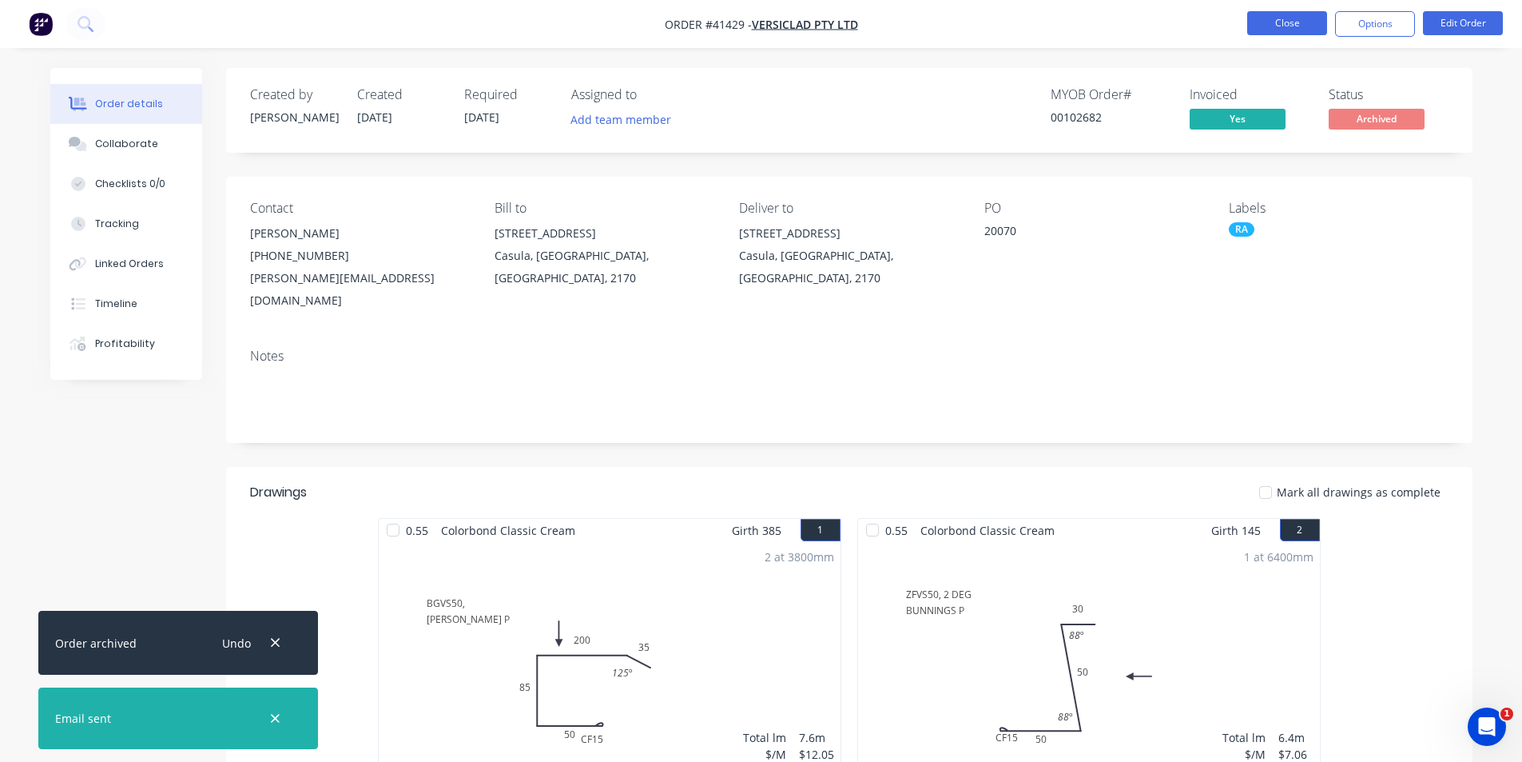
click at [1263, 15] on button "Close" at bounding box center [1287, 23] width 80 height 24
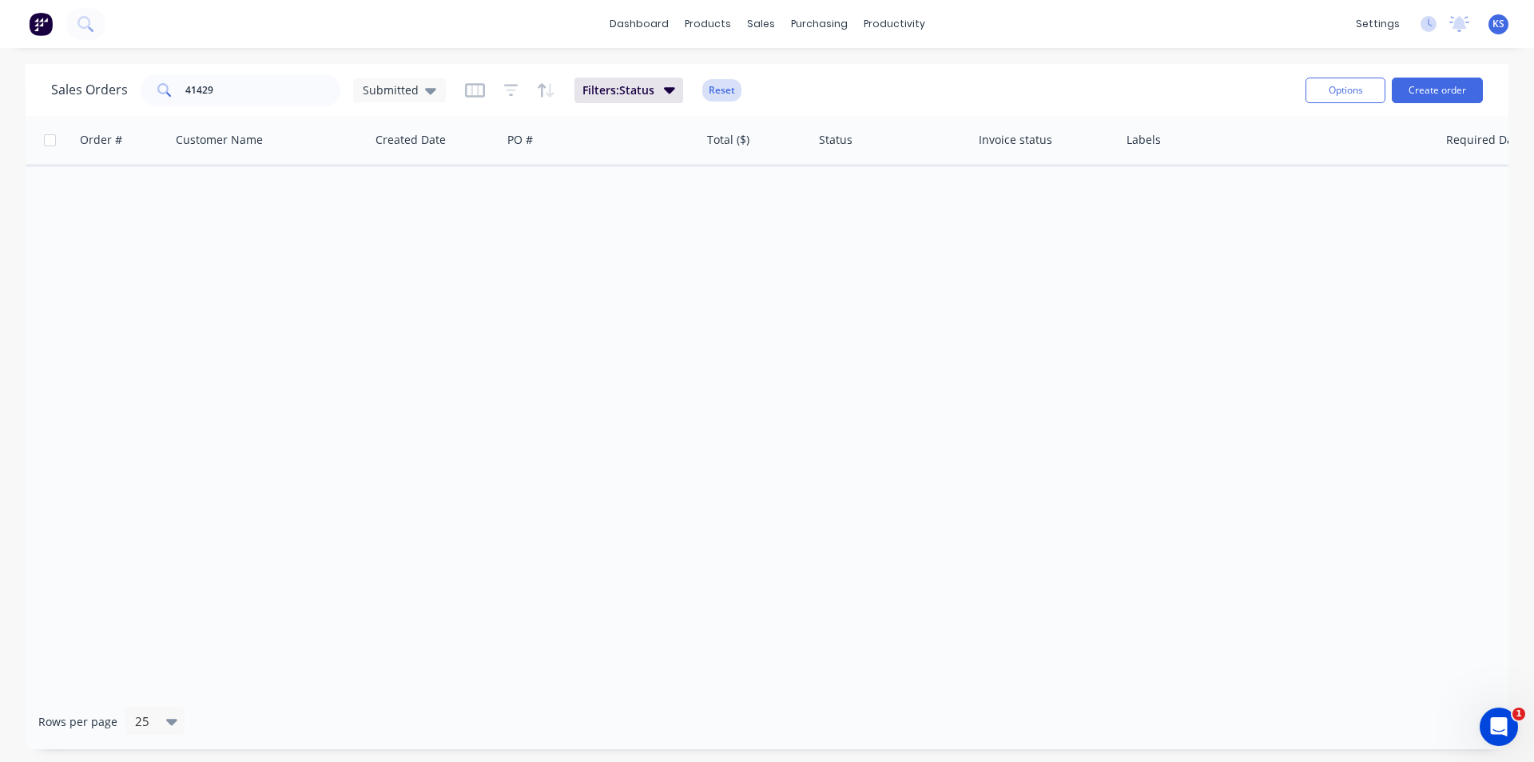
click at [726, 91] on button "Reset" at bounding box center [721, 90] width 39 height 22
drag, startPoint x: 241, startPoint y: 90, endPoint x: 90, endPoint y: 86, distance: 151.1
click at [91, 86] on div "Sales Orders 41429 Submitted" at bounding box center [248, 90] width 395 height 32
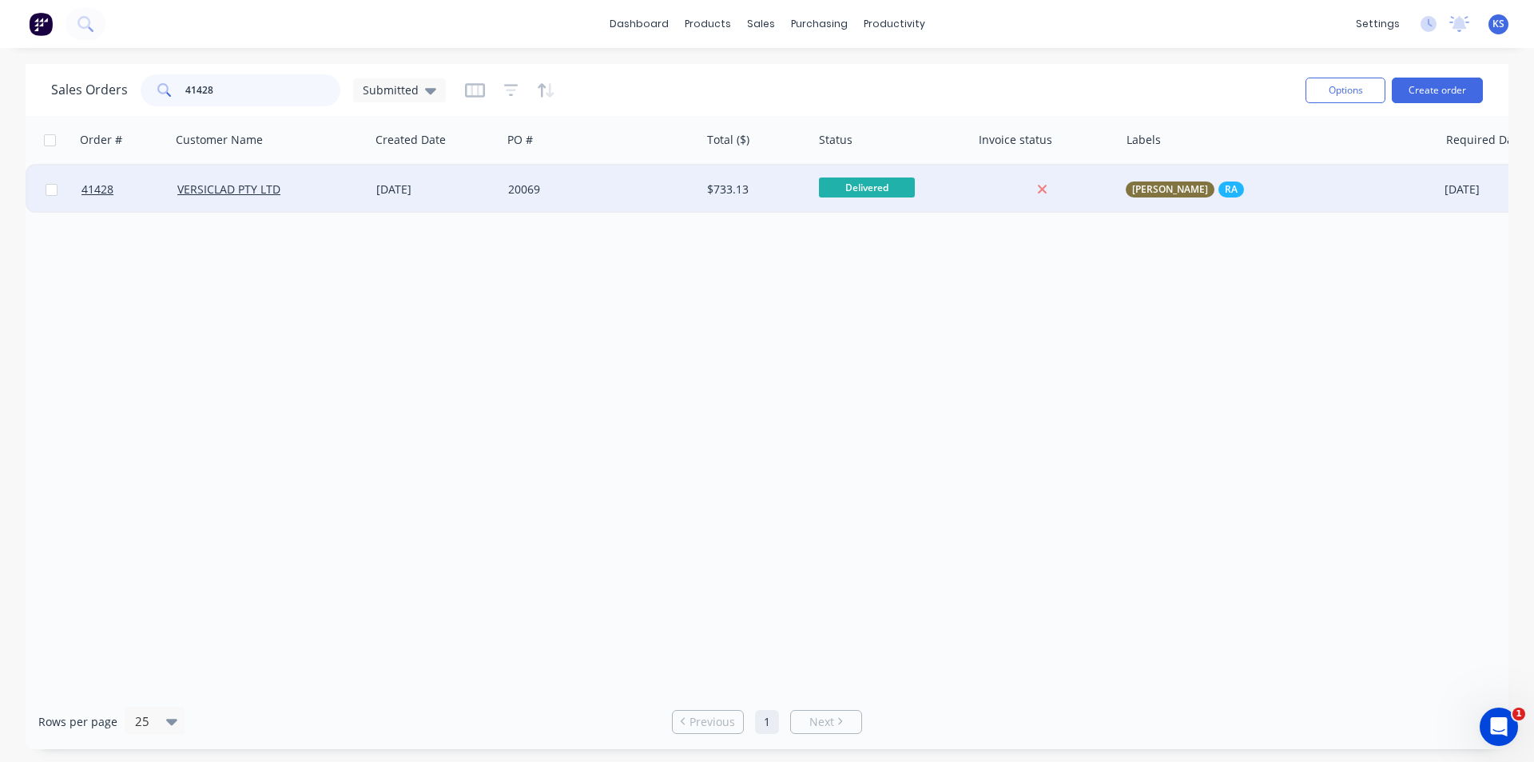
type input "41428"
click at [482, 184] on div "[DATE]" at bounding box center [435, 189] width 119 height 16
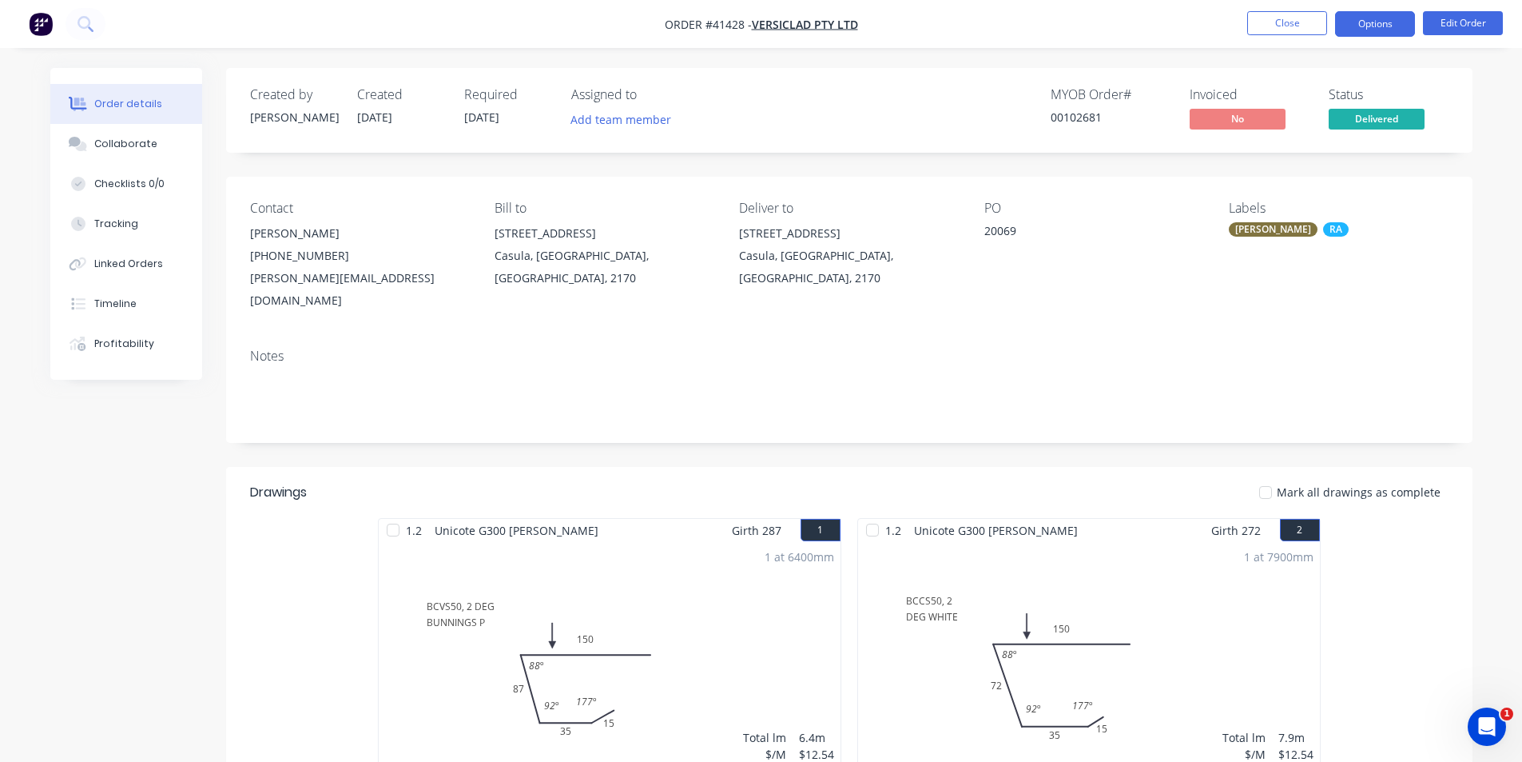
click at [1364, 30] on button "Options" at bounding box center [1375, 24] width 80 height 26
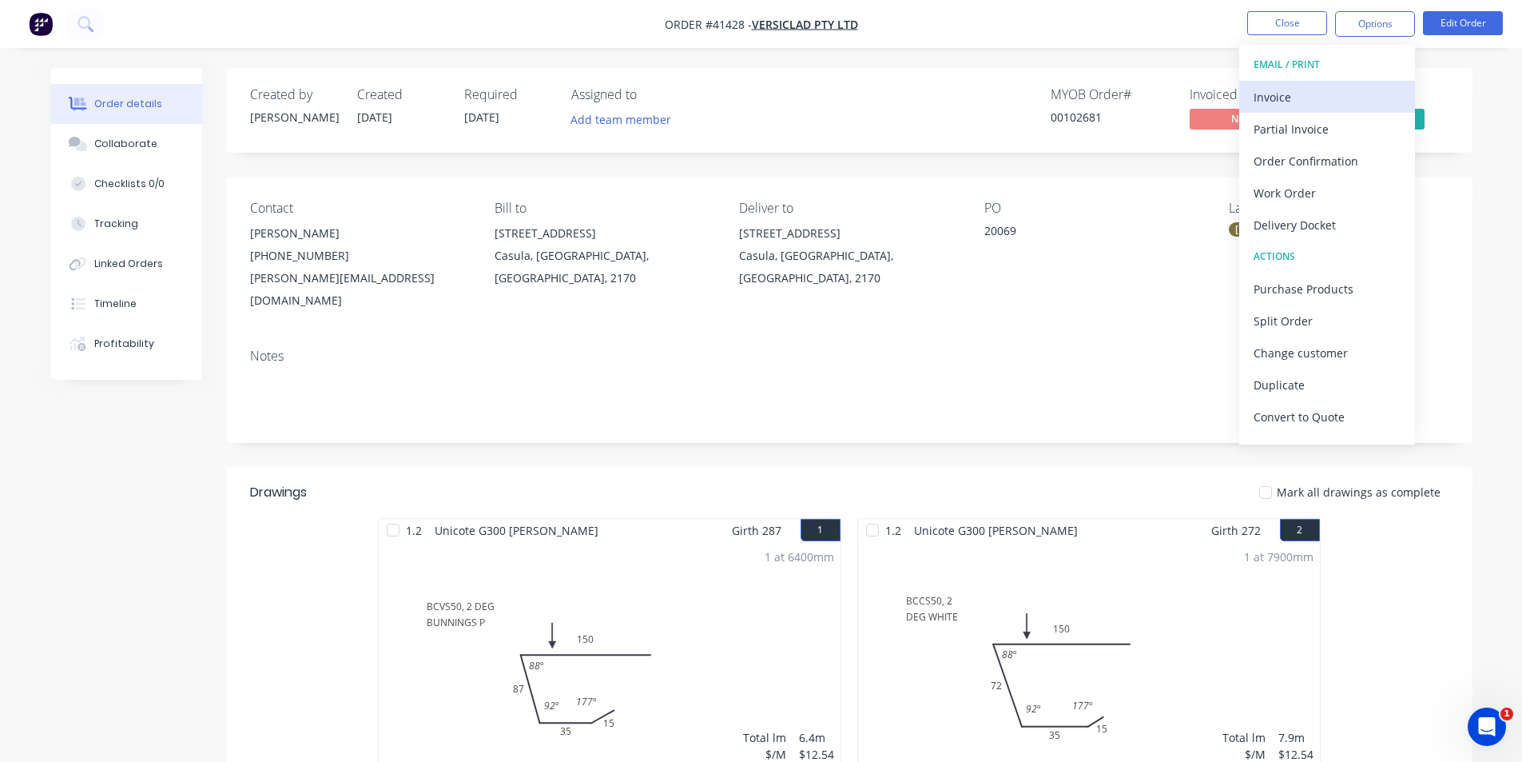
click at [1346, 91] on div "Invoice" at bounding box center [1327, 97] width 147 height 23
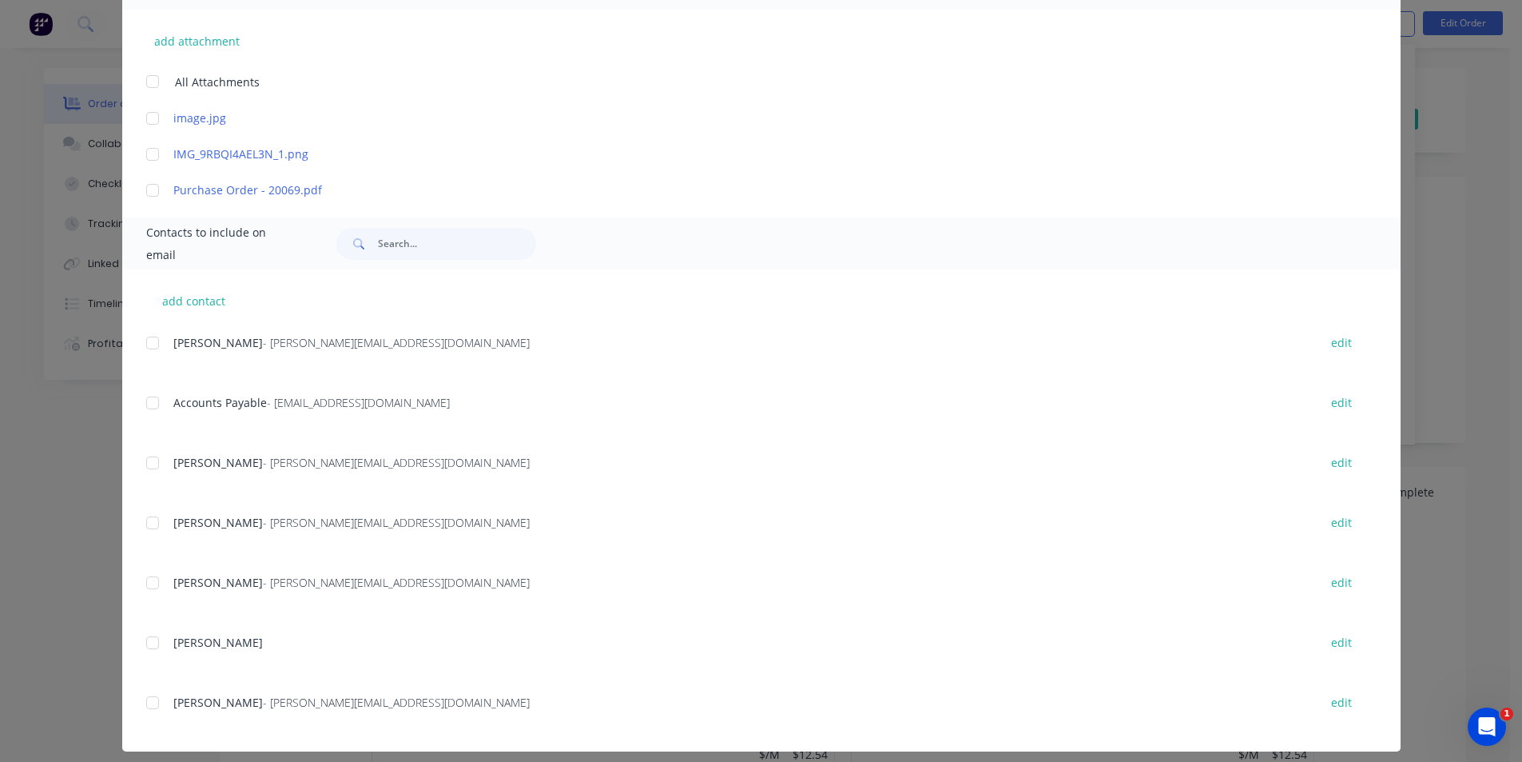
scroll to position [400, 0]
click at [147, 401] on div at bounding box center [153, 402] width 32 height 32
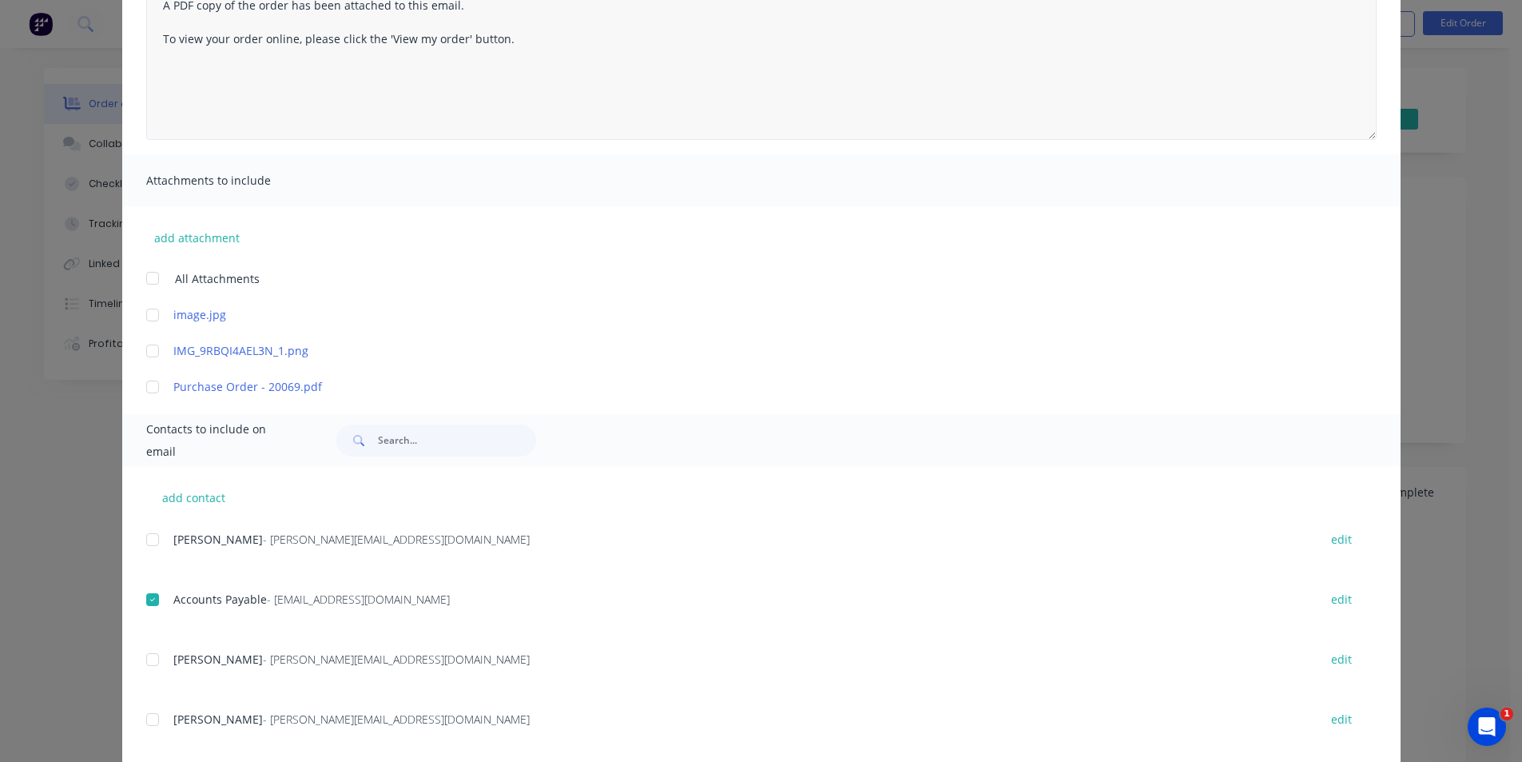
scroll to position [0, 0]
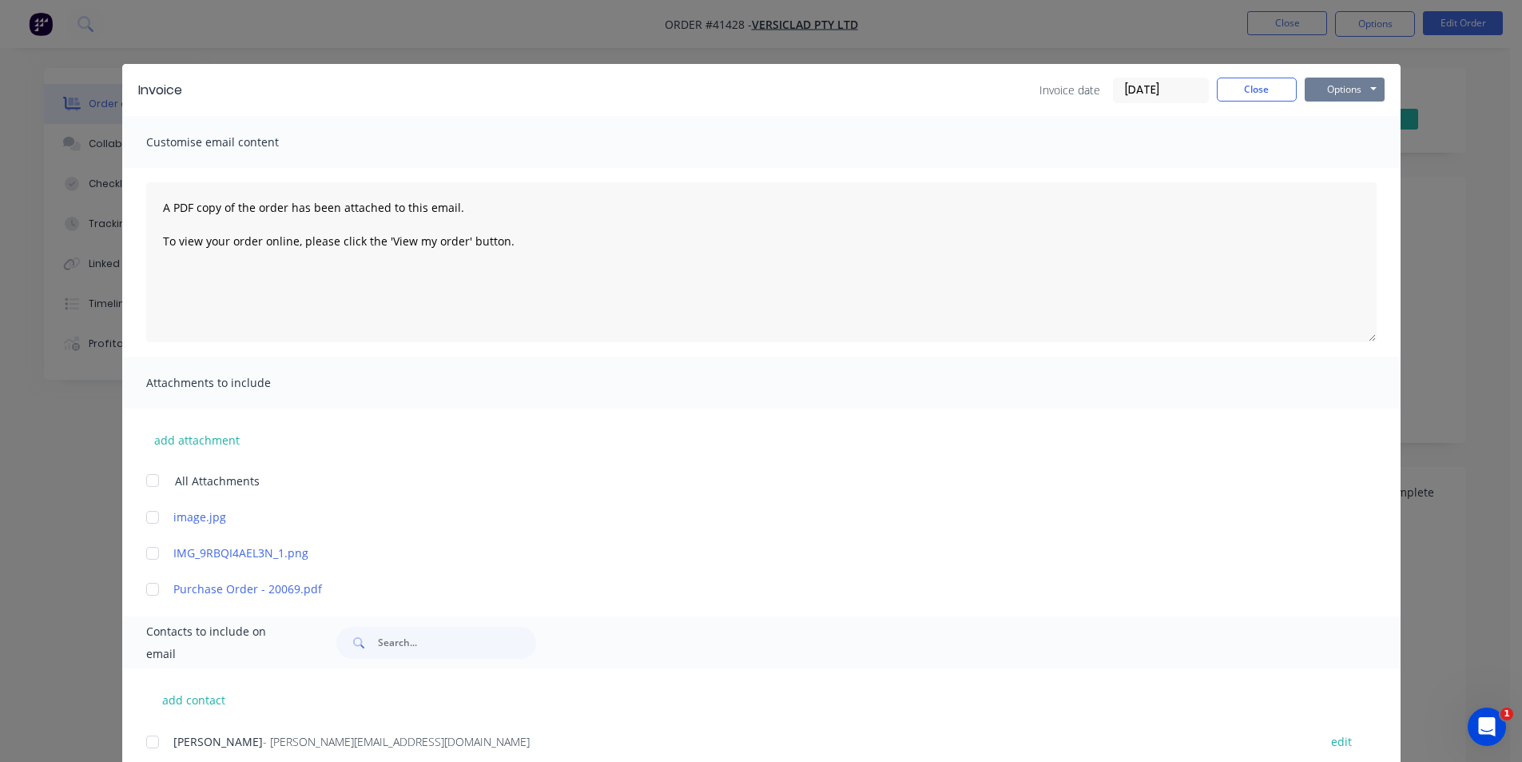
click at [1343, 78] on button "Options" at bounding box center [1345, 90] width 80 height 24
click at [1362, 181] on button "Email" at bounding box center [1356, 170] width 102 height 26
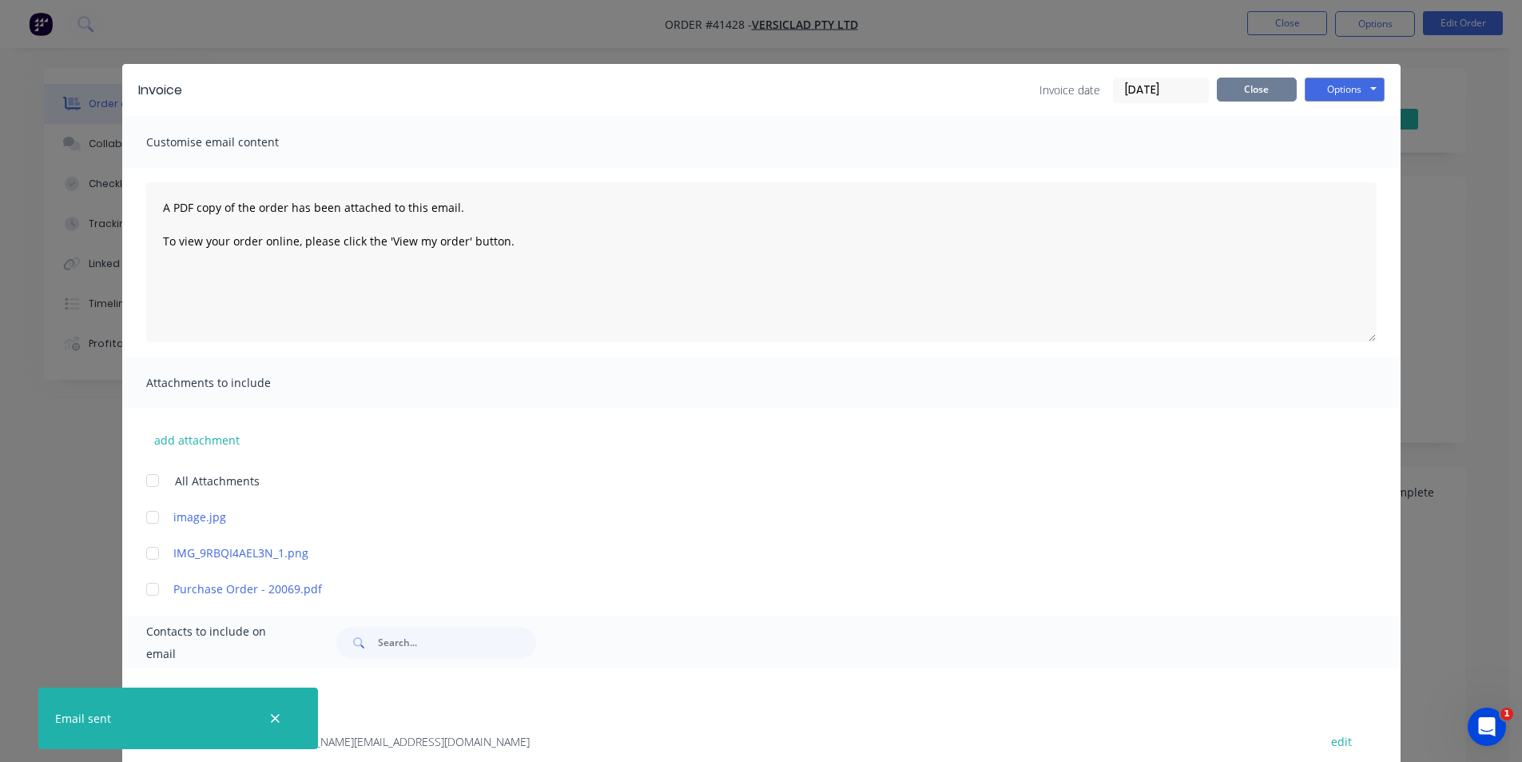
click at [1256, 93] on button "Close" at bounding box center [1257, 90] width 80 height 24
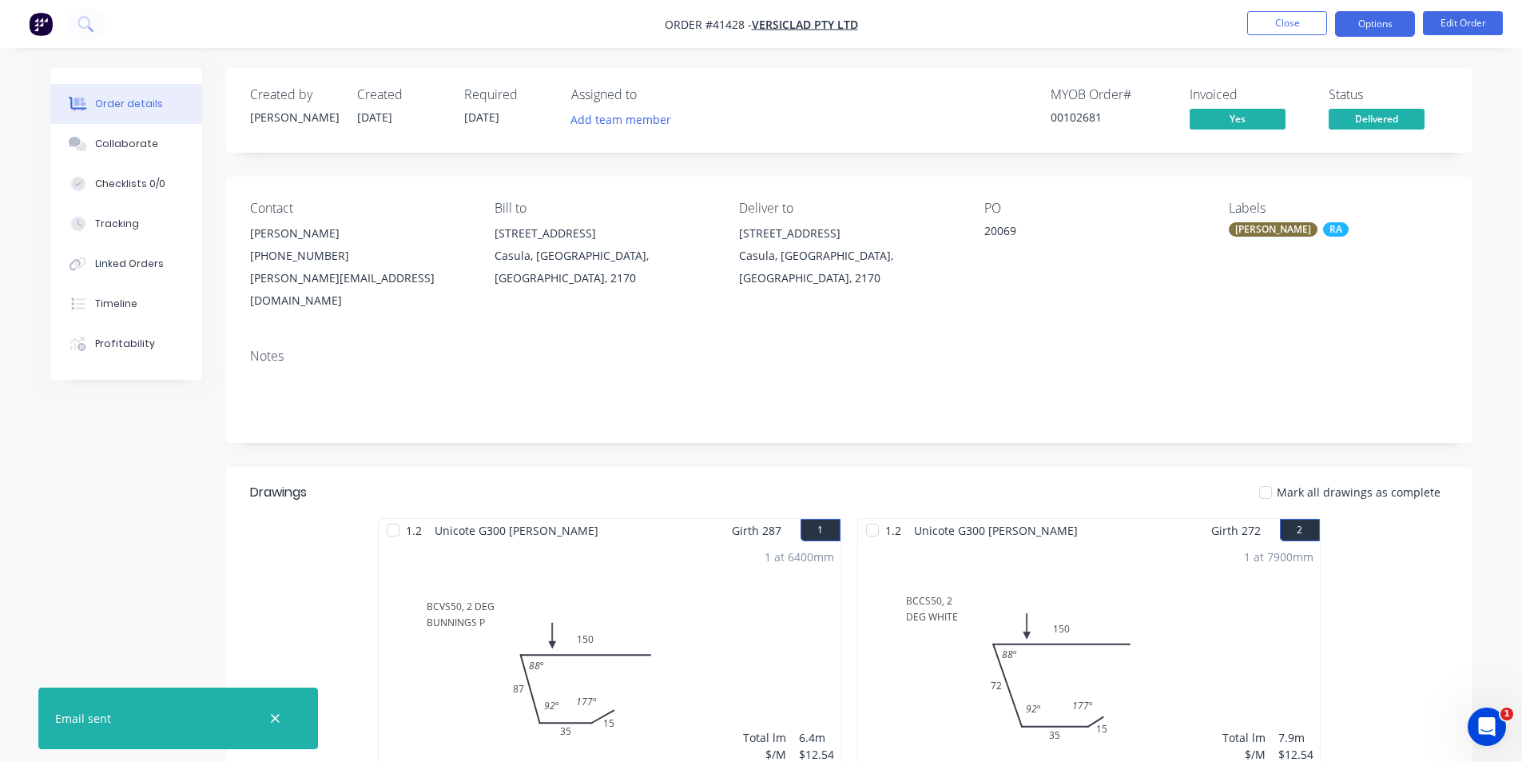
click at [1381, 18] on button "Options" at bounding box center [1375, 24] width 80 height 26
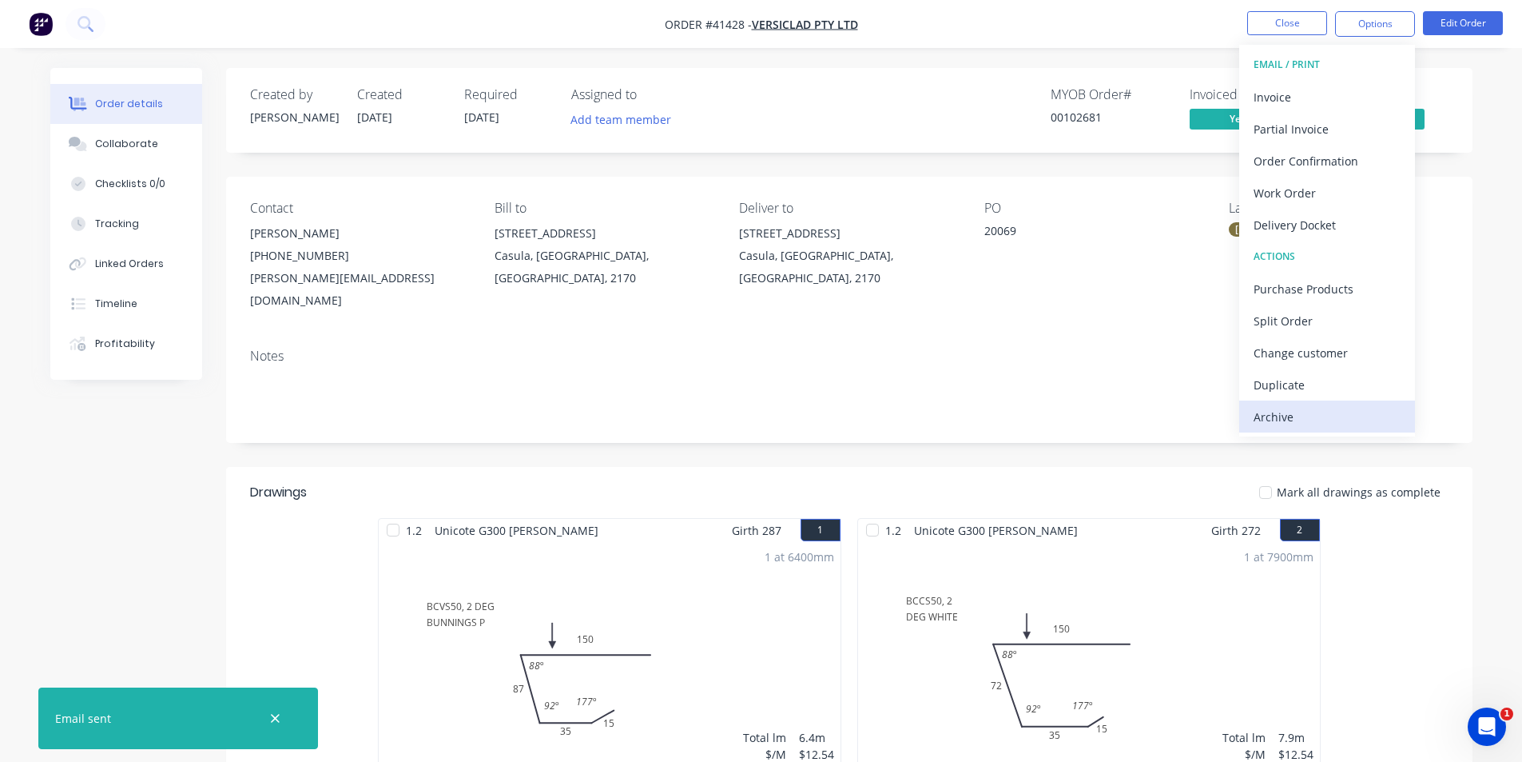
click at [1298, 411] on div "Archive" at bounding box center [1327, 416] width 147 height 23
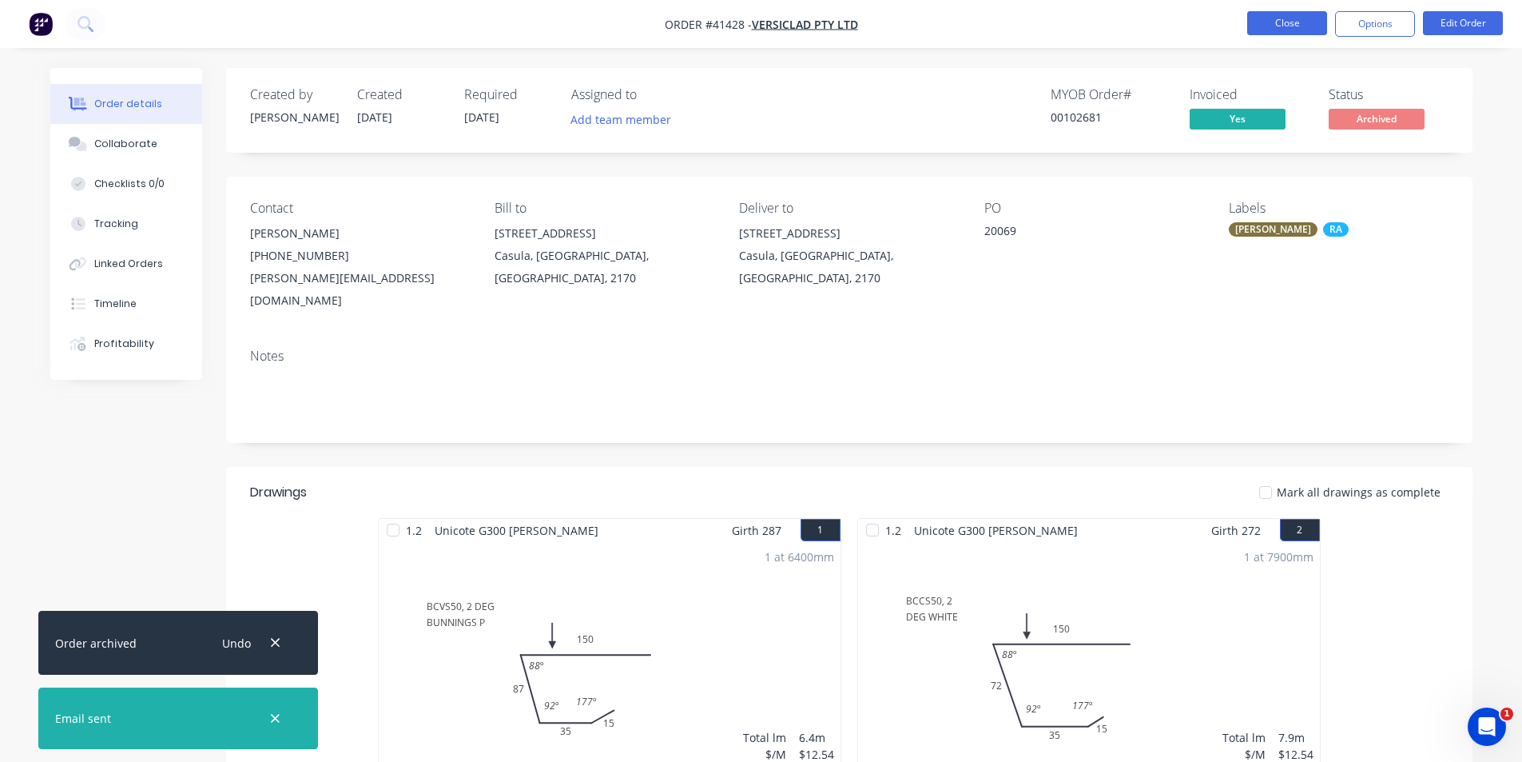
click at [1291, 24] on button "Close" at bounding box center [1287, 23] width 80 height 24
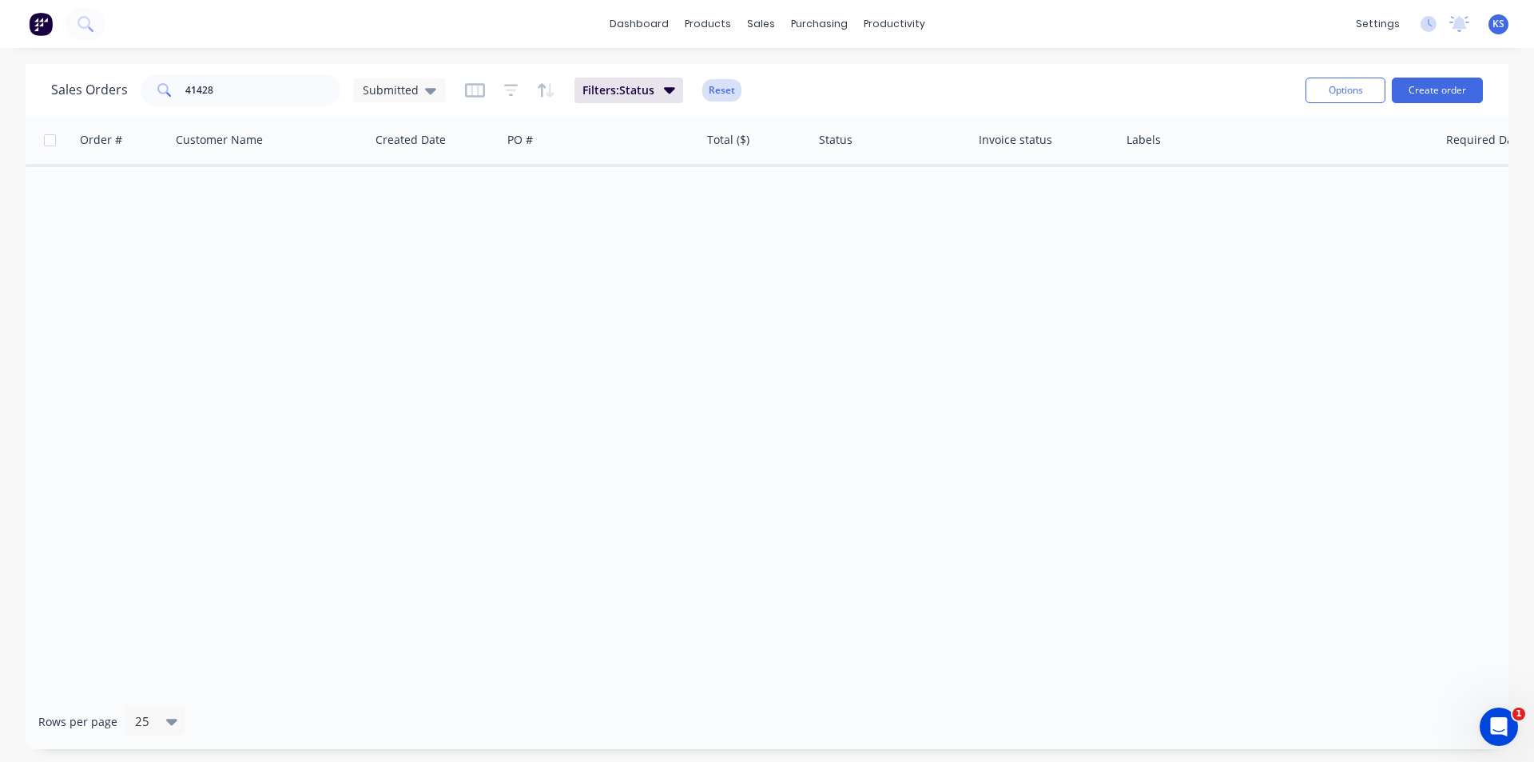
click at [732, 98] on button "Reset" at bounding box center [721, 90] width 39 height 22
drag, startPoint x: 263, startPoint y: 89, endPoint x: 81, endPoint y: 85, distance: 182.2
click at [81, 86] on div "Sales Orders 41428 Submitted" at bounding box center [248, 90] width 395 height 32
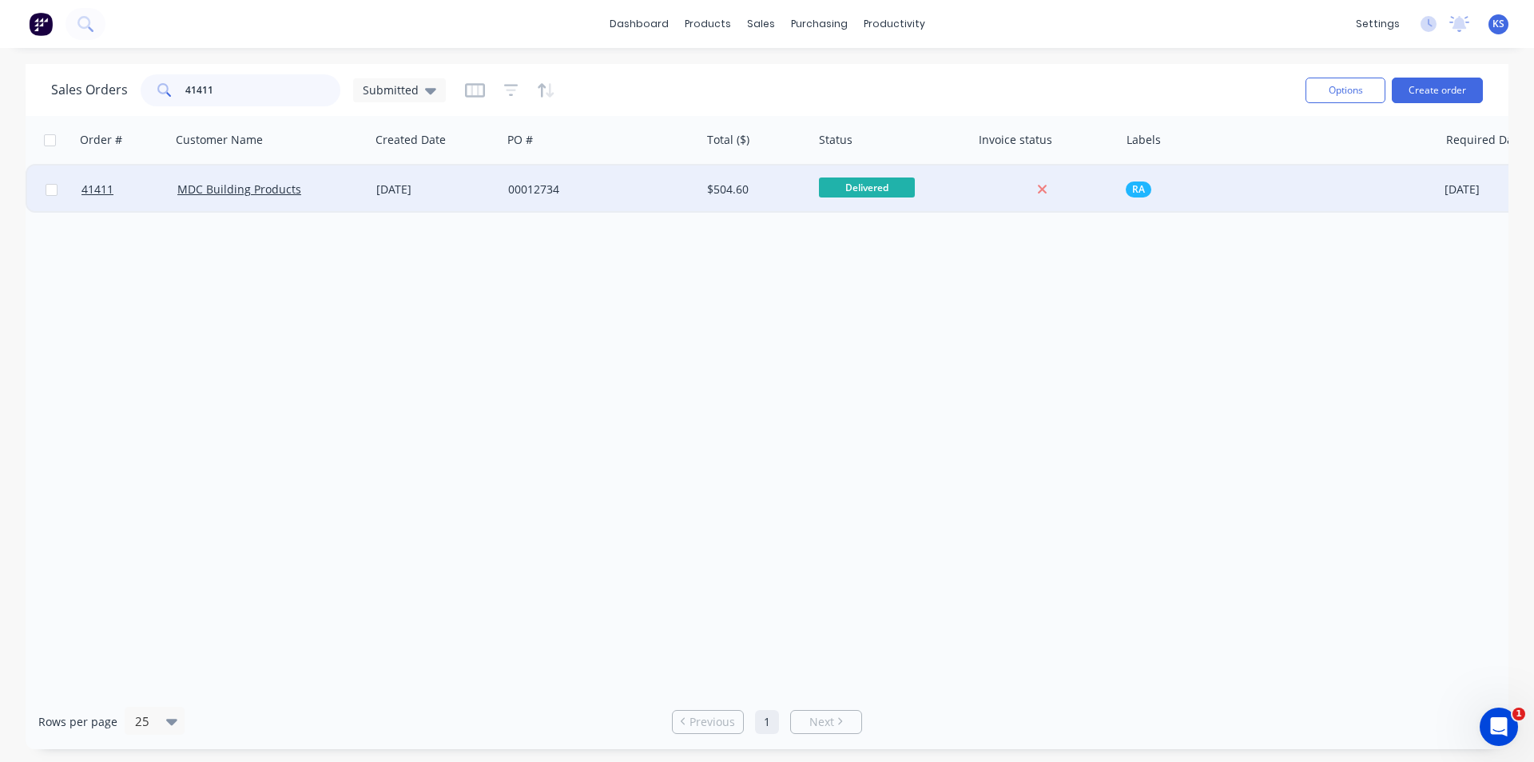
type input "41411"
click at [654, 187] on div "00012734" at bounding box center [596, 189] width 177 height 16
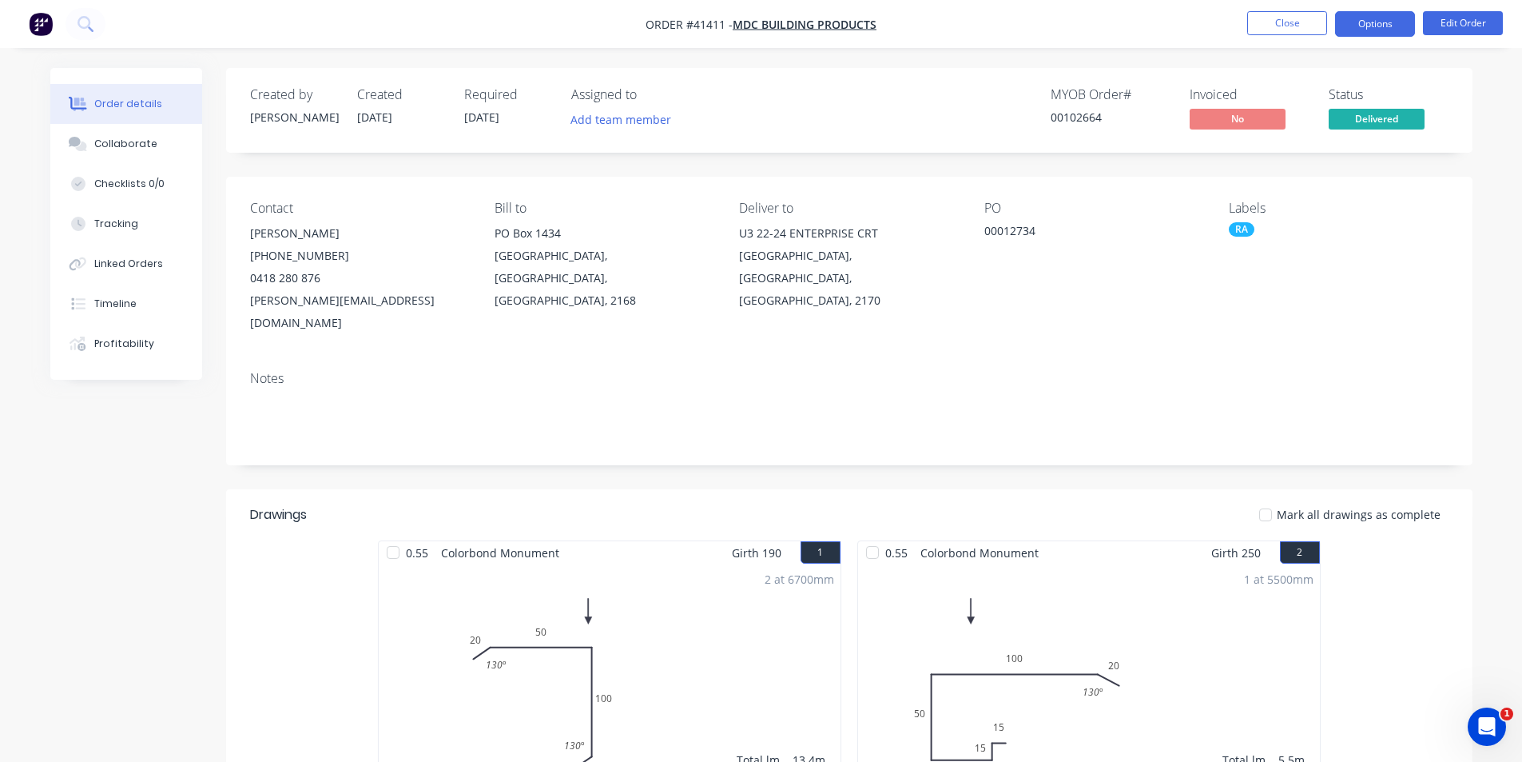
click at [1388, 22] on button "Options" at bounding box center [1375, 24] width 80 height 26
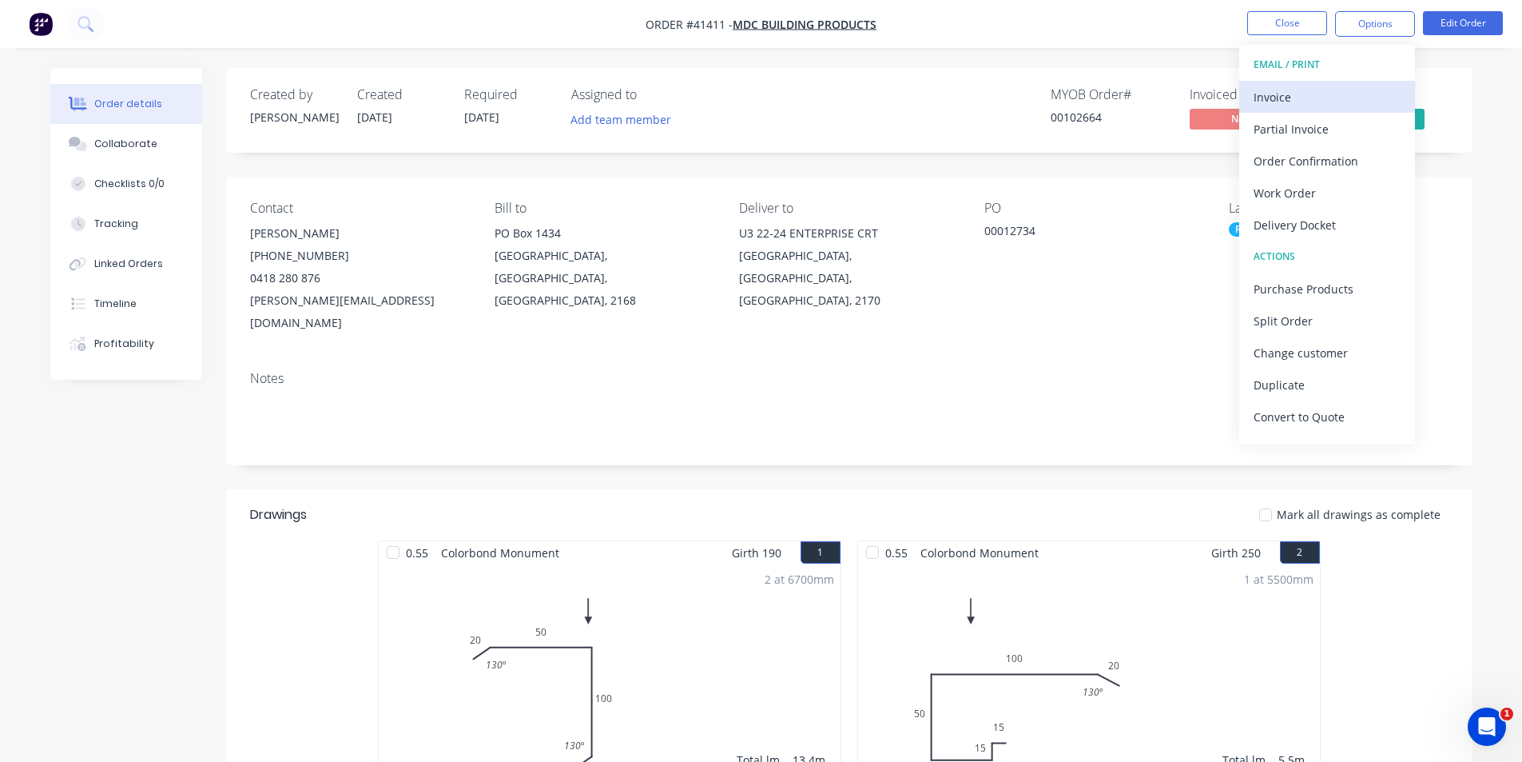
click at [1323, 89] on div "Invoice" at bounding box center [1327, 97] width 147 height 23
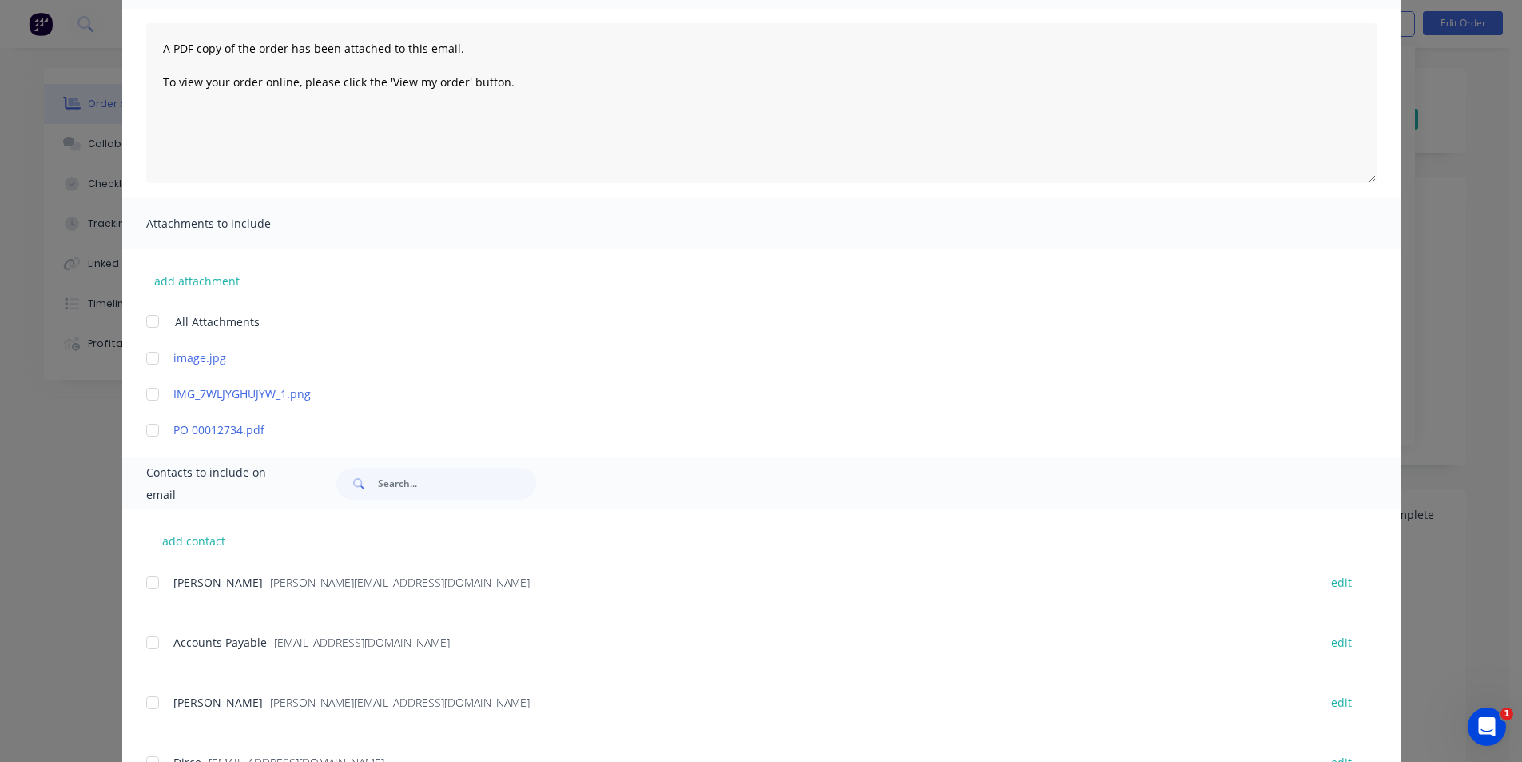
scroll to position [240, 0]
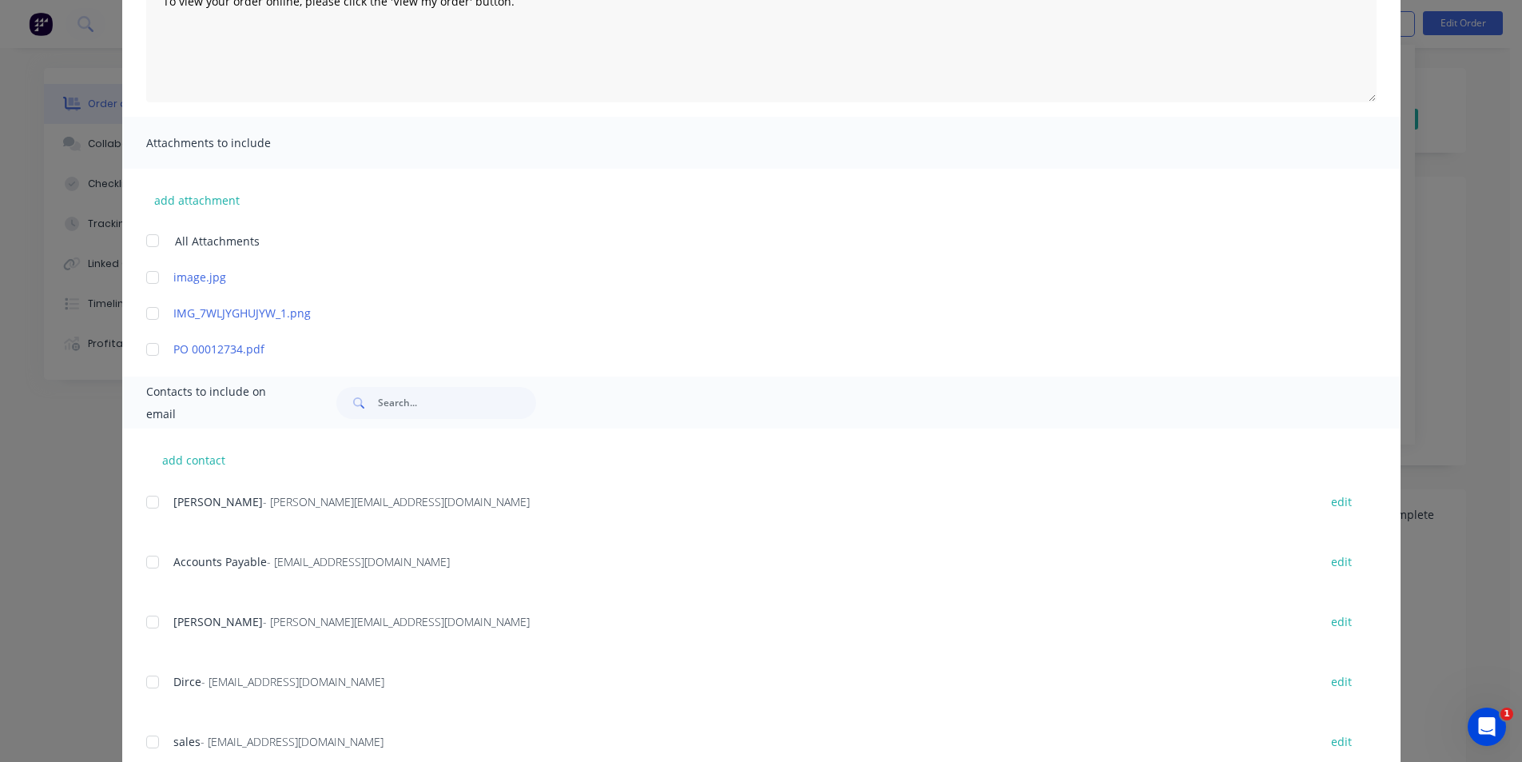
click at [138, 559] on div "add contact [PERSON_NAME] - [PERSON_NAME][EMAIL_ADDRESS][DOMAIN_NAME] edit Acco…" at bounding box center [761, 609] width 1279 height 362
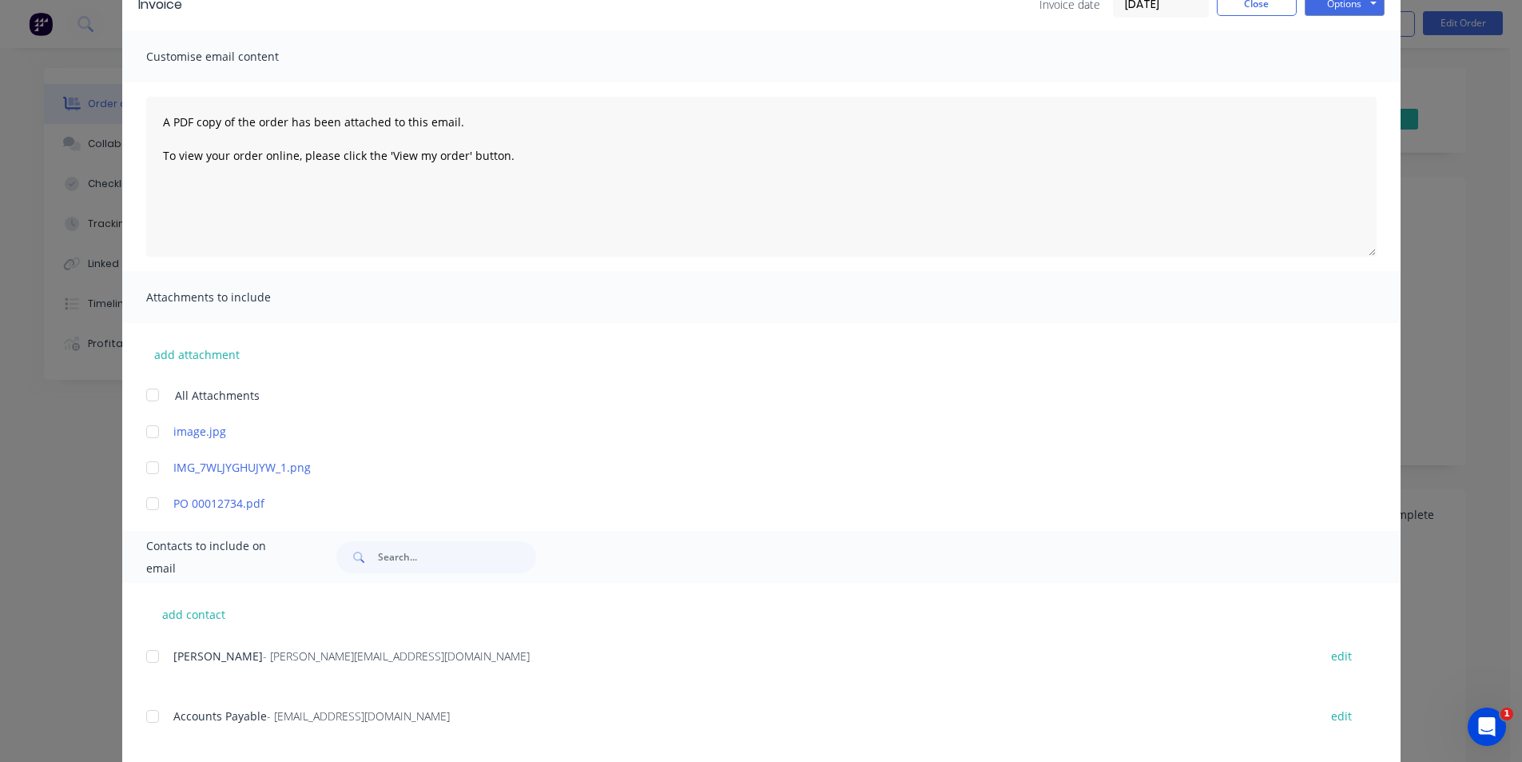
scroll to position [0, 0]
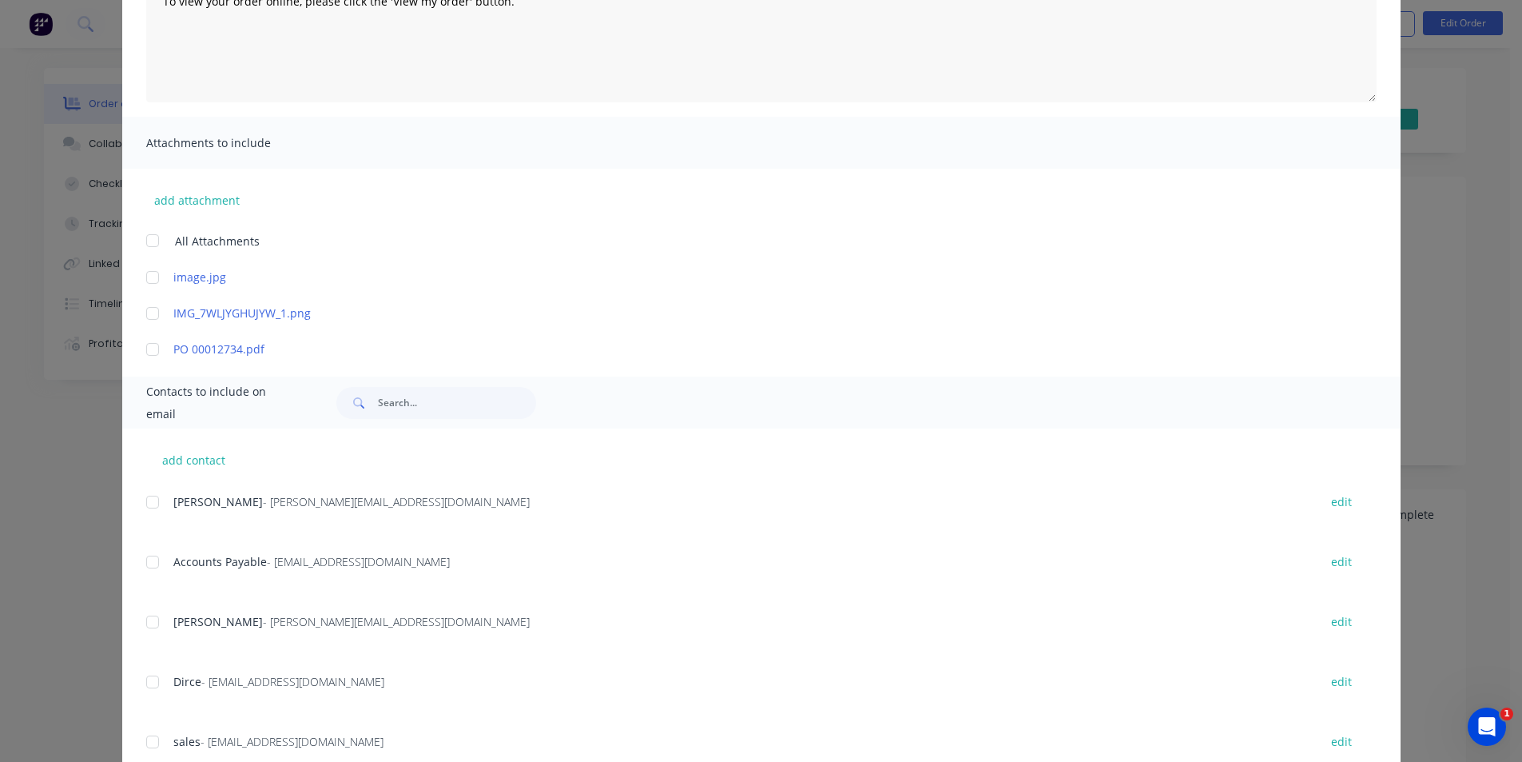
click at [147, 561] on div at bounding box center [153, 562] width 32 height 32
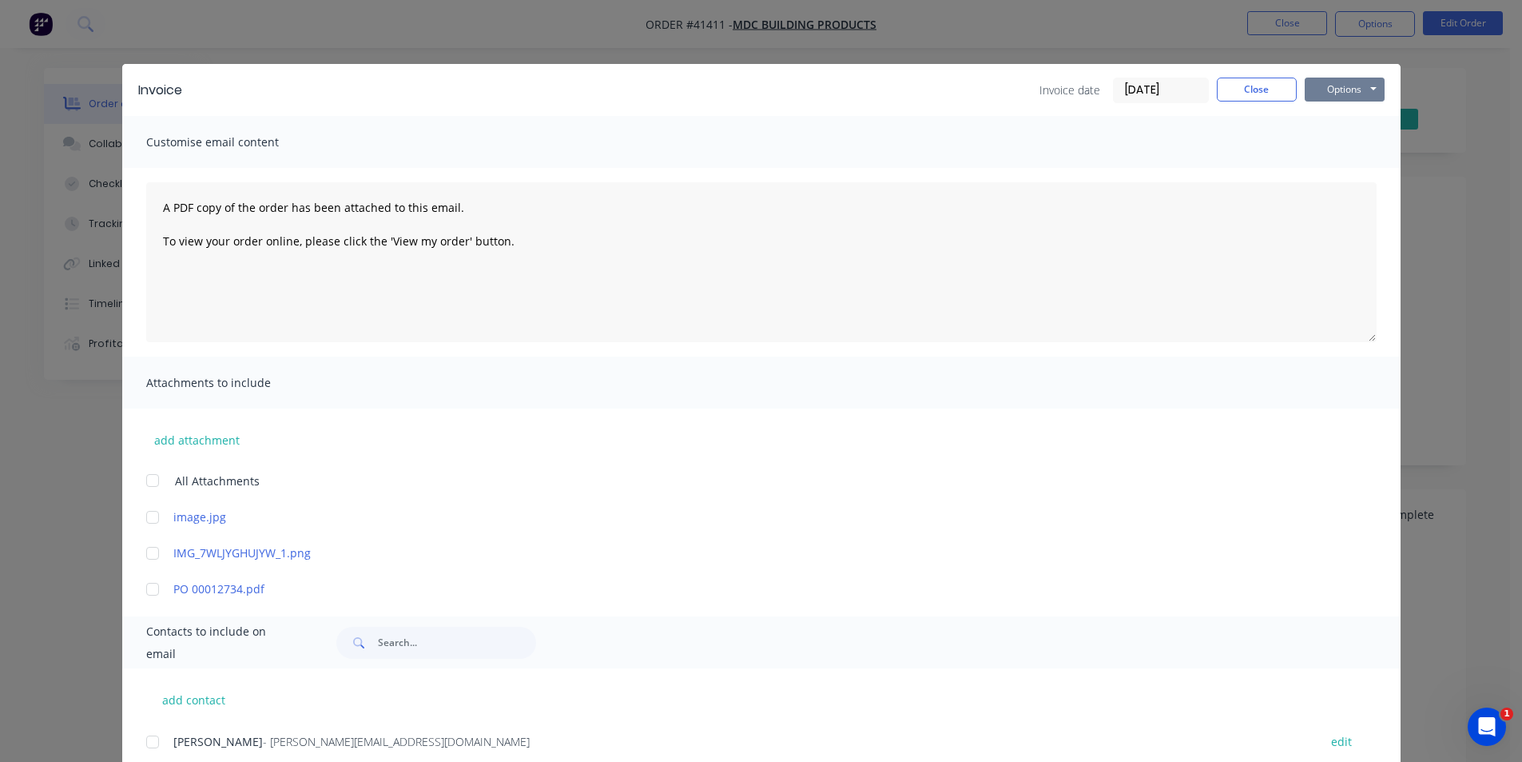
click at [1339, 99] on button "Options" at bounding box center [1345, 90] width 80 height 24
click at [1373, 174] on button "Email" at bounding box center [1356, 170] width 102 height 26
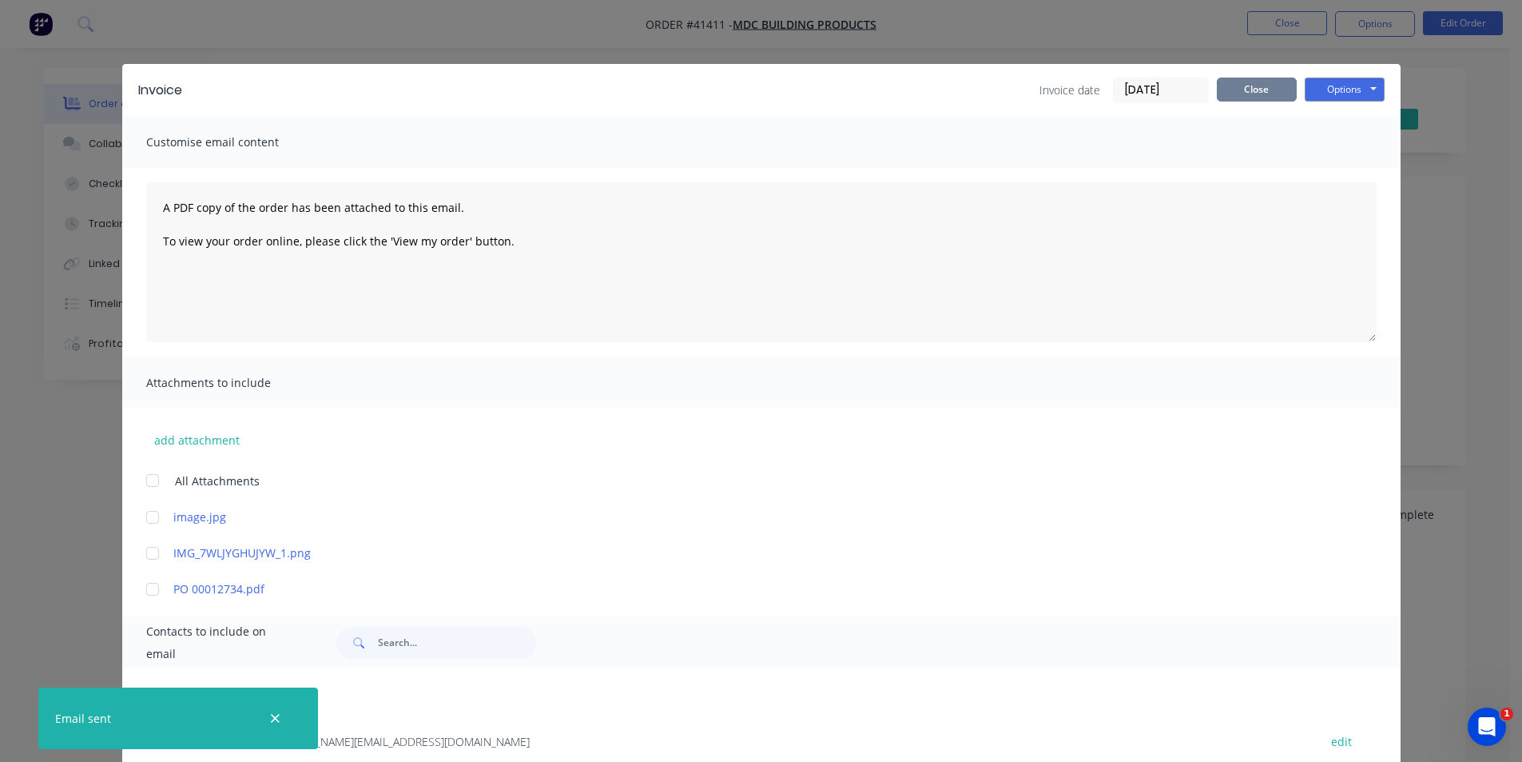
click at [1266, 88] on button "Close" at bounding box center [1257, 90] width 80 height 24
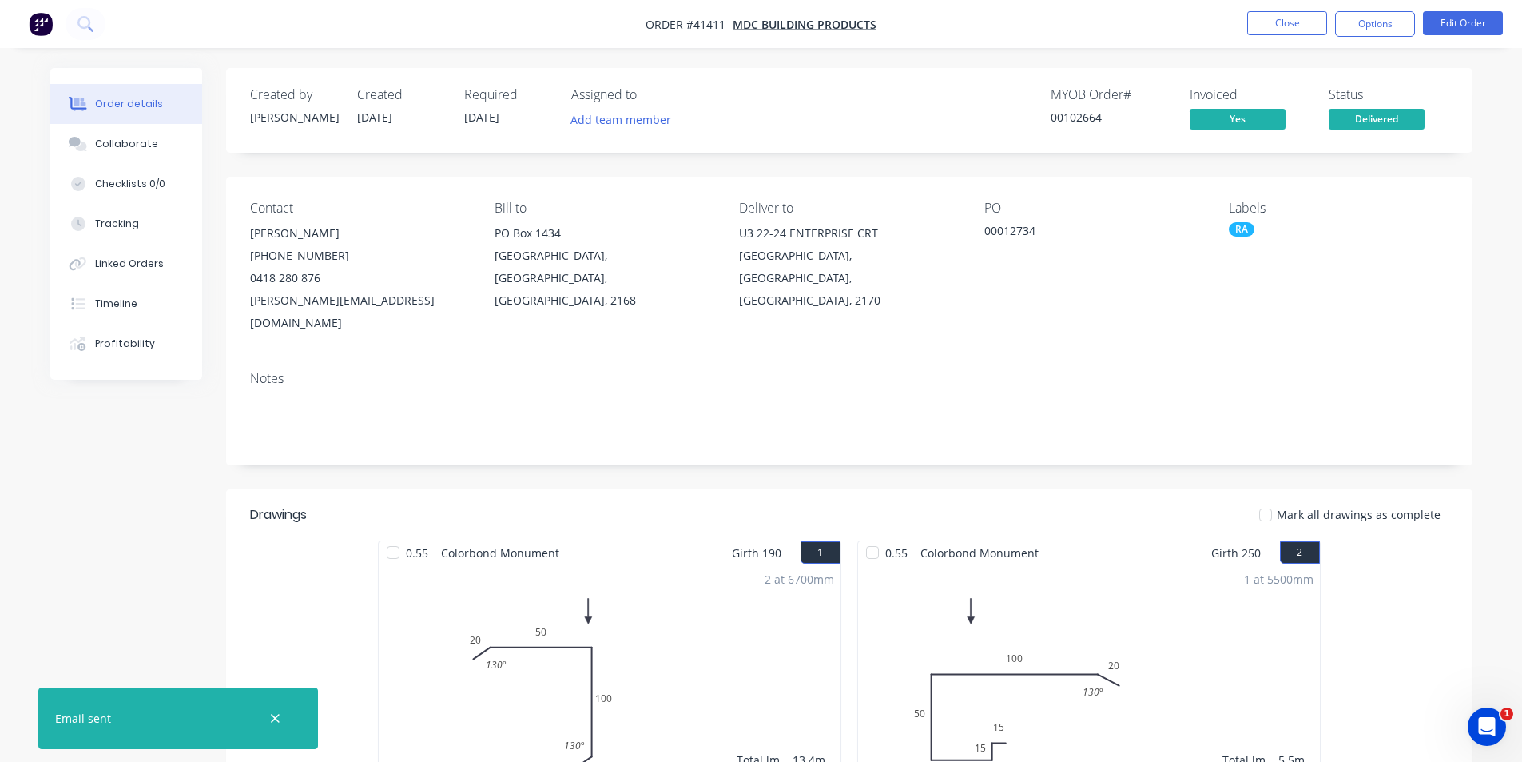
click at [1395, 10] on nav "Order #41411 - MDC Building Products Close Options Edit Order" at bounding box center [761, 24] width 1522 height 48
click at [1390, 22] on button "Options" at bounding box center [1375, 24] width 80 height 26
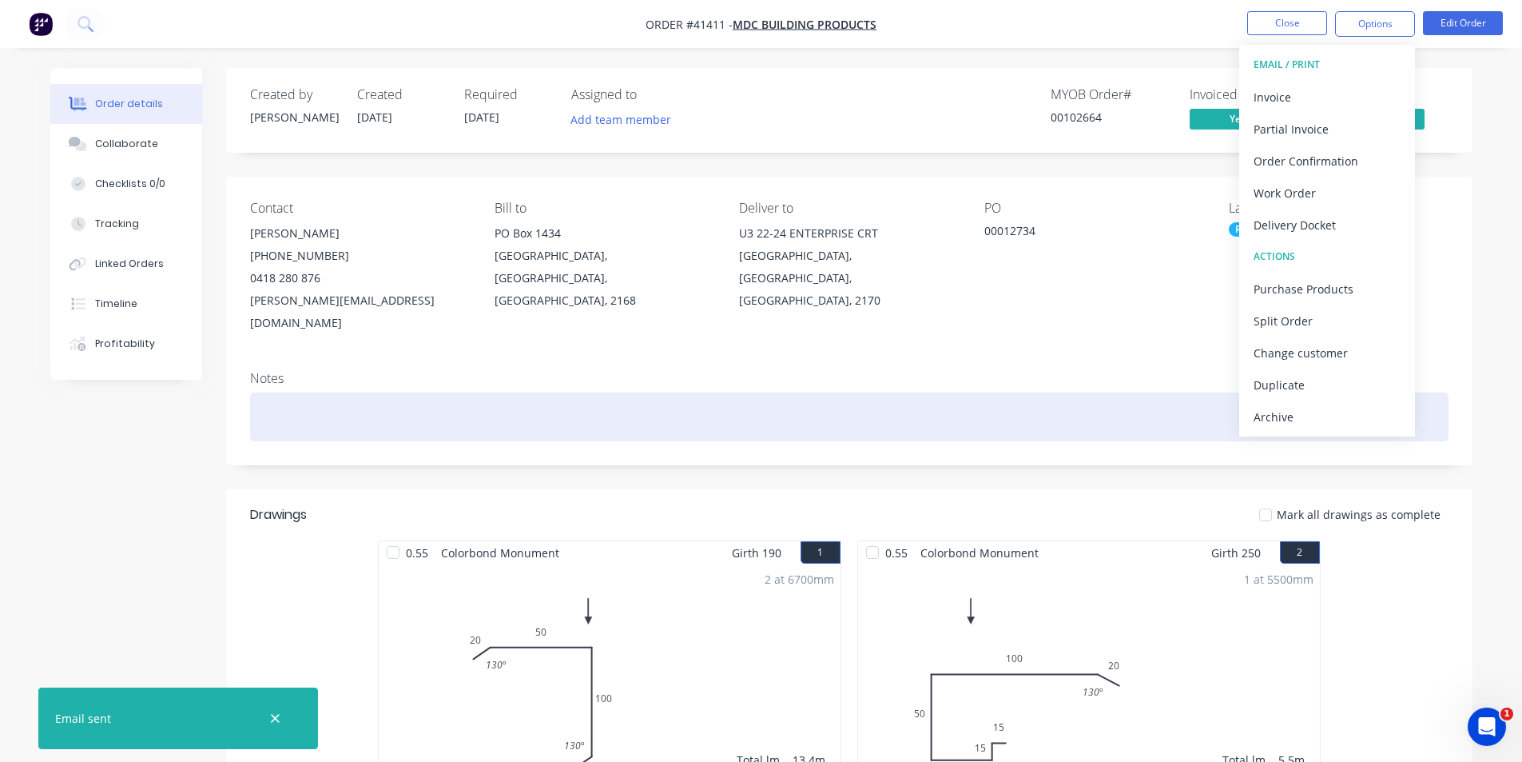
click at [1334, 413] on div "Archive" at bounding box center [1327, 416] width 147 height 23
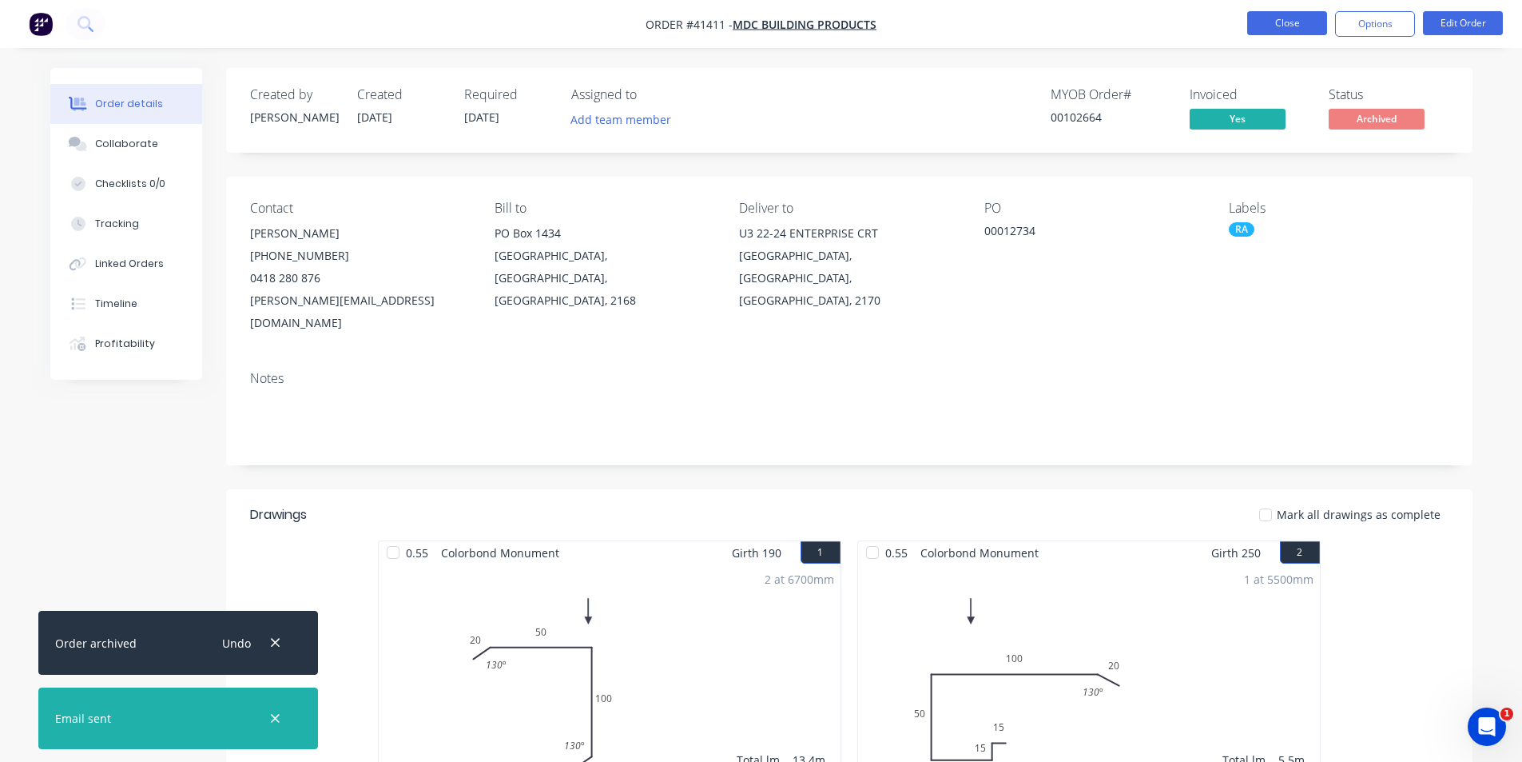
click at [1297, 30] on button "Close" at bounding box center [1287, 23] width 80 height 24
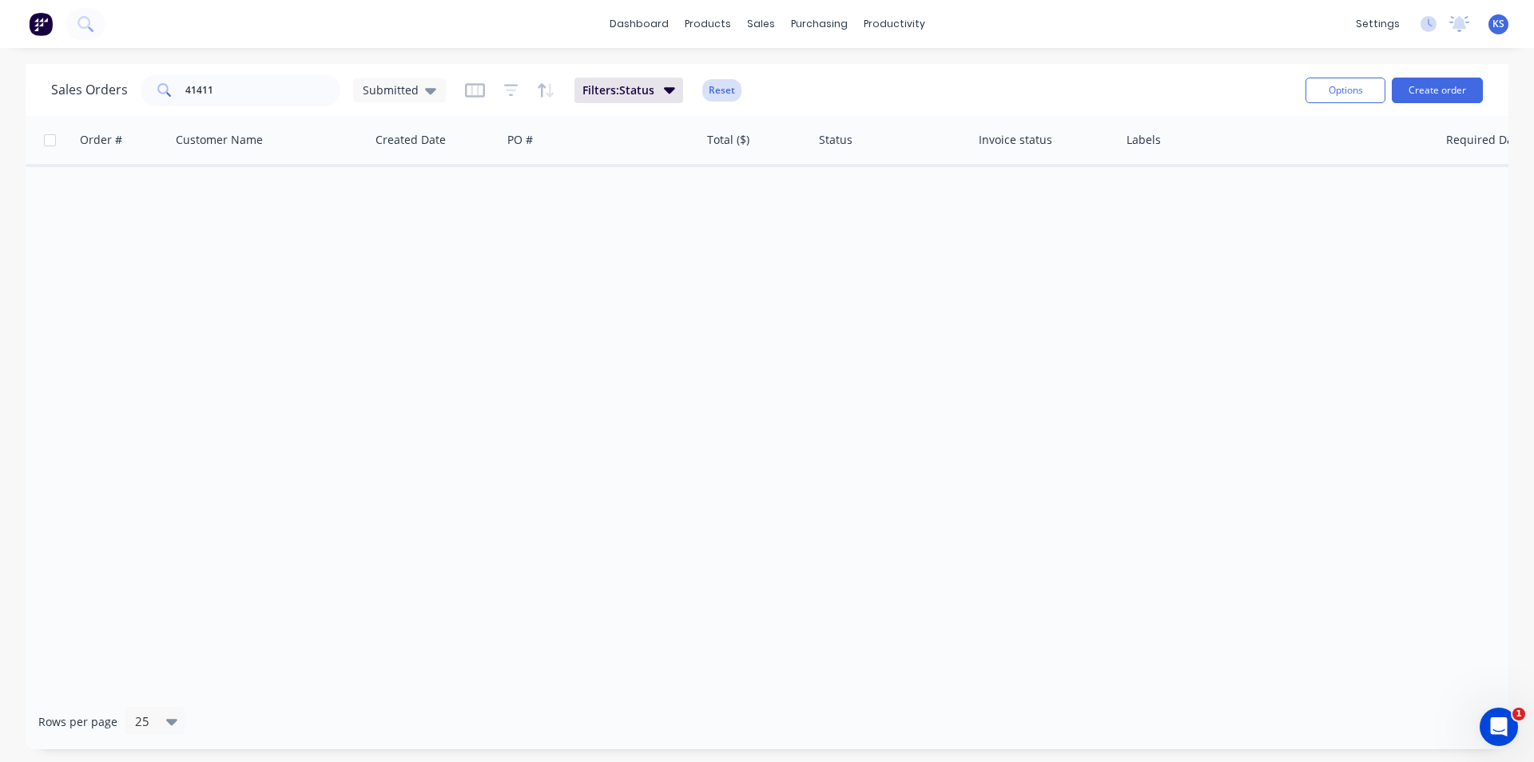
click at [726, 94] on button "Reset" at bounding box center [721, 90] width 39 height 22
drag, startPoint x: 233, startPoint y: 90, endPoint x: 96, endPoint y: 91, distance: 137.4
click at [96, 91] on div "Sales Orders 41411 Submitted" at bounding box center [248, 90] width 395 height 32
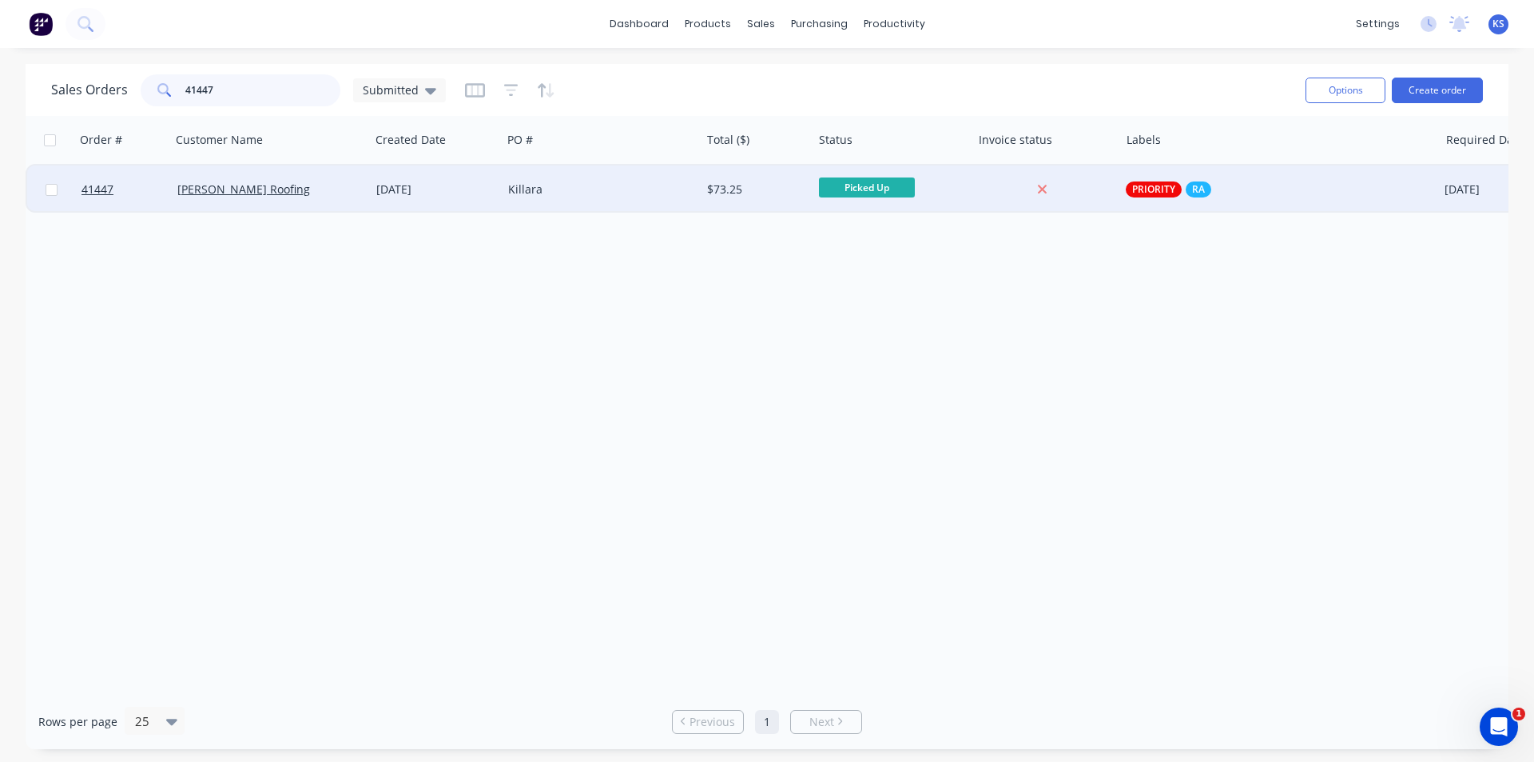
type input "41447"
click at [600, 187] on div "Killara" at bounding box center [596, 189] width 177 height 16
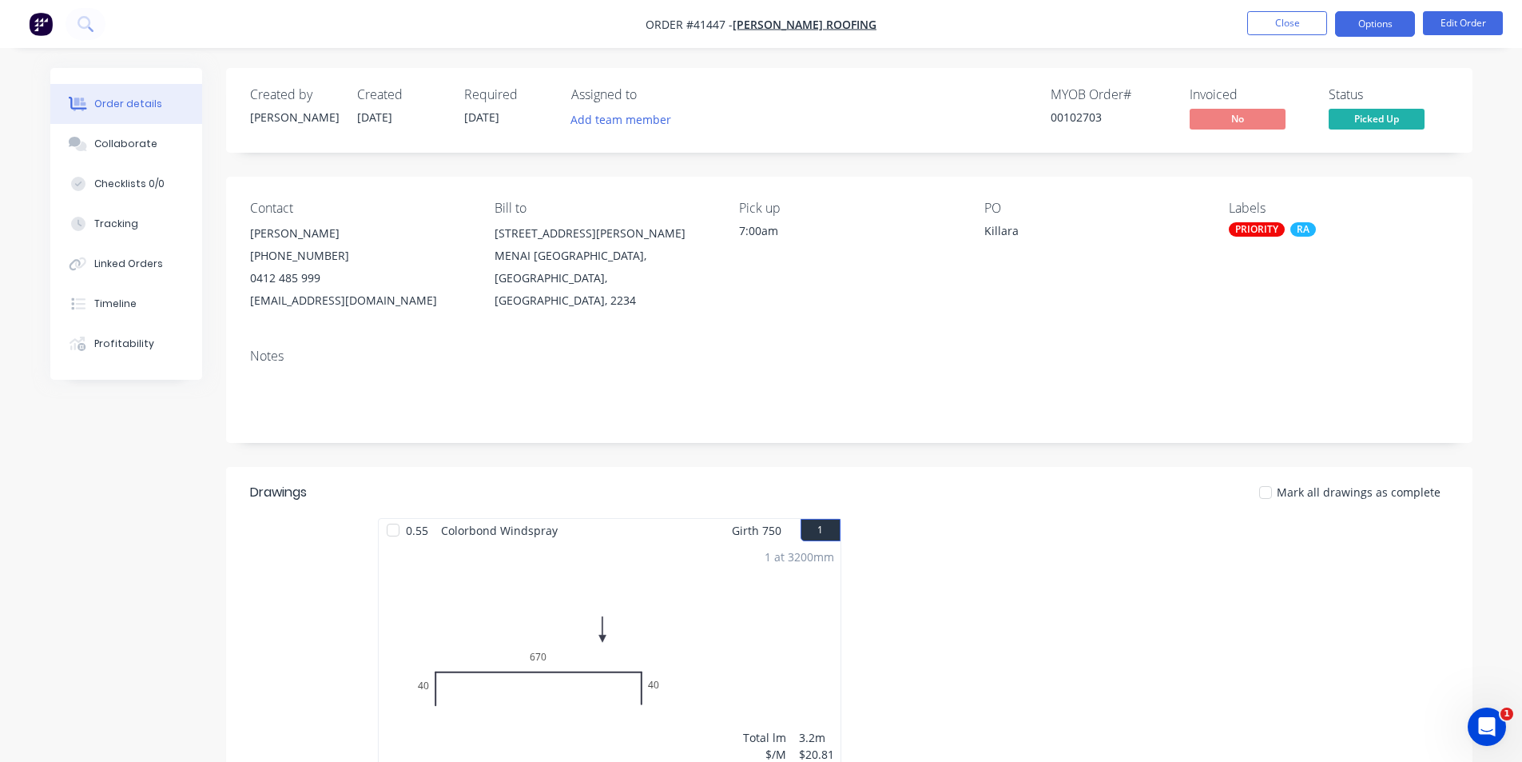
click at [1352, 31] on button "Options" at bounding box center [1375, 24] width 80 height 26
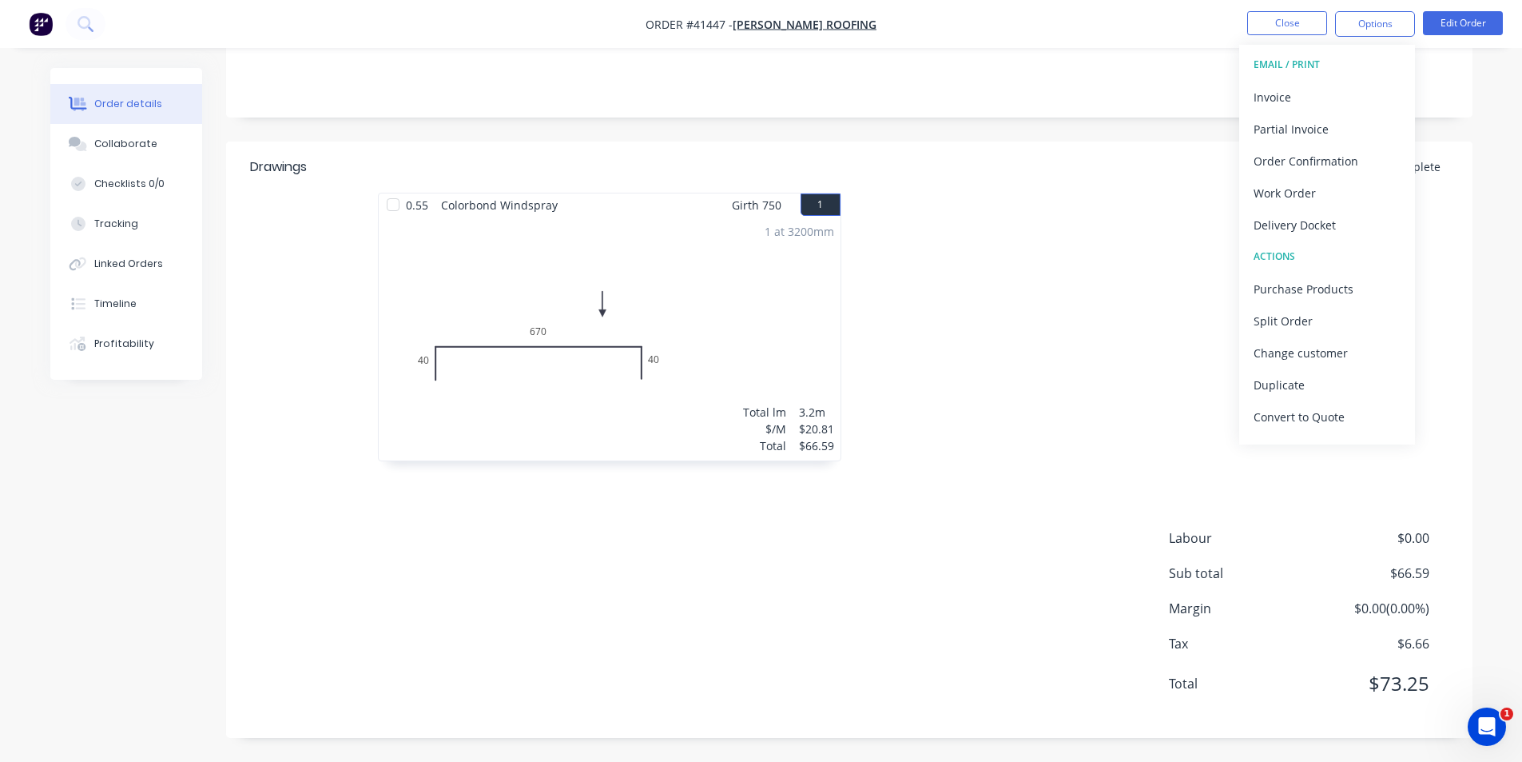
click at [1060, 588] on div "Labour $0.00 Sub total $66.59 Margin $0.00 ( 0.00 %) Tax $6.66 Total $73.25" at bounding box center [849, 620] width 1199 height 185
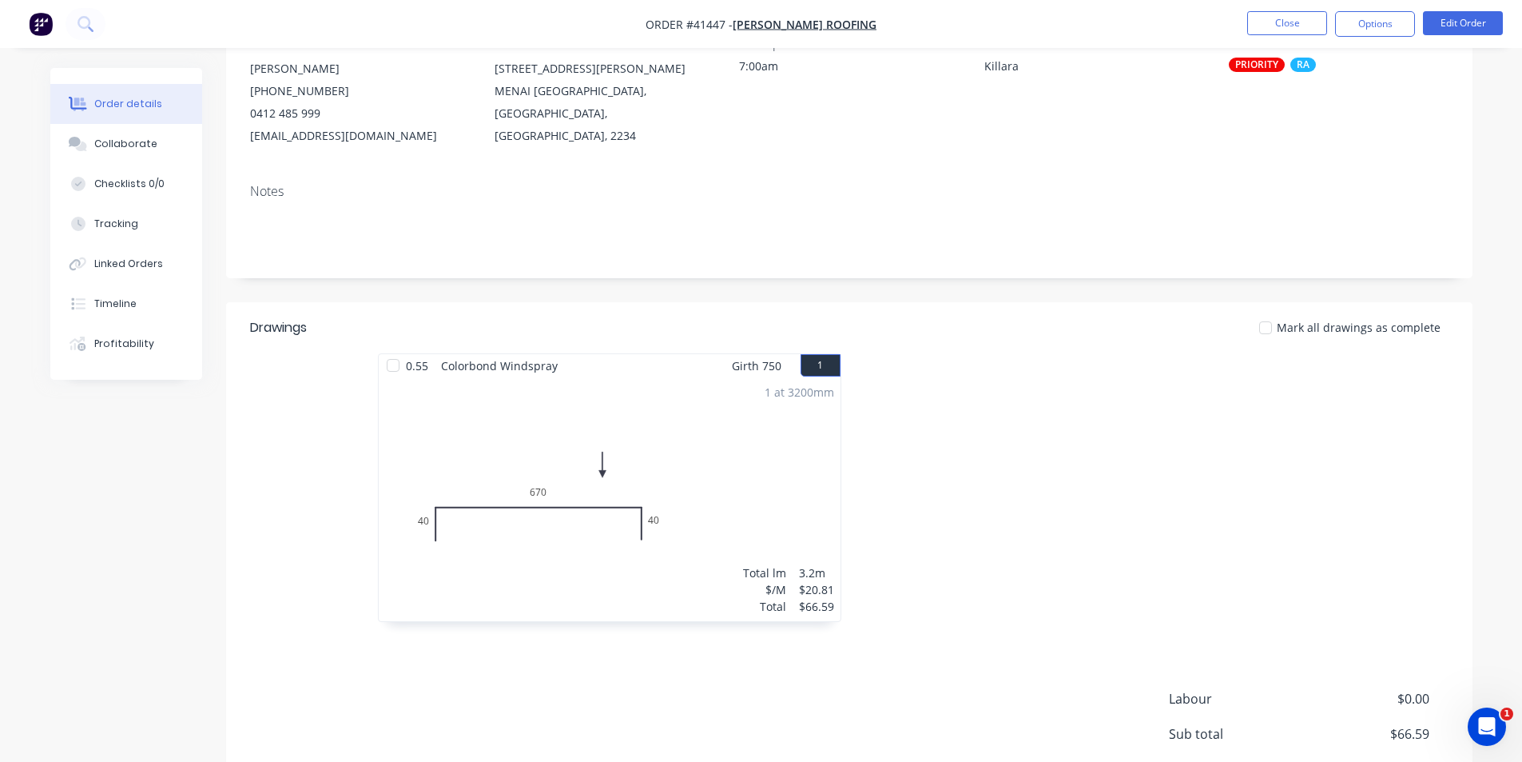
scroll to position [86, 0]
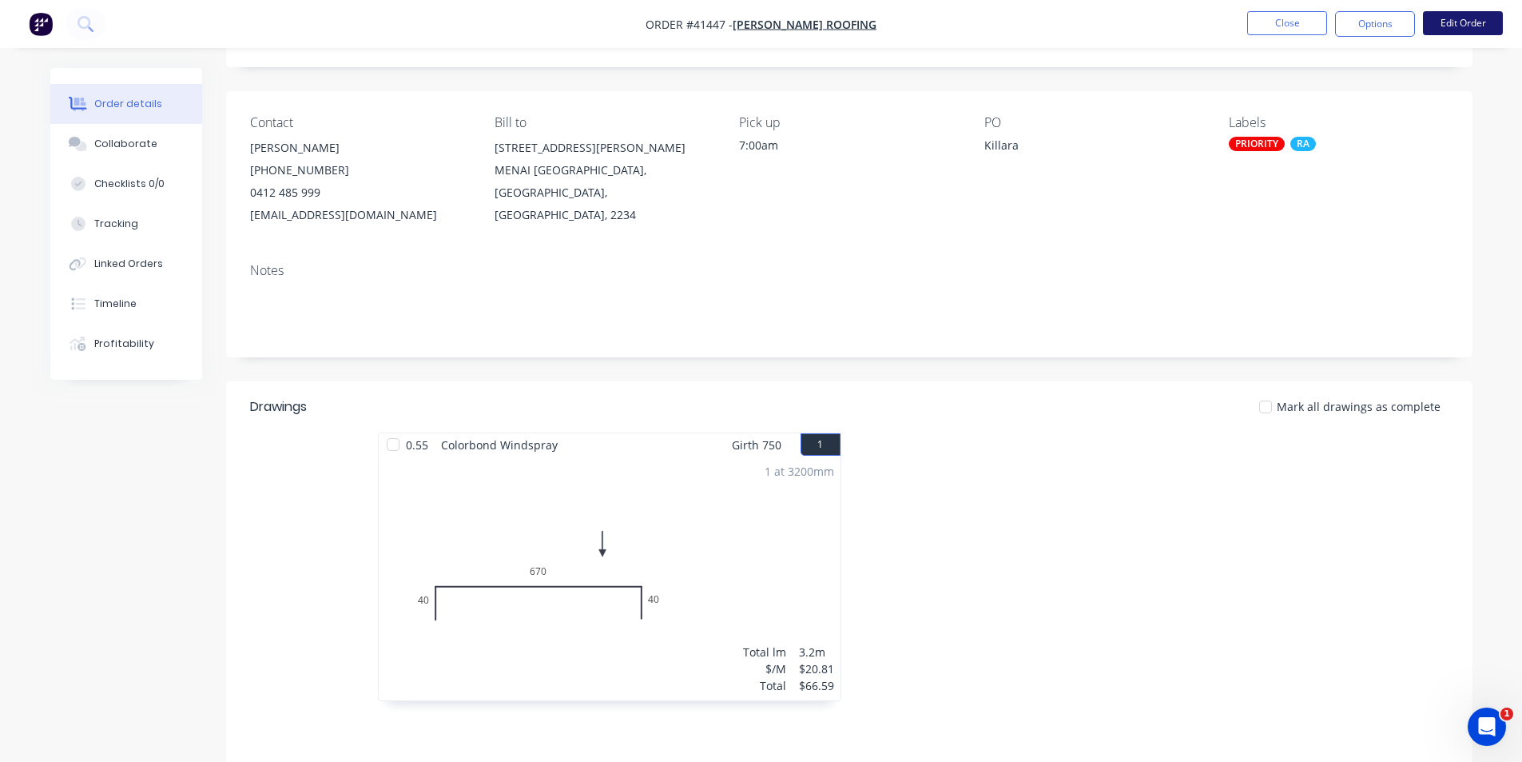
click at [1450, 25] on button "Edit Order" at bounding box center [1463, 23] width 80 height 24
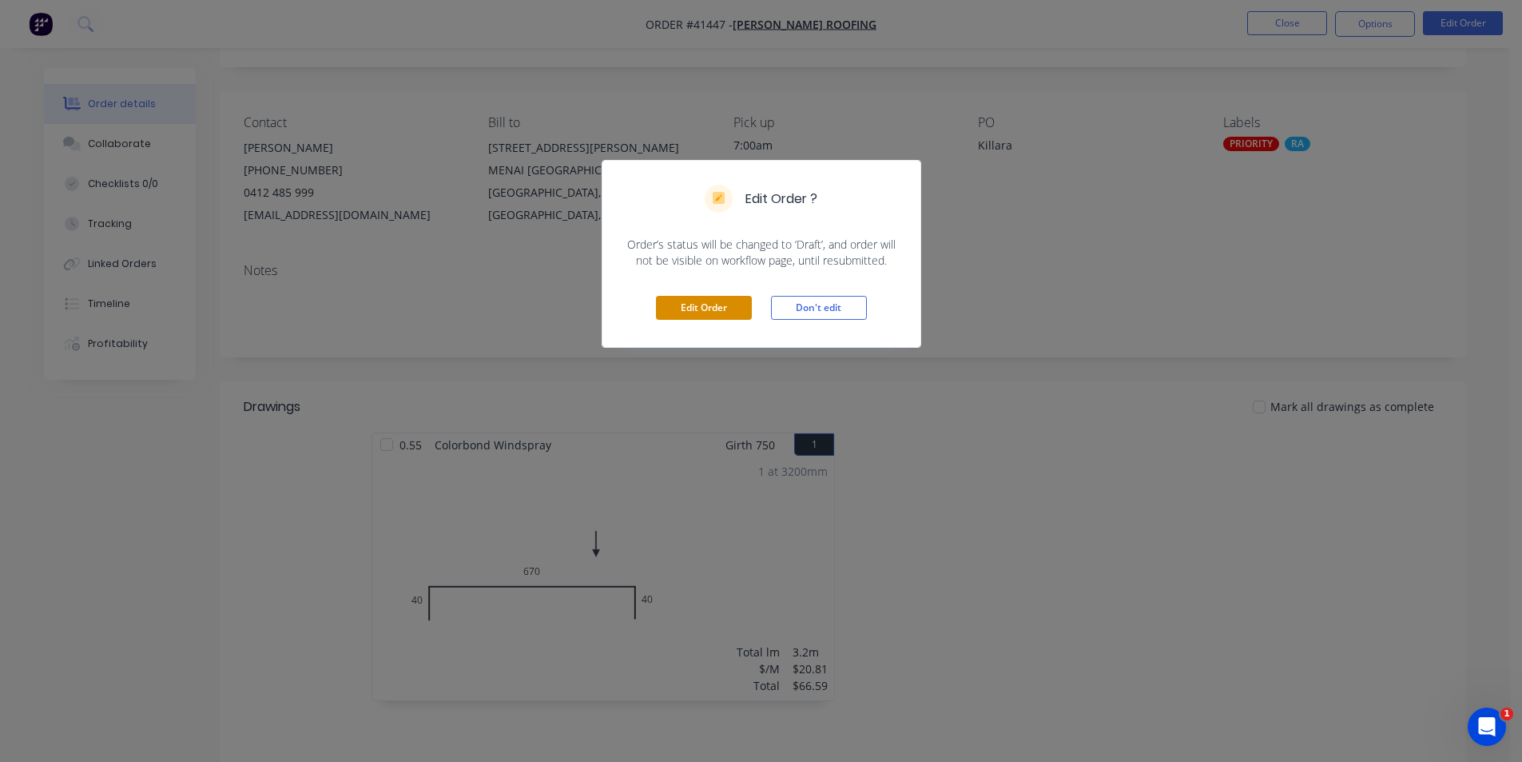
click at [688, 311] on button "Edit Order" at bounding box center [704, 308] width 96 height 24
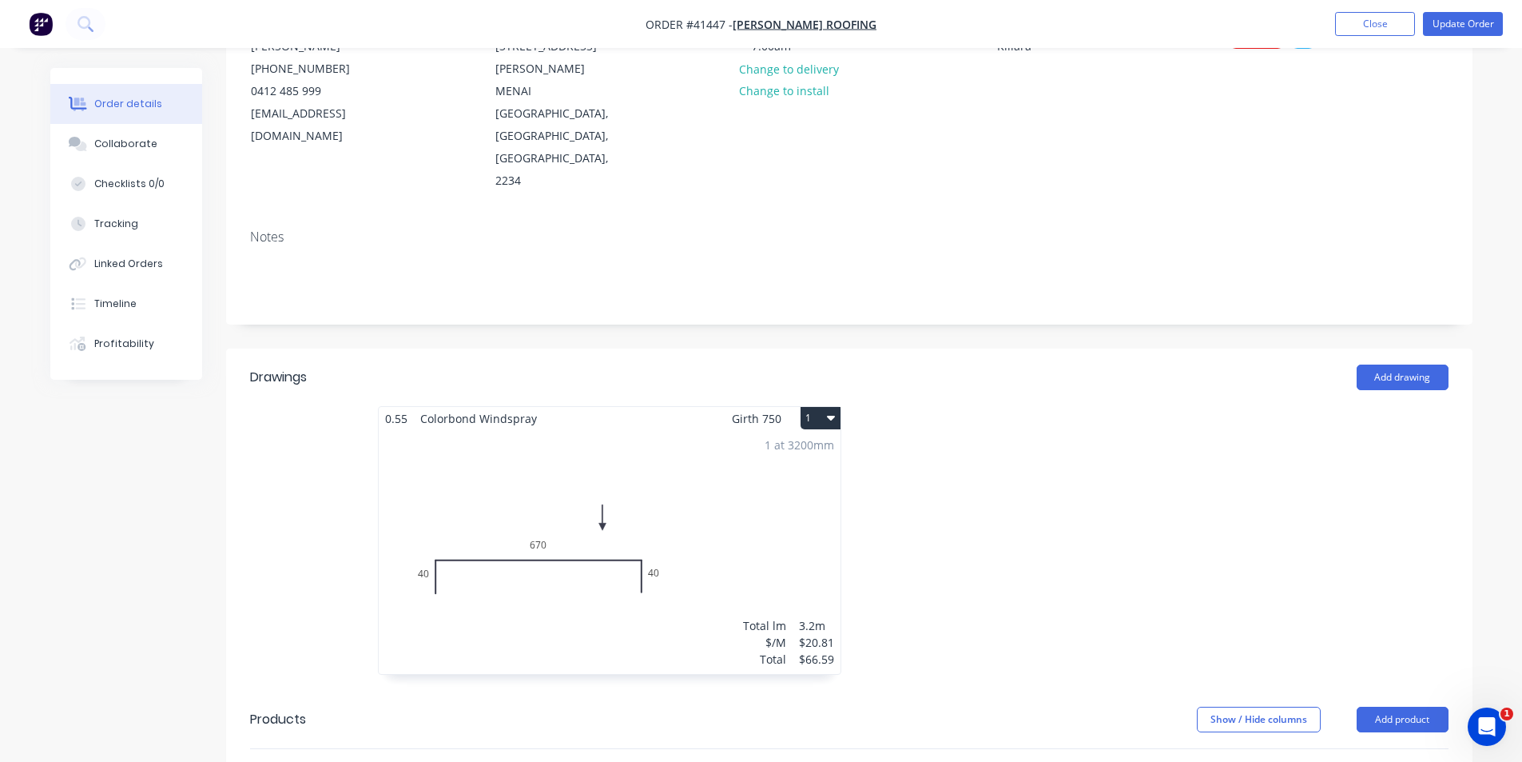
scroll to position [240, 0]
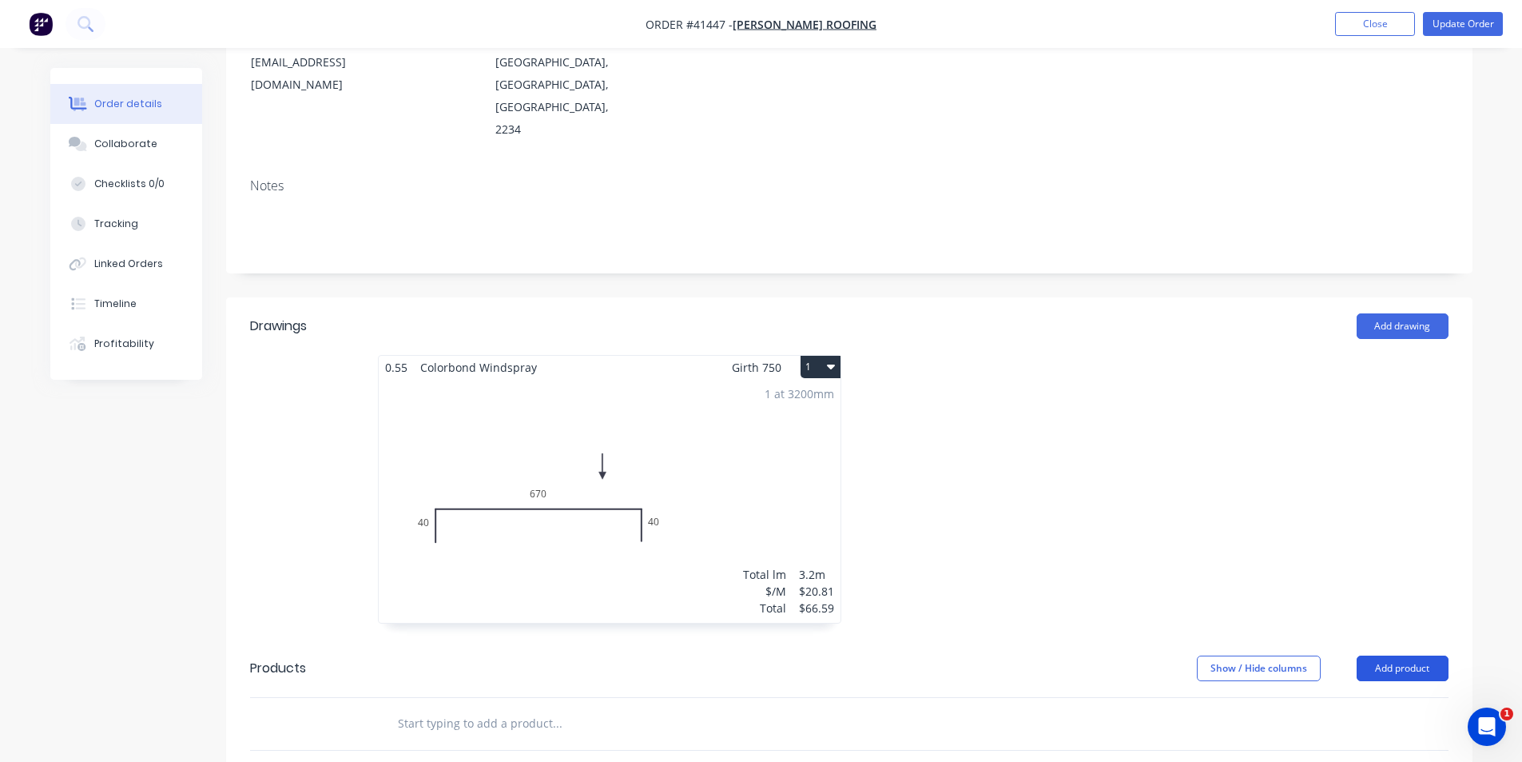
click at [1384, 655] on button "Add product" at bounding box center [1403, 668] width 92 height 26
click at [1370, 697] on div "Product catalogue" at bounding box center [1372, 708] width 123 height 23
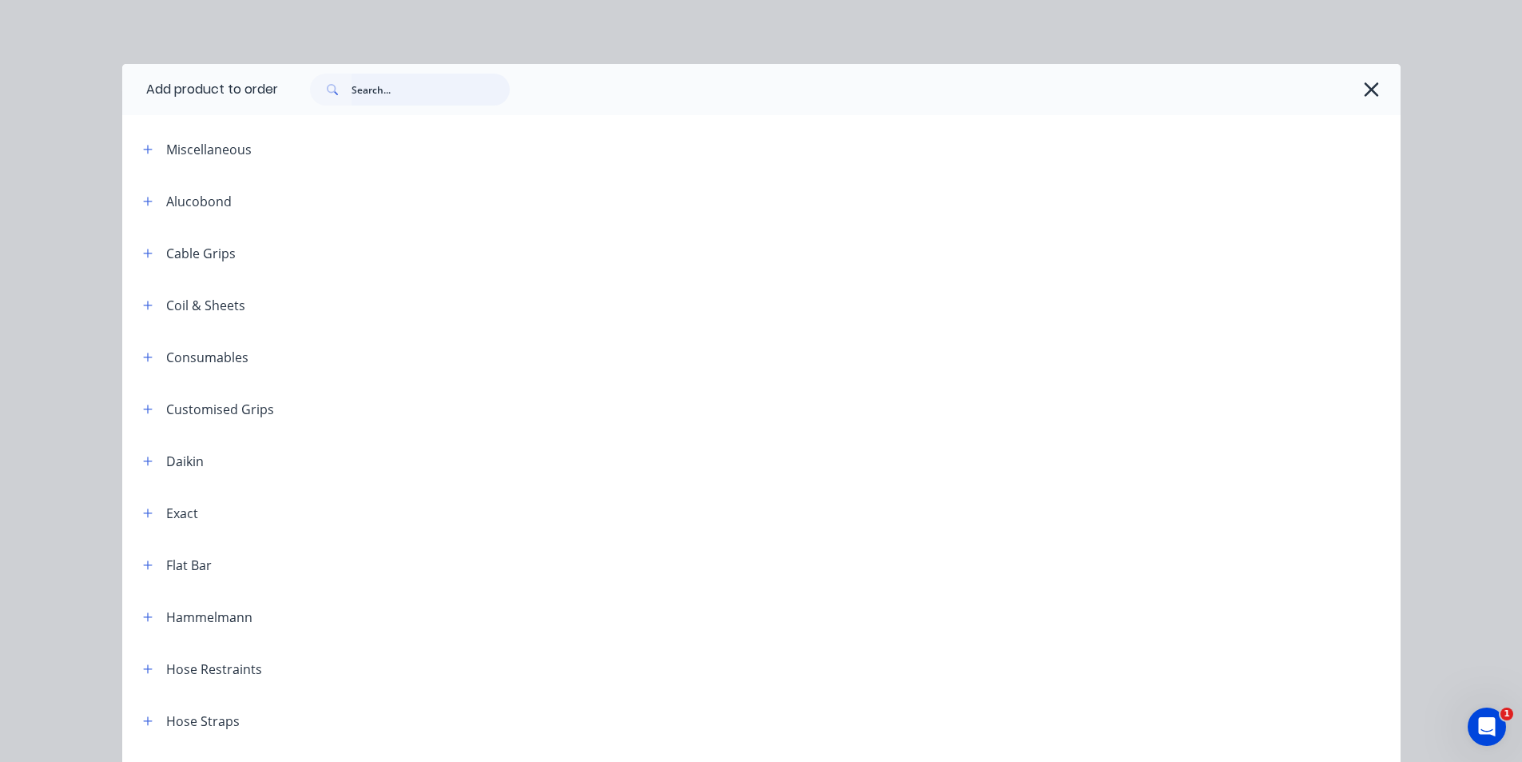
click at [368, 88] on input "text" at bounding box center [431, 90] width 158 height 32
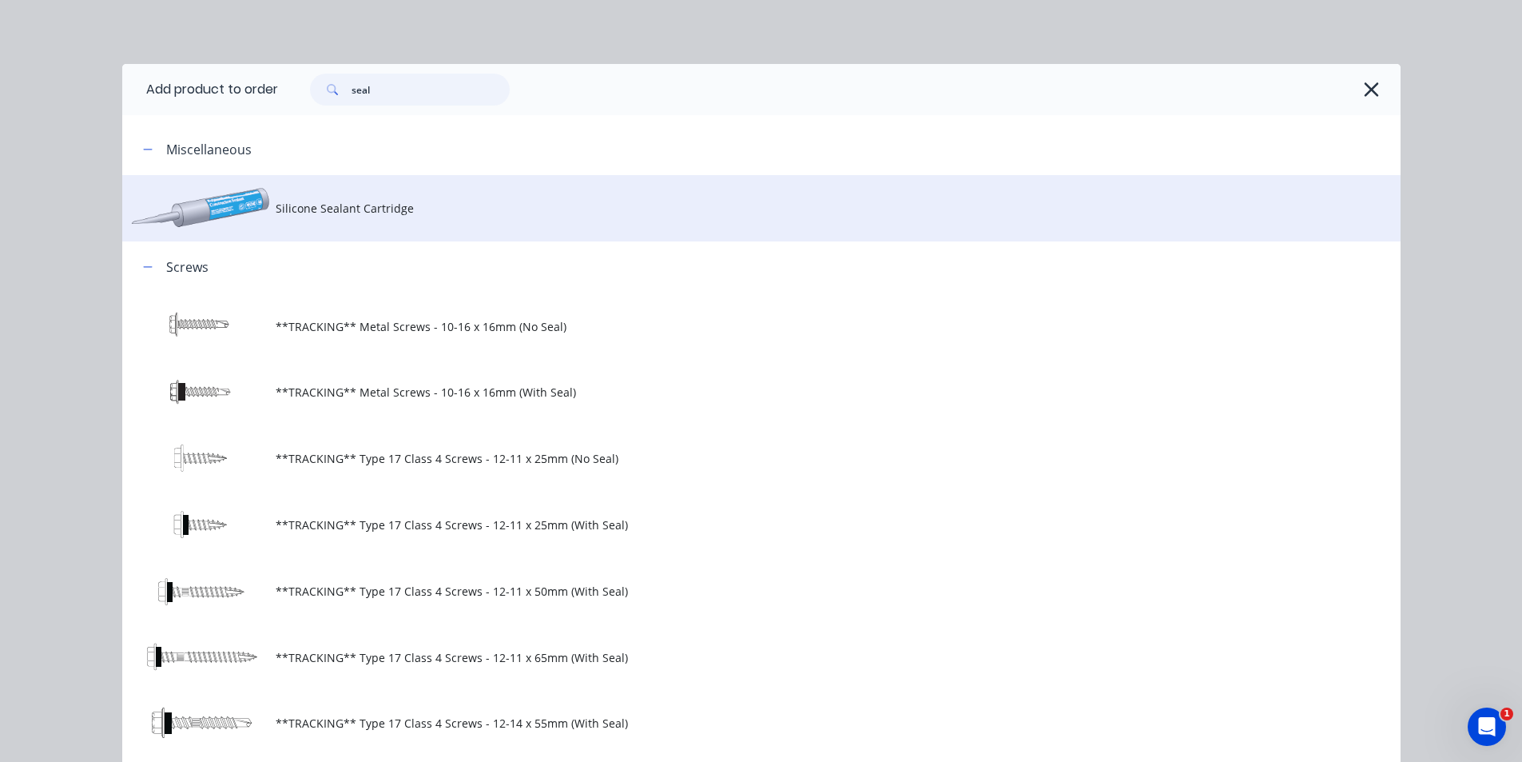
type input "seal"
click at [362, 217] on td "Silicone Sealant Cartridge" at bounding box center [838, 208] width 1125 height 66
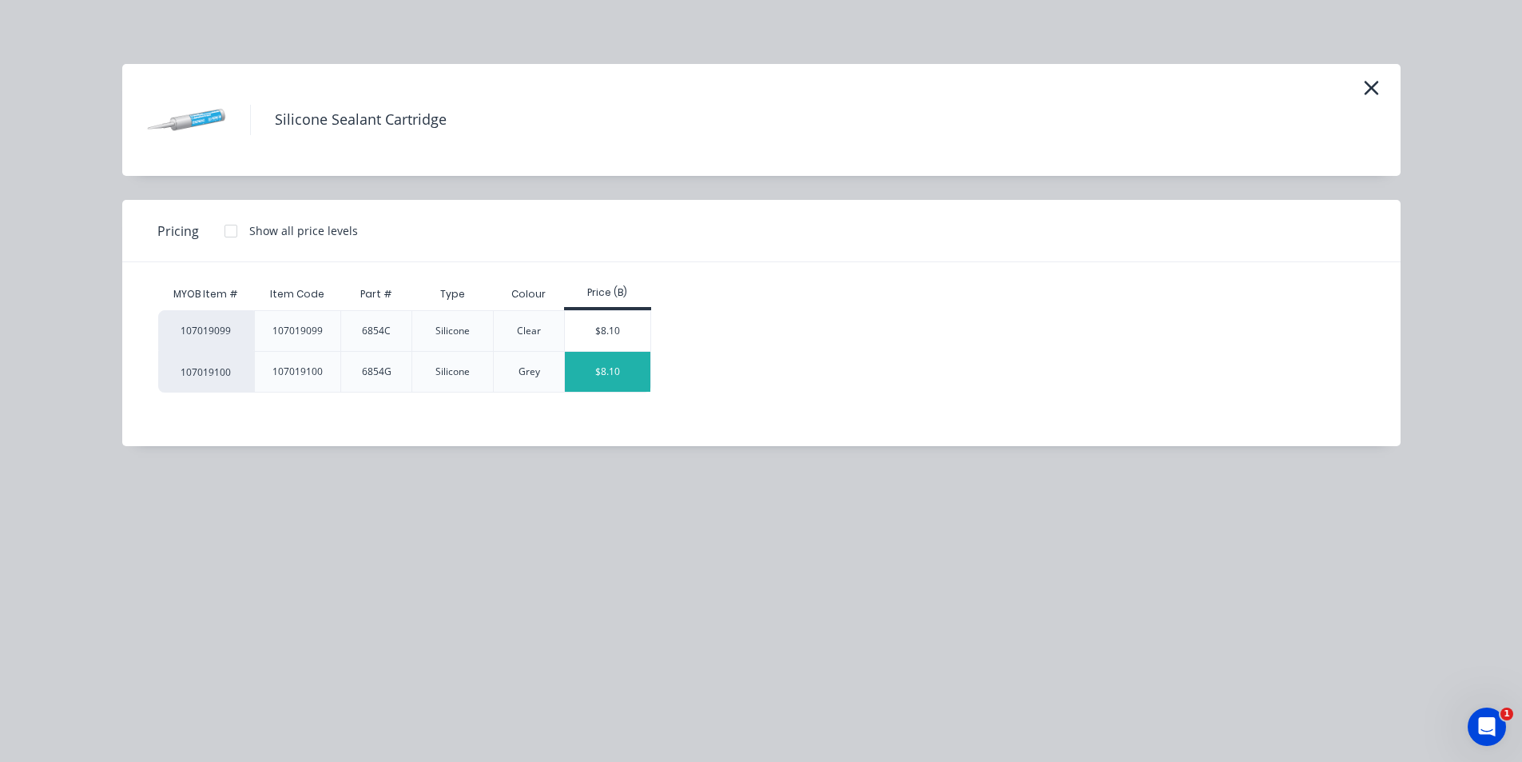
click at [610, 372] on div "$8.10" at bounding box center [608, 372] width 86 height 40
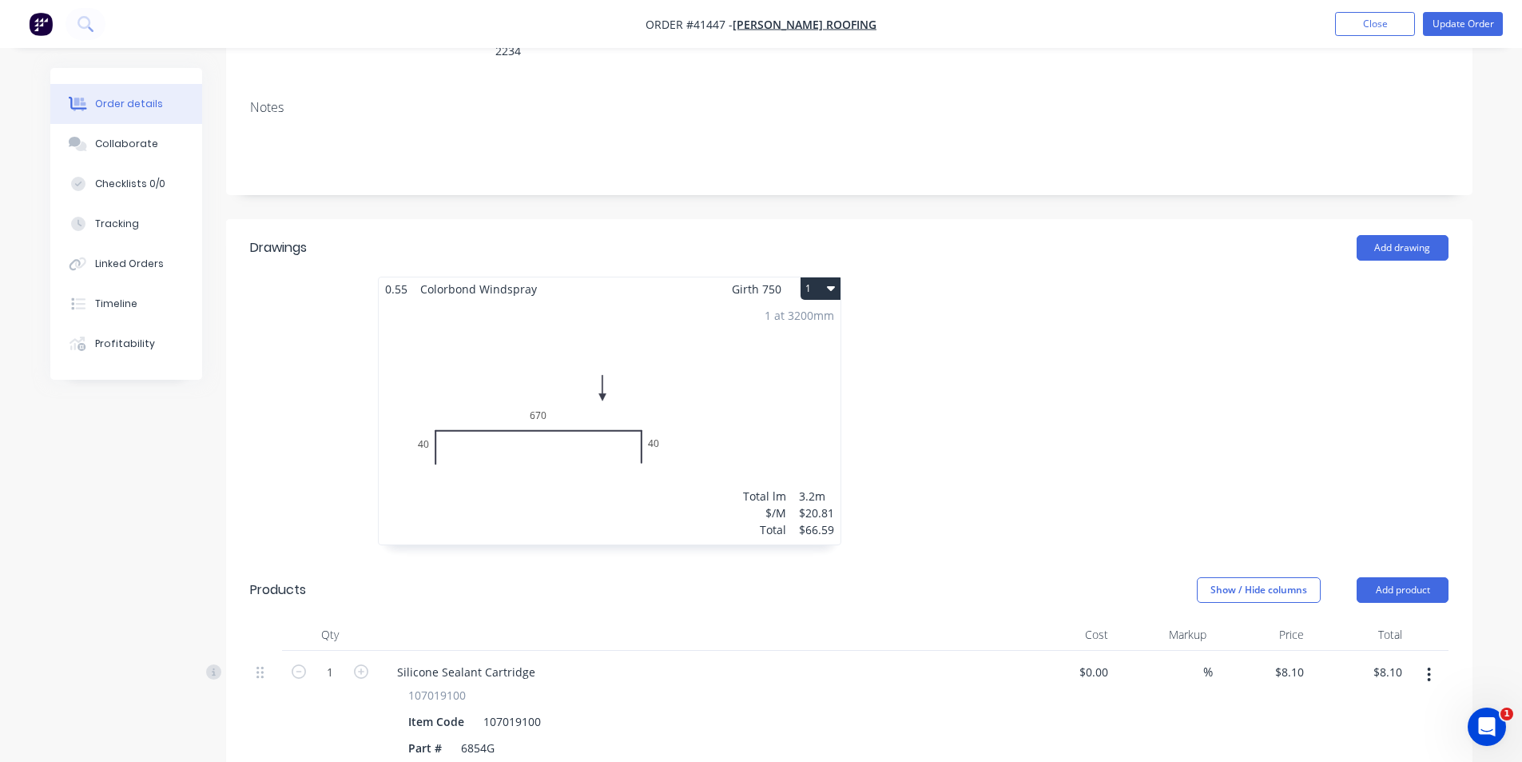
scroll to position [479, 0]
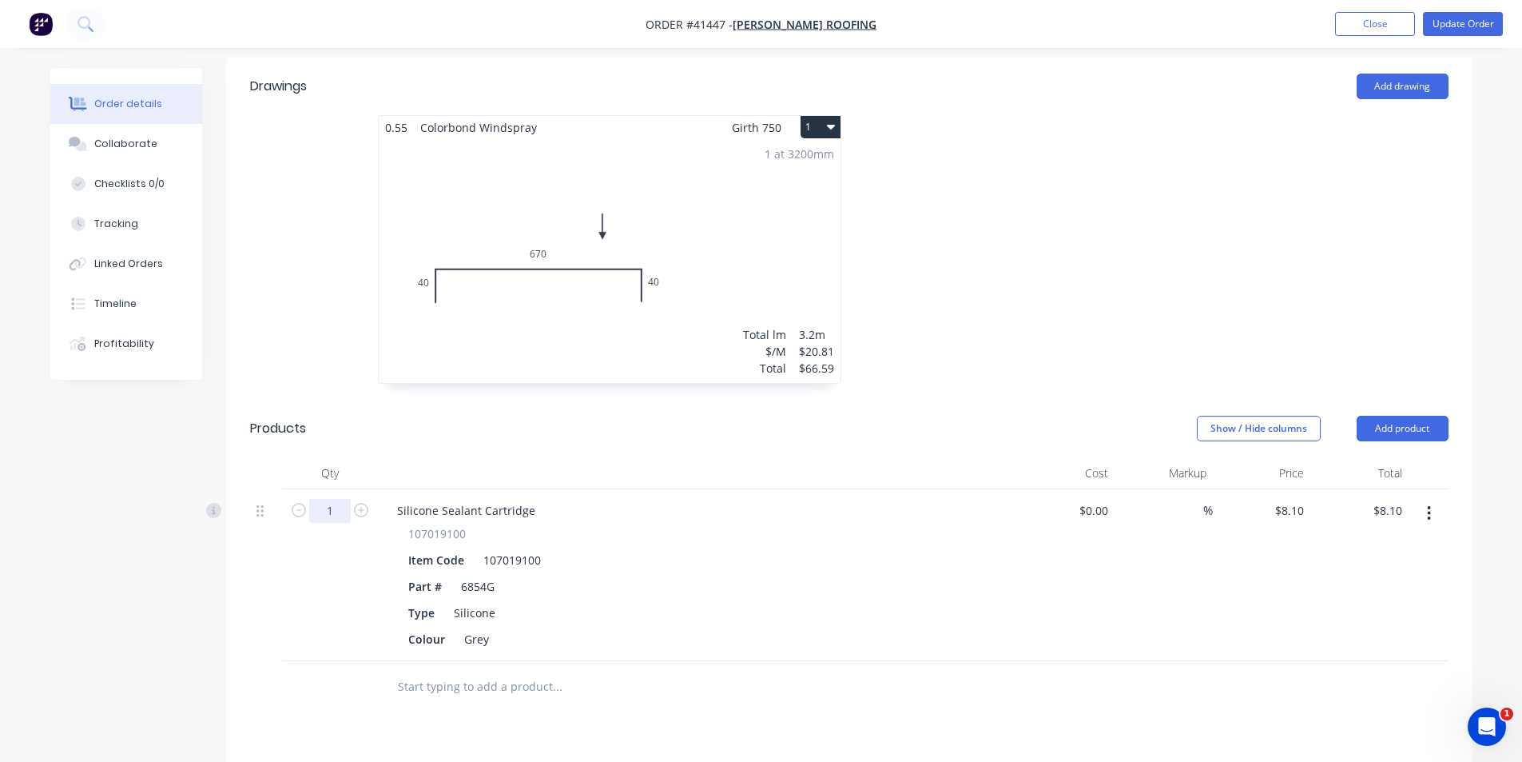
click at [337, 499] on input "1" at bounding box center [330, 511] width 42 height 24
type input "24"
type input "$194.40"
click at [534, 499] on div "Silicone Sealant Cartridge" at bounding box center [466, 510] width 164 height 23
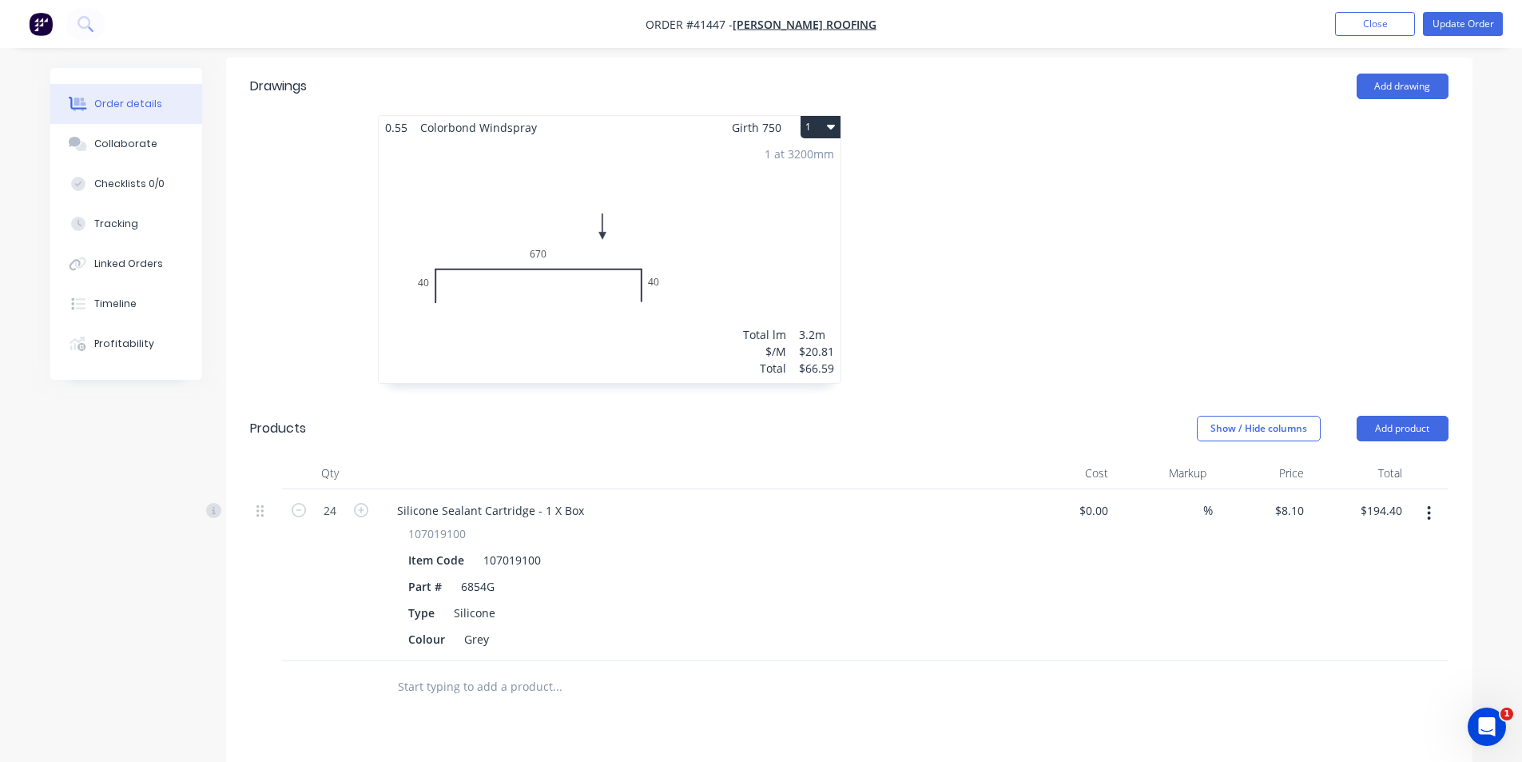
click at [1040, 296] on div at bounding box center [1088, 257] width 479 height 284
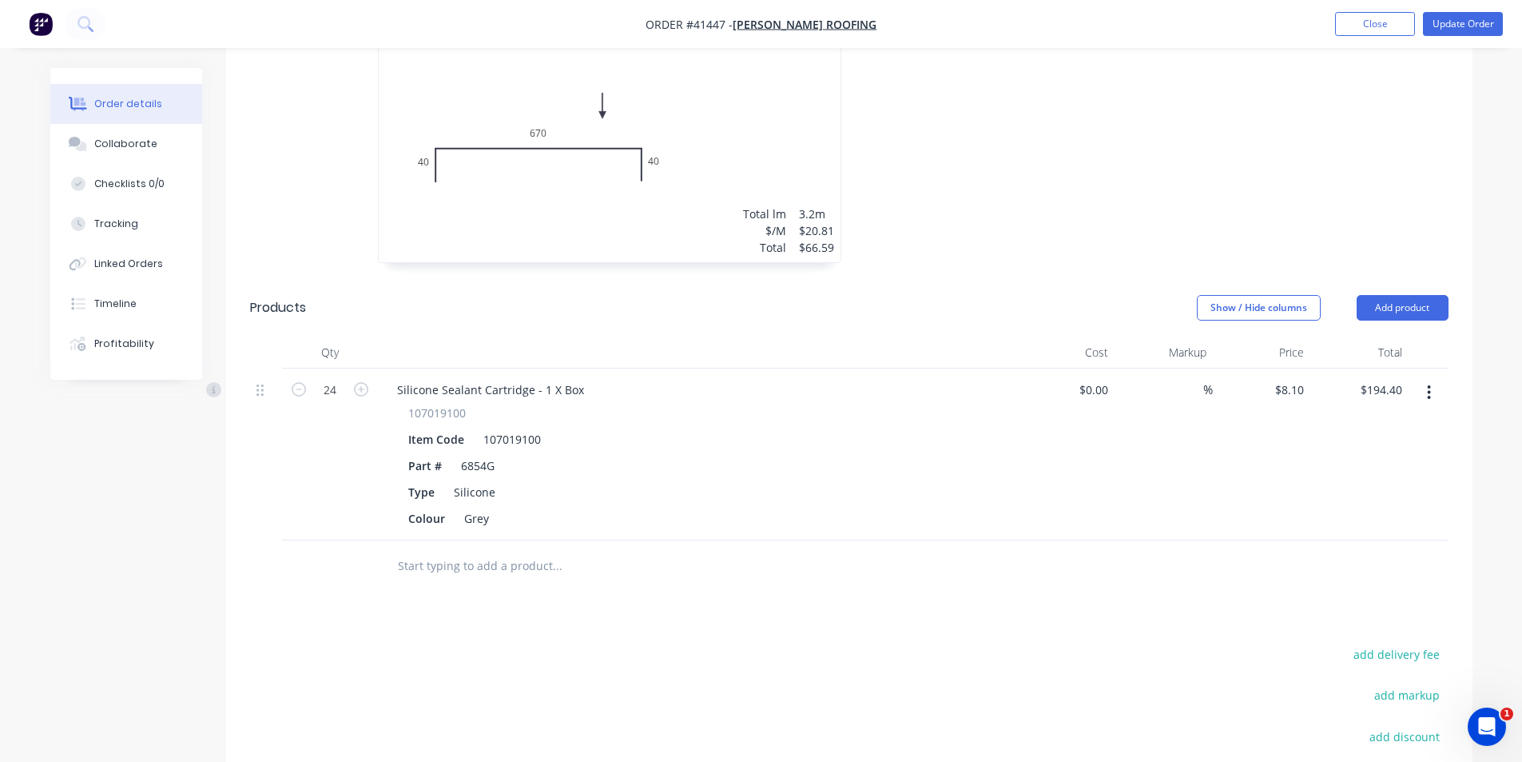
scroll to position [531, 0]
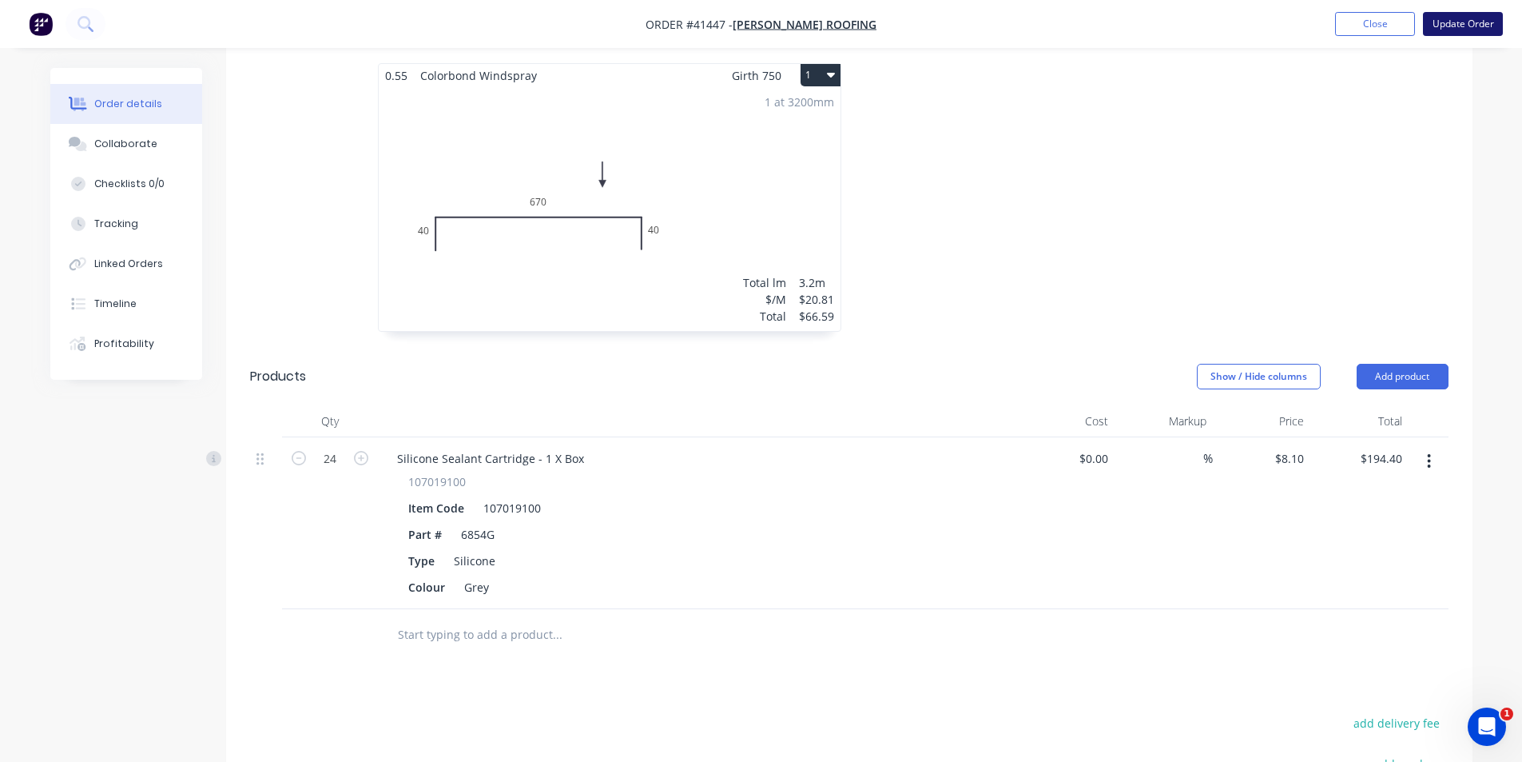
click at [1443, 13] on button "Update Order" at bounding box center [1463, 24] width 80 height 24
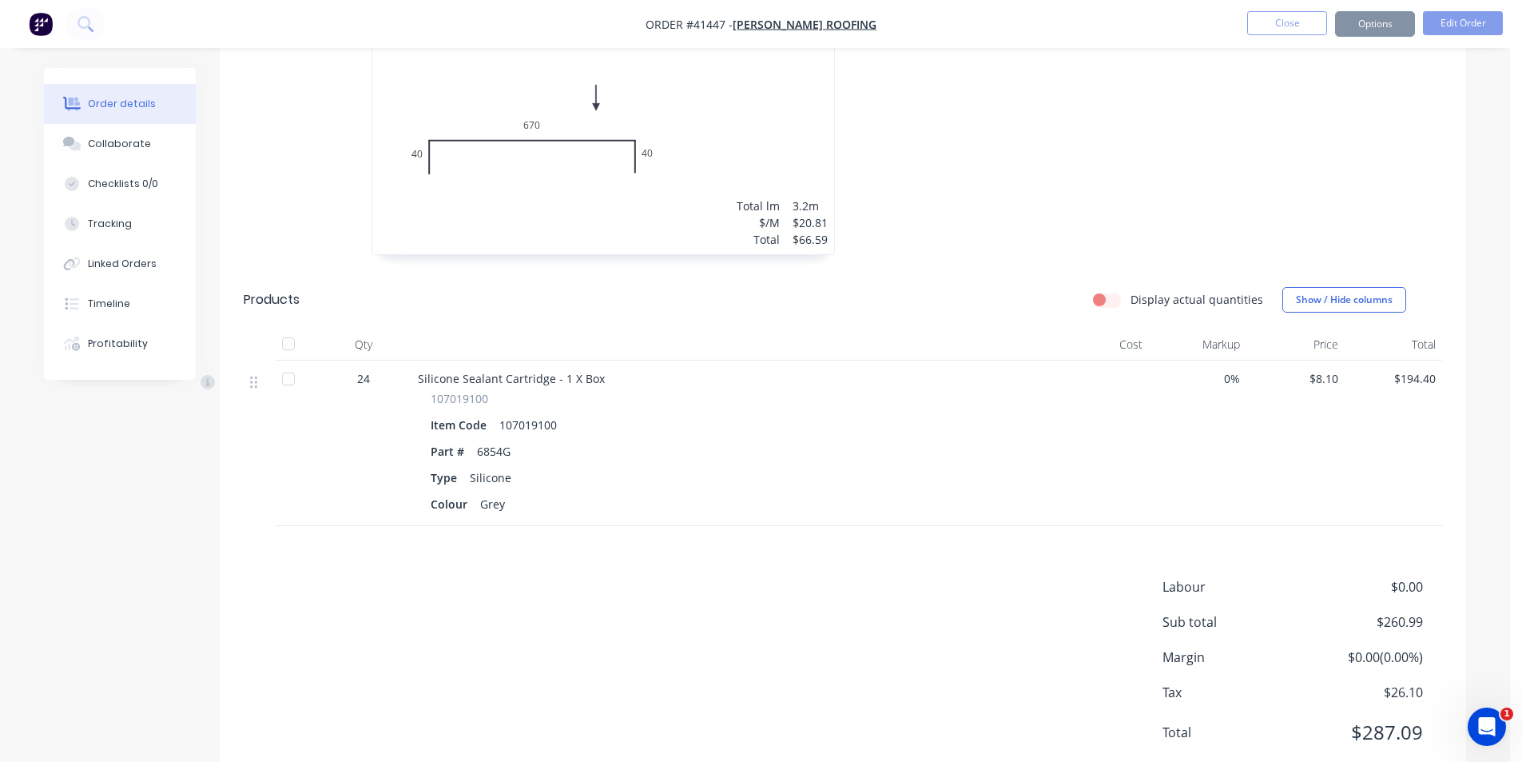
scroll to position [0, 0]
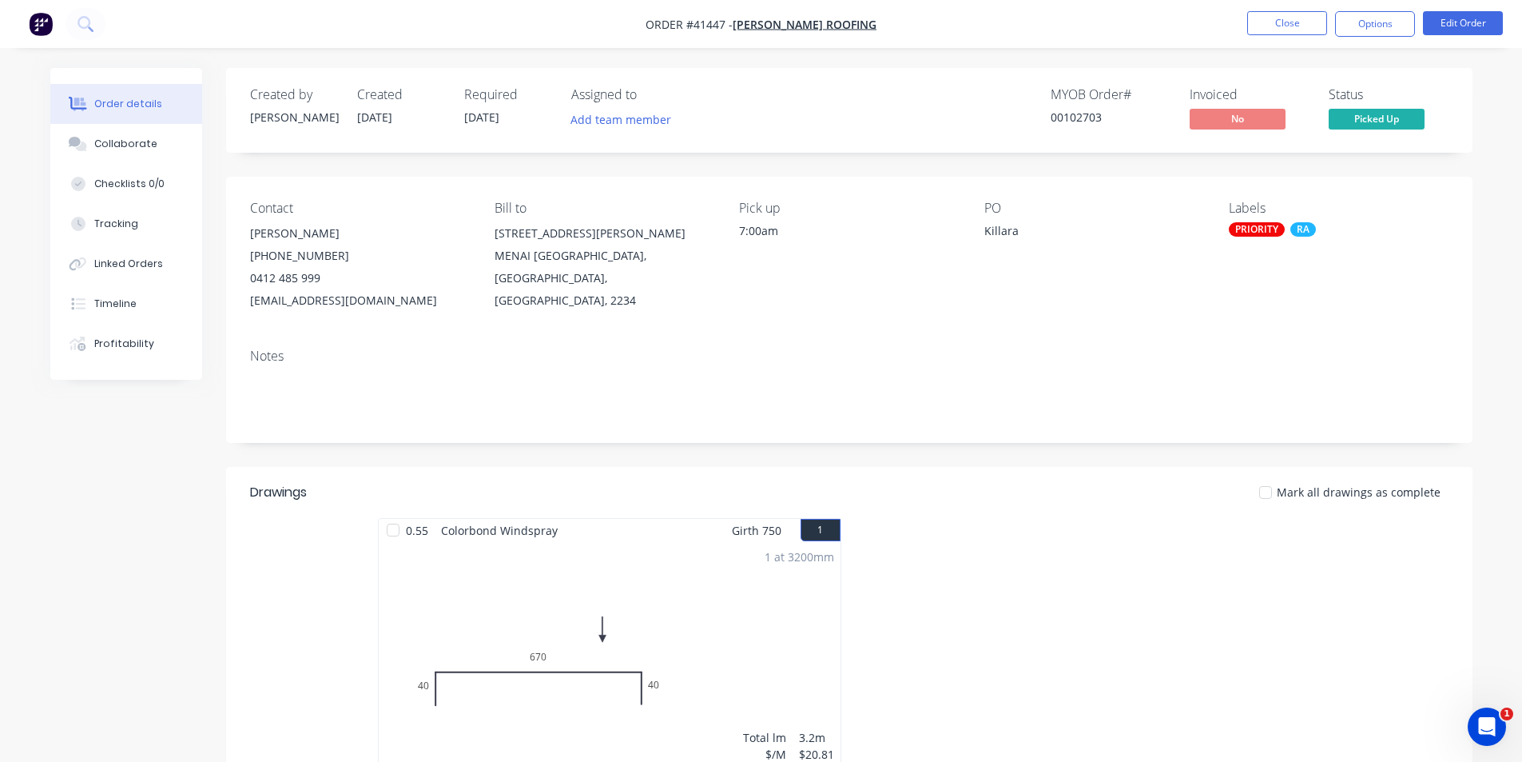
drag, startPoint x: 1352, startPoint y: 28, endPoint x: 1347, endPoint y: 44, distance: 16.7
click at [1352, 27] on button "Options" at bounding box center [1375, 24] width 80 height 26
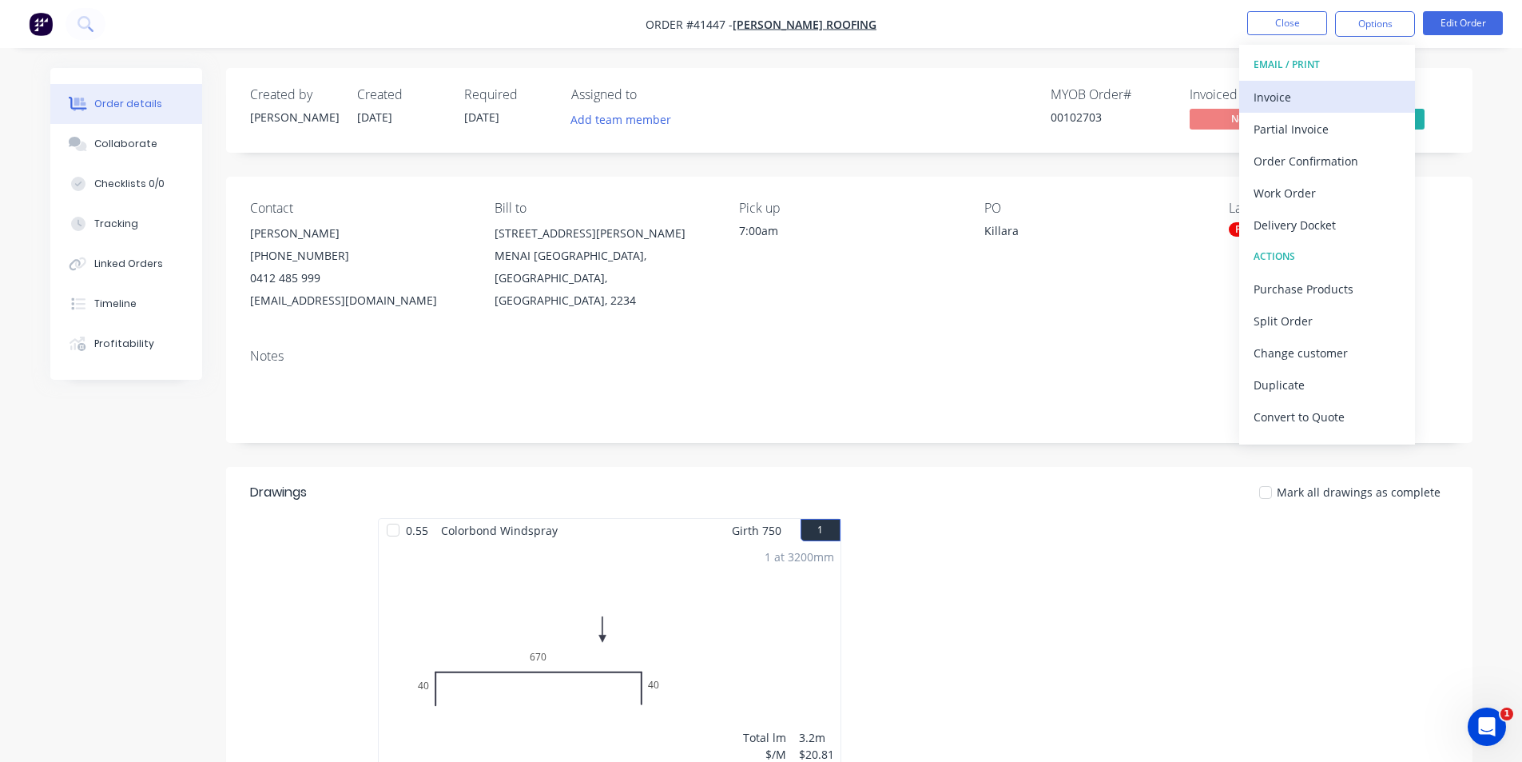
click at [1279, 97] on div "Invoice" at bounding box center [1327, 97] width 147 height 23
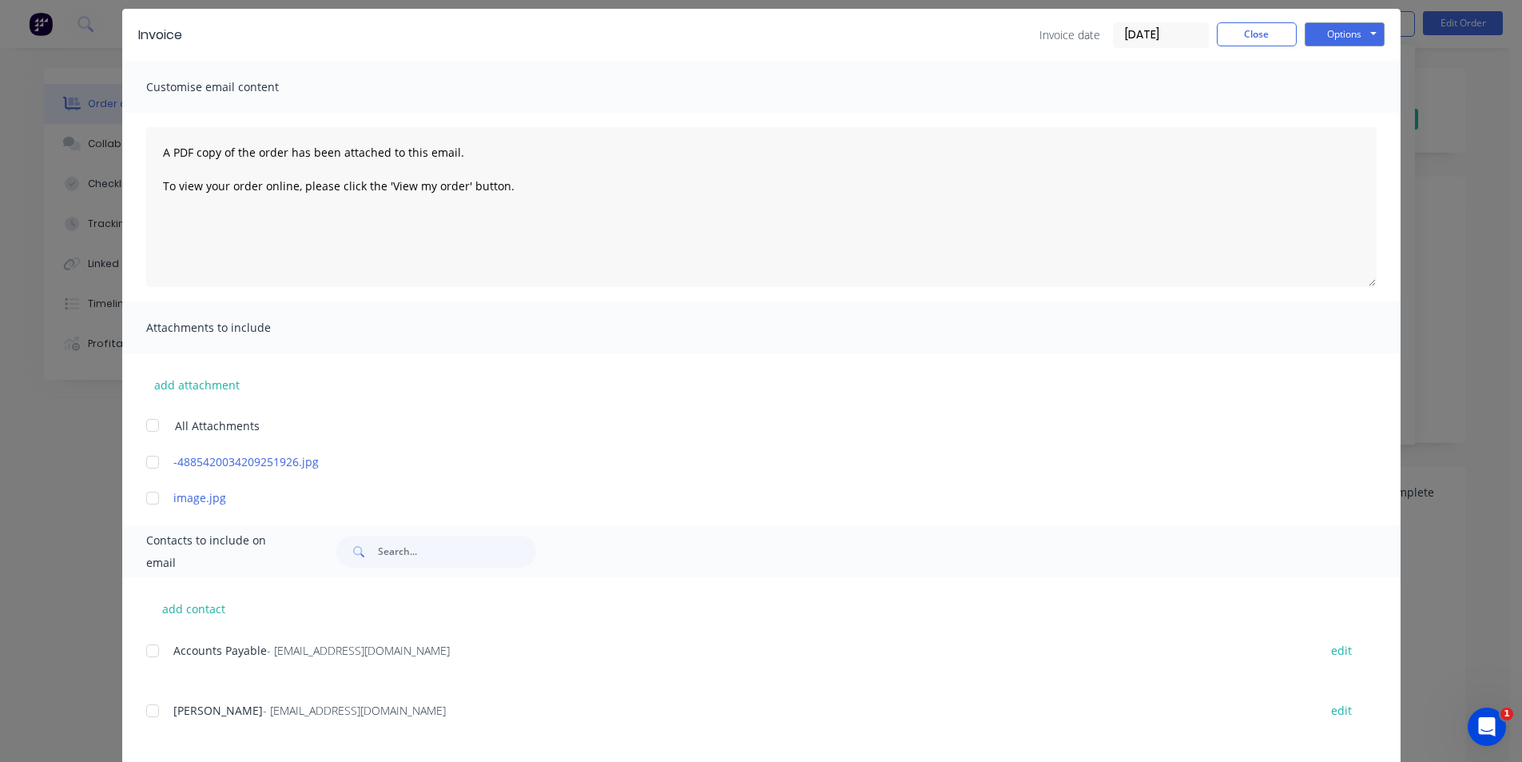
scroll to position [135, 0]
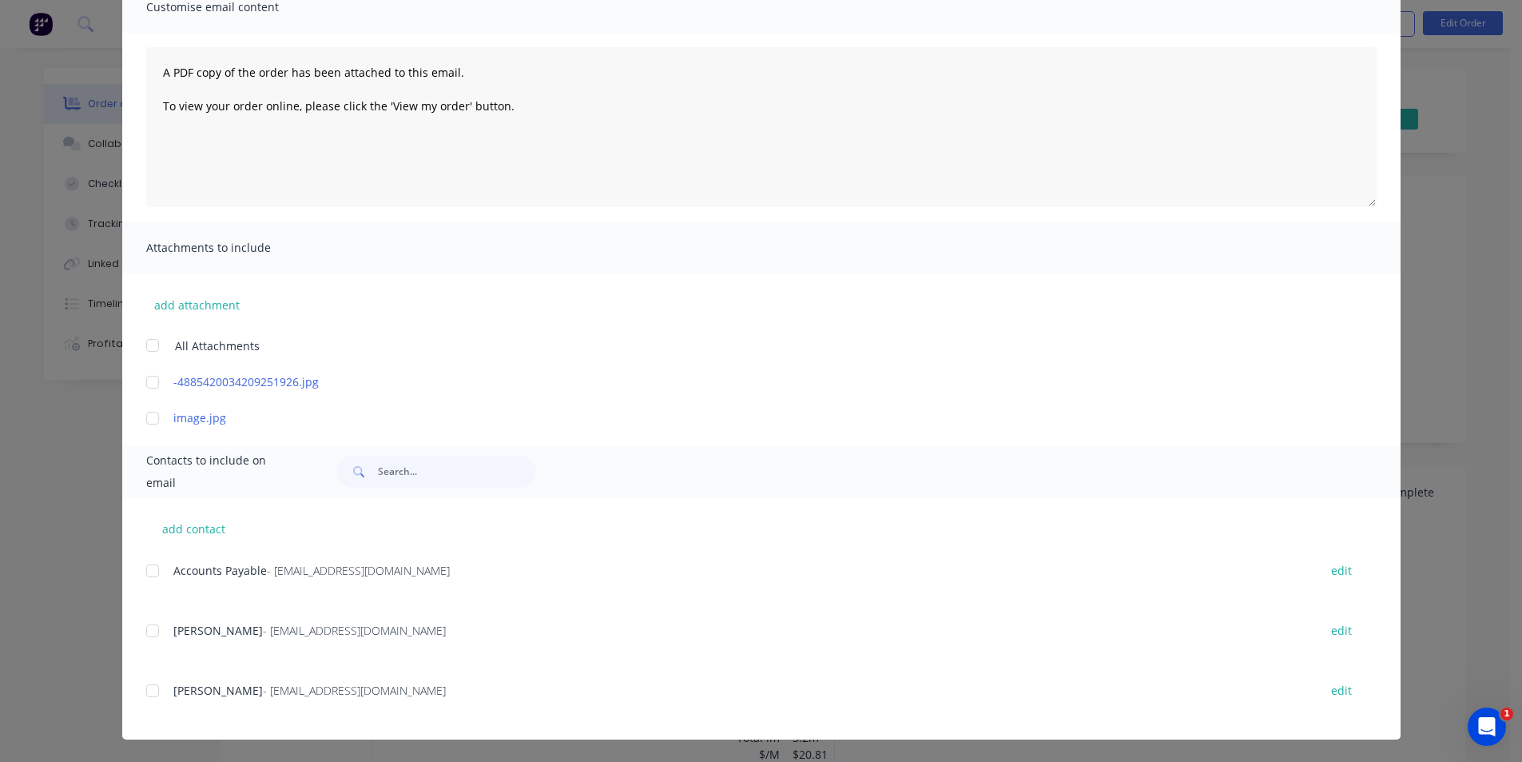
click at [149, 568] on div at bounding box center [153, 571] width 32 height 32
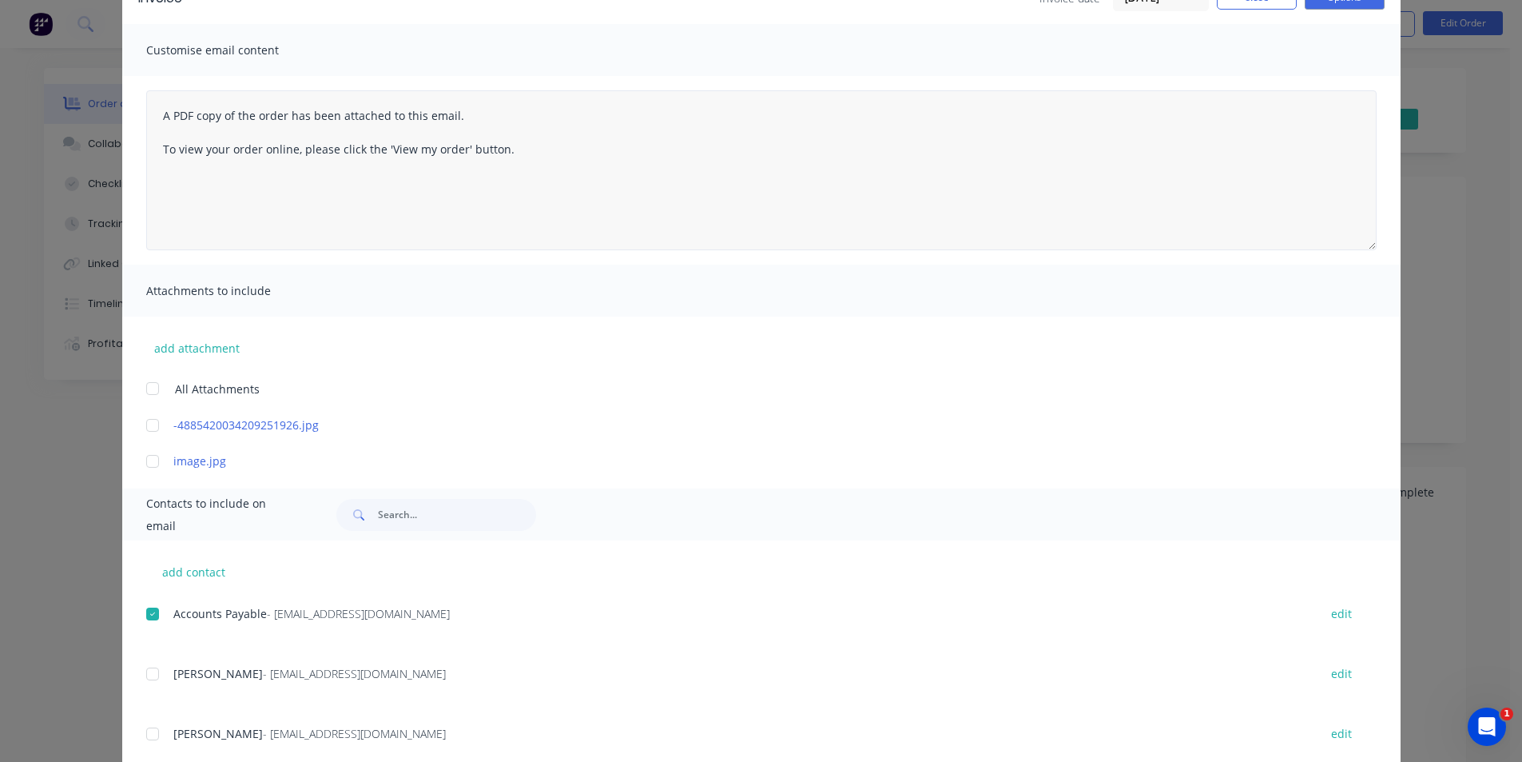
scroll to position [0, 0]
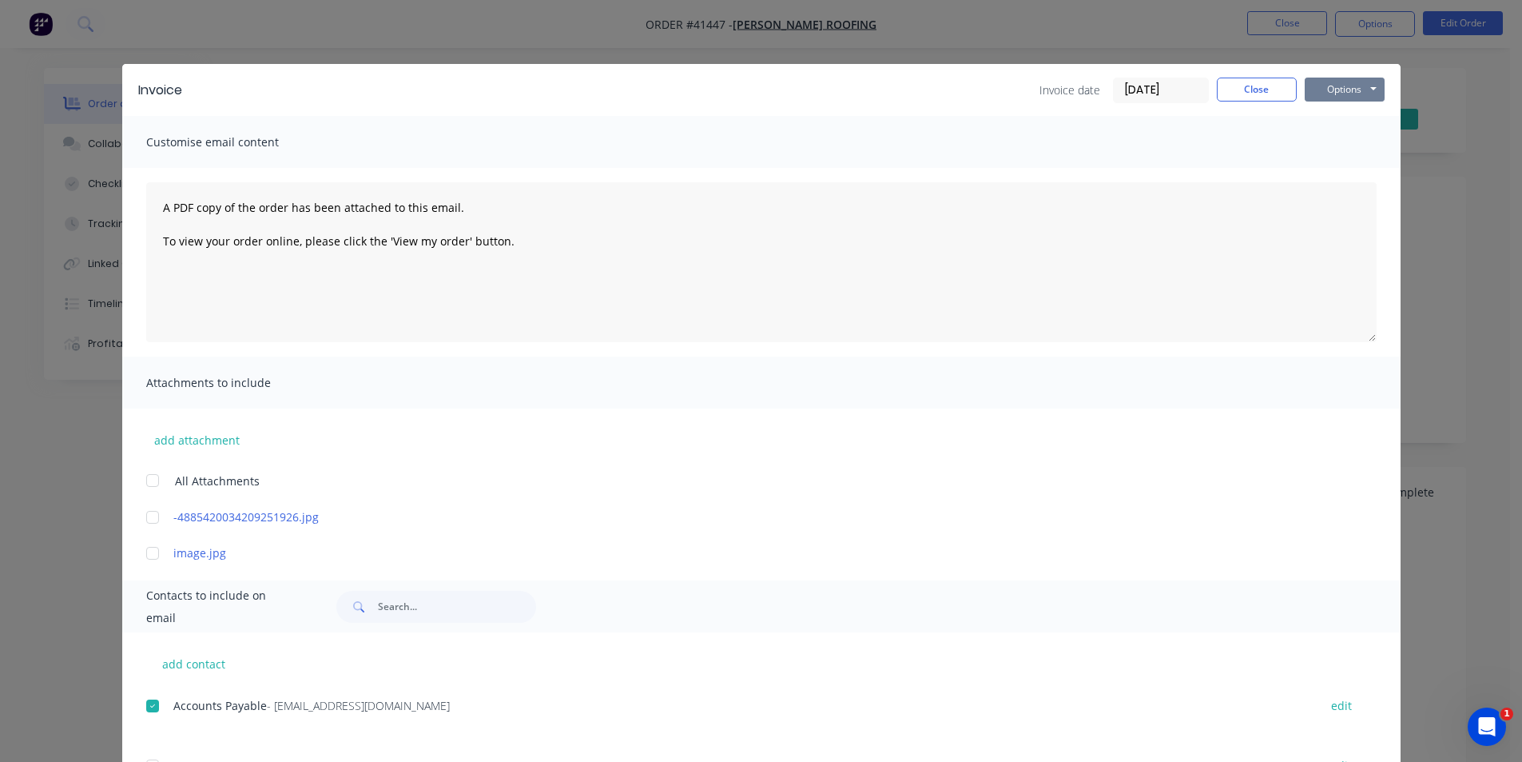
click at [1326, 96] on button "Options" at bounding box center [1345, 90] width 80 height 24
click at [1333, 171] on button "Email" at bounding box center [1356, 170] width 102 height 26
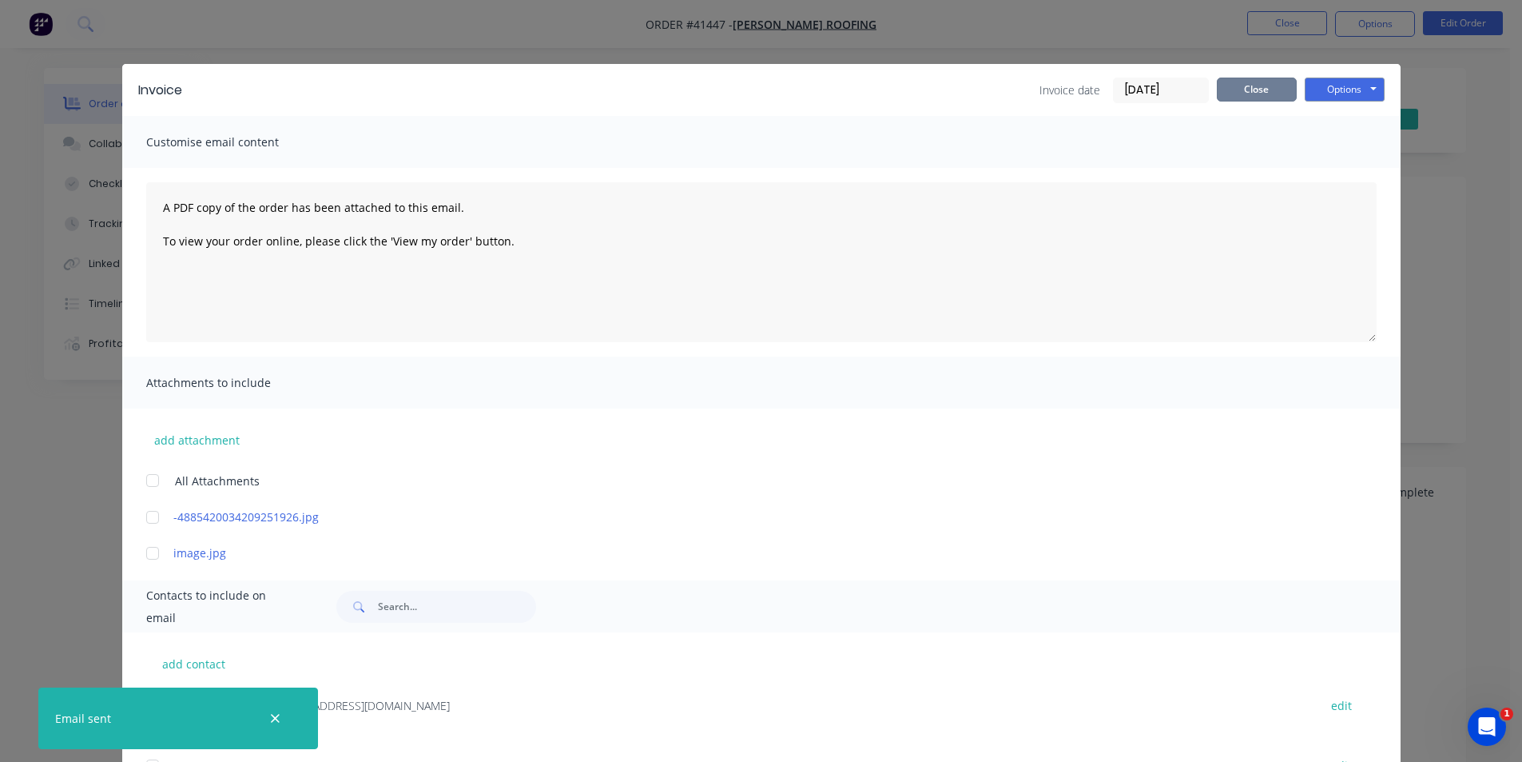
click at [1243, 90] on button "Close" at bounding box center [1257, 90] width 80 height 24
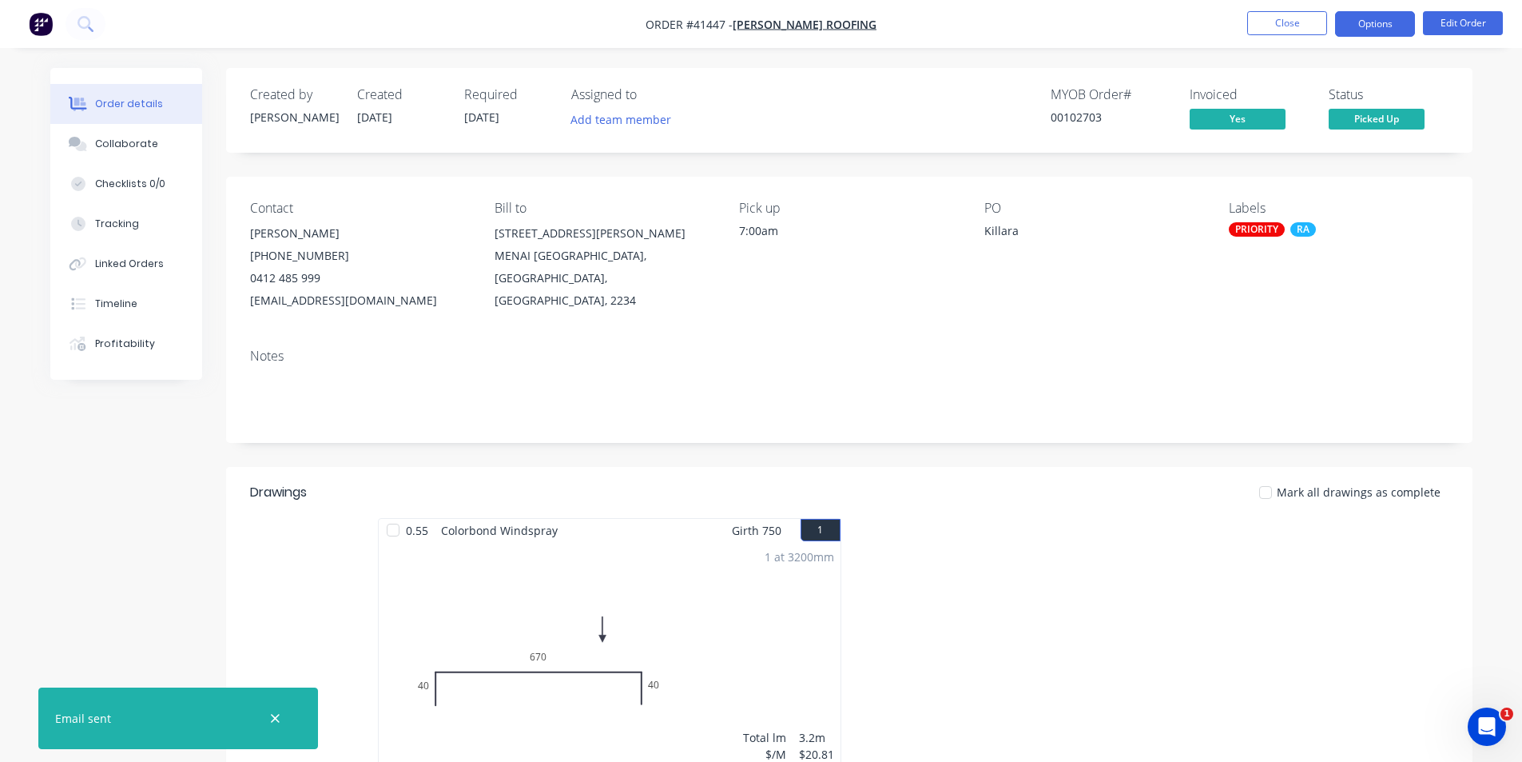
click at [1393, 22] on button "Options" at bounding box center [1375, 24] width 80 height 26
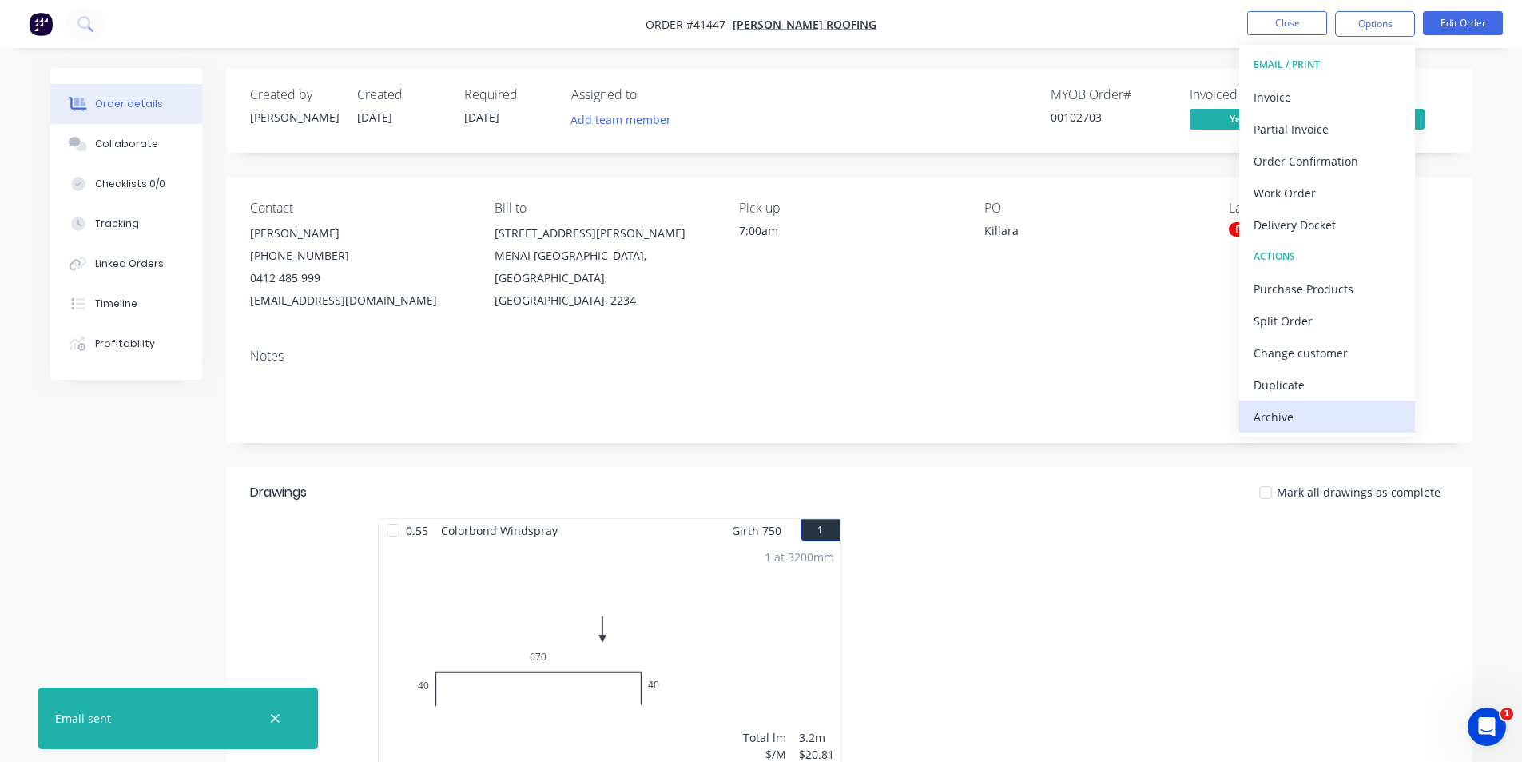
click at [1302, 416] on div "Archive" at bounding box center [1327, 416] width 147 height 23
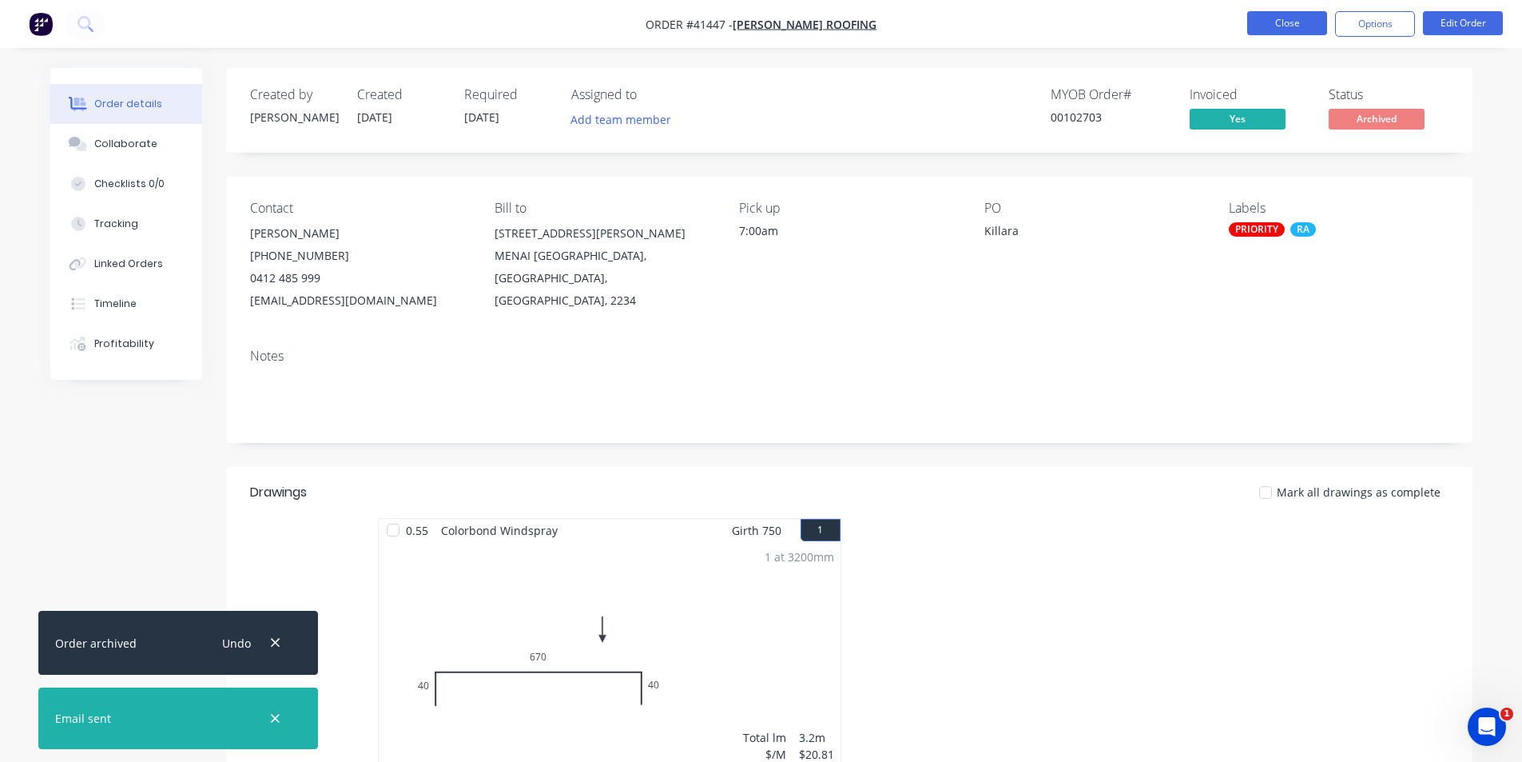
click at [1260, 30] on button "Close" at bounding box center [1287, 23] width 80 height 24
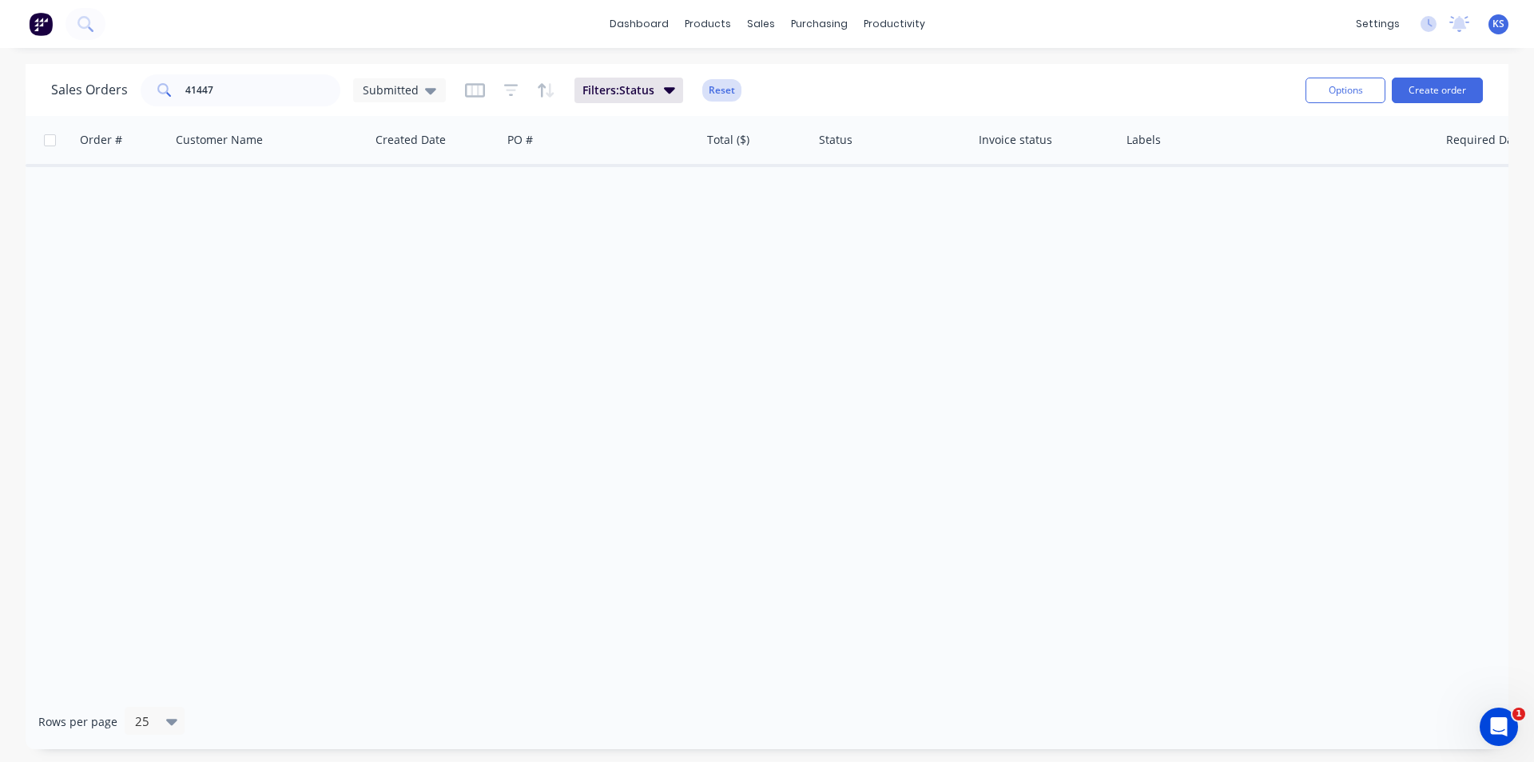
click at [714, 81] on button "Reset" at bounding box center [721, 90] width 39 height 22
drag, startPoint x: 242, startPoint y: 91, endPoint x: 74, endPoint y: 84, distance: 168.0
click at [74, 84] on div "Sales Orders 41447 Submitted" at bounding box center [248, 90] width 395 height 32
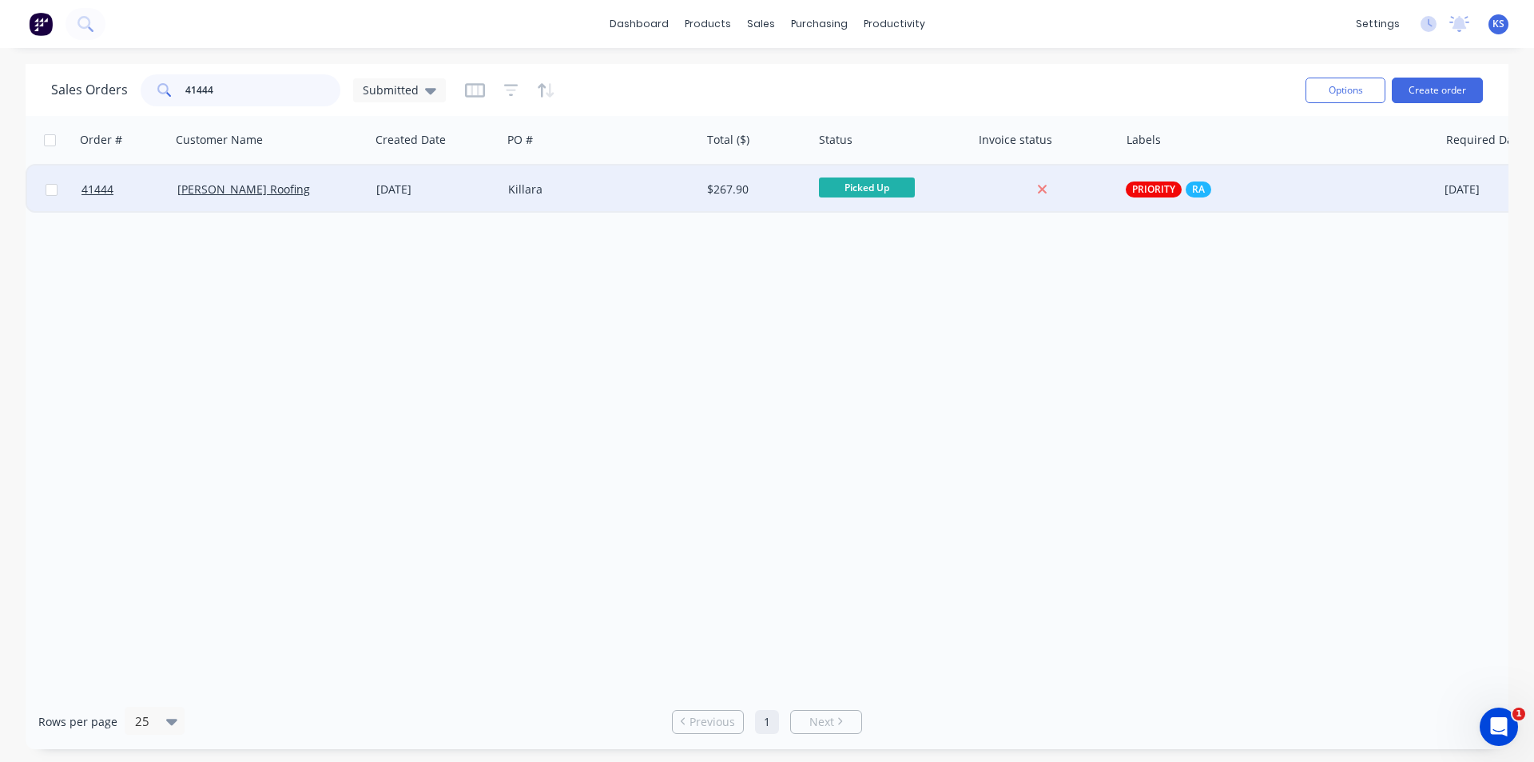
type input "41444"
click at [546, 178] on div "Killara" at bounding box center [601, 189] width 199 height 48
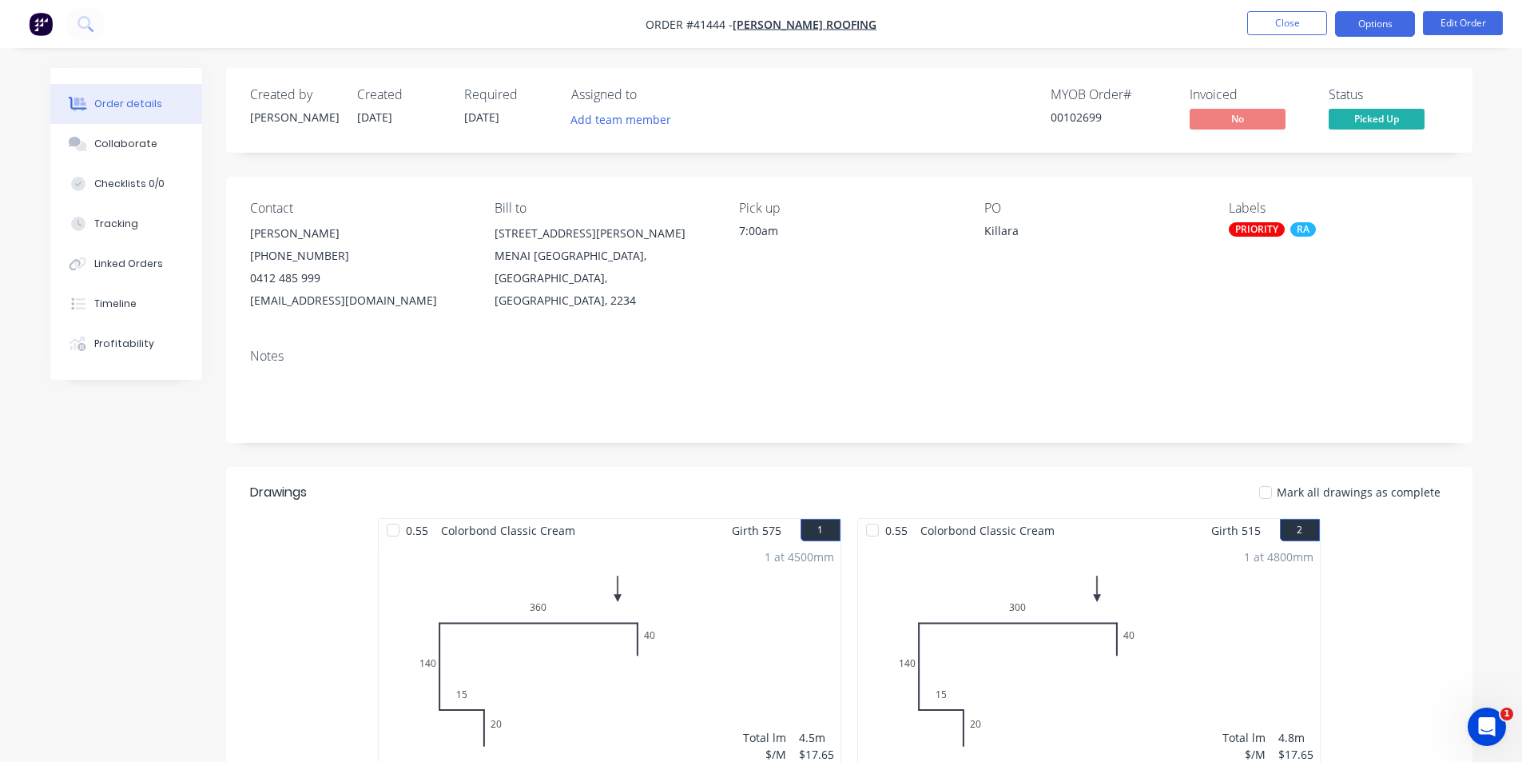
click at [1366, 18] on button "Options" at bounding box center [1375, 24] width 80 height 26
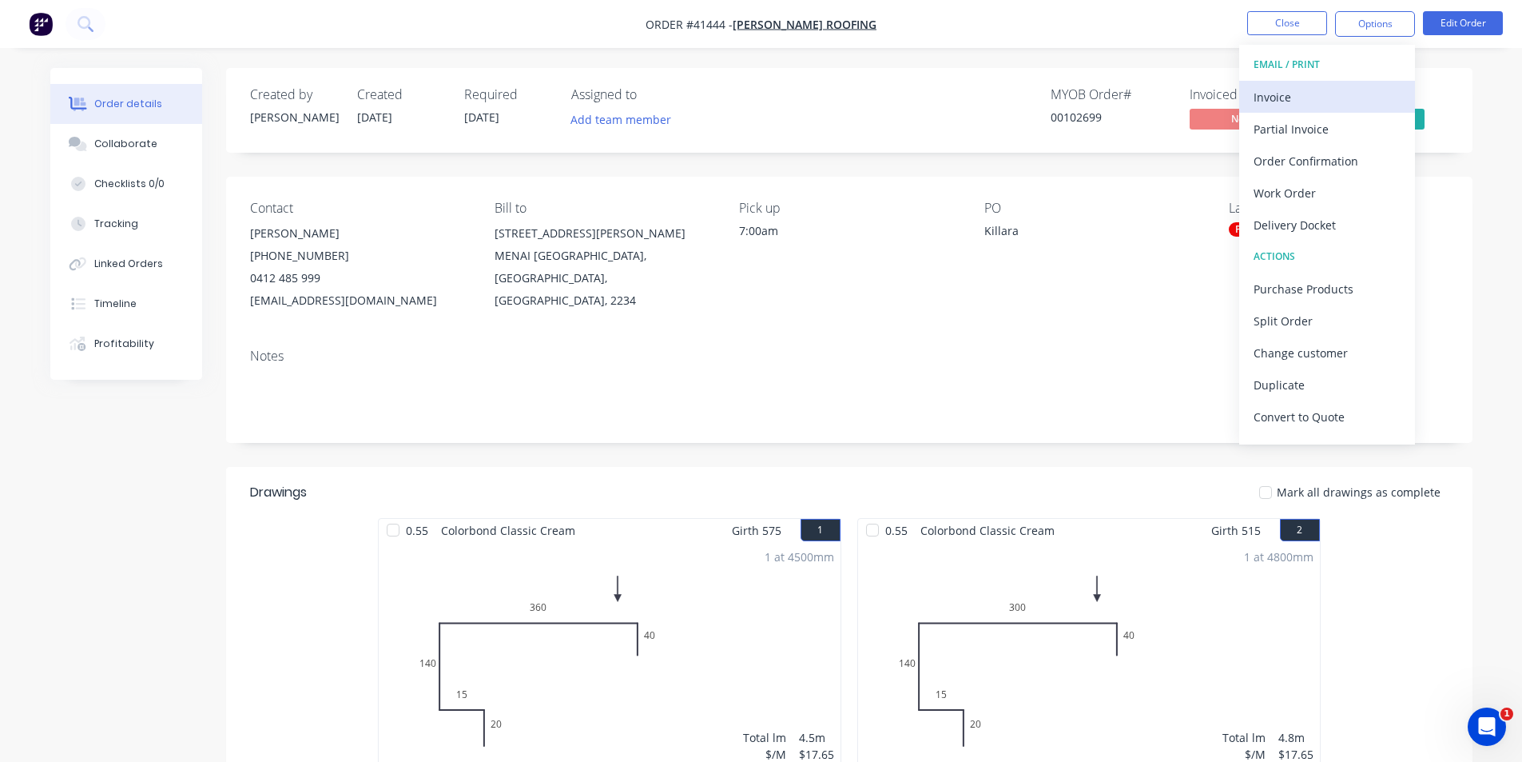
click at [1335, 100] on div "Invoice" at bounding box center [1327, 97] width 147 height 23
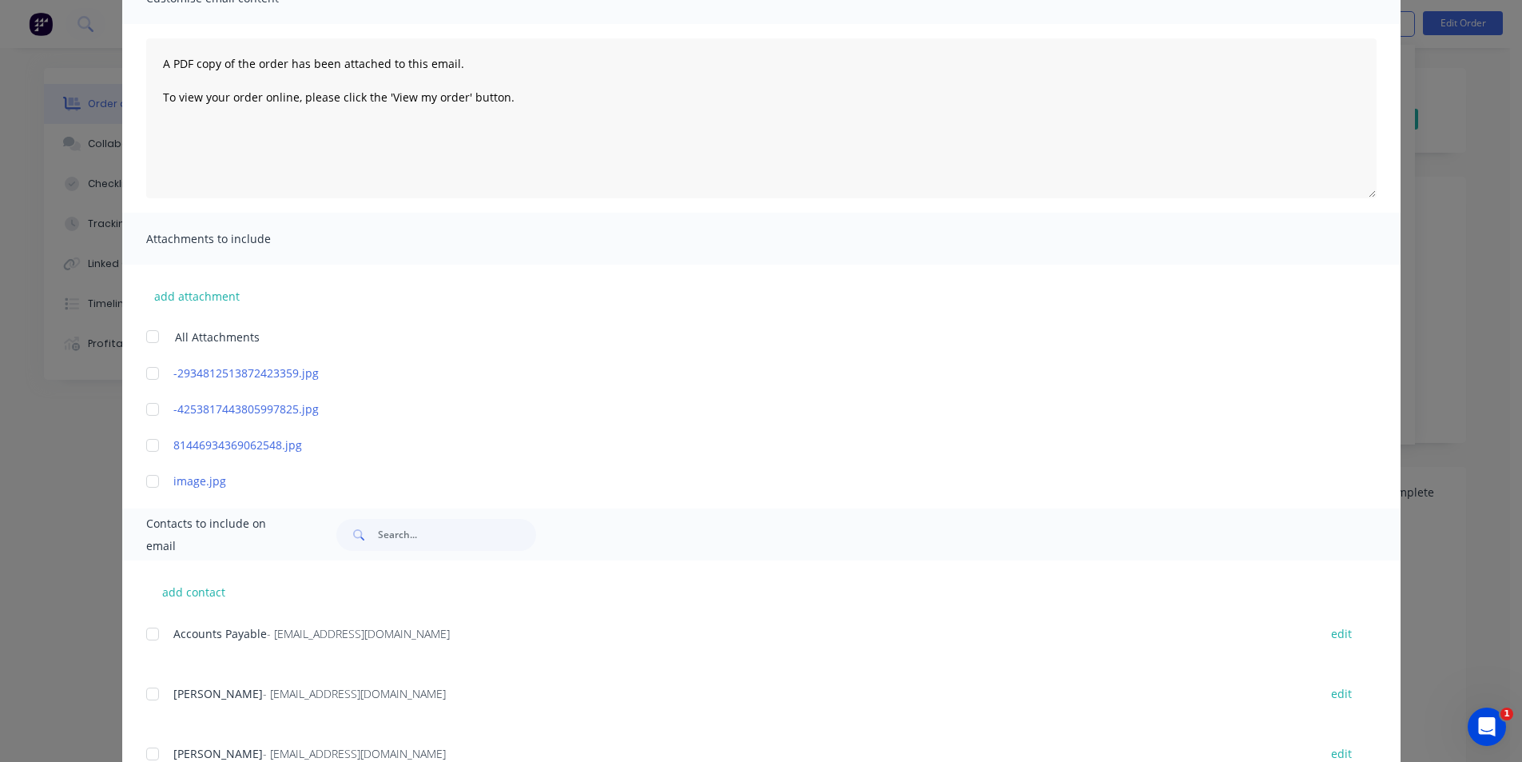
scroll to position [207, 0]
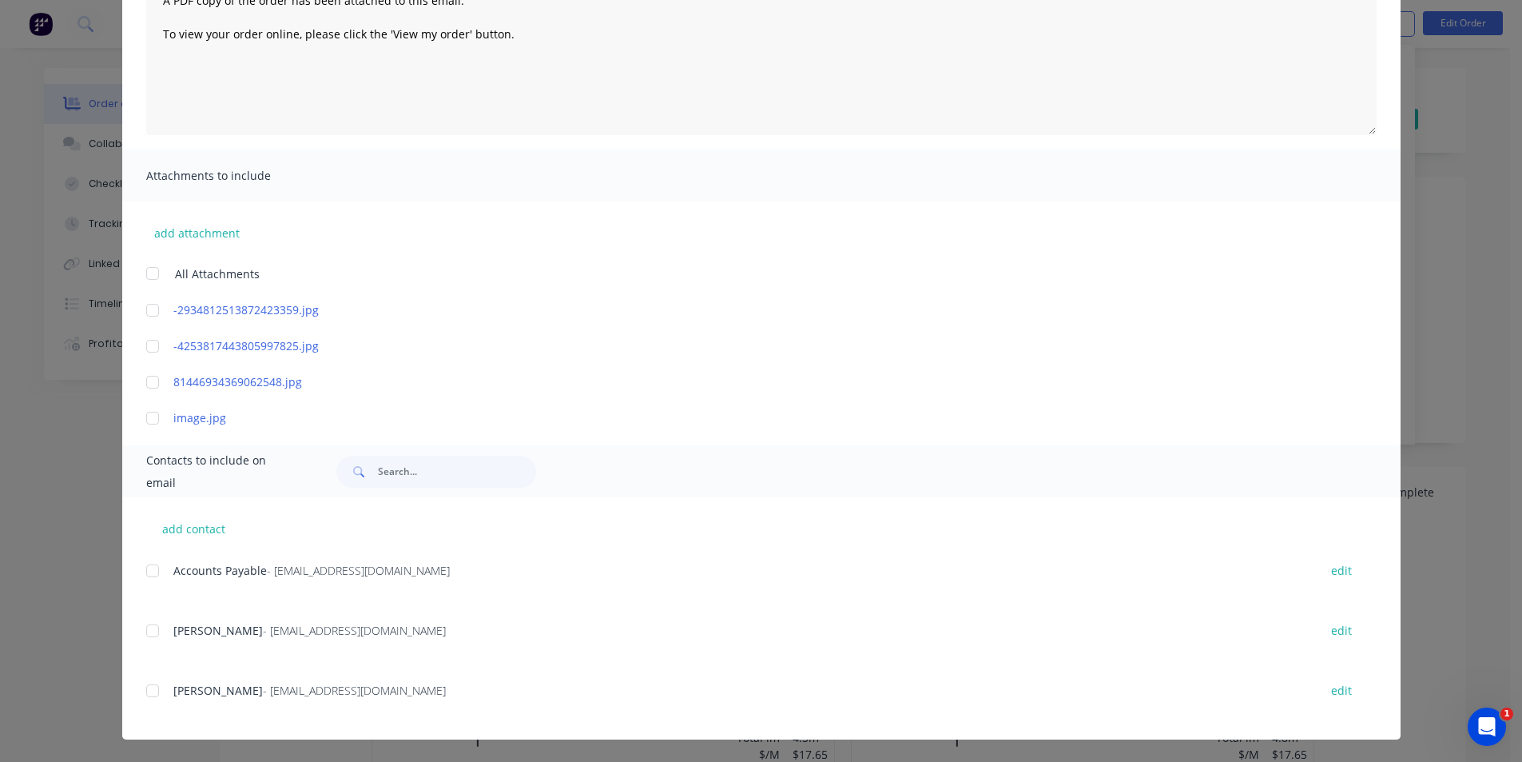
click at [142, 570] on div at bounding box center [153, 571] width 32 height 32
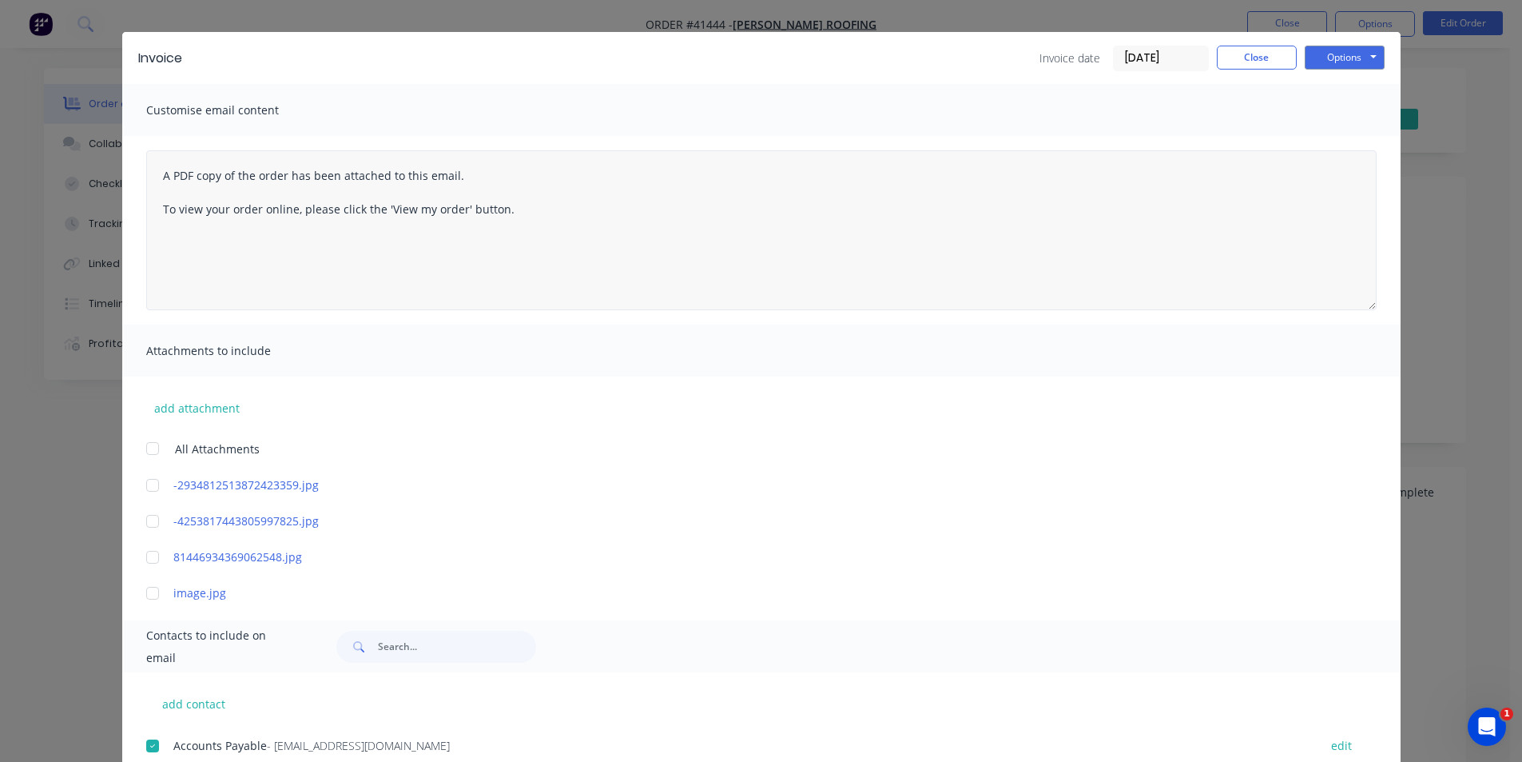
scroll to position [0, 0]
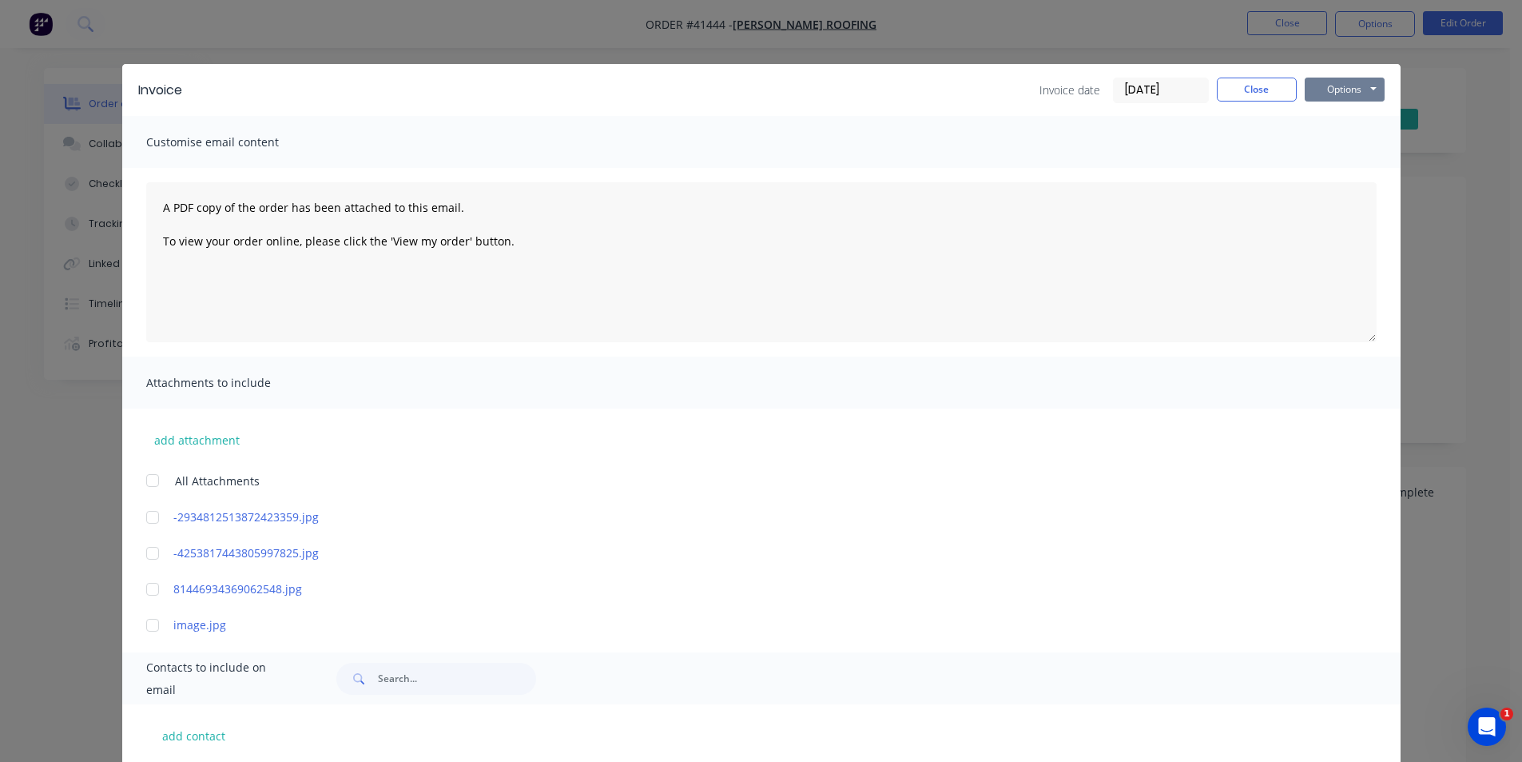
click at [1315, 85] on button "Options" at bounding box center [1345, 90] width 80 height 24
click at [1333, 170] on button "Email" at bounding box center [1356, 170] width 102 height 26
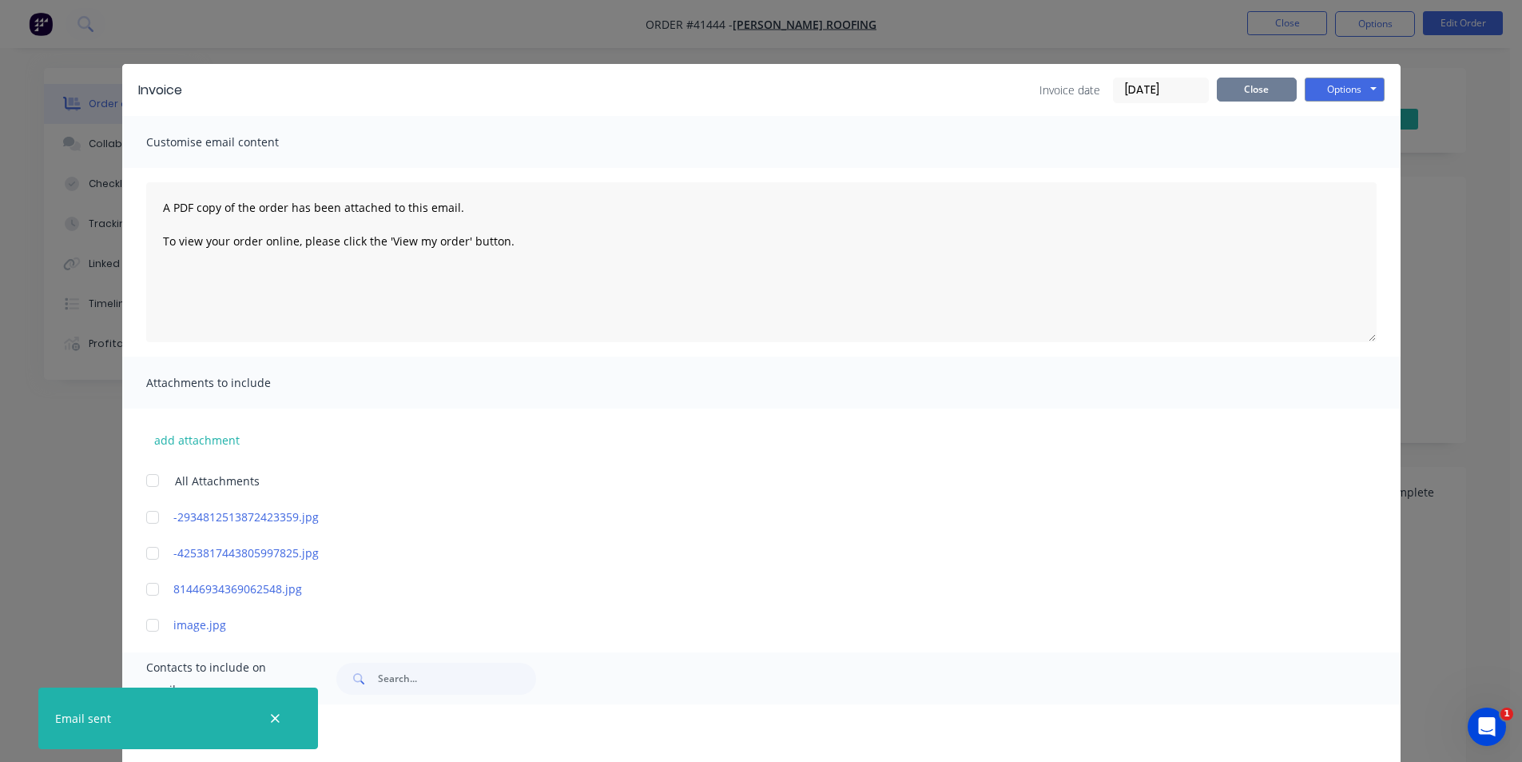
click at [1258, 97] on button "Close" at bounding box center [1257, 90] width 80 height 24
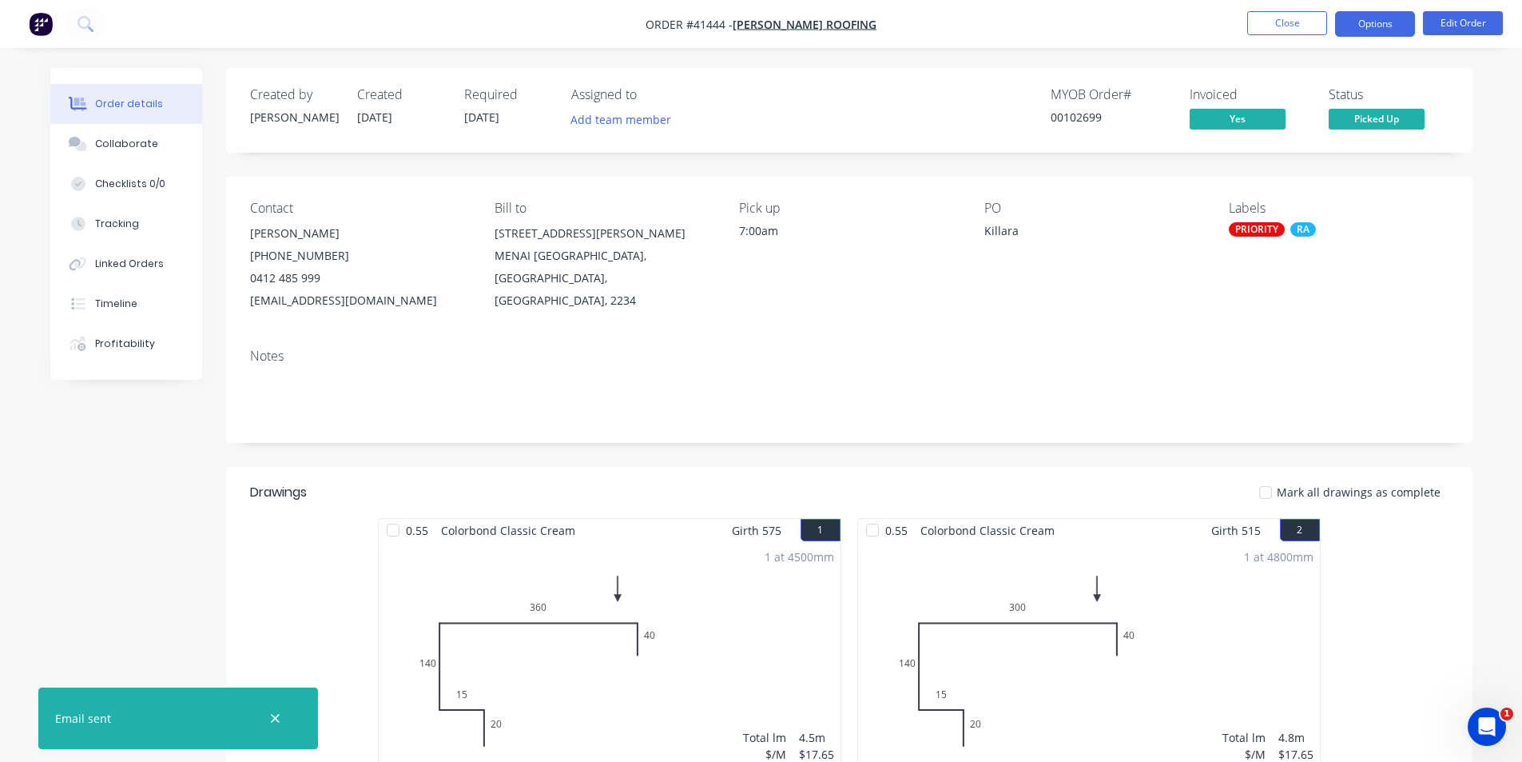
click at [1391, 23] on button "Options" at bounding box center [1375, 24] width 80 height 26
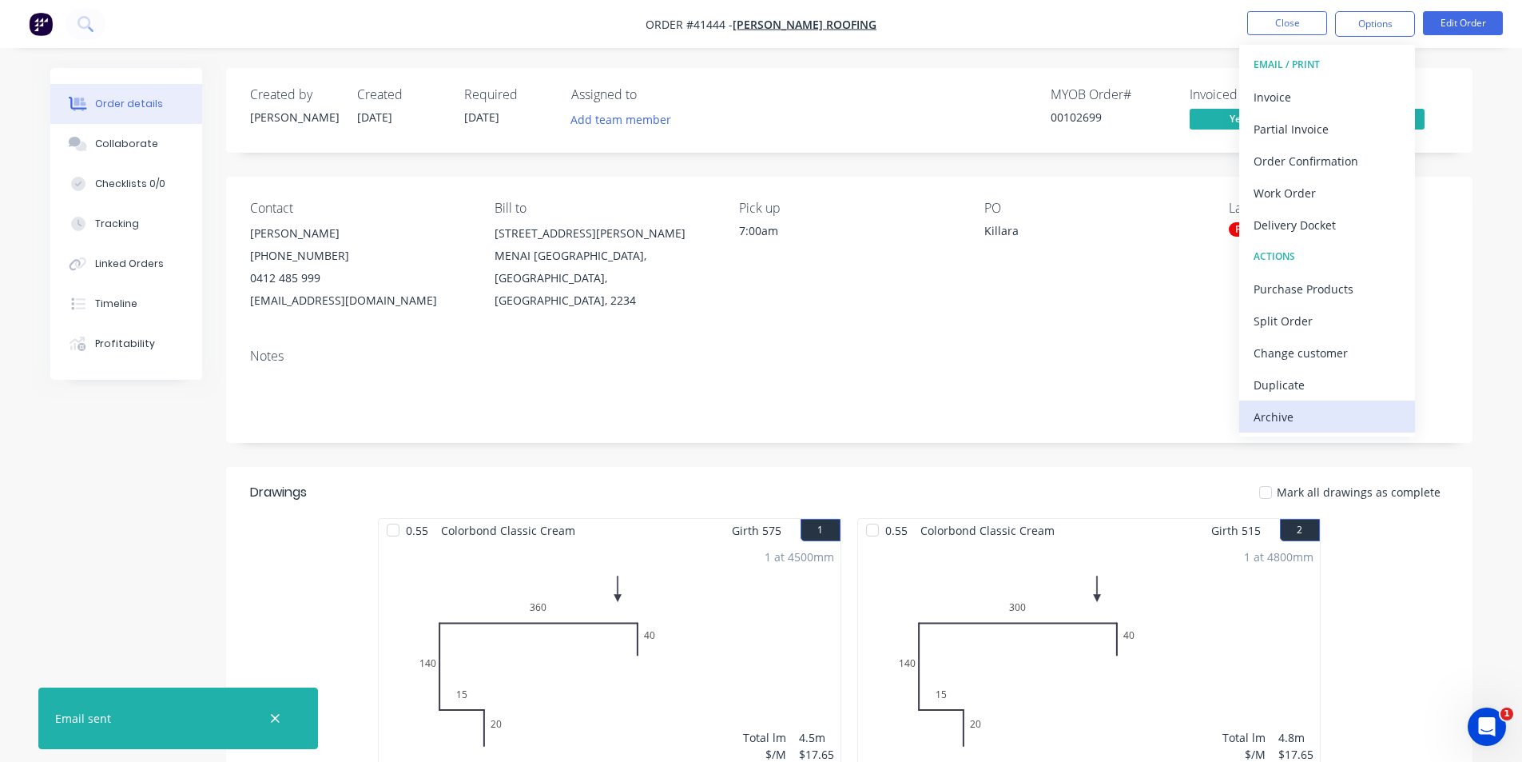
click at [1348, 411] on div "Archive" at bounding box center [1327, 416] width 147 height 23
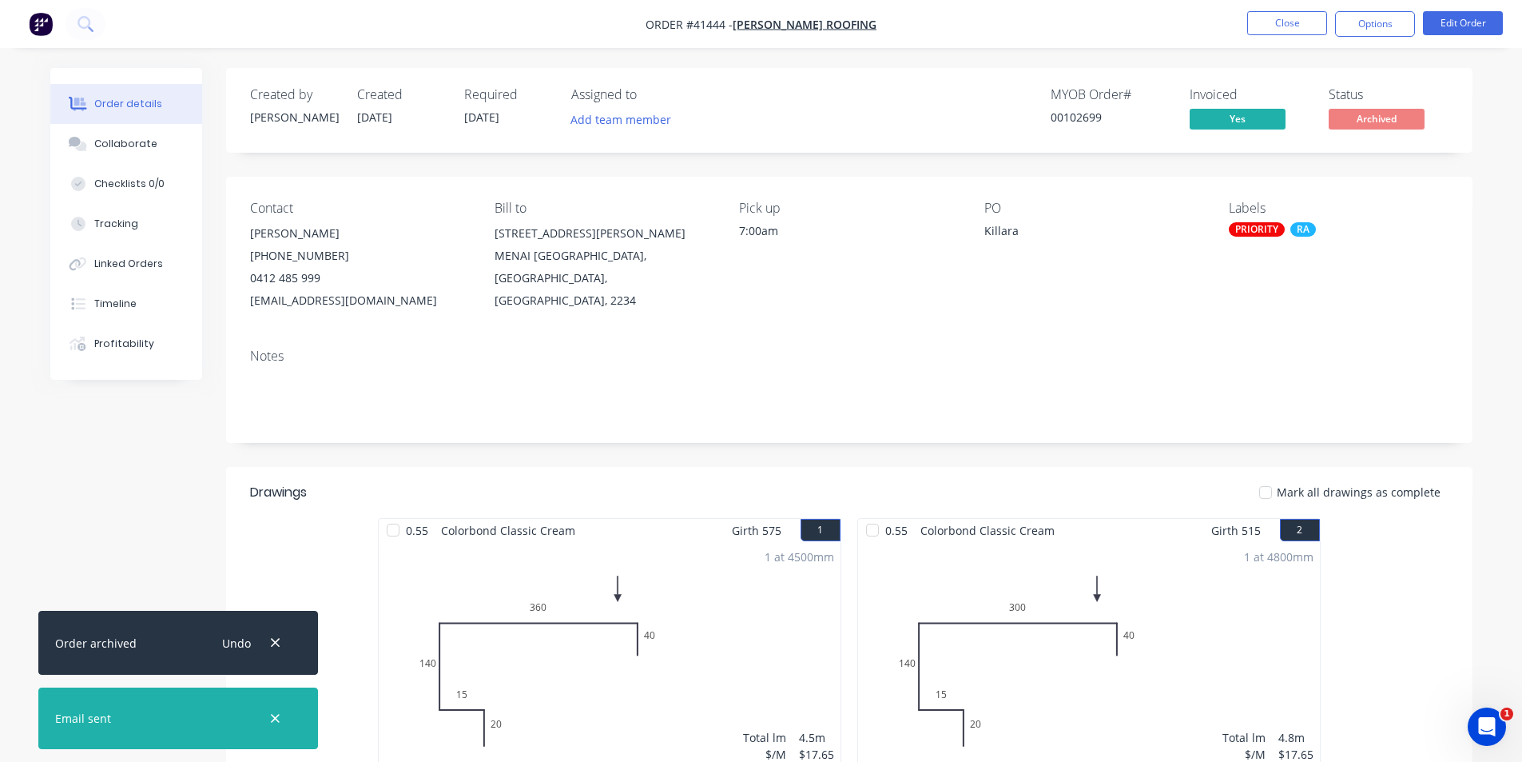
click at [1130, 12] on nav "Order #41444 - [PERSON_NAME] Roofing Close Options Edit Order" at bounding box center [761, 24] width 1522 height 48
click at [1305, 21] on button "Close" at bounding box center [1287, 23] width 80 height 24
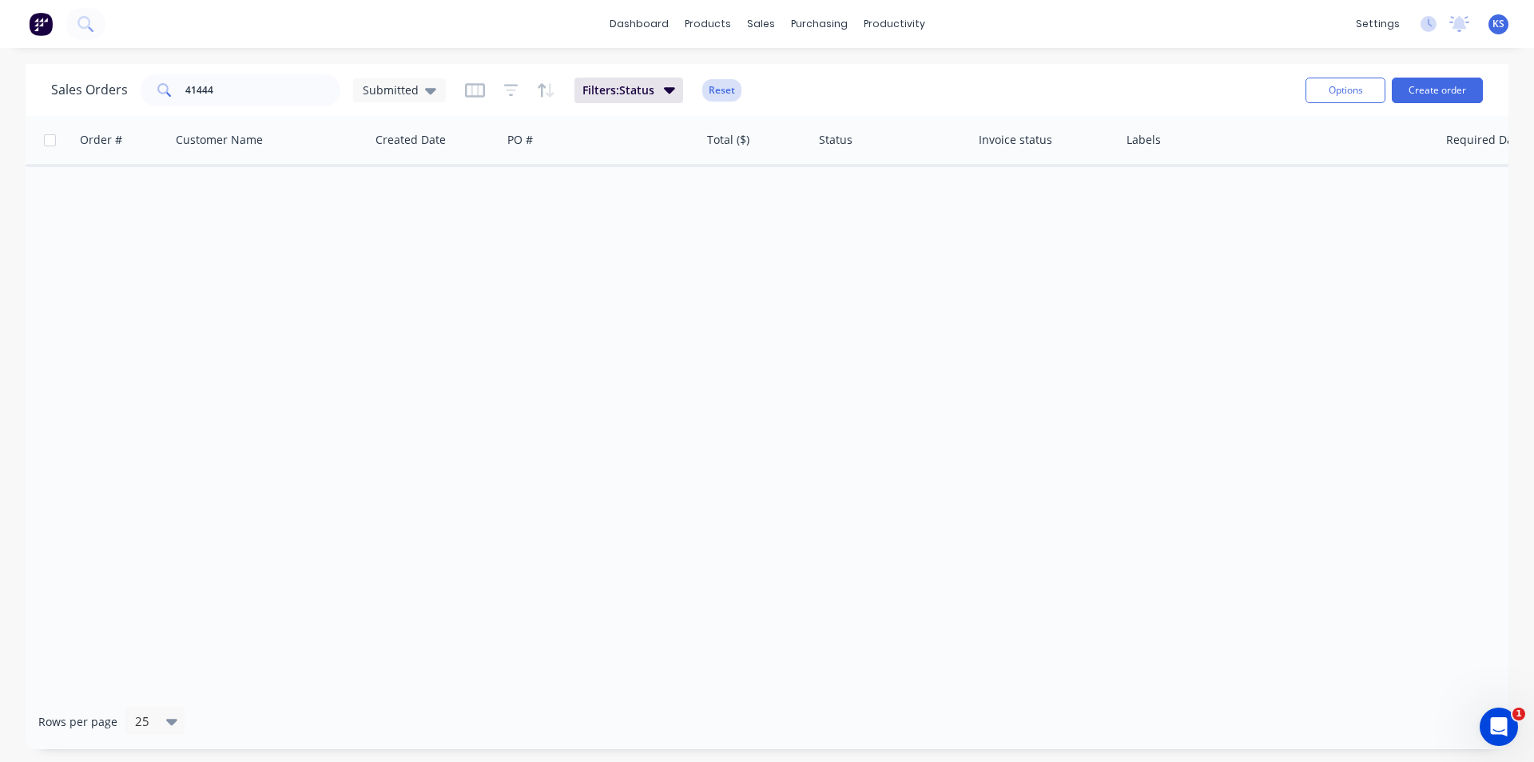
click at [730, 85] on button "Reset" at bounding box center [721, 90] width 39 height 22
drag, startPoint x: 249, startPoint y: 90, endPoint x: 100, endPoint y: 86, distance: 149.5
click at [100, 86] on div "Sales Orders 41444 Submitted" at bounding box center [248, 90] width 395 height 32
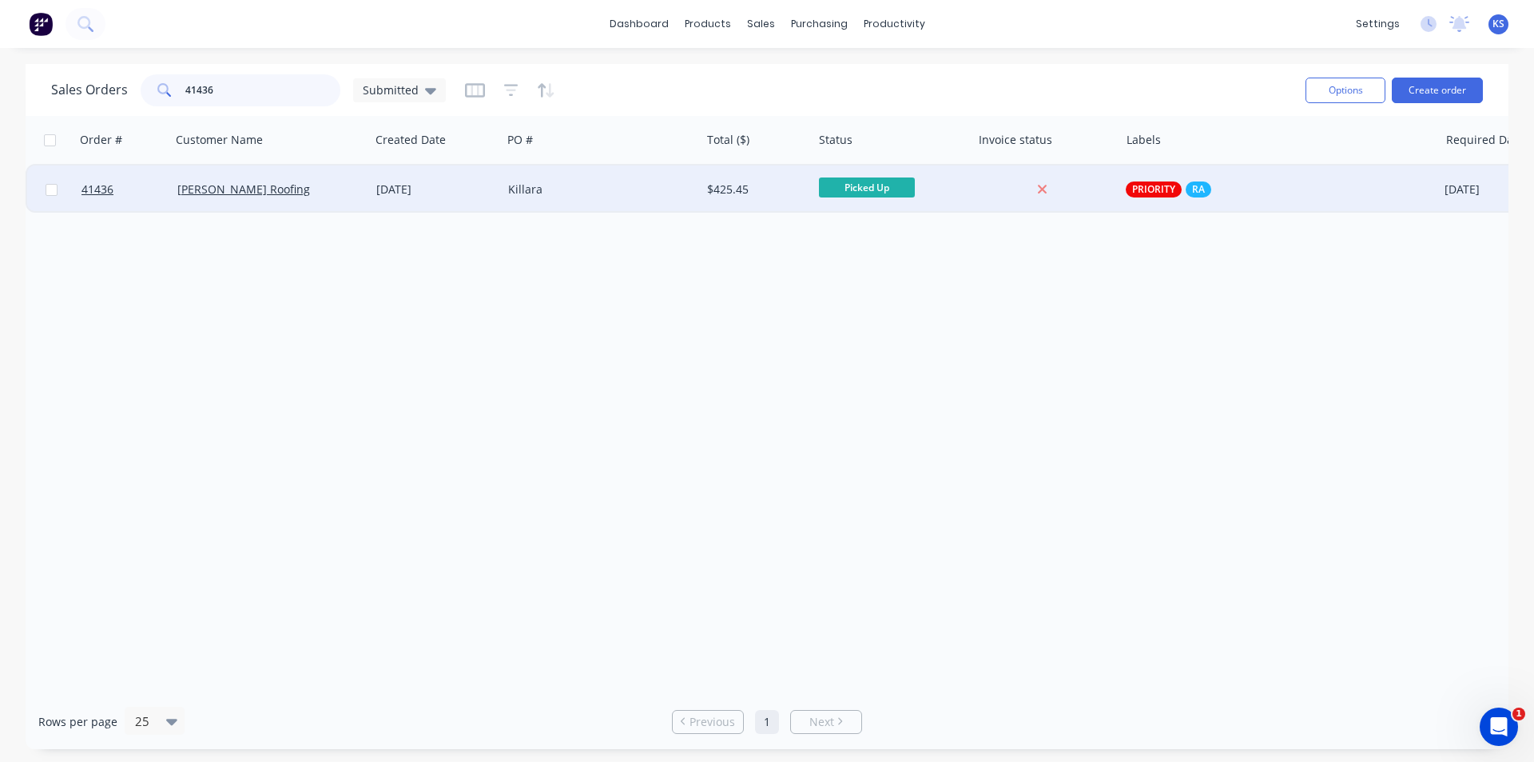
type input "41436"
click at [602, 189] on div "Killara" at bounding box center [596, 189] width 177 height 16
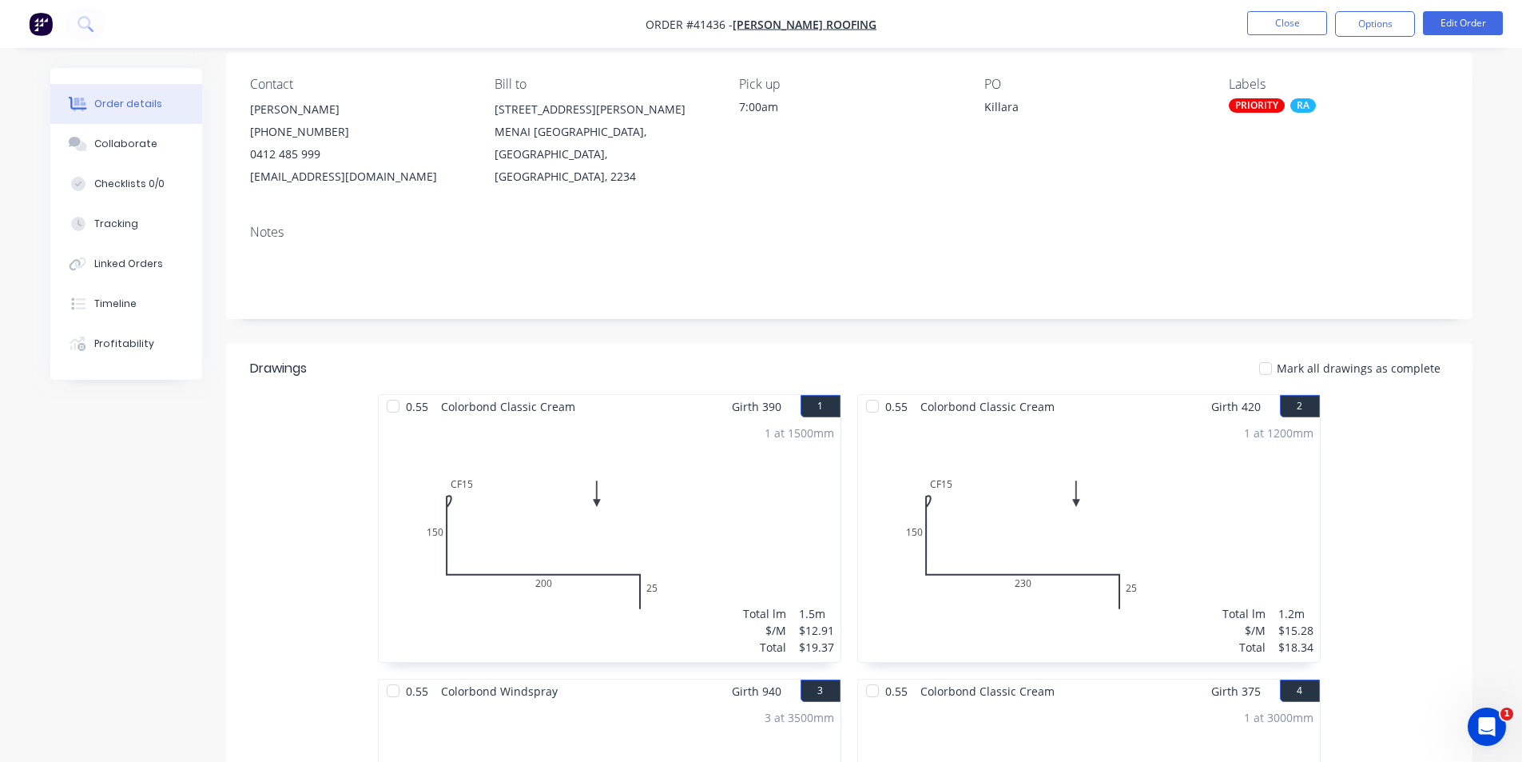
scroll to position [95, 0]
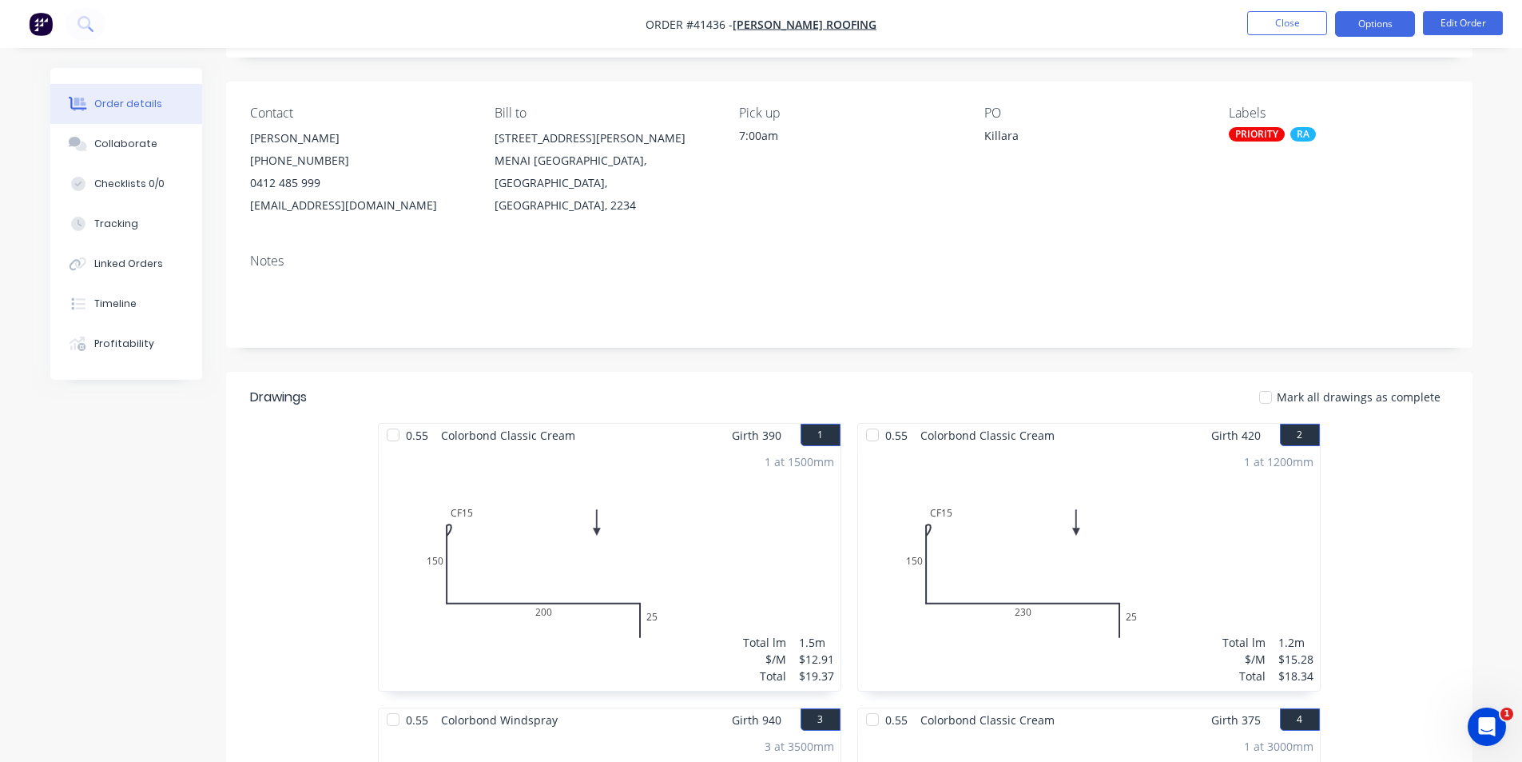
click at [1374, 24] on button "Options" at bounding box center [1375, 24] width 80 height 26
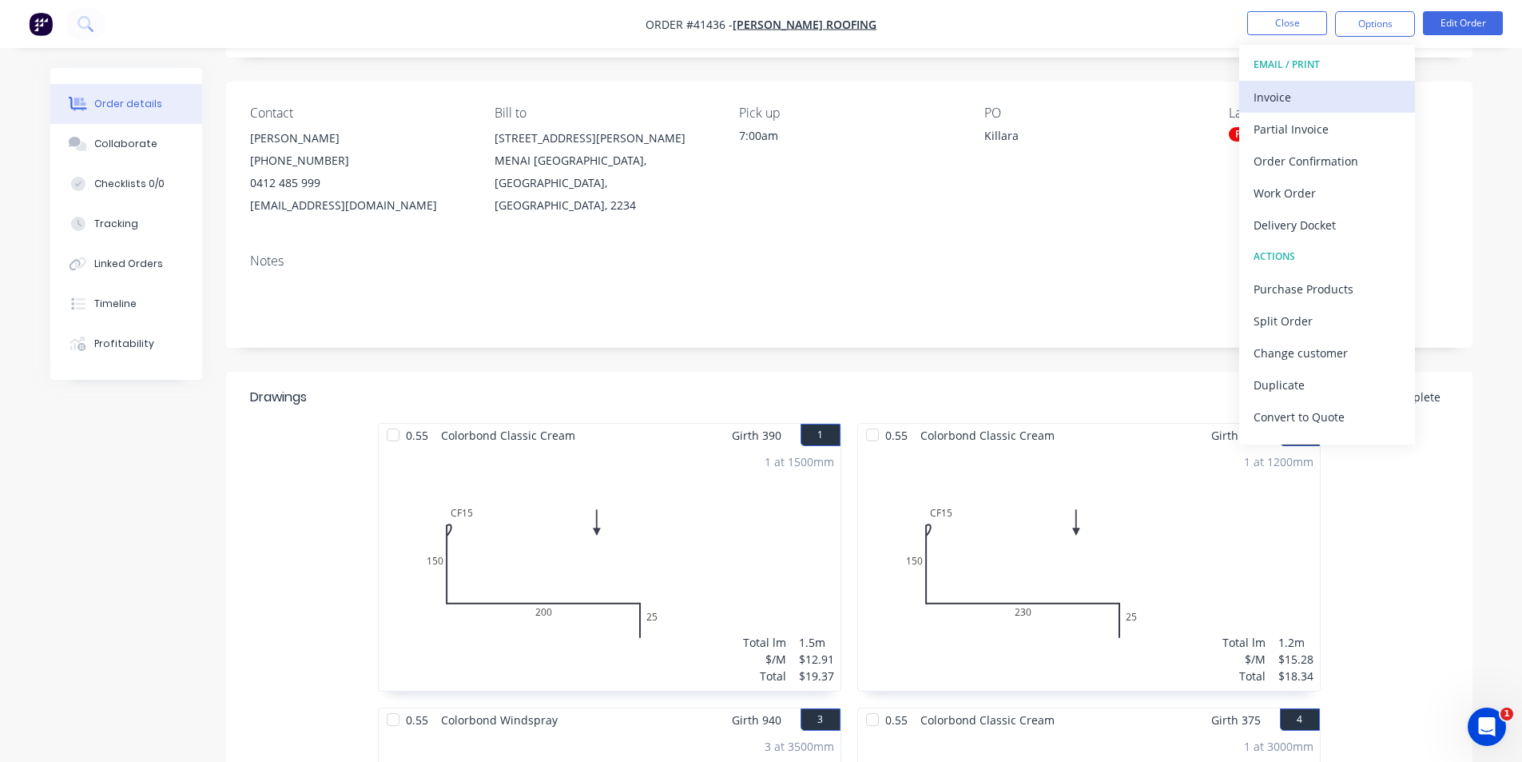
click at [1317, 101] on div "Invoice" at bounding box center [1327, 97] width 147 height 23
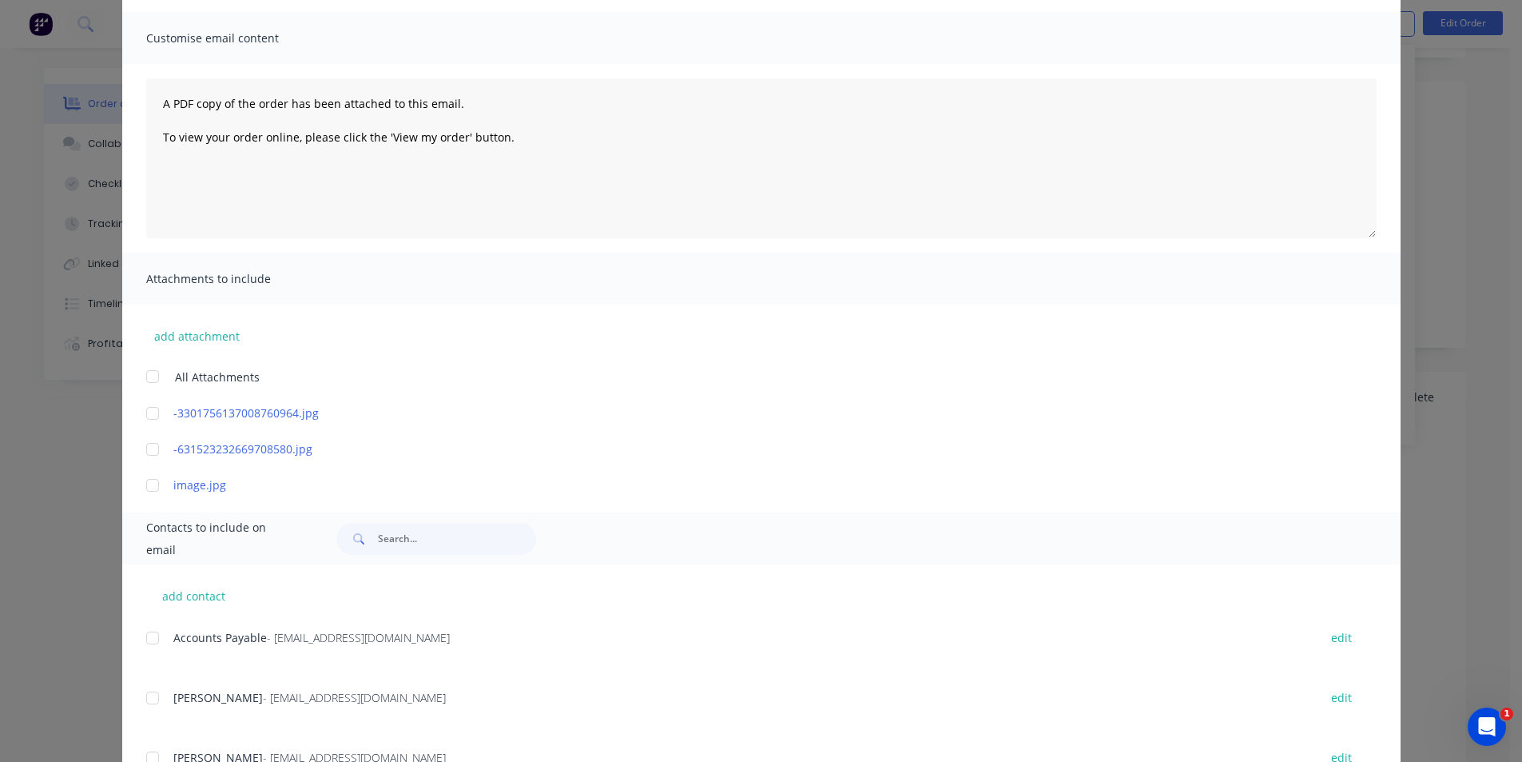
scroll to position [171, 0]
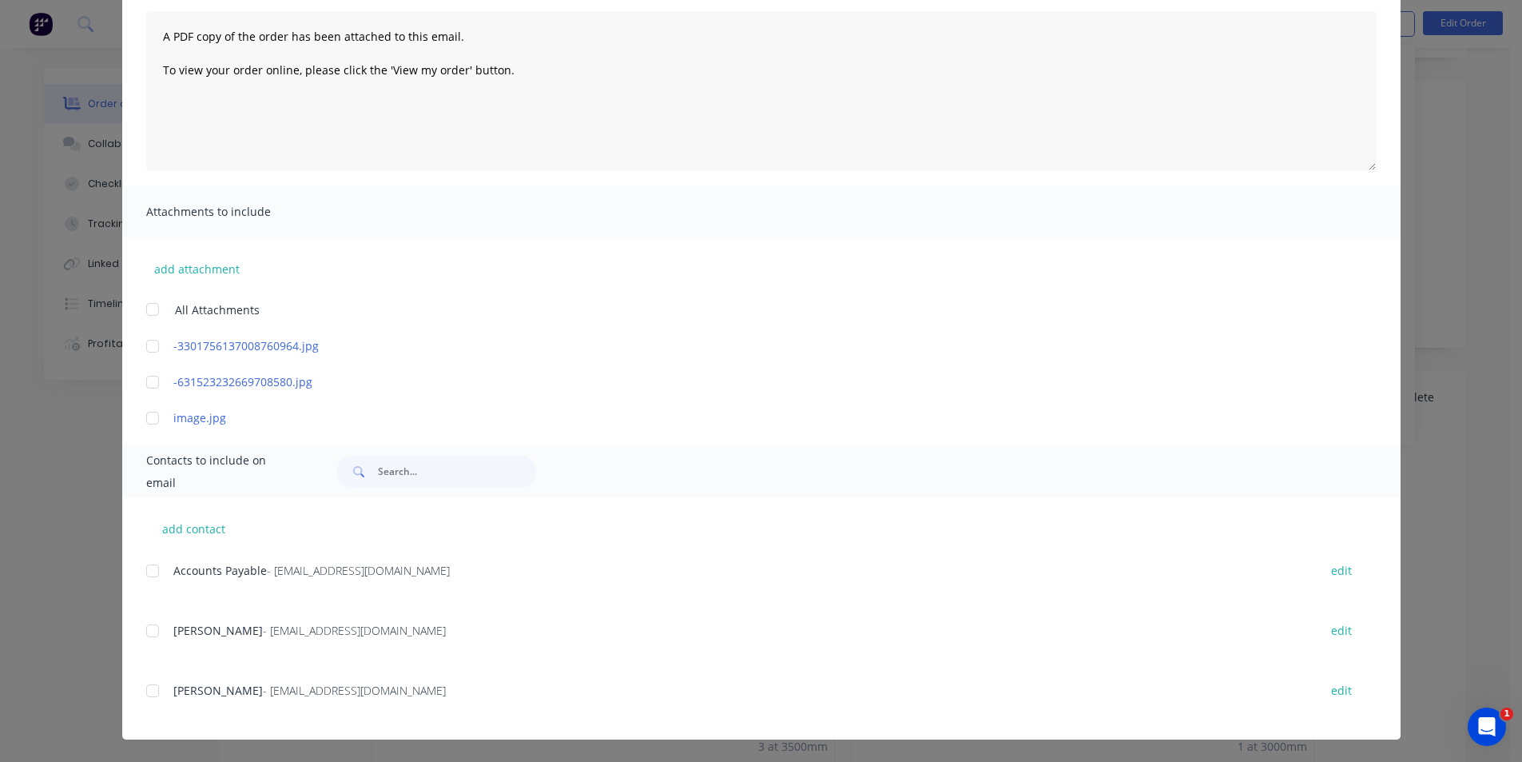
click at [145, 570] on div at bounding box center [153, 571] width 32 height 32
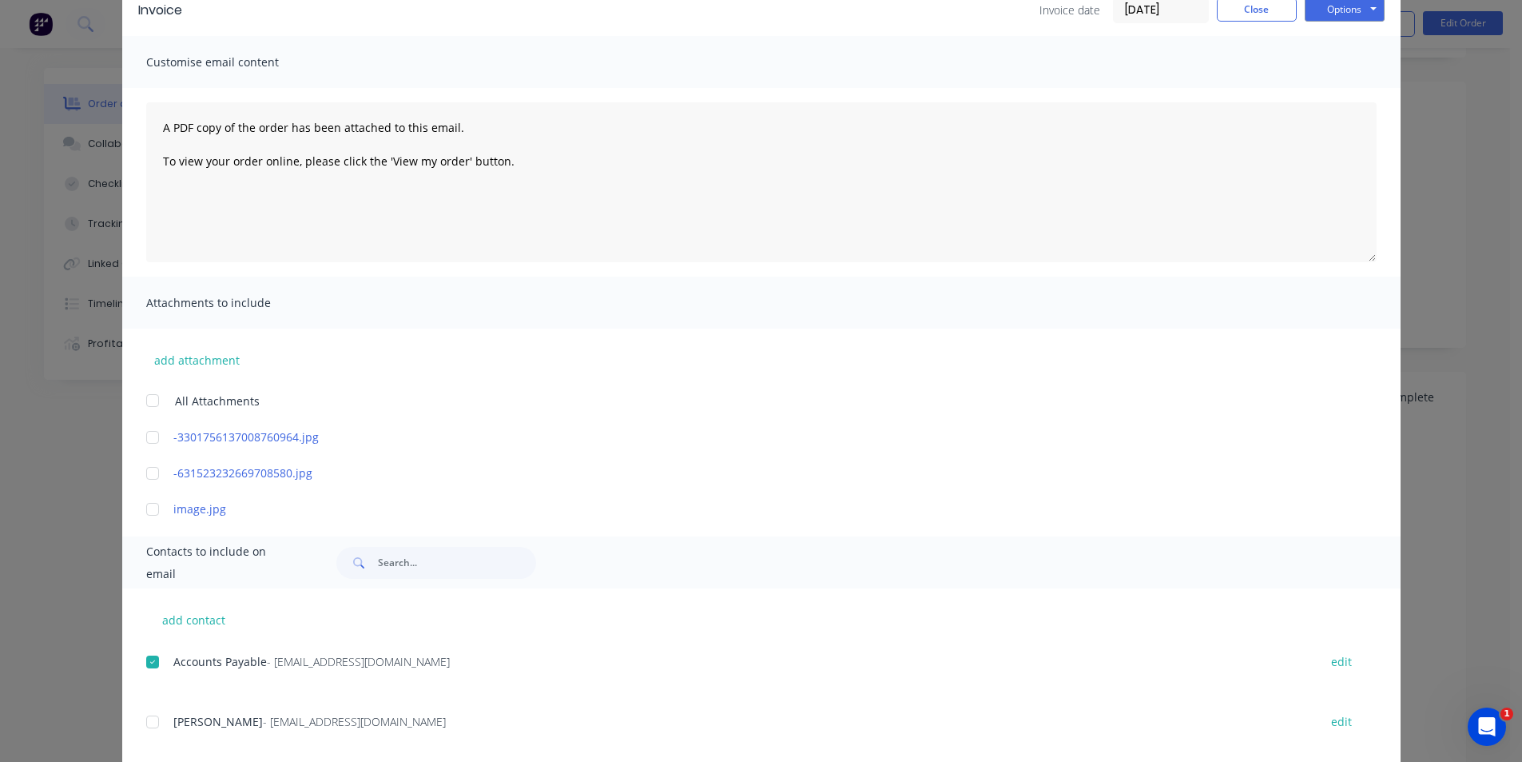
scroll to position [0, 0]
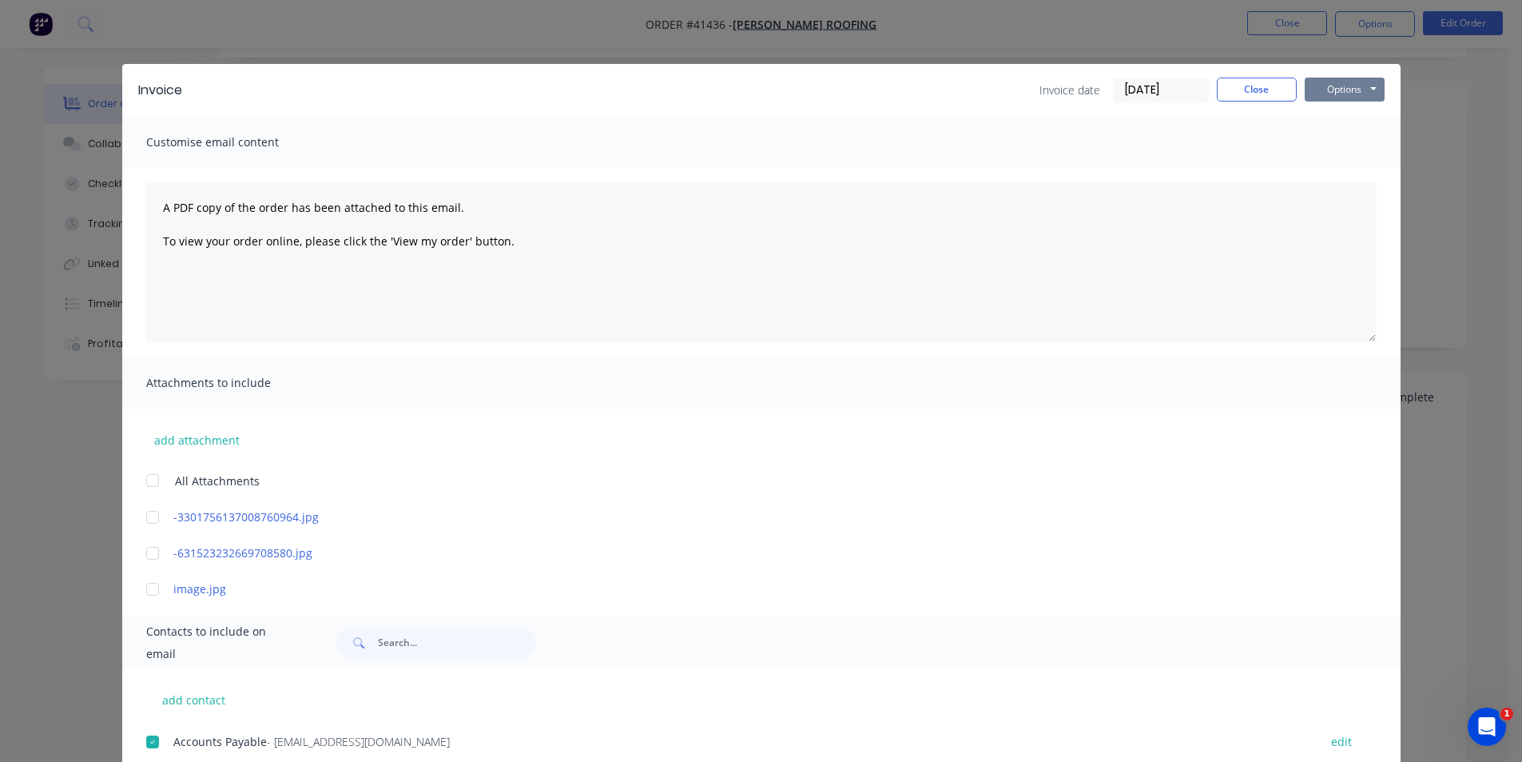
click at [1324, 87] on button "Options" at bounding box center [1345, 90] width 80 height 24
click at [1368, 172] on button "Email" at bounding box center [1356, 170] width 102 height 26
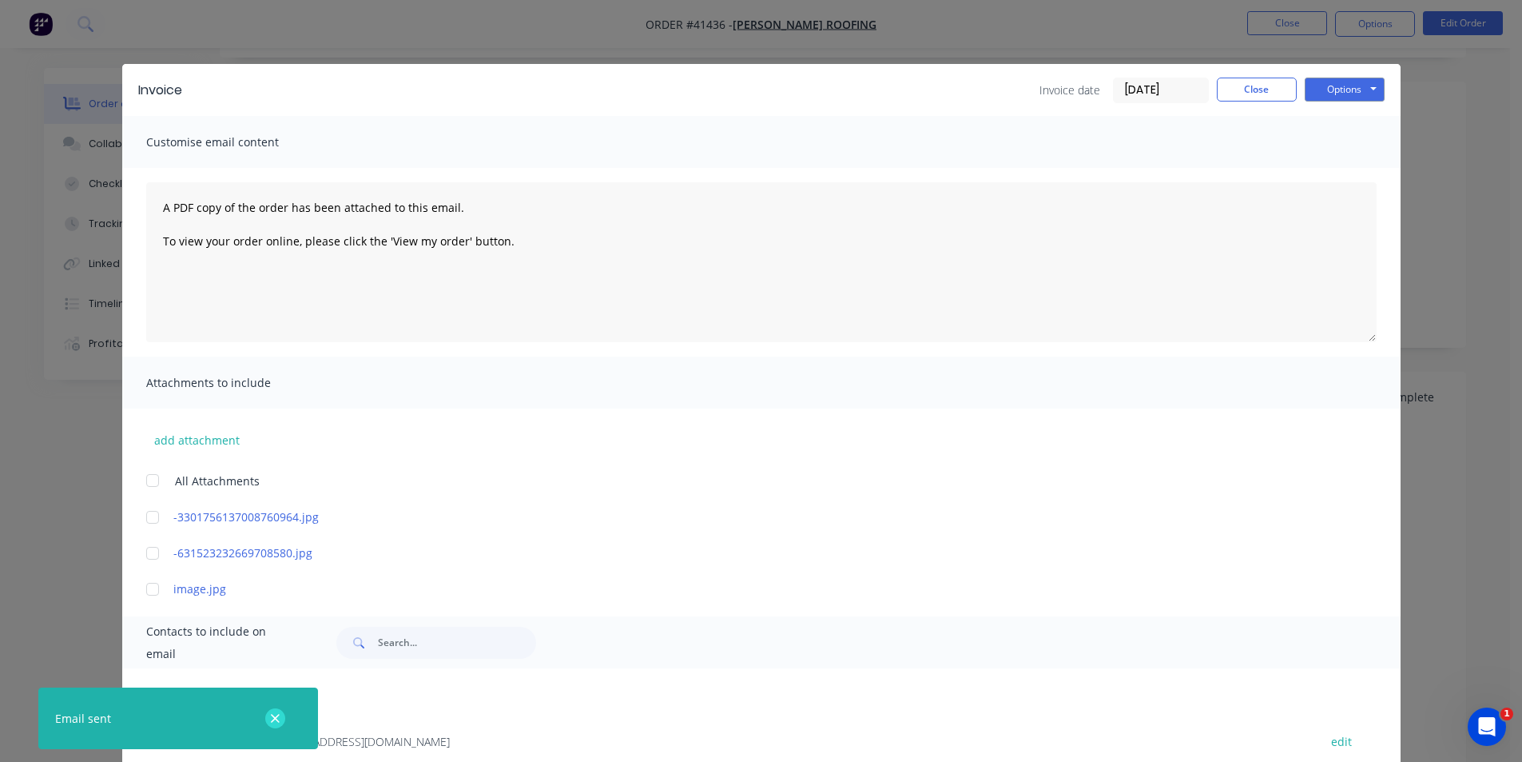
click at [277, 718] on icon "button" at bounding box center [275, 718] width 10 height 14
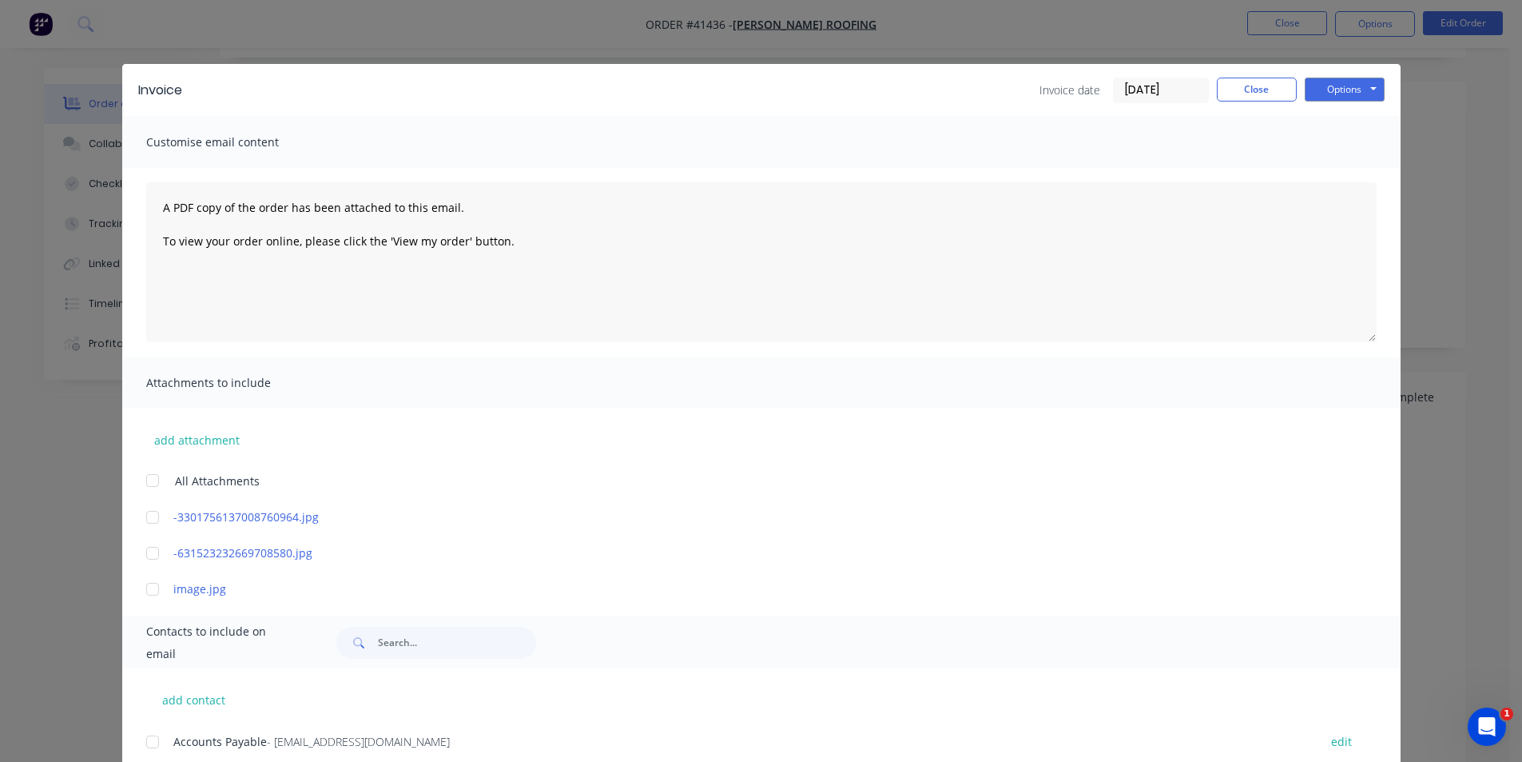
click at [751, 107] on div "Invoice Invoice date [DATE] Close Options Preview Print Email" at bounding box center [761, 90] width 1279 height 52
click at [794, 97] on div "Invoice date [DATE] Close Options Preview Print Email" at bounding box center [791, 91] width 1187 height 26
click at [1264, 89] on button "Close" at bounding box center [1257, 90] width 80 height 24
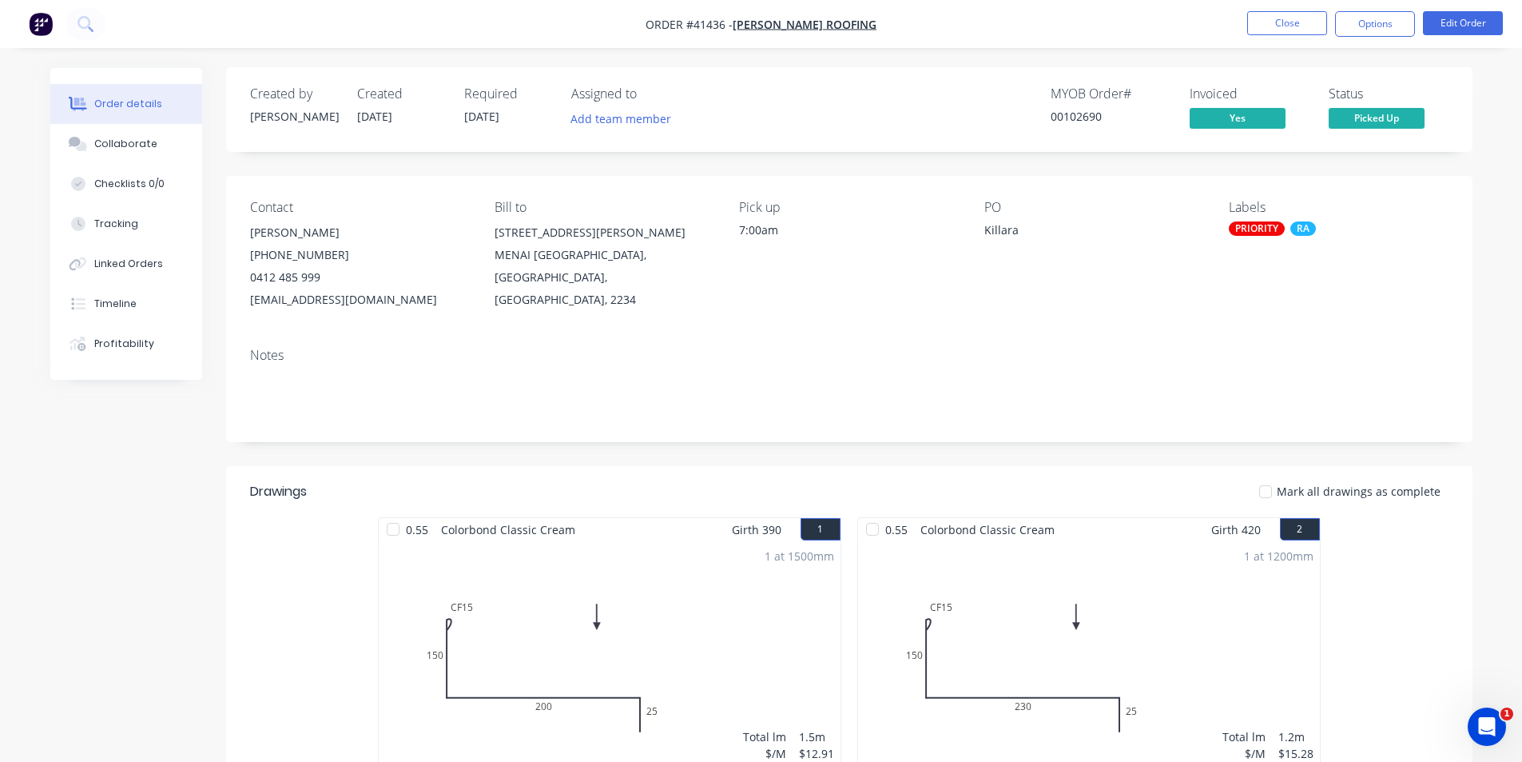
scroll to position [0, 0]
click at [1372, 27] on button "Options" at bounding box center [1375, 24] width 80 height 26
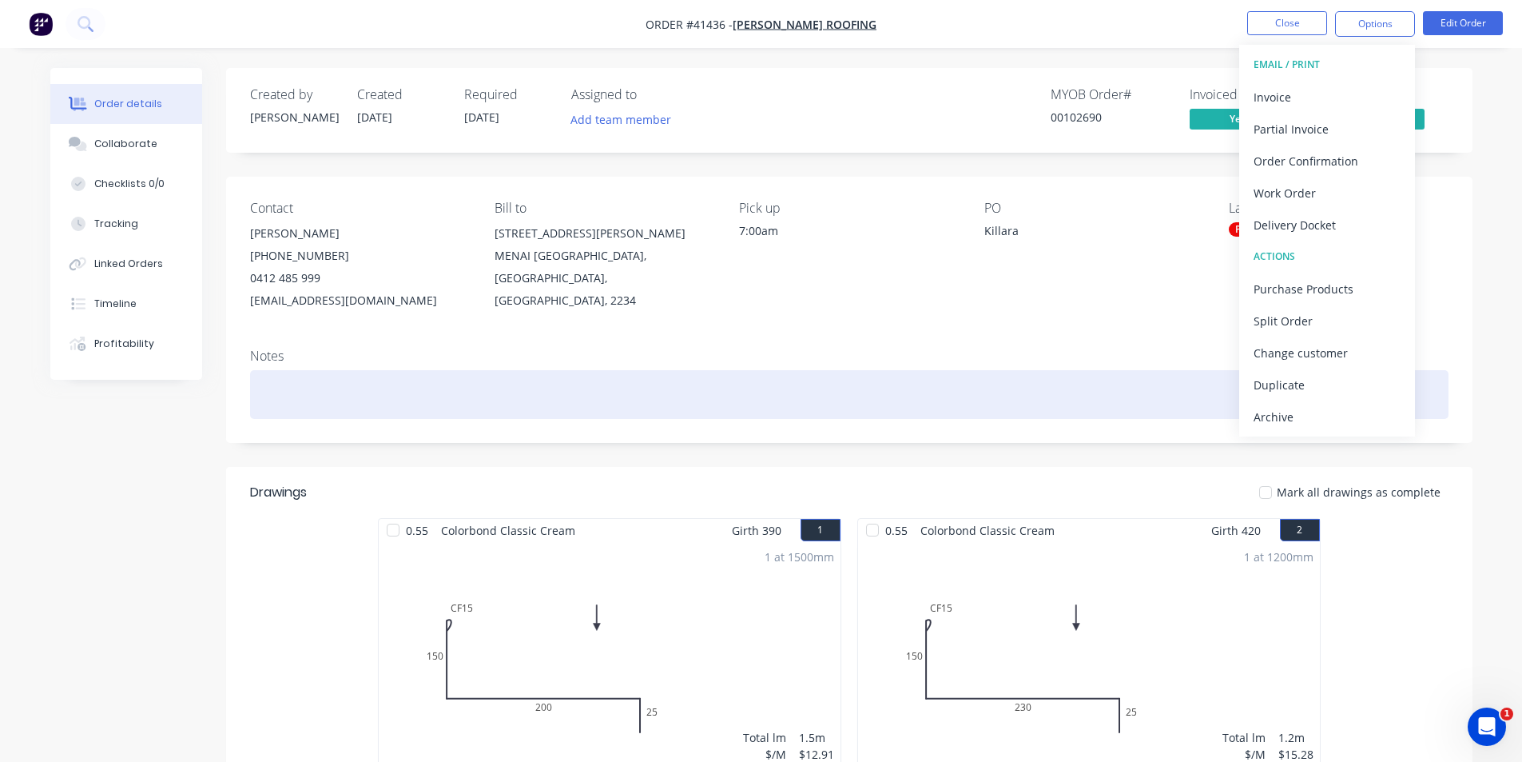
click at [1295, 413] on div "Archive" at bounding box center [1327, 416] width 147 height 23
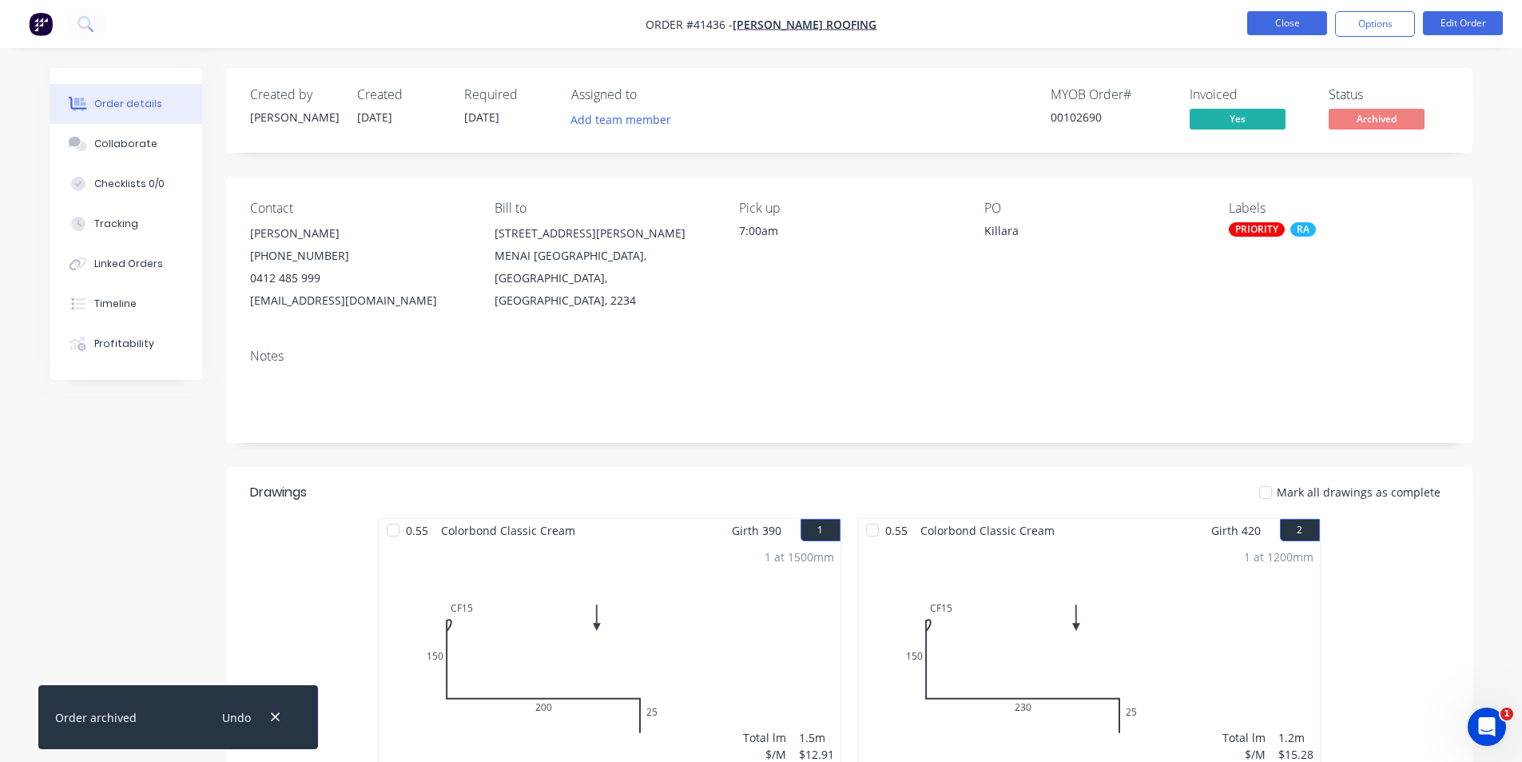
click at [1285, 18] on button "Close" at bounding box center [1287, 23] width 80 height 24
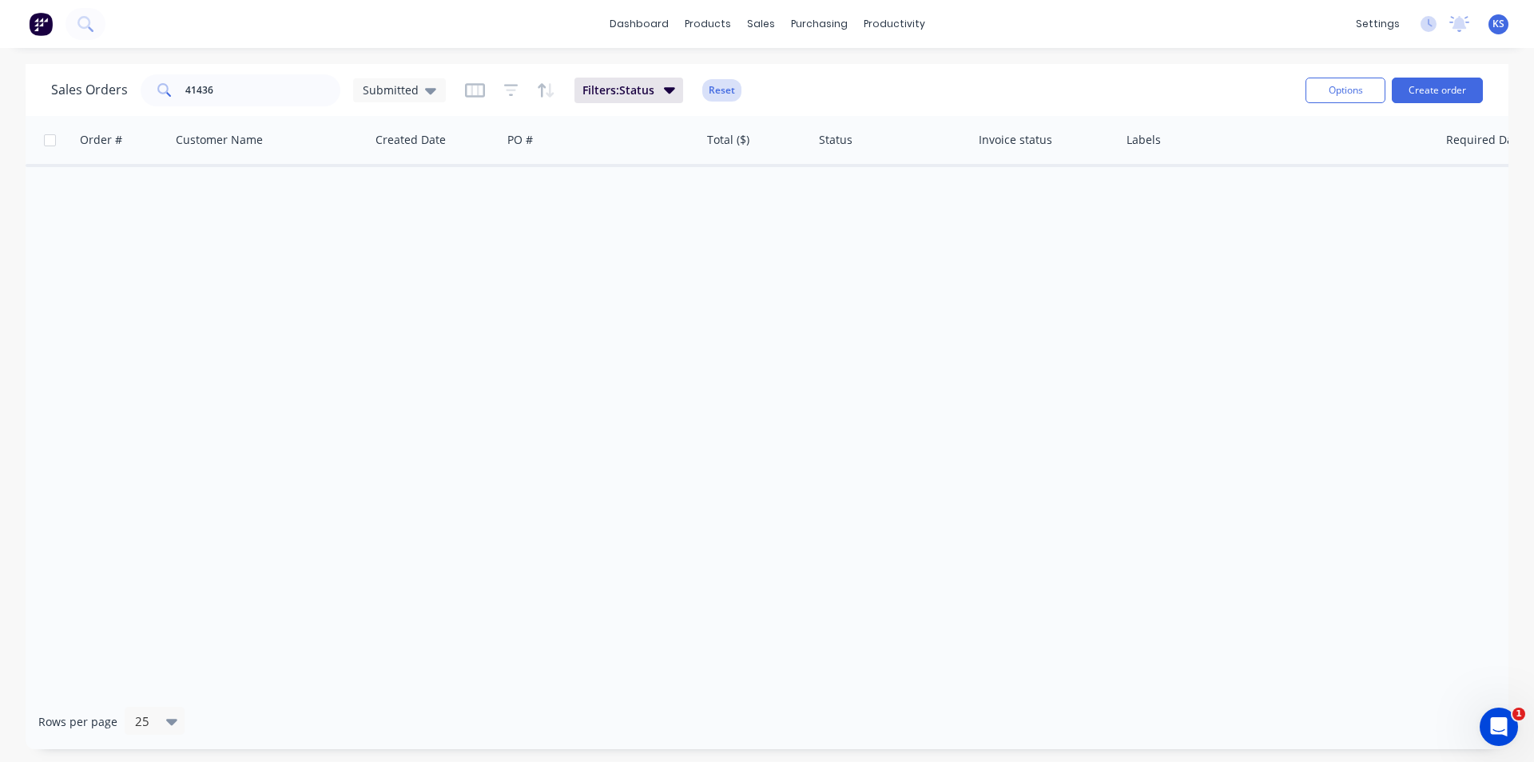
click at [718, 84] on button "Reset" at bounding box center [721, 90] width 39 height 22
drag, startPoint x: 221, startPoint y: 87, endPoint x: 51, endPoint y: 99, distance: 170.6
click at [210, 89] on input "41436" at bounding box center [263, 90] width 156 height 32
drag, startPoint x: 221, startPoint y: 83, endPoint x: 132, endPoint y: 78, distance: 88.8
click at [133, 79] on div "Sales Orders 41436 Submitted" at bounding box center [248, 90] width 395 height 32
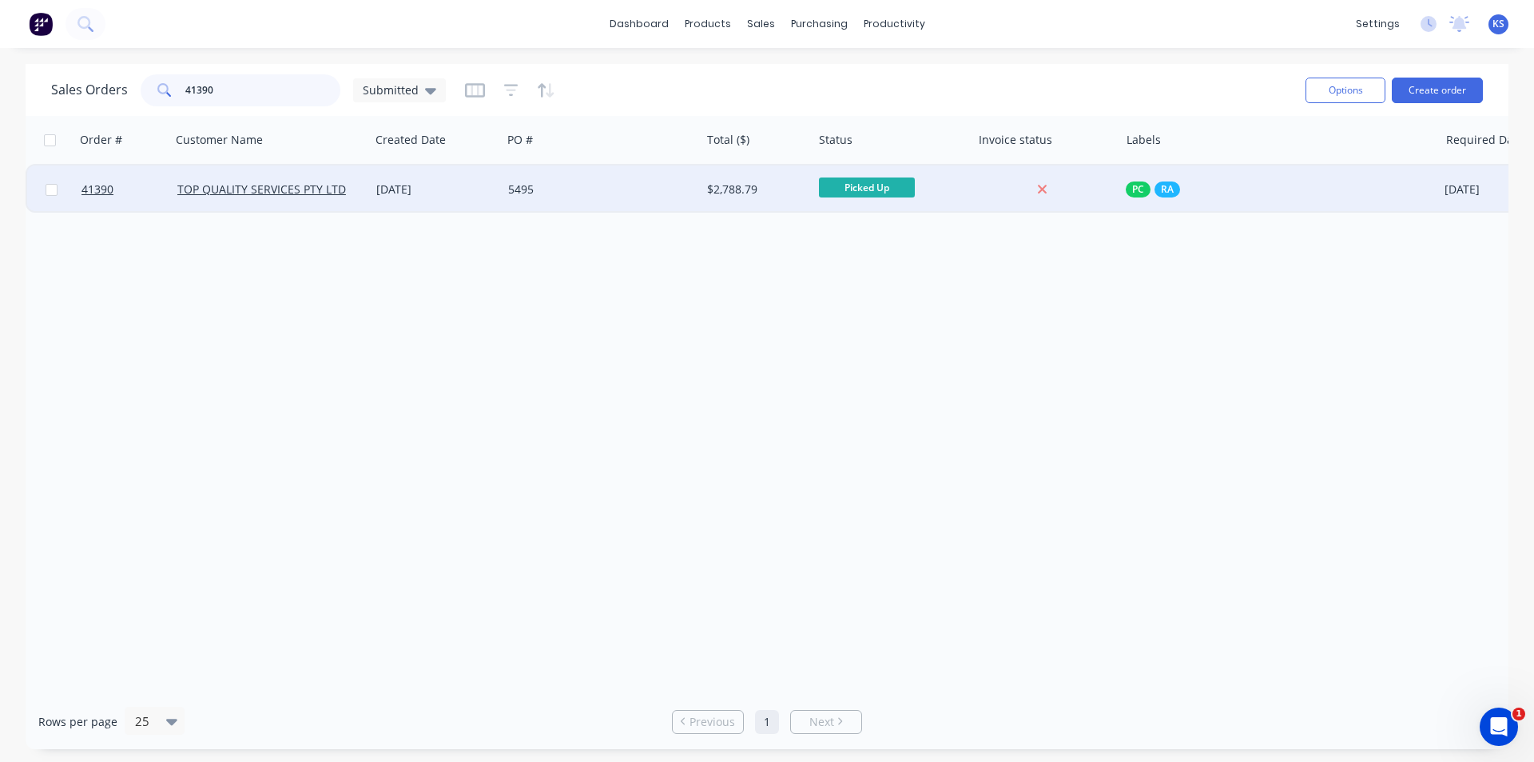
type input "41390"
click at [603, 181] on div "5495" at bounding box center [596, 189] width 177 height 16
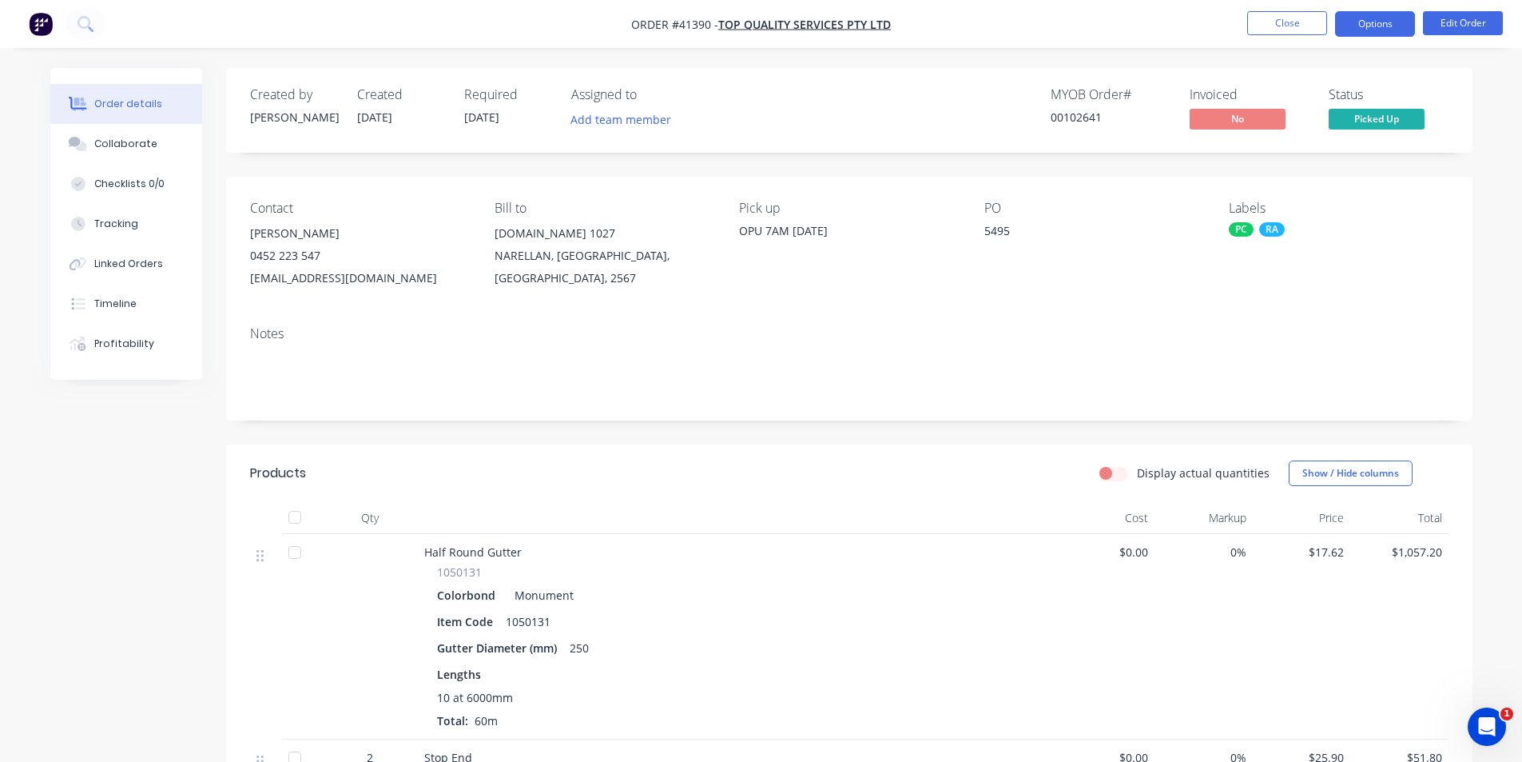
click at [1368, 20] on button "Options" at bounding box center [1375, 24] width 80 height 26
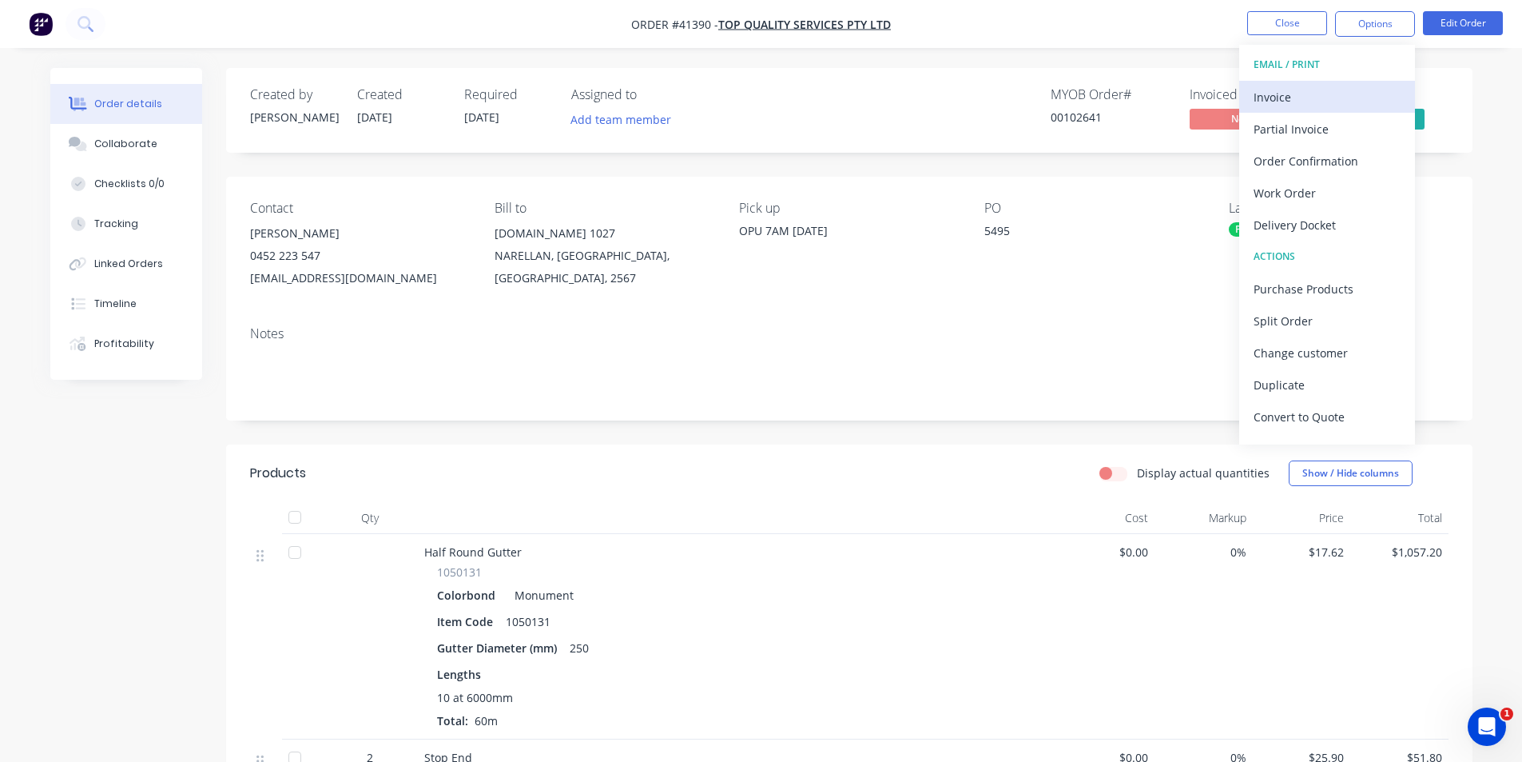
click at [1303, 96] on div "Invoice" at bounding box center [1327, 97] width 147 height 23
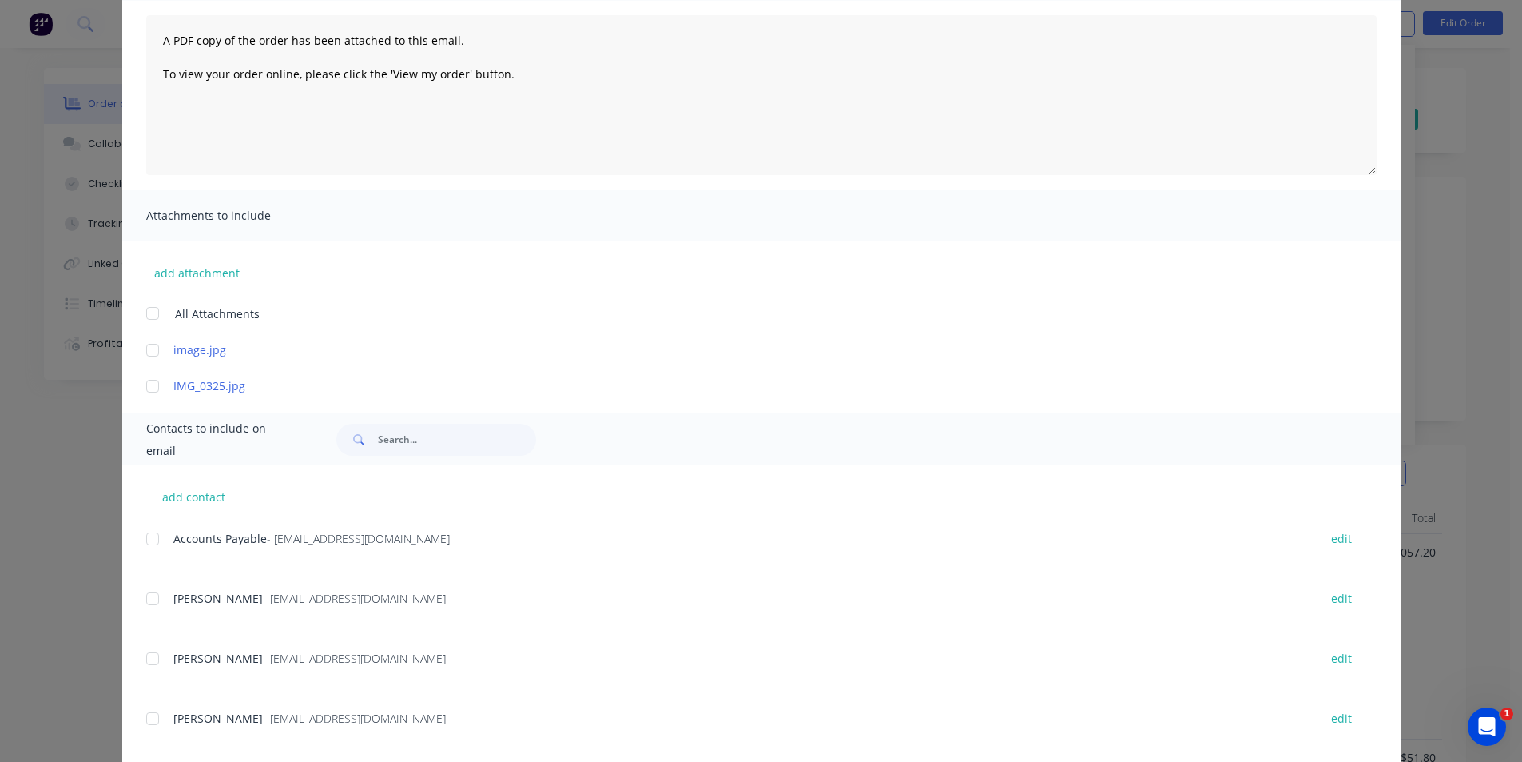
scroll to position [240, 0]
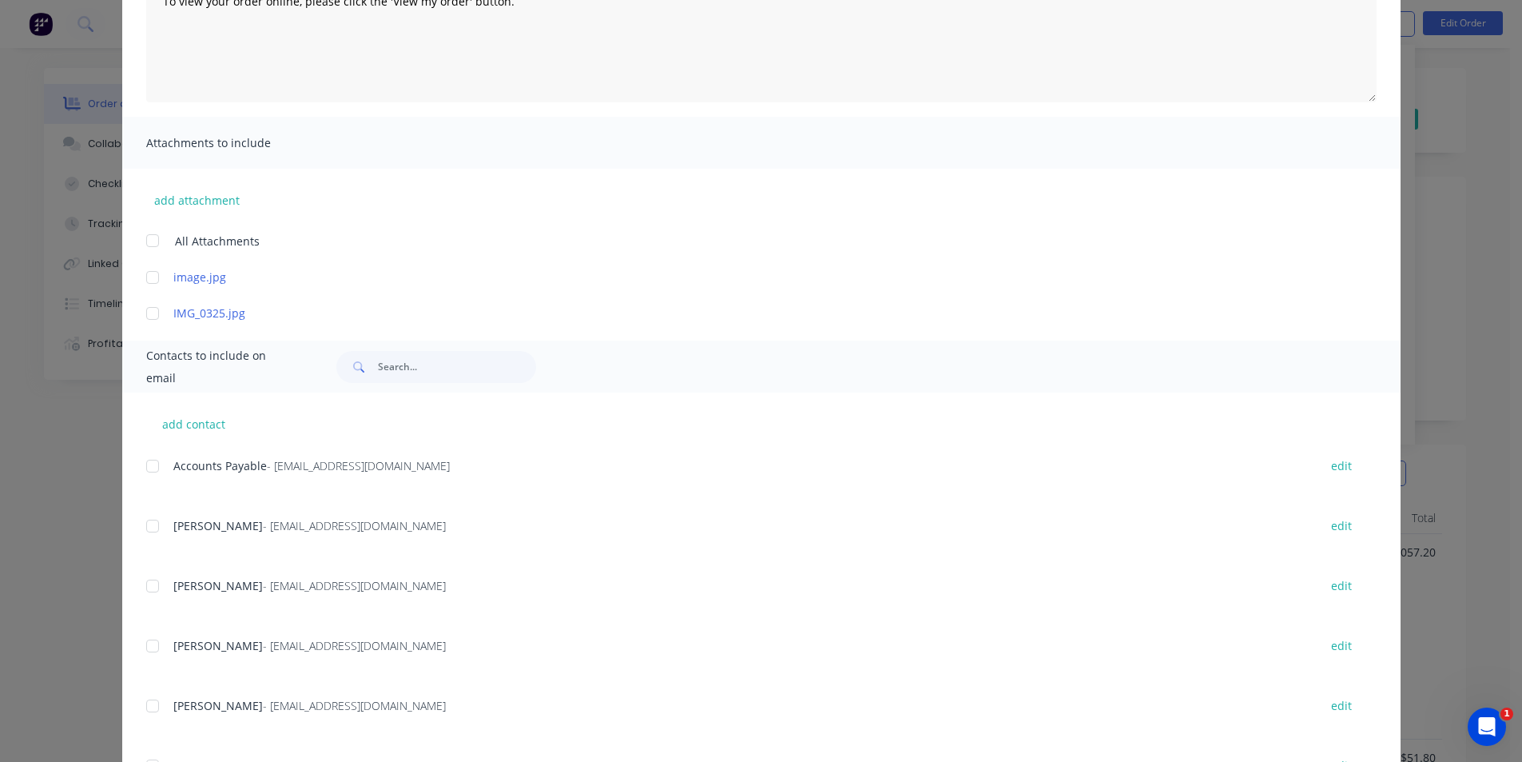
click at [144, 463] on div at bounding box center [153, 466] width 32 height 32
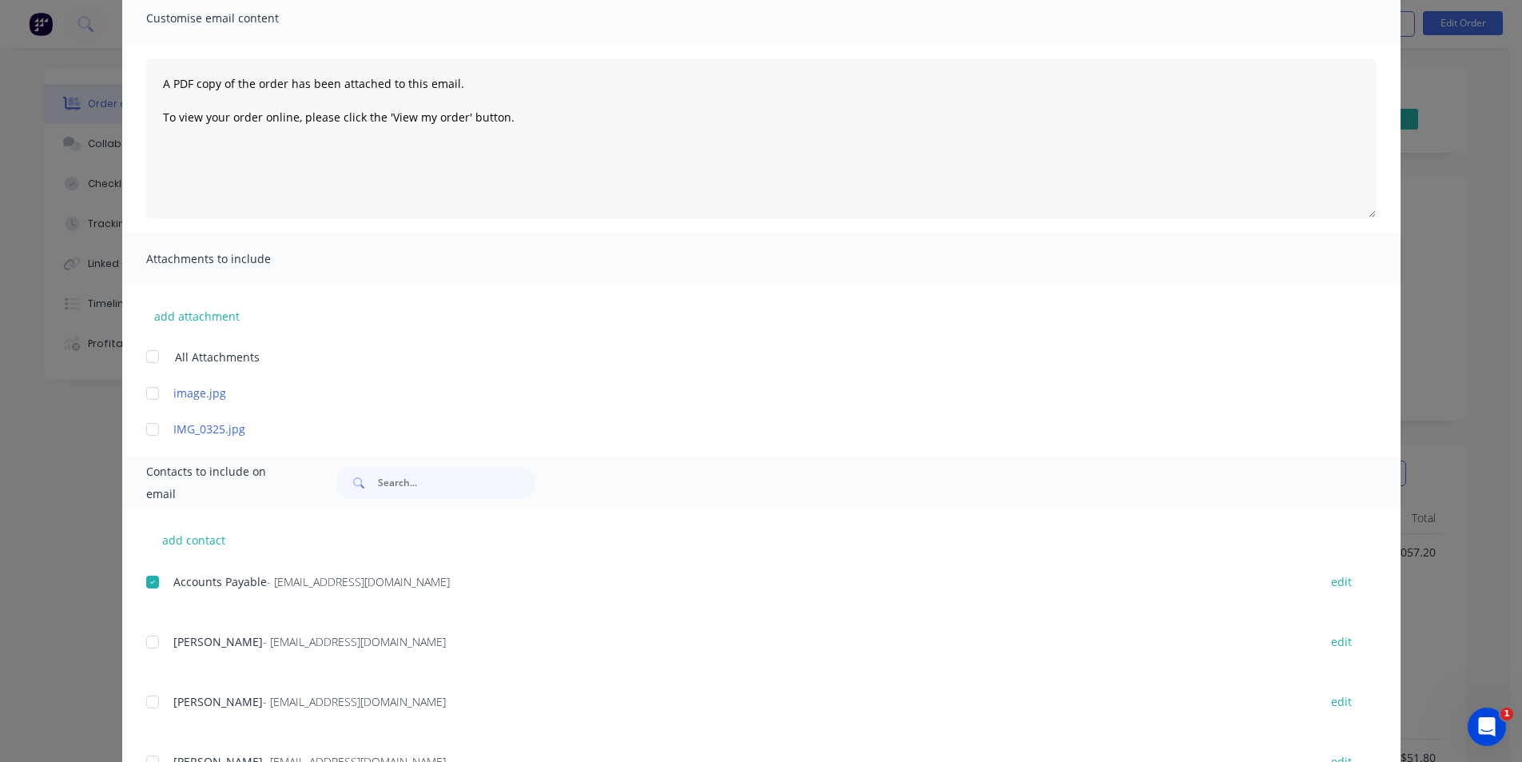
scroll to position [0, 0]
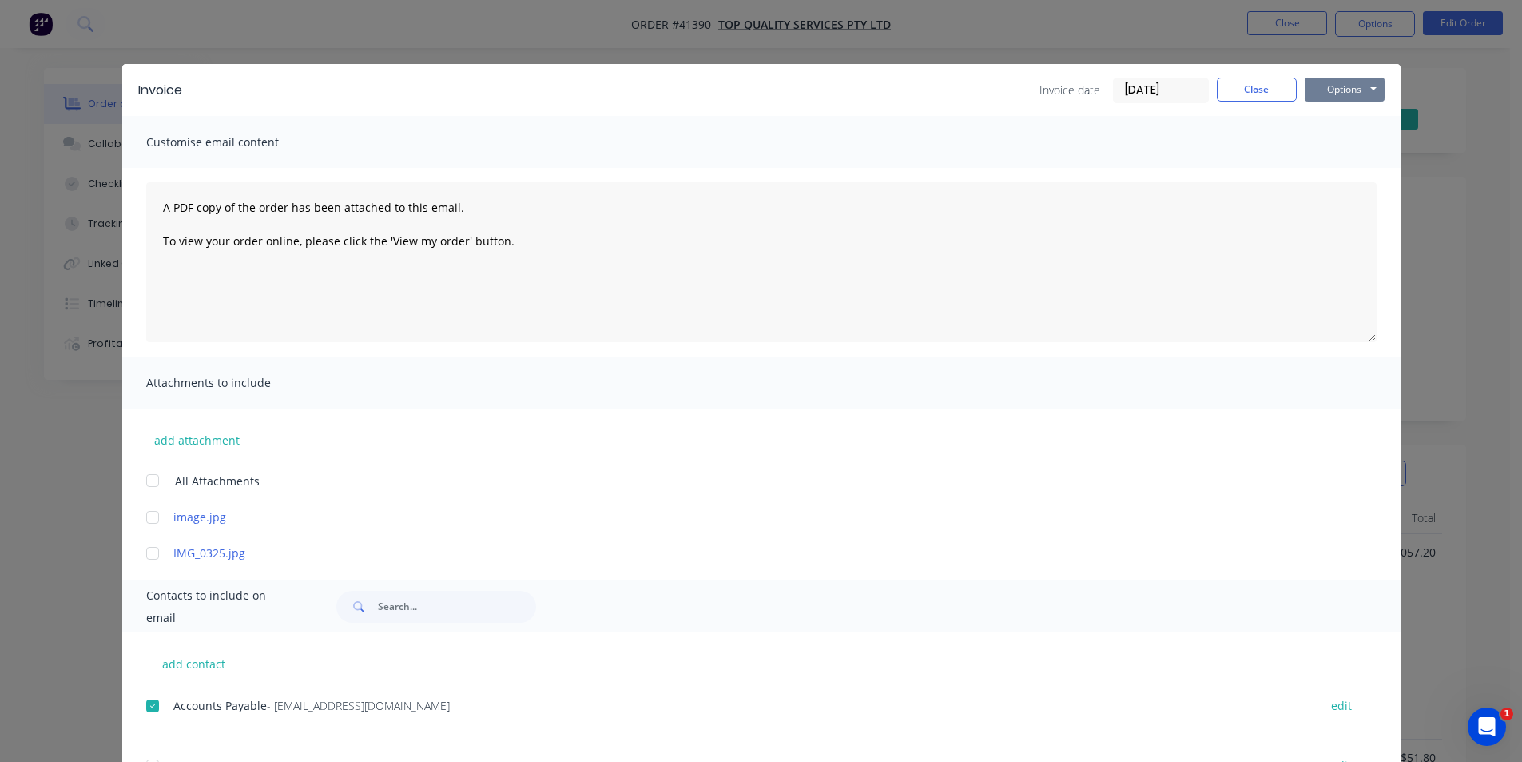
click at [1323, 95] on button "Options" at bounding box center [1345, 90] width 80 height 24
click at [1325, 176] on button "Email" at bounding box center [1356, 170] width 102 height 26
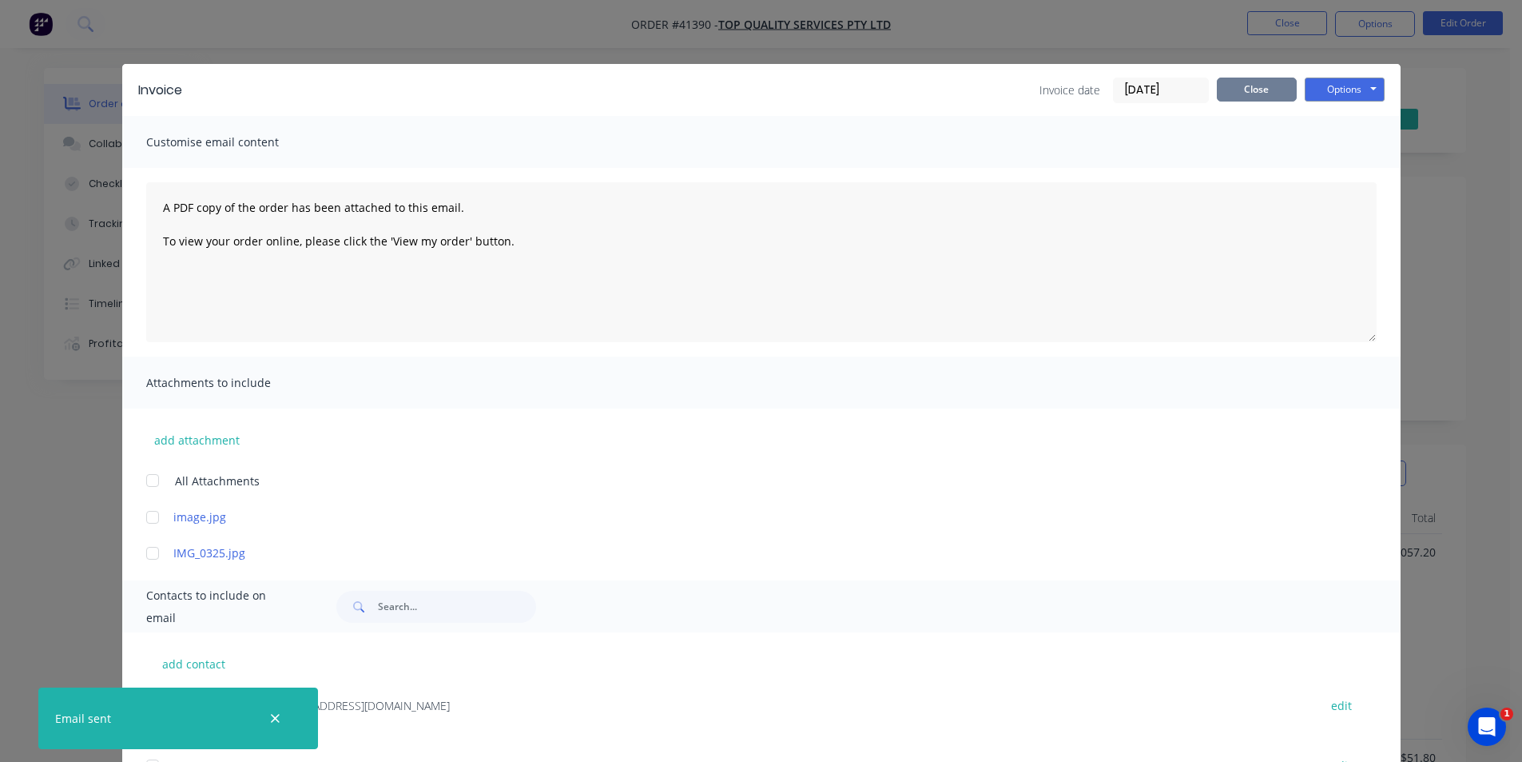
click at [1266, 97] on button "Close" at bounding box center [1257, 90] width 80 height 24
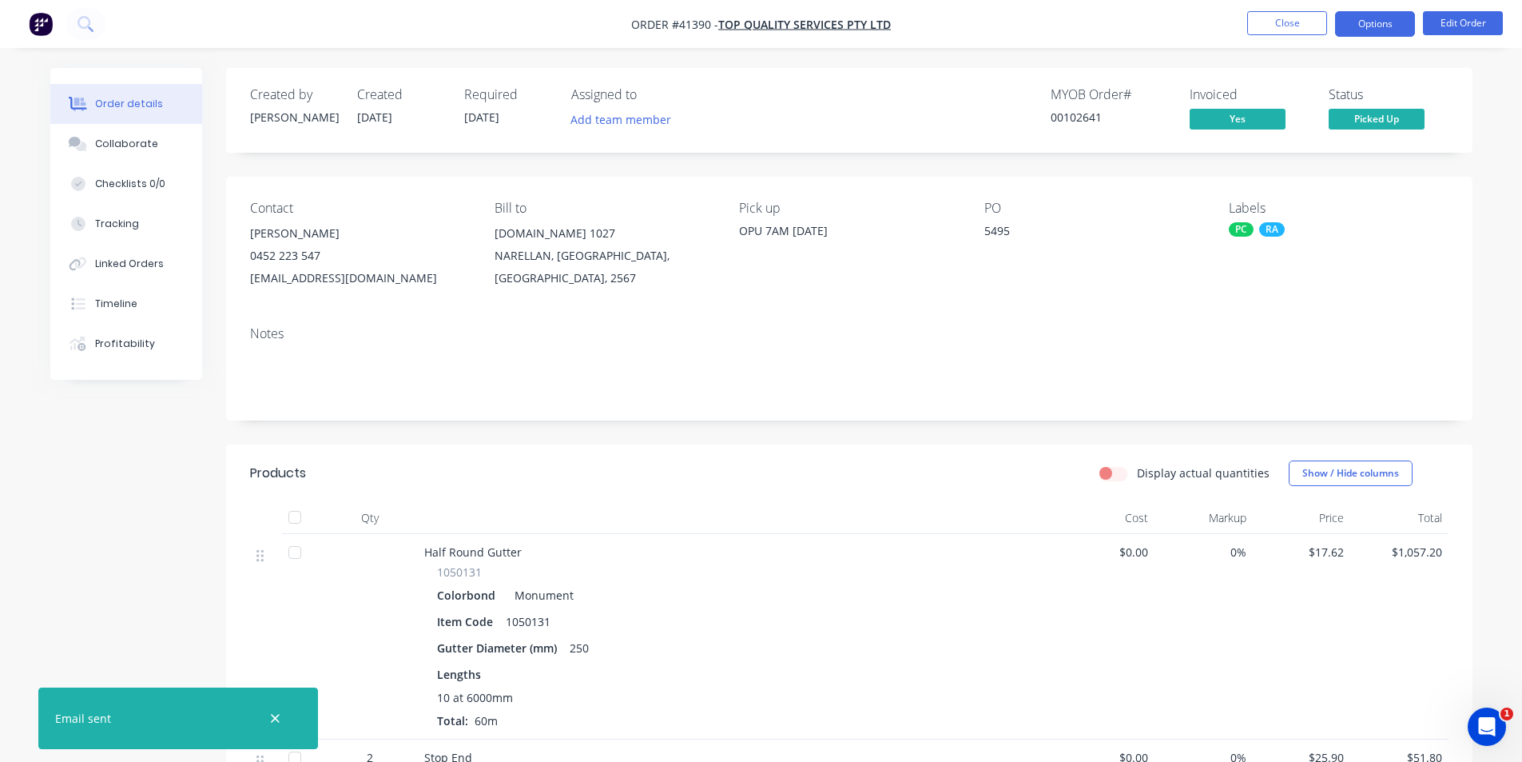
click at [1361, 22] on button "Options" at bounding box center [1375, 24] width 80 height 26
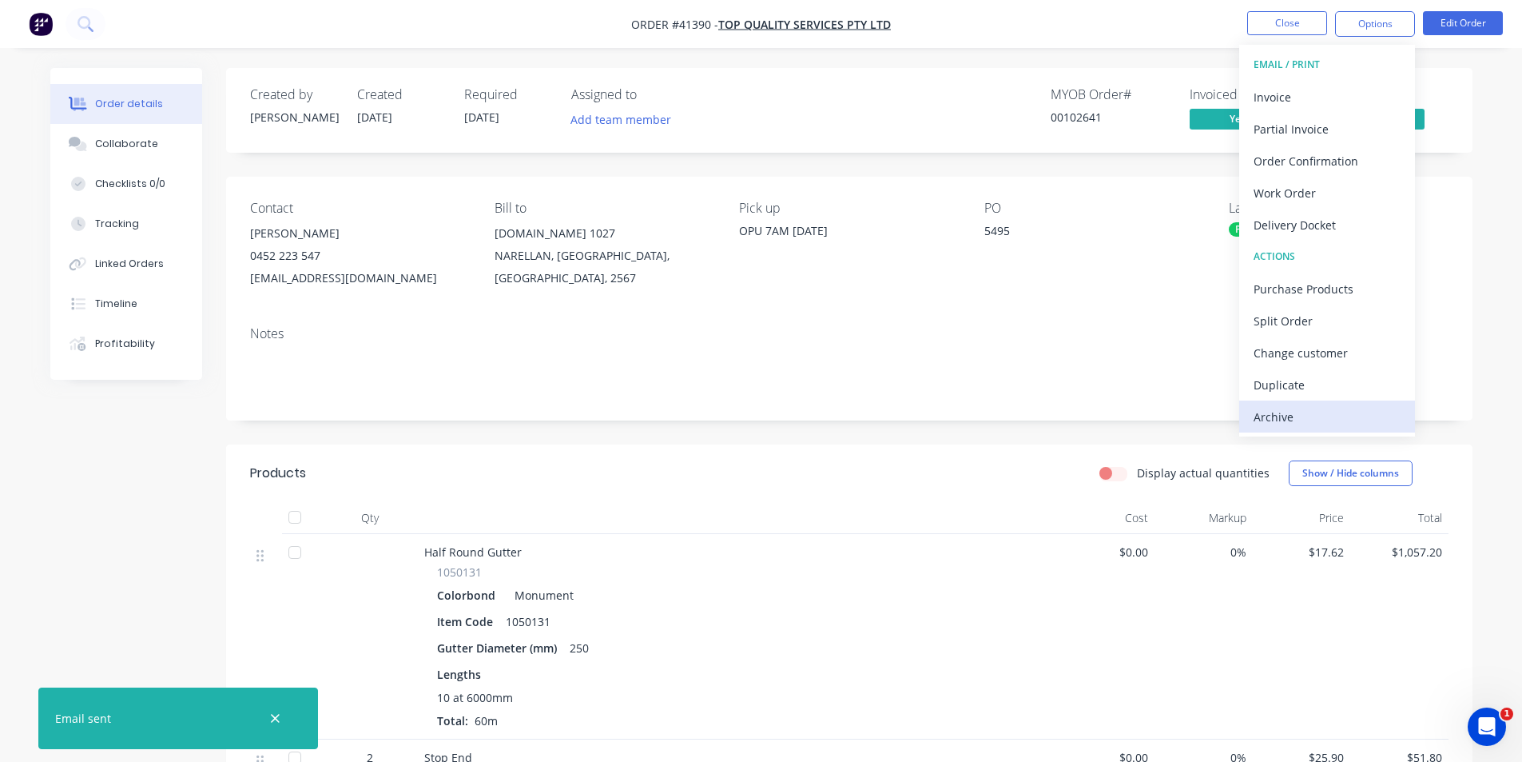
click at [1331, 421] on div "Archive" at bounding box center [1327, 416] width 147 height 23
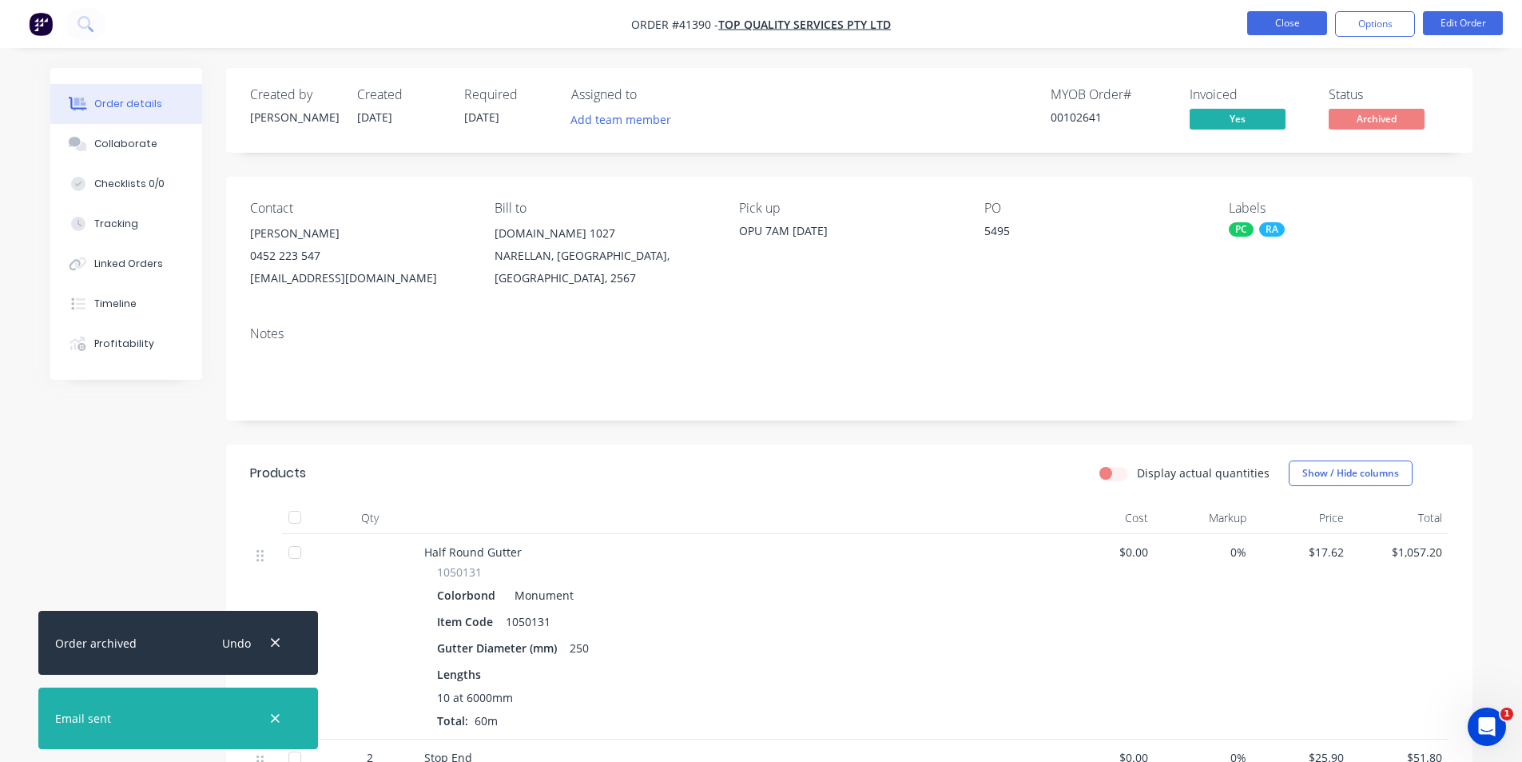
click at [1291, 23] on button "Close" at bounding box center [1287, 23] width 80 height 24
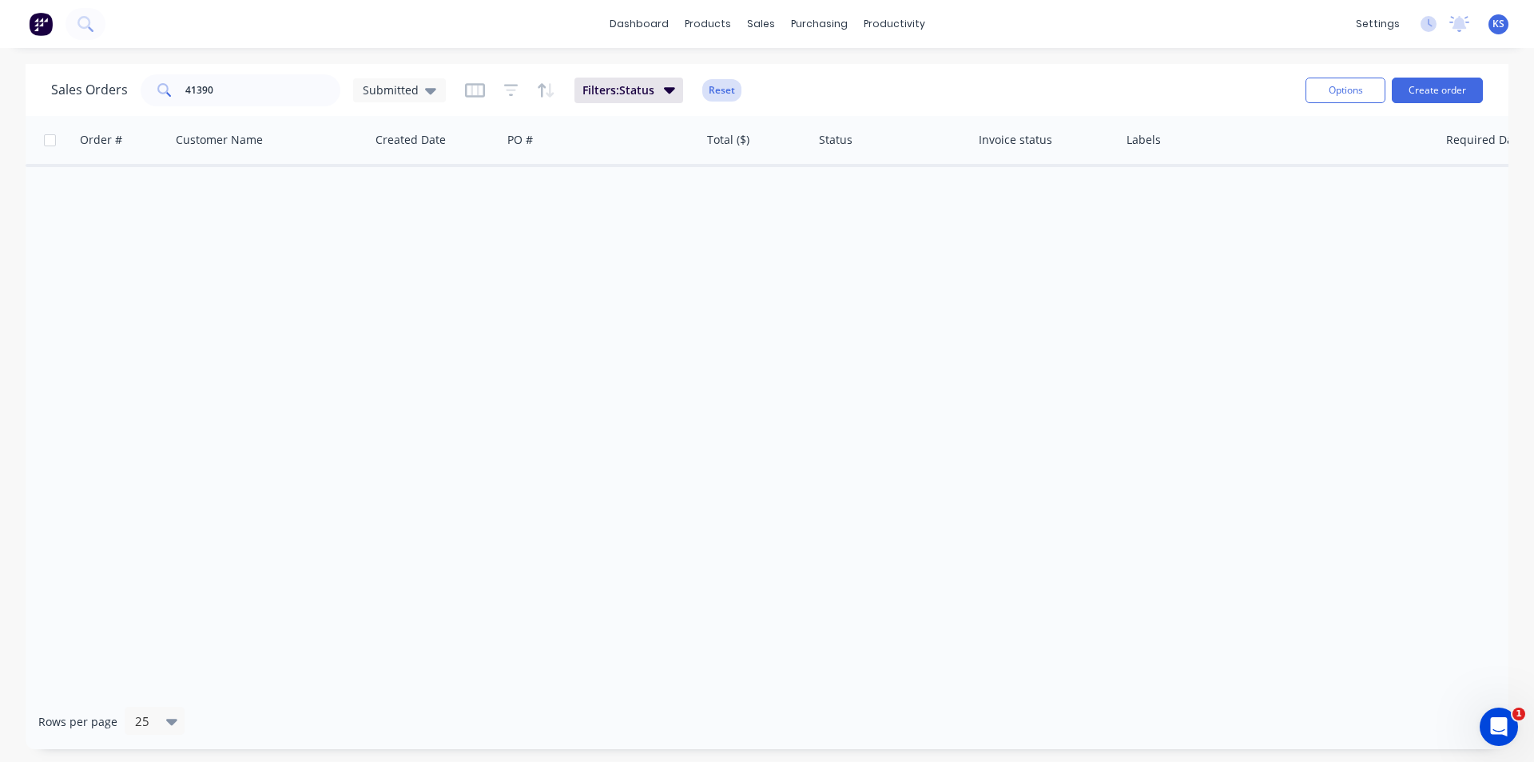
click at [721, 97] on button "Reset" at bounding box center [721, 90] width 39 height 22
drag, startPoint x: 239, startPoint y: 93, endPoint x: 94, endPoint y: 83, distance: 145.0
click at [94, 83] on div "Sales Orders 41390 Submitted" at bounding box center [248, 90] width 395 height 32
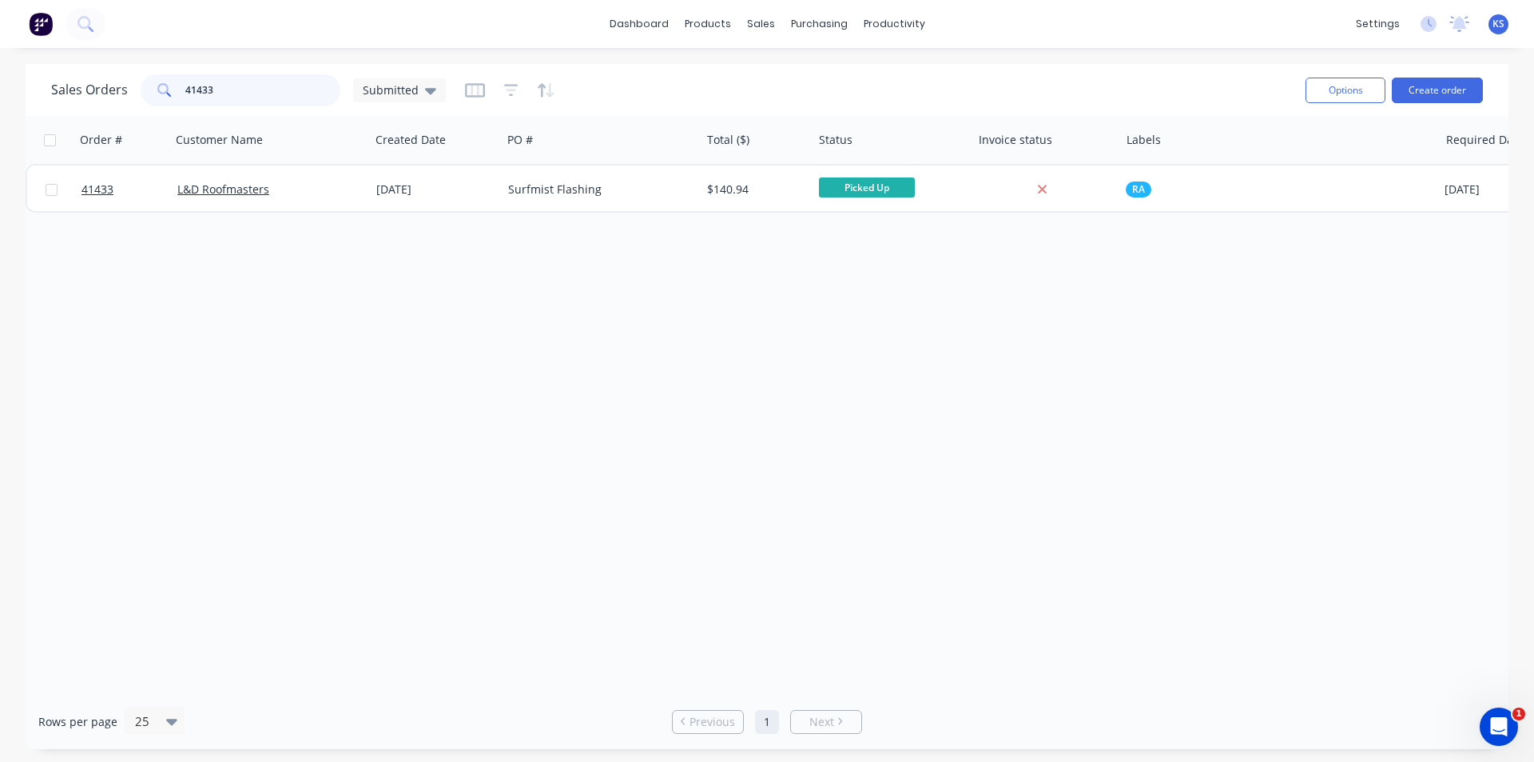
type input "41433"
click at [555, 296] on div "Order # Customer Name Created Date PO # Total ($) Status Invoice status Labels …" at bounding box center [767, 405] width 1483 height 578
click at [622, 339] on div "Order # Customer Name Created Date PO # Total ($) Status Invoice status Labels …" at bounding box center [767, 405] width 1483 height 578
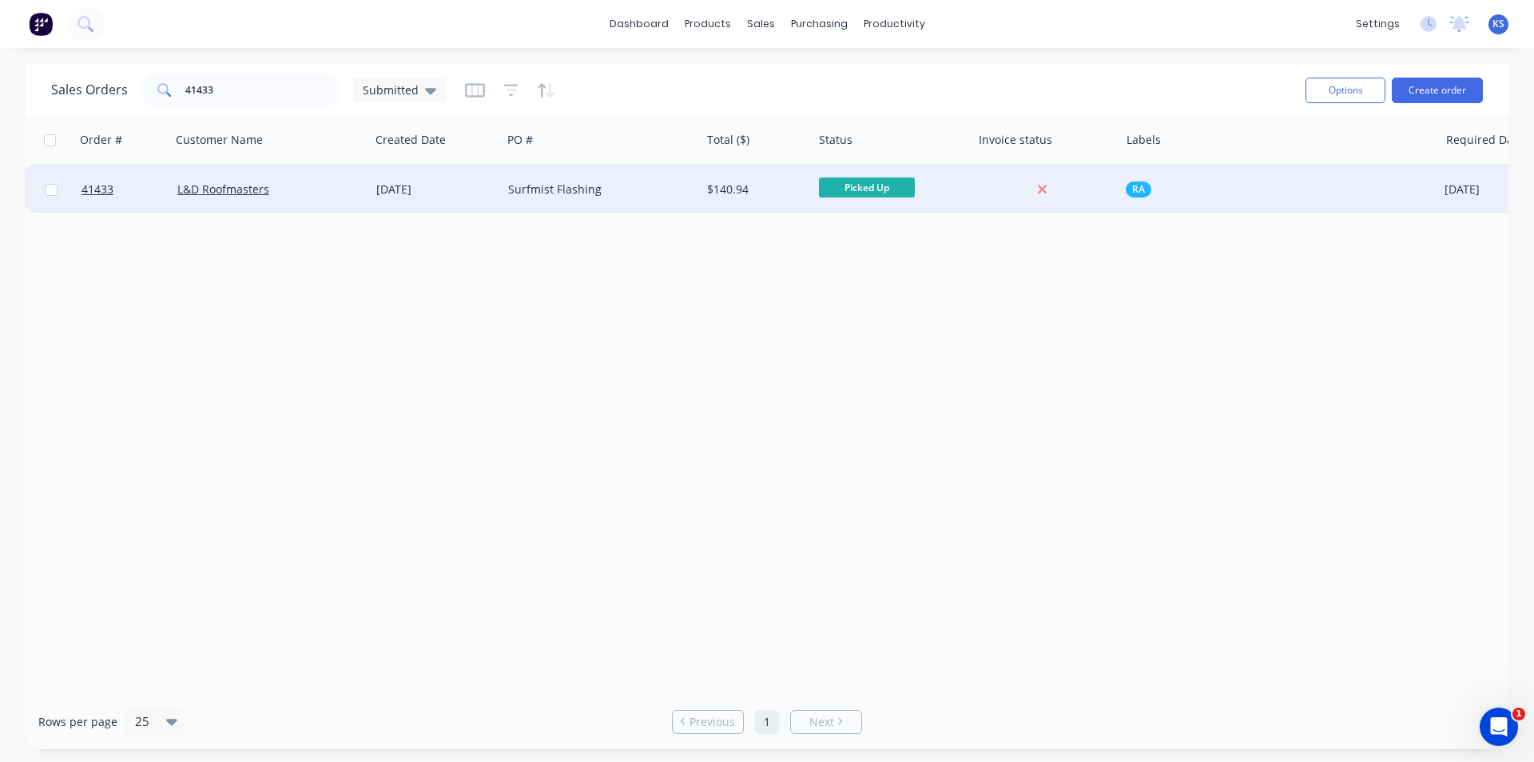
click at [643, 197] on div "Surfmist Flashing" at bounding box center [601, 189] width 199 height 48
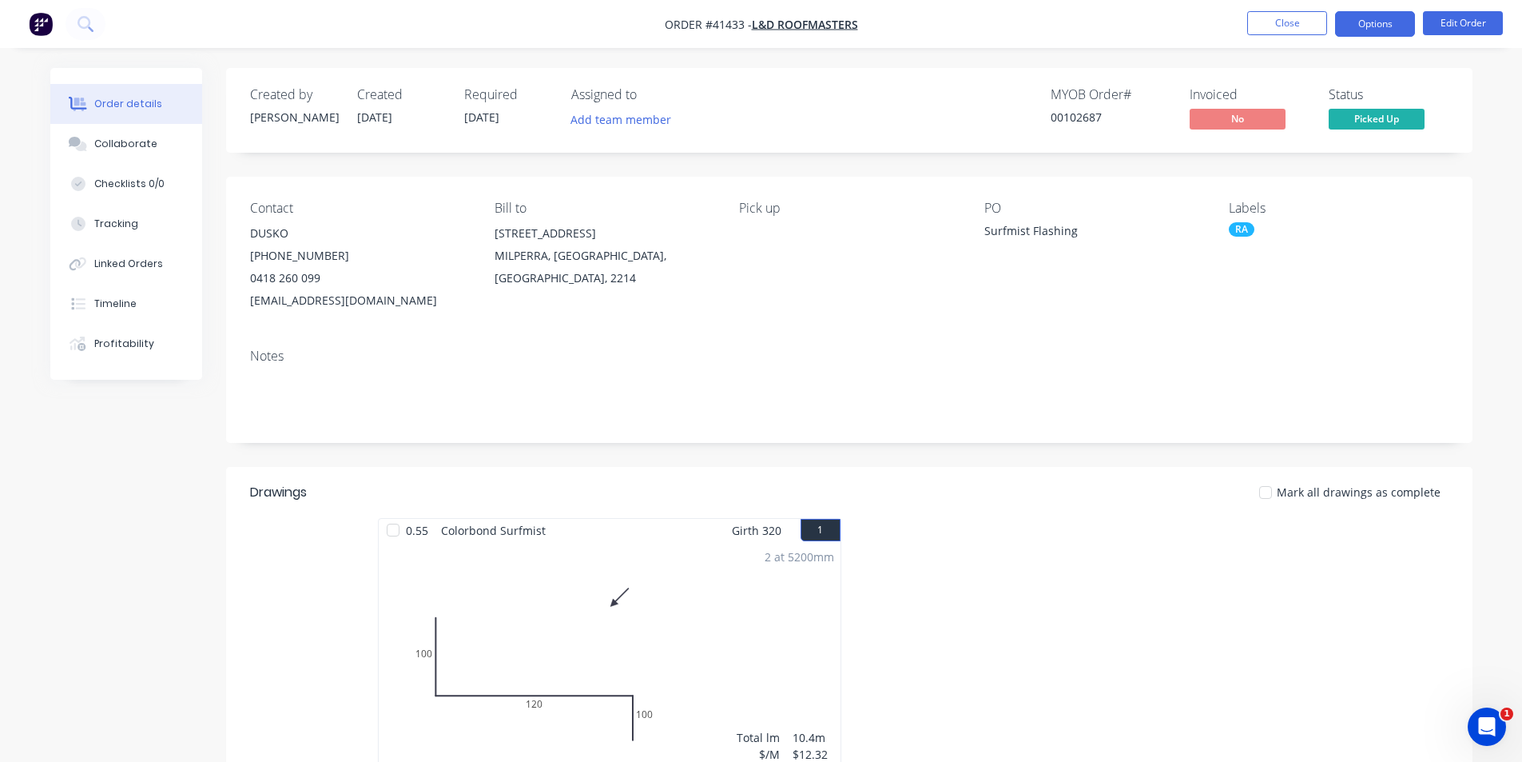
click at [1375, 22] on button "Options" at bounding box center [1375, 24] width 80 height 26
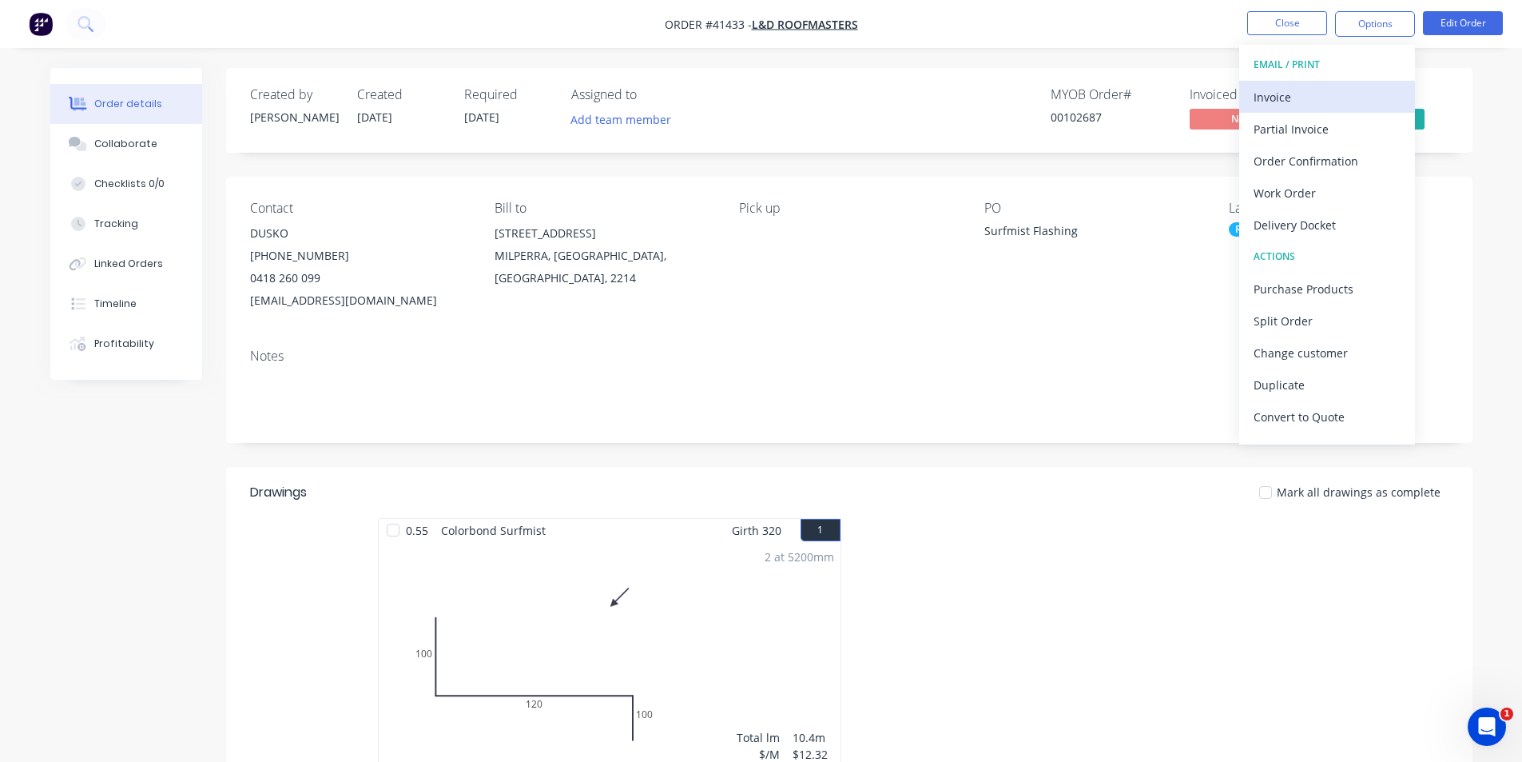
click at [1324, 90] on div "Invoice" at bounding box center [1327, 97] width 147 height 23
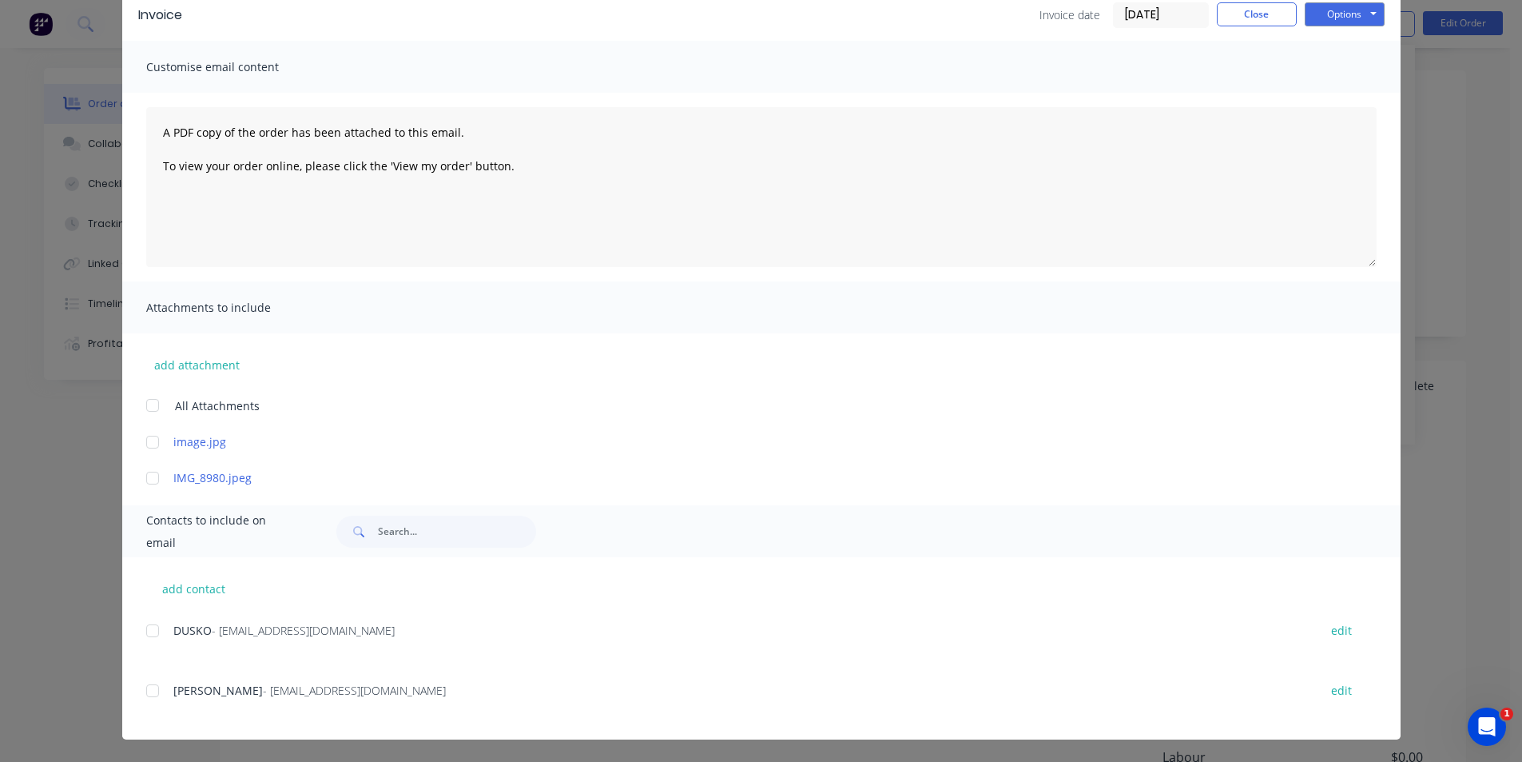
scroll to position [240, 0]
click at [147, 633] on div at bounding box center [153, 631] width 32 height 32
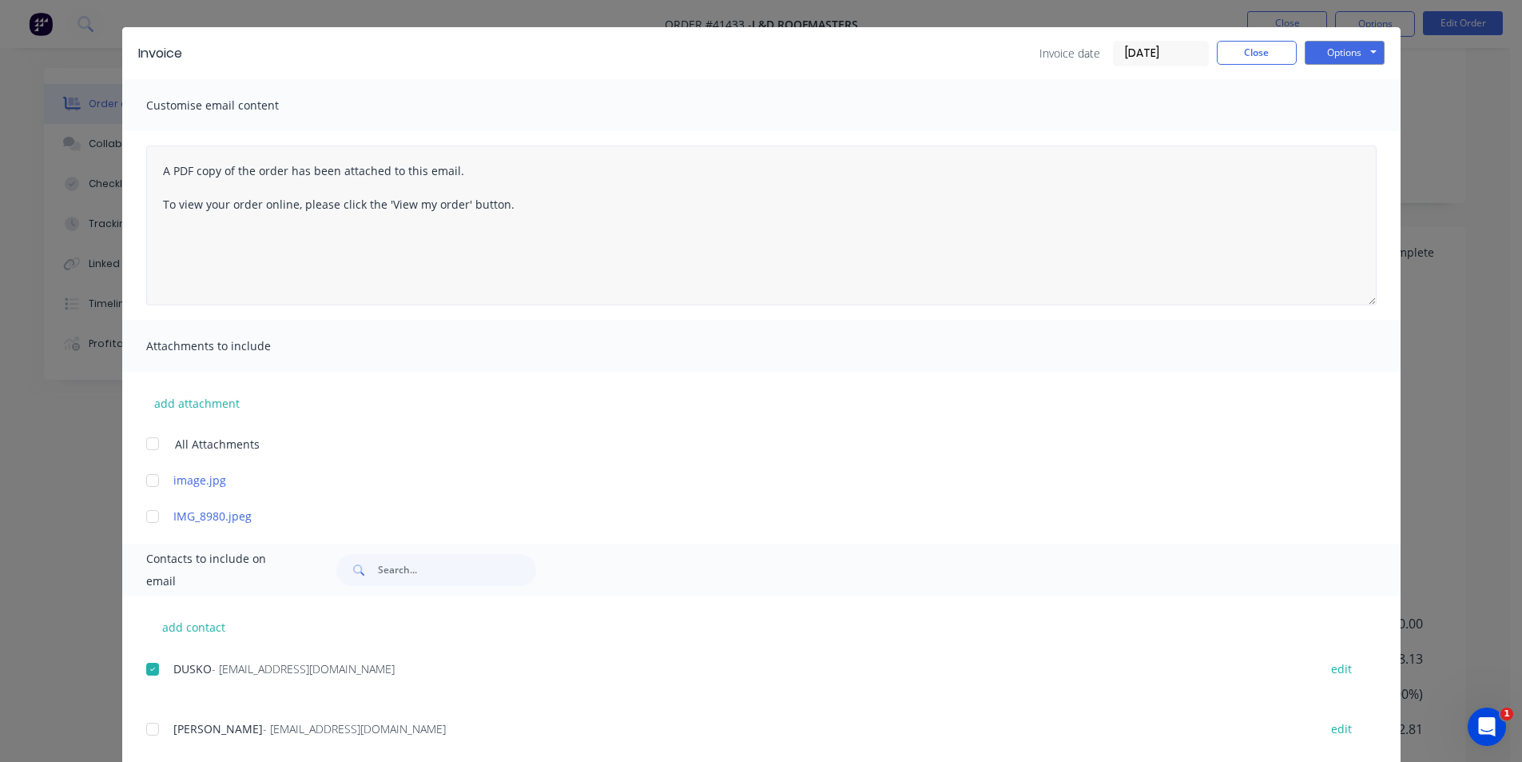
scroll to position [0, 0]
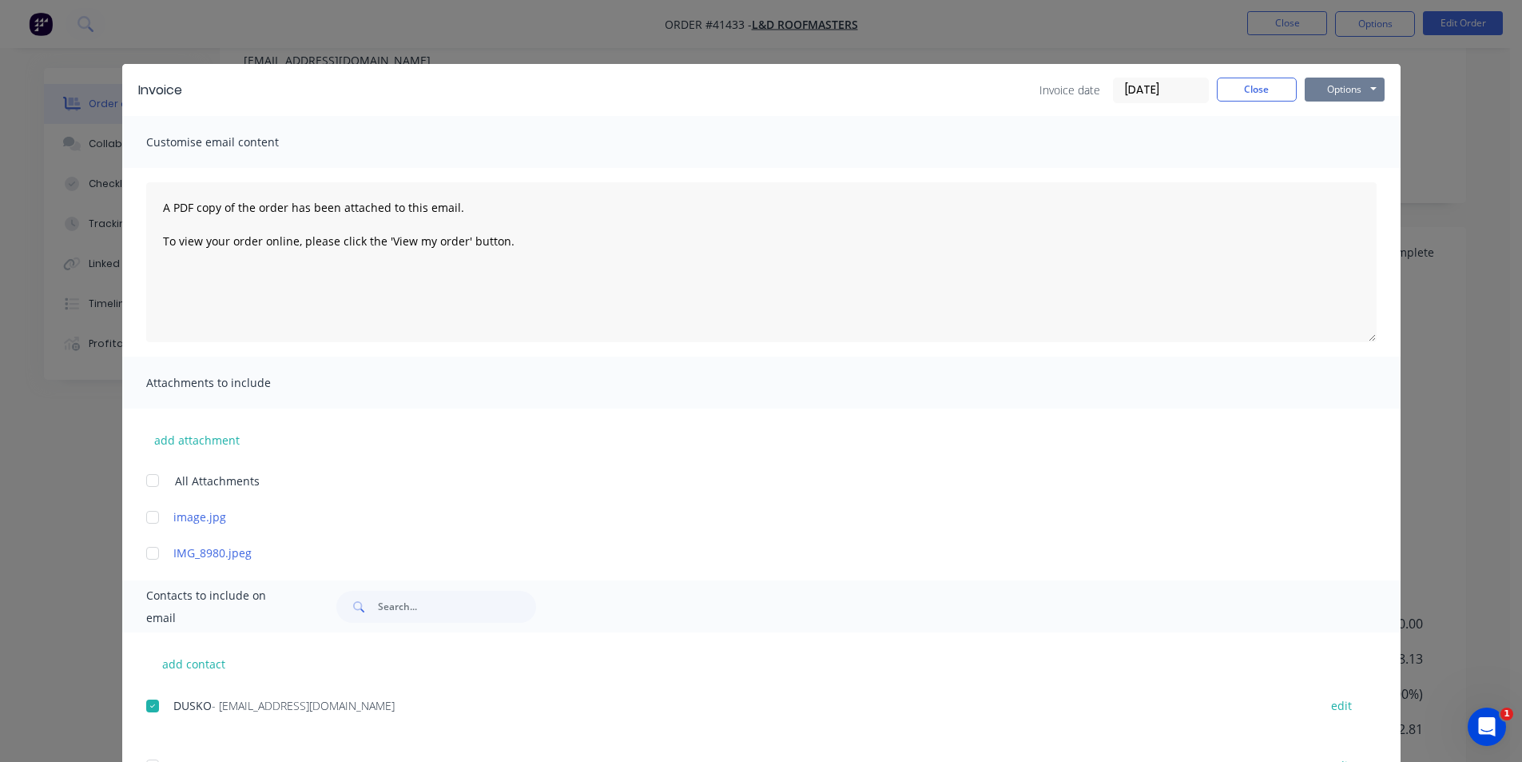
click at [1317, 92] on button "Options" at bounding box center [1345, 90] width 80 height 24
click at [1353, 169] on button "Email" at bounding box center [1356, 170] width 102 height 26
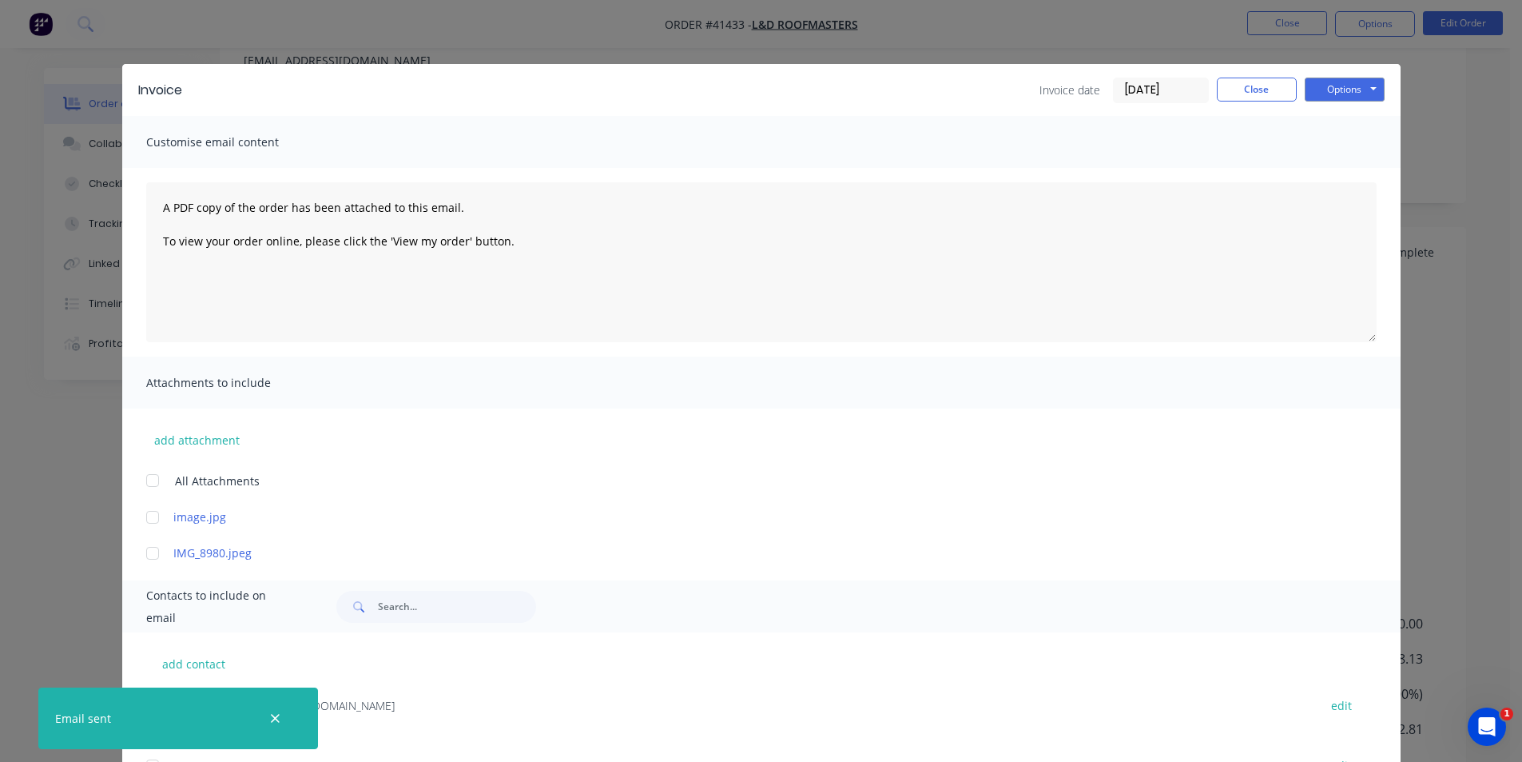
click at [1243, 74] on div "Invoice Invoice date [DATE] Close Options Preview Print Email" at bounding box center [761, 90] width 1279 height 52
click at [1268, 82] on button "Close" at bounding box center [1257, 90] width 80 height 24
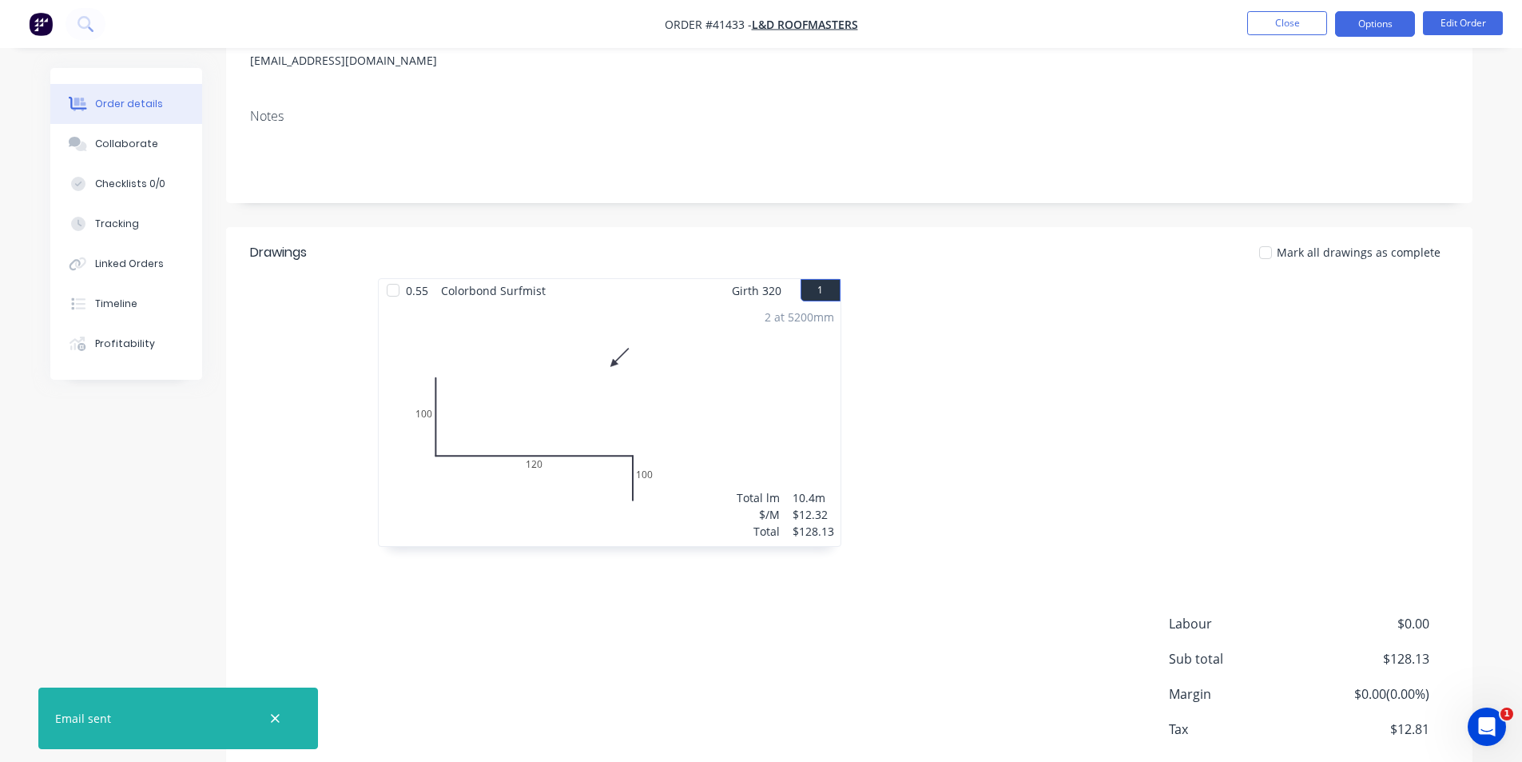
click at [1373, 22] on button "Options" at bounding box center [1375, 24] width 80 height 26
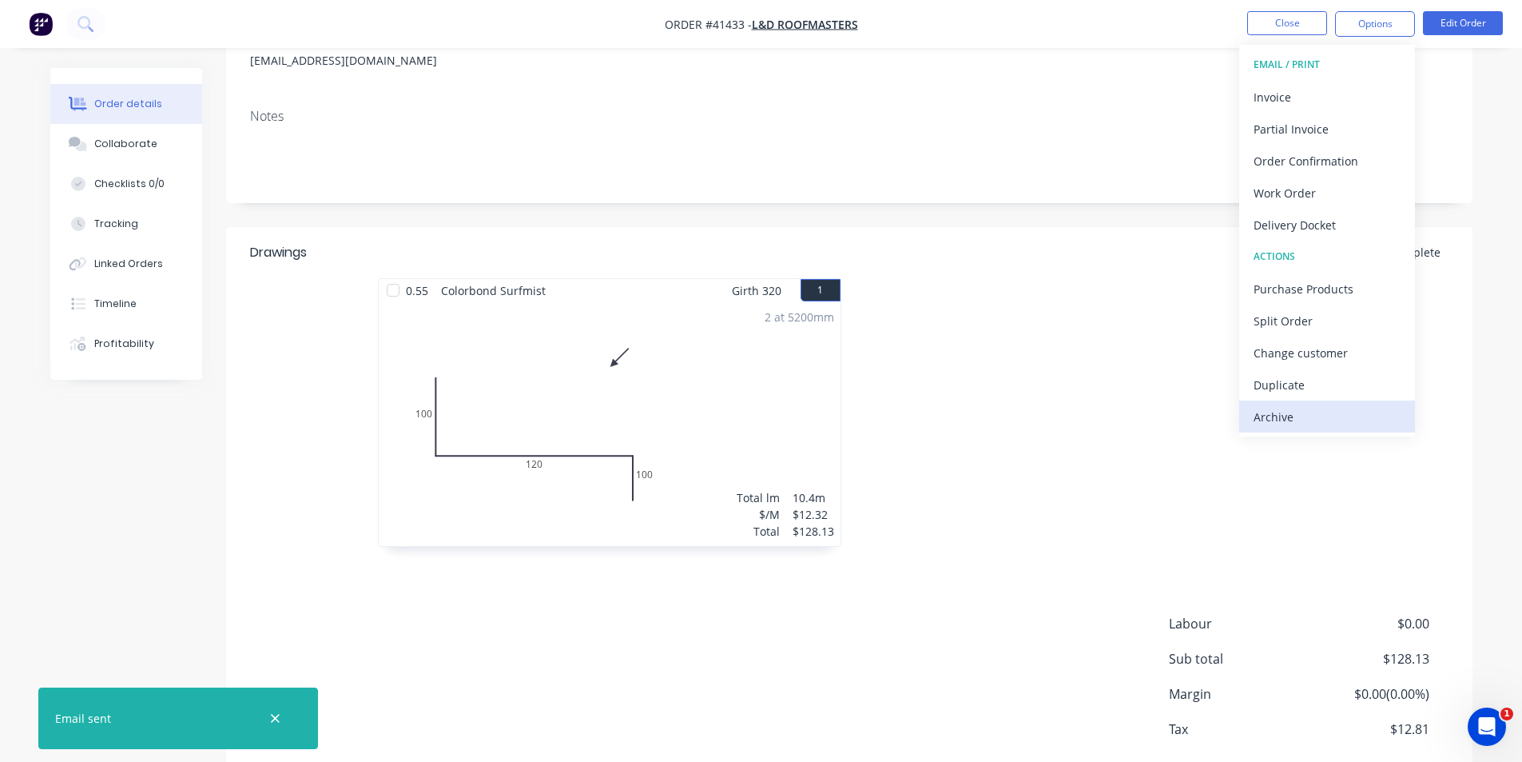
click at [1309, 416] on div "Archive" at bounding box center [1327, 416] width 147 height 23
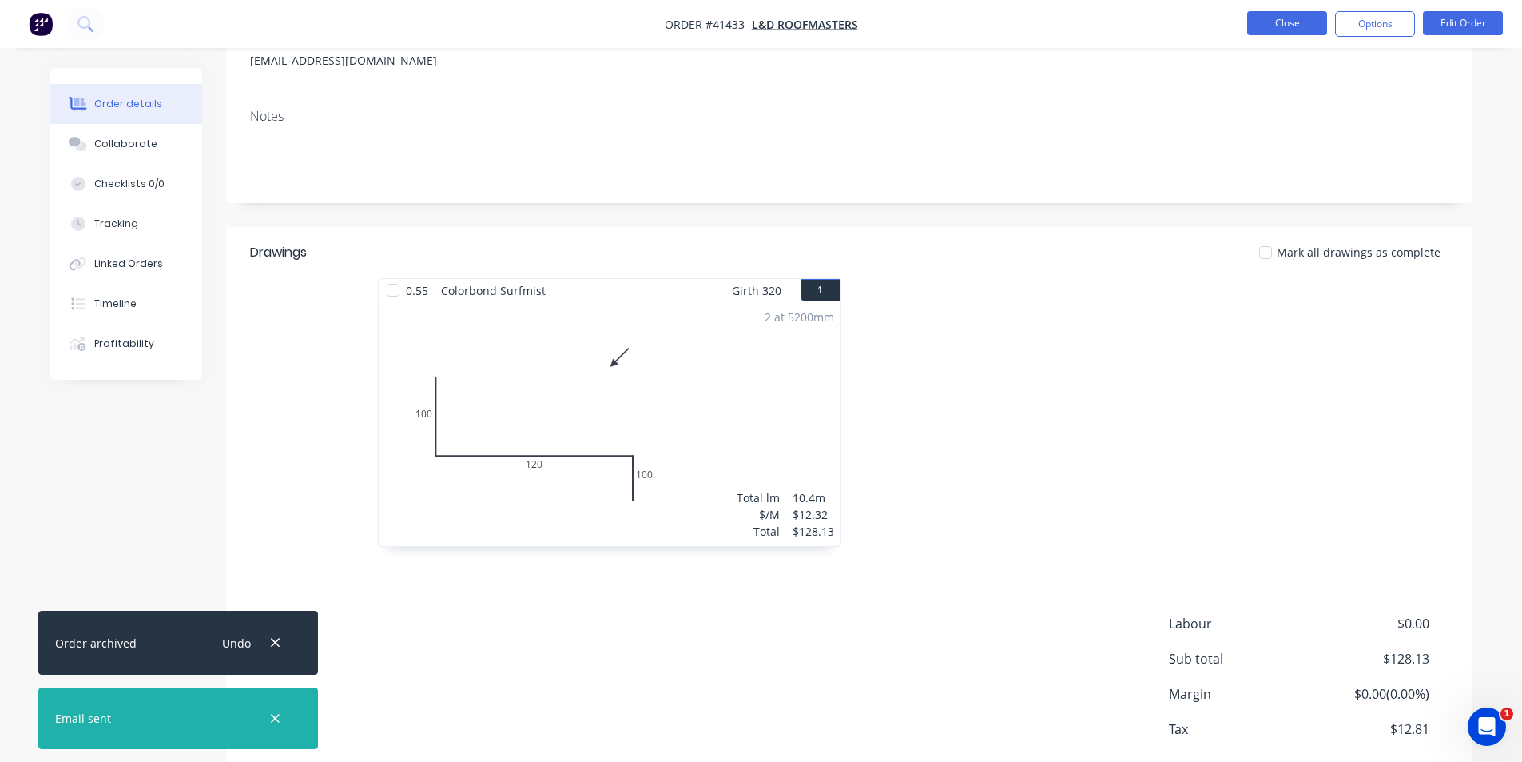
click at [1287, 25] on button "Close" at bounding box center [1287, 23] width 80 height 24
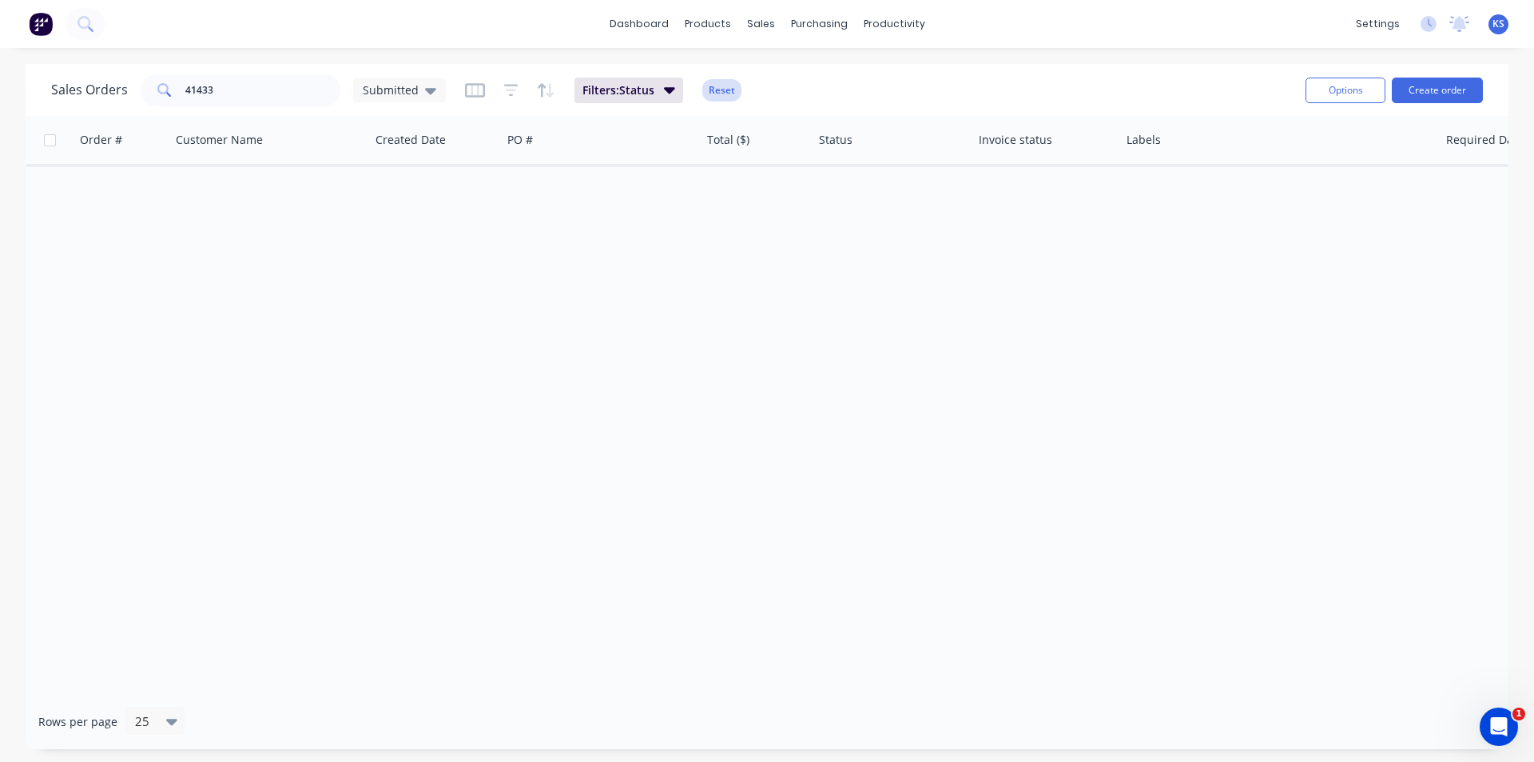
click at [727, 91] on button "Reset" at bounding box center [721, 90] width 39 height 22
drag, startPoint x: 229, startPoint y: 91, endPoint x: 77, endPoint y: 85, distance: 152.0
click at [77, 85] on div "Sales Orders 41433 Submitted" at bounding box center [248, 90] width 395 height 32
type input "41445"
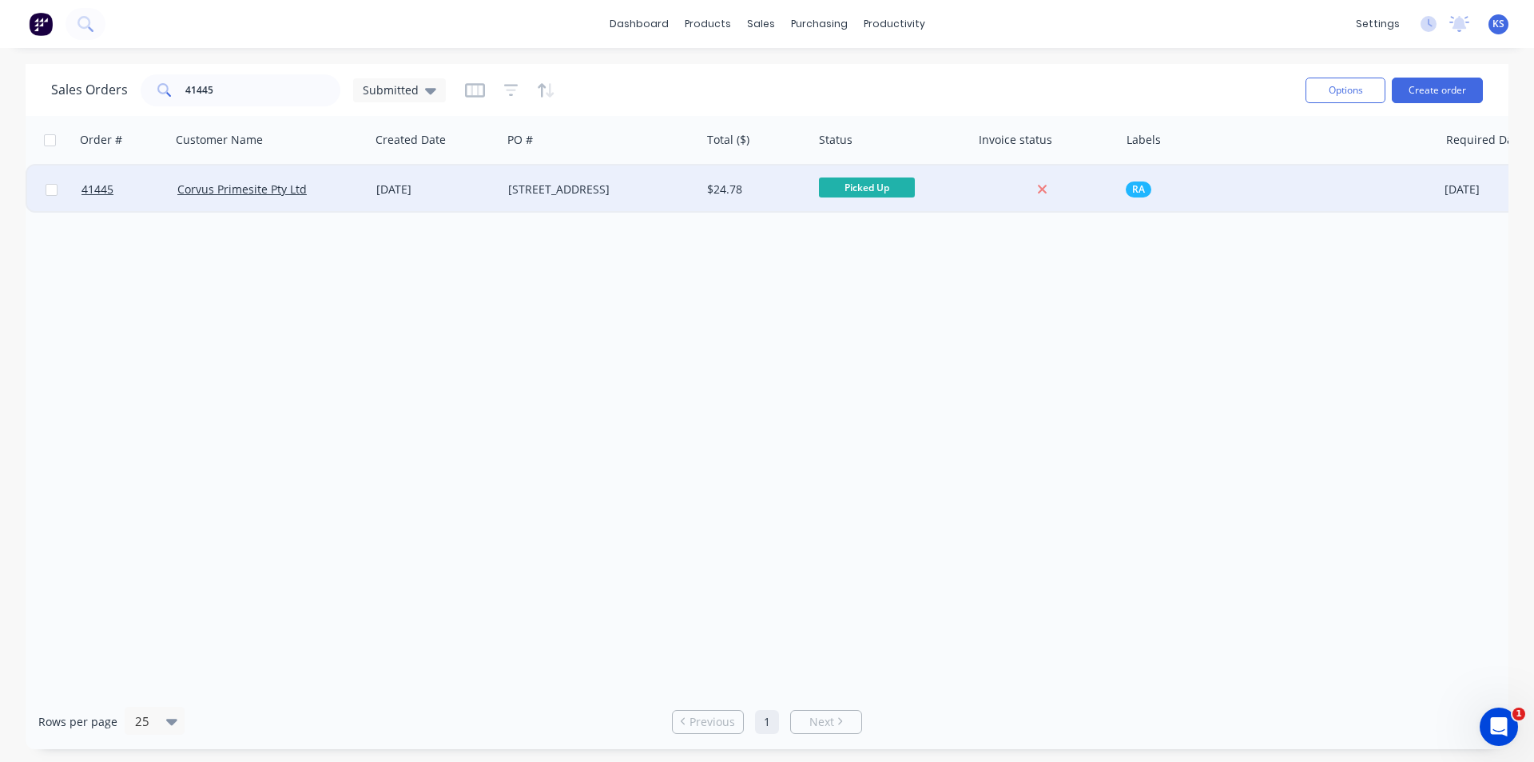
click at [615, 184] on div "[STREET_ADDRESS]" at bounding box center [596, 189] width 177 height 16
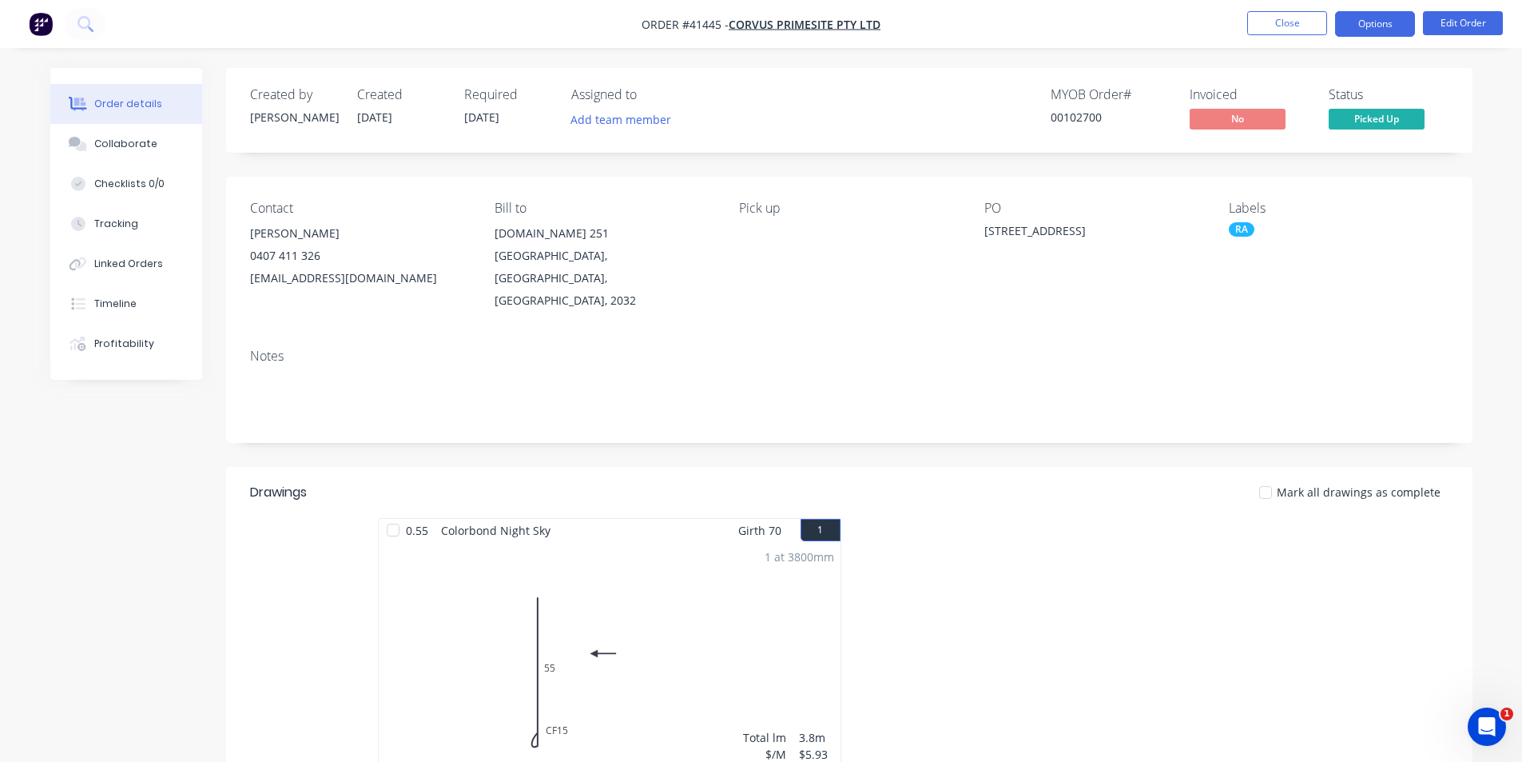
click at [1367, 23] on button "Options" at bounding box center [1375, 24] width 80 height 26
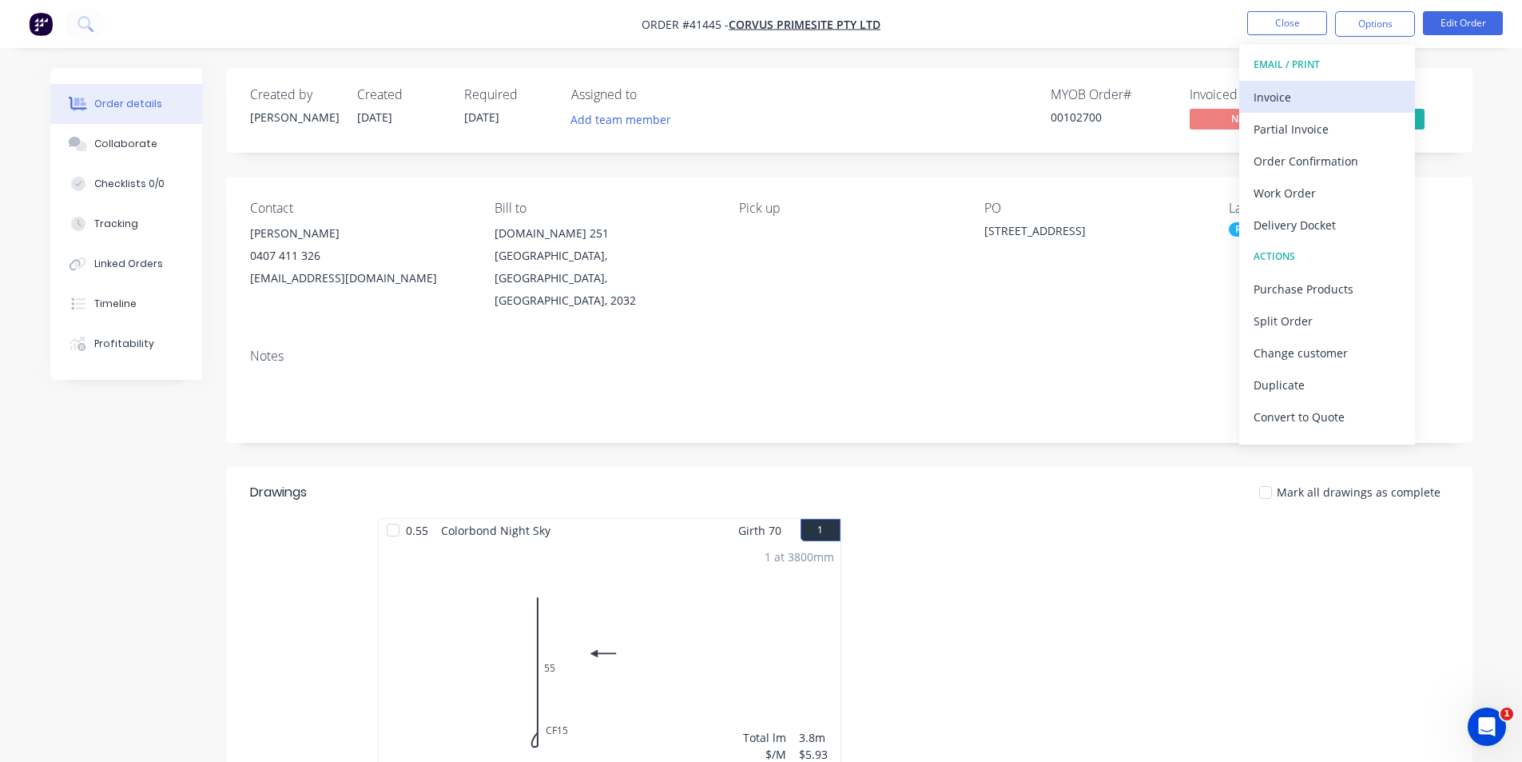
click at [1318, 96] on div "Invoice" at bounding box center [1327, 97] width 147 height 23
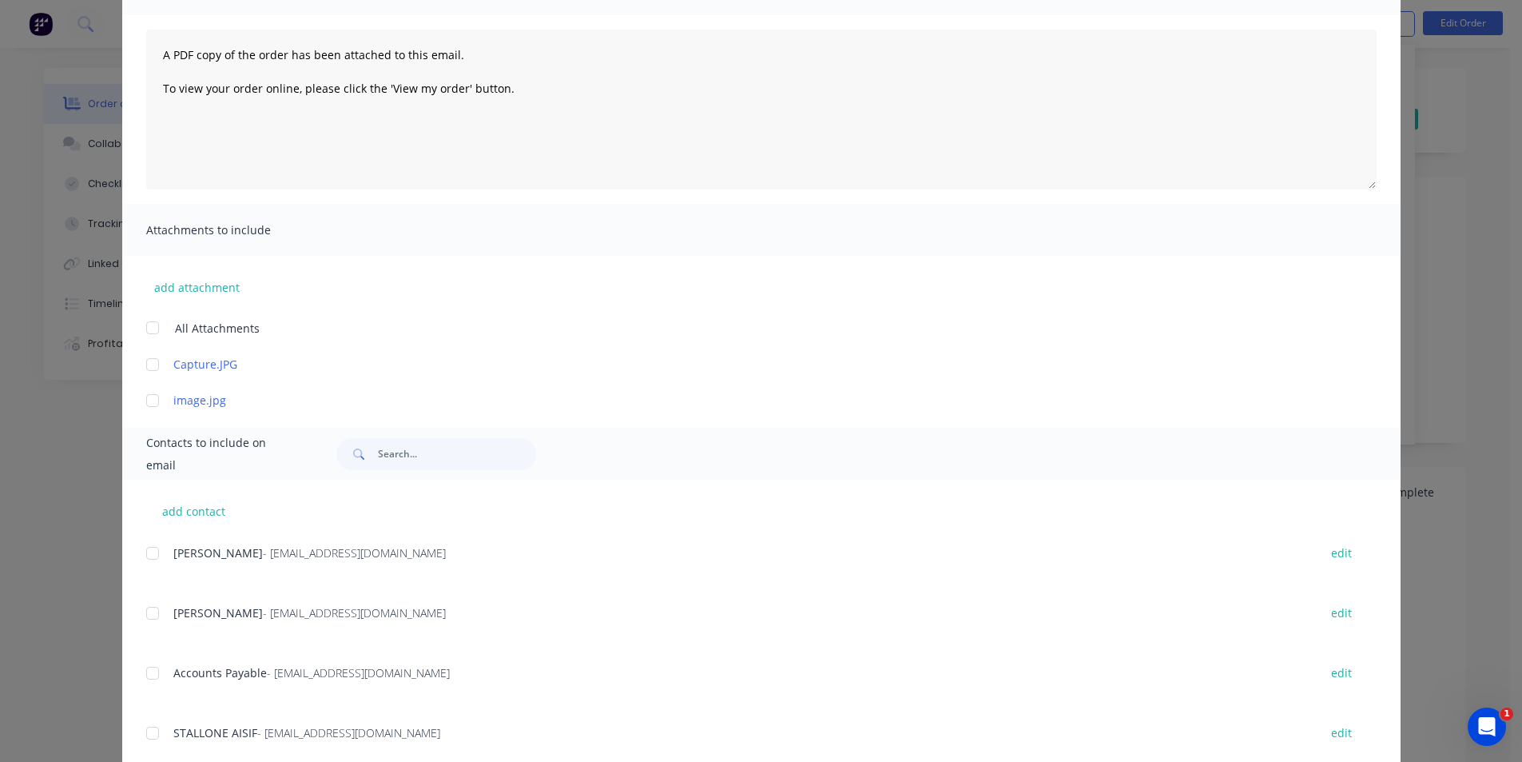
scroll to position [240, 0]
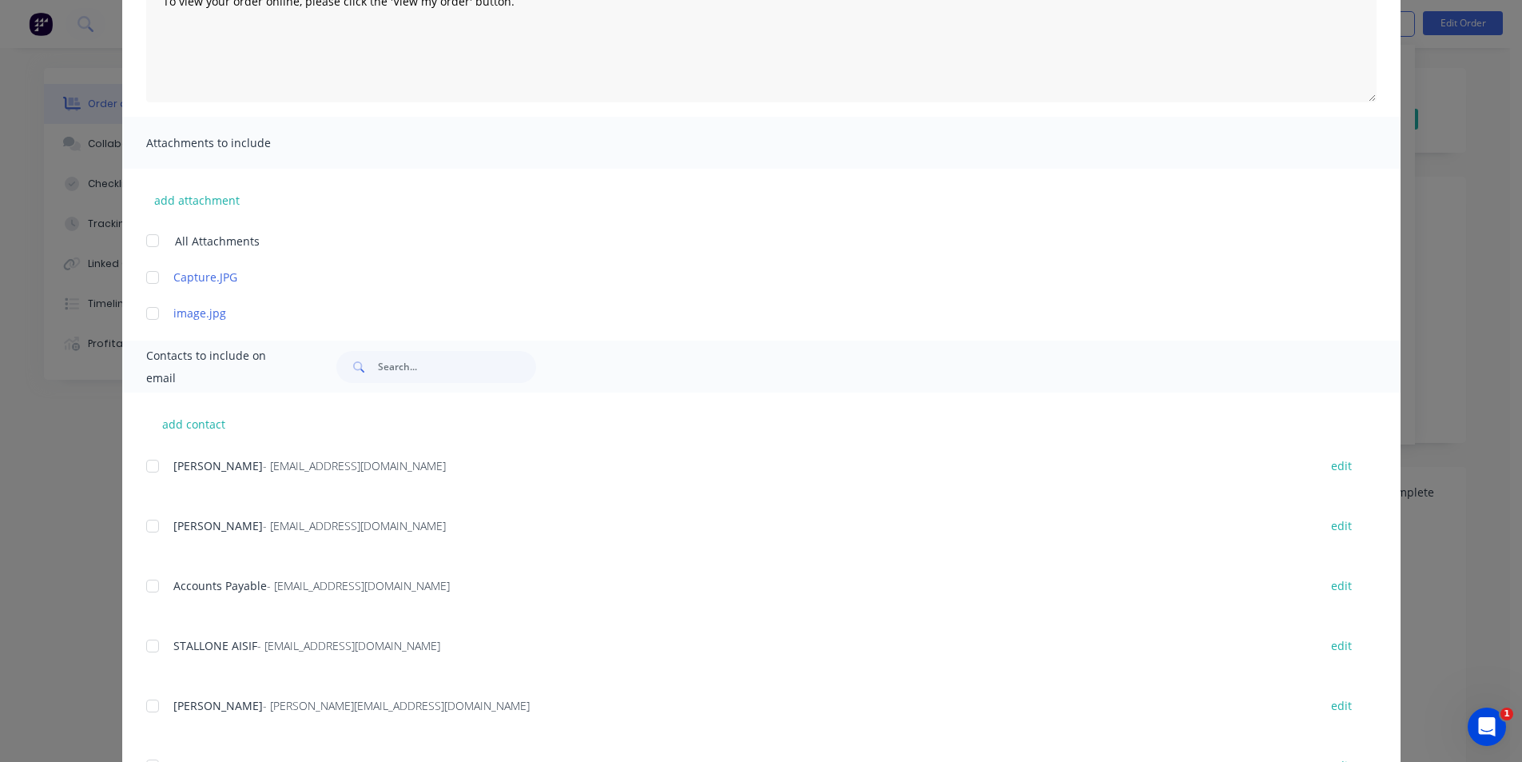
click at [147, 584] on div at bounding box center [153, 586] width 32 height 32
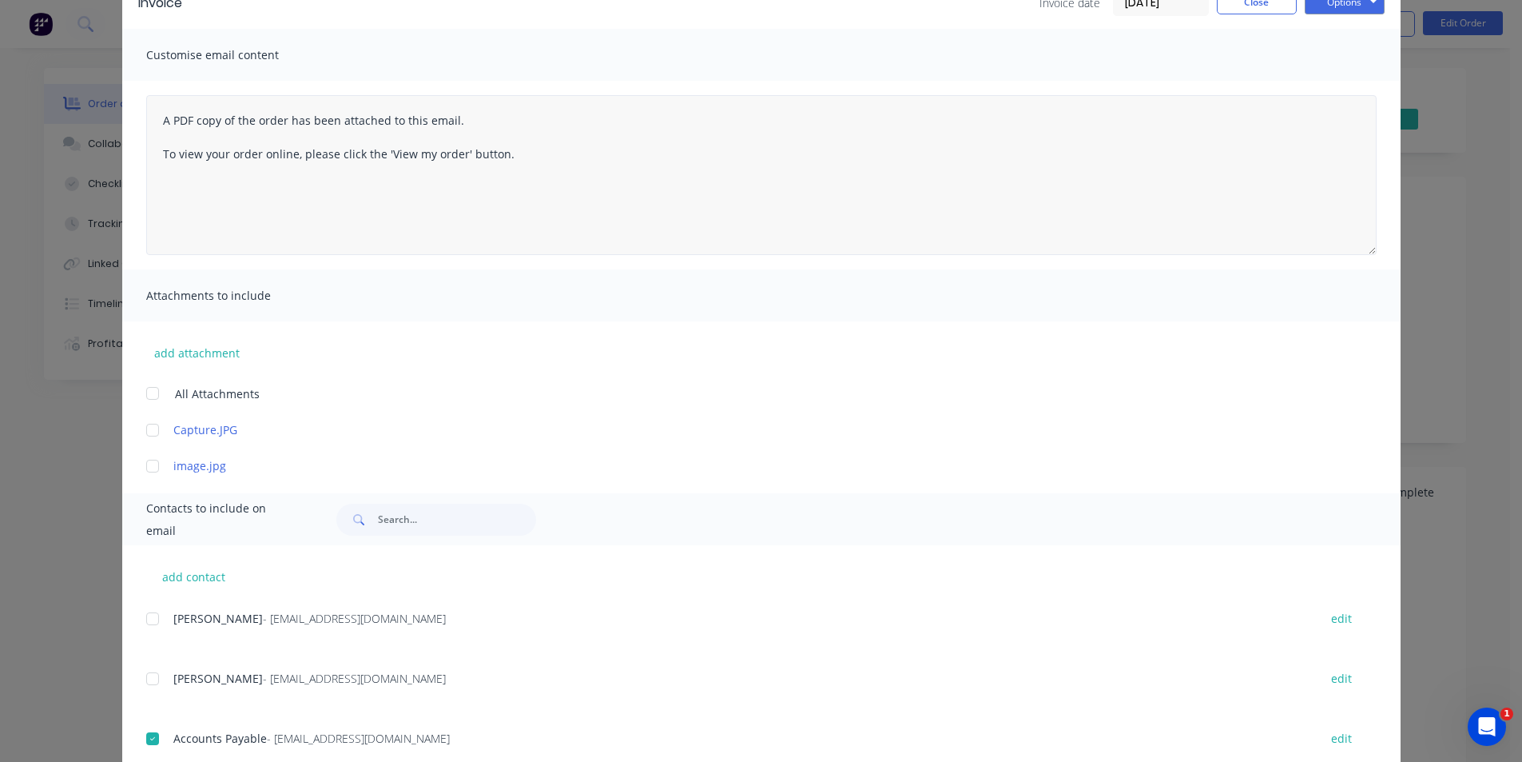
scroll to position [0, 0]
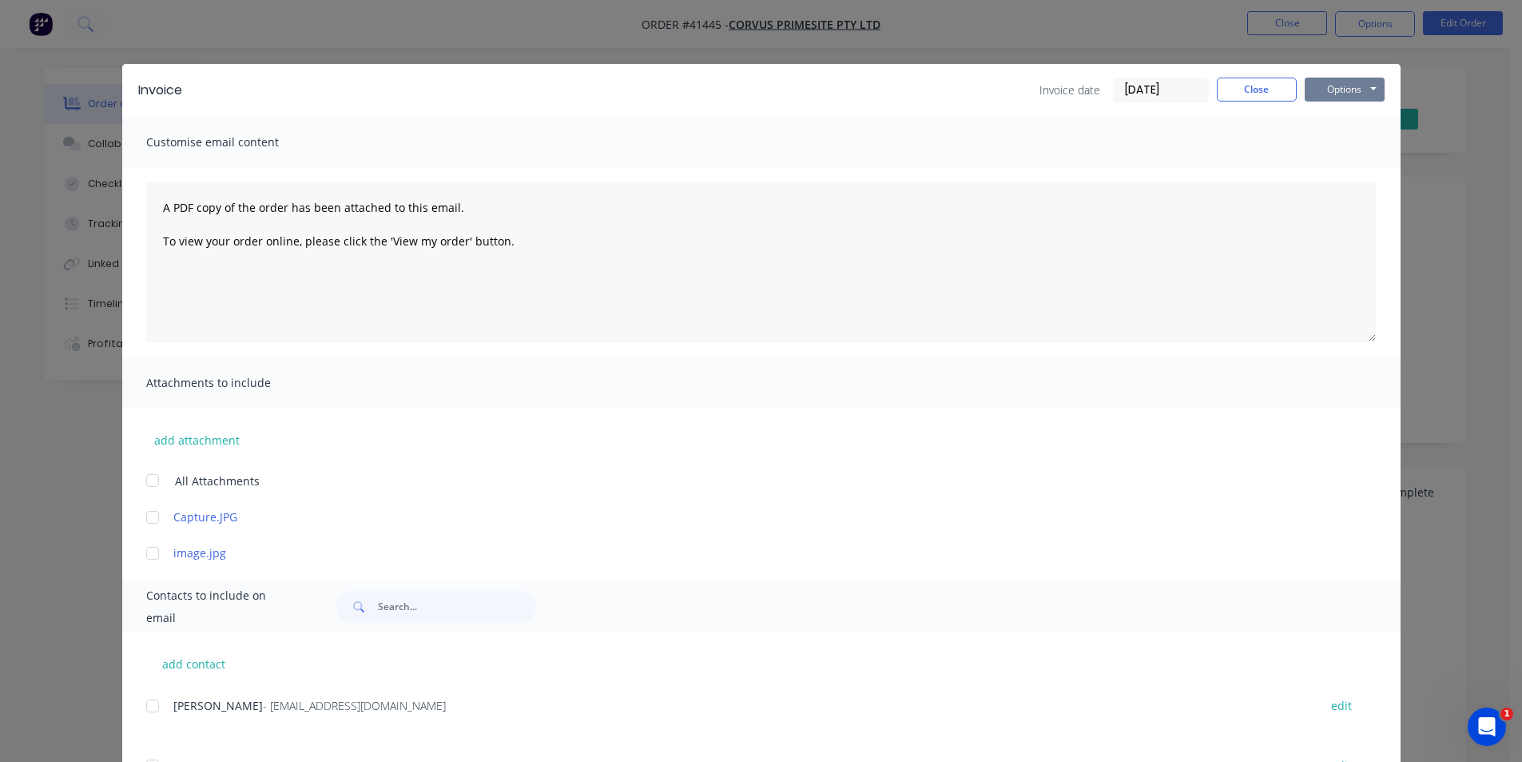
click at [1323, 90] on button "Options" at bounding box center [1345, 90] width 80 height 24
click at [1350, 172] on button "Email" at bounding box center [1356, 170] width 102 height 26
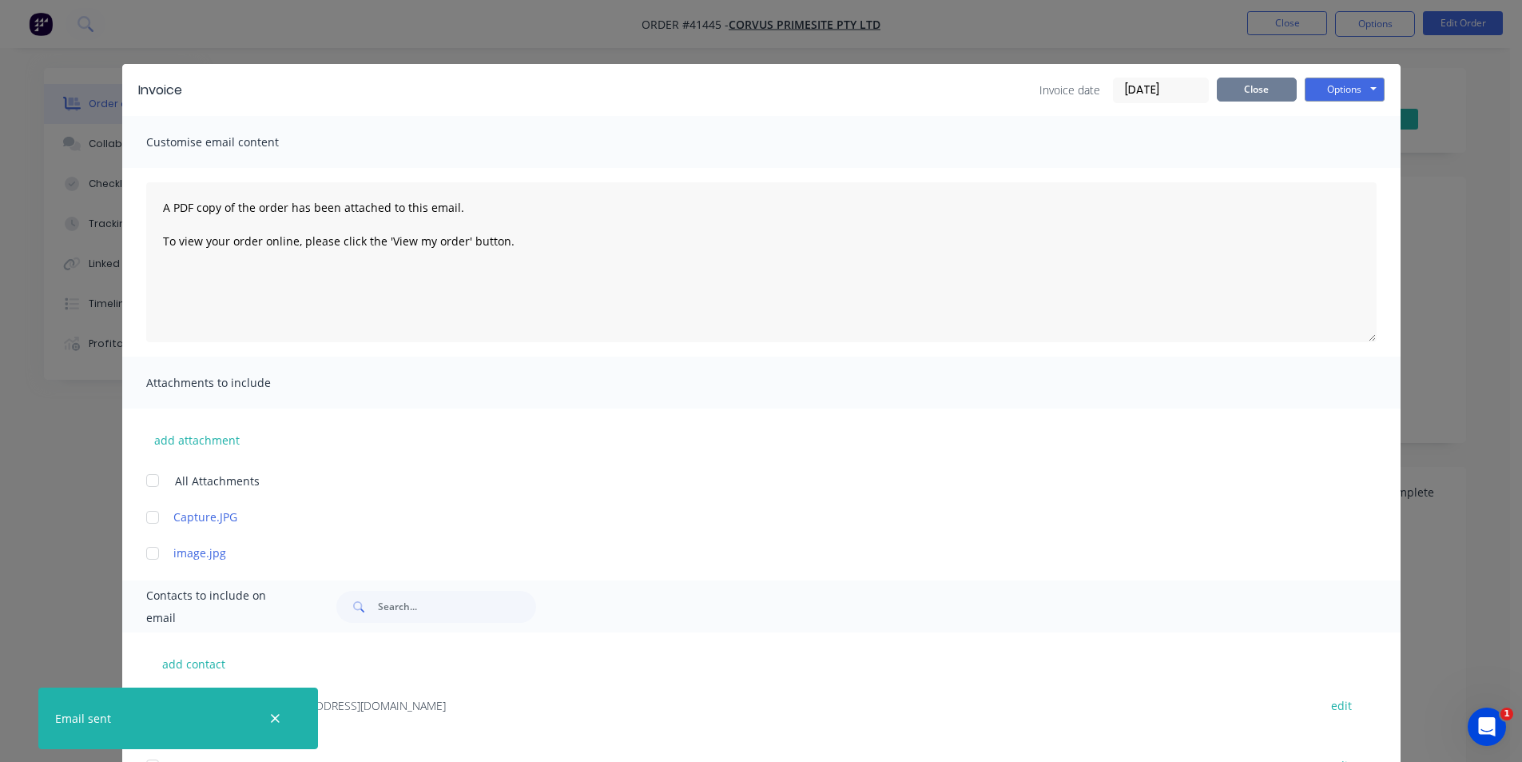
click at [1259, 86] on button "Close" at bounding box center [1257, 90] width 80 height 24
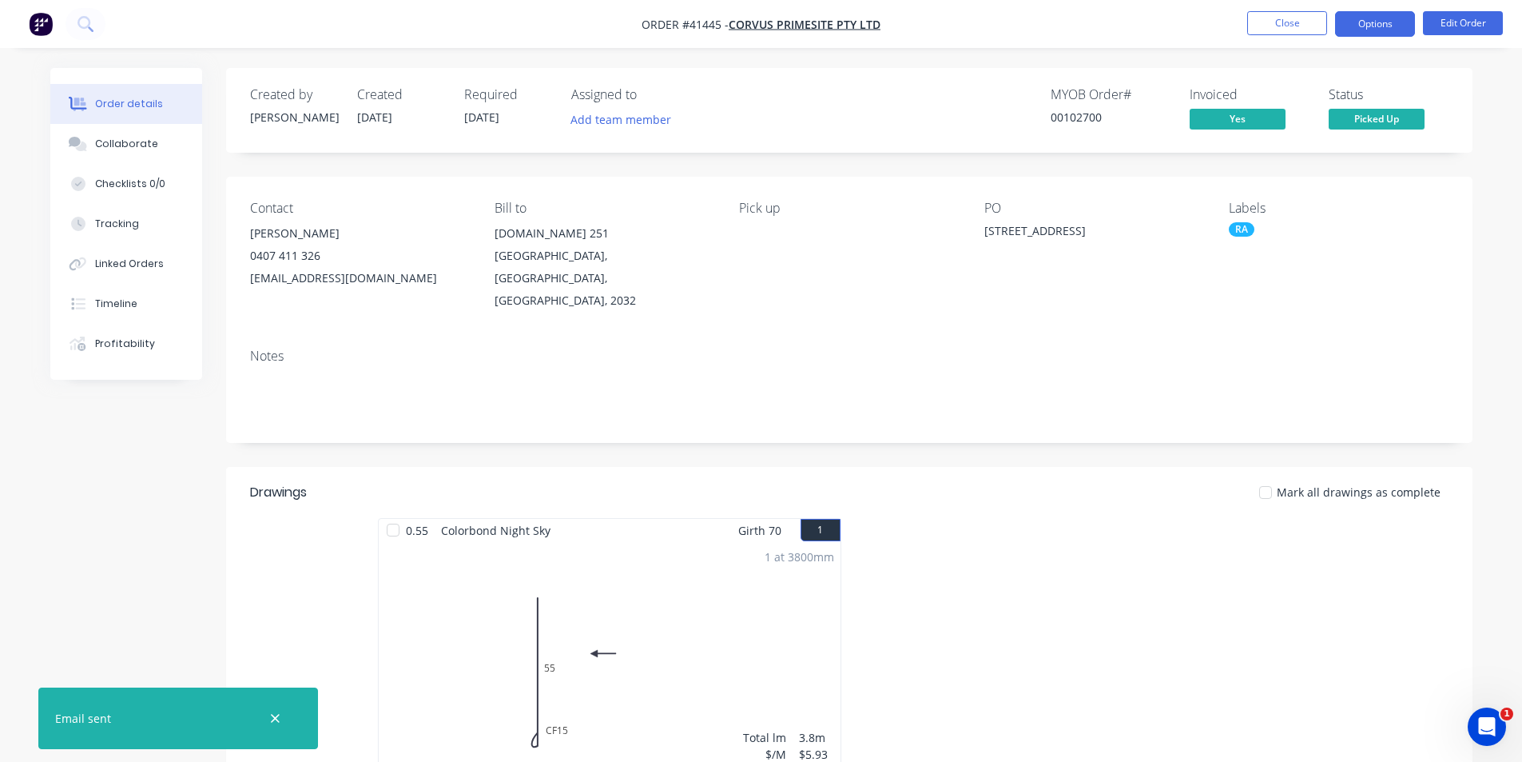
click at [1378, 23] on button "Options" at bounding box center [1375, 24] width 80 height 26
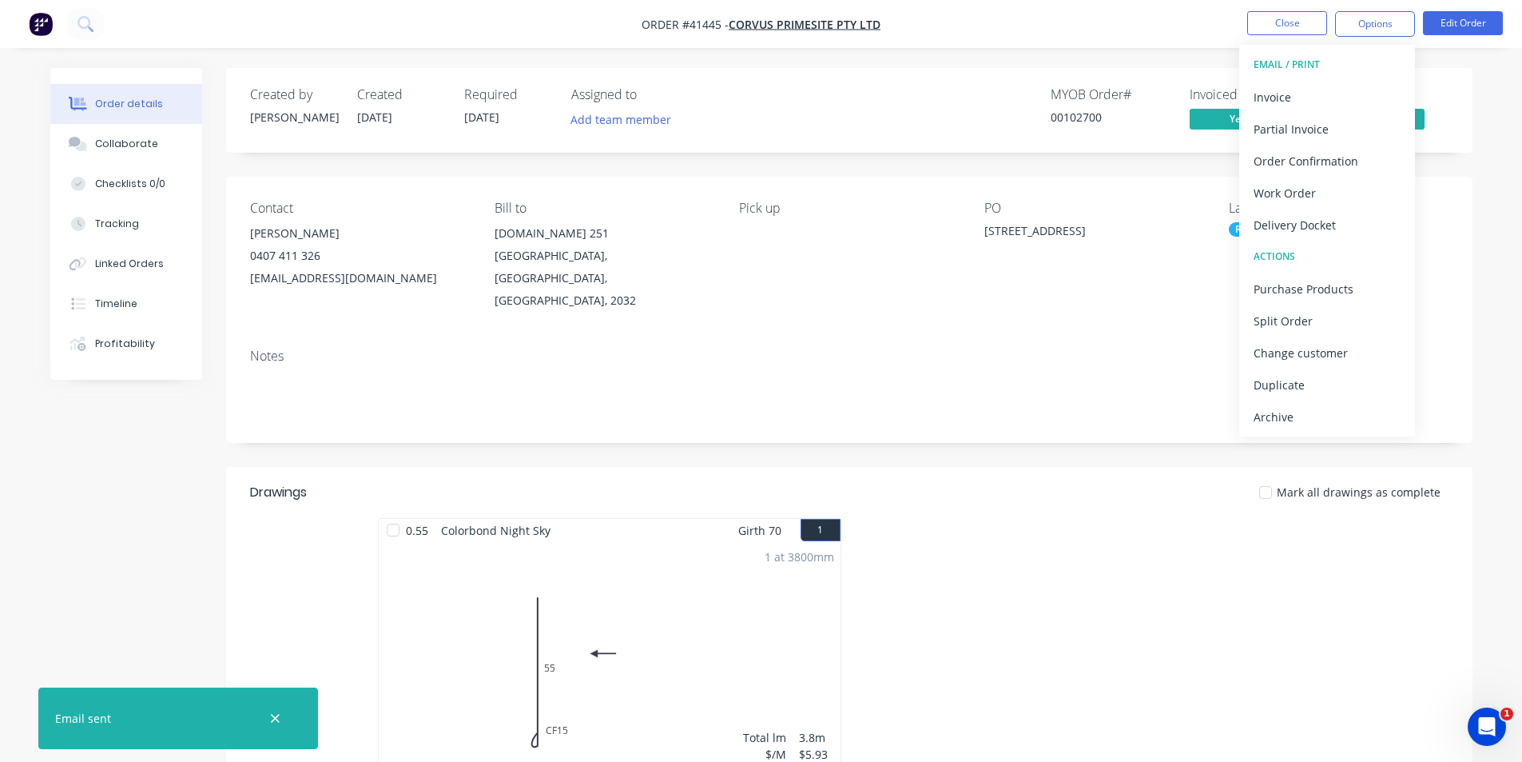
click at [1276, 423] on div "Archive" at bounding box center [1327, 416] width 147 height 23
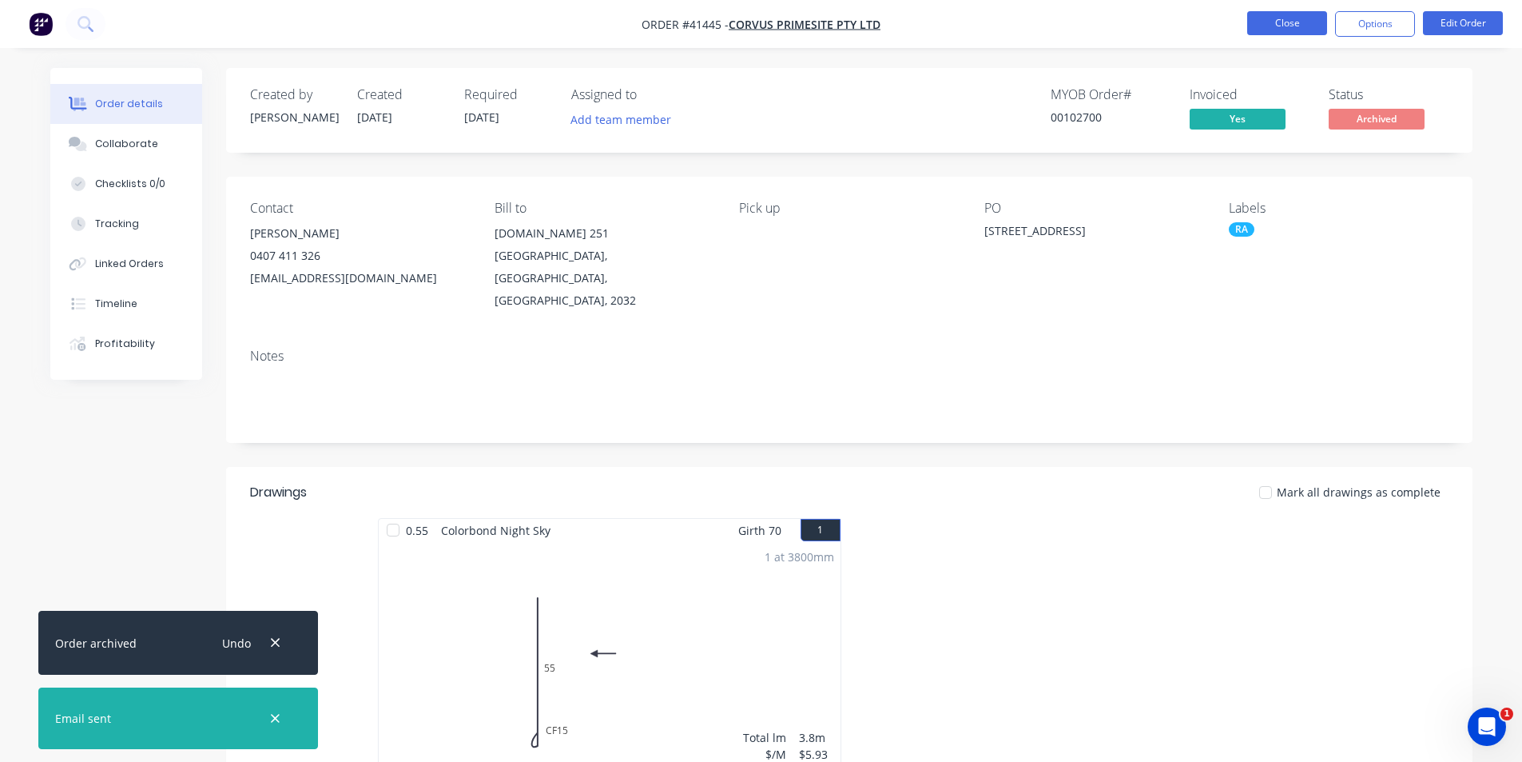
click at [1289, 25] on button "Close" at bounding box center [1287, 23] width 80 height 24
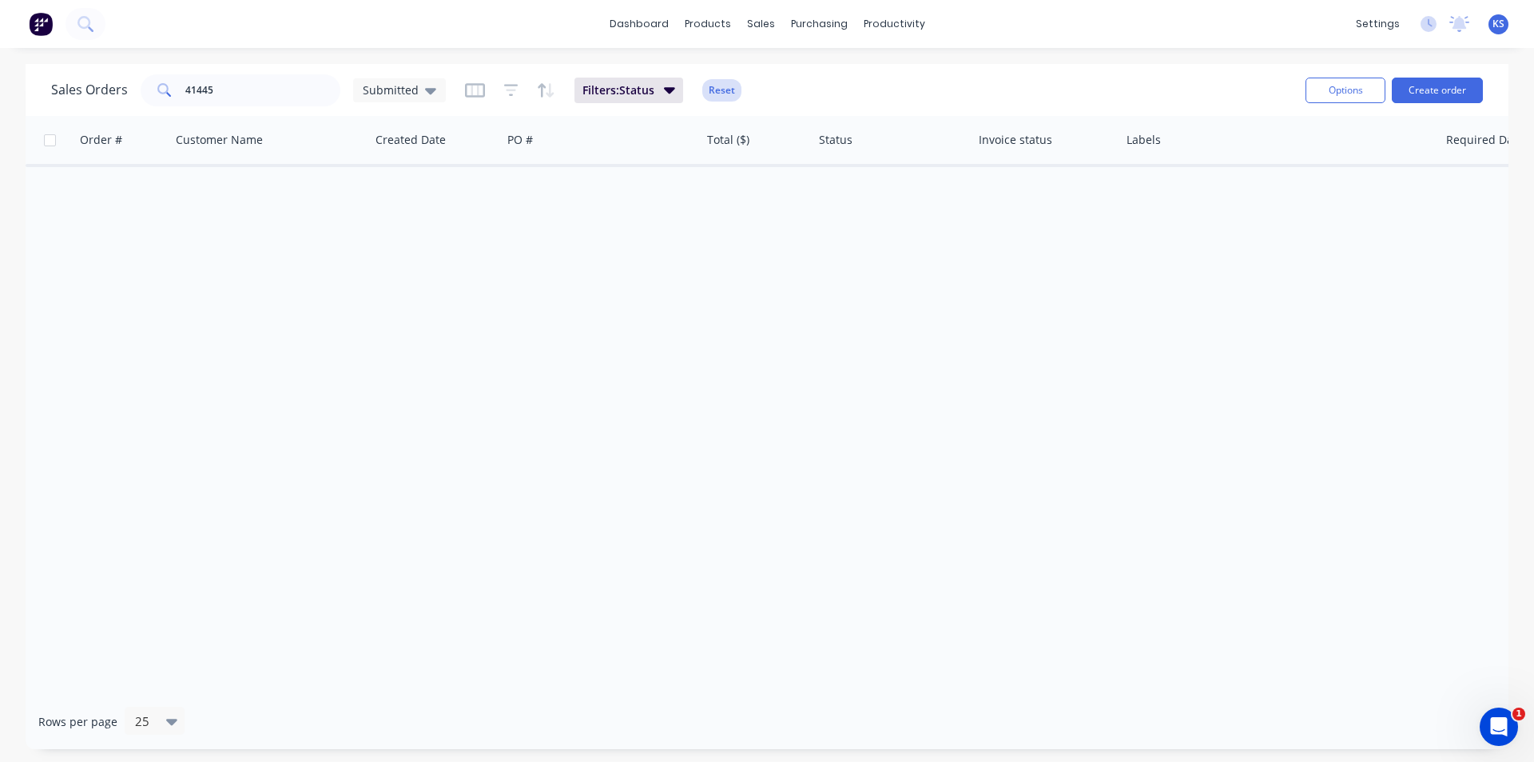
click at [733, 83] on button "Reset" at bounding box center [721, 90] width 39 height 22
drag, startPoint x: 236, startPoint y: 86, endPoint x: 69, endPoint y: 74, distance: 167.5
click at [69, 74] on div "Sales Orders 41445 Submitted" at bounding box center [248, 90] width 395 height 32
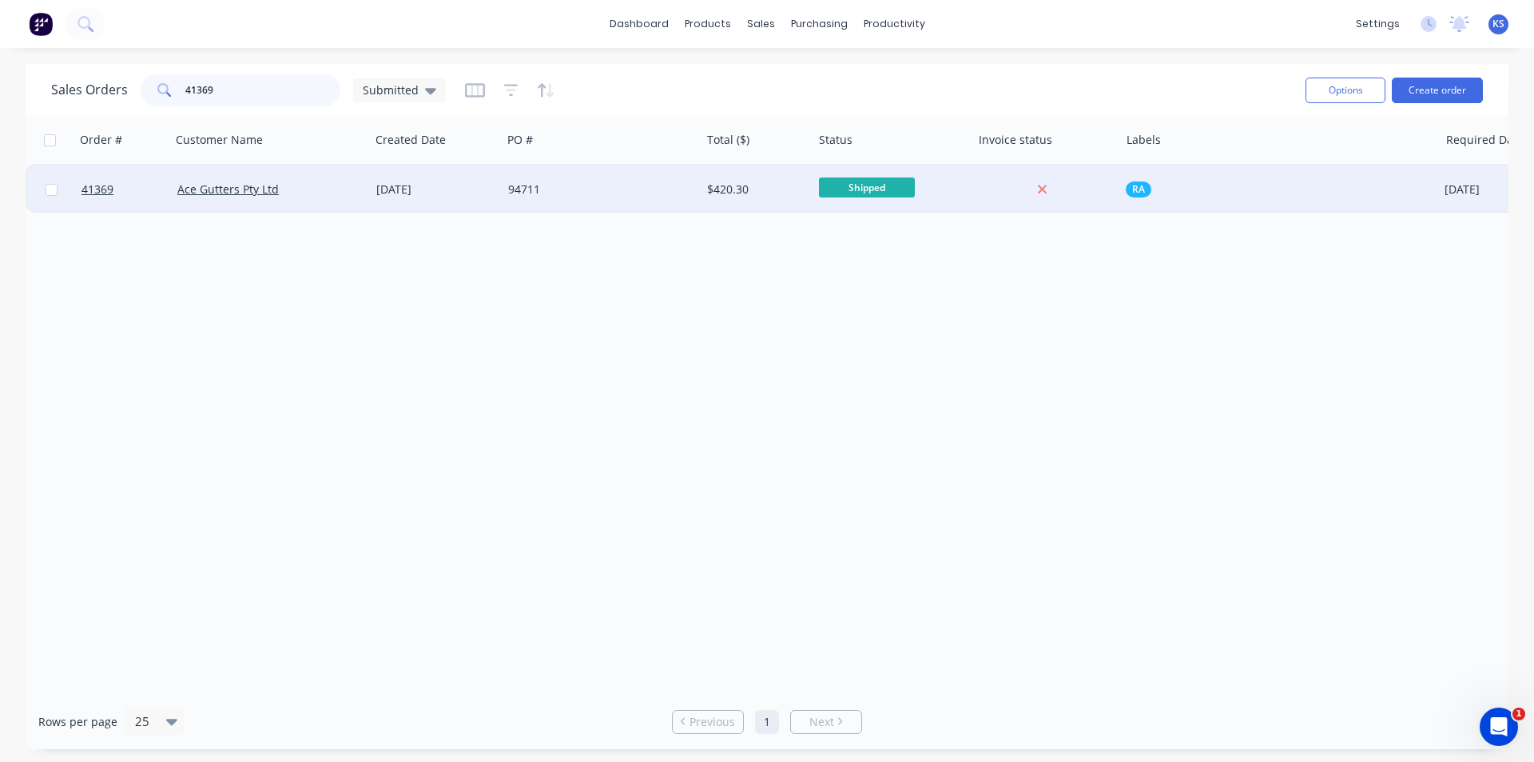
type input "41369"
click at [666, 194] on div "94711" at bounding box center [596, 189] width 177 height 16
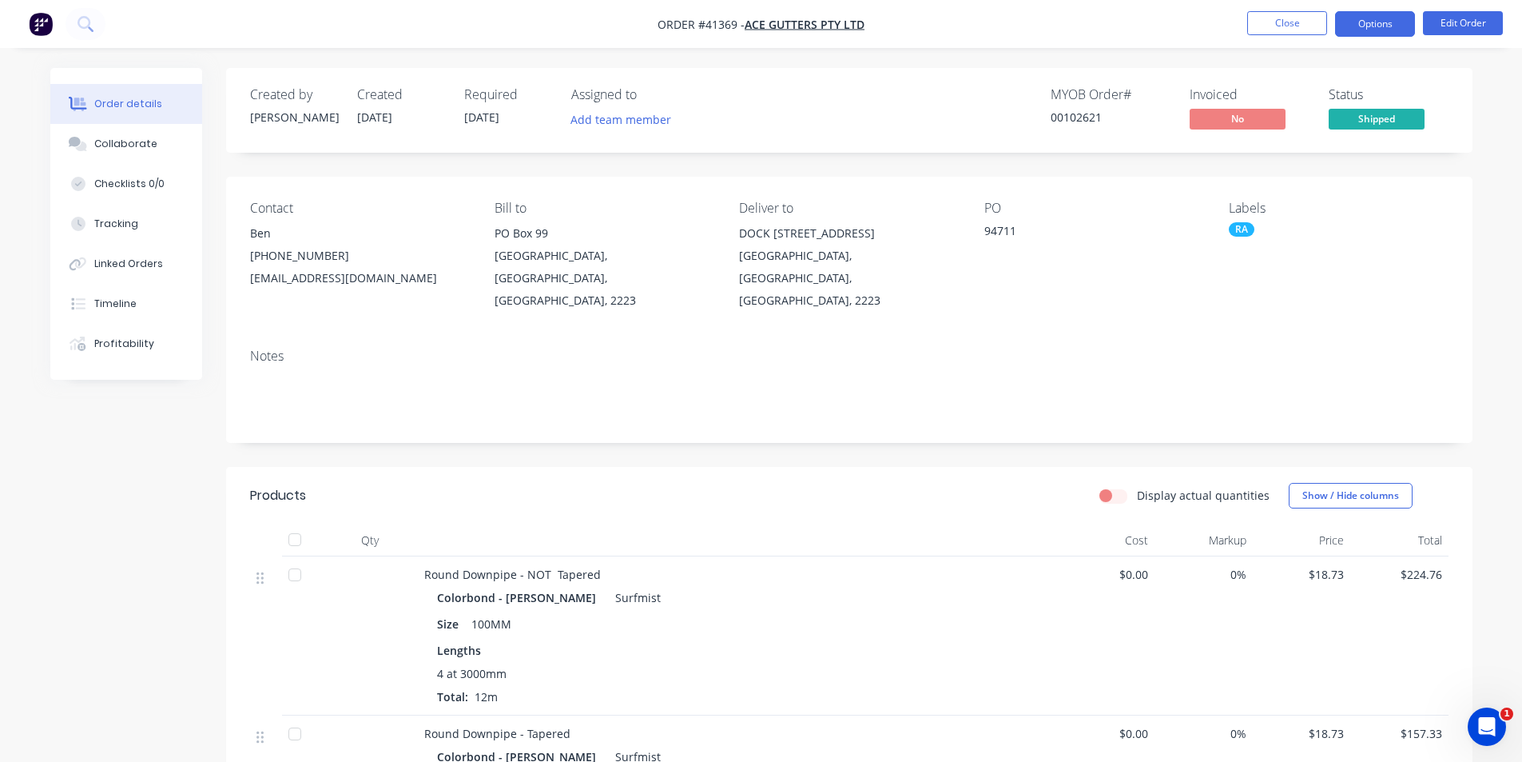
click at [1353, 26] on button "Options" at bounding box center [1375, 24] width 80 height 26
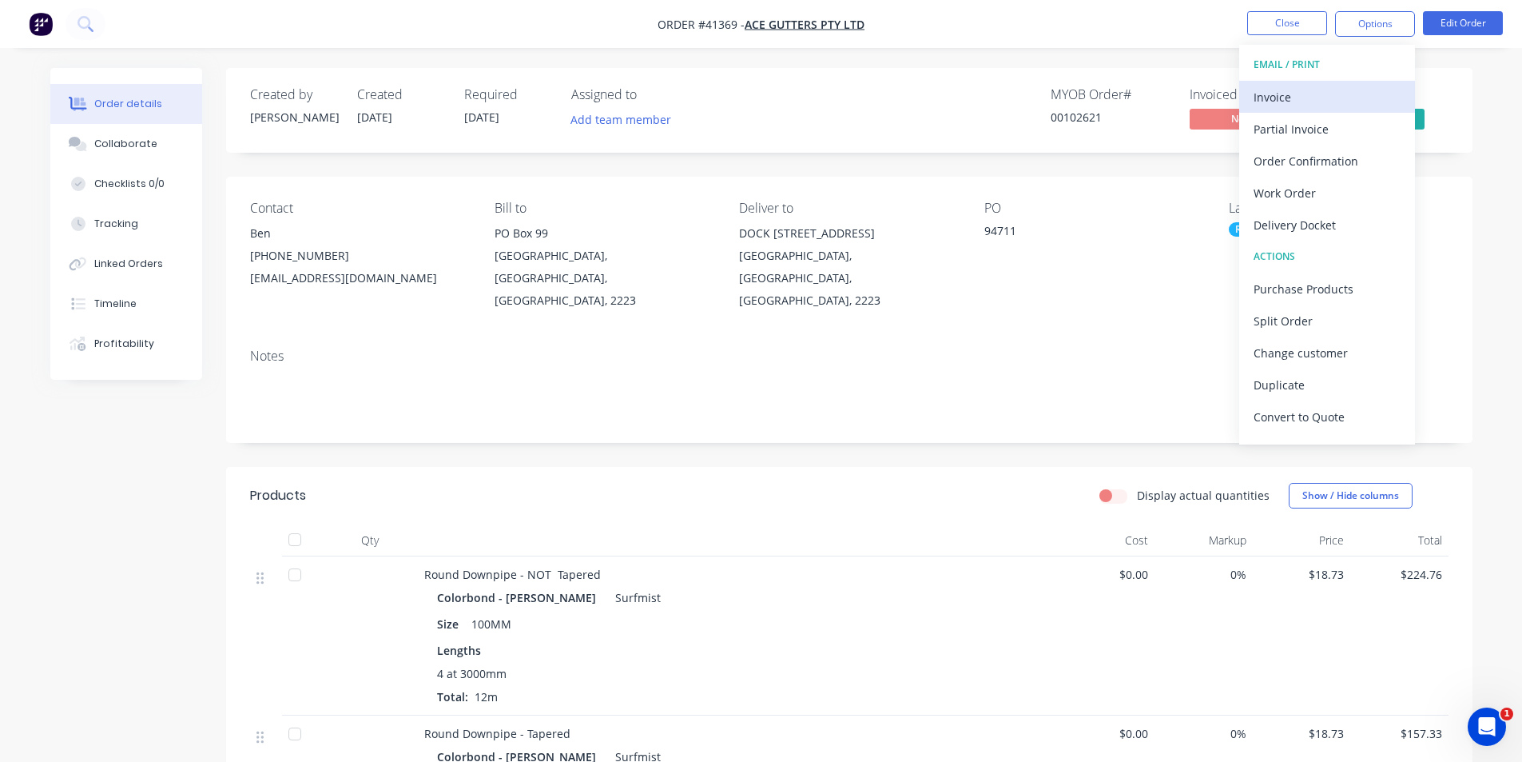
click at [1271, 91] on div "Invoice" at bounding box center [1327, 97] width 147 height 23
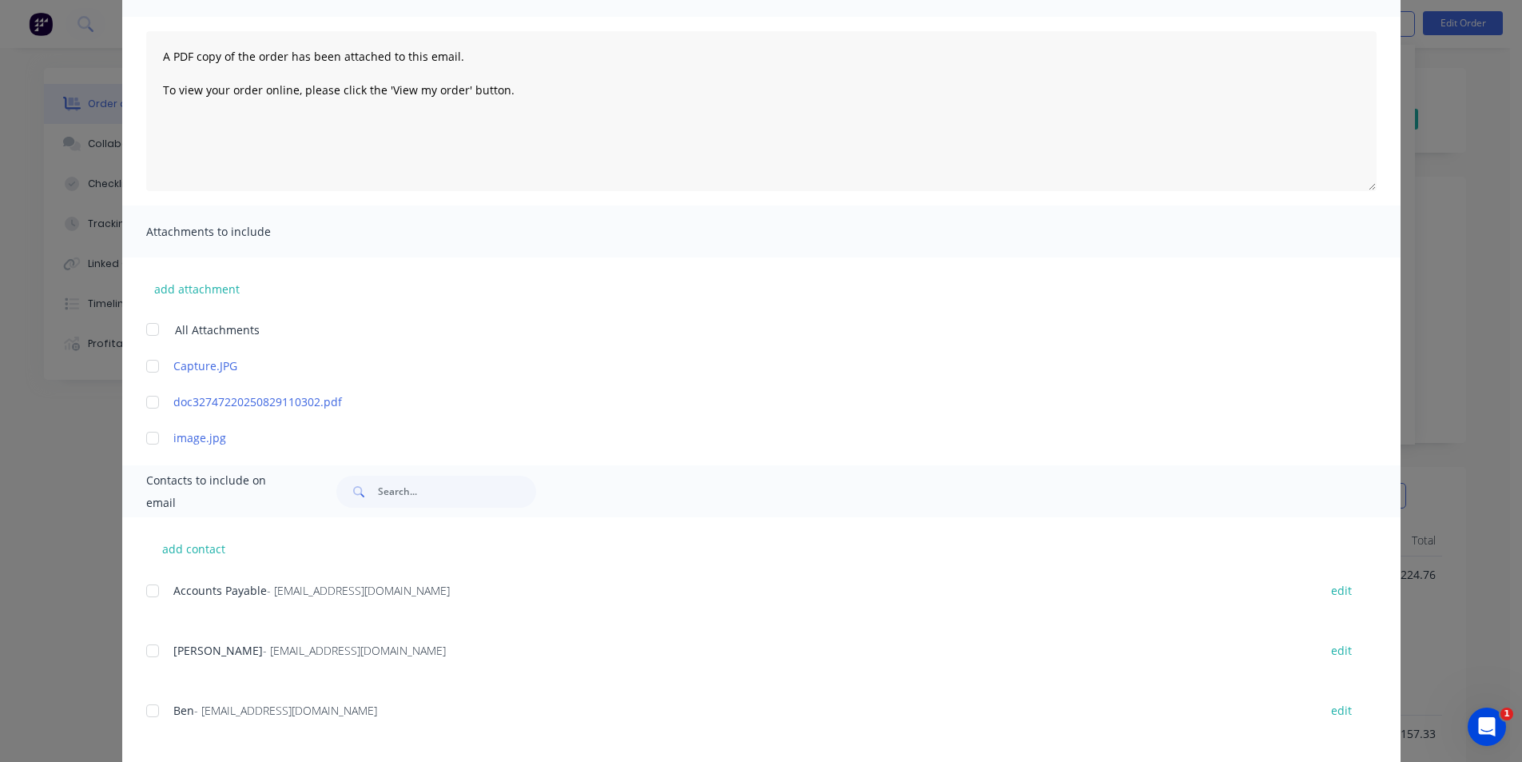
scroll to position [240, 0]
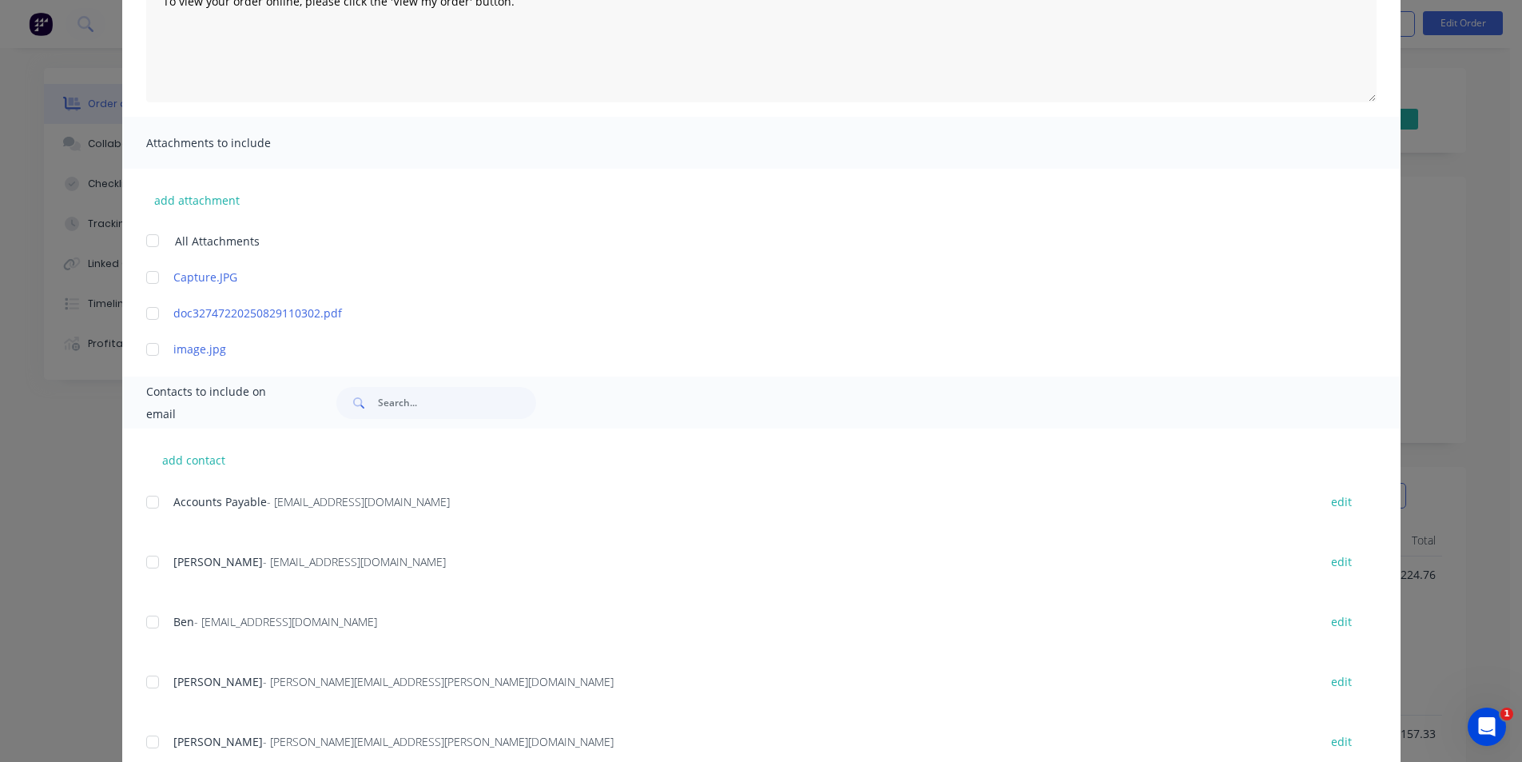
click at [145, 502] on div at bounding box center [153, 502] width 32 height 32
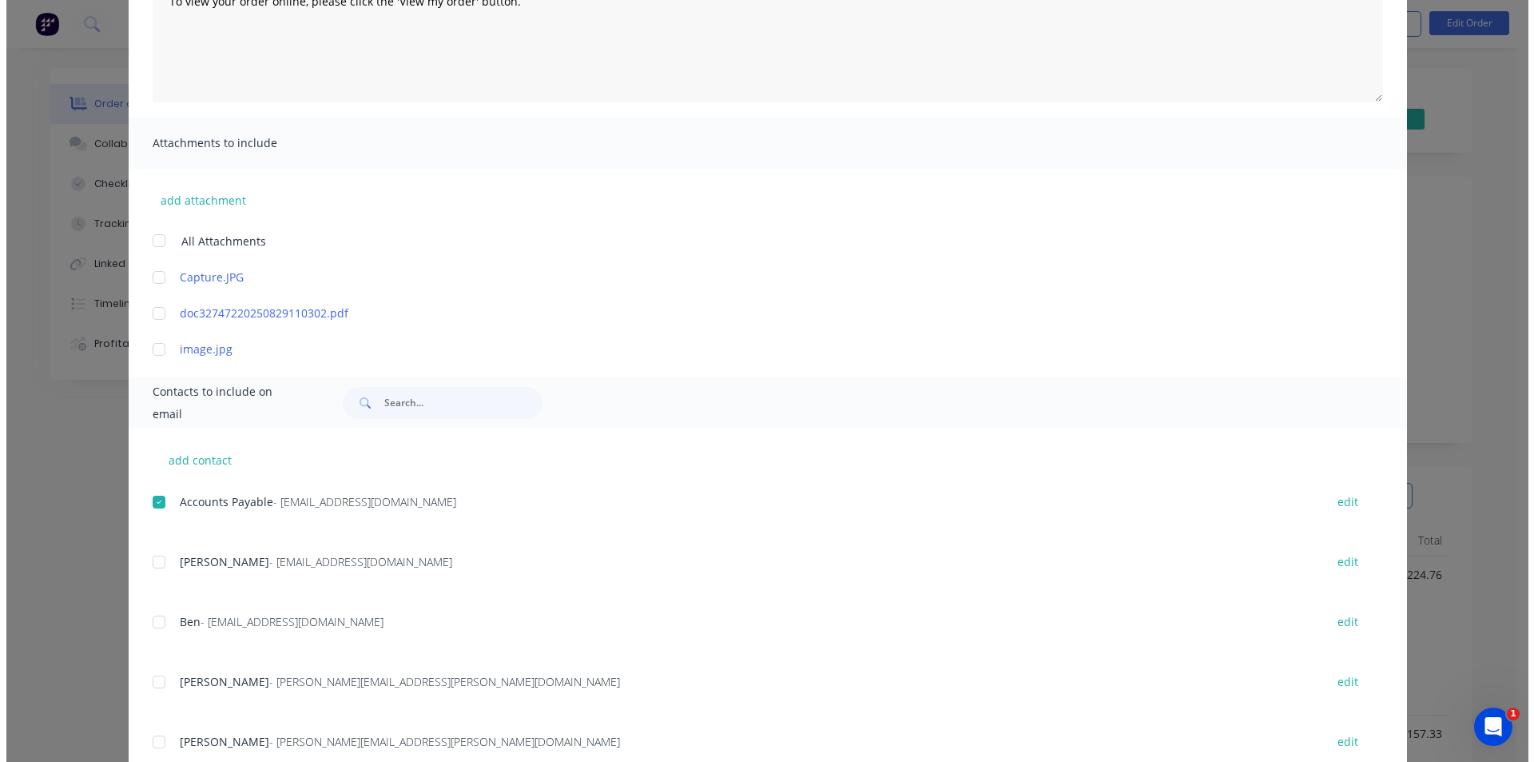
scroll to position [0, 0]
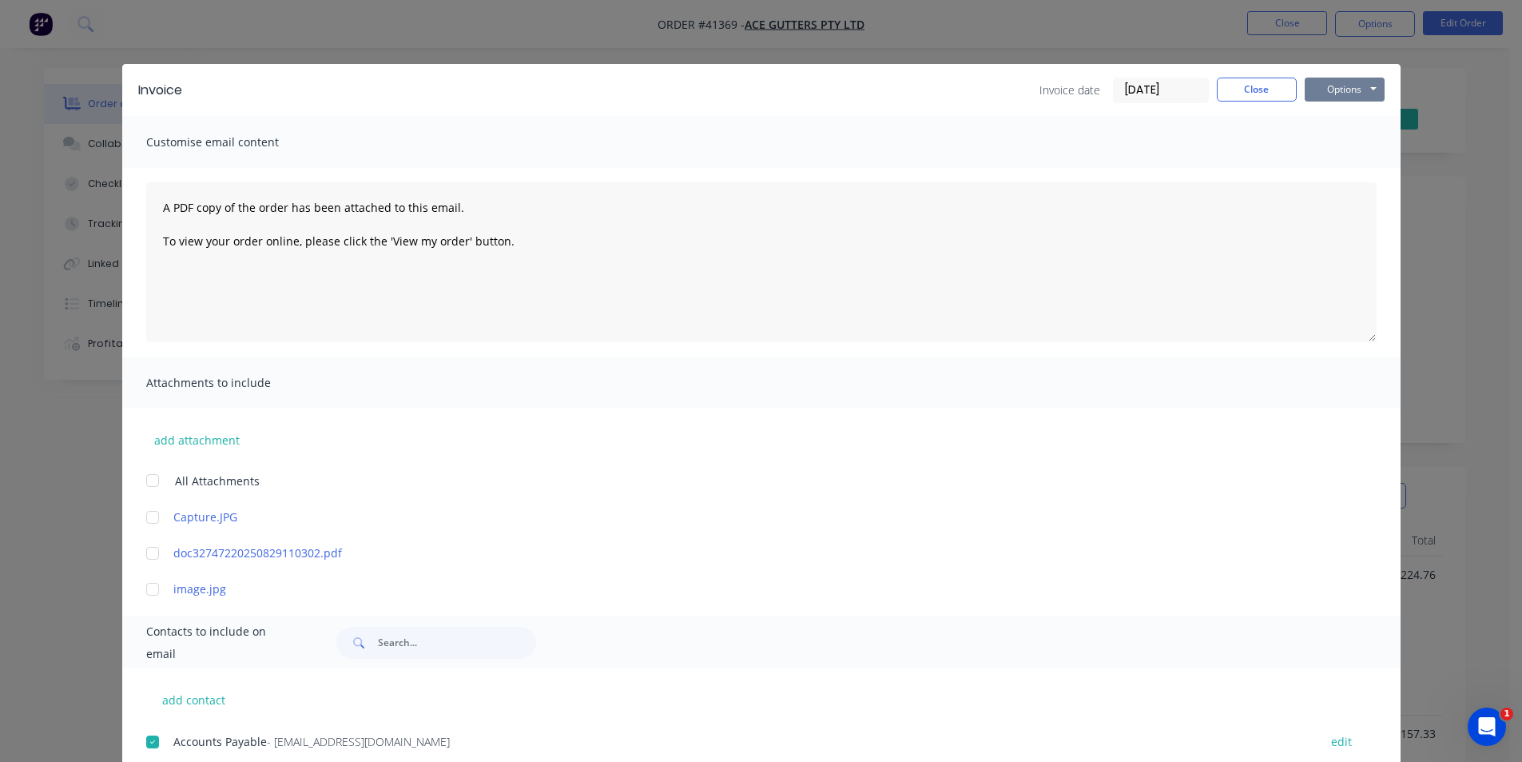
click at [1325, 87] on button "Options" at bounding box center [1345, 90] width 80 height 24
click at [1370, 171] on button "Email" at bounding box center [1356, 170] width 102 height 26
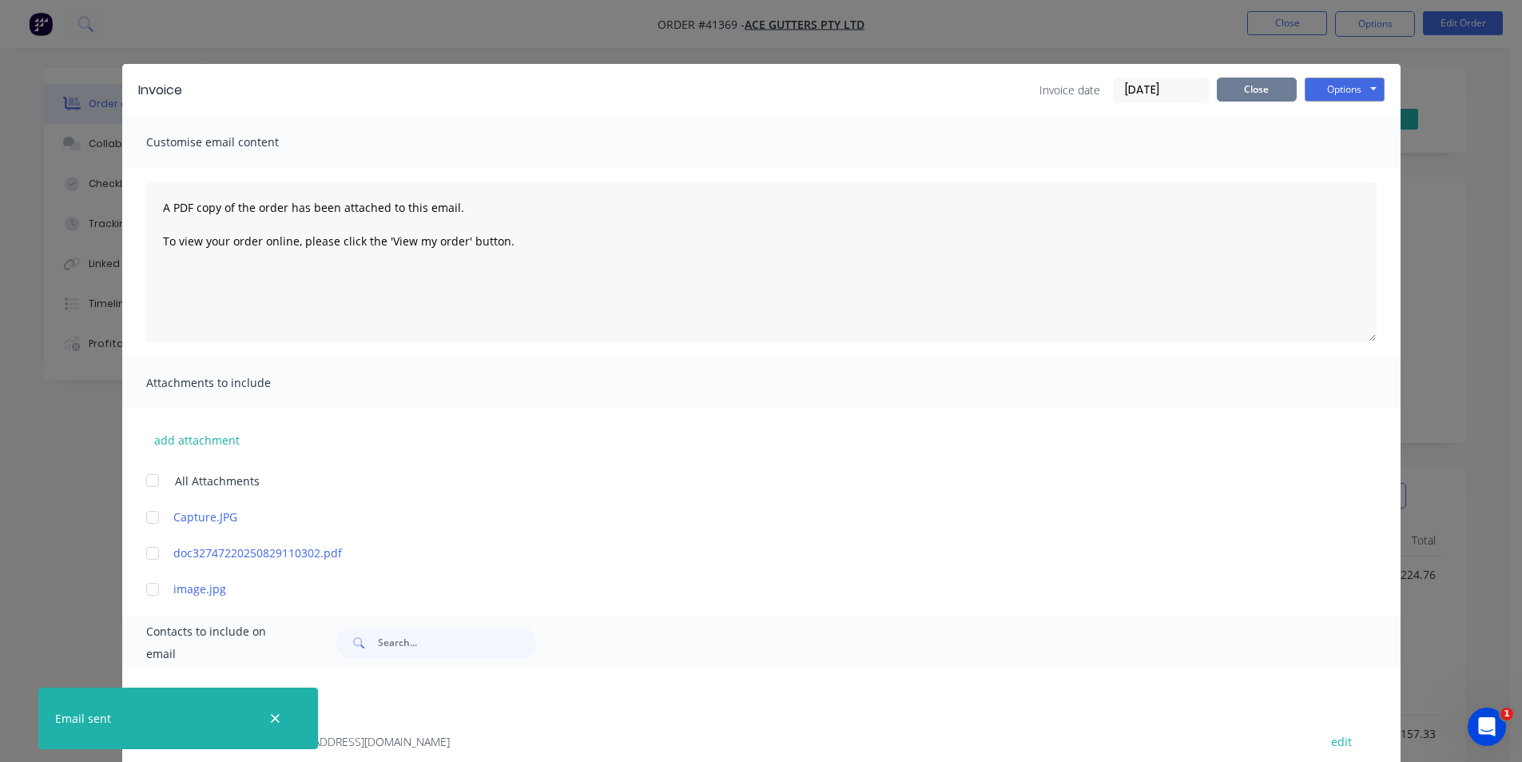
click at [1247, 87] on button "Close" at bounding box center [1257, 90] width 80 height 24
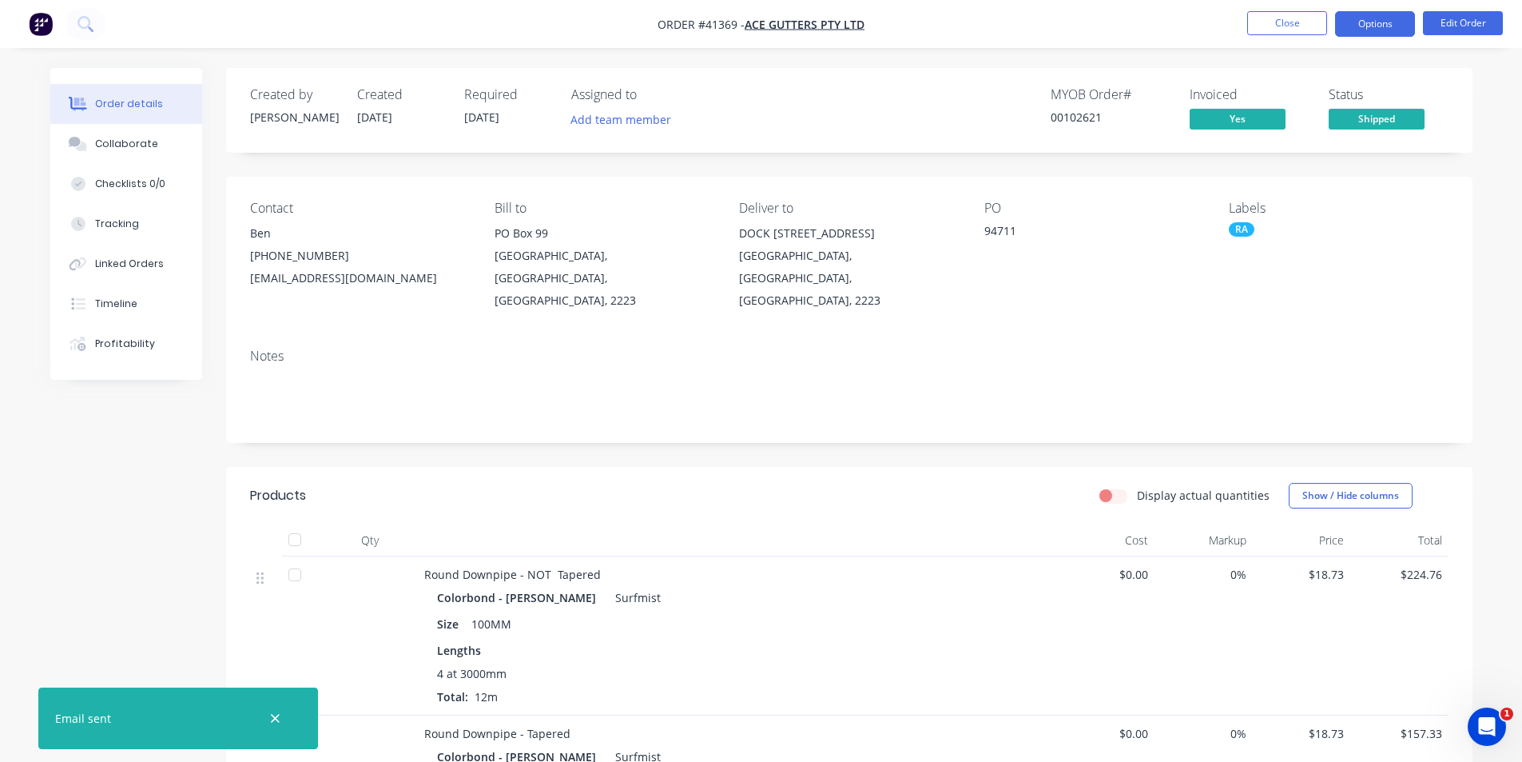
click at [1349, 20] on button "Options" at bounding box center [1375, 24] width 80 height 26
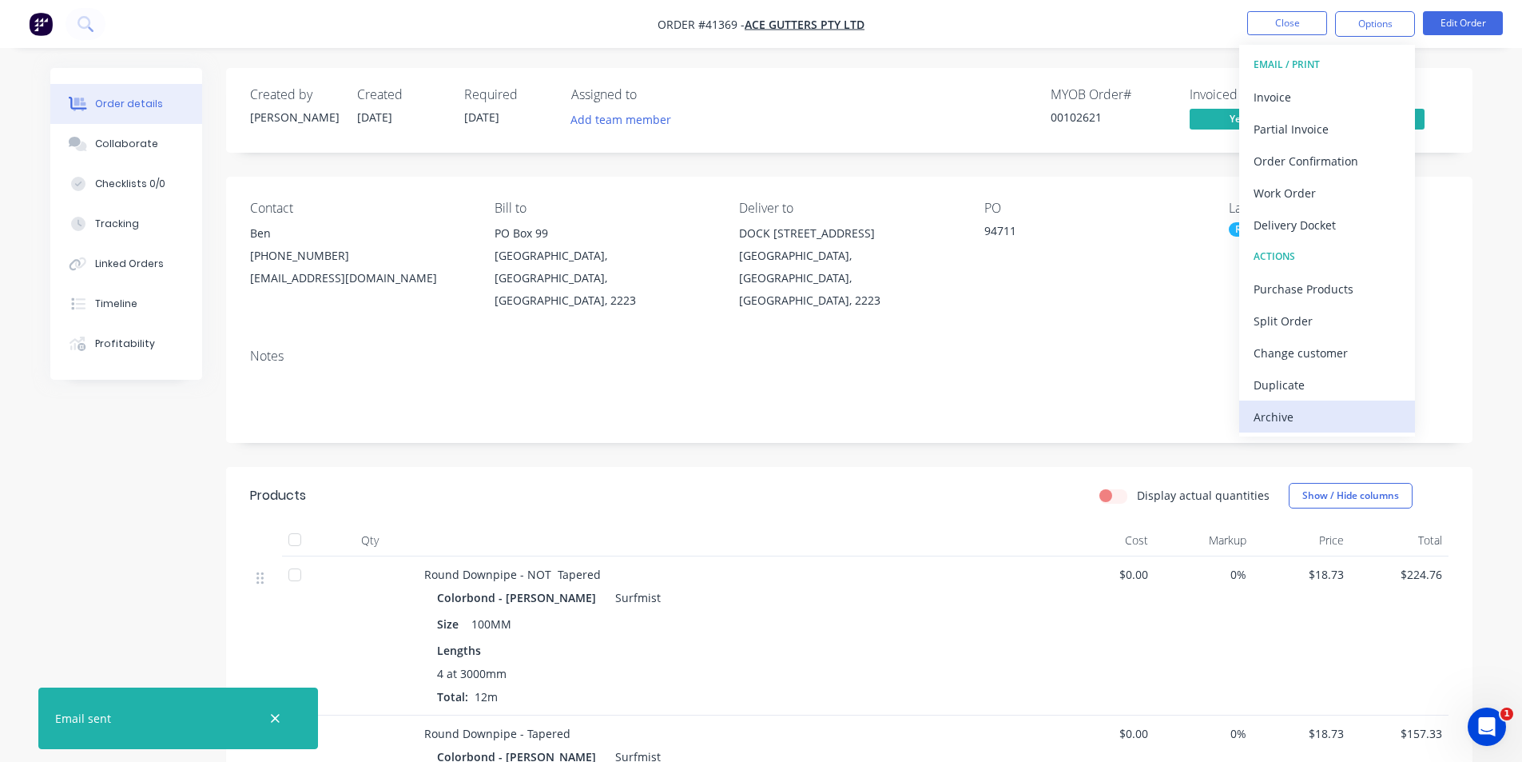
click at [1302, 416] on div "Archive" at bounding box center [1327, 416] width 147 height 23
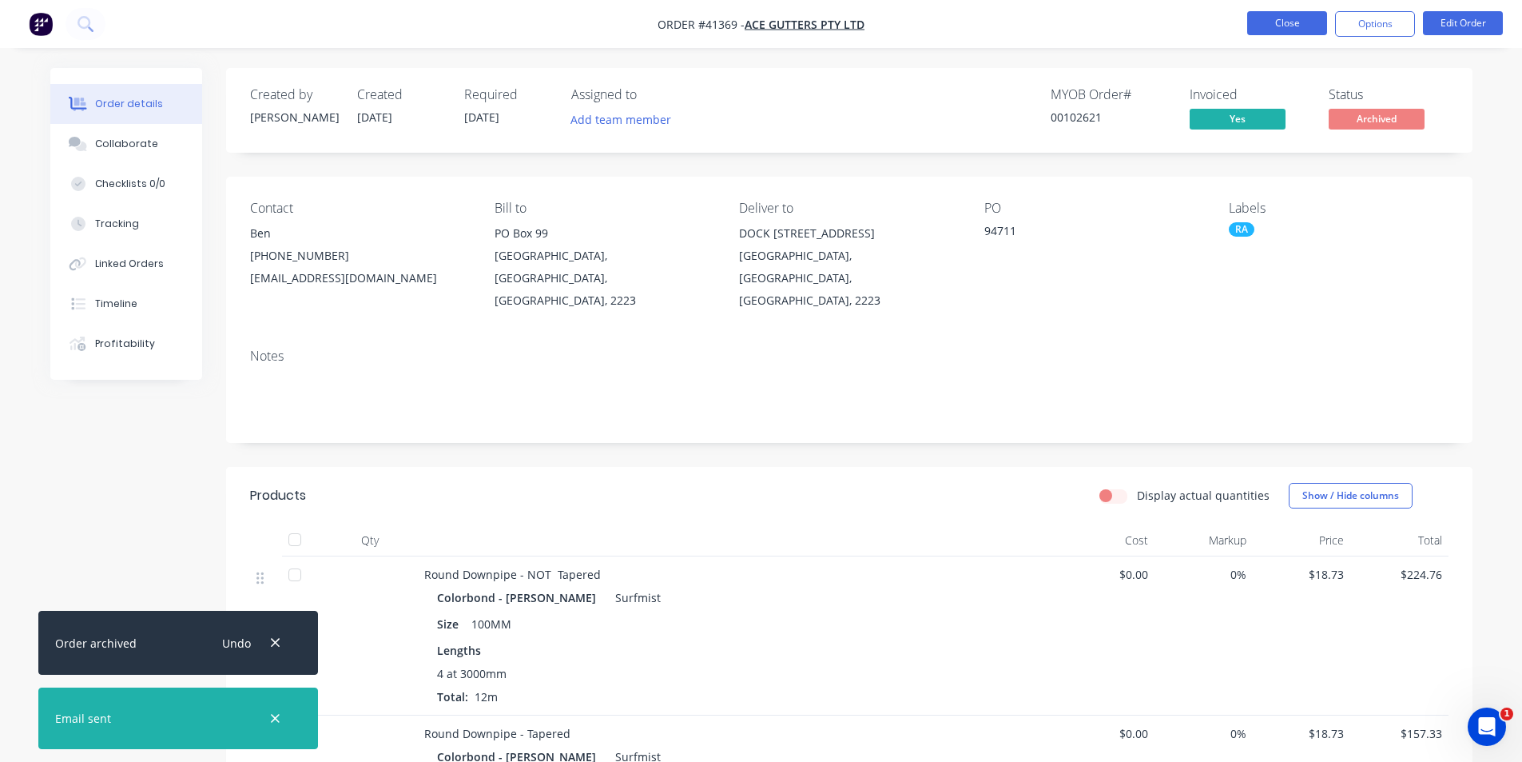
click at [1273, 16] on button "Close" at bounding box center [1287, 23] width 80 height 24
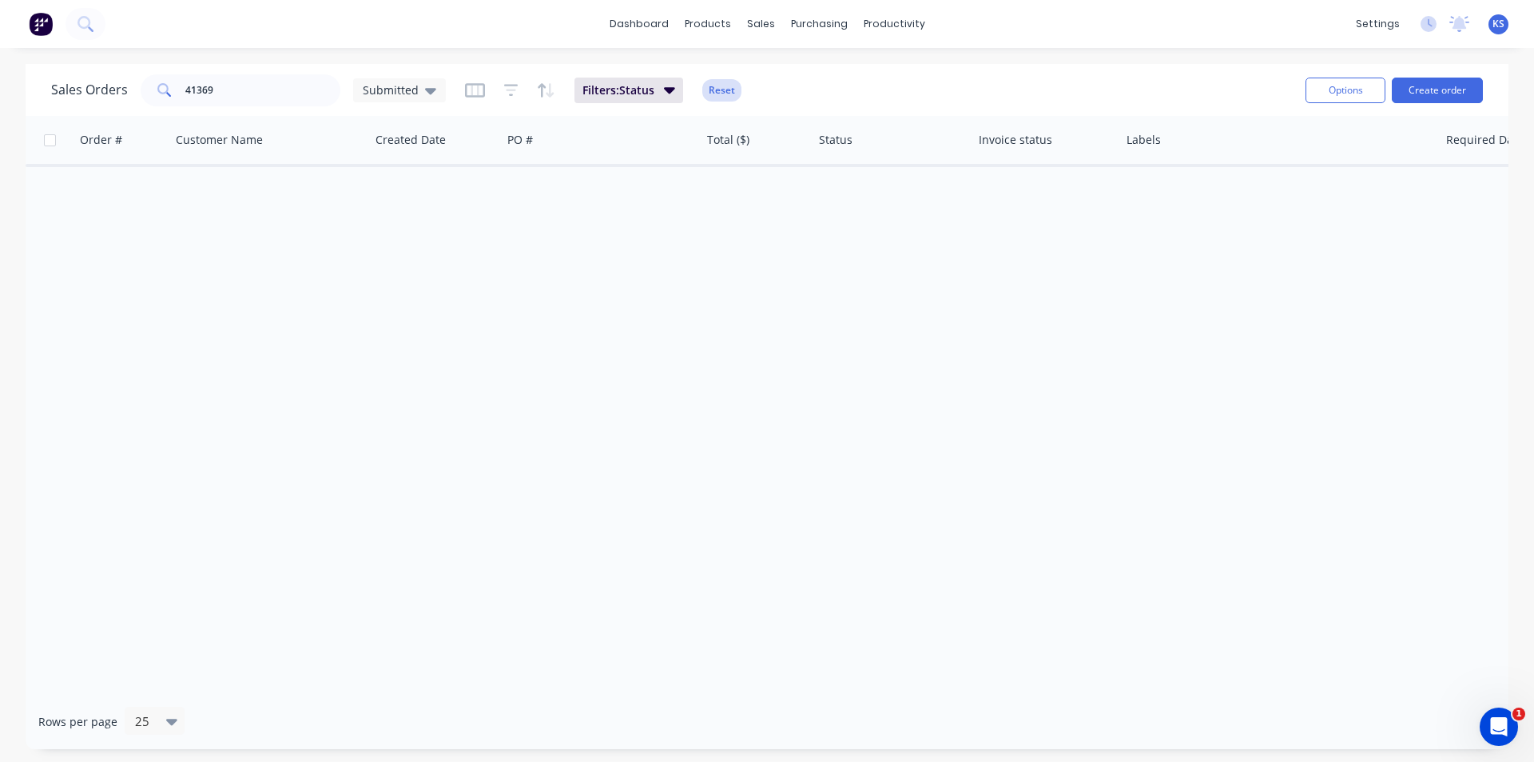
click at [715, 94] on button "Reset" at bounding box center [721, 90] width 39 height 22
drag, startPoint x: 241, startPoint y: 91, endPoint x: 74, endPoint y: 89, distance: 166.2
click at [74, 89] on div "Sales Orders 41369 Submitted" at bounding box center [248, 90] width 395 height 32
click at [619, 90] on div "Sales Orders Submitted" at bounding box center [672, 89] width 1242 height 39
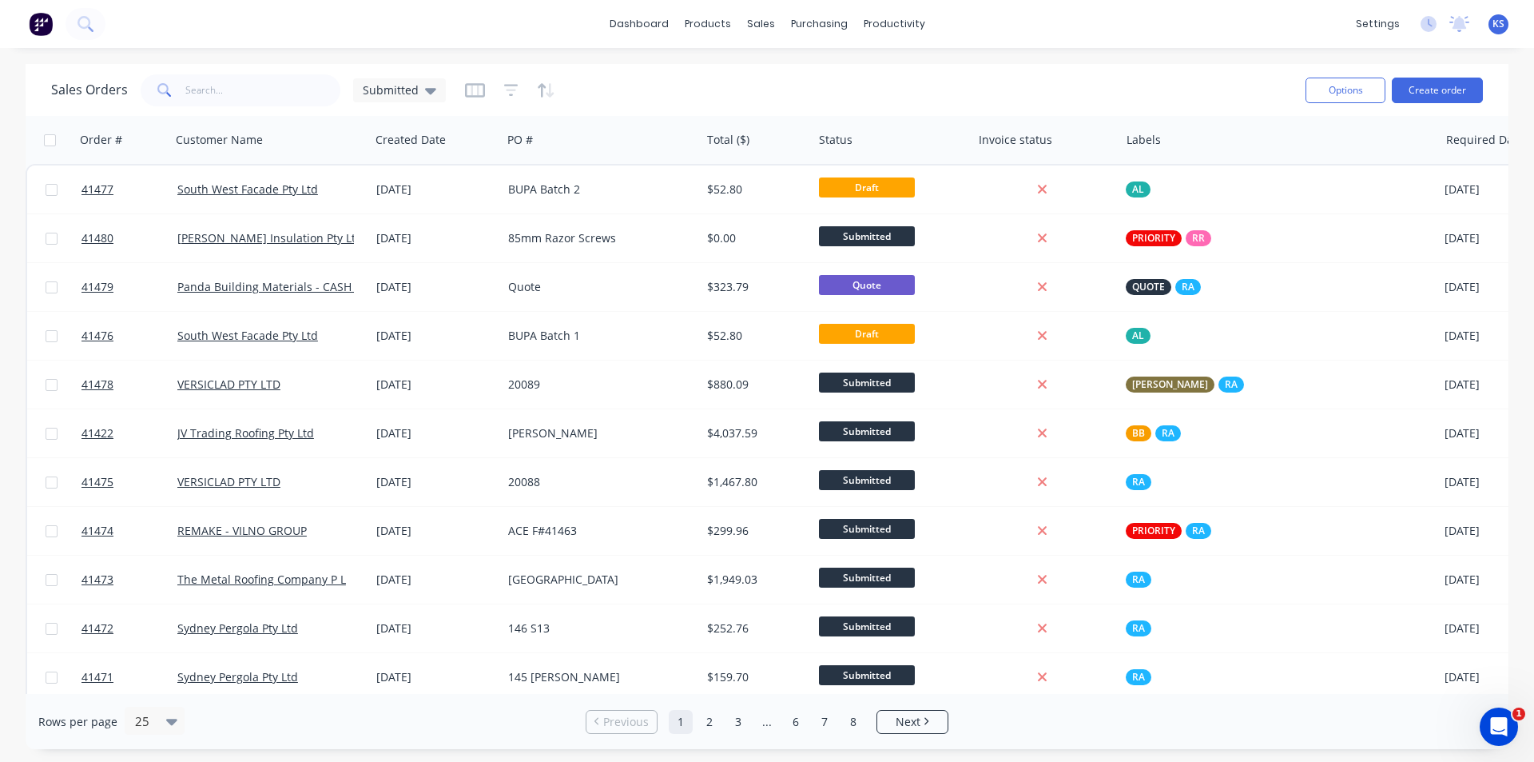
click at [646, 77] on div "Sales Orders Submitted" at bounding box center [672, 89] width 1242 height 39
